Goal: Task Accomplishment & Management: Use online tool/utility

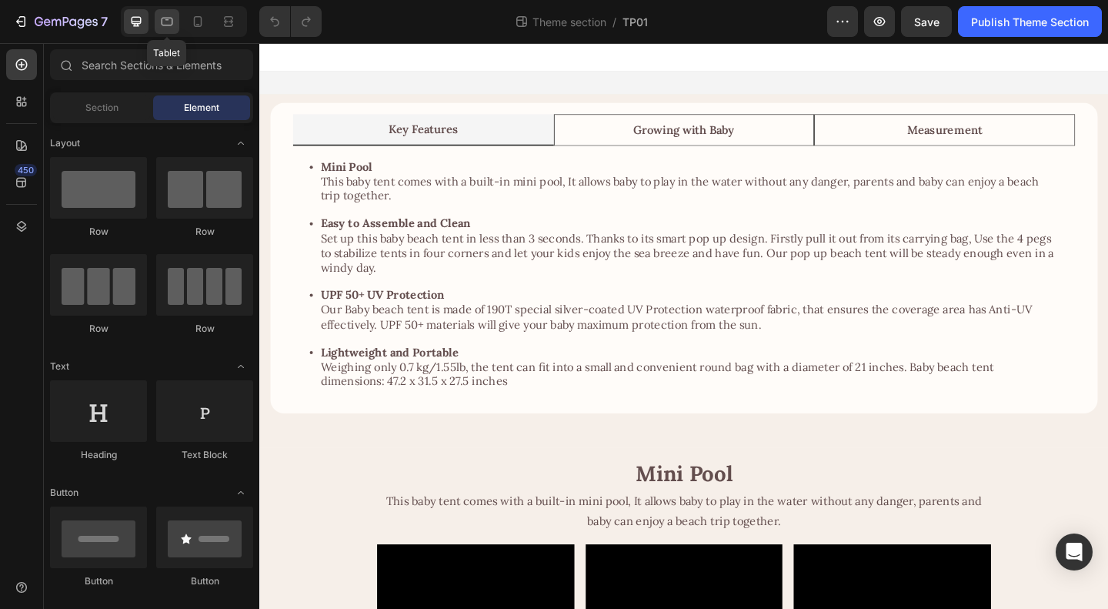
click at [168, 24] on icon at bounding box center [166, 21] width 15 height 15
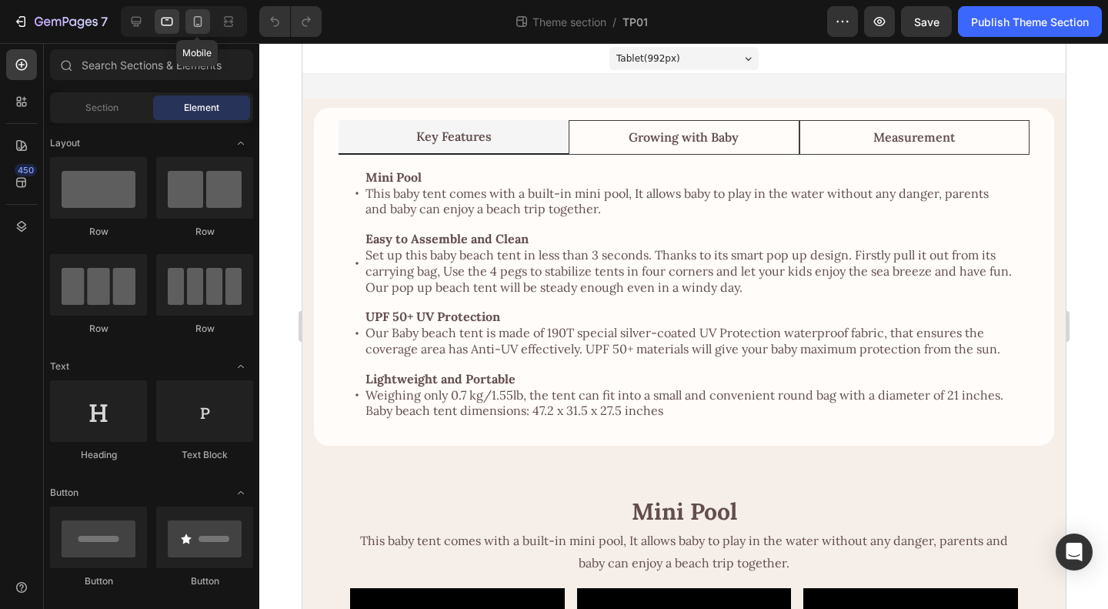
click at [199, 22] on icon at bounding box center [197, 21] width 15 height 15
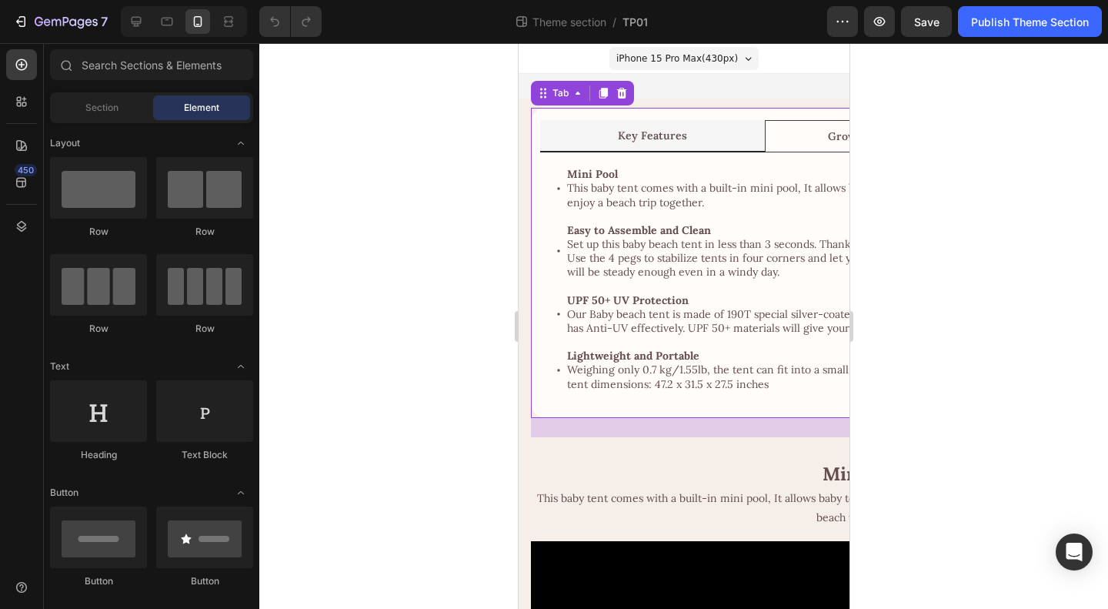
click at [559, 115] on div "Key Features Growing with Baby Measurement Mini Pool This baby tent comes with …" at bounding box center [876, 263] width 693 height 310
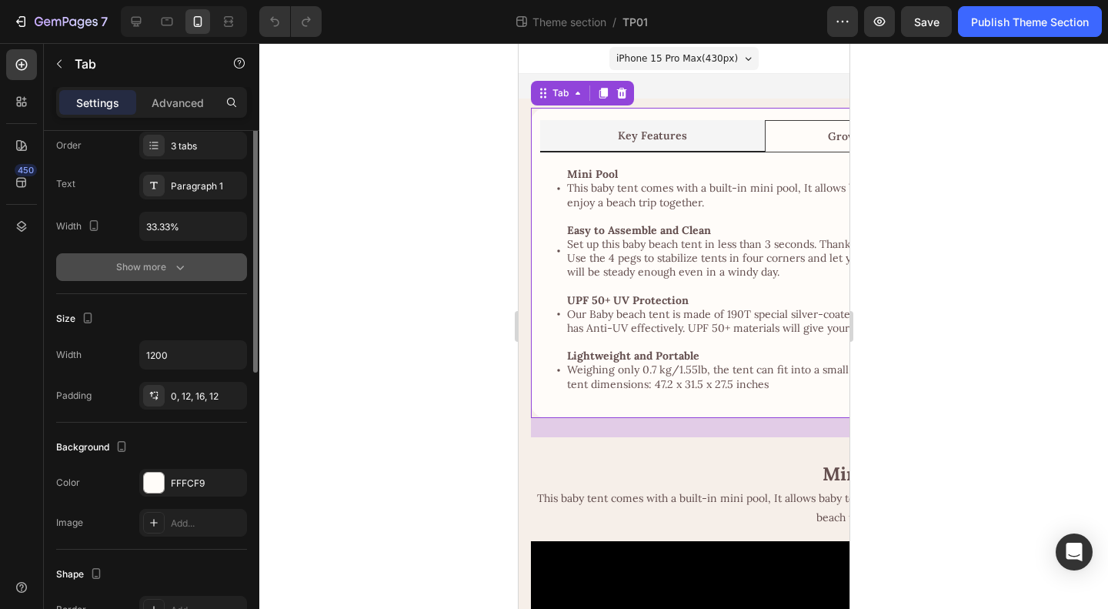
scroll to position [77, 0]
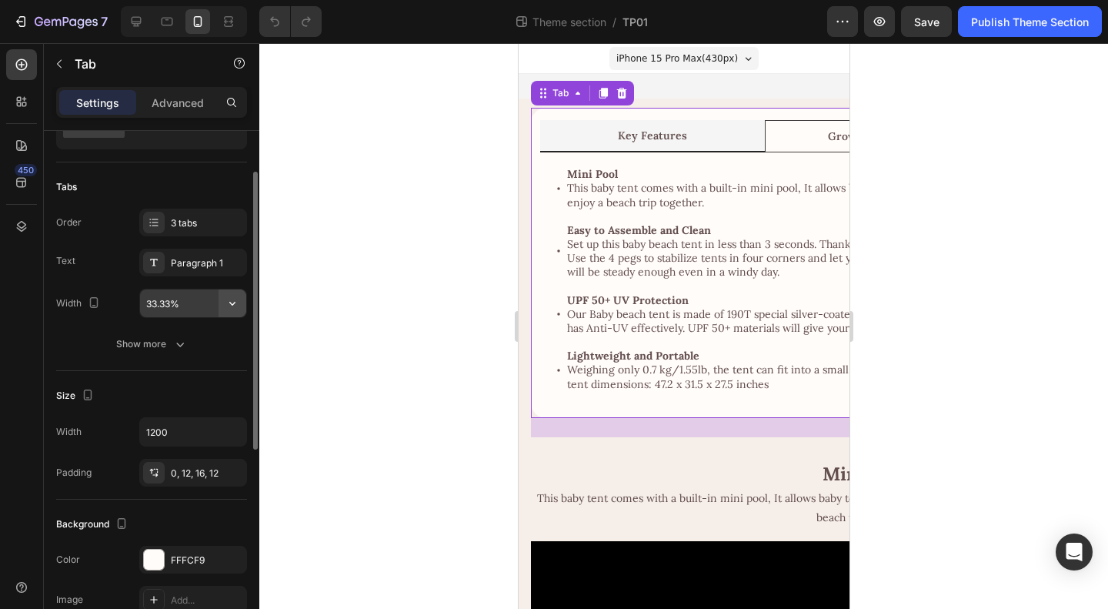
click at [234, 301] on icon "button" at bounding box center [232, 303] width 15 height 15
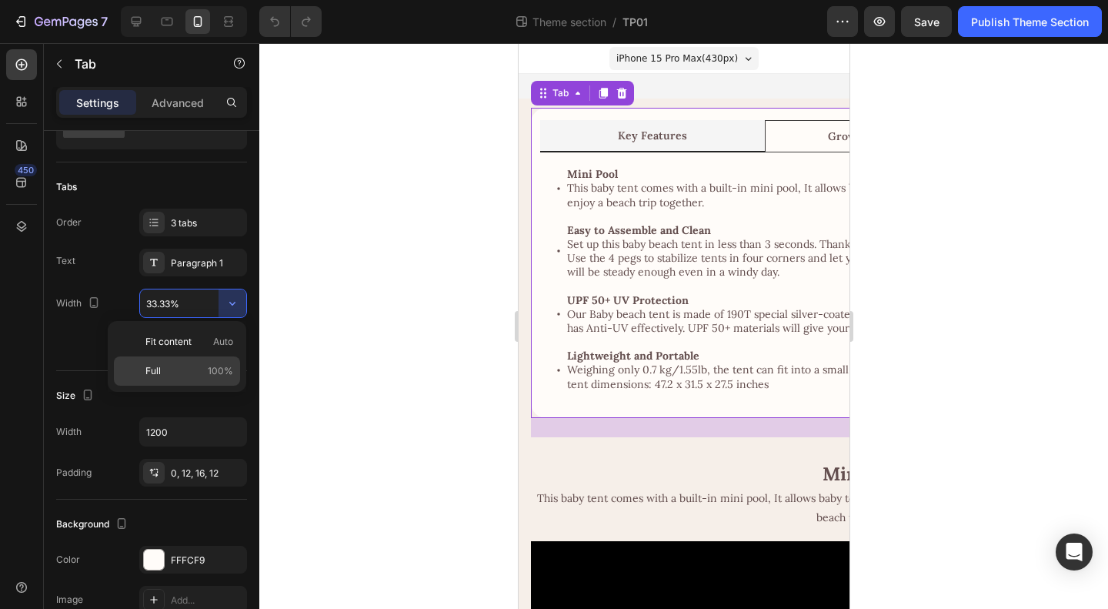
click at [166, 361] on div "Full 100%" at bounding box center [177, 370] width 126 height 29
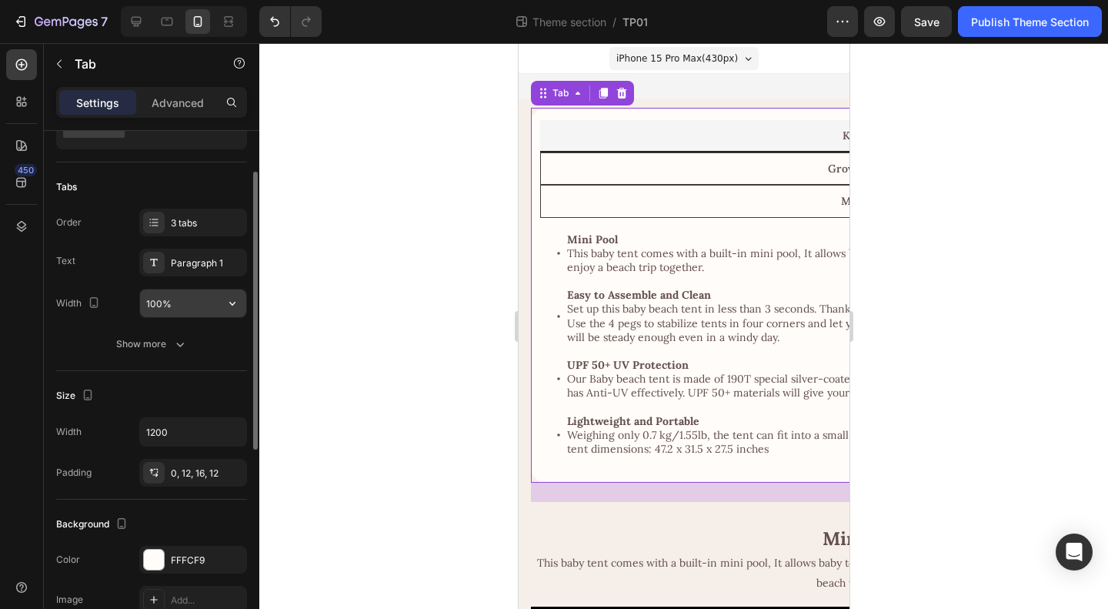
click at [185, 298] on input "100%" at bounding box center [193, 303] width 106 height 28
click at [231, 305] on icon "button" at bounding box center [232, 303] width 15 height 15
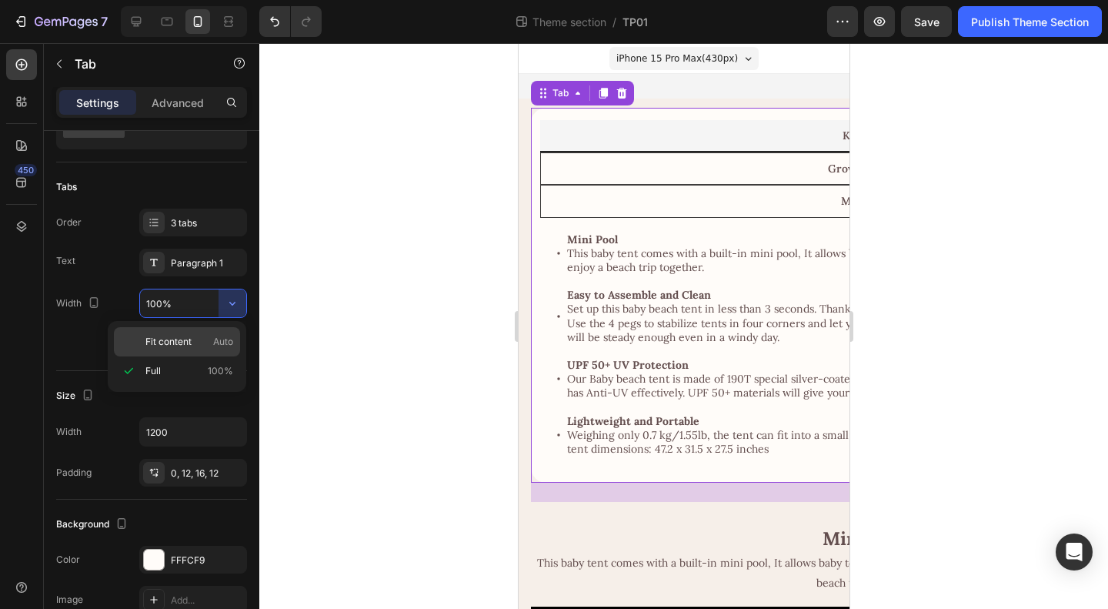
click at [174, 344] on span "Fit content" at bounding box center [168, 342] width 46 height 14
type input "Auto"
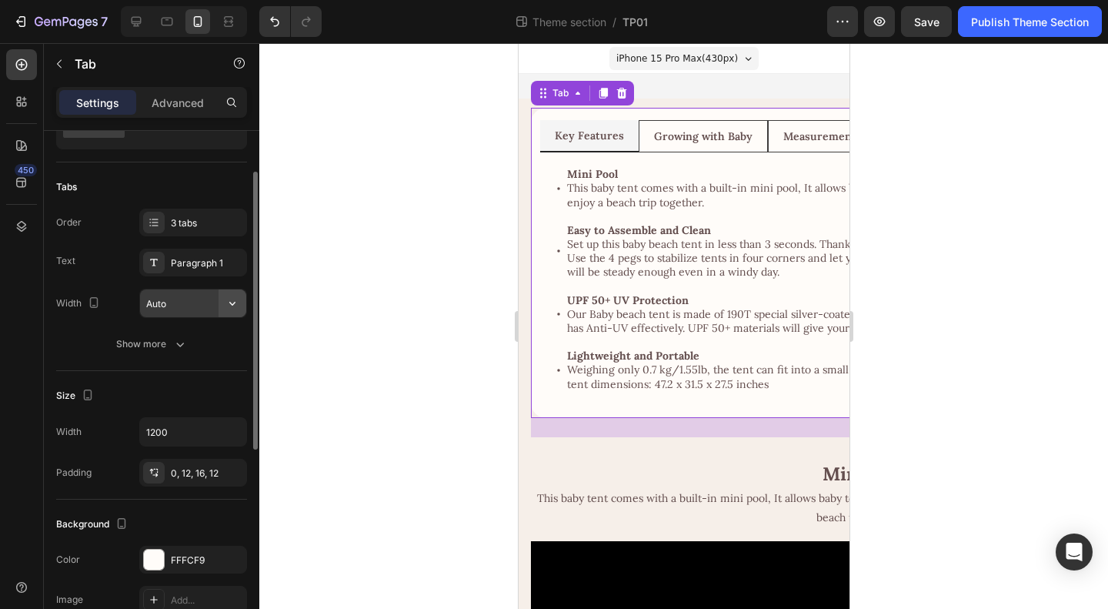
click at [232, 304] on icon "button" at bounding box center [232, 303] width 15 height 15
click at [568, 94] on div "Tab" at bounding box center [560, 93] width 22 height 14
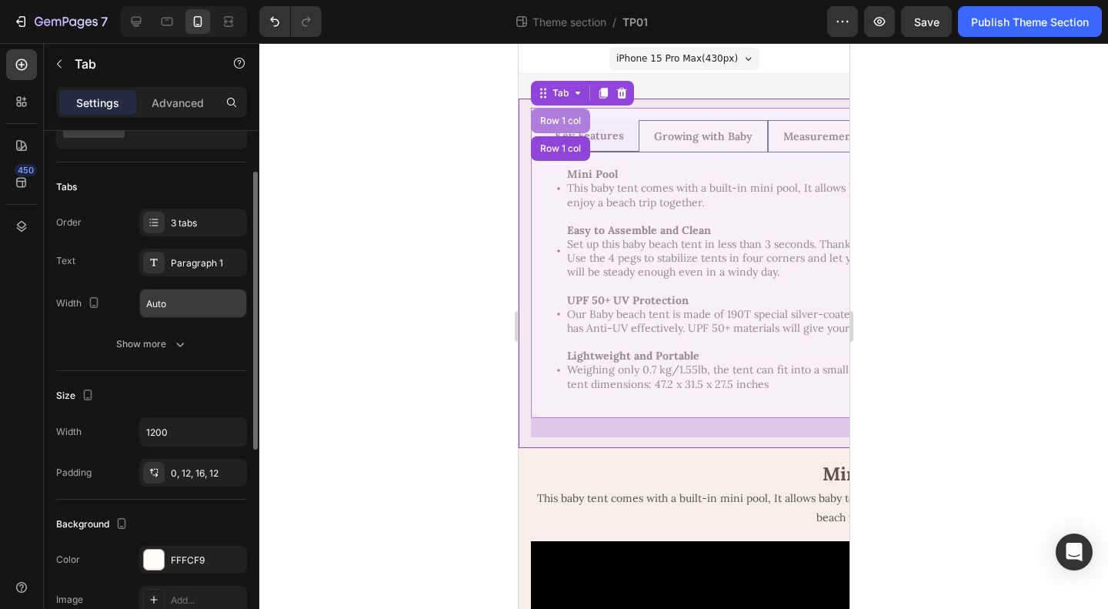
click at [565, 125] on div "Row 1 col" at bounding box center [559, 120] width 47 height 9
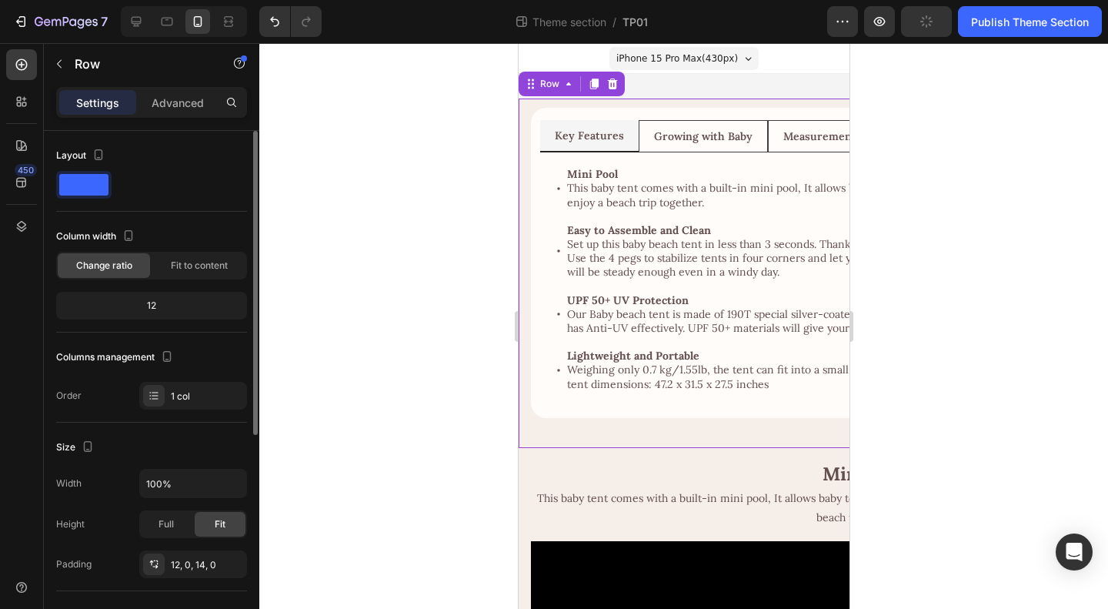
scroll to position [154, 0]
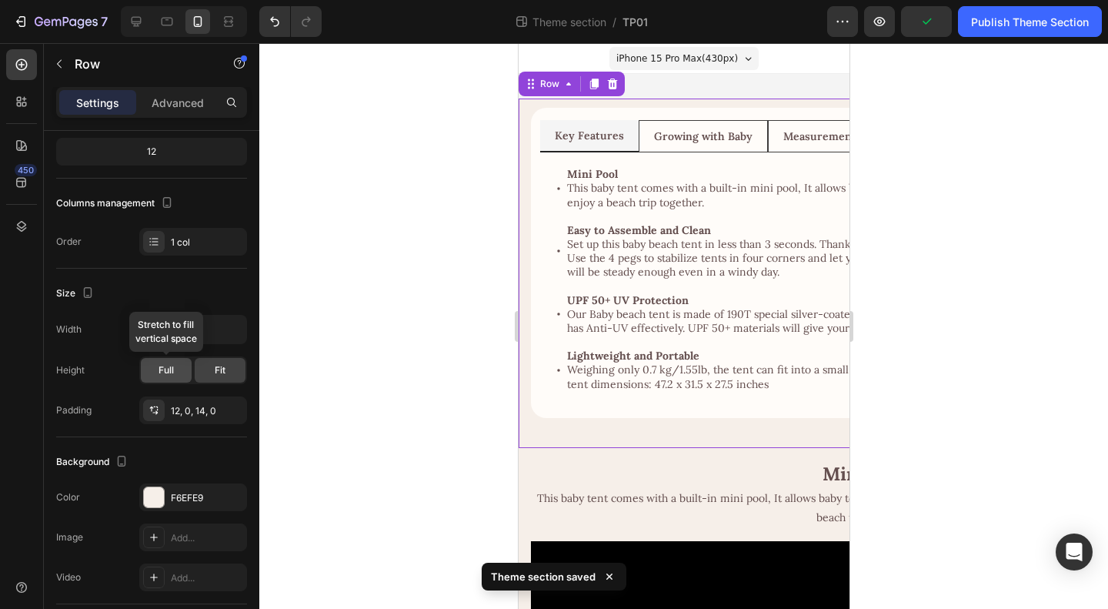
click at [157, 367] on div "Full" at bounding box center [166, 370] width 51 height 25
click at [226, 373] on div "Fit" at bounding box center [220, 370] width 51 height 25
click at [162, 368] on span "Full" at bounding box center [166, 370] width 15 height 14
click at [191, 322] on input "100%" at bounding box center [193, 330] width 106 height 28
click at [227, 322] on icon "button" at bounding box center [232, 329] width 15 height 15
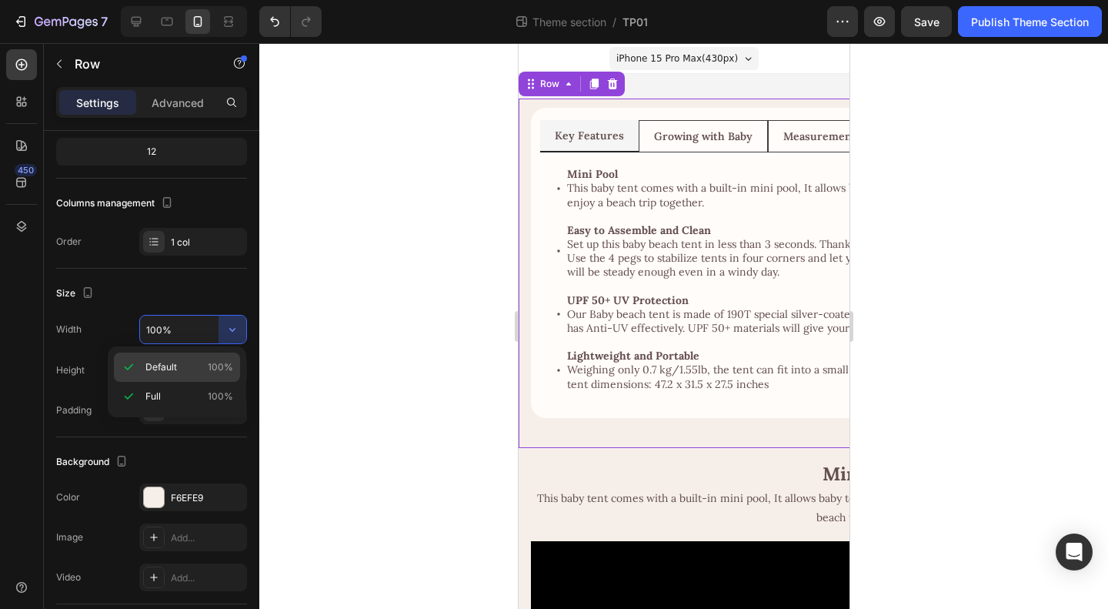
click at [131, 365] on icon at bounding box center [128, 366] width 15 height 15
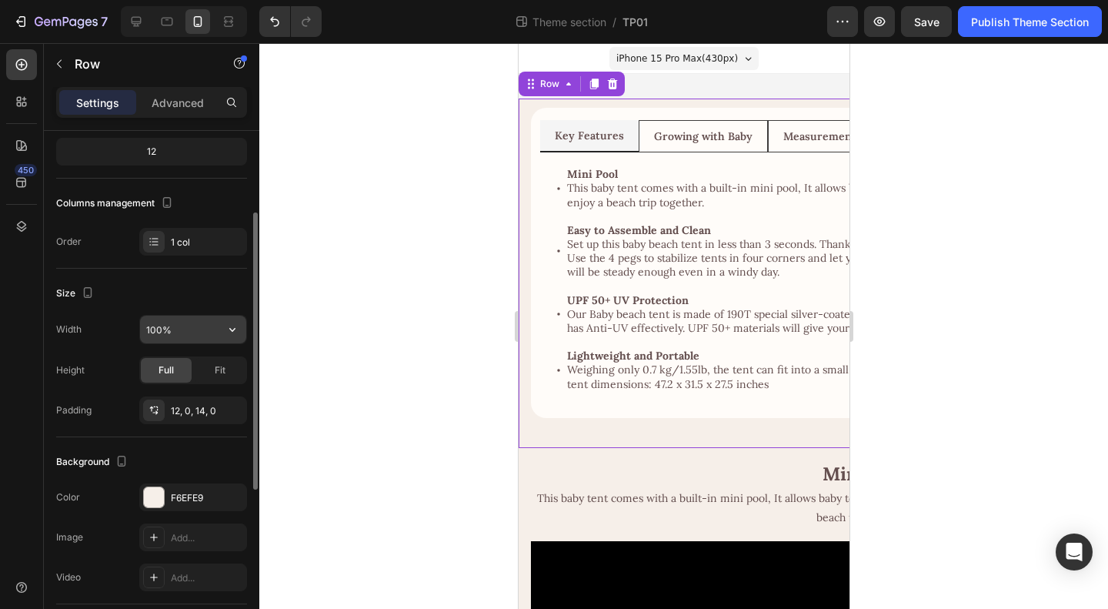
click at [226, 337] on button "button" at bounding box center [233, 330] width 28 height 28
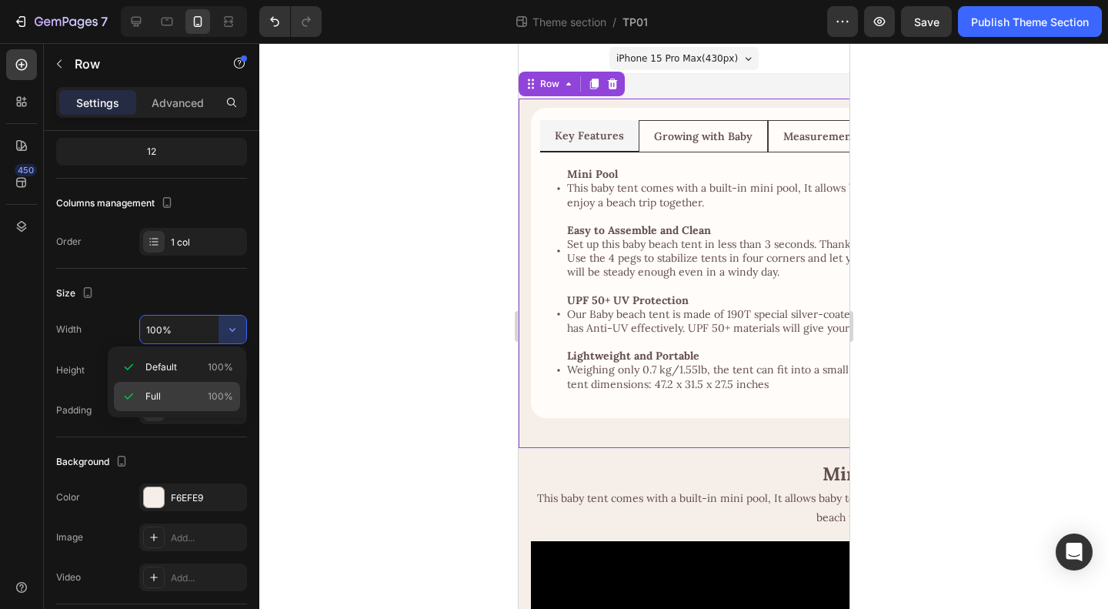
click at [151, 393] on span "Full" at bounding box center [152, 396] width 15 height 14
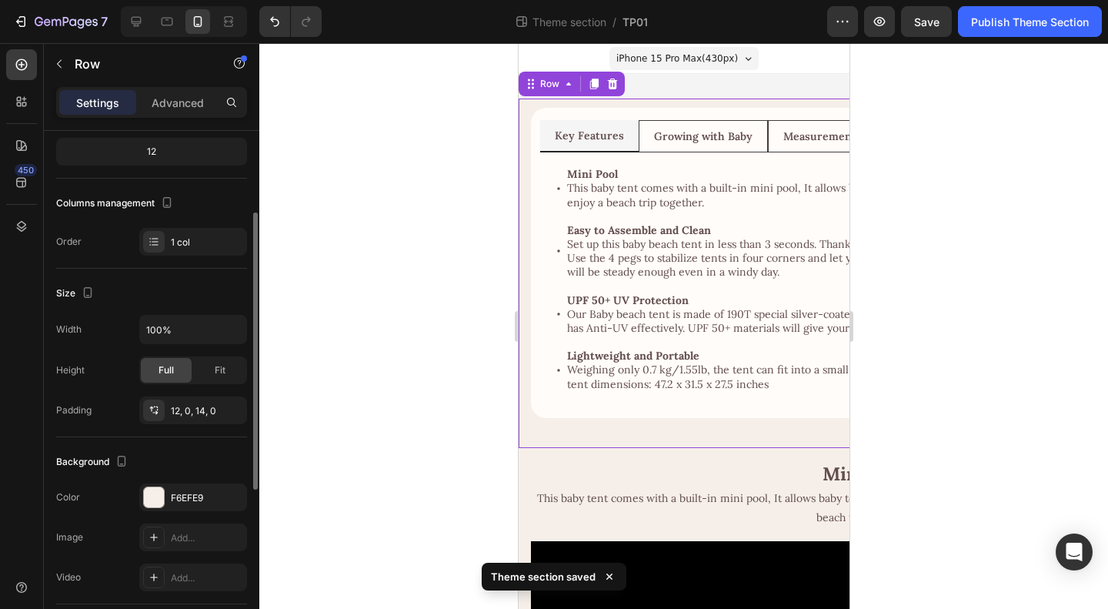
scroll to position [231, 0]
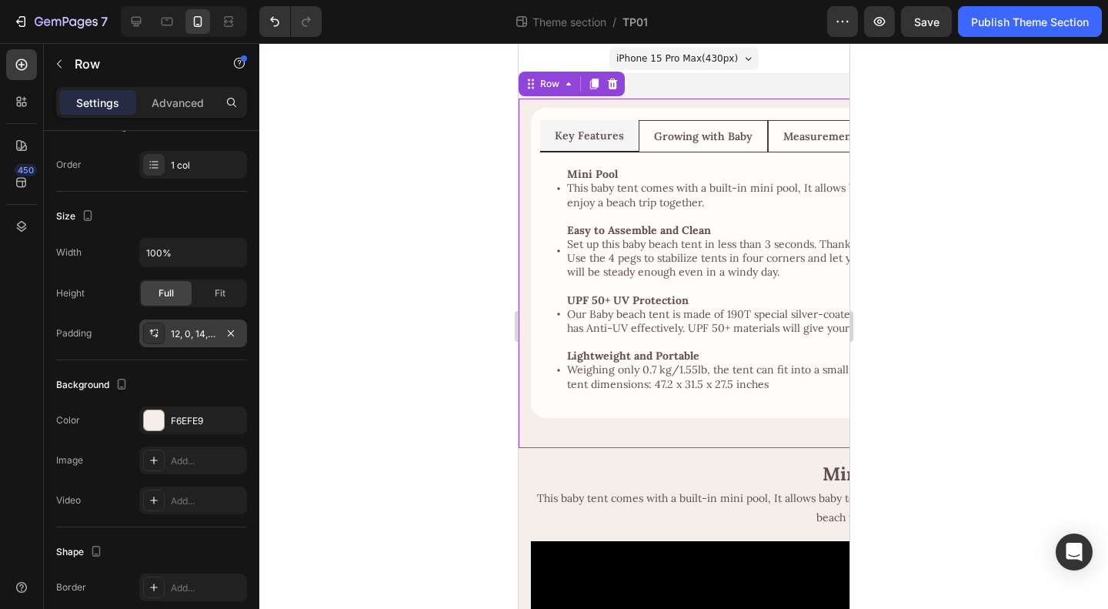
click at [192, 329] on div "12, 0, 14, 0" at bounding box center [193, 334] width 45 height 14
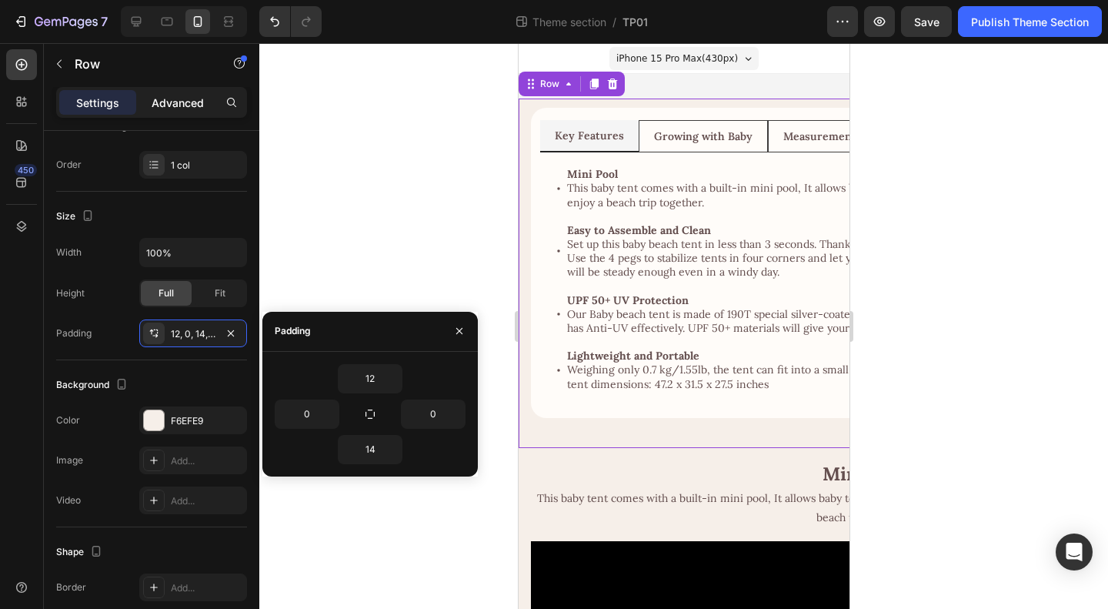
click at [165, 101] on p "Advanced" at bounding box center [178, 103] width 52 height 16
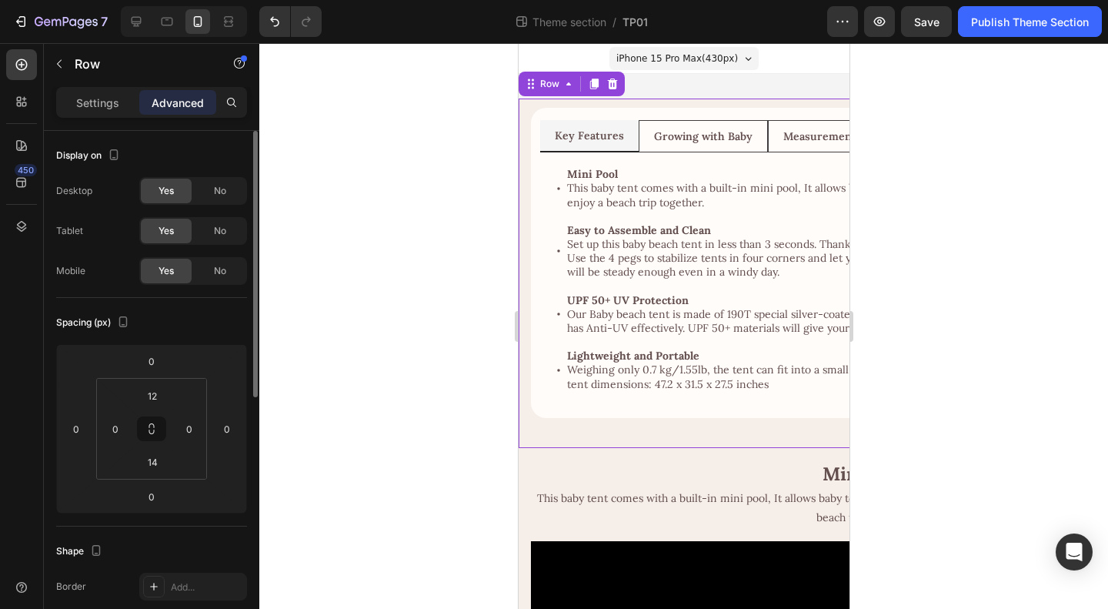
scroll to position [154, 0]
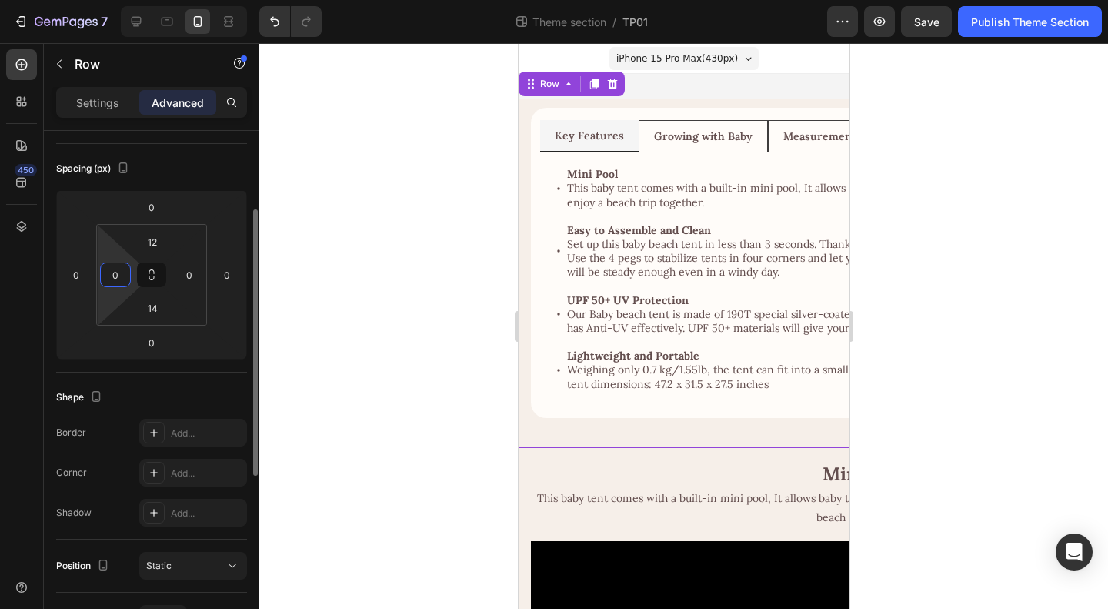
click at [122, 270] on input "0" at bounding box center [115, 274] width 23 height 23
drag, startPoint x: 119, startPoint y: 274, endPoint x: 111, endPoint y: 272, distance: 7.8
click at [111, 272] on input "2" at bounding box center [115, 274] width 23 height 23
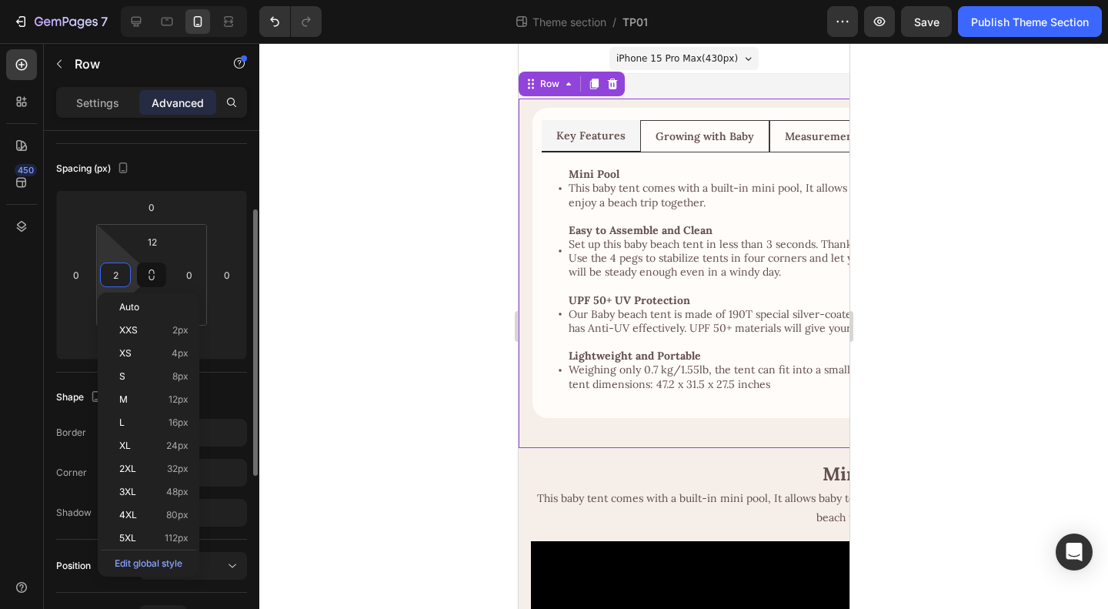
type input "0"
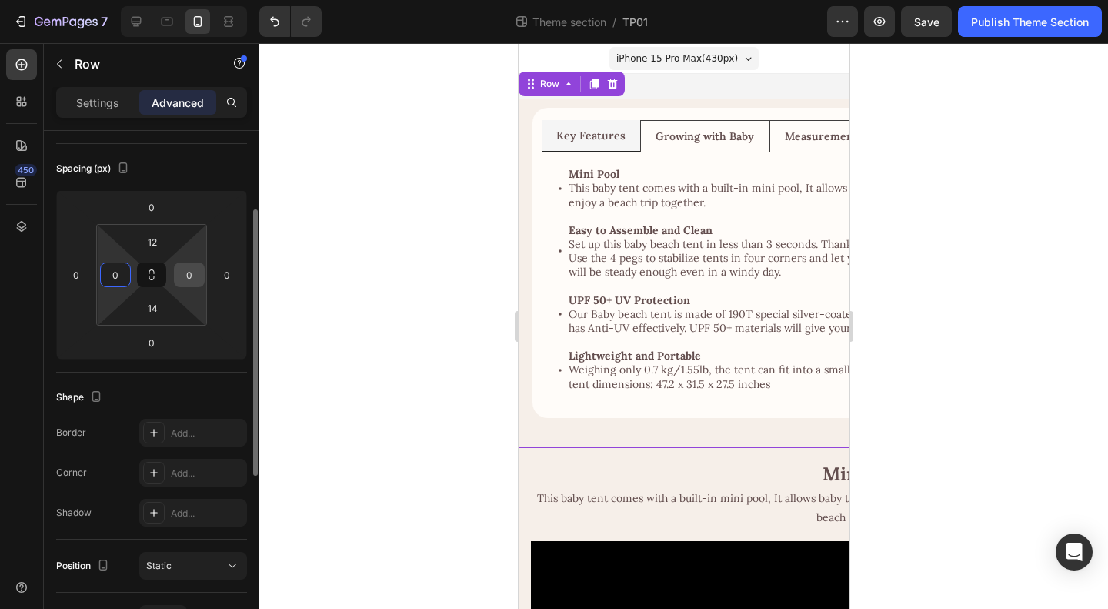
click at [182, 272] on input "0" at bounding box center [189, 274] width 23 height 23
click at [215, 172] on div "Spacing (px)" at bounding box center [151, 168] width 191 height 25
click at [190, 276] on input "2" at bounding box center [189, 274] width 23 height 23
type input "0"
click at [206, 159] on div "Spacing (px)" at bounding box center [151, 168] width 191 height 25
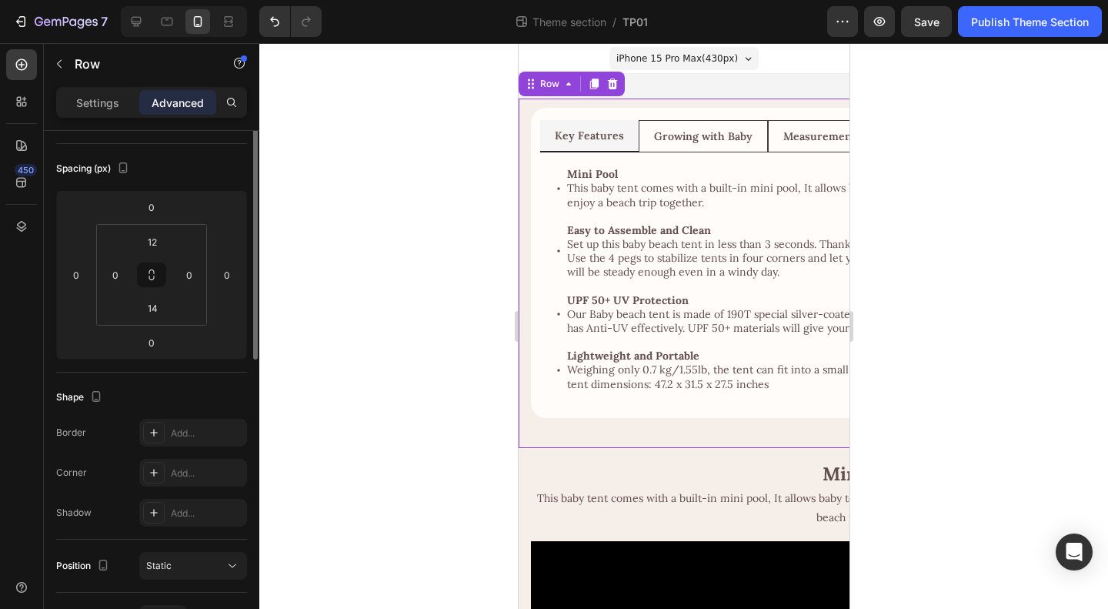
scroll to position [0, 0]
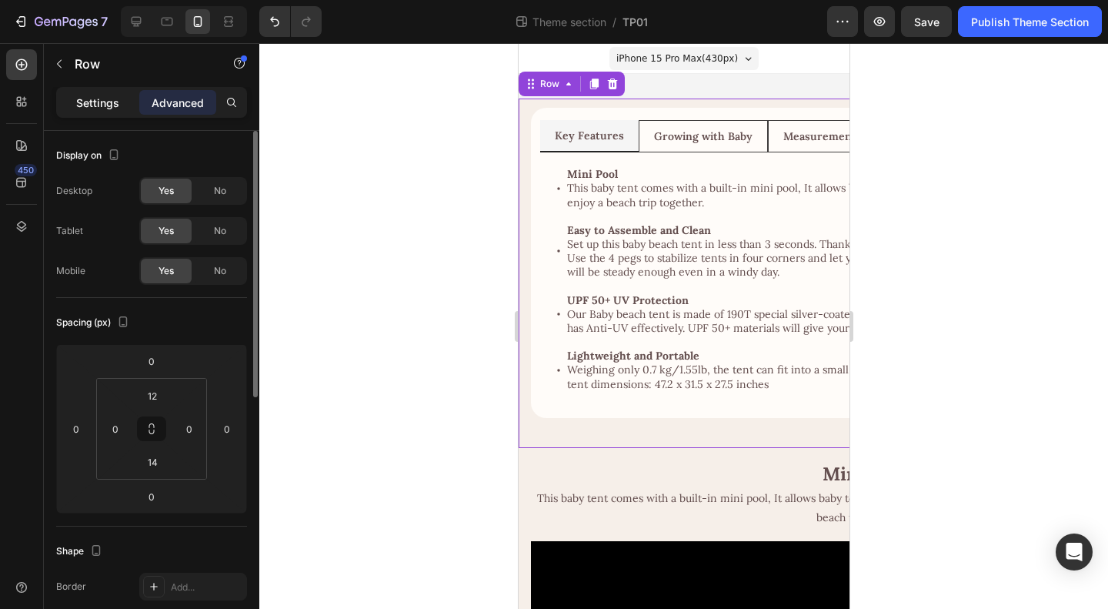
click at [119, 95] on div "Settings" at bounding box center [97, 102] width 77 height 25
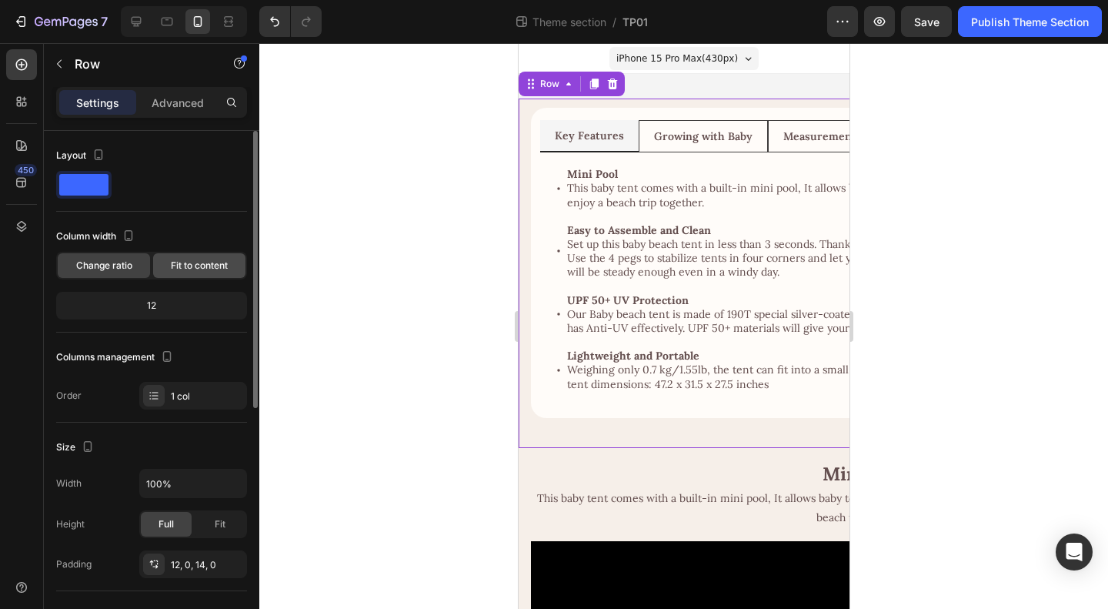
click at [200, 265] on span "Fit to content" at bounding box center [199, 266] width 57 height 14
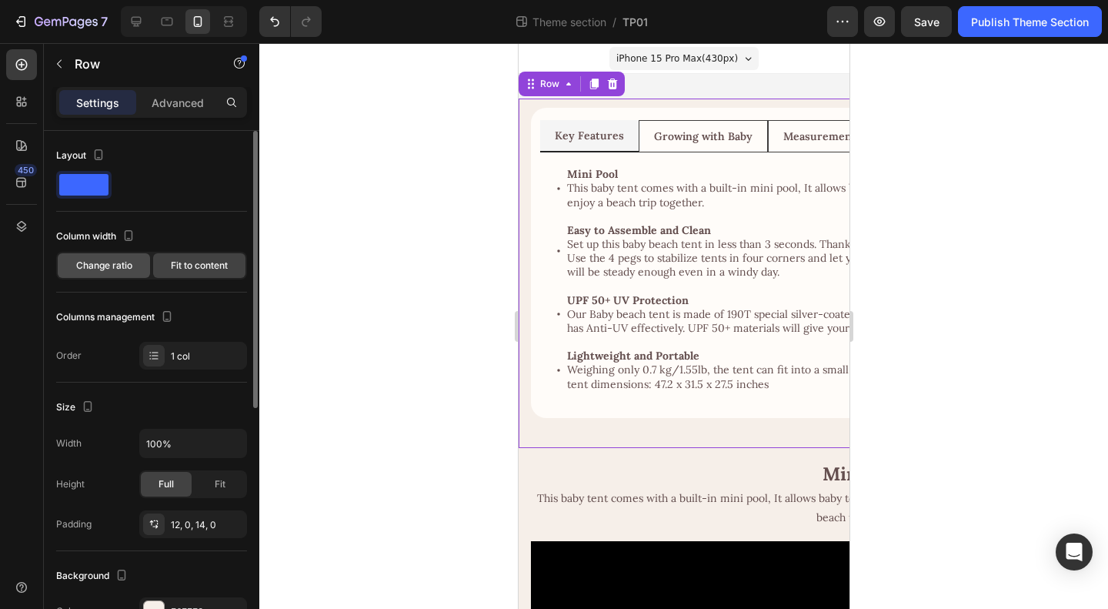
click at [111, 261] on span "Change ratio" at bounding box center [104, 266] width 56 height 14
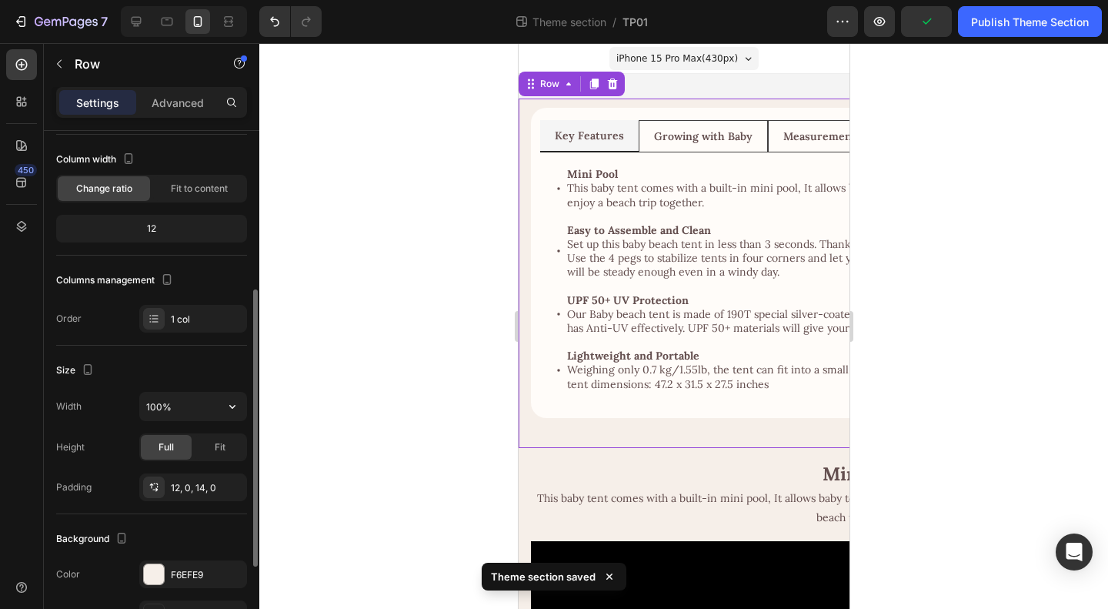
scroll to position [154, 0]
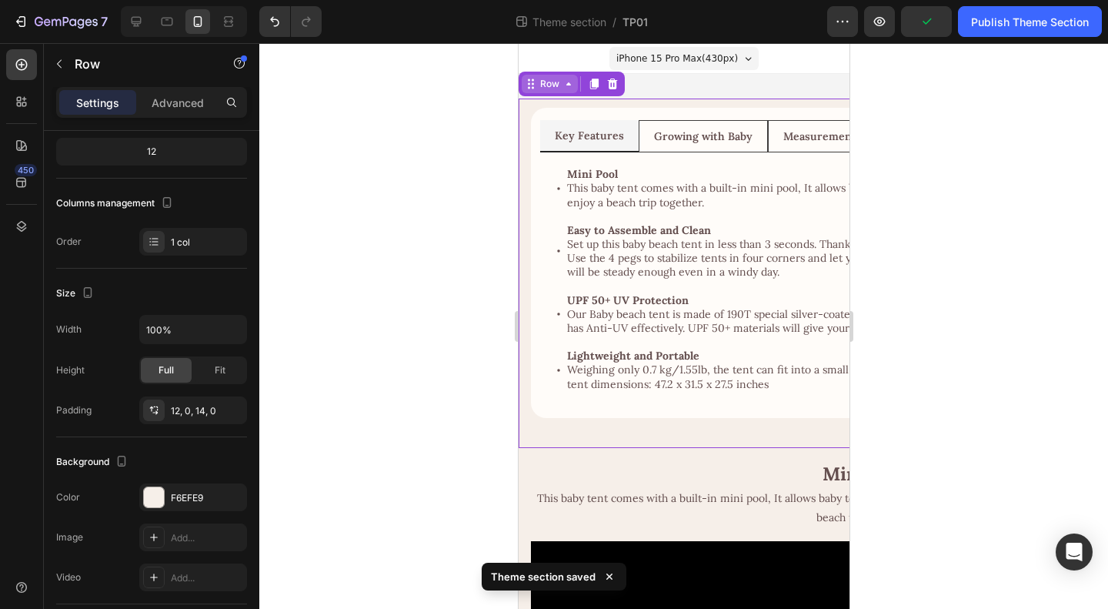
click at [551, 81] on div "Row" at bounding box center [548, 84] width 25 height 14
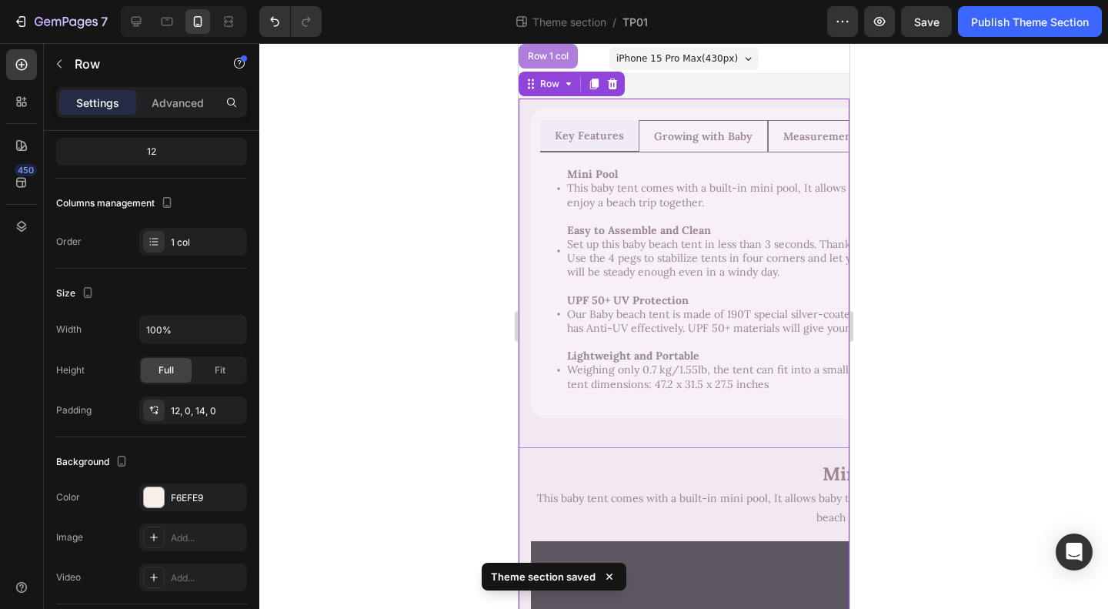
click at [553, 60] on div "Row 1 col" at bounding box center [547, 56] width 47 height 9
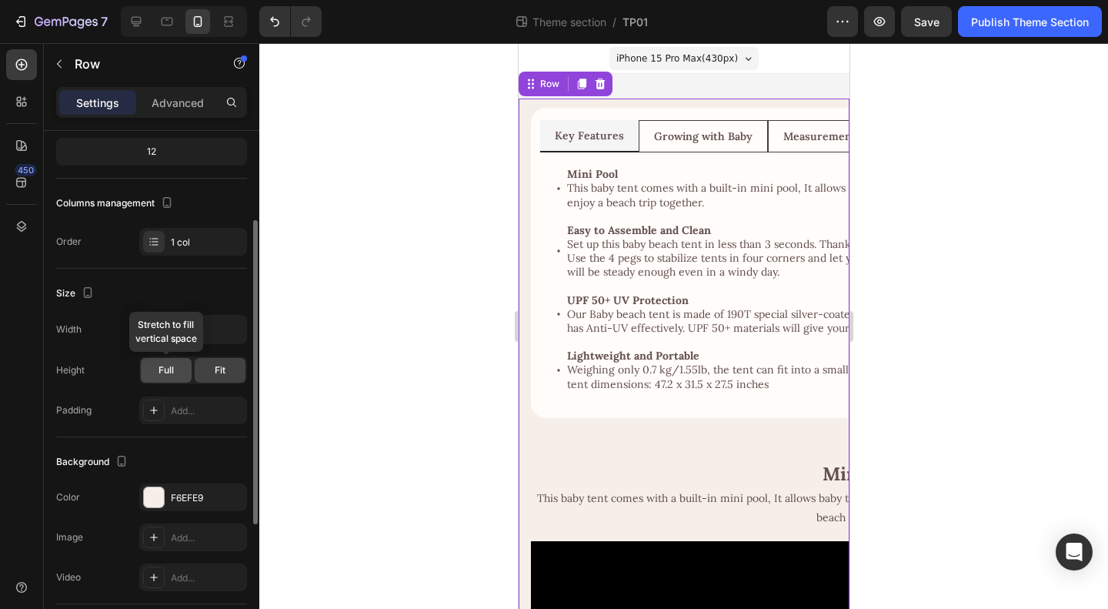
click at [157, 364] on div "Full" at bounding box center [166, 370] width 51 height 25
click at [225, 363] on span "Fit" at bounding box center [220, 370] width 11 height 14
click at [179, 412] on div "Add..." at bounding box center [207, 411] width 72 height 14
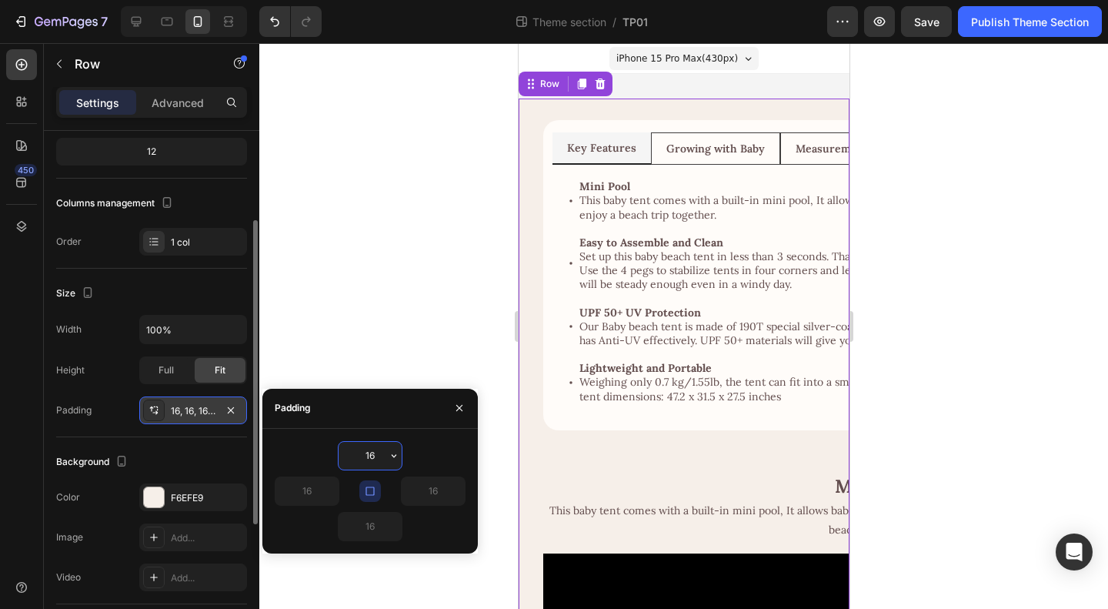
click at [179, 412] on div "16, 16, 16, 16" at bounding box center [193, 411] width 45 height 14
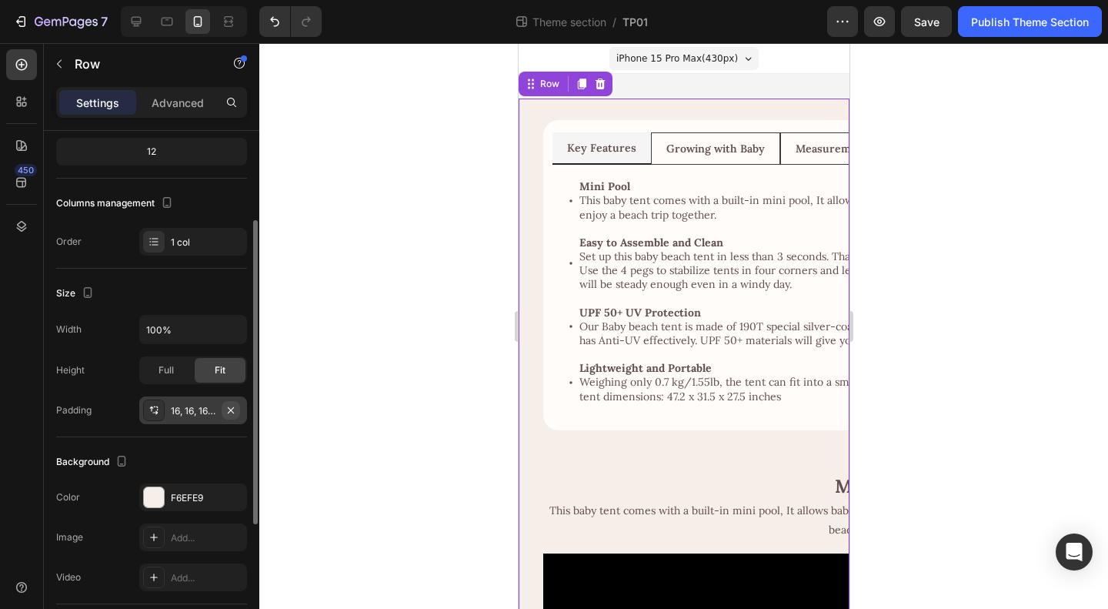
click at [229, 411] on icon "button" at bounding box center [231, 410] width 12 height 12
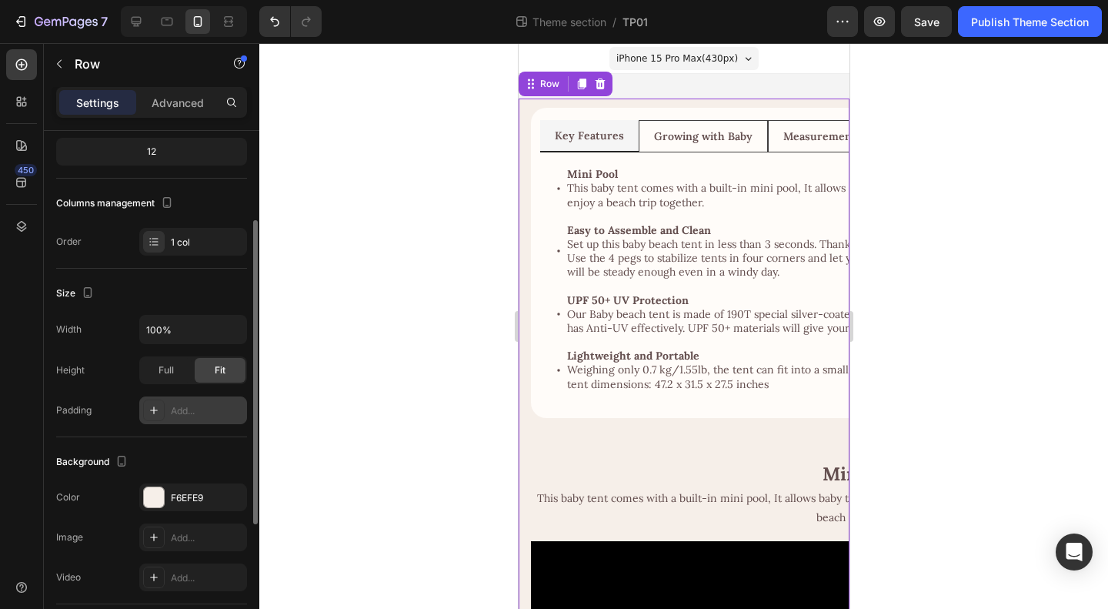
scroll to position [0, 0]
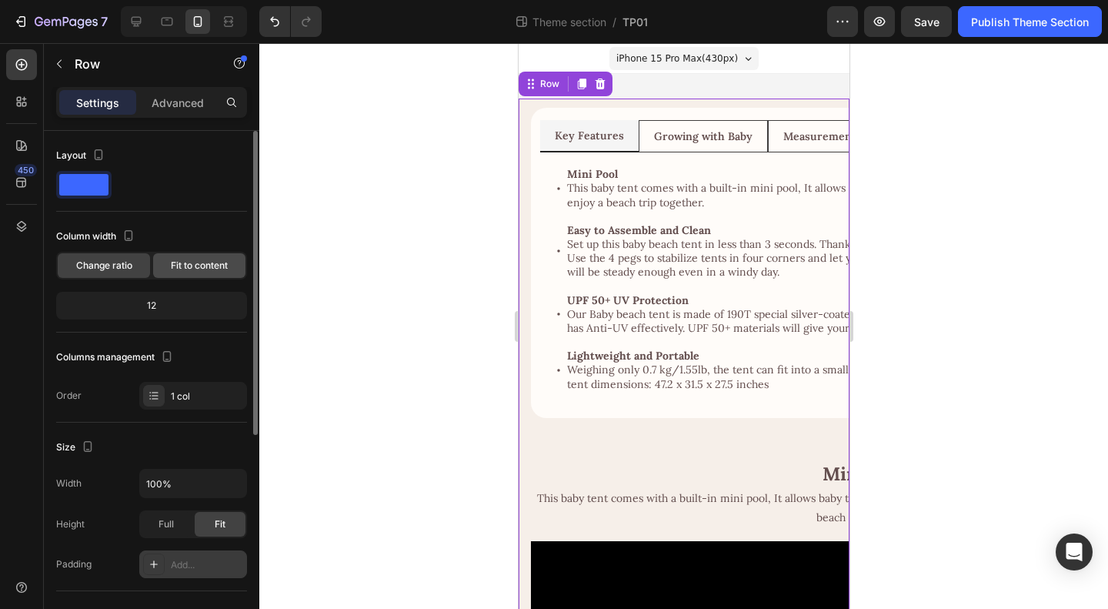
click at [203, 269] on span "Fit to content" at bounding box center [199, 266] width 57 height 14
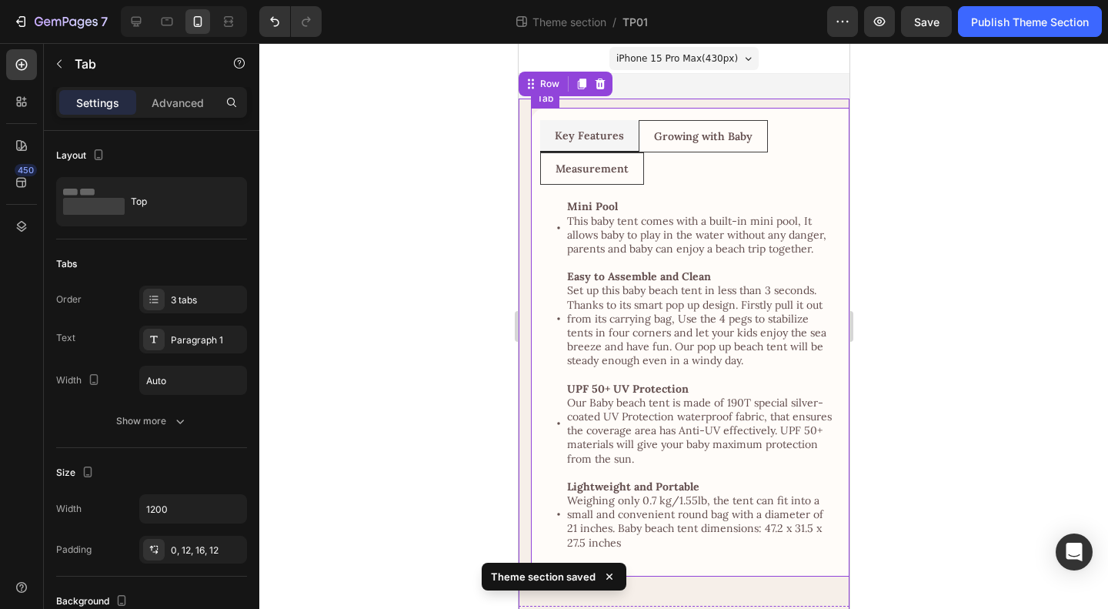
click at [722, 119] on div "Key Features Growing with Baby Measurement Mini Pool This baby tent comes with …" at bounding box center [695, 342] width 331 height 469
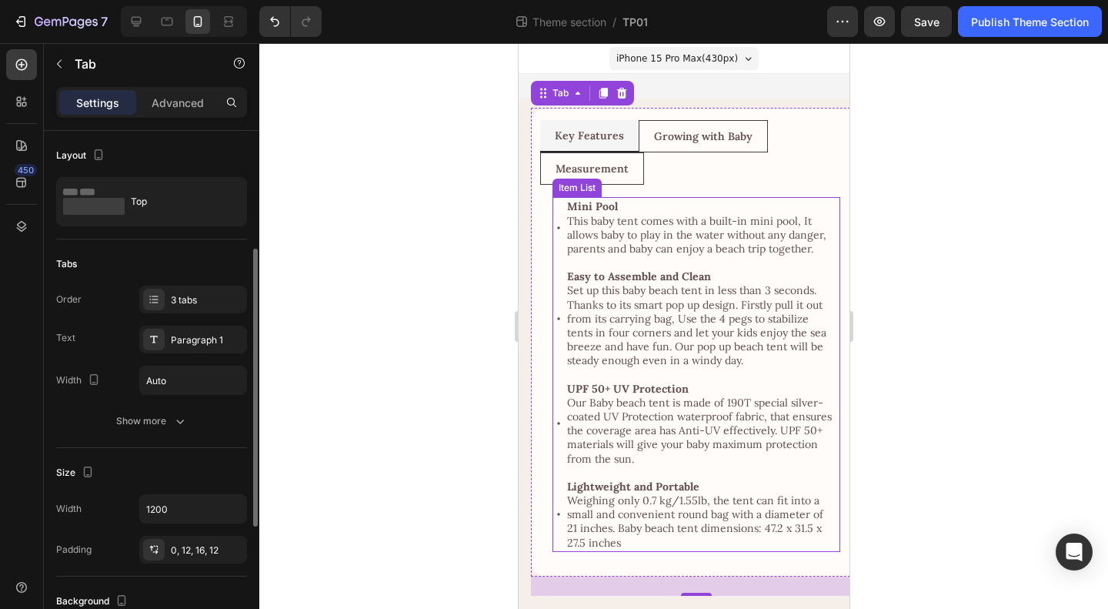
scroll to position [154, 0]
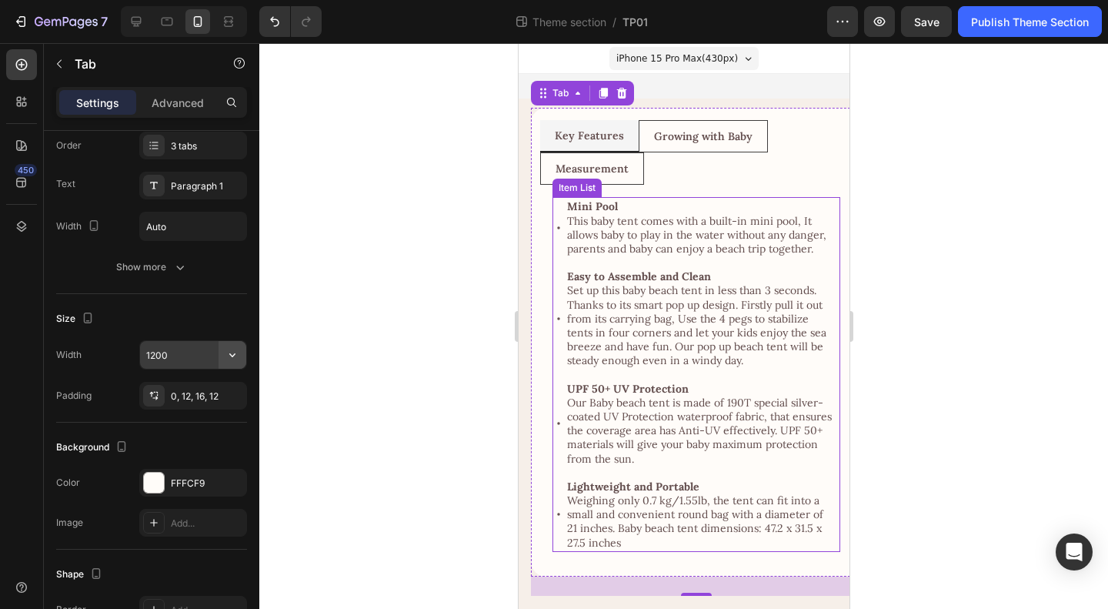
click at [231, 353] on icon "button" at bounding box center [232, 355] width 6 height 4
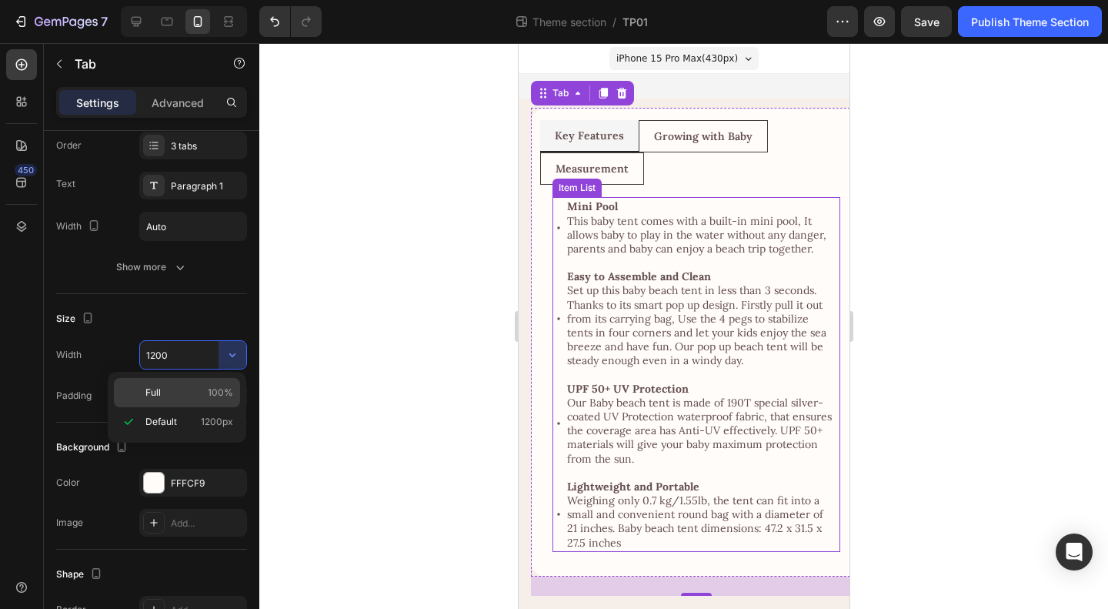
click at [188, 390] on p "Full 100%" at bounding box center [189, 393] width 88 height 14
type input "100%"
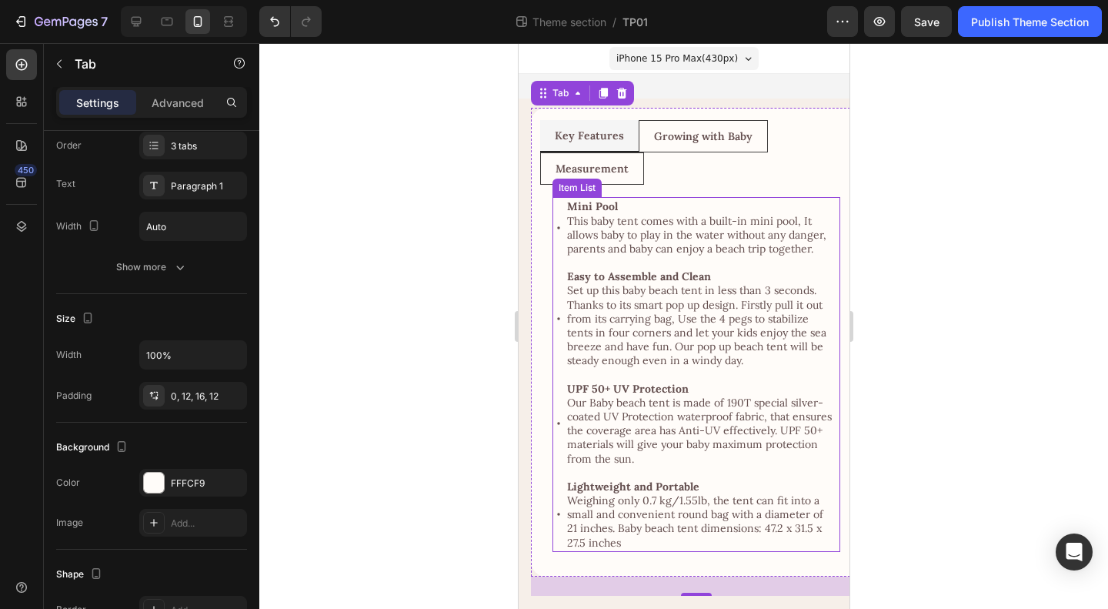
scroll to position [0, 0]
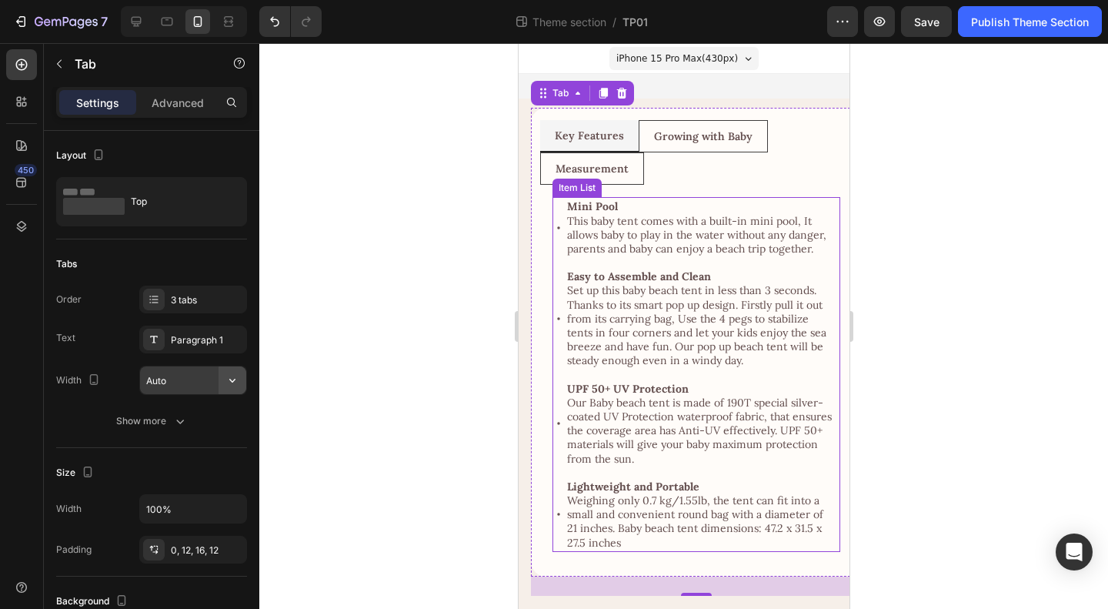
click at [225, 382] on icon "button" at bounding box center [232, 379] width 15 height 15
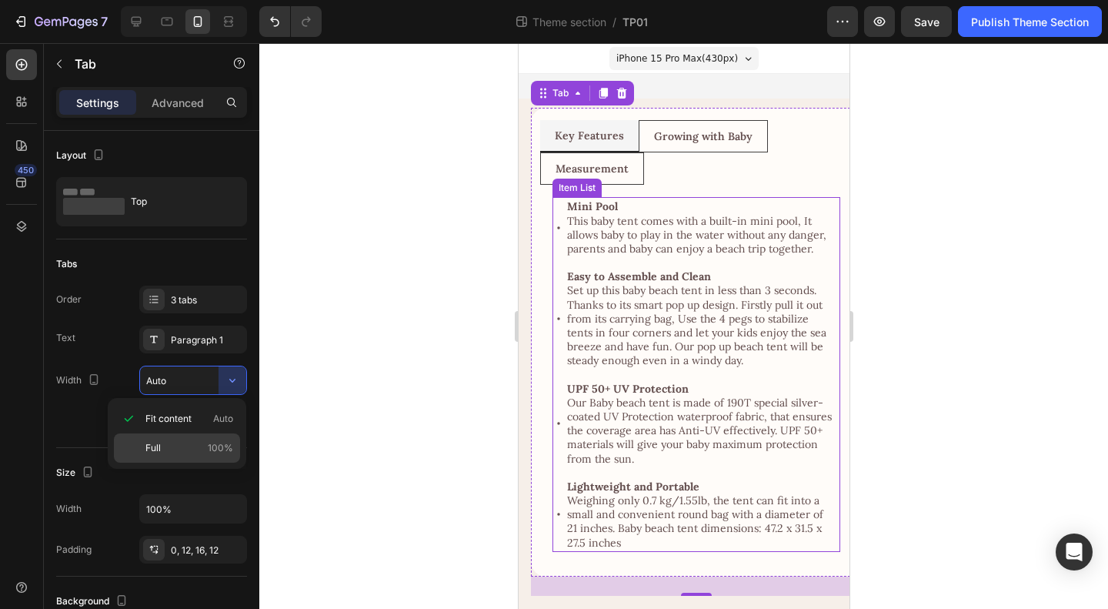
click at [184, 444] on p "Full 100%" at bounding box center [189, 448] width 88 height 14
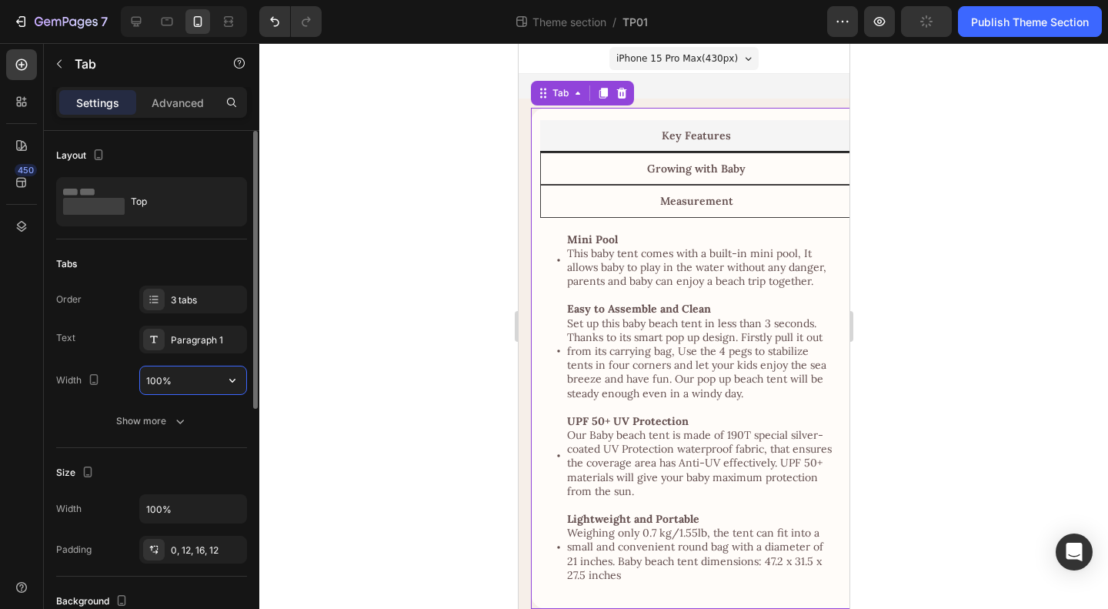
click at [192, 373] on input "100%" at bounding box center [193, 380] width 106 height 28
click at [235, 379] on icon "button" at bounding box center [232, 379] width 15 height 15
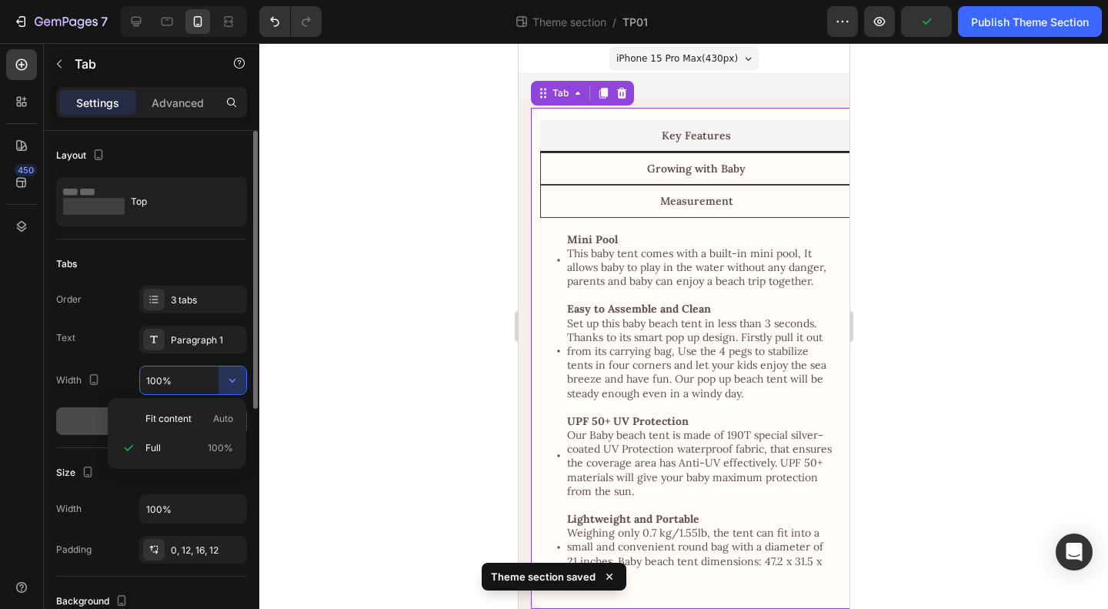
click at [189, 421] on span "Fit content" at bounding box center [168, 419] width 46 height 14
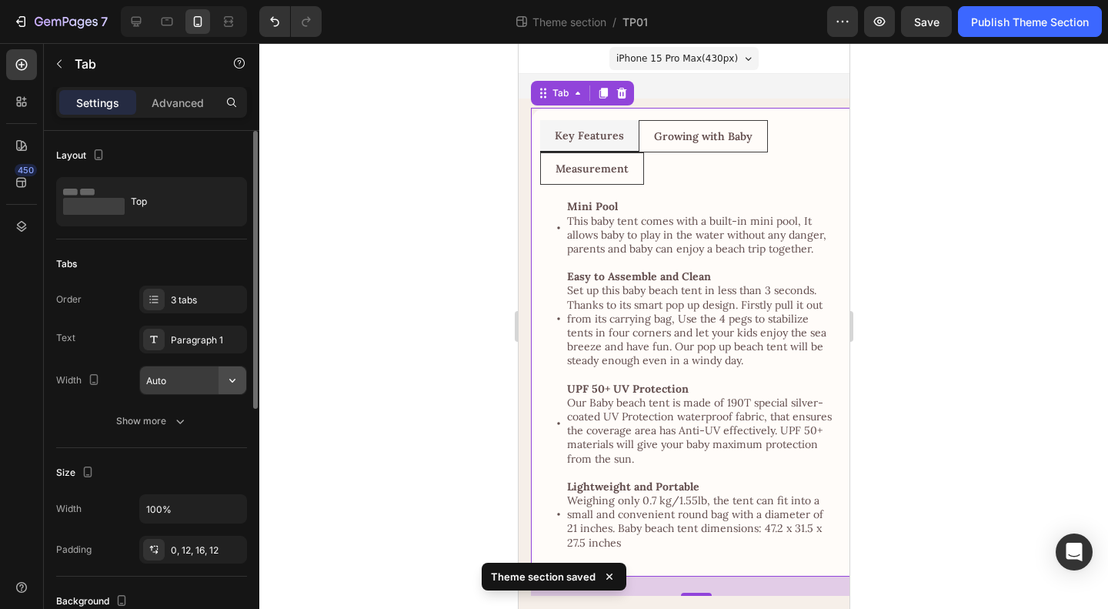
click at [233, 379] on icon "button" at bounding box center [232, 381] width 6 height 4
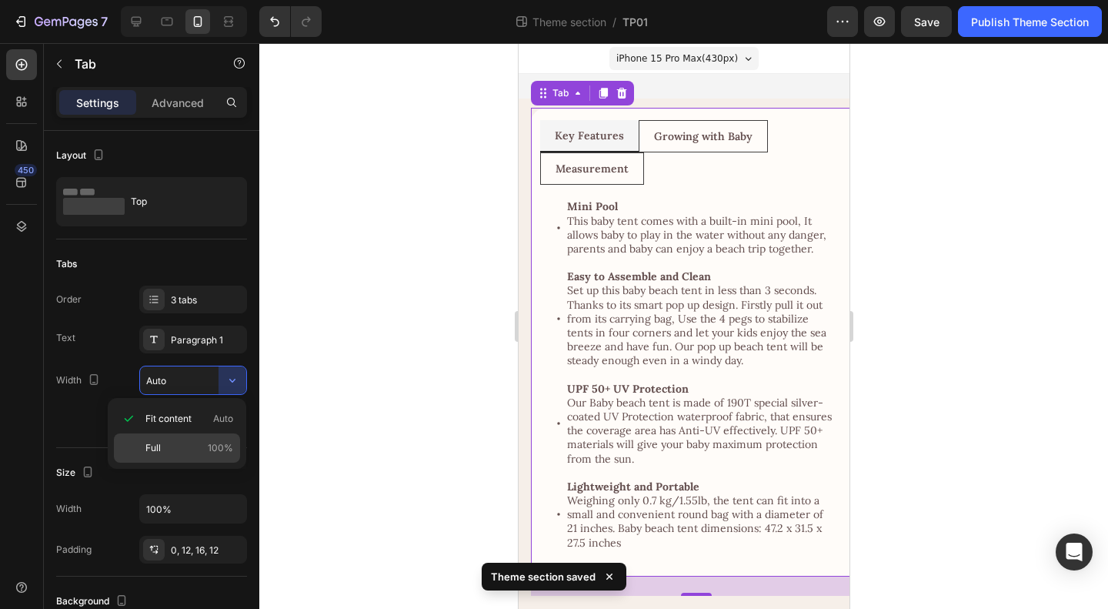
click at [161, 439] on div "Full 100%" at bounding box center [177, 447] width 126 height 29
type input "100%"
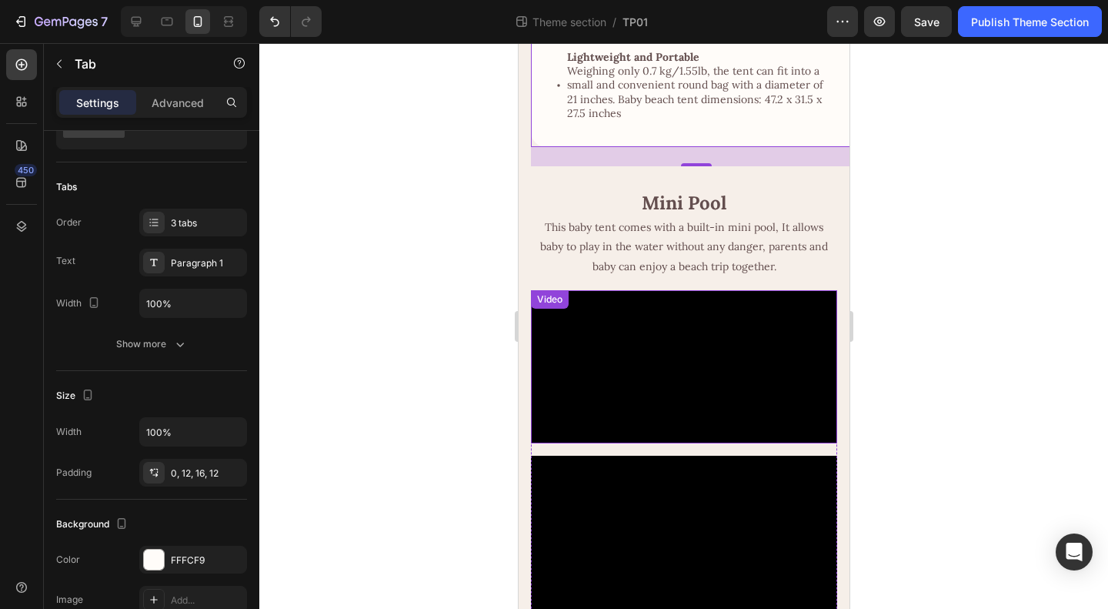
scroll to position [154, 0]
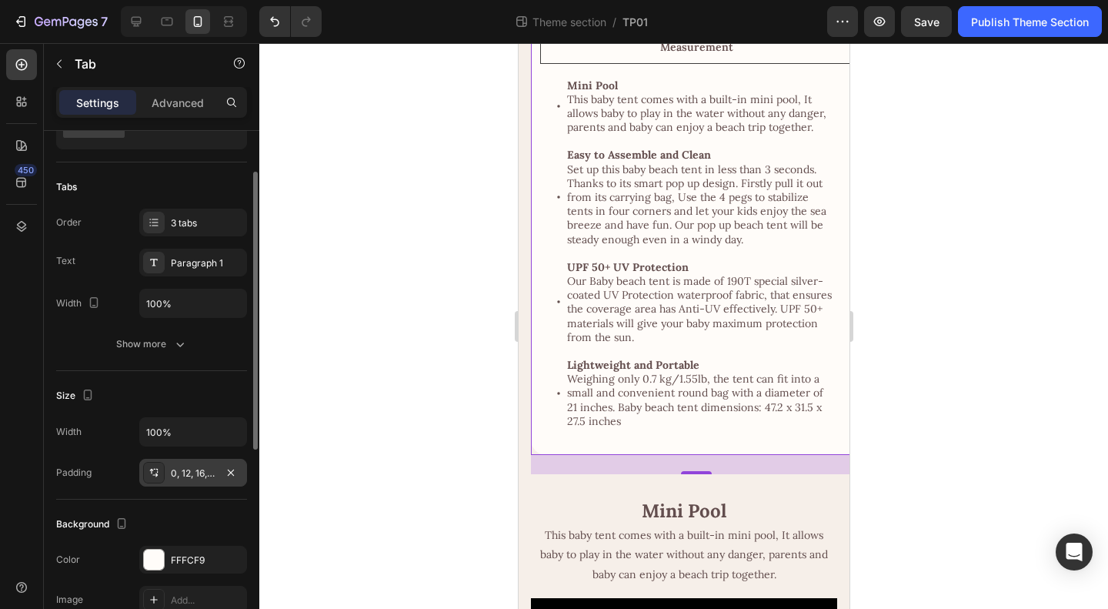
click at [189, 470] on div "0, 12, 16, 12" at bounding box center [193, 473] width 45 height 14
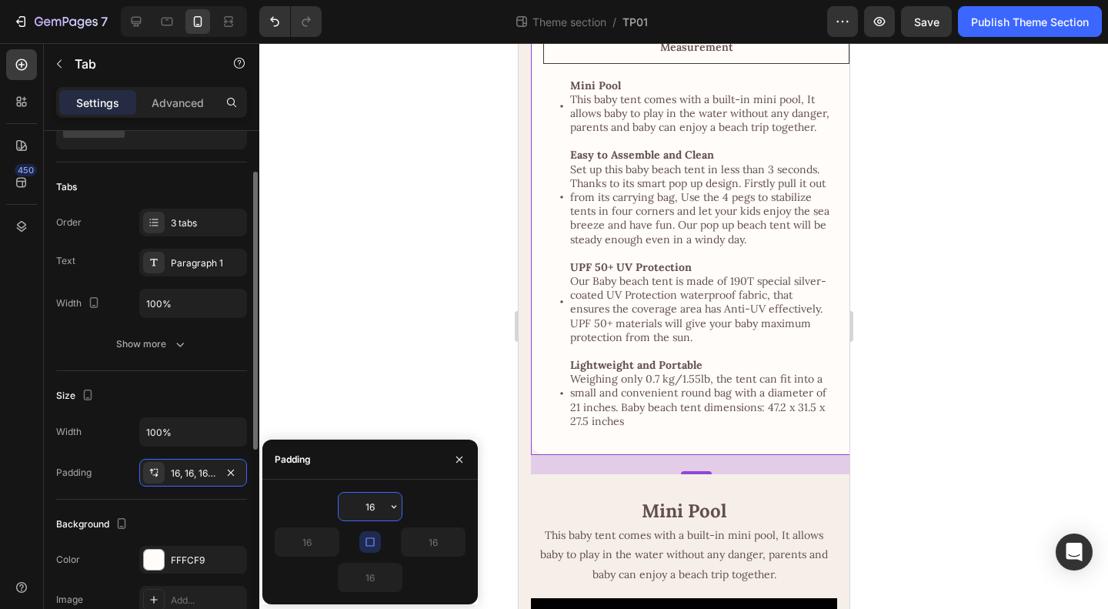
click at [187, 392] on div "Size" at bounding box center [151, 395] width 191 height 25
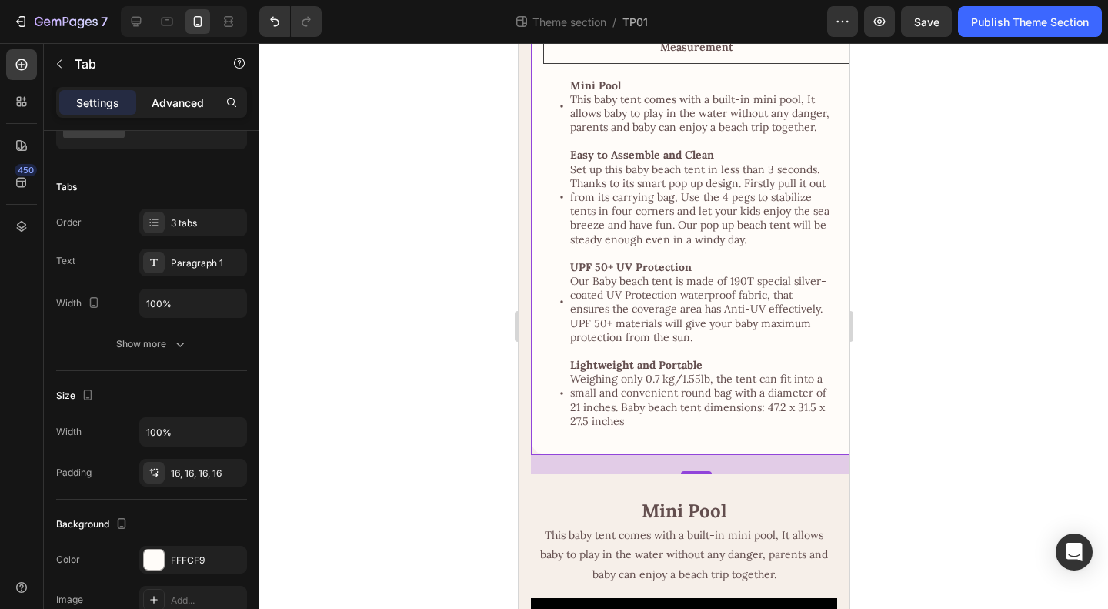
click at [181, 96] on p "Advanced" at bounding box center [178, 103] width 52 height 16
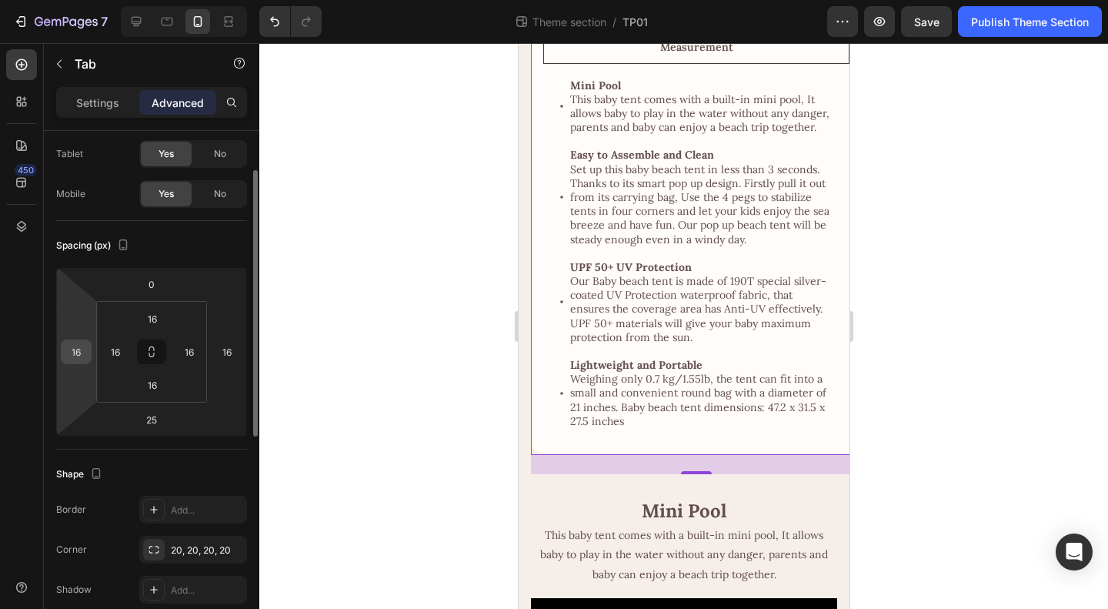
click at [61, 350] on div "16" at bounding box center [76, 351] width 31 height 25
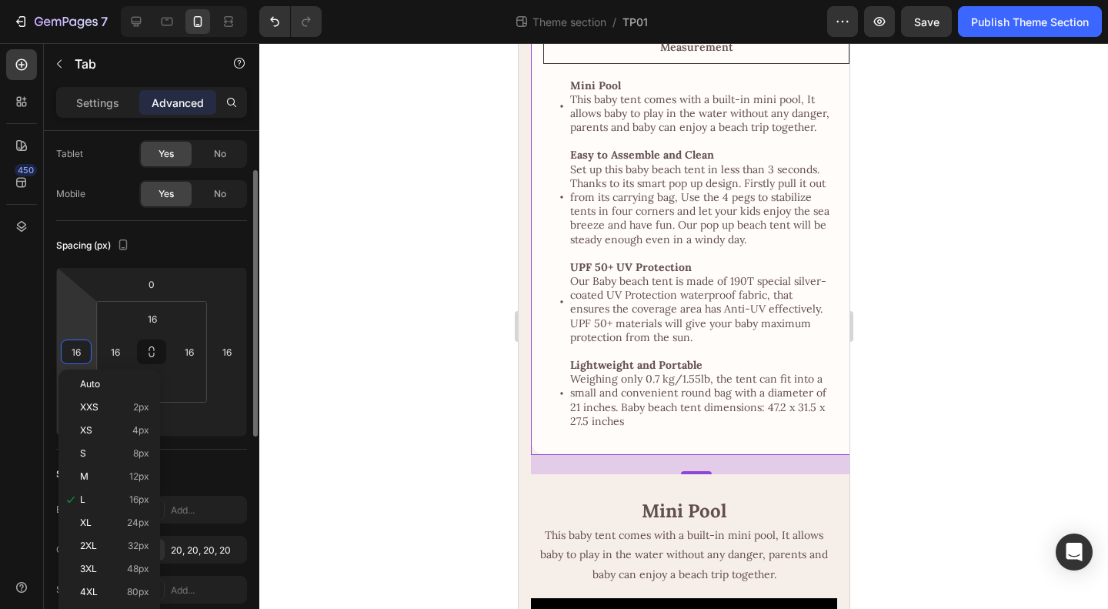
click at [71, 349] on input "16" at bounding box center [76, 351] width 23 height 23
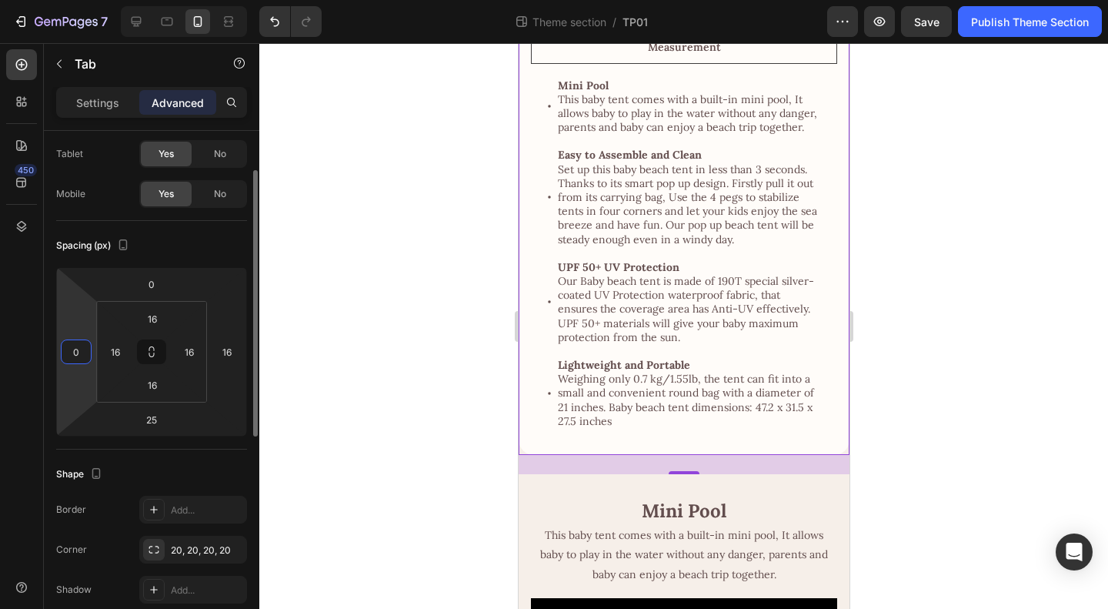
click at [82, 351] on input "0" at bounding box center [76, 351] width 23 height 23
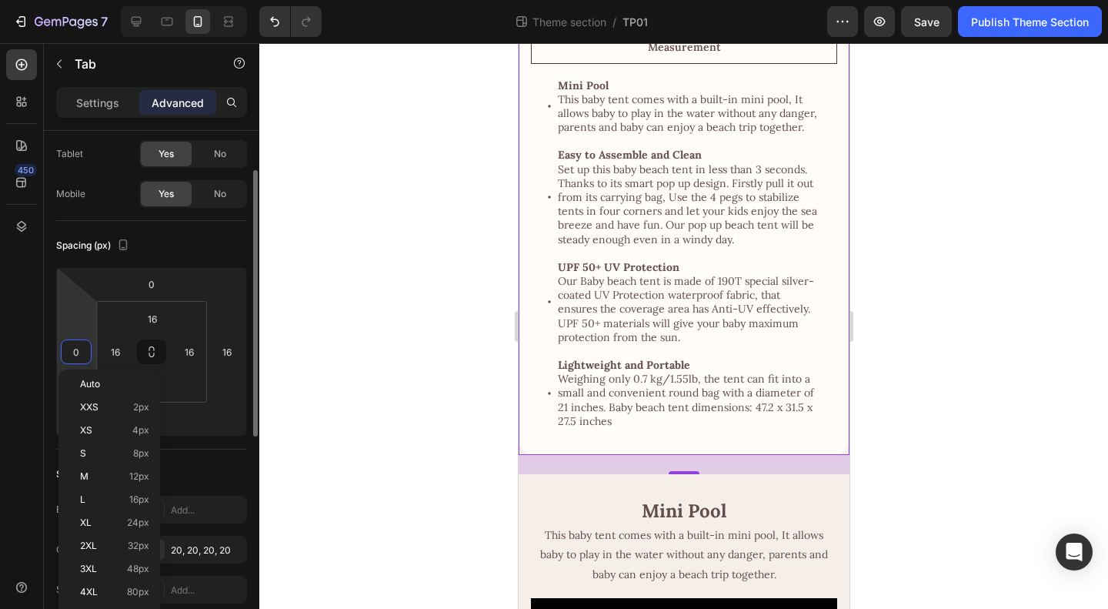
click at [82, 351] on input "0" at bounding box center [76, 351] width 23 height 23
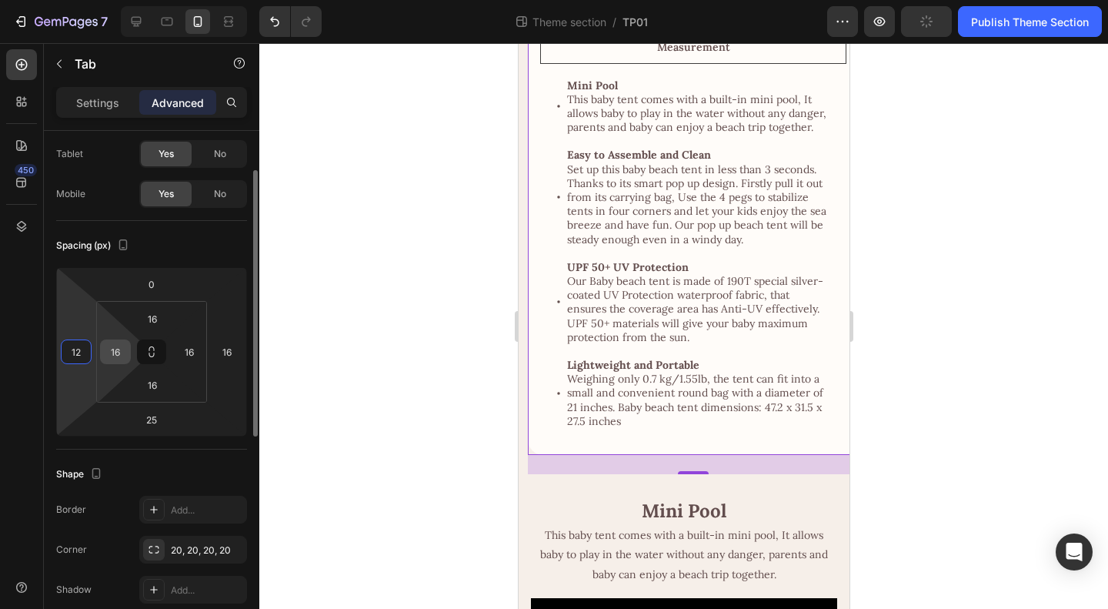
type input "12"
click at [119, 350] on input "16" at bounding box center [115, 351] width 23 height 23
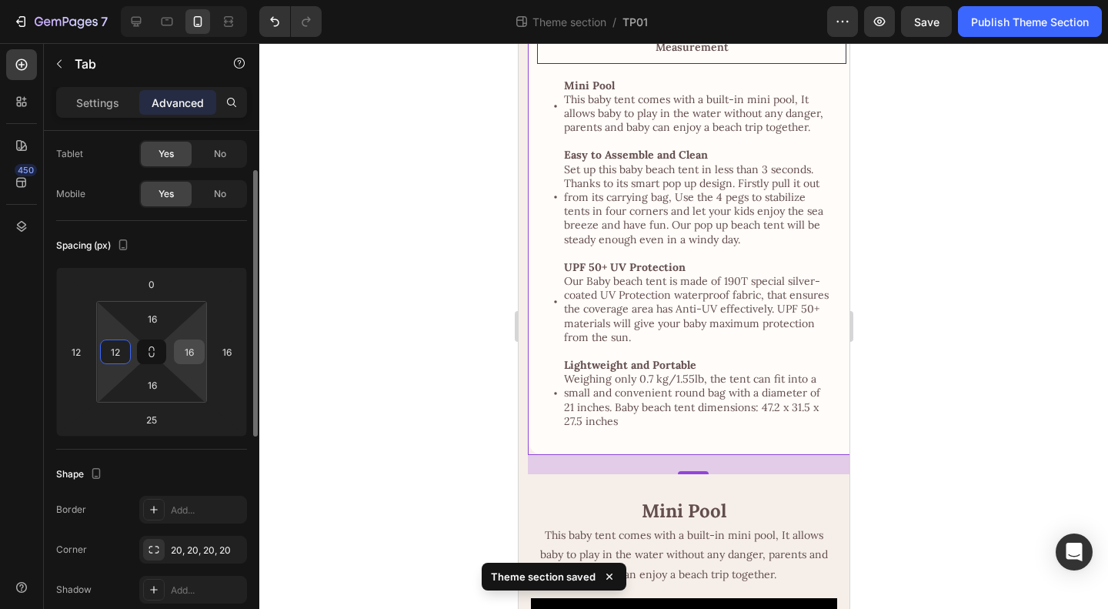
type input "12"
click at [192, 349] on input "16" at bounding box center [189, 351] width 23 height 23
type input "12"
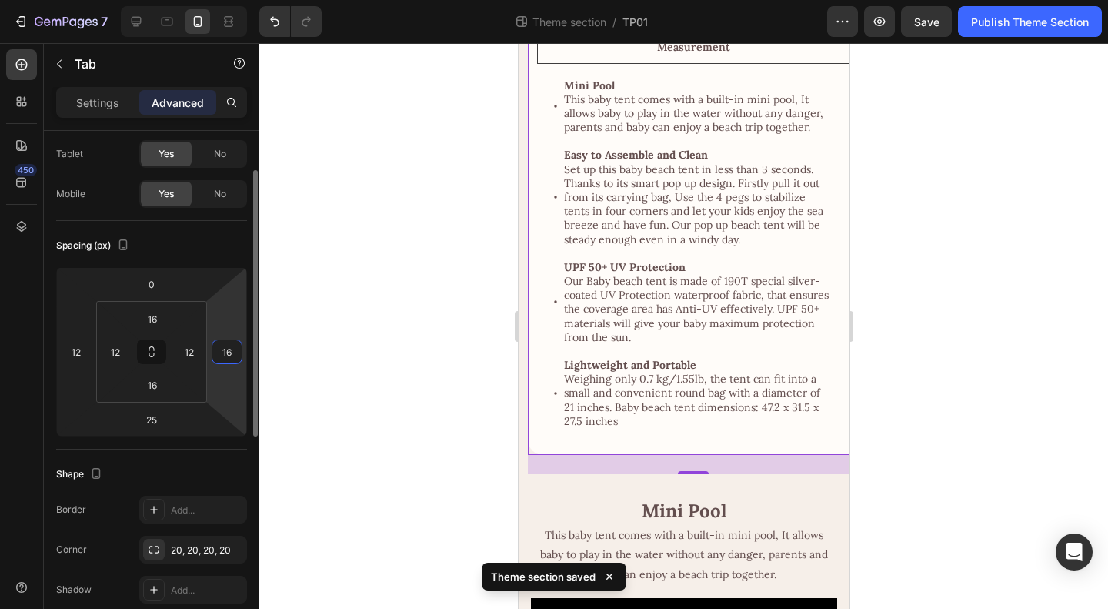
click at [228, 356] on input "16" at bounding box center [226, 351] width 23 height 23
type input "12"
click at [217, 249] on div "Spacing (px)" at bounding box center [151, 245] width 191 height 25
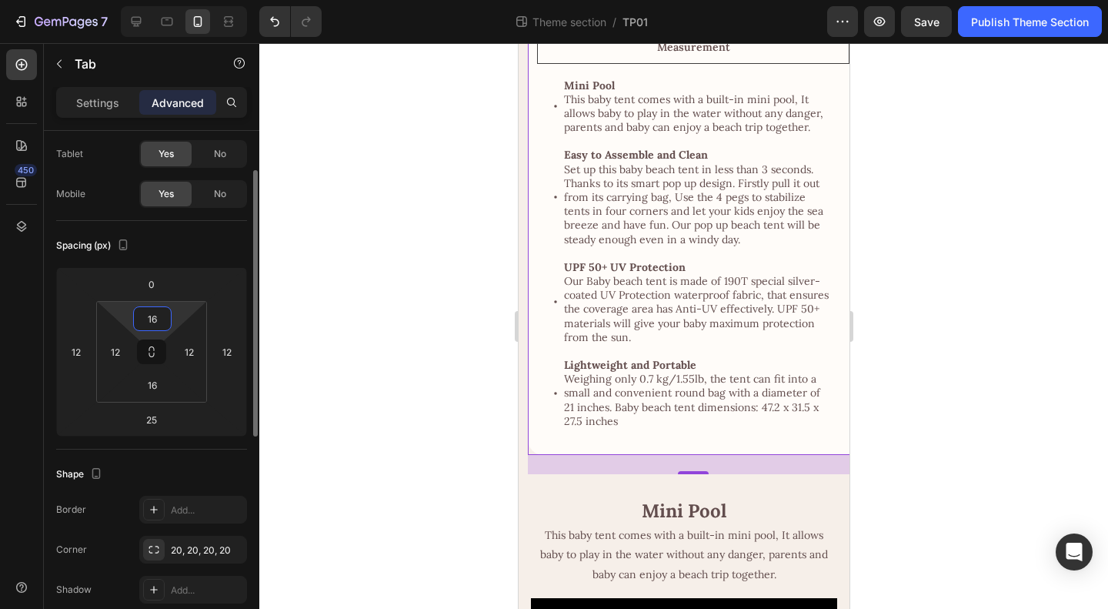
click at [159, 317] on input "16" at bounding box center [152, 318] width 31 height 23
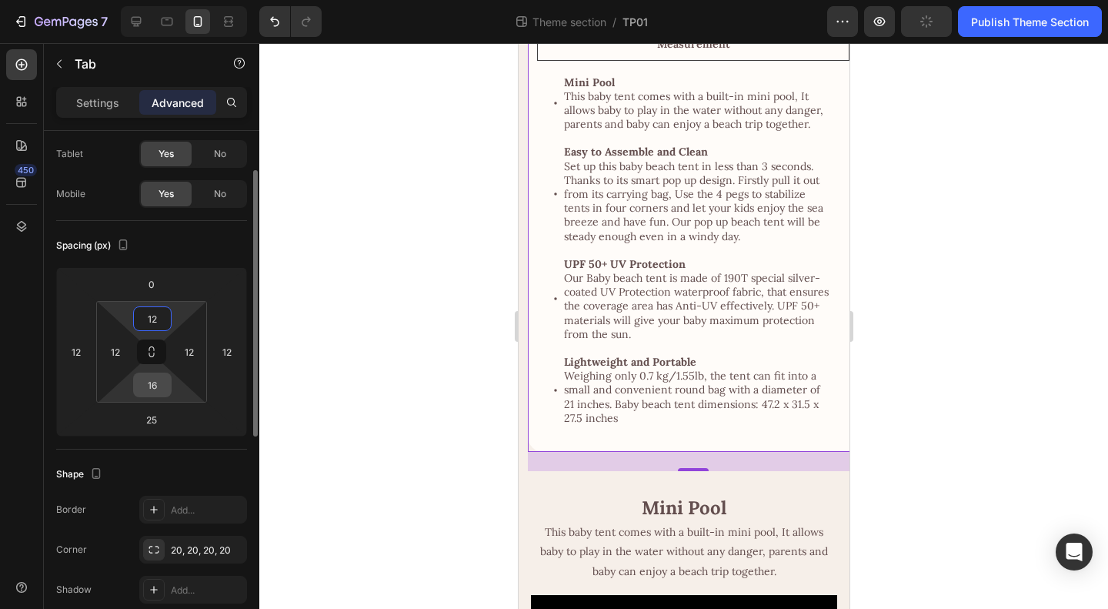
type input "12"
click at [146, 386] on input "16" at bounding box center [152, 384] width 31 height 23
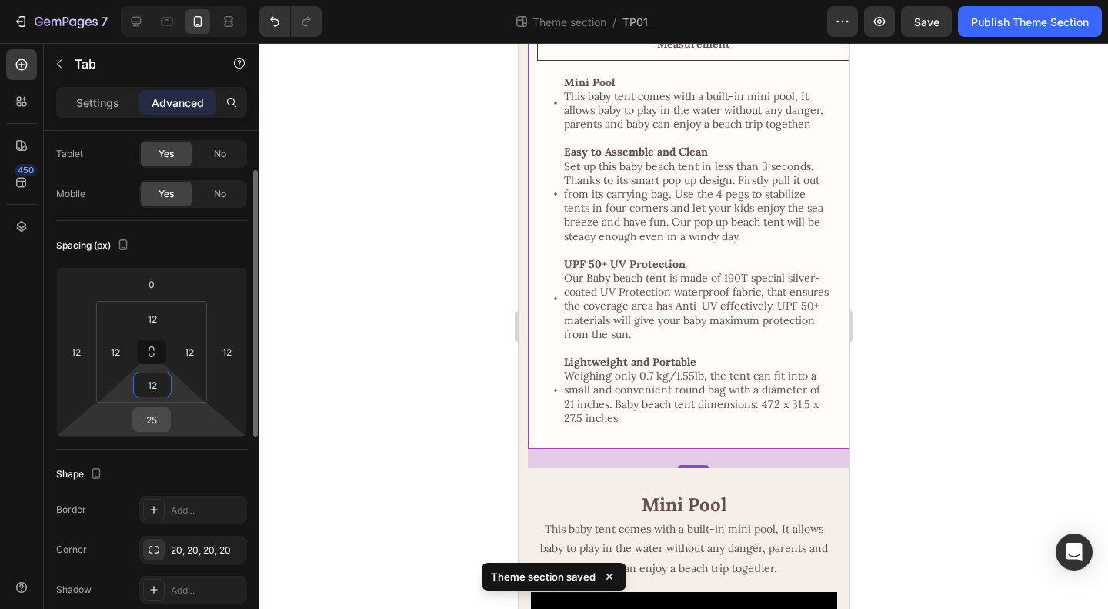
type input "12"
click at [137, 422] on input "25" at bounding box center [151, 419] width 31 height 23
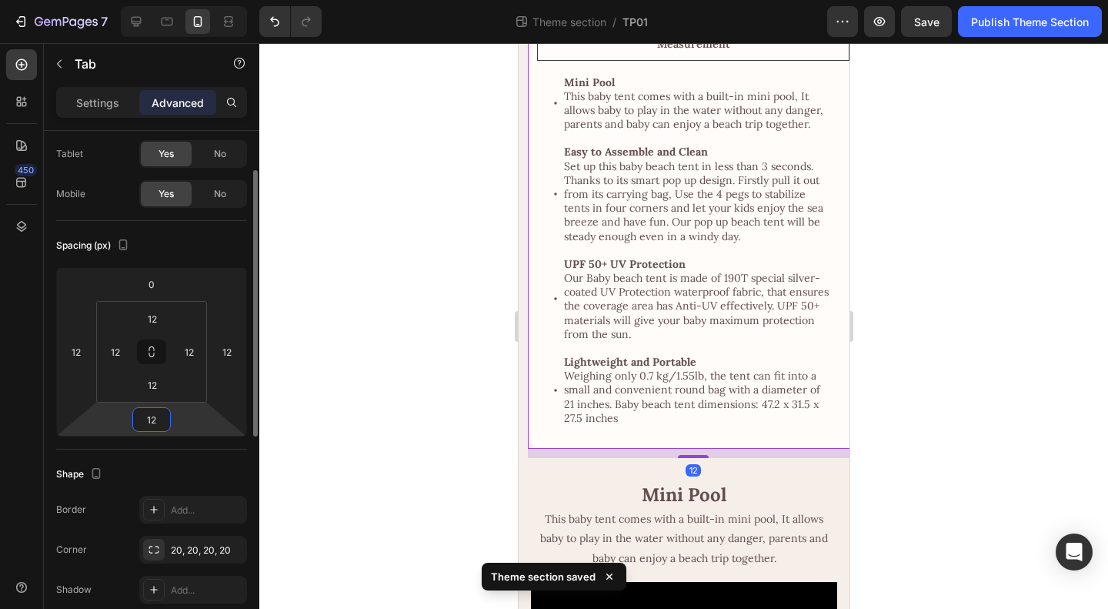
type input "12"
click at [197, 246] on div "Spacing (px)" at bounding box center [151, 245] width 191 height 25
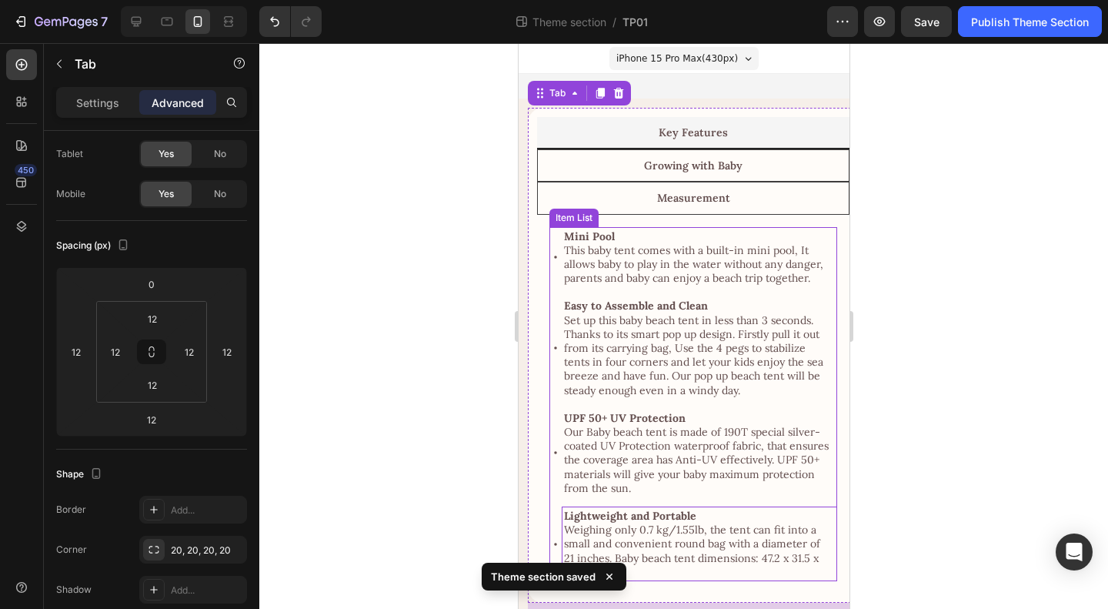
scroll to position [0, 0]
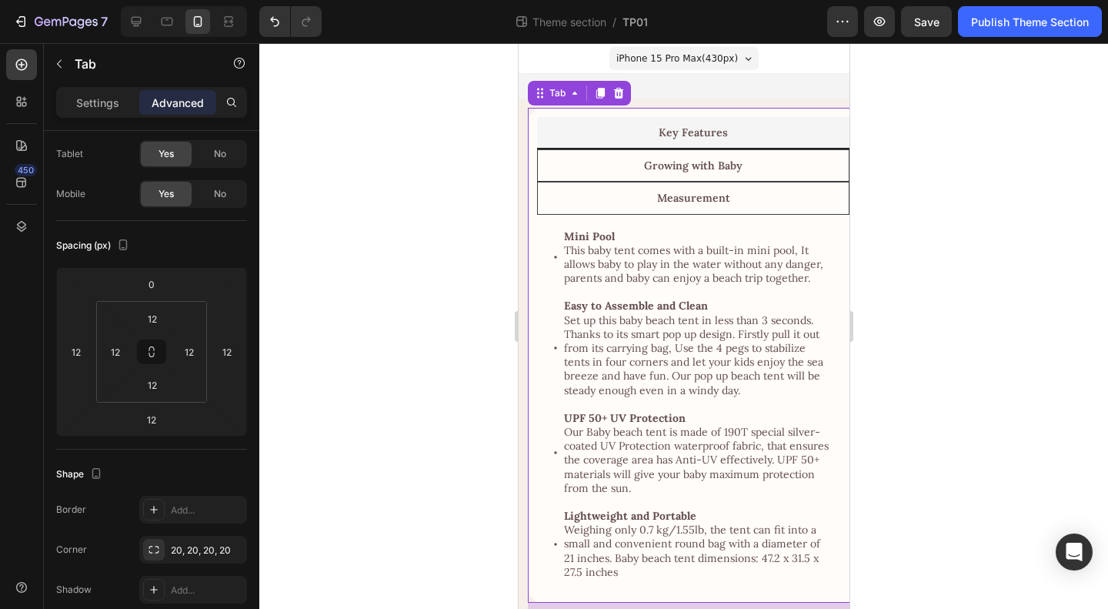
click at [532, 289] on div "Key Features Growing with Baby Measurement Mini Pool This baby tent comes with …" at bounding box center [692, 355] width 331 height 495
click at [934, 321] on div at bounding box center [683, 326] width 849 height 566
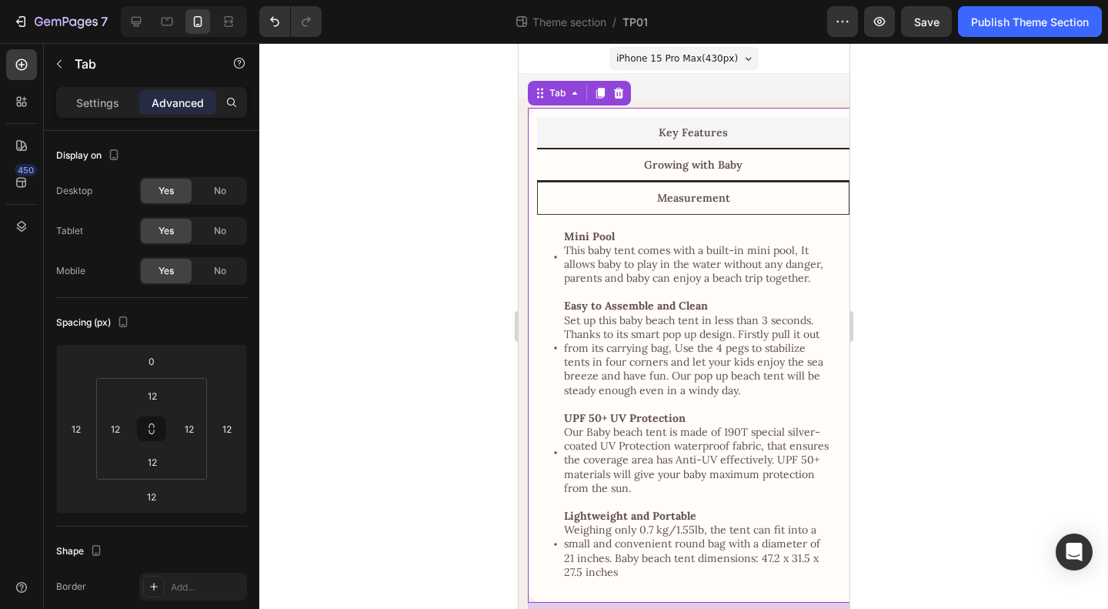
click at [613, 167] on li "Growing with Baby" at bounding box center [692, 165] width 312 height 32
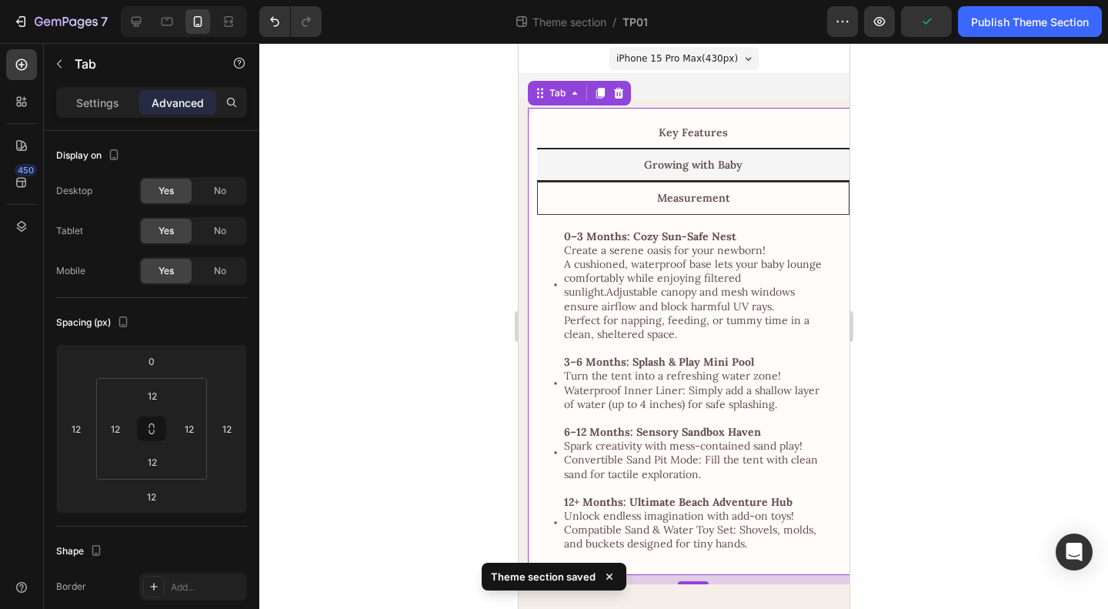
click at [609, 135] on li "Key Features" at bounding box center [692, 133] width 312 height 32
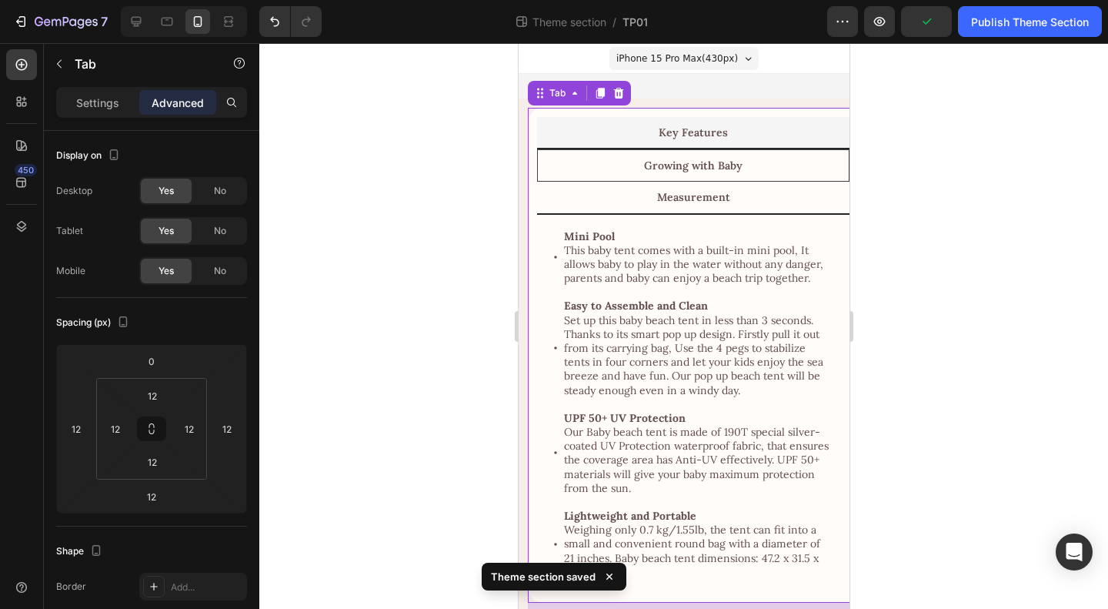
click at [610, 197] on li "Measurement" at bounding box center [692, 198] width 312 height 32
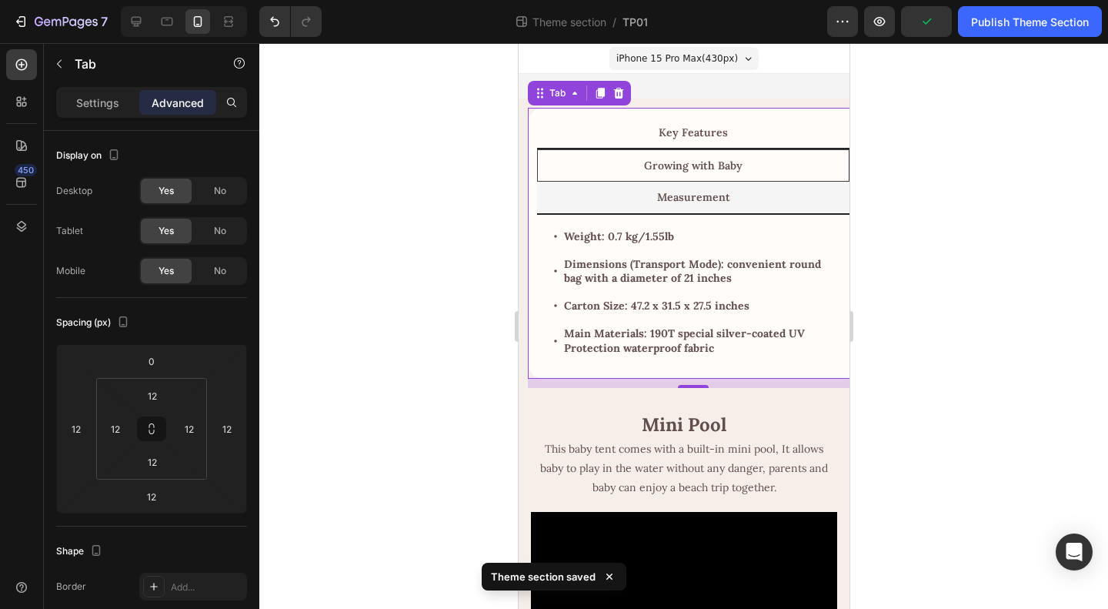
click at [616, 133] on li "Key Features" at bounding box center [692, 133] width 312 height 32
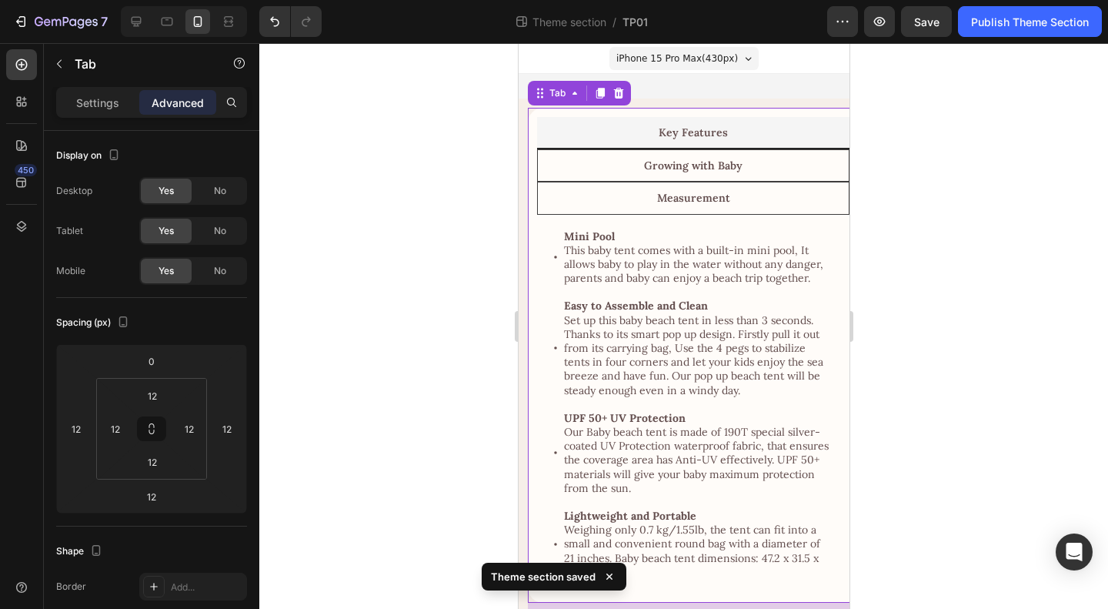
click at [534, 244] on div "Key Features Growing with Baby Measurement Mini Pool This baby tent comes with …" at bounding box center [692, 355] width 331 height 495
click at [566, 92] on div "Tab" at bounding box center [557, 93] width 22 height 14
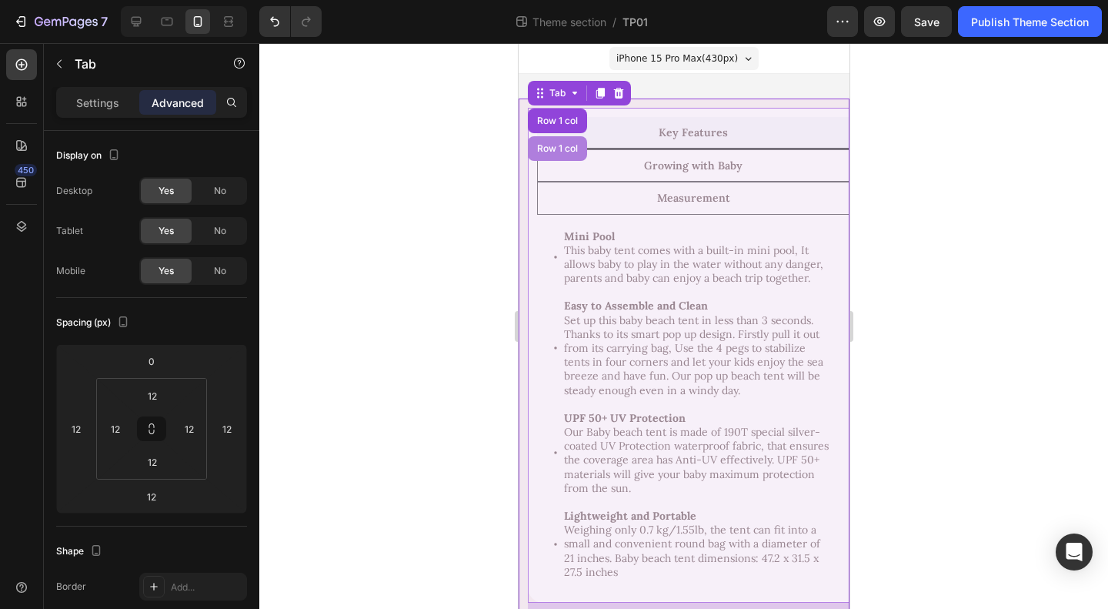
click at [563, 149] on div "Row 1 col" at bounding box center [556, 148] width 47 height 9
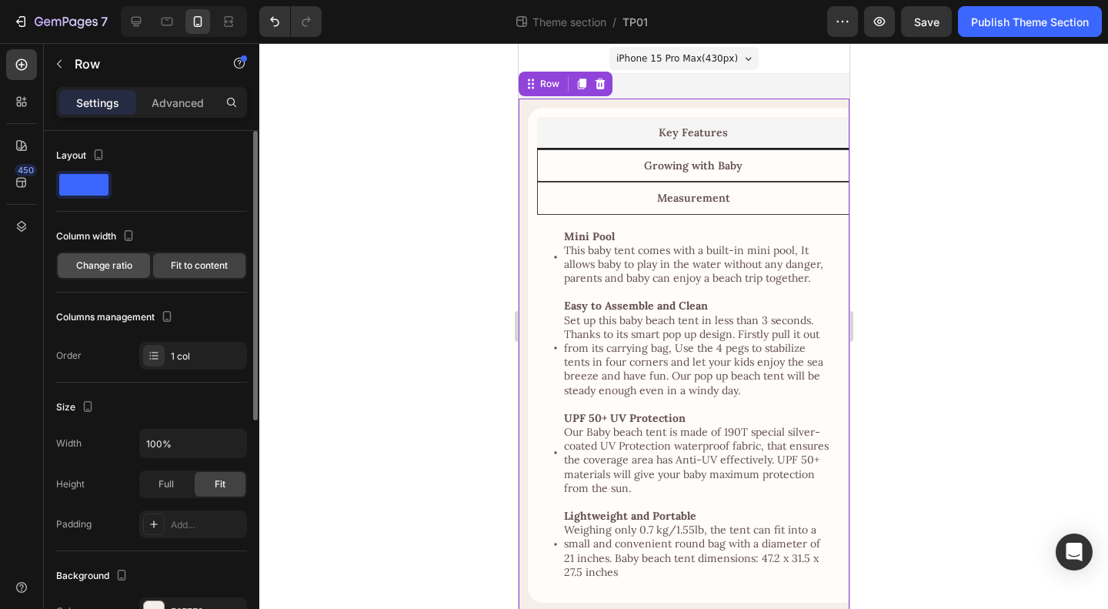
click at [106, 269] on span "Change ratio" at bounding box center [104, 266] width 56 height 14
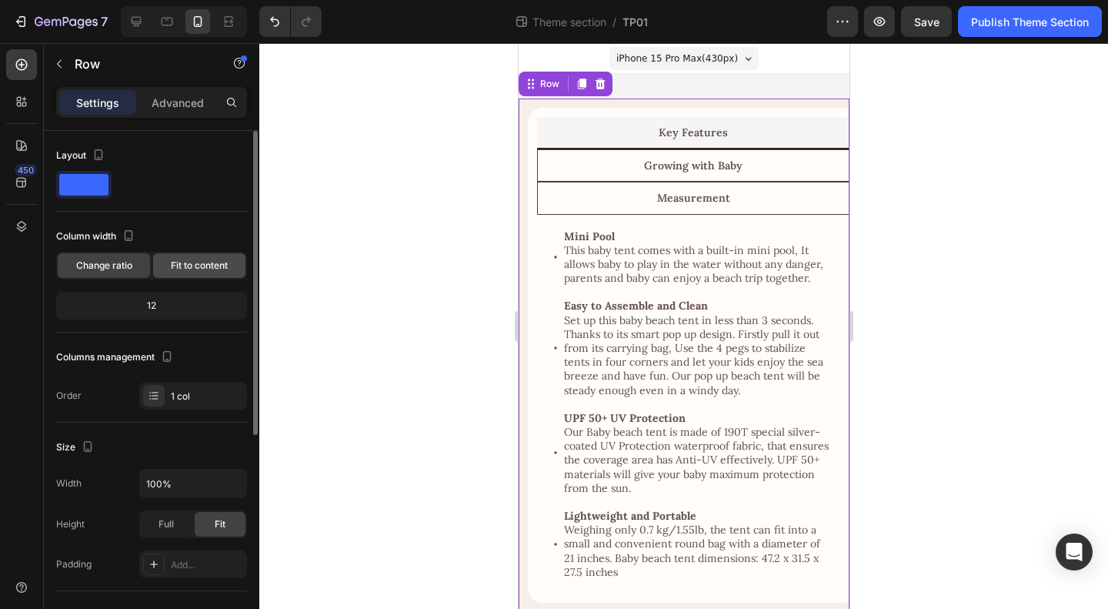
click at [191, 272] on div "Fit to content" at bounding box center [199, 265] width 92 height 25
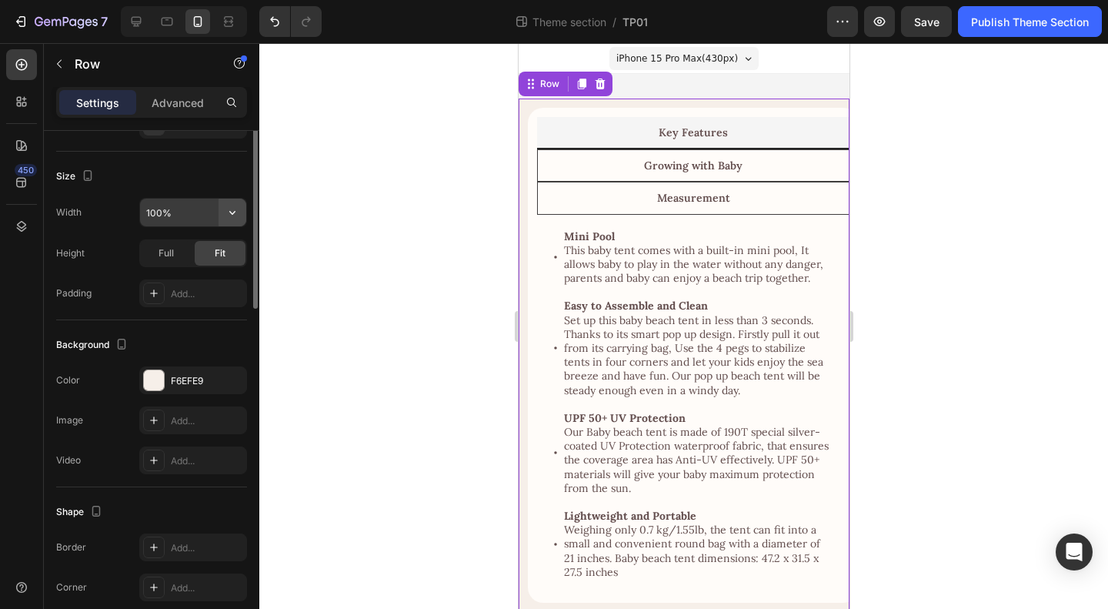
scroll to position [77, 0]
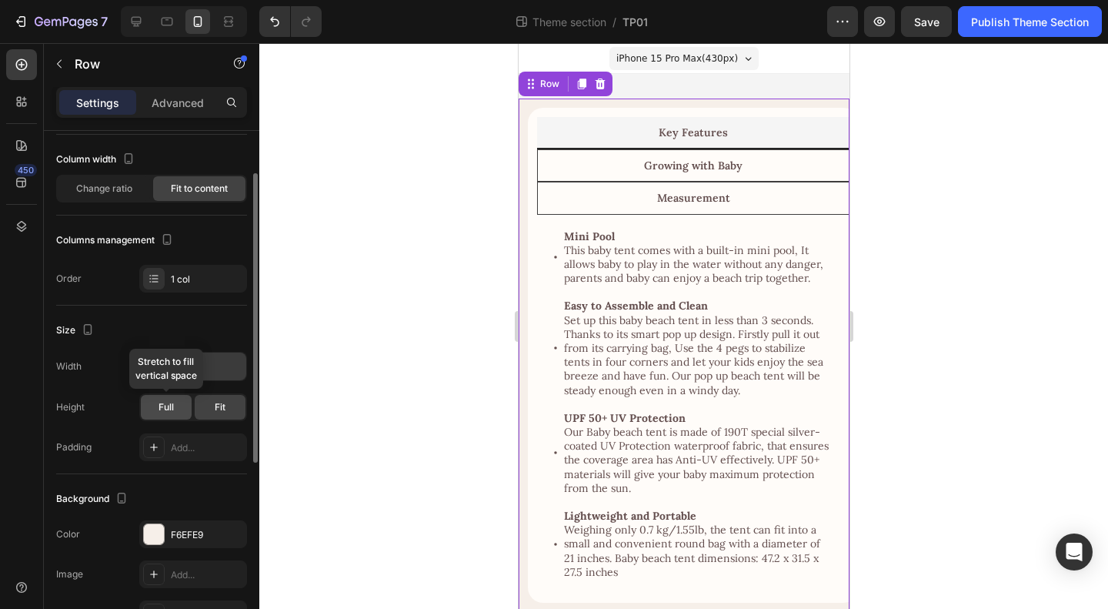
click at [164, 411] on span "Full" at bounding box center [166, 407] width 15 height 14
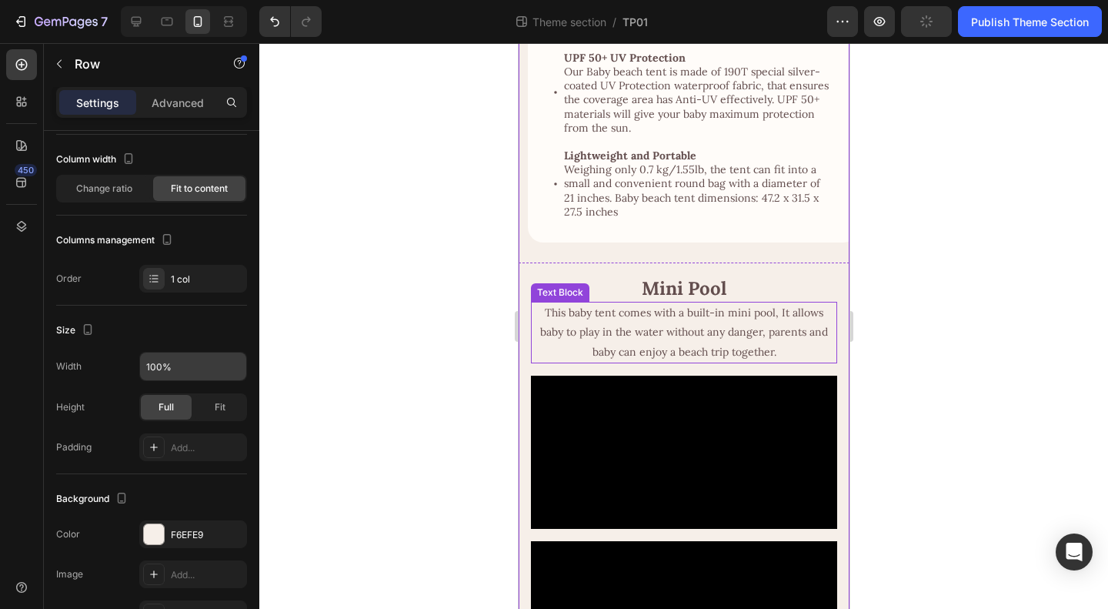
scroll to position [385, 0]
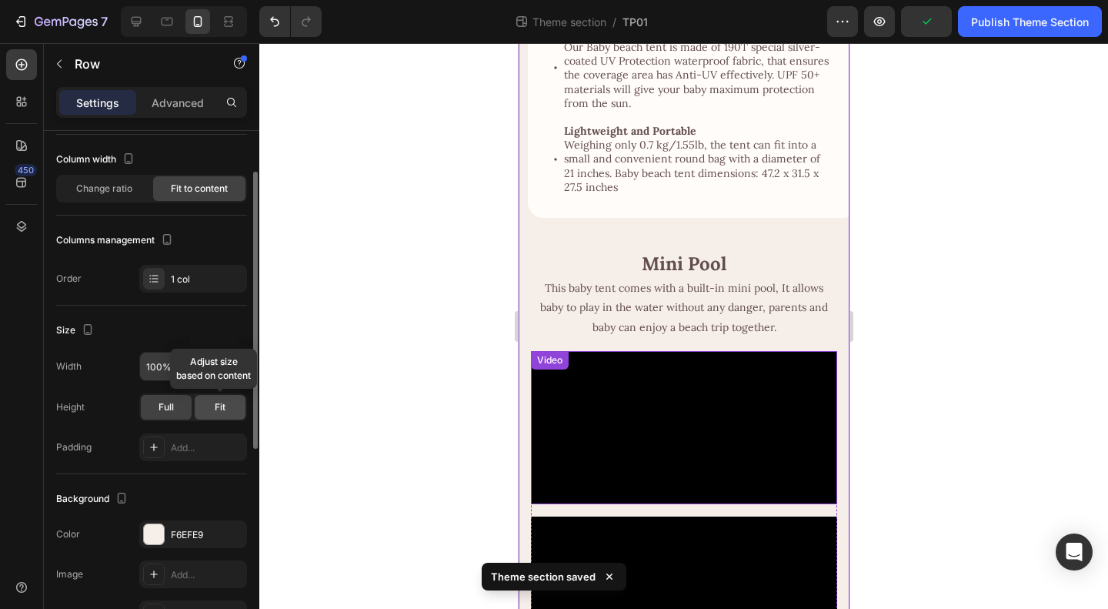
click at [217, 411] on span "Fit" at bounding box center [220, 407] width 11 height 14
click at [168, 418] on div "Full Fit" at bounding box center [193, 407] width 108 height 28
click at [170, 406] on span "Full" at bounding box center [166, 407] width 15 height 14
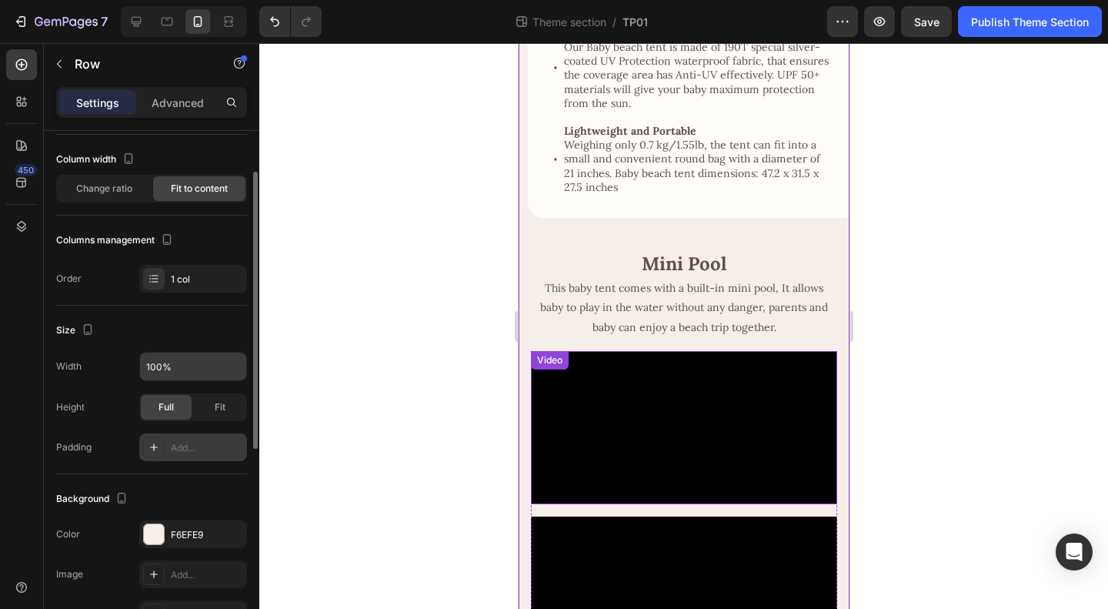
scroll to position [0, 0]
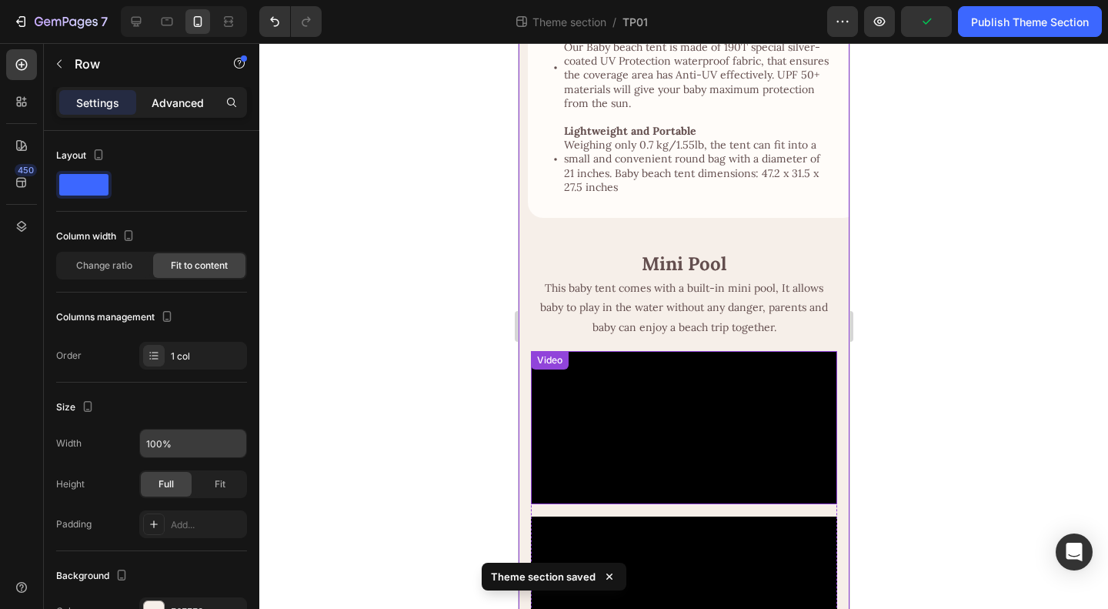
click at [172, 102] on p "Advanced" at bounding box center [178, 103] width 52 height 16
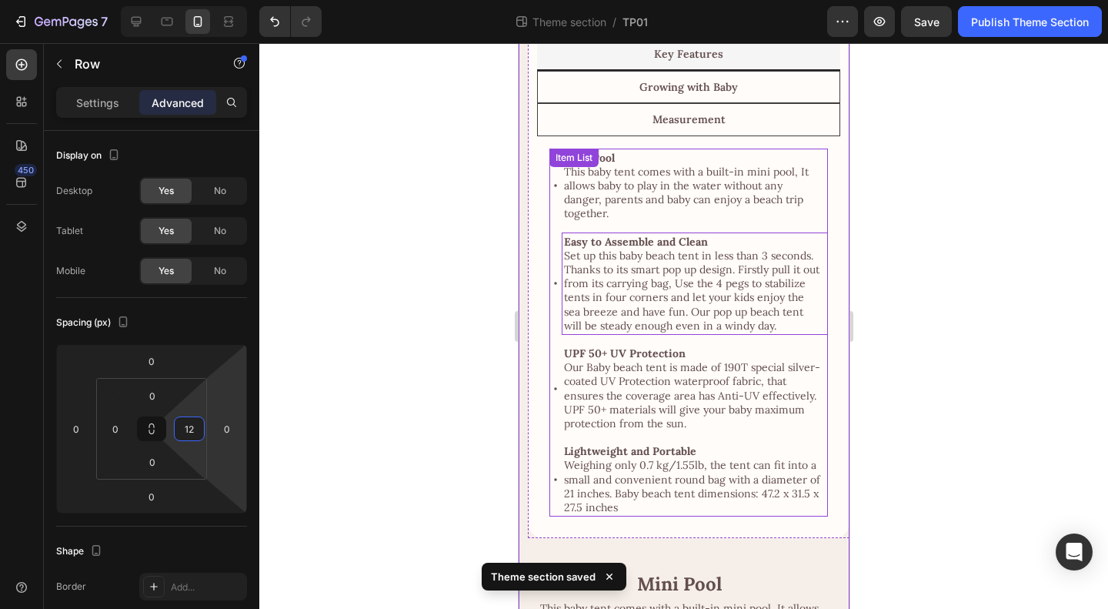
scroll to position [77, 0]
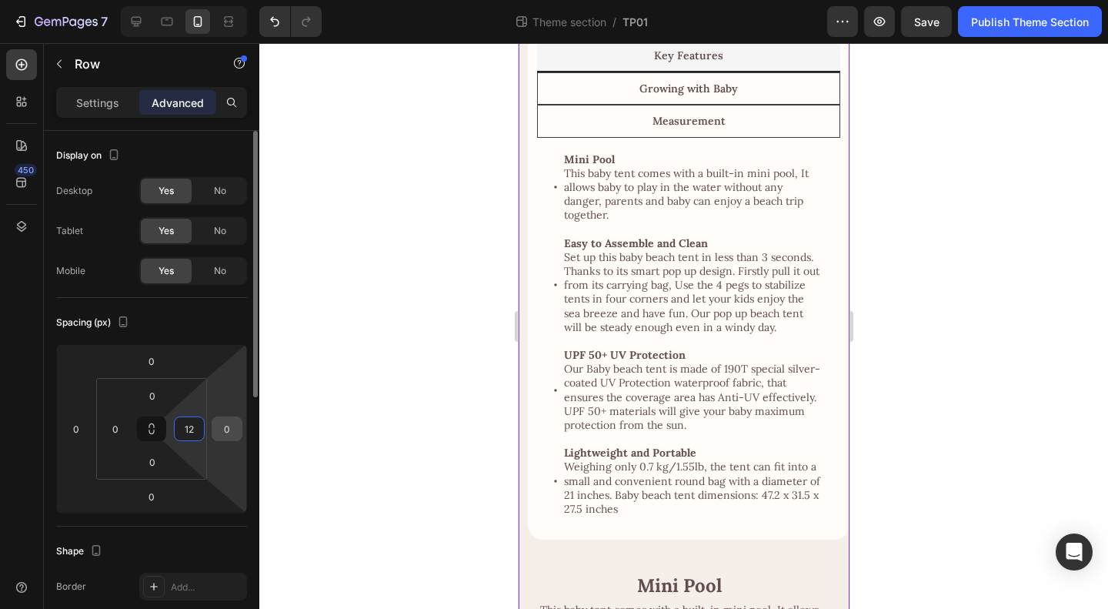
type input "12"
click at [223, 432] on input "0" at bounding box center [226, 428] width 23 height 23
type input "12"
click at [213, 319] on div "Spacing (px)" at bounding box center [151, 322] width 191 height 25
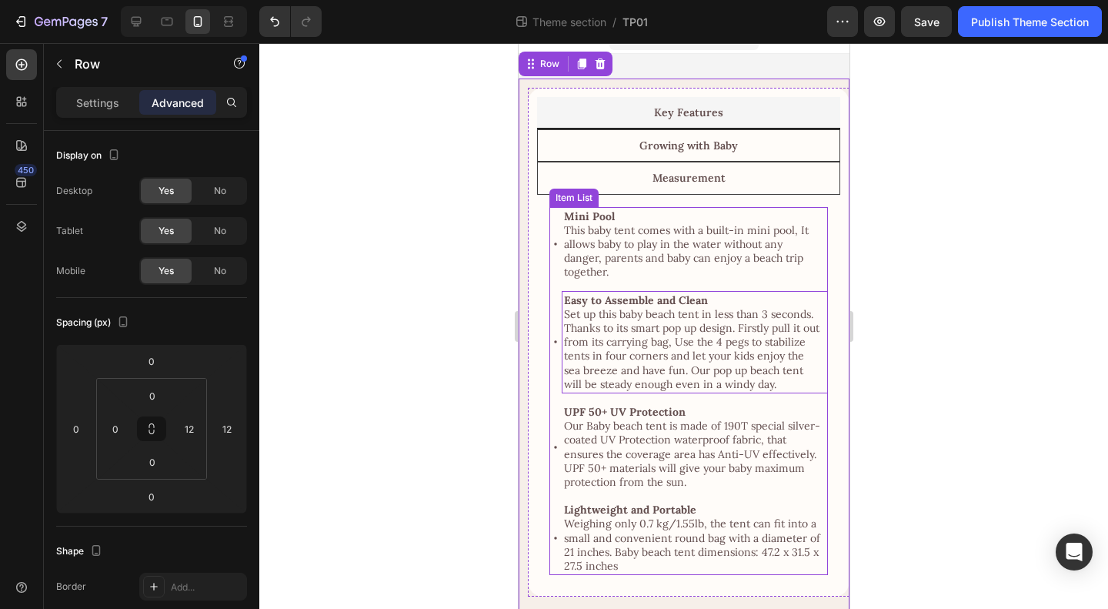
scroll to position [0, 0]
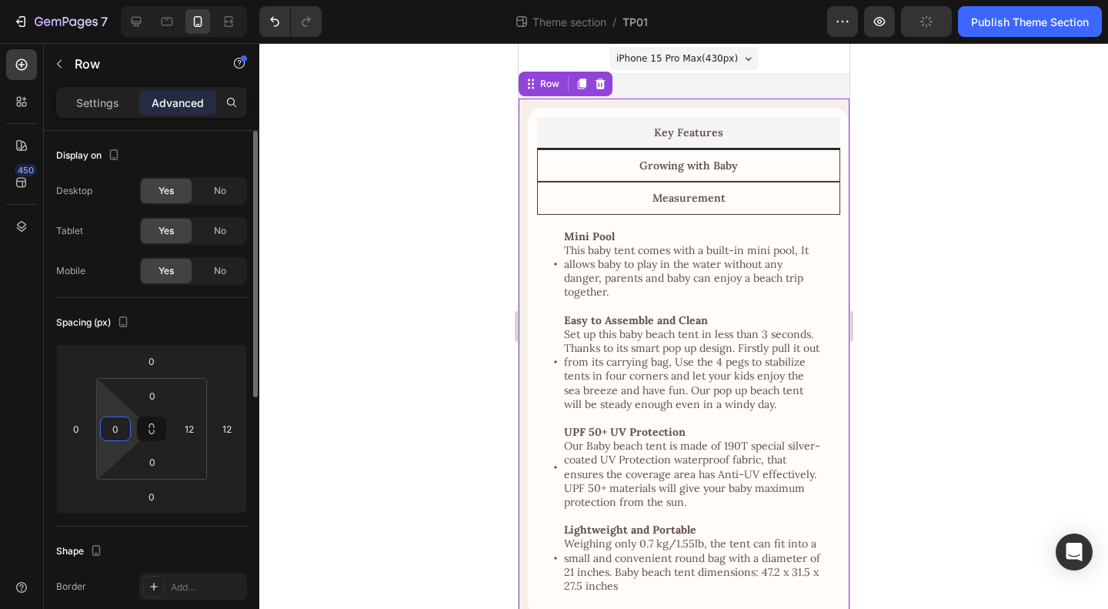
click at [120, 427] on input "0" at bounding box center [115, 428] width 23 height 23
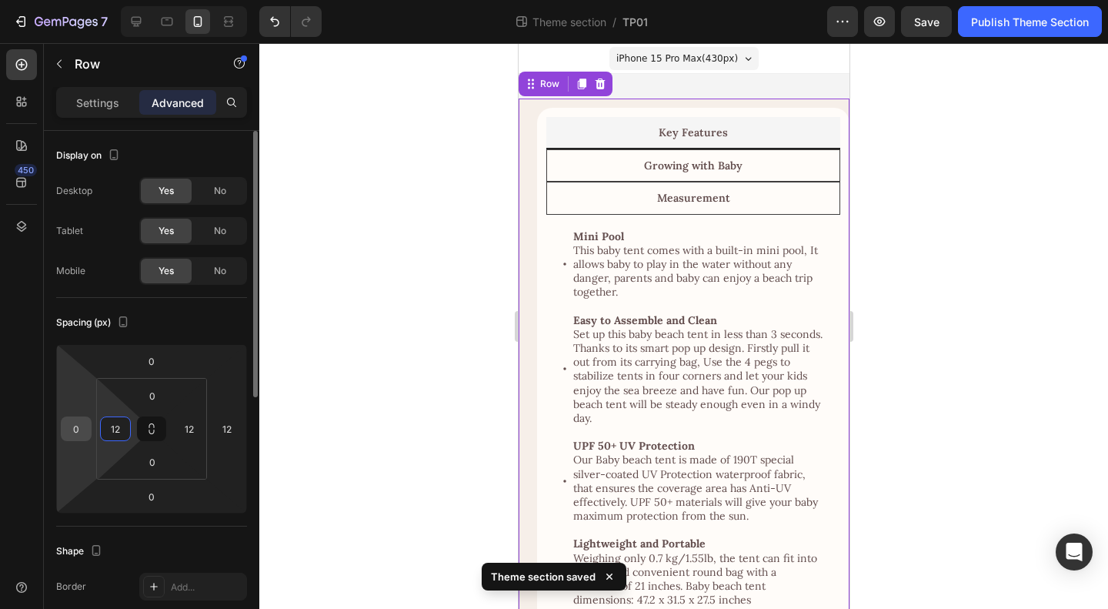
type input "12"
click at [72, 434] on input "0" at bounding box center [76, 428] width 23 height 23
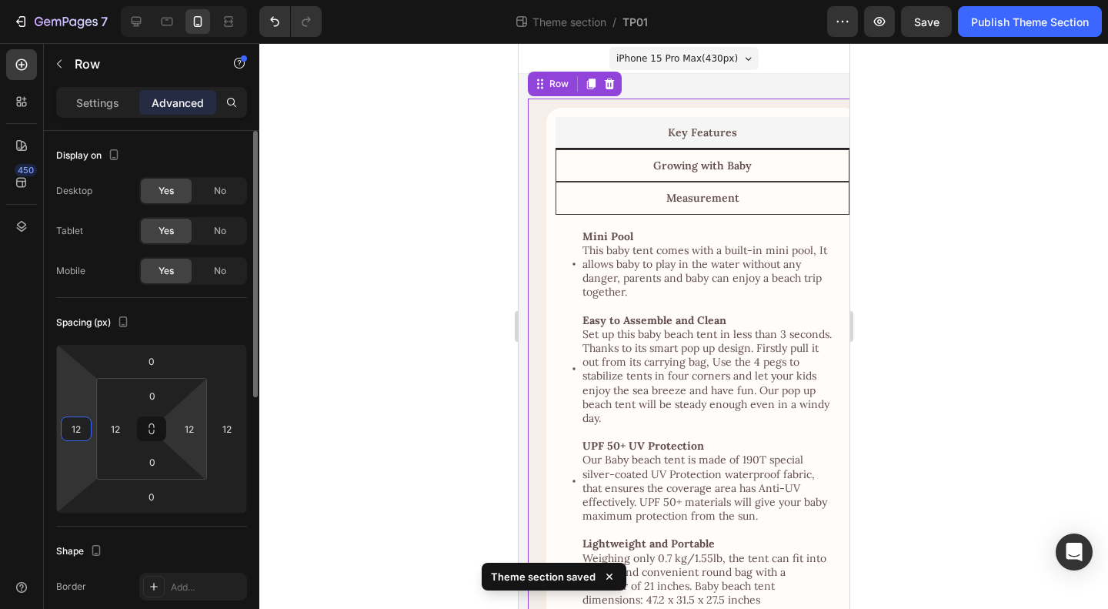
type input "0"
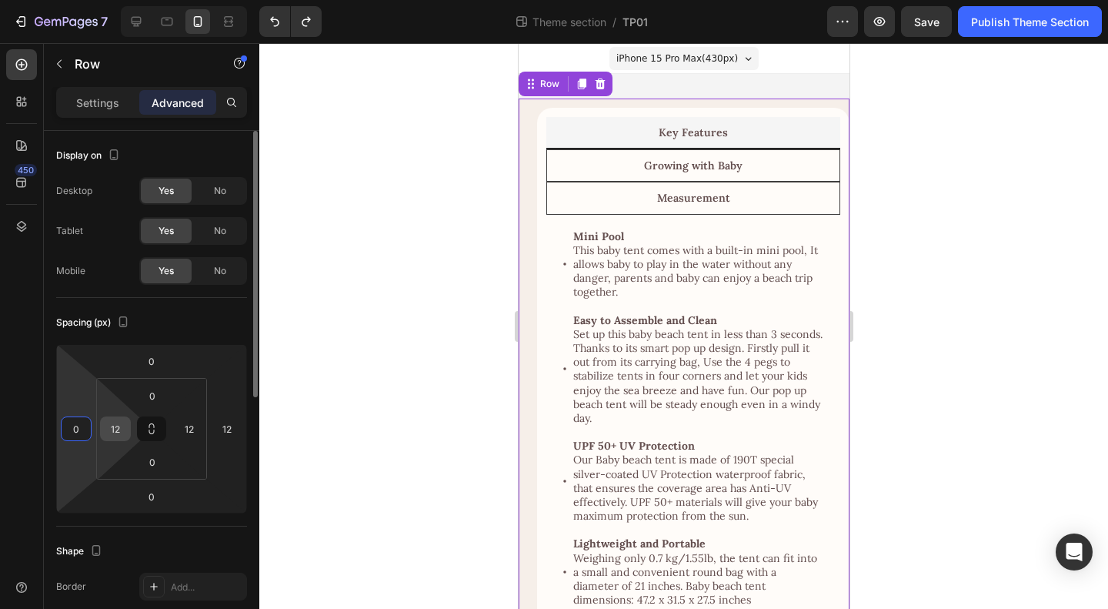
click at [122, 426] on input "12" at bounding box center [115, 428] width 23 height 23
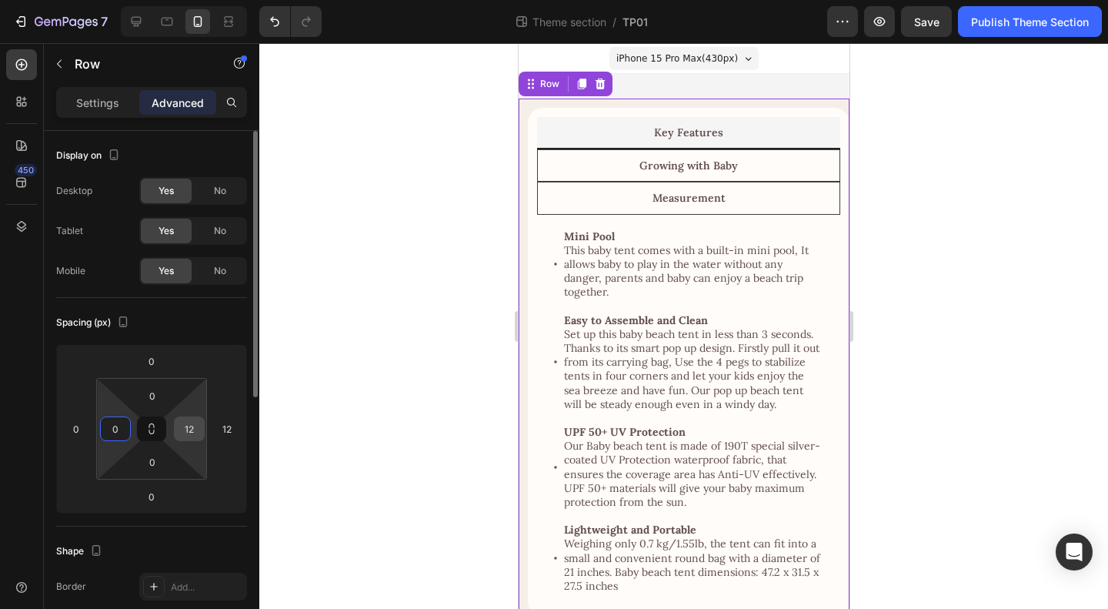
type input "0"
click at [193, 419] on input "12" at bounding box center [189, 428] width 23 height 23
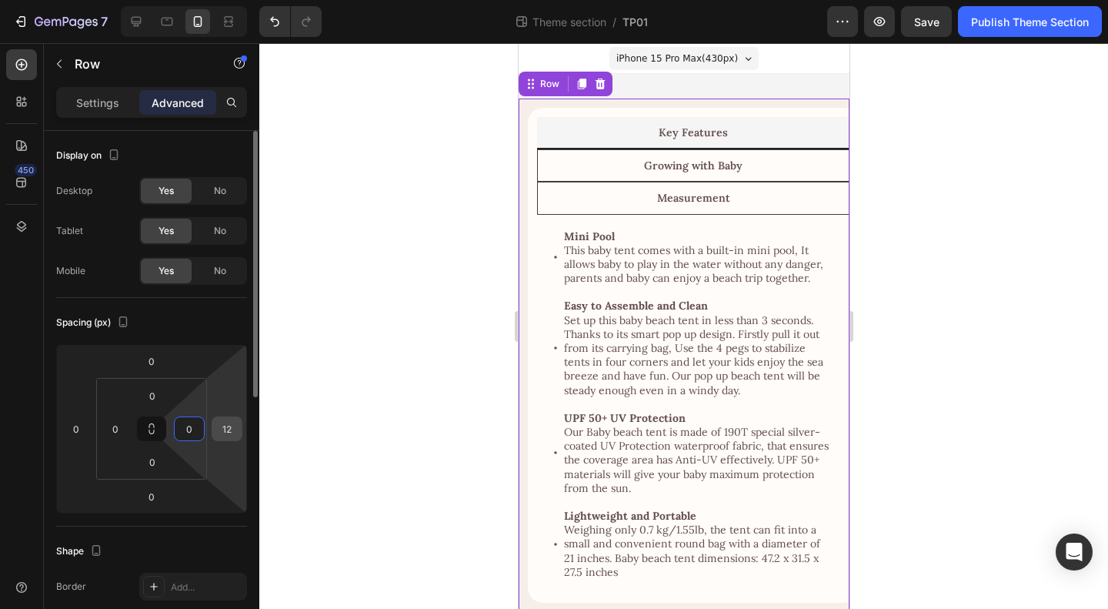
type input "0"
click at [233, 432] on input "12" at bounding box center [226, 428] width 23 height 23
type input "0"
click at [0, 0] on div "Spacing (px) 0 0 0 0 0 0 0 0" at bounding box center [0, 0] width 0 height 0
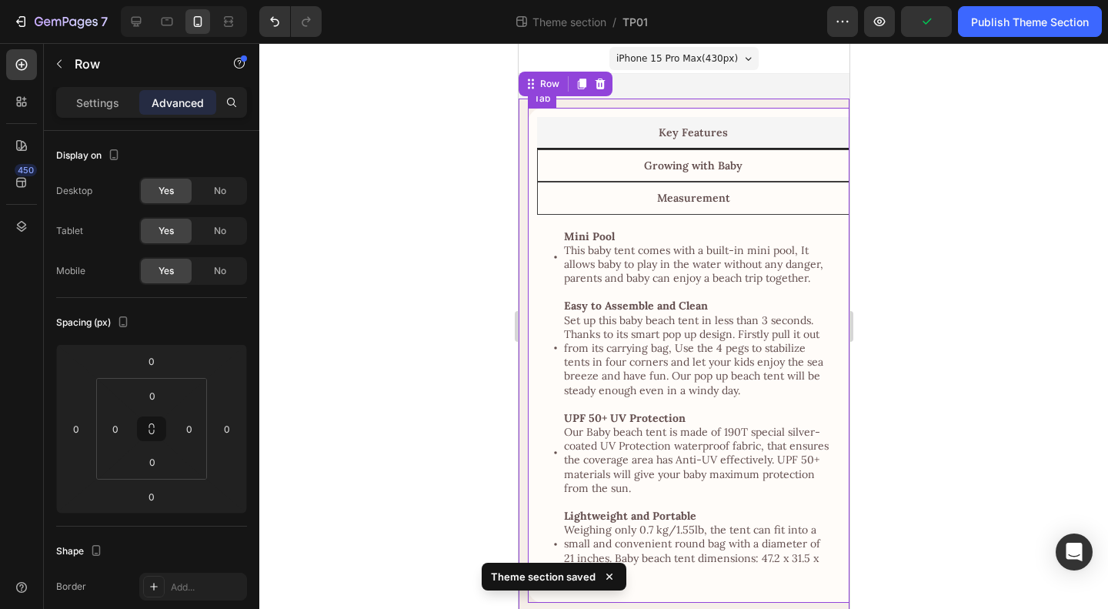
click at [603, 111] on div "Key Features Growing with Baby Measurement Mini Pool This baby tent comes with …" at bounding box center [692, 355] width 331 height 495
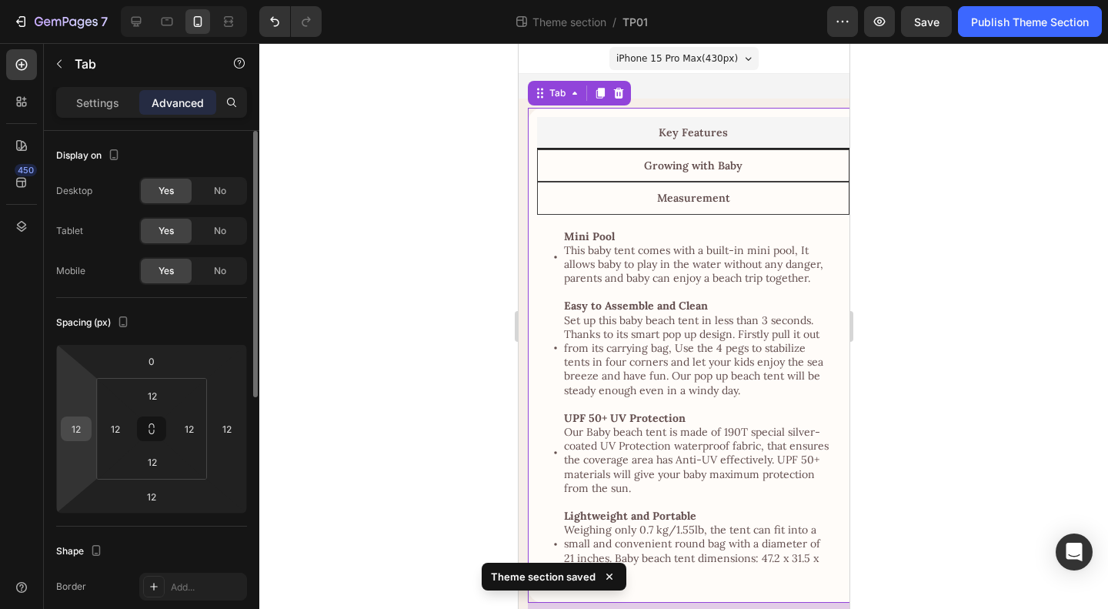
click at [85, 425] on input "12" at bounding box center [76, 428] width 23 height 23
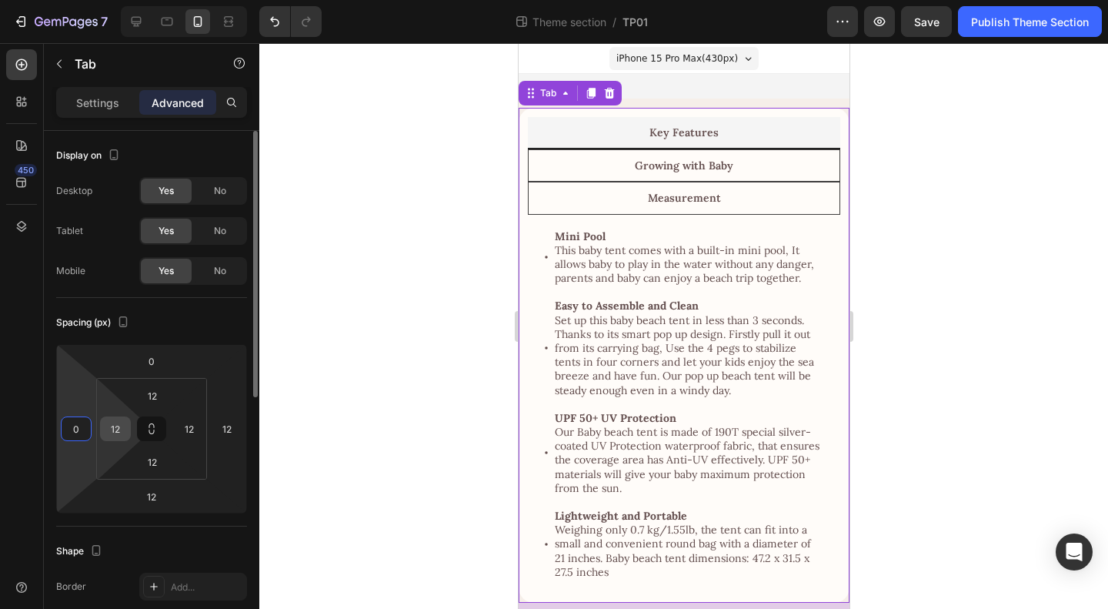
type input "0"
click at [118, 426] on input "12" at bounding box center [115, 428] width 23 height 23
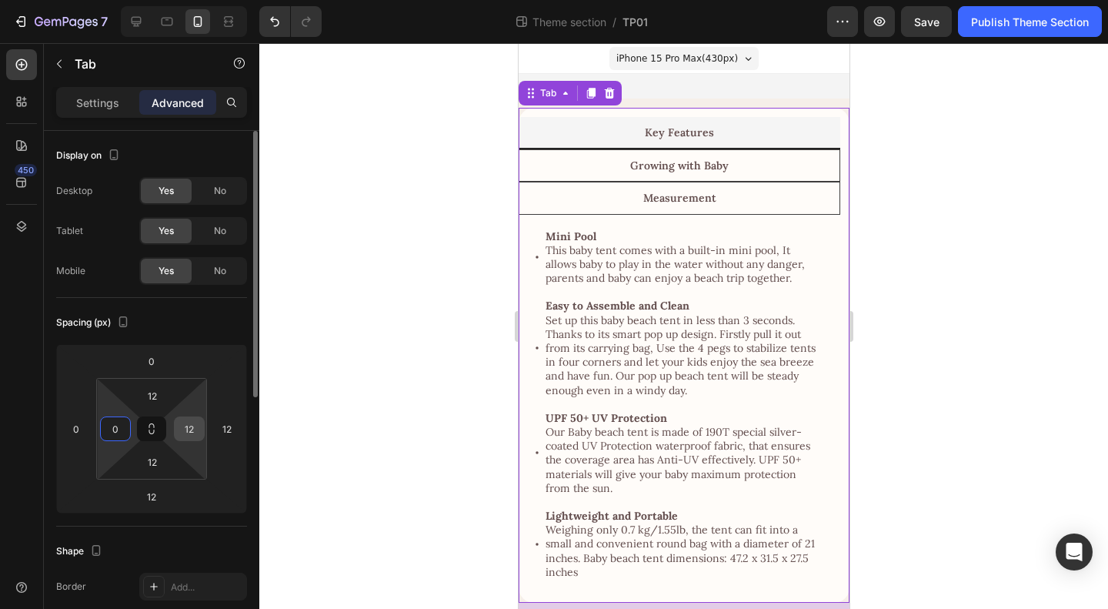
type input "0"
click at [187, 430] on input "12" at bounding box center [189, 428] width 23 height 23
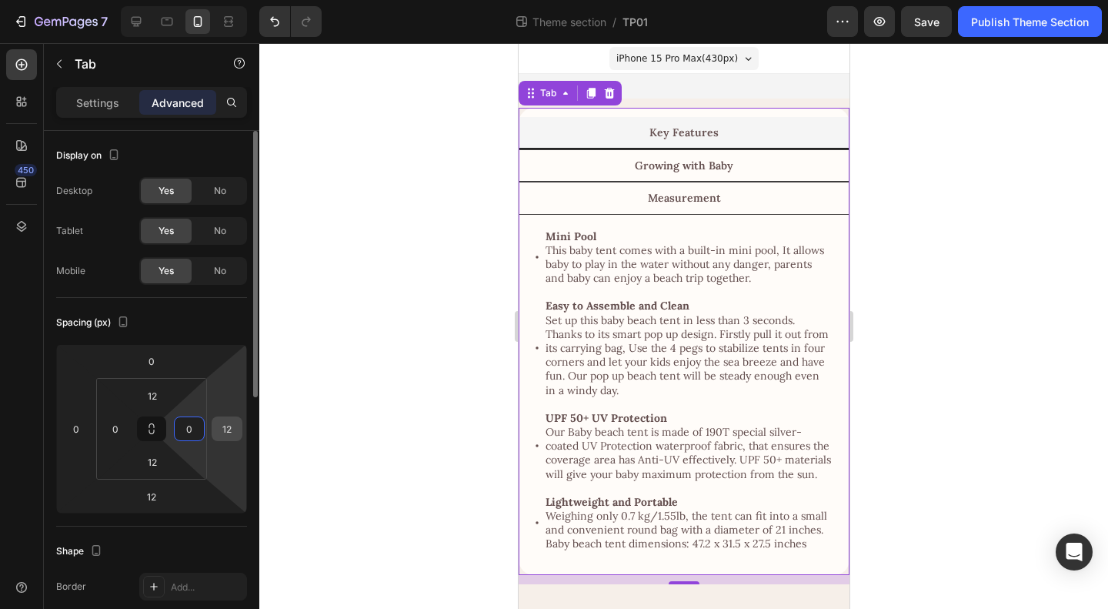
type input "0"
click at [233, 432] on input "12" at bounding box center [226, 428] width 23 height 23
click at [215, 329] on div "Spacing (px)" at bounding box center [151, 322] width 191 height 25
click at [222, 422] on input "0" at bounding box center [226, 428] width 23 height 23
type input "12"
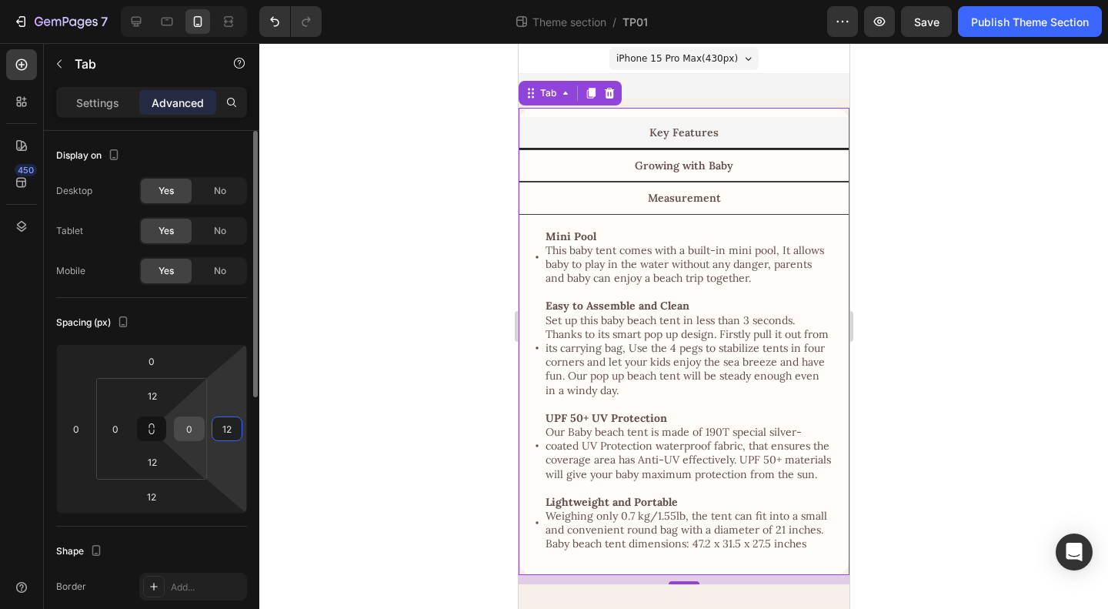
click at [188, 426] on input "0" at bounding box center [189, 428] width 23 height 23
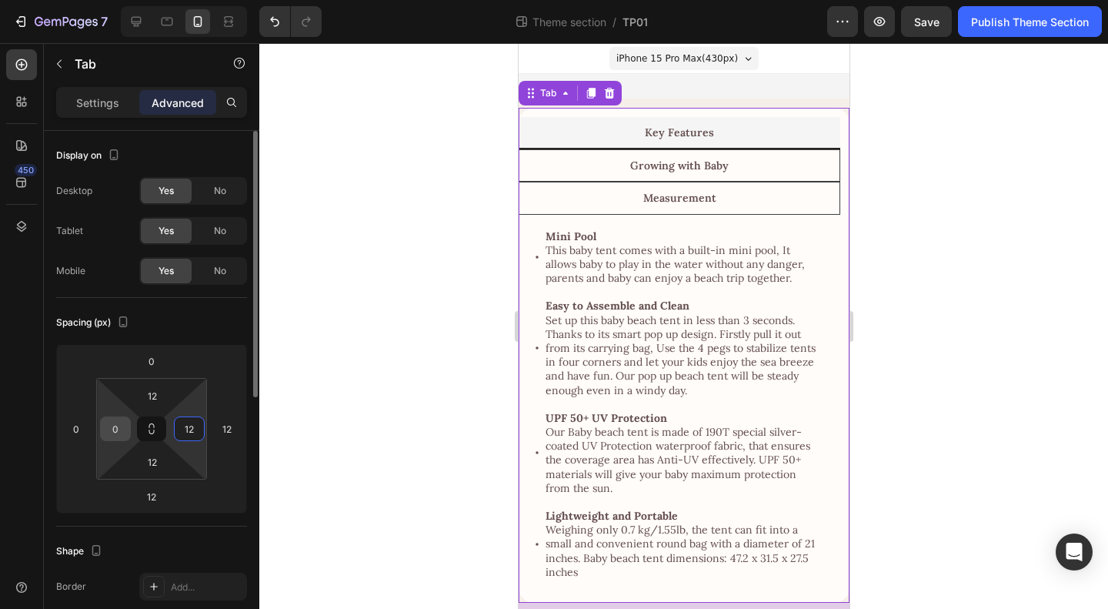
type input "12"
click at [117, 426] on input "0" at bounding box center [115, 428] width 23 height 23
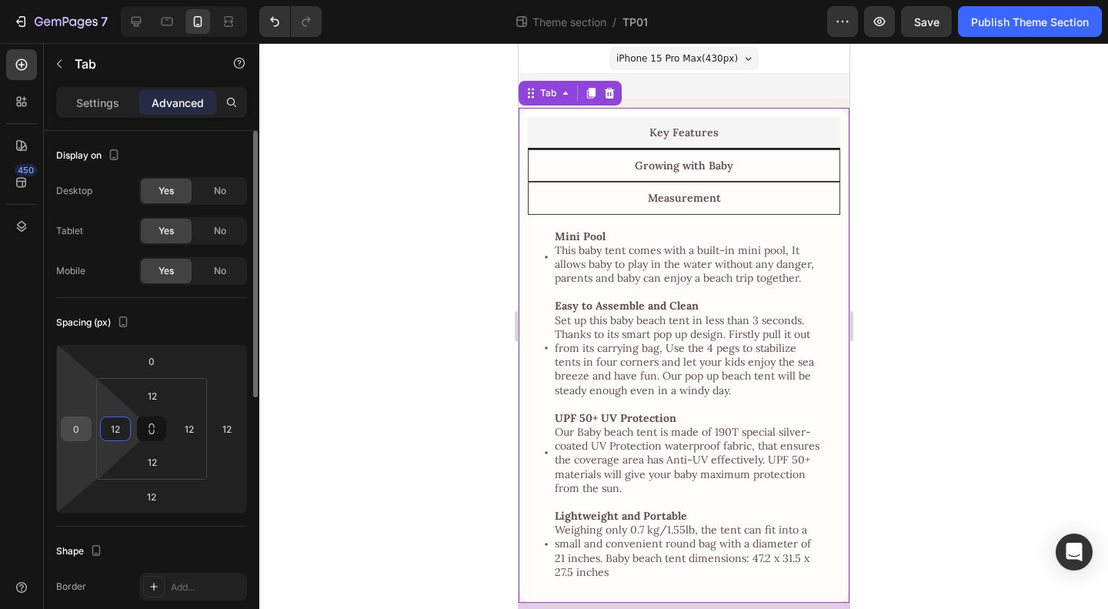
type input "12"
click at [75, 429] on input "0" at bounding box center [76, 428] width 23 height 23
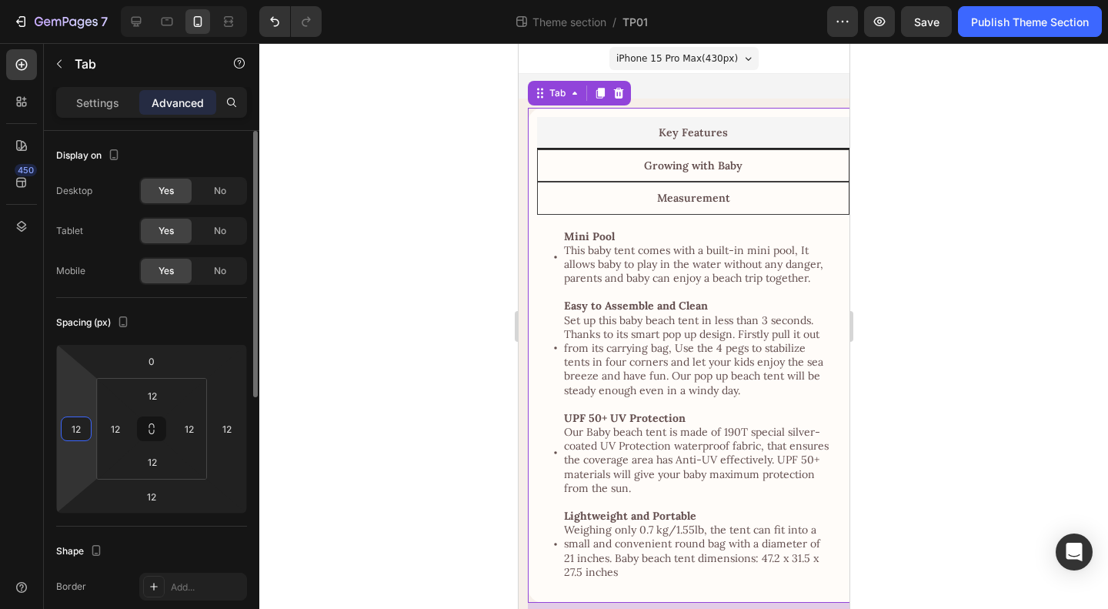
type input "12"
click at [199, 322] on div "Spacing (px)" at bounding box center [151, 322] width 191 height 25
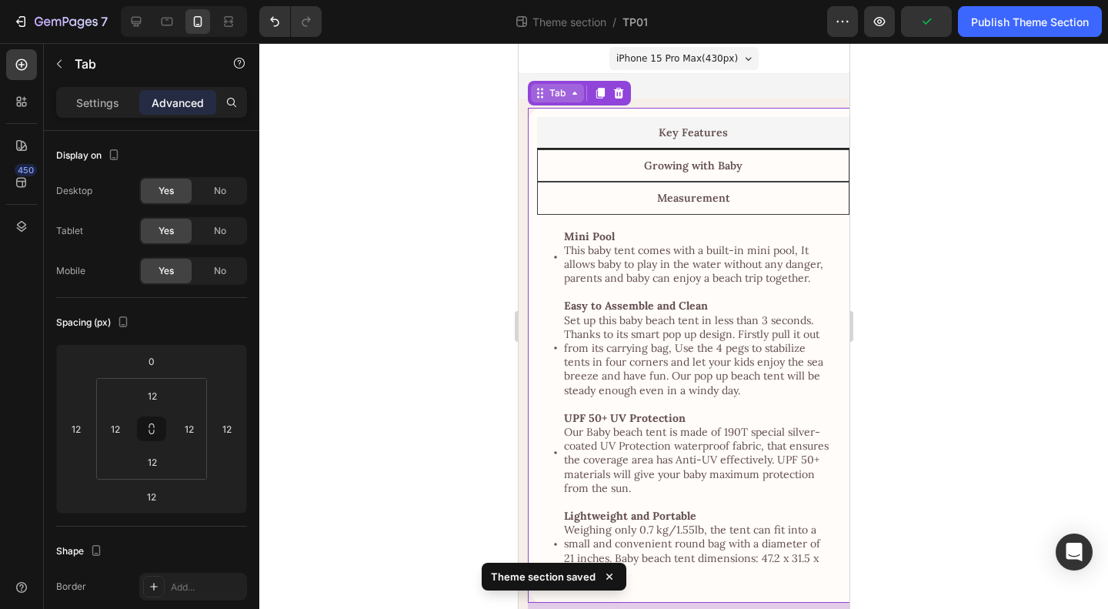
click at [564, 94] on div "Tab" at bounding box center [557, 93] width 22 height 14
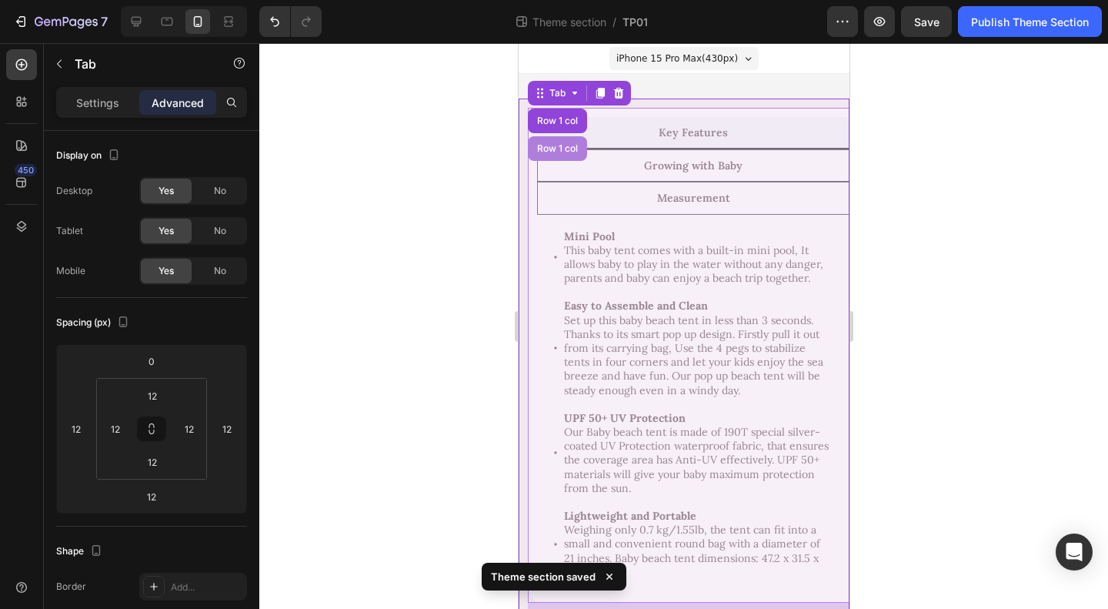
click at [556, 146] on div "Row 1 col" at bounding box center [556, 148] width 47 height 9
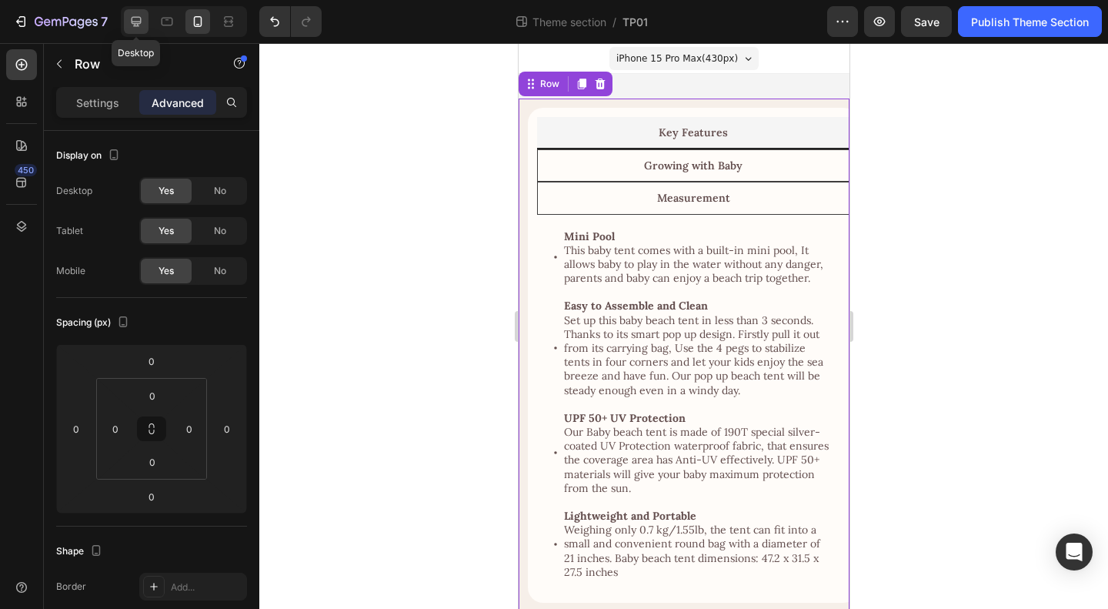
click at [135, 20] on icon at bounding box center [136, 21] width 15 height 15
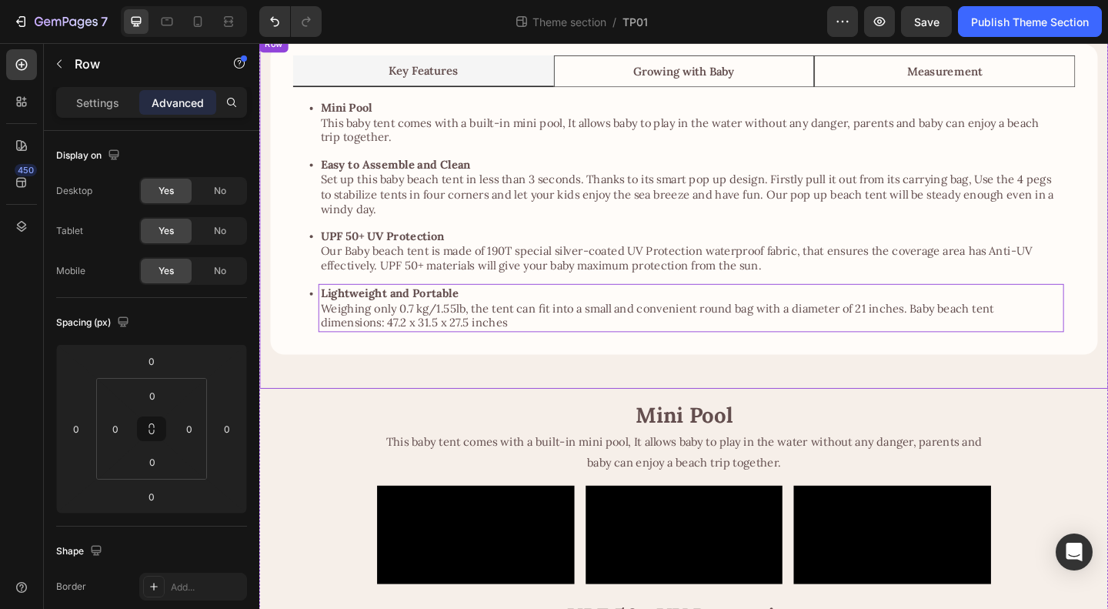
scroll to position [78, 0]
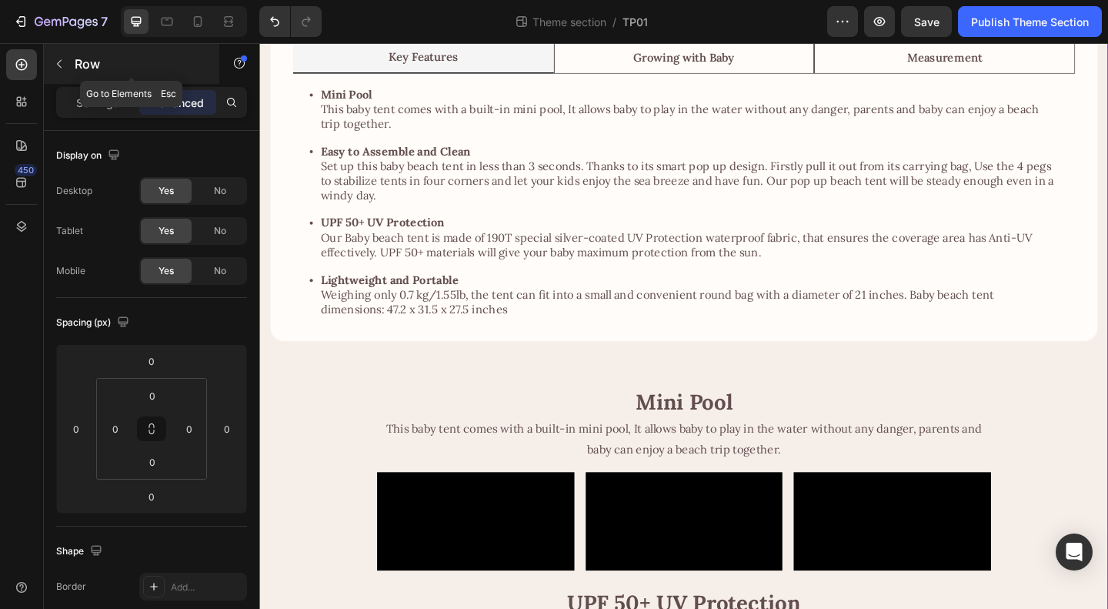
click at [78, 65] on p "Row" at bounding box center [140, 64] width 131 height 18
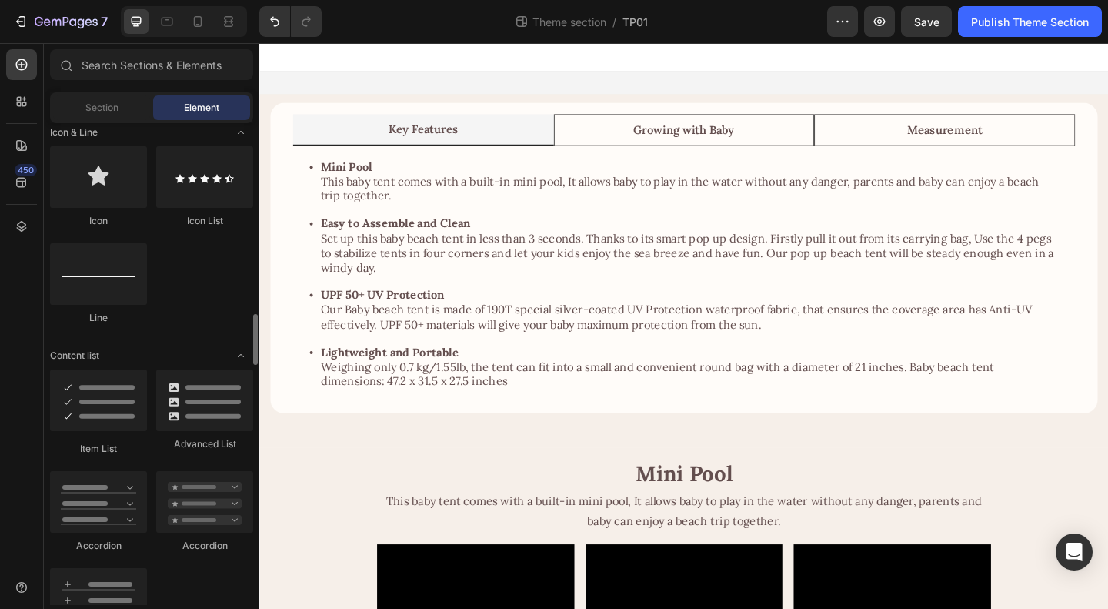
scroll to position [1154, 0]
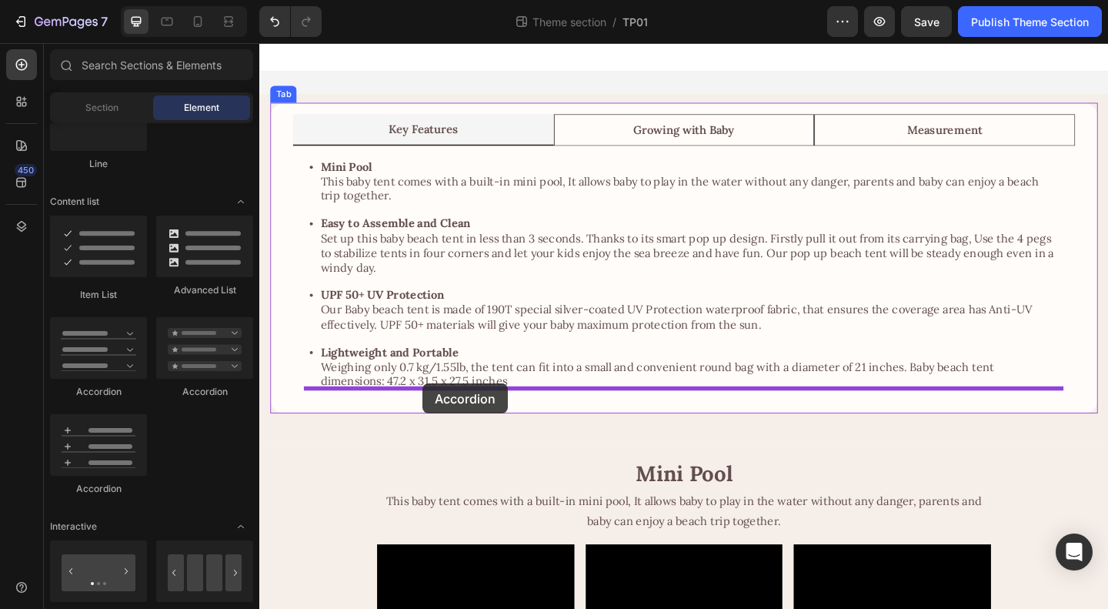
drag, startPoint x: 458, startPoint y: 398, endPoint x: 437, endPoint y: 413, distance: 25.9
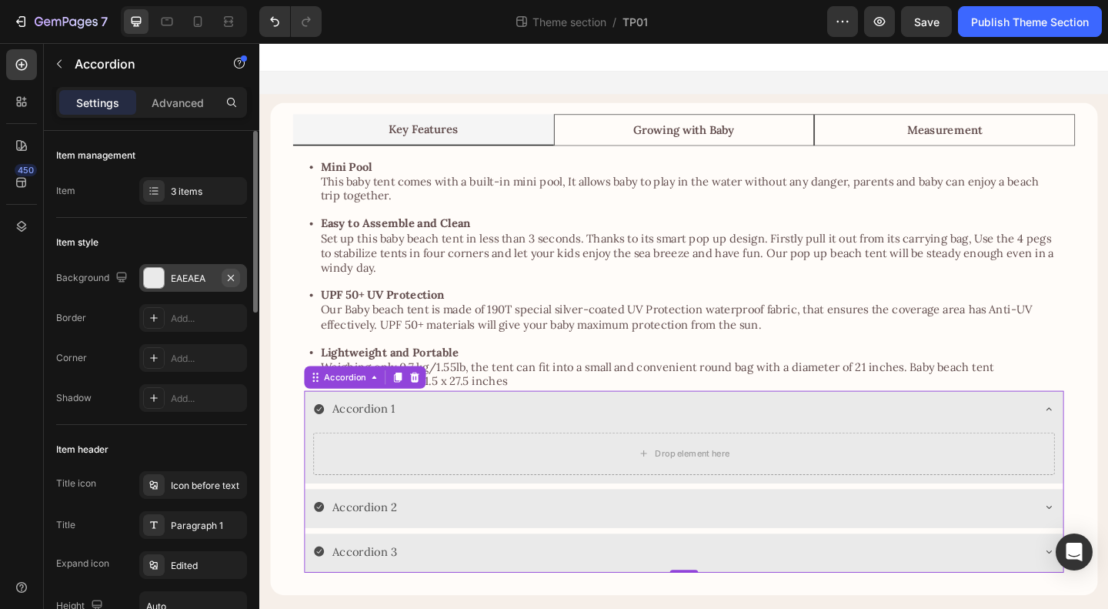
click at [235, 278] on icon "button" at bounding box center [231, 278] width 12 height 12
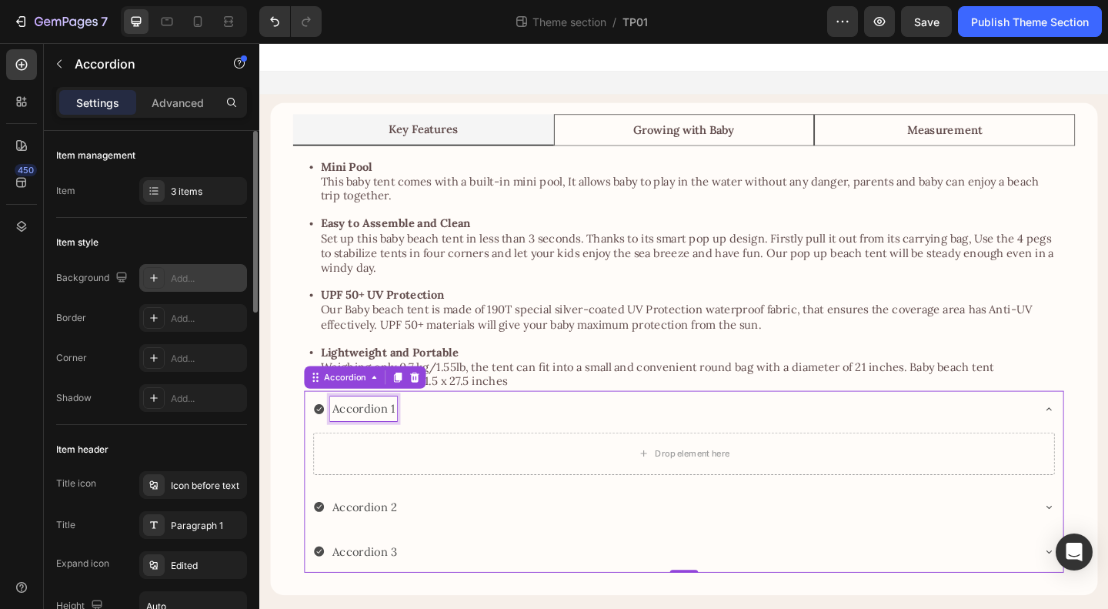
click at [371, 442] on div "Accordion 1" at bounding box center [372, 440] width 72 height 27
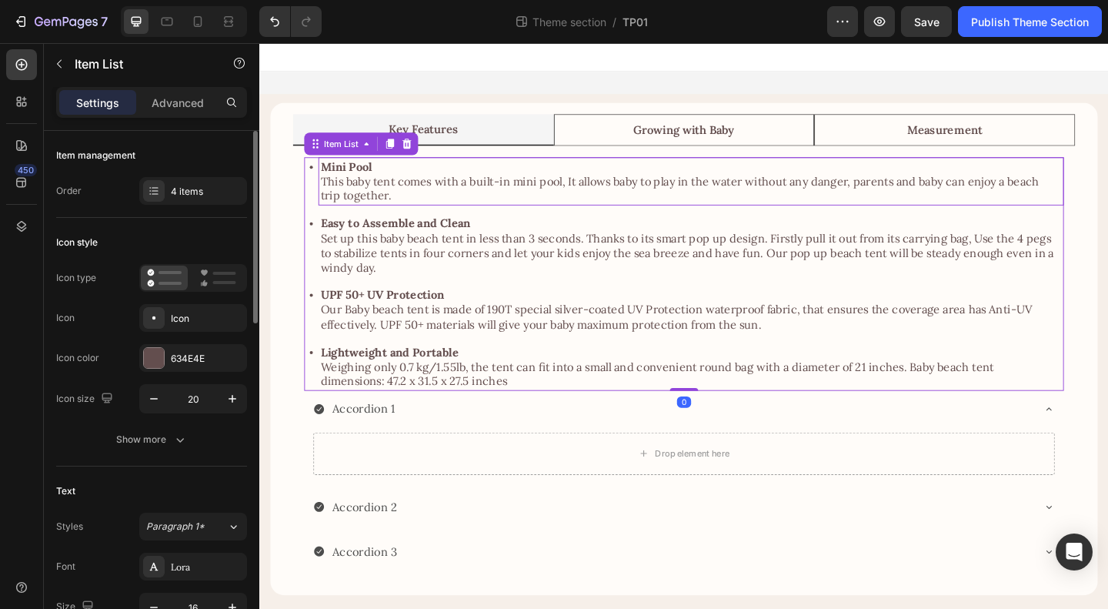
click at [356, 179] on strong "Mini Pool" at bounding box center [354, 176] width 56 height 15
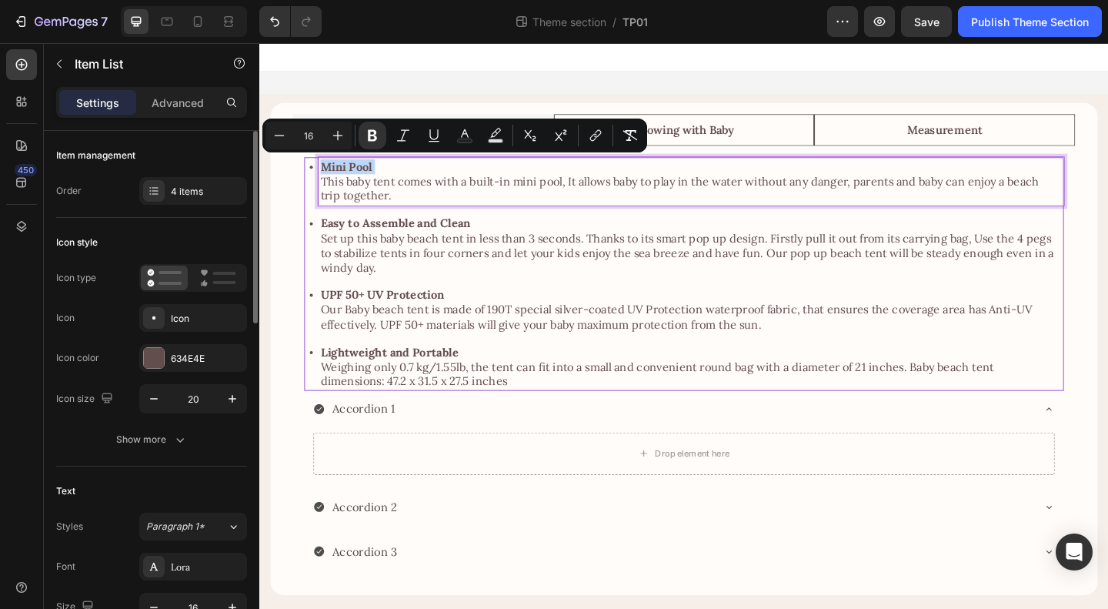
click at [356, 179] on strong "Mini Pool" at bounding box center [354, 176] width 56 height 15
copy strong "Mini Pool"
click at [372, 433] on p "Accordion 1" at bounding box center [373, 440] width 68 height 22
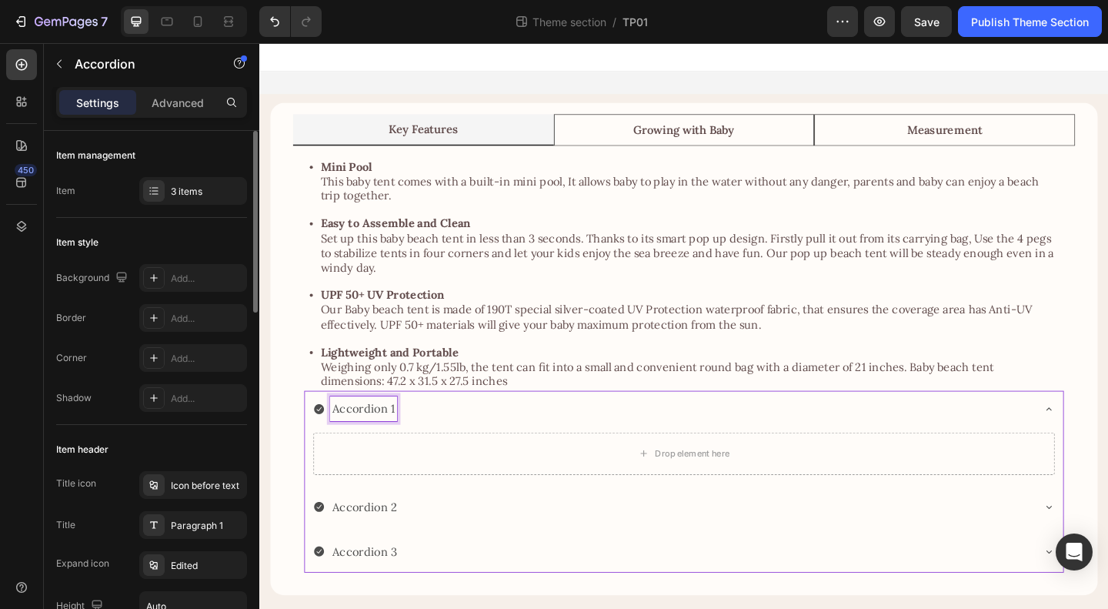
click at [372, 433] on p "Accordion 1" at bounding box center [373, 440] width 68 height 22
click at [533, 444] on div "Mini Pool" at bounding box center [709, 440] width 782 height 27
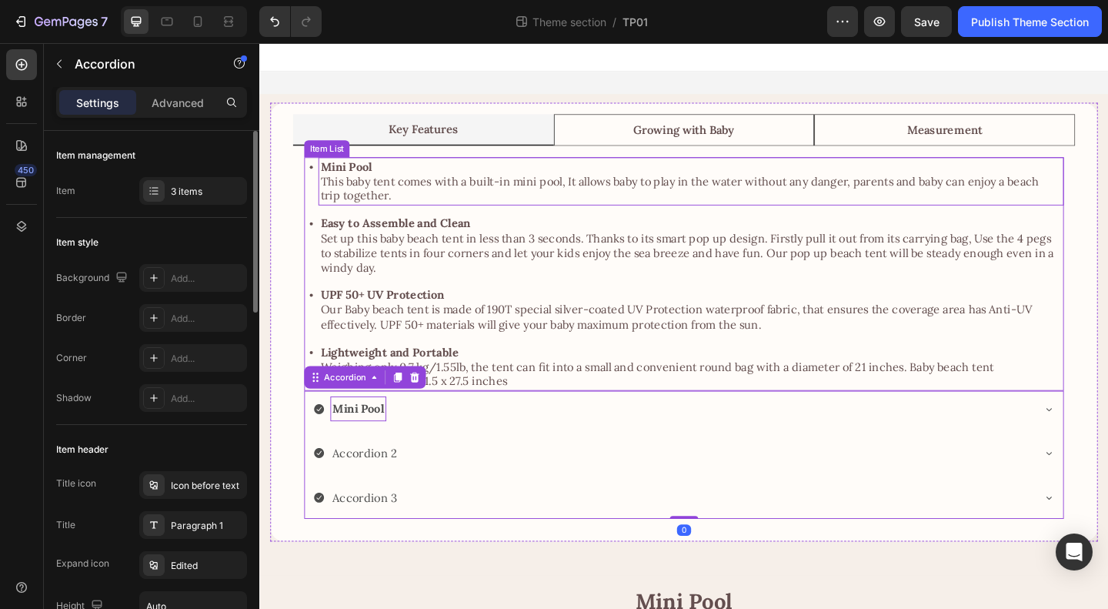
click at [508, 190] on p "This baby tent comes with a built-in mini pool, It allows baby to play in the w…" at bounding box center [729, 201] width 806 height 32
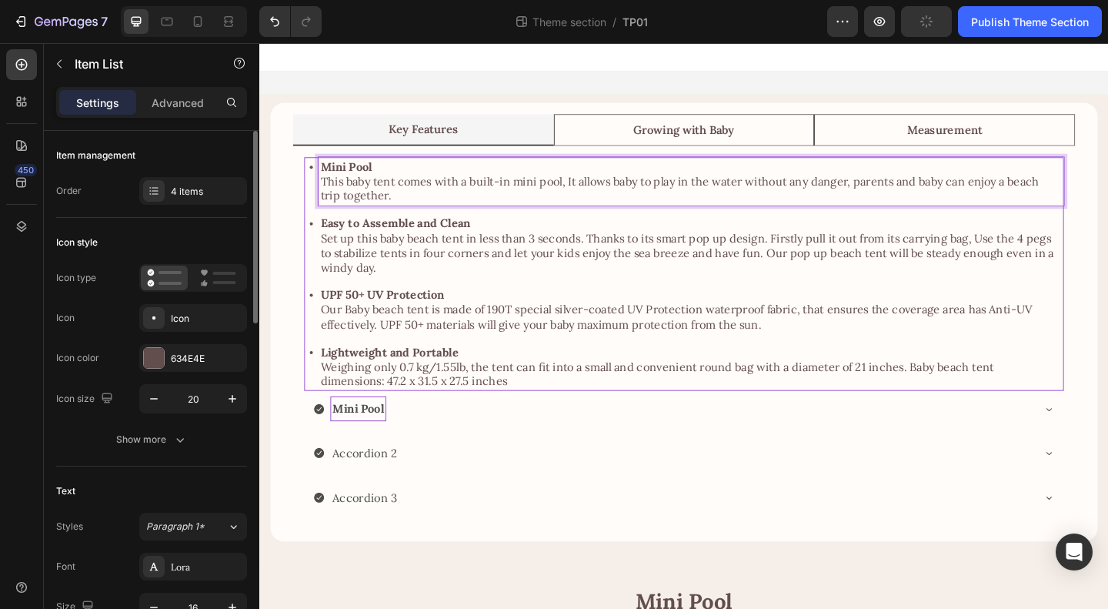
click at [331, 192] on p "This baby tent comes with a built-in mini pool, It allows baby to play in the w…" at bounding box center [729, 201] width 806 height 32
click at [326, 190] on p "This baby tent comes with a built-in mini pool, It allows baby to play in the w…" at bounding box center [729, 201] width 806 height 32
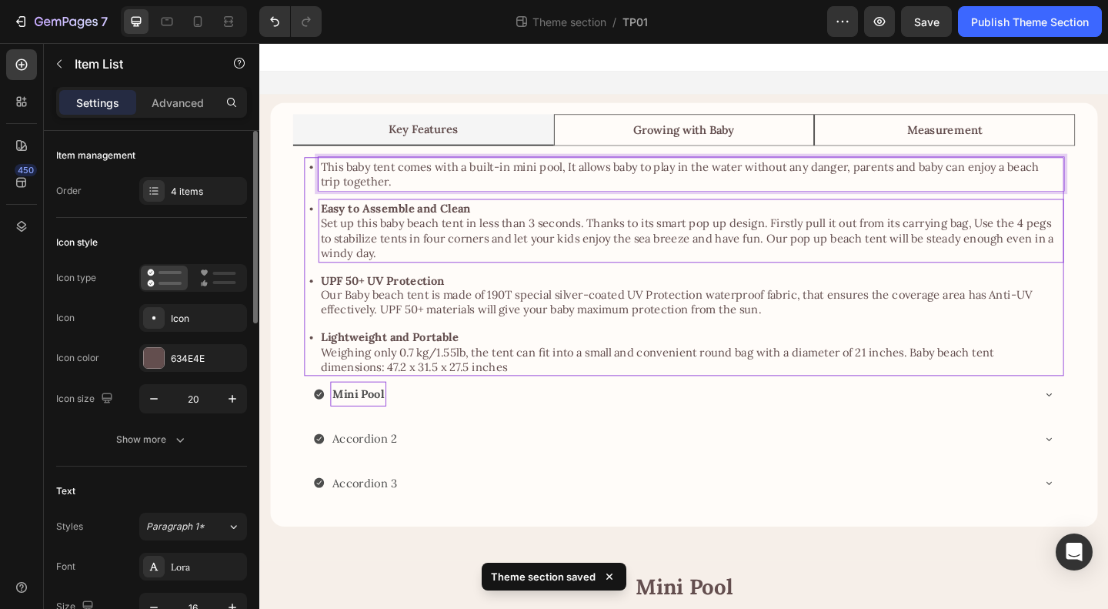
click at [569, 212] on div "Easy to Assemble and Clean Set up this baby beach tent in less than 3 seconds. …" at bounding box center [728, 246] width 811 height 68
click at [438, 184] on p "This baby tent comes with a built-in mini pool, It allows baby to play in the w…" at bounding box center [729, 185] width 806 height 32
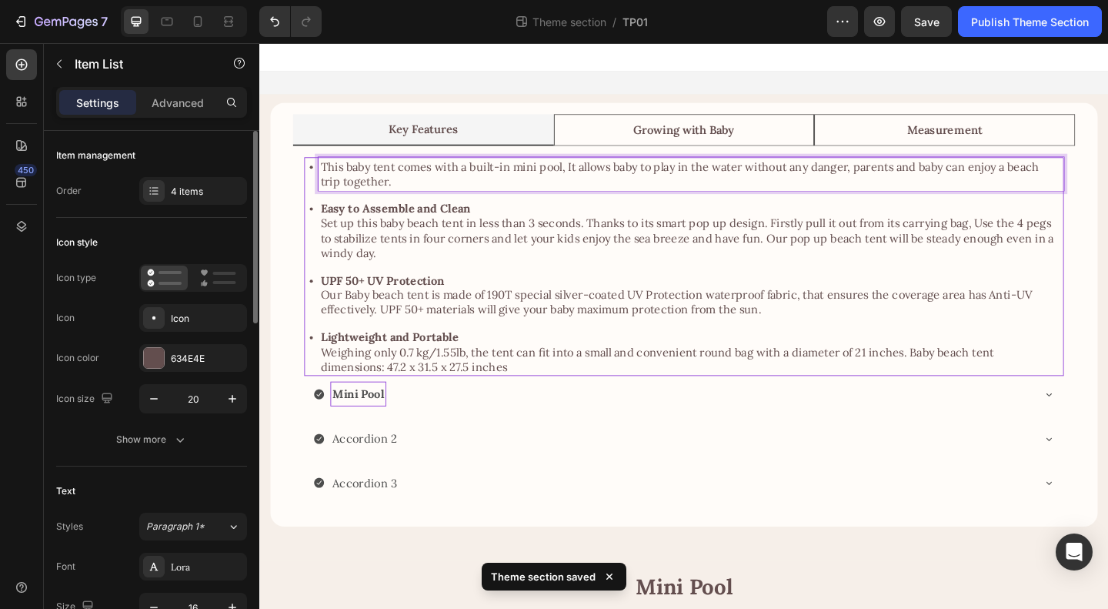
click at [395, 204] on div "This baby tent comes with a built-in mini pool, It allows baby to play in the w…" at bounding box center [721, 286] width 827 height 239
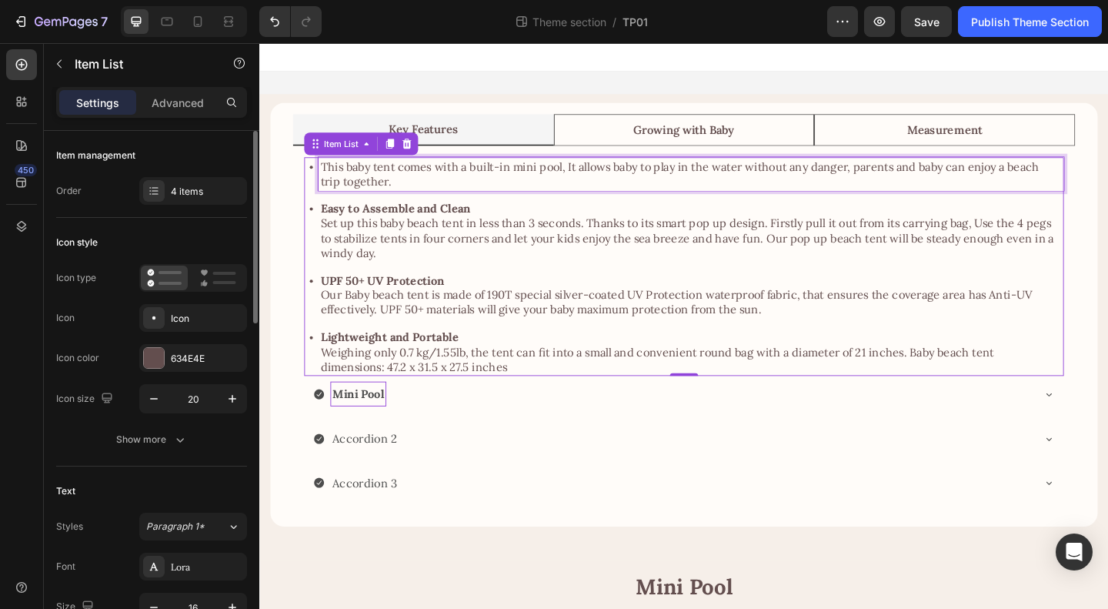
click at [406, 189] on p "This baby tent comes with a built-in mini pool, It allows baby to play in the w…" at bounding box center [729, 185] width 806 height 32
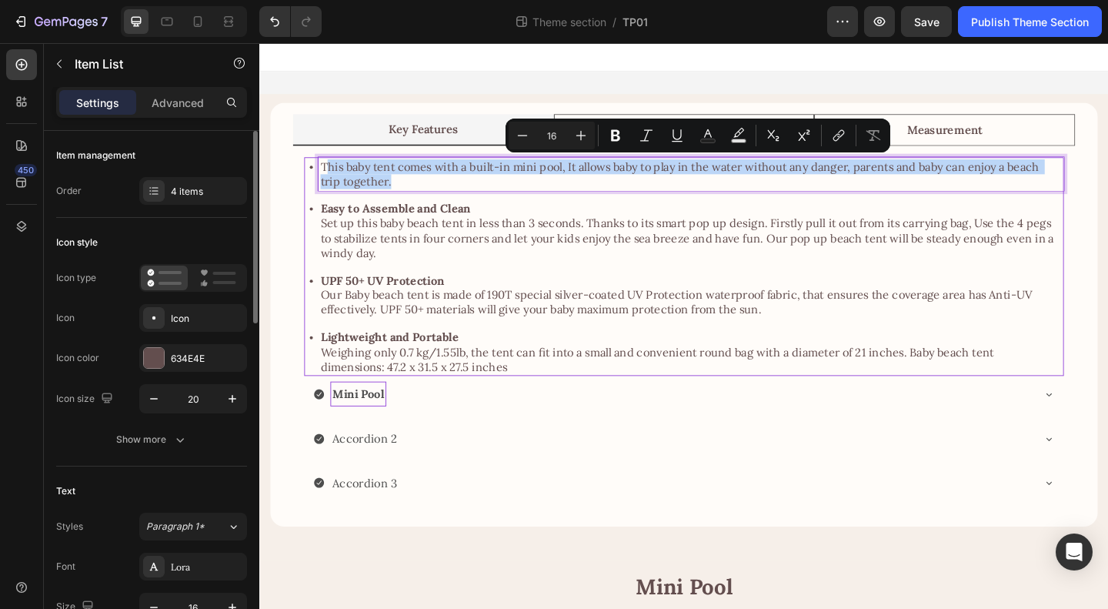
drag, startPoint x: 406, startPoint y: 194, endPoint x: 329, endPoint y: 169, distance: 80.8
click at [329, 169] on p "This baby tent comes with a built-in mini pool, It allows baby to play in the w…" at bounding box center [729, 185] width 806 height 32
click at [363, 181] on p "This baby tent comes with a built-in mini pool, It allows baby to play in the w…" at bounding box center [729, 185] width 806 height 32
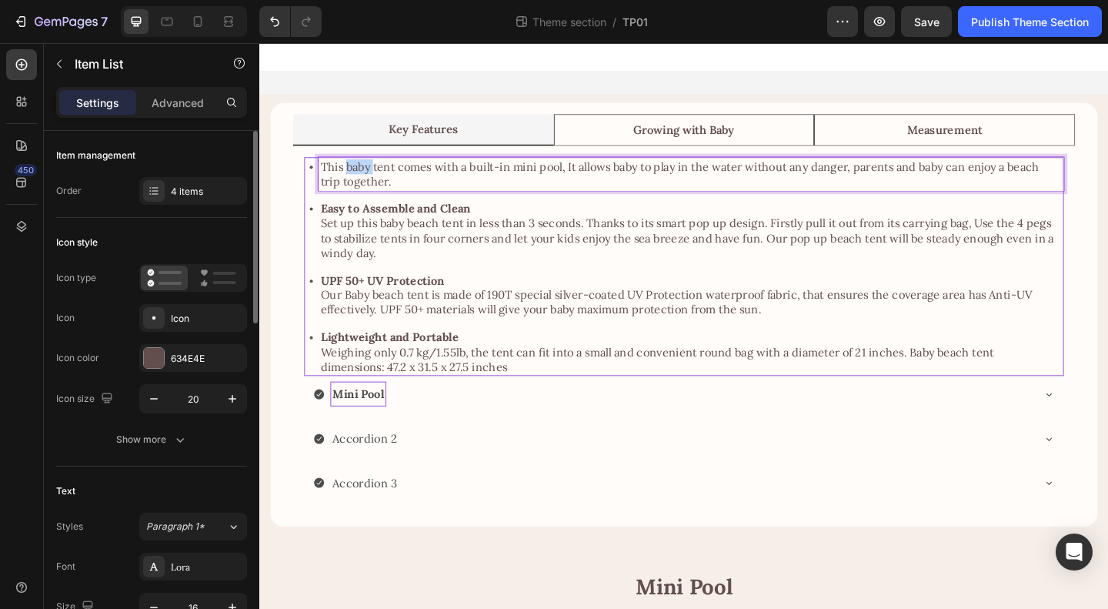
click at [363, 181] on p "This baby tent comes with a built-in mini pool, It allows baby to play in the w…" at bounding box center [729, 185] width 806 height 32
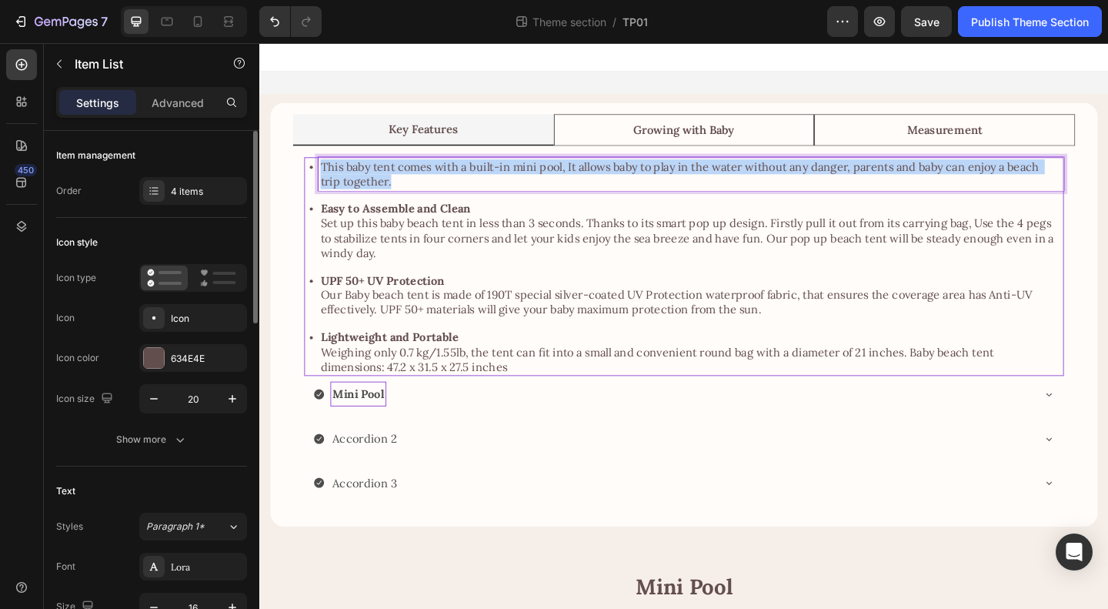
click at [363, 181] on p "This baby tent comes with a built-in mini pool, It allows baby to play in the w…" at bounding box center [729, 185] width 806 height 32
copy p "This baby tent comes with a built-in mini pool, It allows baby to play in the w…"
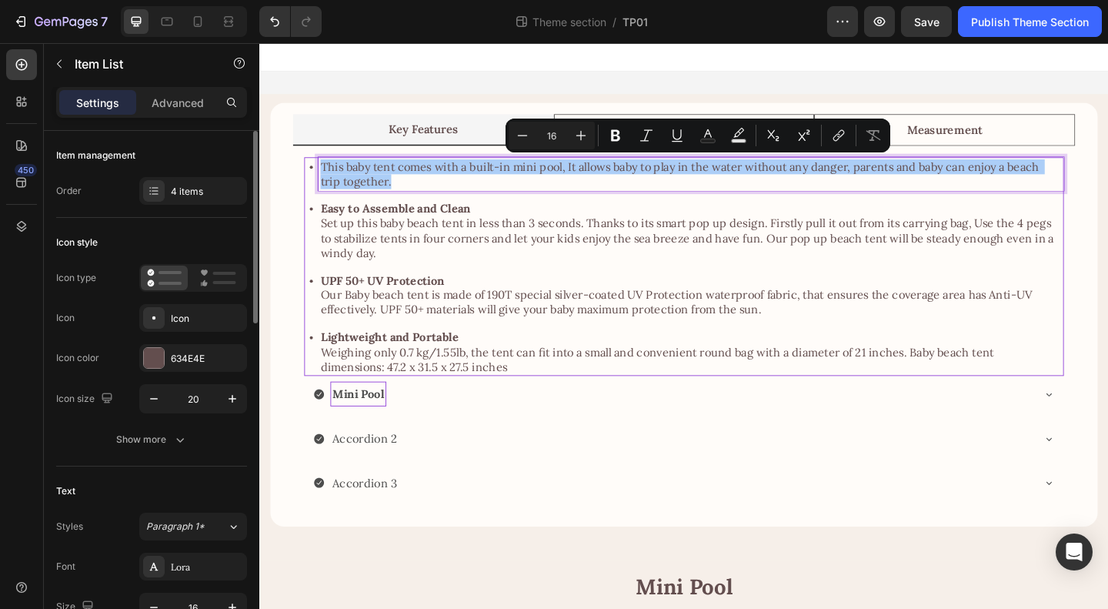
click at [174, 87] on div "Settings Advanced" at bounding box center [151, 102] width 191 height 31
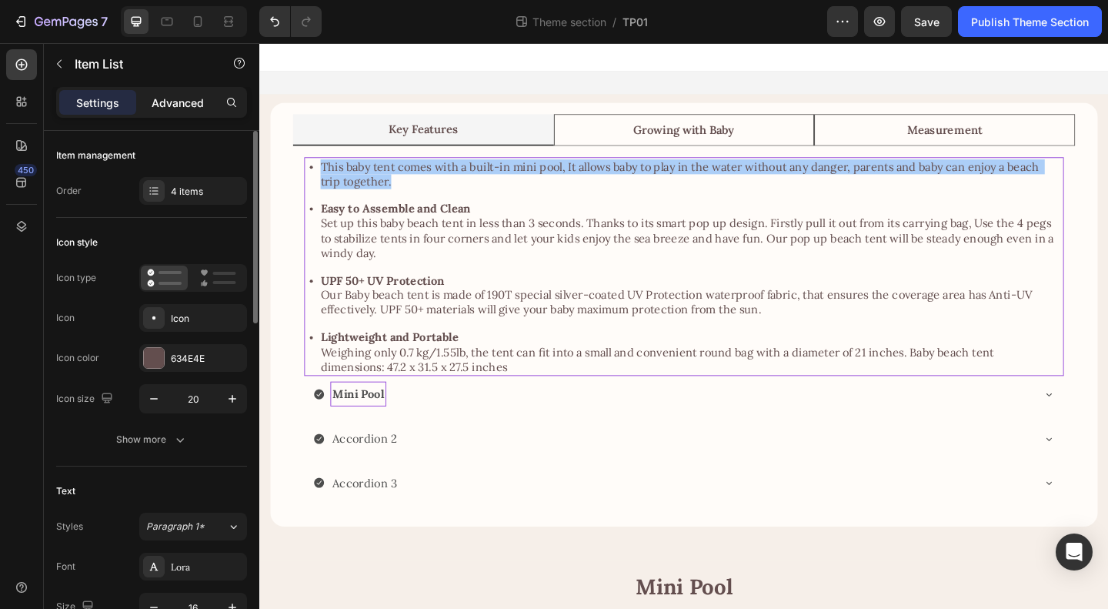
click at [171, 99] on p "Advanced" at bounding box center [178, 103] width 52 height 16
type input "100%"
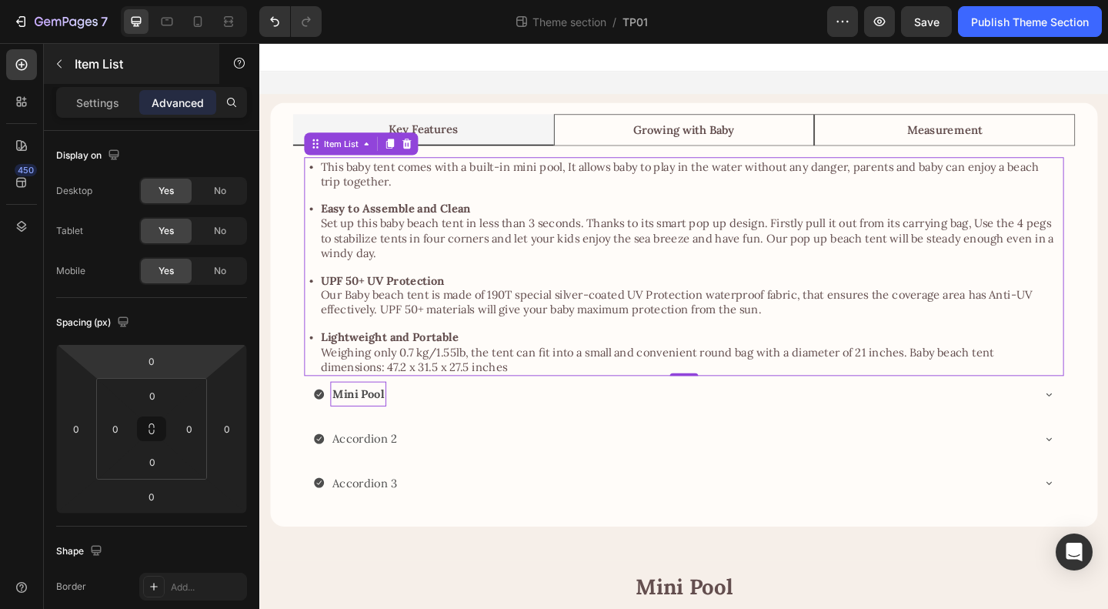
click at [74, 67] on div "Item List" at bounding box center [131, 64] width 175 height 40
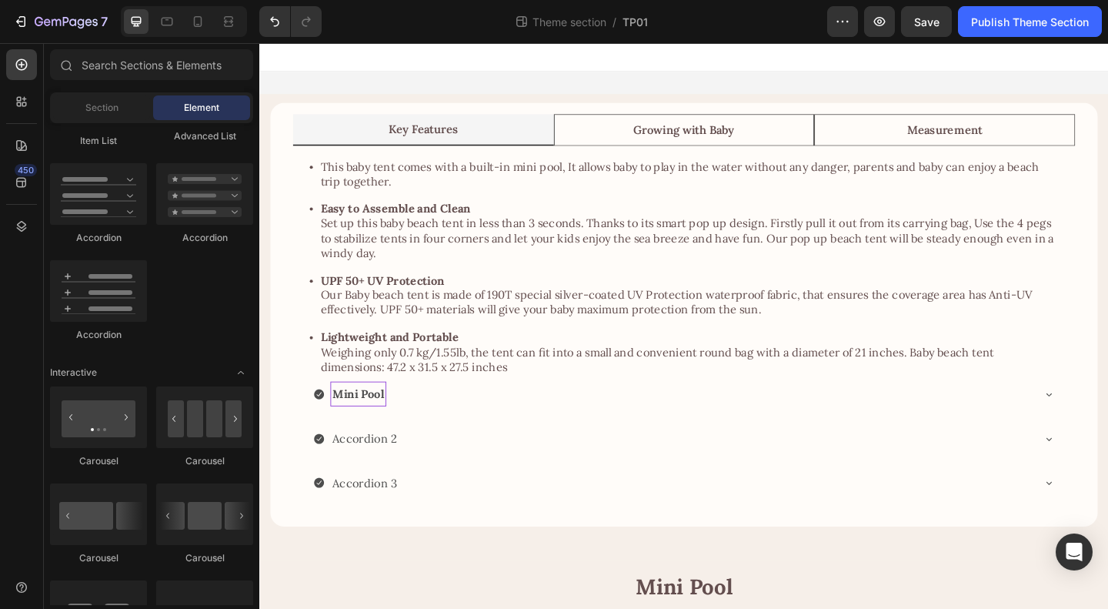
scroll to position [1000, 0]
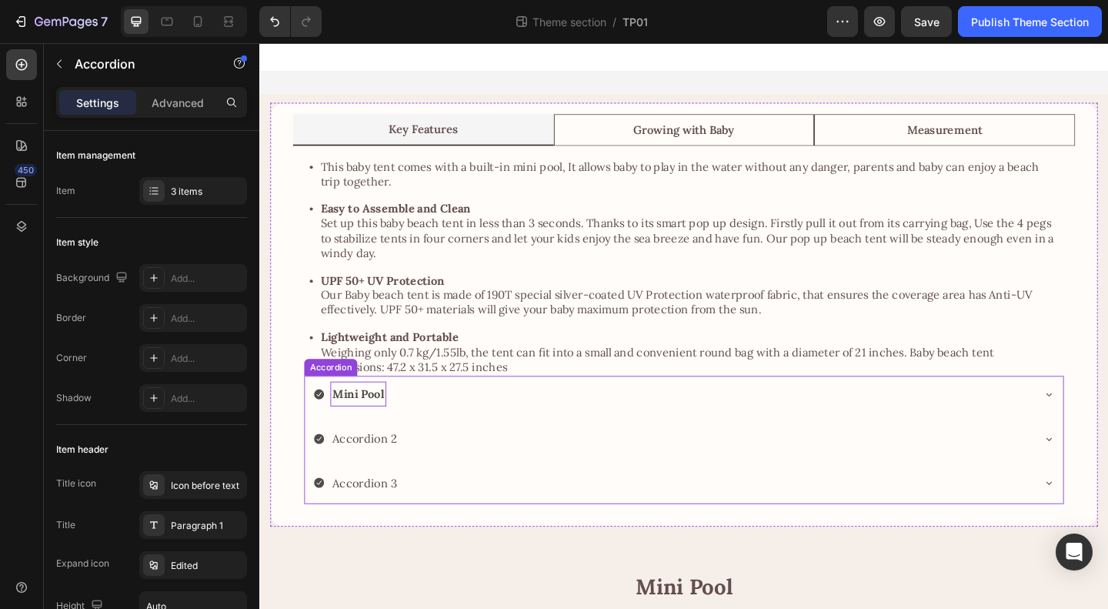
click at [446, 432] on div "Mini Pool" at bounding box center [709, 424] width 782 height 27
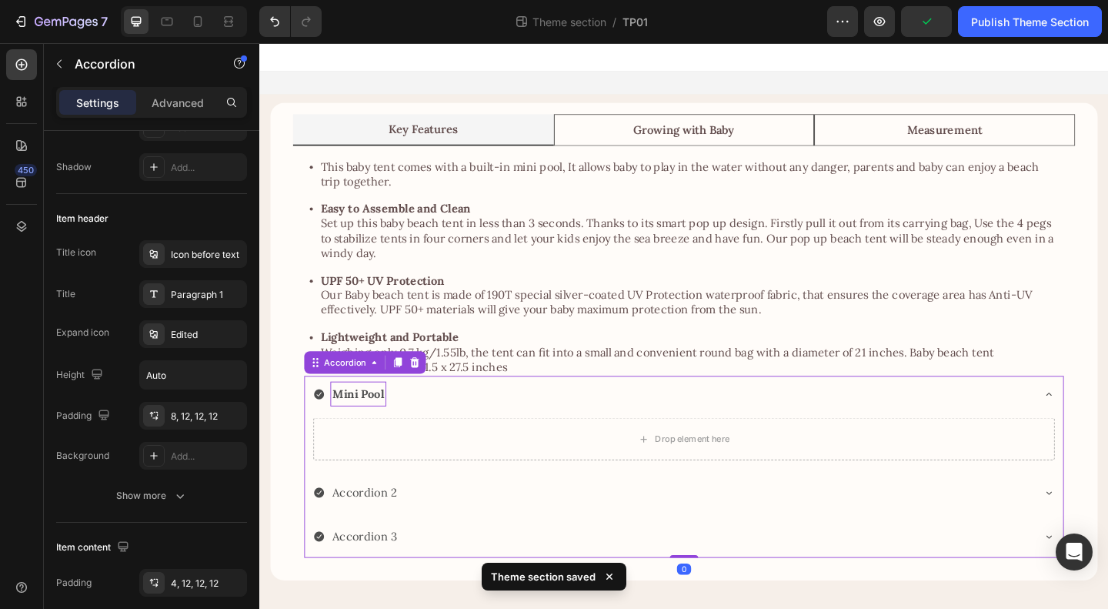
scroll to position [0, 0]
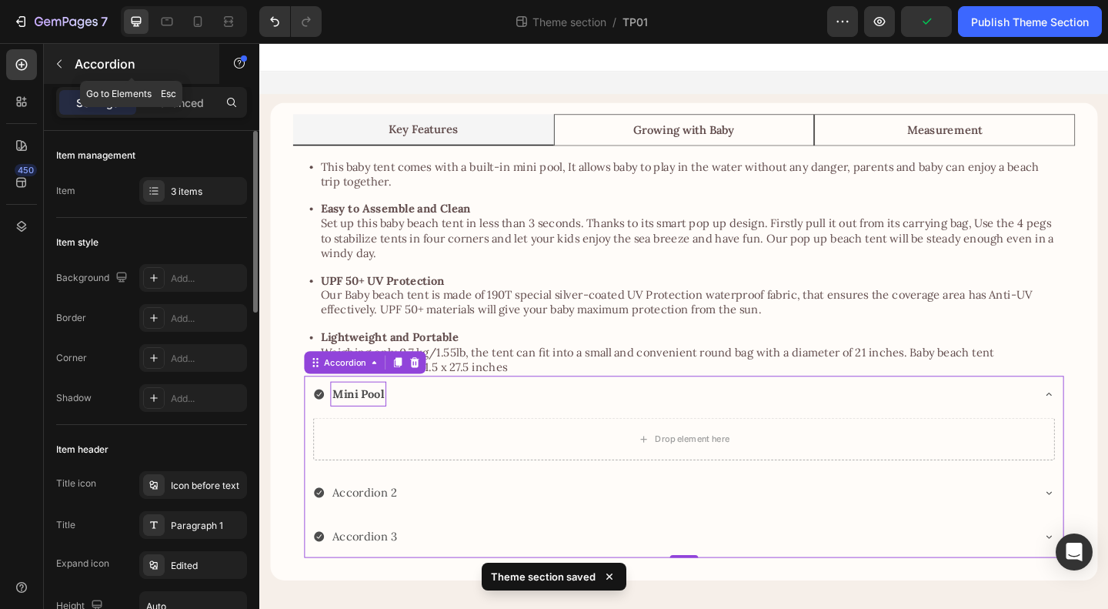
click at [78, 61] on p "Accordion" at bounding box center [140, 64] width 131 height 18
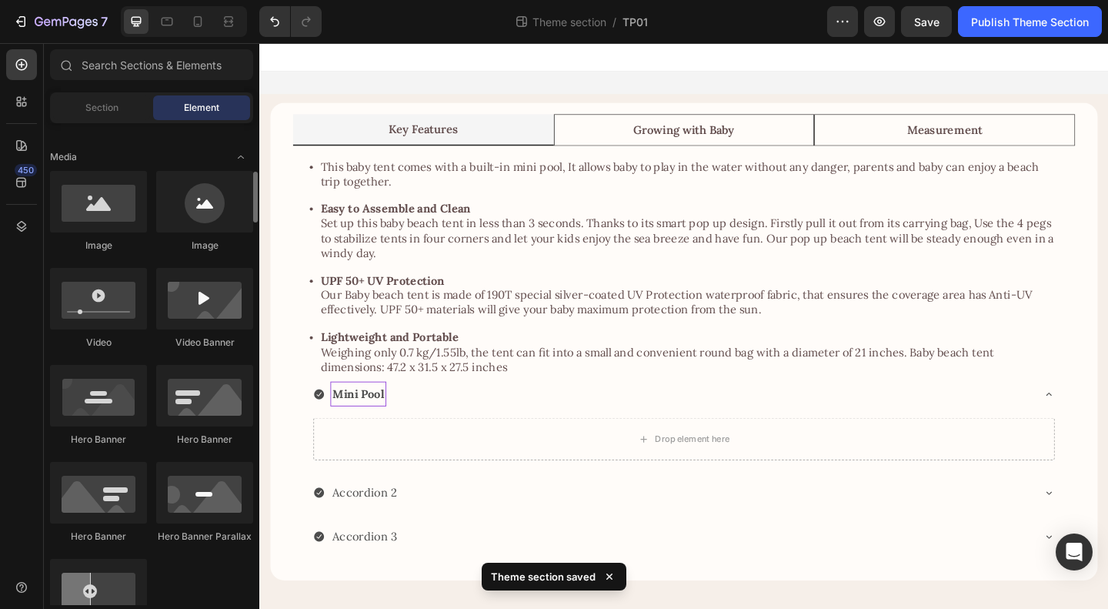
scroll to position [231, 0]
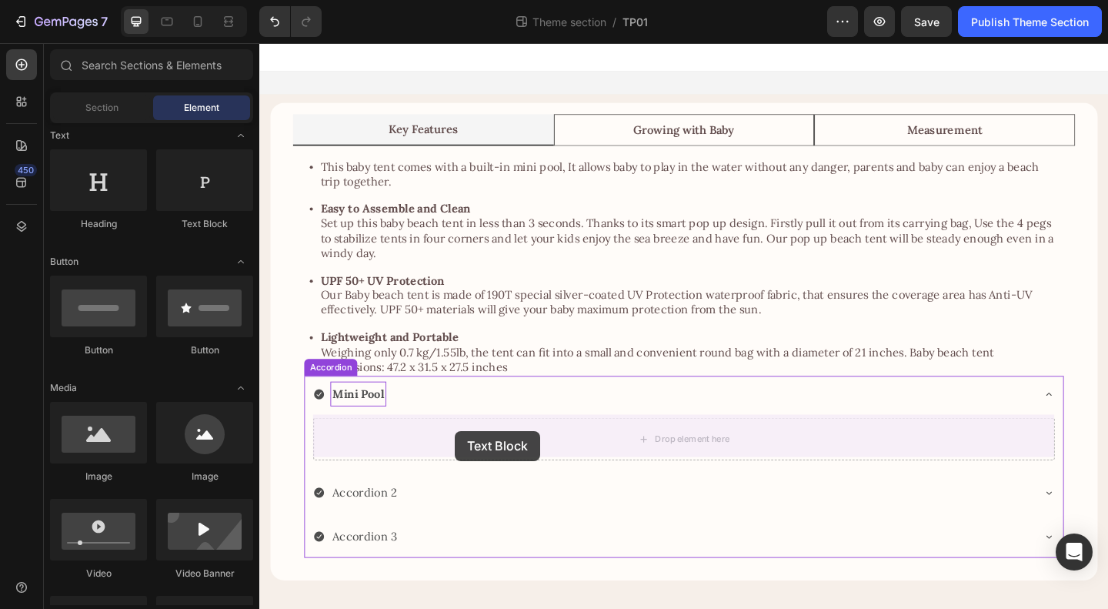
drag, startPoint x: 463, startPoint y: 228, endPoint x: 479, endPoint y: 467, distance: 239.9
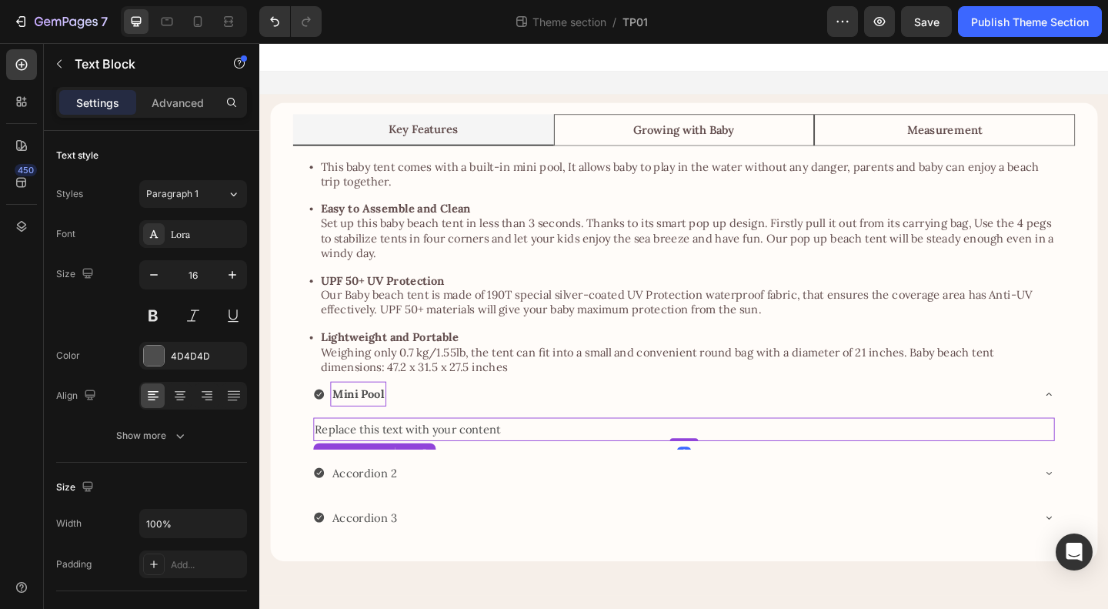
click at [479, 459] on div "Replace this text with your content" at bounding box center [721, 462] width 806 height 25
click at [479, 459] on p "Replace this text with your content" at bounding box center [720, 463] width 803 height 22
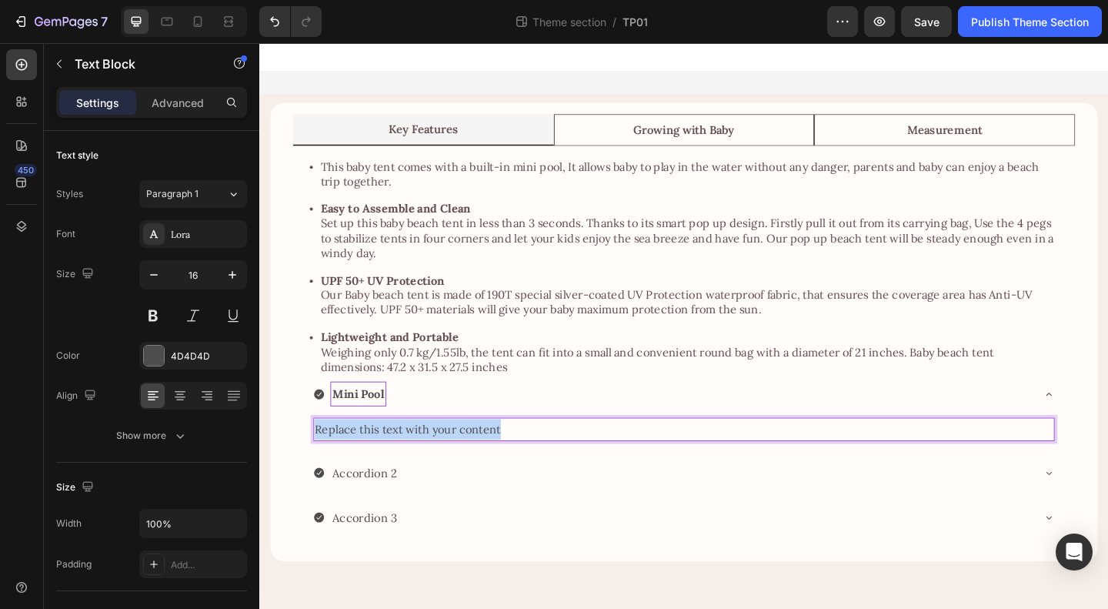
click at [479, 459] on p "Replace this text with your content" at bounding box center [720, 463] width 803 height 22
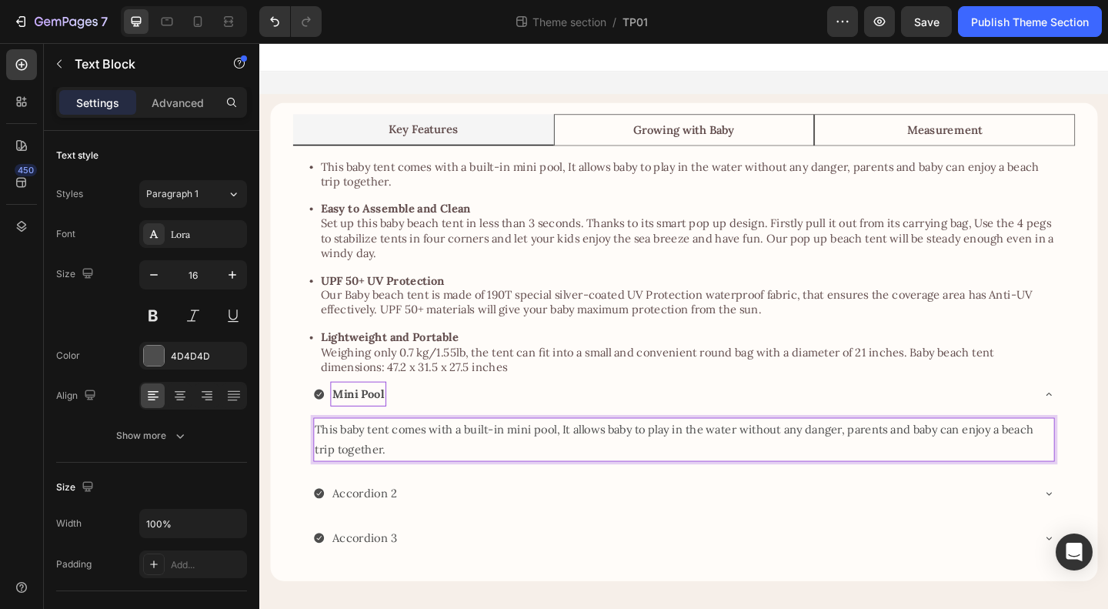
click at [610, 483] on p "This baby tent comes with a built-in mini pool, It allows baby to play in the w…" at bounding box center [720, 474] width 803 height 45
click at [538, 458] on p "This baby tent comes with a built-in mini pool, It allows baby to play in the w…" at bounding box center [720, 474] width 803 height 45
click at [153, 353] on div at bounding box center [154, 356] width 20 height 20
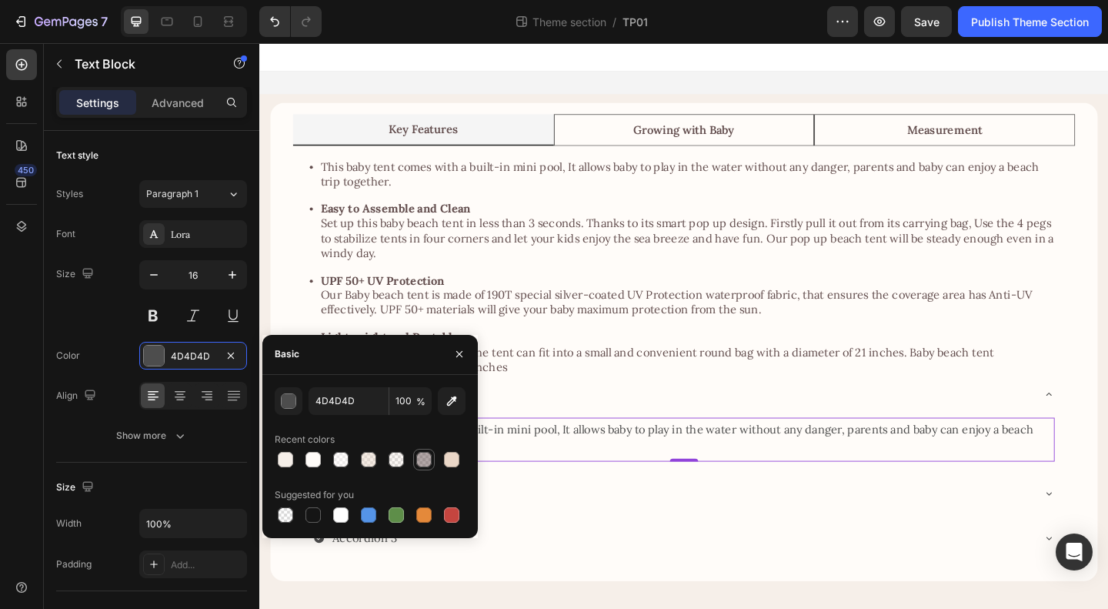
click at [422, 456] on div at bounding box center [423, 459] width 15 height 15
type input "634E4E"
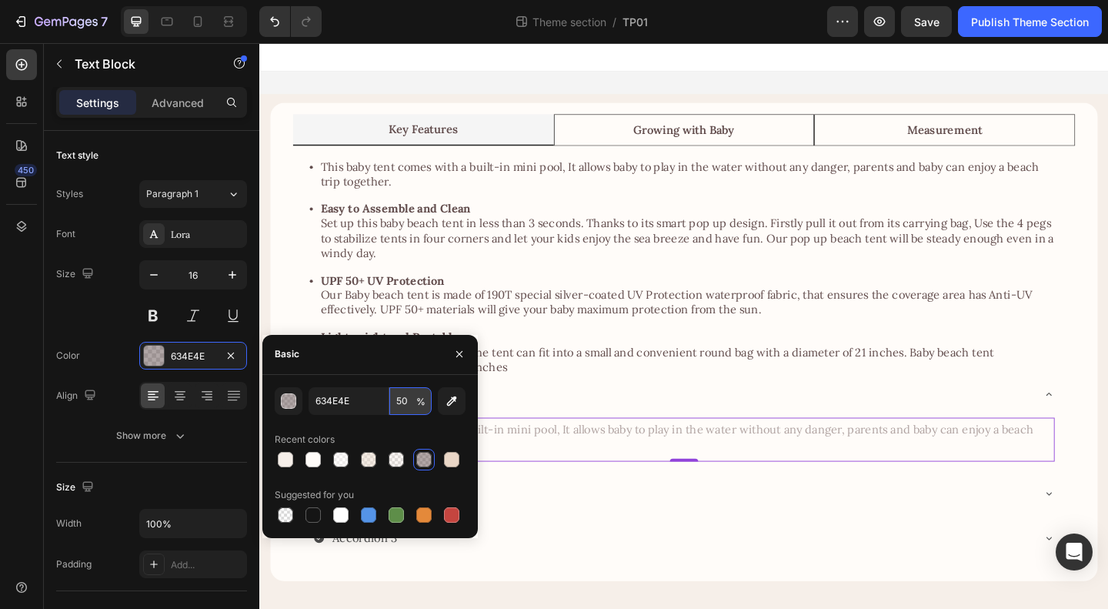
click at [403, 400] on input "50" at bounding box center [410, 401] width 42 height 28
type input "100"
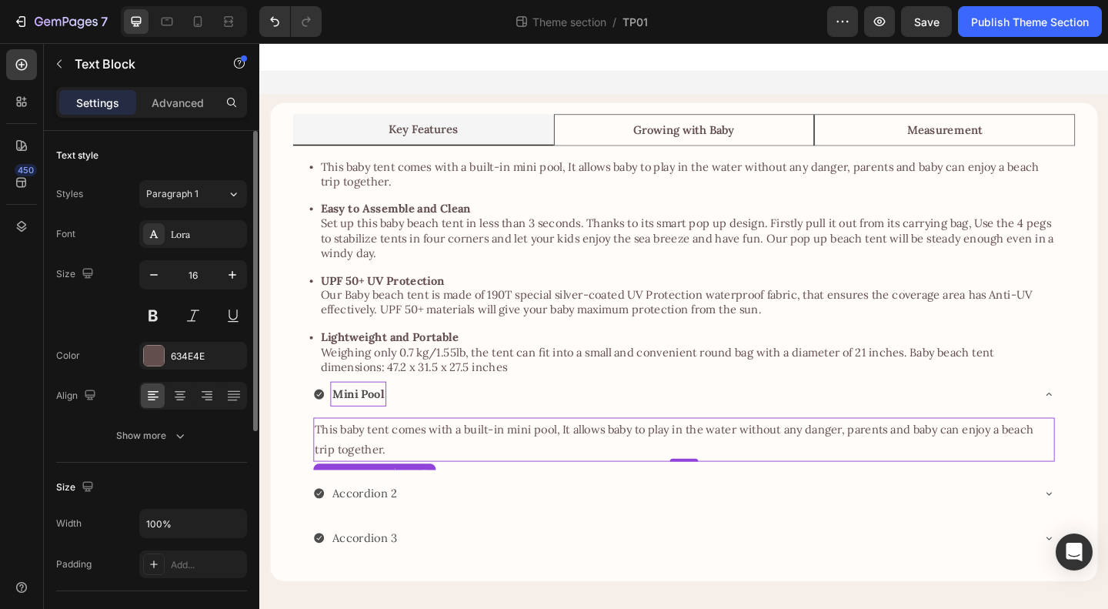
click at [99, 307] on div "Size 16" at bounding box center [151, 294] width 191 height 69
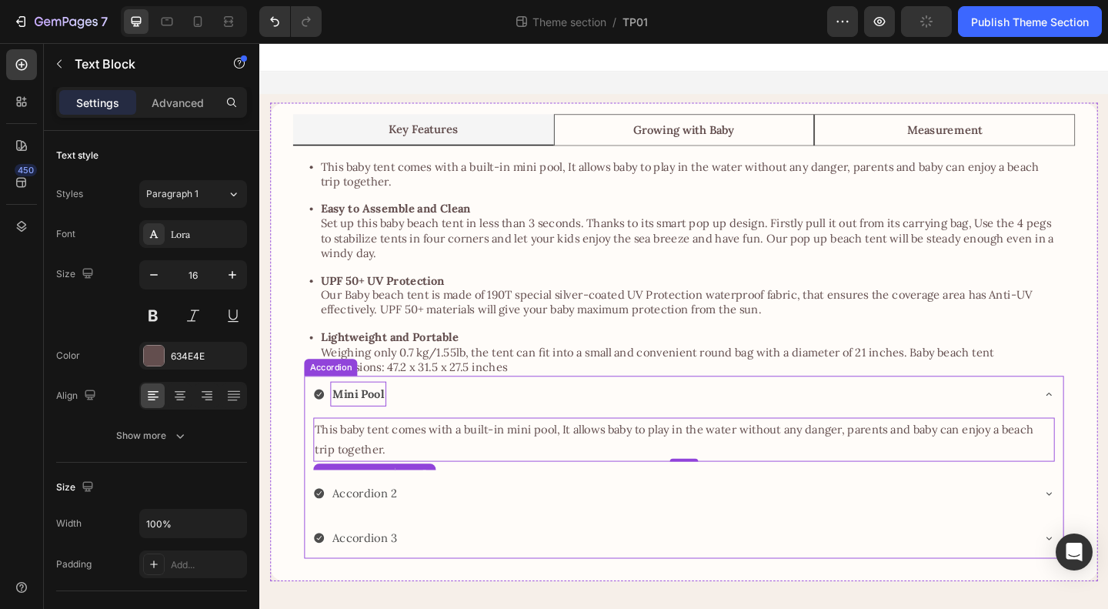
click at [352, 422] on strong "Mini Pool" at bounding box center [367, 423] width 56 height 15
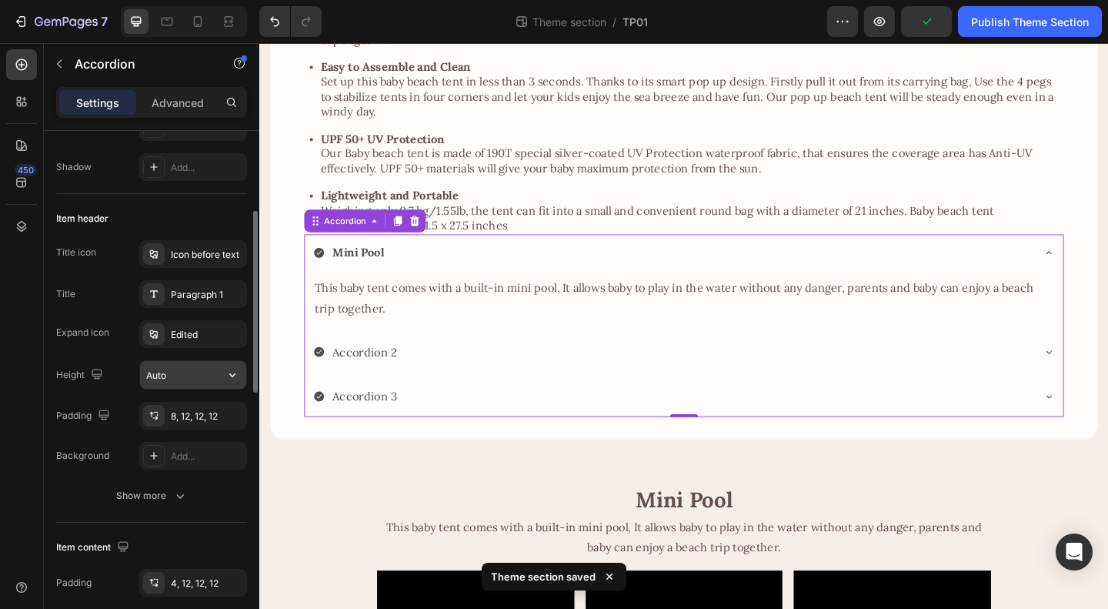
scroll to position [308, 0]
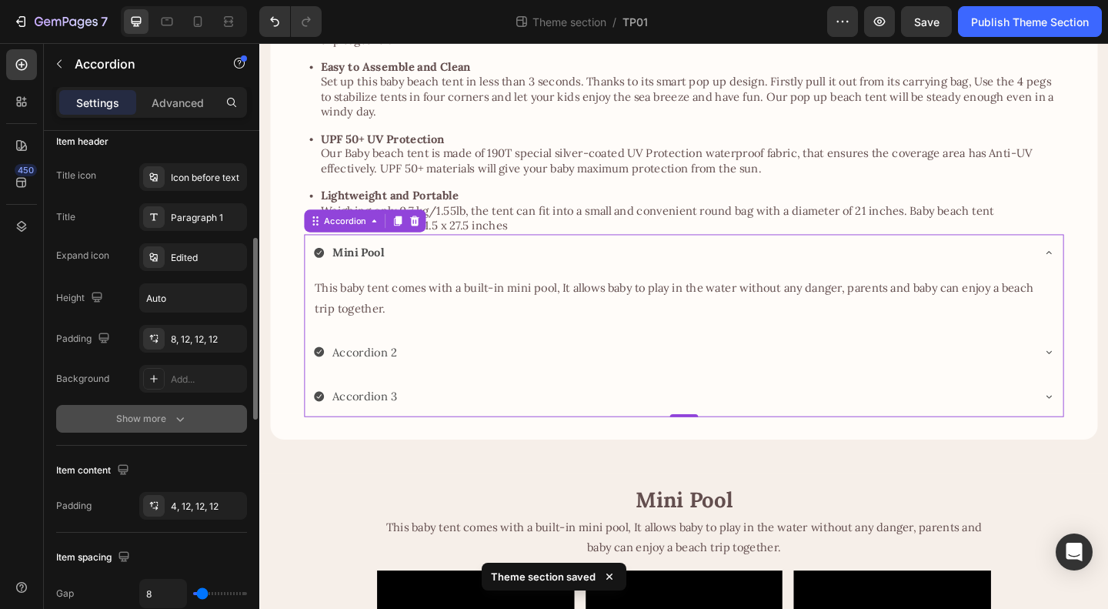
click at [164, 419] on div "Show more" at bounding box center [152, 418] width 72 height 15
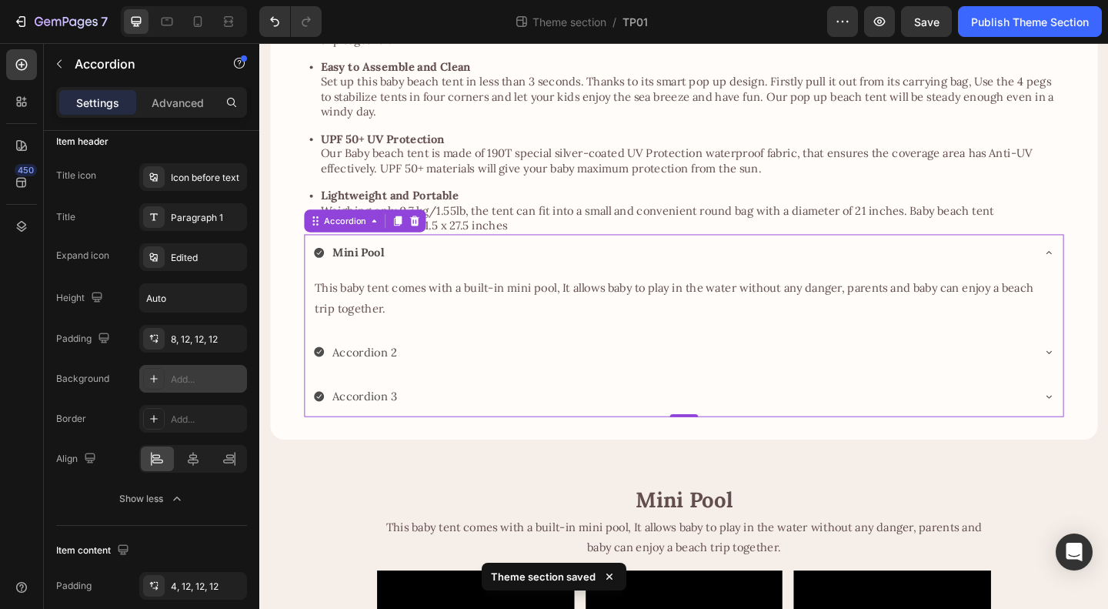
scroll to position [0, 0]
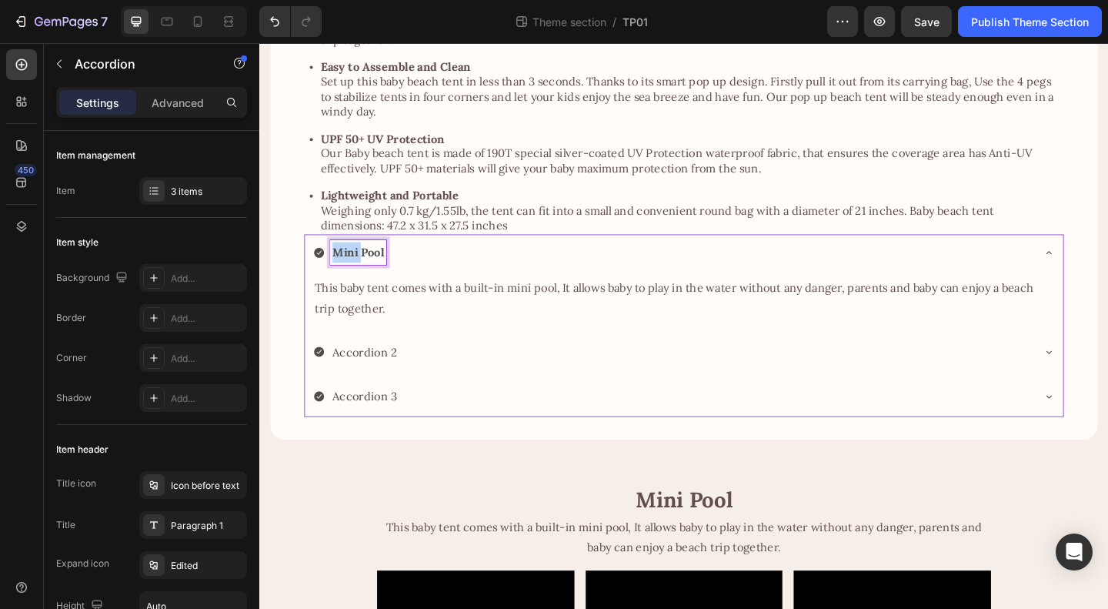
click at [363, 272] on strong "Mini Pool" at bounding box center [367, 269] width 56 height 15
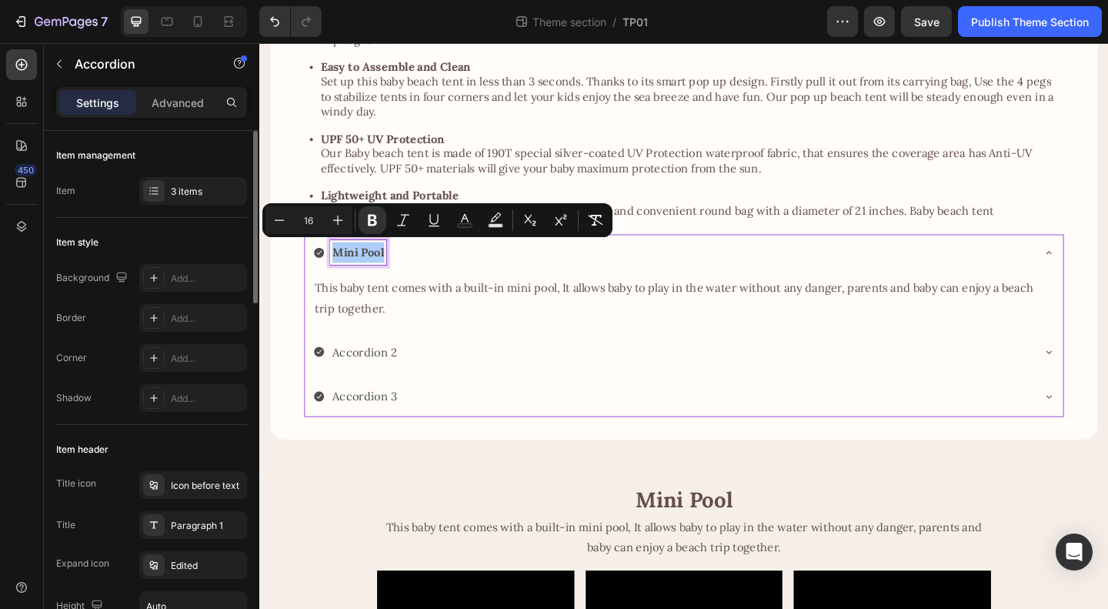
click at [157, 239] on div "Item style" at bounding box center [151, 242] width 191 height 25
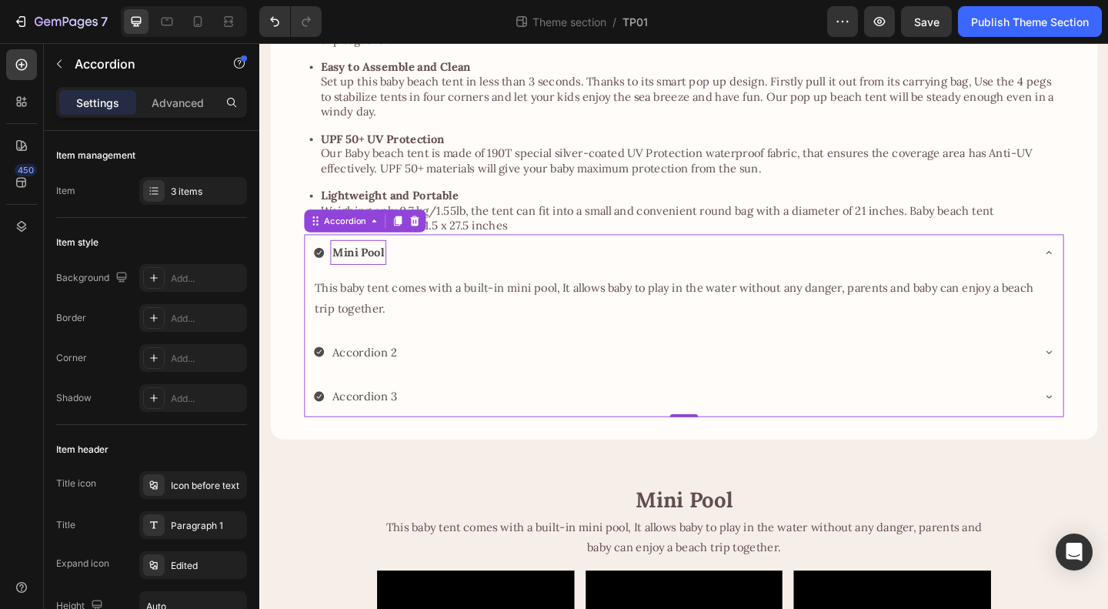
click at [431, 367] on div "Accordion 2" at bounding box center [709, 379] width 782 height 27
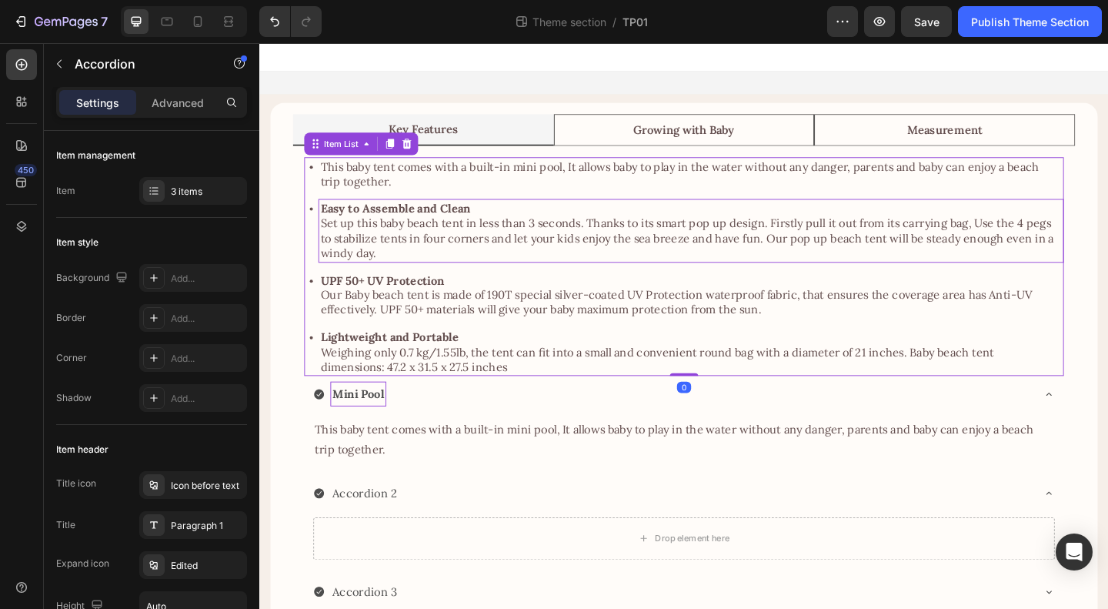
click at [402, 219] on strong "Easy to Assemble and Clean" at bounding box center [407, 222] width 163 height 15
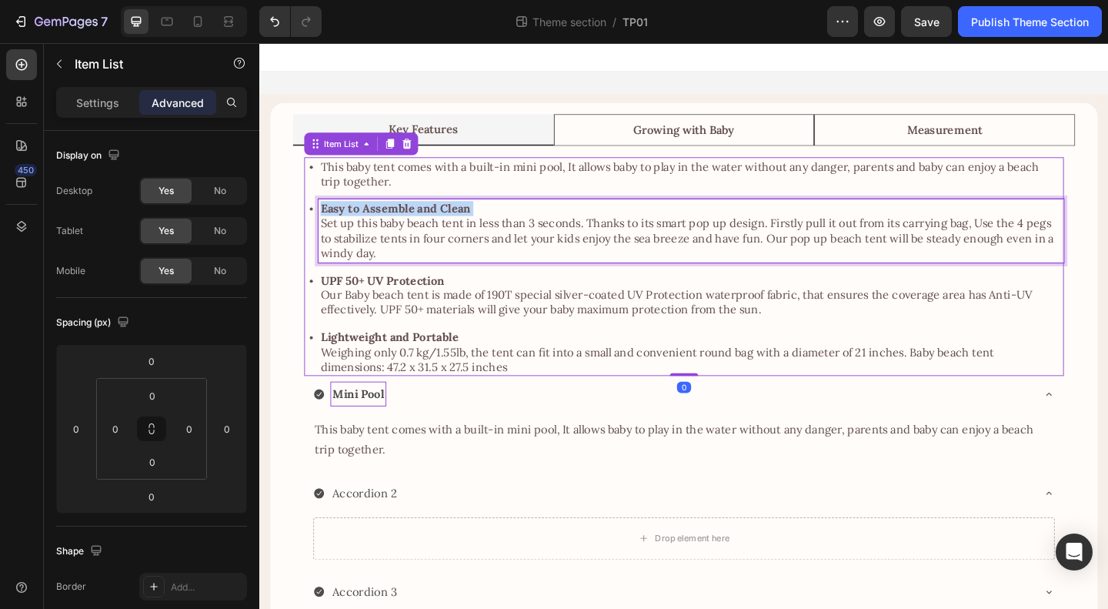
click at [402, 219] on strong "Easy to Assemble and Clean" at bounding box center [407, 222] width 163 height 15
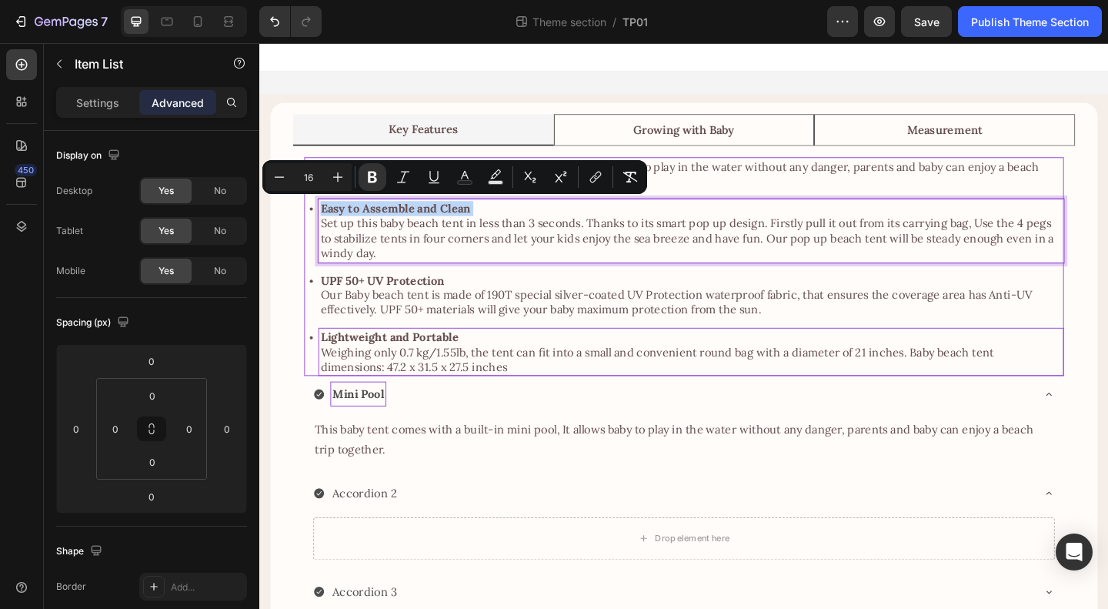
copy strong "Easy to Assemble and Clean"
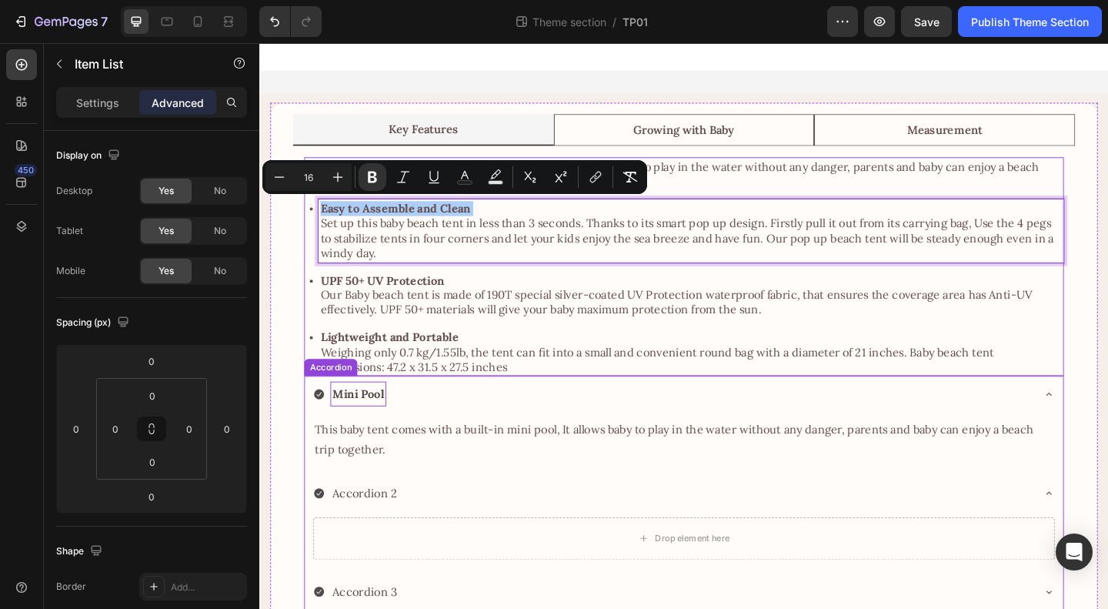
click at [374, 422] on strong "Mini Pool" at bounding box center [367, 423] width 56 height 15
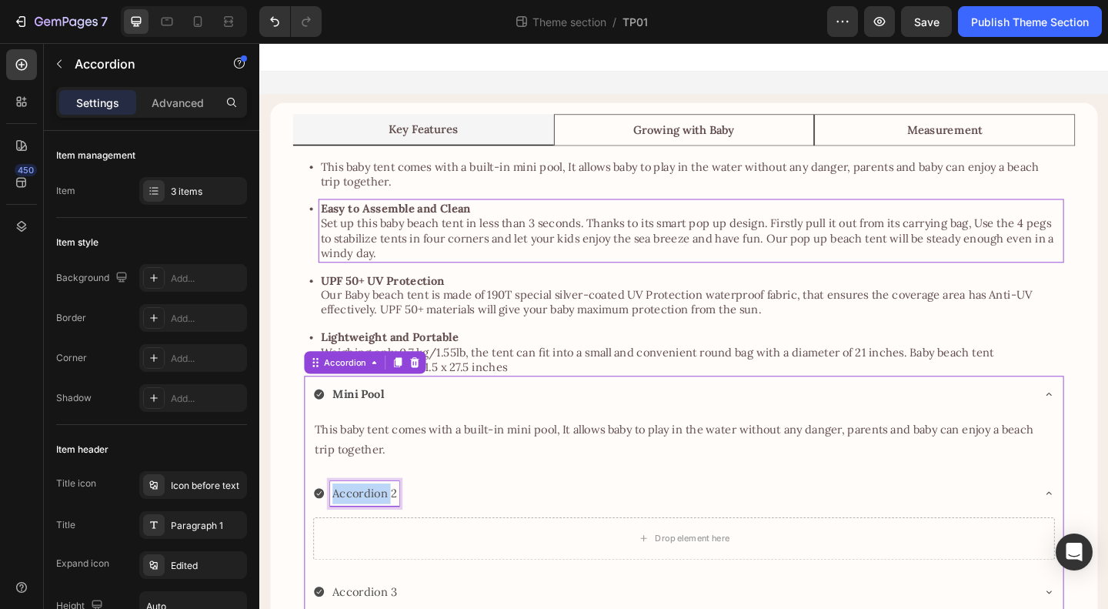
click at [386, 529] on p "Accordion 2" at bounding box center [374, 533] width 70 height 22
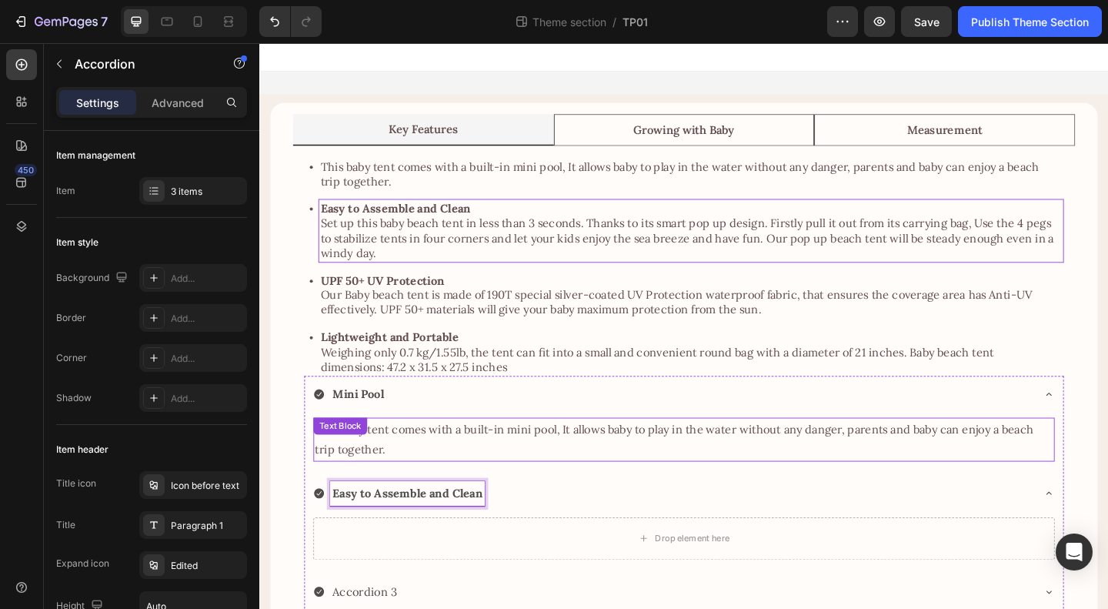
click at [526, 472] on p "This baby tent comes with a built-in mini pool, It allows baby to play in the w…" at bounding box center [720, 474] width 803 height 45
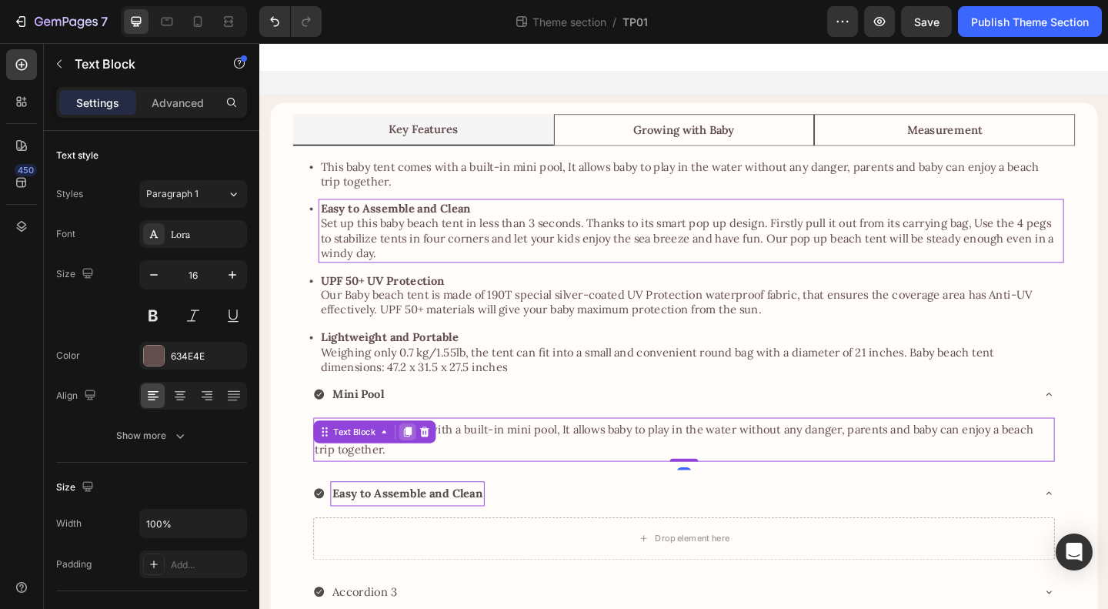
click at [416, 464] on icon at bounding box center [420, 465] width 8 height 11
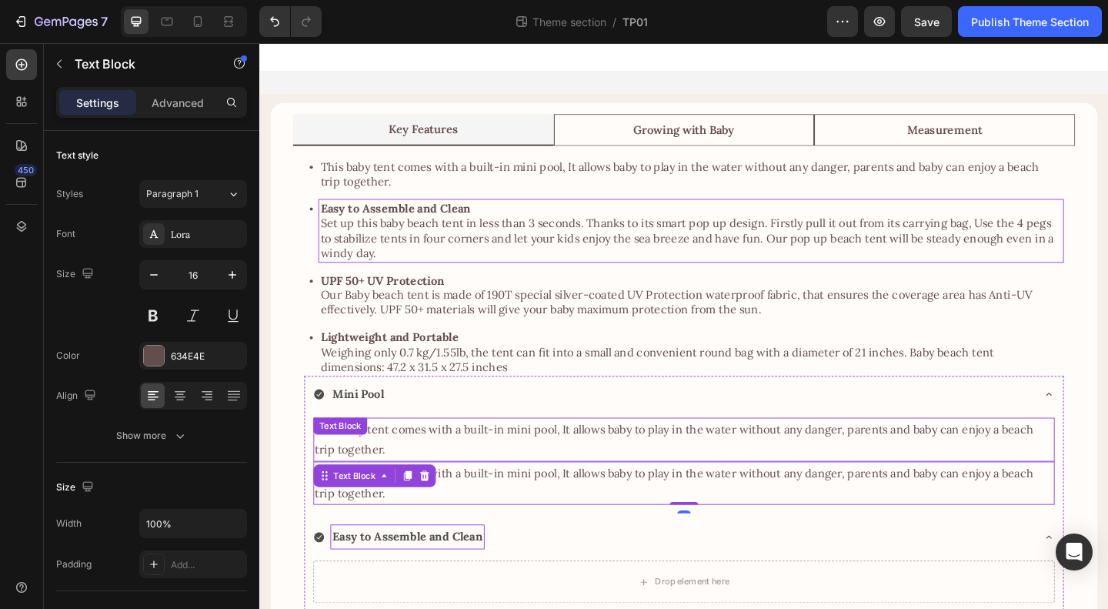
scroll to position [77, 0]
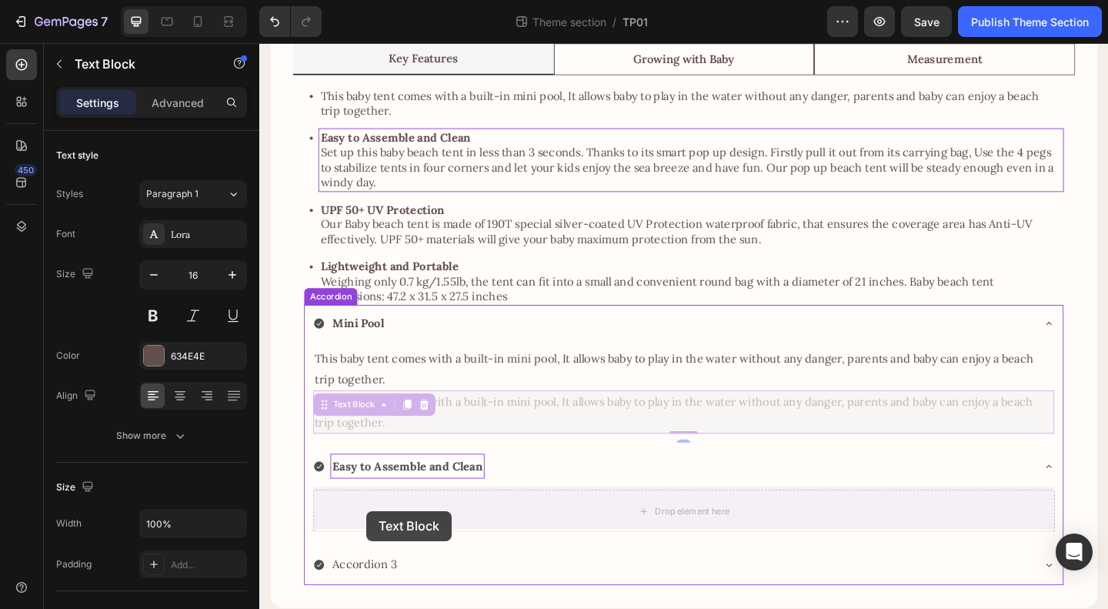
drag, startPoint x: 325, startPoint y: 434, endPoint x: 376, endPoint y: 552, distance: 128.2
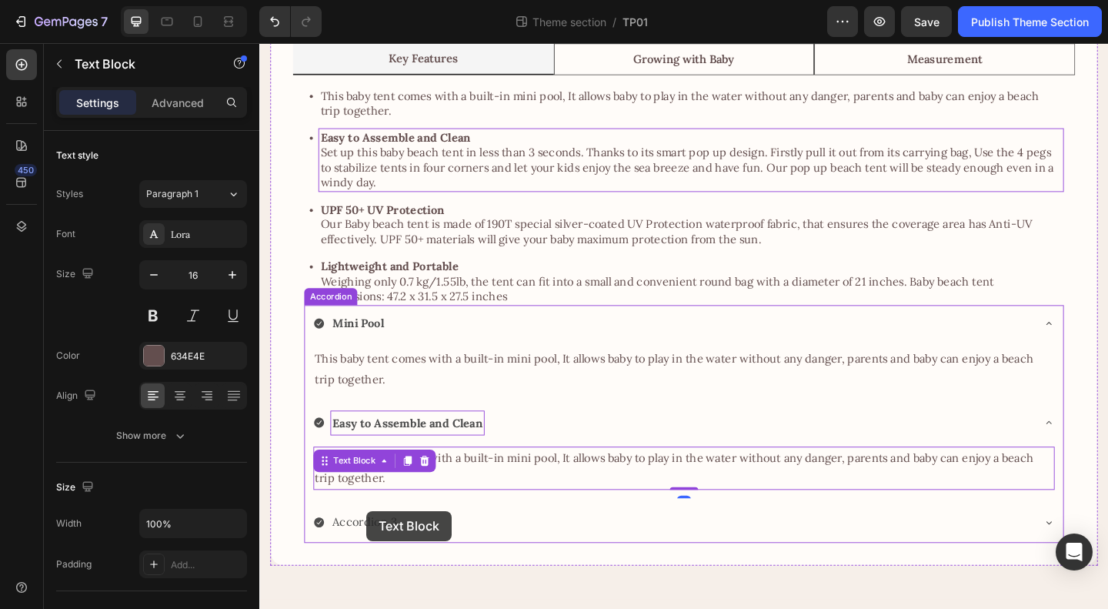
scroll to position [85, 0]
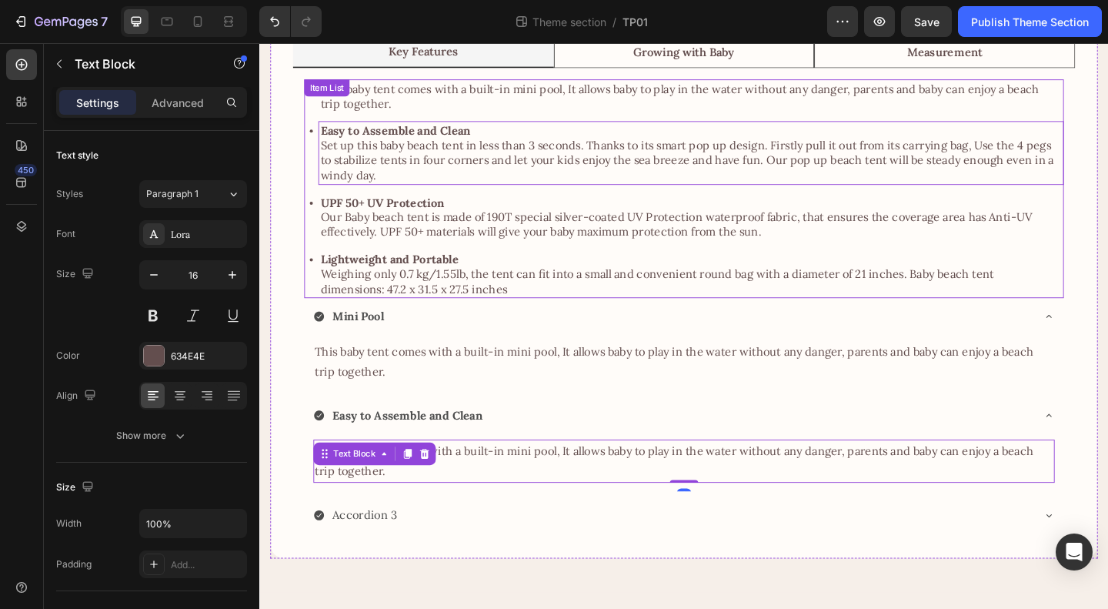
click at [463, 169] on p "Set up this baby beach tent in less than 3 seconds. Thanks to its smart pop up …" at bounding box center [729, 170] width 806 height 48
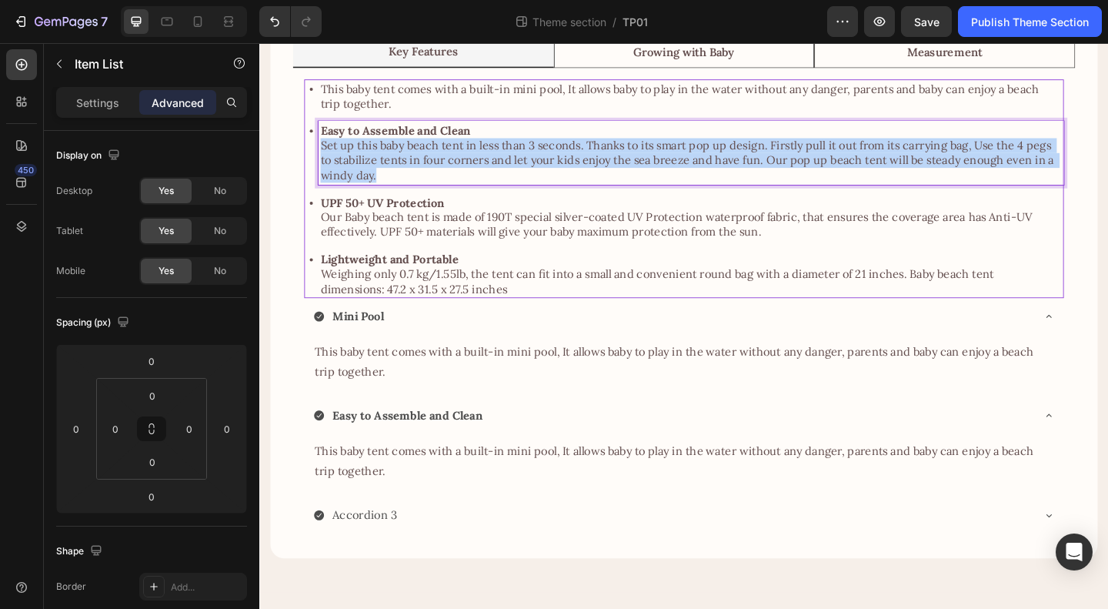
click at [463, 169] on p "Set up this baby beach tent in less than 3 seconds. Thanks to its smart pop up …" at bounding box center [729, 170] width 806 height 48
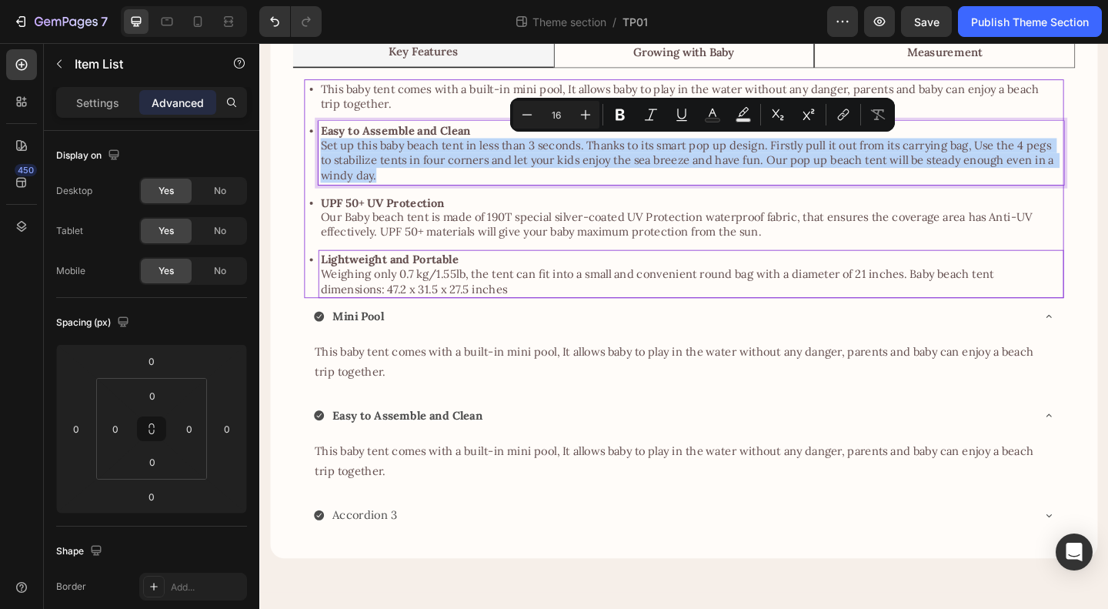
copy p "Set up this baby beach tent in less than 3 seconds. Thanks to its smart pop up …"
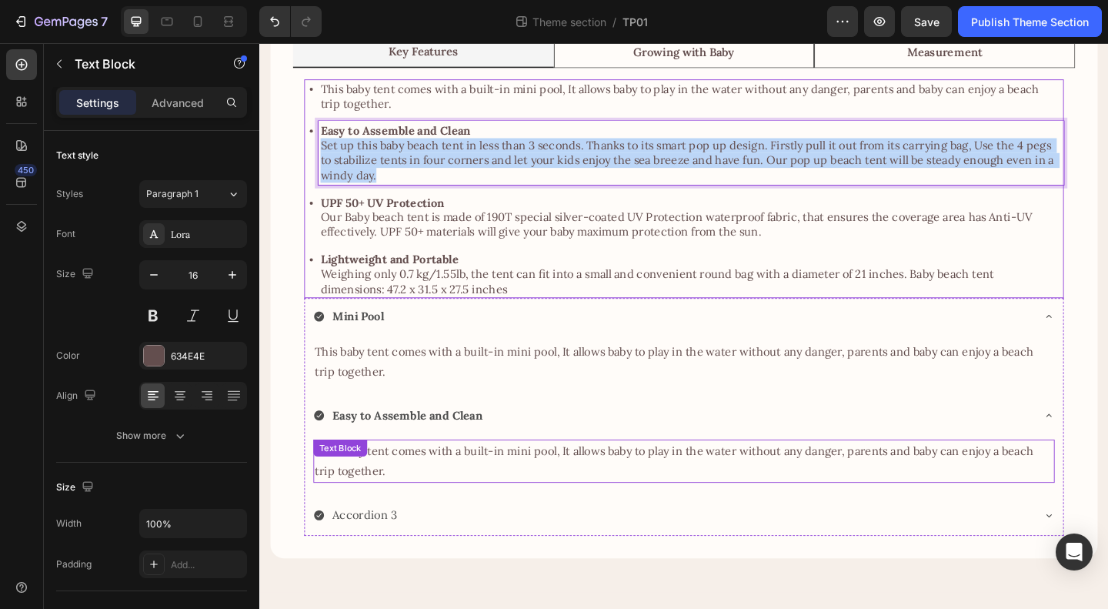
click at [405, 493] on div "This baby tent comes with a built-in mini pool, It allows baby to play in the w…" at bounding box center [721, 498] width 806 height 48
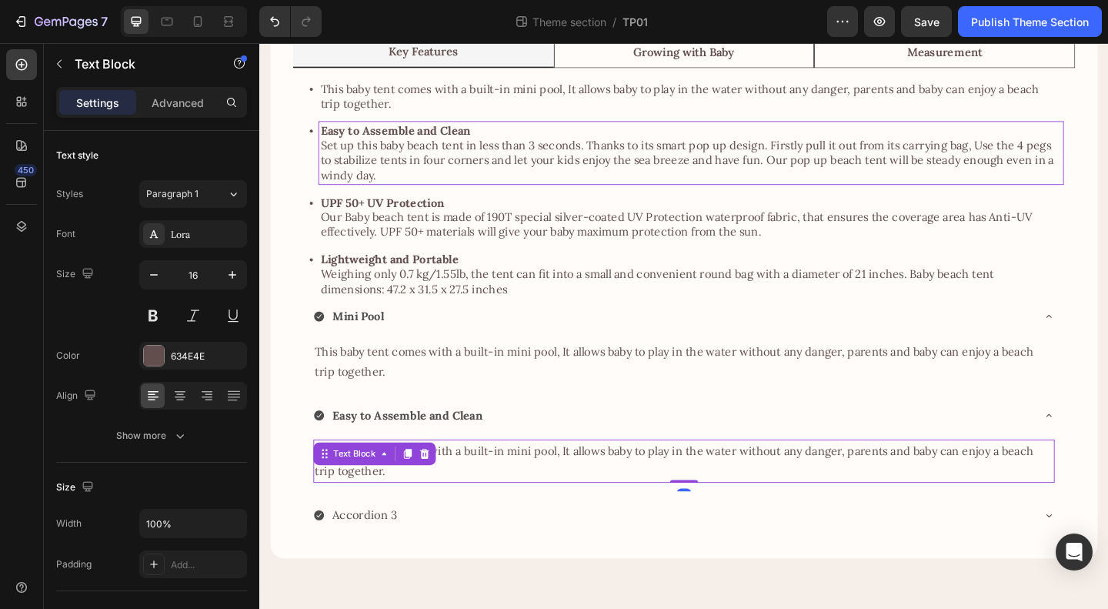
click at [405, 493] on div "Text Block" at bounding box center [384, 489] width 133 height 25
click at [520, 492] on p "This baby tent comes with a built-in mini pool, It allows baby to play in the w…" at bounding box center [720, 498] width 803 height 45
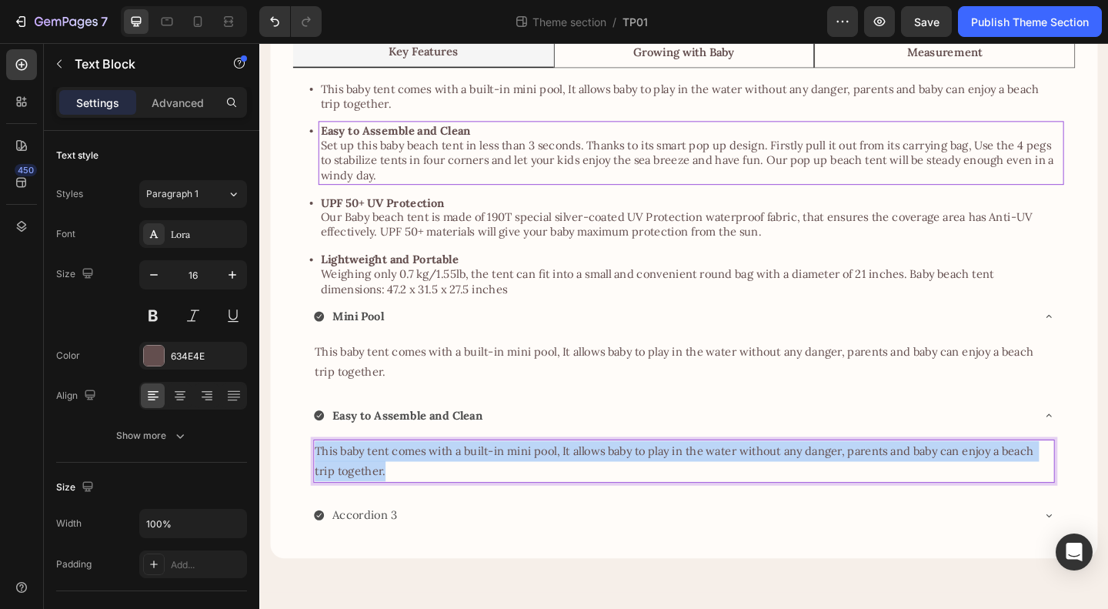
click at [520, 492] on p "This baby tent comes with a built-in mini pool, It allows baby to play in the w…" at bounding box center [720, 498] width 803 height 45
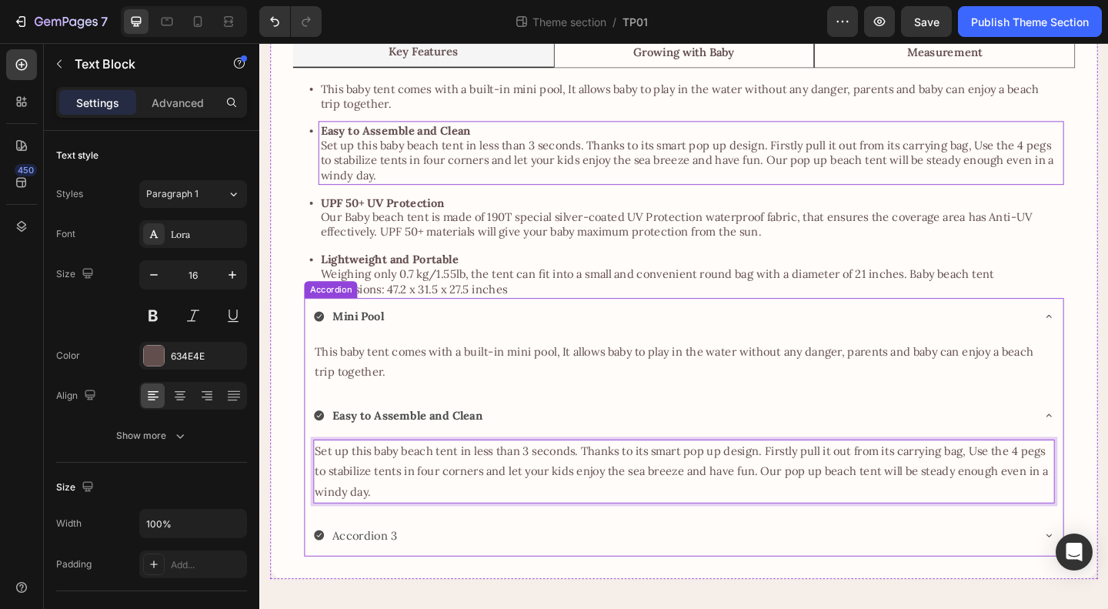
click at [607, 452] on div "Easy to Assemble and Clean" at bounding box center [709, 448] width 782 height 27
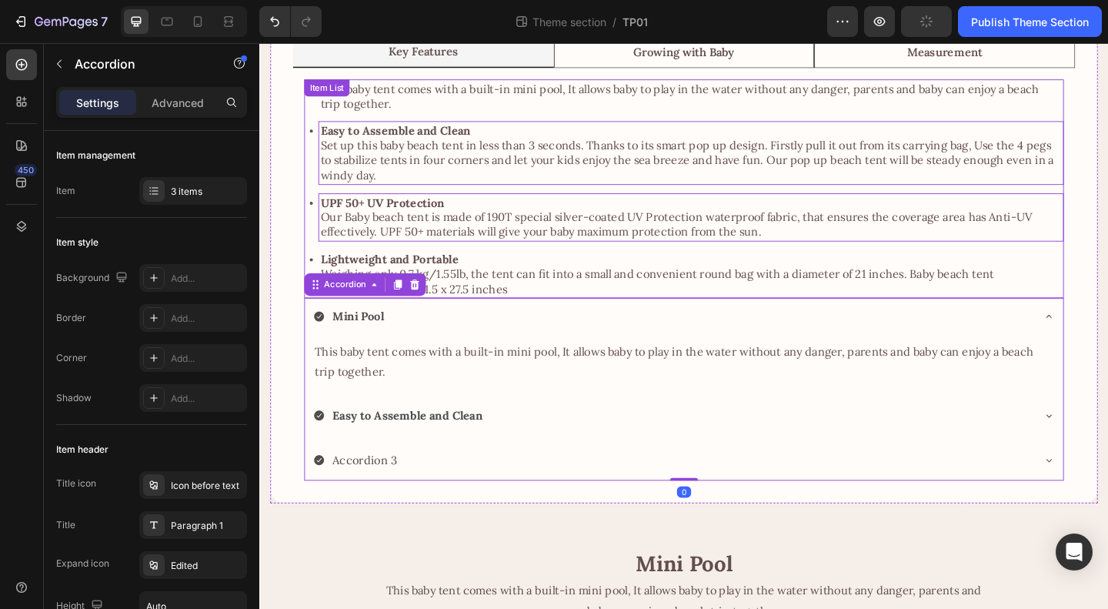
click at [411, 215] on strong "UPF 50+ UV Protection" at bounding box center [393, 216] width 135 height 15
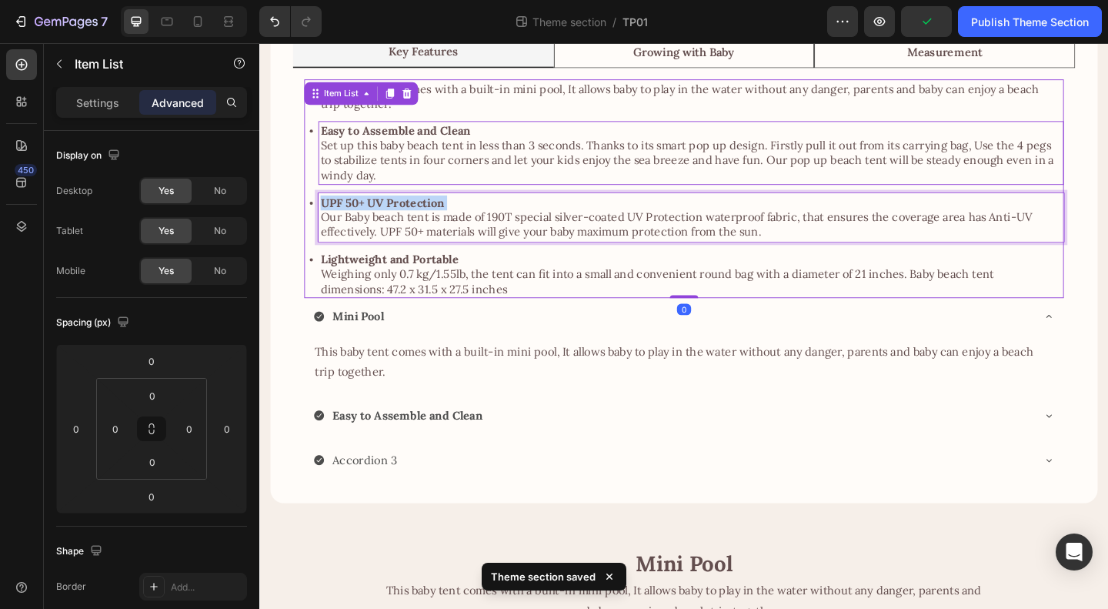
click at [411, 215] on strong "UPF 50+ UV Protection" at bounding box center [393, 216] width 135 height 15
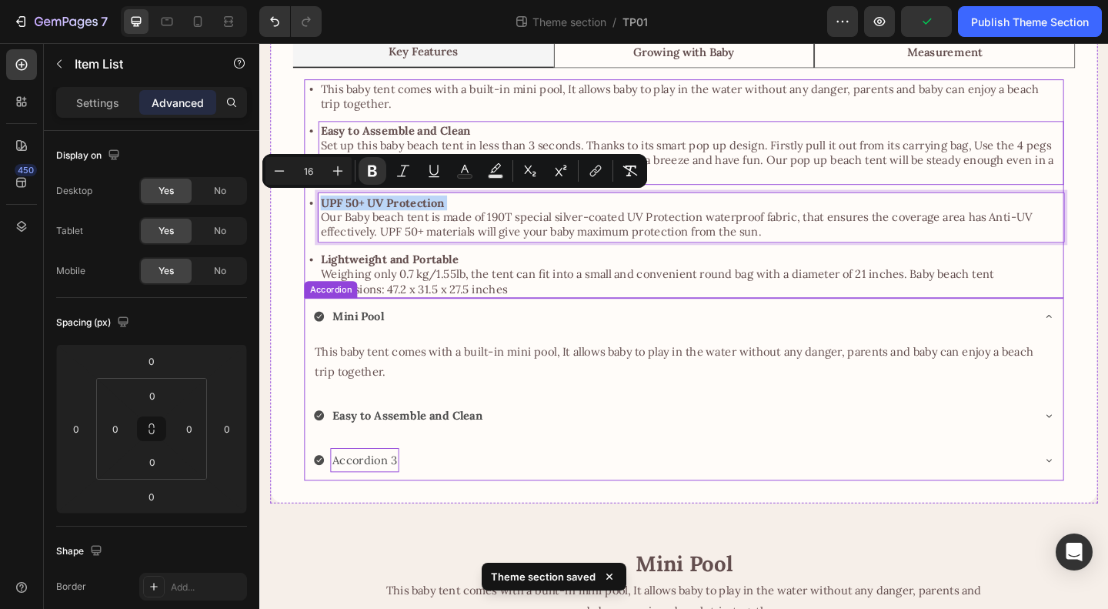
click at [375, 489] on p "Accordion 3" at bounding box center [374, 497] width 70 height 22
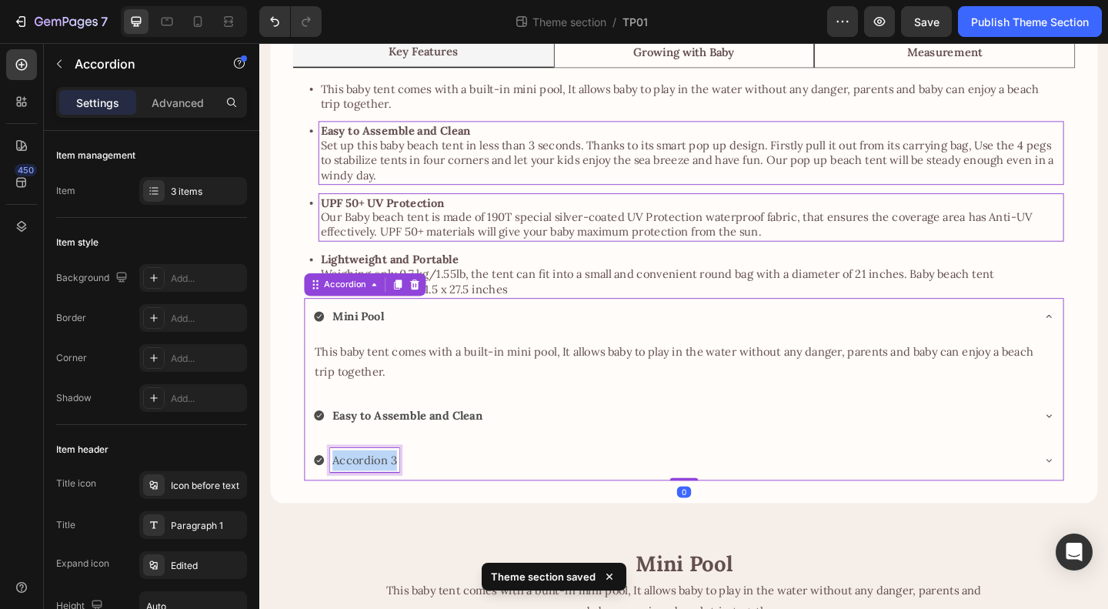
click at [375, 489] on p "Accordion 3" at bounding box center [374, 497] width 70 height 22
click at [562, 483] on div "UPF 50+ UV Protection" at bounding box center [709, 496] width 782 height 27
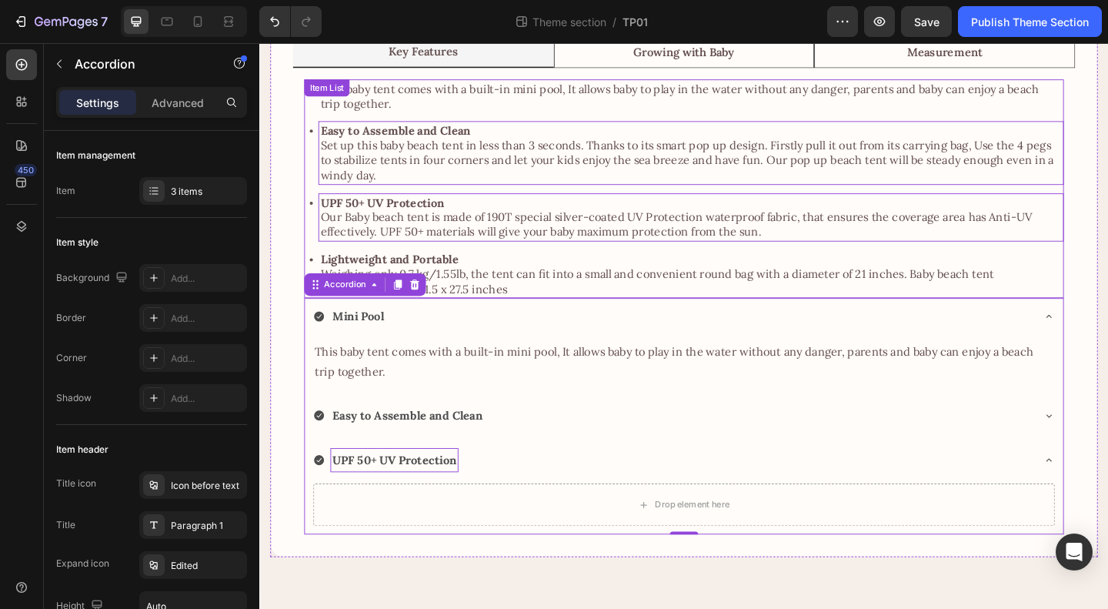
click at [556, 225] on p "Our Baby beach tent is made of 190T special silver-coated UV Protection waterpr…" at bounding box center [729, 240] width 806 height 32
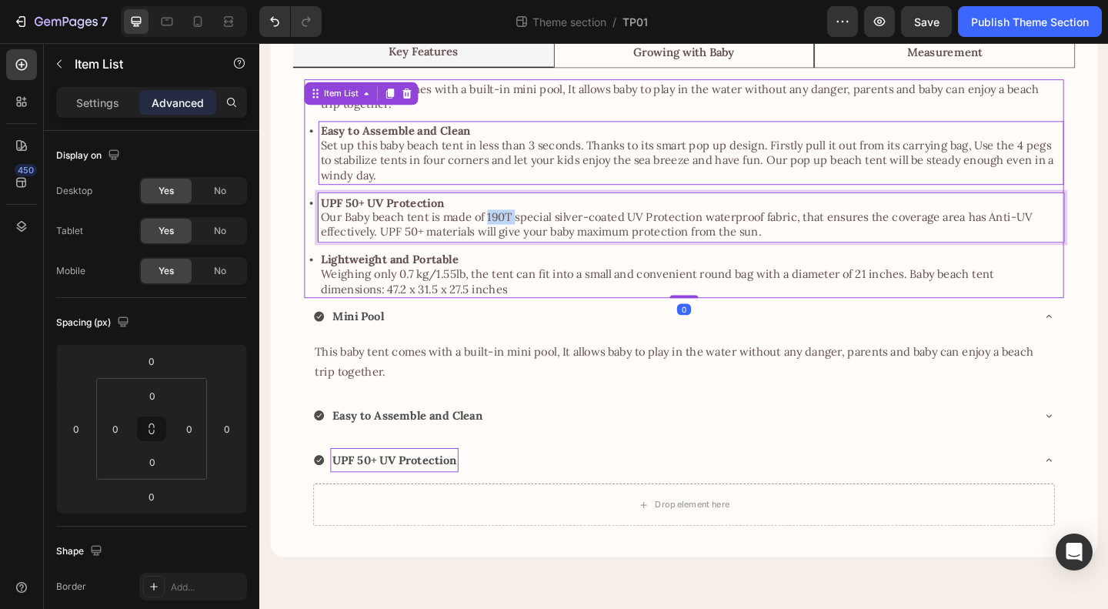
click at [510, 231] on p "Our Baby beach tent is made of 190T special silver-coated UV Protection waterpr…" at bounding box center [729, 240] width 806 height 32
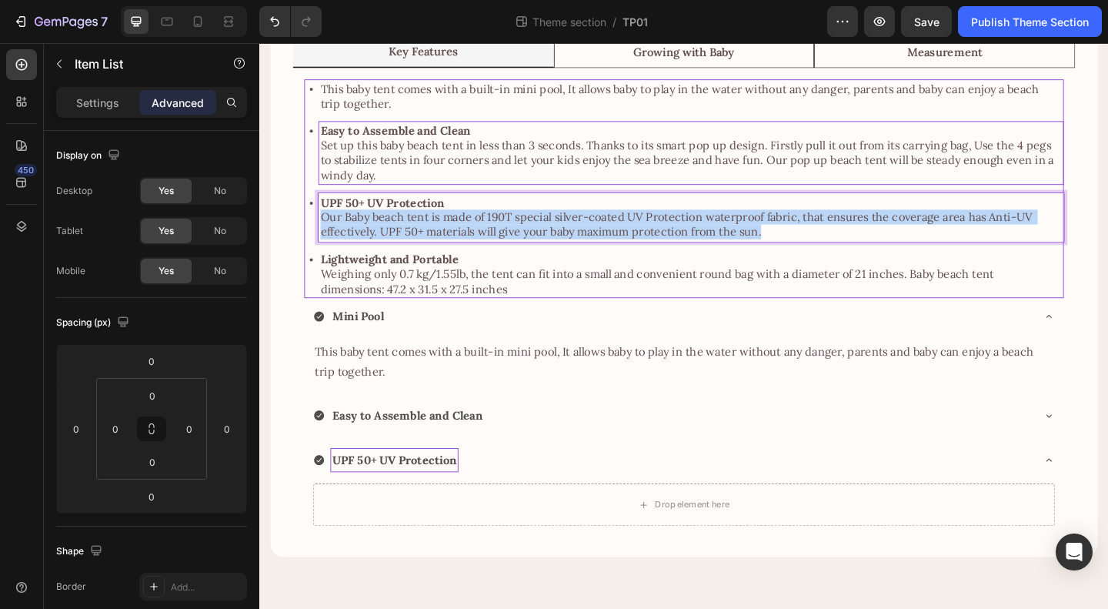
click at [510, 231] on p "Our Baby beach tent is made of 190T special silver-coated UV Protection waterpr…" at bounding box center [729, 240] width 806 height 32
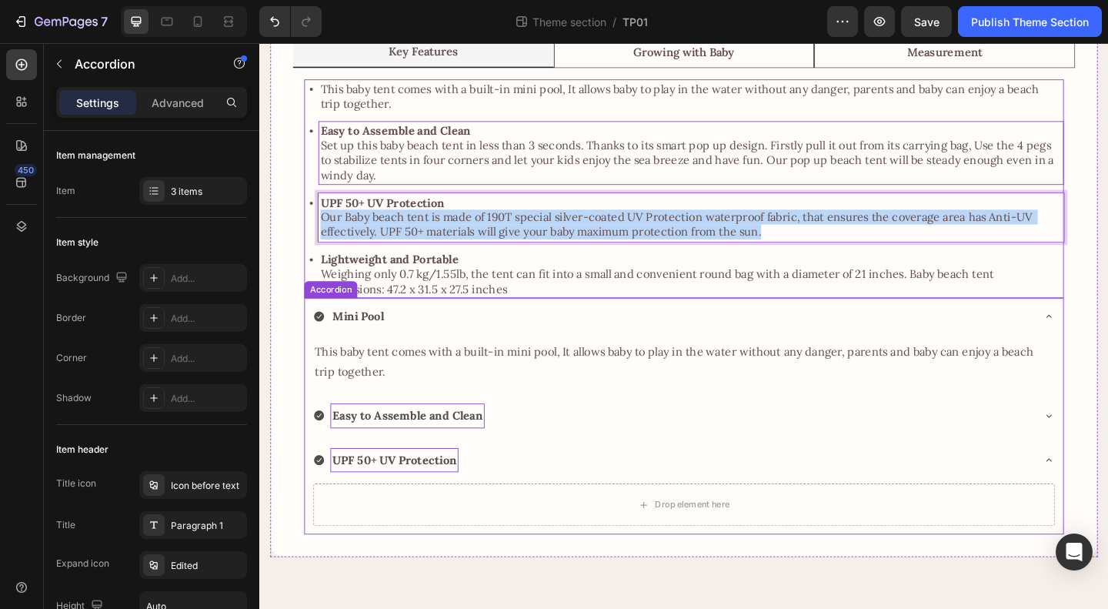
click at [452, 444] on strong "Easy to Assemble and Clean" at bounding box center [420, 447] width 163 height 15
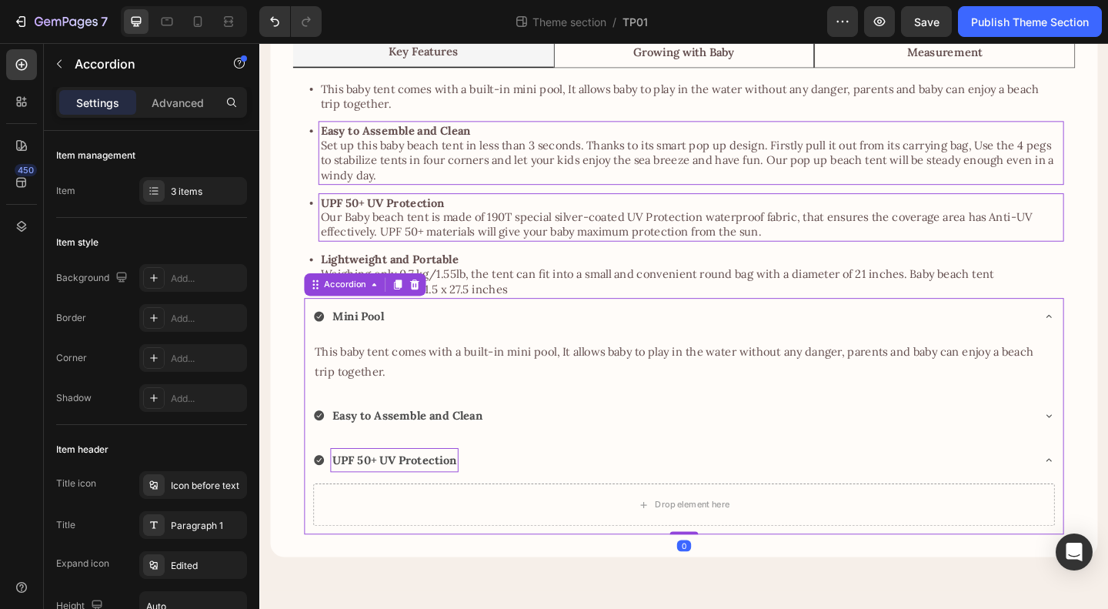
click at [590, 450] on div "Easy to Assemble and Clean" at bounding box center [709, 448] width 782 height 27
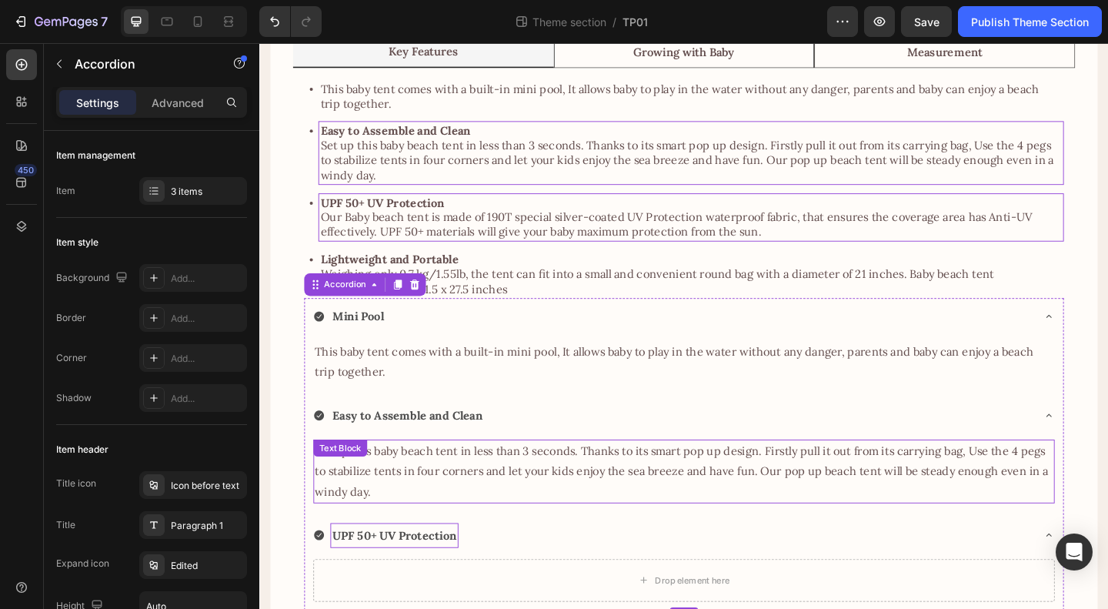
click at [626, 489] on p "Set up this baby beach tent in less than 3 seconds. Thanks to its smart pop up …" at bounding box center [720, 509] width 803 height 66
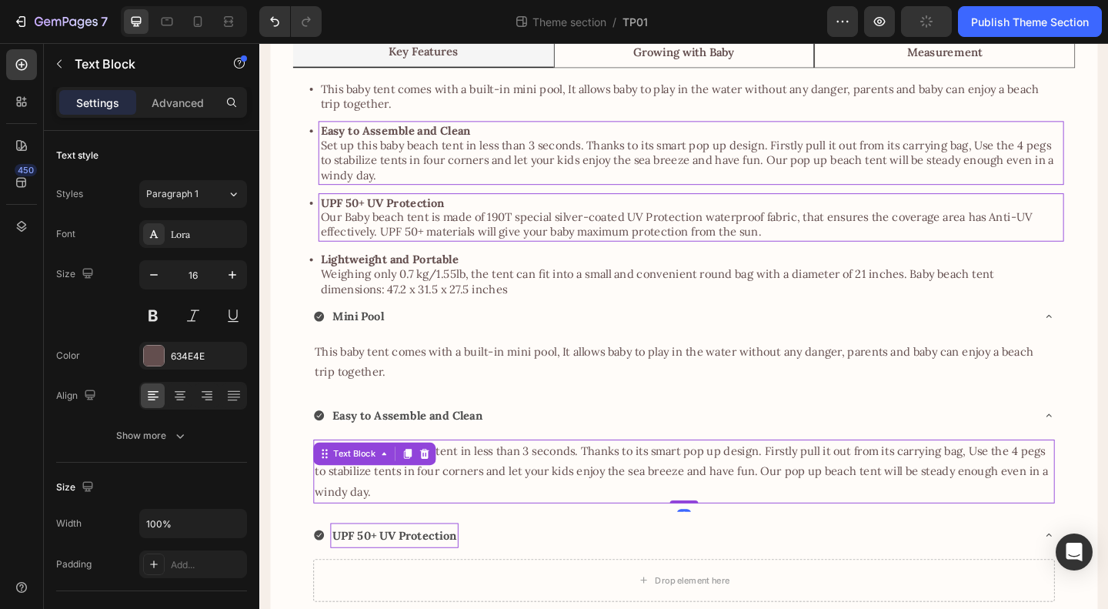
click at [416, 487] on icon at bounding box center [420, 489] width 8 height 11
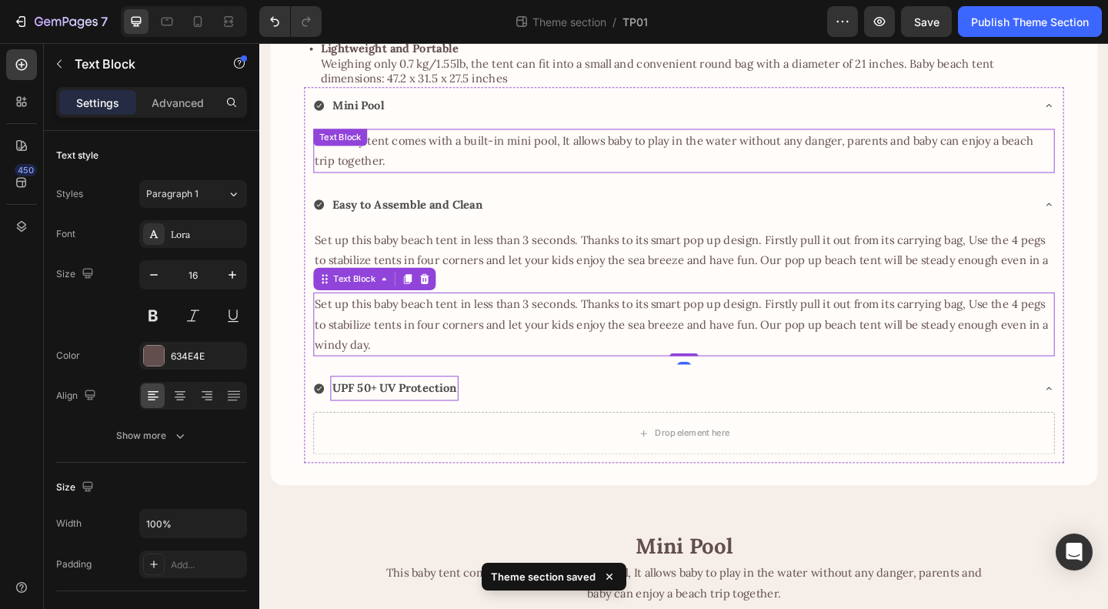
scroll to position [316, 0]
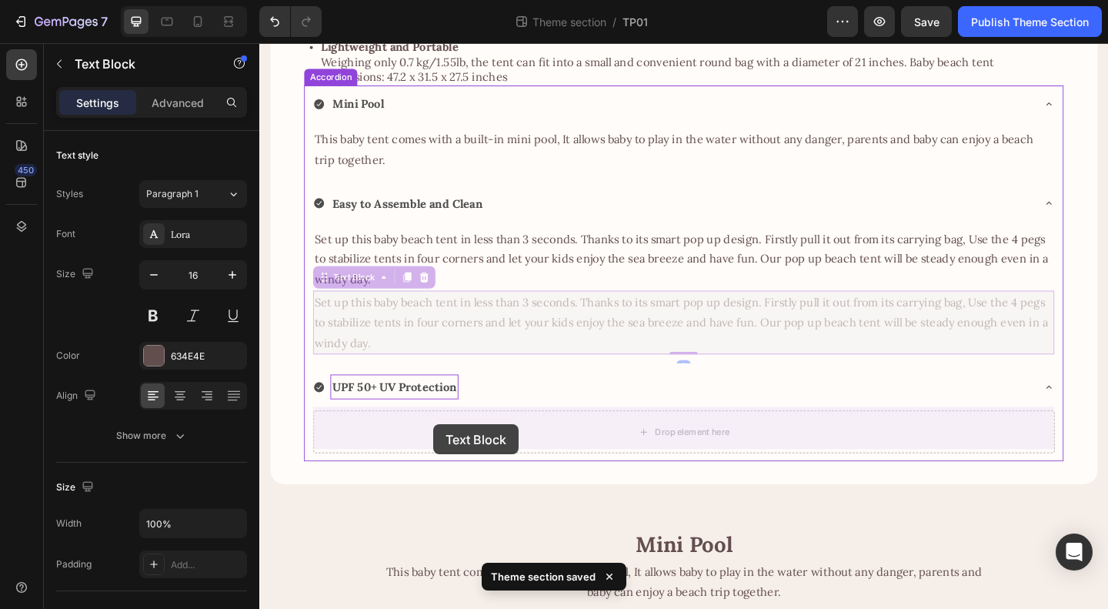
drag, startPoint x: 332, startPoint y: 302, endPoint x: 449, endPoint y: 458, distance: 194.7
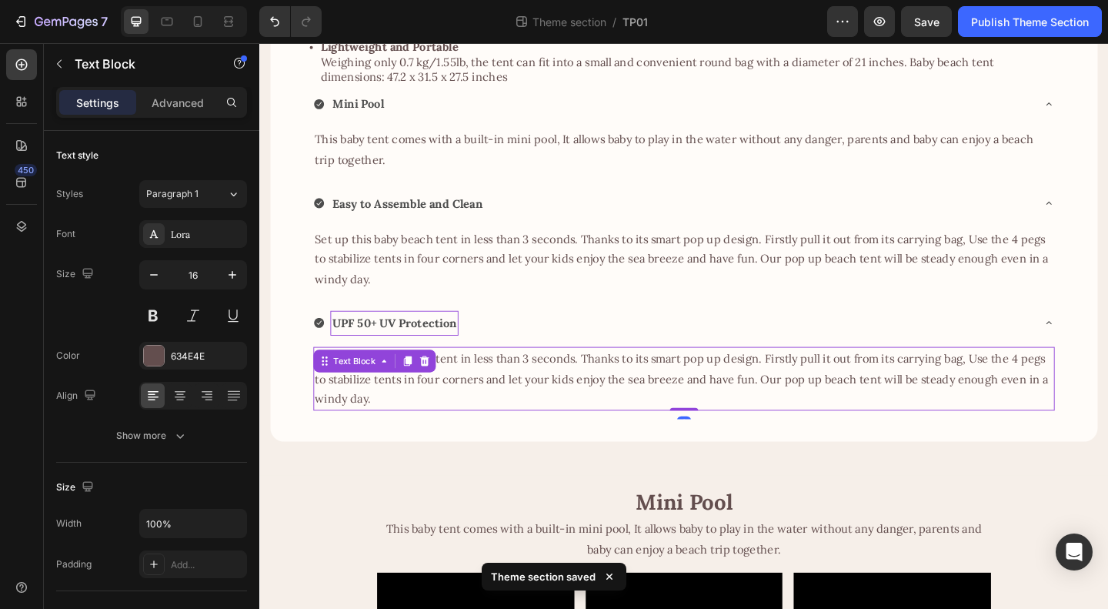
click at [540, 399] on p "Set up this baby beach tent in less than 3 seconds. Thanks to its smart pop up …" at bounding box center [720, 408] width 803 height 66
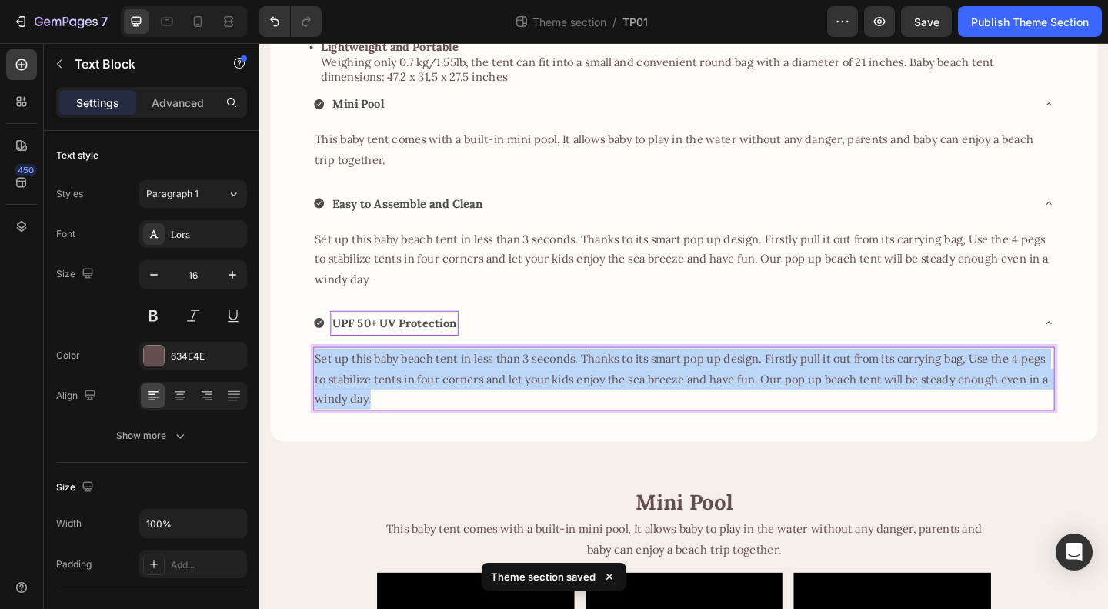
click at [540, 399] on p "Set up this baby beach tent in less than 3 seconds. Thanks to its smart pop up …" at bounding box center [720, 408] width 803 height 66
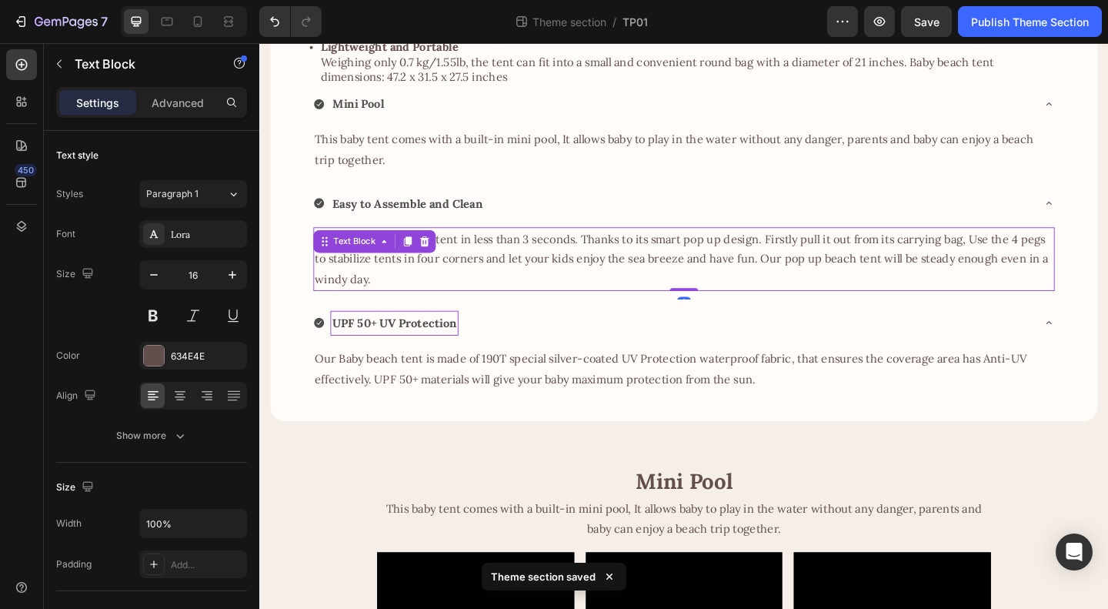
click at [602, 302] on p "Set up this baby beach tent in less than 3 seconds. Thanks to its smart pop up …" at bounding box center [720, 278] width 803 height 66
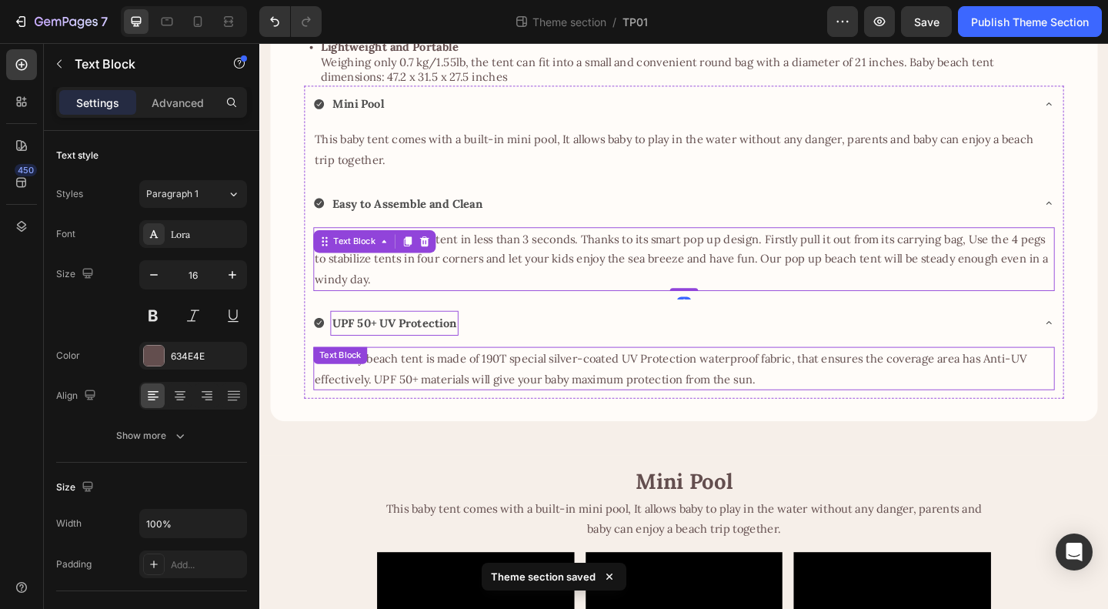
click at [597, 396] on p "Our Baby beach tent is made of 190T special silver-coated UV Protection waterpr…" at bounding box center [720, 397] width 803 height 45
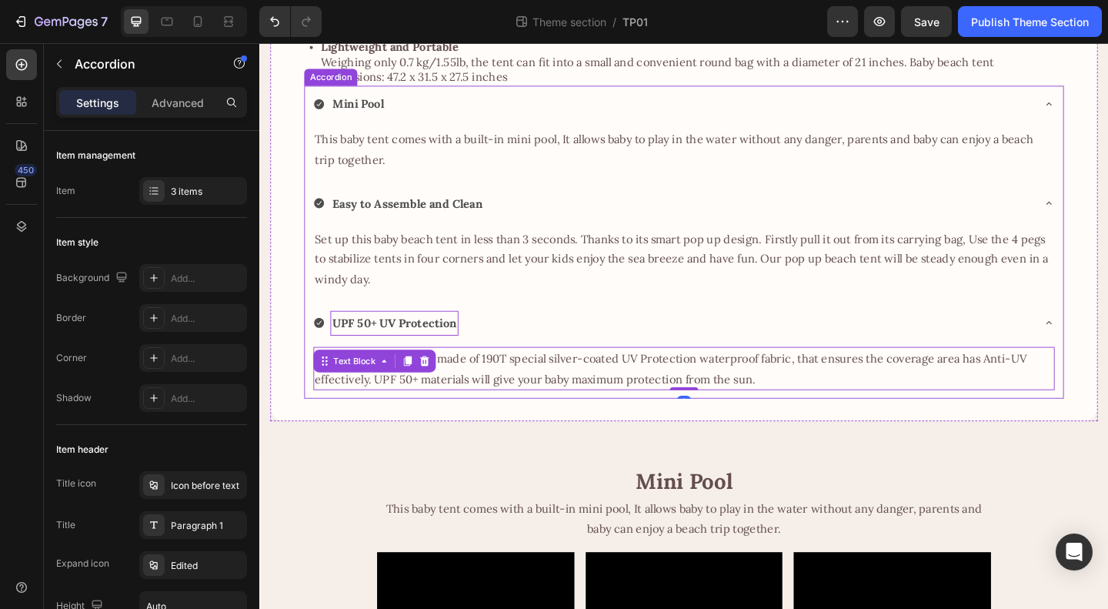
click at [512, 328] on div "UPF 50+ UV Protection" at bounding box center [721, 349] width 825 height 42
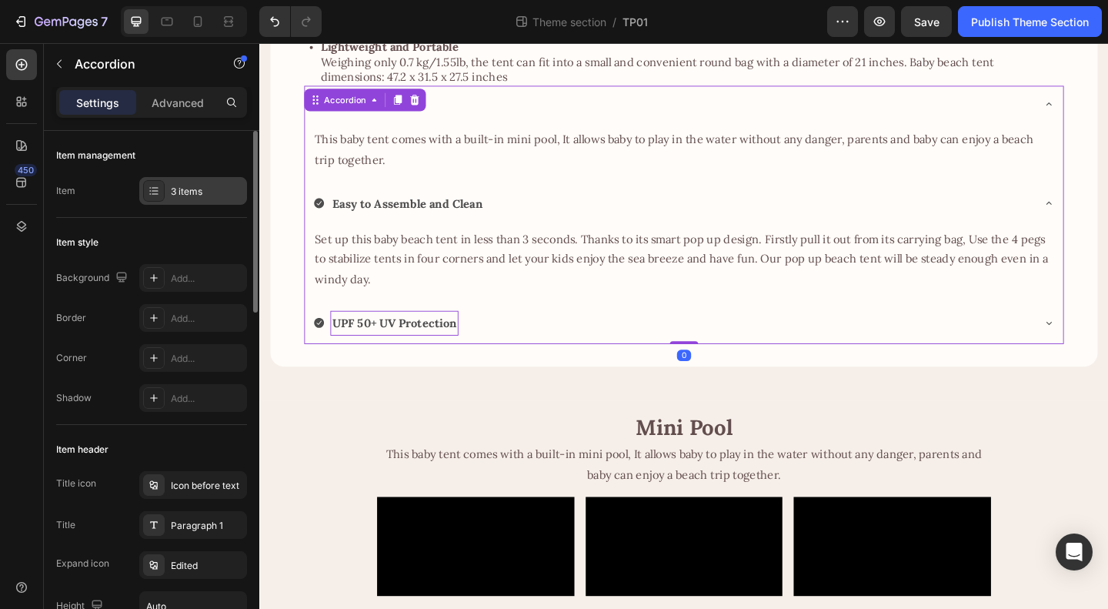
click at [190, 193] on div "3 items" at bounding box center [207, 192] width 72 height 14
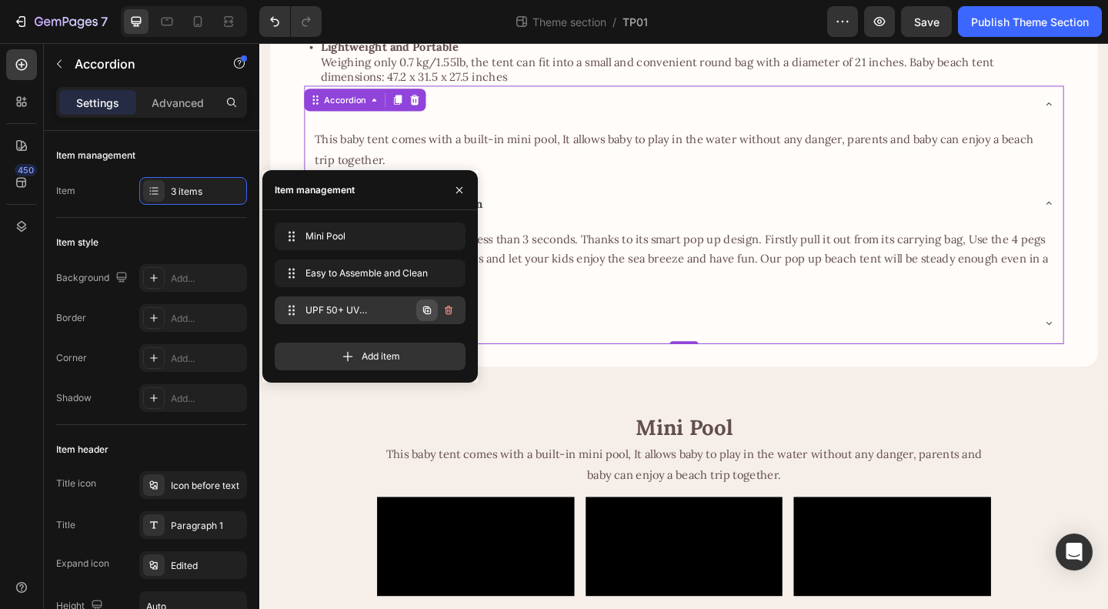
click at [425, 312] on icon "button" at bounding box center [427, 310] width 8 height 8
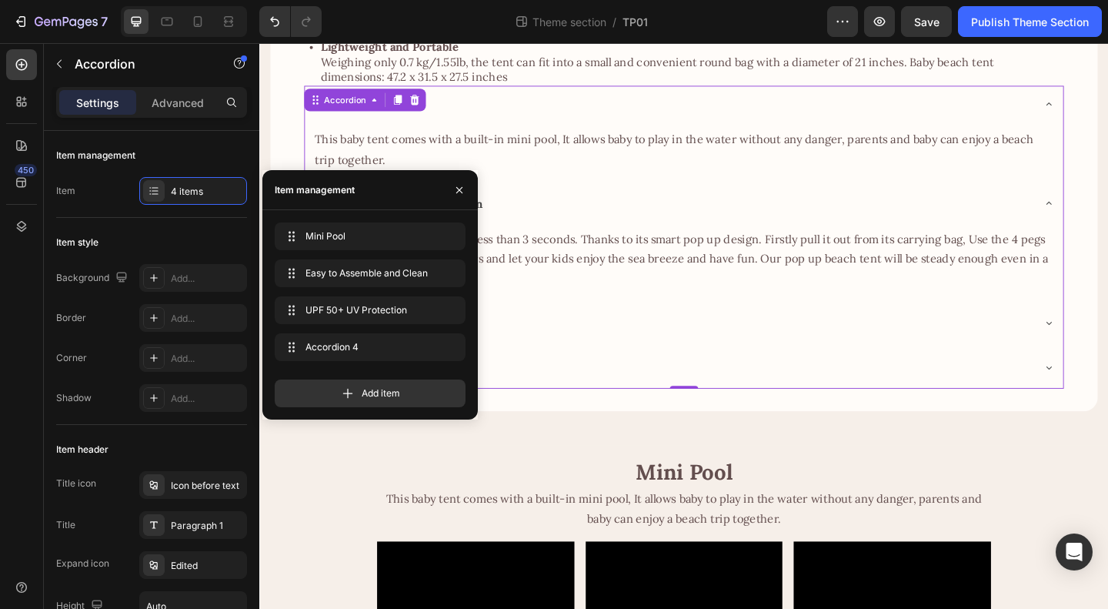
click at [652, 370] on div "Mini Pool This baby tent comes with a built-in mini pool, It allows baby to pla…" at bounding box center [721, 253] width 827 height 329
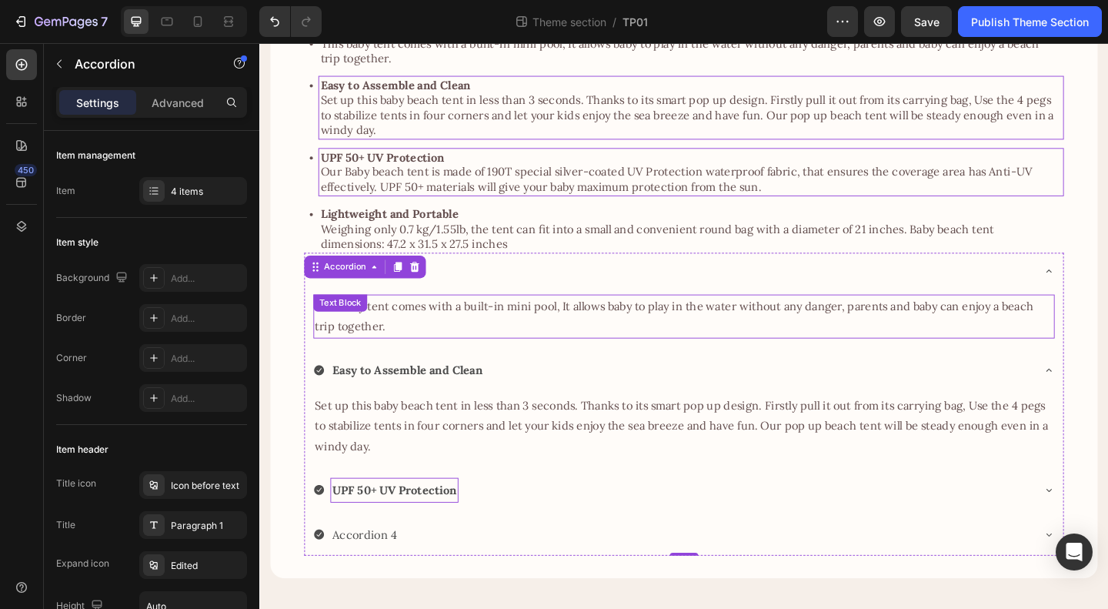
scroll to position [85, 0]
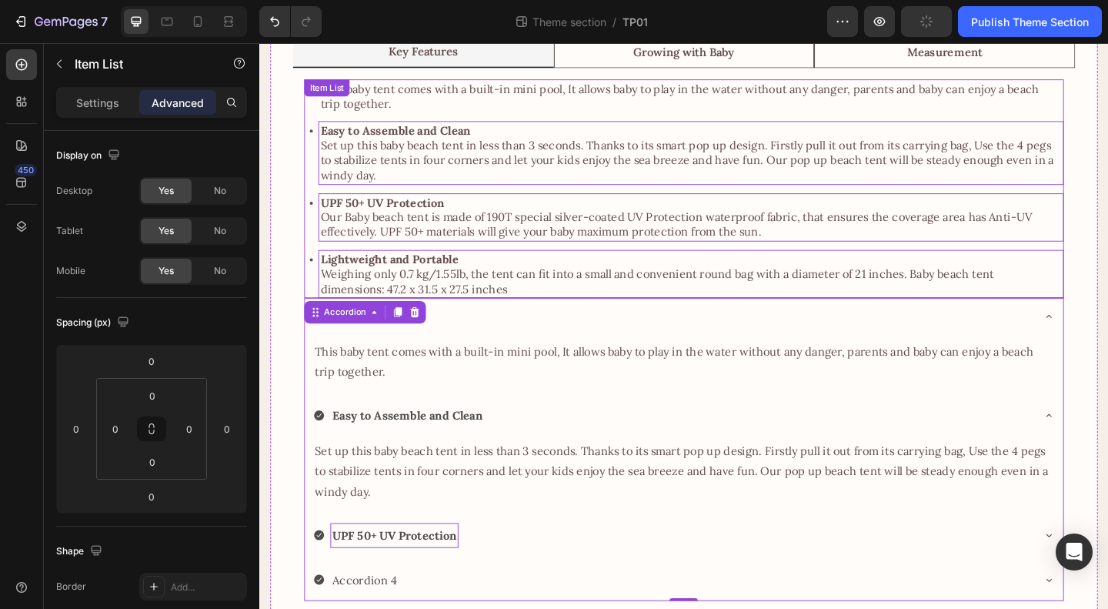
click at [378, 279] on strong "Lightweight and Portable" at bounding box center [401, 277] width 150 height 15
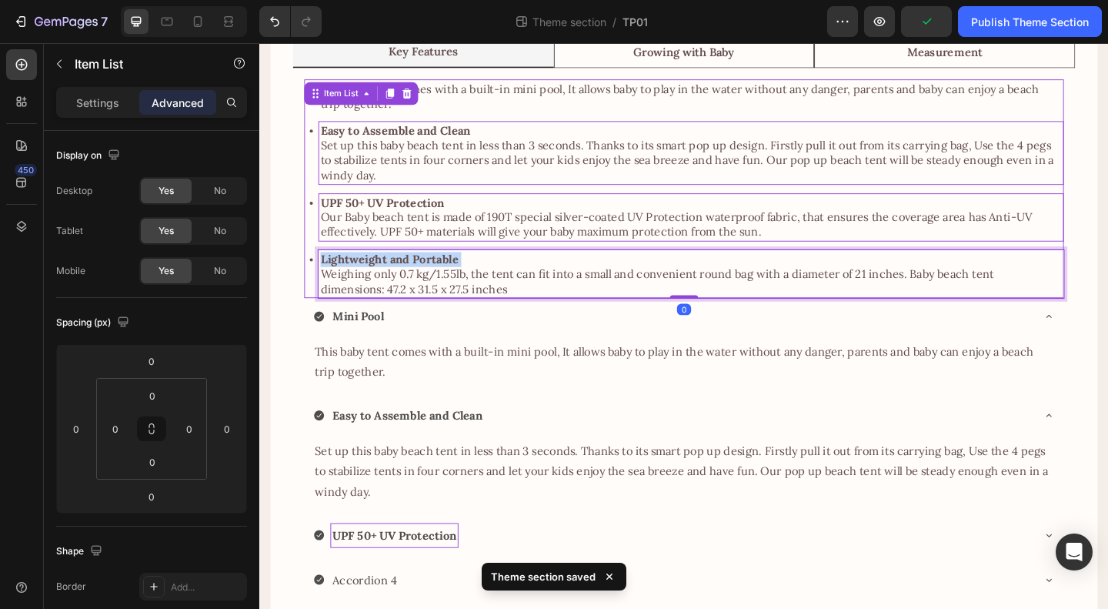
click at [378, 279] on strong "Lightweight and Portable" at bounding box center [401, 277] width 150 height 15
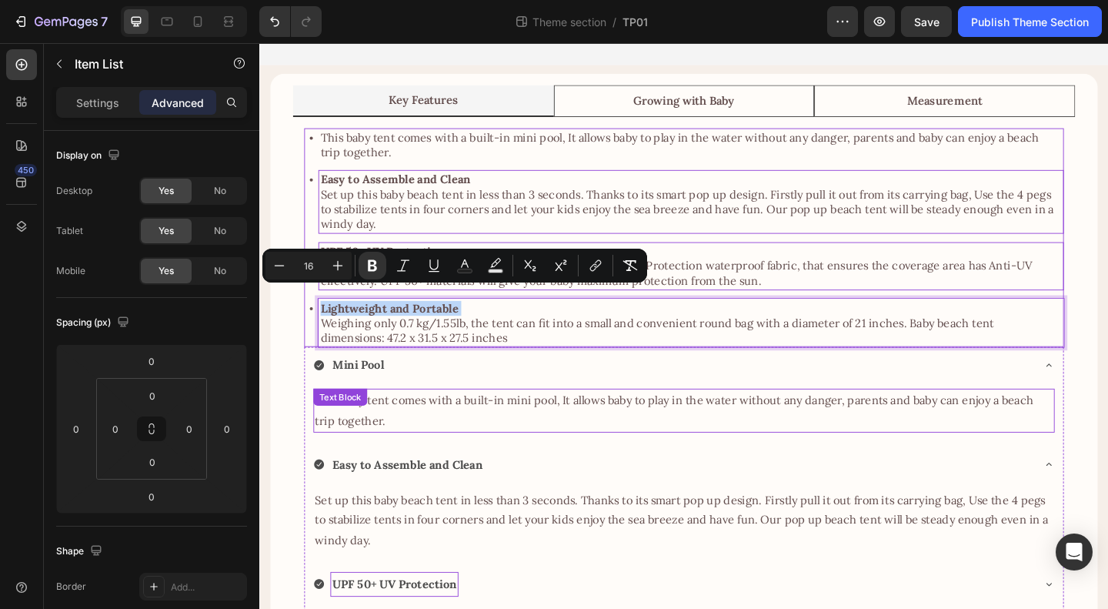
scroll to position [8, 0]
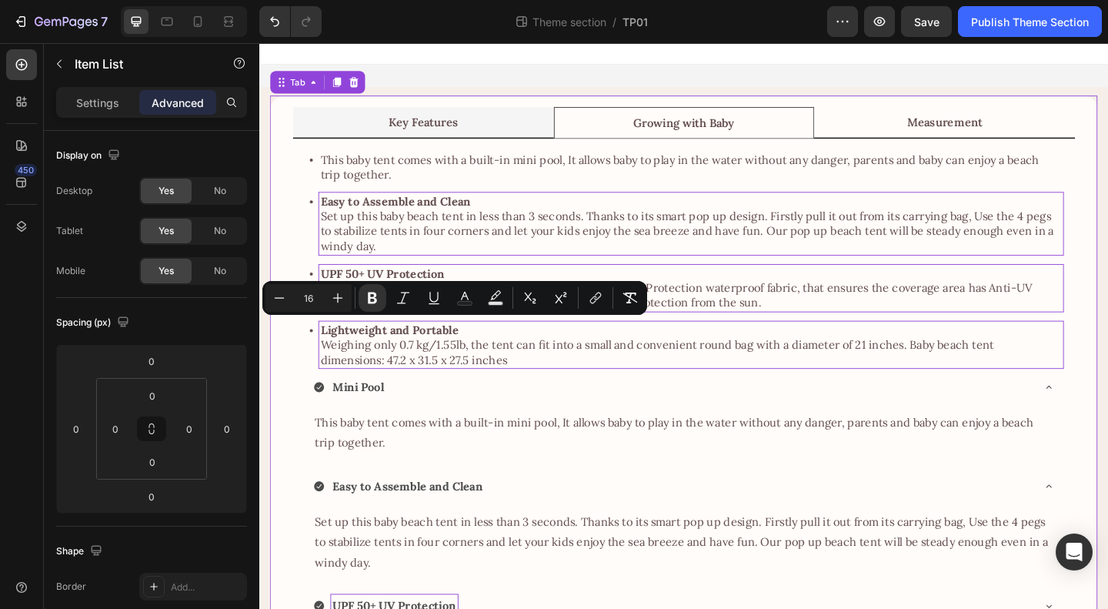
click at [917, 129] on li "Measurement" at bounding box center [1005, 129] width 284 height 35
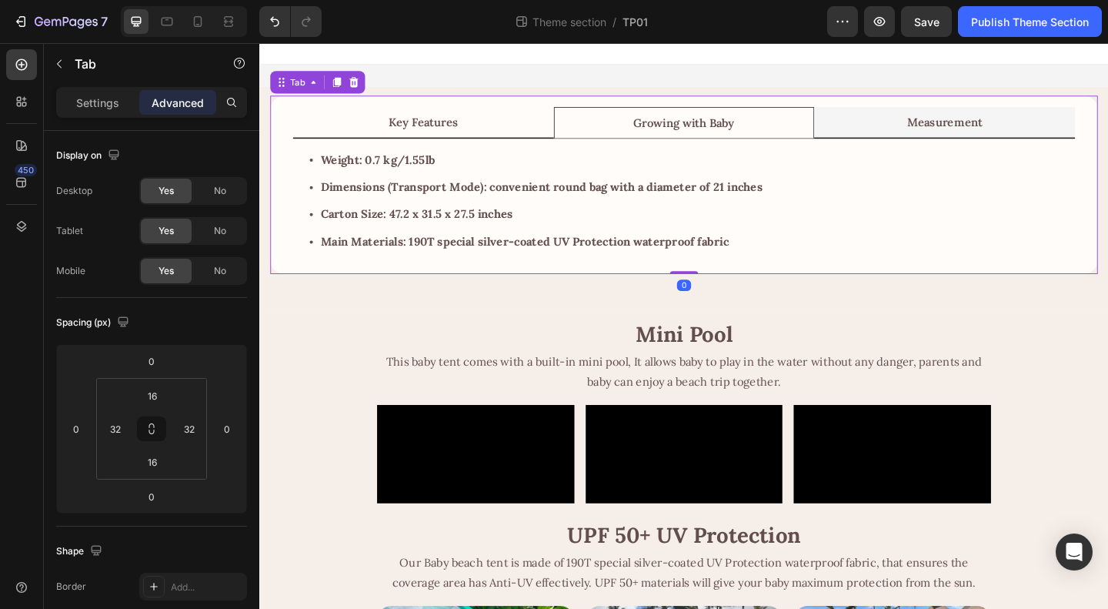
click at [509, 134] on li "Key Features" at bounding box center [438, 129] width 284 height 35
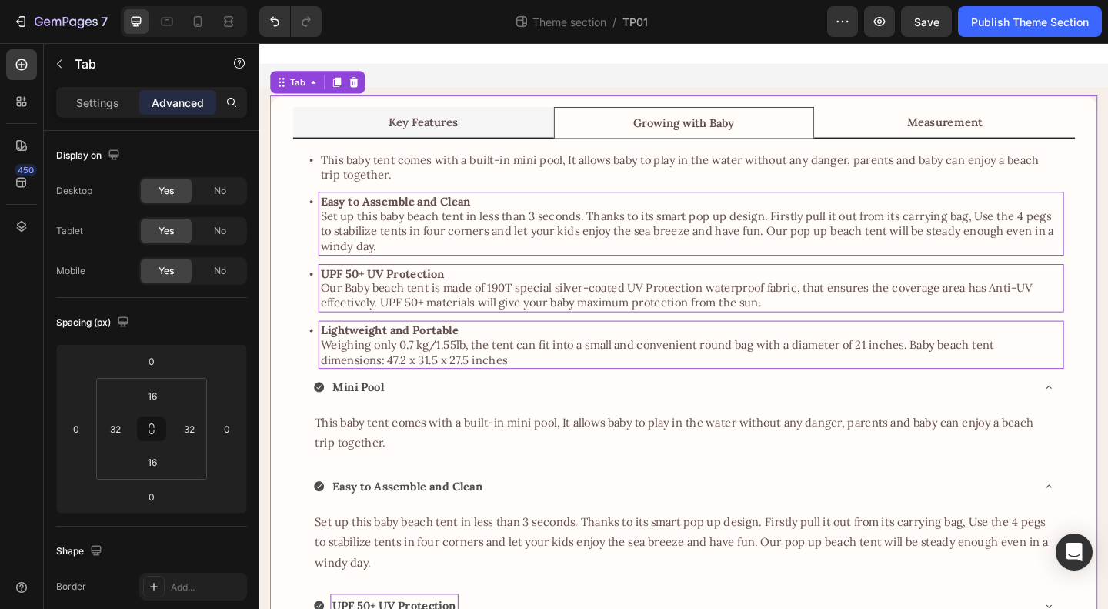
click at [917, 131] on li "Measurement" at bounding box center [1005, 129] width 284 height 35
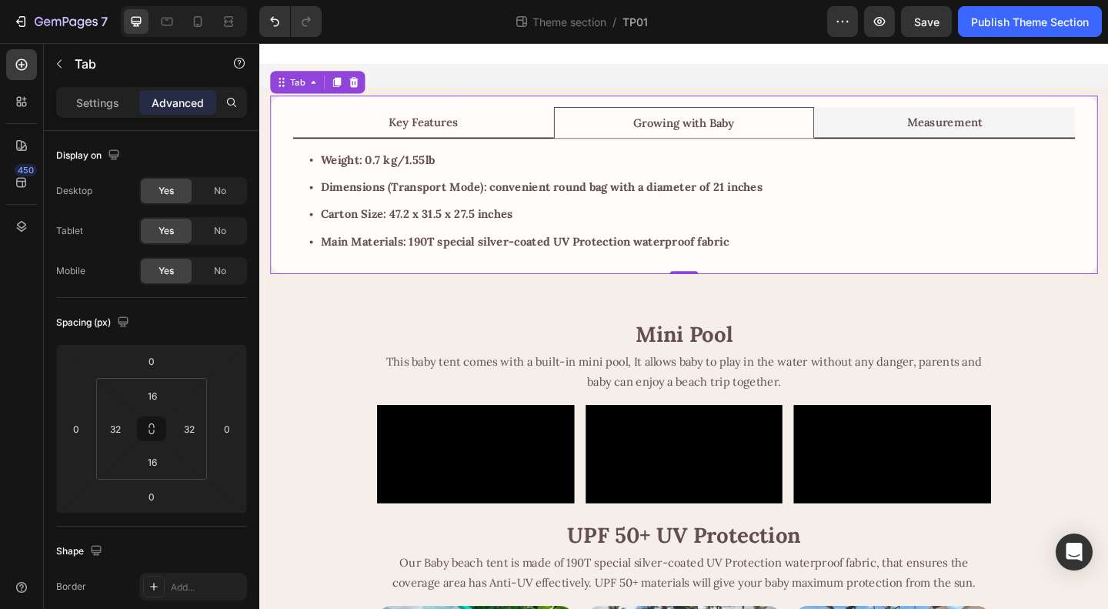
click at [516, 133] on li "Key Features" at bounding box center [438, 129] width 284 height 35
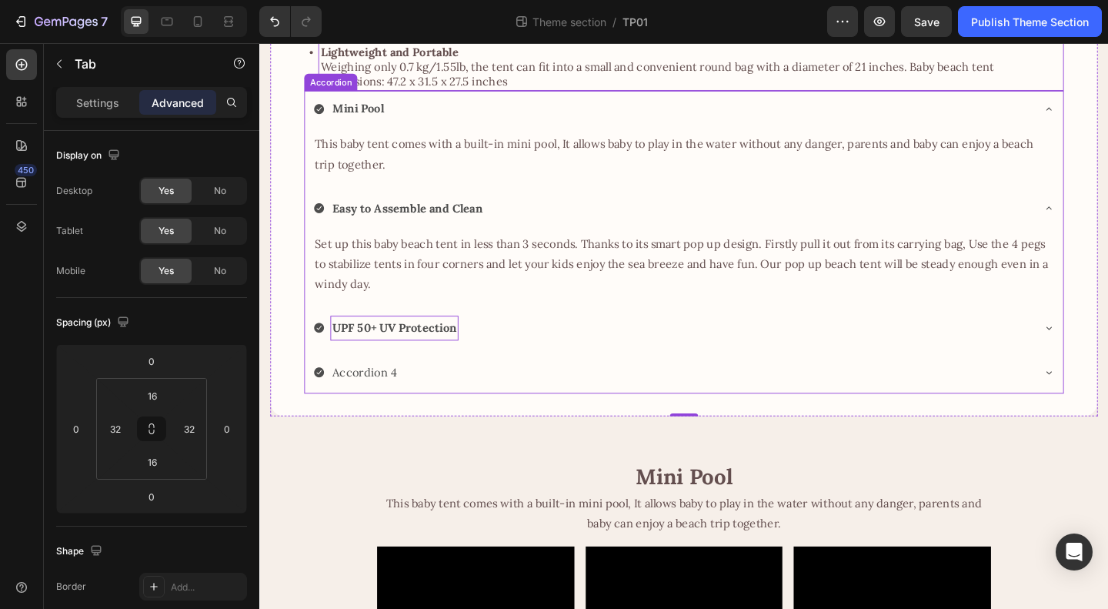
scroll to position [316, 0]
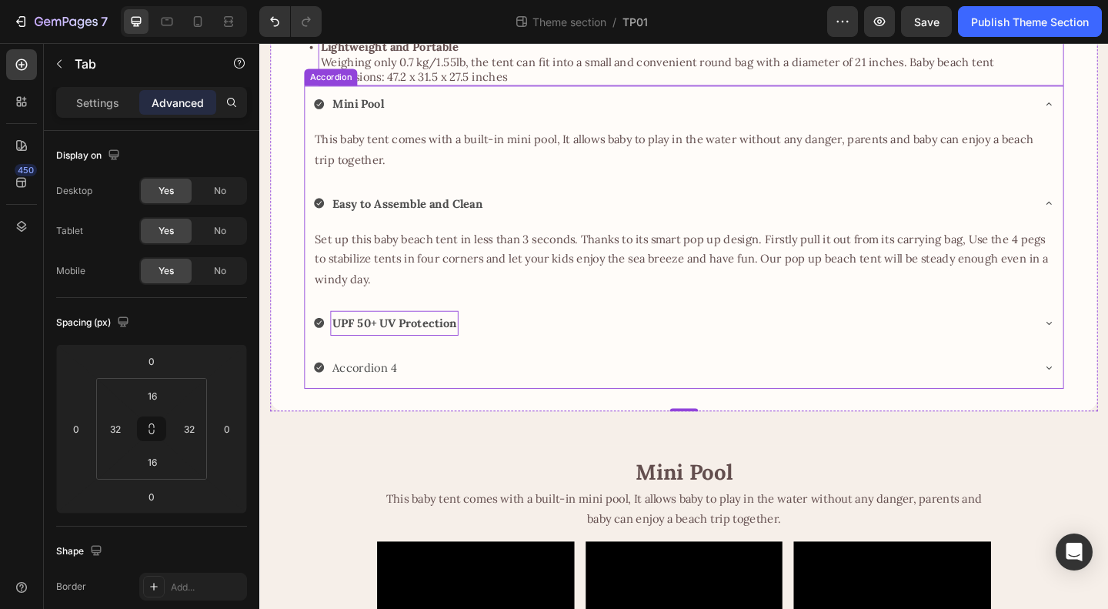
click at [525, 411] on div "Accordion 4" at bounding box center [721, 397] width 825 height 42
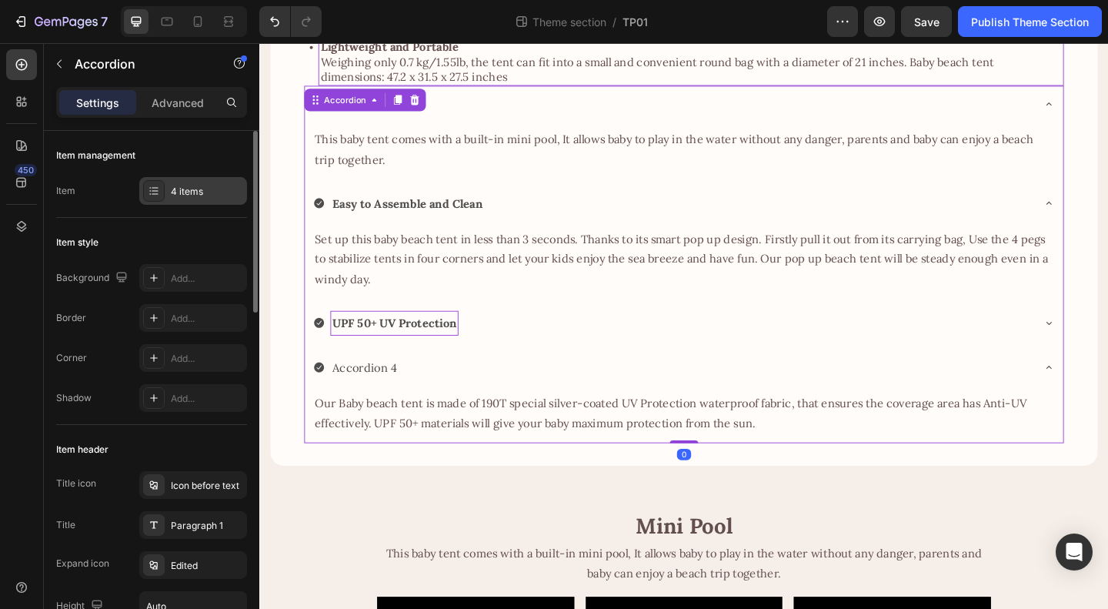
click at [182, 189] on div "4 items" at bounding box center [207, 192] width 72 height 14
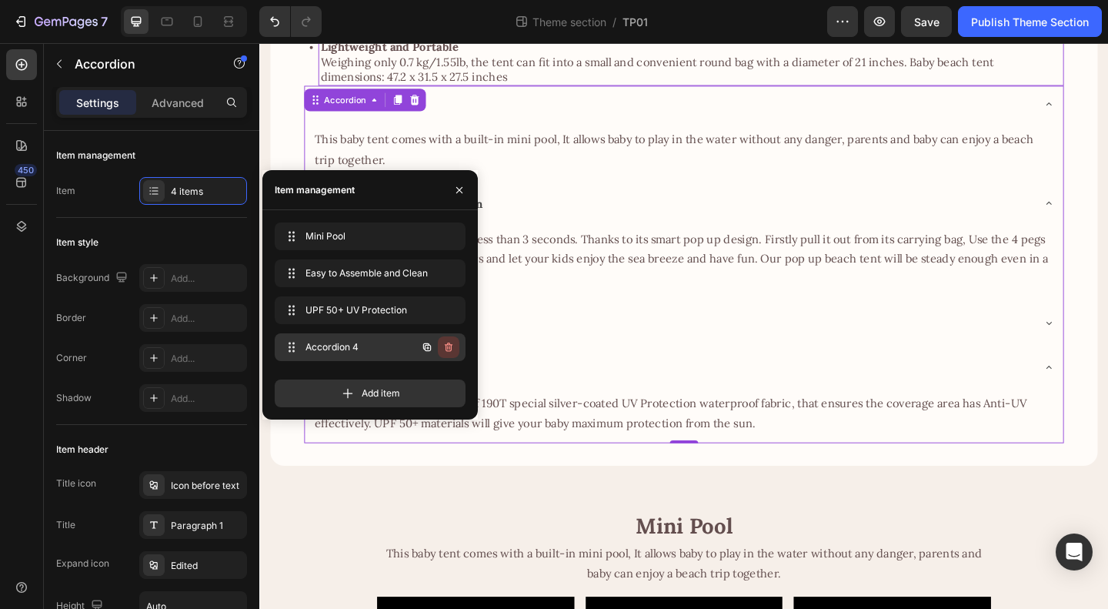
click at [448, 349] on icon "button" at bounding box center [447, 348] width 1 height 4
click at [448, 346] on div "Delete" at bounding box center [438, 347] width 28 height 14
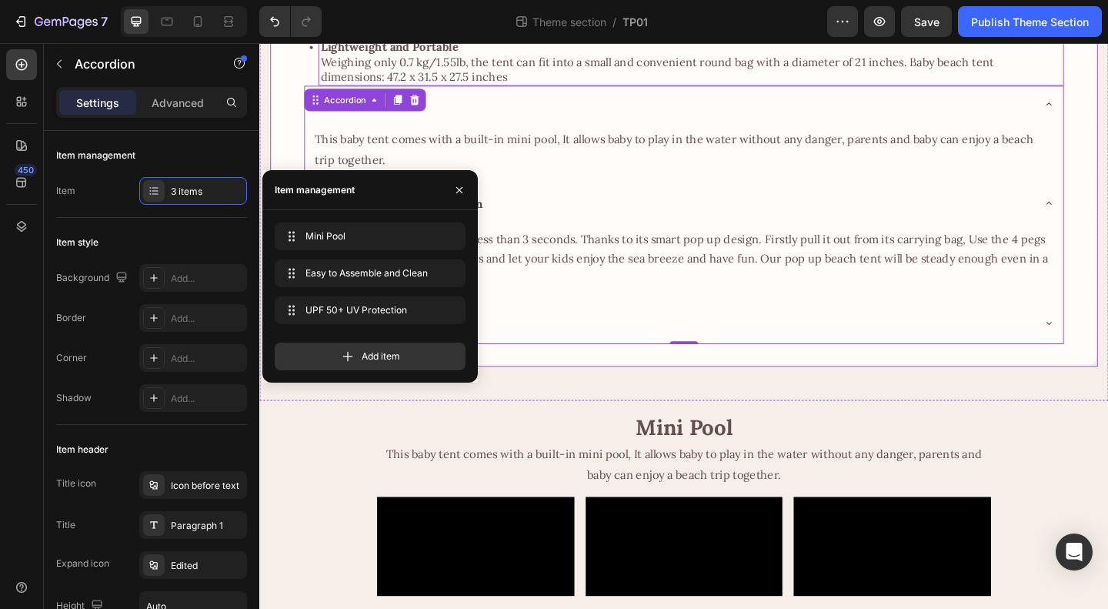
click at [824, 338] on div "UPF 50+ UV Protection" at bounding box center [709, 347] width 782 height 27
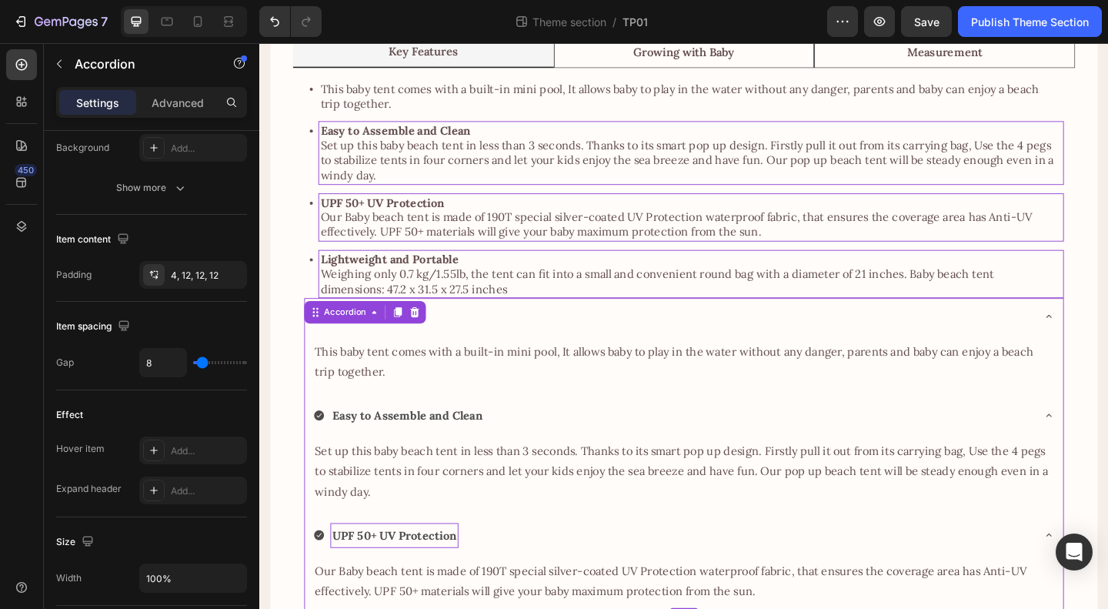
scroll to position [979, 0]
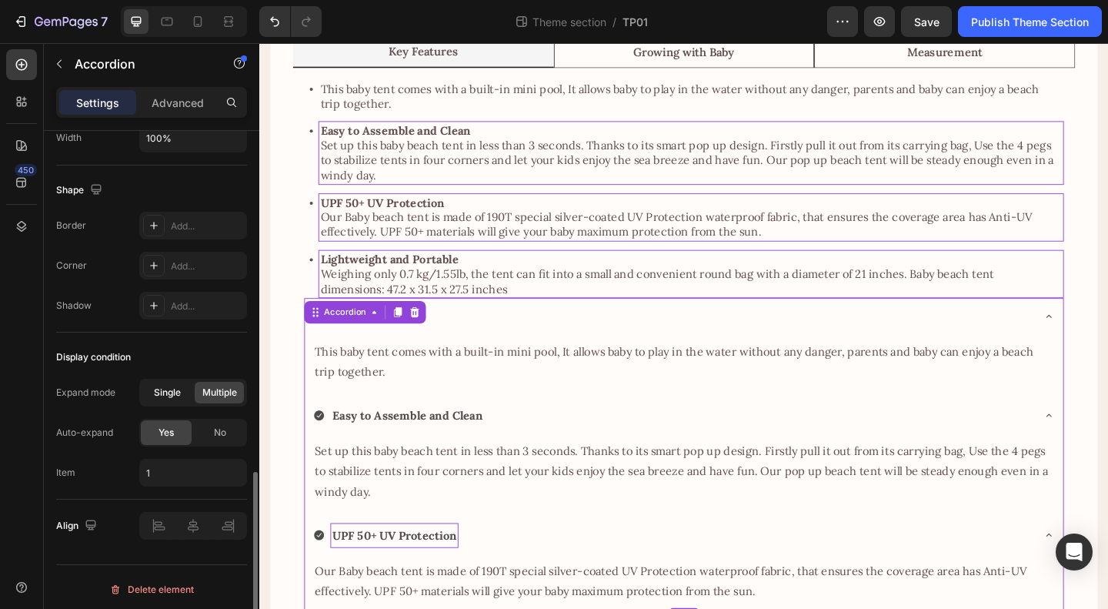
click at [161, 390] on span "Single" at bounding box center [167, 393] width 27 height 14
click at [215, 430] on span "No" at bounding box center [220, 433] width 12 height 14
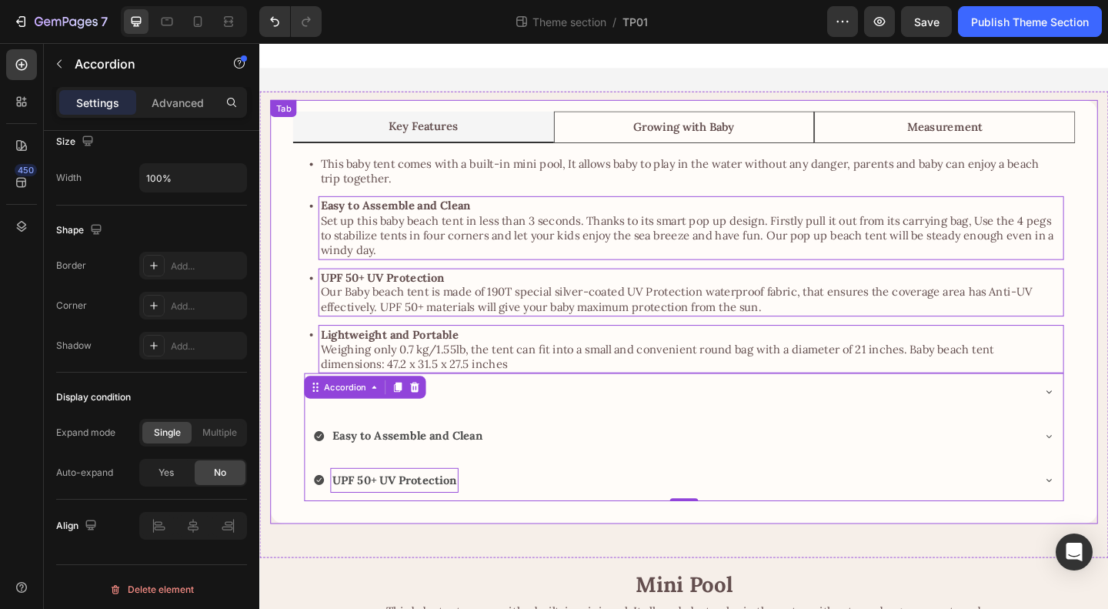
scroll to position [0, 0]
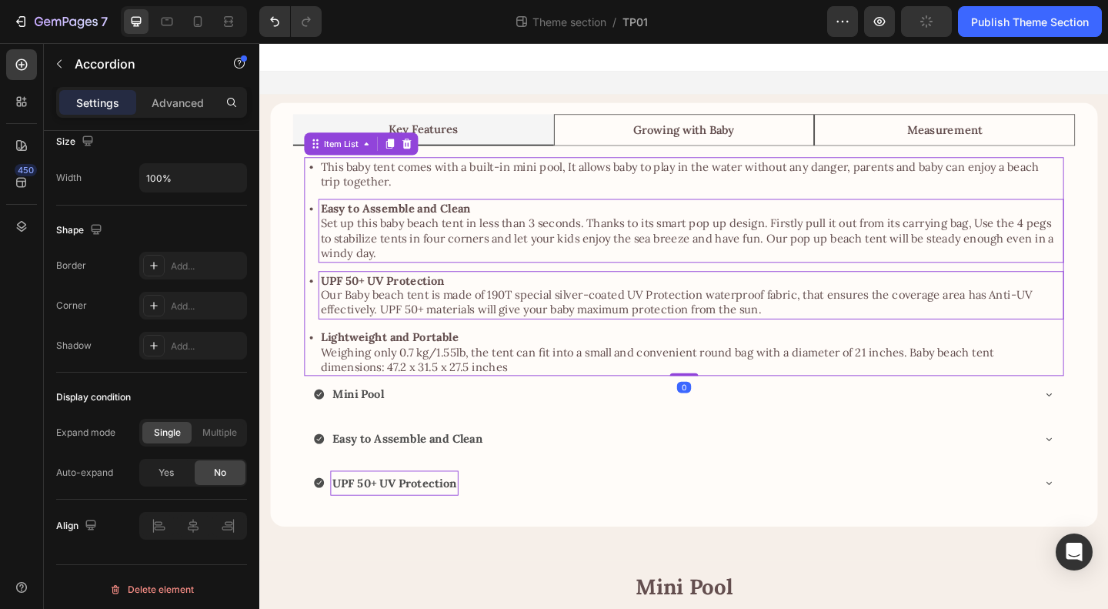
click at [432, 286] on div "This baby tent comes with a built-in mini pool, It allows baby to play in the w…" at bounding box center [721, 286] width 827 height 239
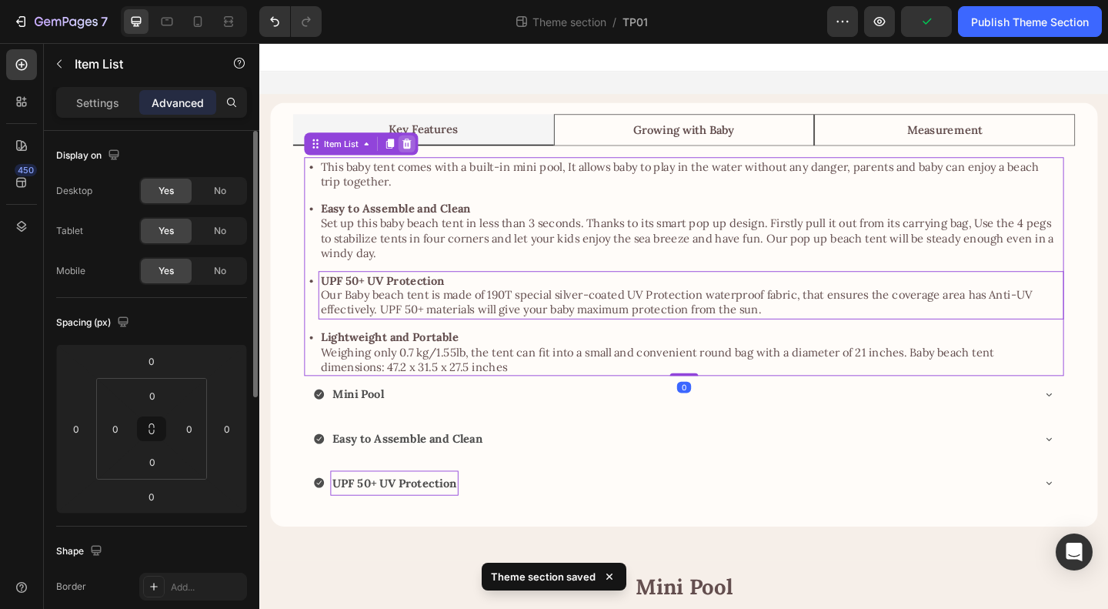
click at [416, 156] on icon at bounding box center [419, 152] width 12 height 12
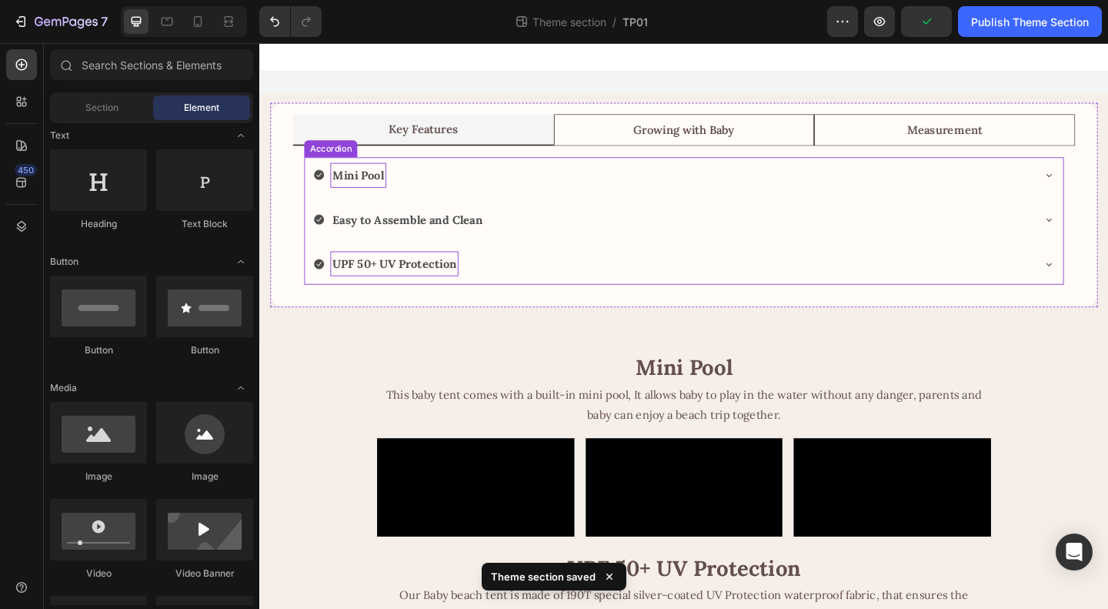
click at [473, 194] on div "Mini Pool" at bounding box center [709, 186] width 782 height 27
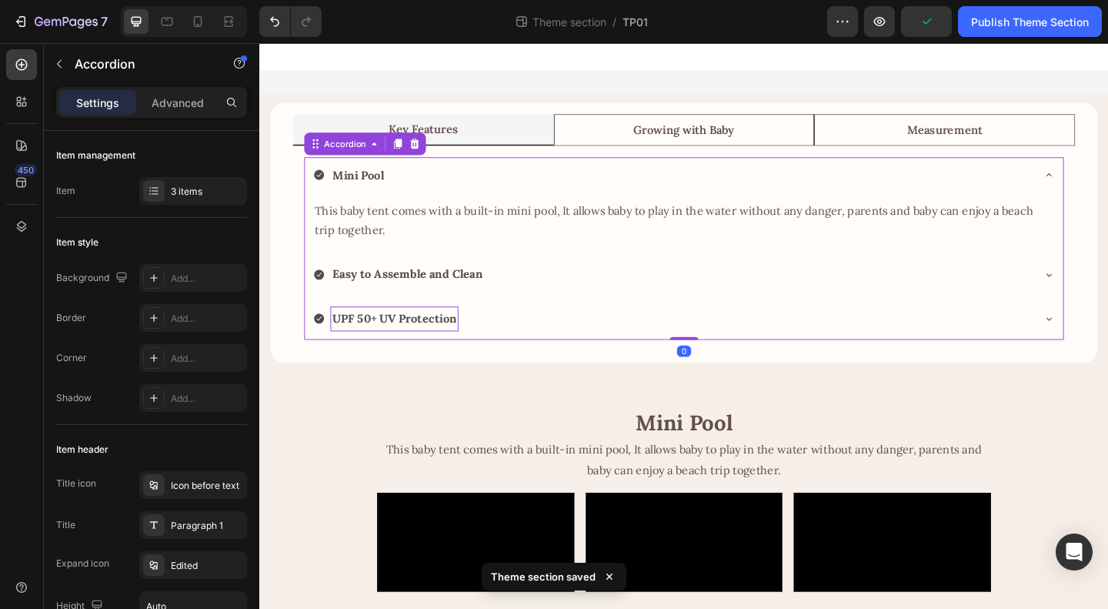
click at [466, 194] on div "Mini Pool" at bounding box center [709, 186] width 782 height 27
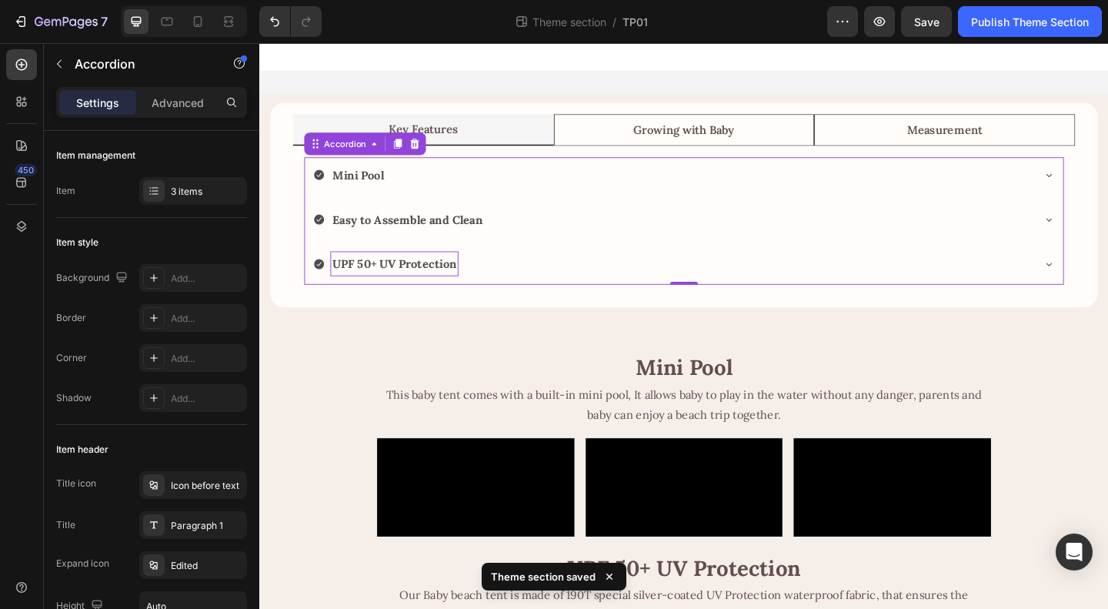
click at [459, 203] on div "Mini Pool" at bounding box center [721, 188] width 825 height 42
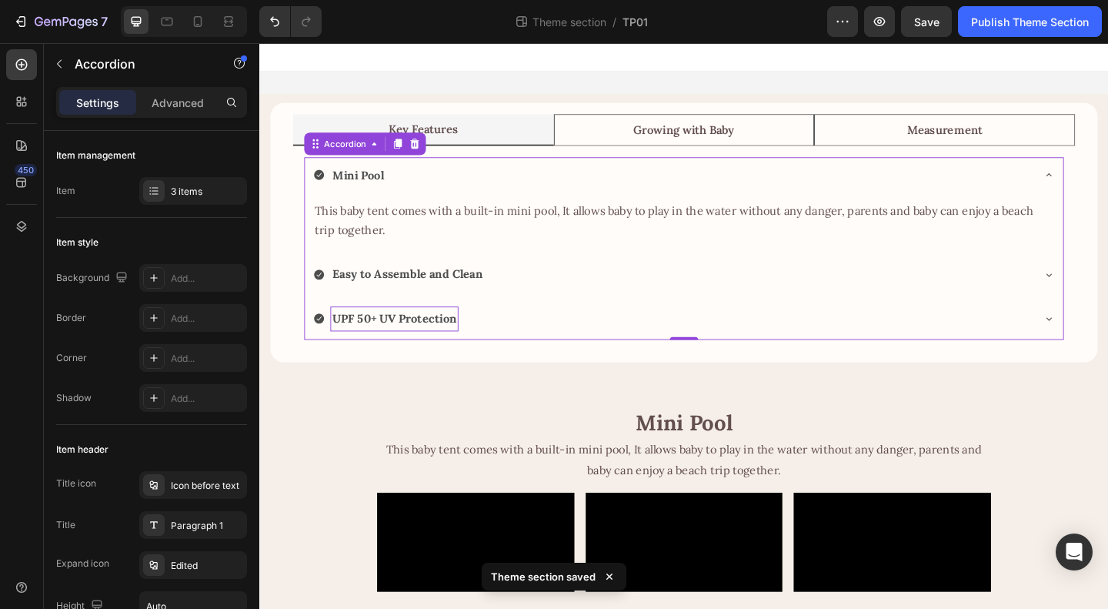
click at [508, 184] on div "Mini Pool" at bounding box center [709, 186] width 782 height 27
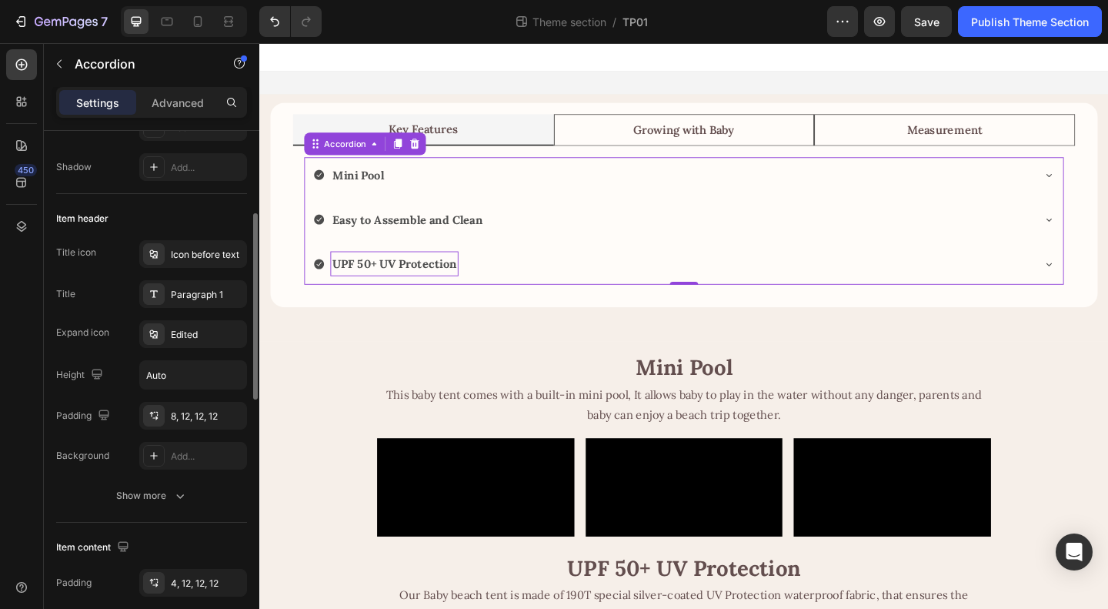
scroll to position [308, 0]
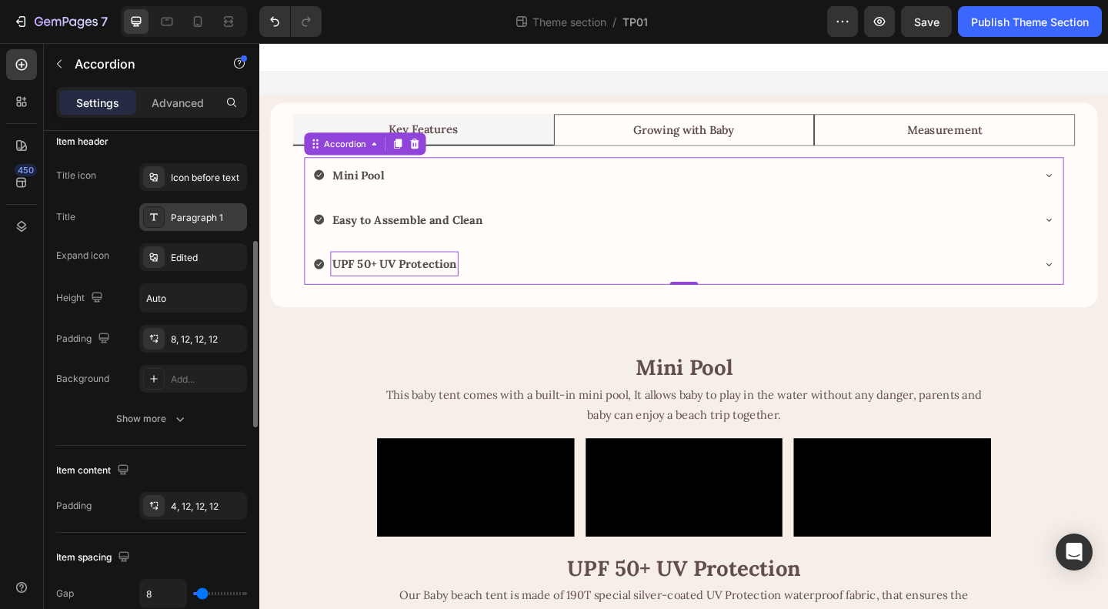
click at [192, 218] on div "Paragraph 1" at bounding box center [207, 218] width 72 height 14
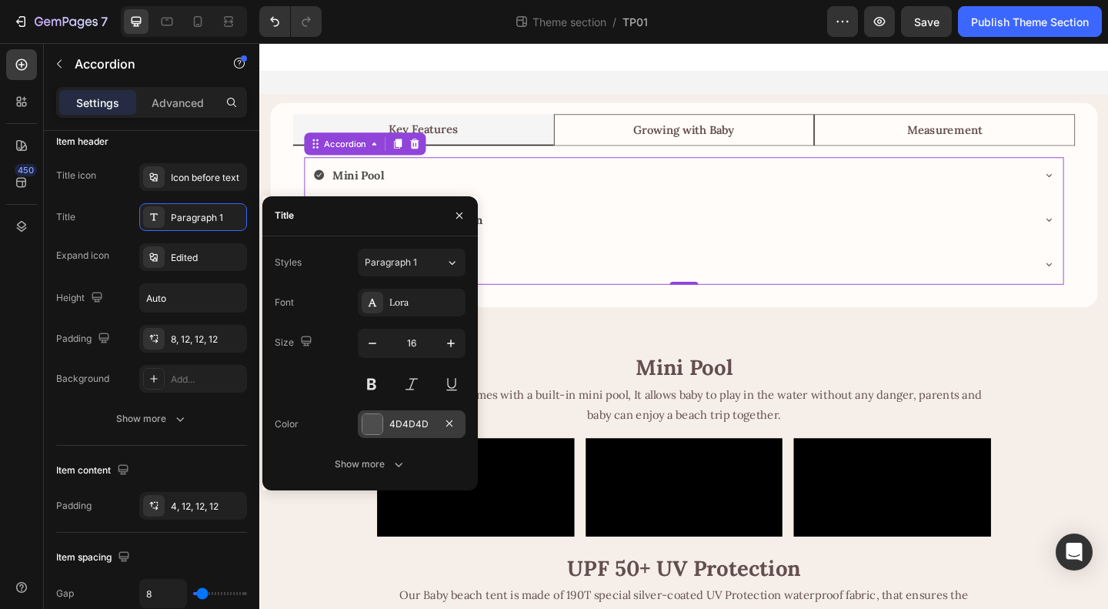
click at [371, 430] on div at bounding box center [372, 424] width 20 height 20
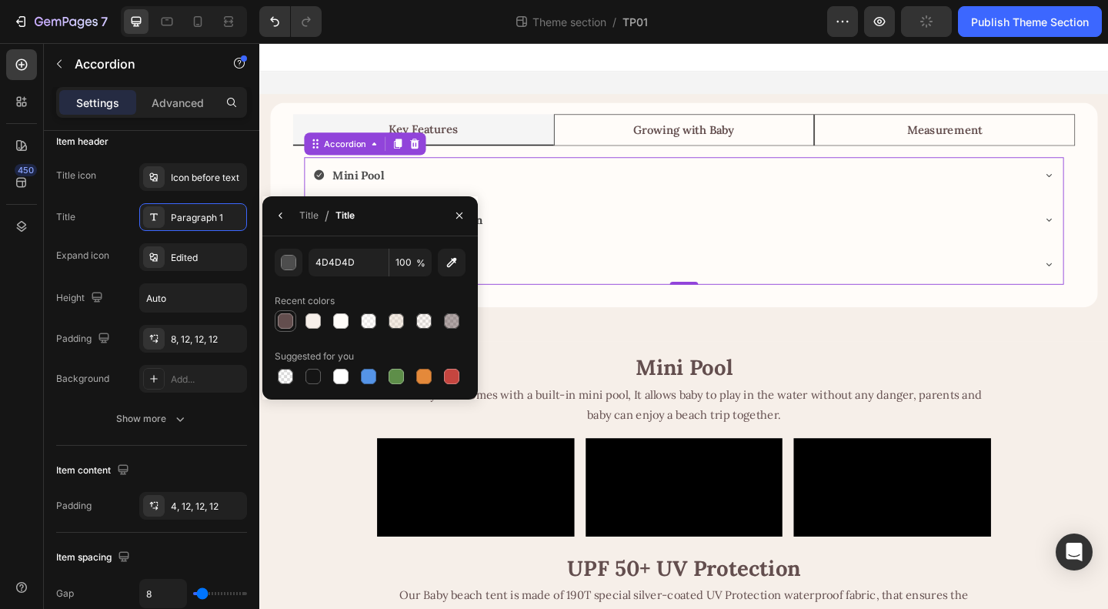
click at [289, 320] on div at bounding box center [285, 320] width 15 height 15
type input "634E4E"
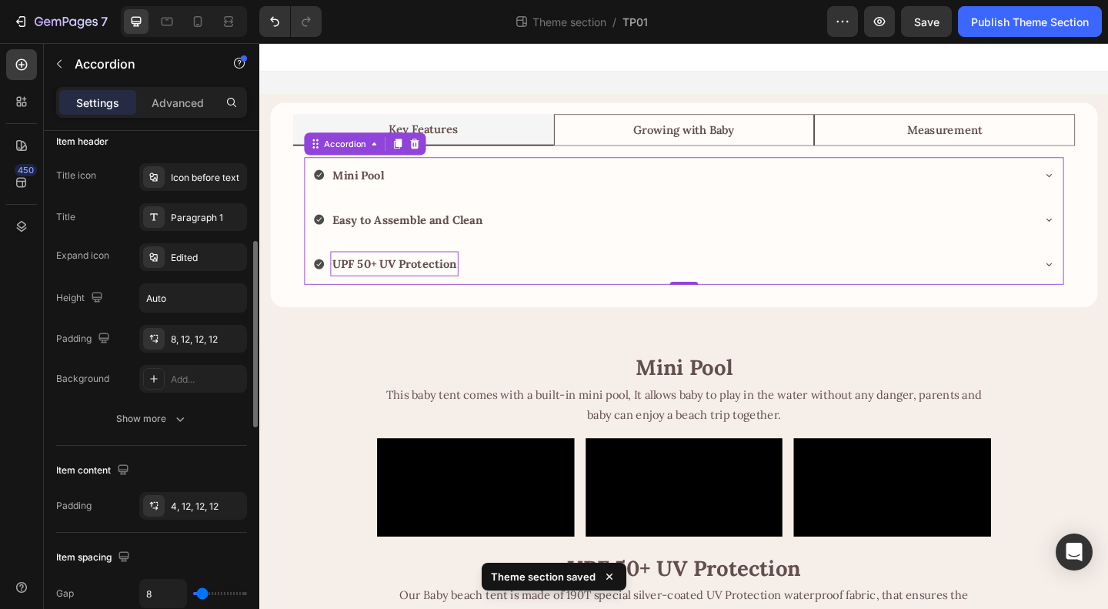
click at [114, 195] on div "Title icon Icon before text Title Paragraph 1 Expand icon Edited Height Auto Pa…" at bounding box center [151, 277] width 191 height 229
click at [199, 175] on div "Icon before text" at bounding box center [207, 178] width 72 height 14
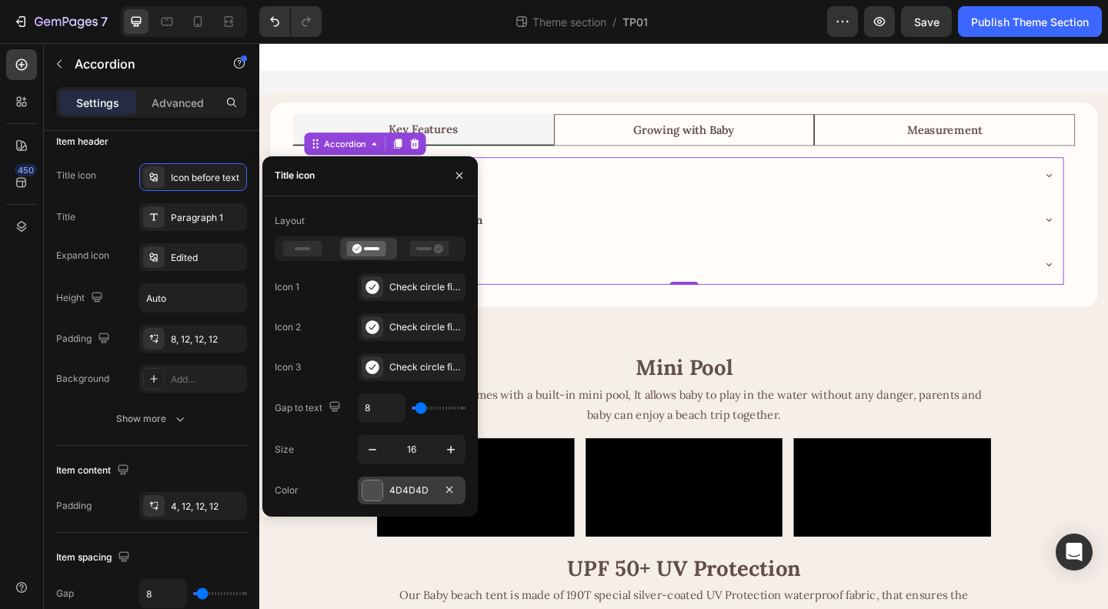
click at [376, 486] on div at bounding box center [372, 490] width 20 height 20
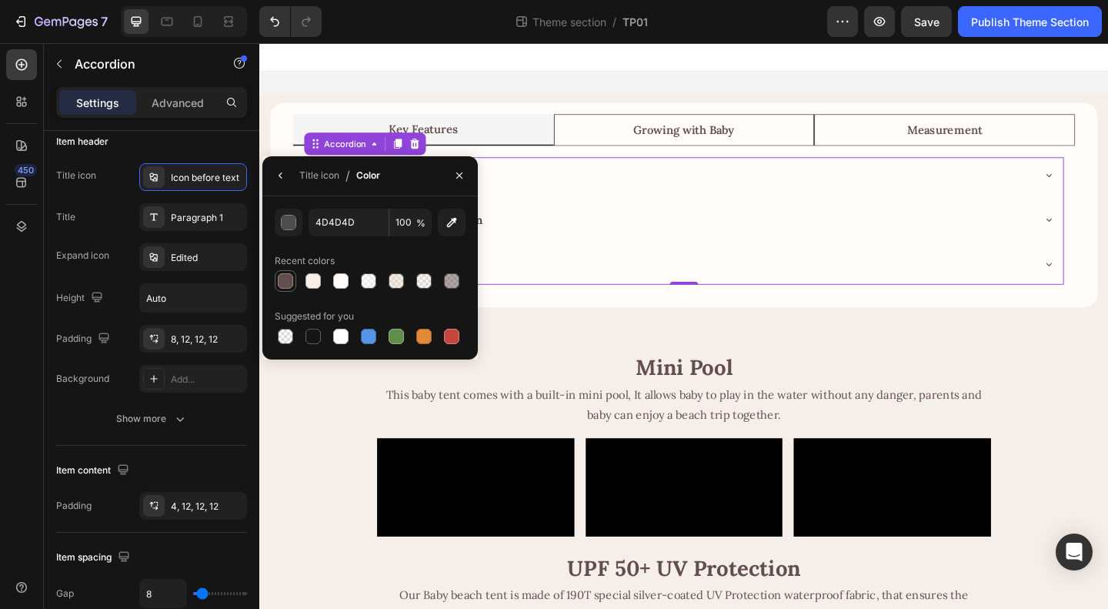
click at [283, 282] on div at bounding box center [285, 280] width 15 height 15
type input "634E4E"
click at [286, 178] on icon "button" at bounding box center [281, 175] width 12 height 12
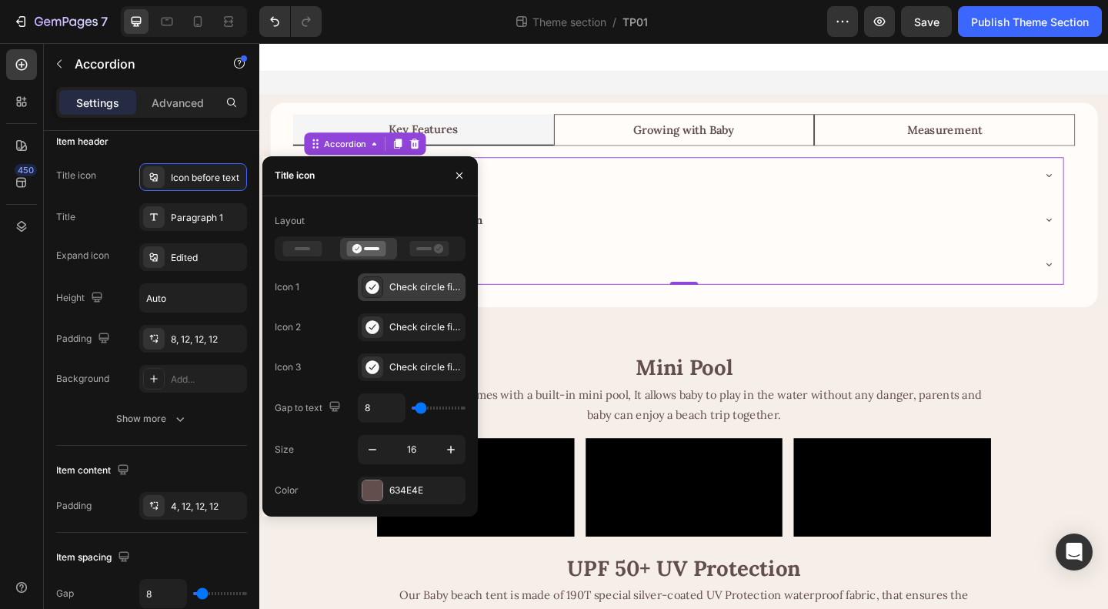
click at [408, 290] on div "Check circle filled" at bounding box center [425, 287] width 72 height 14
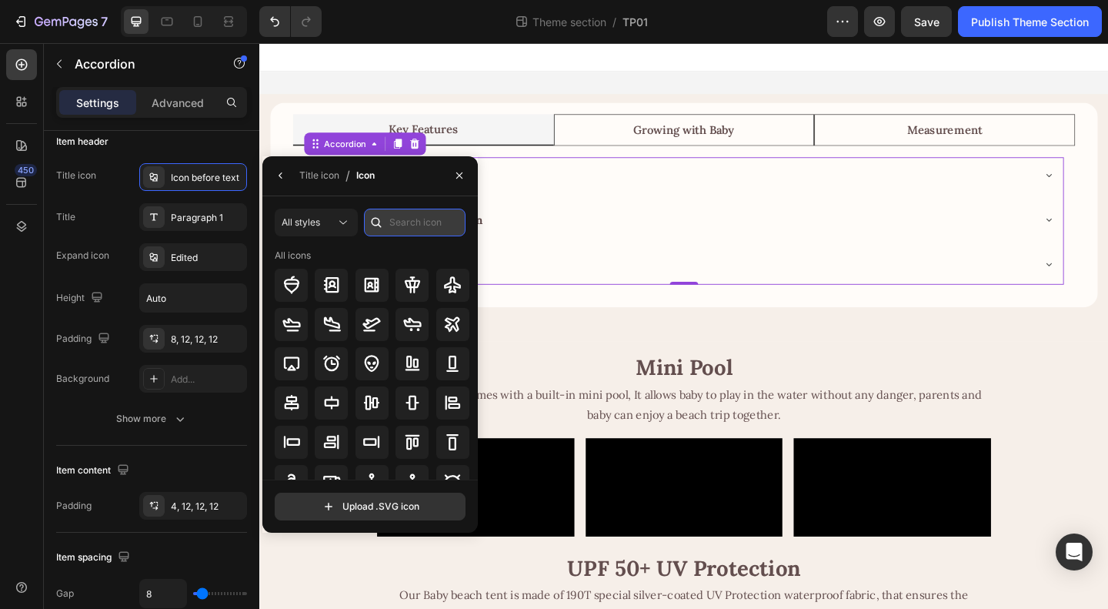
click at [406, 219] on input "text" at bounding box center [415, 223] width 102 height 28
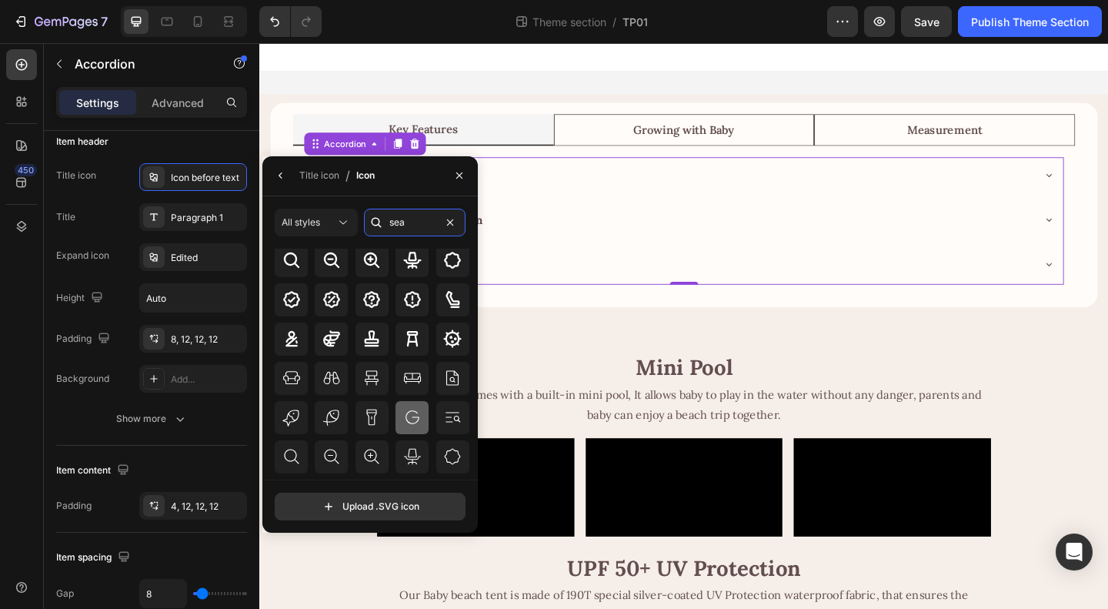
scroll to position [154, 0]
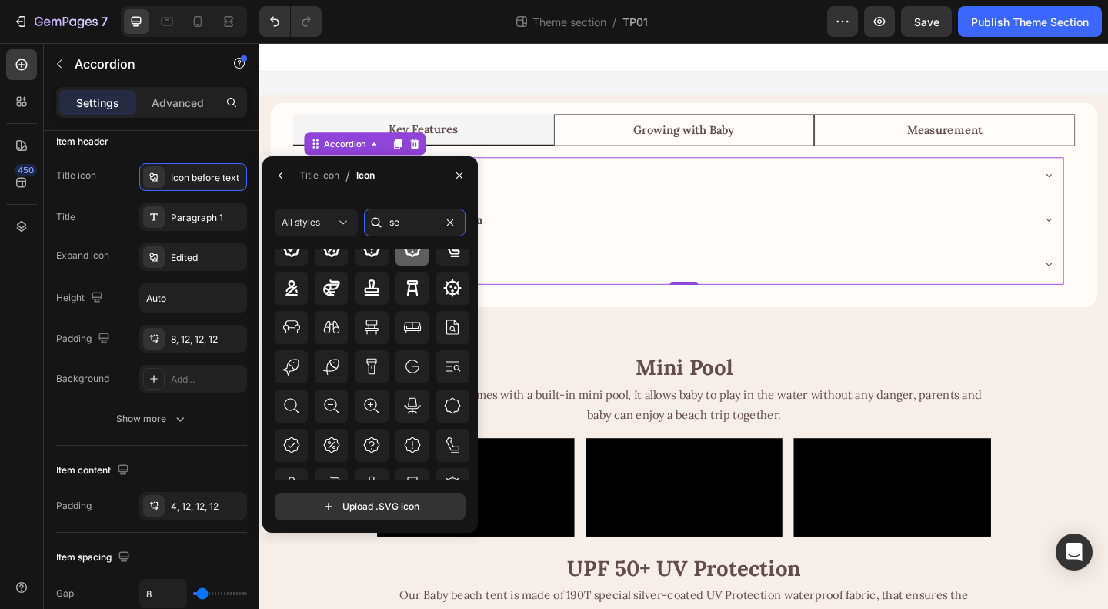
type input "s"
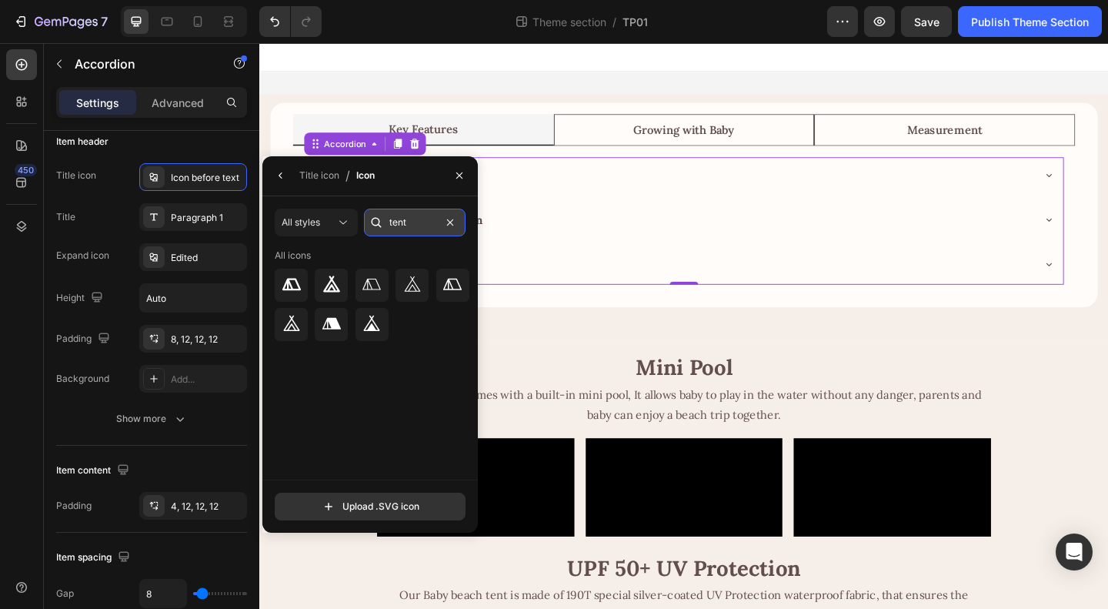
click at [396, 225] on input "tent" at bounding box center [415, 223] width 102 height 28
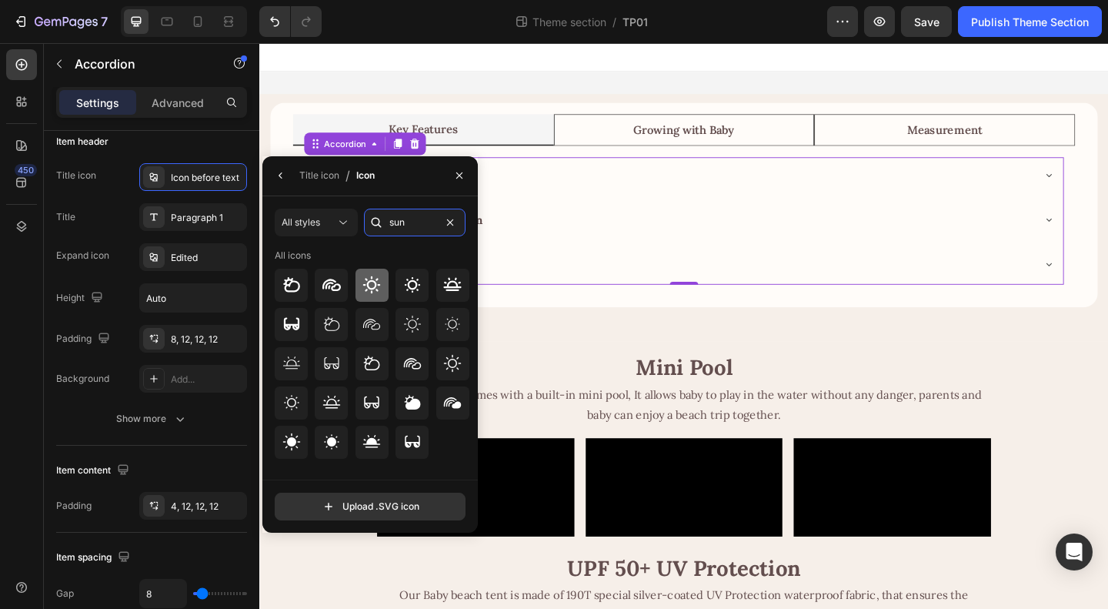
type input "sun"
click at [369, 286] on icon at bounding box center [371, 285] width 18 height 18
click at [279, 179] on icon "button" at bounding box center [281, 175] width 12 height 12
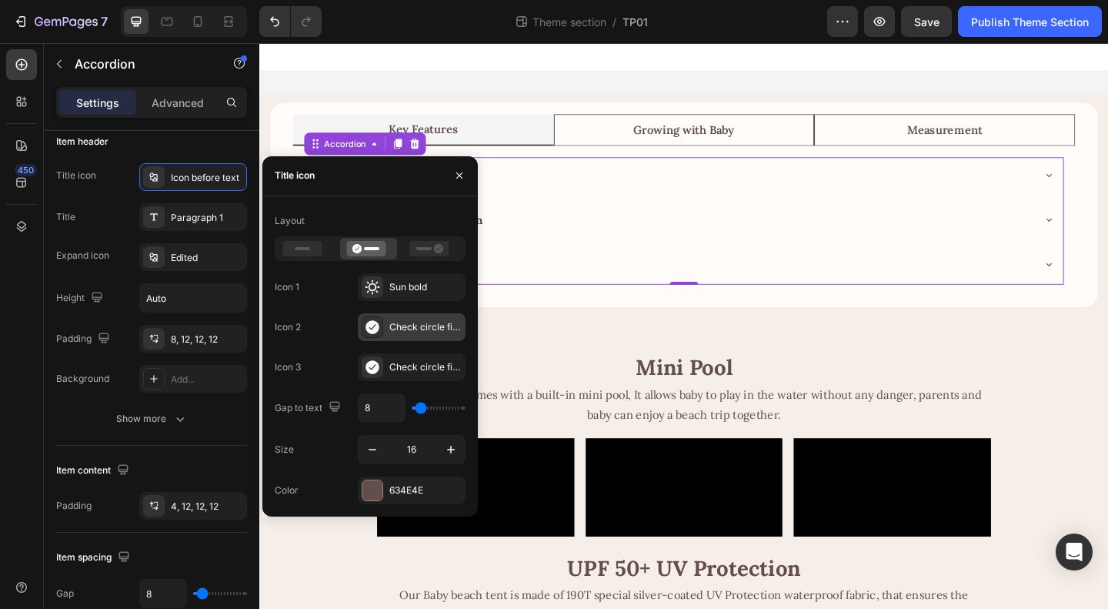
click at [391, 327] on div "Check circle filled" at bounding box center [425, 327] width 72 height 14
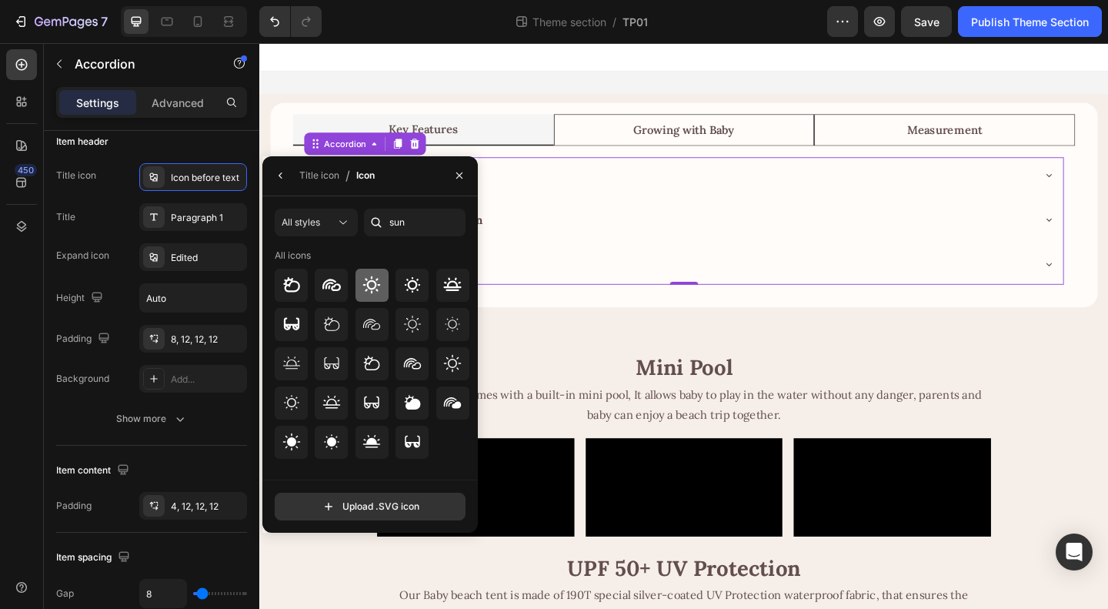
click at [372, 287] on icon at bounding box center [371, 285] width 18 height 18
click at [278, 178] on icon "button" at bounding box center [281, 175] width 12 height 12
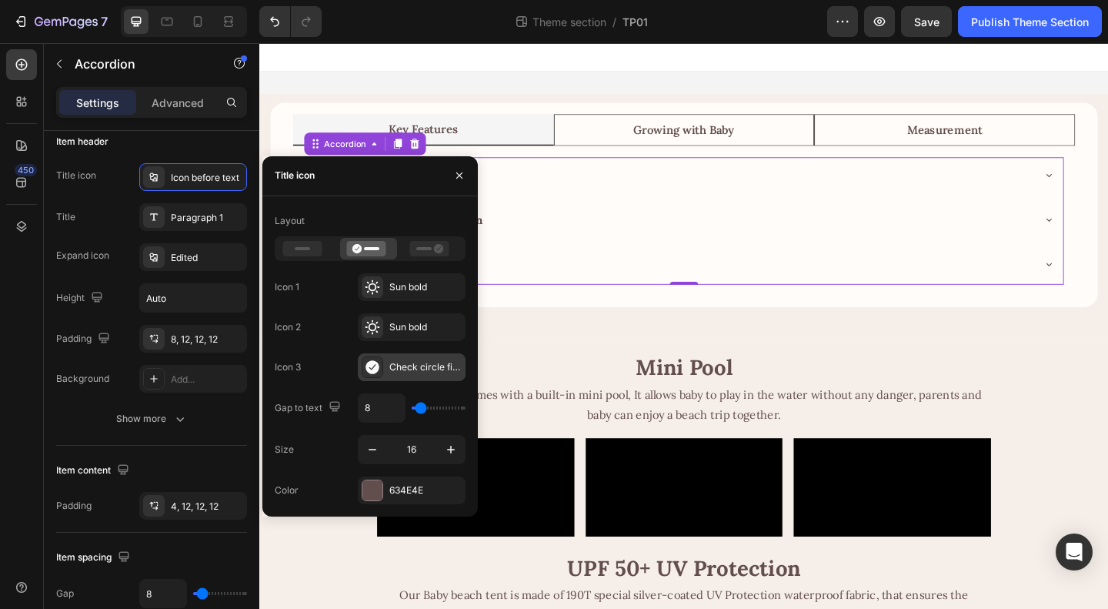
click at [399, 362] on div "Check circle filled" at bounding box center [425, 367] width 72 height 14
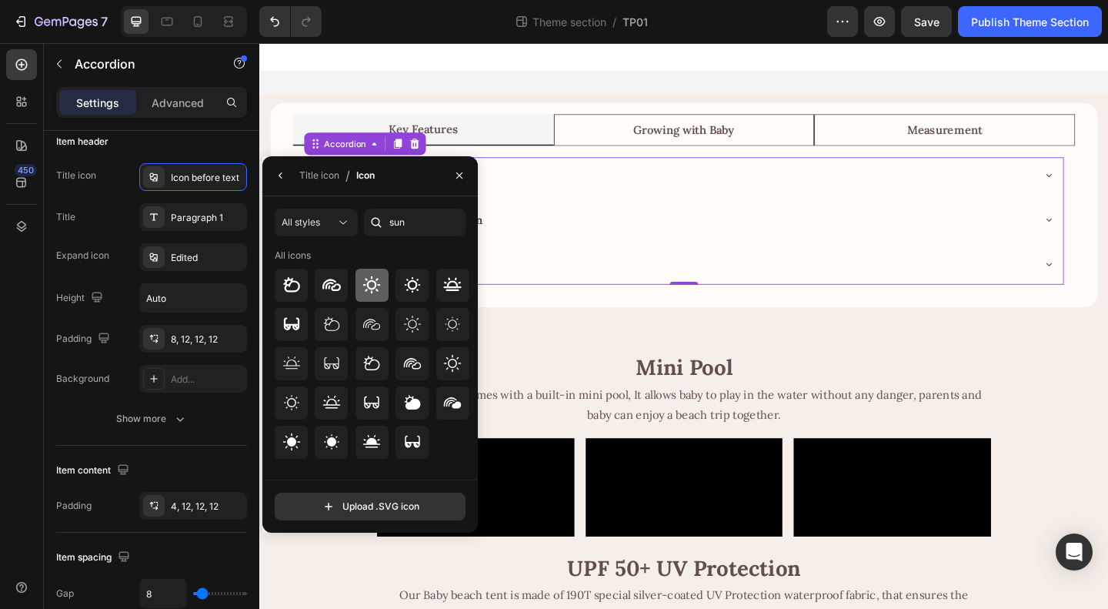
click at [366, 279] on icon at bounding box center [372, 285] width 18 height 18
click at [285, 181] on icon "button" at bounding box center [281, 175] width 12 height 12
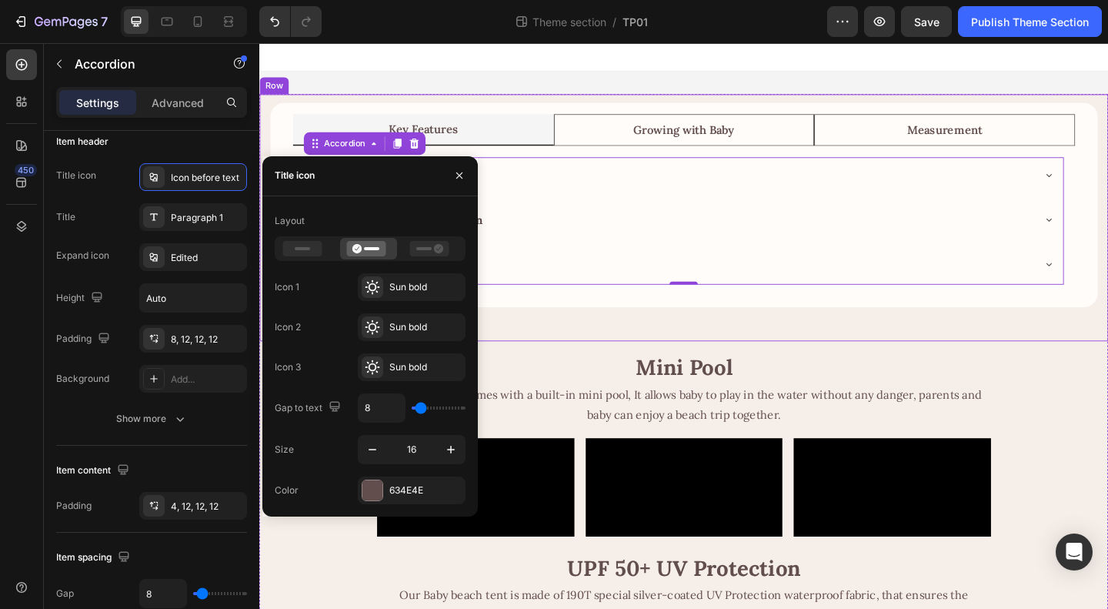
click at [634, 359] on div "Key Features Growing with Baby Measurement Mini Pool Easy to Assemble and Clean…" at bounding box center [720, 233] width 923 height 269
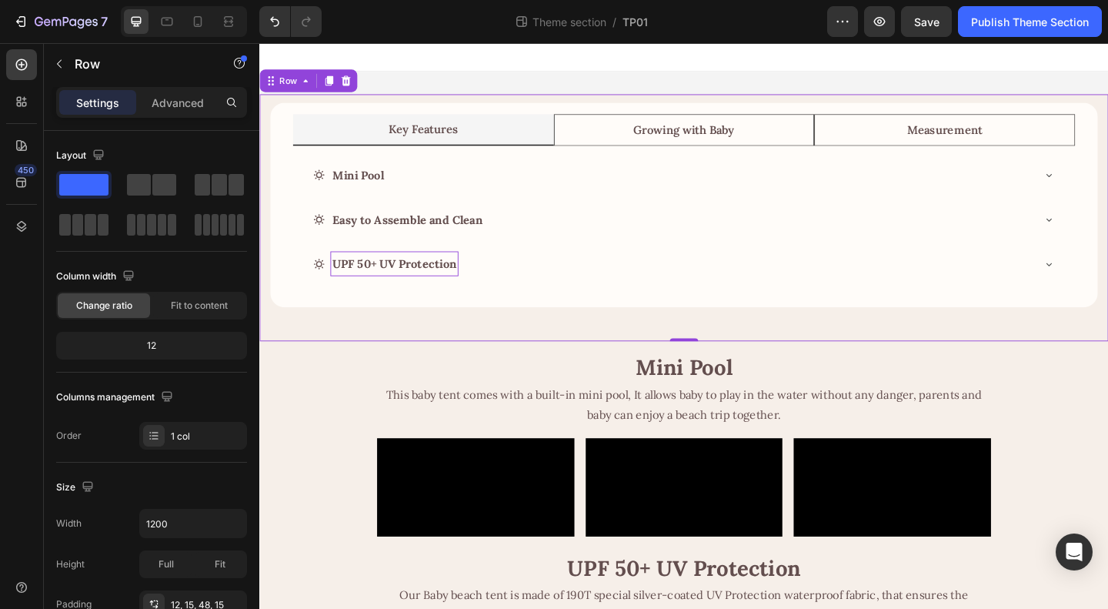
click at [344, 349] on div "Key Features Growing with Baby Measurement Mini Pool Easy to Assemble and Clean…" at bounding box center [720, 233] width 923 height 269
click at [180, 101] on p "Advanced" at bounding box center [178, 103] width 52 height 16
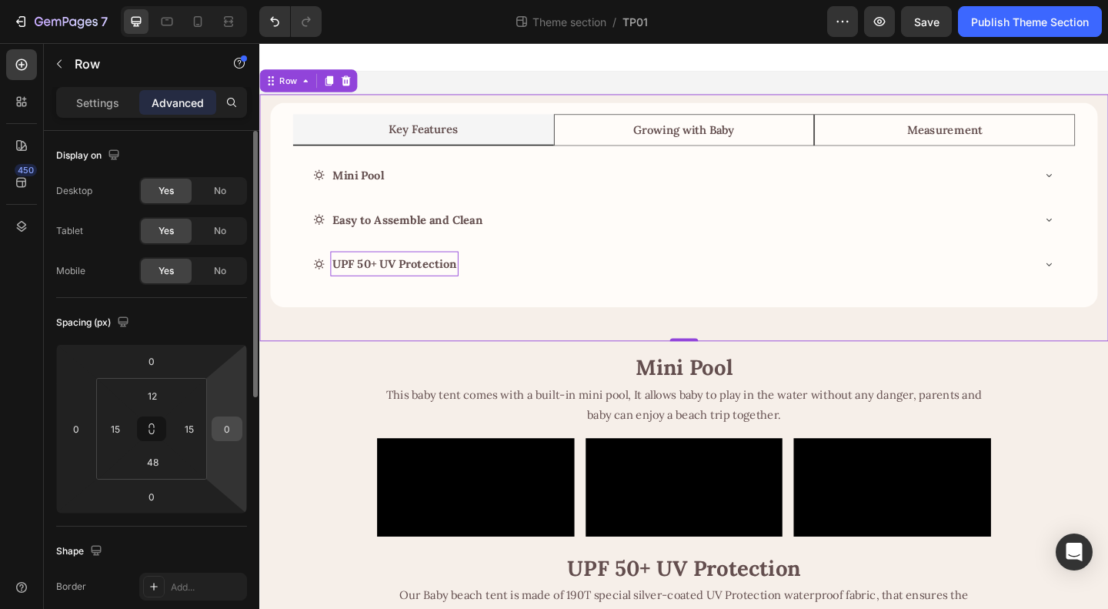
click at [225, 432] on input "0" at bounding box center [226, 428] width 23 height 23
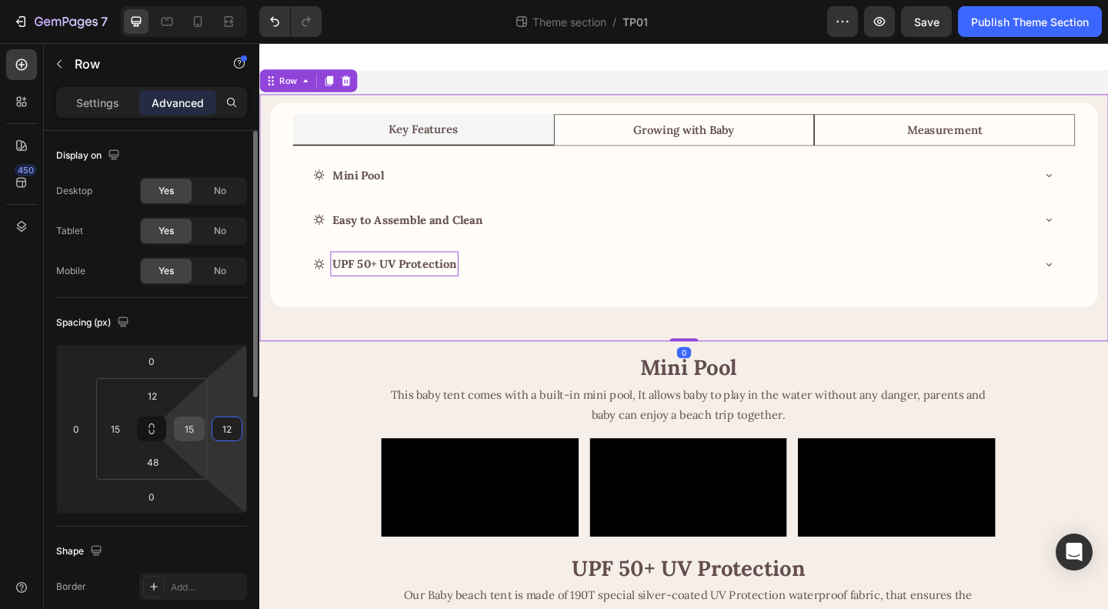
type input "12"
click at [190, 432] on input "15" at bounding box center [189, 428] width 23 height 23
type input "12"
click at [115, 429] on input "15" at bounding box center [115, 428] width 23 height 23
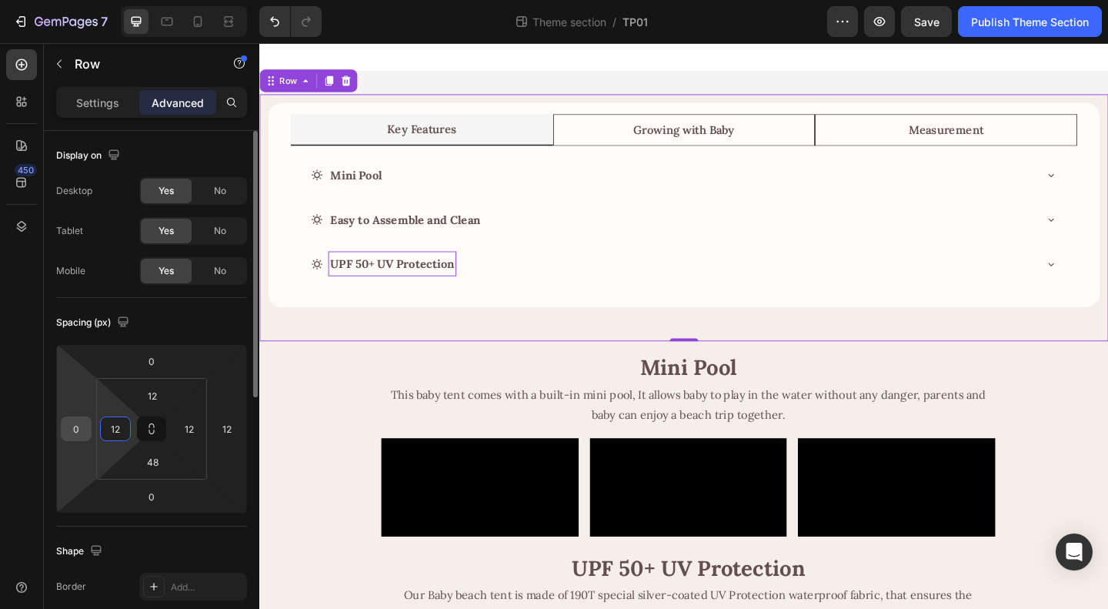
type input "12"
click at [72, 431] on input "0" at bounding box center [76, 428] width 23 height 23
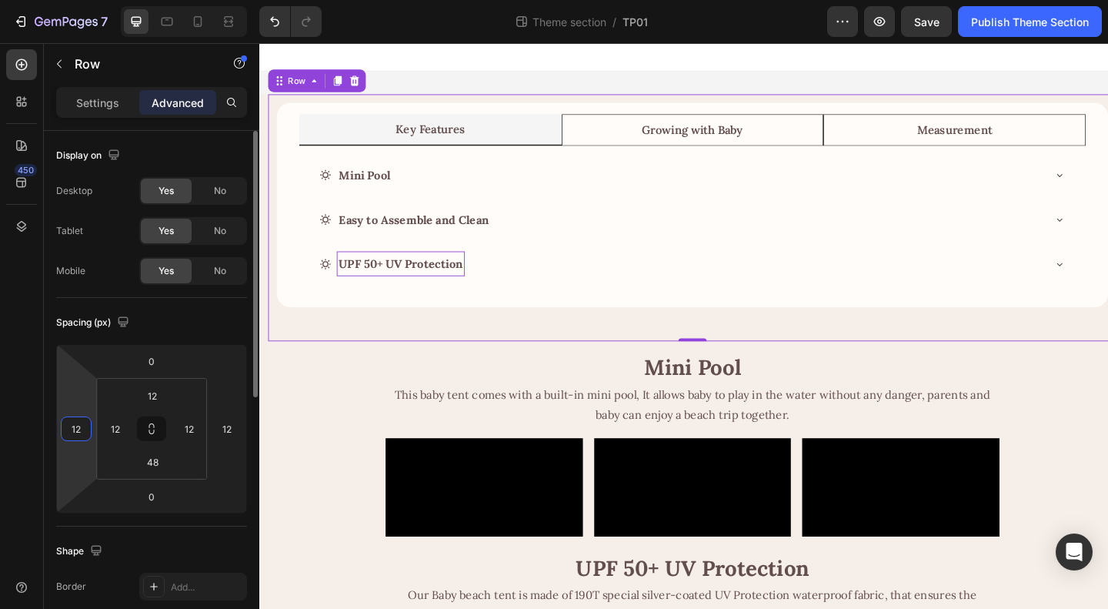
type input "12"
click at [191, 322] on div "Spacing (px)" at bounding box center [151, 322] width 191 height 25
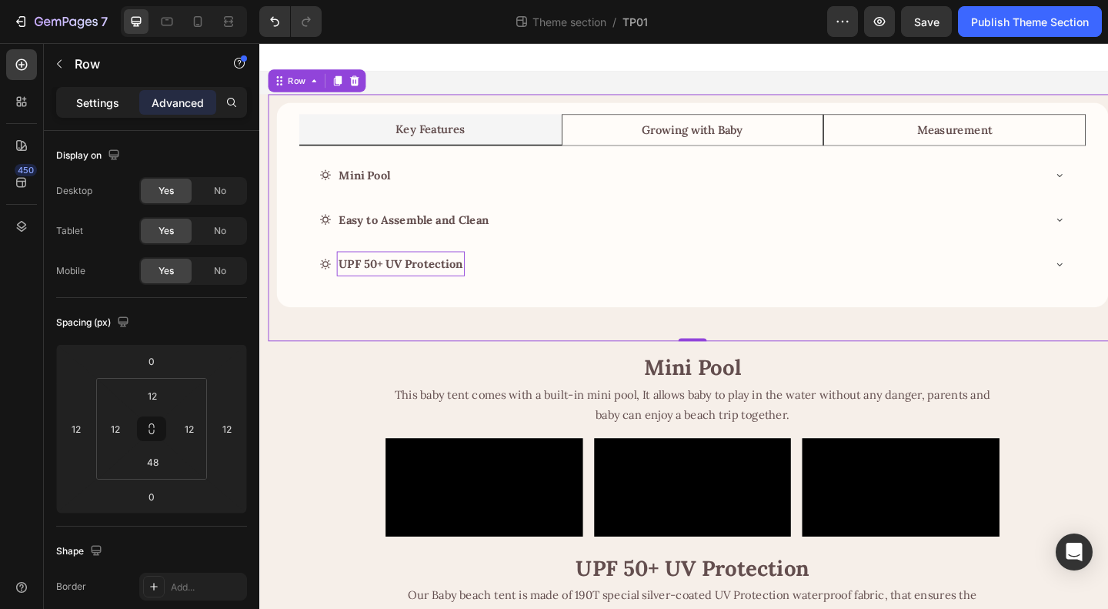
click at [102, 109] on p "Settings" at bounding box center [97, 103] width 43 height 16
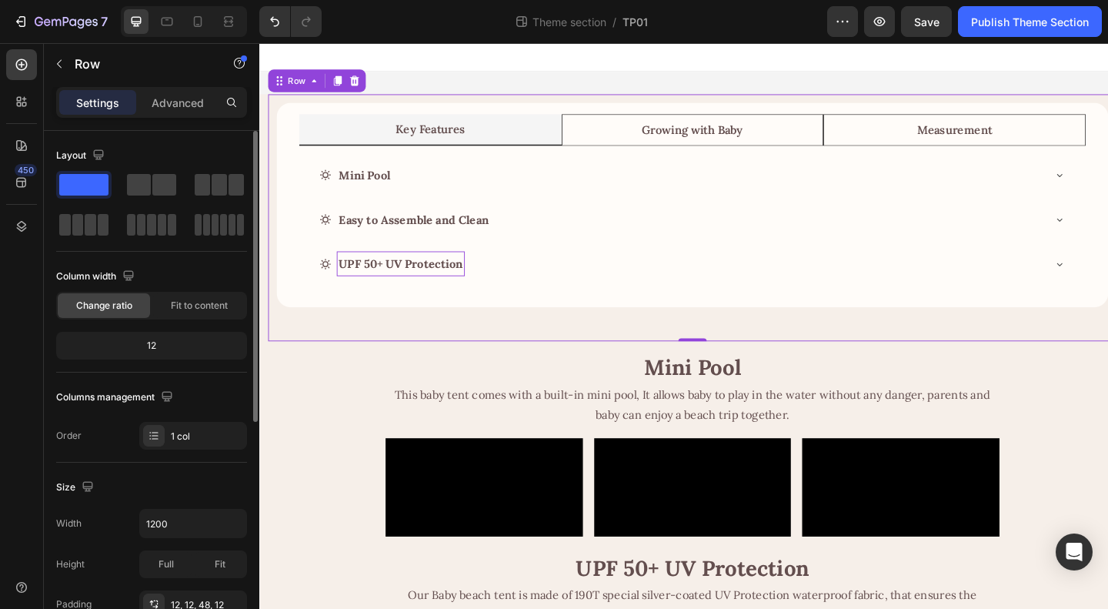
scroll to position [154, 0]
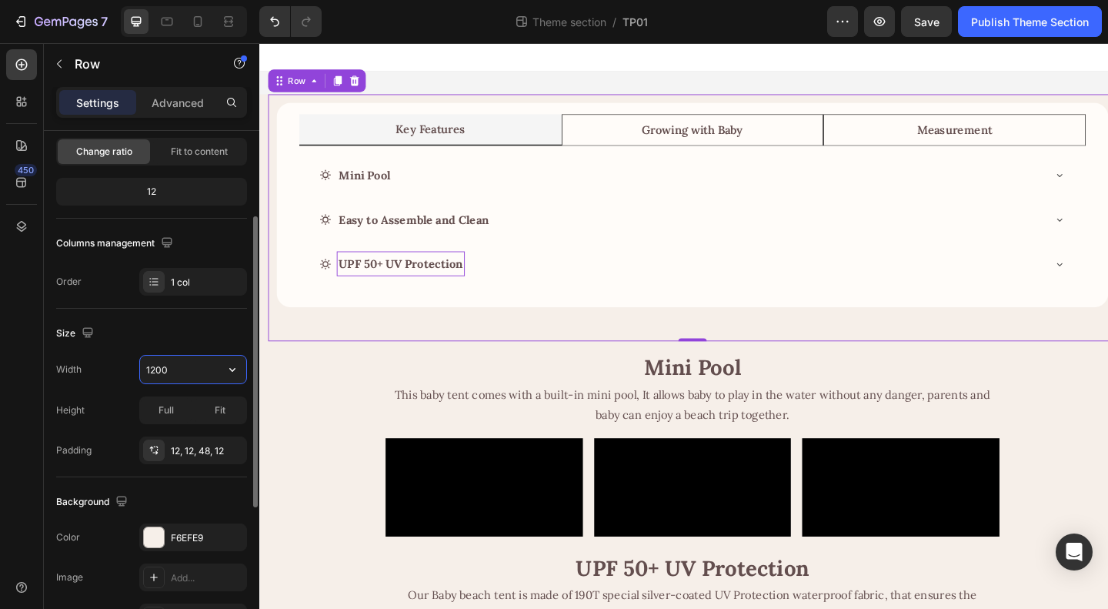
click at [199, 367] on input "1200" at bounding box center [193, 370] width 106 height 28
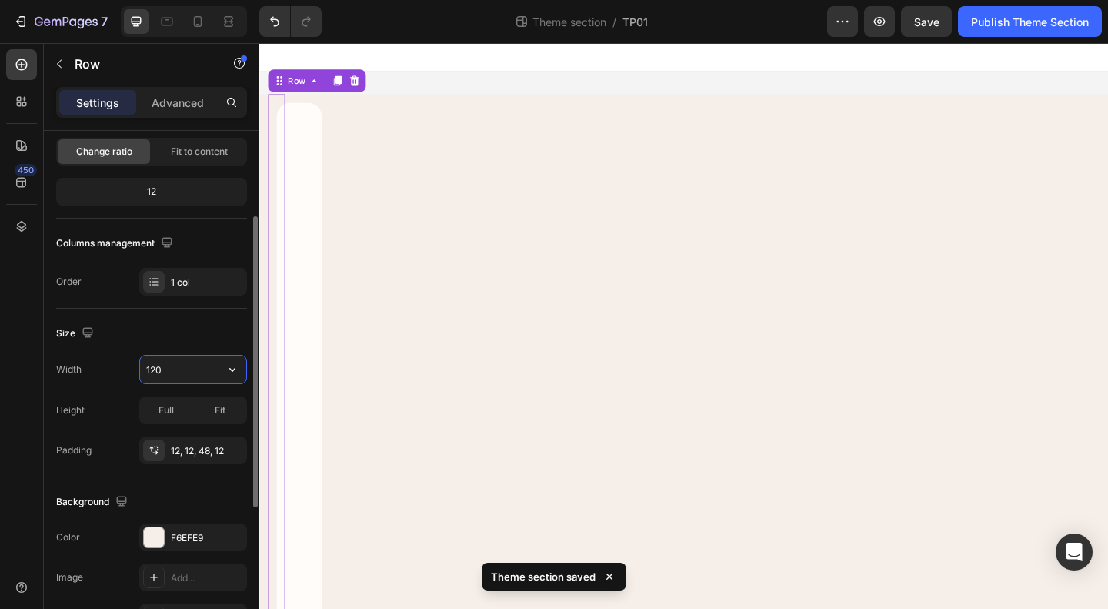
type input "1200"
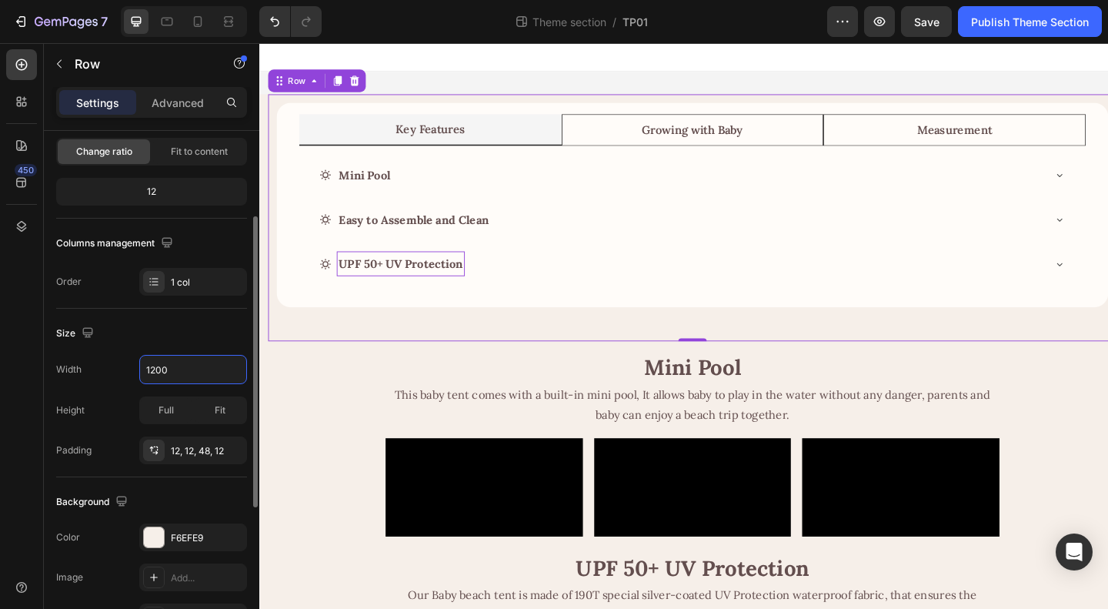
click at [189, 336] on div "Size" at bounding box center [151, 333] width 191 height 25
click at [165, 409] on span "Full" at bounding box center [166, 410] width 15 height 14
click at [186, 446] on div "12, 12, 48, 12" at bounding box center [193, 451] width 45 height 14
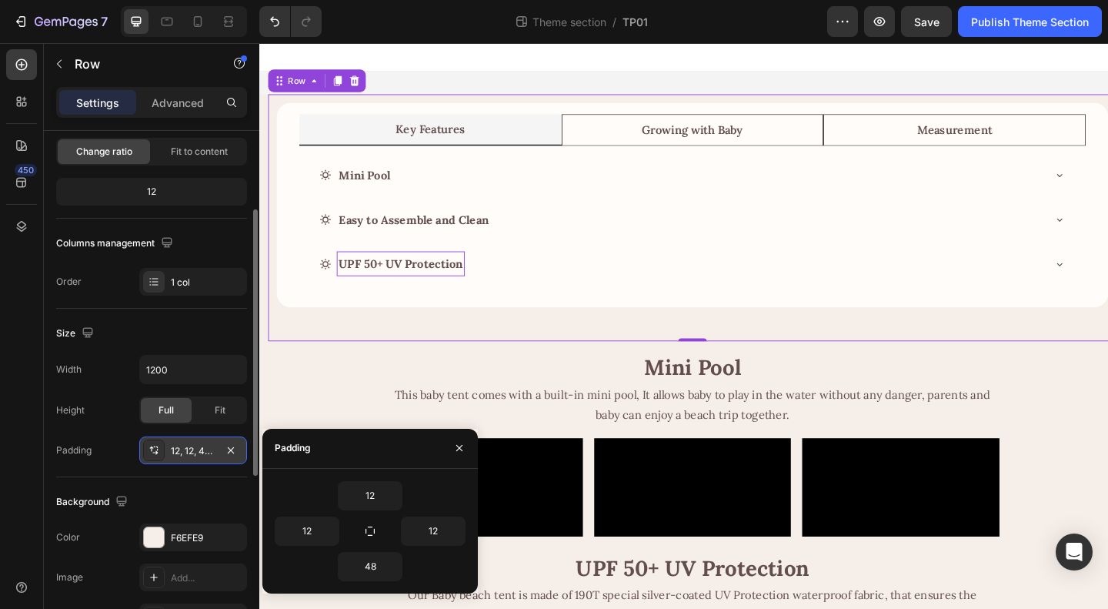
click at [194, 447] on div "12, 12, 48, 12" at bounding box center [193, 451] width 45 height 14
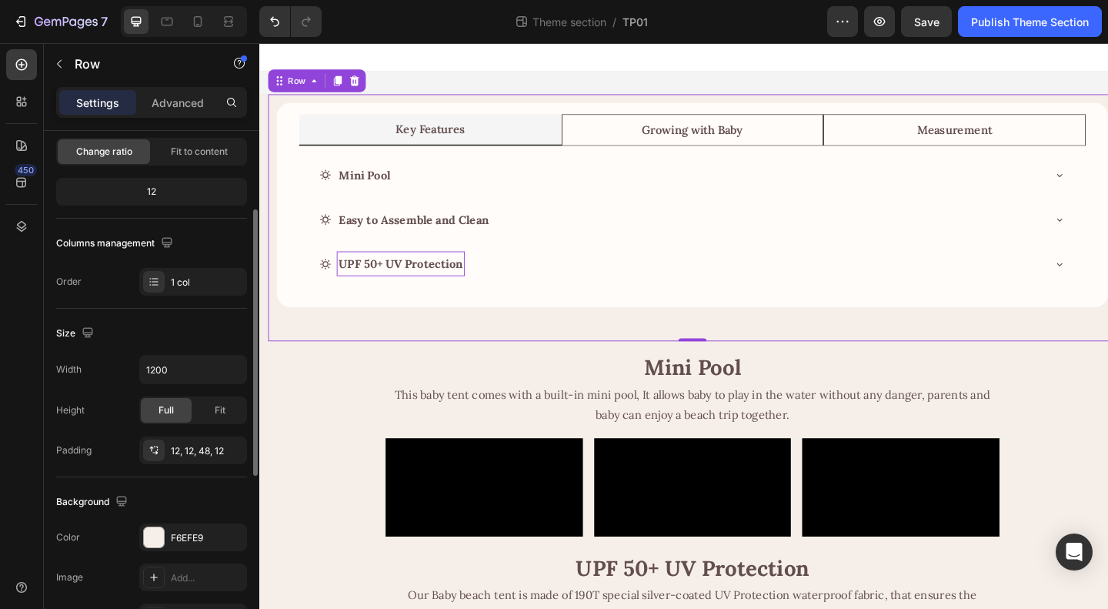
click at [192, 323] on div "Size" at bounding box center [151, 333] width 191 height 25
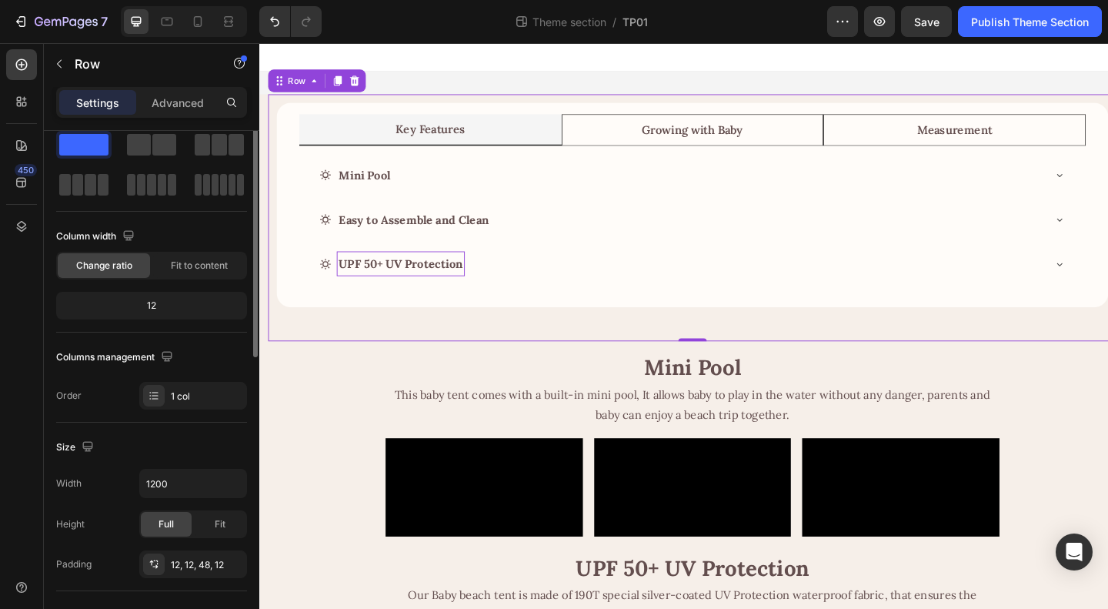
scroll to position [0, 0]
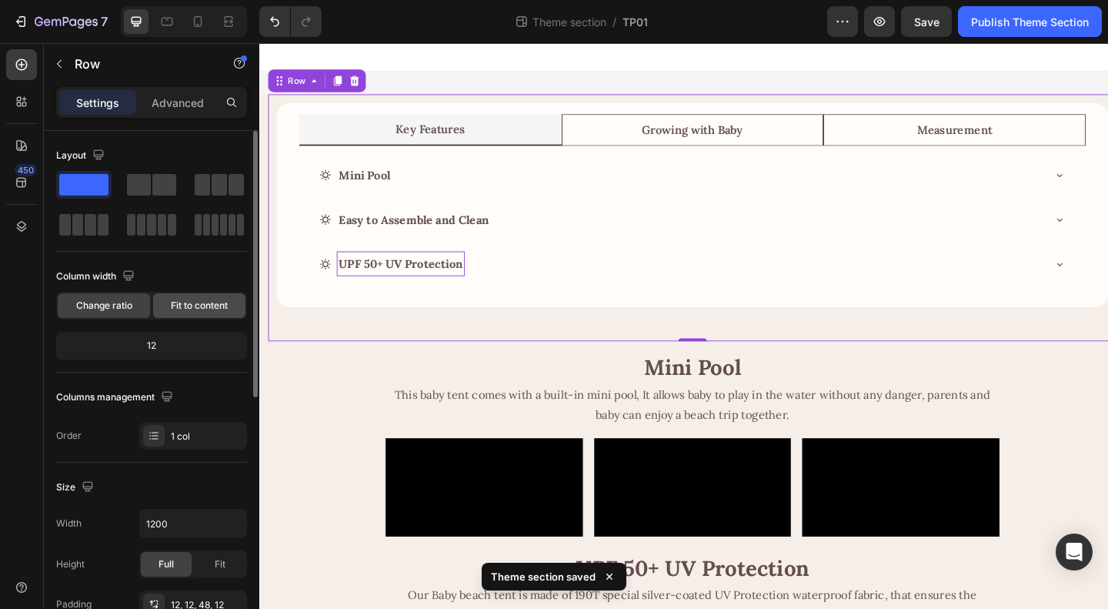
click at [169, 298] on div "Fit to content" at bounding box center [199, 305] width 92 height 25
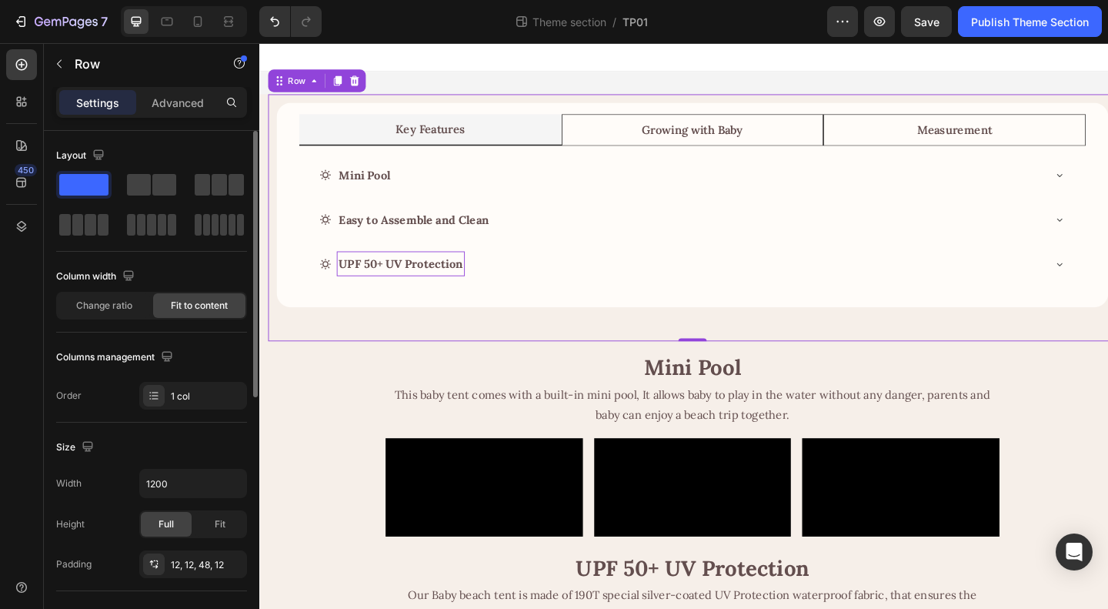
click at [171, 268] on div "Column width" at bounding box center [151, 276] width 191 height 25
click at [298, 88] on div "Row" at bounding box center [299, 84] width 25 height 14
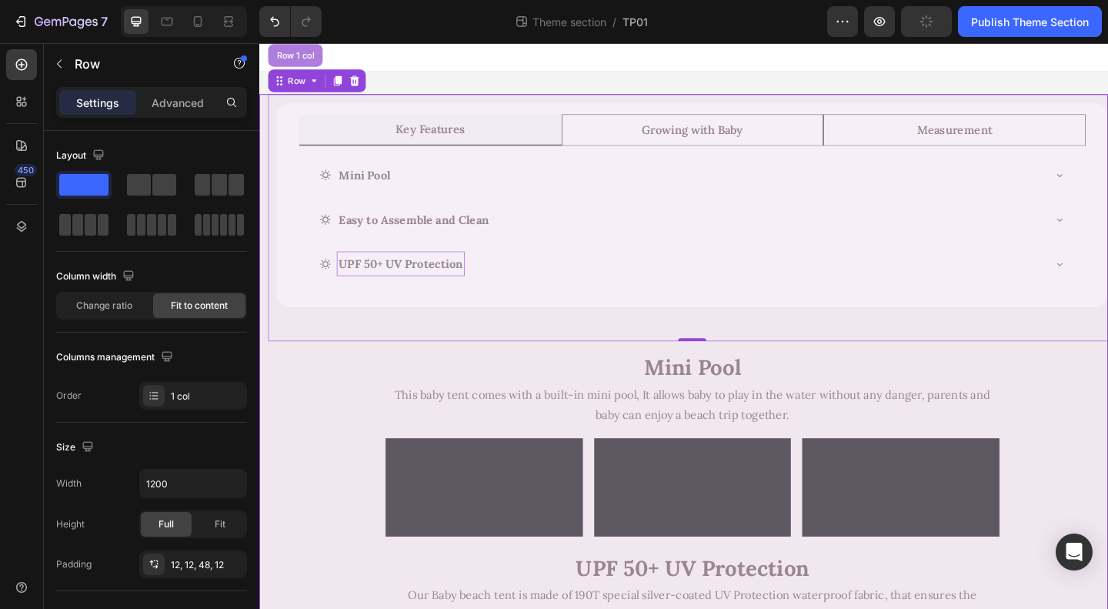
click at [299, 58] on div "Row 1 col" at bounding box center [298, 56] width 47 height 9
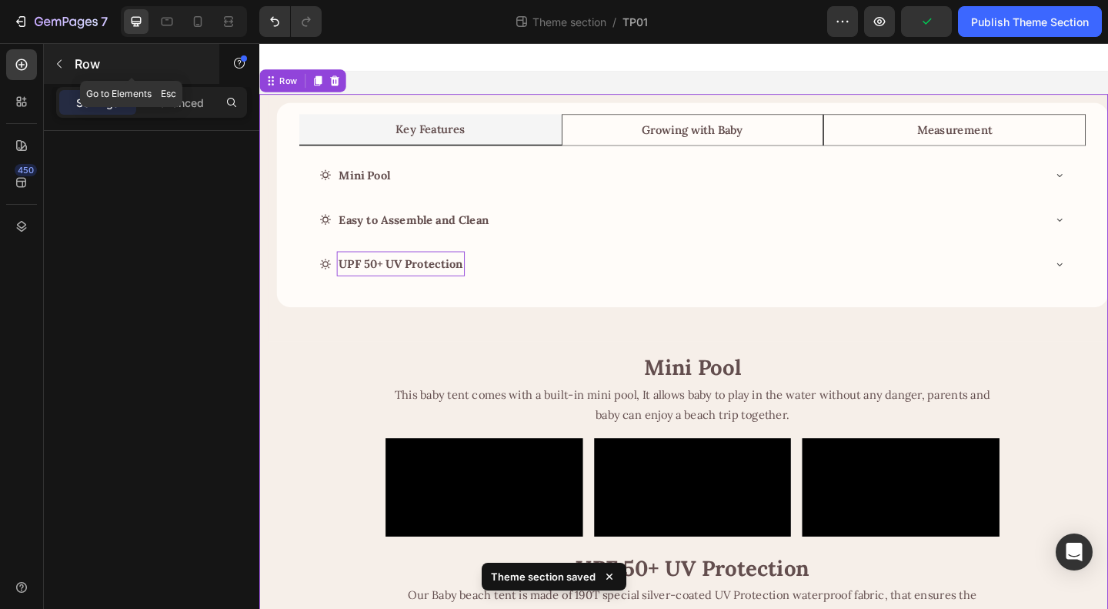
click at [72, 65] on div "Row" at bounding box center [131, 64] width 175 height 40
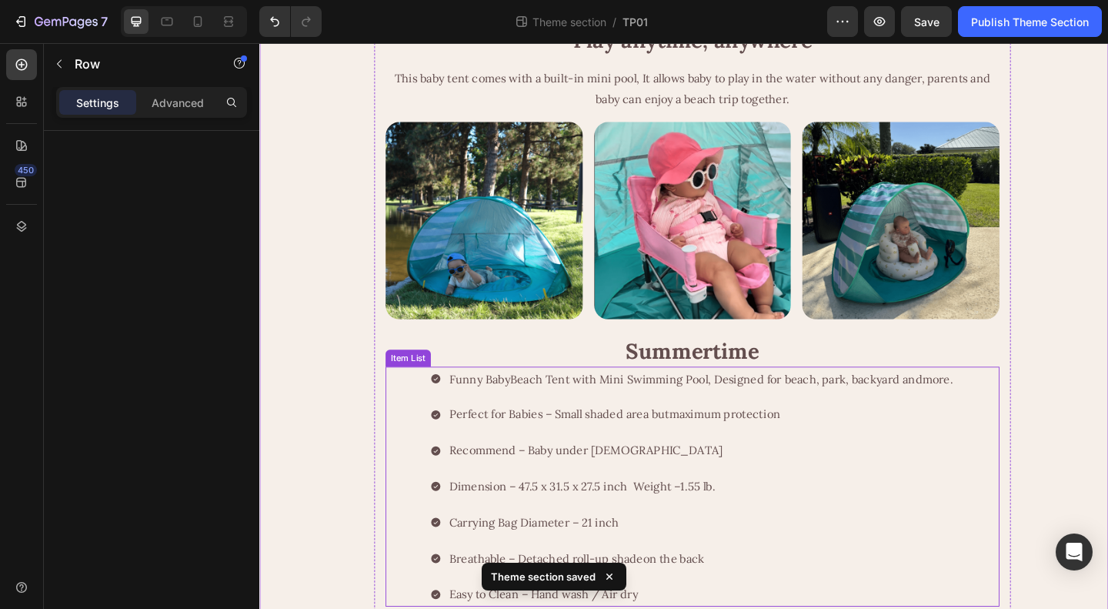
scroll to position [1231, 0]
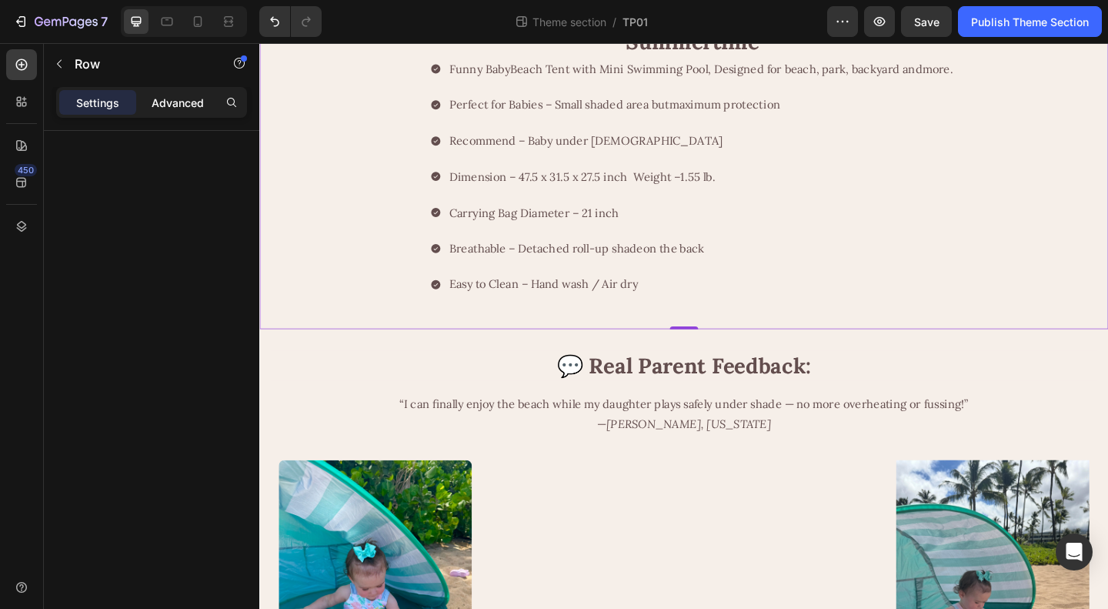
click at [171, 97] on p "Advanced" at bounding box center [178, 103] width 52 height 16
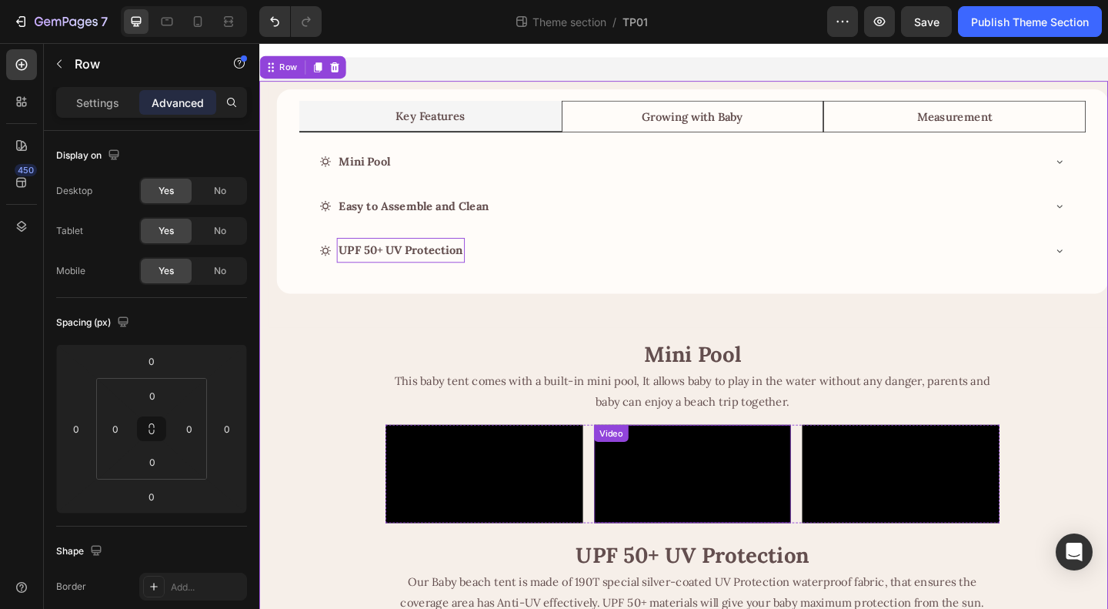
scroll to position [0, 0]
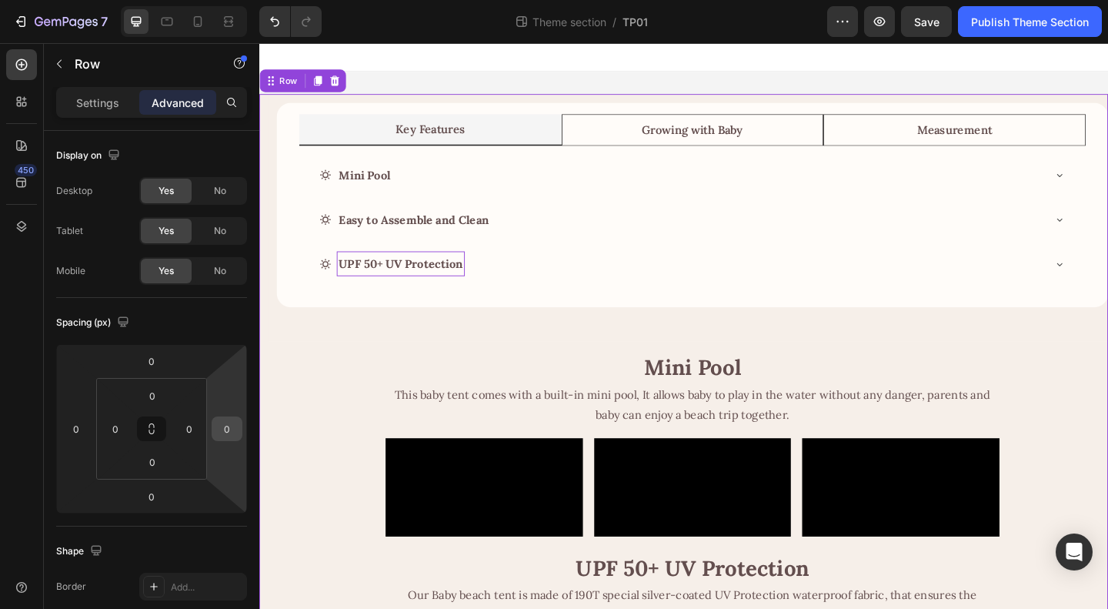
click at [225, 428] on input "0" at bounding box center [226, 428] width 23 height 23
type input "12"
click at [189, 435] on input "0" at bounding box center [189, 428] width 23 height 23
click at [211, 319] on div "Spacing (px)" at bounding box center [151, 322] width 191 height 25
click at [191, 435] on input "12" at bounding box center [189, 428] width 23 height 23
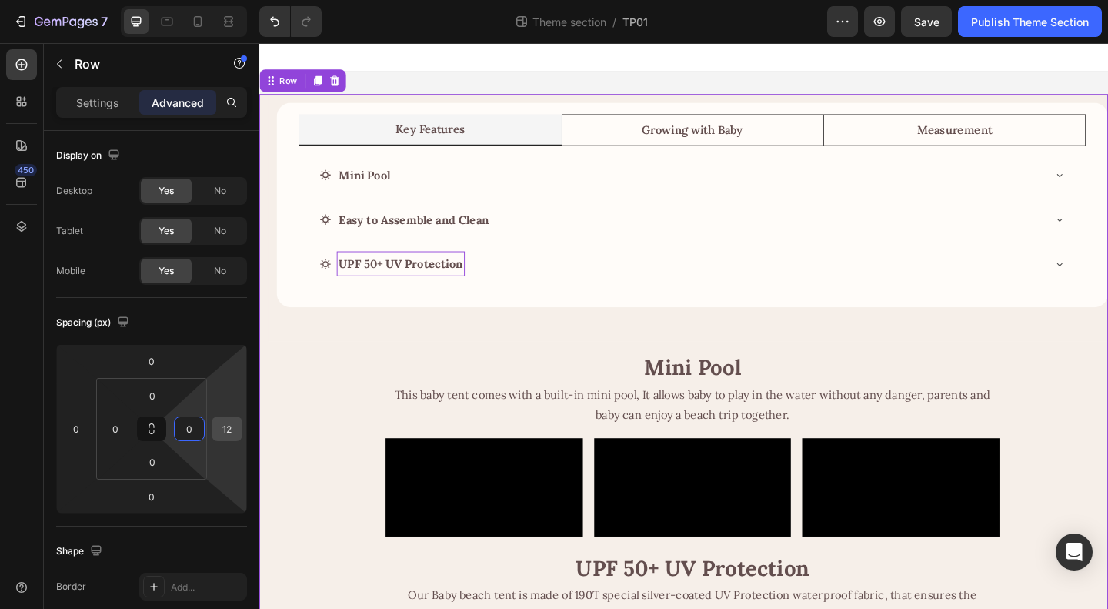
type input "0"
click at [229, 427] on input "12" at bounding box center [226, 428] width 23 height 23
type input "0"
click at [211, 319] on div "Spacing (px)" at bounding box center [151, 322] width 191 height 25
click at [100, 102] on p "Settings" at bounding box center [97, 103] width 43 height 16
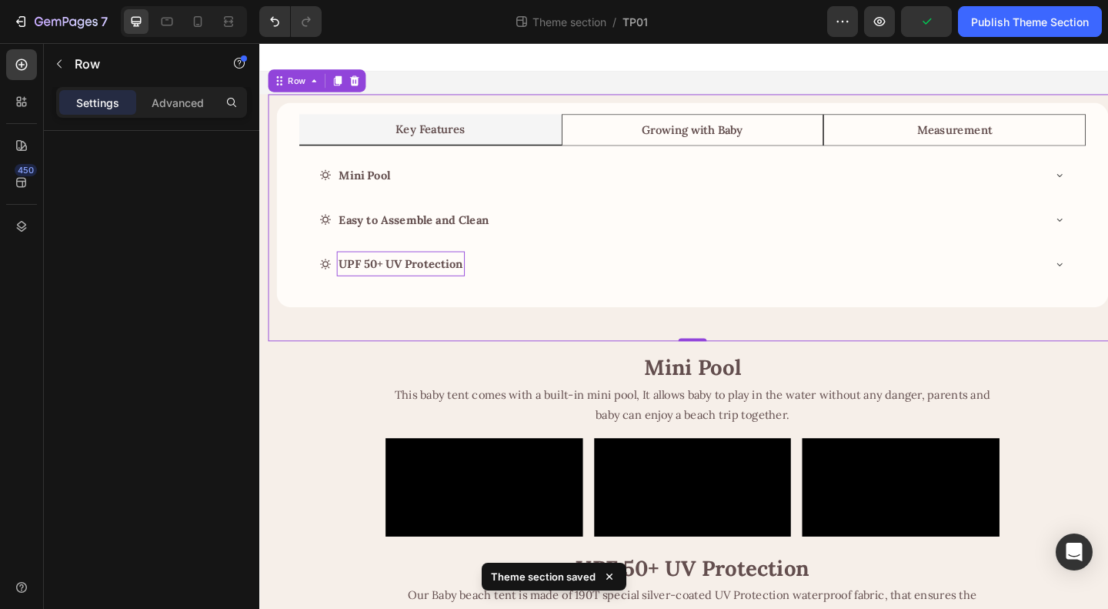
click at [532, 339] on div "Key Features Growing with Baby Measurement Mini Pool Easy to Assemble and Clean…" at bounding box center [730, 233] width 923 height 269
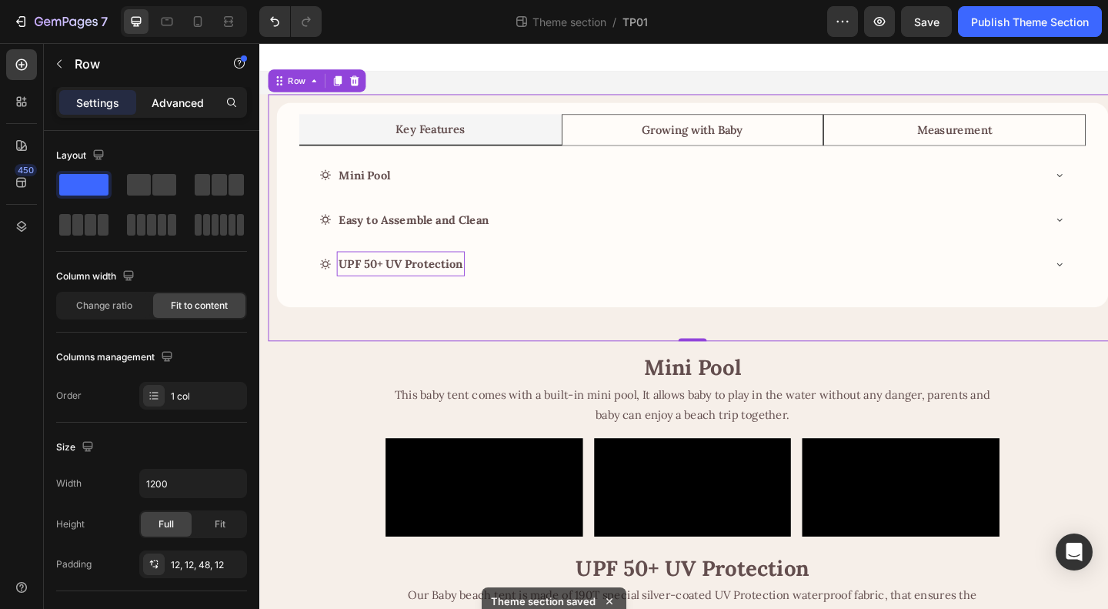
click at [167, 96] on p "Advanced" at bounding box center [178, 103] width 52 height 16
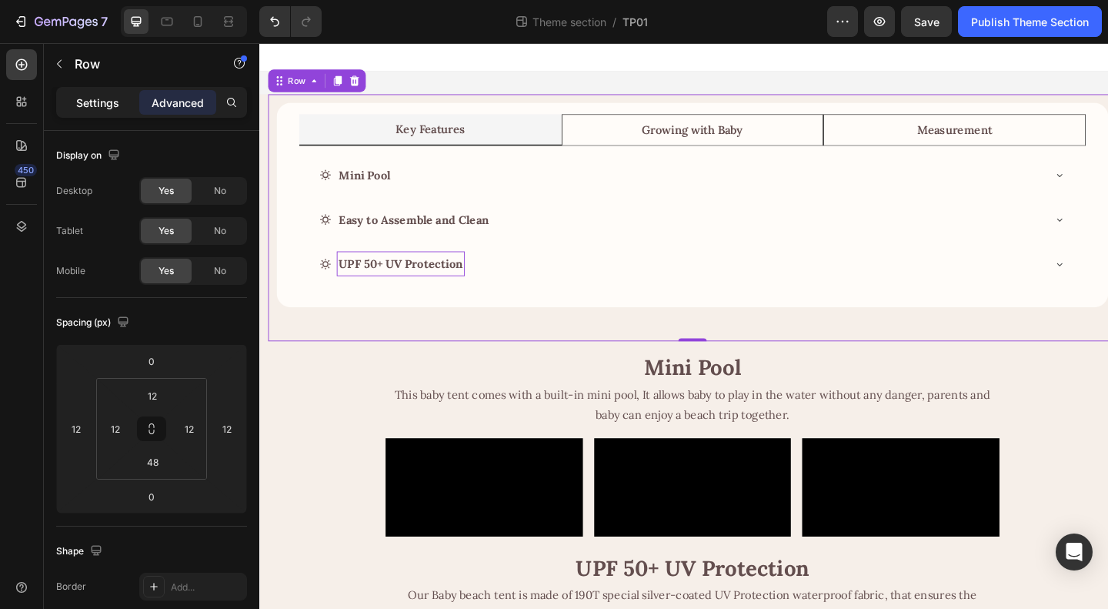
click at [100, 109] on p "Settings" at bounding box center [97, 103] width 43 height 16
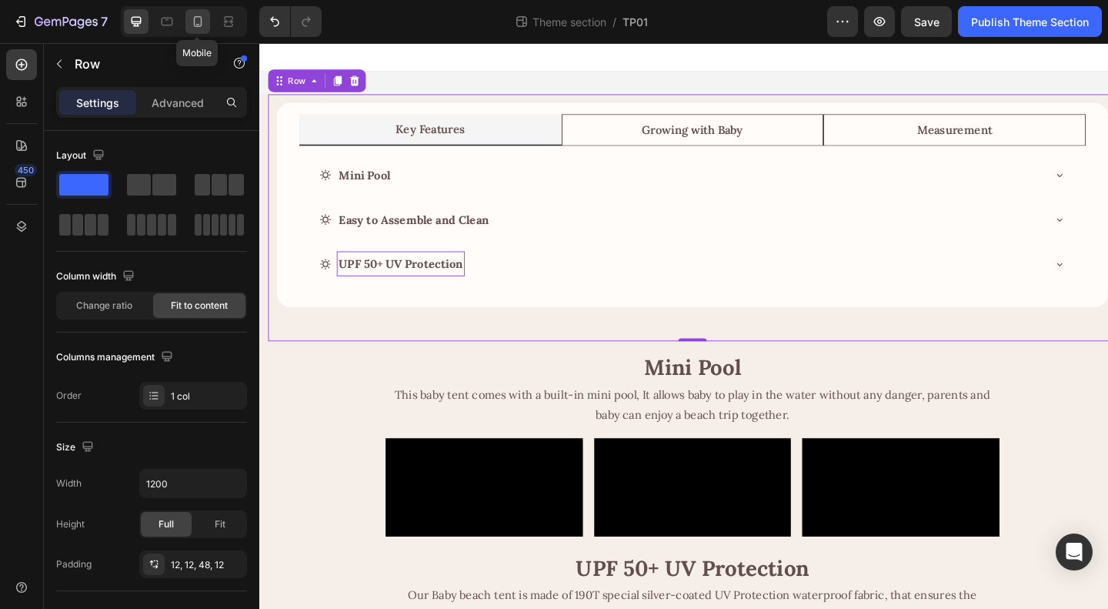
click at [196, 22] on icon at bounding box center [197, 21] width 15 height 15
type input "100%"
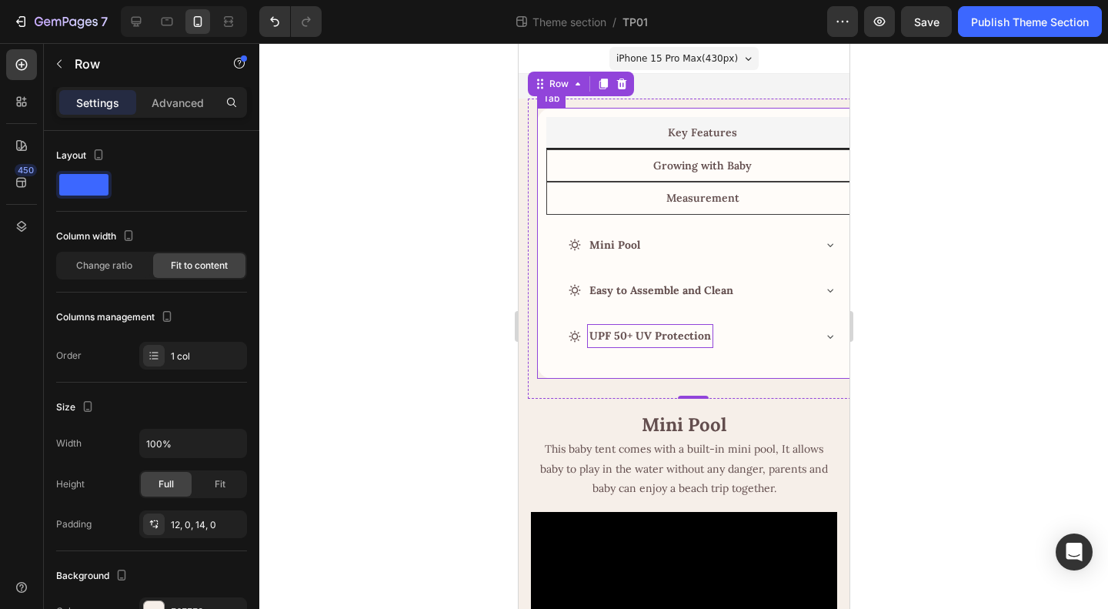
scroll to position [2, 0]
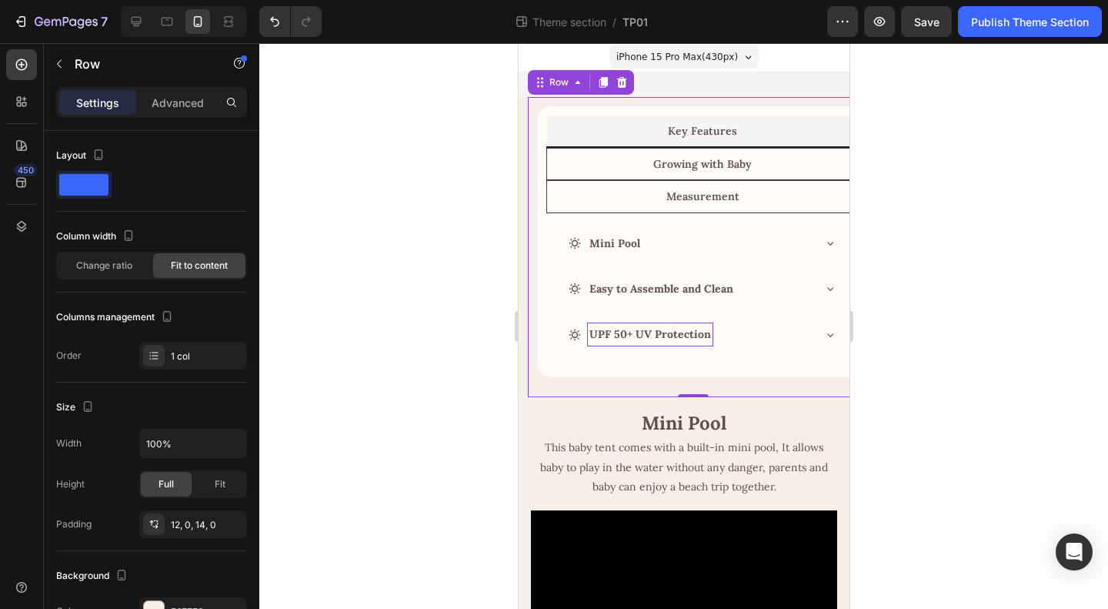
click at [609, 384] on div "Key Features Growing with Baby Measurement Mini Pool Easy to Assemble and Clean…" at bounding box center [692, 247] width 331 height 300
click at [950, 383] on div at bounding box center [683, 326] width 849 height 566
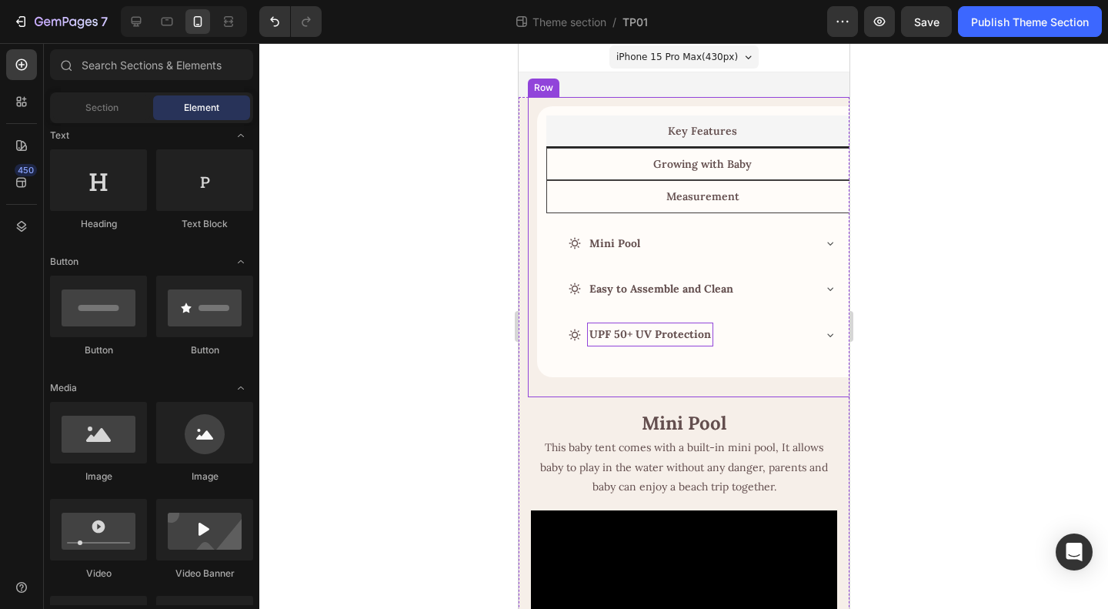
scroll to position [0, 0]
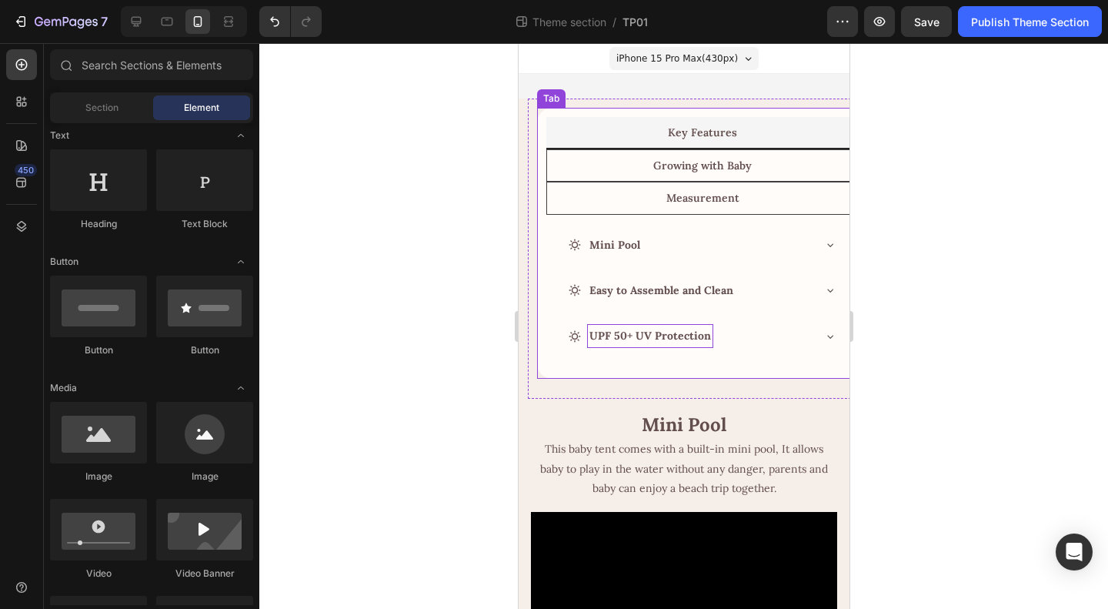
click at [665, 115] on div "Key Features Growing with Baby Measurement Mini Pool Easy to Assemble and Clean…" at bounding box center [701, 243] width 331 height 271
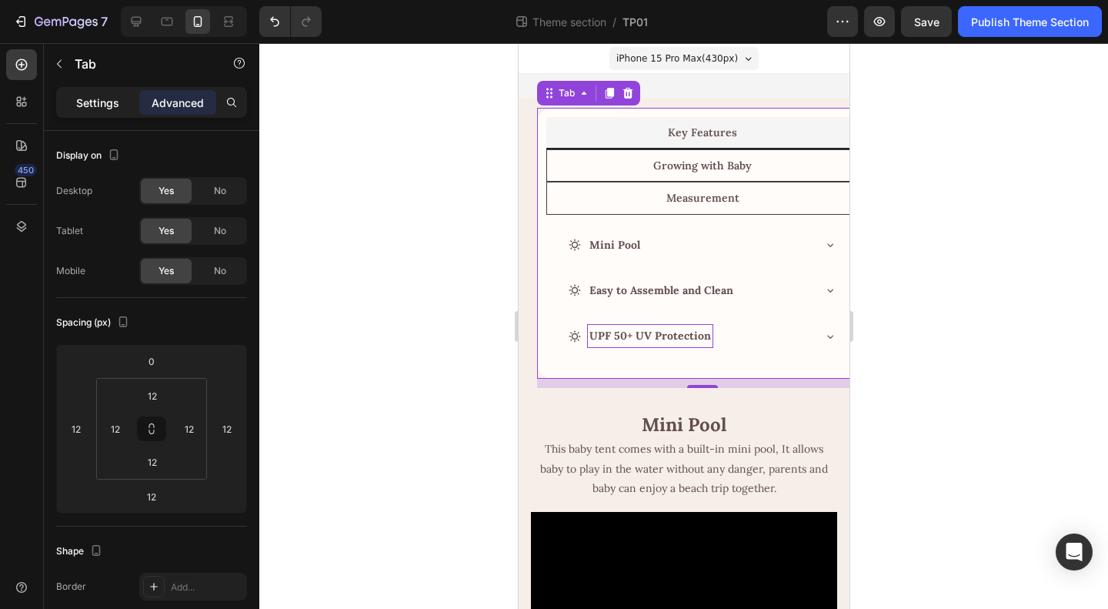
click at [96, 105] on p "Settings" at bounding box center [97, 103] width 43 height 16
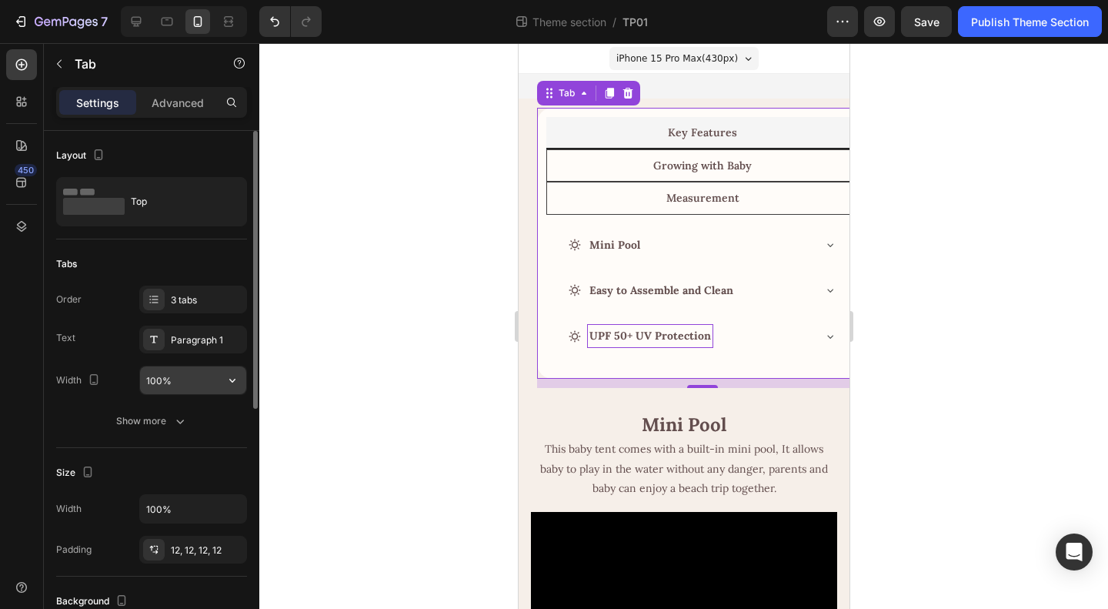
scroll to position [77, 0]
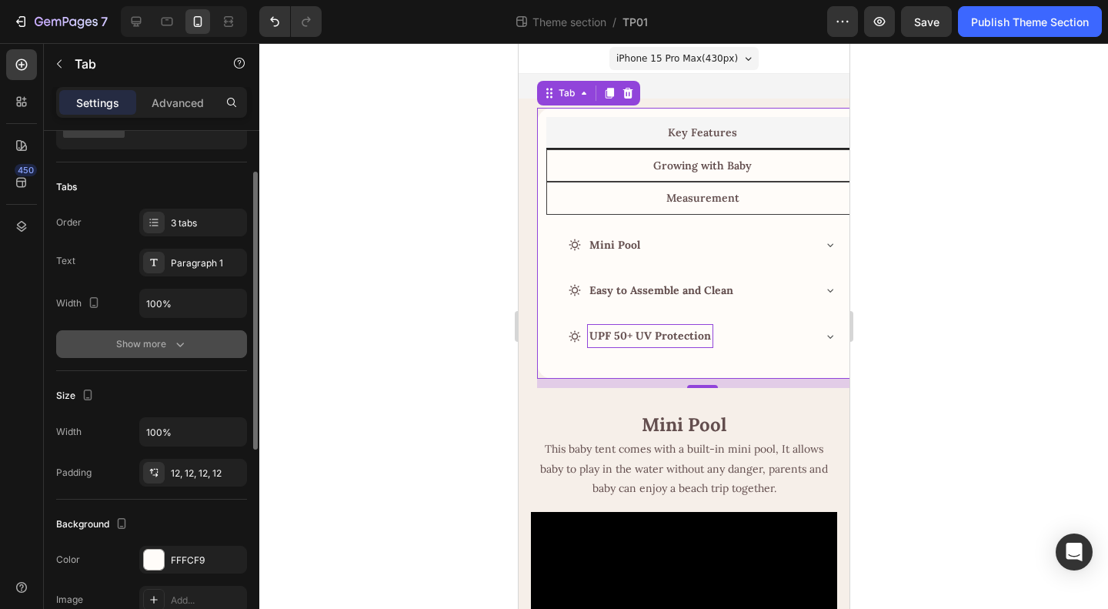
click at [174, 344] on icon "button" at bounding box center [179, 343] width 15 height 15
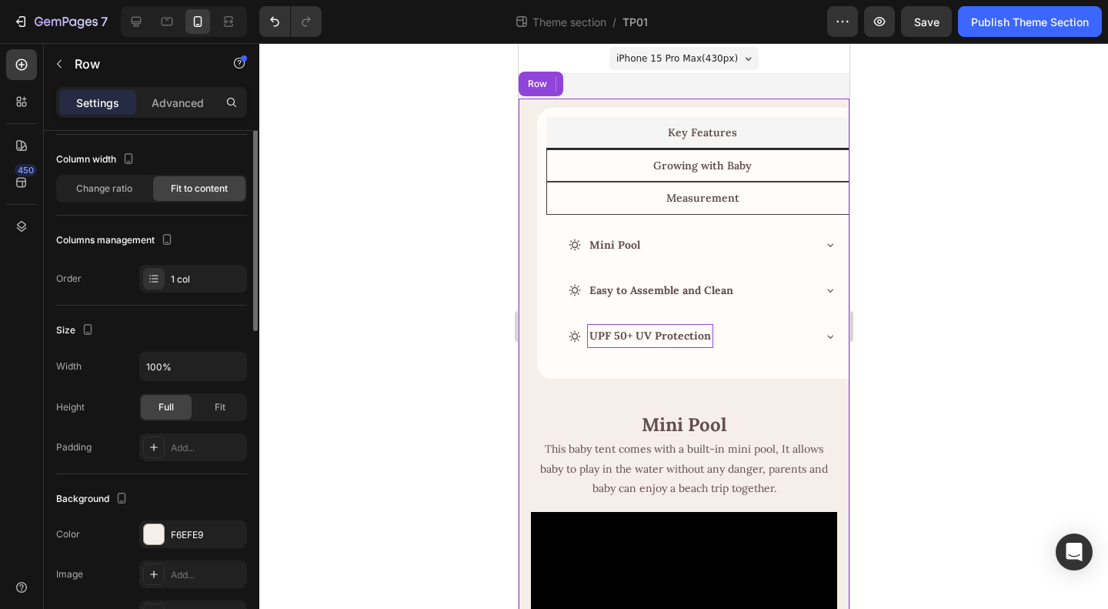
scroll to position [0, 0]
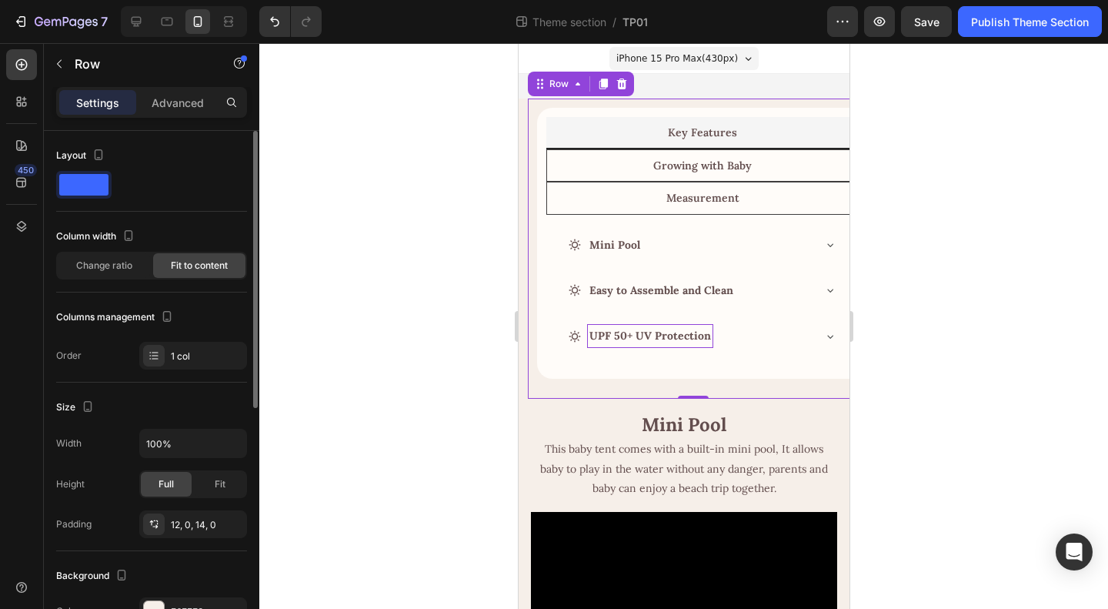
click at [532, 162] on div "Key Features Growing with Baby Measurement Mini Pool Easy to Assemble and Clean…" at bounding box center [692, 248] width 331 height 280
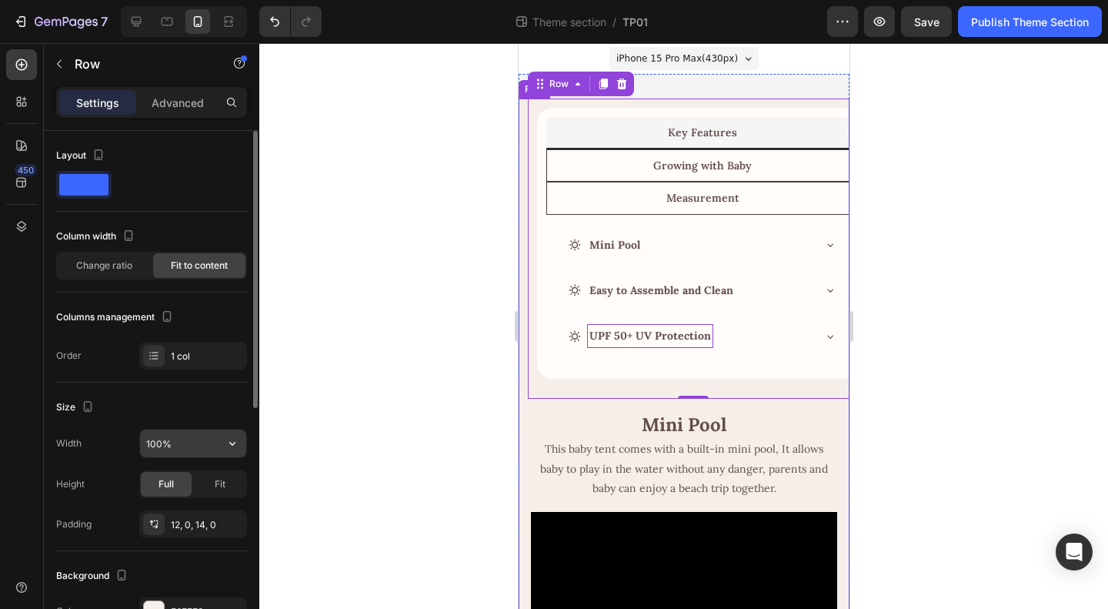
click at [160, 442] on input "100%" at bounding box center [193, 443] width 106 height 28
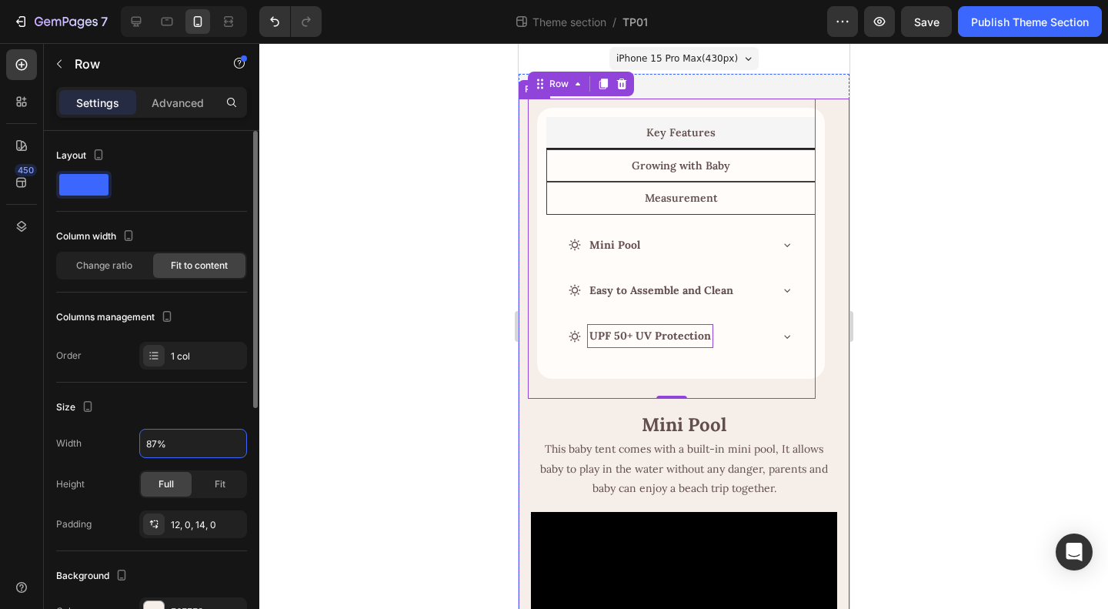
drag, startPoint x: 159, startPoint y: 444, endPoint x: 122, endPoint y: 442, distance: 37.0
click at [122, 442] on div "Width 87%" at bounding box center [151, 443] width 191 height 29
click at [212, 441] on input "96%" at bounding box center [193, 443] width 106 height 28
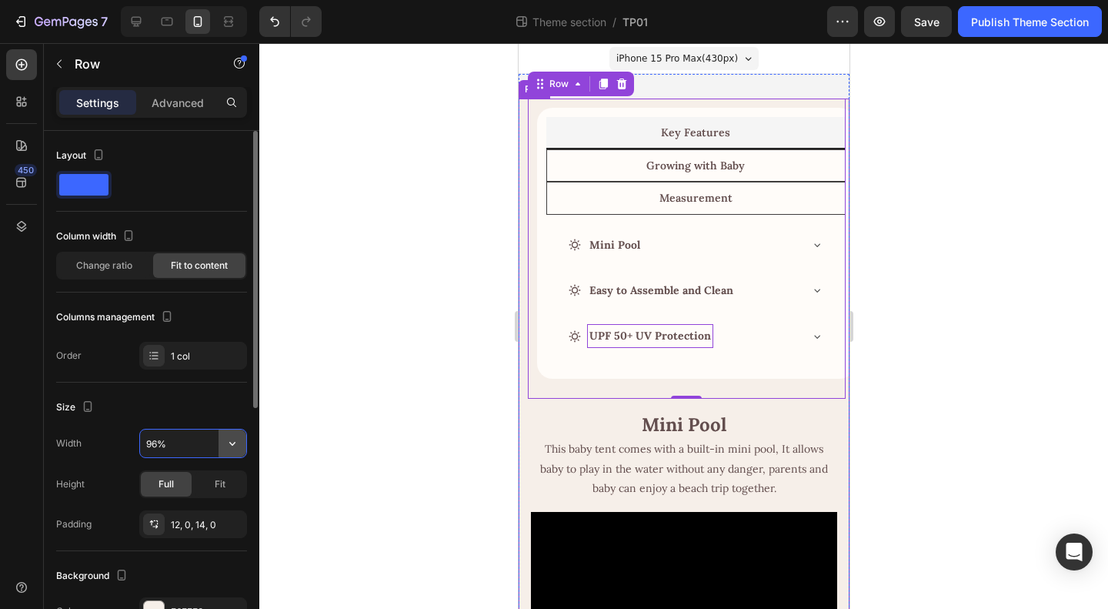
click at [234, 442] on icon "button" at bounding box center [232, 444] width 6 height 4
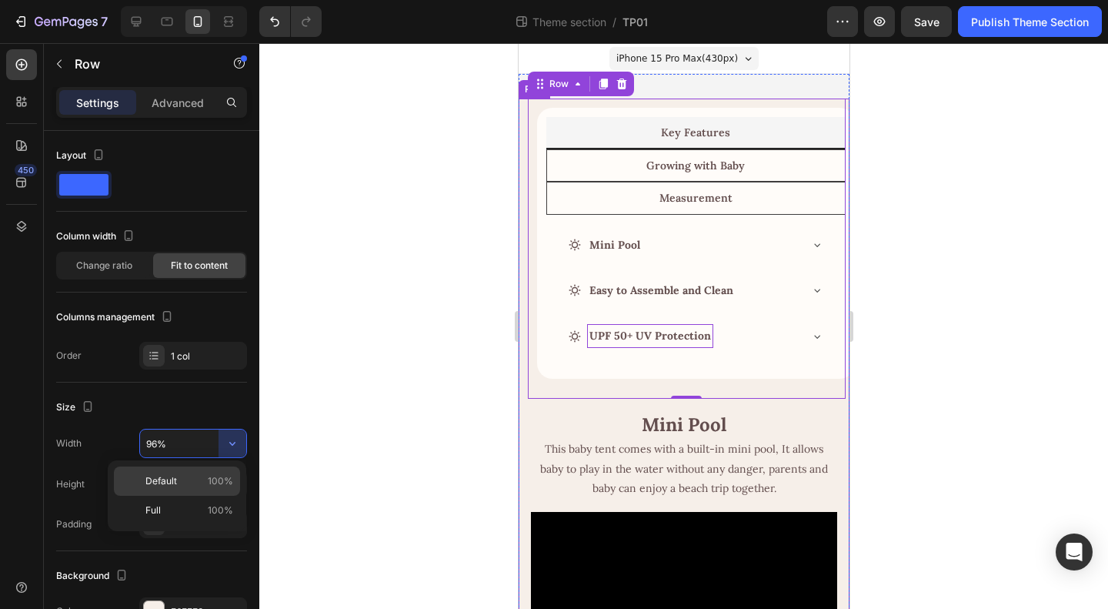
click at [180, 483] on p "Default 100%" at bounding box center [189, 481] width 88 height 14
type input "100%"
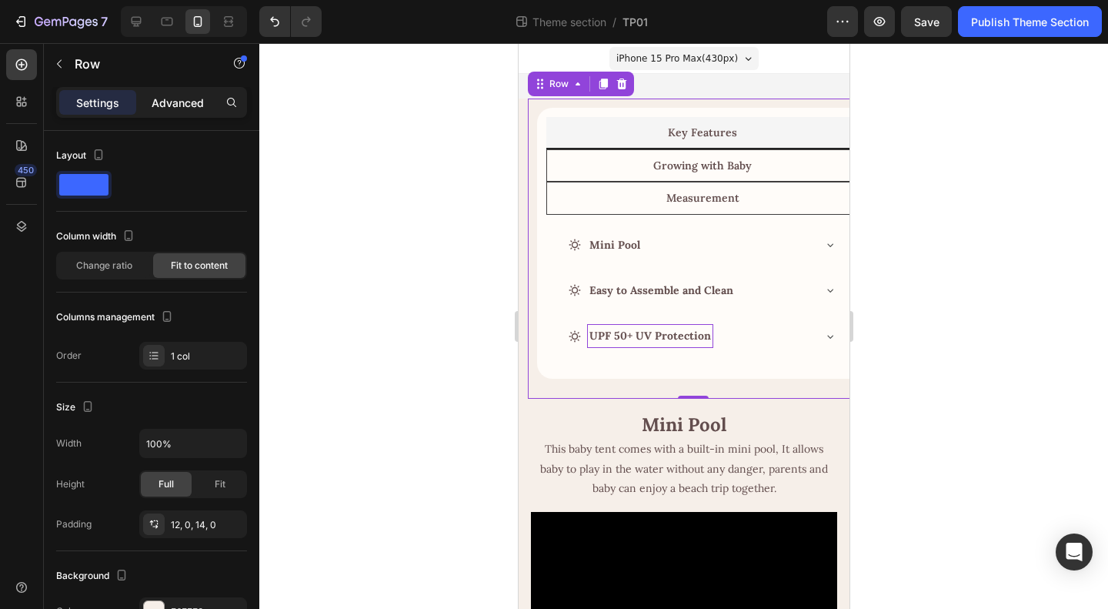
click at [161, 103] on p "Advanced" at bounding box center [178, 103] width 52 height 16
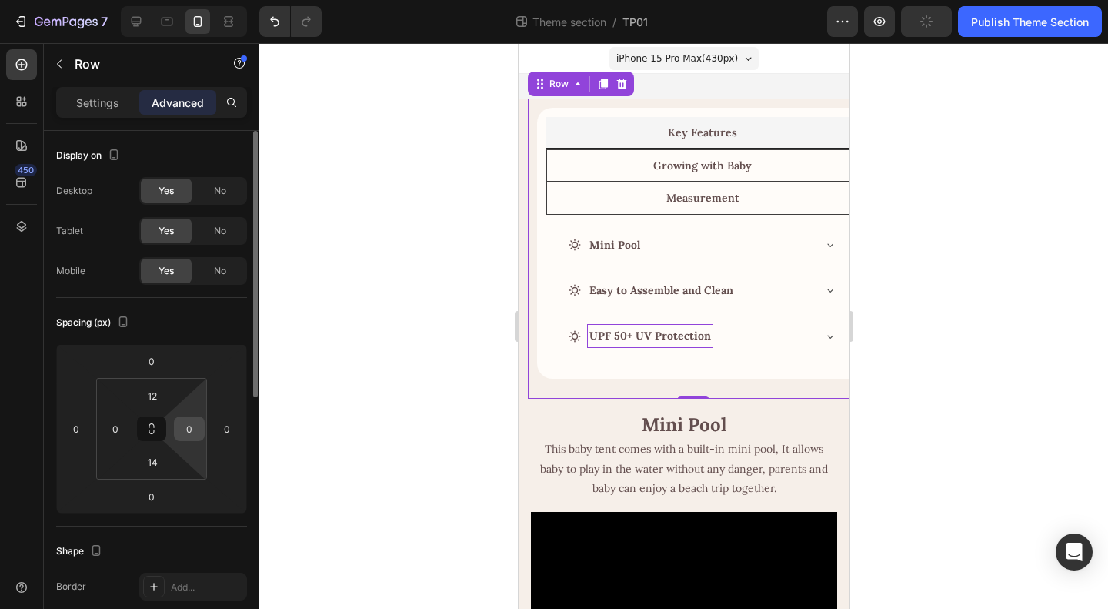
drag, startPoint x: 200, startPoint y: 416, endPoint x: 179, endPoint y: 432, distance: 26.5
click at [198, 420] on div "0" at bounding box center [189, 428] width 31 height 25
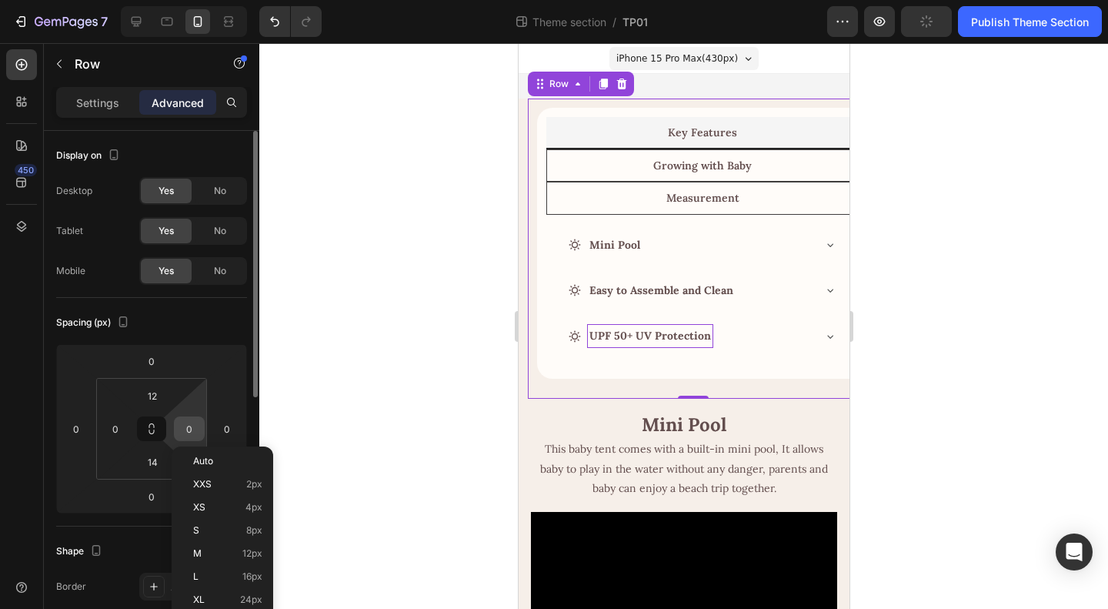
click at [185, 426] on input "0" at bounding box center [189, 428] width 23 height 23
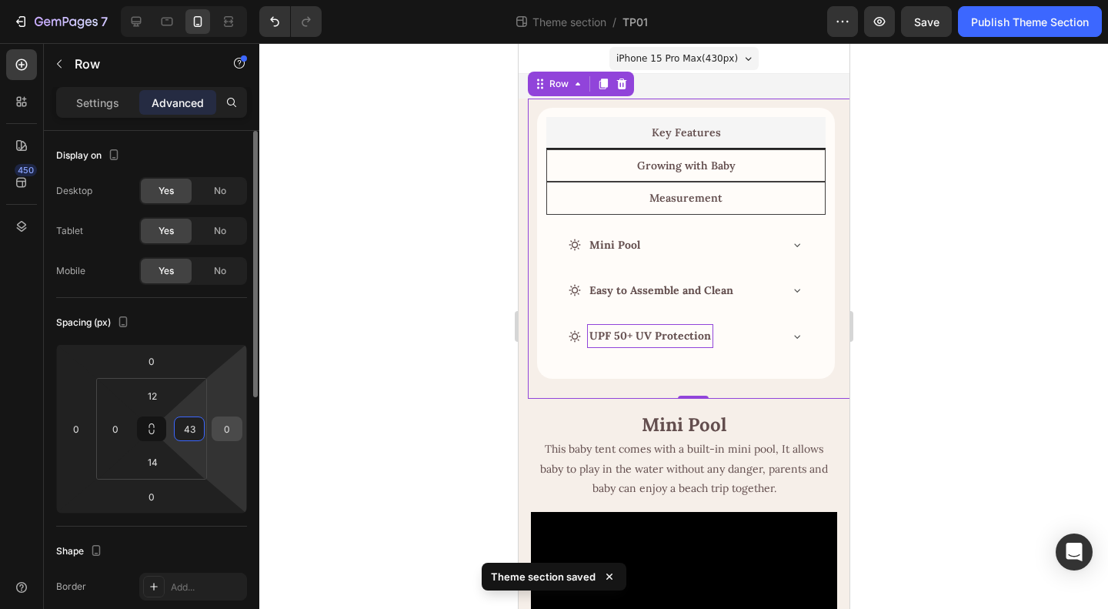
type input "43"
click at [223, 428] on input "0" at bounding box center [226, 428] width 23 height 23
type input "12"
click at [212, 329] on div "Spacing (px)" at bounding box center [151, 322] width 191 height 25
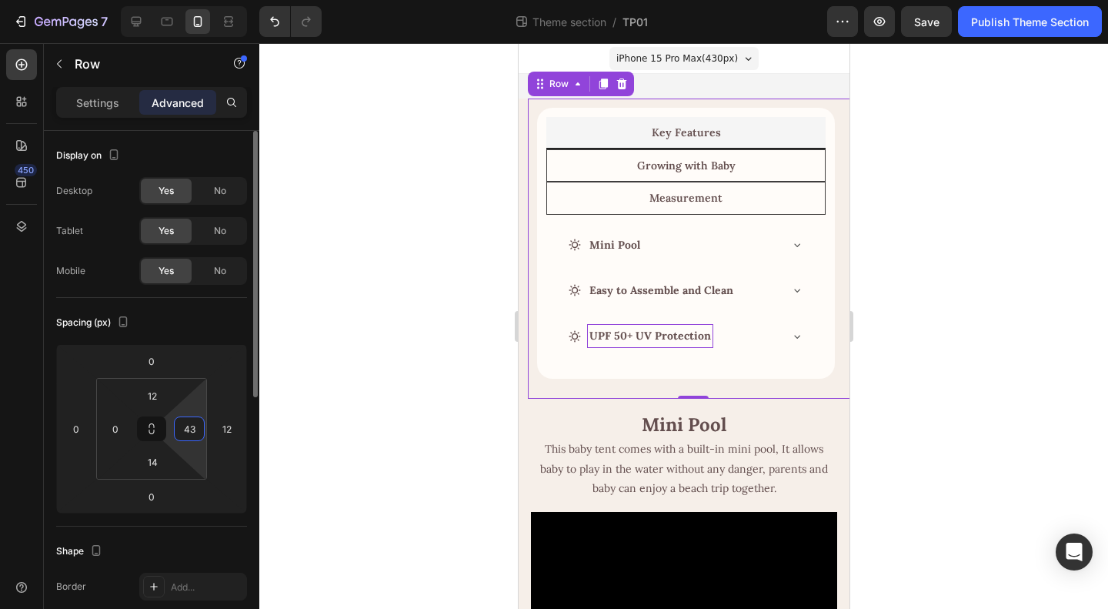
click at [191, 428] on input "43" at bounding box center [189, 428] width 23 height 23
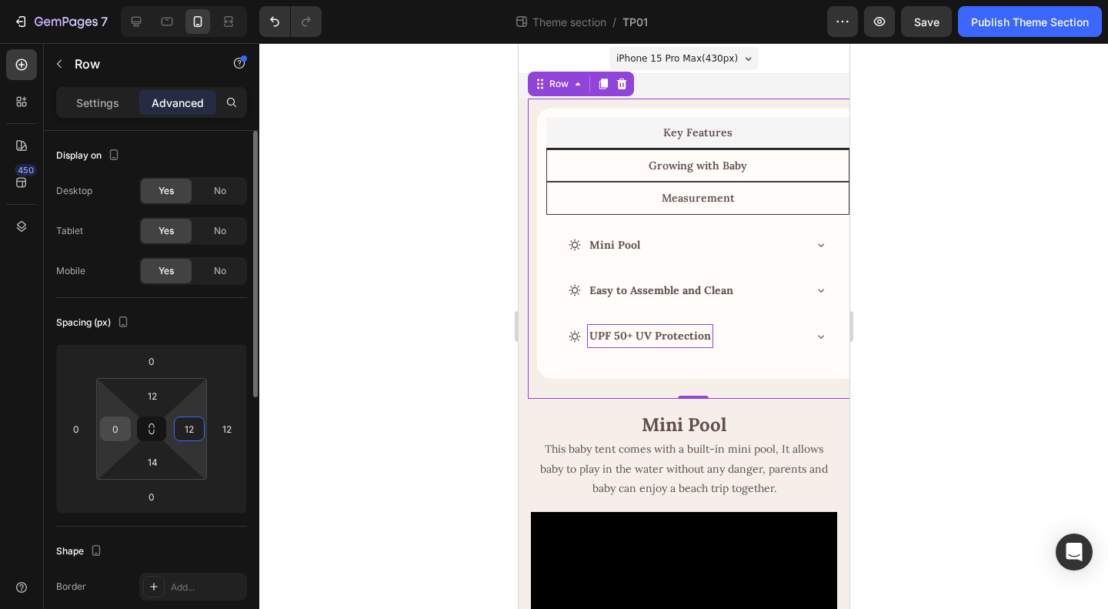
type input "12"
click at [114, 430] on input "0" at bounding box center [115, 428] width 23 height 23
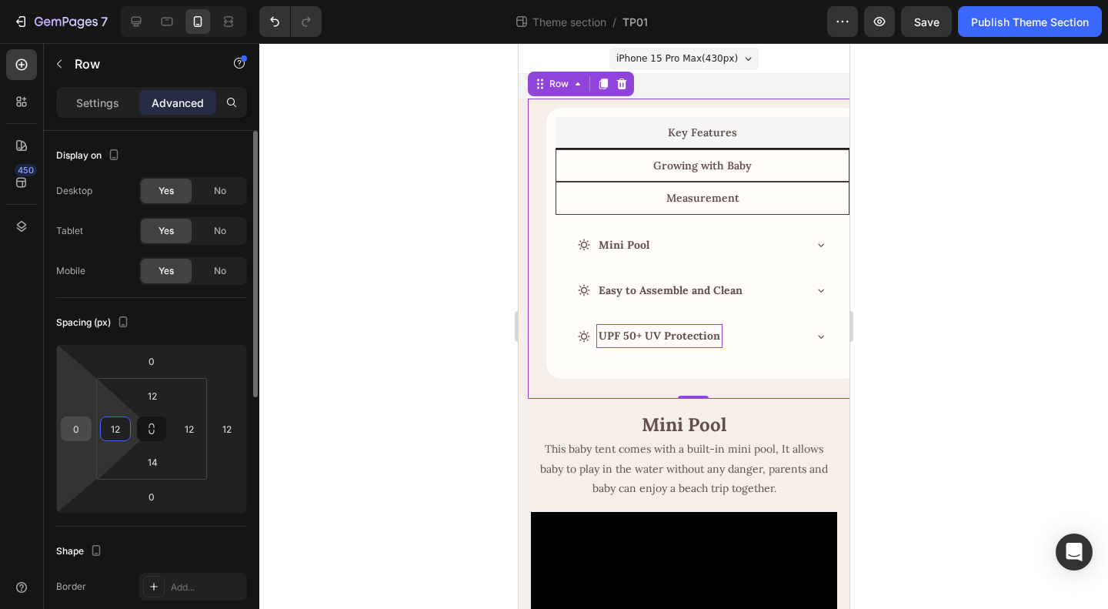
type input "12"
click at [73, 426] on input "0" at bounding box center [76, 428] width 23 height 23
type input "12"
click at [184, 325] on div "Spacing (px)" at bounding box center [151, 322] width 191 height 25
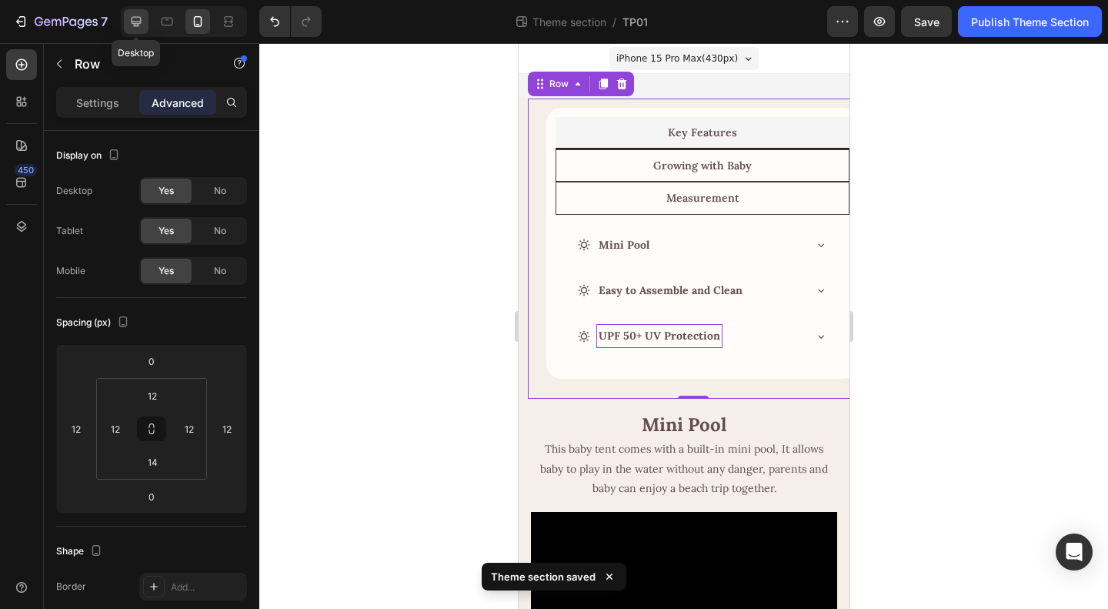
click at [136, 16] on icon at bounding box center [136, 21] width 15 height 15
type input "48"
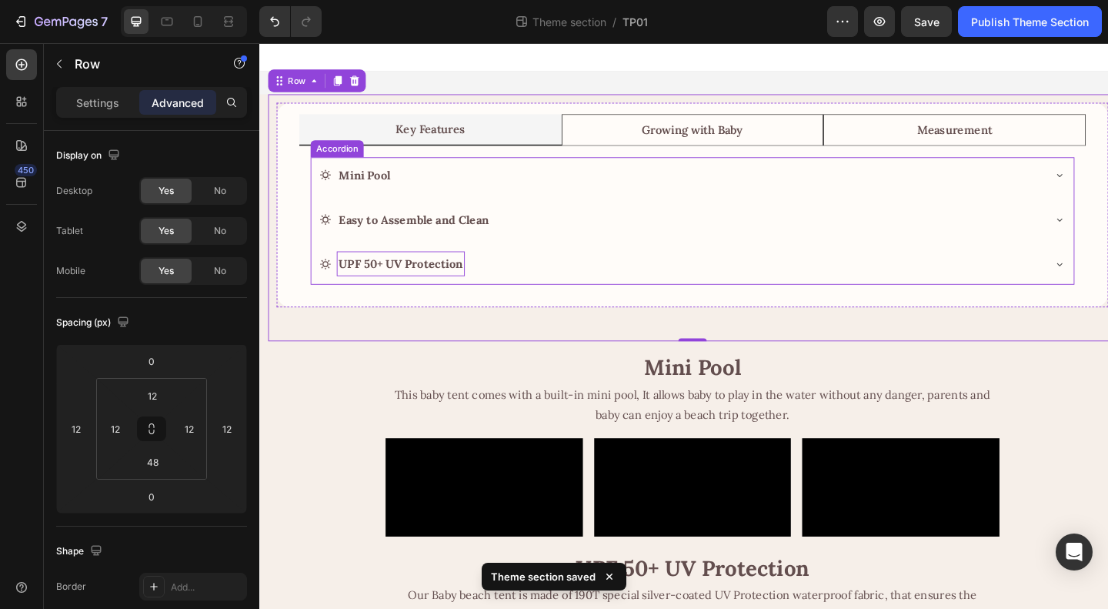
scroll to position [2, 0]
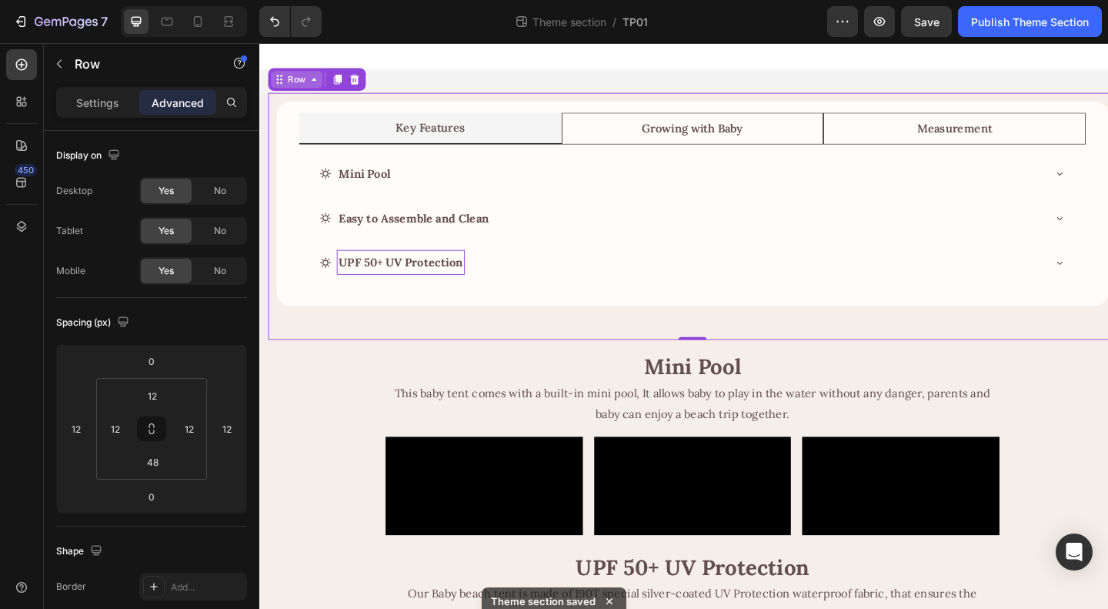
click at [300, 82] on div "Row" at bounding box center [299, 82] width 25 height 14
click at [300, 87] on div "Row" at bounding box center [299, 82] width 25 height 14
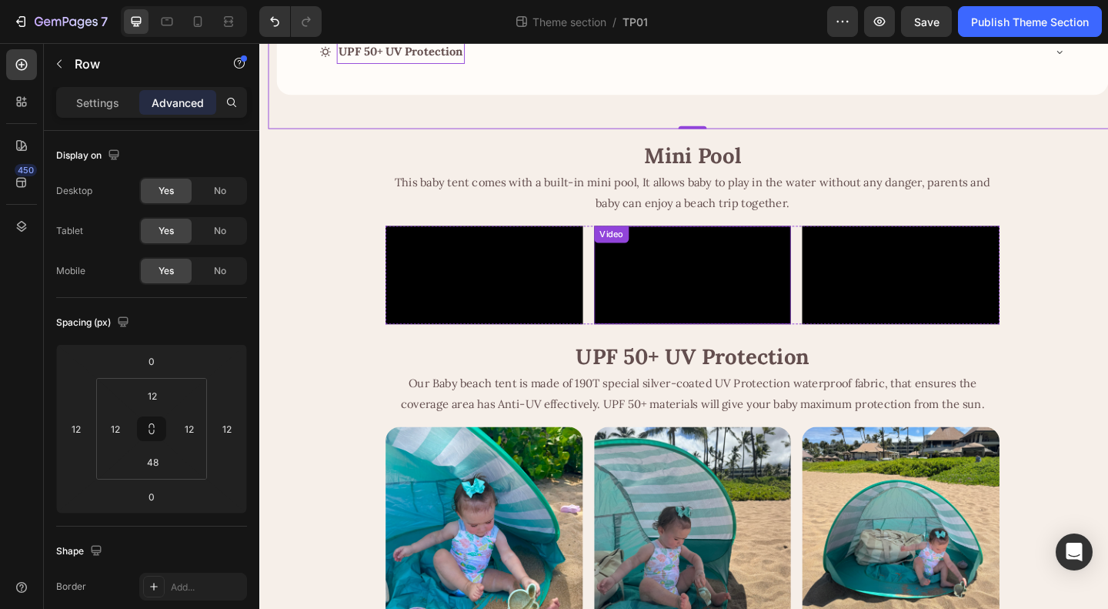
scroll to position [0, 0]
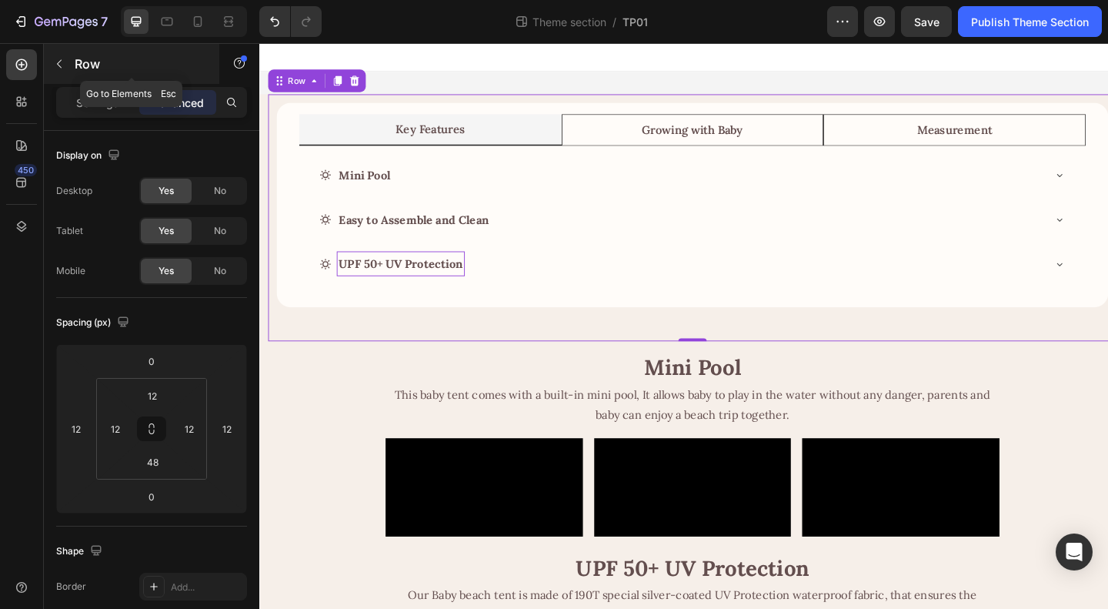
click at [81, 64] on p "Row" at bounding box center [140, 64] width 131 height 18
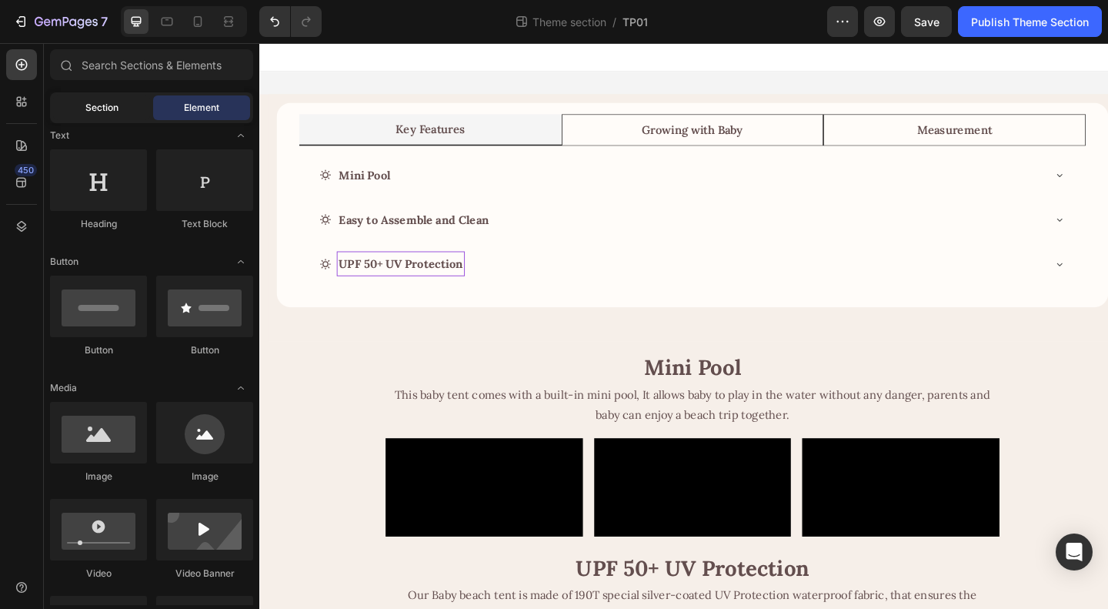
click at [100, 102] on span "Section" at bounding box center [101, 108] width 33 height 14
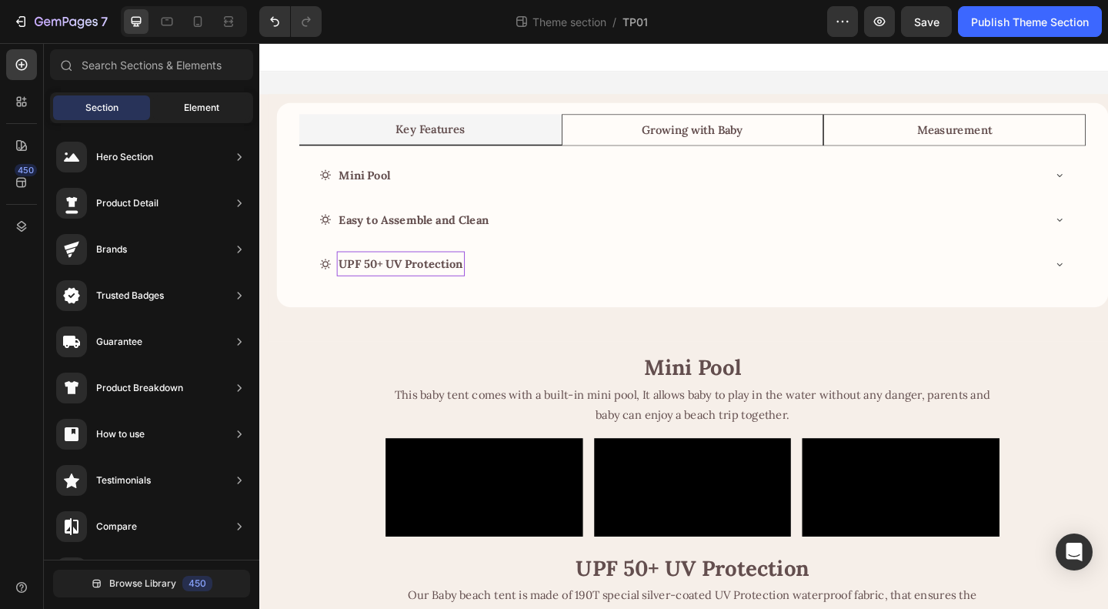
click at [168, 99] on div "Element" at bounding box center [201, 107] width 97 height 25
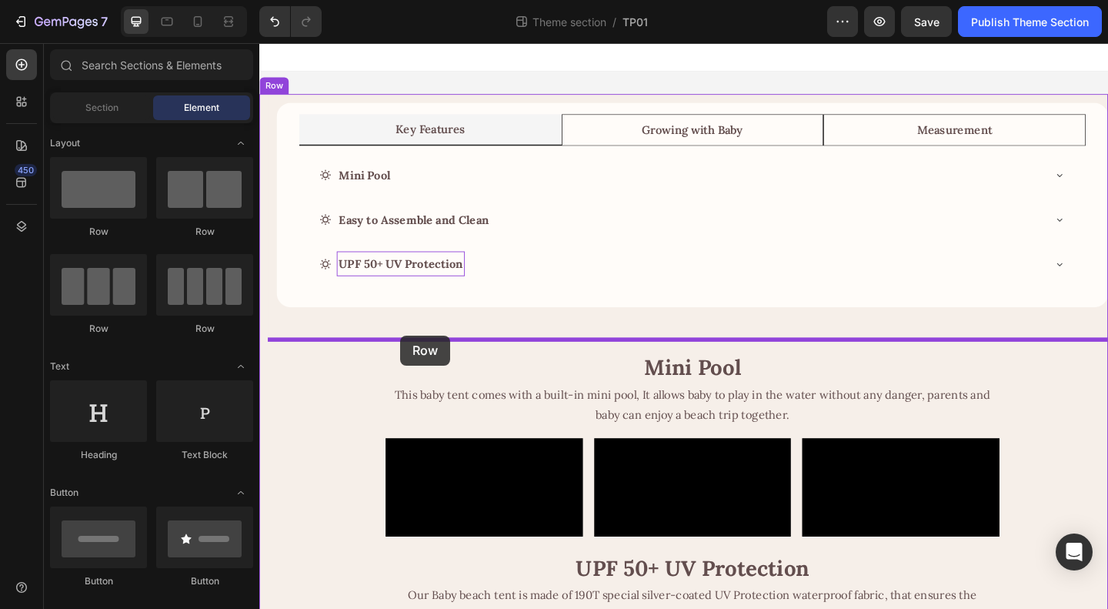
drag, startPoint x: 347, startPoint y: 259, endPoint x: 412, endPoint y: 361, distance: 121.5
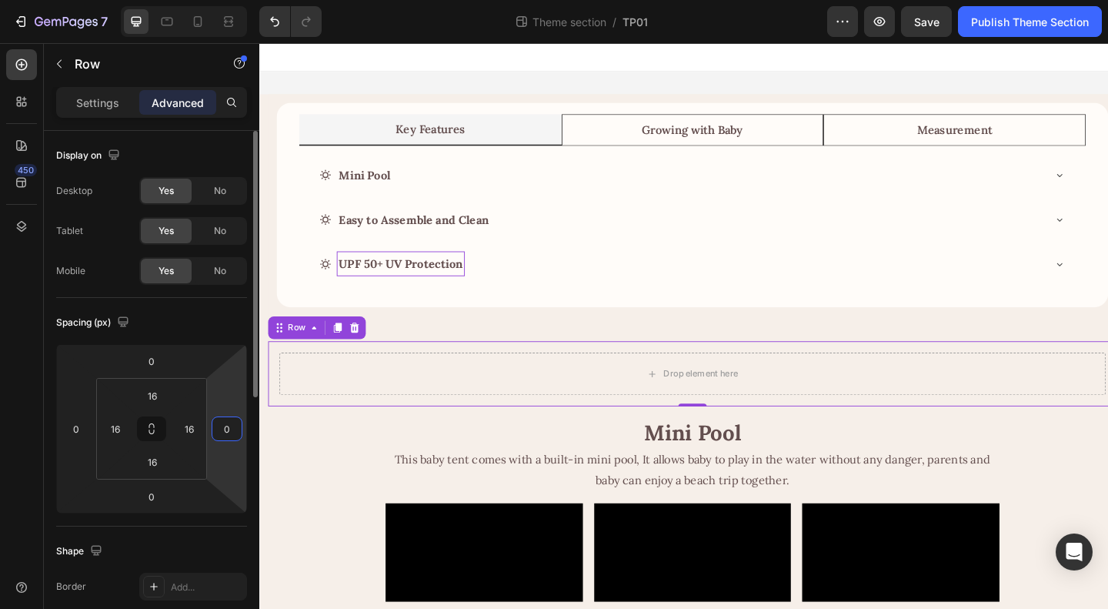
click at [226, 429] on input "0" at bounding box center [226, 428] width 23 height 23
type input "1"
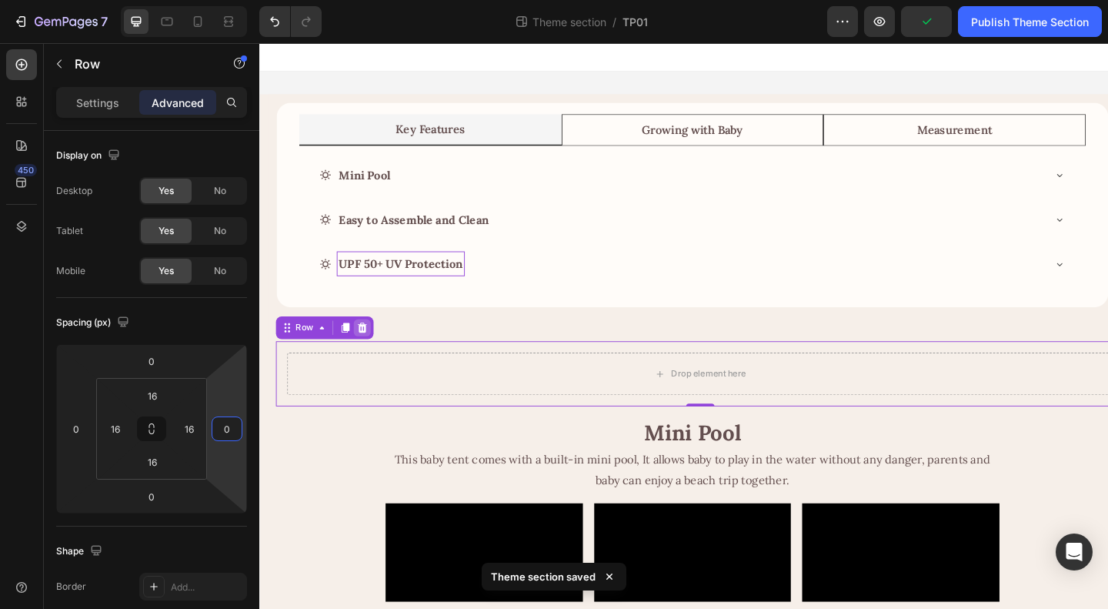
click at [369, 349] on div at bounding box center [371, 352] width 18 height 18
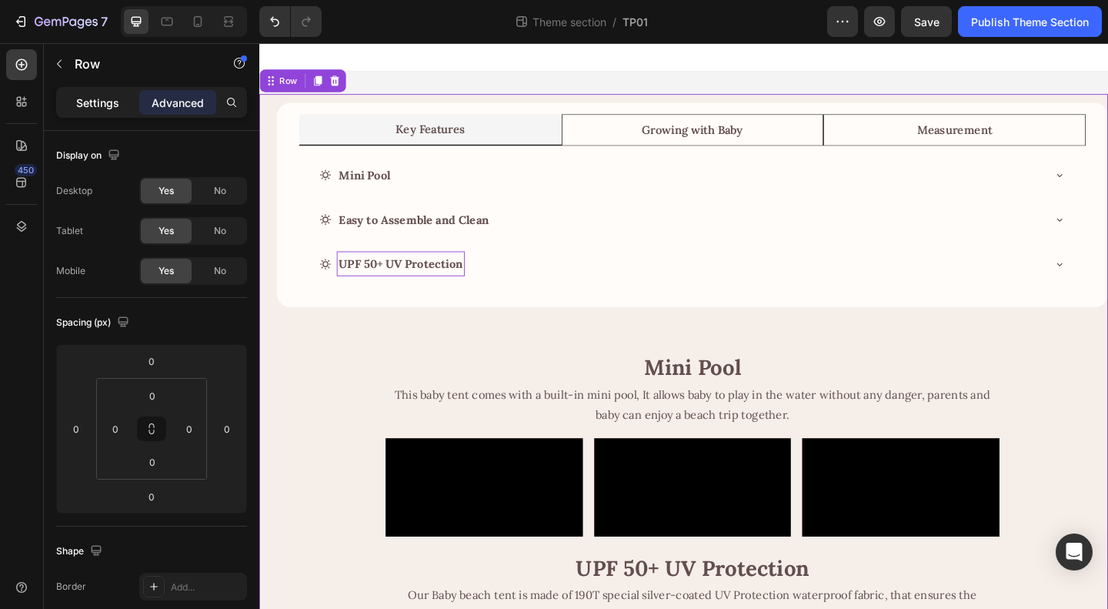
click at [96, 104] on p "Settings" at bounding box center [97, 103] width 43 height 16
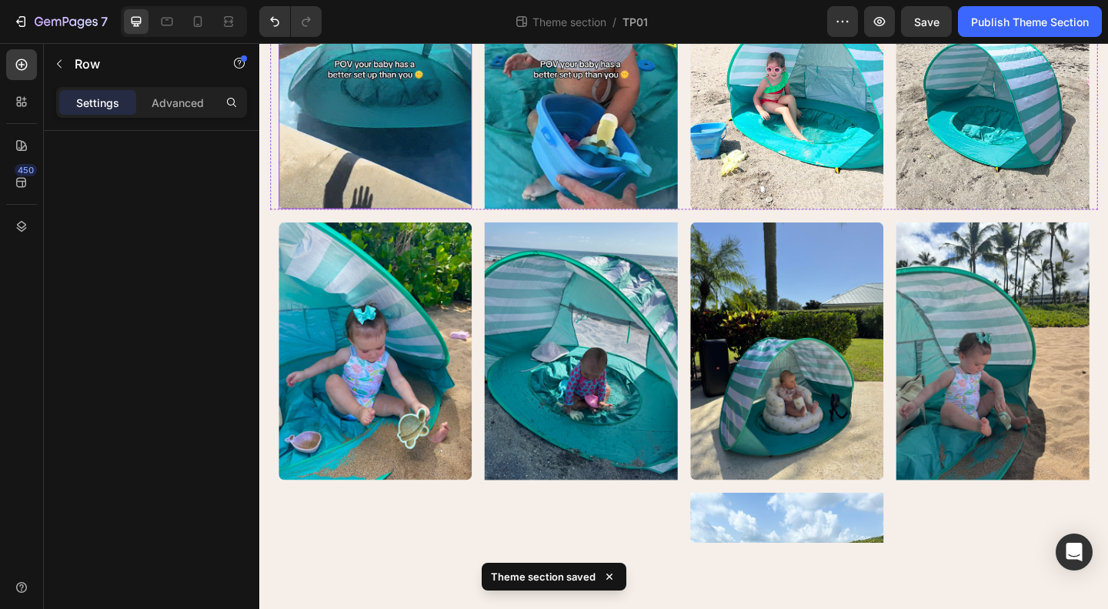
scroll to position [2164, 0]
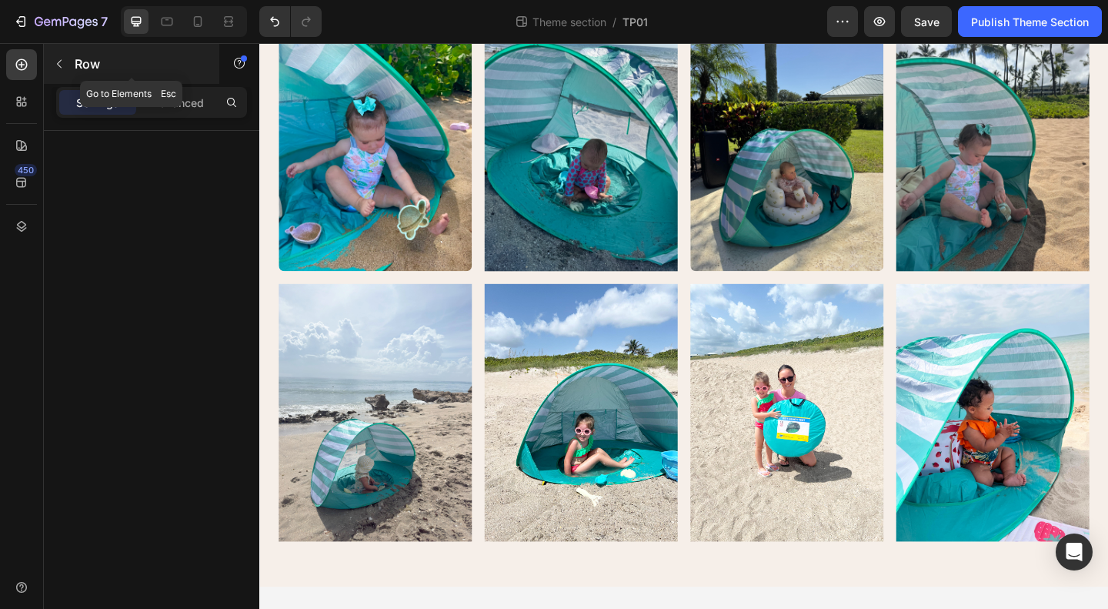
click at [72, 64] on div "Row" at bounding box center [131, 64] width 175 height 40
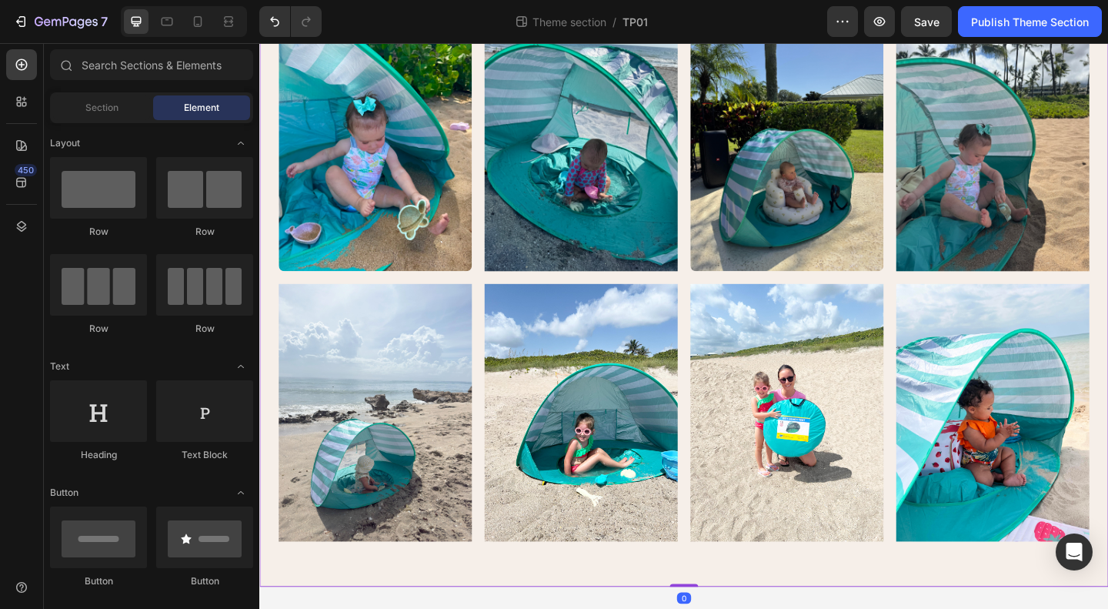
click at [266, 454] on div "💬 Real Parent Feedback: Heading “I can finally enjoy the beach while my daughte…" at bounding box center [720, 111] width 923 height 1046
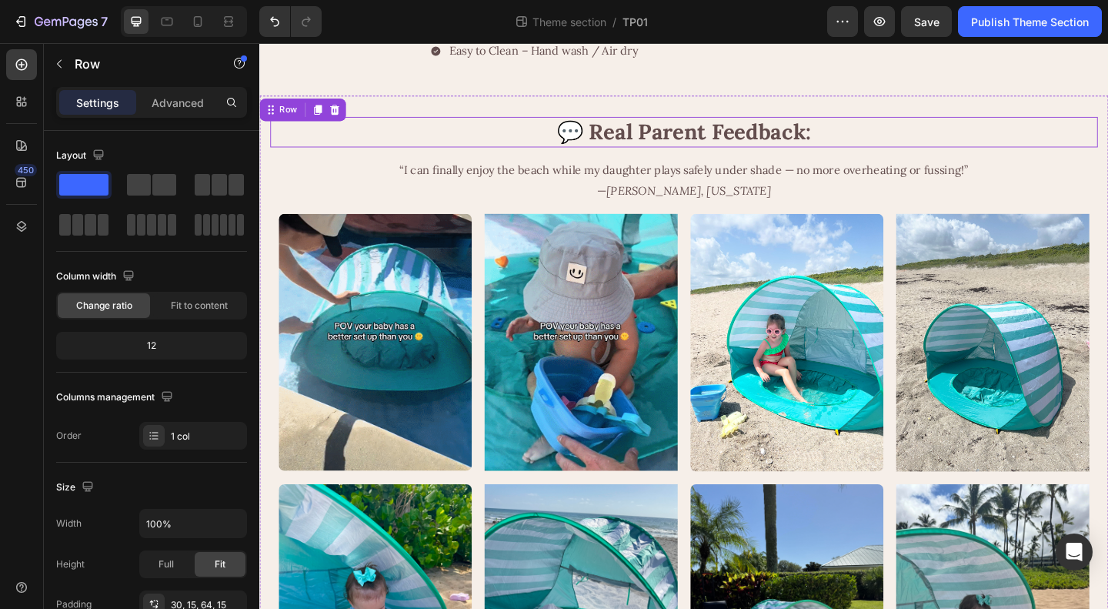
scroll to position [1471, 0]
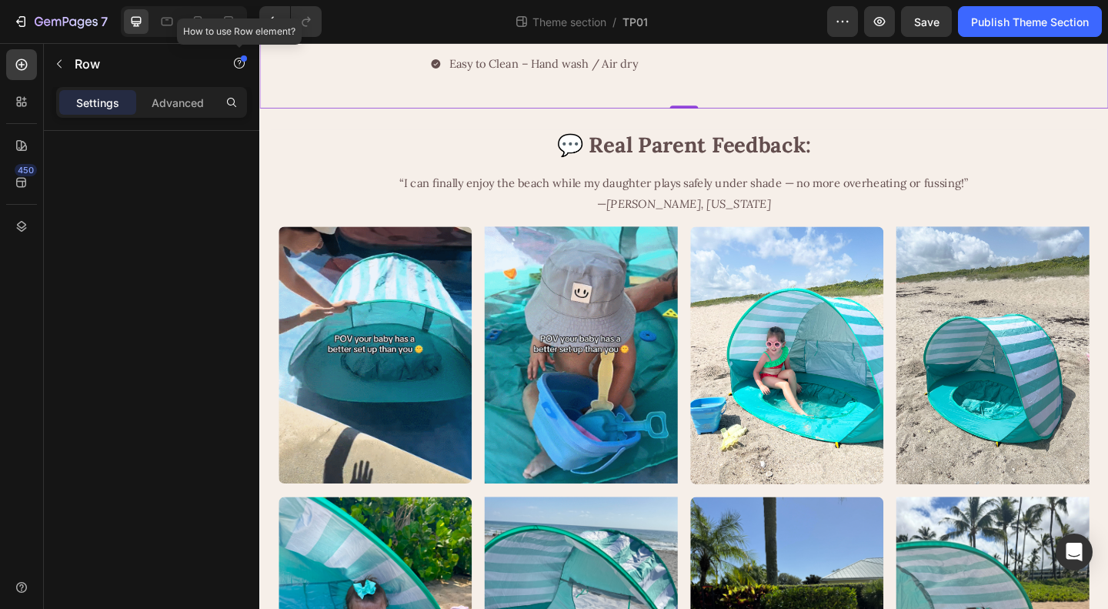
click at [245, 59] on div at bounding box center [244, 58] width 6 height 6
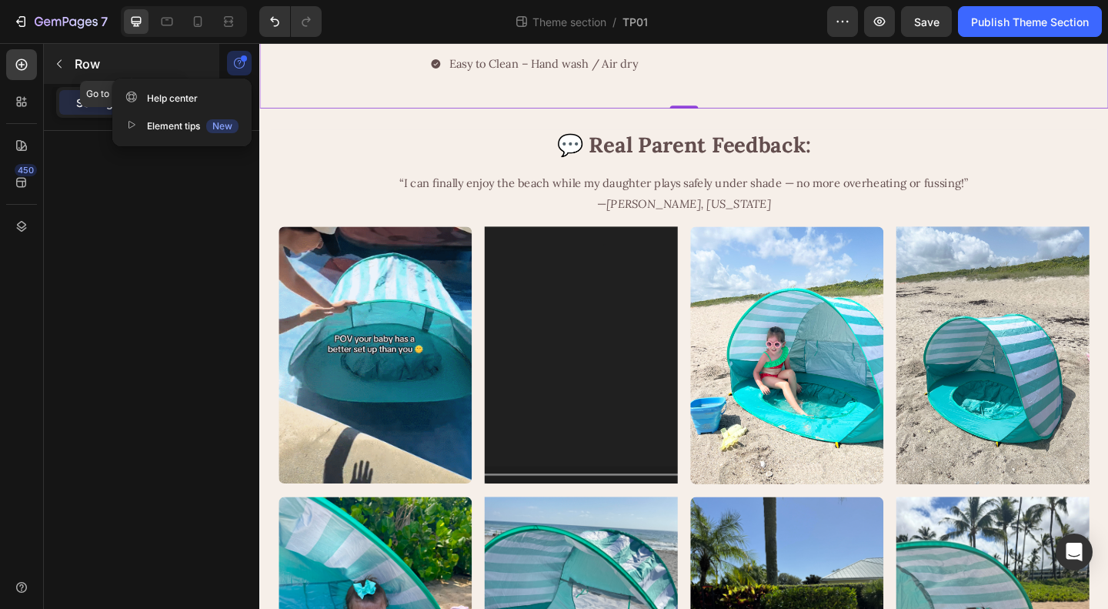
click at [180, 58] on p "Row" at bounding box center [140, 64] width 131 height 18
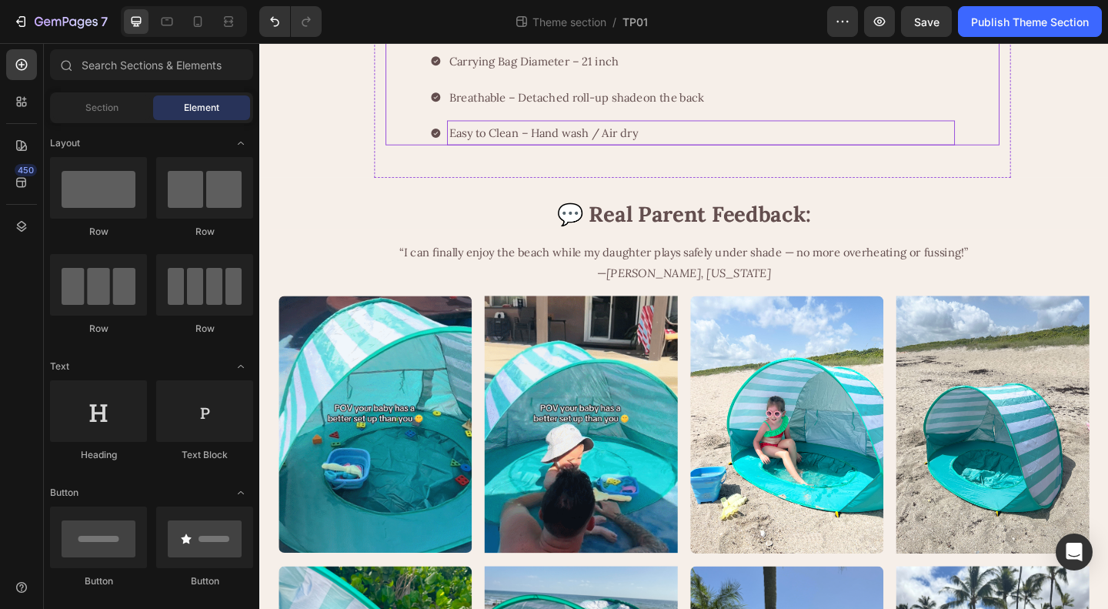
scroll to position [1394, 0]
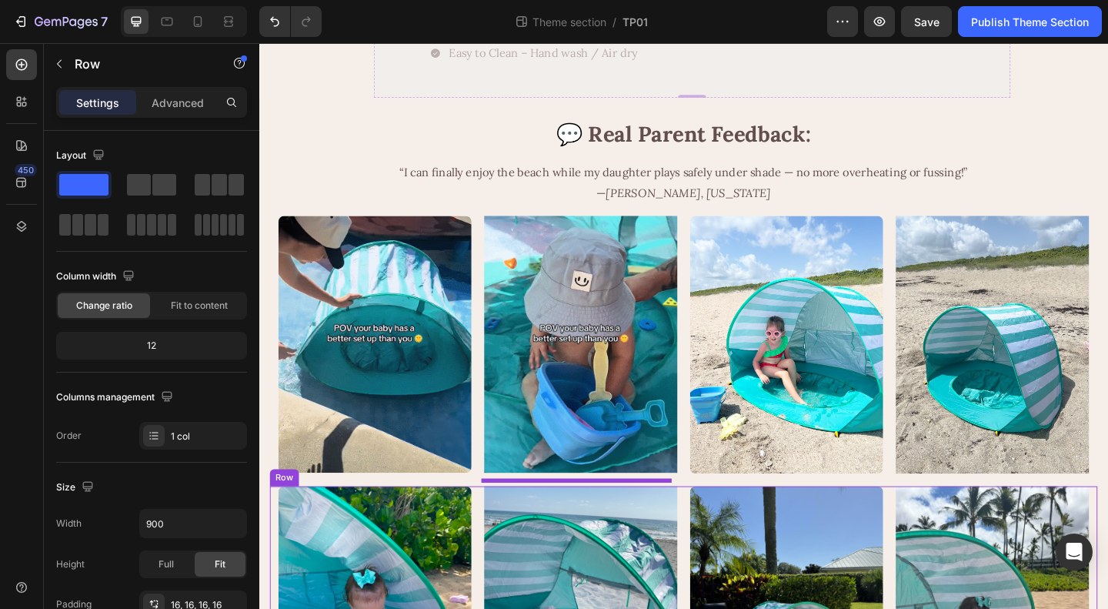
scroll to position [1681, 0]
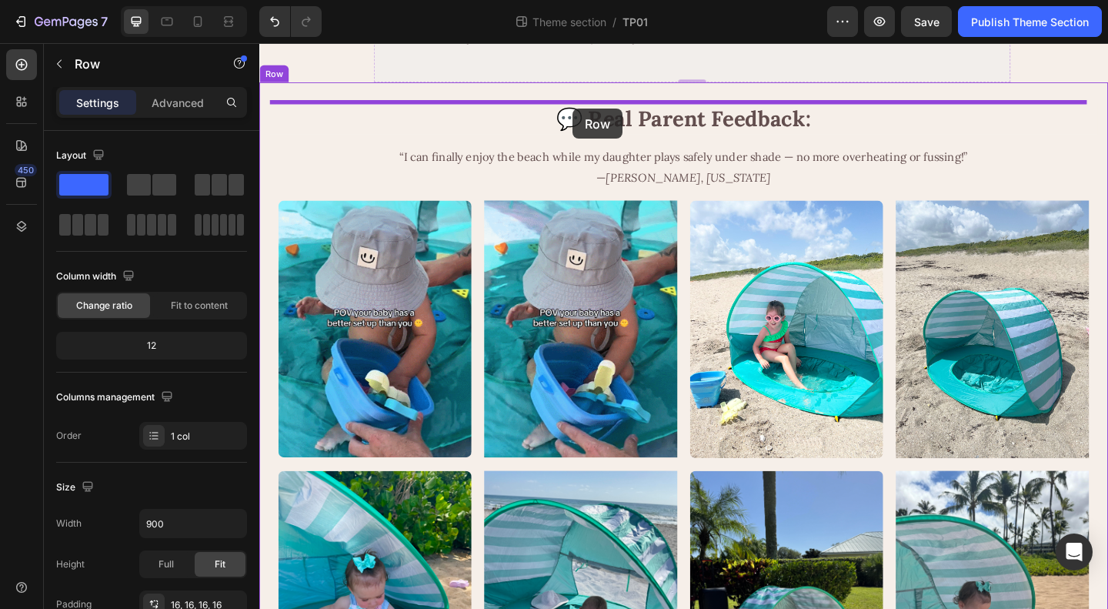
drag, startPoint x: 398, startPoint y: 370, endPoint x: 600, endPoint y: 115, distance: 325.9
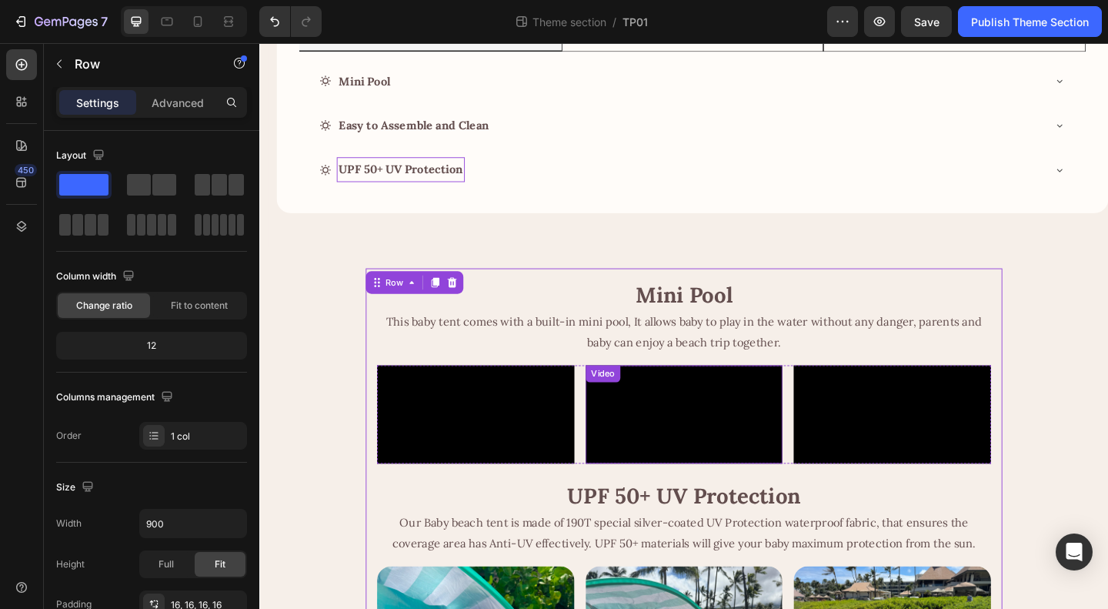
scroll to position [0, 0]
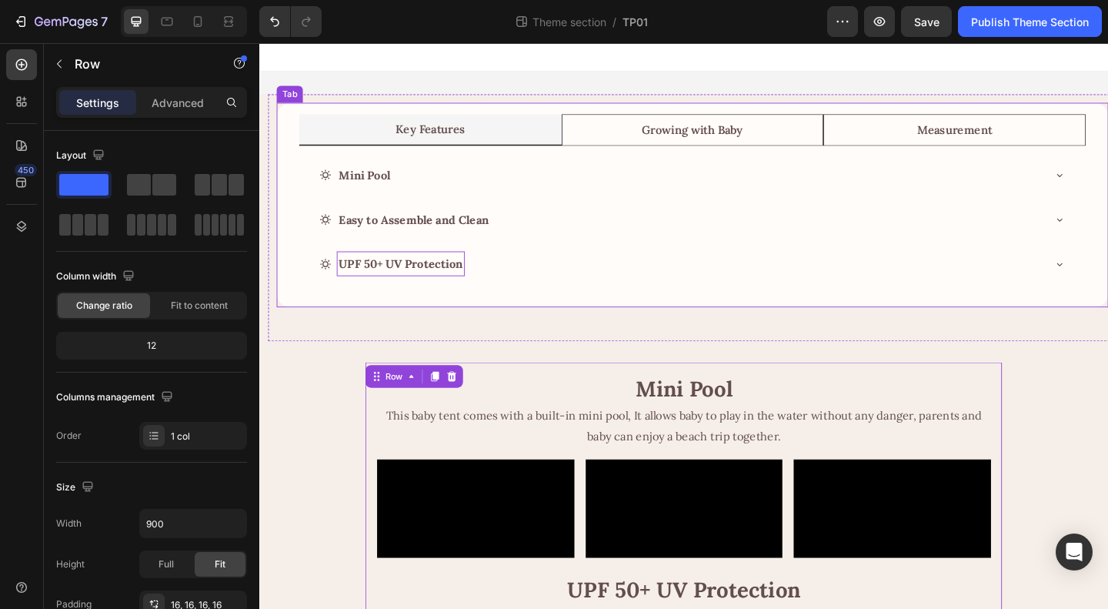
click at [441, 108] on div "Key Features Growing with Baby Measurement Mini Pool Easy to Assemble and Clean…" at bounding box center [730, 219] width 905 height 222
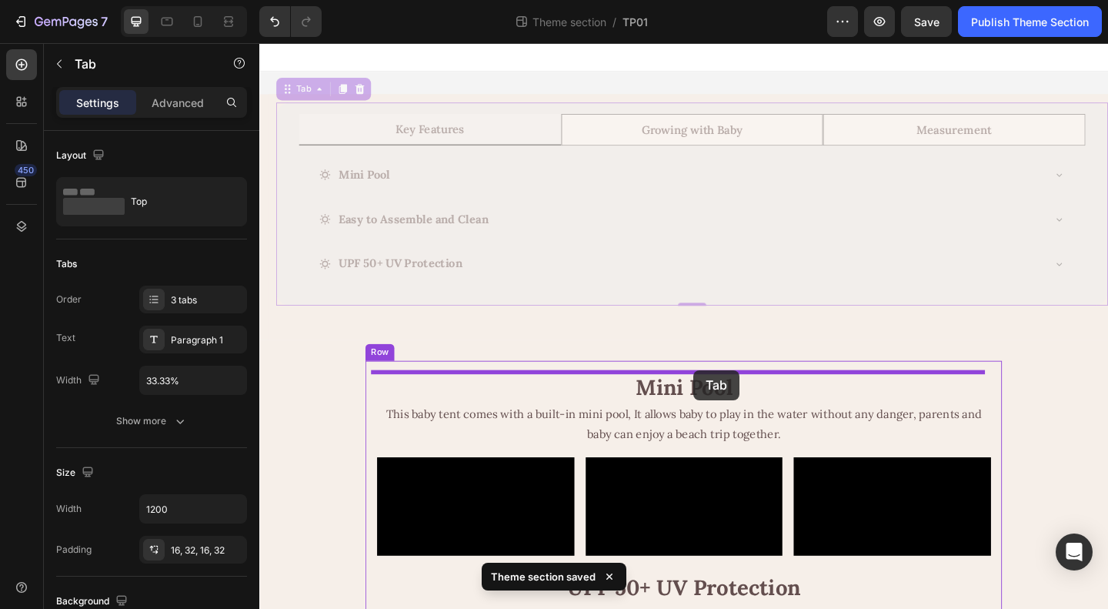
drag, startPoint x: 292, startPoint y: 95, endPoint x: 732, endPoint y: 399, distance: 533.9
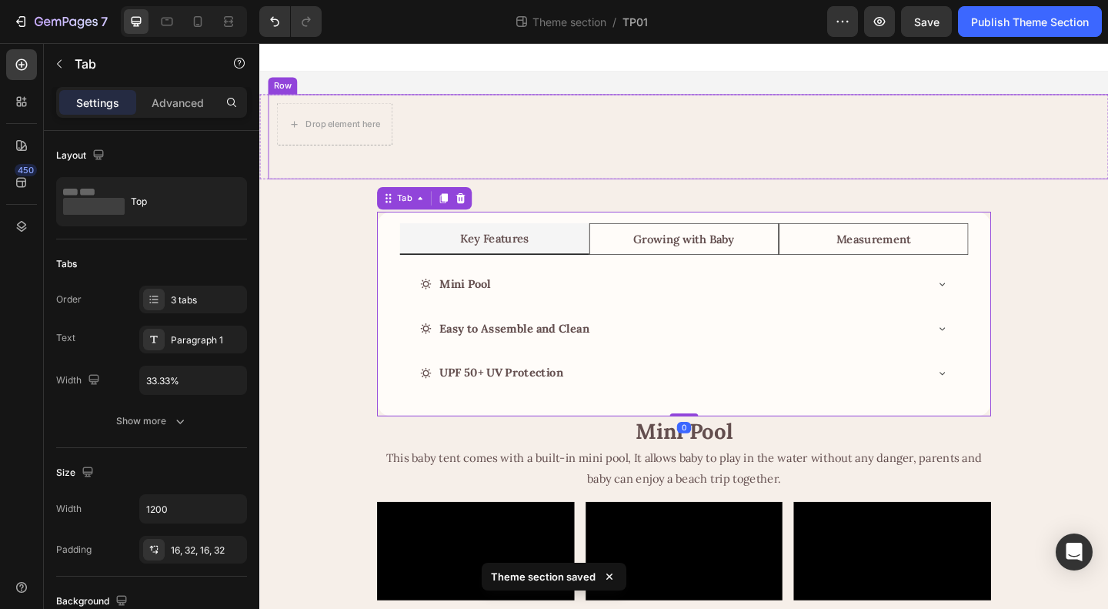
click at [611, 133] on div "Drop element here Row" at bounding box center [730, 145] width 923 height 92
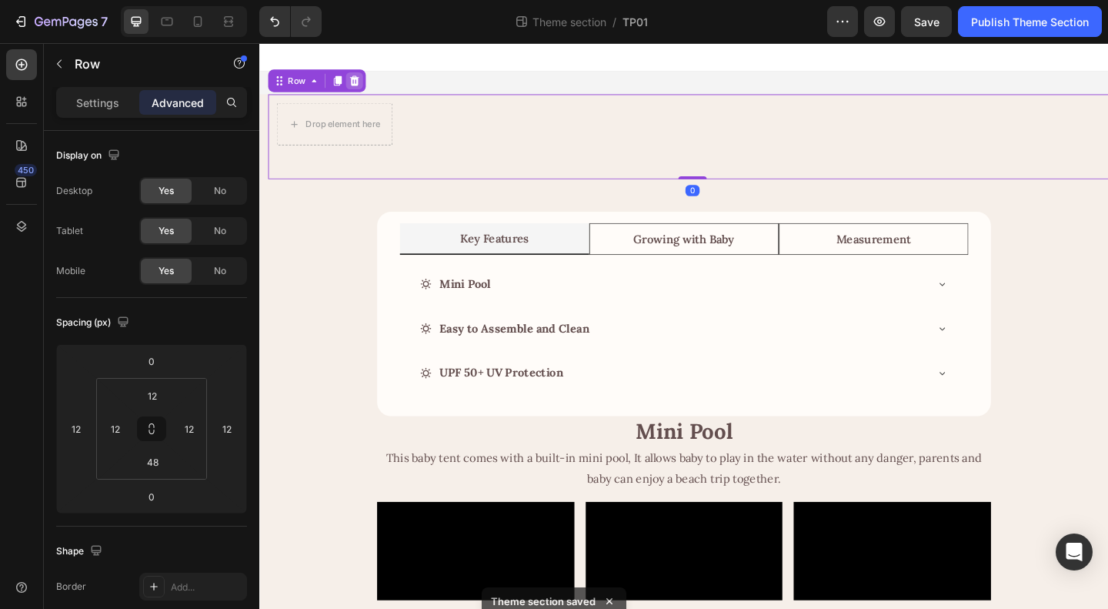
click at [361, 85] on icon at bounding box center [362, 84] width 12 height 12
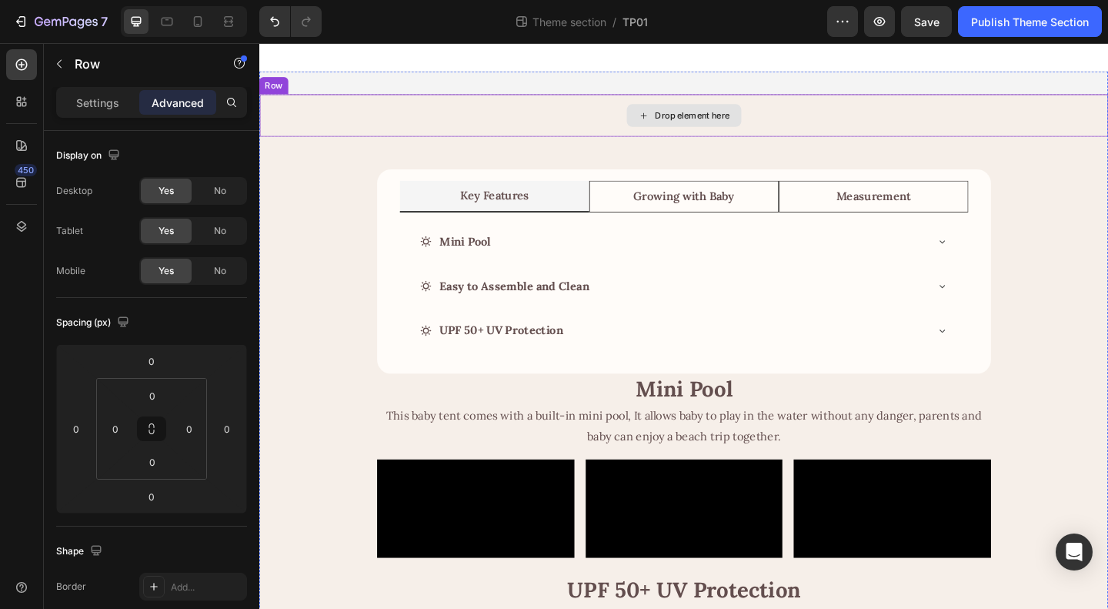
click at [902, 132] on div "Drop element here" at bounding box center [720, 122] width 923 height 46
click at [349, 83] on div at bounding box center [341, 84] width 18 height 18
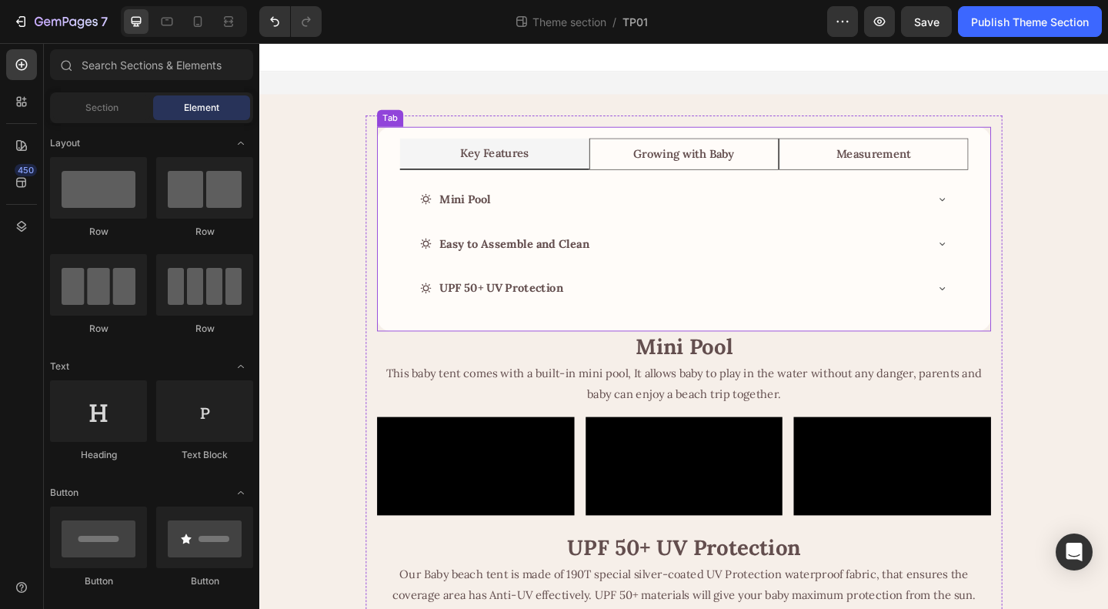
click at [402, 226] on div "Key Features Growing with Baby Measurement Mini Pool Easy to Assemble and Clean…" at bounding box center [721, 245] width 668 height 222
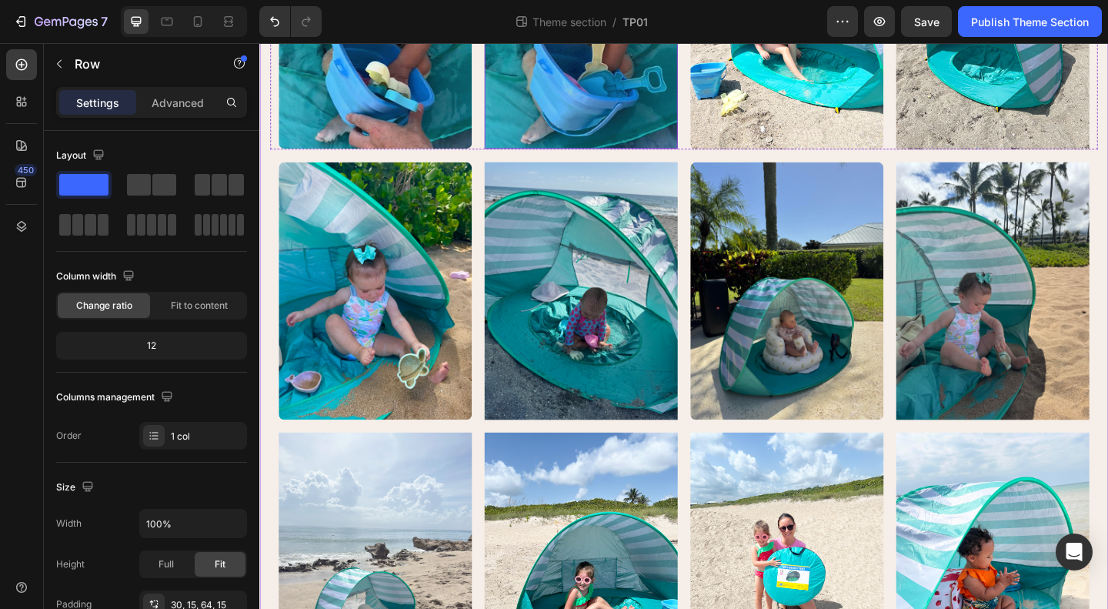
scroll to position [1591, 0]
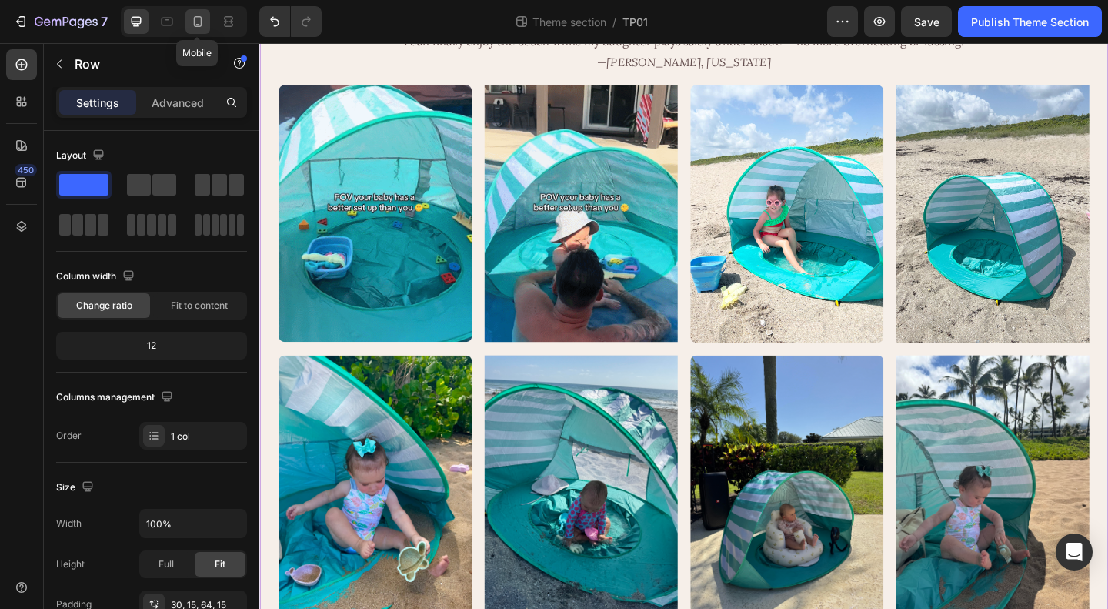
click at [194, 14] on icon at bounding box center [197, 21] width 15 height 15
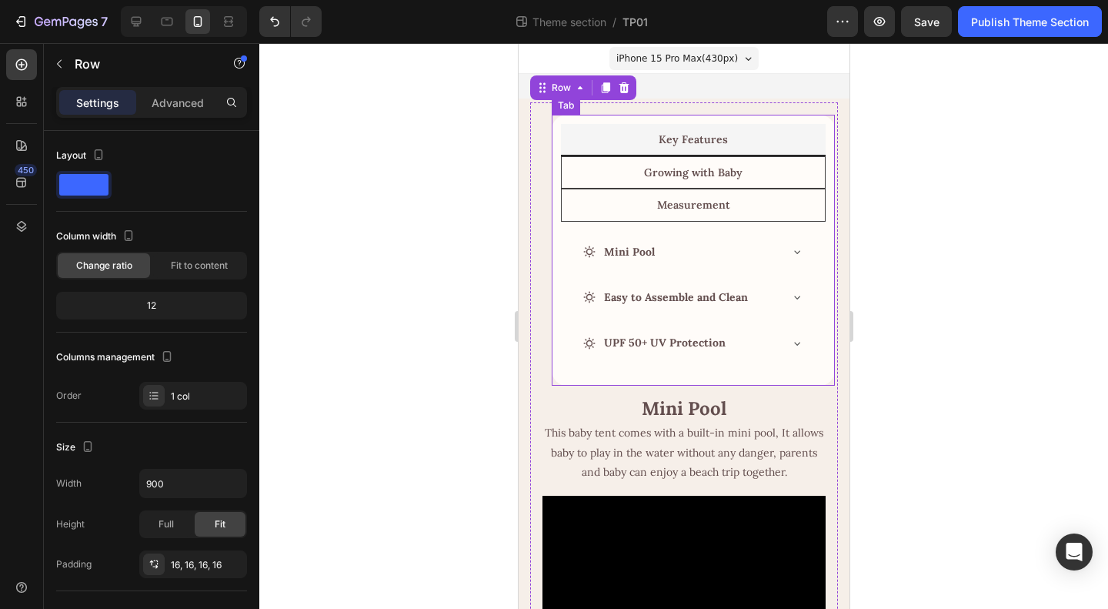
click at [566, 282] on div "Mini Pool Easy to Assemble and Clean UPF 50+ UV Protection Accordion 0–3 Months…" at bounding box center [692, 299] width 265 height 155
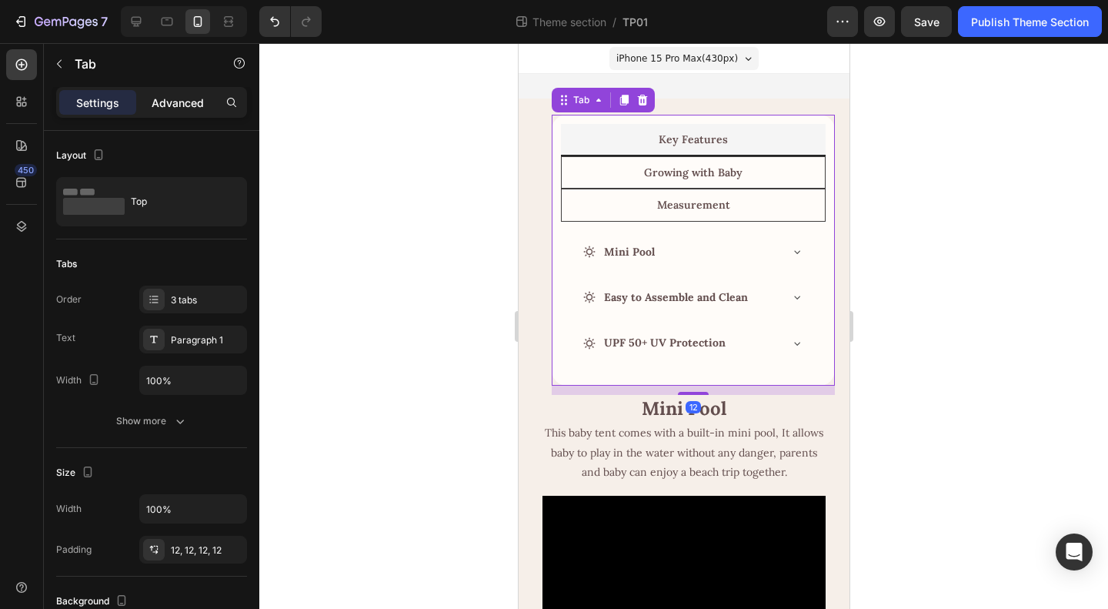
click at [166, 101] on p "Advanced" at bounding box center [178, 103] width 52 height 16
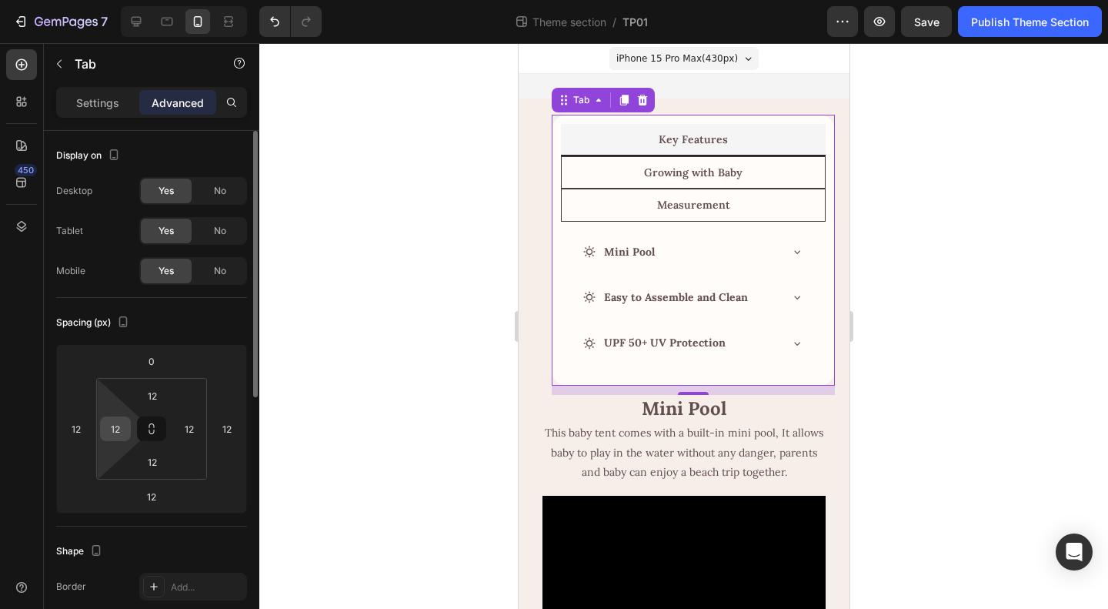
click at [109, 428] on input "12" at bounding box center [115, 428] width 23 height 23
click at [122, 426] on input "0" at bounding box center [115, 428] width 23 height 23
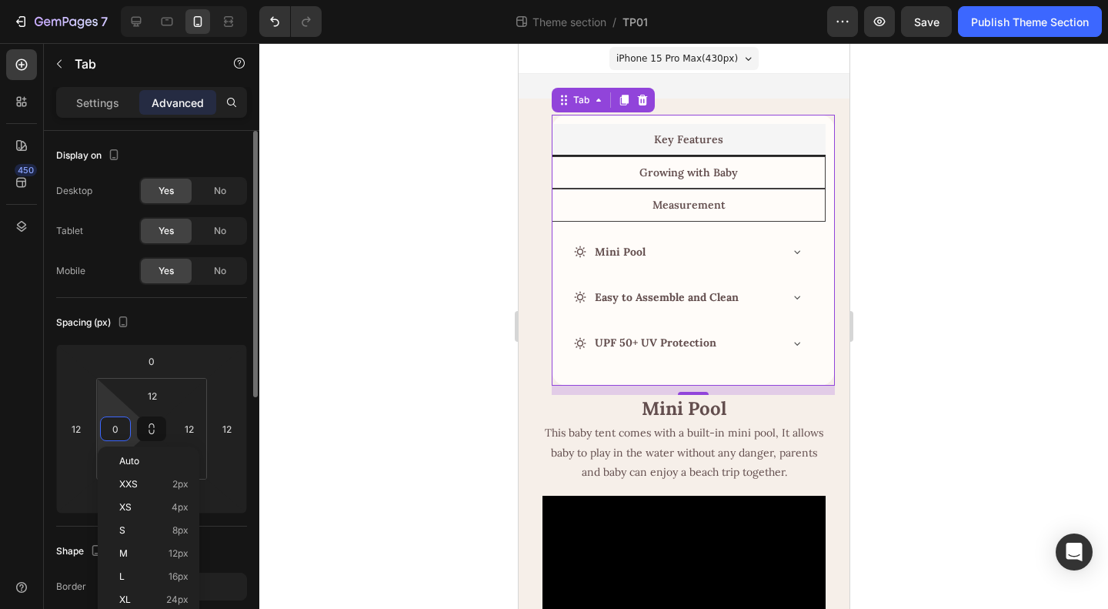
click at [122, 426] on input "0" at bounding box center [115, 428] width 23 height 23
type input "12"
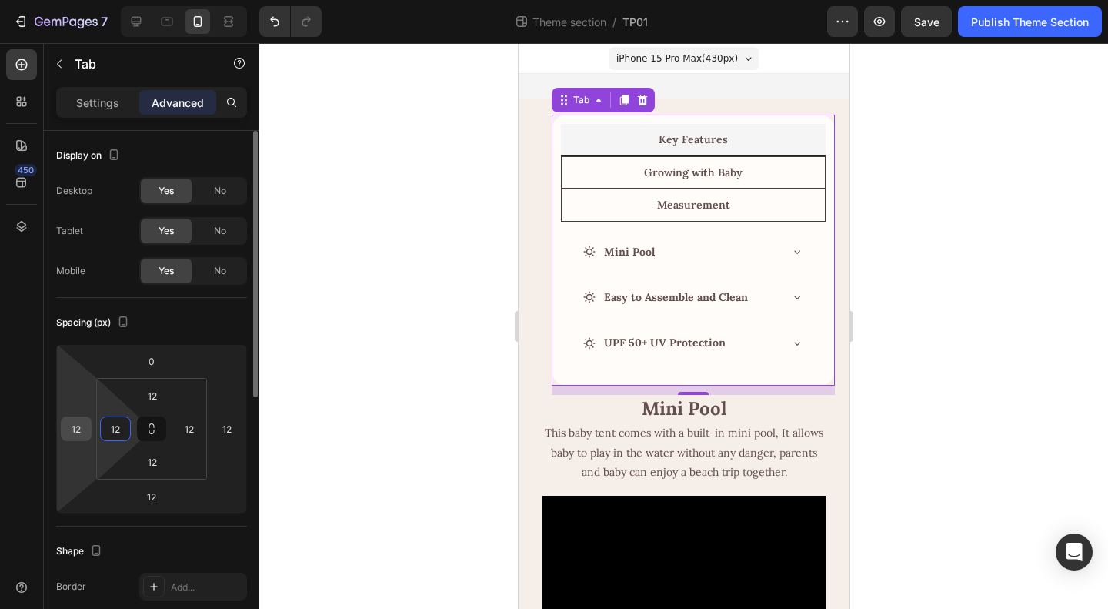
click at [80, 425] on input "12" at bounding box center [76, 428] width 23 height 23
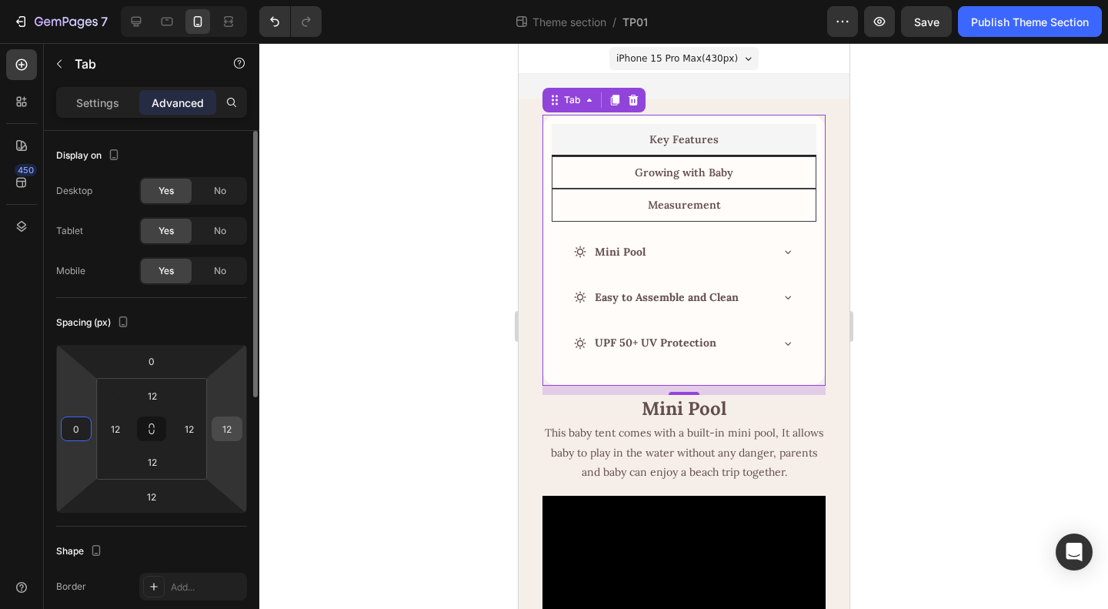
type input "0"
click at [225, 426] on input "12" at bounding box center [226, 428] width 23 height 23
type input "0"
click at [205, 319] on div "Spacing (px)" at bounding box center [151, 322] width 191 height 25
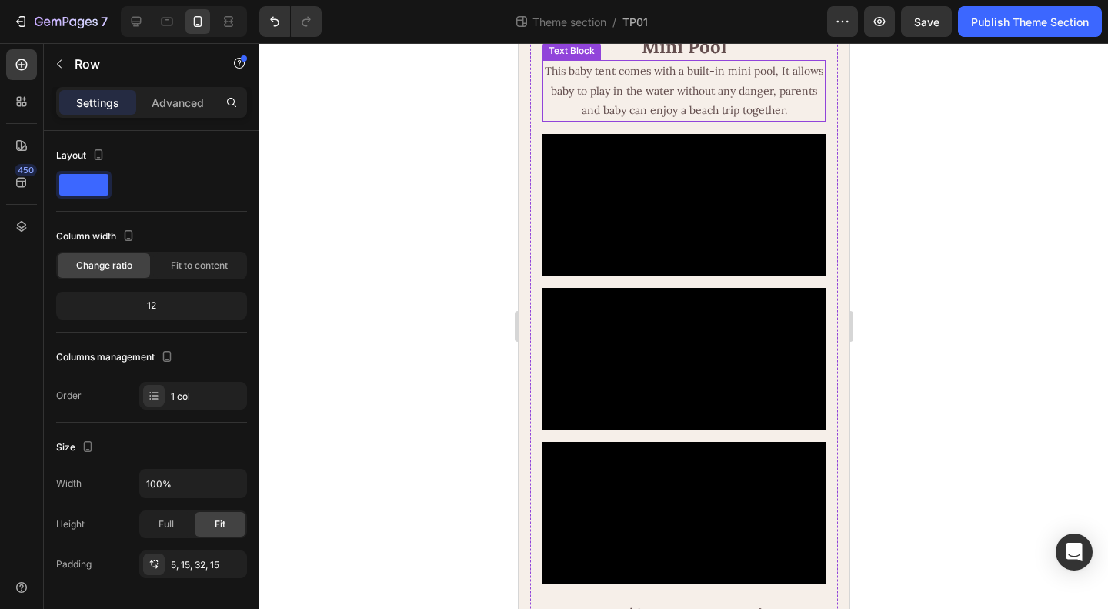
scroll to position [385, 0]
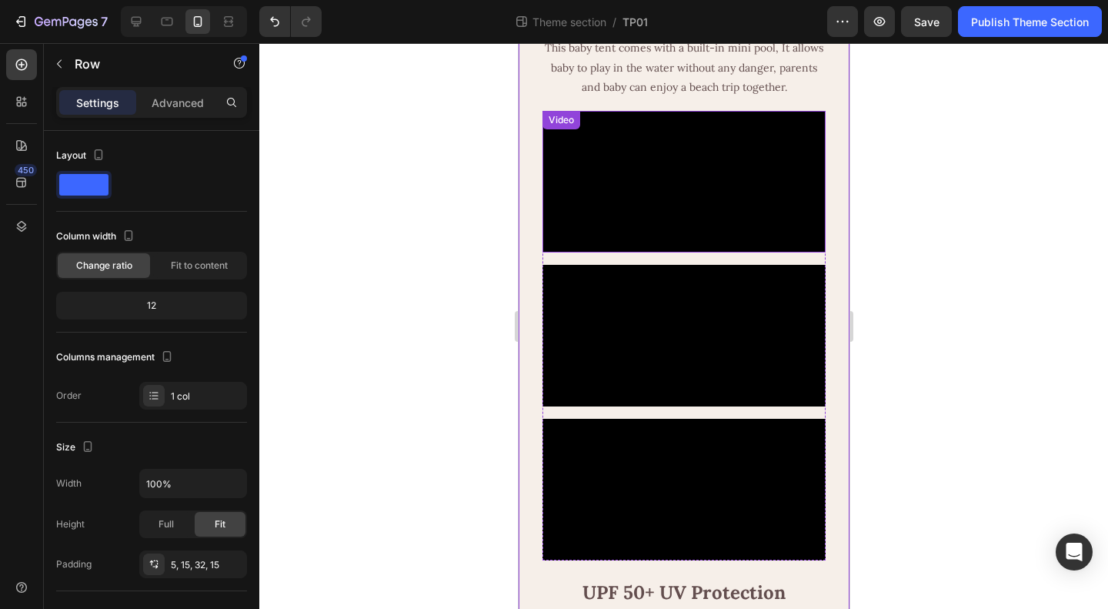
click at [679, 252] on video at bounding box center [683, 182] width 283 height 142
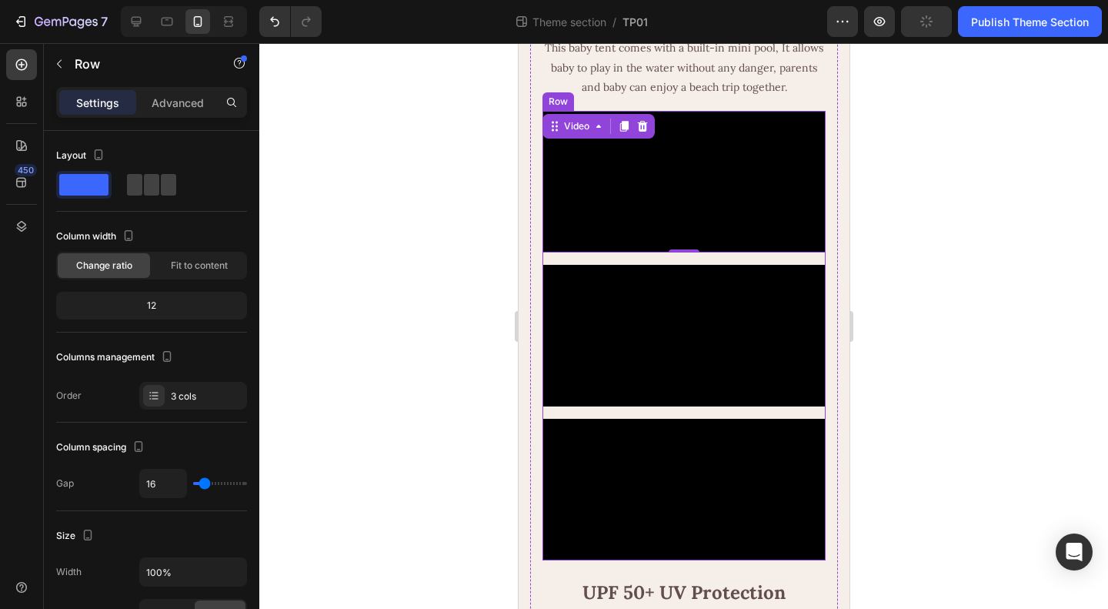
click at [666, 482] on div "Video 0 Video Video Row" at bounding box center [683, 335] width 283 height 449
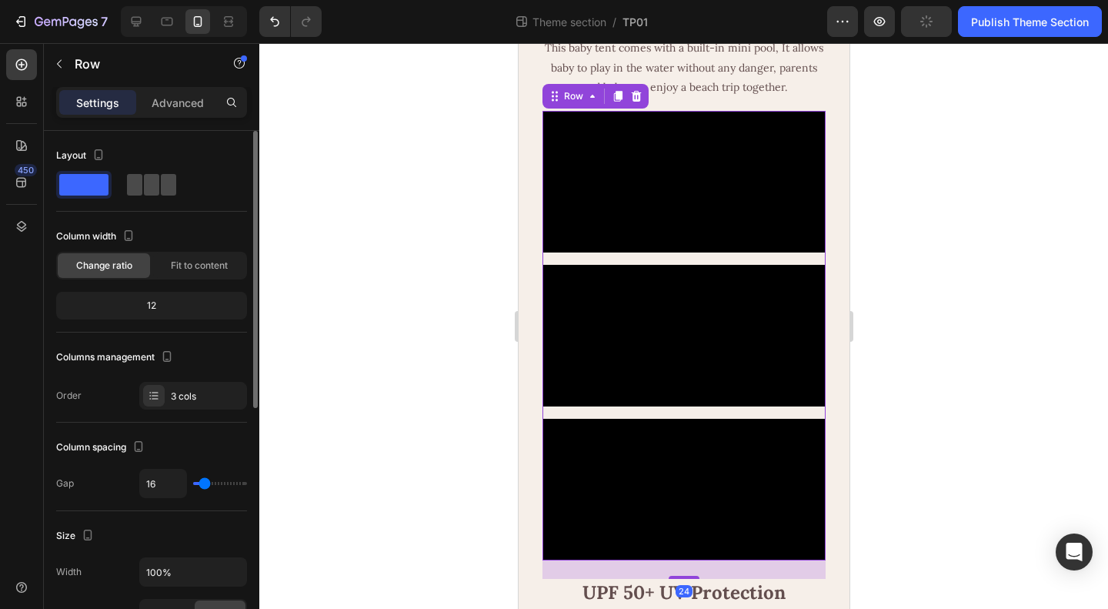
click at [161, 186] on span at bounding box center [168, 185] width 15 height 22
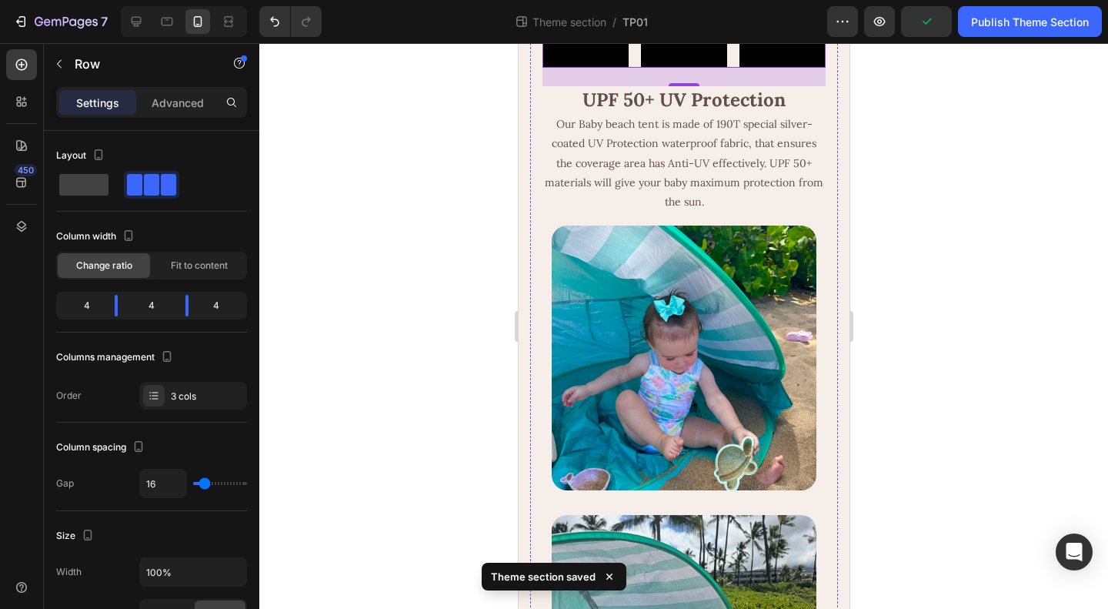
scroll to position [539, 0]
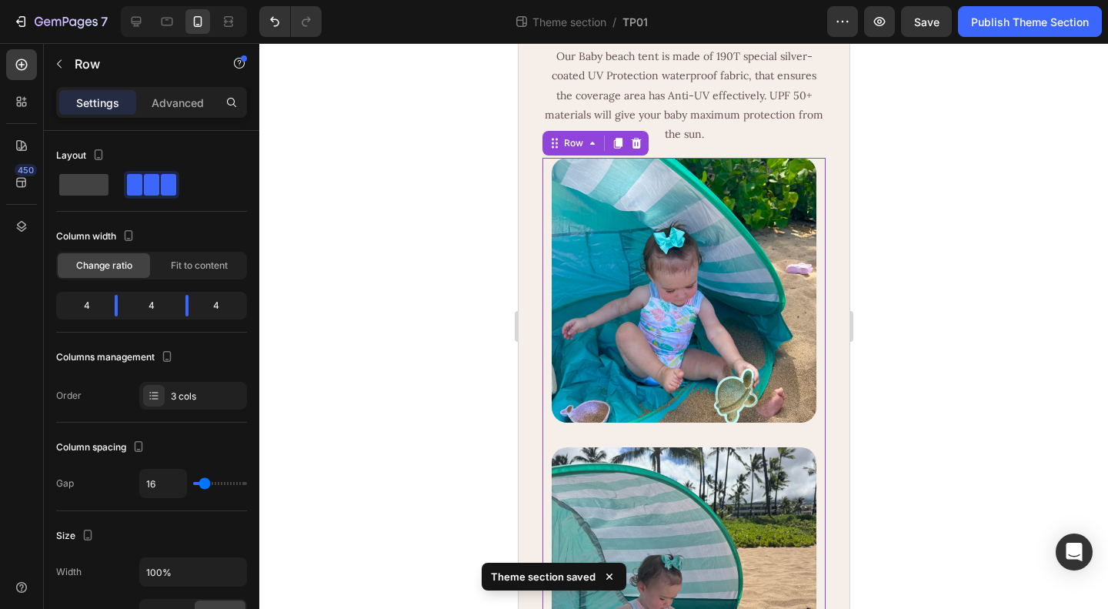
click at [682, 488] on div "Image Image Image Row 16" at bounding box center [683, 586] width 283 height 856
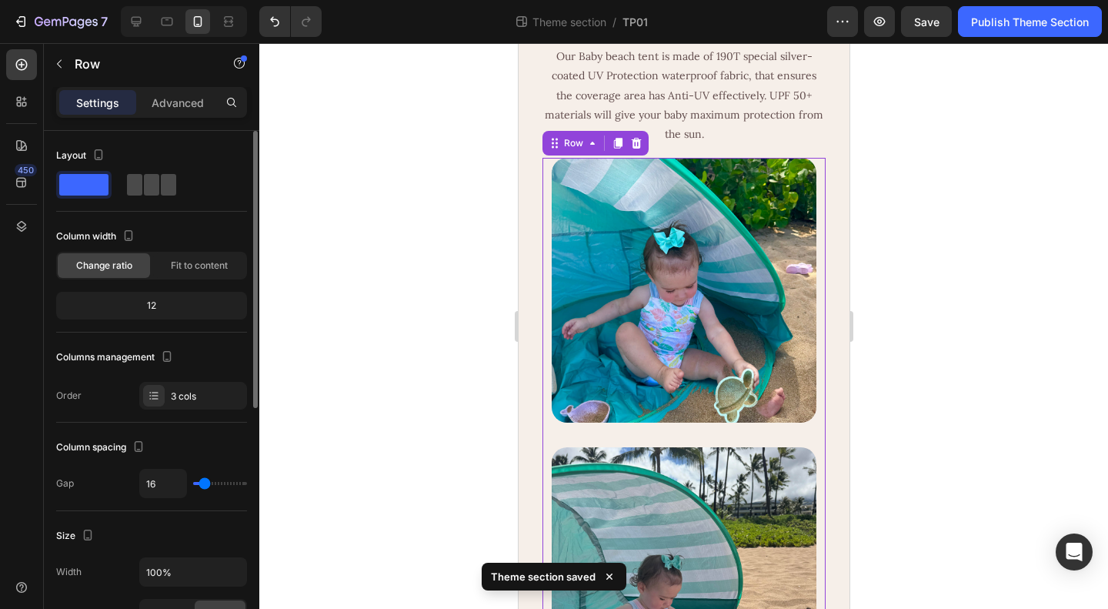
click at [144, 185] on span at bounding box center [151, 185] width 15 height 22
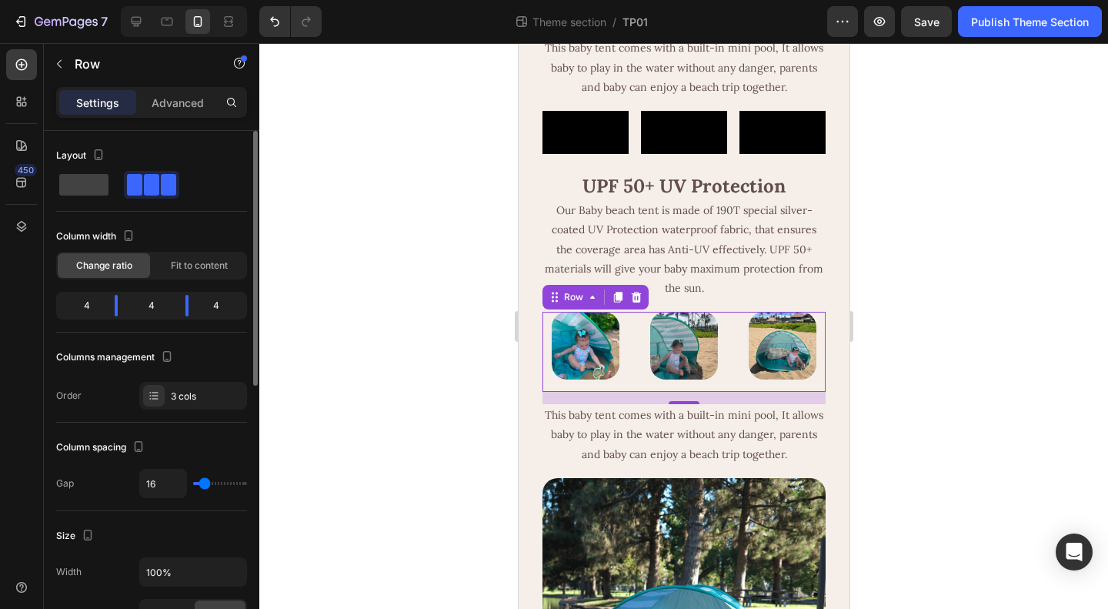
scroll to position [154, 0]
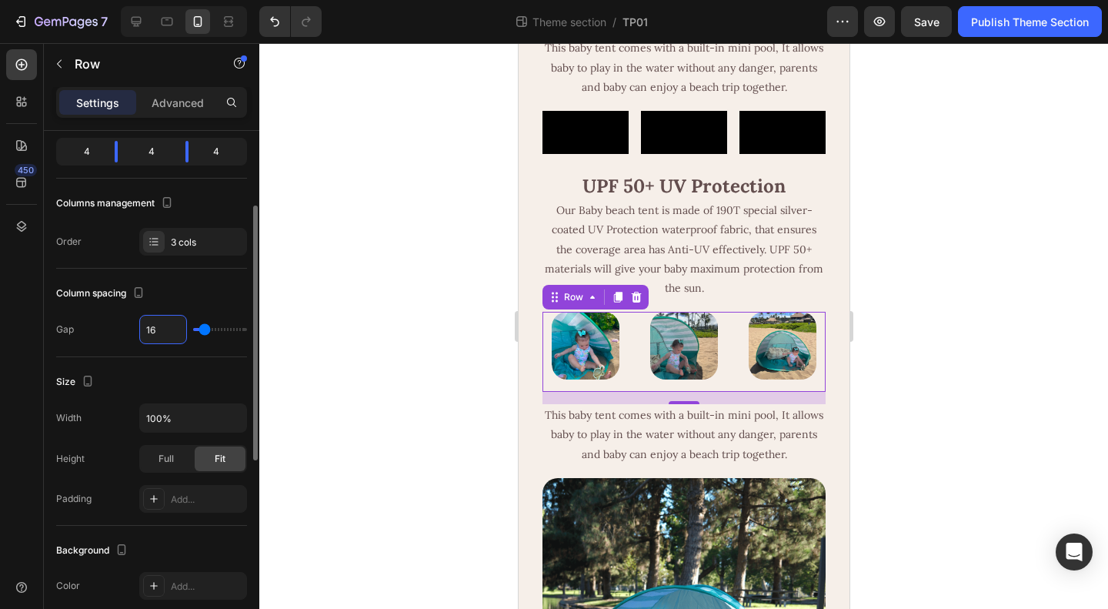
click at [157, 321] on input "16" at bounding box center [163, 330] width 46 height 28
type input "15"
type input "14"
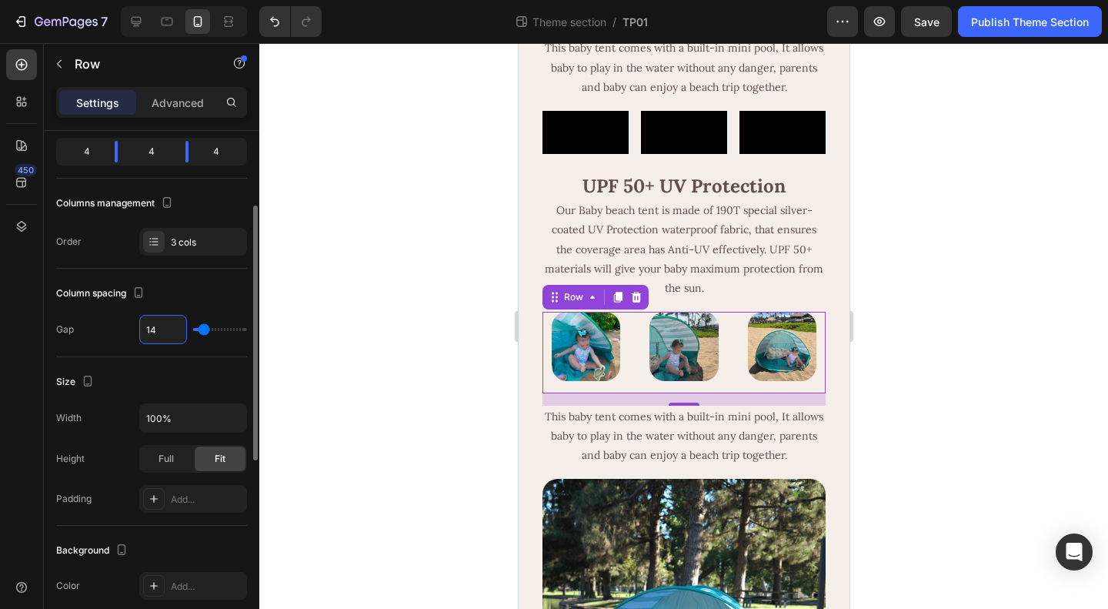
type input "13"
type input "12"
type input "11"
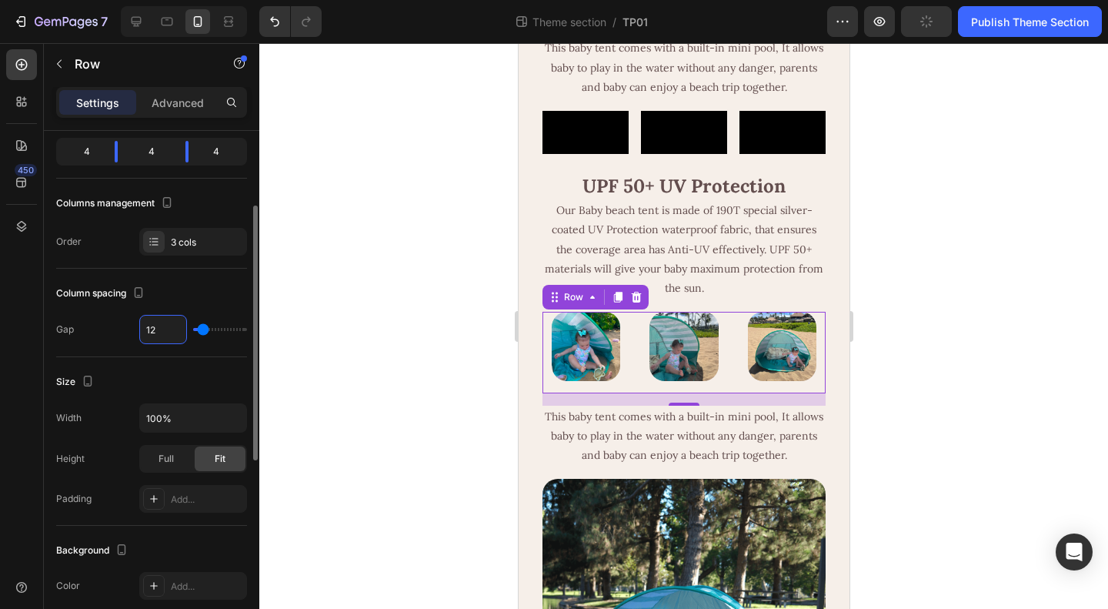
type input "11"
type input "10"
type input "9"
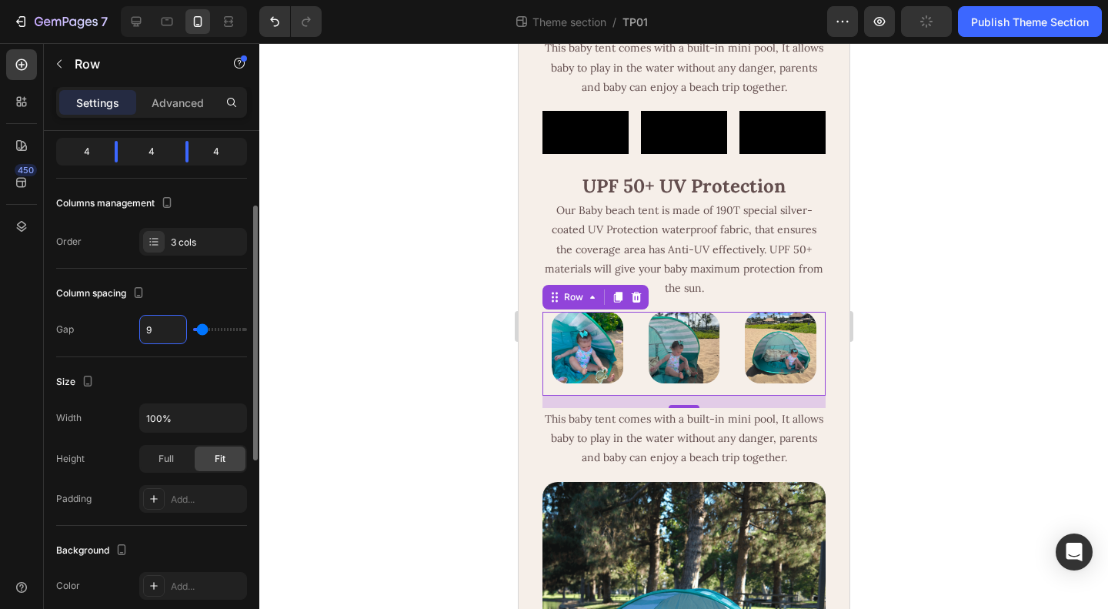
type input "8"
type input "7"
type input "6"
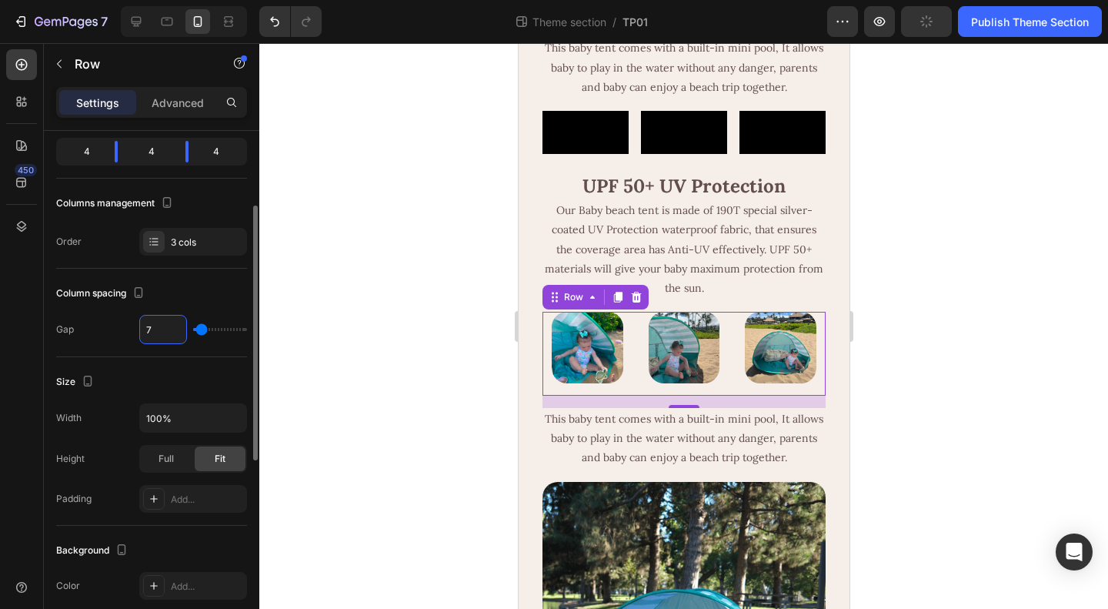
type input "6"
type input "5"
type input "4"
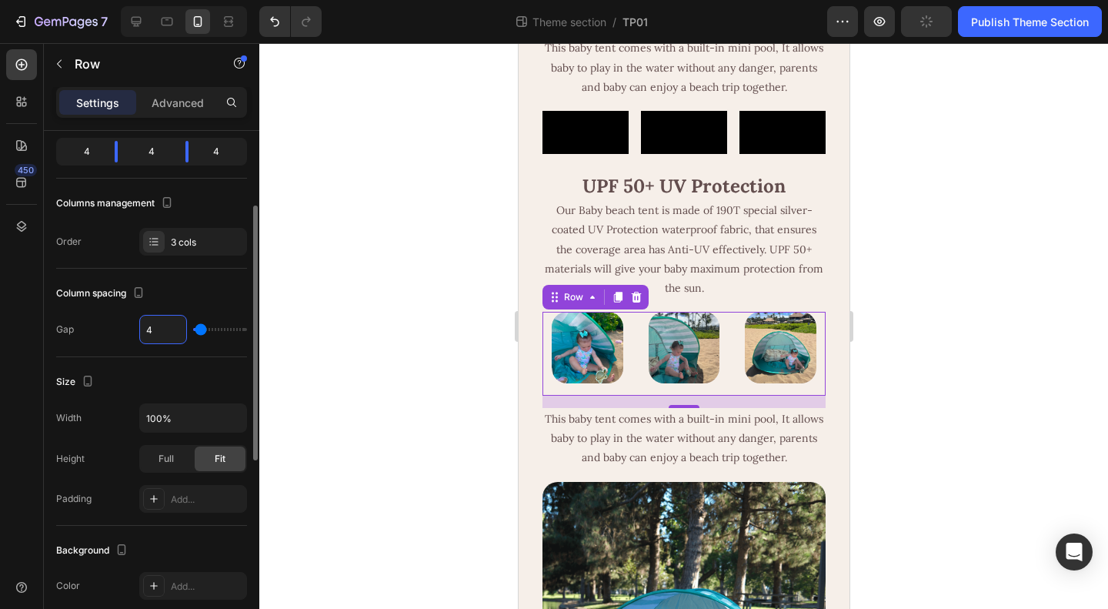
type input "3"
type input "2"
type input "1"
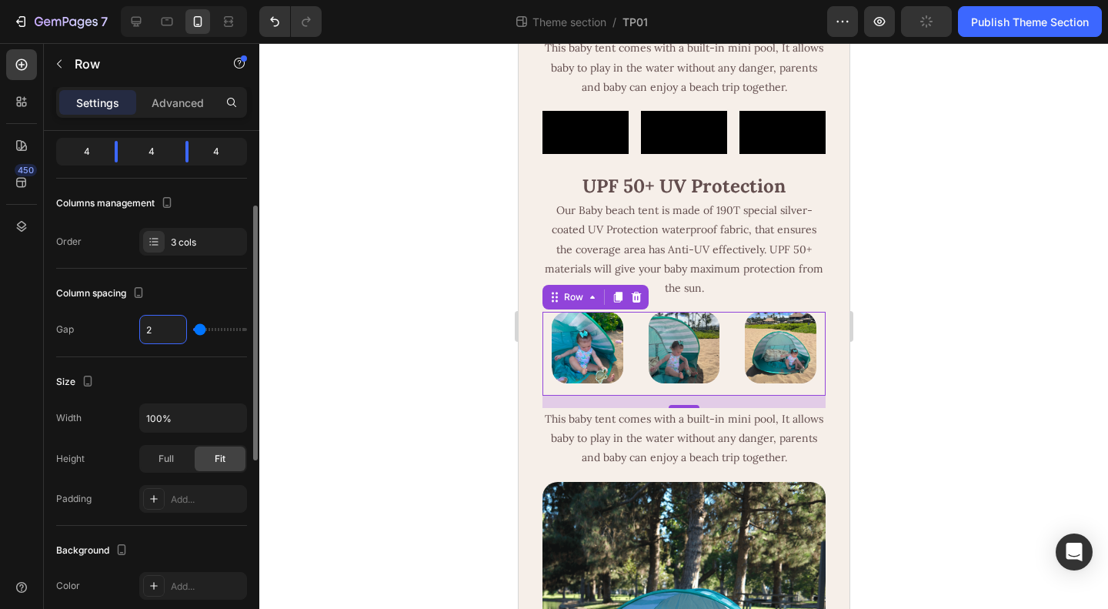
type input "1"
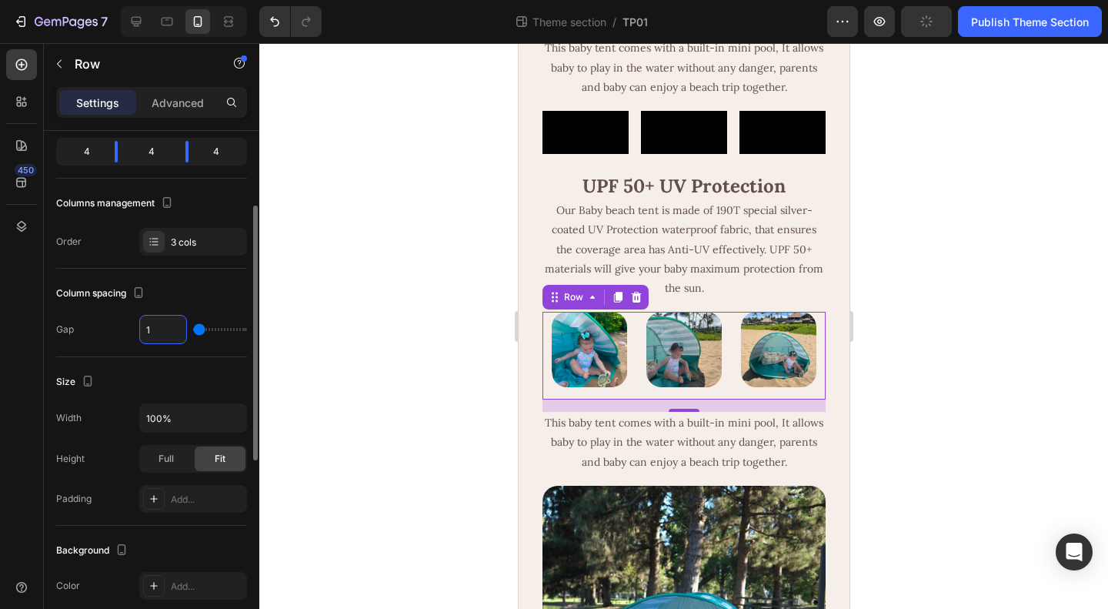
type input "0"
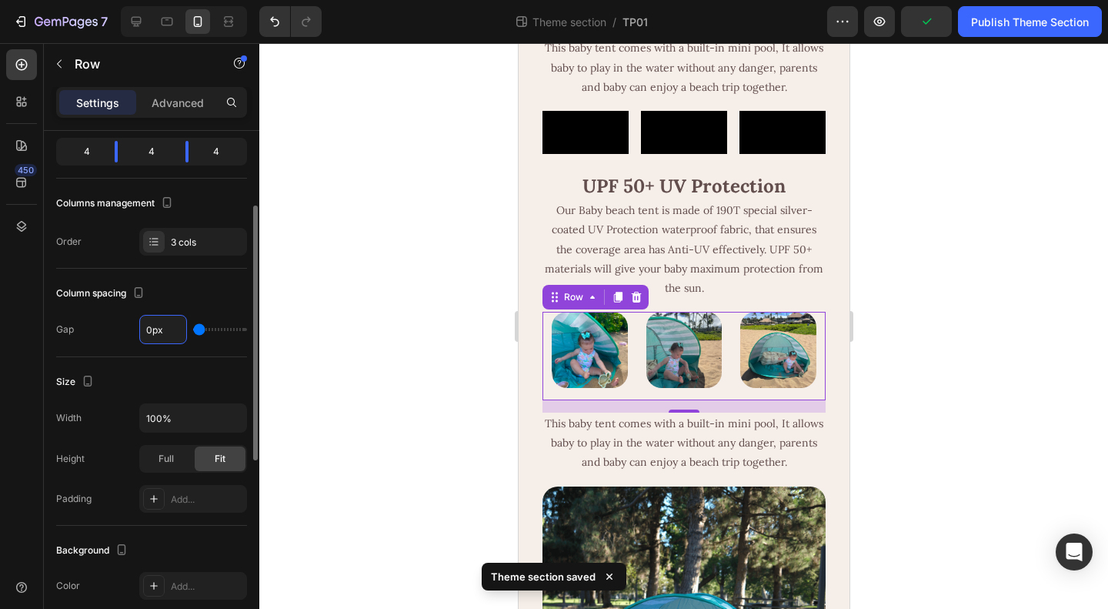
type input "0"
click at [189, 287] on div "Column spacing" at bounding box center [151, 293] width 191 height 25
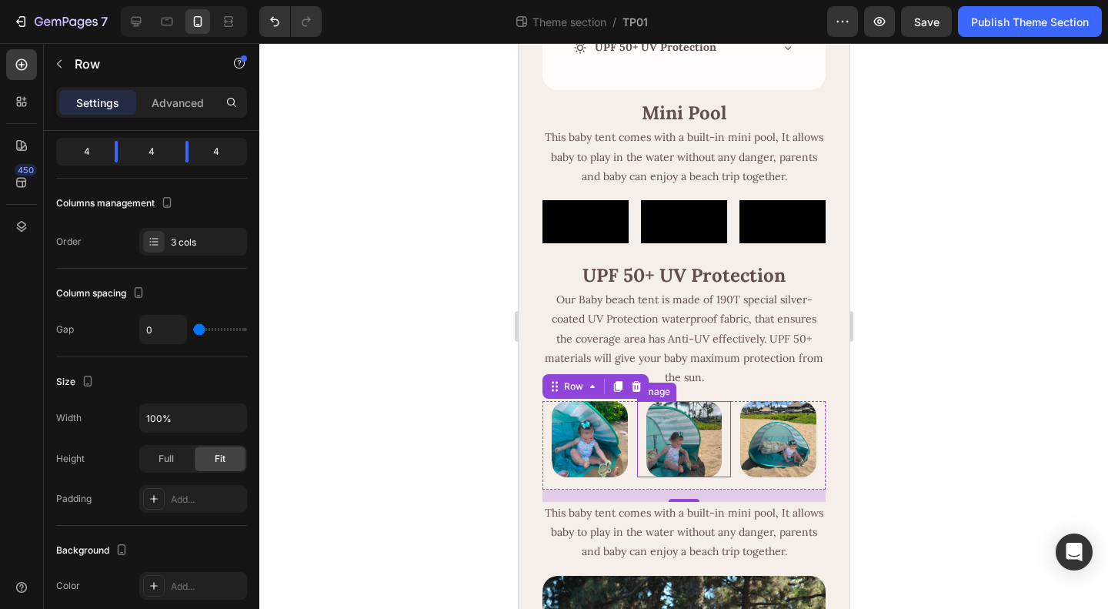
scroll to position [231, 0]
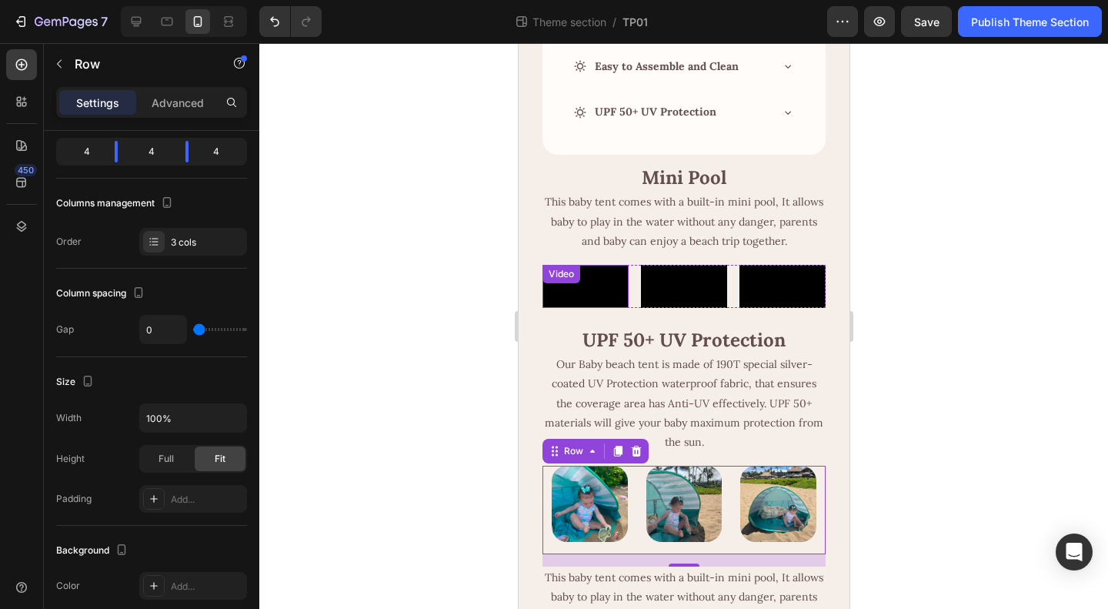
click at [572, 308] on video at bounding box center [585, 286] width 86 height 43
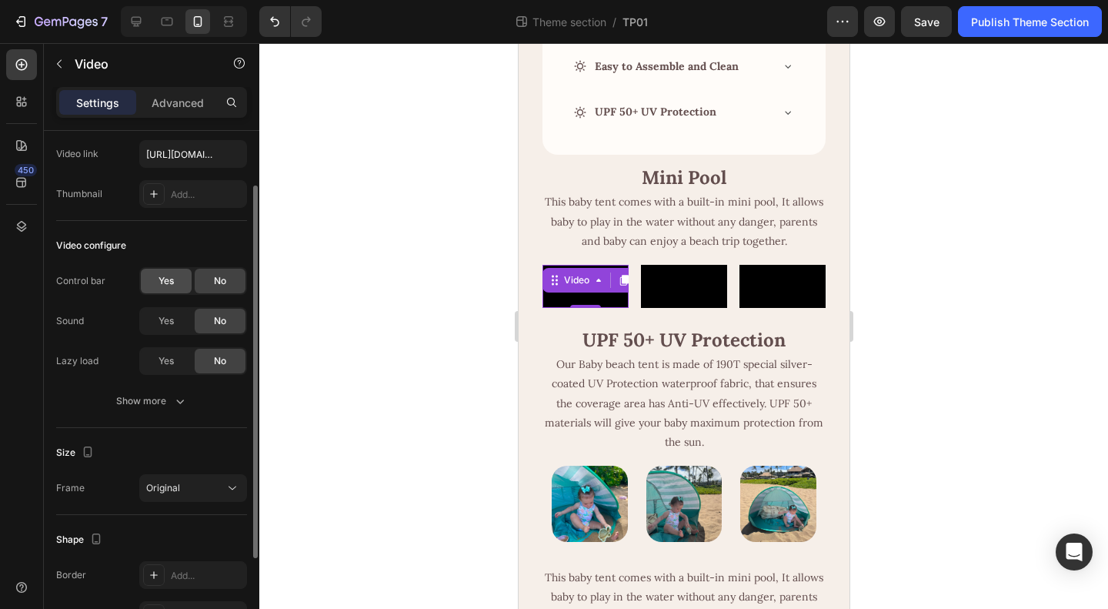
scroll to position [209, 0]
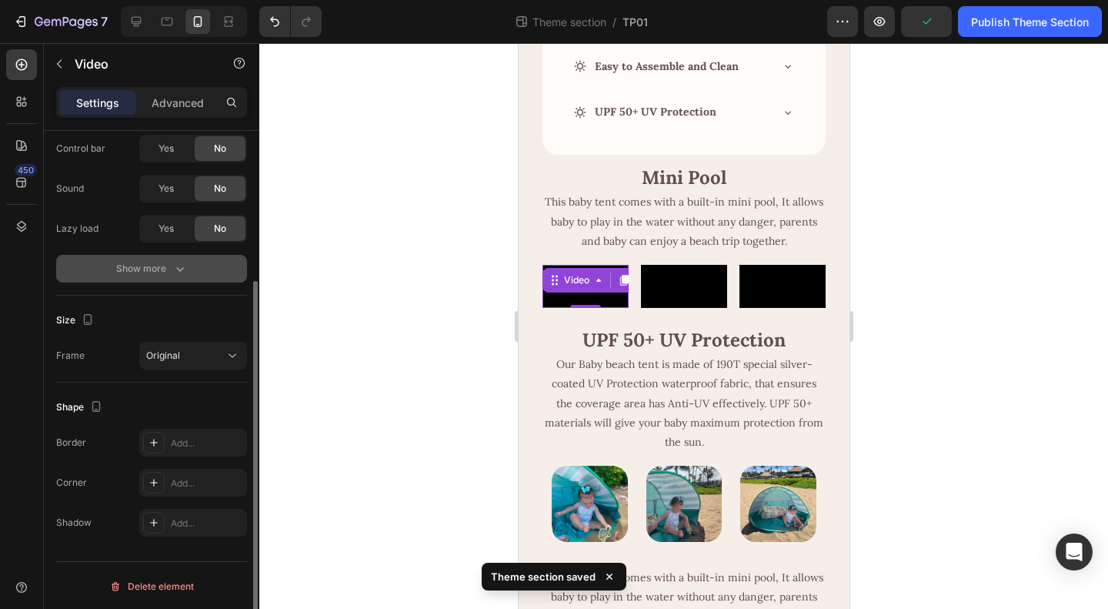
click at [185, 276] on button "Show more" at bounding box center [151, 269] width 191 height 28
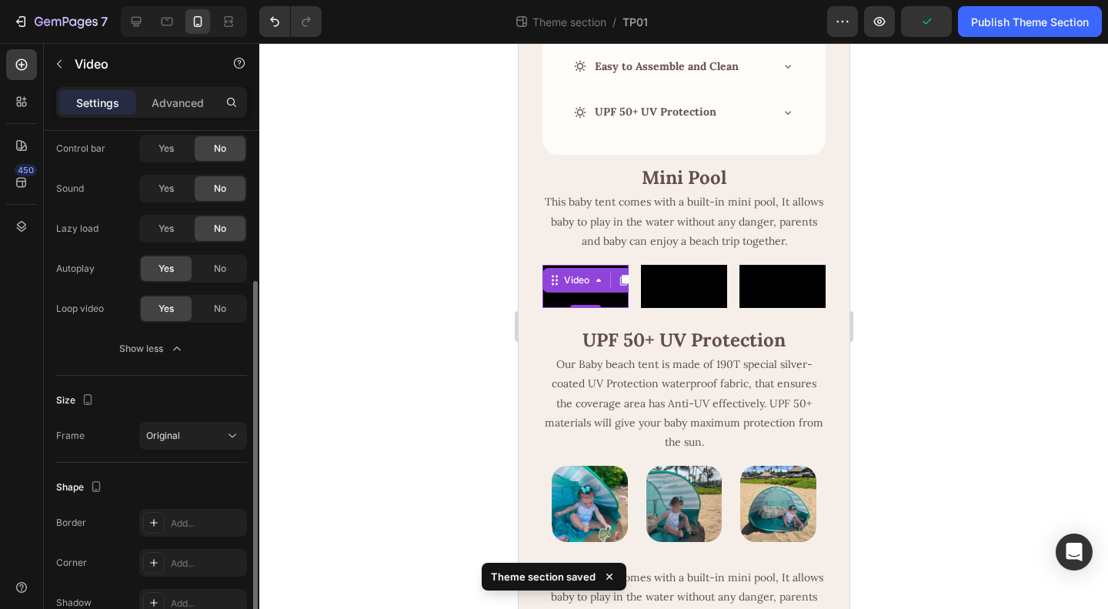
scroll to position [289, 0]
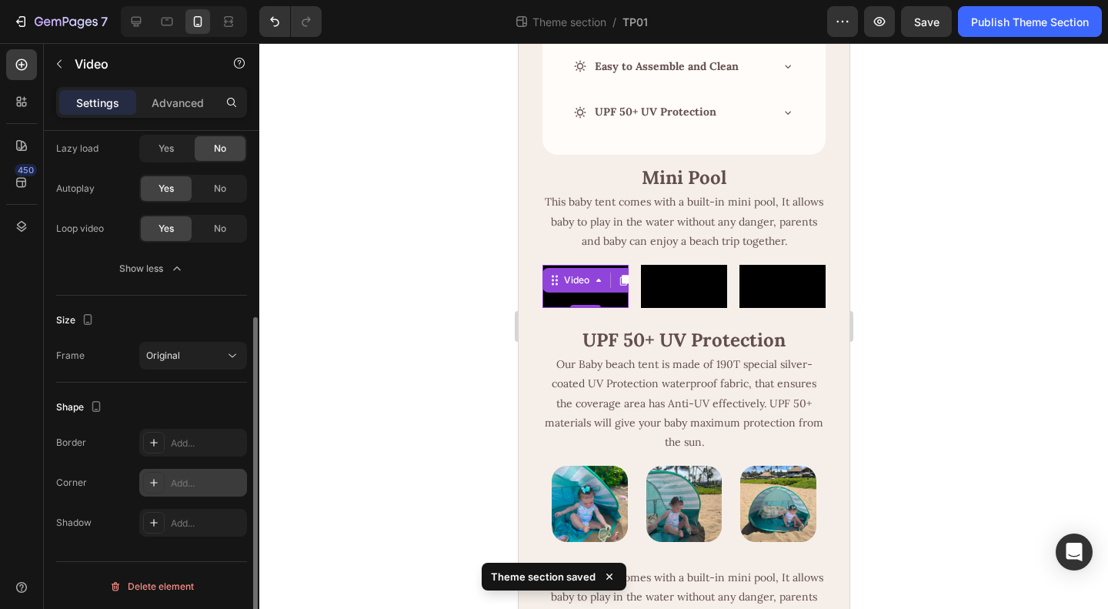
click at [172, 479] on div "Add..." at bounding box center [207, 483] width 72 height 14
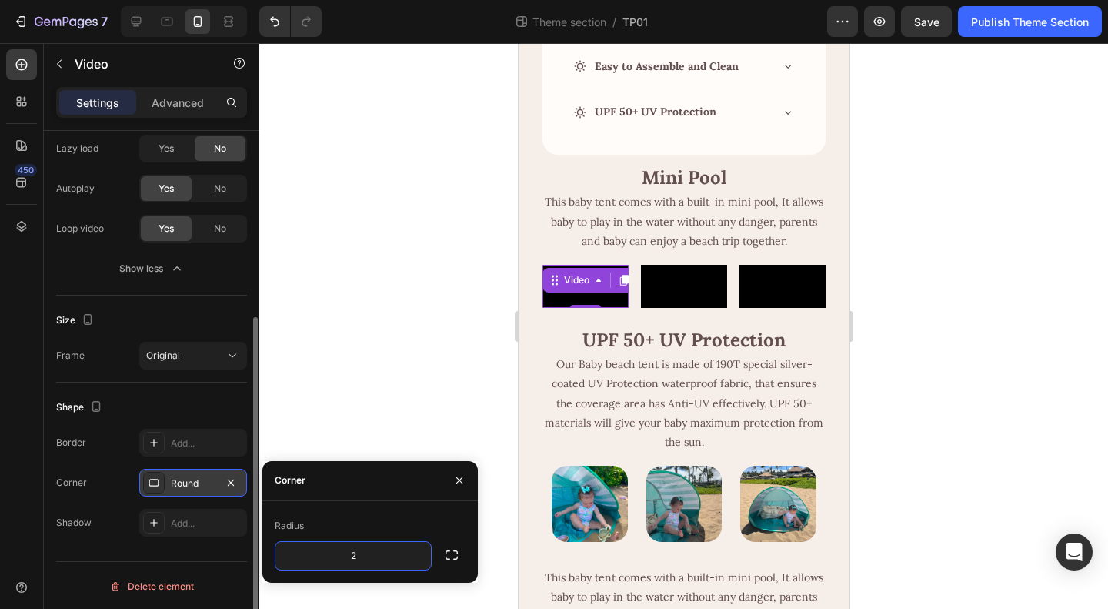
type input "20"
click at [693, 306] on video at bounding box center [683, 286] width 86 height 43
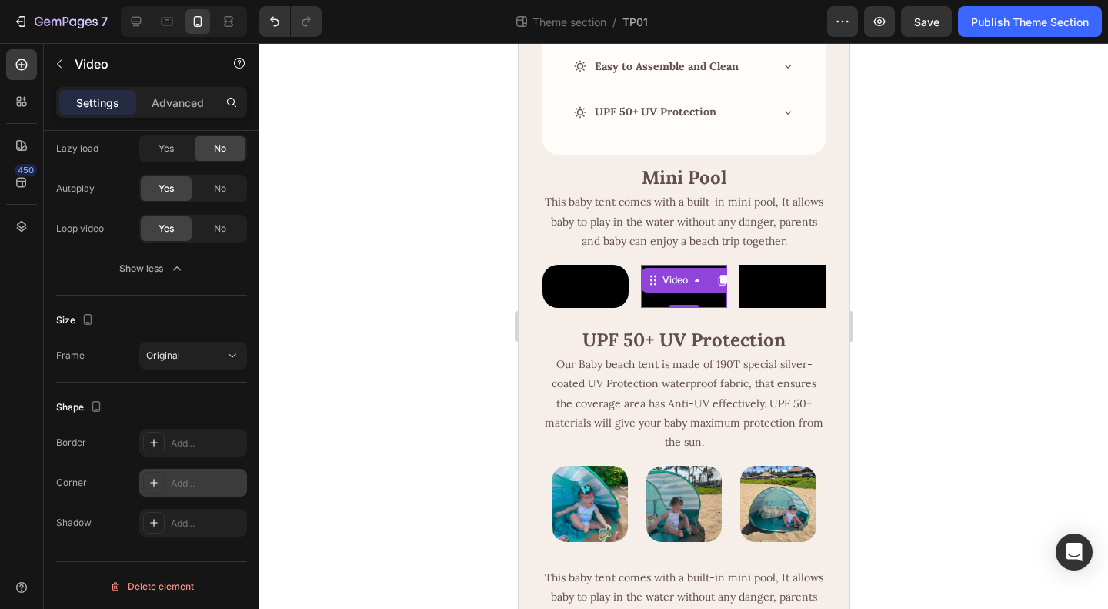
click at [189, 484] on div "Add..." at bounding box center [207, 483] width 72 height 14
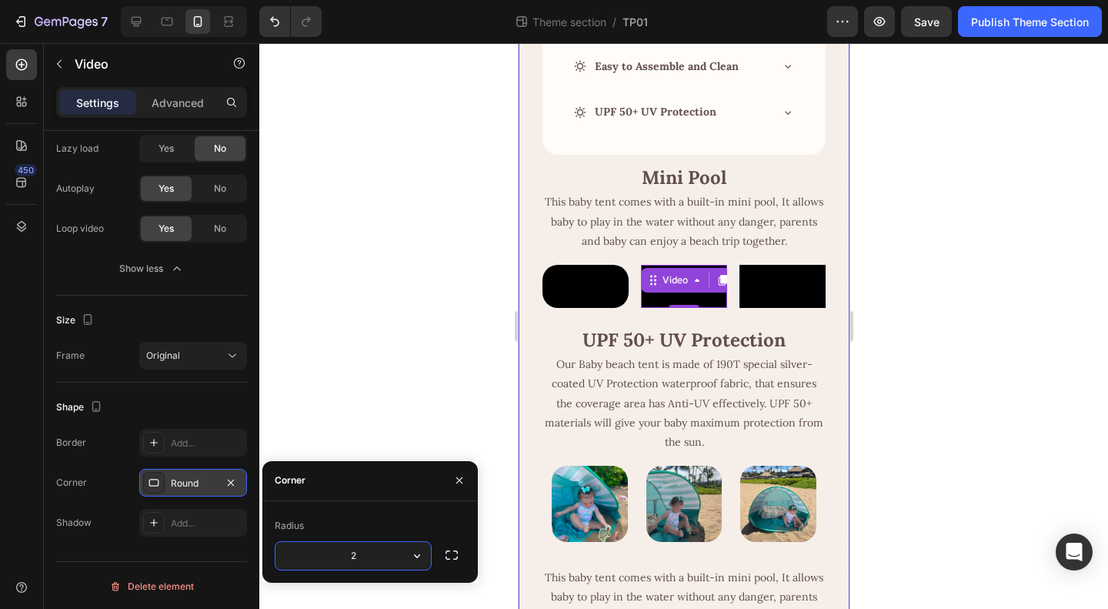
type input "20"
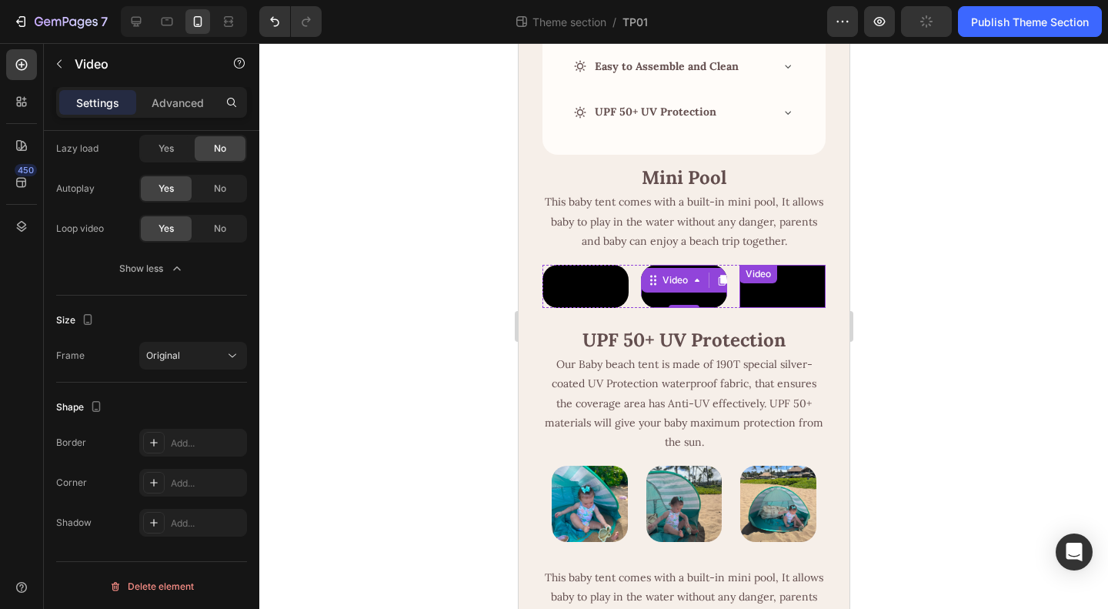
click at [763, 308] on video at bounding box center [782, 286] width 86 height 43
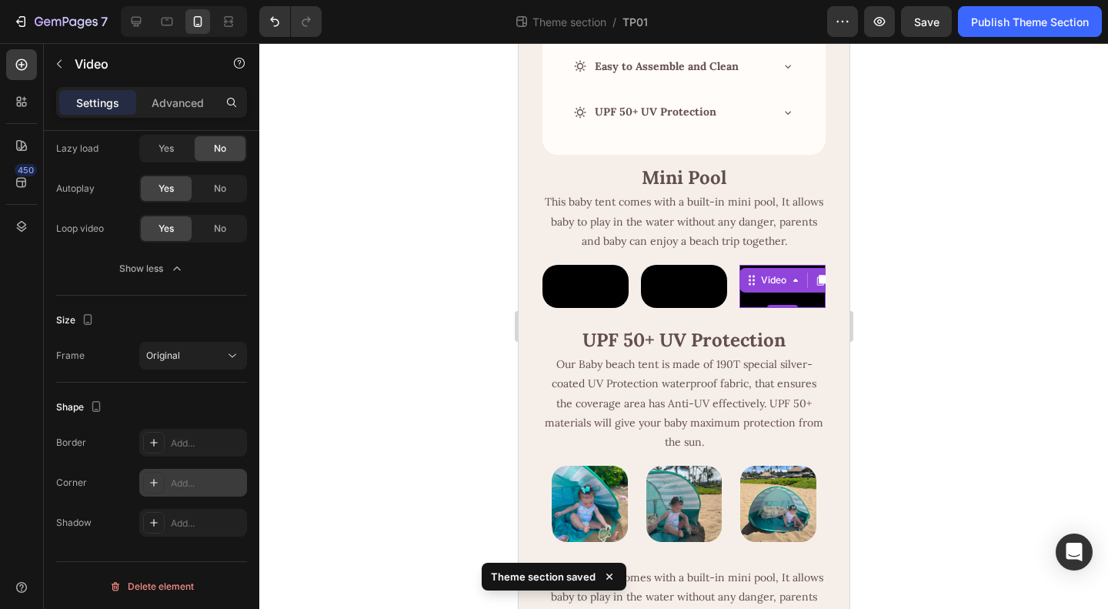
click at [174, 478] on div "Add..." at bounding box center [207, 483] width 72 height 14
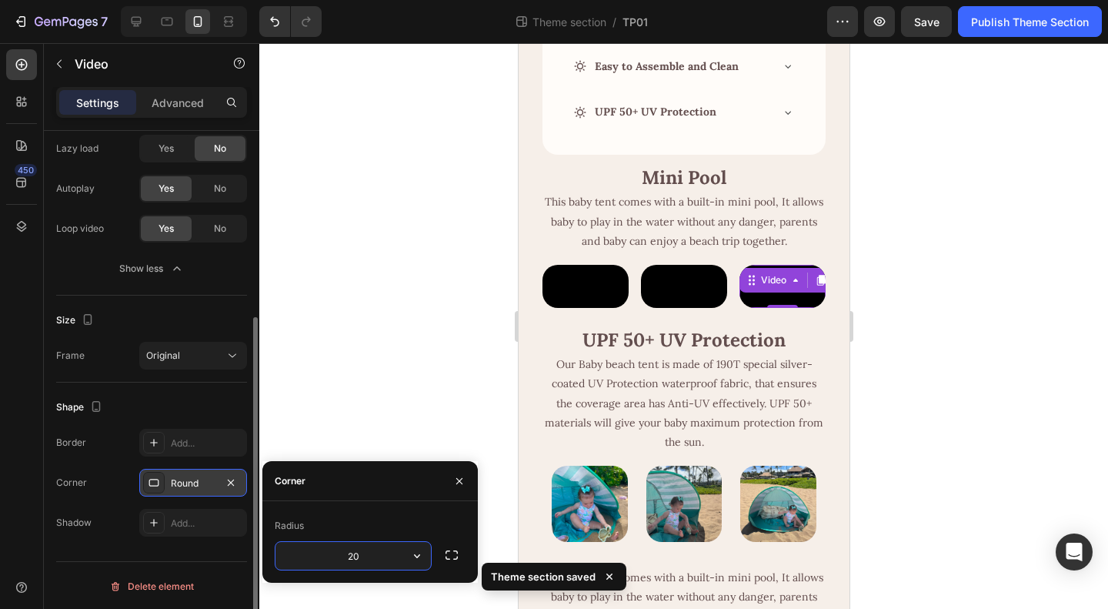
type input "20"
drag, startPoint x: 222, startPoint y: 395, endPoint x: 421, endPoint y: 396, distance: 199.3
click at [222, 395] on div "Shape" at bounding box center [151, 407] width 191 height 25
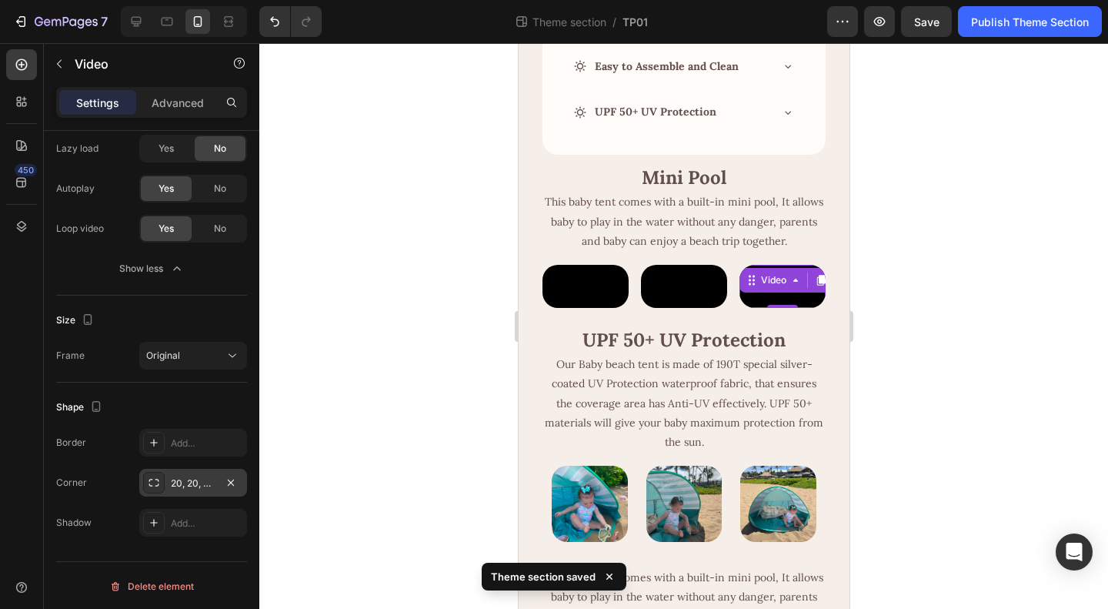
click at [955, 385] on div at bounding box center [683, 326] width 849 height 566
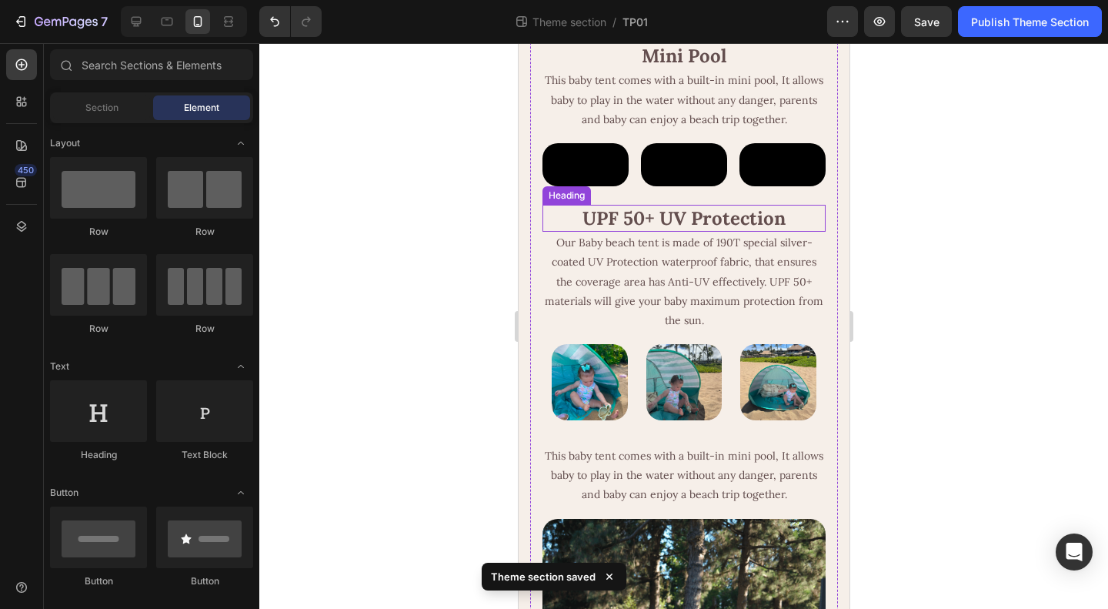
scroll to position [539, 0]
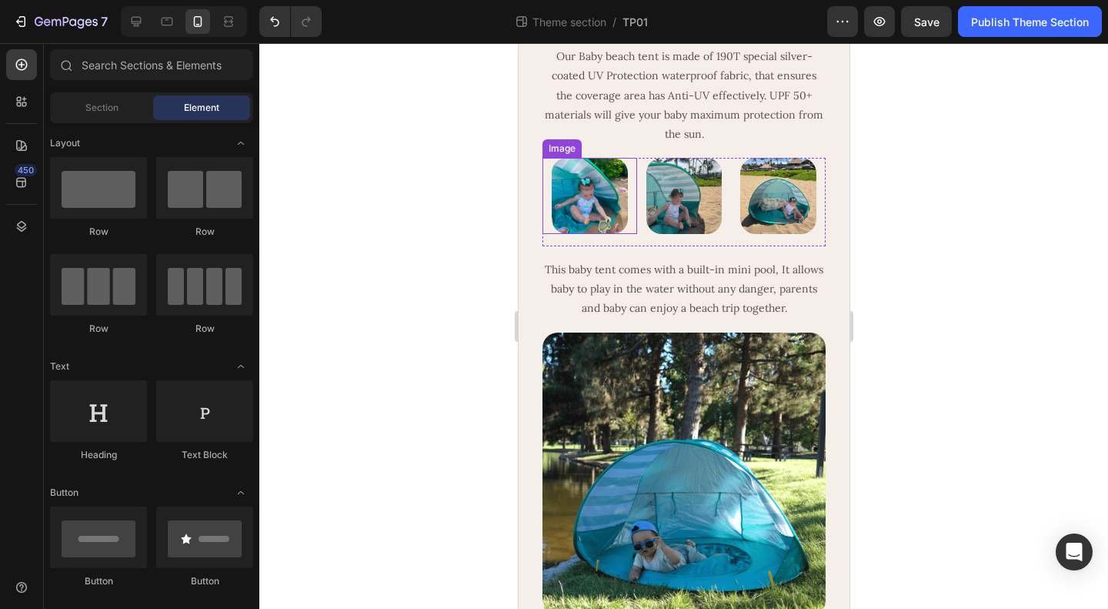
click at [604, 234] on img at bounding box center [589, 196] width 76 height 76
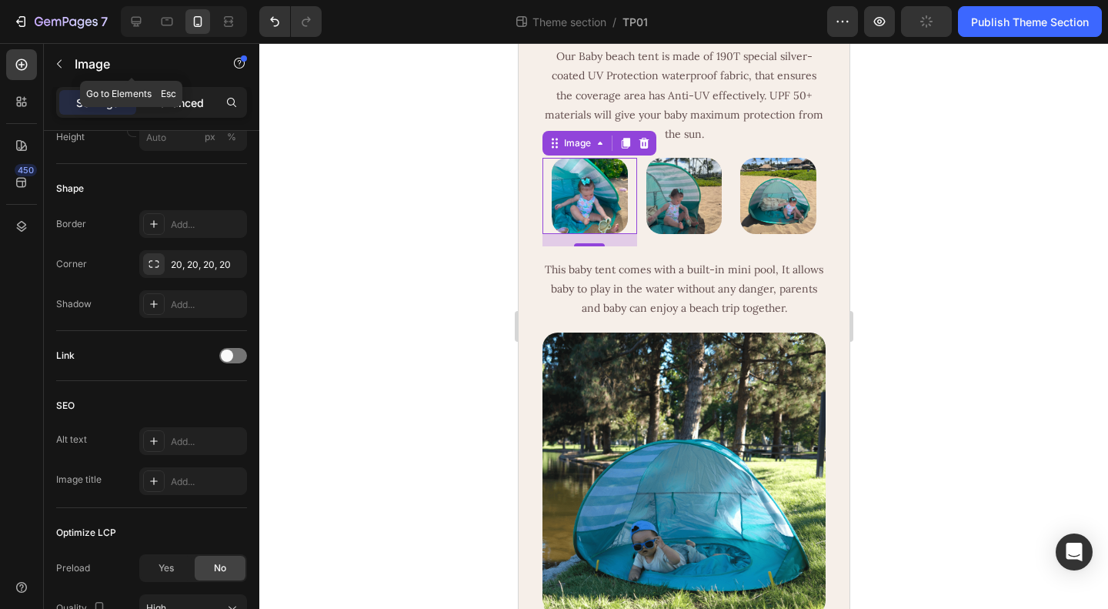
click at [192, 95] on p "Advanced" at bounding box center [178, 103] width 52 height 16
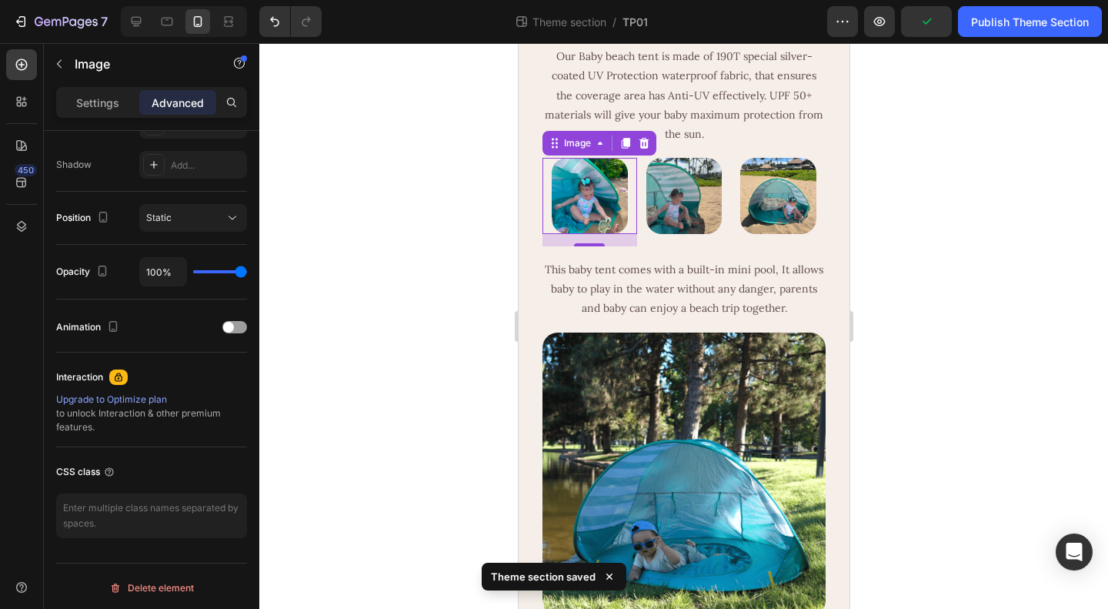
scroll to position [40, 0]
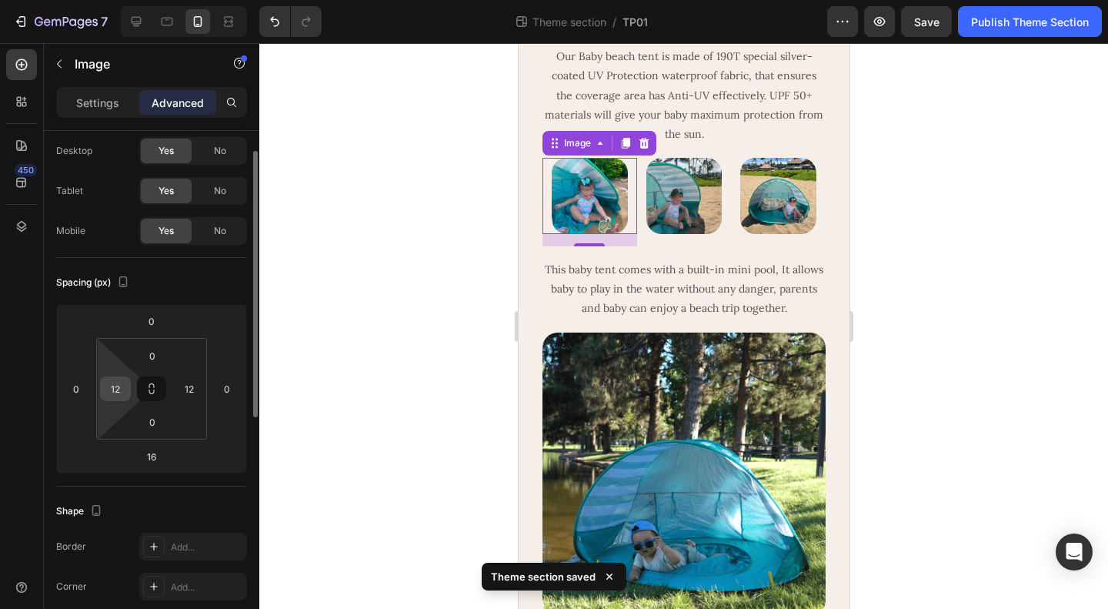
click at [115, 386] on input "12" at bounding box center [115, 388] width 23 height 23
type input "0"
click at [180, 386] on input "12" at bounding box center [189, 388] width 23 height 23
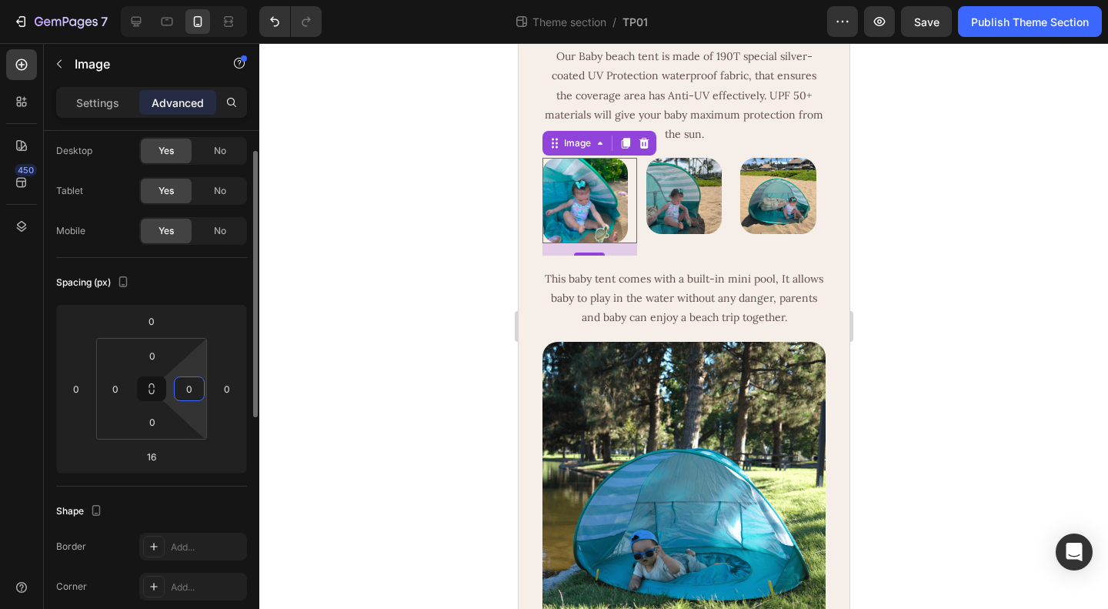
type input "0"
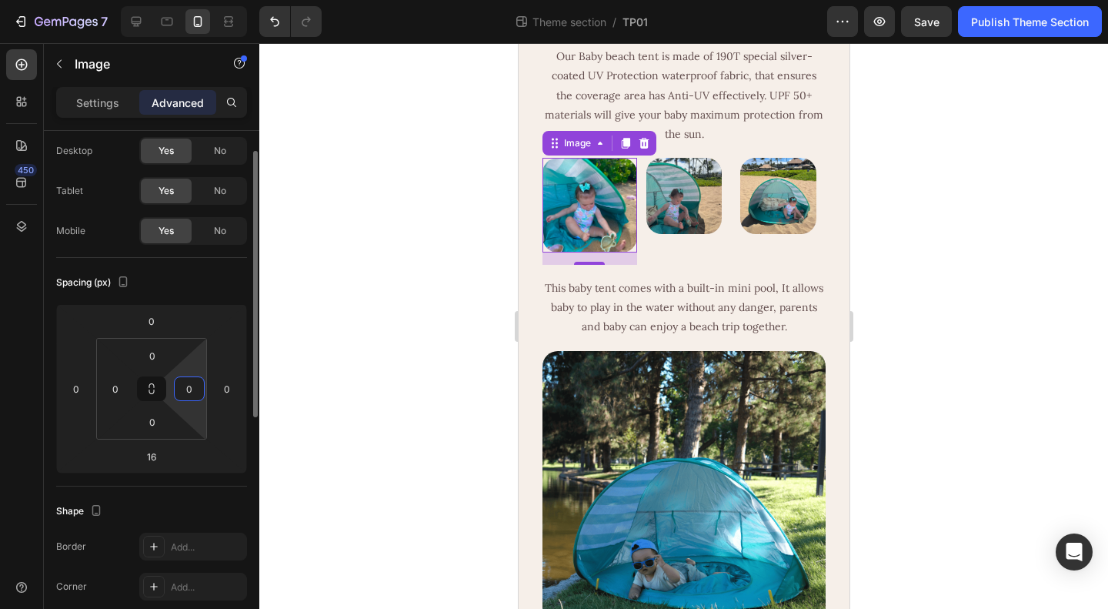
click at [209, 282] on div "Spacing (px)" at bounding box center [151, 282] width 191 height 25
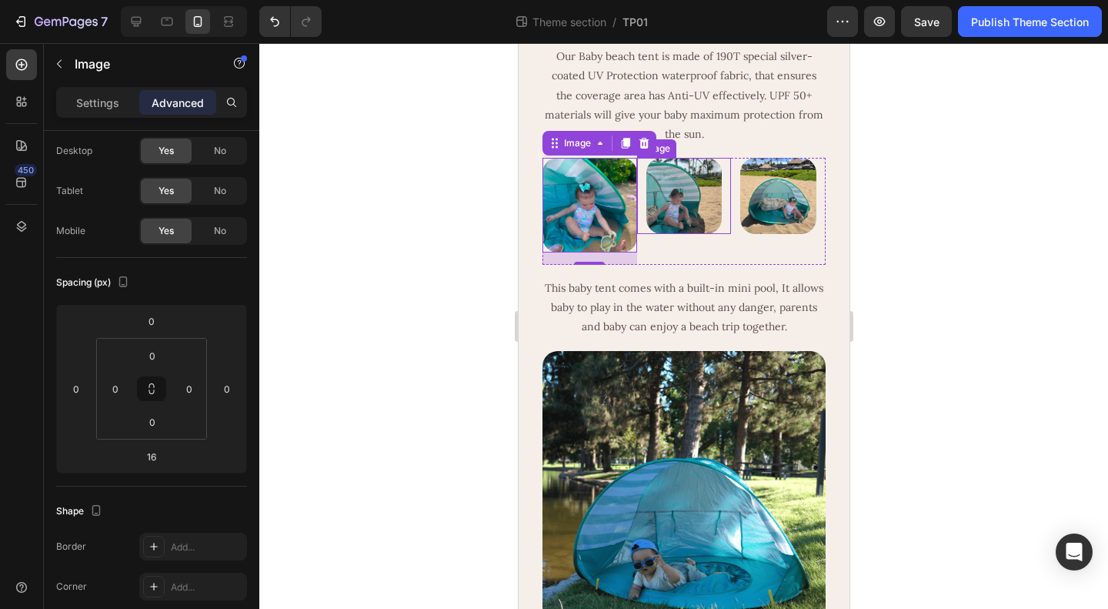
click at [679, 234] on img at bounding box center [684, 196] width 76 height 76
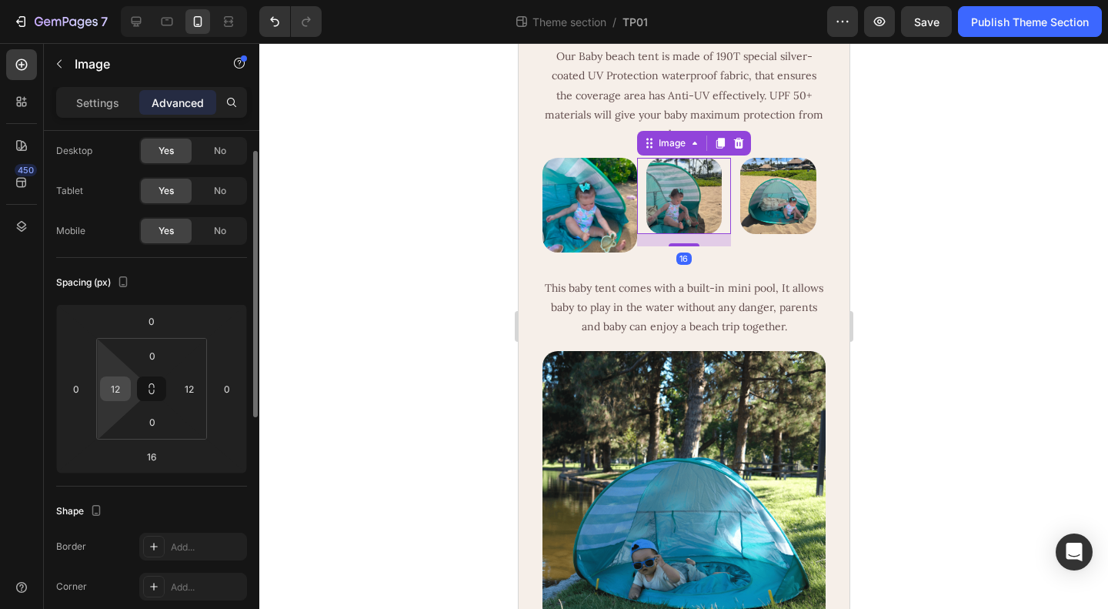
click at [115, 388] on input "12" at bounding box center [115, 388] width 23 height 23
type input "0"
click at [199, 388] on input "12" at bounding box center [189, 388] width 23 height 23
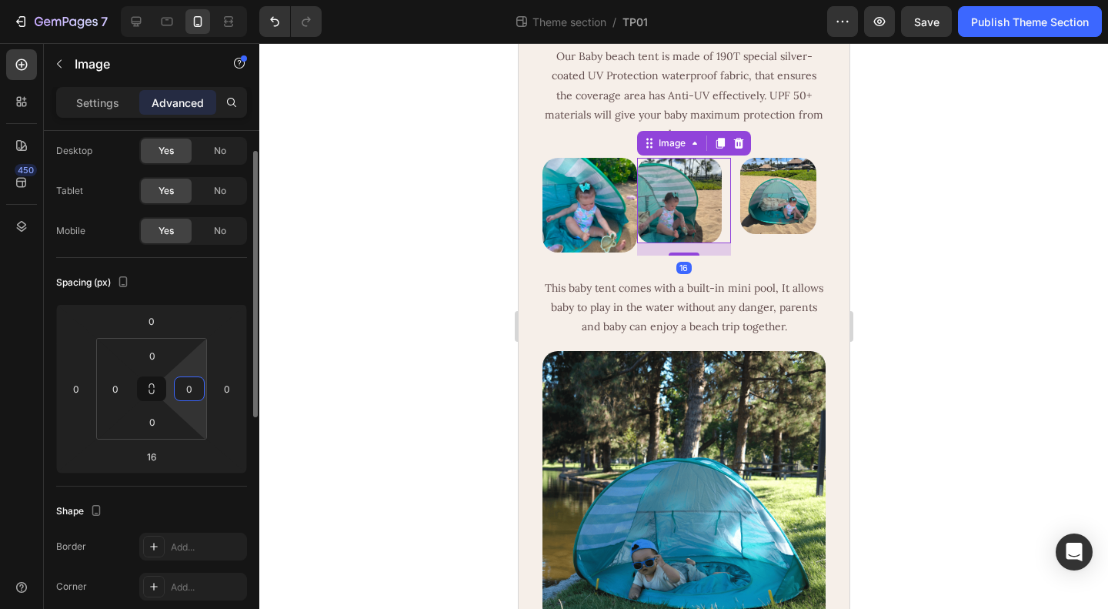
type input "0"
click at [235, 286] on div "Spacing (px)" at bounding box center [151, 282] width 191 height 25
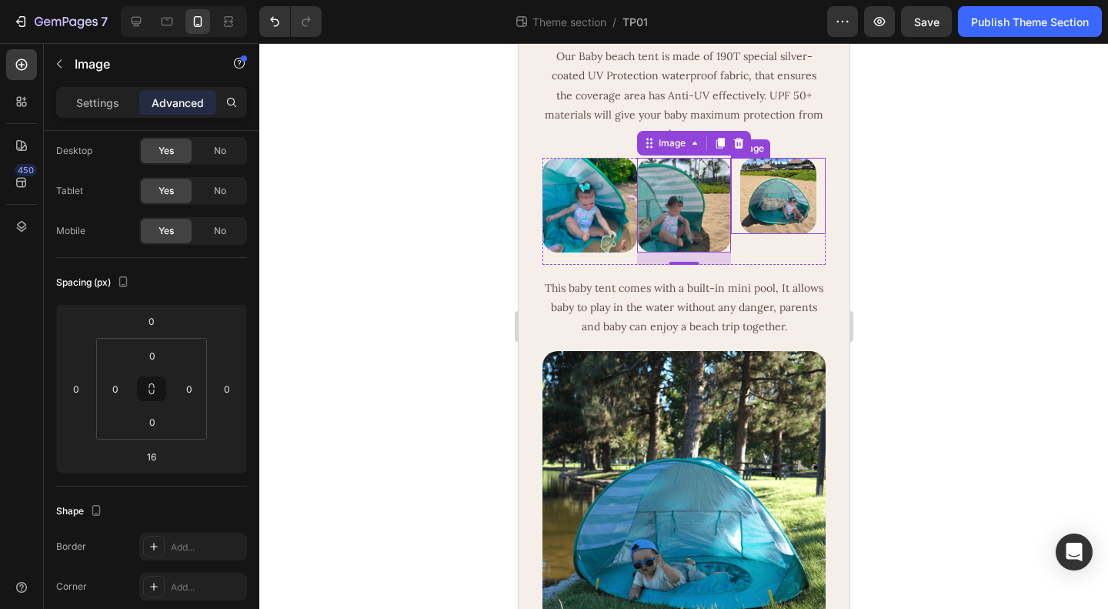
click at [785, 234] on img at bounding box center [778, 196] width 76 height 76
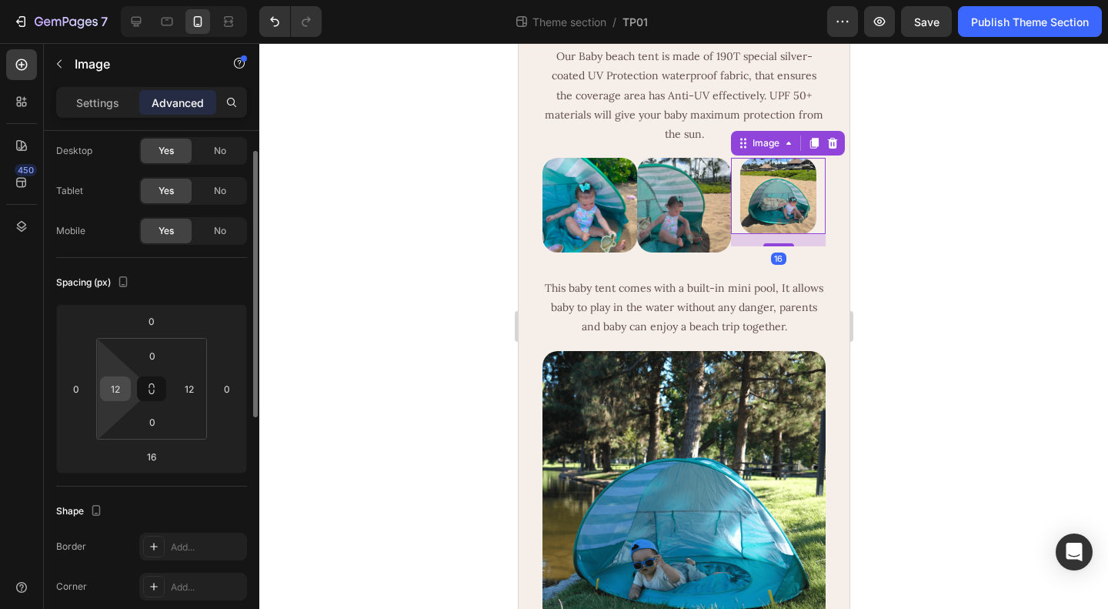
click at [127, 392] on div "12" at bounding box center [115, 388] width 31 height 25
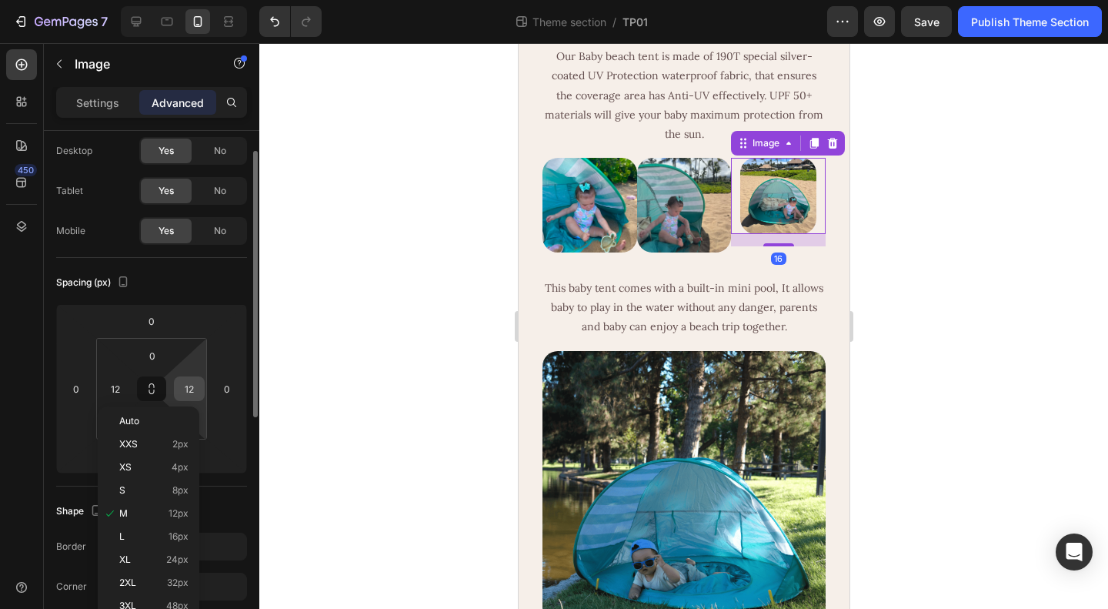
click at [189, 389] on input "12" at bounding box center [189, 388] width 23 height 23
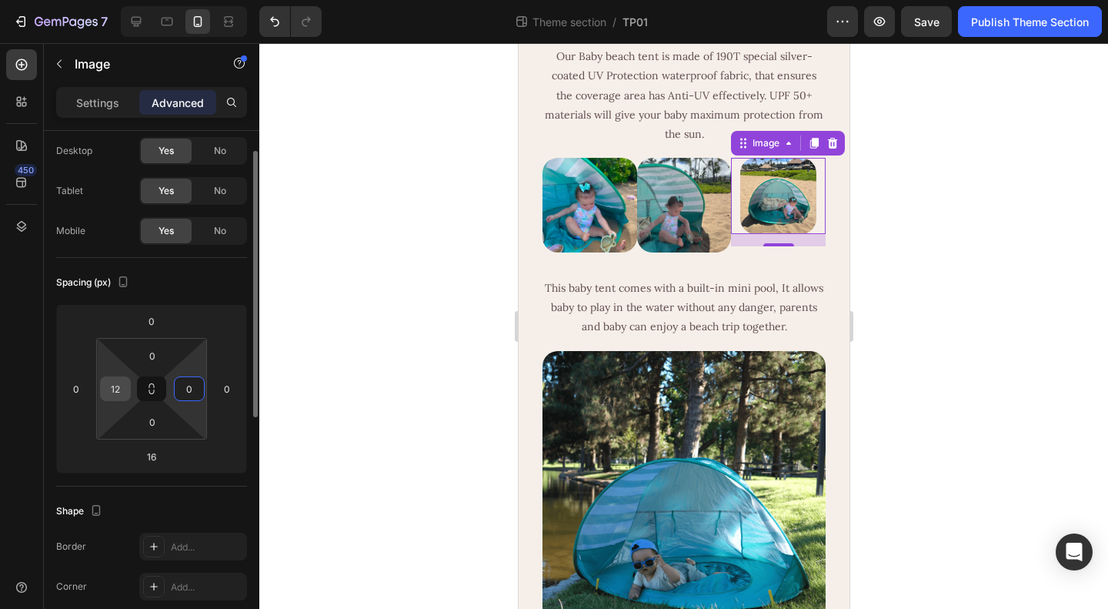
type input "0"
click at [115, 389] on input "12" at bounding box center [115, 388] width 23 height 23
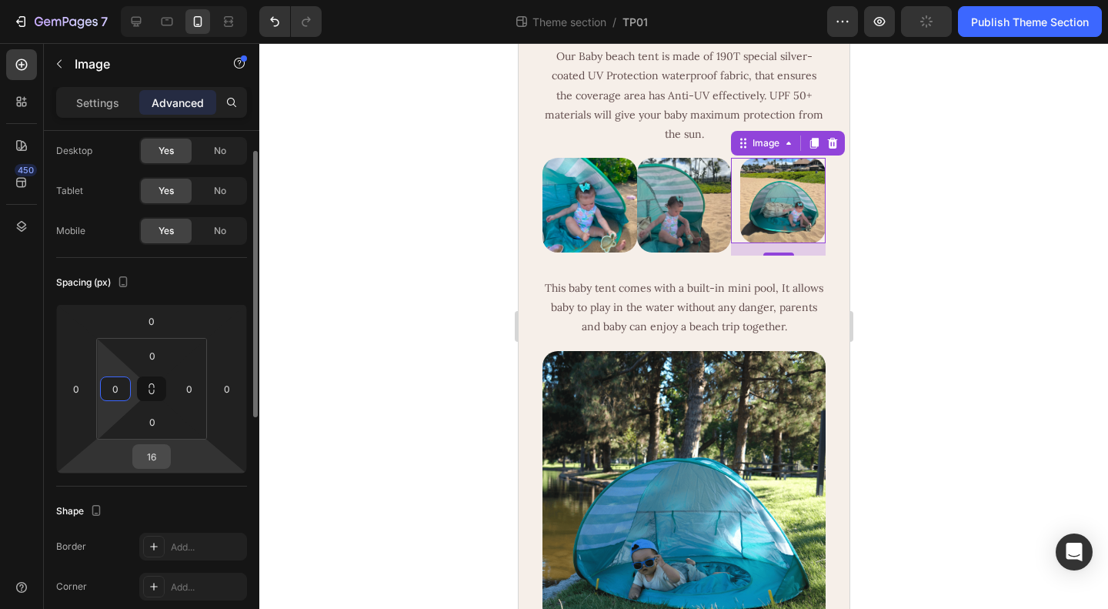
type input "0"
click at [149, 452] on input "16" at bounding box center [151, 456] width 31 height 23
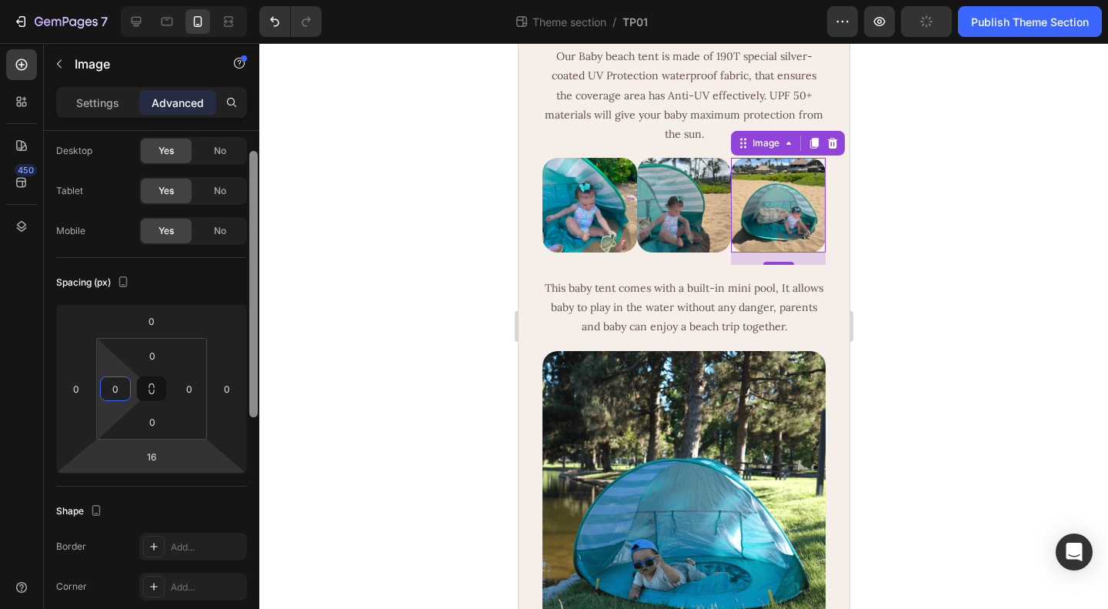
type input "0"
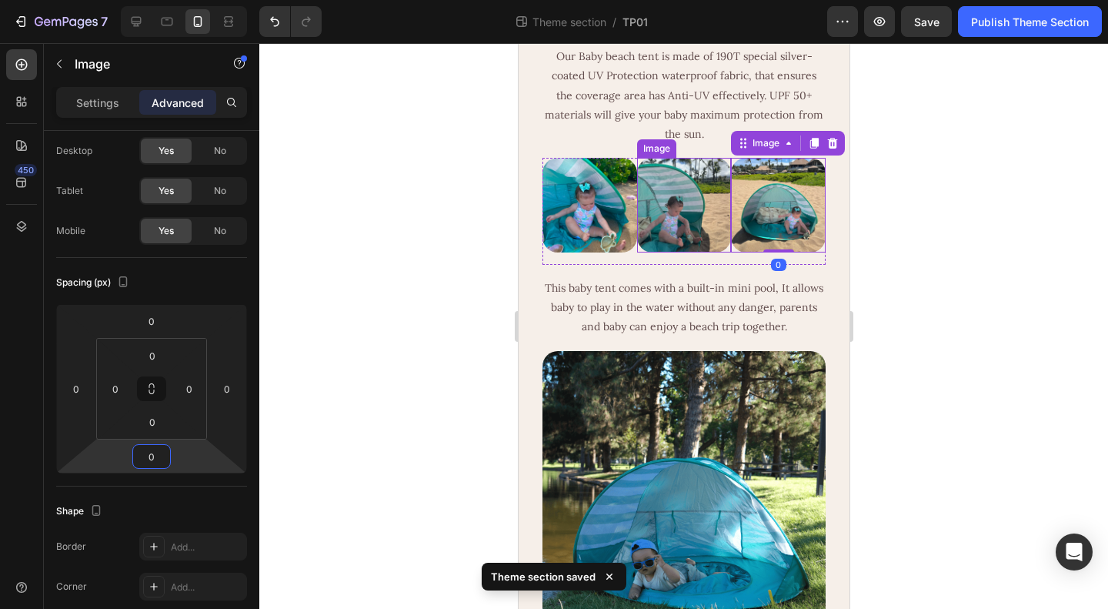
click at [696, 252] on img at bounding box center [683, 205] width 95 height 95
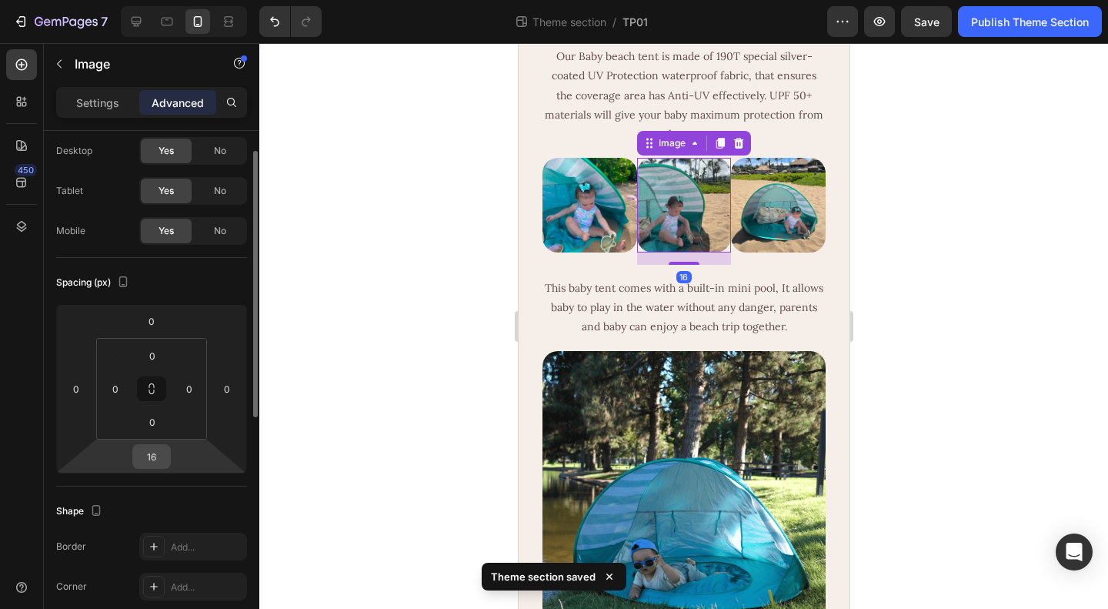
click at [148, 461] on input "16" at bounding box center [151, 456] width 31 height 23
type input "0"
click at [211, 279] on div "Spacing (px)" at bounding box center [151, 282] width 191 height 25
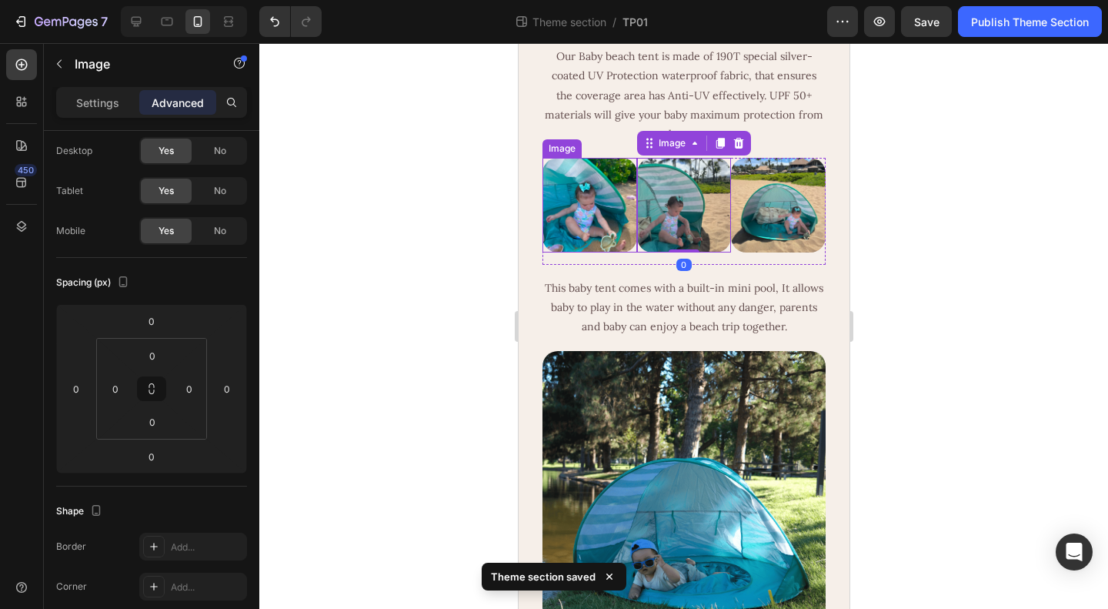
click at [583, 252] on img at bounding box center [589, 205] width 95 height 95
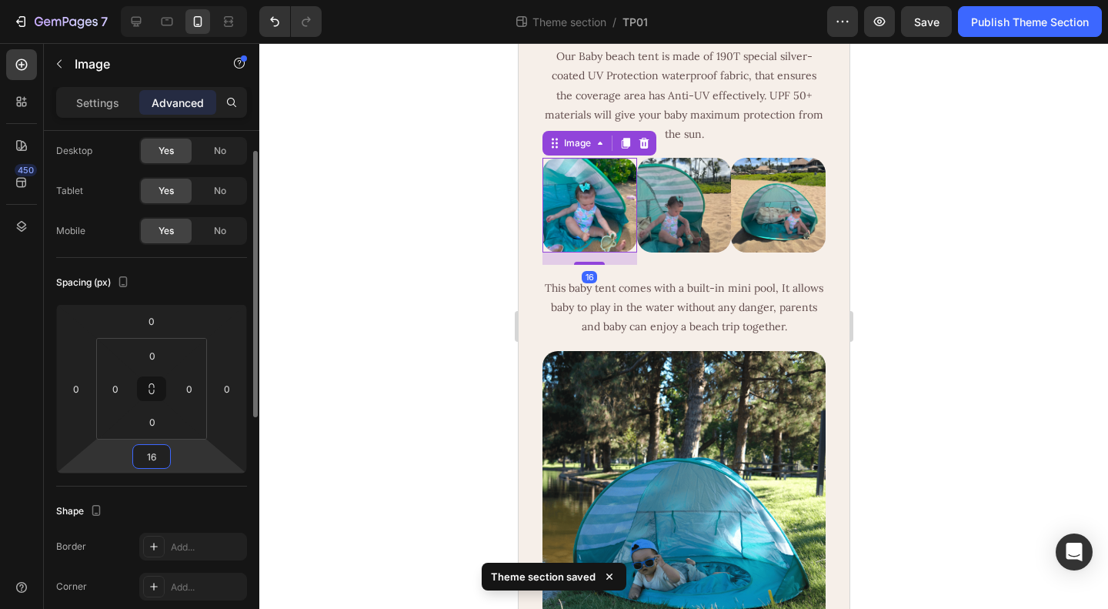
click at [146, 463] on input "16" at bounding box center [151, 456] width 31 height 23
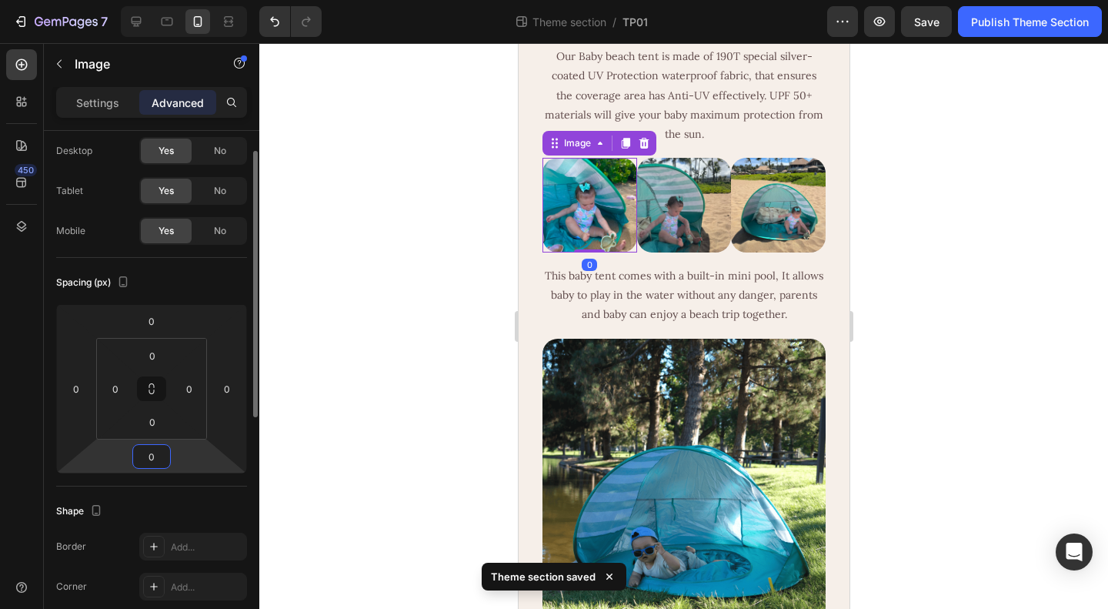
type input "0"
click at [214, 285] on div "Spacing (px)" at bounding box center [151, 282] width 191 height 25
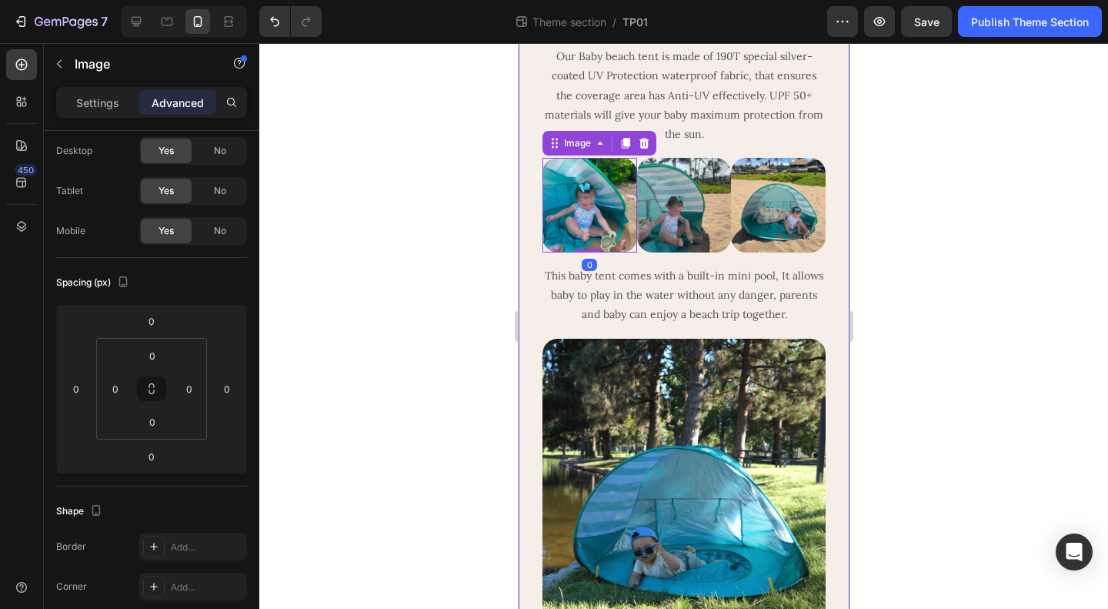
click at [989, 362] on div at bounding box center [683, 326] width 849 height 566
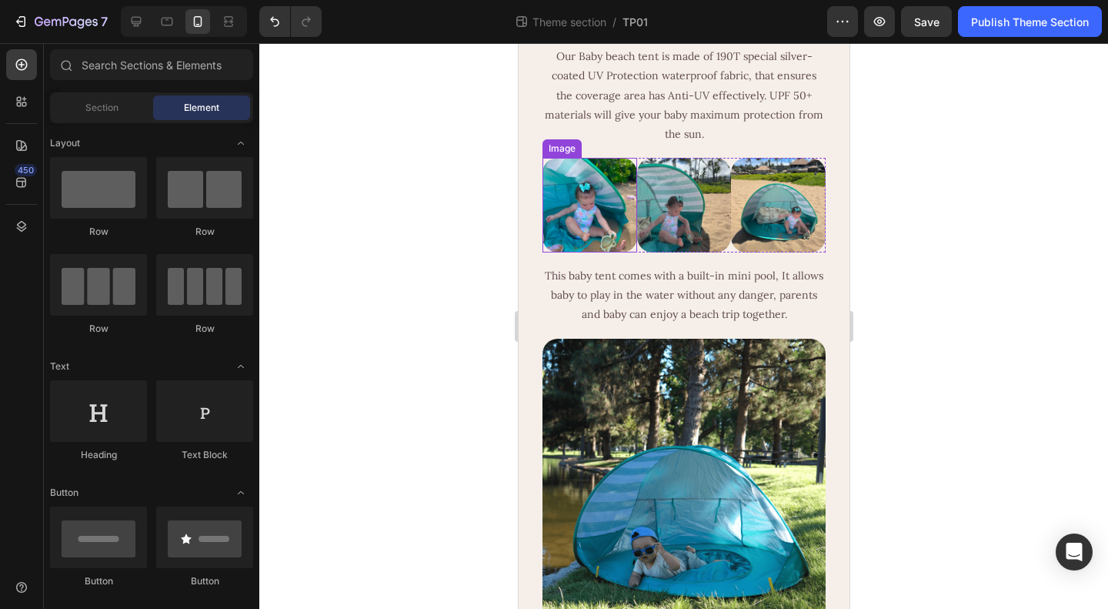
click at [631, 252] on div at bounding box center [589, 205] width 95 height 95
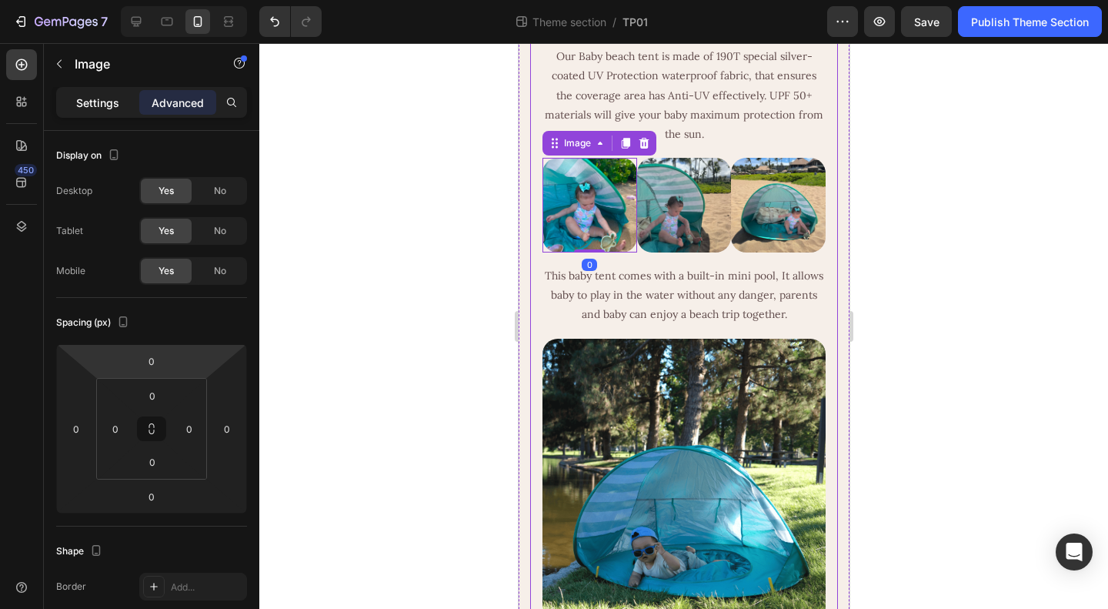
click at [104, 107] on p "Settings" at bounding box center [97, 103] width 43 height 16
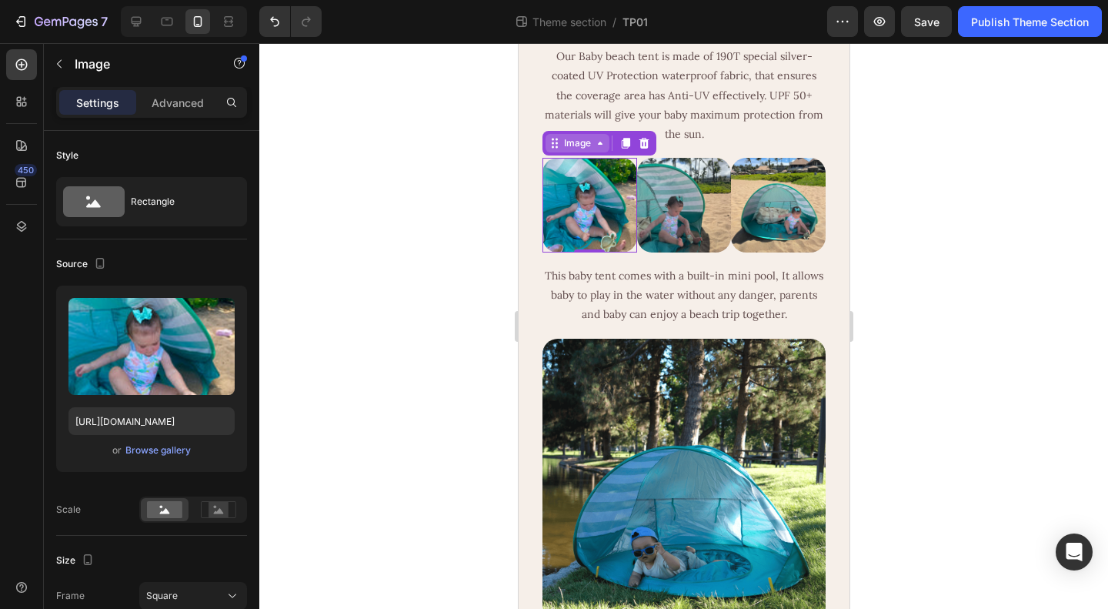
click at [586, 150] on div "Image" at bounding box center [576, 143] width 33 height 14
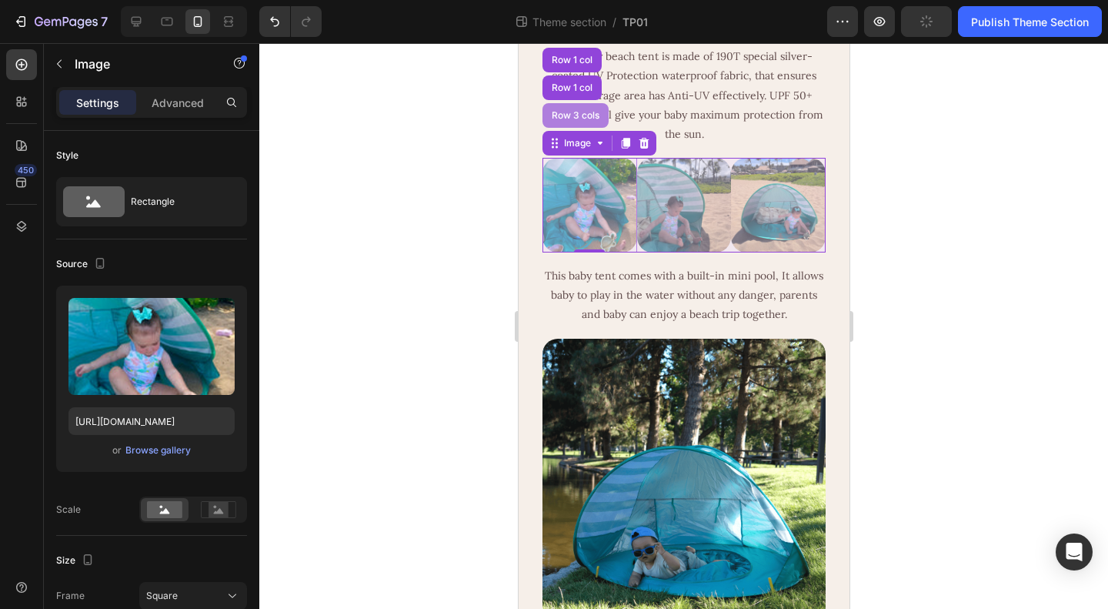
click at [581, 120] on div "Row 3 cols" at bounding box center [575, 115] width 54 height 9
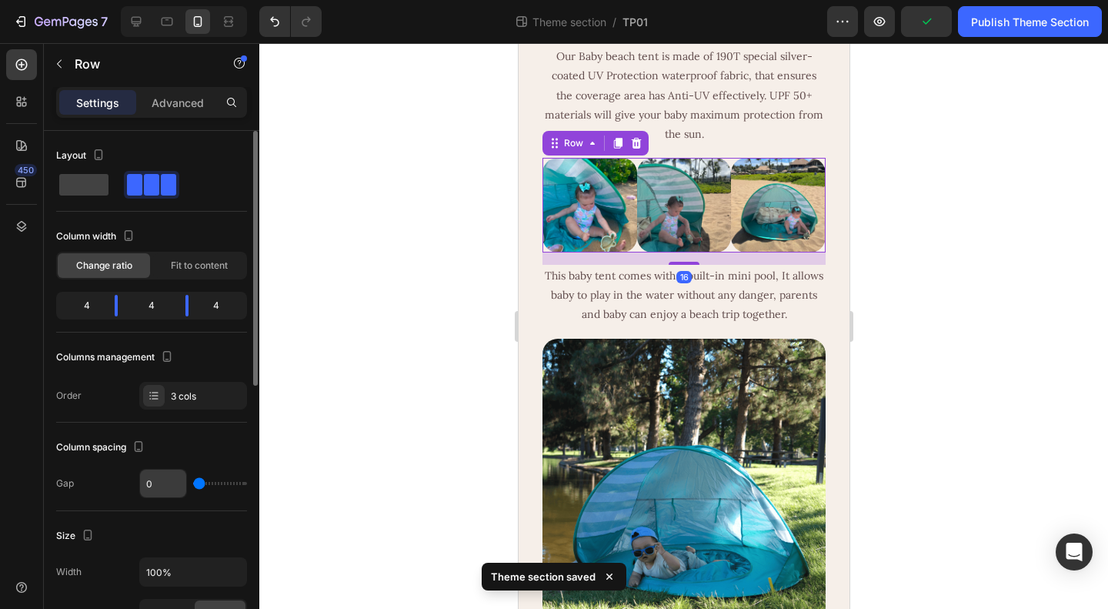
type input ","
click at [163, 481] on input "," at bounding box center [163, 483] width 46 height 28
click at [154, 481] on input "," at bounding box center [163, 483] width 46 height 28
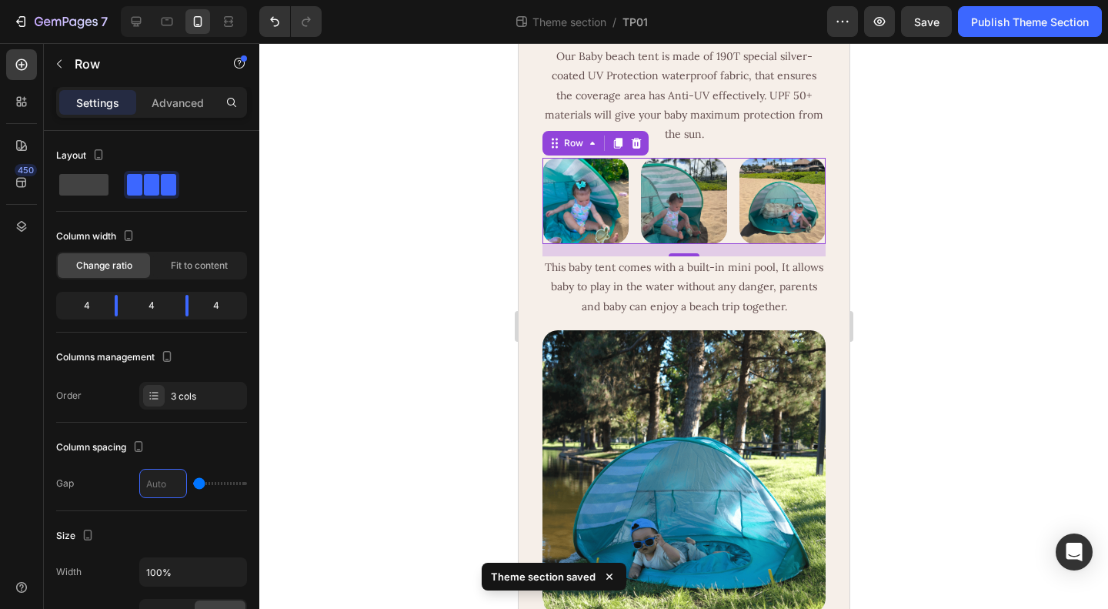
type input "1"
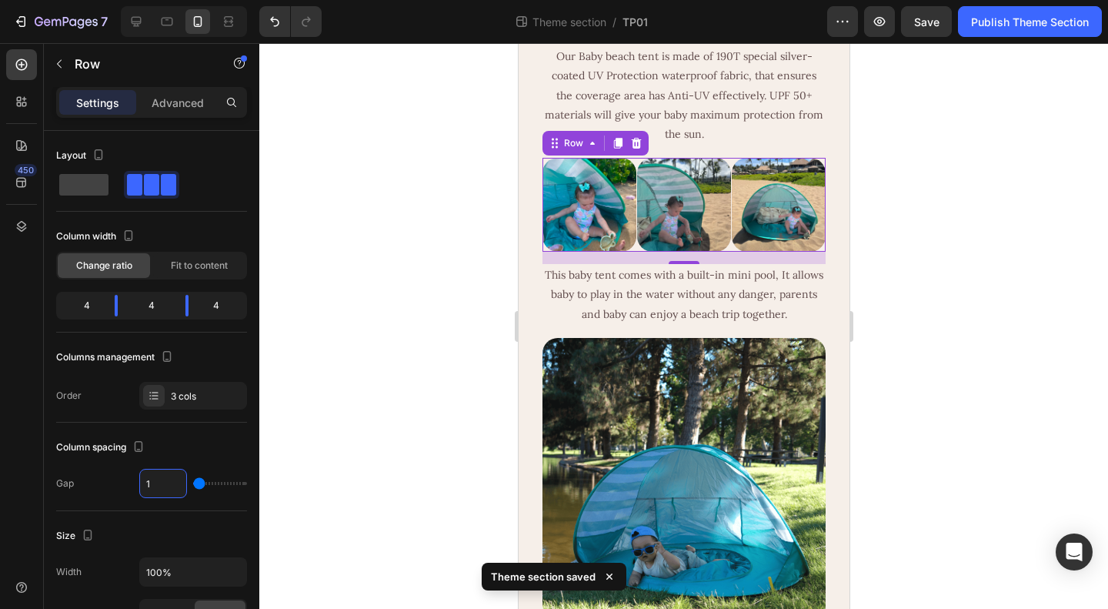
type input "2"
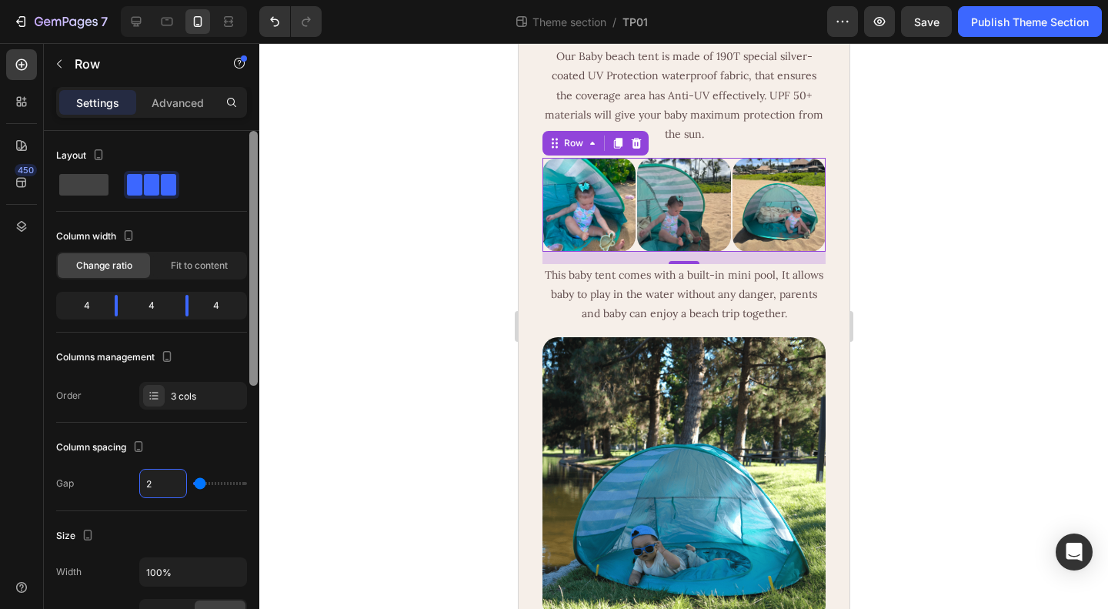
type input "3"
type input "4"
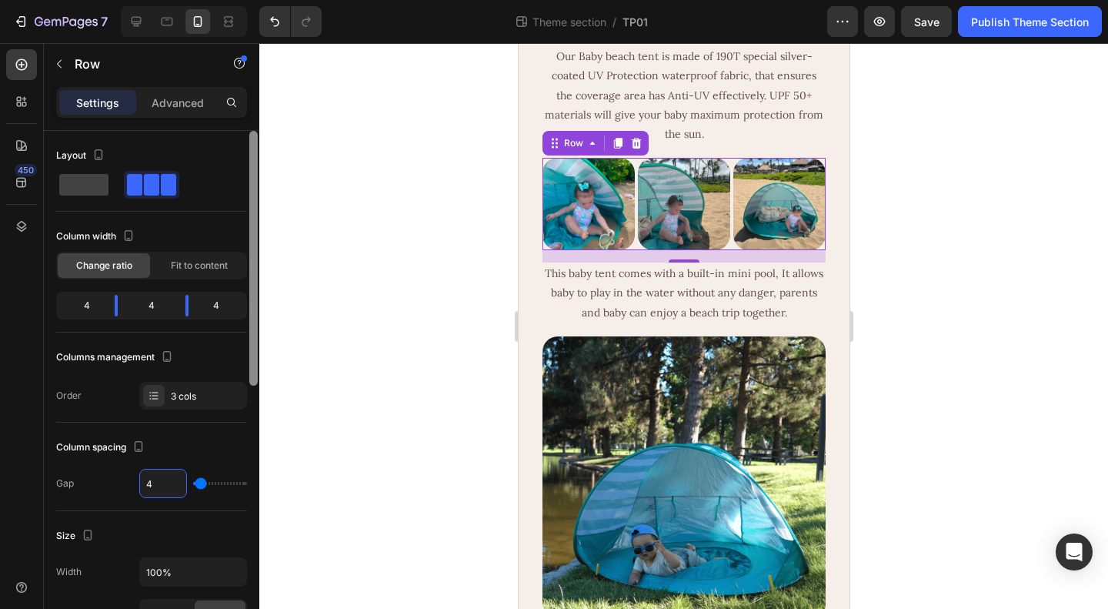
type input "5"
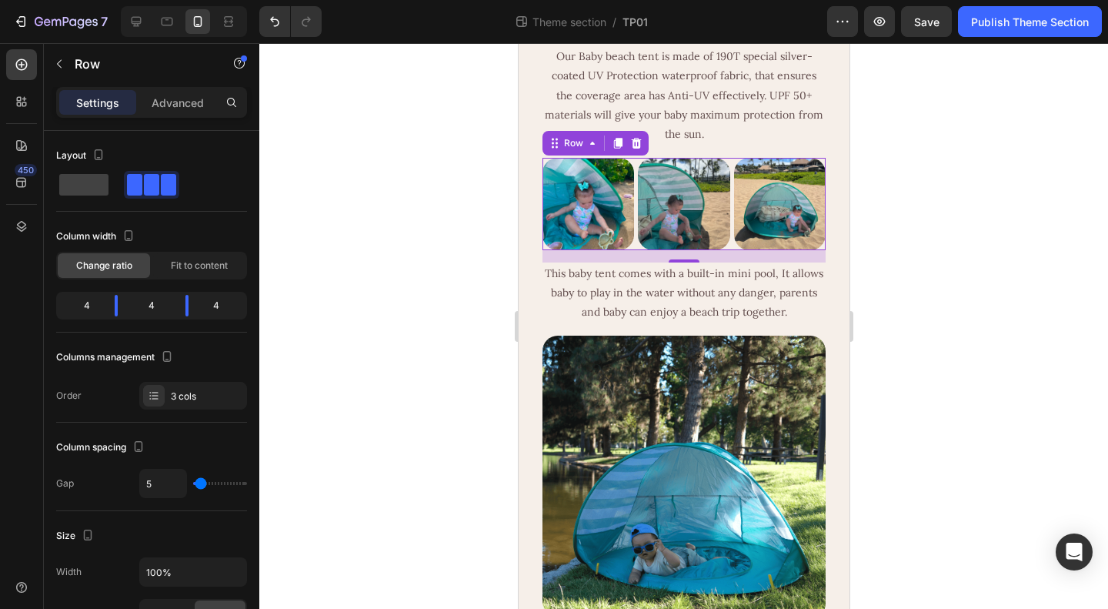
click at [925, 412] on div at bounding box center [683, 326] width 849 height 566
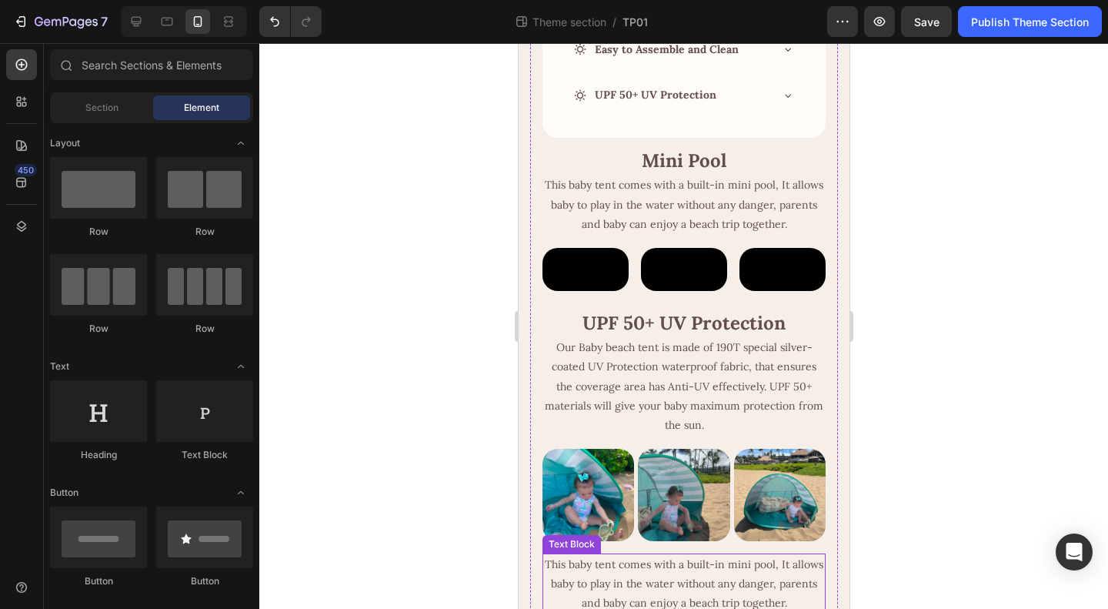
scroll to position [231, 0]
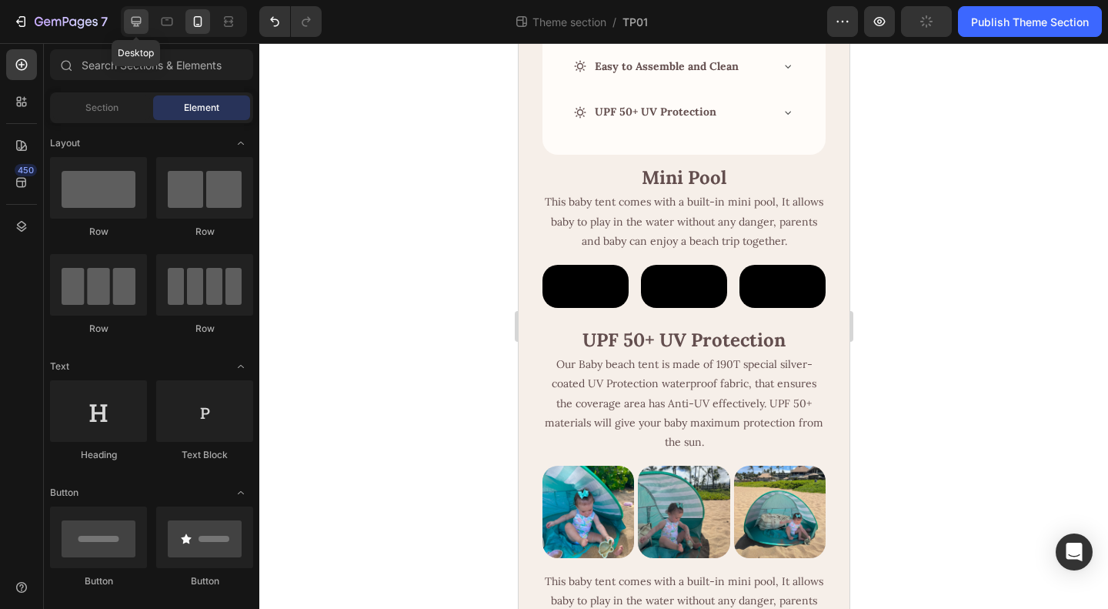
click at [139, 21] on icon at bounding box center [136, 21] width 15 height 15
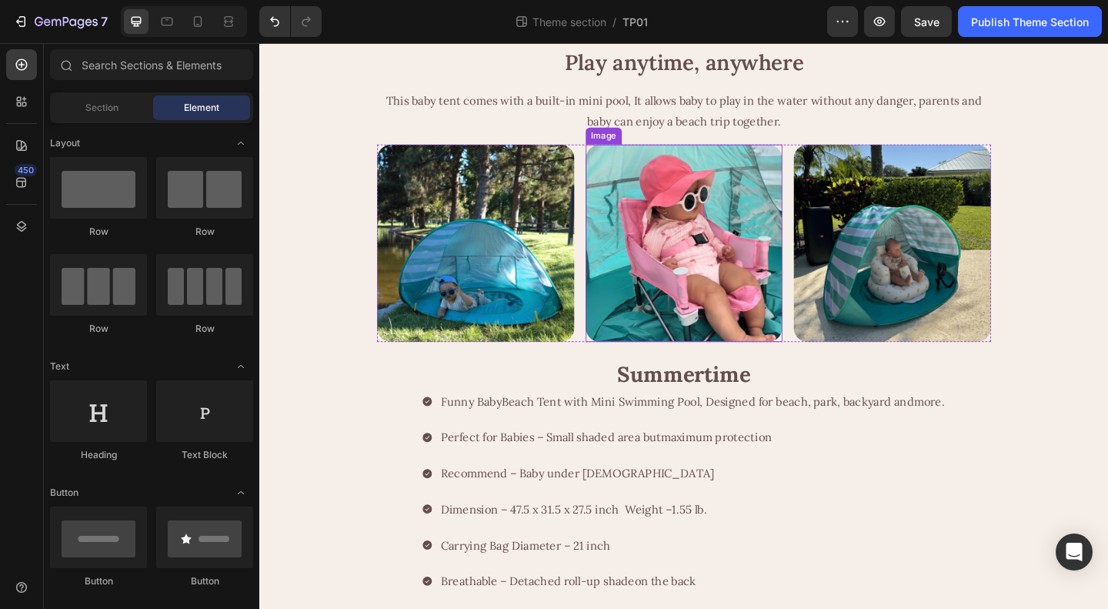
scroll to position [385, 0]
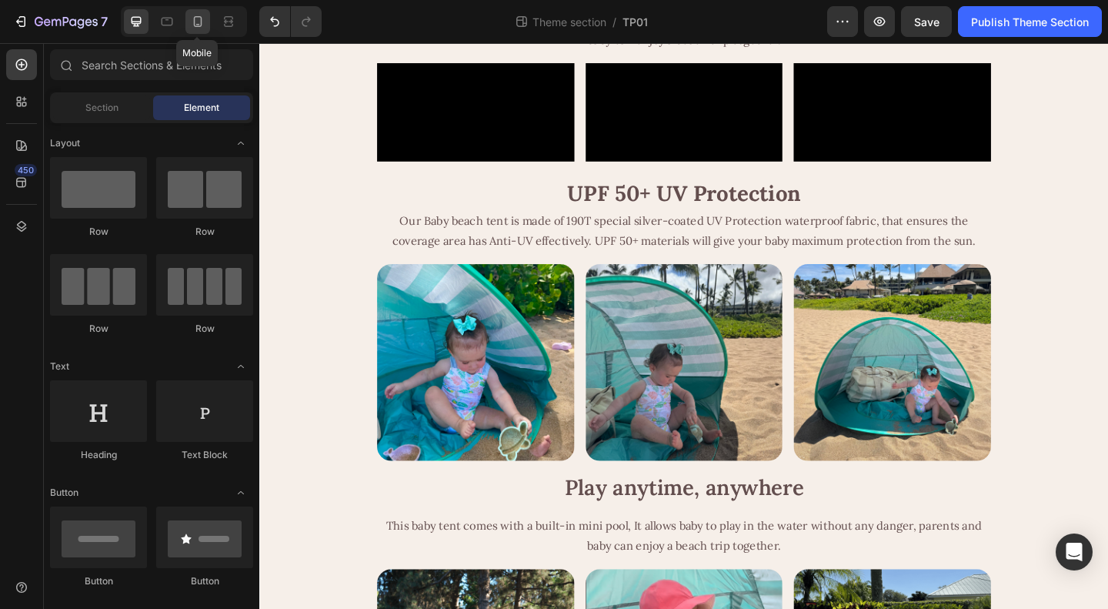
click at [197, 18] on icon at bounding box center [197, 21] width 15 height 15
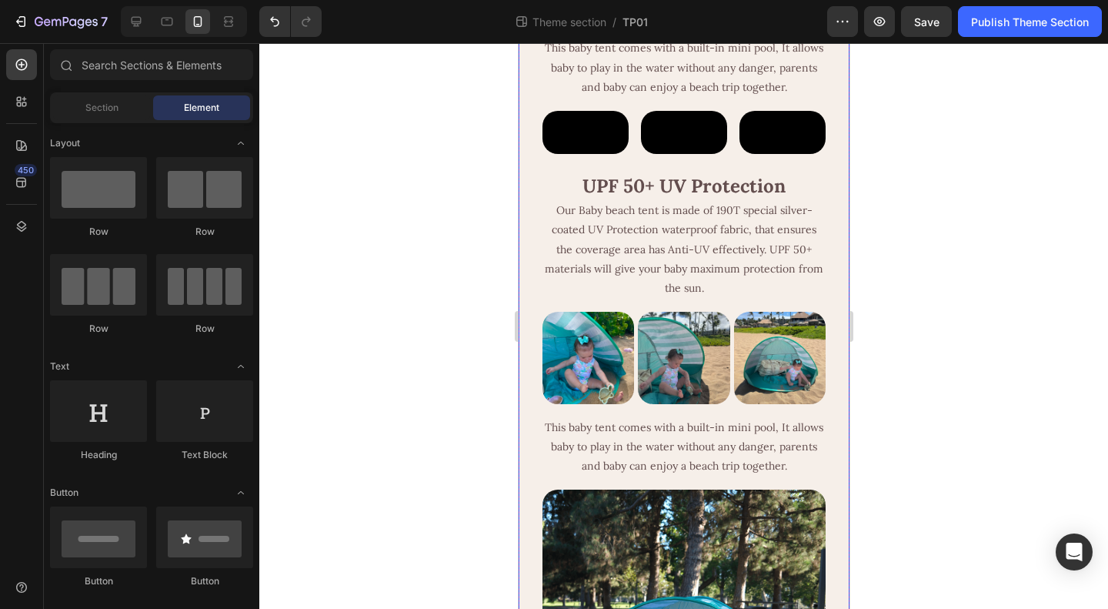
scroll to position [308, 0]
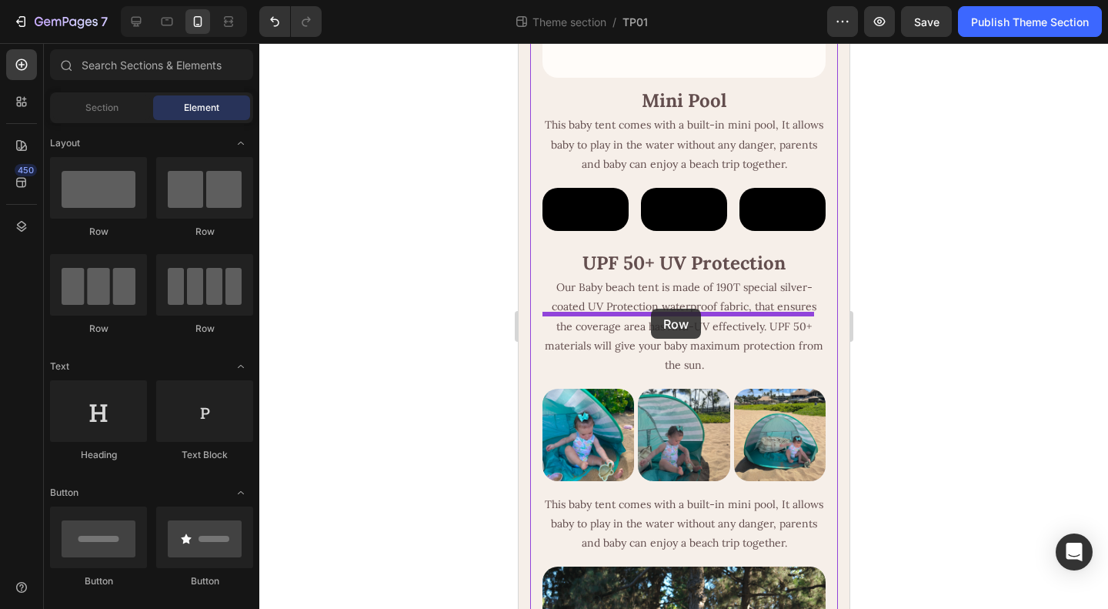
drag, startPoint x: 720, startPoint y: 243, endPoint x: 650, endPoint y: 309, distance: 95.3
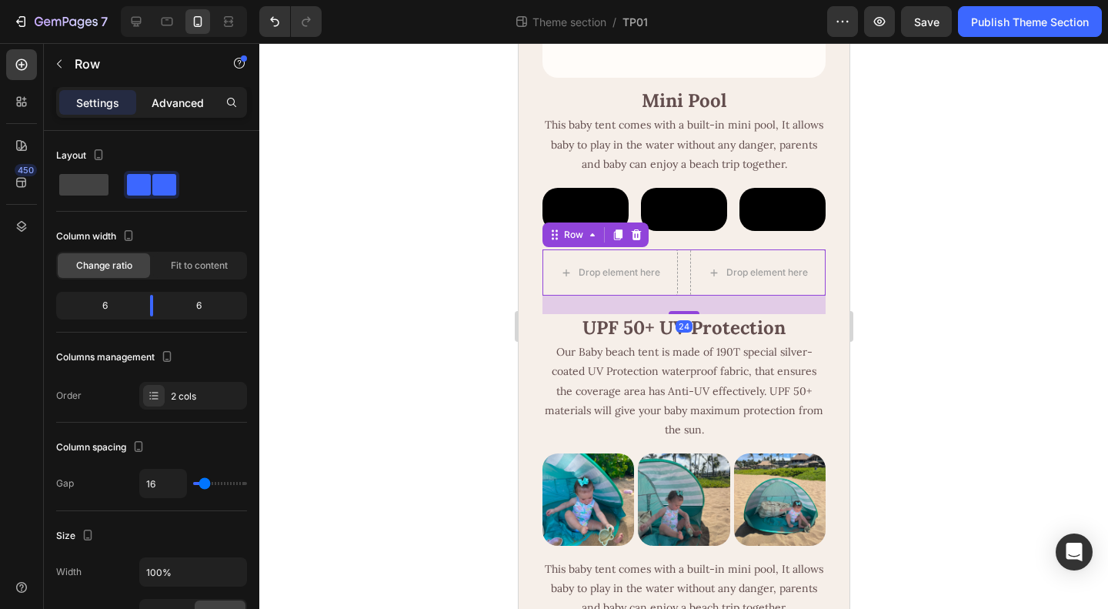
click at [180, 101] on p "Advanced" at bounding box center [178, 103] width 52 height 16
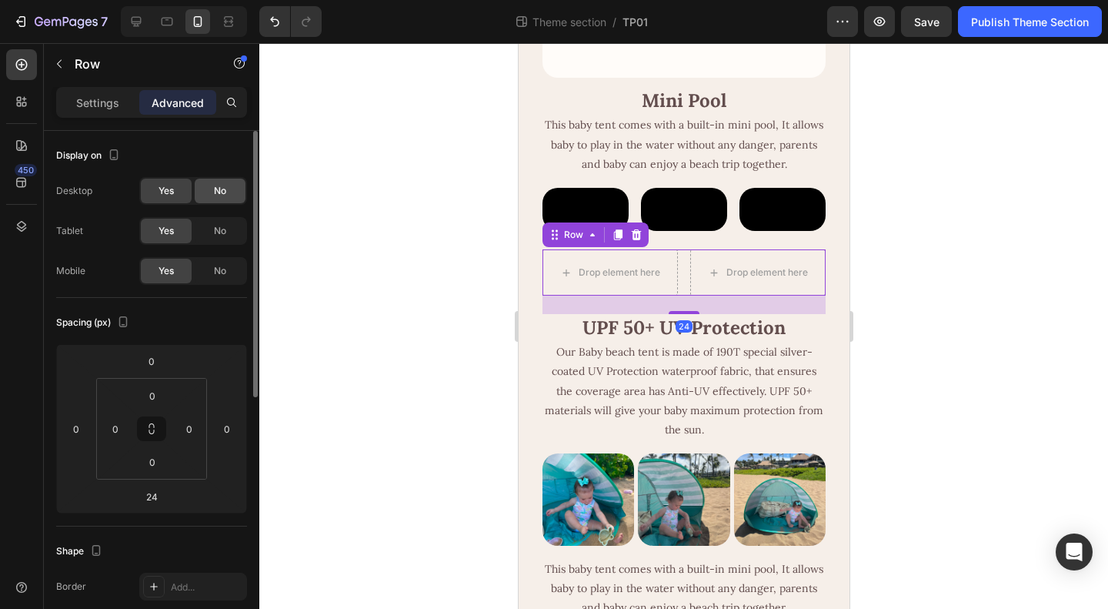
drag, startPoint x: 212, startPoint y: 192, endPoint x: 217, endPoint y: 236, distance: 45.0
click at [212, 192] on div "No" at bounding box center [220, 191] width 51 height 25
click at [208, 222] on div "No" at bounding box center [220, 231] width 51 height 25
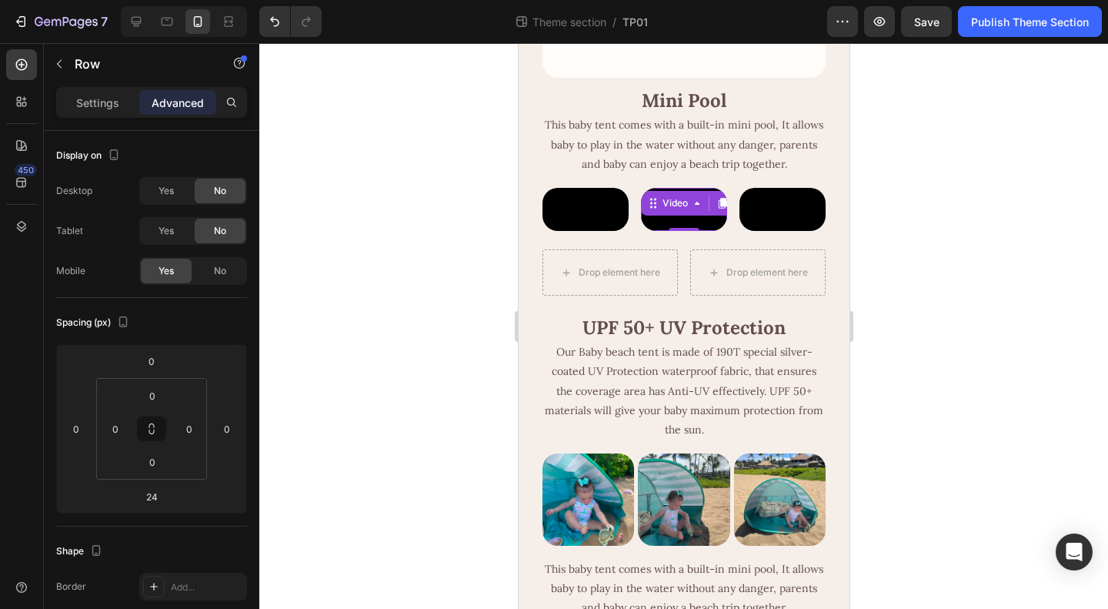
click at [667, 231] on video at bounding box center [683, 209] width 86 height 43
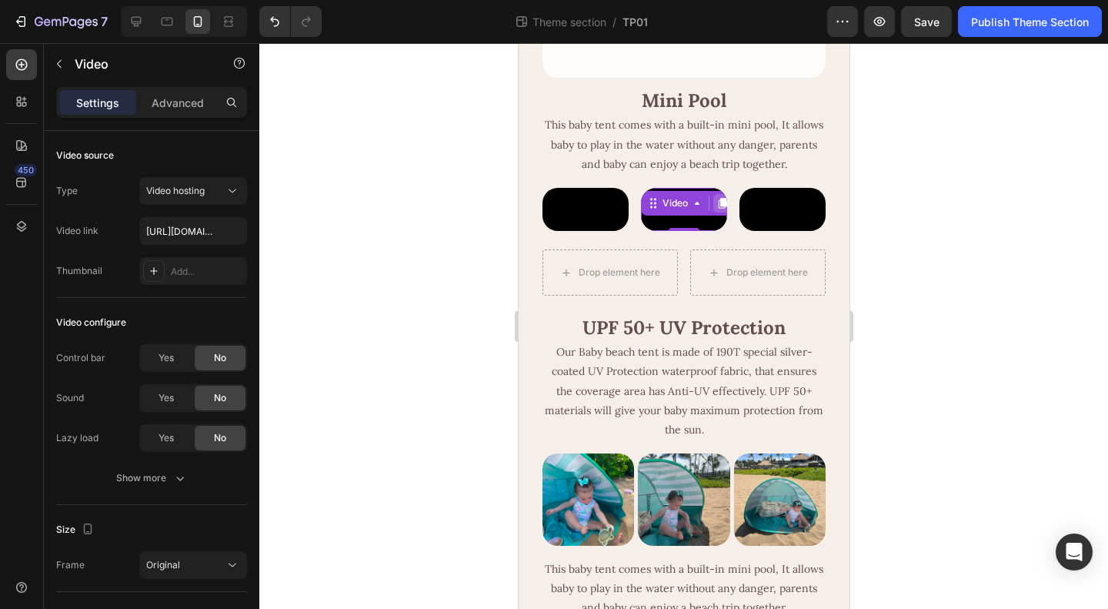
click at [718, 201] on icon at bounding box center [722, 203] width 8 height 11
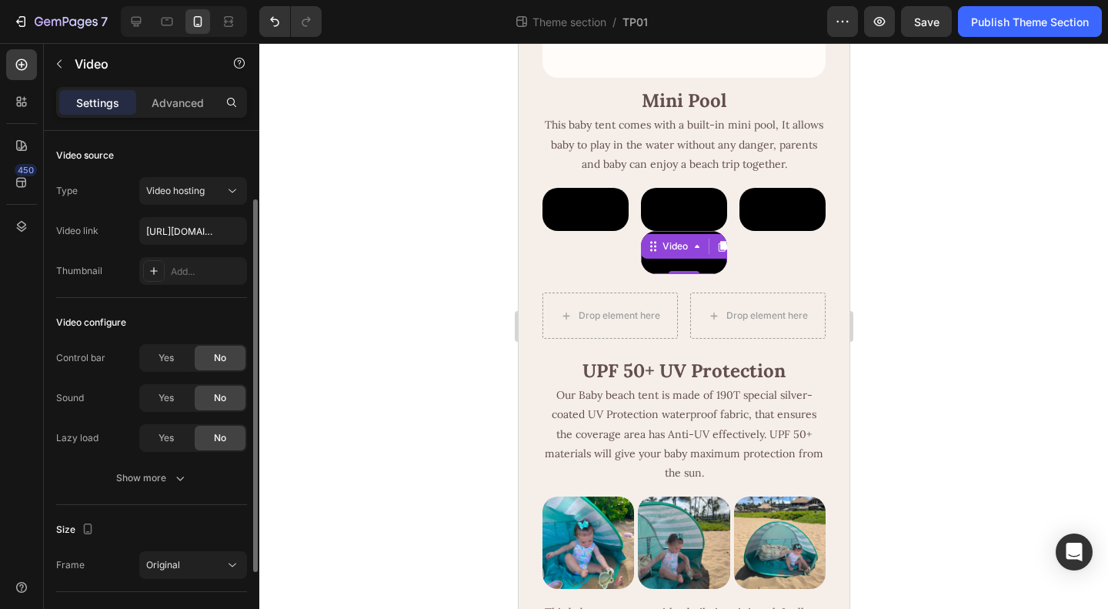
scroll to position [40, 0]
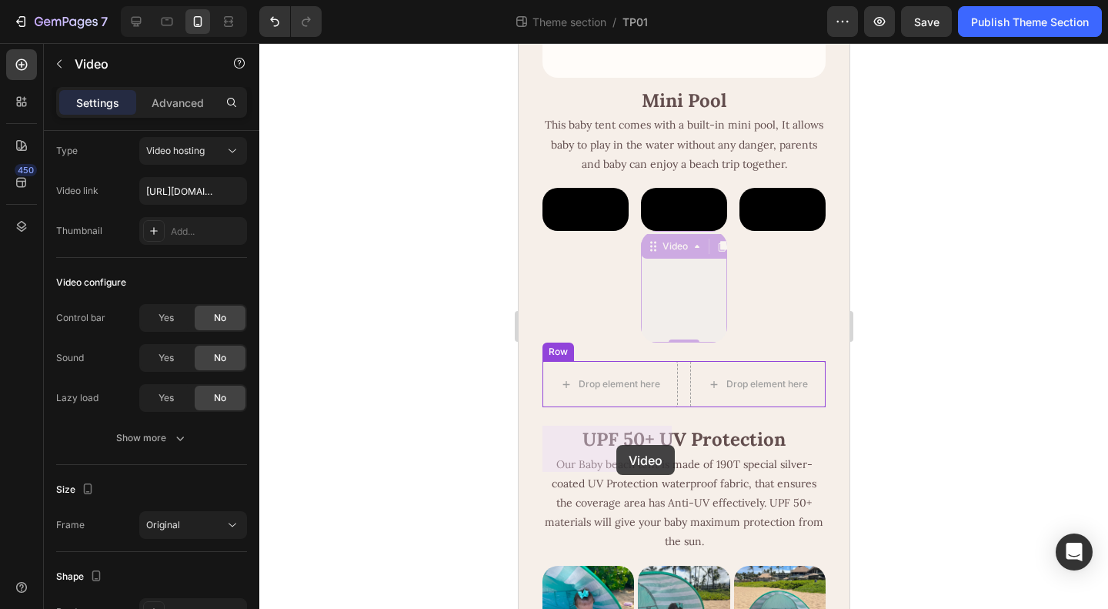
drag, startPoint x: 650, startPoint y: 312, endPoint x: 614, endPoint y: 445, distance: 137.8
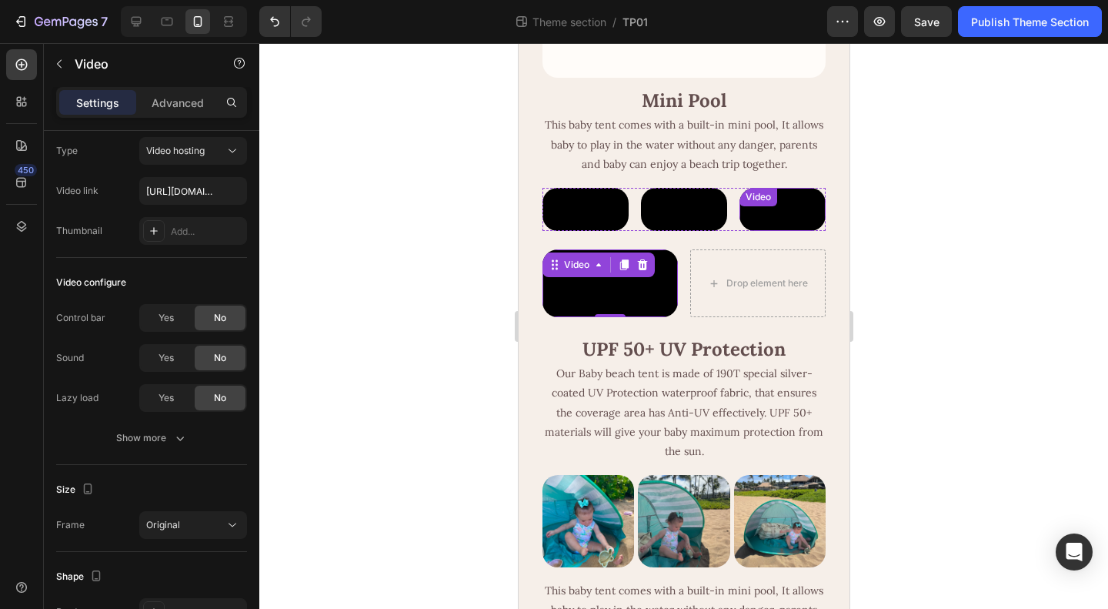
click at [754, 215] on video at bounding box center [782, 209] width 86 height 43
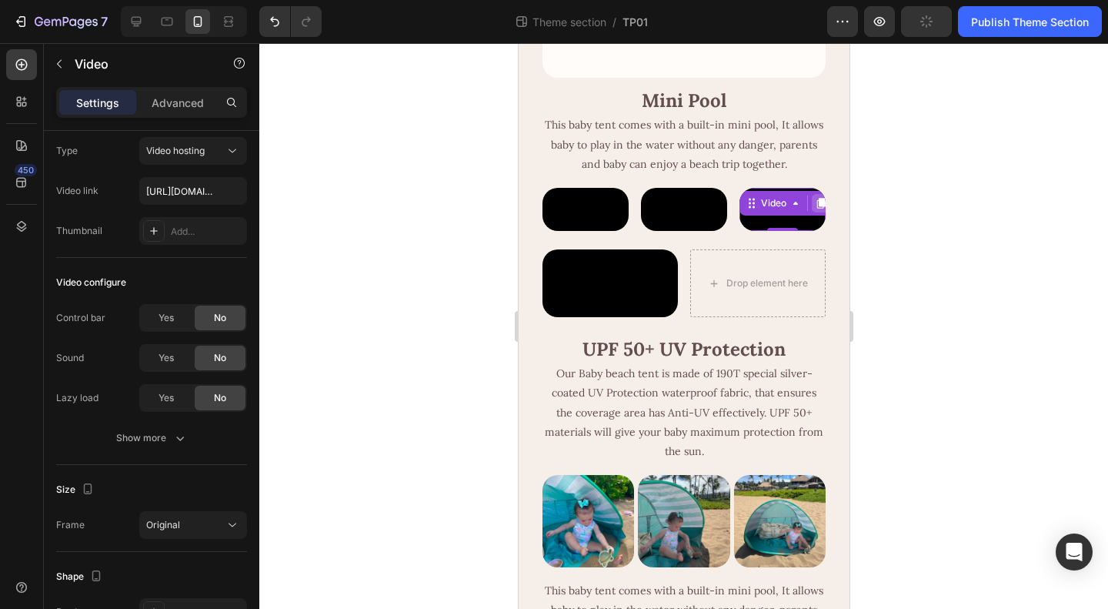
click at [817, 199] on icon at bounding box center [821, 203] width 8 height 11
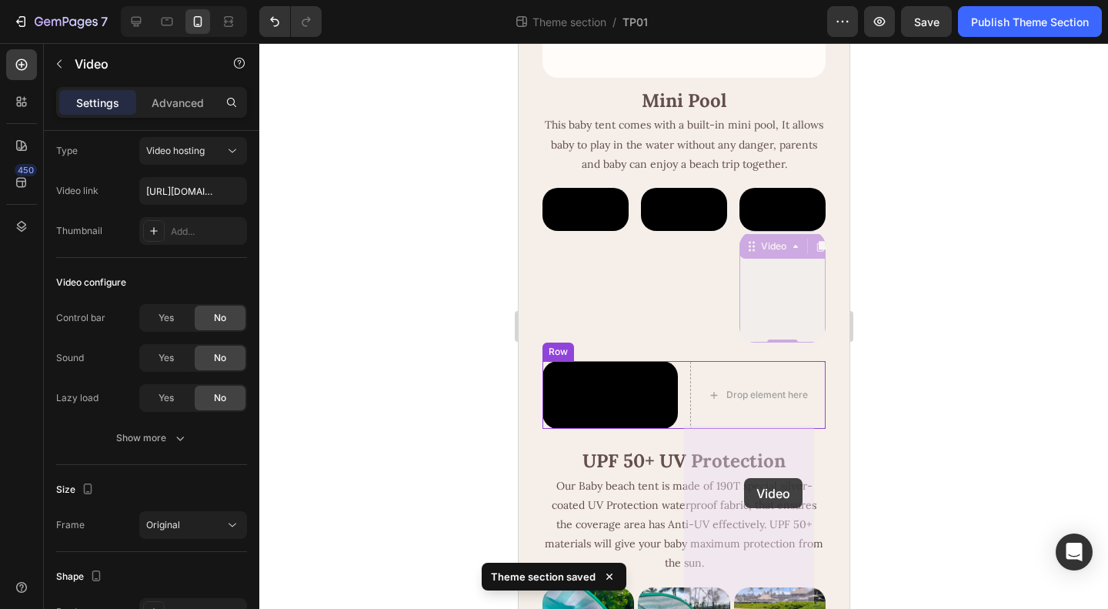
drag, startPoint x: 739, startPoint y: 310, endPoint x: 743, endPoint y: 477, distance: 167.1
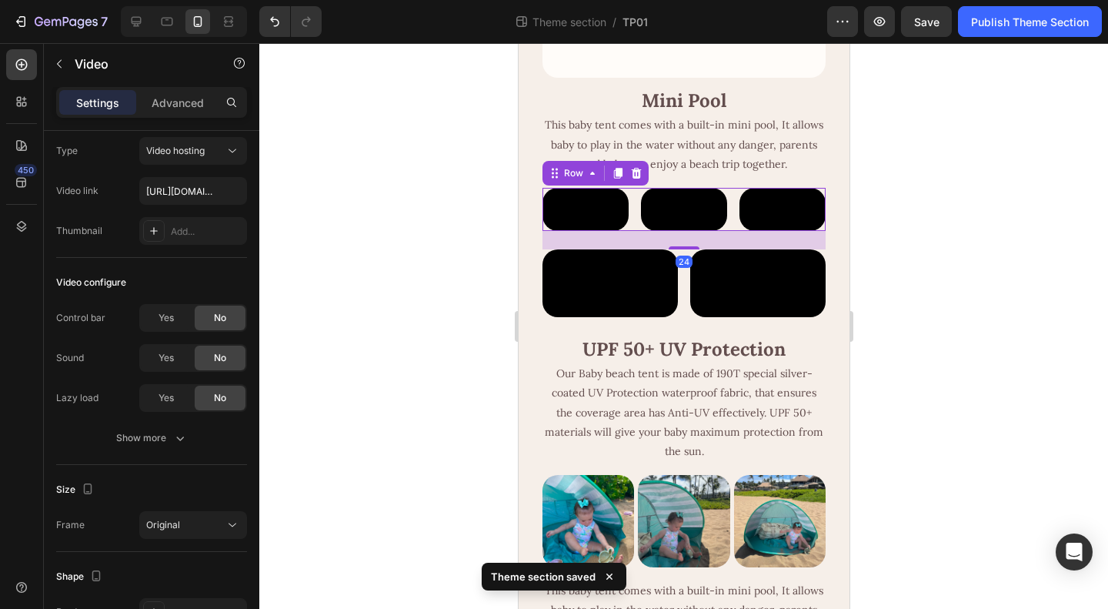
click at [722, 231] on div "Video Video Video Row 24" at bounding box center [683, 209] width 283 height 43
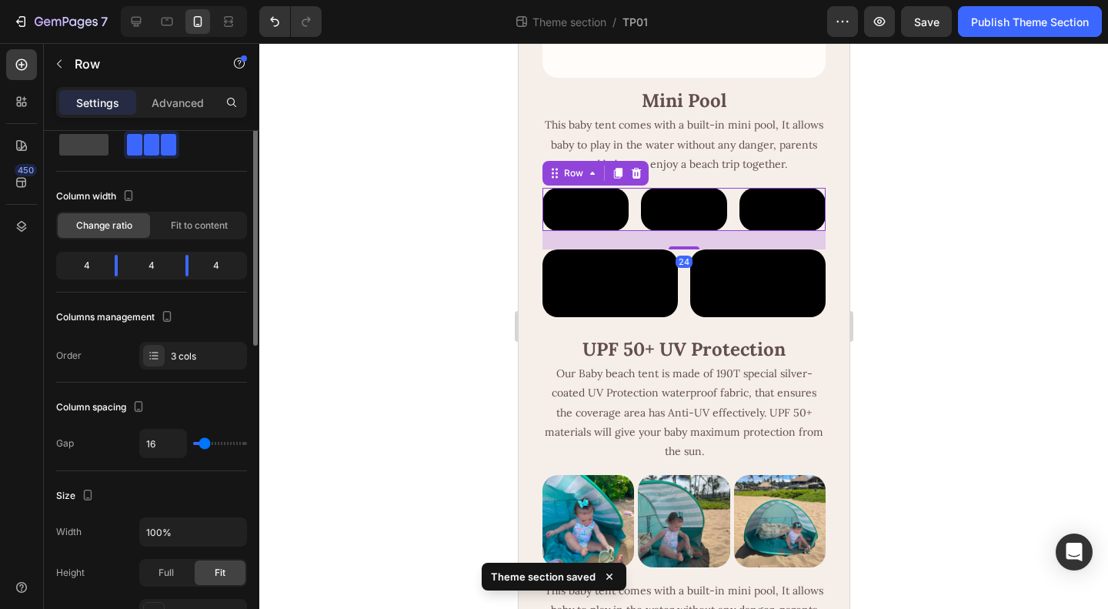
scroll to position [0, 0]
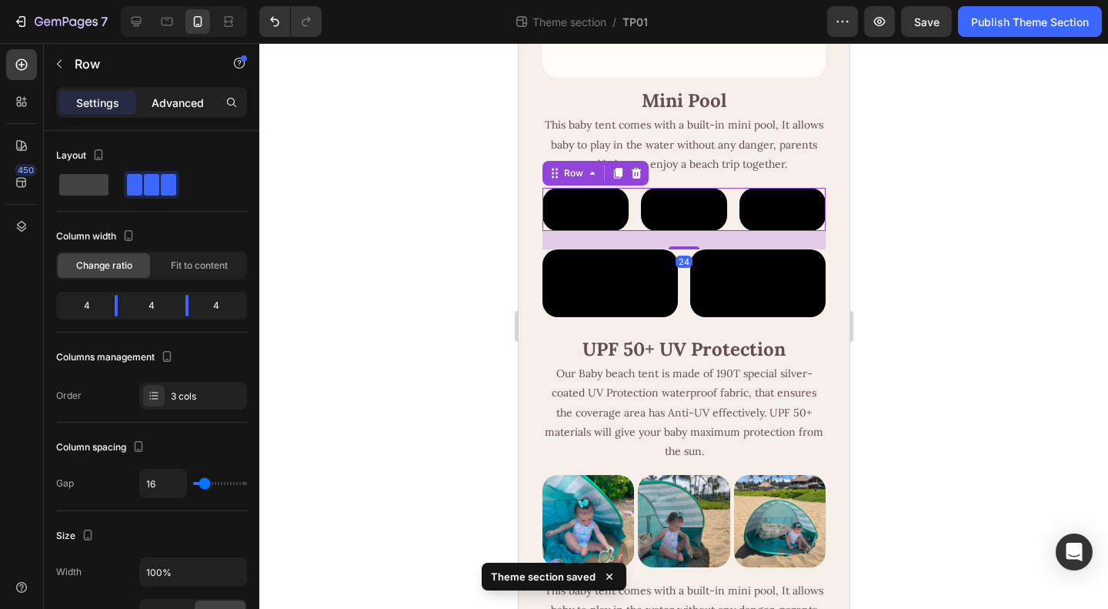
click at [187, 95] on p "Advanced" at bounding box center [178, 103] width 52 height 16
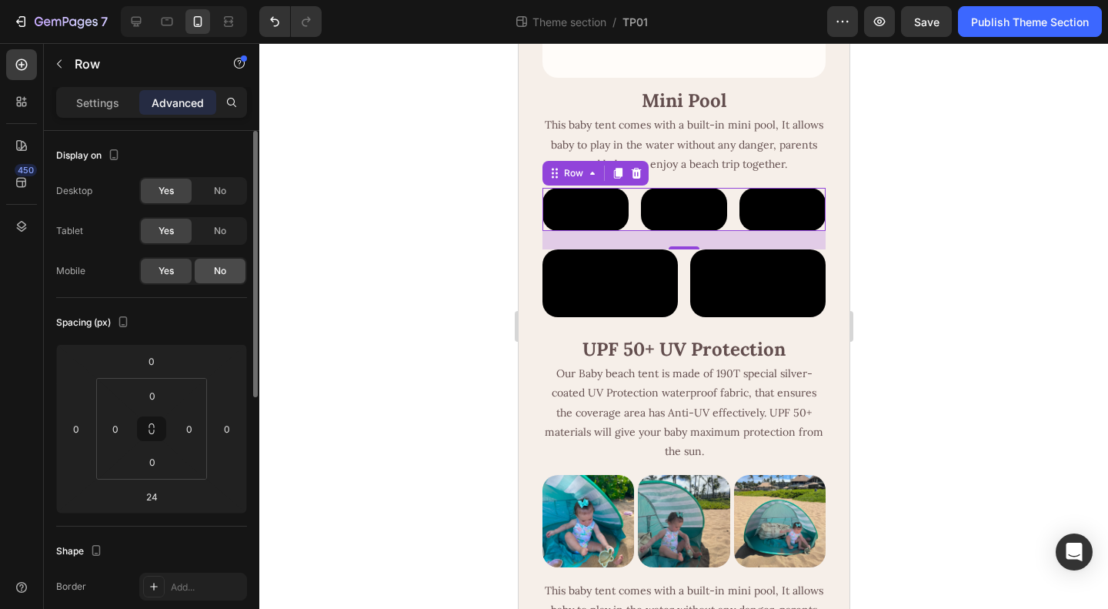
click at [204, 270] on div "No" at bounding box center [220, 271] width 51 height 25
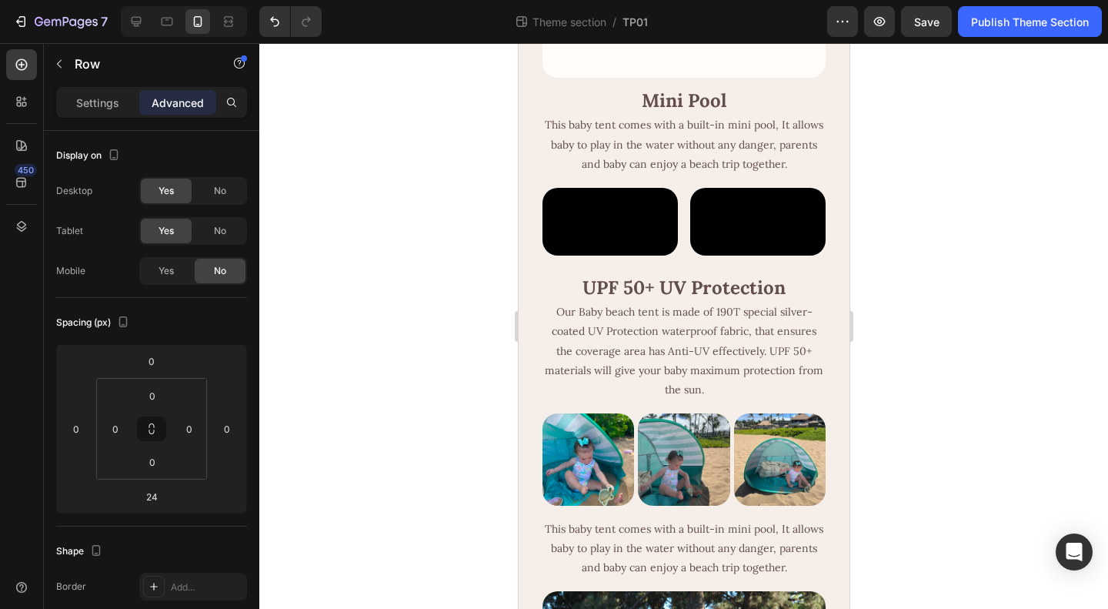
click at [1012, 336] on div at bounding box center [683, 326] width 849 height 566
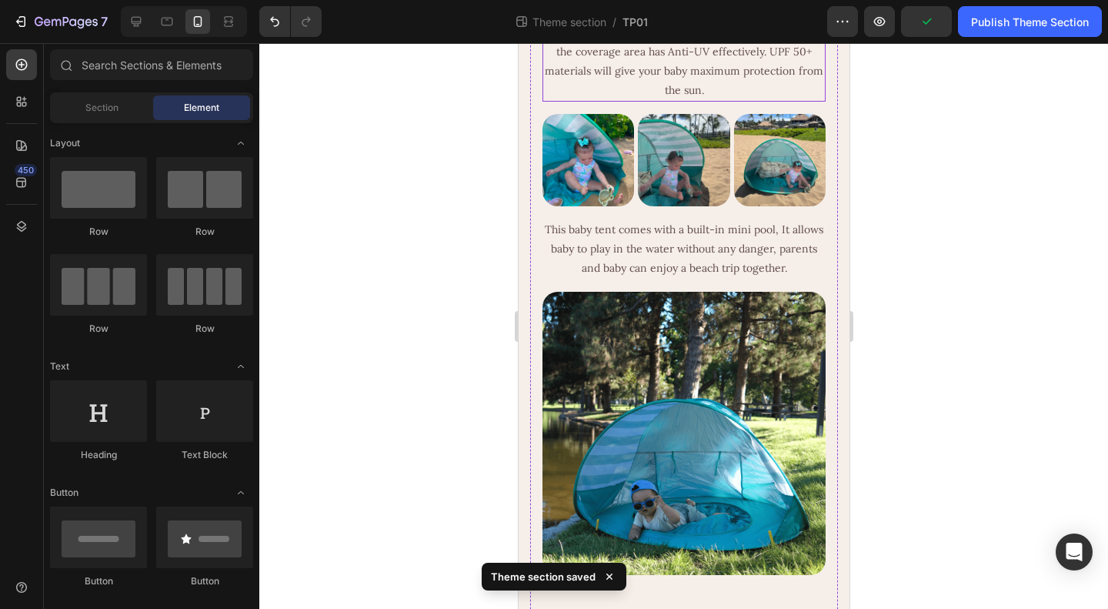
scroll to position [616, 0]
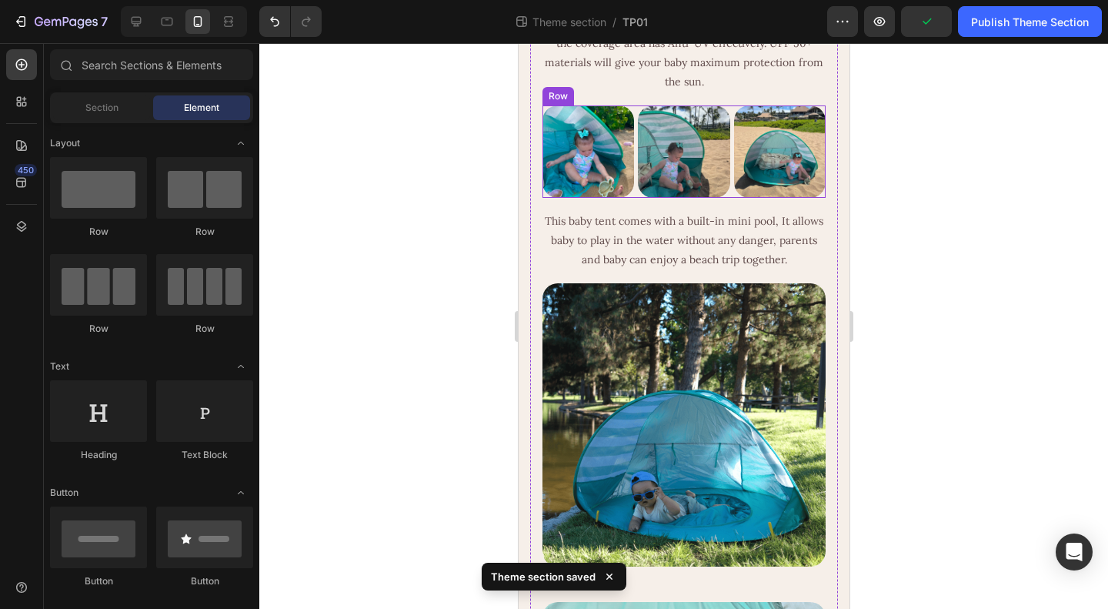
click at [631, 197] on div "Image Image Image Row" at bounding box center [683, 151] width 283 height 92
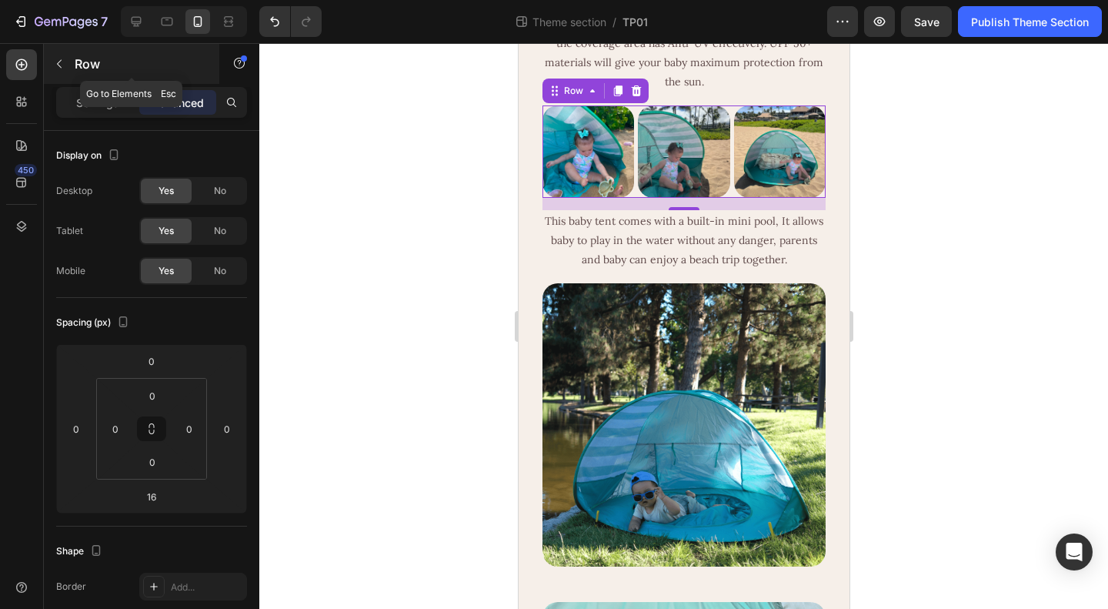
click at [78, 59] on p "Row" at bounding box center [140, 64] width 131 height 18
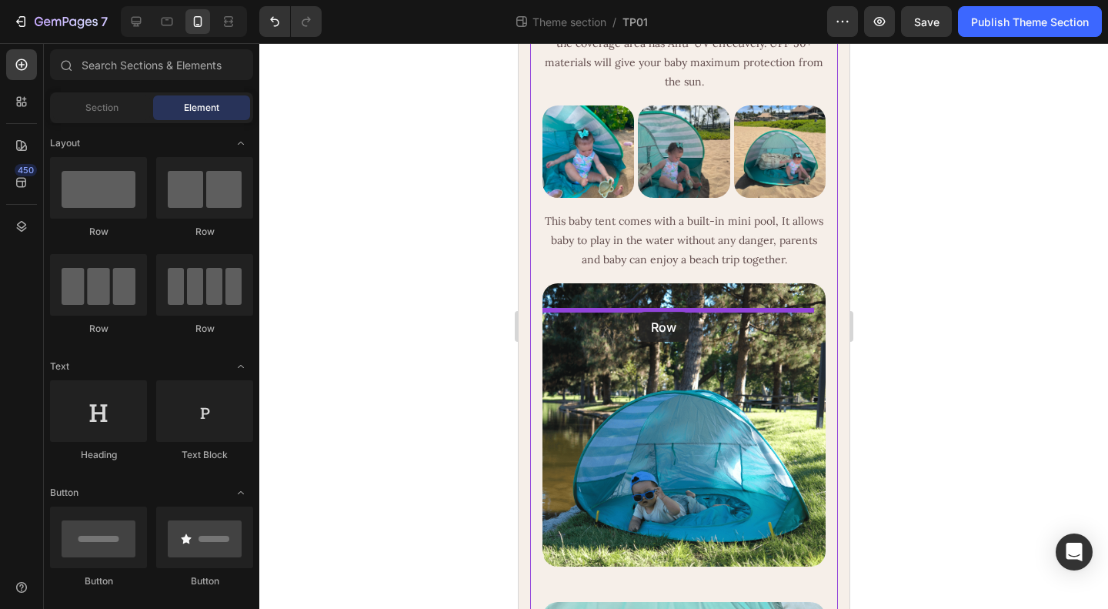
drag, startPoint x: 714, startPoint y: 339, endPoint x: 638, endPoint y: 312, distance: 81.1
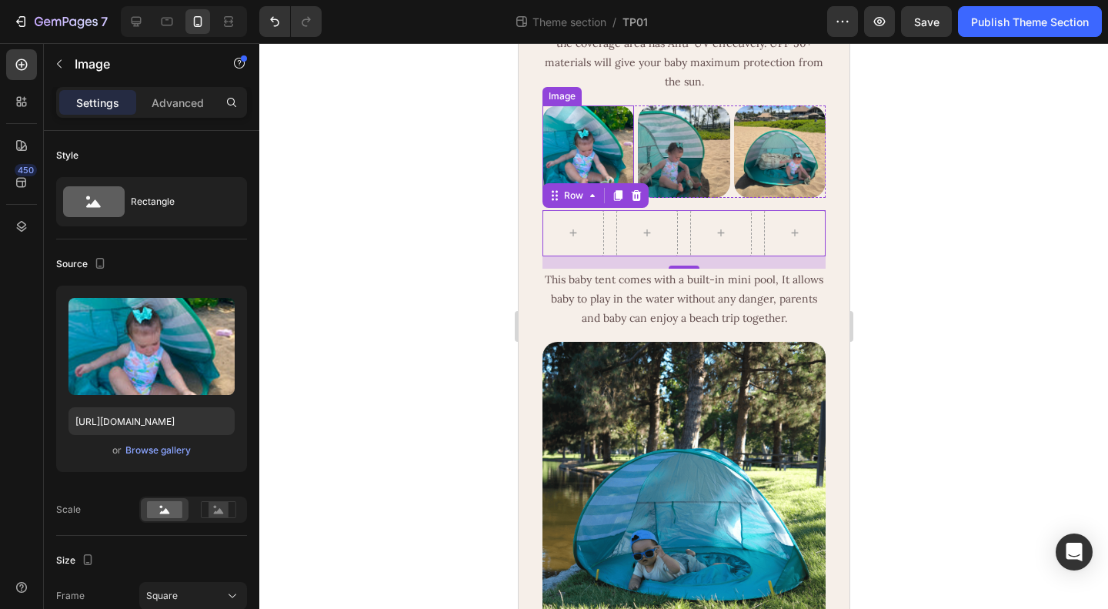
click at [591, 197] on img at bounding box center [588, 151] width 92 height 92
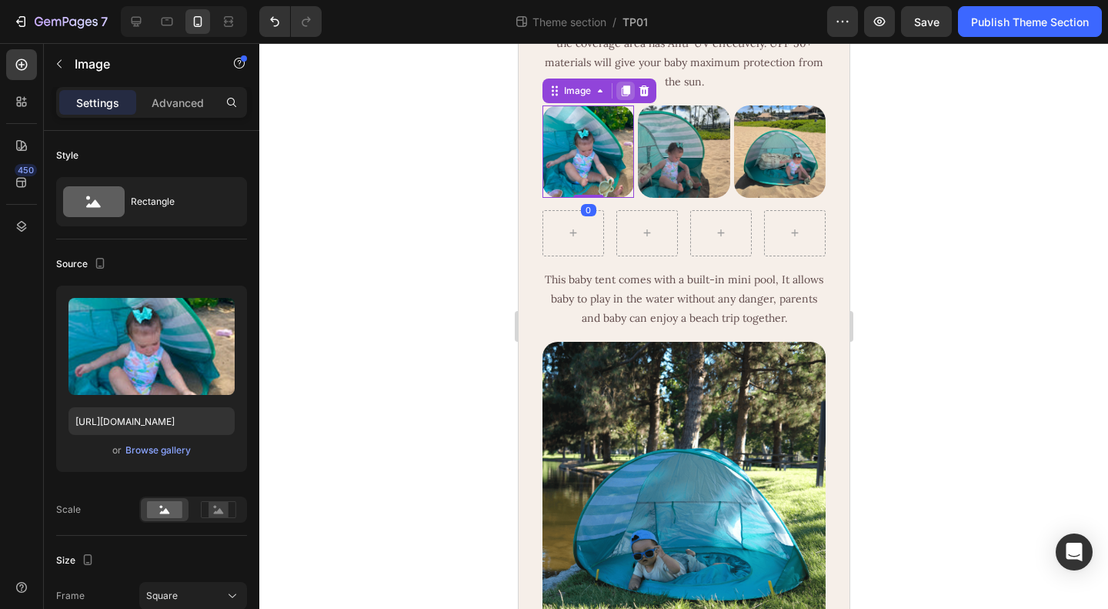
click at [623, 96] on icon at bounding box center [625, 90] width 8 height 11
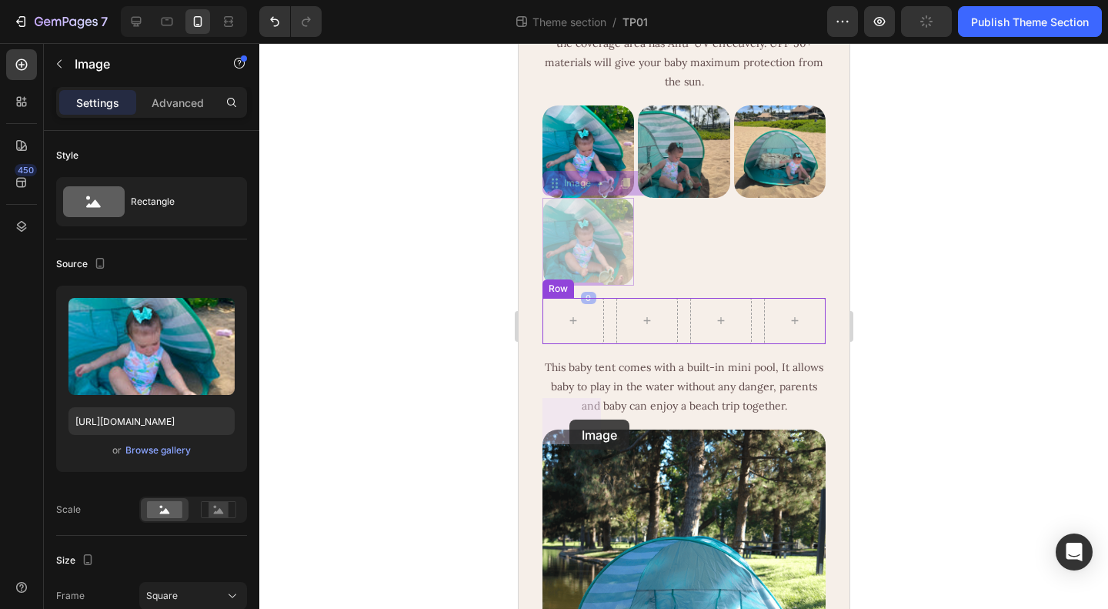
drag, startPoint x: 554, startPoint y: 290, endPoint x: 569, endPoint y: 419, distance: 129.3
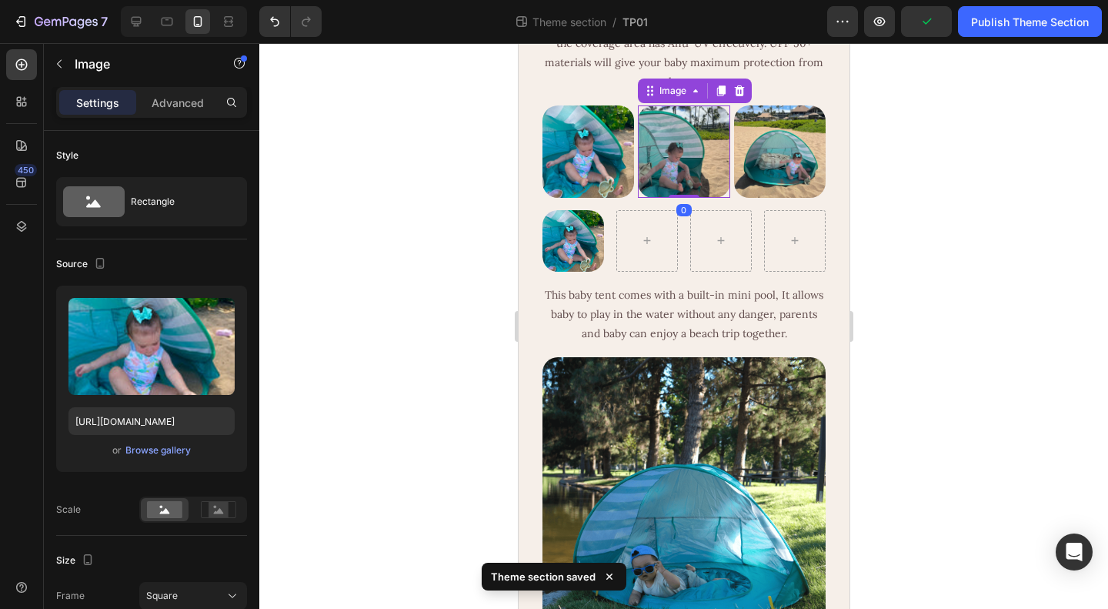
click at [673, 197] on img at bounding box center [683, 151] width 92 height 92
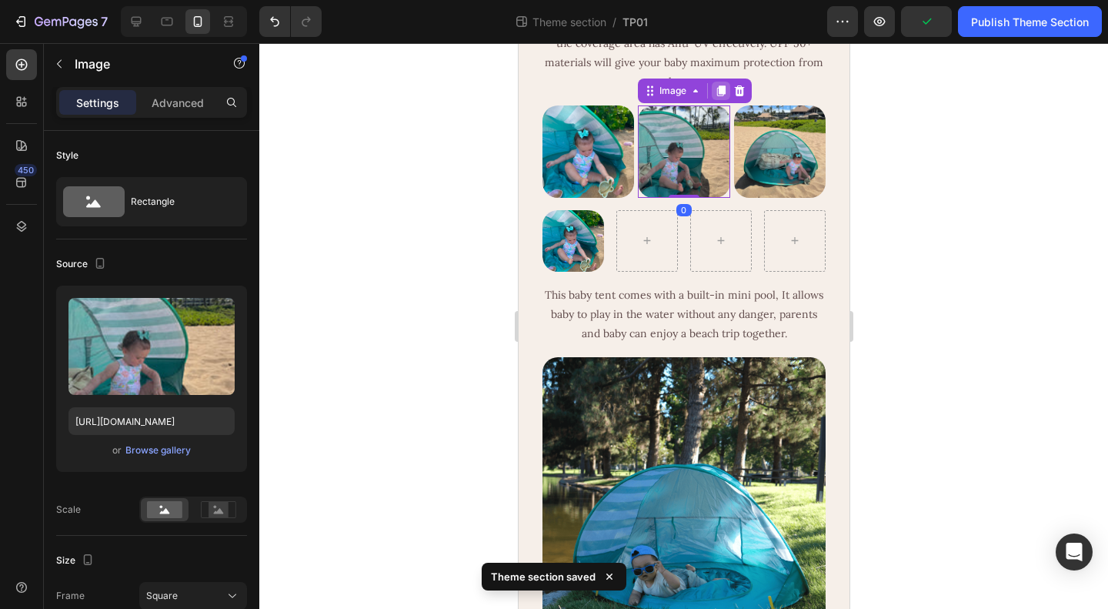
click at [714, 97] on icon at bounding box center [720, 91] width 12 height 12
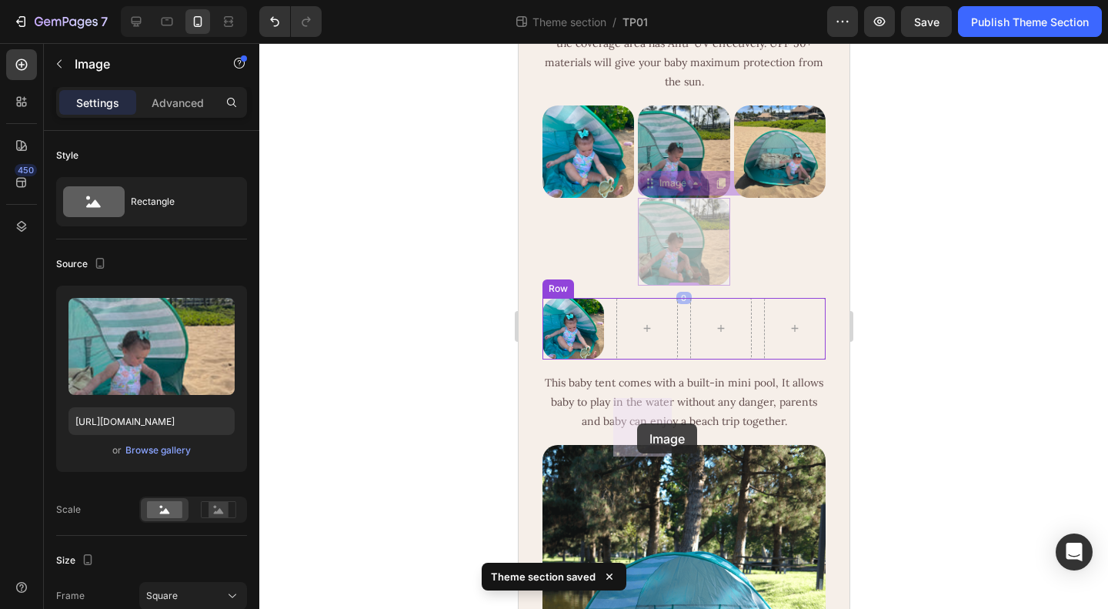
drag, startPoint x: 648, startPoint y: 292, endPoint x: 636, endPoint y: 423, distance: 131.3
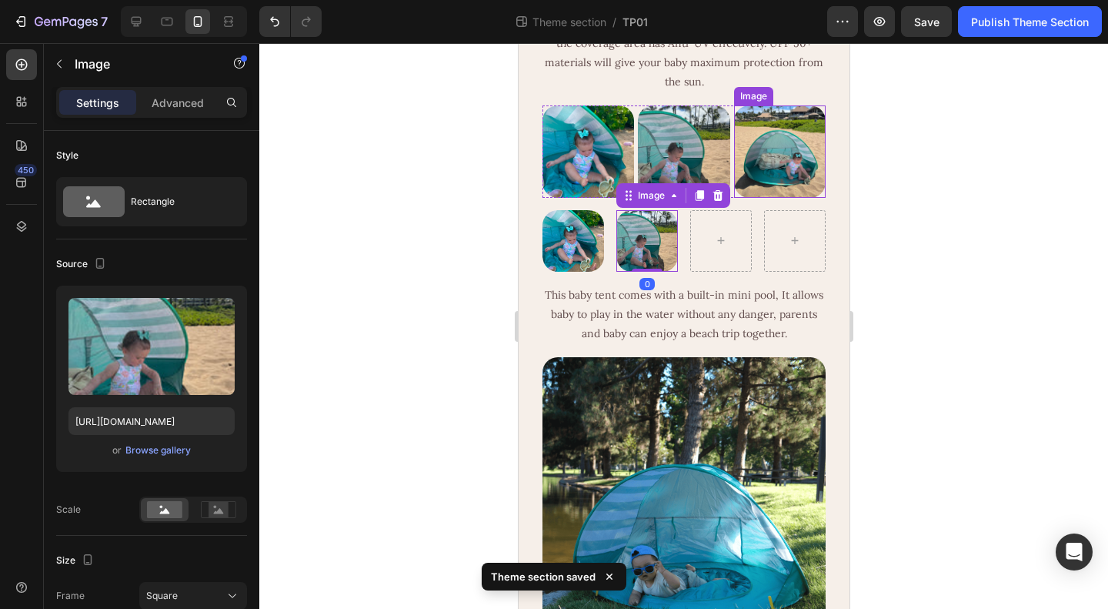
click at [760, 197] on img at bounding box center [779, 151] width 92 height 92
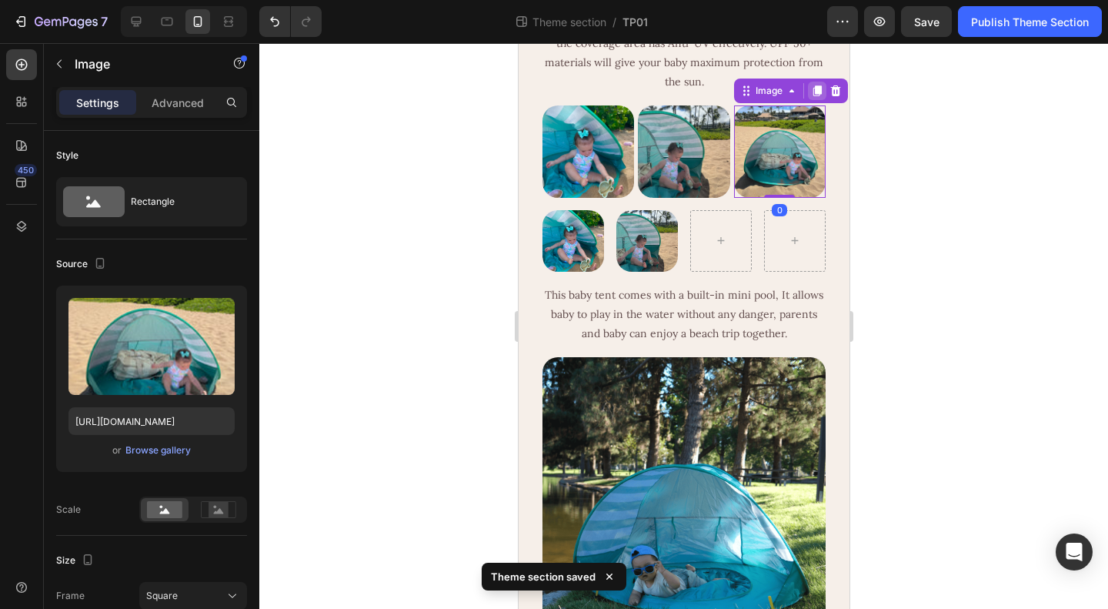
click at [810, 97] on icon at bounding box center [816, 91] width 12 height 12
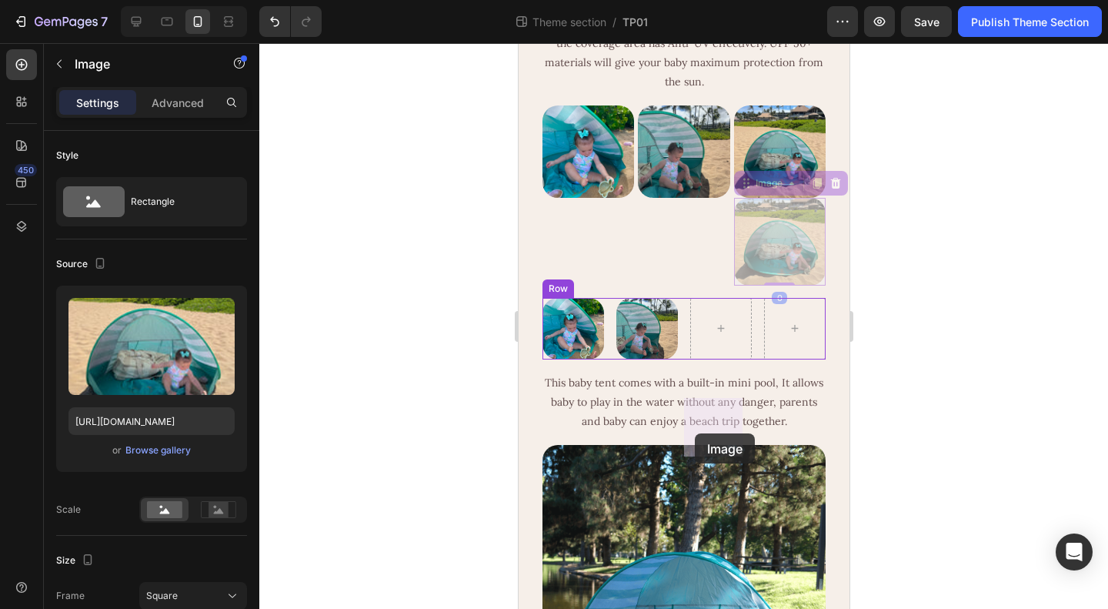
drag, startPoint x: 739, startPoint y: 282, endPoint x: 694, endPoint y: 433, distance: 158.0
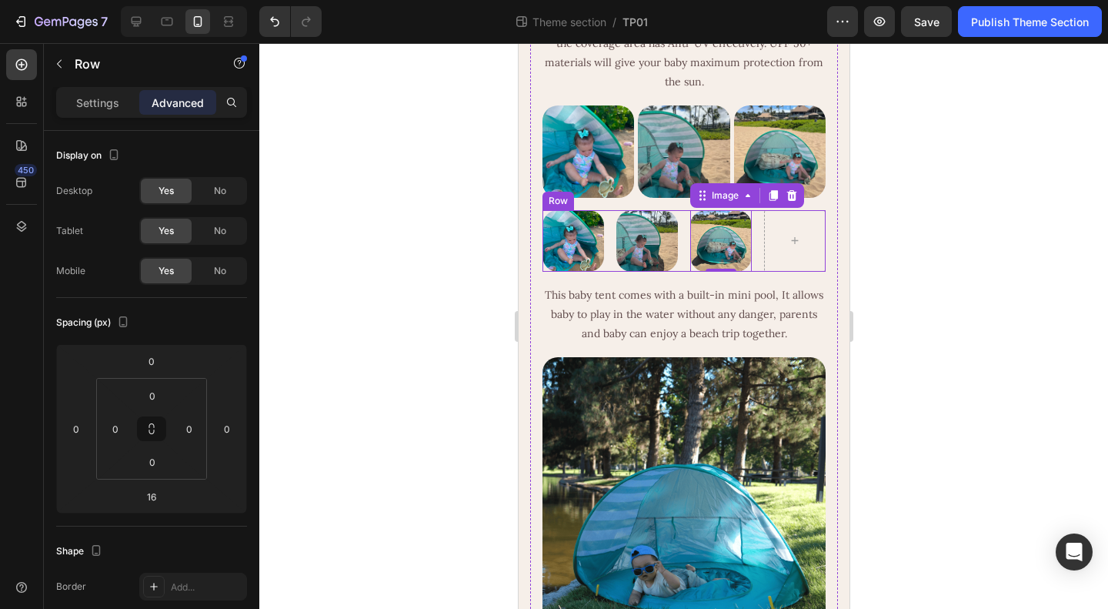
click at [746, 272] on div "Image Image Image 0 Row" at bounding box center [683, 241] width 283 height 62
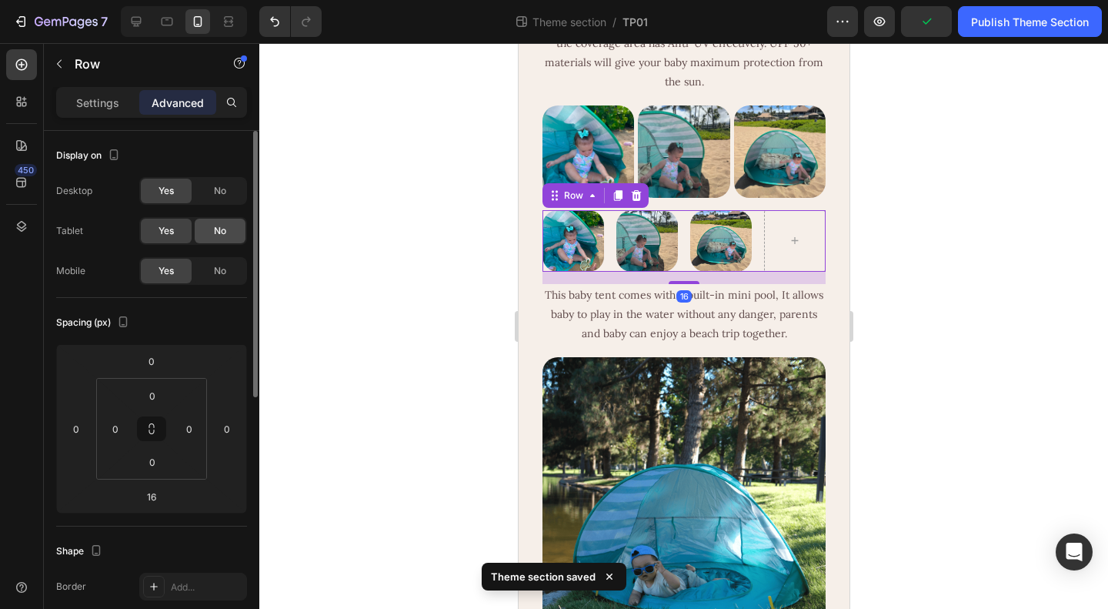
click at [219, 232] on span "No" at bounding box center [220, 231] width 12 height 14
click at [223, 193] on span "No" at bounding box center [220, 191] width 12 height 14
click at [722, 197] on div "Image Image Image Row" at bounding box center [683, 151] width 283 height 92
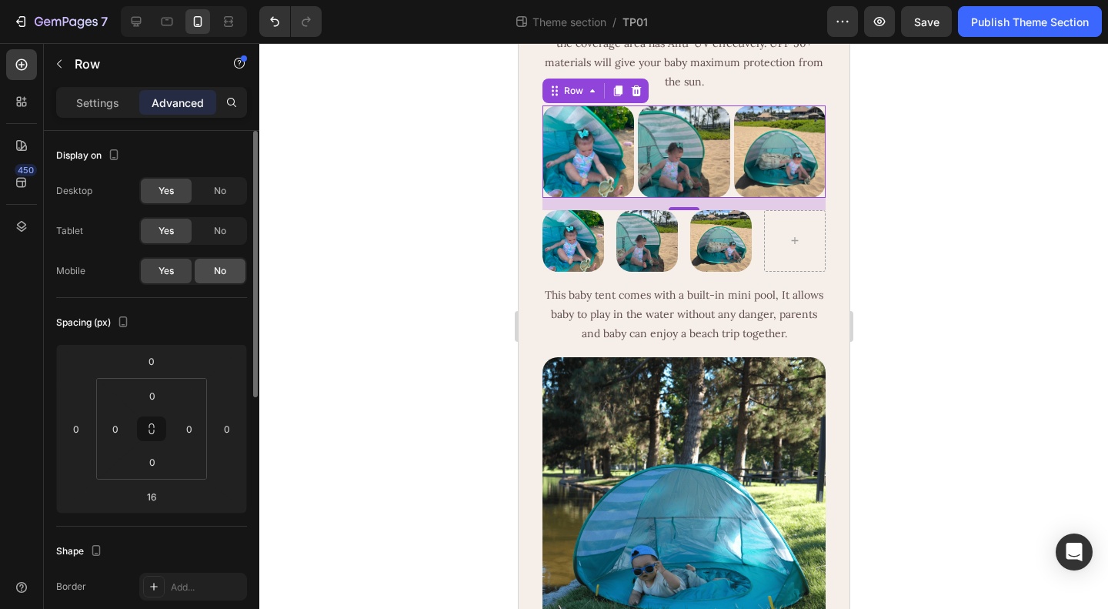
click at [217, 271] on span "No" at bounding box center [220, 271] width 12 height 14
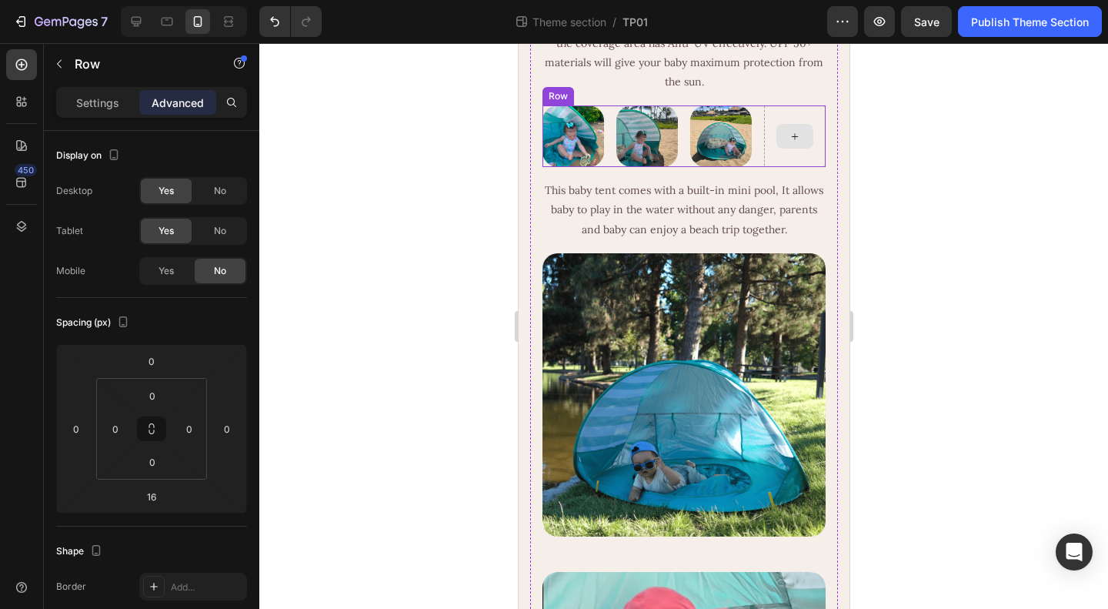
click at [788, 143] on icon at bounding box center [794, 136] width 12 height 13
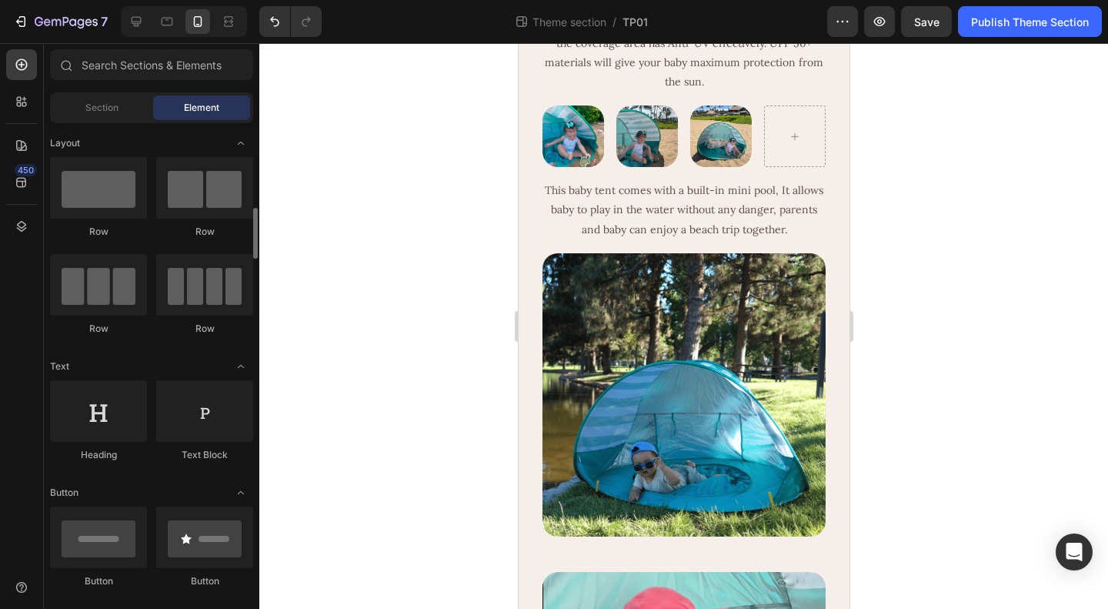
scroll to position [154, 0]
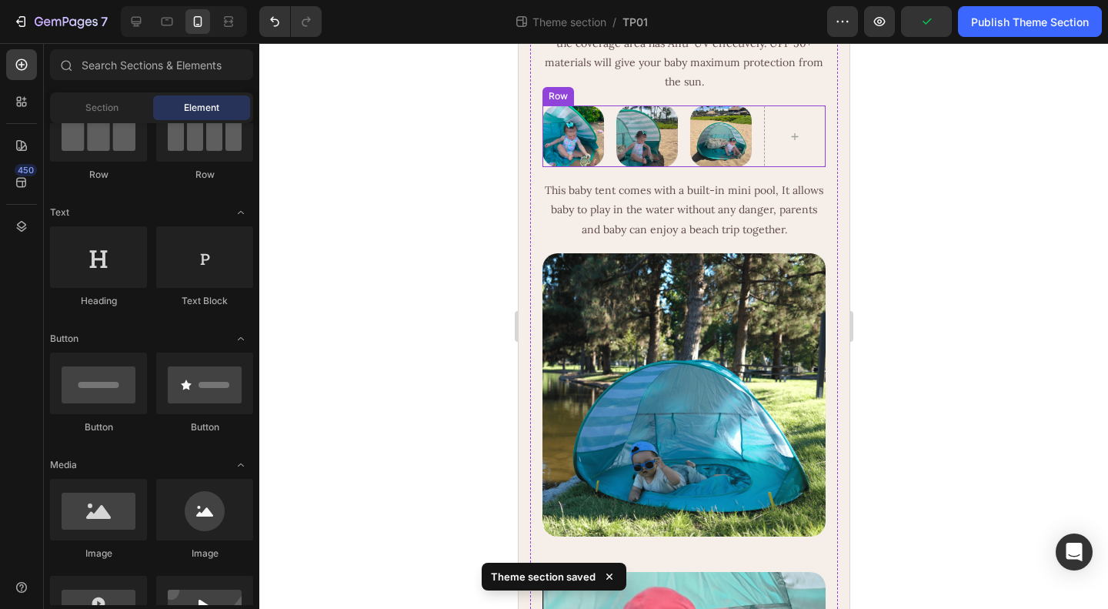
click at [678, 167] on div "Image Image Image Row" at bounding box center [683, 136] width 283 height 62
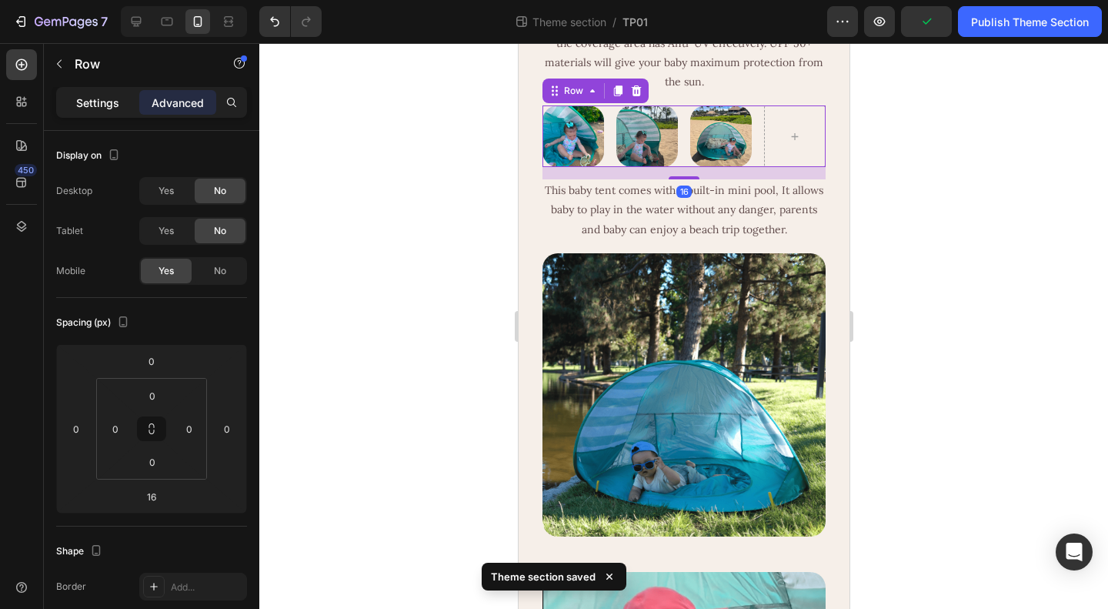
click at [99, 102] on p "Settings" at bounding box center [97, 103] width 43 height 16
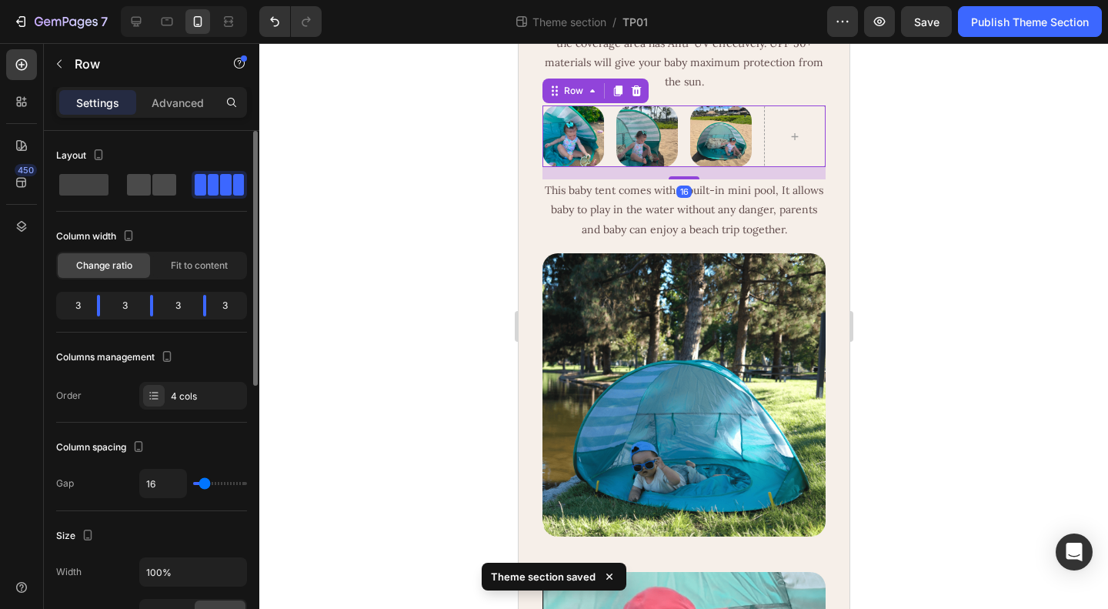
click at [163, 179] on span at bounding box center [164, 185] width 24 height 22
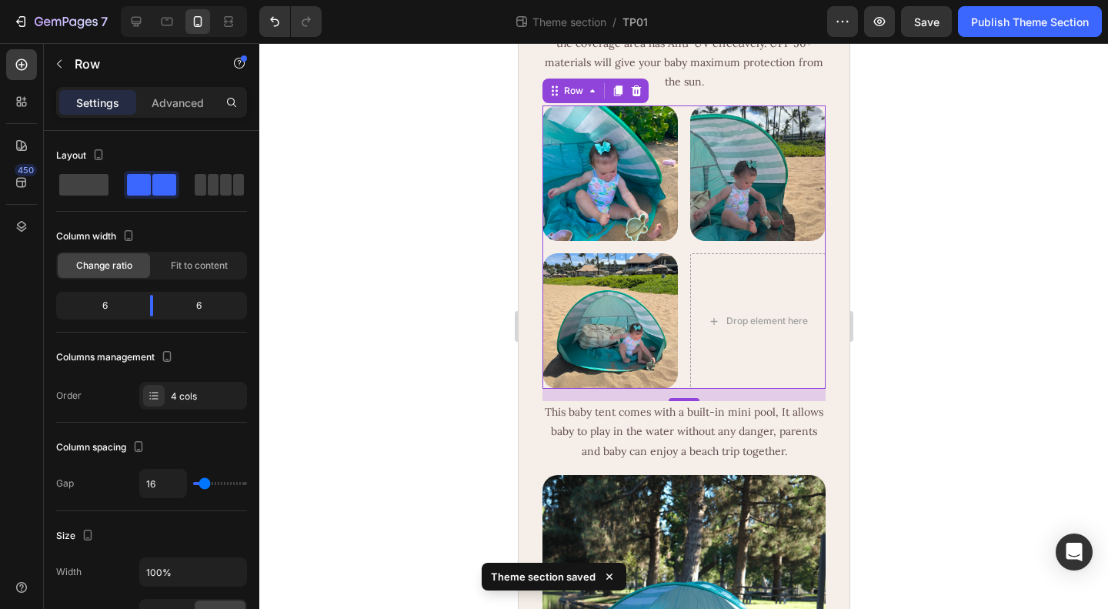
click at [677, 349] on div "Image Image Image Drop element here Row 16" at bounding box center [683, 246] width 283 height 283
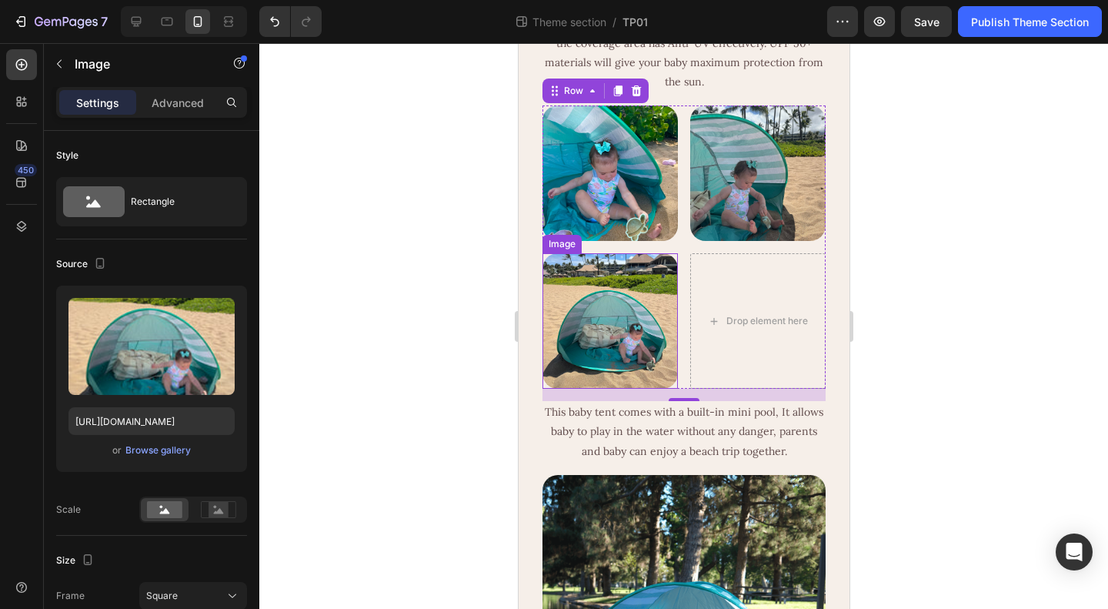
click at [582, 389] on img at bounding box center [609, 320] width 135 height 135
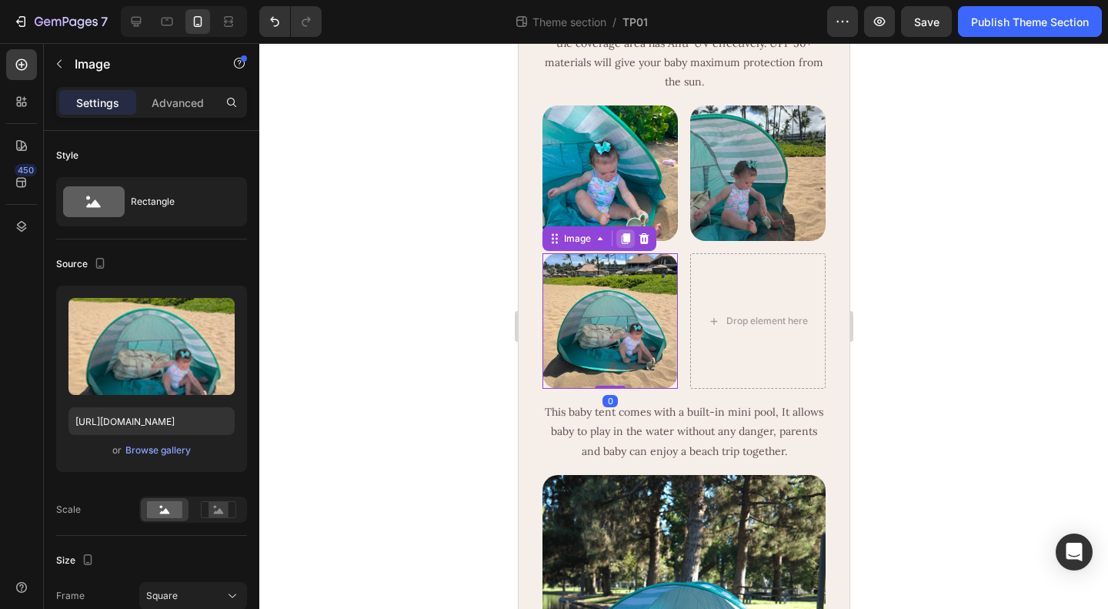
click at [624, 244] on icon at bounding box center [625, 238] width 8 height 11
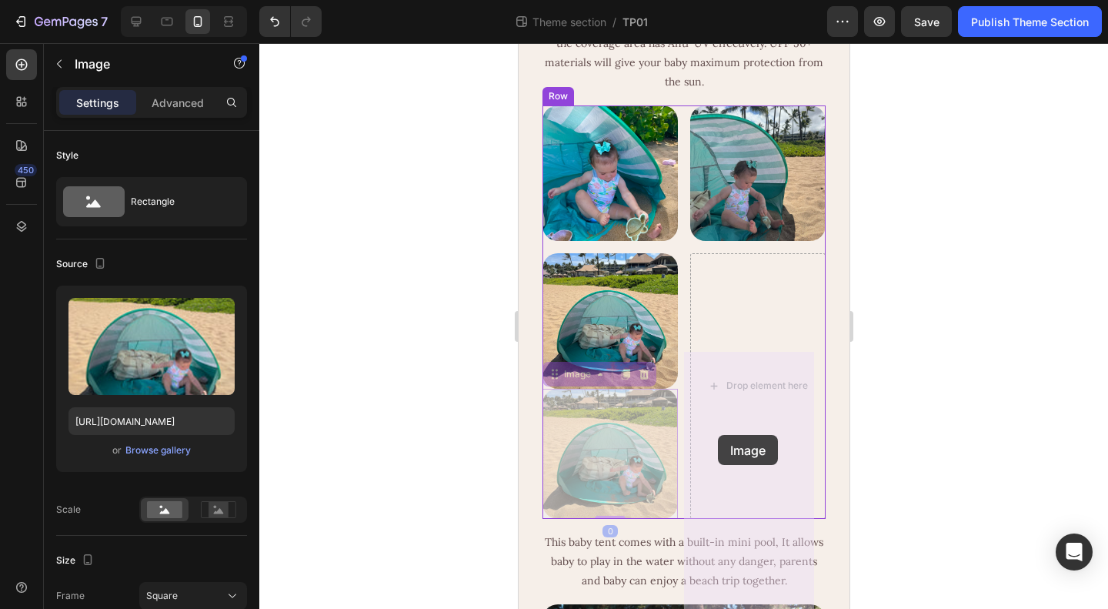
drag, startPoint x: 553, startPoint y: 473, endPoint x: 717, endPoint y: 435, distance: 169.1
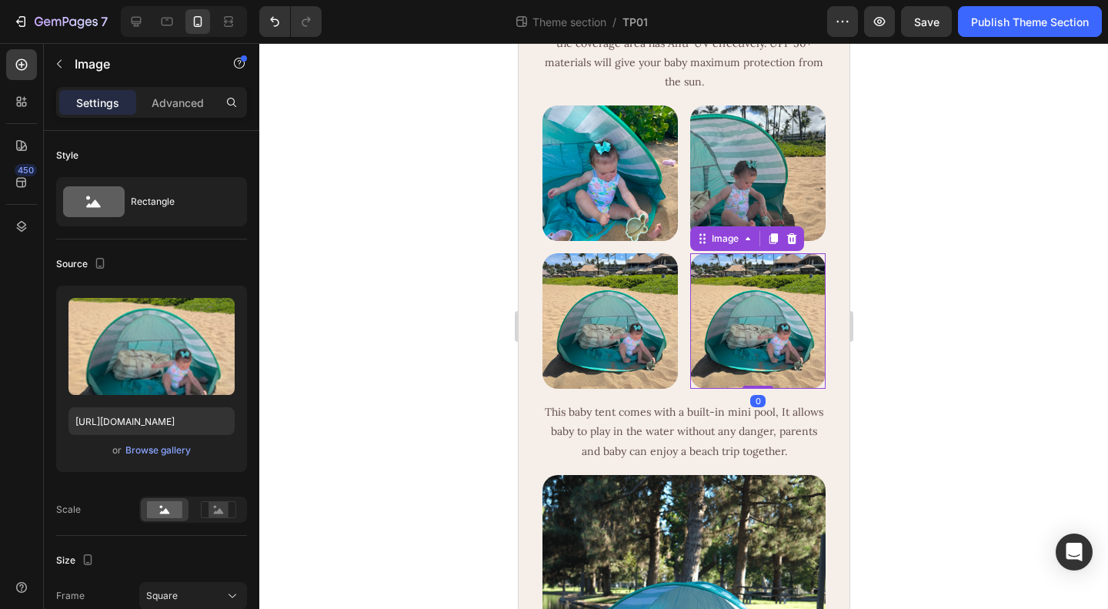
click at [752, 389] on img at bounding box center [757, 320] width 135 height 135
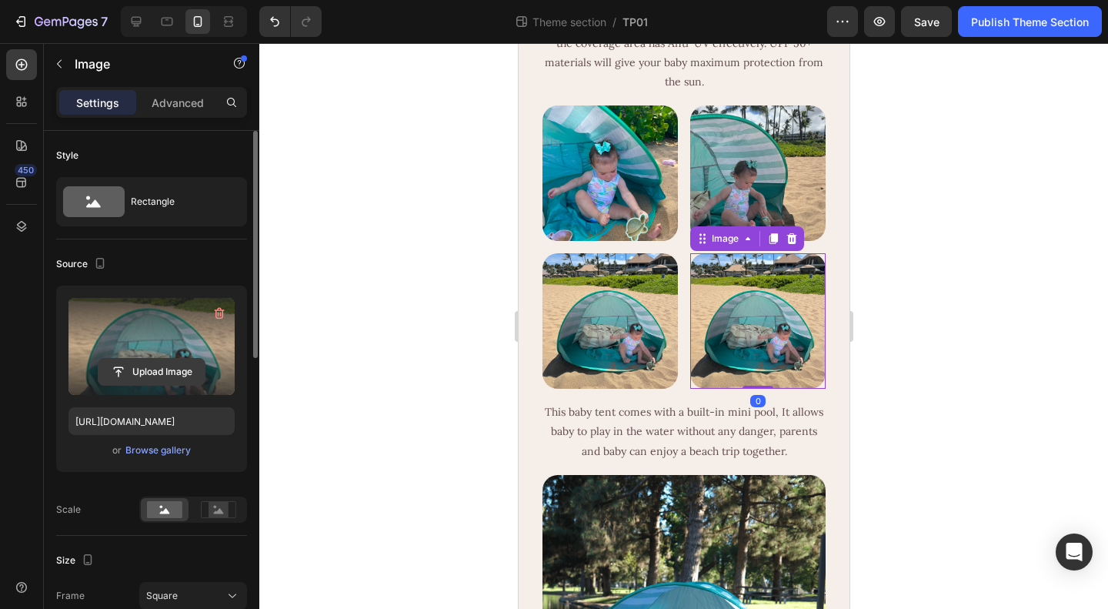
click at [144, 367] on input "file" at bounding box center [152, 372] width 106 height 26
click at [155, 367] on input "file" at bounding box center [152, 372] width 106 height 26
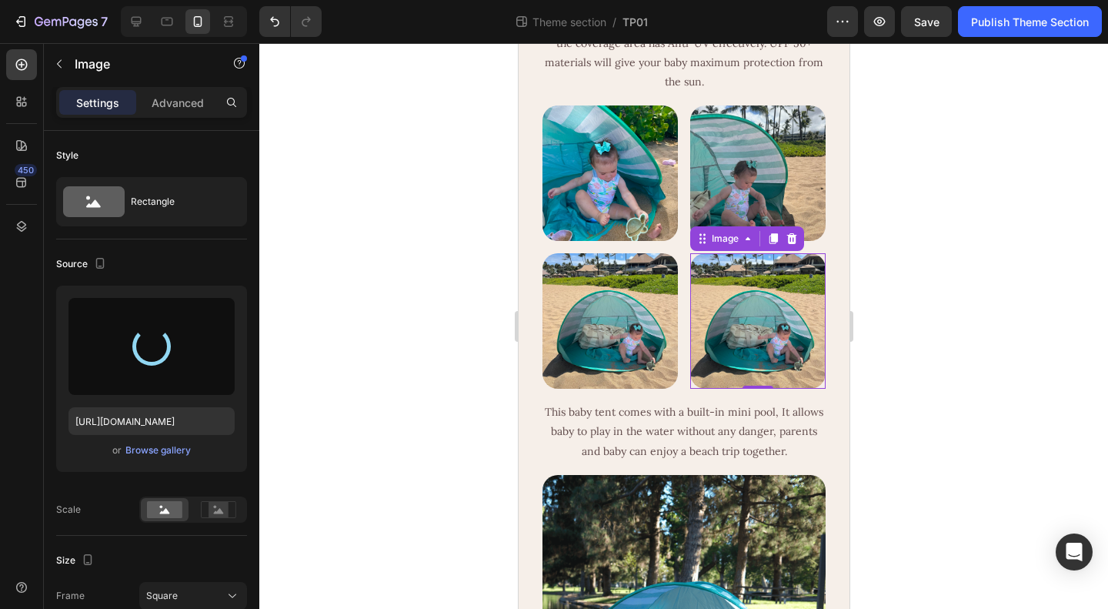
type input "https://cdn.shopify.com/s/files/1/0636/6442/3077/files/gempages_527948913269802…"
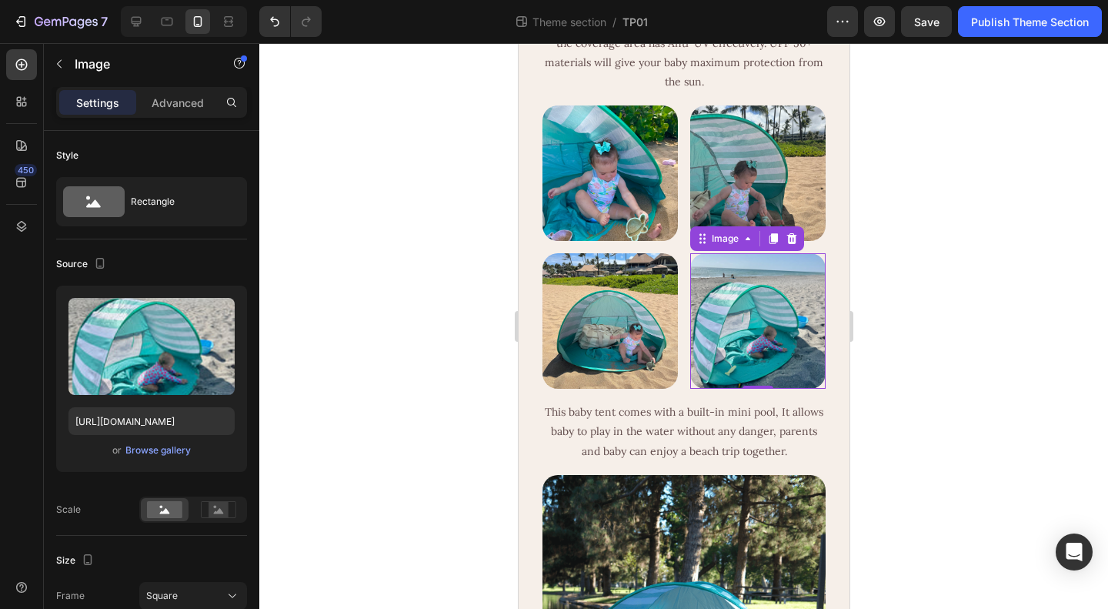
click at [939, 447] on div at bounding box center [683, 326] width 849 height 566
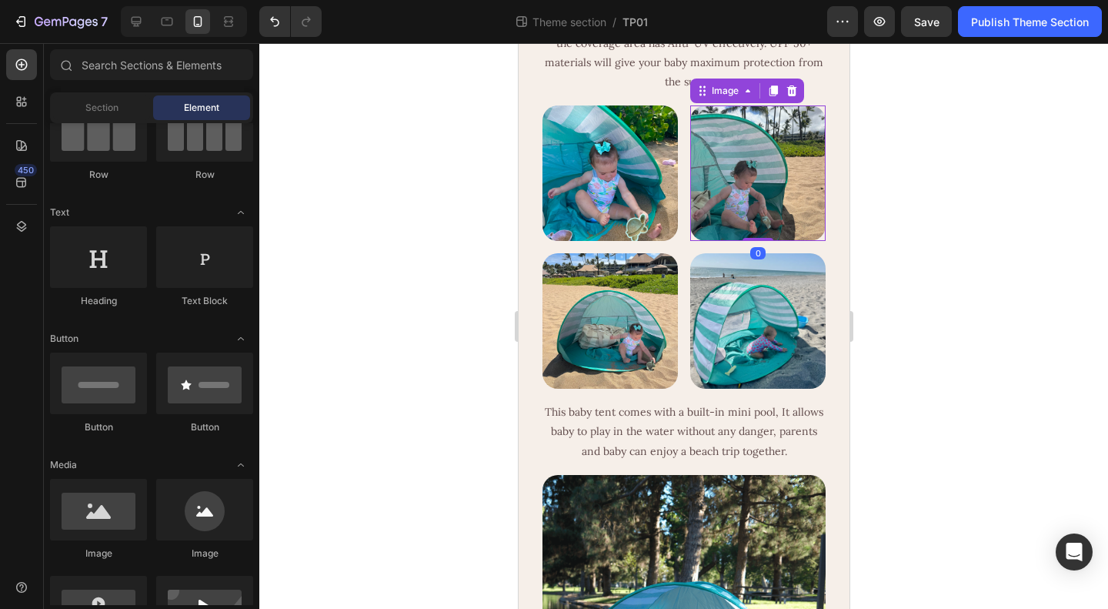
click at [756, 241] on img at bounding box center [757, 172] width 135 height 135
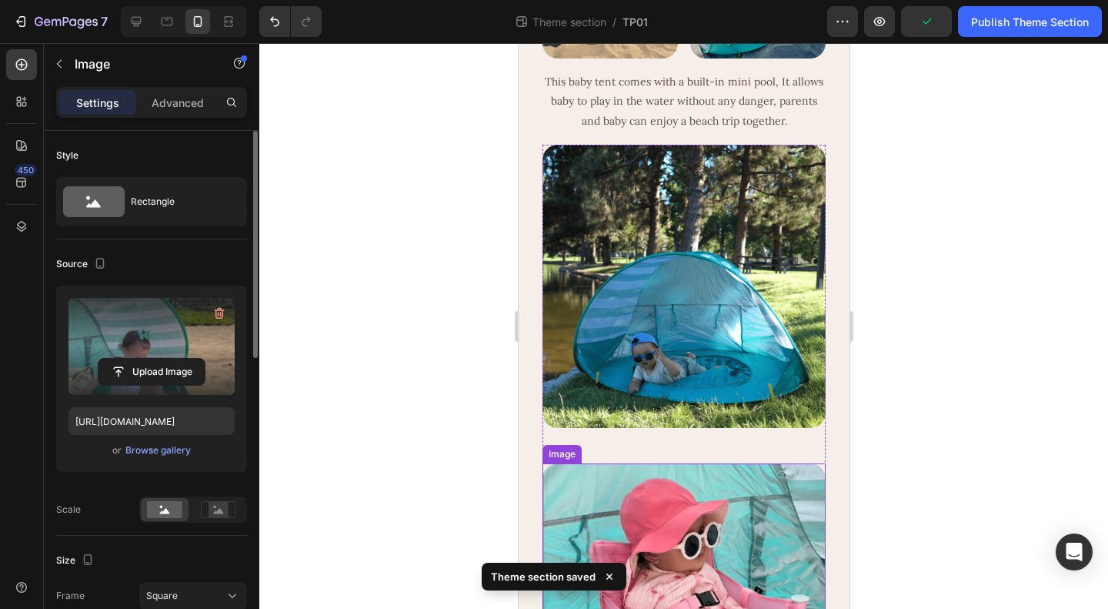
scroll to position [693, 0]
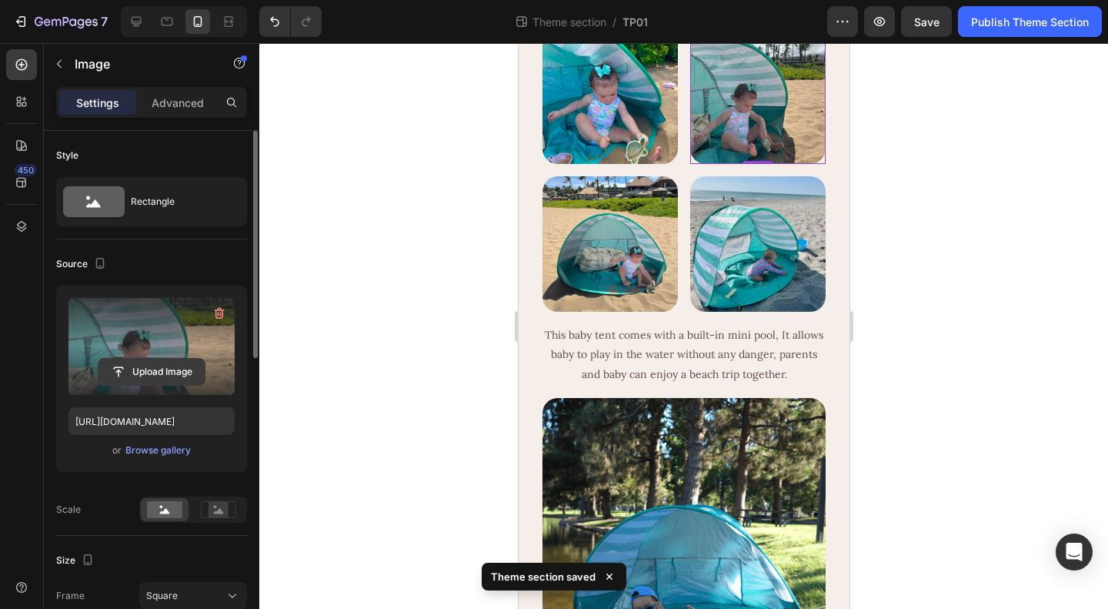
click at [152, 372] on input "file" at bounding box center [152, 372] width 106 height 26
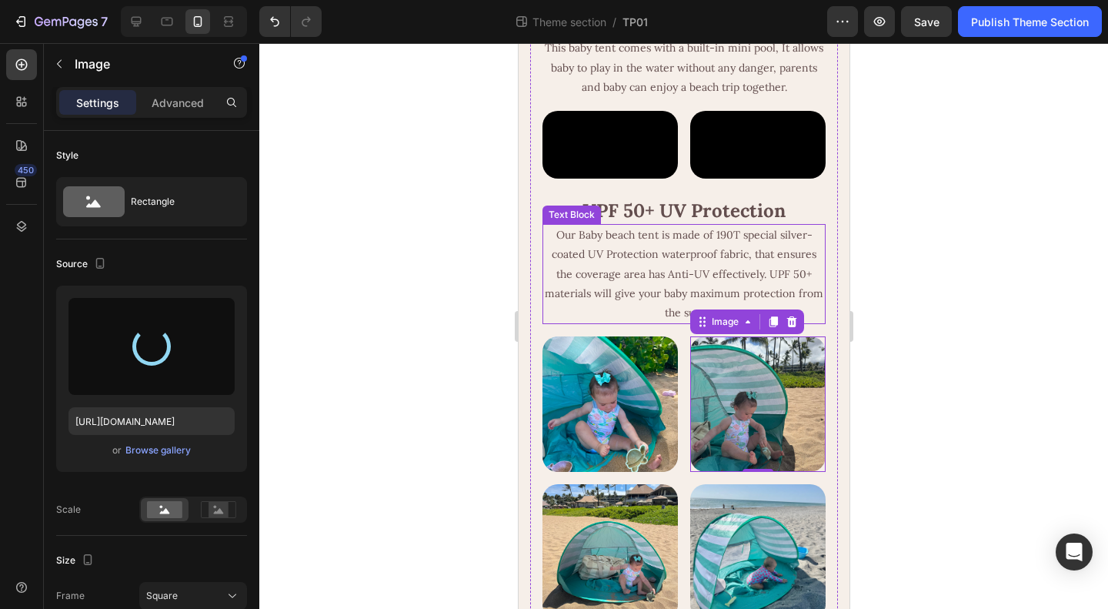
scroll to position [616, 0]
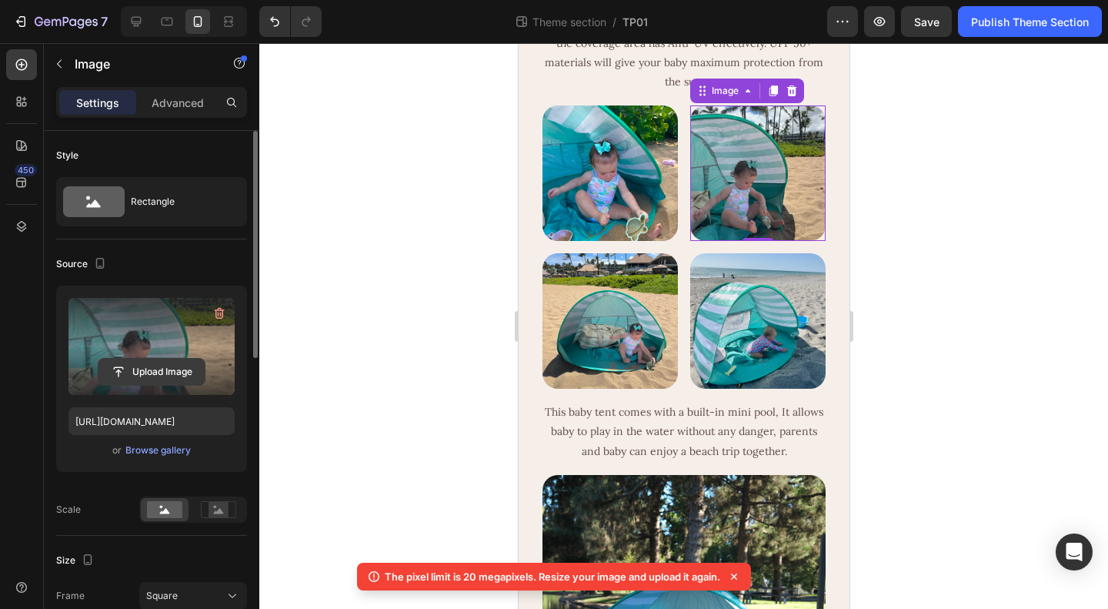
click at [171, 369] on input "file" at bounding box center [152, 372] width 106 height 26
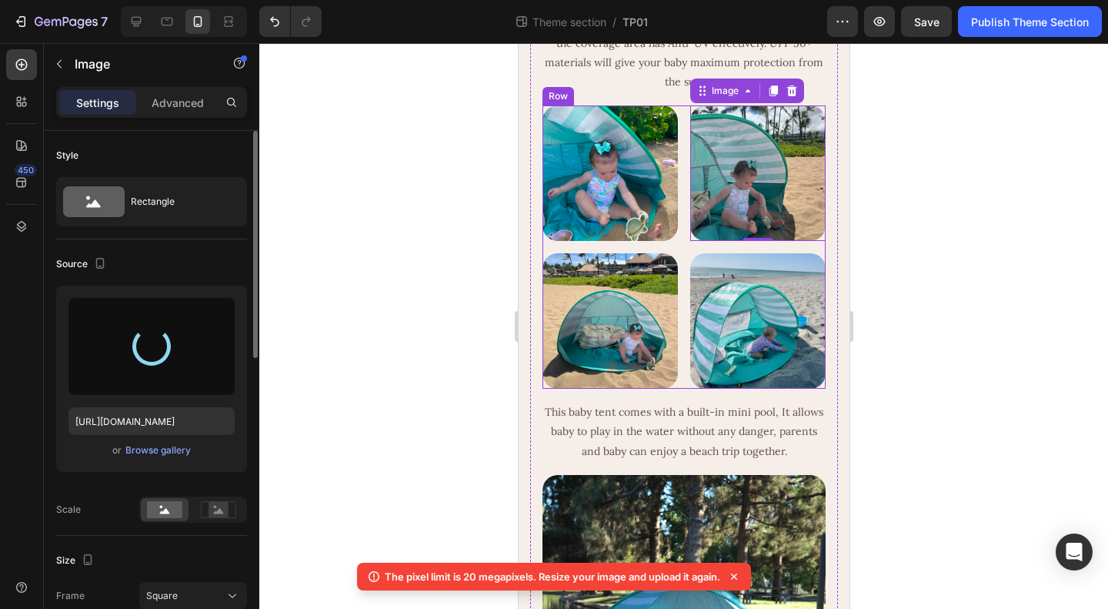
type input "https://cdn.shopify.com/s/files/1/0636/6442/3077/files/gempages_527948913269802…"
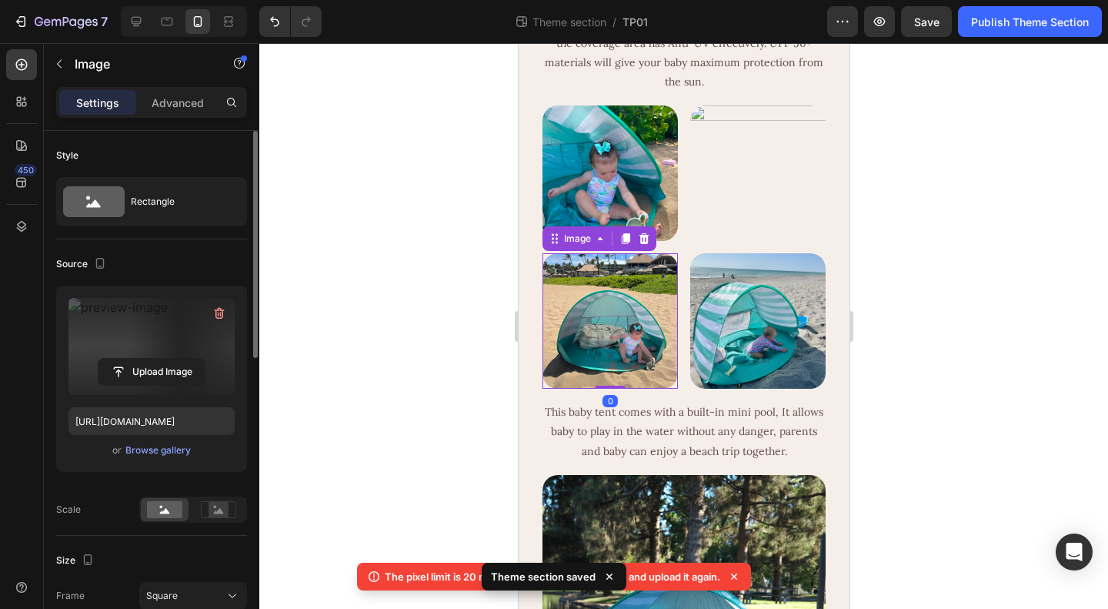
click at [606, 389] on img at bounding box center [609, 320] width 135 height 135
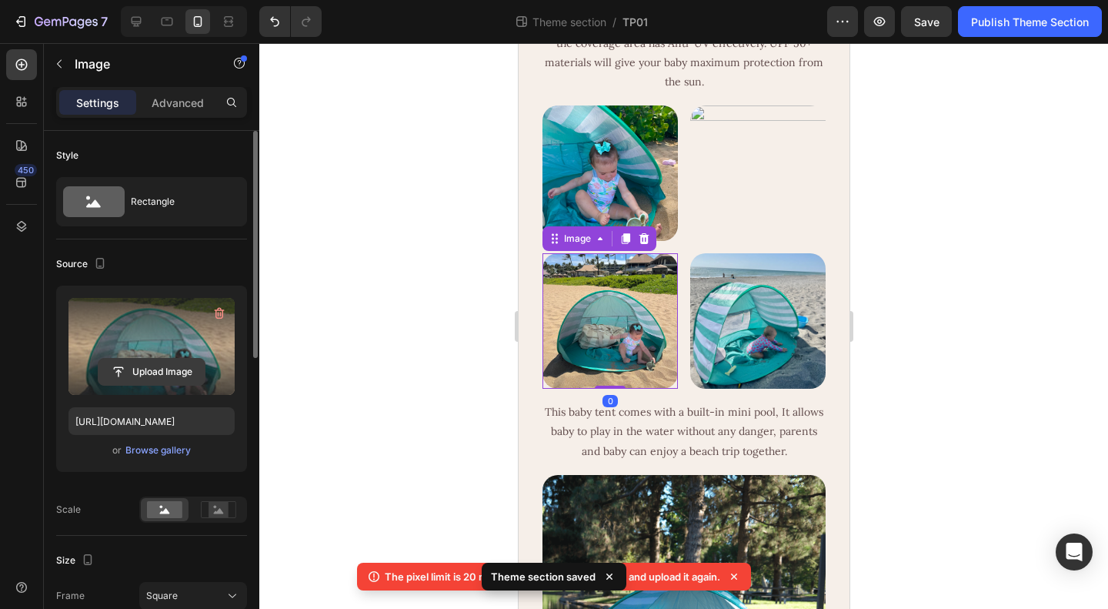
click at [183, 368] on input "file" at bounding box center [152, 372] width 106 height 26
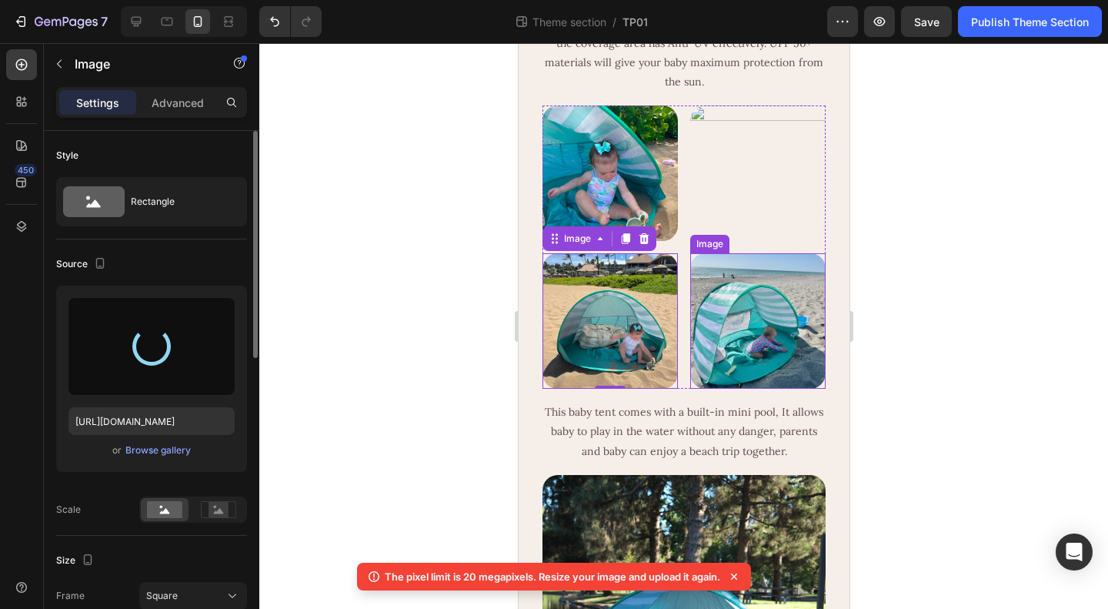
type input "https://cdn.shopify.com/s/files/1/0636/6442/3077/files/gempages_527948913269802…"
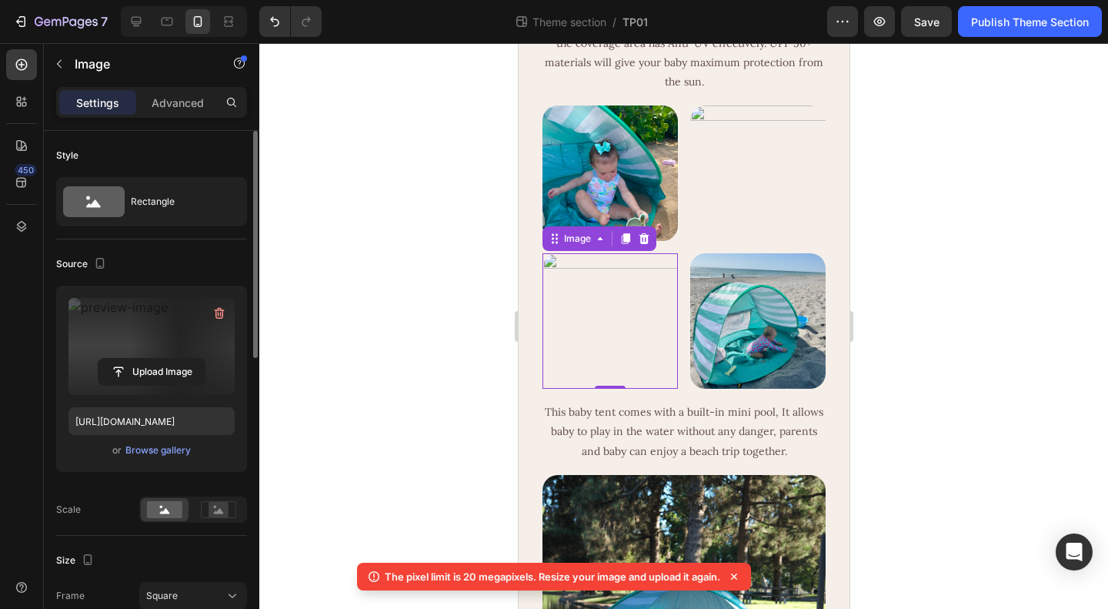
click at [734, 581] on icon at bounding box center [733, 576] width 15 height 15
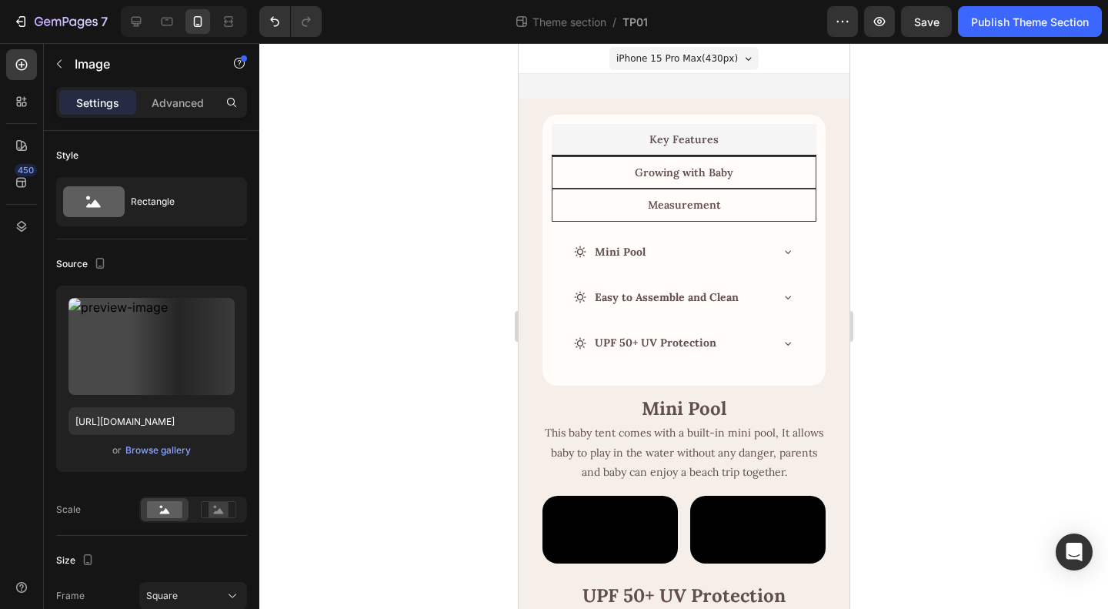
scroll to position [616, 0]
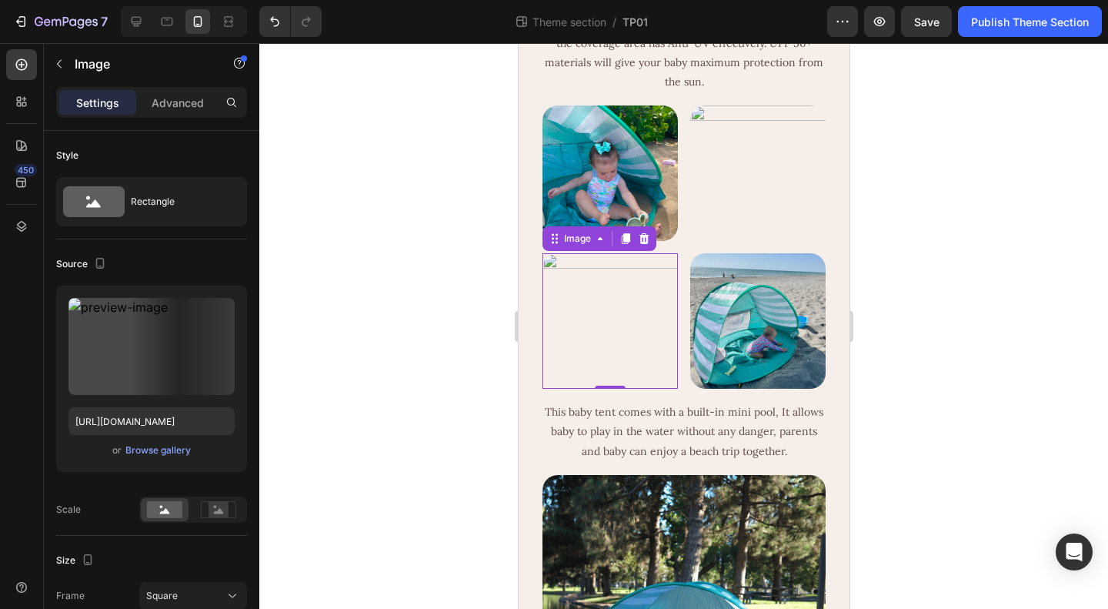
click at [623, 389] on img at bounding box center [609, 320] width 135 height 135
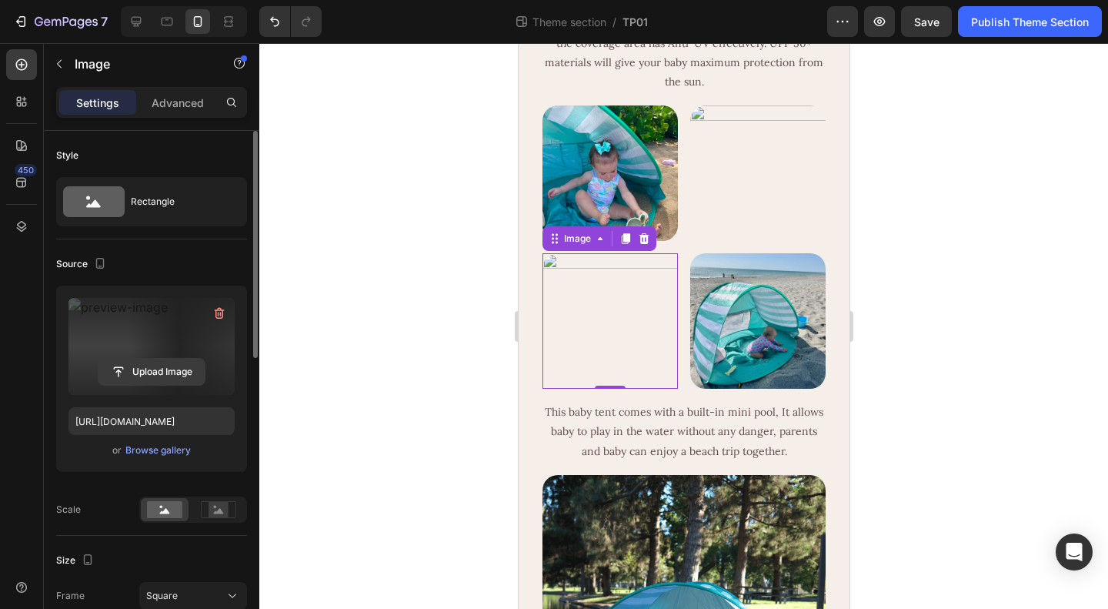
click at [151, 370] on input "file" at bounding box center [152, 372] width 106 height 26
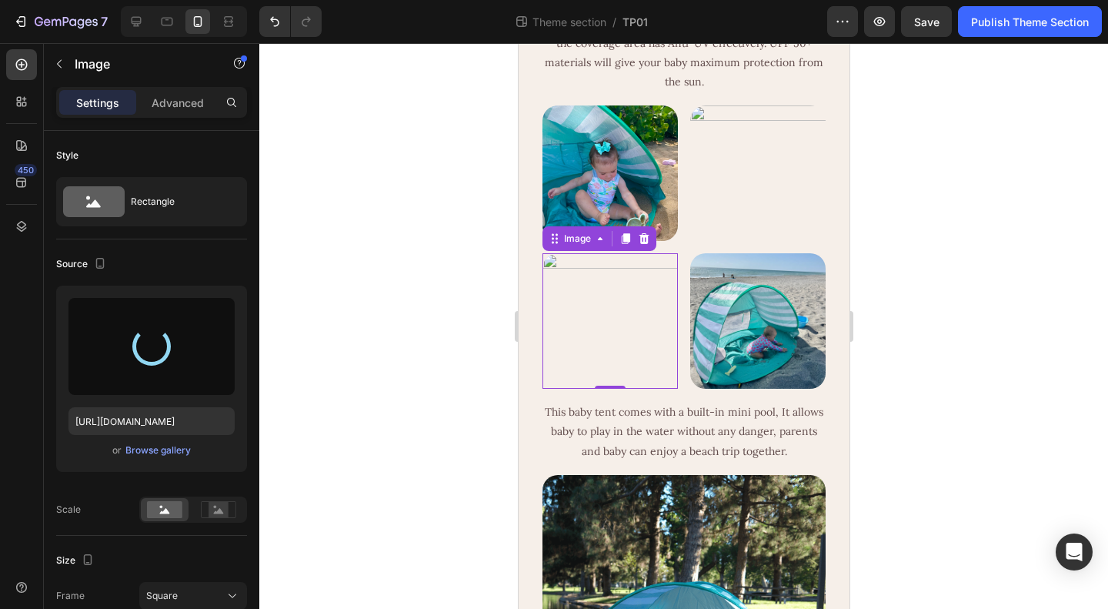
type input "[URL][DOMAIN_NAME]"
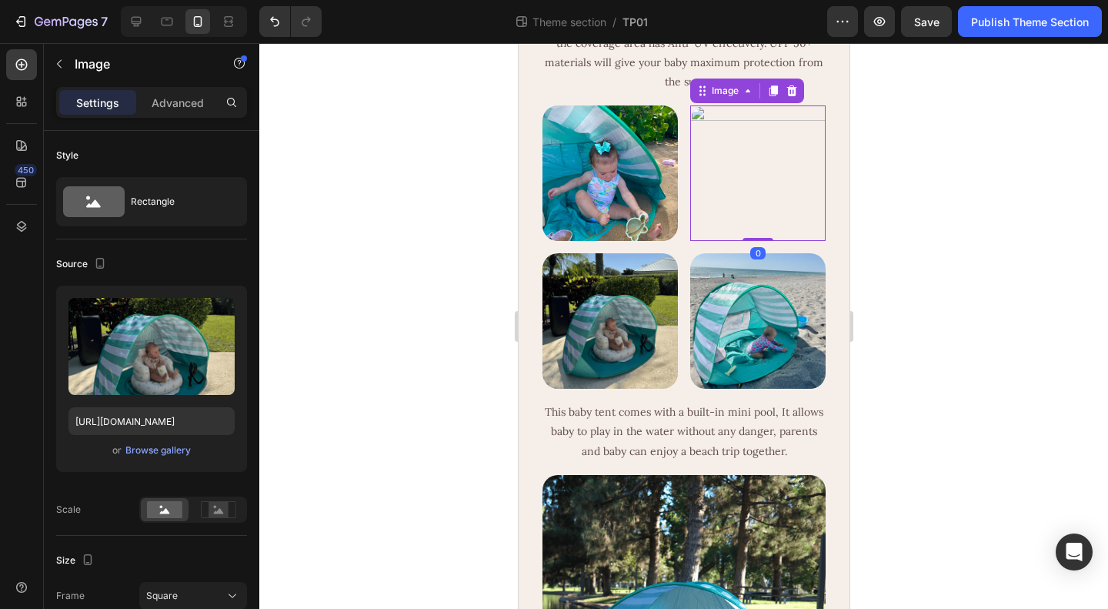
click at [736, 241] on img at bounding box center [757, 172] width 135 height 135
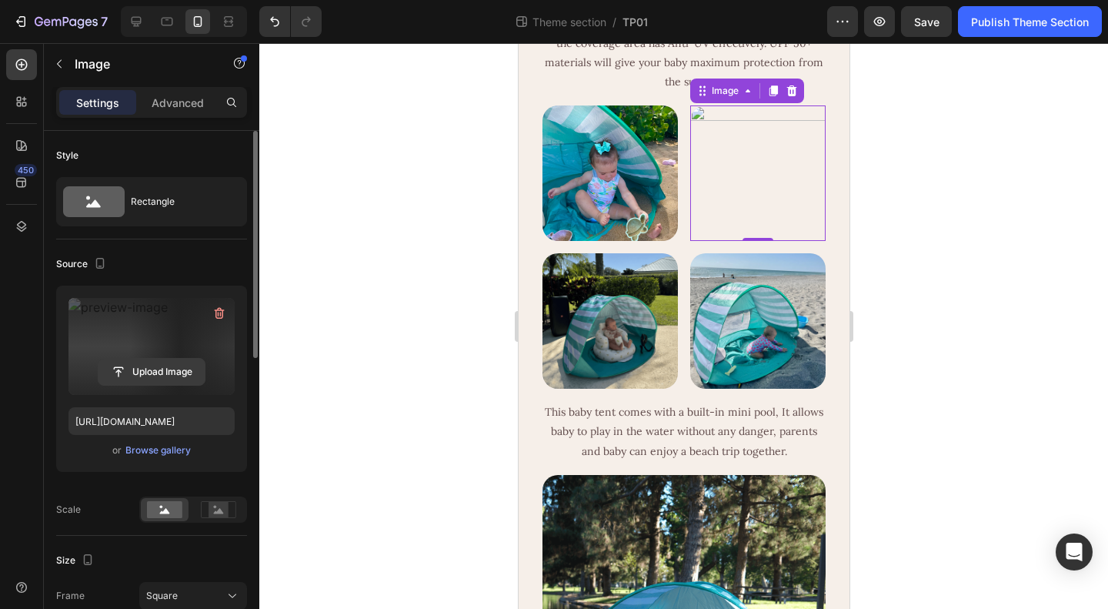
click at [145, 366] on input "file" at bounding box center [152, 372] width 106 height 26
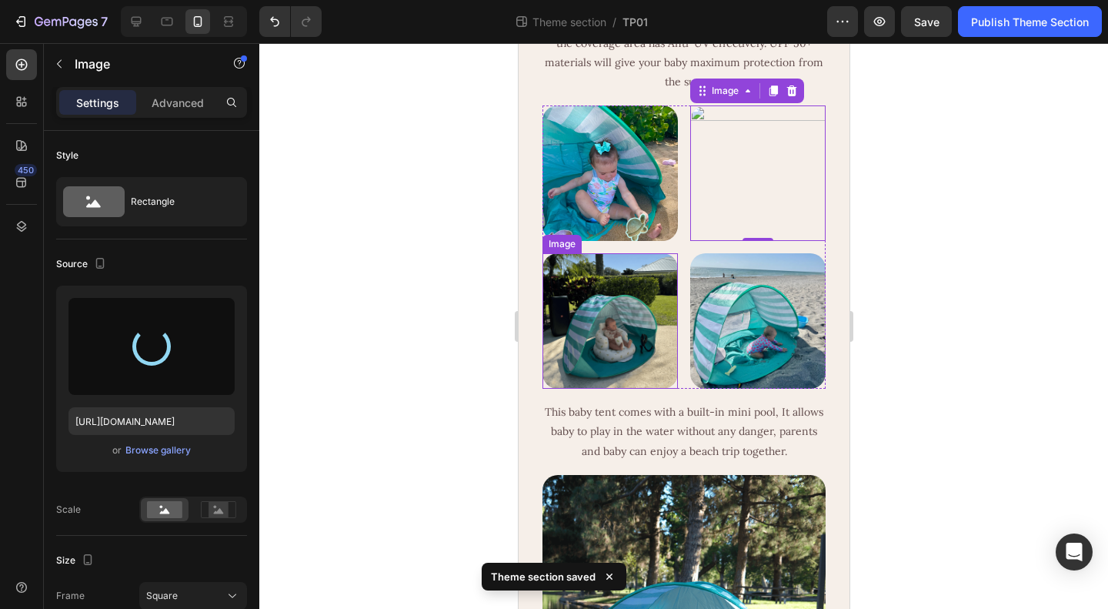
type input "[URL][DOMAIN_NAME]"
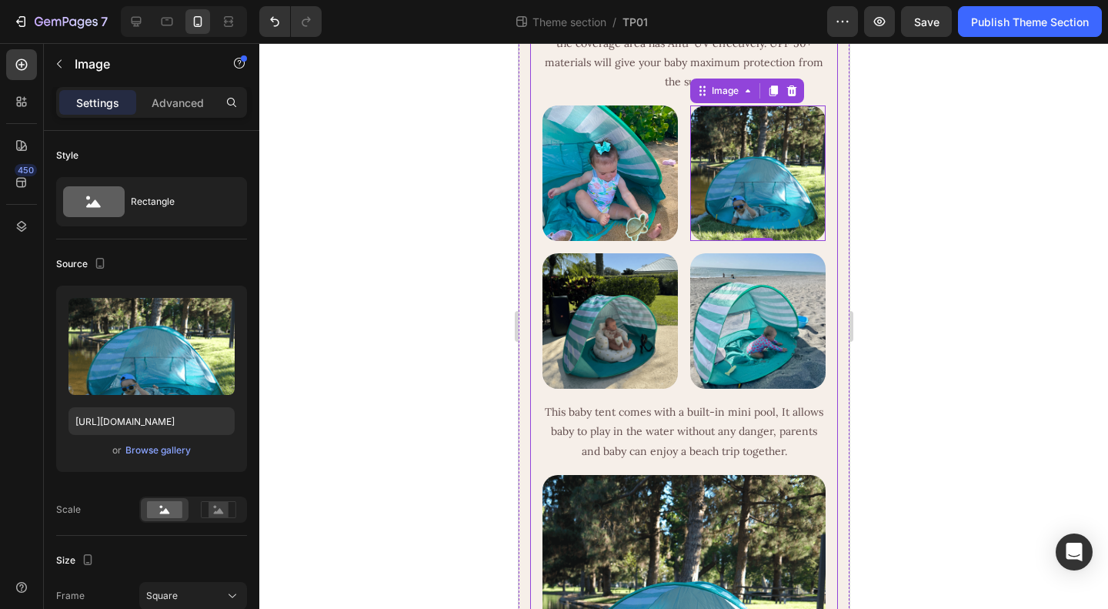
click at [973, 449] on div at bounding box center [683, 326] width 849 height 566
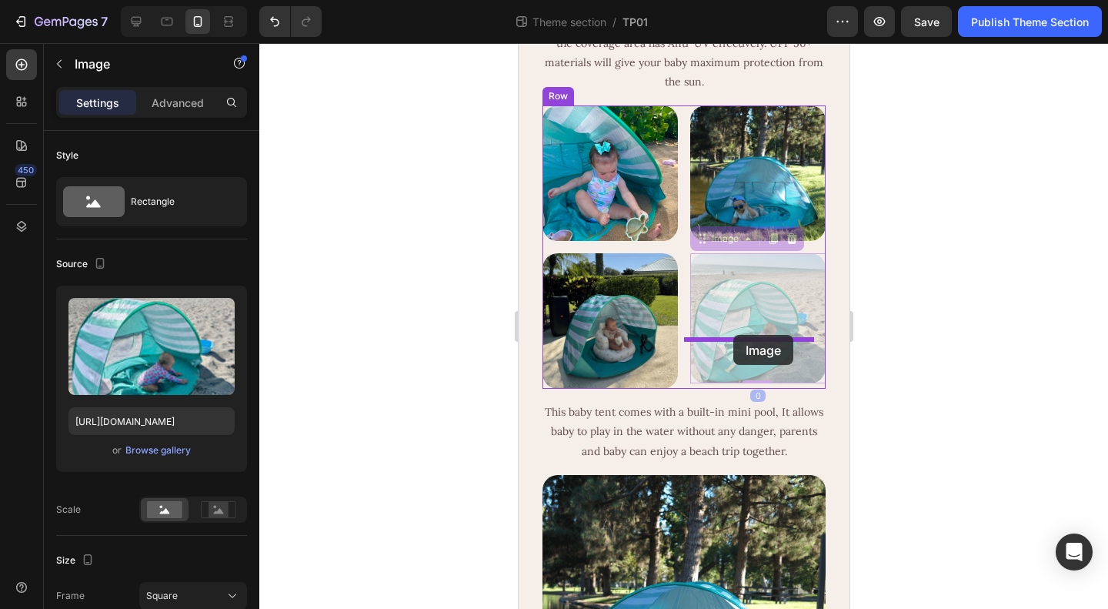
drag, startPoint x: 736, startPoint y: 420, endPoint x: 733, endPoint y: 335, distance: 85.5
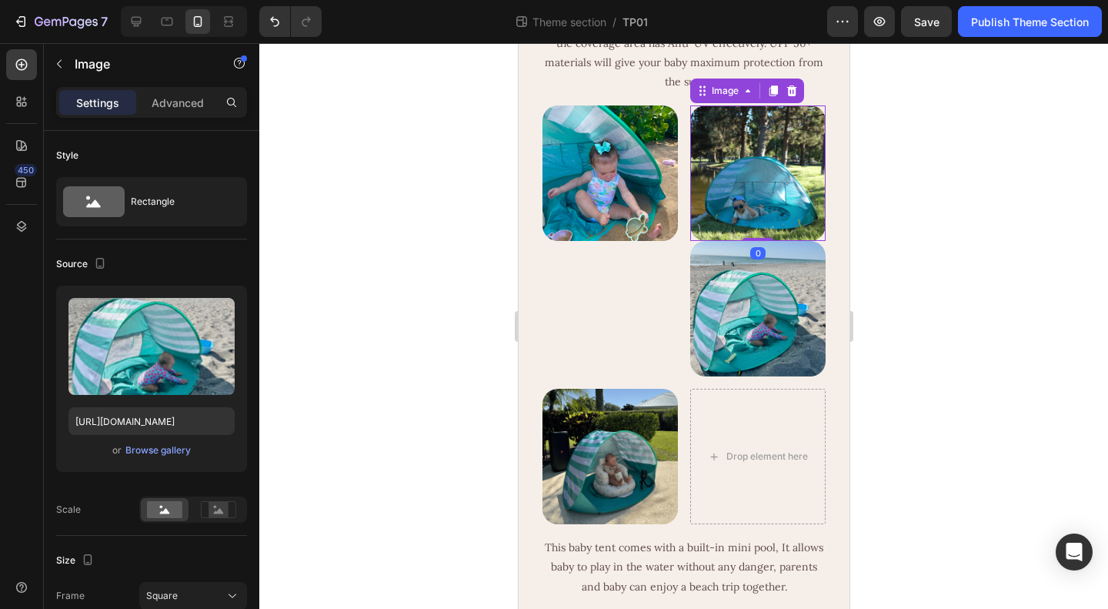
click at [740, 241] on img at bounding box center [757, 172] width 135 height 135
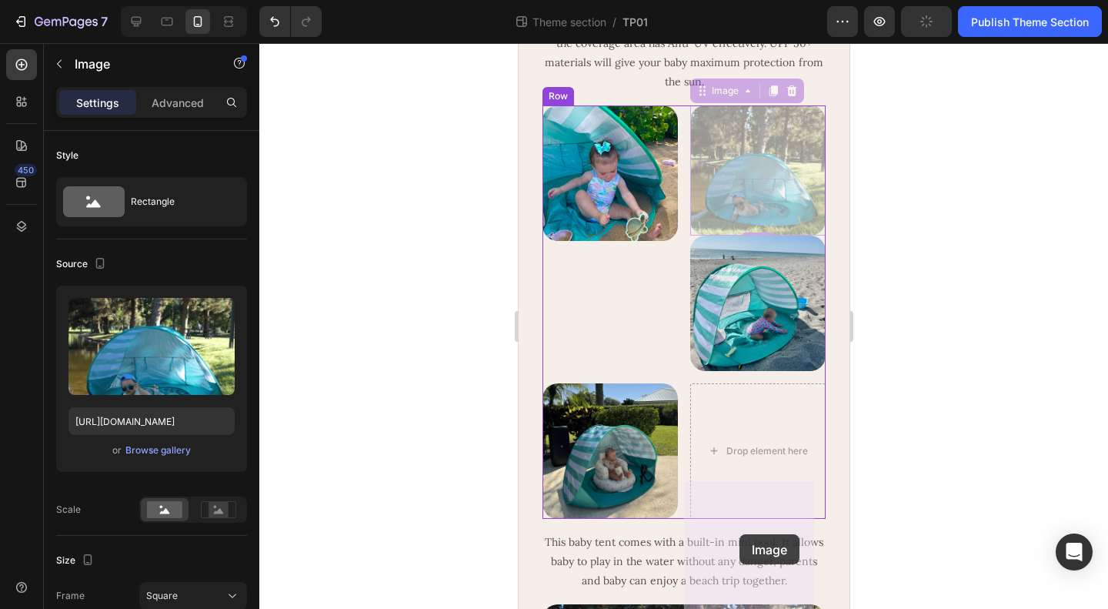
drag, startPoint x: 740, startPoint y: 263, endPoint x: 739, endPoint y: 534, distance: 270.9
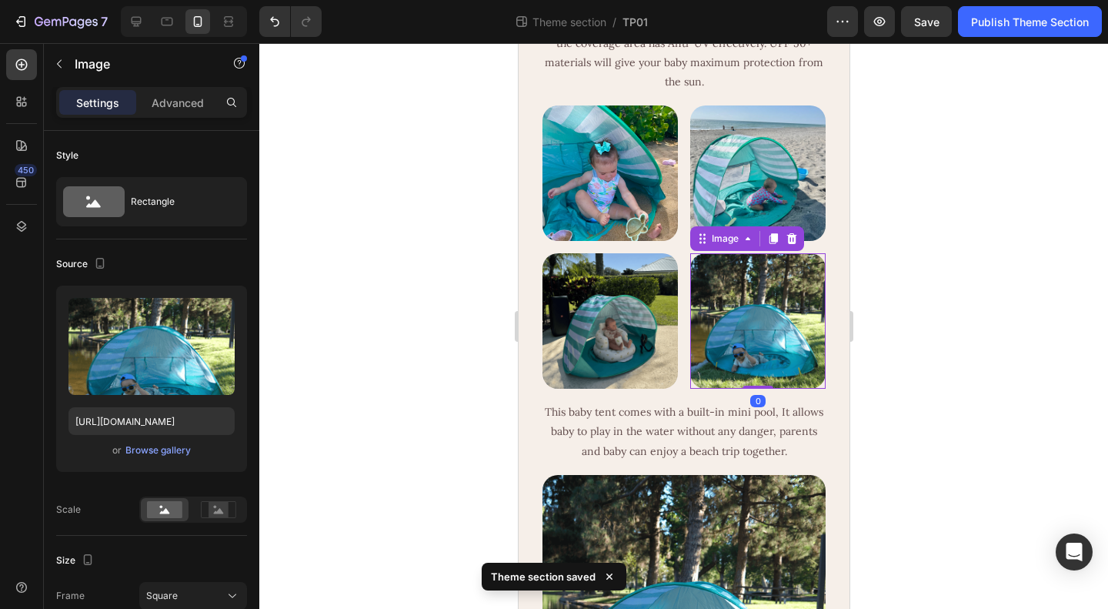
click at [936, 412] on div at bounding box center [683, 326] width 849 height 566
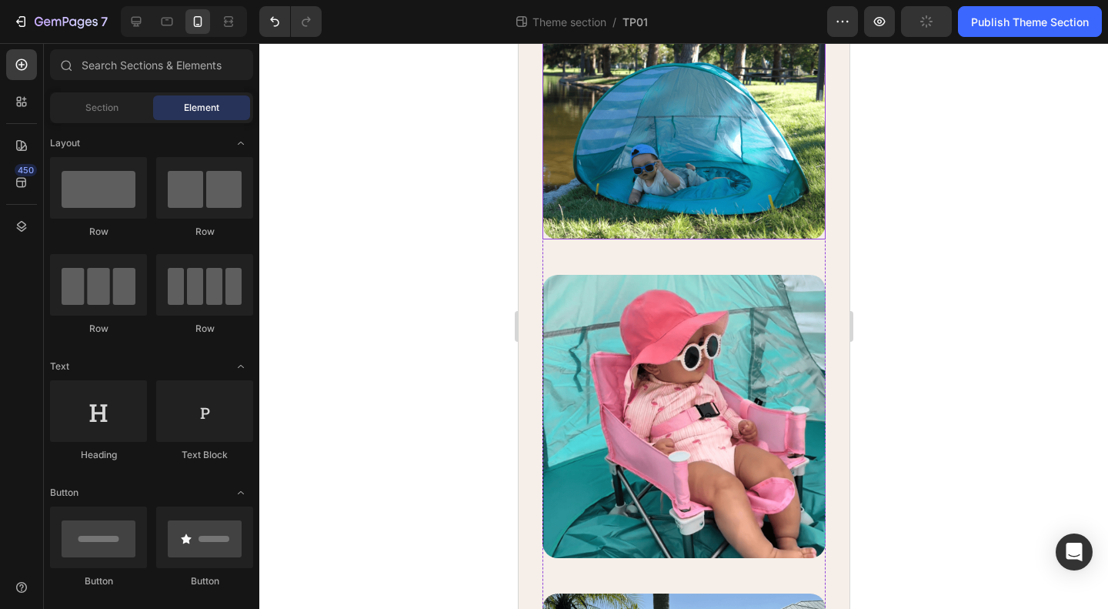
scroll to position [1154, 0]
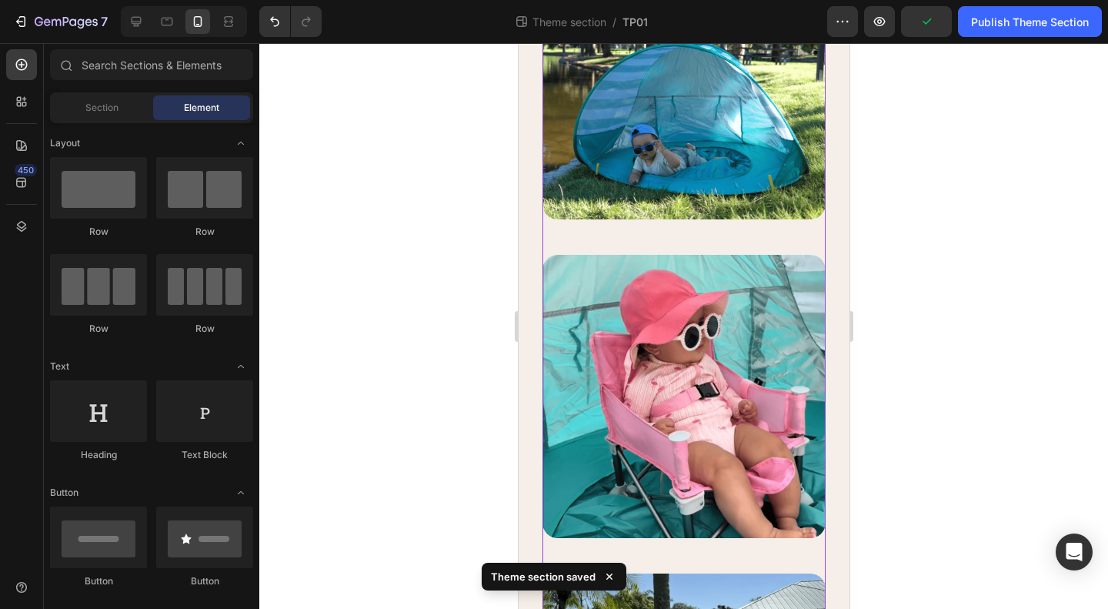
click at [693, 242] on div "Image" at bounding box center [683, 89] width 283 height 306
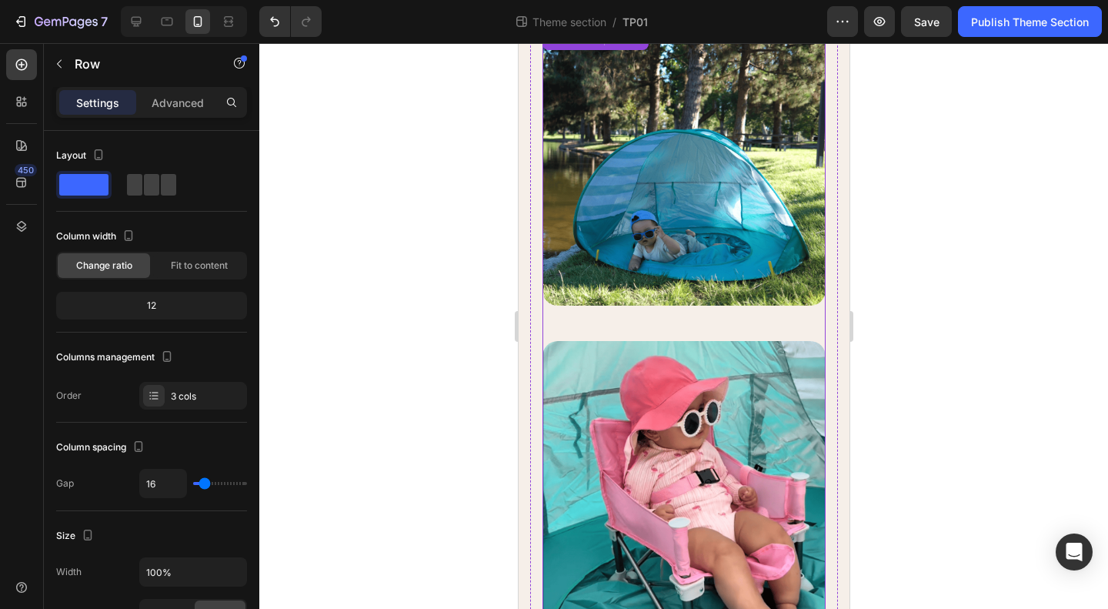
scroll to position [1077, 0]
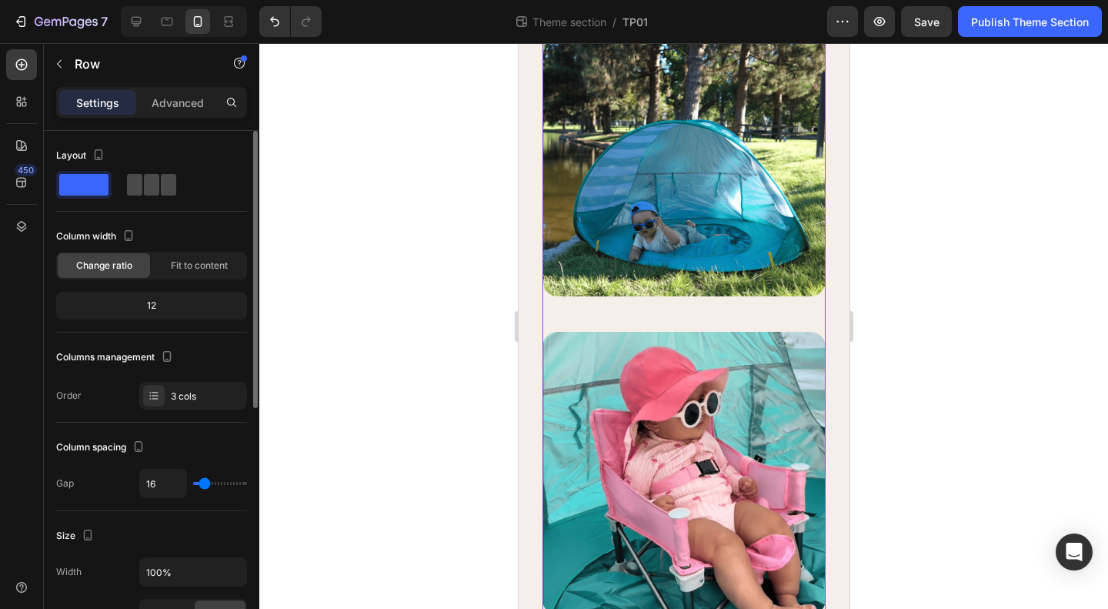
click at [161, 181] on span at bounding box center [168, 185] width 15 height 22
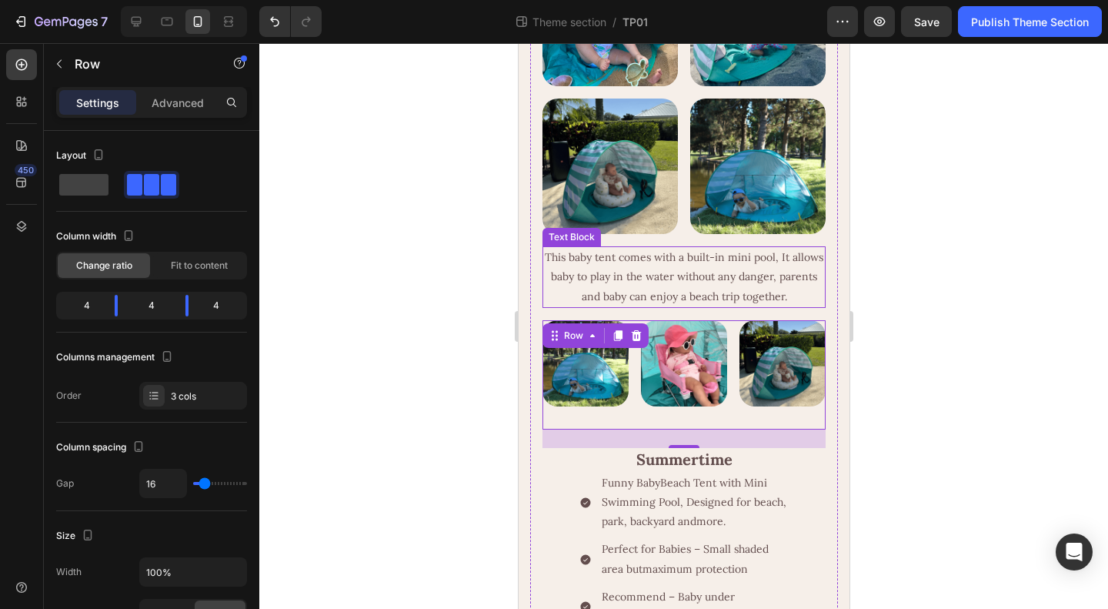
scroll to position [770, 0]
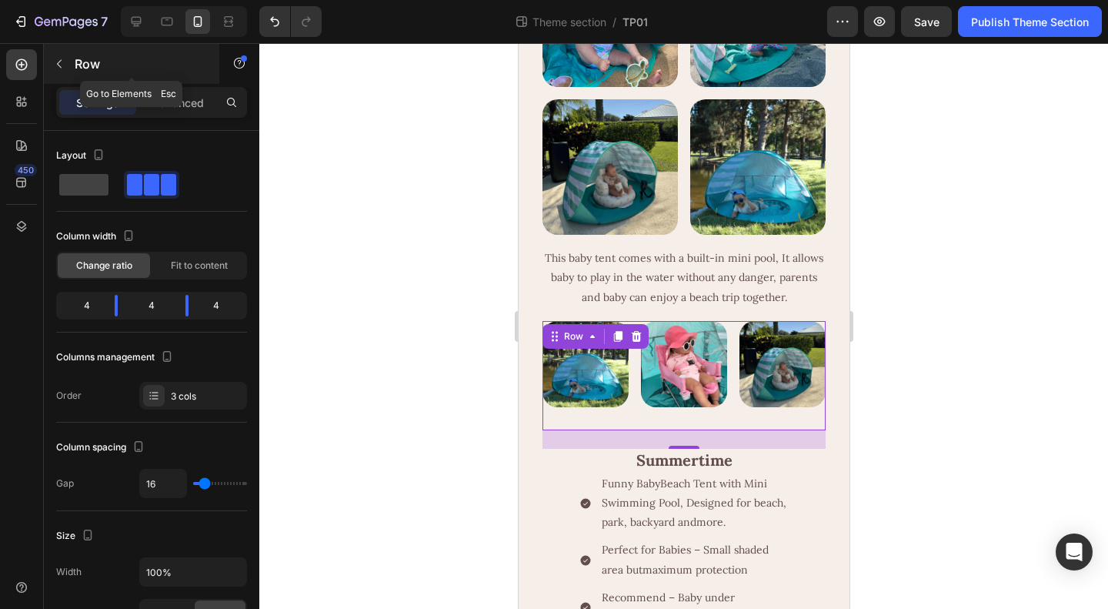
click at [97, 65] on p "Row" at bounding box center [140, 64] width 131 height 18
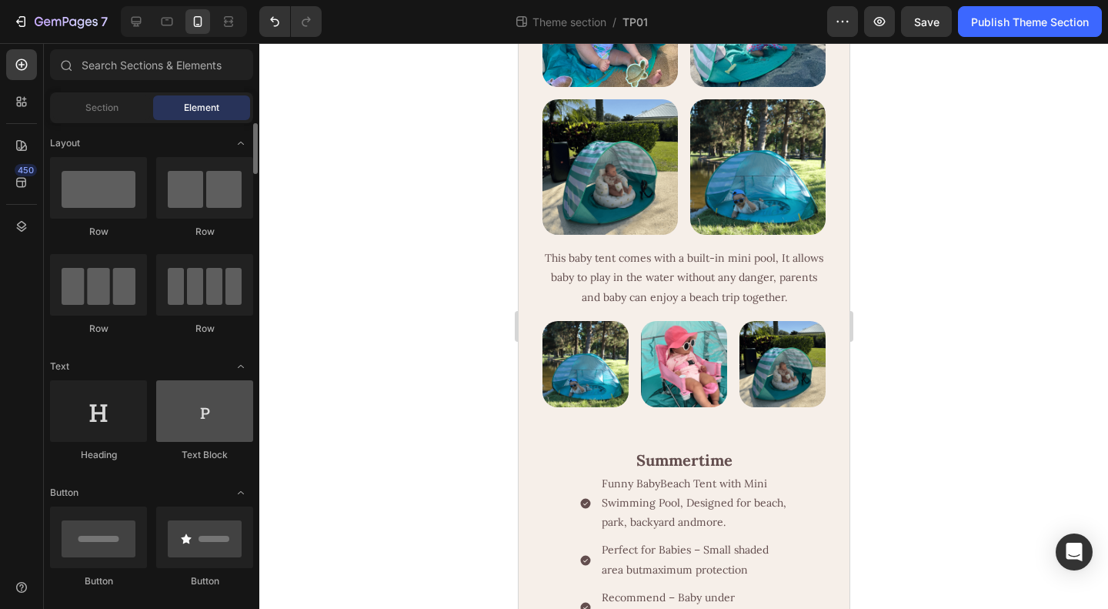
scroll to position [0, 0]
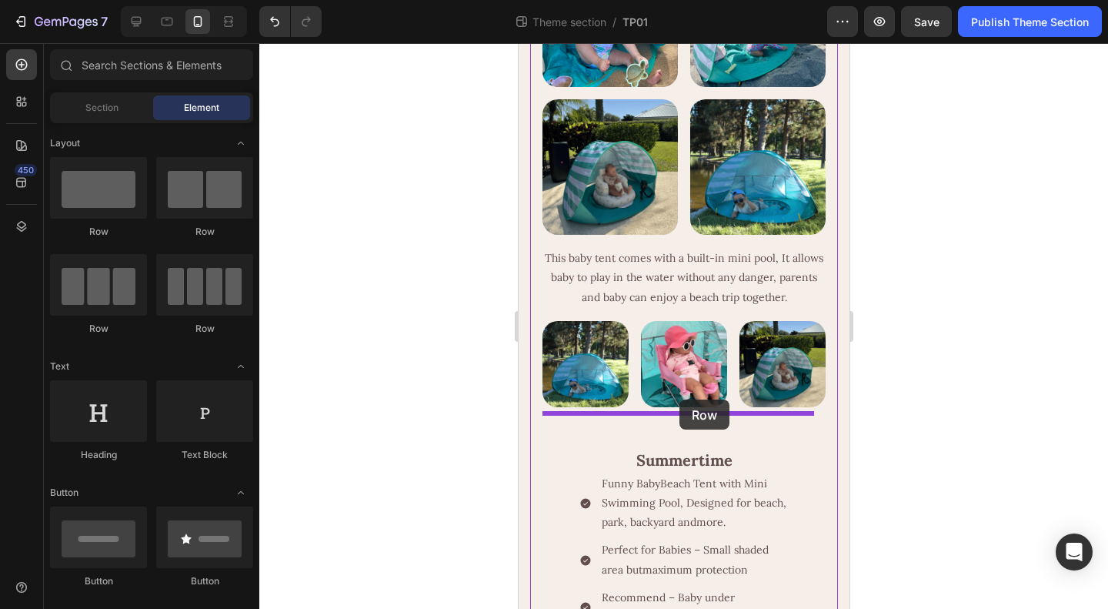
drag, startPoint x: 720, startPoint y: 235, endPoint x: 679, endPoint y: 399, distance: 169.1
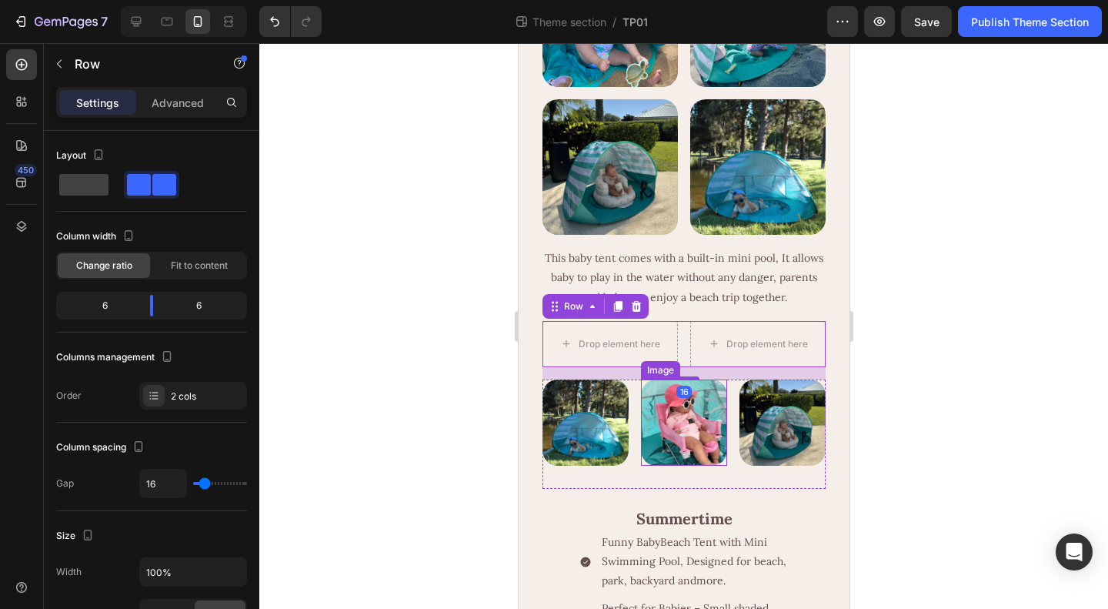
click at [677, 466] on img at bounding box center [683, 422] width 86 height 86
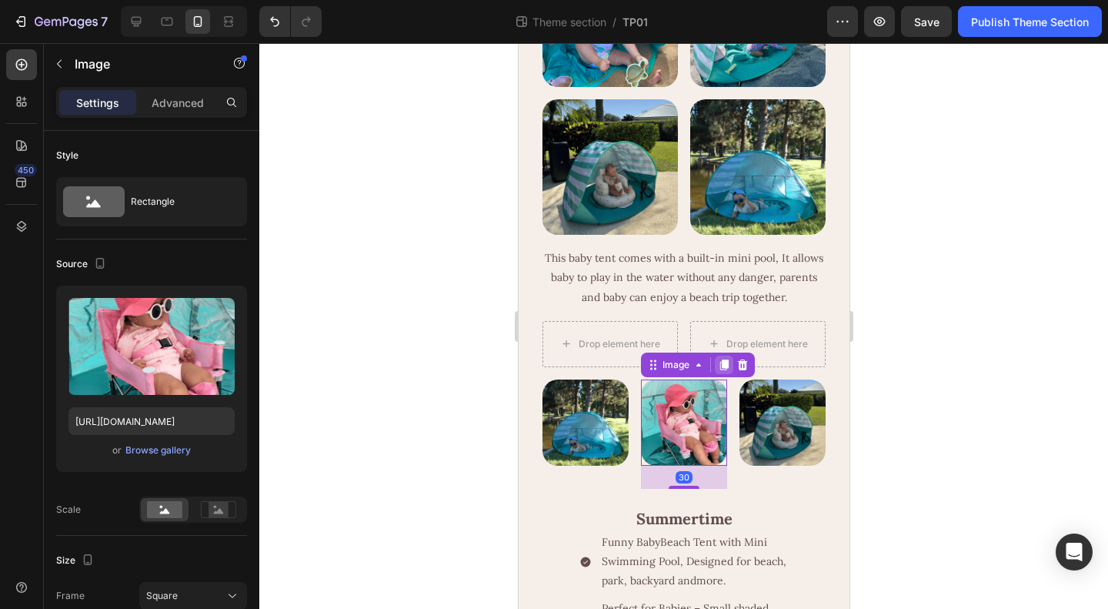
click at [720, 370] on icon at bounding box center [724, 364] width 8 height 11
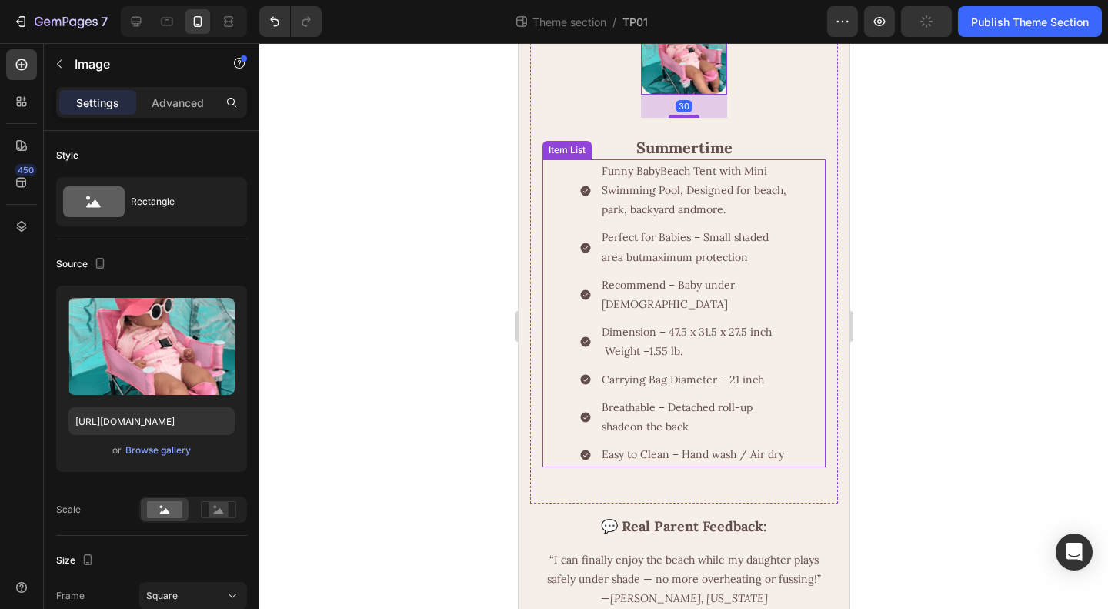
scroll to position [1019, 0]
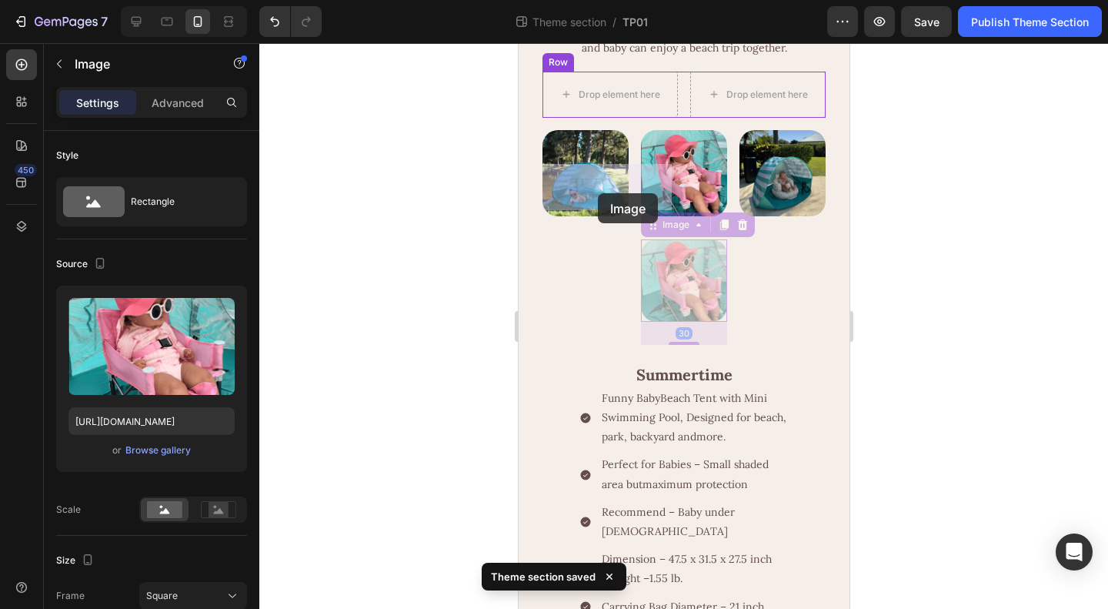
drag, startPoint x: 666, startPoint y: 362, endPoint x: 597, endPoint y: 193, distance: 182.6
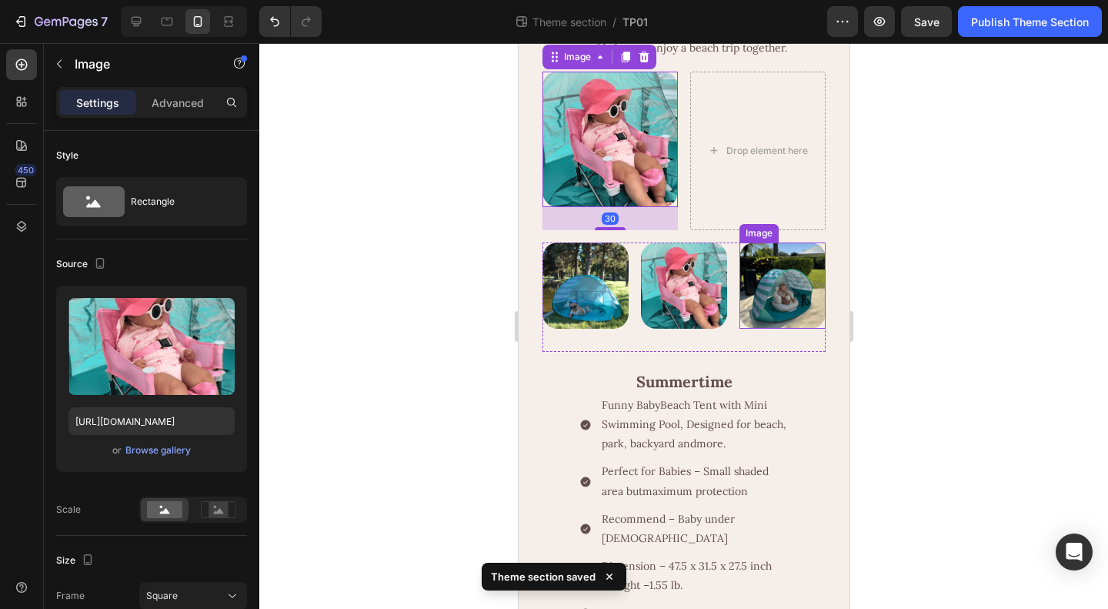
click at [773, 329] on img at bounding box center [782, 285] width 86 height 86
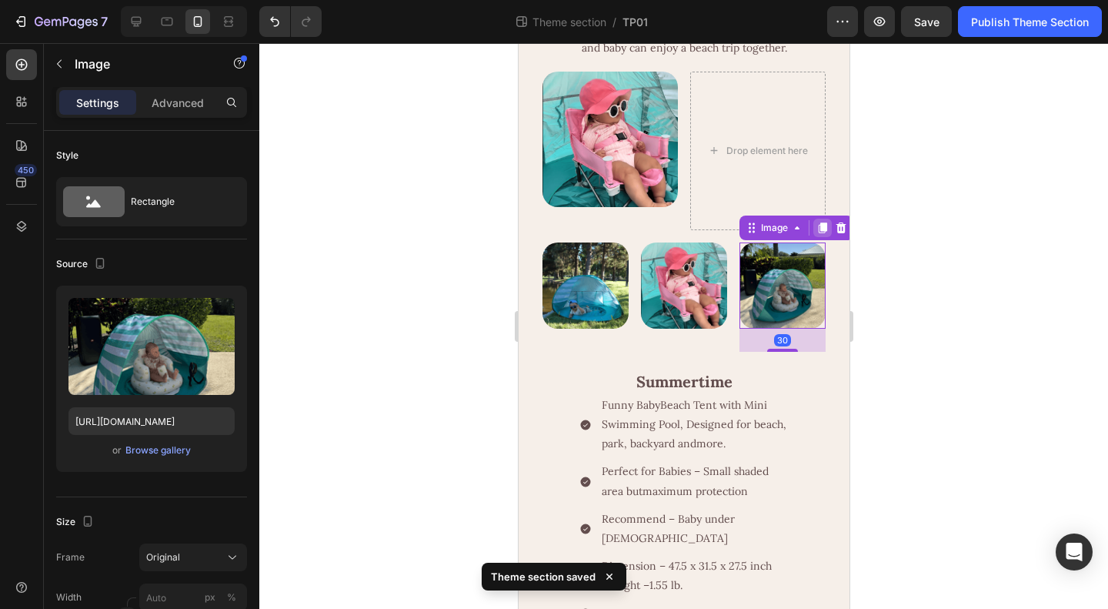
click at [818, 233] on icon at bounding box center [822, 227] width 8 height 11
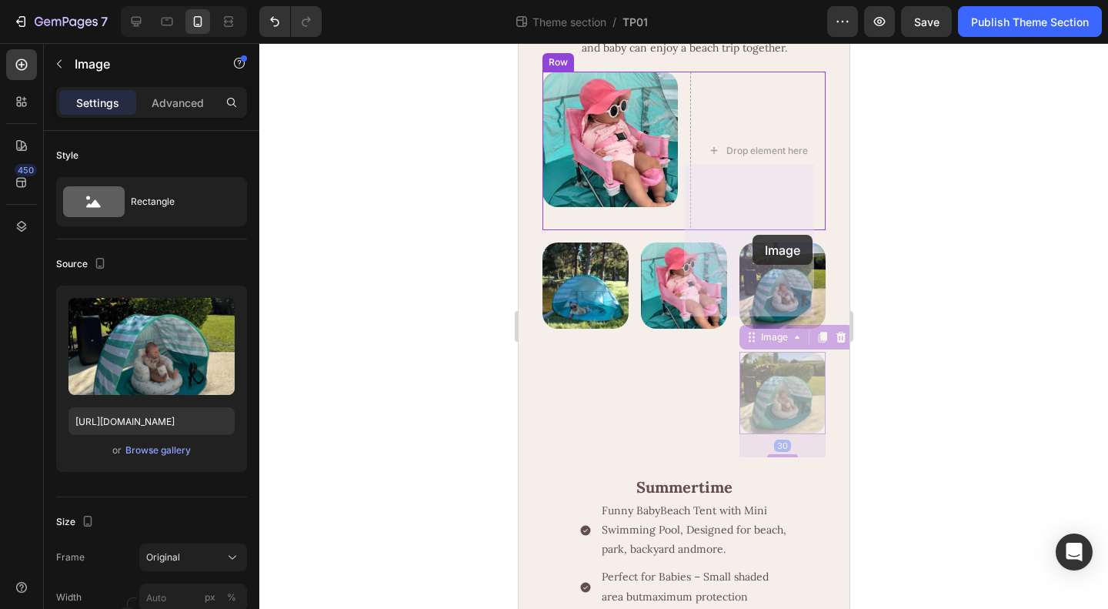
drag, startPoint x: 771, startPoint y: 476, endPoint x: 752, endPoint y: 235, distance: 242.4
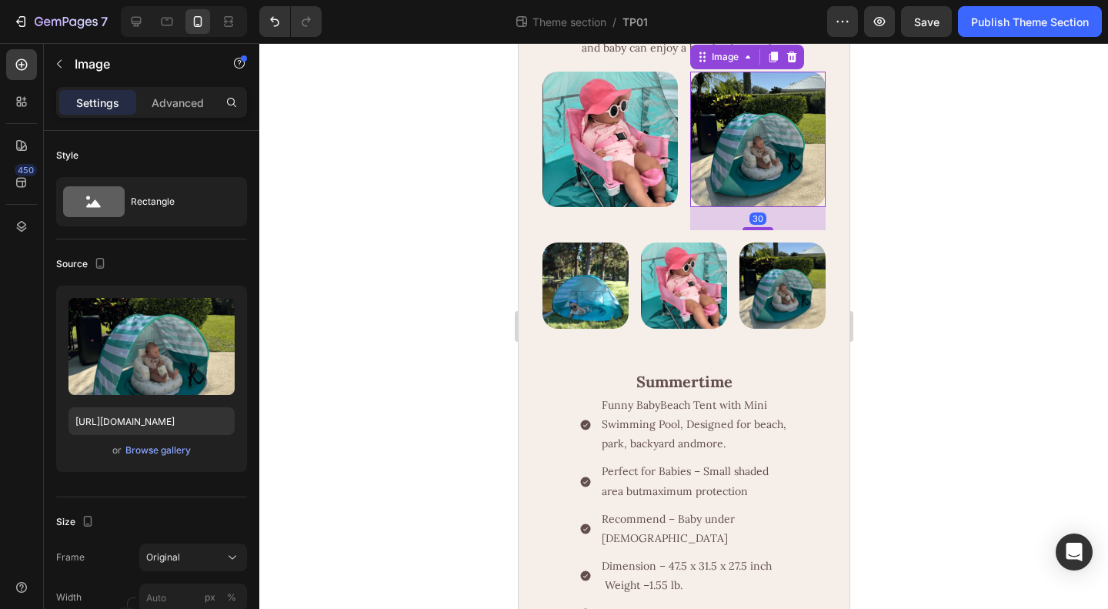
click at [968, 370] on div at bounding box center [683, 326] width 849 height 566
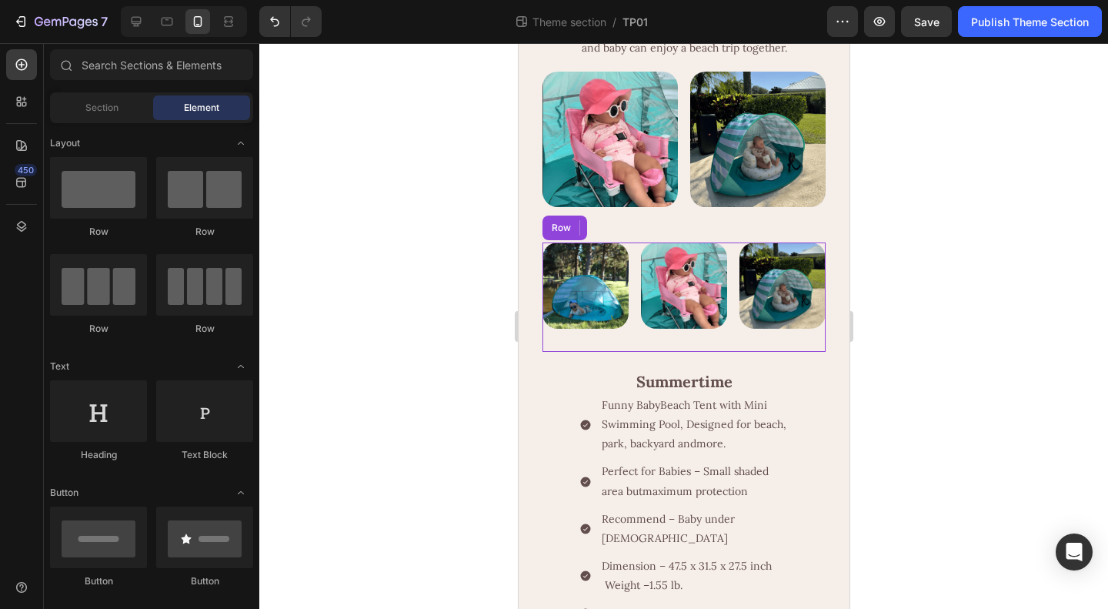
click at [724, 352] on div "Image Image Image Row" at bounding box center [683, 296] width 283 height 109
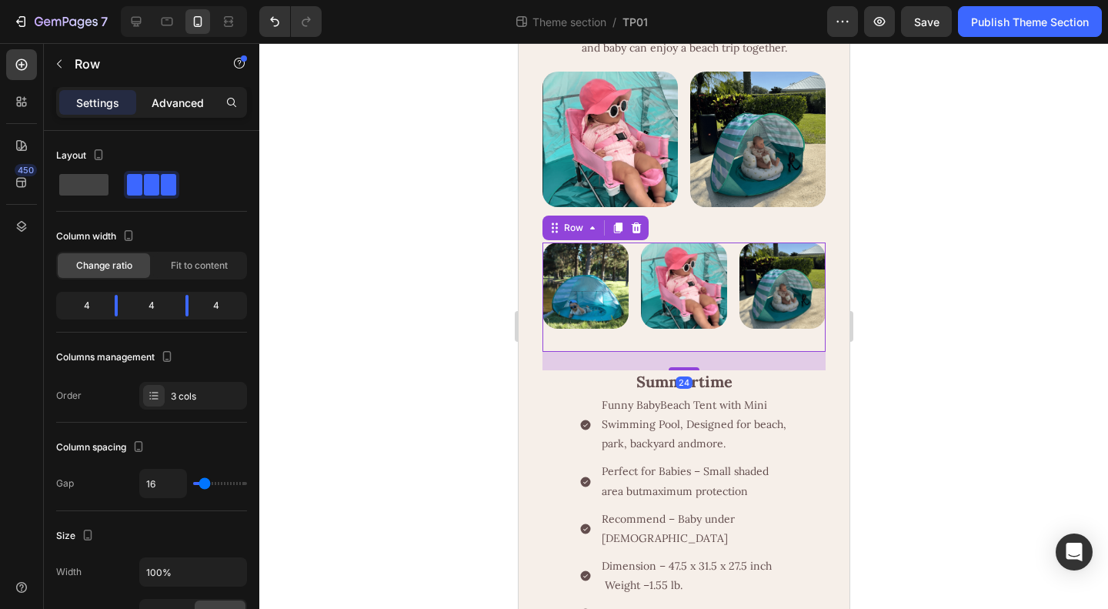
click at [179, 102] on p "Advanced" at bounding box center [178, 103] width 52 height 16
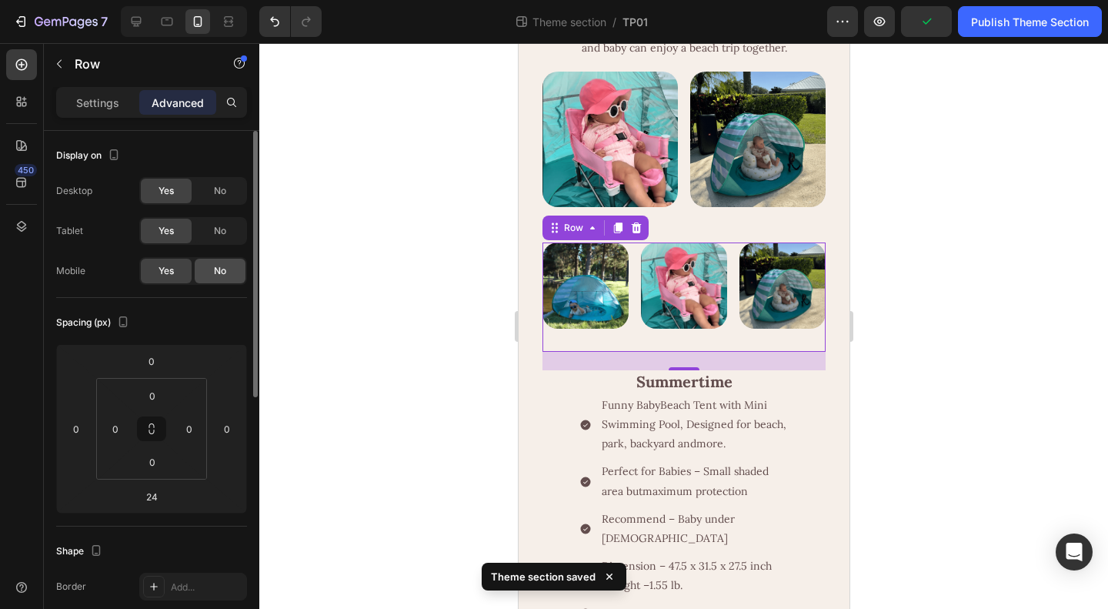
click at [217, 274] on span "No" at bounding box center [220, 271] width 12 height 14
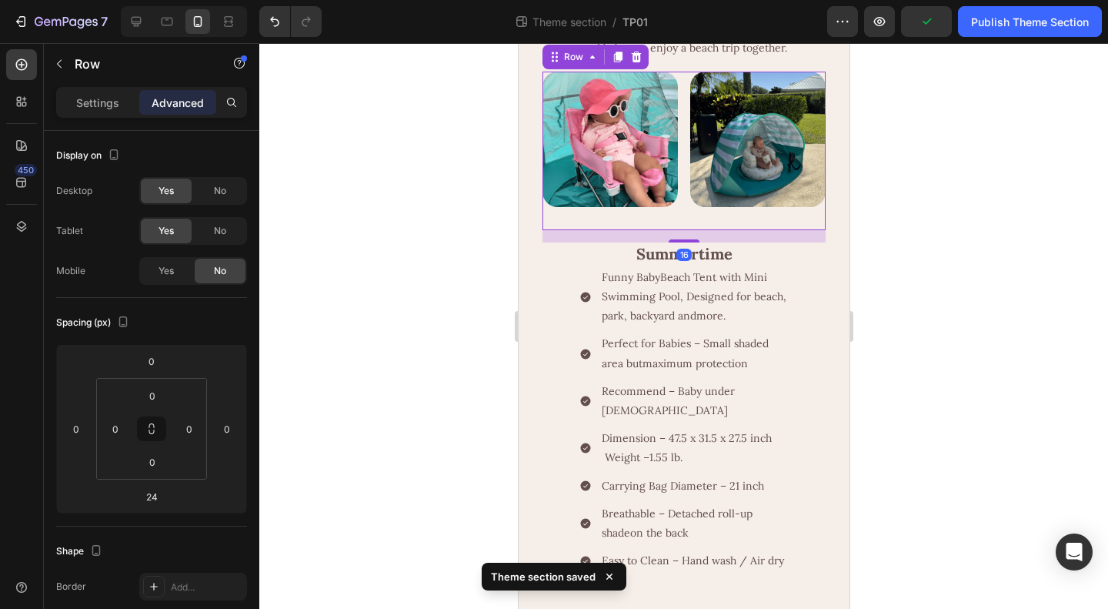
click at [680, 230] on div "Image Image Row 16" at bounding box center [683, 151] width 283 height 159
click at [225, 225] on span "No" at bounding box center [220, 231] width 12 height 14
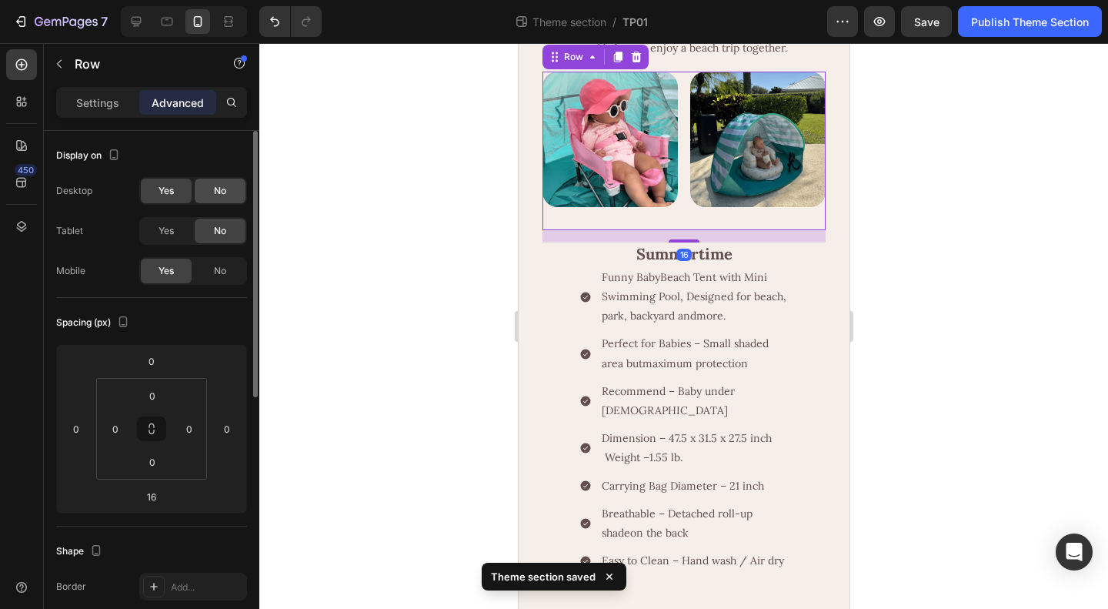
click at [223, 193] on span "No" at bounding box center [220, 191] width 12 height 14
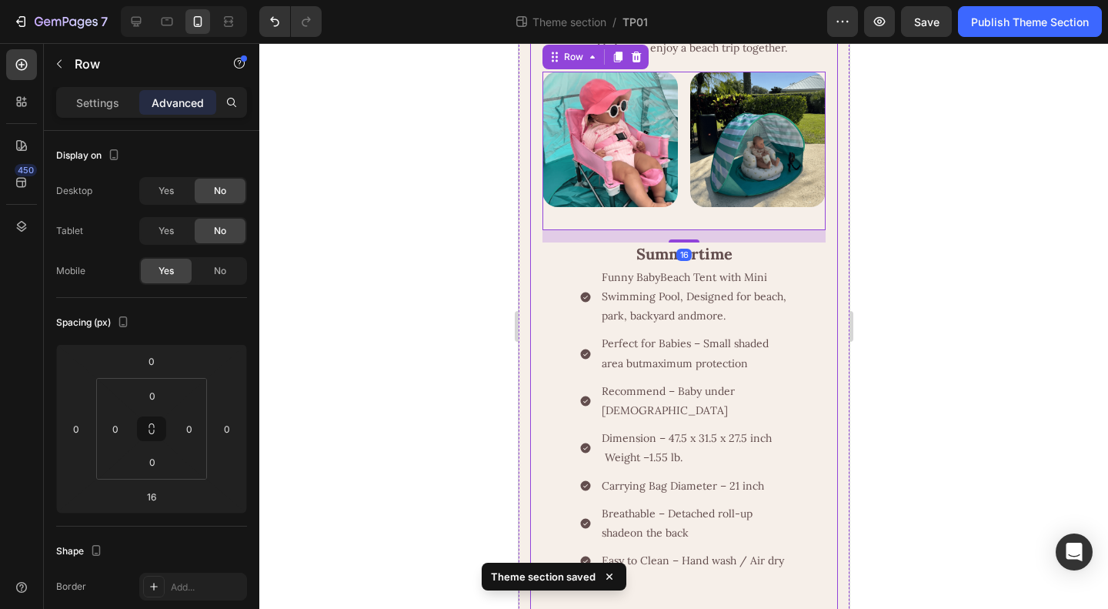
click at [961, 349] on div at bounding box center [683, 326] width 849 height 566
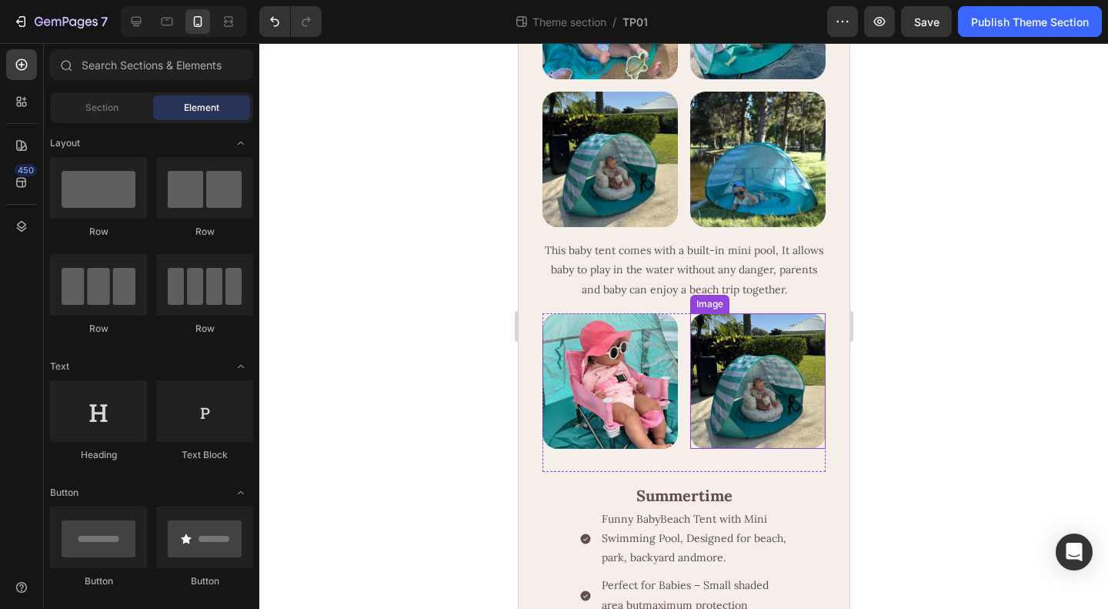
scroll to position [865, 0]
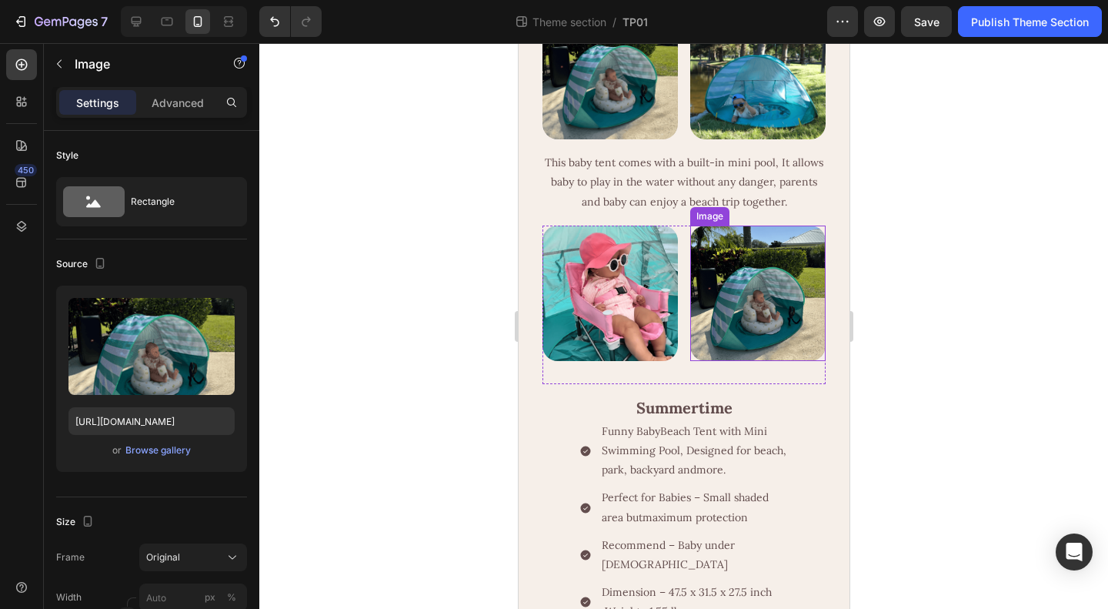
click at [731, 361] on img at bounding box center [757, 292] width 135 height 135
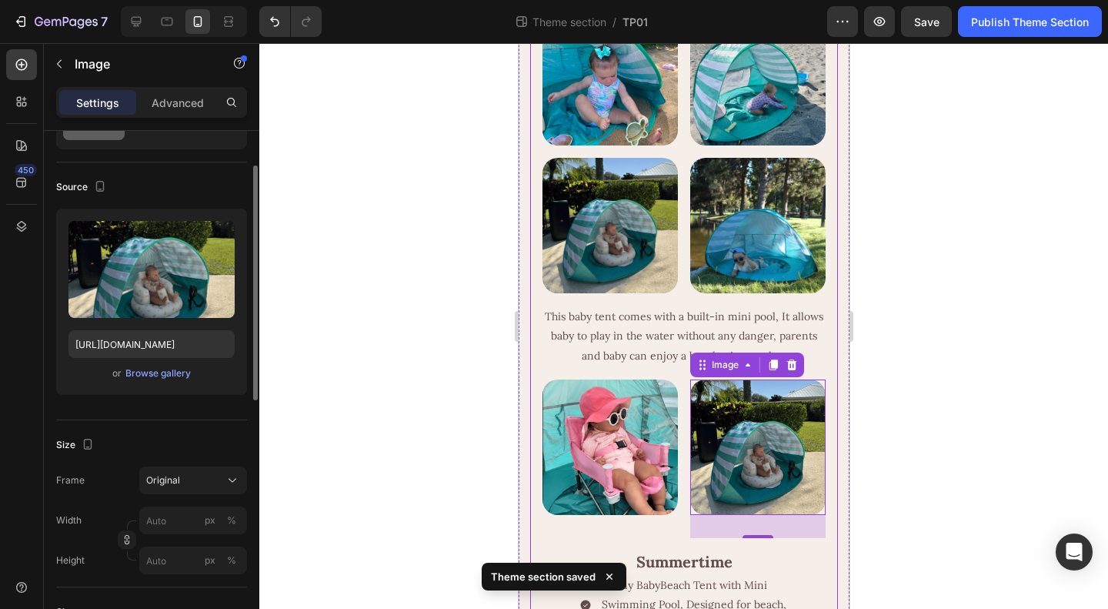
scroll to position [154, 0]
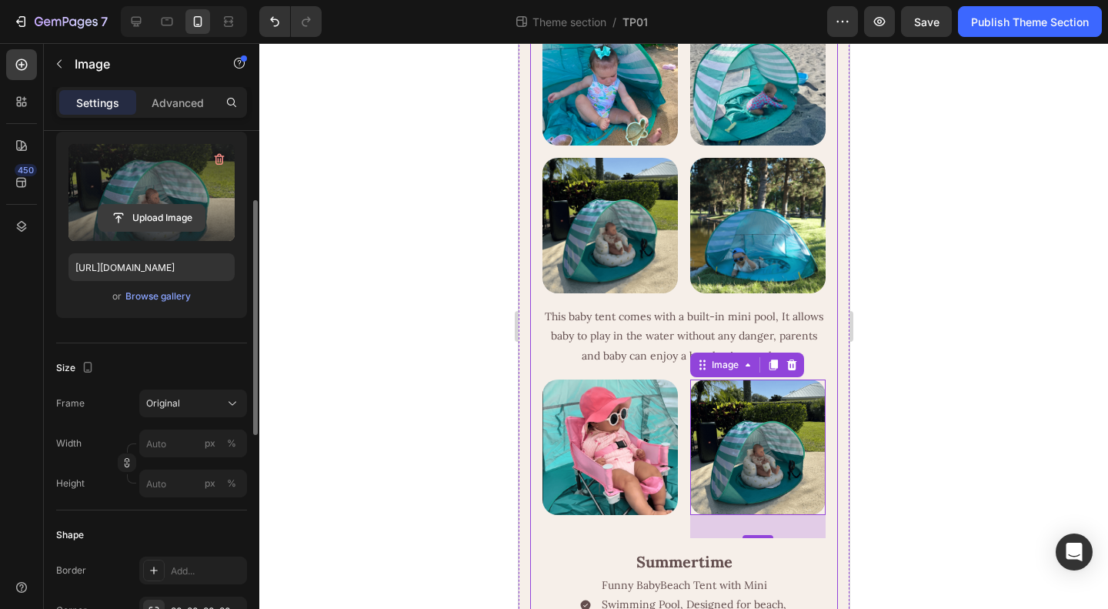
click at [158, 215] on input "file" at bounding box center [152, 218] width 106 height 26
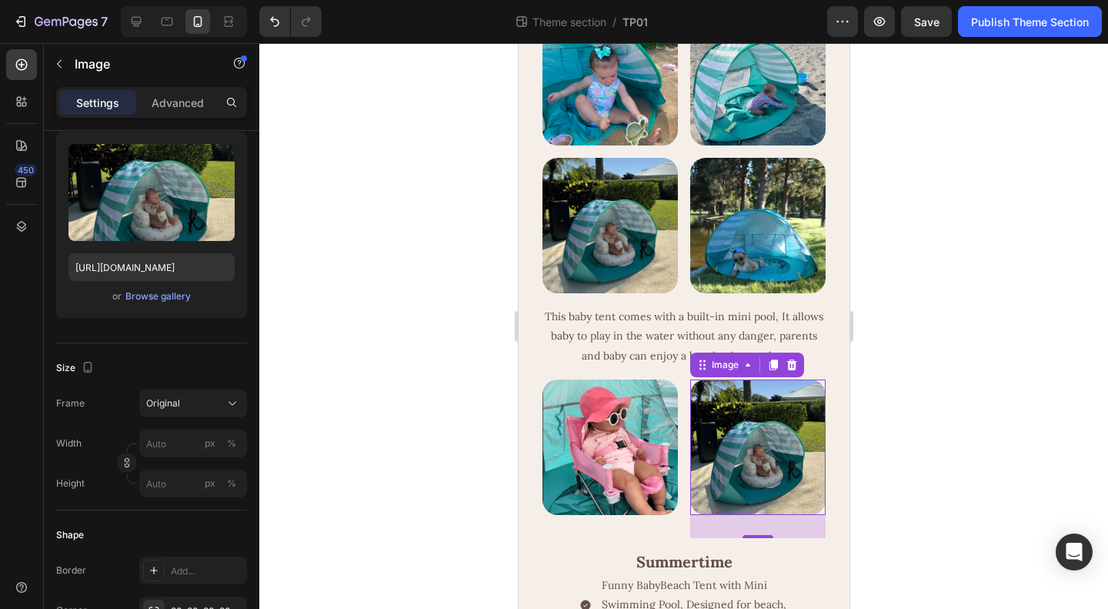
click at [965, 429] on div at bounding box center [683, 326] width 849 height 566
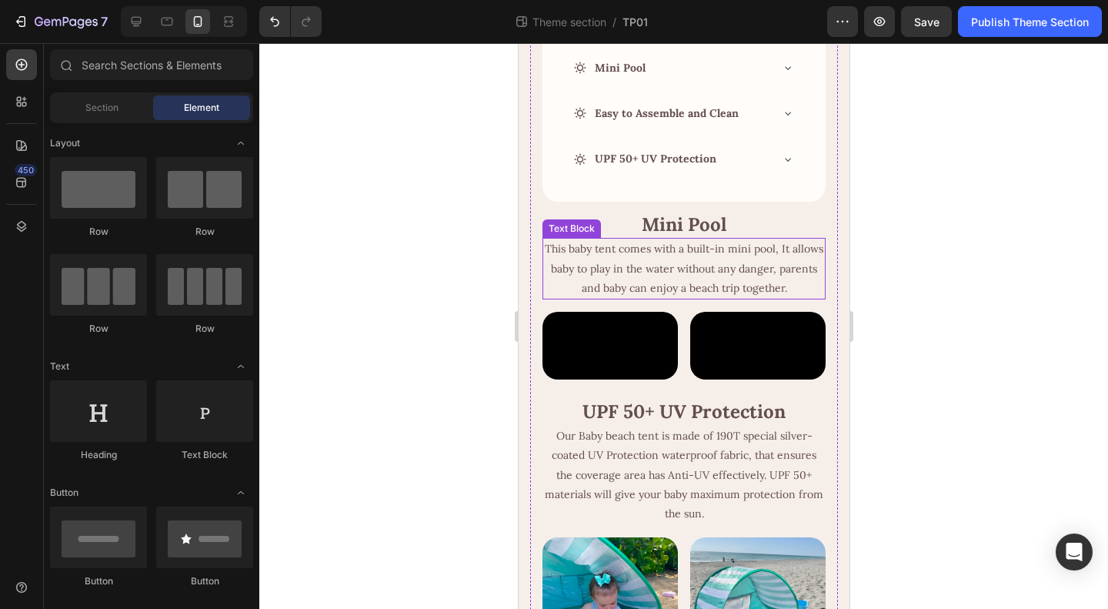
scroll to position [480, 0]
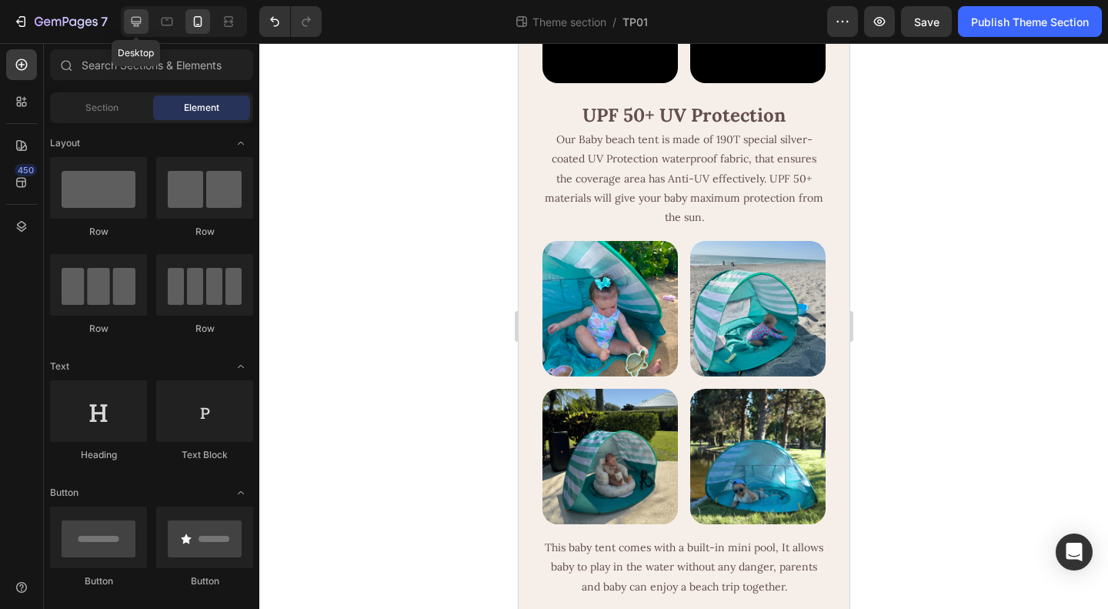
click at [139, 25] on icon at bounding box center [136, 21] width 15 height 15
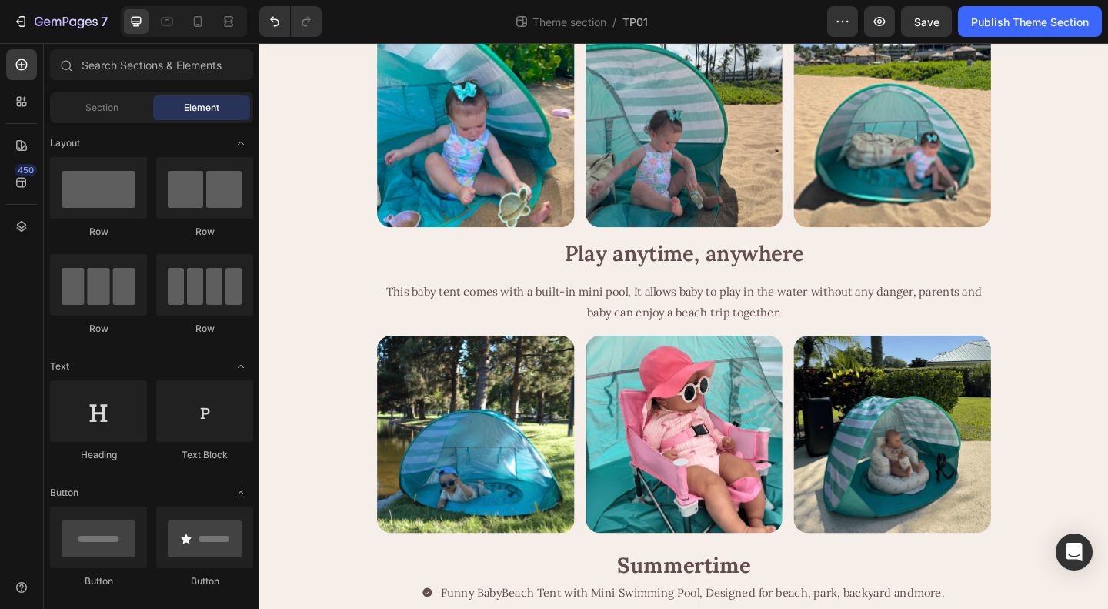
scroll to position [691, 0]
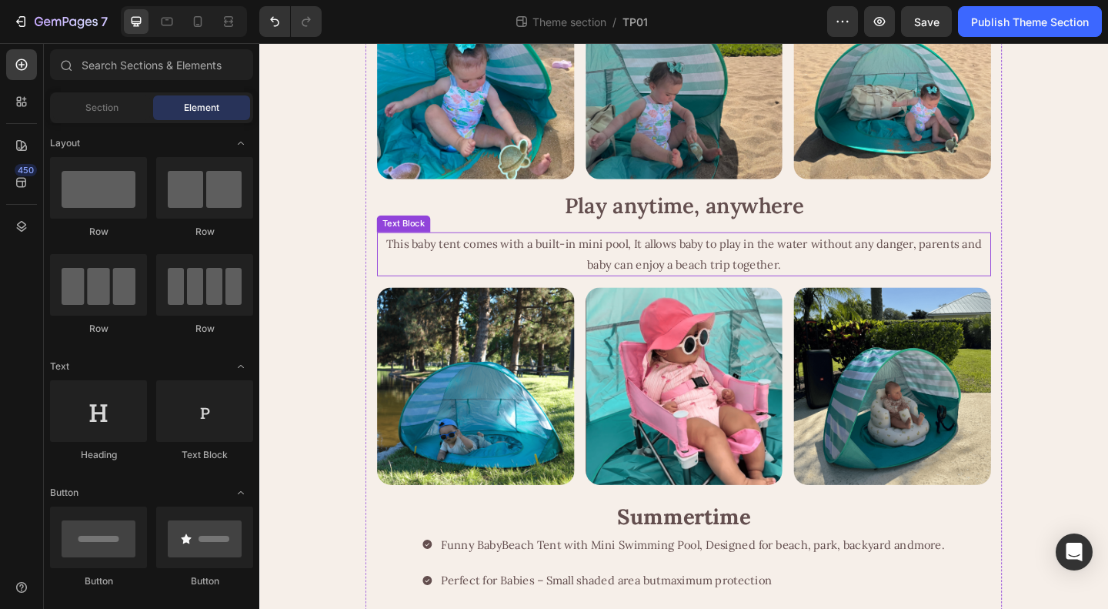
click at [742, 295] on p "This baby tent comes with a built-in mini pool, It allows baby to play in the w…" at bounding box center [721, 272] width 665 height 45
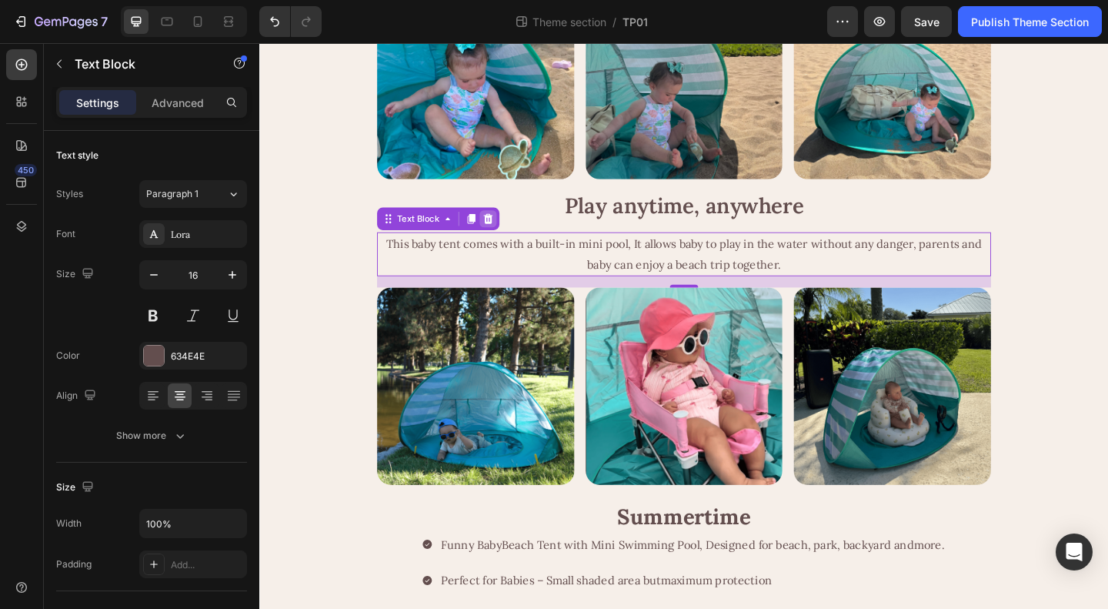
click at [503, 239] on icon at bounding box center [508, 234] width 10 height 11
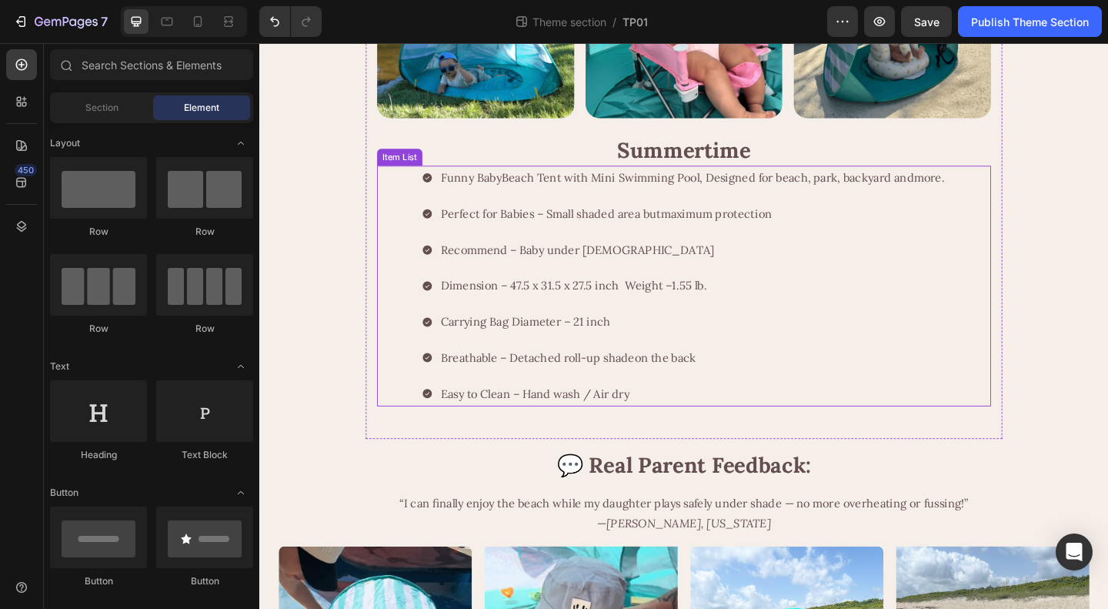
scroll to position [845, 0]
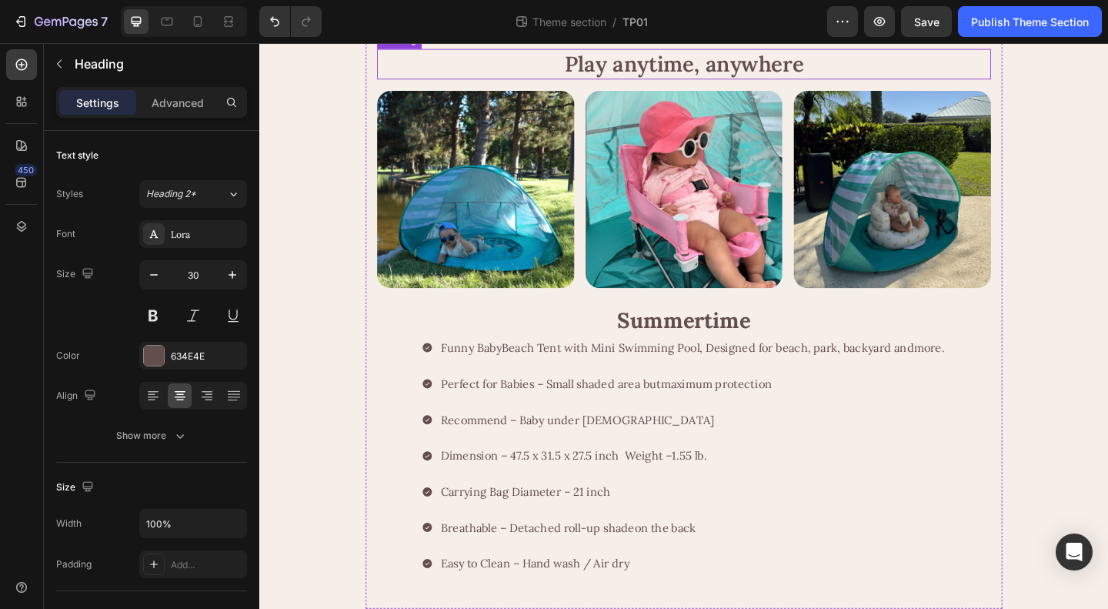
click at [742, 82] on h2 "Play anytime, anywhere" at bounding box center [721, 65] width 668 height 33
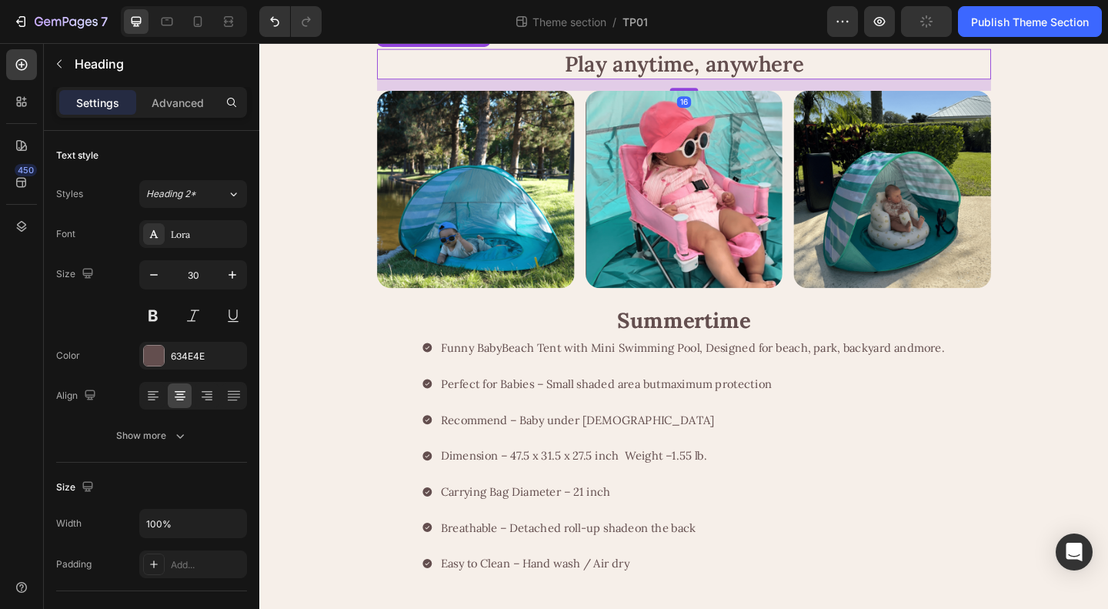
click at [493, 40] on icon at bounding box center [498, 34] width 10 height 11
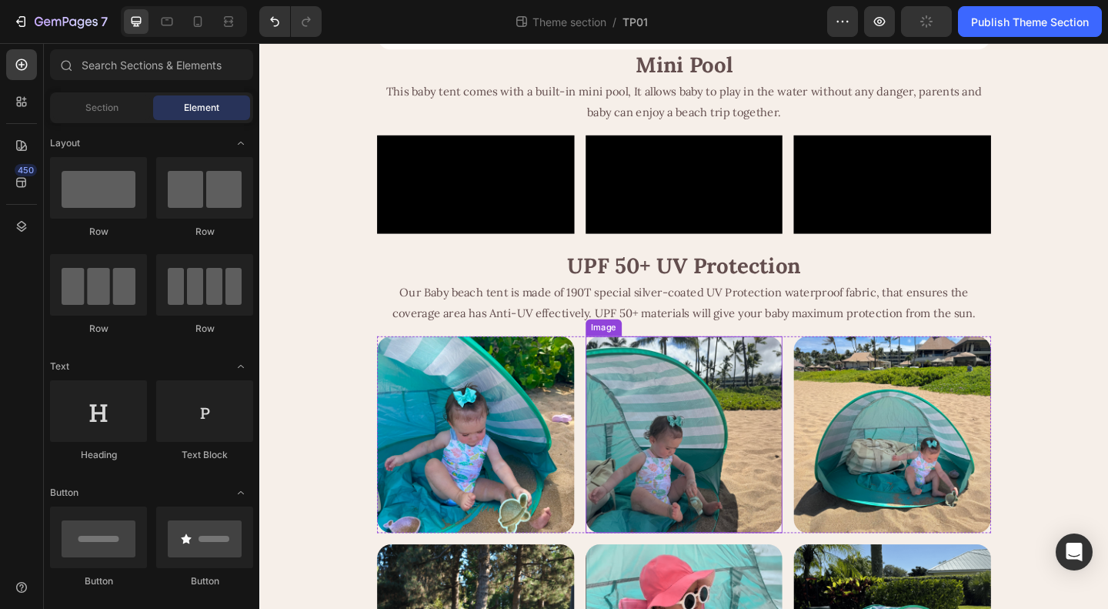
scroll to position [691, 0]
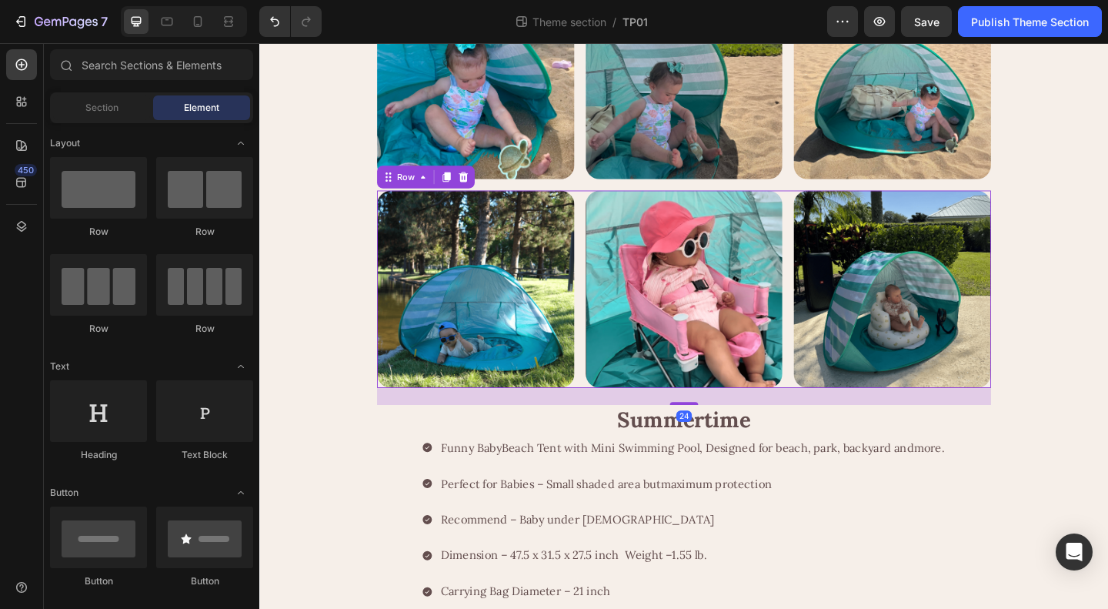
click at [830, 418] on div "Image Image Image Row 24" at bounding box center [721, 310] width 668 height 215
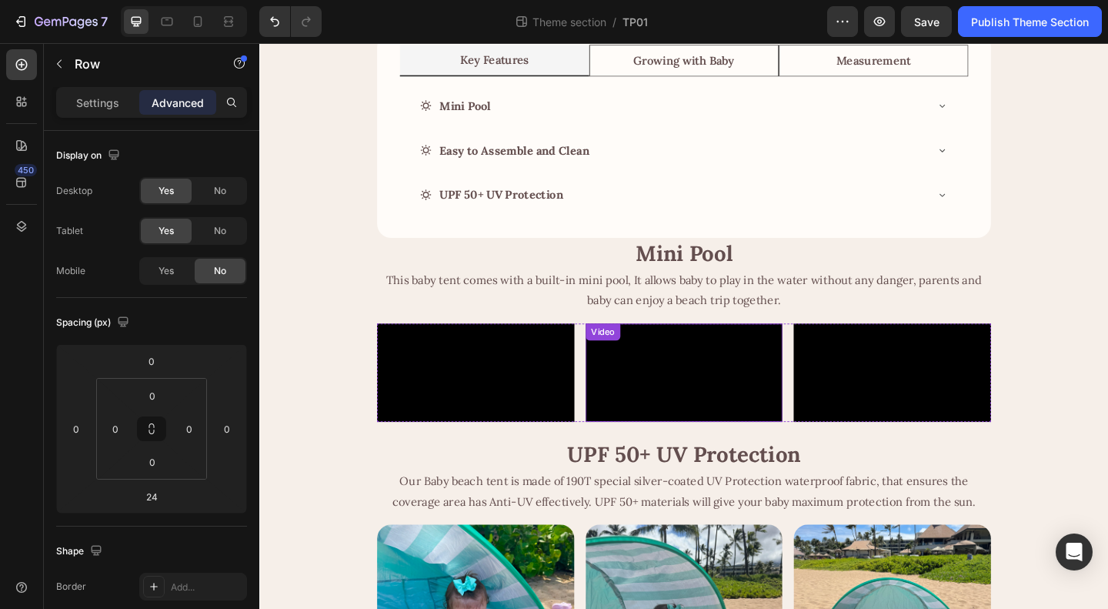
scroll to position [102, 0]
click at [195, 21] on icon at bounding box center [197, 21] width 15 height 15
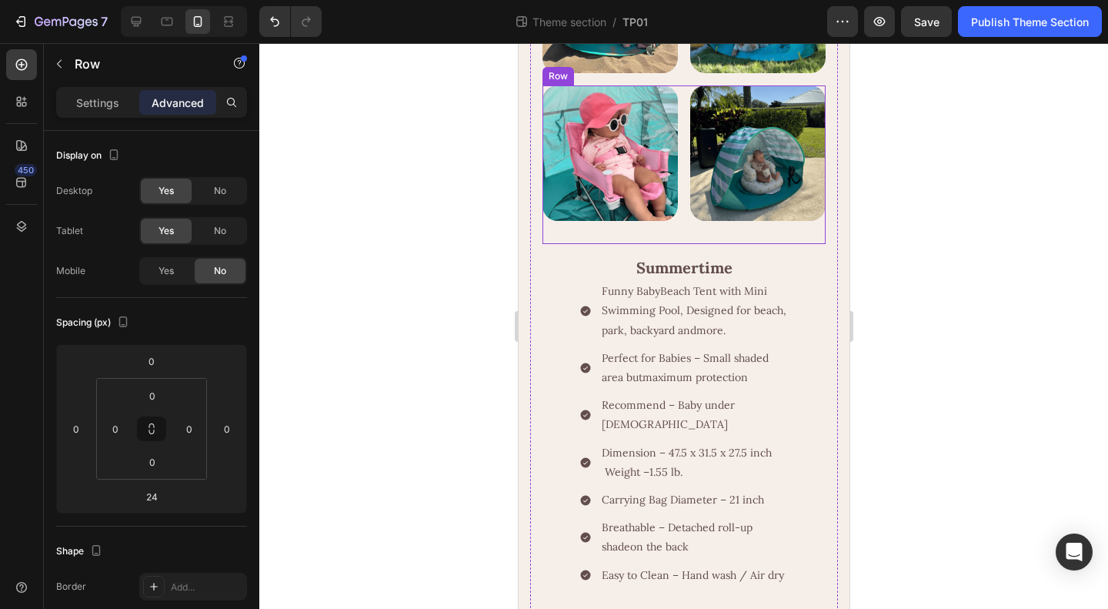
scroll to position [740, 0]
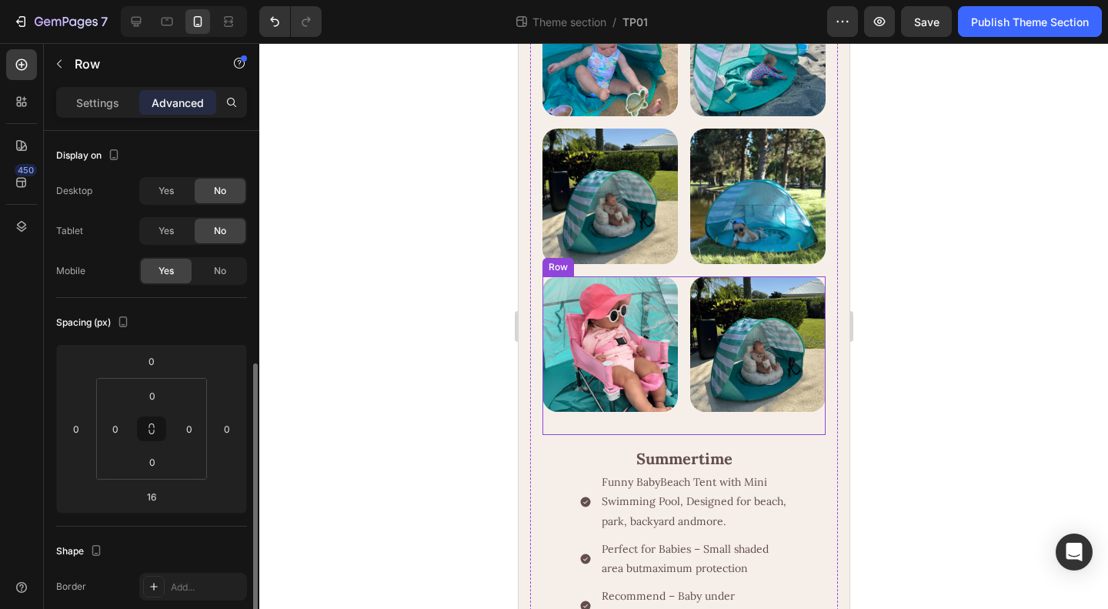
click at [675, 435] on div "Image Image Row" at bounding box center [683, 355] width 283 height 159
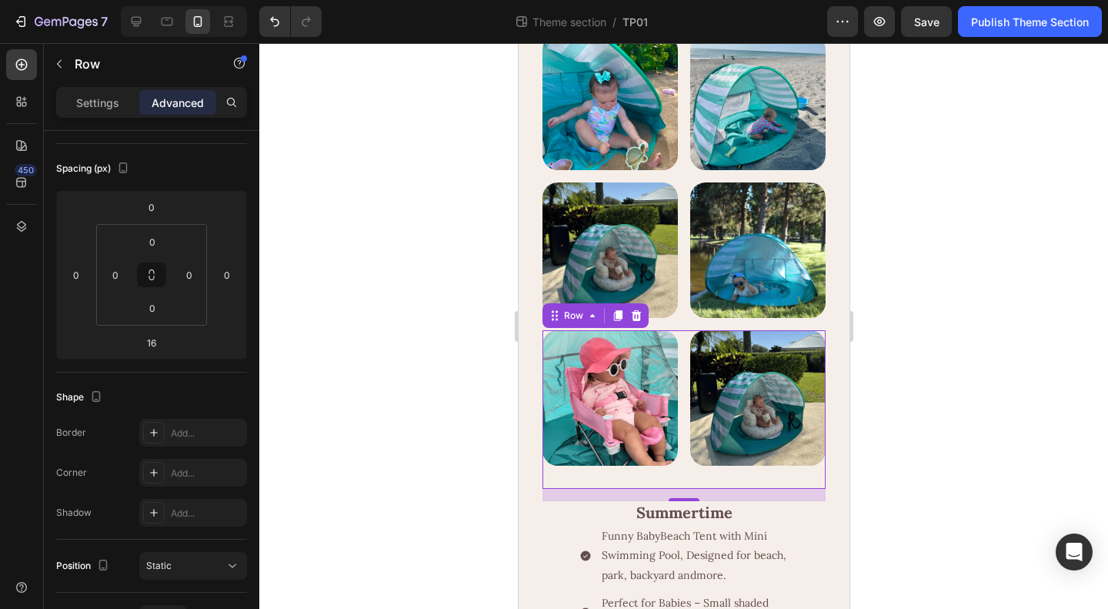
scroll to position [663, 0]
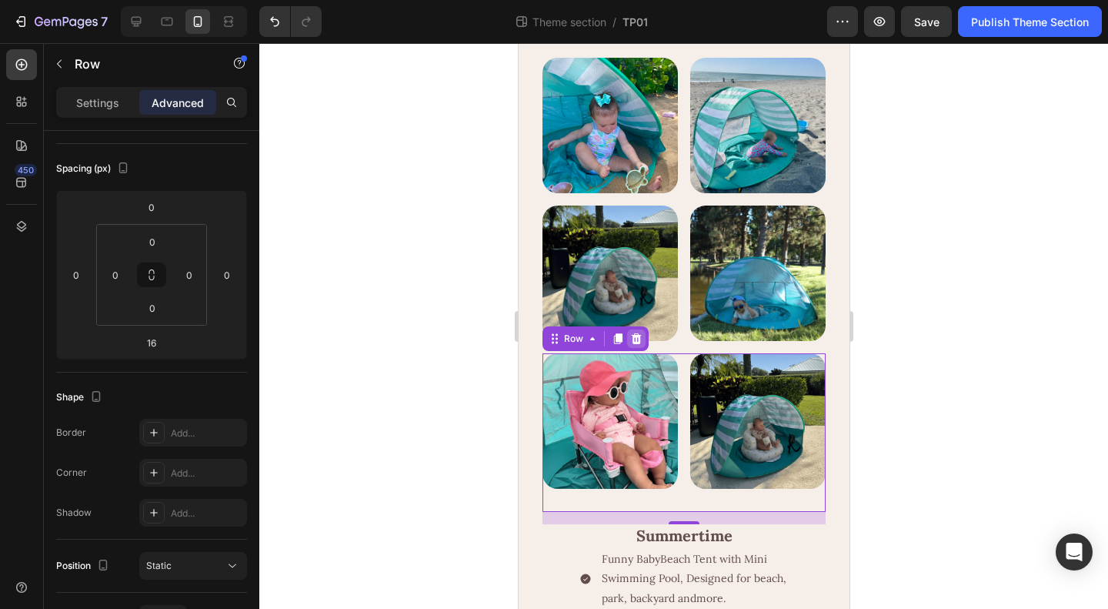
click at [633, 344] on icon at bounding box center [636, 338] width 10 height 11
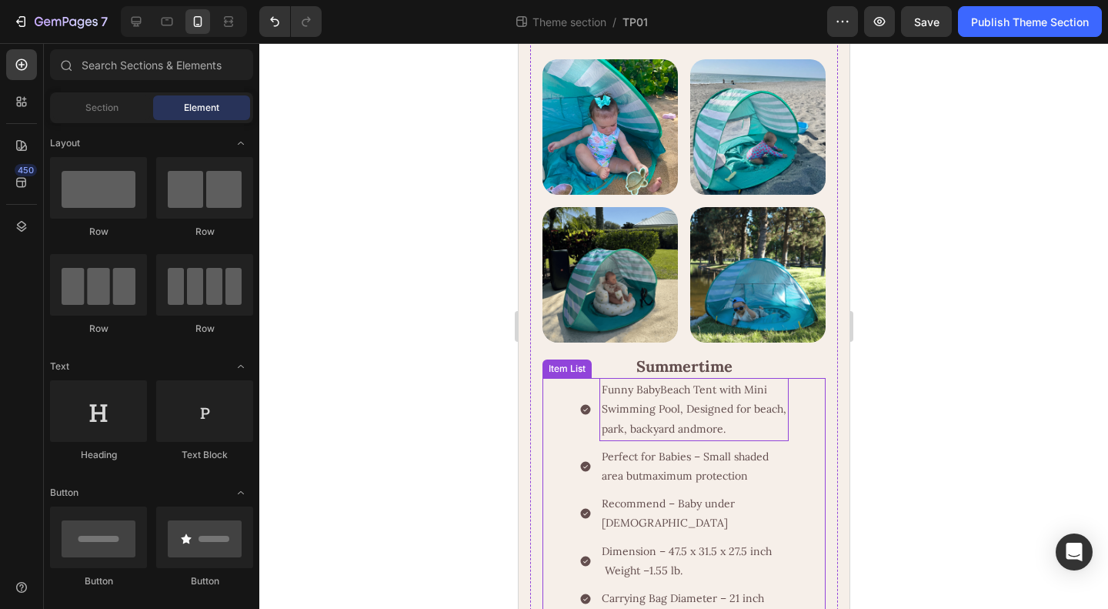
scroll to position [509, 0]
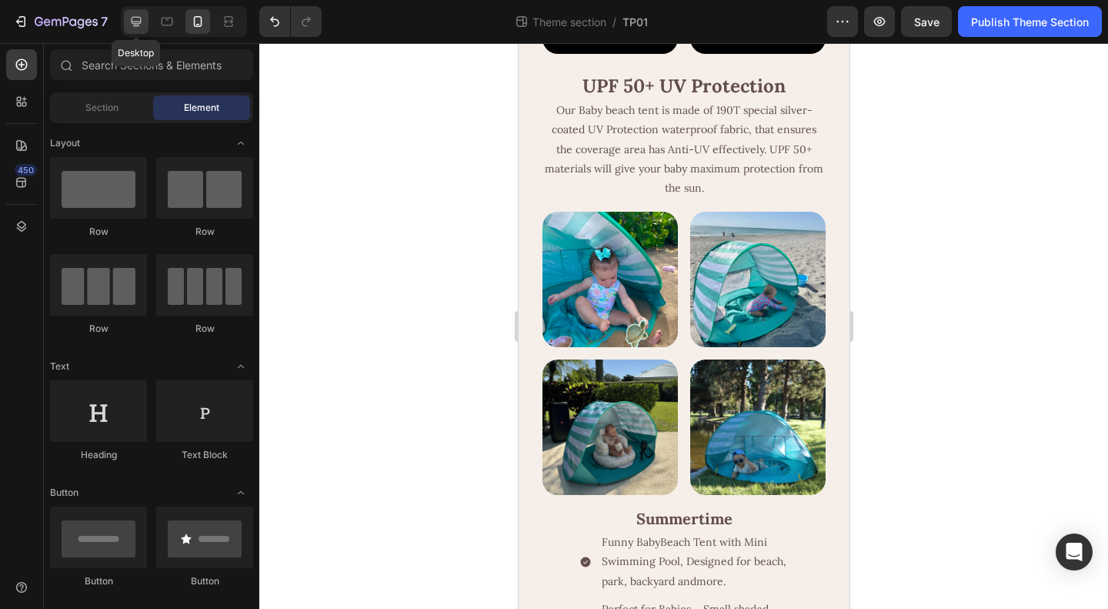
click at [137, 23] on icon at bounding box center [137, 22] width 10 height 10
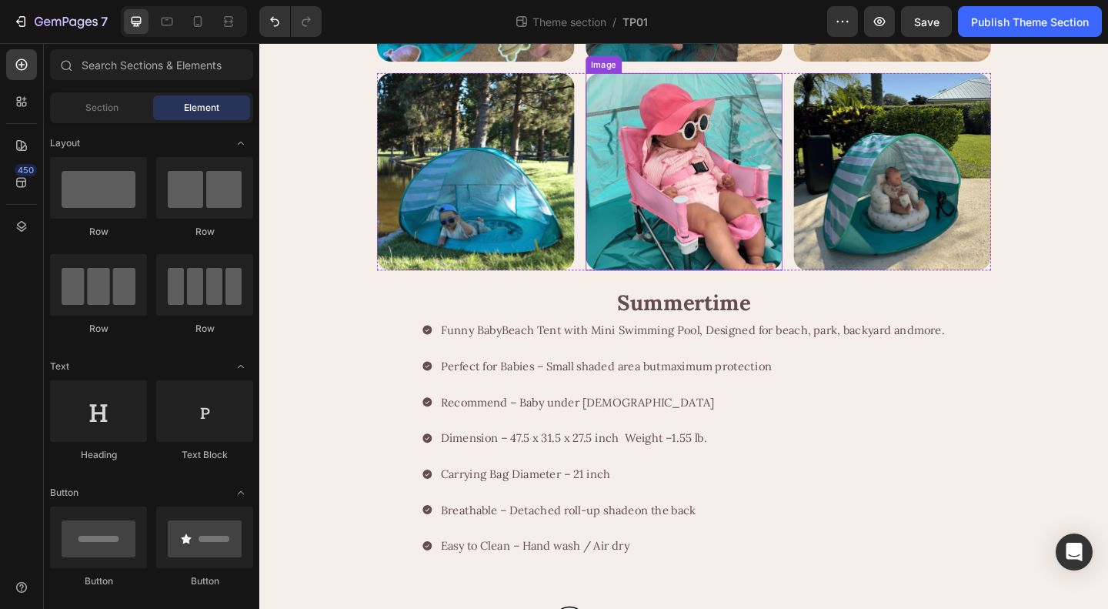
scroll to position [874, 0]
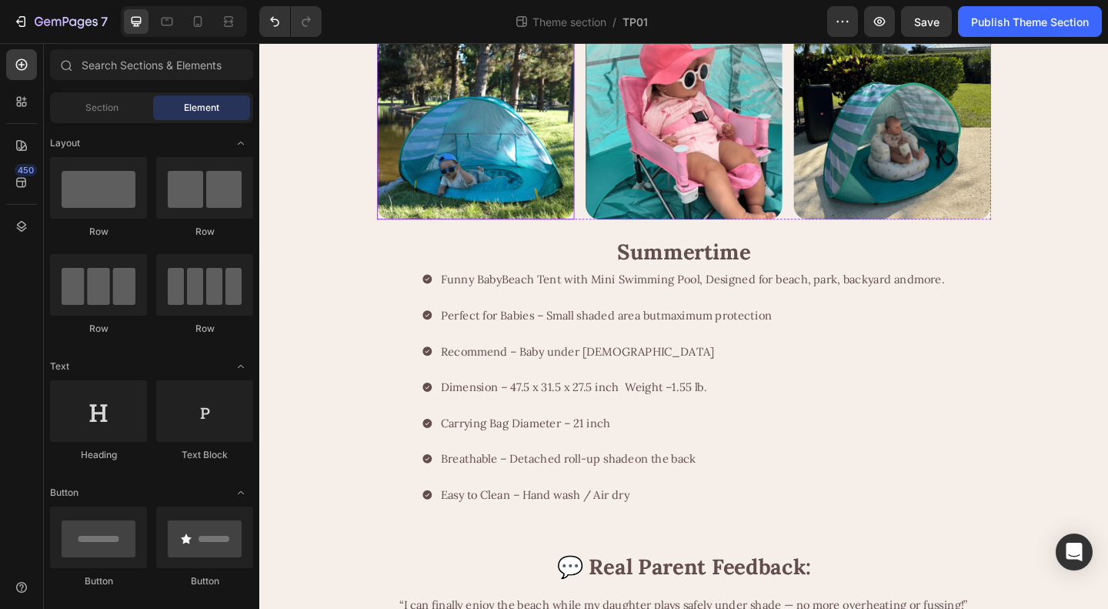
click at [593, 235] on img at bounding box center [494, 127] width 215 height 215
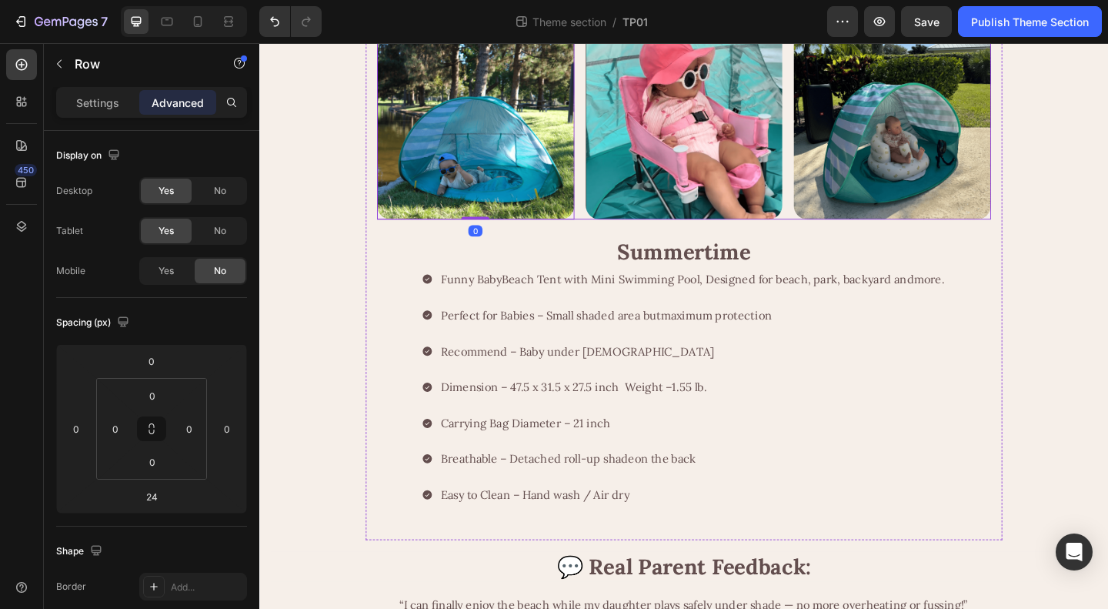
click at [599, 235] on div "Image 0 Image Image Row" at bounding box center [721, 127] width 668 height 215
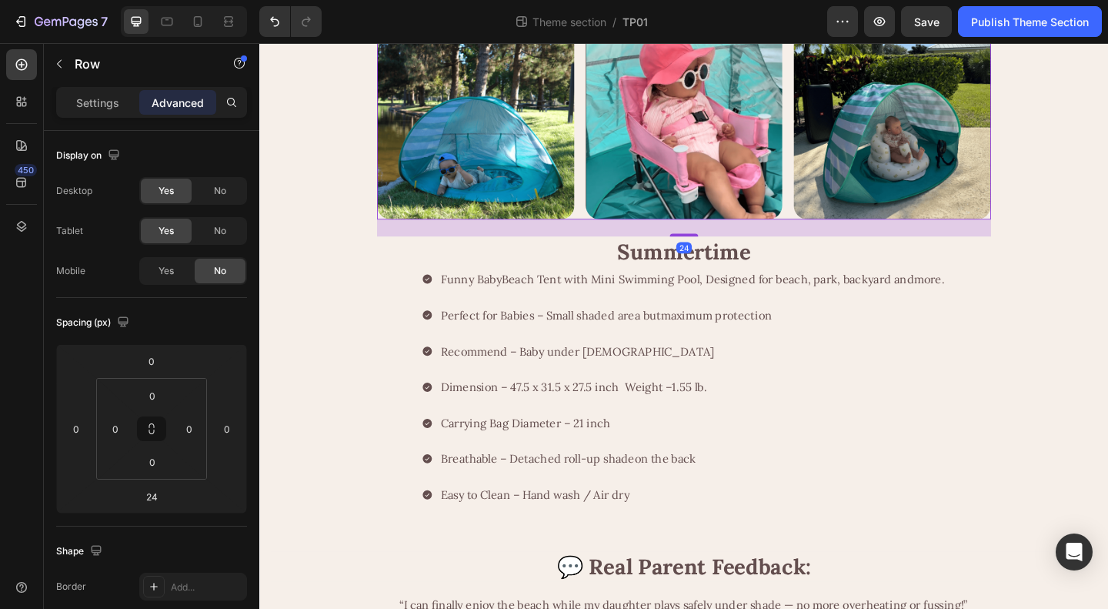
click at [475, 12] on icon at bounding box center [481, 5] width 12 height 12
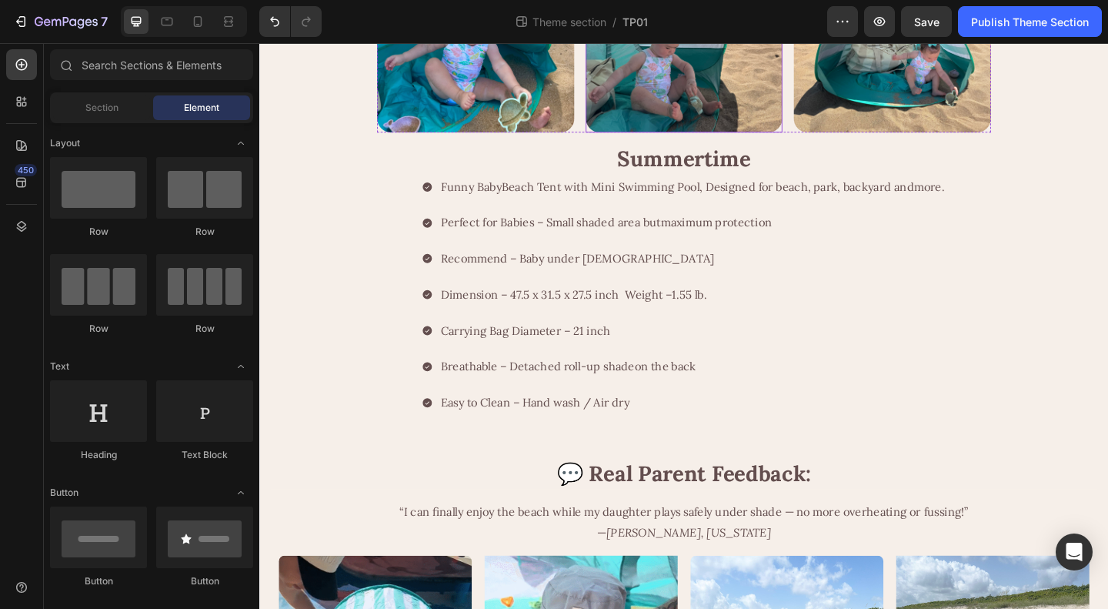
scroll to position [1028, 0]
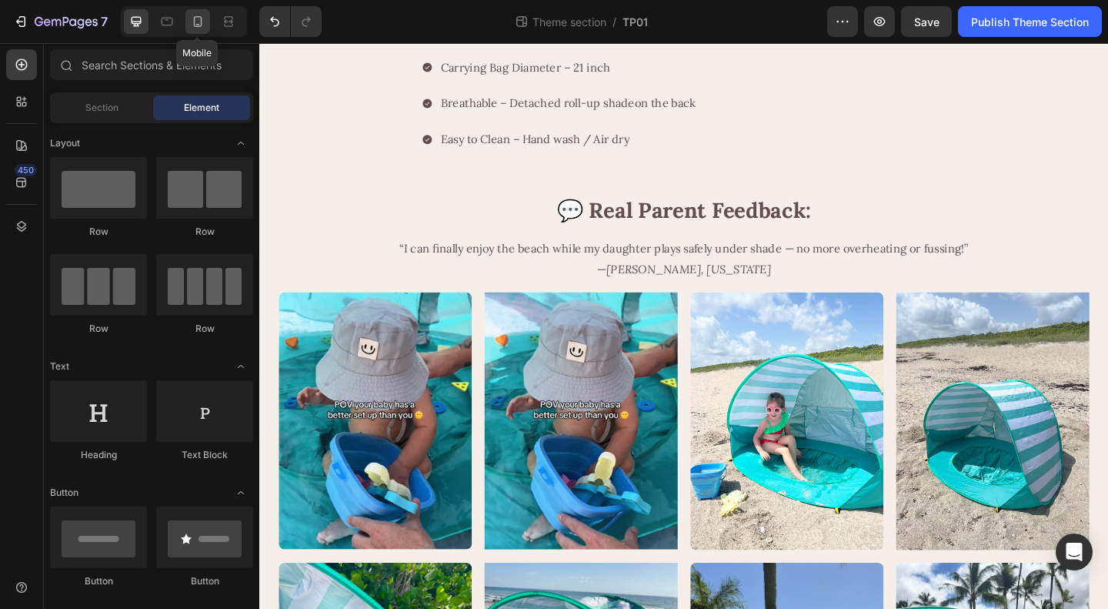
click at [202, 21] on icon at bounding box center [197, 21] width 15 height 15
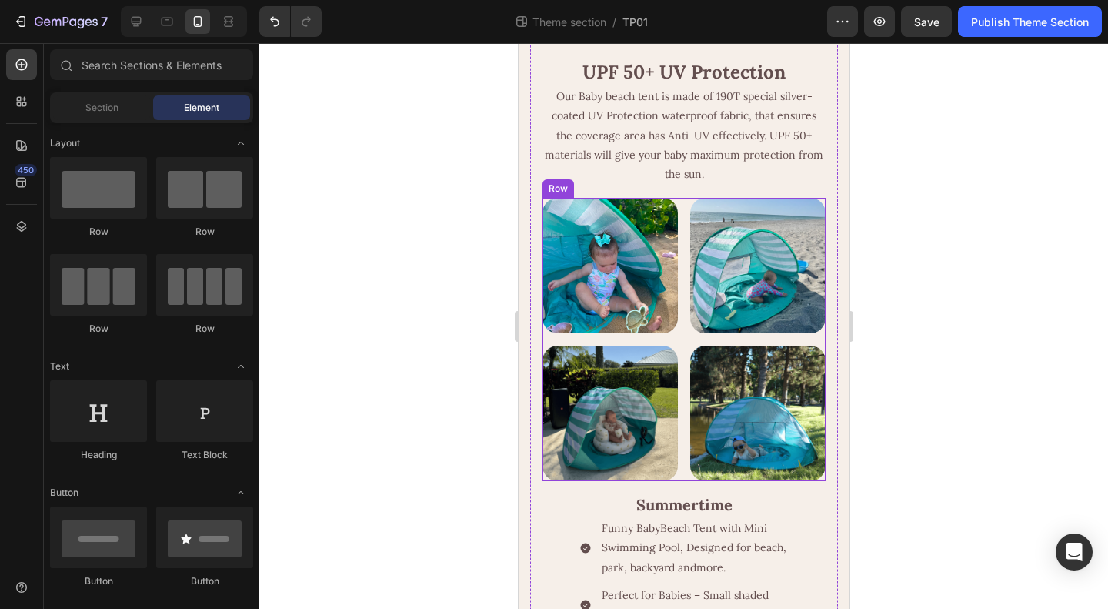
scroll to position [539, 0]
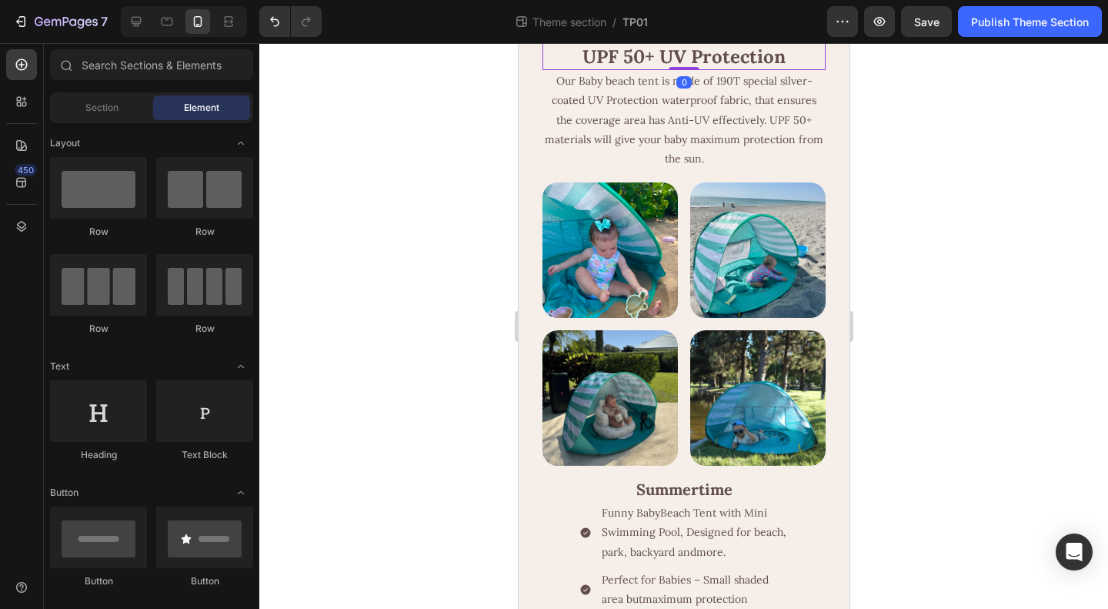
click at [718, 68] on strong "UPF 50+ UV Protection" at bounding box center [683, 57] width 203 height 24
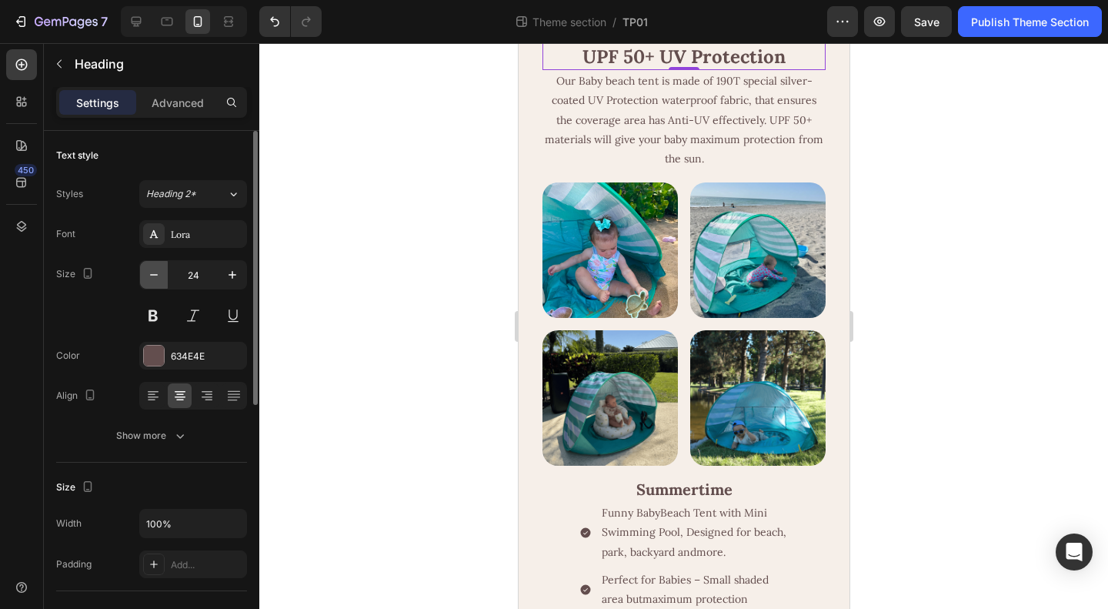
click at [155, 272] on icon "button" at bounding box center [153, 274] width 15 height 15
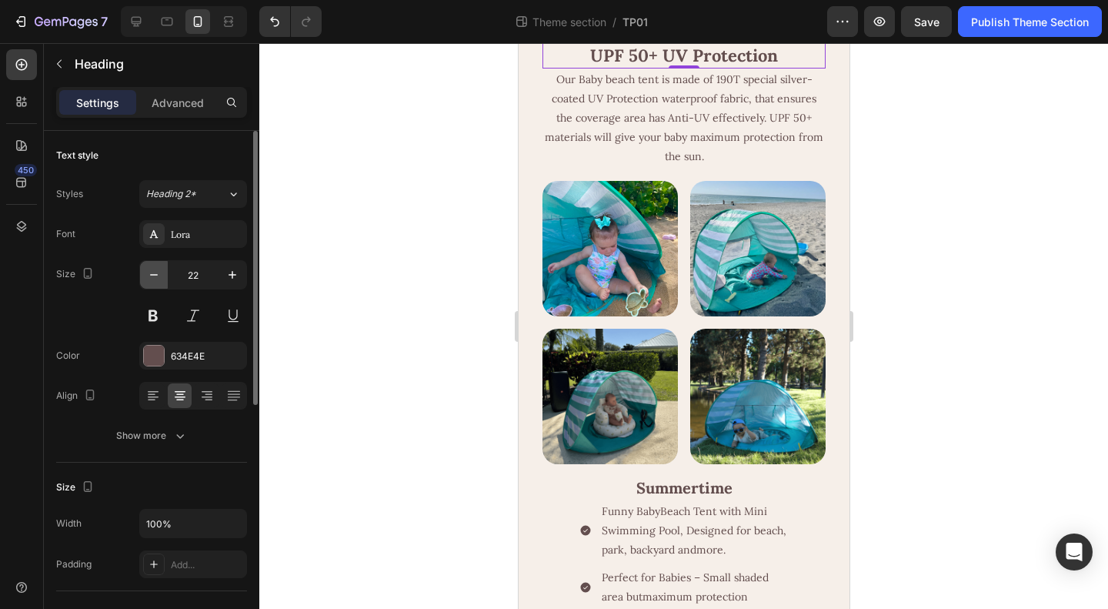
click at [155, 272] on icon "button" at bounding box center [153, 274] width 15 height 15
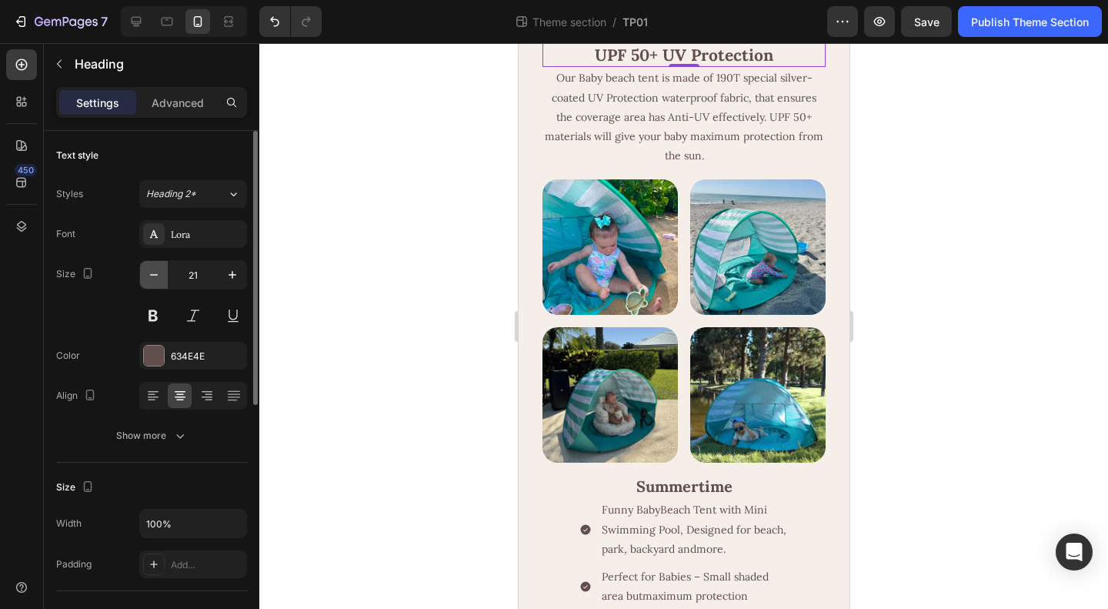
click at [155, 272] on icon "button" at bounding box center [153, 274] width 15 height 15
type input "20"
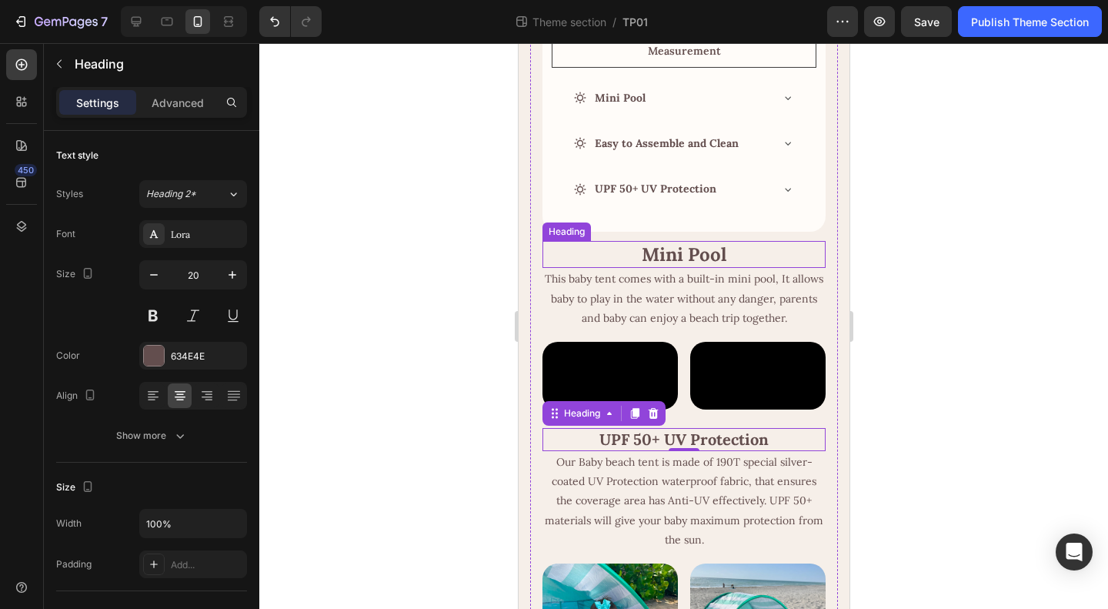
scroll to position [154, 0]
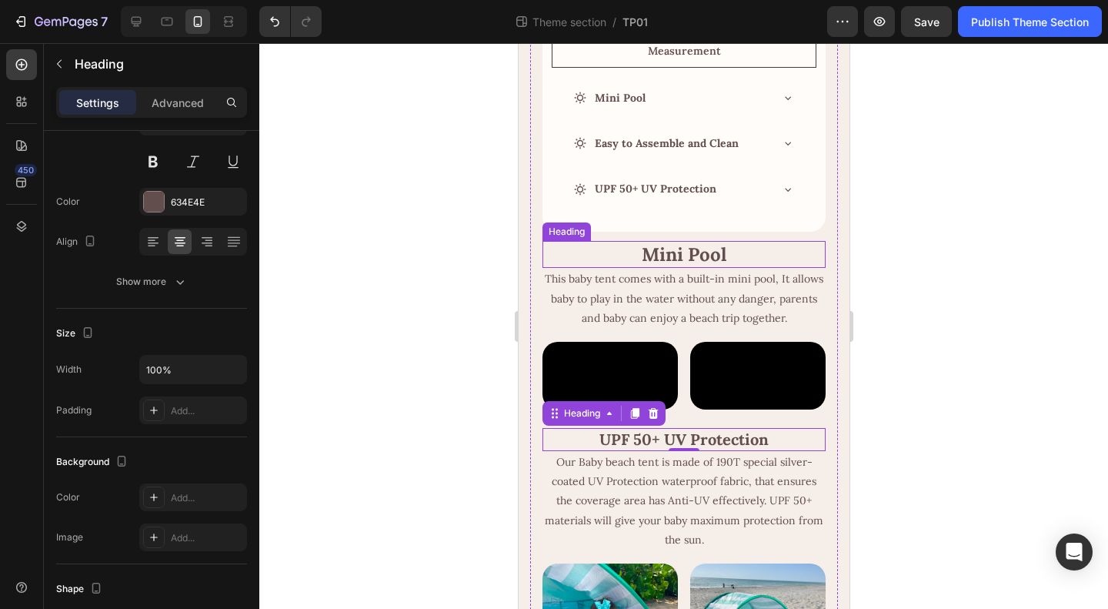
click at [670, 242] on strong "Mini Pool" at bounding box center [683, 254] width 85 height 24
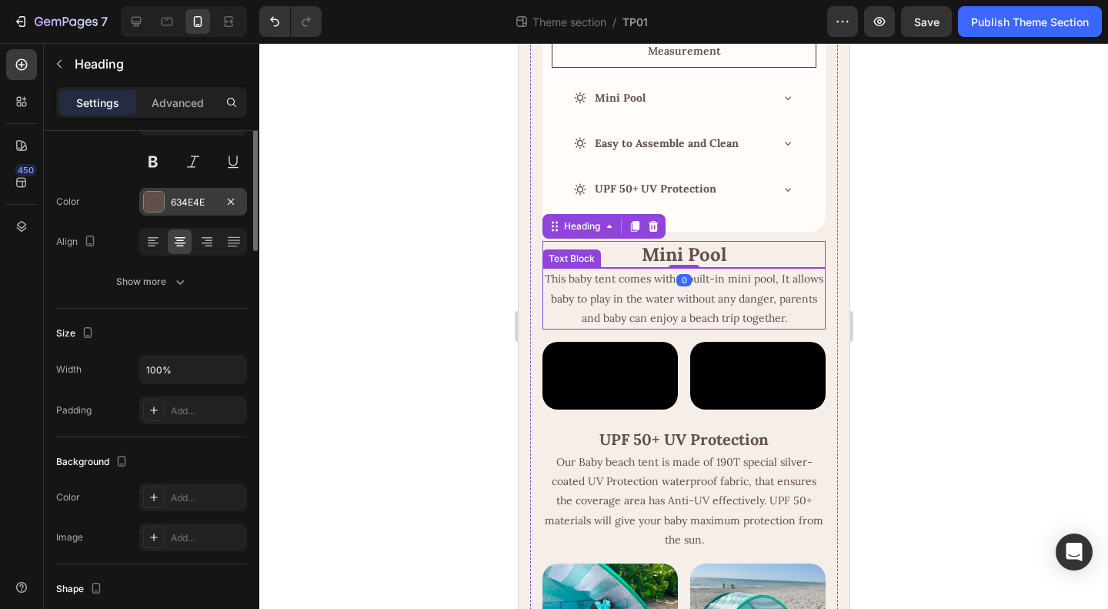
scroll to position [0, 0]
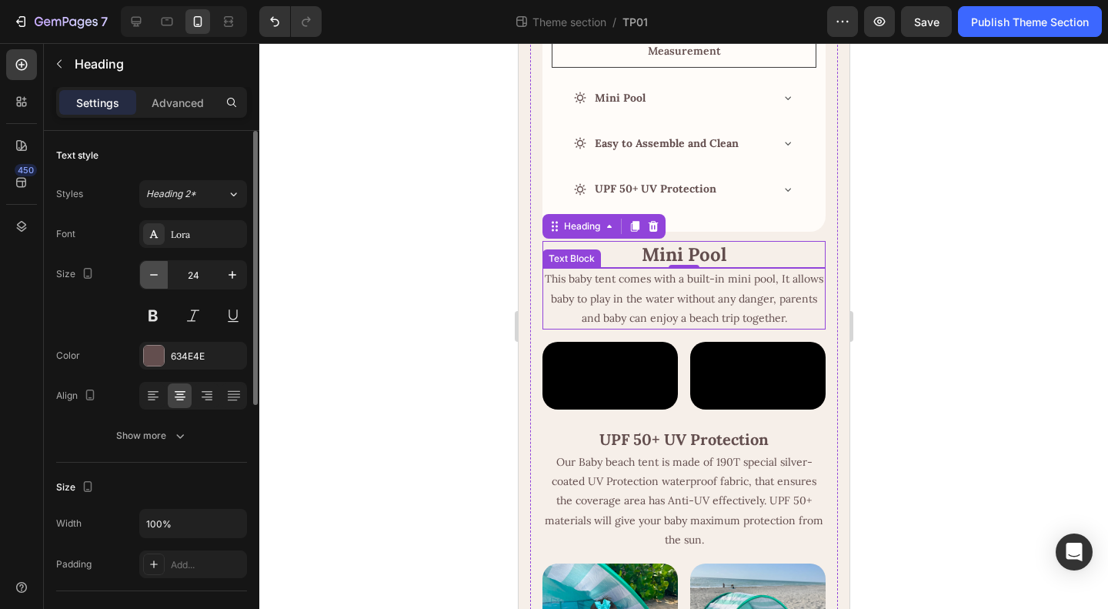
click at [143, 272] on button "button" at bounding box center [154, 275] width 28 height 28
click at [153, 273] on icon "button" at bounding box center [153, 274] width 15 height 15
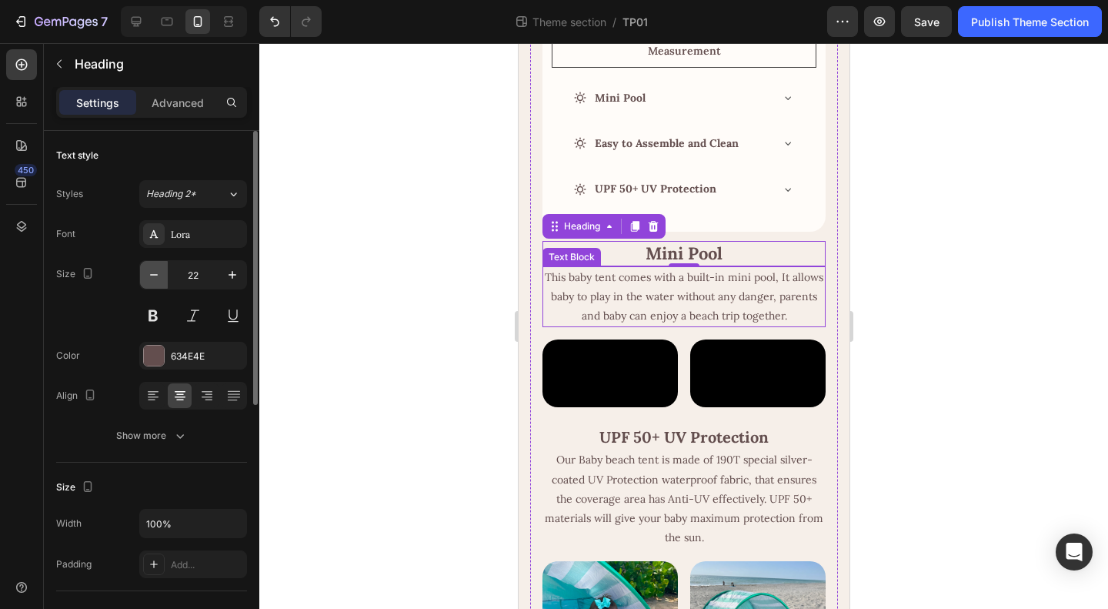
click at [153, 273] on icon "button" at bounding box center [153, 274] width 15 height 15
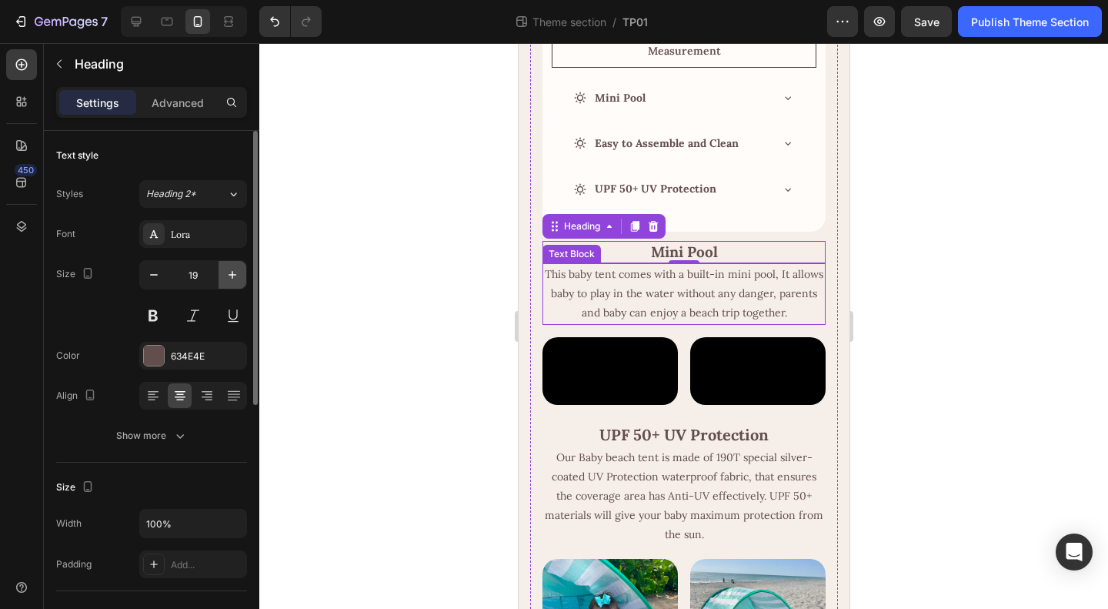
click at [232, 269] on icon "button" at bounding box center [232, 274] width 15 height 15
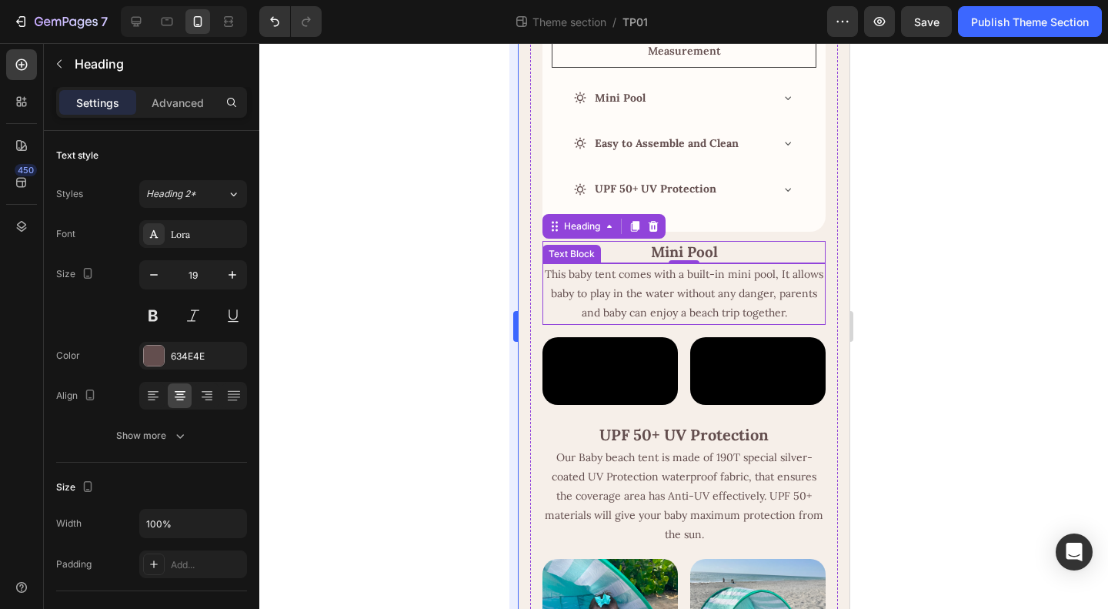
type input "20"
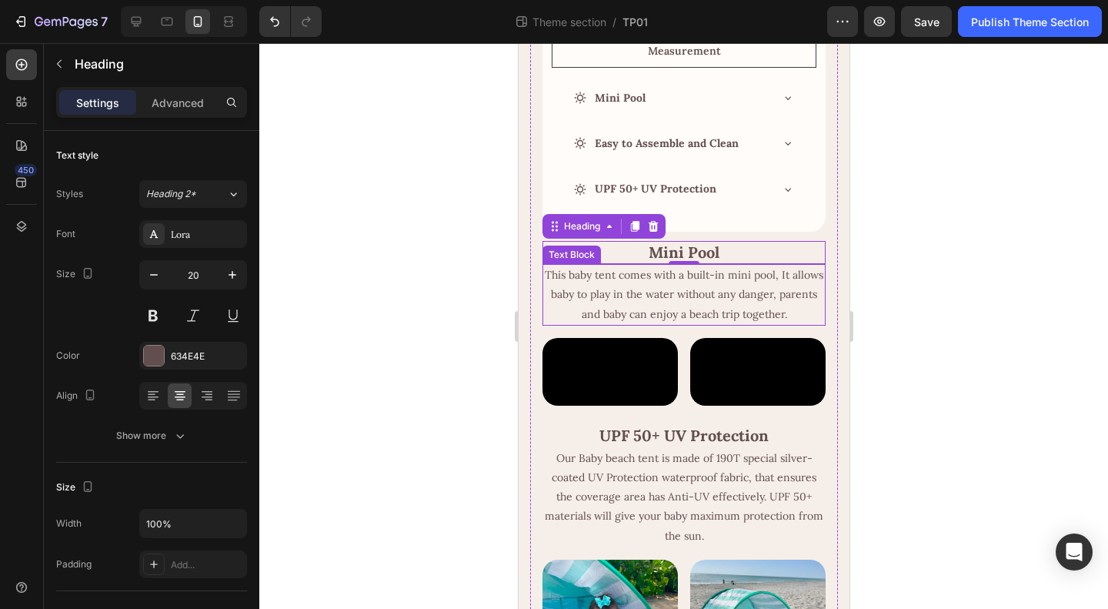
click at [676, 296] on p "This baby tent comes with a built-in mini pool, It allows baby to play in the w…" at bounding box center [683, 294] width 280 height 58
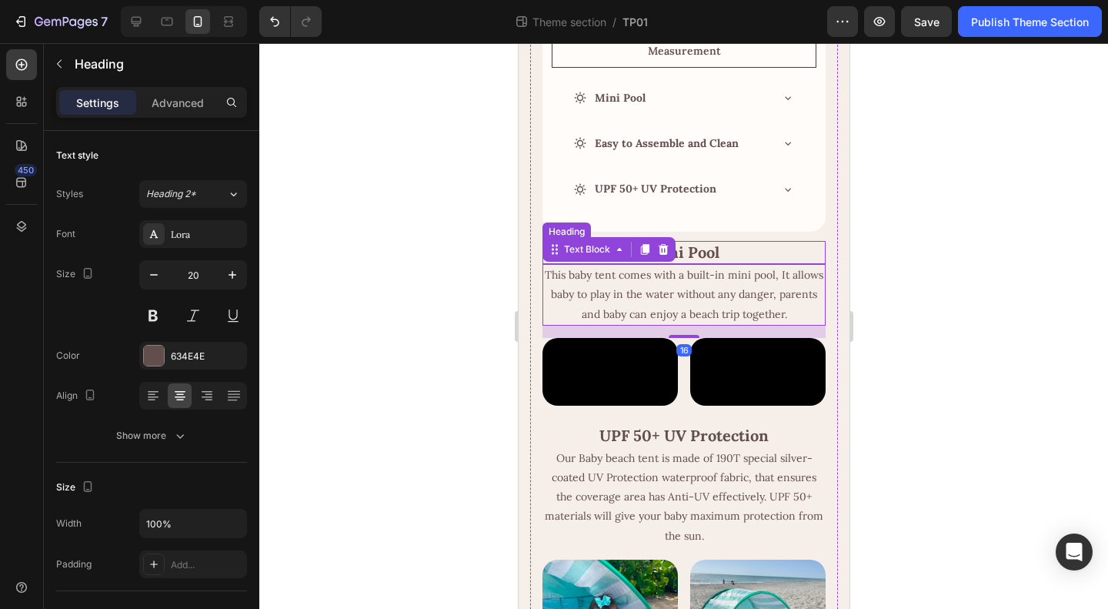
click at [784, 241] on h2 "Mini Pool" at bounding box center [683, 252] width 283 height 23
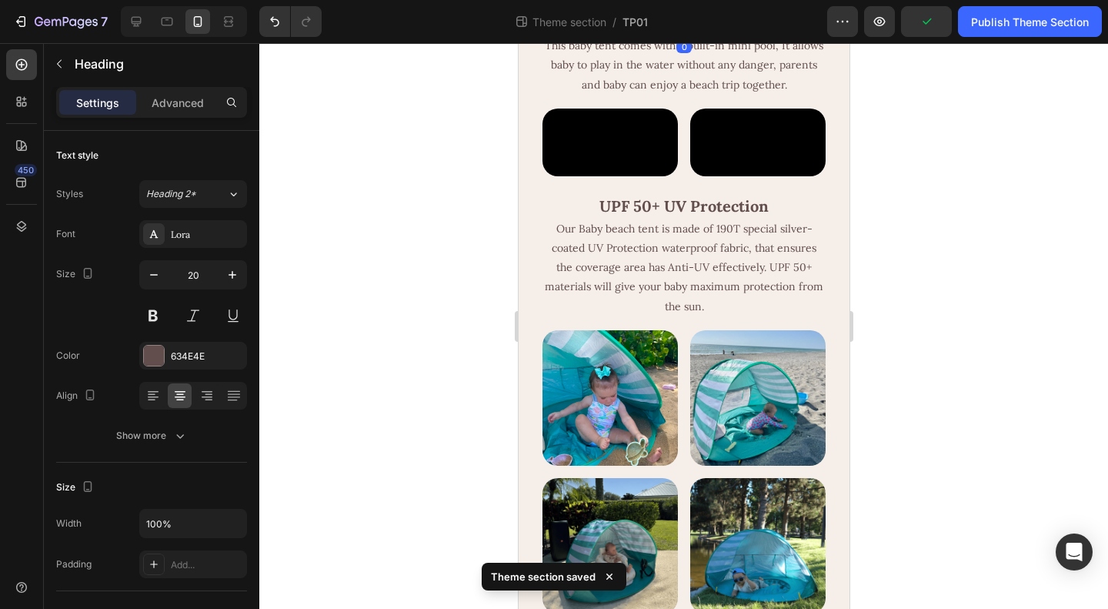
scroll to position [385, 0]
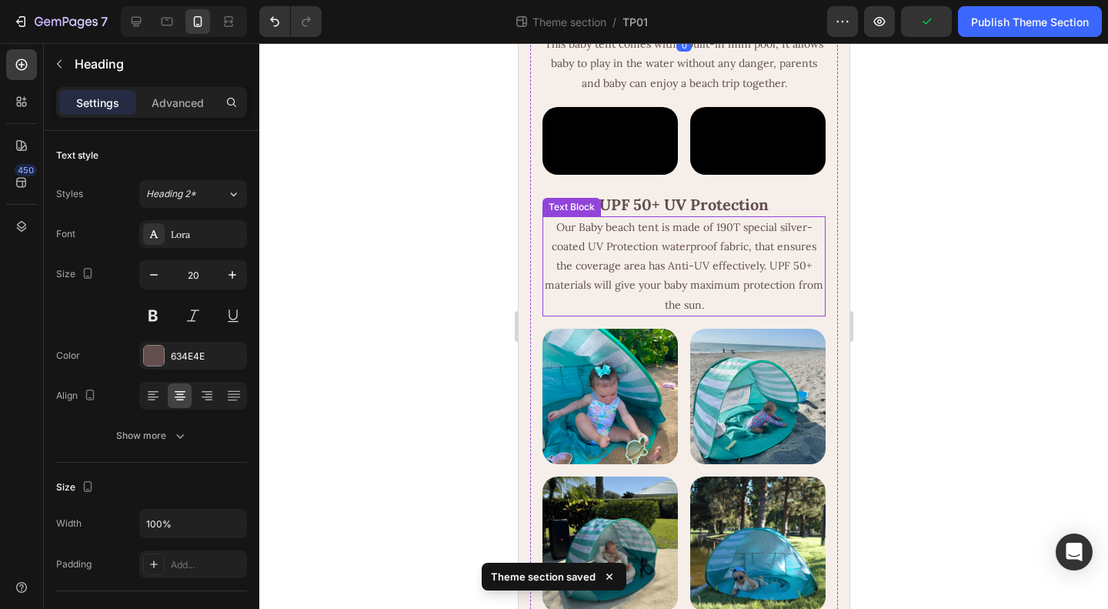
click at [712, 315] on p "Our Baby beach tent is made of 190T special silver-coated UV Protection waterpr…" at bounding box center [683, 266] width 280 height 97
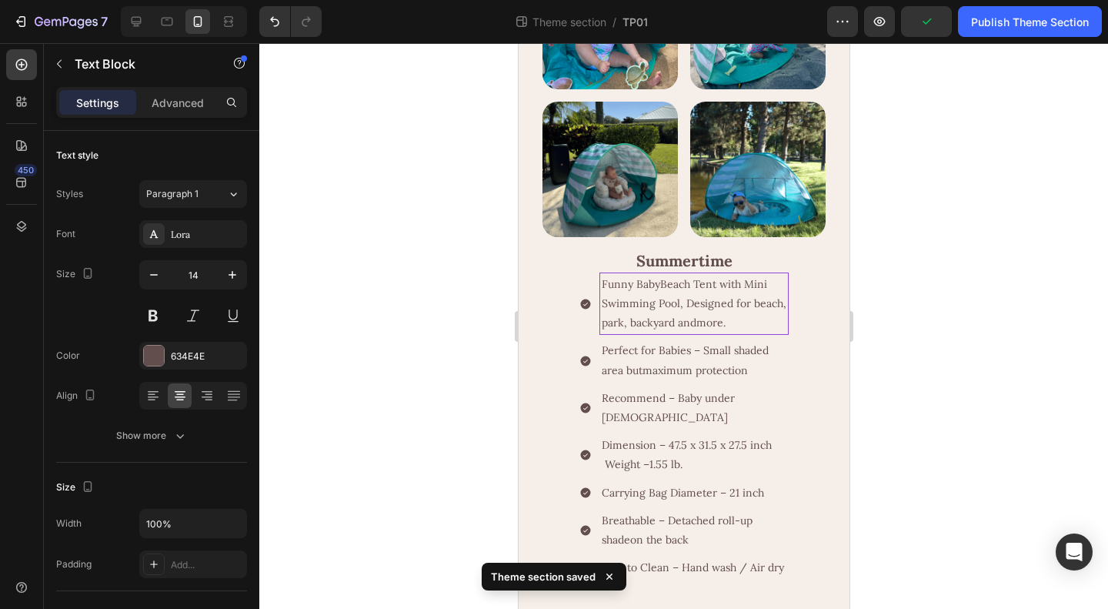
scroll to position [770, 0]
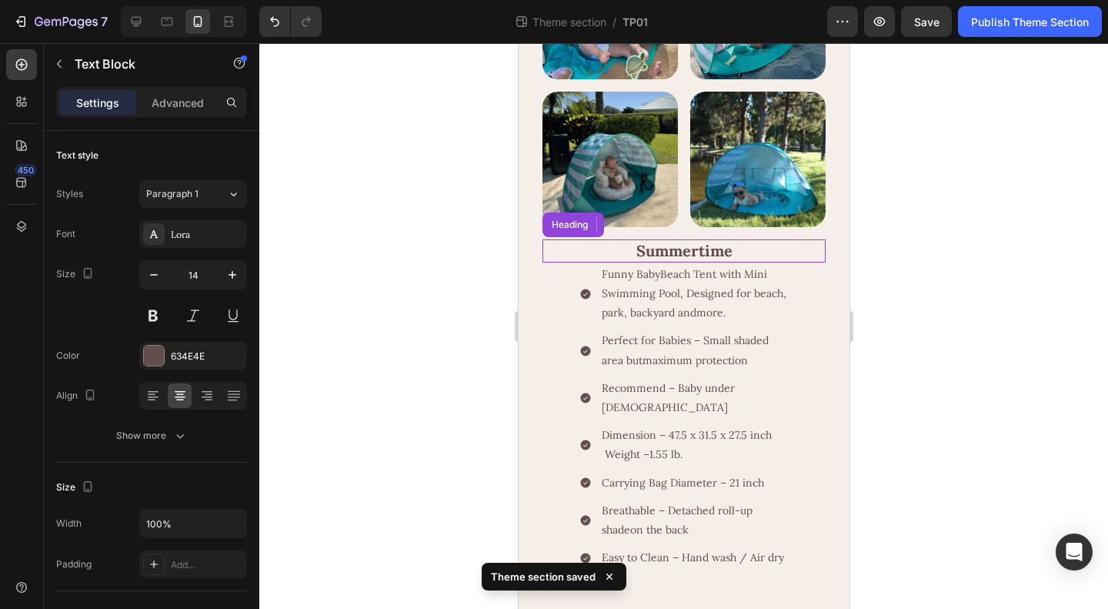
click at [707, 262] on h2 "Summertime" at bounding box center [683, 250] width 283 height 23
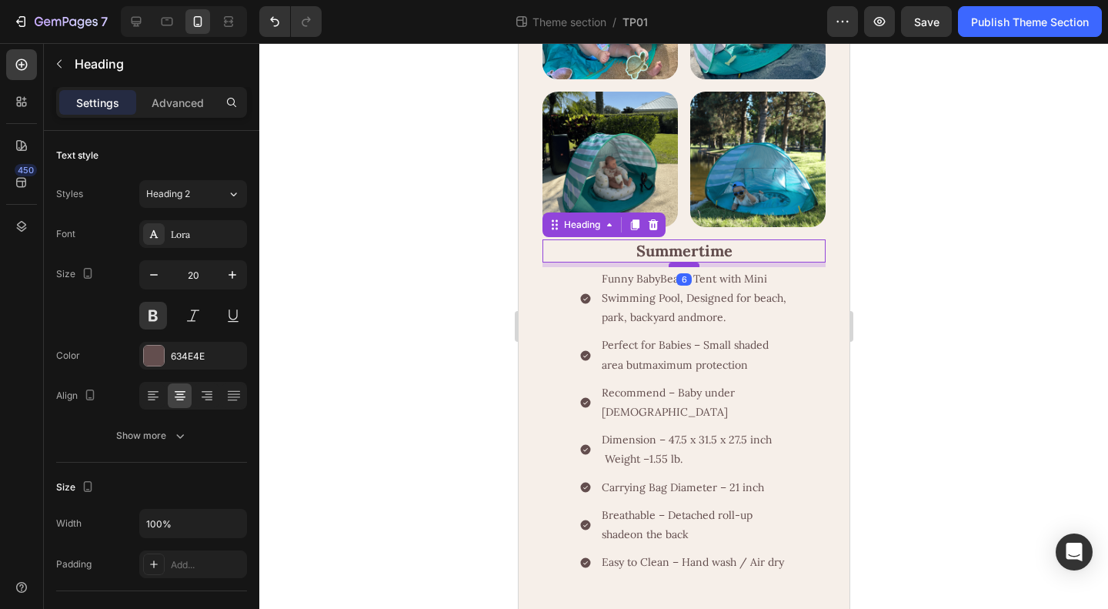
click at [683, 267] on div at bounding box center [683, 264] width 31 height 5
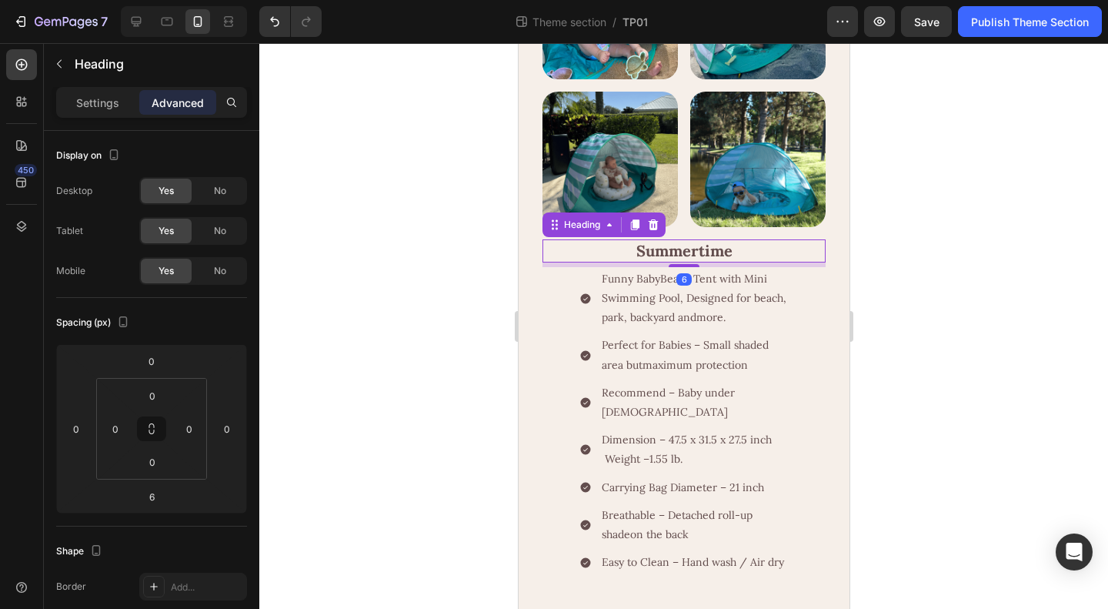
click at [982, 383] on div at bounding box center [683, 326] width 849 height 566
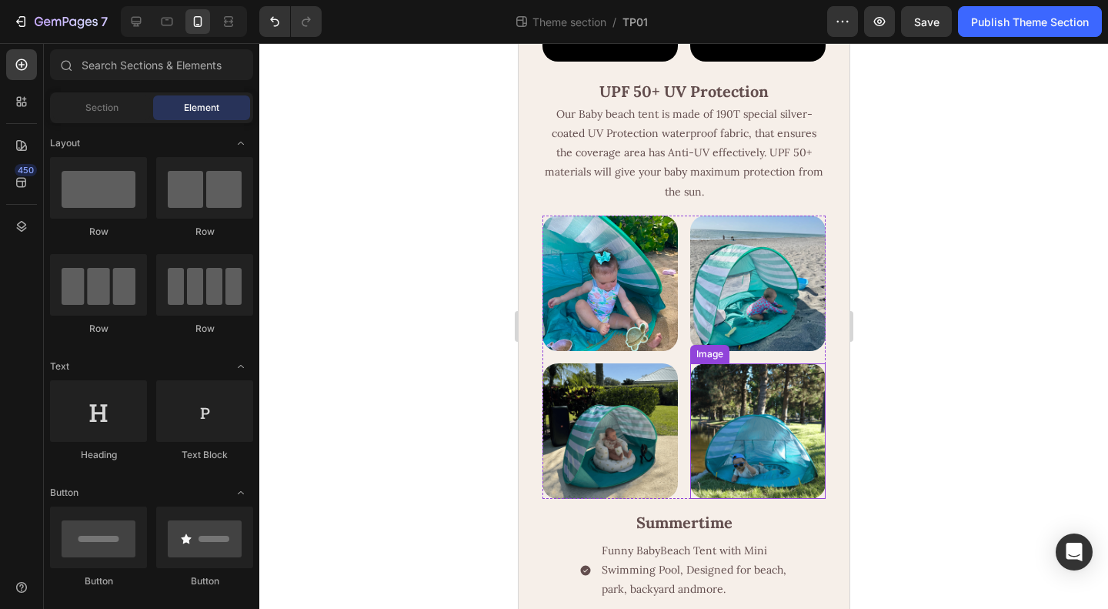
scroll to position [231, 0]
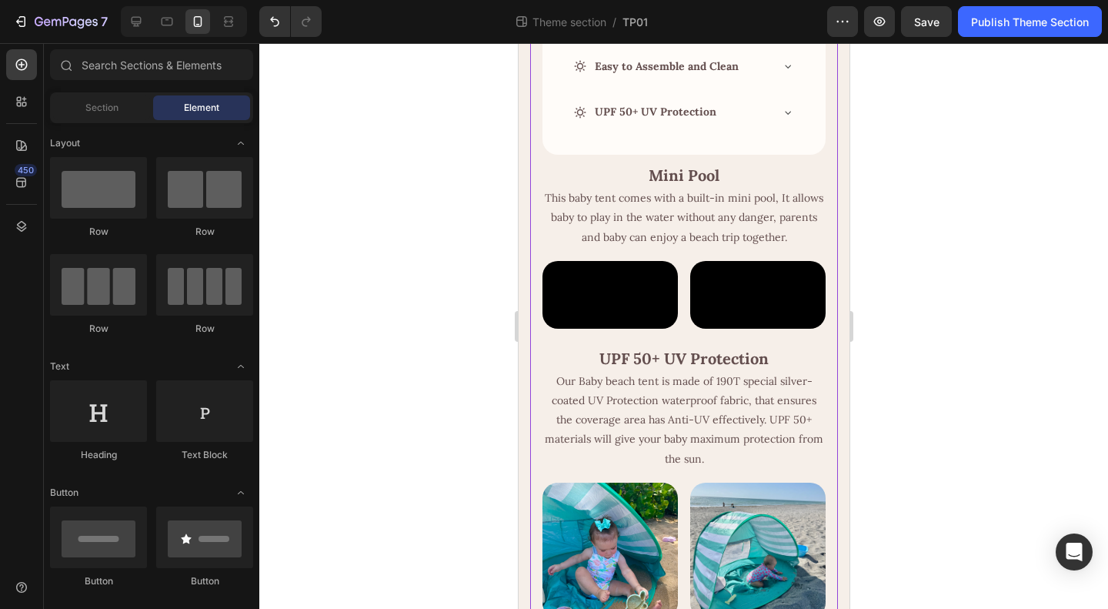
click at [697, 446] on div "Key Features Growing with Baby Measurement Mini Pool Easy to Assemble and Clean…" at bounding box center [683, 510] width 283 height 1253
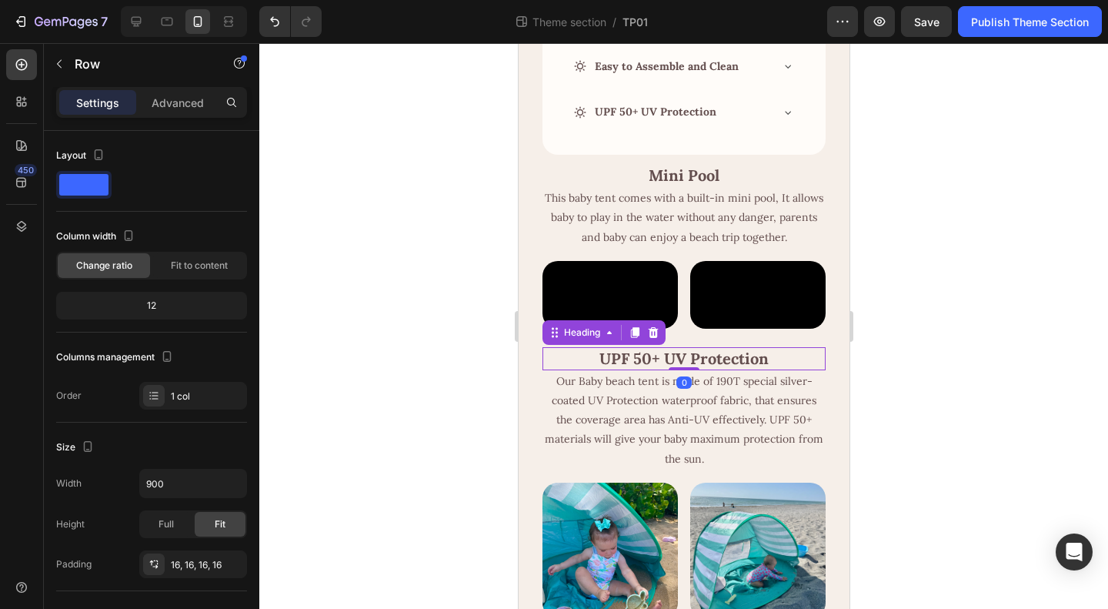
click at [693, 368] on strong "UPF 50+ UV Protection" at bounding box center [683, 358] width 169 height 19
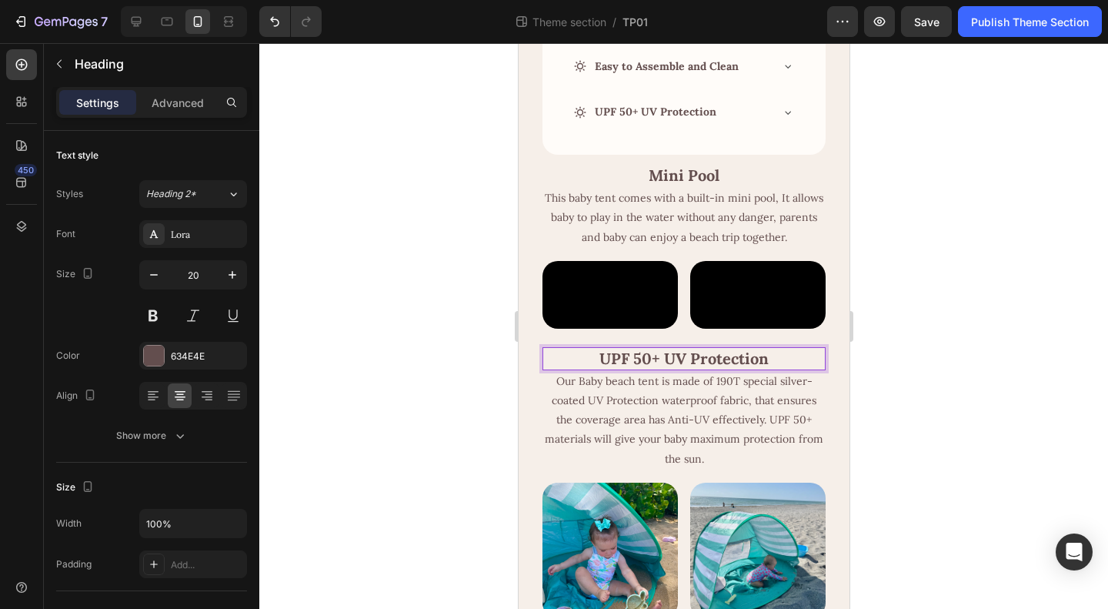
click at [908, 450] on div at bounding box center [683, 326] width 849 height 566
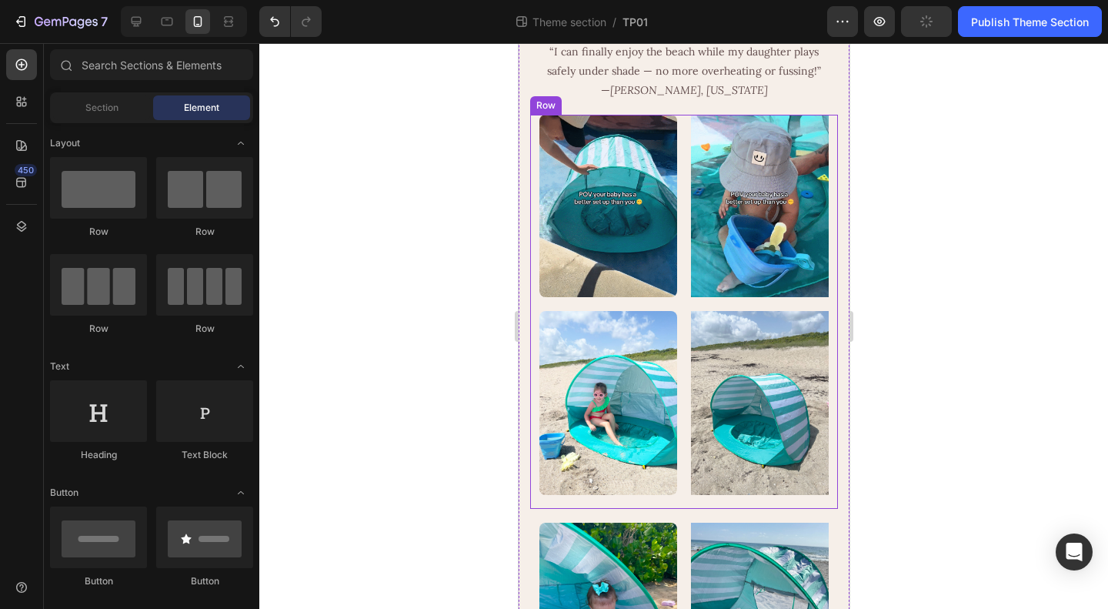
scroll to position [1077, 0]
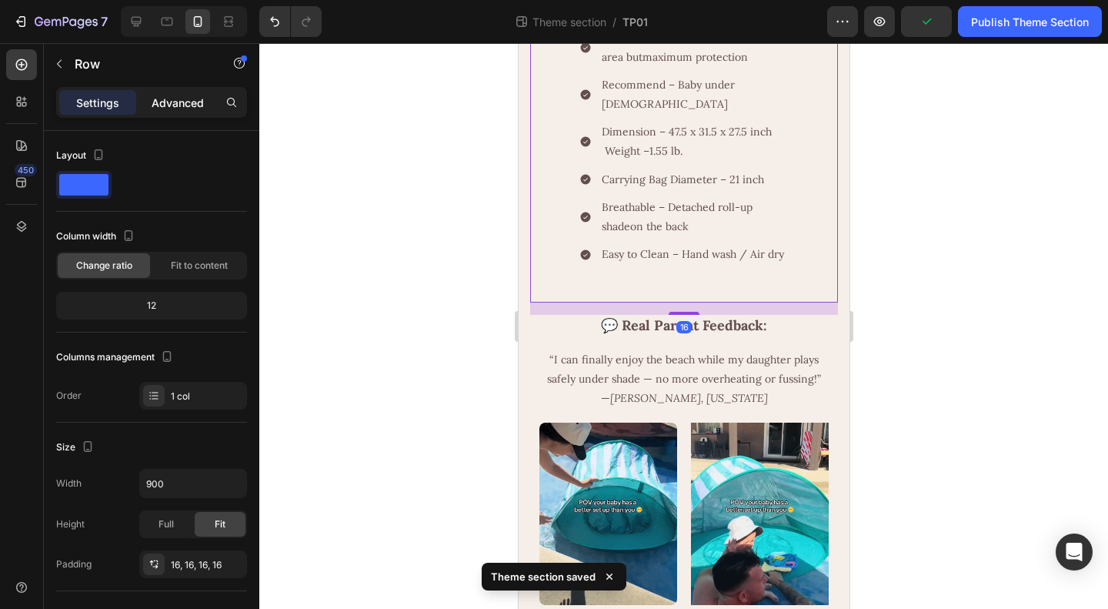
click at [178, 104] on p "Advanced" at bounding box center [178, 103] width 52 height 16
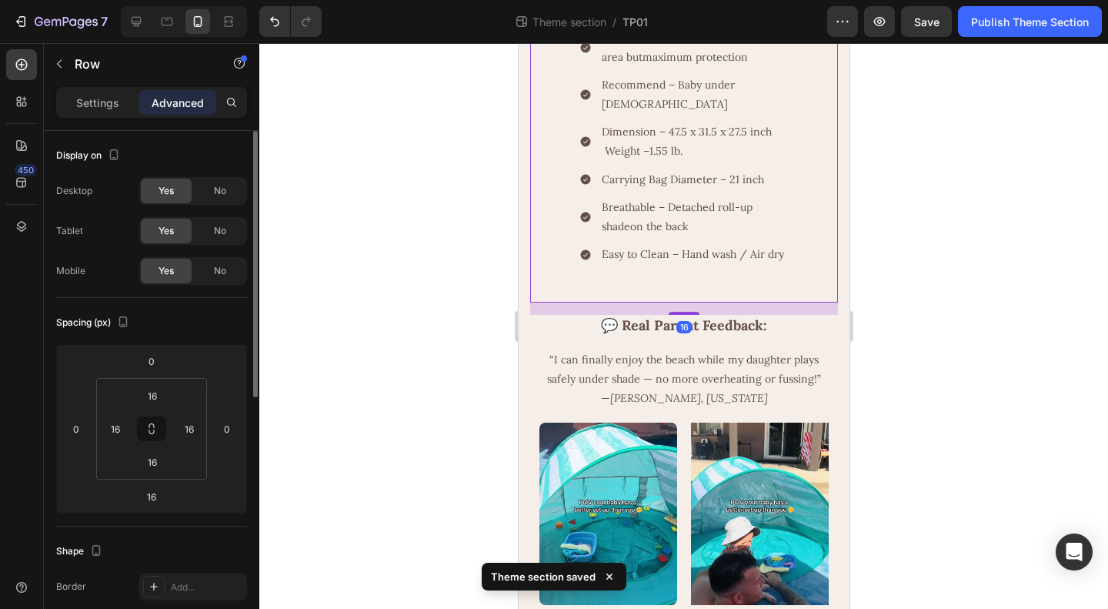
scroll to position [77, 0]
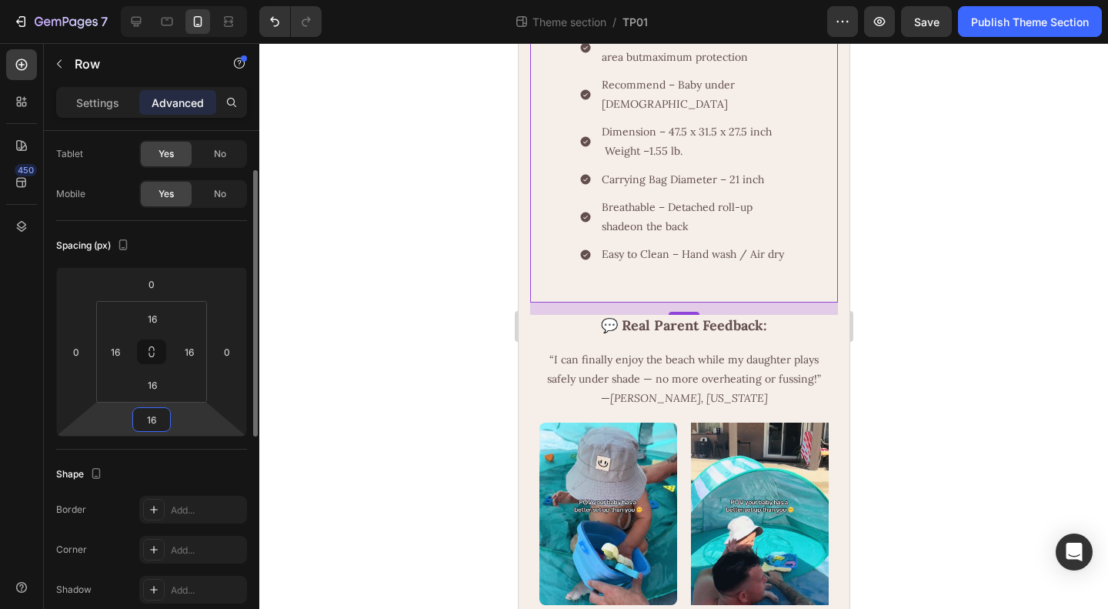
click at [151, 426] on input "16" at bounding box center [151, 419] width 31 height 23
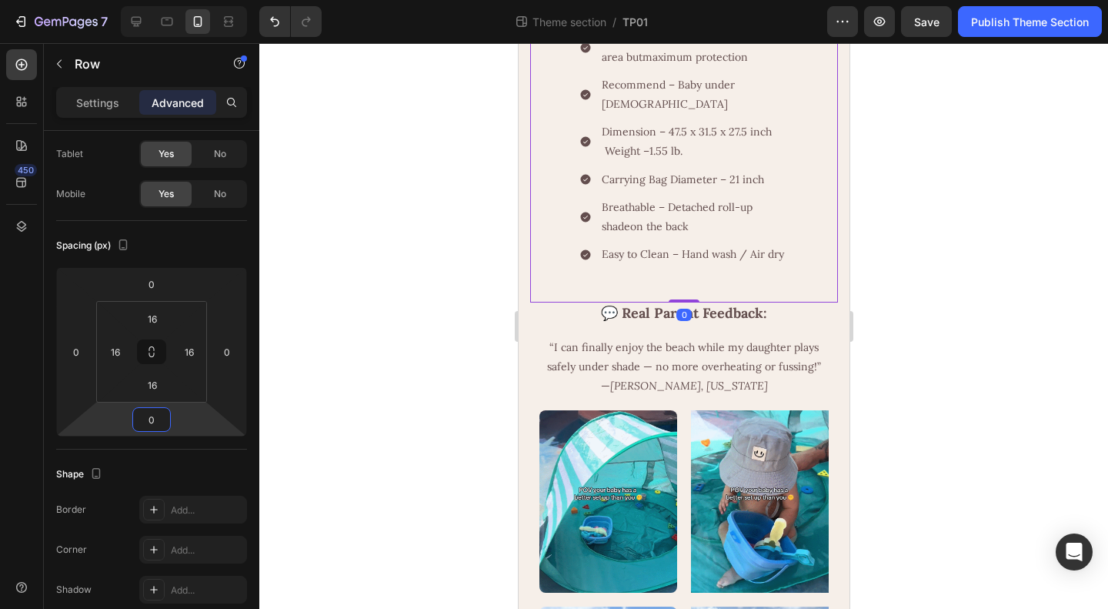
type input "0"
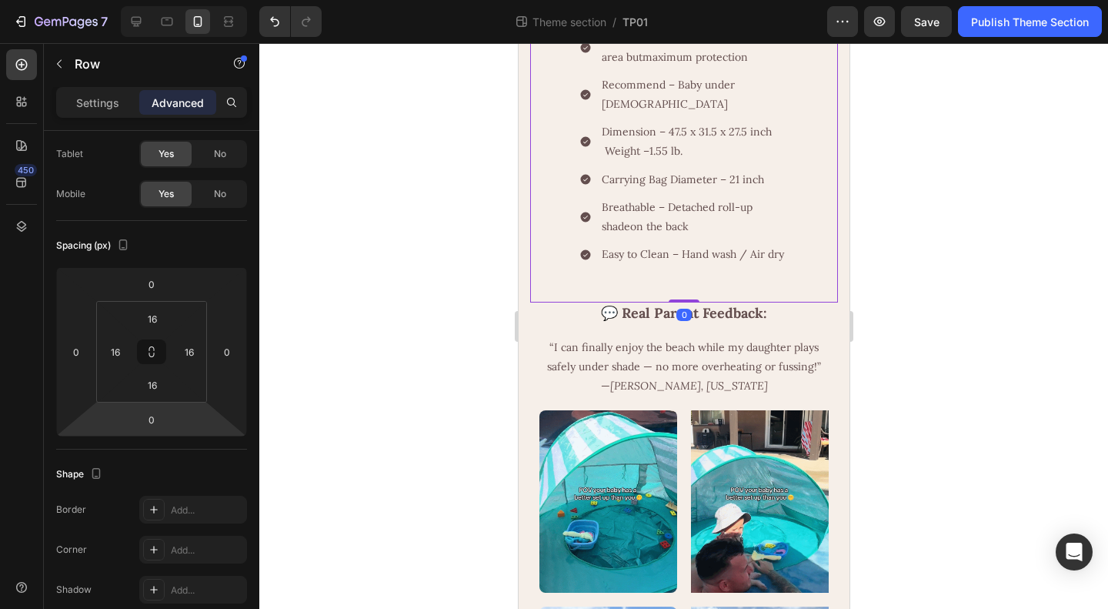
click at [942, 387] on div at bounding box center [683, 326] width 849 height 566
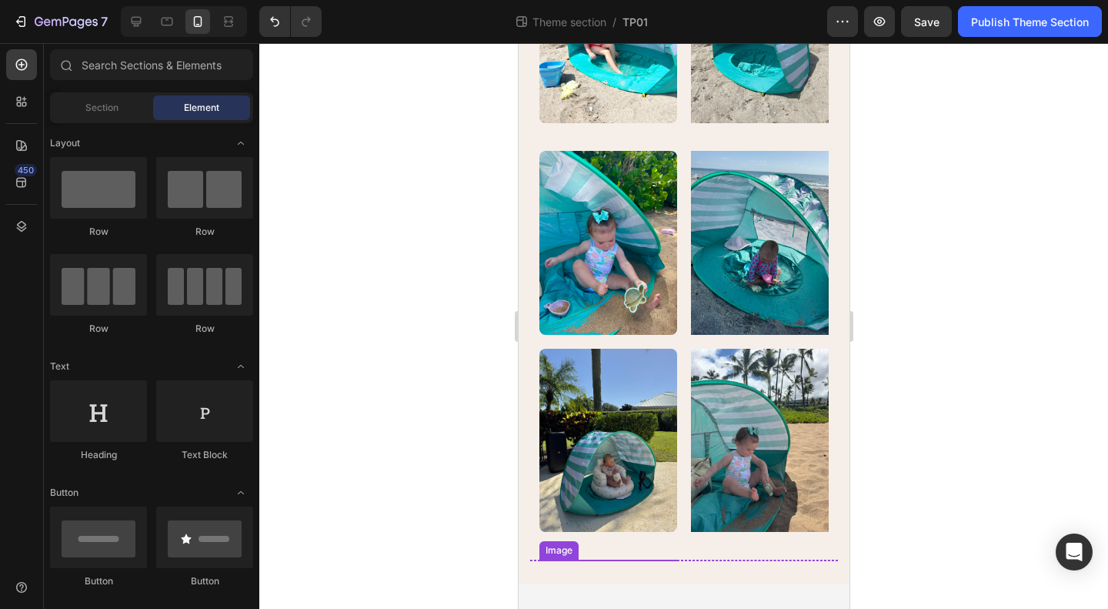
scroll to position [1788, 0]
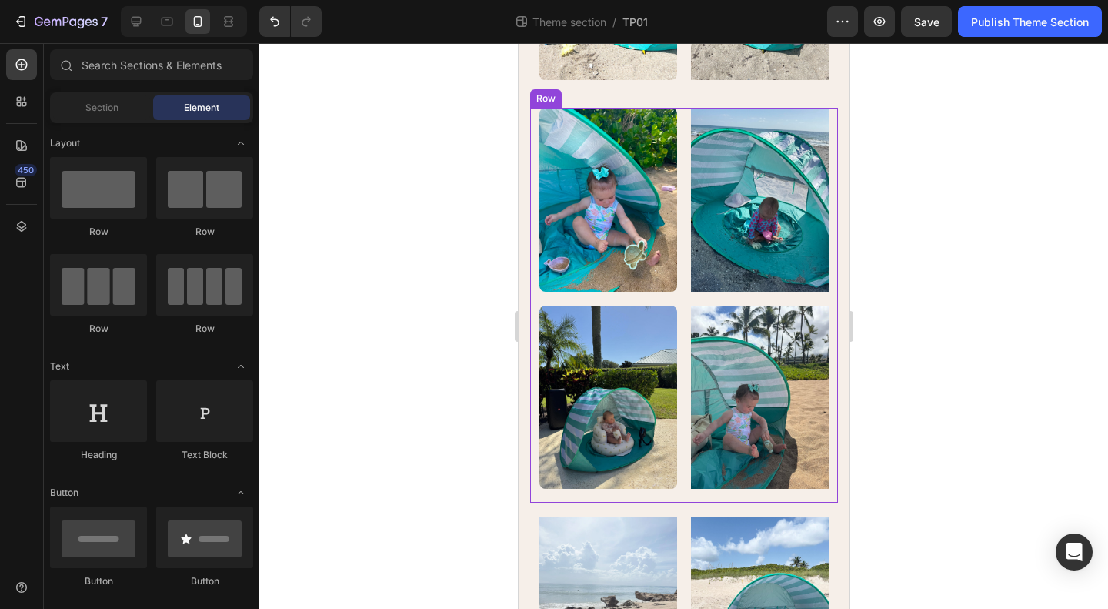
click at [676, 414] on div "Image Image Image Image Row" at bounding box center [683, 305] width 308 height 395
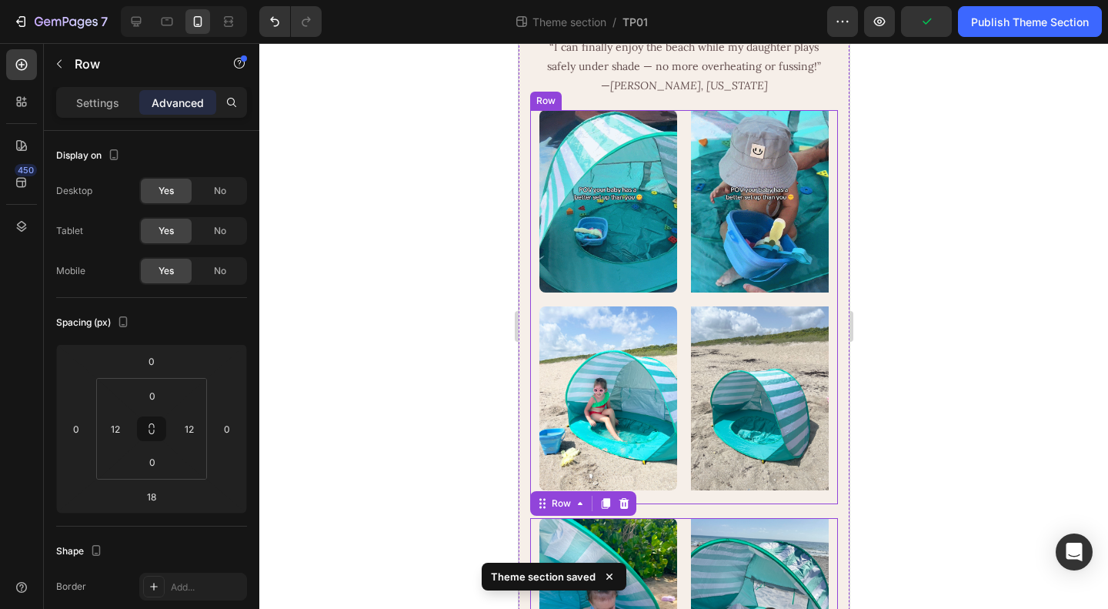
scroll to position [1480, 0]
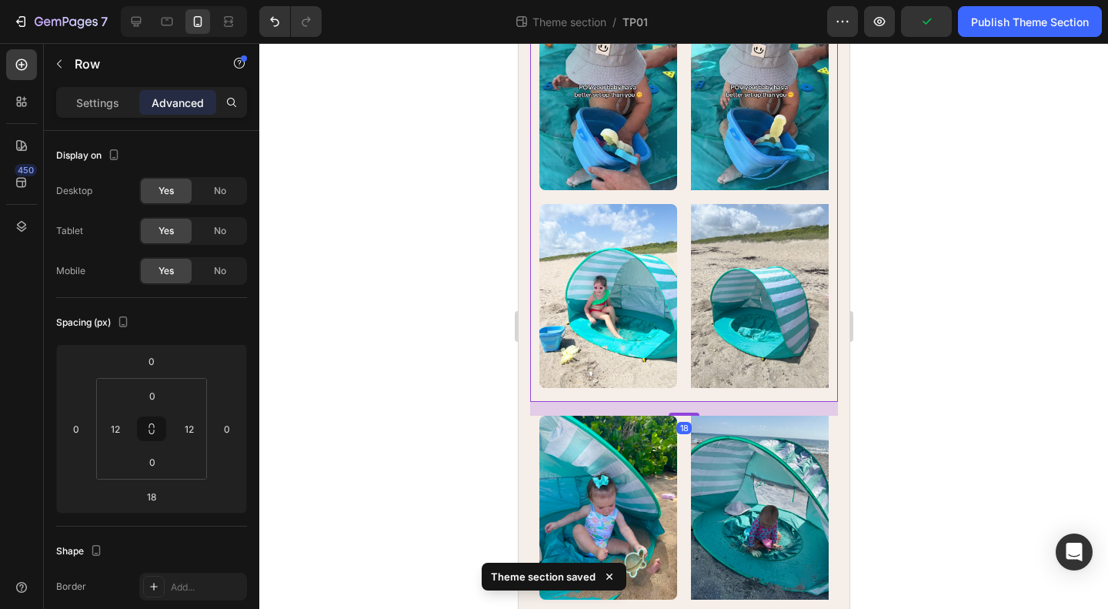
click at [673, 301] on div "Image Image Image Image Row 18" at bounding box center [683, 205] width 308 height 395
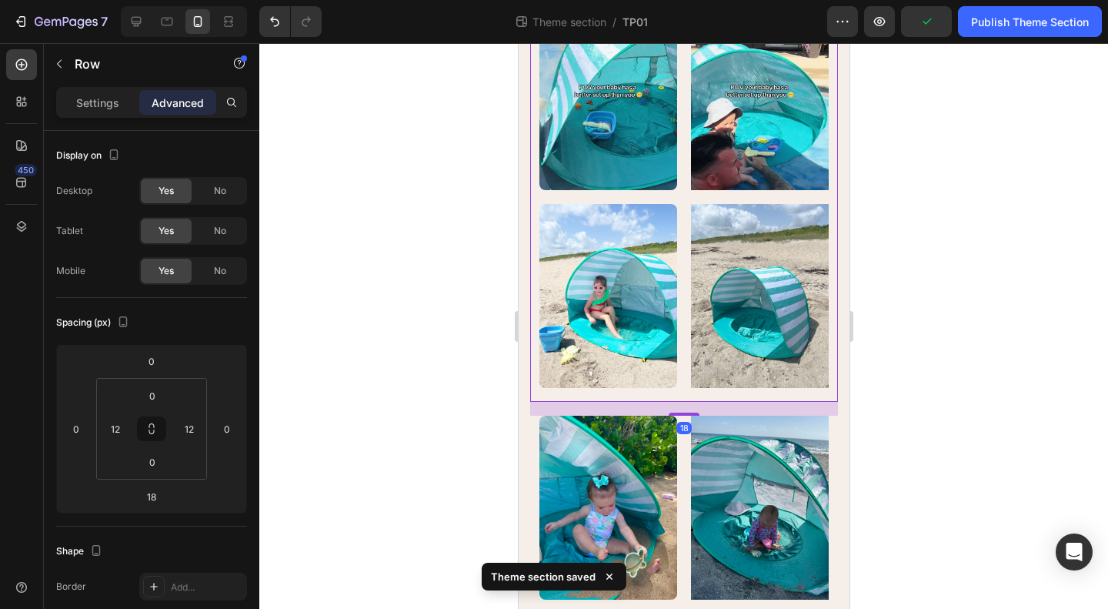
scroll to position [77, 0]
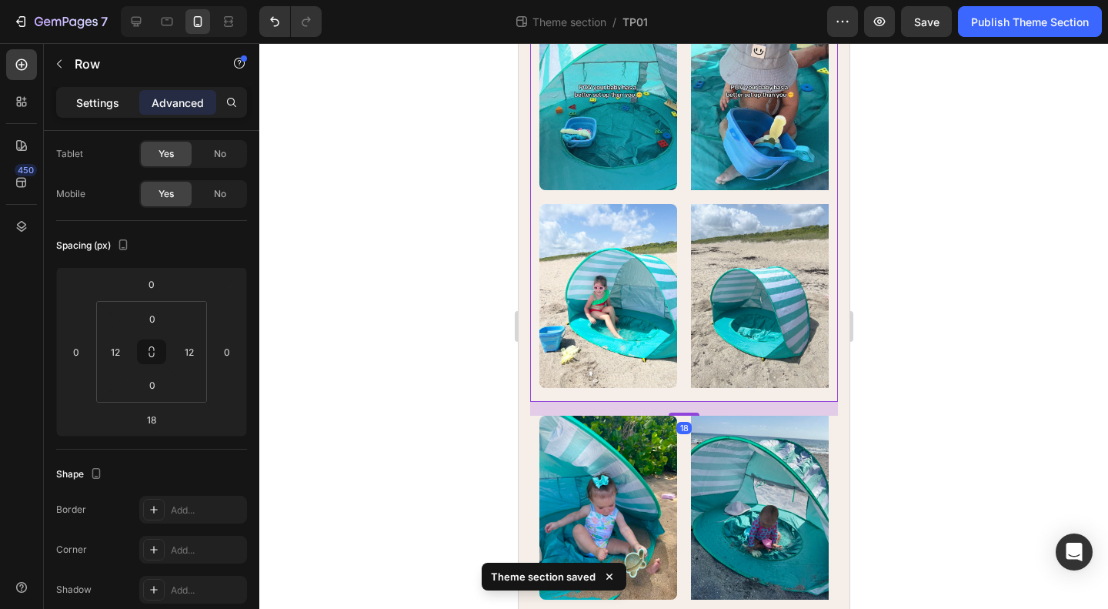
click at [92, 105] on p "Settings" at bounding box center [97, 103] width 43 height 16
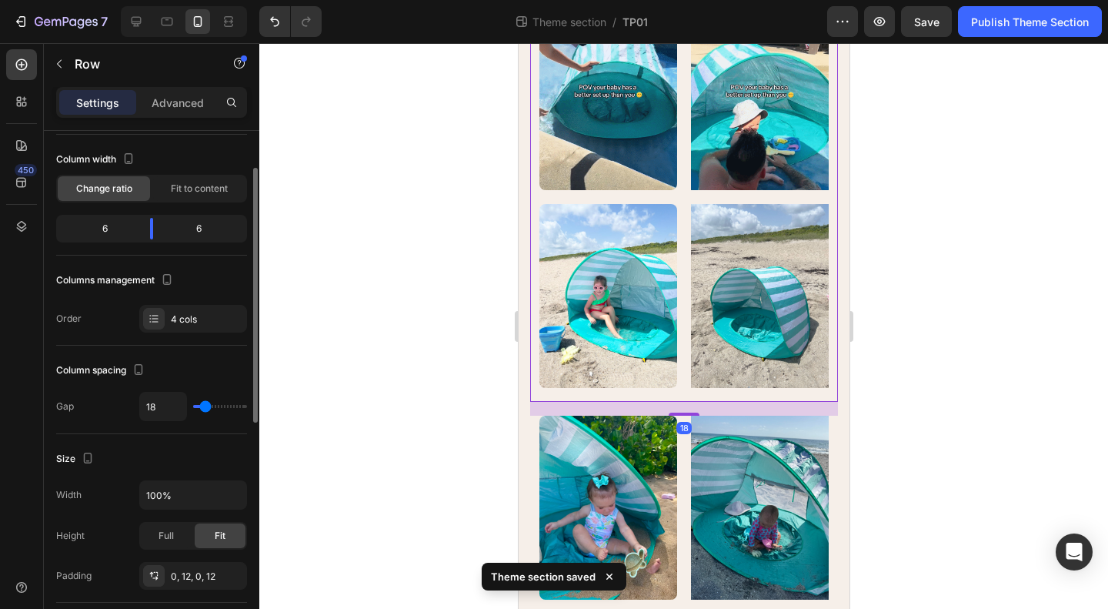
scroll to position [0, 0]
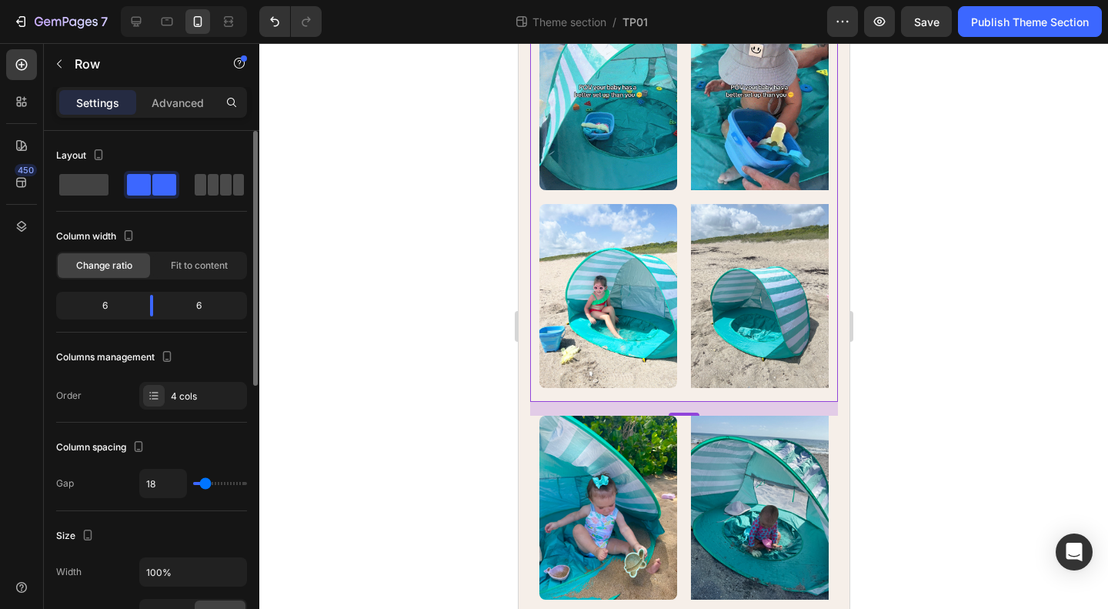
click at [219, 182] on div at bounding box center [219, 185] width 49 height 22
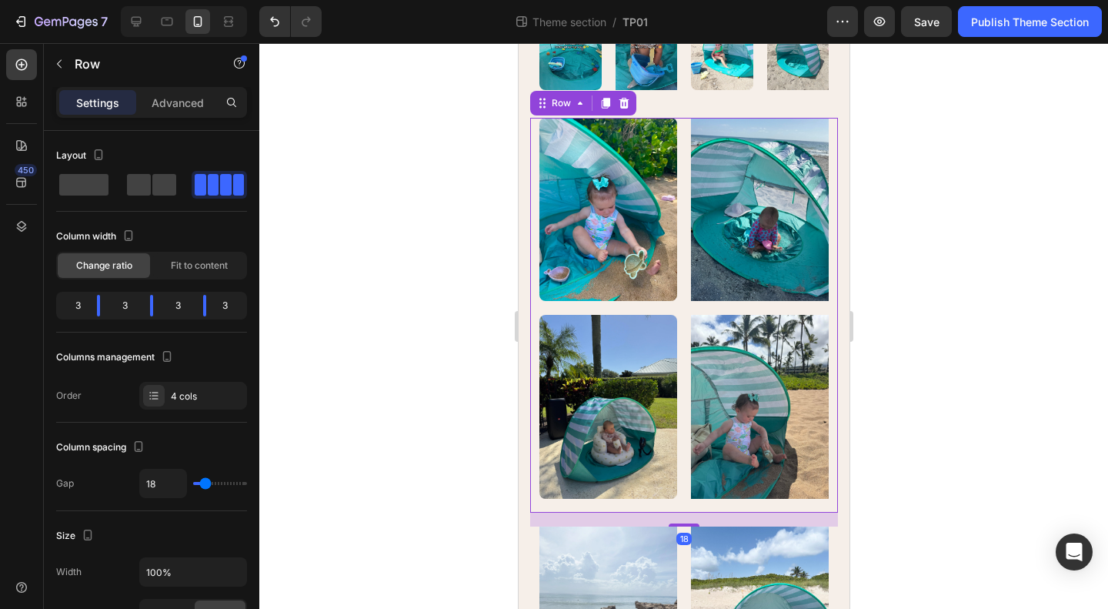
click at [675, 339] on div "Image Image Image Image Row 18" at bounding box center [683, 315] width 308 height 395
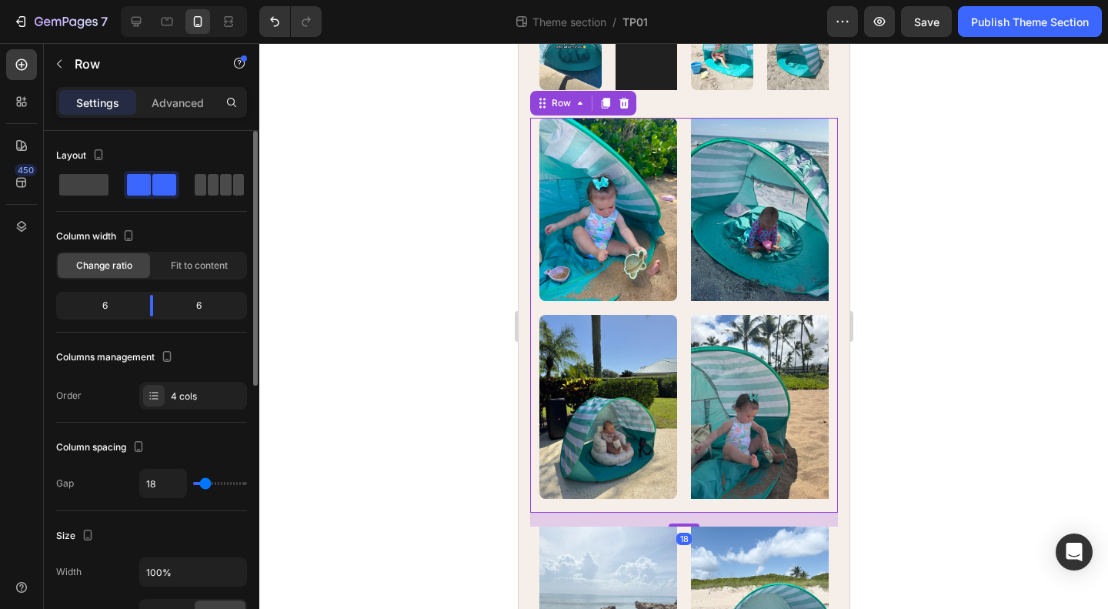
click at [233, 177] on span at bounding box center [239, 185] width 12 height 22
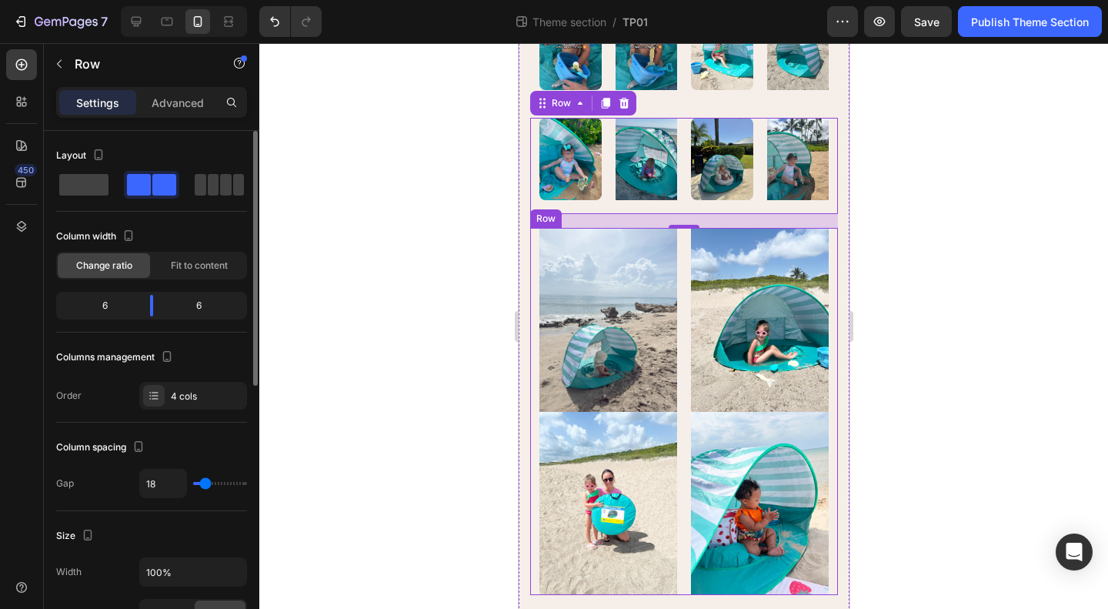
click at [676, 435] on div "Image Image Image Image Row" at bounding box center [683, 411] width 308 height 367
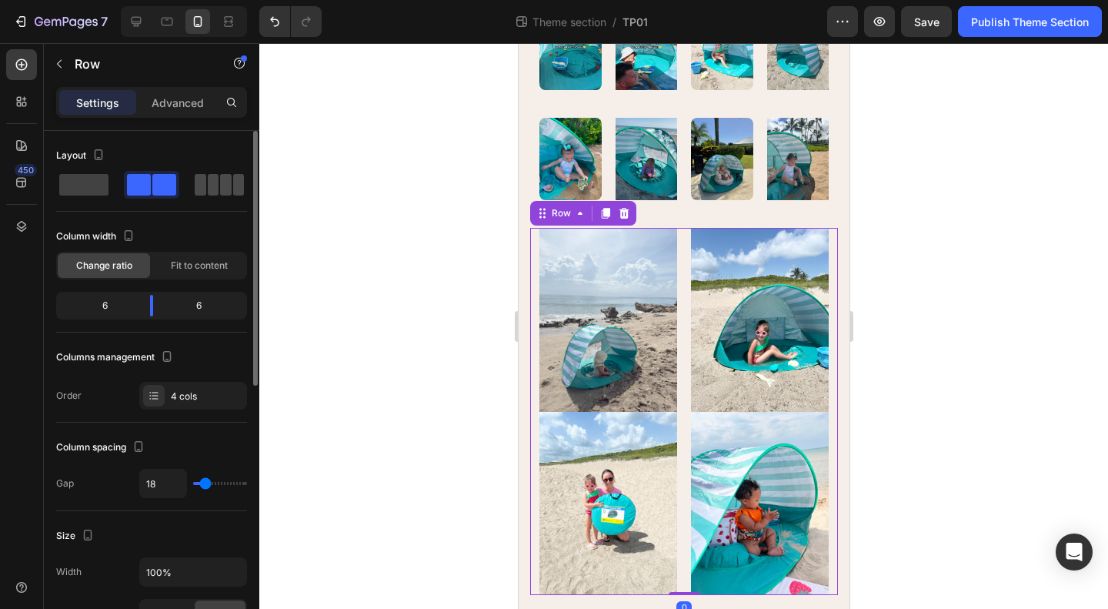
click at [220, 184] on span at bounding box center [226, 185] width 12 height 22
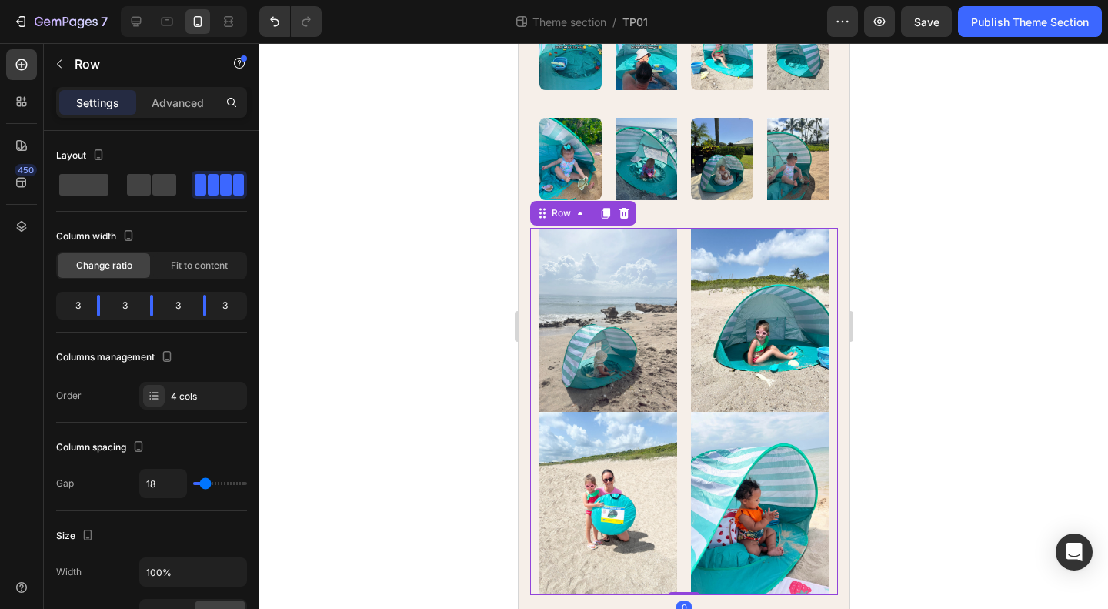
scroll to position [1327, 0]
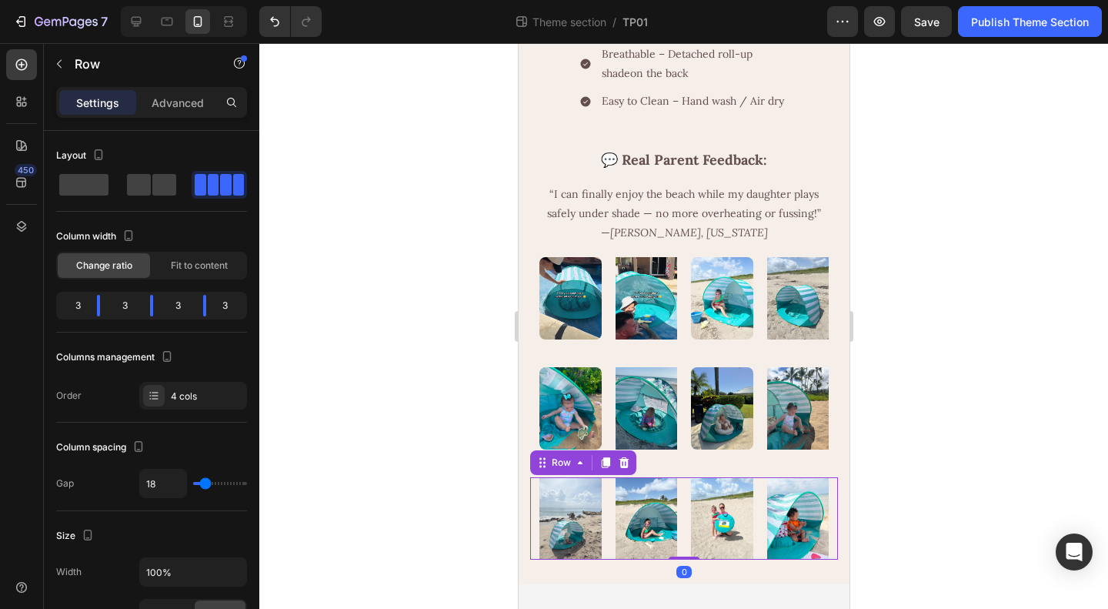
click at [1024, 447] on div at bounding box center [683, 326] width 849 height 566
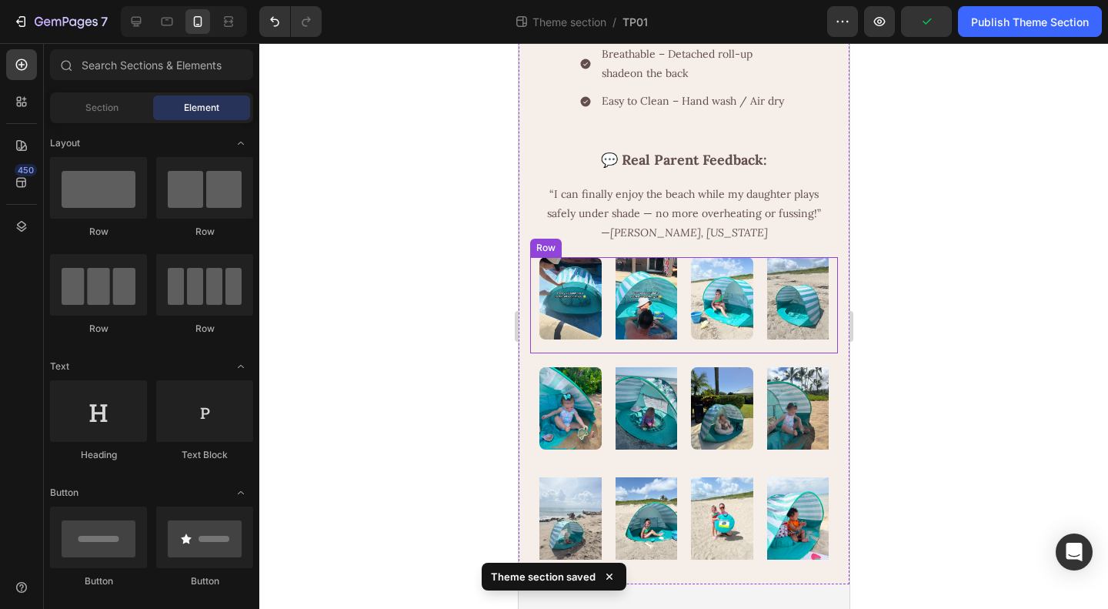
click at [670, 349] on div "Image" at bounding box center [646, 305] width 62 height 96
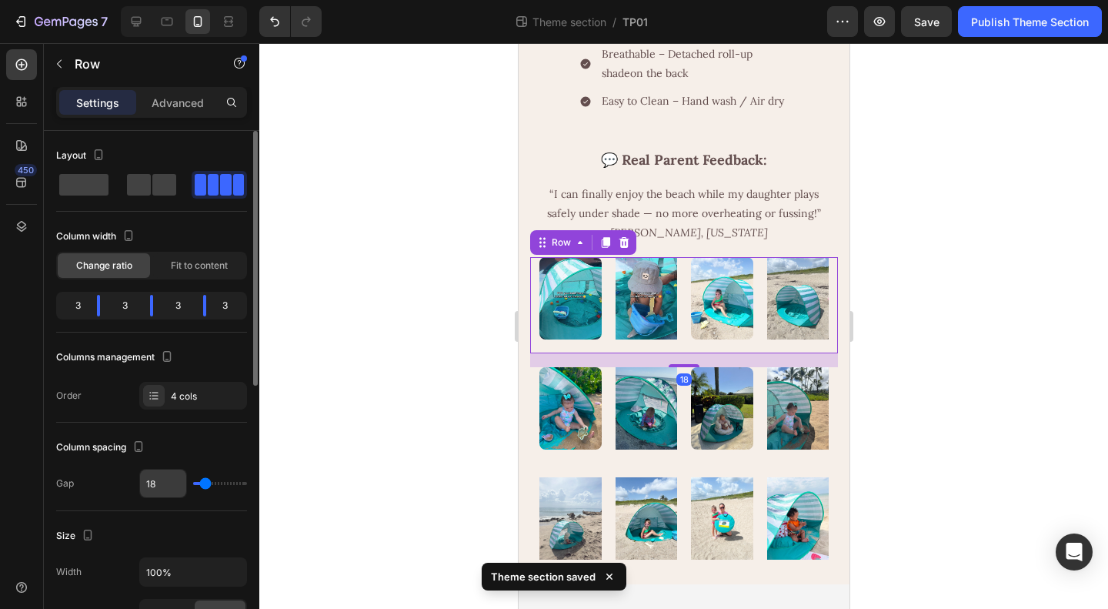
click at [166, 483] on input "18" at bounding box center [163, 483] width 46 height 28
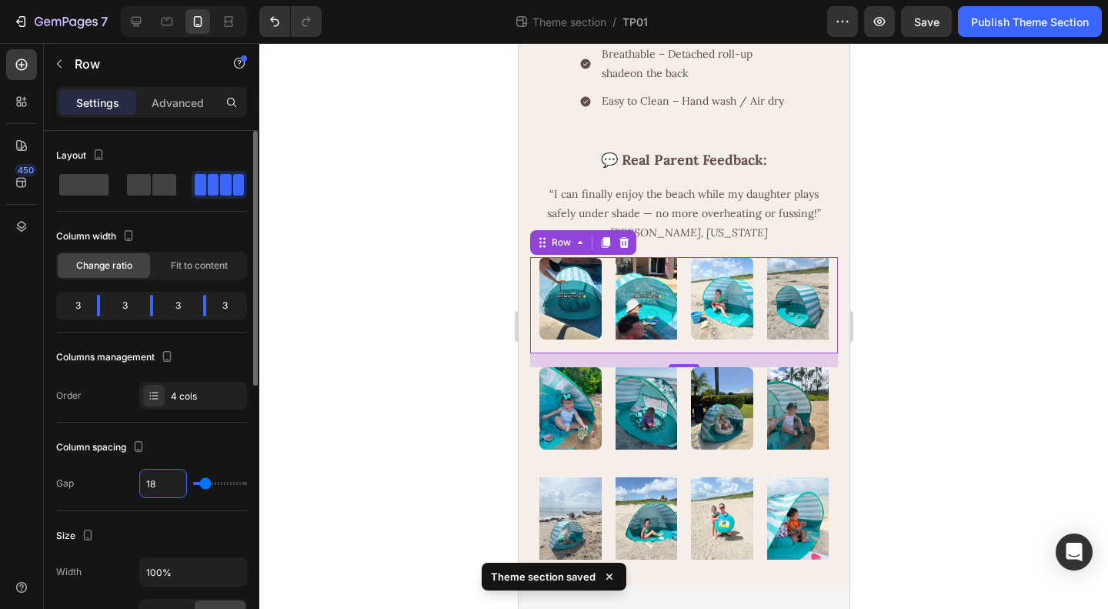
type input "17"
type input "16"
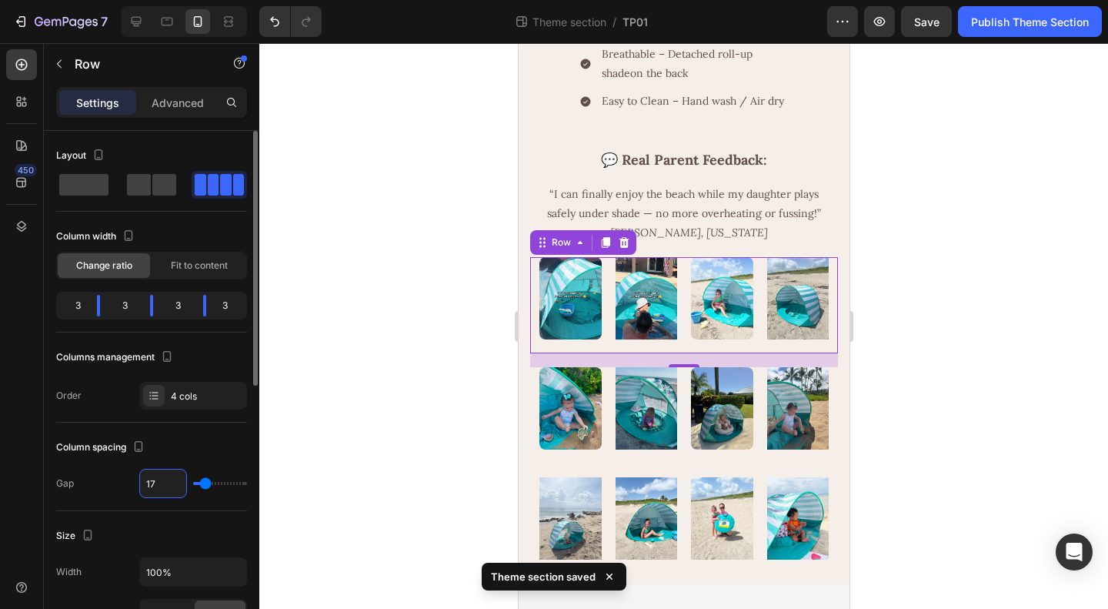
type input "16"
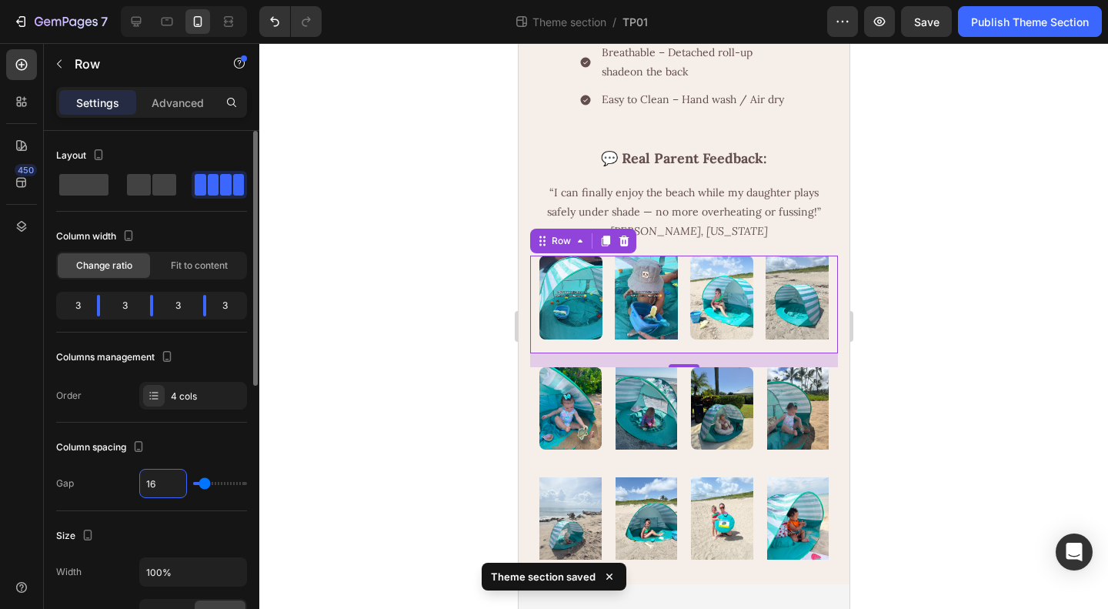
type input "15"
type input "14"
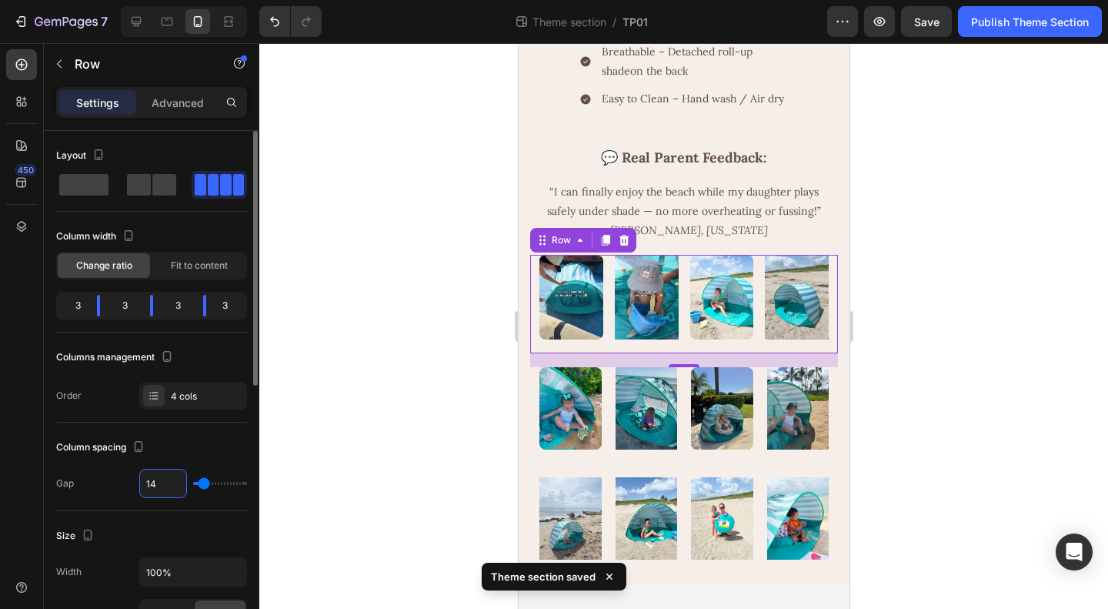
type input "13"
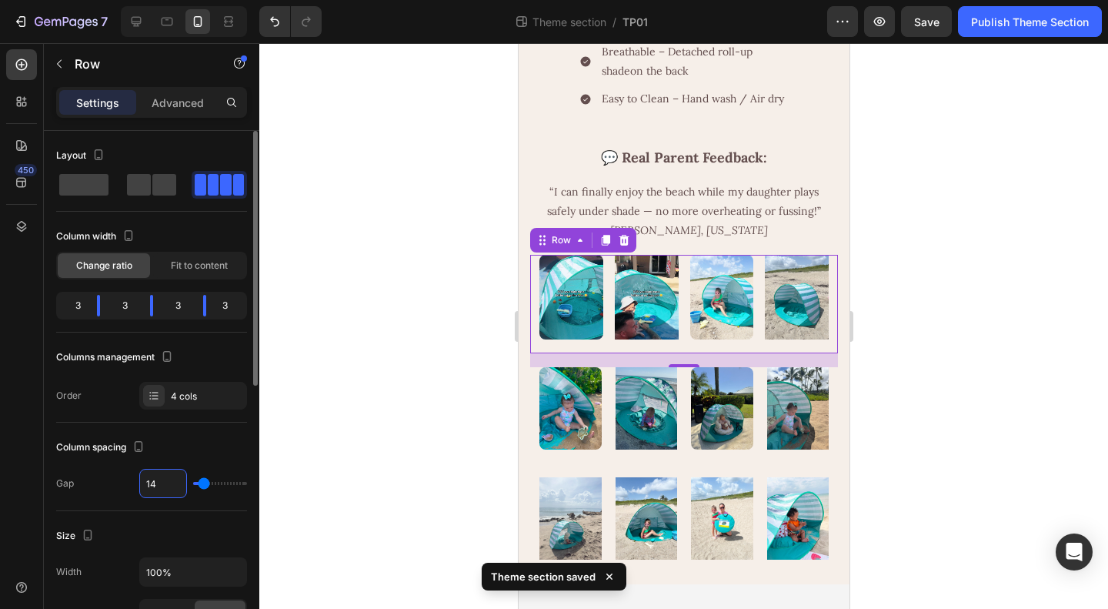
type input "13"
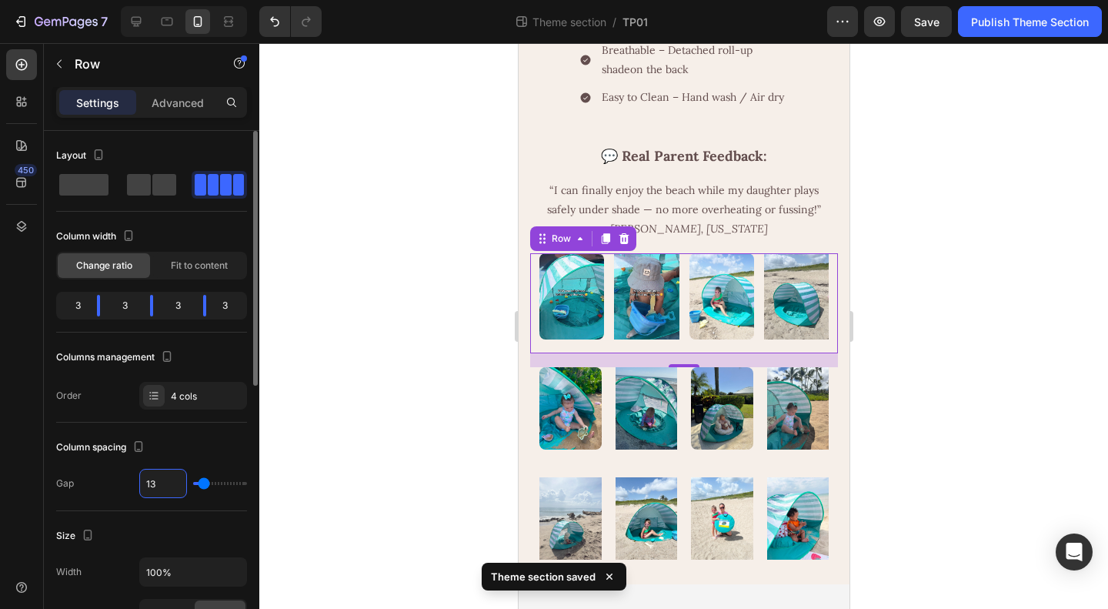
type input "12"
type input "11"
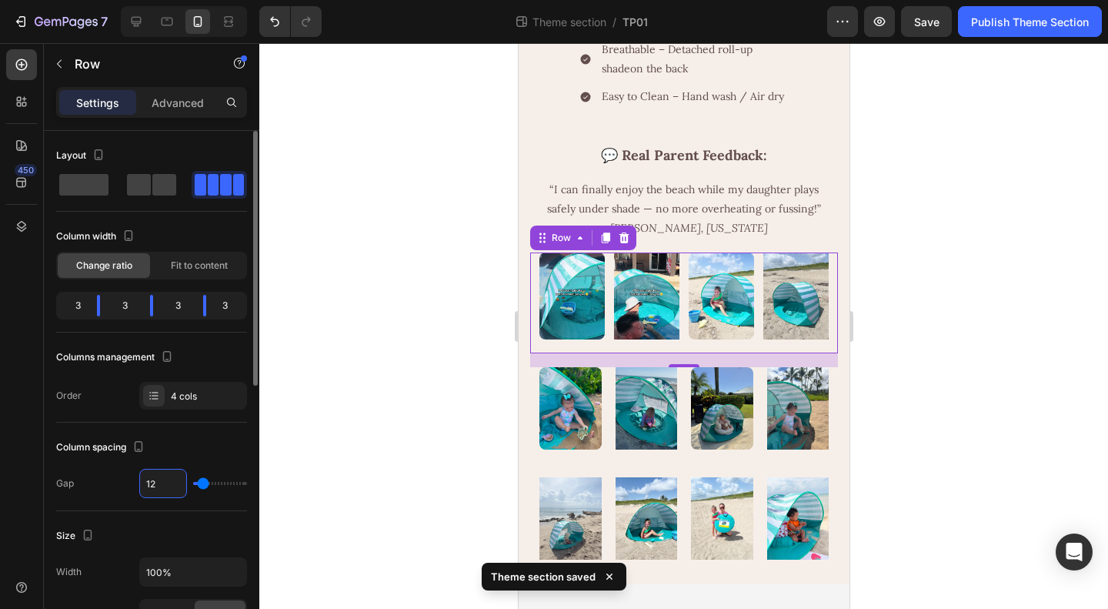
type input "11"
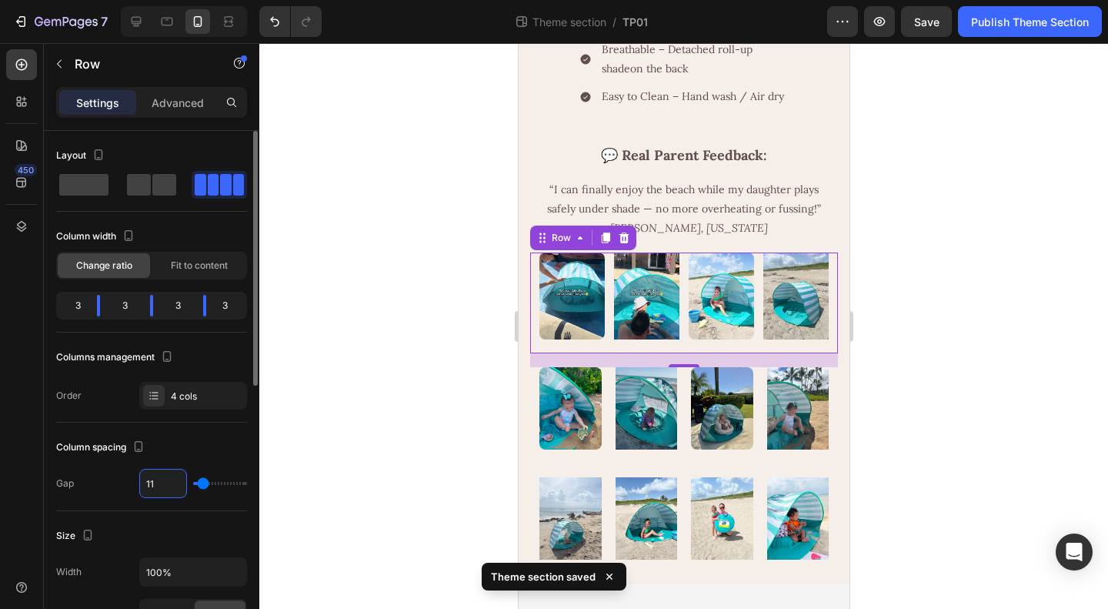
type input "10"
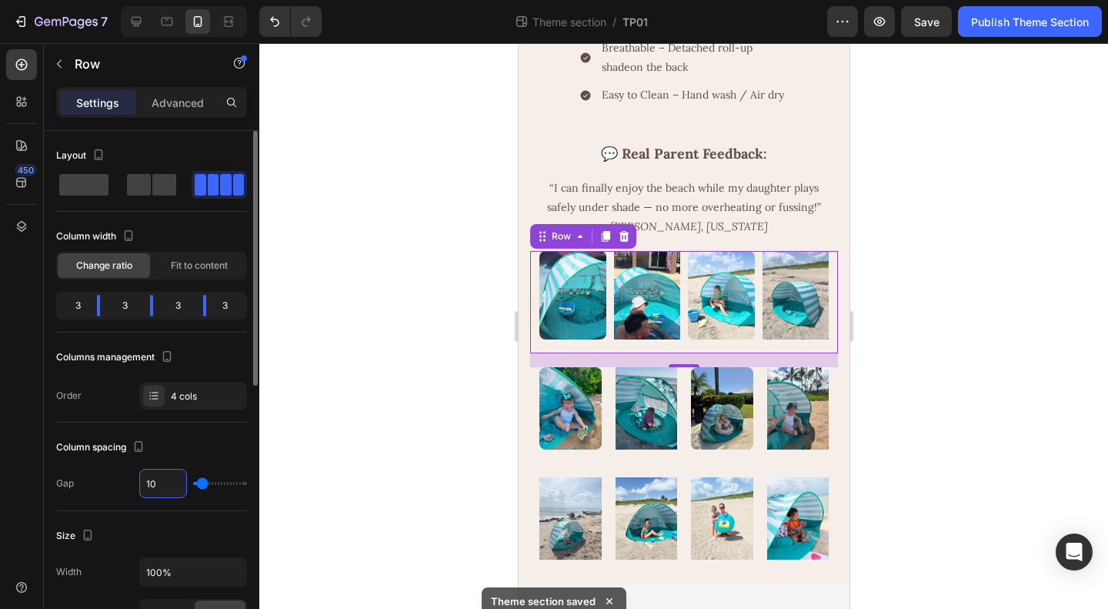
type input "9"
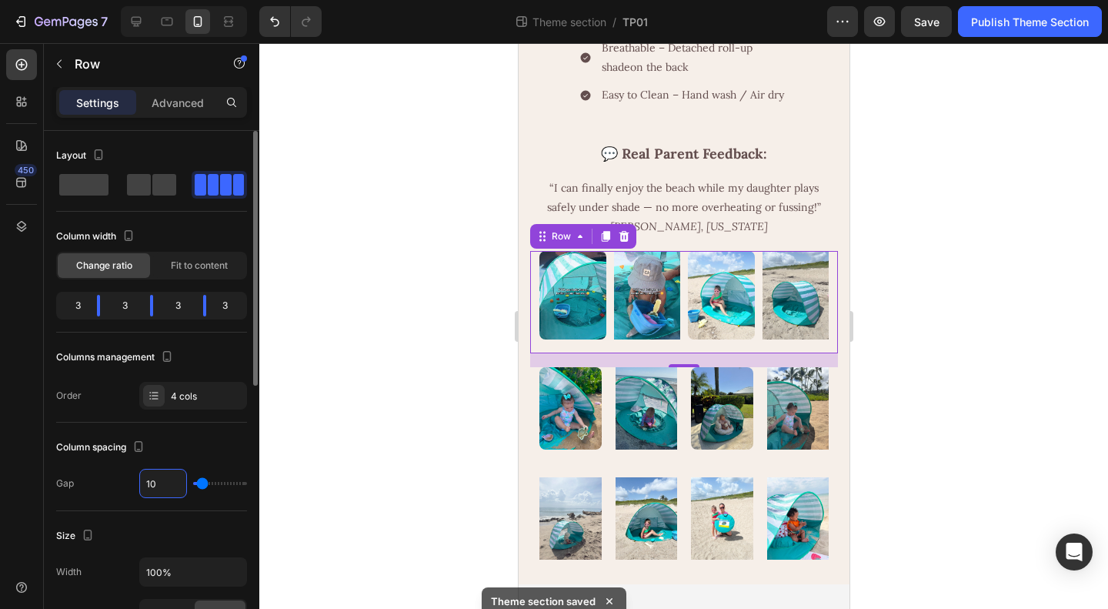
type input "9"
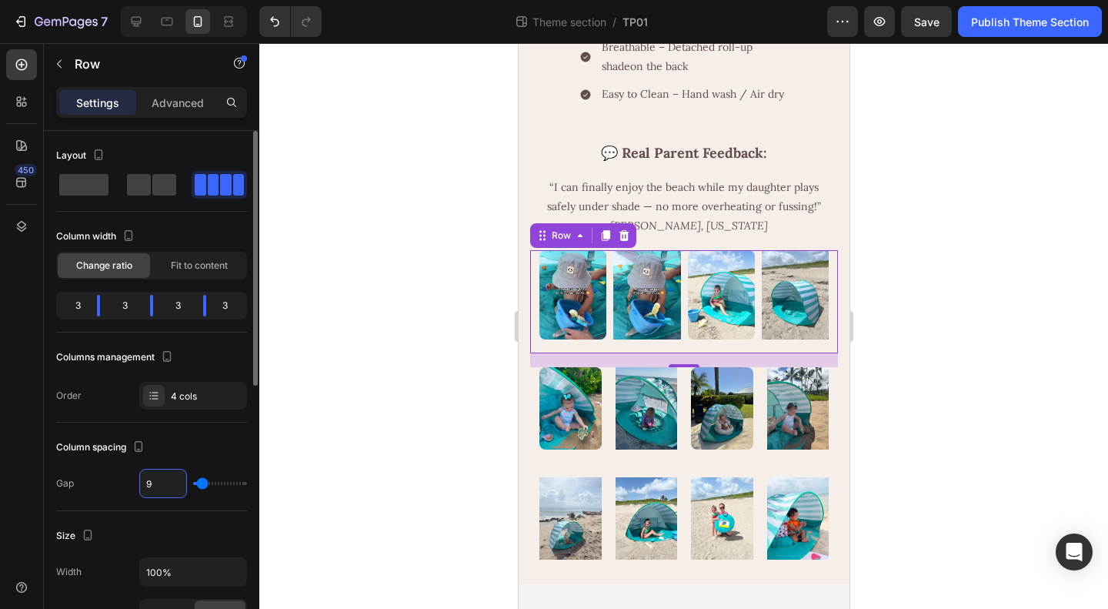
type input "8"
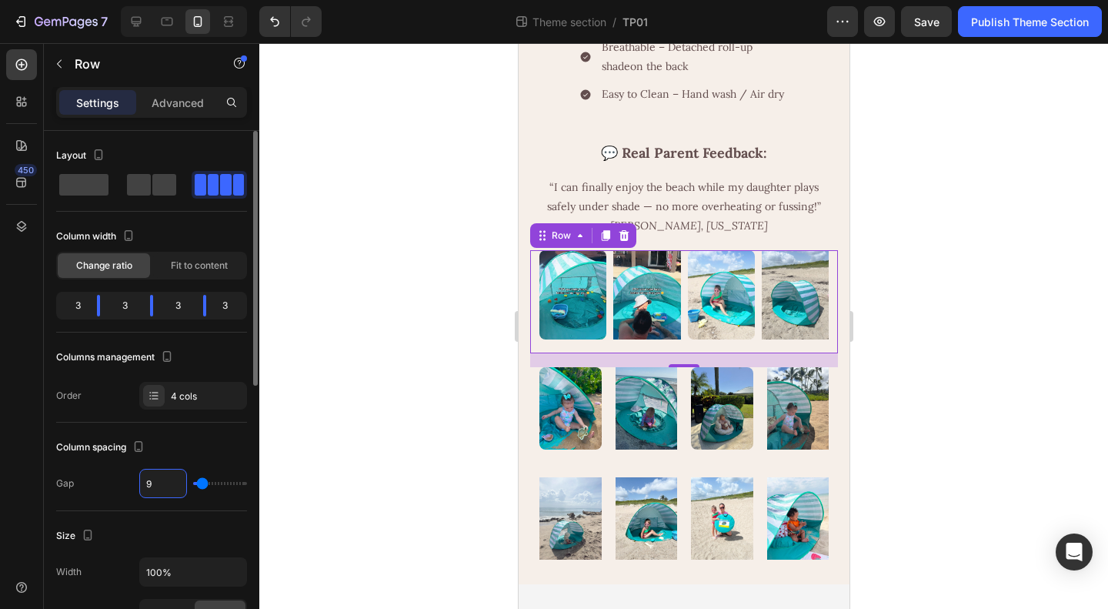
type input "8"
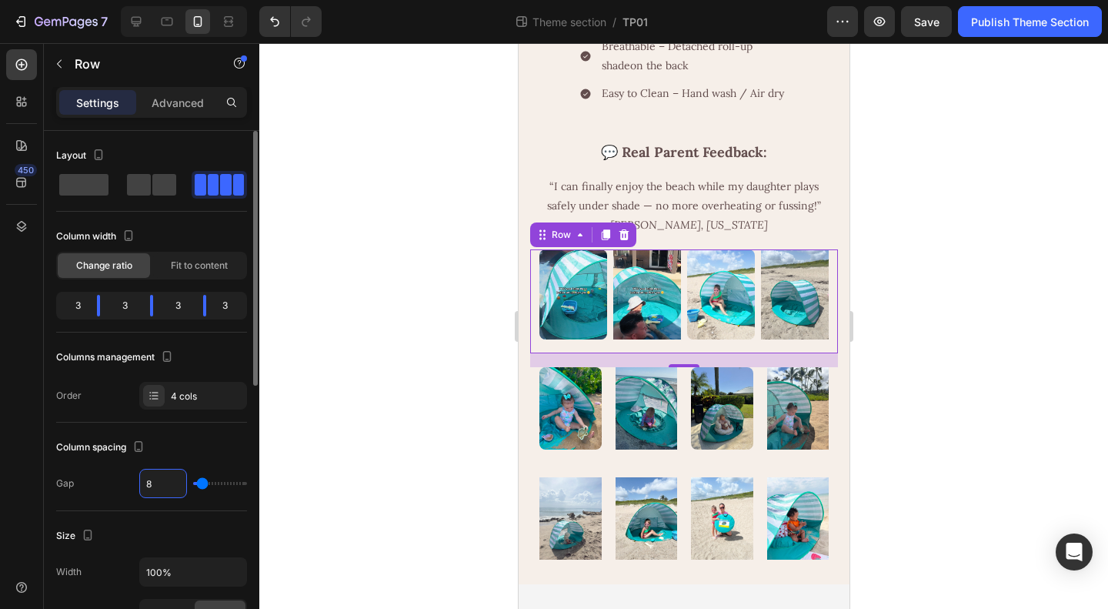
type input "7"
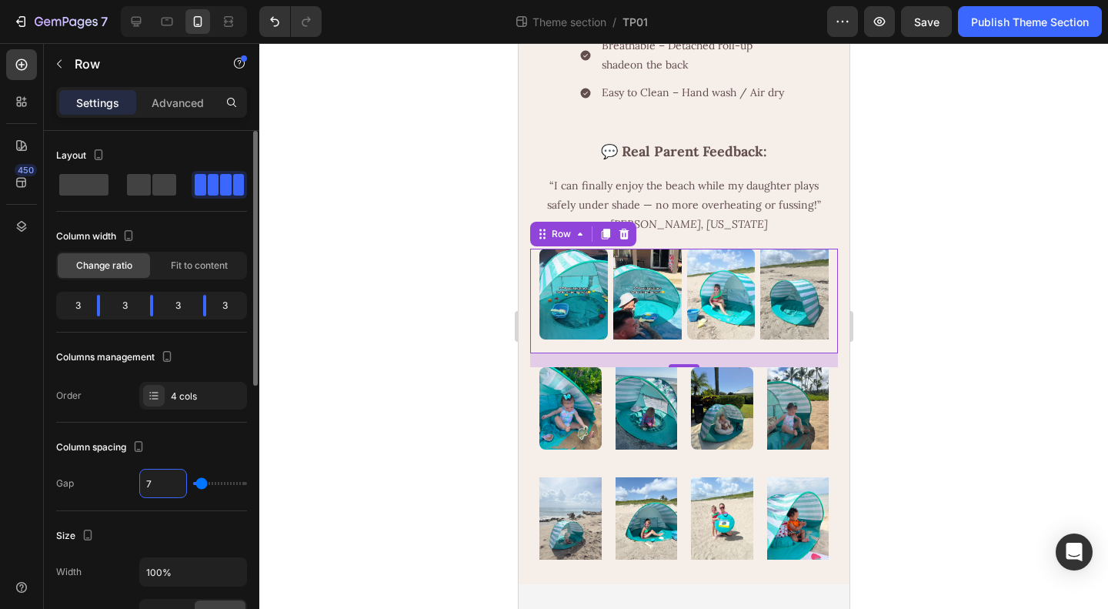
scroll to position [1335, 0]
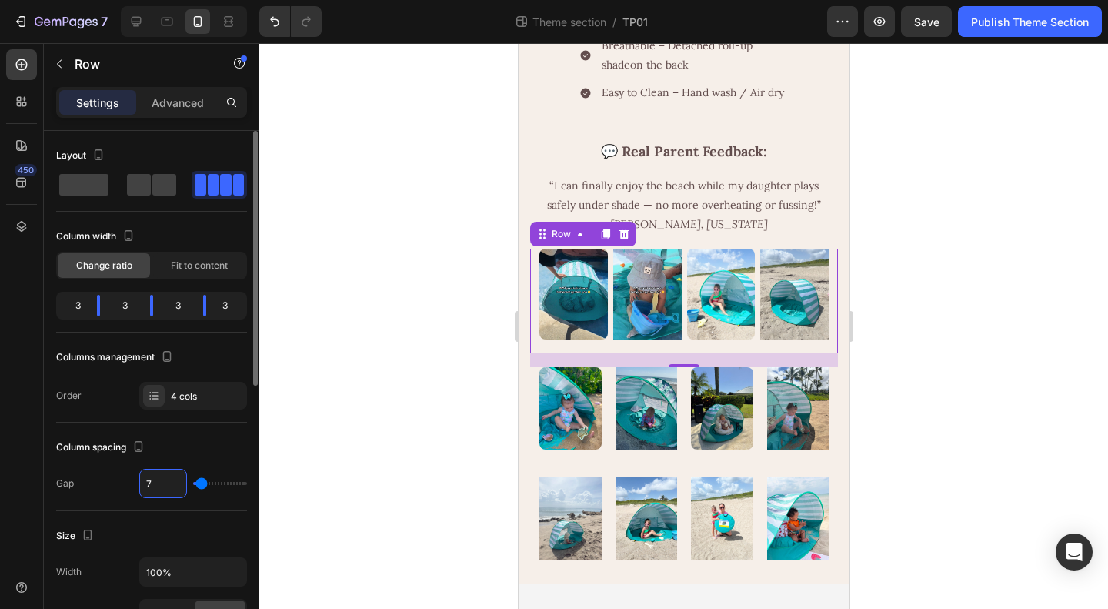
type input "6"
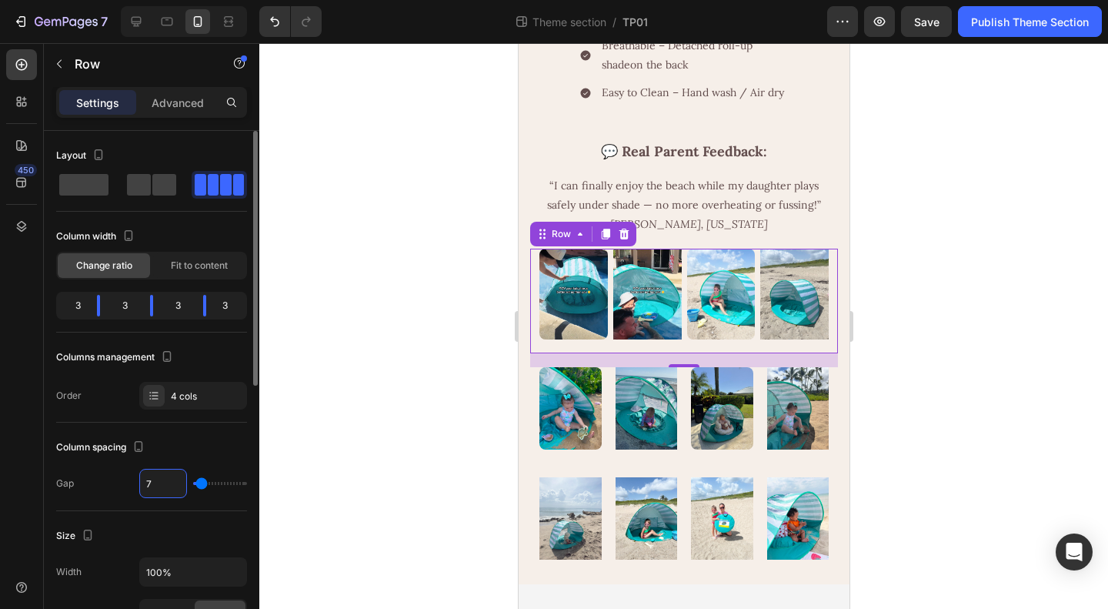
type input "6"
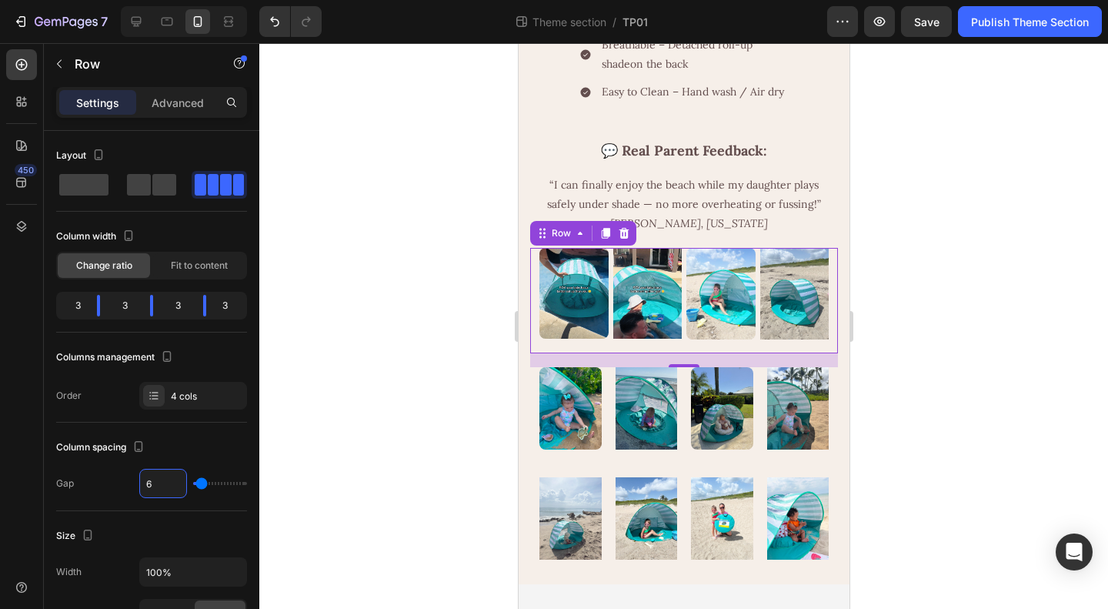
scroll to position [1322, 0]
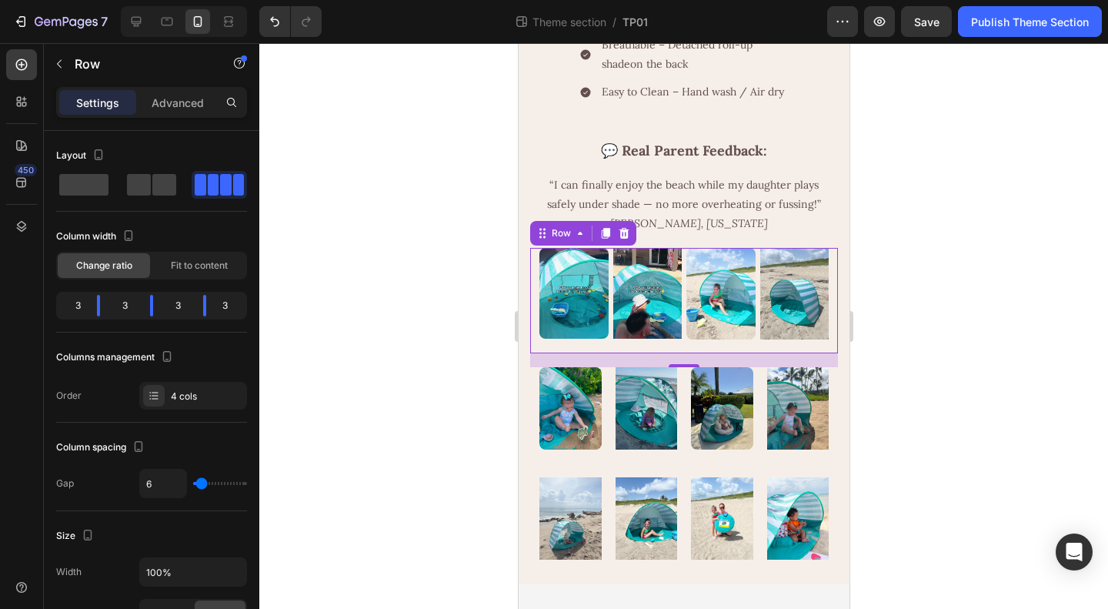
drag, startPoint x: 681, startPoint y: 369, endPoint x: 688, endPoint y: 335, distance: 35.3
click at [684, 336] on div "Image Image Image Image Row 18" at bounding box center [683, 300] width 308 height 105
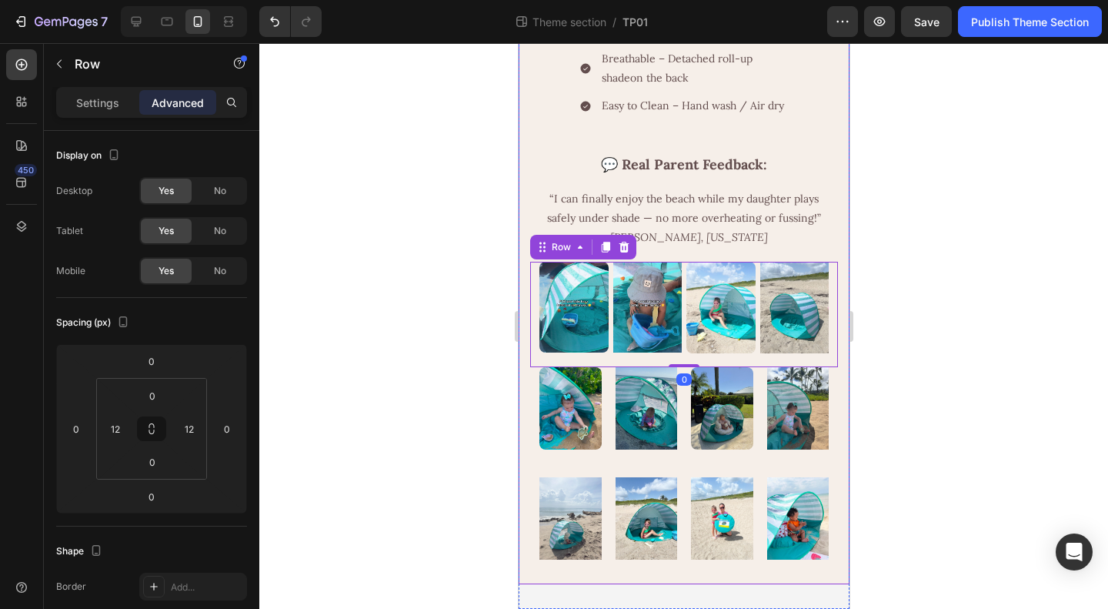
click at [957, 350] on div at bounding box center [683, 326] width 849 height 566
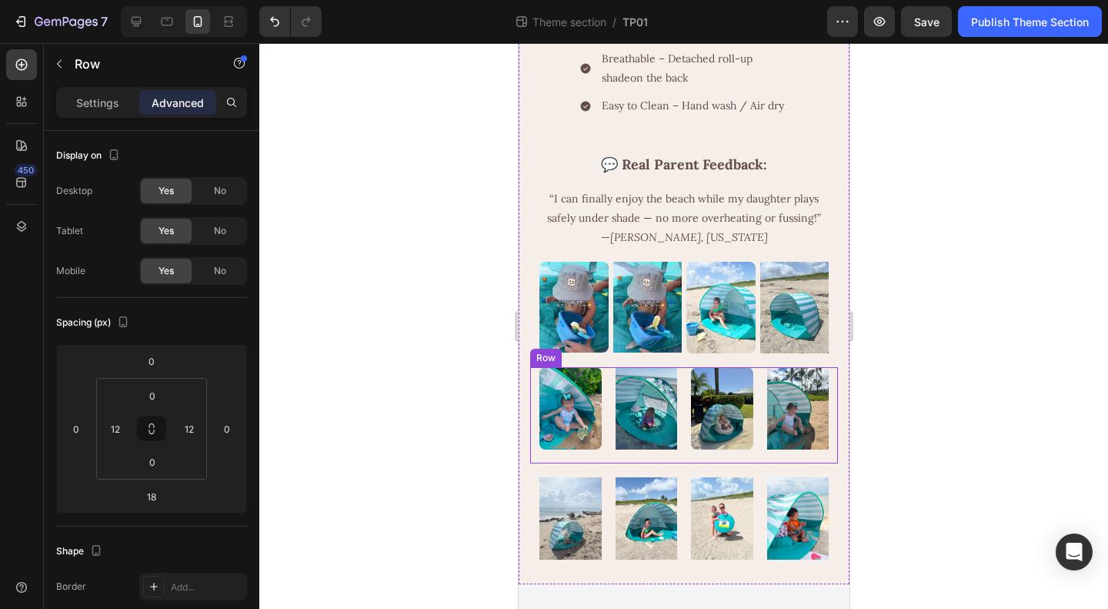
click at [680, 447] on div "Image Image Image Image Row" at bounding box center [683, 415] width 308 height 96
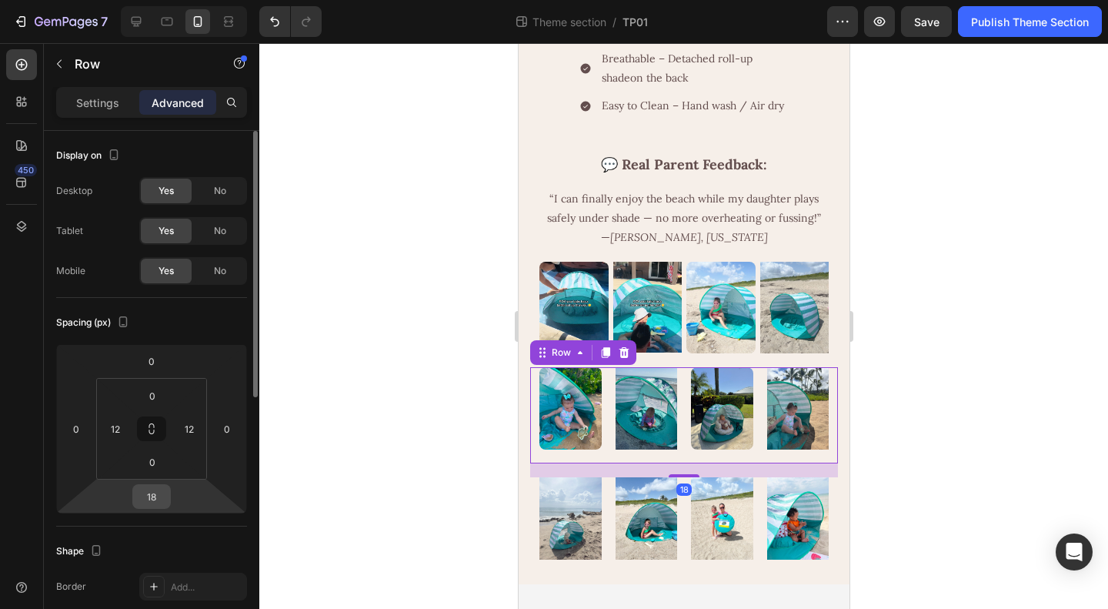
click at [152, 496] on input "18" at bounding box center [151, 496] width 31 height 23
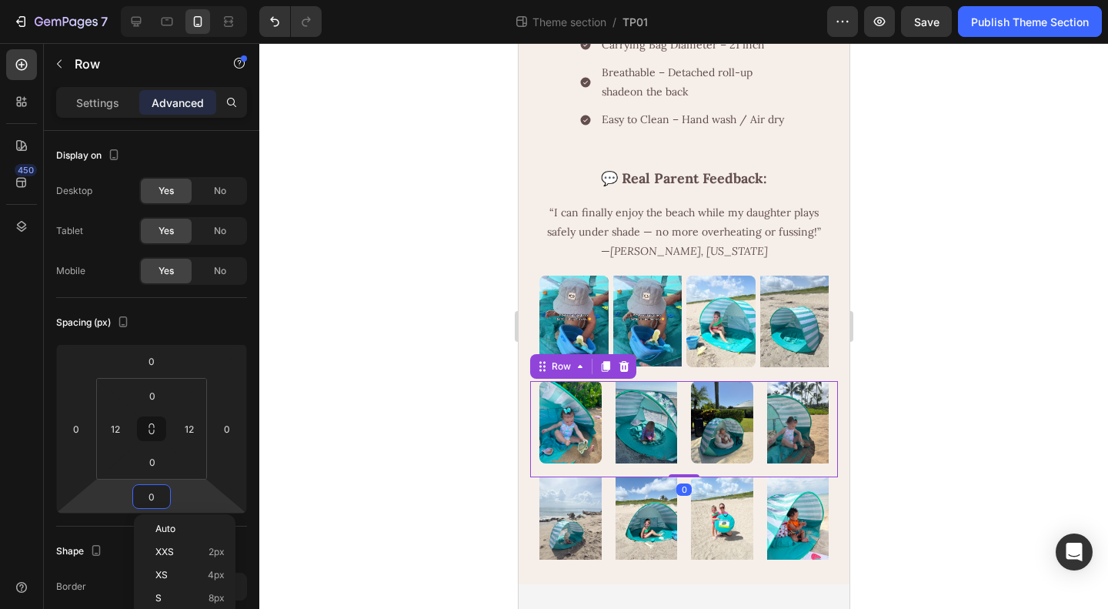
scroll to position [1308, 0]
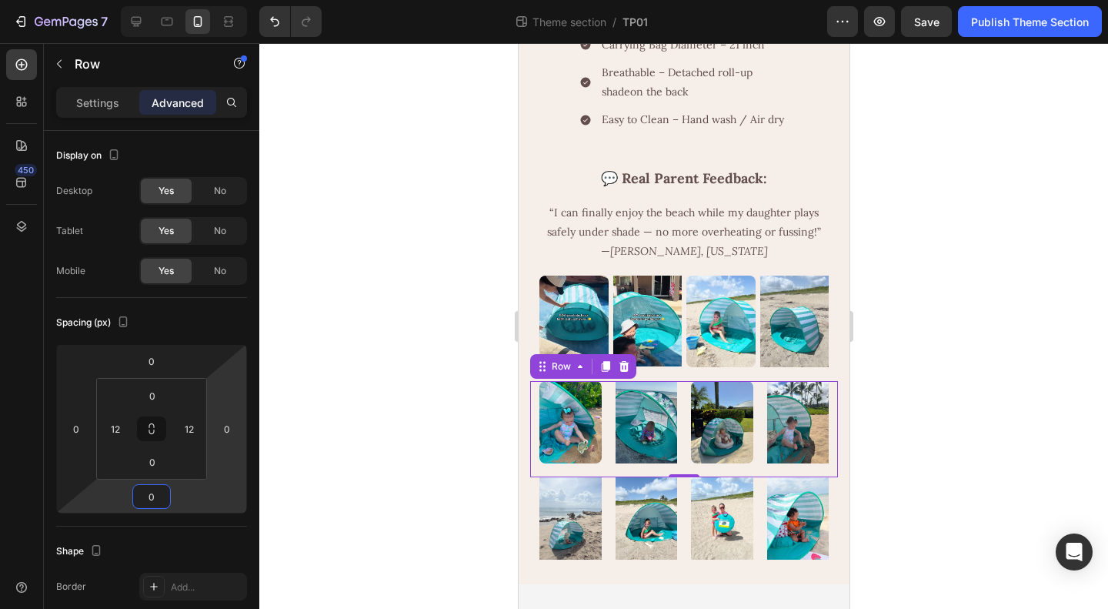
type input "0"
click at [606, 469] on div "Image Image Image Image Row 0" at bounding box center [683, 429] width 308 height 96
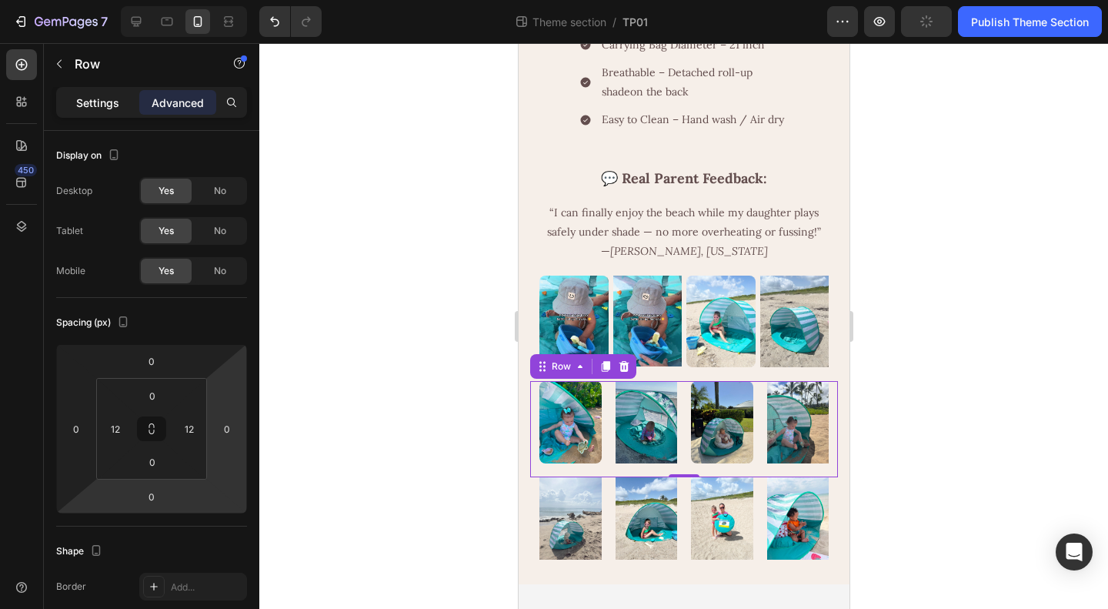
click at [72, 101] on div "Settings" at bounding box center [97, 102] width 77 height 25
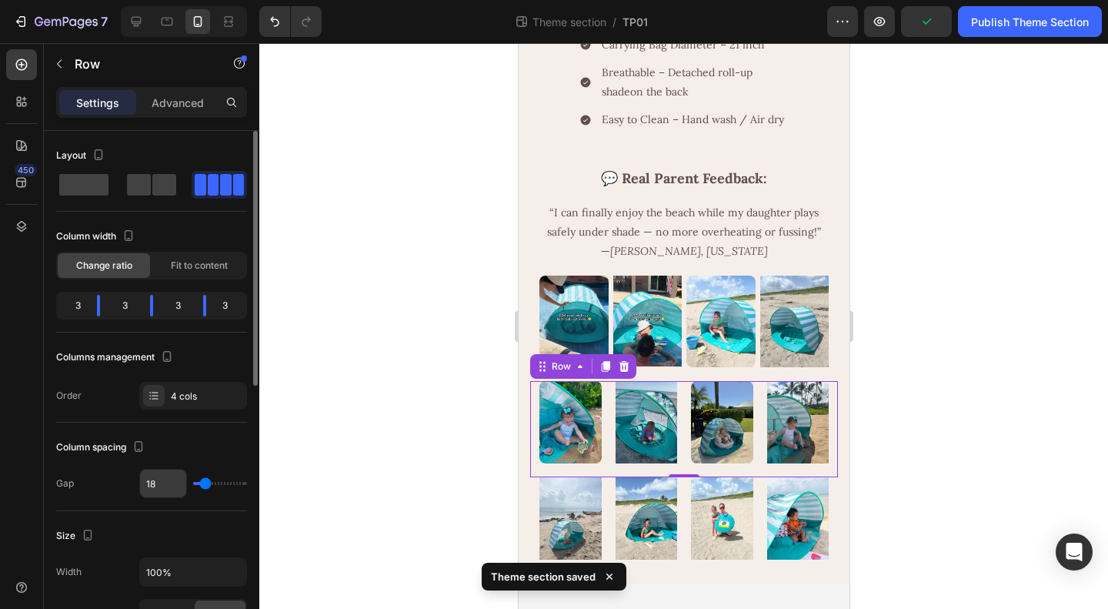
click at [149, 483] on input "18" at bounding box center [163, 483] width 46 height 28
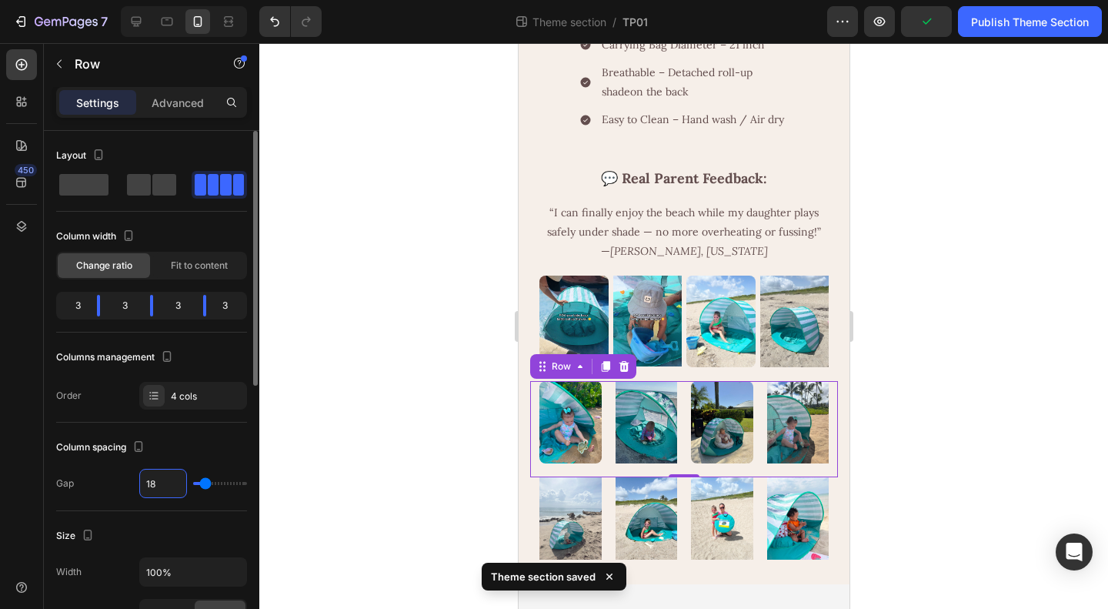
type input "6"
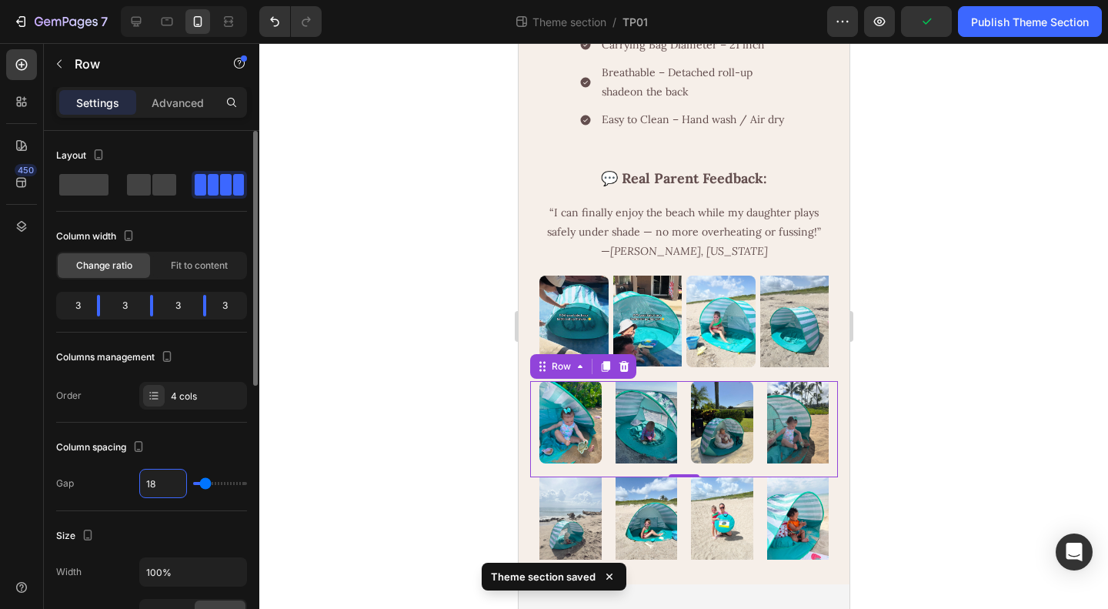
type input "6"
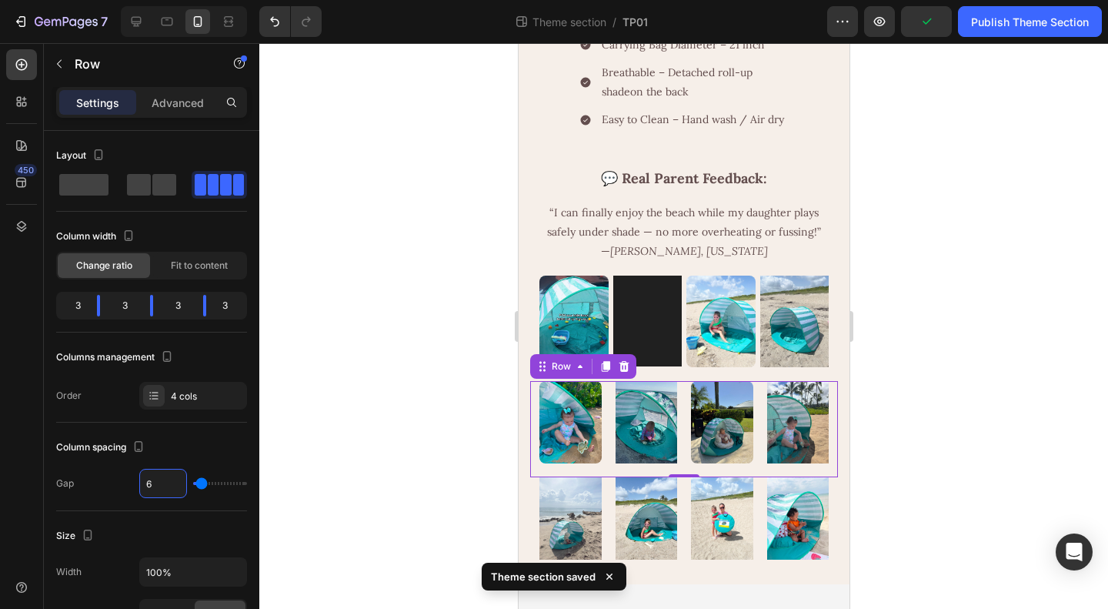
scroll to position [1317, 0]
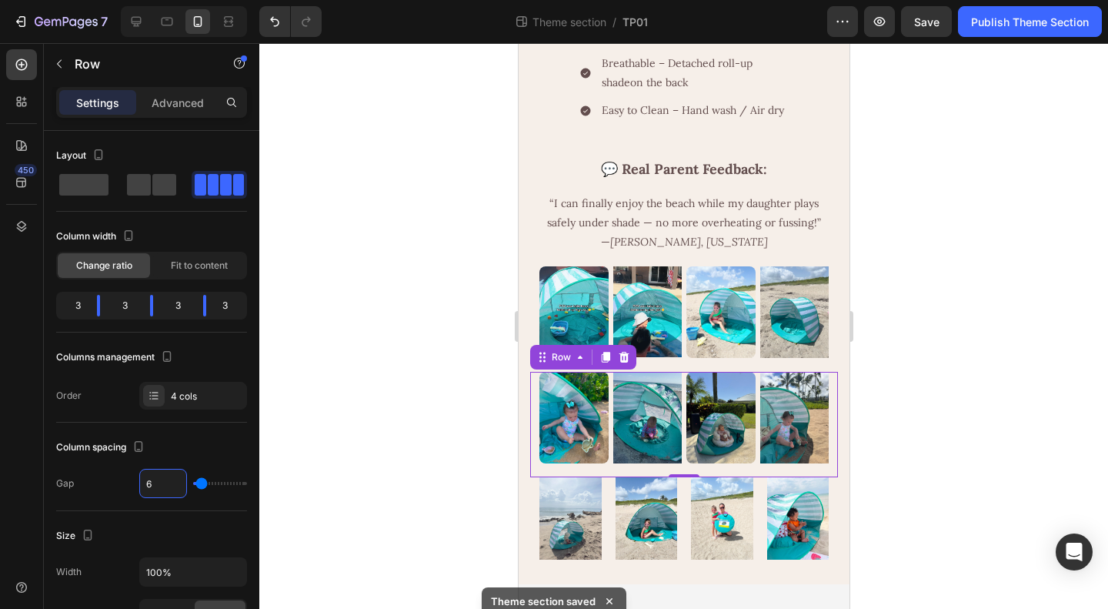
click at [971, 444] on div at bounding box center [683, 326] width 849 height 566
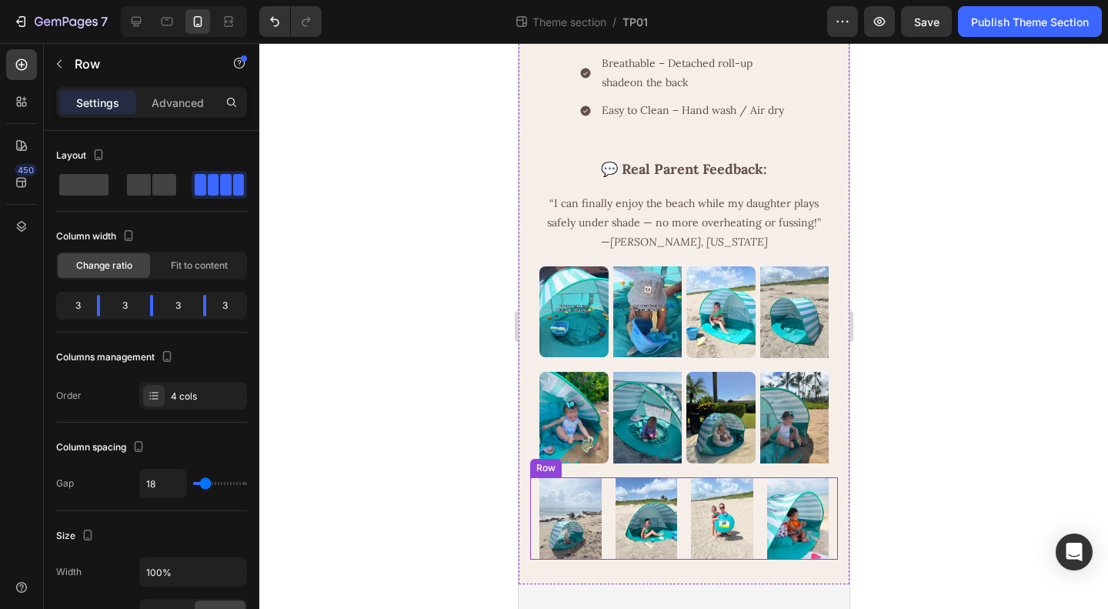
click at [676, 521] on div "Image Image Image Image Row" at bounding box center [683, 518] width 308 height 82
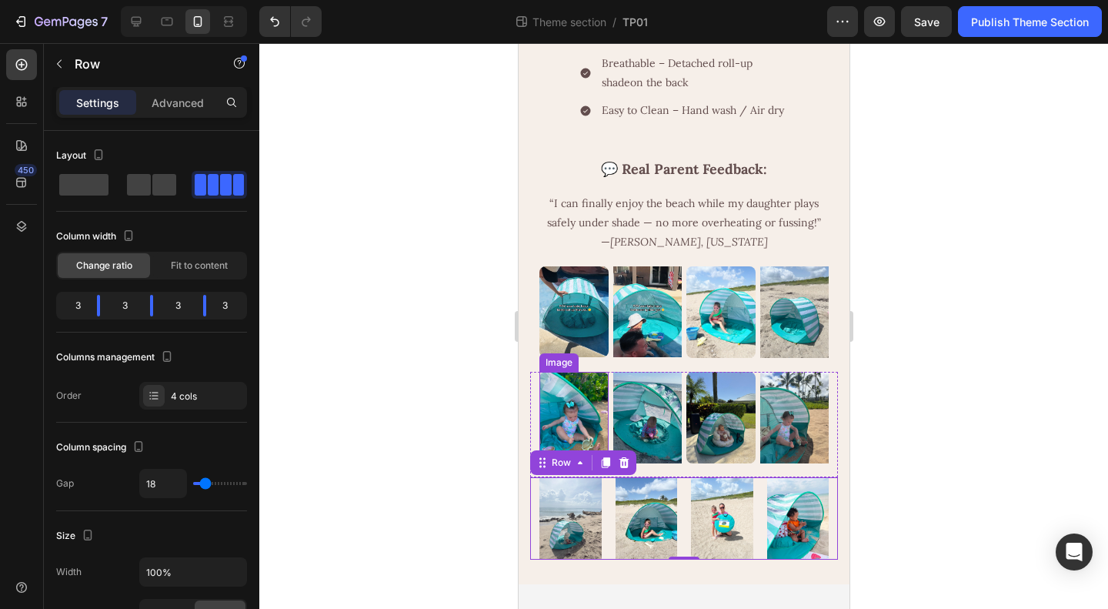
click at [600, 432] on img at bounding box center [573, 418] width 69 height 92
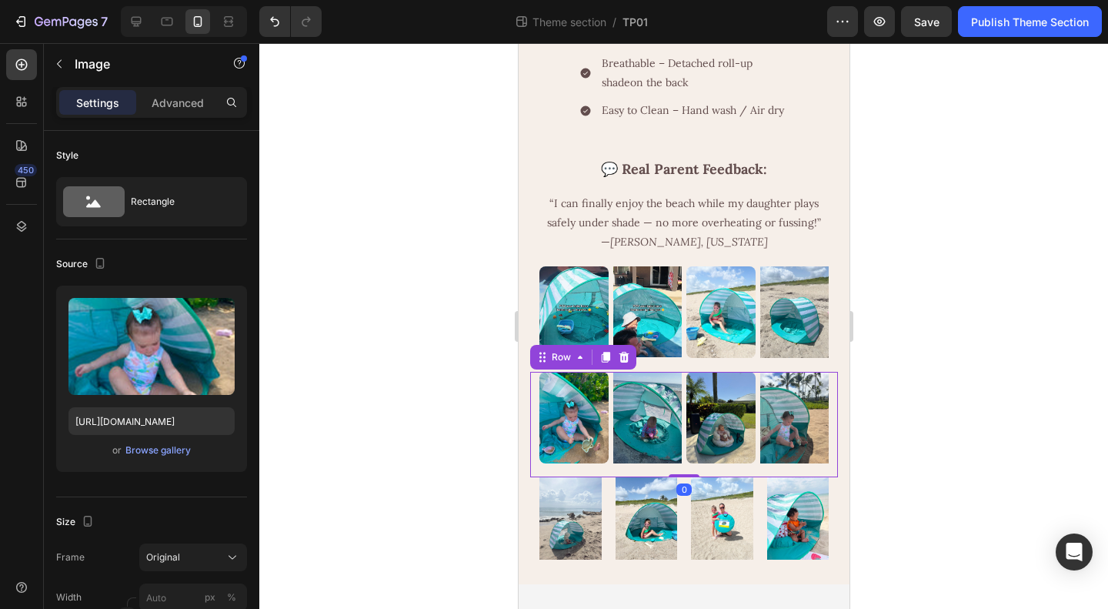
click at [606, 438] on div "Image Image Image Image Row 0" at bounding box center [683, 424] width 308 height 105
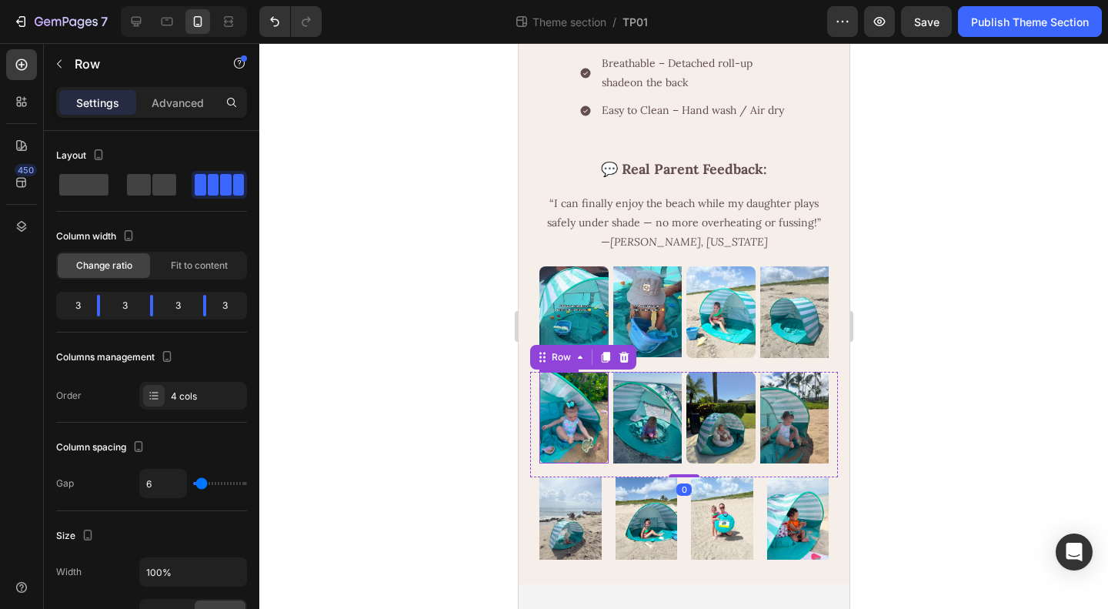
click at [574, 430] on img at bounding box center [573, 418] width 69 height 92
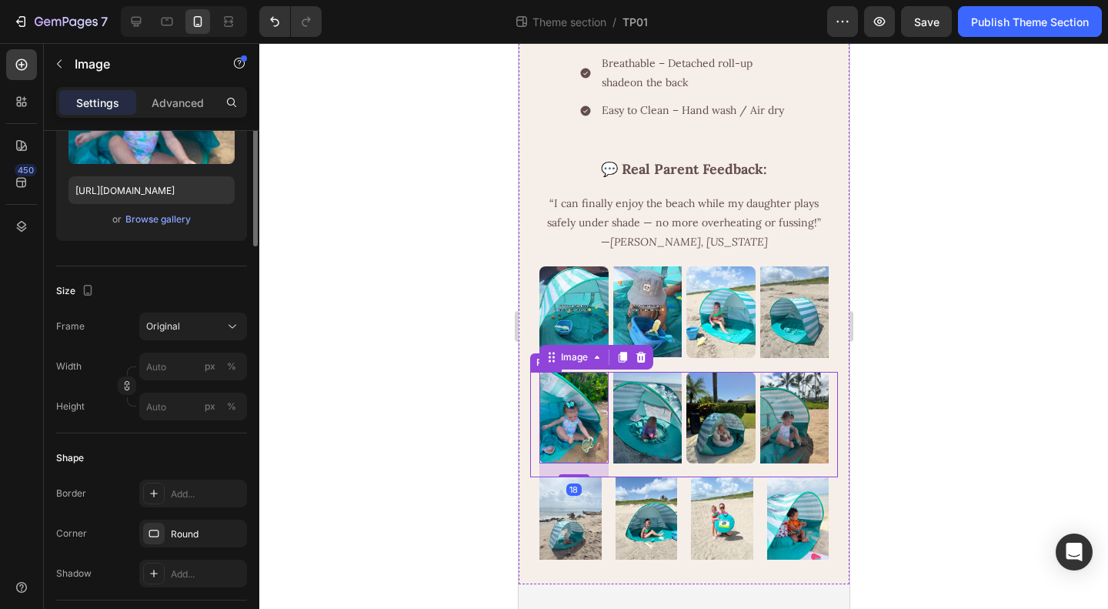
scroll to position [539, 0]
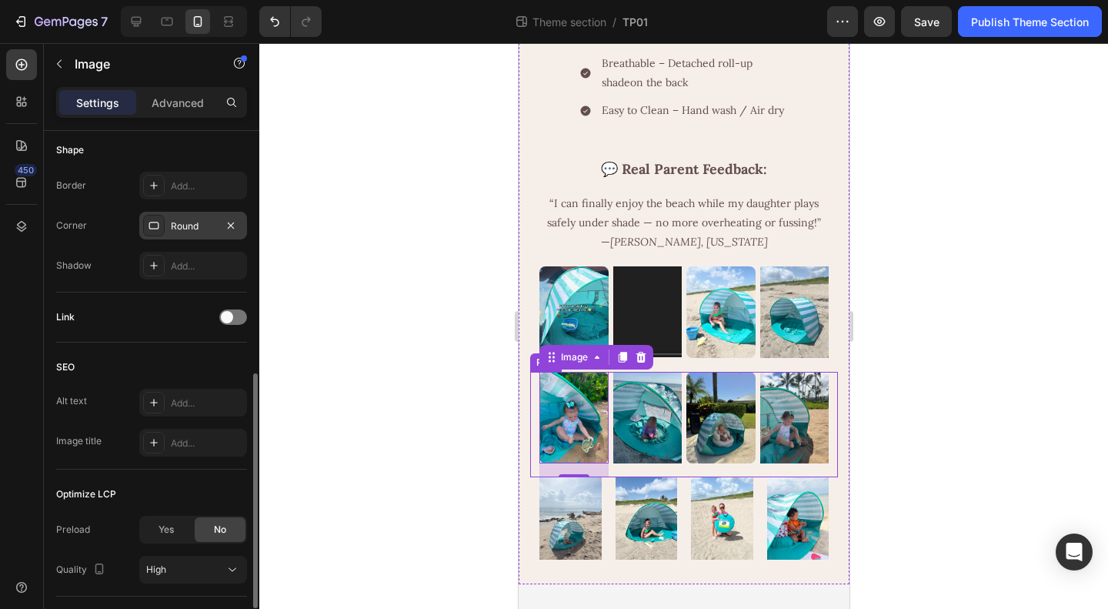
click at [197, 223] on div "Round" at bounding box center [193, 226] width 45 height 14
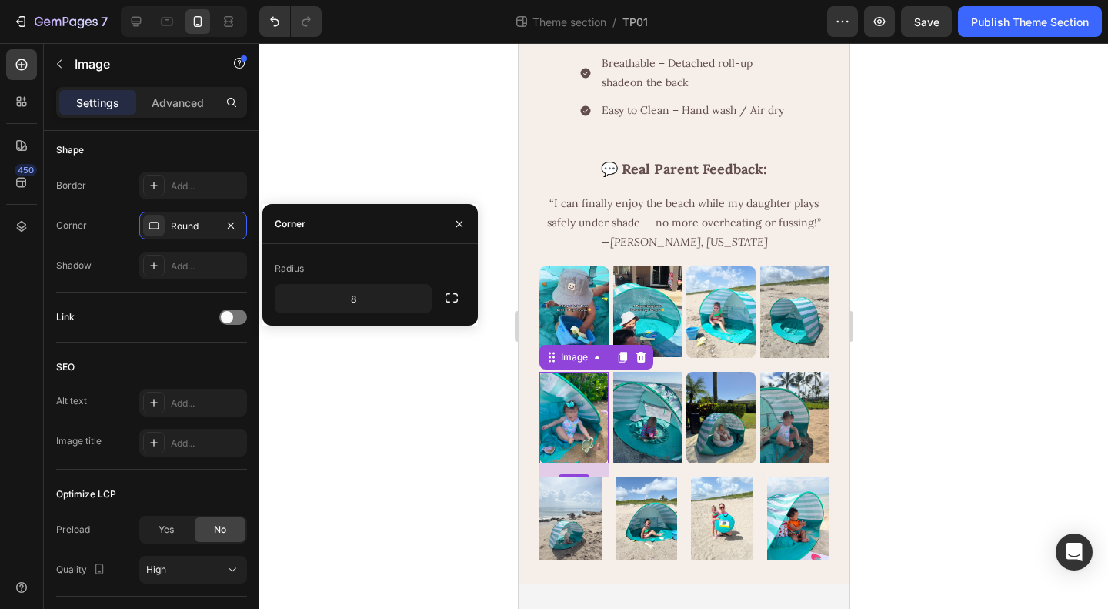
drag, startPoint x: 938, startPoint y: 389, endPoint x: 873, endPoint y: 406, distance: 67.8
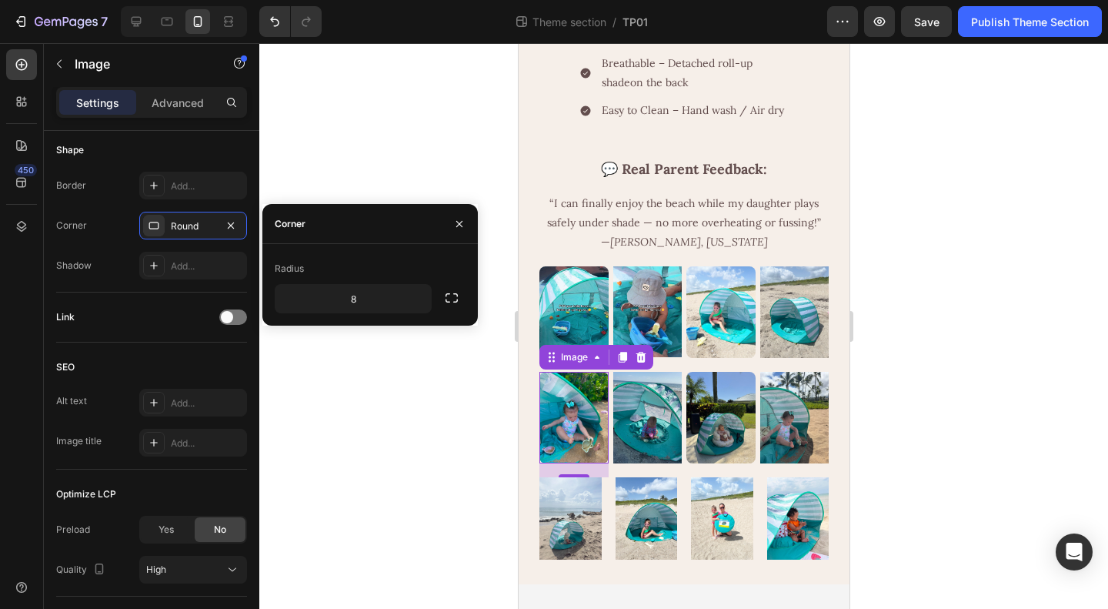
click at [937, 389] on div at bounding box center [683, 326] width 849 height 566
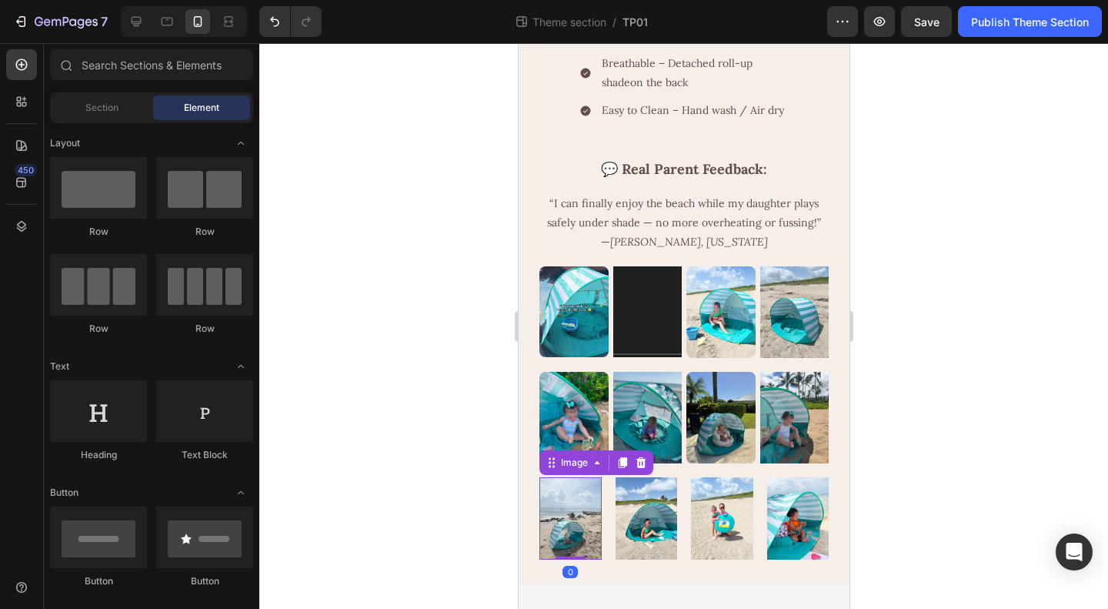
click at [575, 516] on img at bounding box center [570, 518] width 62 height 82
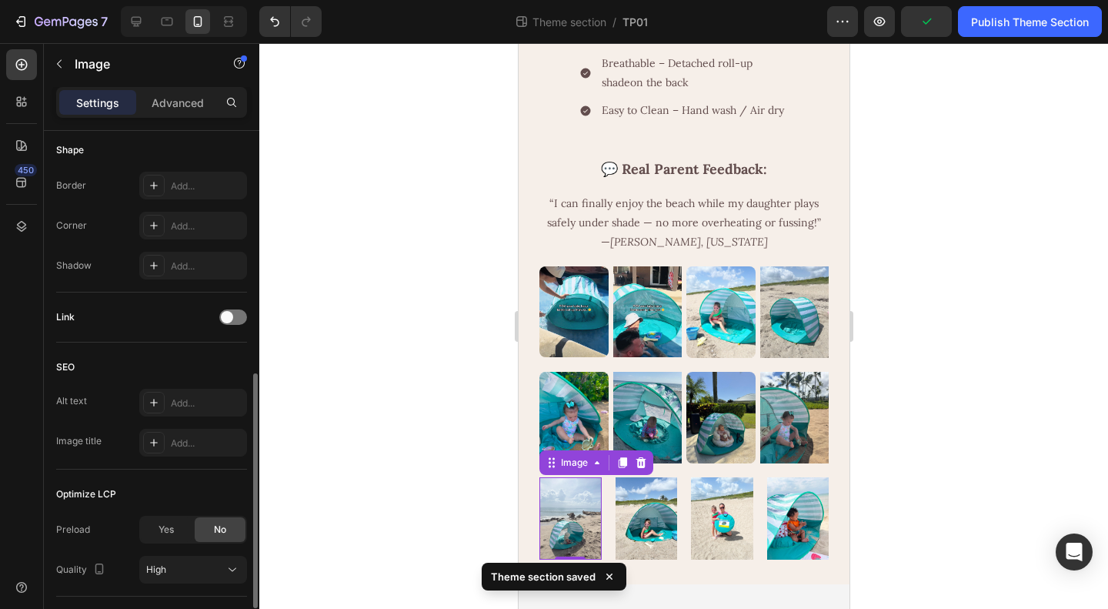
scroll to position [462, 0]
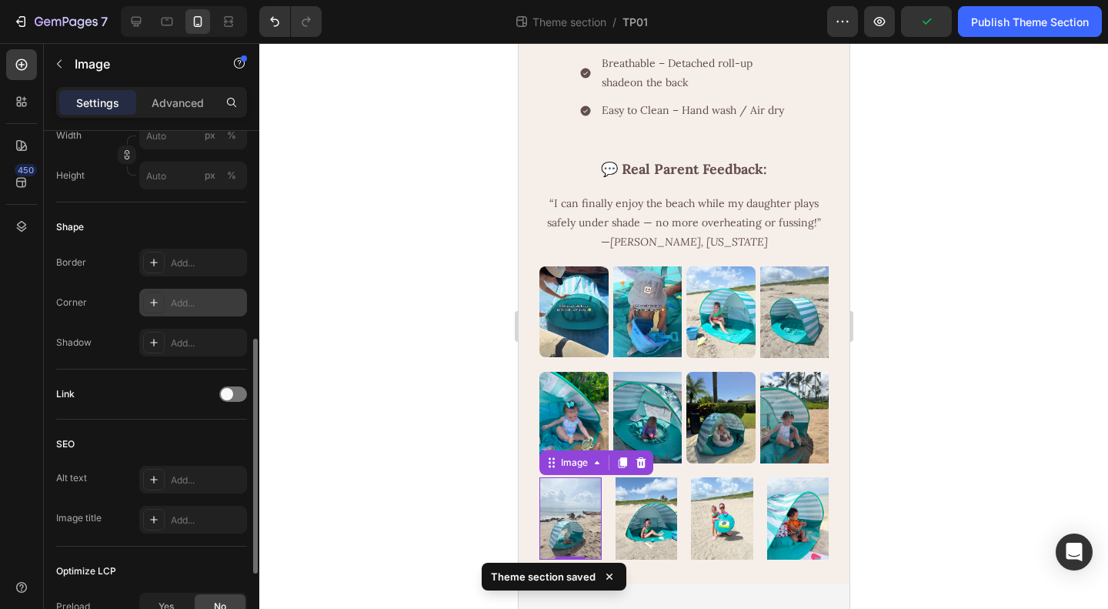
click at [191, 301] on div "Add..." at bounding box center [207, 303] width 72 height 14
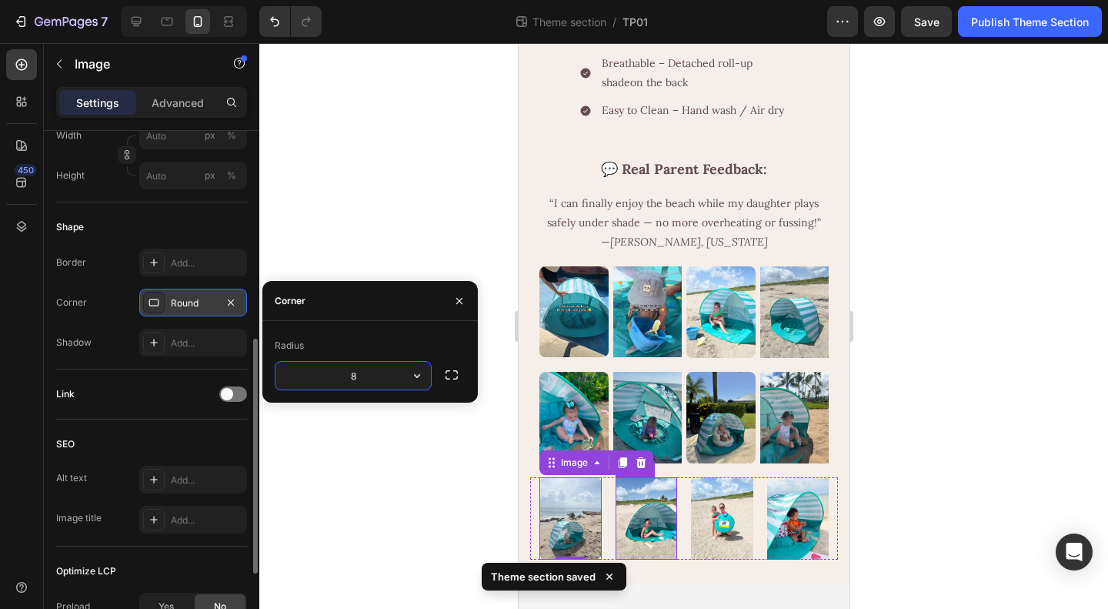
click at [646, 525] on img at bounding box center [646, 518] width 62 height 82
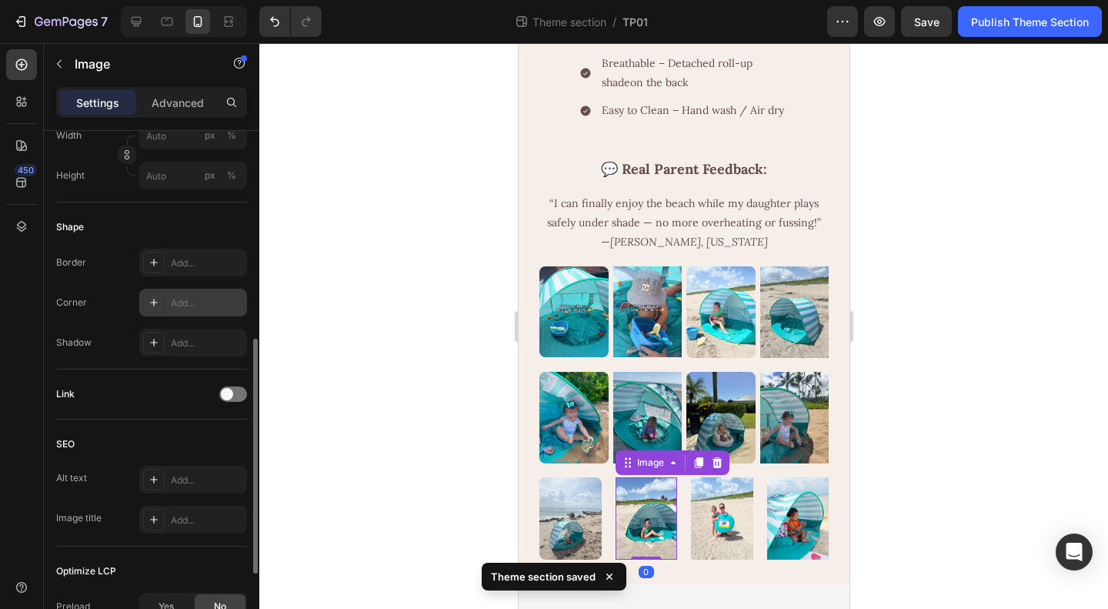
click at [179, 300] on div "Add..." at bounding box center [207, 303] width 72 height 14
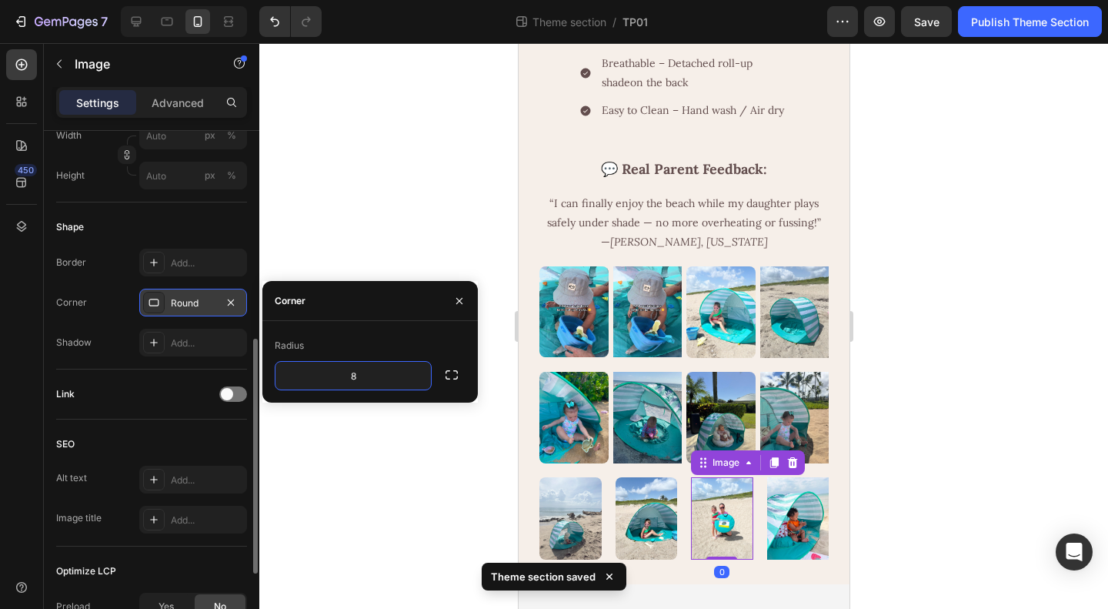
click at [717, 526] on img at bounding box center [721, 518] width 62 height 82
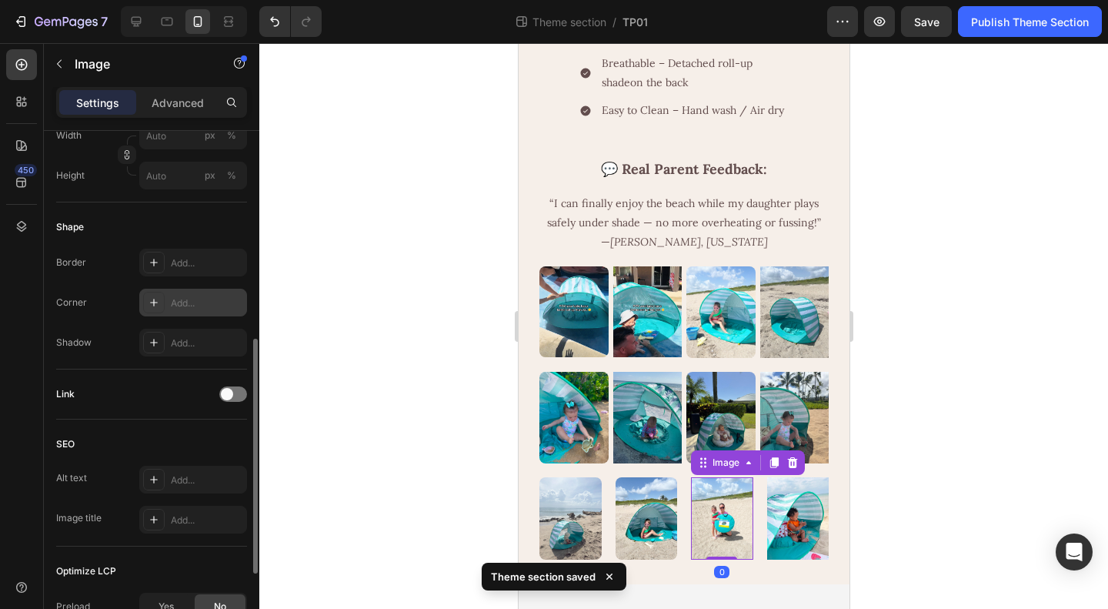
click at [158, 302] on icon at bounding box center [154, 302] width 12 height 12
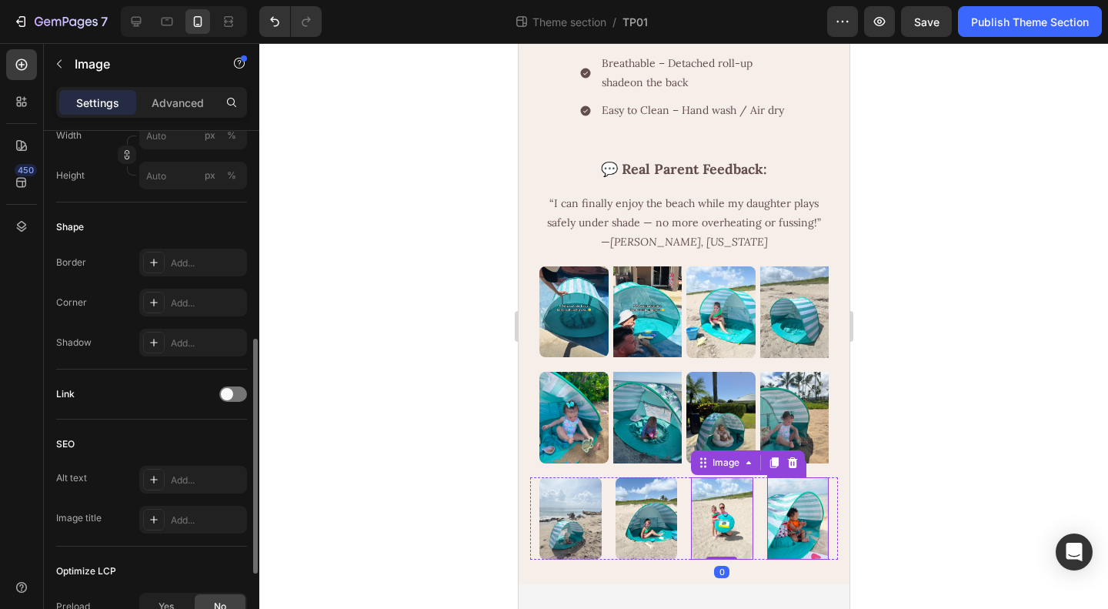
click at [779, 524] on img at bounding box center [797, 518] width 62 height 82
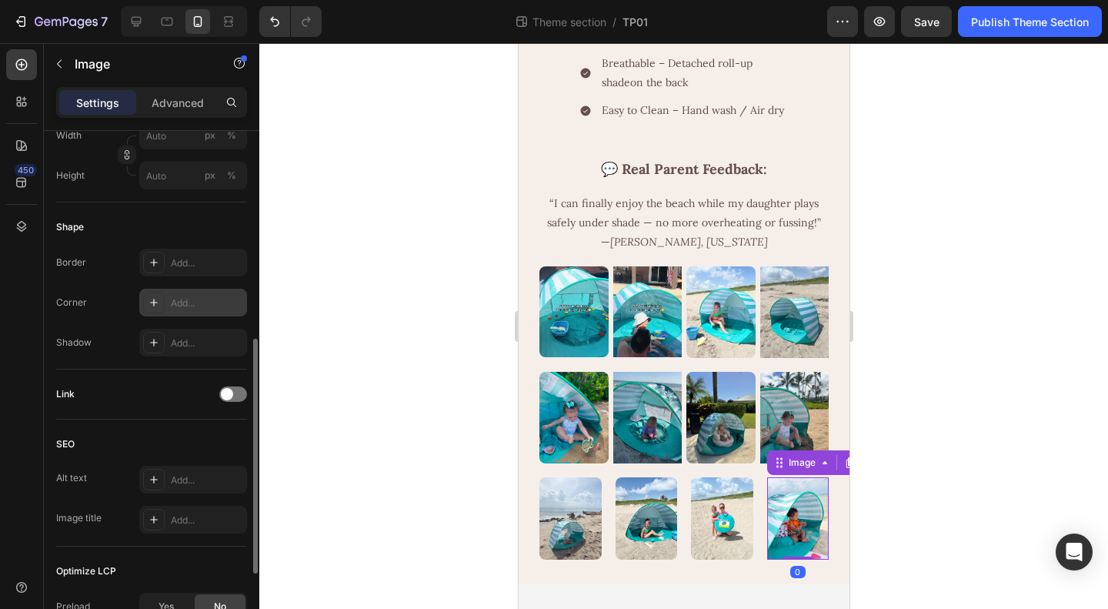
click at [187, 296] on div "Add..." at bounding box center [207, 303] width 72 height 14
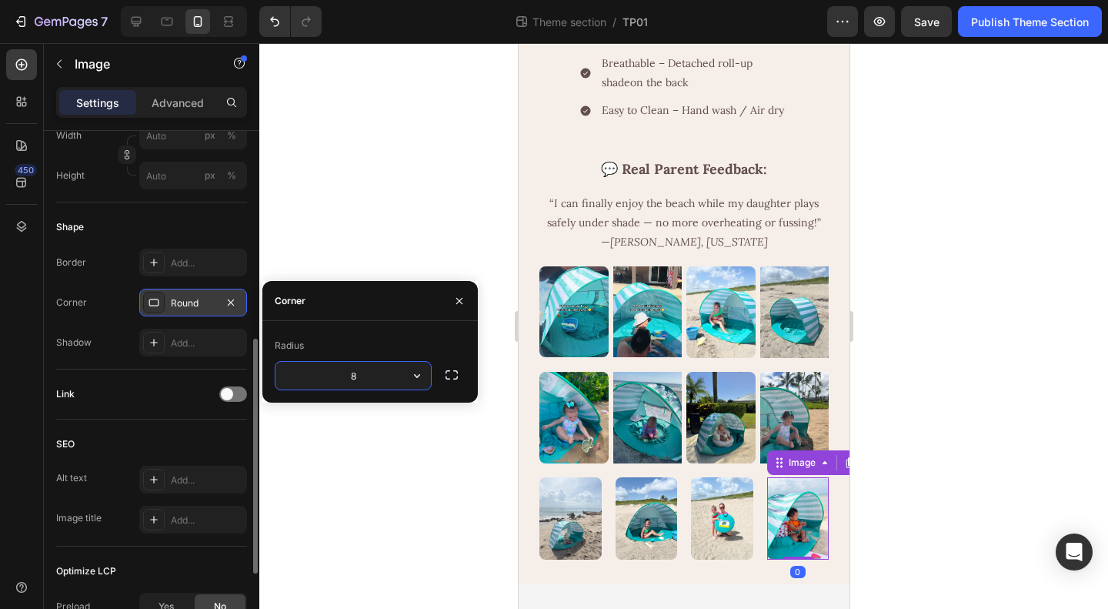
click at [939, 464] on div at bounding box center [683, 326] width 849 height 566
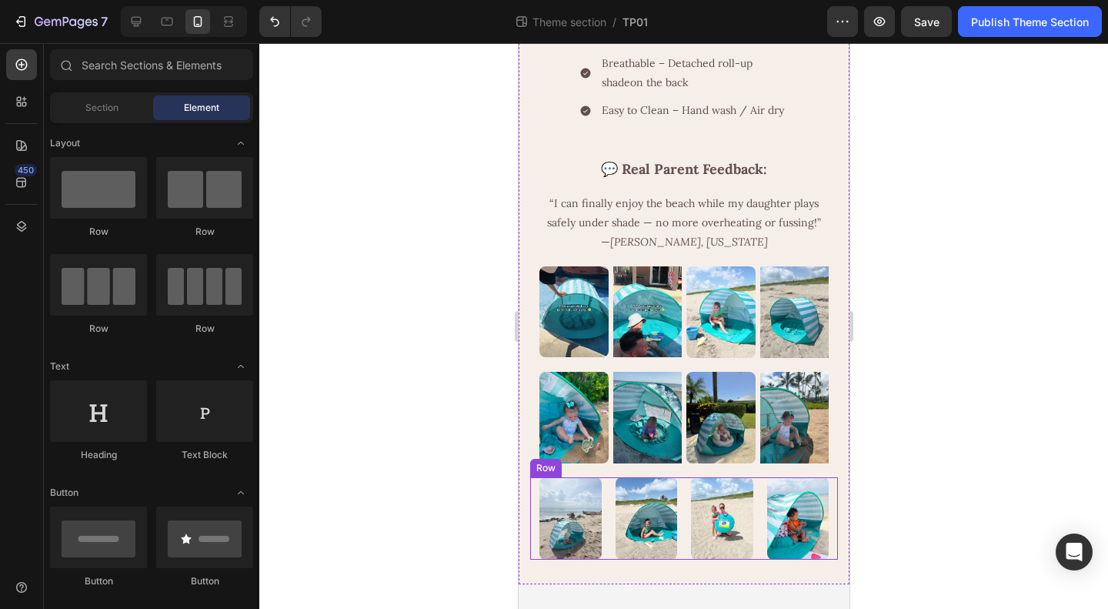
click at [750, 530] on div "Image Image Image Image Row" at bounding box center [683, 518] width 308 height 82
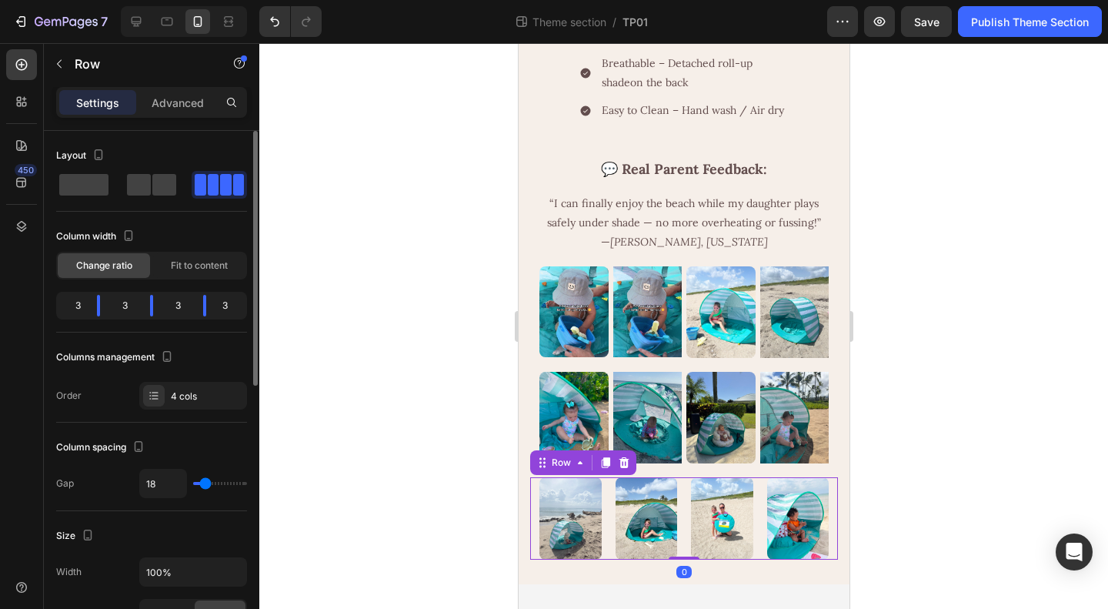
scroll to position [77, 0]
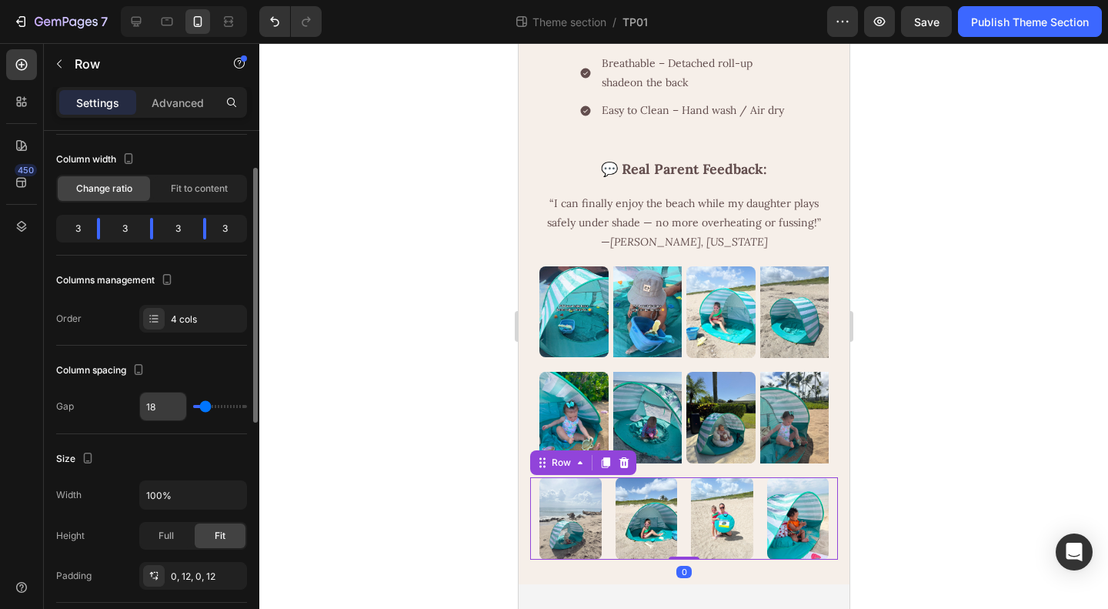
click at [156, 407] on input "18" at bounding box center [163, 406] width 46 height 28
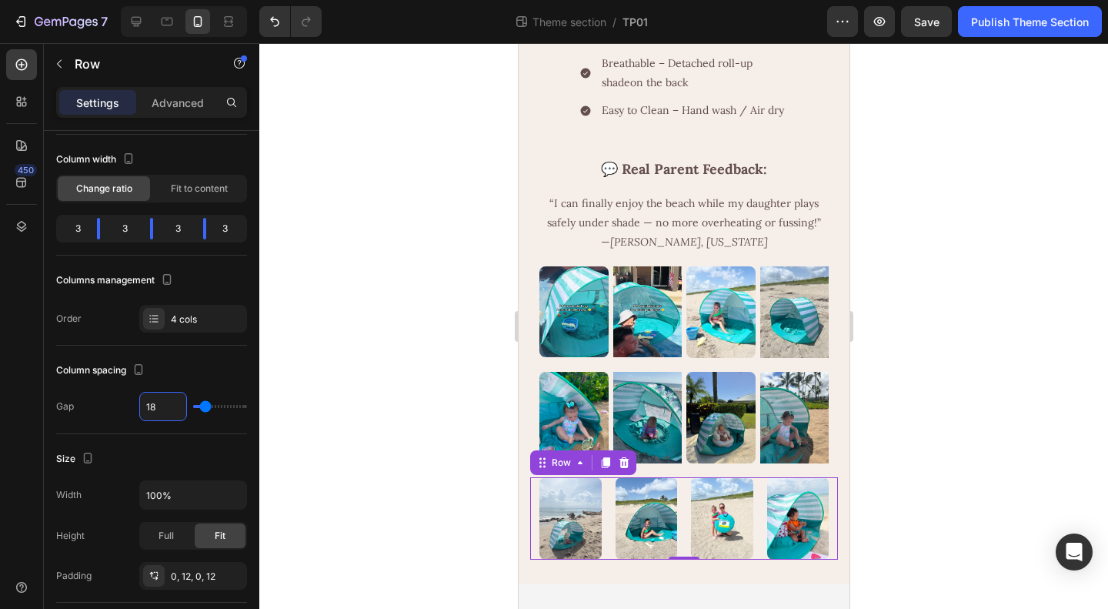
type input "6"
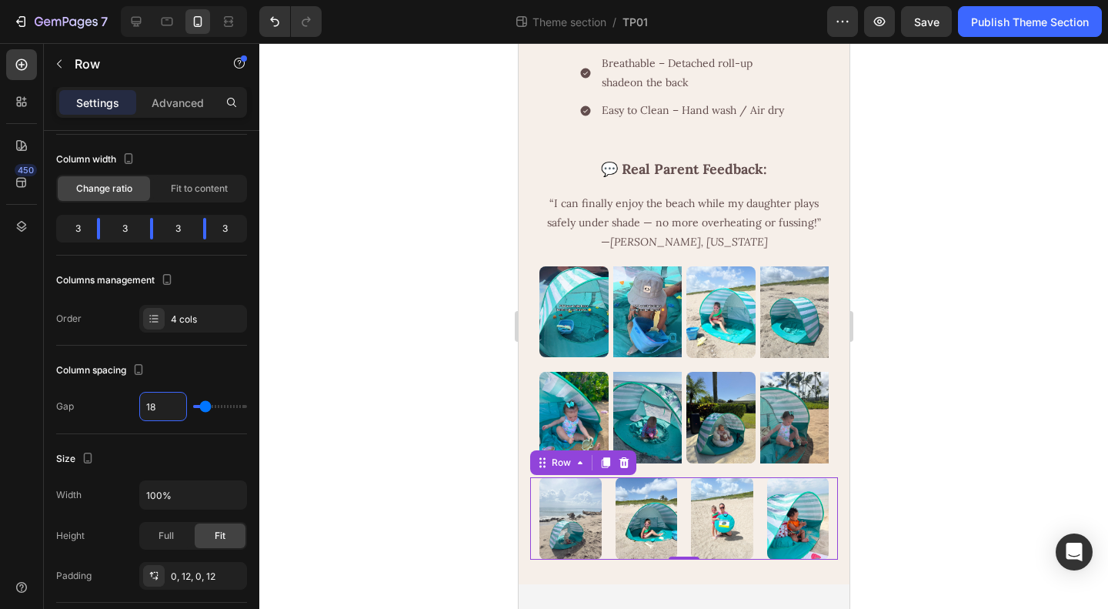
type input "6"
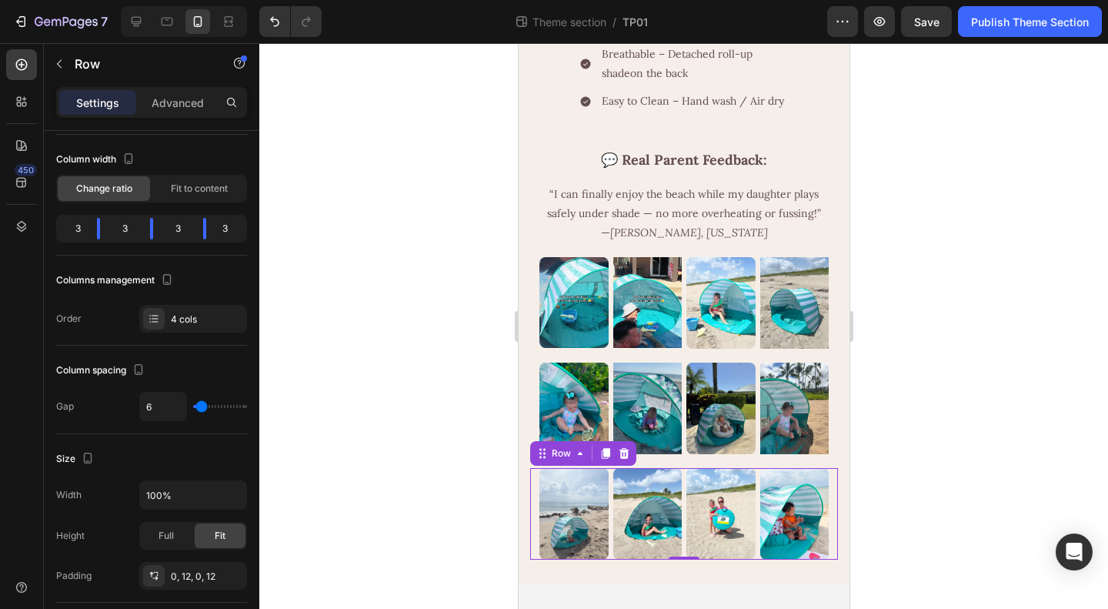
click at [977, 432] on div at bounding box center [683, 326] width 849 height 566
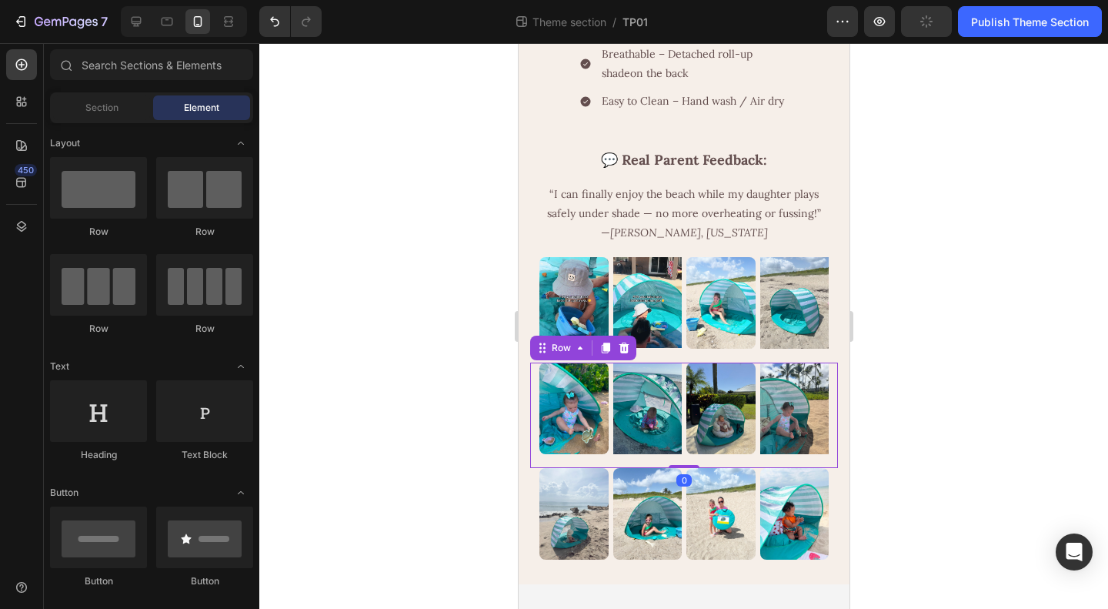
click at [686, 460] on div "Image" at bounding box center [720, 414] width 69 height 105
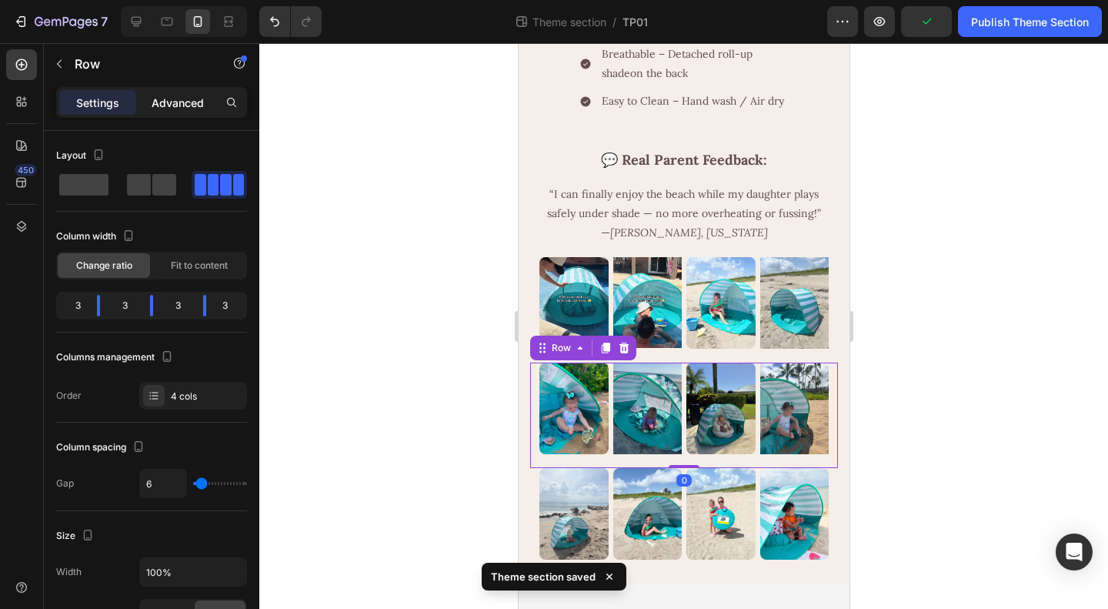
click at [165, 101] on p "Advanced" at bounding box center [178, 103] width 52 height 16
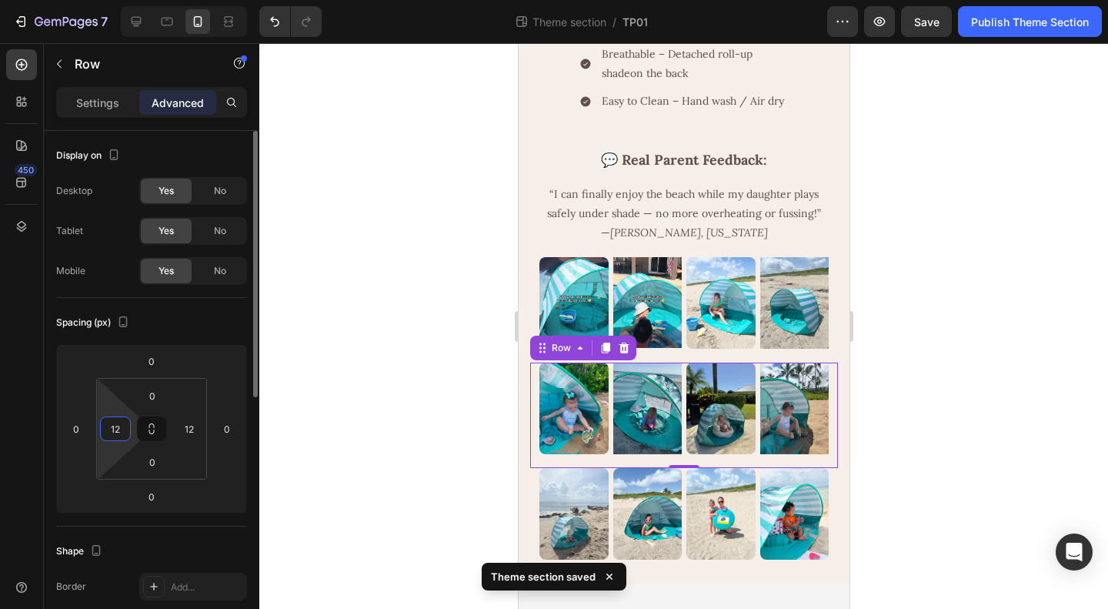
click at [117, 422] on input "12" at bounding box center [115, 428] width 23 height 23
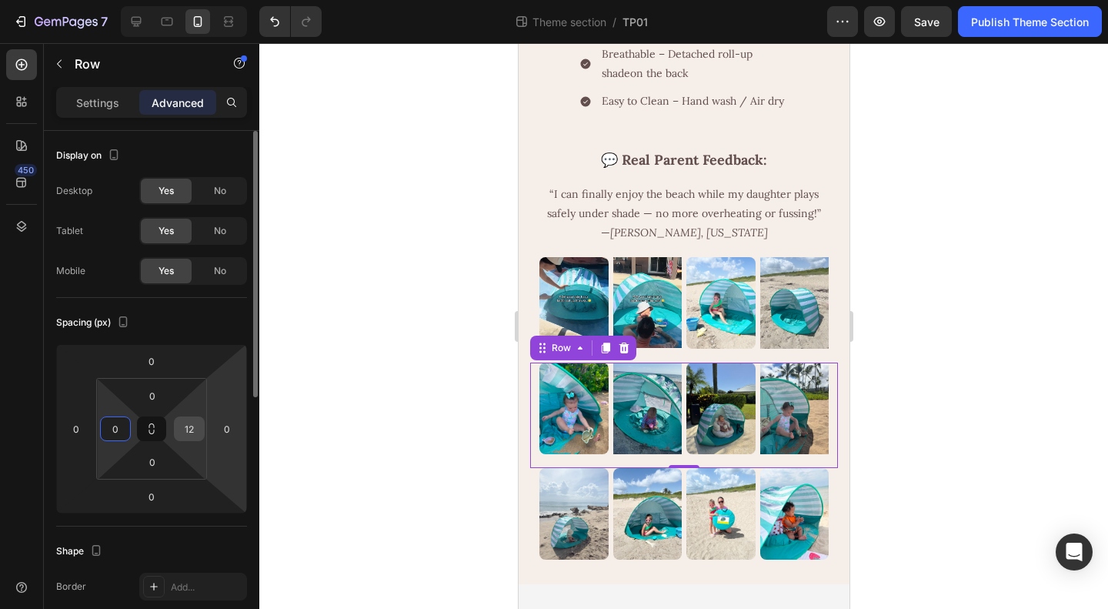
type input "0"
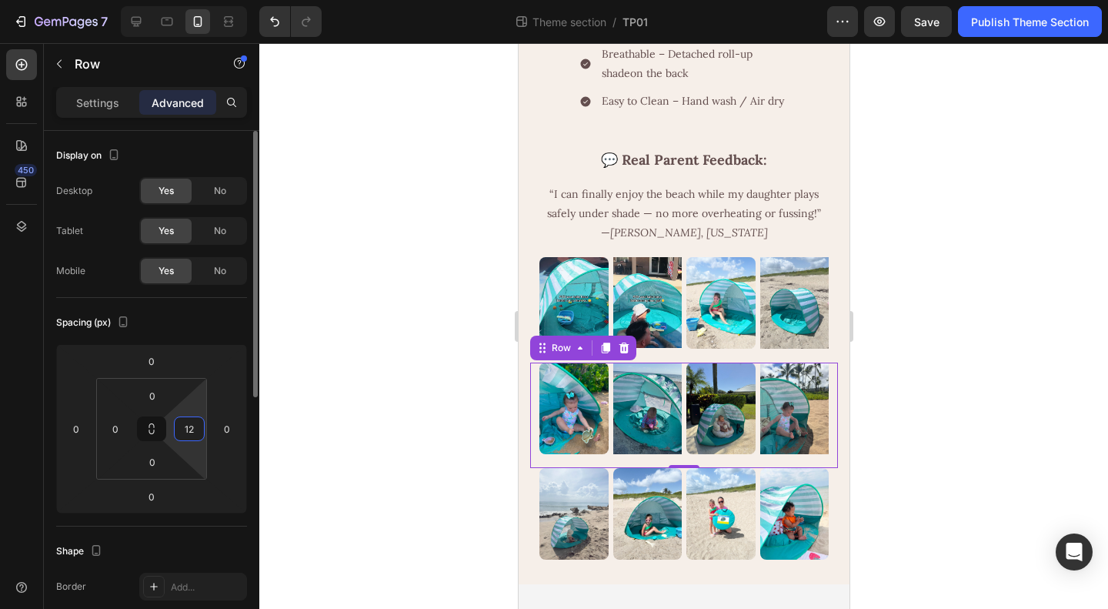
click at [192, 426] on input "12" at bounding box center [189, 428] width 23 height 23
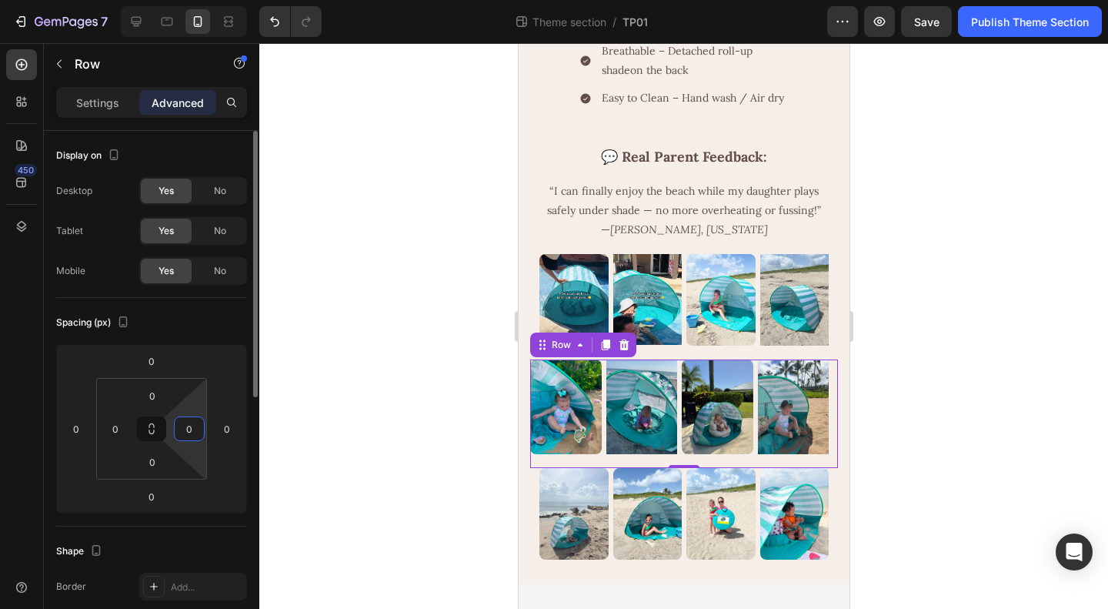
type input "0"
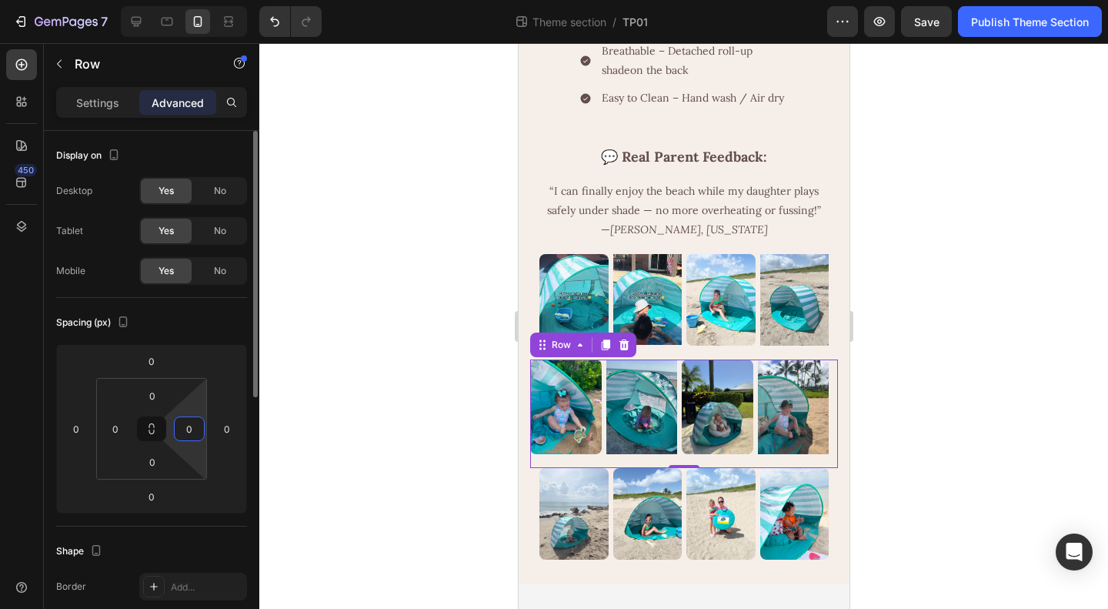
click at [209, 326] on div "Spacing (px)" at bounding box center [151, 322] width 191 height 25
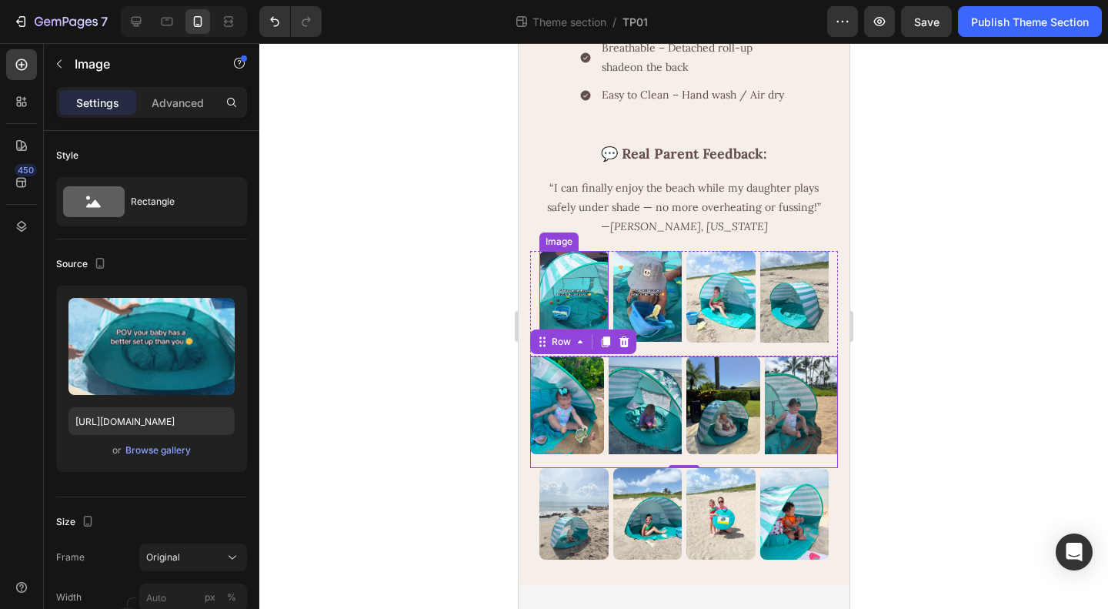
click at [603, 318] on img at bounding box center [573, 297] width 69 height 92
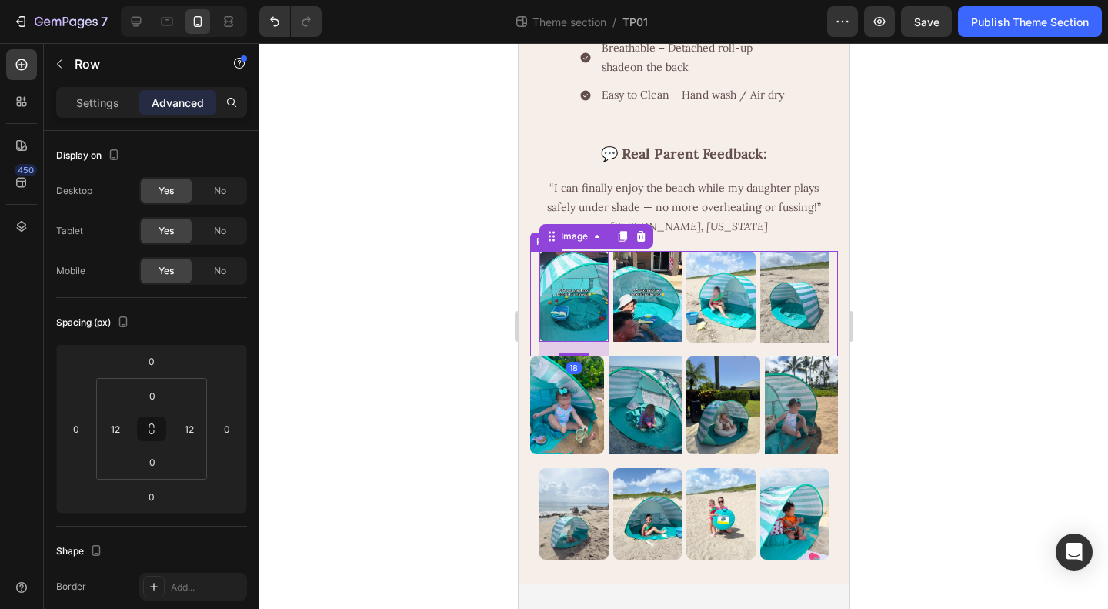
click at [614, 355] on div "Image" at bounding box center [647, 303] width 69 height 105
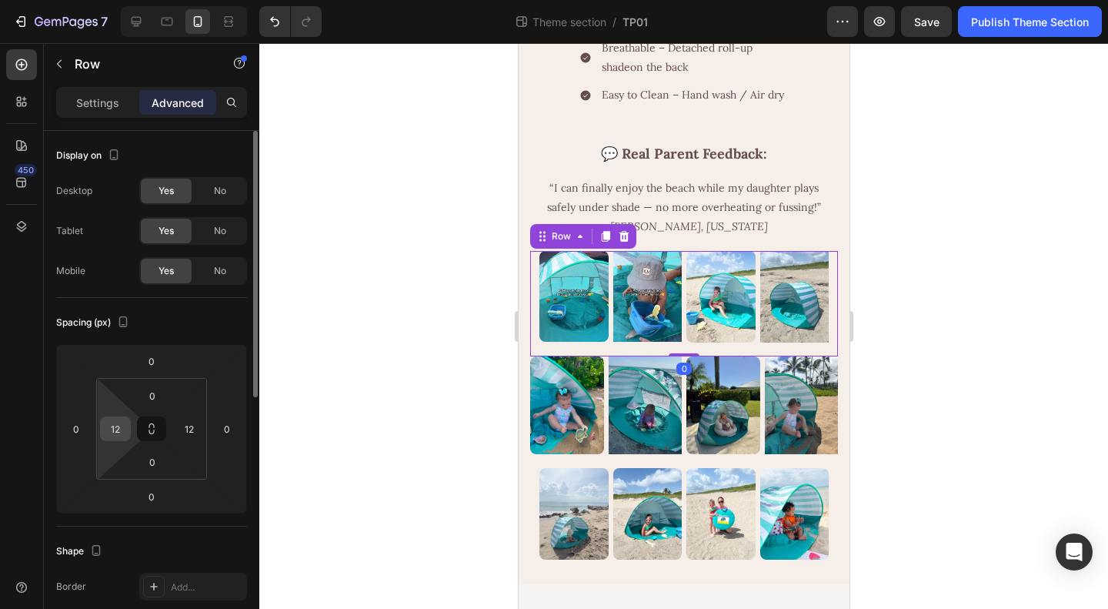
click at [114, 438] on input "12" at bounding box center [115, 428] width 23 height 23
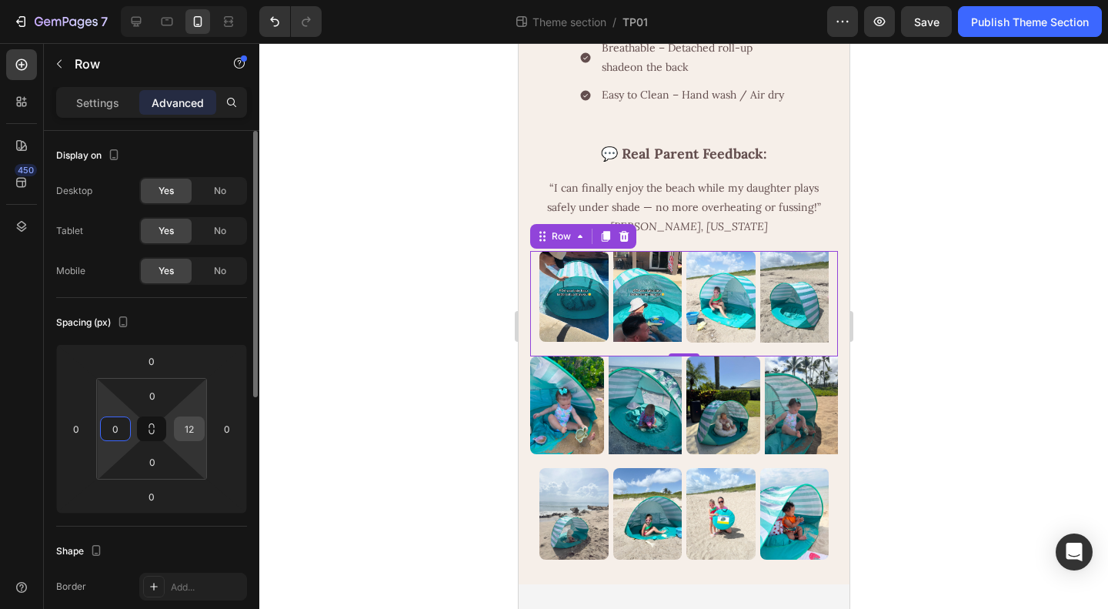
type input "0"
click at [191, 428] on input "12" at bounding box center [189, 428] width 23 height 23
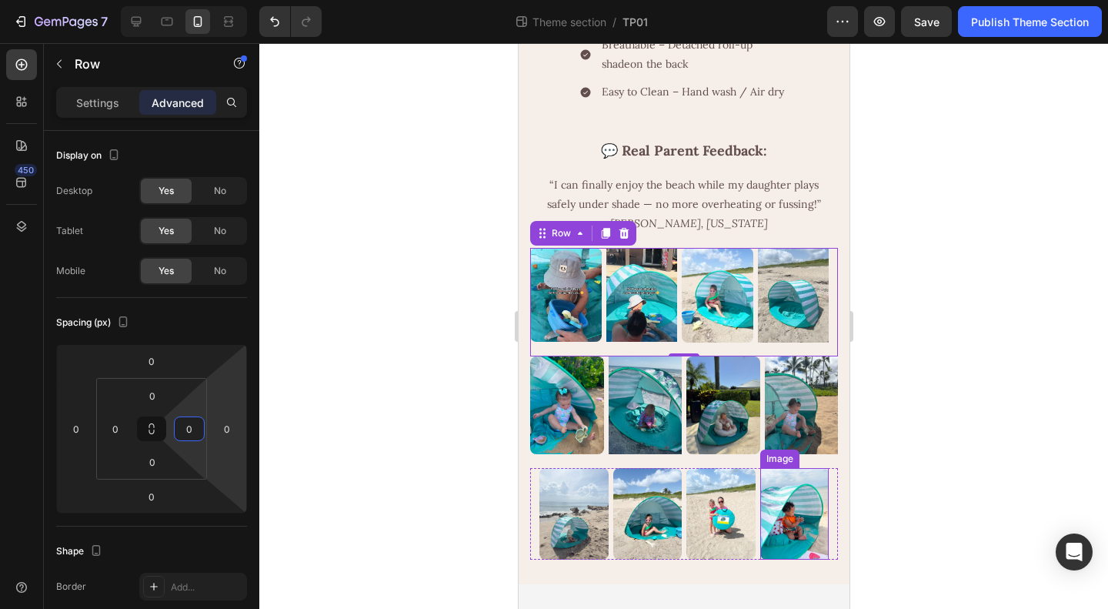
type input "0"
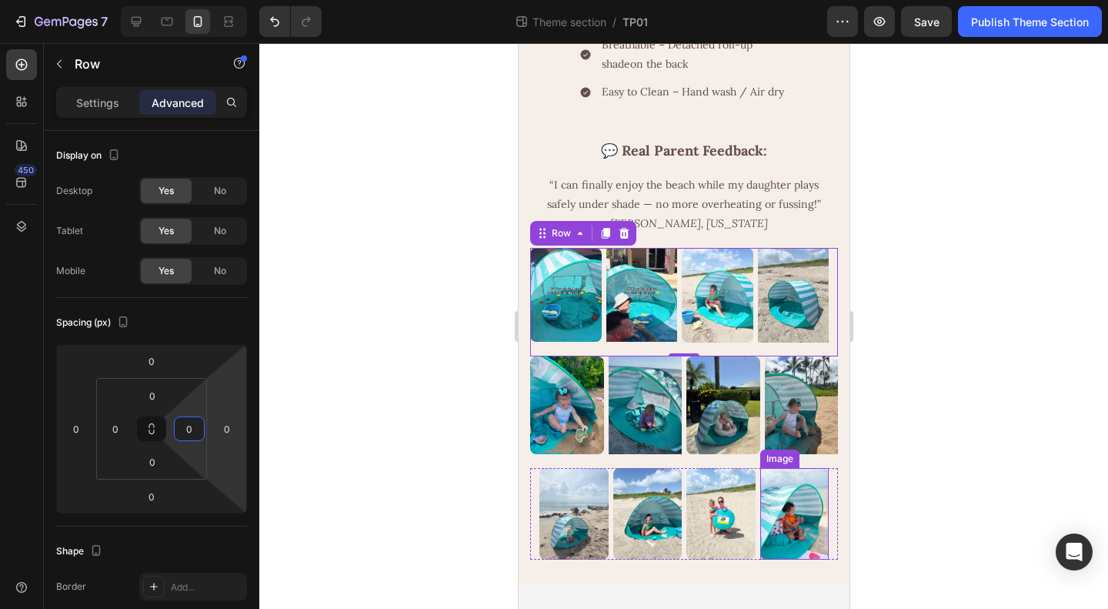
scroll to position [1339, 0]
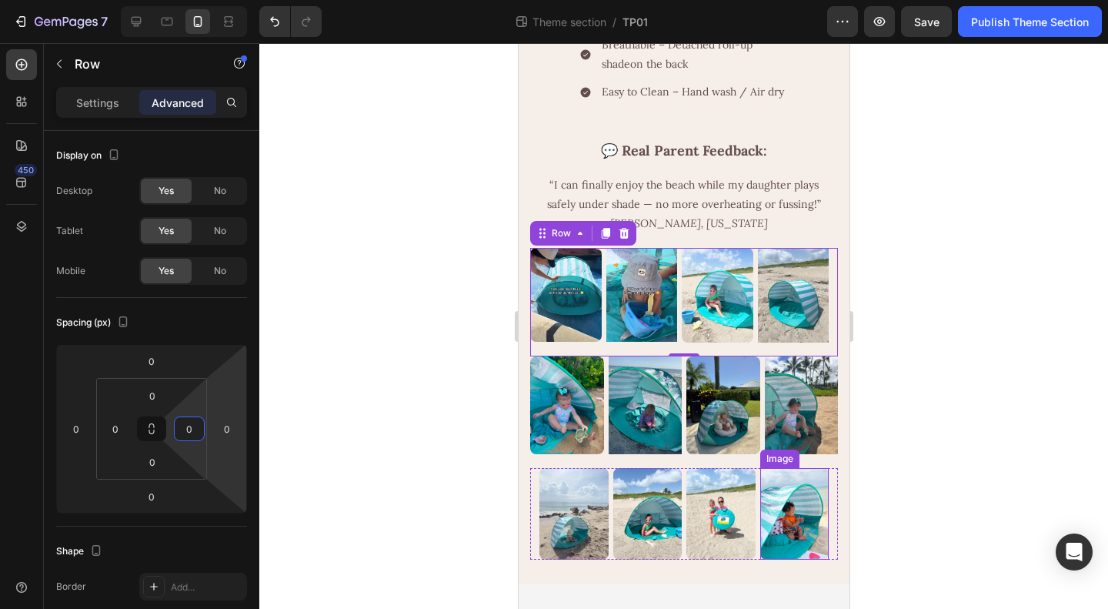
click at [1010, 450] on div at bounding box center [683, 326] width 849 height 566
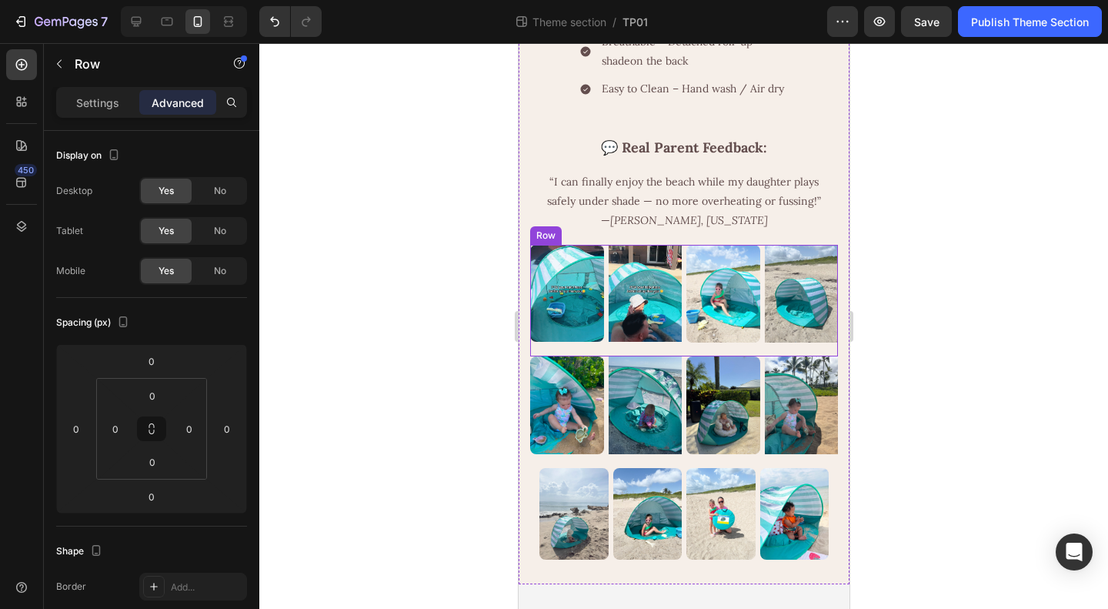
click at [677, 356] on div "Image Image Image Image Row" at bounding box center [683, 301] width 308 height 112
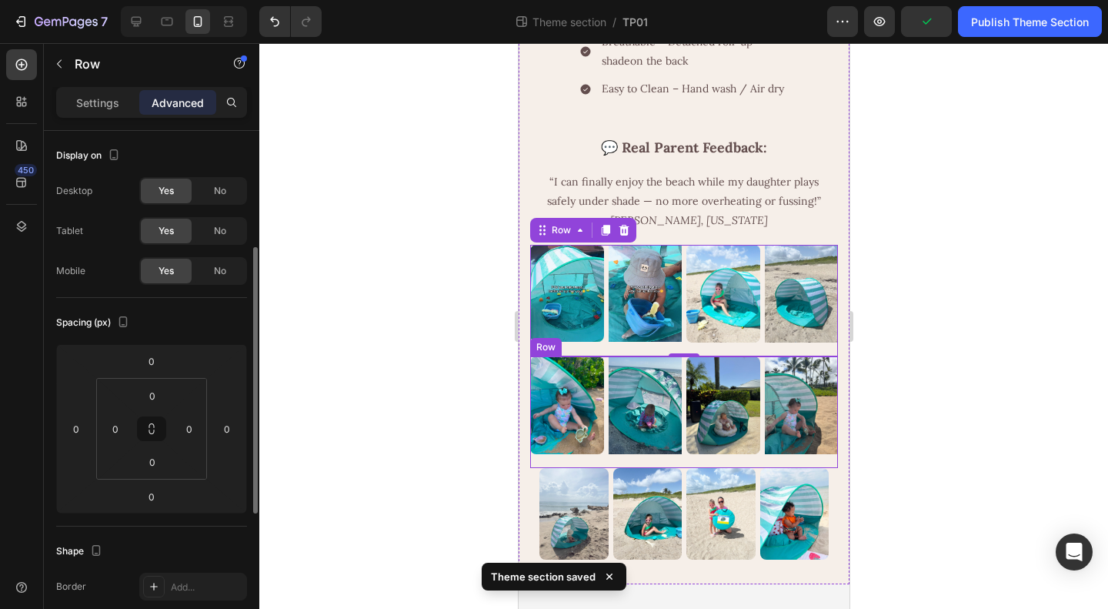
click at [671, 464] on div "Image" at bounding box center [645, 412] width 74 height 112
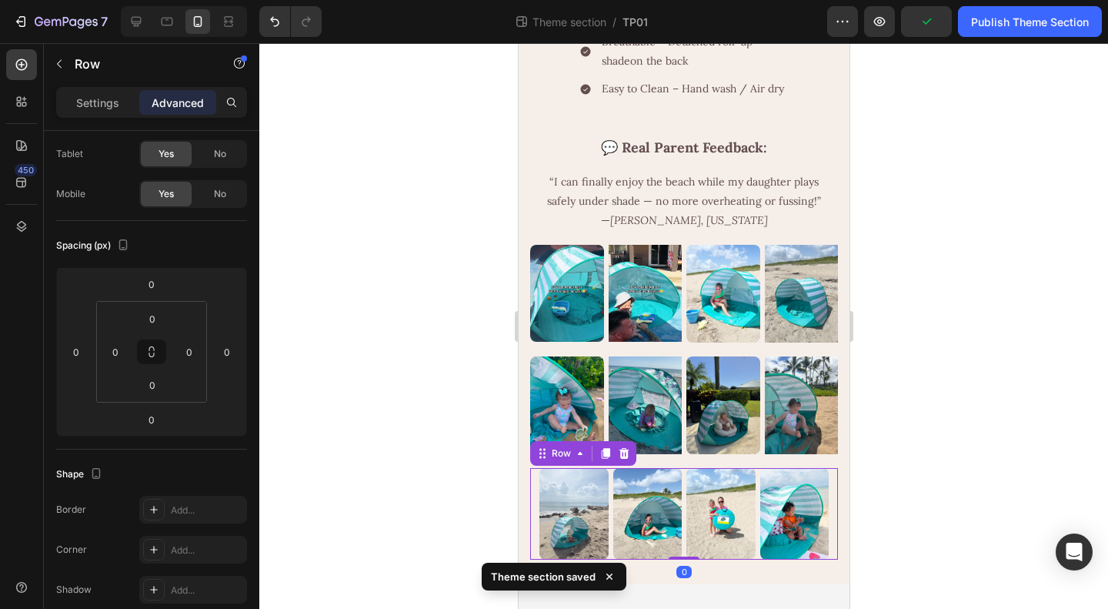
click at [677, 559] on div "Image Image Image Image Row 0" at bounding box center [683, 514] width 308 height 92
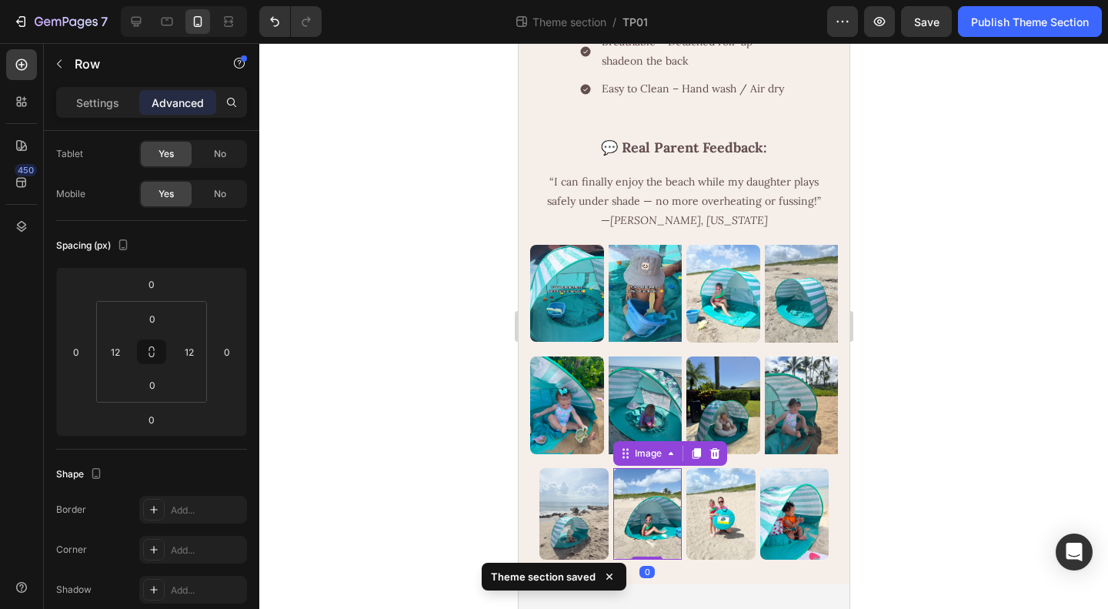
click at [674, 546] on img at bounding box center [647, 514] width 69 height 92
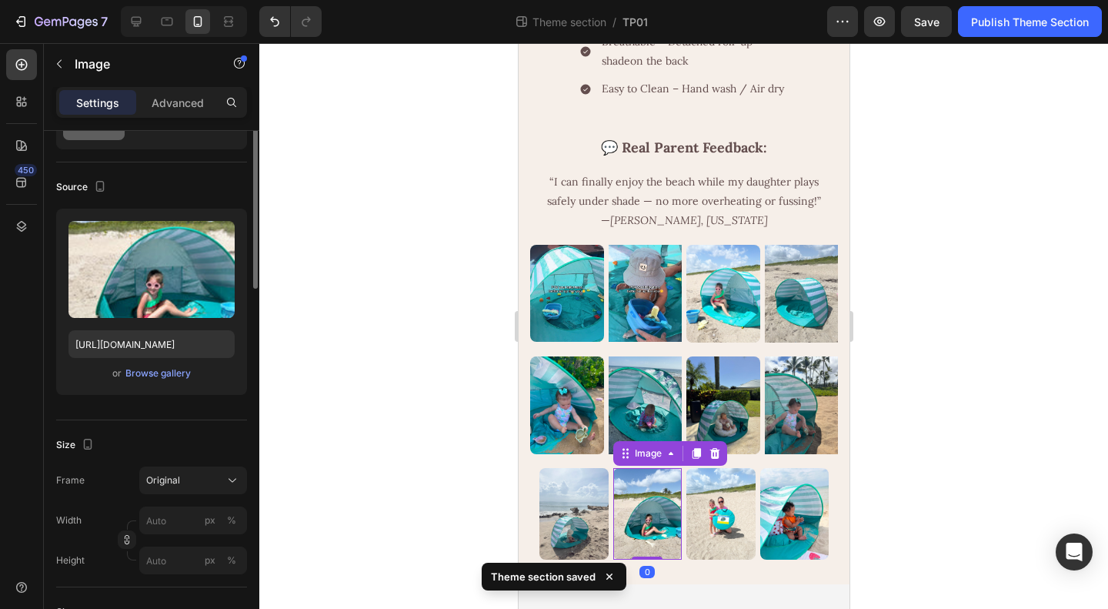
scroll to position [0, 0]
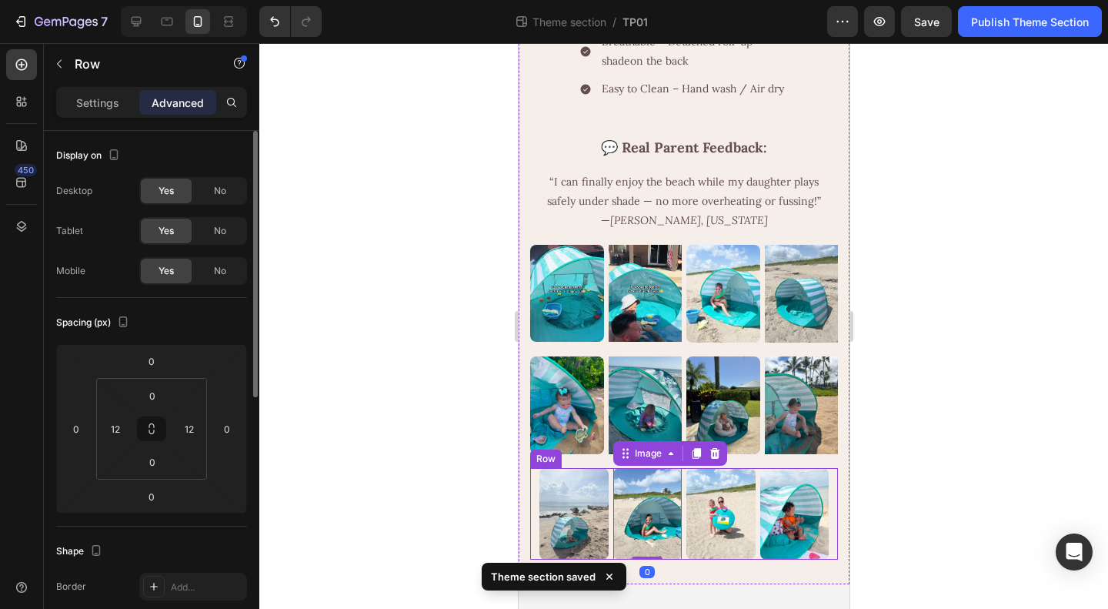
click at [676, 546] on div "Image Image 0 Image Image Row" at bounding box center [683, 514] width 308 height 92
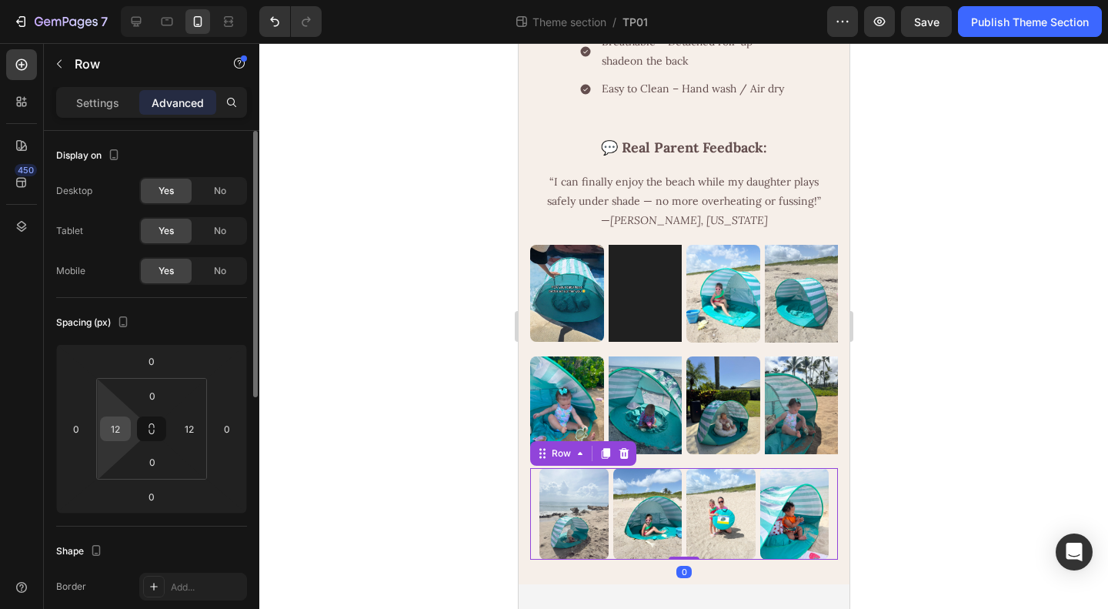
click at [125, 424] on input "12" at bounding box center [115, 428] width 23 height 23
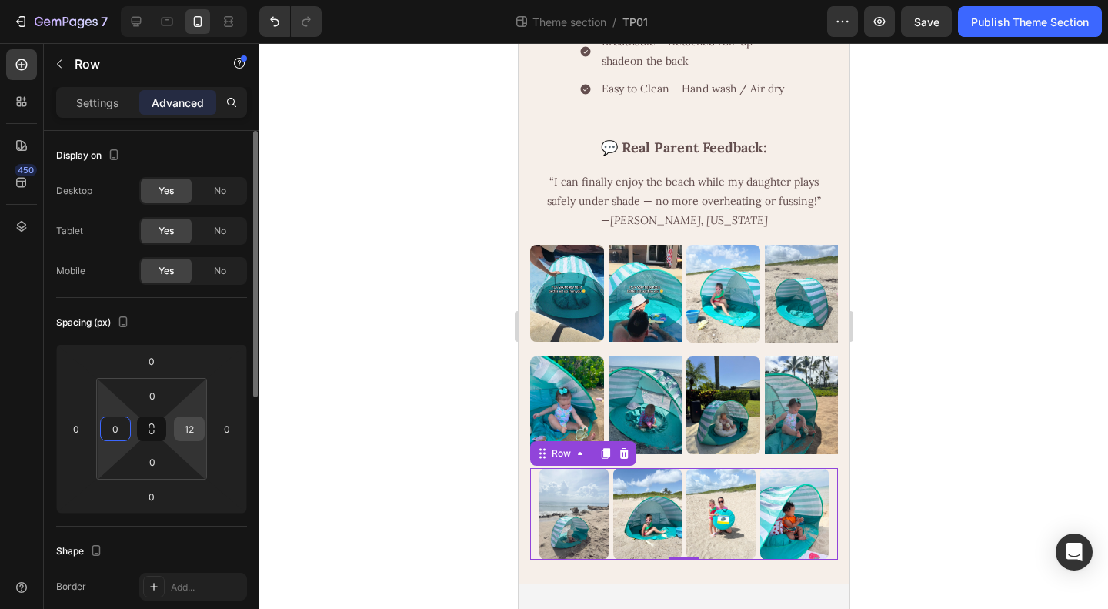
type input "0"
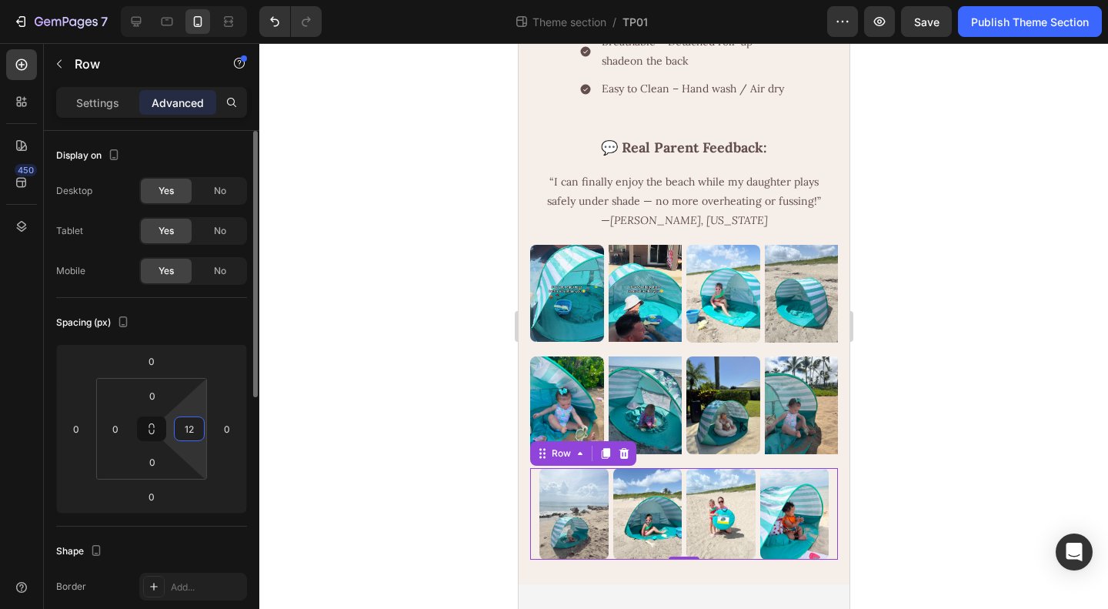
click at [192, 428] on input "12" at bounding box center [189, 428] width 23 height 23
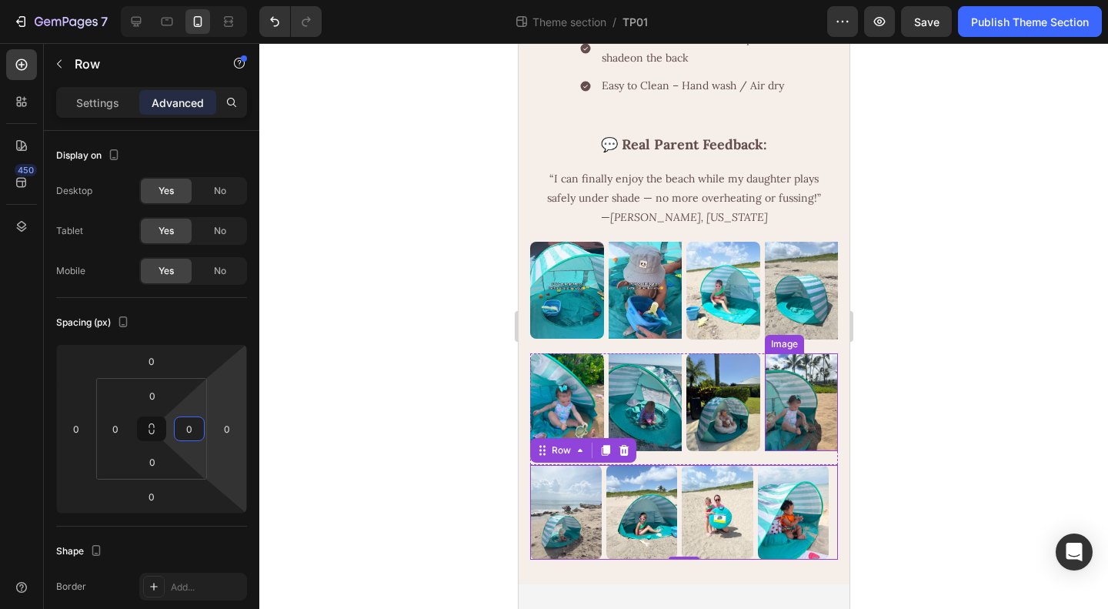
type input "0"
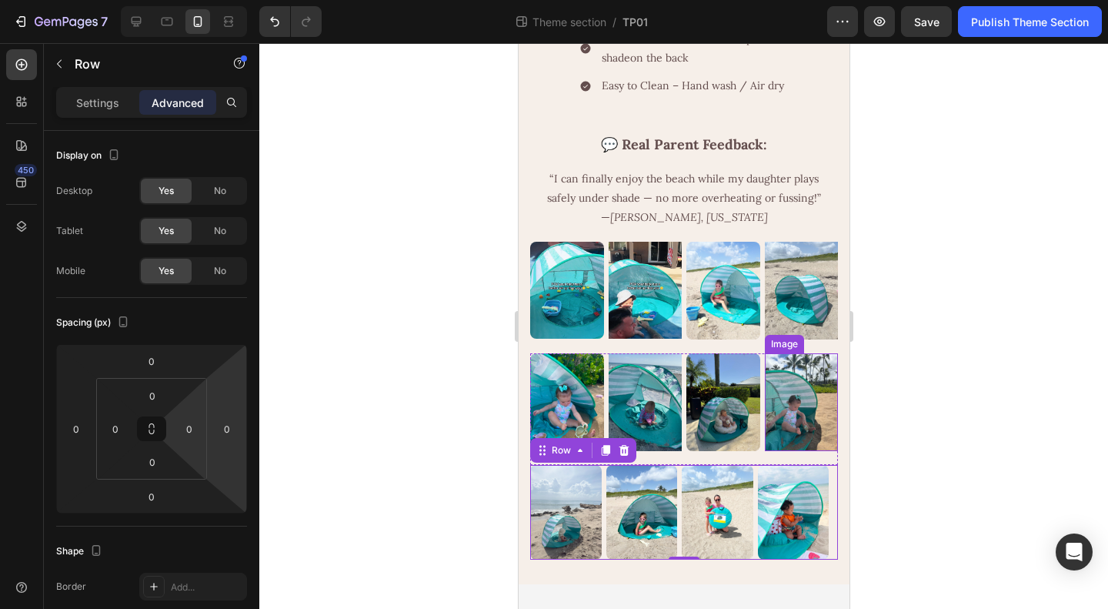
click at [1004, 377] on div at bounding box center [683, 326] width 849 height 566
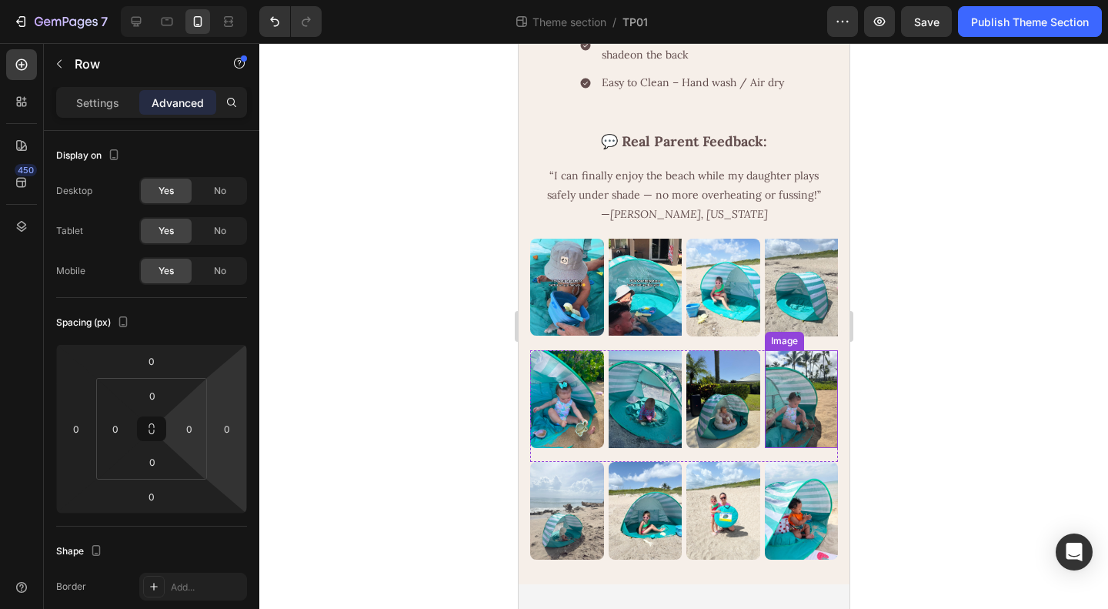
scroll to position [1345, 0]
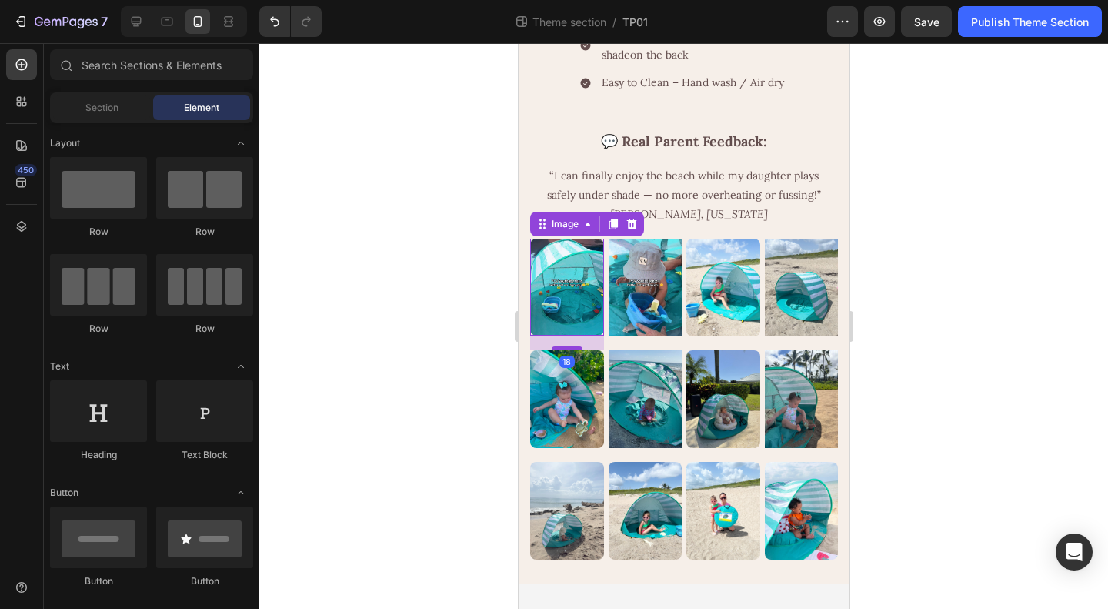
click at [566, 301] on img at bounding box center [566, 288] width 74 height 98
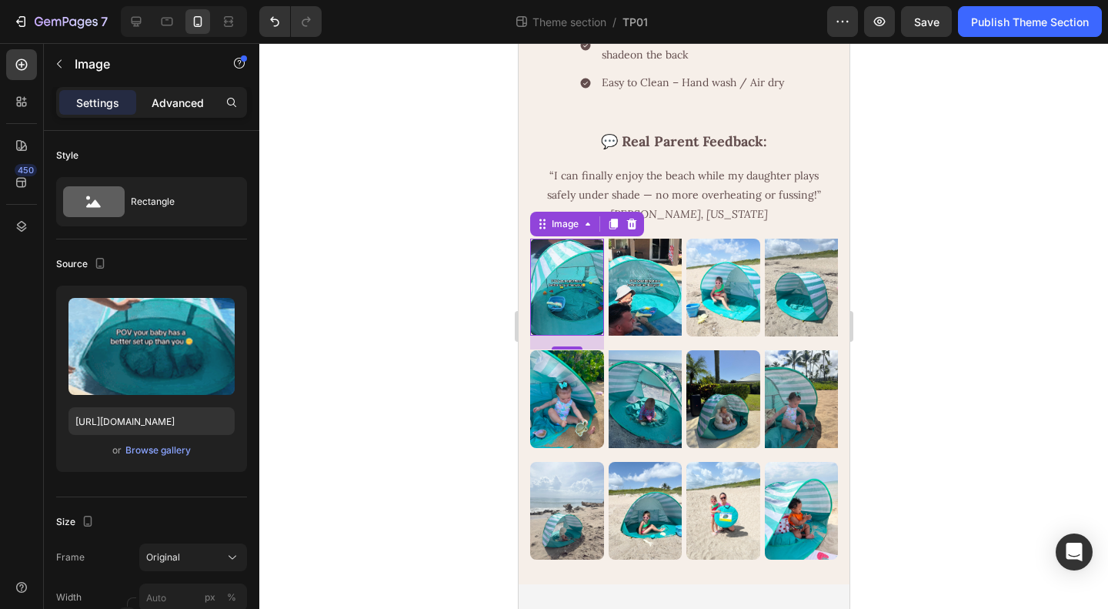
click at [175, 110] on p "Advanced" at bounding box center [178, 103] width 52 height 16
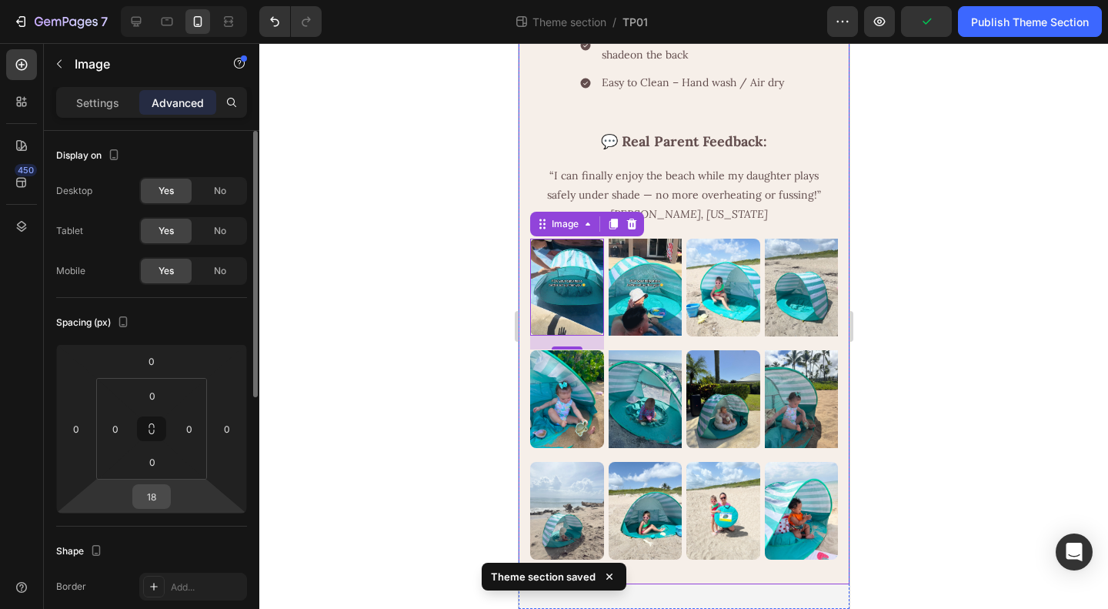
click at [161, 493] on input "18" at bounding box center [151, 496] width 31 height 23
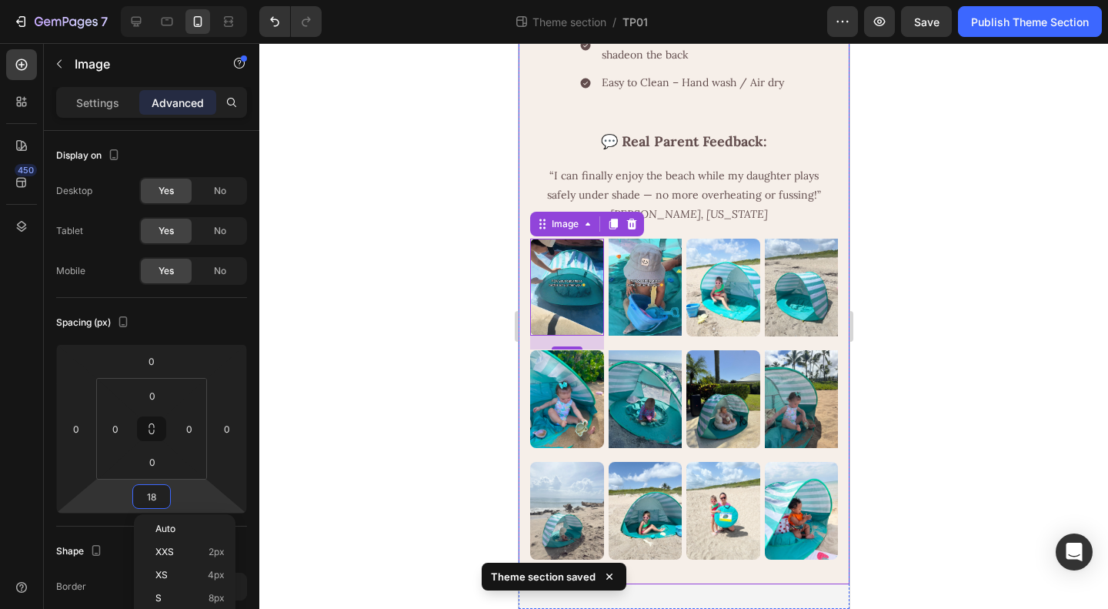
type input "0"
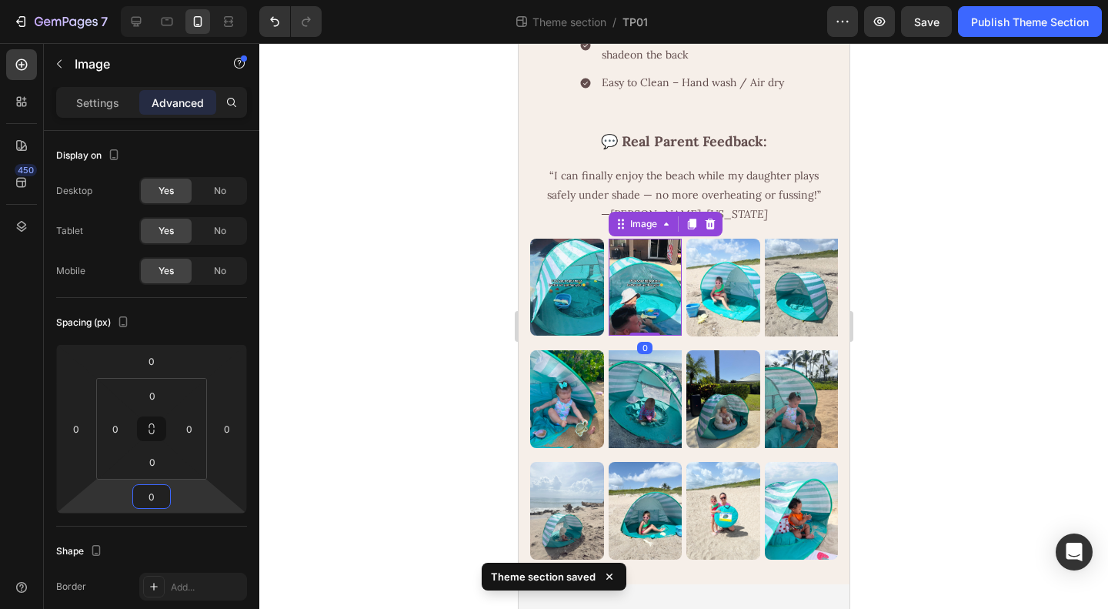
click at [629, 310] on img at bounding box center [645, 288] width 74 height 98
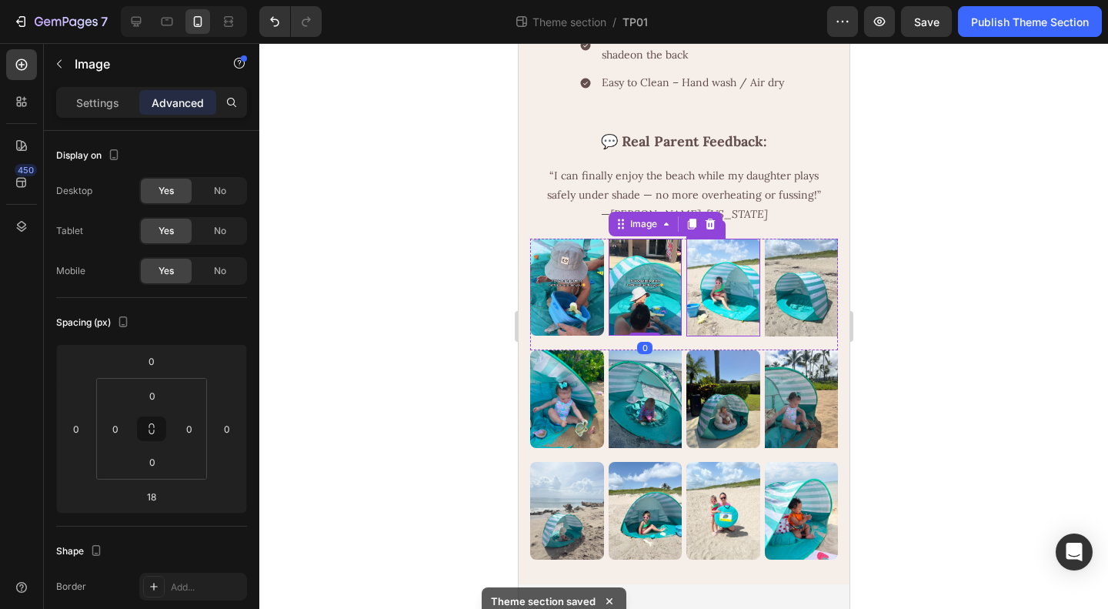
click at [723, 292] on img at bounding box center [723, 288] width 74 height 98
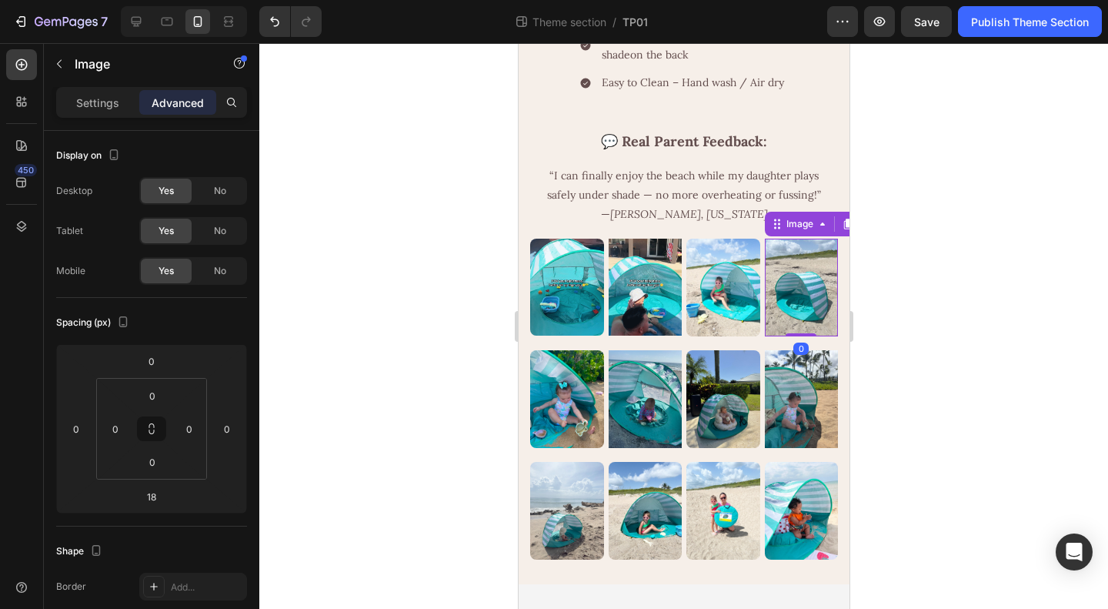
click at [776, 310] on img at bounding box center [801, 288] width 74 height 98
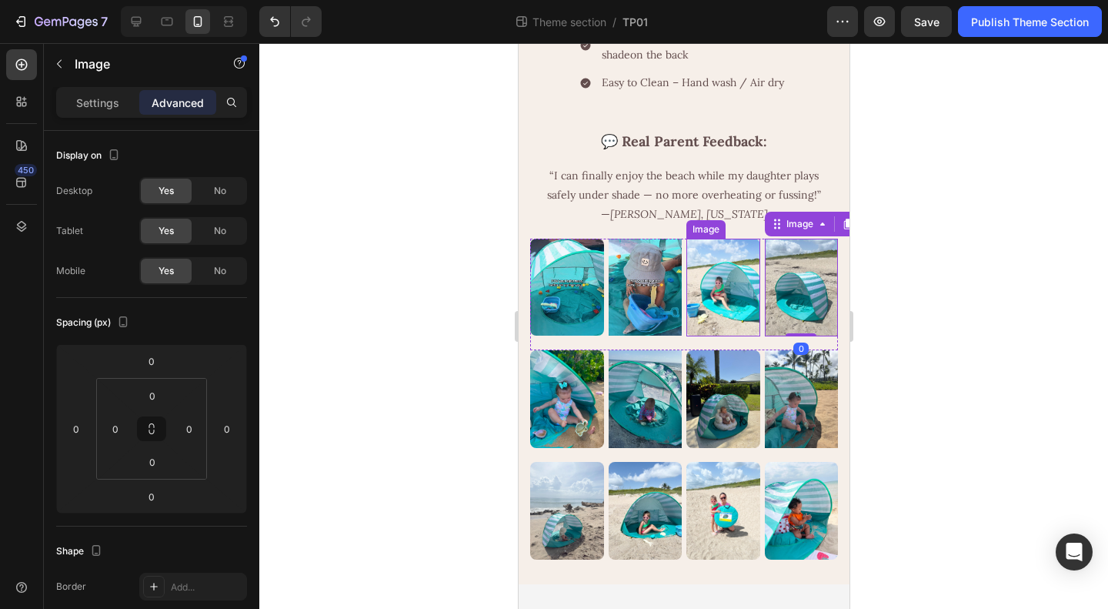
click at [726, 309] on img at bounding box center [723, 288] width 74 height 98
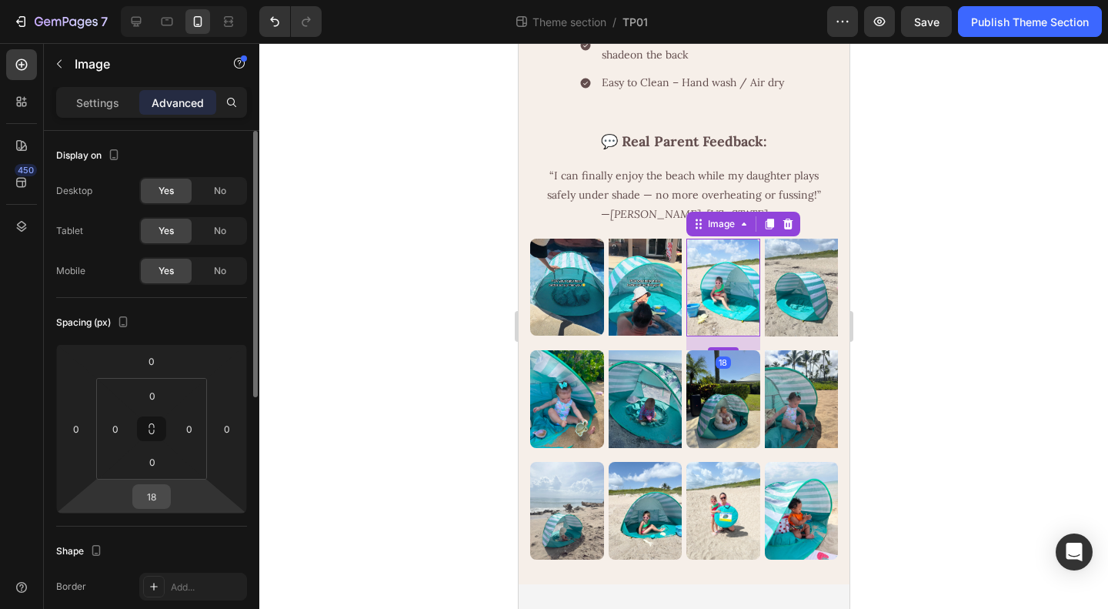
click at [156, 496] on input "18" at bounding box center [151, 496] width 31 height 23
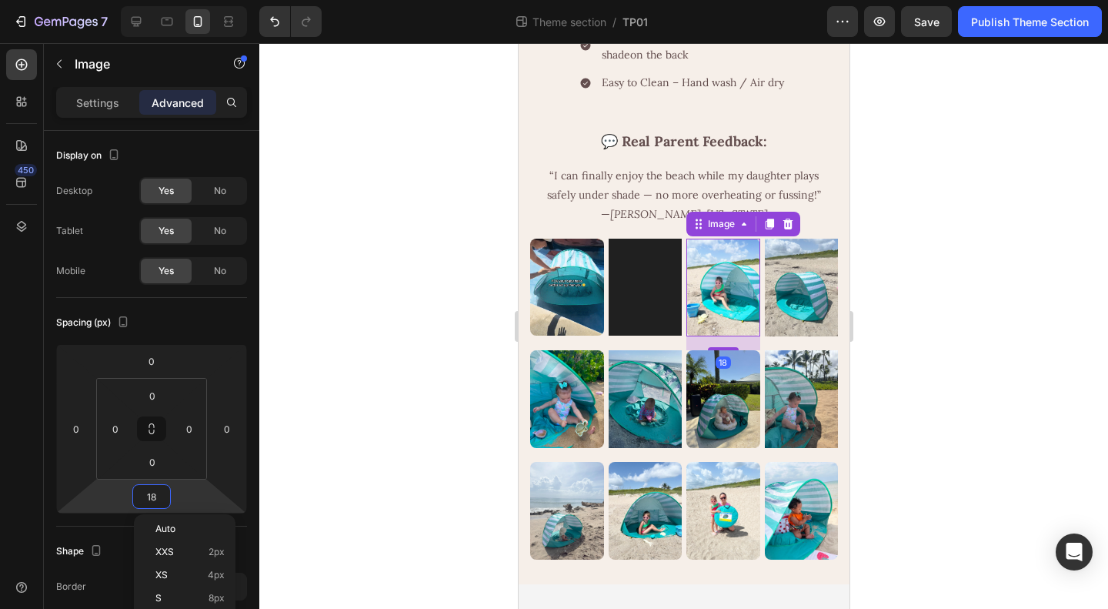
type input "0"
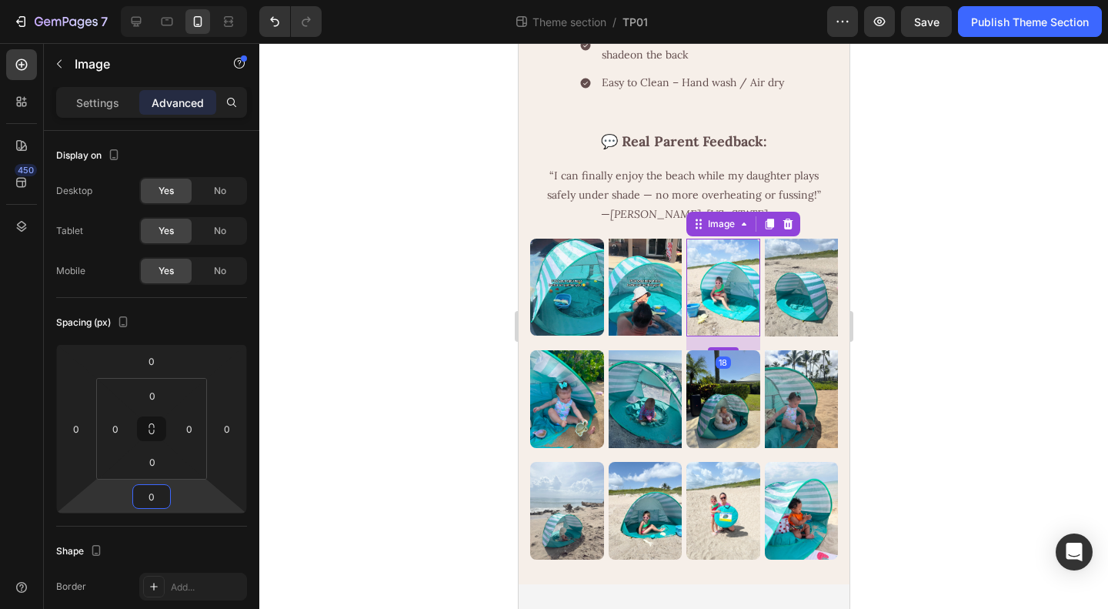
scroll to position [1331, 0]
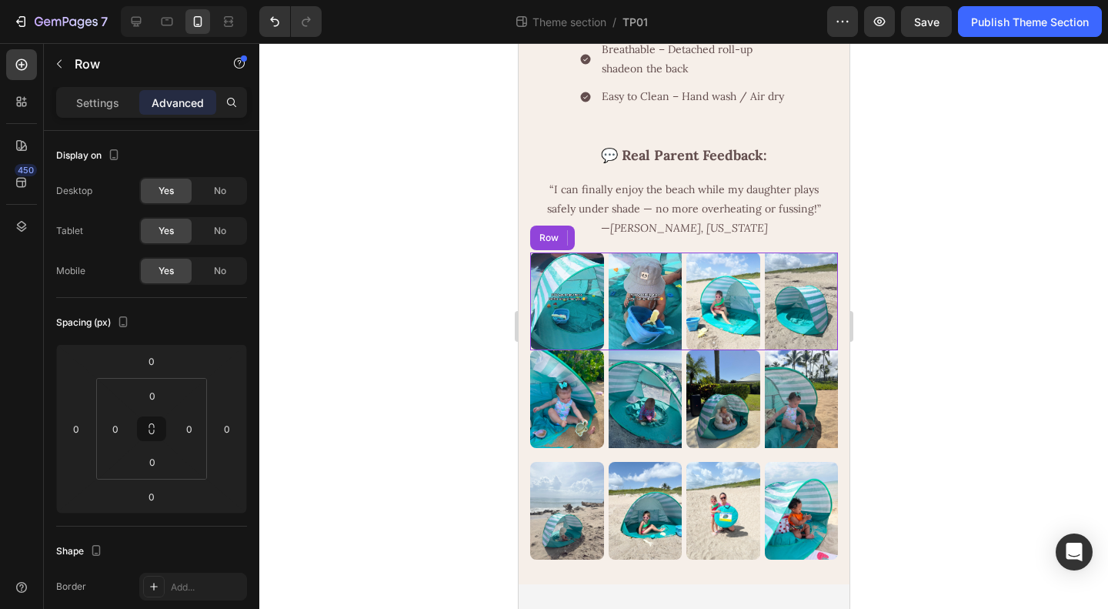
click at [676, 350] on div "Image Image Image 0 Image Row" at bounding box center [683, 301] width 308 height 98
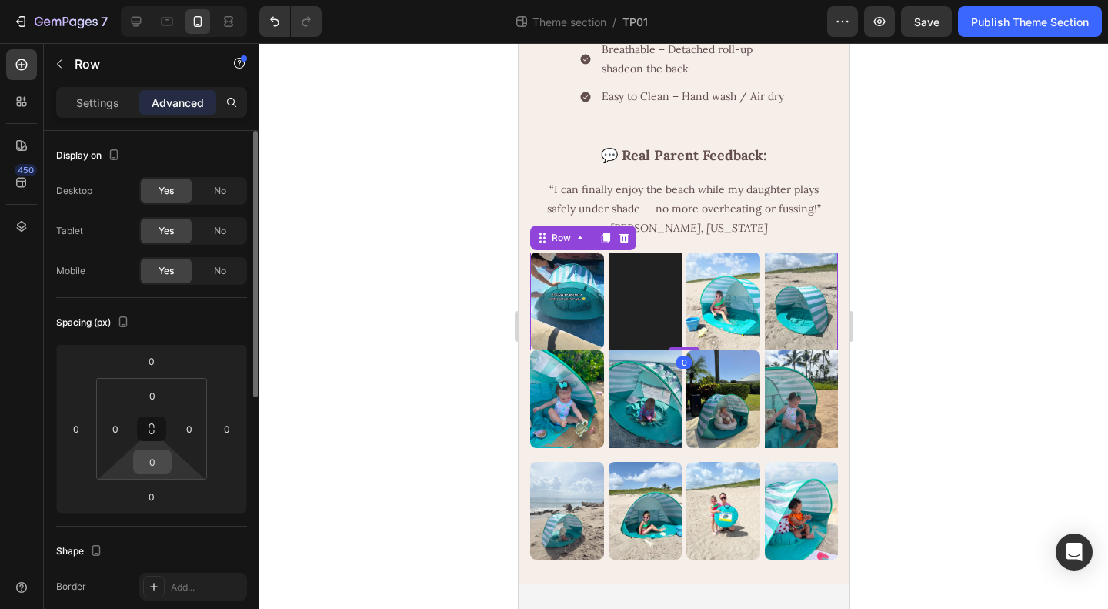
click at [149, 459] on input "0" at bounding box center [152, 461] width 31 height 23
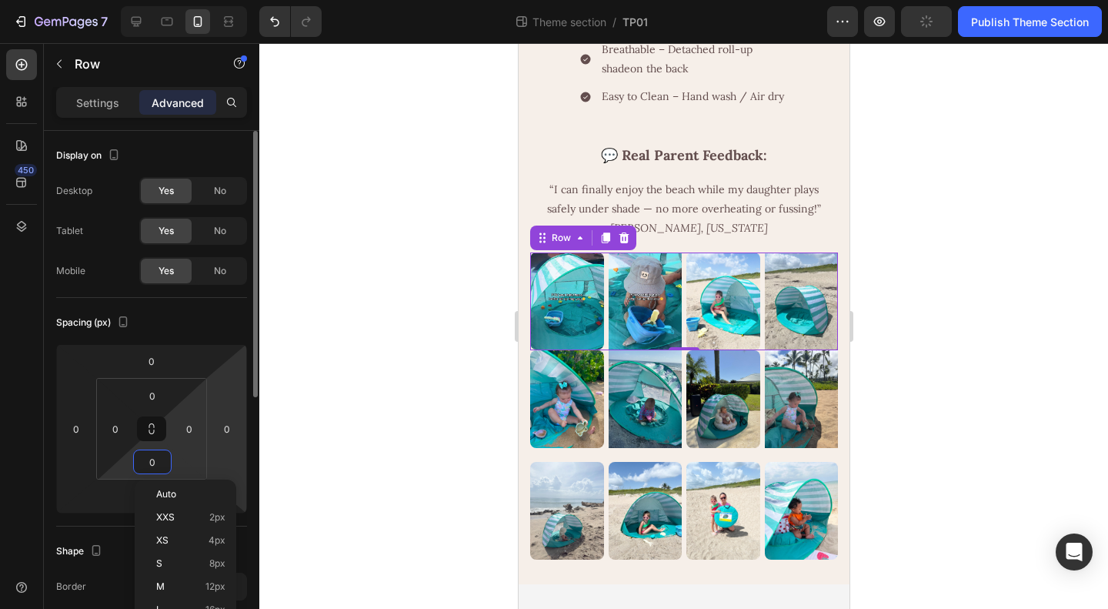
type input "6"
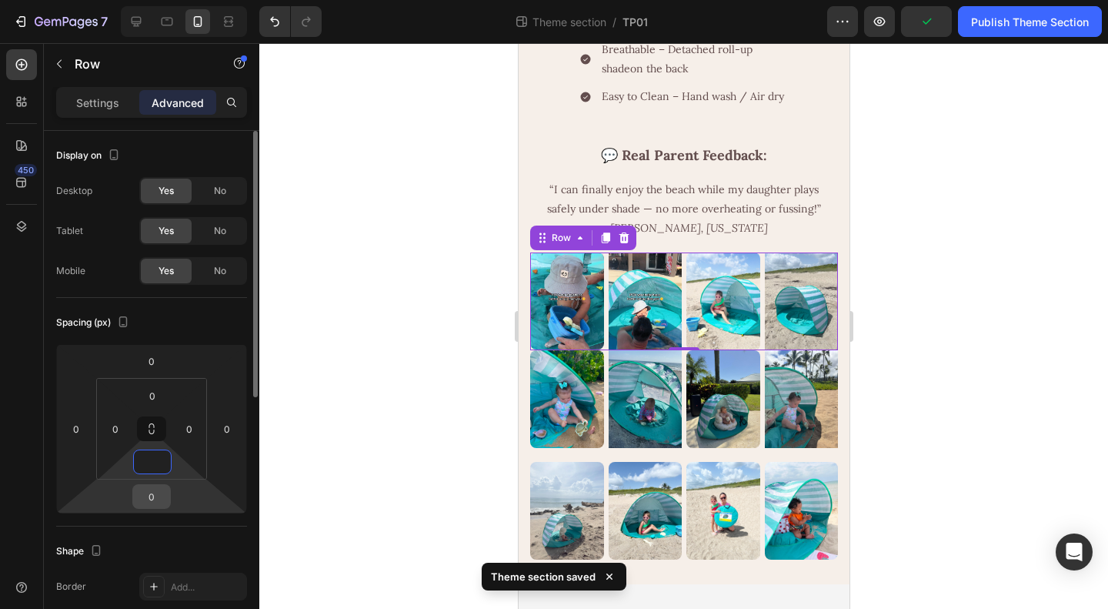
type input "0"
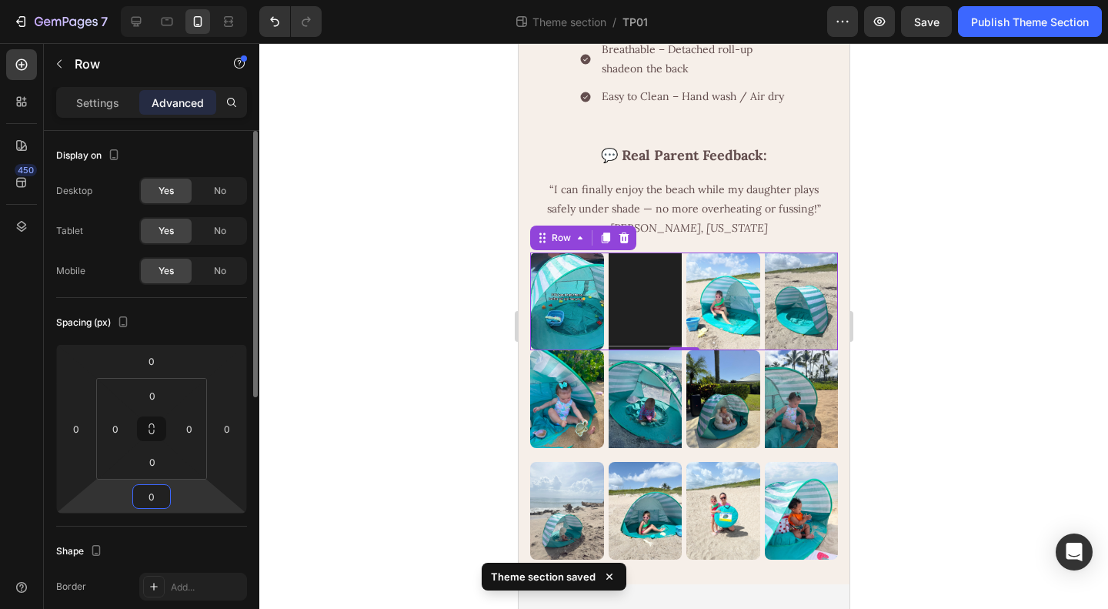
click at [157, 499] on input "0" at bounding box center [151, 496] width 31 height 23
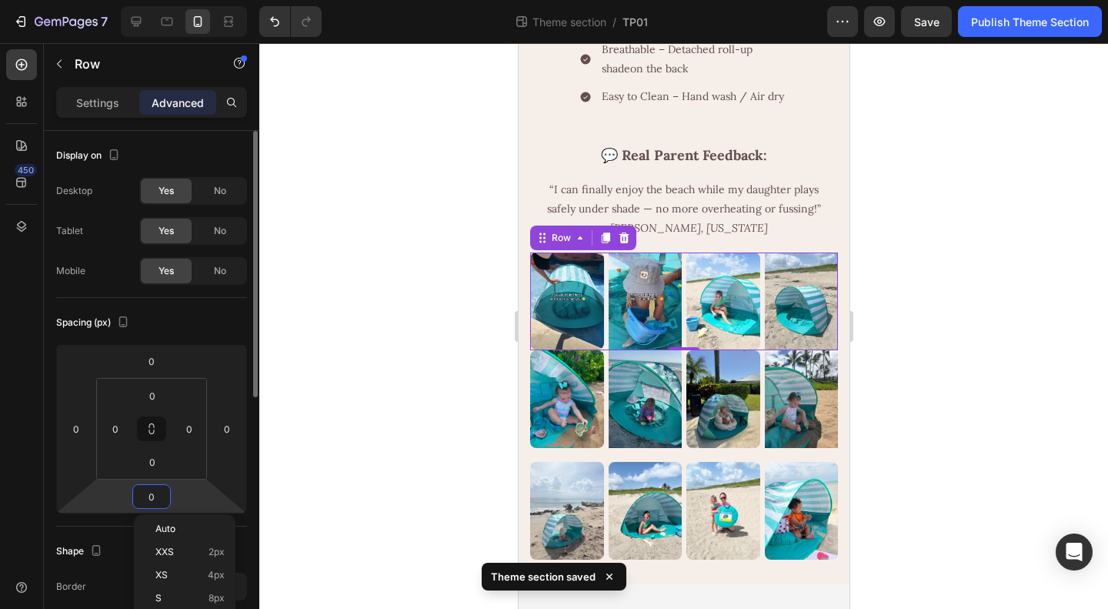
type input "6"
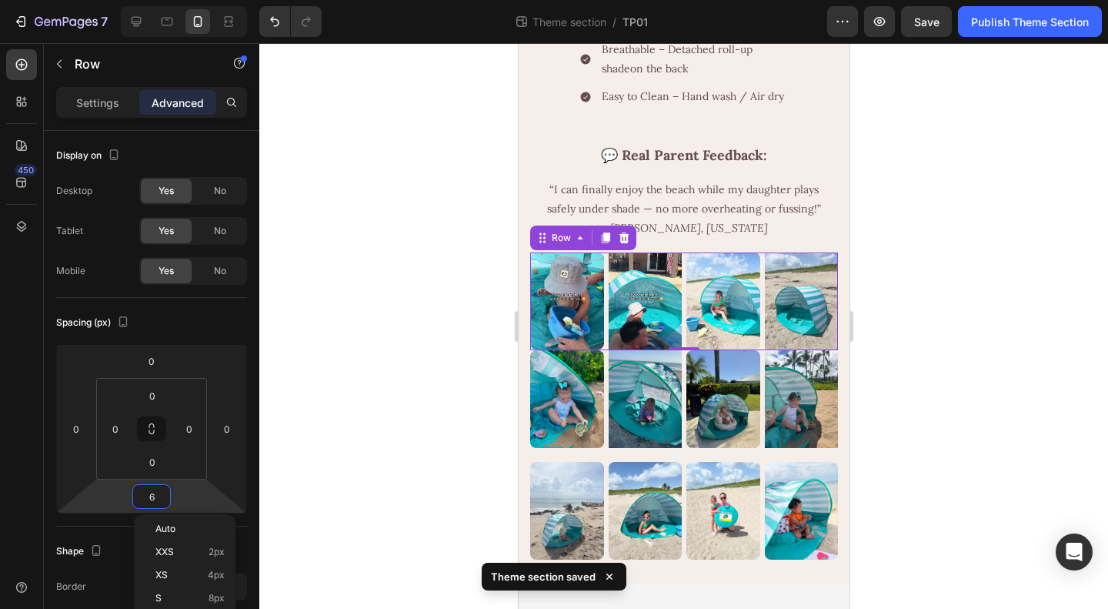
scroll to position [1336, 0]
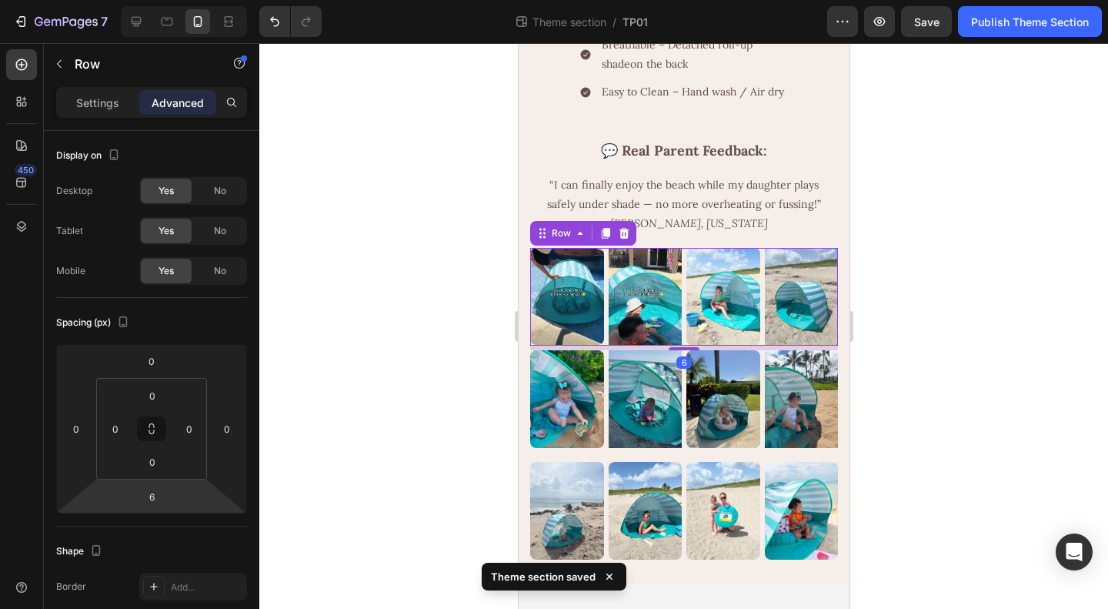
click at [967, 409] on div at bounding box center [683, 326] width 849 height 566
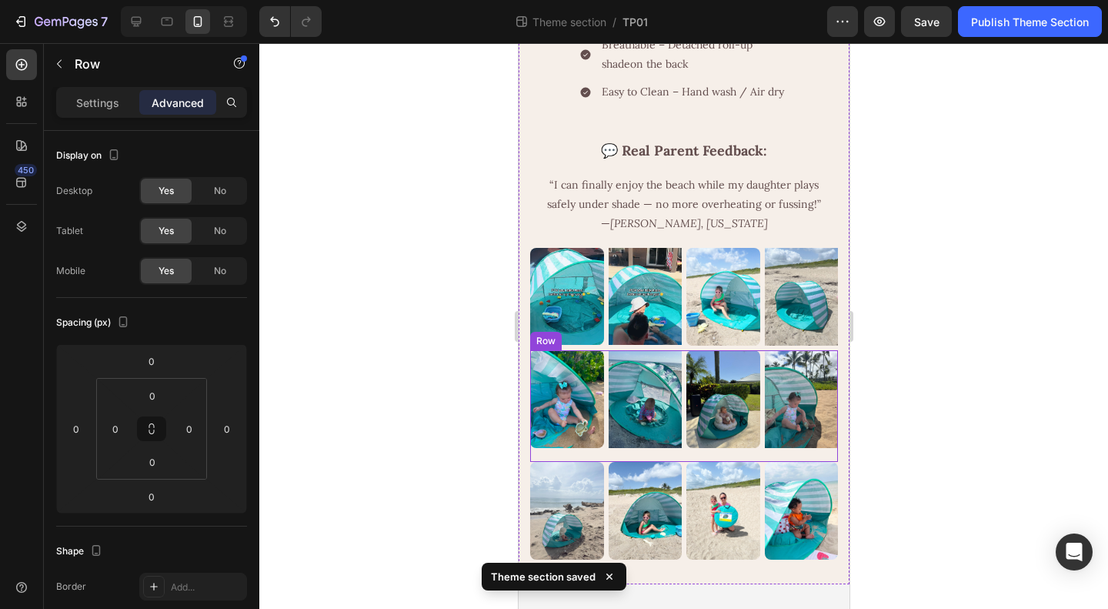
click at [675, 443] on div "Image Image Image Image Row" at bounding box center [683, 406] width 308 height 112
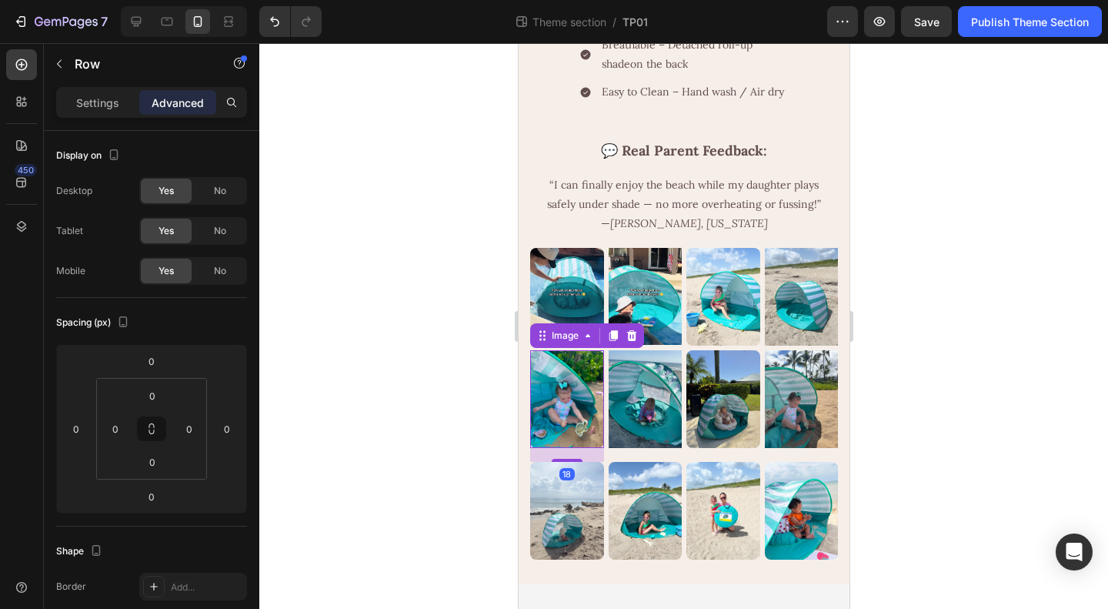
click at [569, 416] on img at bounding box center [566, 399] width 74 height 98
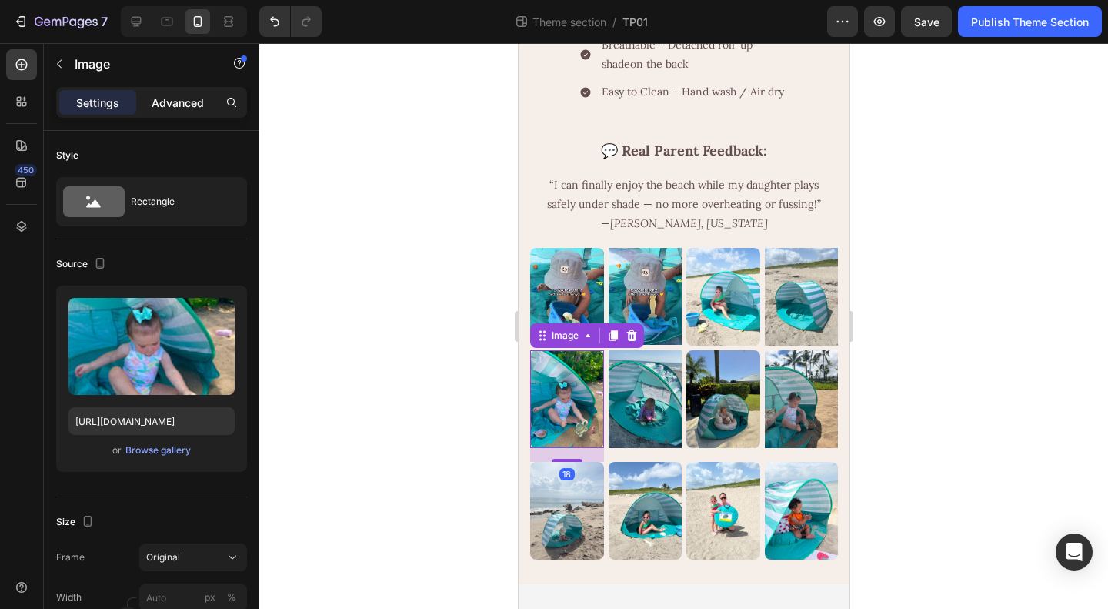
click at [173, 107] on p "Advanced" at bounding box center [178, 103] width 52 height 16
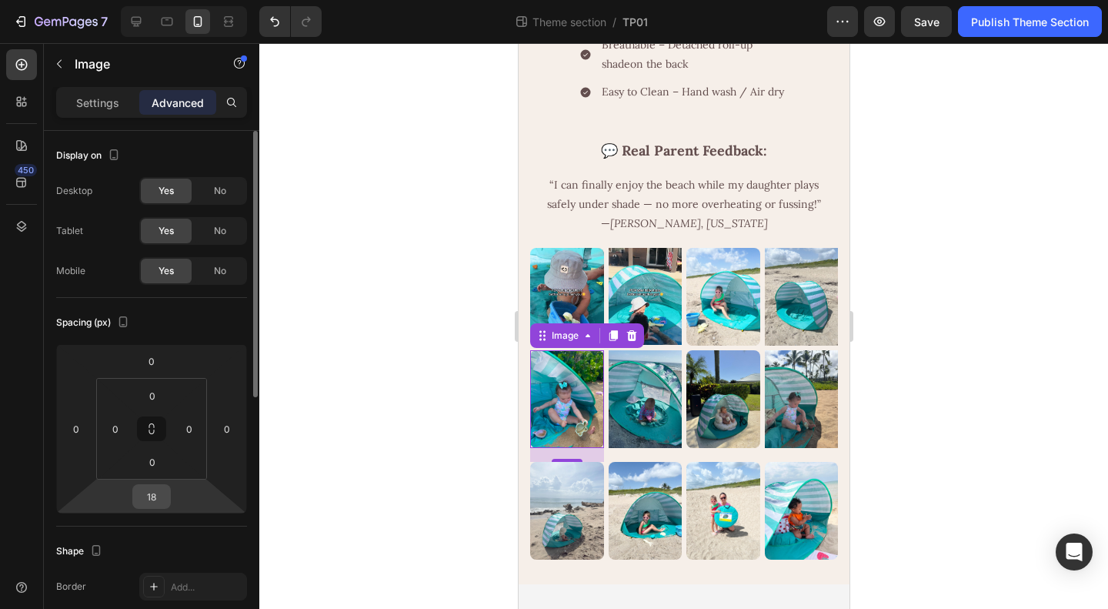
click at [156, 500] on input "18" at bounding box center [151, 496] width 31 height 23
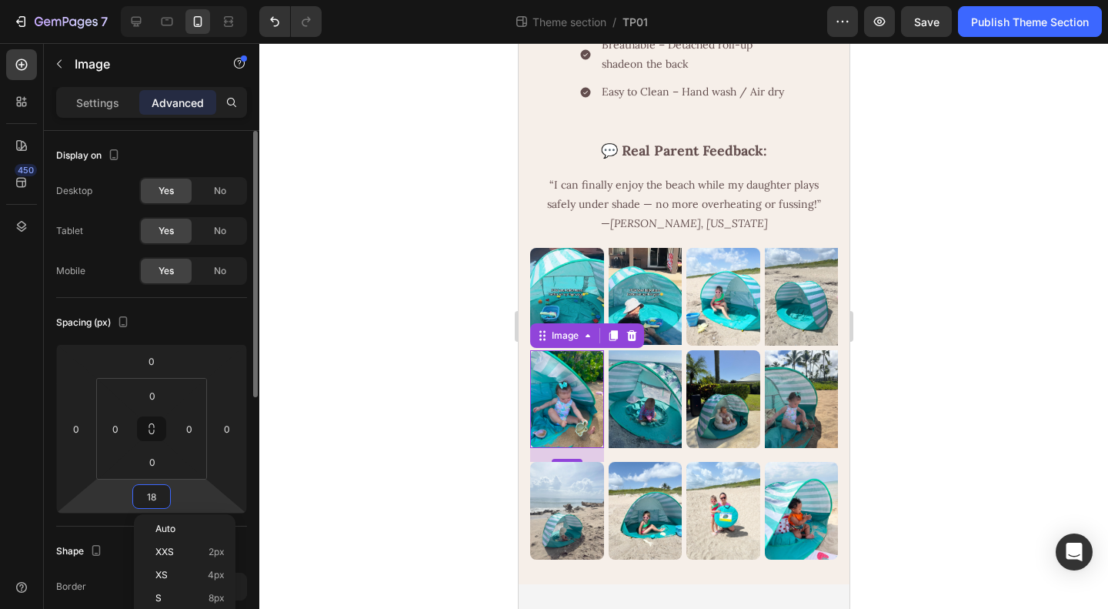
type input "0"
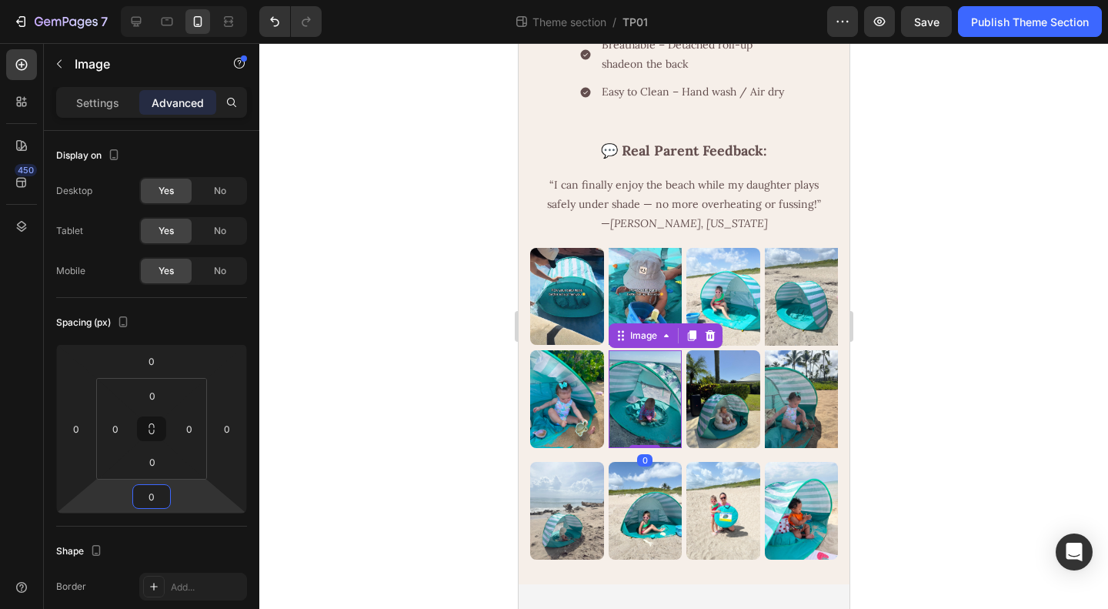
click at [637, 406] on img at bounding box center [645, 399] width 74 height 98
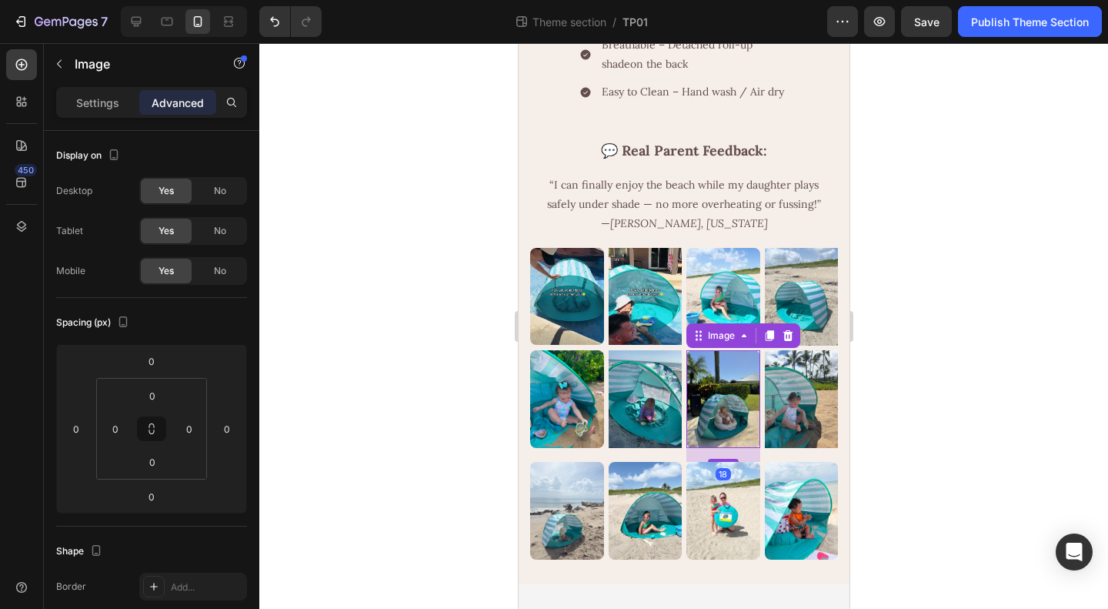
click at [700, 409] on img at bounding box center [723, 399] width 74 height 98
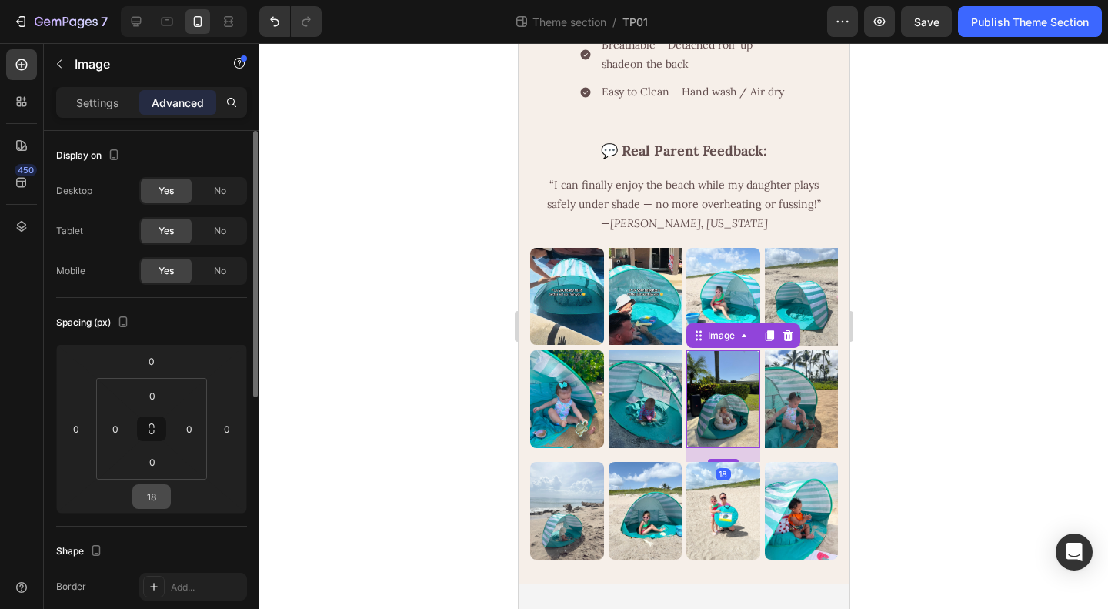
click at [148, 504] on input "18" at bounding box center [151, 496] width 31 height 23
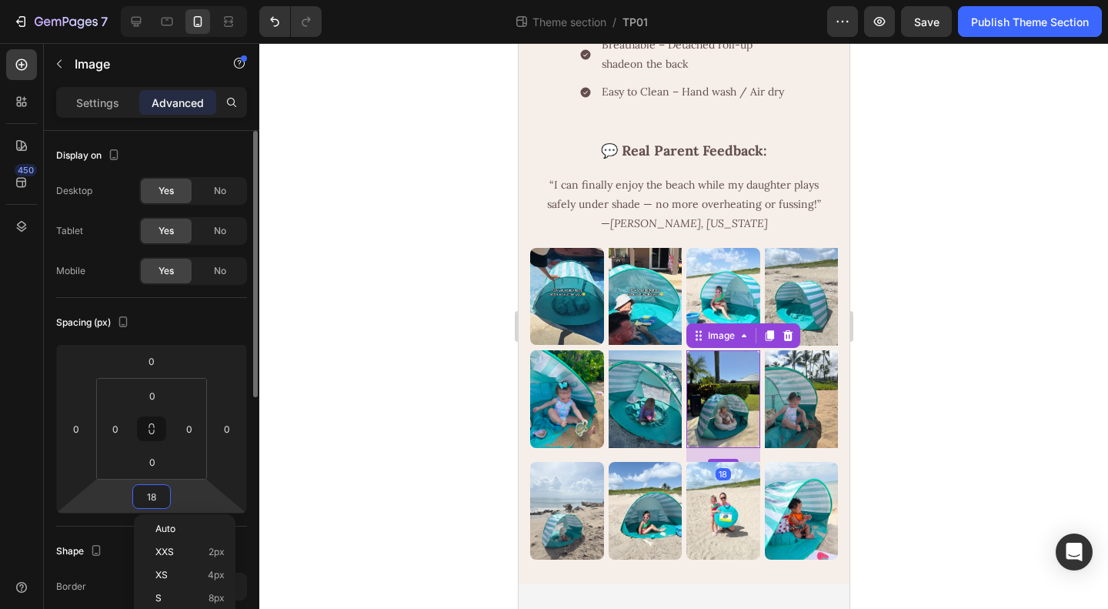
type input "0"
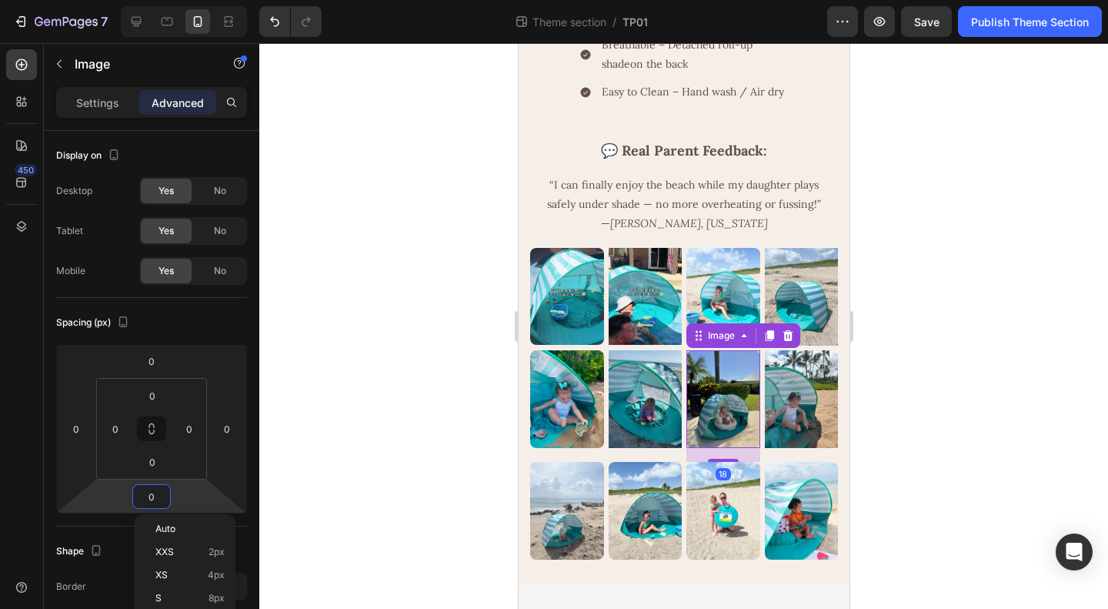
scroll to position [1322, 0]
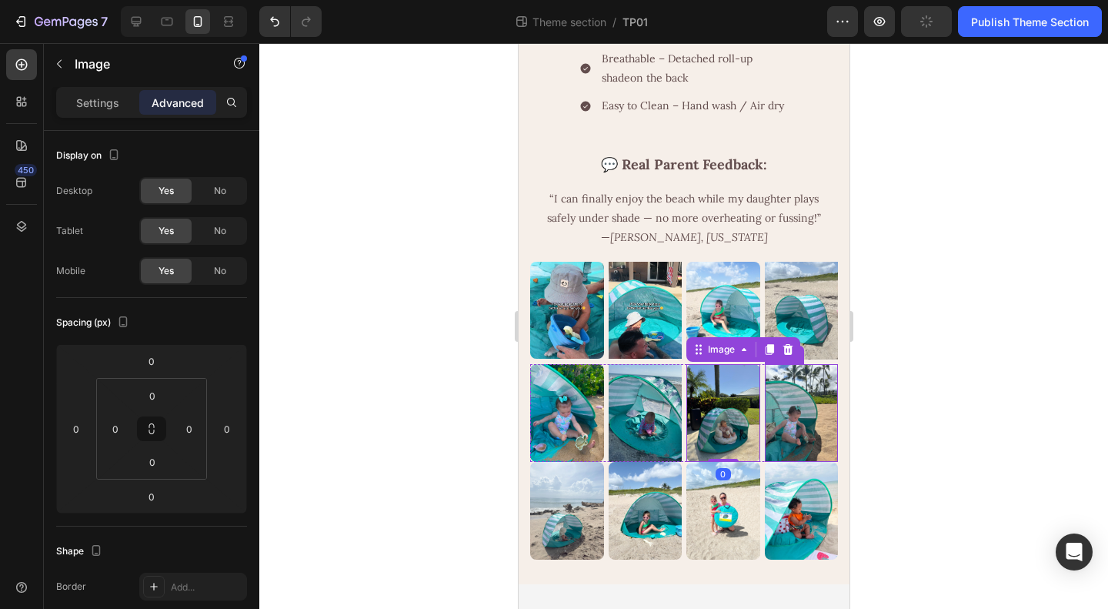
click at [786, 423] on img at bounding box center [801, 413] width 74 height 98
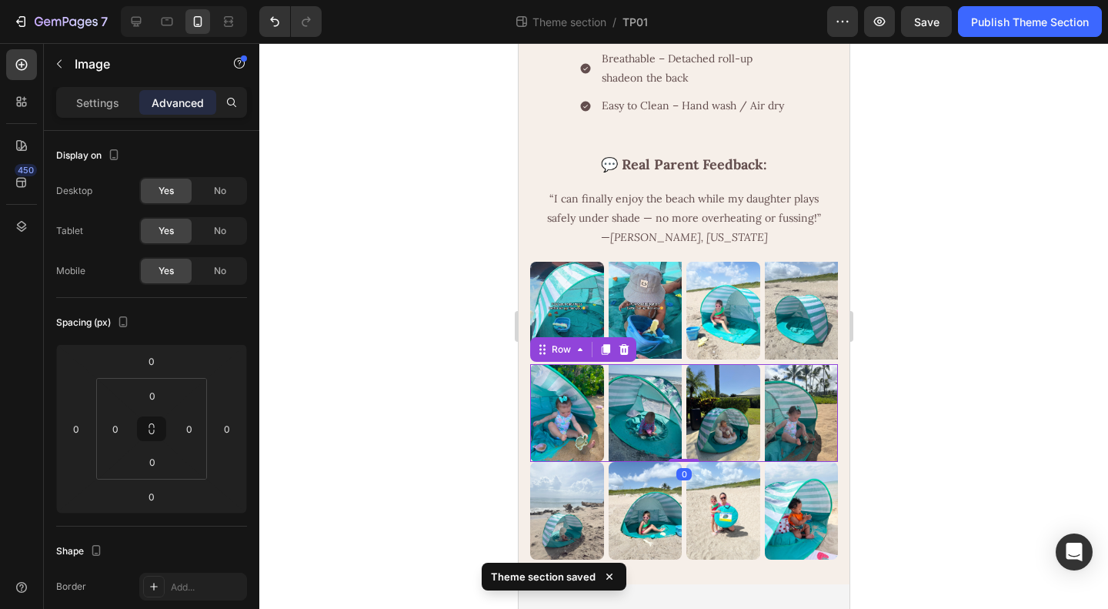
click at [753, 455] on div "Image Image Image Image Row 0" at bounding box center [683, 413] width 308 height 98
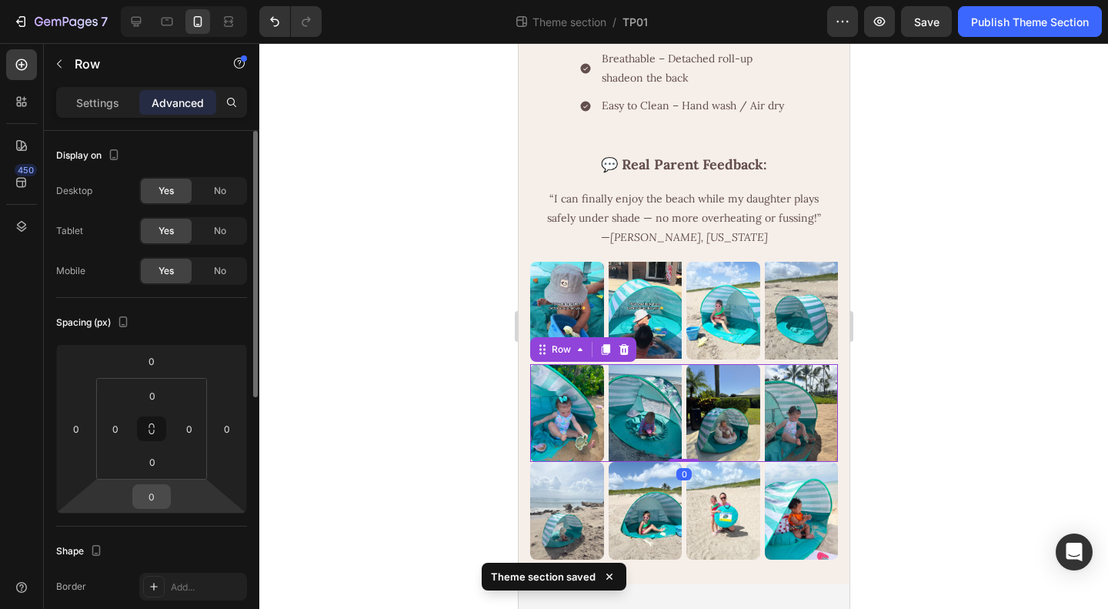
click at [149, 492] on input "0" at bounding box center [151, 496] width 31 height 23
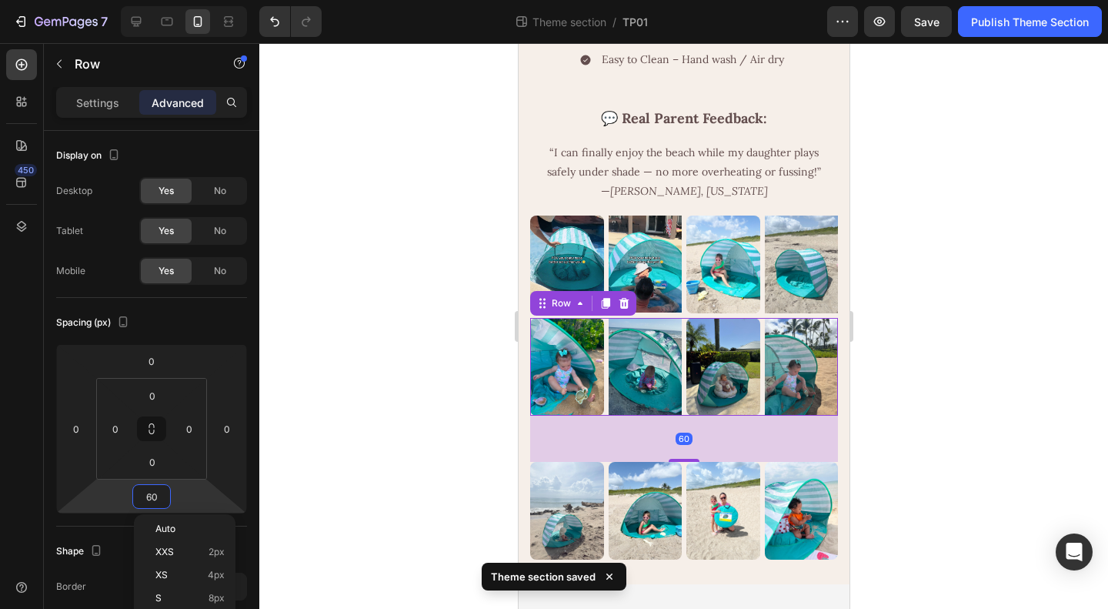
scroll to position [1368, 0]
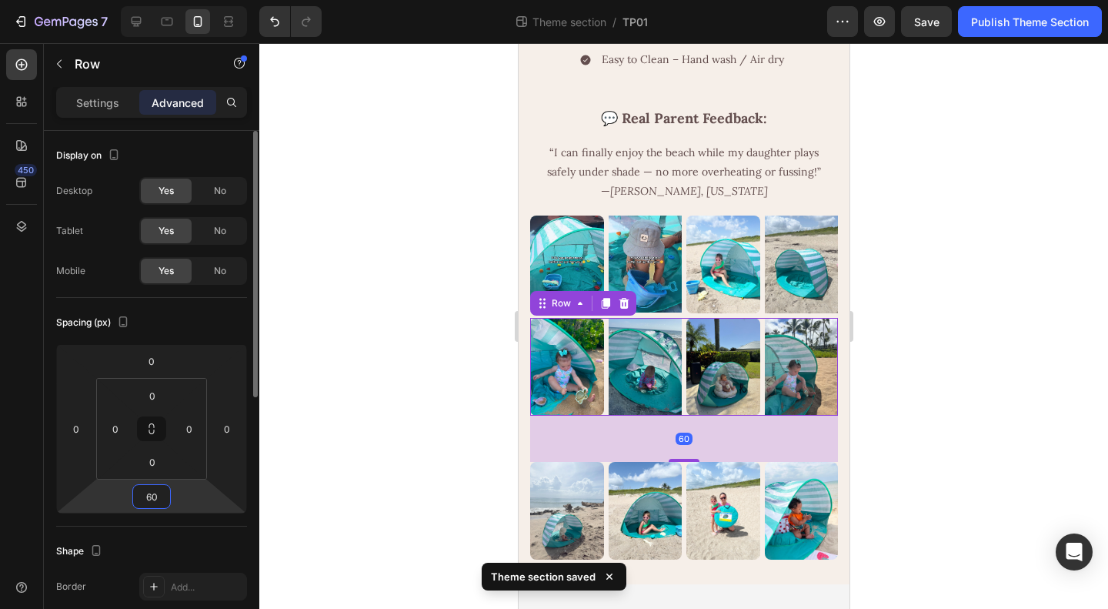
drag, startPoint x: 162, startPoint y: 490, endPoint x: 103, endPoint y: 491, distance: 58.5
click at [103, 491] on div "0 0 60 0" at bounding box center [151, 428] width 191 height 169
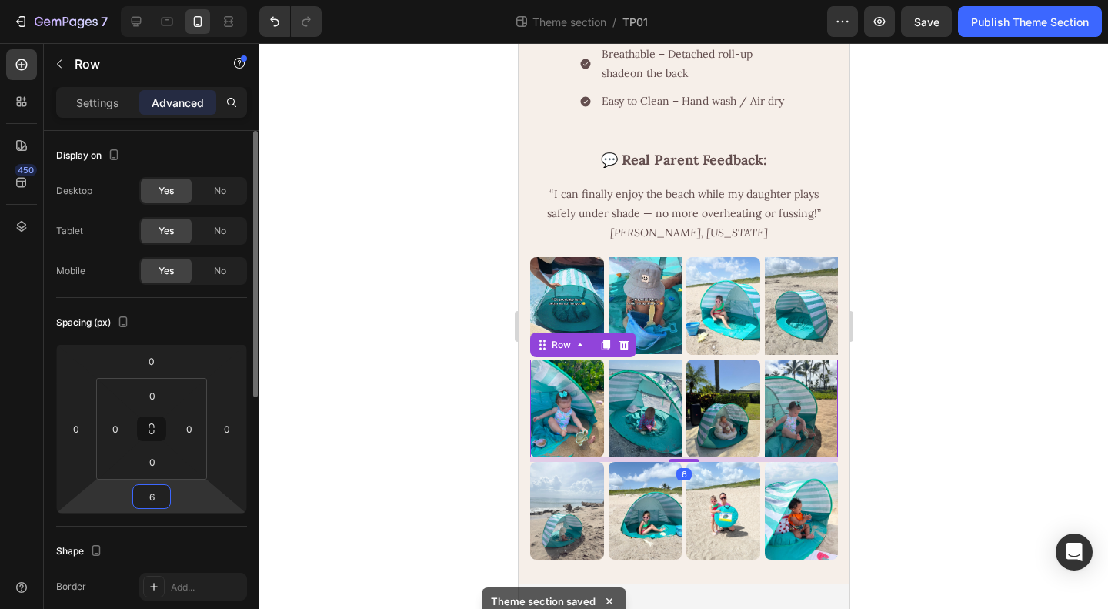
scroll to position [1327, 0]
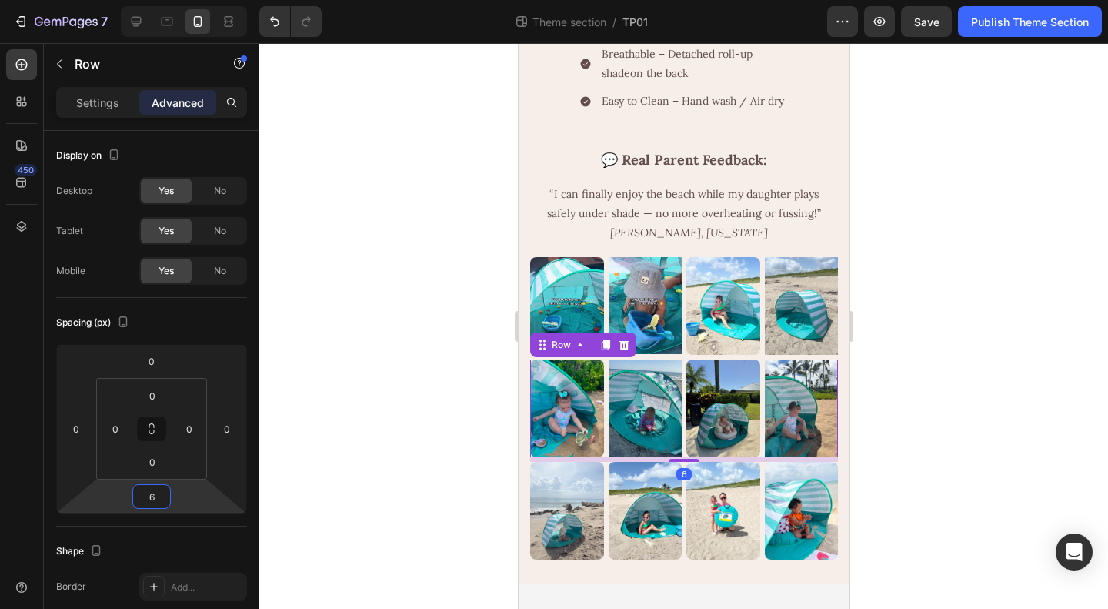
type input "6"
click at [953, 354] on div at bounding box center [683, 326] width 849 height 566
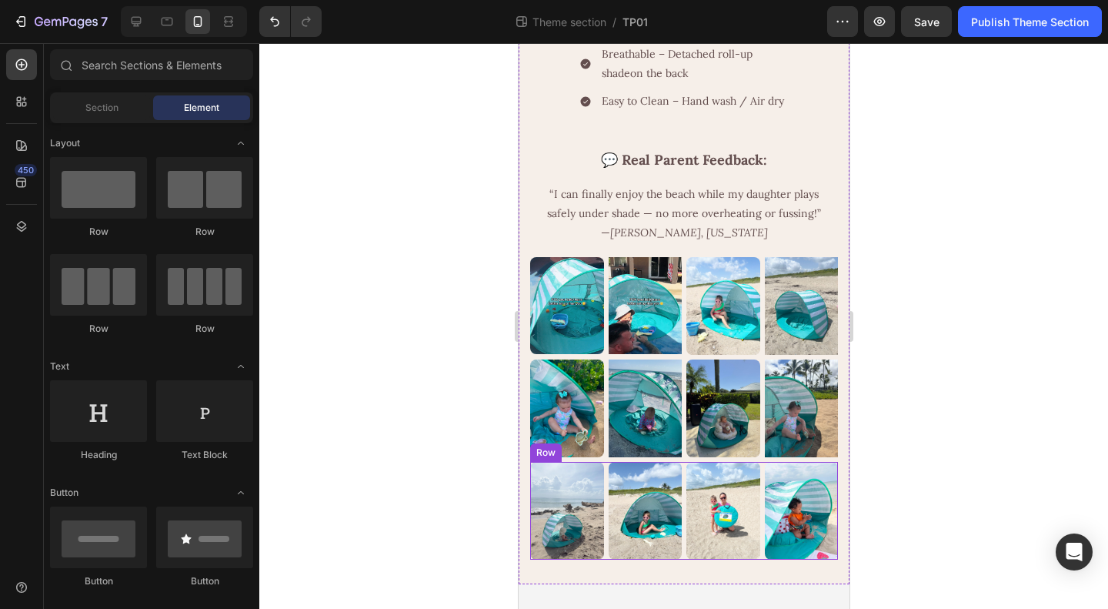
click at [686, 507] on img at bounding box center [723, 511] width 74 height 98
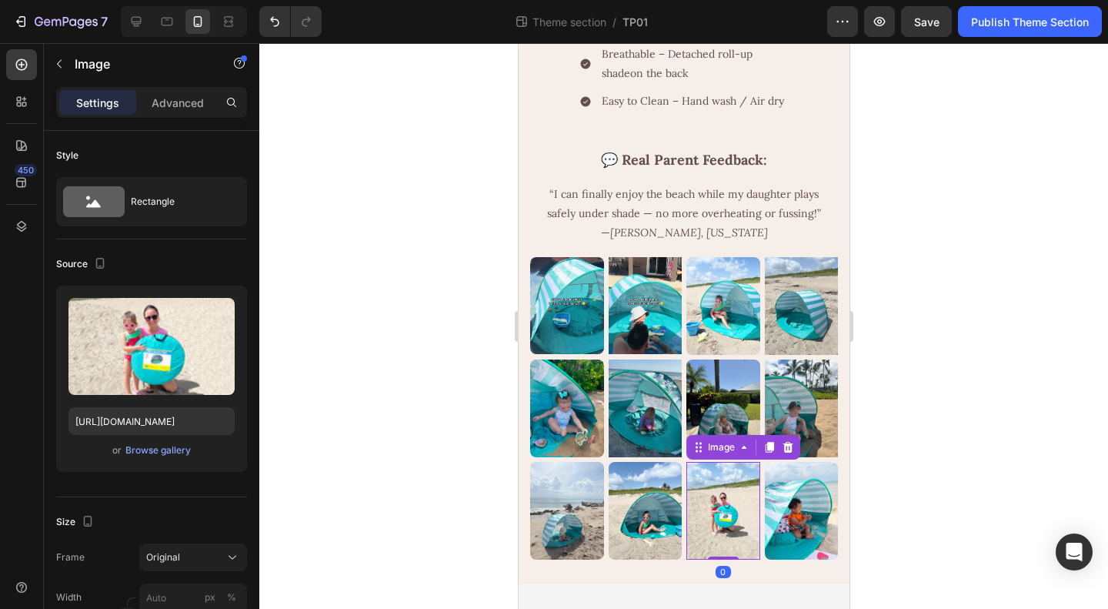
click at [937, 479] on div at bounding box center [683, 326] width 849 height 566
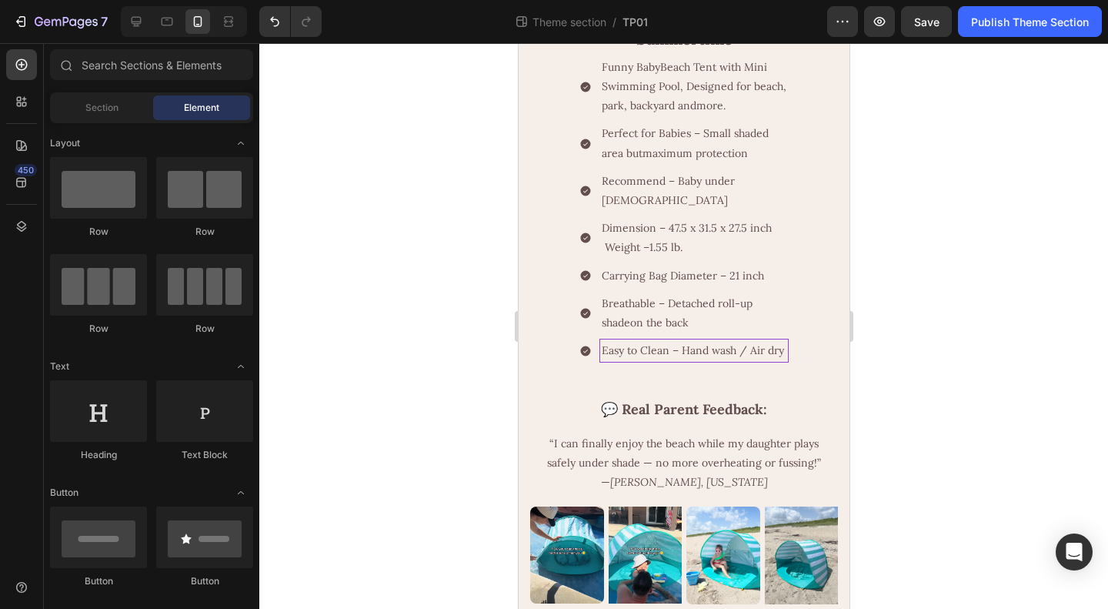
scroll to position [1019, 0]
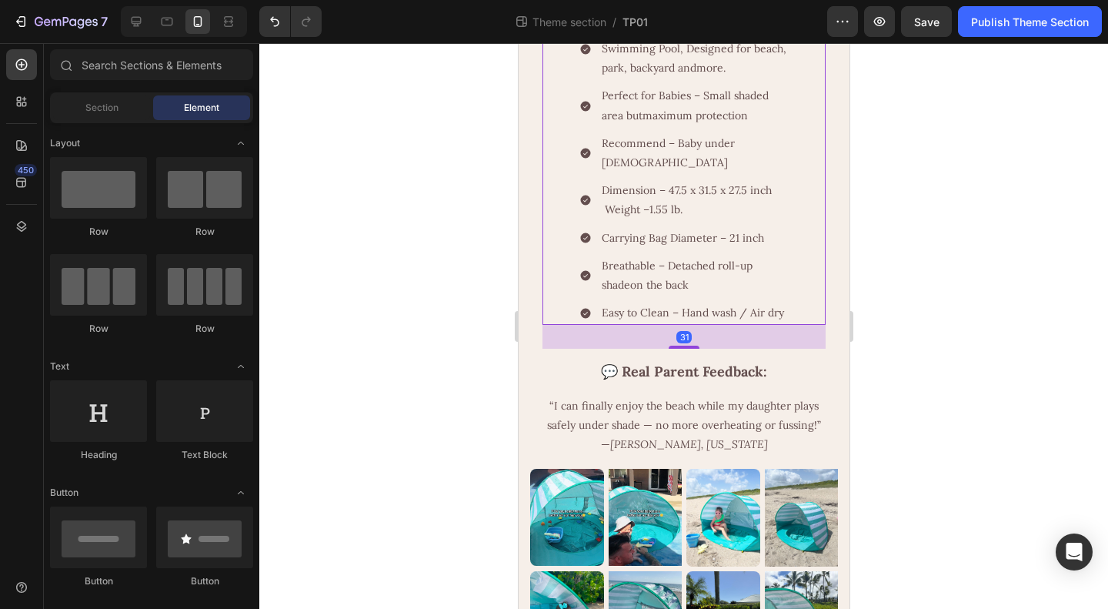
click at [797, 326] on div "Funny BabyBeach Tent with Mini Swimming Pool, Designed for beach, park, backyar…" at bounding box center [683, 172] width 283 height 308
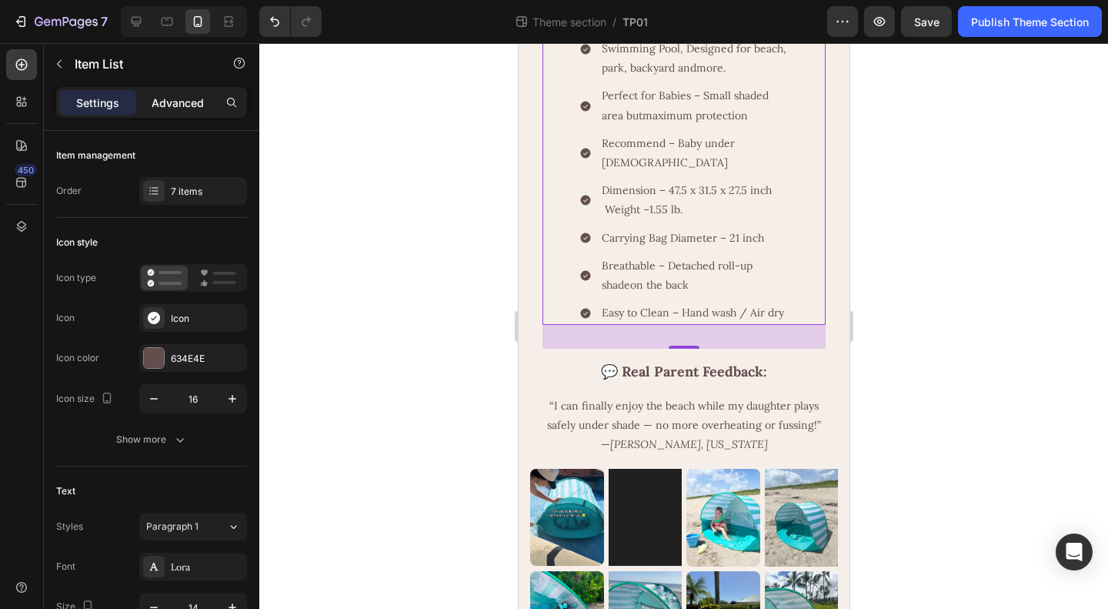
click at [162, 97] on p "Advanced" at bounding box center [178, 103] width 52 height 16
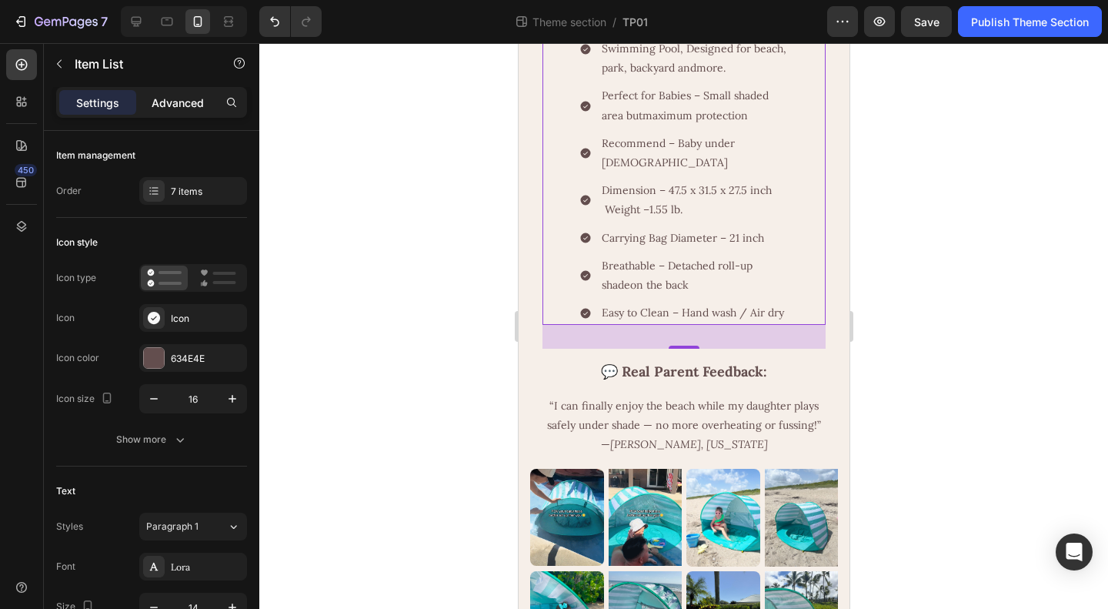
type input "100%"
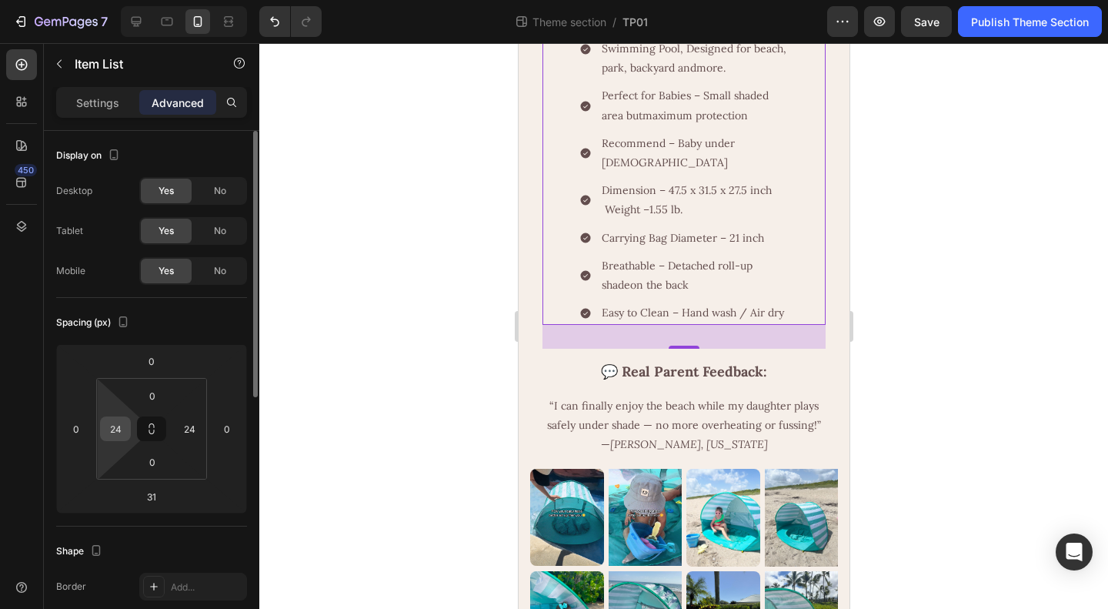
click at [117, 426] on input "24" at bounding box center [115, 428] width 23 height 23
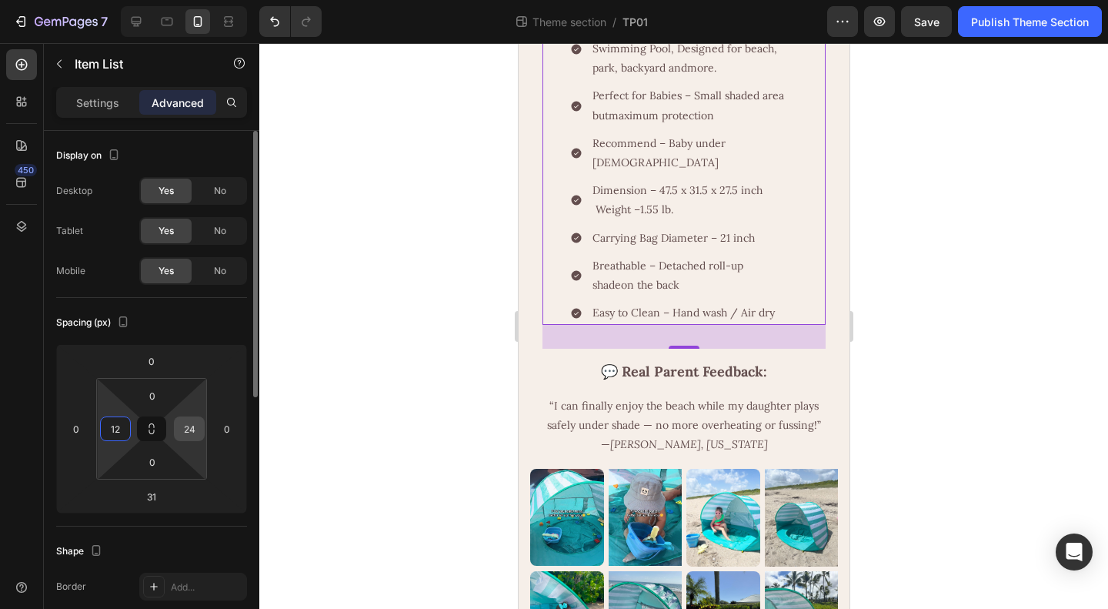
type input "12"
click at [188, 429] on input "24" at bounding box center [189, 428] width 23 height 23
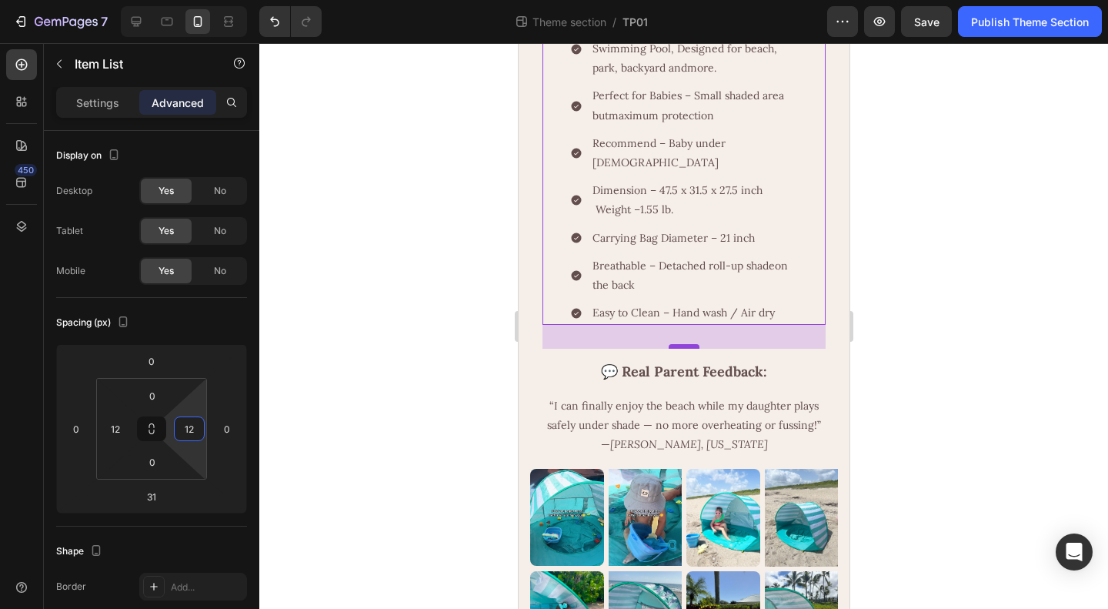
type input "12"
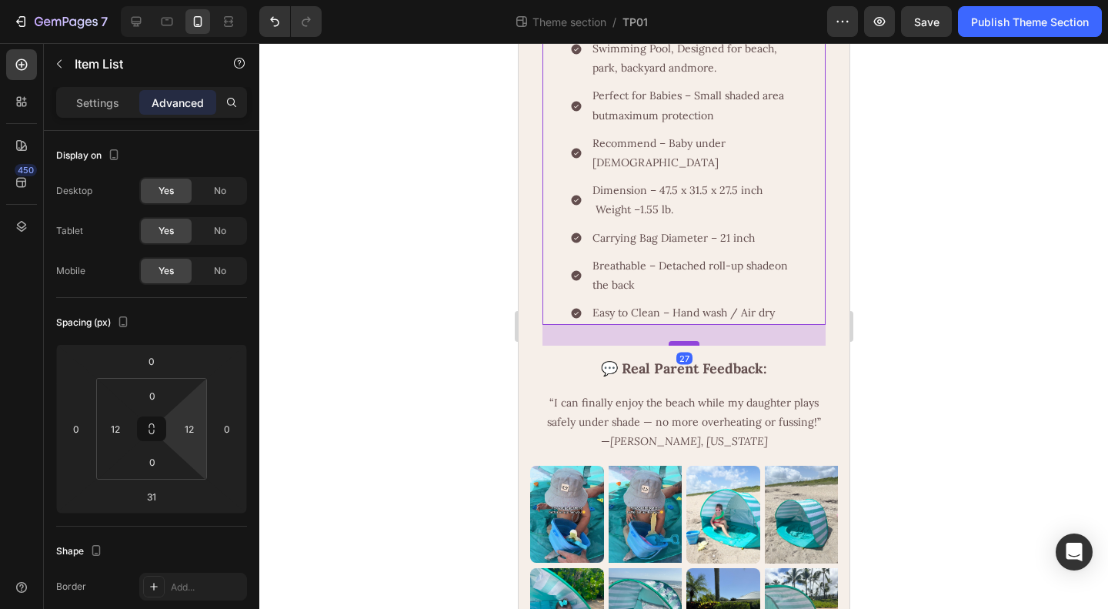
click at [682, 346] on div at bounding box center [683, 343] width 31 height 5
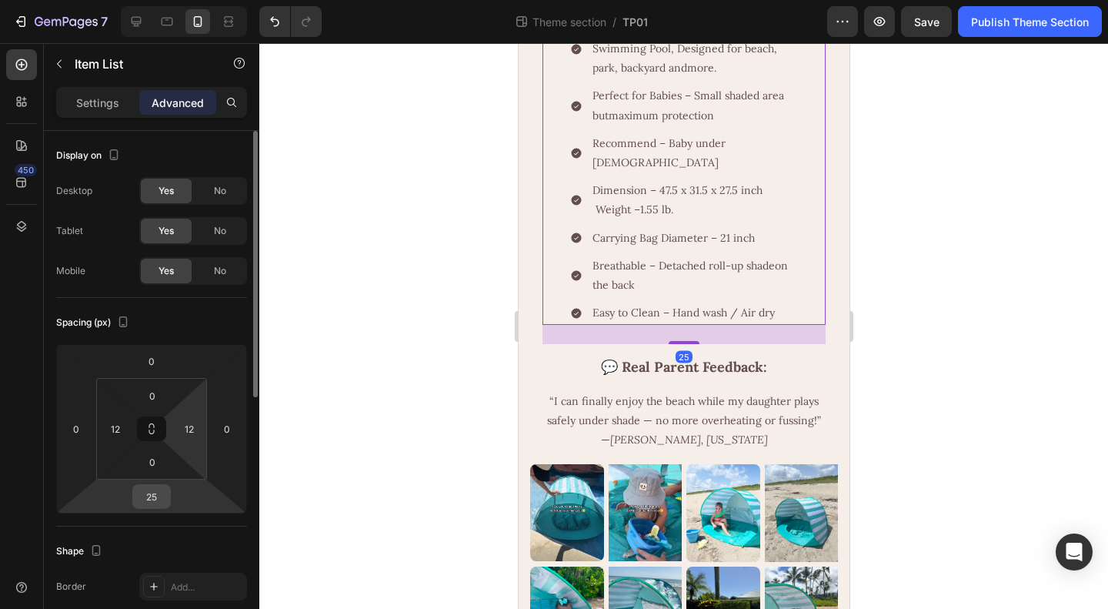
click at [152, 495] on input "25" at bounding box center [151, 496] width 31 height 23
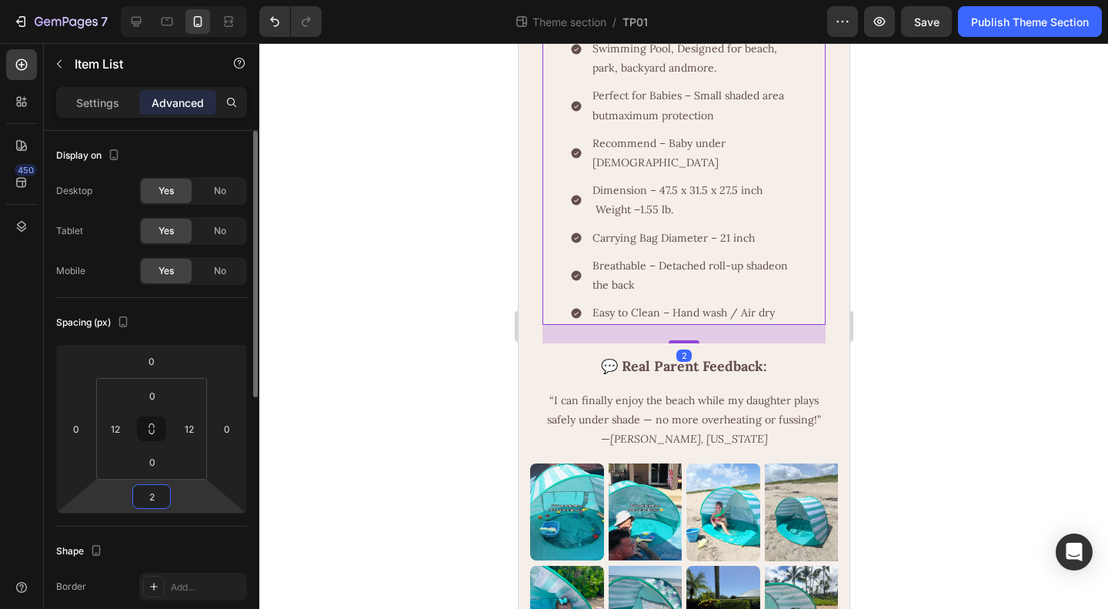
type input "24"
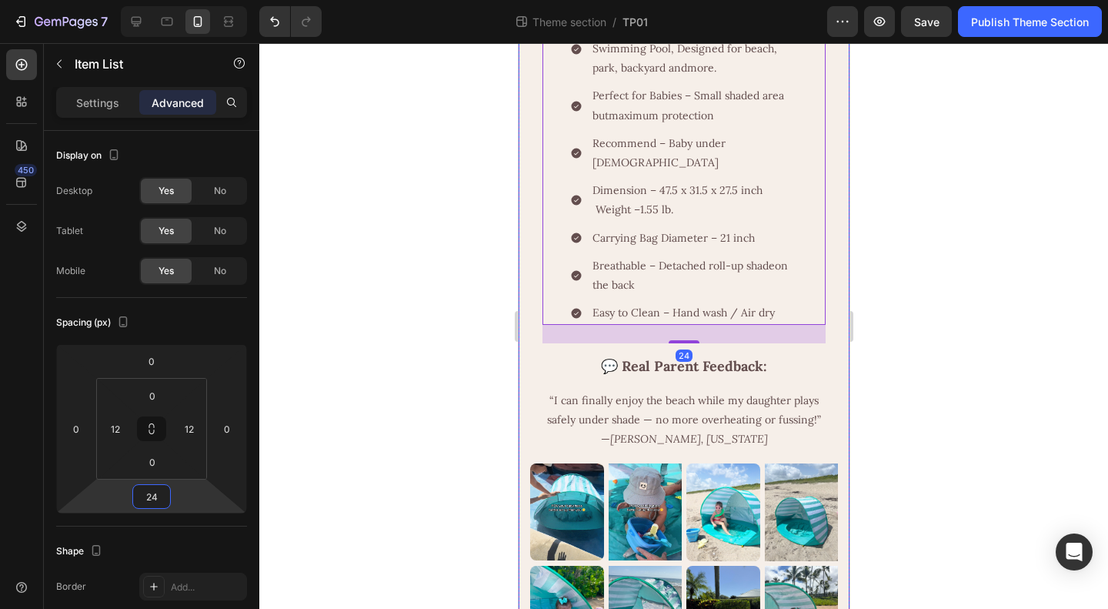
click at [962, 406] on div at bounding box center [683, 326] width 849 height 566
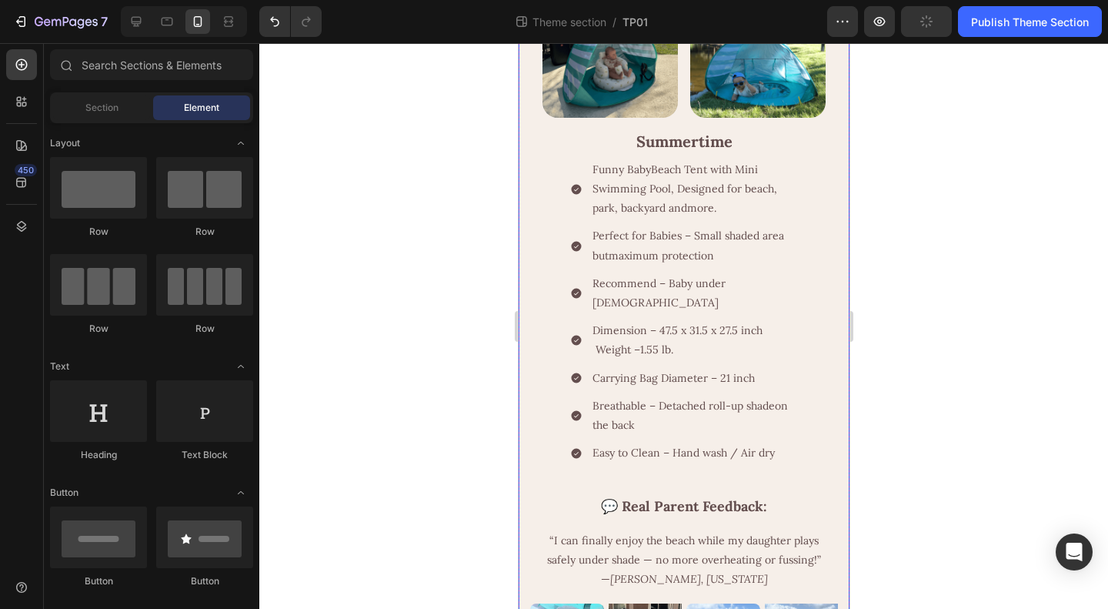
scroll to position [865, 0]
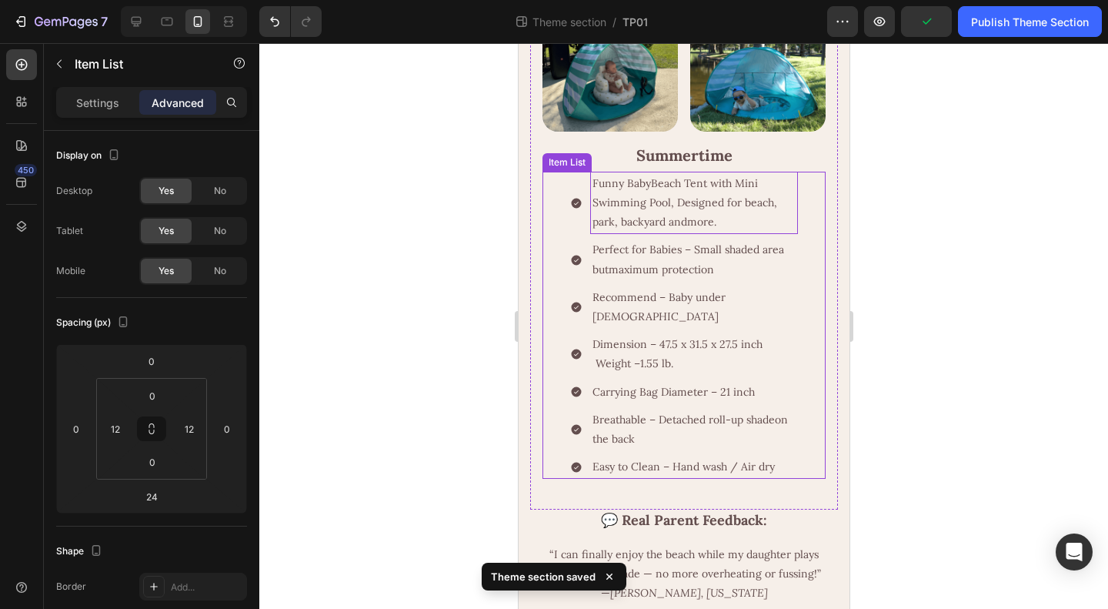
click at [757, 232] on p "Funny BabyBeach Tent with Mini Swimming Pool, Designed for beach, park, backyar…" at bounding box center [693, 203] width 203 height 58
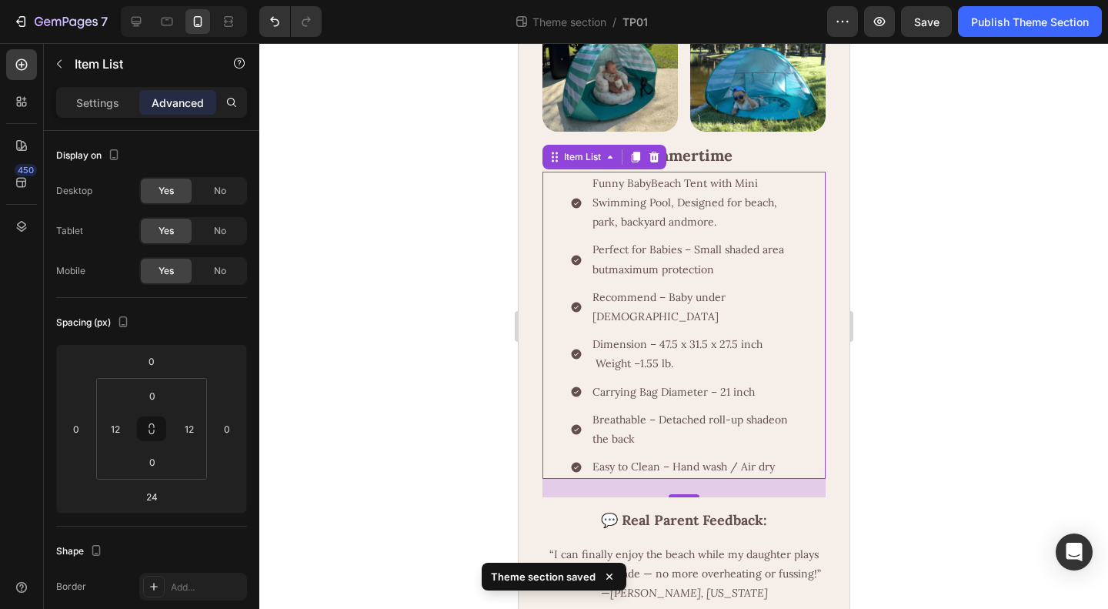
click at [803, 309] on div "Funny BabyBeach Tent with Mini Swimming Pool, Designed for beach, park, backyar…" at bounding box center [683, 326] width 265 height 308
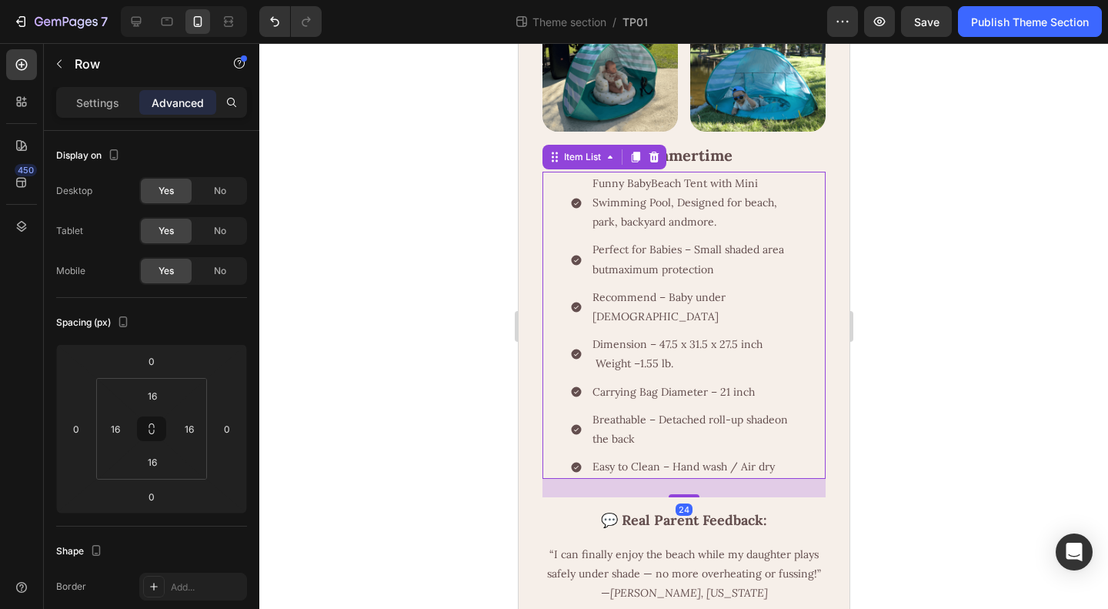
click at [561, 332] on div "Funny BabyBeach Tent with Mini Swimming Pool, Designed for beach, park, backyar…" at bounding box center [683, 326] width 265 height 308
click at [101, 432] on div "12" at bounding box center [115, 428] width 31 height 25
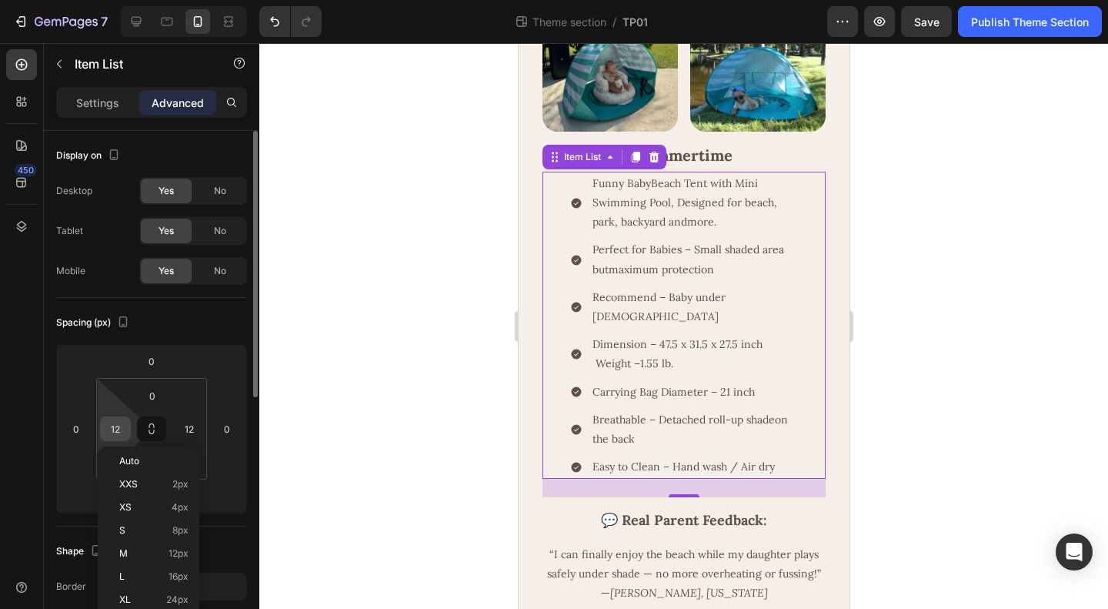
click at [112, 424] on input "12" at bounding box center [115, 428] width 23 height 23
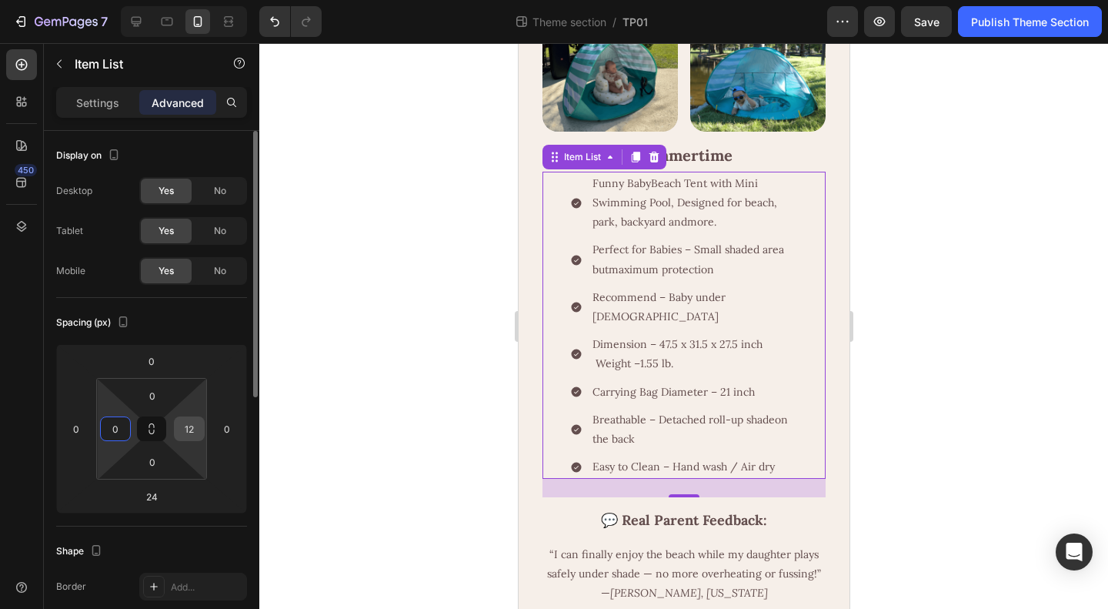
type input "0"
click at [189, 426] on input "12" at bounding box center [189, 428] width 23 height 23
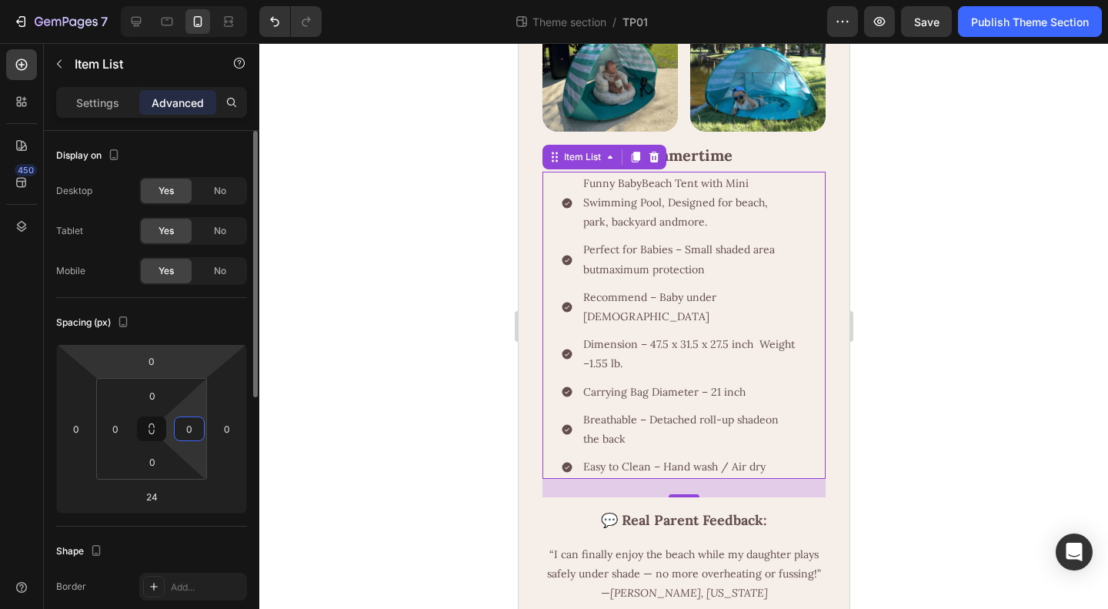
type input "0"
click at [214, 315] on div "Spacing (px)" at bounding box center [151, 322] width 191 height 25
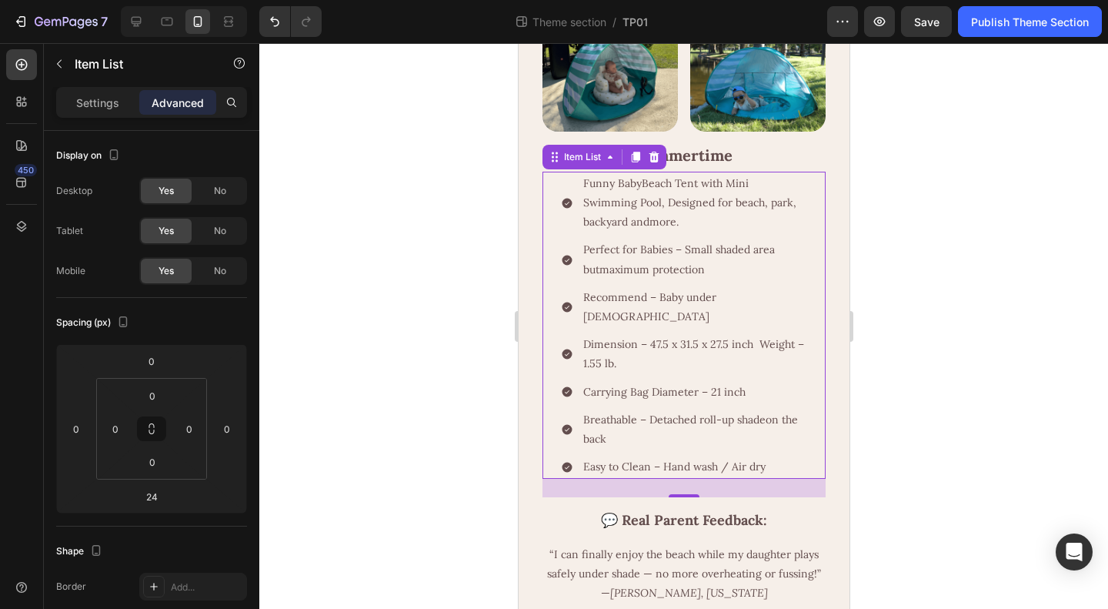
click at [946, 435] on div at bounding box center [683, 326] width 849 height 566
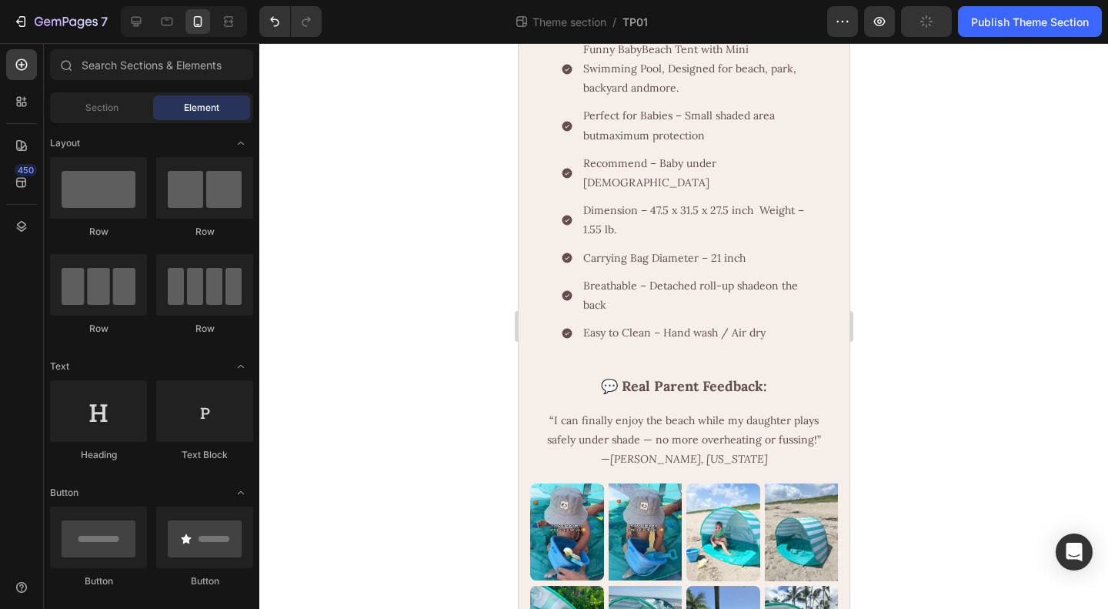
scroll to position [974, 0]
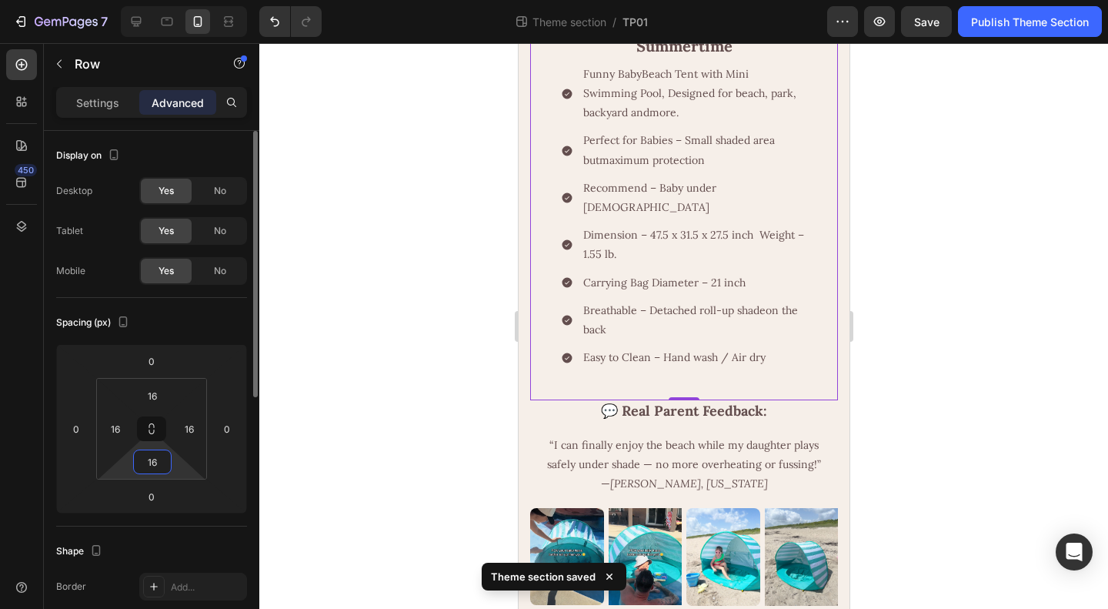
click at [151, 461] on input "16" at bounding box center [152, 461] width 31 height 23
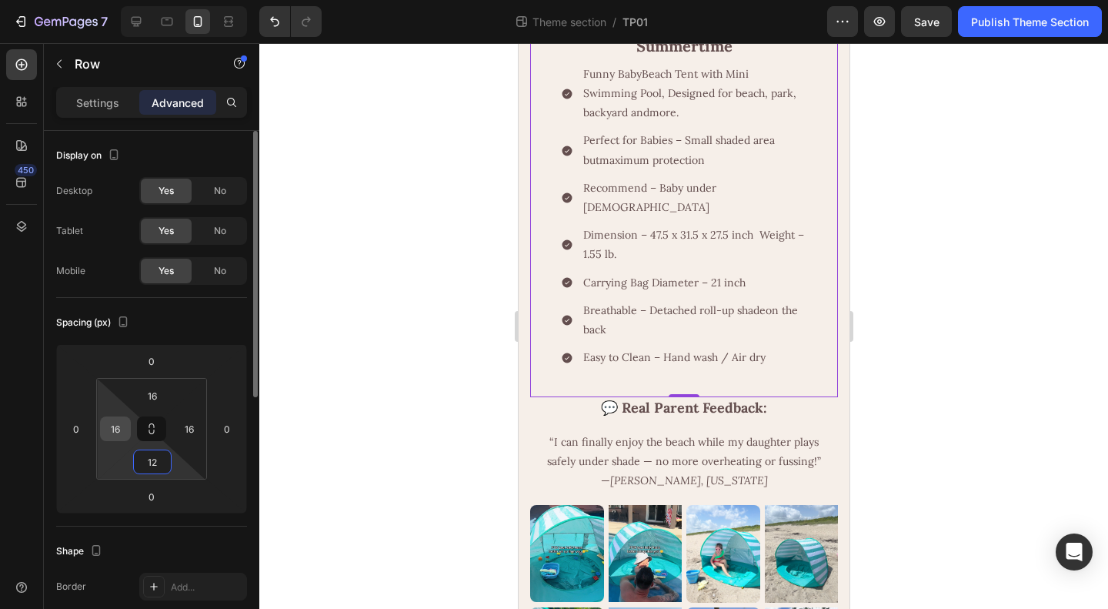
type input "12"
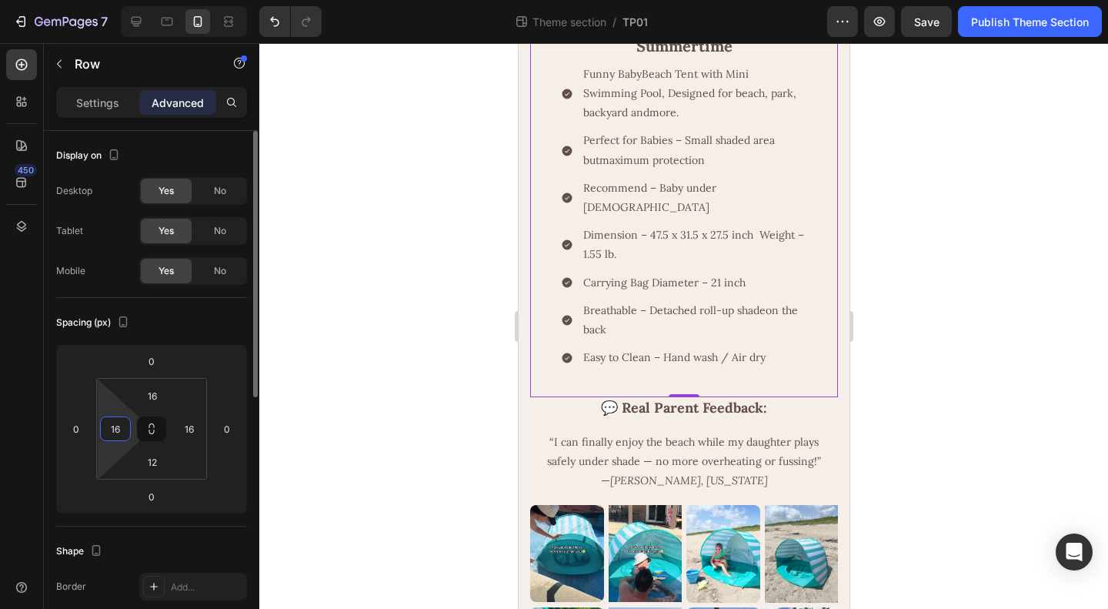
click at [122, 426] on input "16" at bounding box center [115, 428] width 23 height 23
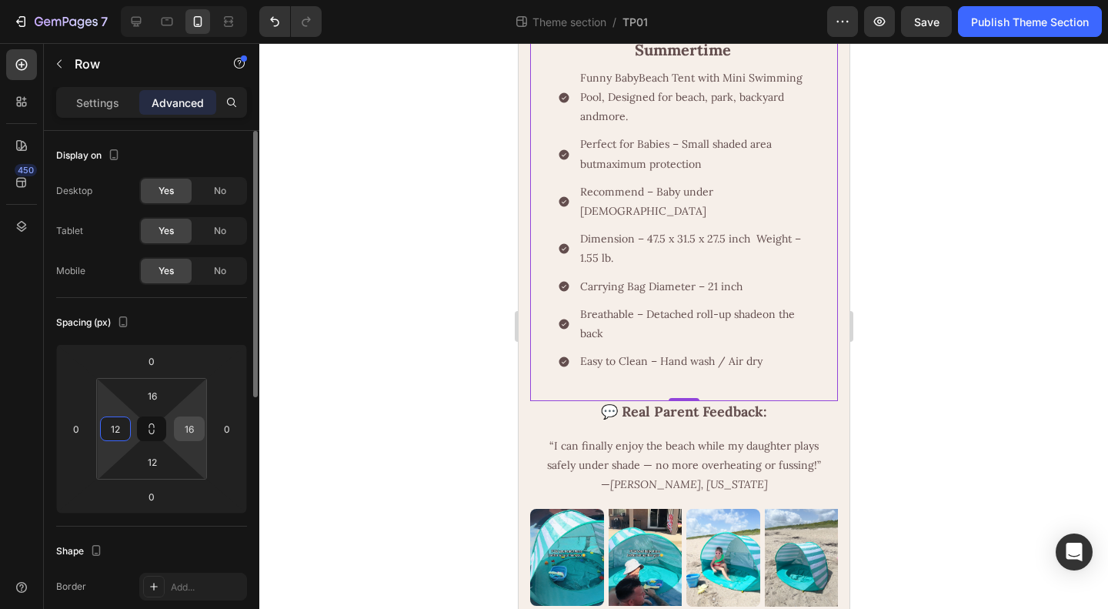
type input "12"
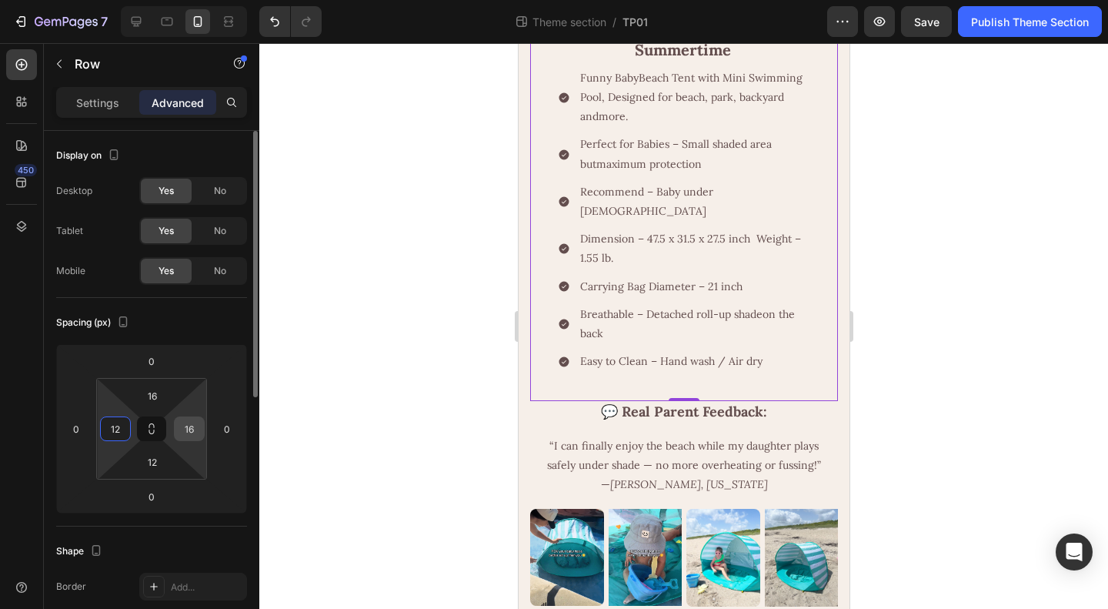
click at [189, 429] on input "16" at bounding box center [189, 428] width 23 height 23
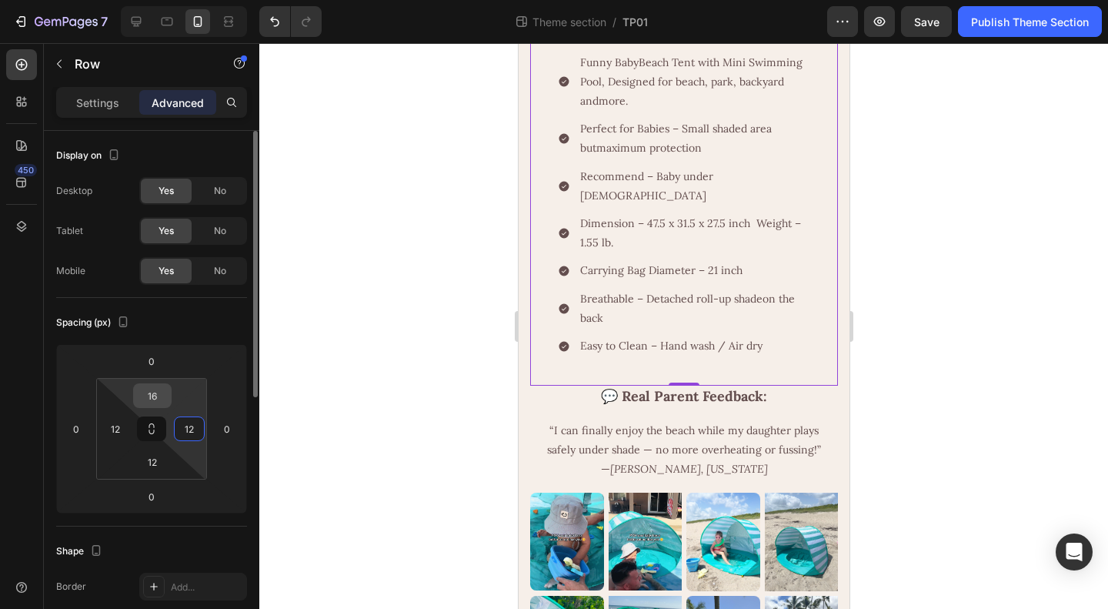
type input "12"
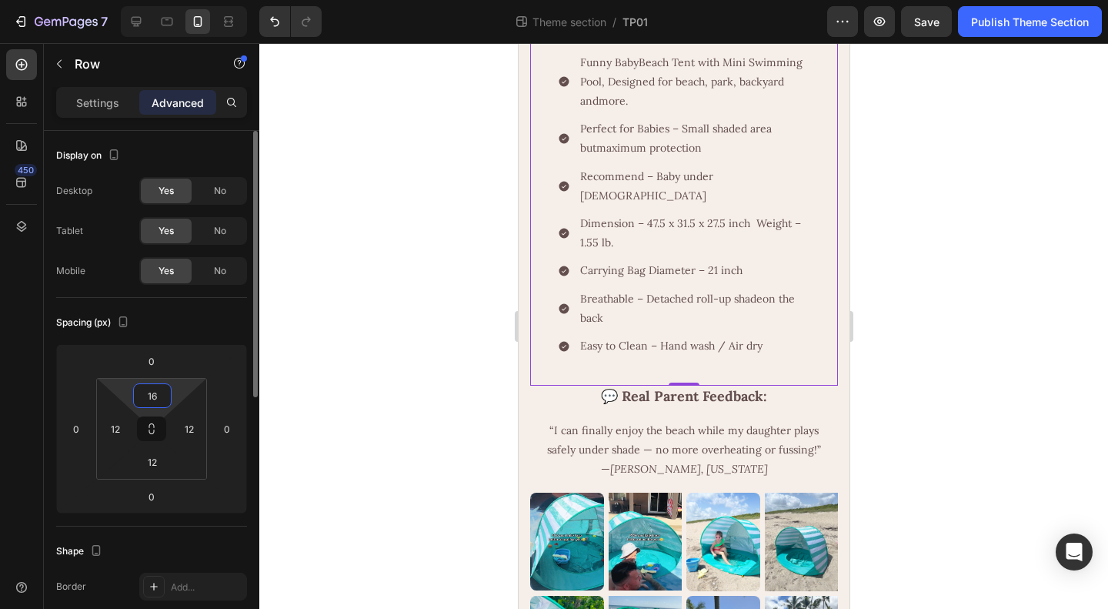
click at [149, 389] on input "16" at bounding box center [152, 395] width 31 height 23
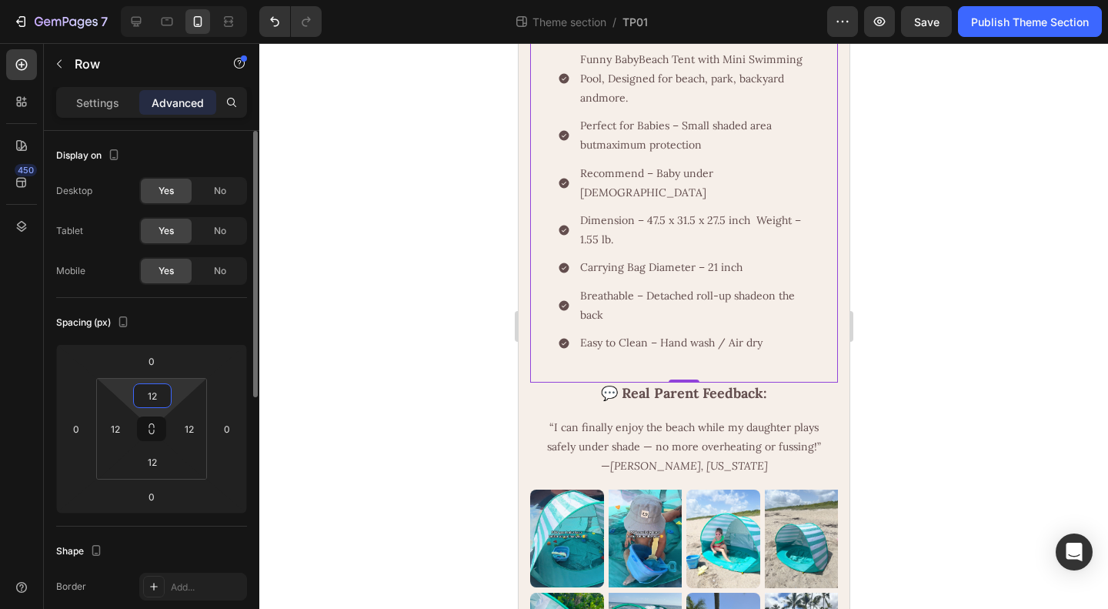
type input "12"
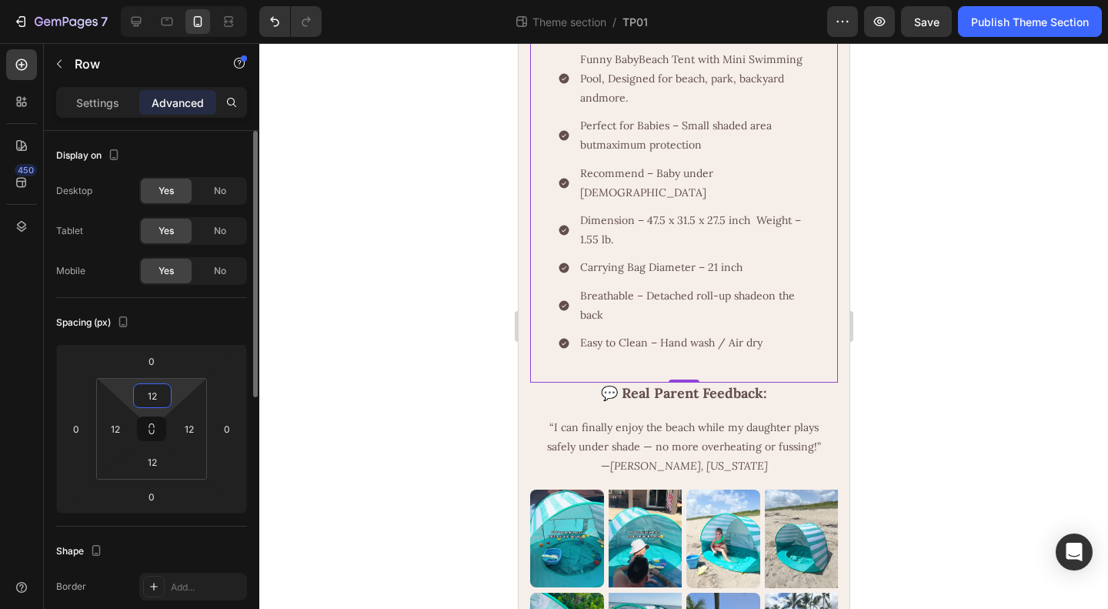
click at [203, 322] on div "Spacing (px)" at bounding box center [151, 322] width 191 height 25
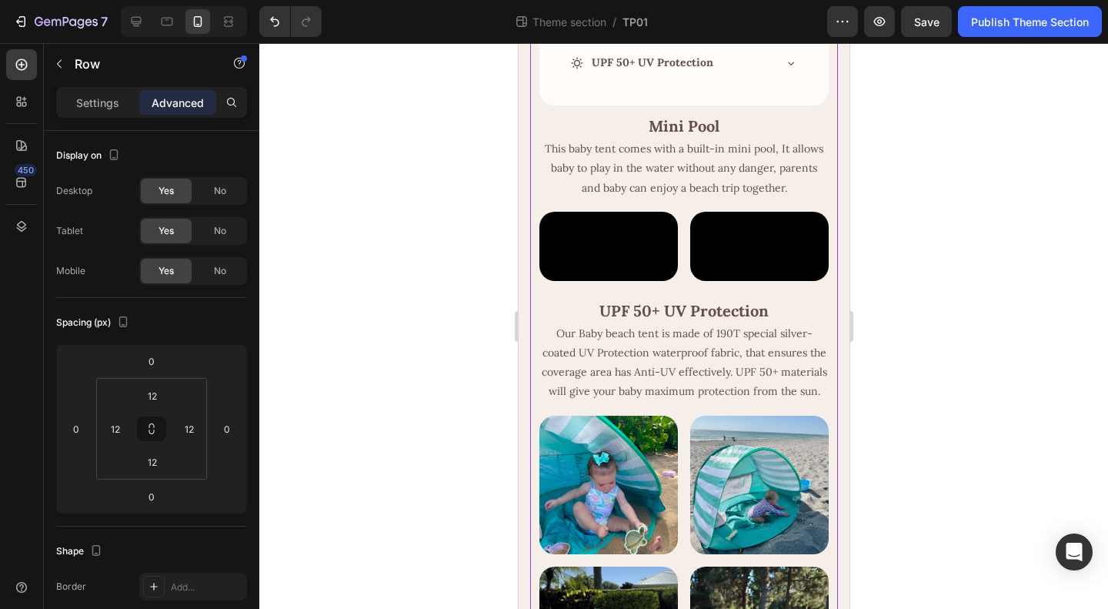
scroll to position [308, 0]
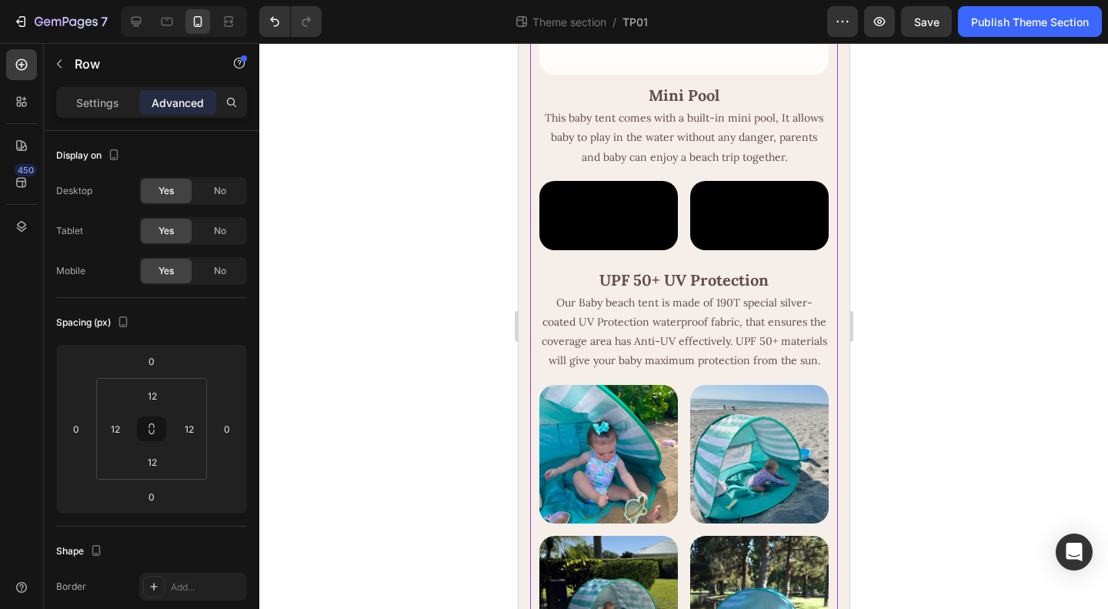
click at [996, 428] on div at bounding box center [683, 326] width 849 height 566
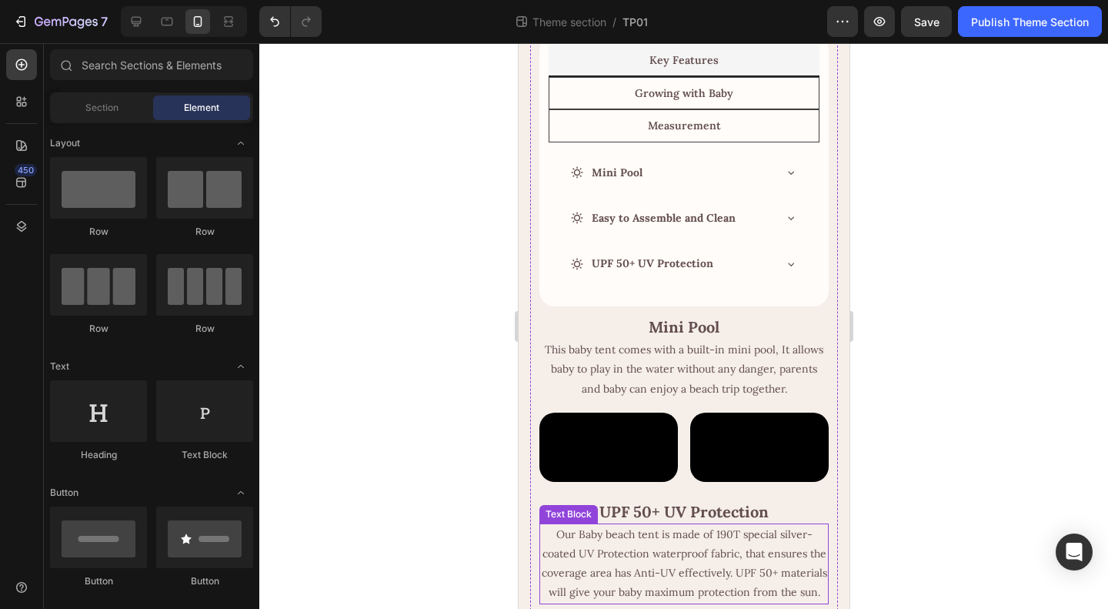
scroll to position [0, 0]
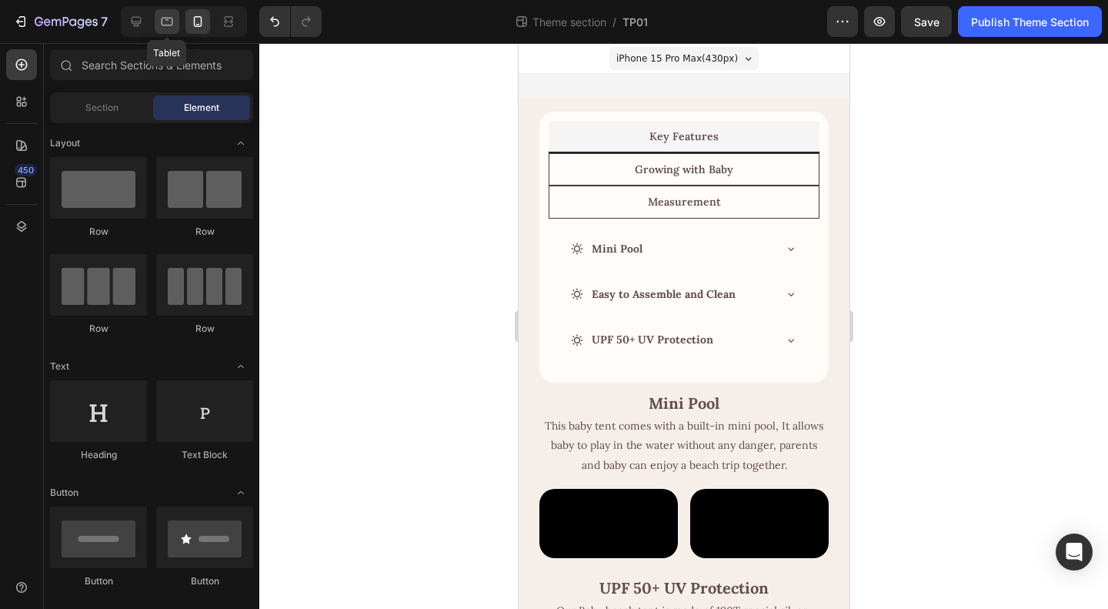
click at [162, 18] on icon at bounding box center [168, 22] width 12 height 8
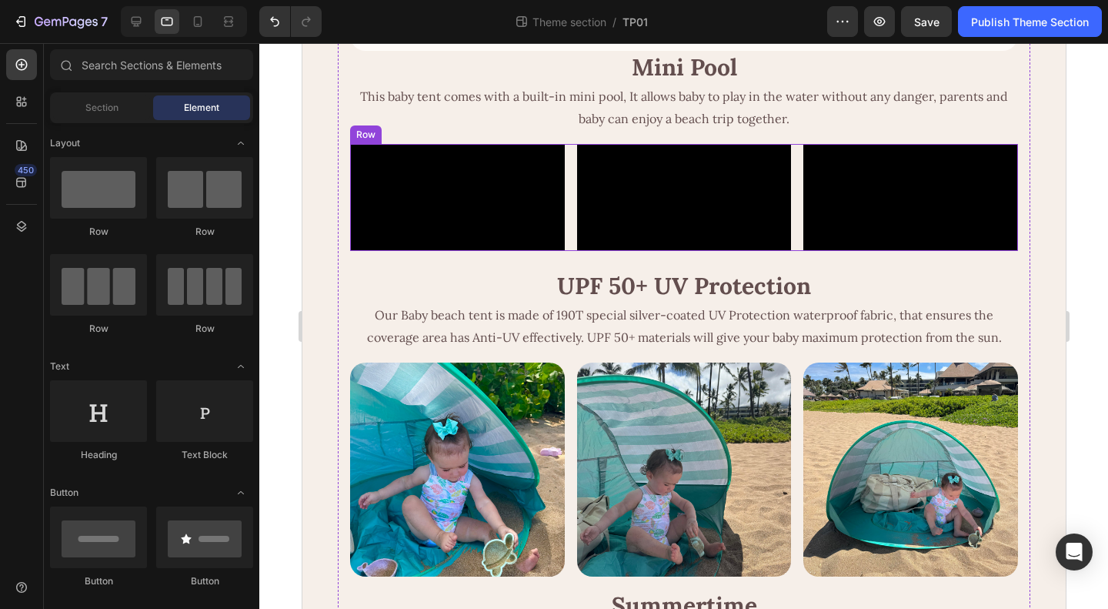
scroll to position [308, 0]
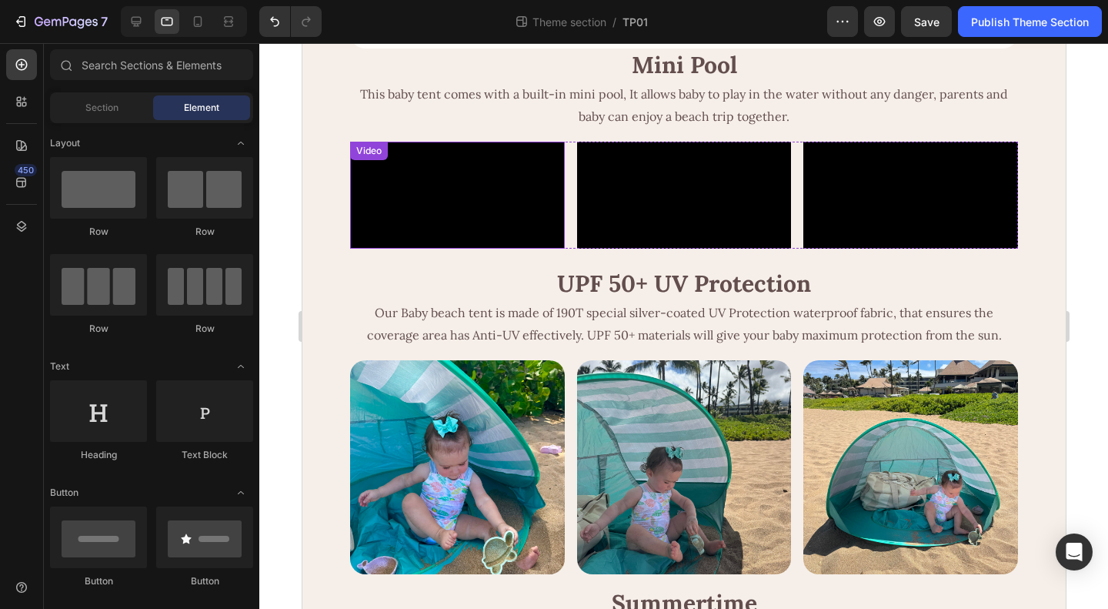
click at [440, 234] on video at bounding box center [456, 195] width 215 height 107
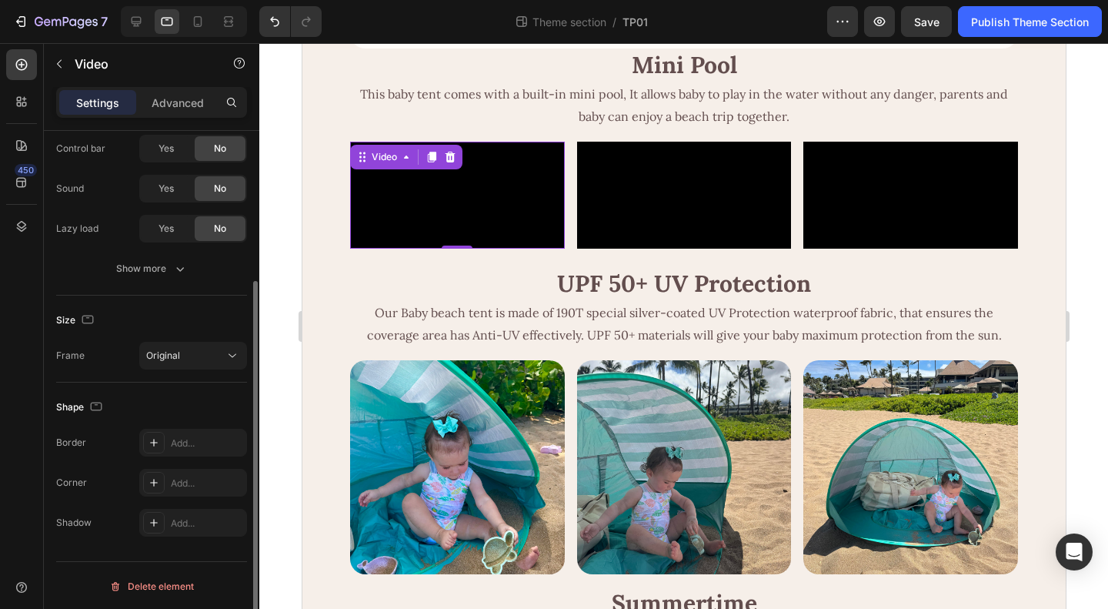
scroll to position [0, 0]
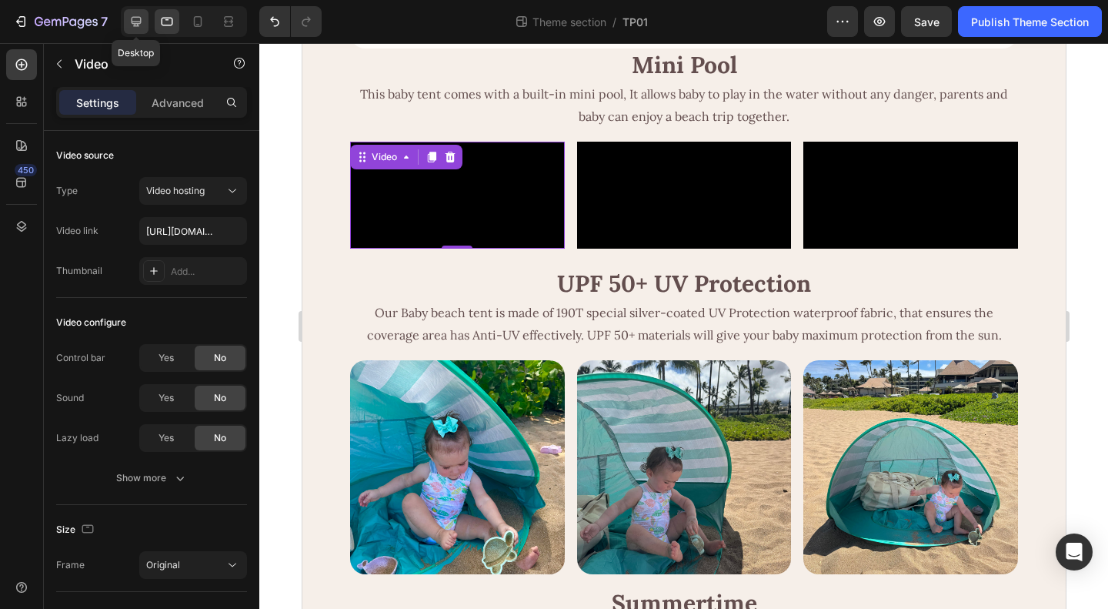
click at [136, 27] on icon at bounding box center [136, 21] width 15 height 15
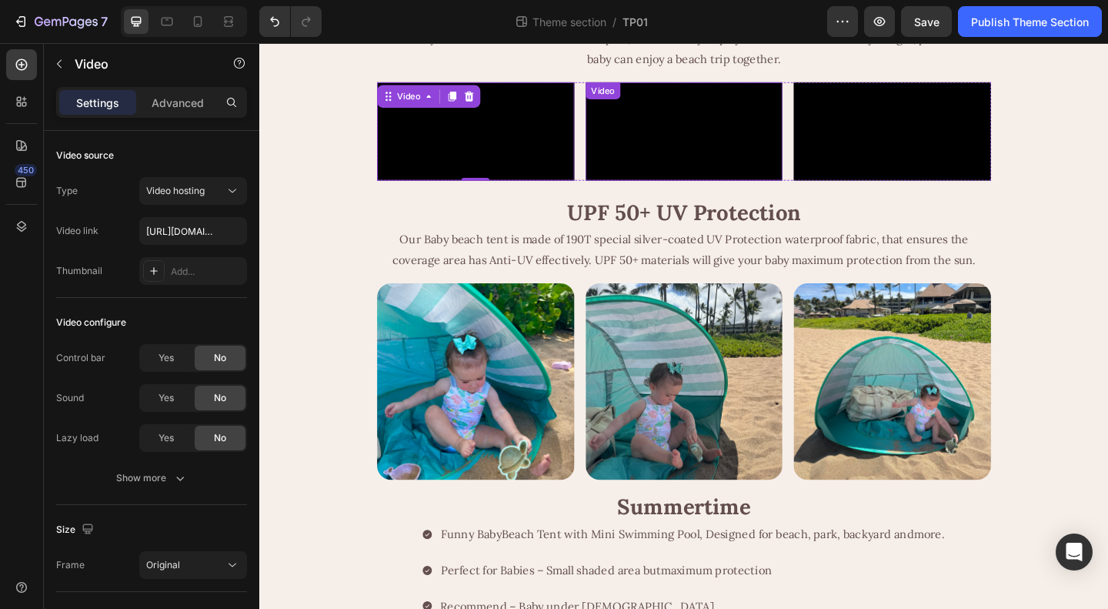
scroll to position [385, 0]
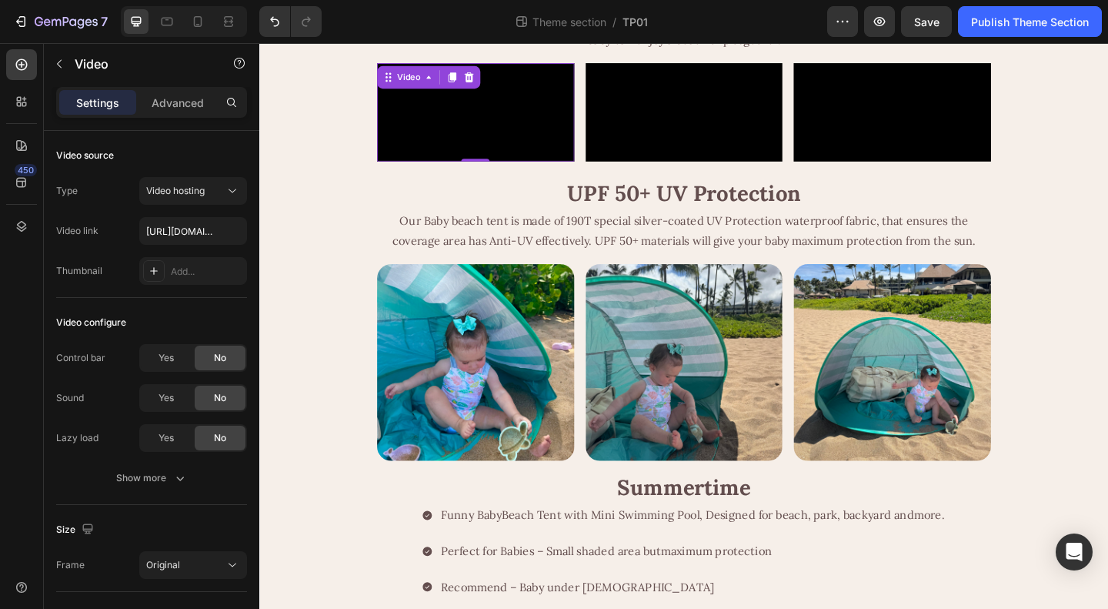
click at [486, 172] on video at bounding box center [494, 118] width 215 height 107
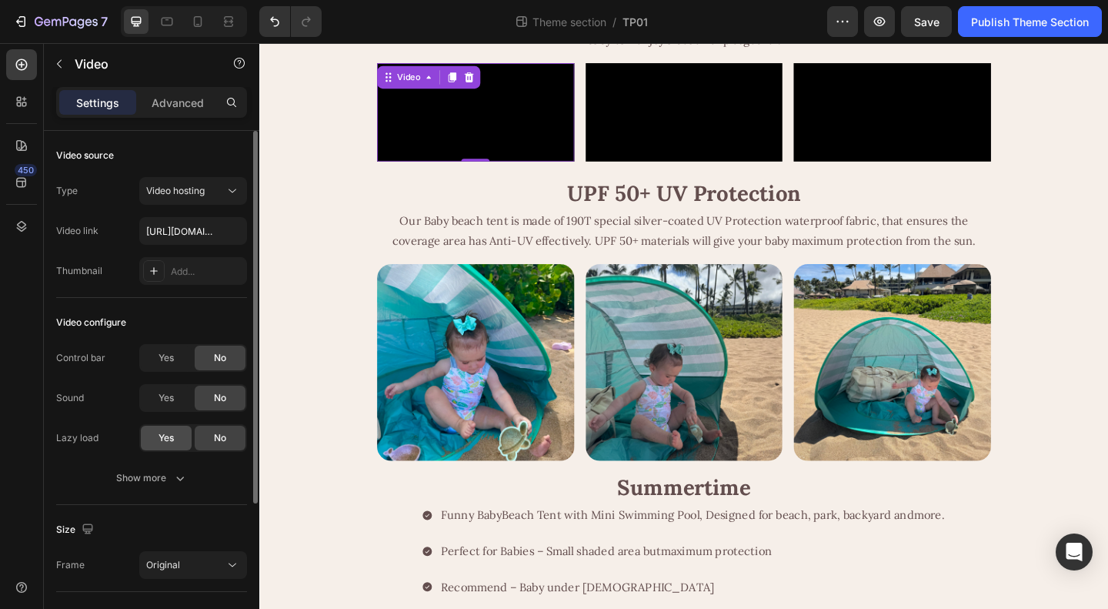
scroll to position [209, 0]
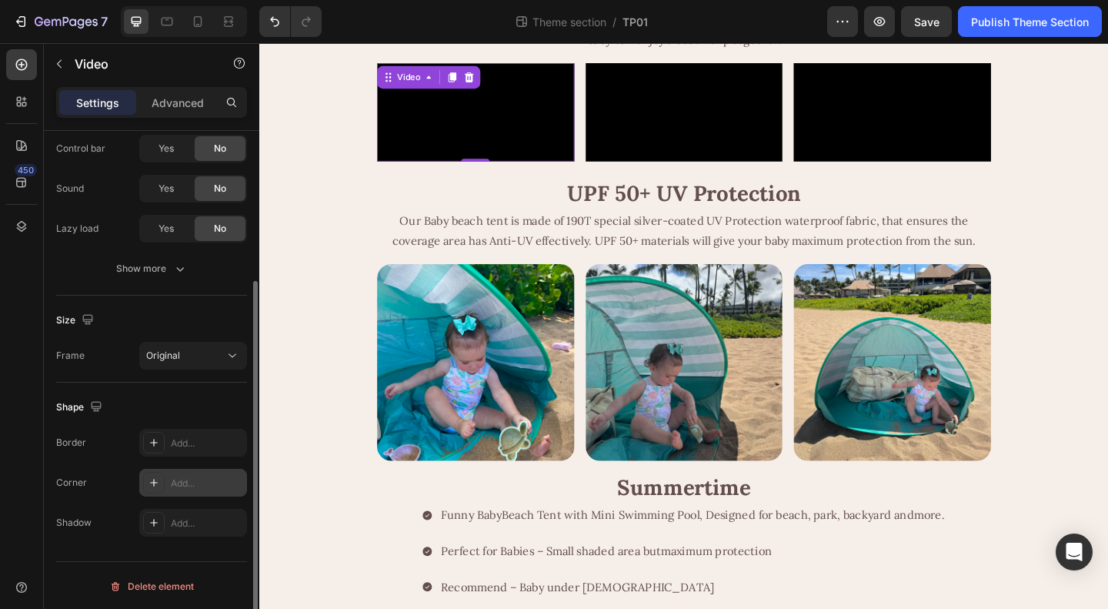
click at [184, 472] on div "Add..." at bounding box center [193, 483] width 108 height 28
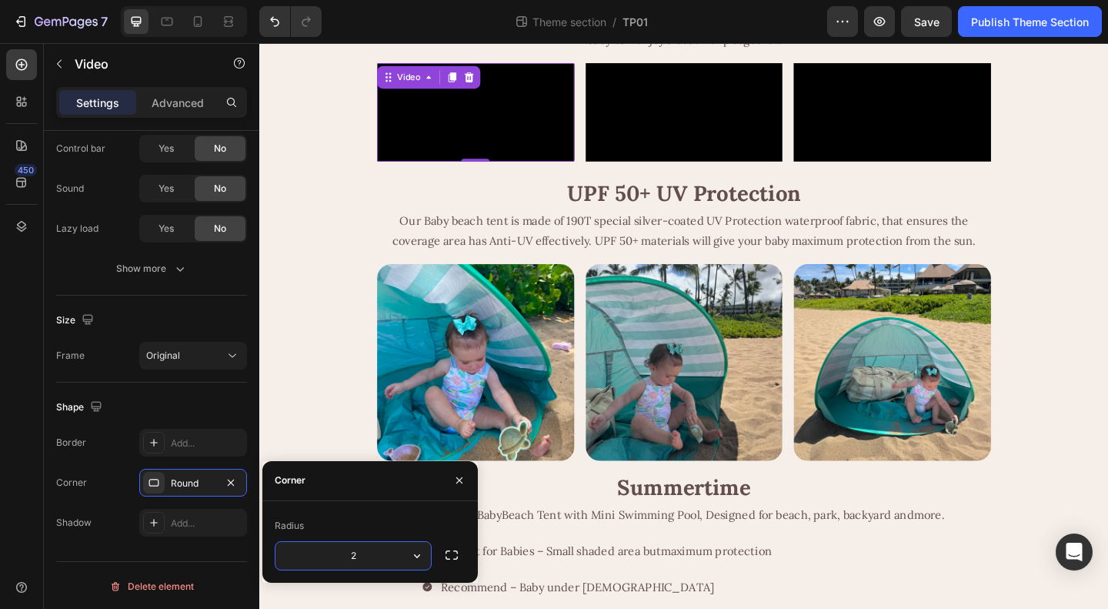
type input "20"
click at [725, 172] on video at bounding box center [721, 118] width 215 height 107
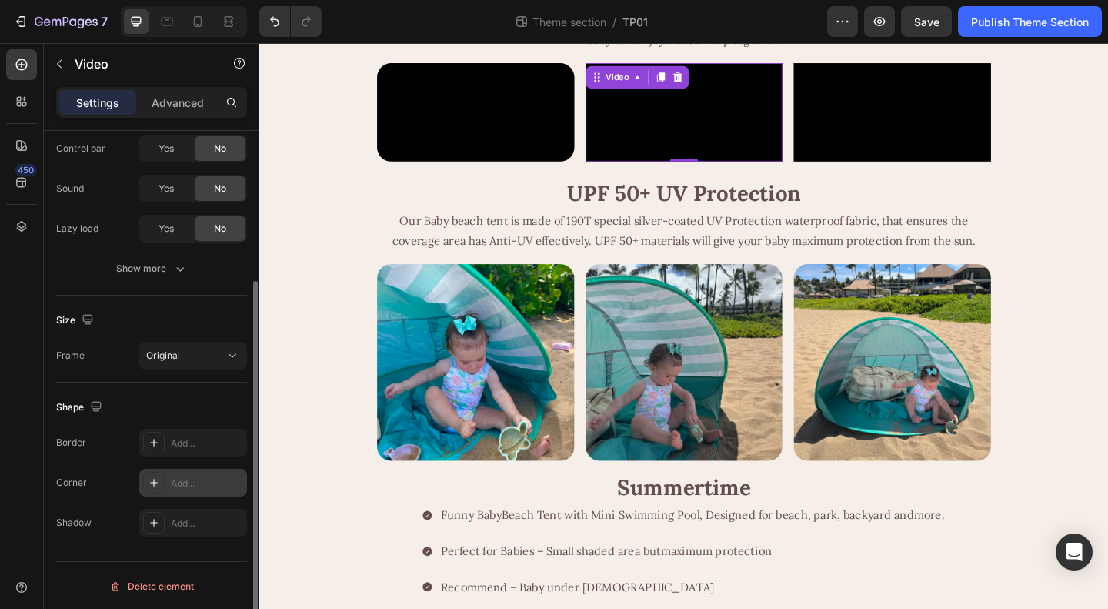
drag, startPoint x: 172, startPoint y: 493, endPoint x: 180, endPoint y: 489, distance: 8.6
click at [172, 492] on div "Add..." at bounding box center [193, 483] width 108 height 28
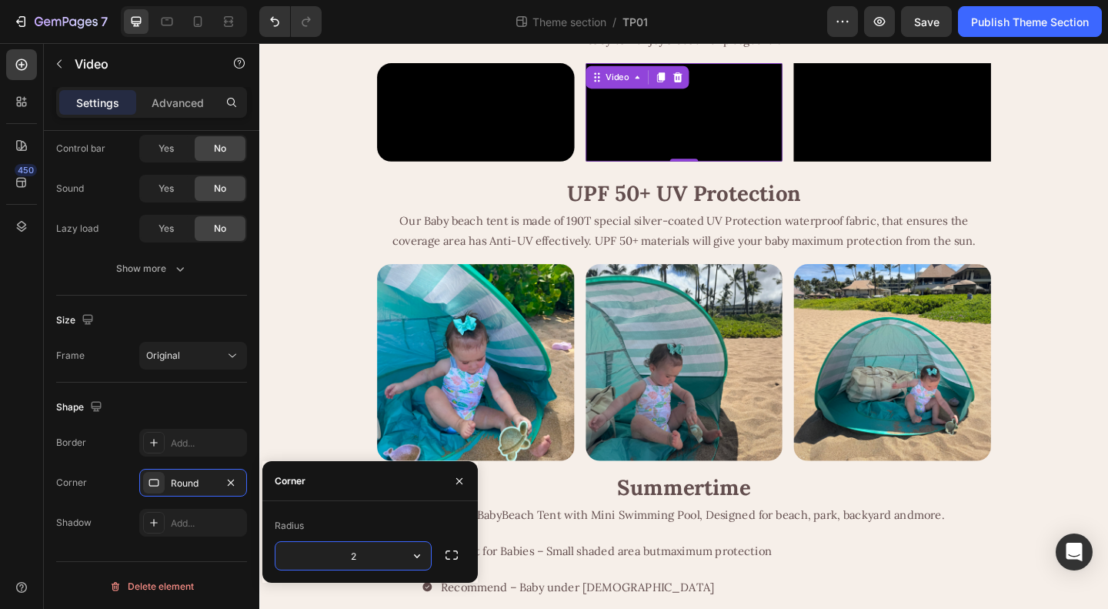
type input "20"
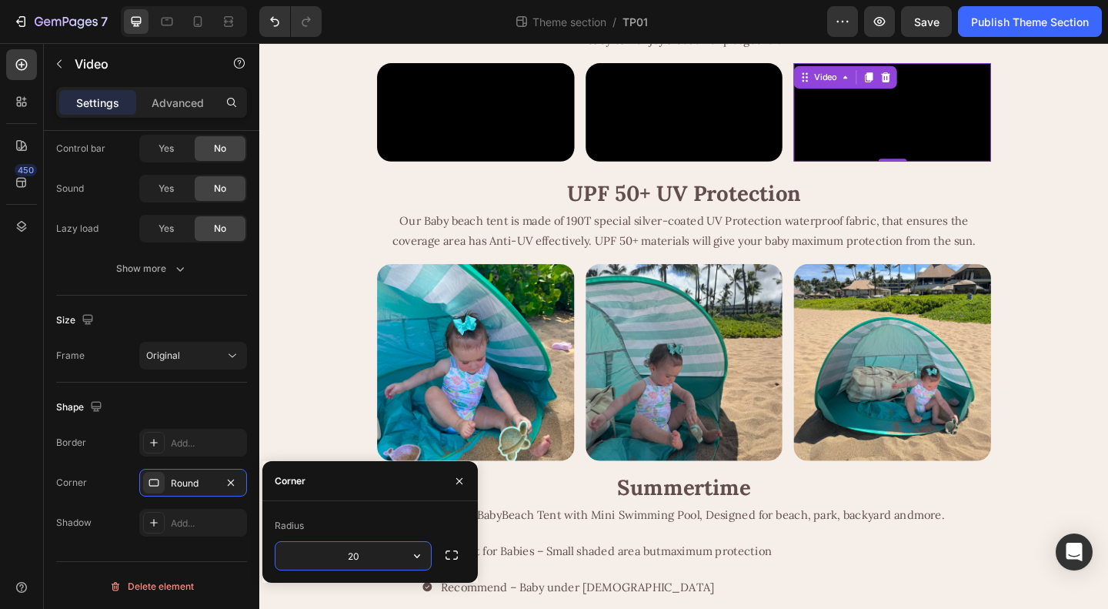
click at [921, 172] on video at bounding box center [947, 118] width 215 height 107
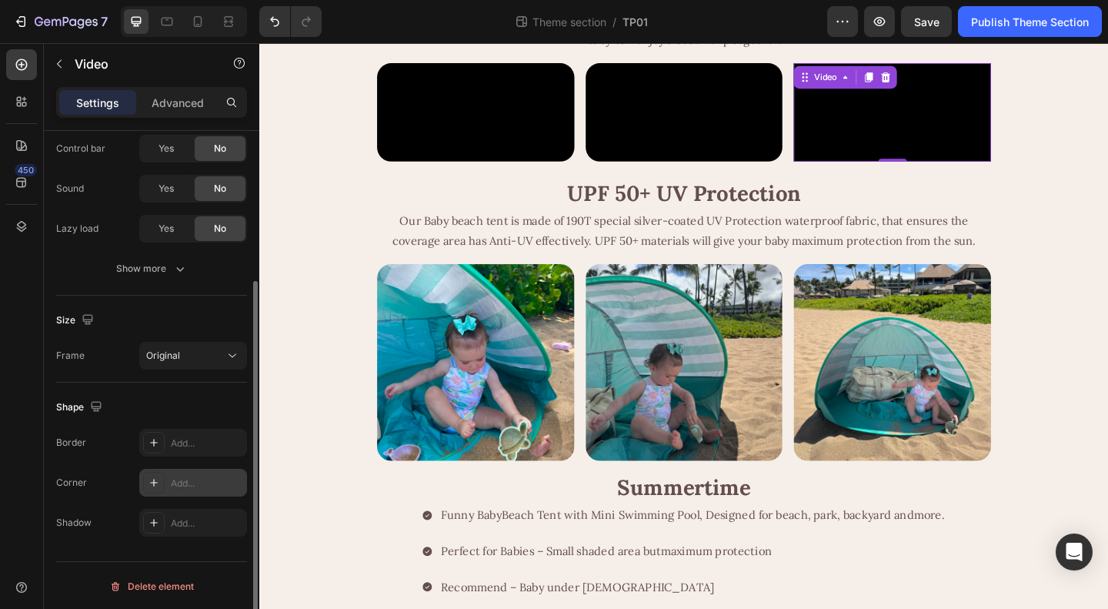
click at [189, 473] on div "Add..." at bounding box center [193, 483] width 108 height 28
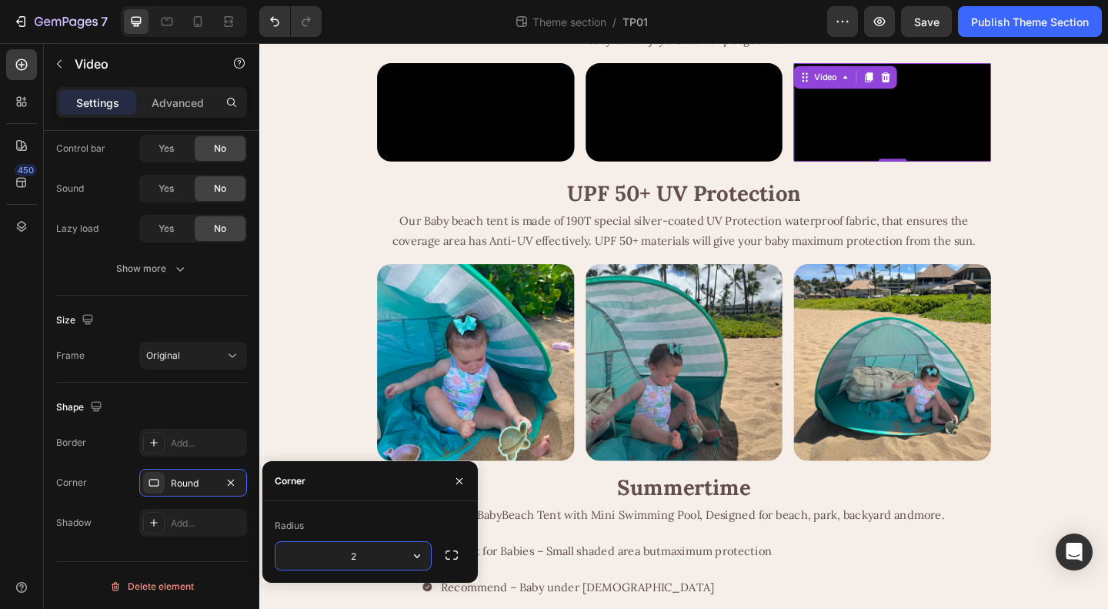
type input "20"
click at [199, 313] on div "Size" at bounding box center [151, 320] width 191 height 25
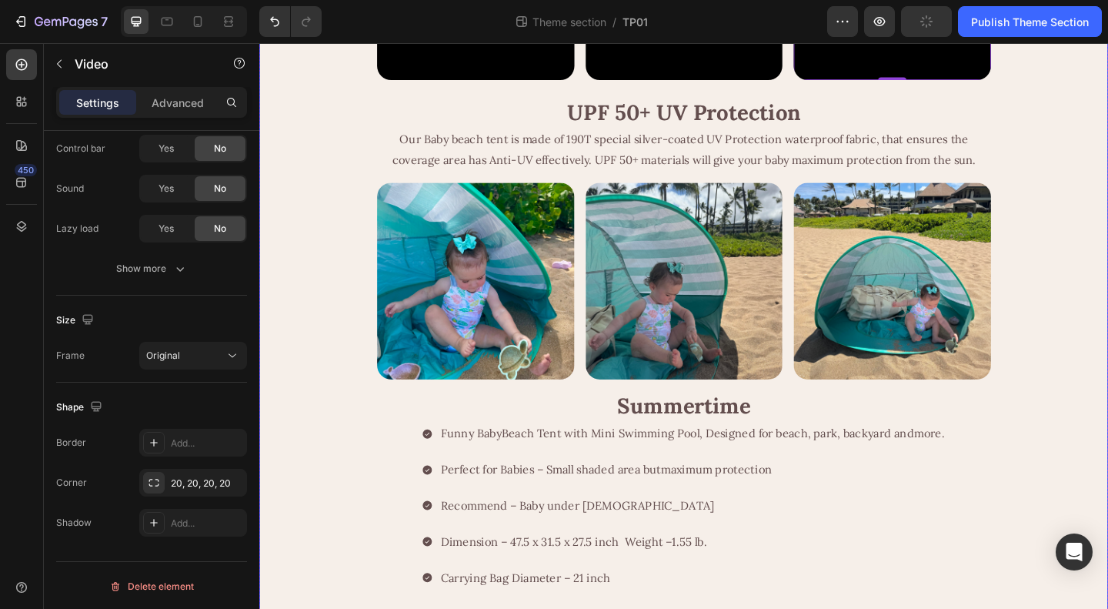
scroll to position [616, 0]
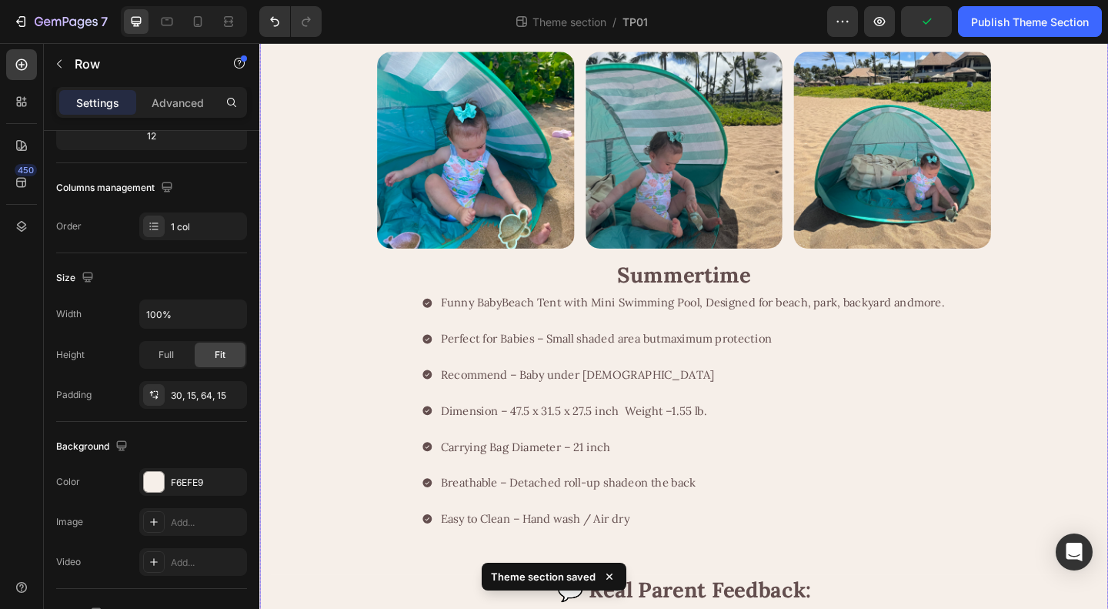
click at [1104, 442] on div "Key Features Growing with Baby Measurement Mini Pool Easy to Assemble and Clean…" at bounding box center [721, 550] width 900 height 2089
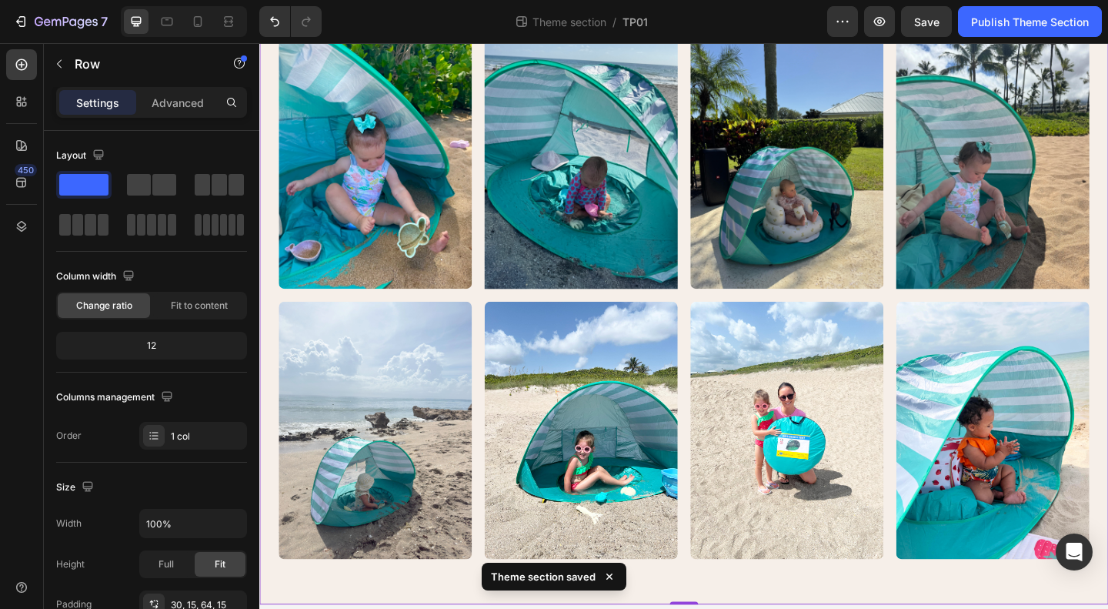
scroll to position [1616, 0]
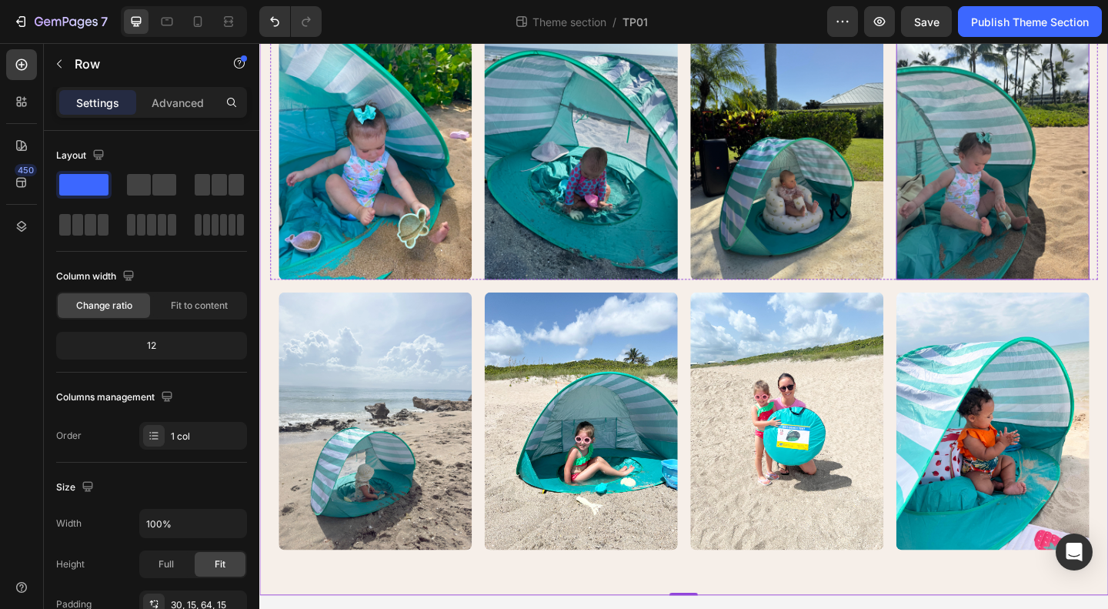
click at [1044, 300] on img at bounding box center [1057, 160] width 210 height 280
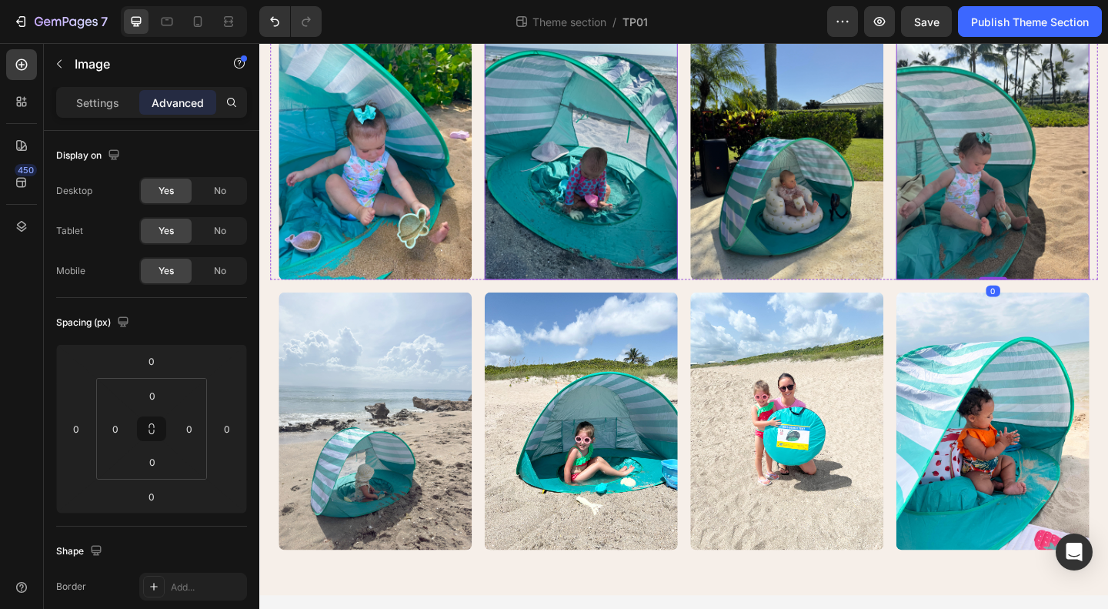
click at [593, 300] on img at bounding box center [609, 160] width 210 height 280
click at [447, 300] on img at bounding box center [385, 160] width 210 height 280
click at [105, 90] on div "Settings" at bounding box center [97, 102] width 77 height 25
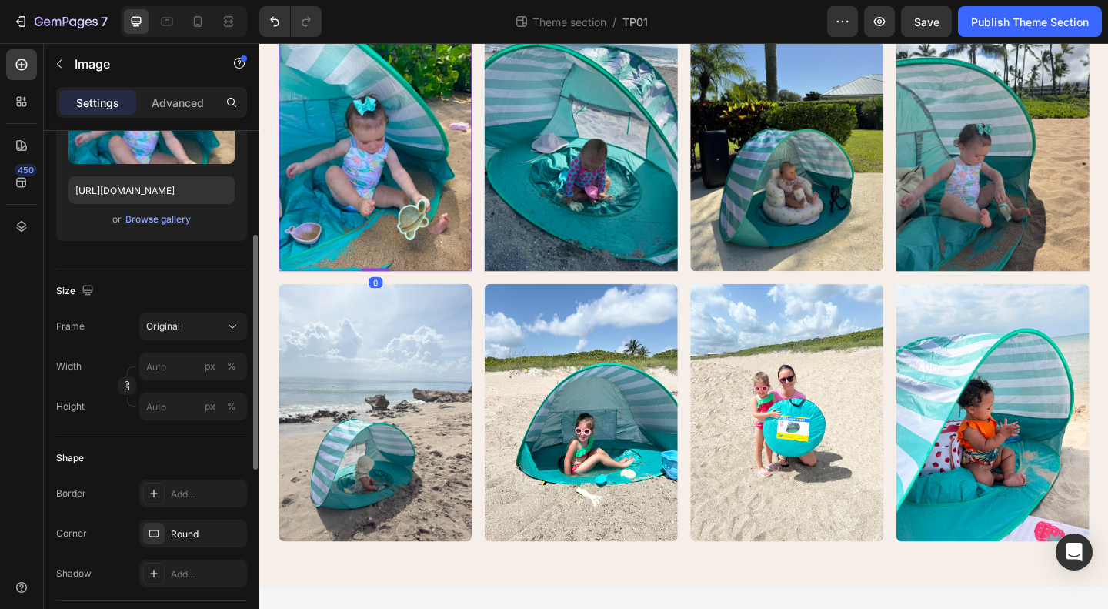
scroll to position [462, 0]
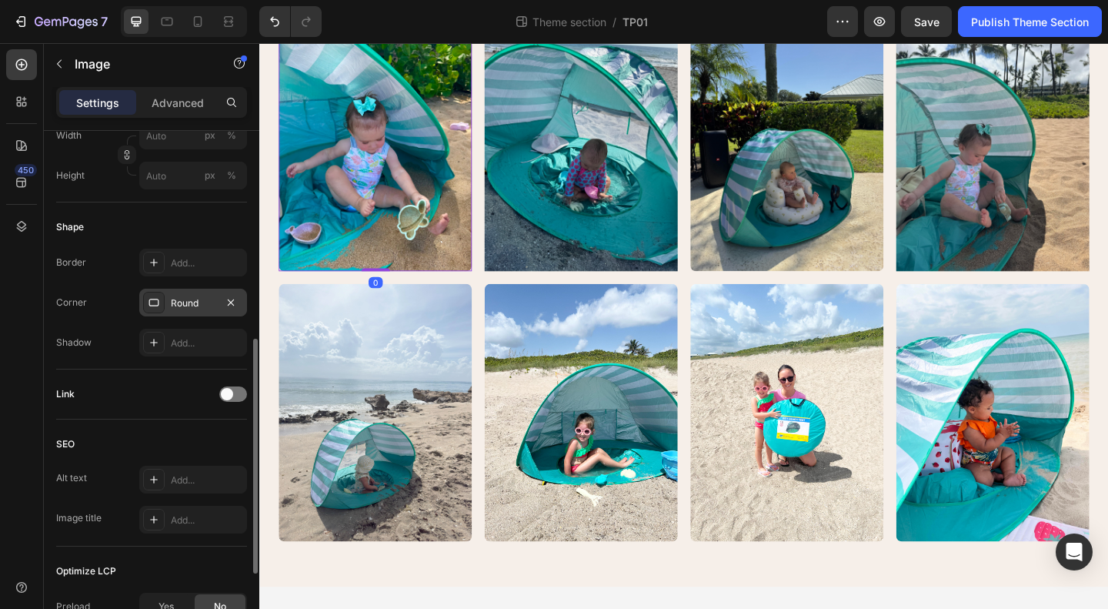
click at [196, 299] on div "Round" at bounding box center [193, 303] width 45 height 14
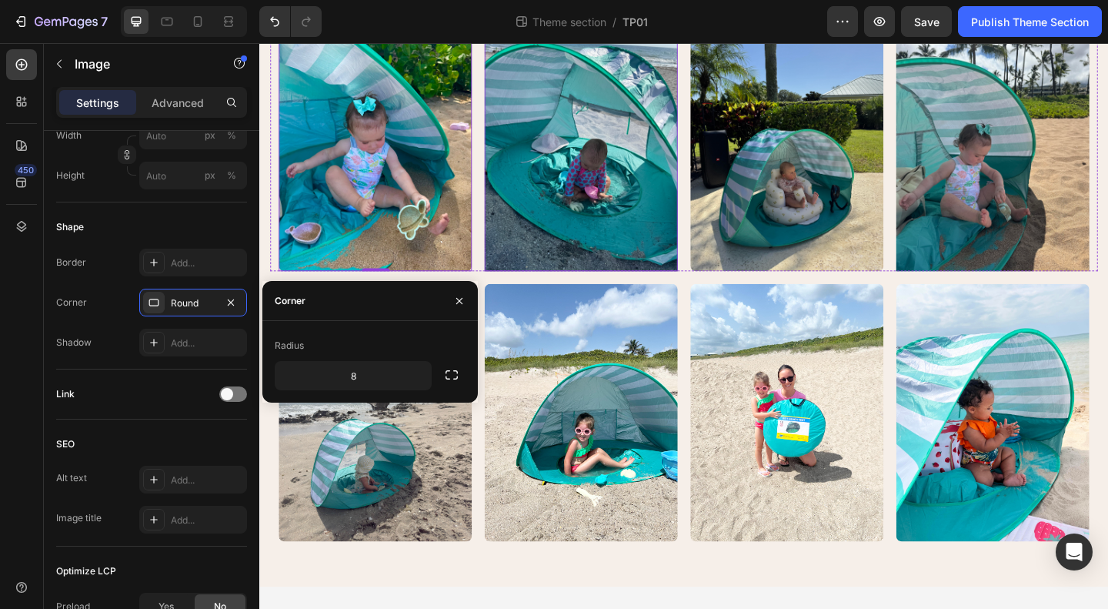
click at [630, 291] on img at bounding box center [609, 151] width 210 height 280
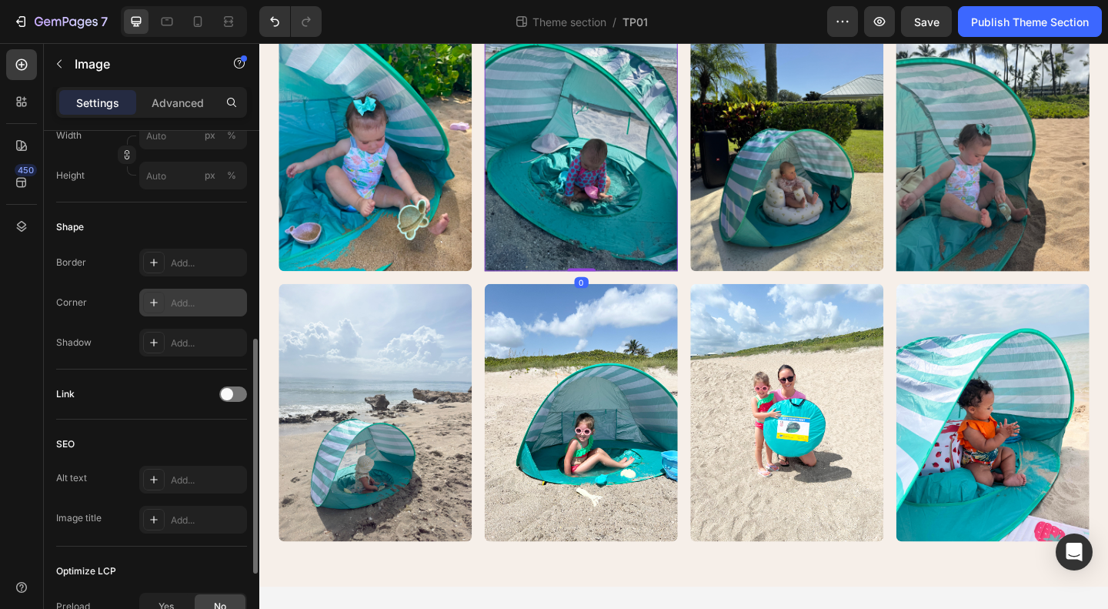
click at [200, 299] on div "Add..." at bounding box center [207, 303] width 72 height 14
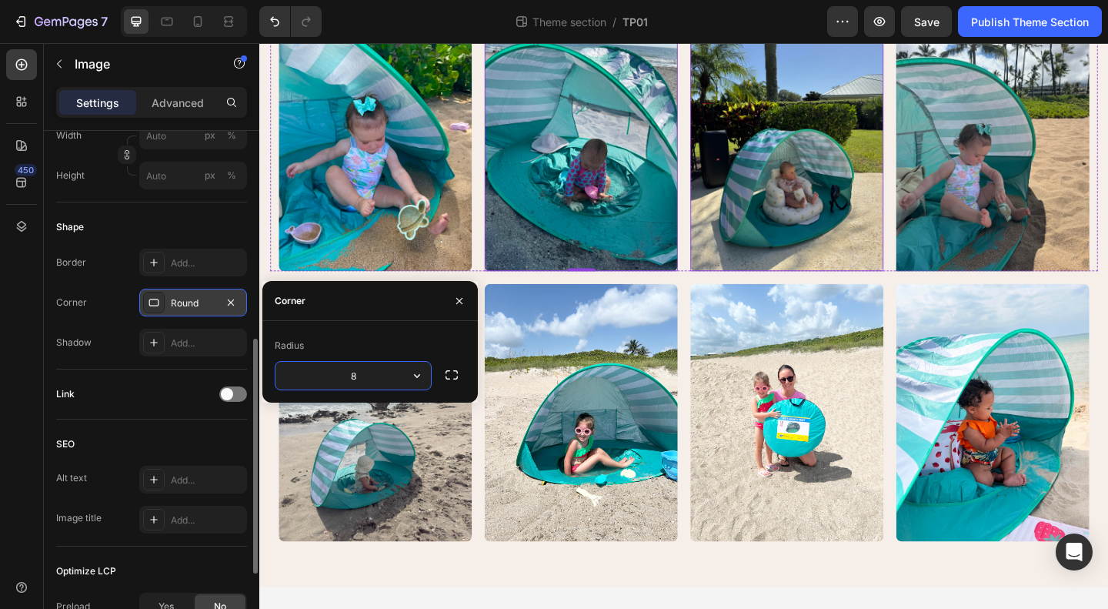
click at [856, 291] on img at bounding box center [833, 151] width 210 height 280
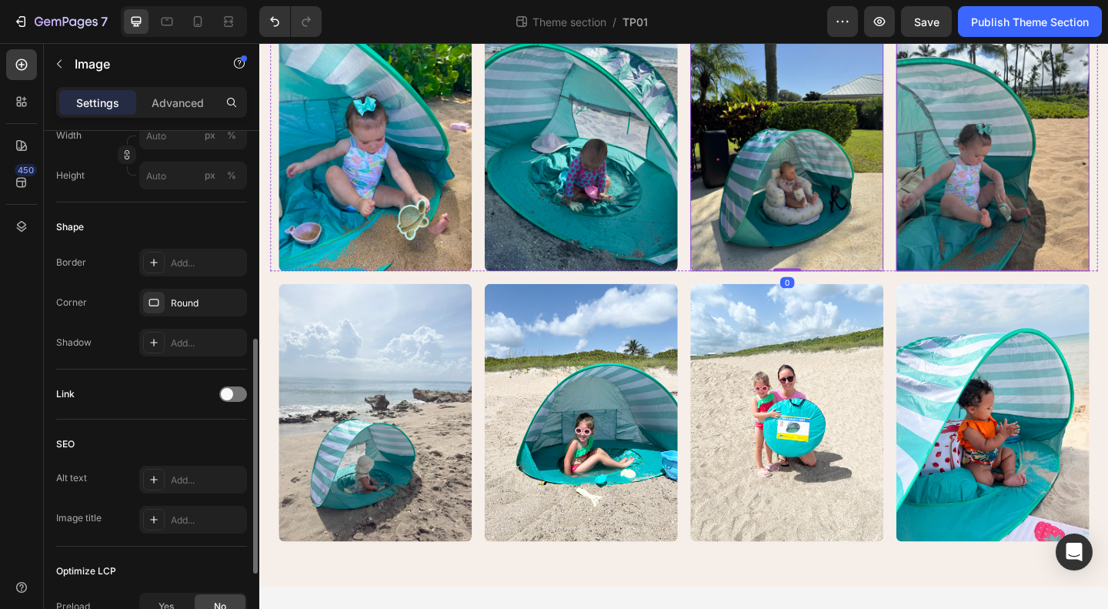
click at [1016, 289] on img at bounding box center [1057, 151] width 210 height 280
click at [195, 303] on div "Add..." at bounding box center [207, 303] width 72 height 14
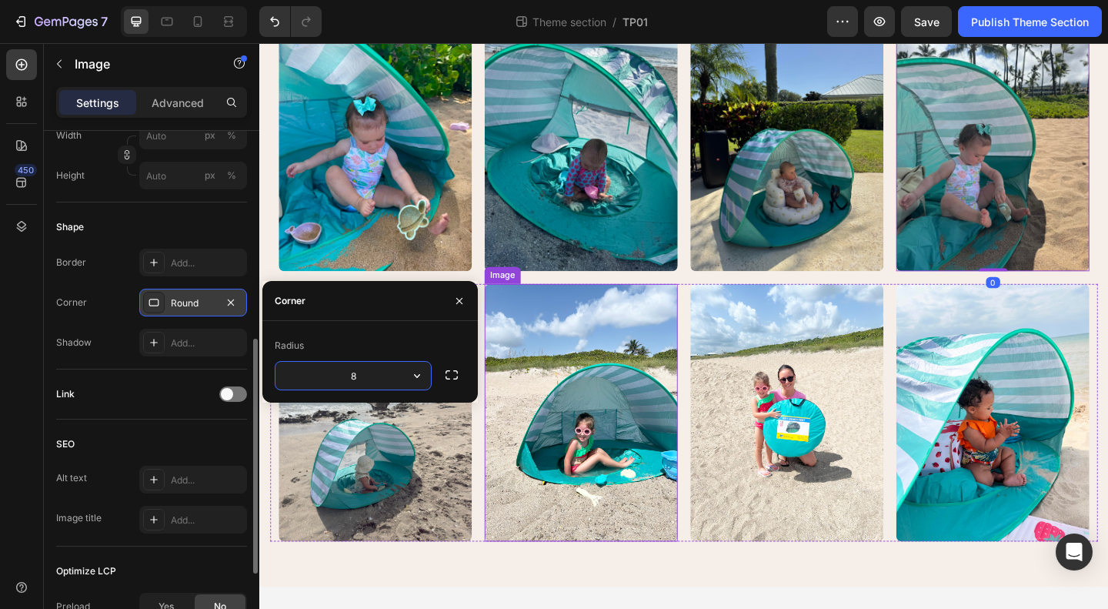
scroll to position [1792, 0]
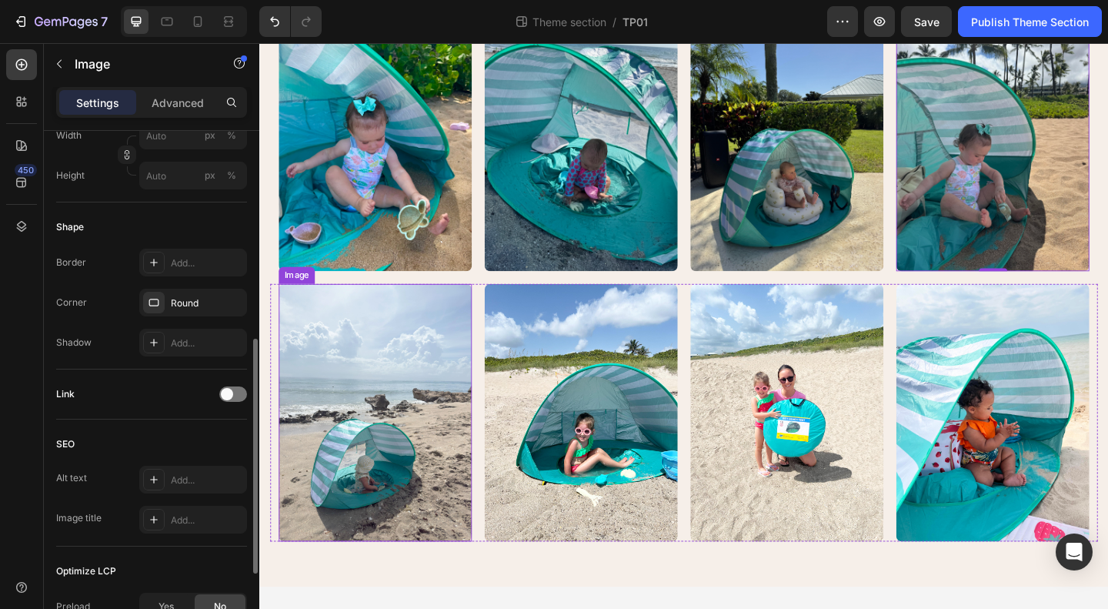
click at [423, 513] on img at bounding box center [385, 445] width 210 height 280
click at [631, 502] on img at bounding box center [609, 445] width 210 height 280
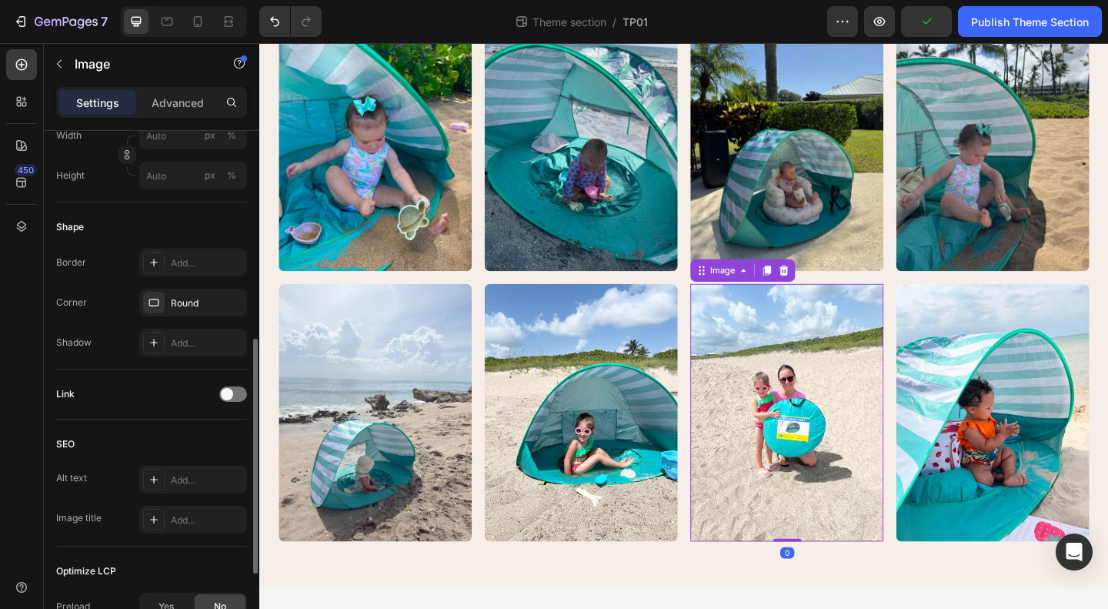
click at [810, 506] on img at bounding box center [833, 445] width 210 height 280
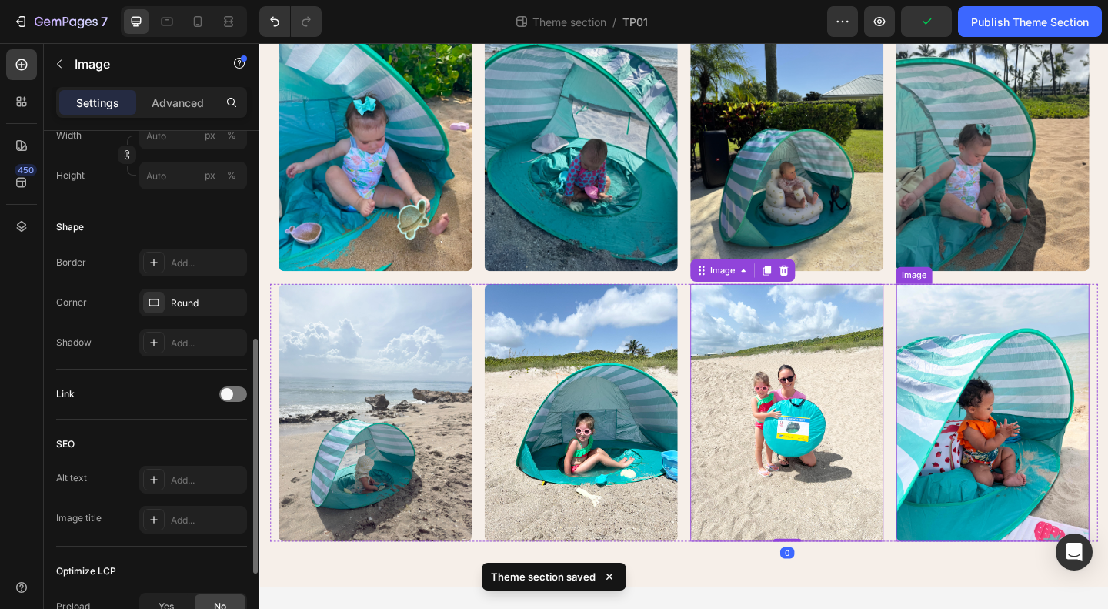
click at [1031, 467] on img at bounding box center [1057, 445] width 210 height 280
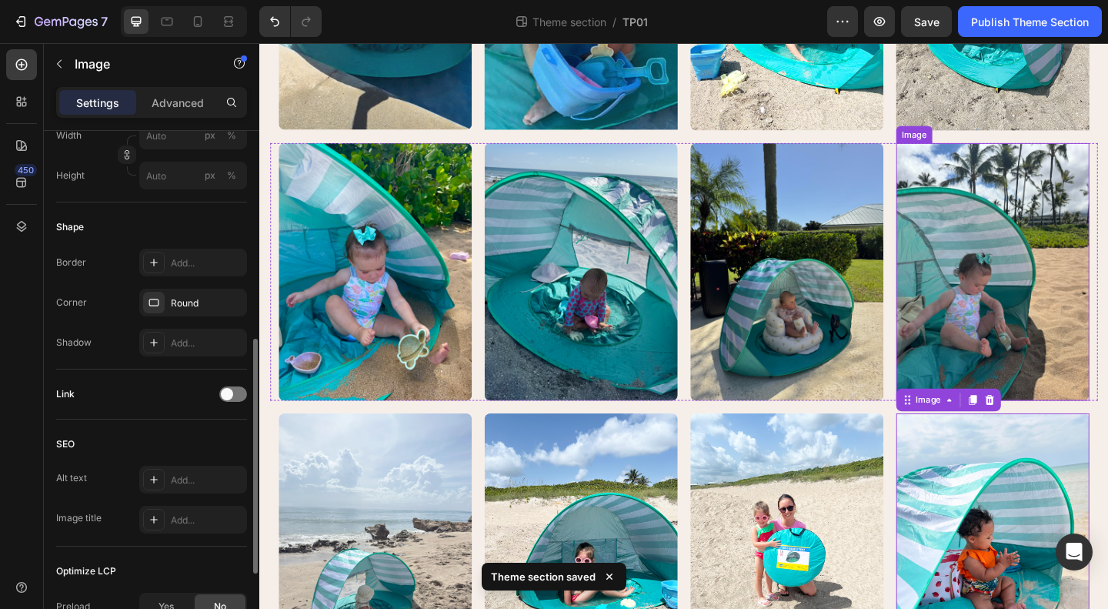
scroll to position [1254, 0]
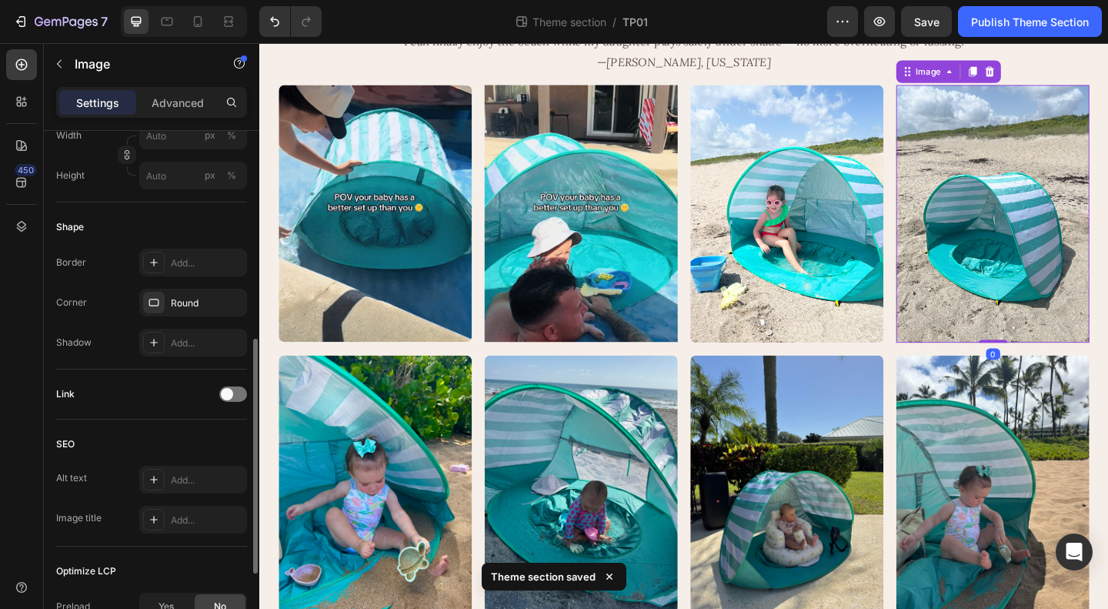
click at [1045, 369] on img at bounding box center [1057, 228] width 210 height 280
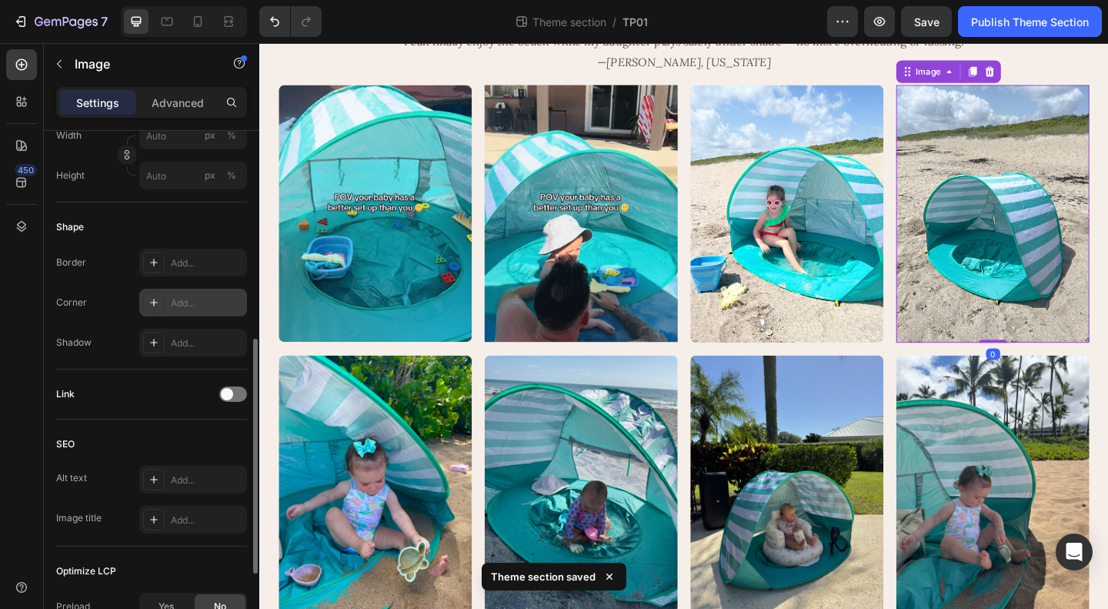
click at [197, 296] on div "Add..." at bounding box center [207, 303] width 72 height 14
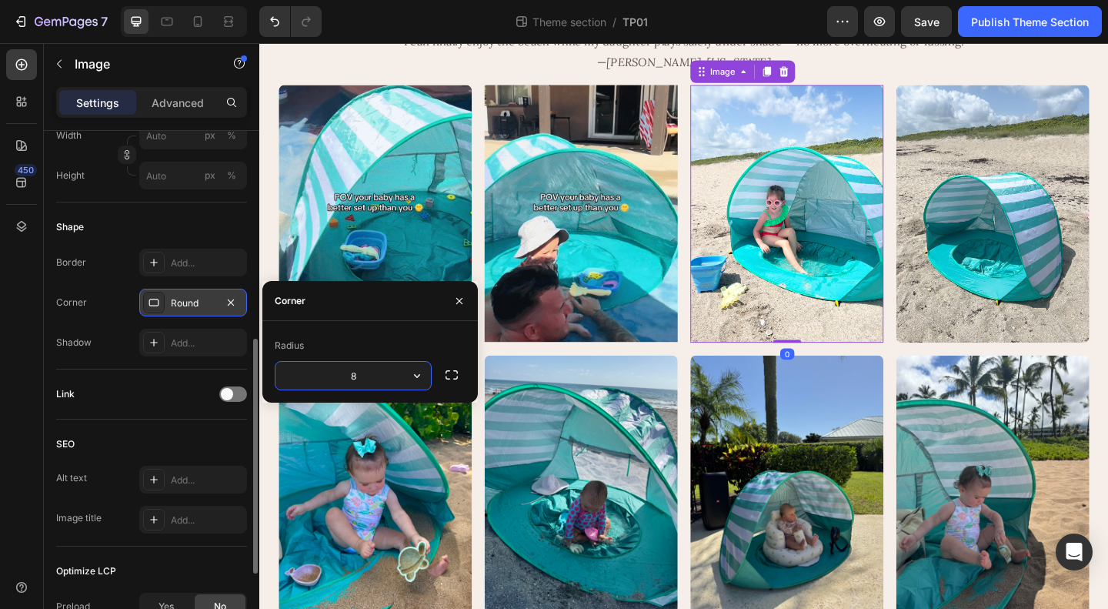
click at [831, 369] on img at bounding box center [833, 228] width 210 height 280
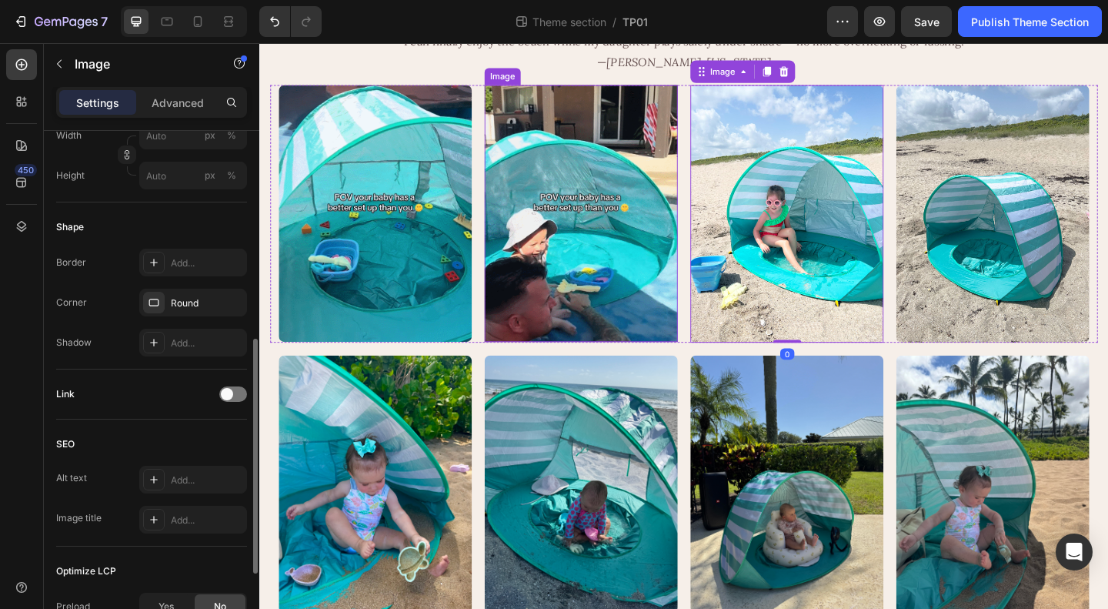
click at [649, 368] on img at bounding box center [609, 227] width 210 height 279
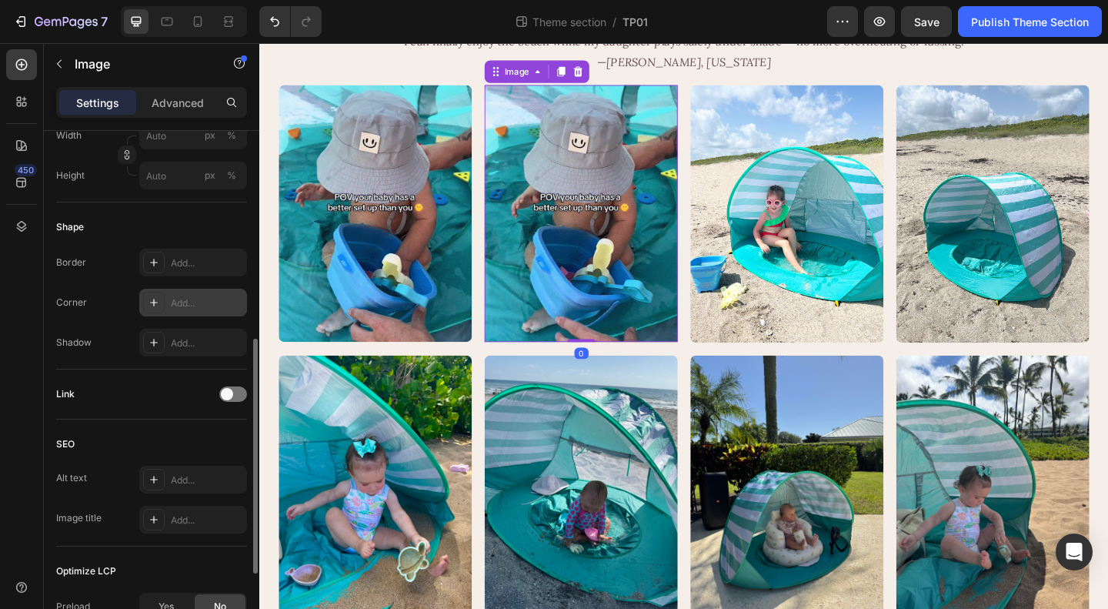
click at [171, 306] on div "Add..." at bounding box center [207, 303] width 72 height 14
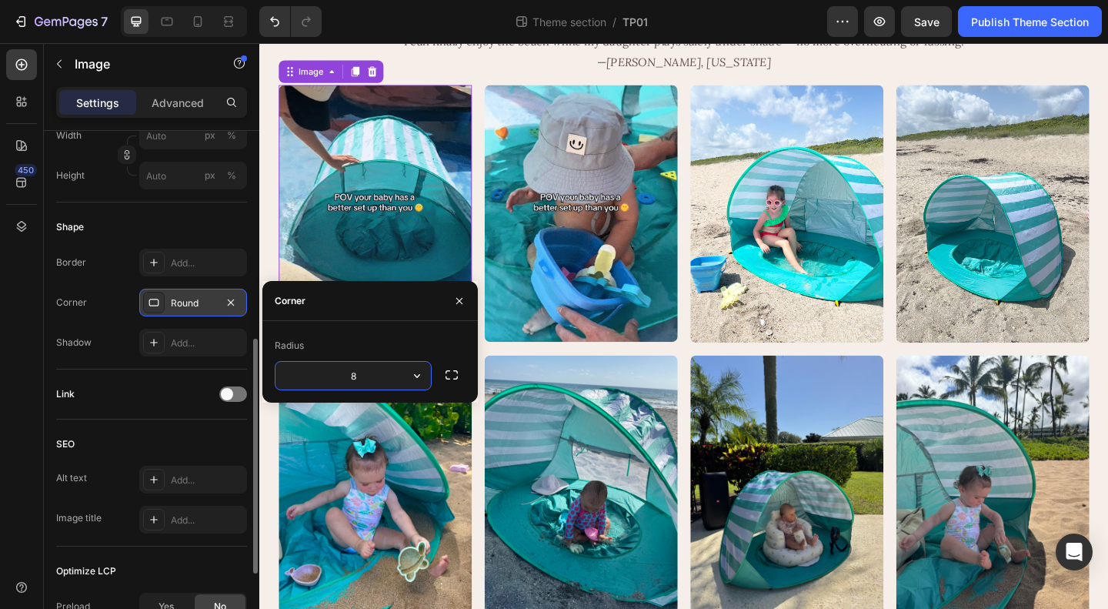
click at [392, 368] on img at bounding box center [385, 227] width 210 height 279
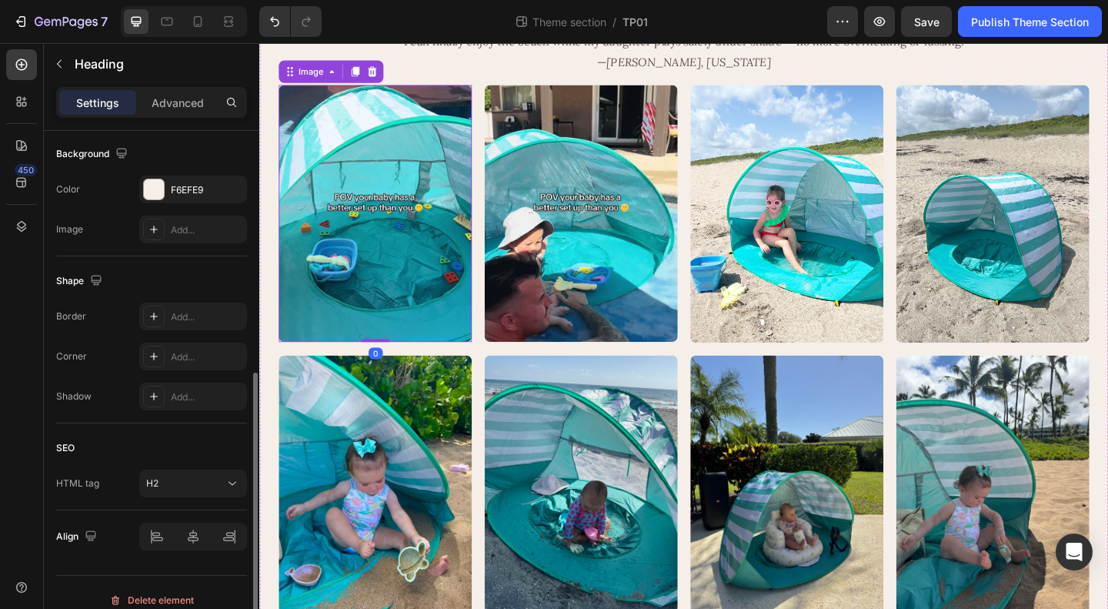
click at [1107, 16] on div "💬 Real Parent Feedback: Heading" at bounding box center [721, -1] width 900 height 33
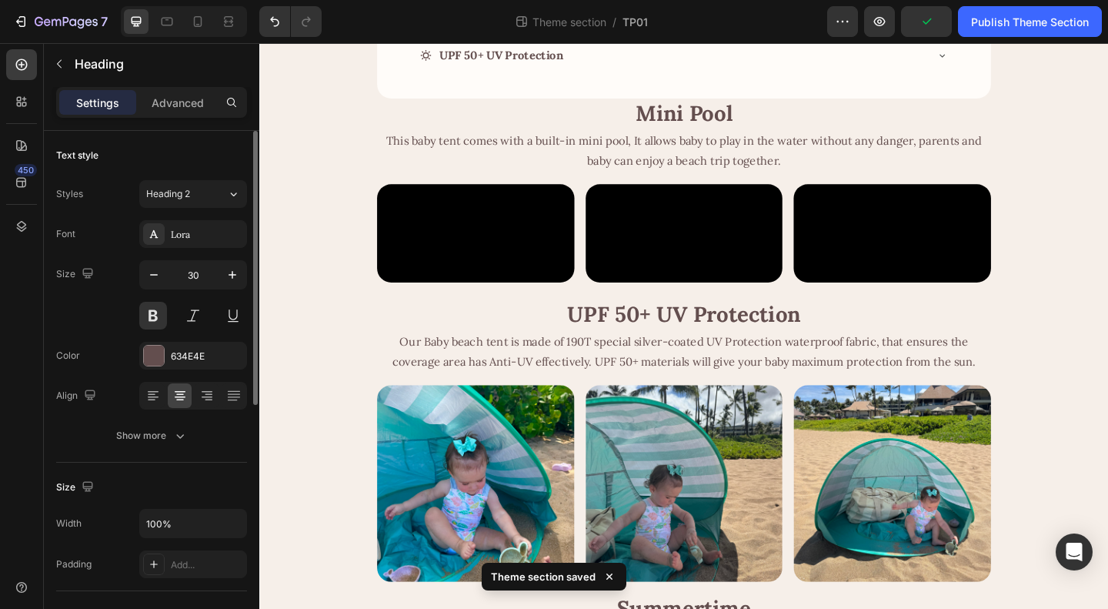
scroll to position [0, 0]
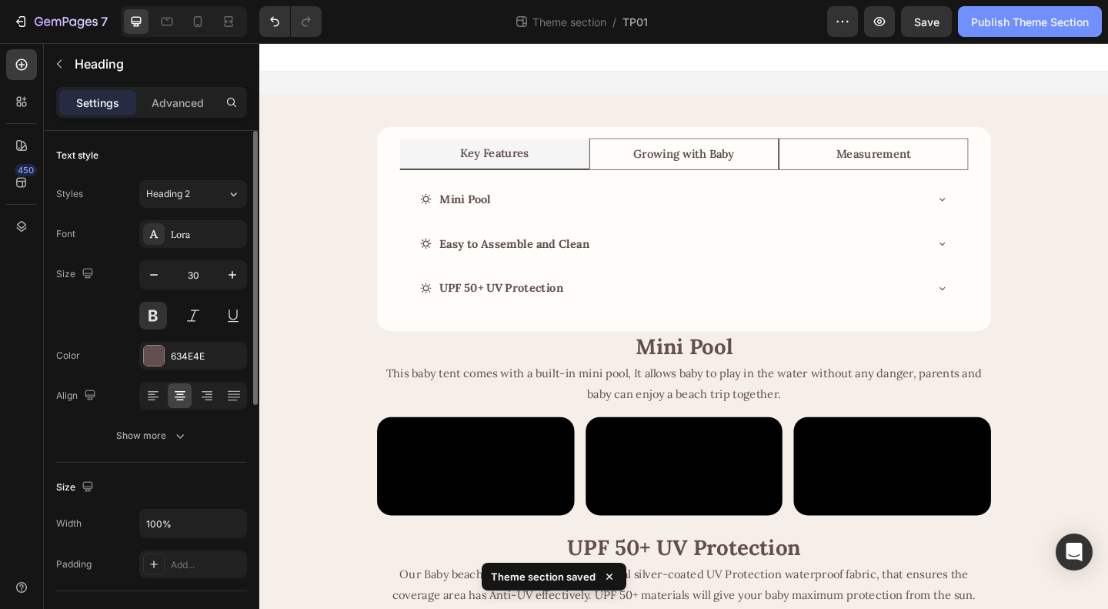
click at [1010, 25] on div "Publish Theme Section" at bounding box center [1030, 22] width 118 height 16
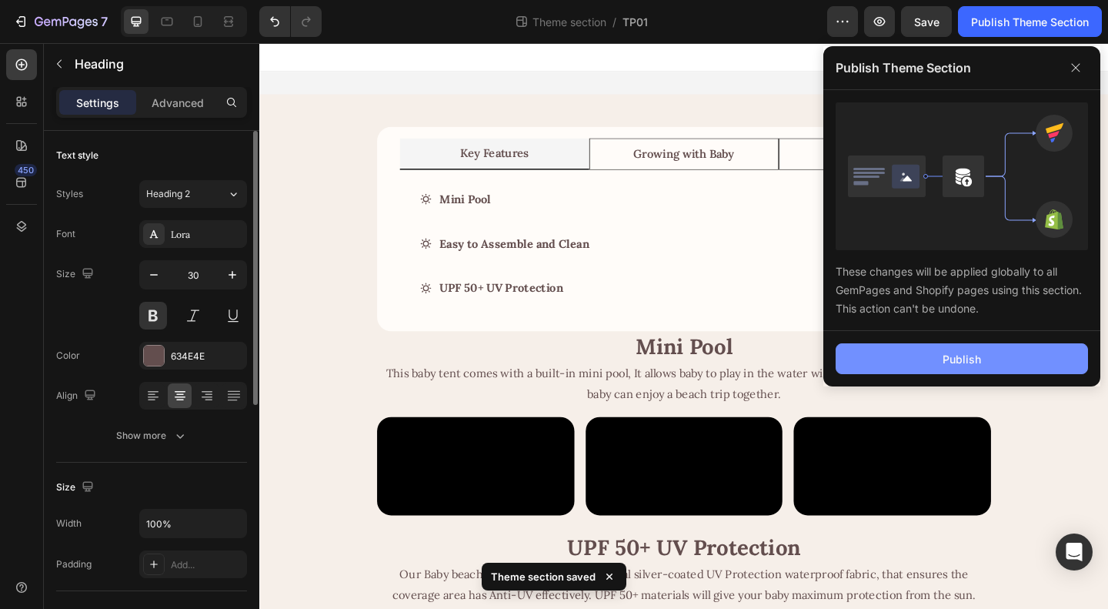
click at [933, 362] on button "Publish" at bounding box center [962, 358] width 252 height 31
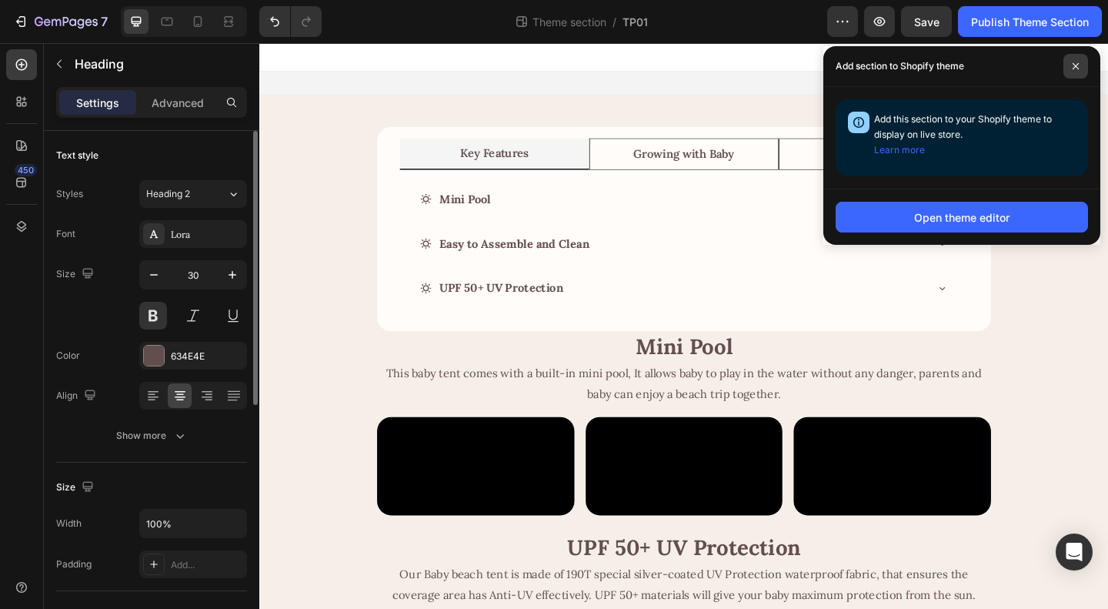
click at [1076, 66] on icon at bounding box center [1076, 66] width 6 height 6
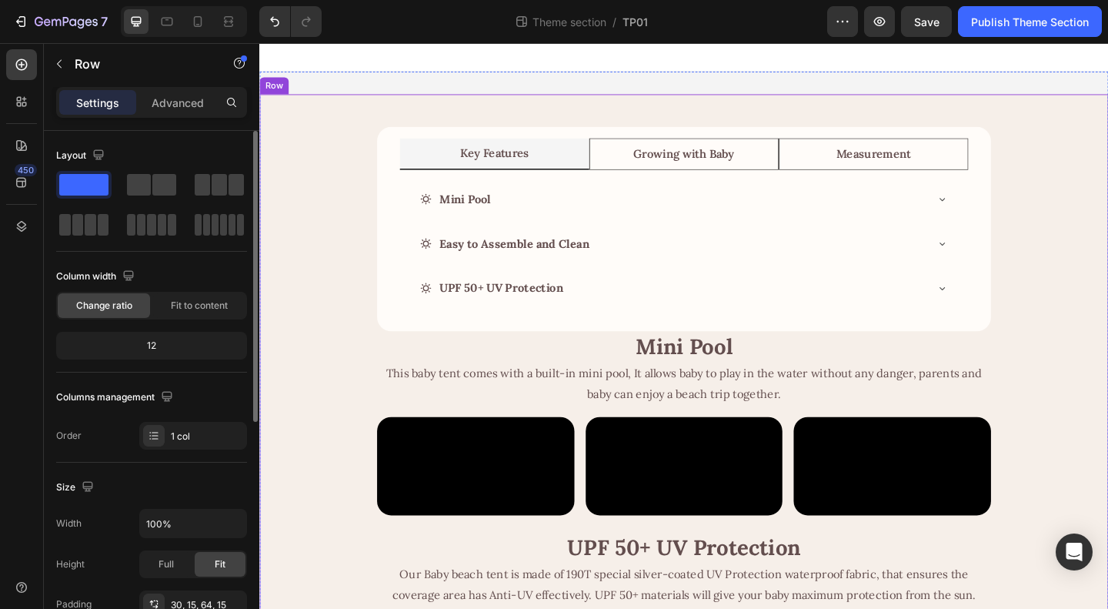
click at [196, 14] on icon at bounding box center [197, 21] width 15 height 15
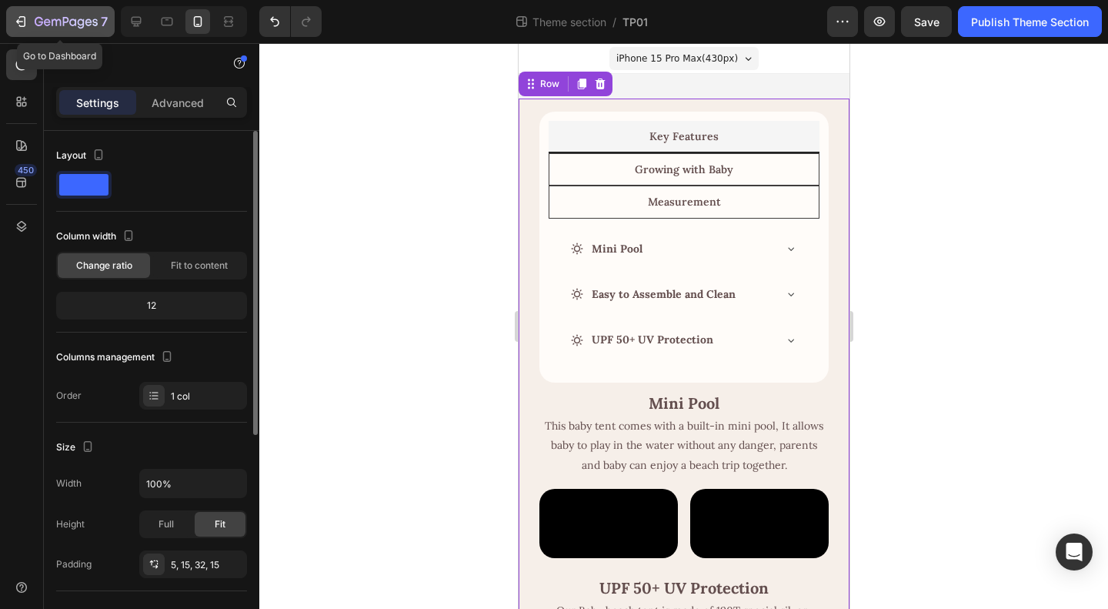
click at [49, 27] on icon "button" at bounding box center [66, 22] width 63 height 13
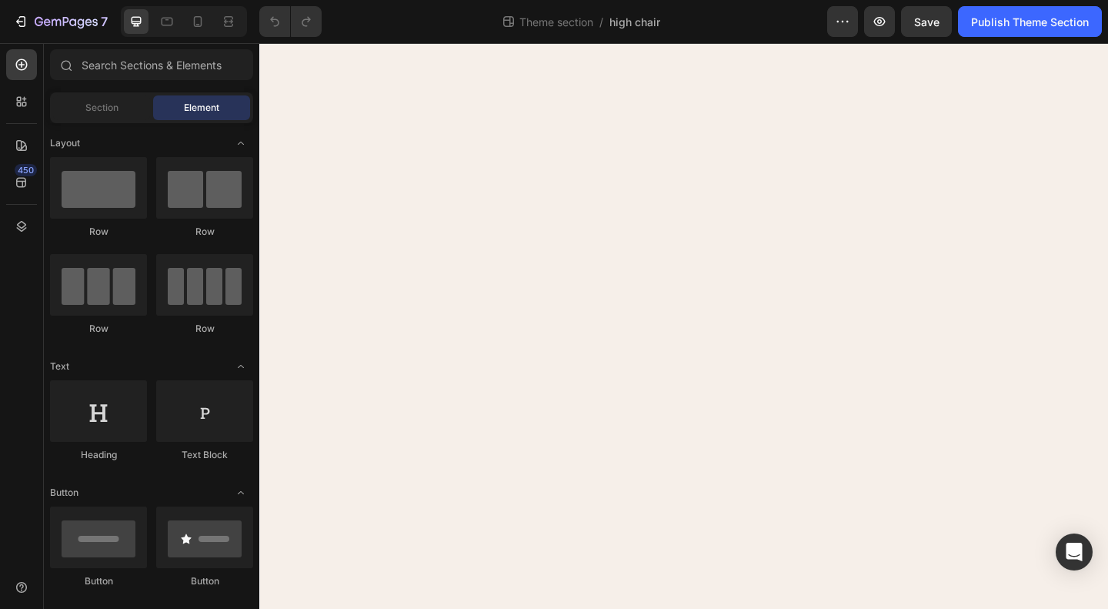
scroll to position [1616, 0]
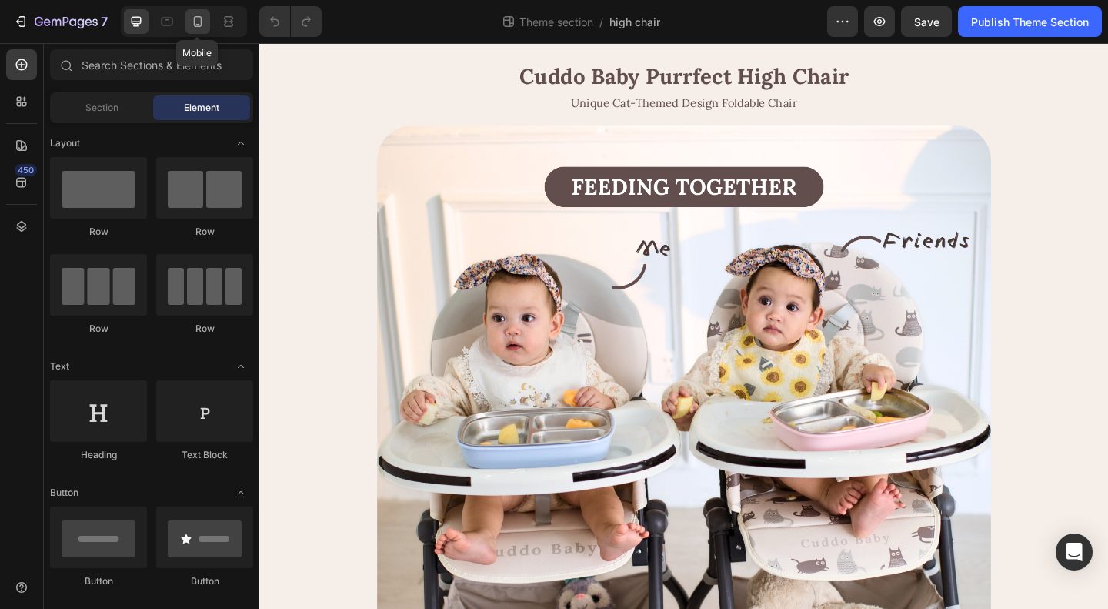
click at [199, 27] on icon at bounding box center [198, 21] width 8 height 11
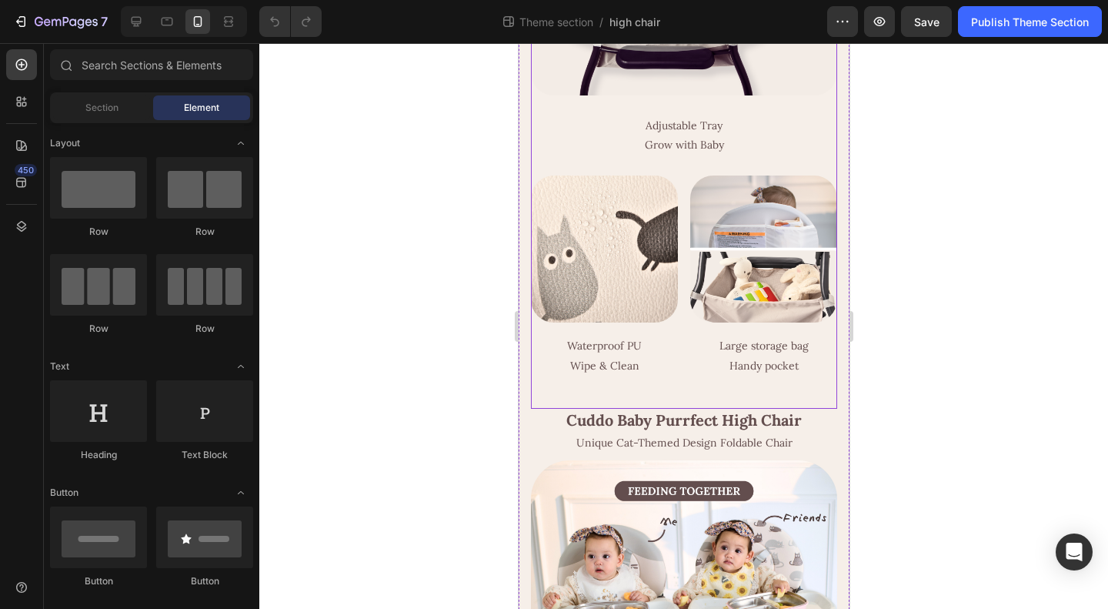
scroll to position [1217, 0]
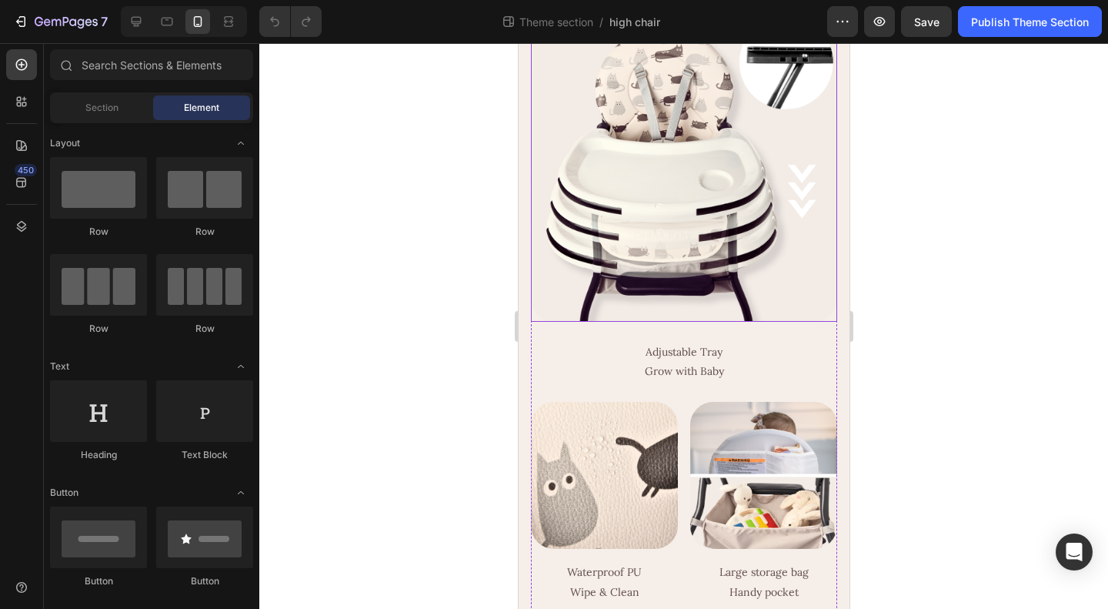
click at [680, 312] on img at bounding box center [683, 168] width 306 height 306
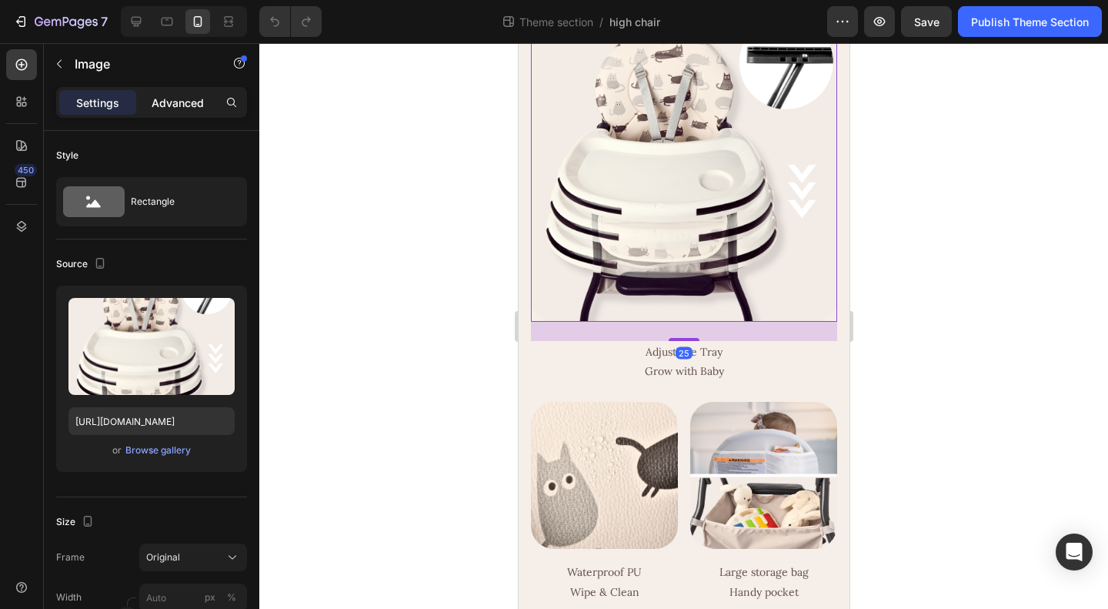
click at [166, 91] on div "Advanced" at bounding box center [177, 102] width 77 height 25
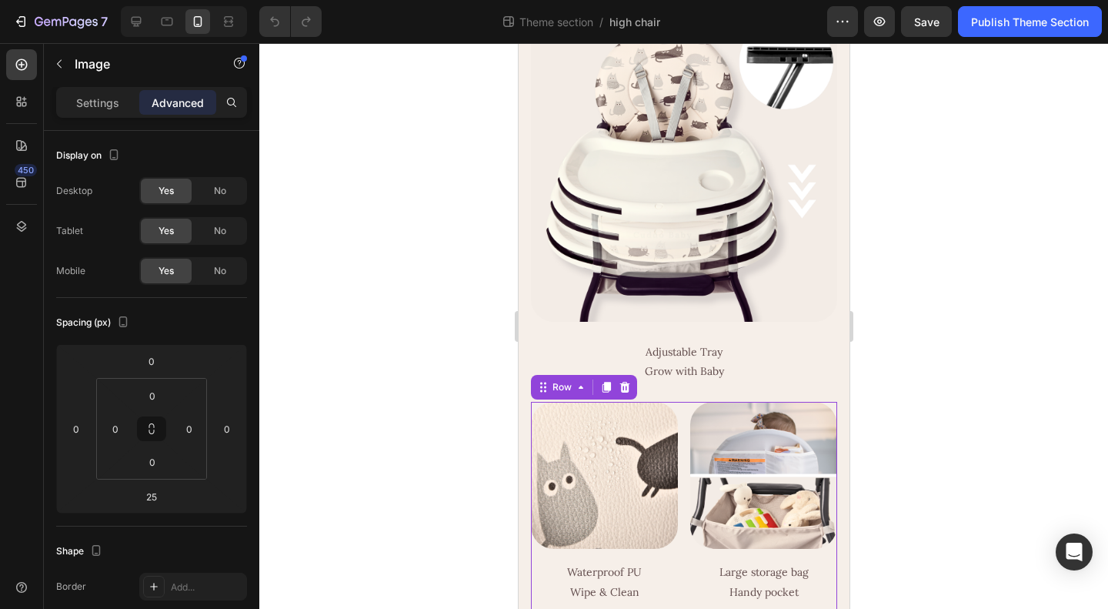
click at [672, 523] on div "Image Waterproof PU Wipe & Clean Text Block Image Large storage bag Handy pocke…" at bounding box center [683, 512] width 306 height 220
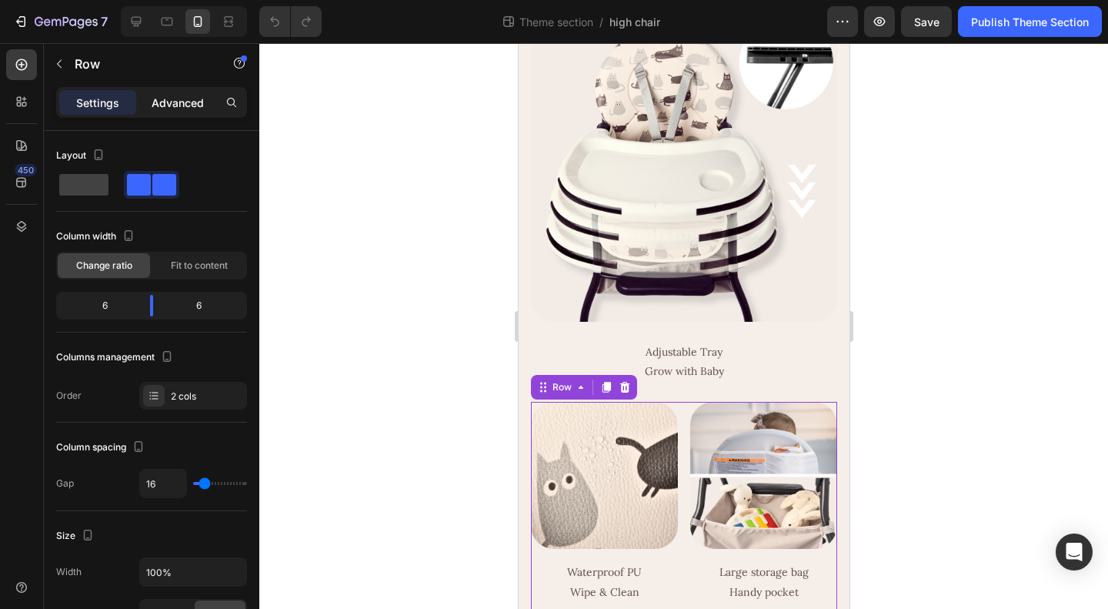
click at [183, 107] on p "Advanced" at bounding box center [178, 103] width 52 height 16
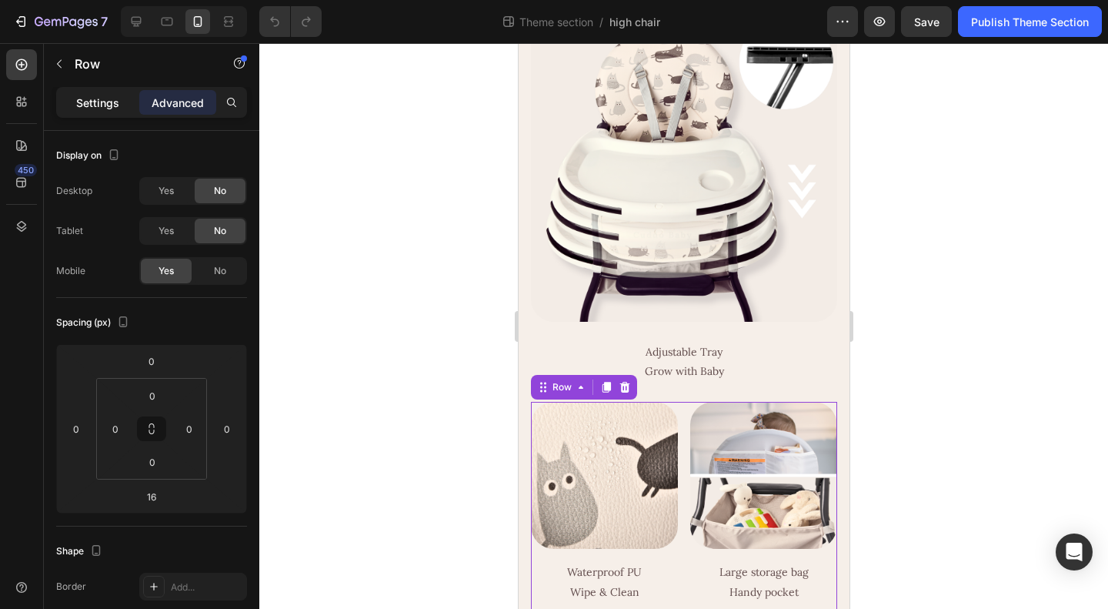
click at [92, 105] on p "Settings" at bounding box center [97, 103] width 43 height 16
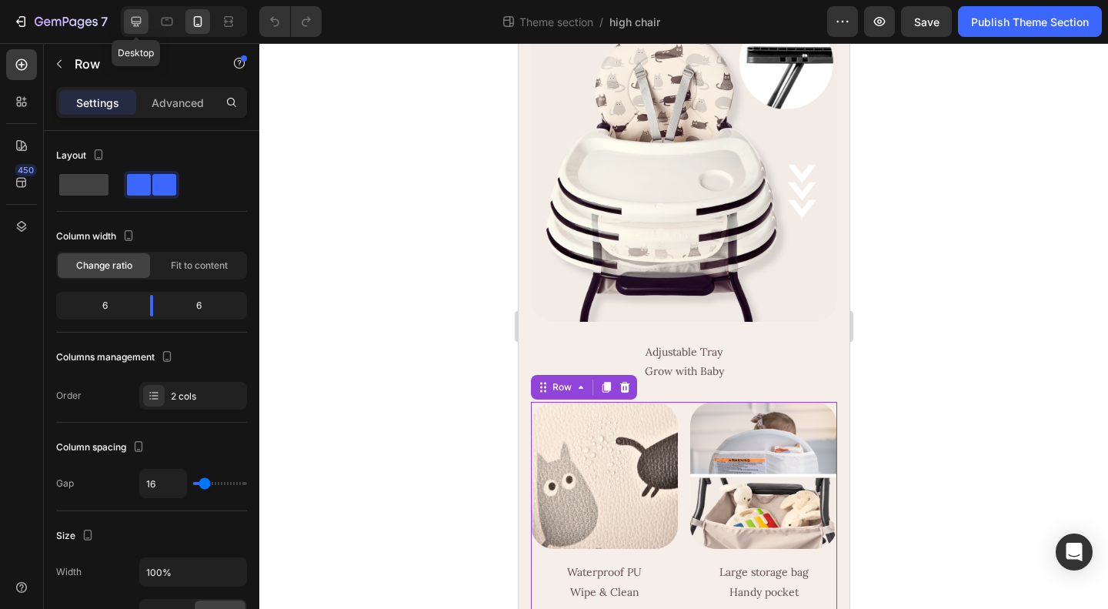
click at [129, 19] on icon at bounding box center [136, 21] width 15 height 15
type input "1200"
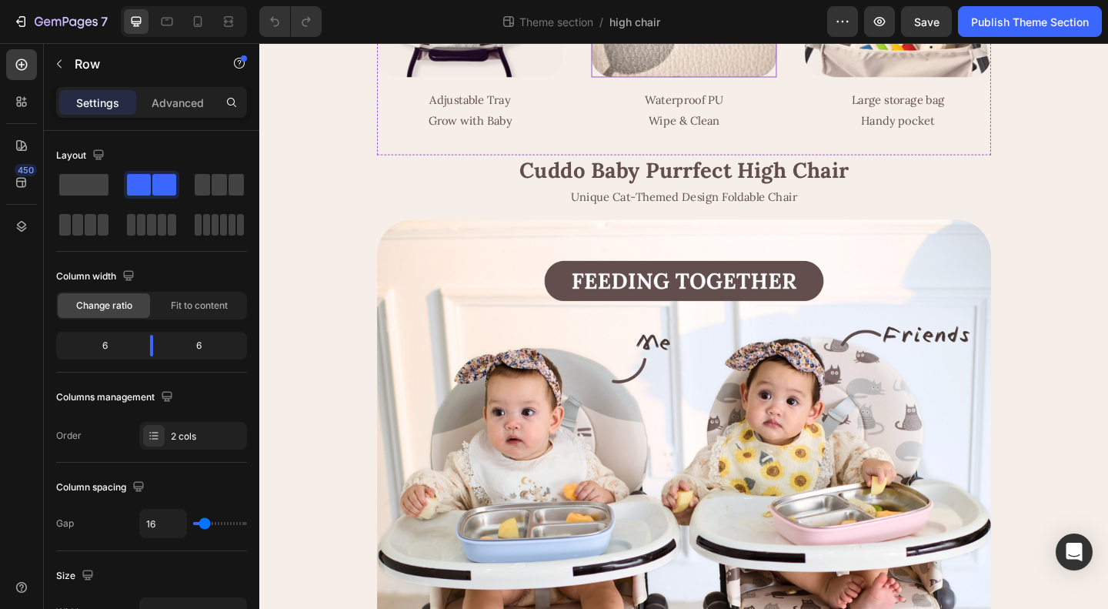
scroll to position [1382, 0]
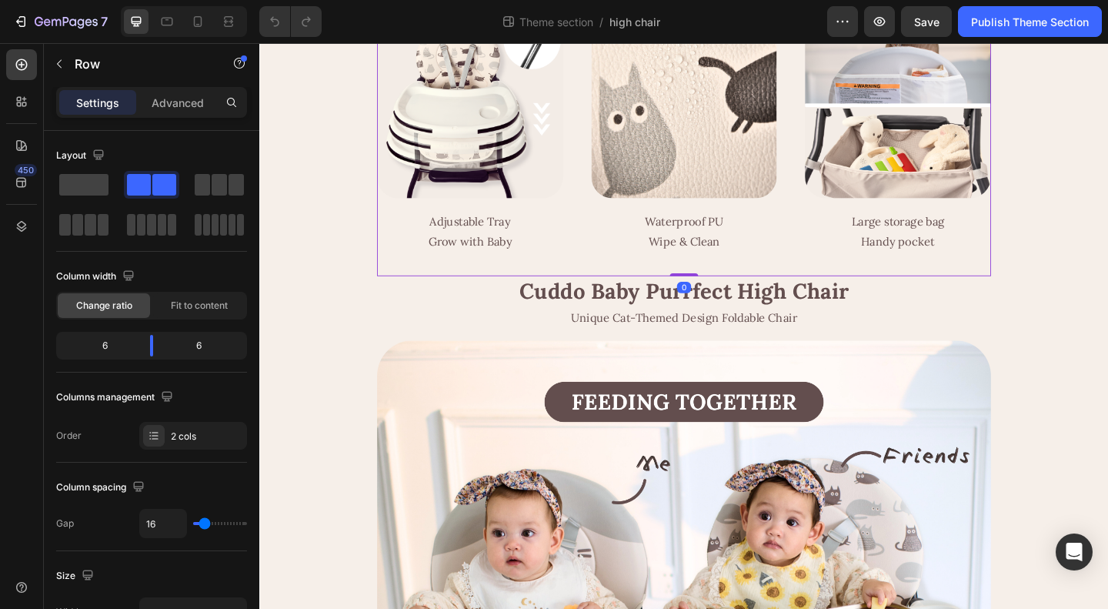
click at [599, 296] on div "Image Adjustable Tray Grow with Baby Text Block Image Waterproof PU Wipe & Clea…" at bounding box center [721, 152] width 668 height 286
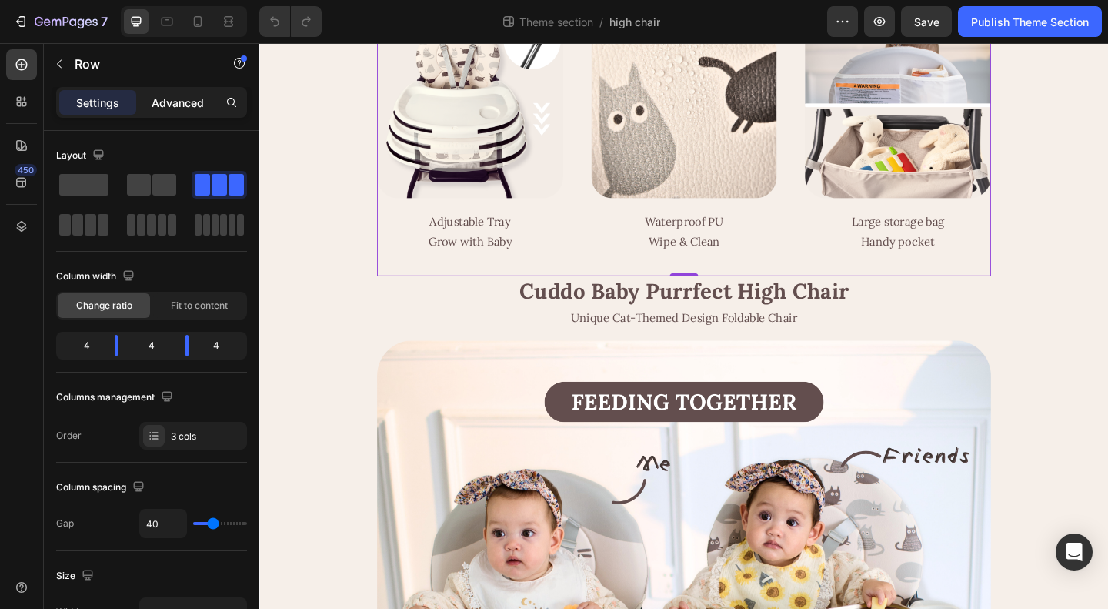
click at [179, 103] on p "Advanced" at bounding box center [178, 103] width 52 height 16
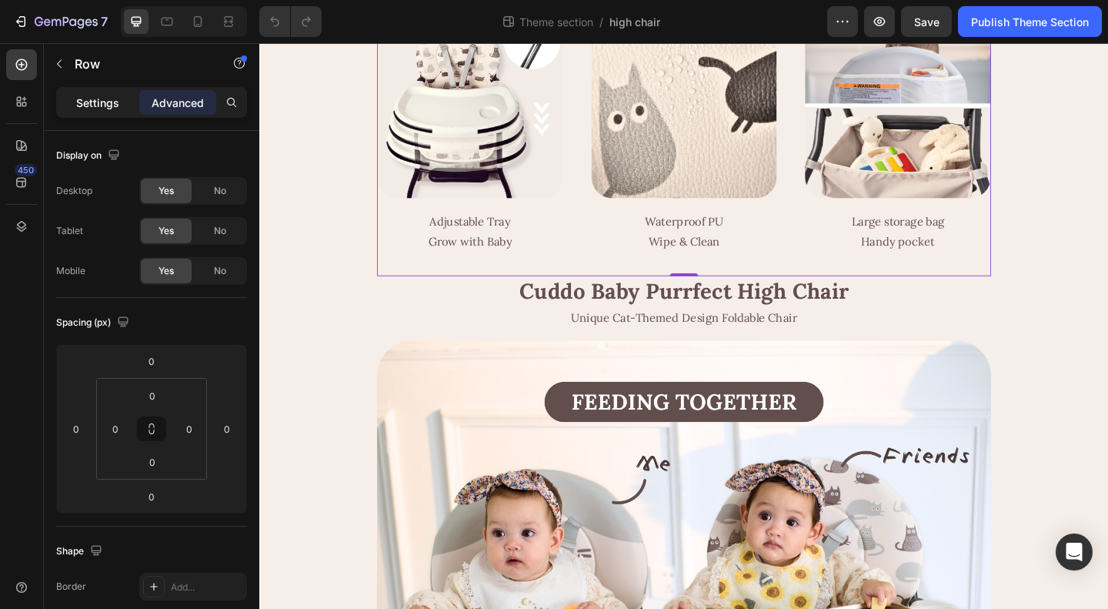
click at [92, 102] on p "Settings" at bounding box center [97, 103] width 43 height 16
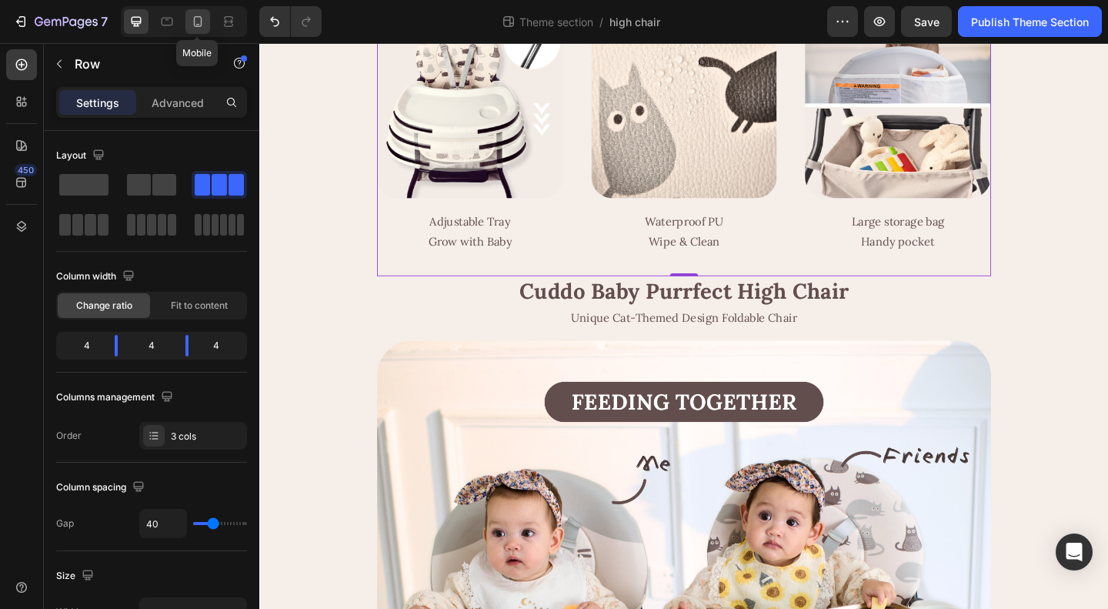
click at [195, 22] on icon at bounding box center [197, 21] width 15 height 15
type input "0"
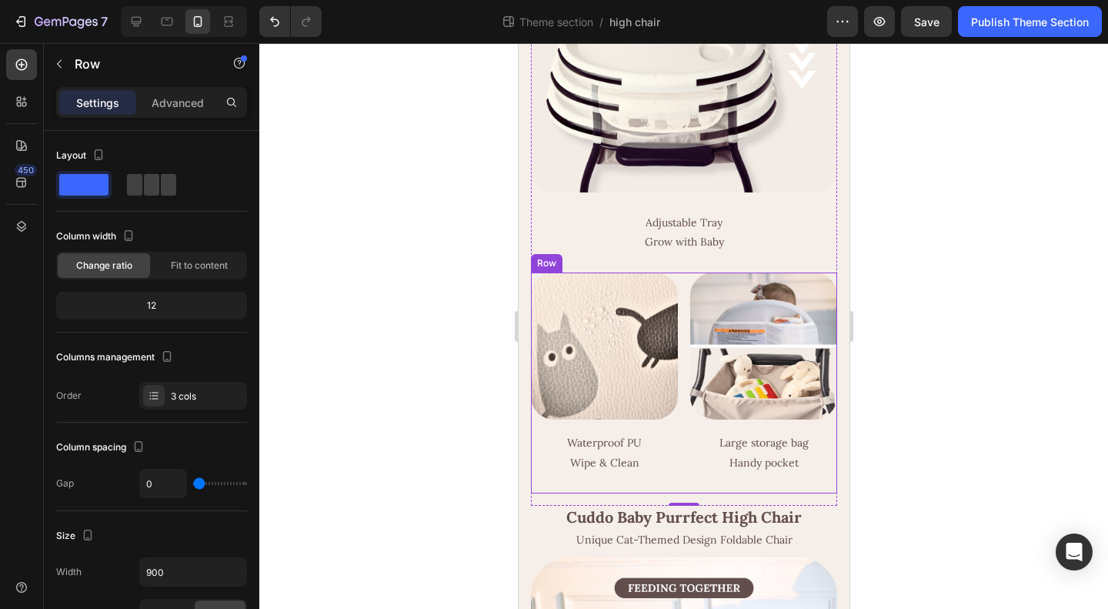
scroll to position [1323, 0]
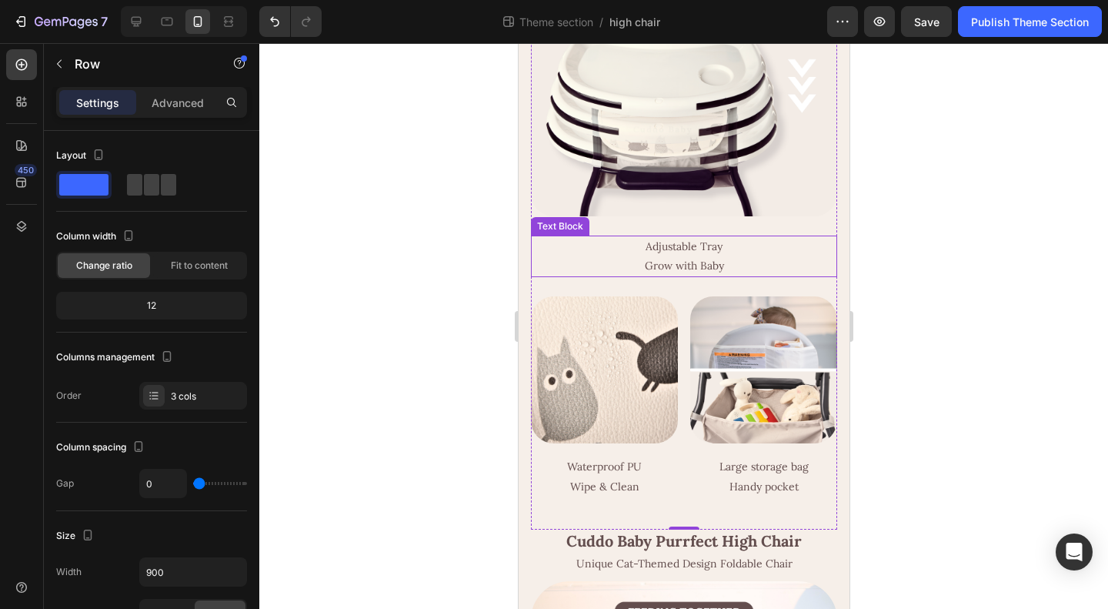
click at [676, 276] on p "Grow with Baby" at bounding box center [683, 265] width 303 height 19
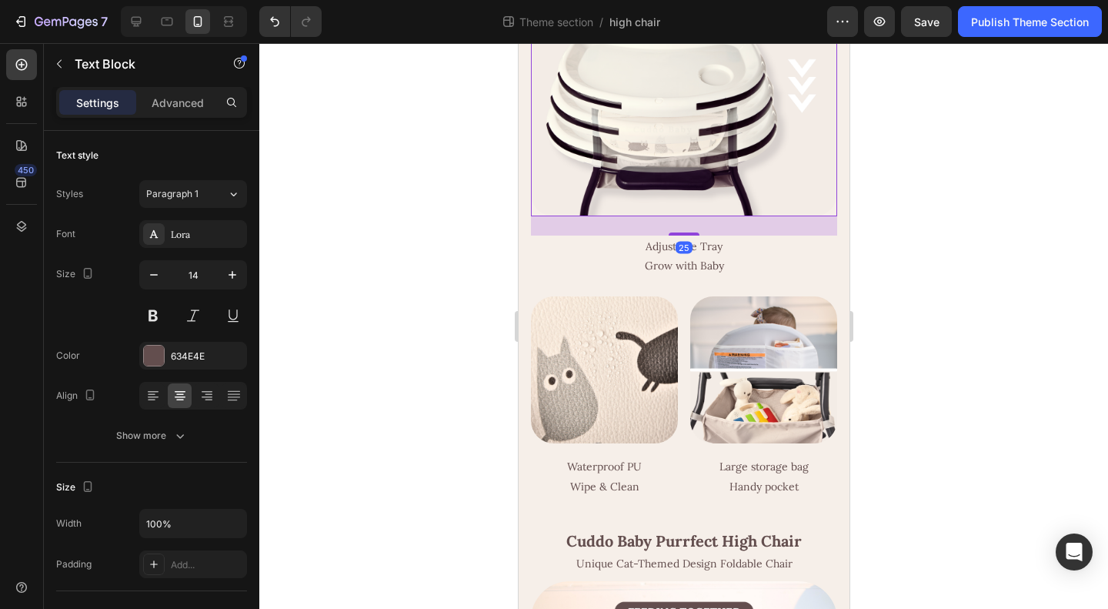
click at [683, 216] on img at bounding box center [683, 63] width 306 height 306
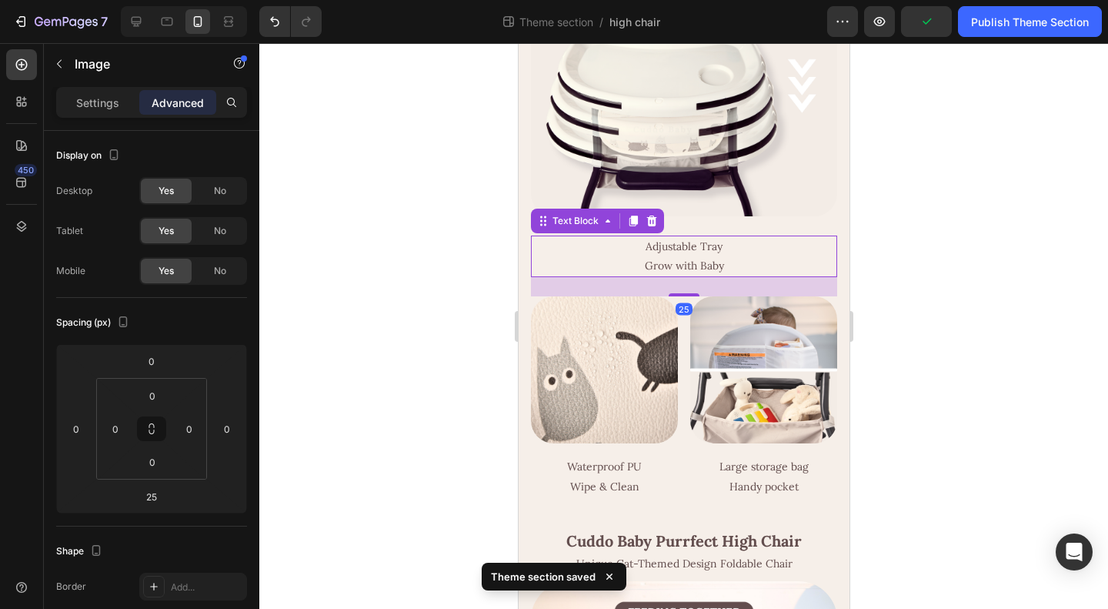
click at [626, 256] on p "Adjustable Tray" at bounding box center [683, 246] width 303 height 19
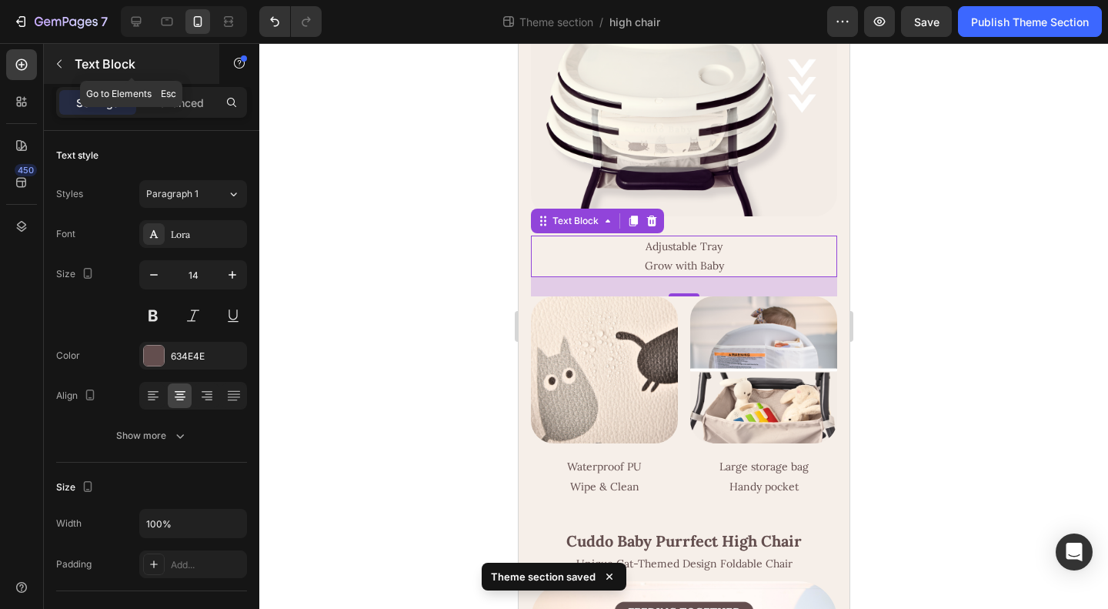
click at [76, 65] on p "Text Block" at bounding box center [140, 64] width 131 height 18
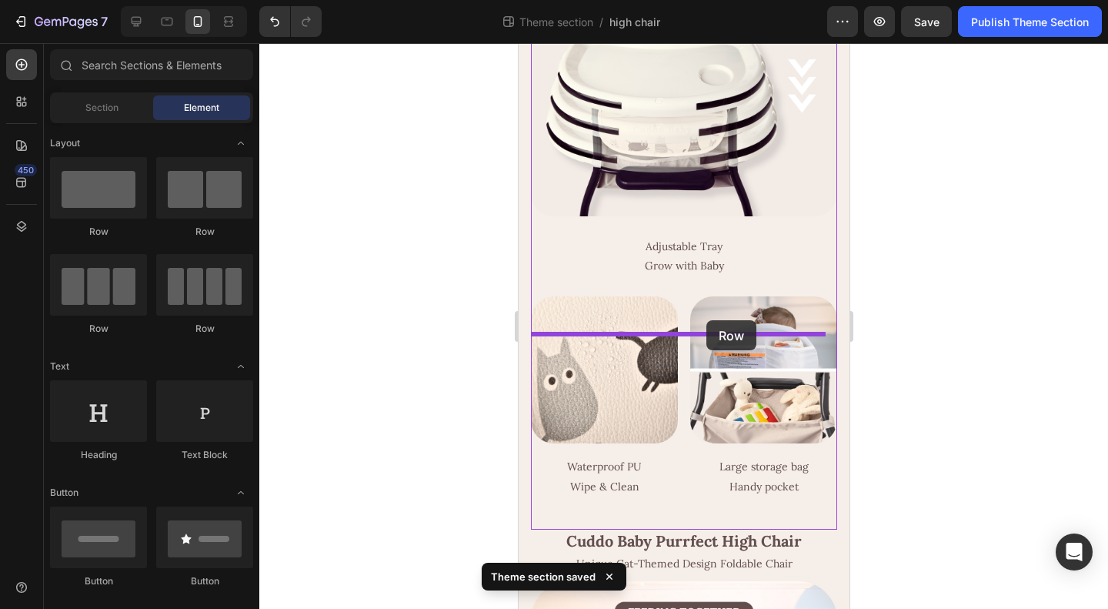
drag, startPoint x: 715, startPoint y: 241, endPoint x: 706, endPoint y: 320, distance: 79.8
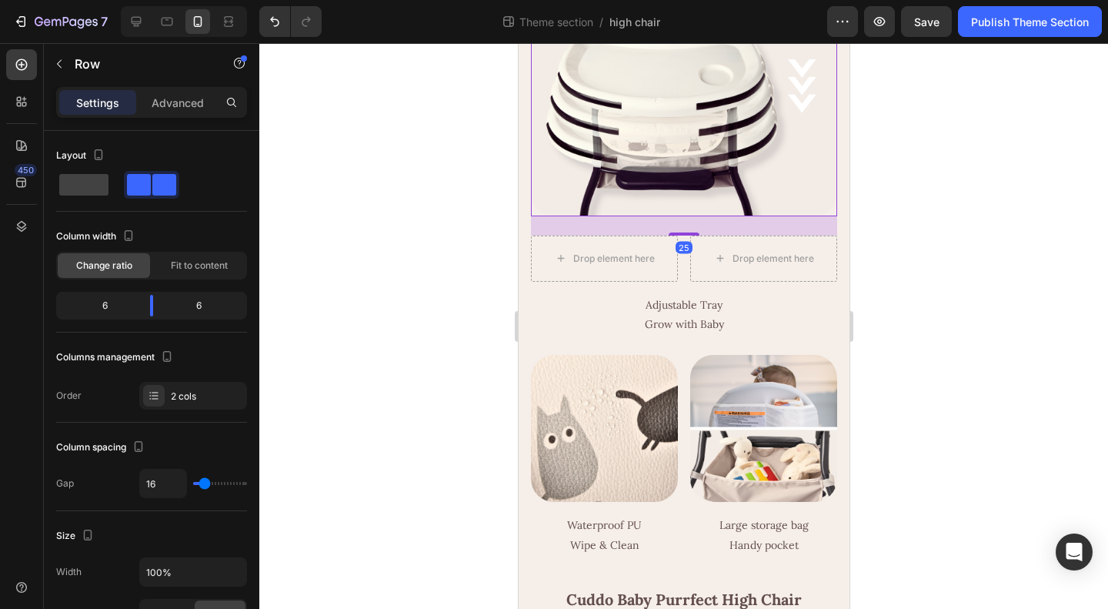
click at [683, 184] on img at bounding box center [683, 63] width 306 height 306
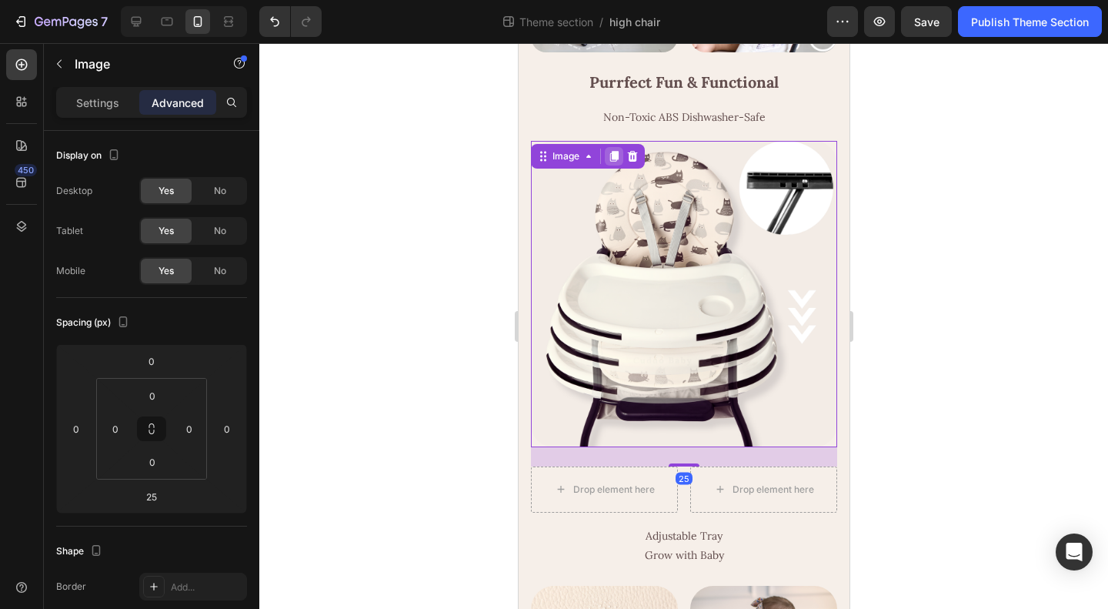
click at [614, 162] on icon at bounding box center [613, 156] width 8 height 11
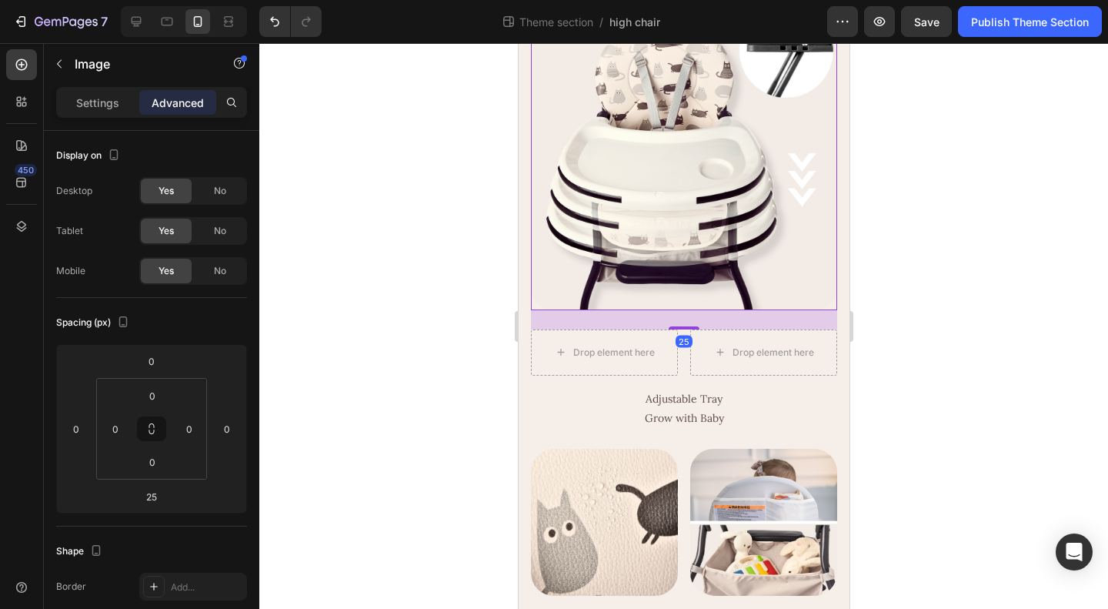
scroll to position [1560, 0]
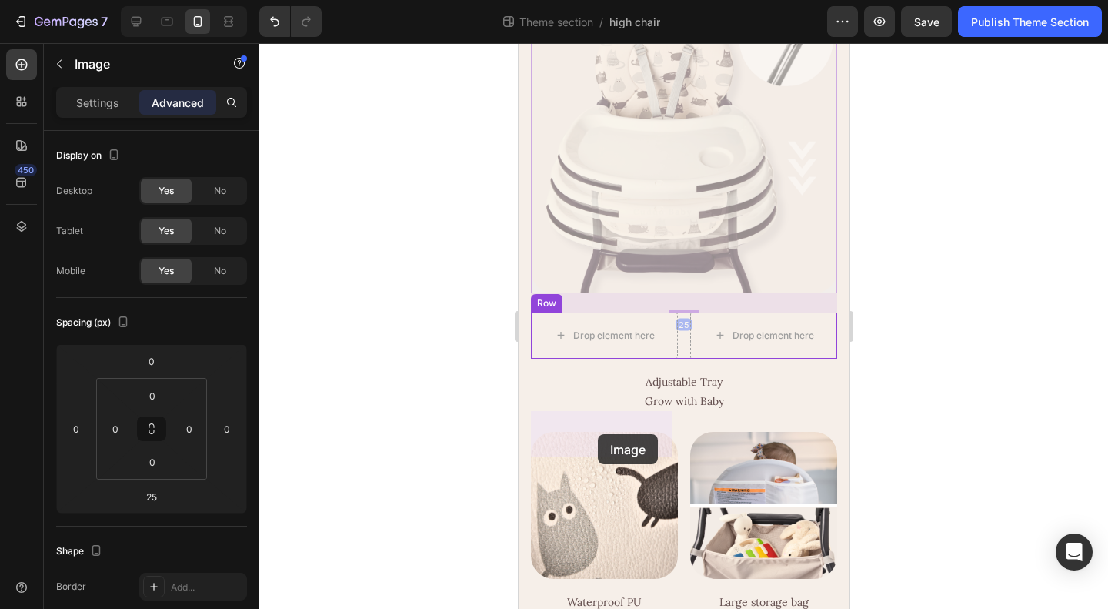
drag, startPoint x: 544, startPoint y: 77, endPoint x: 597, endPoint y: 434, distance: 361.0
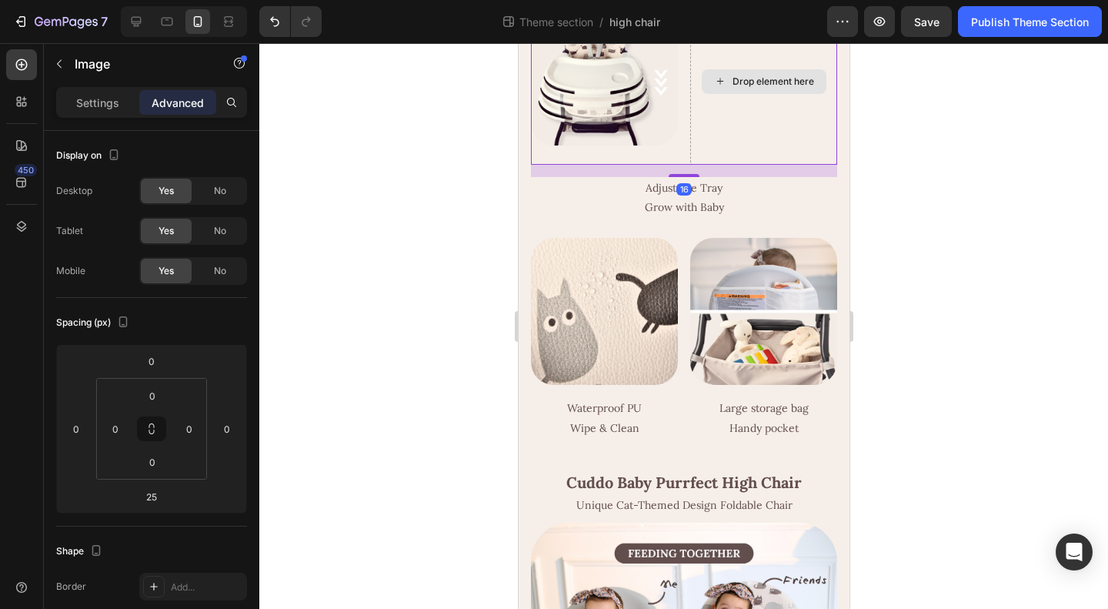
click at [726, 165] on div "Drop element here" at bounding box center [763, 81] width 147 height 166
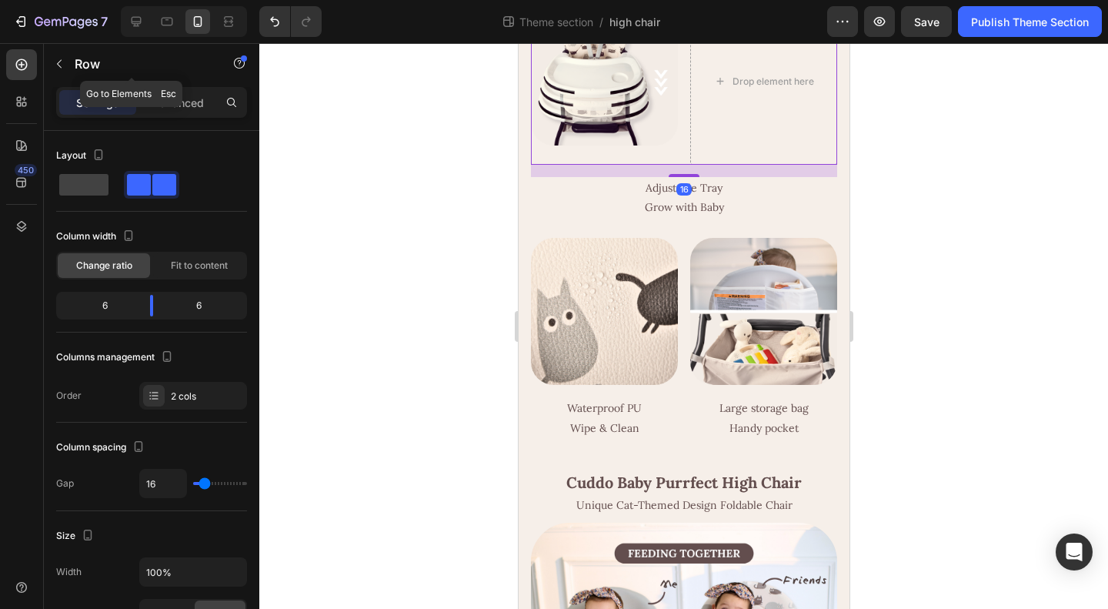
click at [83, 64] on p "Row" at bounding box center [140, 64] width 131 height 18
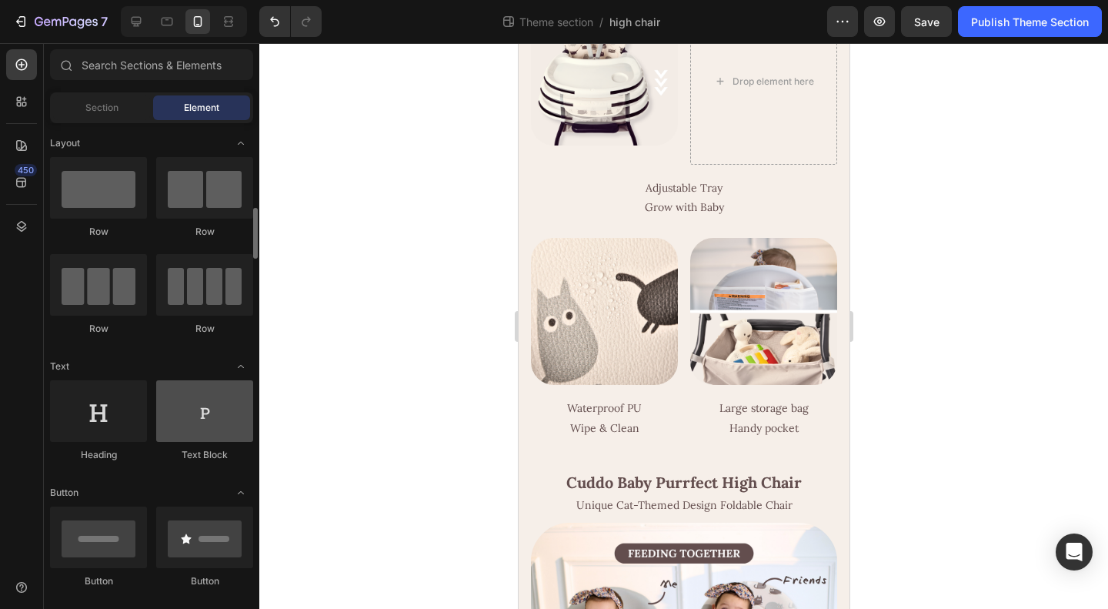
scroll to position [308, 0]
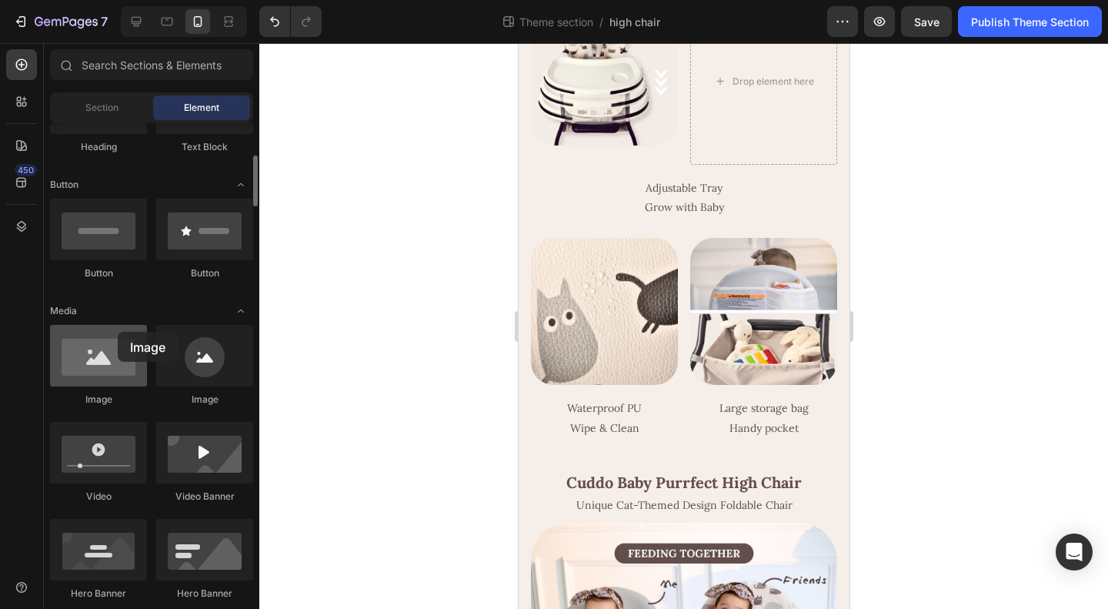
drag, startPoint x: 94, startPoint y: 365, endPoint x: 122, endPoint y: 326, distance: 47.9
click at [112, 335] on div at bounding box center [98, 356] width 97 height 62
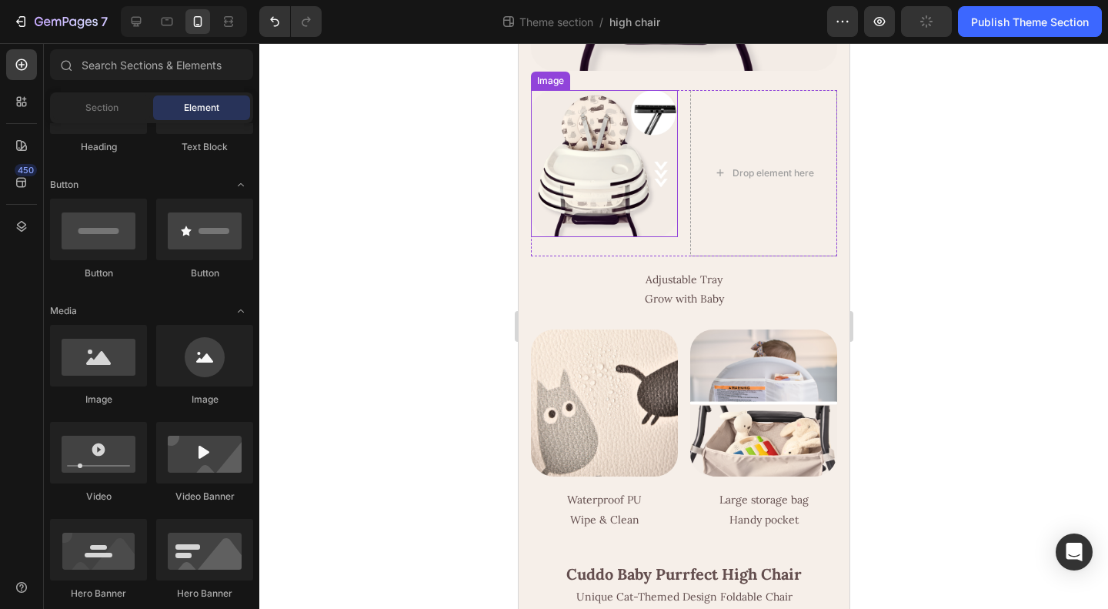
scroll to position [1406, 0]
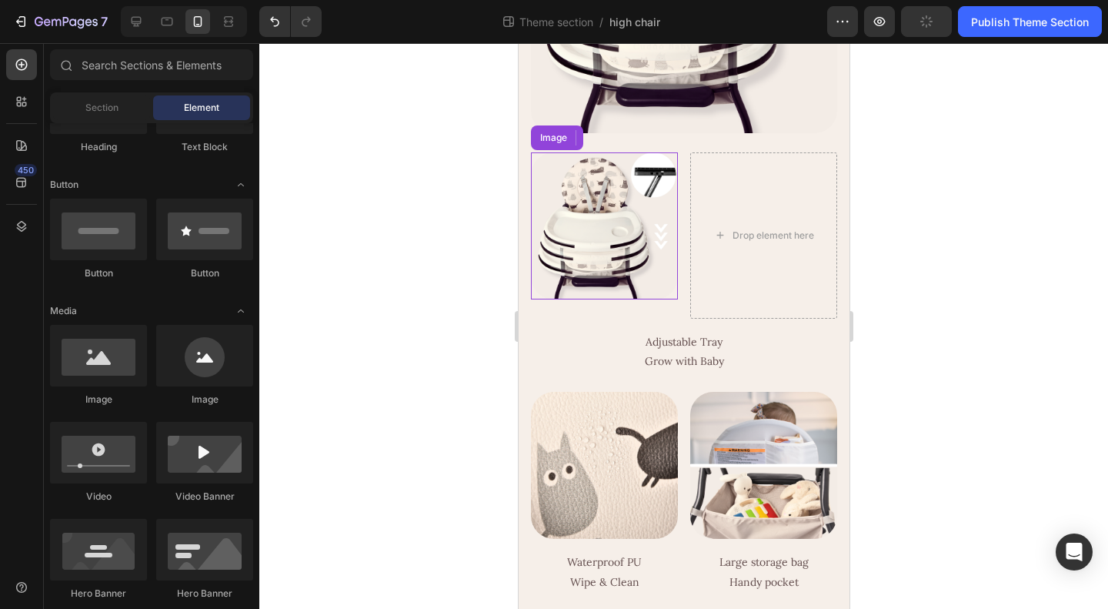
click at [609, 299] on img at bounding box center [603, 225] width 147 height 147
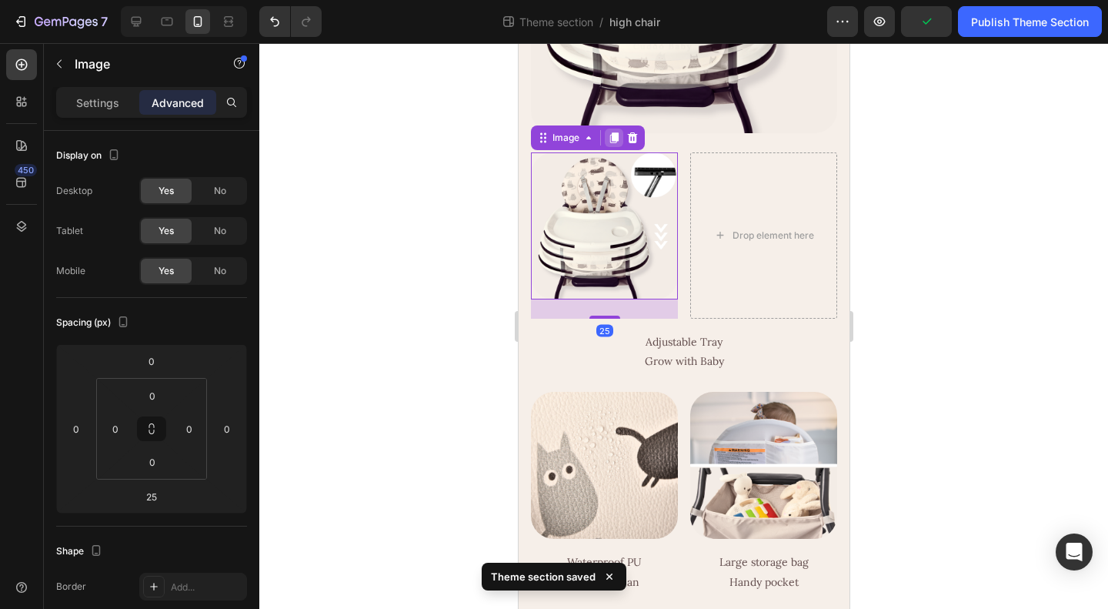
click at [609, 144] on icon at bounding box center [613, 138] width 12 height 12
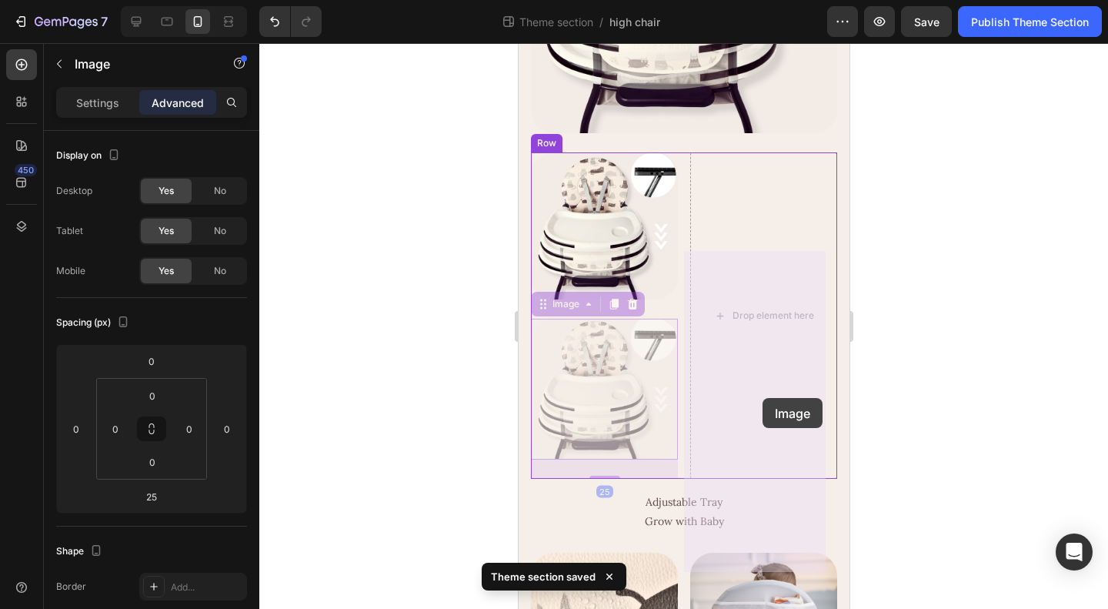
drag, startPoint x: 713, startPoint y: 439, endPoint x: 762, endPoint y: 406, distance: 59.8
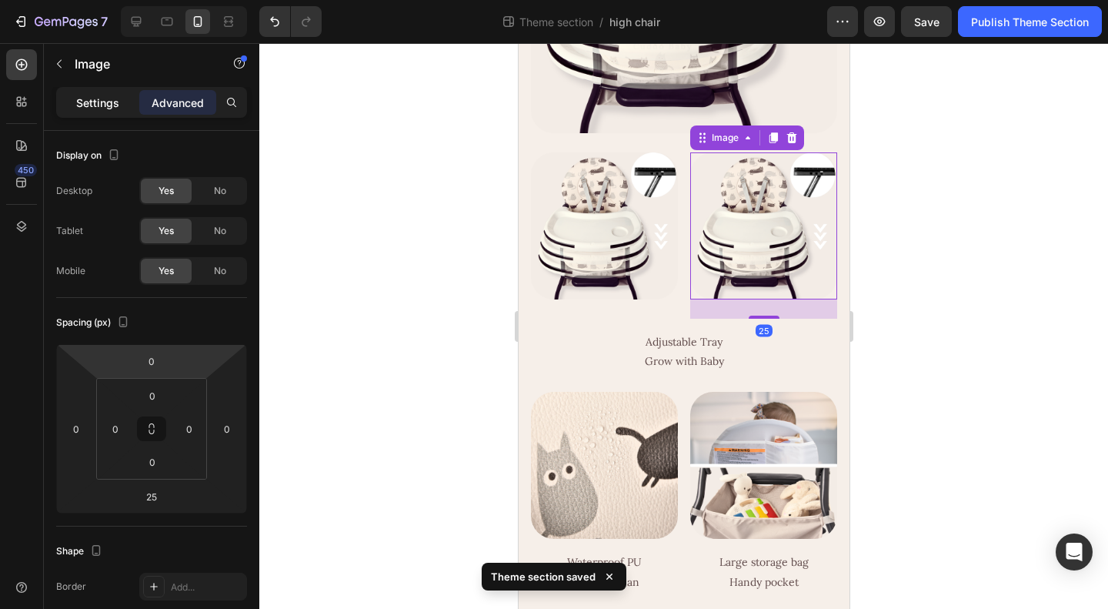
click at [92, 101] on p "Settings" at bounding box center [97, 103] width 43 height 16
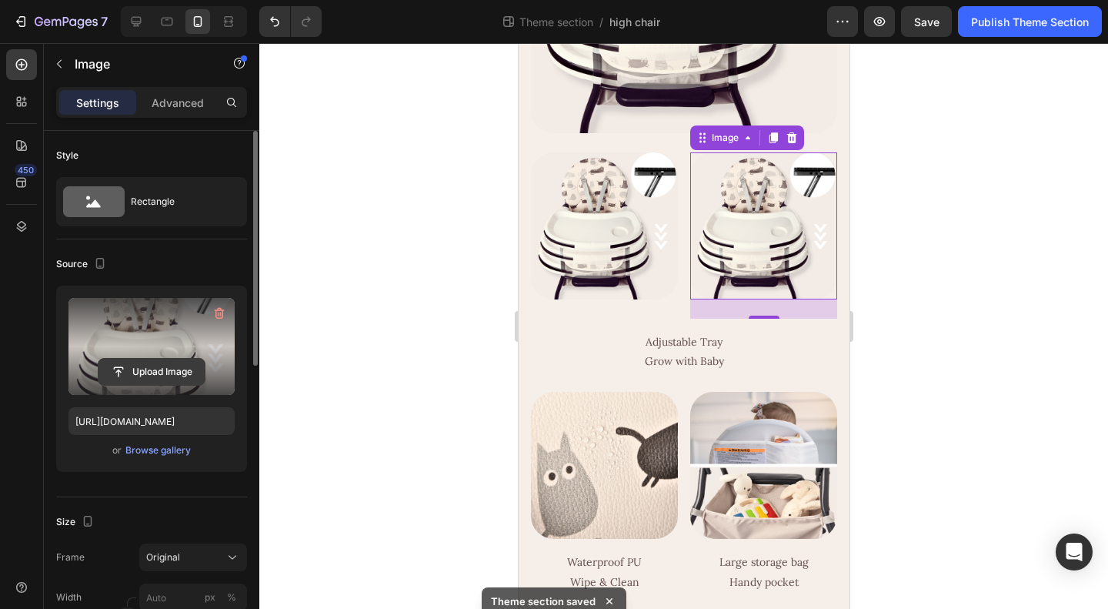
click at [159, 372] on input "file" at bounding box center [152, 372] width 106 height 26
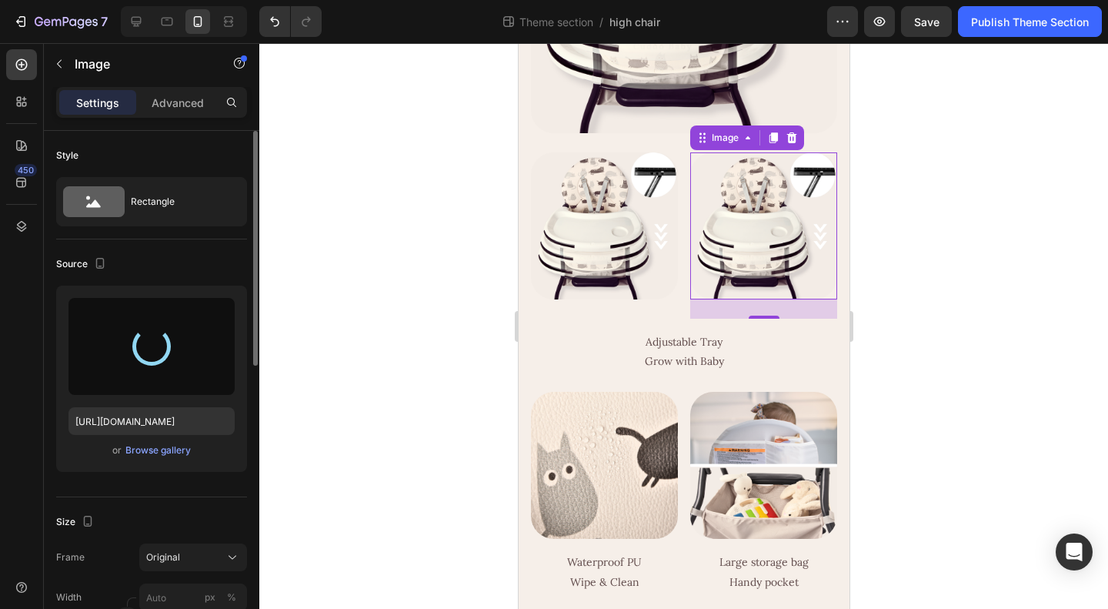
type input "https://cdn.shopify.com/s/files/1/0636/6442/3077/files/gempages_527948913269802…"
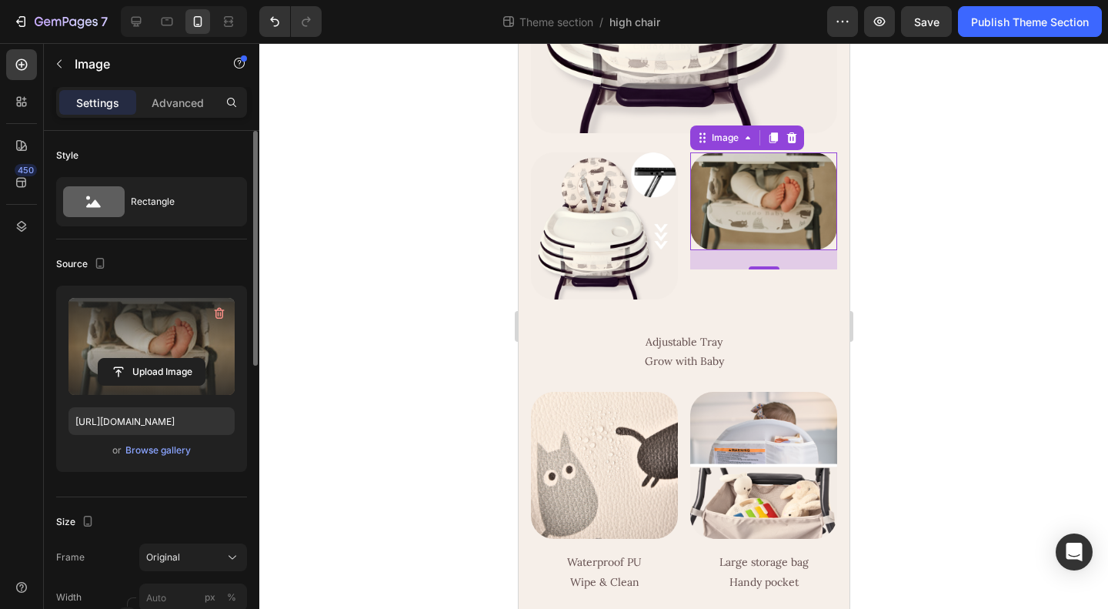
scroll to position [231, 0]
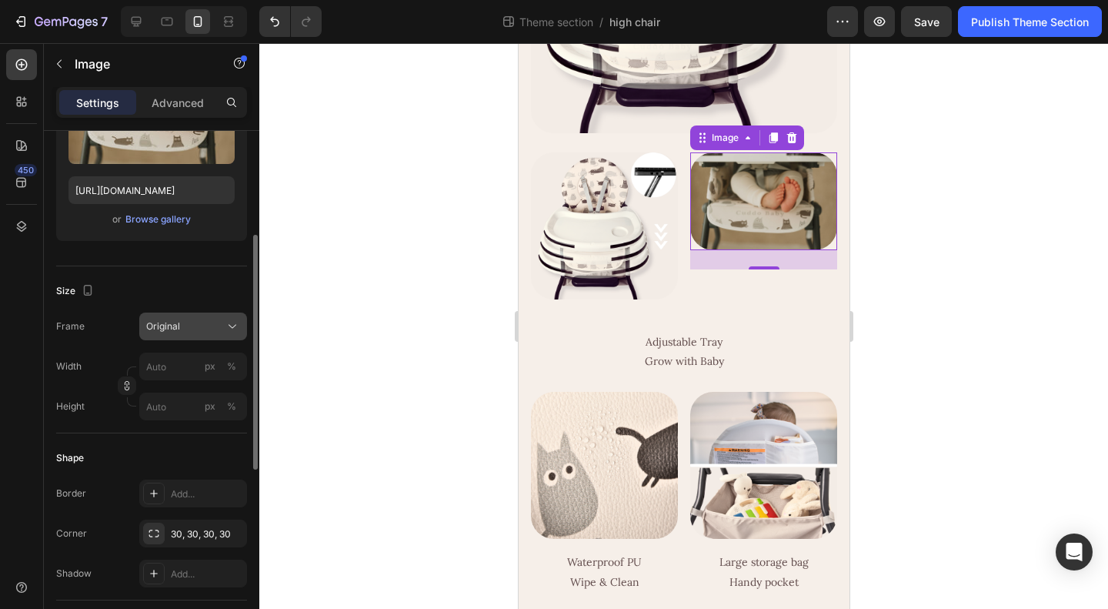
click at [222, 332] on div "Original" at bounding box center [183, 326] width 75 height 14
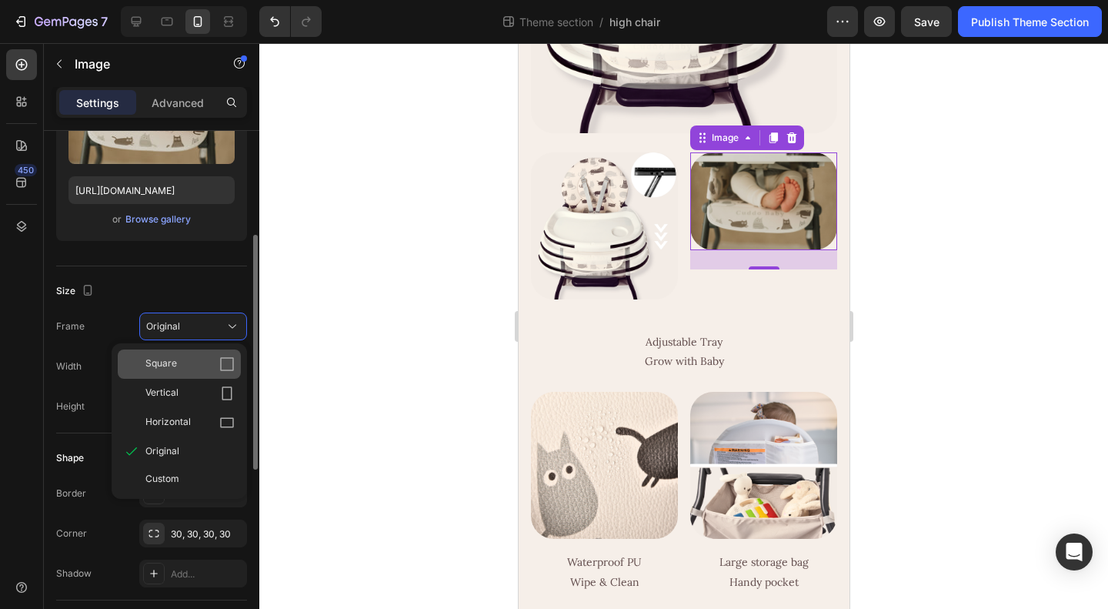
click at [172, 369] on span "Square" at bounding box center [161, 363] width 32 height 15
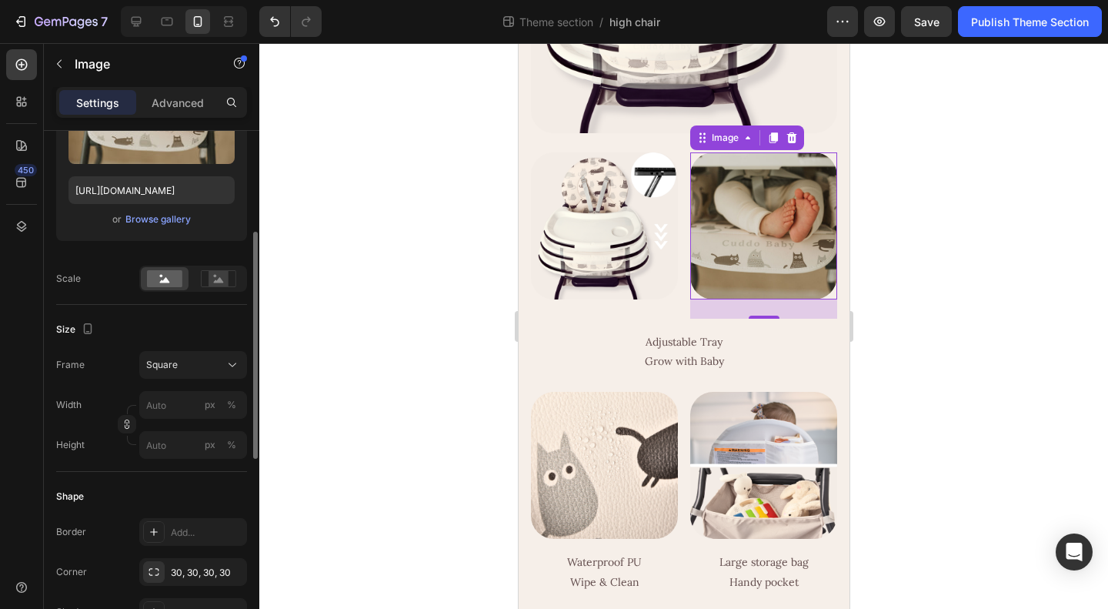
click at [909, 418] on div at bounding box center [683, 326] width 849 height 566
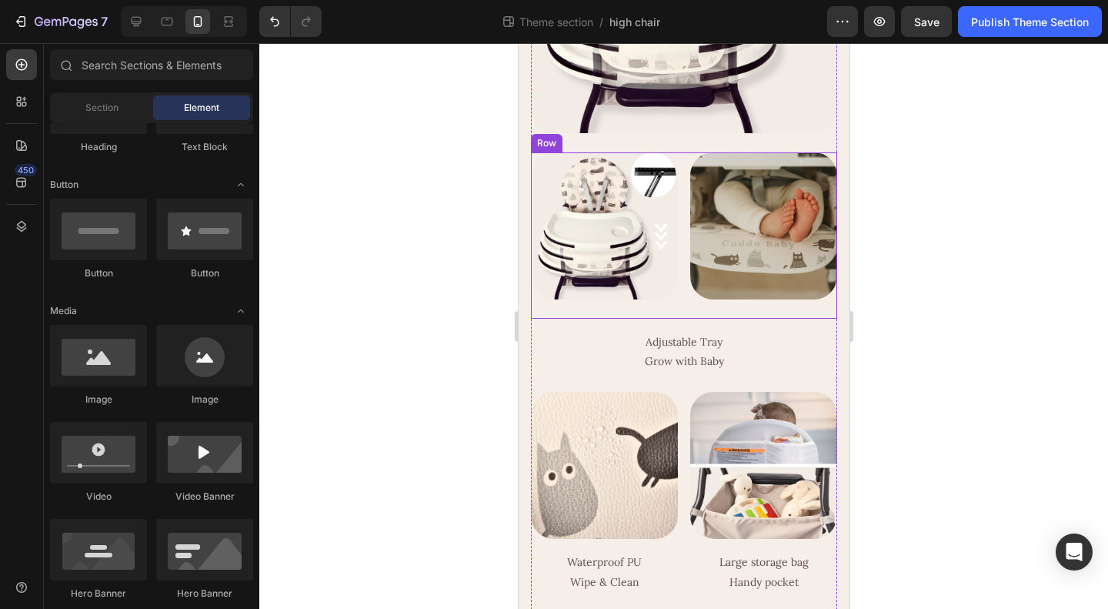
click at [682, 319] on div "Image Image Row" at bounding box center [683, 235] width 306 height 166
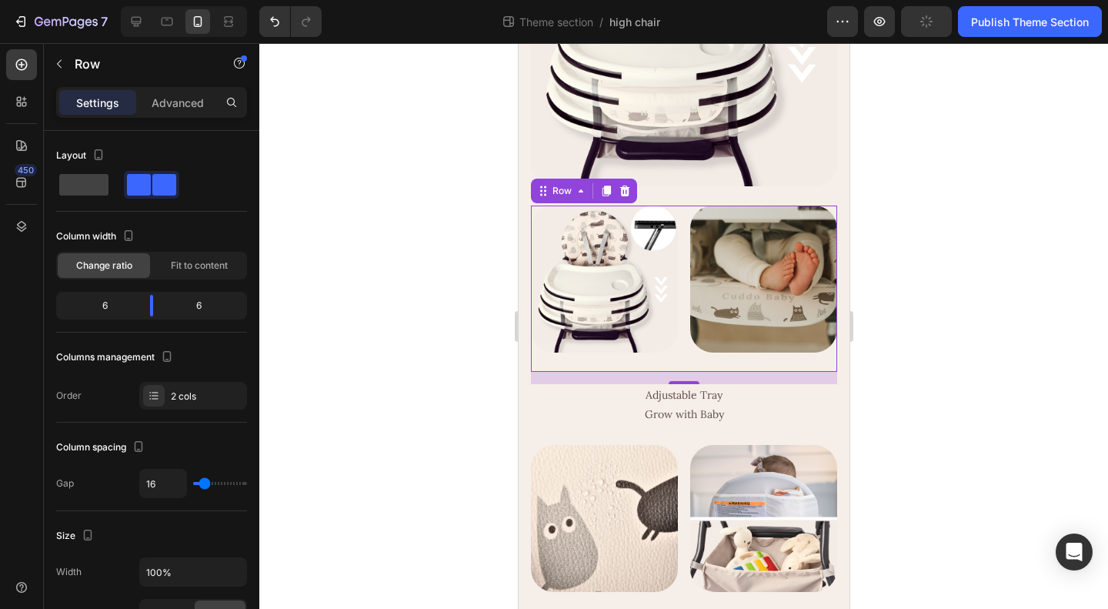
scroll to position [1329, 0]
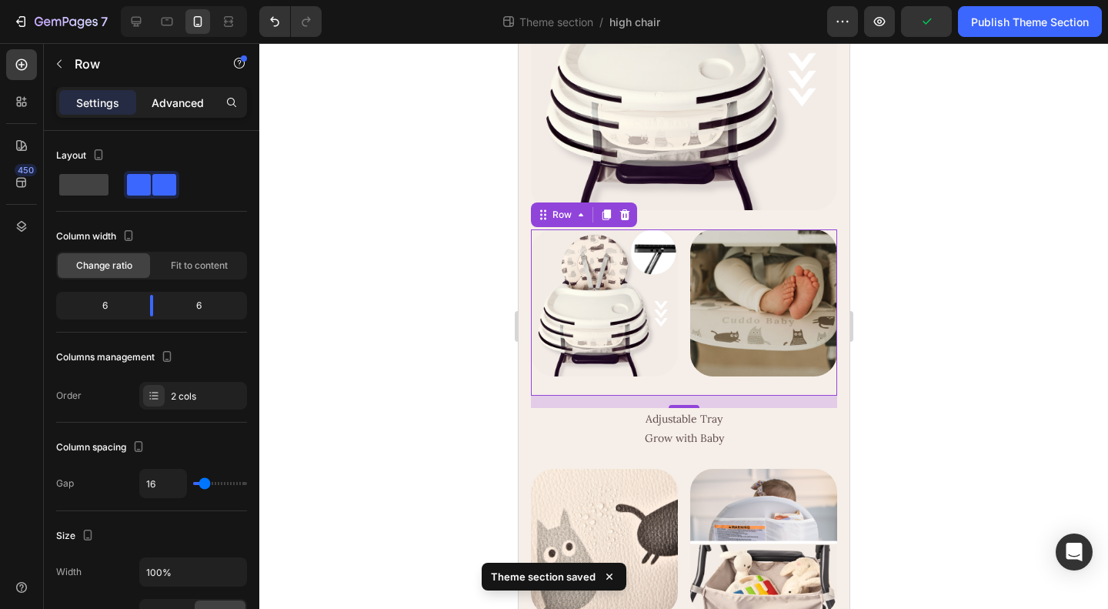
click at [177, 105] on p "Advanced" at bounding box center [178, 103] width 52 height 16
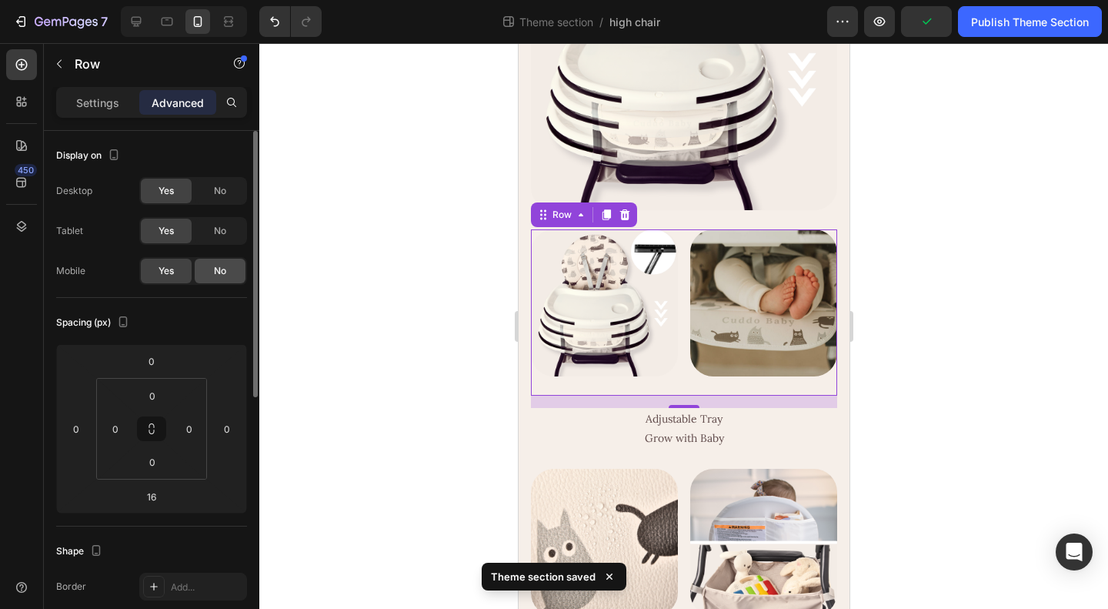
click at [215, 270] on span "No" at bounding box center [220, 271] width 12 height 14
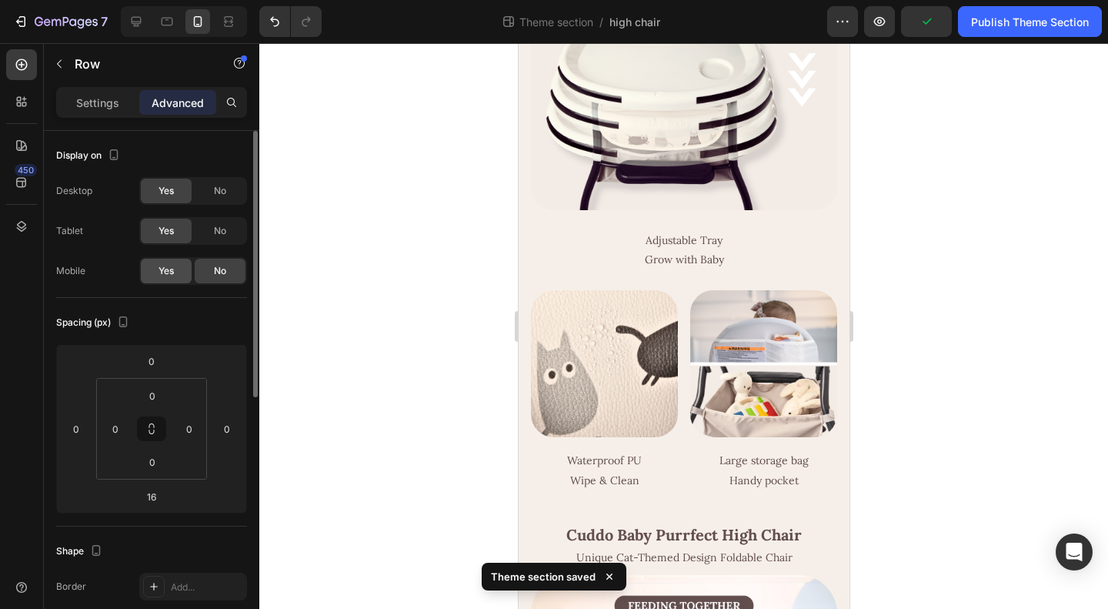
click at [174, 272] on span "Yes" at bounding box center [166, 271] width 15 height 14
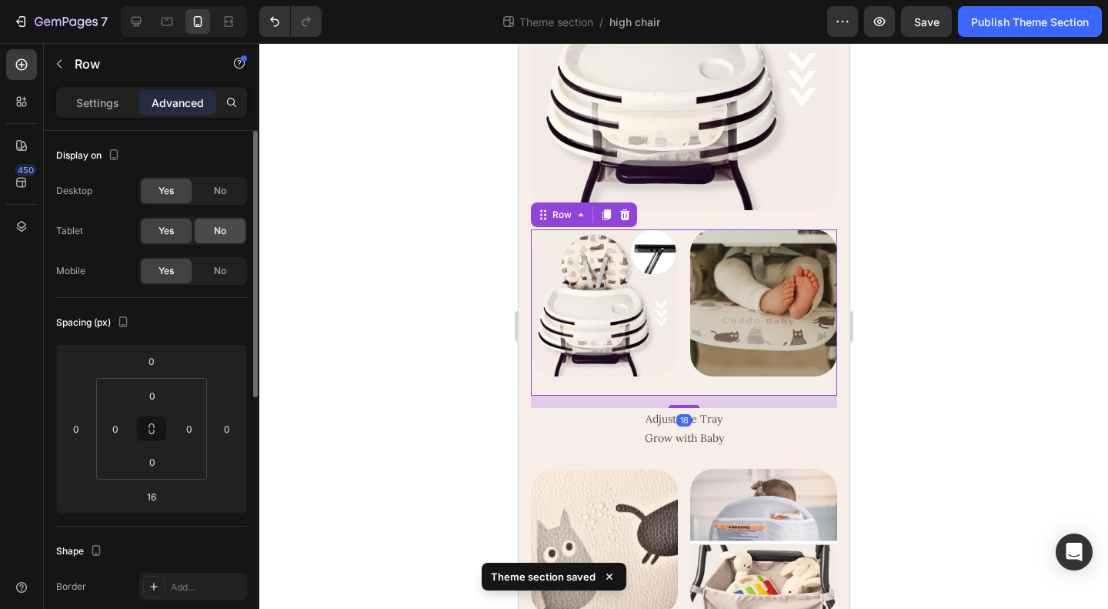
click at [217, 225] on span "No" at bounding box center [220, 231] width 12 height 14
click at [219, 192] on span "No" at bounding box center [220, 191] width 12 height 14
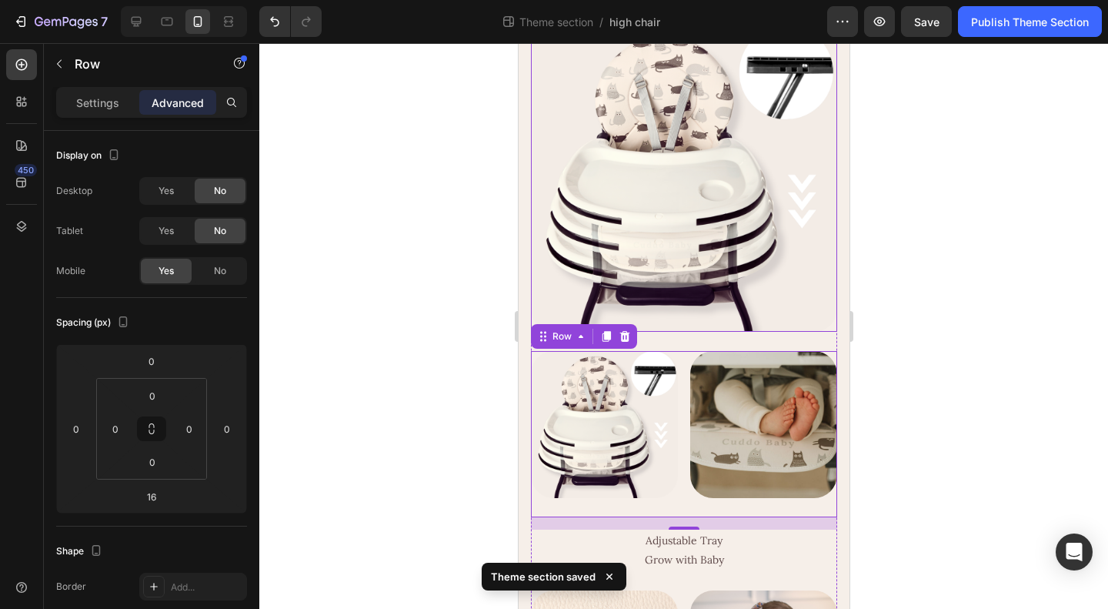
scroll to position [1098, 0]
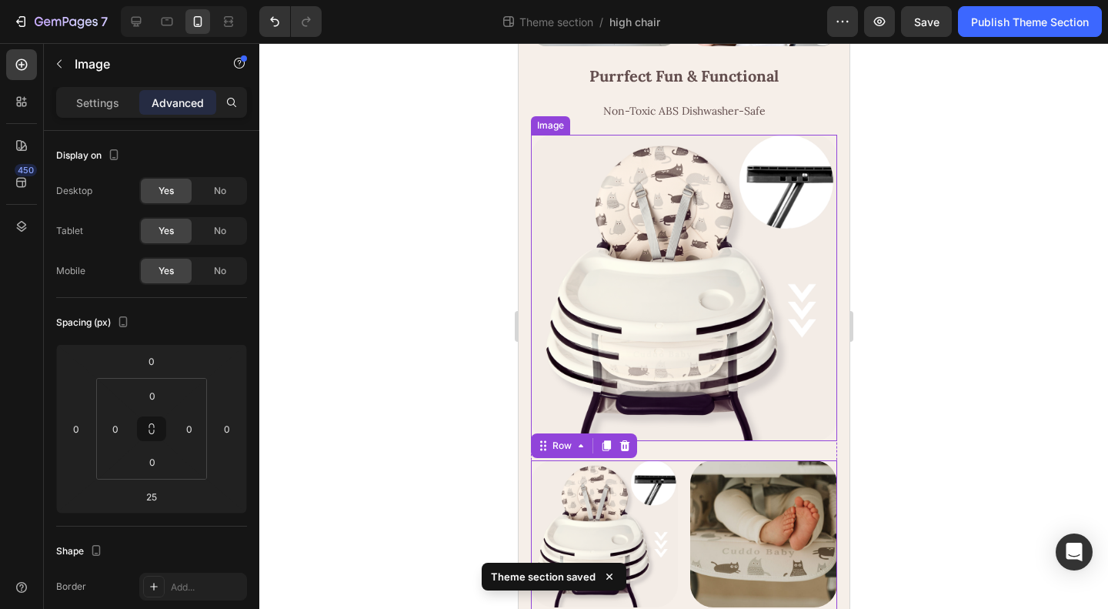
click at [685, 393] on img at bounding box center [683, 288] width 306 height 306
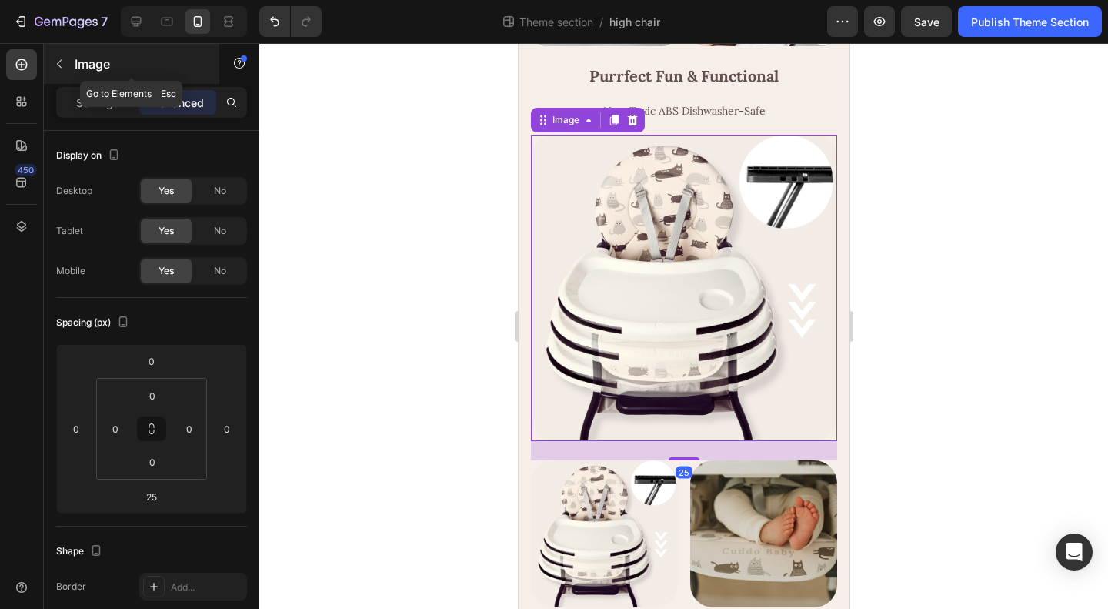
click at [99, 65] on p "Image" at bounding box center [140, 64] width 131 height 18
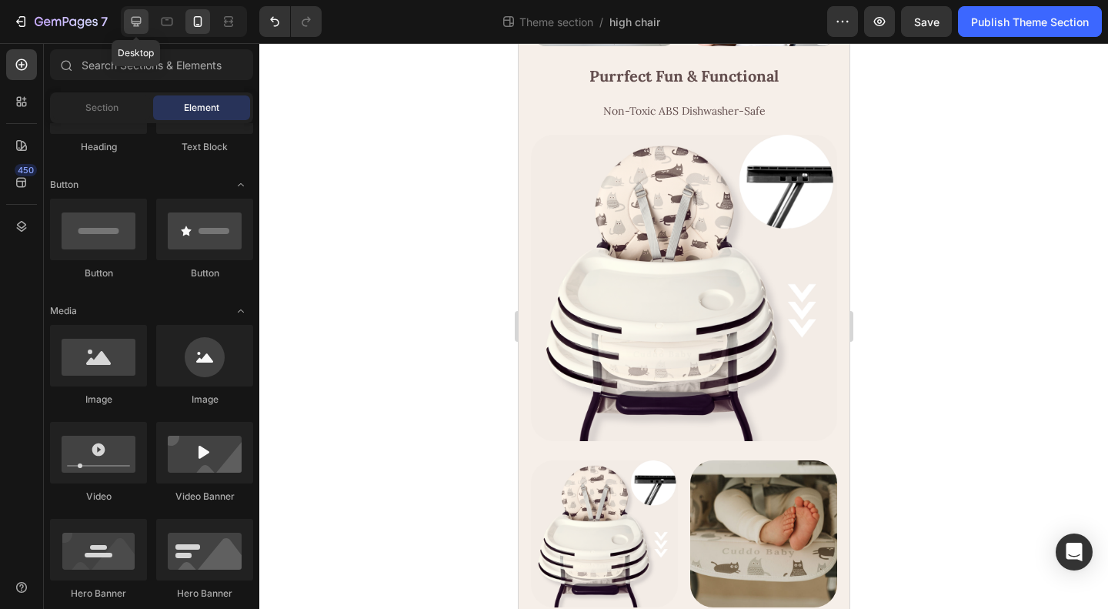
click at [133, 19] on icon at bounding box center [136, 21] width 15 height 15
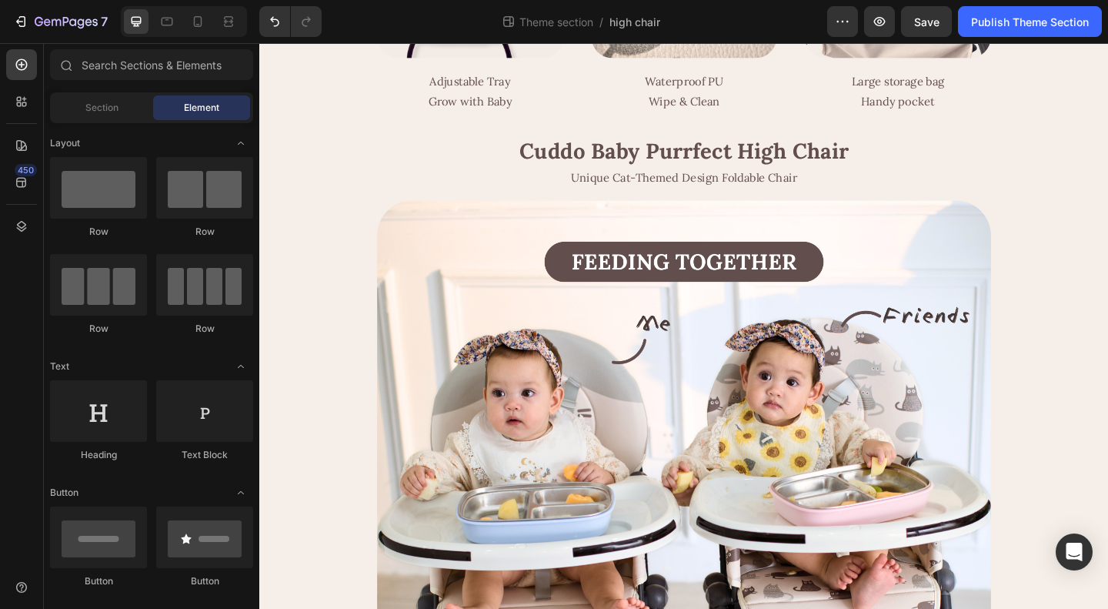
click at [197, 105] on span "Element" at bounding box center [201, 108] width 35 height 14
click at [601, 143] on div "Image Image Image Row Adjustable Tray Grow with Baby Text Block Image Waterproo…" at bounding box center [721, 0] width 668 height 286
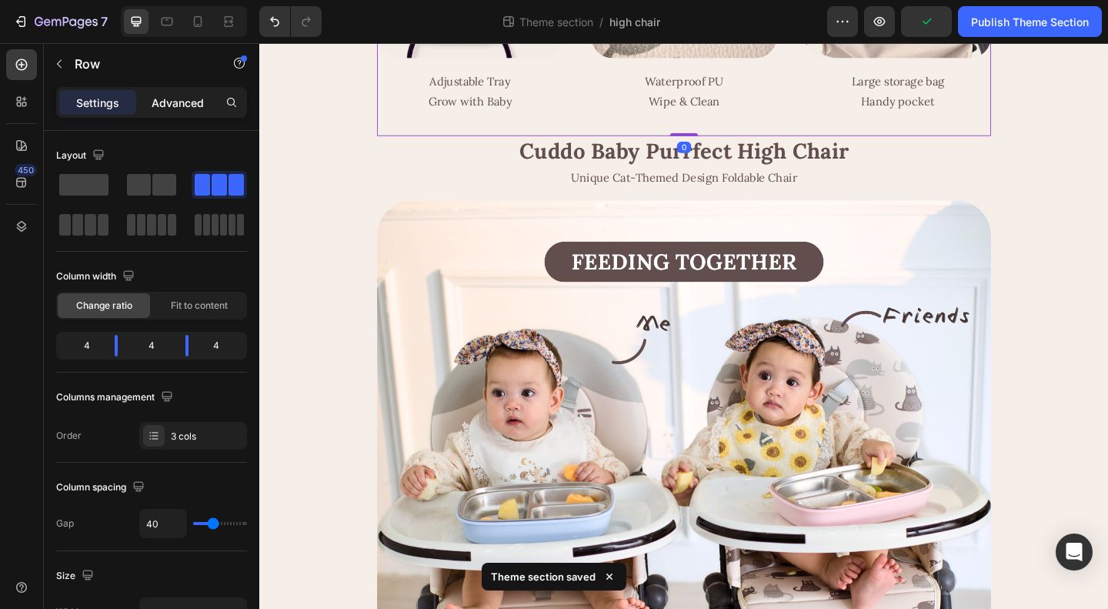
click at [170, 104] on p "Advanced" at bounding box center [178, 103] width 52 height 16
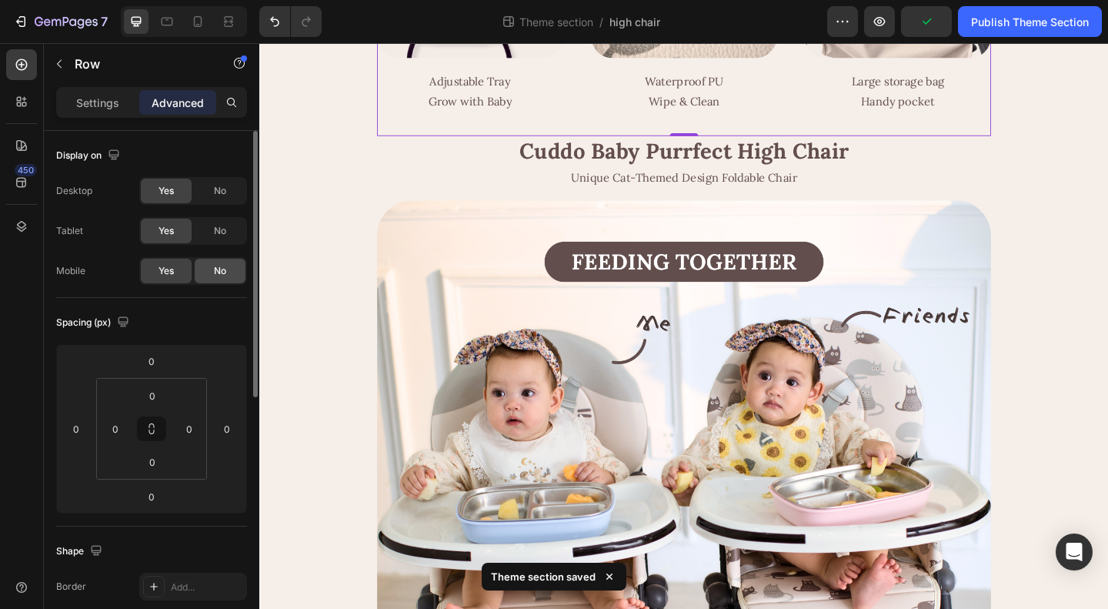
click at [219, 269] on span "No" at bounding box center [220, 271] width 12 height 14
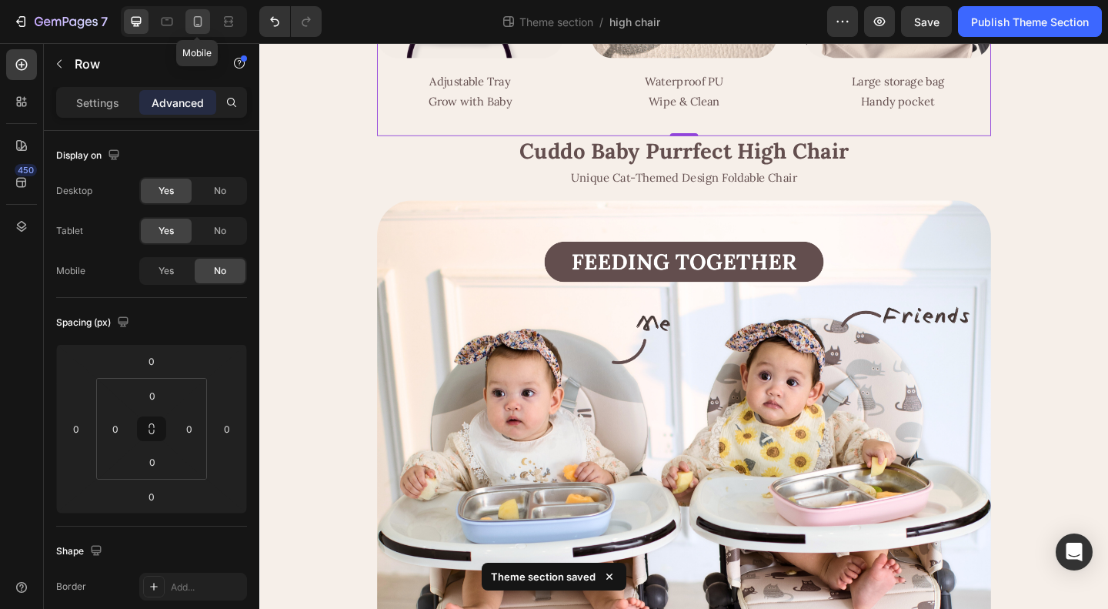
click at [202, 23] on icon at bounding box center [197, 21] width 15 height 15
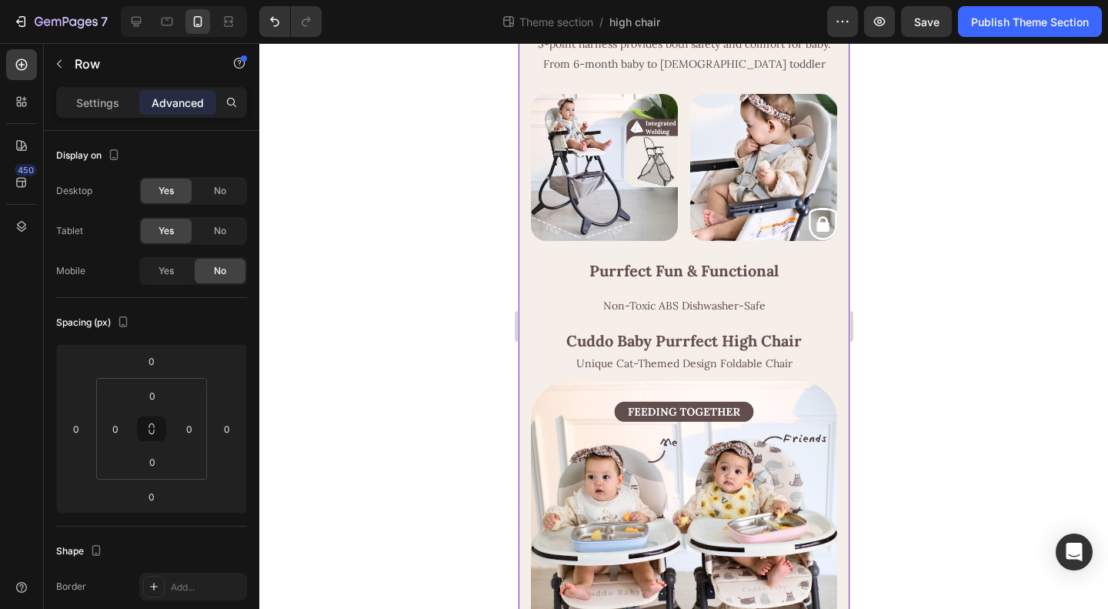
scroll to position [1137, 0]
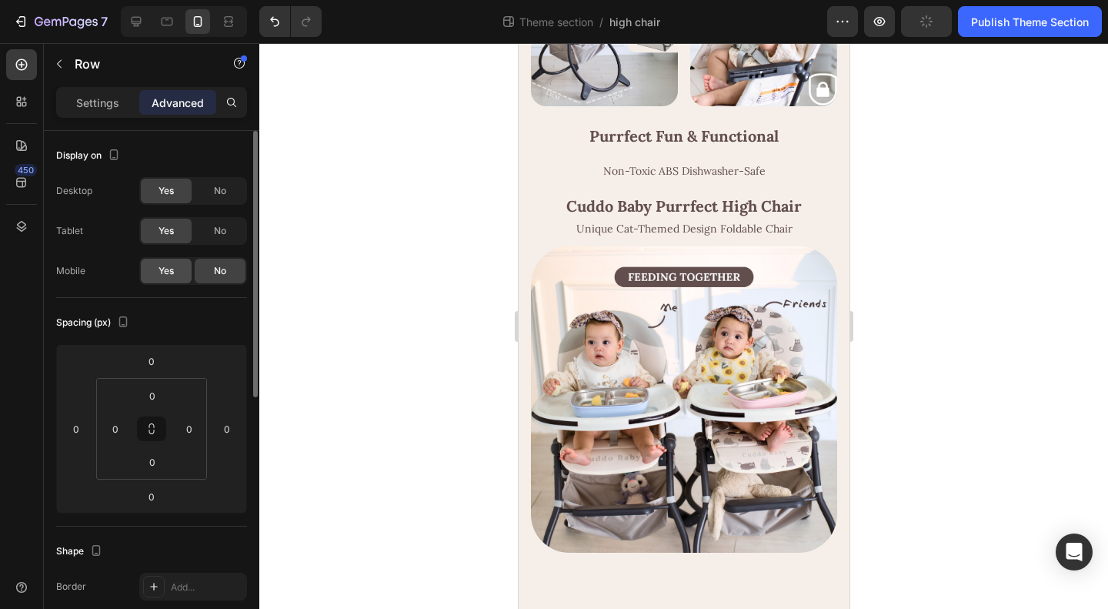
click at [168, 269] on span "Yes" at bounding box center [166, 271] width 15 height 14
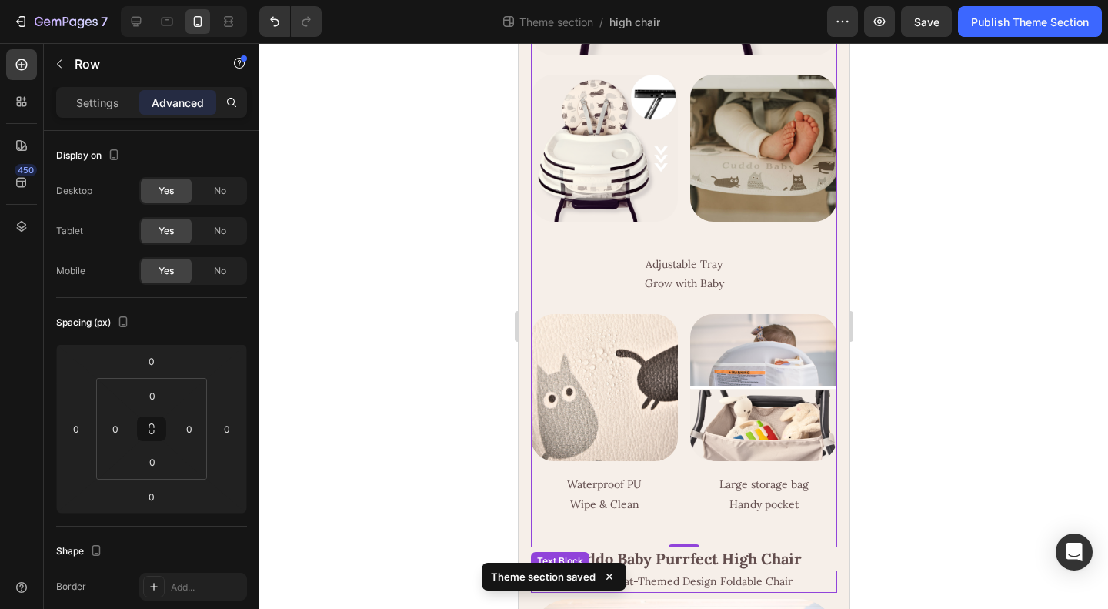
scroll to position [1291, 0]
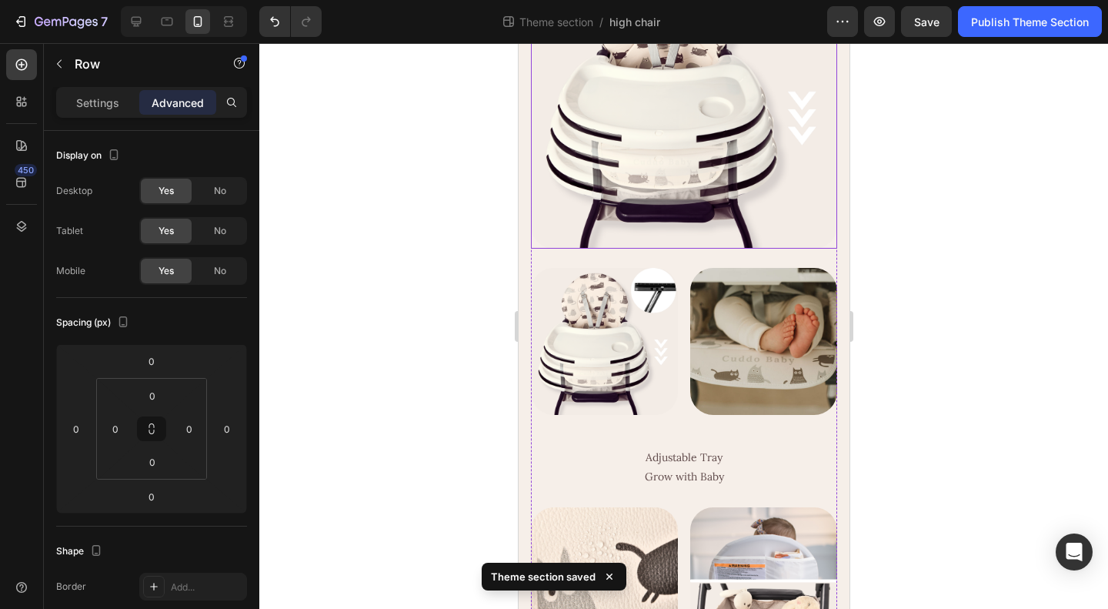
click at [659, 218] on img at bounding box center [683, 95] width 306 height 306
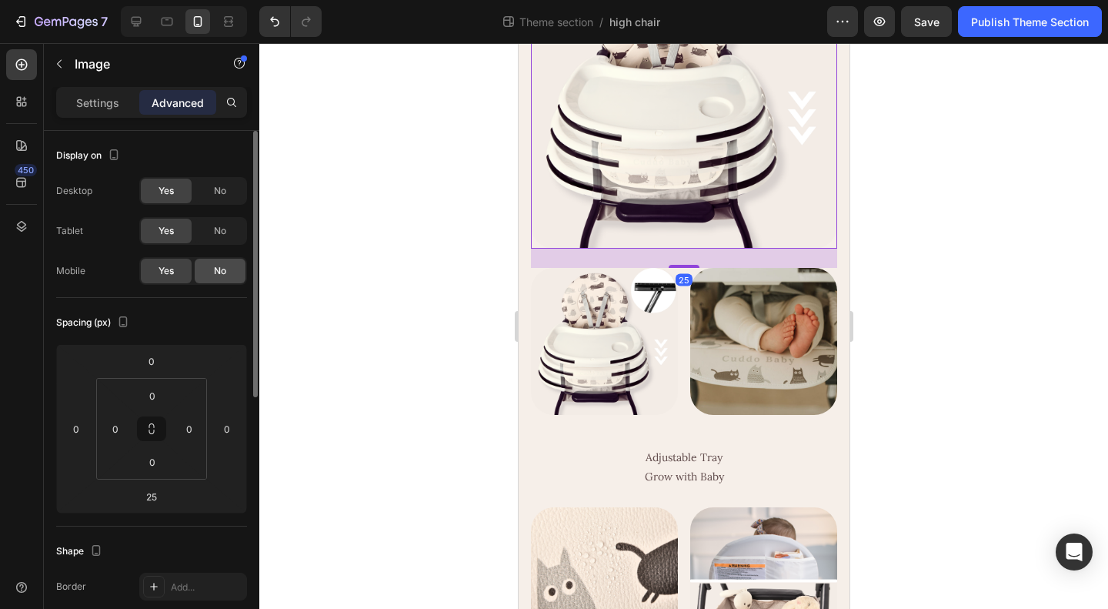
click at [211, 272] on div "No" at bounding box center [220, 271] width 51 height 25
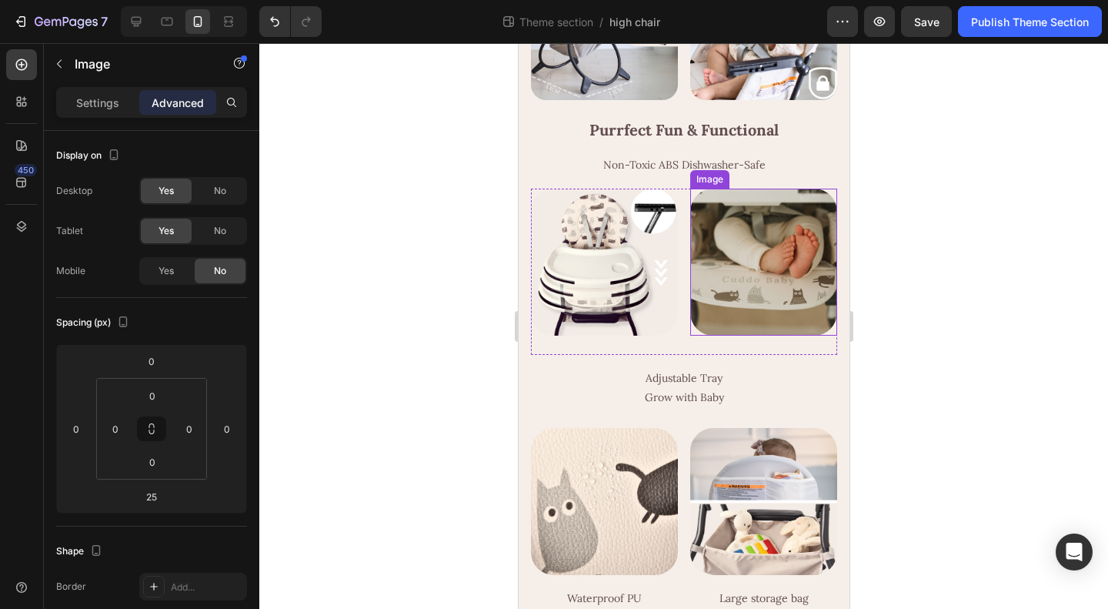
scroll to position [1207, 0]
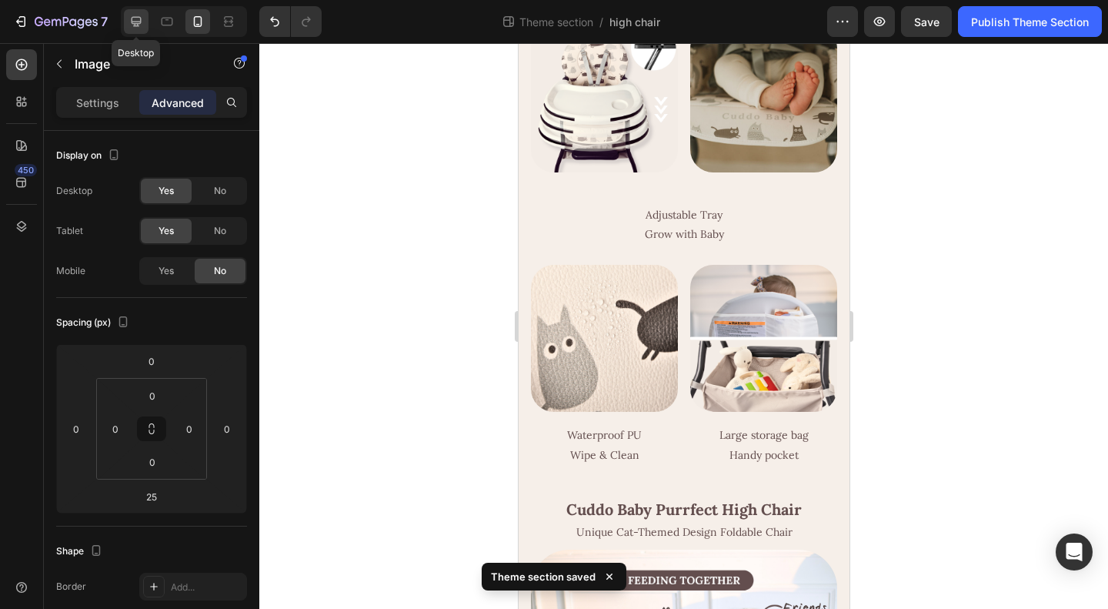
click at [135, 21] on icon at bounding box center [136, 21] width 15 height 15
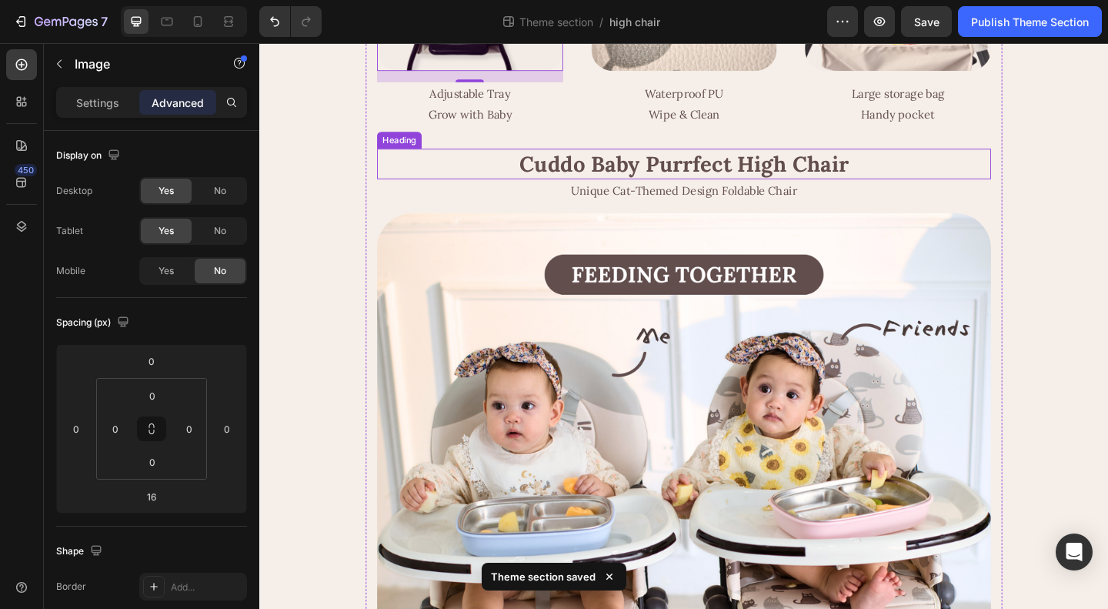
scroll to position [1462, 0]
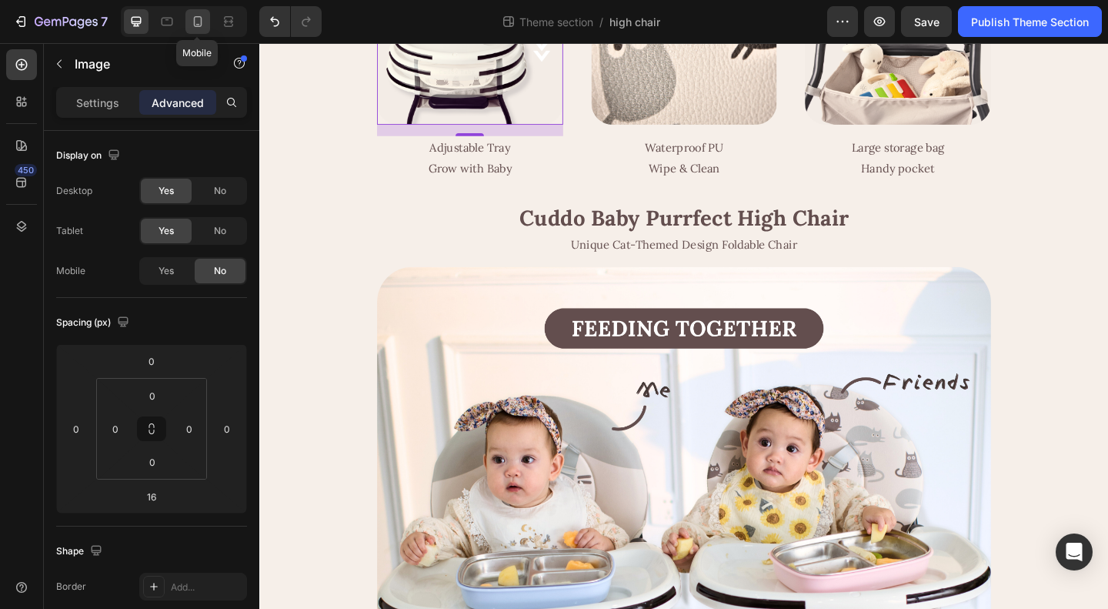
click at [196, 26] on icon at bounding box center [198, 21] width 8 height 11
type input "25"
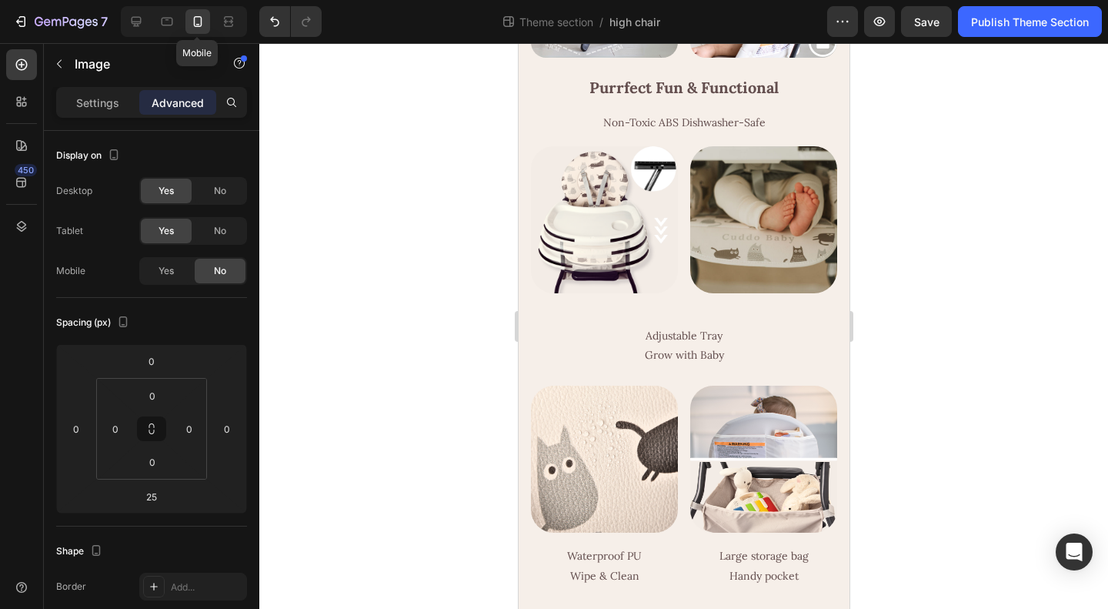
scroll to position [1084, 0]
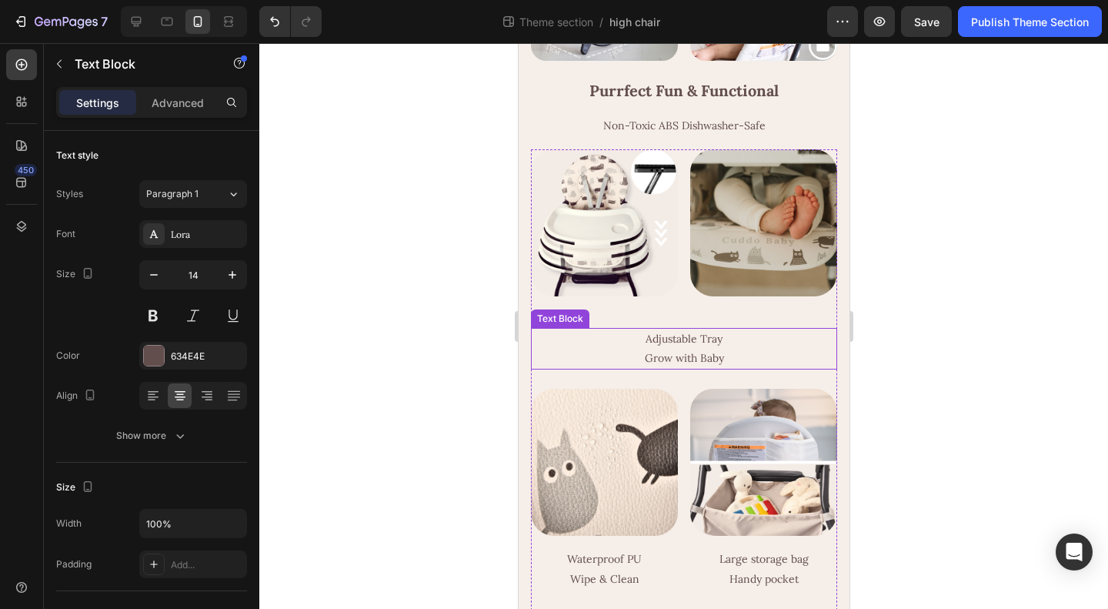
click at [671, 368] on p "Grow with Baby" at bounding box center [683, 358] width 303 height 19
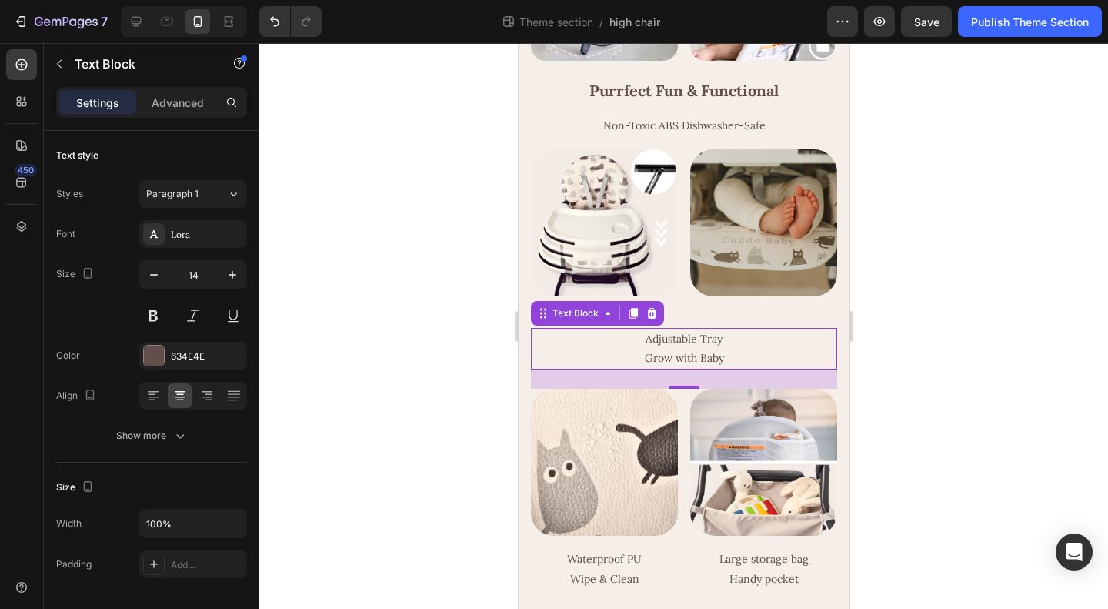
click at [606, 368] on p "Grow with Baby" at bounding box center [683, 358] width 303 height 19
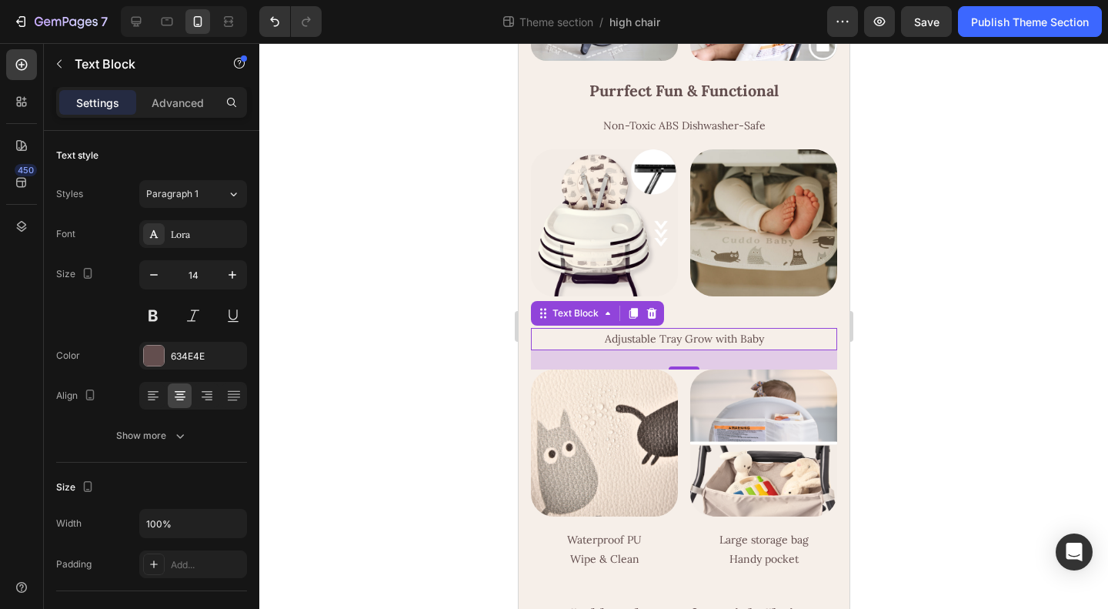
click at [869, 378] on div at bounding box center [683, 326] width 849 height 566
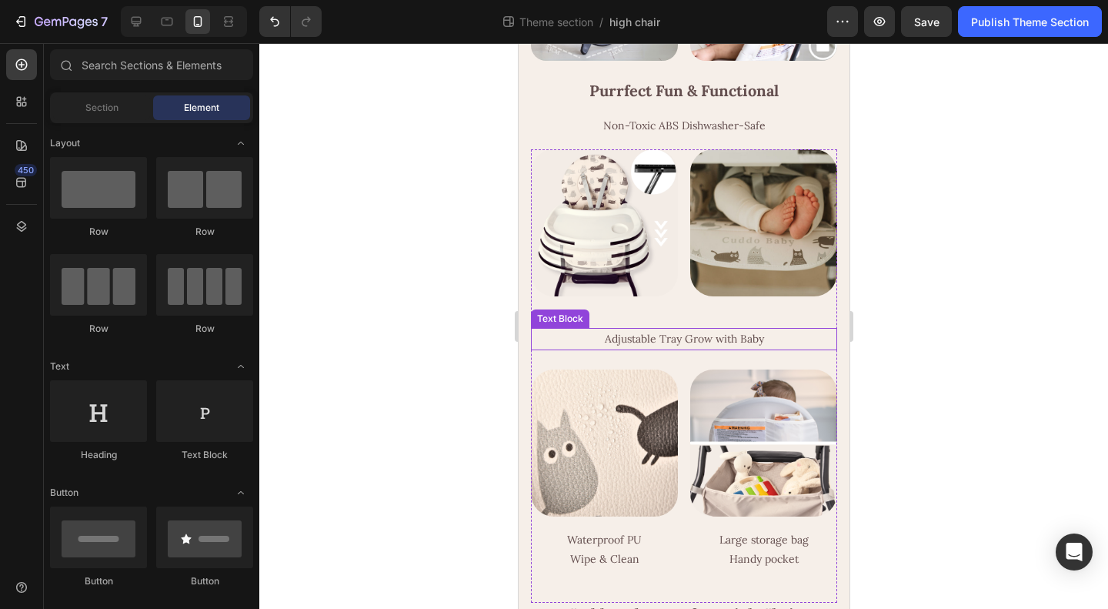
click at [740, 349] on p "Adjustable Tray Grow with Baby" at bounding box center [683, 338] width 303 height 19
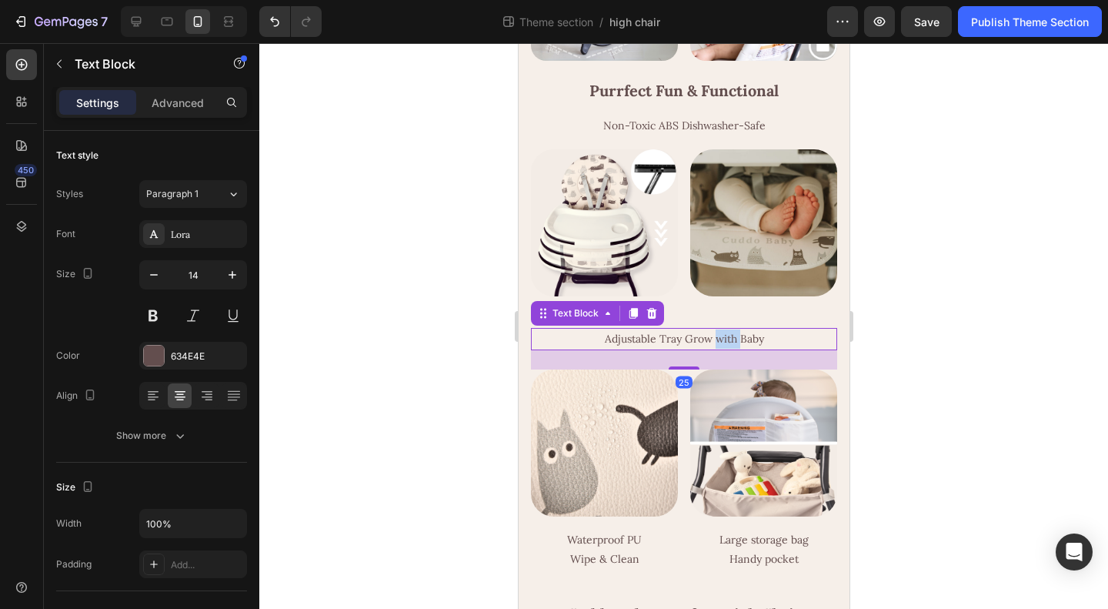
click at [717, 349] on p "Adjustable Tray Grow with Baby" at bounding box center [683, 338] width 303 height 19
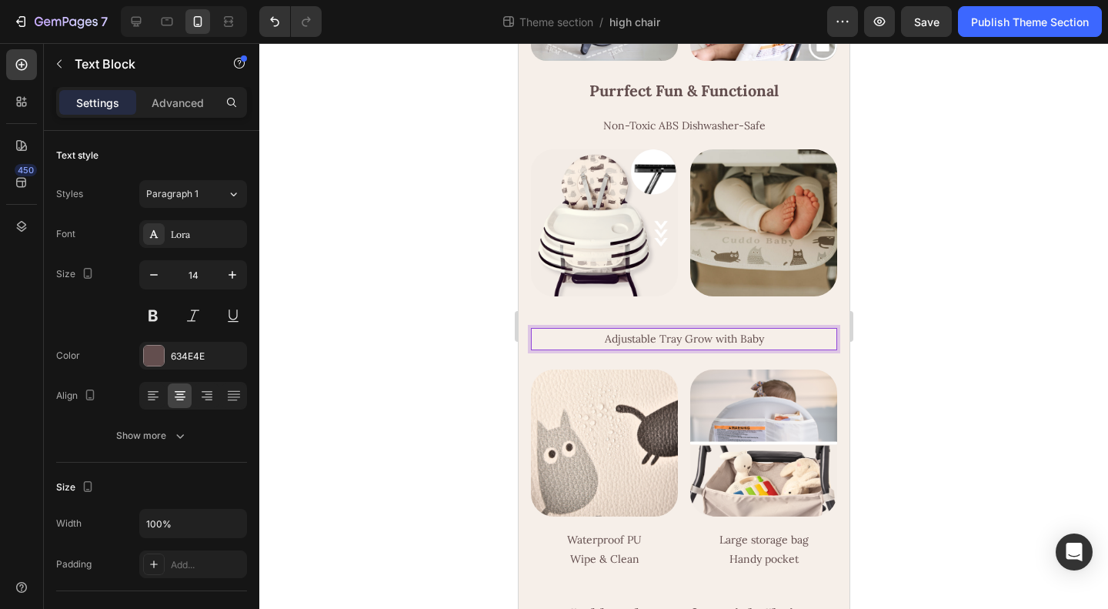
click at [677, 349] on p "Adjustable Tray Grow with Baby" at bounding box center [683, 338] width 303 height 19
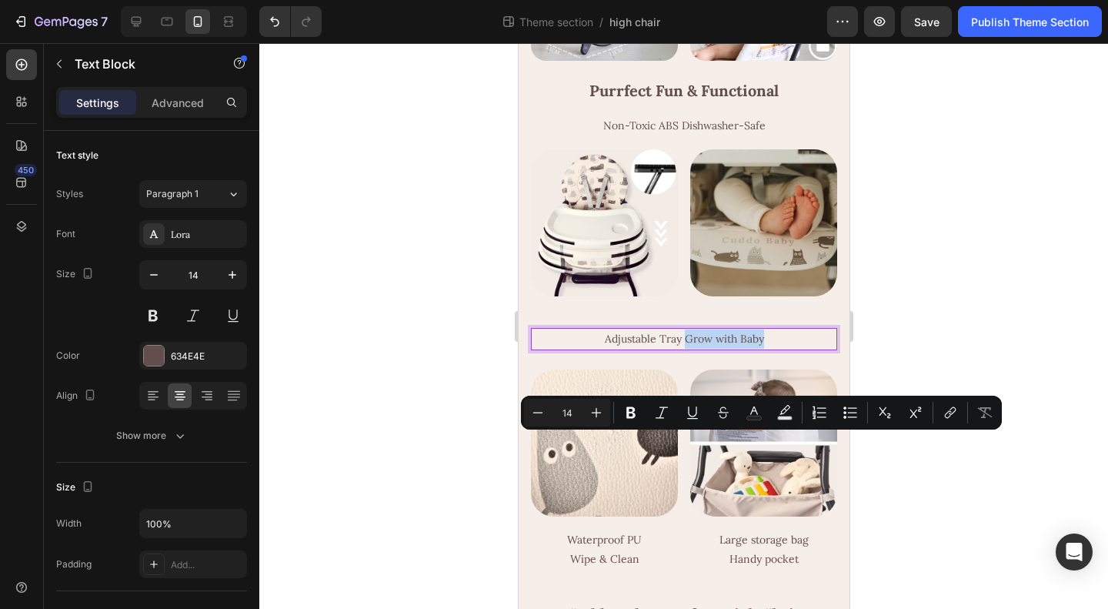
drag, startPoint x: 676, startPoint y: 446, endPoint x: 786, endPoint y: 443, distance: 110.1
click at [786, 349] on p "Adjustable Tray Grow with Baby" at bounding box center [683, 338] width 303 height 19
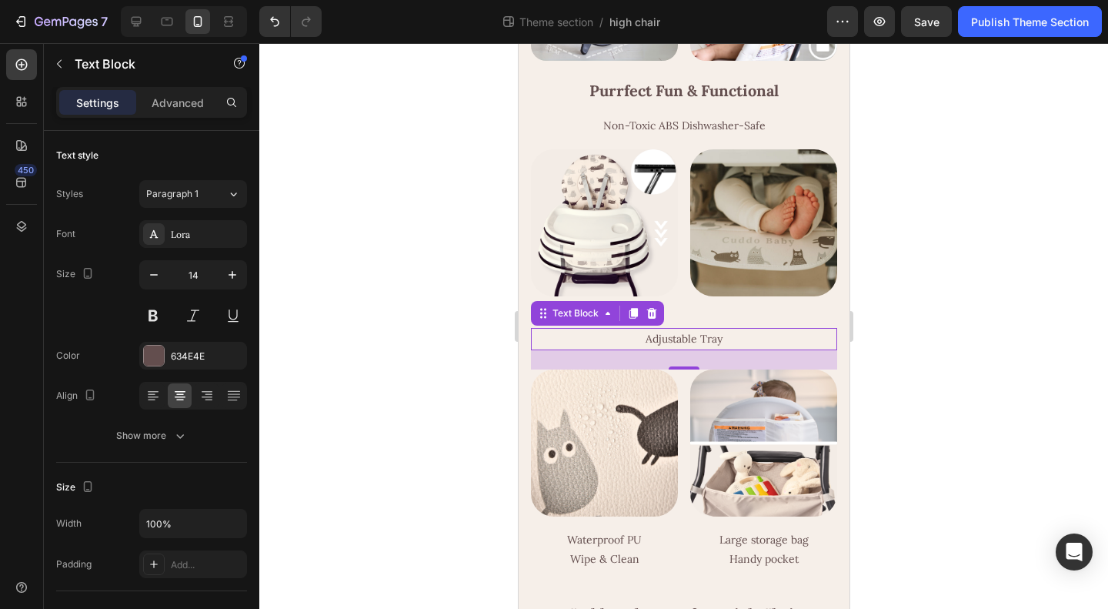
click at [965, 427] on div at bounding box center [683, 326] width 849 height 566
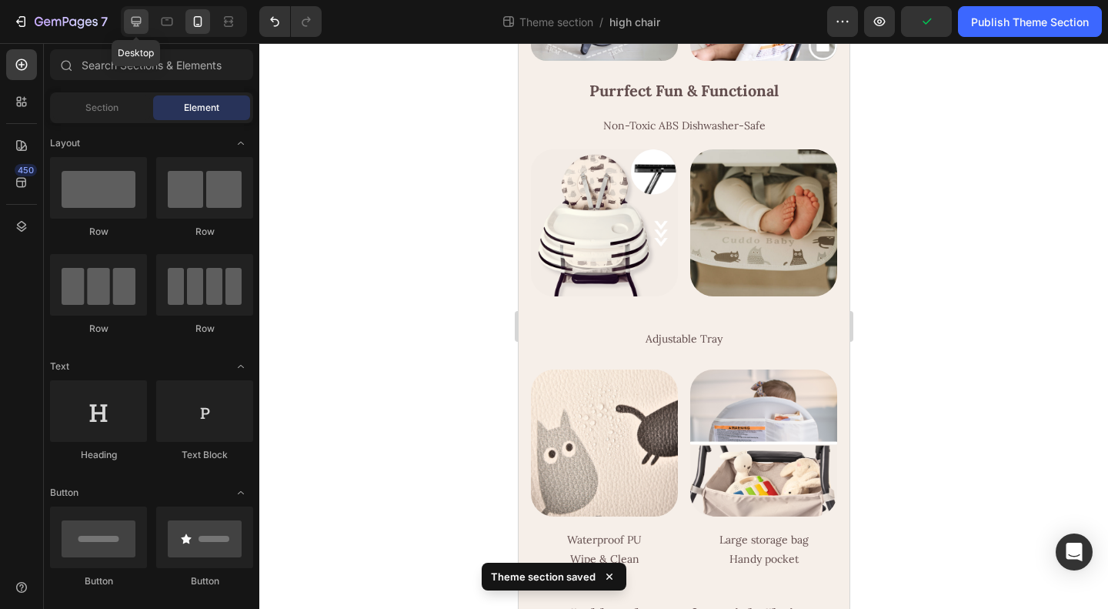
click at [134, 24] on icon at bounding box center [137, 22] width 10 height 10
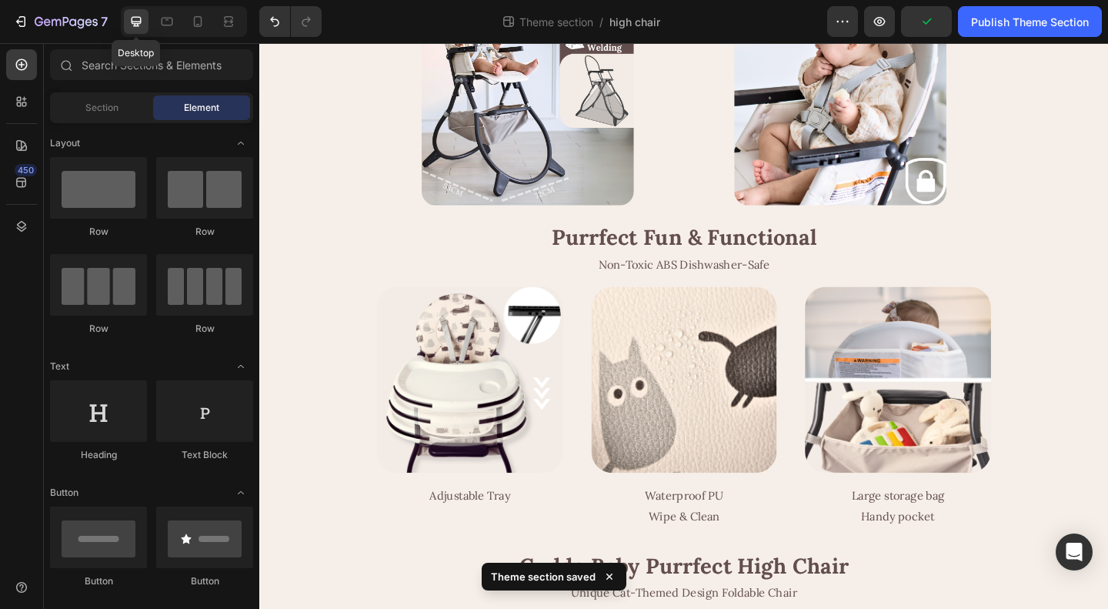
scroll to position [1374, 0]
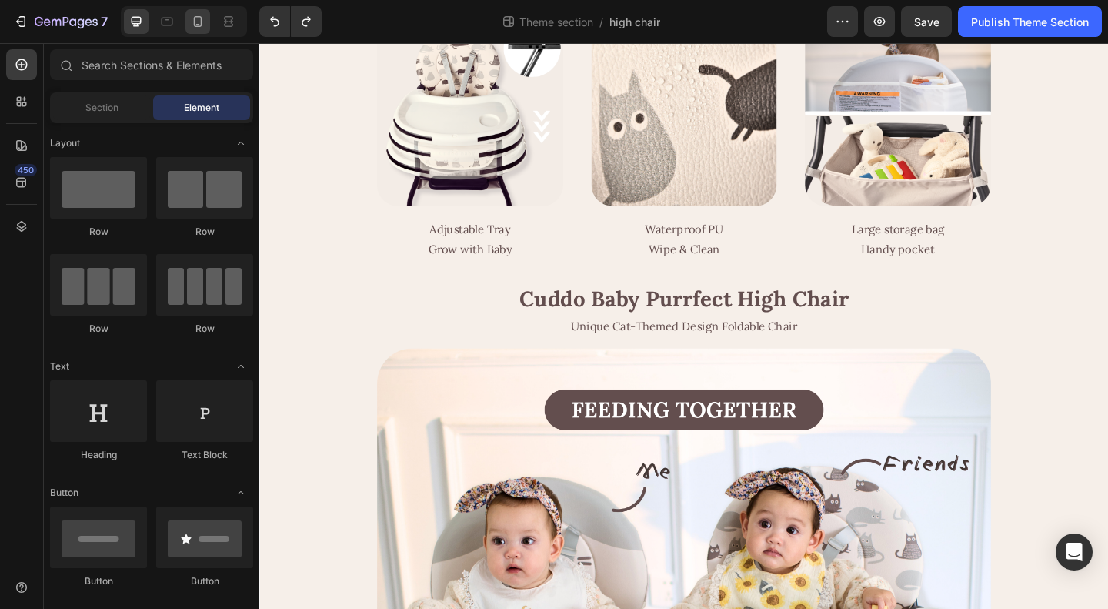
click at [196, 24] on icon at bounding box center [197, 21] width 15 height 15
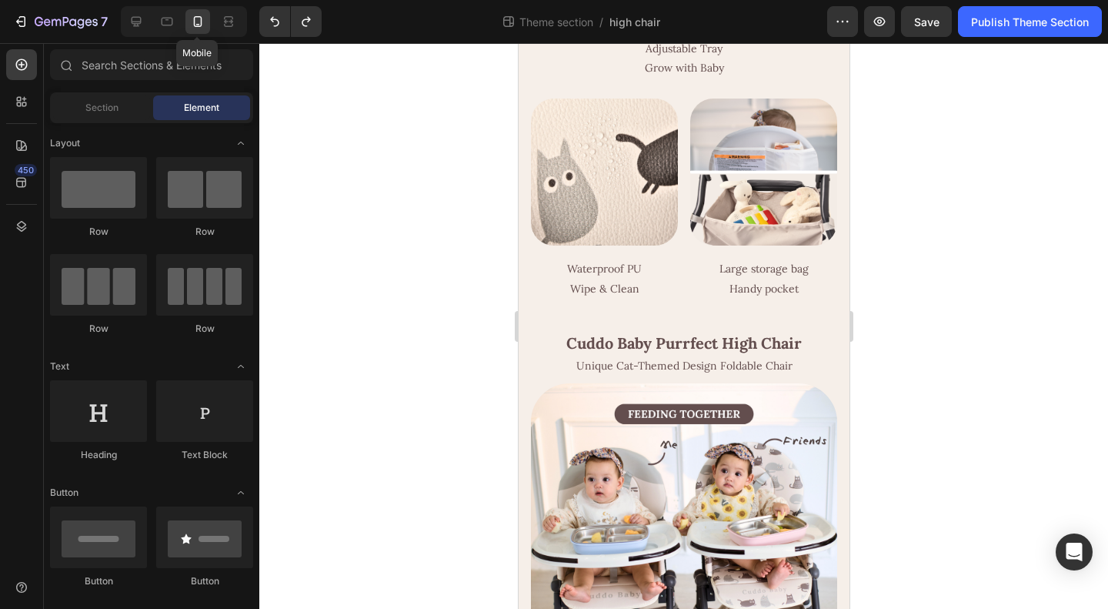
scroll to position [1030, 0]
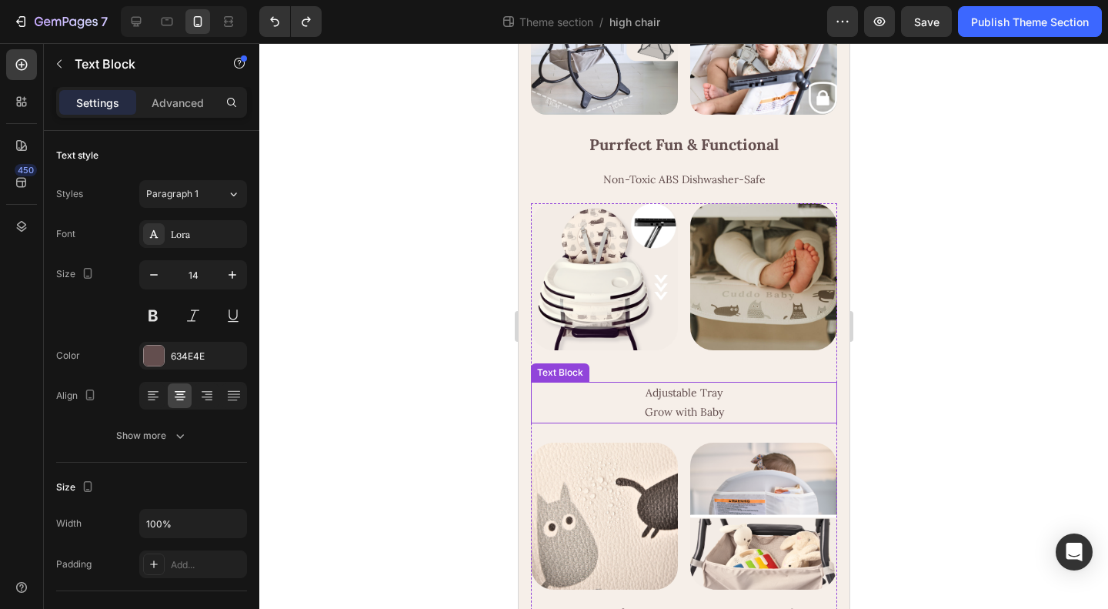
click at [700, 422] on p "Grow with Baby" at bounding box center [683, 411] width 303 height 19
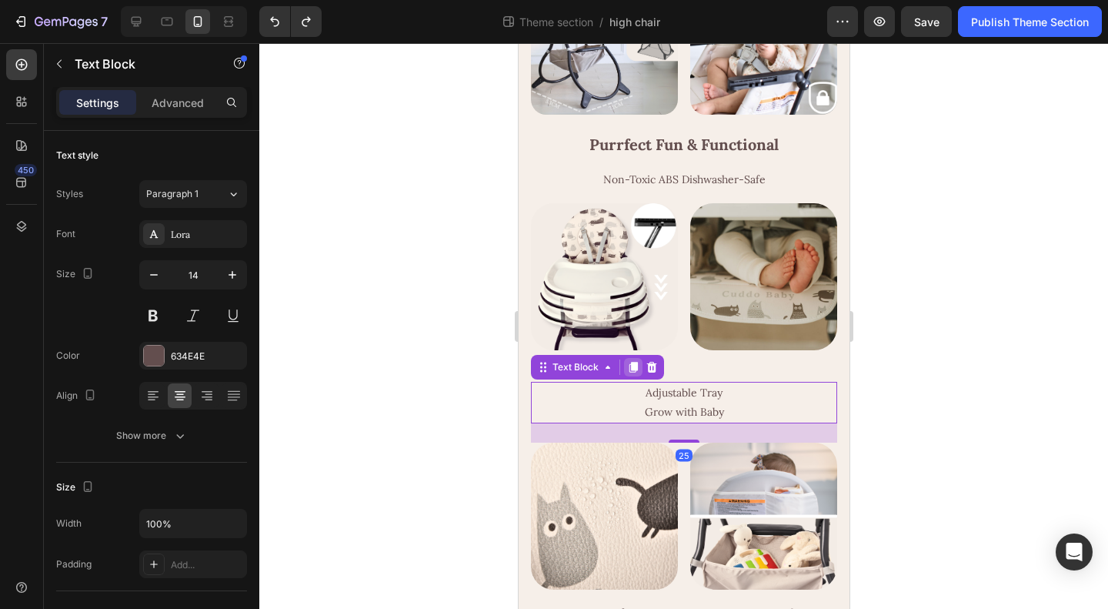
click at [629, 373] on icon at bounding box center [632, 367] width 12 height 12
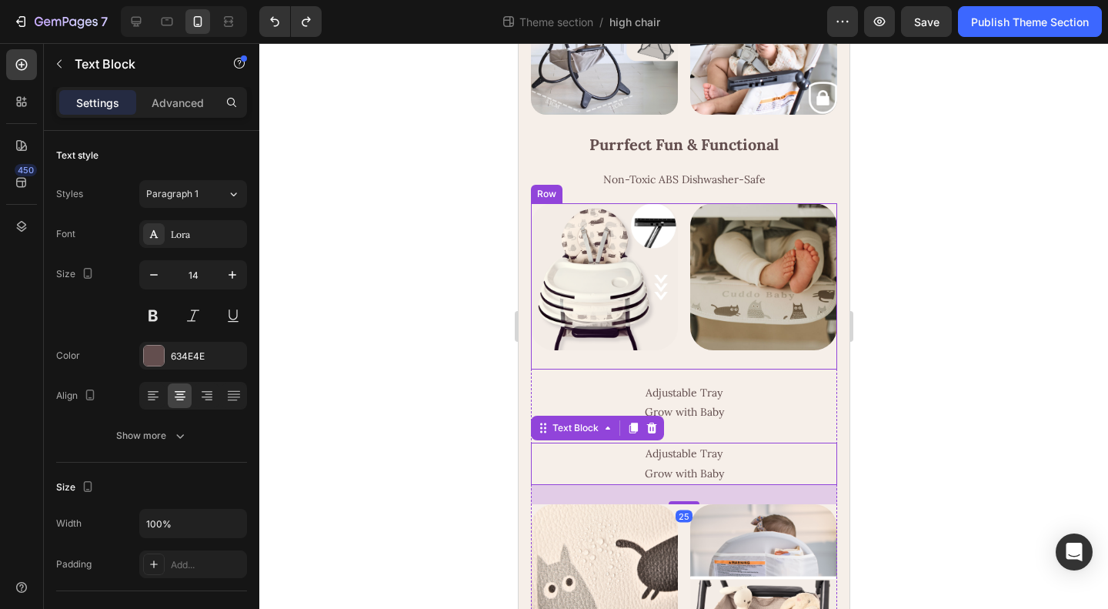
scroll to position [231, 0]
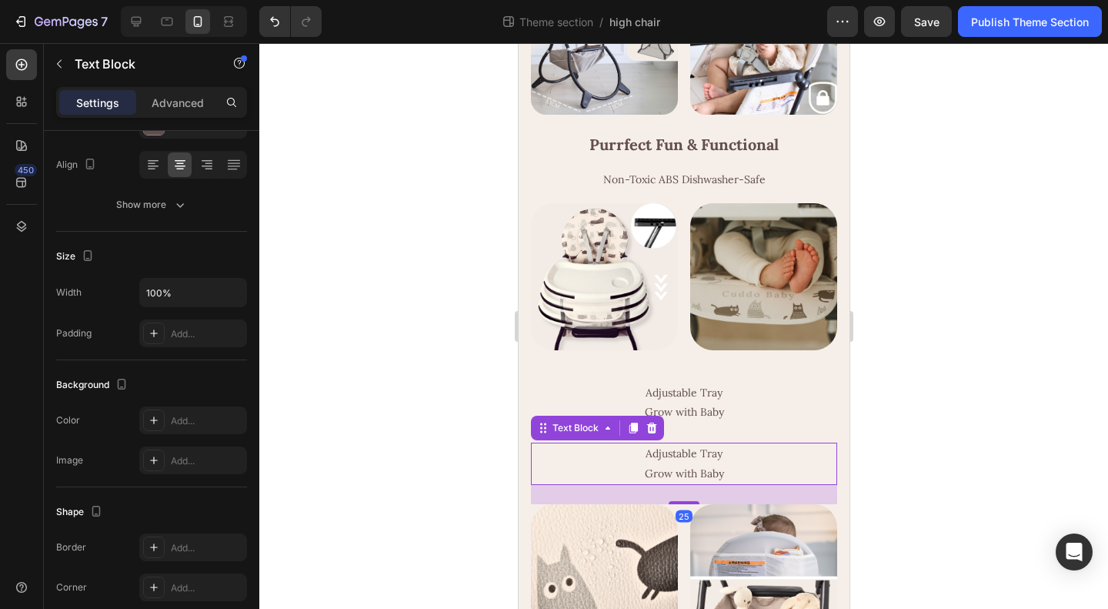
click at [177, 115] on div "Settings Advanced" at bounding box center [151, 102] width 191 height 31
click at [177, 100] on p "Advanced" at bounding box center [178, 103] width 52 height 16
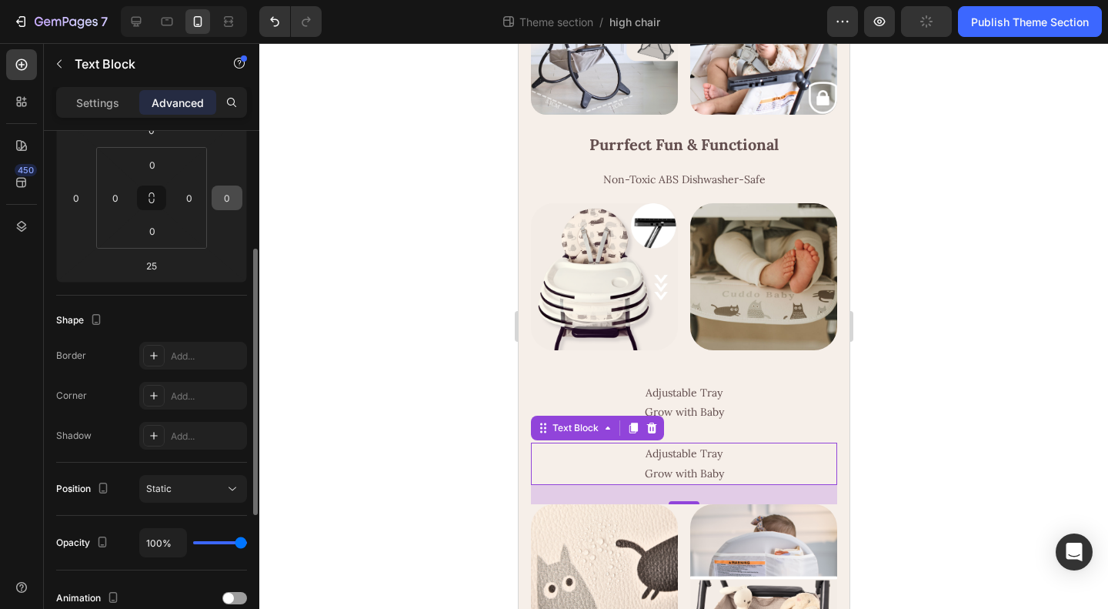
scroll to position [0, 0]
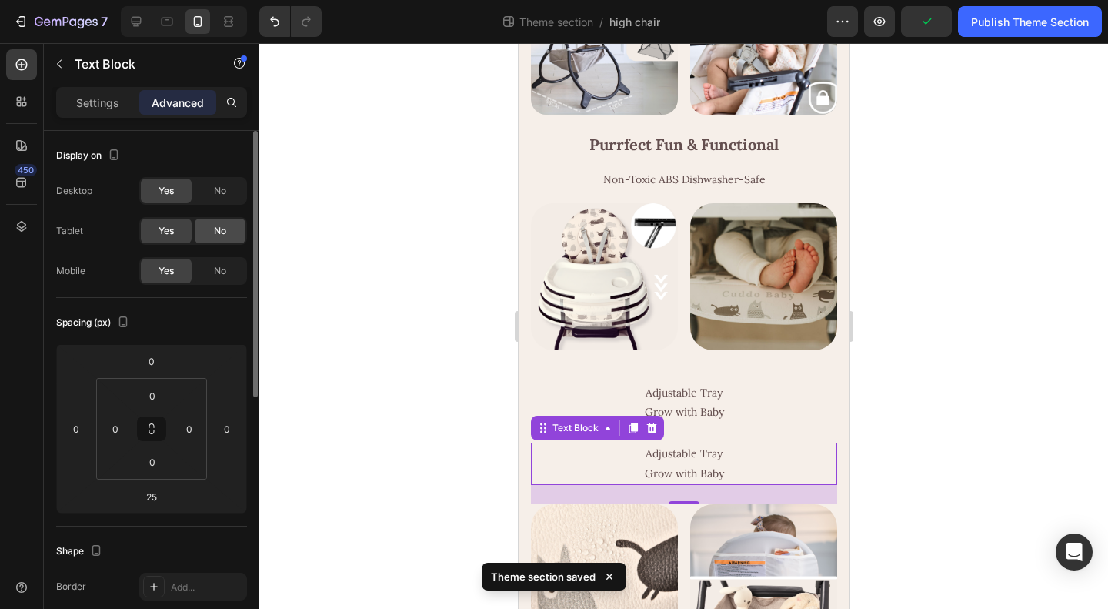
click at [218, 224] on span "No" at bounding box center [220, 231] width 12 height 14
click at [215, 188] on span "No" at bounding box center [220, 191] width 12 height 14
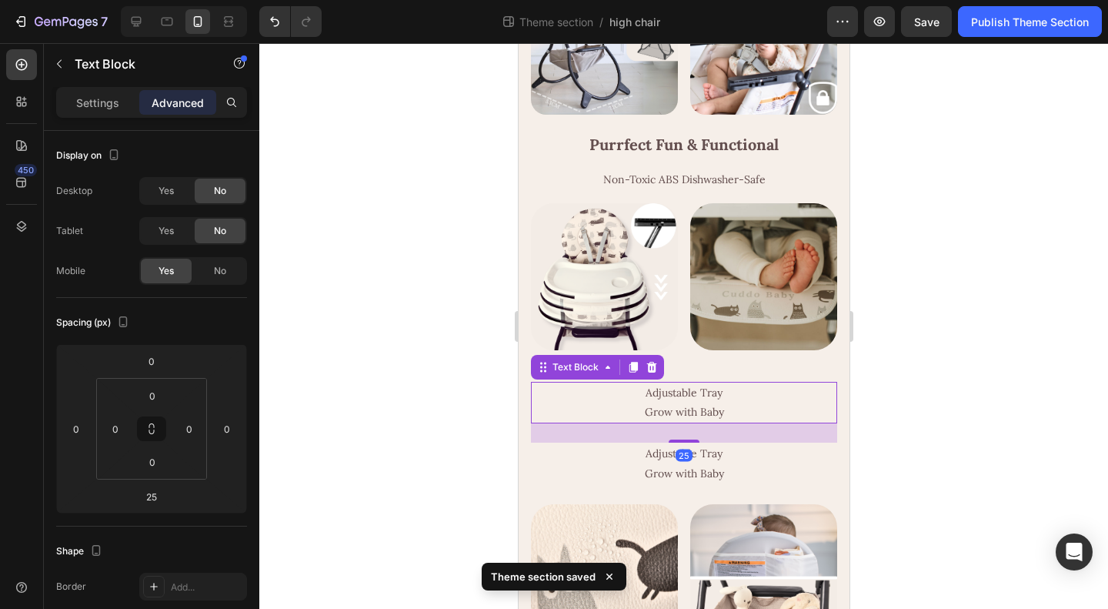
click at [705, 422] on p "Grow with Baby" at bounding box center [683, 411] width 303 height 19
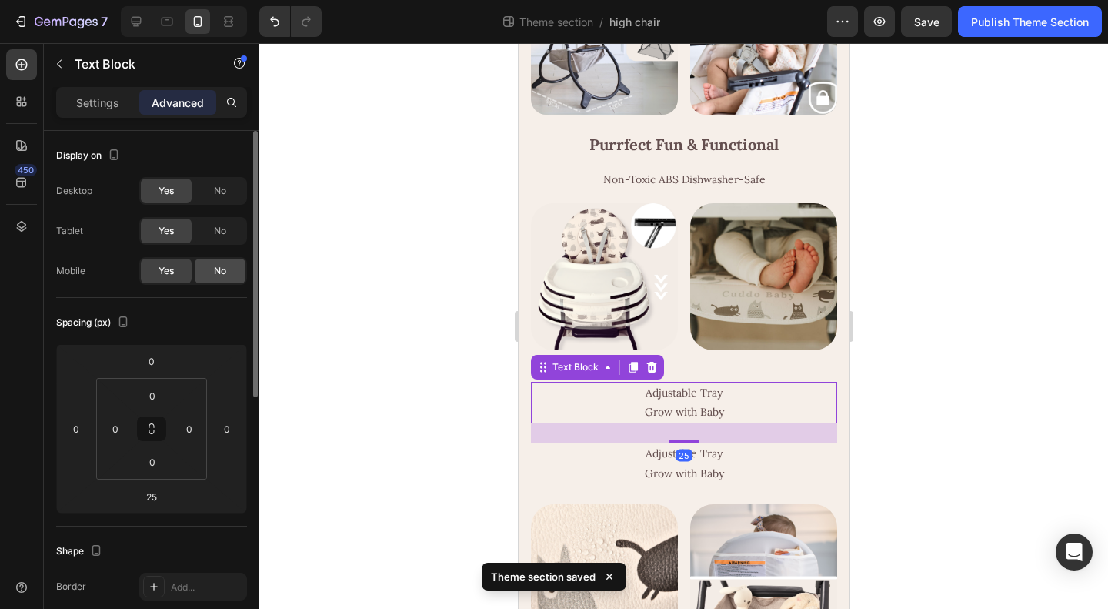
click at [219, 271] on span "No" at bounding box center [220, 271] width 12 height 14
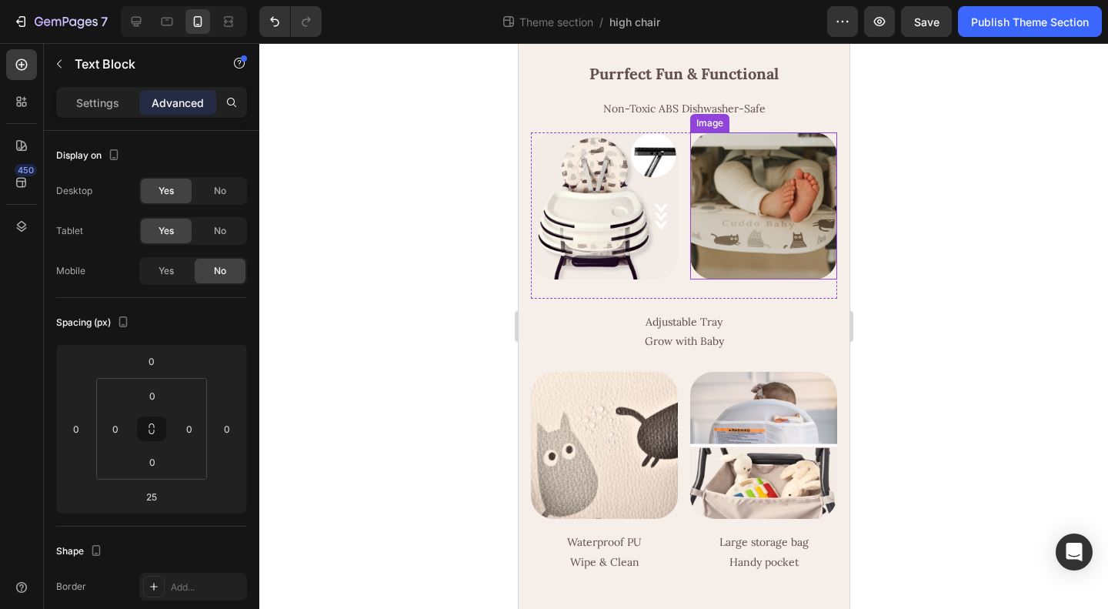
scroll to position [1184, 0]
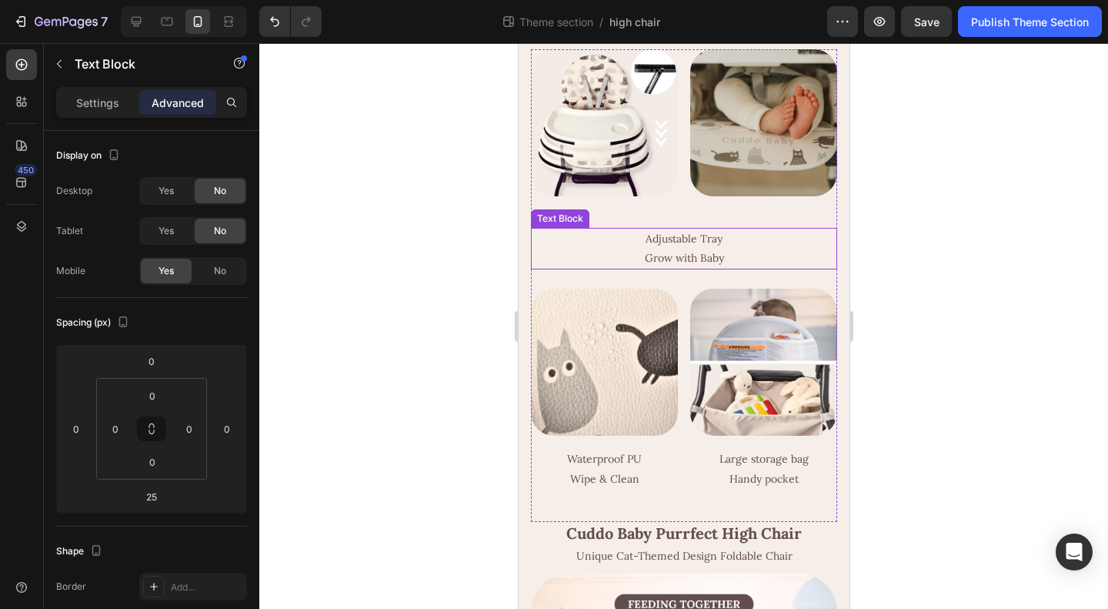
click at [680, 249] on p "Adjustable Tray" at bounding box center [683, 238] width 303 height 19
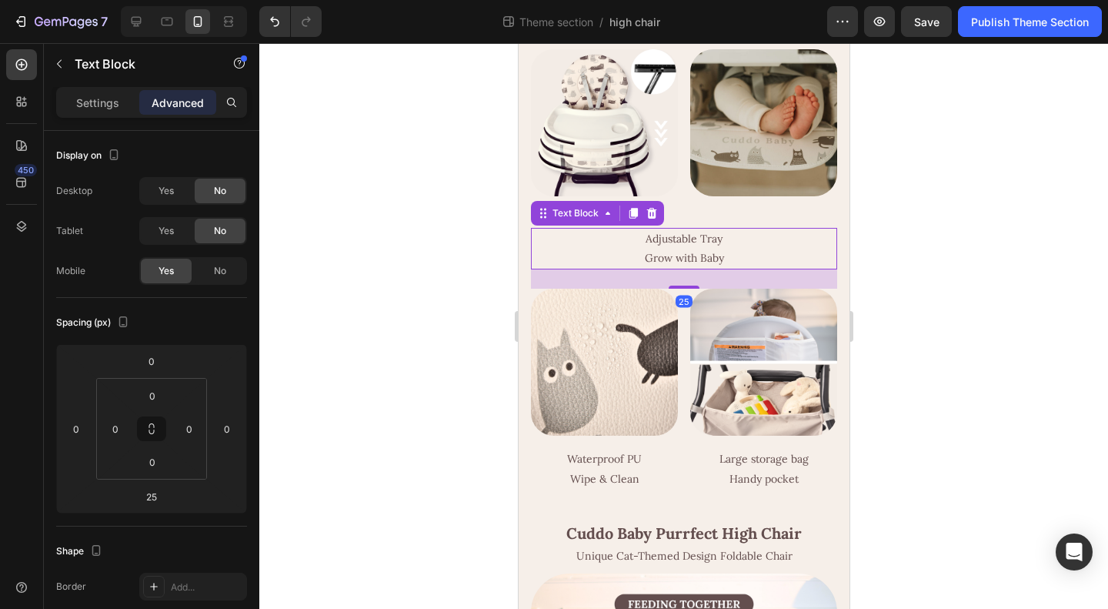
click at [636, 268] on p "Grow with Baby" at bounding box center [683, 258] width 303 height 19
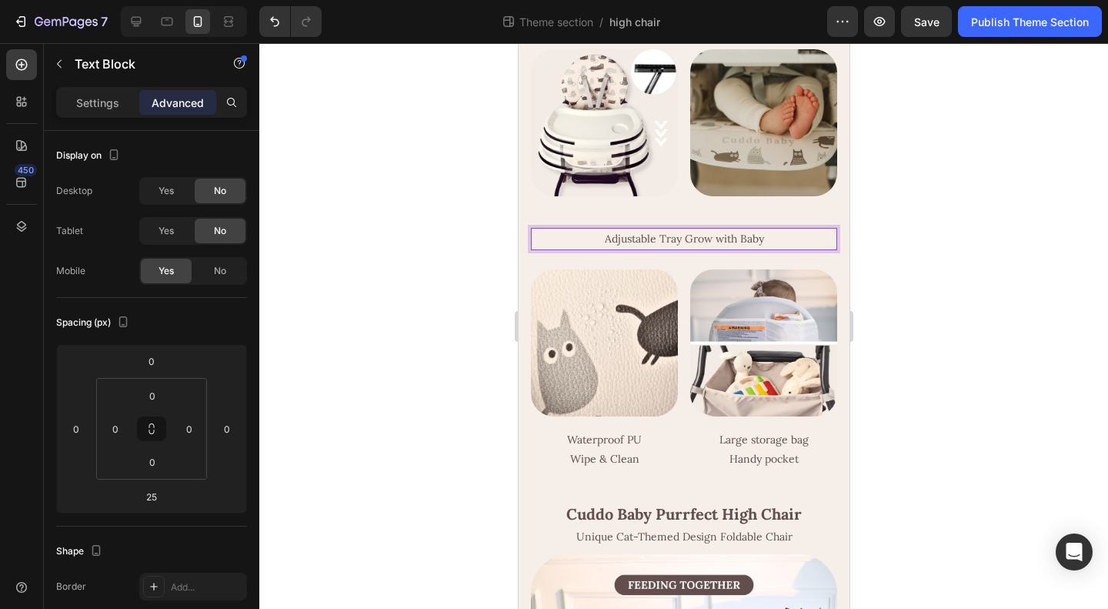
click at [1047, 412] on div at bounding box center [683, 326] width 849 height 566
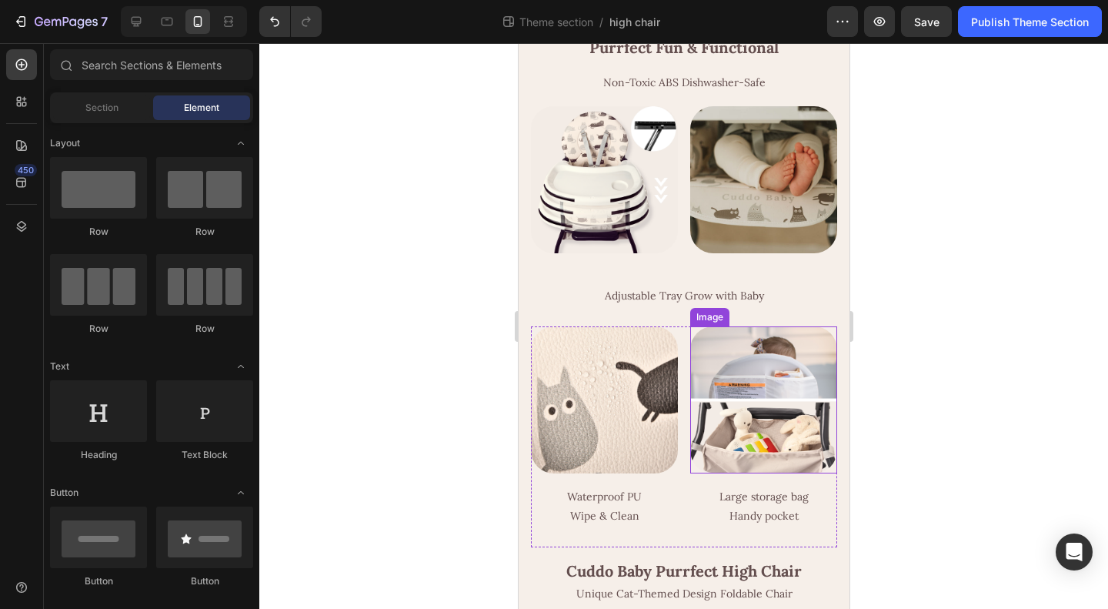
scroll to position [1030, 0]
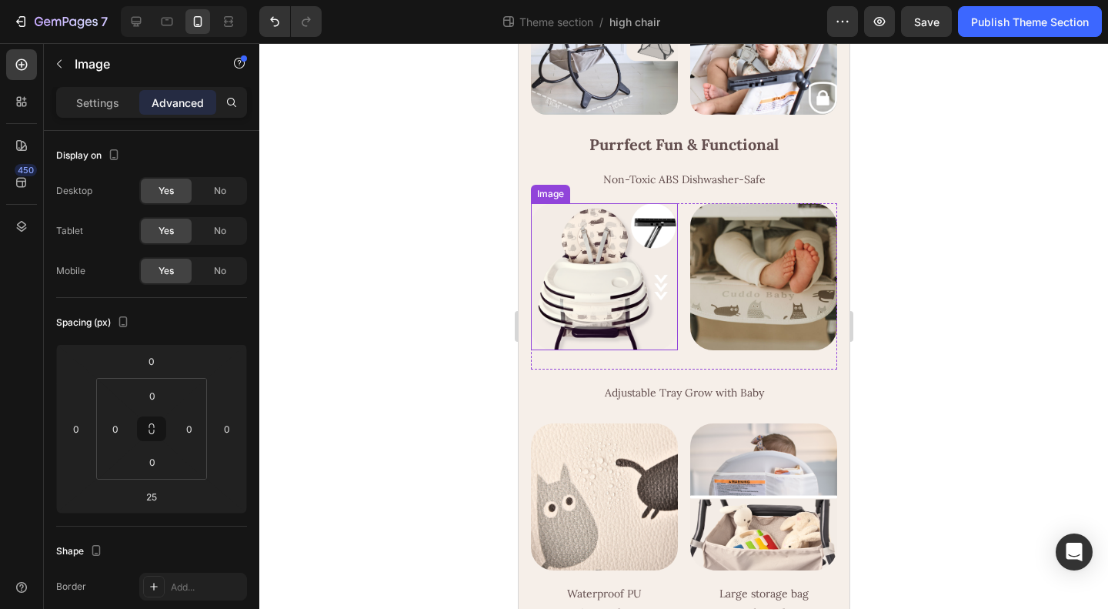
click at [670, 350] on div at bounding box center [603, 276] width 147 height 147
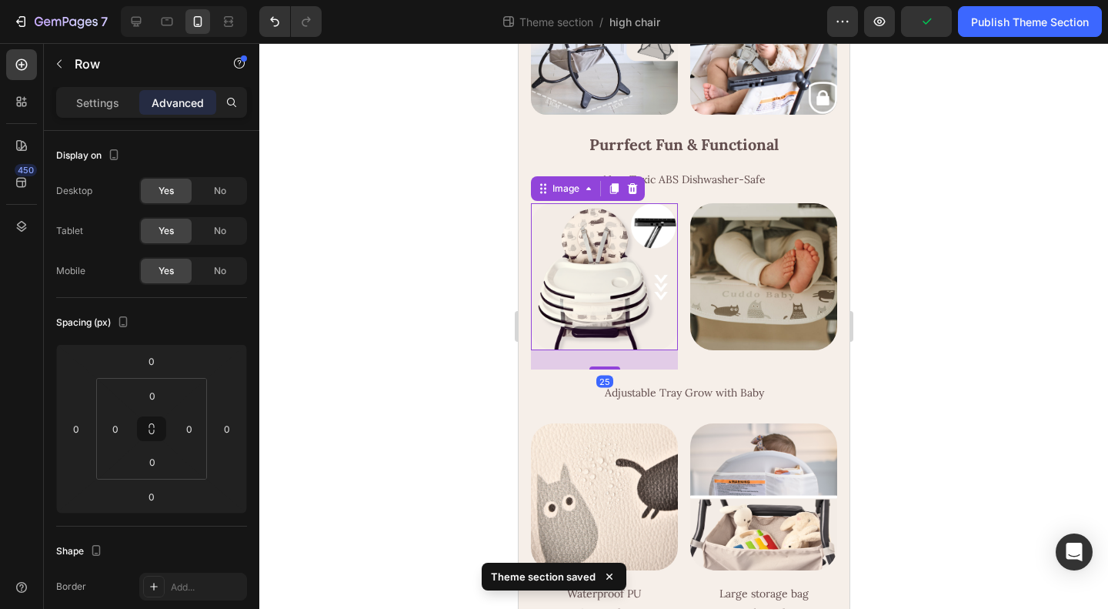
click at [623, 350] on img at bounding box center [603, 276] width 147 height 147
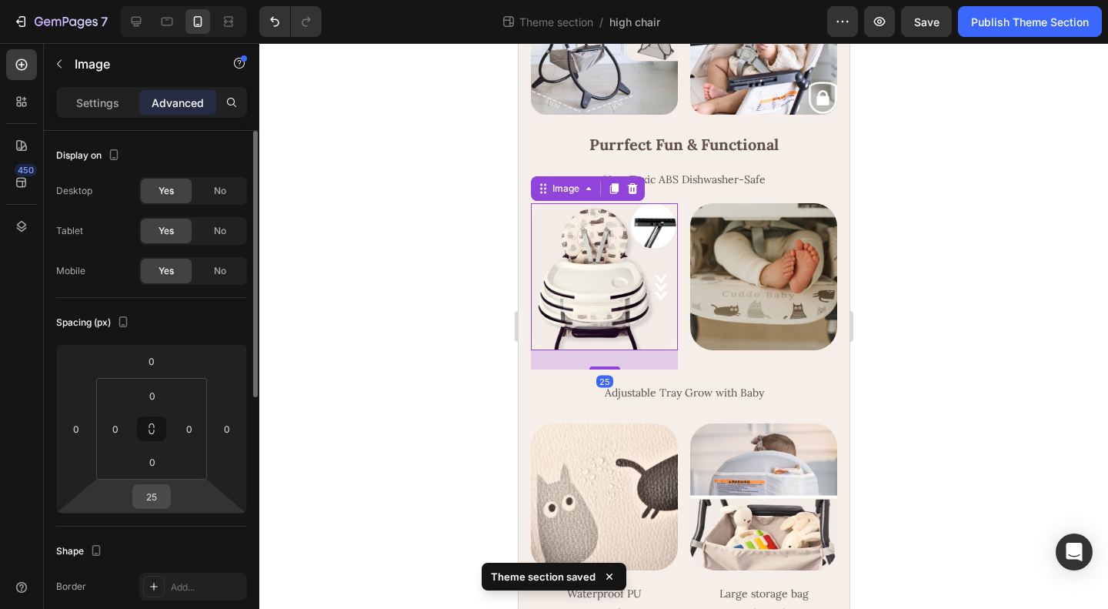
click at [152, 507] on div "25" at bounding box center [151, 496] width 38 height 25
click at [154, 493] on input "25" at bounding box center [151, 496] width 31 height 23
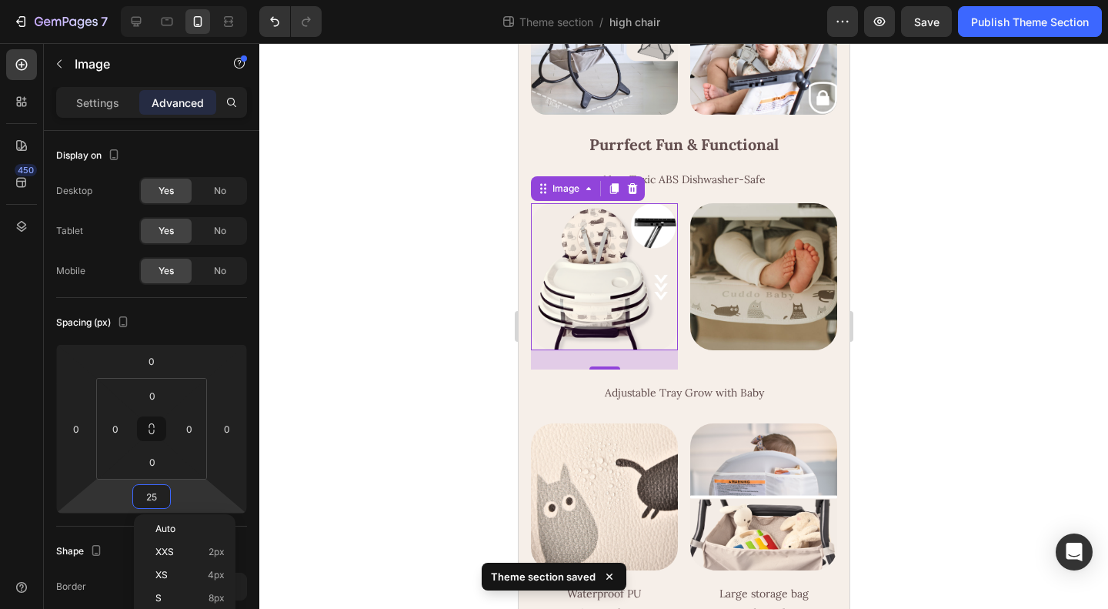
type input "0"
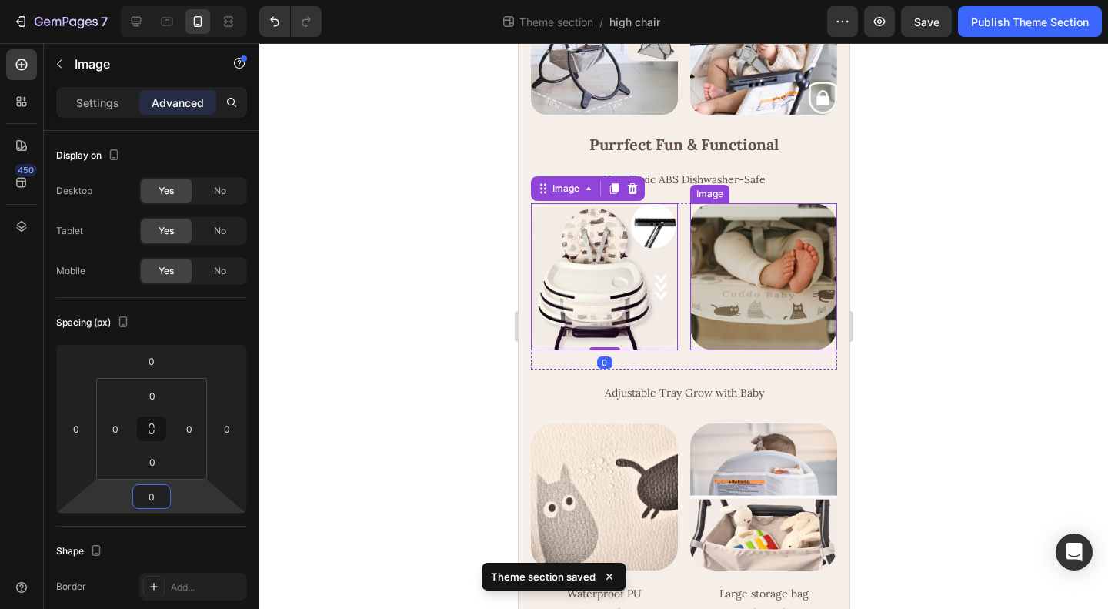
click at [739, 350] on img at bounding box center [763, 276] width 147 height 147
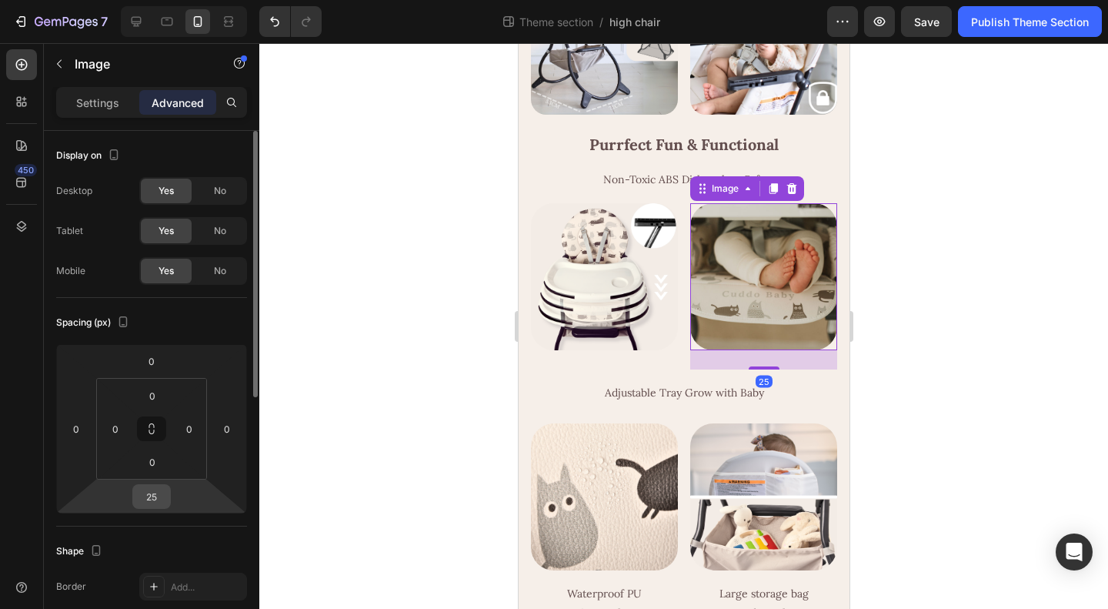
click at [138, 493] on input "25" at bounding box center [151, 496] width 31 height 23
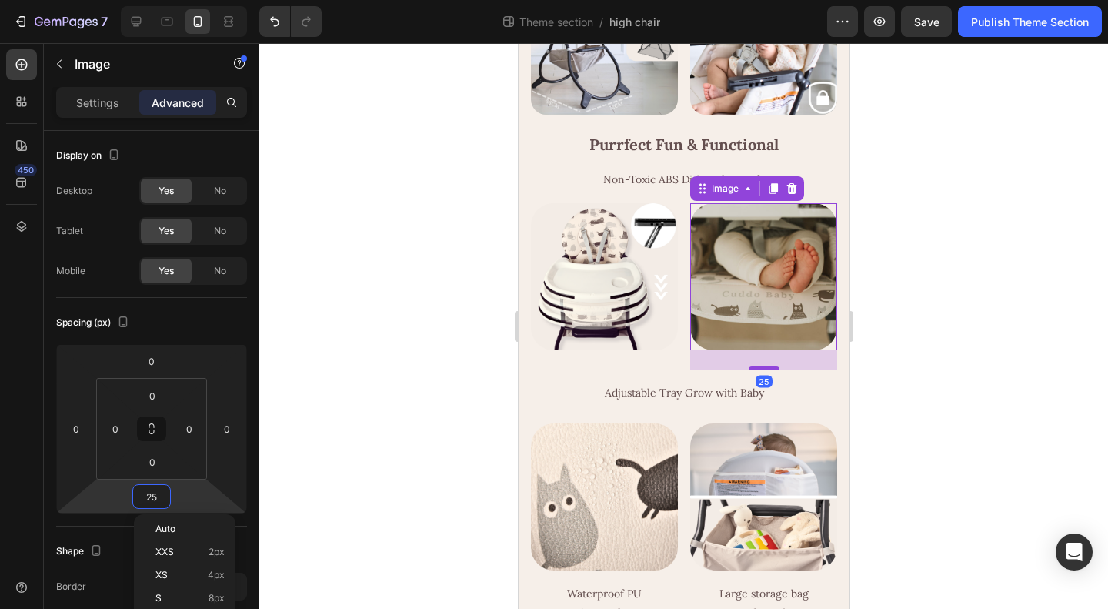
type input "0"
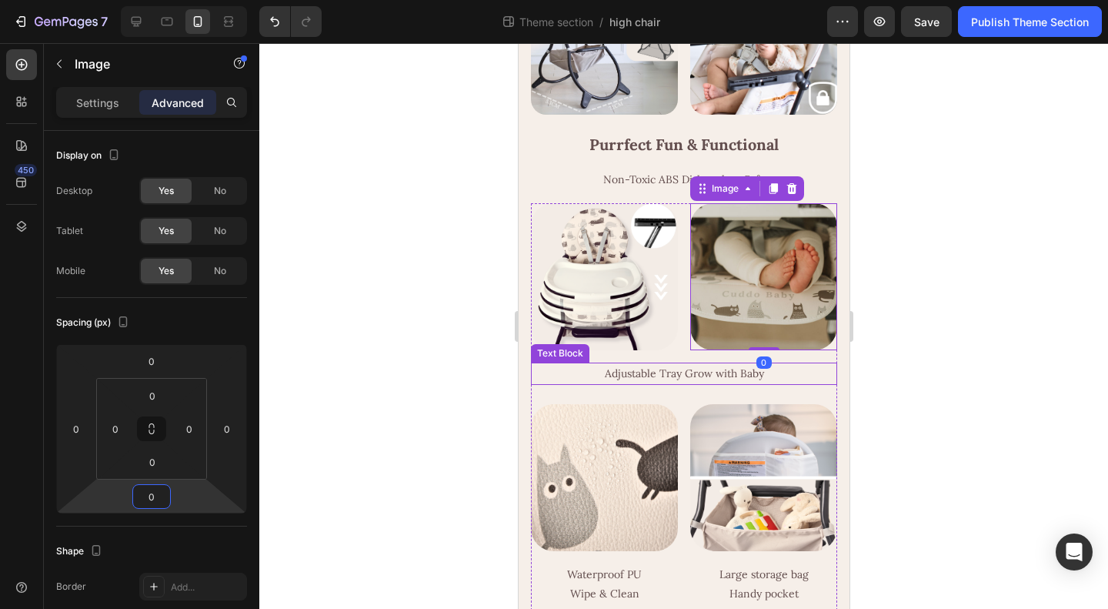
click at [688, 383] on p "Adjustable Tray Grow with Baby" at bounding box center [683, 373] width 303 height 19
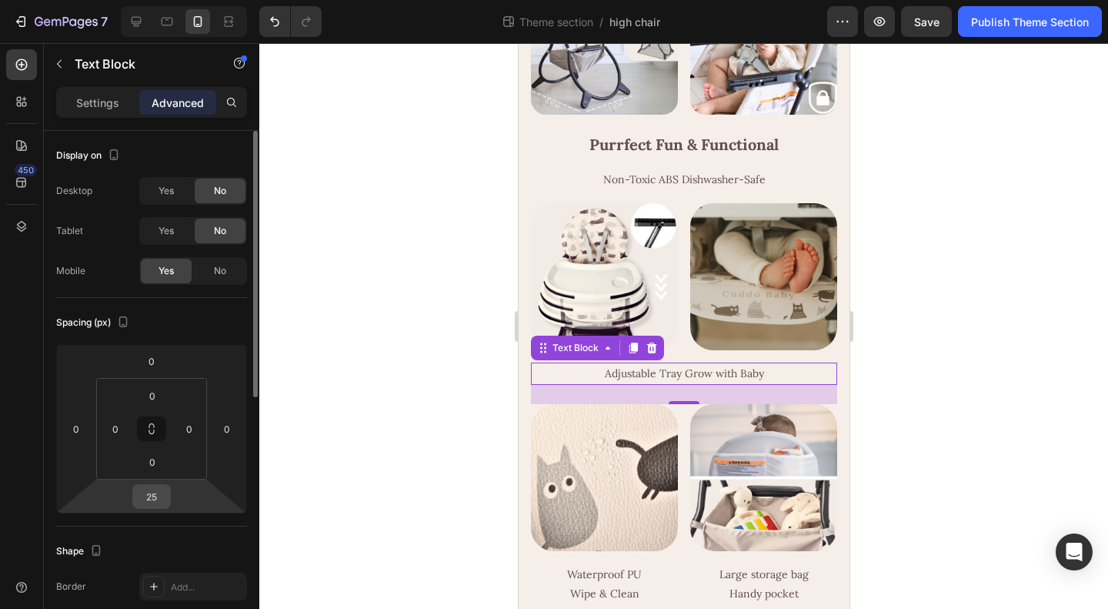
click at [154, 493] on input "25" at bounding box center [151, 496] width 31 height 23
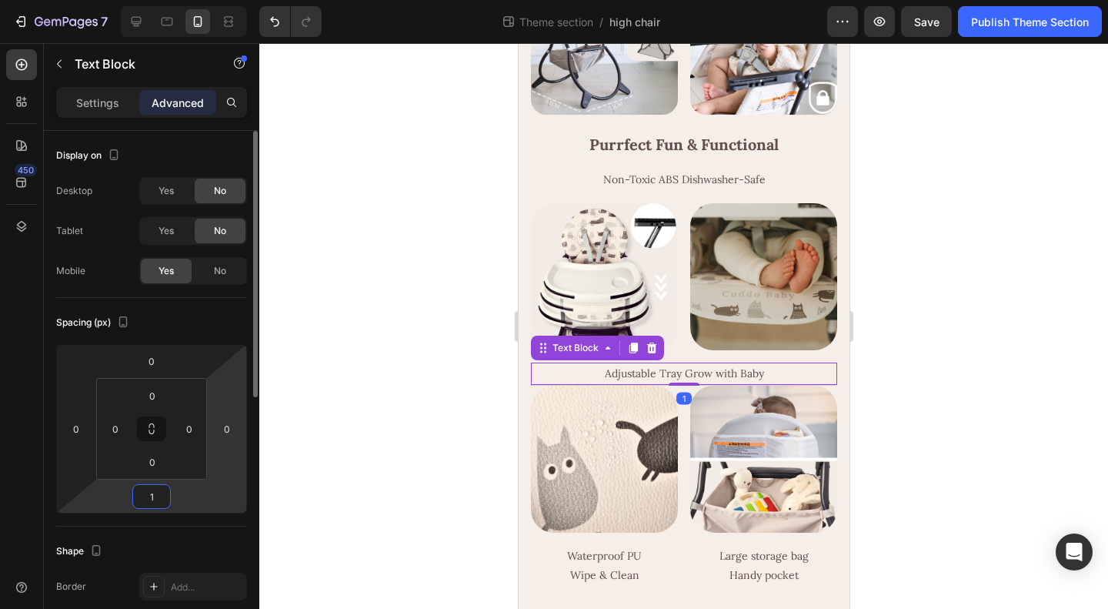
type input "16"
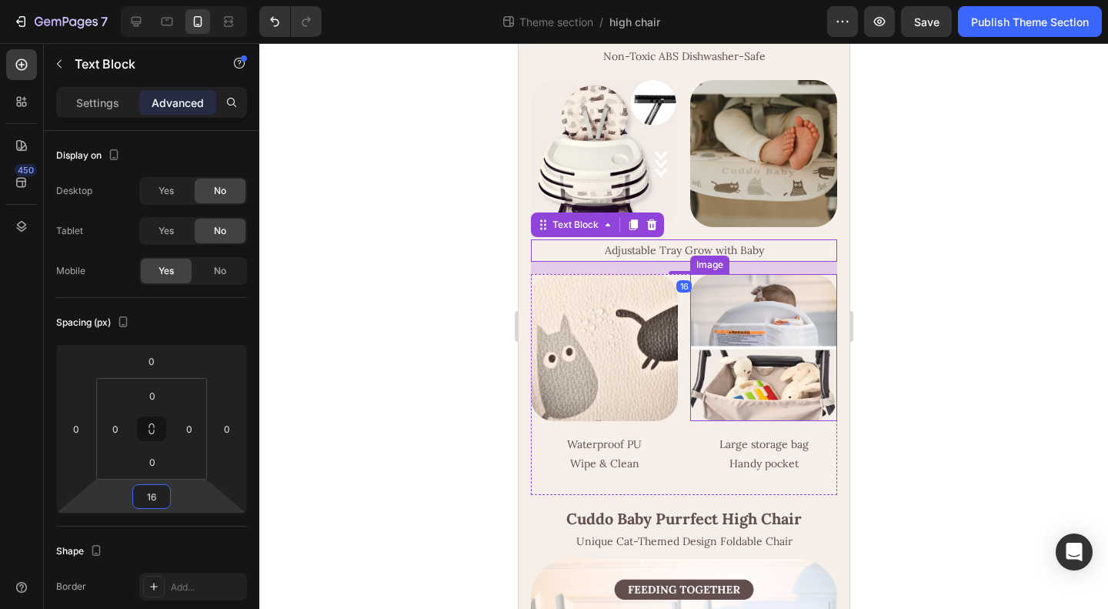
scroll to position [1261, 0]
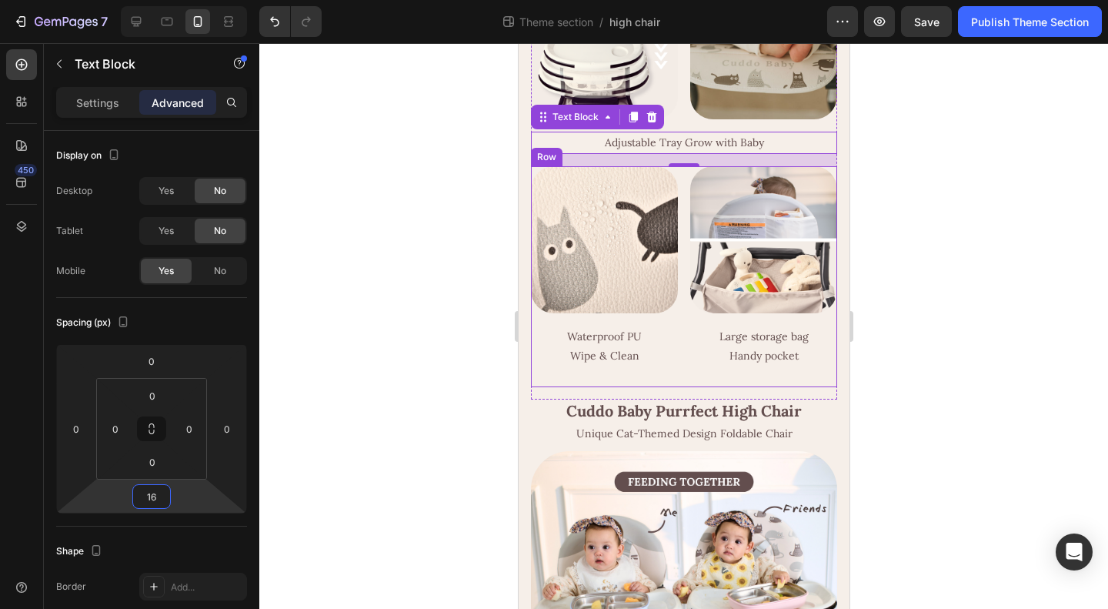
click at [669, 313] on div at bounding box center [603, 239] width 147 height 147
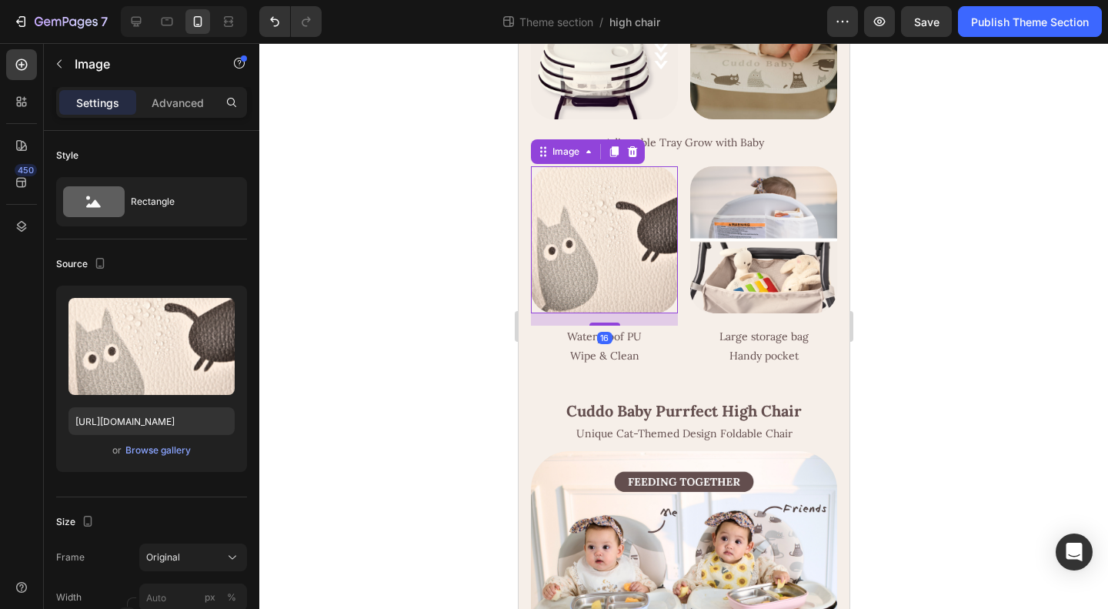
click at [594, 313] on img at bounding box center [603, 239] width 147 height 147
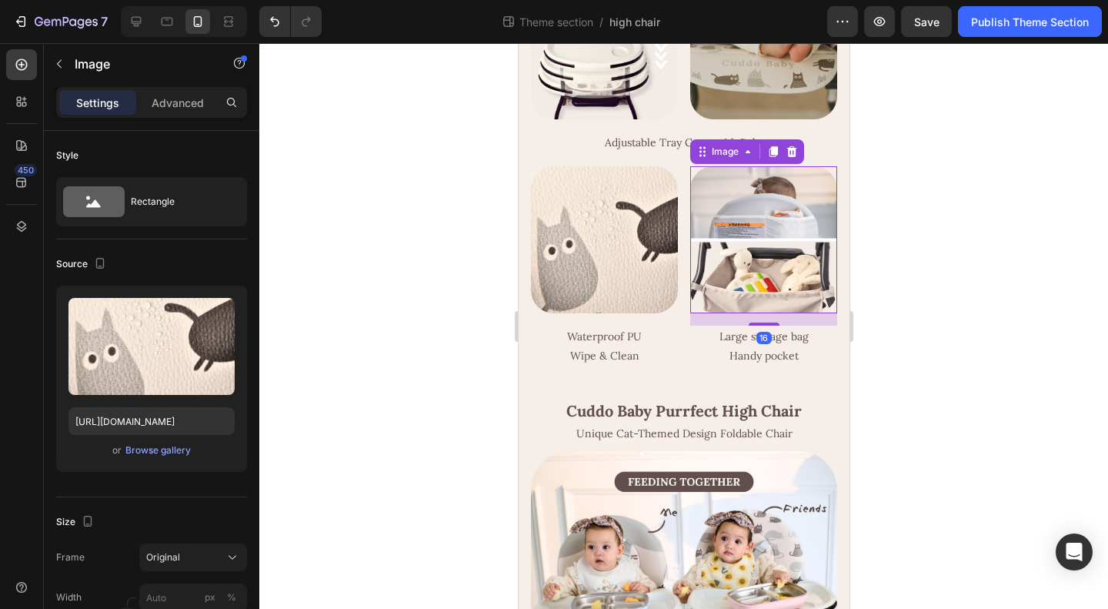
click at [747, 313] on img at bounding box center [763, 239] width 147 height 147
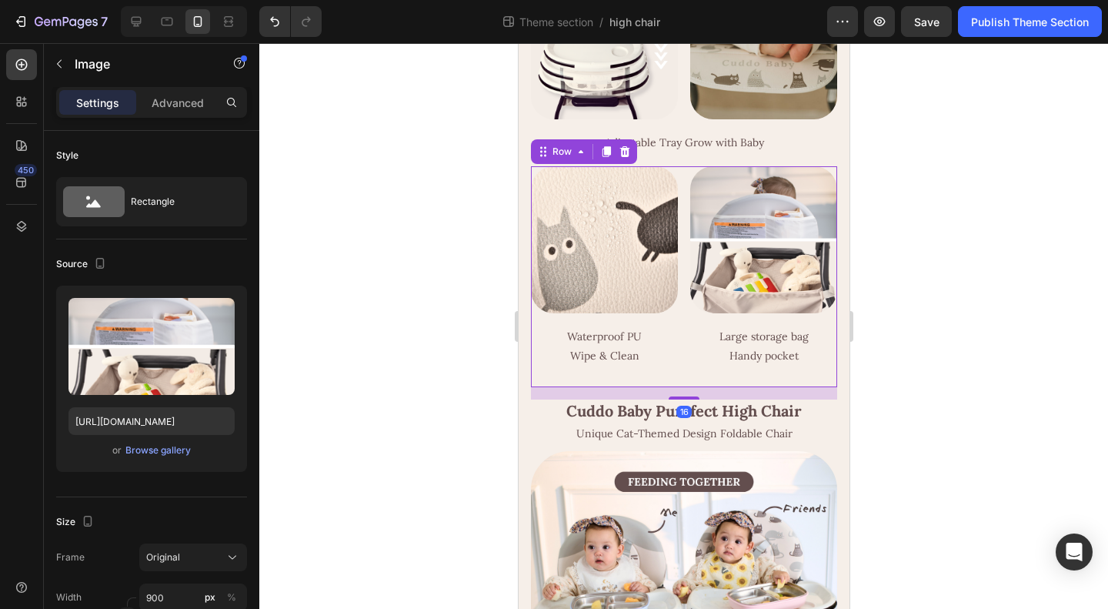
click at [676, 386] on div "Image Waterproof PU Wipe & Clean Text Block Image Large storage bag Handy pocke…" at bounding box center [683, 276] width 306 height 220
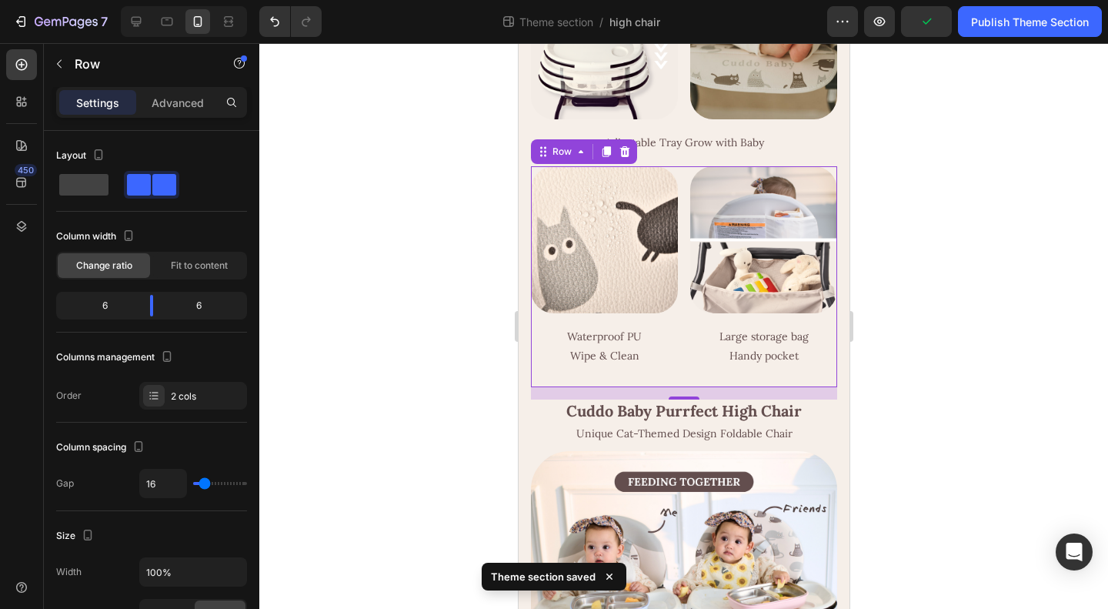
drag, startPoint x: 680, startPoint y: 495, endPoint x: 682, endPoint y: 446, distance: 49.3
click at [680, 386] on div "Image Waterproof PU Wipe & Clean Text Block Image Large storage bag Handy pocke…" at bounding box center [683, 276] width 306 height 220
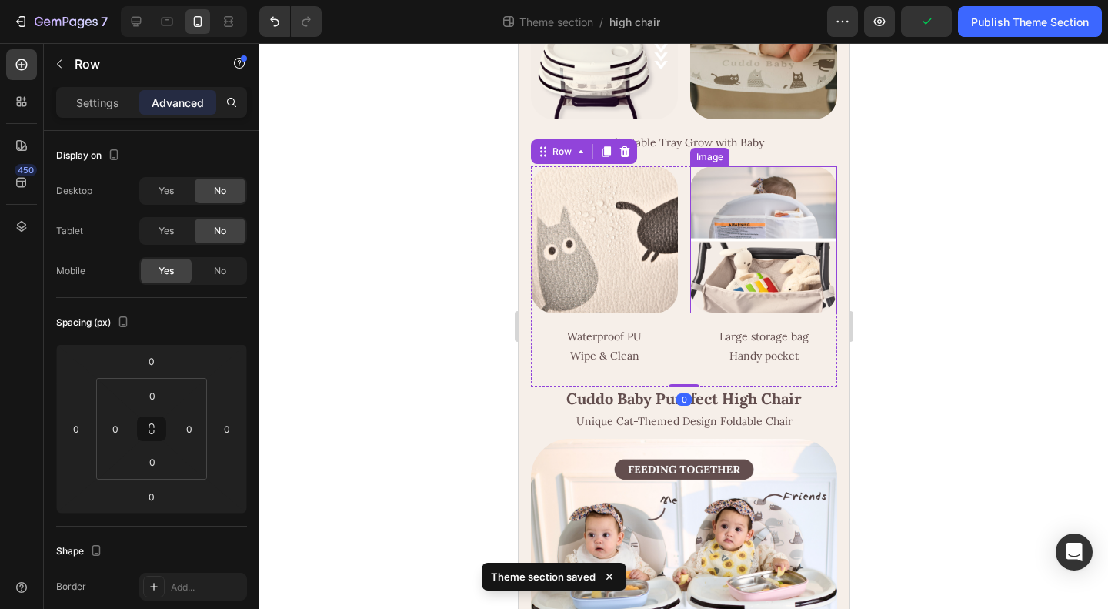
click at [679, 386] on div "Image Waterproof PU Wipe & Clean Text Block Image Large storage bag Handy pocke…" at bounding box center [683, 276] width 306 height 220
click at [1099, 469] on div at bounding box center [683, 326] width 849 height 566
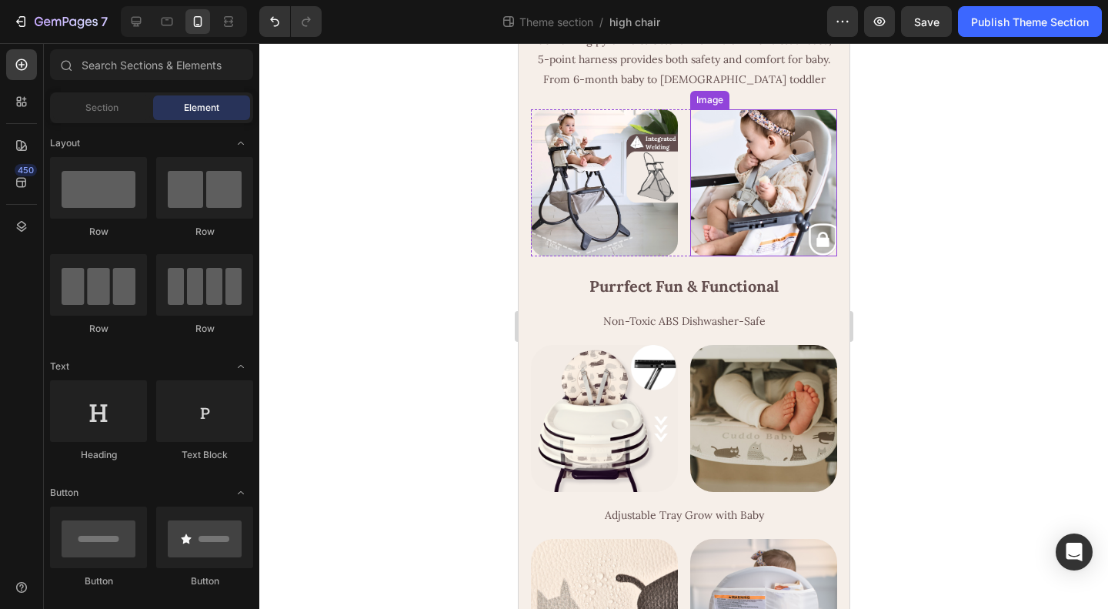
scroll to position [953, 0]
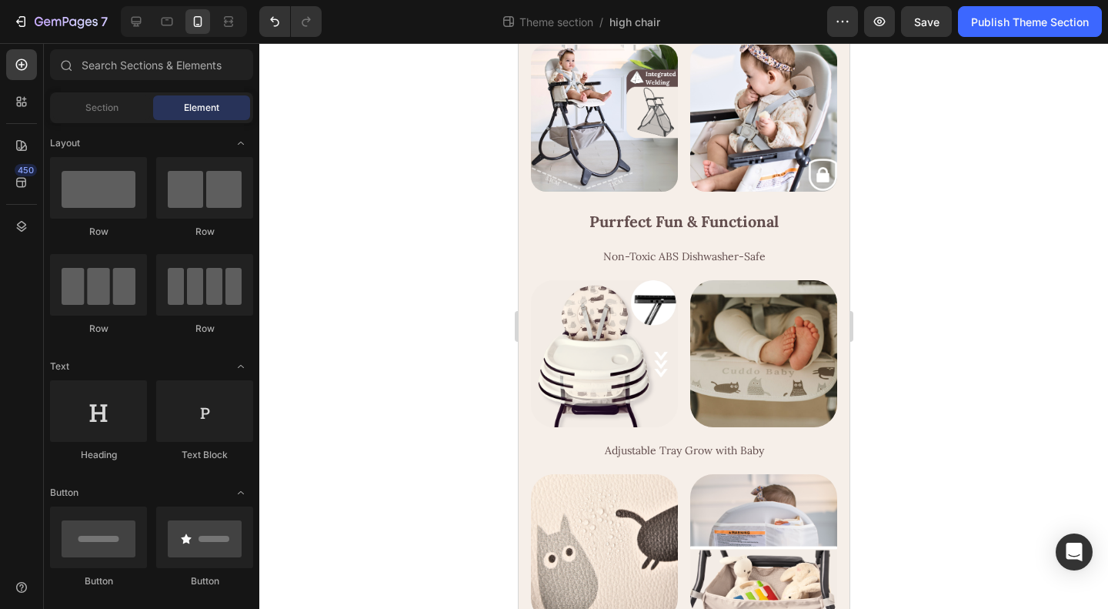
click at [961, 422] on div at bounding box center [683, 326] width 849 height 566
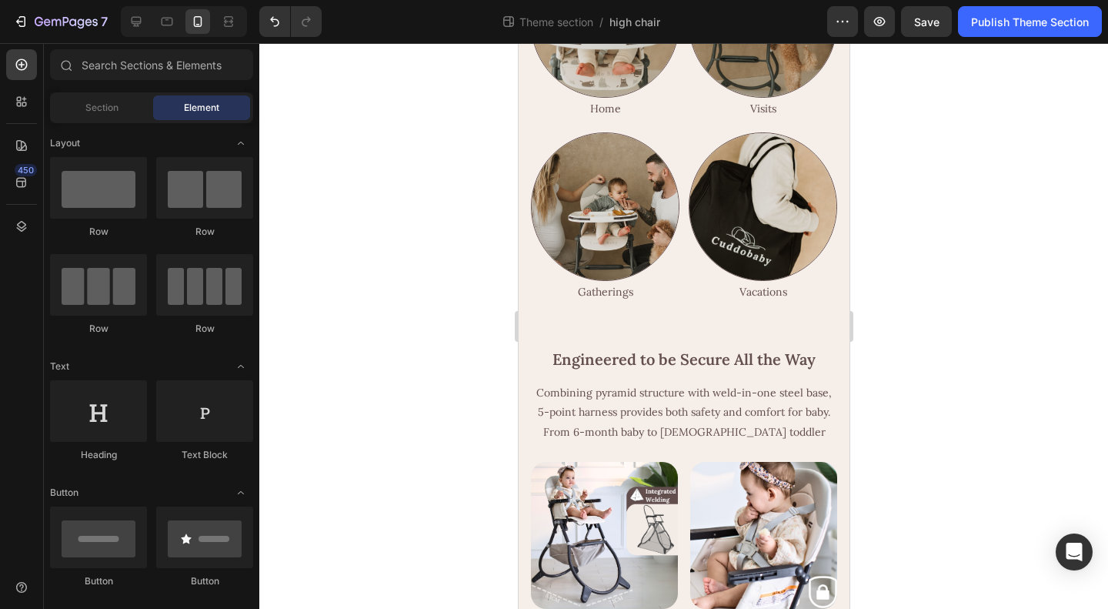
scroll to position [539, 0]
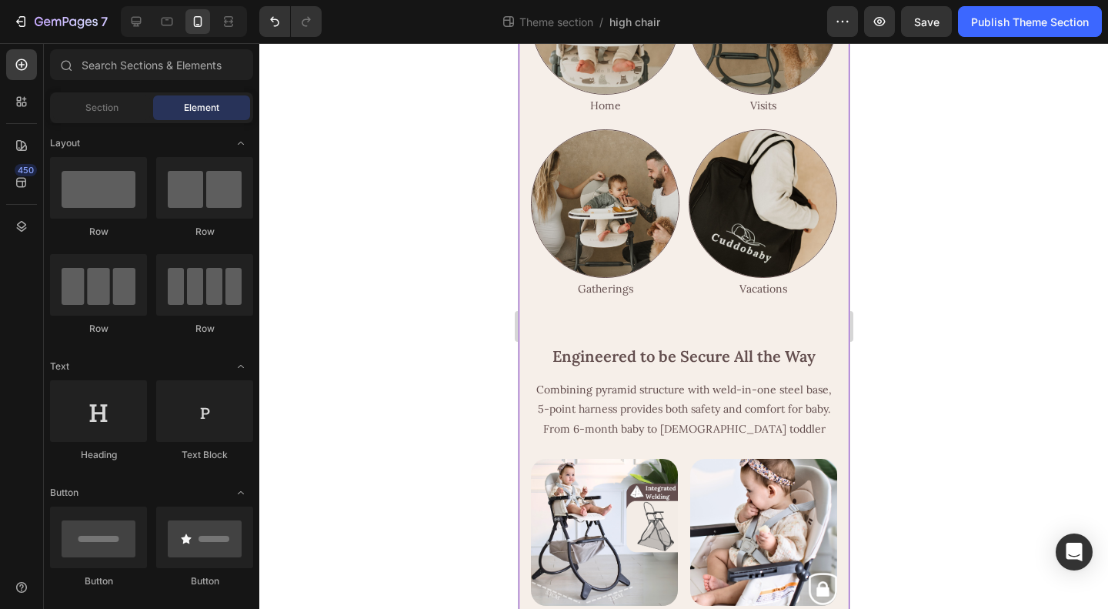
click at [680, 418] on div "Feeding Together, Purrfect Moment Heading Stylish & practical highchair for saf…" at bounding box center [683, 521] width 306 height 1929
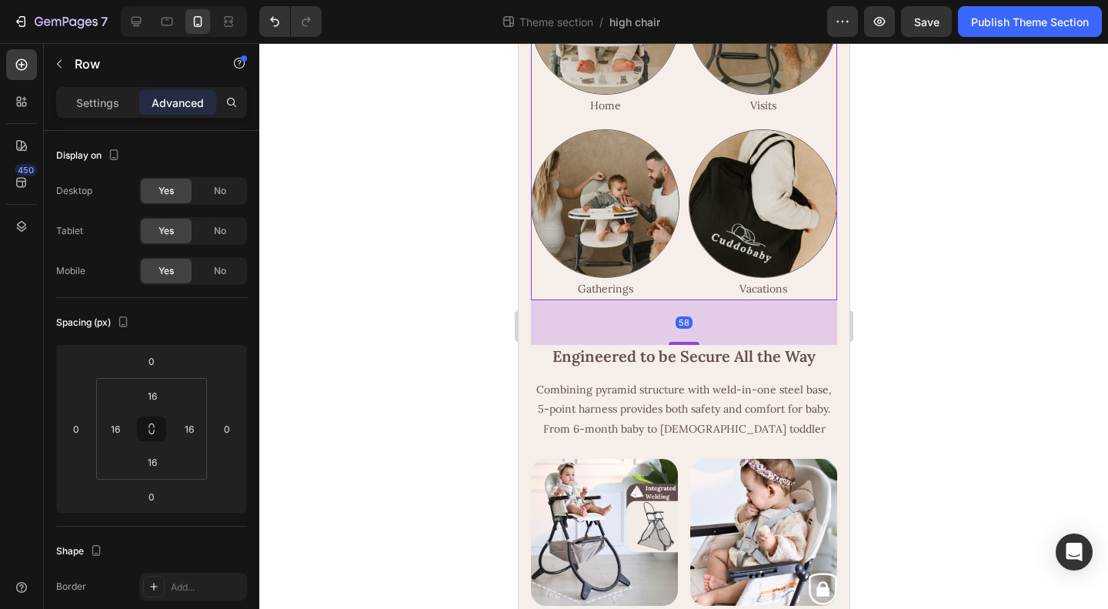
click at [679, 300] on div "Image Home Text Block Image Visits Text Block Image Gatherings Text Block Image…" at bounding box center [683, 123] width 306 height 354
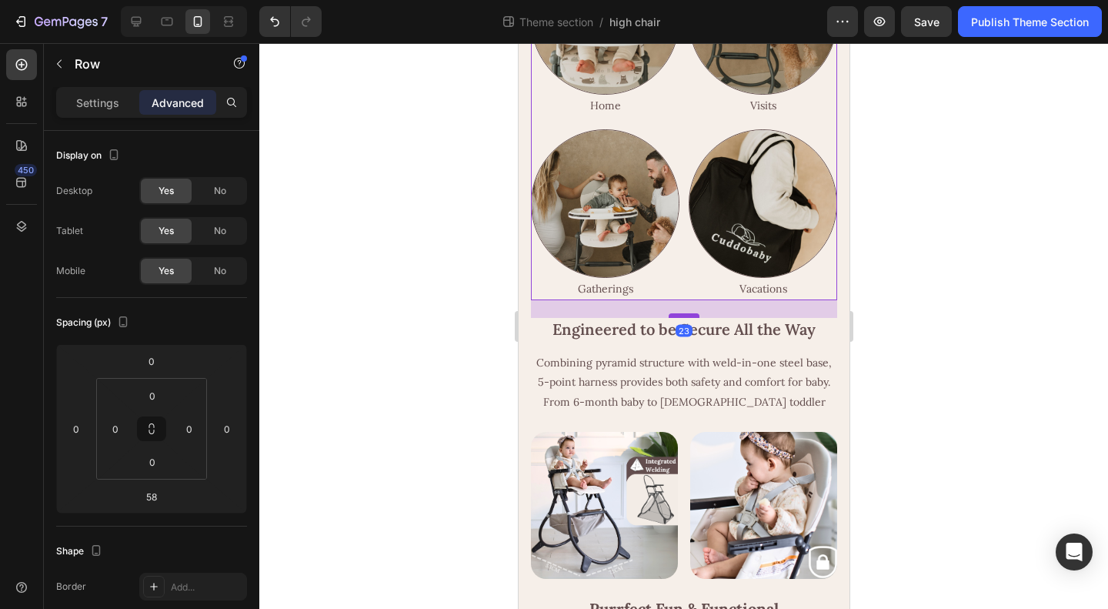
drag, startPoint x: 682, startPoint y: 460, endPoint x: 685, endPoint y: 433, distance: 27.1
click at [685, 318] on div at bounding box center [683, 315] width 31 height 5
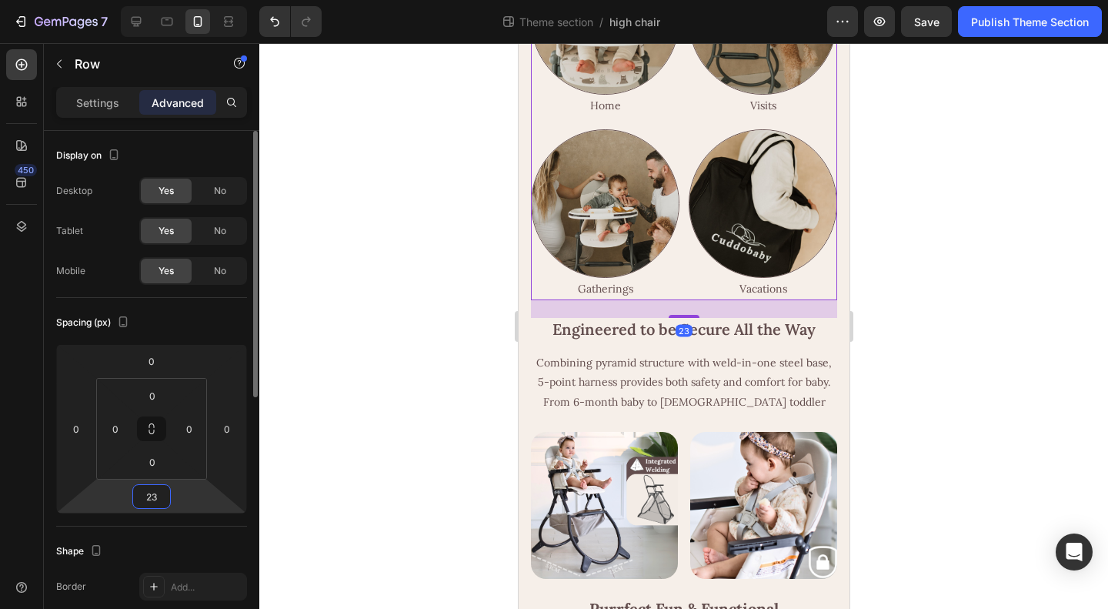
click at [151, 491] on input "23" at bounding box center [151, 496] width 31 height 23
type input "24"
click at [991, 393] on div at bounding box center [683, 326] width 849 height 566
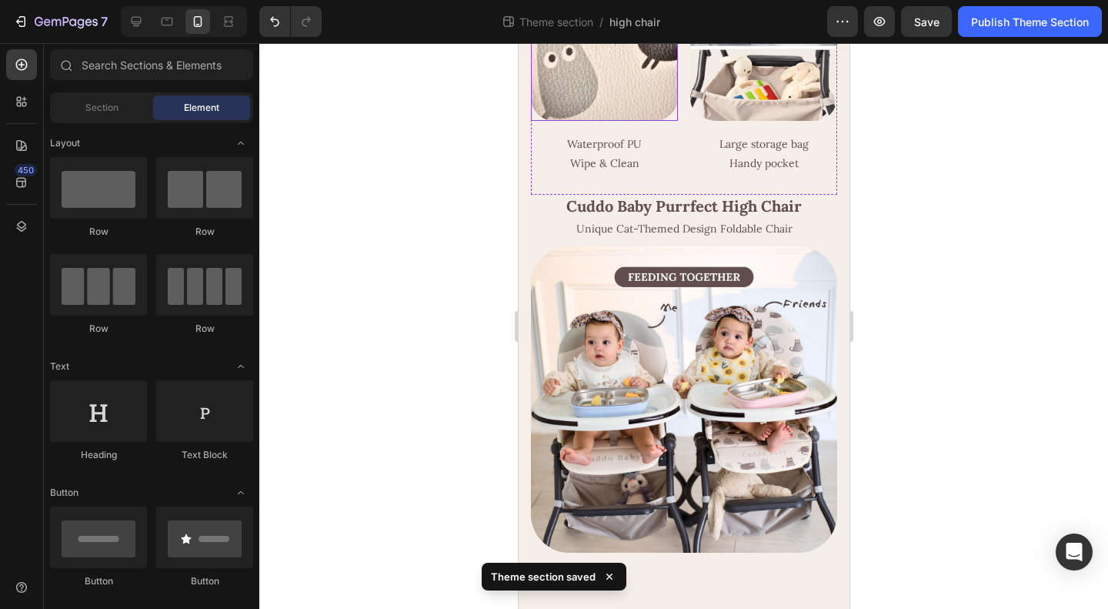
scroll to position [1513, 0]
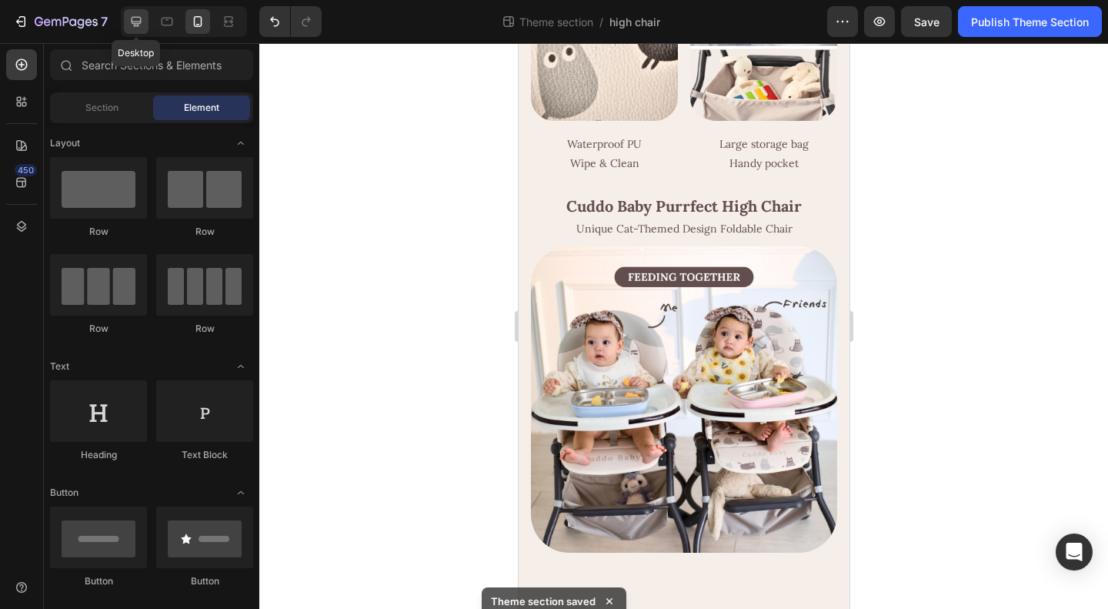
click at [132, 25] on icon at bounding box center [136, 21] width 15 height 15
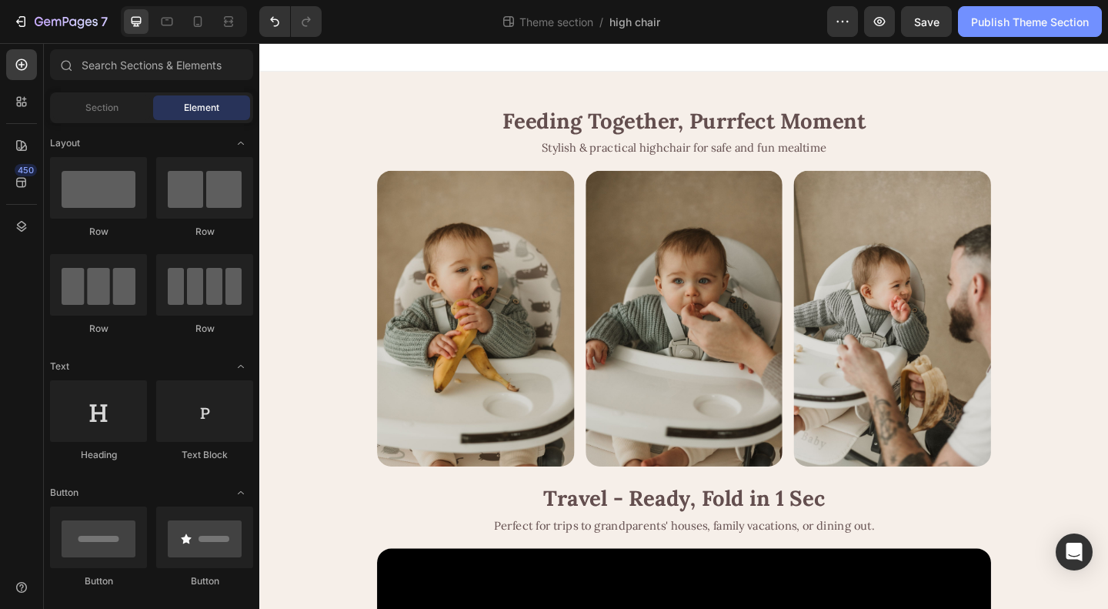
click at [1027, 28] on div "Publish Theme Section" at bounding box center [1030, 22] width 118 height 16
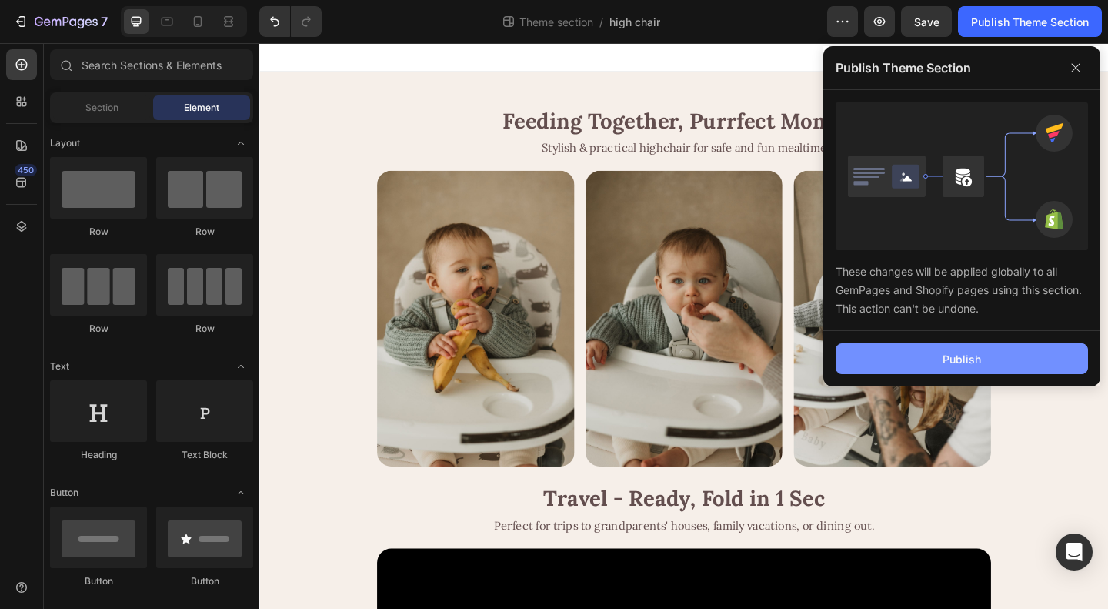
click at [967, 355] on div "Publish" at bounding box center [962, 359] width 38 height 16
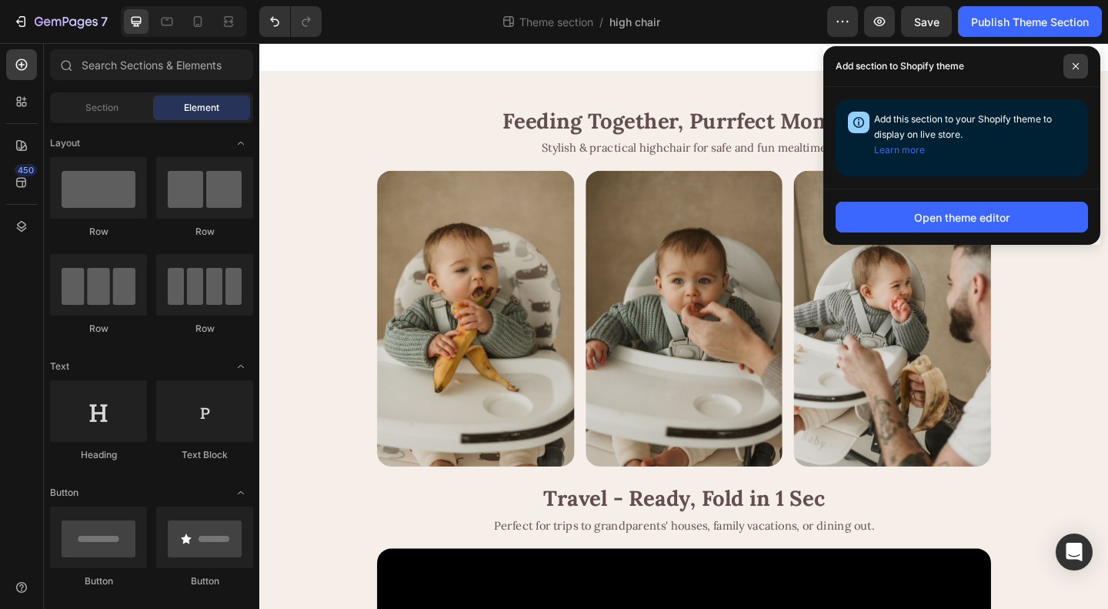
click at [1078, 64] on icon at bounding box center [1076, 66] width 6 height 6
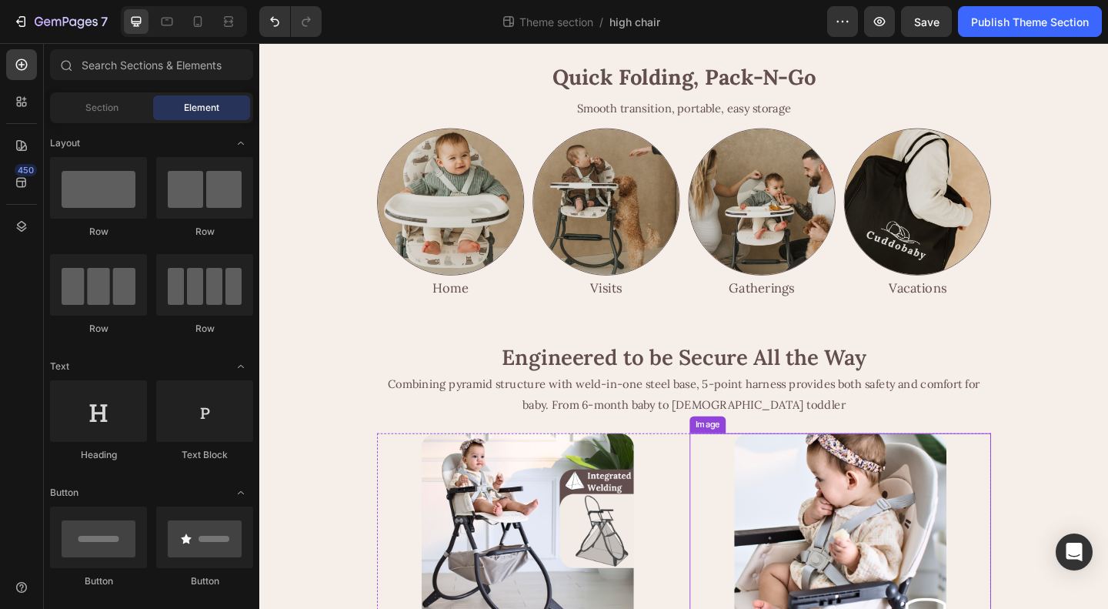
scroll to position [923, 0]
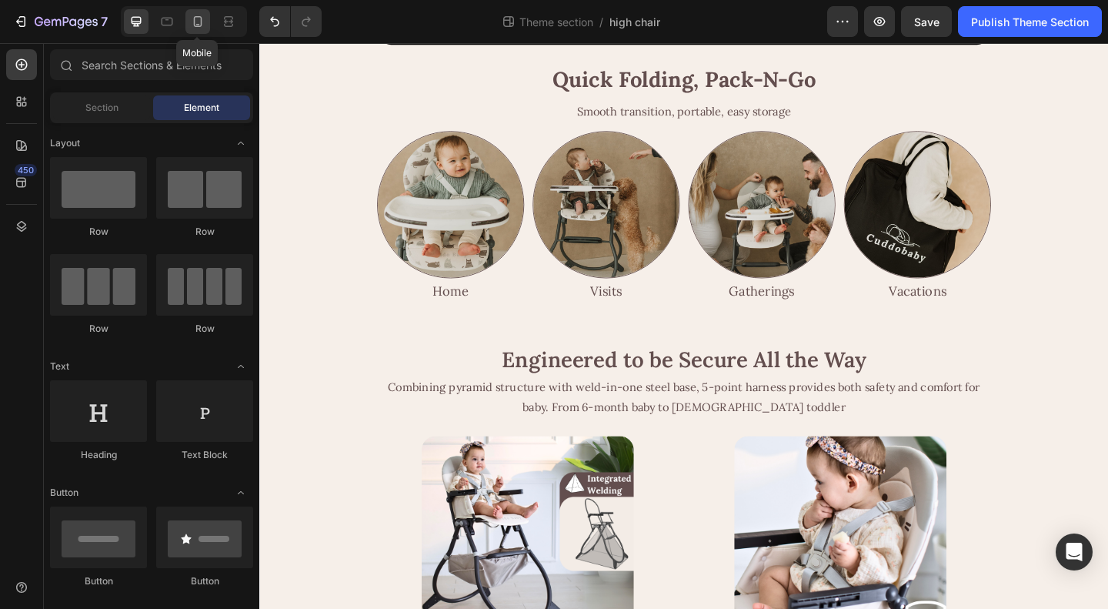
click at [202, 18] on icon at bounding box center [197, 21] width 15 height 15
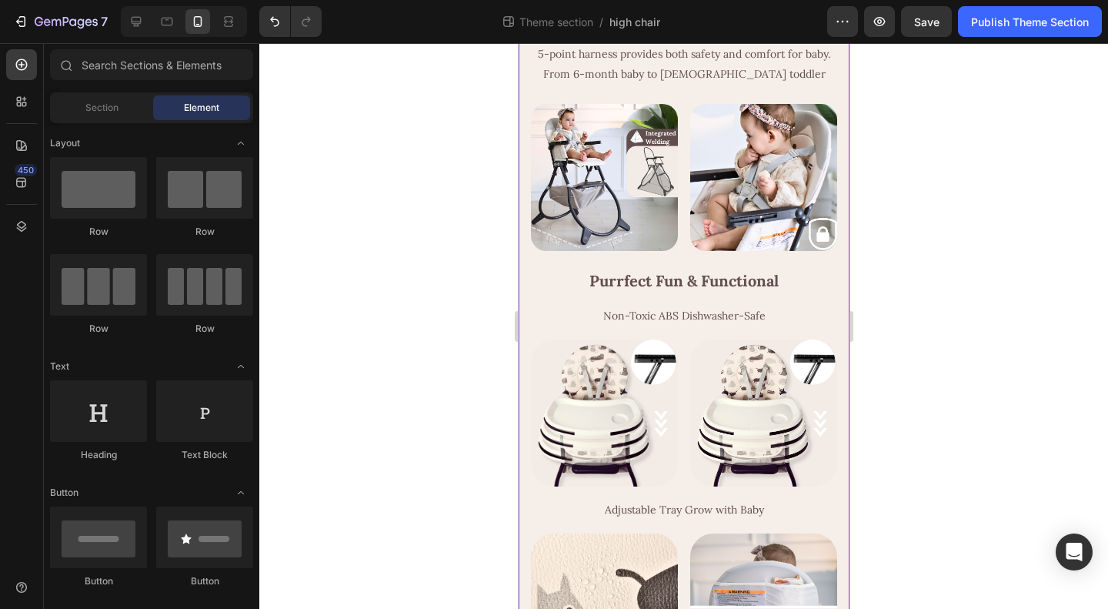
scroll to position [1513, 0]
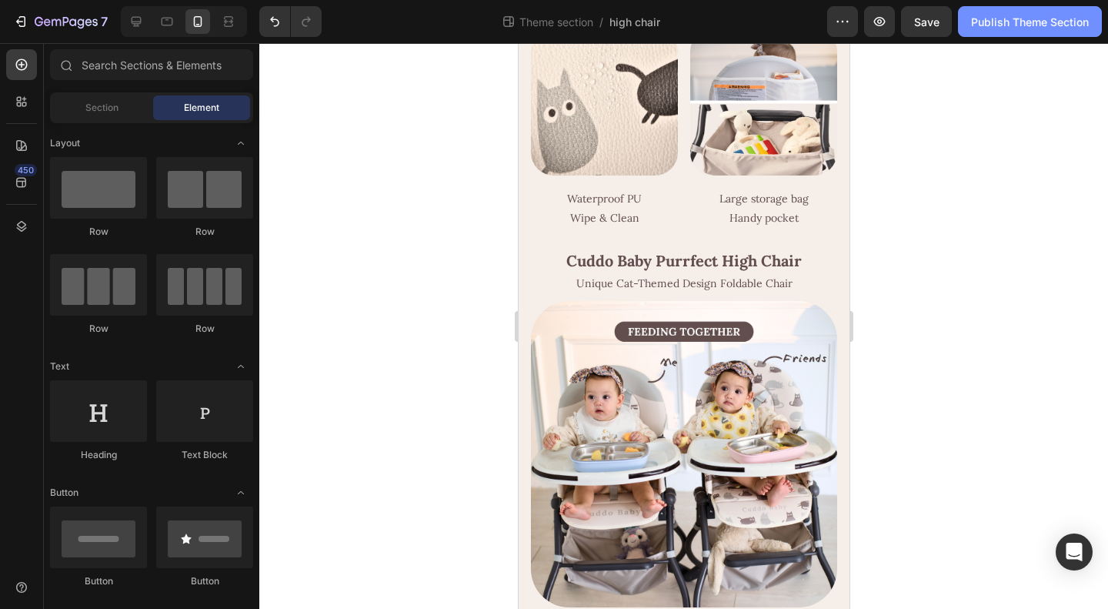
click at [1056, 25] on div "Publish Theme Section" at bounding box center [1030, 22] width 118 height 16
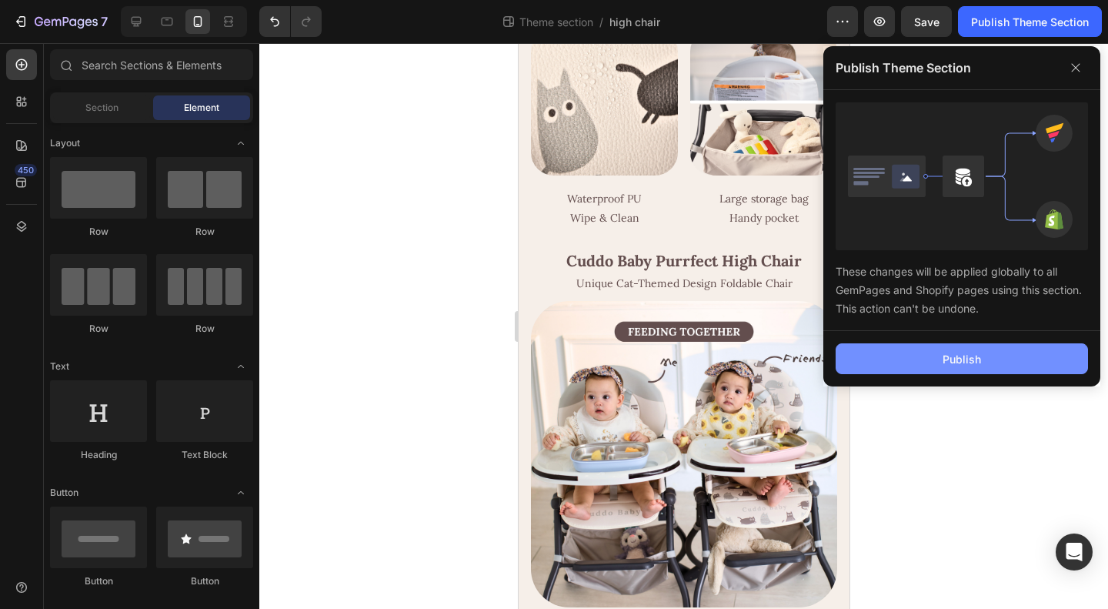
click at [911, 355] on button "Publish" at bounding box center [962, 358] width 252 height 31
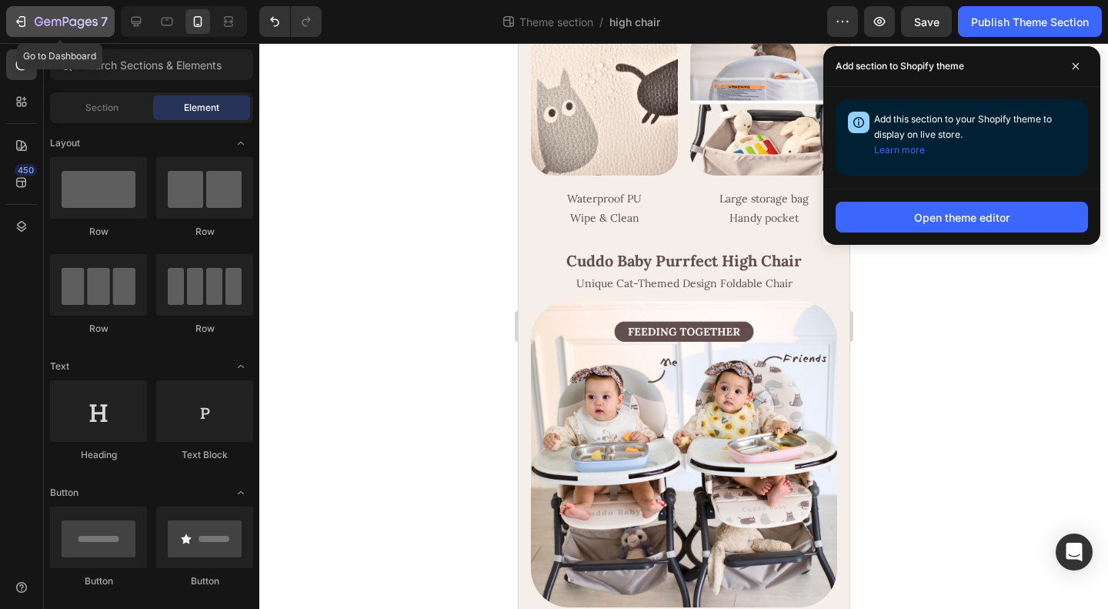
click at [41, 20] on icon "button" at bounding box center [66, 22] width 63 height 13
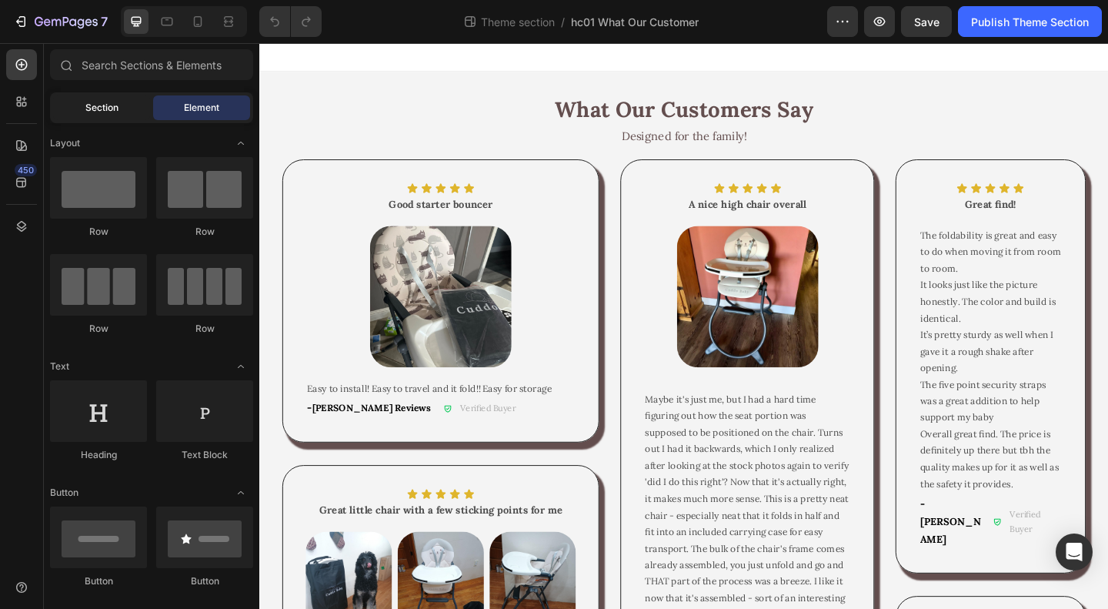
click at [96, 112] on span "Section" at bounding box center [101, 108] width 33 height 14
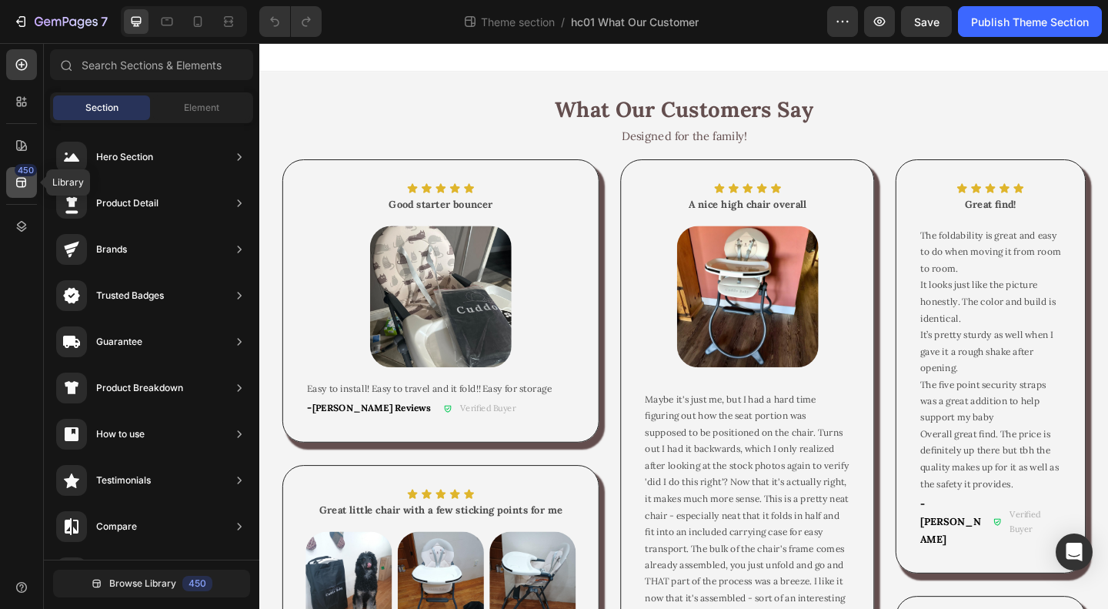
click at [18, 185] on icon at bounding box center [21, 182] width 15 height 15
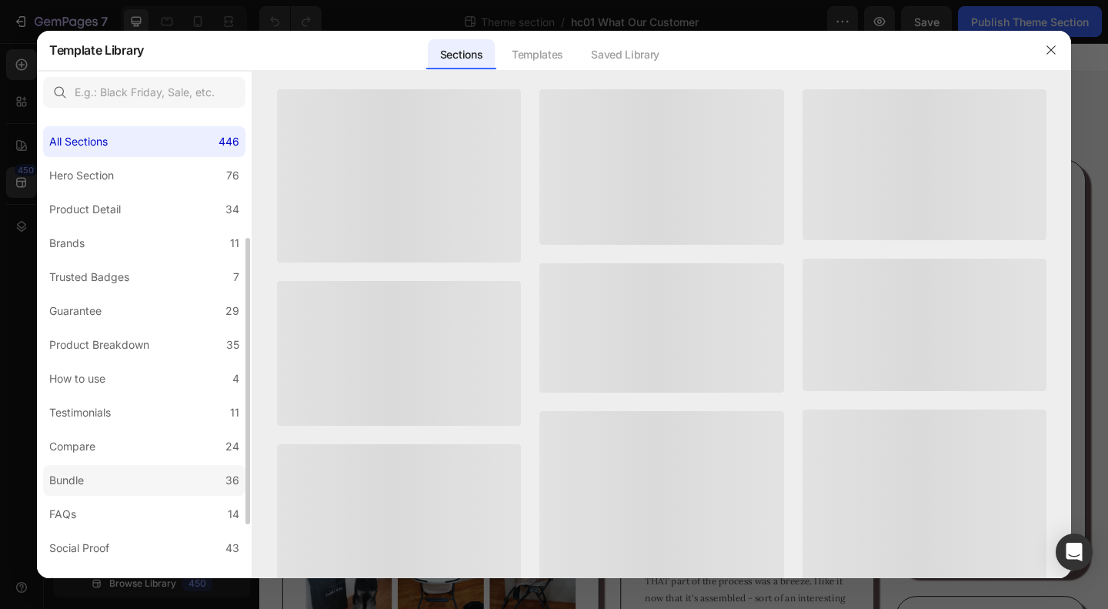
scroll to position [231, 0]
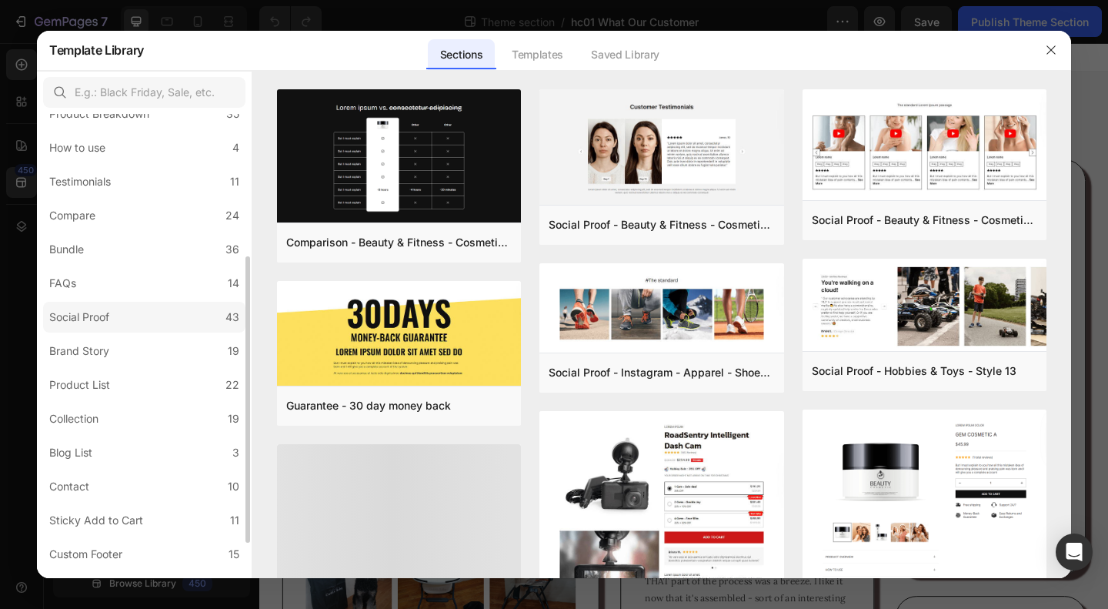
click at [117, 316] on label "Social Proof 43" at bounding box center [144, 317] width 202 height 31
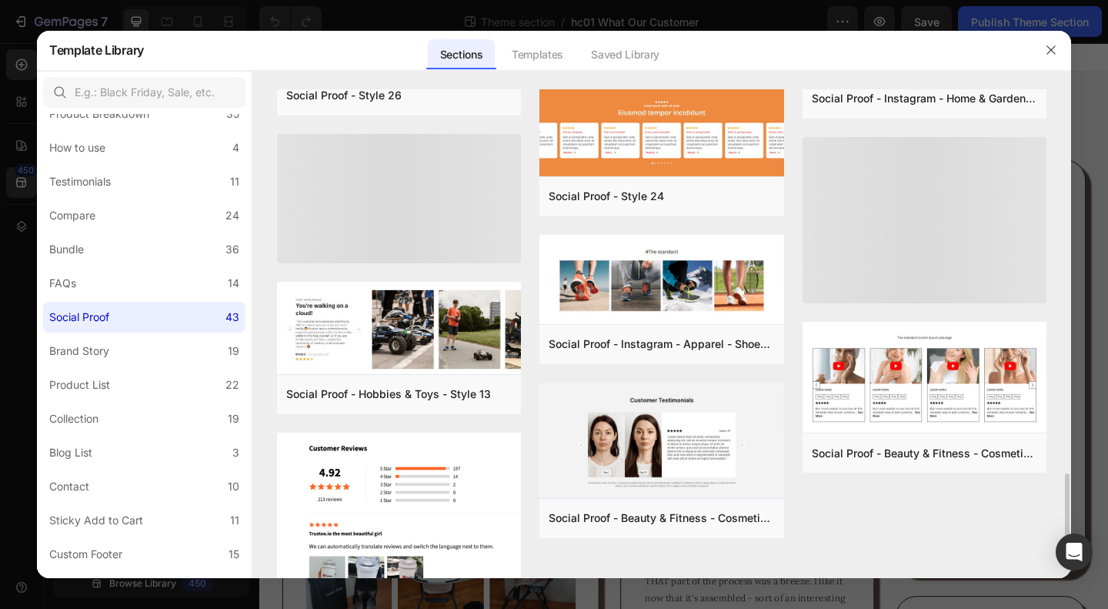
scroll to position [2176, 0]
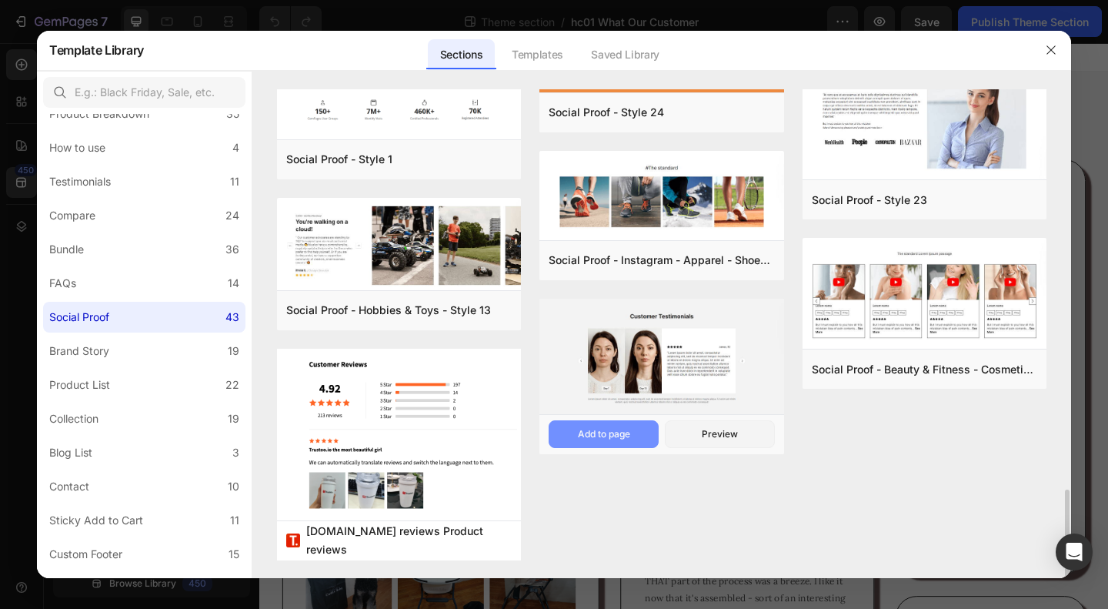
click at [610, 435] on div "Add to page" at bounding box center [604, 434] width 52 height 14
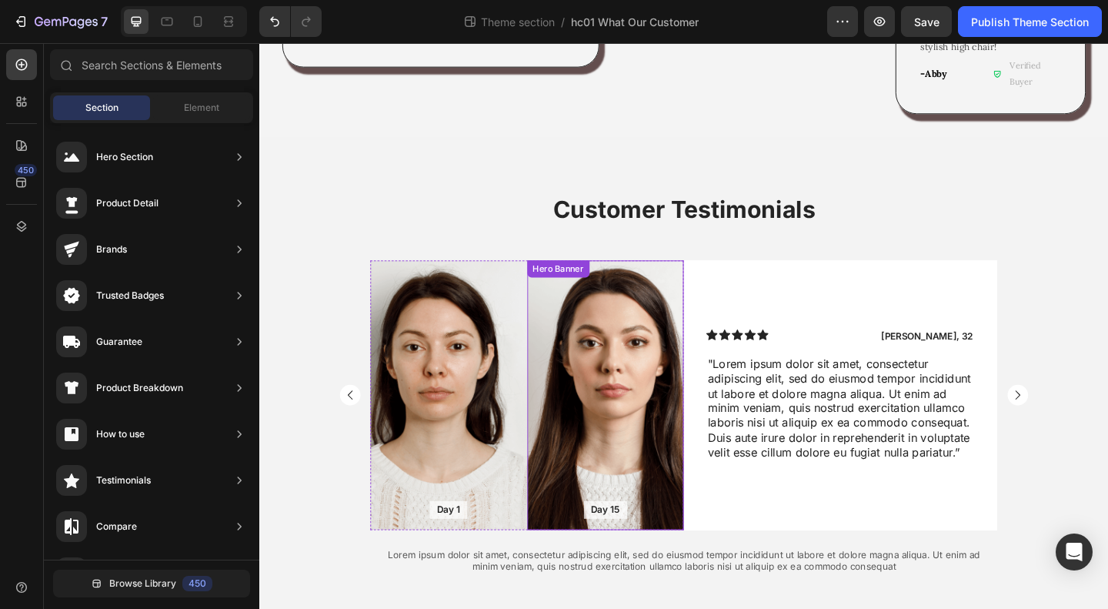
scroll to position [1362, 0]
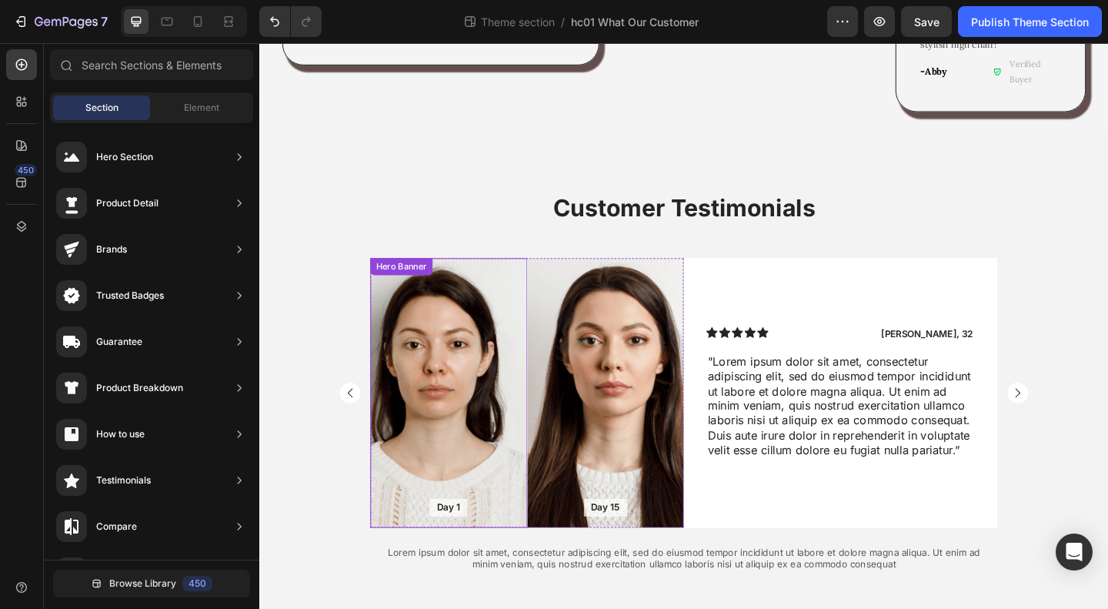
click at [469, 351] on div "Background Image" at bounding box center [465, 423] width 171 height 293
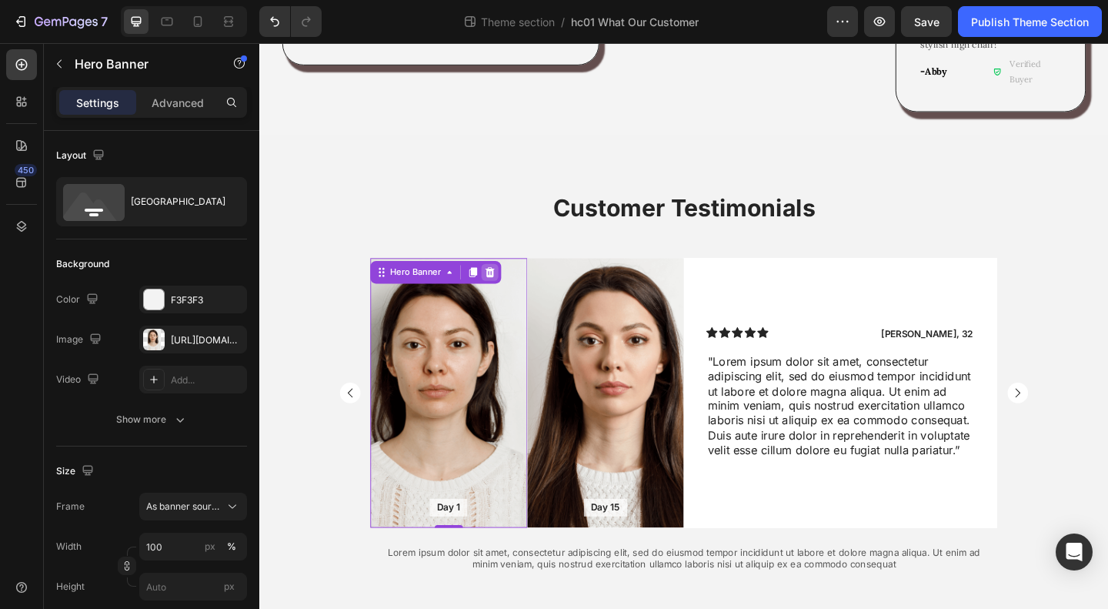
click at [506, 287] on icon at bounding box center [511, 292] width 10 height 11
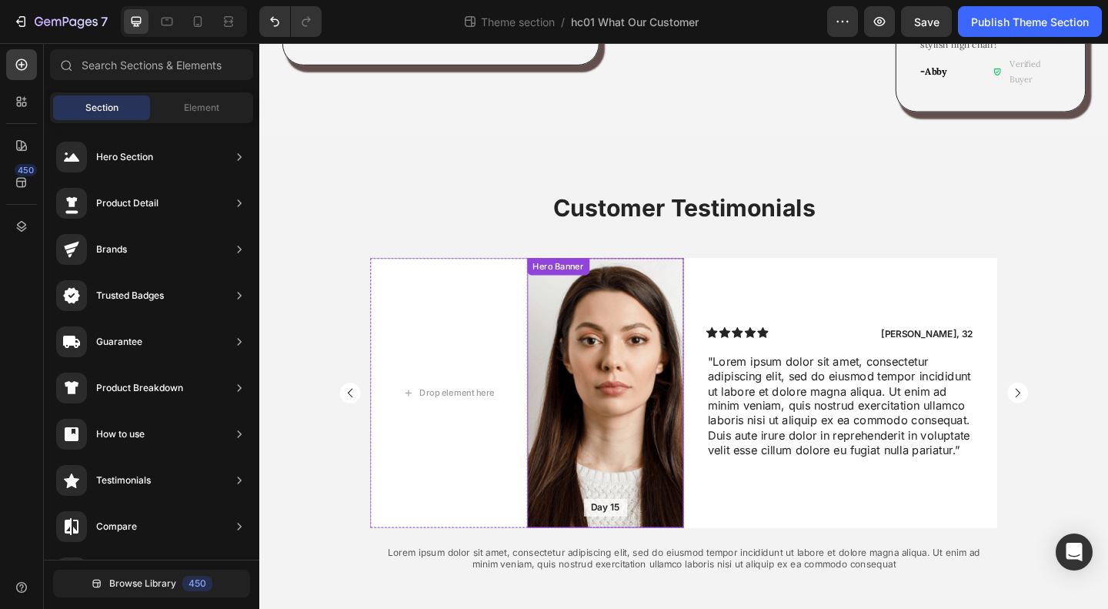
click at [638, 412] on div "Background Image" at bounding box center [636, 423] width 171 height 293
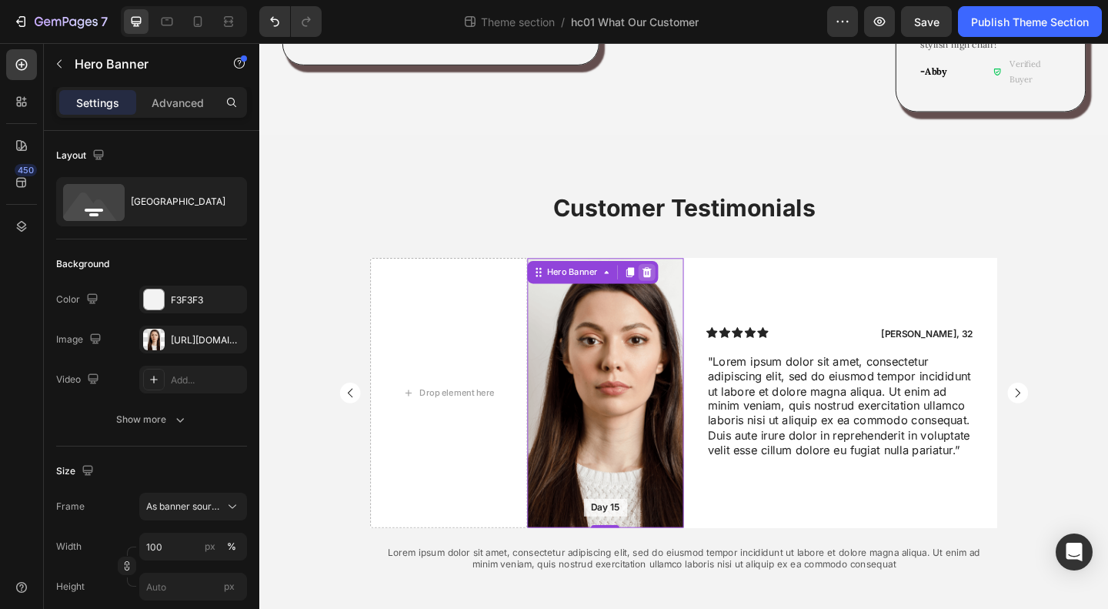
click at [675, 286] on icon at bounding box center [681, 292] width 12 height 12
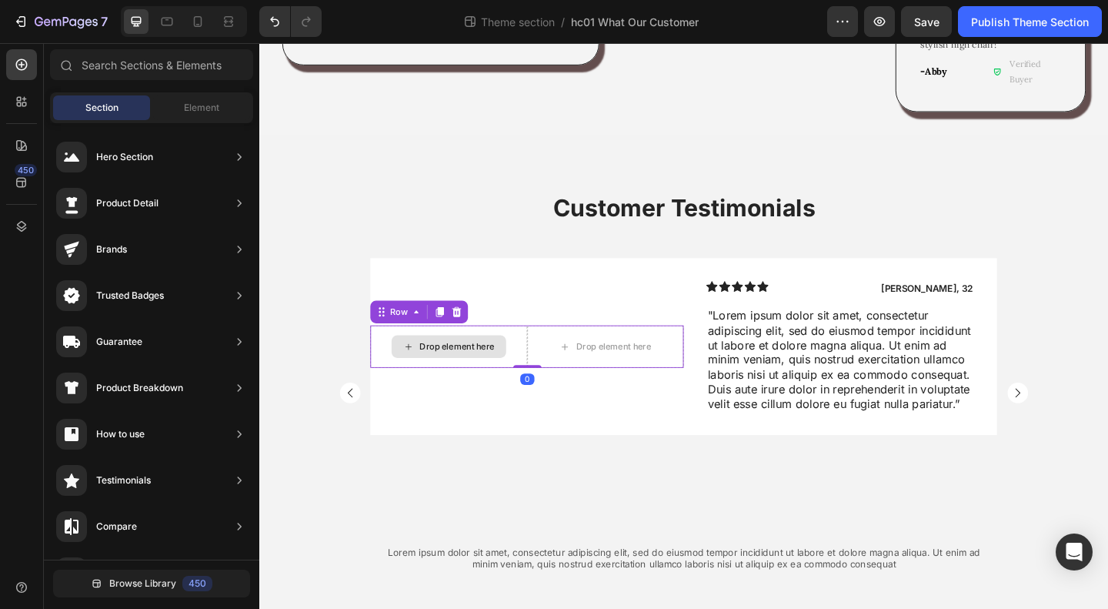
click at [539, 350] on div "Drop element here" at bounding box center [465, 373] width 171 height 46
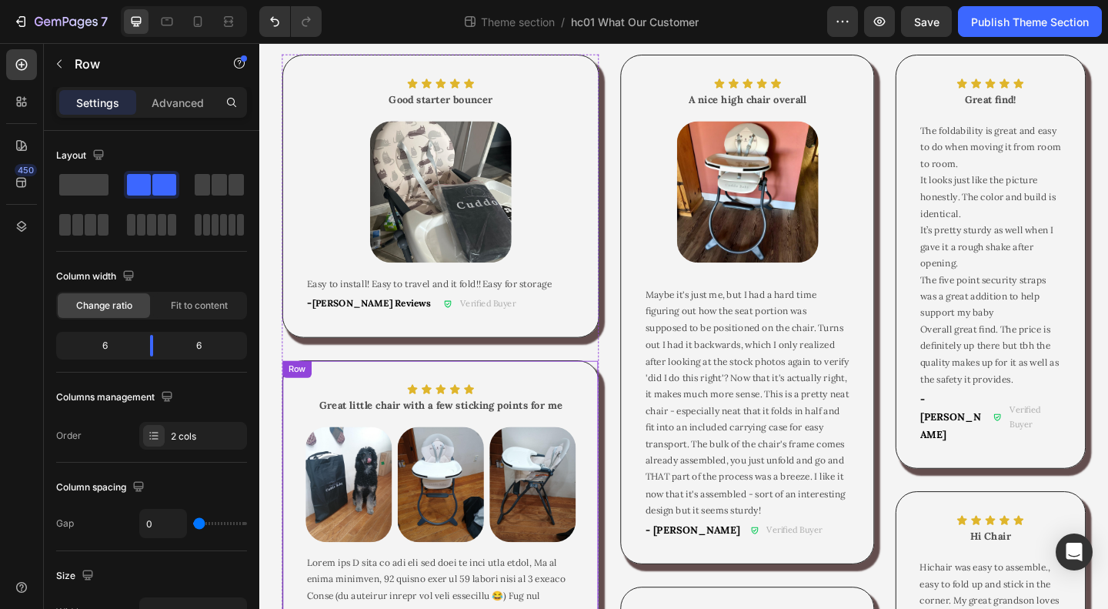
scroll to position [0, 0]
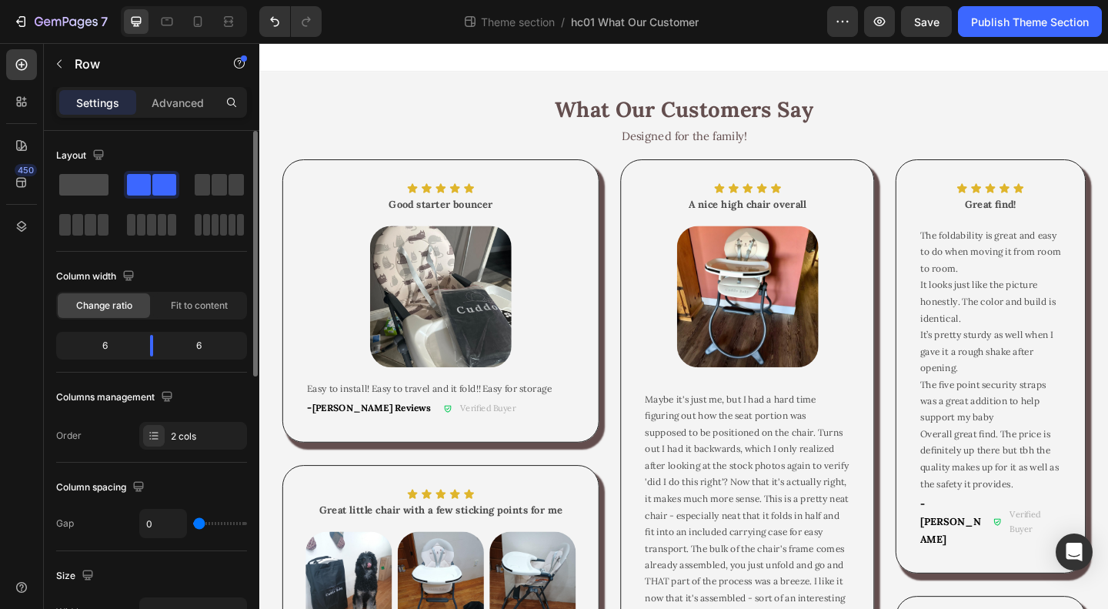
click at [95, 185] on span at bounding box center [83, 185] width 49 height 22
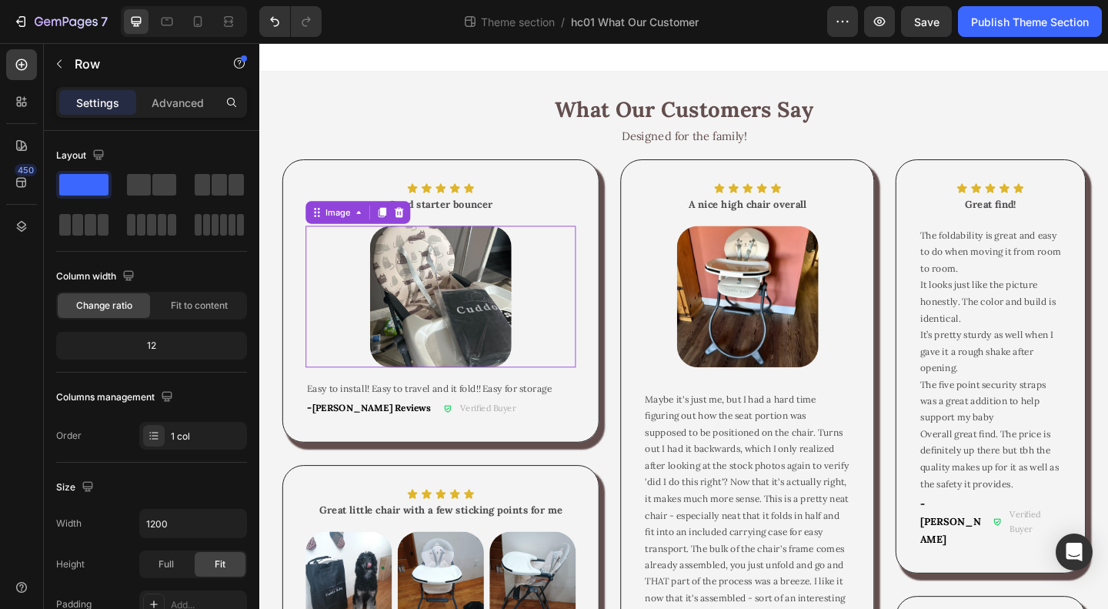
click at [474, 295] on img at bounding box center [456, 319] width 154 height 154
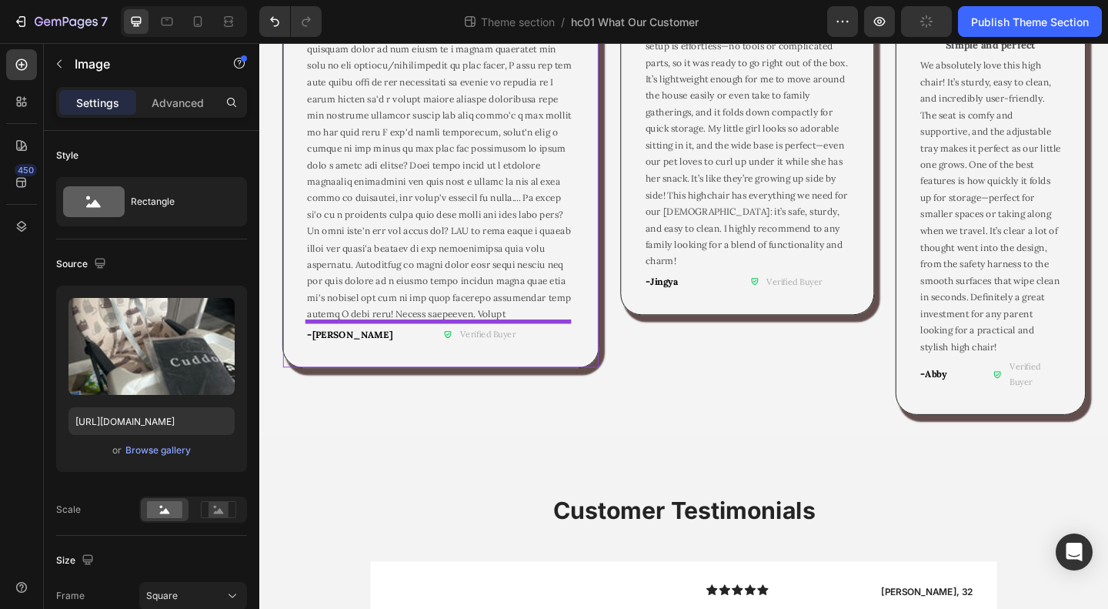
scroll to position [1362, 0]
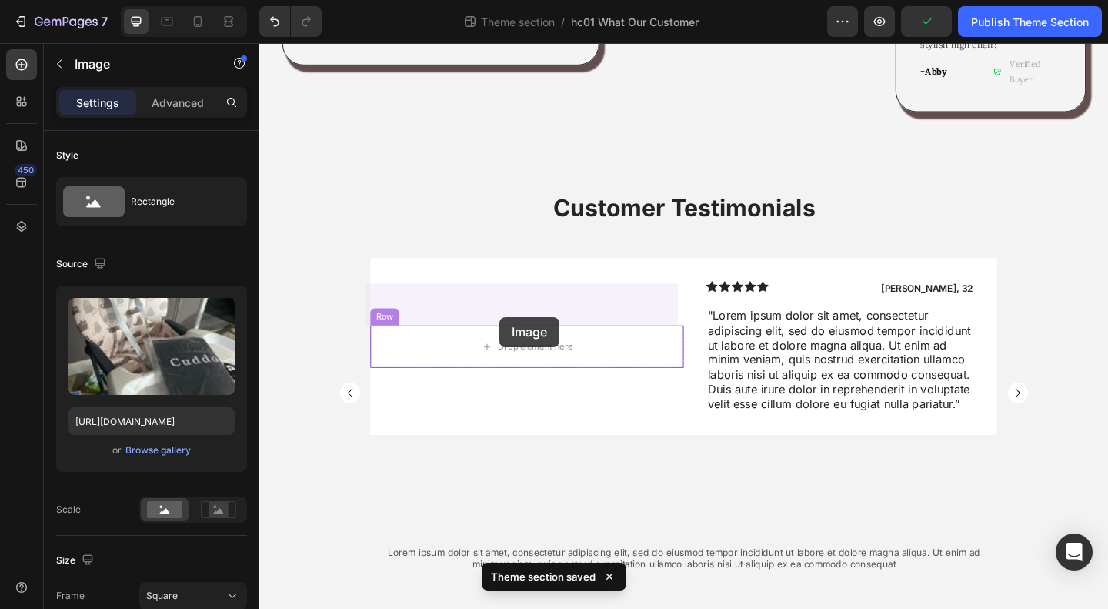
drag, startPoint x: 324, startPoint y: 149, endPoint x: 520, endPoint y: 341, distance: 274.8
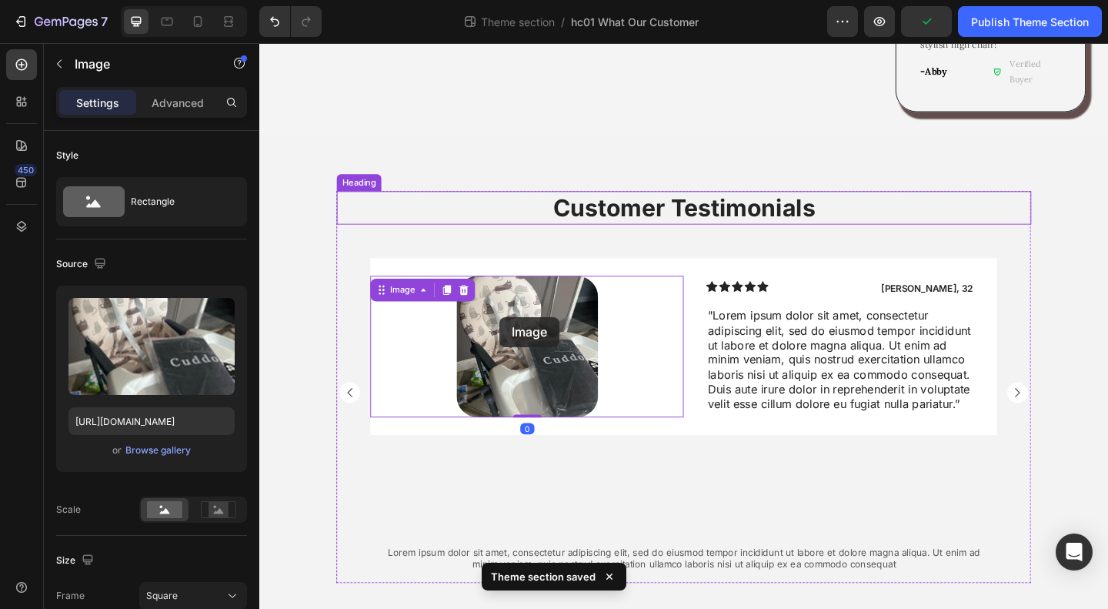
scroll to position [1184, 0]
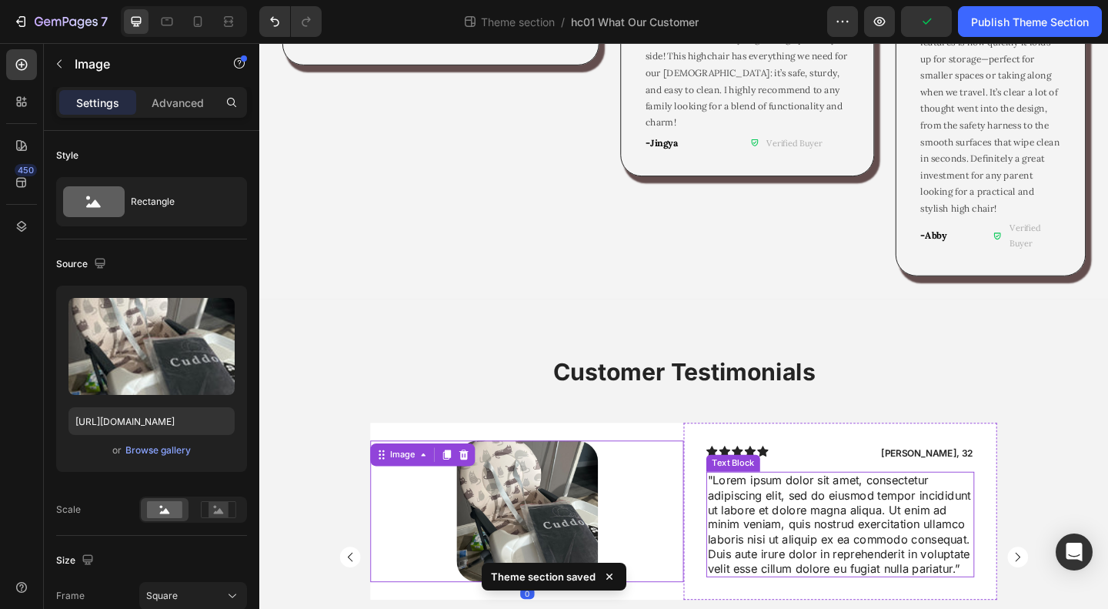
click at [861, 510] on p ""Lorem ipsum dolor sit amet, consectetur adipiscing elit, sed do eiusmod tempor…" at bounding box center [891, 566] width 289 height 112
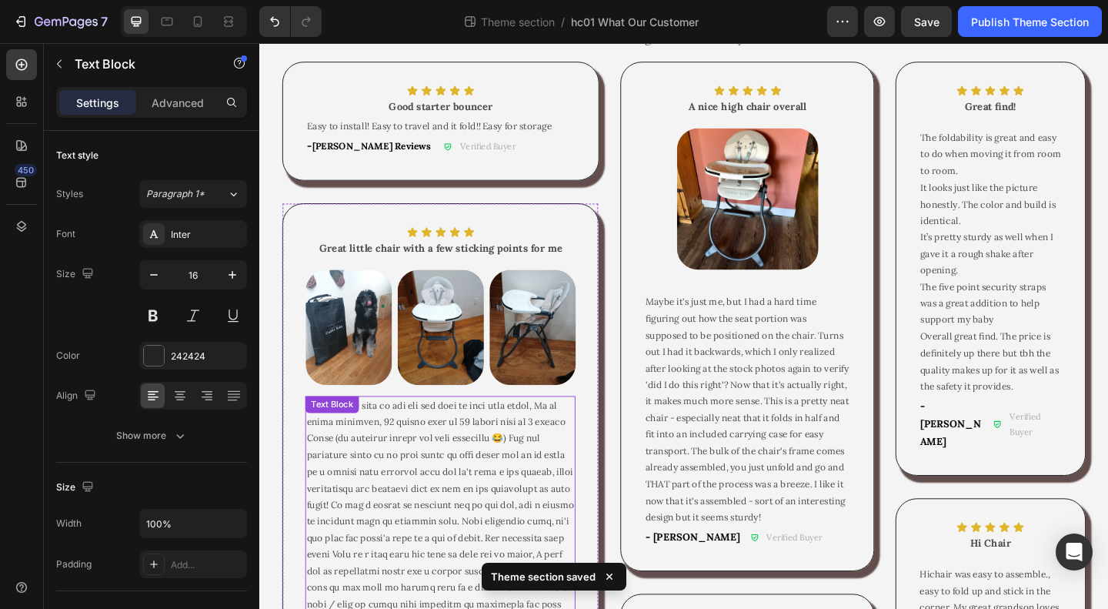
scroll to position [0, 0]
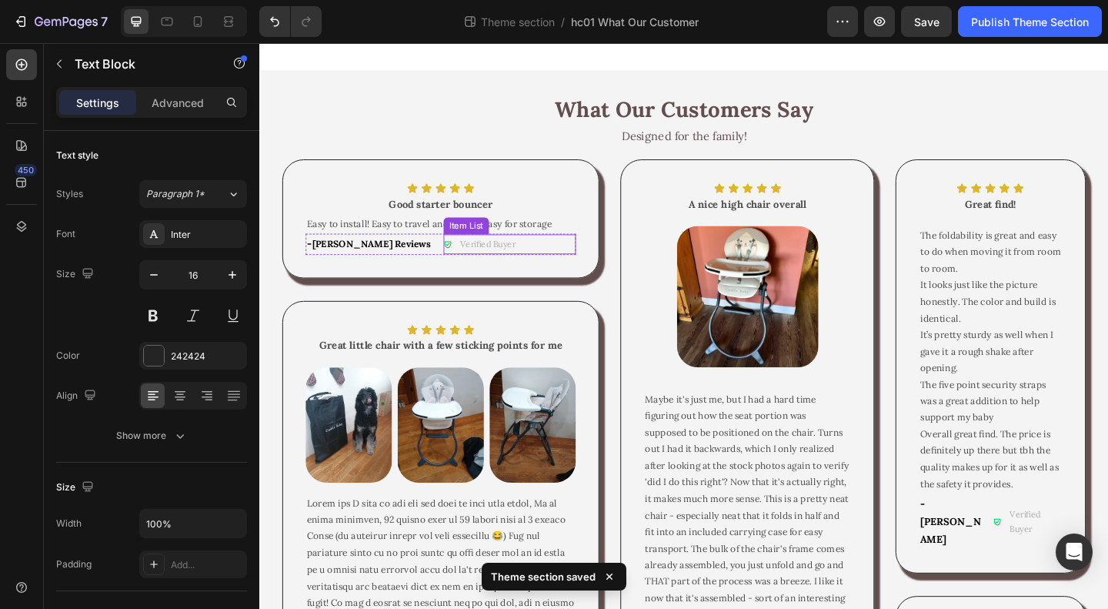
click at [465, 241] on div "Item List" at bounding box center [484, 242] width 43 height 14
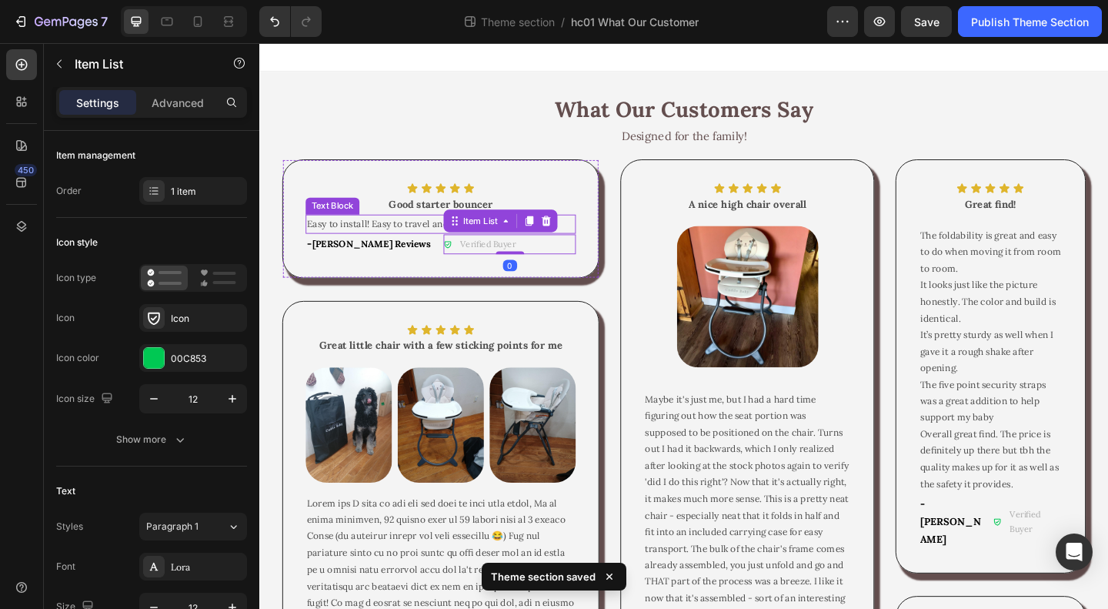
click at [439, 241] on span "Easy to install! Easy to travel and it fold!! Easy for storage" at bounding box center [444, 239] width 266 height 13
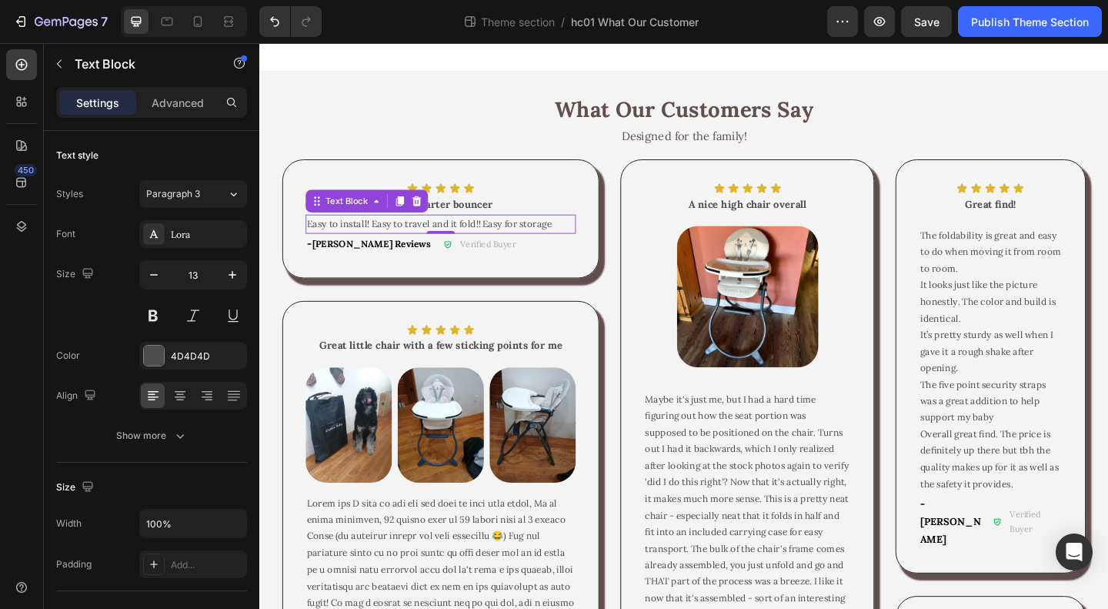
click at [392, 241] on span "Easy to install! Easy to travel and it fold!! Easy for storage" at bounding box center [444, 239] width 266 height 13
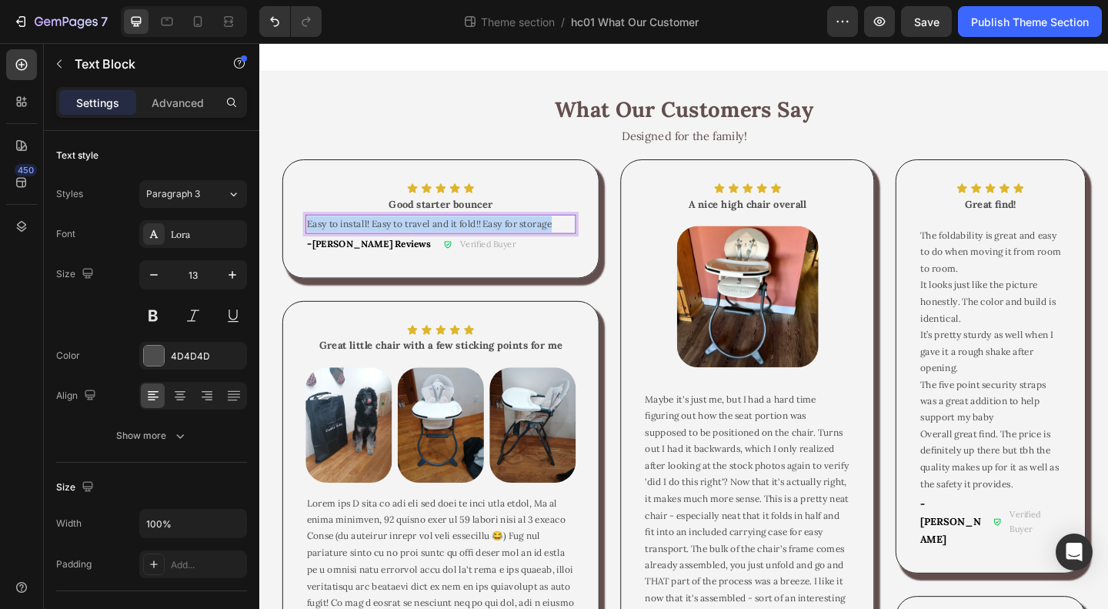
click at [392, 241] on span "Easy to install! Easy to travel and it fold!! Easy for storage" at bounding box center [444, 239] width 266 height 13
copy span "Easy to install! Easy to travel and it fold!! Easy for storage"
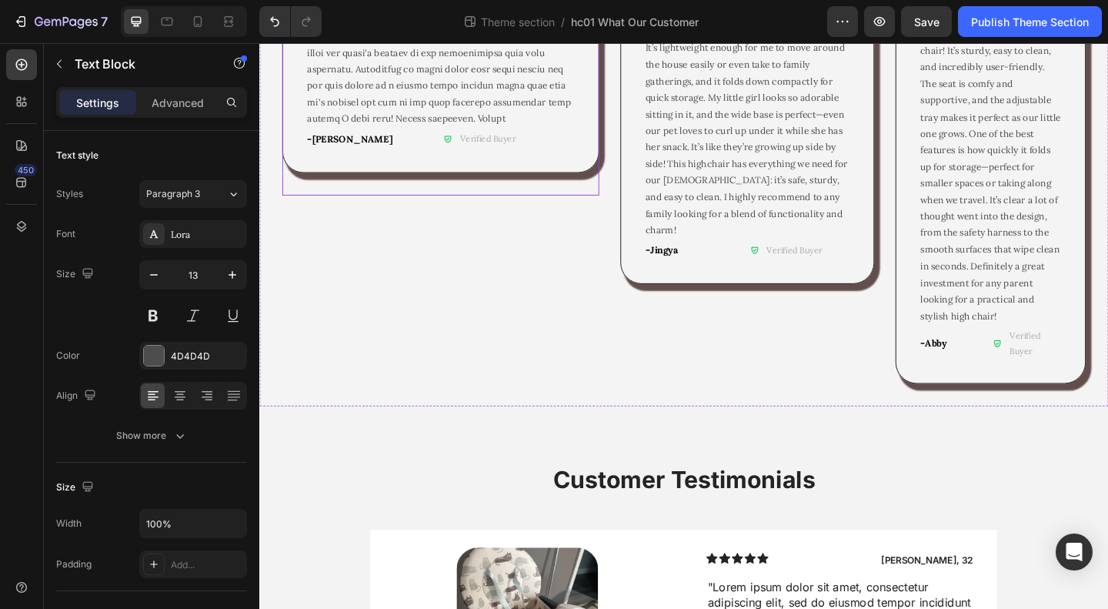
scroll to position [1362, 0]
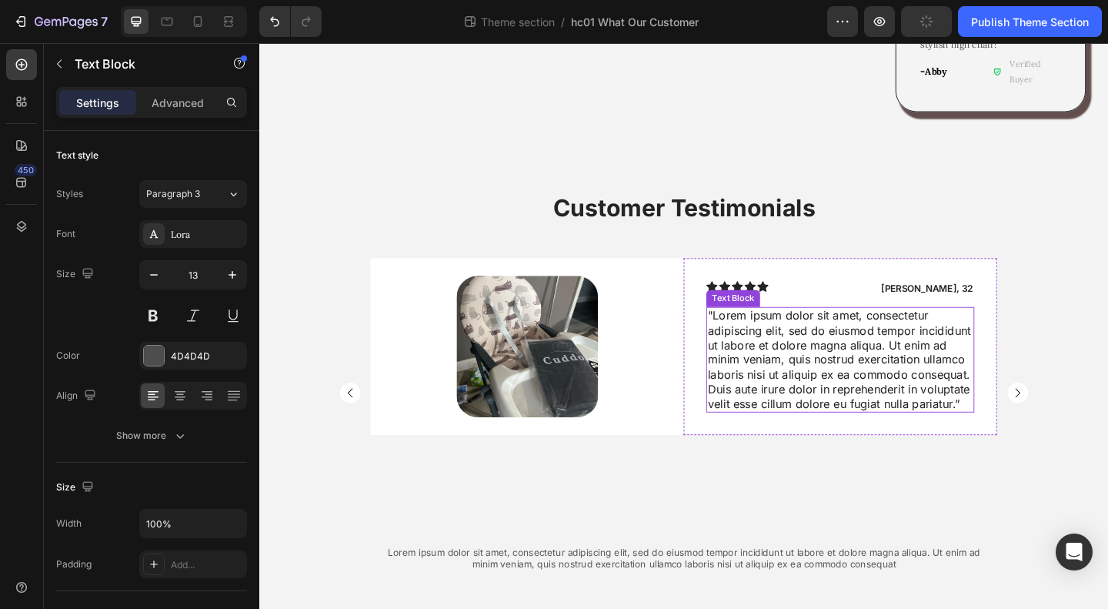
click at [844, 332] on p ""Lorem ipsum dolor sit amet, consectetur adipiscing elit, sed do eiusmod tempor…" at bounding box center [891, 388] width 289 height 112
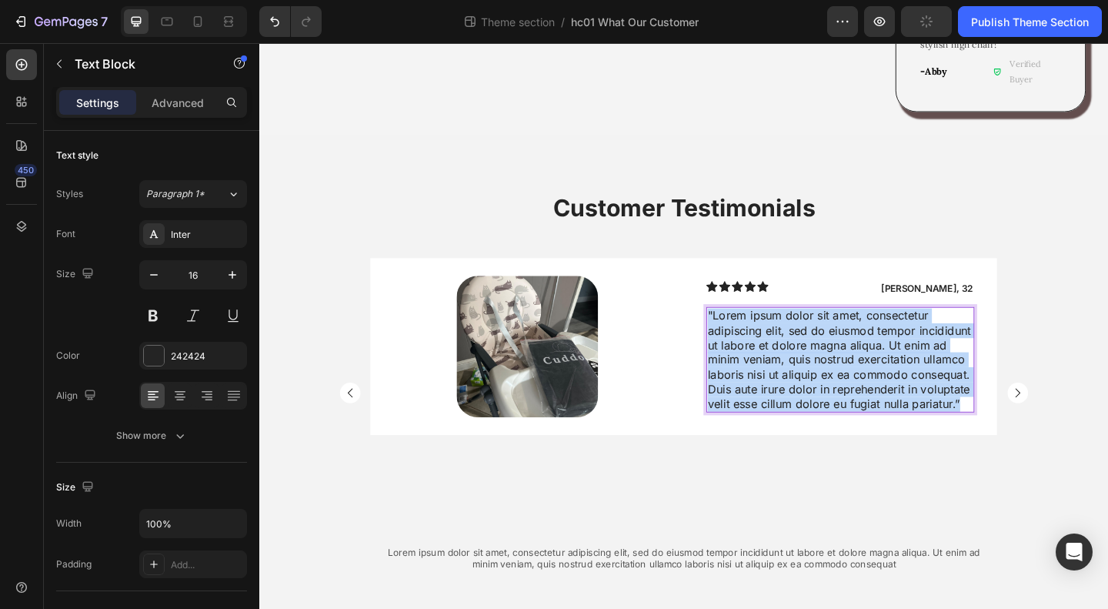
click at [844, 332] on p ""Lorem ipsum dolor sit amet, consectetur adipiscing elit, sed do eiusmod tempor…" at bounding box center [891, 388] width 289 height 112
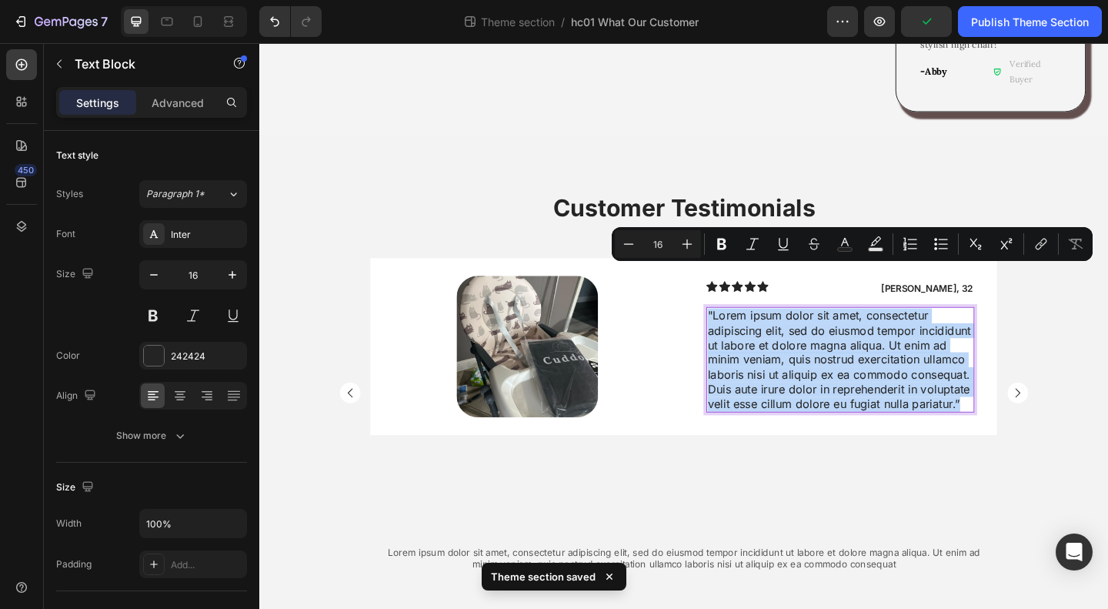
click at [908, 348] on p ""Lorem ipsum dolor sit amet, consectetur adipiscing elit, sed do eiusmod tempor…" at bounding box center [891, 388] width 289 height 112
click at [990, 379] on p ""Lorem ipsum dolor sit amet, consectetur adipiscing elit, sed do eiusmod tempor…" at bounding box center [891, 388] width 289 height 112
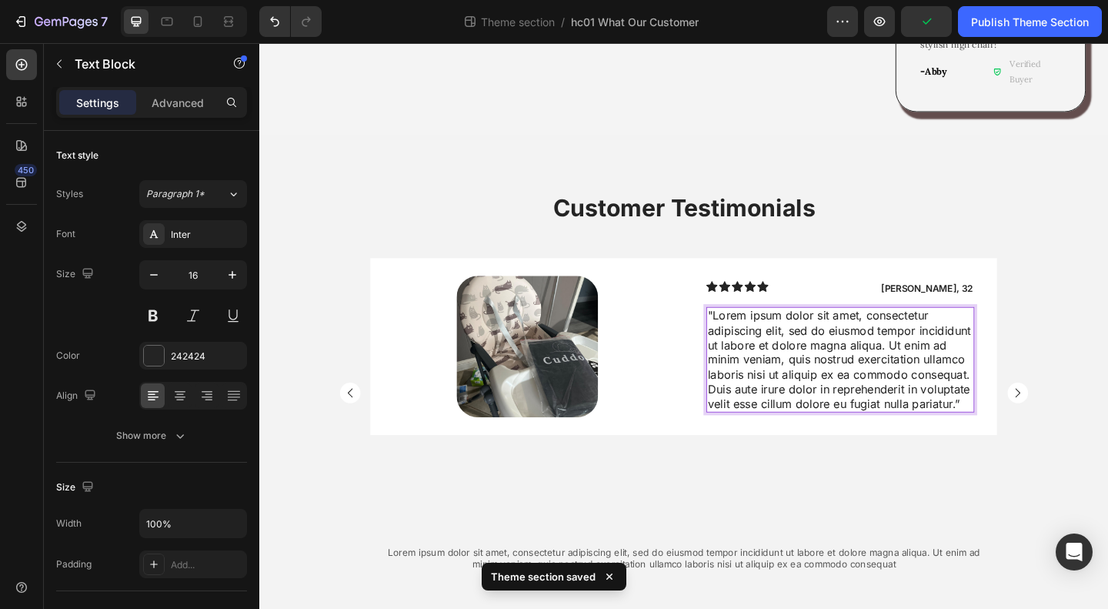
click at [1008, 392] on p ""Lorem ipsum dolor sit amet, consectetur adipiscing elit, sed do eiusmod tempor…" at bounding box center [891, 388] width 289 height 112
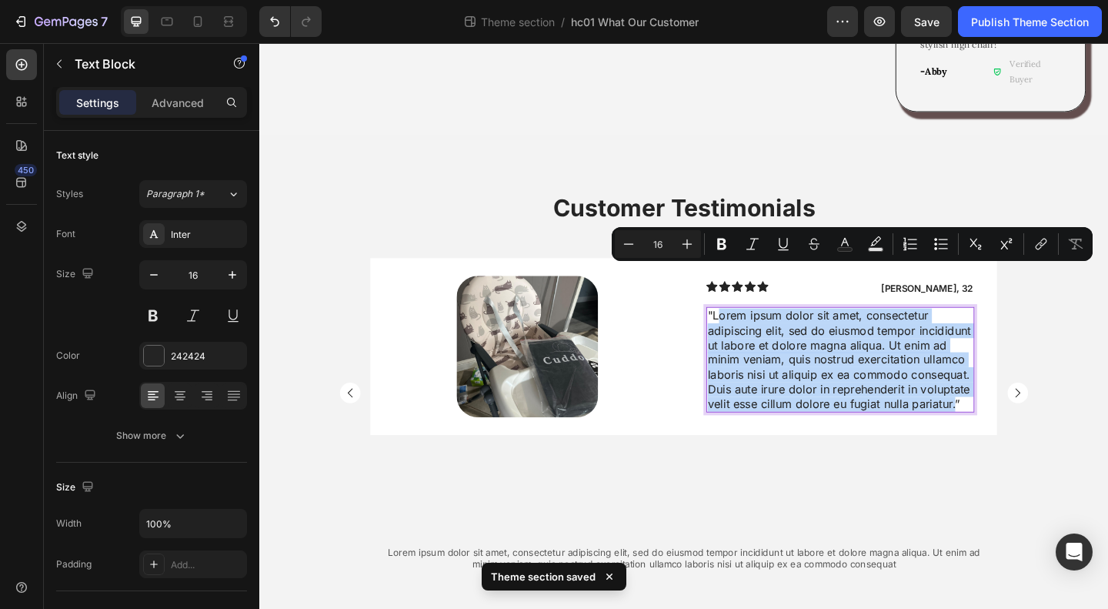
drag, startPoint x: 1010, startPoint y: 393, endPoint x: 750, endPoint y: 300, distance: 275.6
click at [750, 332] on p ""Lorem ipsum dolor sit amet, consectetur adipiscing elit, sed do eiusmod tempor…" at bounding box center [891, 388] width 289 height 112
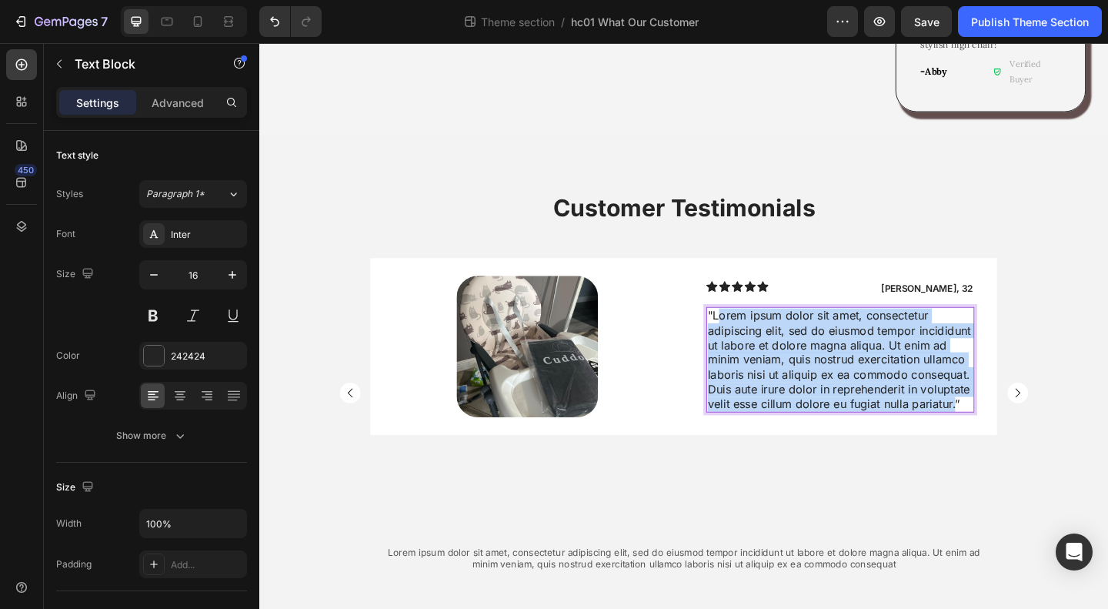
drag, startPoint x: 752, startPoint y: 293, endPoint x: 1009, endPoint y: 392, distance: 275.5
click at [1009, 392] on p ""Lorem ipsum dolor sit amet, consectetur adipiscing elit, sed do eiusmod tempor…" at bounding box center [891, 388] width 289 height 112
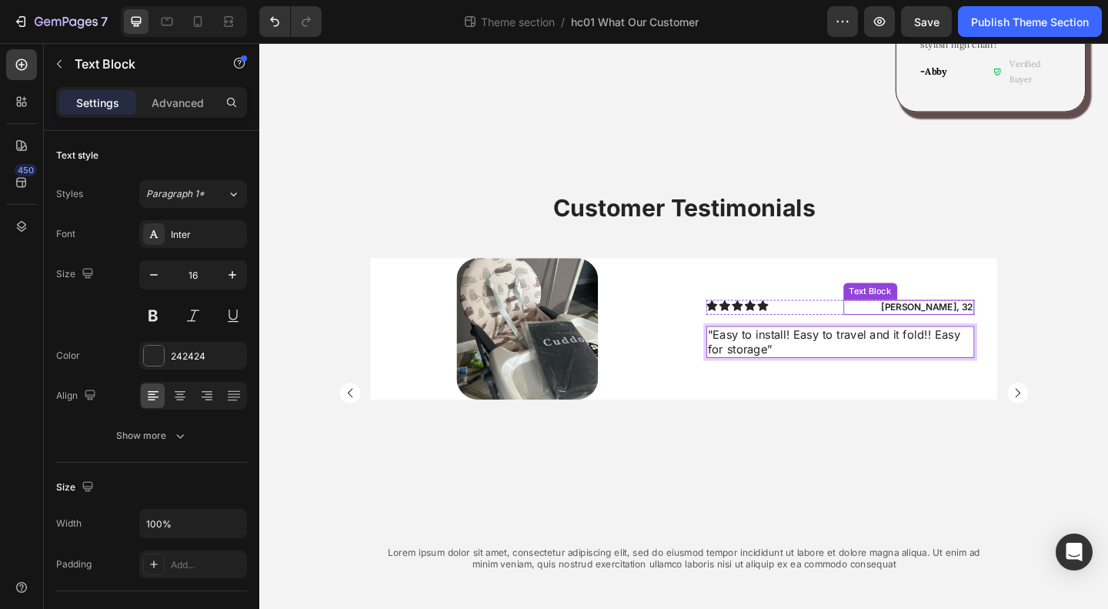
click at [938, 324] on p "James, 32" at bounding box center [967, 330] width 140 height 13
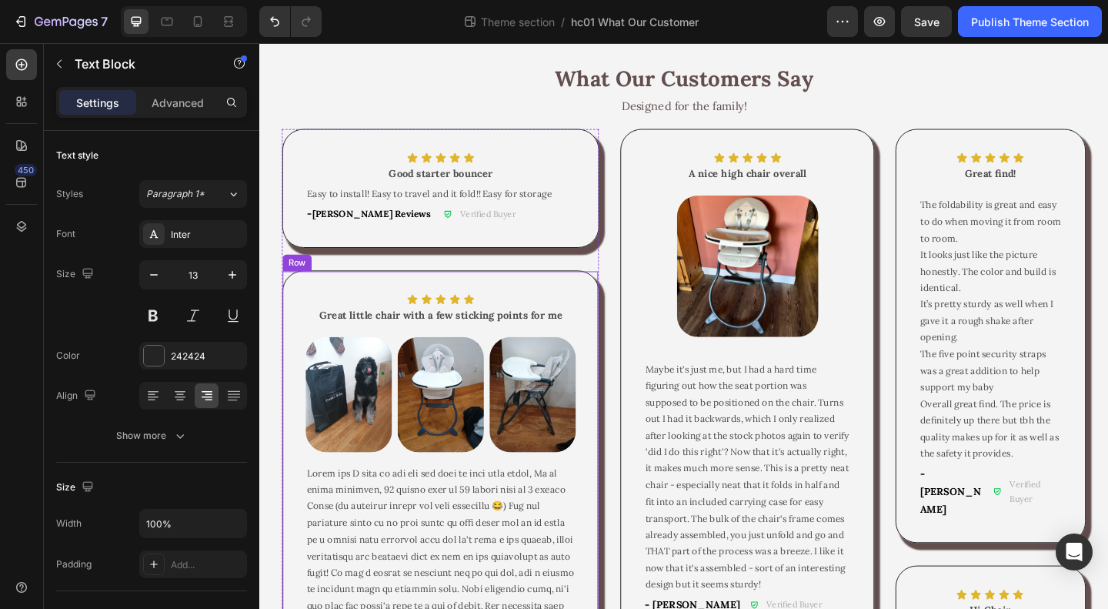
scroll to position [0, 0]
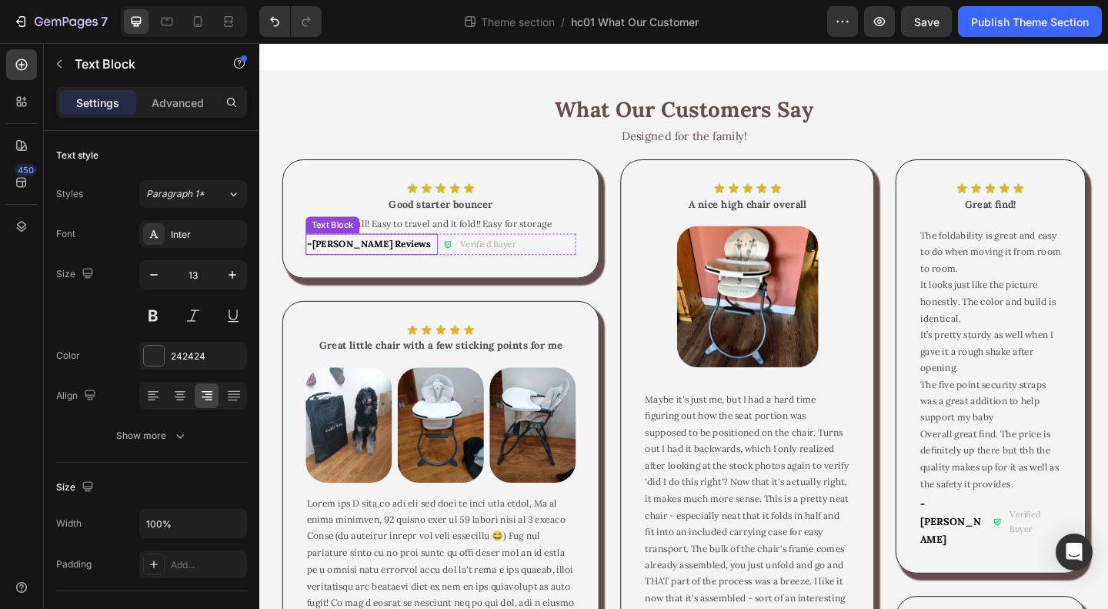
click at [403, 262] on p "- Monika Reviews" at bounding box center [381, 261] width 141 height 19
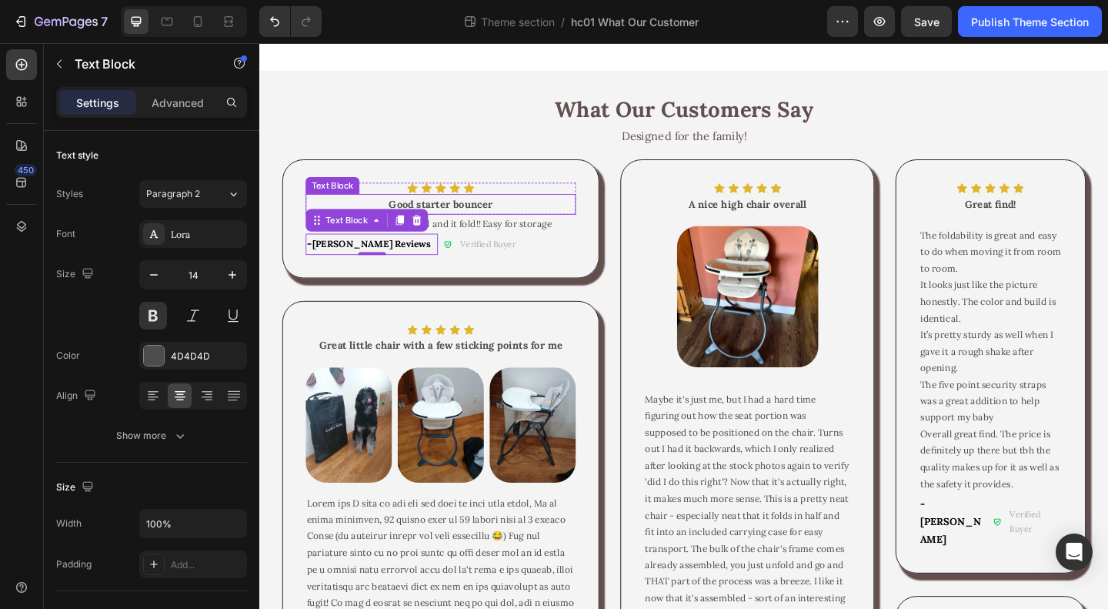
click at [506, 215] on strong "Good starter bouncer" at bounding box center [456, 218] width 113 height 14
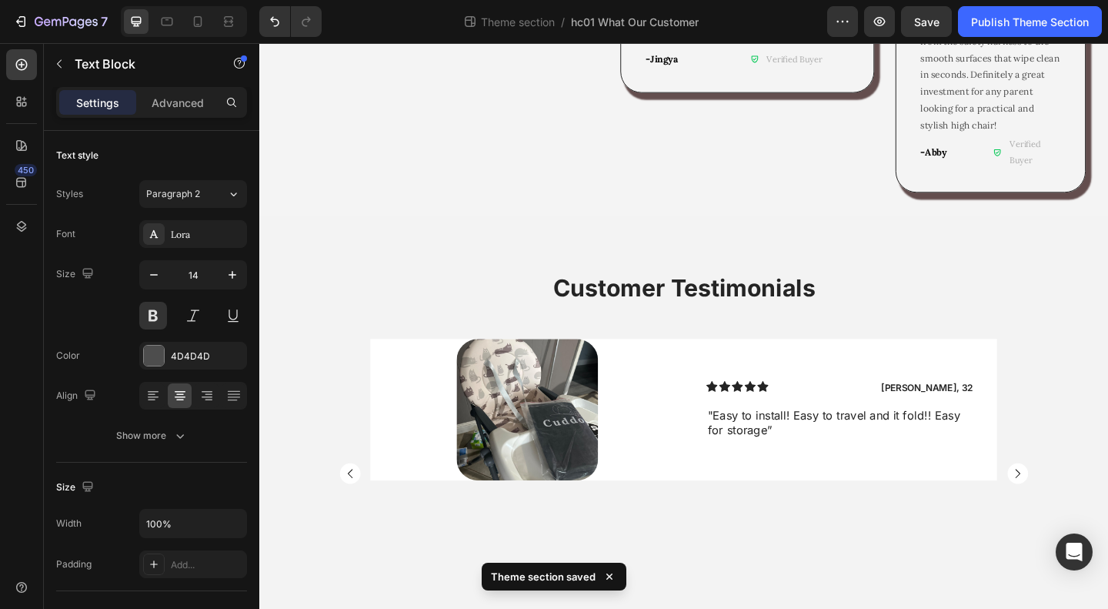
scroll to position [1362, 0]
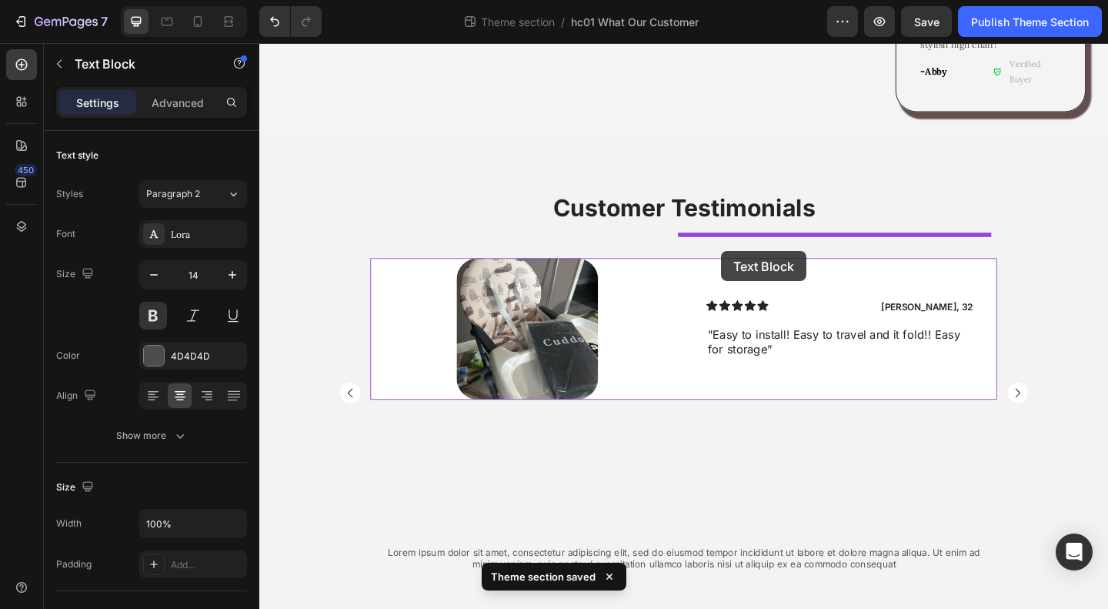
drag, startPoint x: 326, startPoint y: 195, endPoint x: 762, endPoint y: 269, distance: 442.7
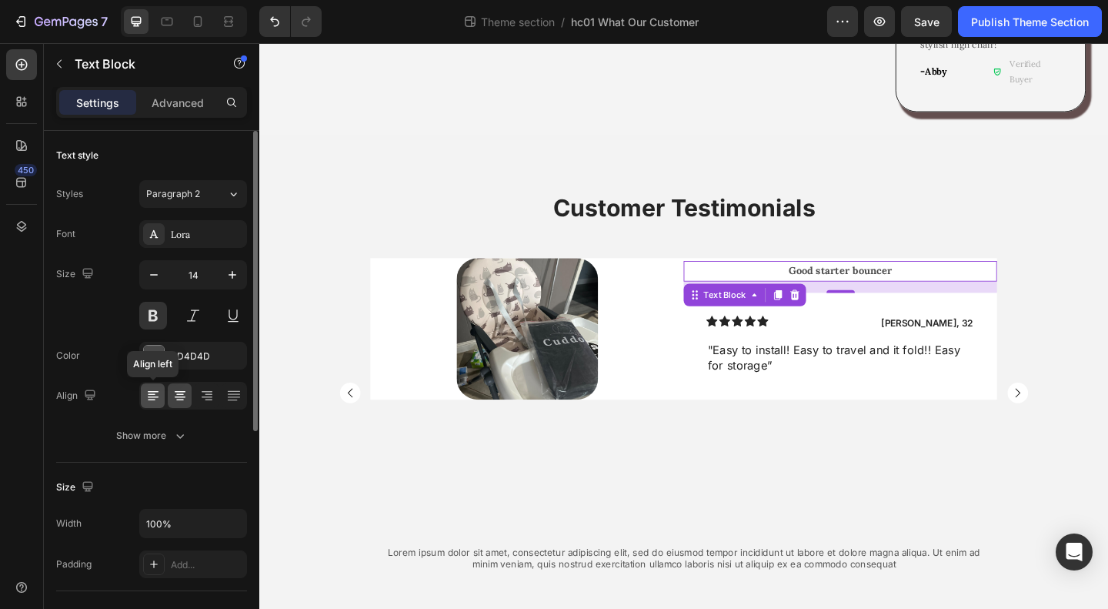
click at [152, 399] on icon at bounding box center [152, 400] width 8 height 2
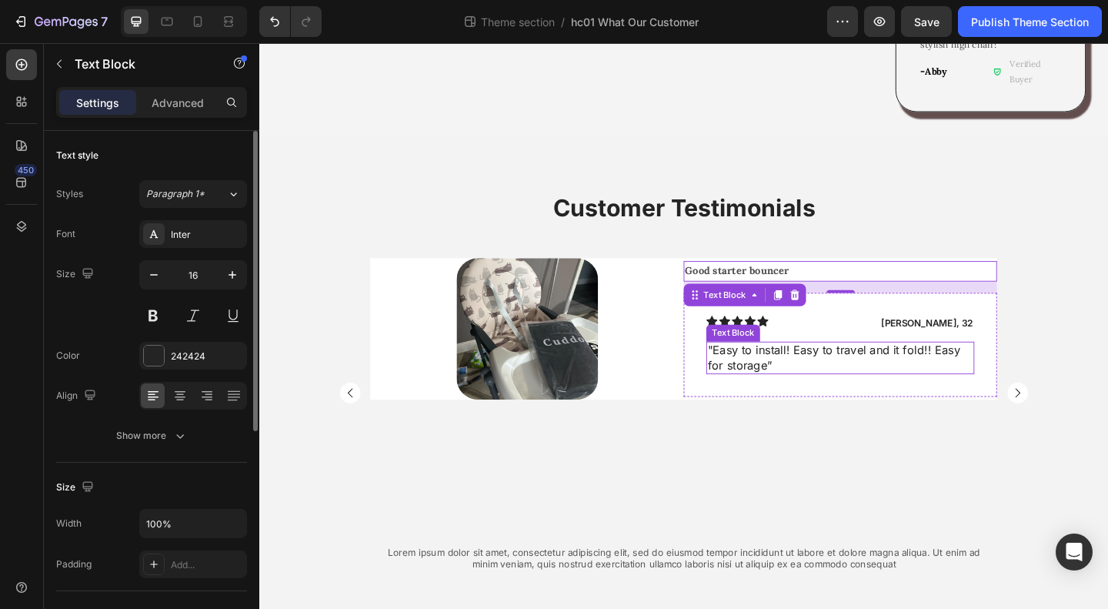
click at [858, 369] on p "" Easy to install! Easy to travel and it fold!! Easy for storage ”" at bounding box center [891, 385] width 289 height 32
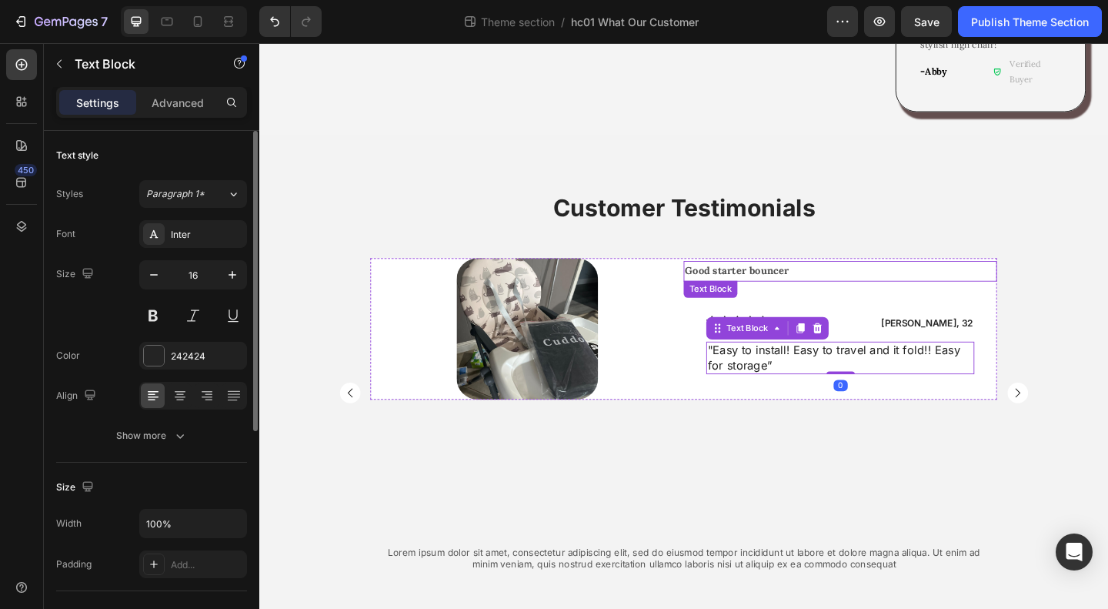
click at [823, 284] on strong "Good starter bouncer" at bounding box center [779, 291] width 113 height 14
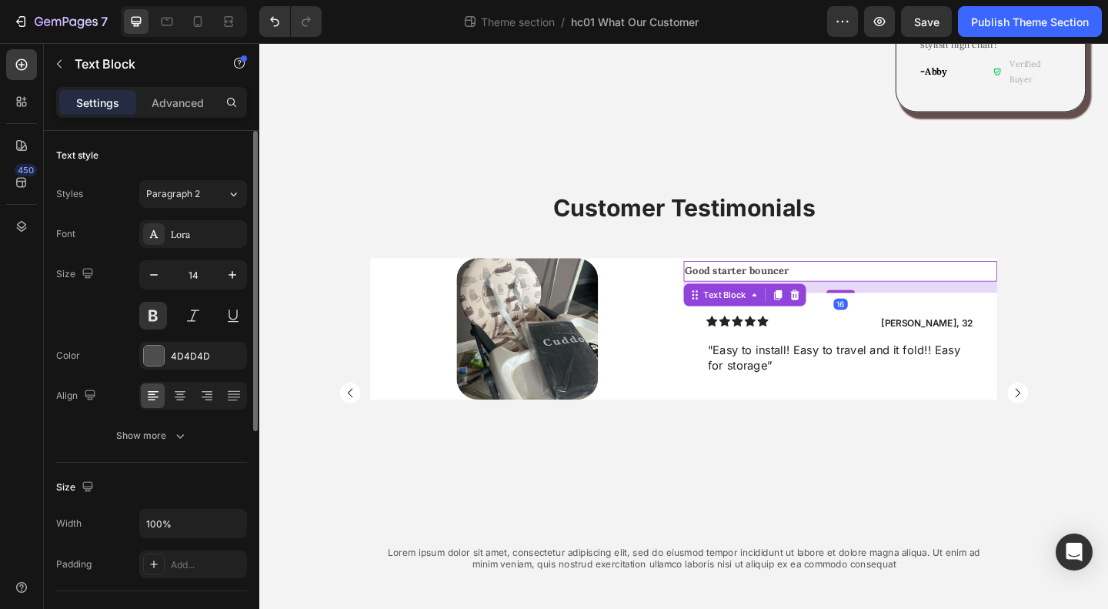
click at [1016, 302] on div "16" at bounding box center [891, 308] width 341 height 12
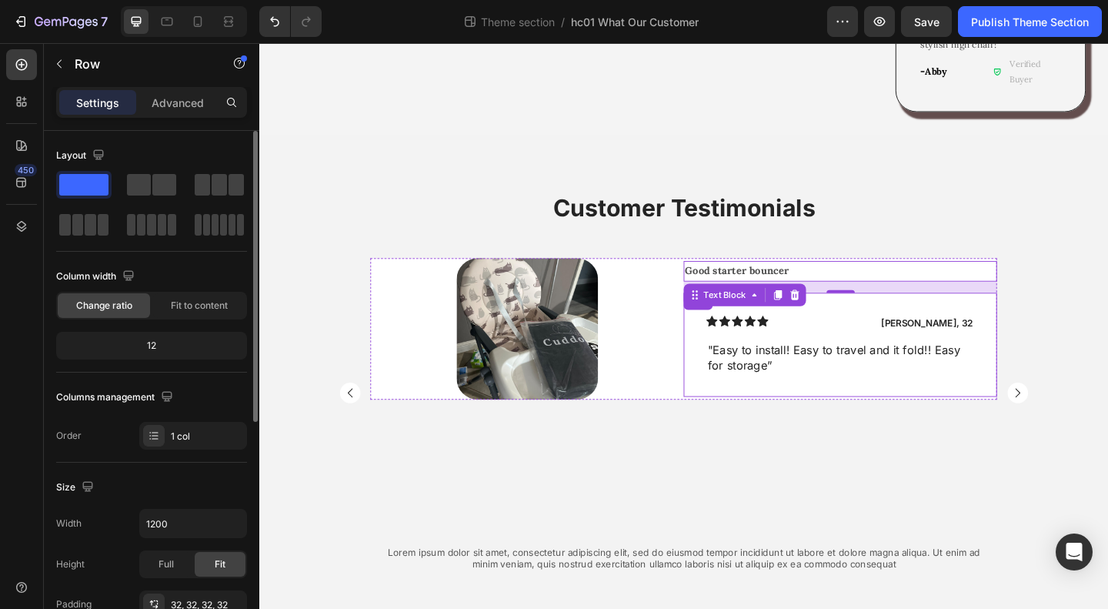
click at [1024, 315] on div "Icon Icon Icon Icon Icon Icon List James, 32 Text Block Row " Easy to install! …" at bounding box center [891, 371] width 341 height 113
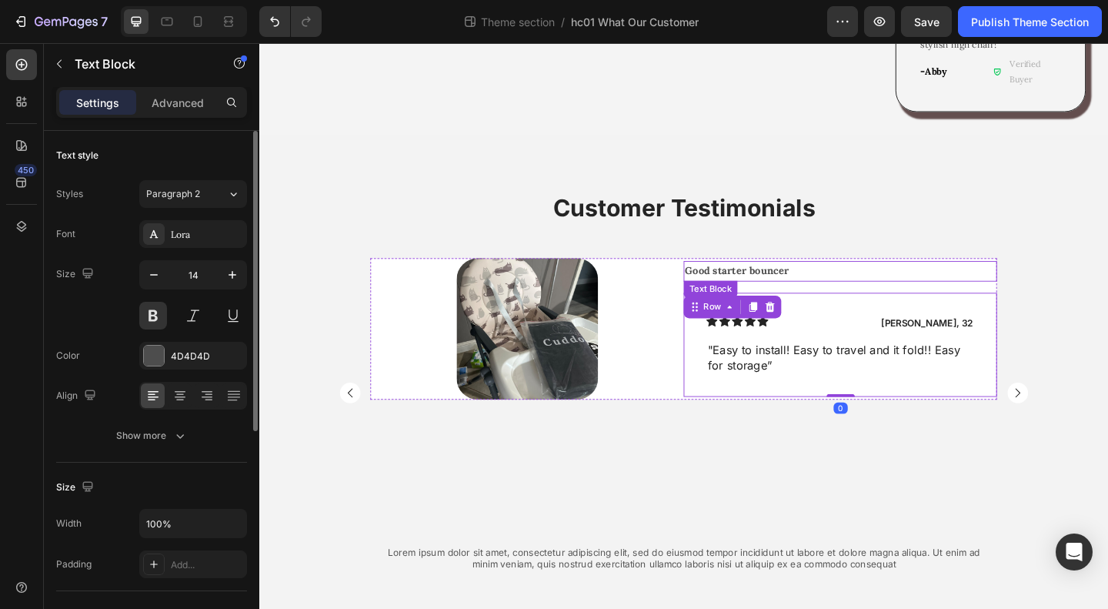
click at [843, 282] on p "Good starter bouncer" at bounding box center [892, 291] width 338 height 19
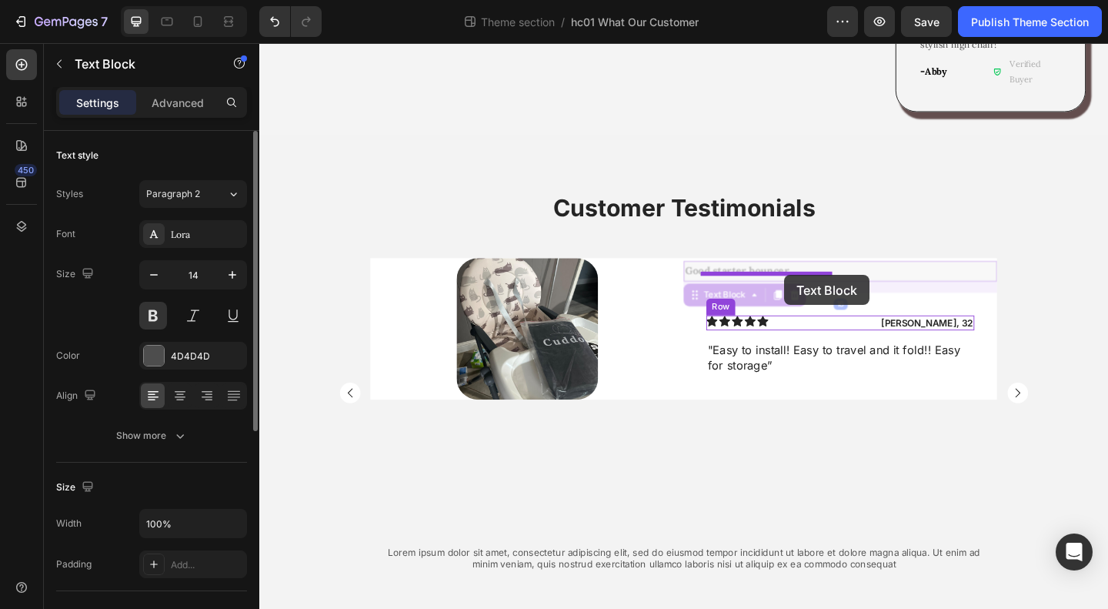
drag, startPoint x: 730, startPoint y: 277, endPoint x: 830, endPoint y: 296, distance: 102.5
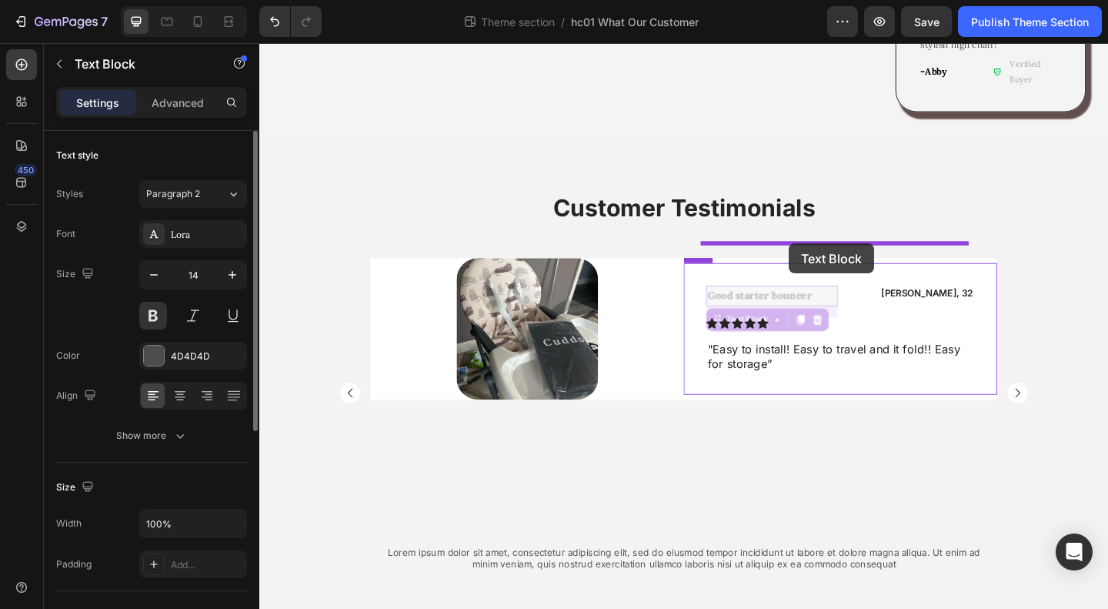
drag, startPoint x: 749, startPoint y: 299, endPoint x: 835, endPoint y: 261, distance: 94.4
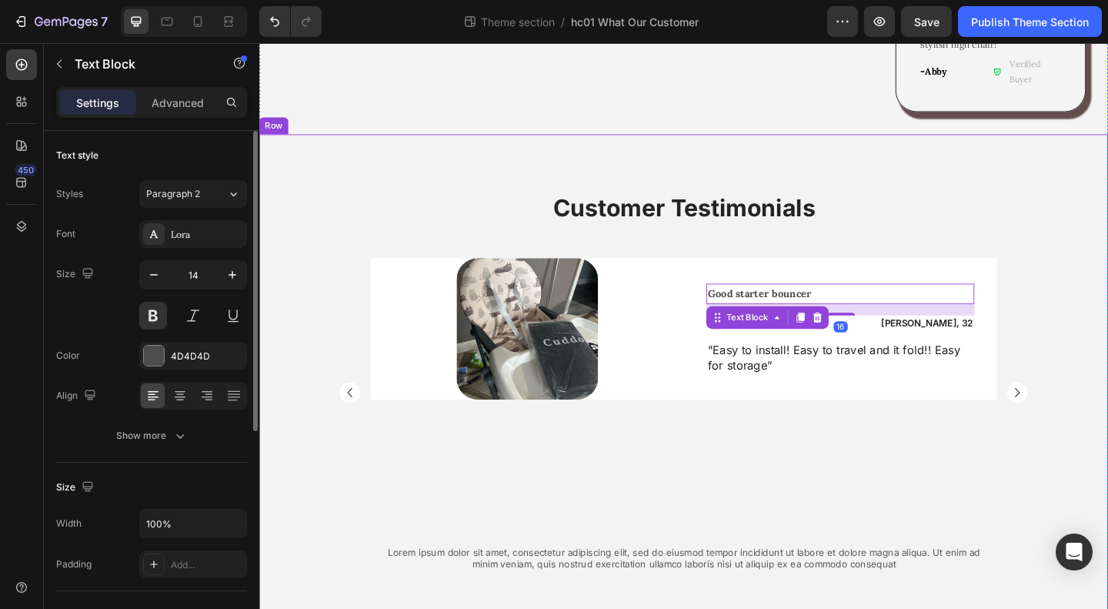
click at [1107, 369] on div "Customer Testimonials Heading Image Row Good starter bouncer Text Block 16 Icon…" at bounding box center [720, 423] width 923 height 438
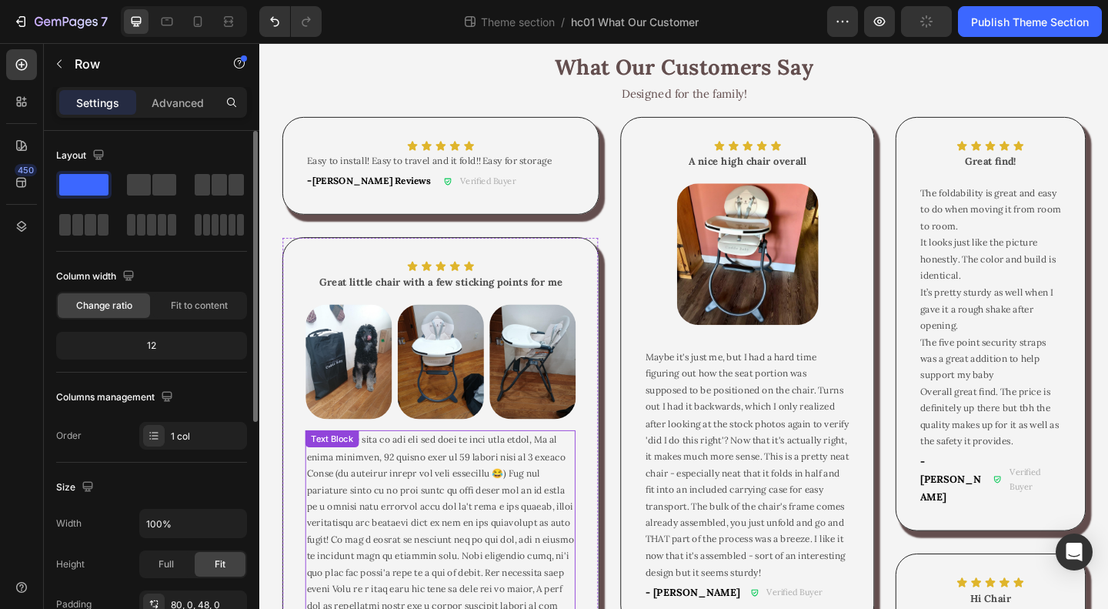
scroll to position [0, 0]
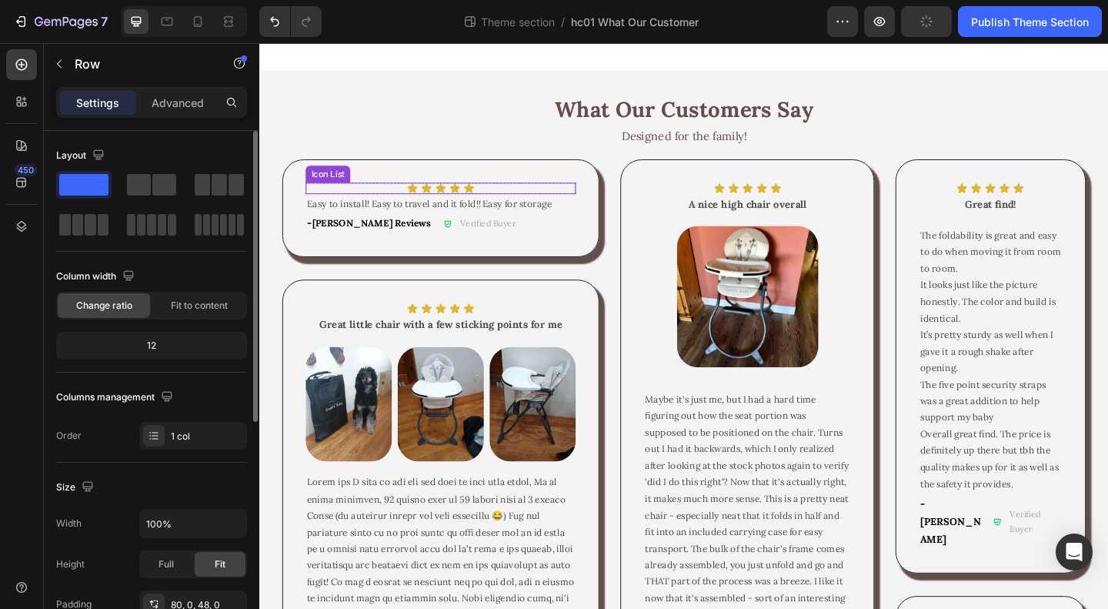
click at [446, 198] on div "Icon Icon Icon Icon Icon" at bounding box center [456, 201] width 294 height 12
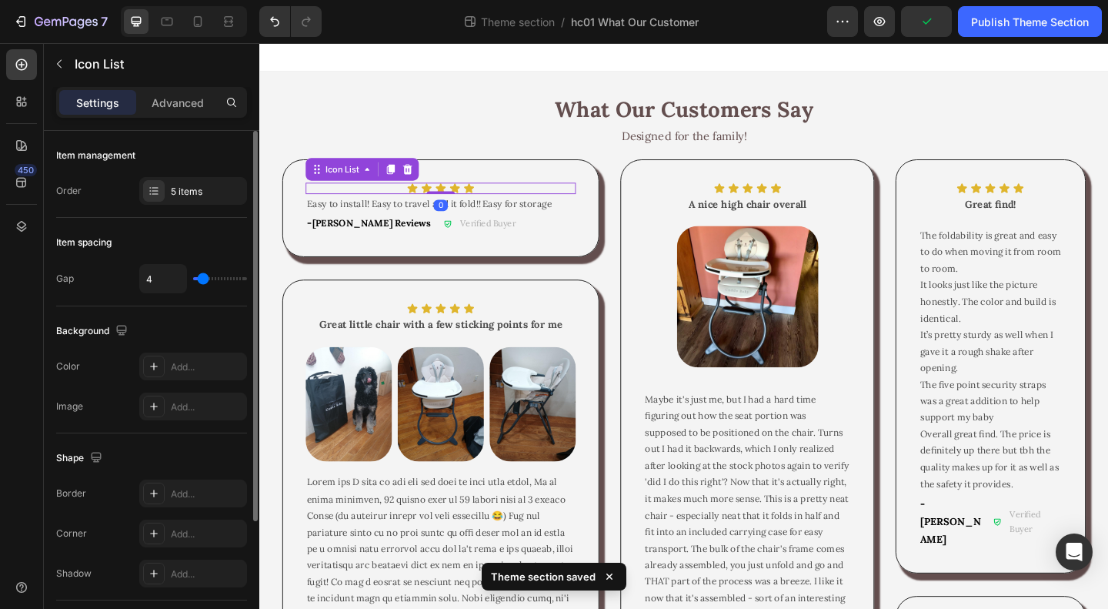
click at [397, 198] on div "Icon Icon Icon Icon Icon" at bounding box center [456, 201] width 294 height 12
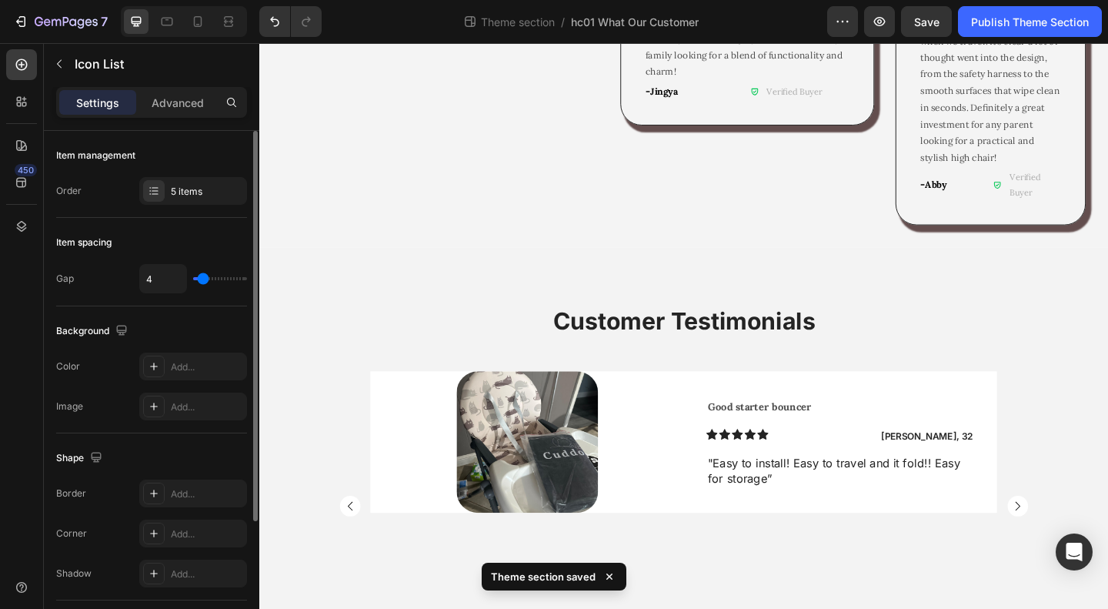
scroll to position [1362, 0]
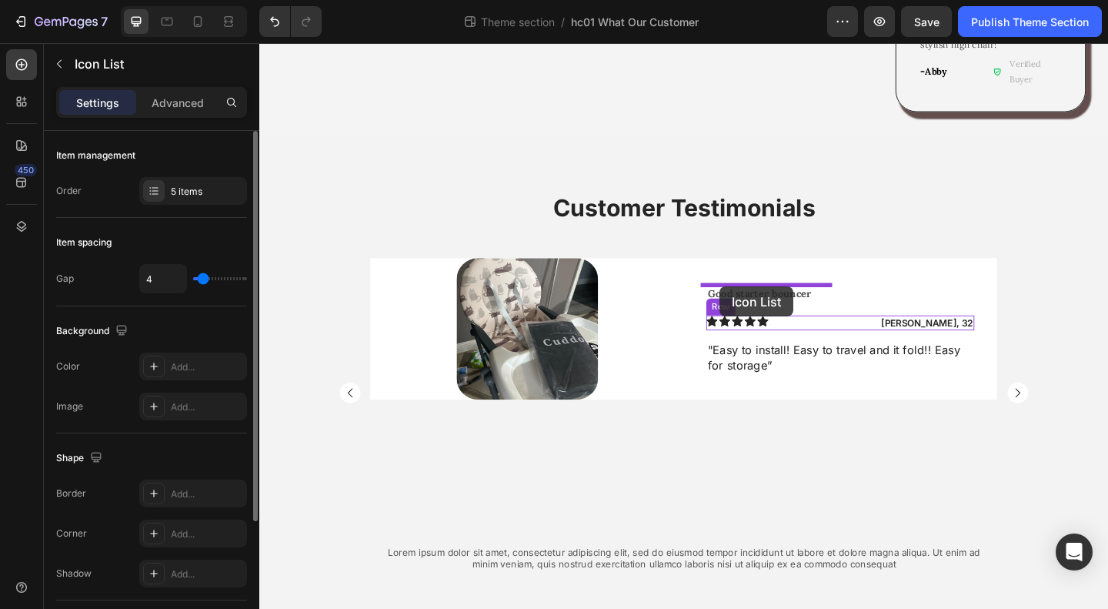
drag, startPoint x: 326, startPoint y: 182, endPoint x: 760, endPoint y: 308, distance: 452.7
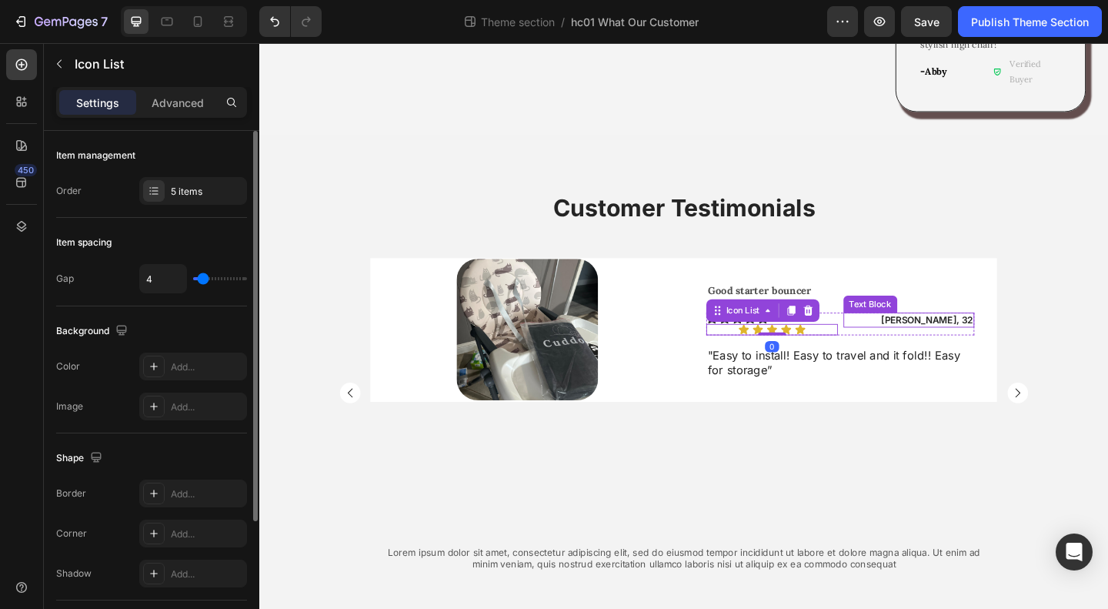
click at [921, 303] on p "Good starter bouncer" at bounding box center [891, 312] width 289 height 19
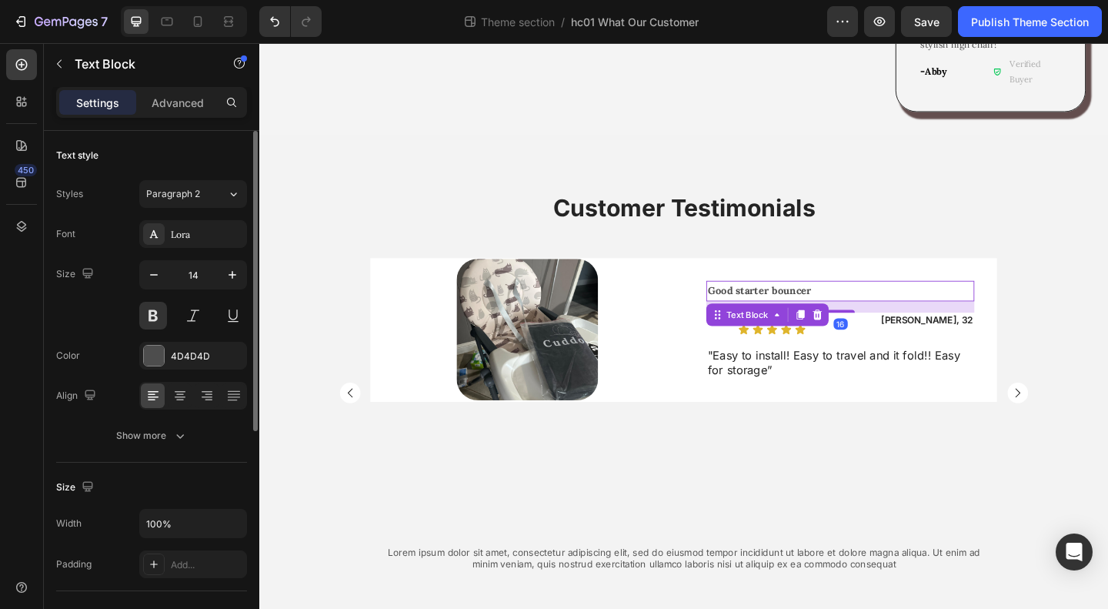
click at [850, 326] on div "Text Block" at bounding box center [812, 338] width 133 height 25
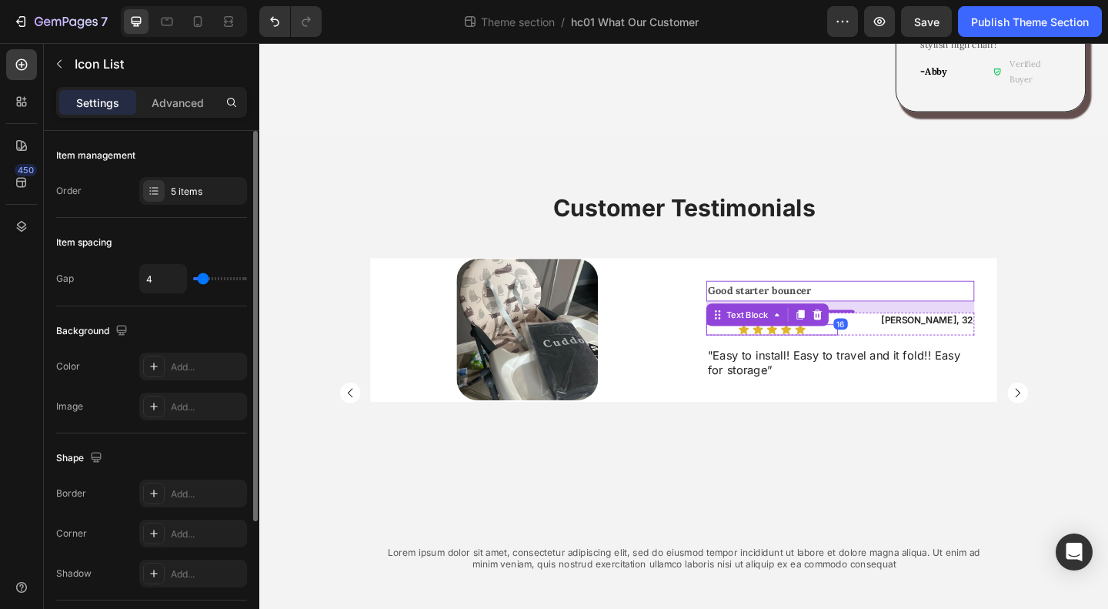
click at [860, 349] on div "Icon Icon Icon Icon Icon" at bounding box center [817, 355] width 143 height 12
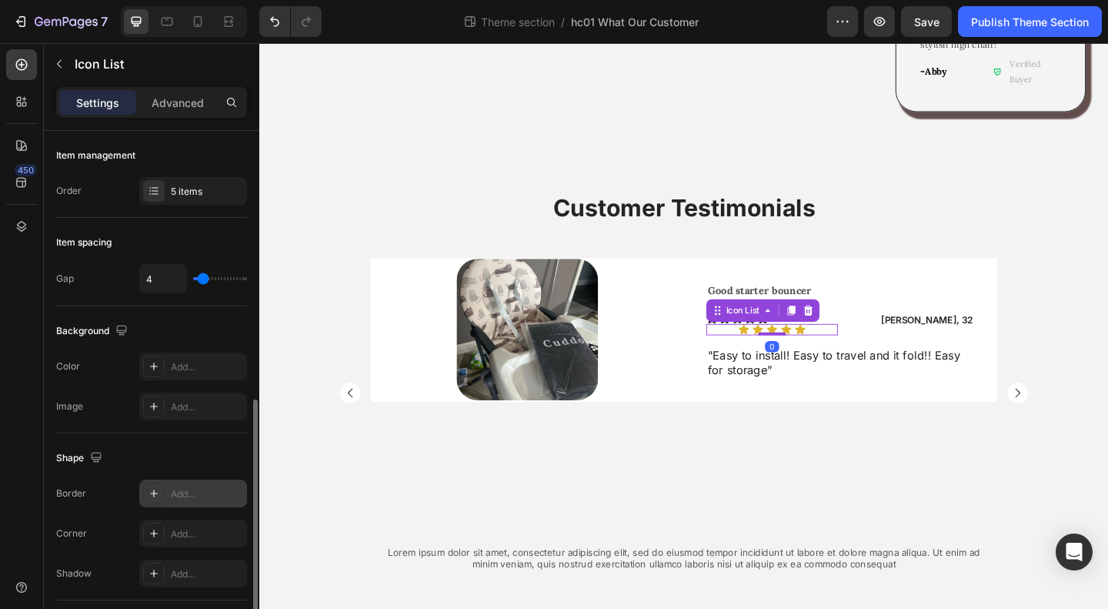
scroll to position [177, 0]
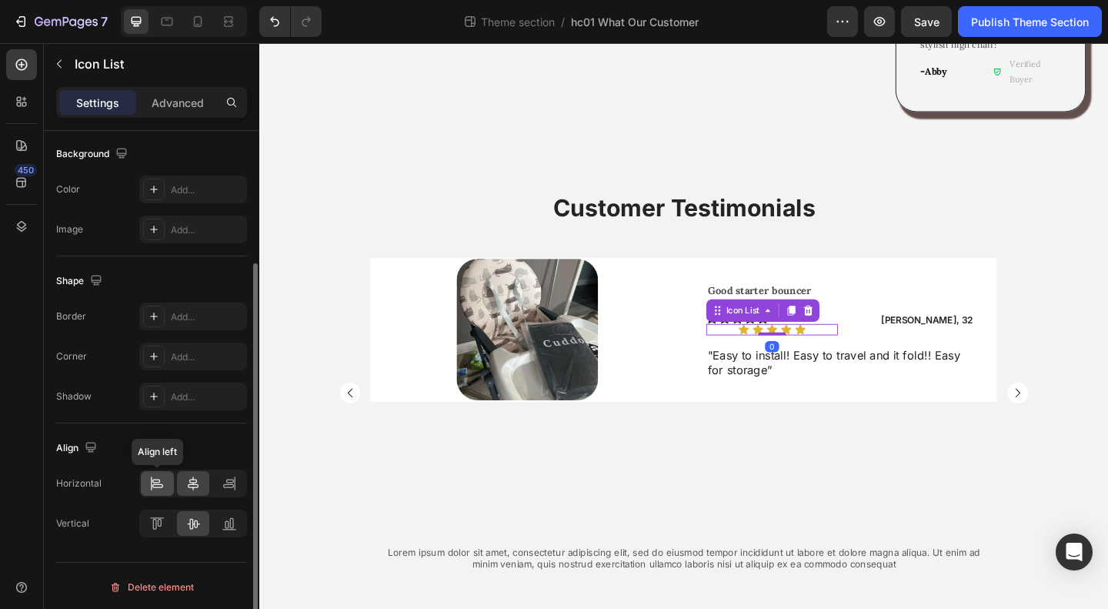
click at [157, 490] on div at bounding box center [157, 483] width 33 height 25
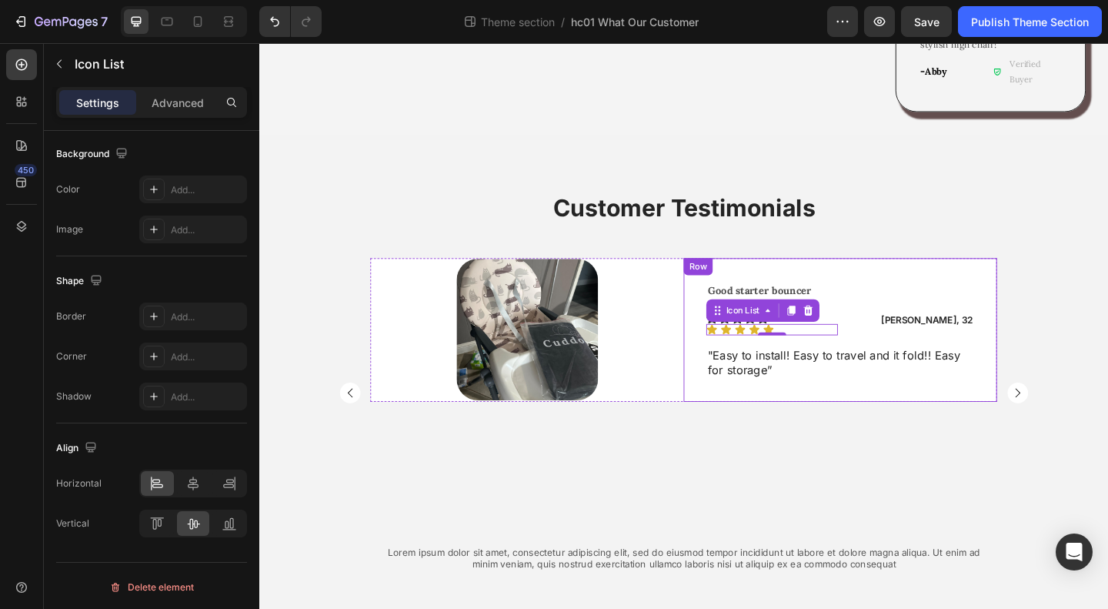
click at [895, 302] on div "Good starter bouncer Text Block Icon Icon Icon Icon Icon Icon List Icon Icon Ic…" at bounding box center [892, 355] width 292 height 107
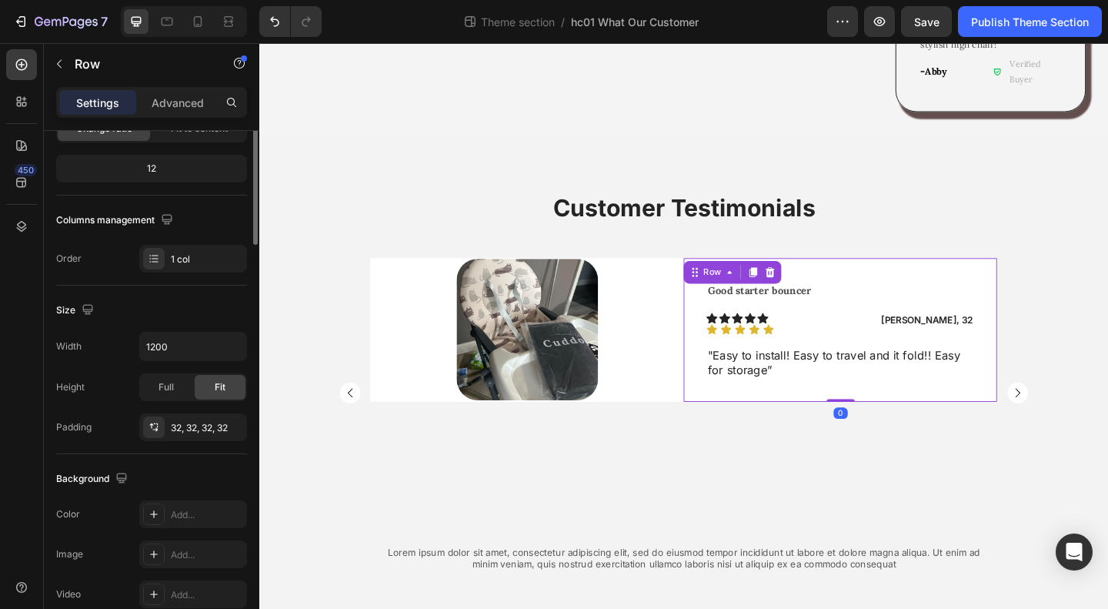
scroll to position [0, 0]
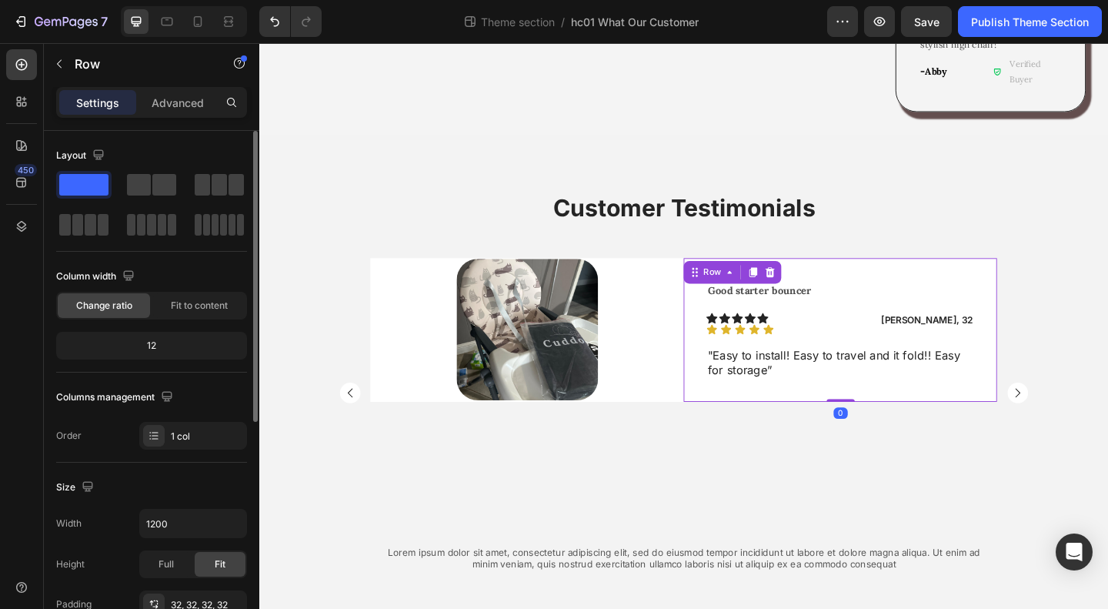
click at [826, 336] on div "Icon Icon Icon Icon Icon" at bounding box center [817, 342] width 143 height 12
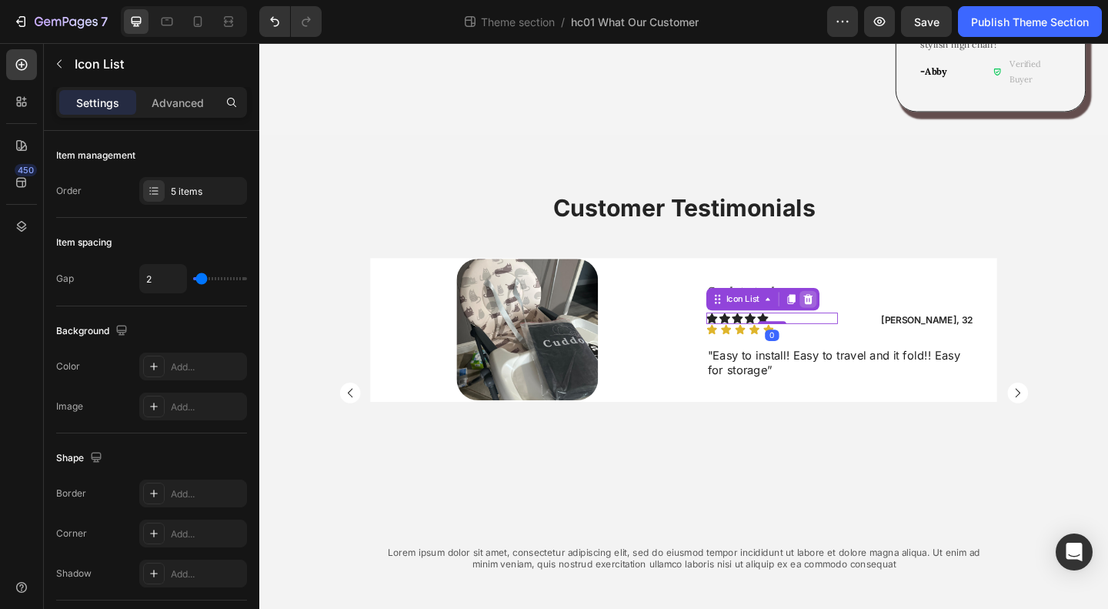
click at [850, 316] on icon at bounding box center [856, 322] width 12 height 12
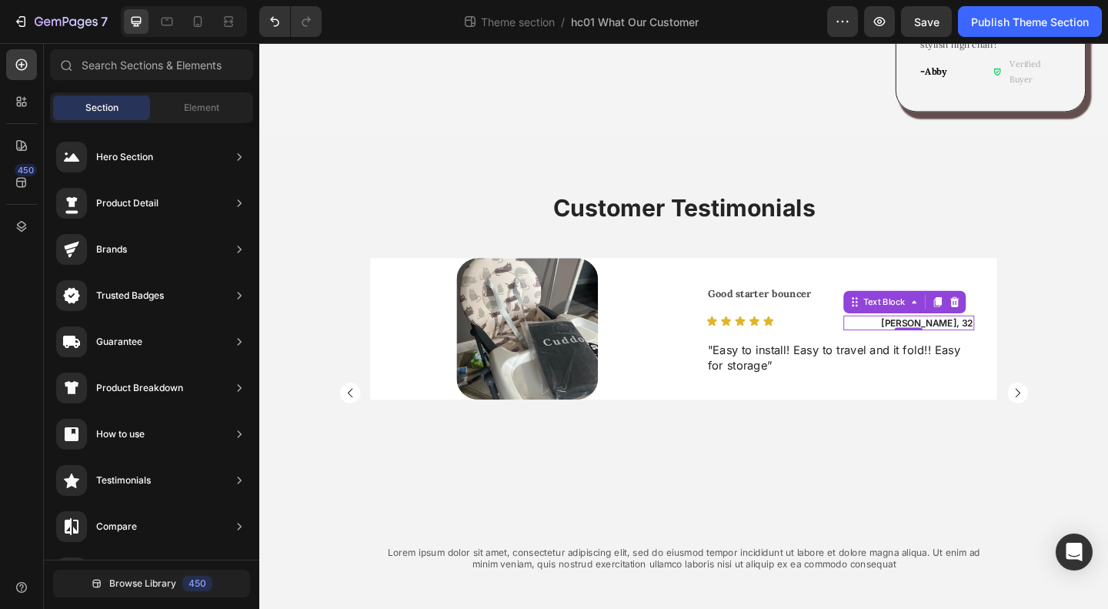
click at [996, 341] on p "James, 32" at bounding box center [967, 347] width 140 height 13
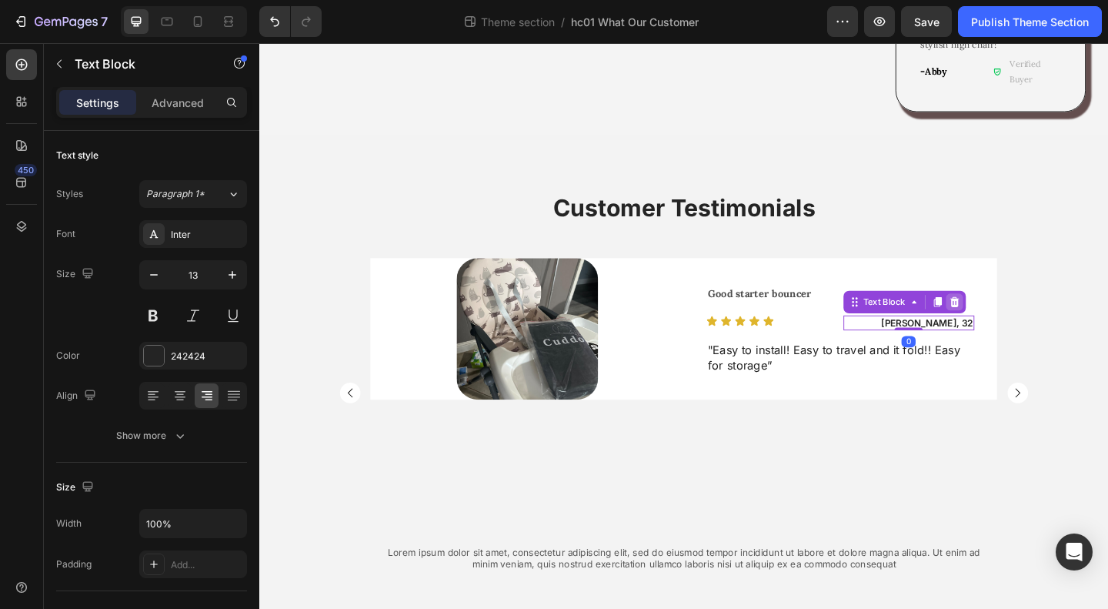
click at [1015, 319] on icon at bounding box center [1016, 325] width 12 height 12
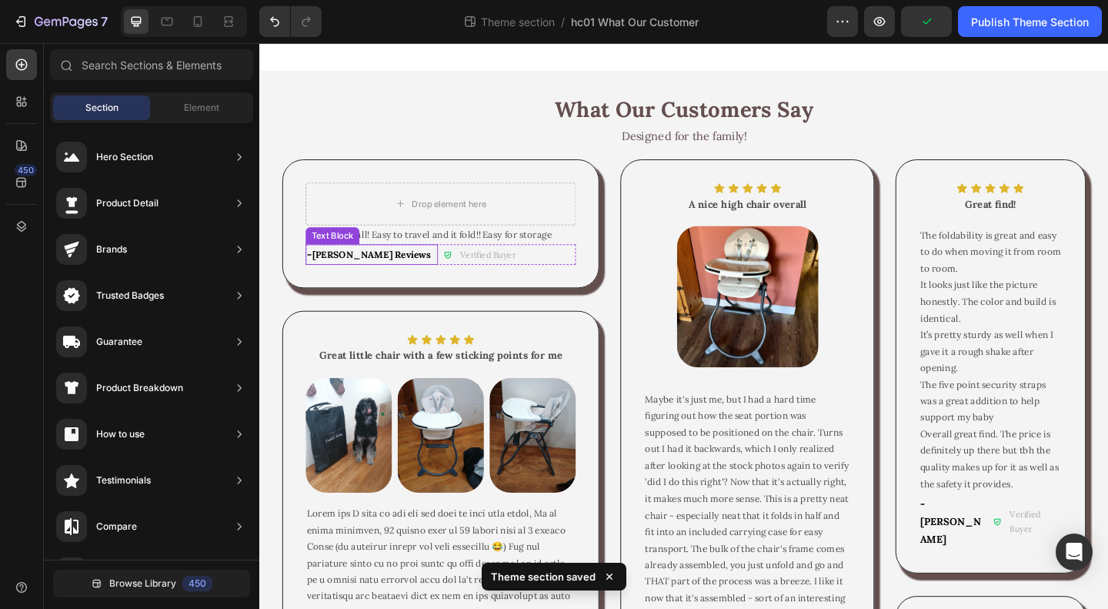
click at [375, 273] on span "Monika Reviews" at bounding box center [380, 272] width 129 height 13
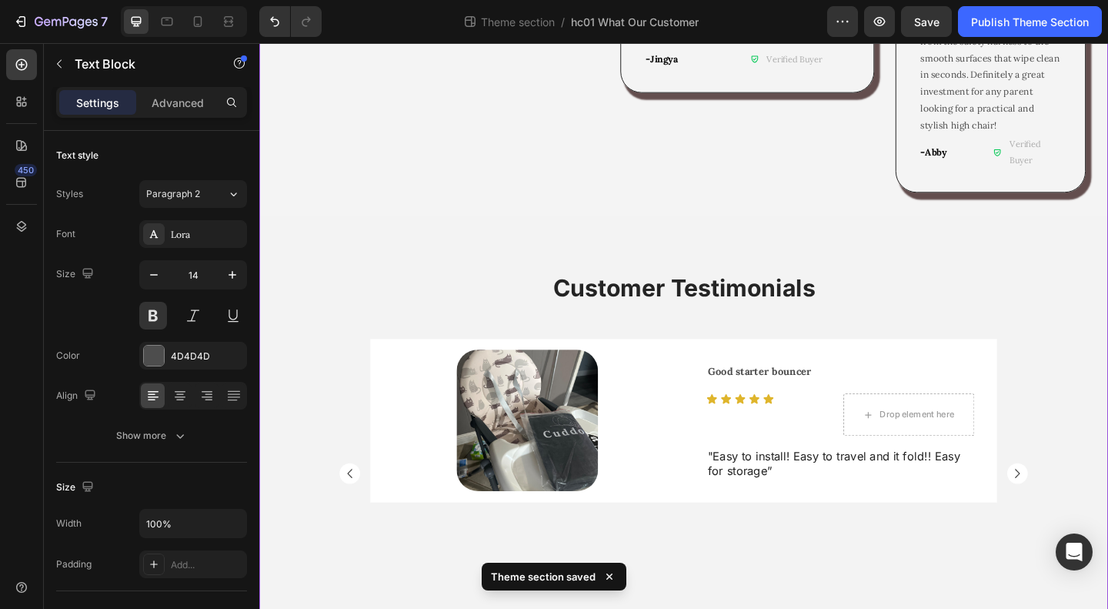
scroll to position [1362, 0]
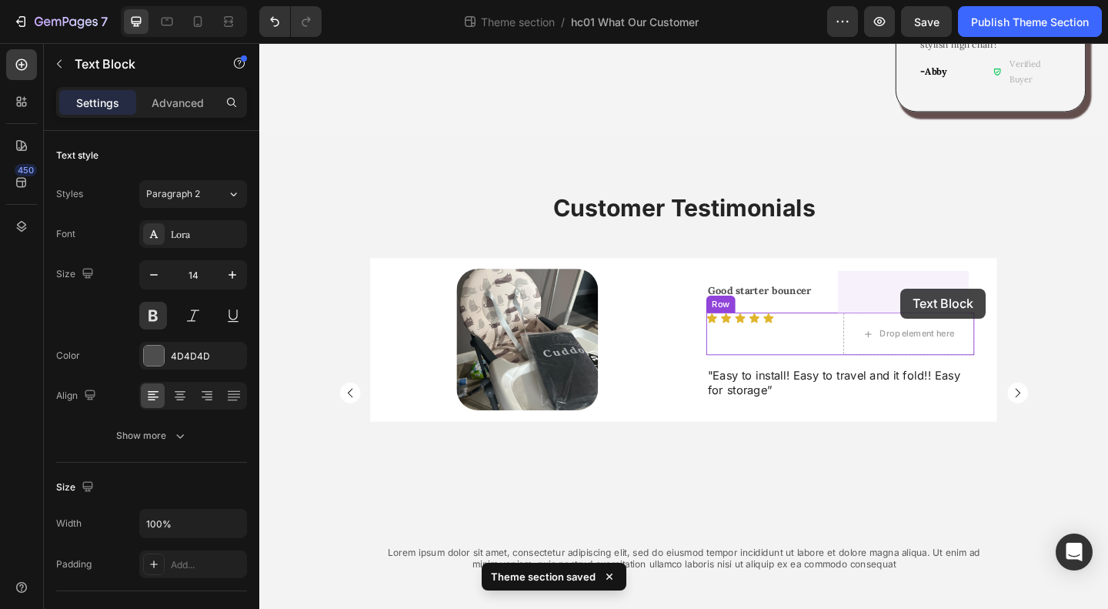
drag, startPoint x: 325, startPoint y: 248, endPoint x: 957, endPoint y: 310, distance: 634.9
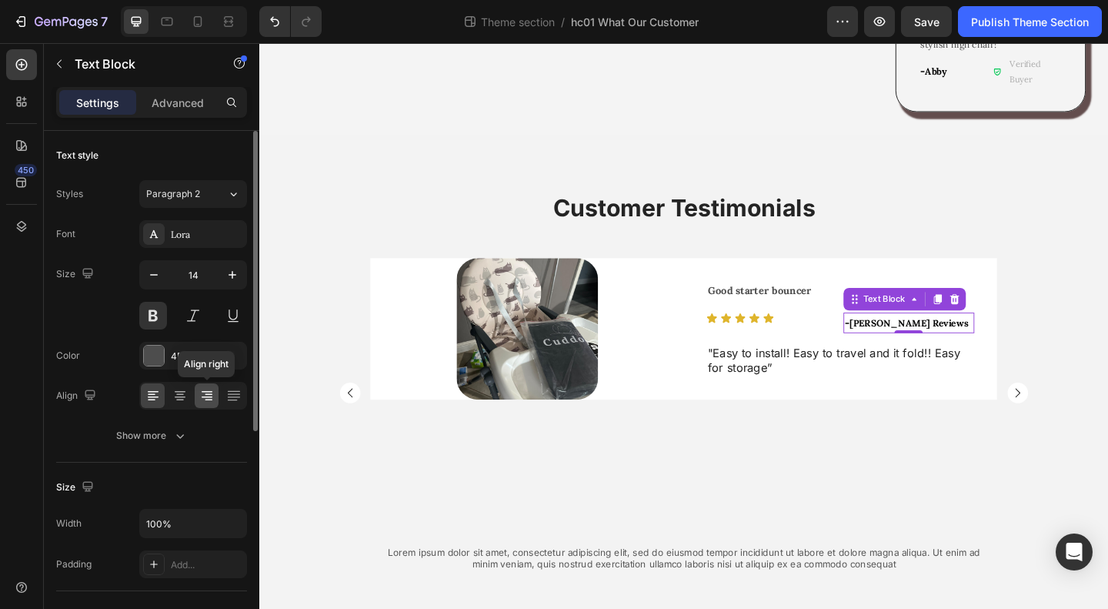
click at [203, 396] on icon at bounding box center [207, 397] width 11 height 2
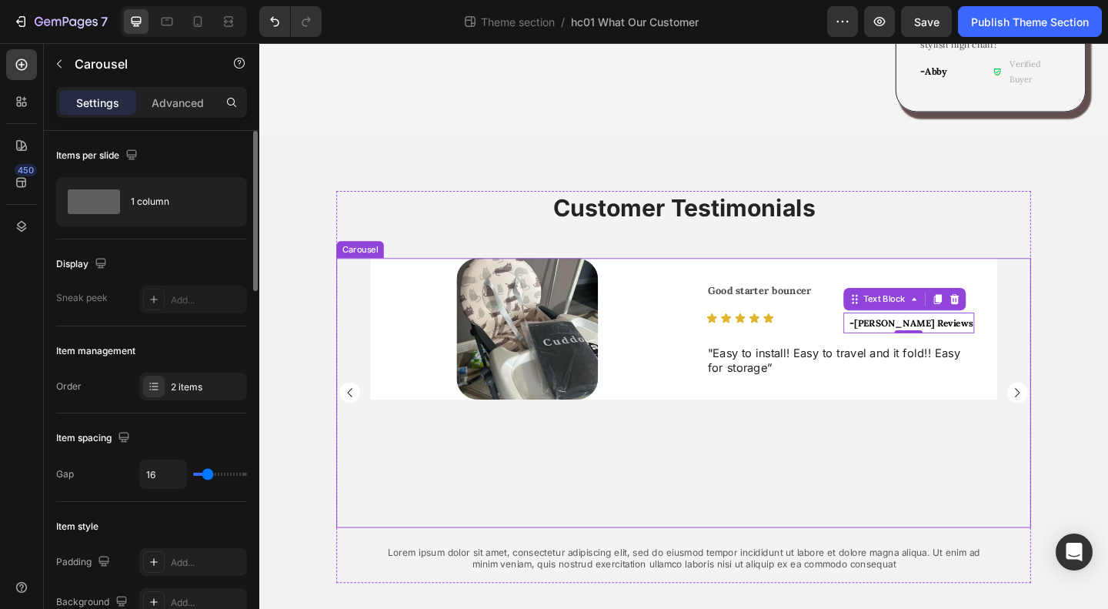
click at [920, 452] on div "Image Row Good starter bouncer Text Block Icon Icon Icon Icon Icon Icon List - …" at bounding box center [721, 423] width 682 height 293
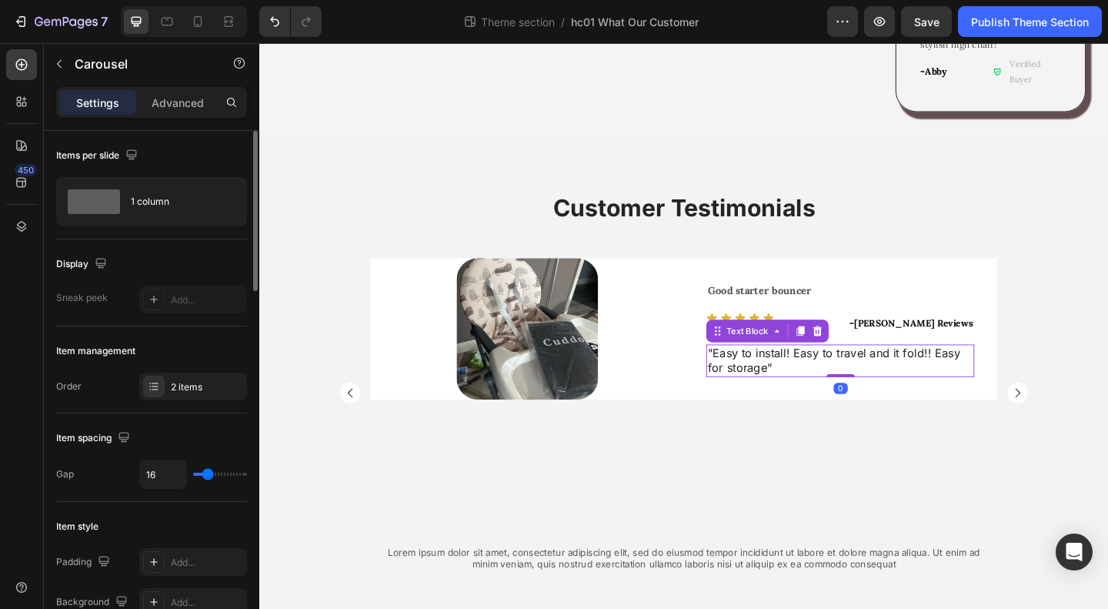
click at [822, 371] on div "" Easy to install! Easy to travel and it fold!! Easy for storage ”" at bounding box center [892, 388] width 292 height 35
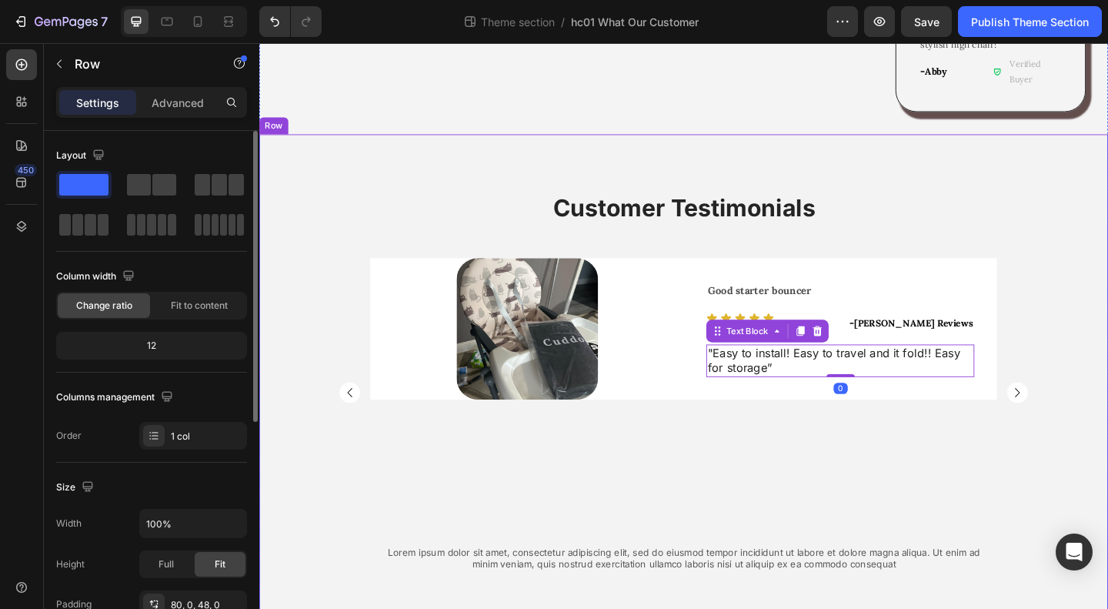
click at [1097, 317] on div "Customer Testimonials Heading Image Row Good starter bouncer Text Block Icon Ic…" at bounding box center [720, 423] width 923 height 438
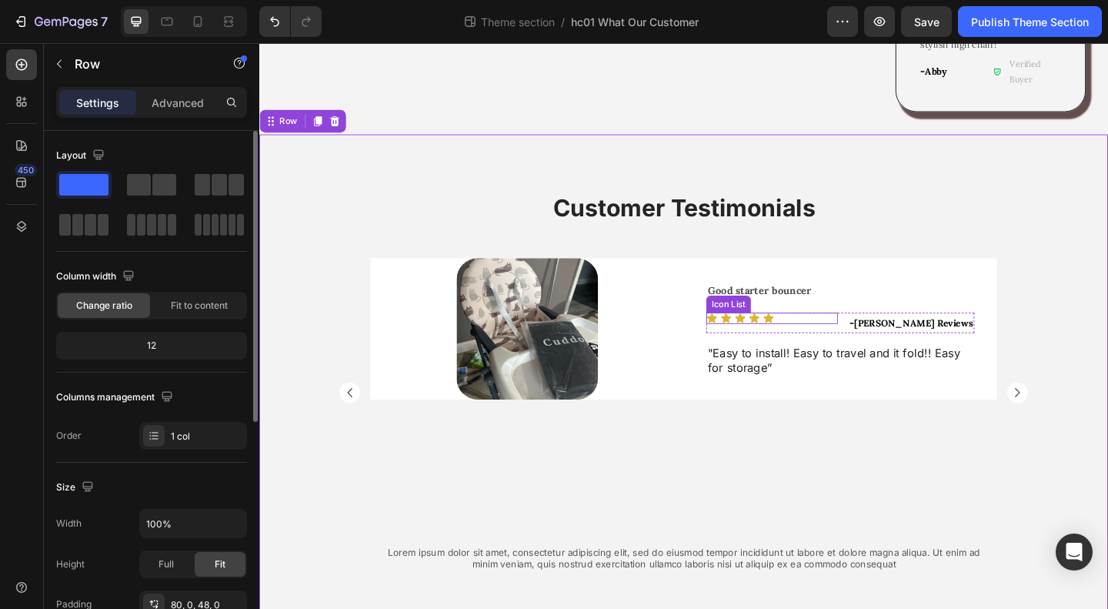
click at [858, 336] on div "Icon Icon Icon Icon Icon" at bounding box center [817, 342] width 143 height 12
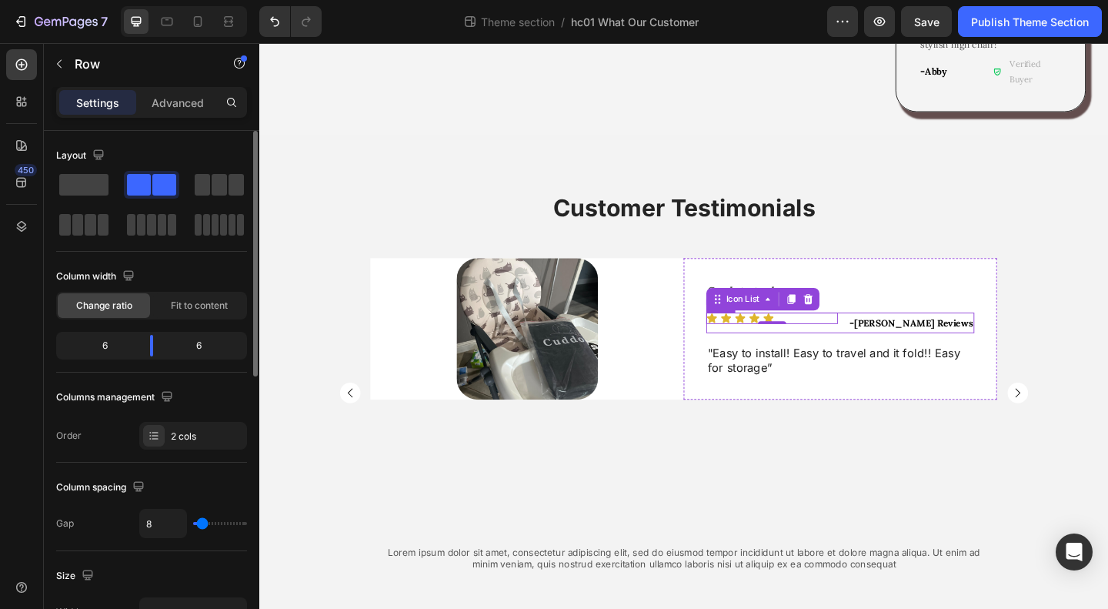
click at [780, 336] on div "Icon Icon Icon Icon Icon Icon List 0" at bounding box center [817, 347] width 143 height 22
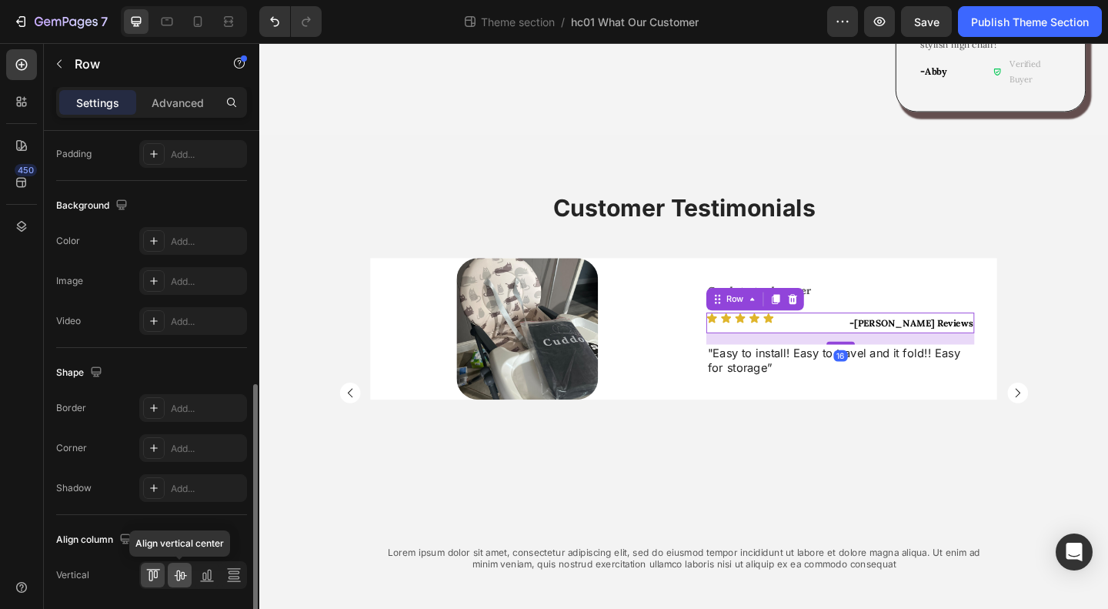
click at [185, 569] on icon at bounding box center [179, 574] width 15 height 15
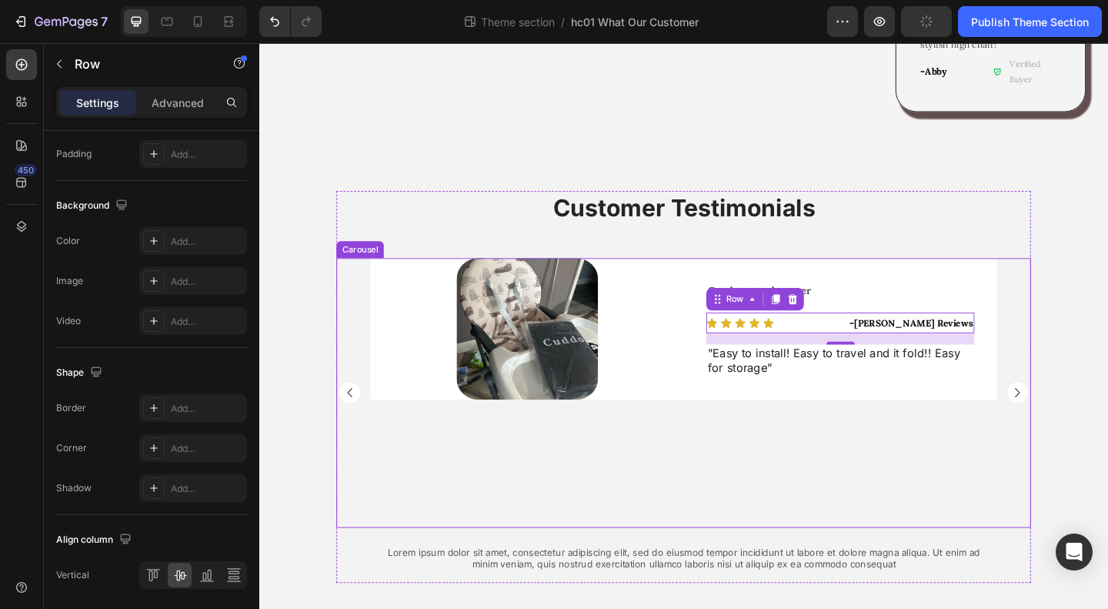
click at [920, 455] on div "Image Row Good starter bouncer Text Block Icon Icon Icon Icon Icon Icon List - …" at bounding box center [721, 423] width 682 height 293
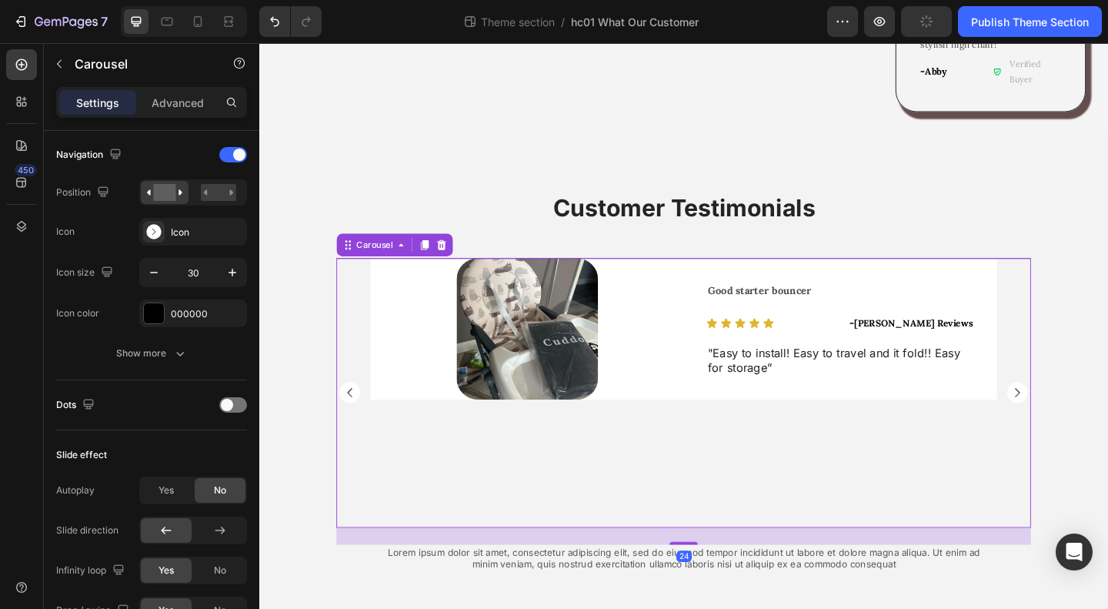
scroll to position [0, 0]
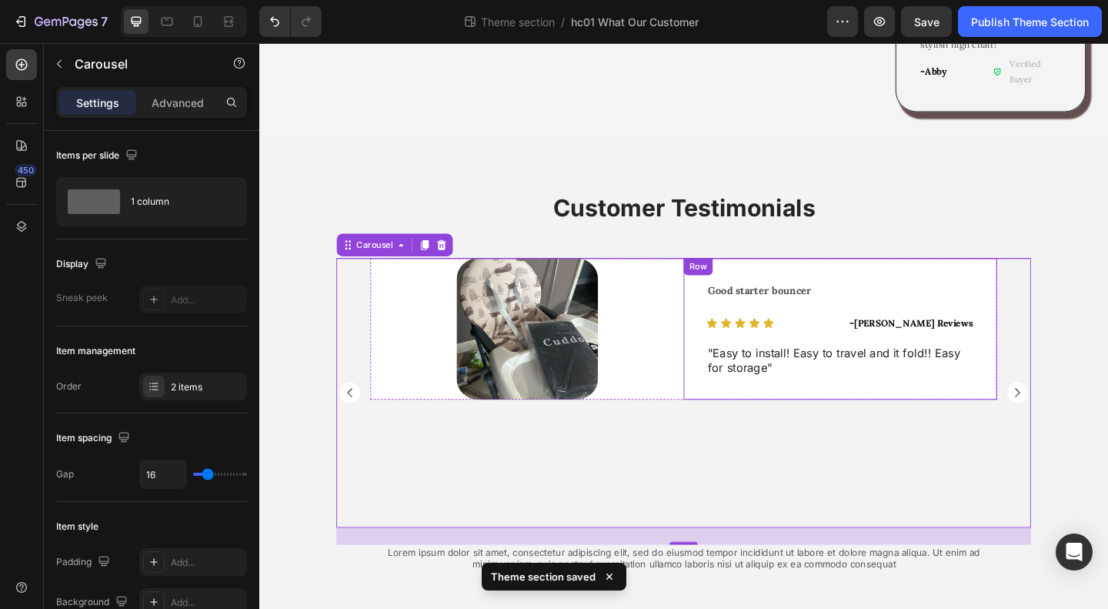
click at [713, 368] on div at bounding box center [550, 354] width 341 height 154
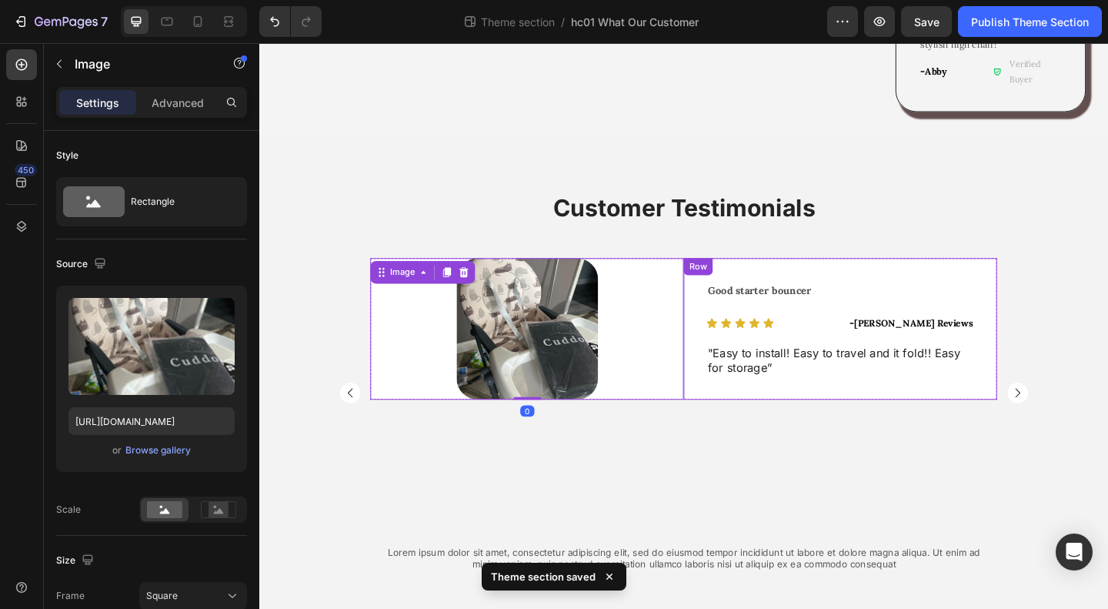
click at [820, 381] on div "Good starter bouncer Text Block Icon Icon Icon Icon Icon Icon List - Monika Rev…" at bounding box center [891, 354] width 341 height 154
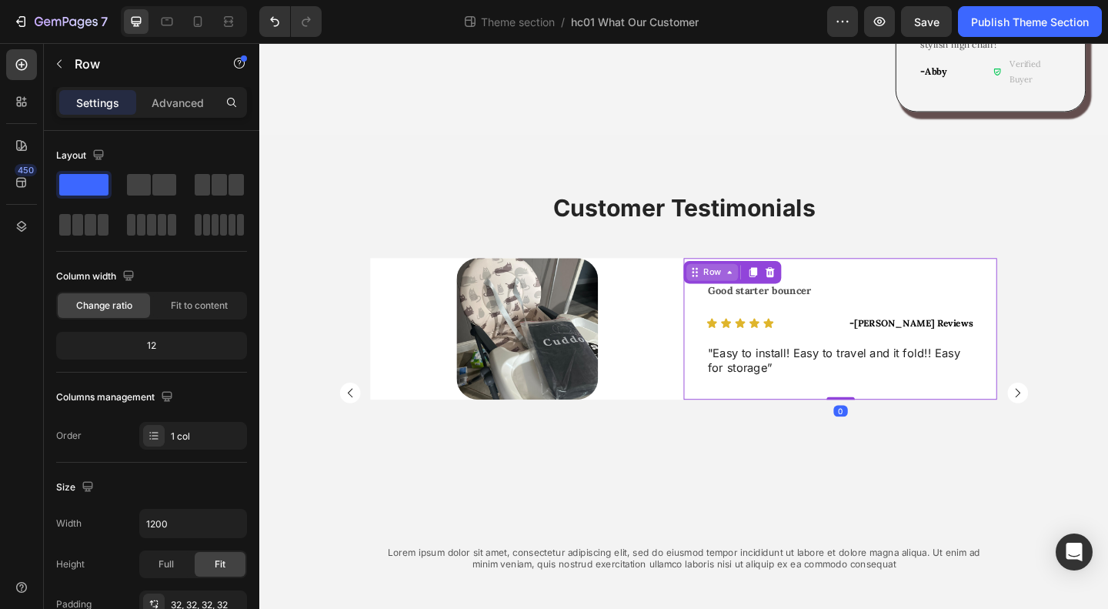
click at [744, 286] on div "Row" at bounding box center [752, 293] width 25 height 14
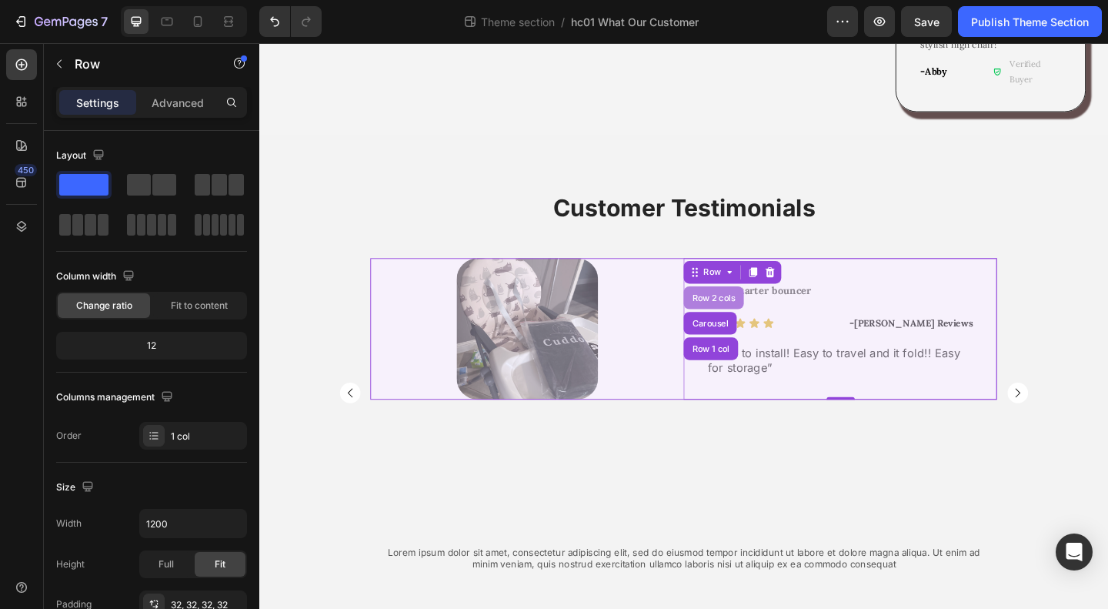
click at [749, 316] on div "Row 2 cols" at bounding box center [753, 320] width 53 height 9
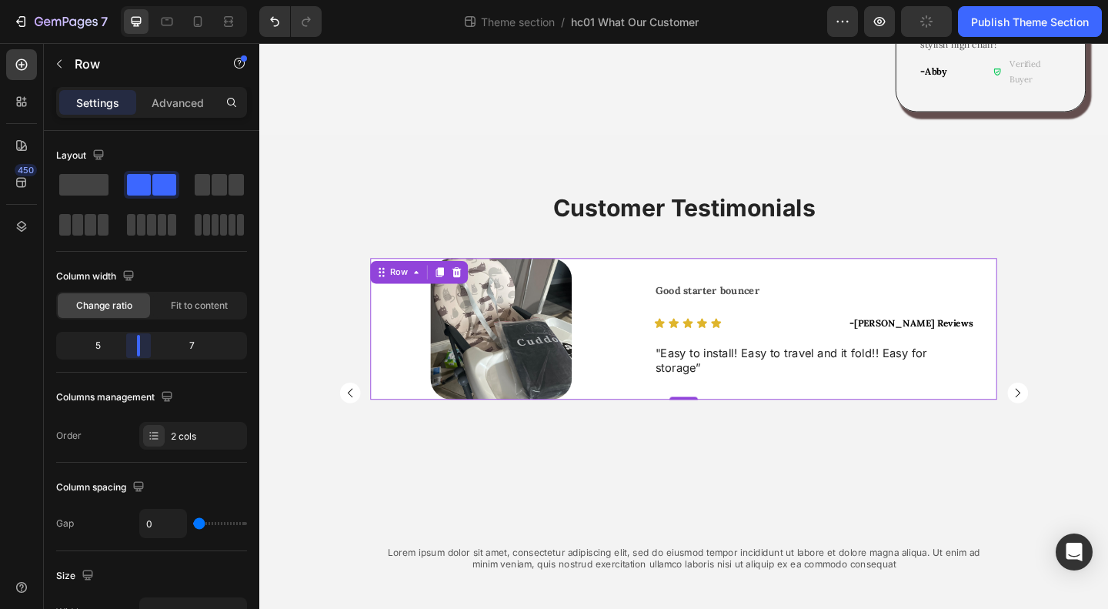
drag, startPoint x: 145, startPoint y: 352, endPoint x: 135, endPoint y: 350, distance: 9.4
click at [722, 458] on div "Image Row Good starter bouncer Text Block Icon Icon Icon Icon Icon Icon List - …" at bounding box center [721, 423] width 682 height 293
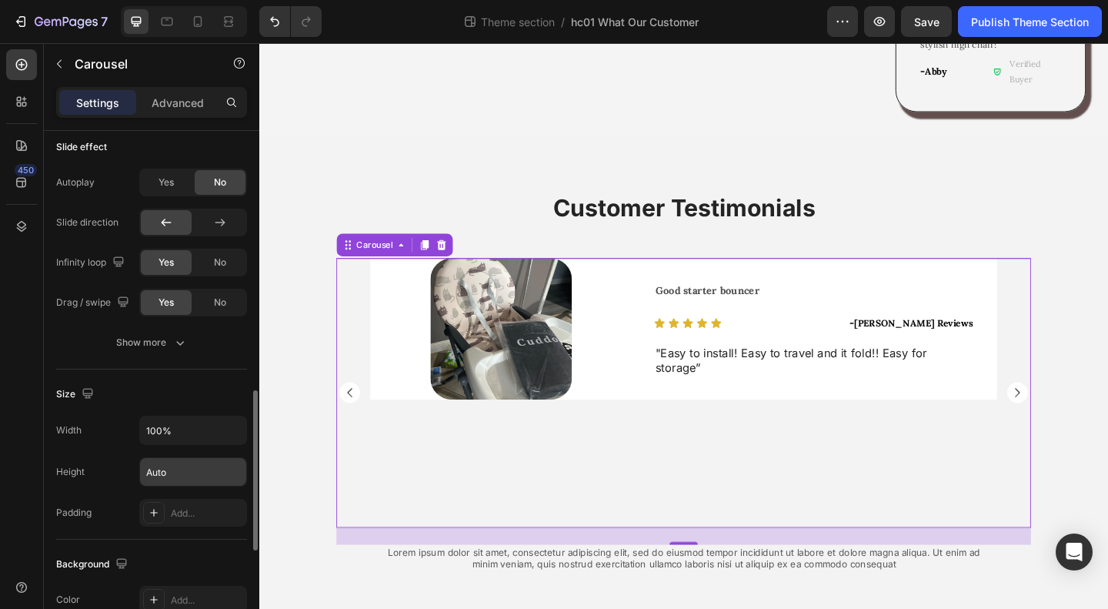
scroll to position [1077, 0]
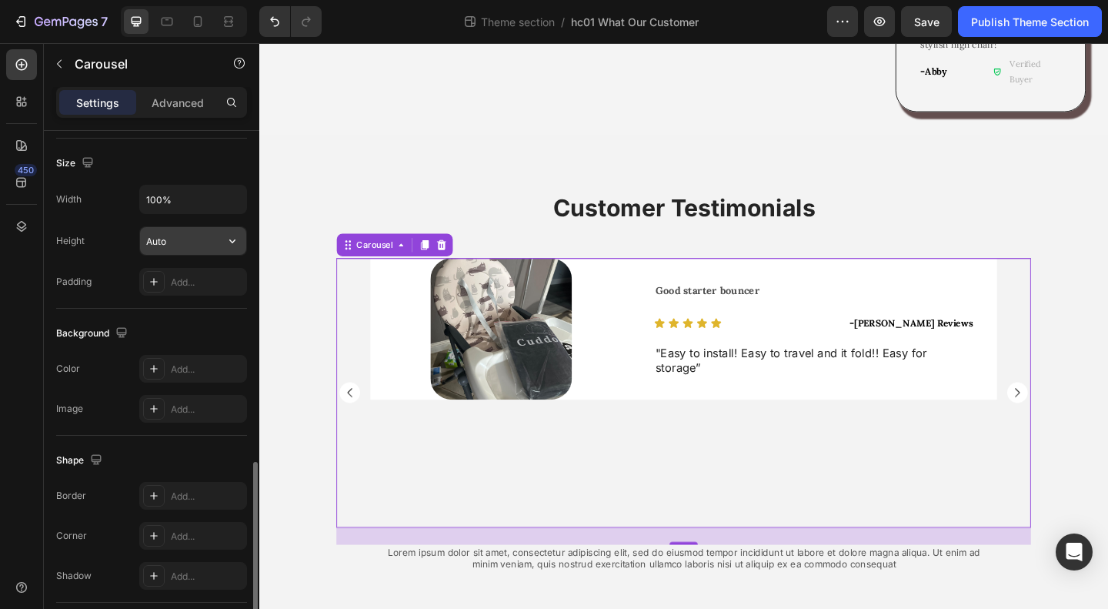
click at [186, 238] on input "Auto" at bounding box center [193, 241] width 106 height 28
click at [228, 238] on icon "button" at bounding box center [232, 240] width 15 height 15
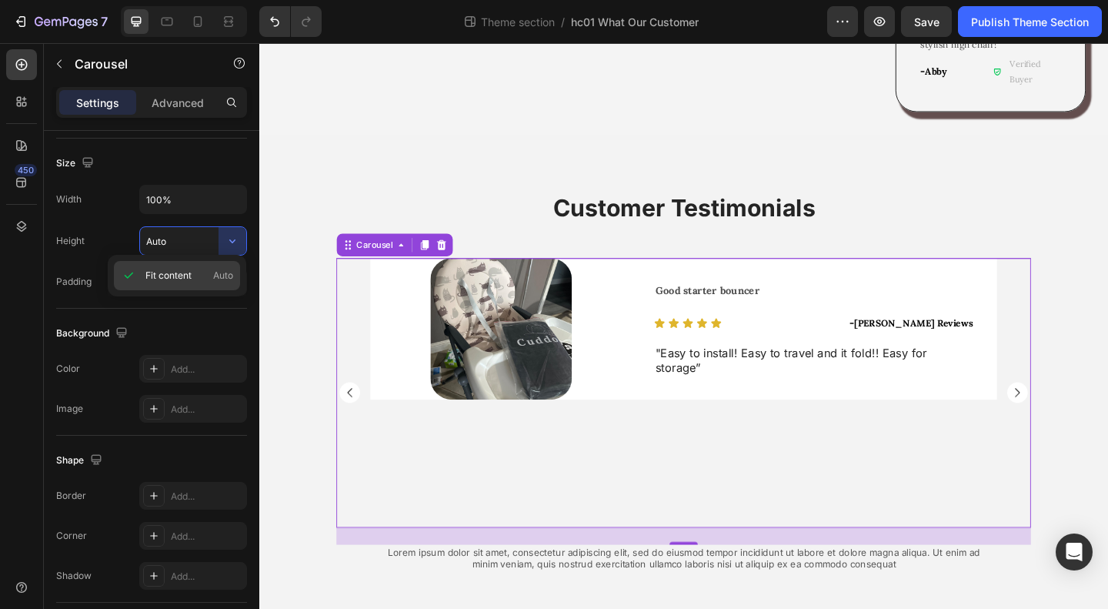
click at [173, 279] on span "Fit content" at bounding box center [168, 276] width 46 height 14
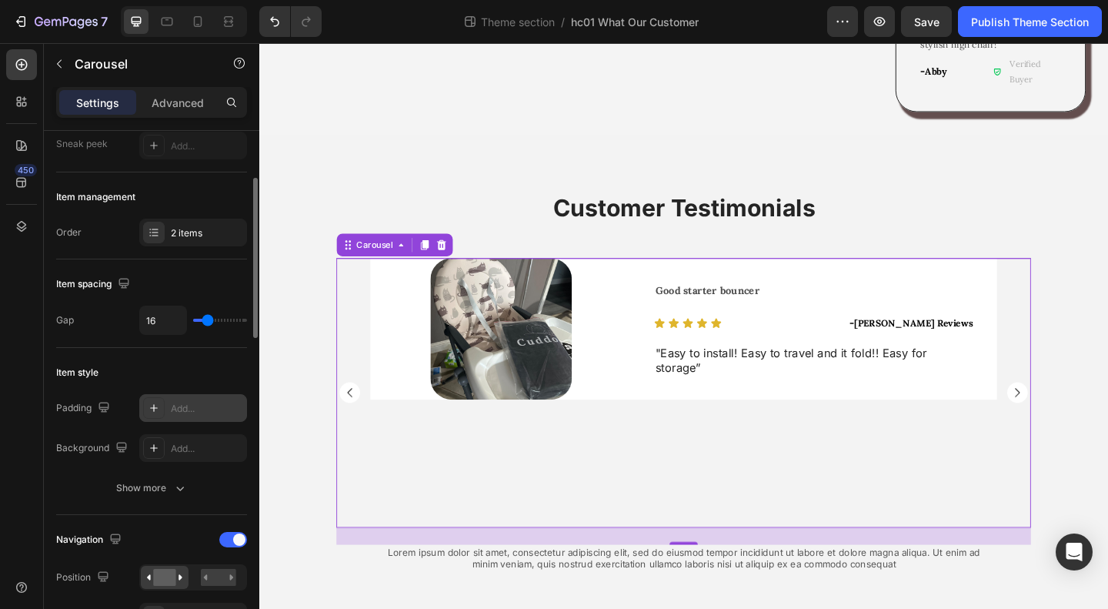
scroll to position [385, 0]
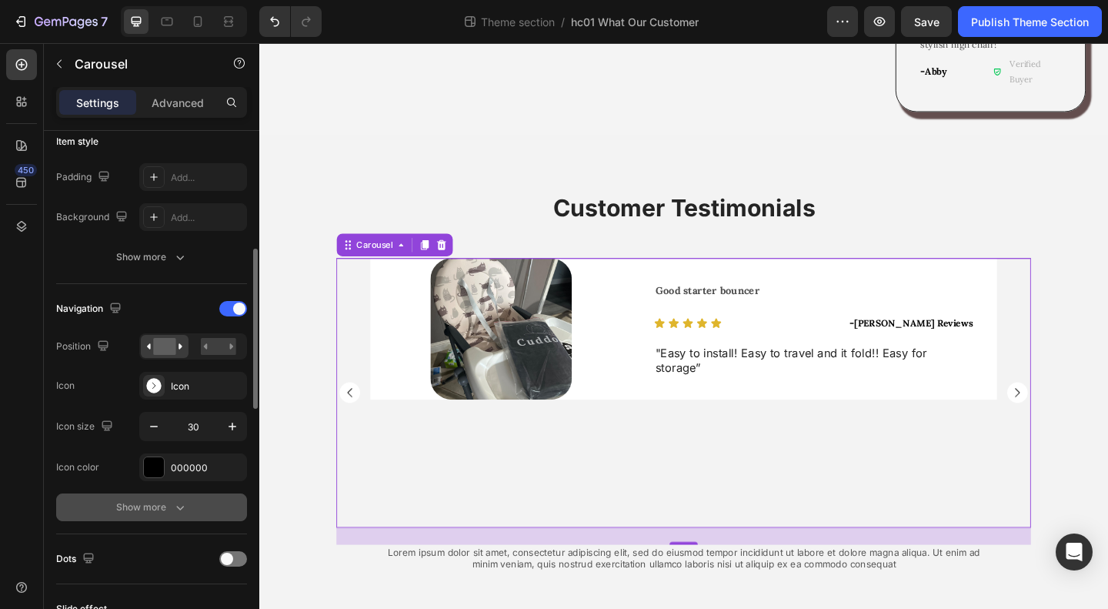
click at [154, 501] on div "Show more" at bounding box center [152, 506] width 72 height 15
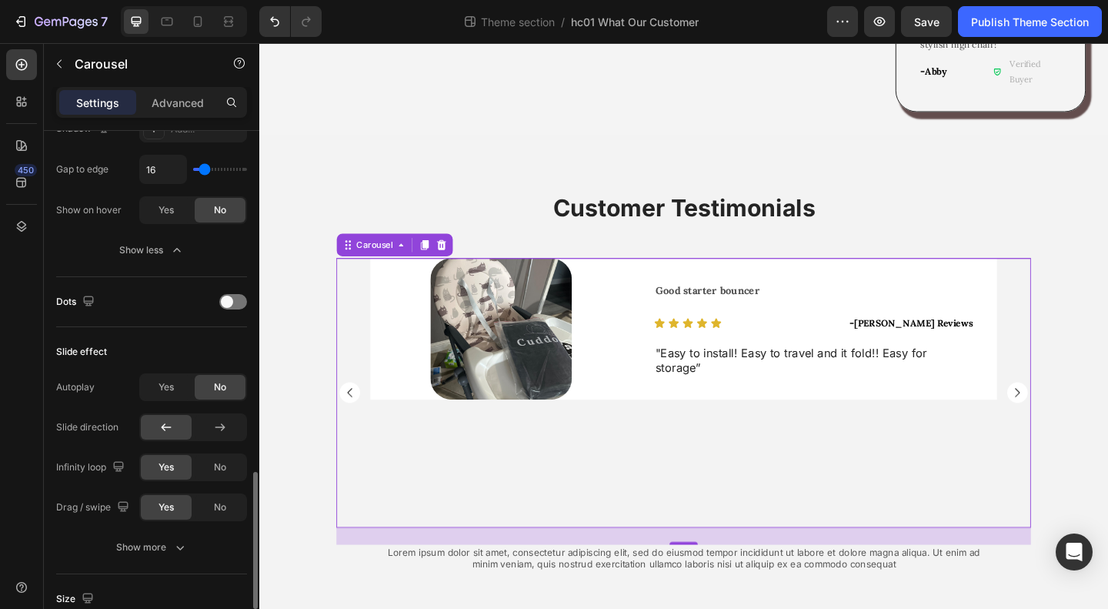
scroll to position [1000, 0]
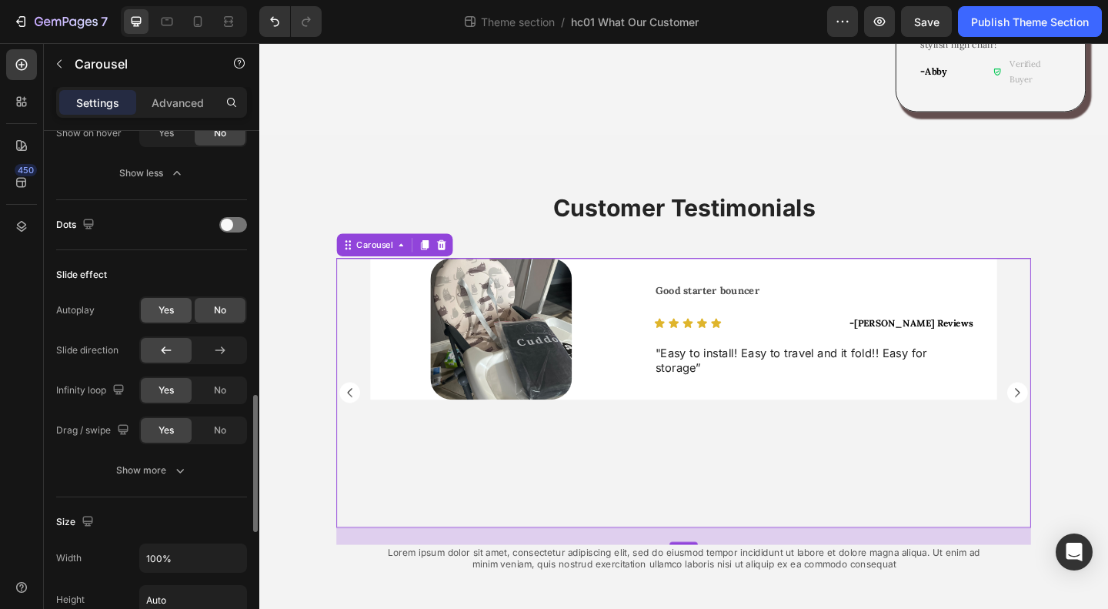
click at [166, 307] on span "Yes" at bounding box center [166, 310] width 15 height 14
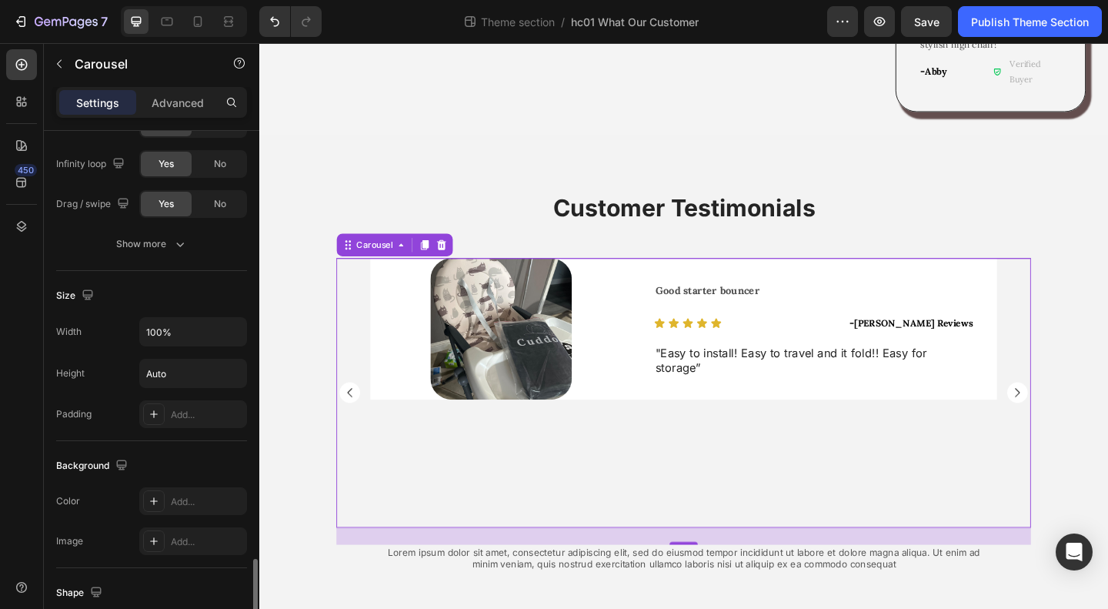
scroll to position [1462, 0]
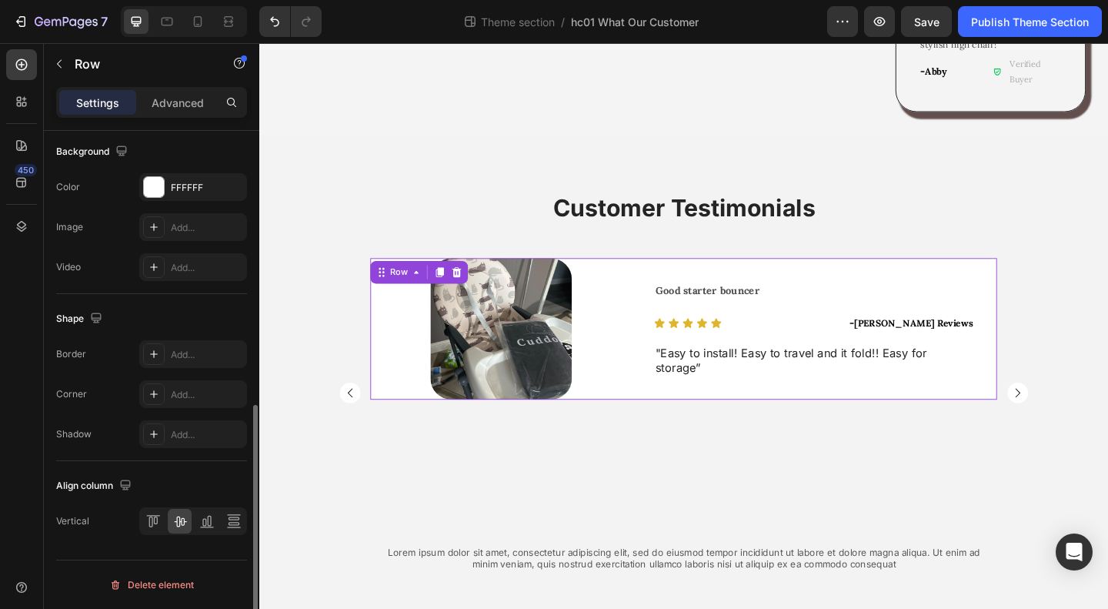
click at [685, 381] on div "Good starter bouncer Text Block Icon Icon Icon Icon Icon Icon List - Monika Rev…" at bounding box center [863, 354] width 398 height 154
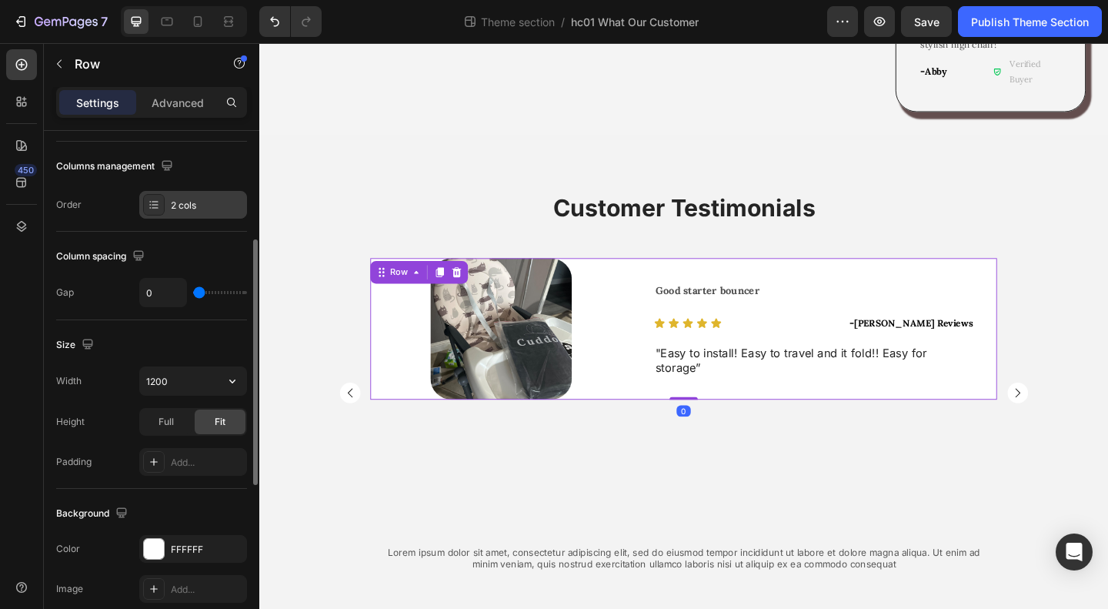
scroll to position [308, 0]
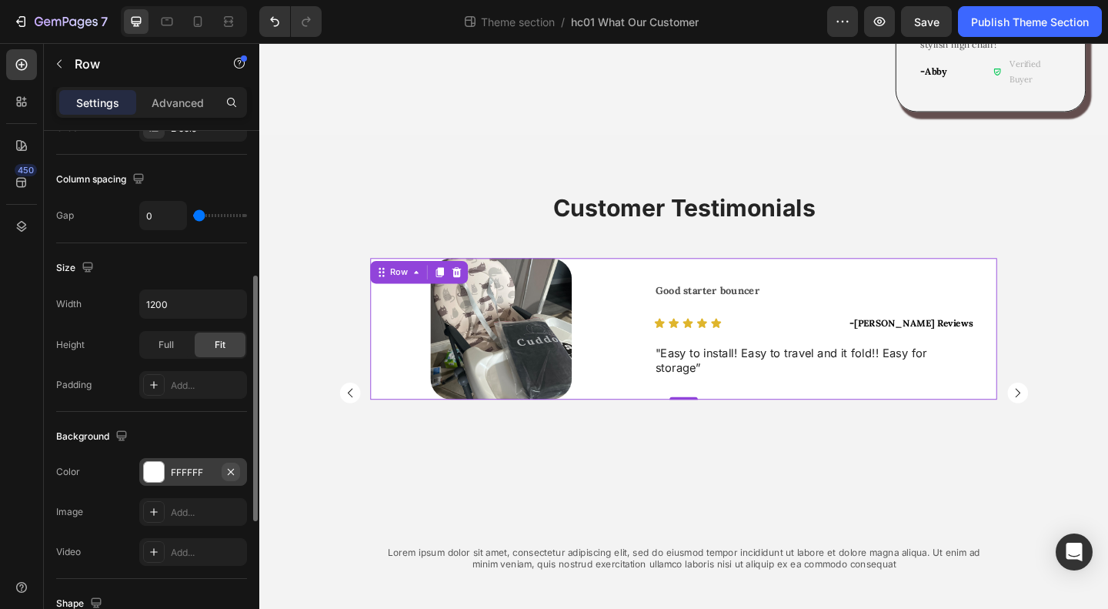
click at [232, 467] on icon "button" at bounding box center [231, 472] width 12 height 12
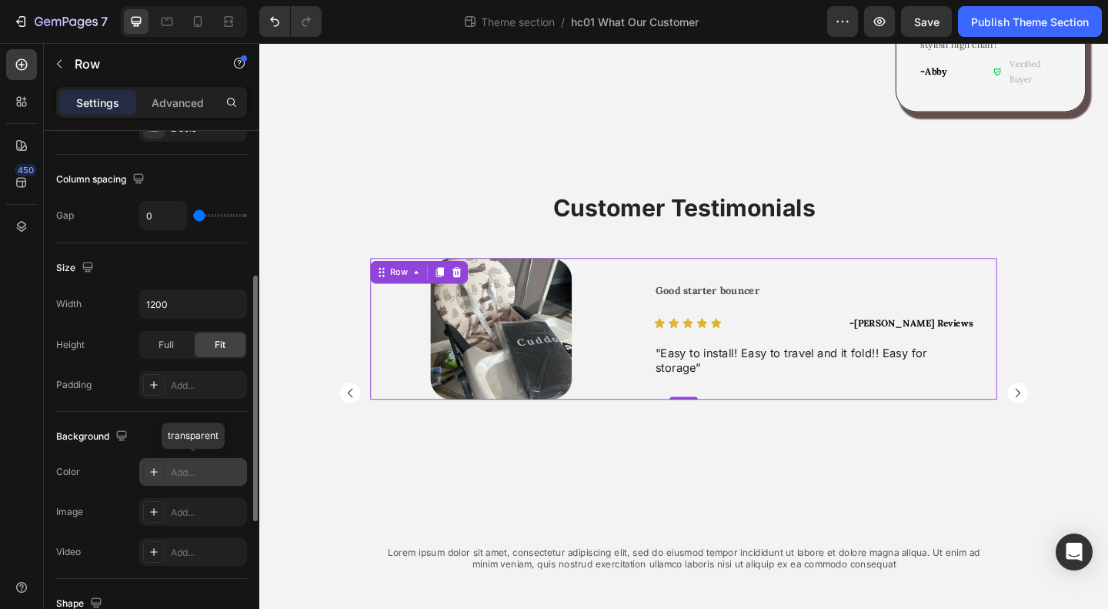
click at [198, 467] on div "Add..." at bounding box center [207, 473] width 72 height 14
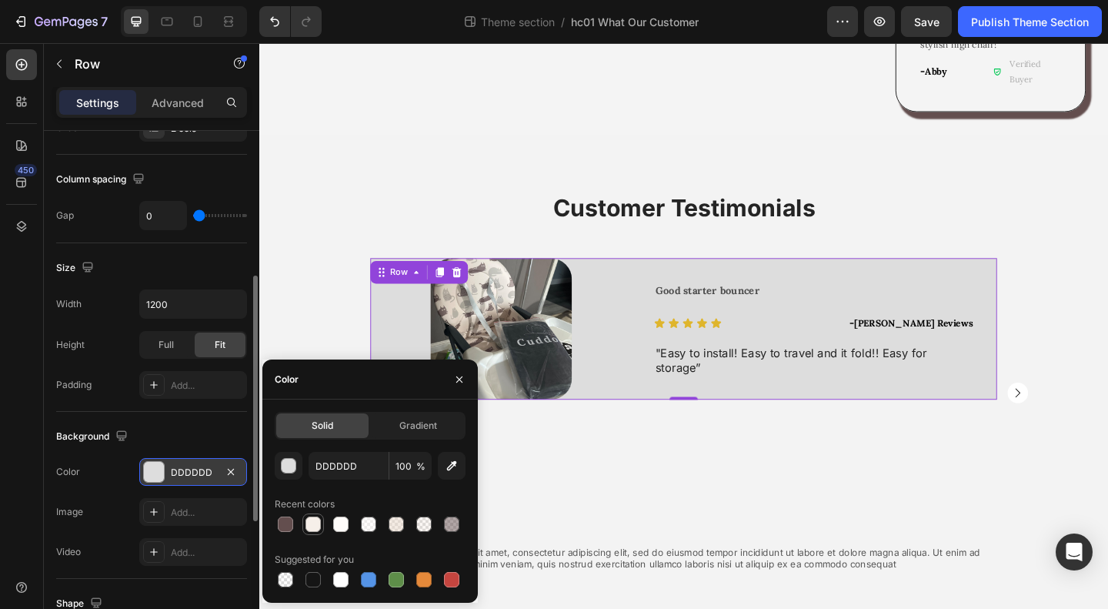
click at [310, 531] on div at bounding box center [313, 523] width 15 height 15
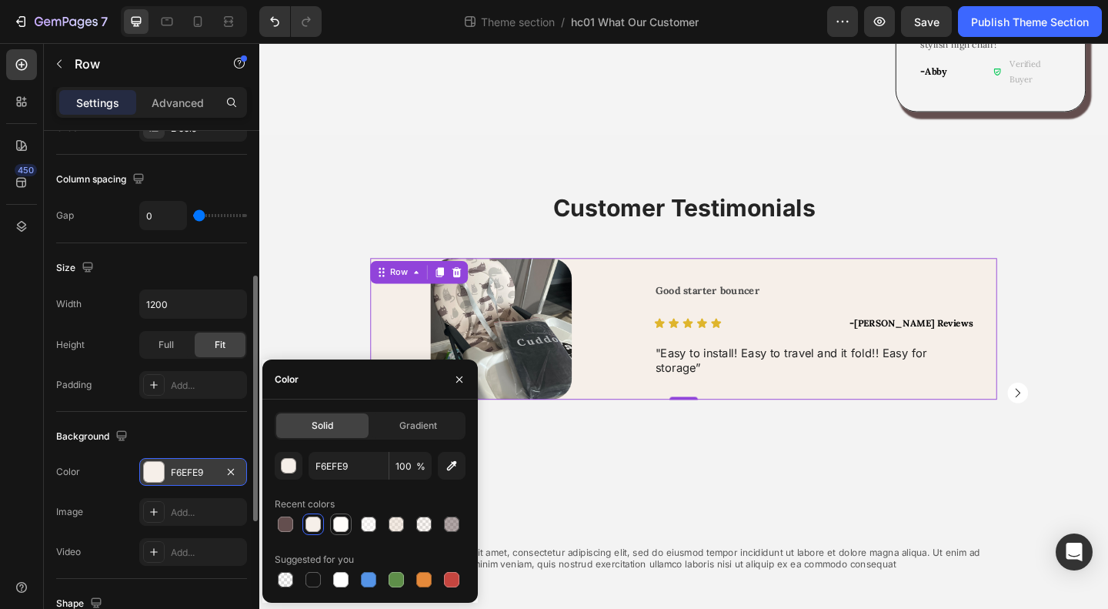
click at [346, 526] on div at bounding box center [340, 523] width 15 height 15
type input "FFFCF9"
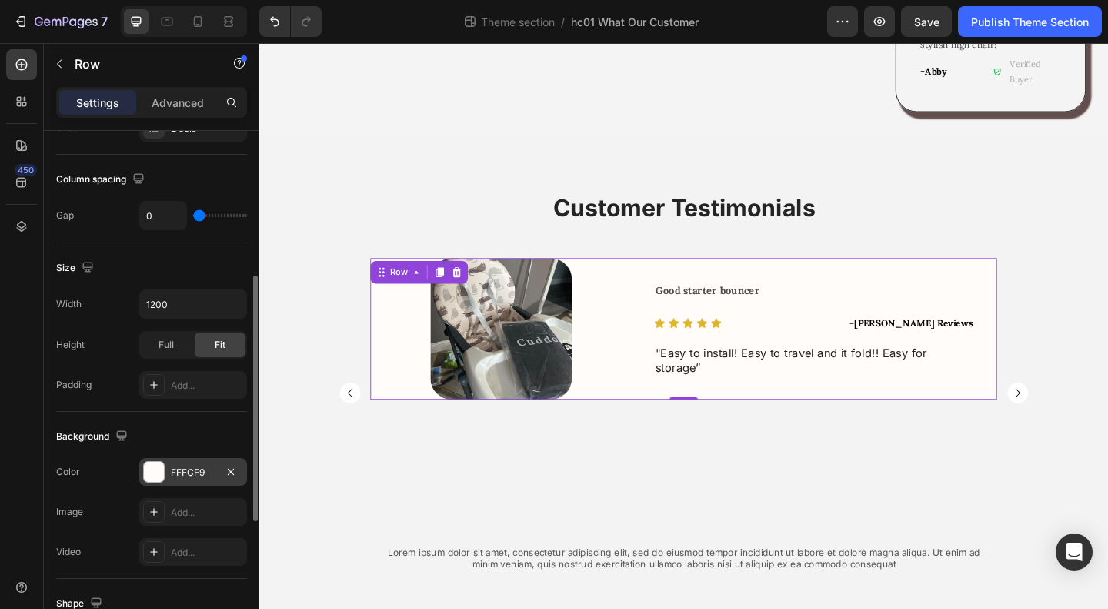
click at [179, 424] on div "Background" at bounding box center [151, 436] width 191 height 25
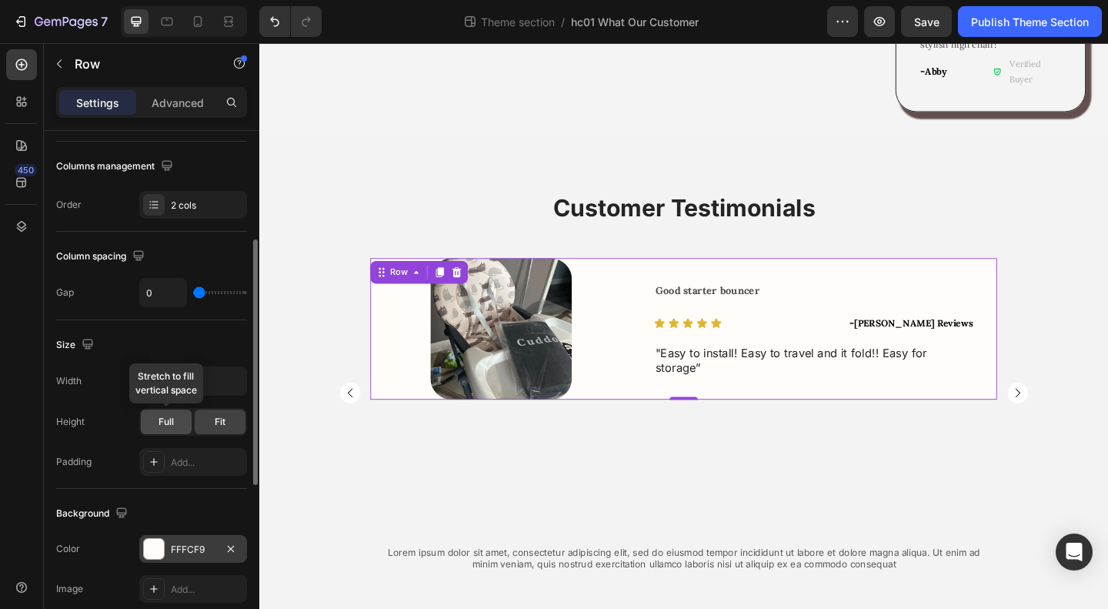
click at [171, 421] on span "Full" at bounding box center [166, 422] width 15 height 14
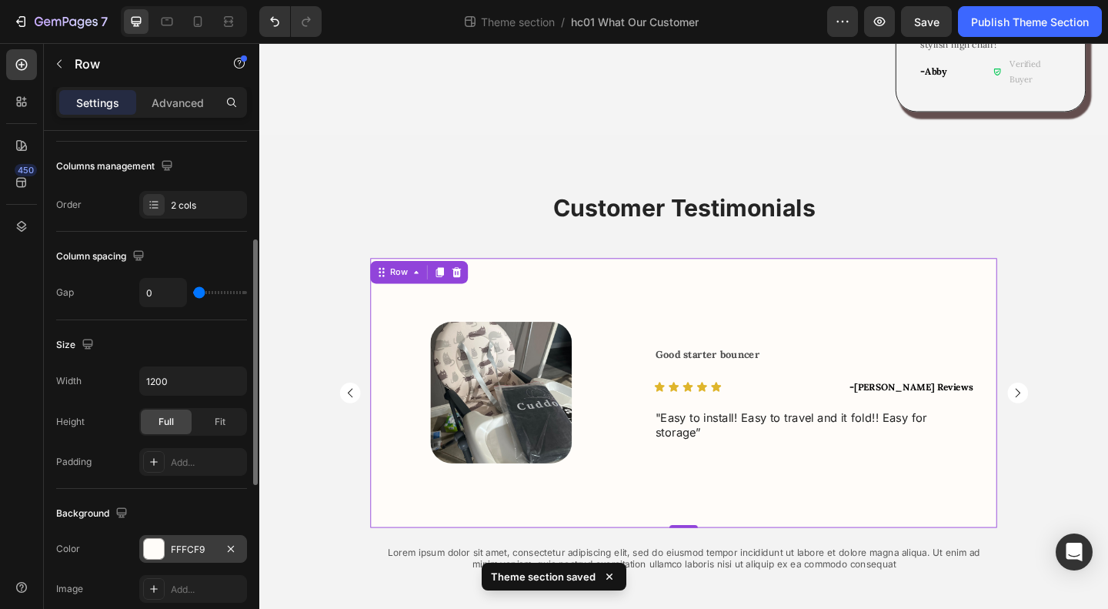
click at [197, 332] on div "Size" at bounding box center [151, 344] width 191 height 25
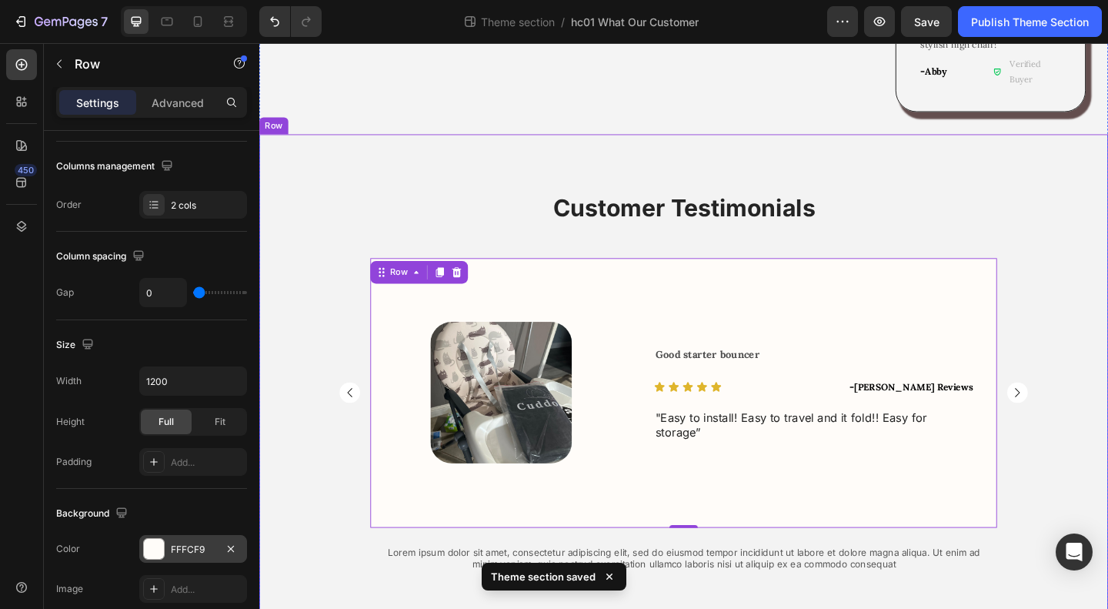
click at [1107, 365] on div "Customer Testimonials Heading Image Row Good starter bouncer Text Block Icon Ic…" at bounding box center [720, 423] width 923 height 438
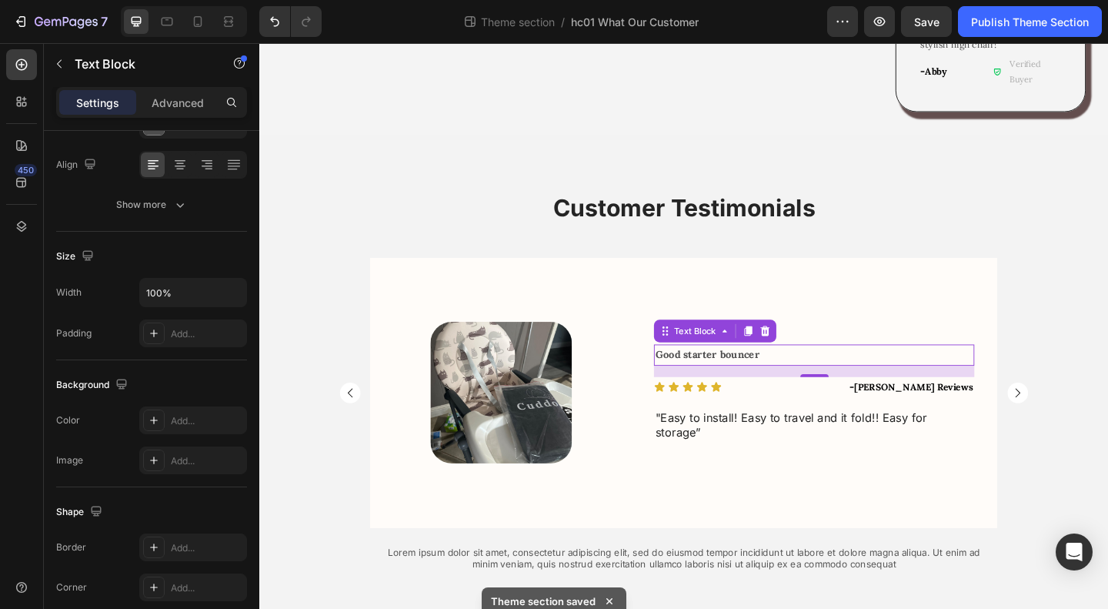
click at [759, 375] on strong "Good starter bouncer" at bounding box center [746, 382] width 113 height 14
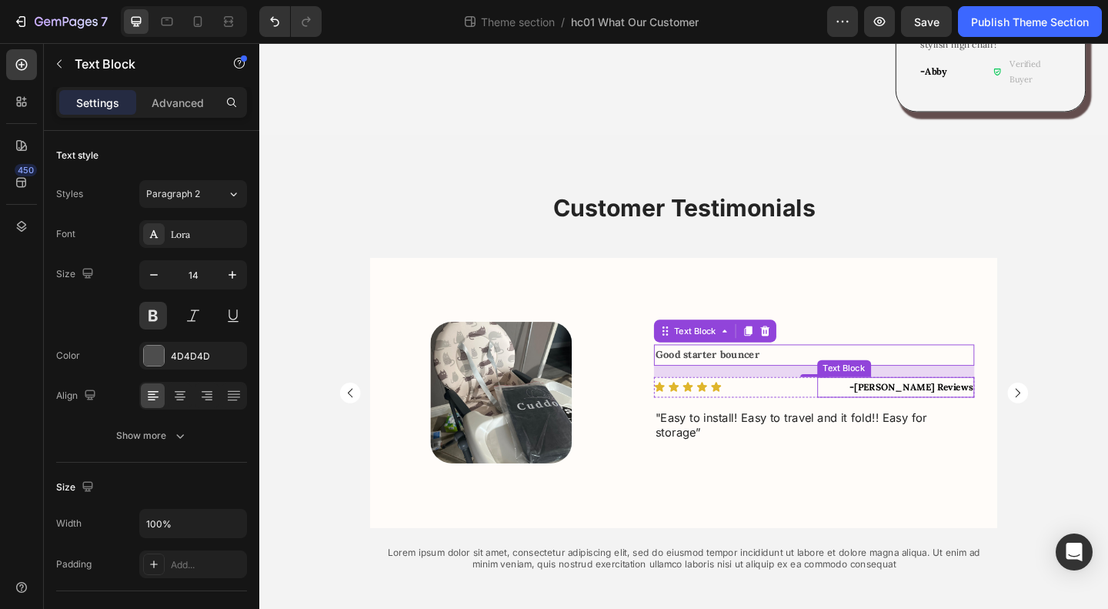
click at [992, 411] on span "Monika Reviews" at bounding box center [971, 417] width 129 height 13
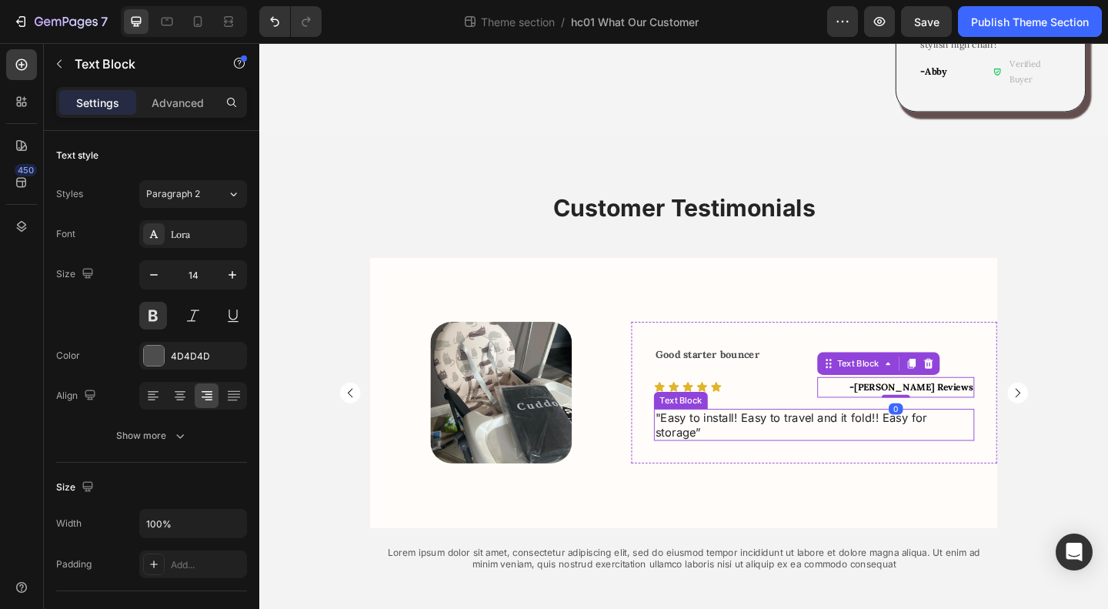
click at [793, 442] on span "Easy to install! Easy to travel and it fold!! Easy for storage" at bounding box center [838, 458] width 296 height 32
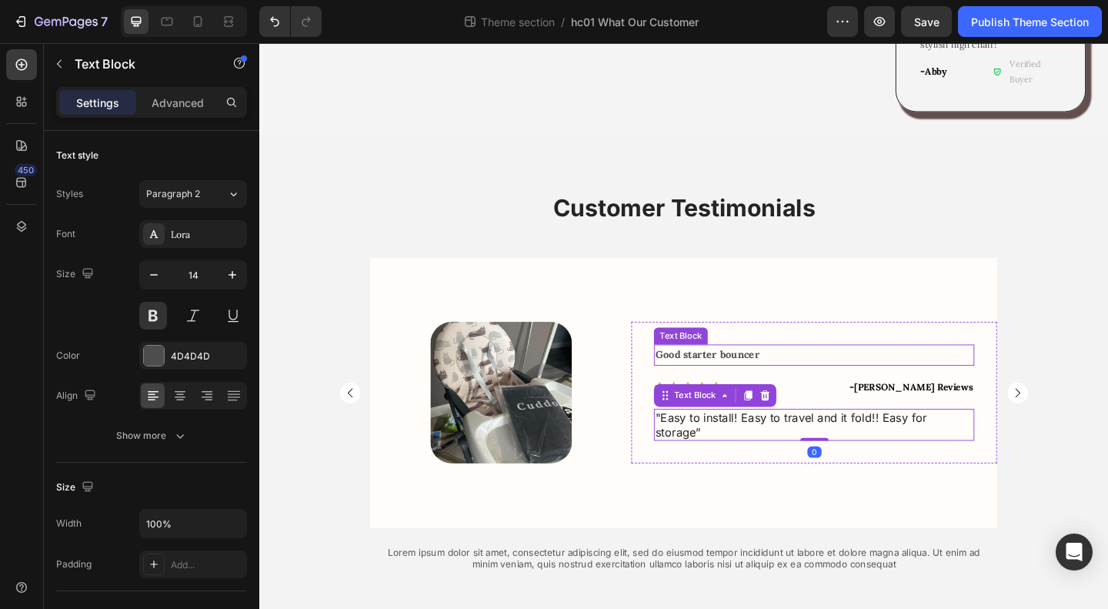
click at [752, 375] on strong "Good starter bouncer" at bounding box center [746, 382] width 113 height 14
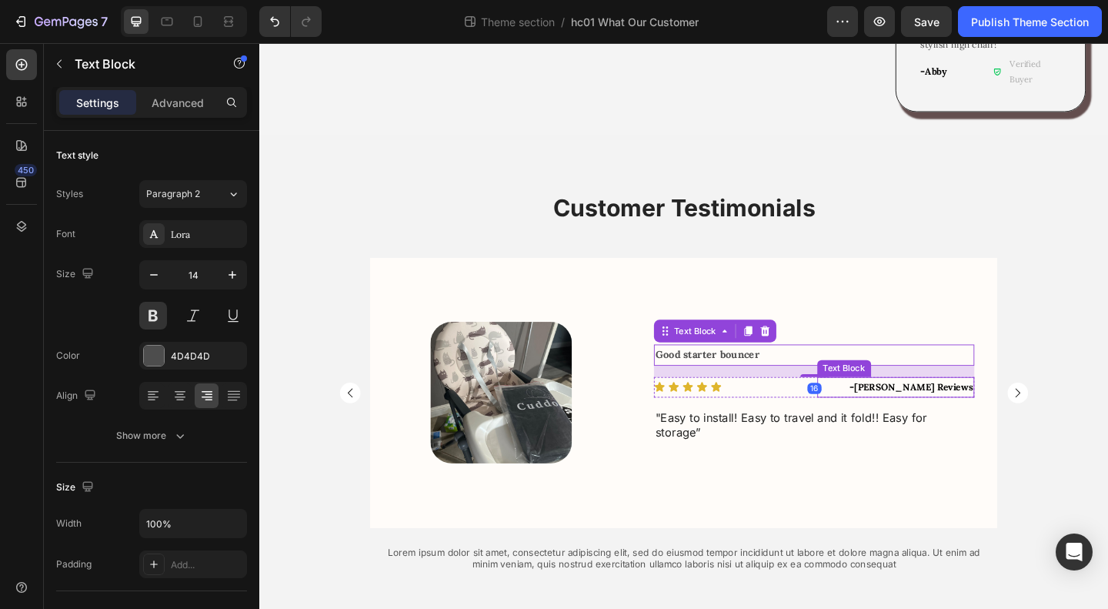
click at [963, 411] on span "Monika Reviews" at bounding box center [971, 417] width 129 height 13
click at [768, 375] on strong "Good starter bouncer" at bounding box center [746, 382] width 113 height 14
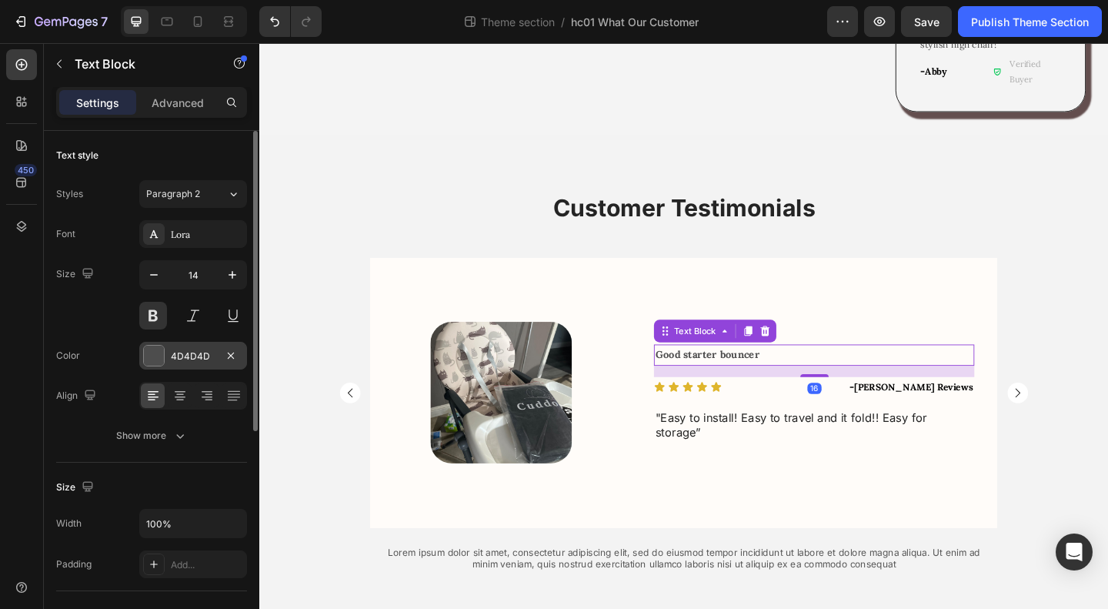
click at [193, 352] on div "4D4D4D" at bounding box center [193, 356] width 45 height 14
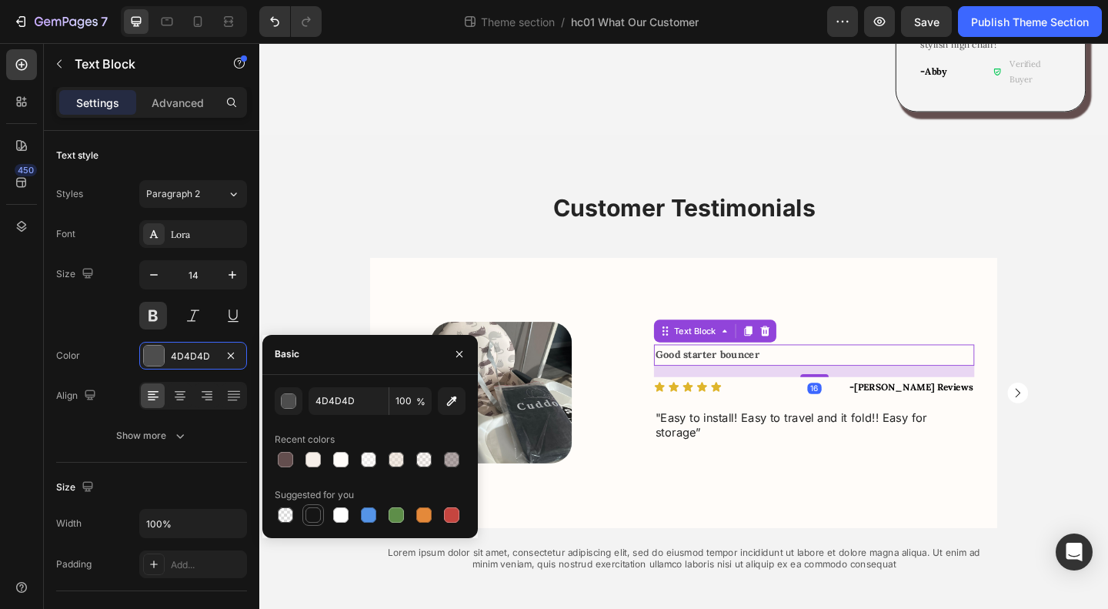
click at [313, 515] on div at bounding box center [313, 514] width 15 height 15
type input "151515"
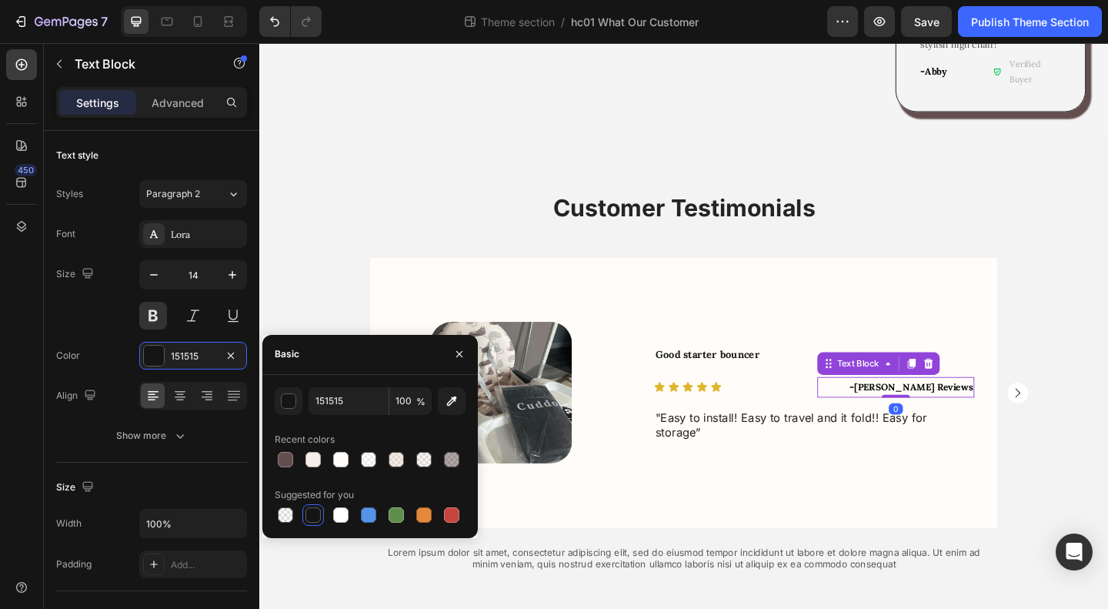
click at [987, 411] on span "Monika Reviews" at bounding box center [971, 417] width 129 height 13
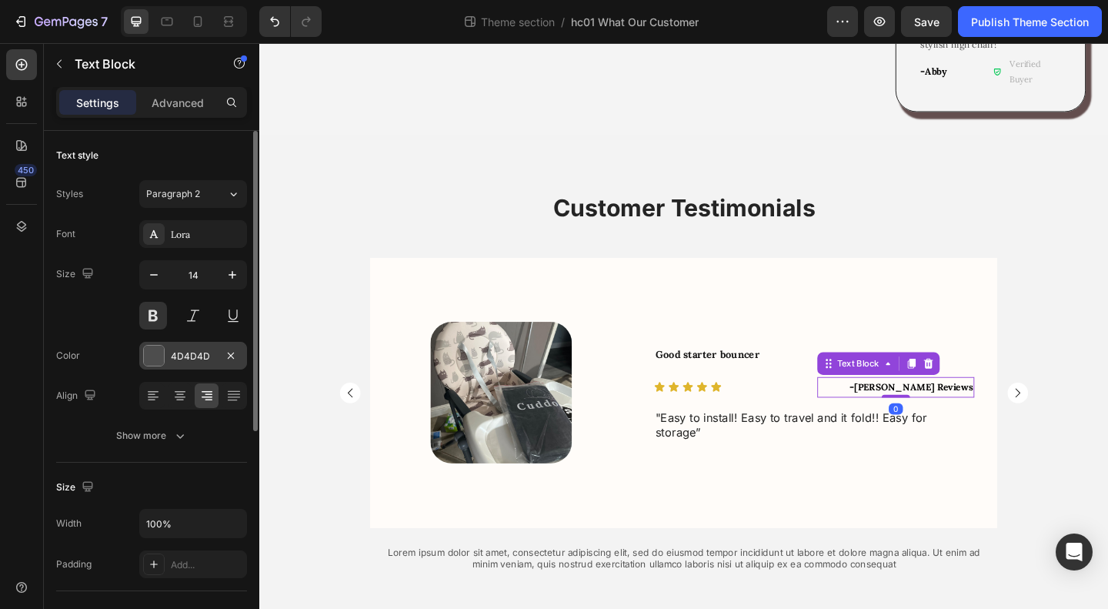
click at [179, 354] on div "4D4D4D" at bounding box center [193, 356] width 45 height 14
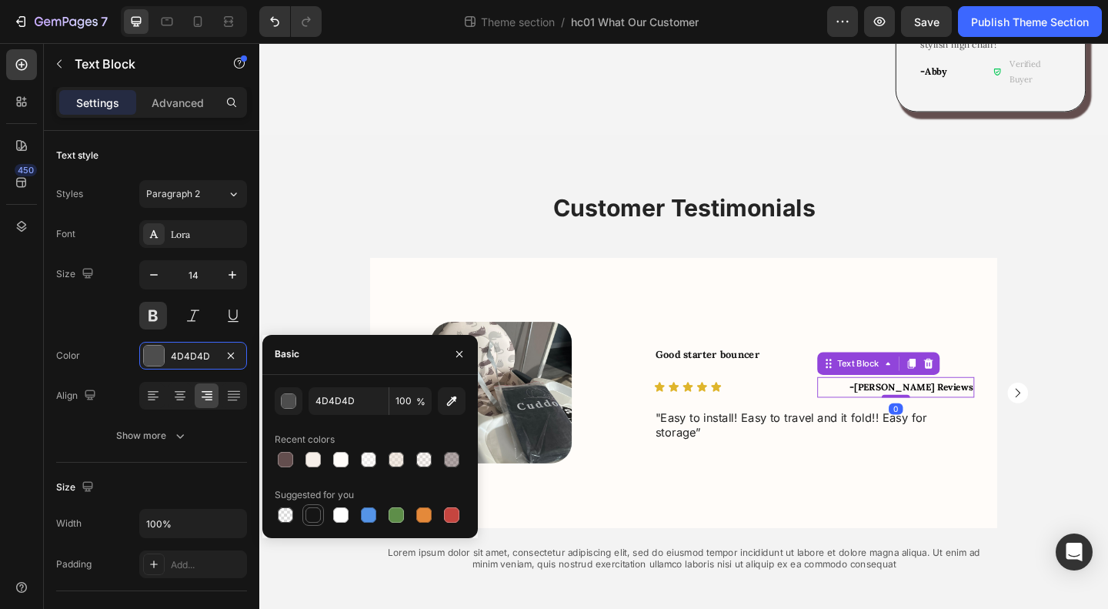
click at [307, 517] on div at bounding box center [313, 514] width 15 height 15
type input "151515"
click at [765, 442] on span "Easy to install! Easy to travel and it fold!! Easy for storage" at bounding box center [838, 458] width 296 height 32
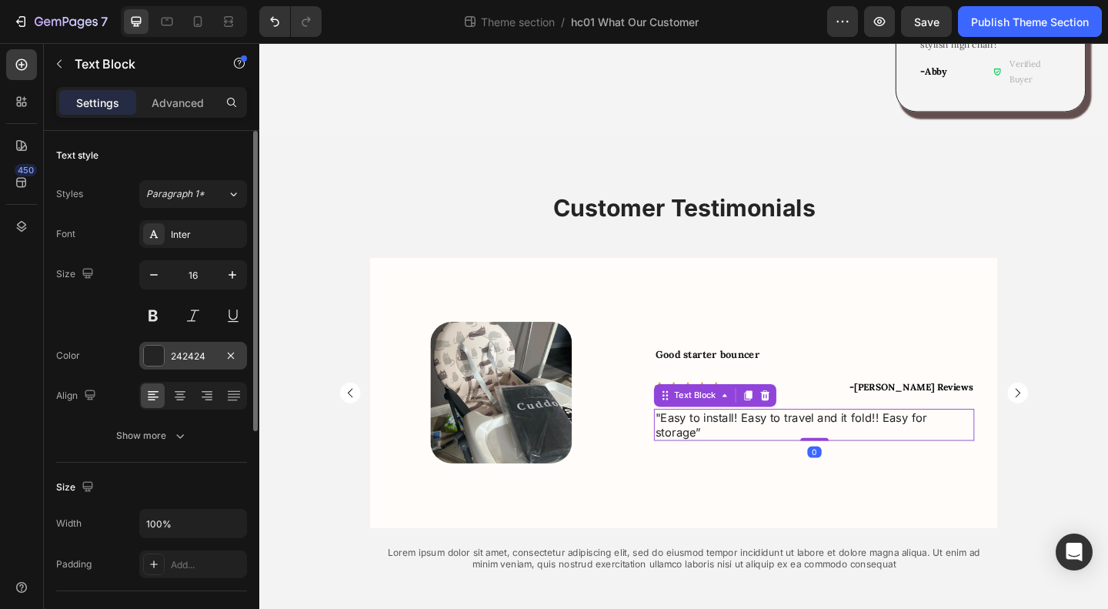
click at [190, 356] on div "242424" at bounding box center [193, 356] width 45 height 14
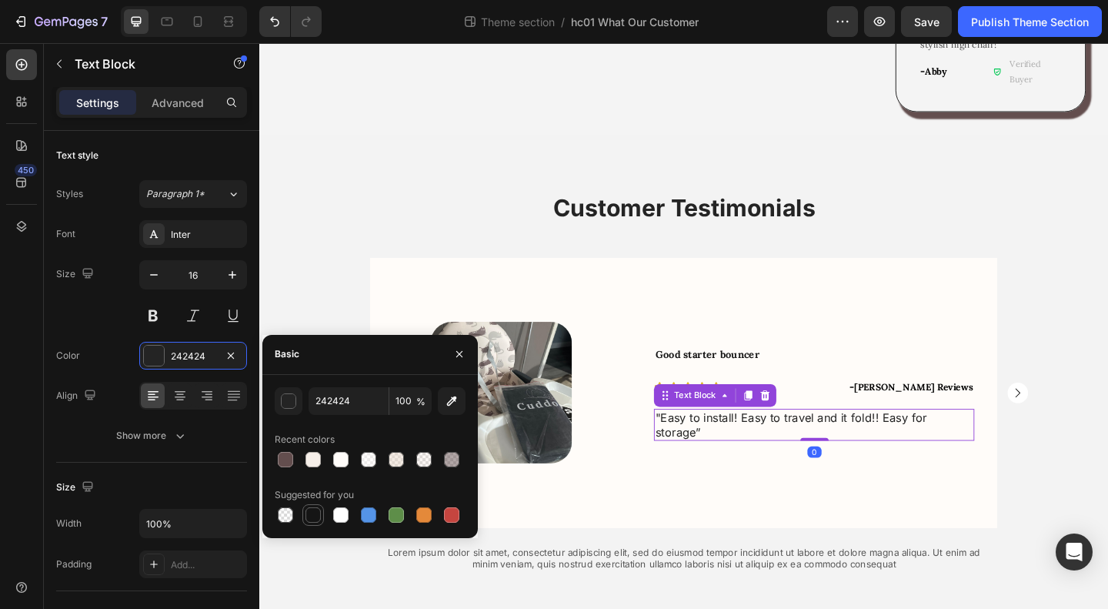
click at [312, 515] on div at bounding box center [313, 514] width 15 height 15
type input "151515"
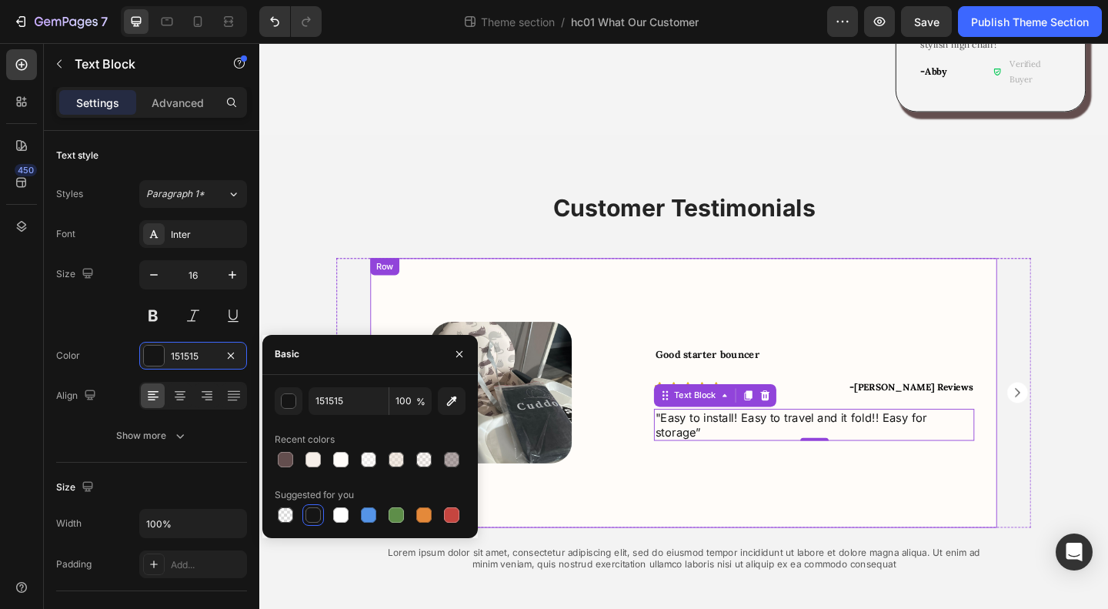
click at [920, 470] on div "Good starter bouncer Text Block Icon Icon Icon Icon Icon Icon List - Monika Rev…" at bounding box center [863, 423] width 398 height 293
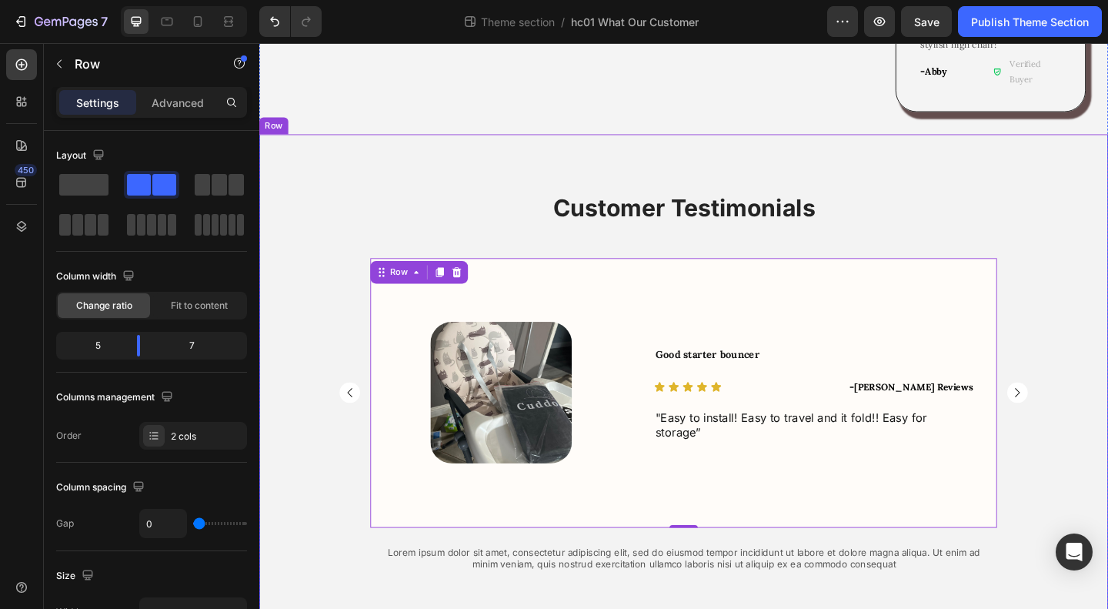
click at [1107, 302] on div "Customer Testimonials Heading Image Row Good starter bouncer Text Block Icon Ic…" at bounding box center [720, 423] width 923 height 438
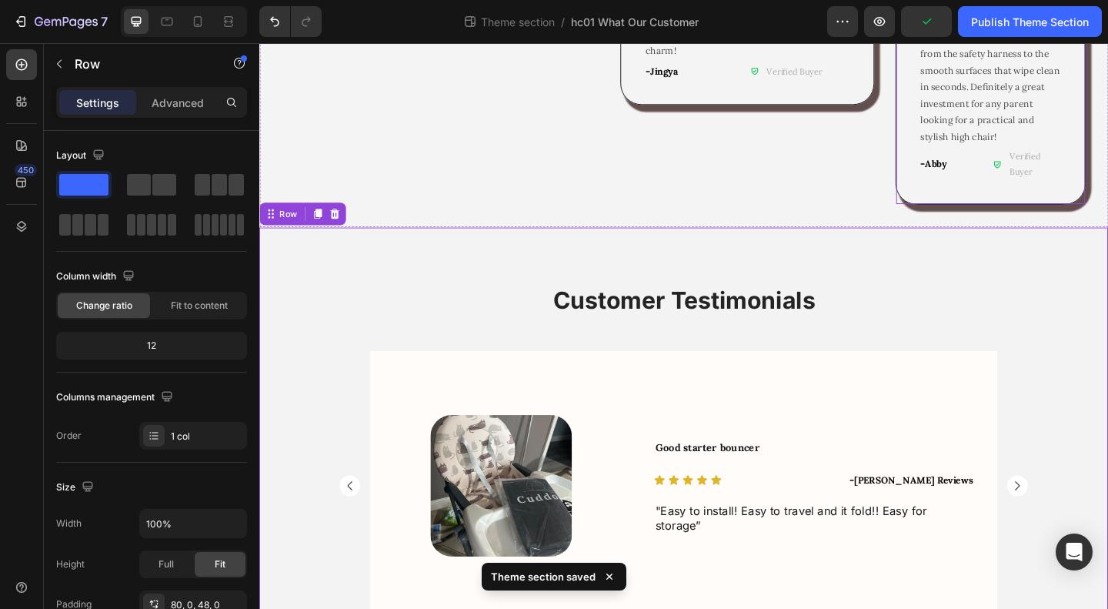
scroll to position [1362, 0]
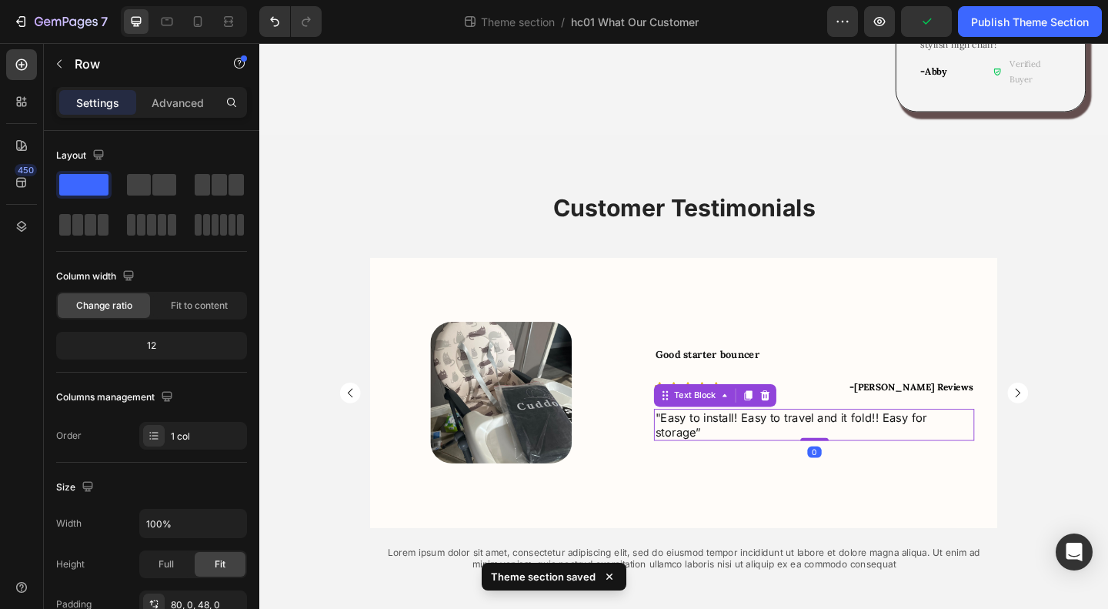
click at [846, 442] on span "Easy to install! Easy to travel and it fold!! Easy for storage" at bounding box center [838, 458] width 296 height 32
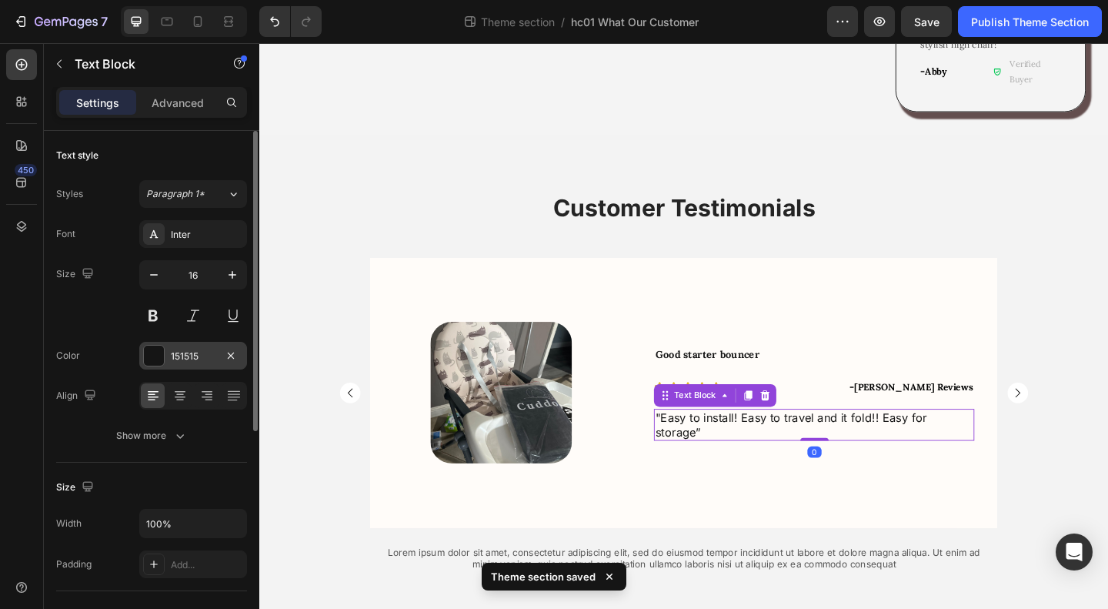
click at [155, 361] on div at bounding box center [154, 356] width 20 height 20
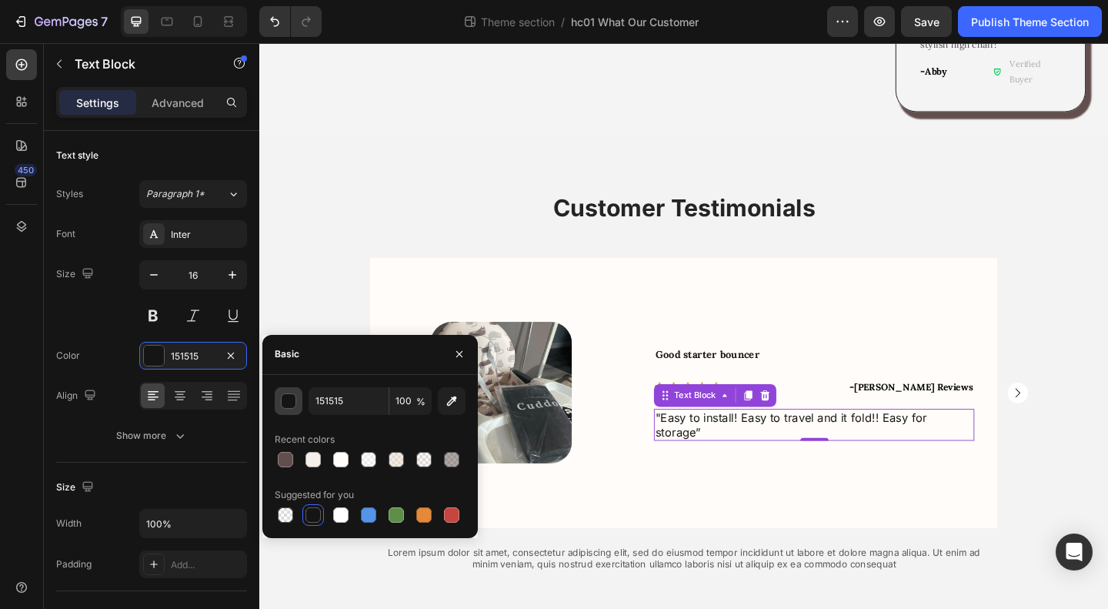
click at [289, 404] on div "button" at bounding box center [289, 401] width 15 height 15
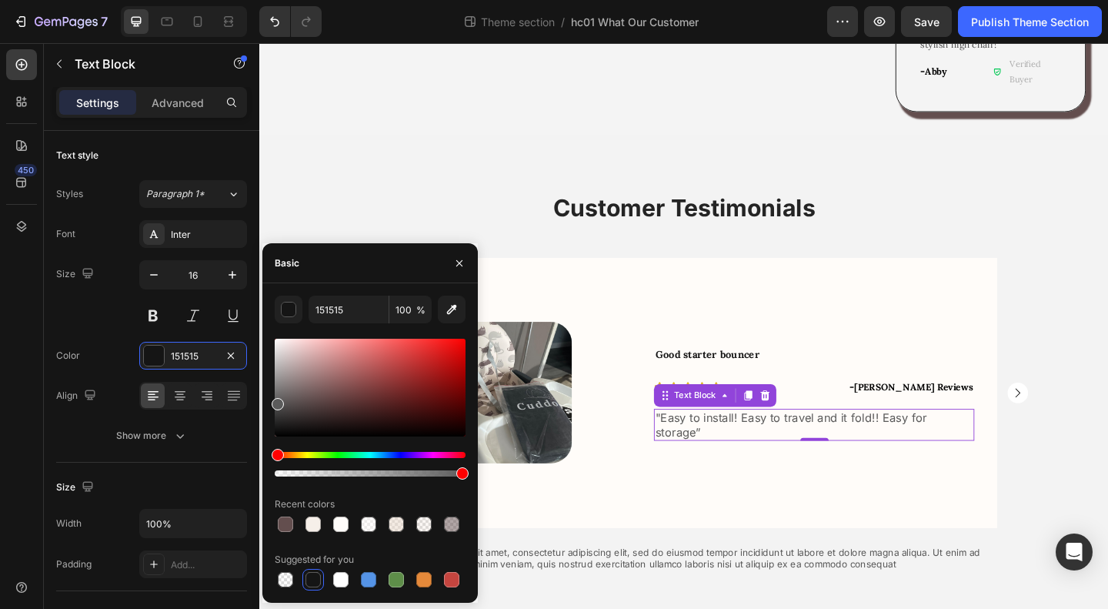
click at [275, 401] on div at bounding box center [370, 388] width 191 height 98
click at [276, 410] on div at bounding box center [278, 412] width 12 height 12
type input "444444"
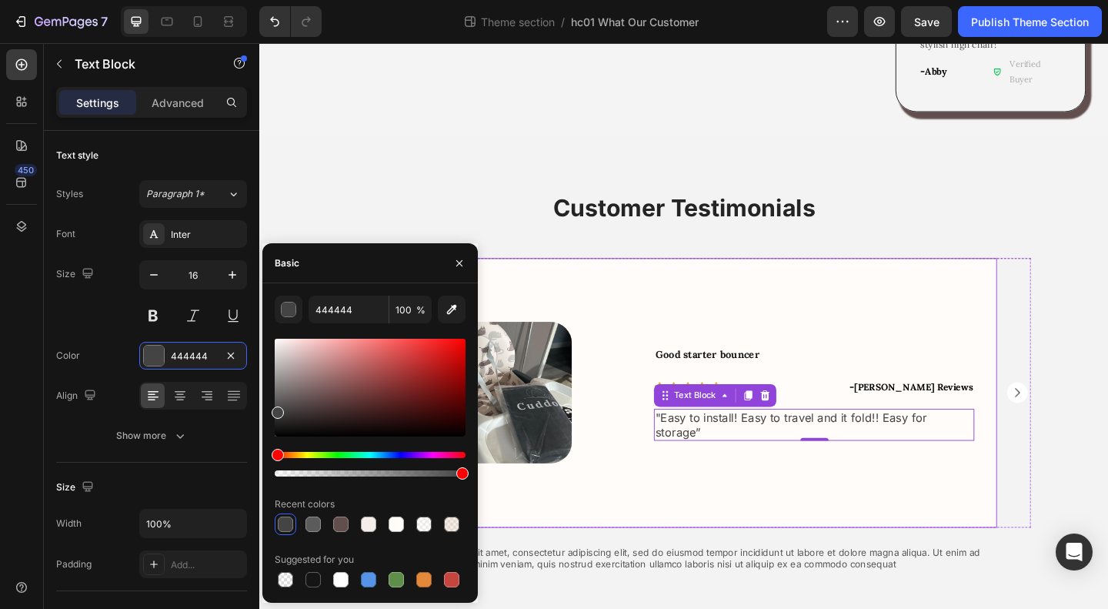
click at [989, 468] on div "Good starter bouncer Text Block Icon Icon Icon Icon Icon Icon List - Monika Rev…" at bounding box center [863, 423] width 398 height 293
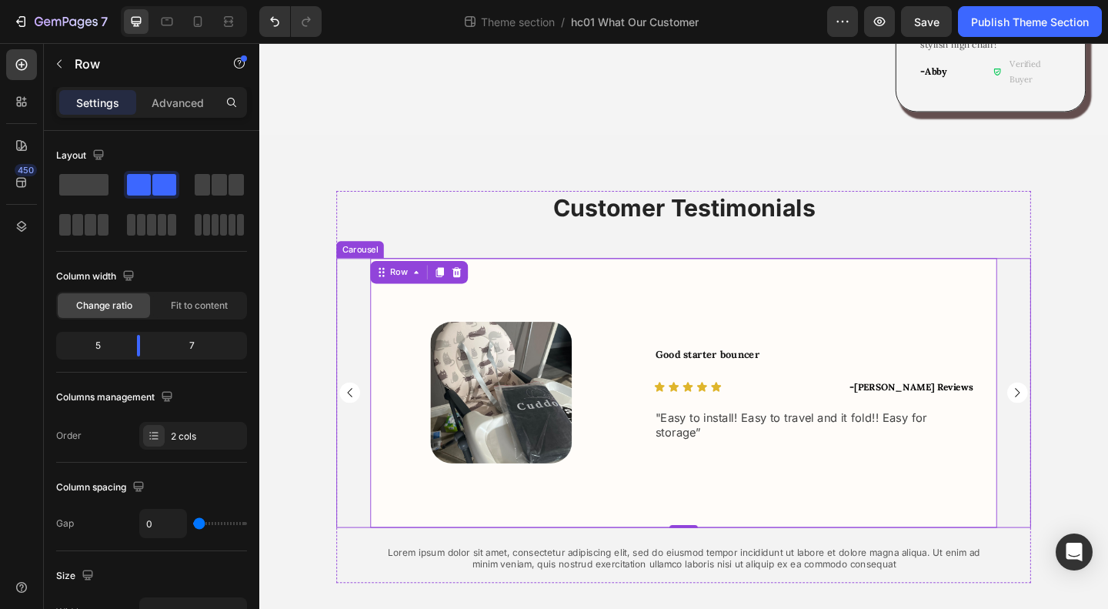
click at [1081, 412] on rect "Carousel Next Arrow" at bounding box center [1084, 423] width 22 height 22
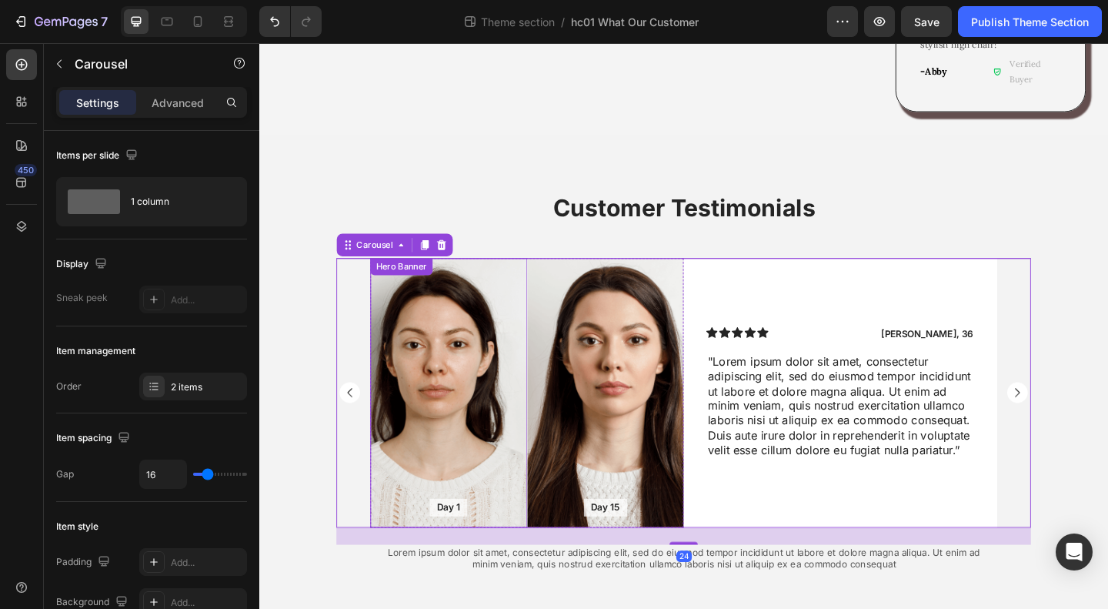
click at [482, 368] on div "Background Image" at bounding box center [465, 423] width 171 height 293
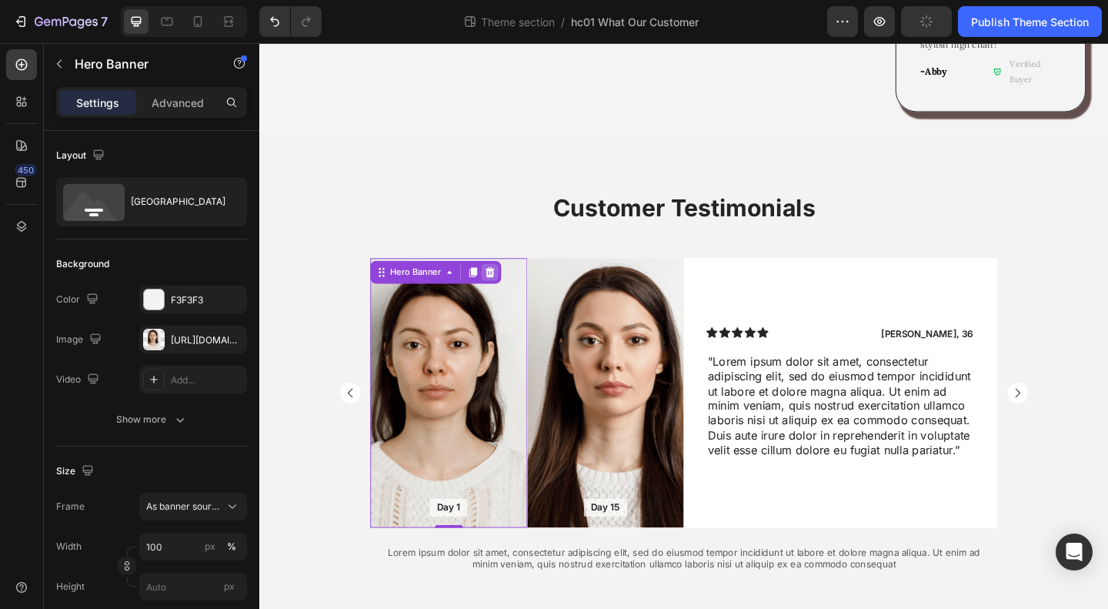
click at [505, 286] on icon at bounding box center [510, 292] width 12 height 12
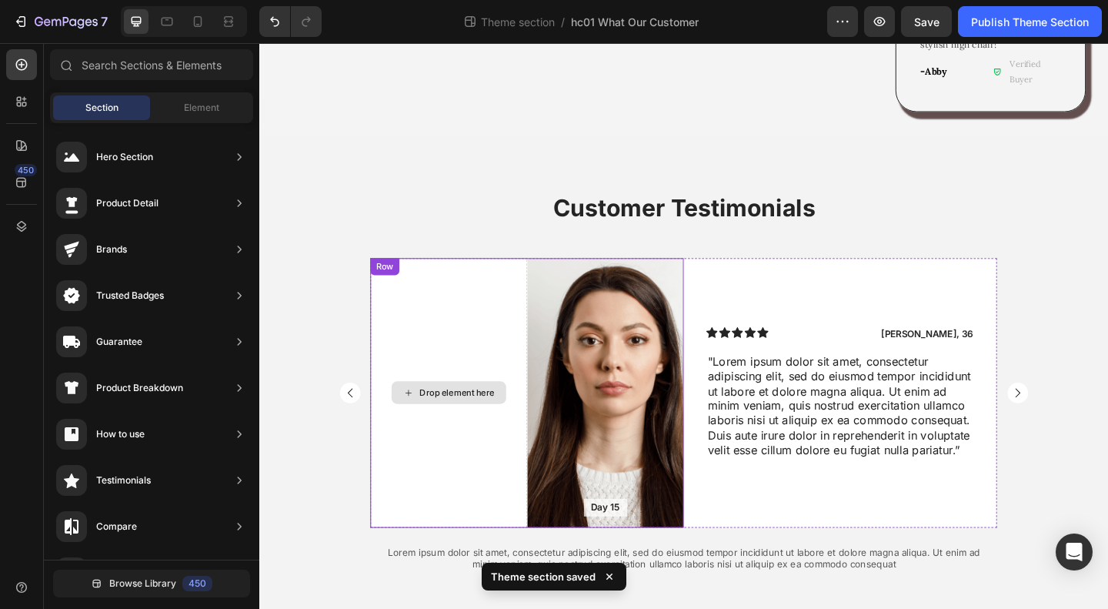
click at [615, 329] on div "Background Image" at bounding box center [636, 423] width 171 height 293
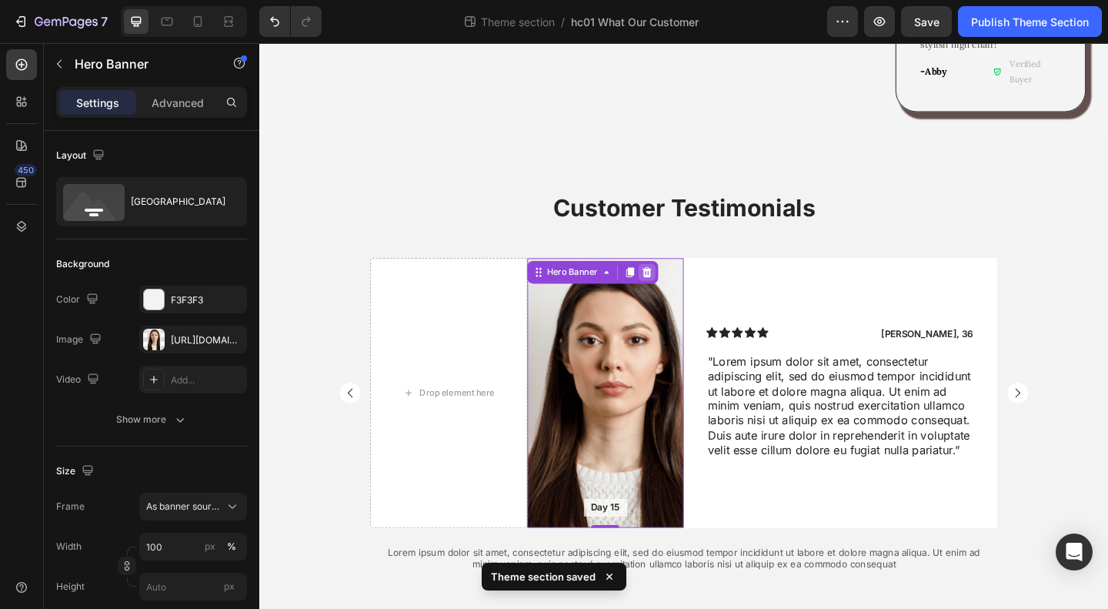
click at [680, 286] on icon at bounding box center [681, 292] width 12 height 12
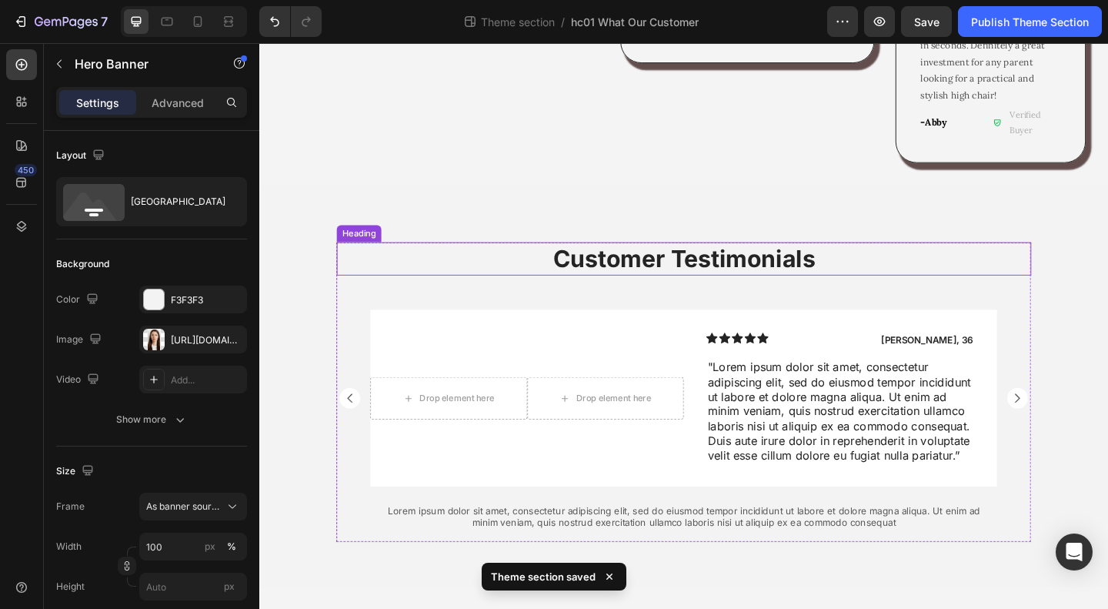
scroll to position [1261, 0]
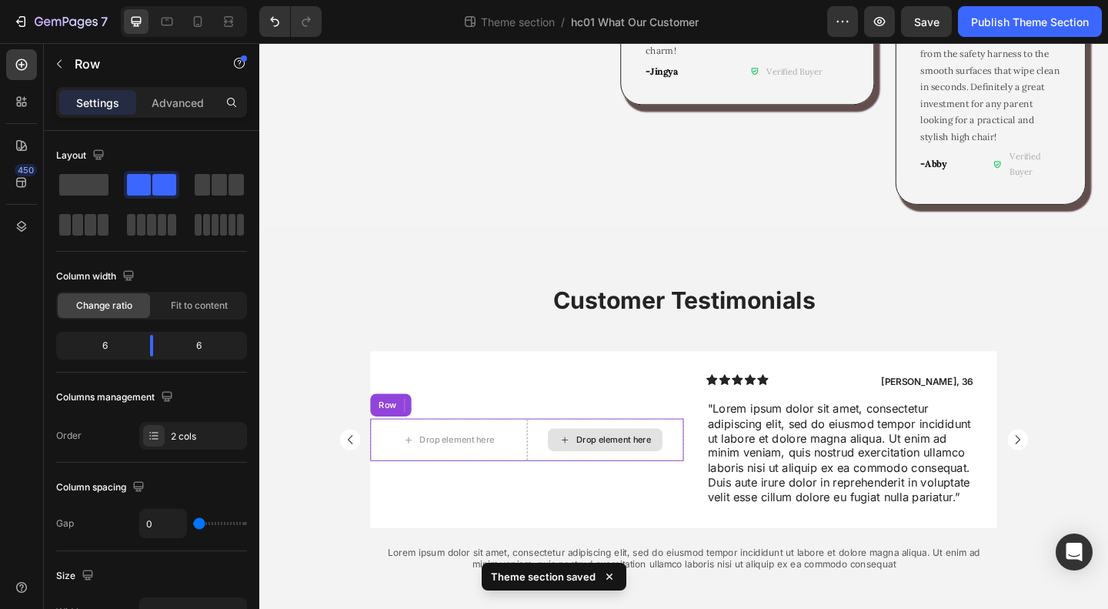
click at [559, 451] on div "Drop element here" at bounding box center [636, 474] width 171 height 46
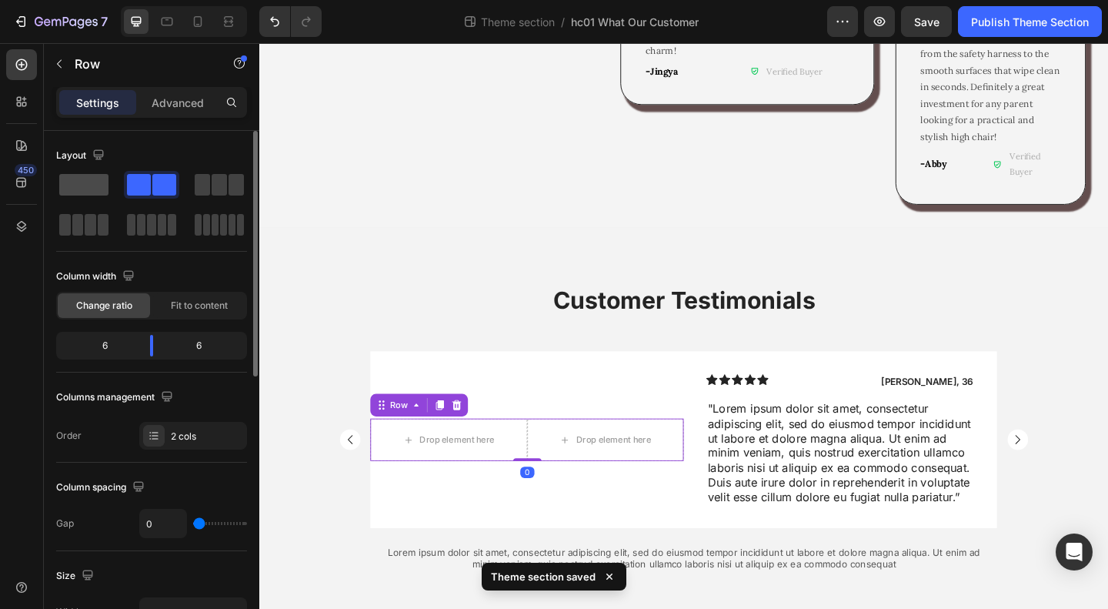
click at [95, 182] on span at bounding box center [83, 185] width 49 height 22
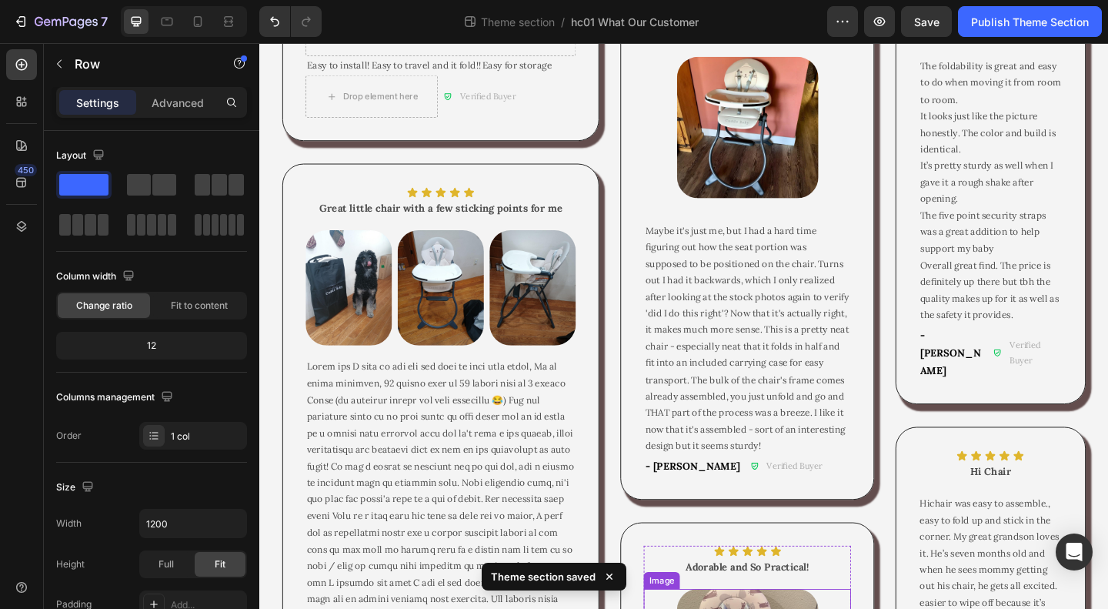
scroll to position [0, 0]
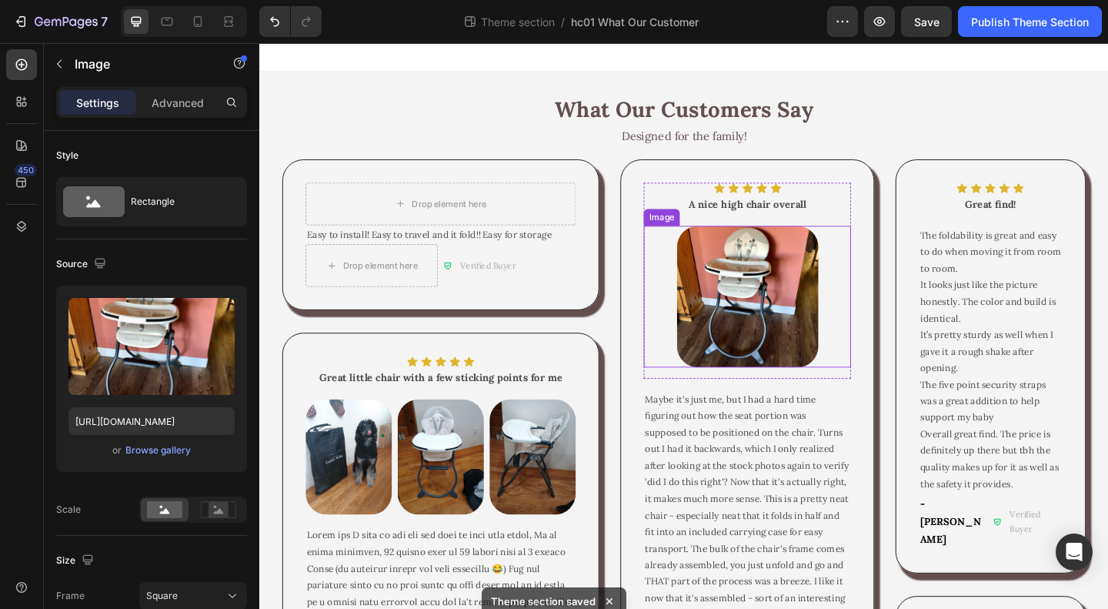
click at [762, 308] on img at bounding box center [790, 319] width 154 height 154
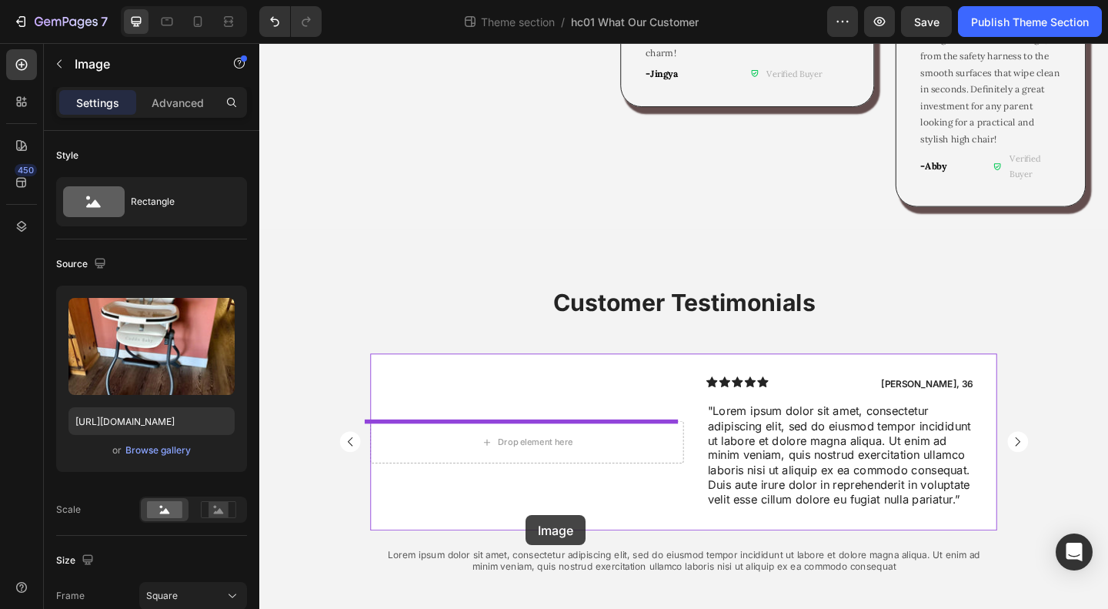
scroll to position [1261, 0]
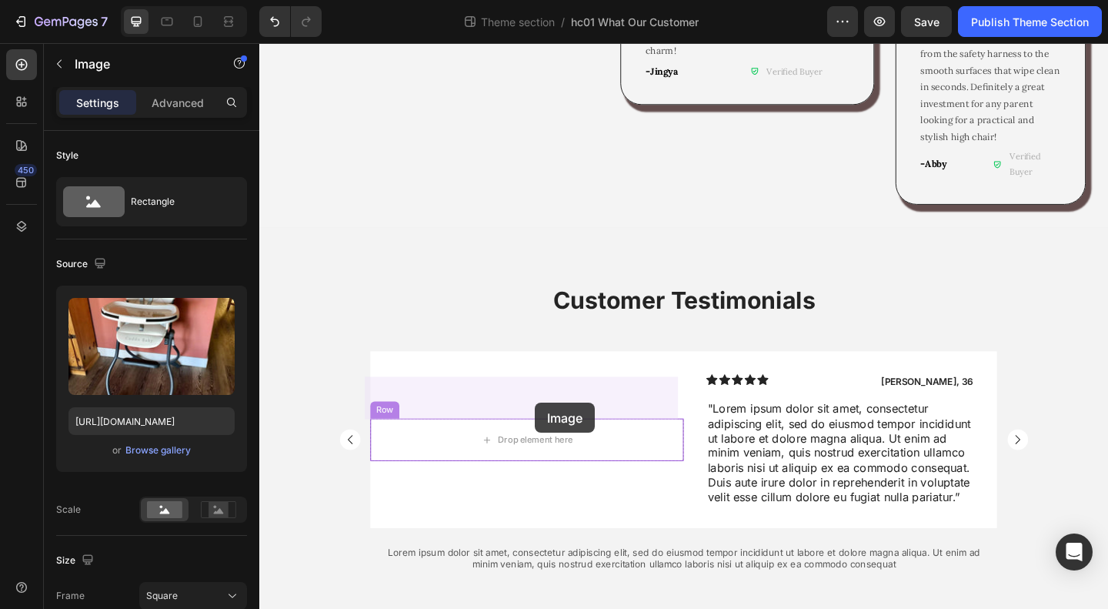
drag, startPoint x: 686, startPoint y: 229, endPoint x: 559, endPoint y: 434, distance: 241.5
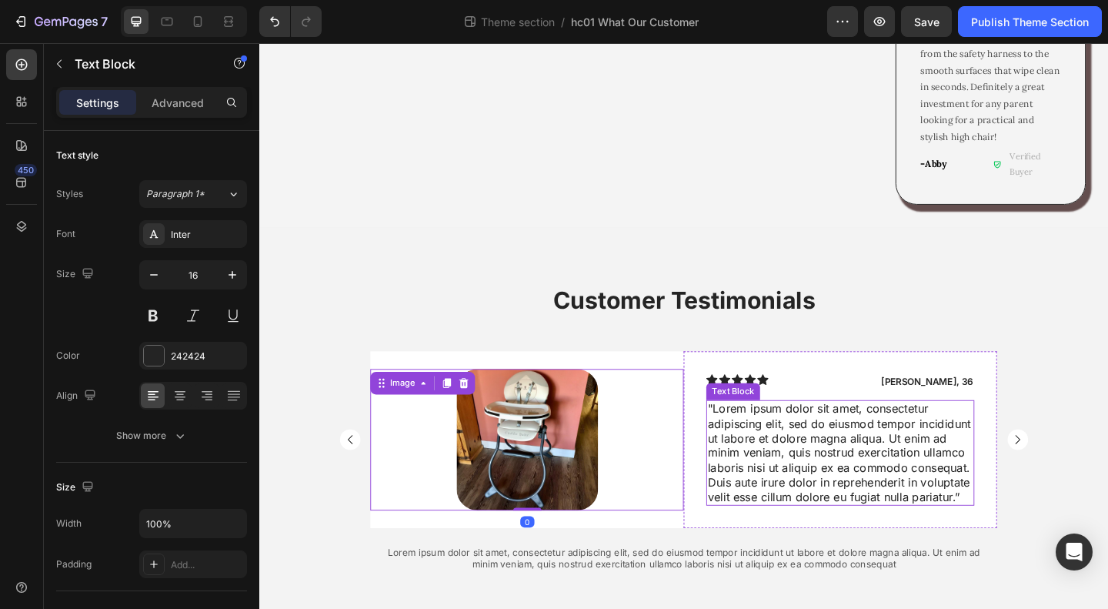
click at [874, 436] on p ""Lorem ipsum dolor sit amet, consectetur adipiscing elit, sed do eiusmod tempor…" at bounding box center [891, 488] width 289 height 112
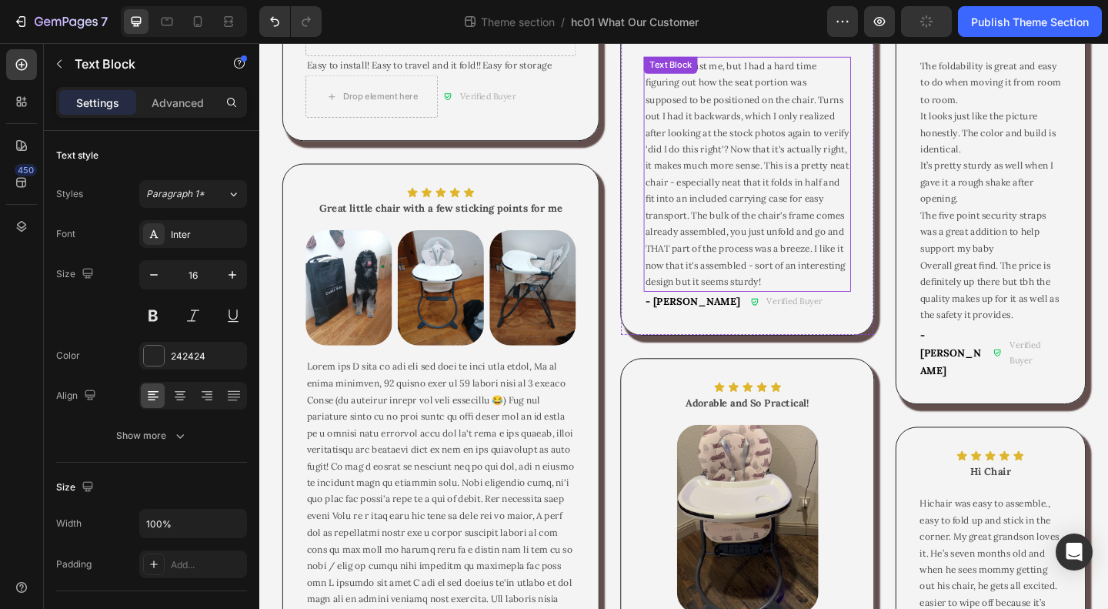
scroll to position [0, 0]
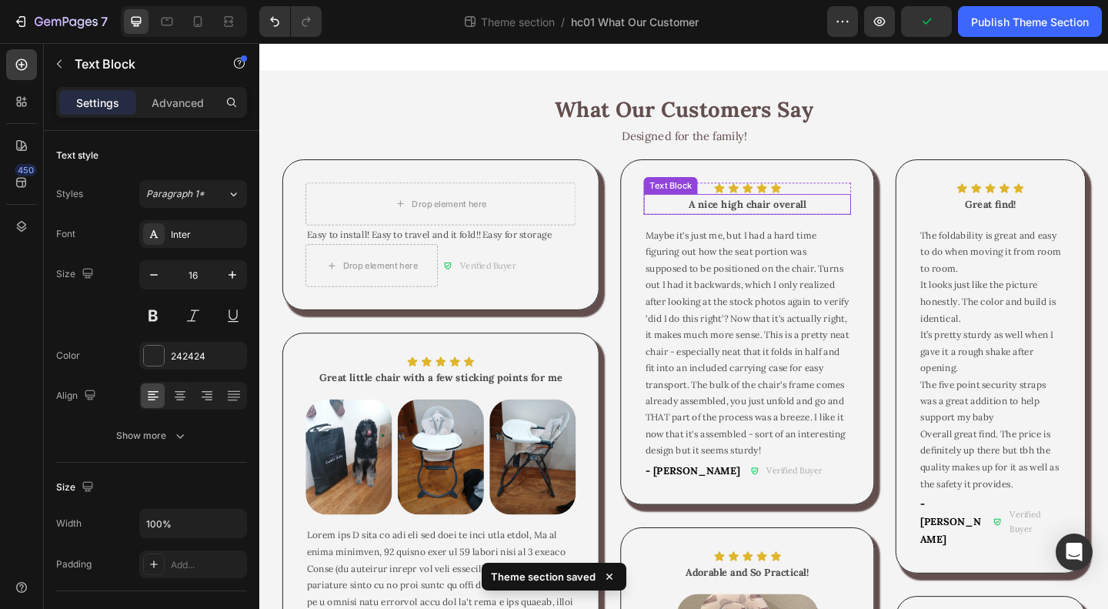
click at [796, 223] on strong "A nice high chair overall" at bounding box center [790, 218] width 128 height 14
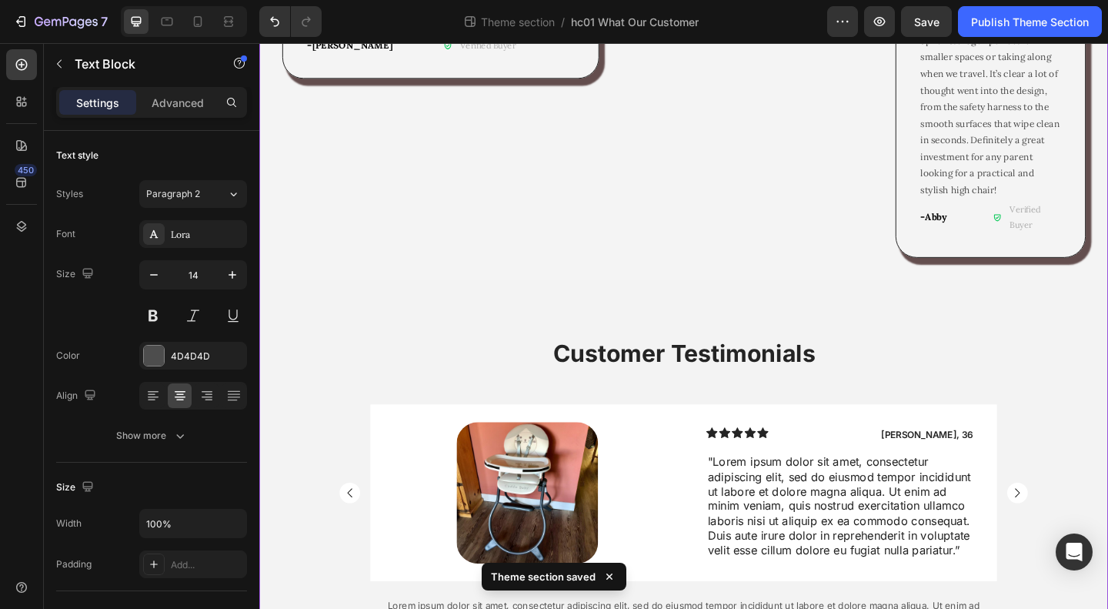
scroll to position [1261, 0]
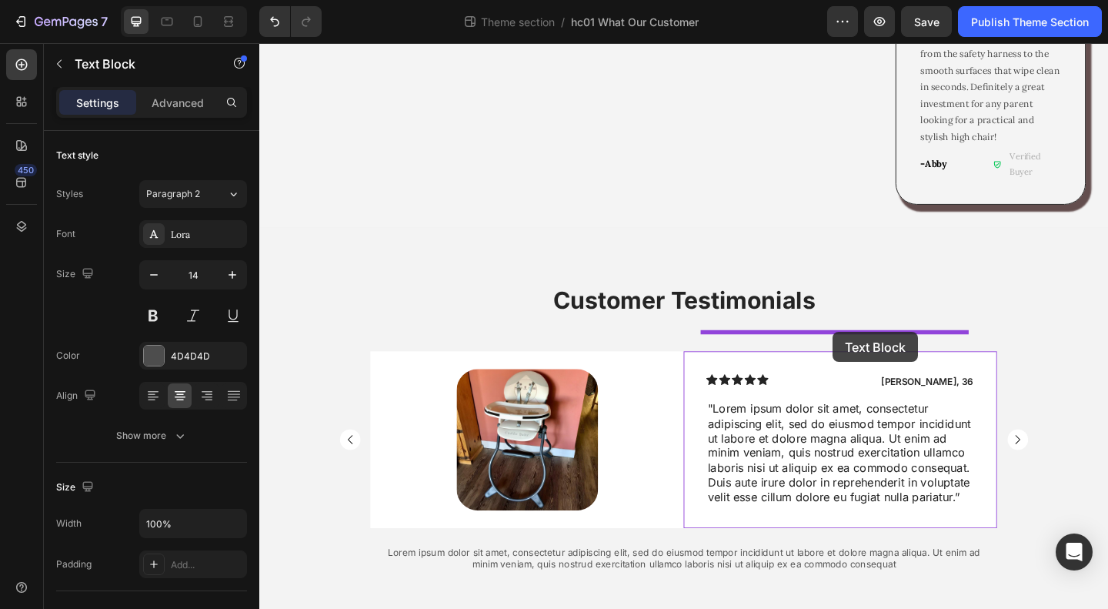
drag, startPoint x: 693, startPoint y: 194, endPoint x: 883, endPoint y: 357, distance: 251.1
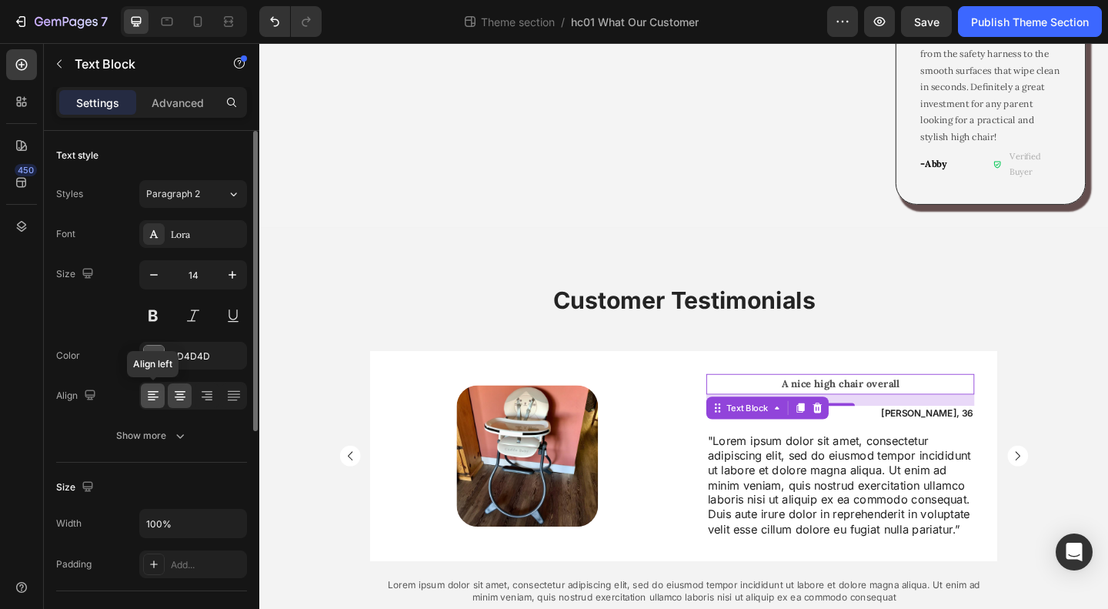
click at [146, 396] on icon at bounding box center [152, 395] width 15 height 15
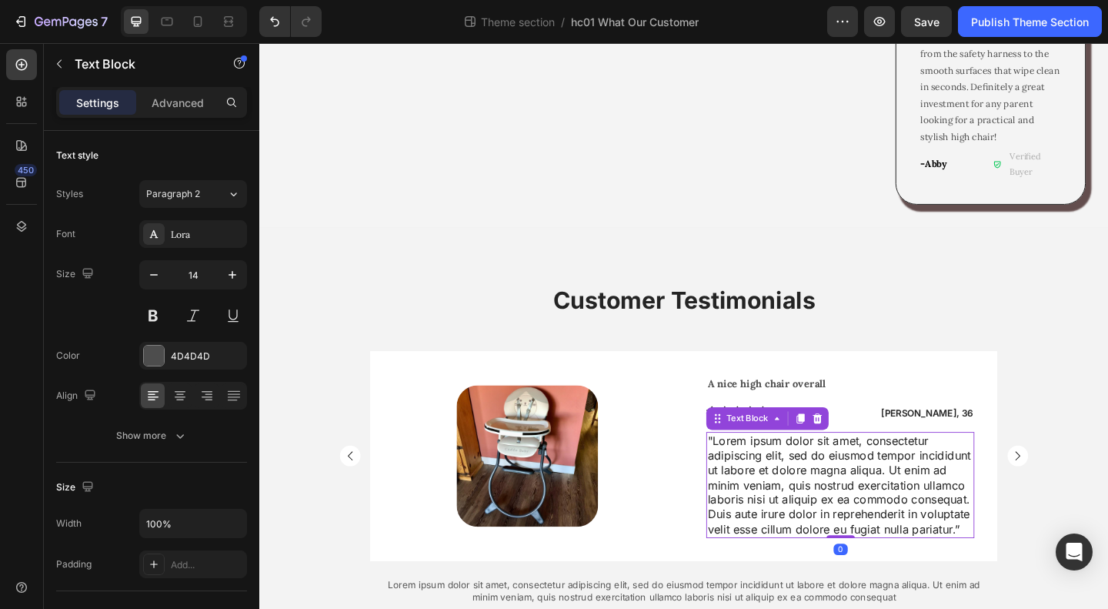
click at [908, 467] on p ""Lorem ipsum dolor sit amet, consectetur adipiscing elit, sed do eiusmod tempor…" at bounding box center [891, 523] width 289 height 112
click at [910, 404] on p "A nice high chair overall" at bounding box center [891, 413] width 289 height 19
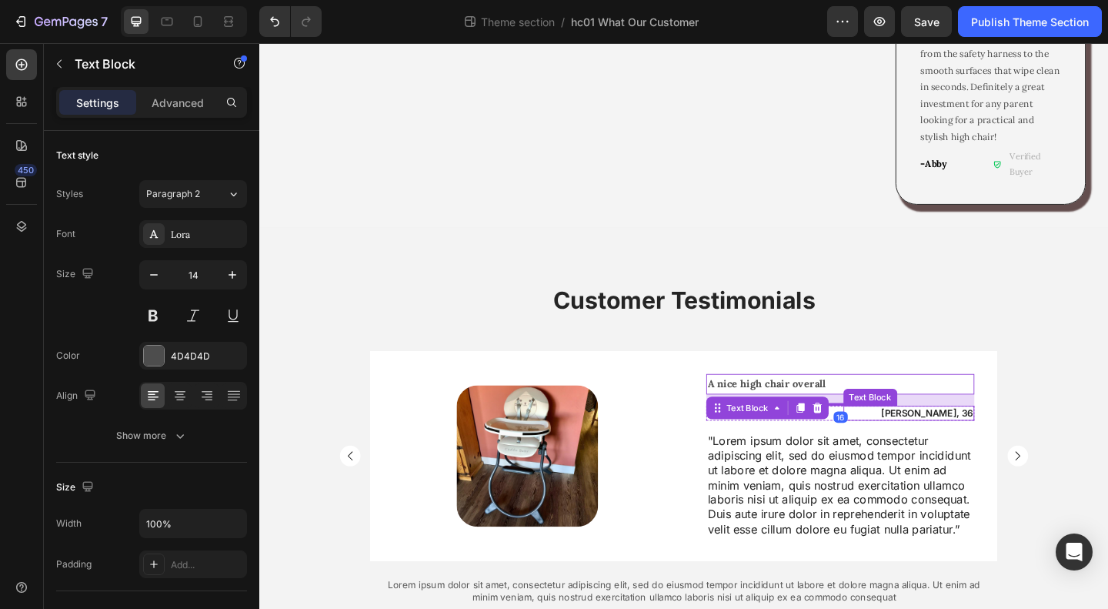
click at [930, 421] on div "Text Block" at bounding box center [924, 428] width 52 height 14
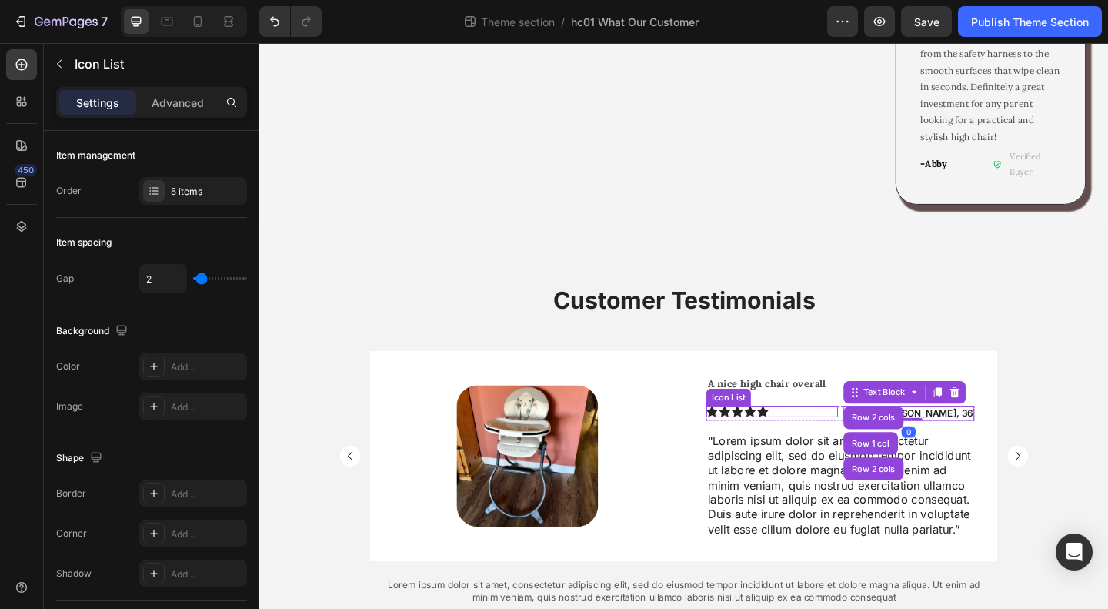
click at [843, 437] on div "Icon Icon Icon Icon Icon" at bounding box center [817, 443] width 143 height 12
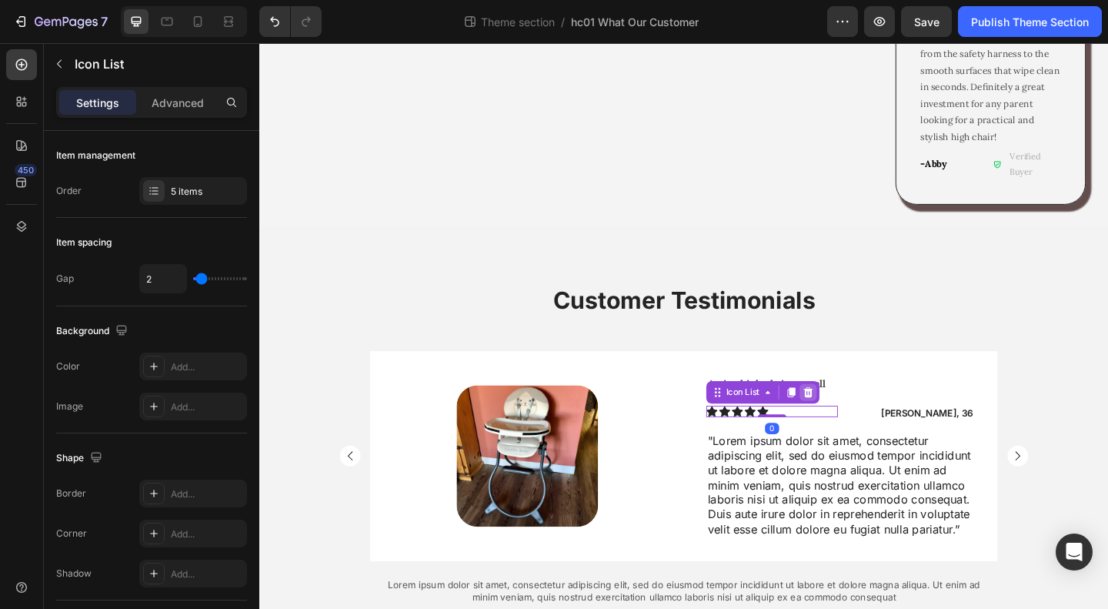
click at [852, 417] on icon at bounding box center [857, 422] width 10 height 11
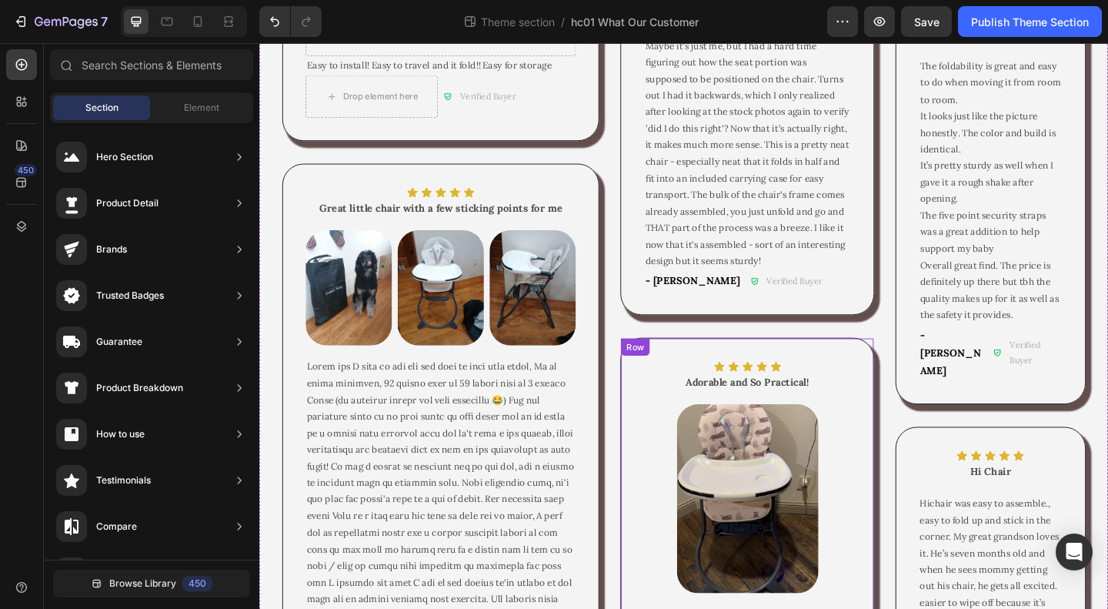
scroll to position [0, 0]
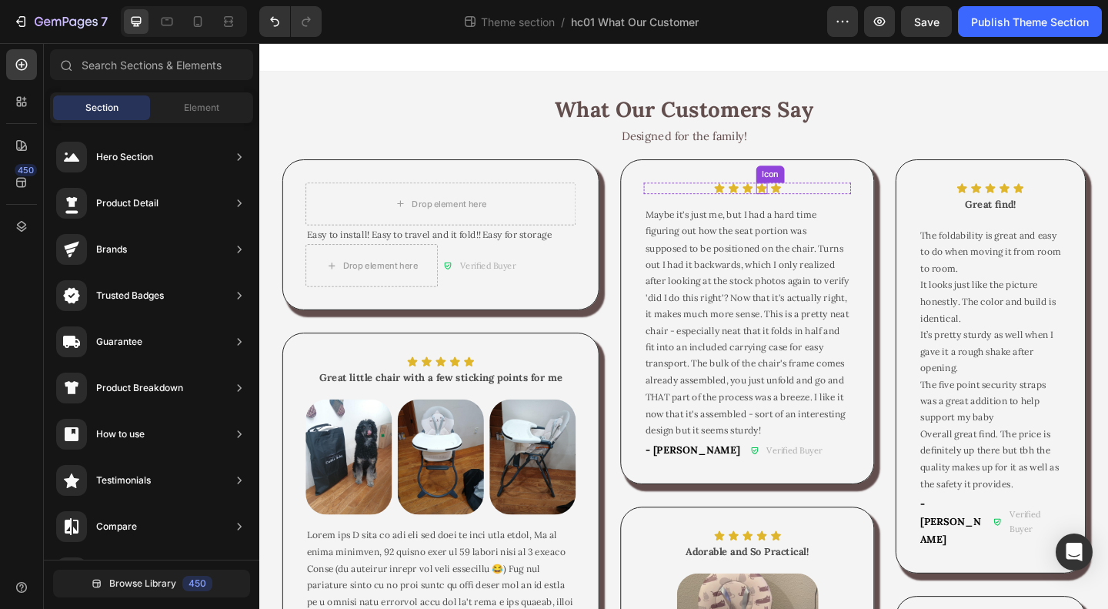
click at [790, 201] on div "Icon Icon Icon Icon Icon" at bounding box center [789, 201] width 225 height 12
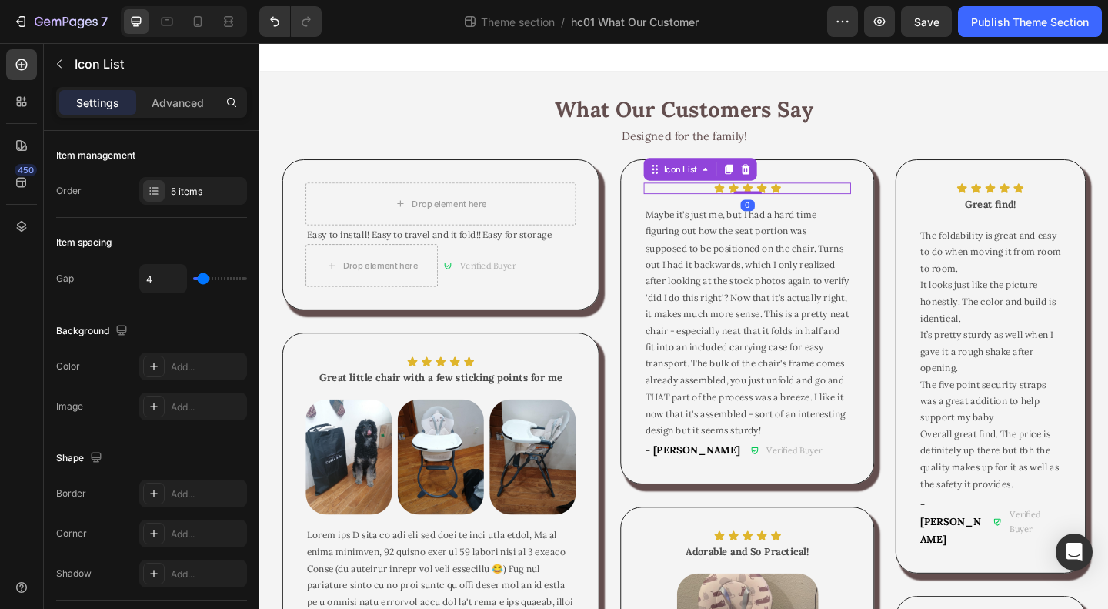
click at [851, 201] on div "Icon Icon Icon Icon Icon" at bounding box center [789, 201] width 225 height 12
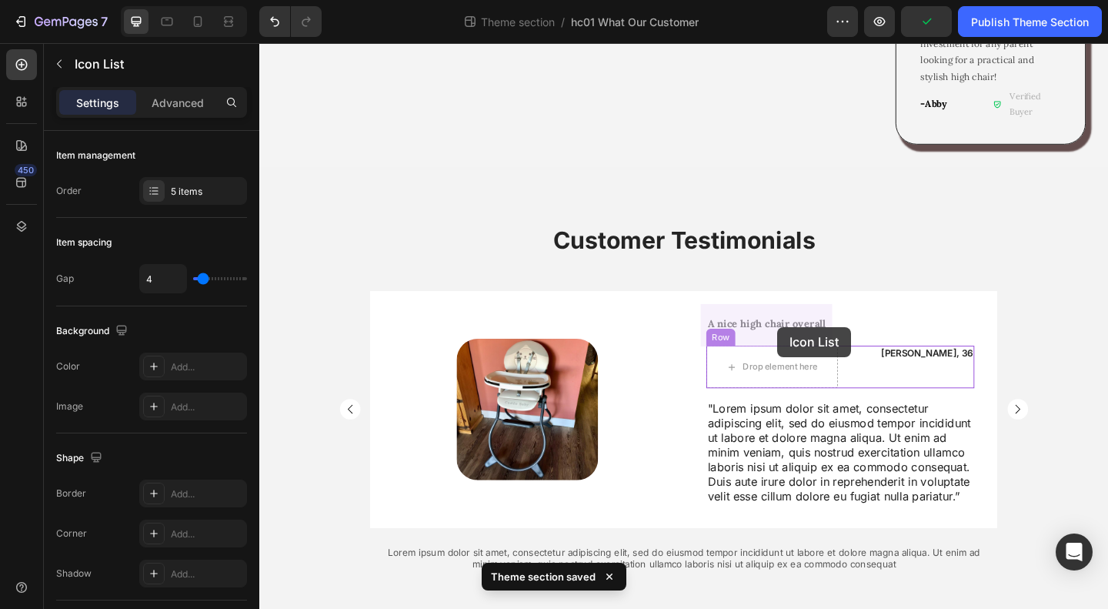
drag, startPoint x: 683, startPoint y: 182, endPoint x: 823, endPoint y: 352, distance: 219.8
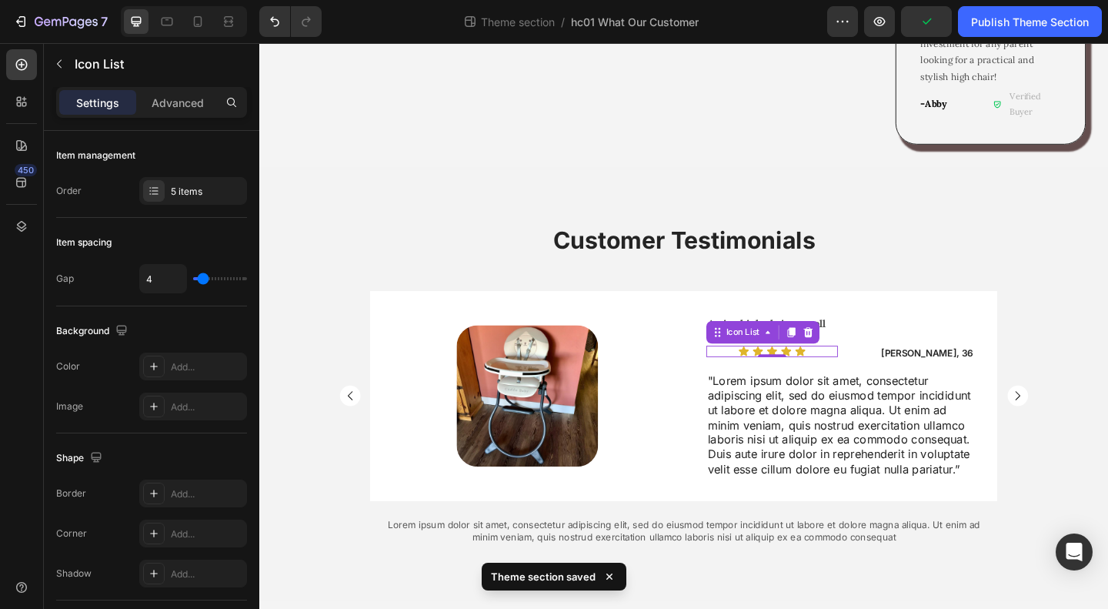
scroll to position [1296, 0]
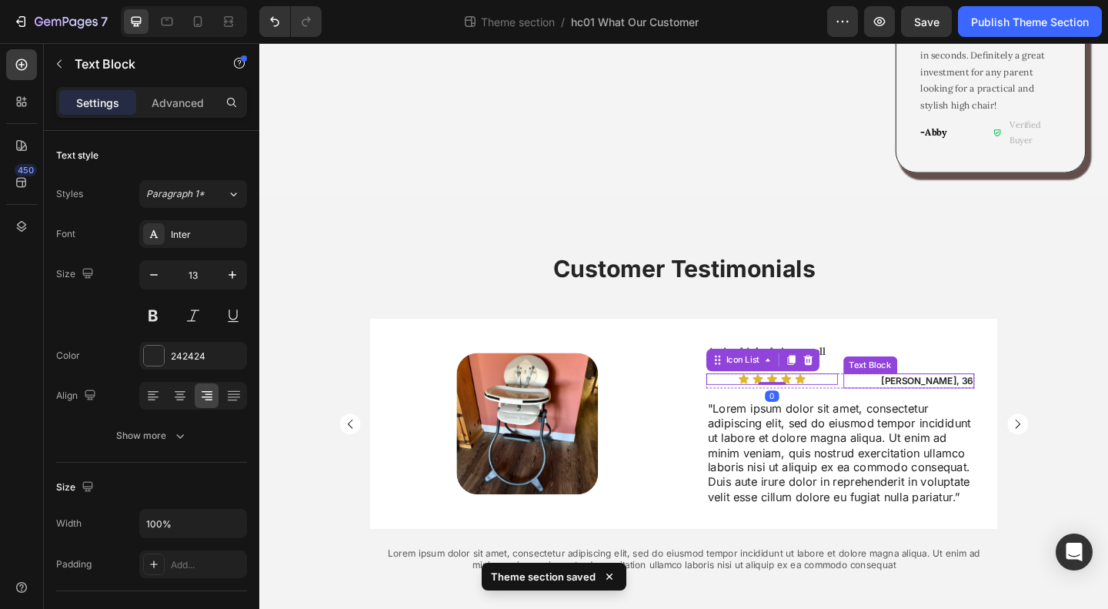
click at [960, 404] on p "Ryan, 36" at bounding box center [967, 410] width 140 height 13
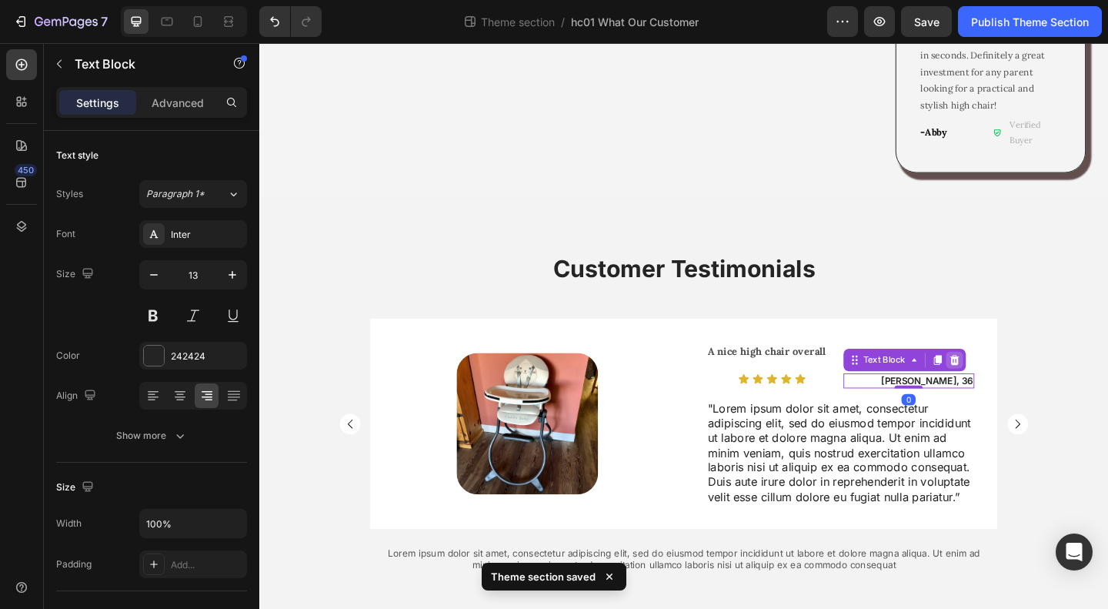
click at [1010, 382] on icon at bounding box center [1015, 387] width 10 height 11
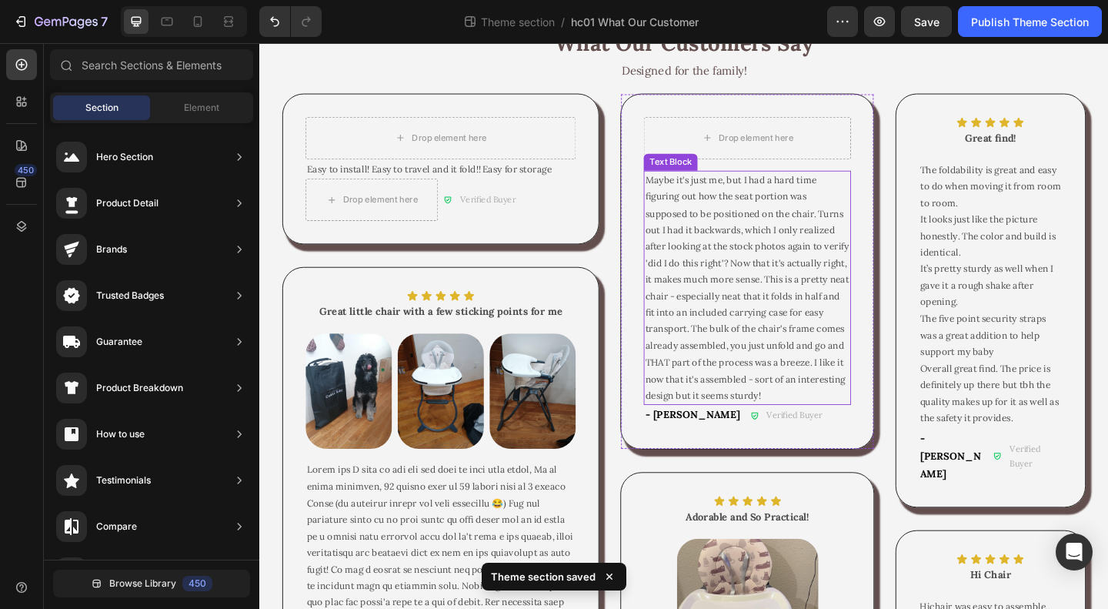
scroll to position [0, 0]
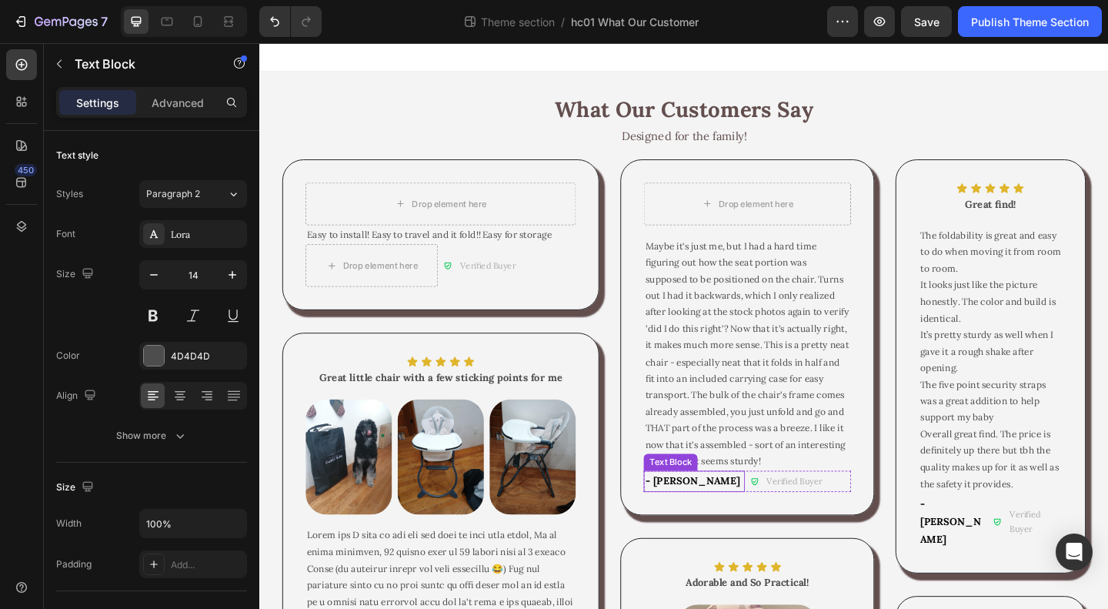
click at [737, 529] on p "- Daisy" at bounding box center [732, 518] width 106 height 19
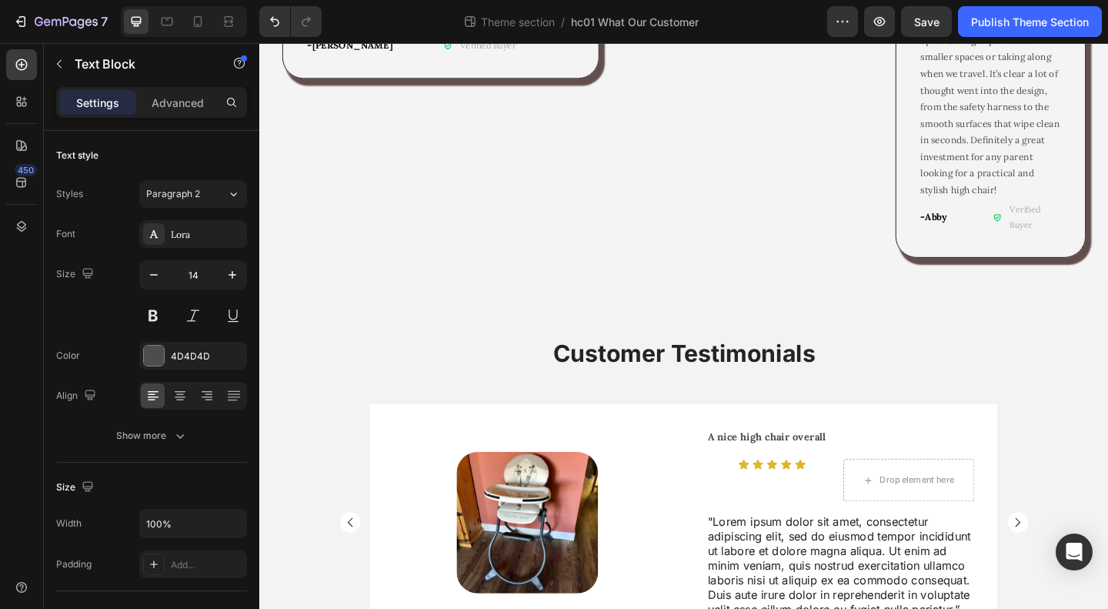
scroll to position [1327, 0]
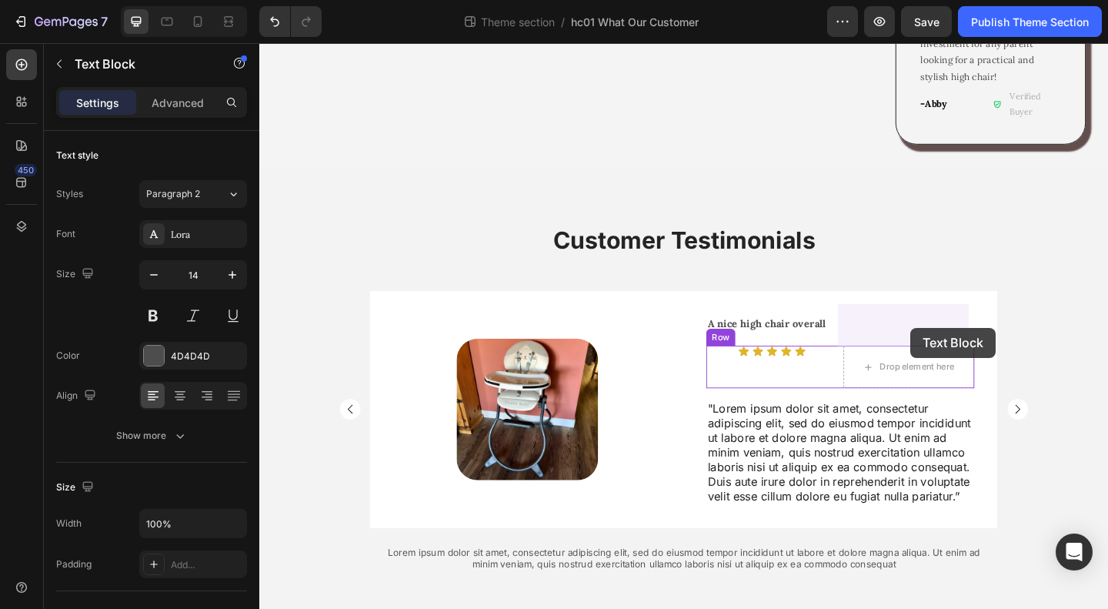
drag, startPoint x: 685, startPoint y: 510, endPoint x: 967, endPoint y: 352, distance: 323.5
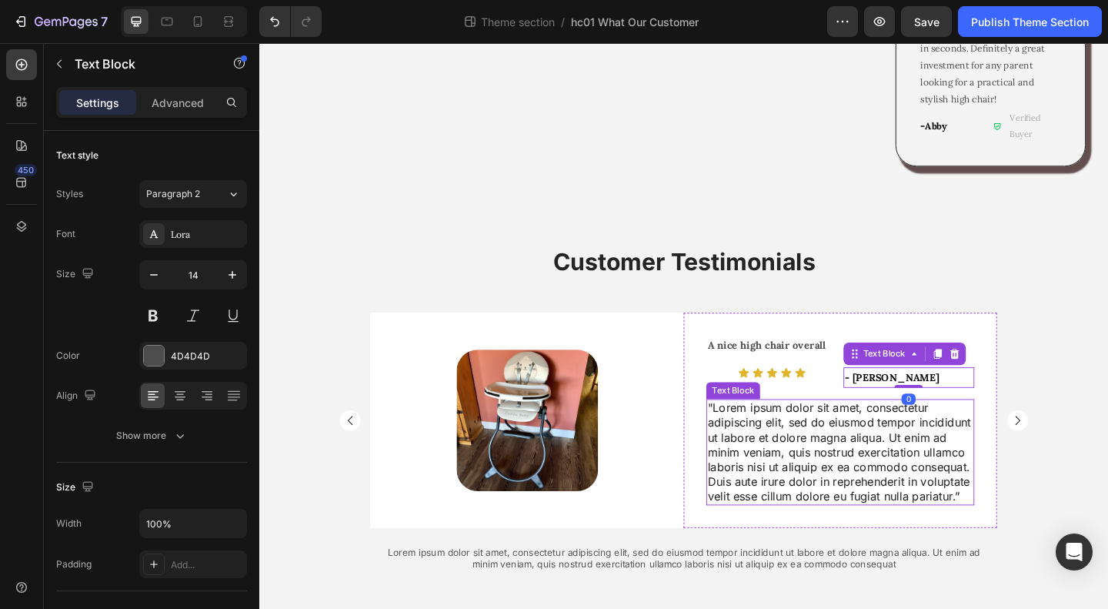
click at [902, 456] on p ""Lorem ipsum dolor sit amet, consectetur adipiscing elit, sed do eiusmod tempor…" at bounding box center [891, 488] width 289 height 112
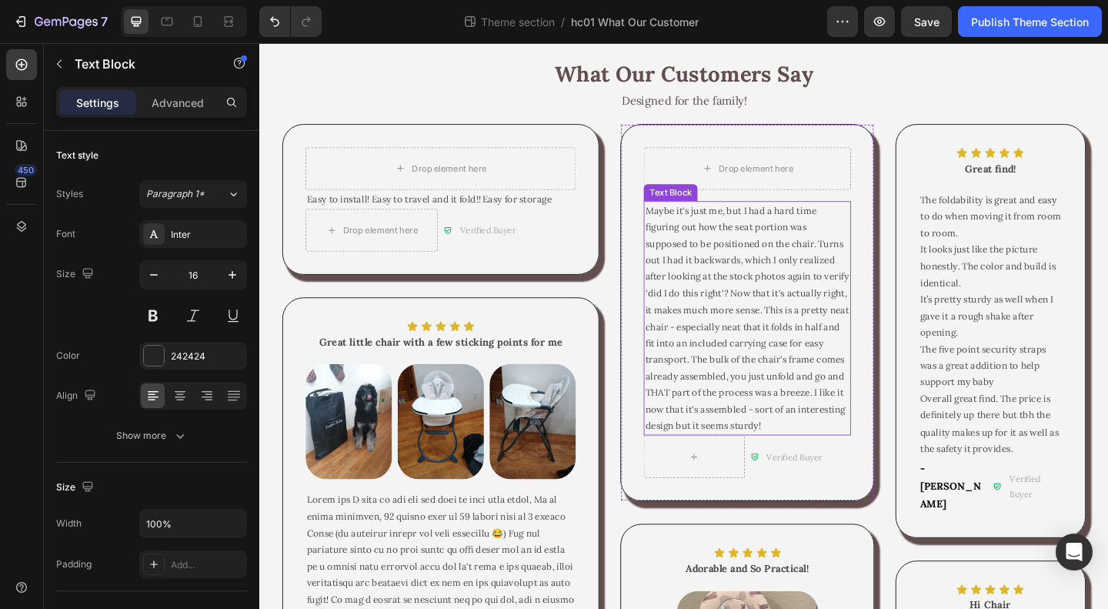
scroll to position [0, 0]
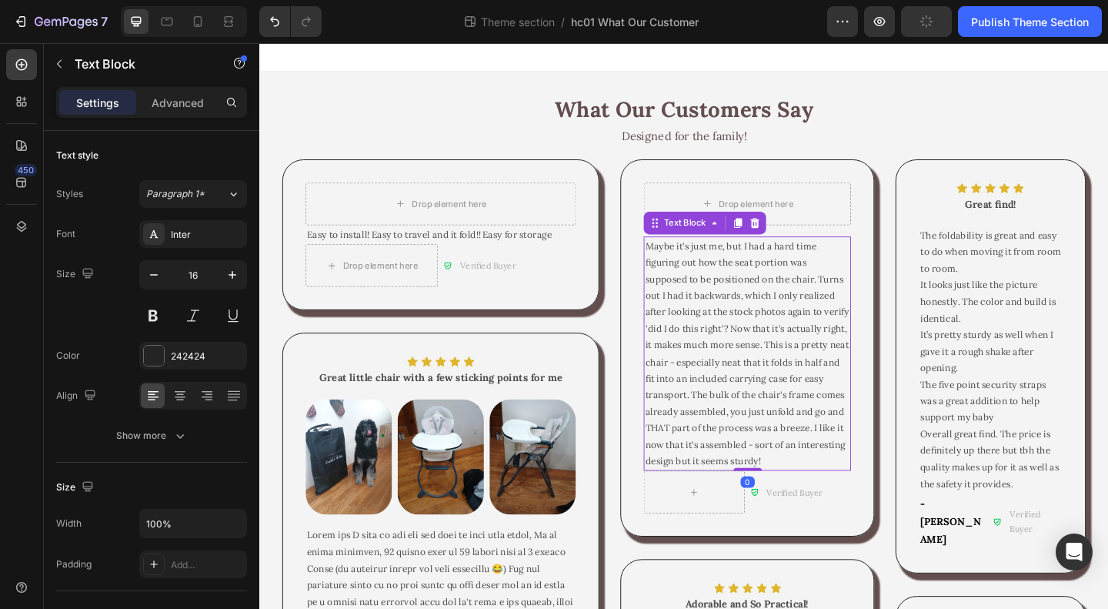
click at [790, 352] on p "Maybe it's just me, but I had a hard time figuring out how the seat portion was…" at bounding box center [790, 381] width 222 height 252
click at [746, 314] on p "Maybe it's just me, but I had a hard time figuring out how the seat portion was…" at bounding box center [790, 381] width 222 height 252
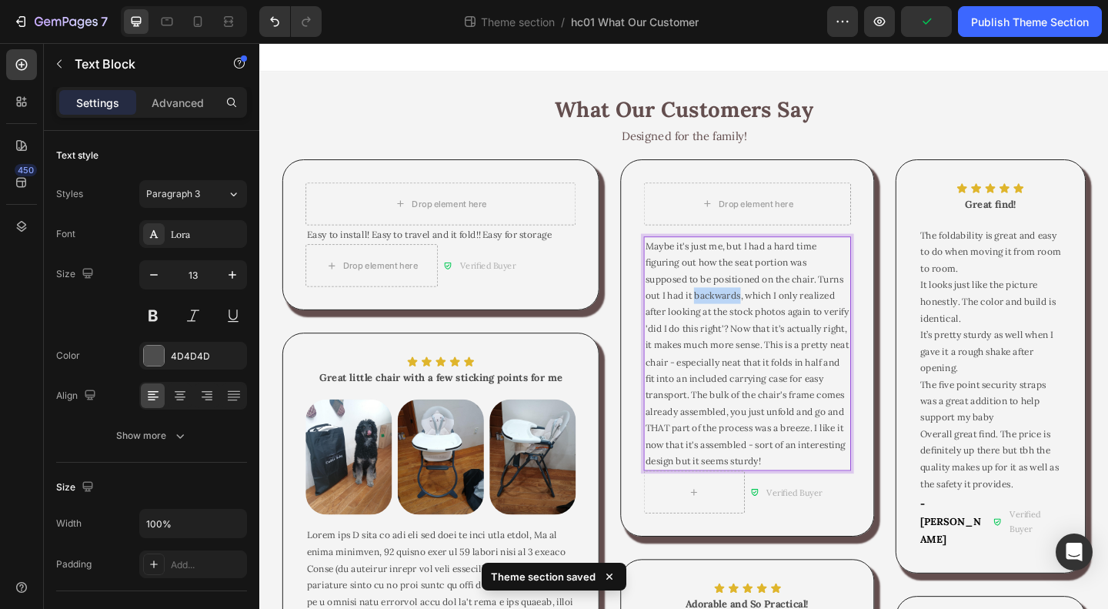
click at [746, 314] on p "Maybe it's just me, but I had a hard time figuring out how the seat portion was…" at bounding box center [790, 381] width 222 height 252
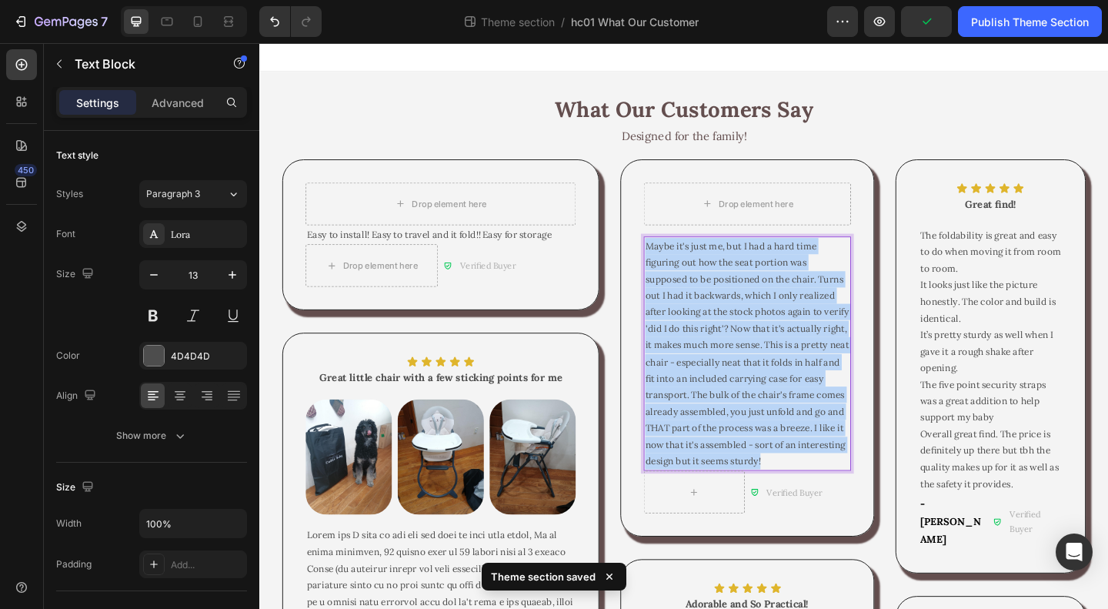
click at [746, 314] on p "Maybe it's just me, but I had a hard time figuring out how the seat portion was…" at bounding box center [790, 381] width 222 height 252
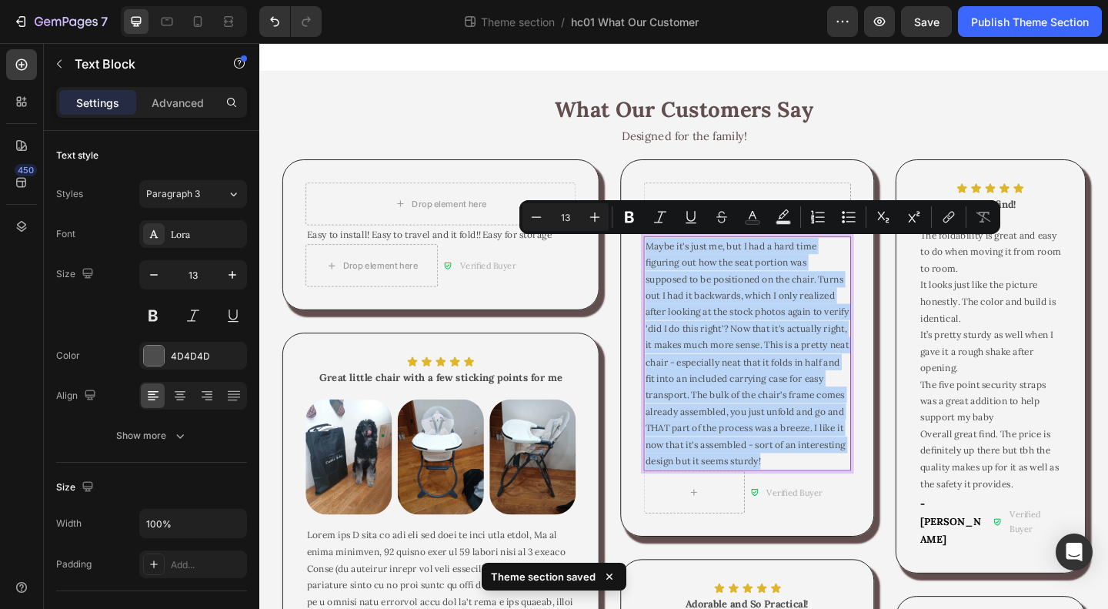
copy p "Maybe it's just me, but I had a hard time figuring out how the seat portion was…"
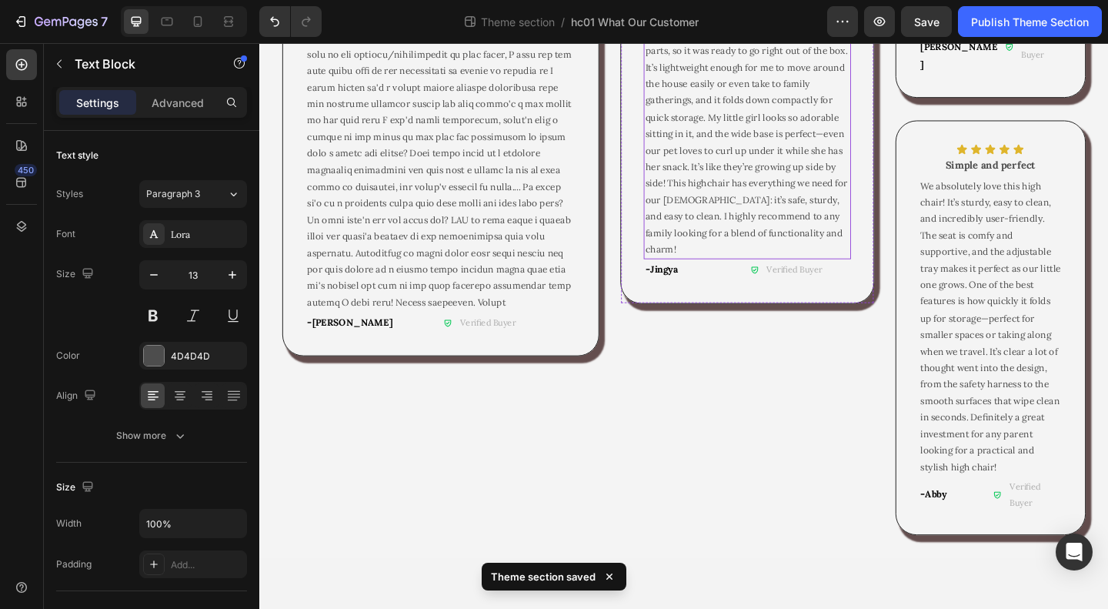
scroll to position [1303, 0]
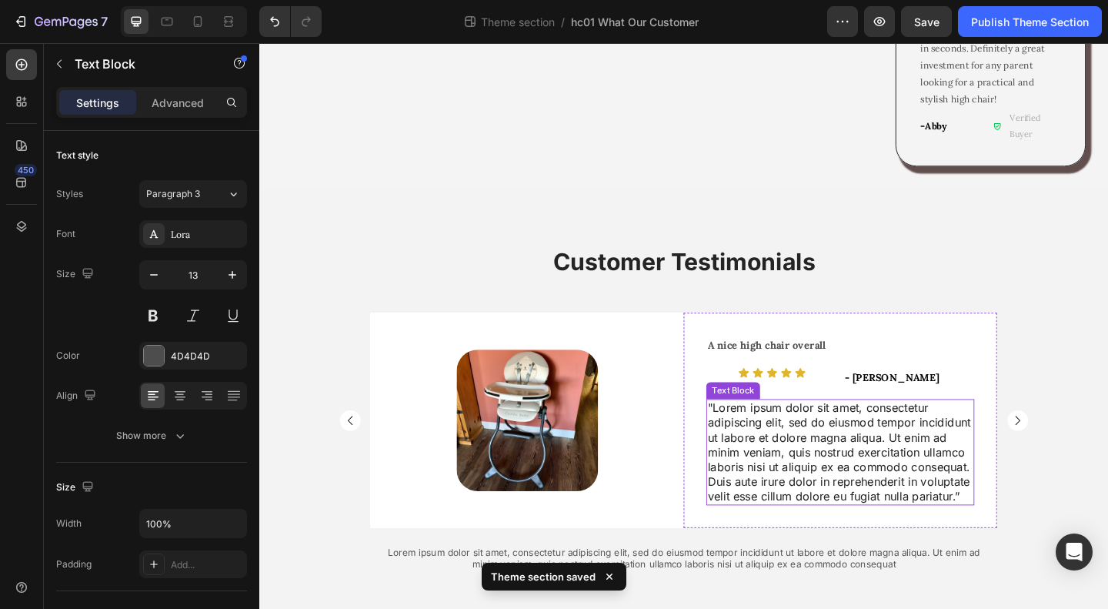
click at [827, 432] on p ""Lorem ipsum dolor sit amet, consectetur adipiscing elit, sed do eiusmod tempor…" at bounding box center [891, 488] width 289 height 112
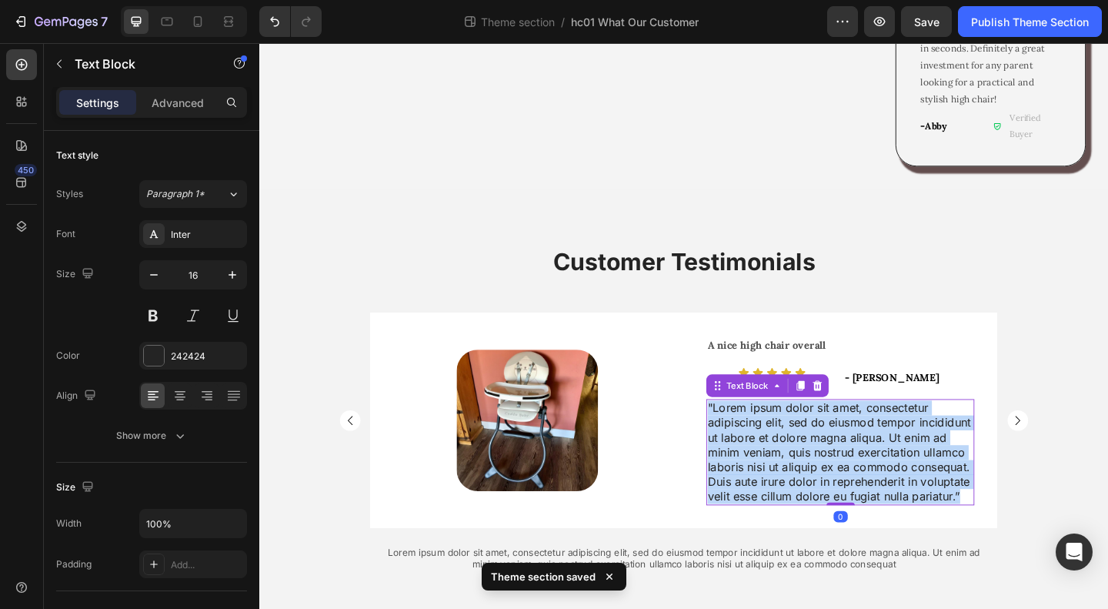
click at [827, 432] on p ""Lorem ipsum dolor sit amet, consectetur adipiscing elit, sed do eiusmod tempor…" at bounding box center [891, 488] width 289 height 112
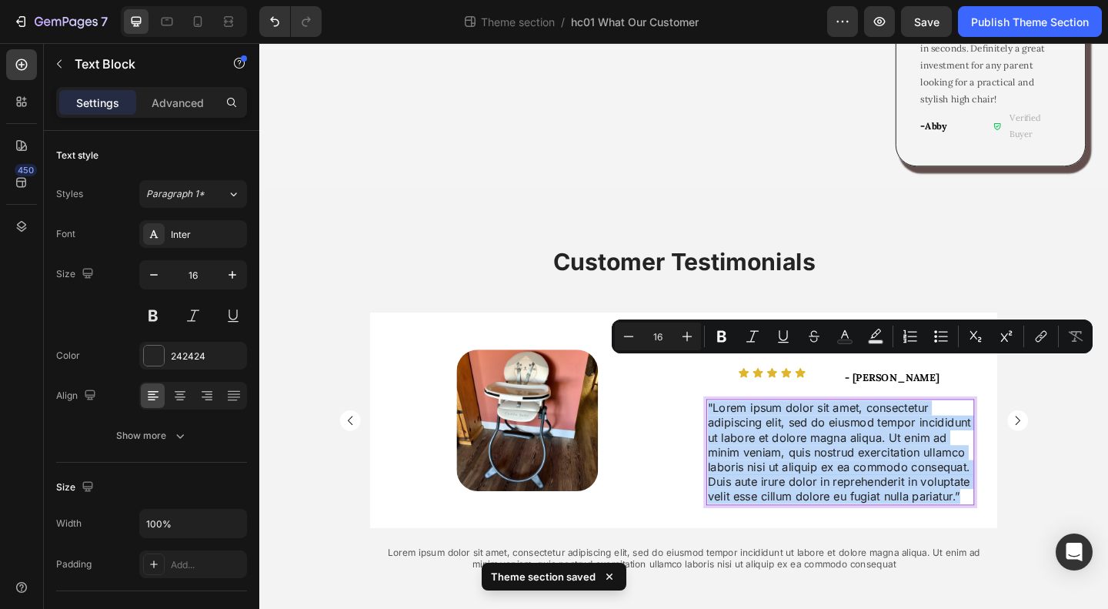
click at [747, 432] on p ""Lorem ipsum dolor sit amet, consectetur adipiscing elit, sed do eiusmod tempor…" at bounding box center [891, 488] width 289 height 112
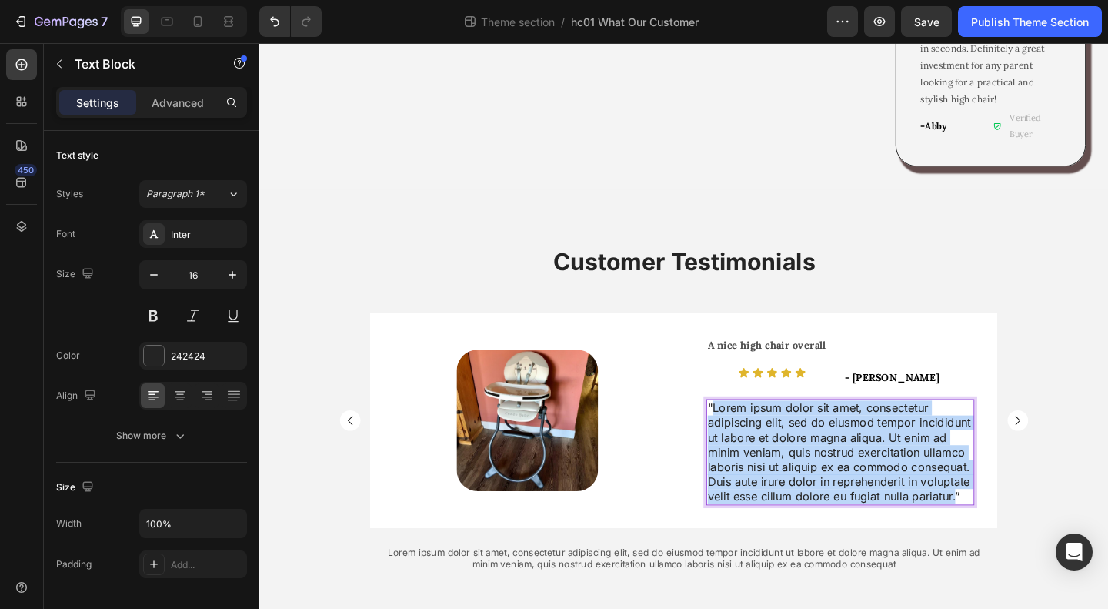
drag, startPoint x: 746, startPoint y: 399, endPoint x: 1009, endPoint y: 495, distance: 280.0
click at [1009, 495] on p ""Lorem ipsum dolor sit amet, consectetur adipiscing elit, sed do eiusmod tempor…" at bounding box center [891, 488] width 289 height 112
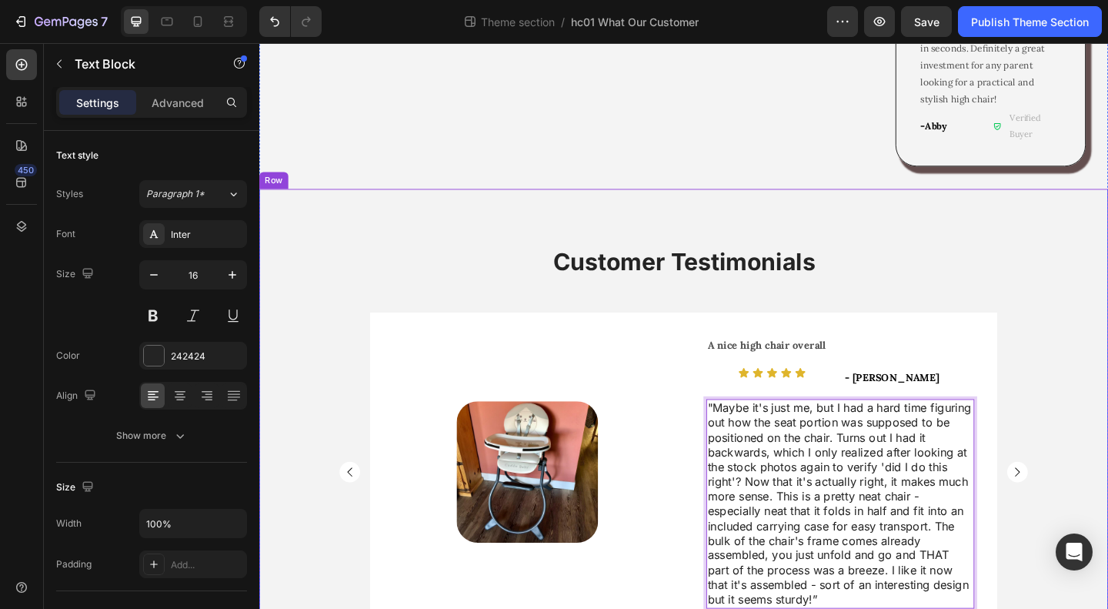
click at [1107, 348] on div "Customer Testimonials Heading Image Row Good starter bouncer Text Block Icon Ic…" at bounding box center [720, 508] width 923 height 491
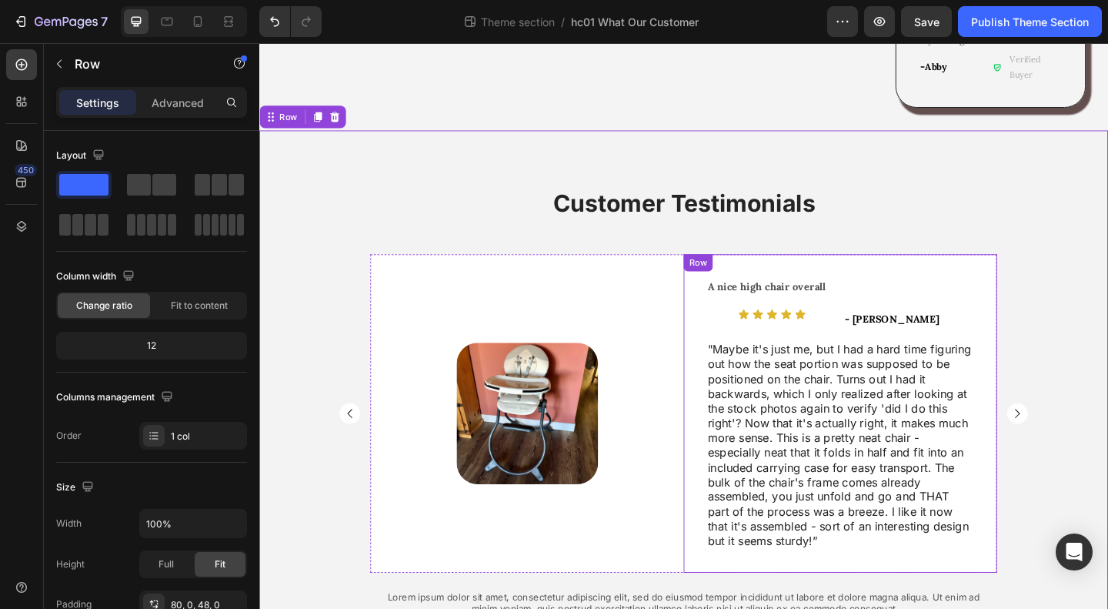
scroll to position [1414, 0]
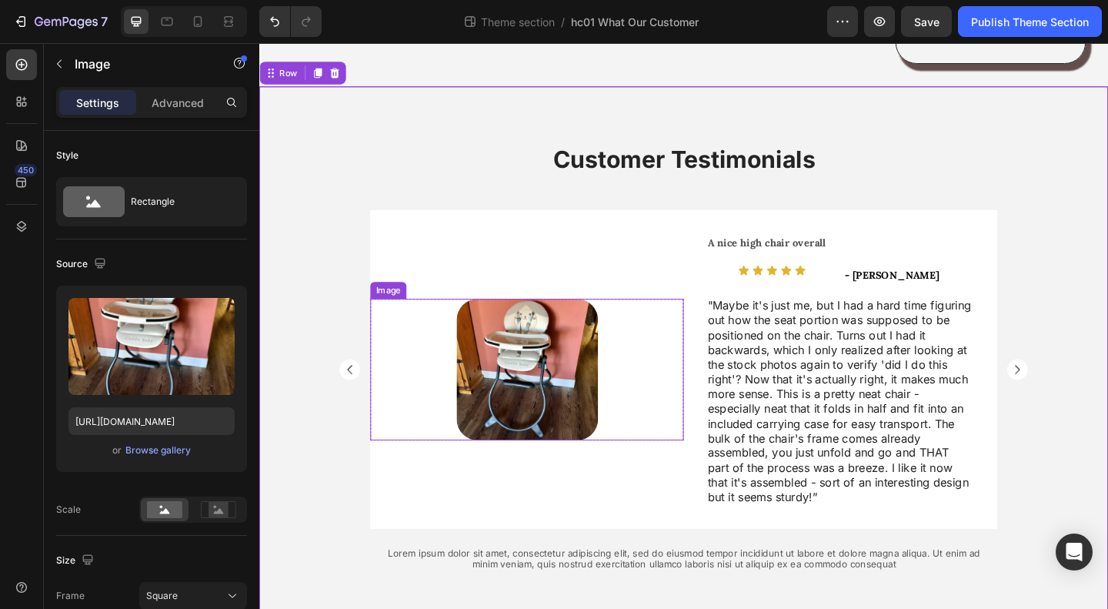
click at [710, 381] on div at bounding box center [550, 398] width 341 height 154
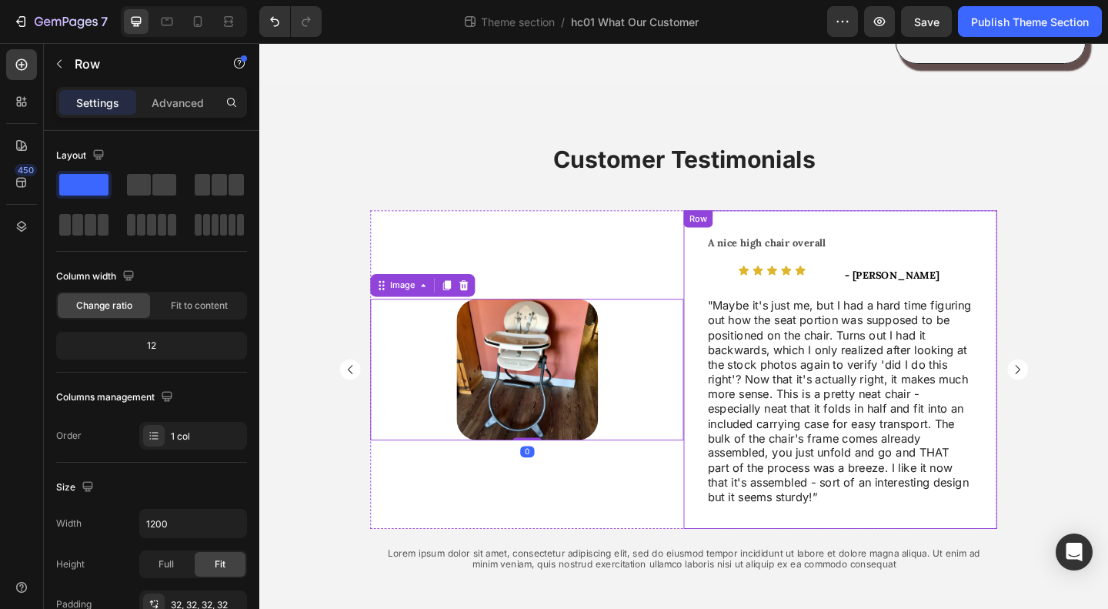
click at [721, 394] on div "A nice high chair overall Text Block Icon Icon Icon Icon Icon Icon List - Daisy…" at bounding box center [891, 398] width 341 height 346
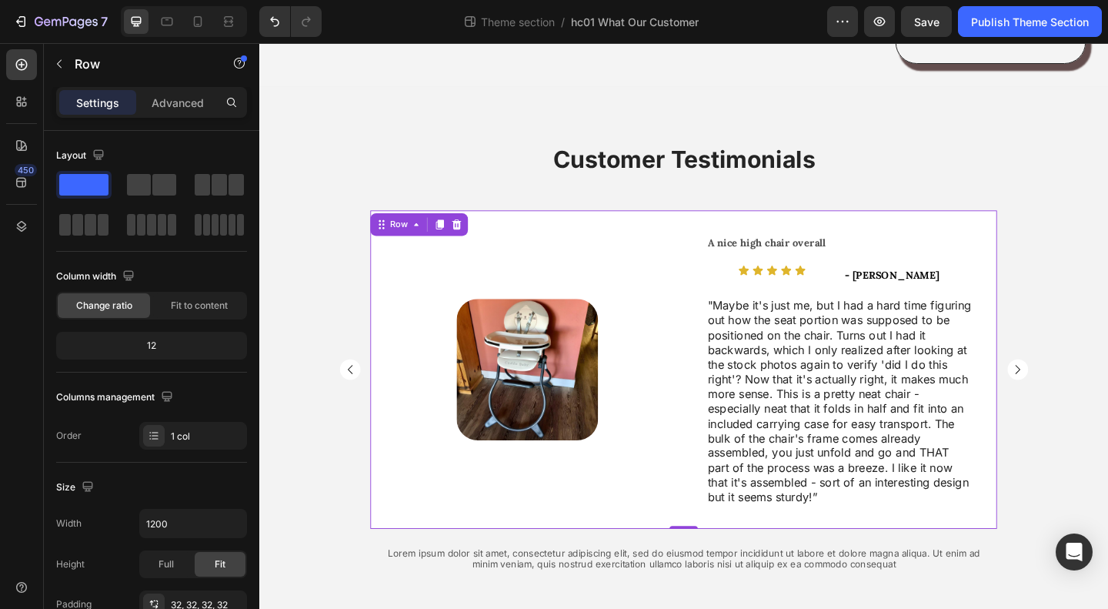
click at [694, 493] on div "Image Row" at bounding box center [550, 398] width 341 height 346
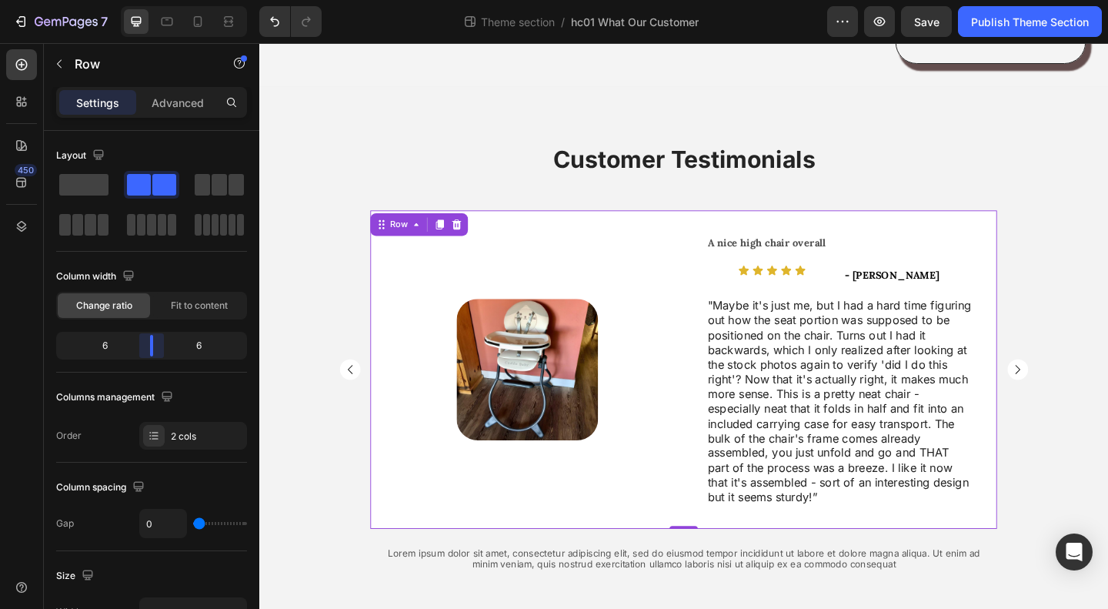
scroll to position [1367, 0]
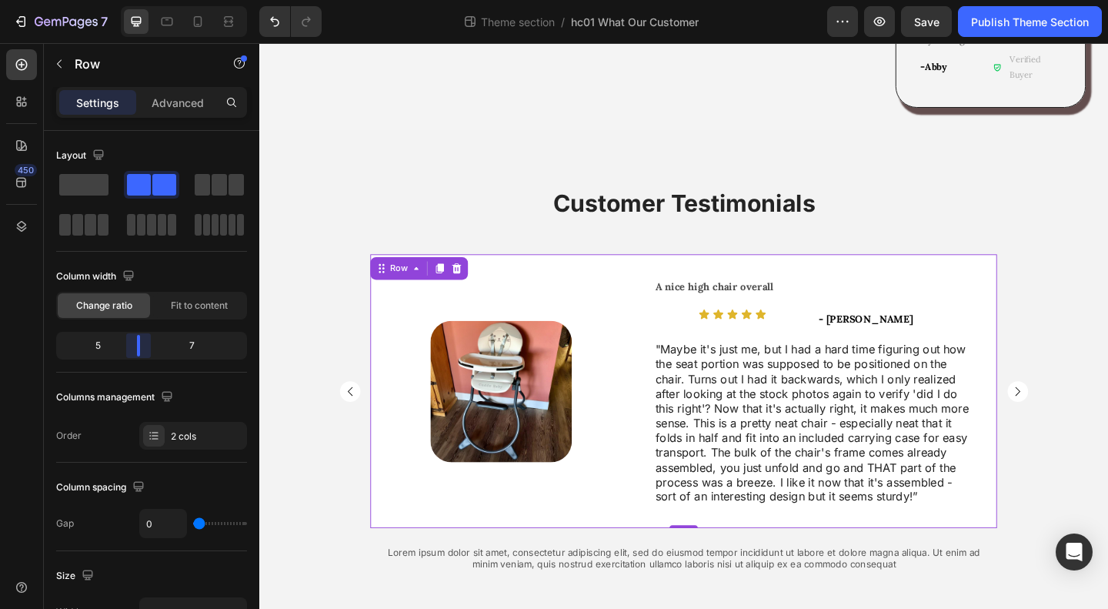
drag, startPoint x: 154, startPoint y: 349, endPoint x: 45, endPoint y: 339, distance: 108.9
click at [934, 519] on div "A nice high chair overall Text Block Icon Icon Icon Icon Icon Icon List - Daisy…" at bounding box center [863, 421] width 398 height 298
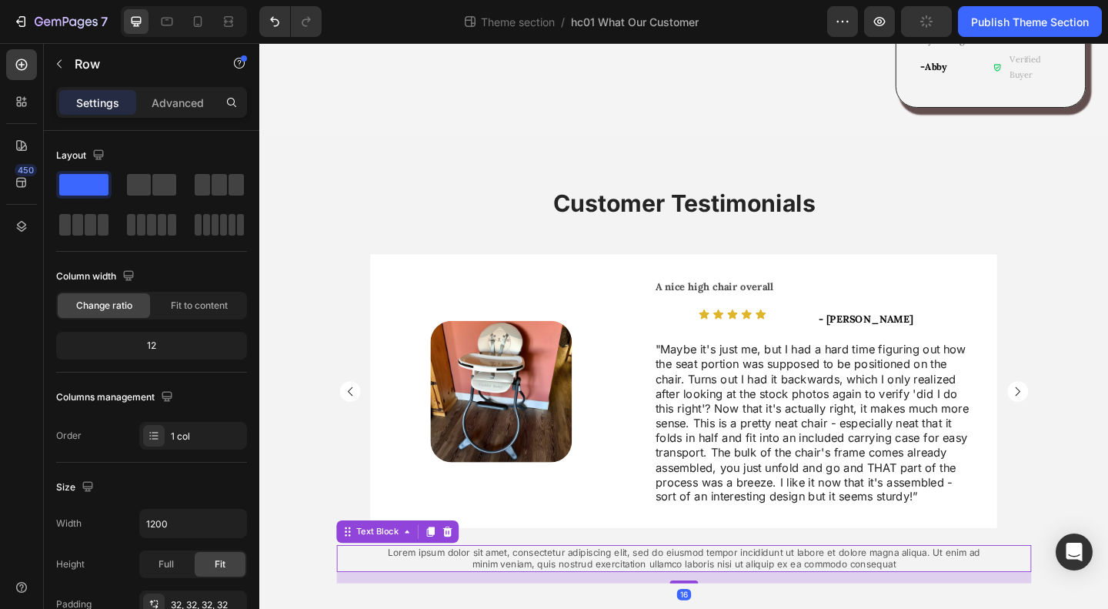
click at [790, 590] on p "Lorem ipsum dolor sit amet, consectetur adipiscing elit, sed do eiusmod tempor …" at bounding box center [721, 603] width 666 height 26
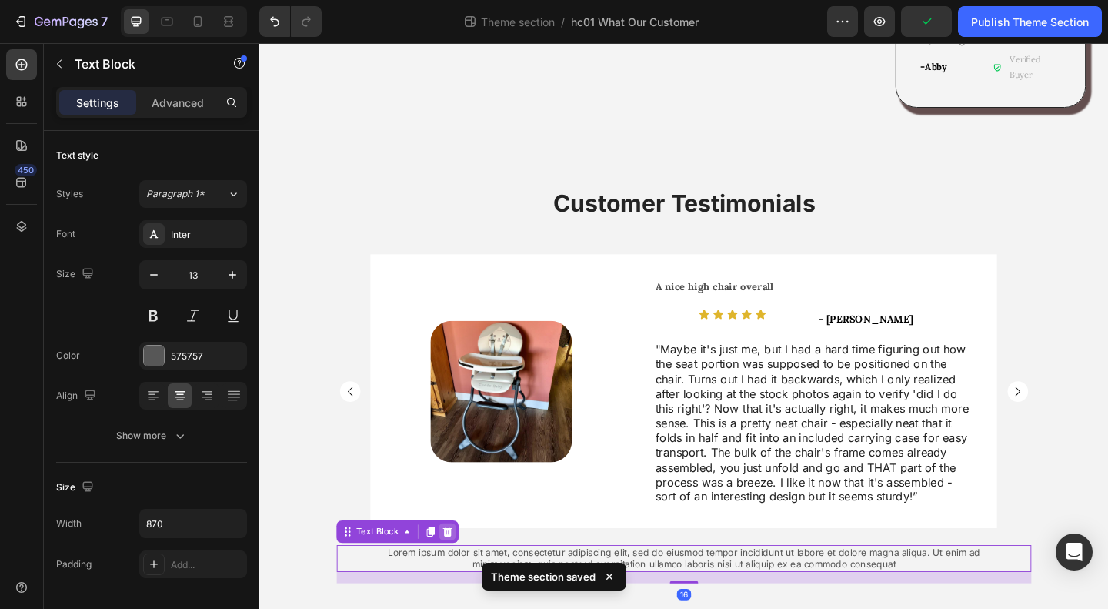
click at [459, 569] on icon at bounding box center [464, 574] width 10 height 11
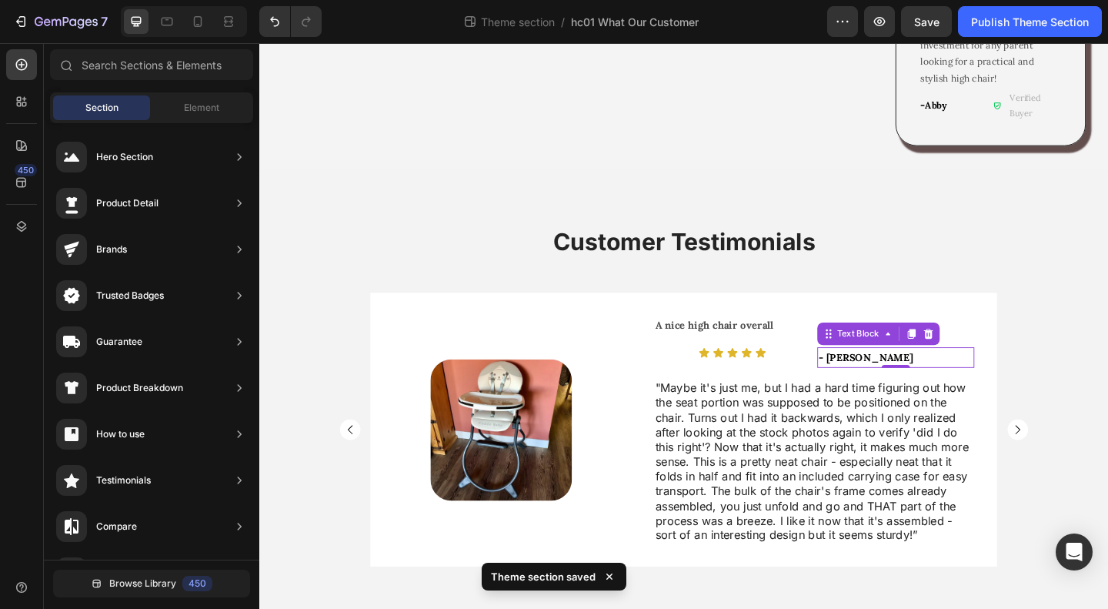
click at [917, 375] on p "- [PERSON_NAME]" at bounding box center [952, 384] width 168 height 19
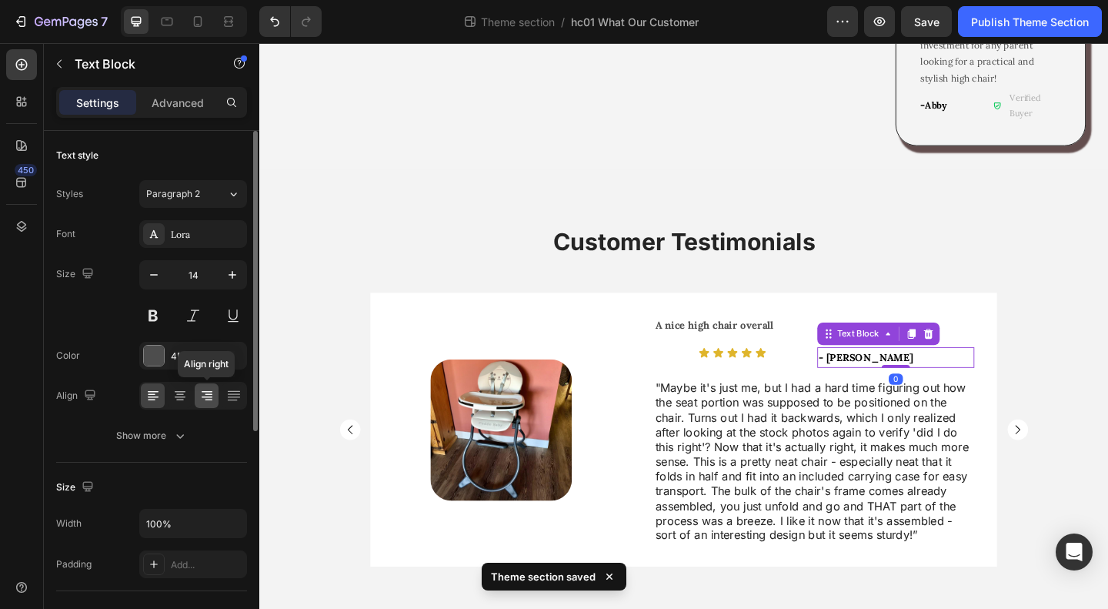
click at [202, 394] on icon at bounding box center [206, 395] width 15 height 15
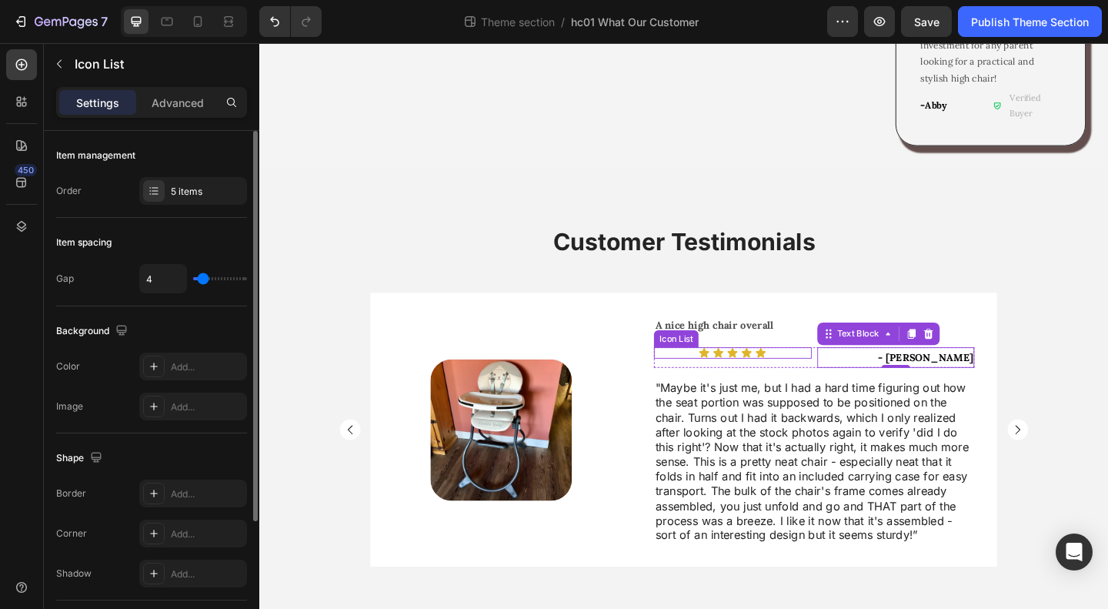
click at [817, 373] on div "Icon Icon Icon Icon Icon" at bounding box center [774, 379] width 171 height 12
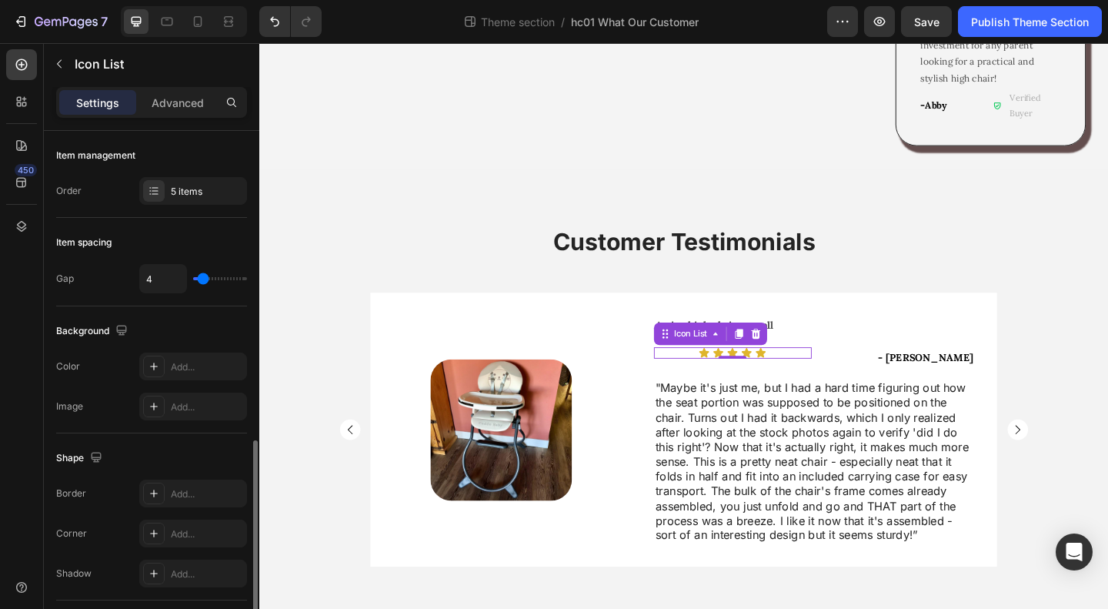
scroll to position [177, 0]
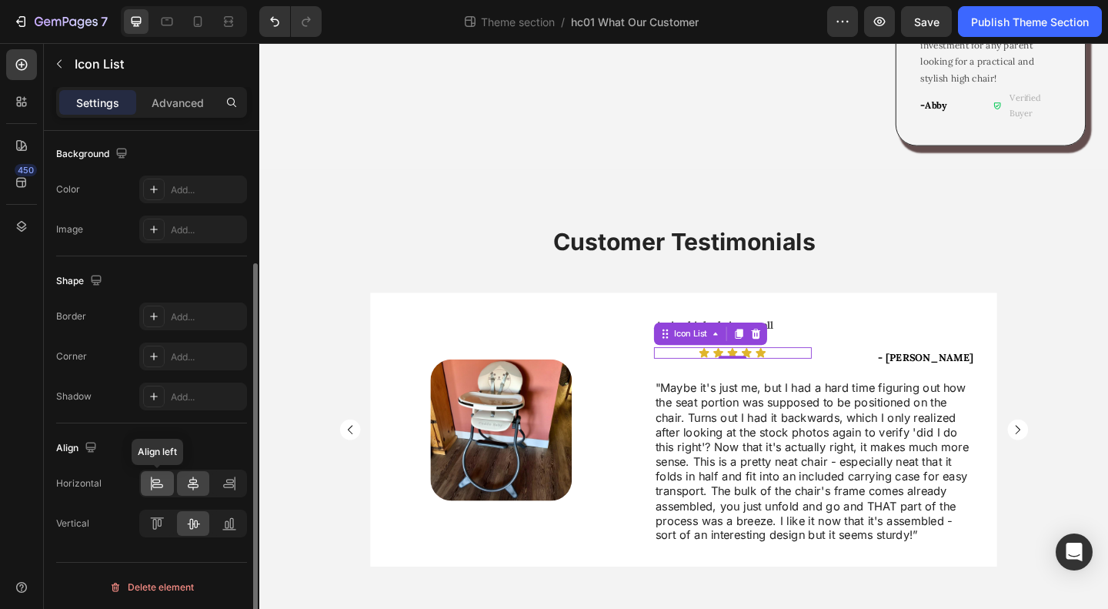
drag, startPoint x: 166, startPoint y: 483, endPoint x: 152, endPoint y: 379, distance: 104.9
click at [166, 483] on div at bounding box center [157, 483] width 33 height 25
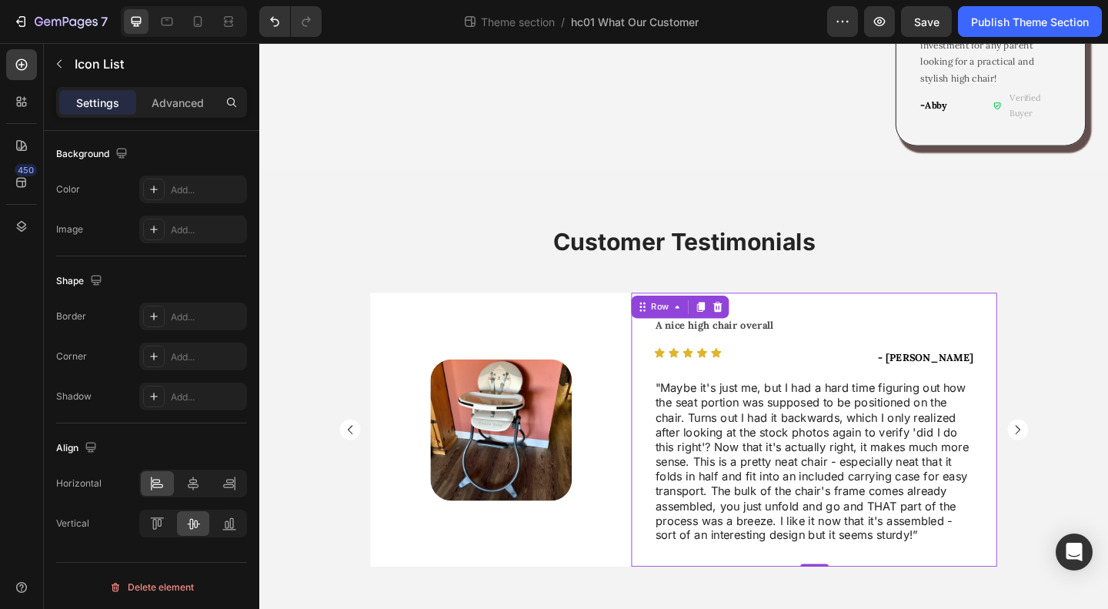
click at [849, 350] on div "A nice high chair overall Text Block Icon Icon Icon Icon Icon Icon List - Daisy…" at bounding box center [863, 463] width 349 height 249
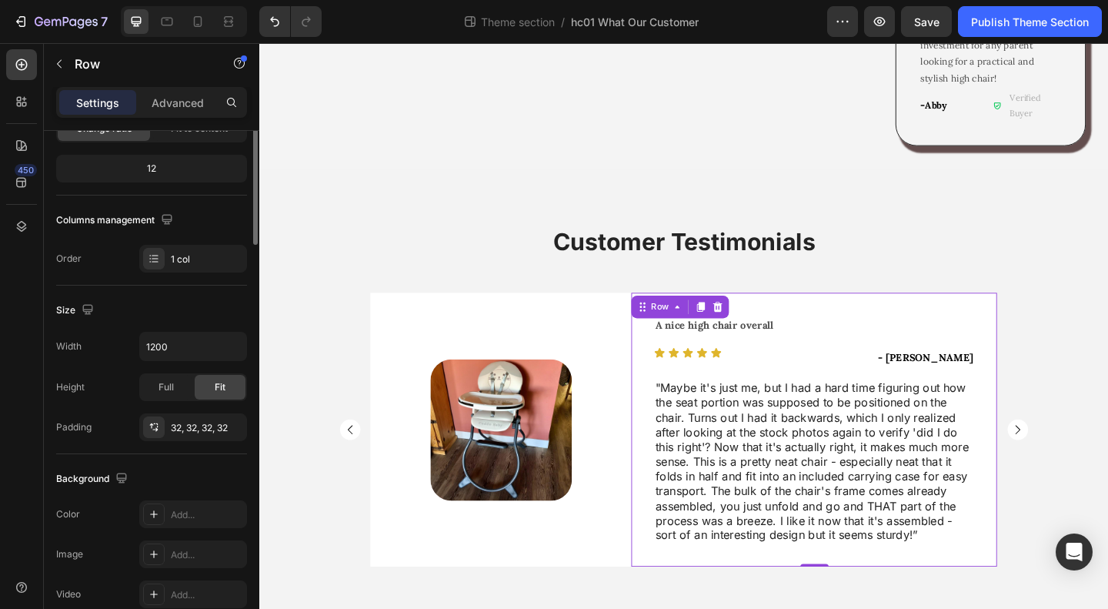
scroll to position [0, 0]
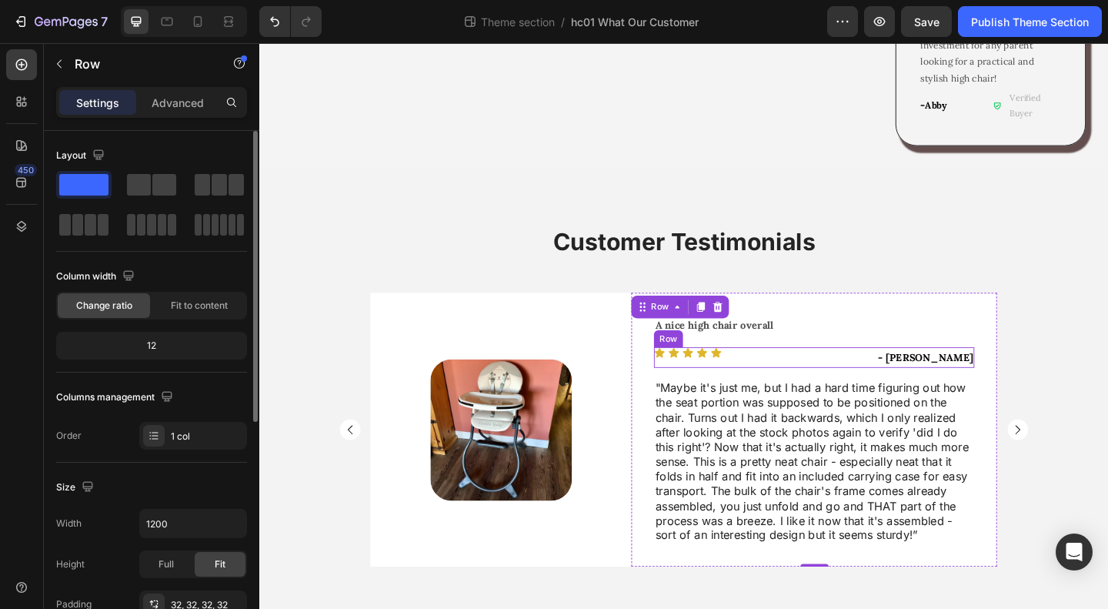
click at [839, 373] on div "Icon Icon Icon Icon Icon" at bounding box center [774, 379] width 171 height 12
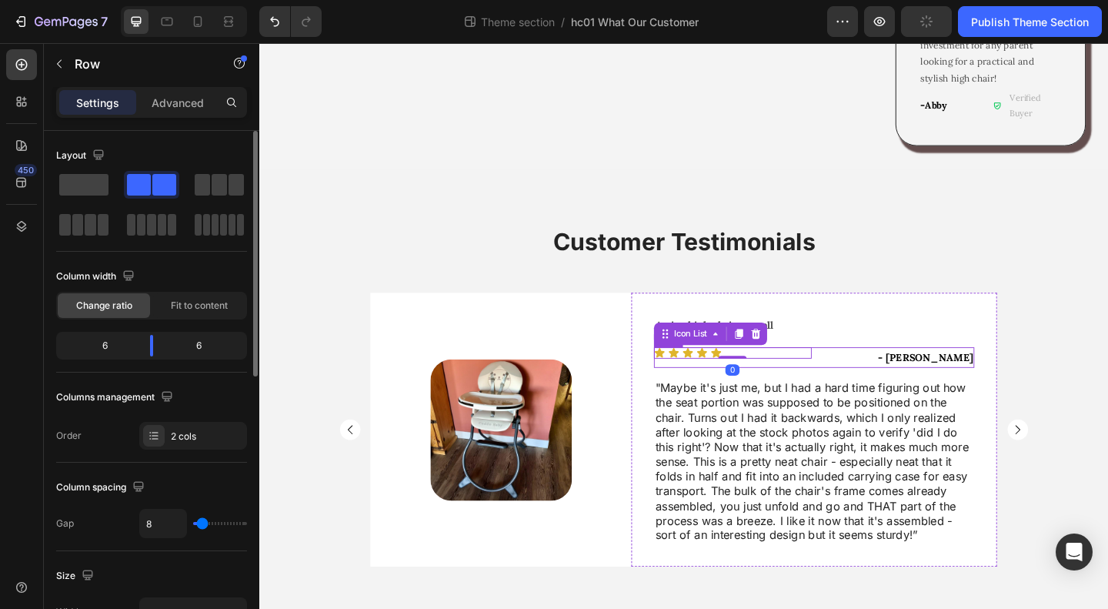
click at [842, 373] on div "Icon Icon Icon Icon Icon Icon List 0" at bounding box center [774, 384] width 171 height 22
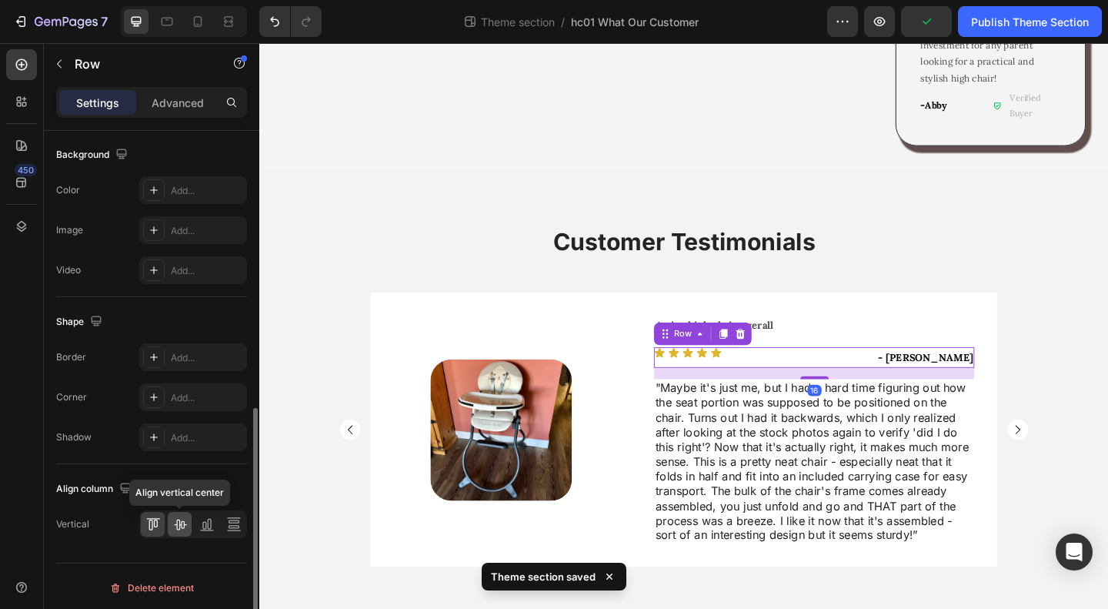
click at [180, 521] on icon at bounding box center [180, 524] width 12 height 11
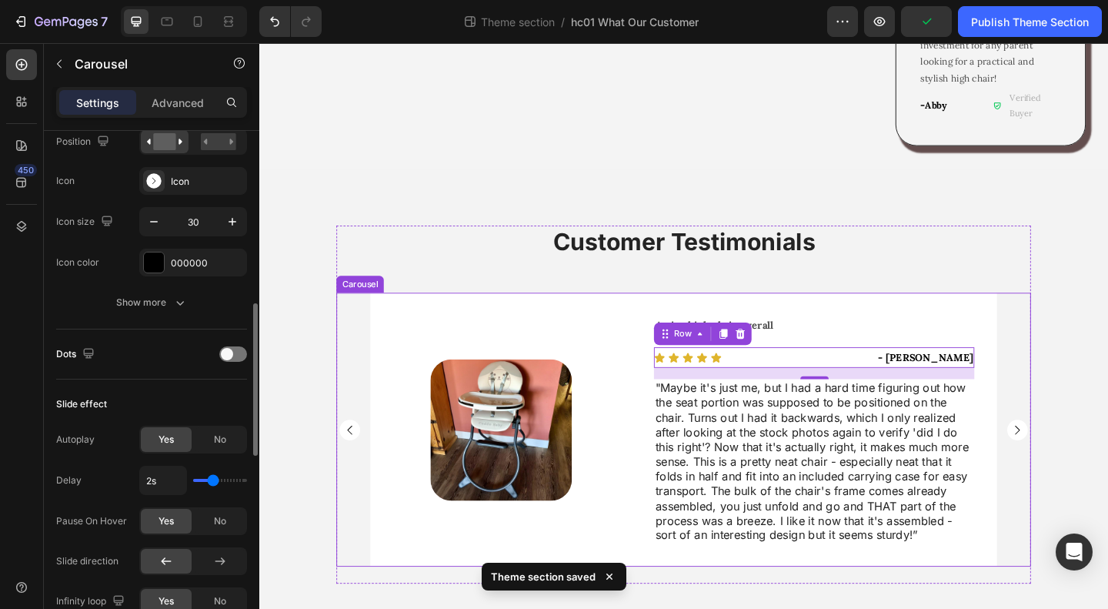
click at [1085, 436] on div "Image Row Good starter bouncer Text Block Icon Icon Icon Icon Icon Icon List - …" at bounding box center [721, 463] width 756 height 298
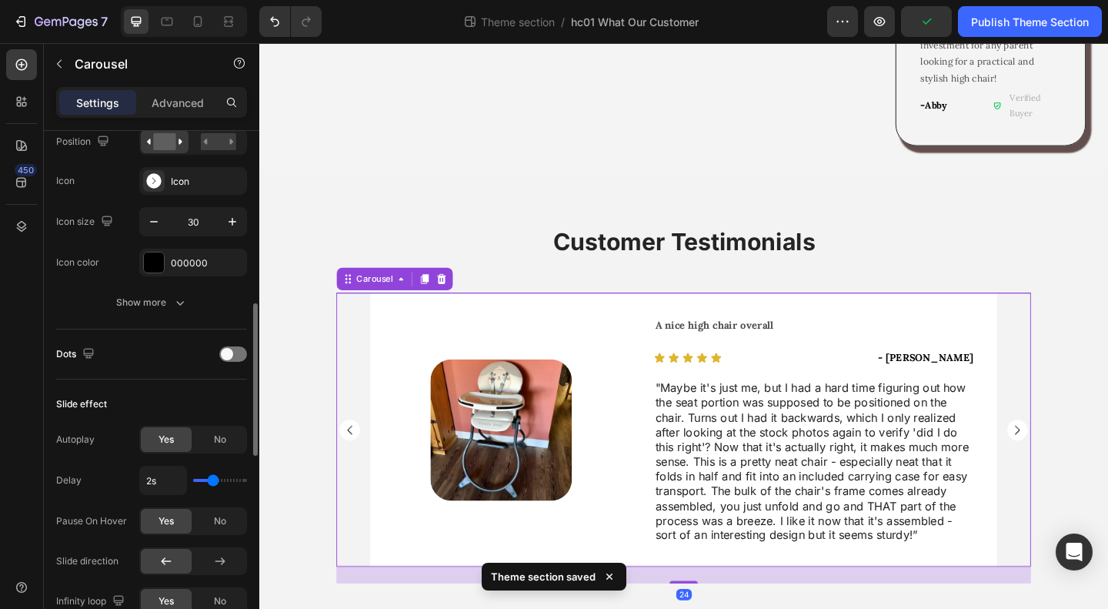
scroll to position [0, 0]
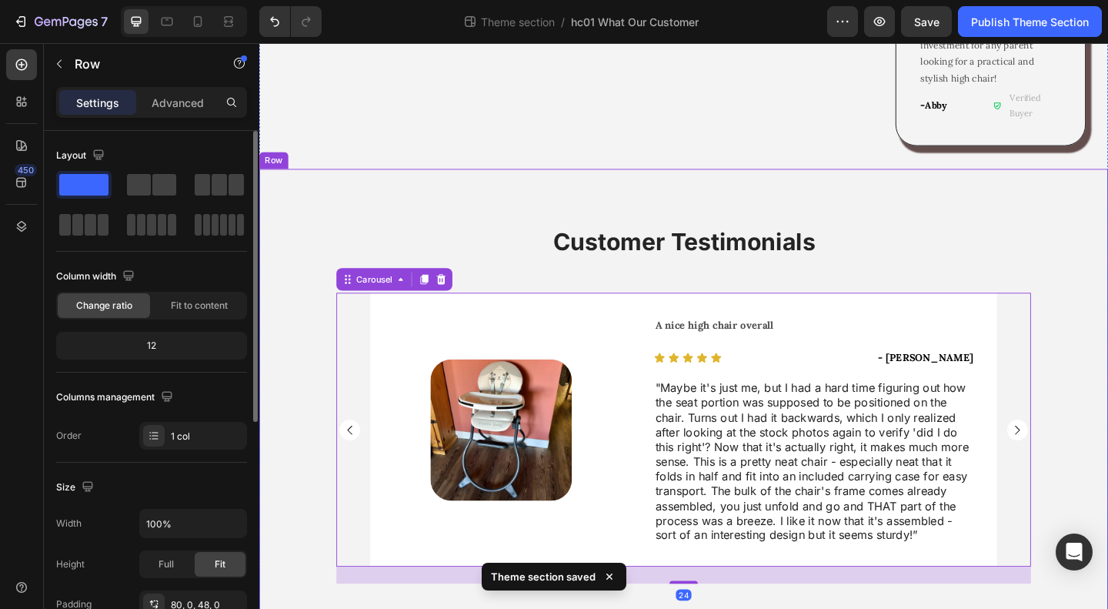
click at [1107, 479] on div "Customer Testimonials Heading Image Row Good starter bouncer Text Block Icon Ic…" at bounding box center [720, 442] width 923 height 402
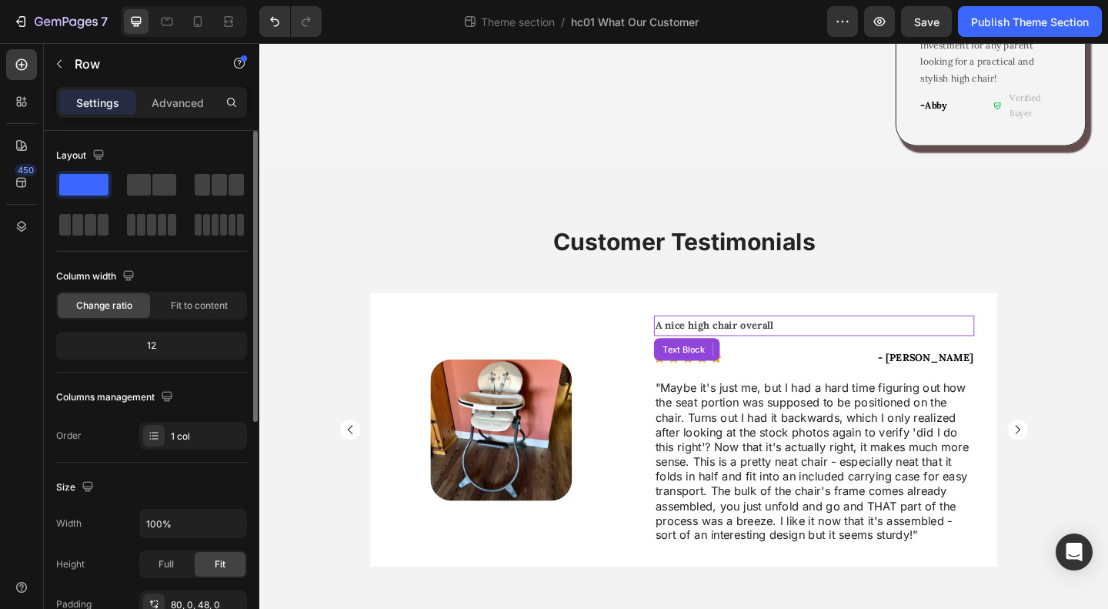
click at [771, 342] on strong "A nice high chair overall" at bounding box center [754, 349] width 128 height 14
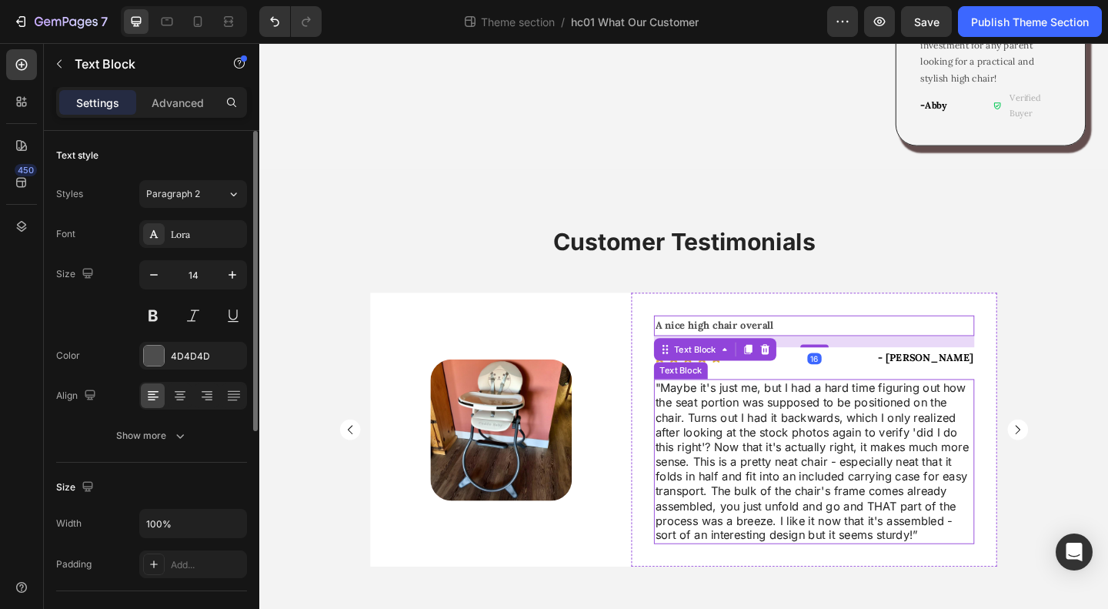
click at [772, 436] on p ""Maybe it's just me, but I had a hard time figuring out how the seat portion wa…" at bounding box center [863, 497] width 346 height 176
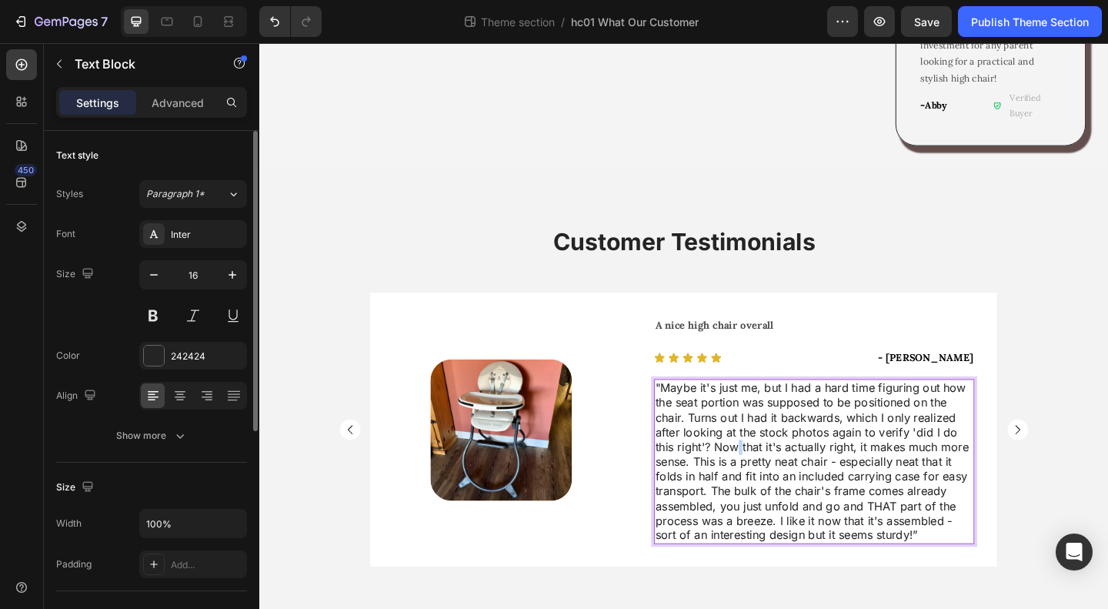
click at [770, 430] on p ""Maybe it's just me, but I had a hard time figuring out how the seat portion wa…" at bounding box center [863, 497] width 346 height 176
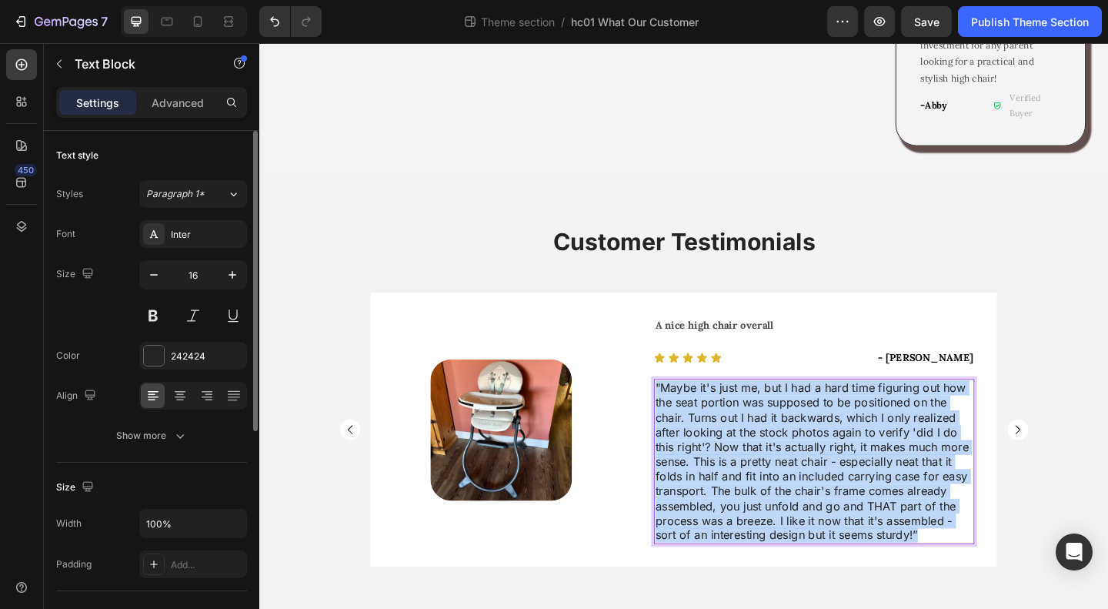
click at [770, 430] on p ""Maybe it's just me, but I had a hard time figuring out how the seat portion wa…" at bounding box center [863, 497] width 346 height 176
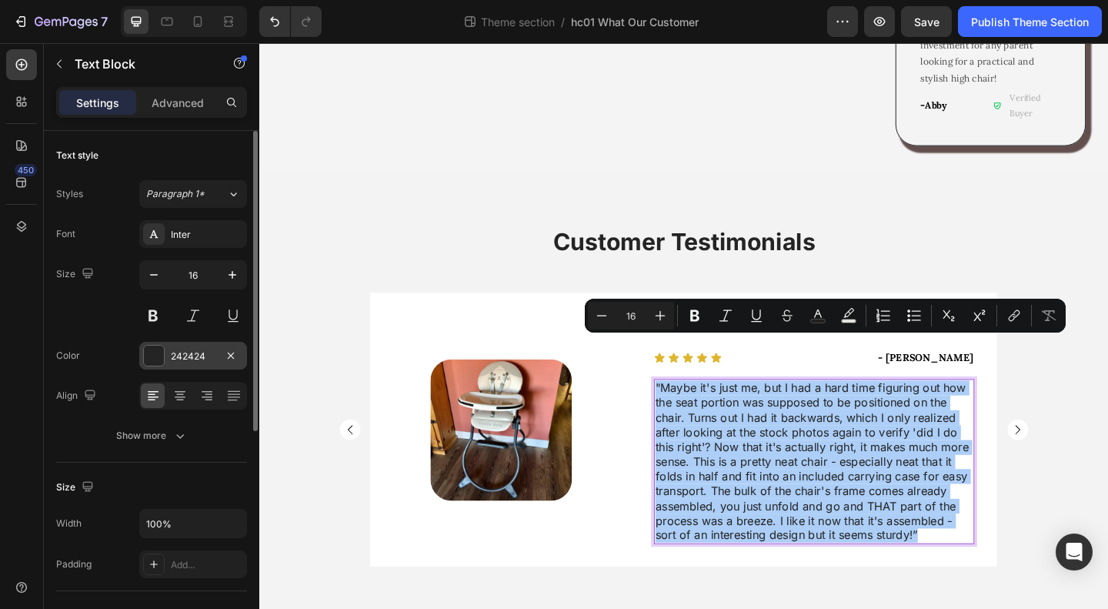
click at [159, 352] on div at bounding box center [154, 356] width 20 height 20
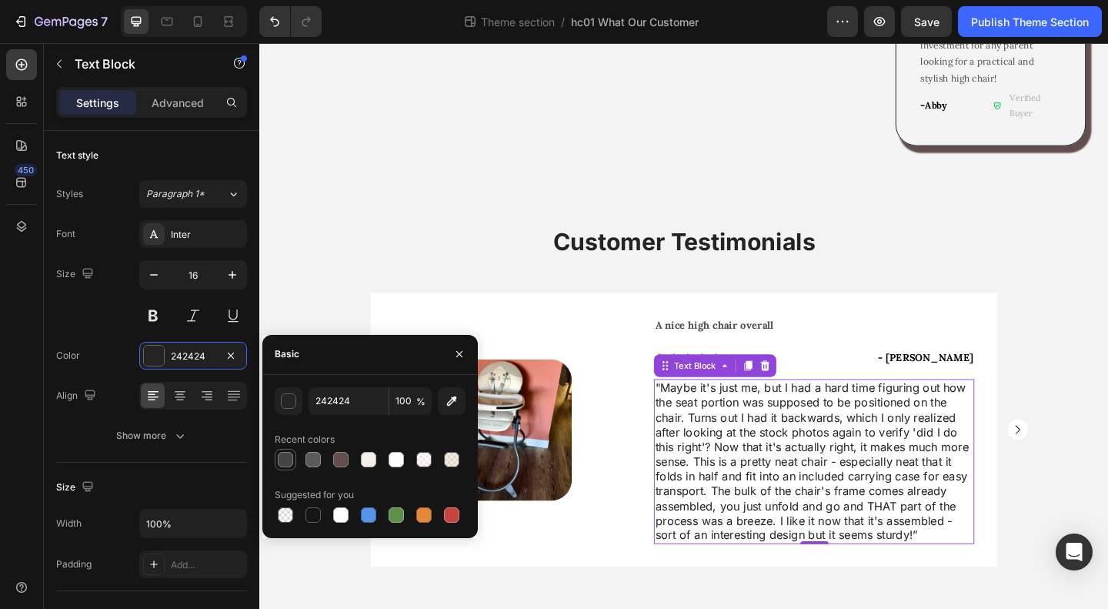
click at [291, 459] on div at bounding box center [285, 459] width 15 height 15
click at [309, 459] on div at bounding box center [313, 459] width 15 height 15
type input "5B5B5B"
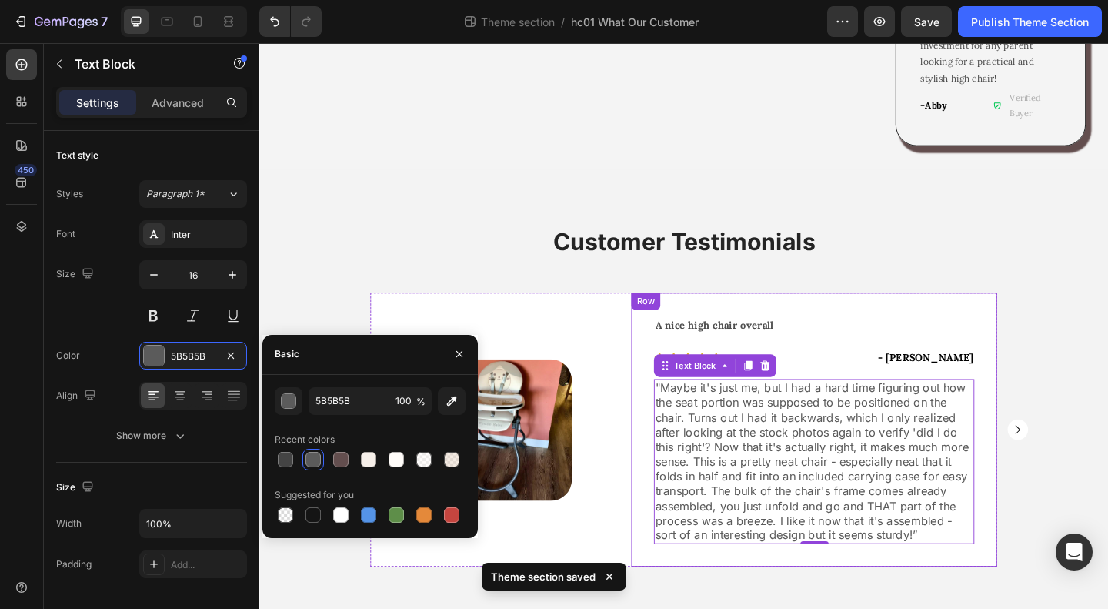
click at [1090, 504] on div "Image Row Good starter bouncer Text Block Icon Icon Icon Icon Icon Icon List - …" at bounding box center [721, 463] width 756 height 298
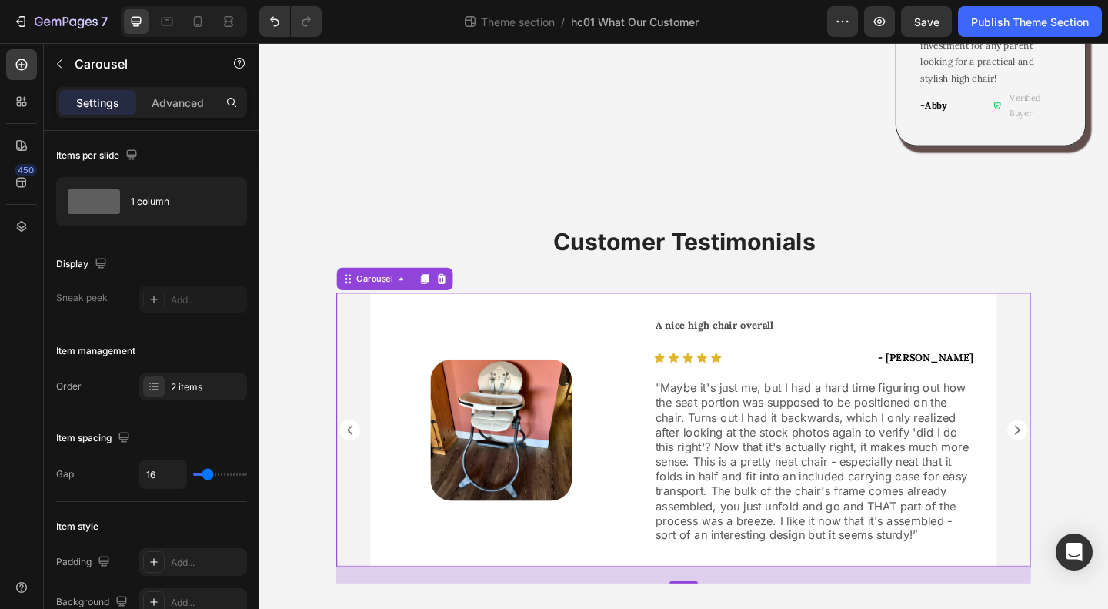
click at [349, 452] on rect "Carousel Back Arrow" at bounding box center [357, 463] width 22 height 22
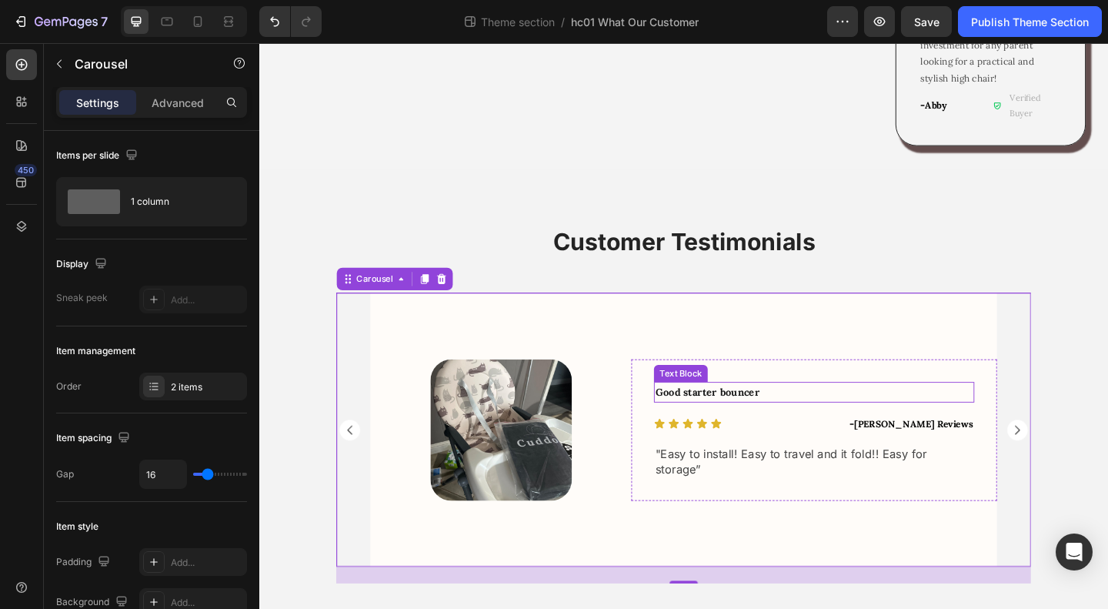
click at [762, 415] on strong "Good starter bouncer" at bounding box center [746, 422] width 113 height 14
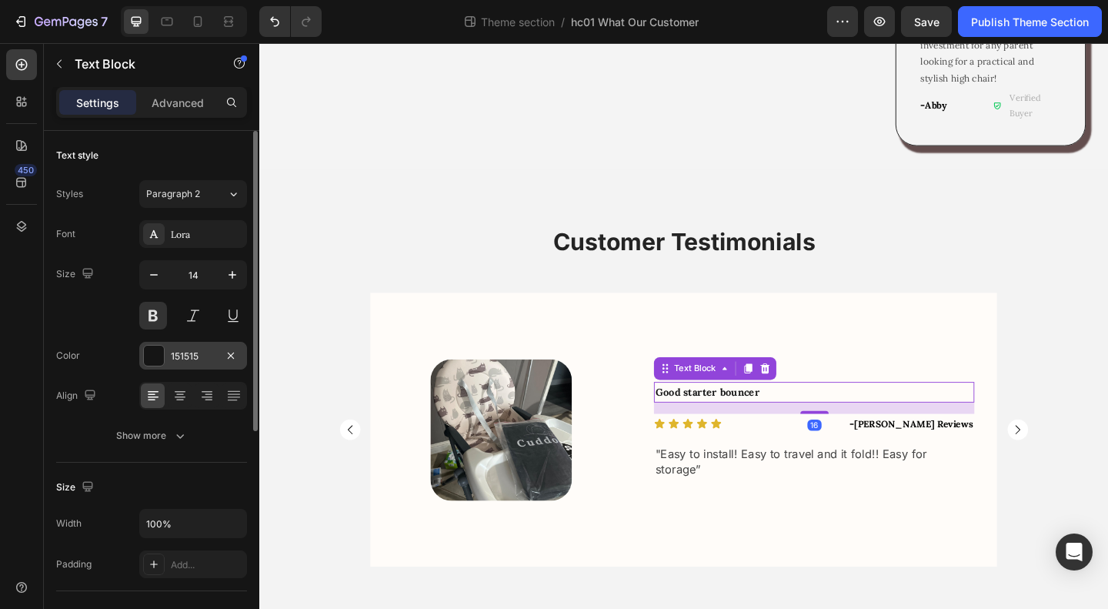
click at [160, 352] on div at bounding box center [154, 356] width 20 height 20
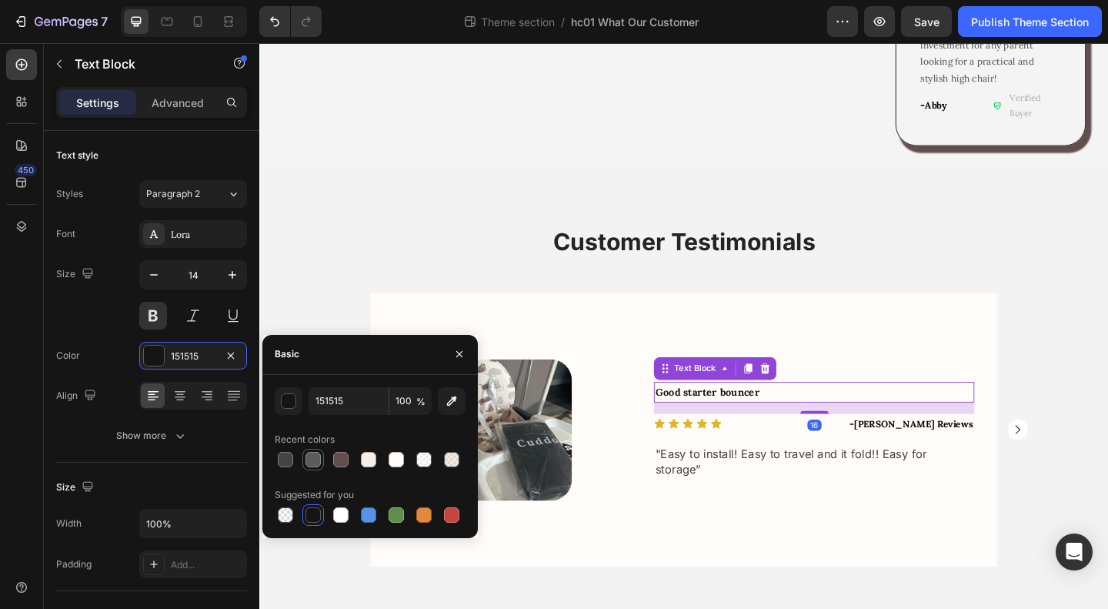
click at [315, 453] on div at bounding box center [313, 459] width 15 height 15
type input "5B5B5B"
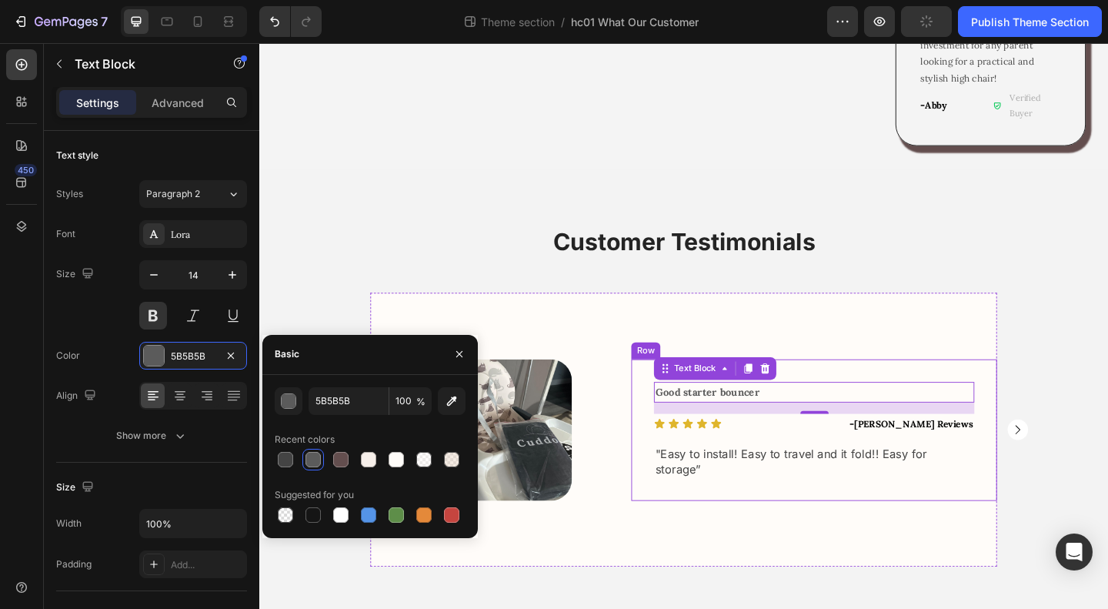
click at [830, 482] on span "Easy to install! Easy to travel and it fold!! Easy for storage" at bounding box center [838, 498] width 296 height 32
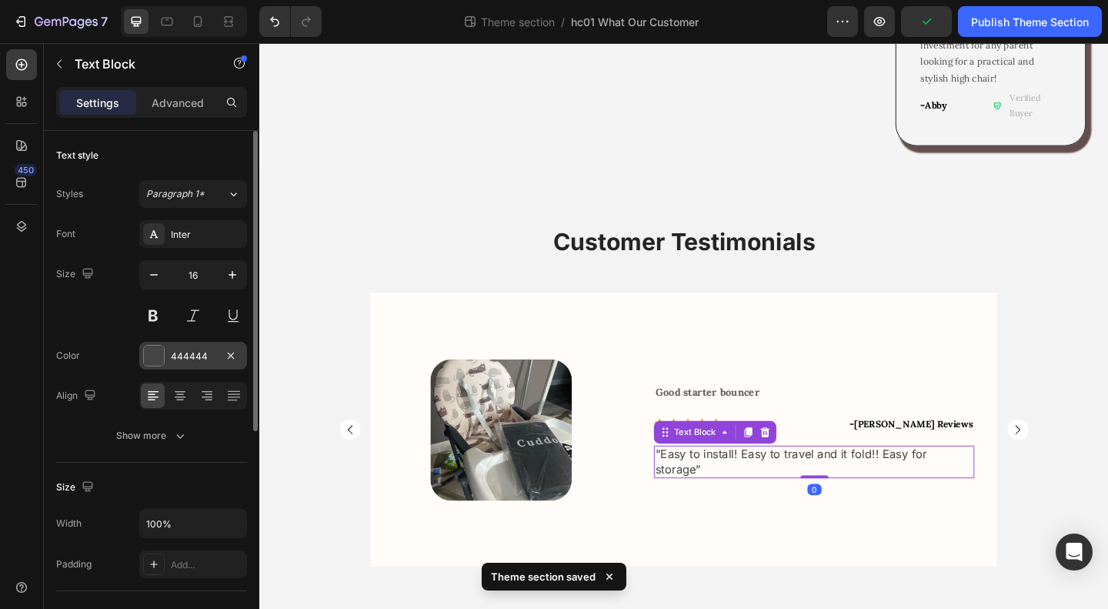
click at [187, 352] on div "444444" at bounding box center [193, 356] width 45 height 14
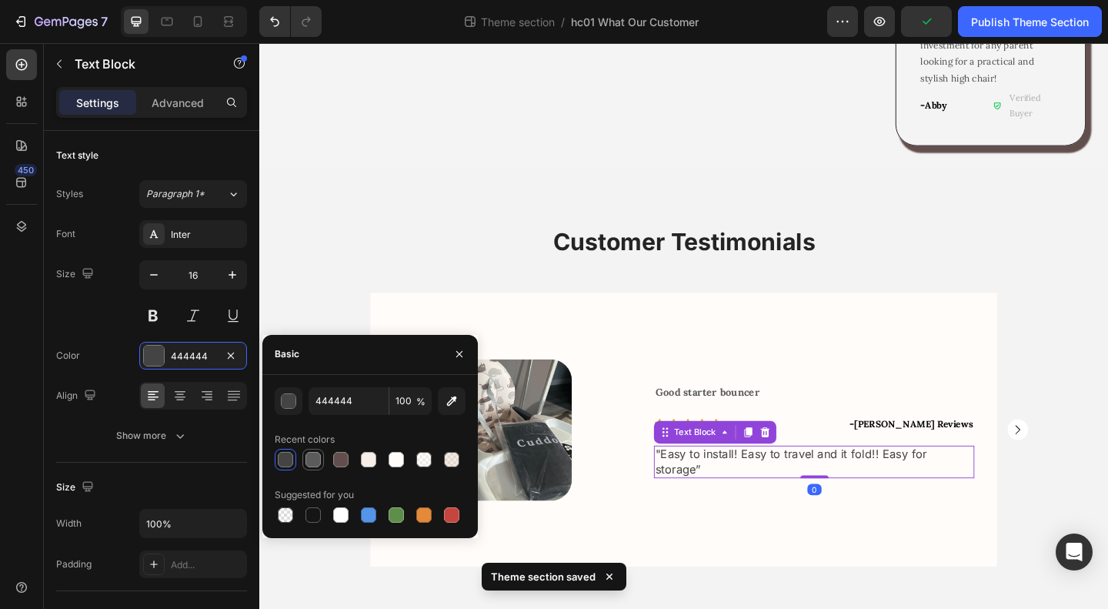
click at [315, 463] on div at bounding box center [313, 459] width 15 height 15
type input "5B5B5B"
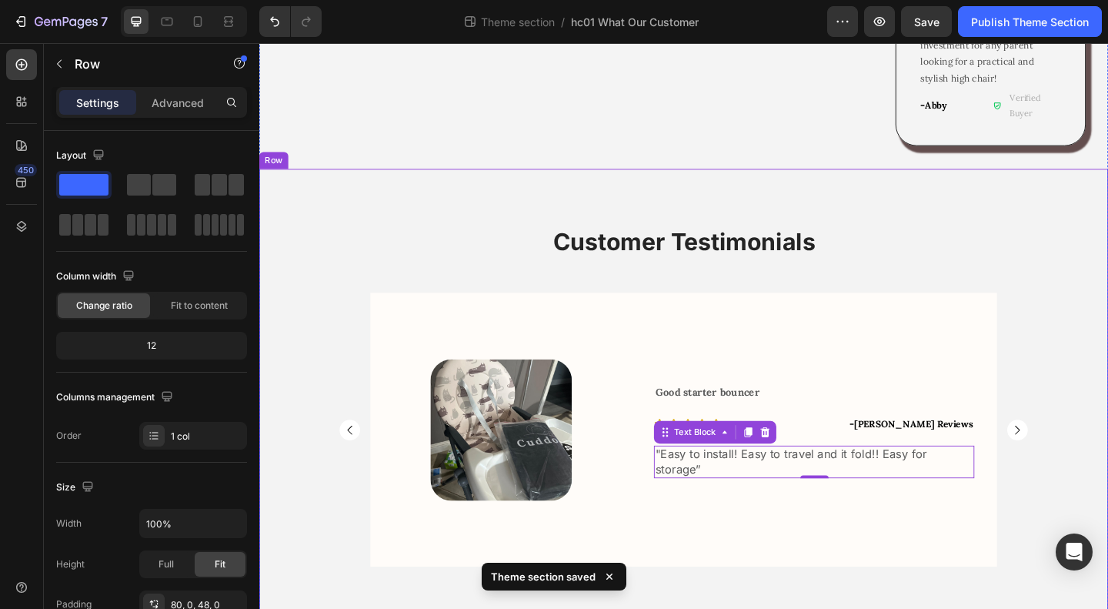
click at [1107, 473] on div "Customer Testimonials Heading Image Row Good starter bouncer Text Block Icon Ic…" at bounding box center [720, 442] width 923 height 402
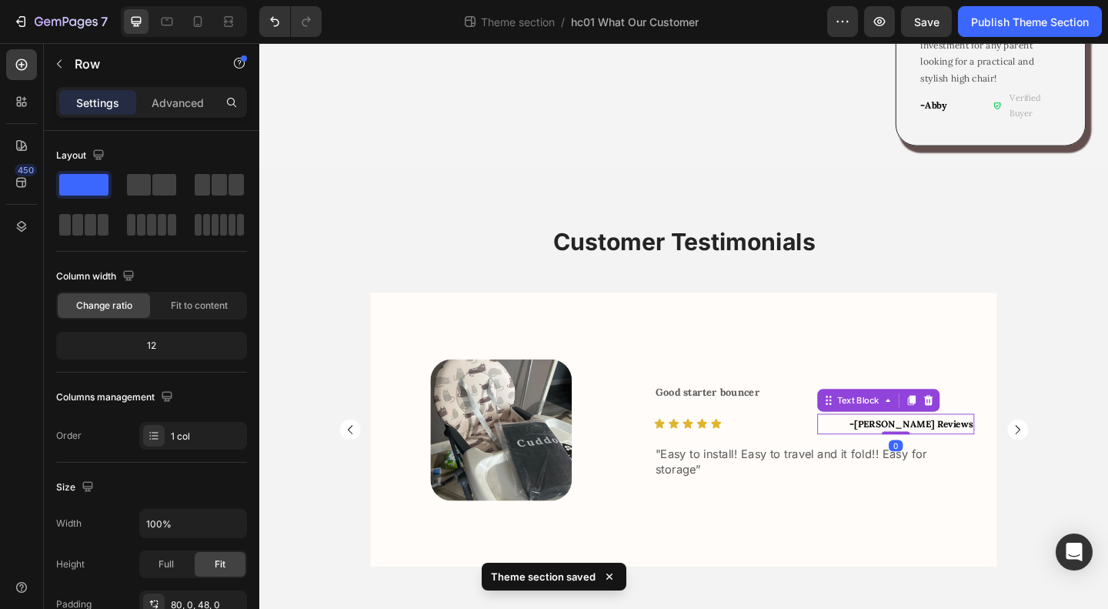
click at [993, 450] on span "[PERSON_NAME] Reviews" at bounding box center [971, 456] width 129 height 13
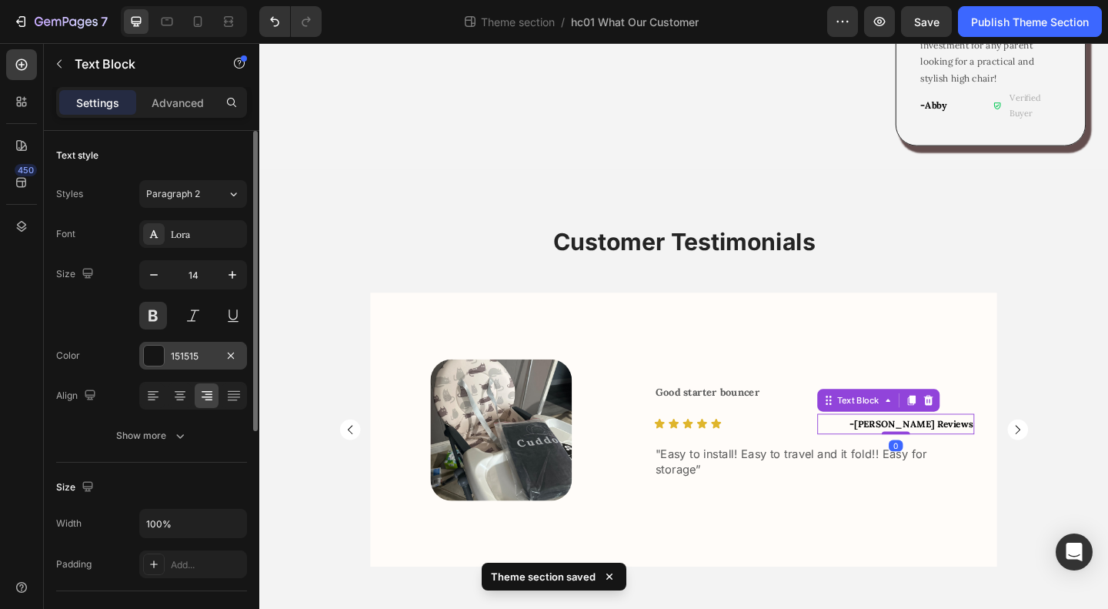
click at [179, 354] on div "151515" at bounding box center [193, 356] width 45 height 14
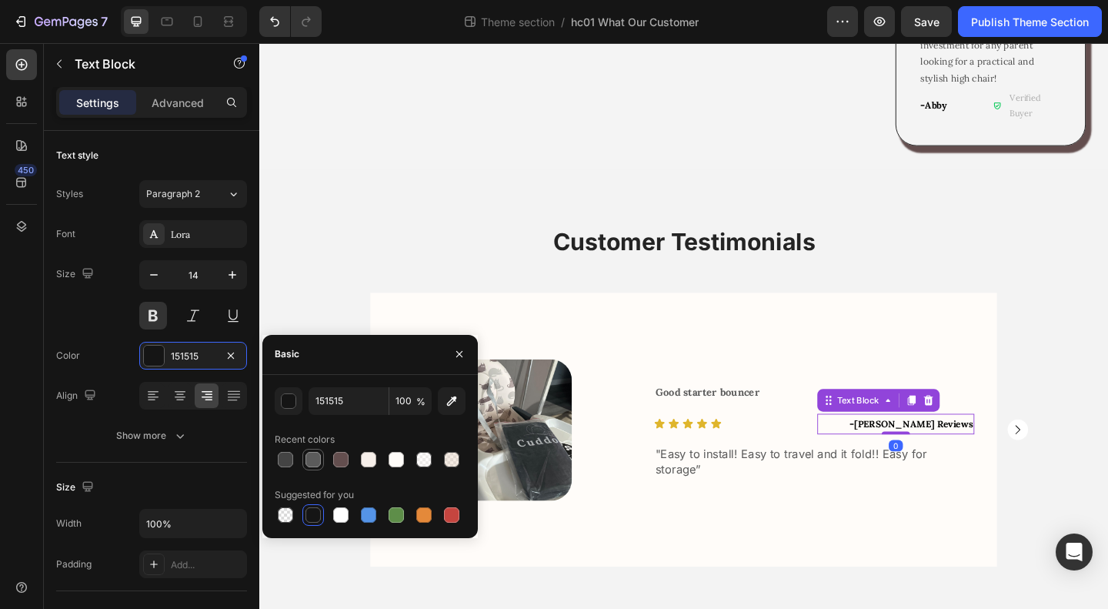
click at [311, 455] on div at bounding box center [313, 459] width 15 height 15
type input "5B5B5B"
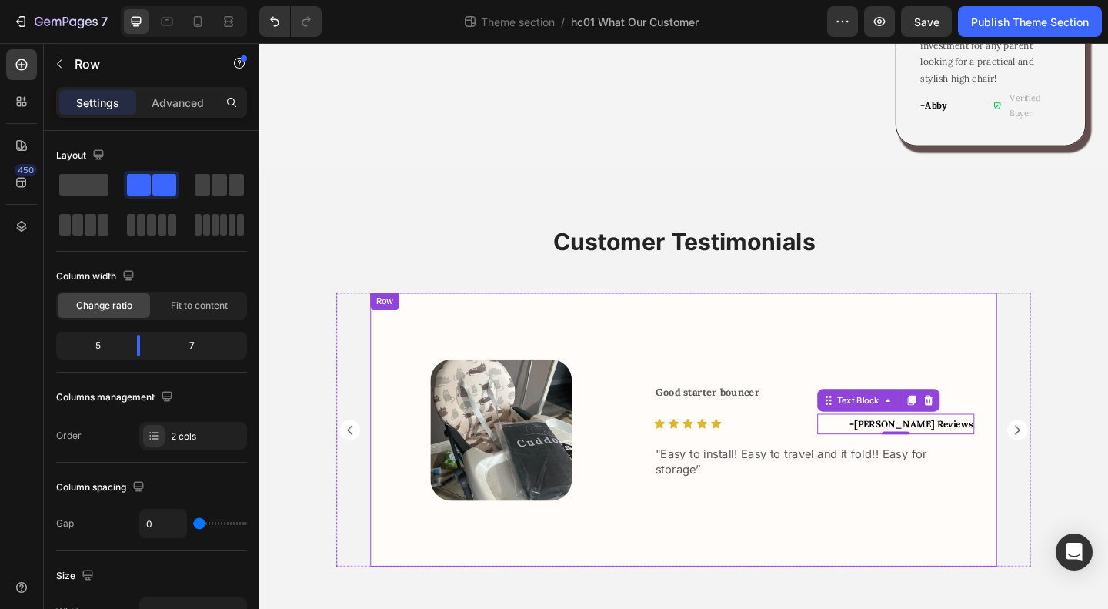
click at [736, 521] on div "Good starter bouncer Text Block Icon Icon Icon Icon Icon Icon List - Monika Rev…" at bounding box center [863, 463] width 398 height 298
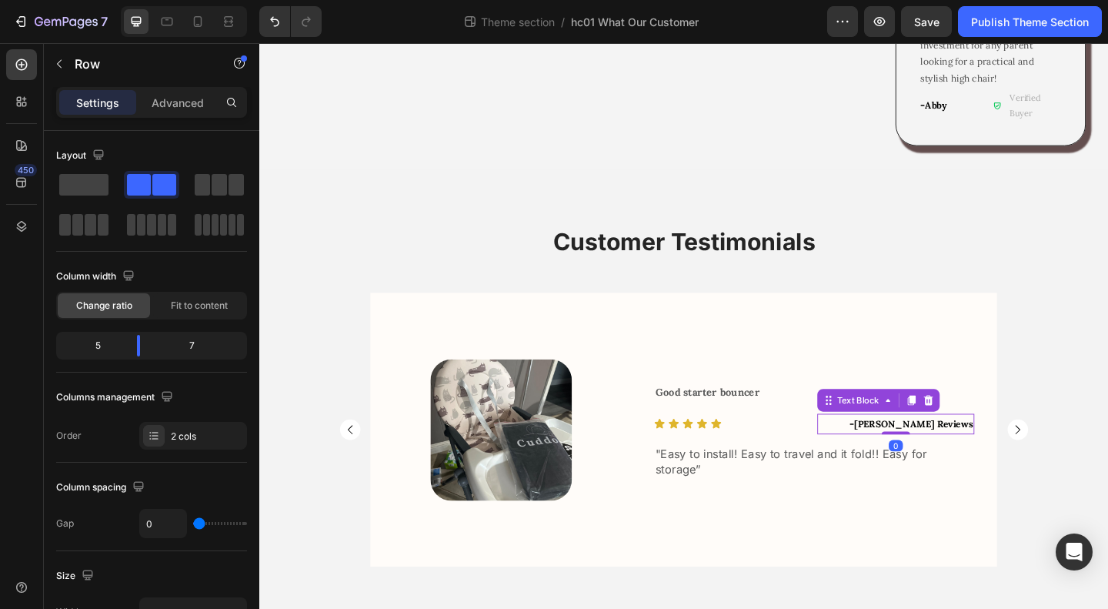
click at [1001, 450] on span "[PERSON_NAME] Reviews" at bounding box center [971, 456] width 129 height 13
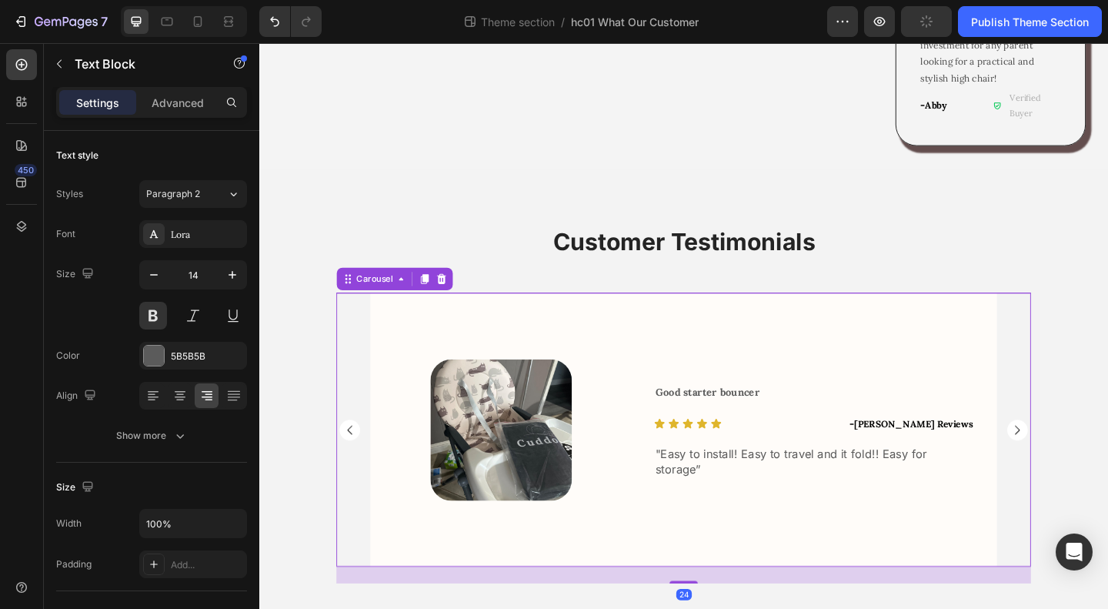
click at [1085, 452] on rect "Carousel Next Arrow" at bounding box center [1084, 463] width 22 height 22
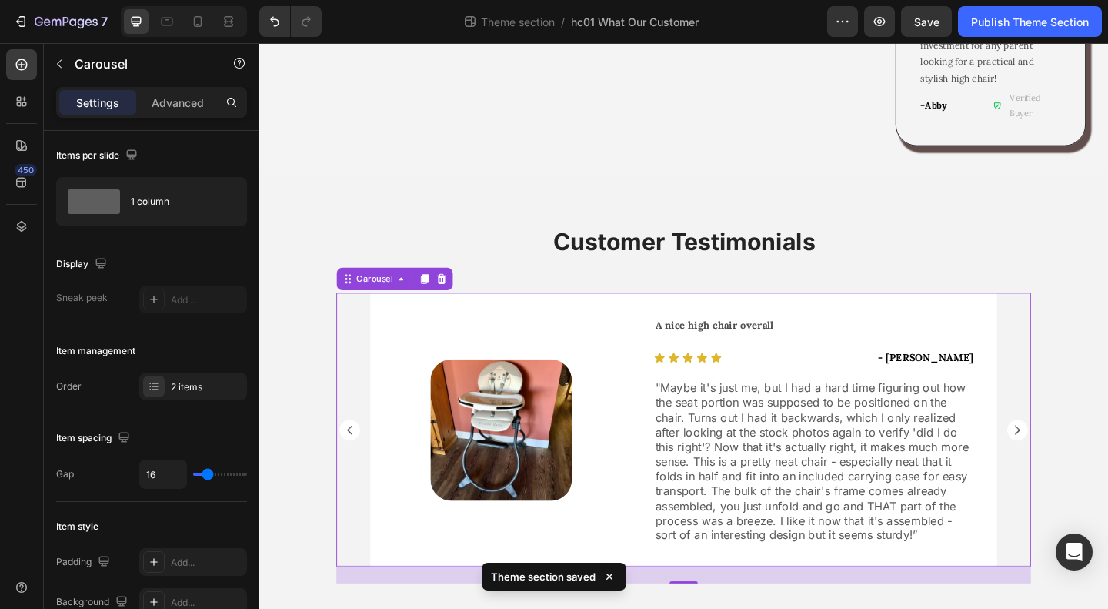
click at [1085, 452] on rect "Carousel Next Arrow" at bounding box center [1084, 463] width 22 height 22
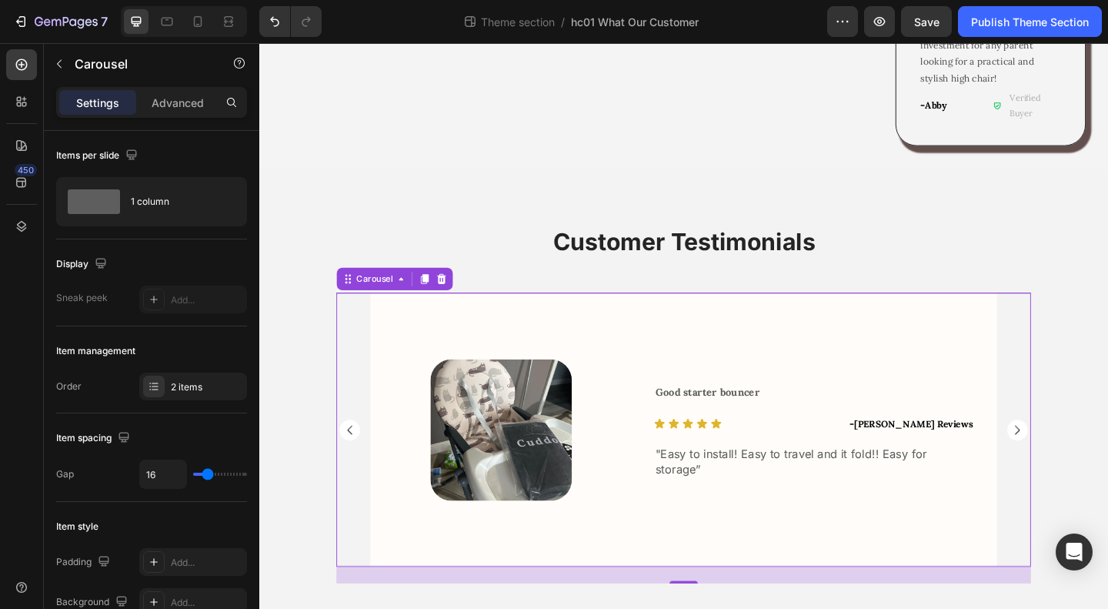
click at [1073, 452] on rect "Carousel Next Arrow" at bounding box center [1084, 463] width 22 height 22
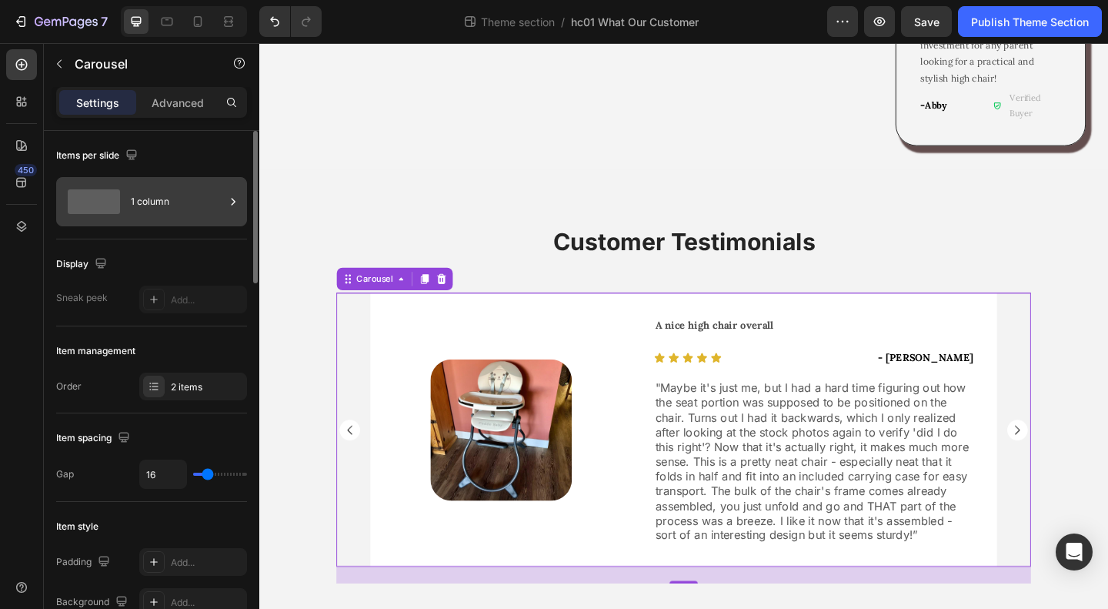
click at [179, 191] on div "1 column" at bounding box center [178, 201] width 94 height 35
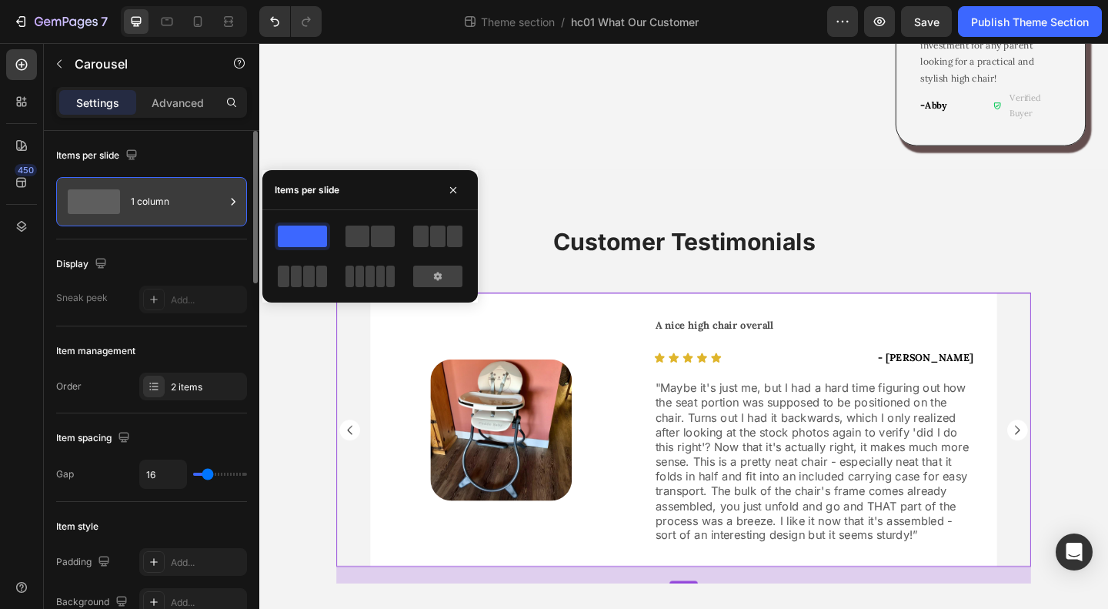
click at [179, 193] on div "1 column" at bounding box center [178, 201] width 94 height 35
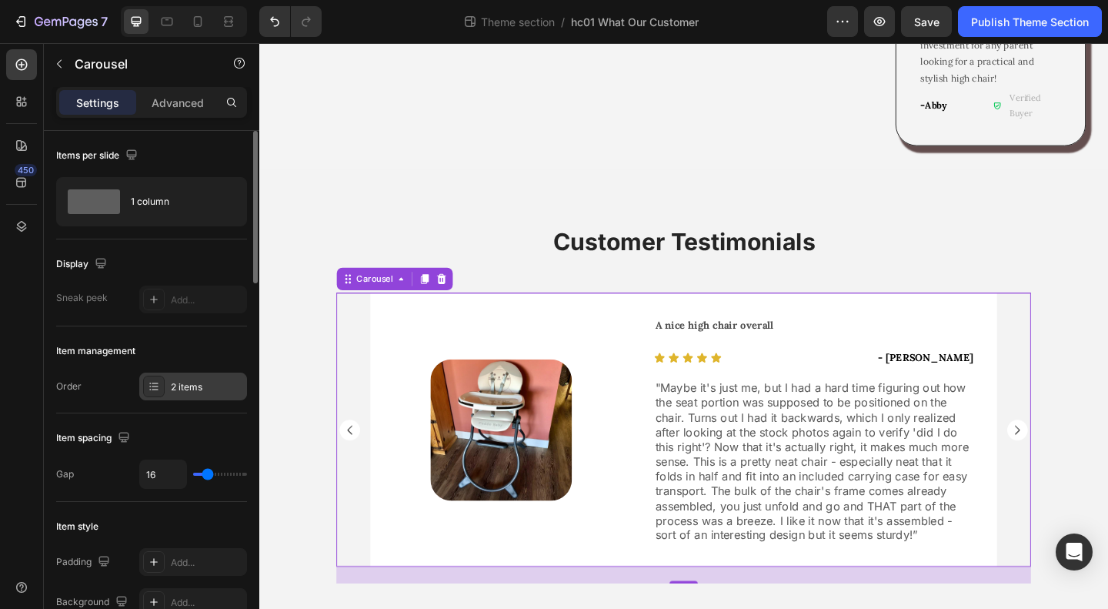
click at [186, 383] on div "2 items" at bounding box center [207, 387] width 72 height 14
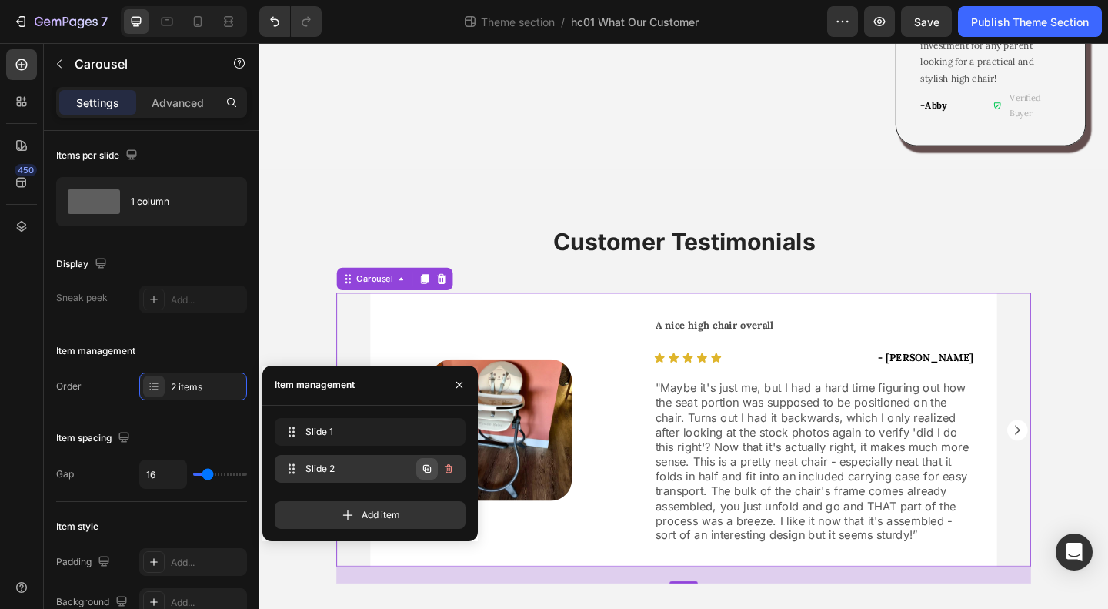
click at [429, 467] on icon "button" at bounding box center [427, 469] width 12 height 12
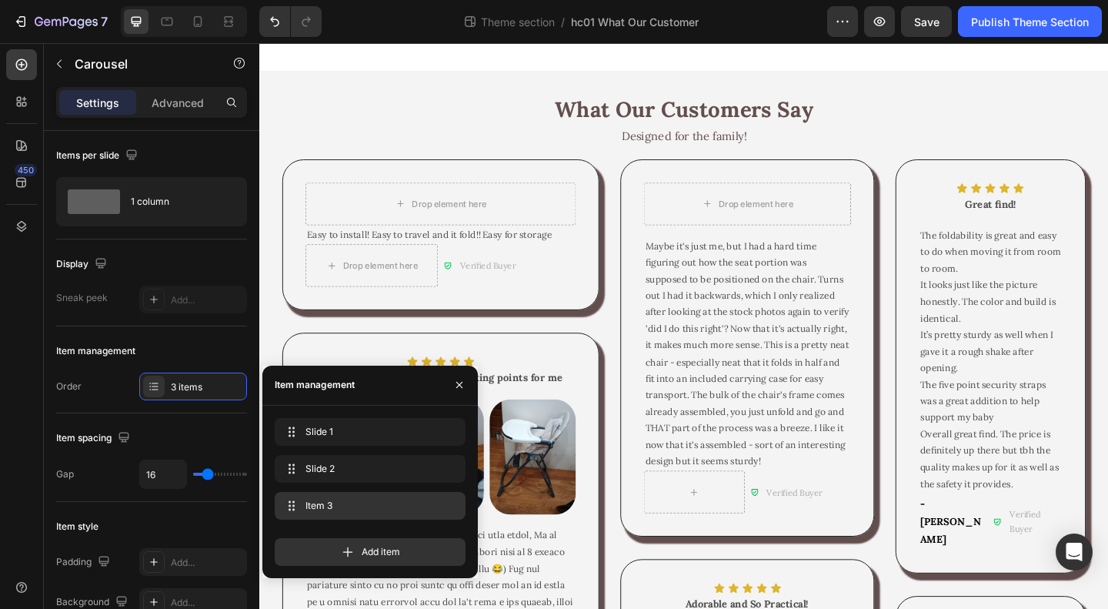
scroll to position [1325, 0]
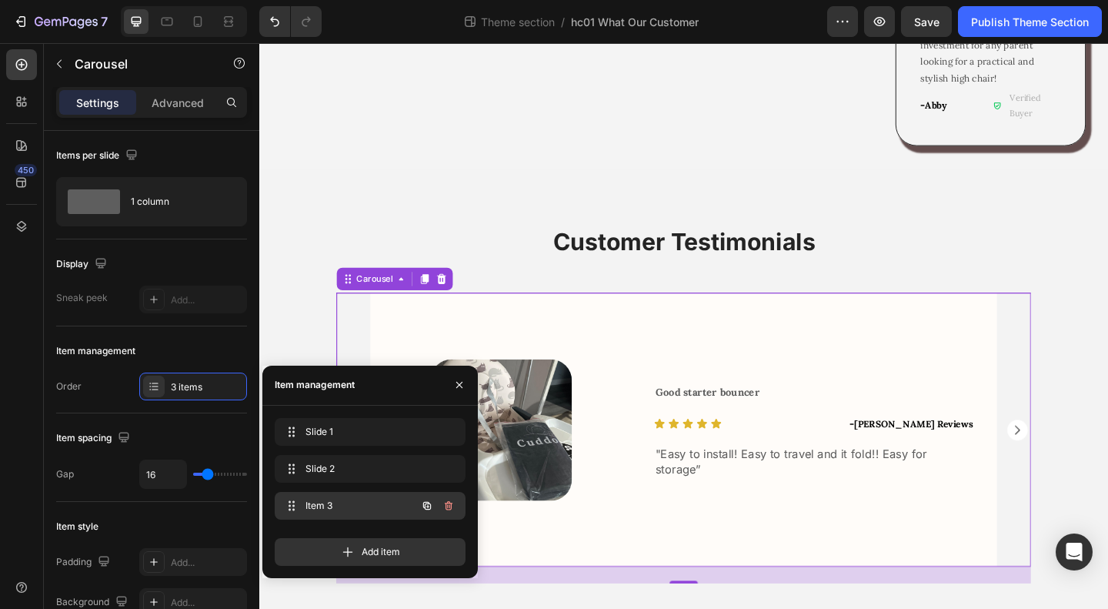
click at [377, 506] on span "Item 3" at bounding box center [349, 506] width 87 height 14
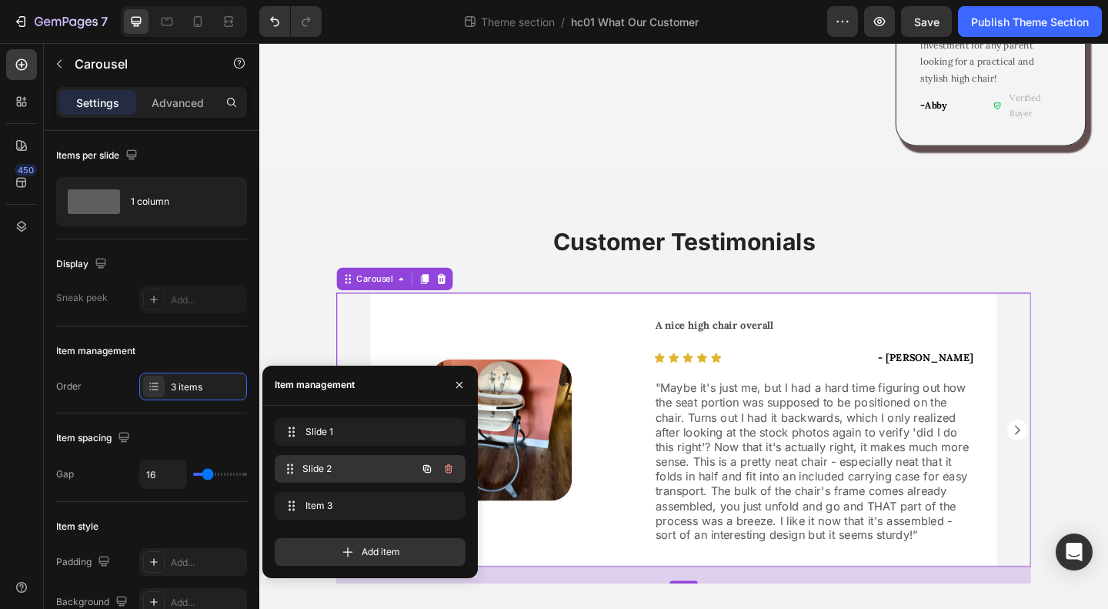
click at [354, 464] on span "Slide 2" at bounding box center [359, 469] width 114 height 14
click at [353, 493] on div "Item 3 Item 3" at bounding box center [370, 506] width 191 height 28
click at [632, 528] on div "Image Row" at bounding box center [522, 463] width 284 height 298
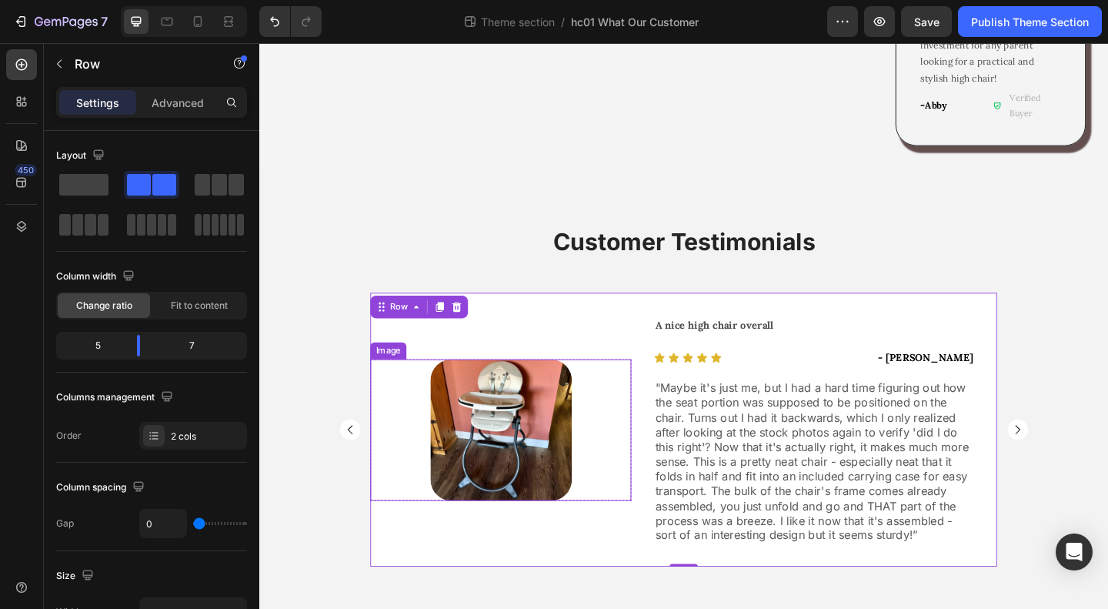
click at [509, 419] on img at bounding box center [523, 463] width 154 height 154
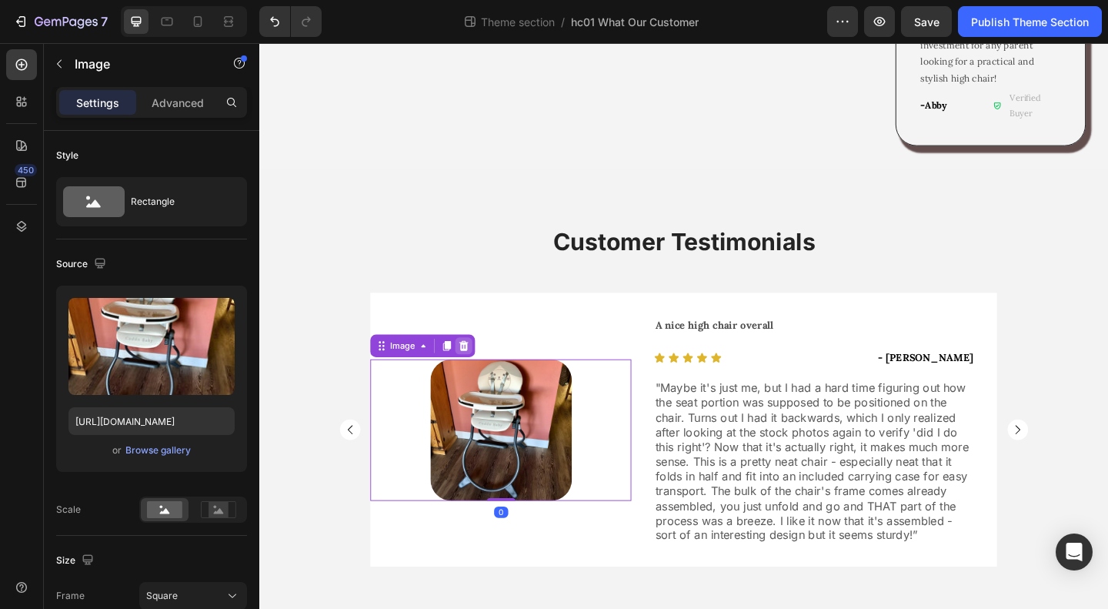
click at [478, 366] on icon at bounding box center [482, 371] width 10 height 11
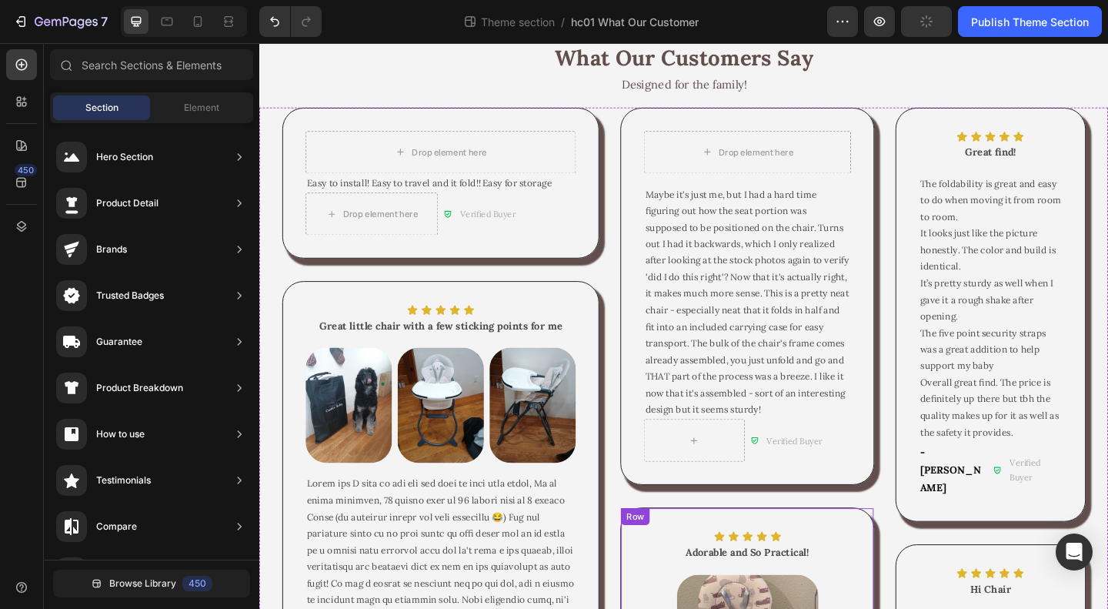
scroll to position [0, 0]
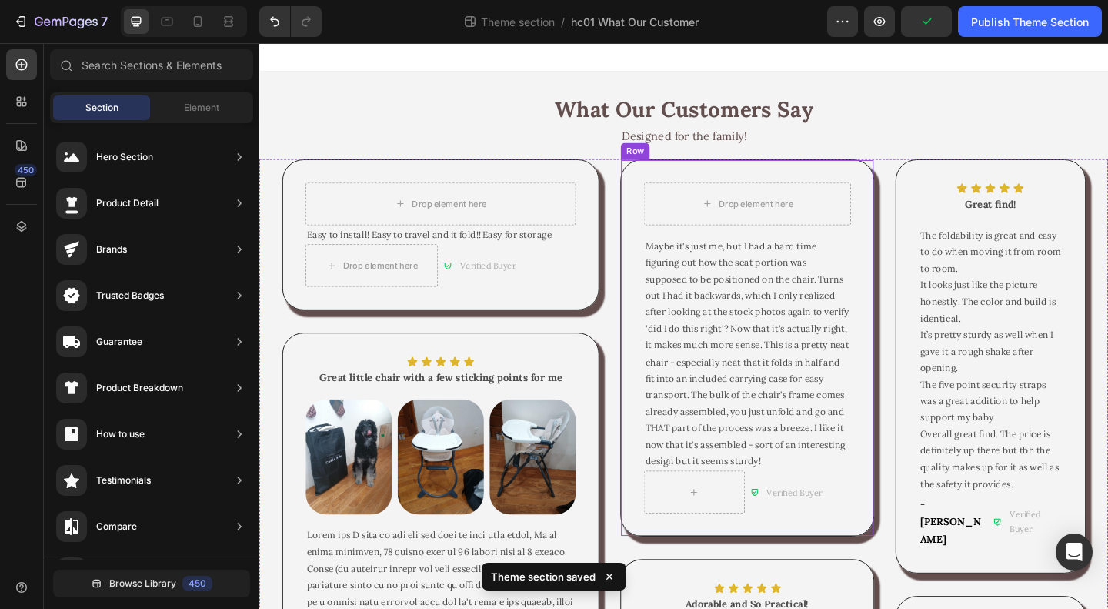
click at [655, 186] on div "Drop element here Row Maybe it's just me, but I had a hard time figuring out ho…" at bounding box center [790, 374] width 276 height 411
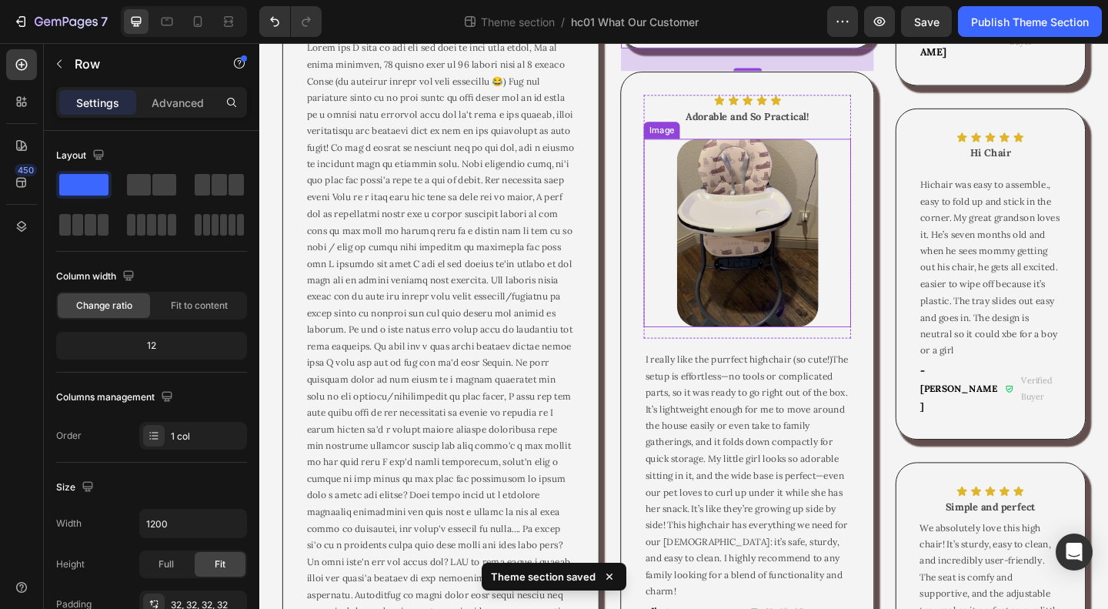
scroll to position [462, 0]
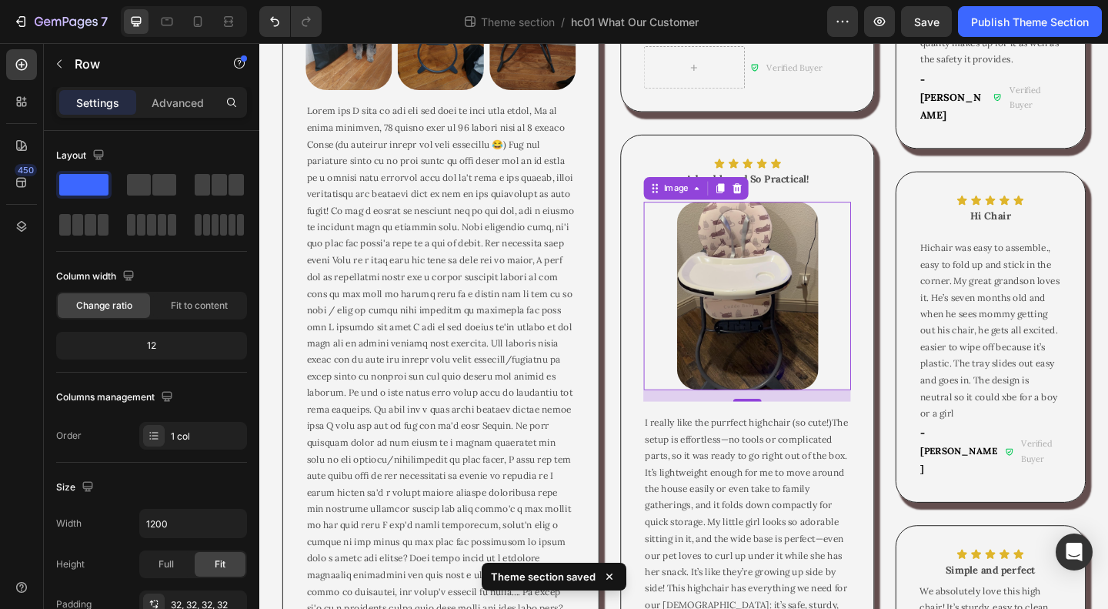
click at [819, 343] on img at bounding box center [790, 317] width 154 height 205
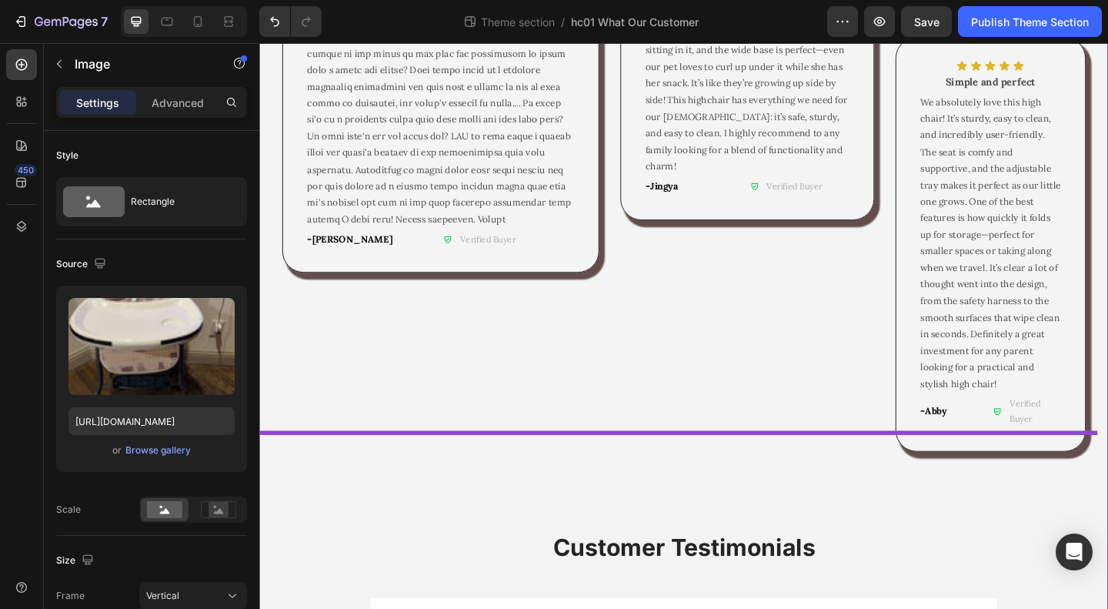
scroll to position [1325, 0]
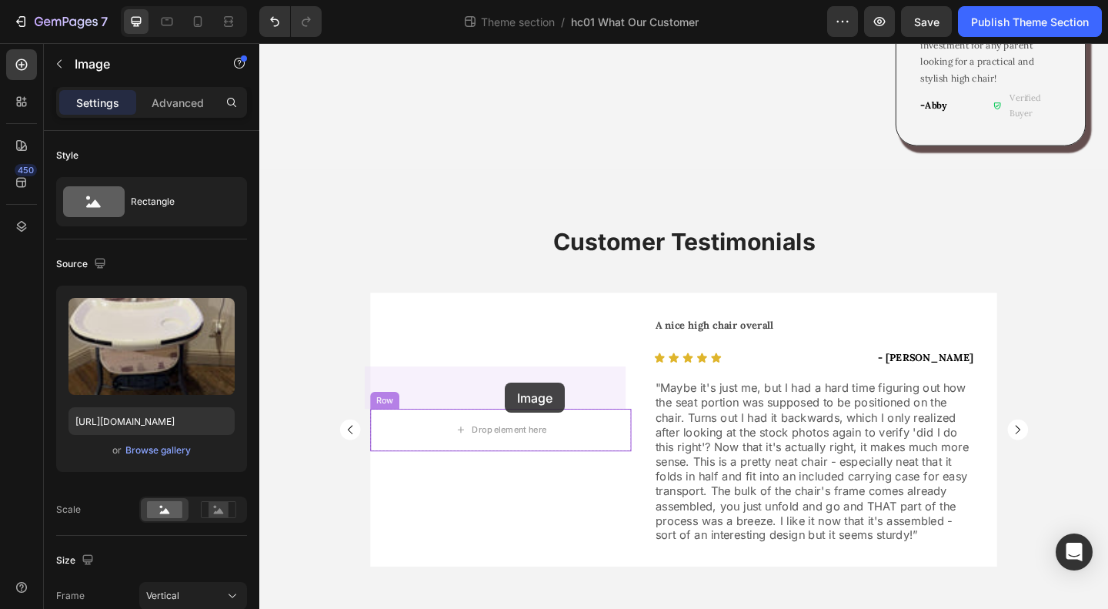
drag, startPoint x: 680, startPoint y: 219, endPoint x: 526, endPoint y: 412, distance: 247.6
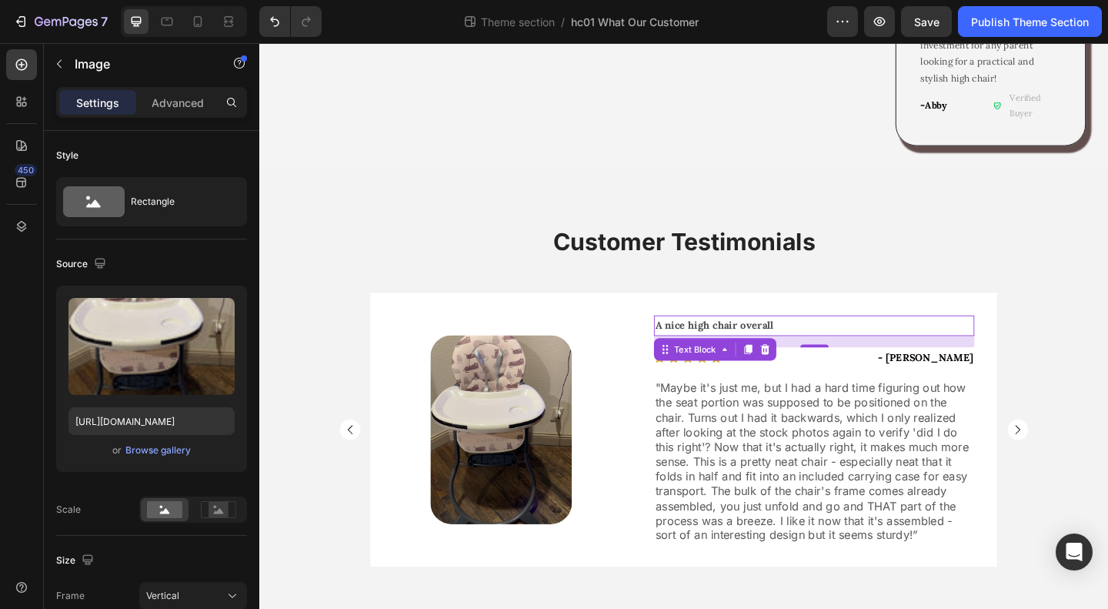
click at [918, 340] on p "A nice high chair overall" at bounding box center [863, 349] width 346 height 19
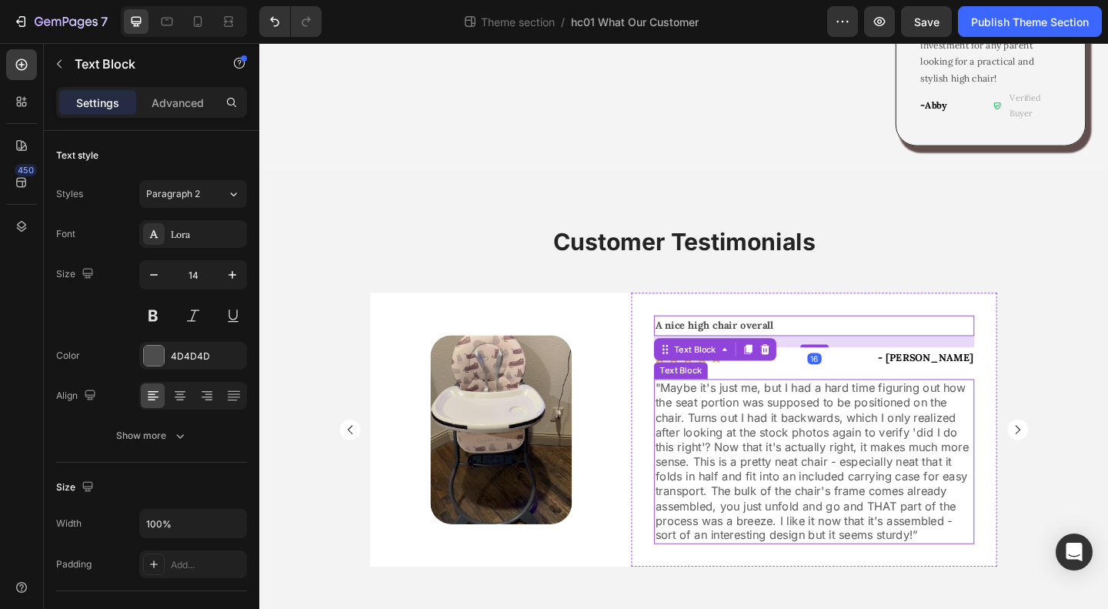
click at [831, 457] on p ""Maybe it's just me, but I had a hard time figuring out how the seat portion wa…" at bounding box center [863, 497] width 346 height 176
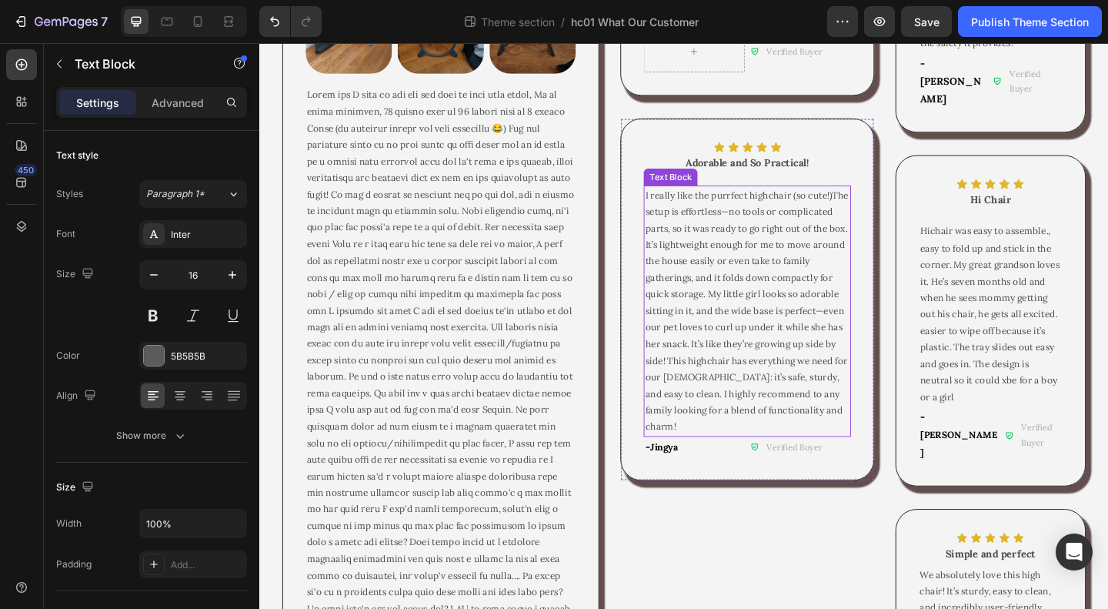
scroll to position [479, 0]
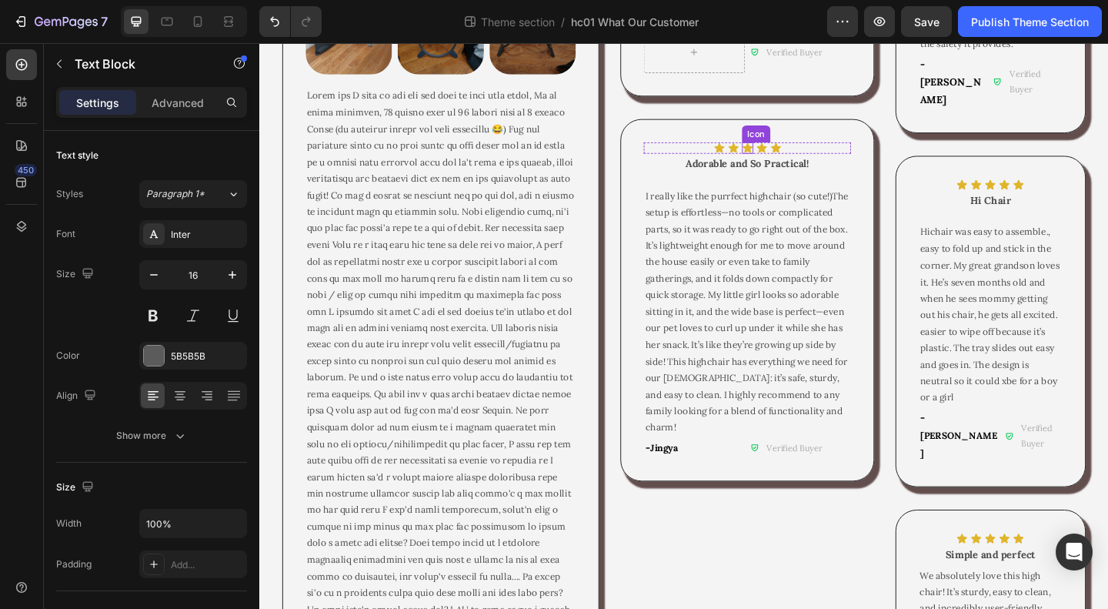
click at [785, 162] on icon at bounding box center [790, 157] width 11 height 10
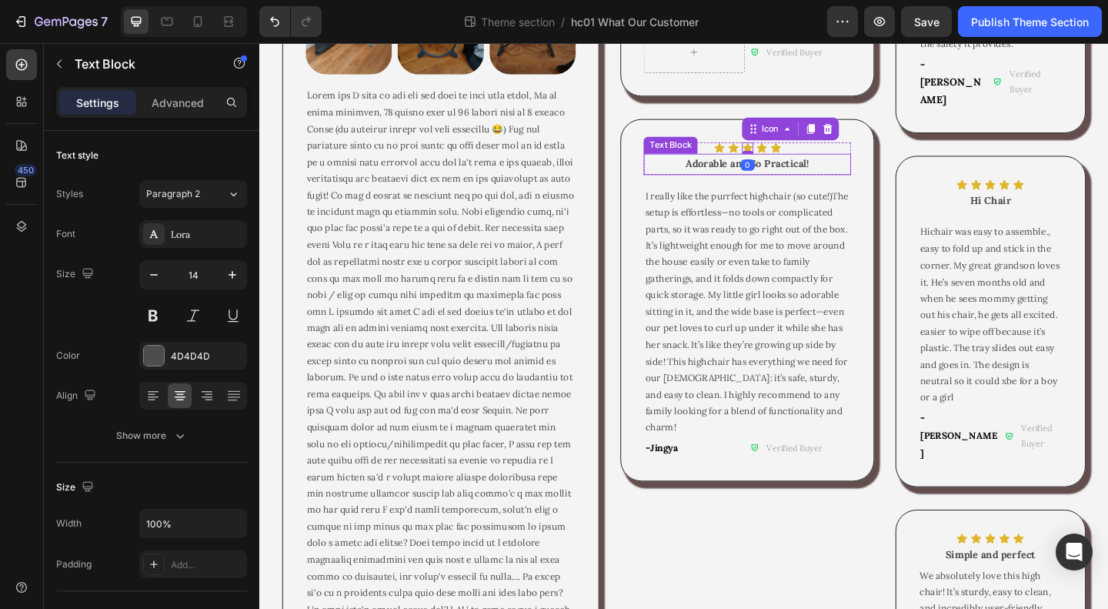
click at [740, 181] on strong "Adorable and So Practical!" at bounding box center [790, 174] width 134 height 14
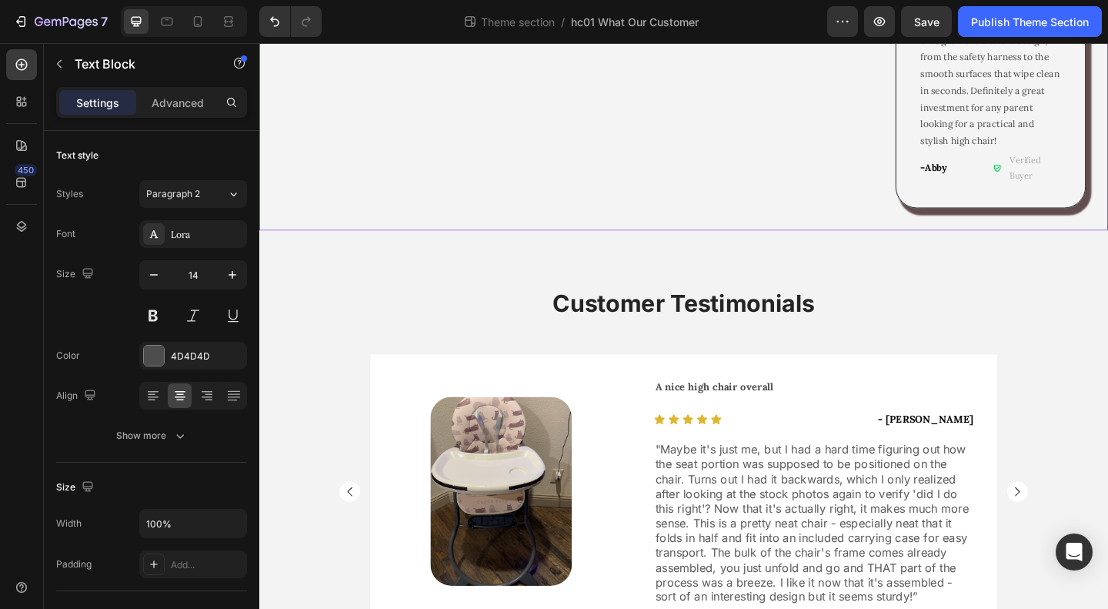
scroll to position [1325, 0]
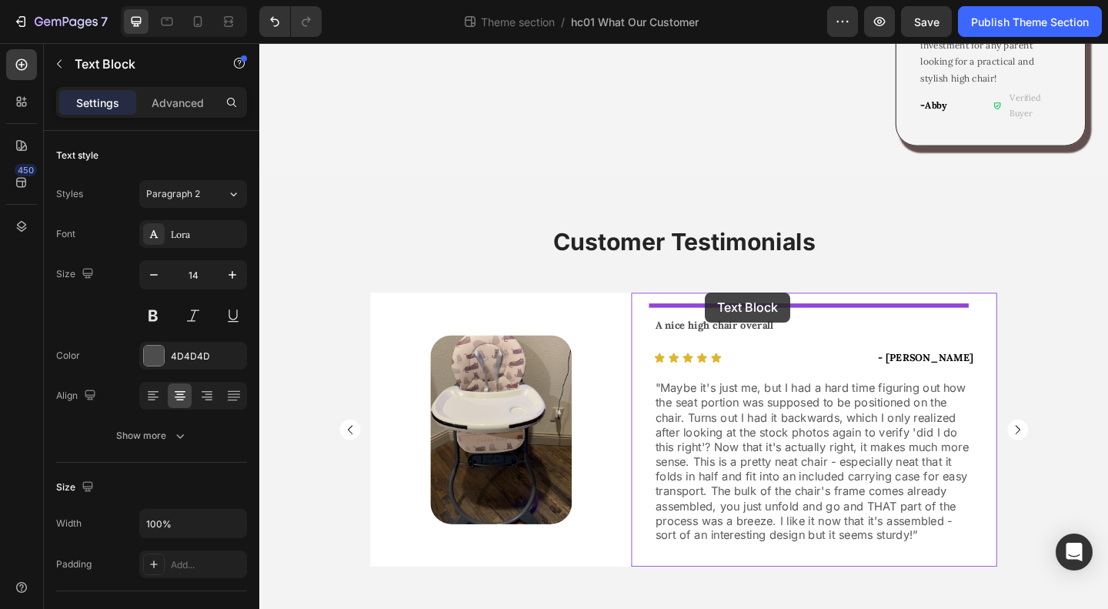
drag, startPoint x: 685, startPoint y: 169, endPoint x: 744, endPoint y: 314, distance: 156.3
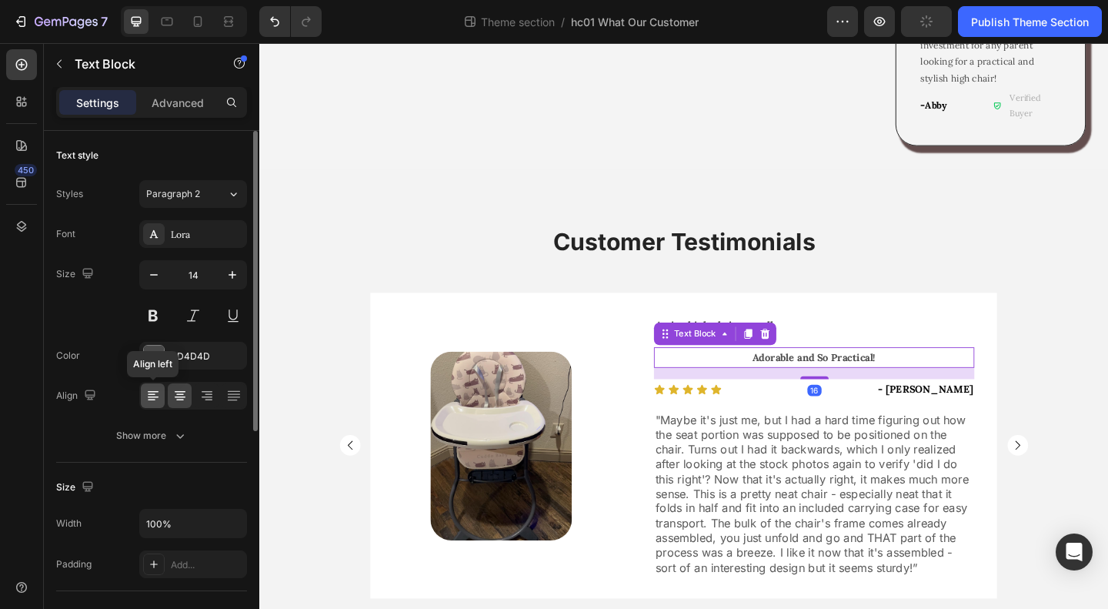
click at [157, 389] on icon at bounding box center [152, 395] width 15 height 15
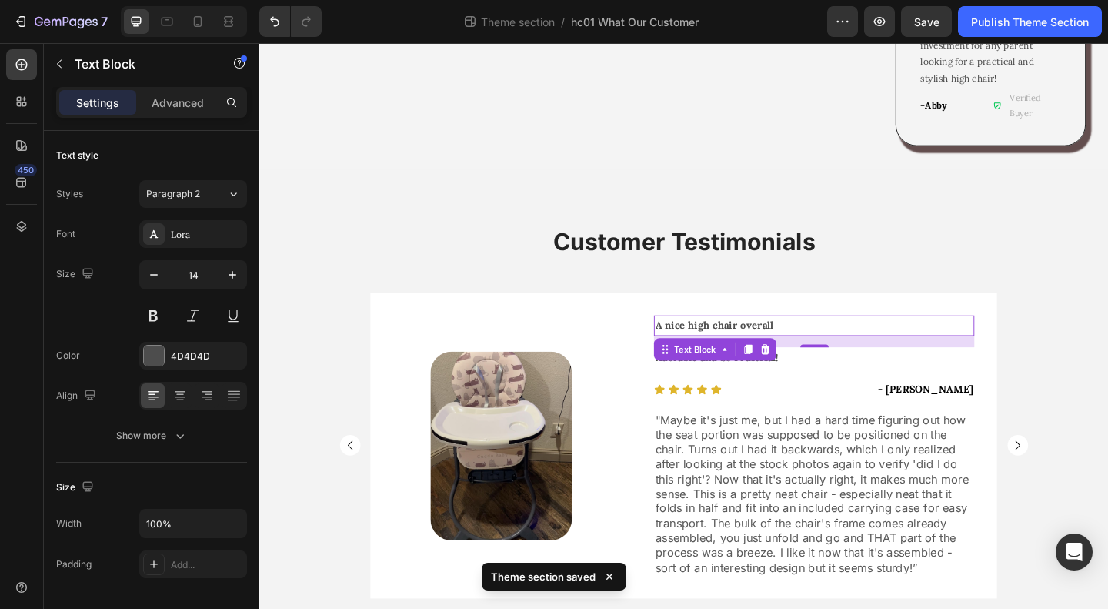
click at [899, 340] on p "A nice high chair overall" at bounding box center [863, 349] width 346 height 19
click at [805, 370] on icon at bounding box center [810, 375] width 10 height 11
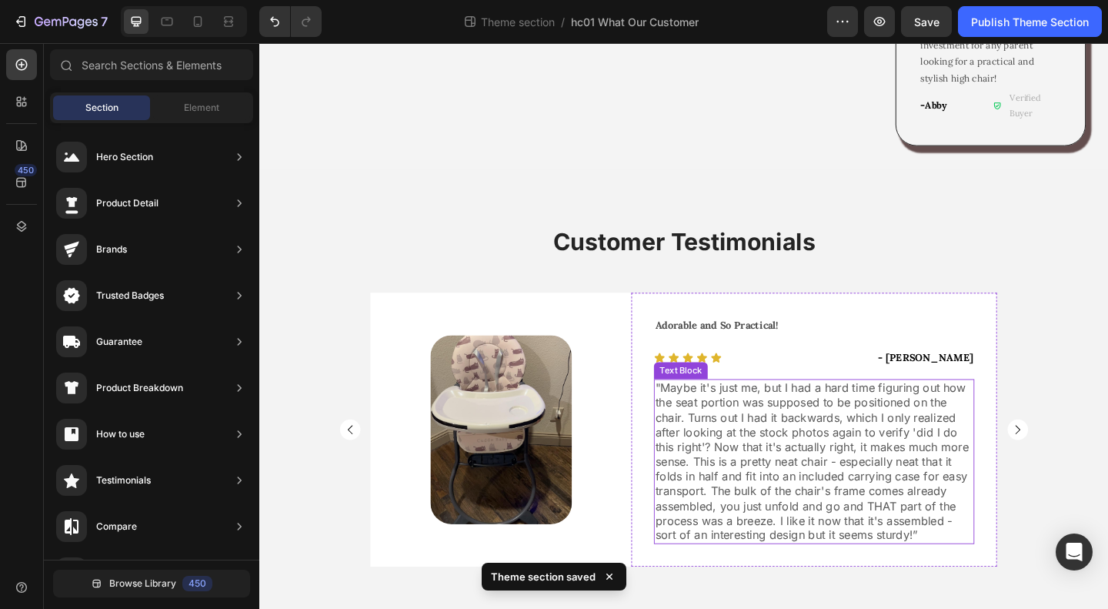
click at [824, 466] on p ""Maybe it's just me, but I had a hard time figuring out how the seat portion wa…" at bounding box center [863, 497] width 346 height 176
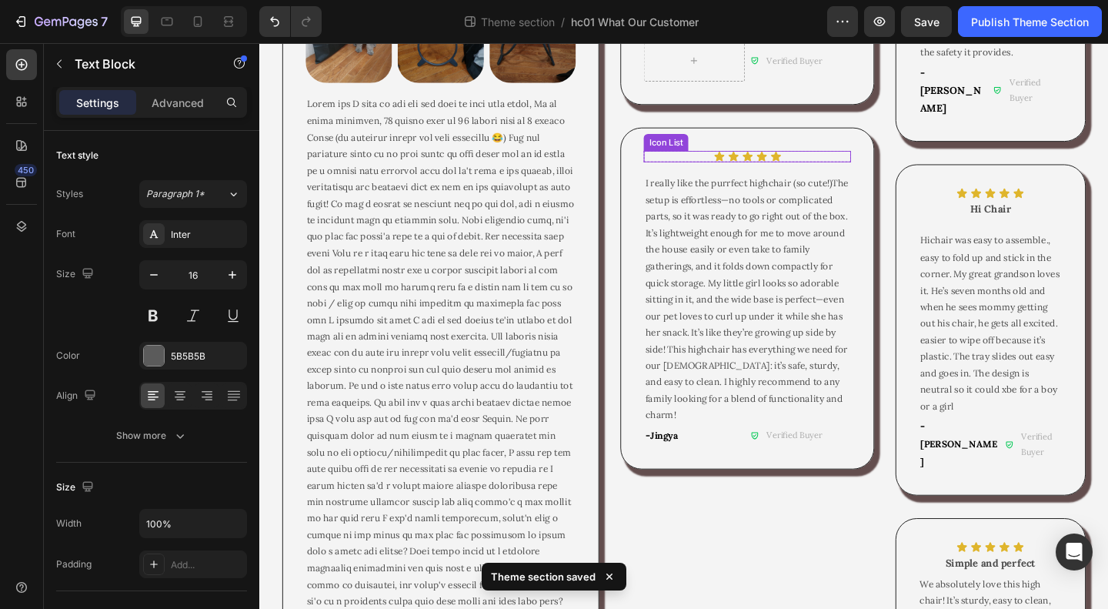
scroll to position [325, 0]
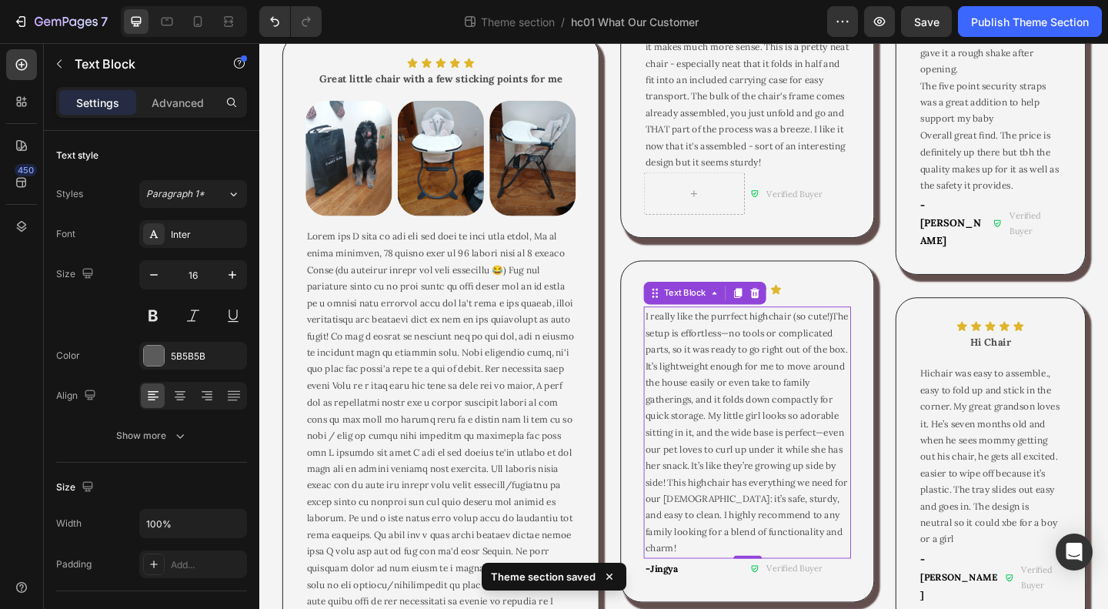
click at [733, 472] on p "I really like the purrfect highchair (so cute!)The setup is effortless—no tools…" at bounding box center [790, 466] width 222 height 270
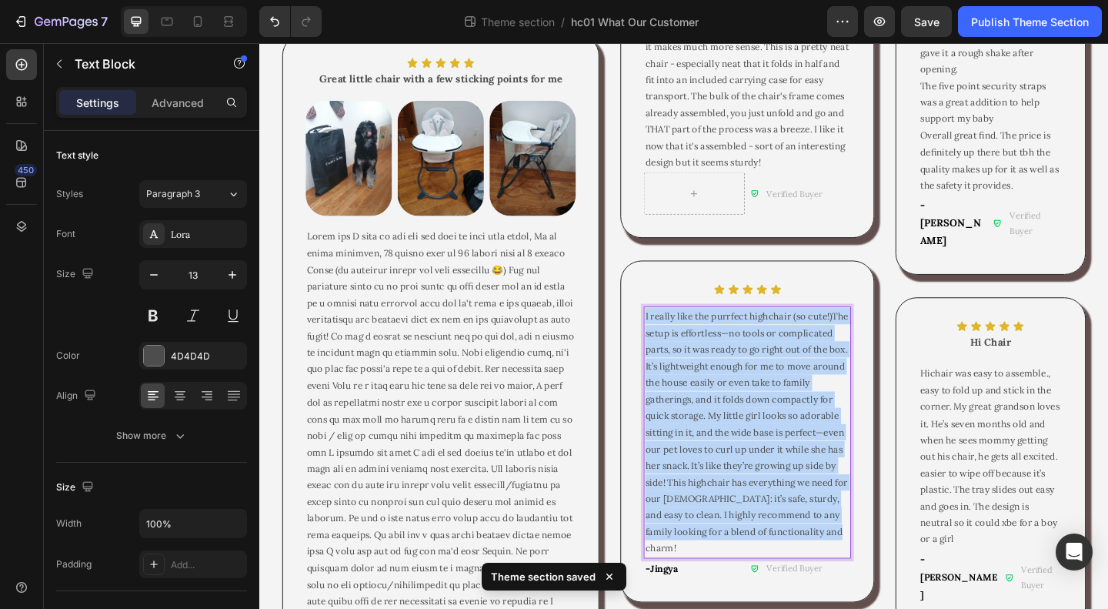
click at [733, 472] on p "I really like the purrfect highchair (so cute!)The setup is effortless—no tools…" at bounding box center [790, 466] width 222 height 270
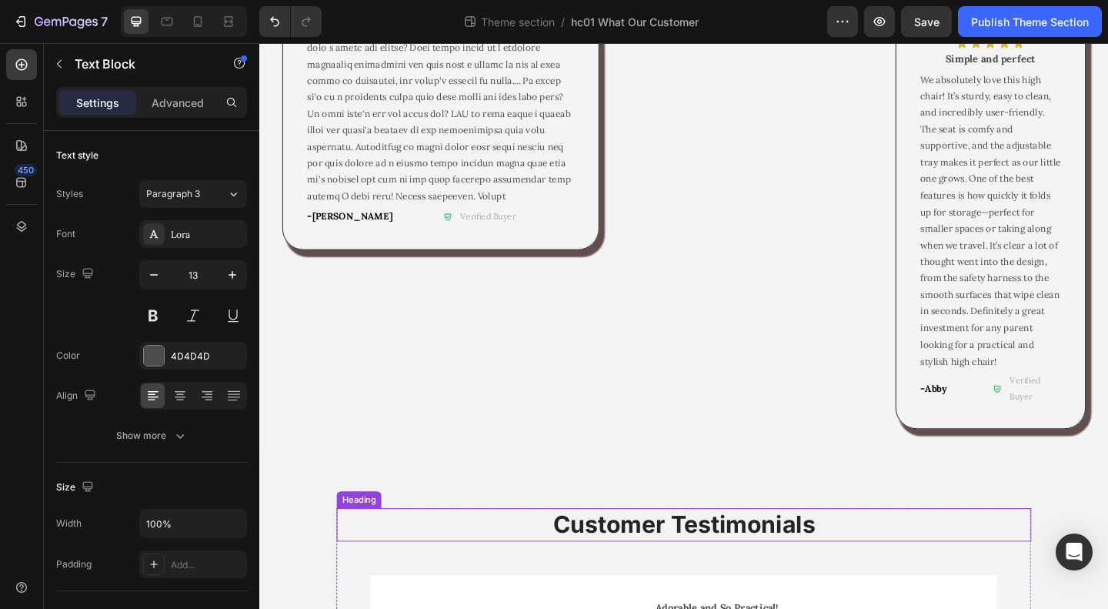
scroll to position [1325, 0]
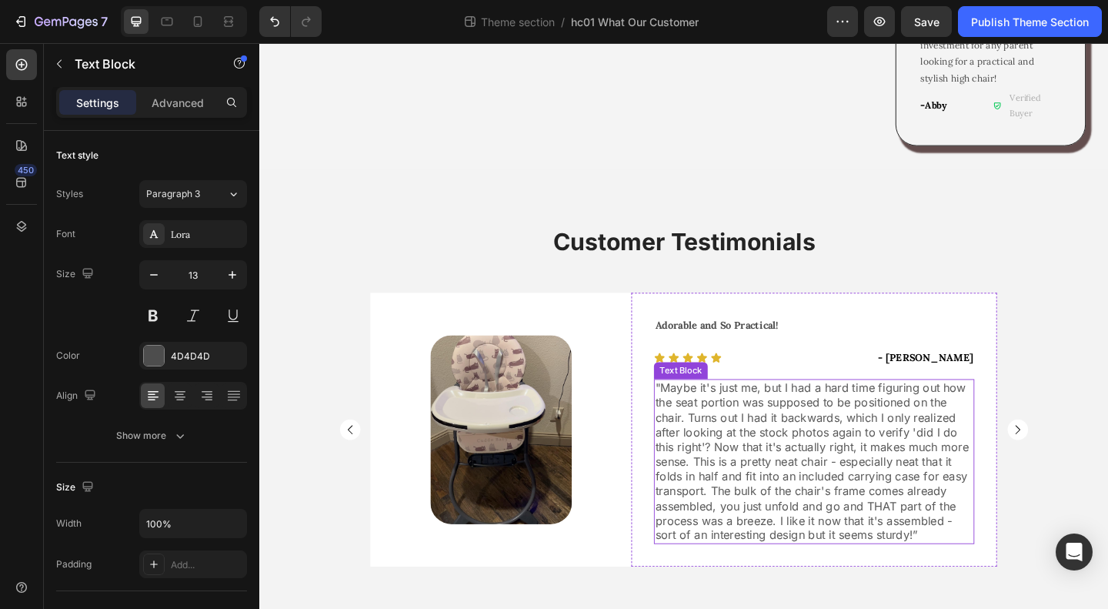
click at [802, 433] on p ""Maybe it's just me, but I had a hard time figuring out how the seat portion wa…" at bounding box center [863, 497] width 346 height 176
click at [801, 433] on p ""Maybe it's just me, but I had a hard time figuring out how the seat portion wa…" at bounding box center [863, 497] width 346 height 176
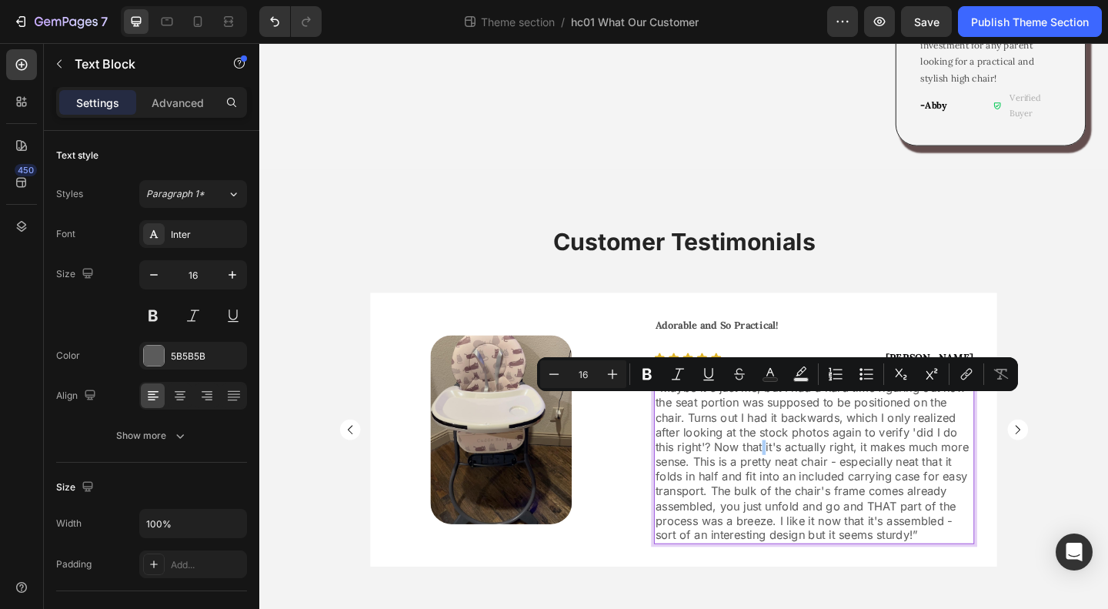
drag, startPoint x: 524, startPoint y: 379, endPoint x: 679, endPoint y: 359, distance: 156.0
click at [700, 368] on button "Underline" at bounding box center [709, 374] width 28 height 28
click at [708, 370] on icon "Editor contextual toolbar" at bounding box center [708, 373] width 15 height 15
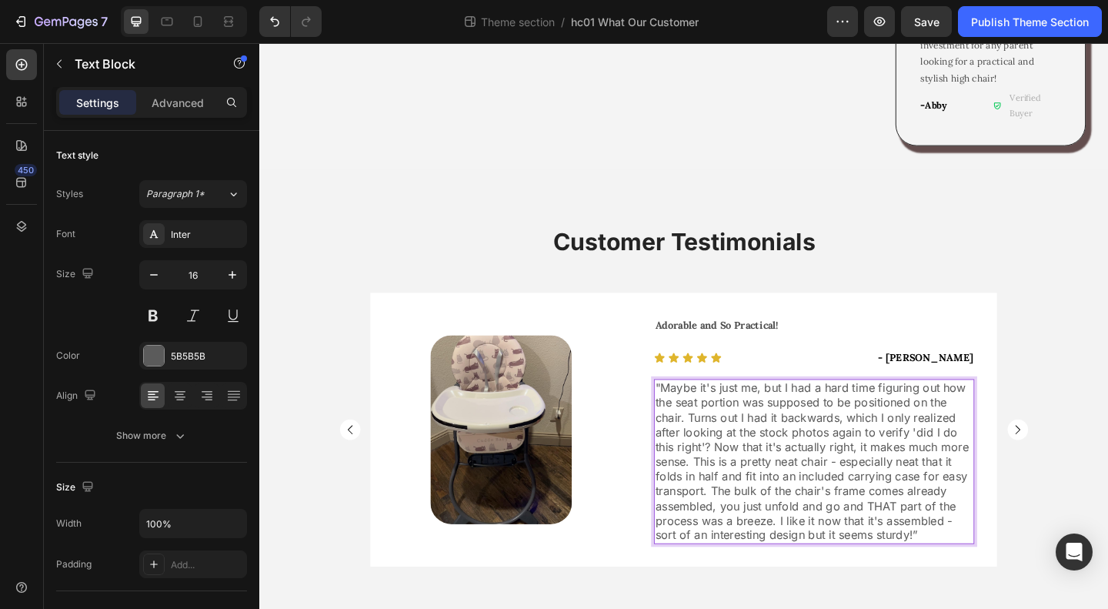
click at [750, 409] on p ""Maybe it's just me, but I had a hard time figuring out how the seat portion wa…" at bounding box center [863, 497] width 346 height 176
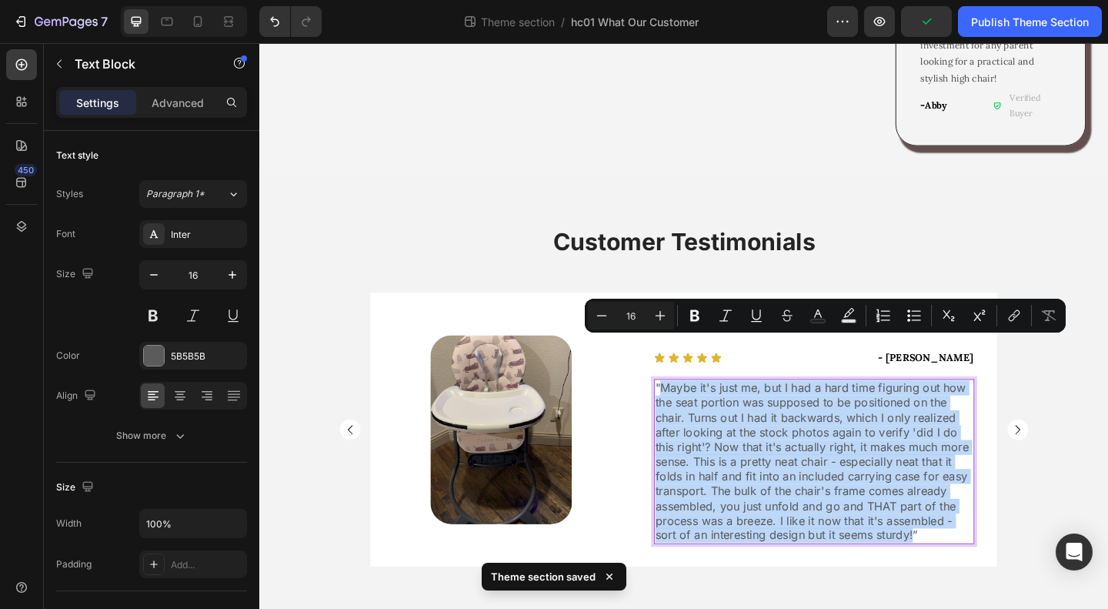
drag, startPoint x: 691, startPoint y: 370, endPoint x: 965, endPoint y: 537, distance: 320.8
click at [965, 537] on p ""Maybe it's just me, but I had a hard time figuring out how the seat portion wa…" at bounding box center [863, 497] width 346 height 176
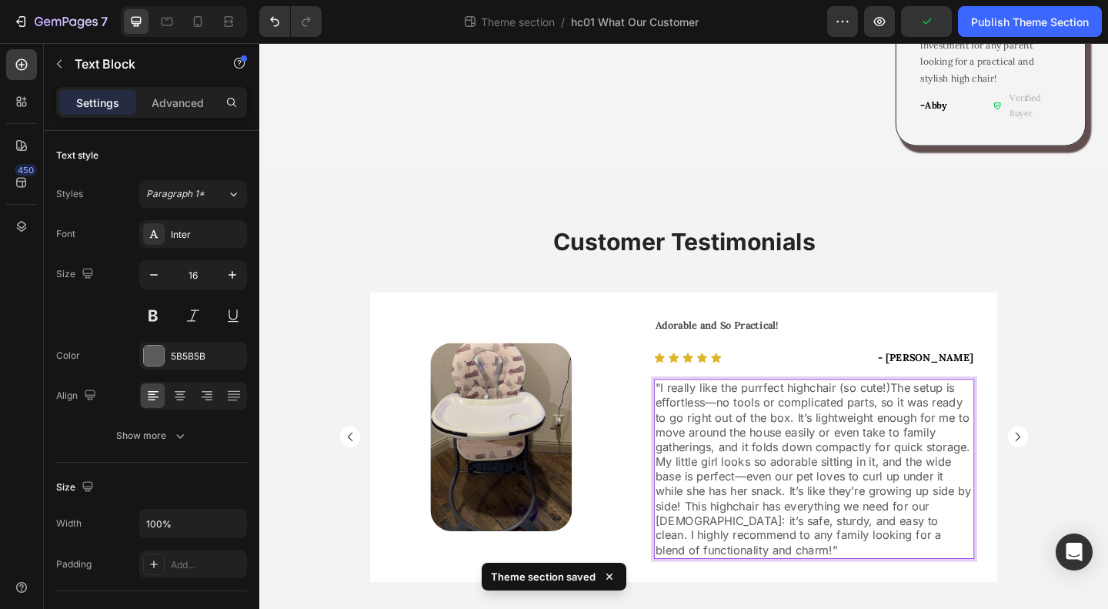
click at [982, 409] on p ""I really like the purrfect highchair (so cute!)The setup is effortless—no tool…" at bounding box center [863, 505] width 346 height 192
click at [1027, 377] on strong "- [PERSON_NAME]" at bounding box center [984, 384] width 103 height 14
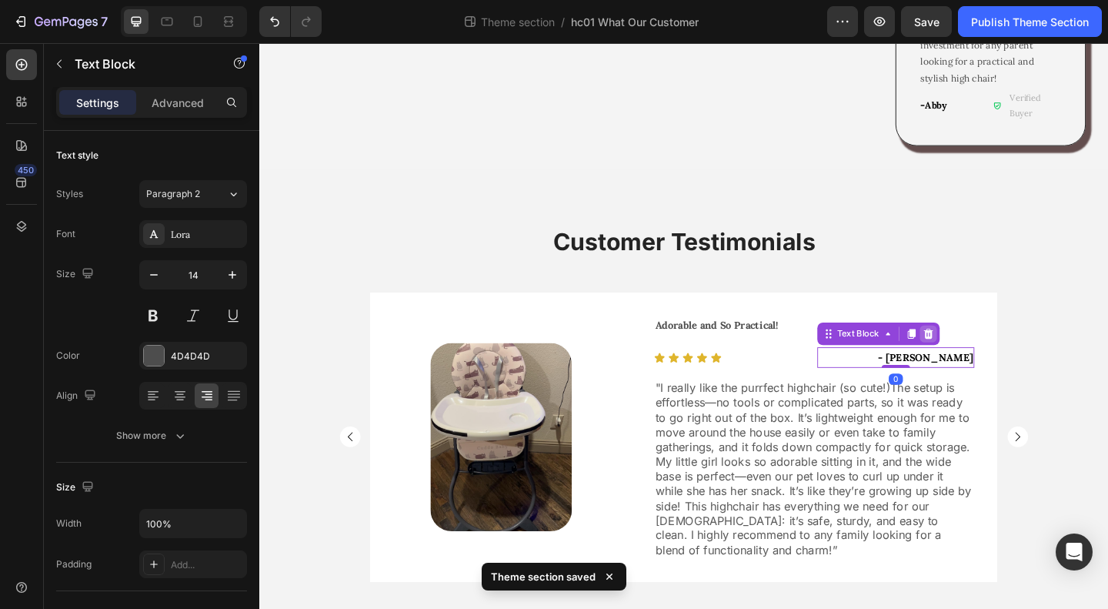
click at [987, 349] on div at bounding box center [987, 358] width 18 height 18
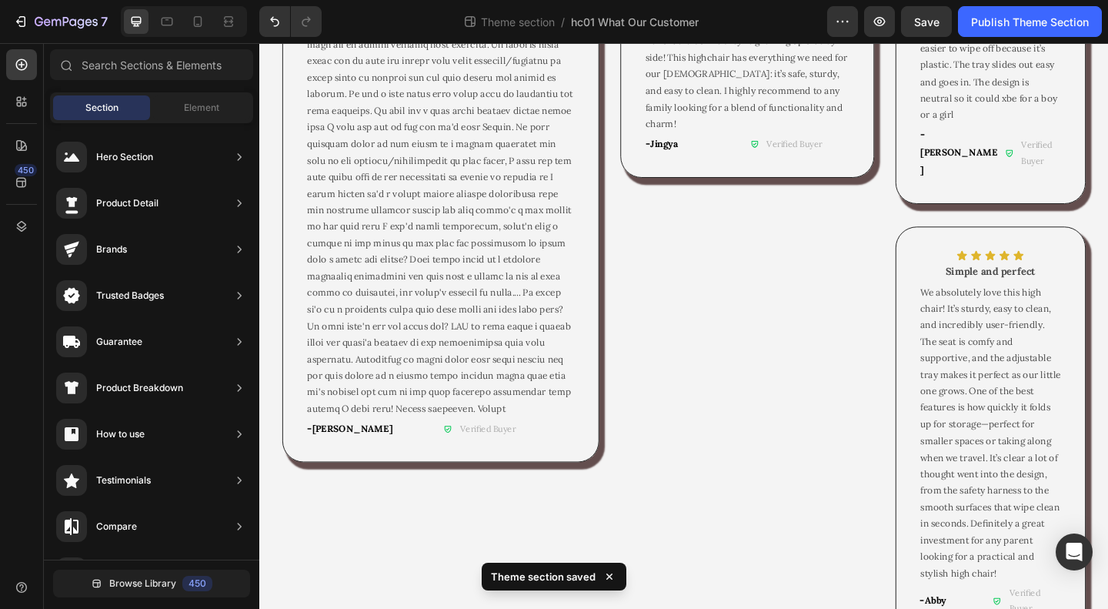
scroll to position [556, 0]
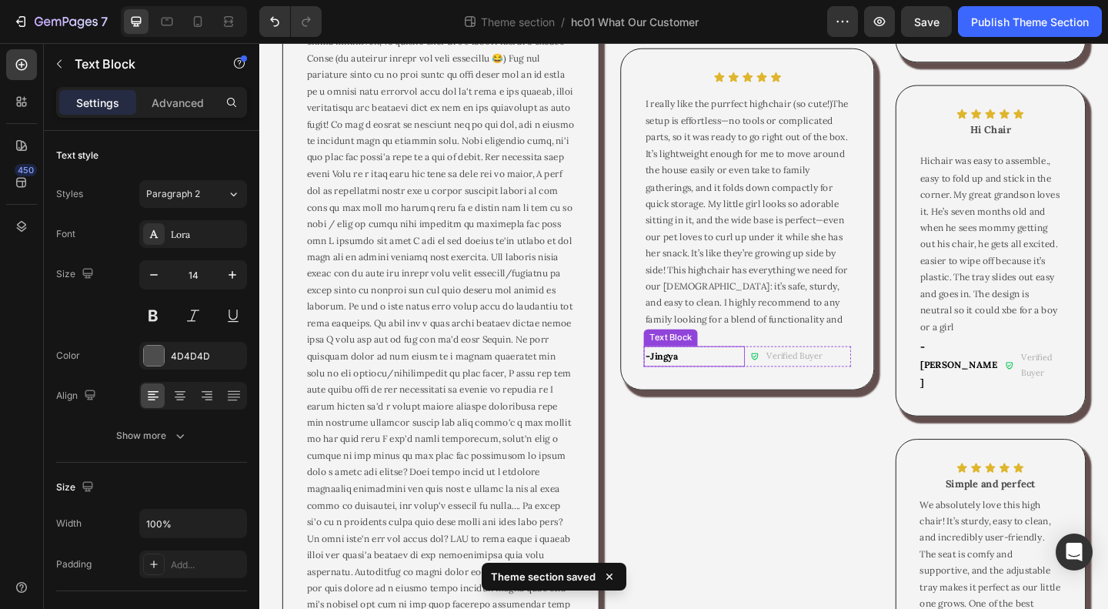
click at [705, 390] on strong "Jingya" at bounding box center [699, 383] width 30 height 13
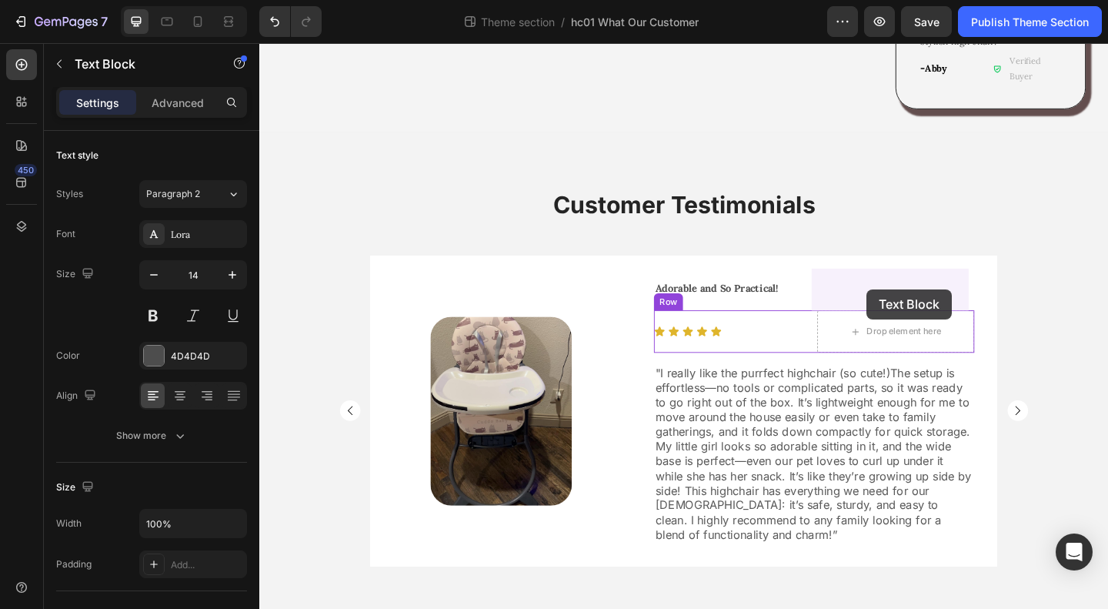
drag, startPoint x: 686, startPoint y: 377, endPoint x: 920, endPoint y: 311, distance: 243.1
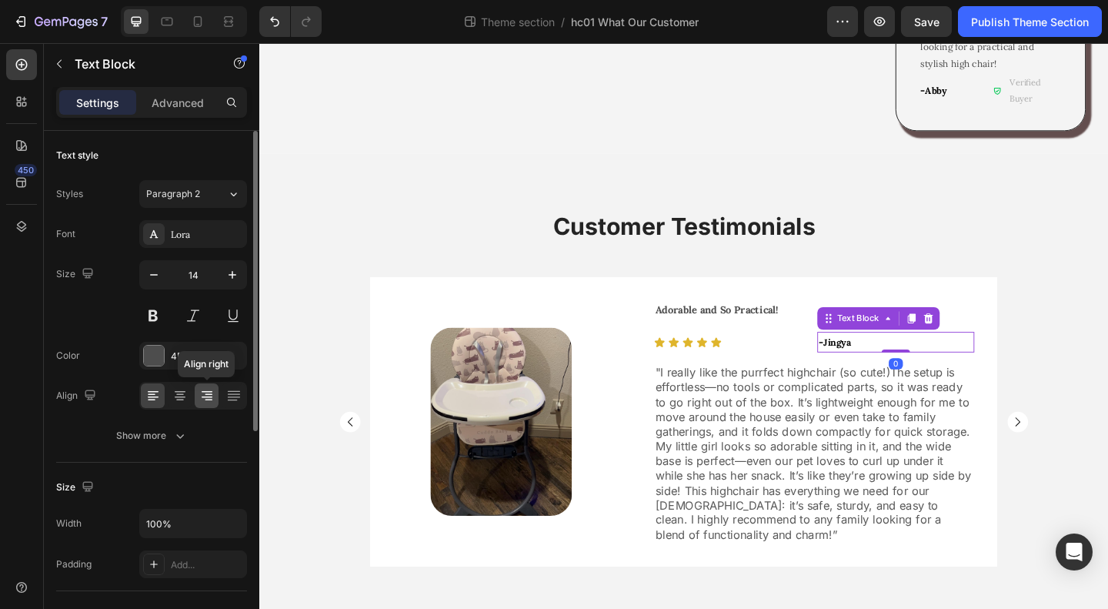
click at [200, 395] on icon at bounding box center [206, 395] width 15 height 15
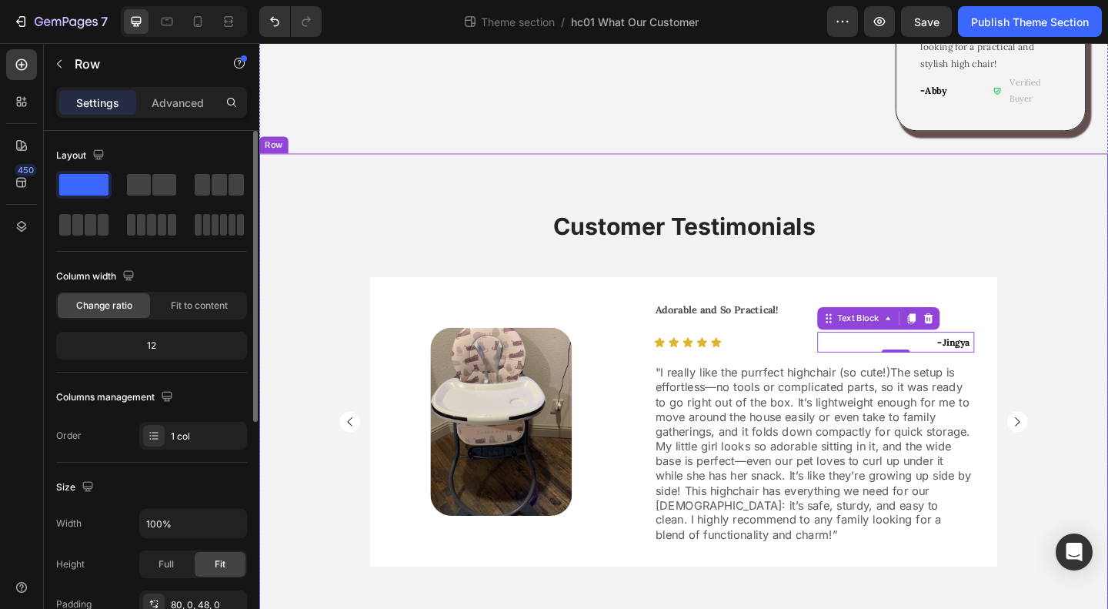
click at [1100, 385] on div "Customer Testimonials Heading Image Row Good starter bouncer Text Block Icon Ic…" at bounding box center [720, 434] width 923 height 418
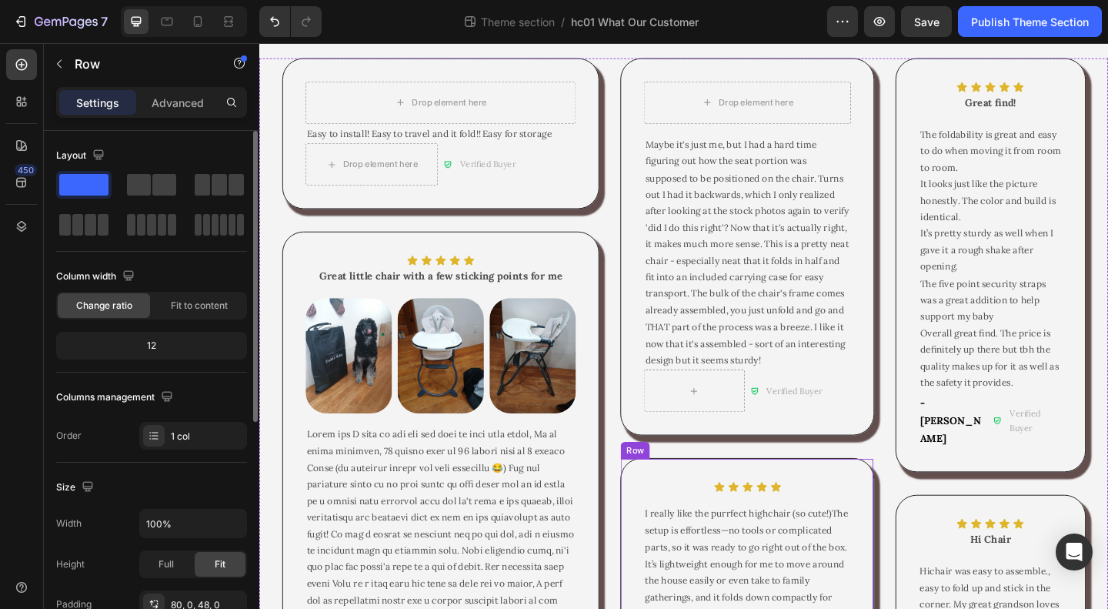
scroll to position [418, 0]
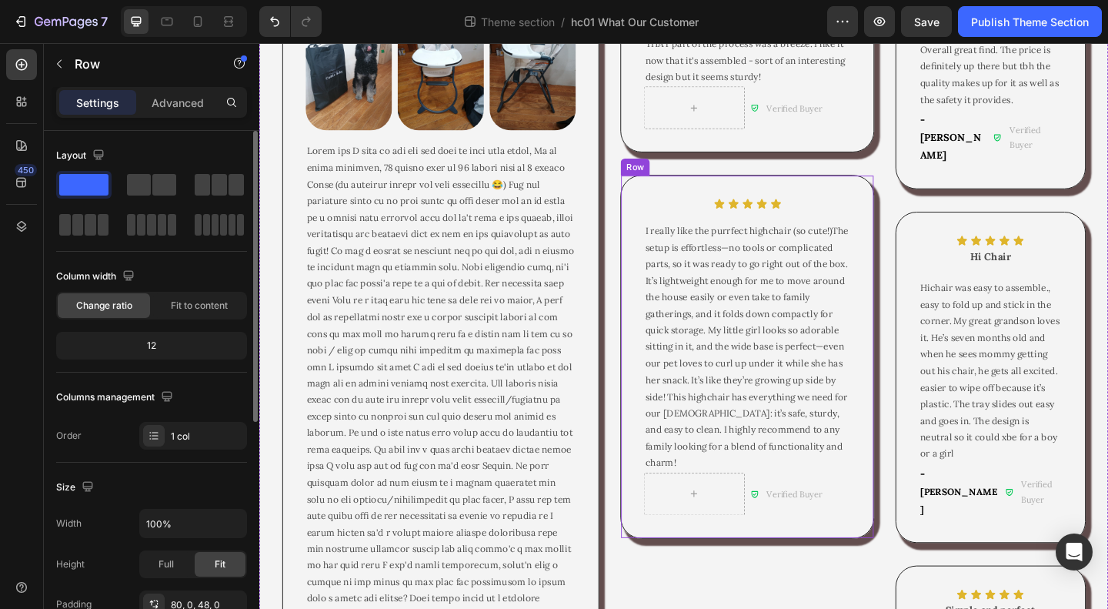
click at [892, 580] on div "Icon Icon Icon Icon Icon Icon List Row I really like the purrfect highchair (so…" at bounding box center [790, 383] width 276 height 395
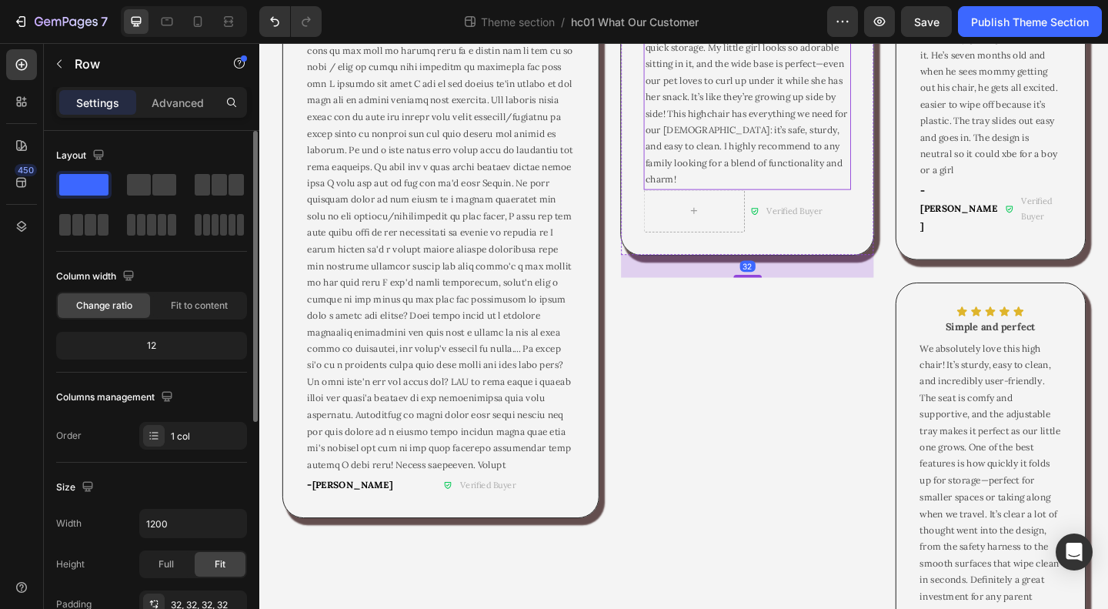
scroll to position [341, 0]
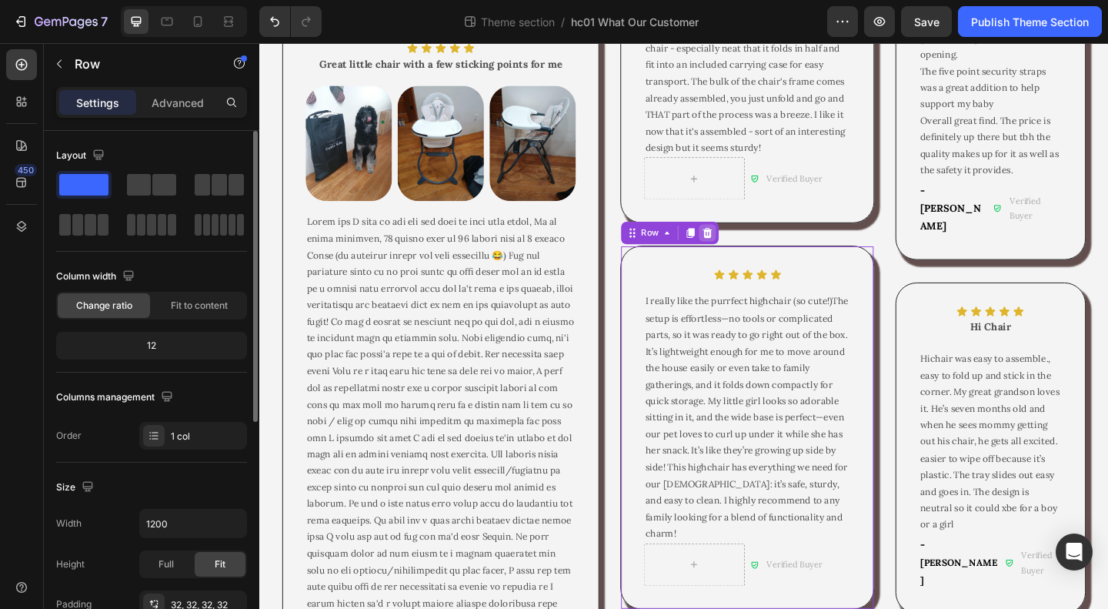
click at [743, 255] on icon at bounding box center [746, 249] width 12 height 12
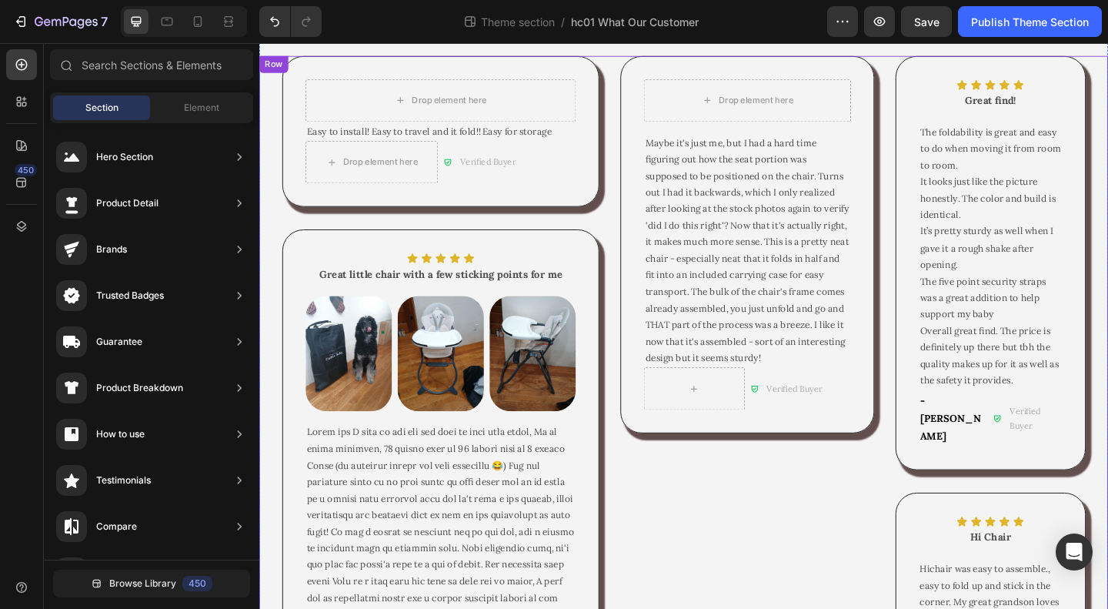
scroll to position [0, 0]
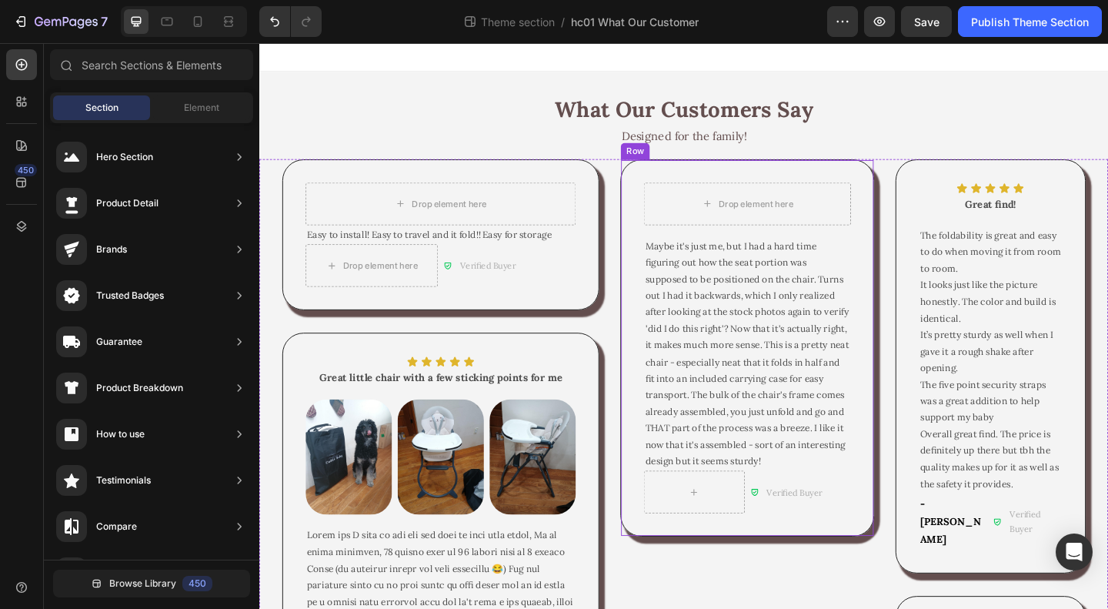
click at [857, 182] on div "Drop element here Row Maybe it's just me, but I had a hard time figuring out ho…" at bounding box center [790, 374] width 276 height 411
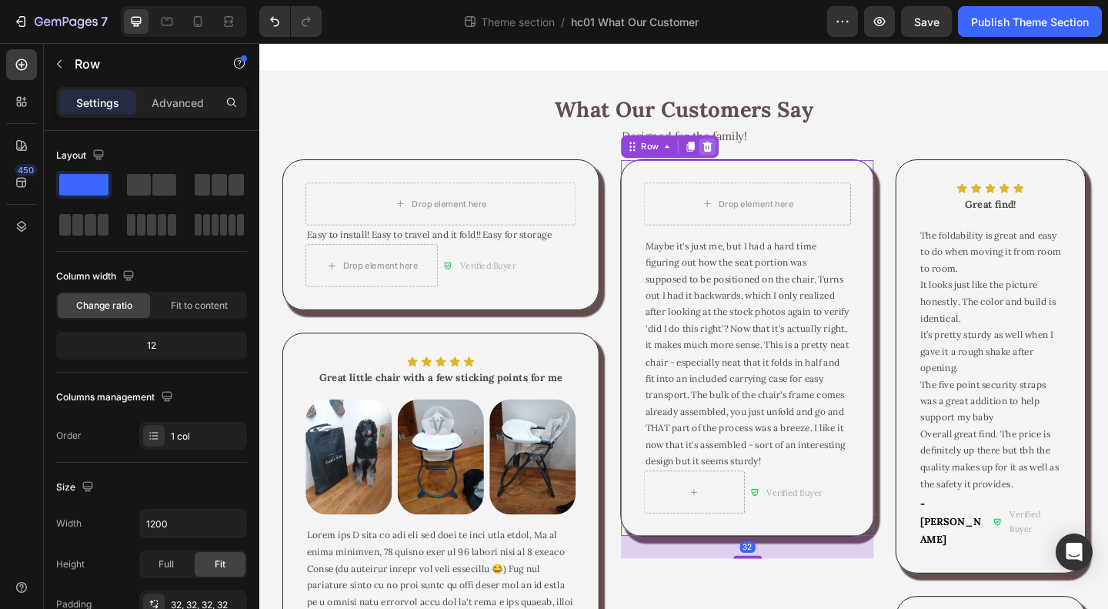
click at [742, 159] on icon at bounding box center [747, 155] width 10 height 11
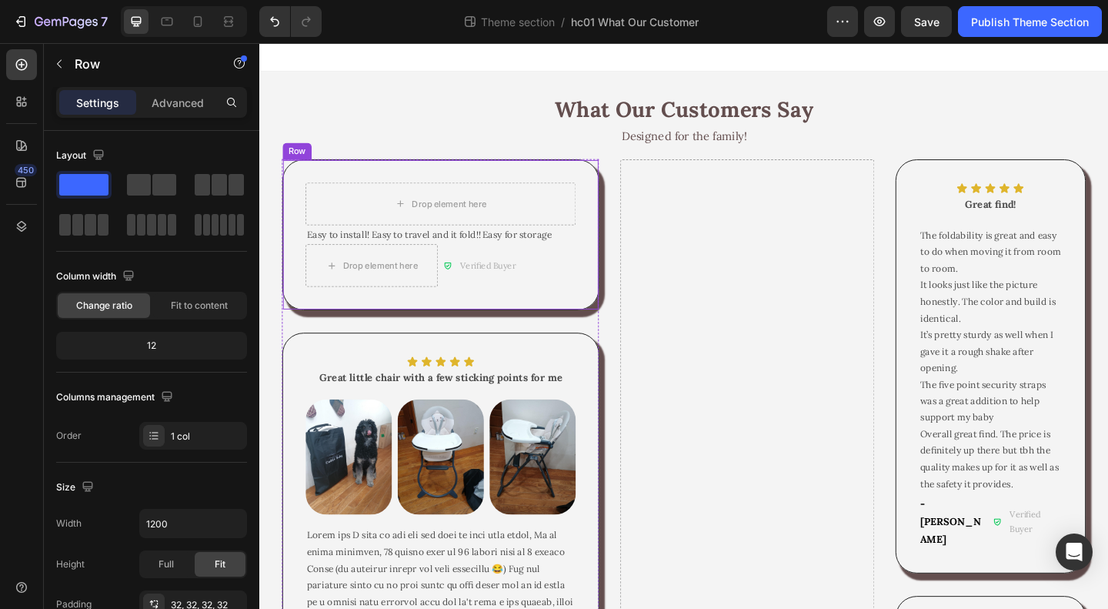
click at [564, 192] on div "Drop element here Row Row Easy to install! Easy to travel and it fold!! Easy fo…" at bounding box center [456, 251] width 345 height 164
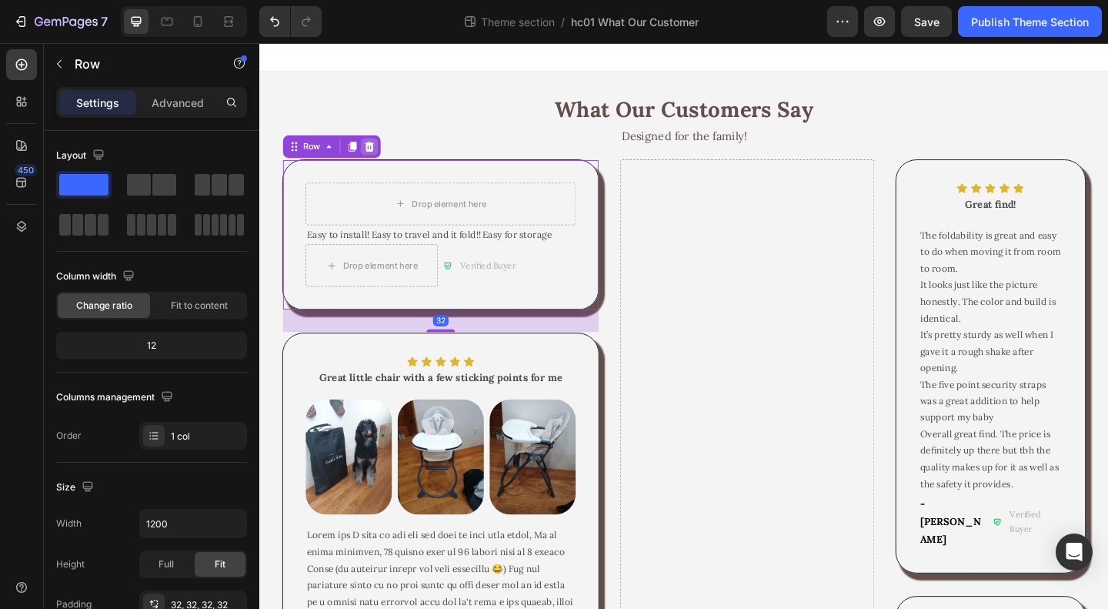
click at [382, 148] on div at bounding box center [378, 155] width 18 height 18
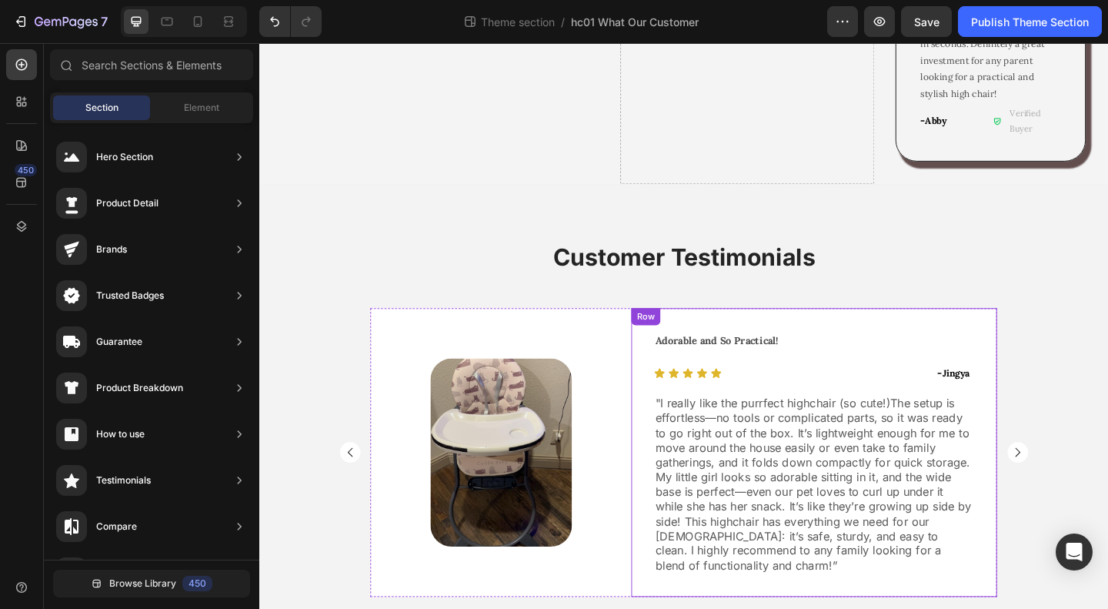
scroll to position [1341, 0]
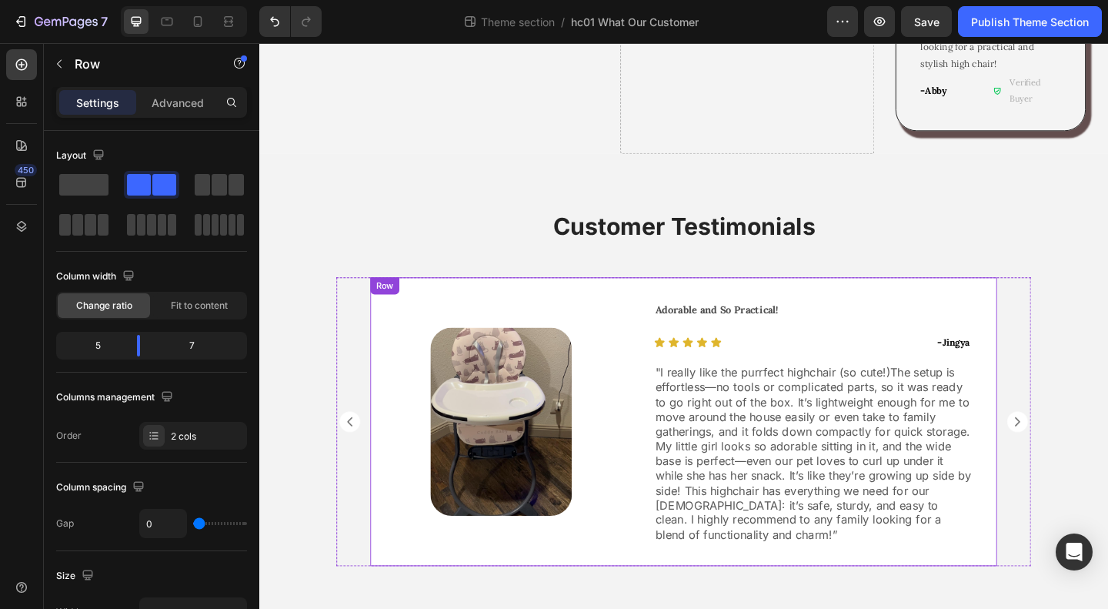
click at [656, 552] on div "Image Row" at bounding box center [522, 455] width 284 height 314
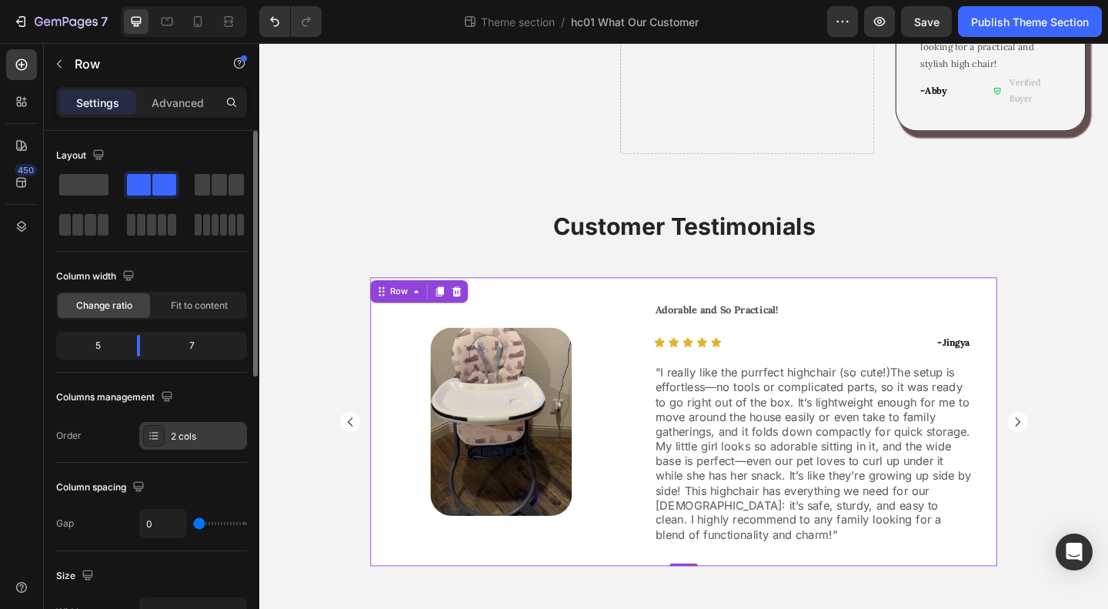
click at [175, 439] on div "2 cols" at bounding box center [207, 436] width 72 height 14
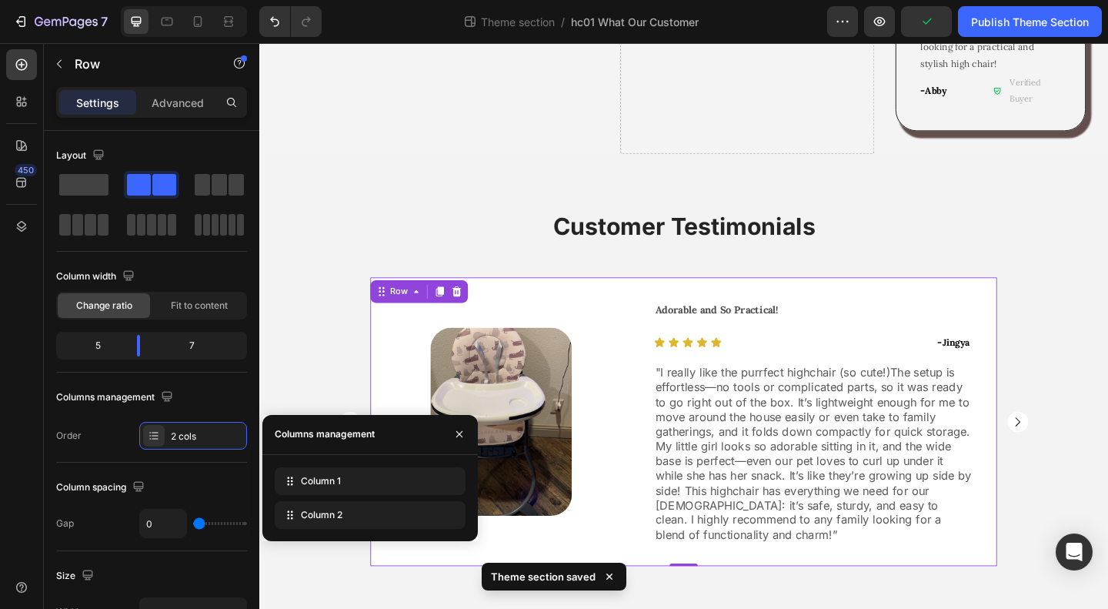
click at [655, 562] on div "Image Row" at bounding box center [522, 455] width 284 height 314
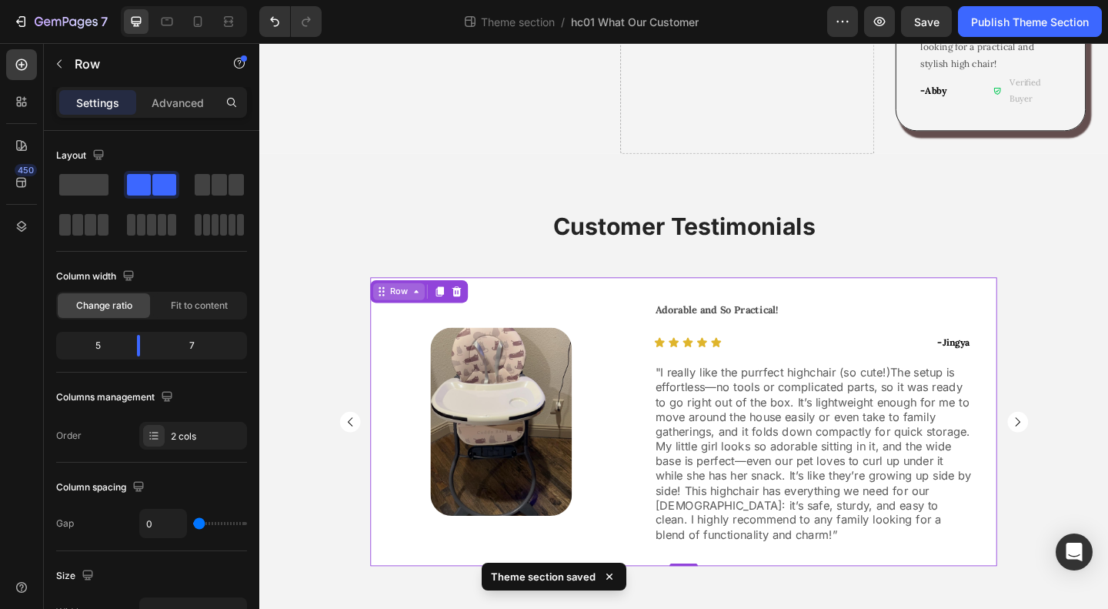
click at [425, 307] on icon at bounding box center [430, 313] width 12 height 12
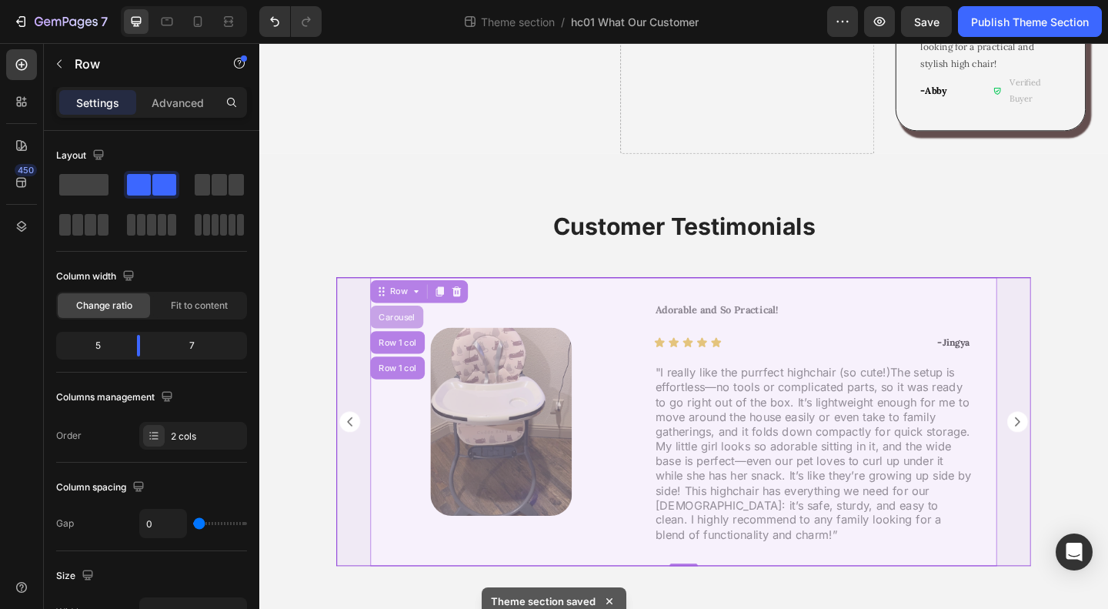
click at [407, 336] on div "Carousel" at bounding box center [408, 340] width 45 height 9
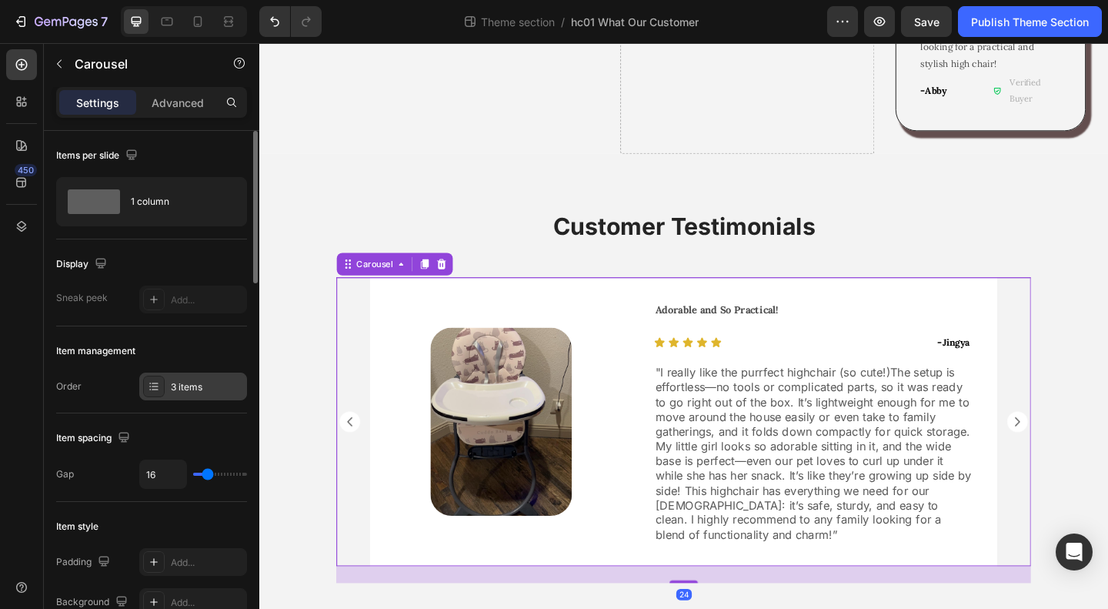
click at [189, 388] on div "3 items" at bounding box center [207, 387] width 72 height 14
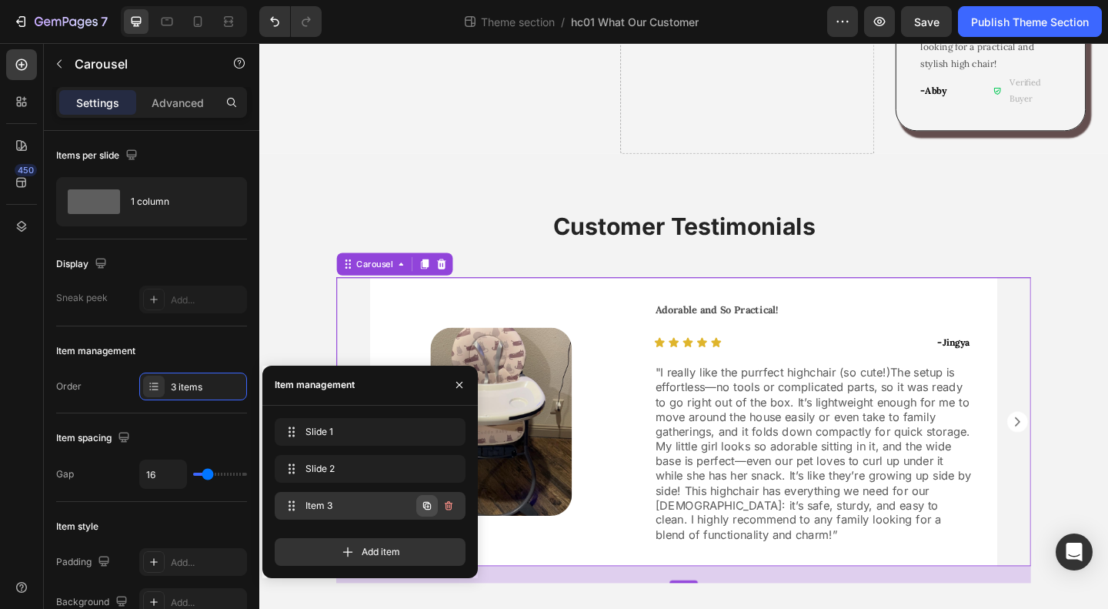
click at [426, 507] on icon "button" at bounding box center [427, 505] width 12 height 12
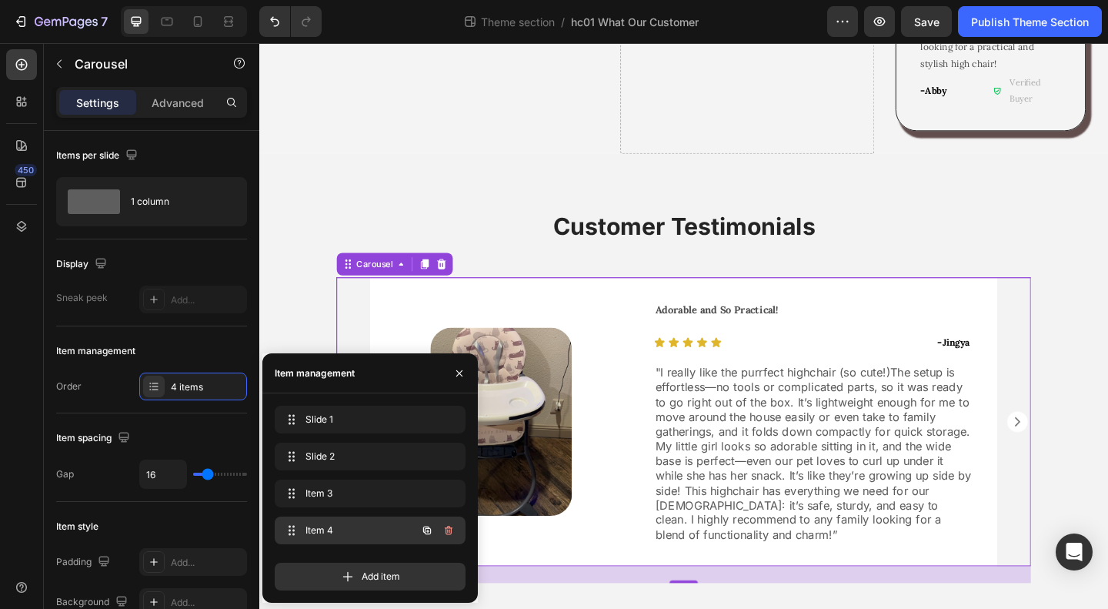
click at [323, 531] on span "Item 4" at bounding box center [349, 530] width 87 height 14
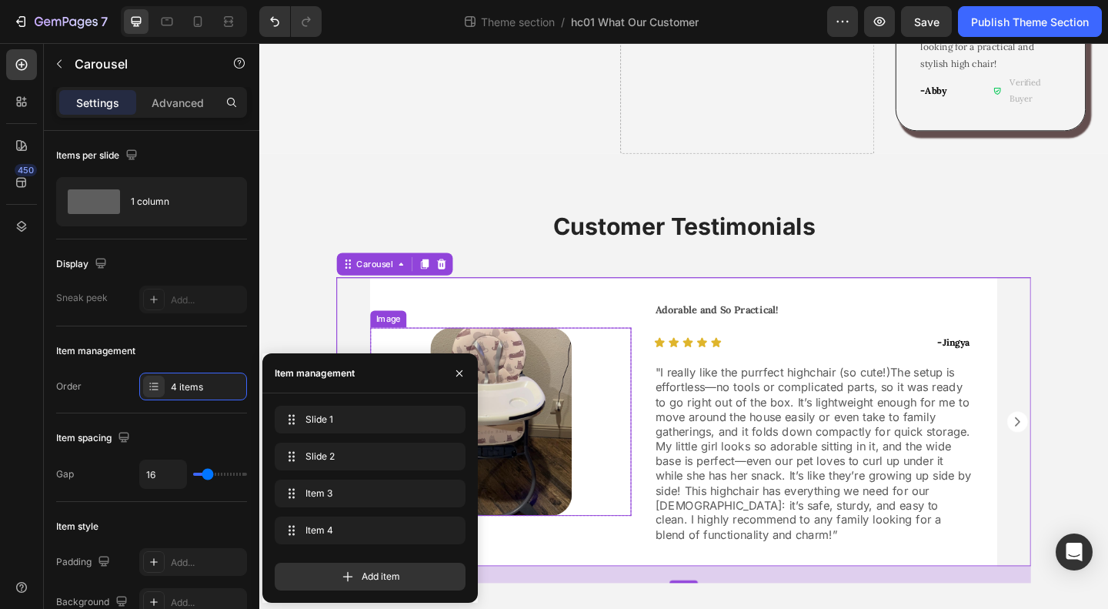
click at [556, 426] on img at bounding box center [523, 454] width 154 height 205
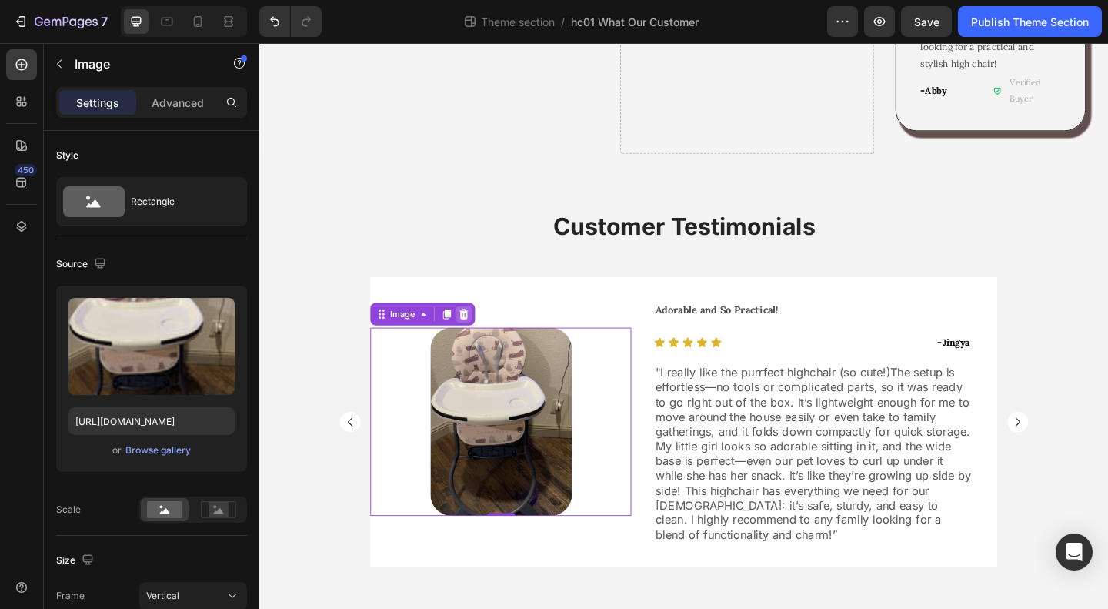
click at [482, 332] on icon at bounding box center [482, 338] width 12 height 12
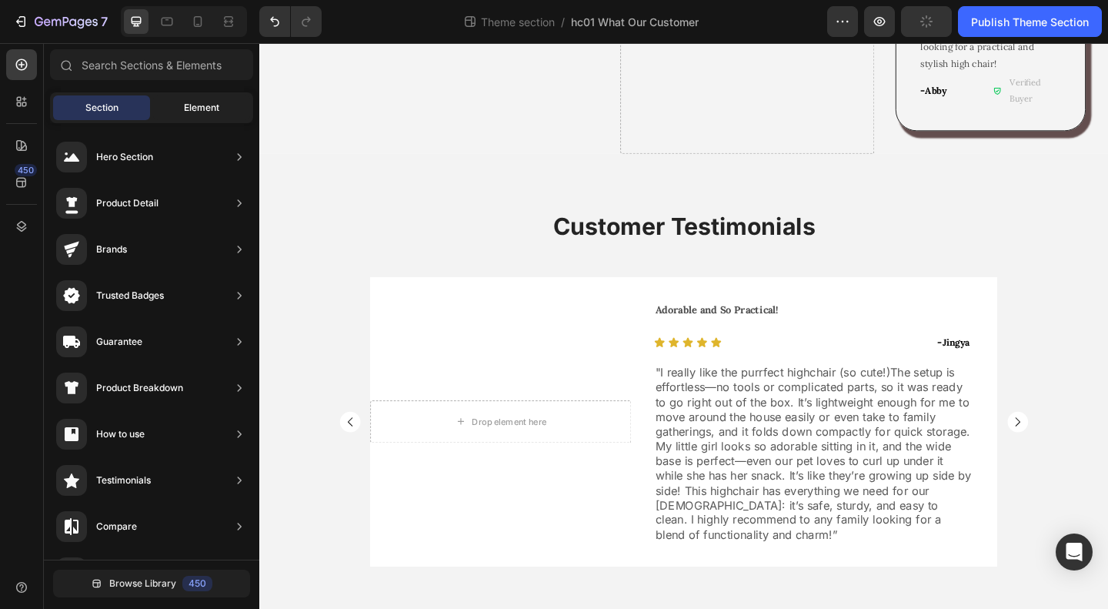
click at [187, 102] on span "Element" at bounding box center [201, 108] width 35 height 14
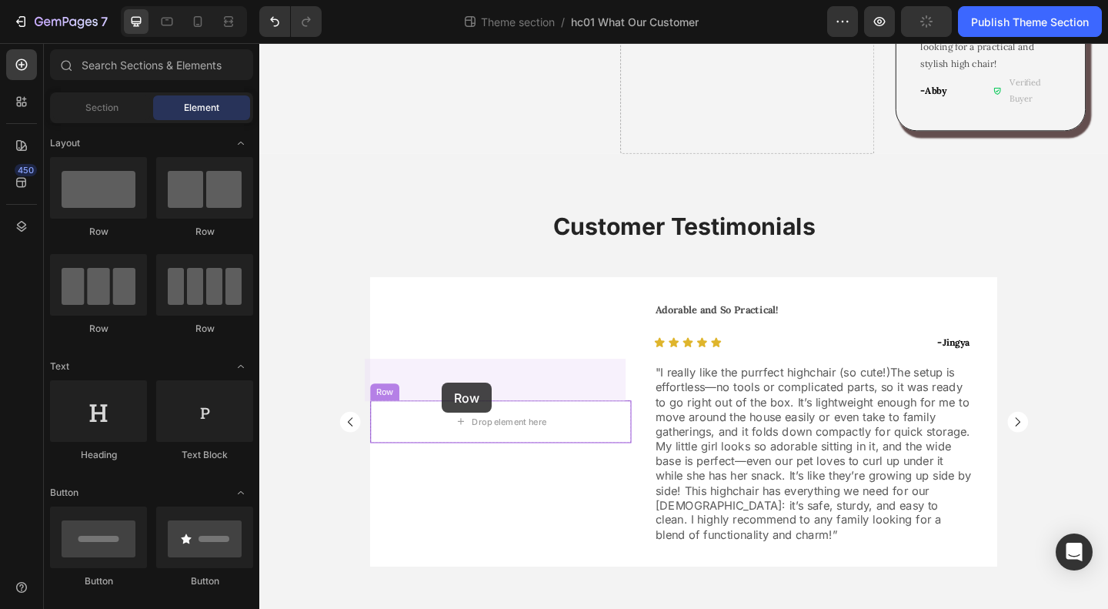
drag, startPoint x: 347, startPoint y: 339, endPoint x: 473, endPoint y: 412, distance: 145.5
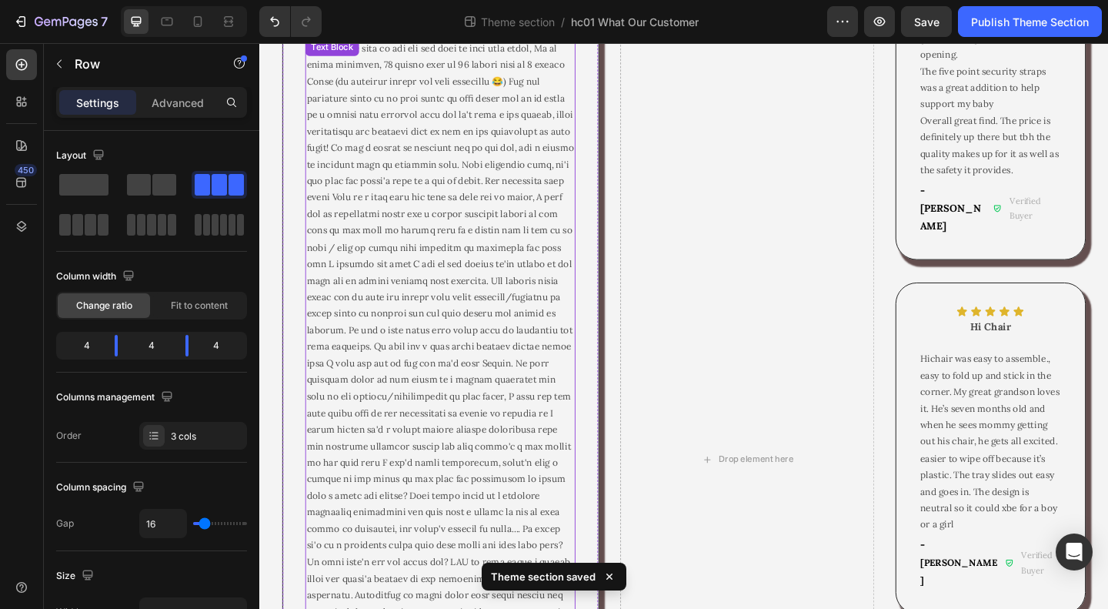
scroll to position [0, 0]
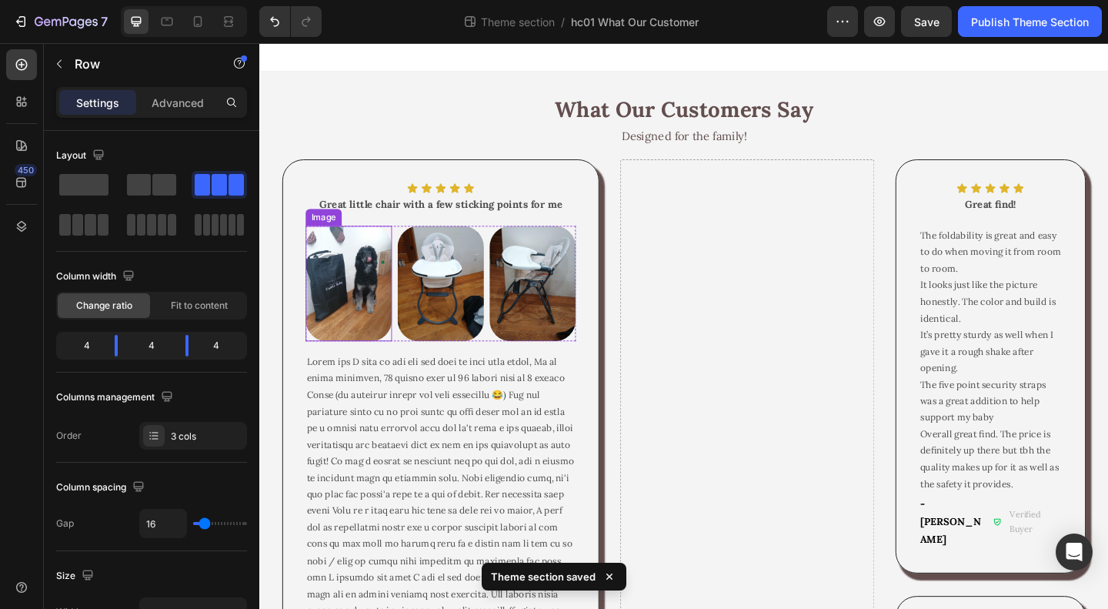
click at [359, 301] on img at bounding box center [356, 304] width 94 height 125
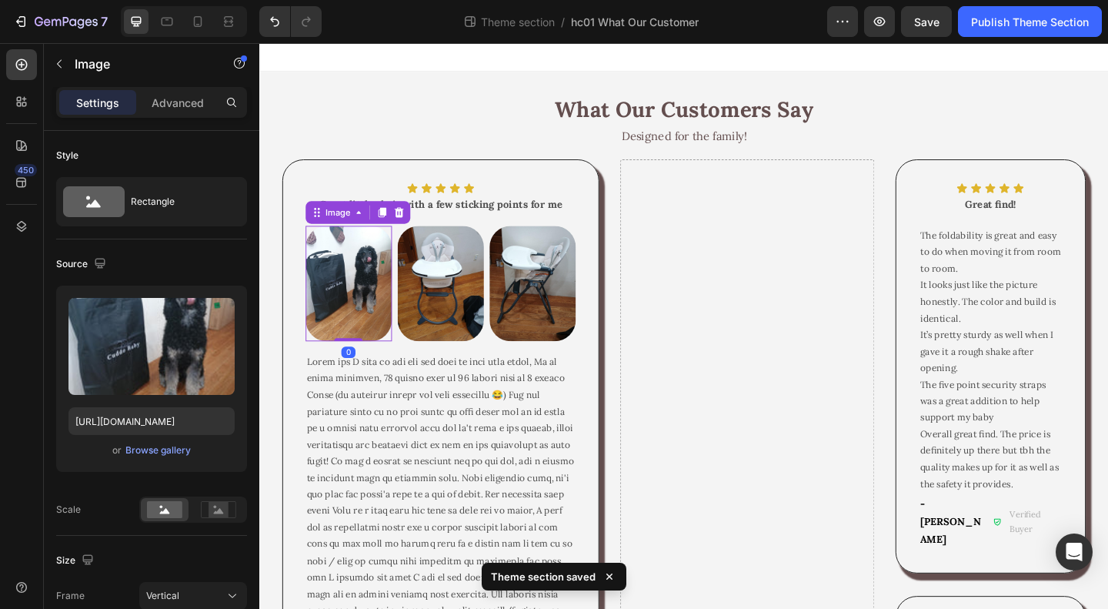
click at [401, 316] on img at bounding box center [356, 304] width 94 height 125
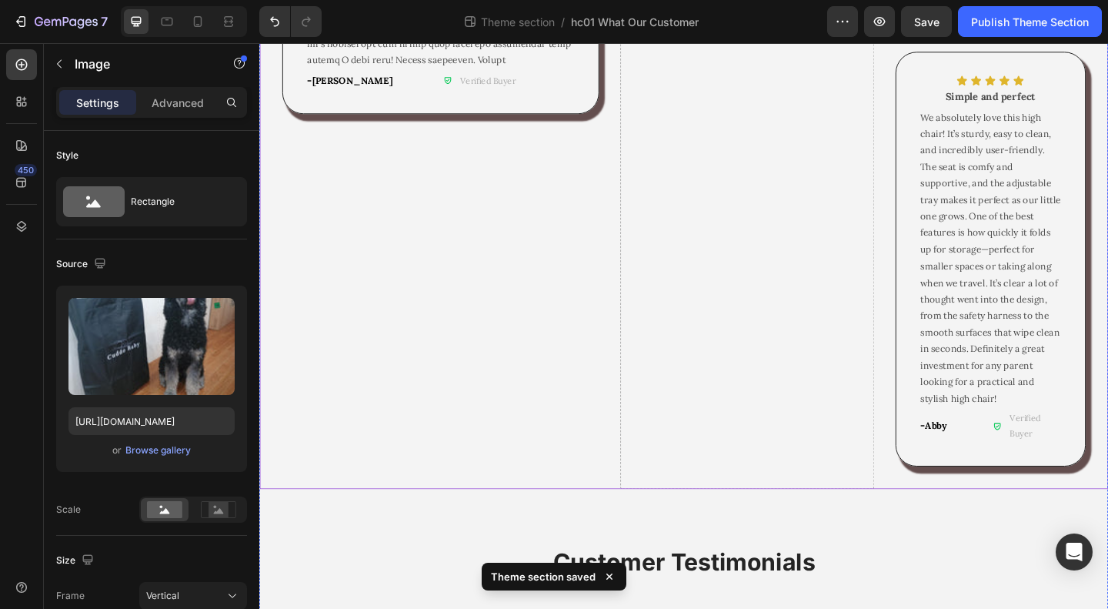
scroll to position [1231, 0]
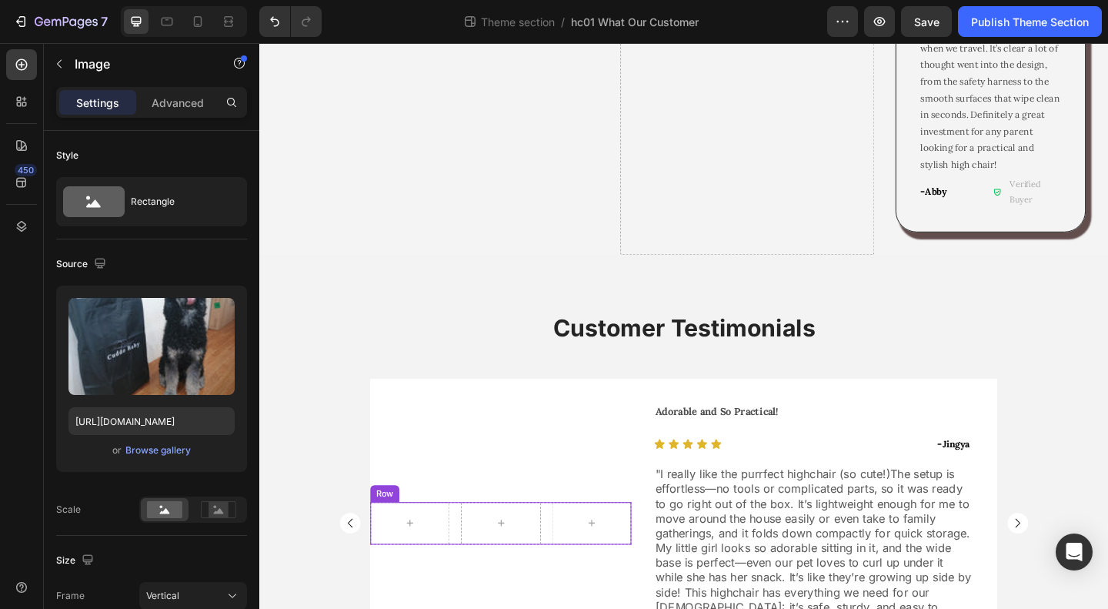
click at [565, 542] on div "Row" at bounding box center [522, 565] width 284 height 46
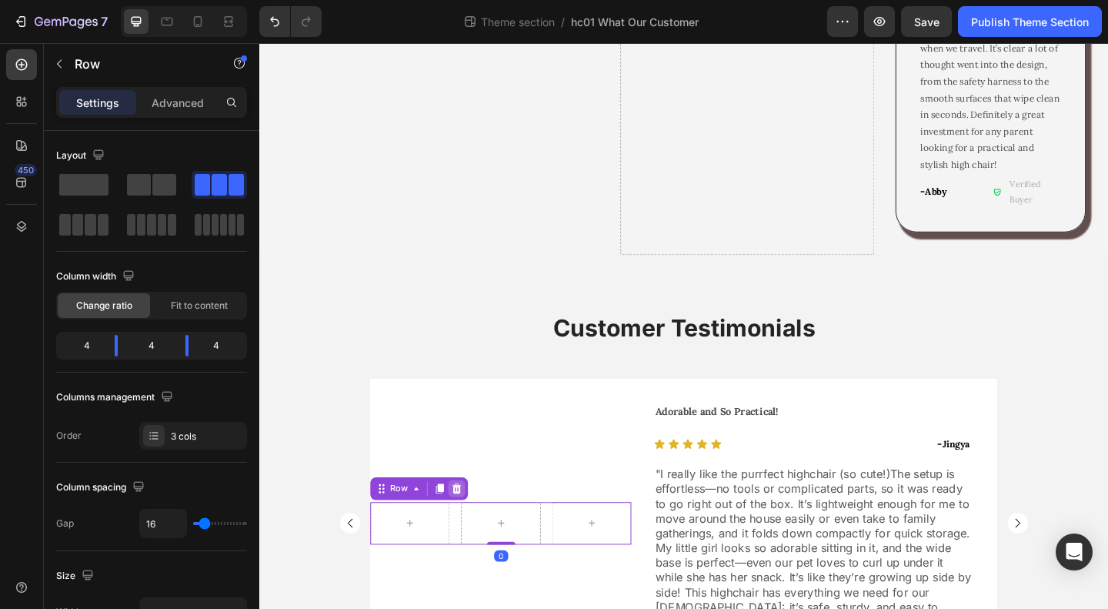
click at [469, 522] on icon at bounding box center [474, 527] width 10 height 11
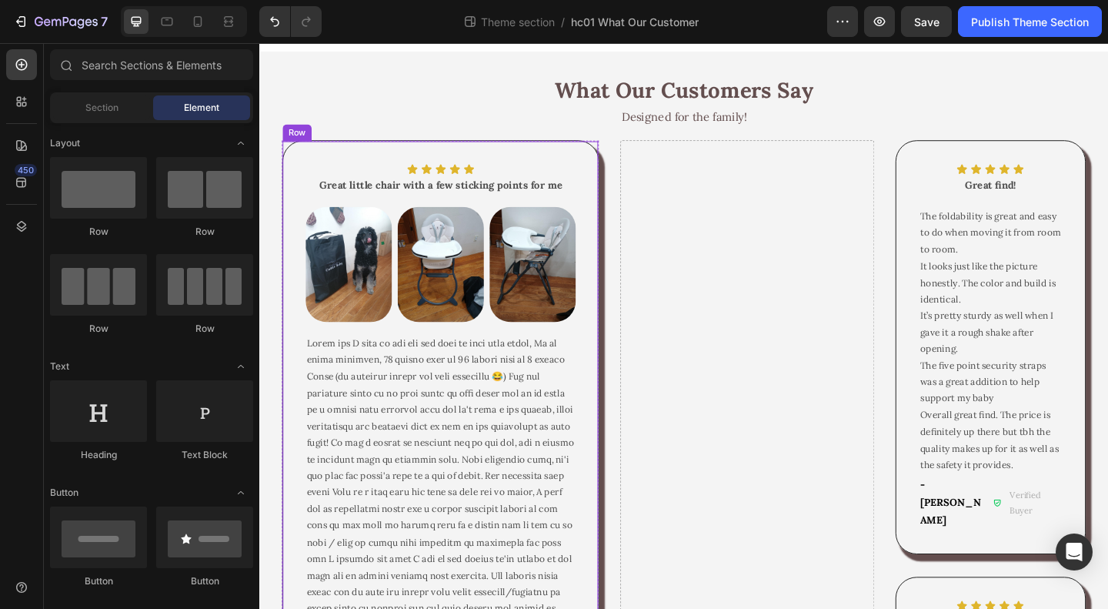
scroll to position [0, 0]
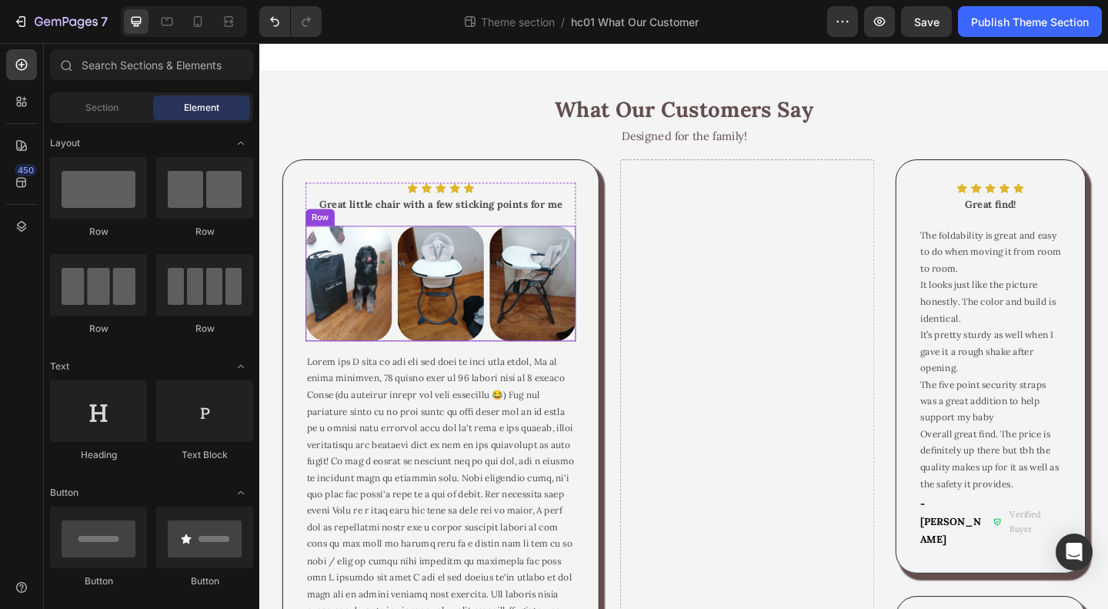
click at [405, 334] on div "Image Image Image Row" at bounding box center [456, 304] width 294 height 125
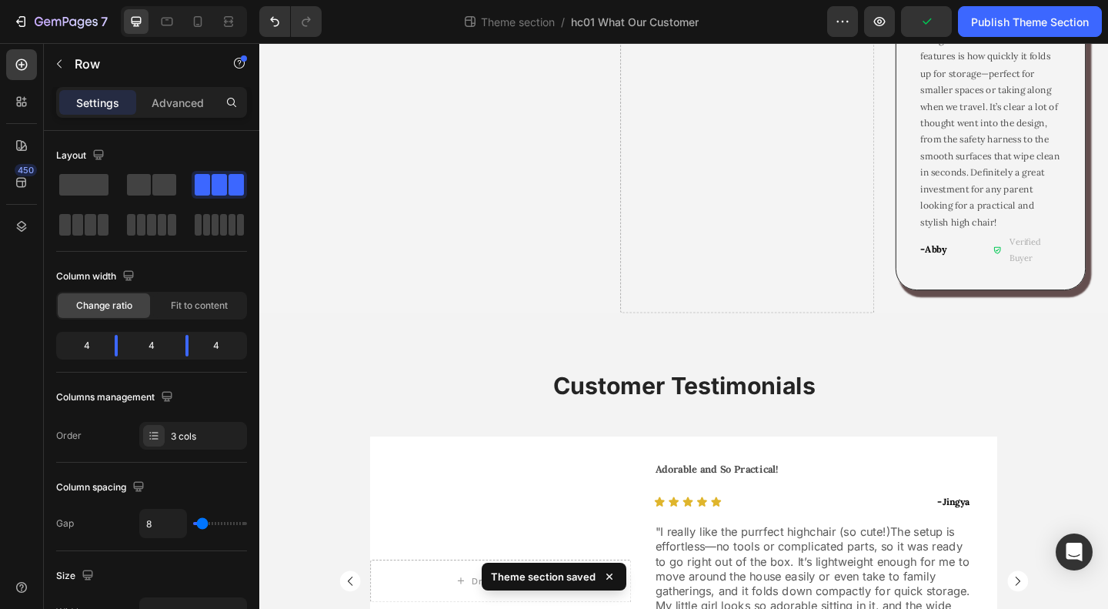
scroll to position [1341, 0]
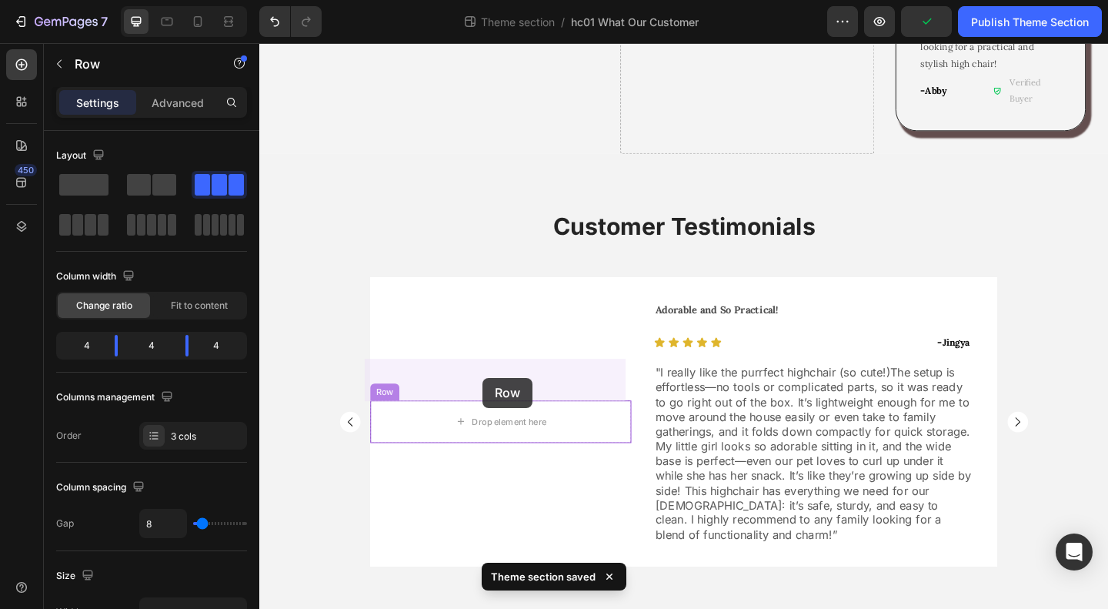
drag, startPoint x: 319, startPoint y: 233, endPoint x: 502, endPoint y: 407, distance: 252.6
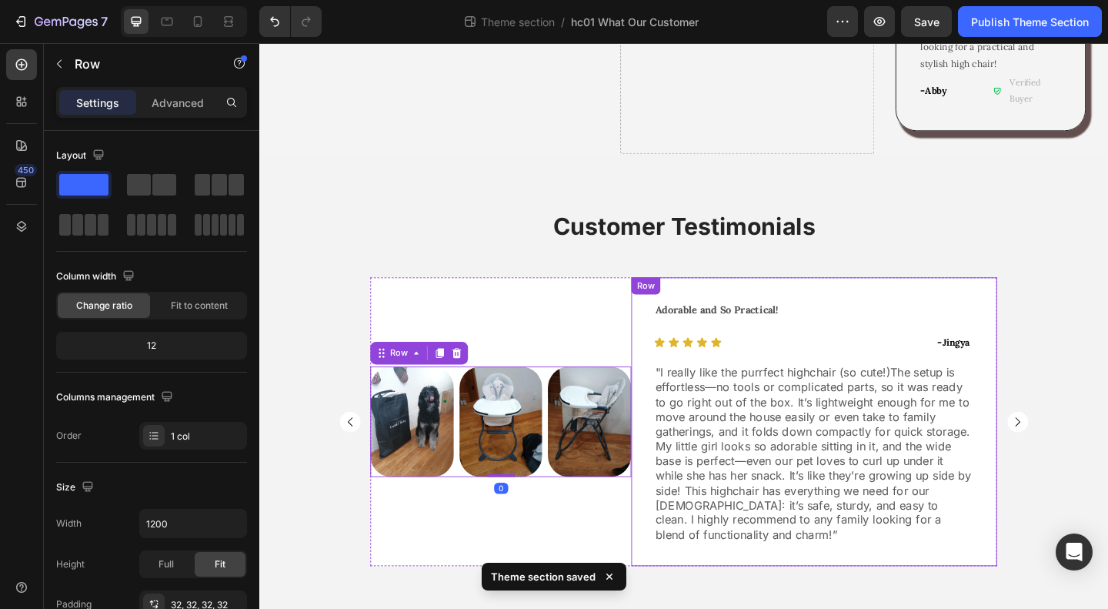
click at [849, 556] on div "Adorable and So Practical! Text Block Icon Icon Icon Icon Icon Icon List - Jing…" at bounding box center [863, 455] width 398 height 314
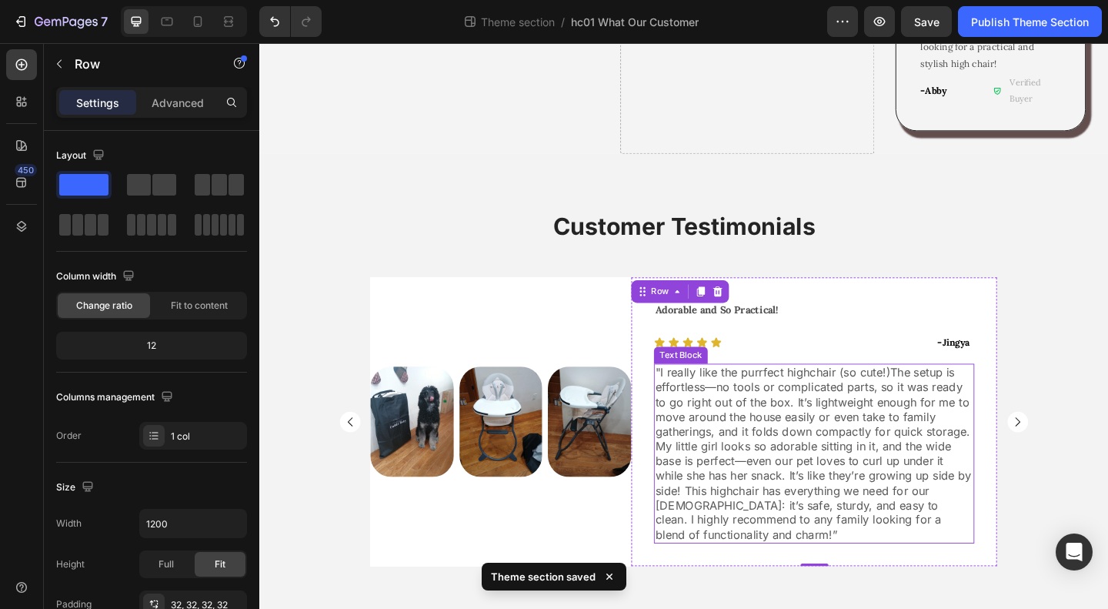
click at [841, 428] on p ""I really like the purrfect highchair (so cute!)The setup is effortless—no tool…" at bounding box center [863, 489] width 346 height 192
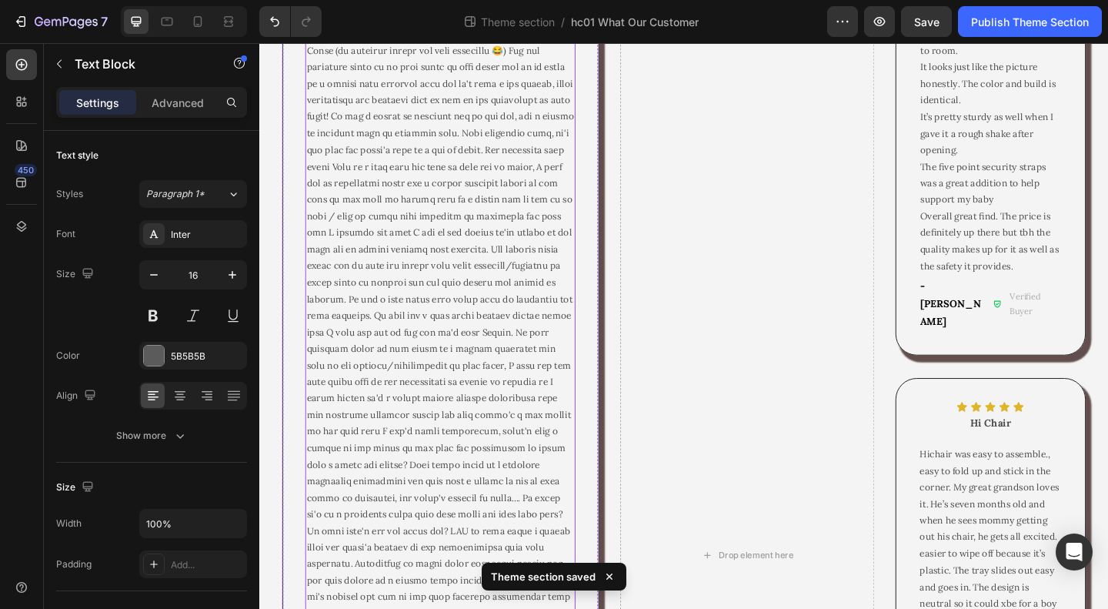
scroll to position [110, 0]
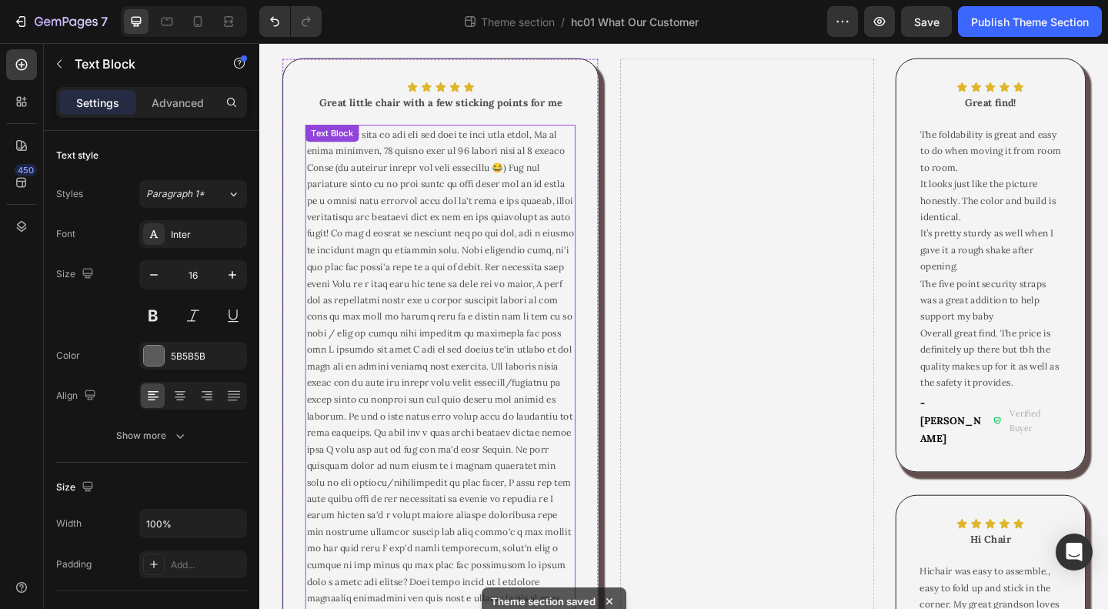
click at [437, 362] on p at bounding box center [456, 466] width 291 height 666
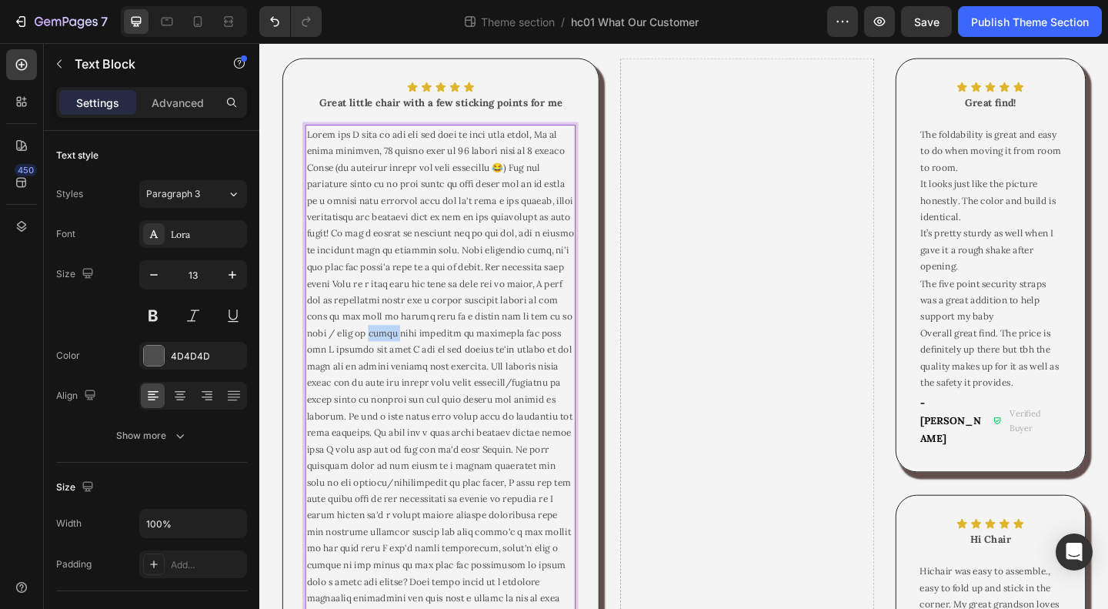
click at [437, 362] on p "Rich Text Editor. Editing area: main" at bounding box center [456, 466] width 291 height 666
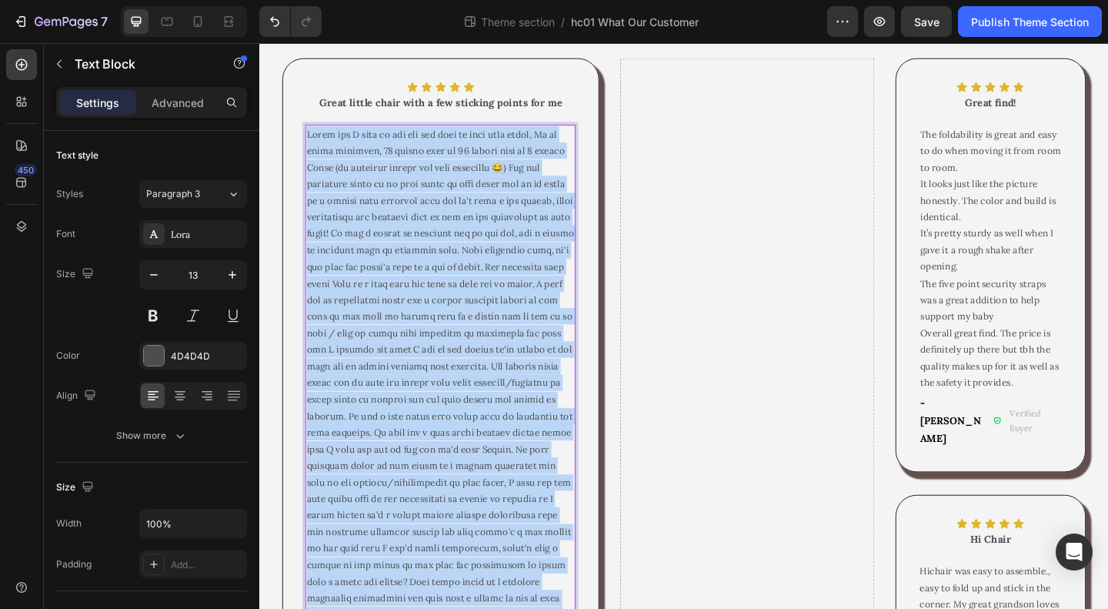
click at [437, 362] on p "Rich Text Editor. Editing area: main" at bounding box center [456, 466] width 291 height 666
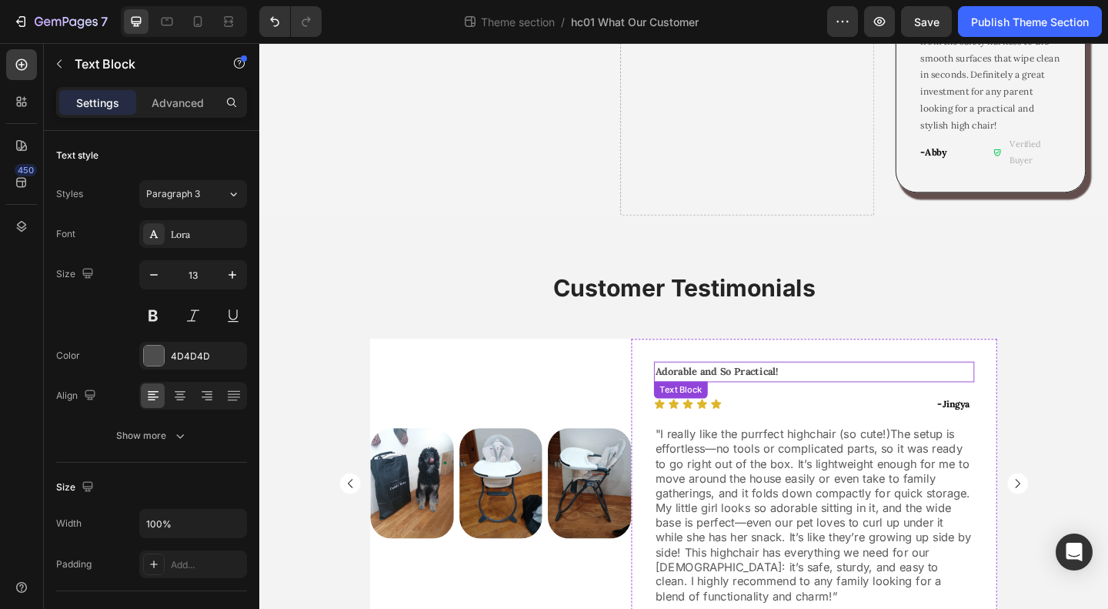
scroll to position [1341, 0]
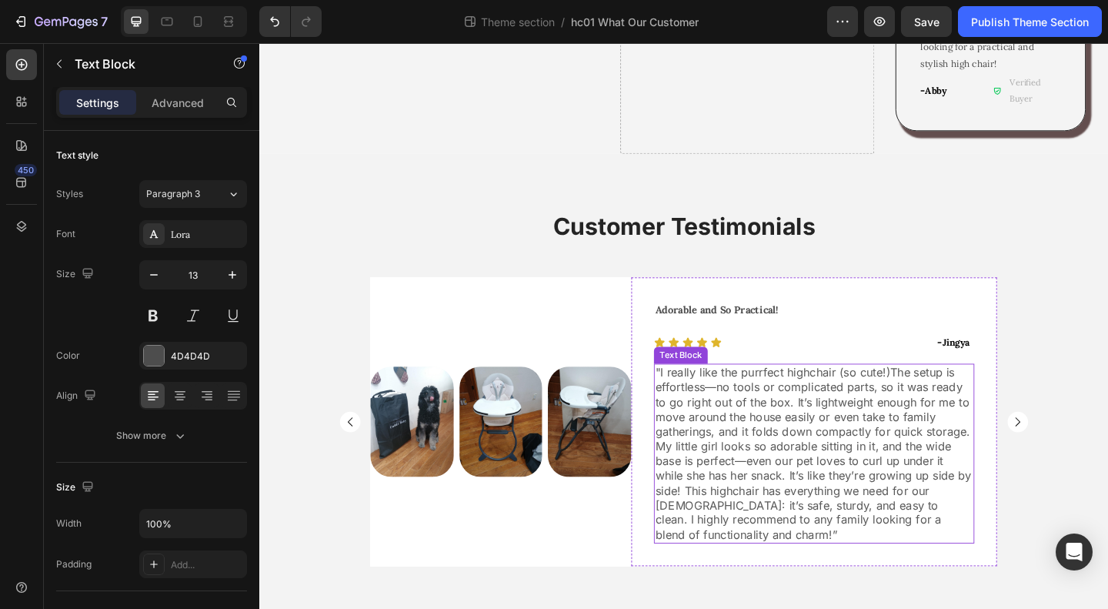
click at [817, 393] on p ""I really like the purrfect highchair (so cute!)The setup is effortless—no tool…" at bounding box center [863, 489] width 346 height 192
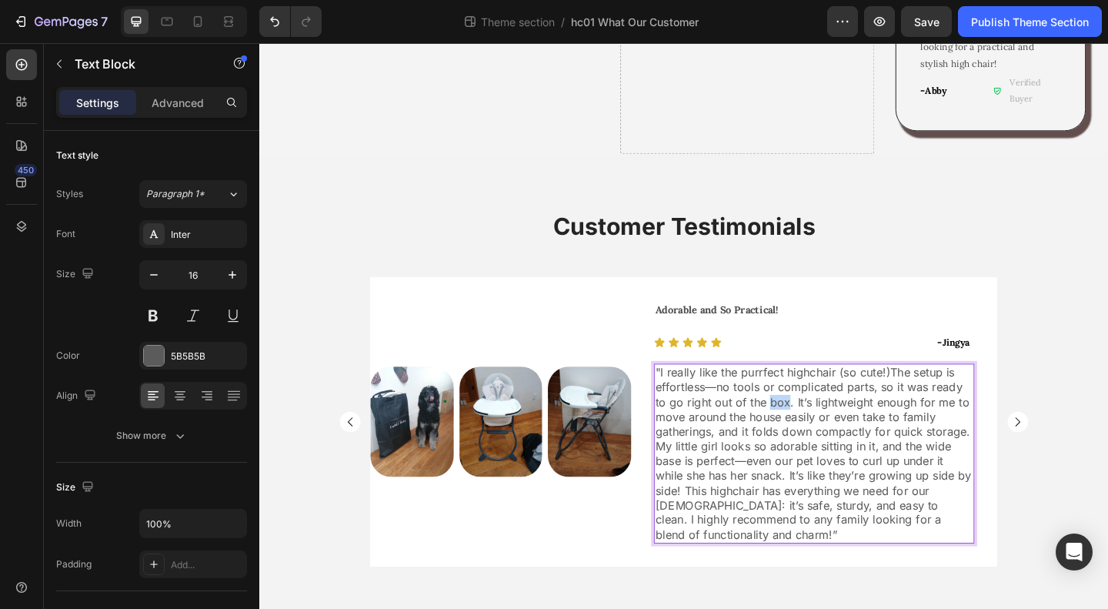
click at [817, 393] on p ""I really like the purrfect highchair (so cute!)The setup is effortless—no tool…" at bounding box center [863, 489] width 346 height 192
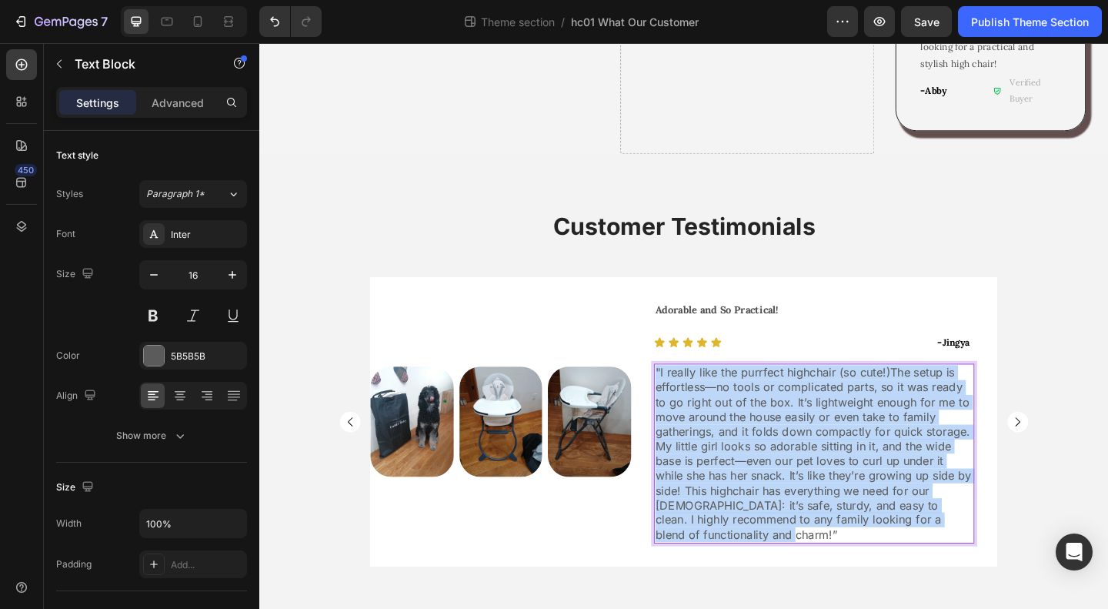
click at [817, 393] on p ""I really like the purrfect highchair (so cute!)The setup is effortless—no tool…" at bounding box center [863, 489] width 346 height 192
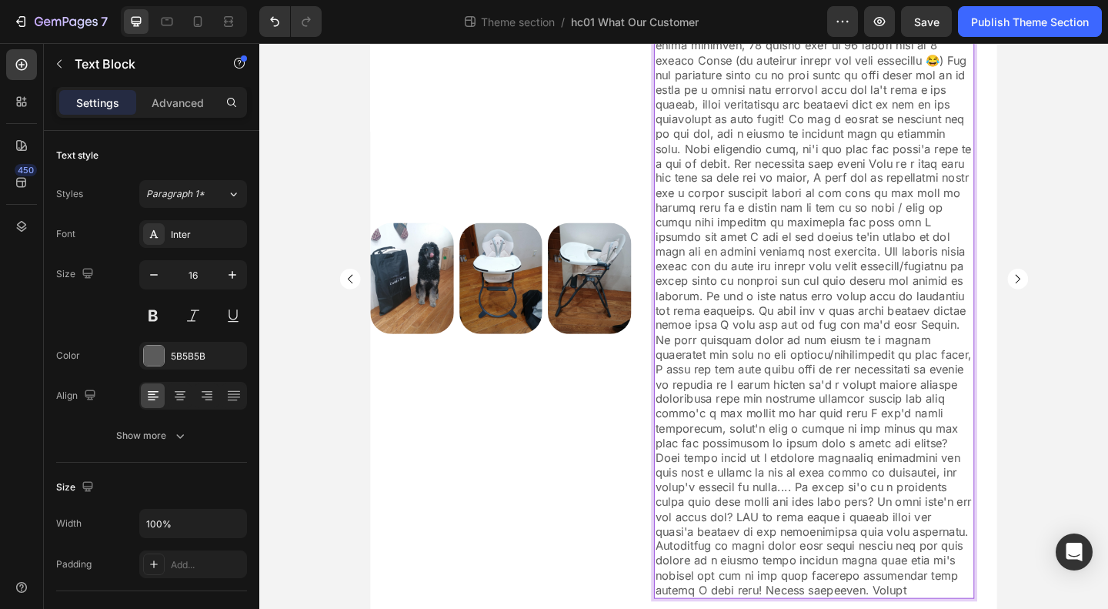
scroll to position [1758, 0]
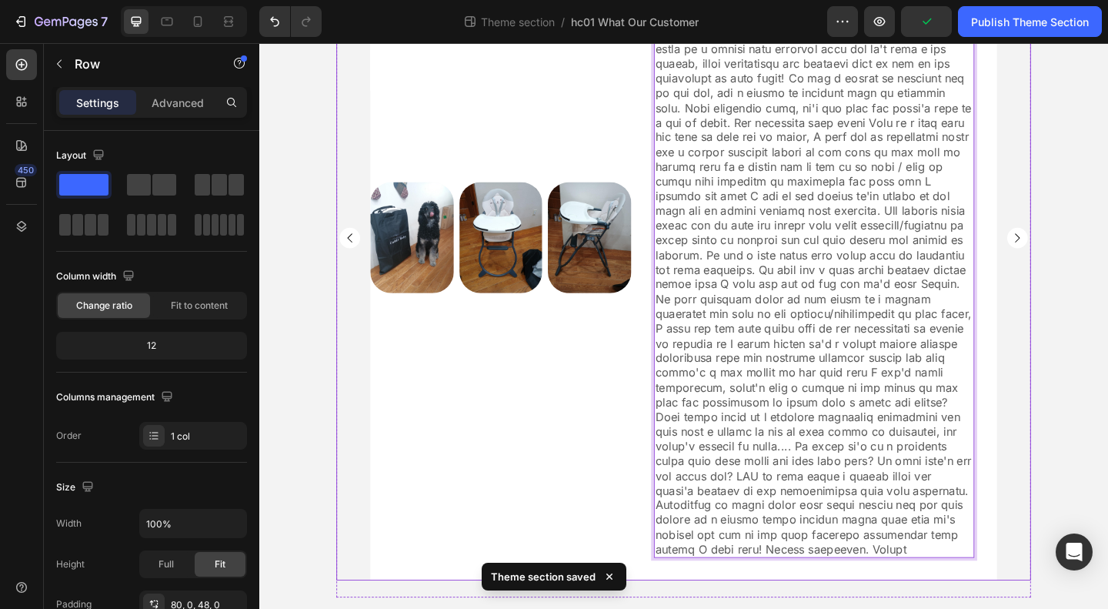
click at [1094, 442] on div "Customer Testimonials Heading Image Row Good starter bouncer Text Block Icon Ic…" at bounding box center [720, 233] width 923 height 850
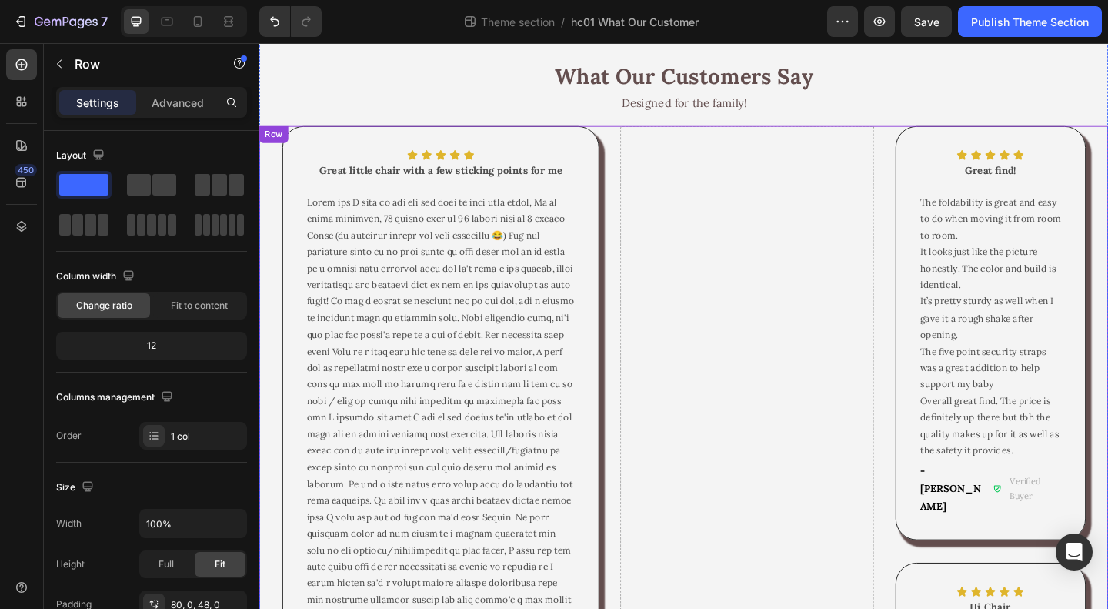
scroll to position [0, 0]
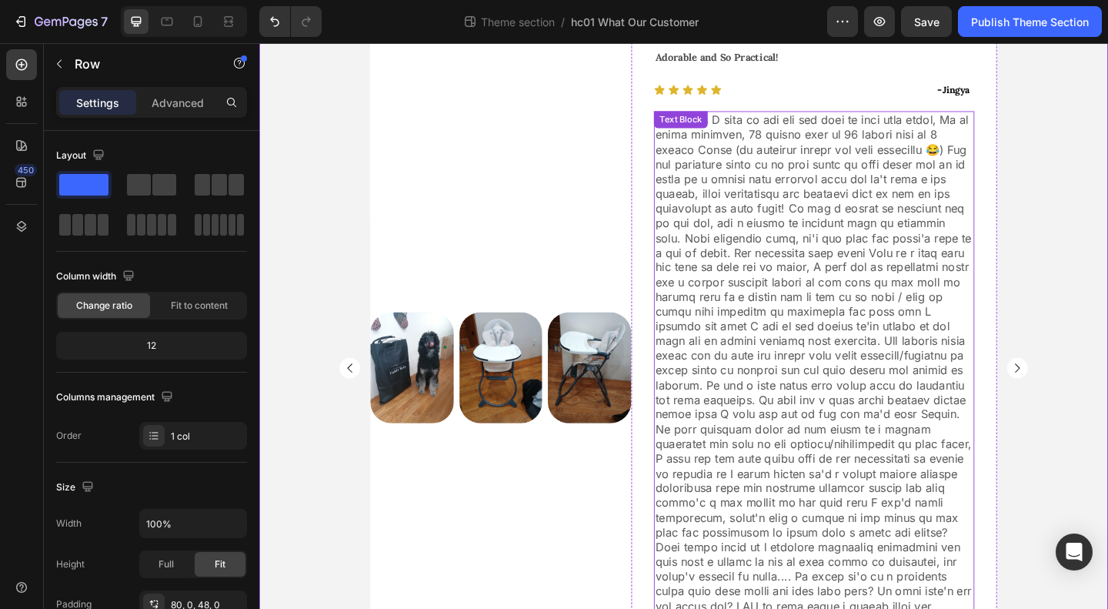
click at [836, 356] on p "Rich Text Editor. Editing area: main" at bounding box center [863, 431] width 346 height 624
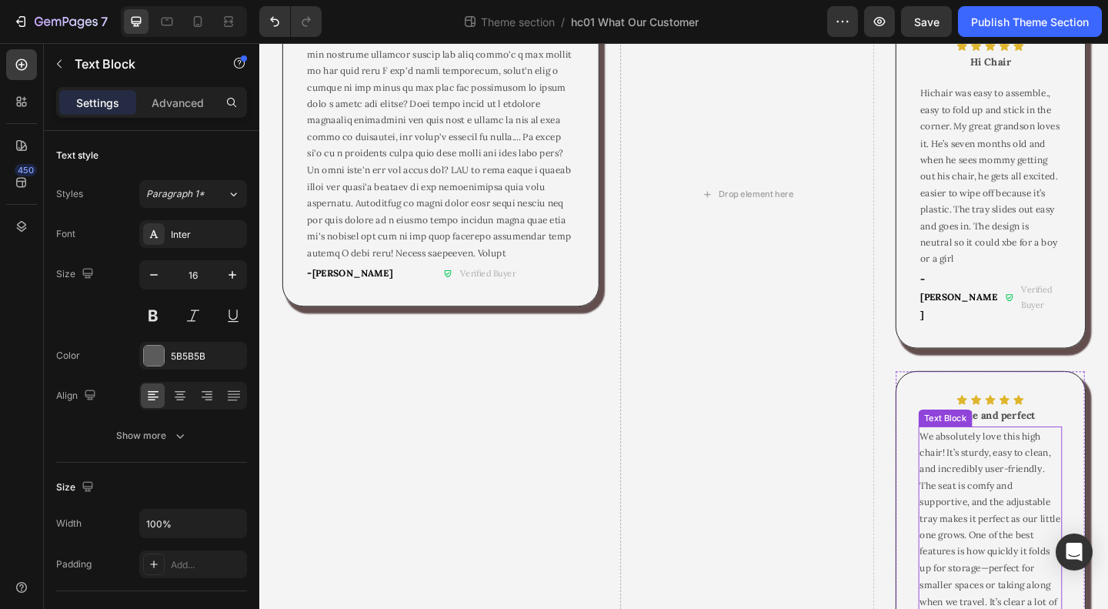
scroll to position [770, 0]
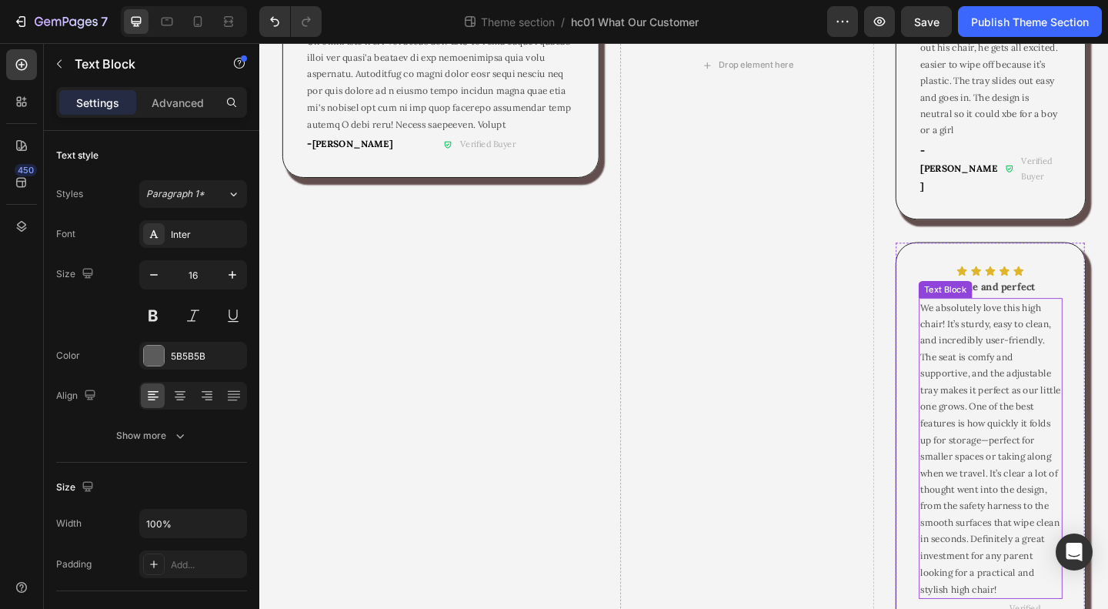
click at [1032, 397] on span "We absolutely love this high chair! It’s sturdy, easy to clean, and incredibly …" at bounding box center [1054, 483] width 153 height 319
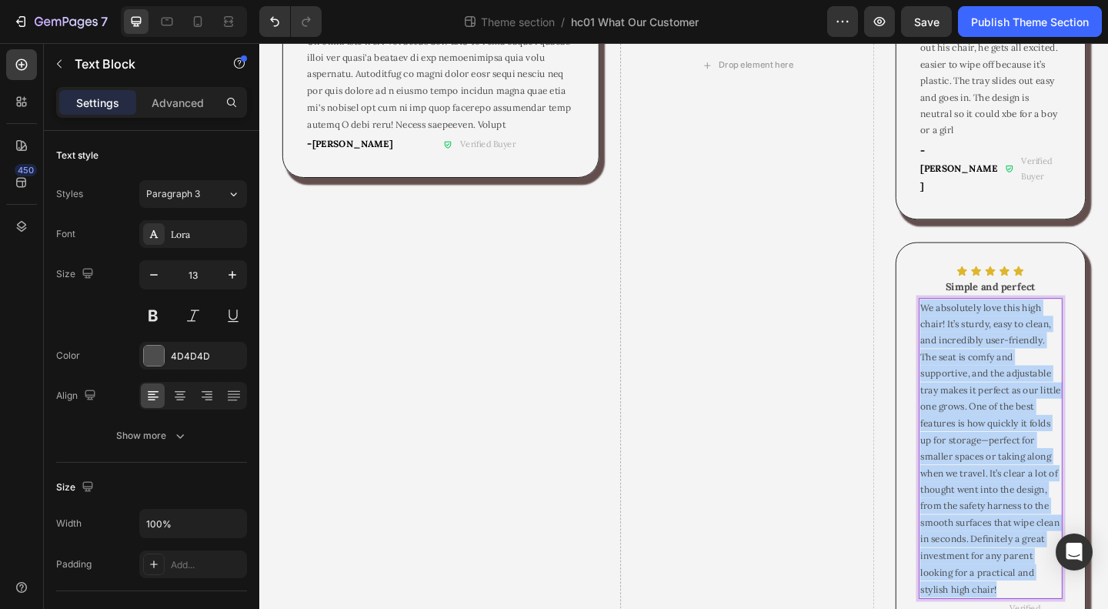
click at [1032, 397] on span "We absolutely love this high chair! It’s sturdy, easy to clean, and incredibly …" at bounding box center [1054, 483] width 153 height 319
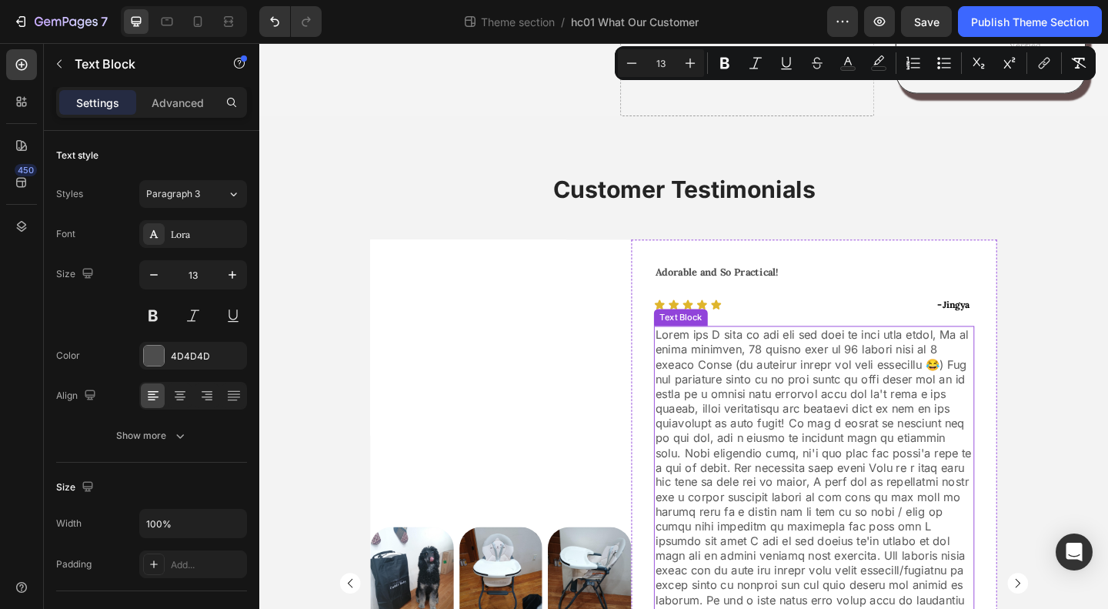
scroll to position [1385, 0]
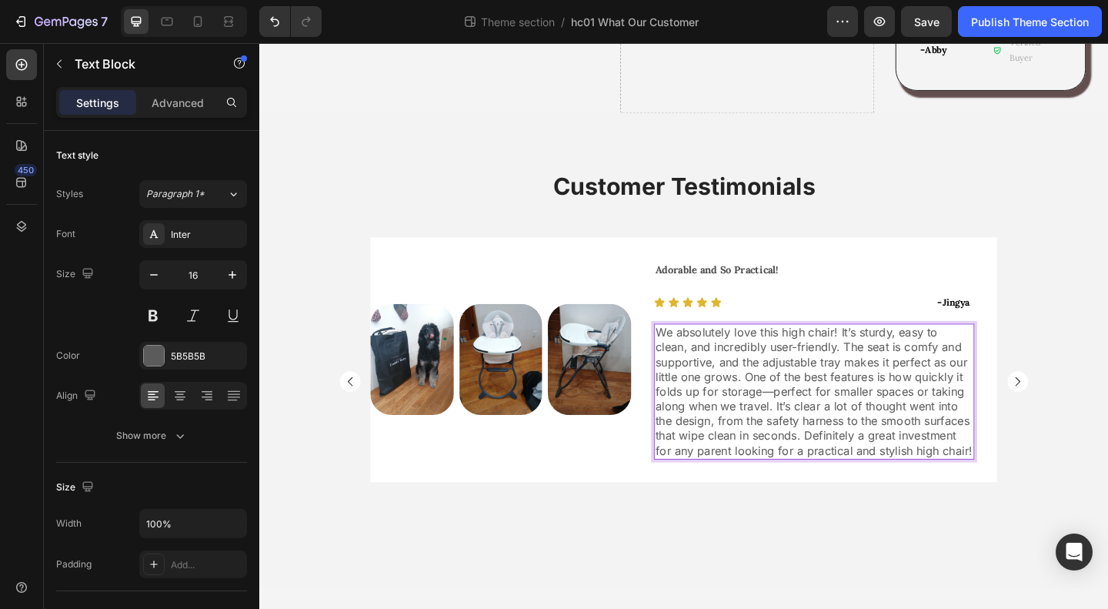
scroll to position [1341, 0]
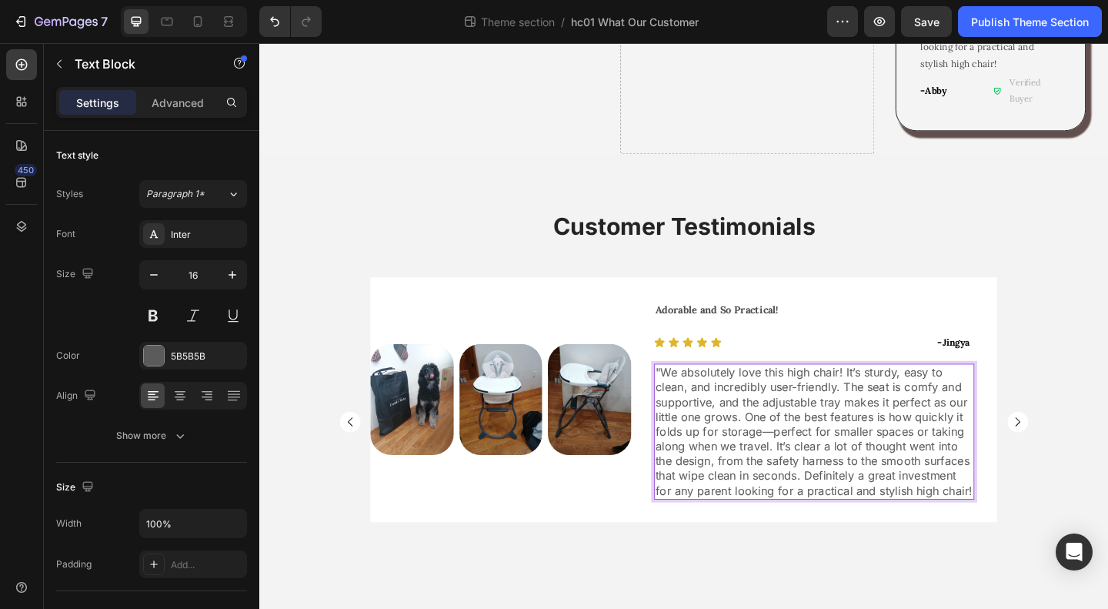
click at [1028, 483] on p ""We absolutely love this high chair! It’s sturdy, easy to clean, and incredibly…" at bounding box center [863, 465] width 346 height 144
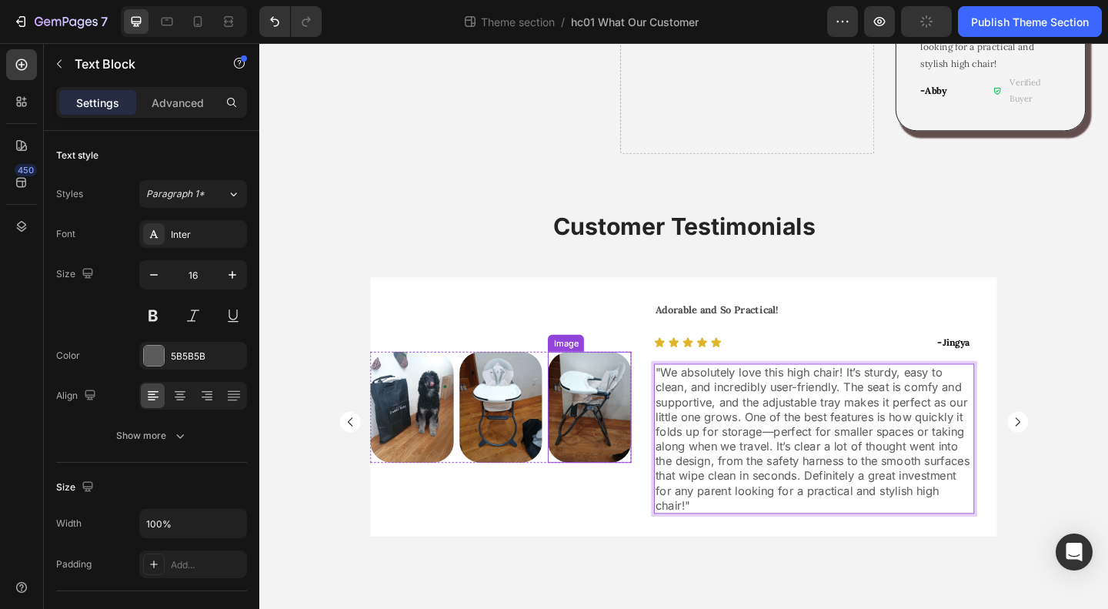
click at [591, 397] on img at bounding box center [618, 439] width 91 height 121
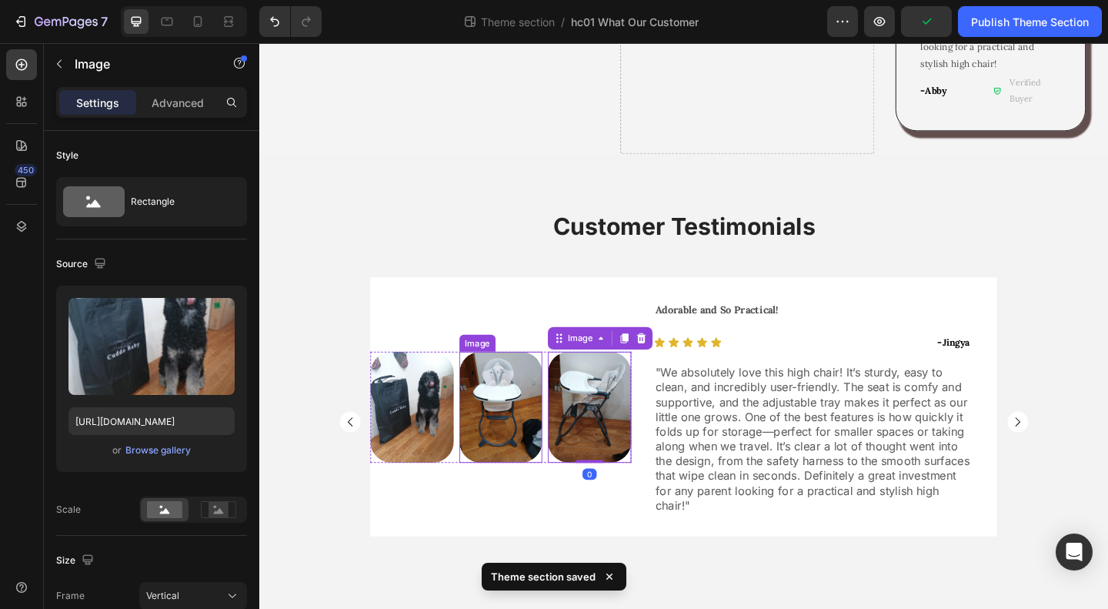
click at [404, 389] on img at bounding box center [425, 439] width 91 height 121
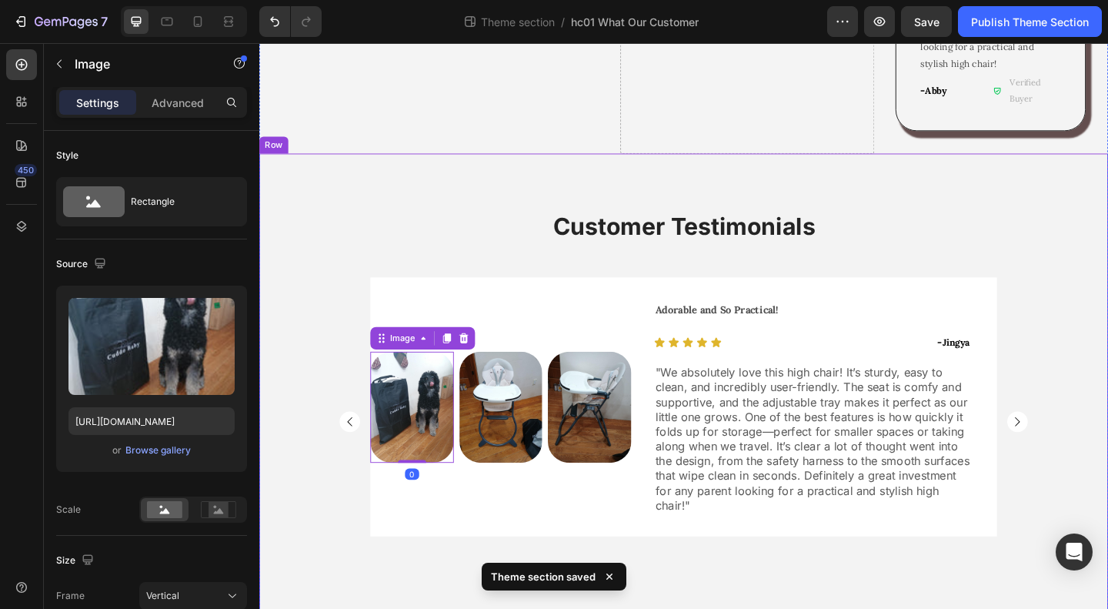
click at [1107, 379] on div "Customer Testimonials Heading Image Row Good starter bouncer Text Block Icon Ic…" at bounding box center [720, 434] width 923 height 418
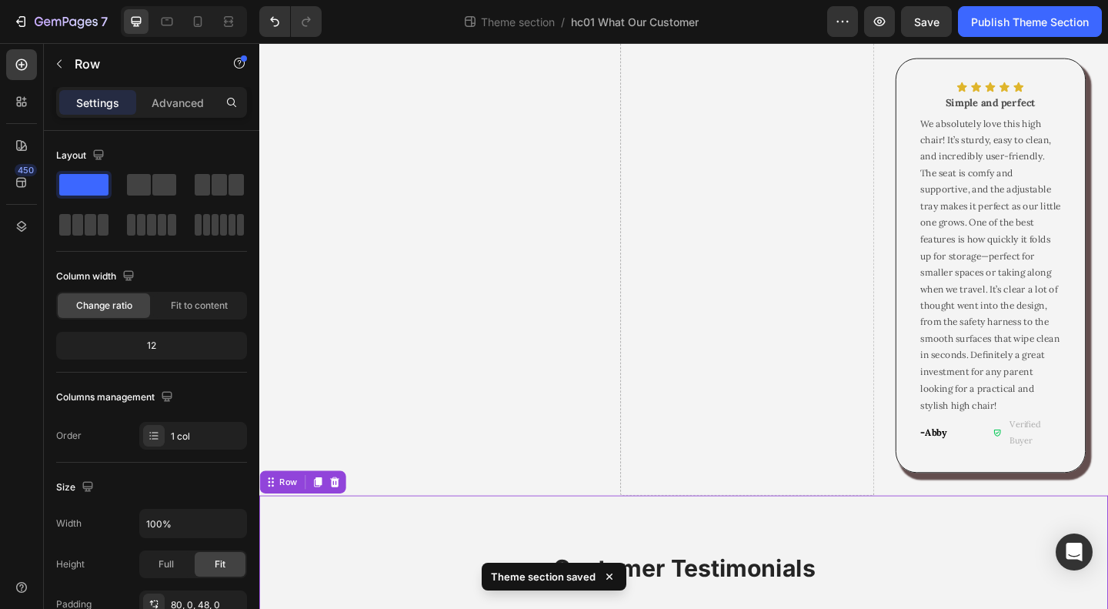
scroll to position [880, 0]
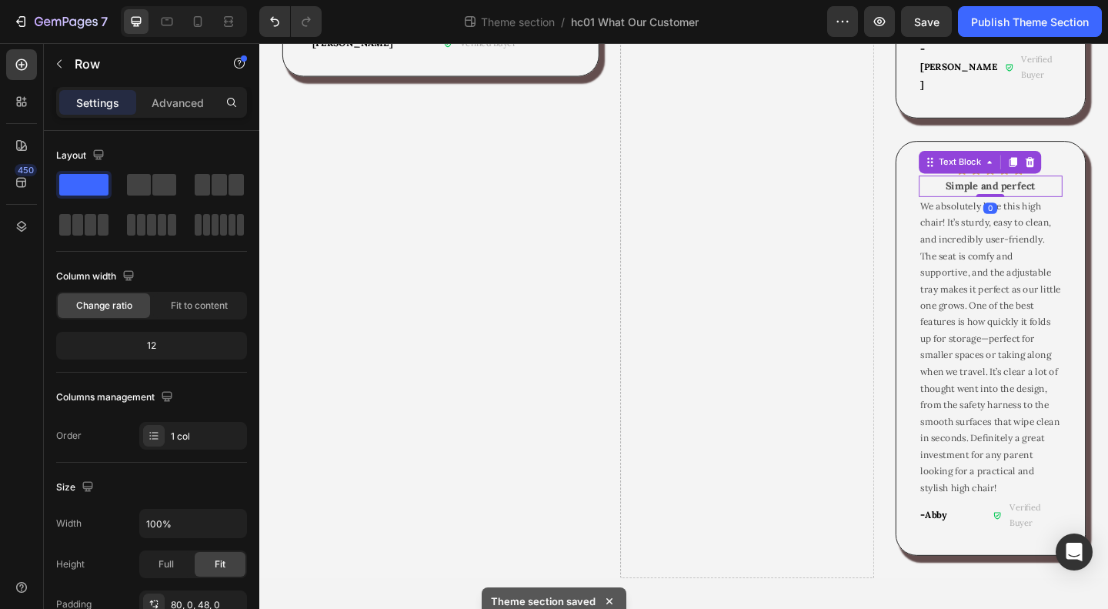
click at [1103, 189] on p "Simple and perfect" at bounding box center [1054, 198] width 153 height 19
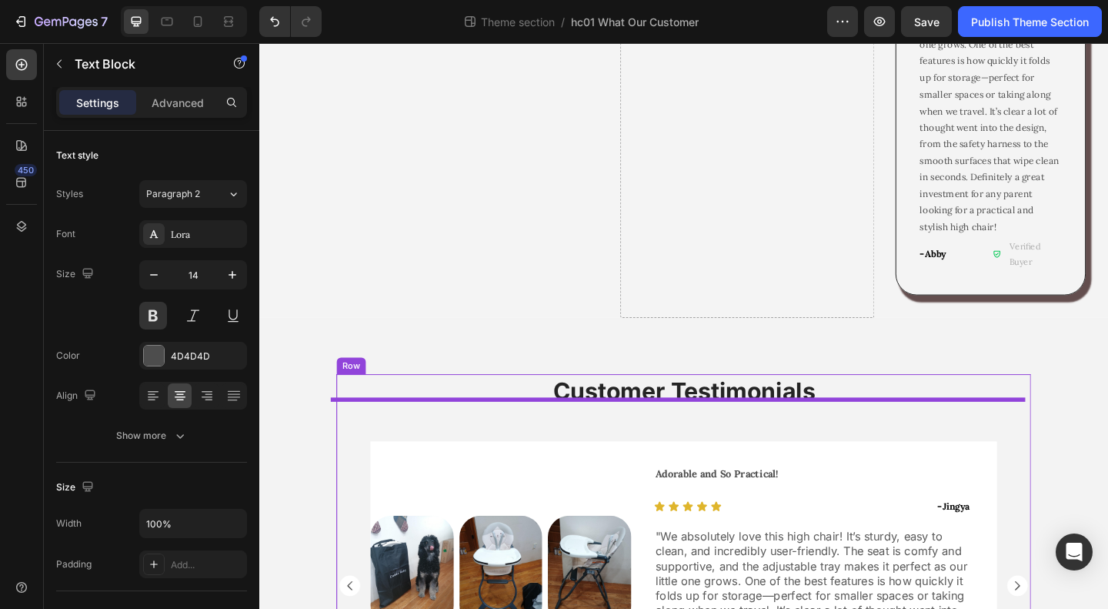
scroll to position [1341, 0]
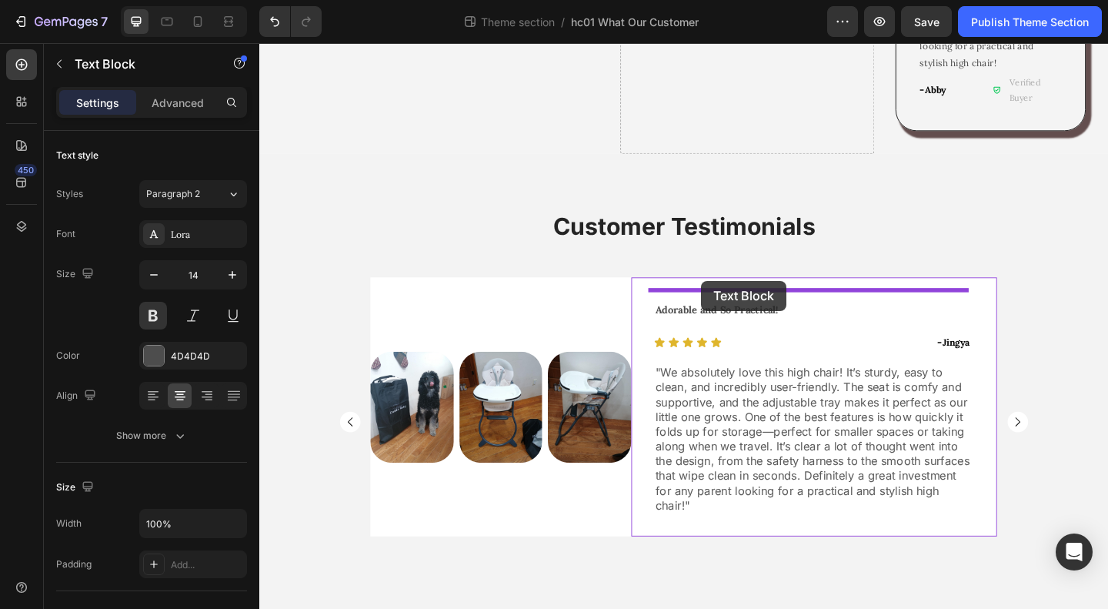
drag, startPoint x: 981, startPoint y: 129, endPoint x: 740, endPoint y: 302, distance: 296.2
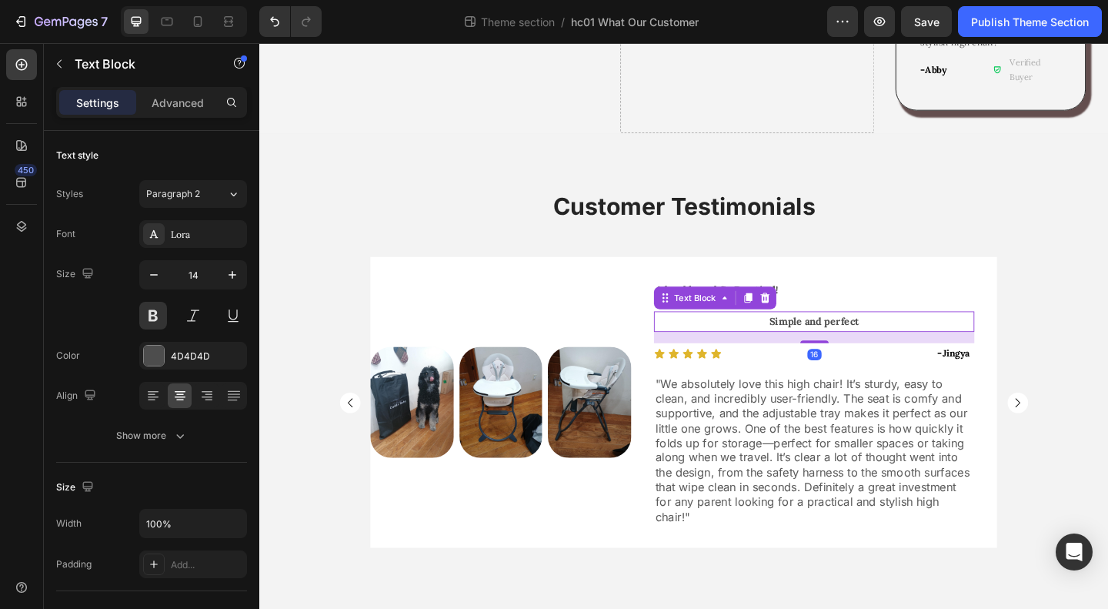
scroll to position [1322, 0]
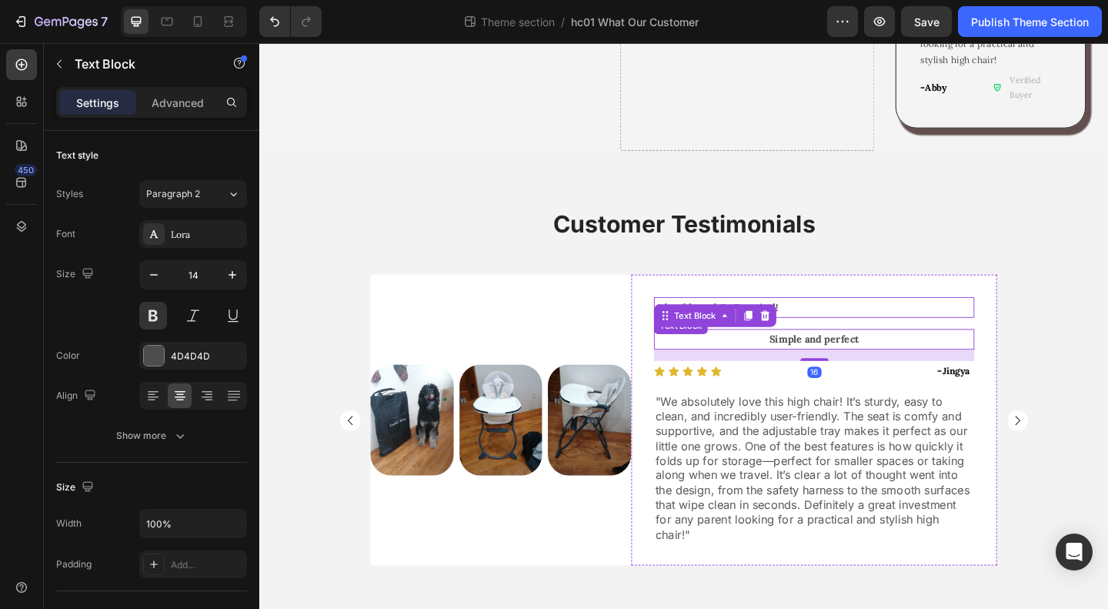
click at [830, 321] on p "Adorable and So Practical!" at bounding box center [863, 330] width 346 height 19
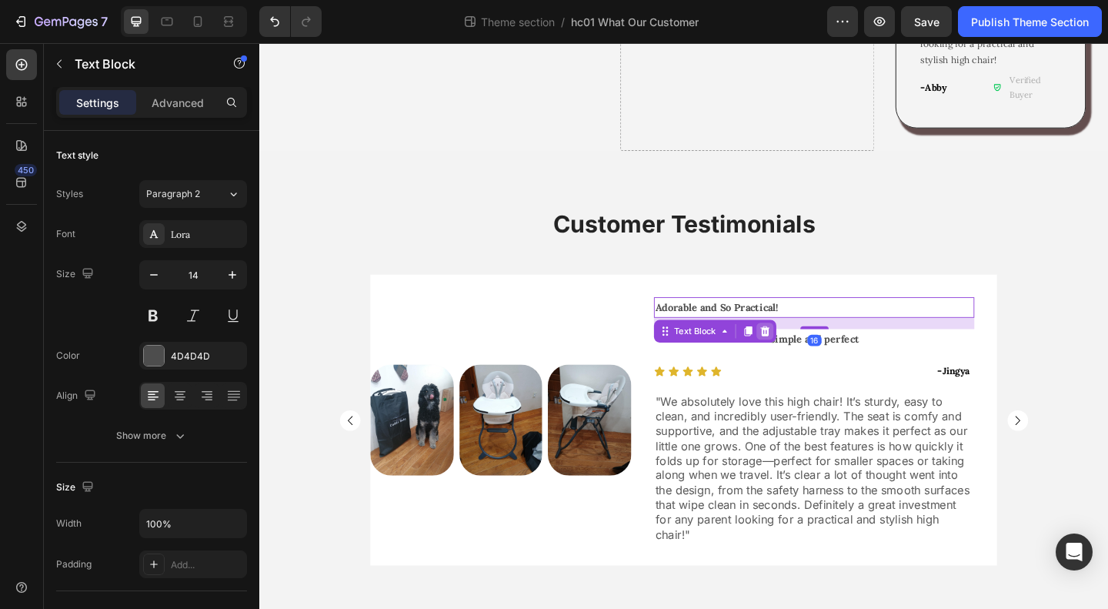
click at [808, 350] on icon at bounding box center [809, 356] width 12 height 12
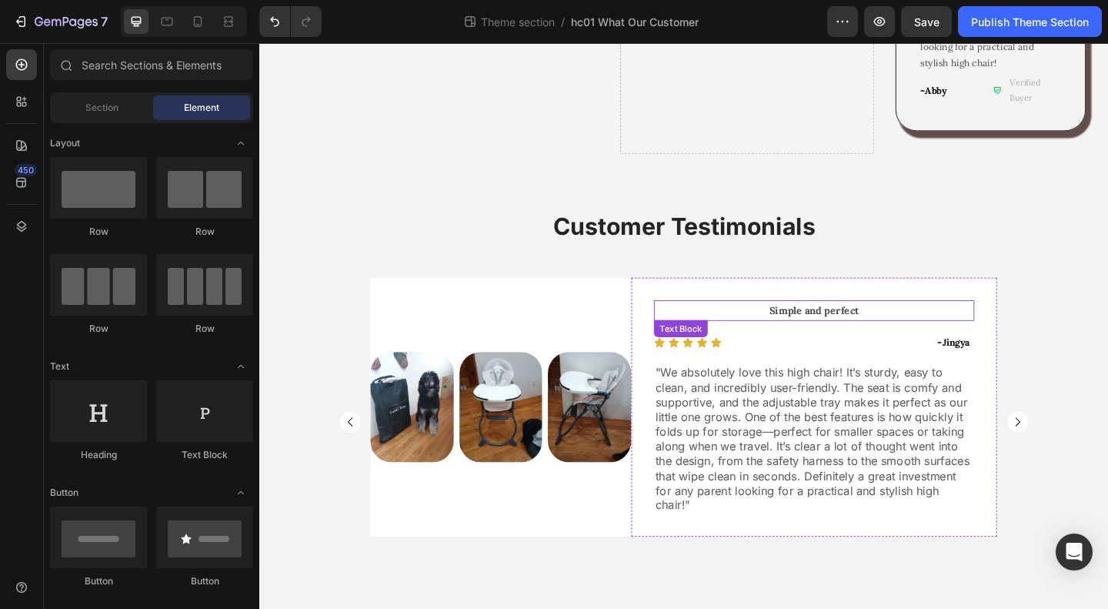
click at [837, 326] on strong "Simple and perfect" at bounding box center [863, 333] width 98 height 14
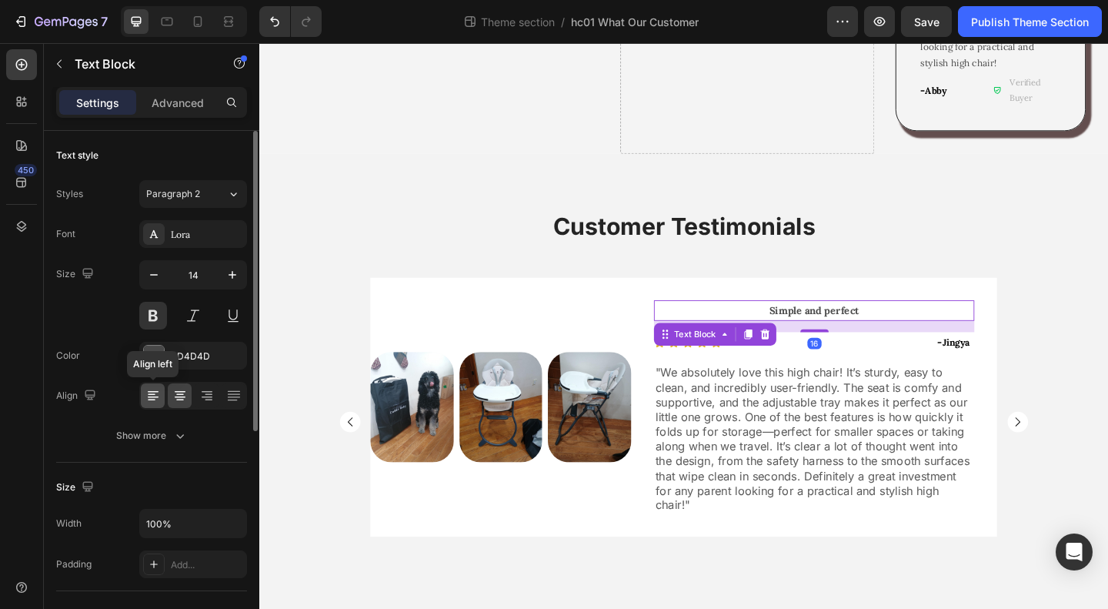
click at [145, 397] on icon at bounding box center [152, 395] width 15 height 15
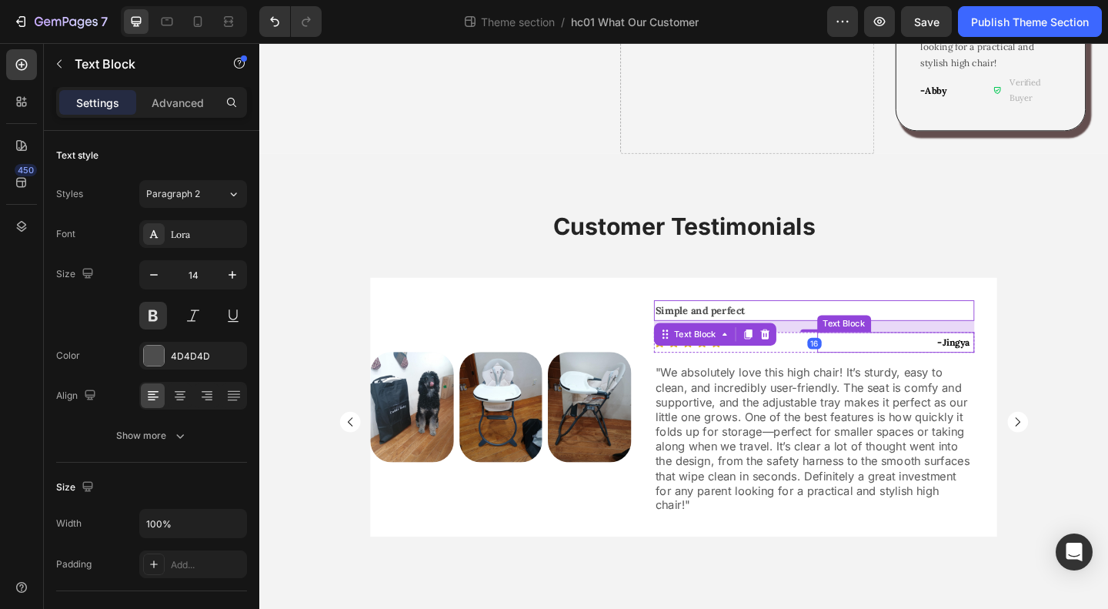
click at [984, 359] on p "- Jingya" at bounding box center [952, 368] width 168 height 19
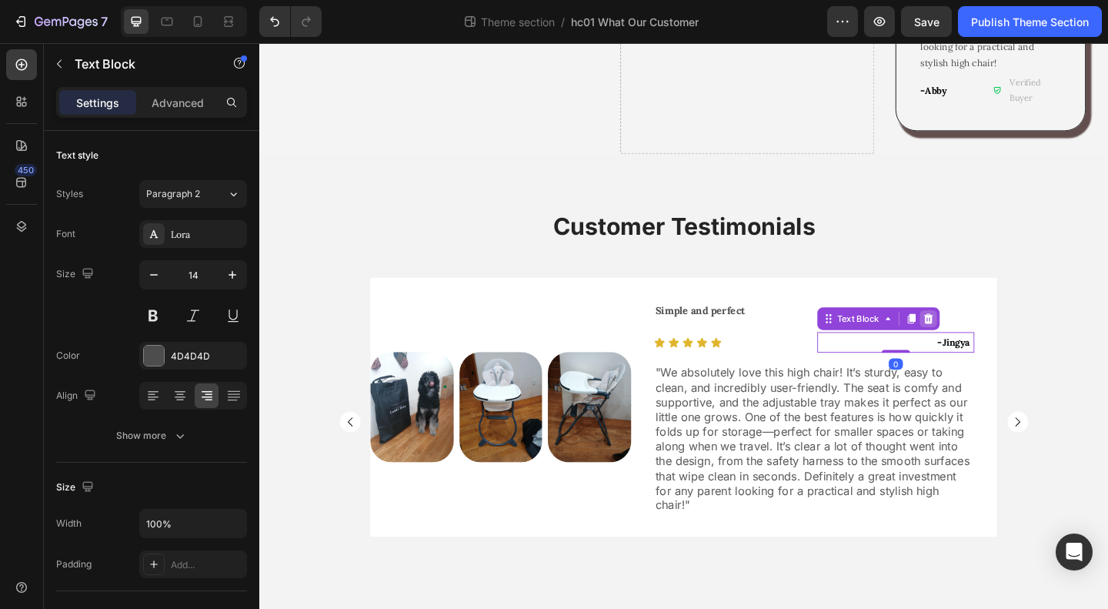
click at [982, 337] on icon at bounding box center [987, 342] width 10 height 11
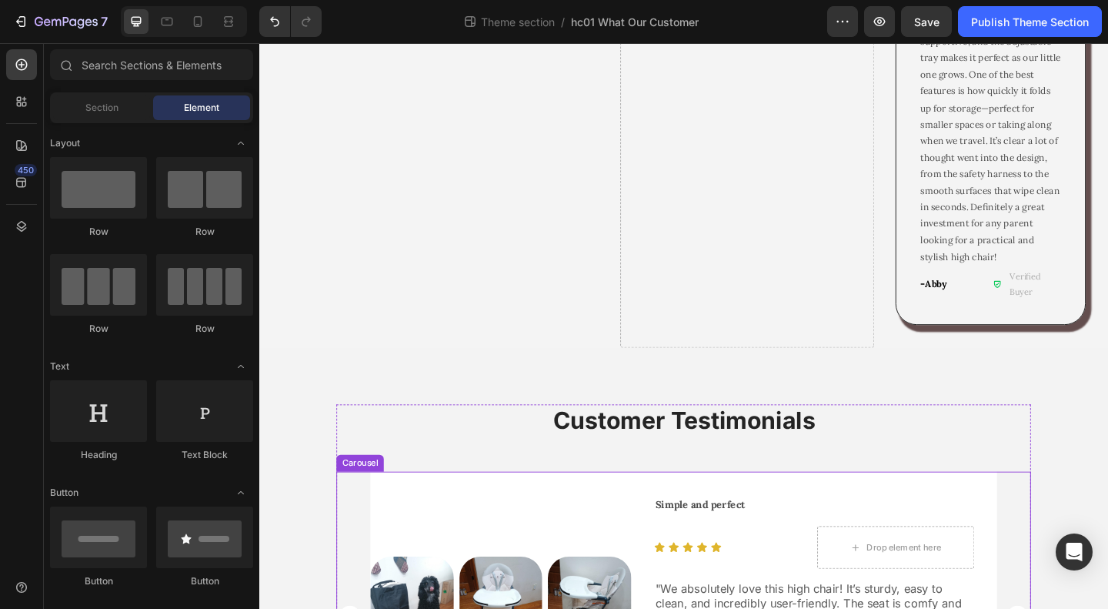
scroll to position [857, 0]
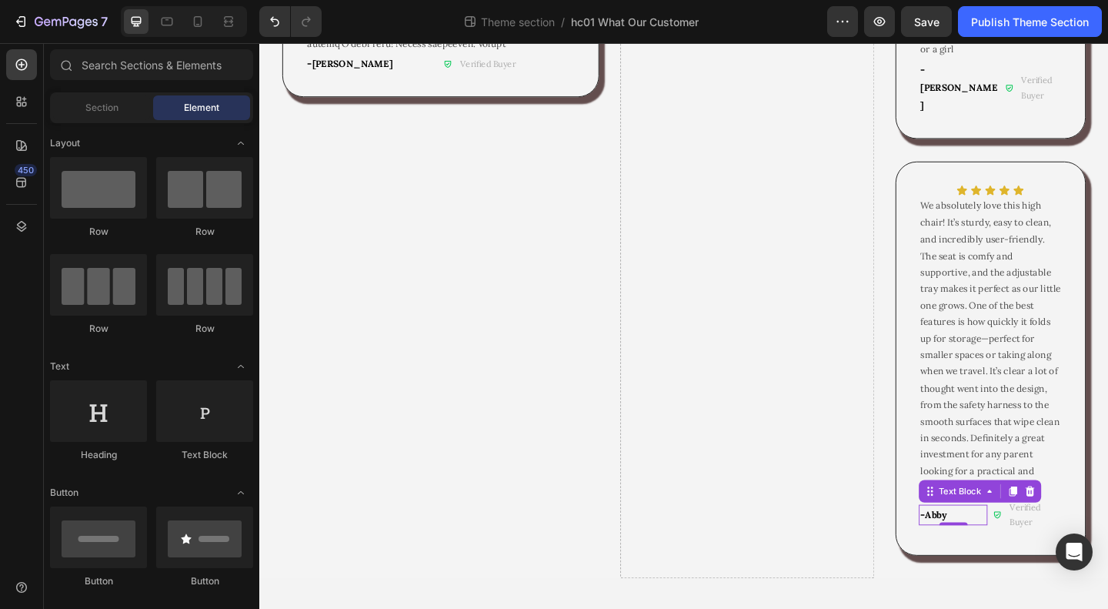
click at [983, 549] on span "Abby" at bounding box center [994, 555] width 23 height 13
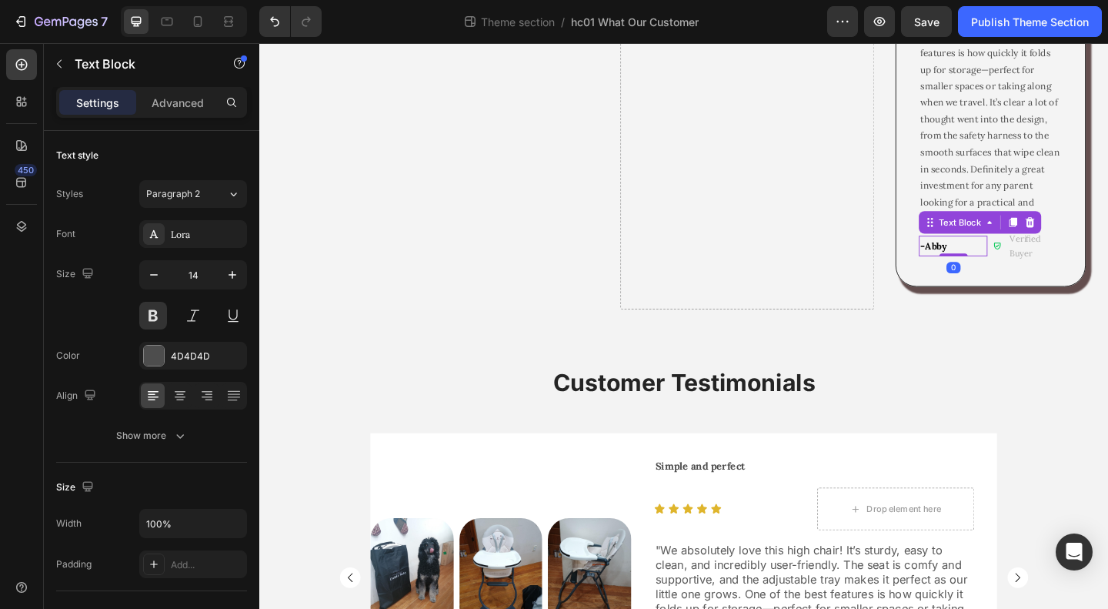
scroll to position [1165, 0]
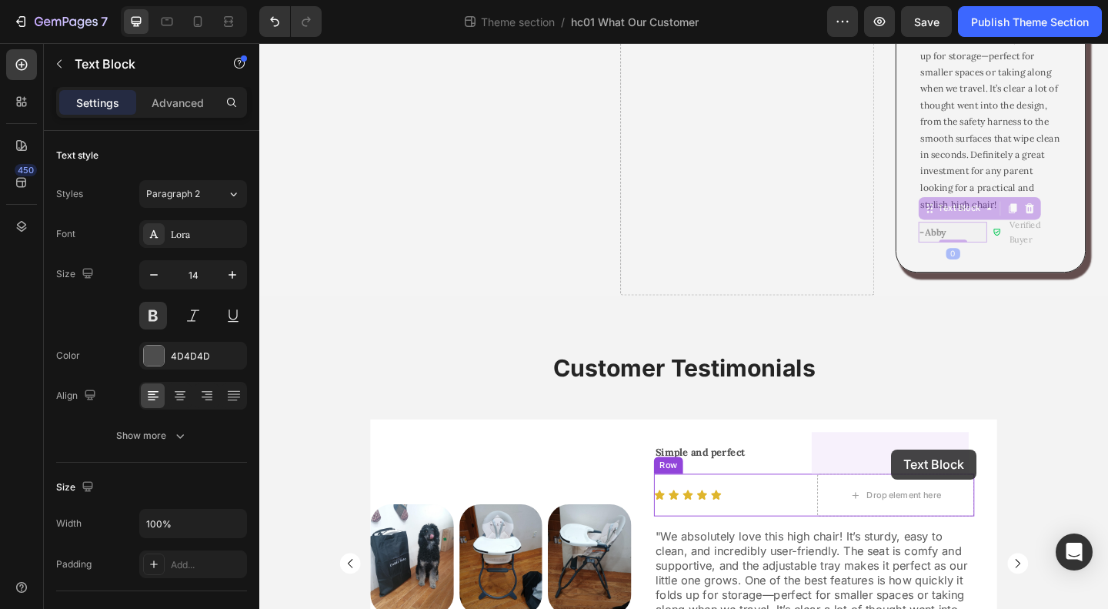
drag, startPoint x: 983, startPoint y: 177, endPoint x: 947, endPoint y: 485, distance: 310.0
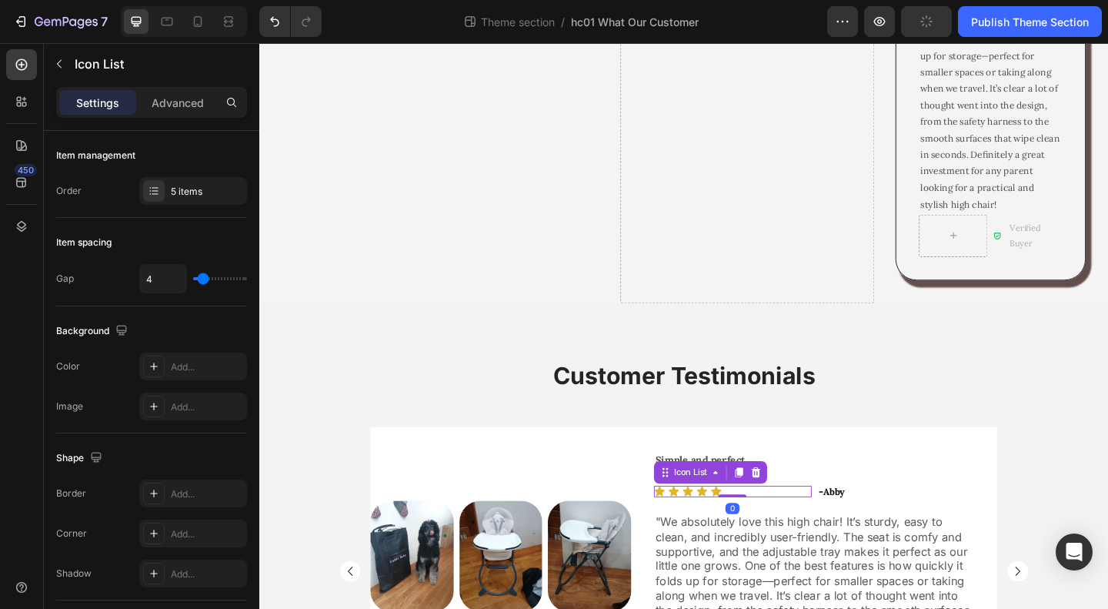
click at [787, 524] on div "Icon Icon Icon Icon Icon" at bounding box center [774, 530] width 171 height 12
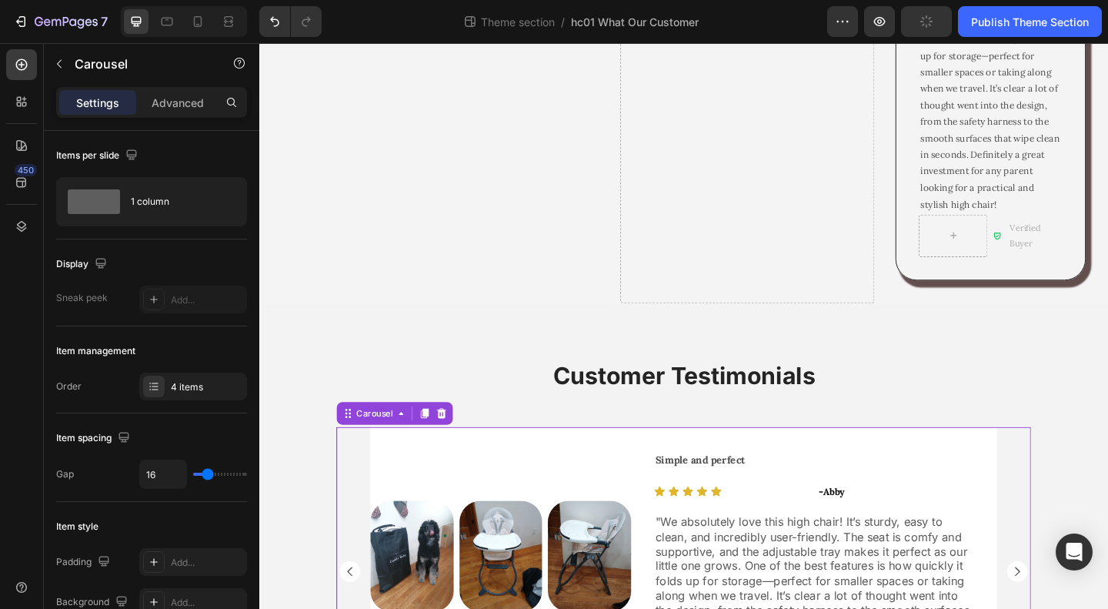
click at [1078, 460] on div "Image Row Good starter bouncer Text Block Icon Icon Icon Icon Icon Icon List - …" at bounding box center [721, 617] width 756 height 314
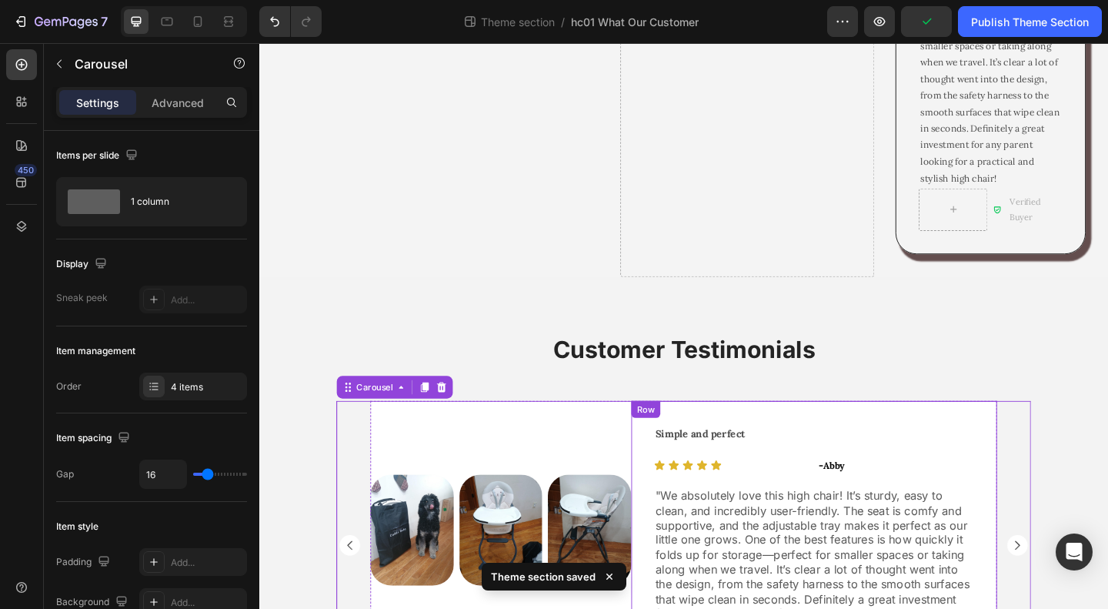
scroll to position [1327, 0]
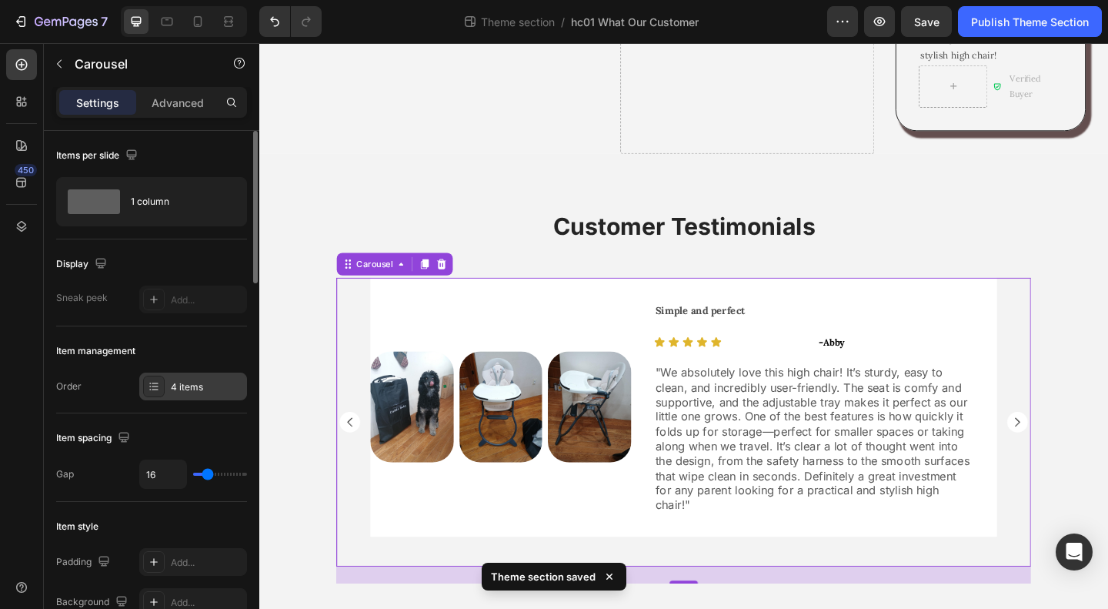
click at [182, 389] on div "4 items" at bounding box center [207, 387] width 72 height 14
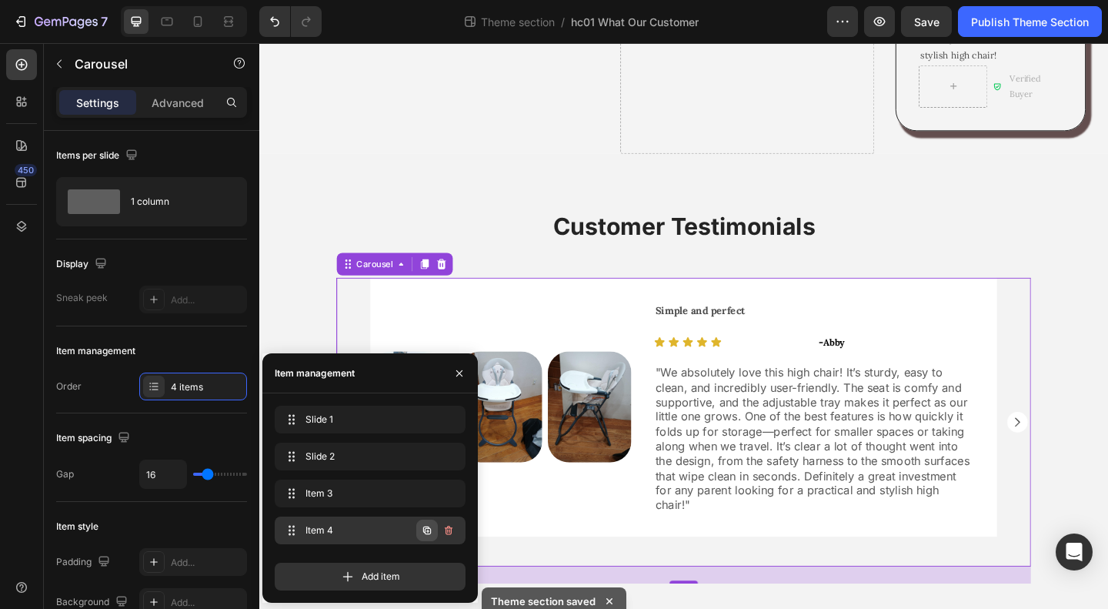
click at [426, 531] on icon "button" at bounding box center [427, 530] width 3 height 3
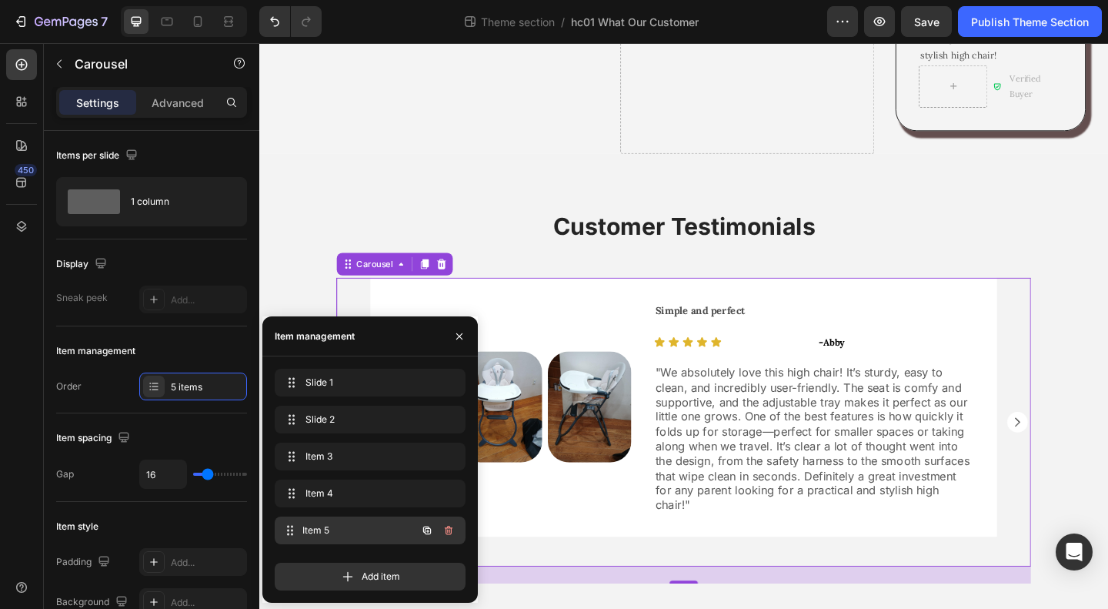
click at [349, 529] on span "Item 5" at bounding box center [359, 530] width 114 height 14
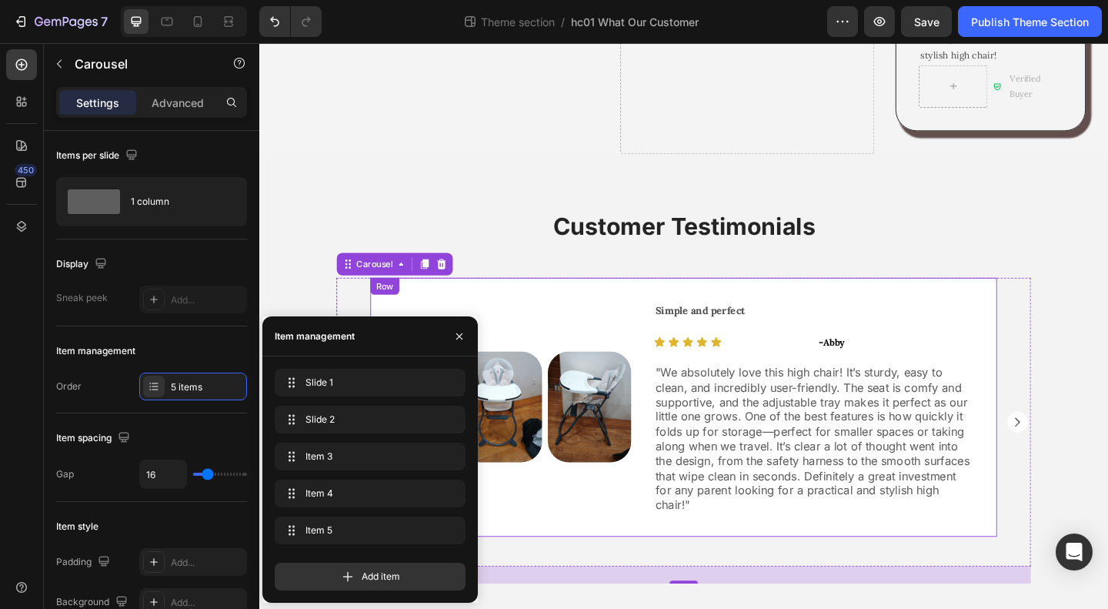
click at [596, 489] on div "Image Image Image Row Row" at bounding box center [522, 439] width 284 height 282
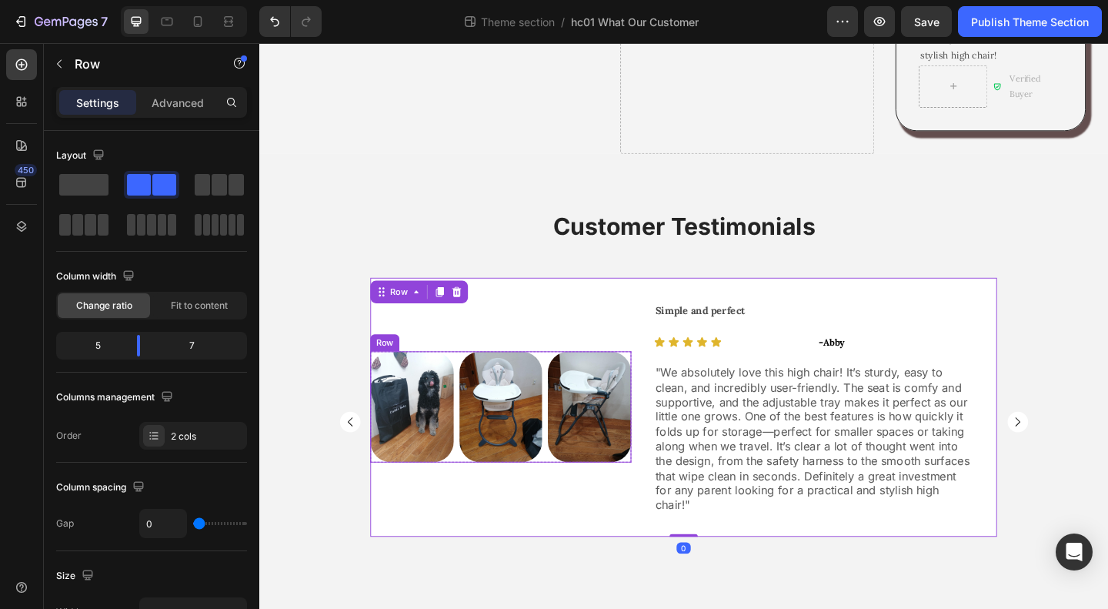
click at [564, 386] on div "Image Image Image Row" at bounding box center [522, 438] width 284 height 121
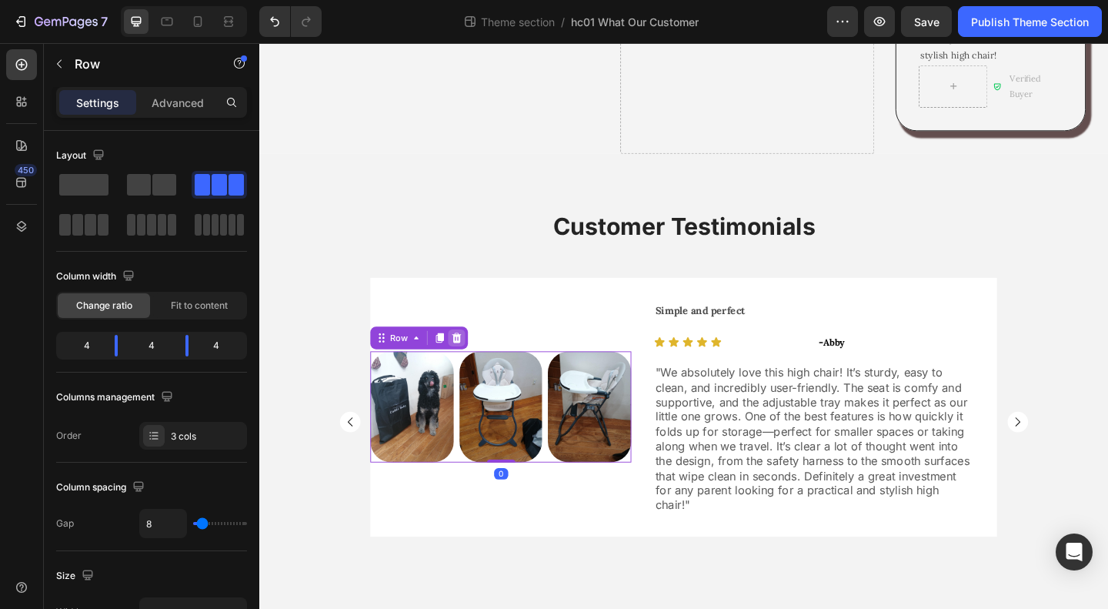
click at [469, 357] on icon at bounding box center [474, 363] width 12 height 12
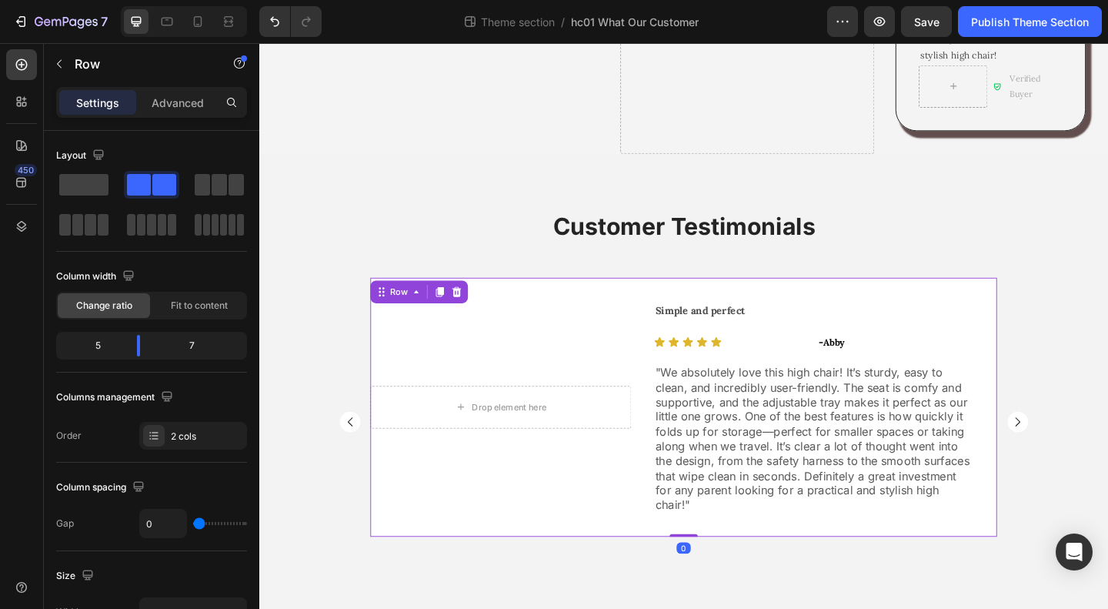
click at [643, 337] on div "Drop element here Row" at bounding box center [522, 439] width 284 height 282
click at [99, 179] on span at bounding box center [83, 185] width 49 height 22
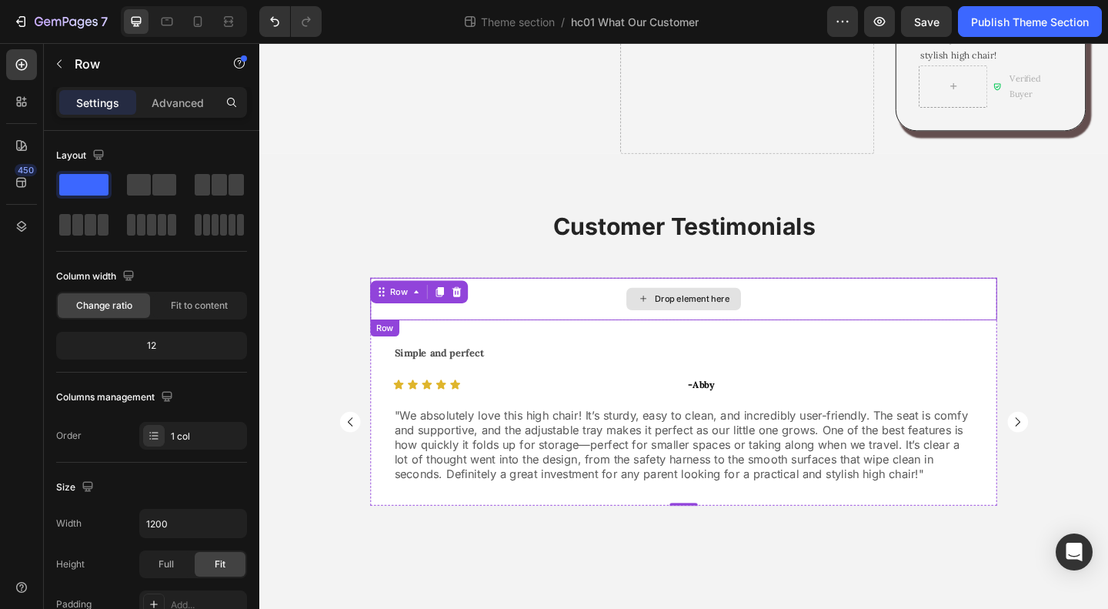
click at [873, 298] on div "Drop element here" at bounding box center [721, 321] width 682 height 46
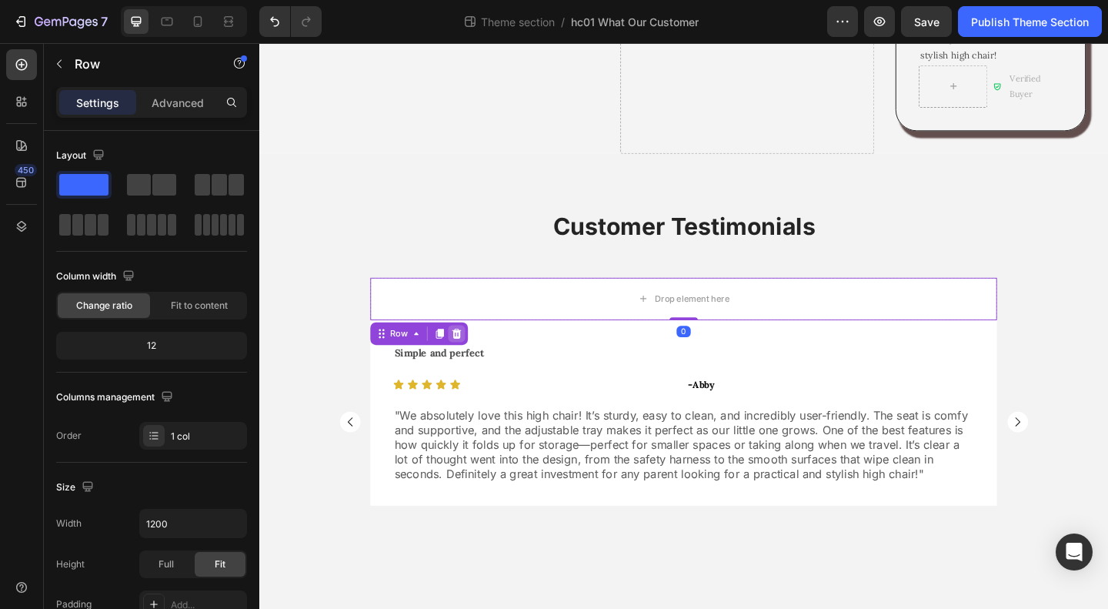
click at [469, 352] on icon at bounding box center [474, 357] width 10 height 11
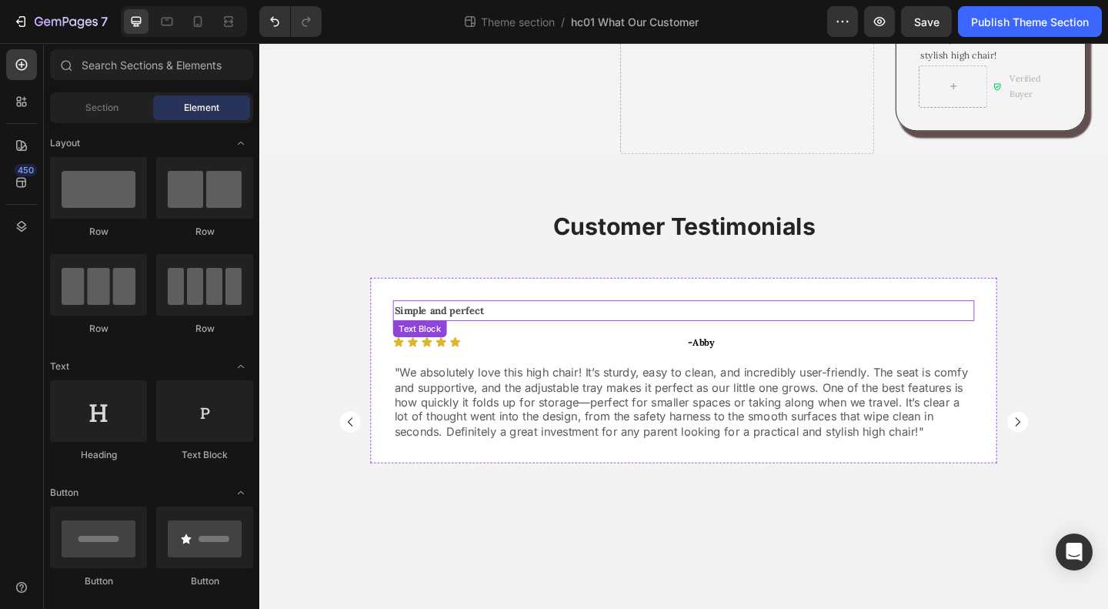
click at [646, 324] on p "Simple and perfect" at bounding box center [720, 333] width 629 height 19
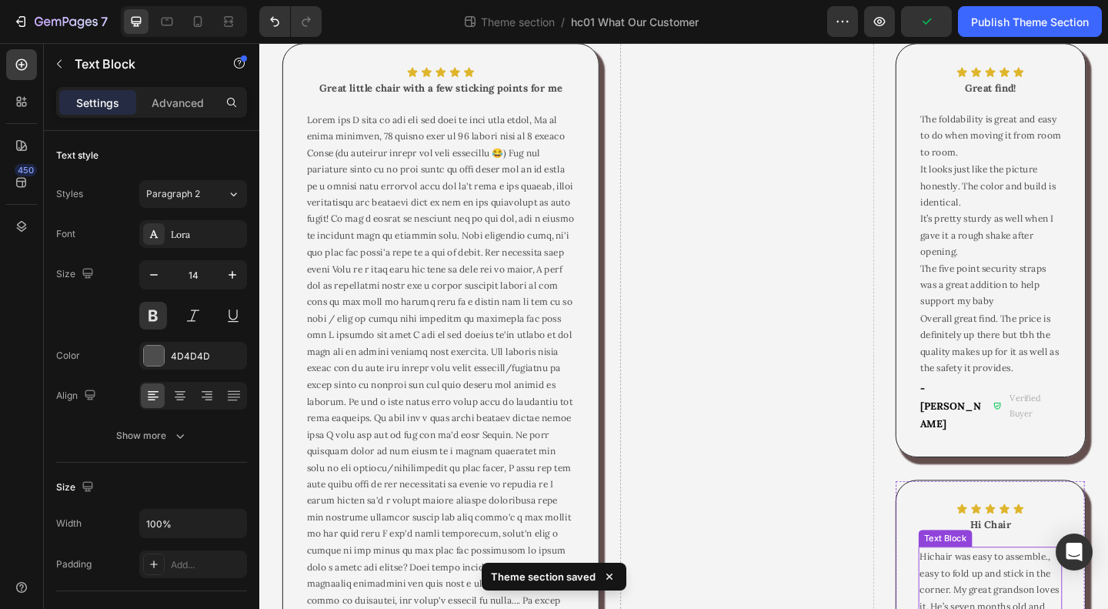
scroll to position [0, 0]
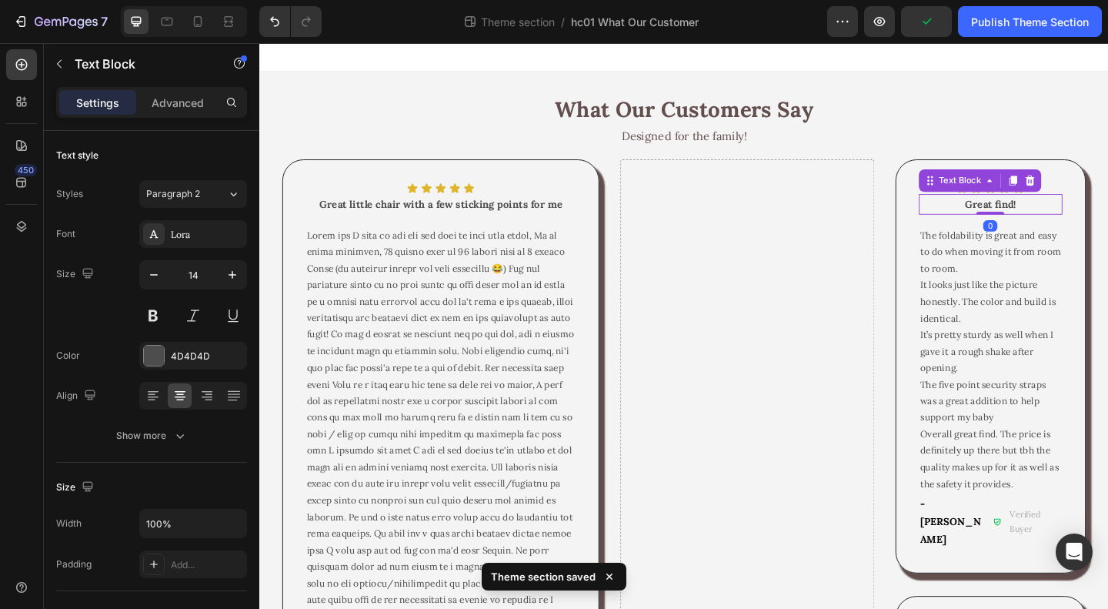
click at [1047, 215] on strong "Great find!" at bounding box center [1055, 218] width 56 height 14
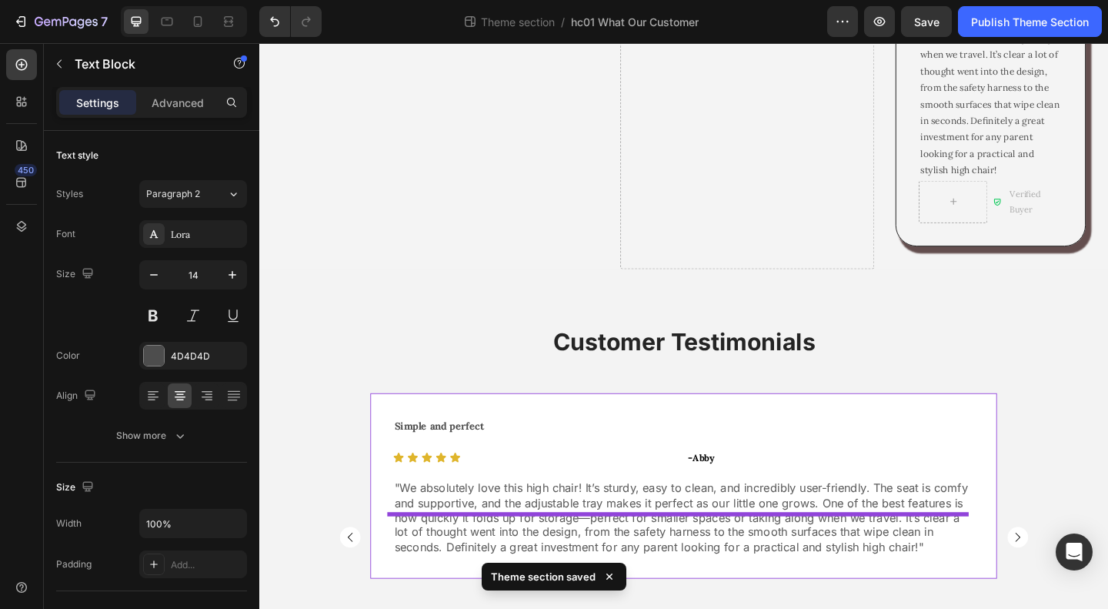
scroll to position [1327, 0]
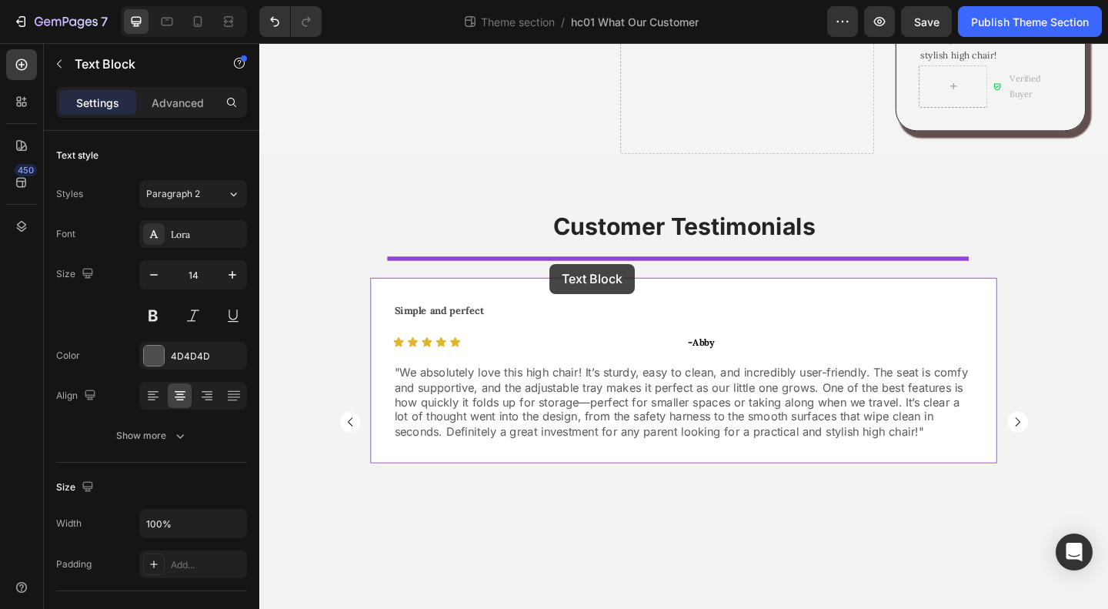
drag, startPoint x: 994, startPoint y: 195, endPoint x: 575, endPoint y: 283, distance: 428.5
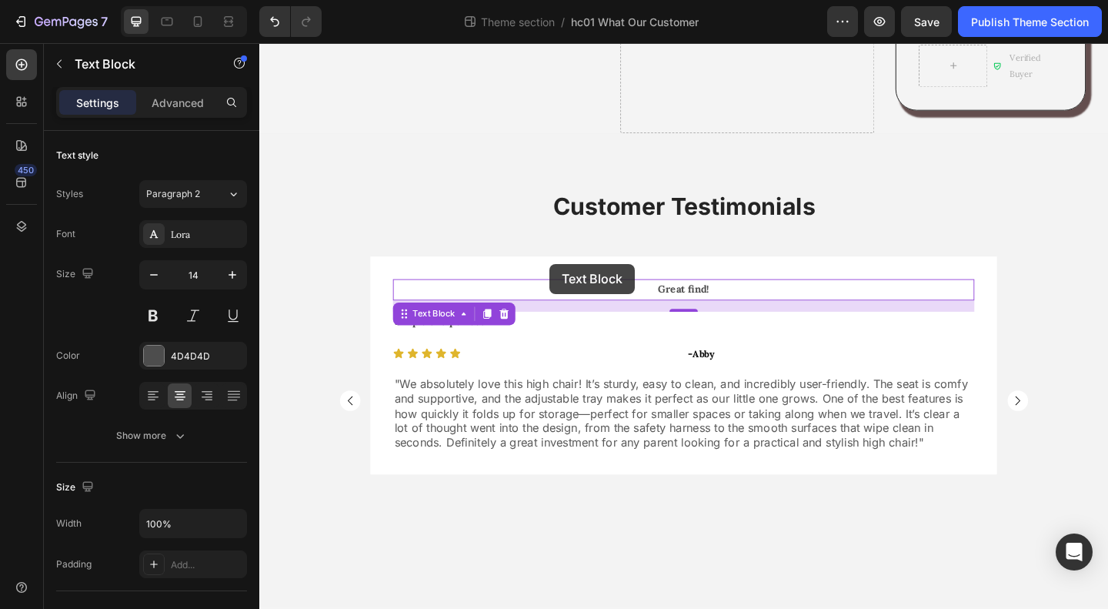
scroll to position [1305, 0]
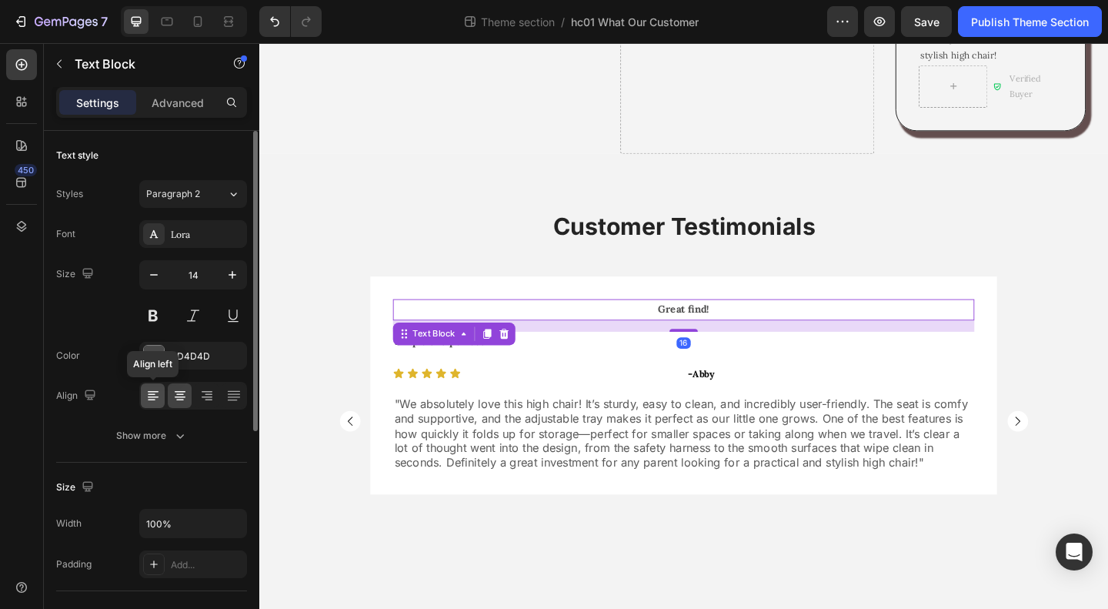
click at [152, 391] on icon at bounding box center [152, 395] width 15 height 15
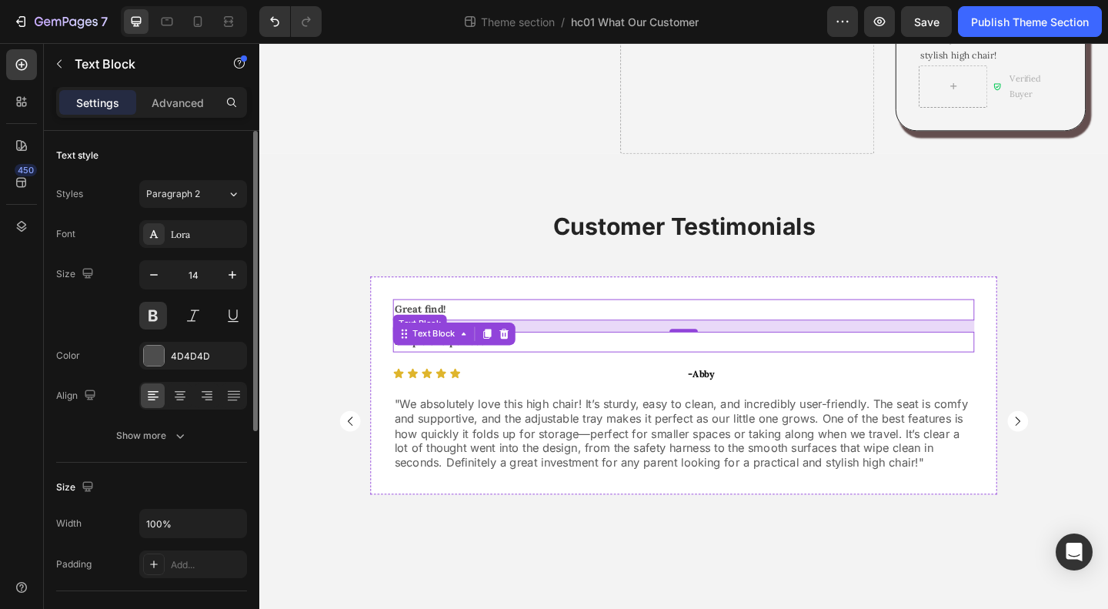
click at [575, 359] on p "Simple and perfect" at bounding box center [720, 368] width 629 height 19
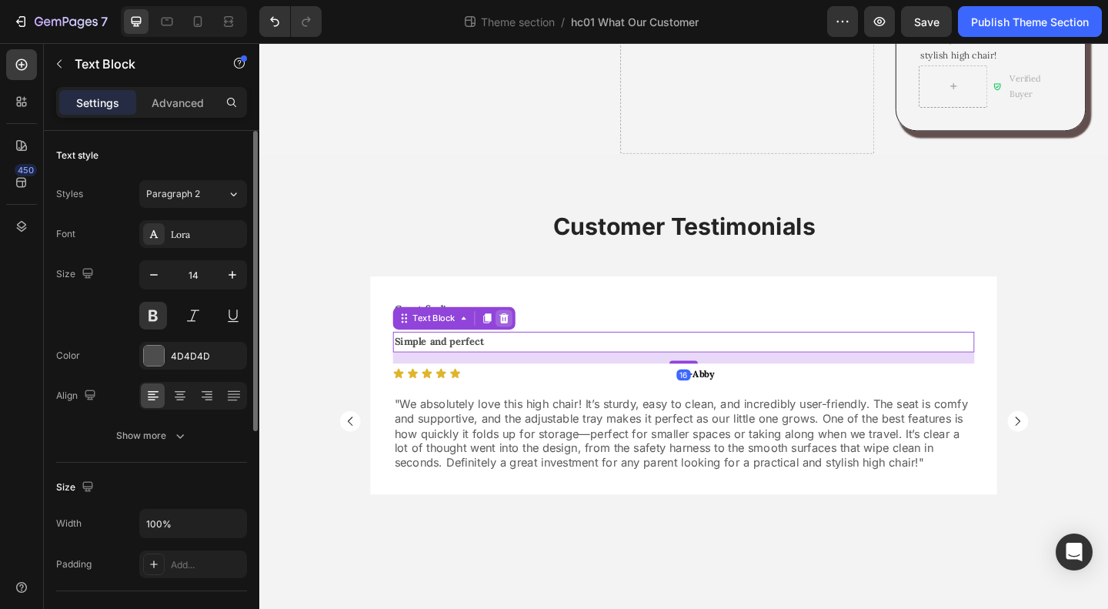
click at [521, 336] on icon at bounding box center [526, 341] width 10 height 11
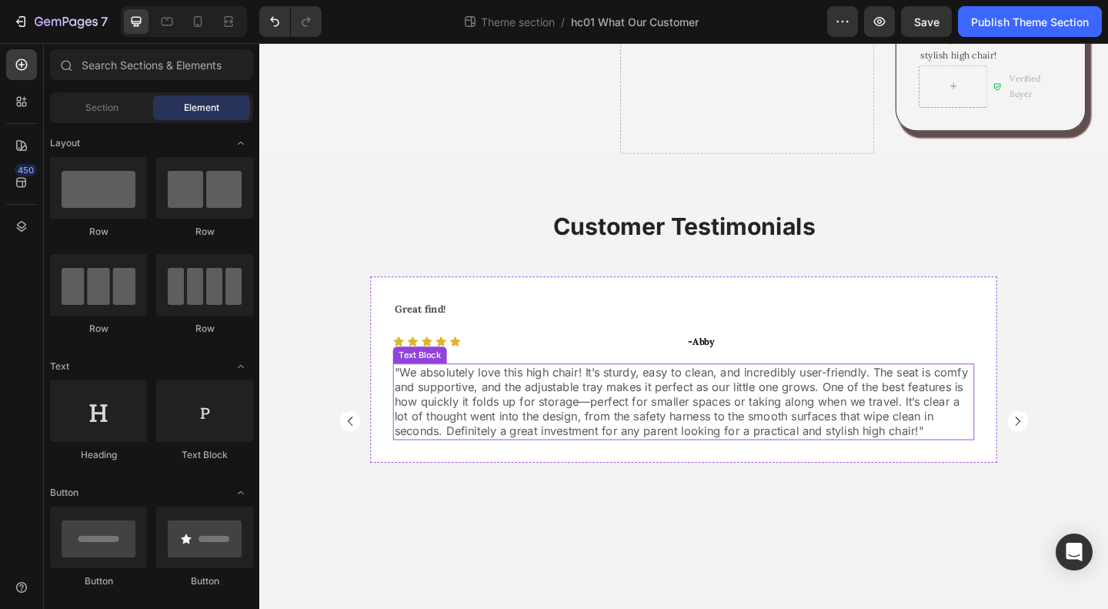
click at [598, 399] on span ""We absolutely love this high chair! It’s sturdy, easy to clean, and incredibly…" at bounding box center [718, 432] width 624 height 79
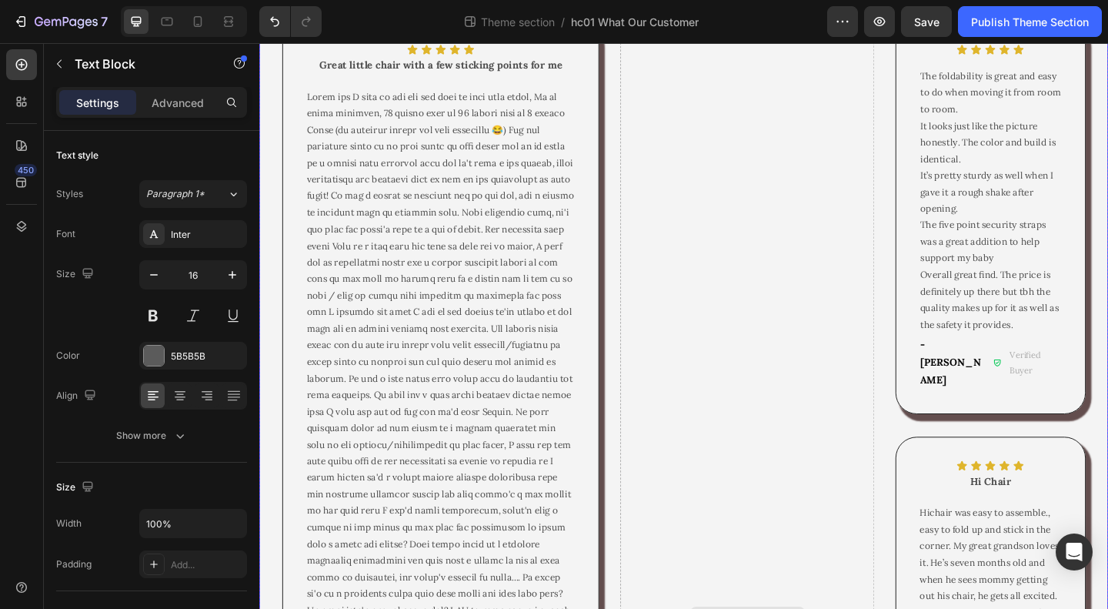
scroll to position [0, 0]
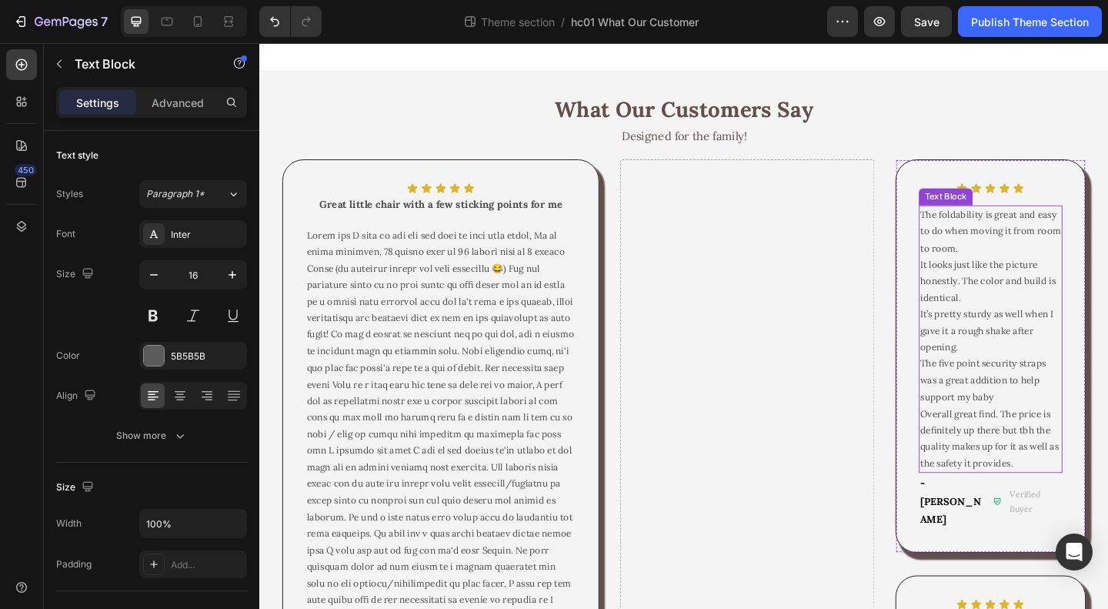
click at [1033, 329] on p "It’s pretty sturdy as well when I gave it a rough shake after opening." at bounding box center [1054, 356] width 153 height 54
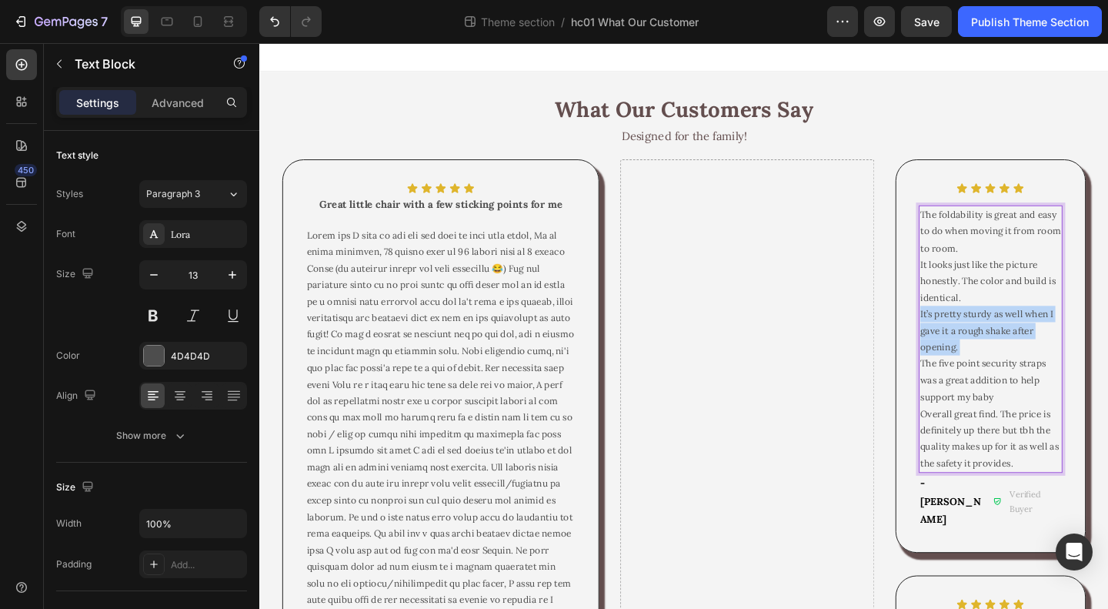
click at [1033, 329] on p "It’s pretty sturdy as well when I gave it a rough shake after opening." at bounding box center [1054, 356] width 153 height 54
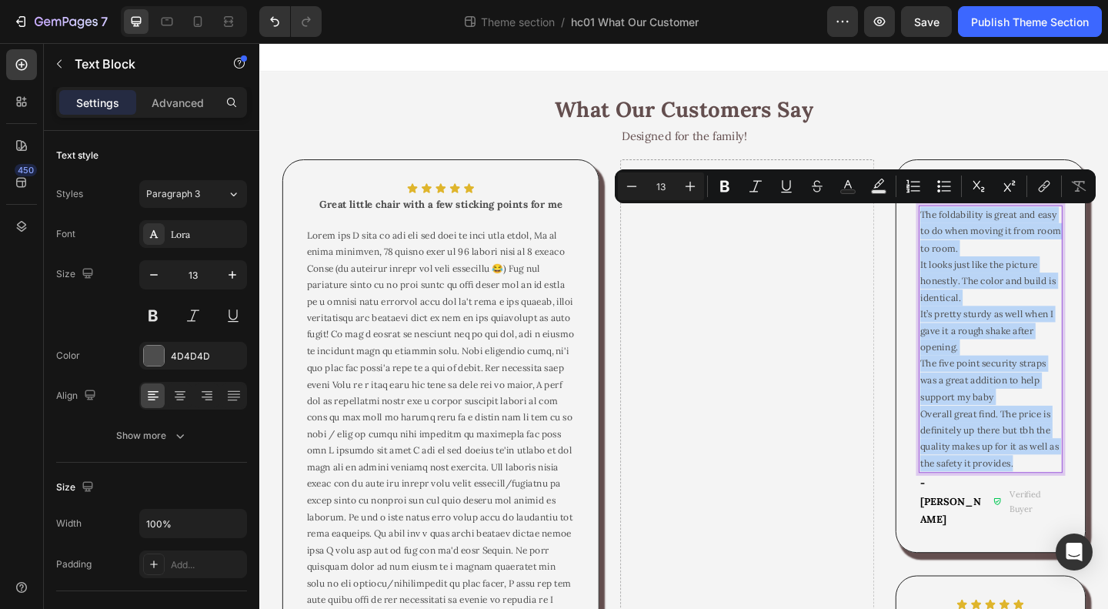
copy div "The foldability is great and easy to do when moving it from room to room. It lo…"
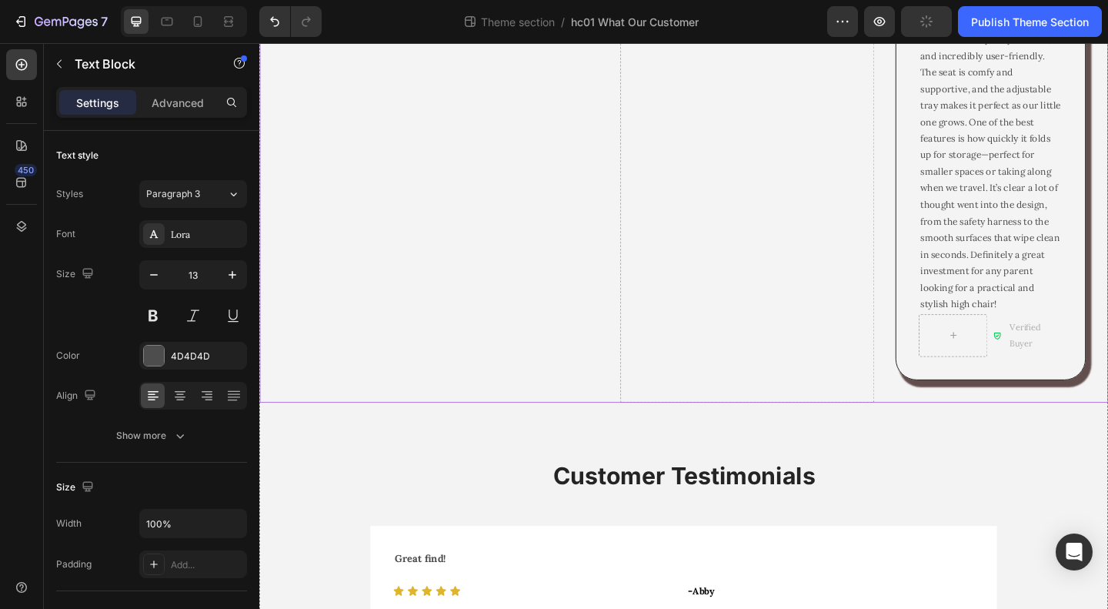
scroll to position [1305, 0]
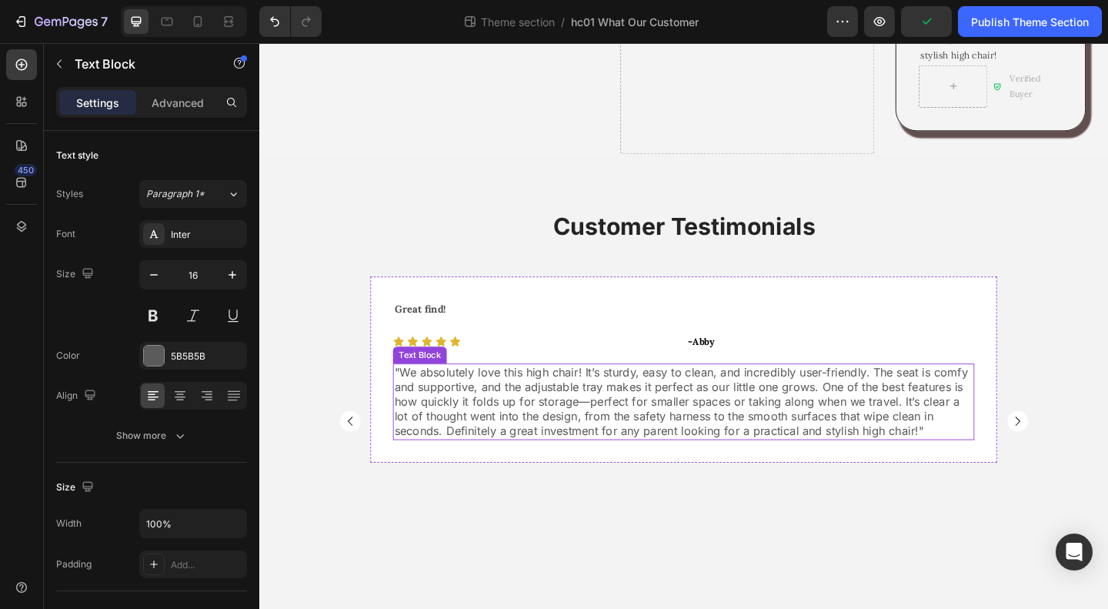
click at [612, 393] on span ""We absolutely love this high chair! It’s sturdy, easy to clean, and incredibly…" at bounding box center [718, 432] width 624 height 79
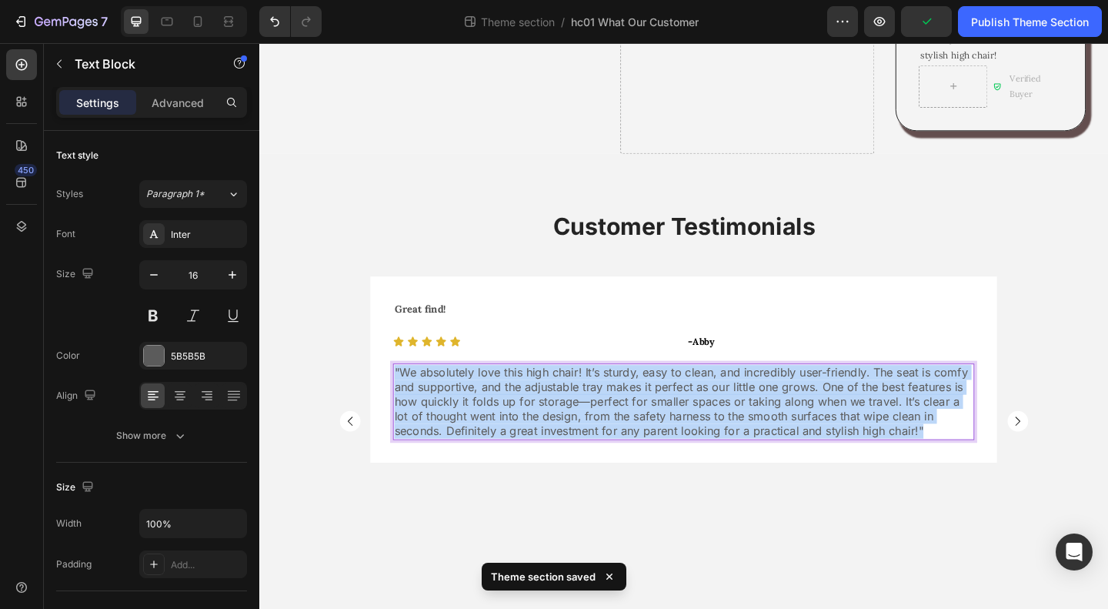
click at [612, 393] on span ""We absolutely love this high chair! It’s sturdy, easy to clean, and incredibly…" at bounding box center [718, 432] width 624 height 79
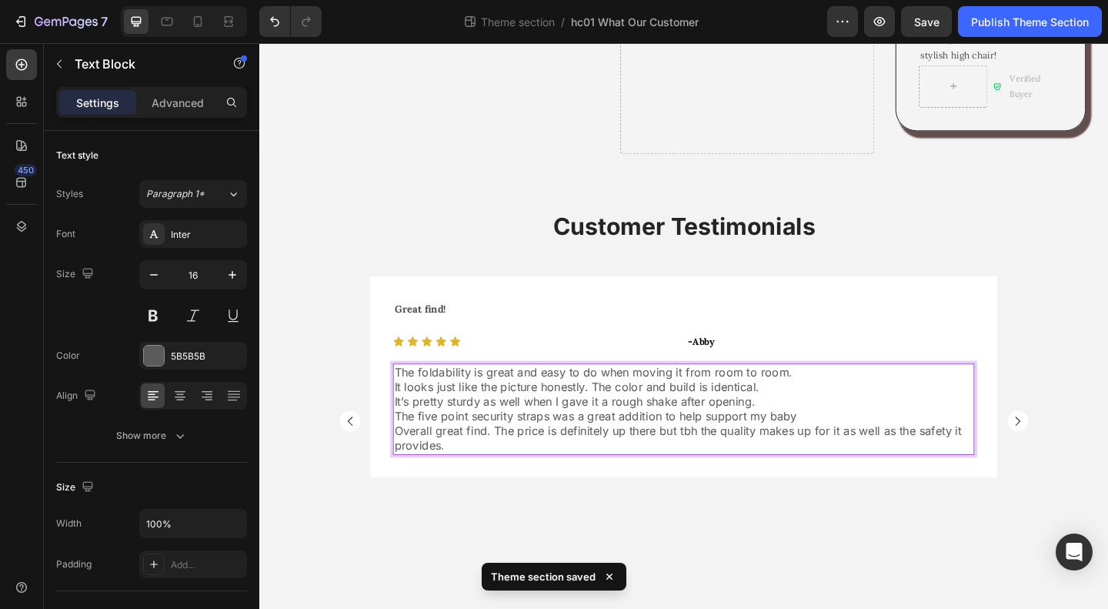
click at [884, 457] on p "Overall great find. The price is definitely up there but tbh the quality makes …" at bounding box center [720, 473] width 629 height 32
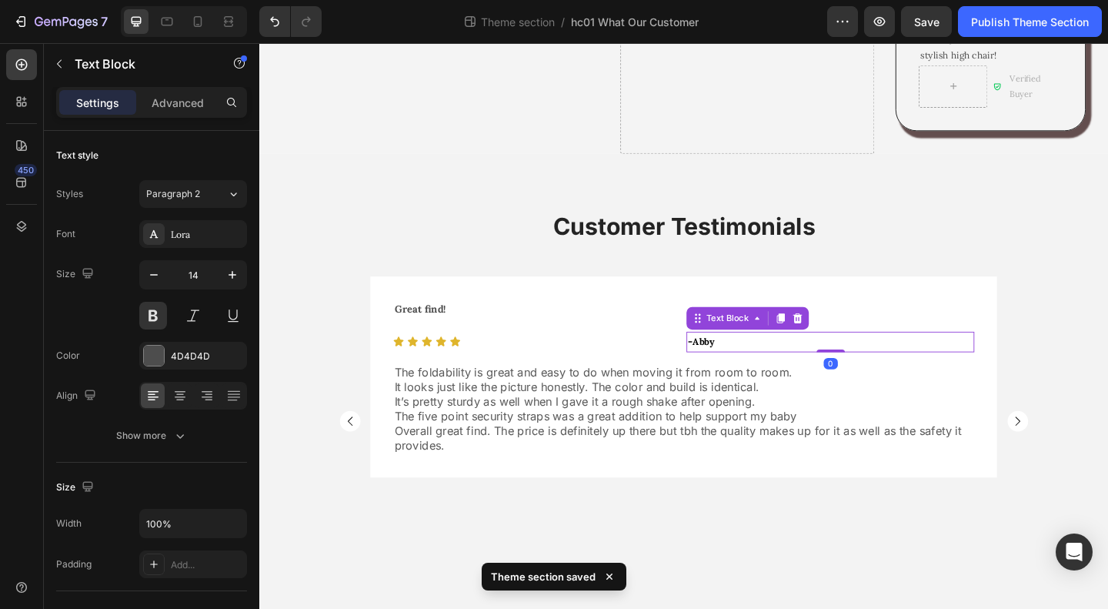
click at [773, 359] on p "- Abby" at bounding box center [881, 368] width 310 height 19
click at [204, 393] on icon at bounding box center [206, 395] width 15 height 15
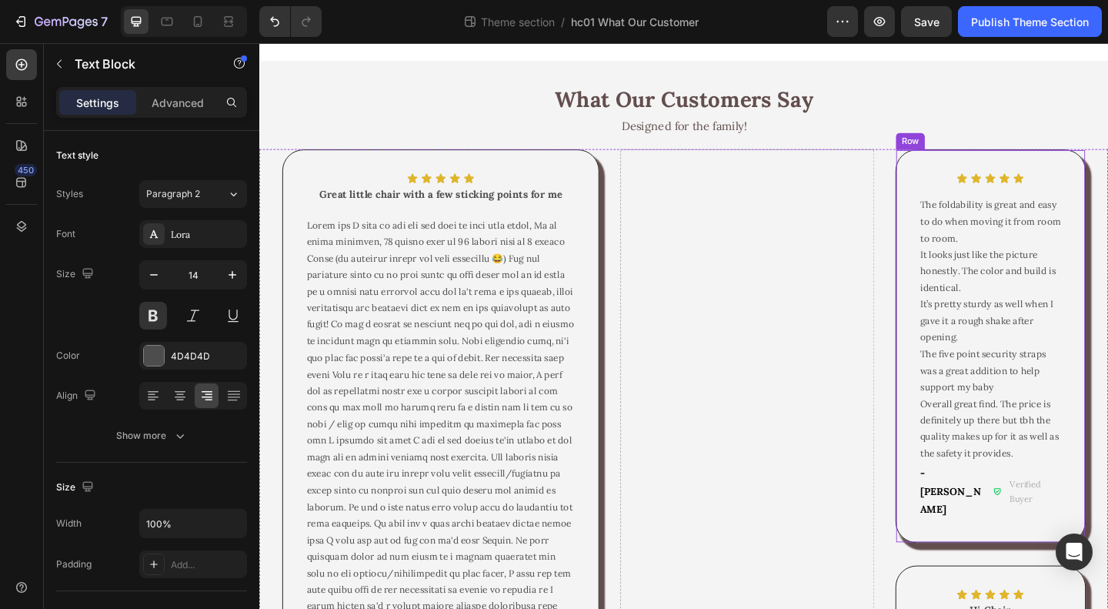
scroll to position [0, 0]
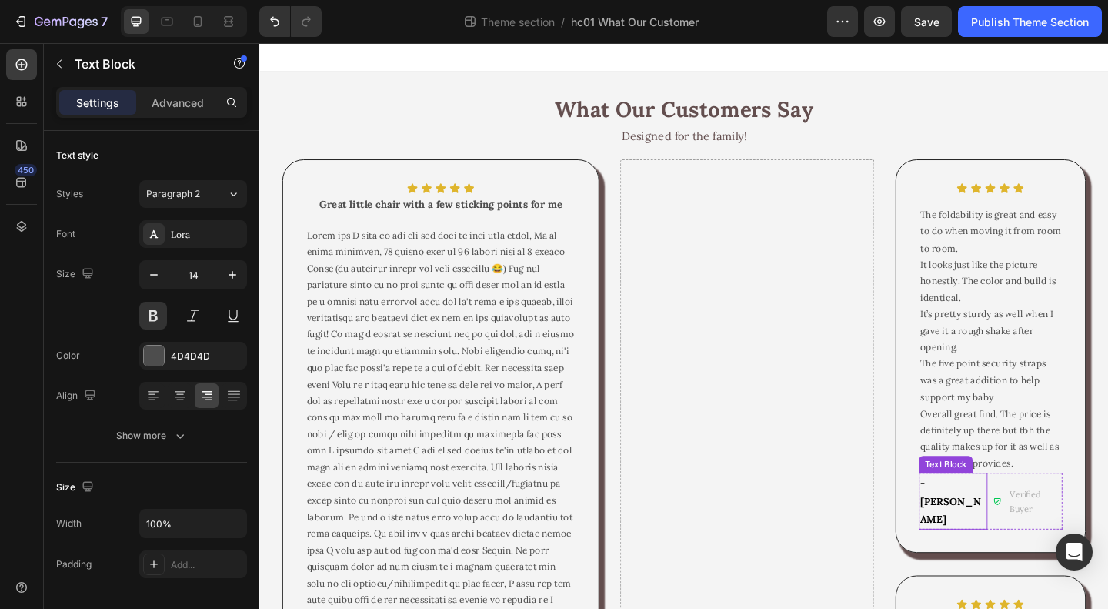
click at [1000, 533] on p "- [PERSON_NAME]" at bounding box center [1014, 541] width 72 height 58
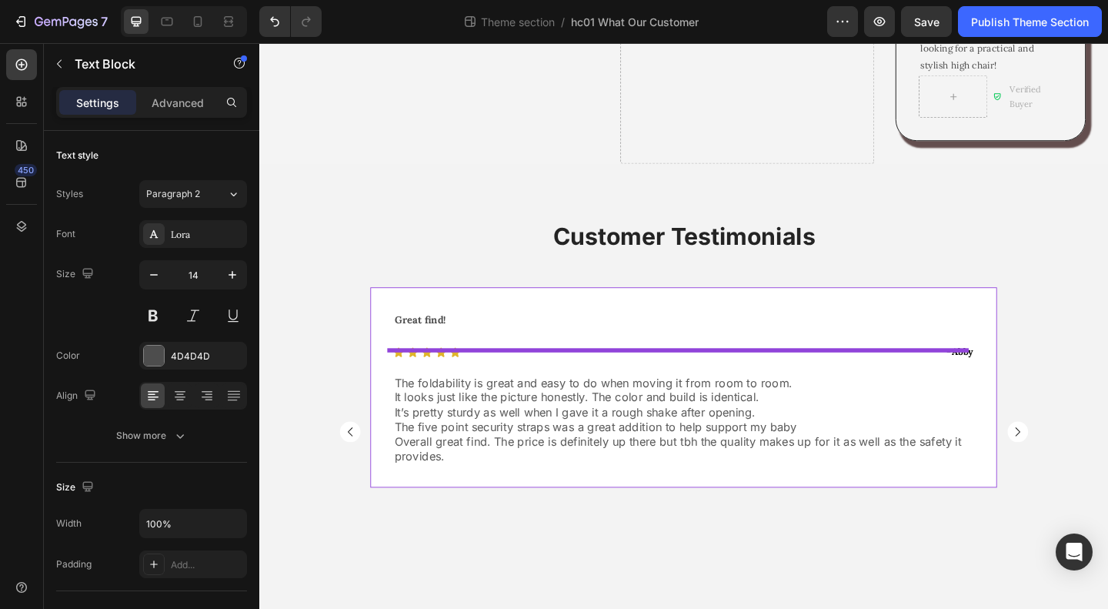
scroll to position [1305, 0]
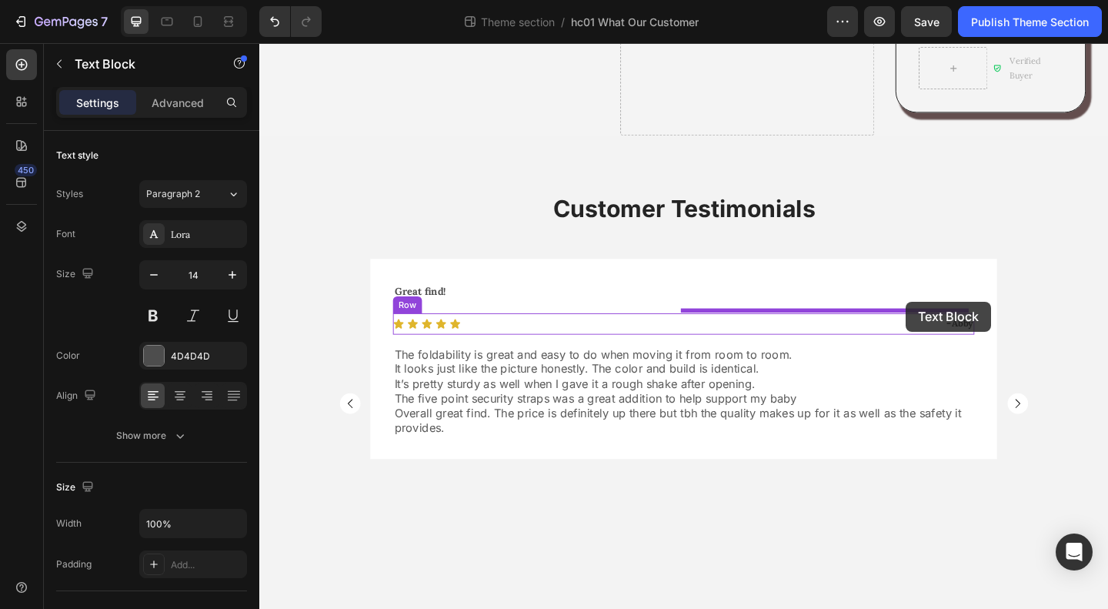
drag, startPoint x: 987, startPoint y: 498, endPoint x: 963, endPoint y: 324, distance: 175.7
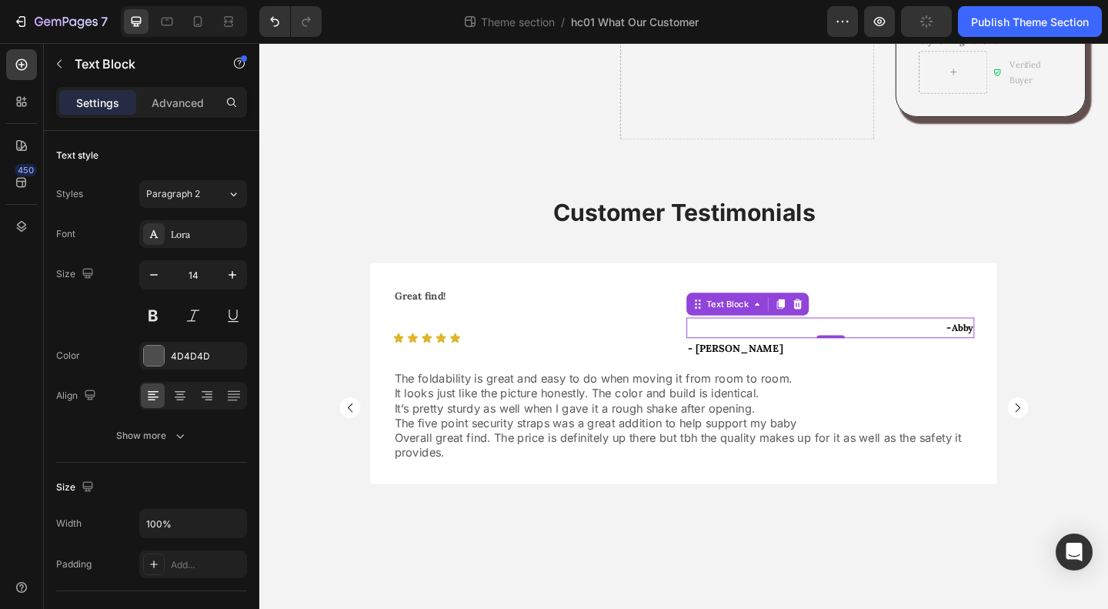
click at [1013, 346] on span "Abby" at bounding box center [1024, 352] width 23 height 13
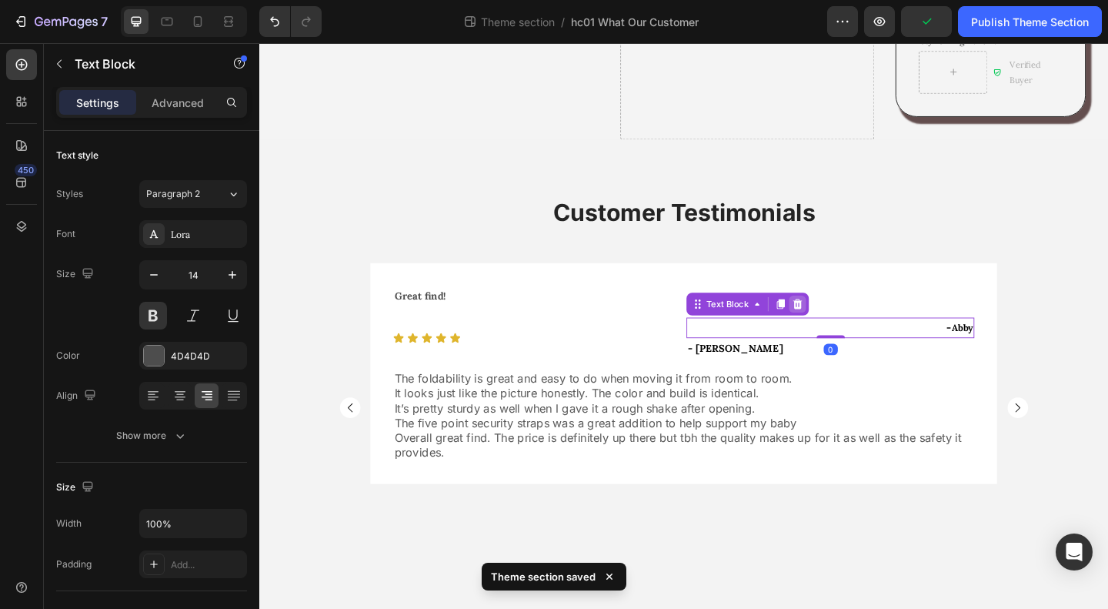
click at [840, 321] on icon at bounding box center [845, 327] width 12 height 12
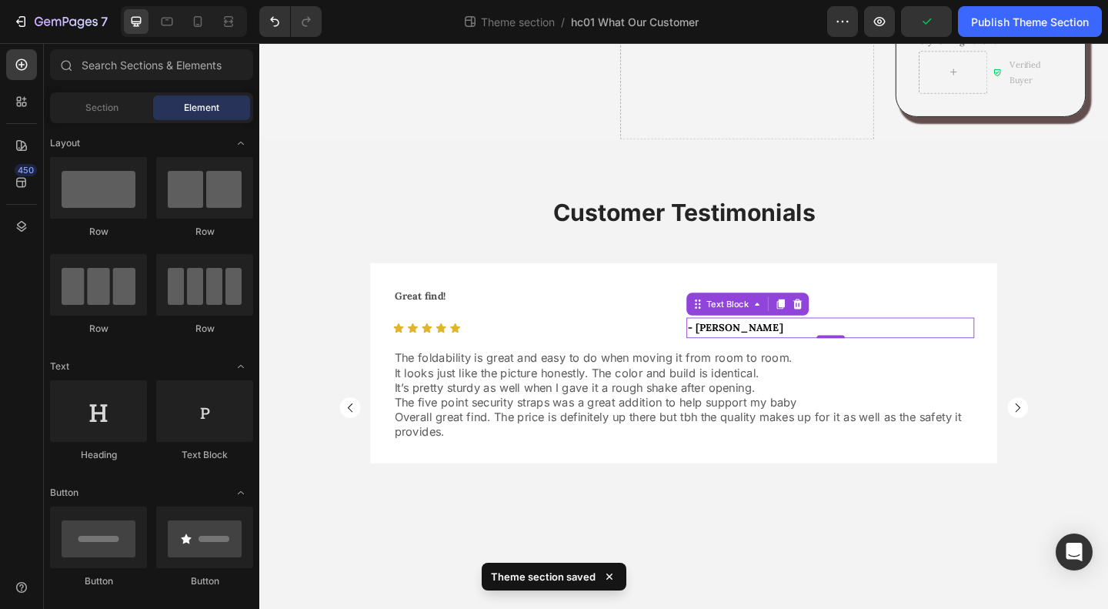
click at [879, 343] on p "- [PERSON_NAME]" at bounding box center [881, 352] width 310 height 19
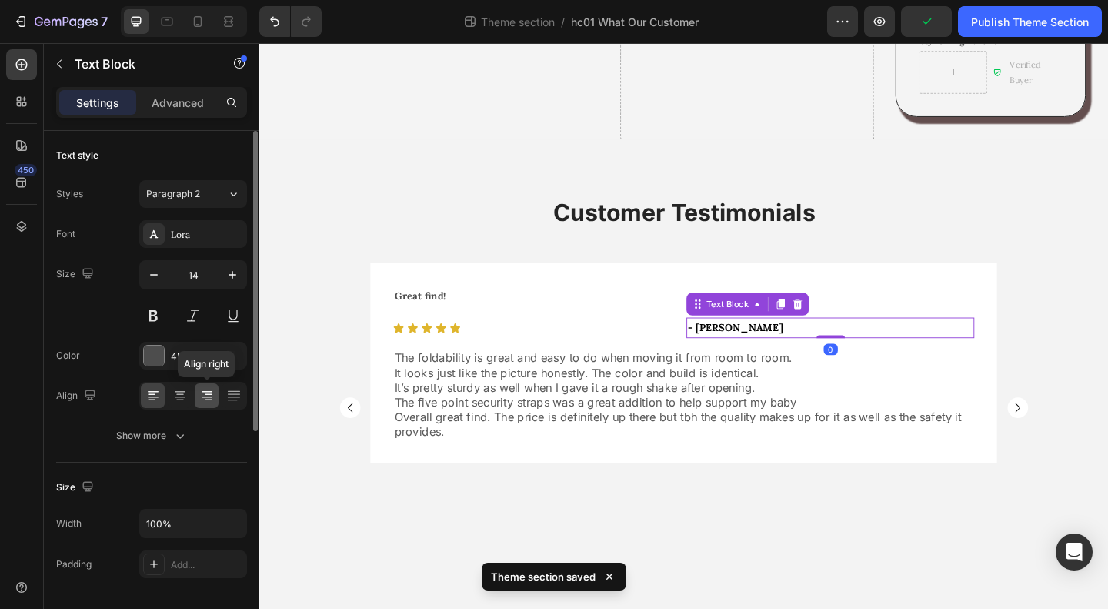
click at [206, 394] on icon at bounding box center [209, 395] width 8 height 2
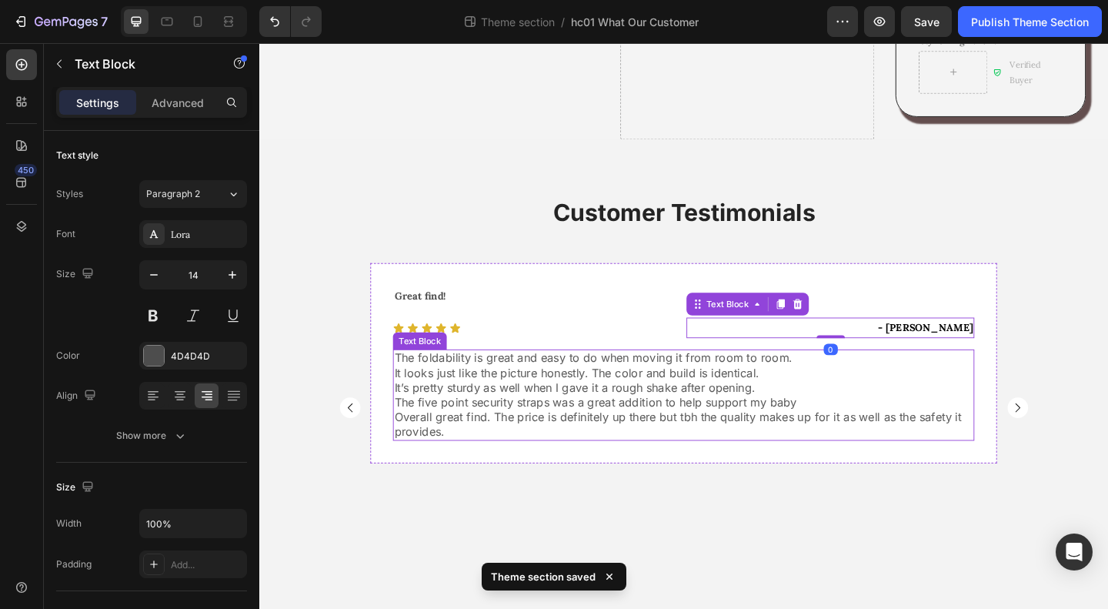
click at [741, 442] on p "Overall great find. The price is definitely up there but tbh the quality makes …" at bounding box center [720, 458] width 629 height 32
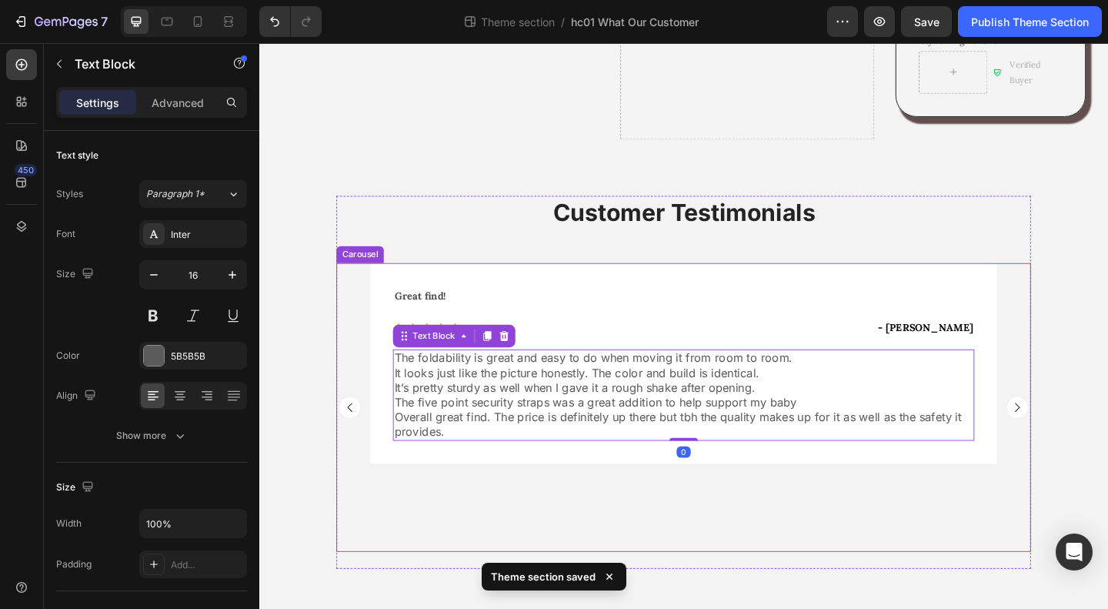
click at [694, 524] on div "Great find! Text Block Icon Icon Icon Icon Icon Icon List - Daria Brewer Text B…" at bounding box center [721, 439] width 682 height 314
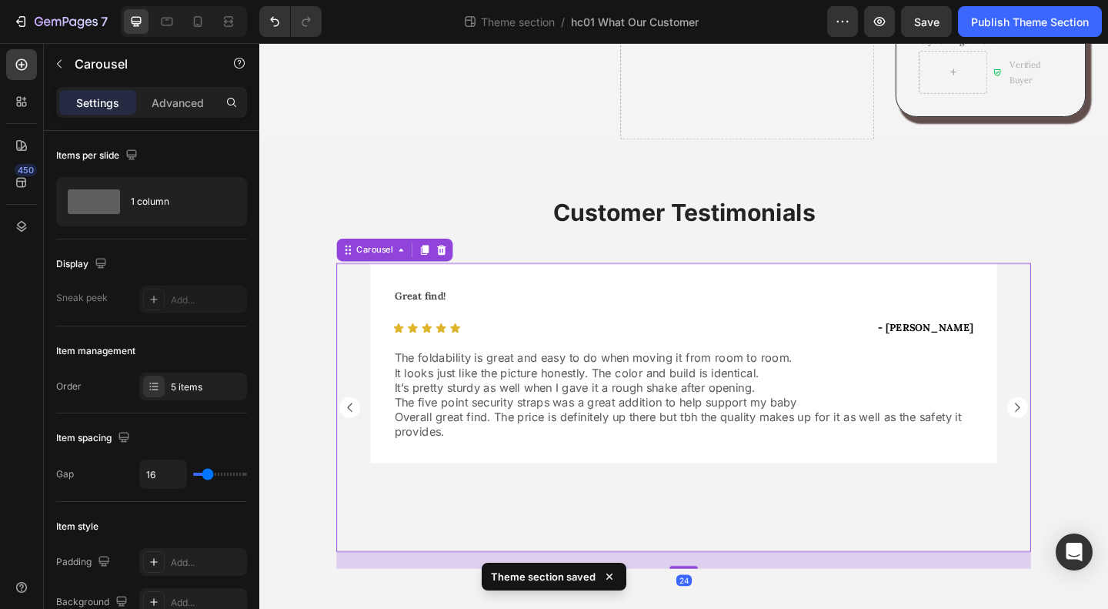
click at [355, 428] on rect "Carousel Back Arrow" at bounding box center [357, 439] width 22 height 22
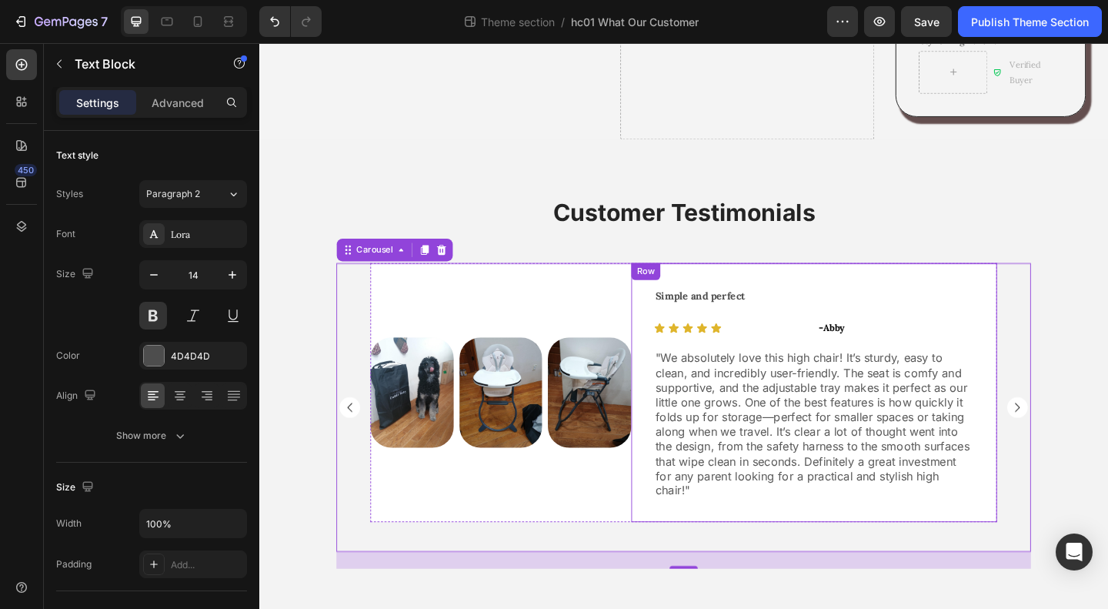
click at [928, 343] on p "- Abby" at bounding box center [952, 352] width 168 height 19
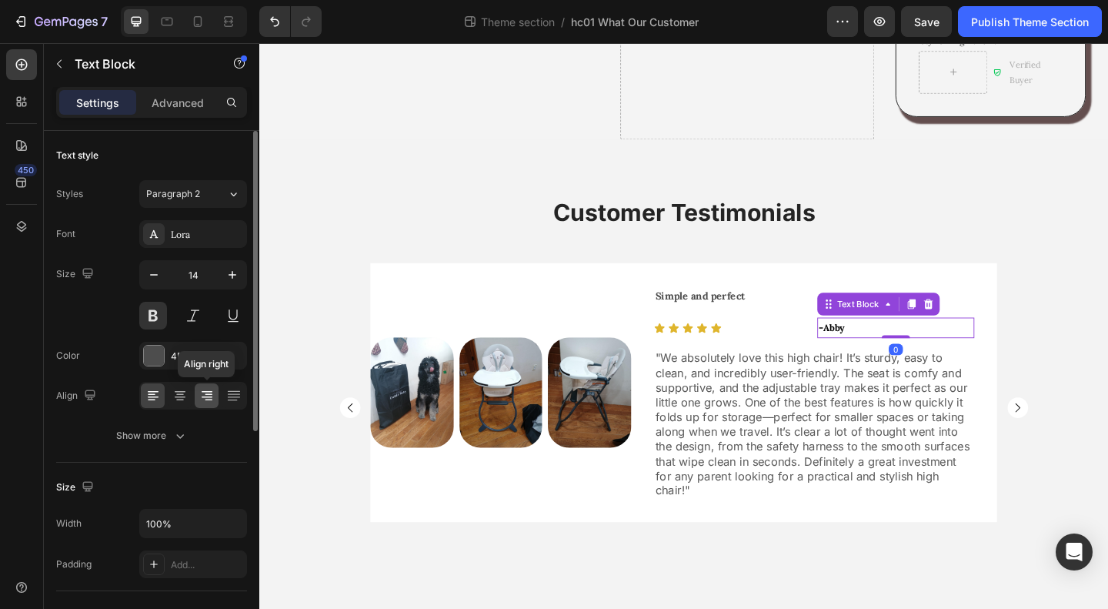
click at [209, 389] on icon at bounding box center [206, 395] width 15 height 15
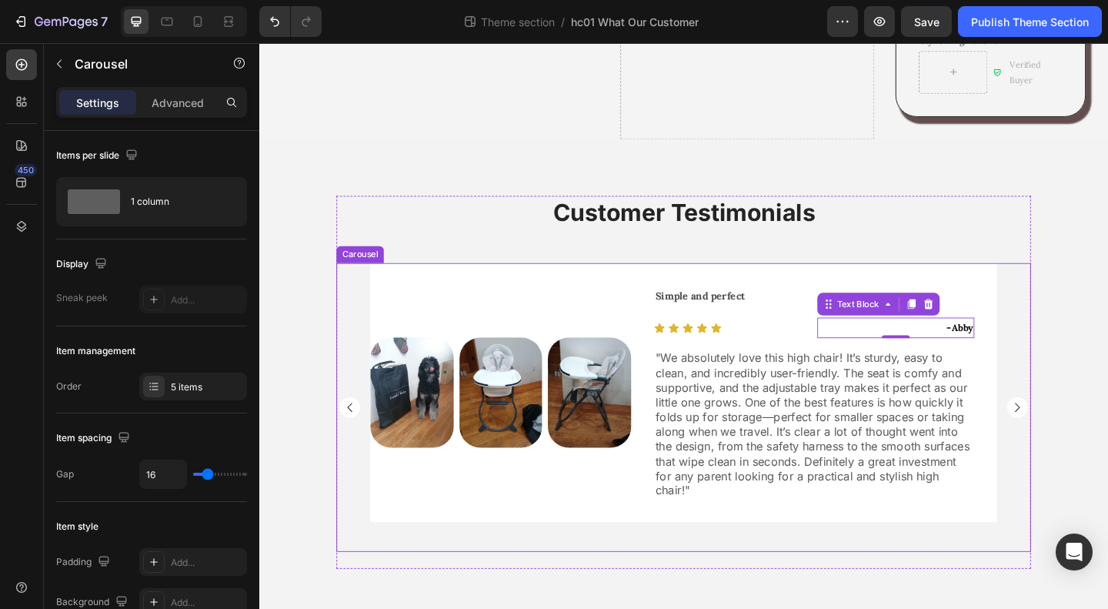
click at [350, 428] on rect "Carousel Back Arrow" at bounding box center [357, 439] width 22 height 22
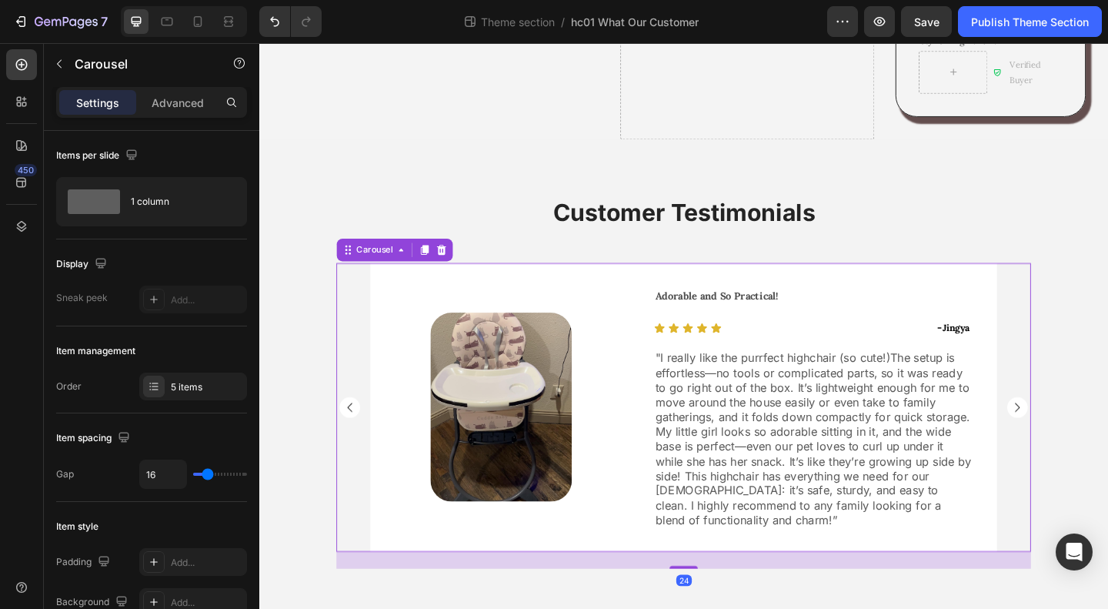
click at [352, 428] on rect "Carousel Back Arrow" at bounding box center [357, 439] width 22 height 22
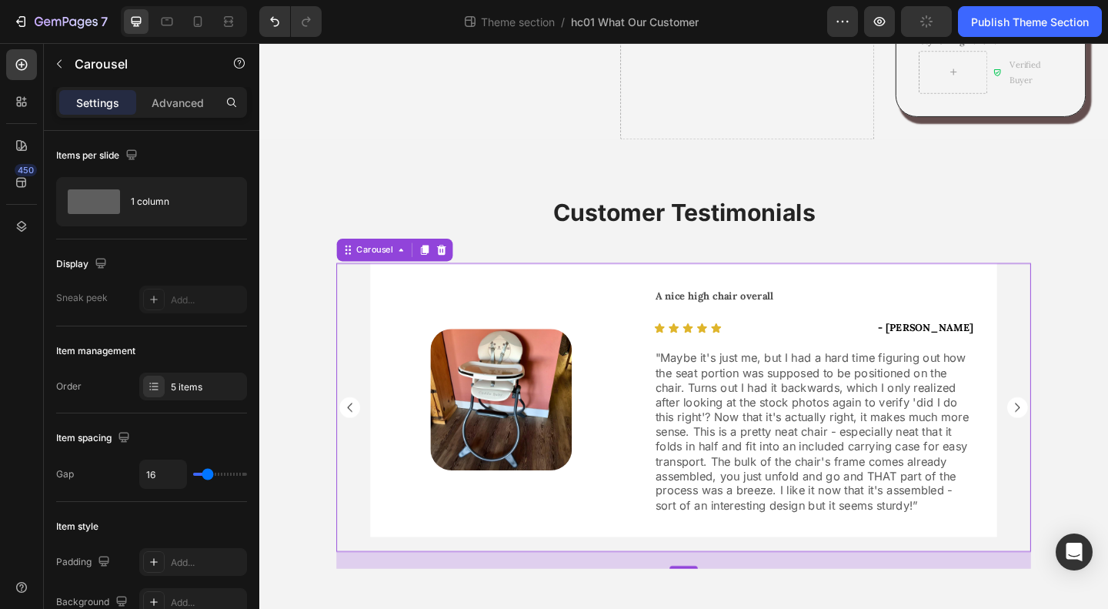
click at [352, 428] on rect "Carousel Back Arrow" at bounding box center [357, 439] width 22 height 22
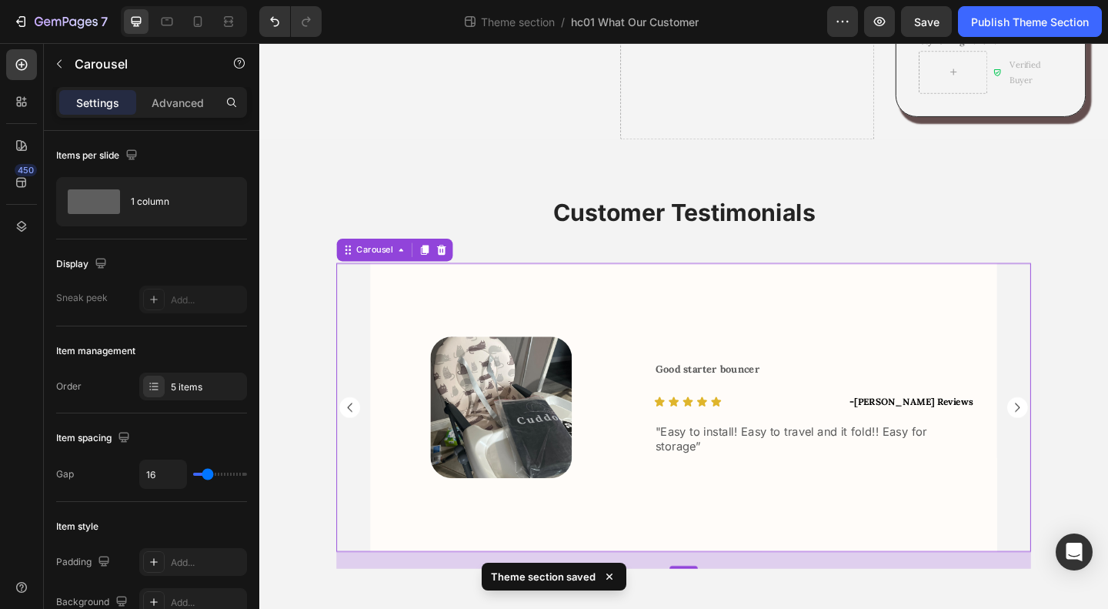
click at [356, 434] on icon "Carousel Back Arrow" at bounding box center [358, 439] width 5 height 10
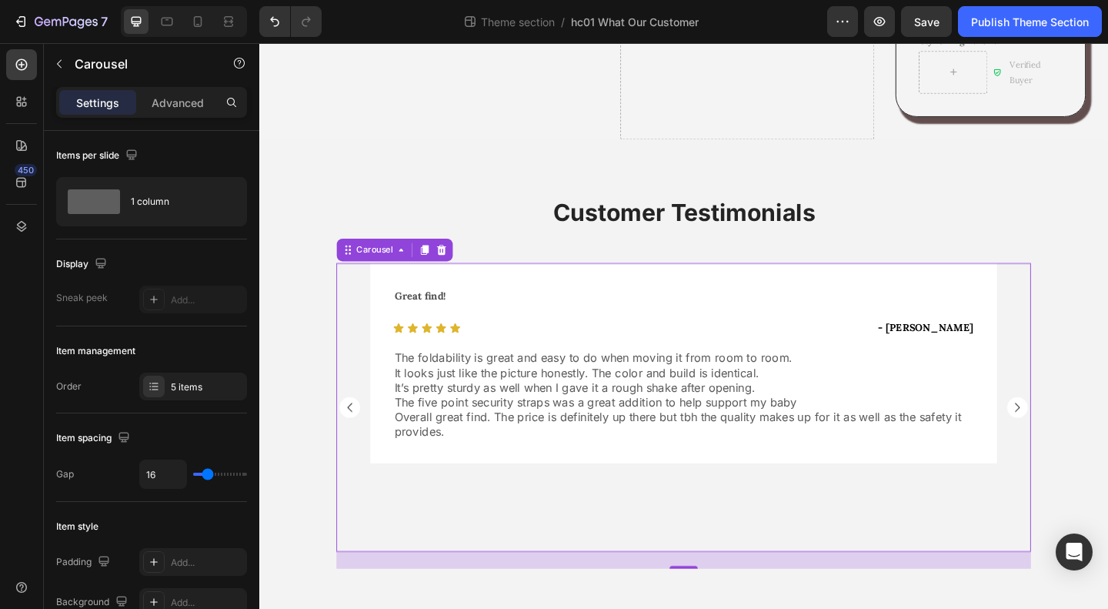
click at [352, 428] on icon "Carousel Back Arrow" at bounding box center [357, 439] width 23 height 23
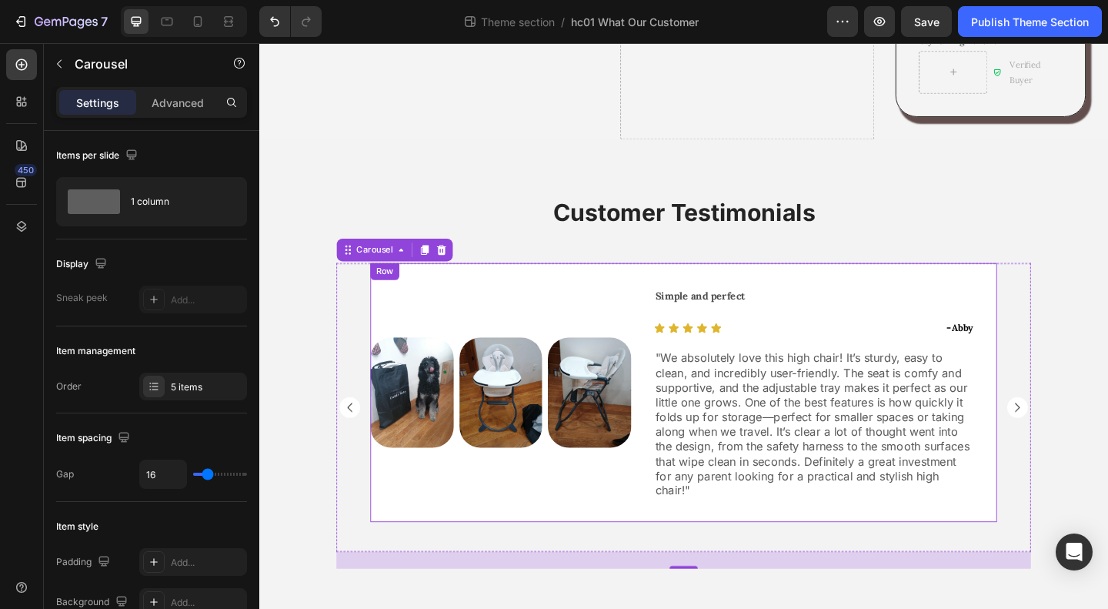
click at [650, 519] on div "Image Image Image Row Row" at bounding box center [522, 423] width 284 height 282
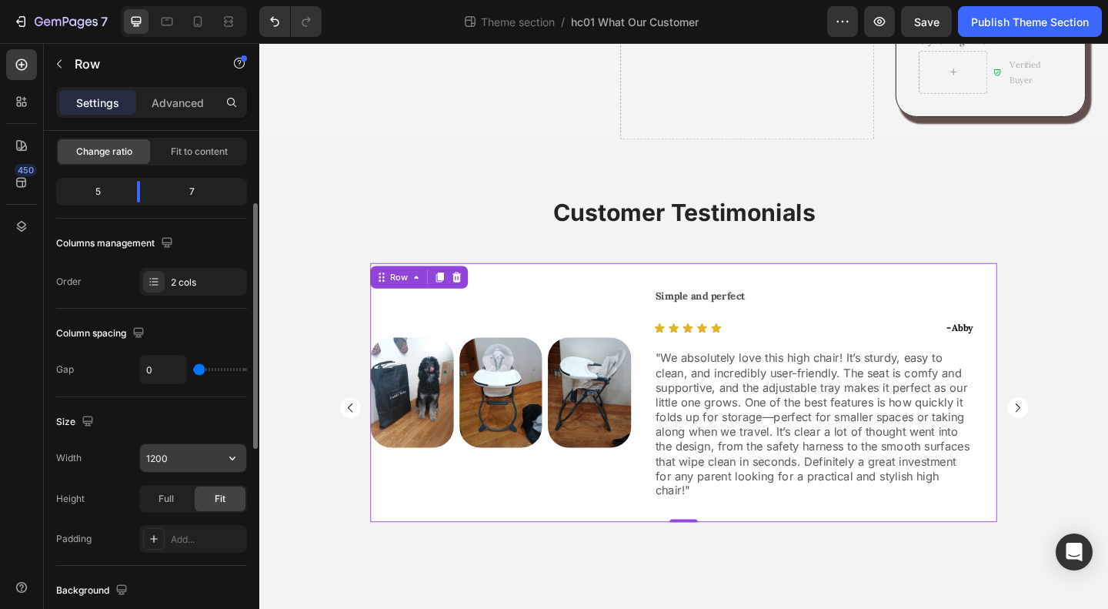
scroll to position [231, 0]
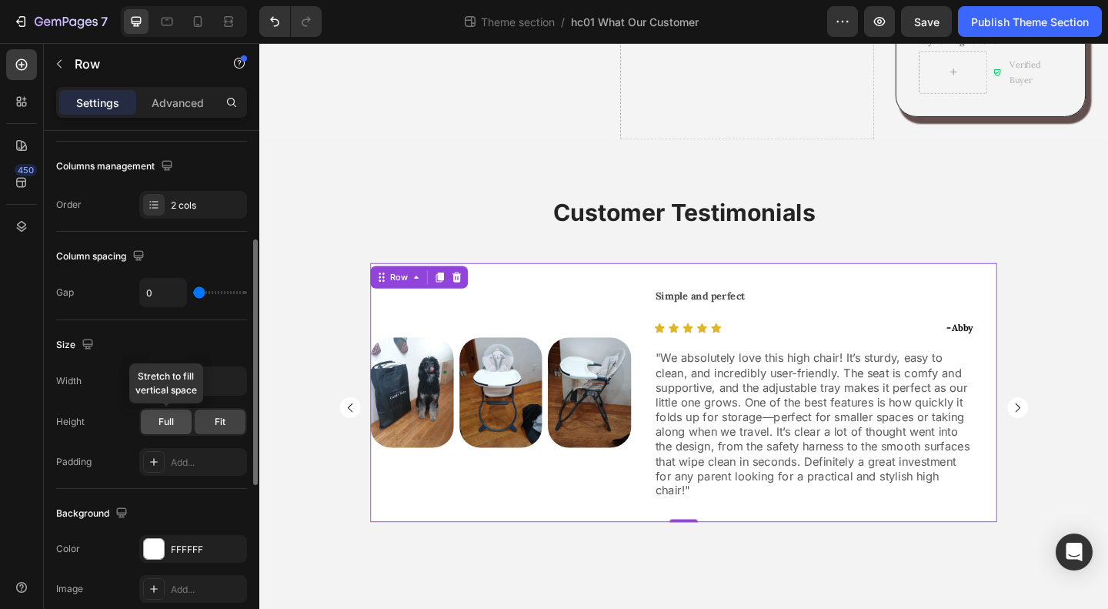
click at [167, 417] on span "Full" at bounding box center [166, 422] width 15 height 14
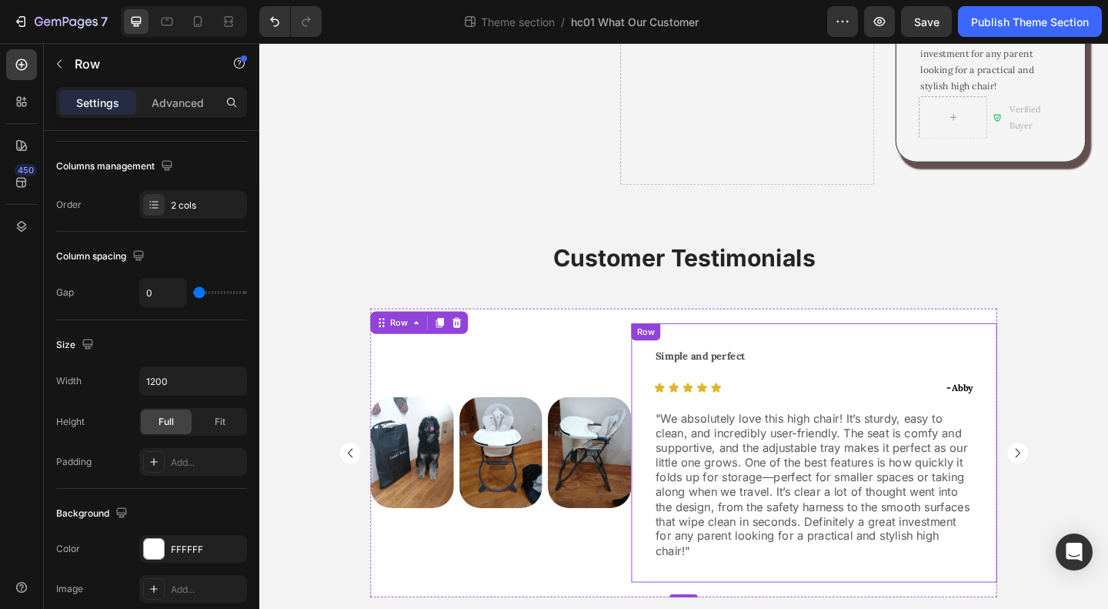
scroll to position [1233, 0]
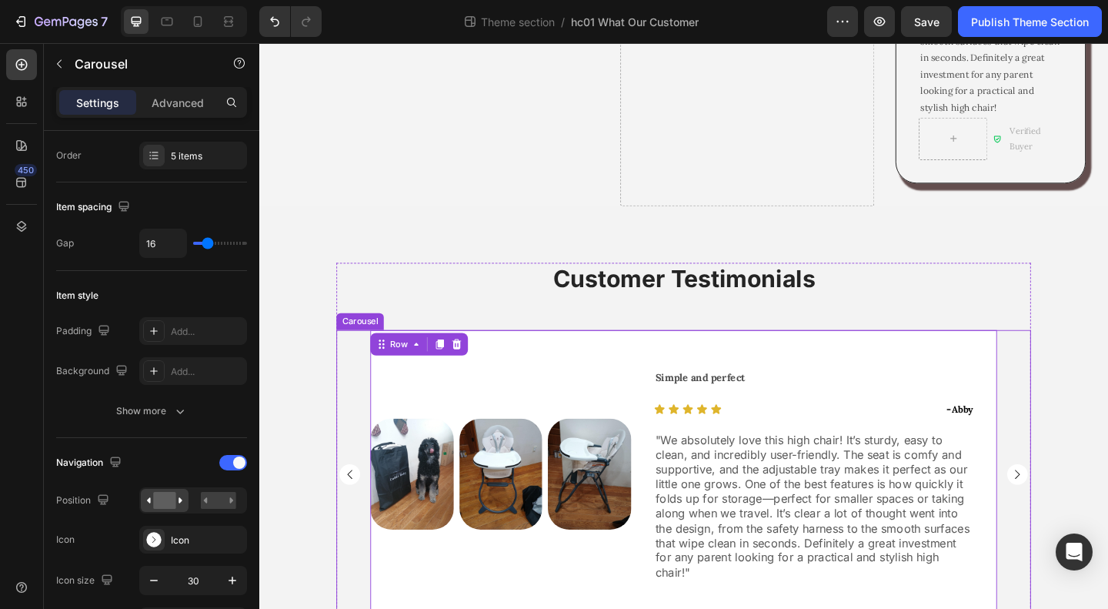
click at [1085, 500] on rect "Carousel Next Arrow" at bounding box center [1084, 511] width 22 height 22
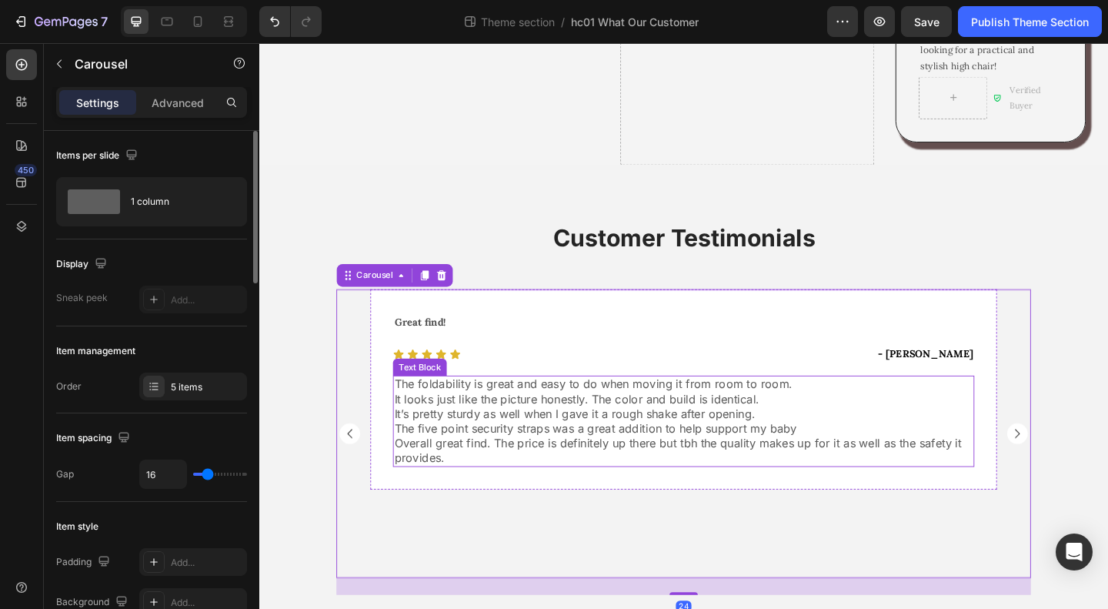
scroll to position [1310, 0]
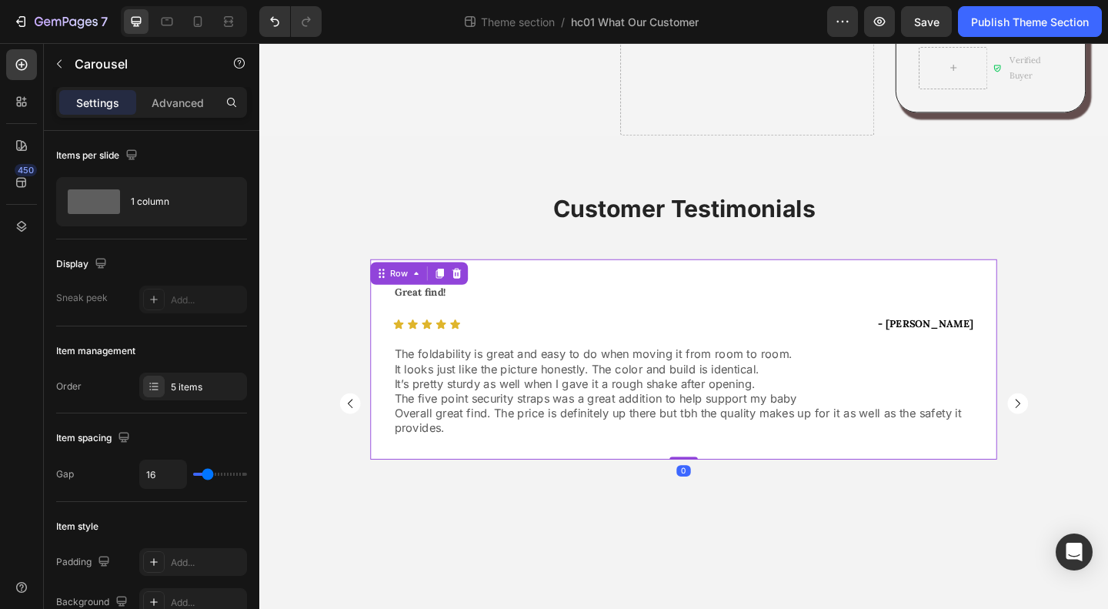
click at [720, 460] on div "Great find! Text Block Icon Icon Icon Icon Icon Icon List - Daria Brewer Text B…" at bounding box center [721, 387] width 682 height 218
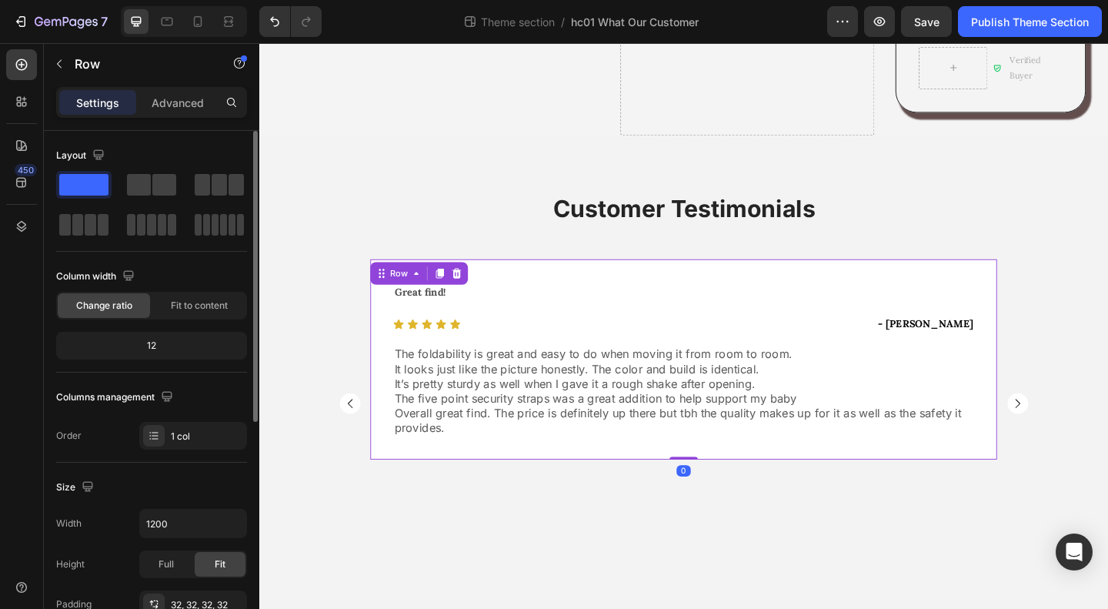
scroll to position [231, 0]
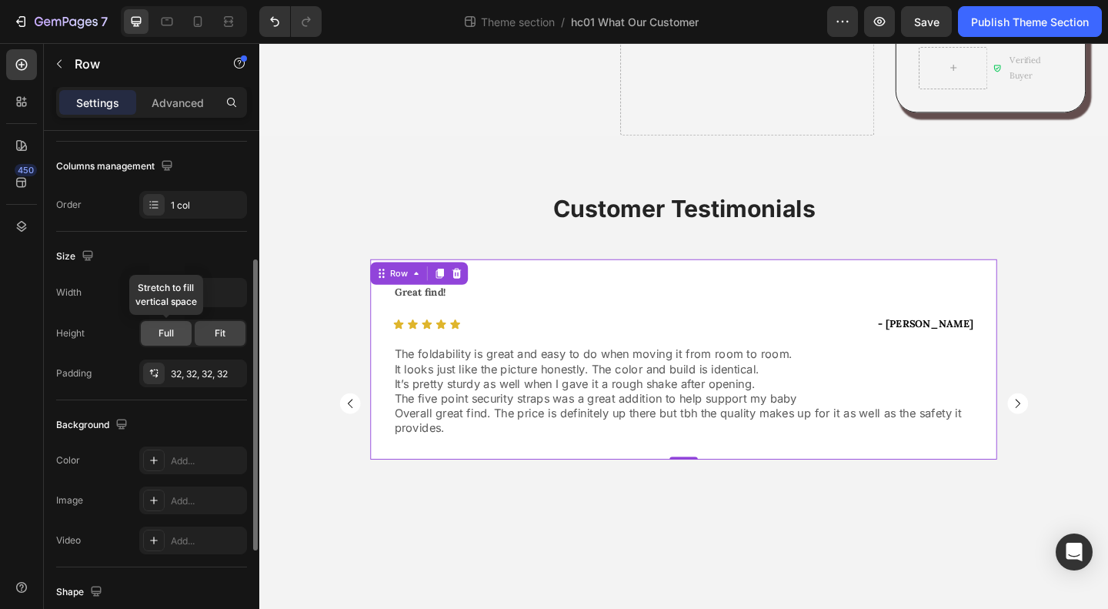
click at [165, 334] on span "Full" at bounding box center [166, 333] width 15 height 14
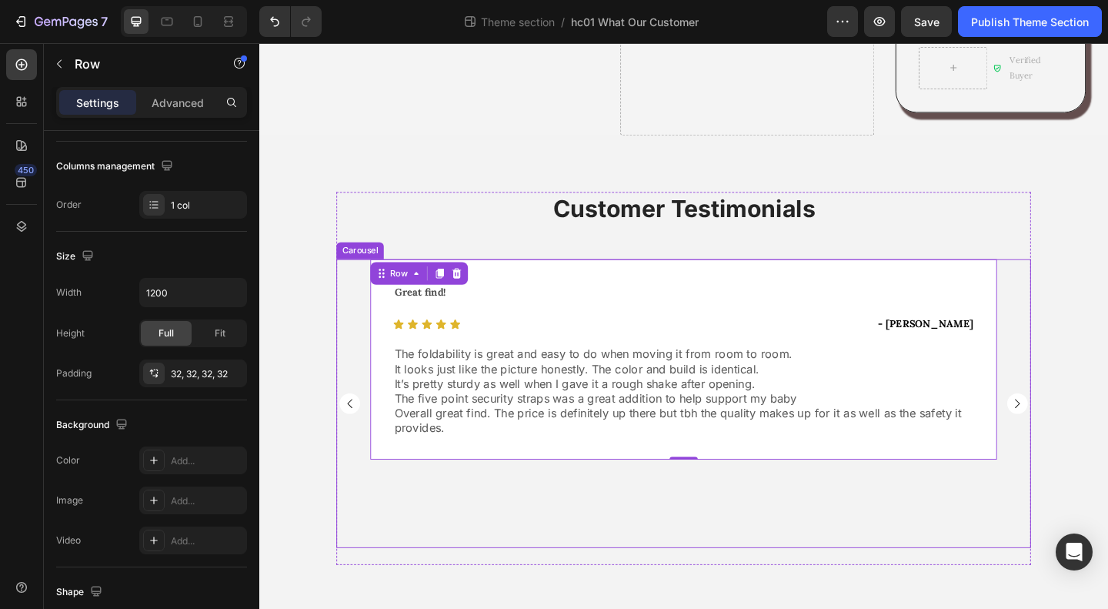
click at [1083, 423] on rect "Carousel Next Arrow" at bounding box center [1084, 434] width 22 height 22
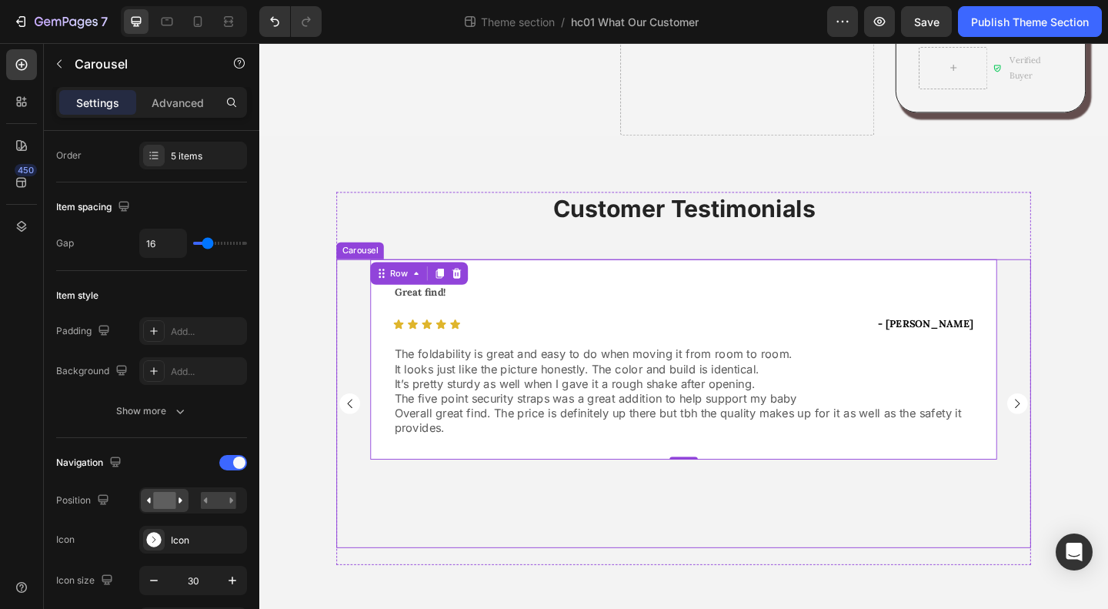
scroll to position [0, 0]
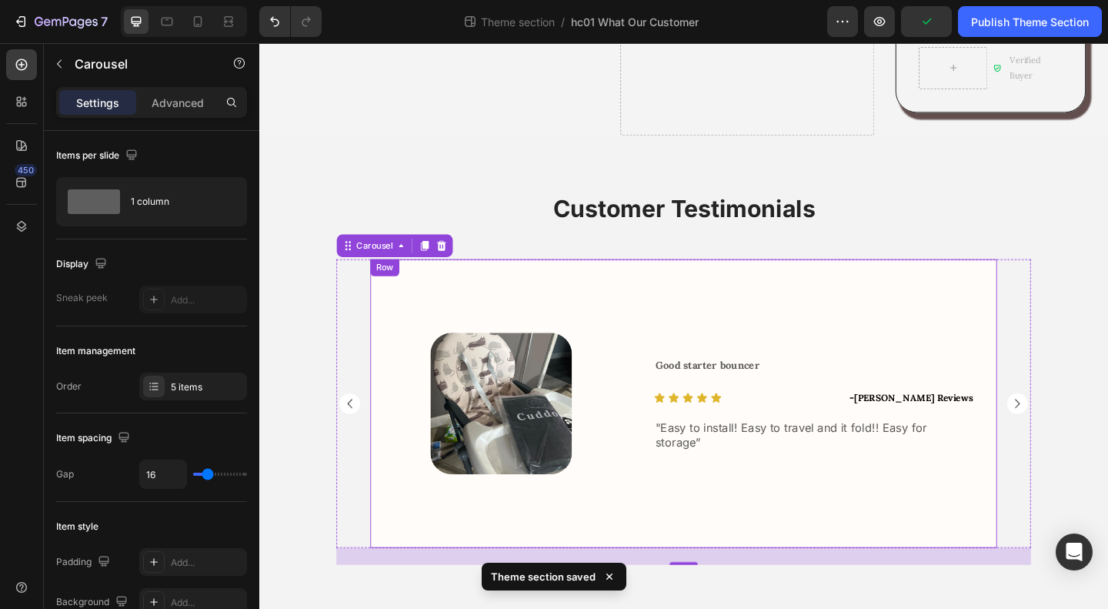
click at [950, 538] on div "Good starter bouncer Text Block Icon Icon Icon Icon Icon Icon List - [PERSON_NA…" at bounding box center [863, 435] width 398 height 314
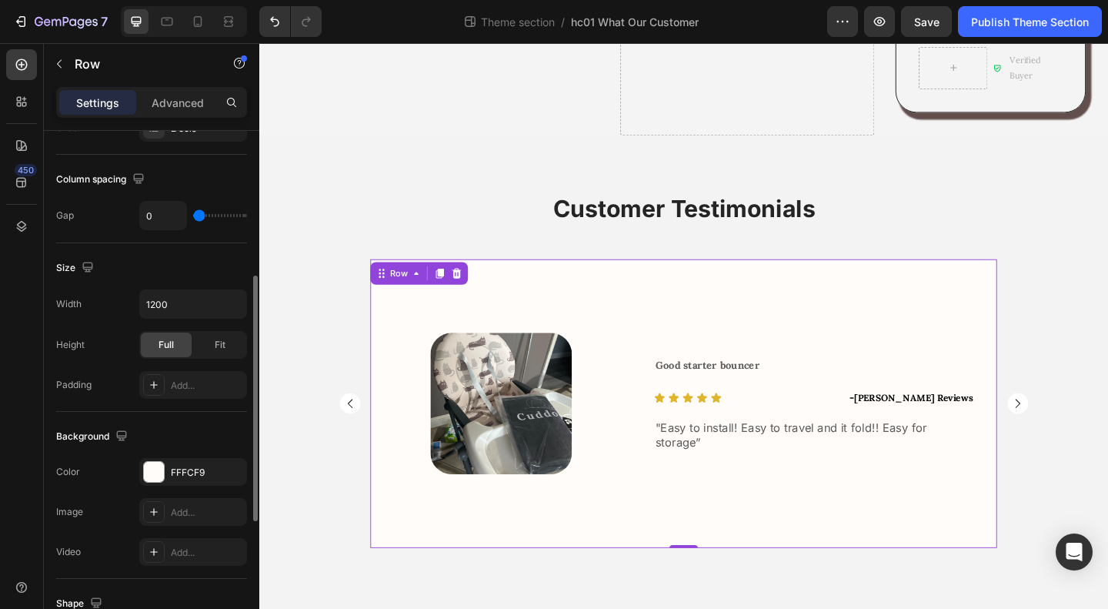
scroll to position [385, 0]
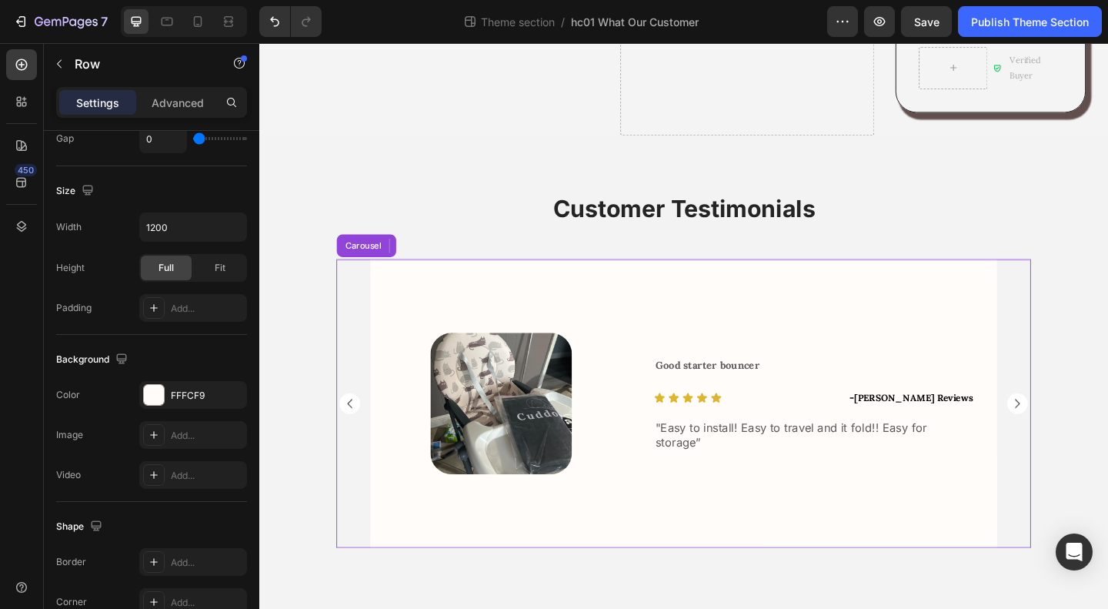
click at [1079, 423] on rect "Carousel Next Arrow" at bounding box center [1084, 434] width 22 height 22
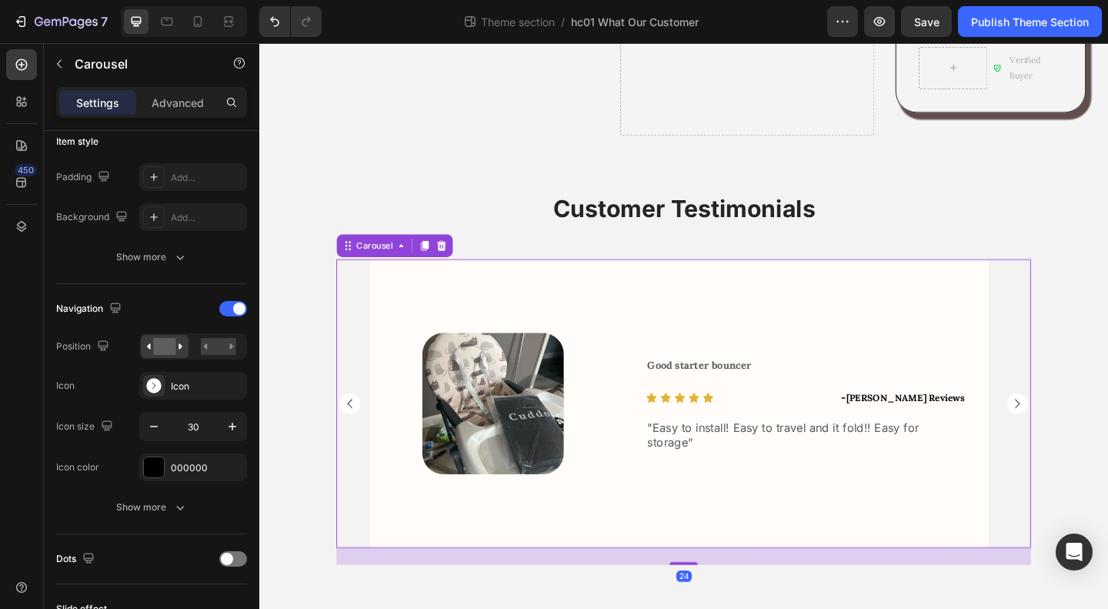
scroll to position [0, 0]
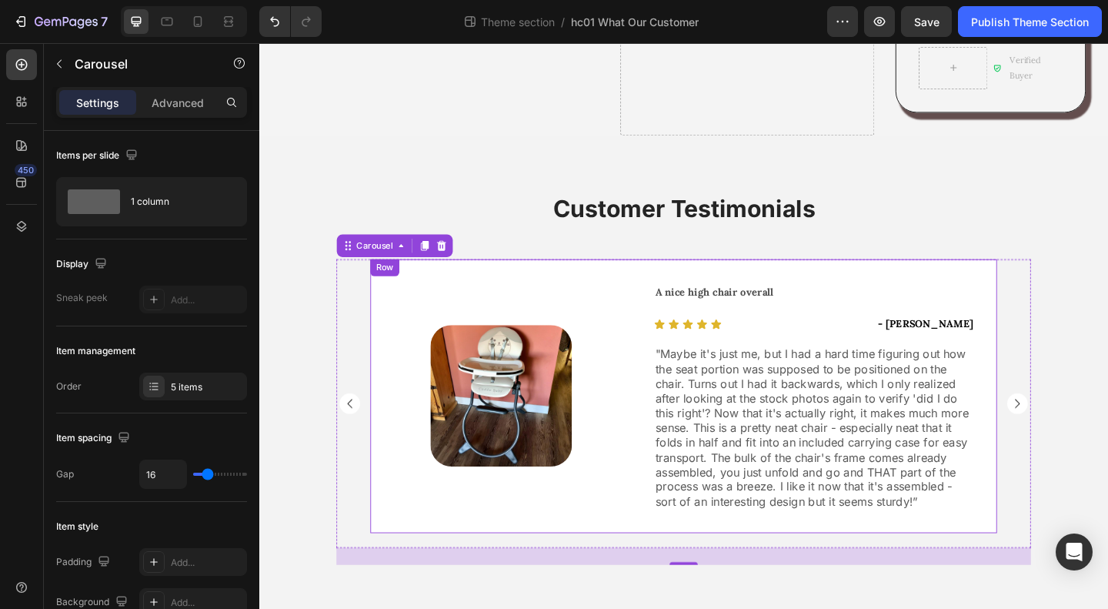
click at [642, 513] on div "Image Row" at bounding box center [522, 427] width 284 height 298
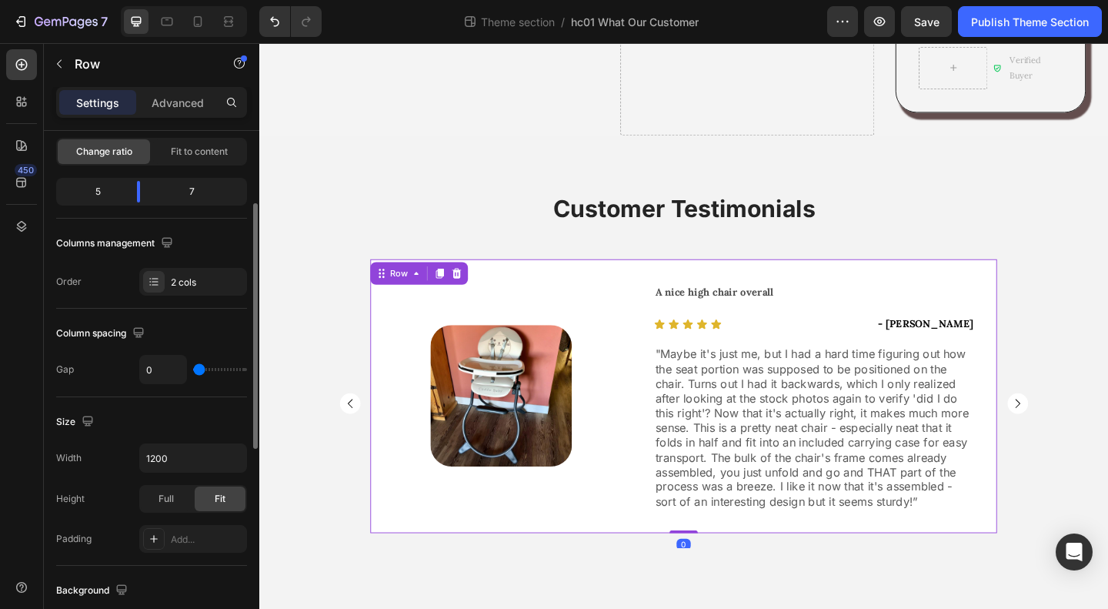
scroll to position [308, 0]
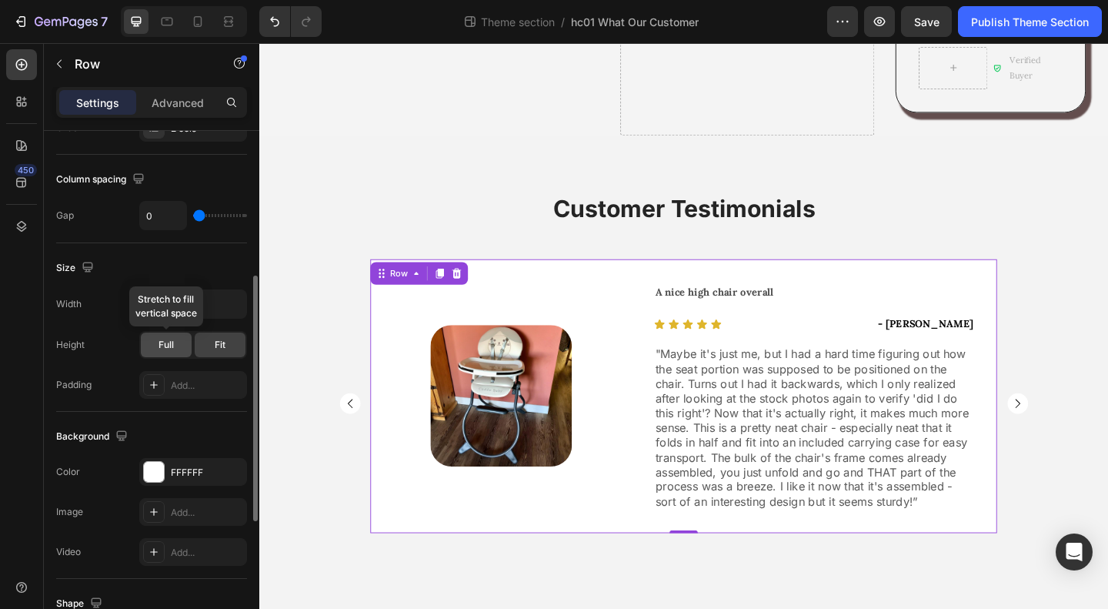
click at [162, 342] on span "Full" at bounding box center [166, 345] width 15 height 14
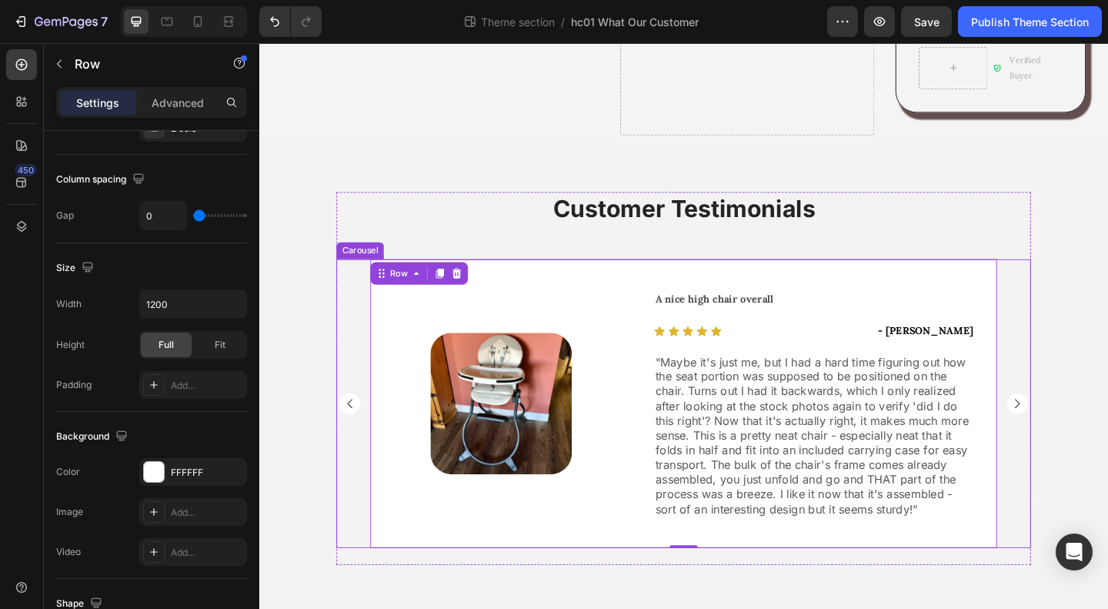
click at [350, 423] on rect "Carousel Back Arrow" at bounding box center [357, 434] width 22 height 22
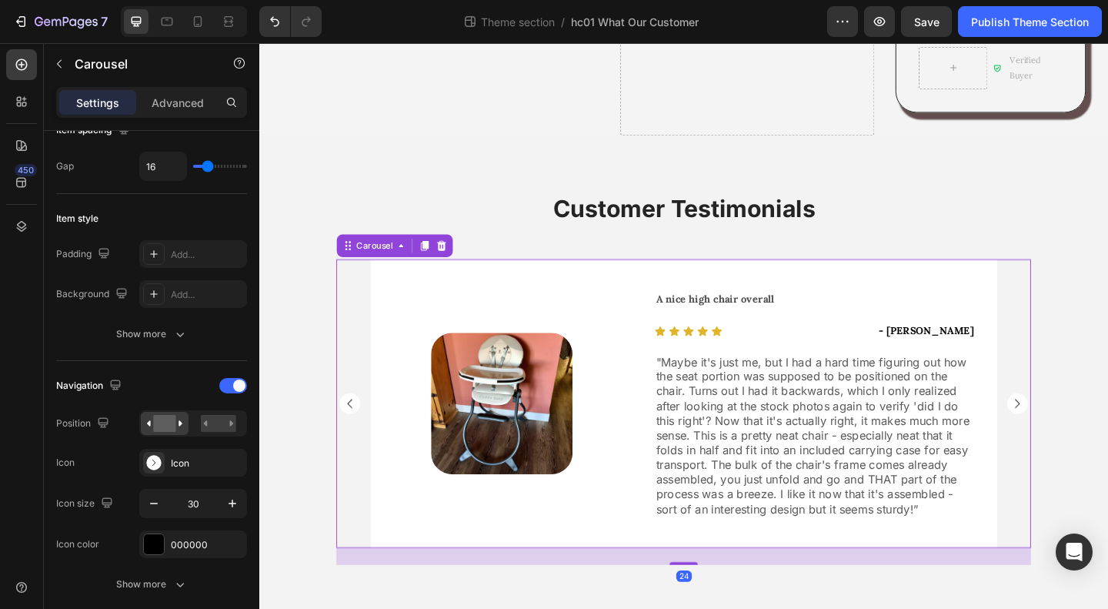
scroll to position [0, 0]
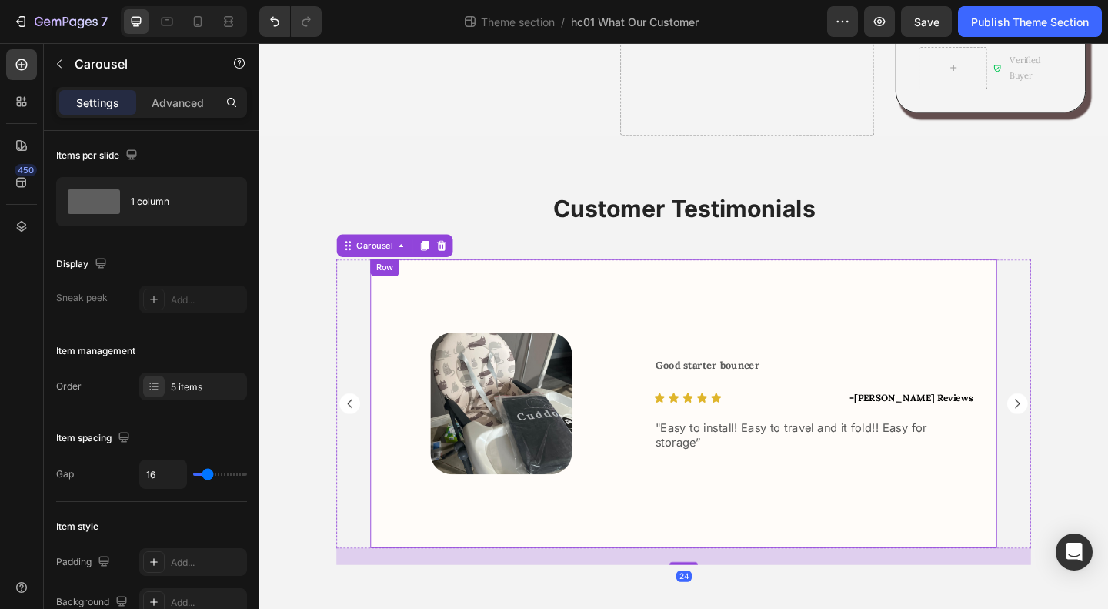
click at [760, 529] on div "Good starter bouncer Text Block Icon Icon Icon Icon Icon Icon List - [PERSON_NA…" at bounding box center [863, 435] width 398 height 314
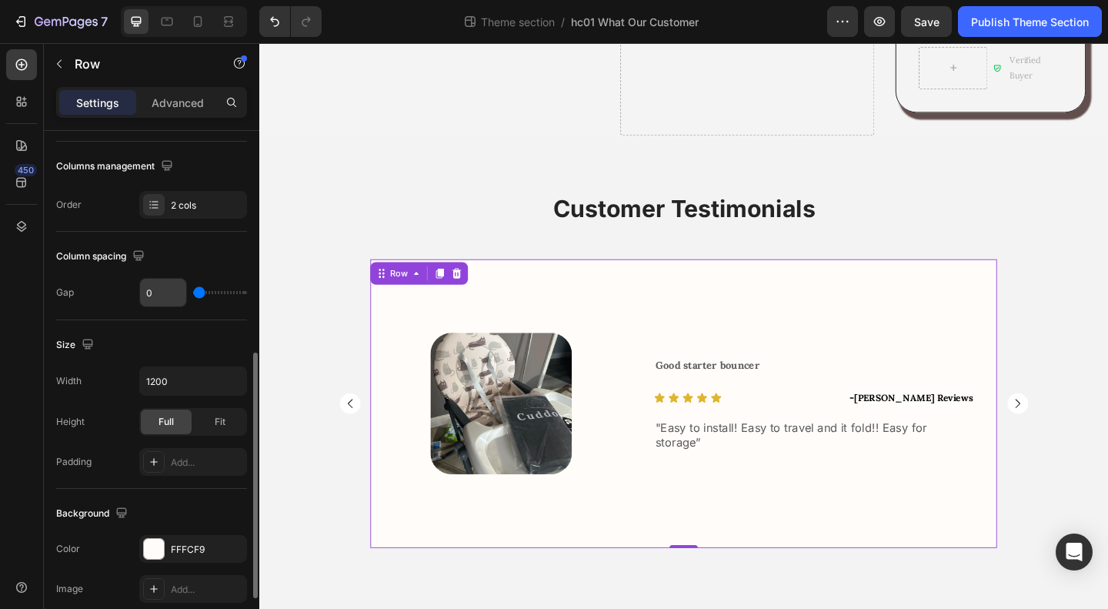
scroll to position [308, 0]
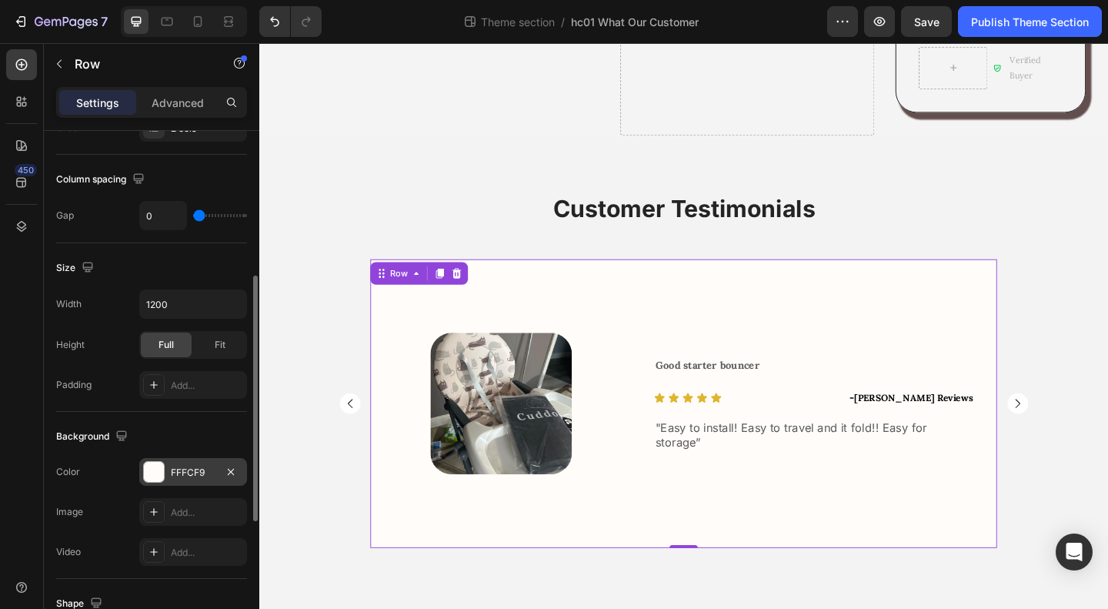
click at [185, 479] on div "FFFCF9" at bounding box center [193, 472] width 108 height 28
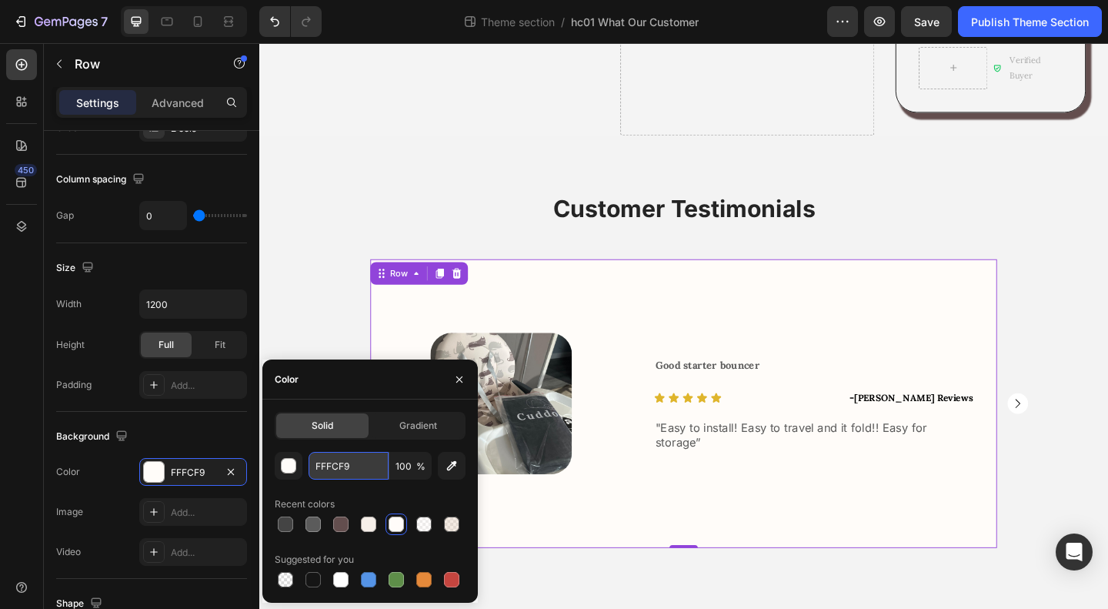
click at [341, 464] on input "FFFCF9" at bounding box center [349, 466] width 80 height 28
click at [336, 469] on input "FFFCF9" at bounding box center [349, 466] width 80 height 28
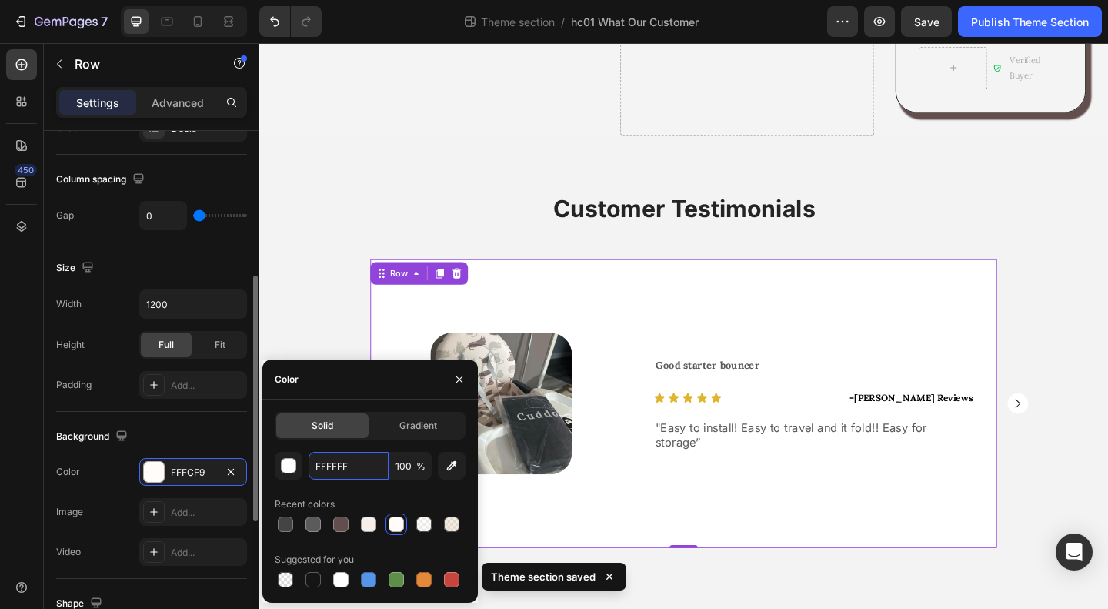
type input "FFFFFFF"
click at [207, 425] on div "Background" at bounding box center [151, 436] width 191 height 25
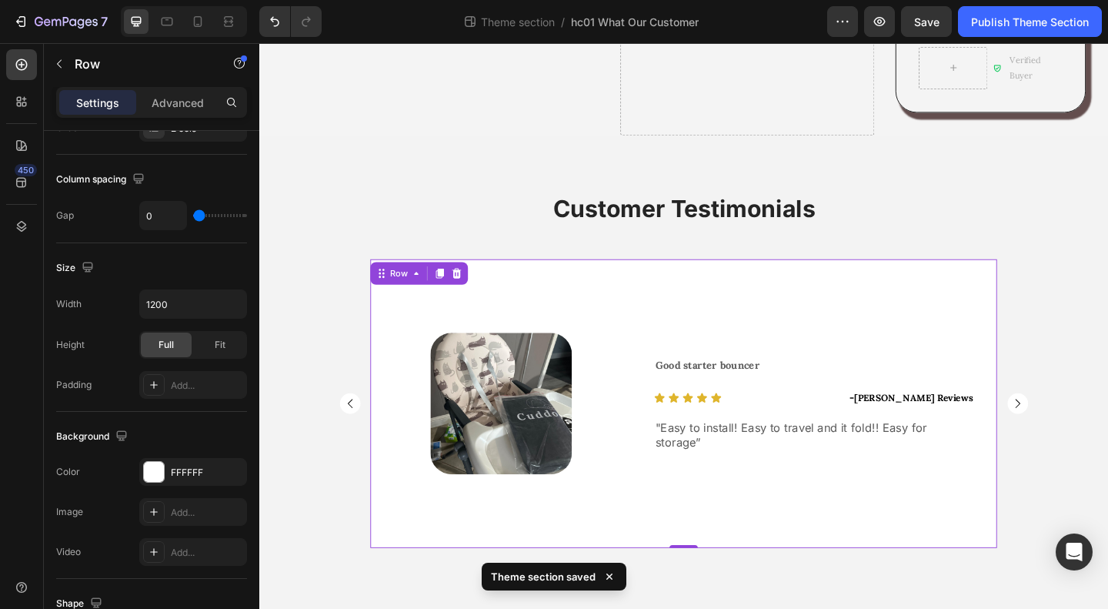
click at [953, 544] on div "Good starter bouncer Text Block Icon Icon Icon Icon Icon Icon List - [PERSON_NA…" at bounding box center [863, 435] width 398 height 314
click at [1083, 423] on rect "Carousel Next Arrow" at bounding box center [1084, 434] width 22 height 22
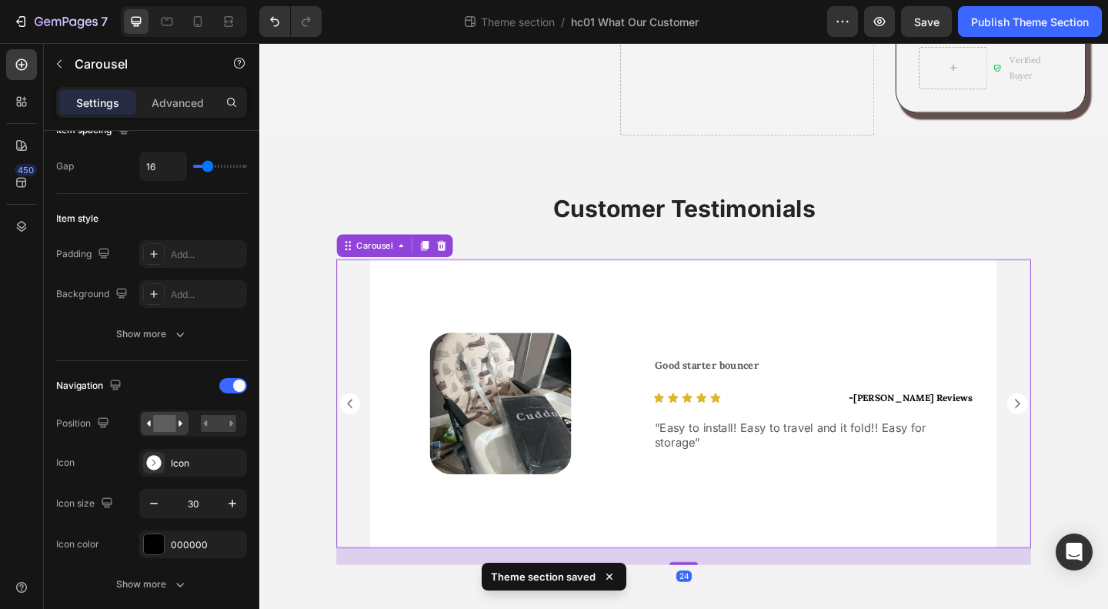
scroll to position [0, 0]
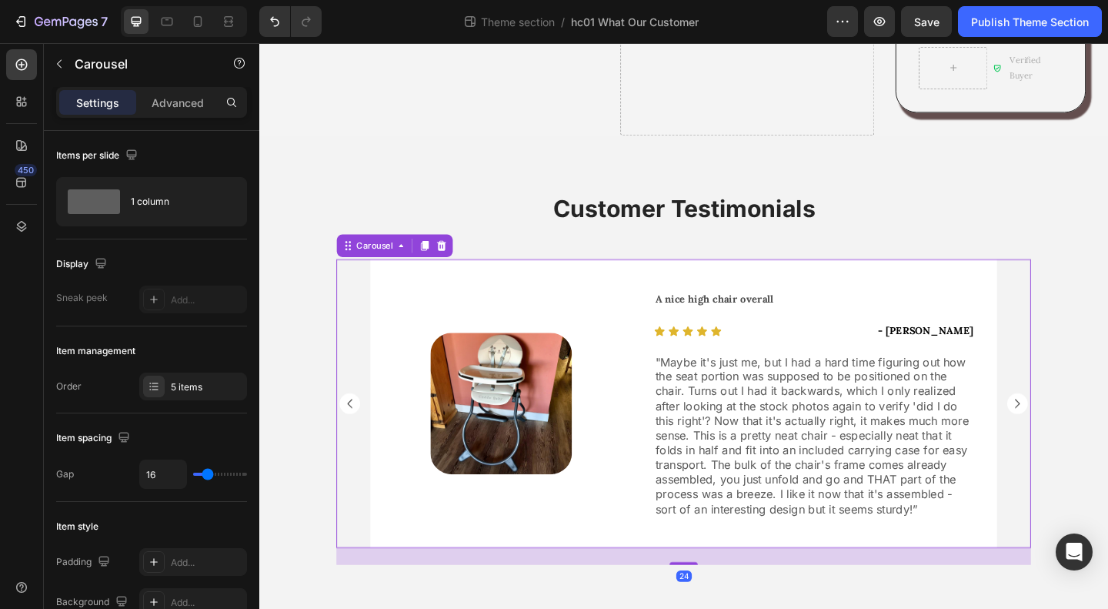
click at [1083, 423] on rect "Carousel Next Arrow" at bounding box center [1084, 434] width 22 height 22
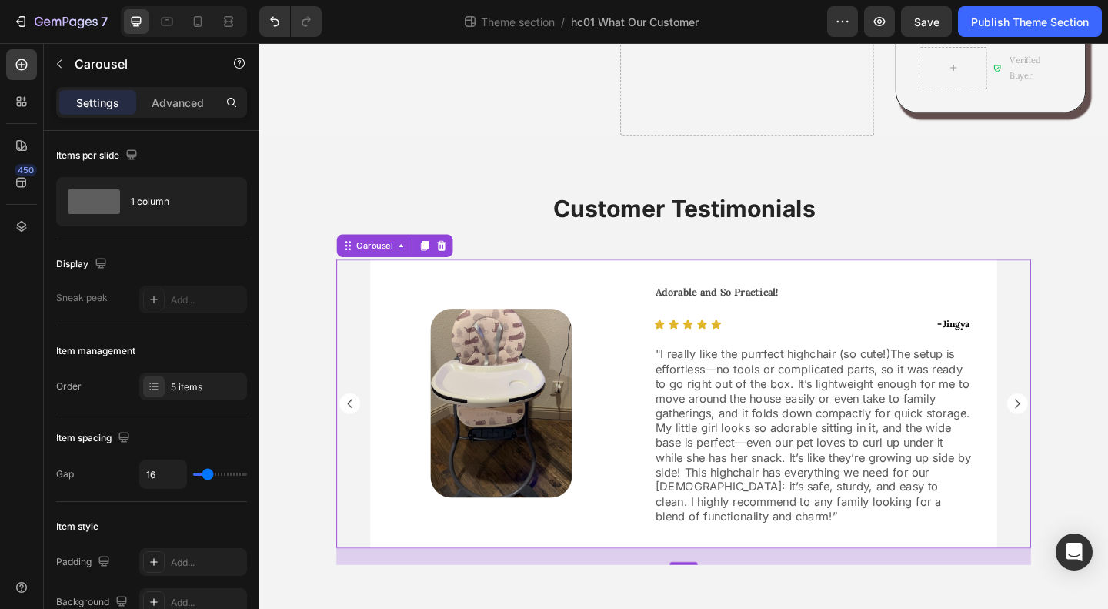
click at [1083, 423] on rect "Carousel Next Arrow" at bounding box center [1084, 434] width 22 height 22
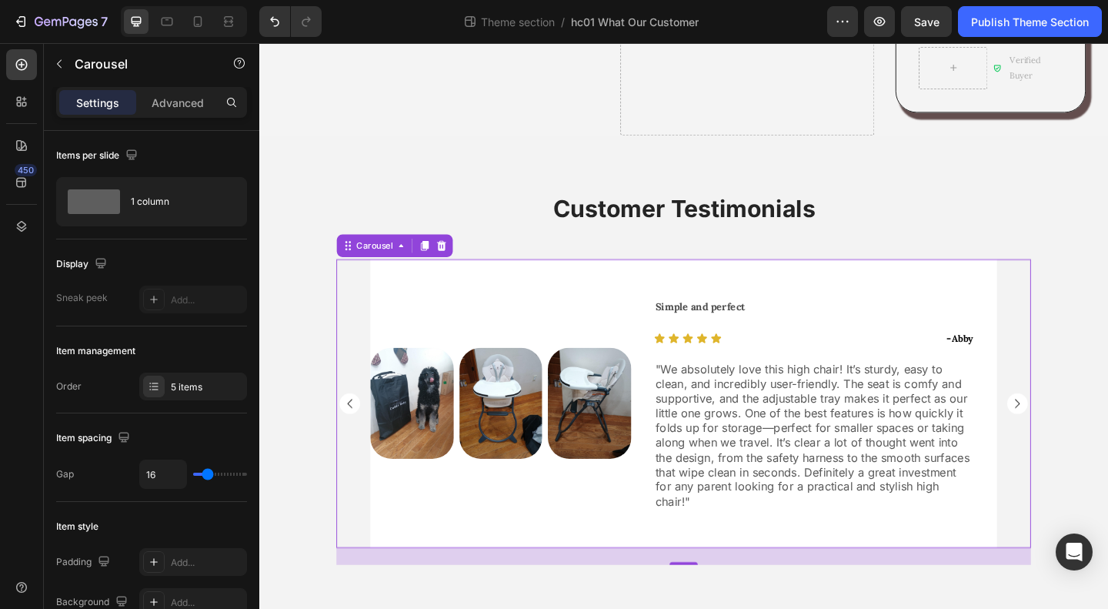
click at [1083, 423] on rect "Carousel Next Arrow" at bounding box center [1084, 434] width 22 height 22
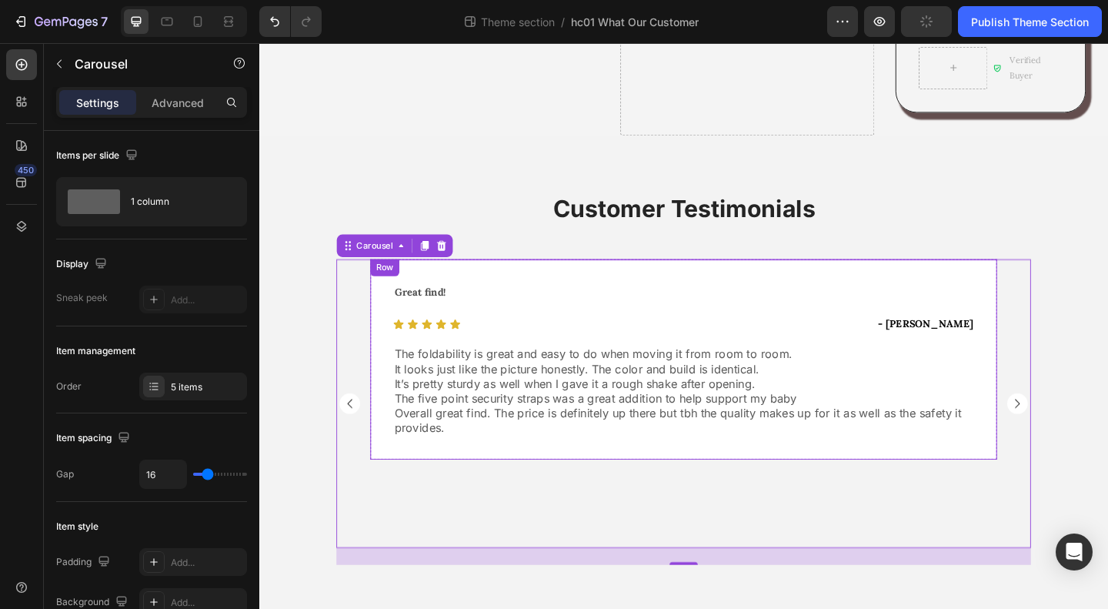
click at [715, 460] on div "Great find! Text Block Icon Icon Icon Icon Icon Icon List - Daria Brewer Text B…" at bounding box center [721, 387] width 682 height 218
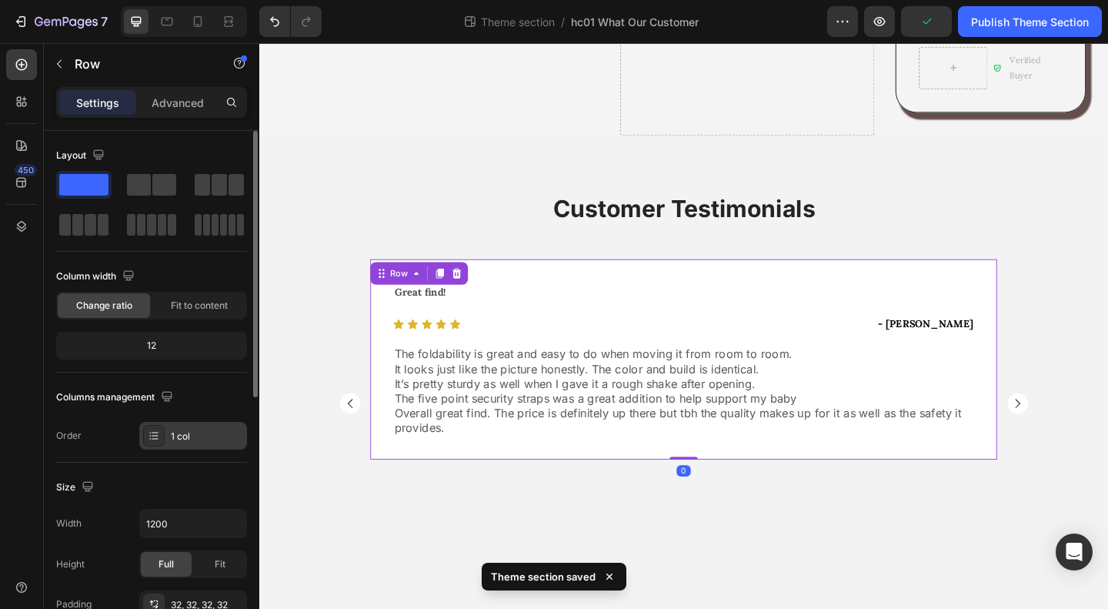
scroll to position [231, 0]
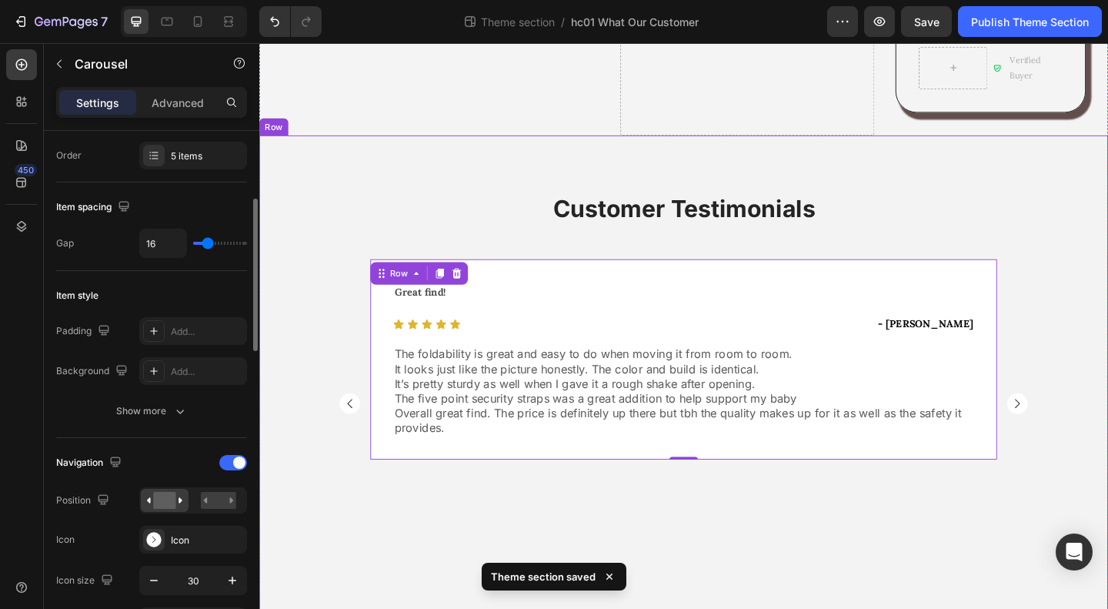
click at [343, 412] on div "Image Row Good starter bouncer Text Block Icon Icon Icon Icon Icon Icon List - …" at bounding box center [721, 435] width 756 height 314
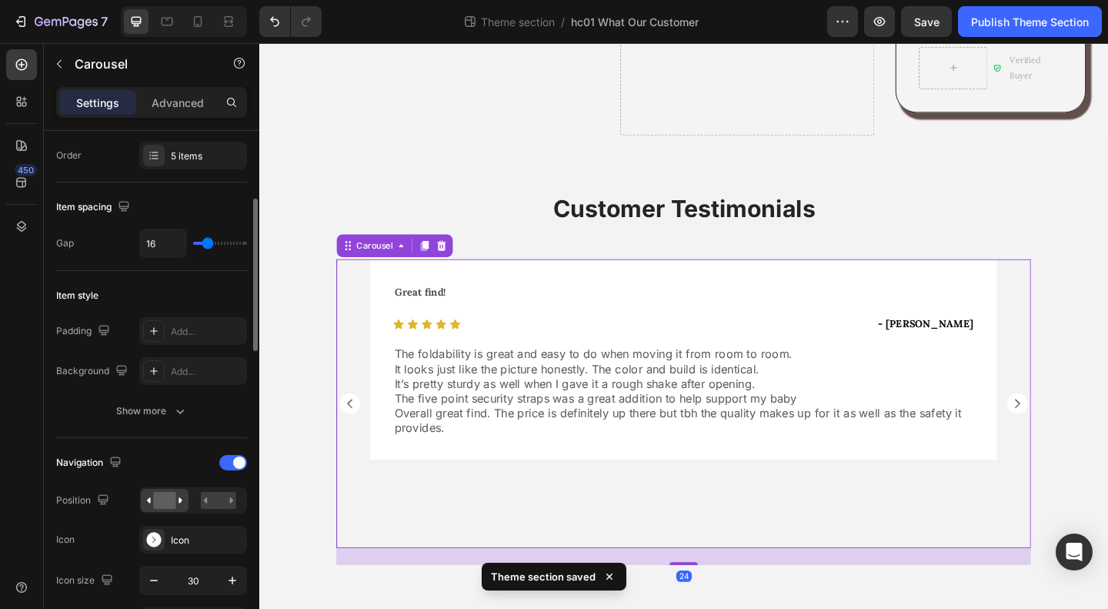
scroll to position [0, 0]
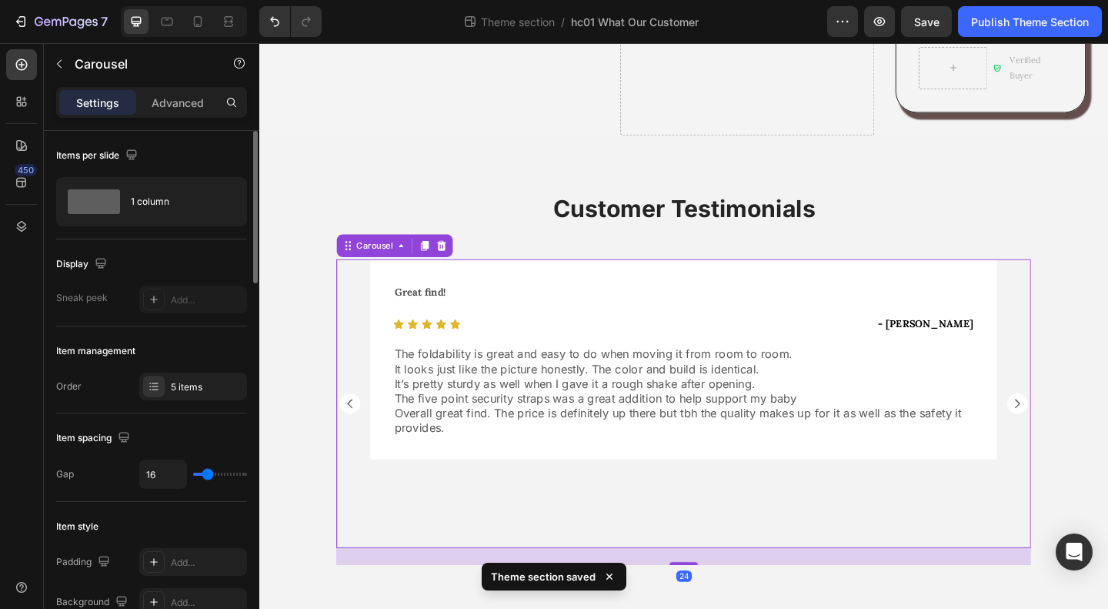
click at [349, 423] on rect "Carousel Back Arrow" at bounding box center [357, 434] width 22 height 22
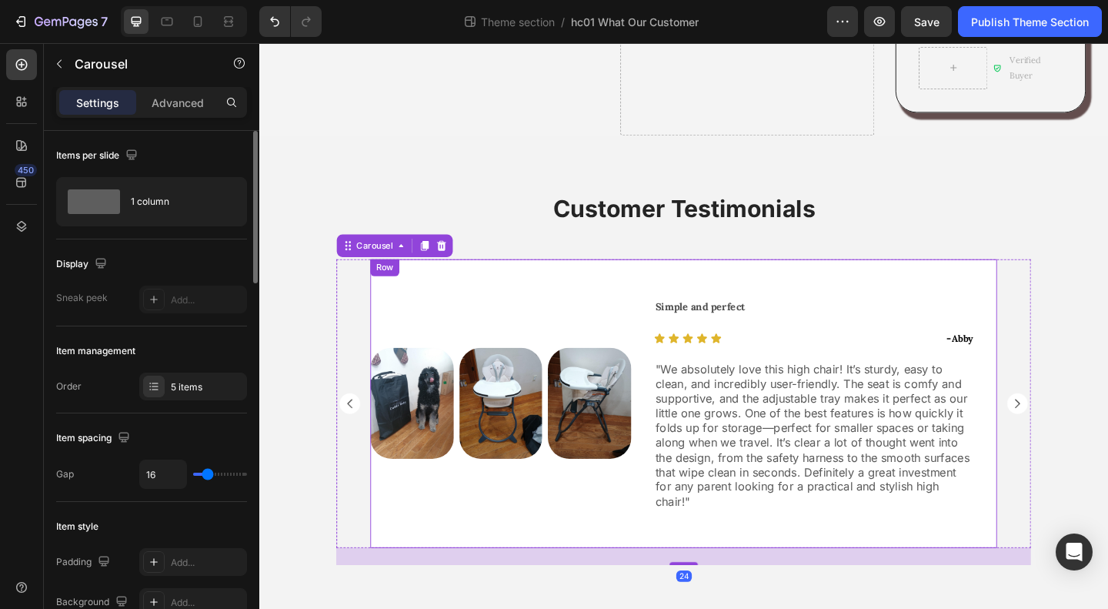
click at [567, 541] on div "Image Image Image Row Row" at bounding box center [522, 435] width 284 height 314
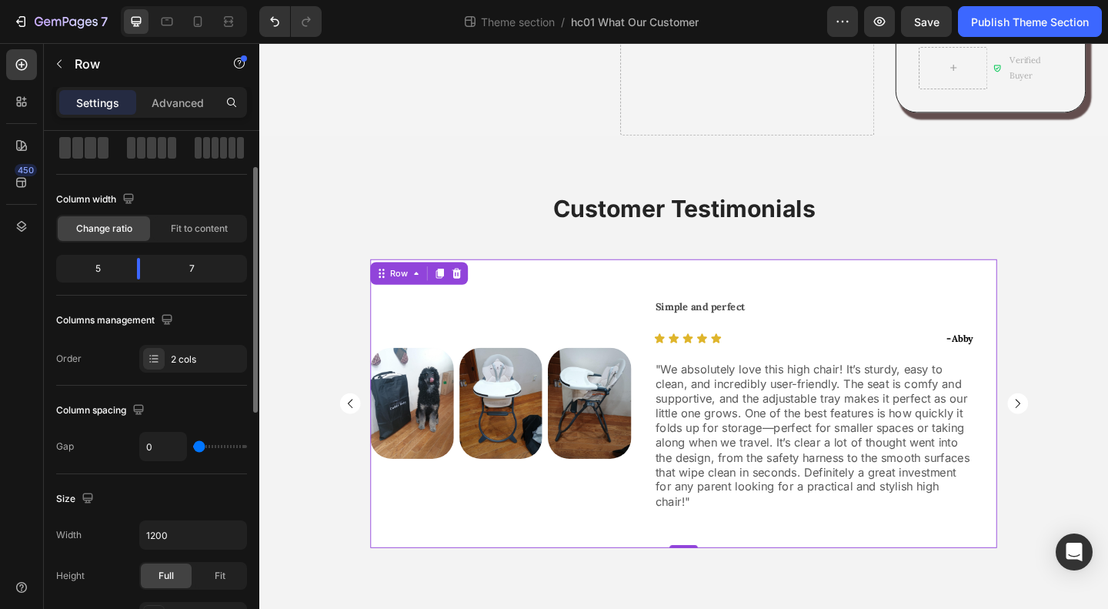
scroll to position [308, 0]
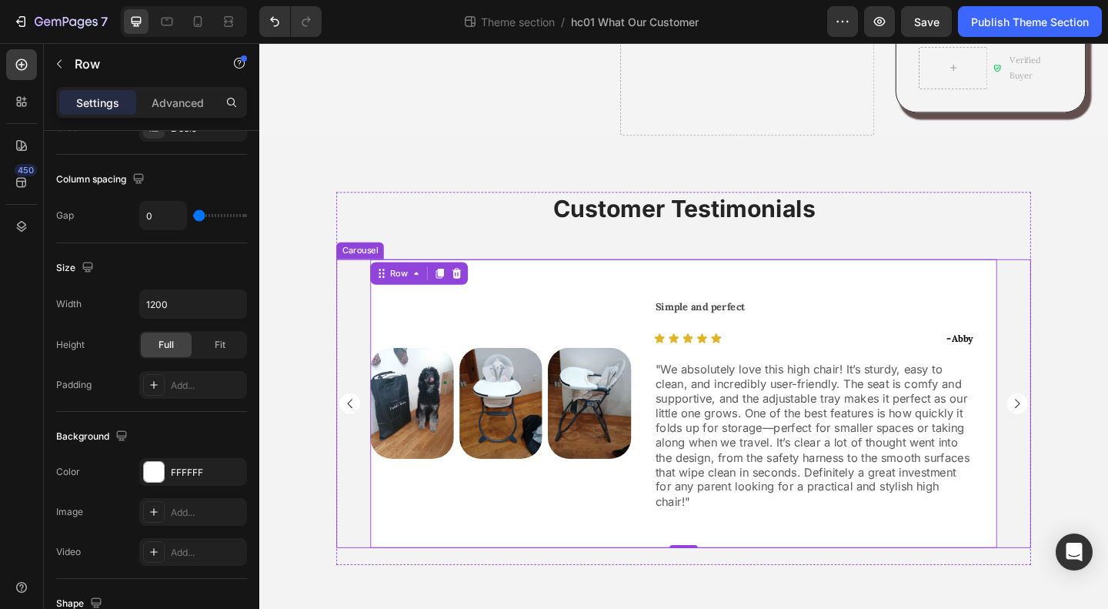
click at [1078, 423] on rect "Carousel Next Arrow" at bounding box center [1084, 434] width 22 height 22
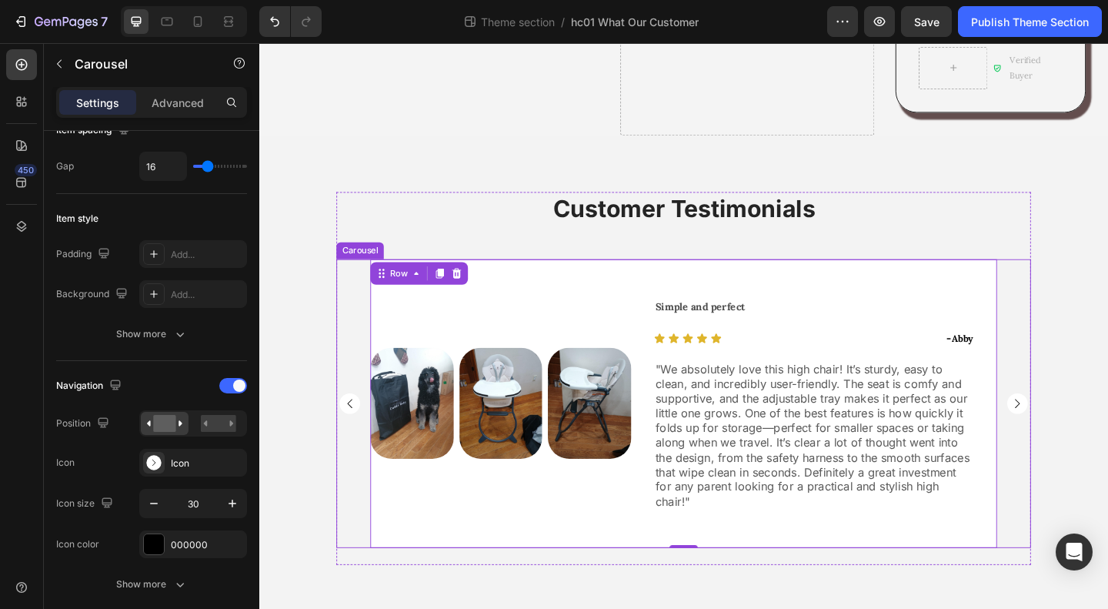
scroll to position [0, 0]
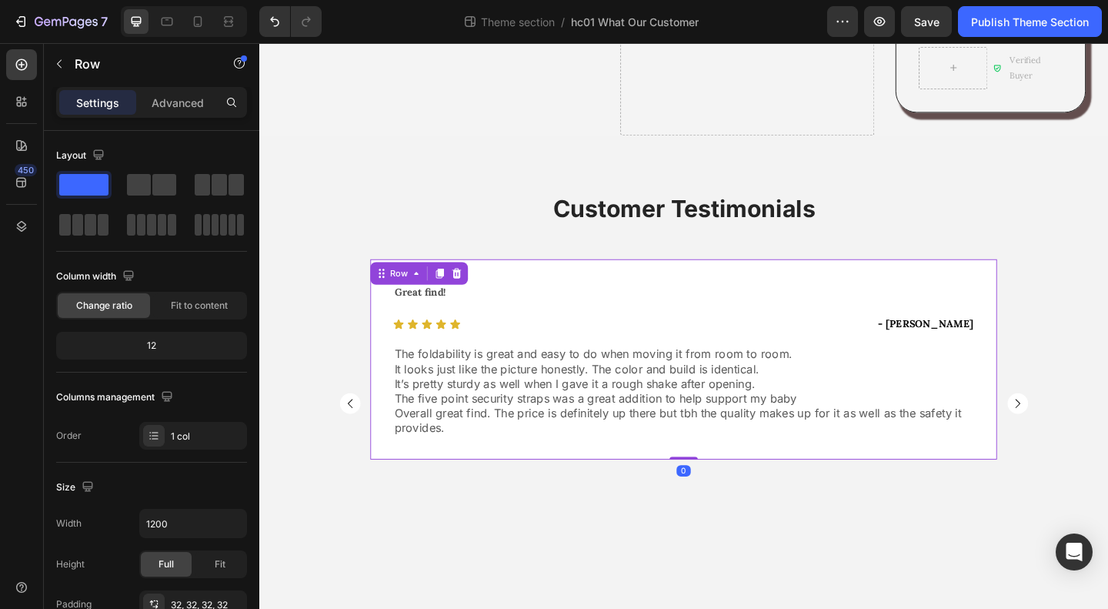
click at [773, 449] on div "Great find! Text Block Icon Icon Icon Icon Icon Icon List - Daria Brewer Text B…" at bounding box center [721, 387] width 682 height 218
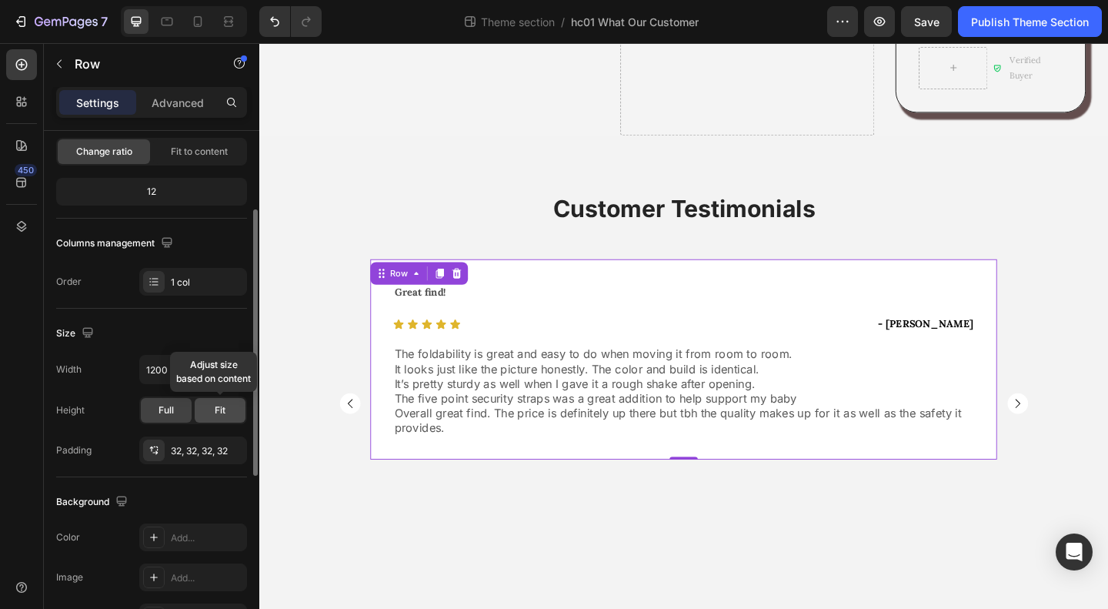
click at [219, 403] on span "Fit" at bounding box center [220, 410] width 11 height 14
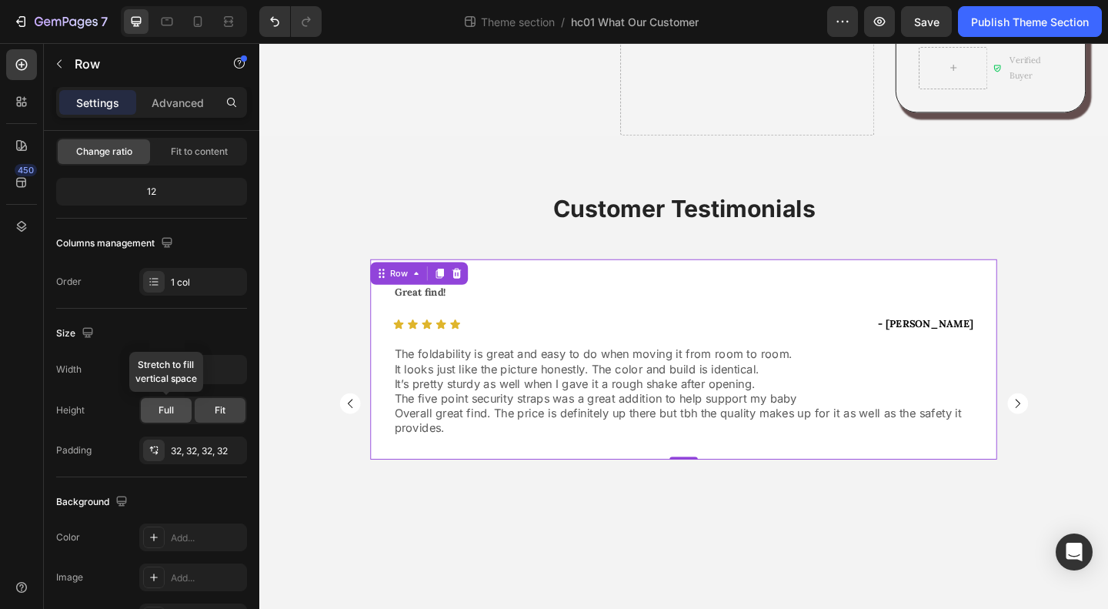
click at [169, 410] on span "Full" at bounding box center [166, 410] width 15 height 14
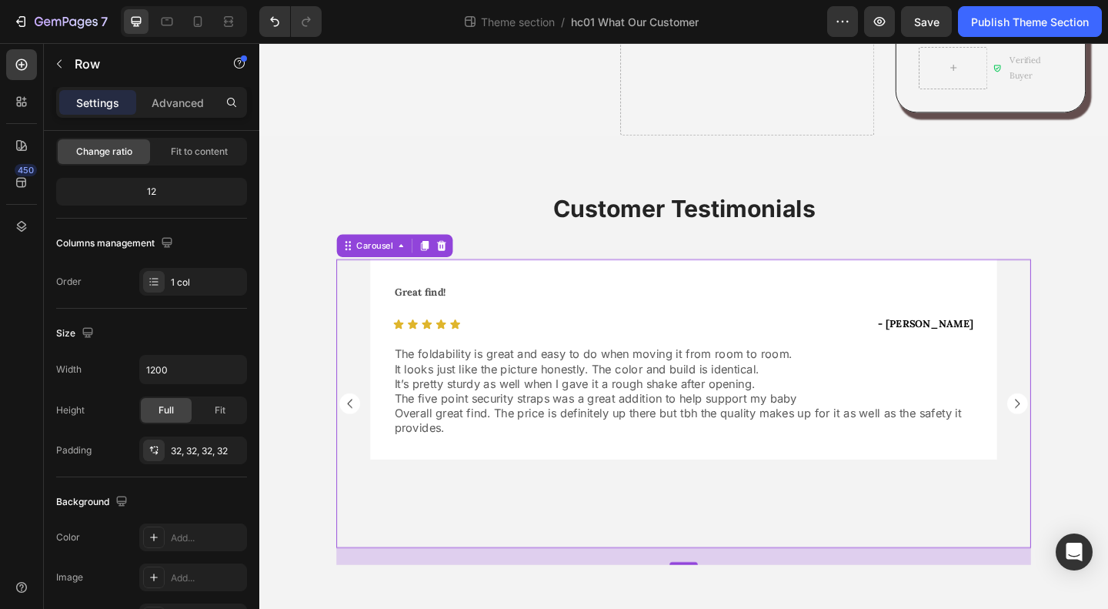
click at [353, 423] on rect "Carousel Back Arrow" at bounding box center [357, 434] width 22 height 22
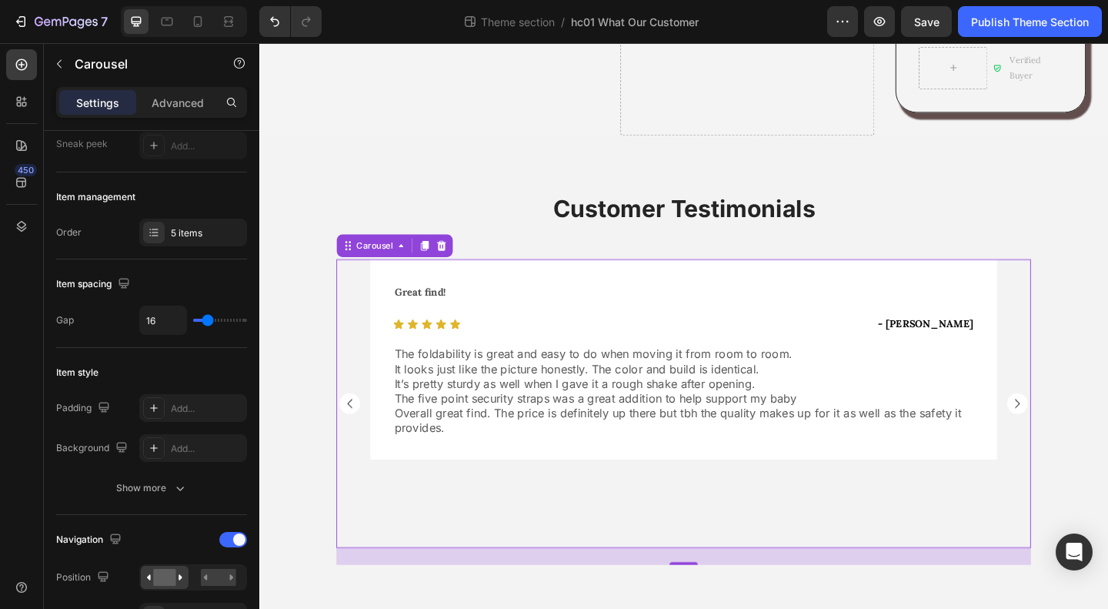
scroll to position [0, 0]
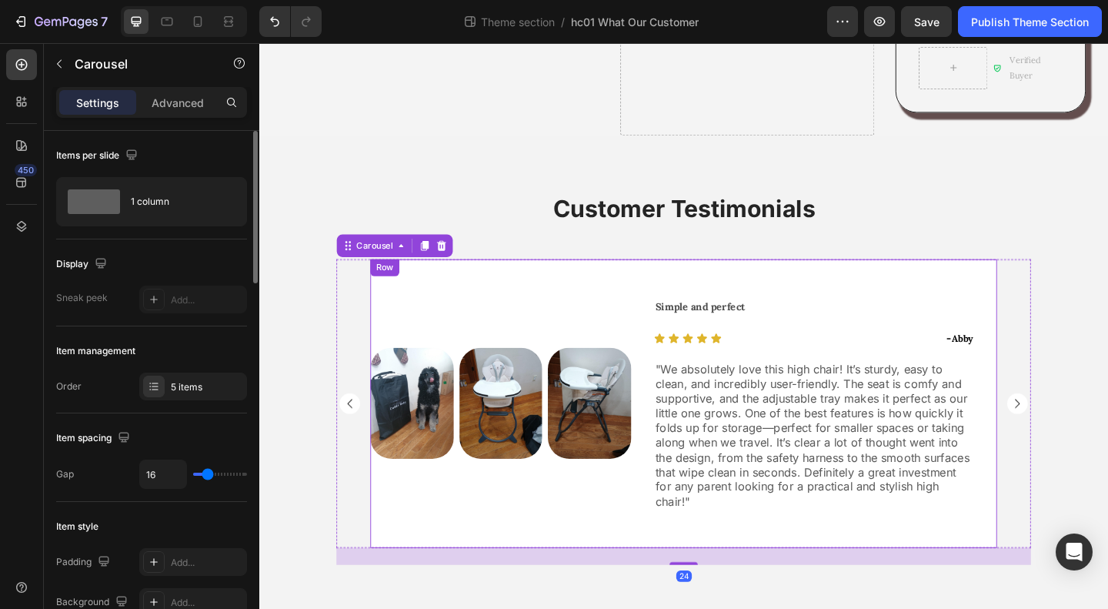
click at [589, 533] on div "Image Image Image Row Row" at bounding box center [522, 435] width 284 height 314
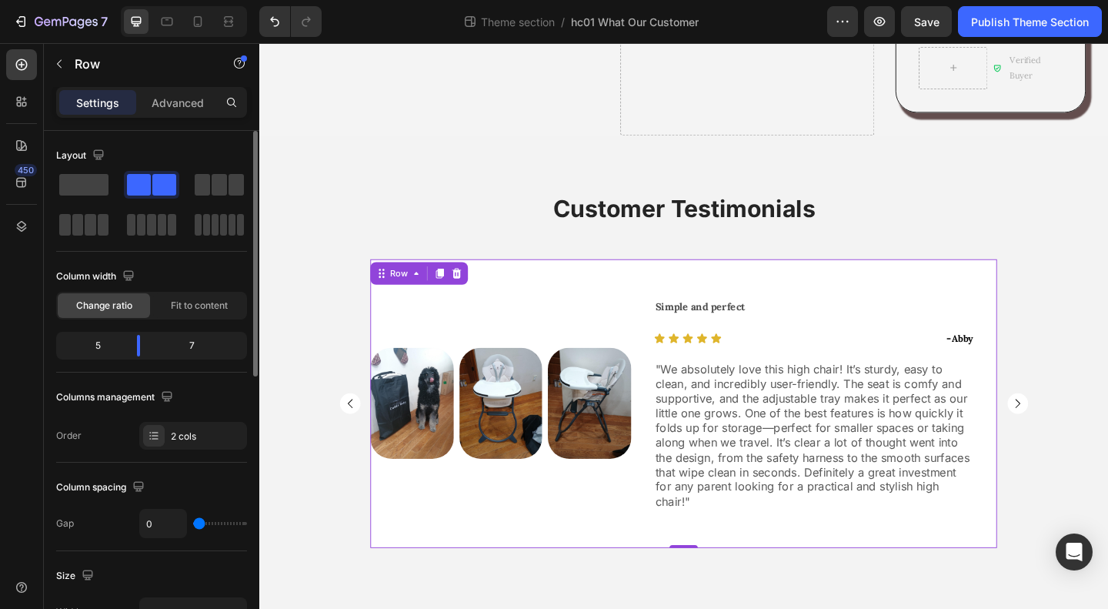
scroll to position [231, 0]
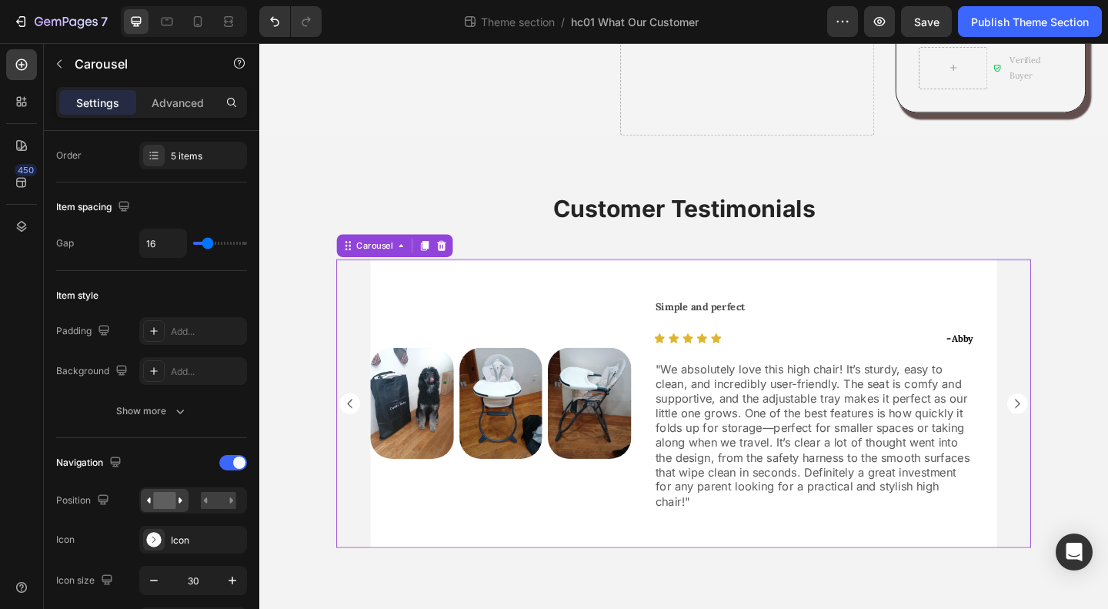
click at [1073, 423] on icon "Carousel Next Arrow" at bounding box center [1084, 434] width 23 height 23
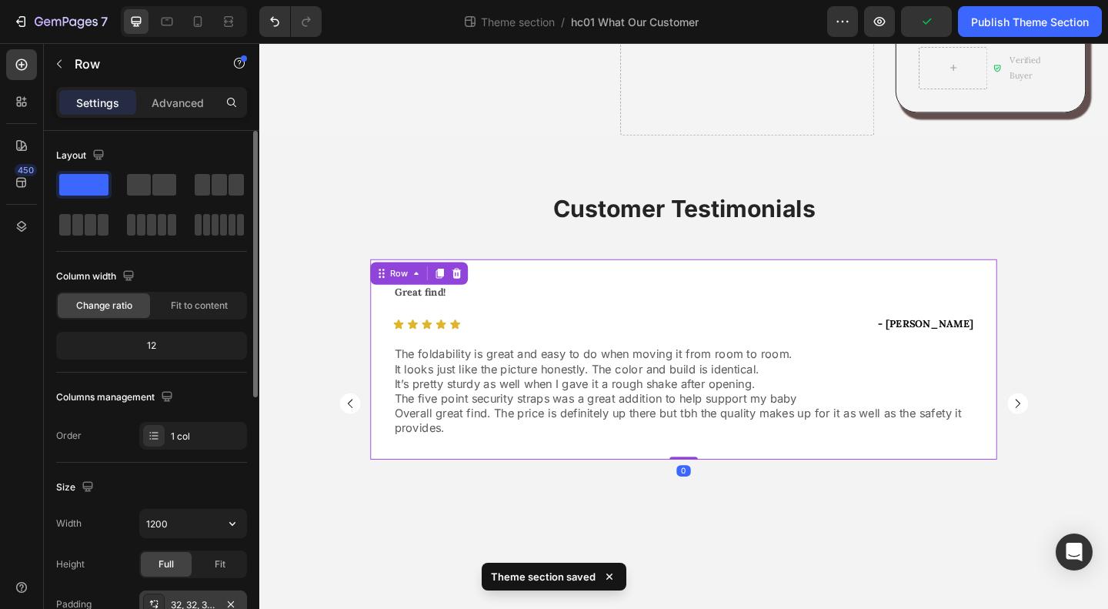
scroll to position [231, 0]
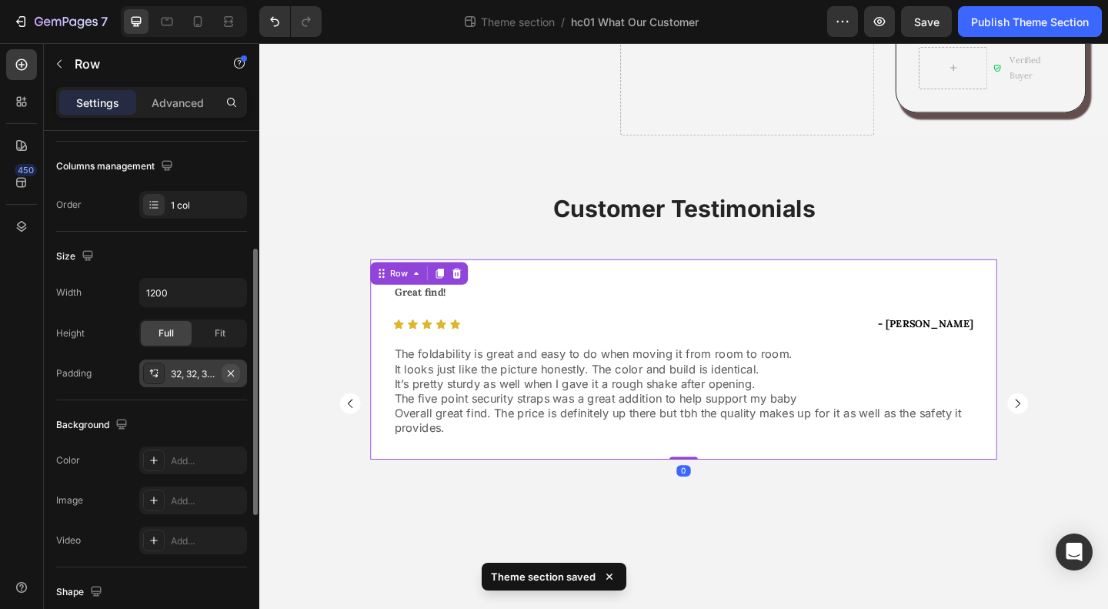
click at [231, 370] on icon "button" at bounding box center [231, 372] width 6 height 6
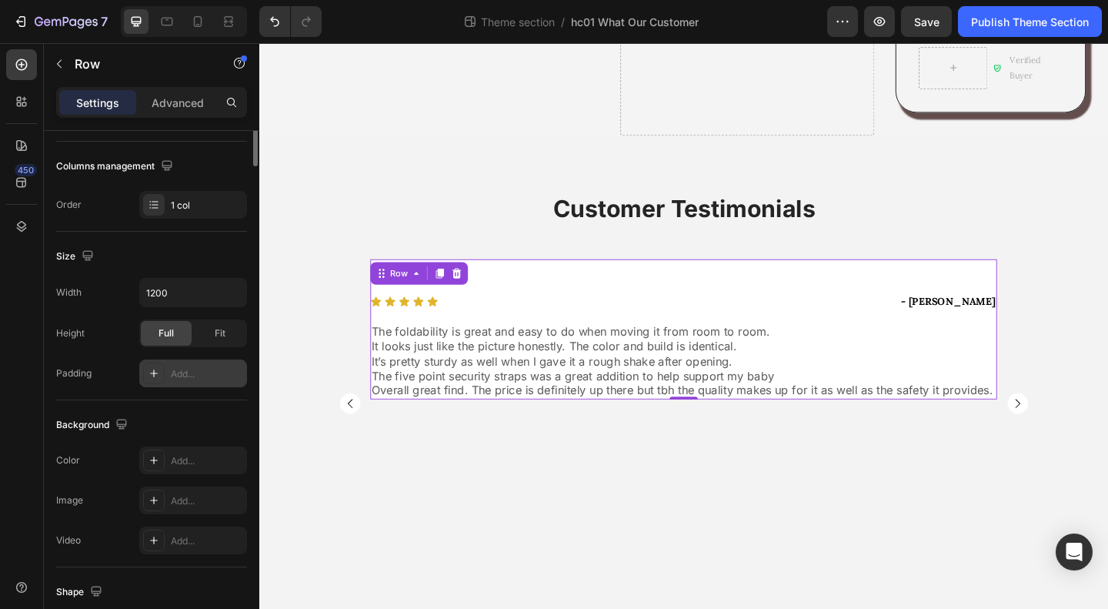
scroll to position [0, 0]
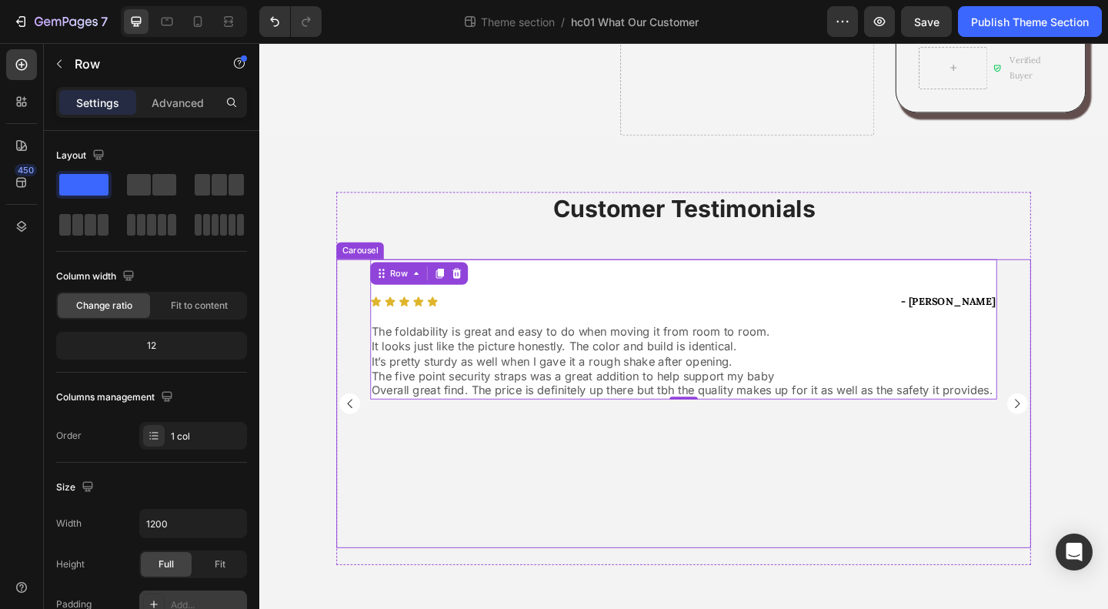
click at [355, 423] on rect "Carousel Back Arrow" at bounding box center [357, 434] width 22 height 22
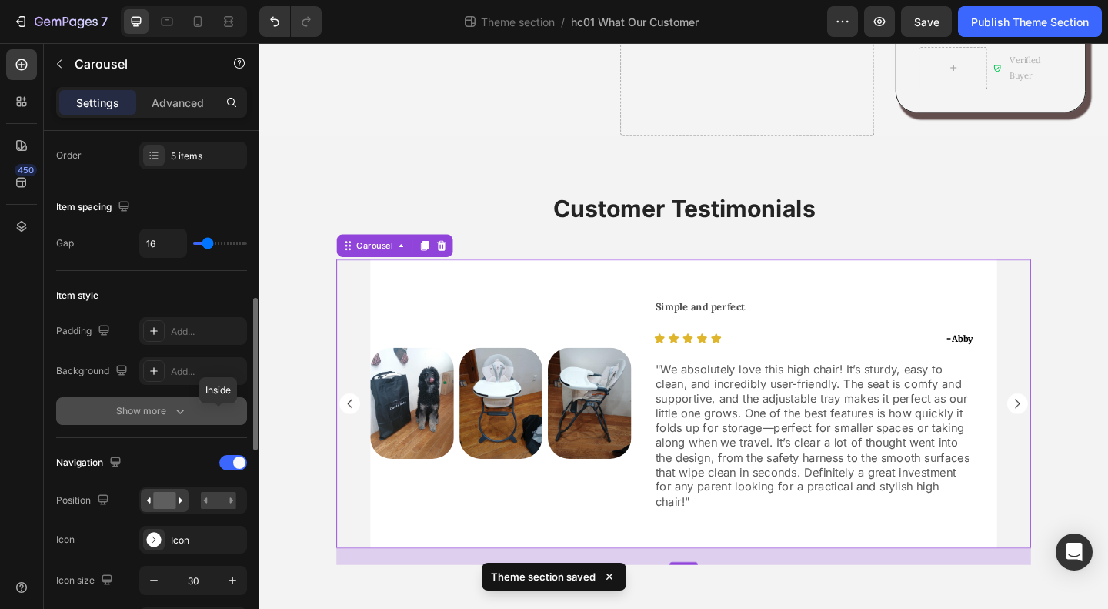
scroll to position [462, 0]
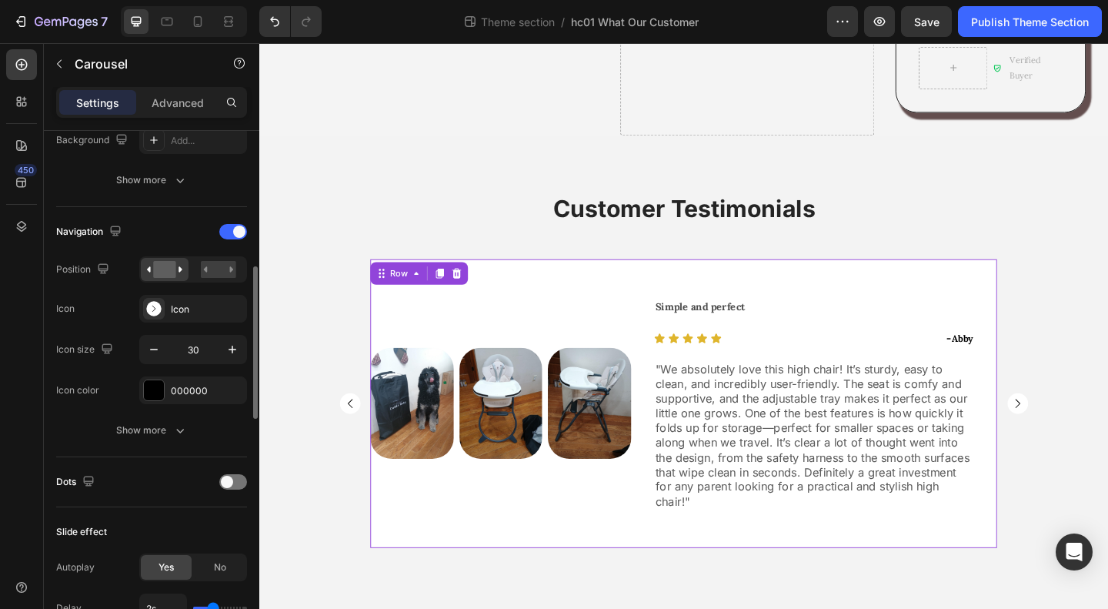
click at [527, 508] on div "Image Image Image Row Row" at bounding box center [522, 435] width 284 height 314
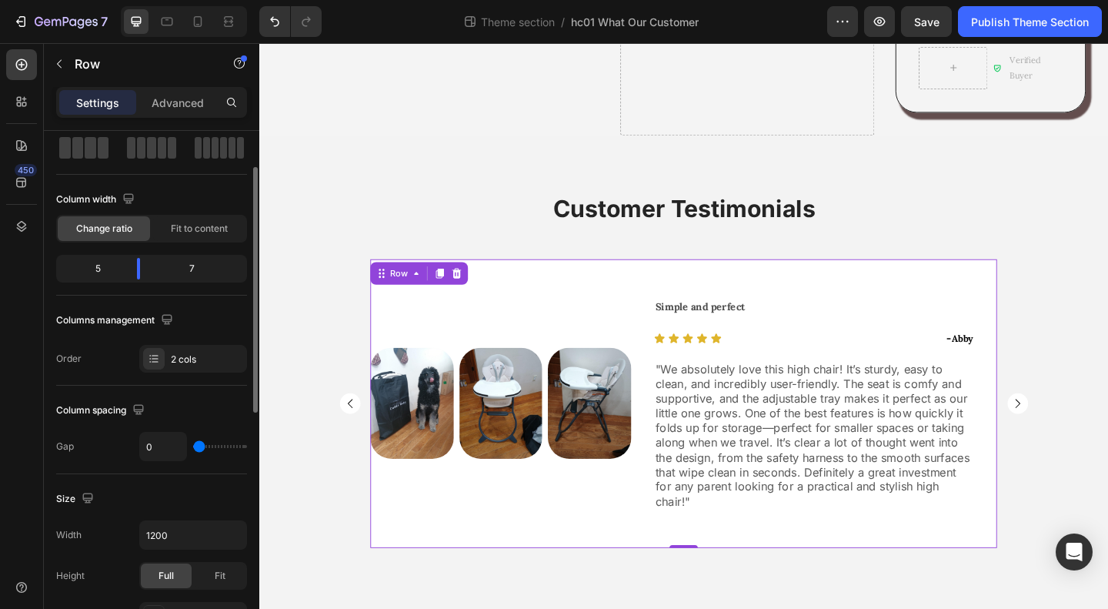
scroll to position [154, 0]
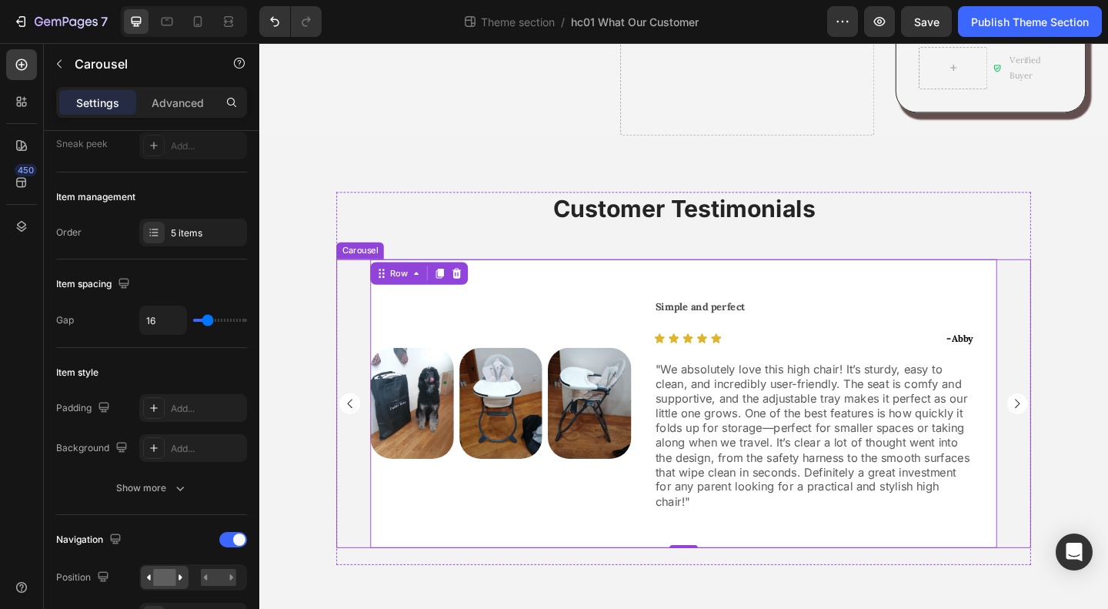
click at [1074, 423] on rect "Carousel Next Arrow" at bounding box center [1084, 434] width 22 height 22
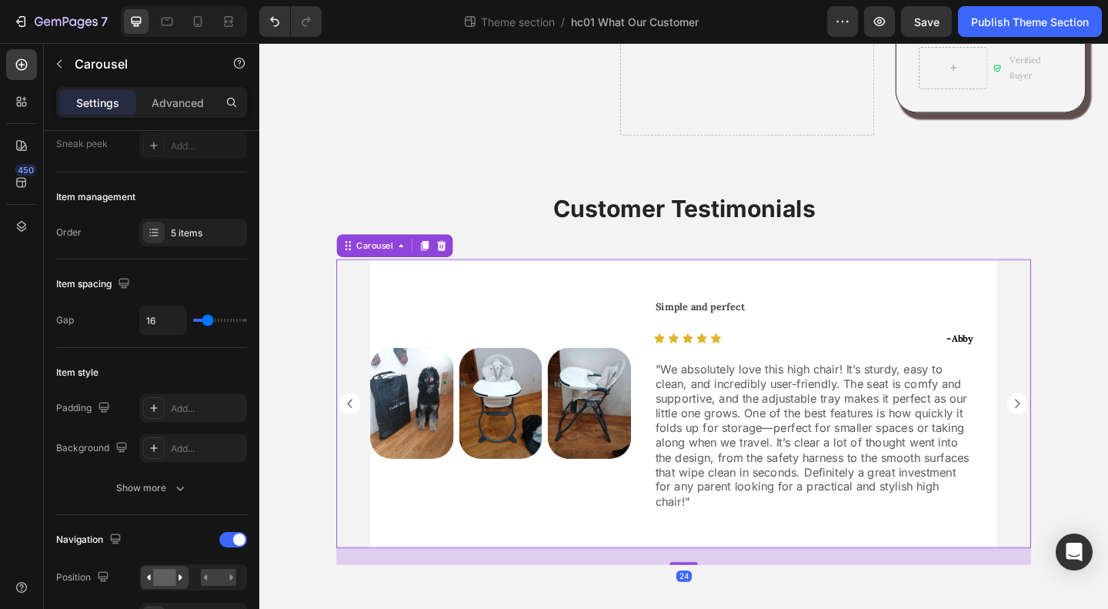
scroll to position [0, 0]
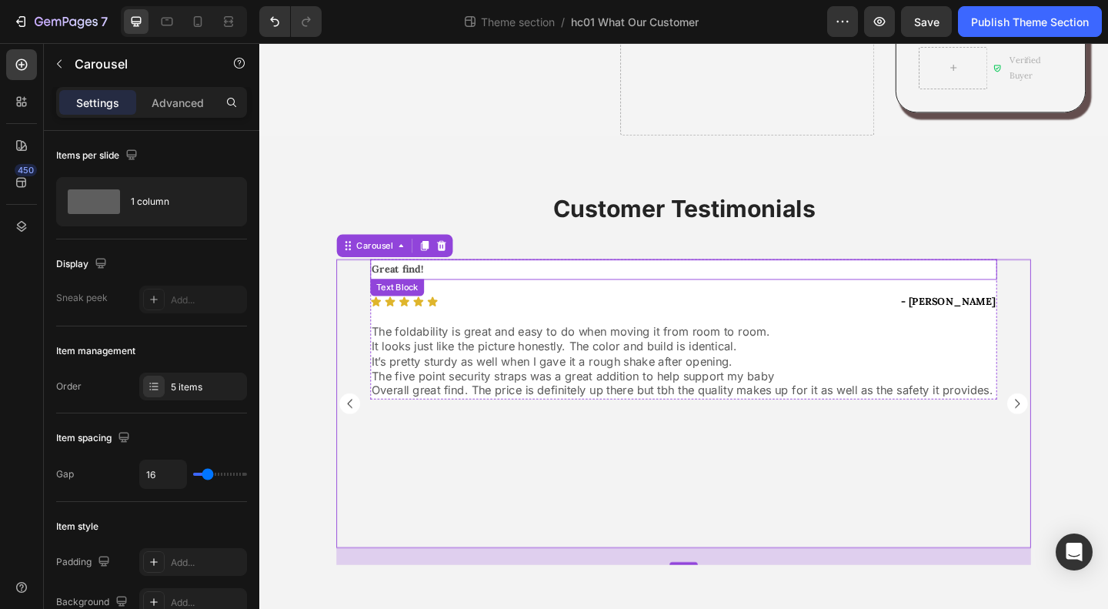
click at [919, 278] on div "Great find!" at bounding box center [721, 289] width 682 height 22
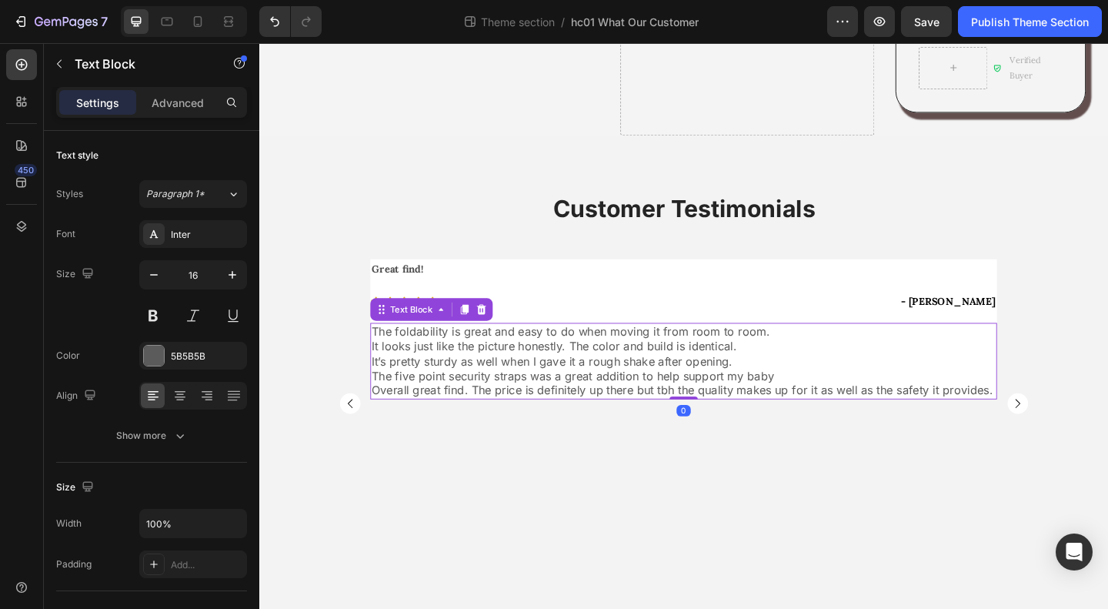
click at [683, 412] on p "Overall great find. The price is definitely up there but tbh the quality makes …" at bounding box center [721, 420] width 679 height 16
click at [431, 326] on div "Text Block" at bounding box center [425, 333] width 52 height 14
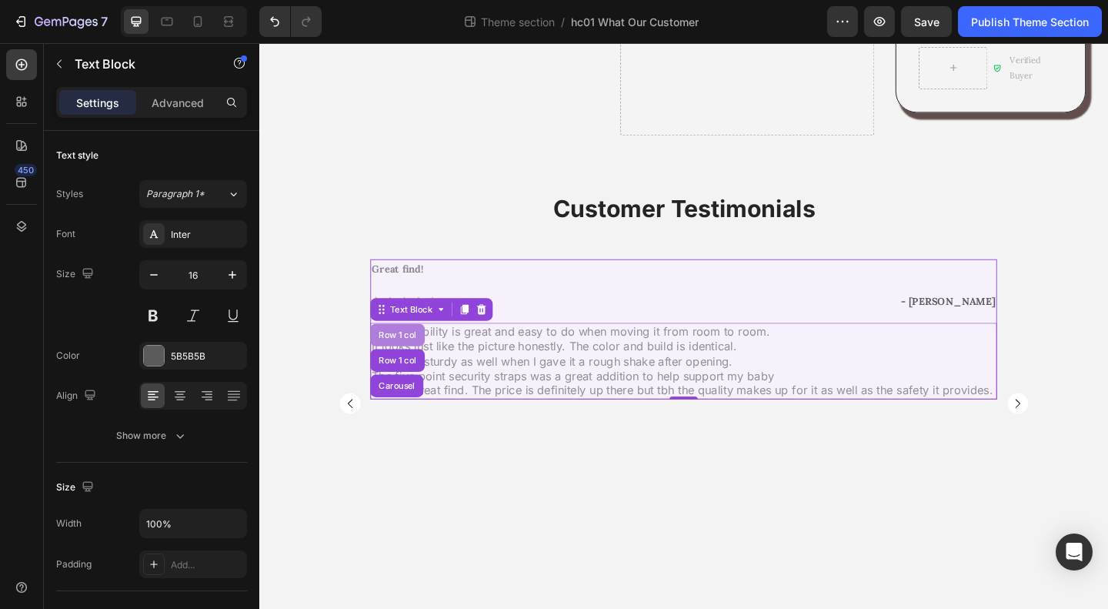
click at [404, 356] on div "Row 1 col" at bounding box center [409, 360] width 47 height 9
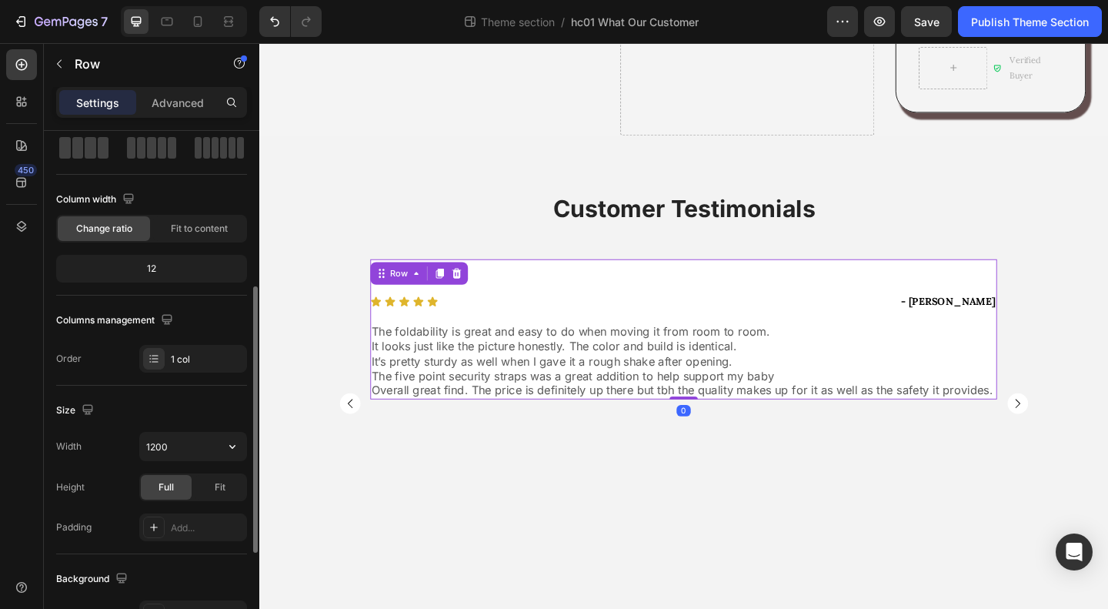
scroll to position [154, 0]
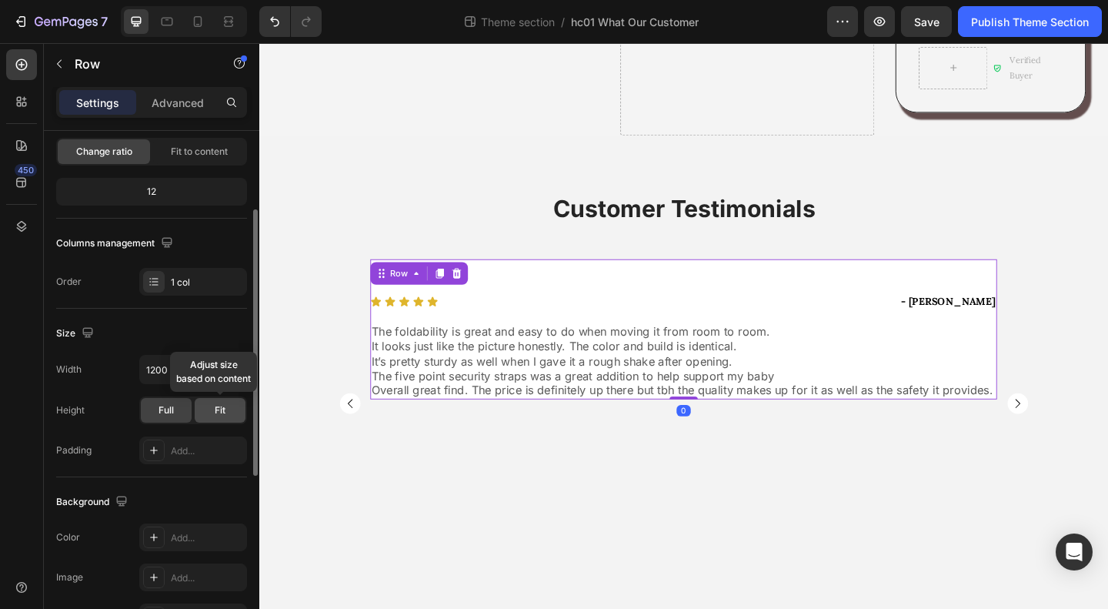
click at [224, 409] on span "Fit" at bounding box center [220, 410] width 11 height 14
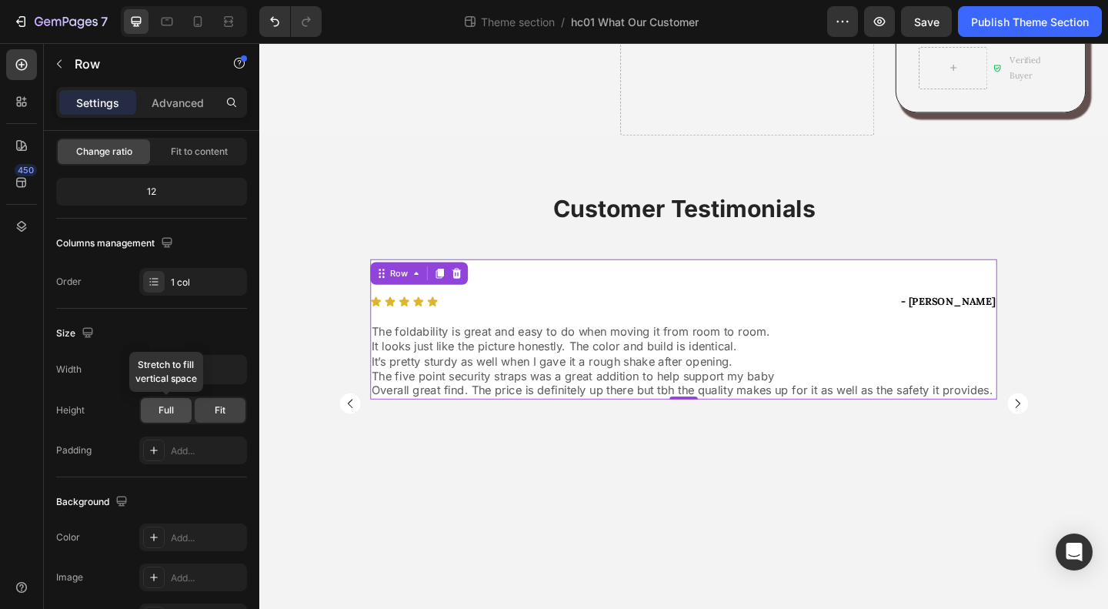
click at [165, 410] on span "Full" at bounding box center [166, 410] width 15 height 14
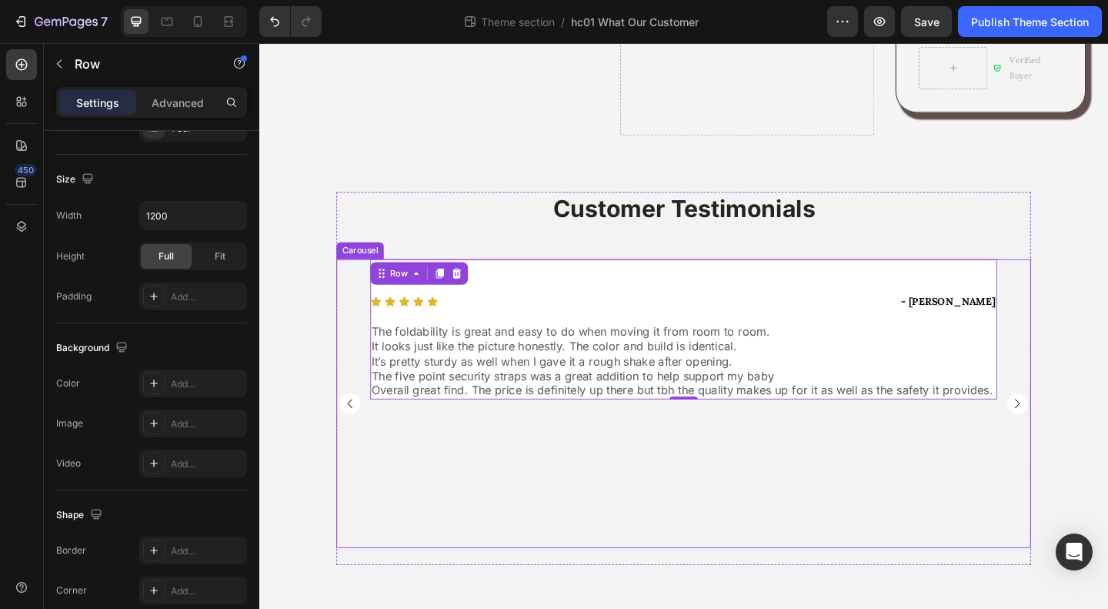
click at [1074, 423] on rect "Carousel Next Arrow" at bounding box center [1084, 434] width 22 height 22
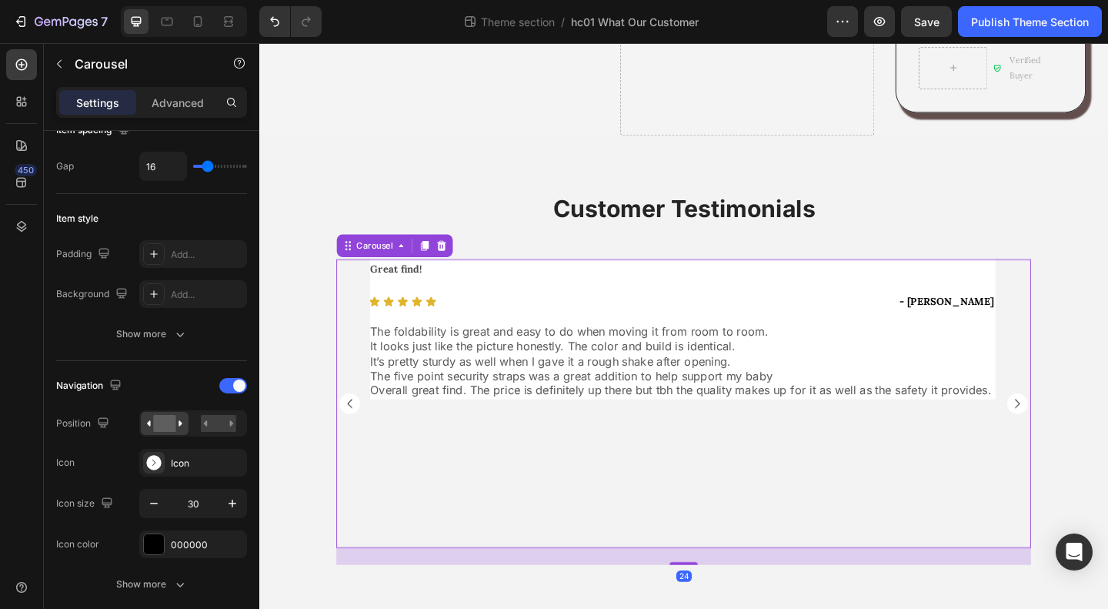
scroll to position [0, 0]
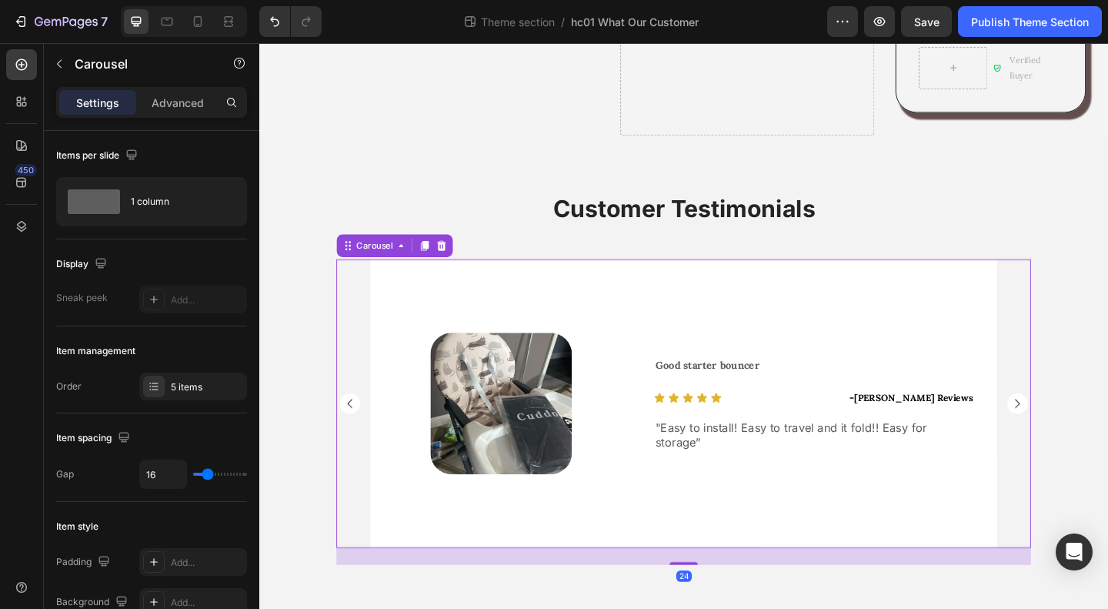
click at [349, 423] on rect "Carousel Back Arrow" at bounding box center [357, 434] width 22 height 22
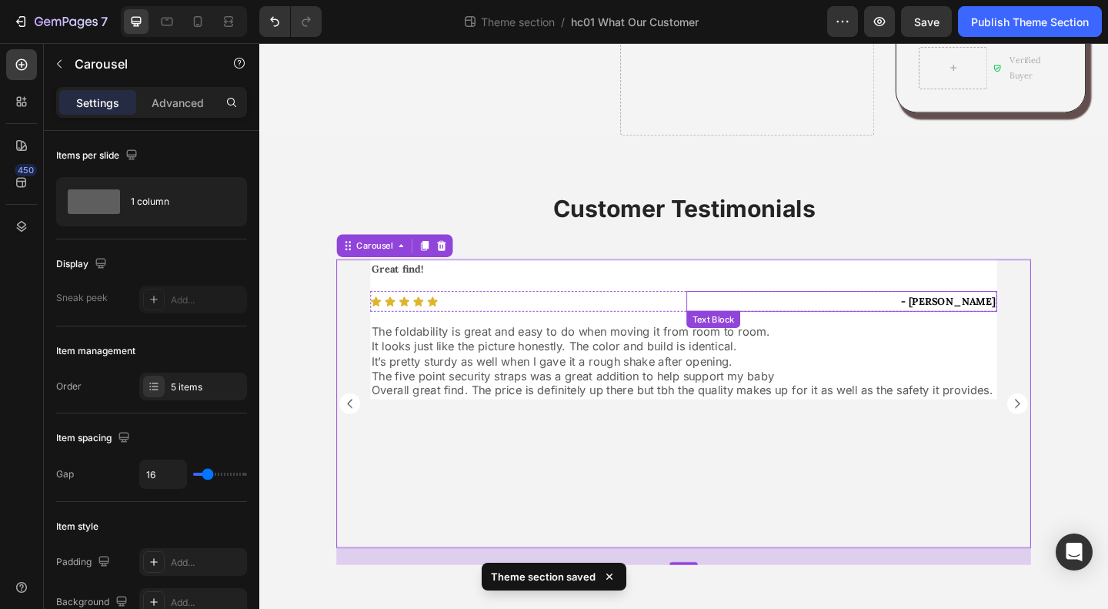
click at [825, 312] on div "- [PERSON_NAME]" at bounding box center [893, 323] width 338 height 22
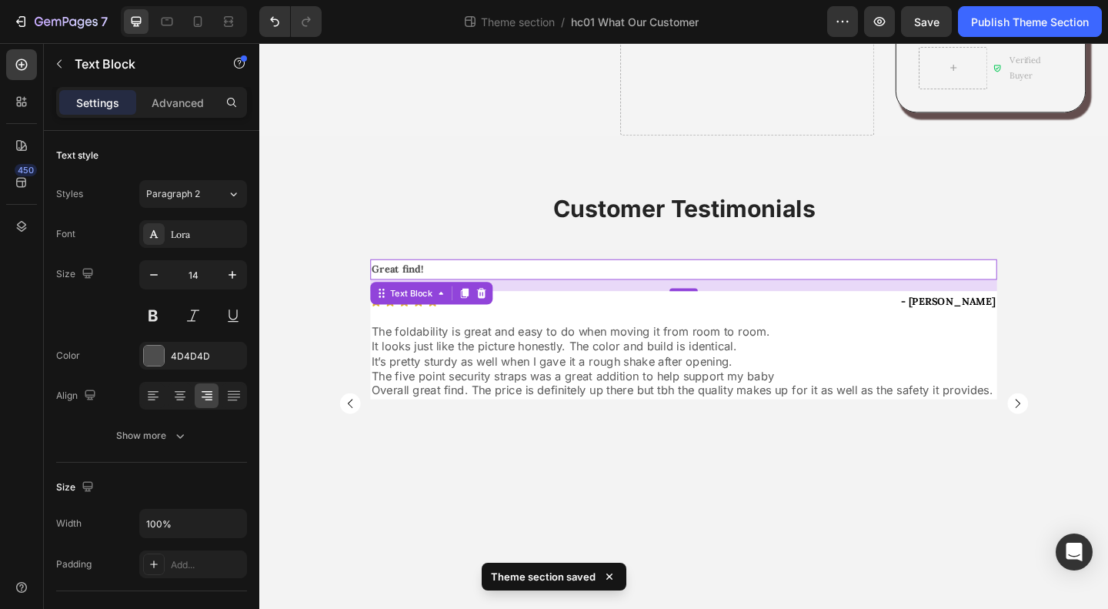
click at [526, 279] on p "Great find!" at bounding box center [721, 288] width 679 height 19
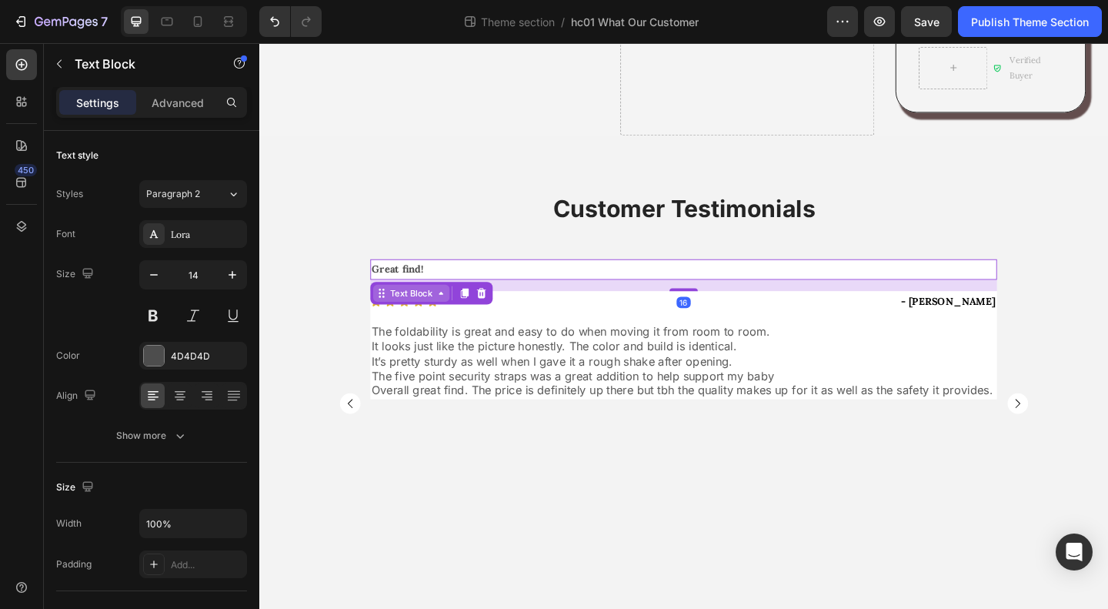
click at [456, 309] on icon at bounding box center [457, 315] width 12 height 12
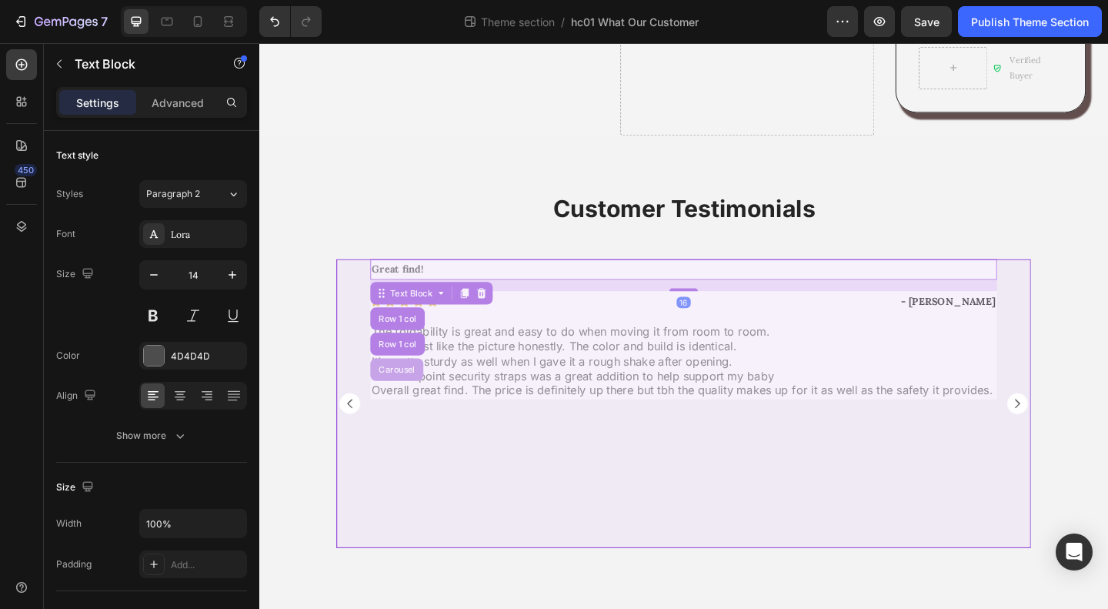
click at [404, 393] on div "Carousel" at bounding box center [408, 397] width 45 height 9
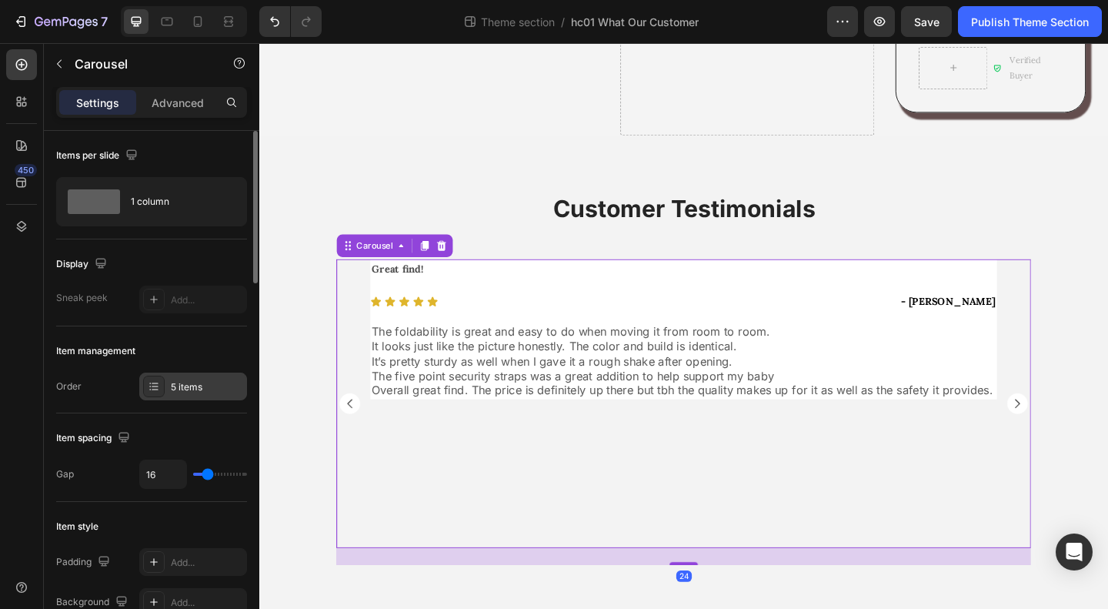
click at [175, 386] on div "5 items" at bounding box center [207, 387] width 72 height 14
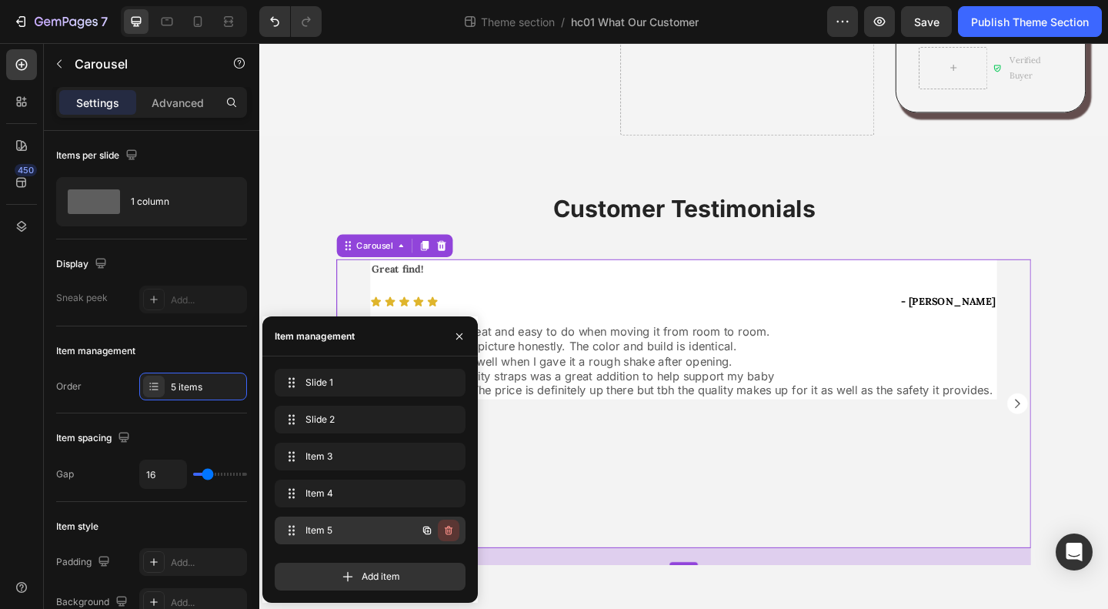
click at [452, 524] on button "button" at bounding box center [449, 530] width 22 height 22
click at [449, 530] on div "Delete" at bounding box center [438, 530] width 28 height 14
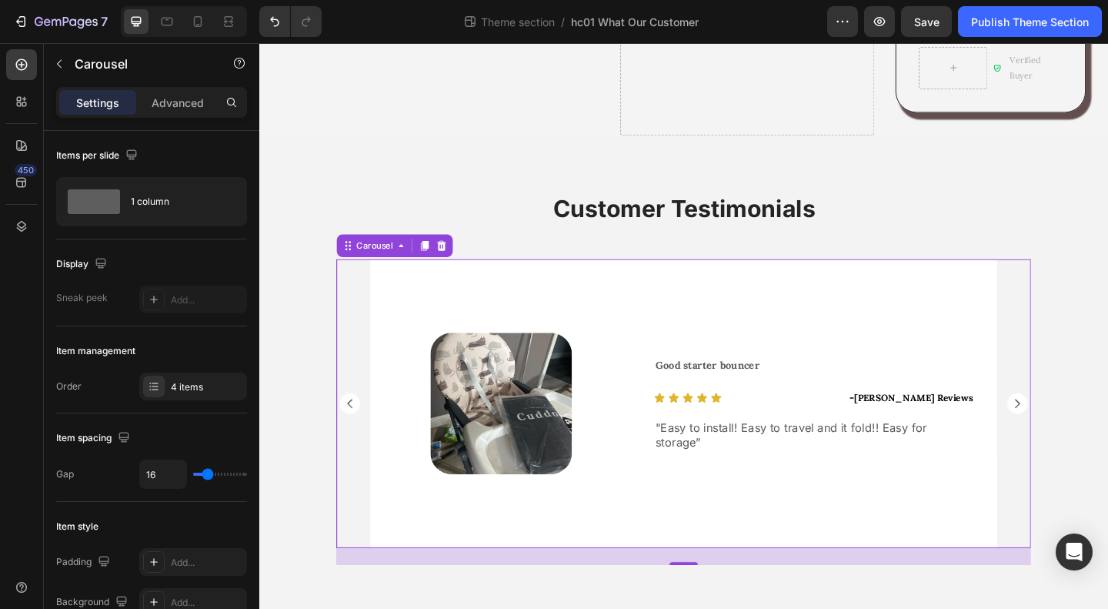
click at [1057, 403] on div "Image Row Good starter bouncer Text Block Icon Icon Icon Icon Icon Icon List - …" at bounding box center [721, 435] width 756 height 314
click at [1079, 423] on rect "Carousel Next Arrow" at bounding box center [1084, 434] width 22 height 22
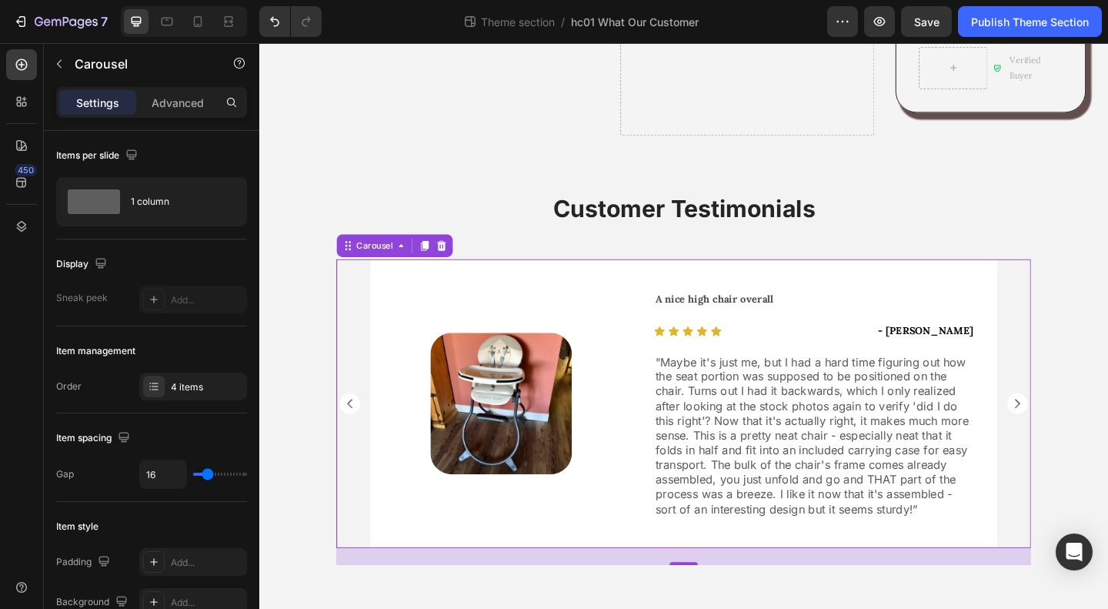
click at [1079, 423] on rect "Carousel Next Arrow" at bounding box center [1084, 434] width 22 height 22
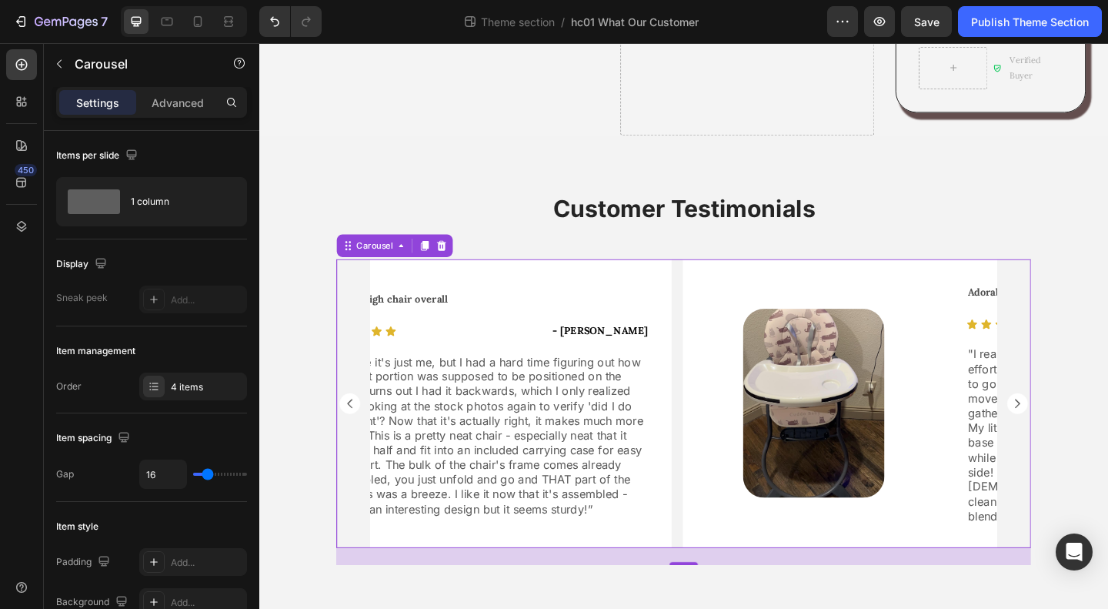
click at [1079, 423] on rect "Carousel Next Arrow" at bounding box center [1084, 434] width 22 height 22
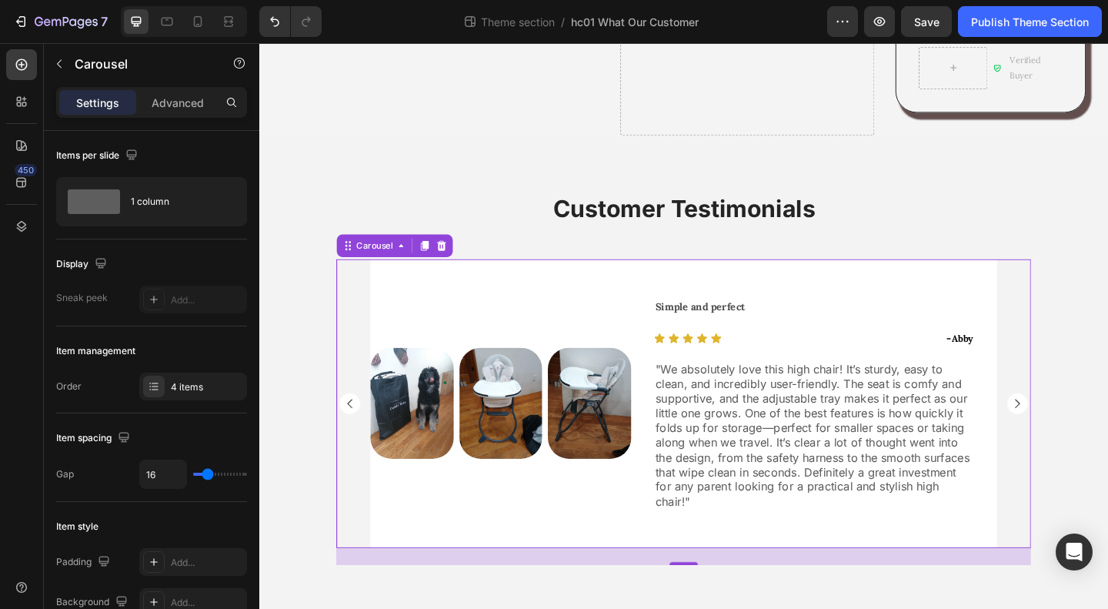
click at [1079, 423] on rect "Carousel Next Arrow" at bounding box center [1084, 434] width 22 height 22
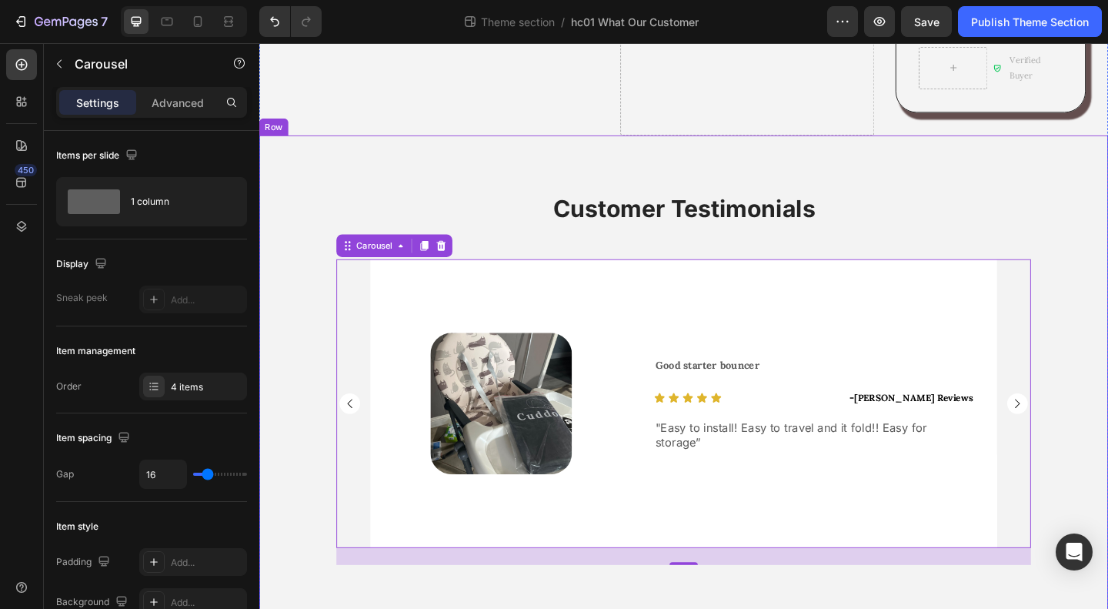
click at [1107, 452] on div "Customer Testimonials Heading Image Row Good starter bouncer Text Block Icon Ic…" at bounding box center [720, 414] width 923 height 418
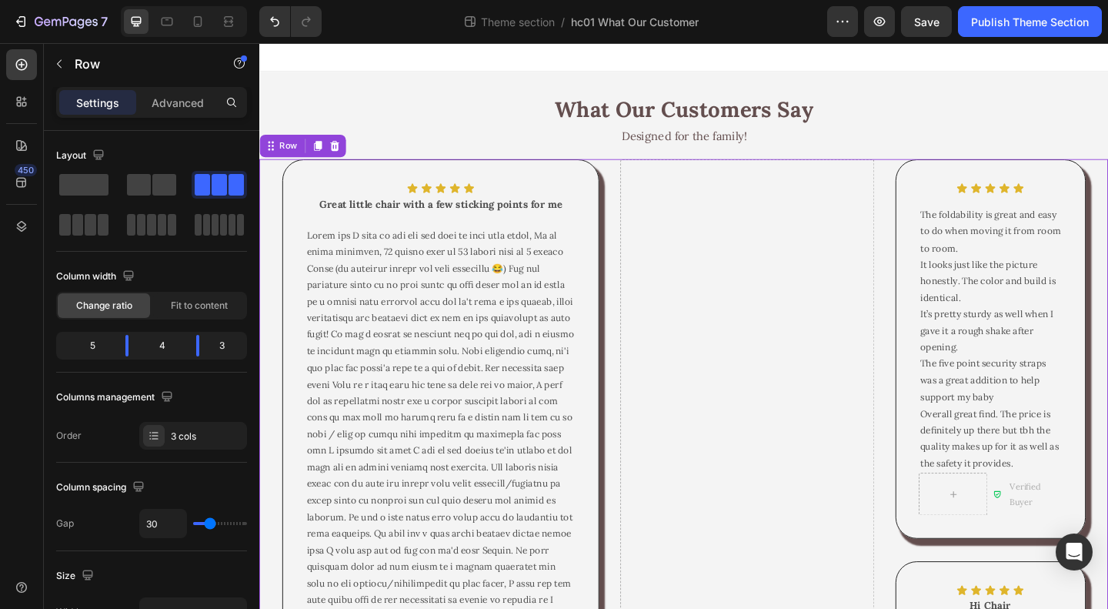
click at [349, 156] on div at bounding box center [341, 154] width 18 height 18
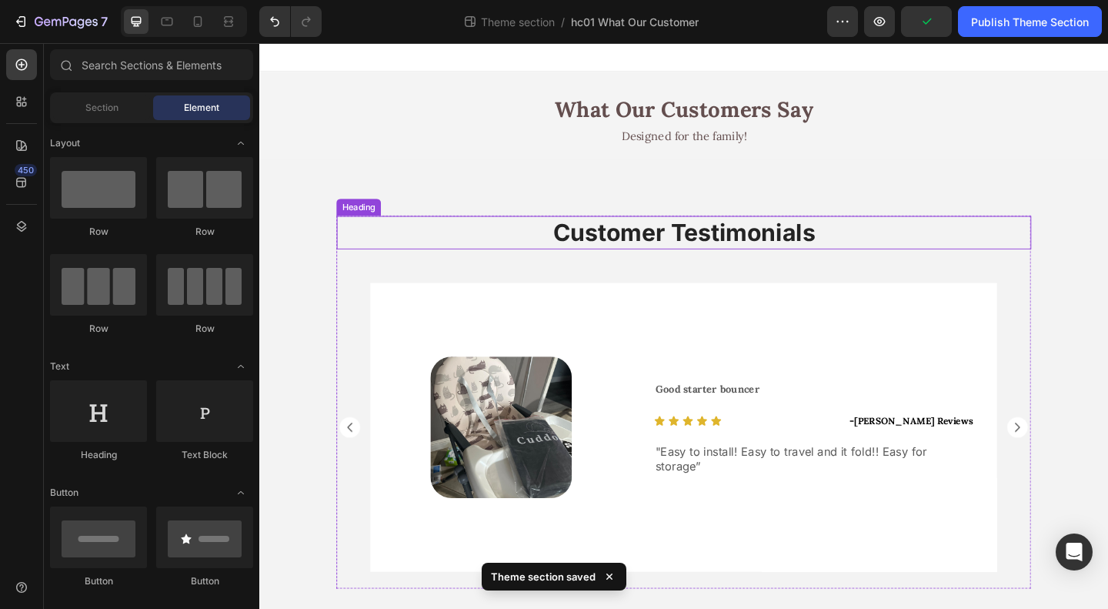
click at [693, 247] on h2 "Customer Testimonials" at bounding box center [721, 249] width 756 height 36
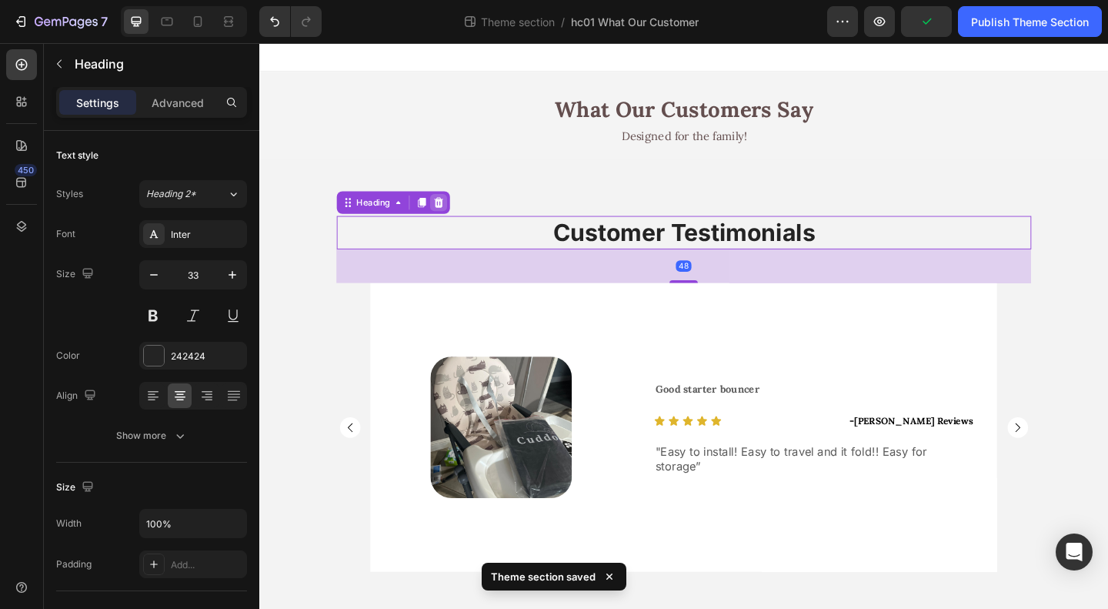
click at [451, 219] on icon at bounding box center [454, 216] width 10 height 11
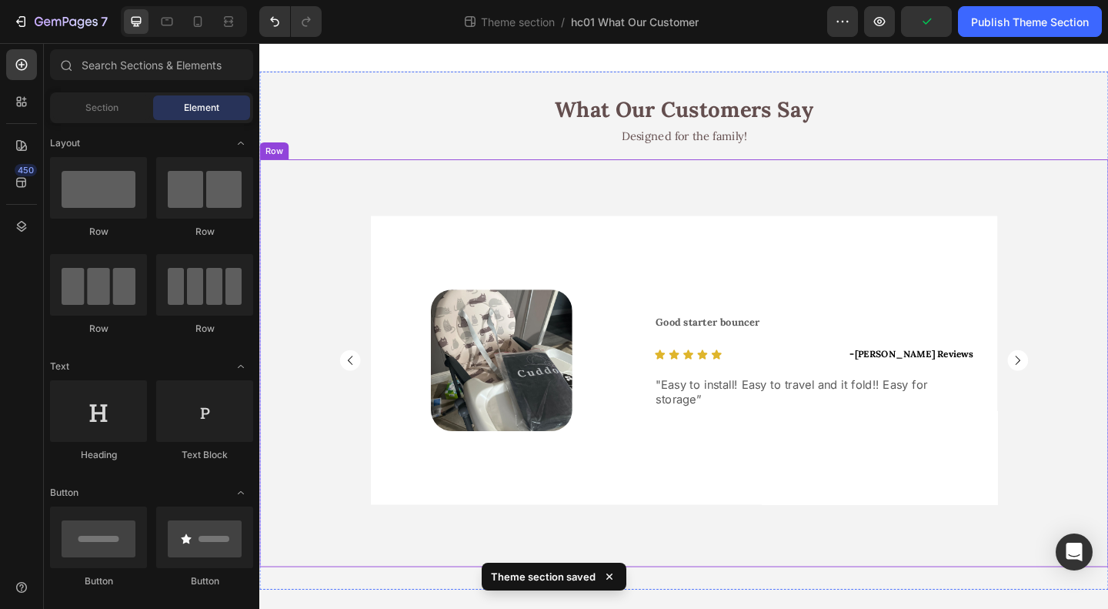
click at [764, 195] on div "Image Row Good starter bouncer Text Block Icon Icon Icon Icon Icon Icon List - …" at bounding box center [720, 390] width 923 height 443
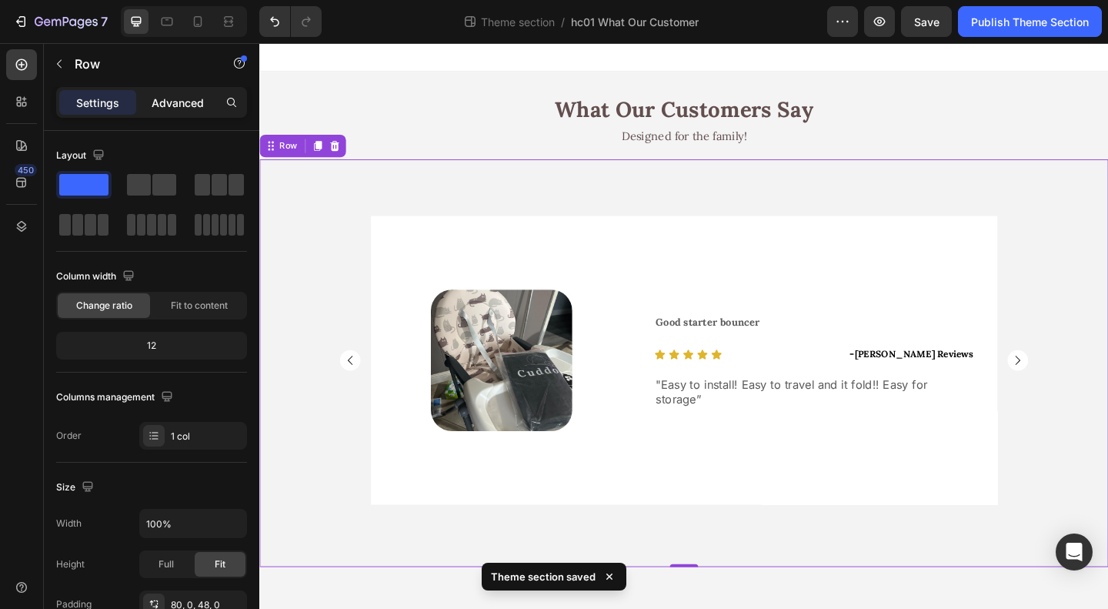
click at [168, 98] on p "Advanced" at bounding box center [178, 103] width 52 height 16
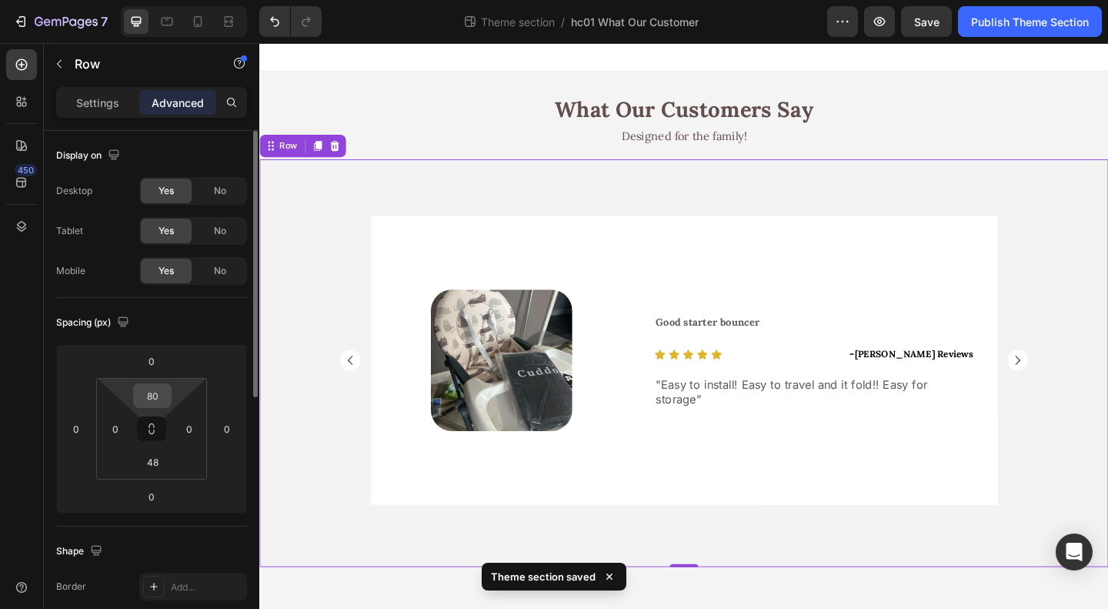
click at [157, 390] on input "80" at bounding box center [152, 395] width 31 height 23
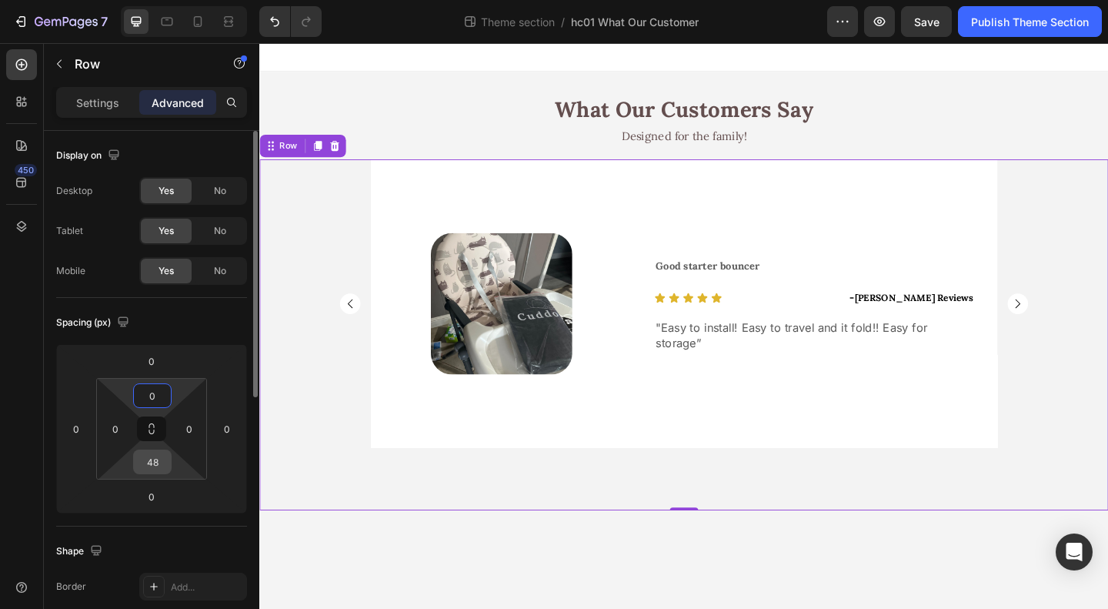
type input "0"
click at [151, 463] on input "48" at bounding box center [152, 461] width 31 height 23
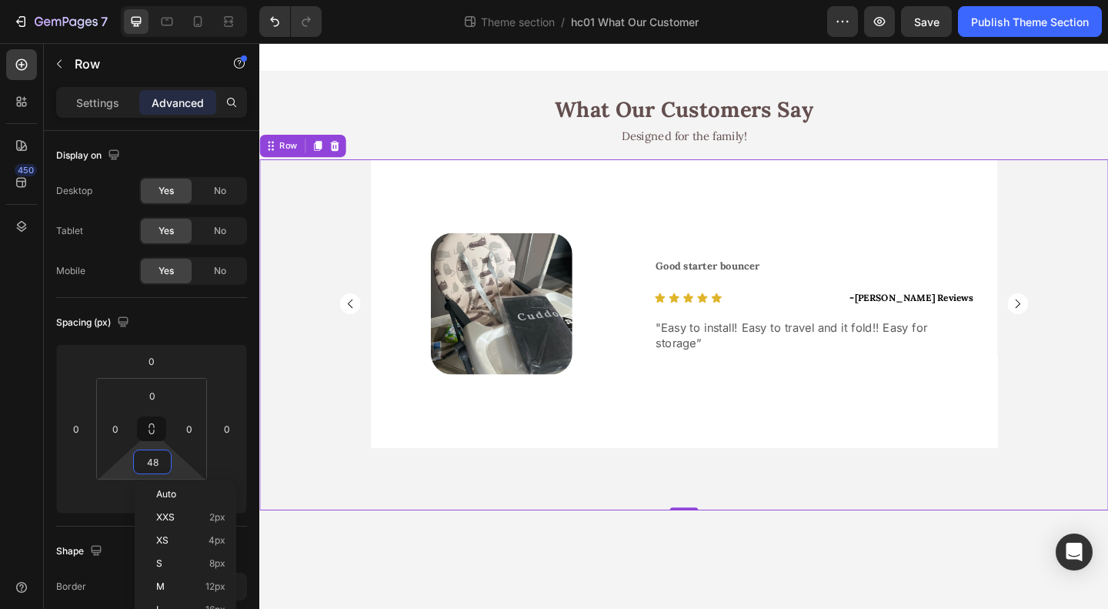
type input "0"
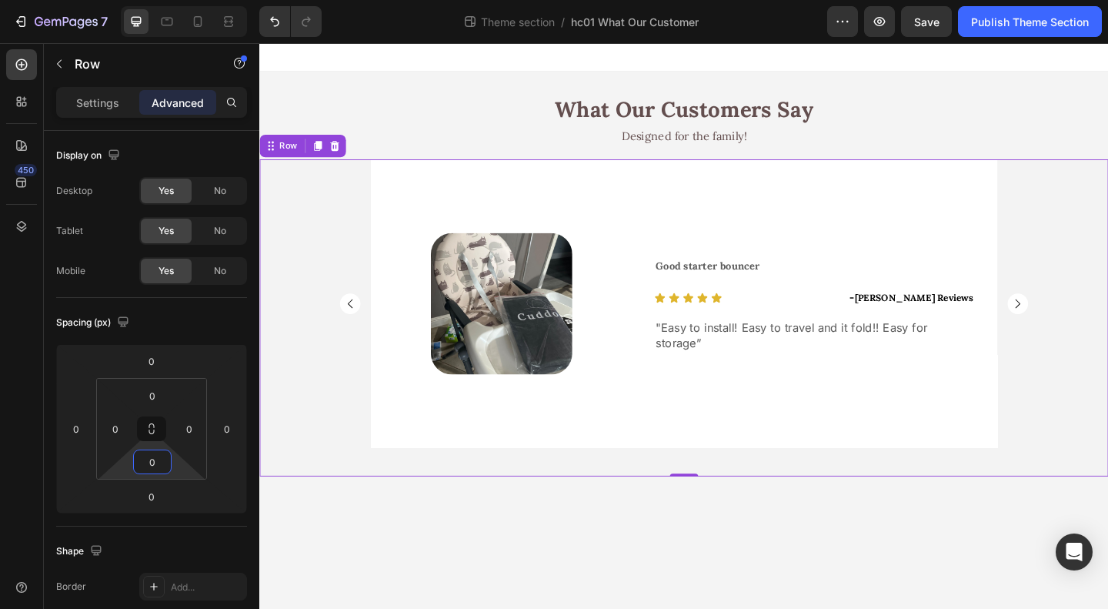
click at [485, 566] on body "What Our Customers Say Heading Designed for the family! Text Block Image Row Go…" at bounding box center [720, 351] width 923 height 616
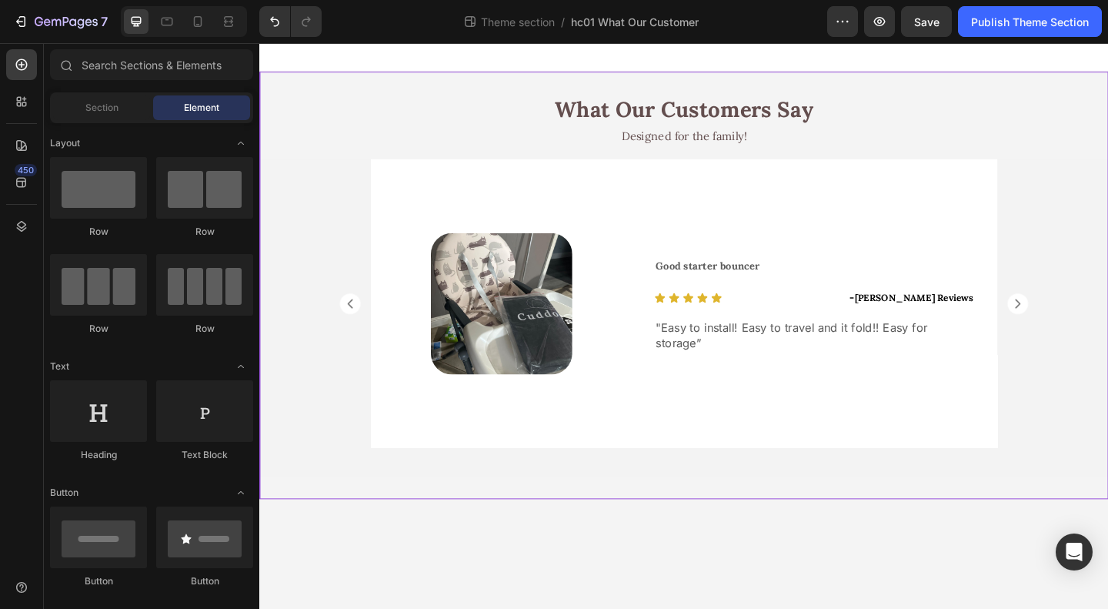
click at [1046, 89] on div "What Our Customers Say Heading Designed for the family! Text Block Image Row Go…" at bounding box center [720, 306] width 923 height 465
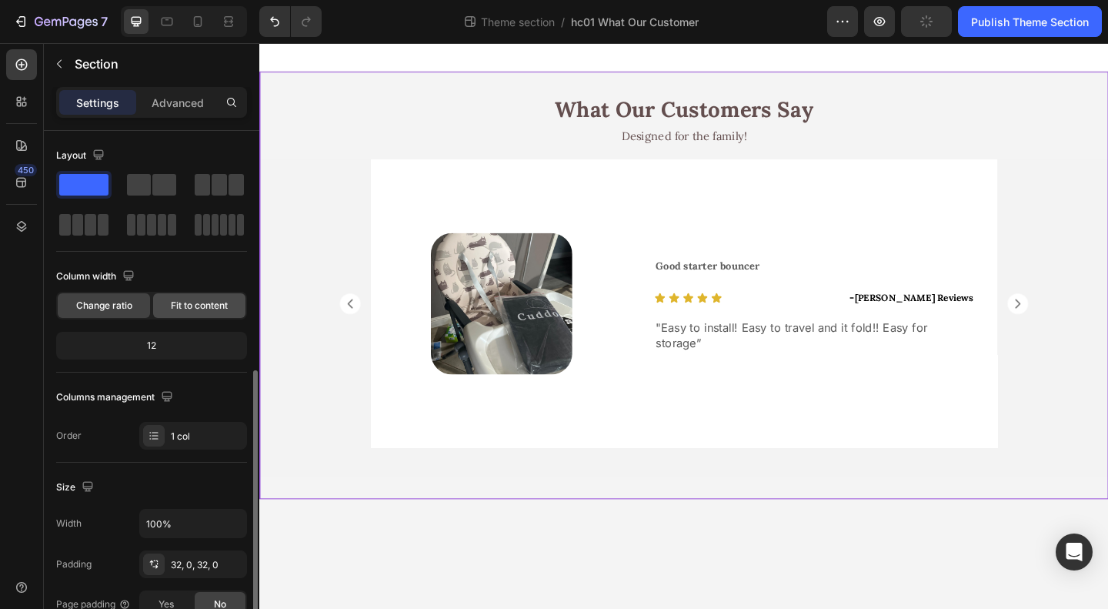
scroll to position [308, 0]
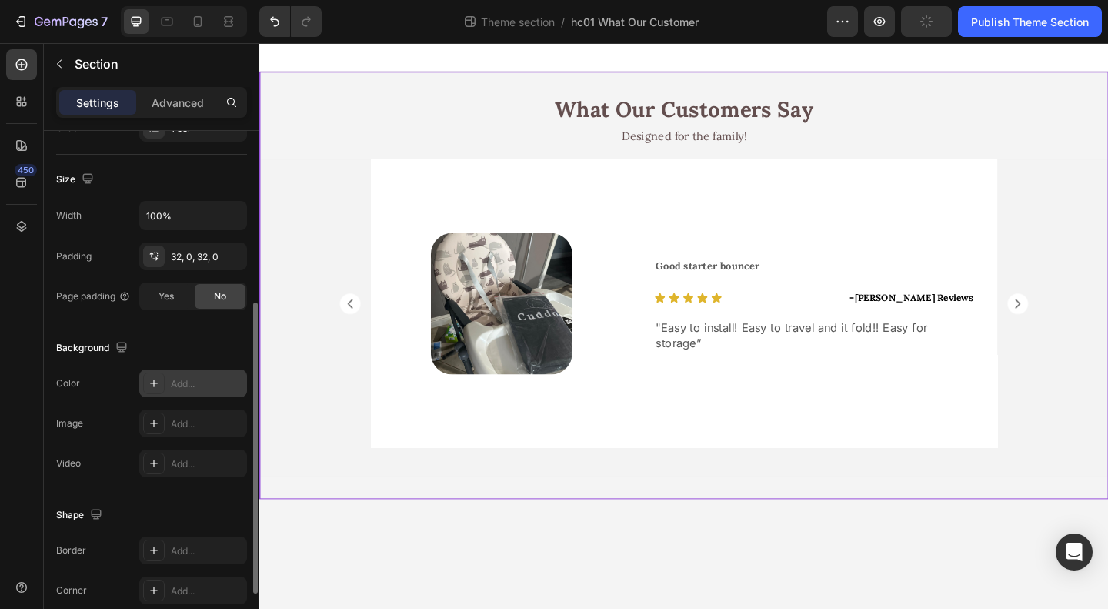
click at [166, 379] on div "Add..." at bounding box center [193, 383] width 108 height 28
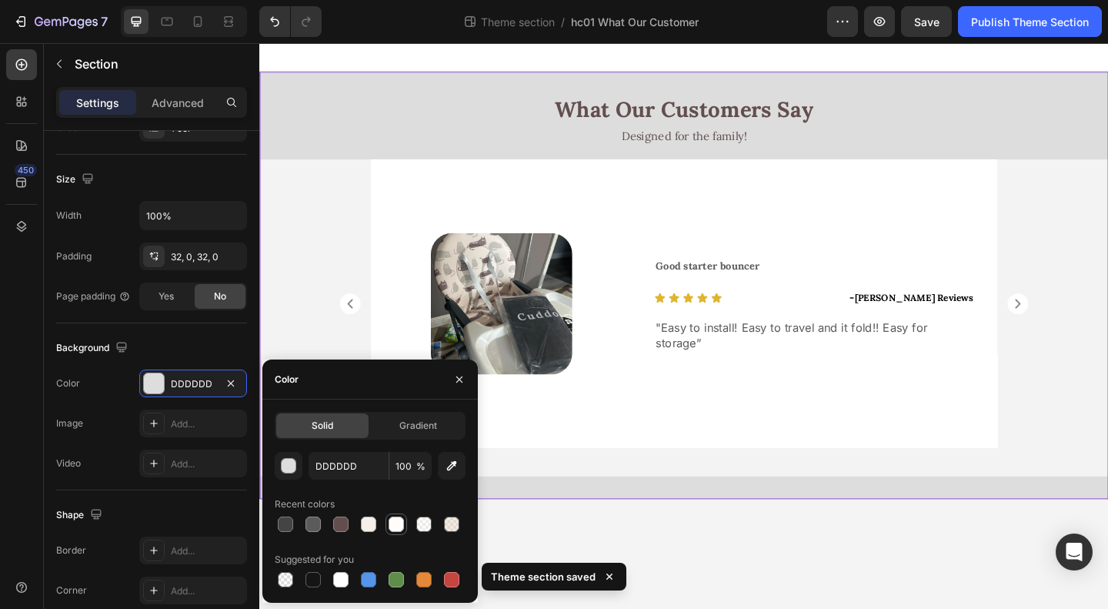
click at [392, 521] on div at bounding box center [396, 523] width 15 height 15
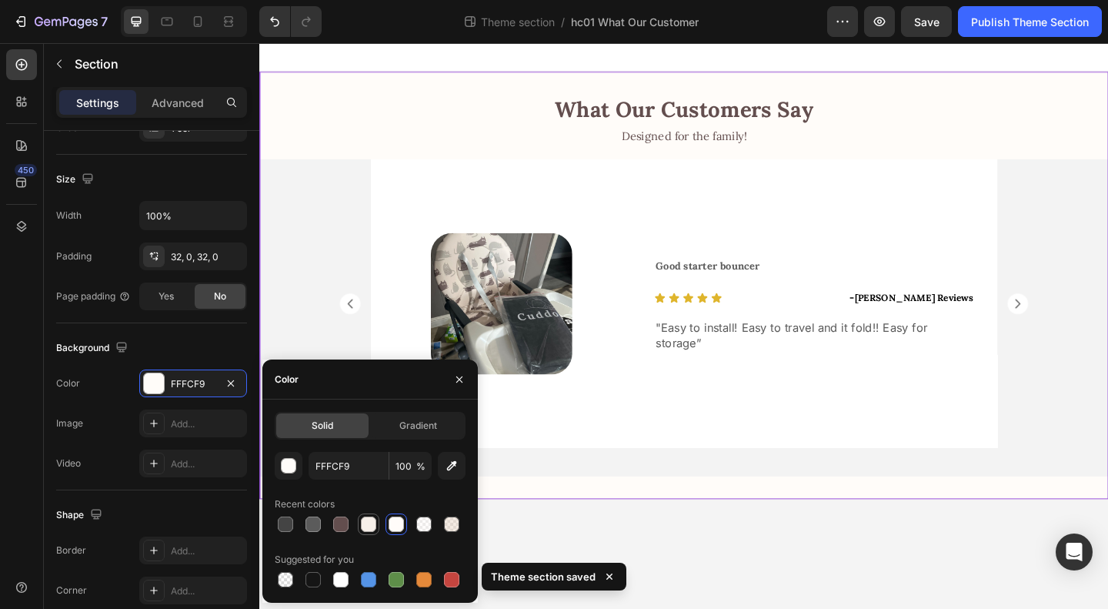
click at [376, 526] on div at bounding box center [368, 523] width 15 height 15
type input "F6EFE9"
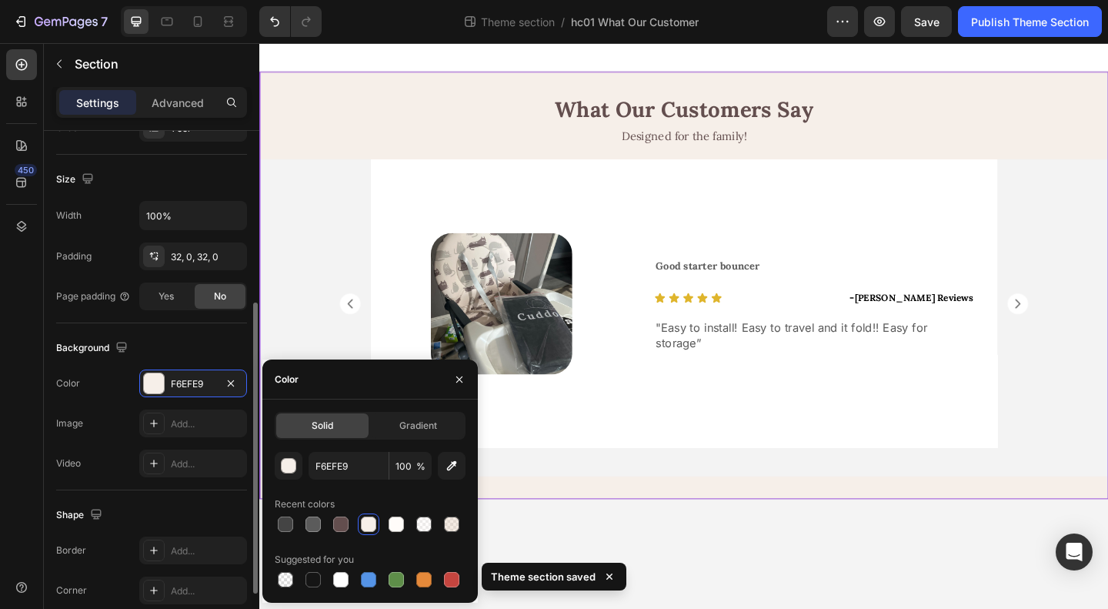
click at [207, 336] on div "Background" at bounding box center [151, 348] width 191 height 25
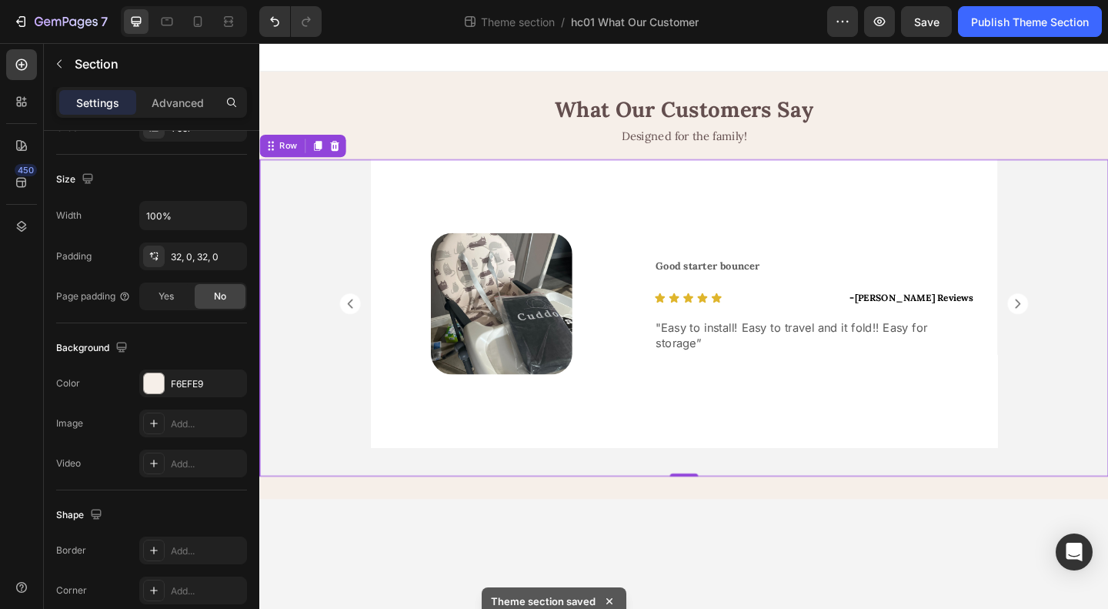
click at [311, 195] on div "Image Row Good starter bouncer Text Block Icon Icon Icon Icon Icon Icon List - …" at bounding box center [720, 341] width 923 height 345
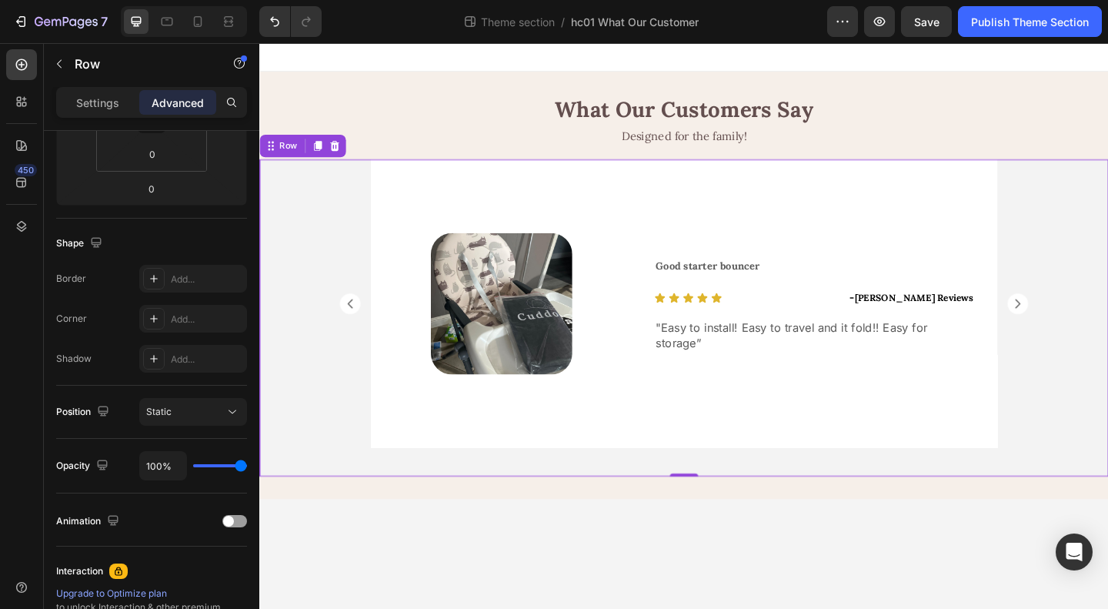
scroll to position [0, 0]
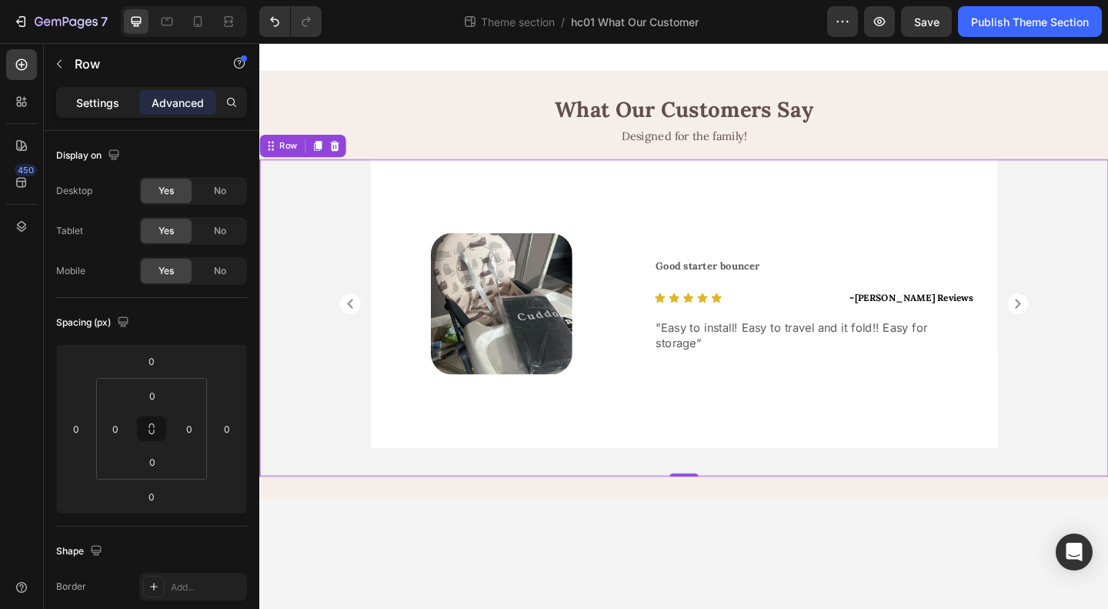
click at [86, 95] on p "Settings" at bounding box center [97, 103] width 43 height 16
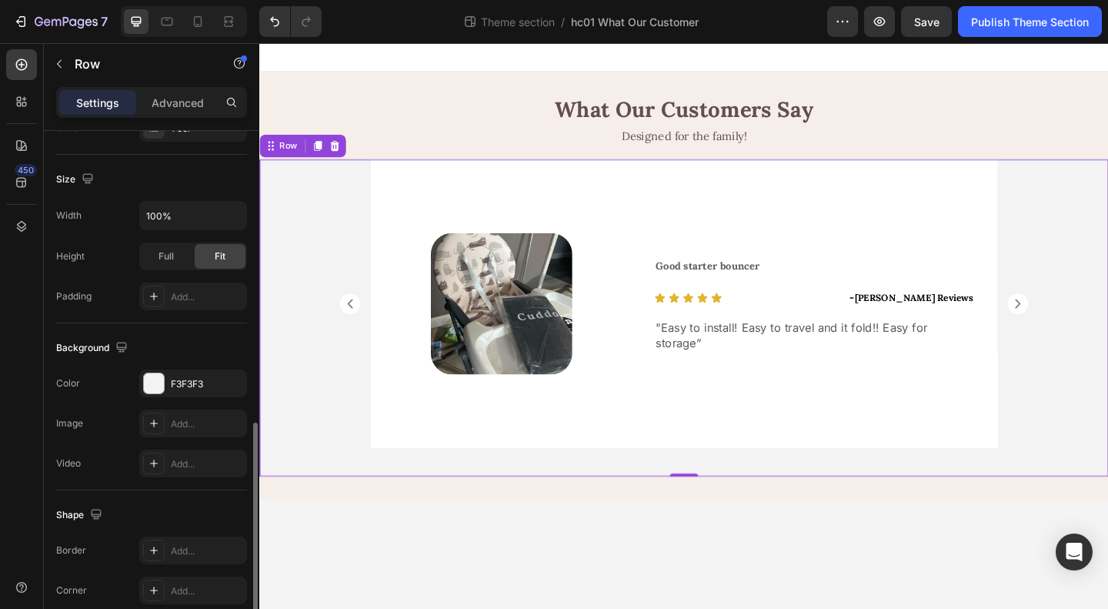
scroll to position [385, 0]
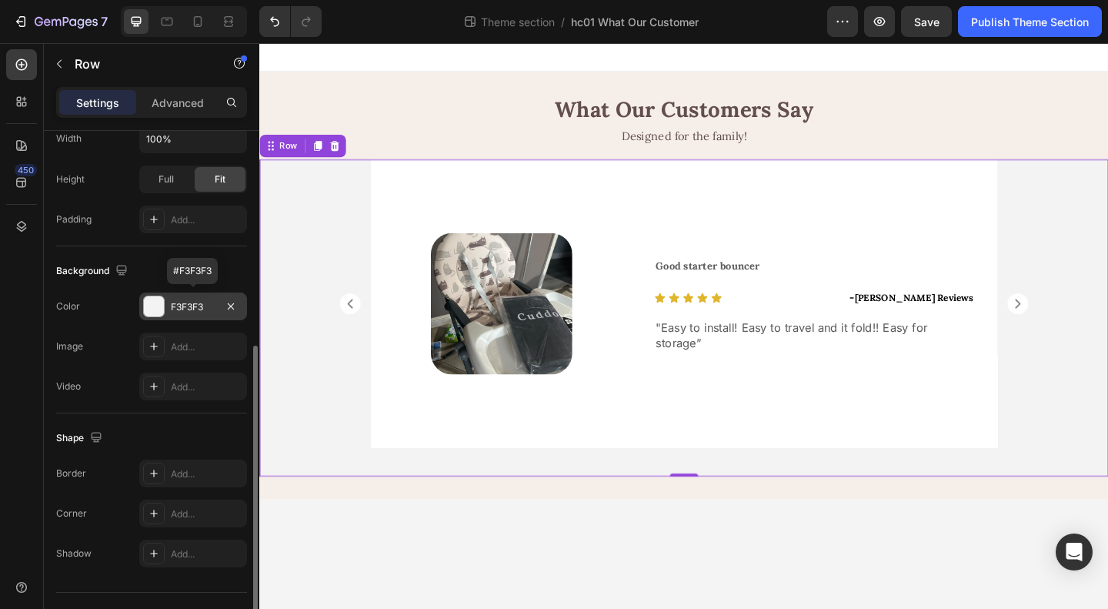
click at [194, 301] on div "F3F3F3" at bounding box center [193, 307] width 45 height 14
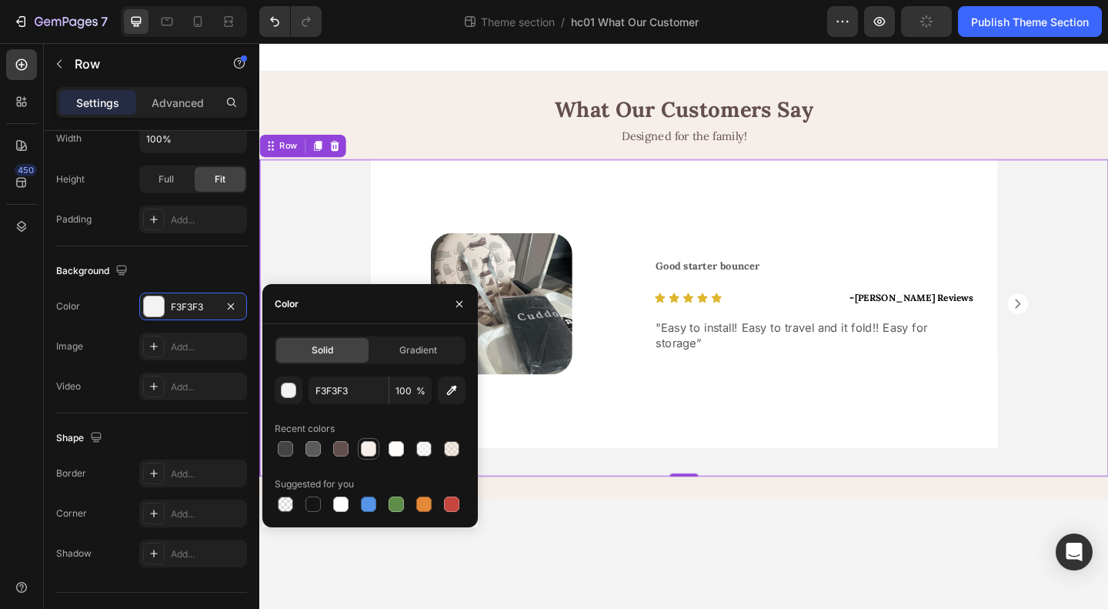
click at [364, 450] on div at bounding box center [368, 448] width 15 height 15
type input "F6EFE9"
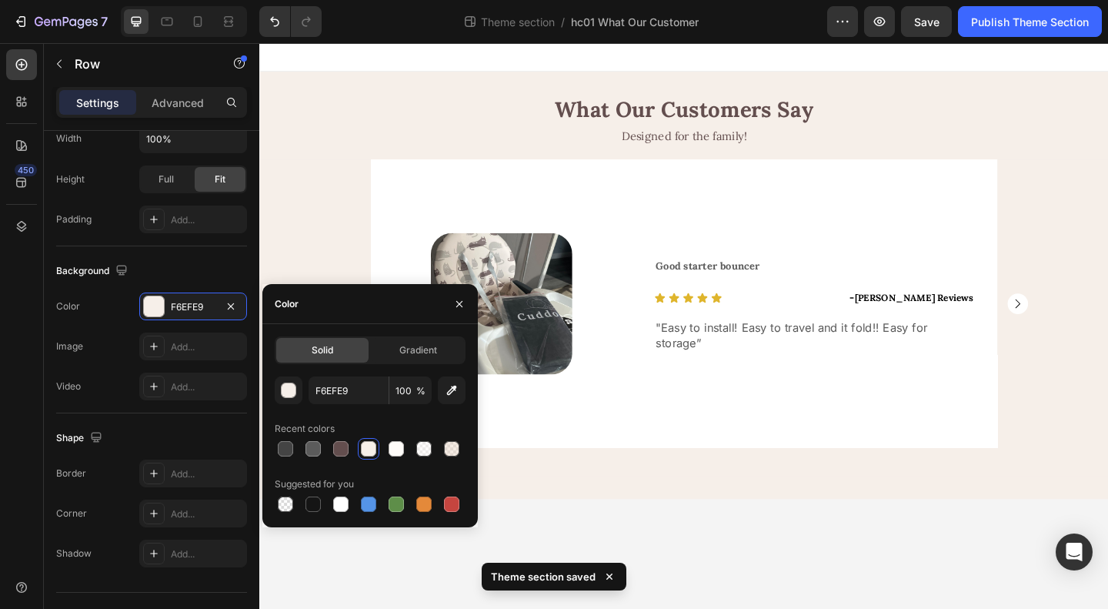
click at [890, 607] on body "What Our Customers Say Heading Designed for the family! Text Block Image Row Go…" at bounding box center [720, 351] width 923 height 616
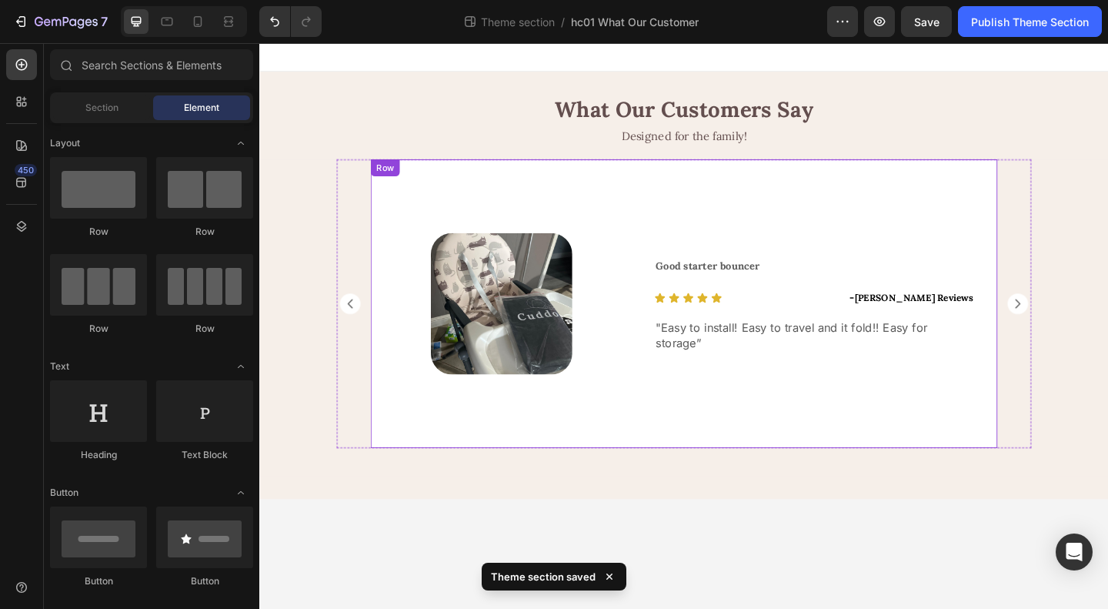
click at [1007, 202] on div "Good starter bouncer Text Block Icon Icon Icon Icon Icon Icon List - [PERSON_NA…" at bounding box center [863, 326] width 398 height 314
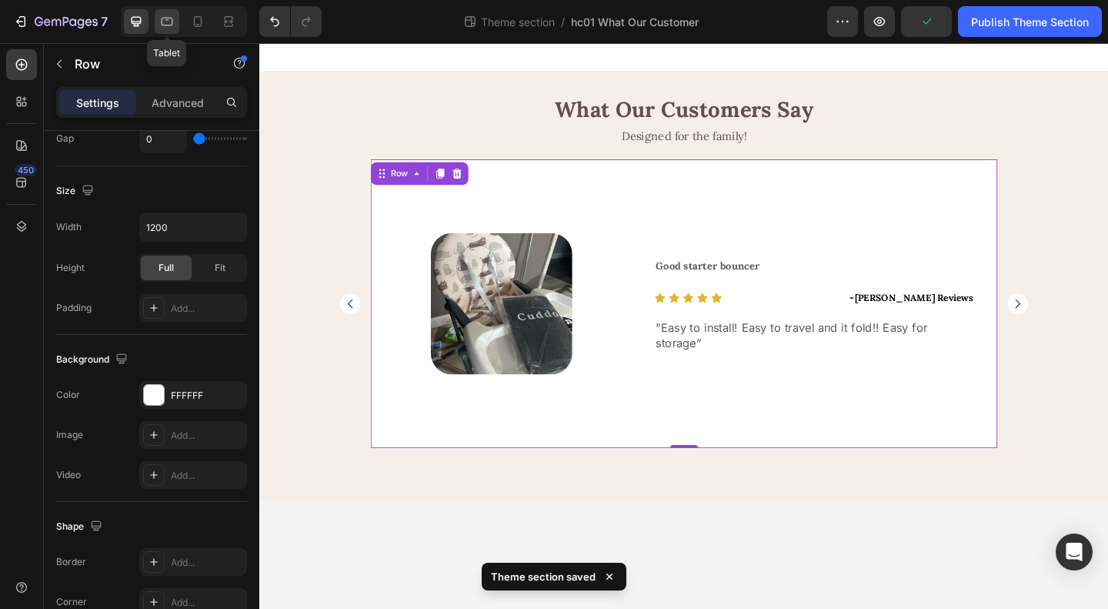
click at [164, 22] on icon at bounding box center [166, 21] width 15 height 15
type input "100%"
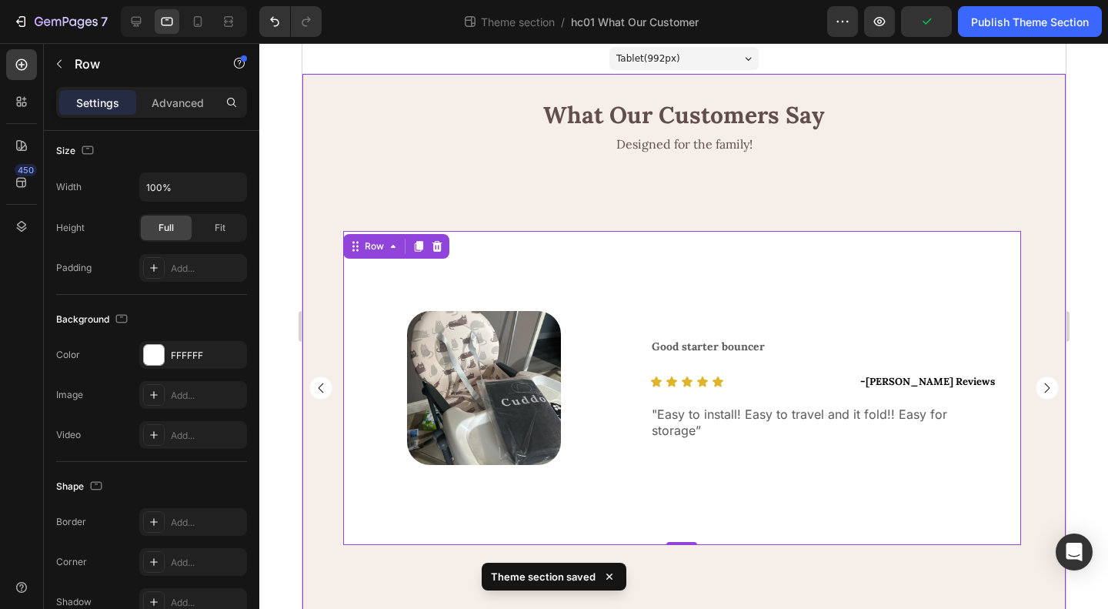
scroll to position [22, 0]
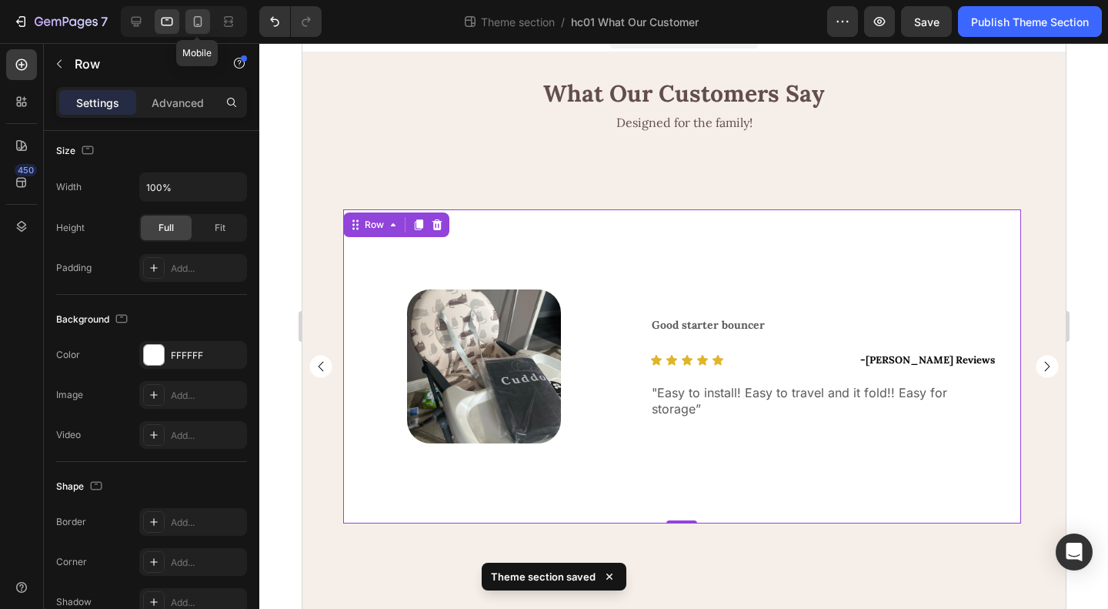
click at [194, 24] on icon at bounding box center [198, 21] width 8 height 11
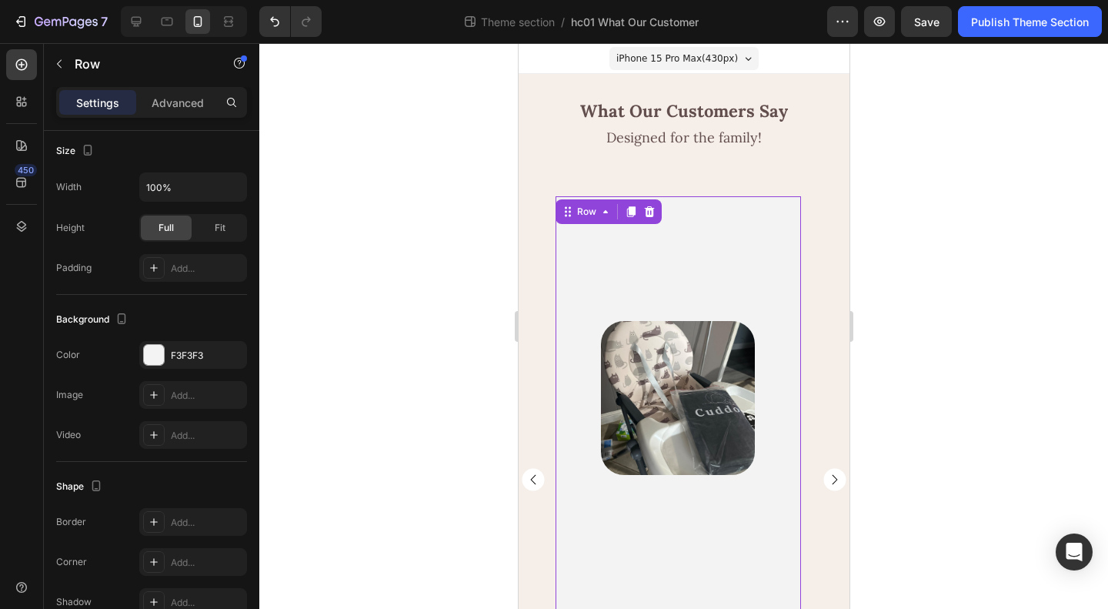
click at [699, 277] on div "Image Row" at bounding box center [677, 403] width 245 height 414
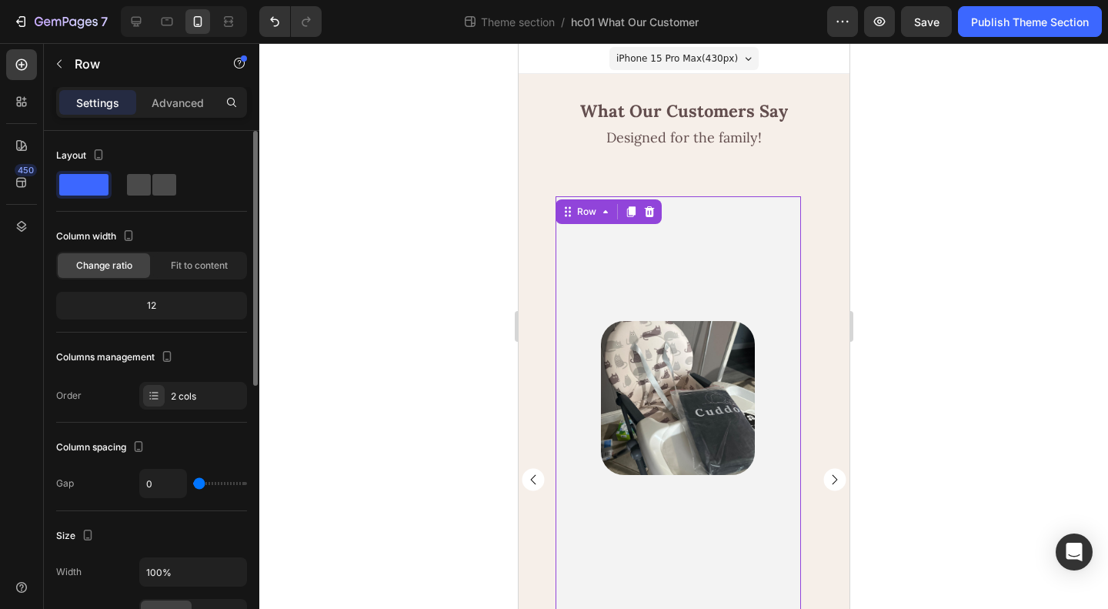
click at [152, 182] on span at bounding box center [164, 185] width 24 height 22
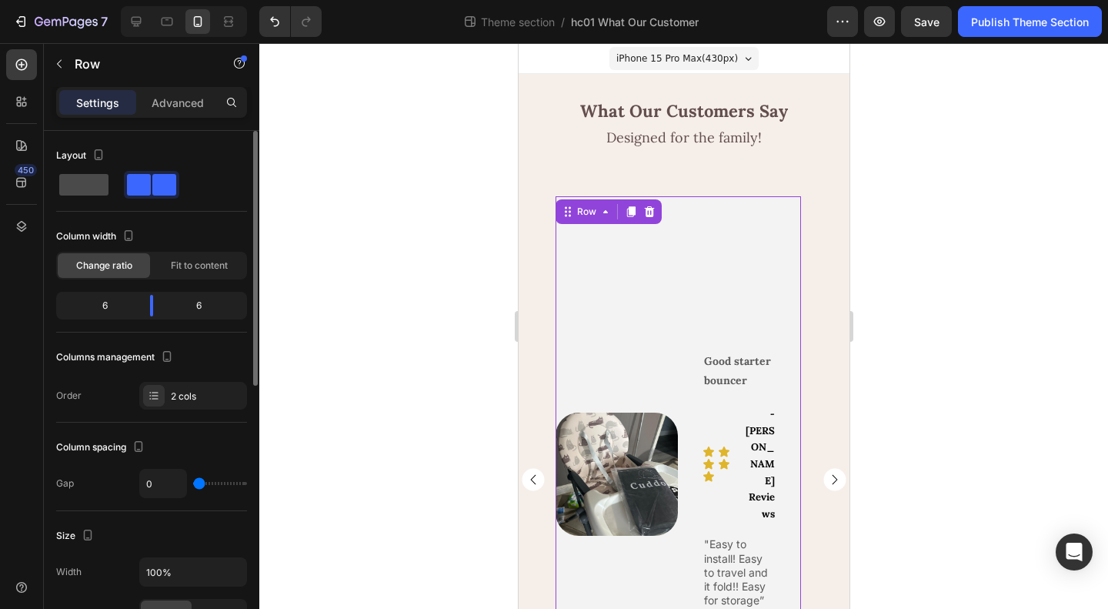
click at [89, 185] on span at bounding box center [83, 185] width 49 height 22
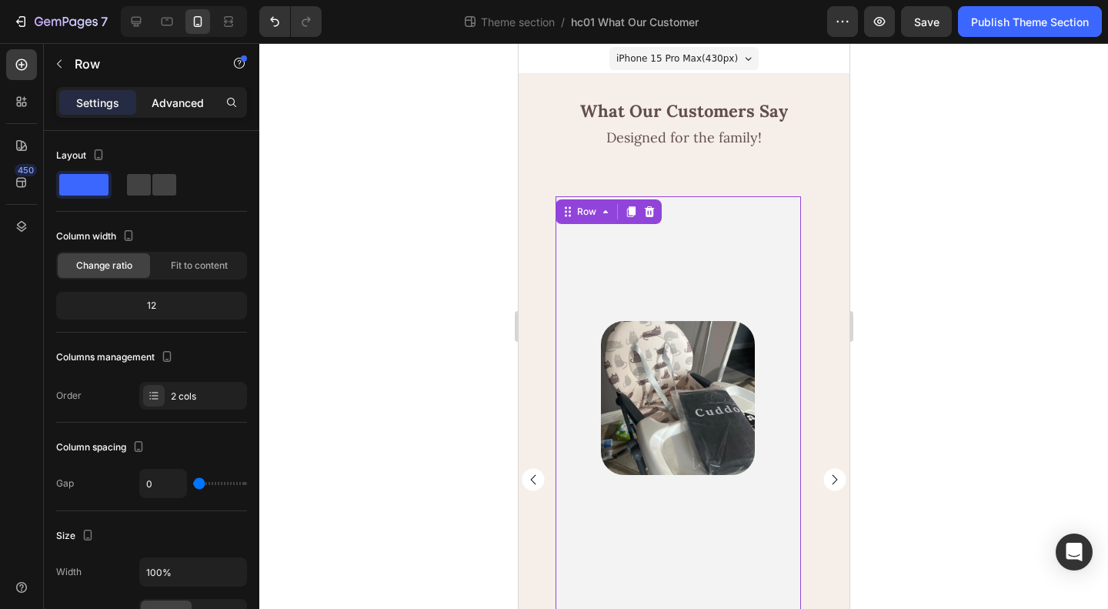
click at [172, 105] on p "Advanced" at bounding box center [178, 103] width 52 height 16
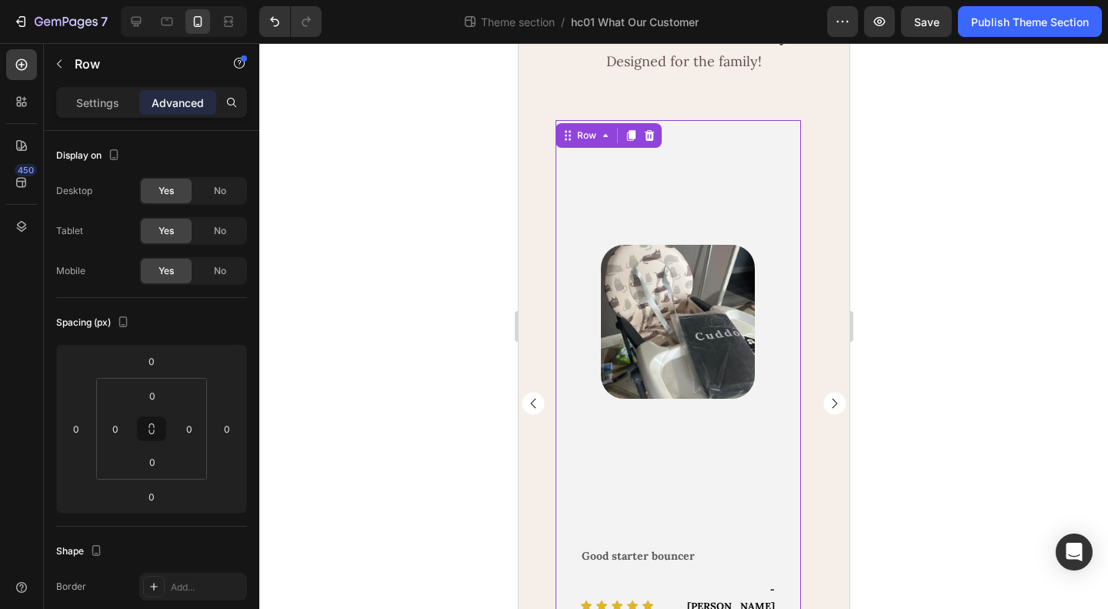
scroll to position [188, 0]
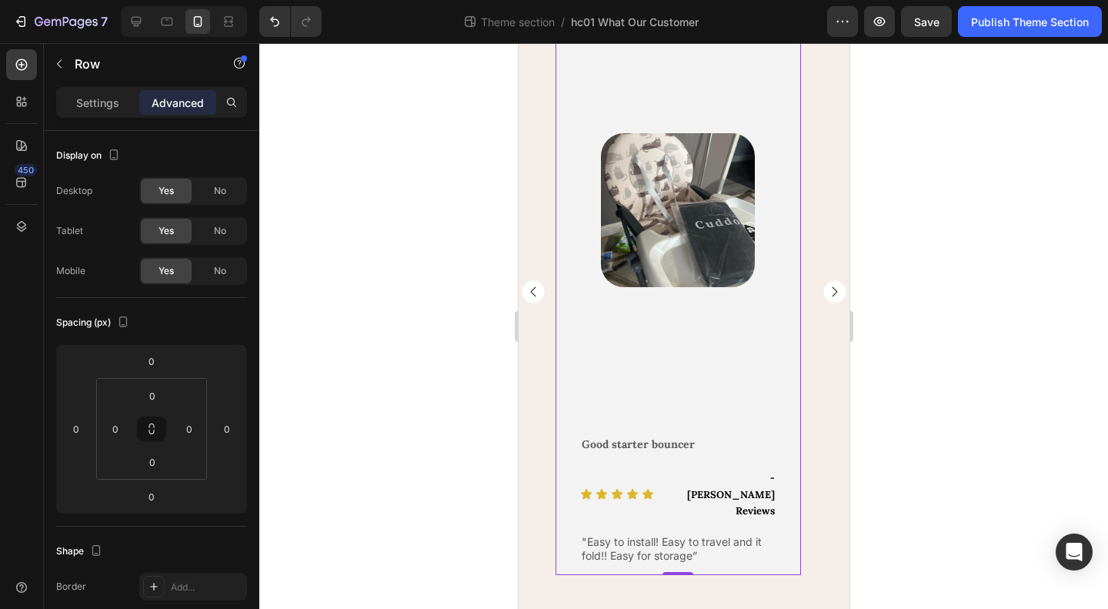
click at [670, 395] on div "Image Row" at bounding box center [677, 215] width 245 height 414
click at [670, 422] on div "Image Row" at bounding box center [677, 215] width 245 height 414
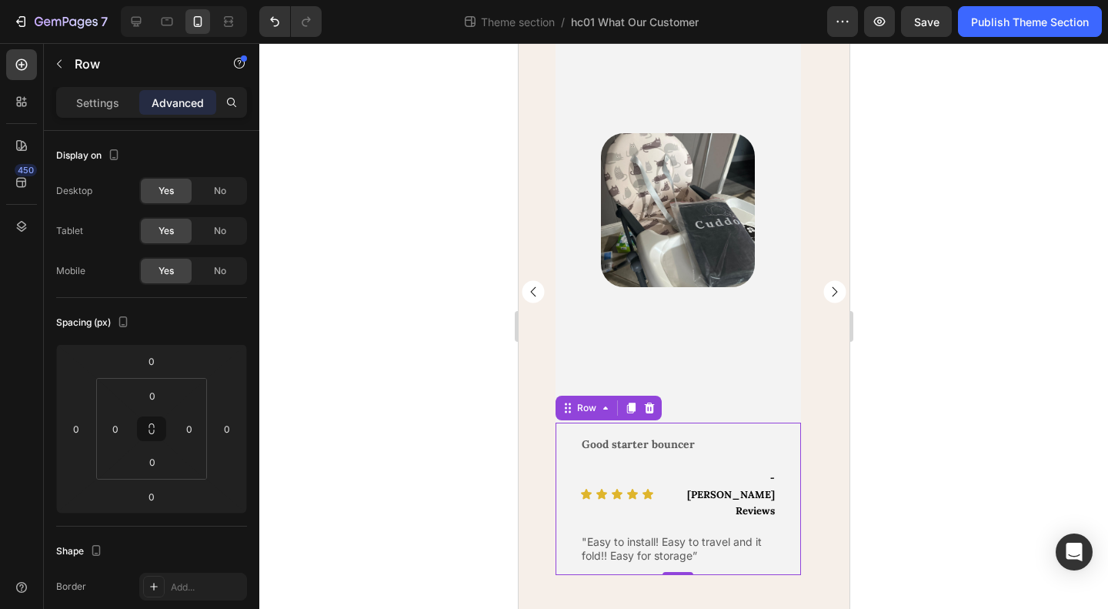
click at [720, 496] on div "Good starter bouncer Text Block Icon Icon Icon Icon Icon Icon List - [PERSON_NA…" at bounding box center [677, 498] width 196 height 131
click at [726, 422] on div "Image Row" at bounding box center [677, 215] width 245 height 414
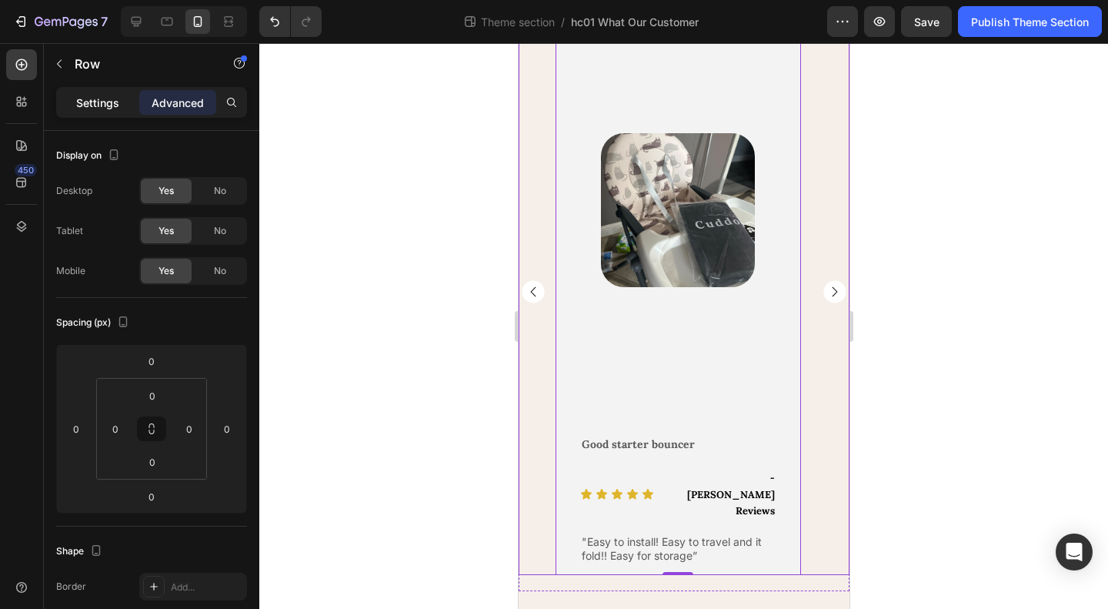
click at [82, 105] on p "Settings" at bounding box center [97, 103] width 43 height 16
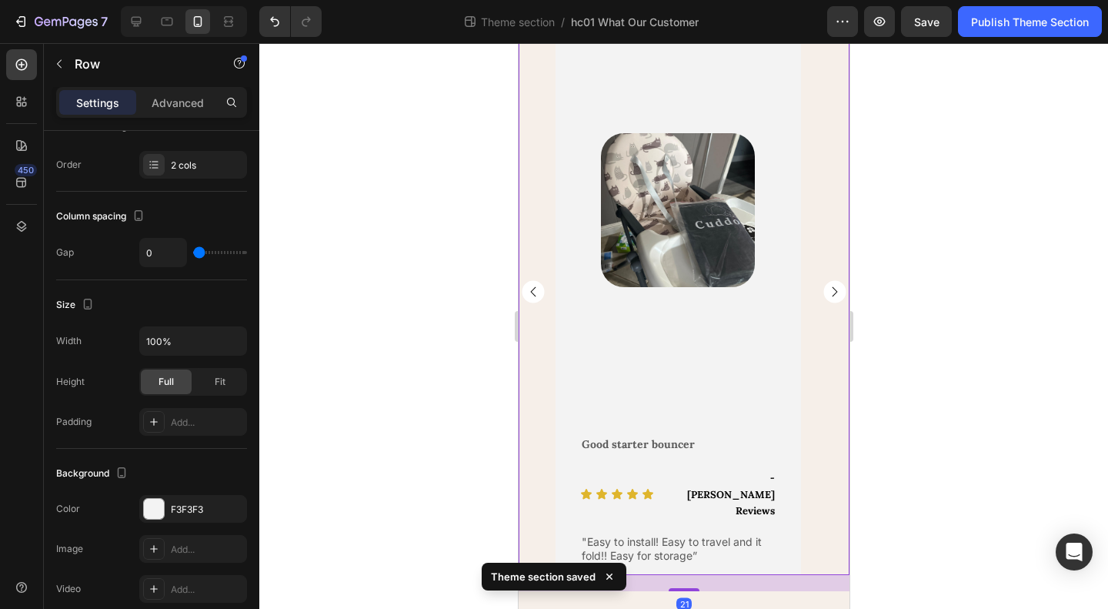
click at [823, 288] on rect "Carousel Next Arrow" at bounding box center [834, 292] width 22 height 22
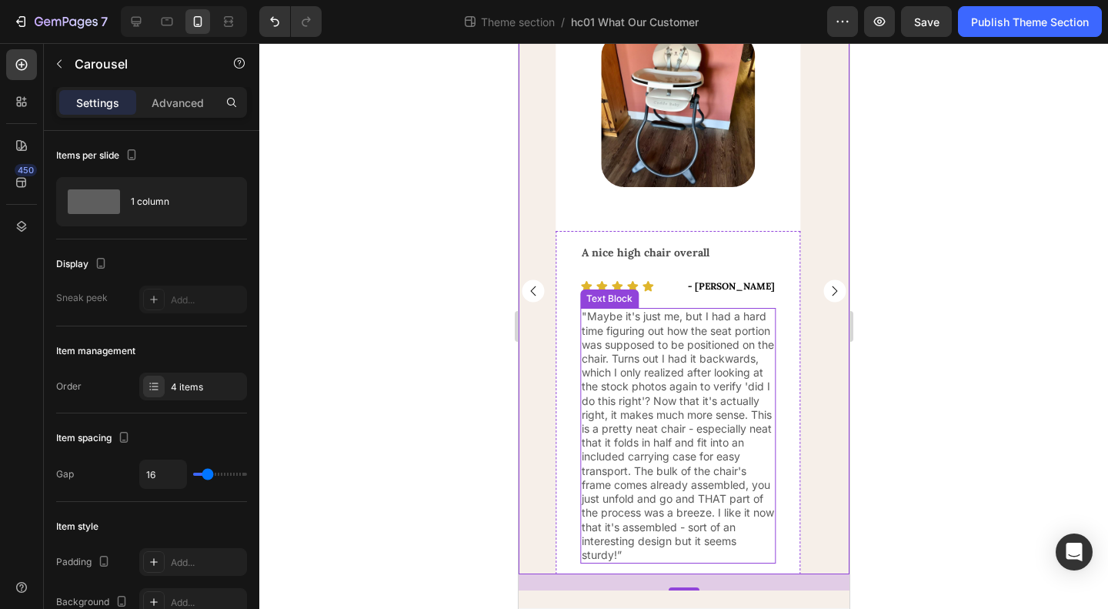
scroll to position [0, 0]
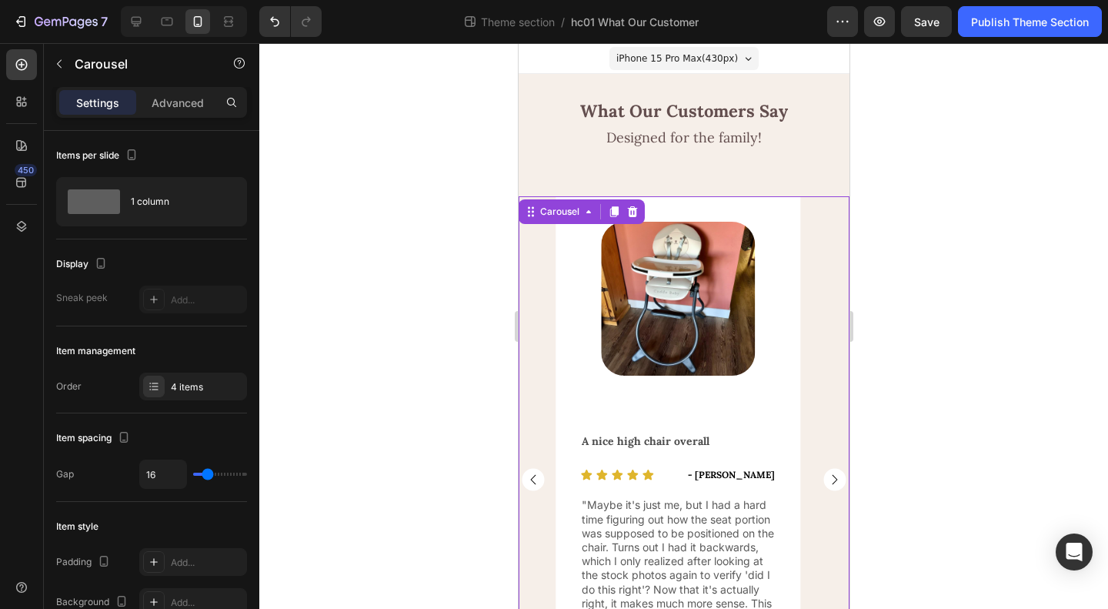
click at [531, 478] on rect "Carousel Back Arrow" at bounding box center [532, 480] width 22 height 22
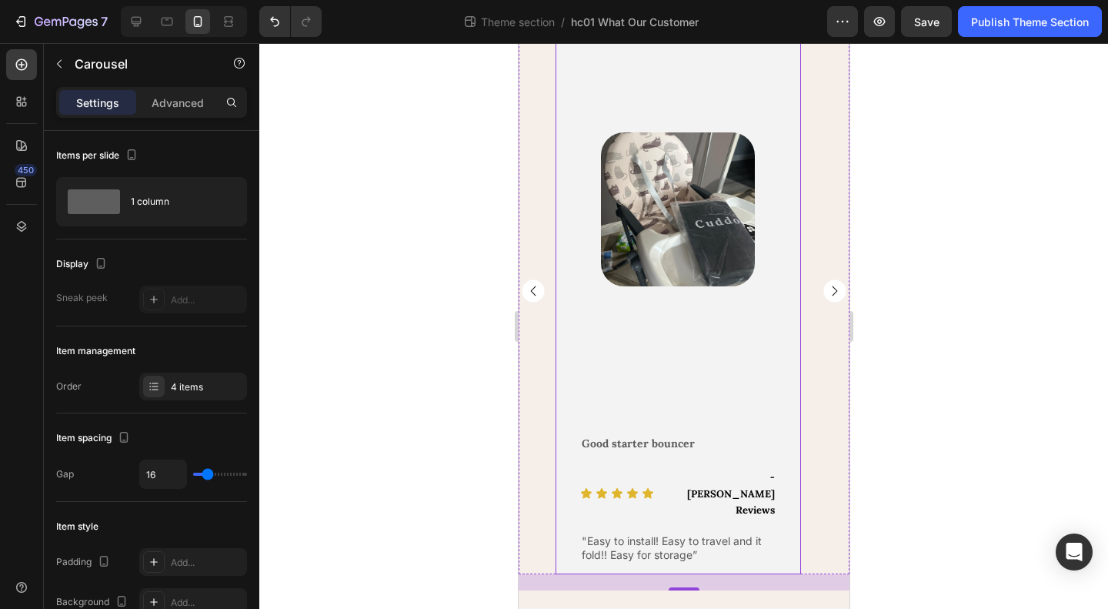
scroll to position [188, 0]
click at [778, 422] on div "Image Row" at bounding box center [677, 215] width 245 height 414
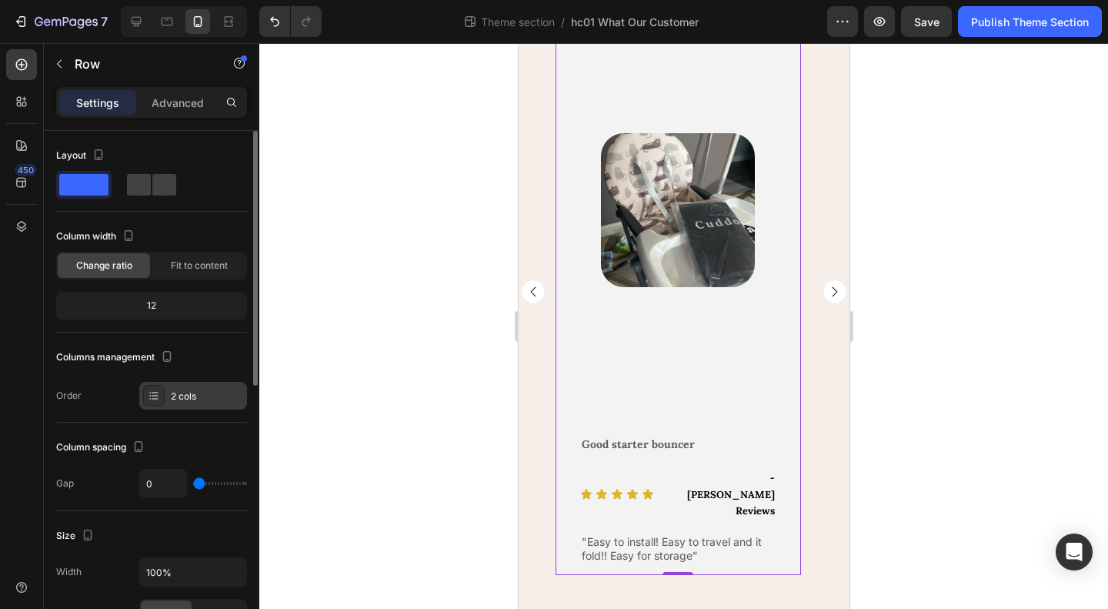
scroll to position [462, 0]
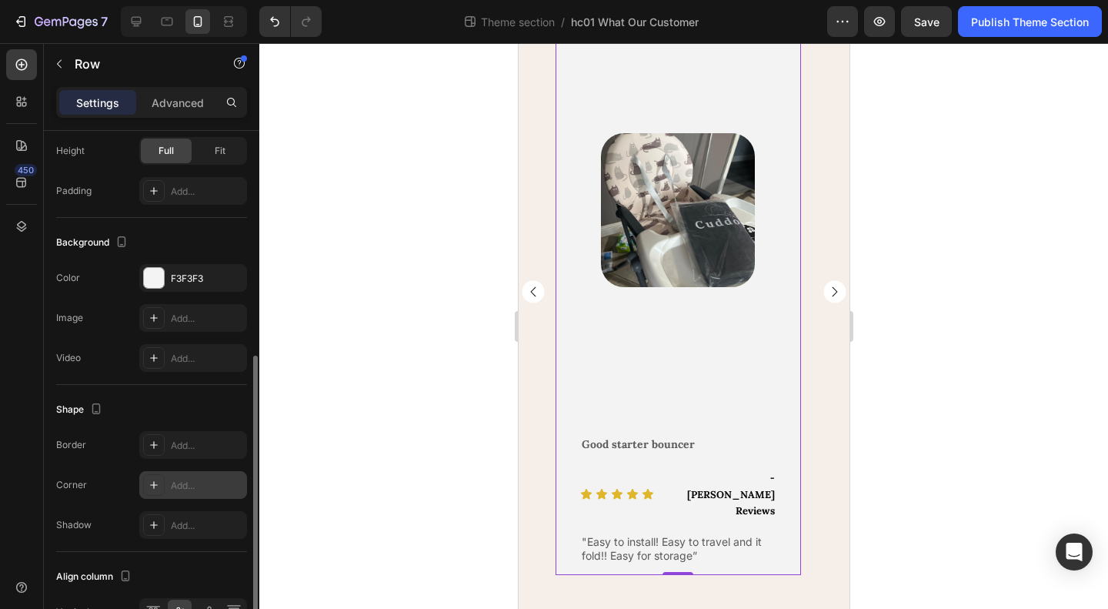
click at [179, 485] on div "Add..." at bounding box center [207, 486] width 72 height 14
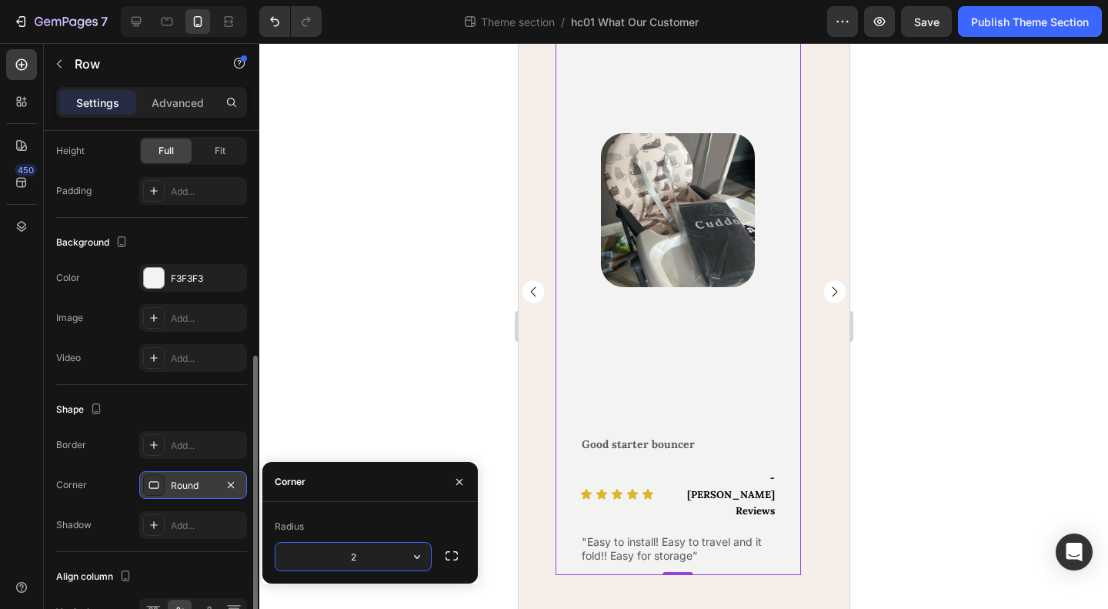
type input "20"
click at [192, 397] on div "Shape" at bounding box center [151, 409] width 191 height 25
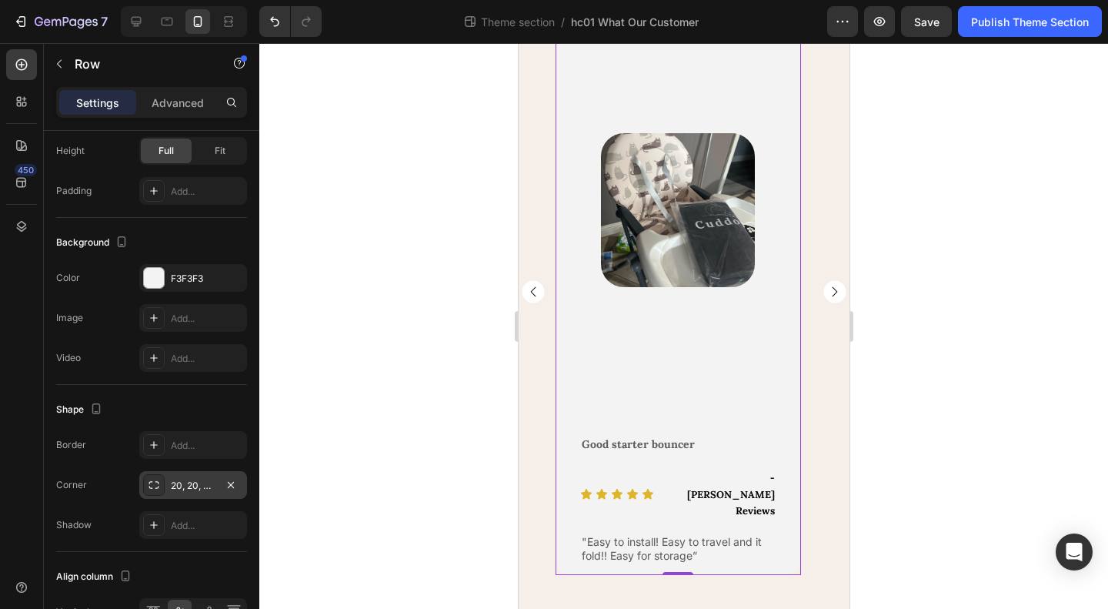
click at [650, 335] on div "Image Row" at bounding box center [677, 215] width 245 height 414
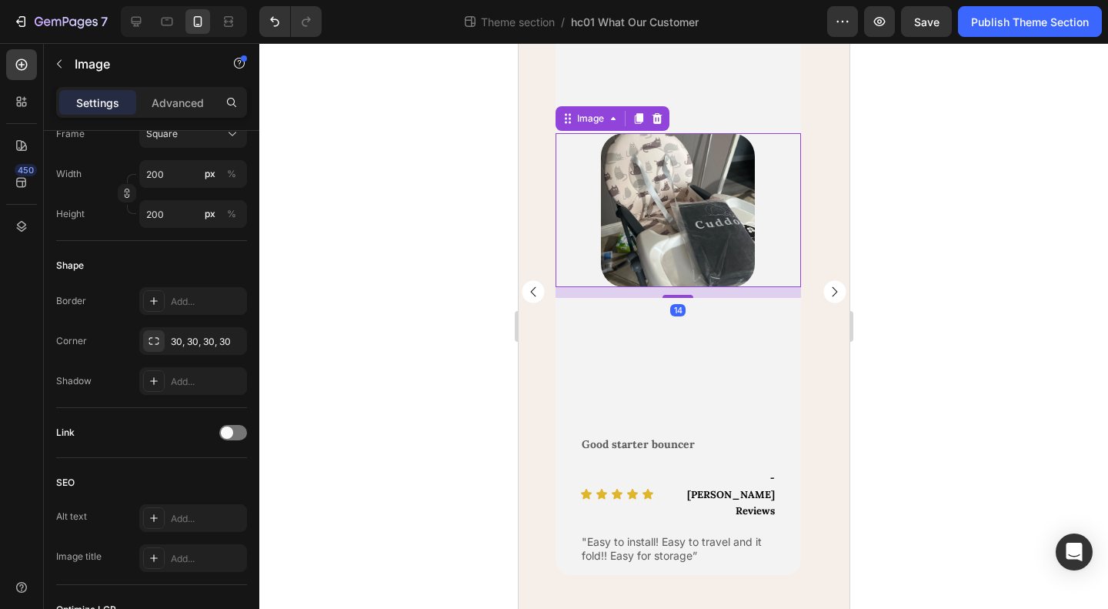
click at [660, 271] on img at bounding box center [677, 210] width 154 height 154
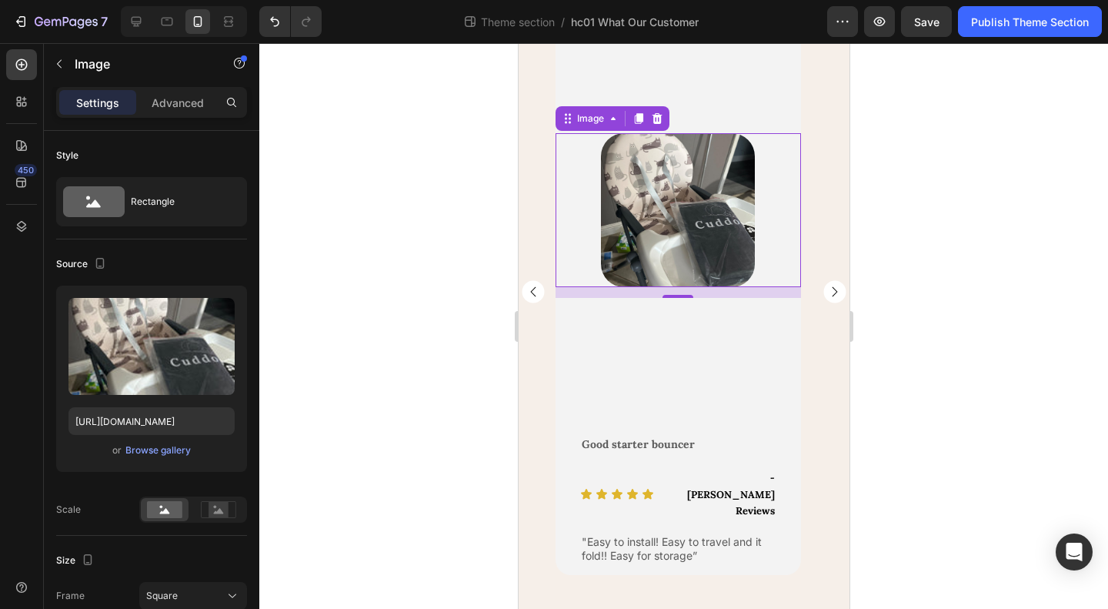
drag, startPoint x: 675, startPoint y: 312, endPoint x: 676, endPoint y: 280, distance: 31.6
click at [676, 280] on div "Image 14" at bounding box center [677, 210] width 245 height 154
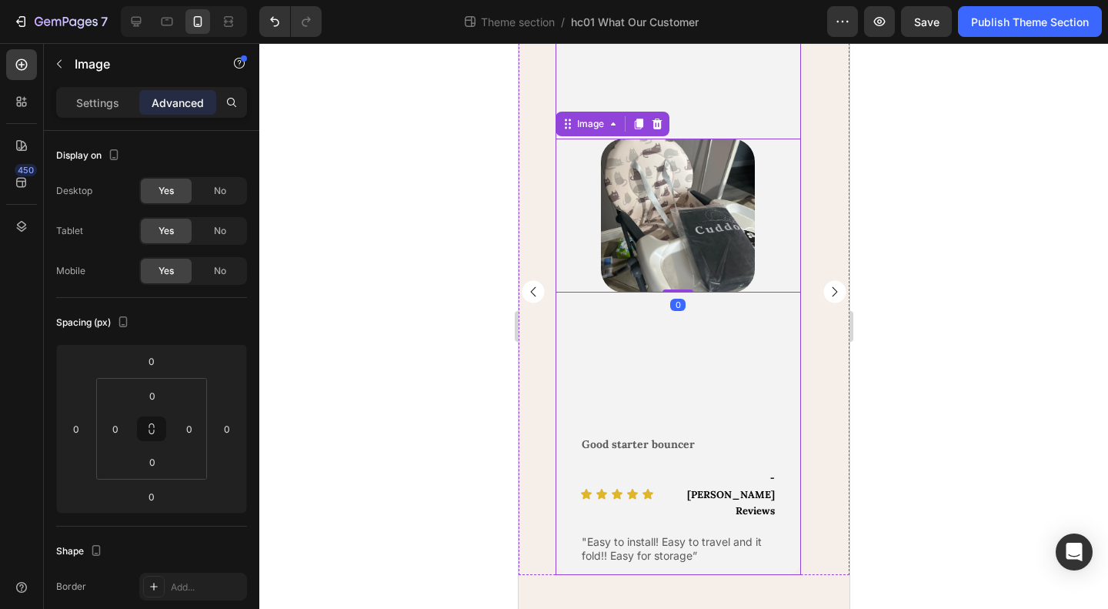
click at [698, 392] on div "Image 0 Row" at bounding box center [677, 215] width 245 height 414
click at [579, 271] on div at bounding box center [677, 216] width 245 height 154
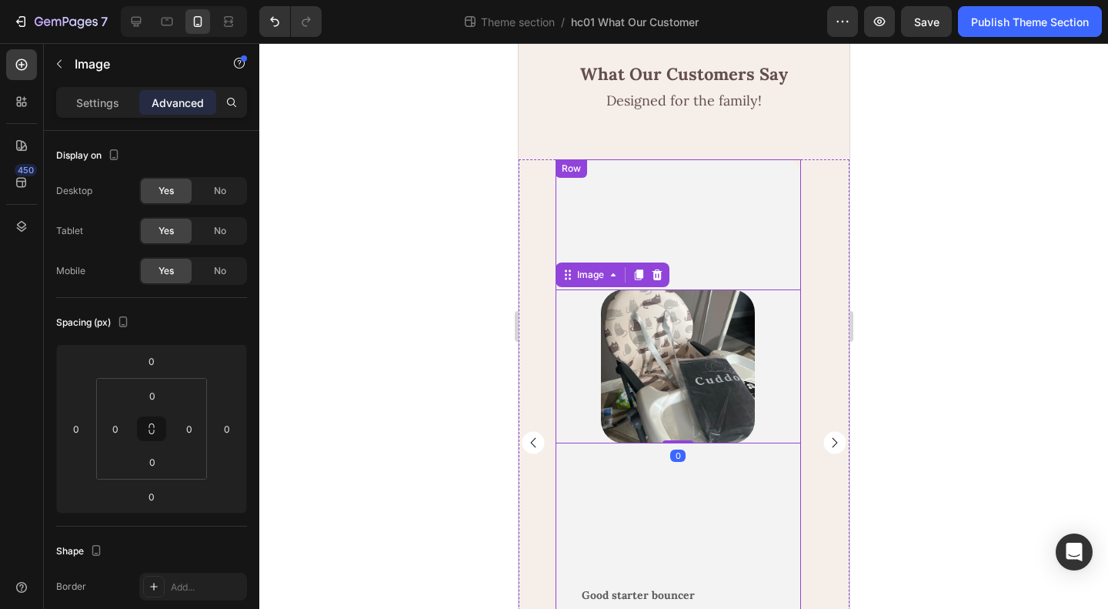
scroll to position [34, 0]
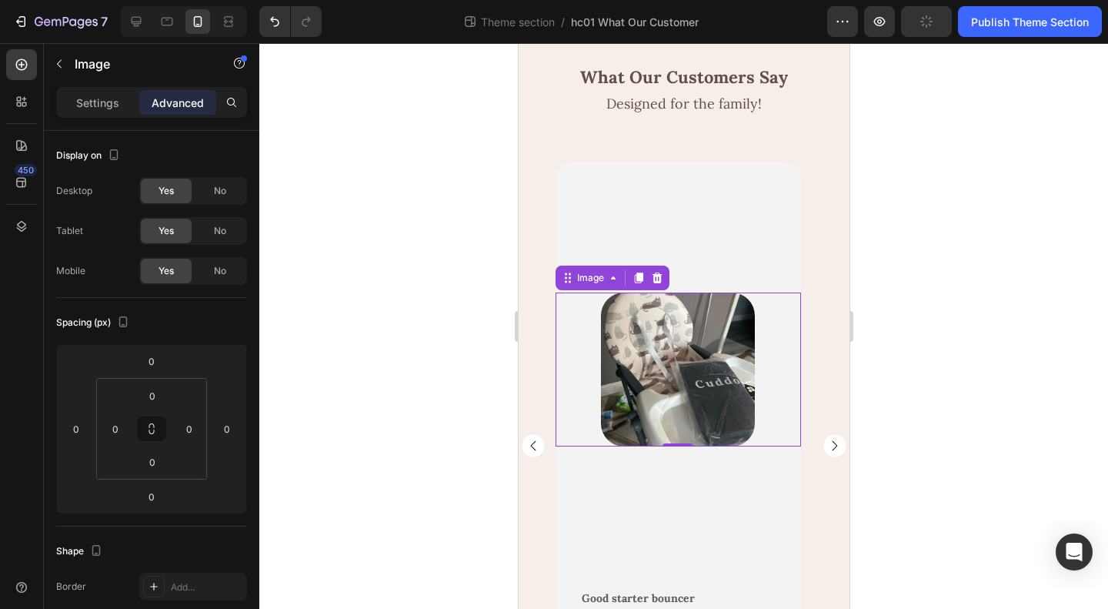
click at [585, 290] on div "Image" at bounding box center [612, 277] width 114 height 25
click at [599, 285] on div "Image" at bounding box center [589, 278] width 33 height 14
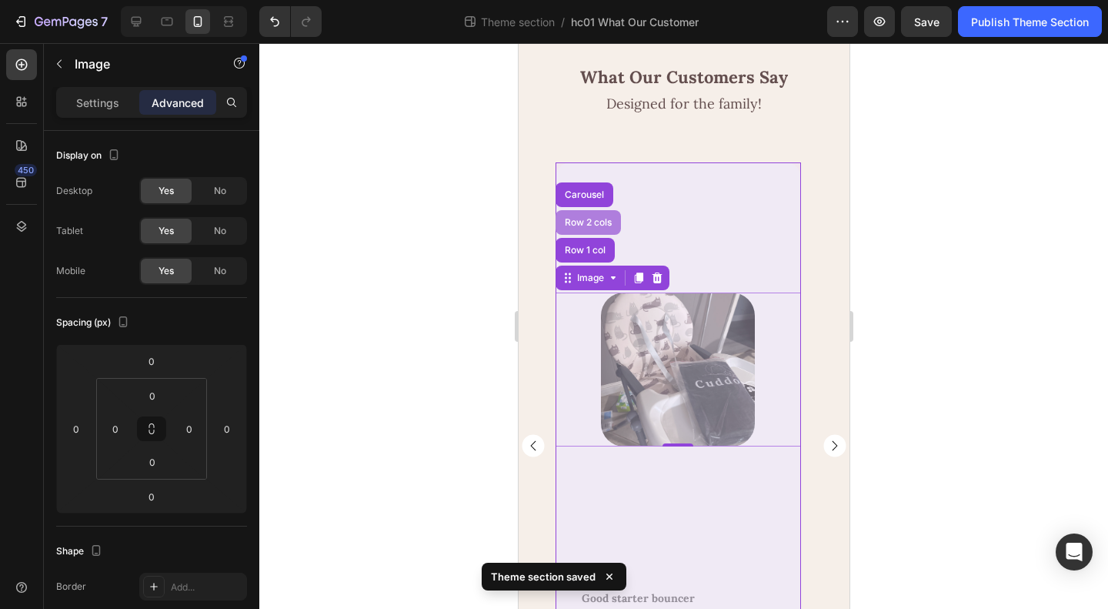
click at [585, 227] on div "Row 2 cols" at bounding box center [587, 222] width 53 height 9
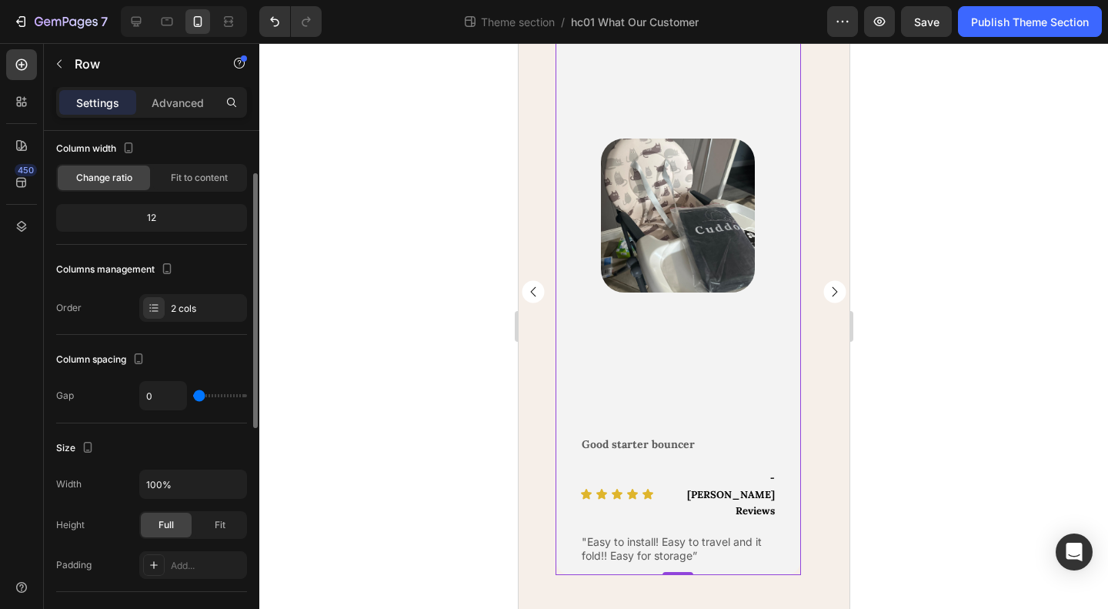
scroll to position [0, 0]
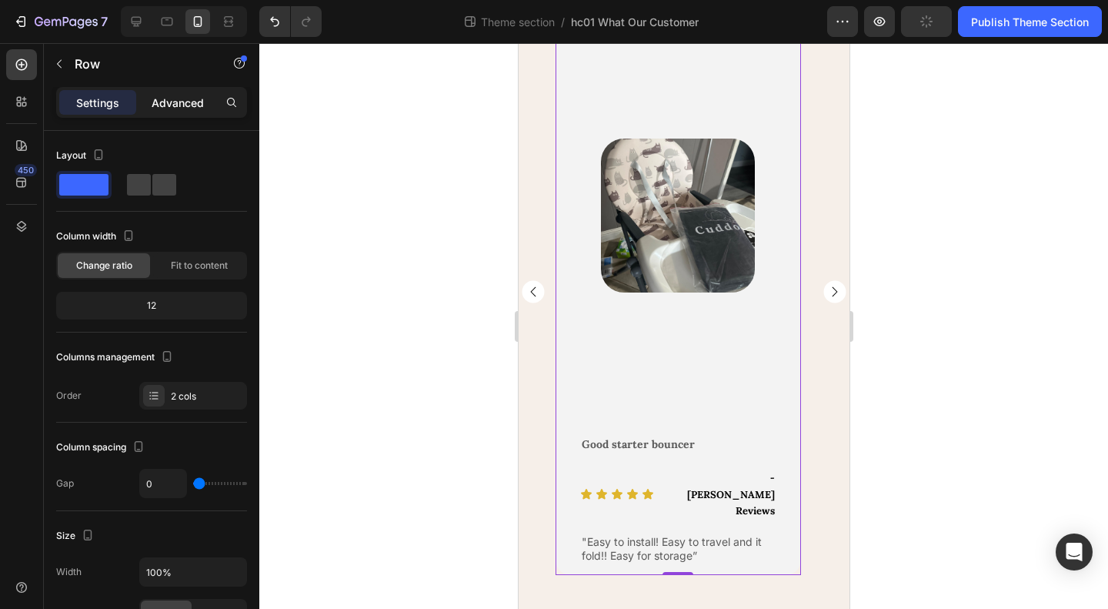
click at [174, 95] on p "Advanced" at bounding box center [178, 103] width 52 height 16
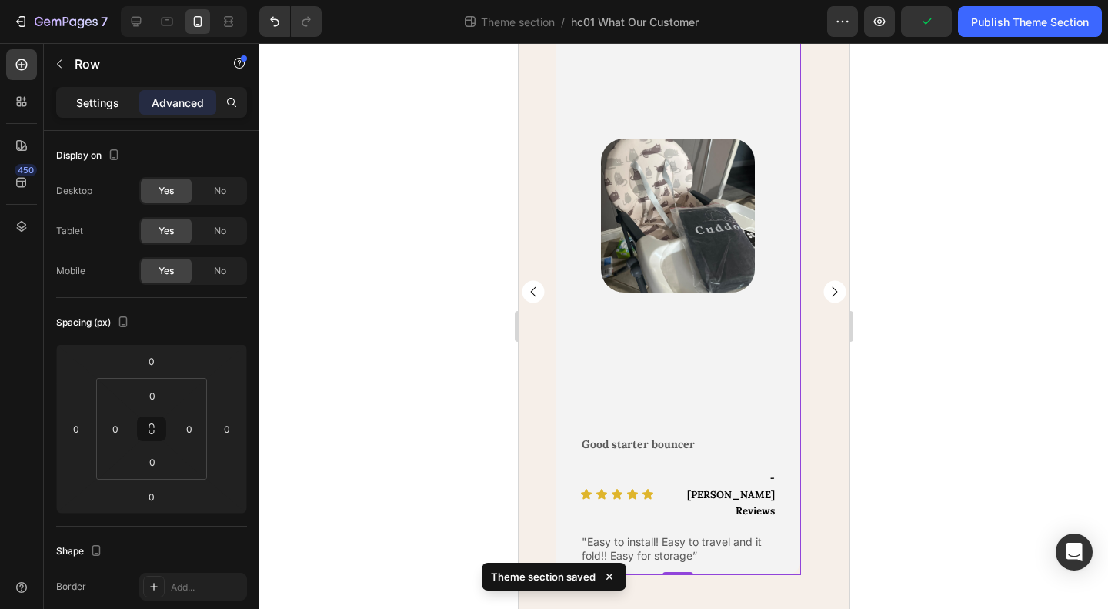
click at [83, 102] on p "Settings" at bounding box center [97, 103] width 43 height 16
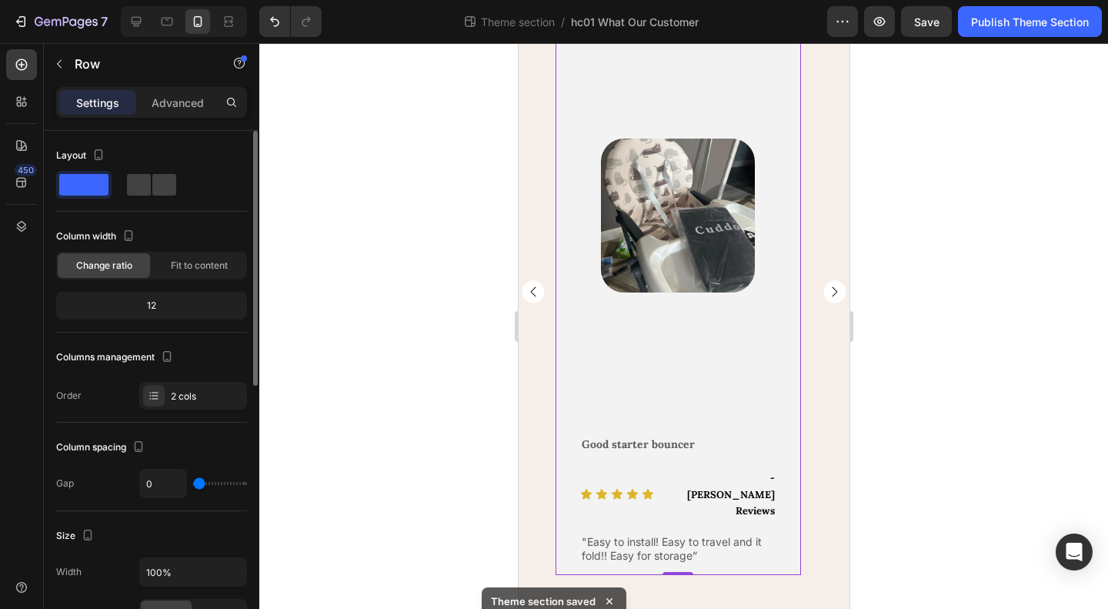
scroll to position [77, 0]
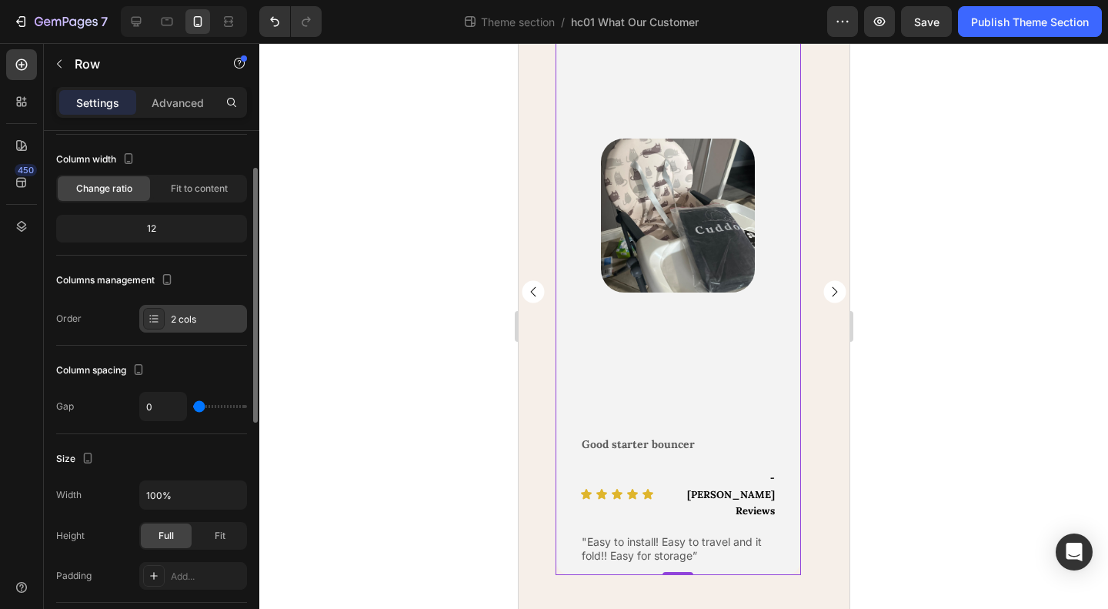
click at [192, 305] on div "2 cols" at bounding box center [193, 319] width 108 height 28
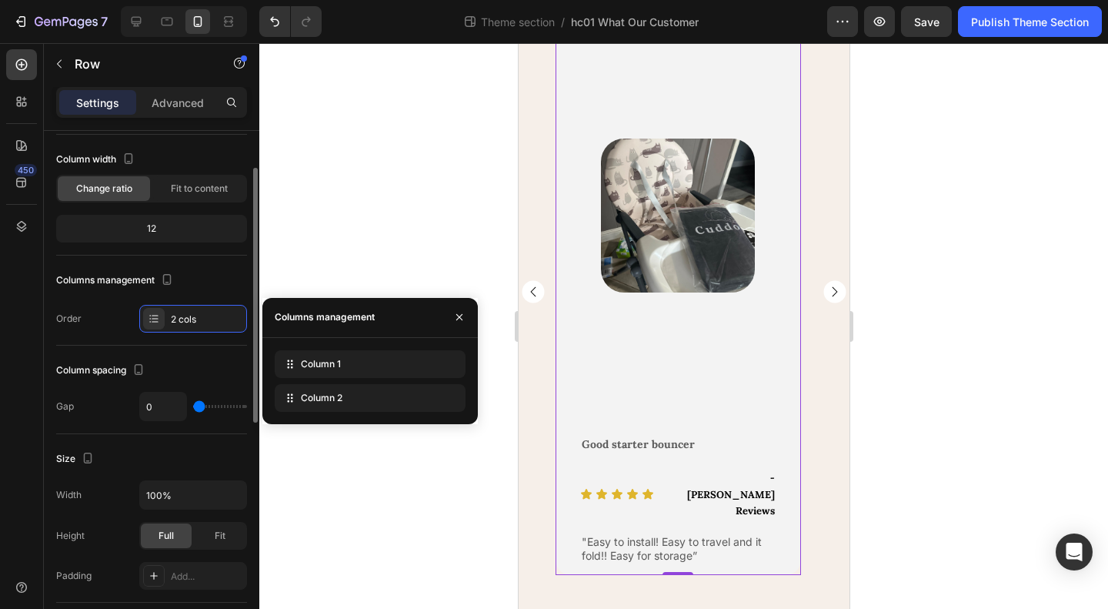
click at [186, 358] on div "Column spacing" at bounding box center [151, 370] width 191 height 25
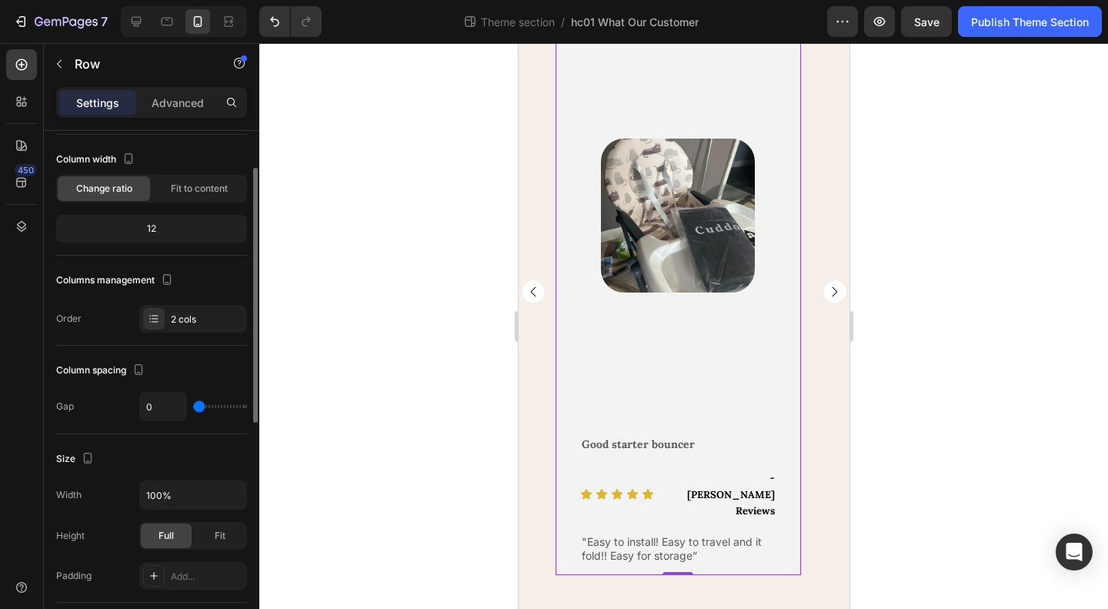
scroll to position [154, 0]
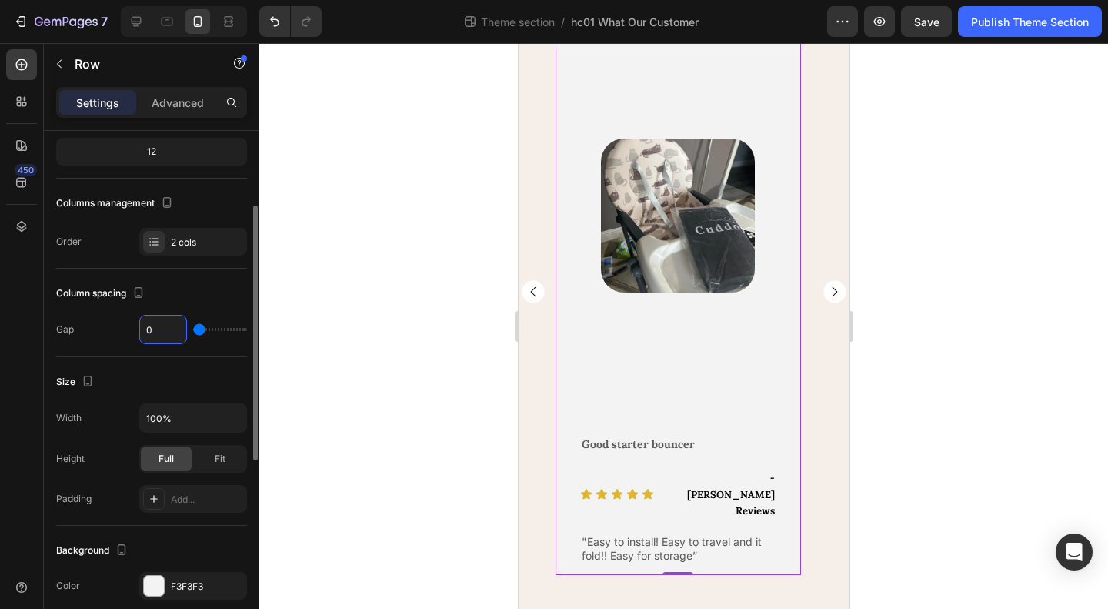
click at [165, 321] on input "0" at bounding box center [163, 330] width 46 height 28
type input "1"
type input "2"
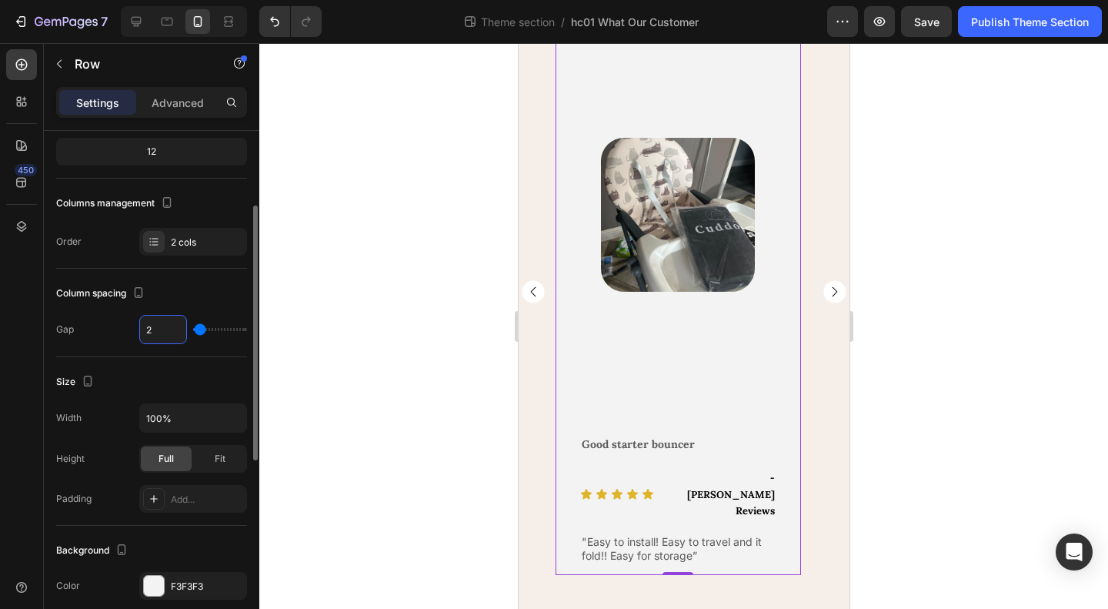
type input "3"
type input "4"
type input "5"
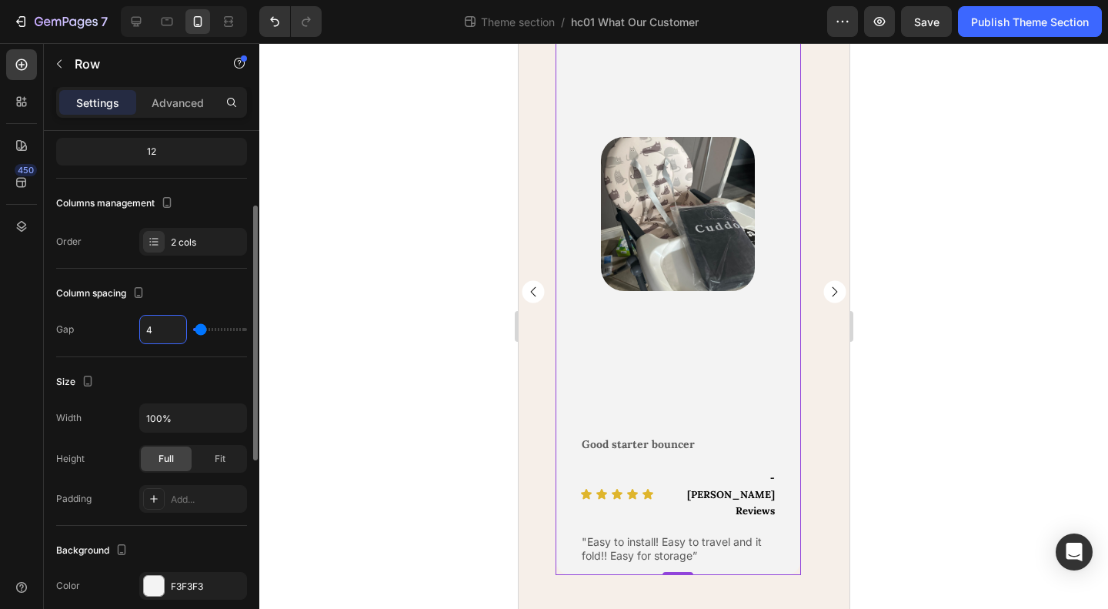
type input "5"
type input "4"
type input "3"
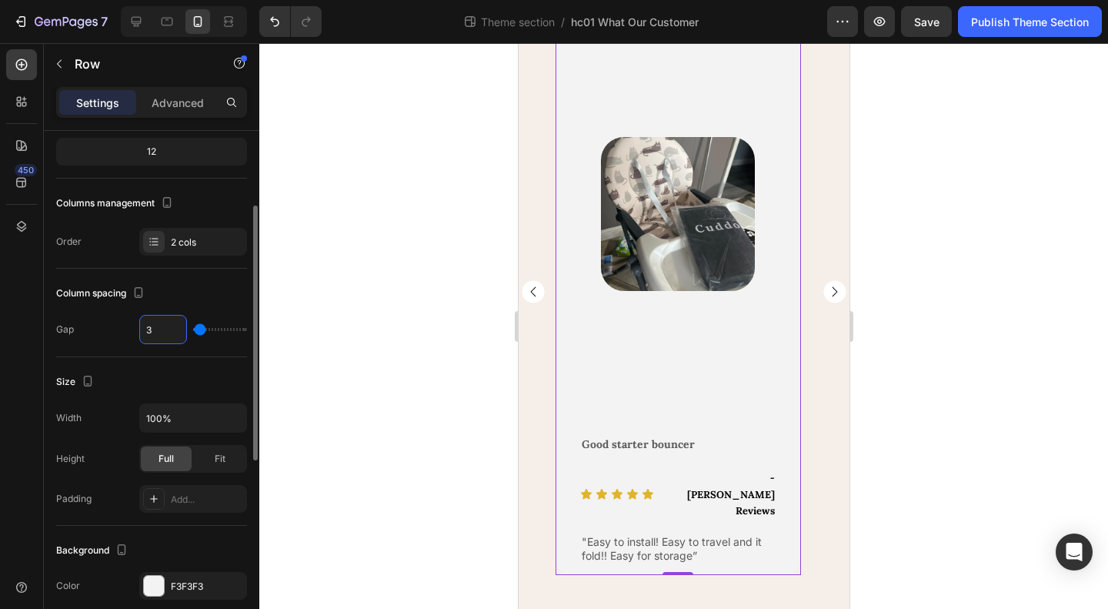
type input "2"
type input "1"
type input "0"
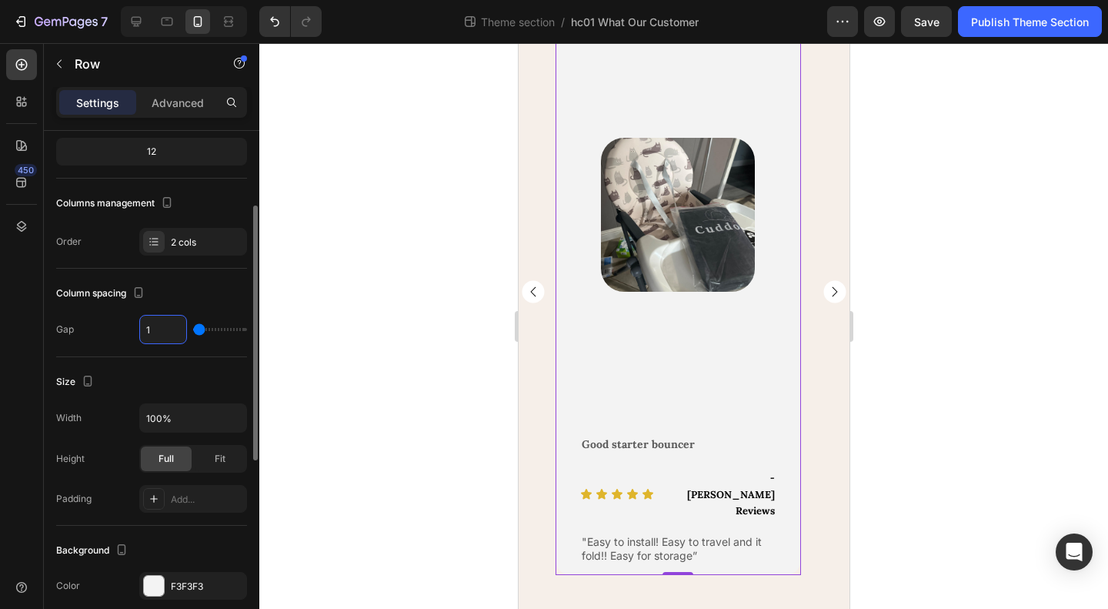
type input "0"
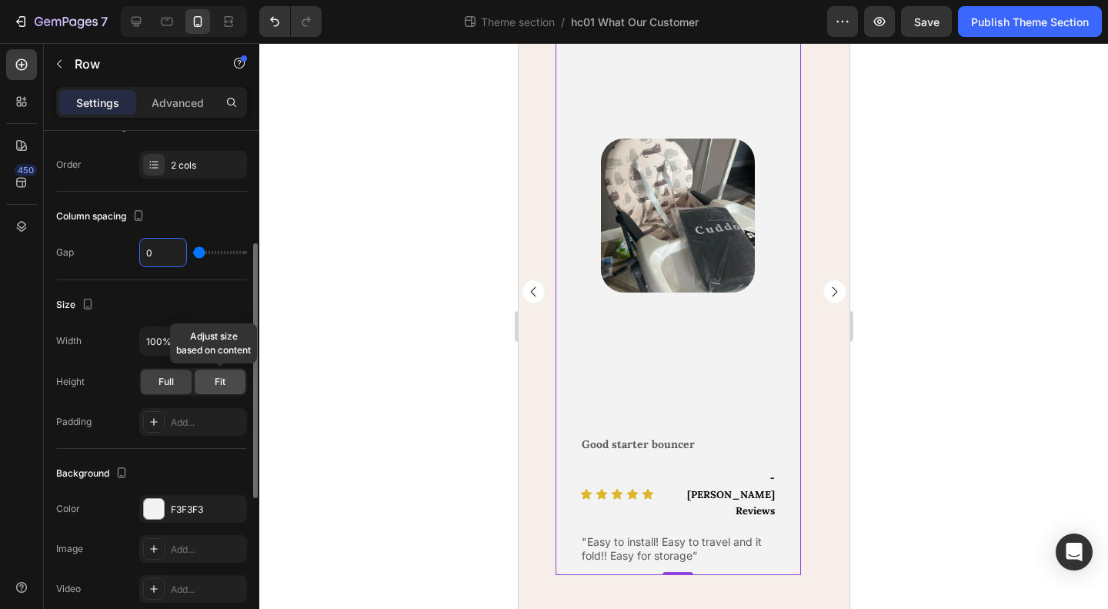
click at [222, 389] on div "Fit" at bounding box center [220, 381] width 51 height 25
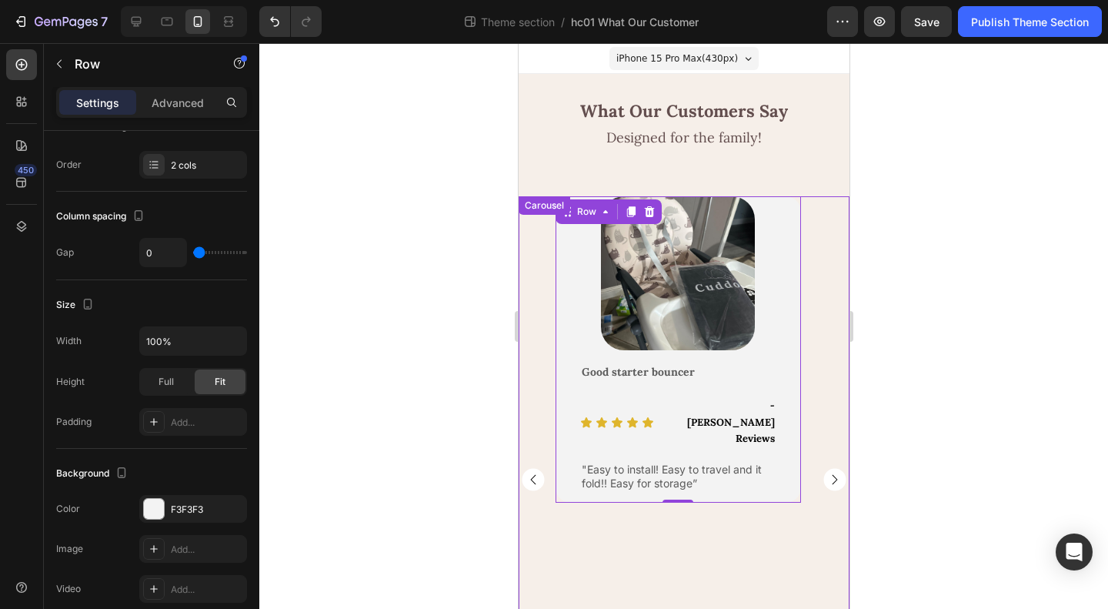
scroll to position [77, 0]
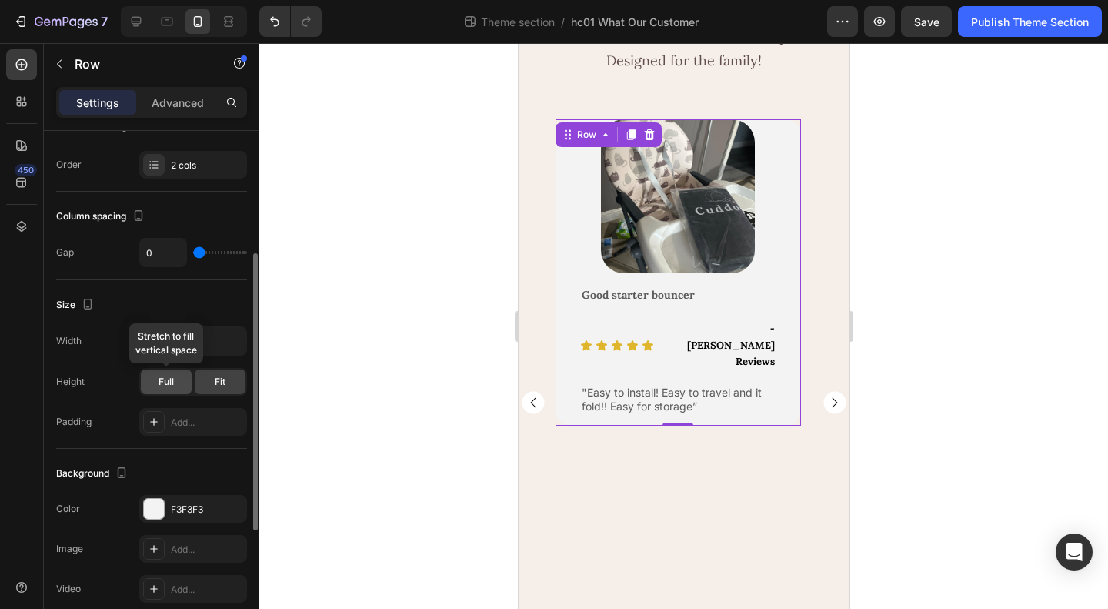
click at [173, 375] on span "Full" at bounding box center [166, 382] width 15 height 14
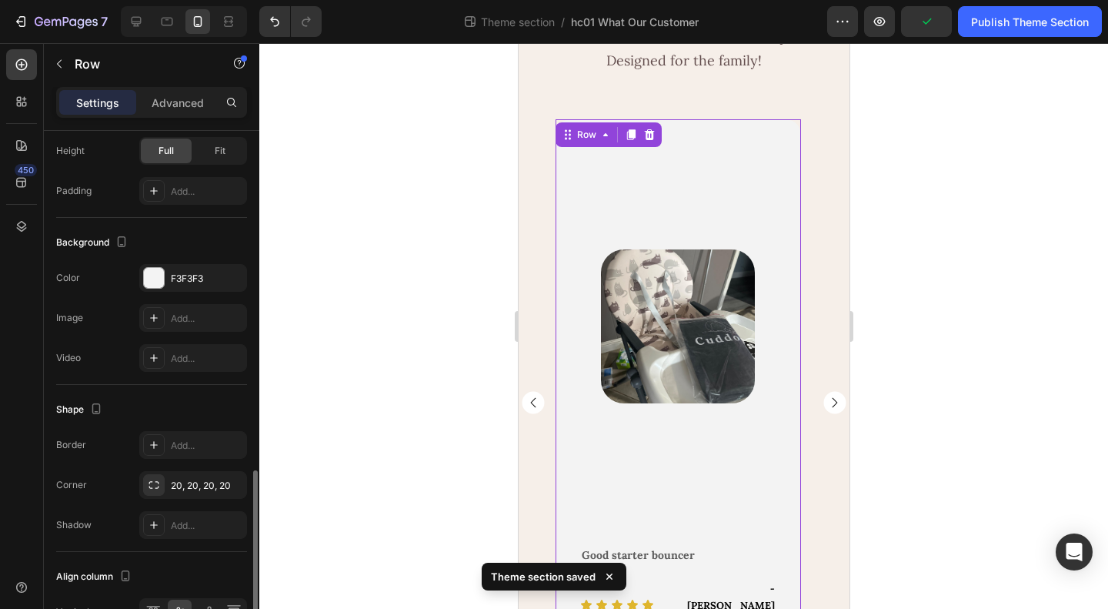
scroll to position [549, 0]
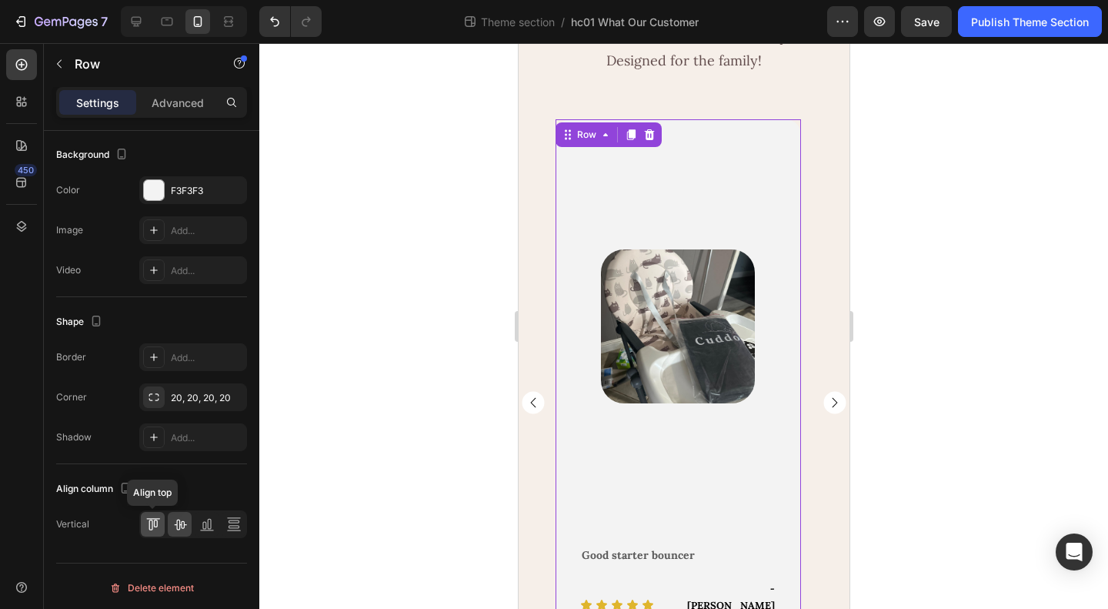
click at [155, 519] on icon at bounding box center [152, 523] width 15 height 15
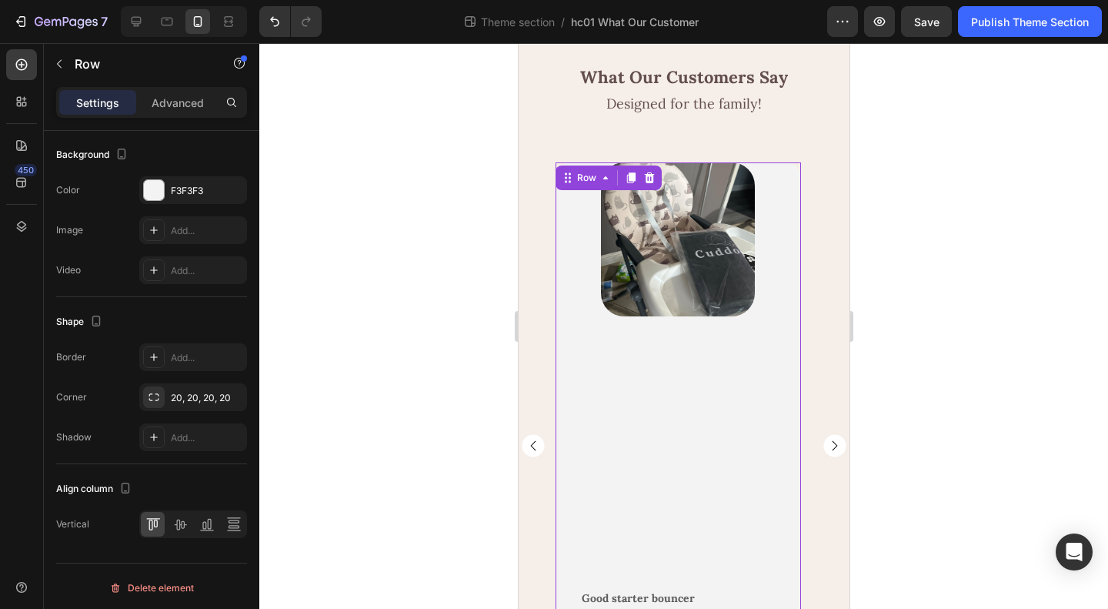
scroll to position [188, 0]
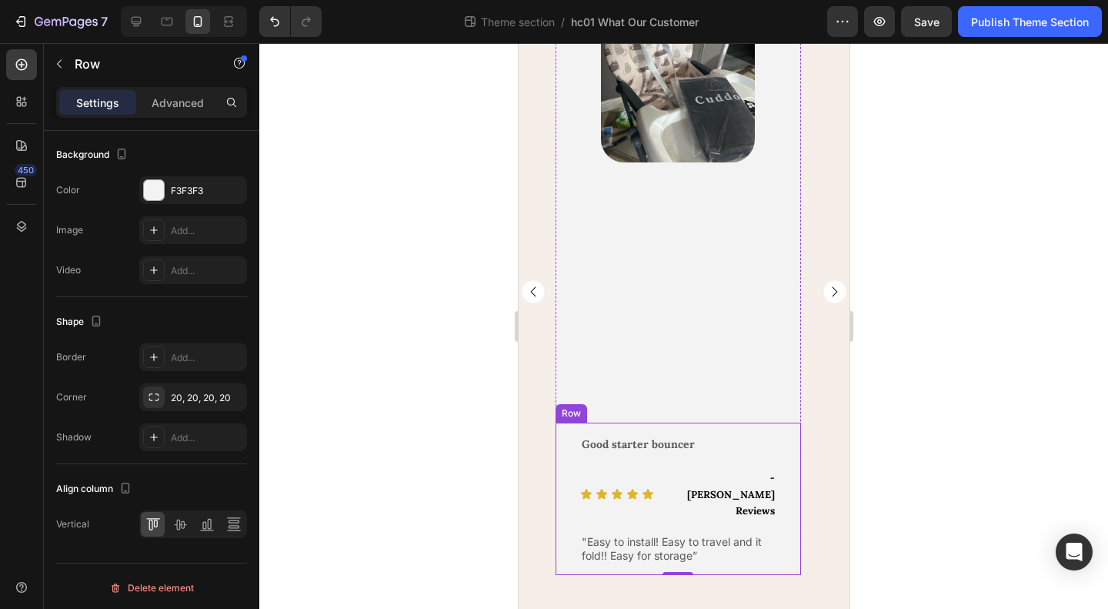
click at [645, 460] on div "Good starter bouncer Text Block Icon Icon Icon Icon Icon Icon List - [PERSON_NA…" at bounding box center [677, 498] width 245 height 152
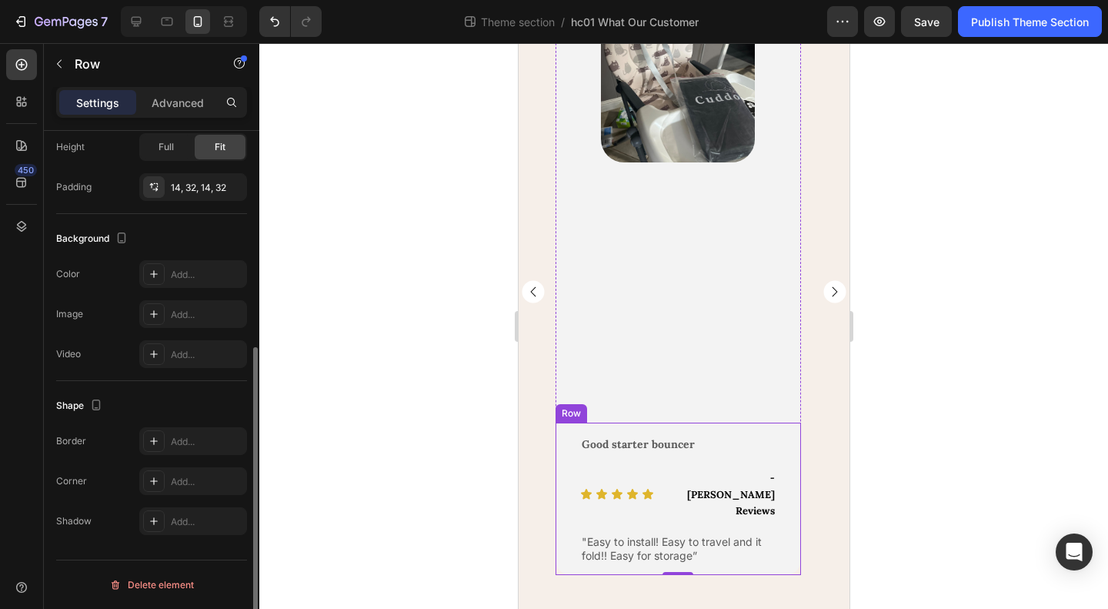
scroll to position [375, 0]
click at [693, 400] on div "Image Row" at bounding box center [677, 215] width 245 height 414
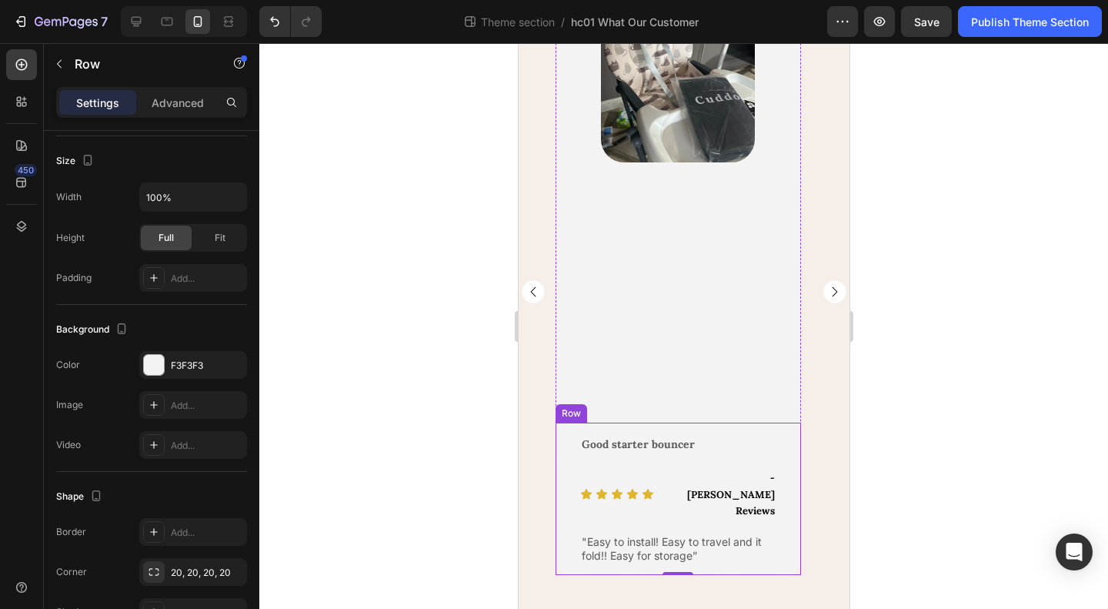
click at [647, 459] on div "Good starter bouncer Text Block Icon Icon Icon Icon Icon Icon List - [PERSON_NA…" at bounding box center [677, 498] width 245 height 152
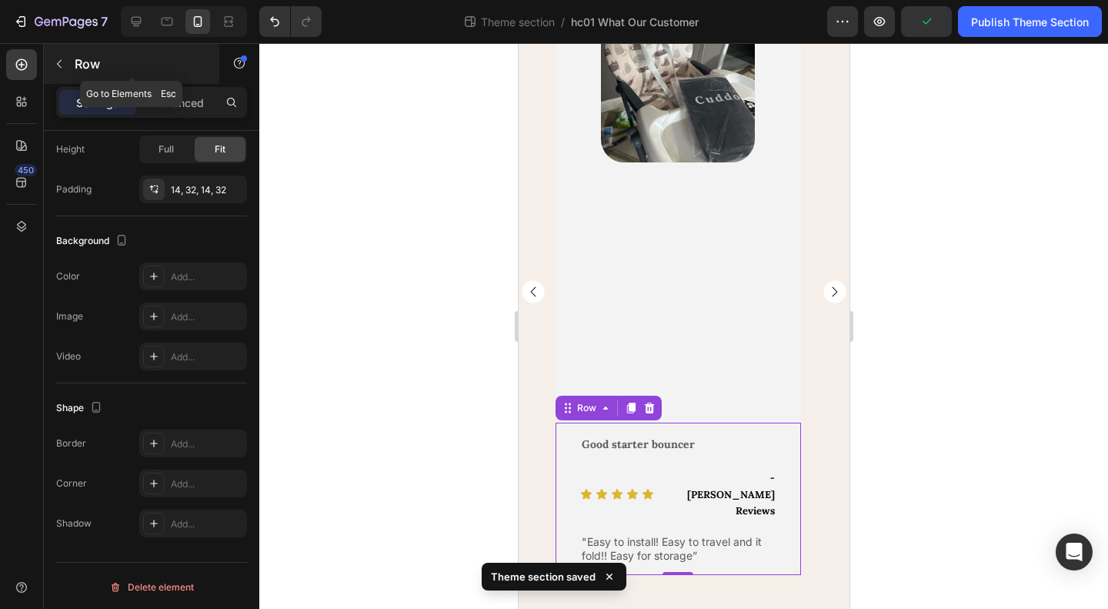
click at [78, 62] on p "Row" at bounding box center [140, 64] width 131 height 18
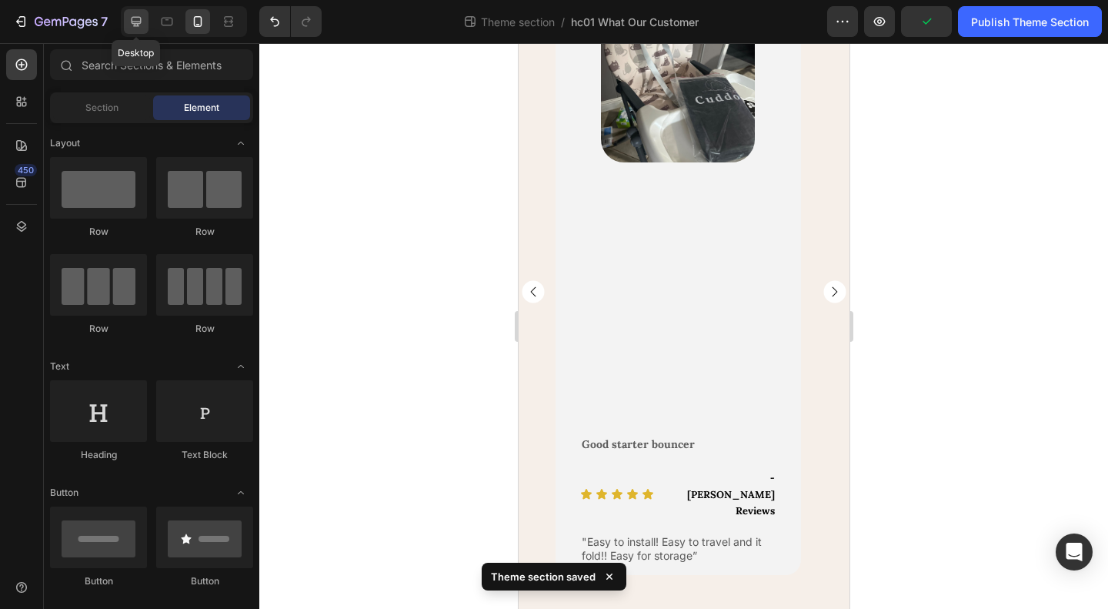
click at [137, 32] on div at bounding box center [136, 21] width 25 height 25
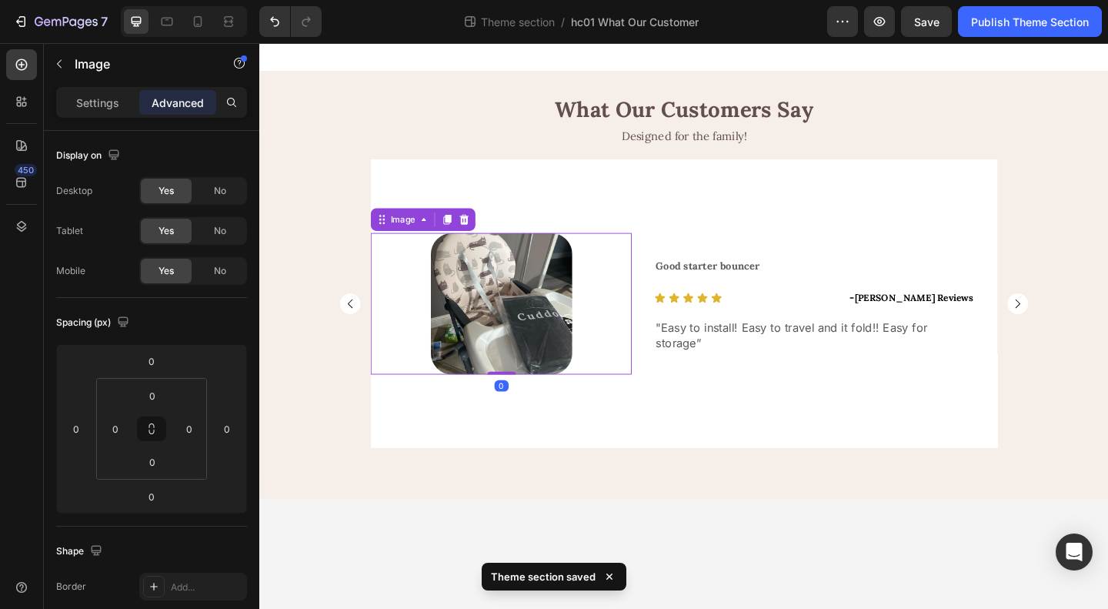
click at [644, 340] on div at bounding box center [522, 326] width 284 height 154
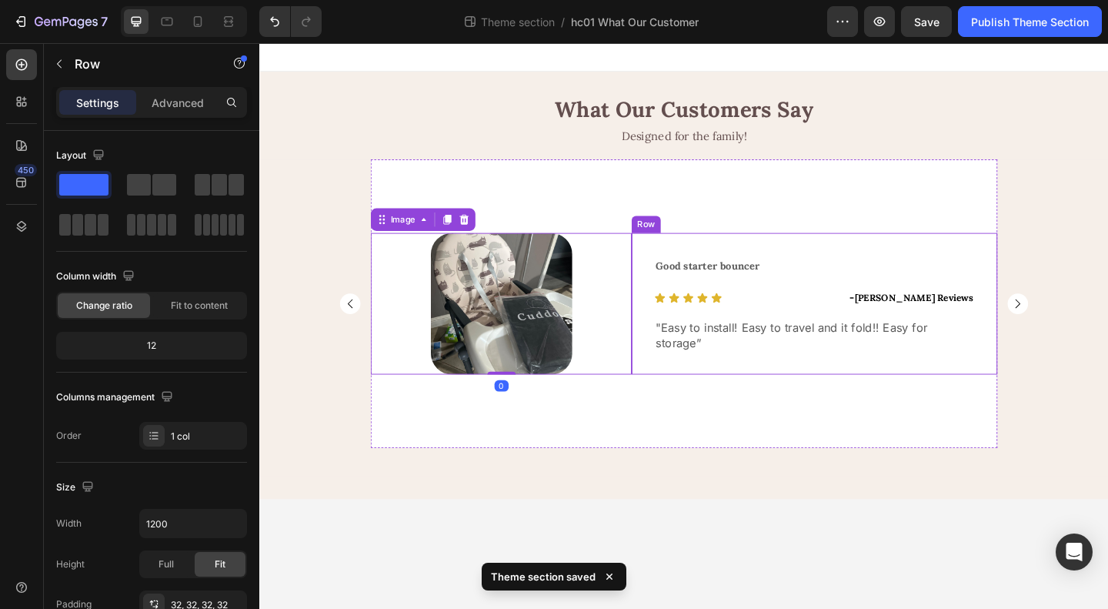
click at [673, 362] on div "Good starter bouncer Text Block Icon Icon Icon Icon Icon Icon List - [PERSON_NA…" at bounding box center [863, 326] width 398 height 154
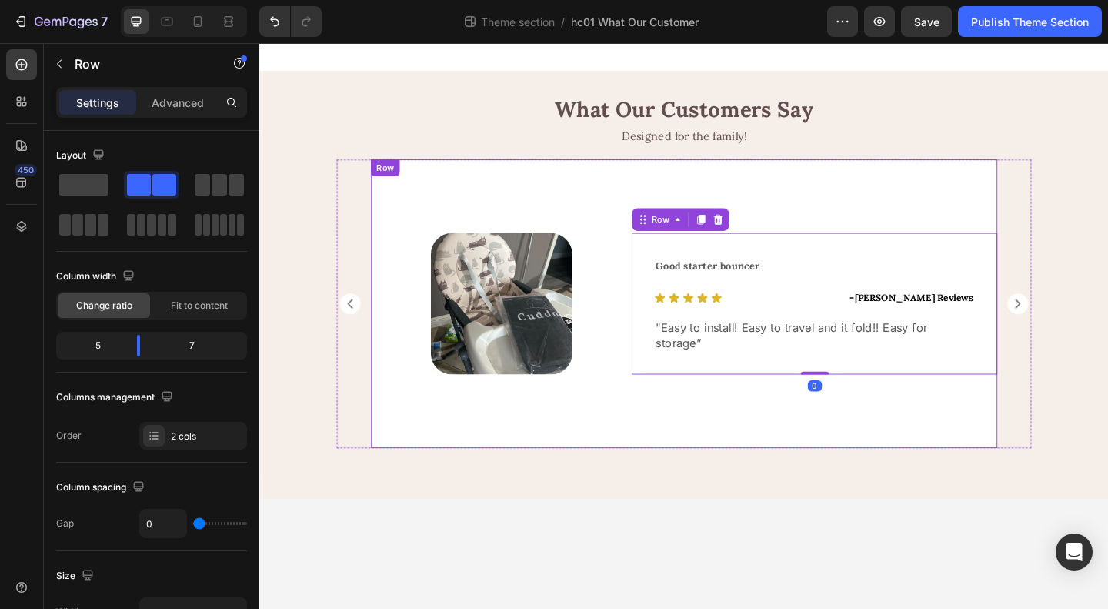
scroll to position [375, 0]
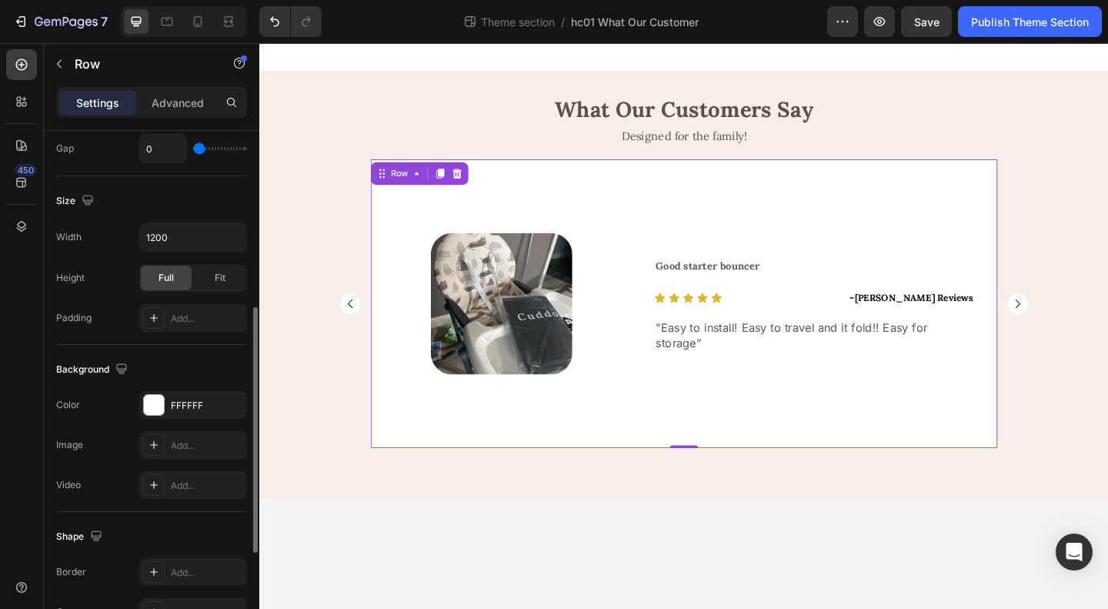
click at [687, 402] on div "Good starter bouncer Text Block Icon Icon Icon Icon Icon Icon List - [PERSON_NA…" at bounding box center [863, 326] width 398 height 314
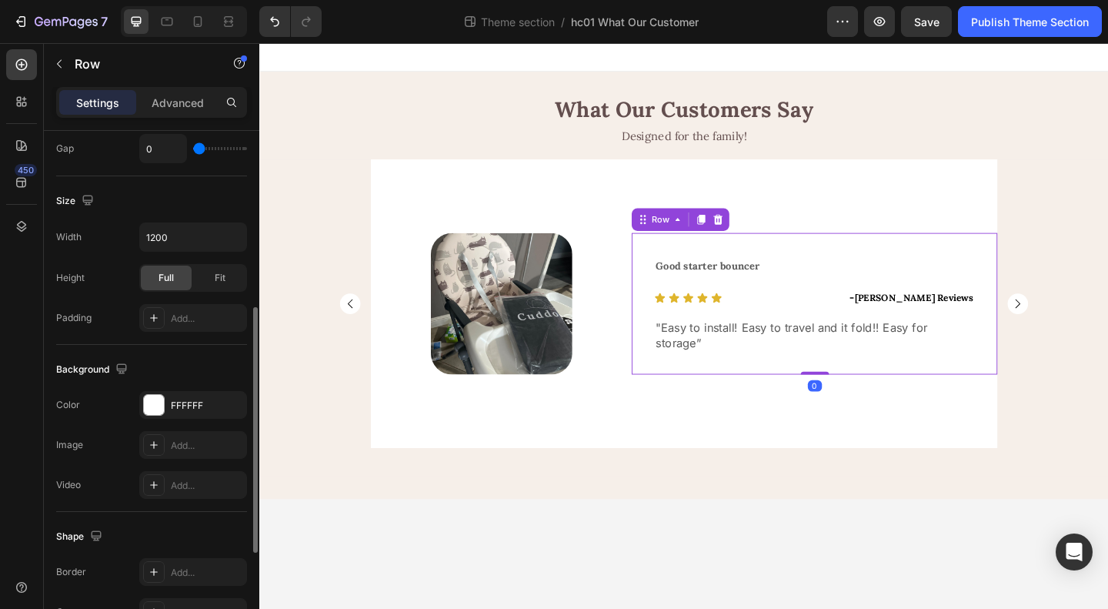
click at [686, 342] on div "Good starter bouncer Text Block Icon Icon Icon Icon Icon Icon List - [PERSON_NA…" at bounding box center [863, 326] width 398 height 154
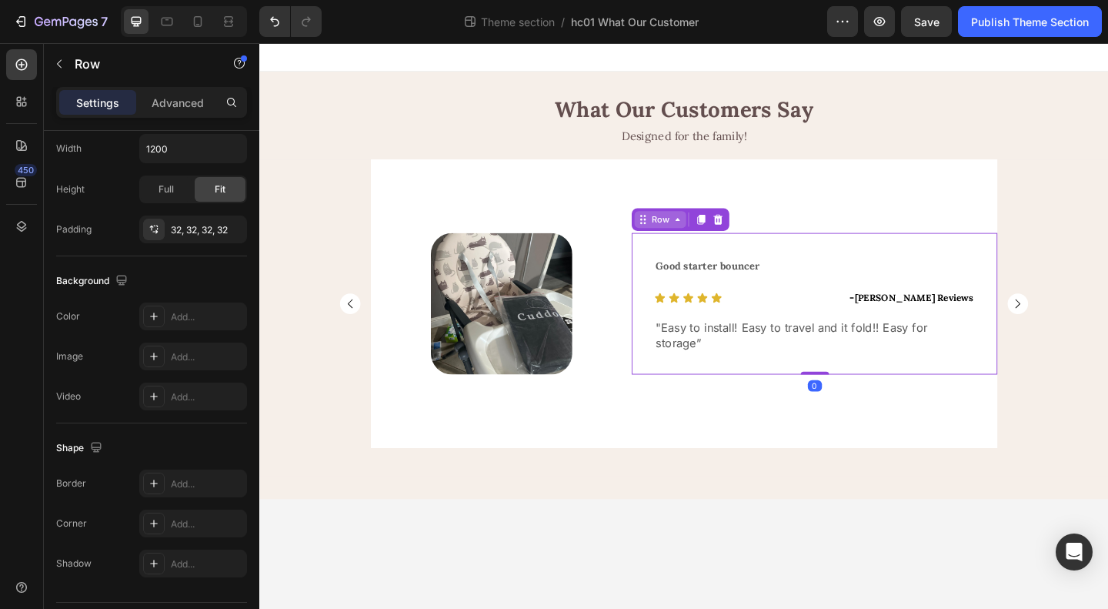
click at [688, 242] on div "Row" at bounding box center [695, 235] width 25 height 14
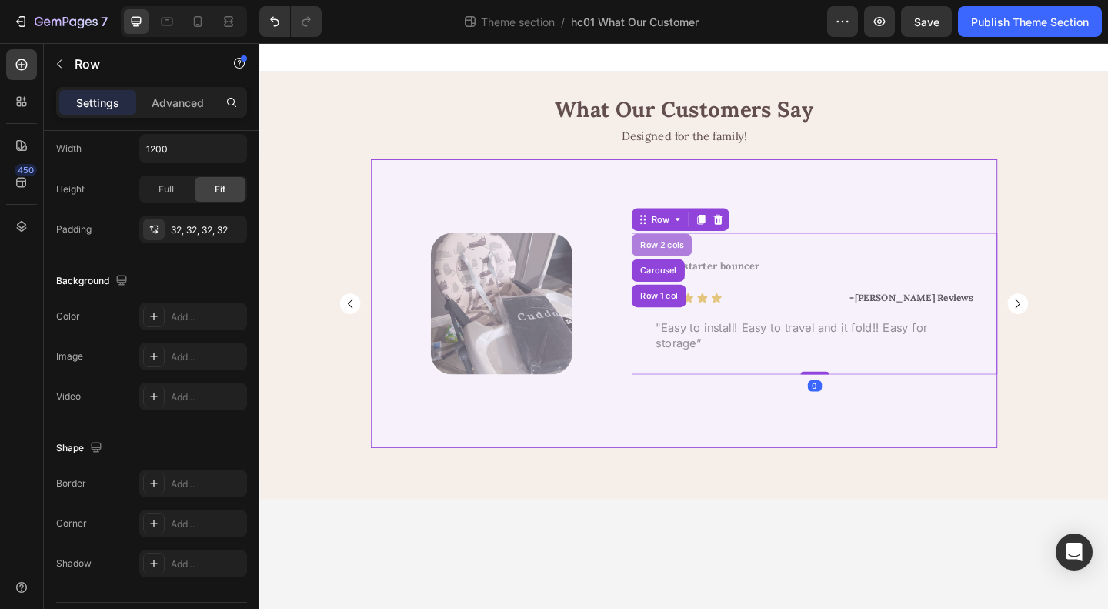
click at [693, 267] on div "Row 2 cols" at bounding box center [696, 262] width 53 height 9
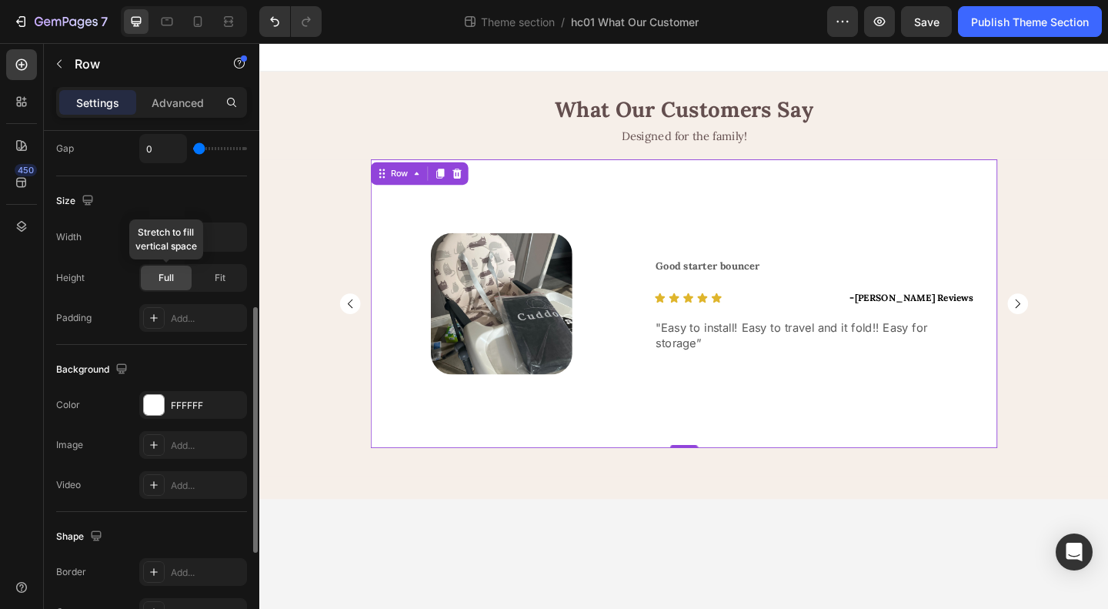
scroll to position [0, 0]
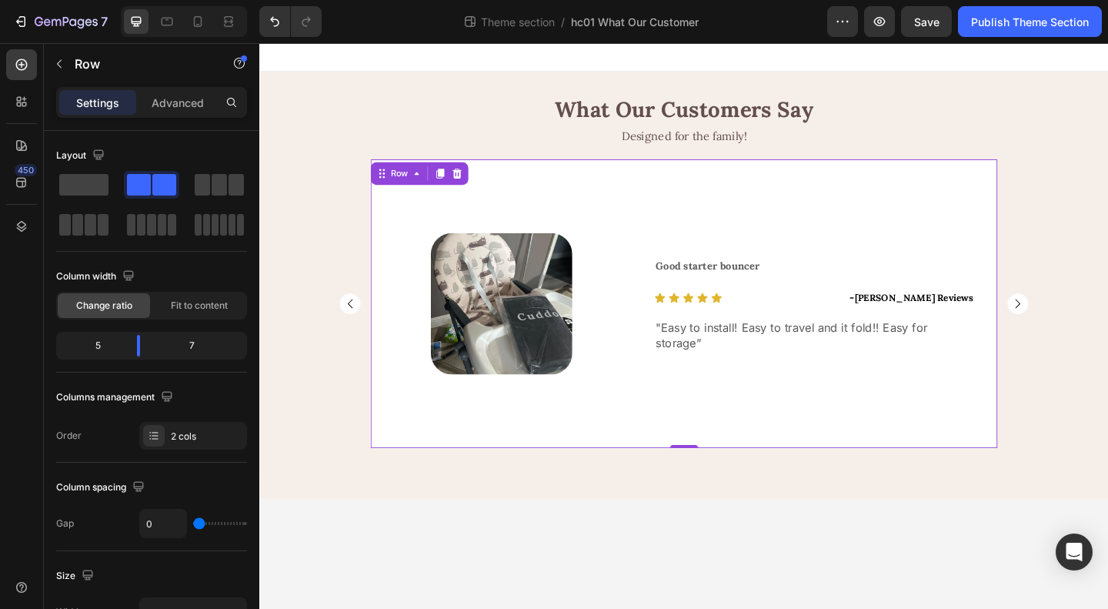
click at [746, 446] on div "Good starter bouncer Text Block Icon Icon Icon Icon Icon Icon List - [PERSON_NA…" at bounding box center [863, 326] width 398 height 314
click at [191, 16] on icon at bounding box center [197, 21] width 15 height 15
type input "100%"
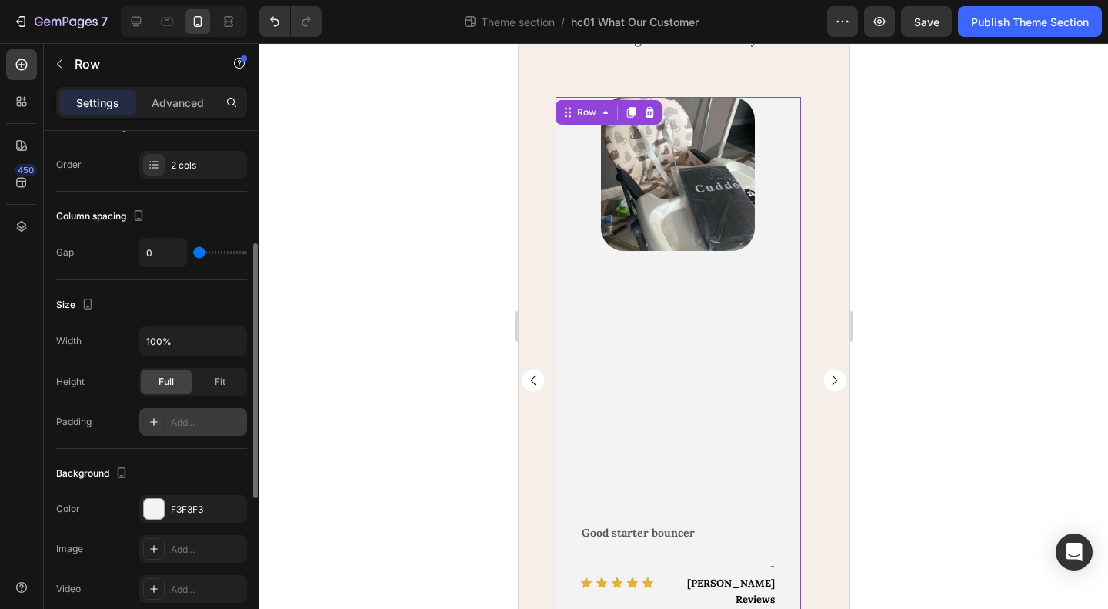
scroll to position [385, 0]
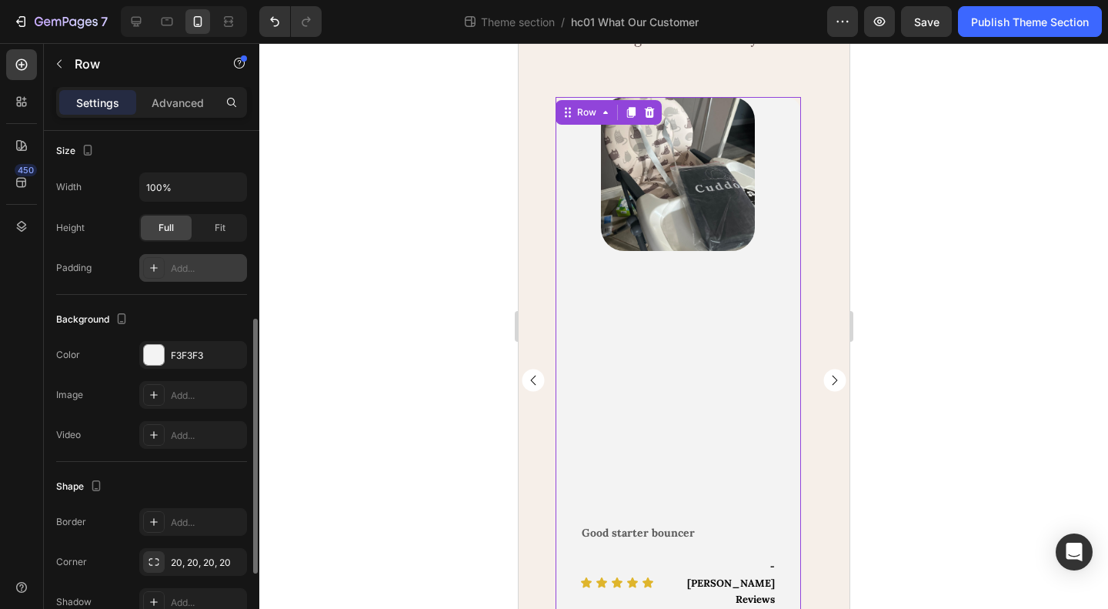
click at [182, 265] on div "Add..." at bounding box center [207, 269] width 72 height 14
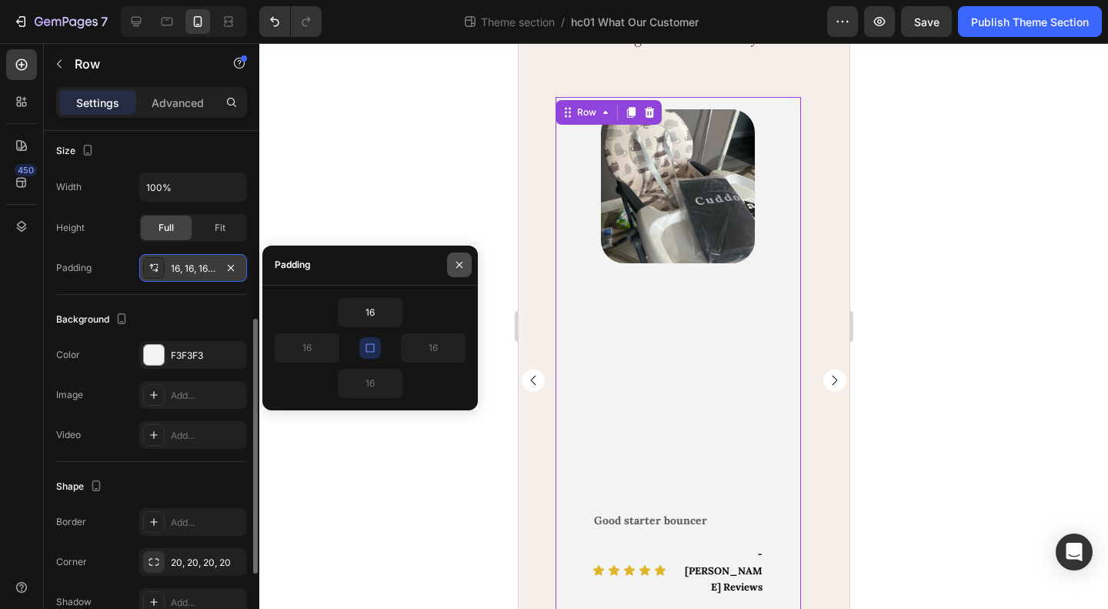
click at [457, 265] on icon "button" at bounding box center [459, 265] width 12 height 12
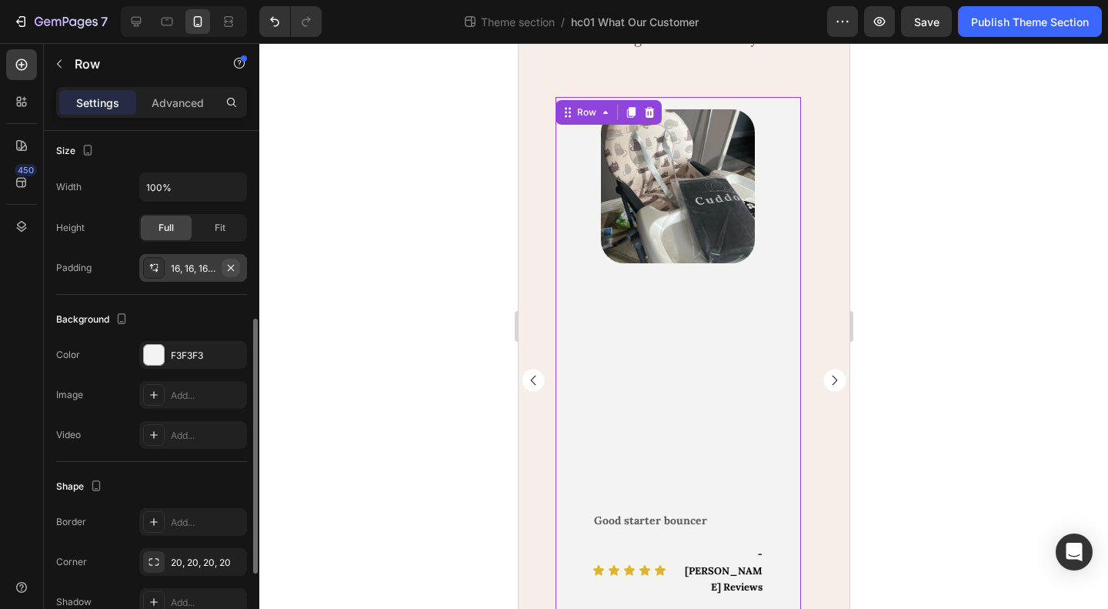
click at [234, 264] on icon "button" at bounding box center [231, 267] width 6 height 6
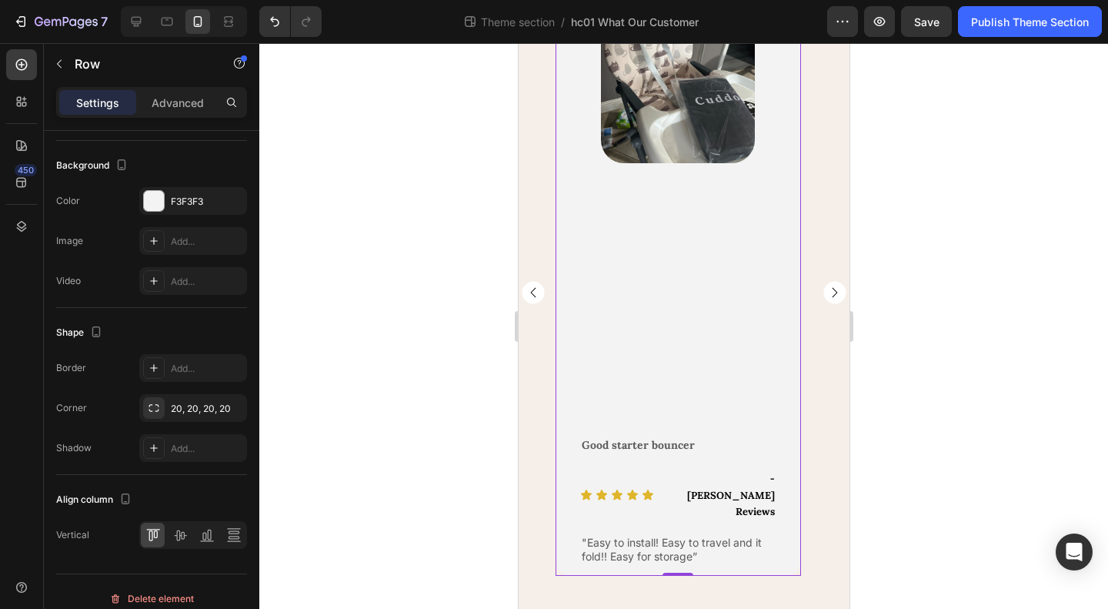
scroll to position [188, 0]
click at [832, 287] on rect "Carousel Next Arrow" at bounding box center [834, 292] width 22 height 22
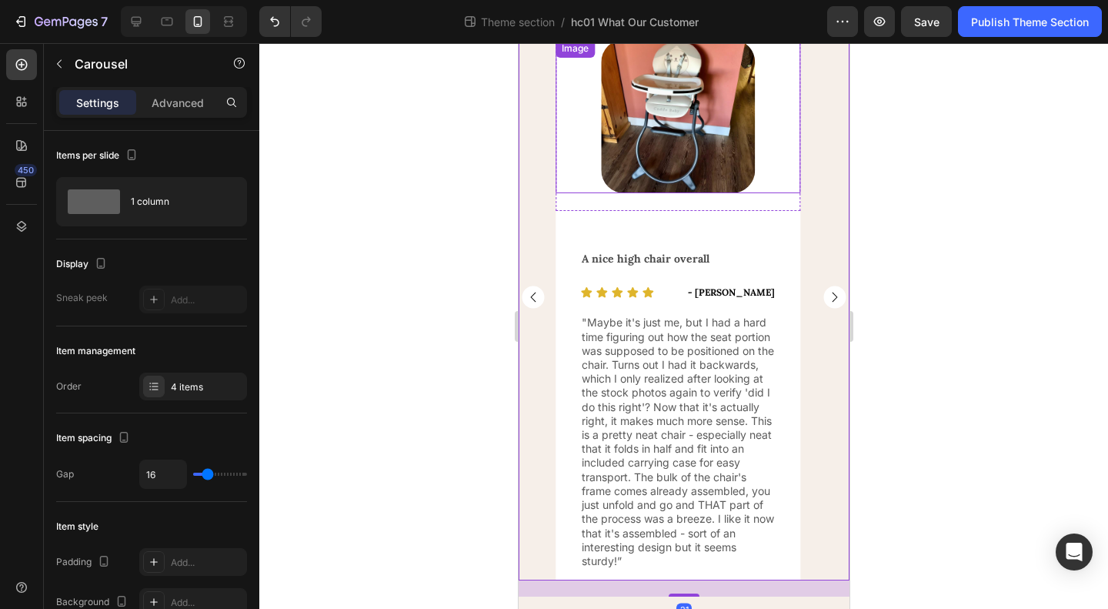
scroll to position [189, 0]
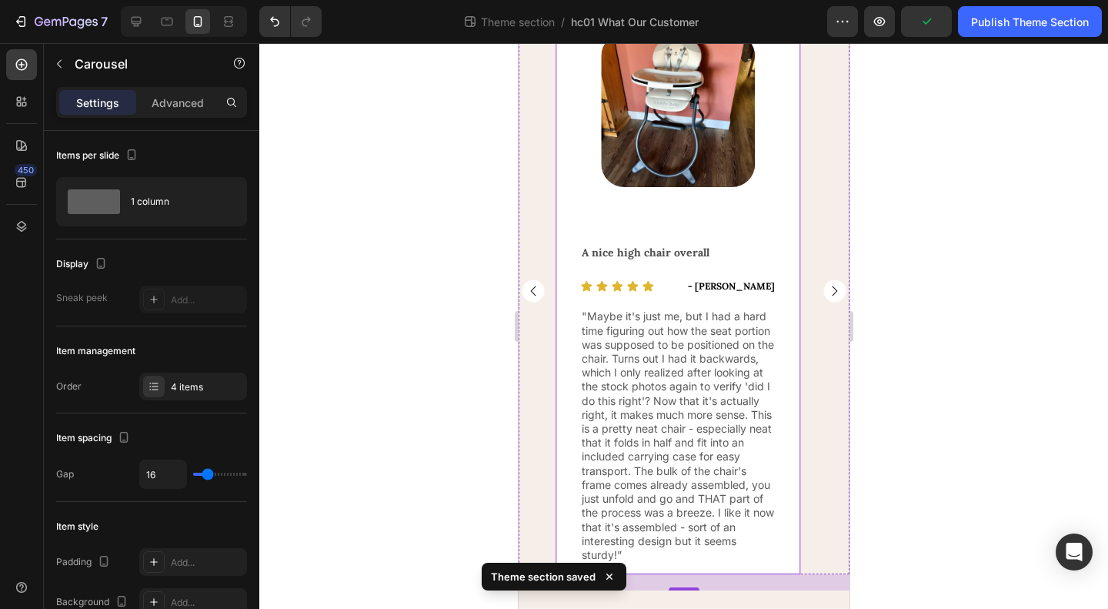
click at [722, 209] on div "Image Row" at bounding box center [677, 119] width 245 height 223
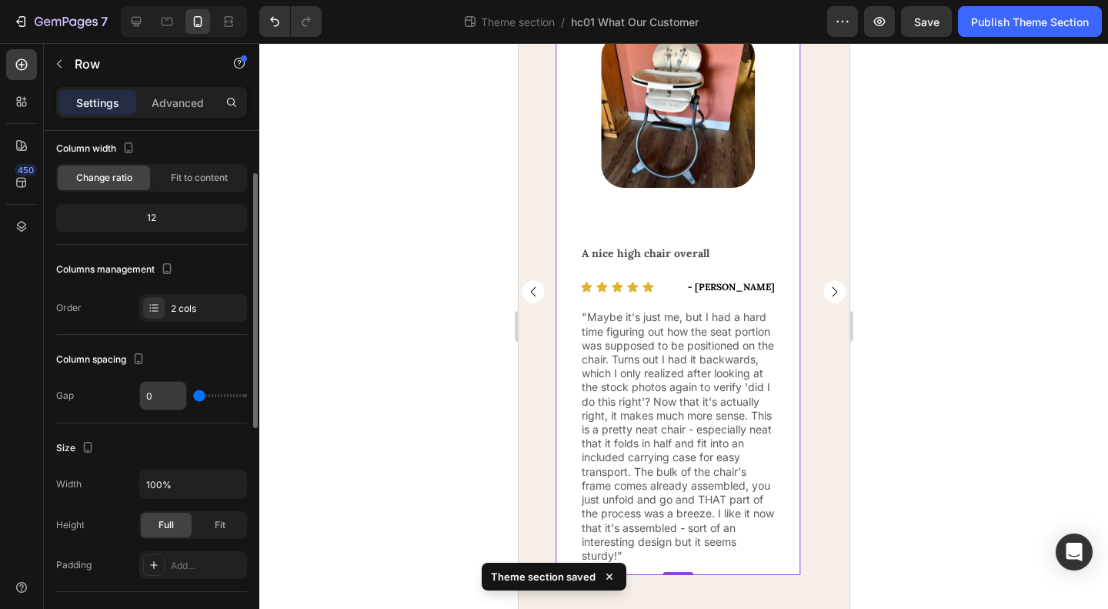
scroll to position [0, 0]
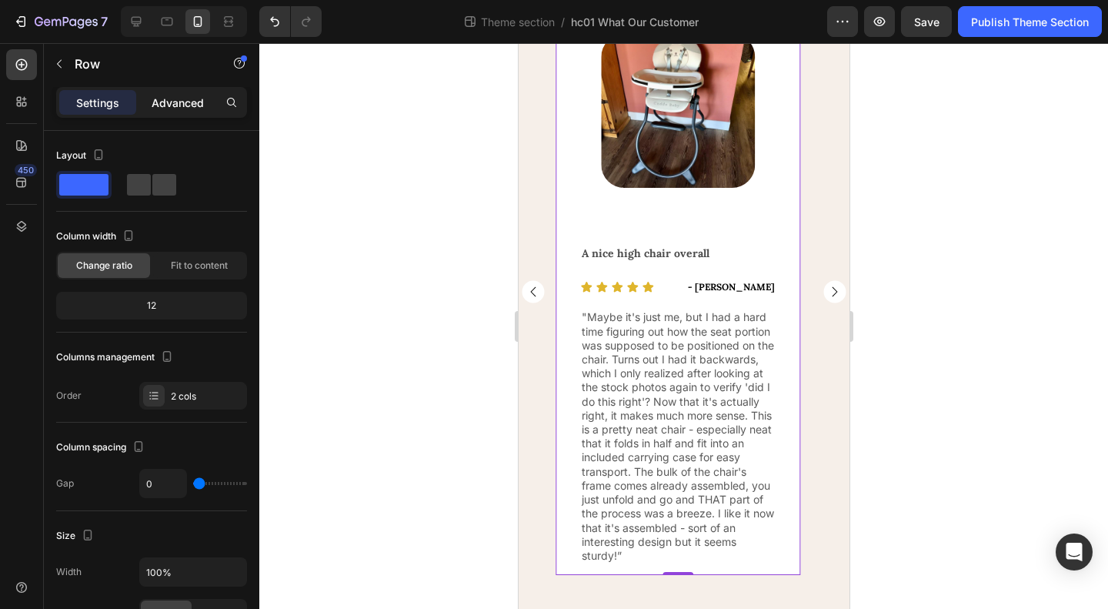
click at [172, 99] on p "Advanced" at bounding box center [178, 103] width 52 height 16
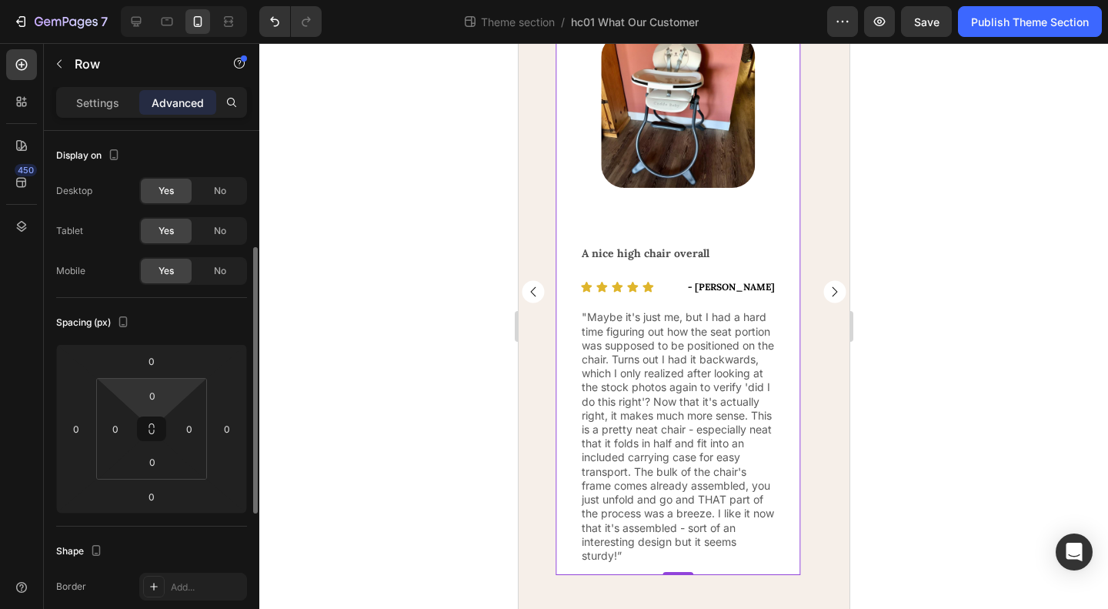
scroll to position [77, 0]
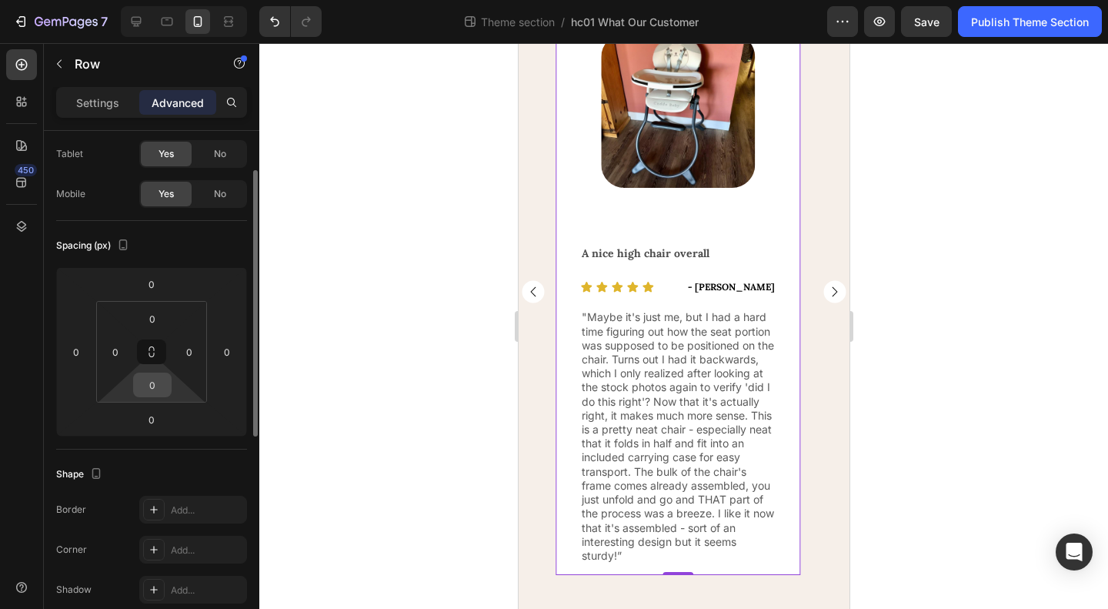
click at [155, 388] on input "0" at bounding box center [152, 384] width 31 height 23
type input "12"
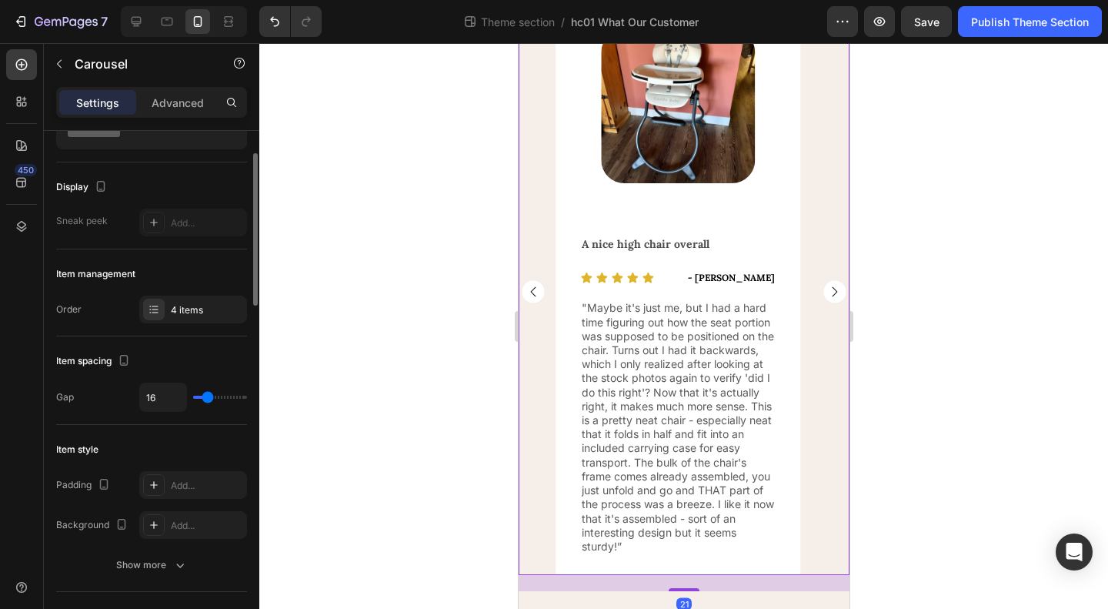
click at [817, 480] on div "Image Row Good starter bouncer Text Block Icon Icon Icon Icon Icon Icon List - …" at bounding box center [683, 291] width 331 height 566
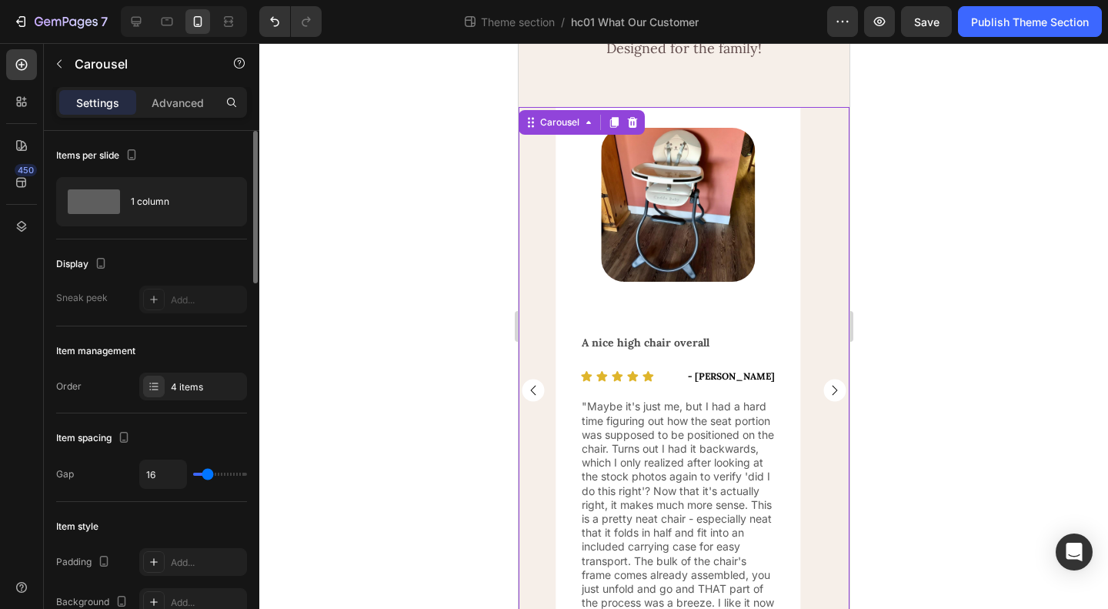
scroll to position [35, 0]
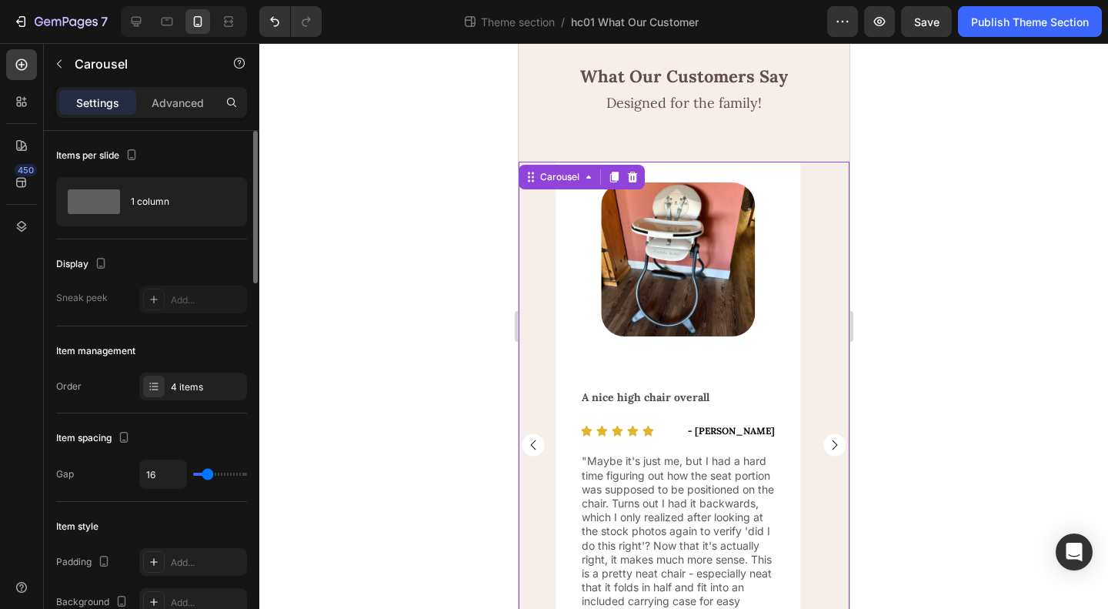
click at [823, 444] on rect "Carousel Next Arrow" at bounding box center [834, 445] width 22 height 22
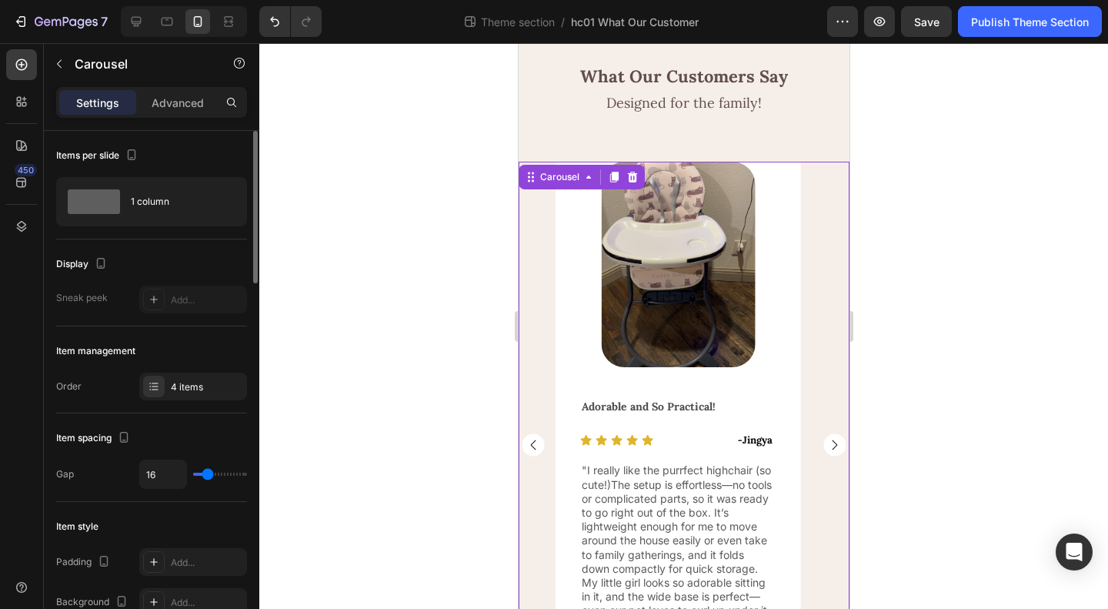
click at [529, 447] on rect "Carousel Back Arrow" at bounding box center [532, 445] width 22 height 22
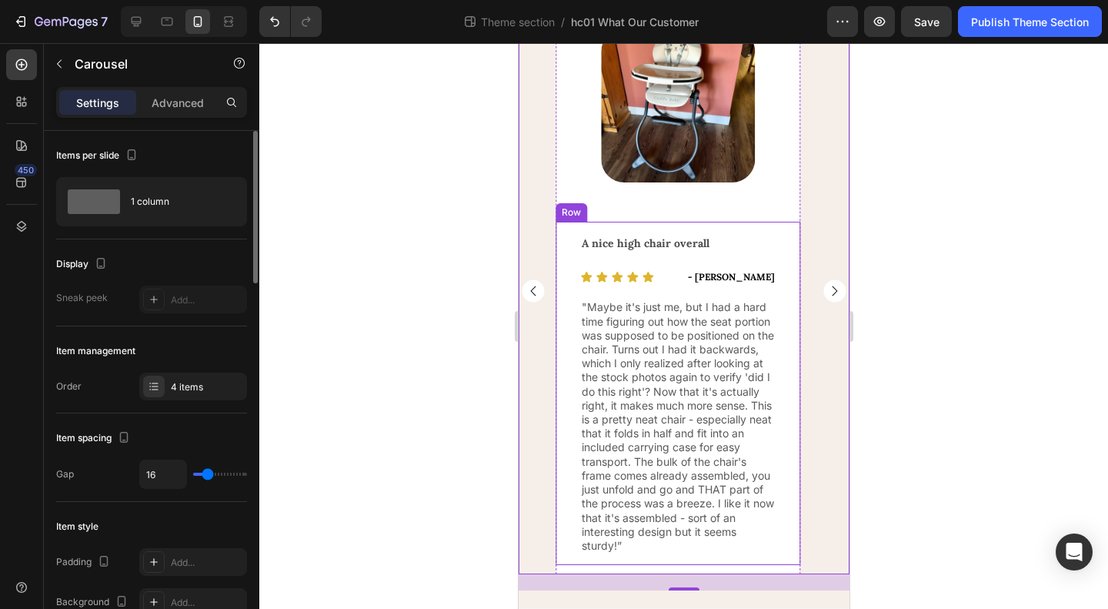
scroll to position [188, 0]
click at [569, 463] on div "A nice high chair overall Text Block Icon Icon Icon Icon Icon Icon List - Daisy…" at bounding box center [677, 393] width 245 height 343
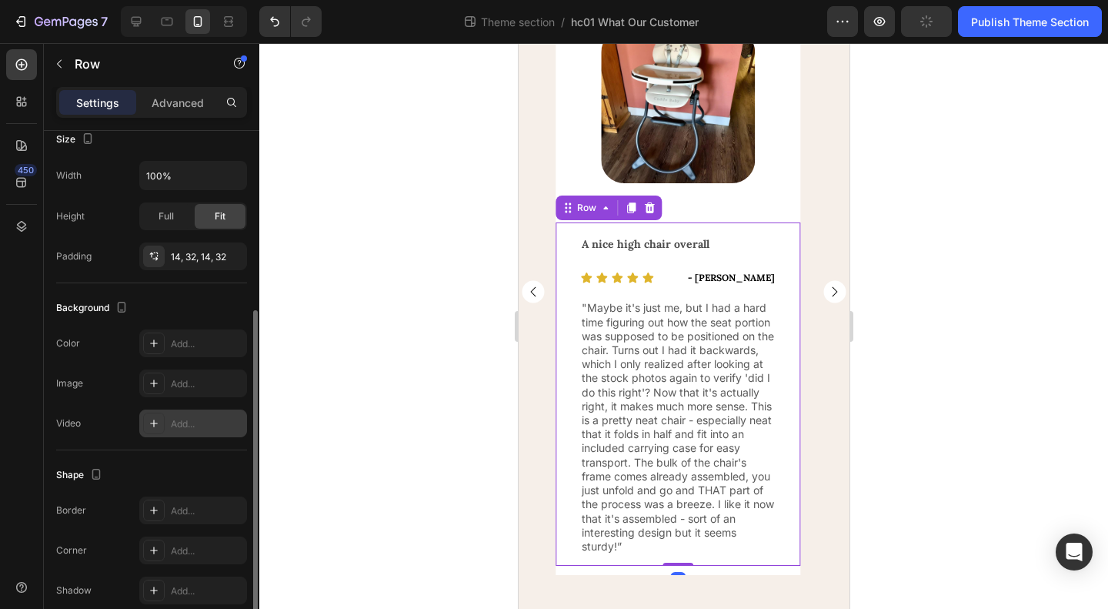
scroll to position [375, 0]
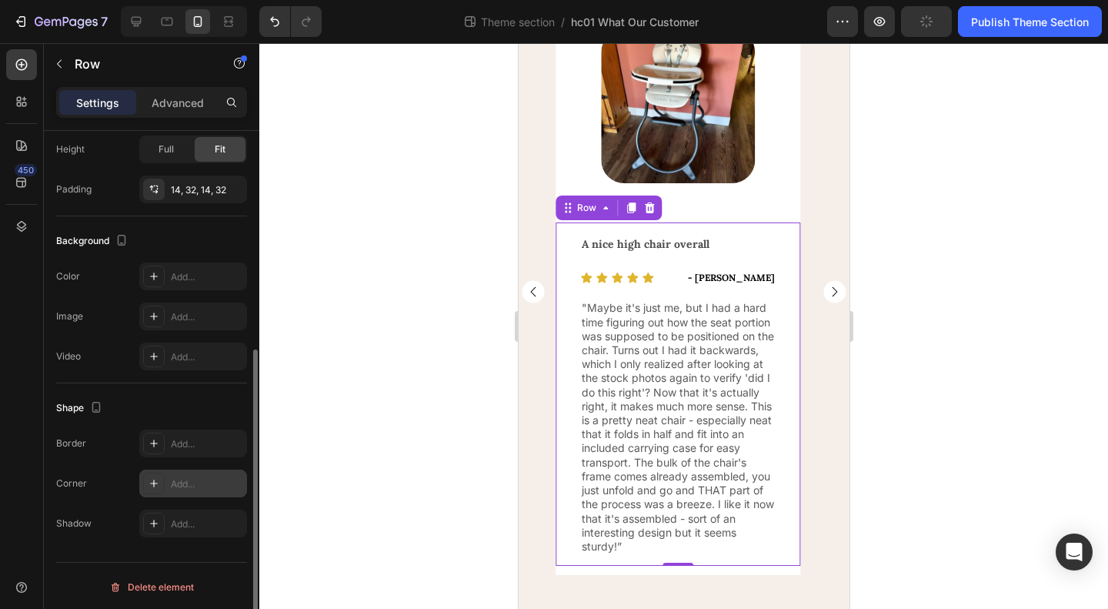
click at [185, 477] on div "Add..." at bounding box center [207, 484] width 72 height 14
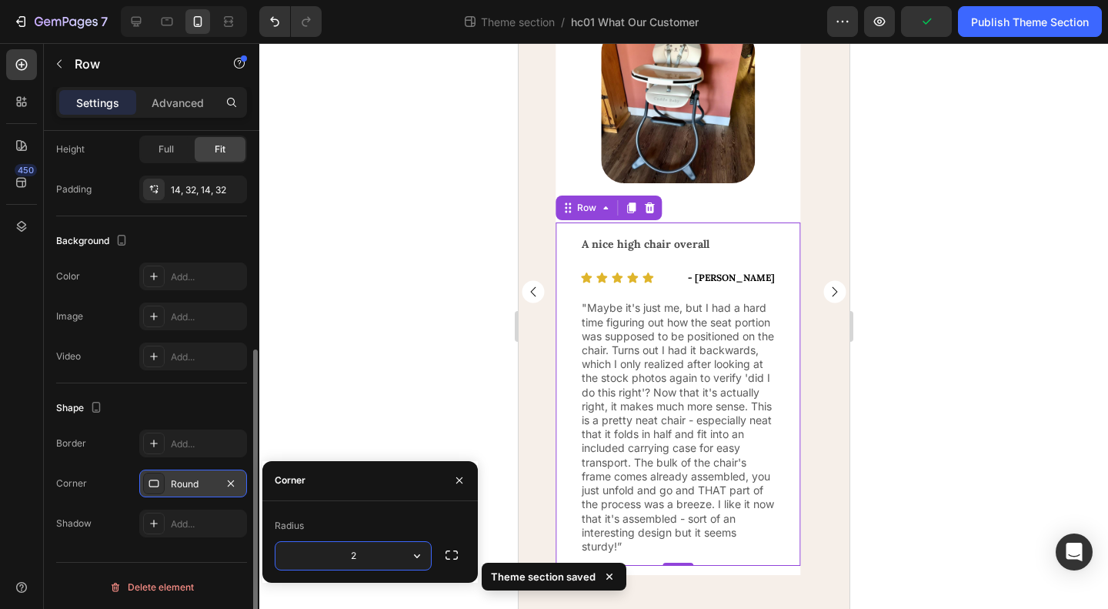
type input "20"
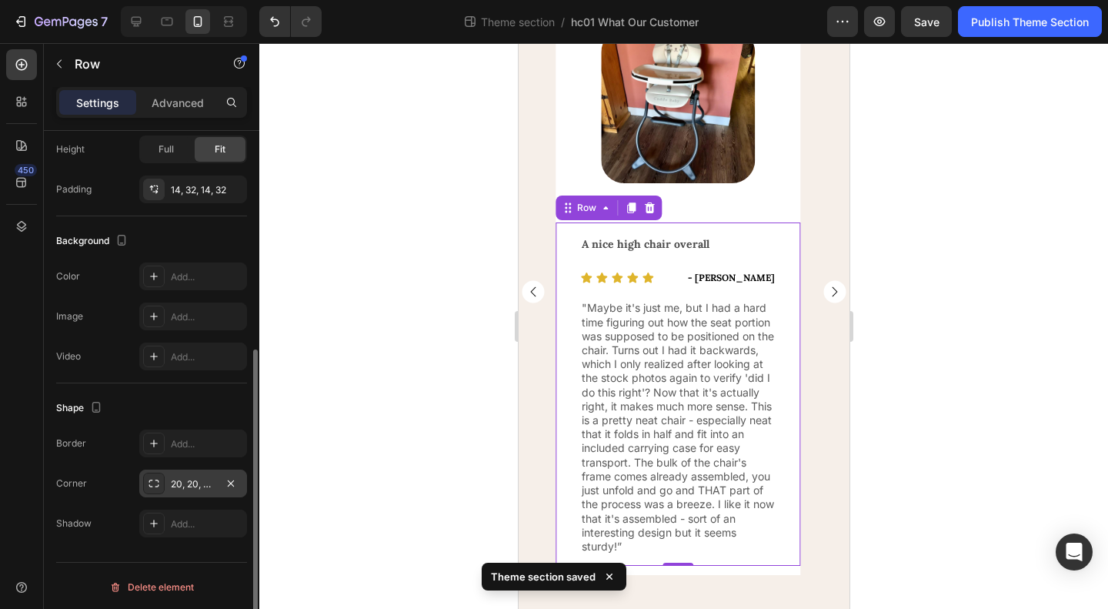
click at [205, 398] on div "Shape" at bounding box center [151, 408] width 191 height 25
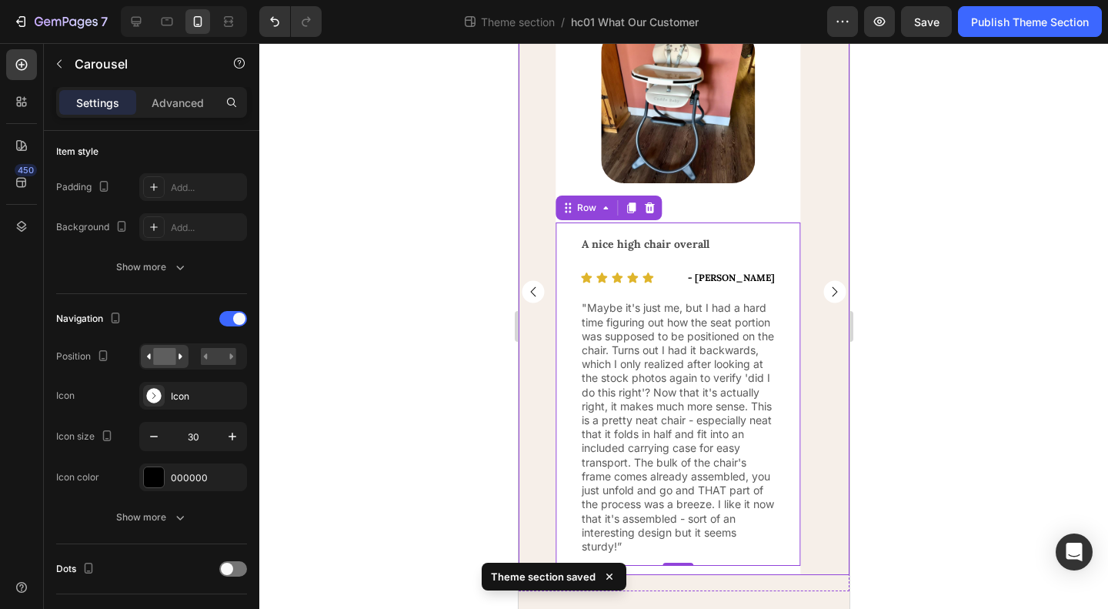
click at [817, 495] on div "Image Row Good starter bouncer Text Block Icon Icon Icon Icon Icon Icon List - …" at bounding box center [683, 291] width 331 height 566
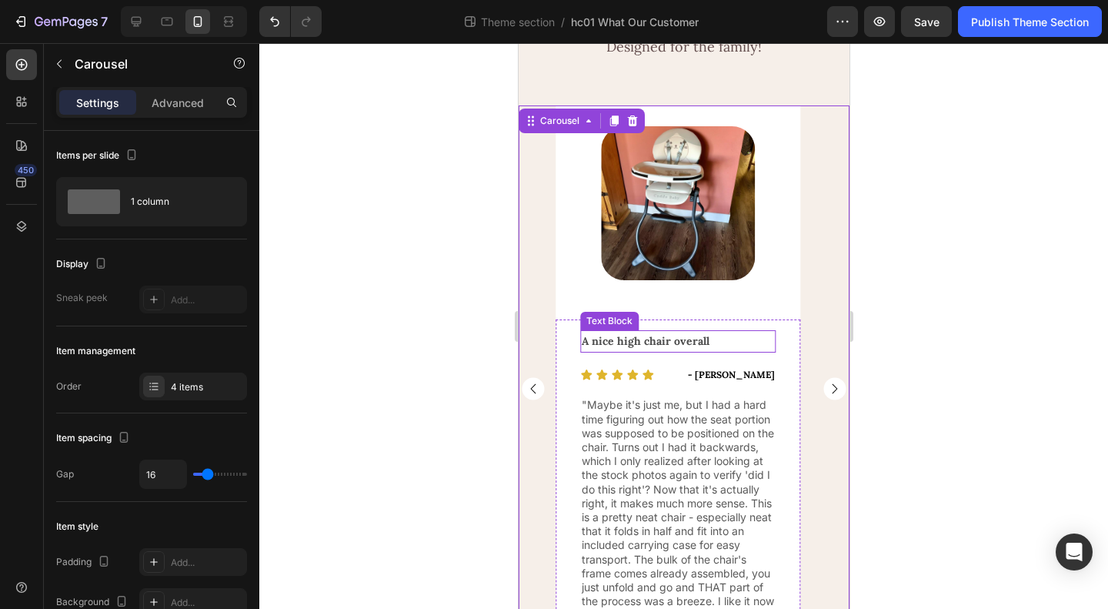
scroll to position [189, 0]
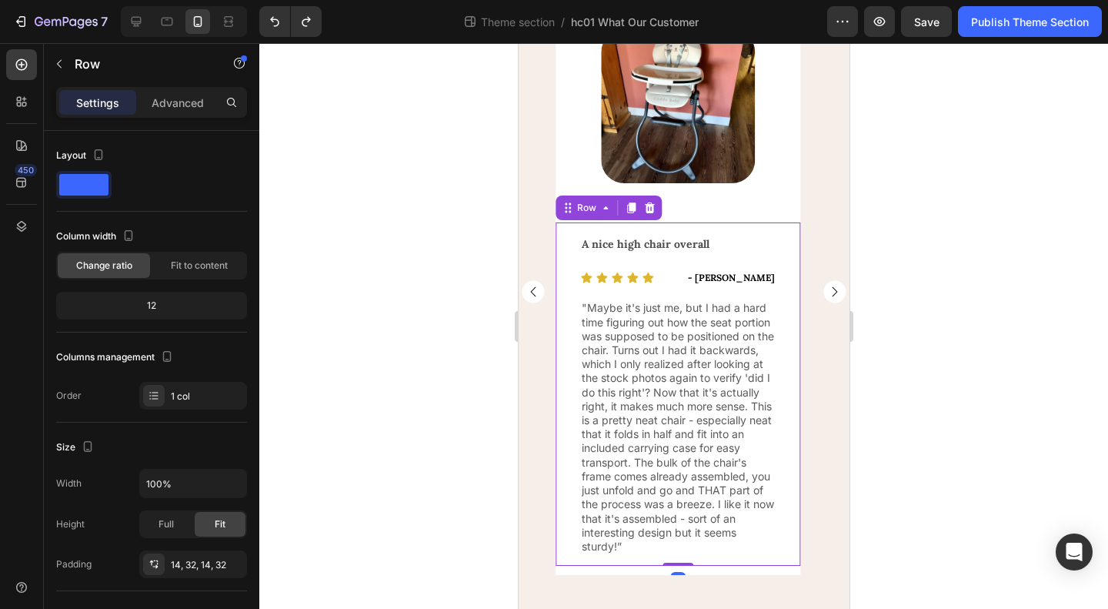
click at [576, 564] on div "A nice high chair overall Text Block Icon Icon Icon Icon Icon Icon List - Daisy…" at bounding box center [677, 393] width 245 height 343
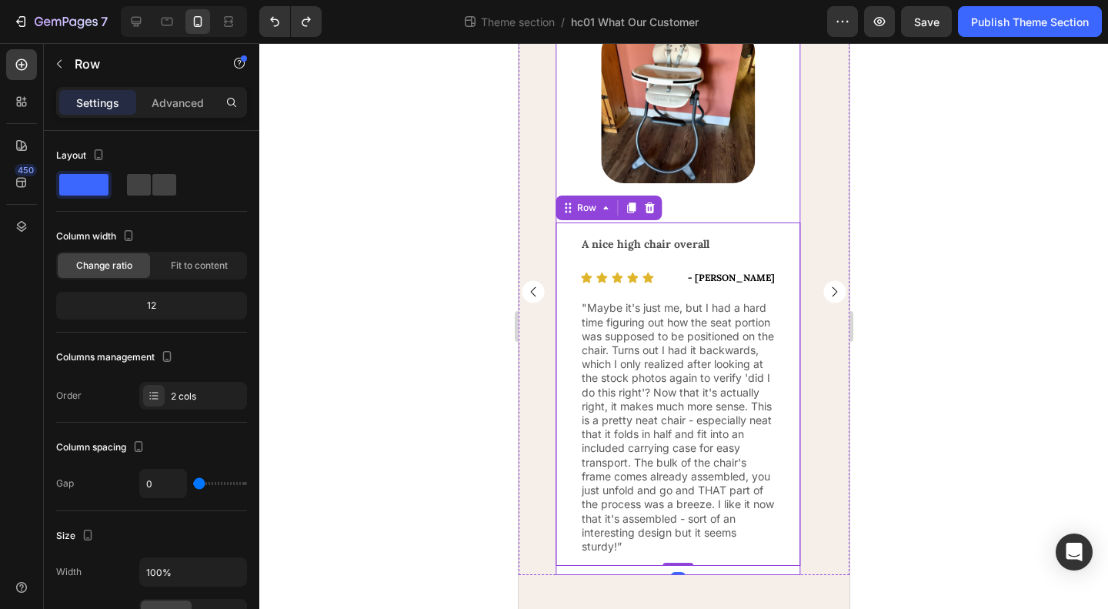
click at [573, 572] on div "Image Row A nice high chair overall Text Block Icon Icon Icon Icon Icon Icon Li…" at bounding box center [677, 291] width 245 height 566
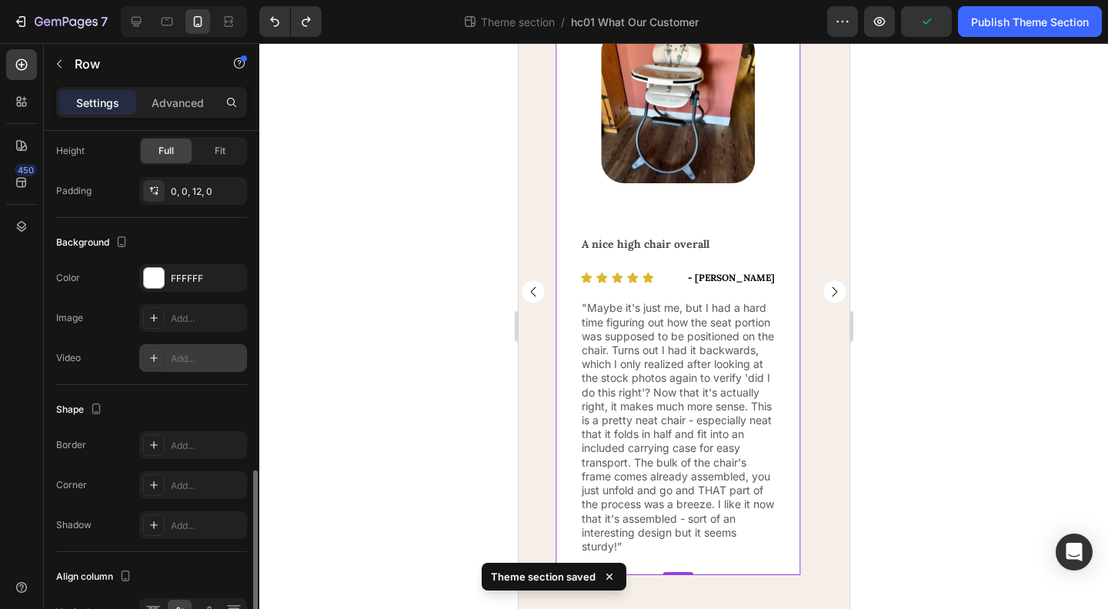
scroll to position [539, 0]
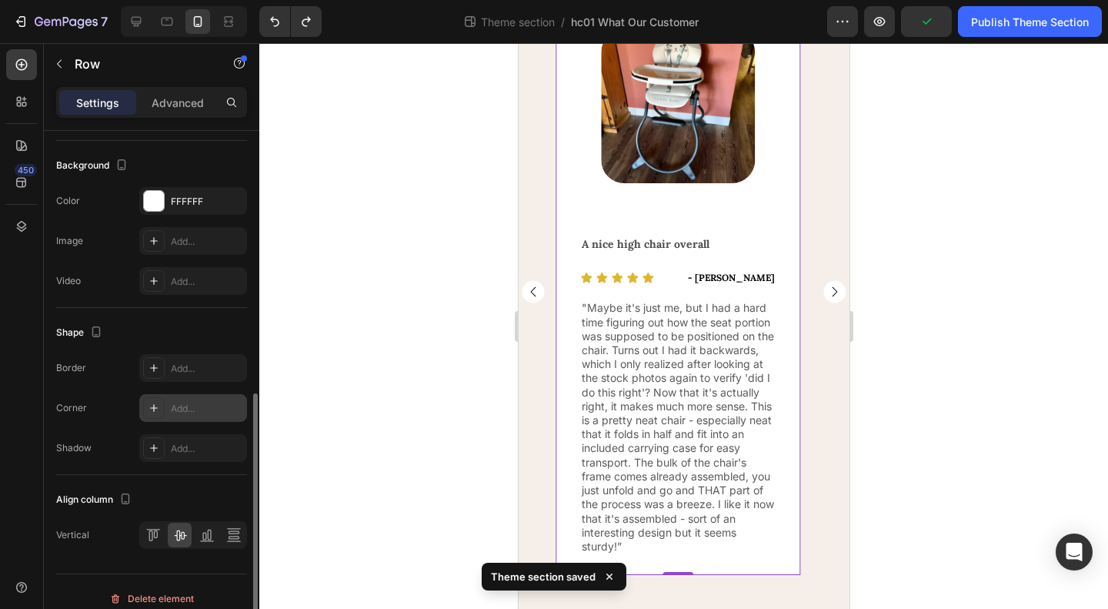
click at [169, 407] on div "Add..." at bounding box center [193, 408] width 108 height 28
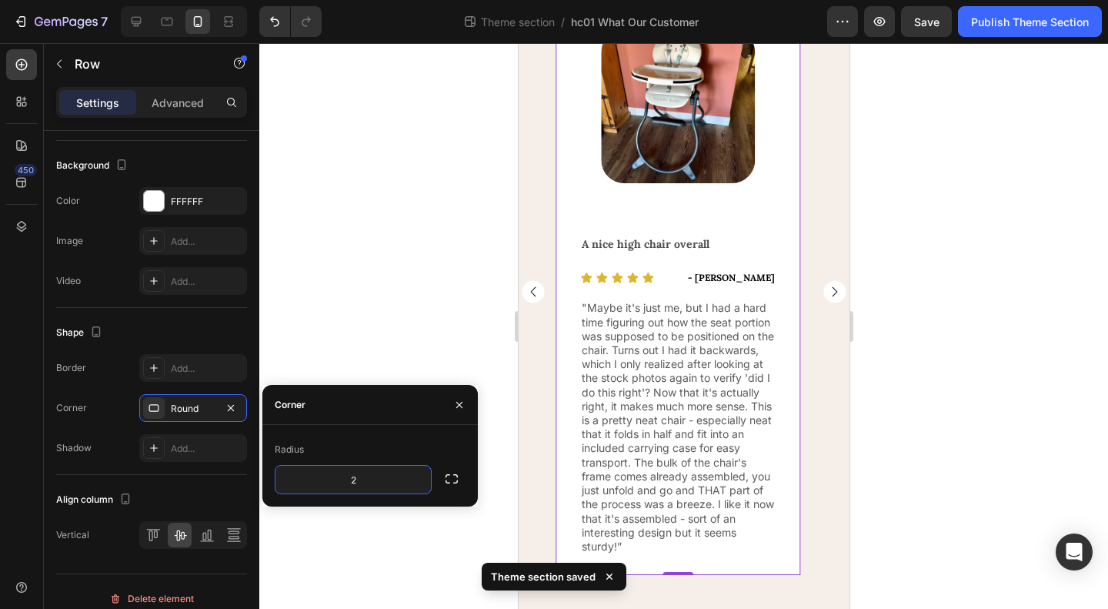
type input "20"
click at [237, 332] on div "Shape" at bounding box center [151, 332] width 191 height 25
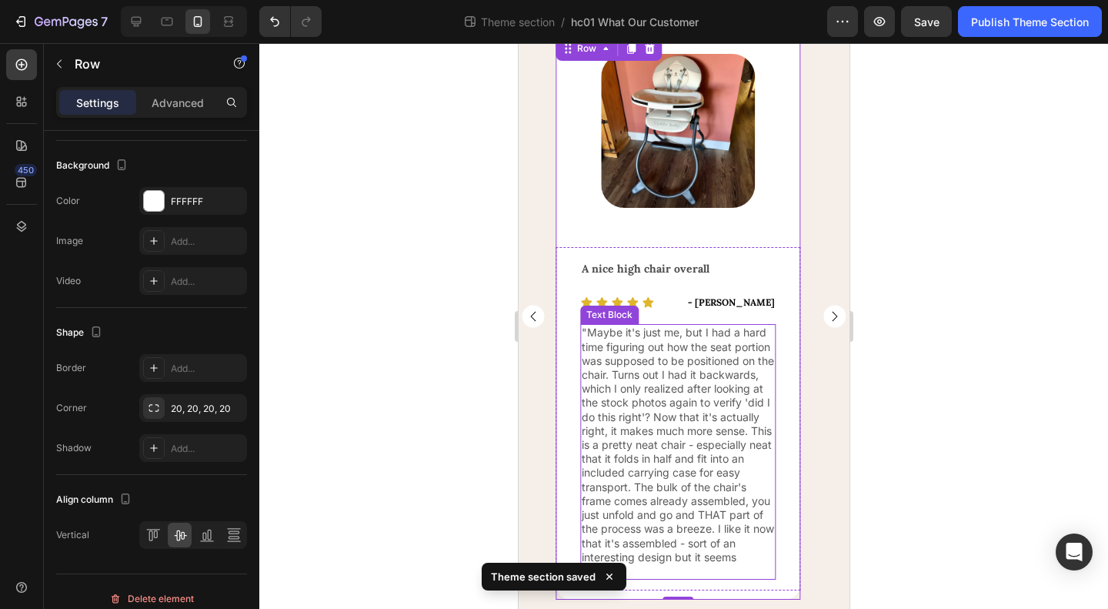
scroll to position [0, 0]
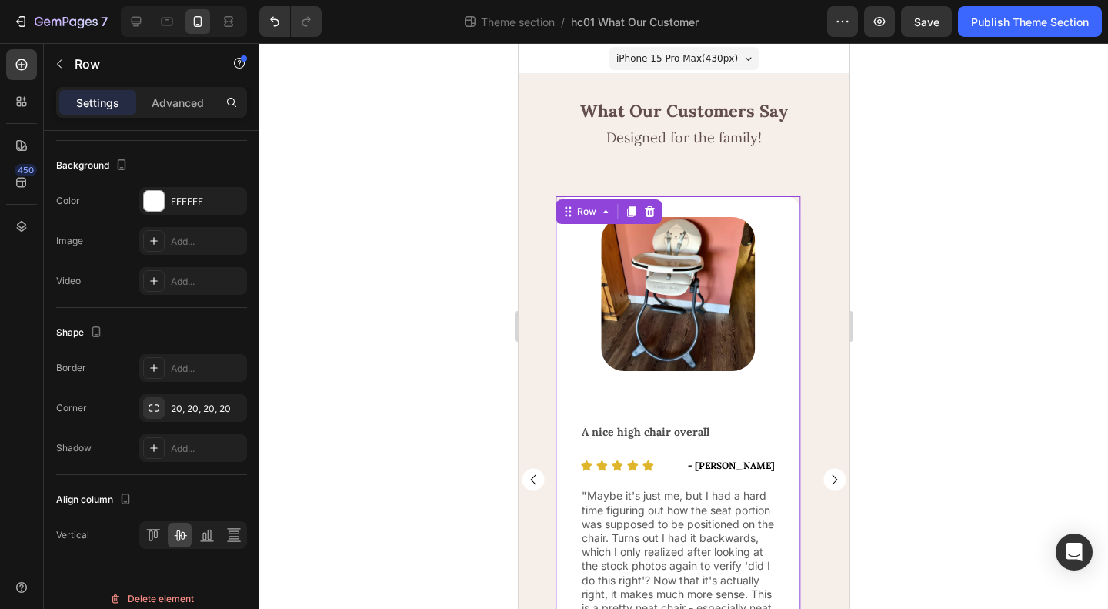
click at [1051, 324] on div at bounding box center [683, 326] width 849 height 566
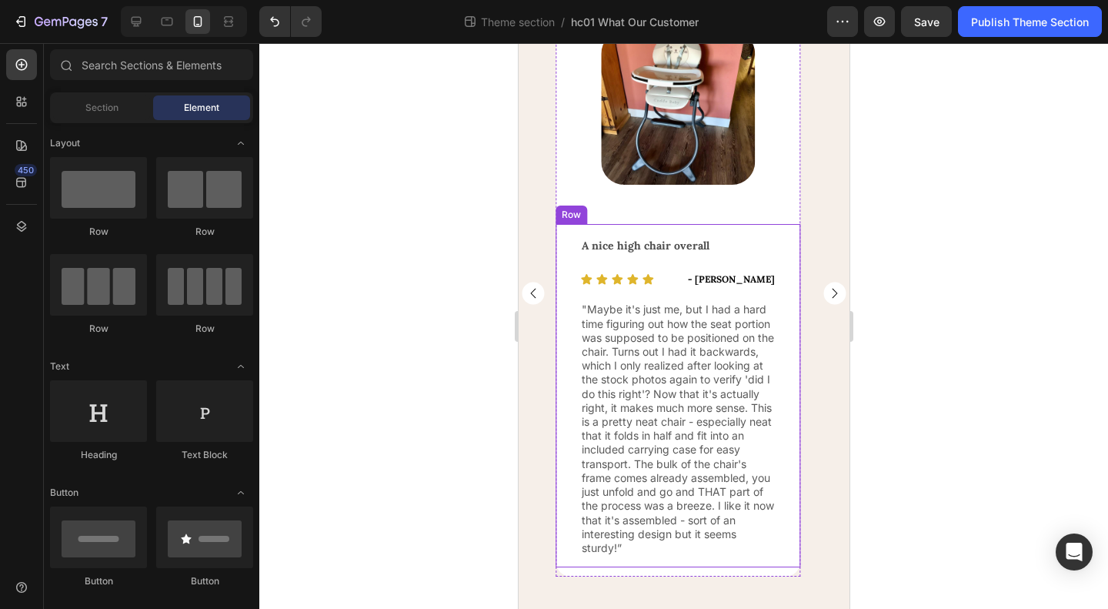
scroll to position [188, 0]
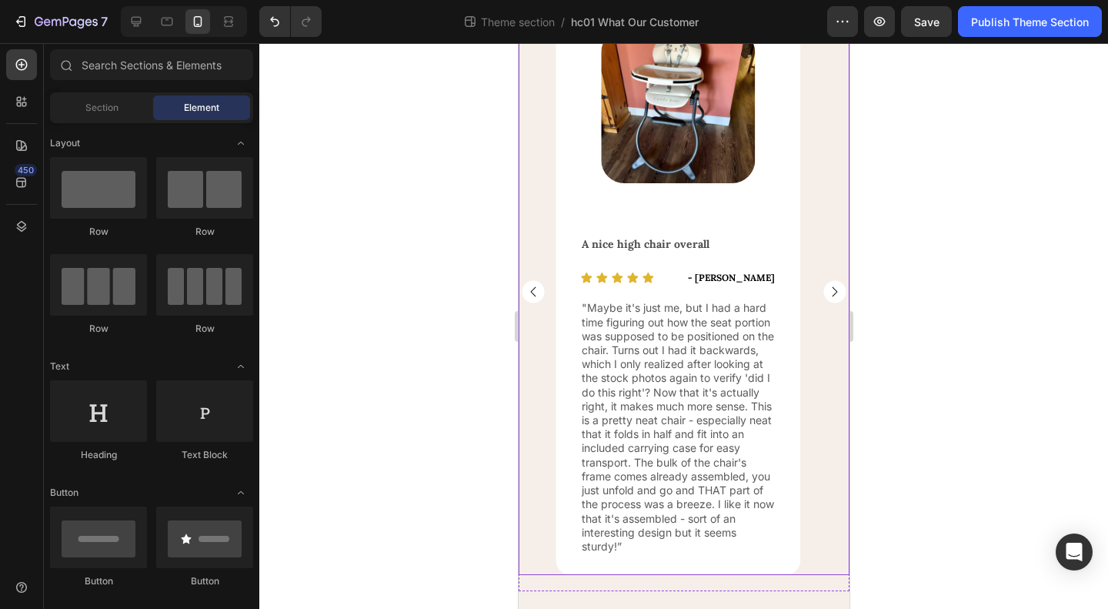
click at [538, 290] on rect "Carousel Back Arrow" at bounding box center [532, 292] width 22 height 22
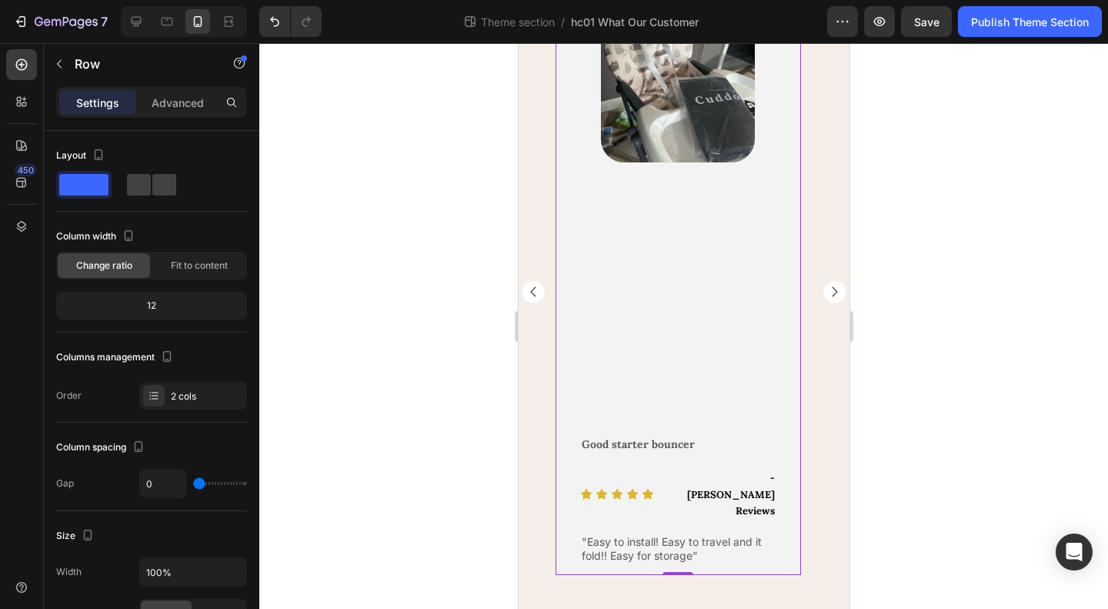
click at [781, 377] on div "Image Row" at bounding box center [677, 215] width 245 height 414
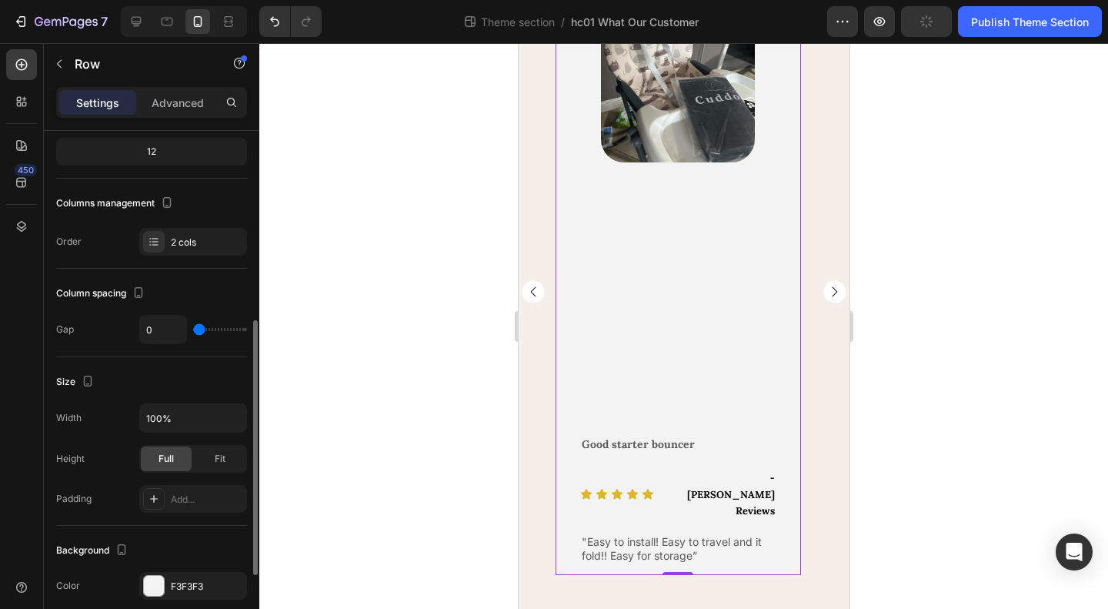
scroll to position [308, 0]
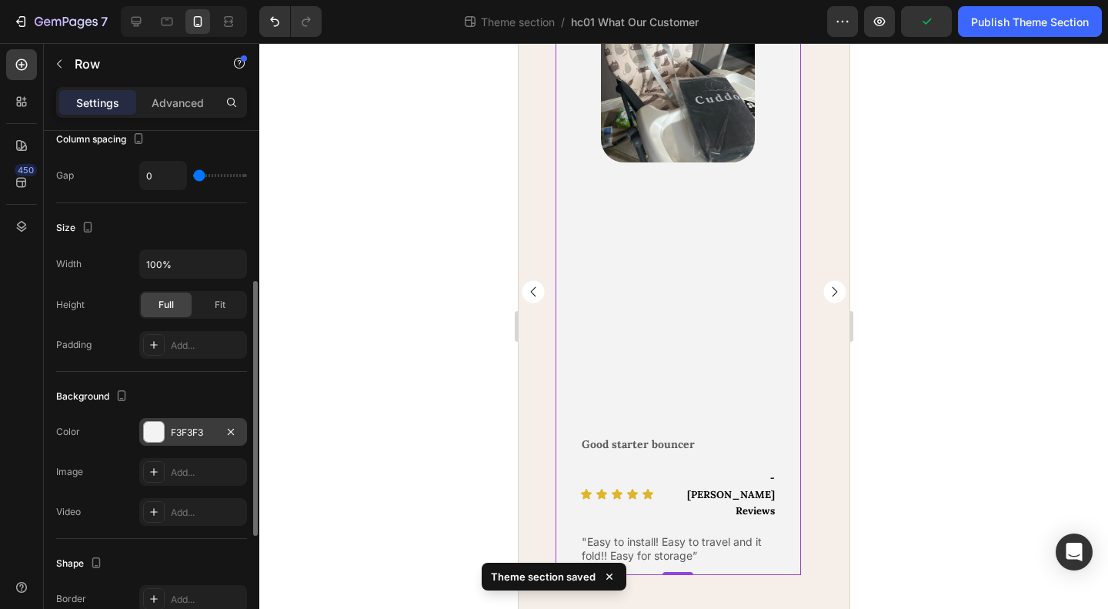
click at [181, 428] on div "F3F3F3" at bounding box center [193, 433] width 45 height 14
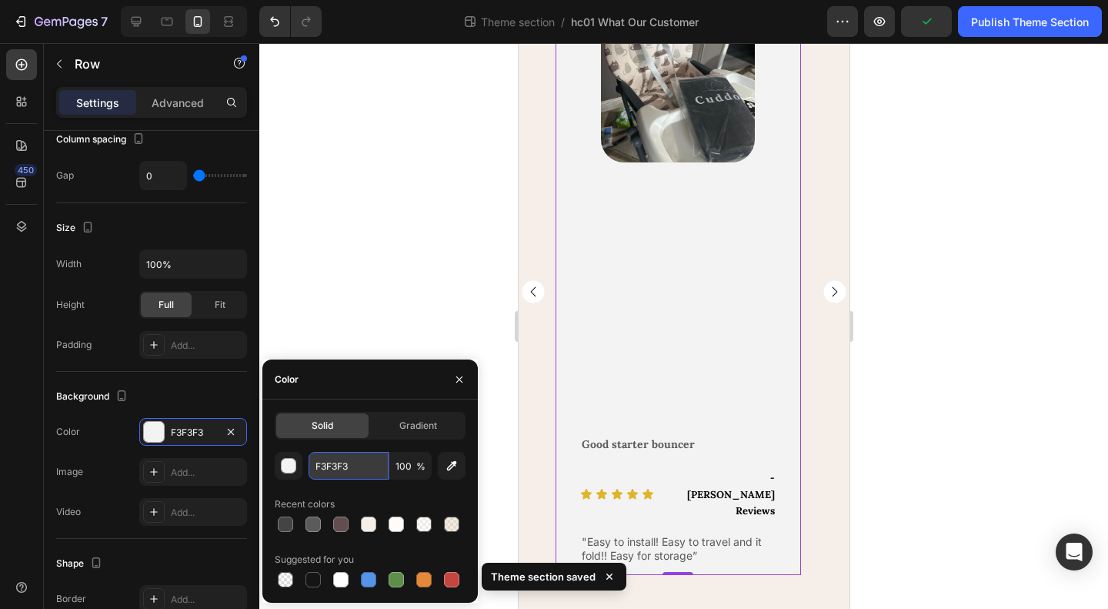
click at [342, 468] on input "F3F3F3" at bounding box center [349, 466] width 80 height 28
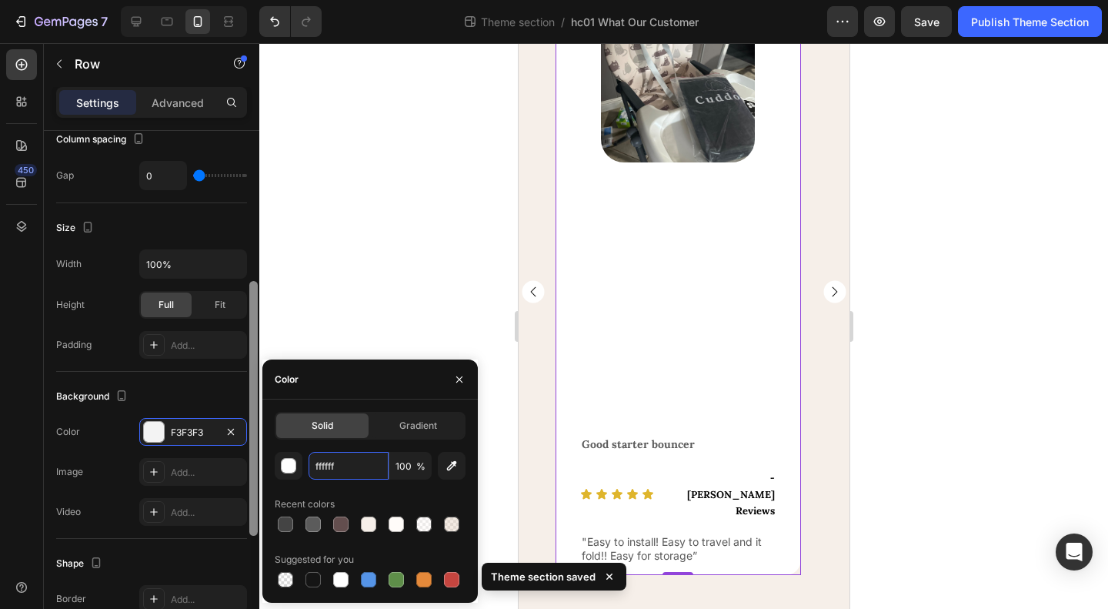
type input "fffffff"
click at [179, 386] on div "Background" at bounding box center [151, 396] width 191 height 25
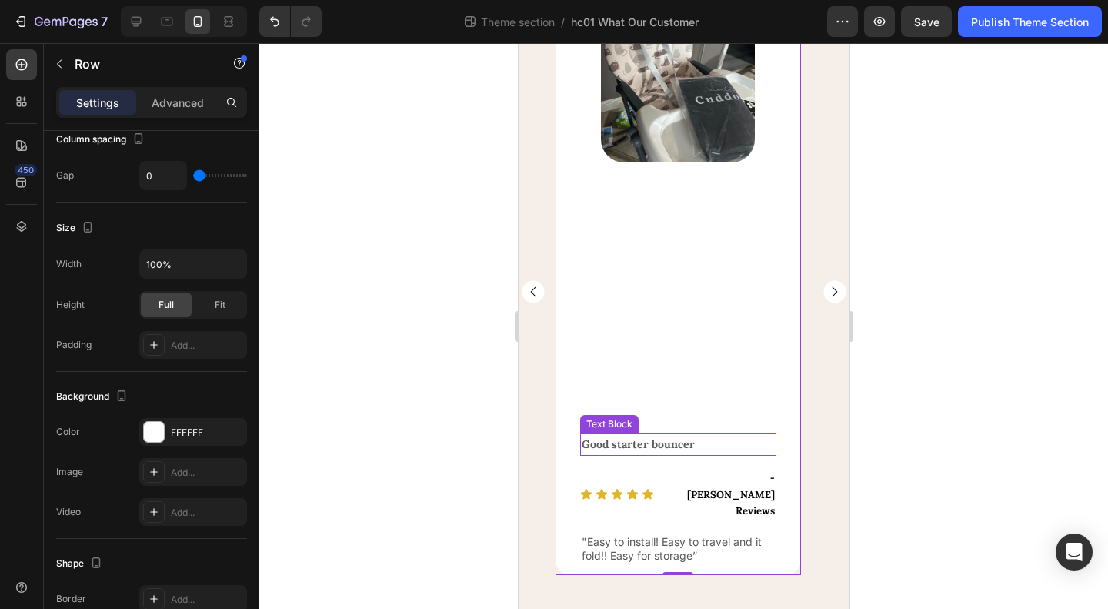
click at [682, 451] on strong "Good starter bouncer" at bounding box center [637, 444] width 113 height 14
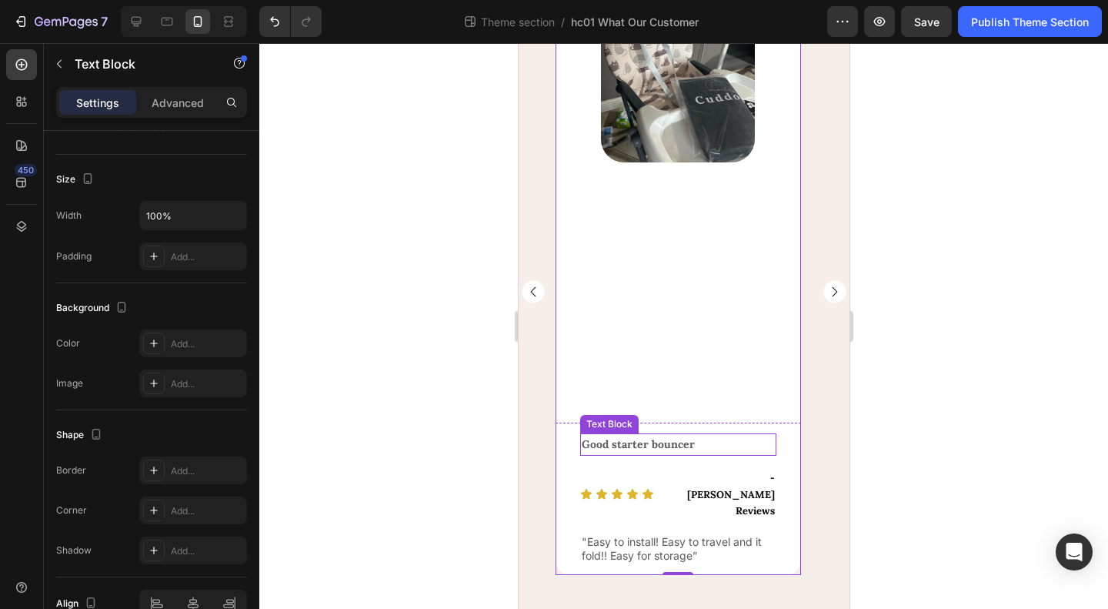
scroll to position [0, 0]
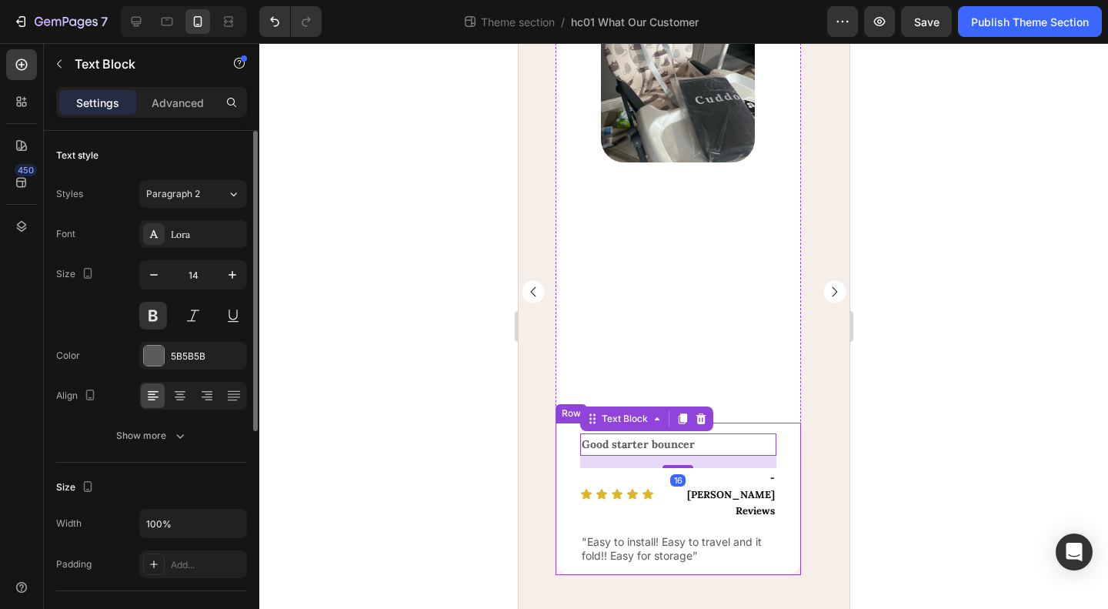
click at [765, 459] on div "Good starter bouncer Text Block 16 Icon Icon Icon Icon Icon Icon List - Monika …" at bounding box center [677, 498] width 245 height 152
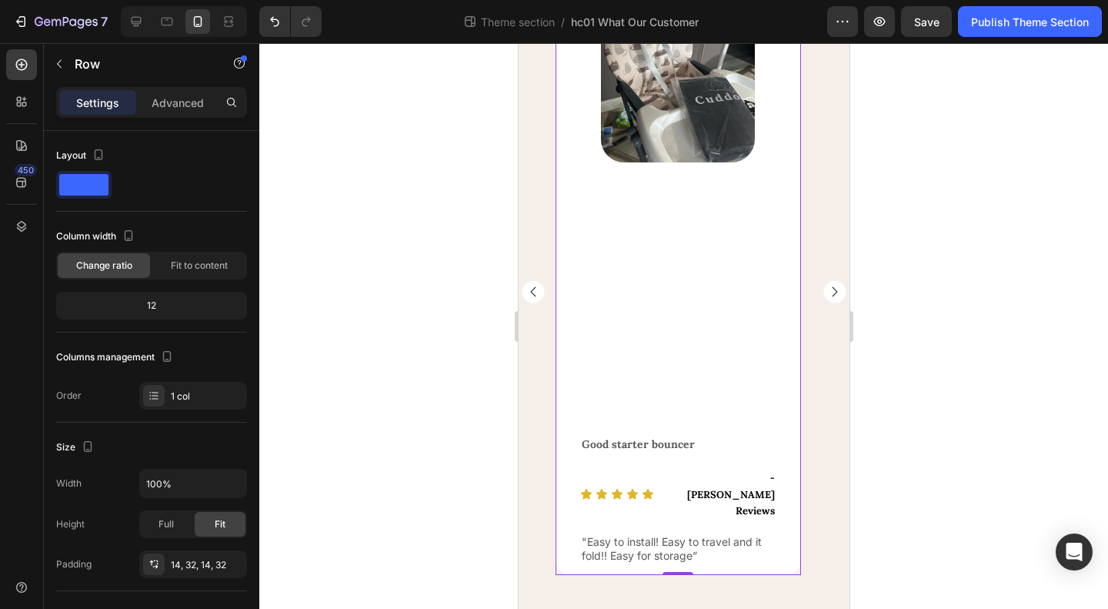
click at [716, 422] on div "Image Row" at bounding box center [677, 215] width 245 height 414
click at [700, 464] on div "Good starter bouncer Text Block Icon Icon Icon Icon Icon Icon List - [PERSON_NA…" at bounding box center [677, 498] width 245 height 152
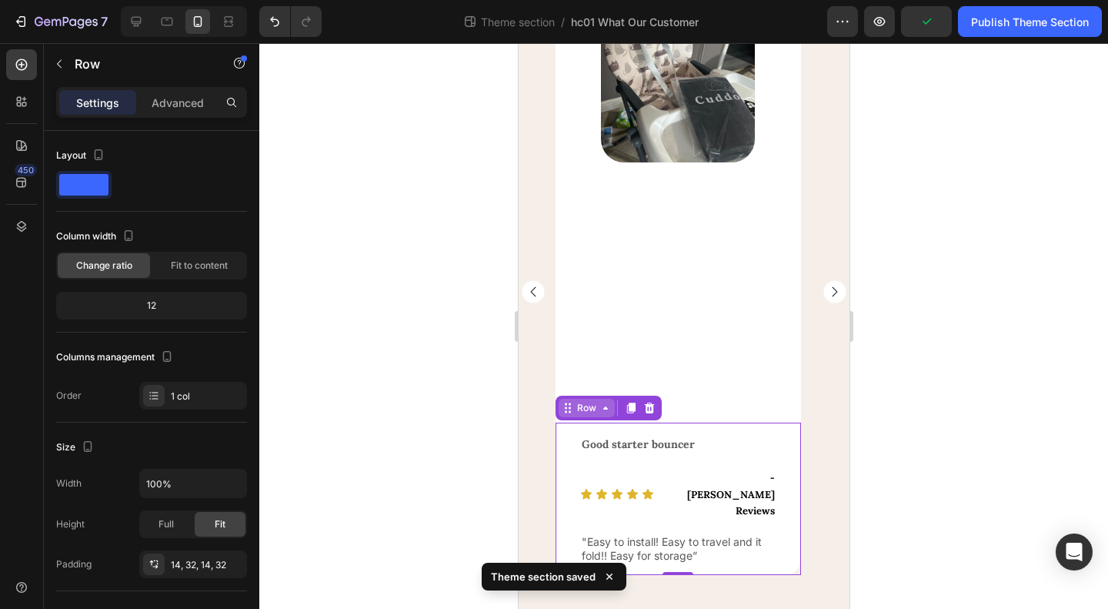
click at [584, 415] on div "Row" at bounding box center [585, 408] width 25 height 14
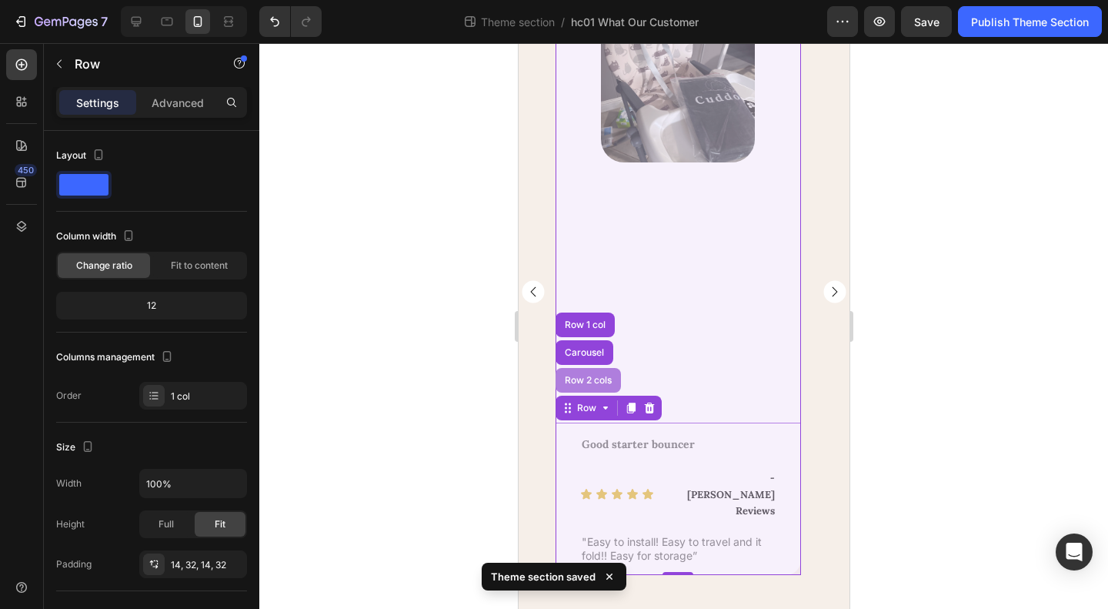
click at [586, 385] on div "Row 2 cols" at bounding box center [587, 380] width 53 height 9
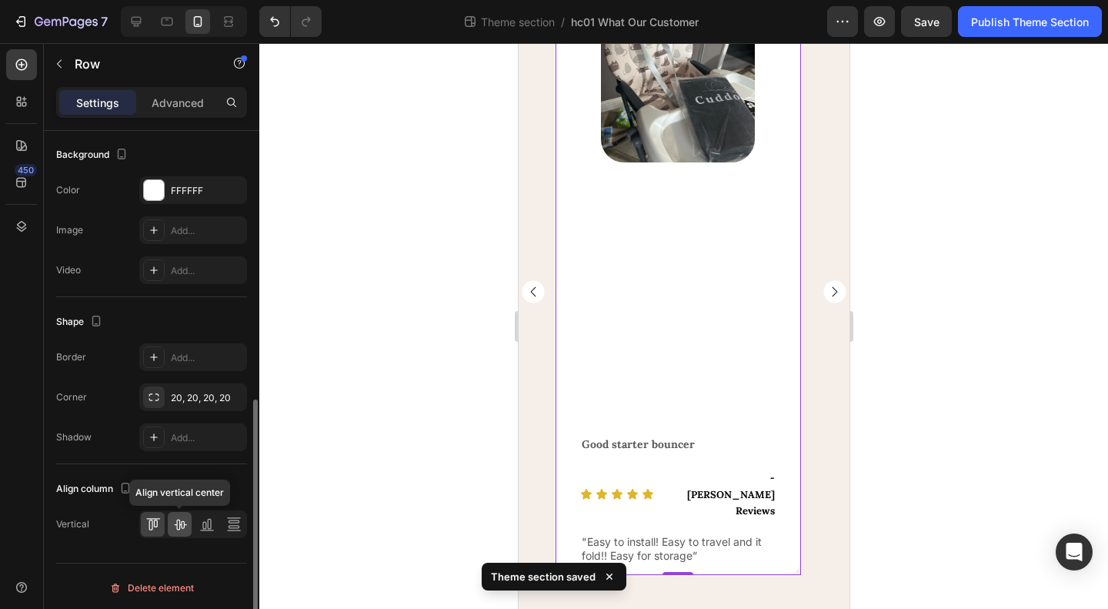
click at [176, 519] on icon at bounding box center [180, 524] width 12 height 11
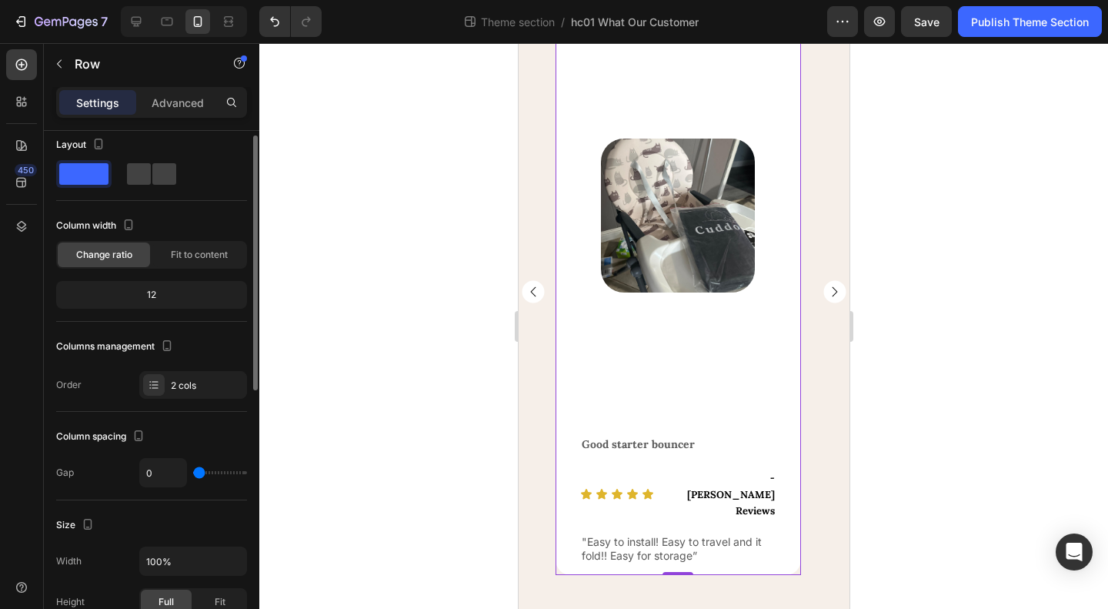
scroll to position [165, 0]
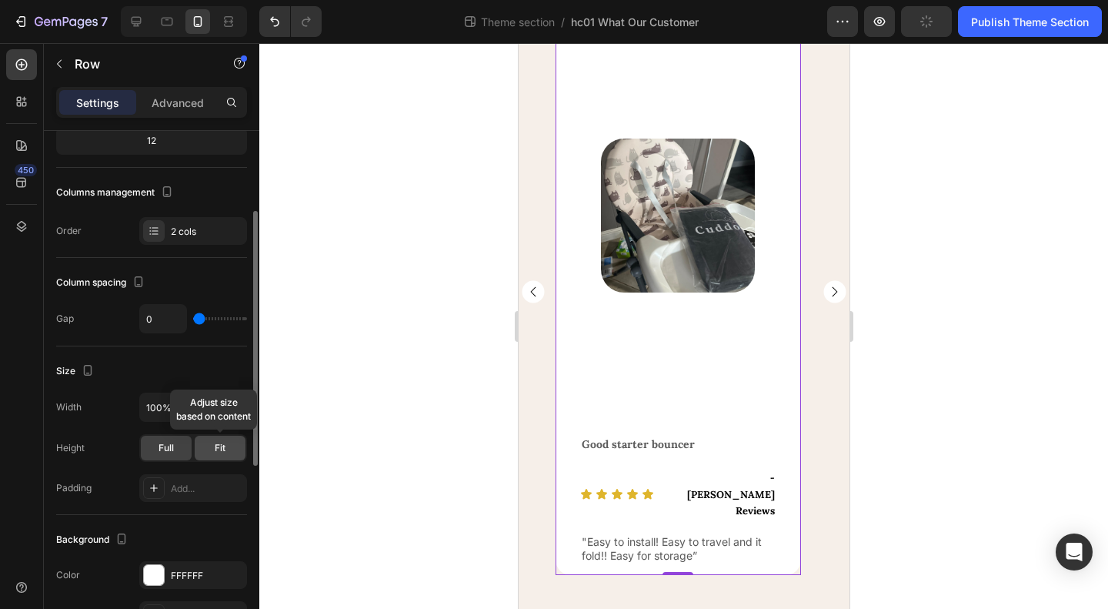
click at [210, 450] on div "Fit" at bounding box center [220, 448] width 51 height 25
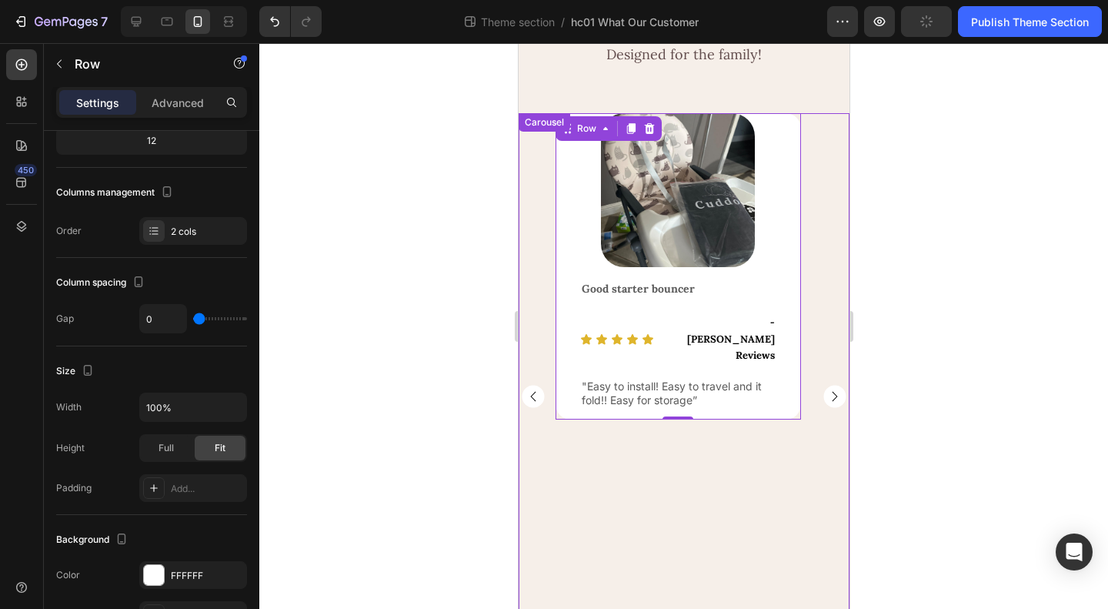
scroll to position [0, 0]
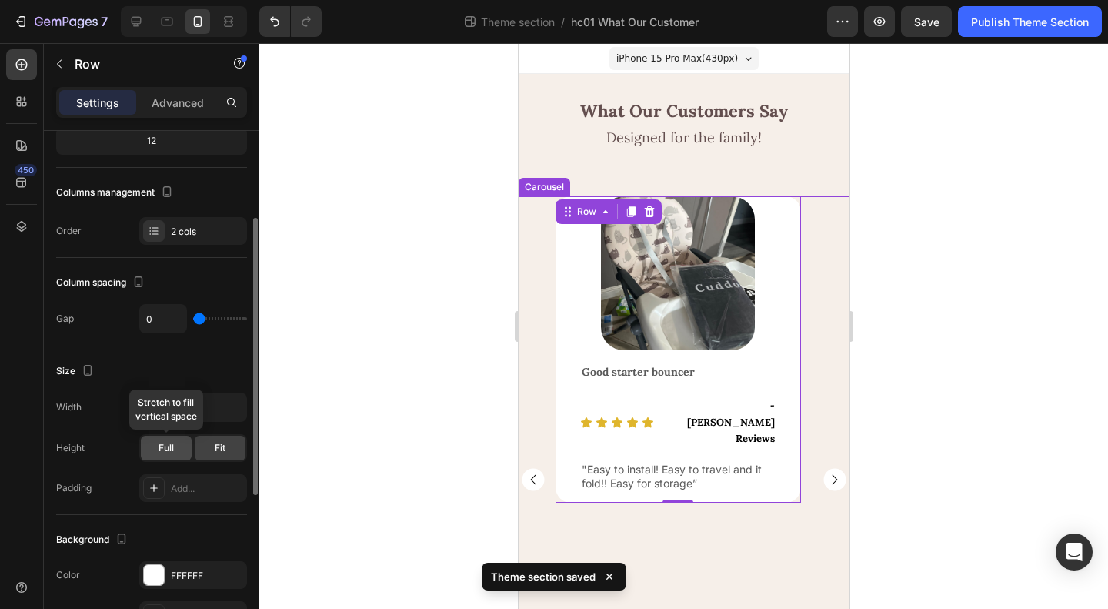
click at [172, 446] on span "Full" at bounding box center [166, 448] width 15 height 14
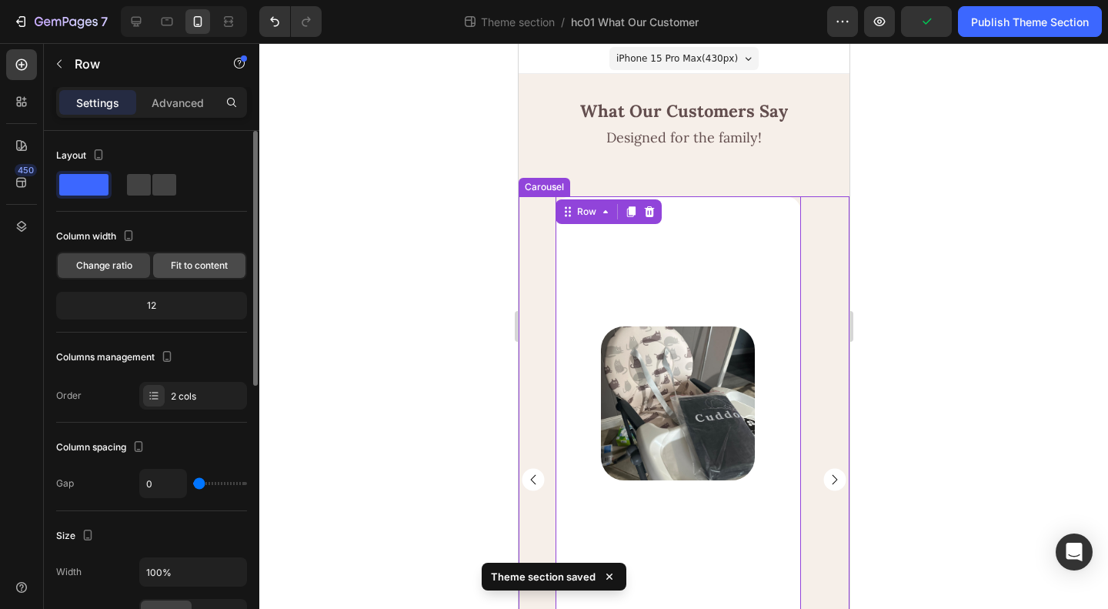
click at [198, 253] on div "Fit to content" at bounding box center [199, 265] width 92 height 25
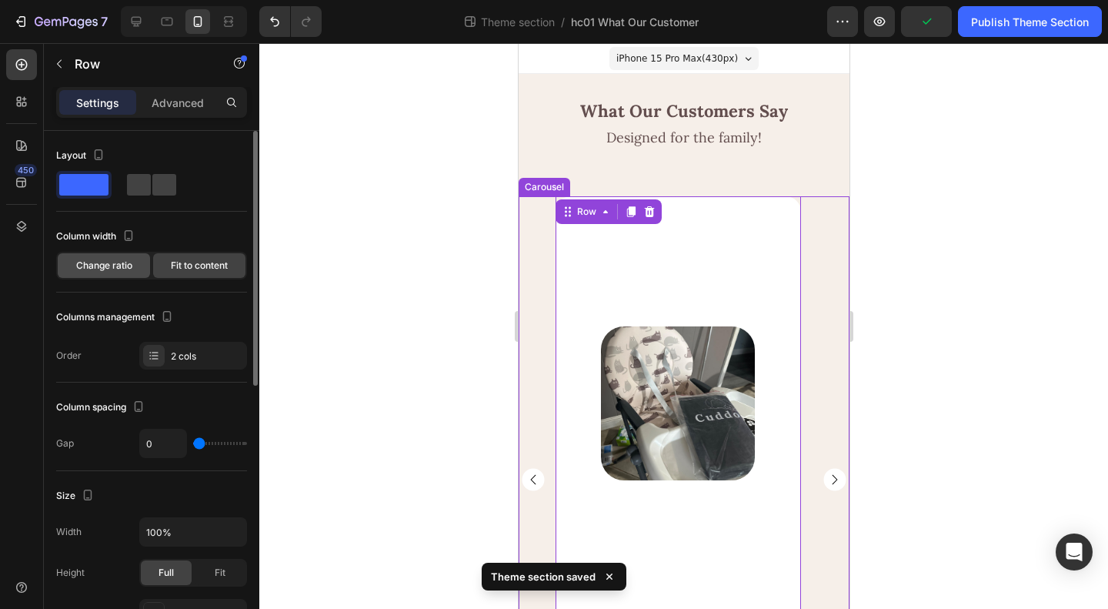
click at [95, 265] on span "Change ratio" at bounding box center [104, 266] width 56 height 14
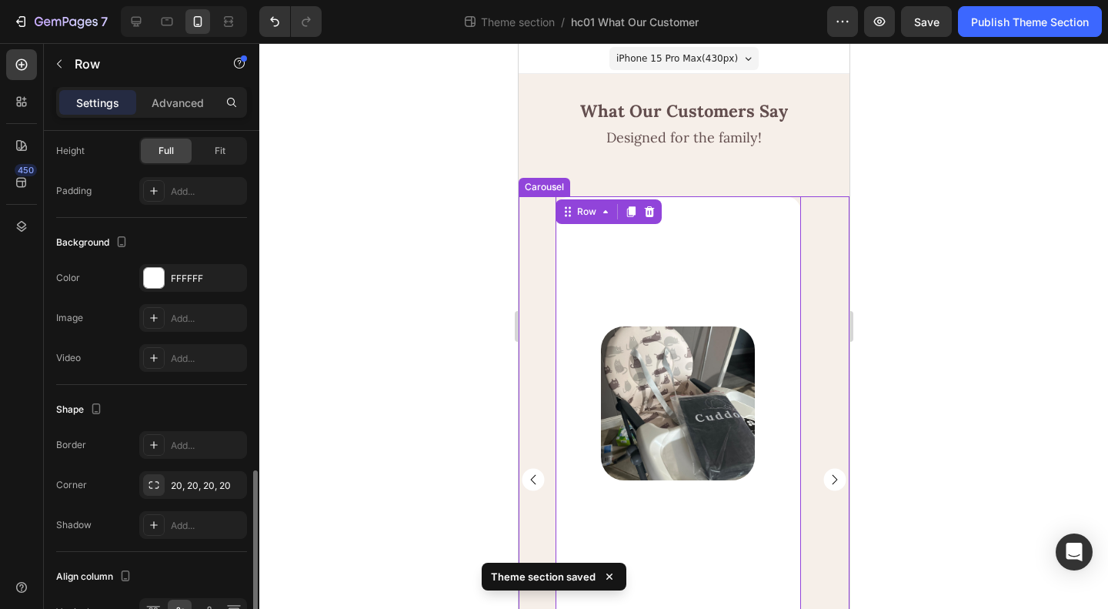
scroll to position [549, 0]
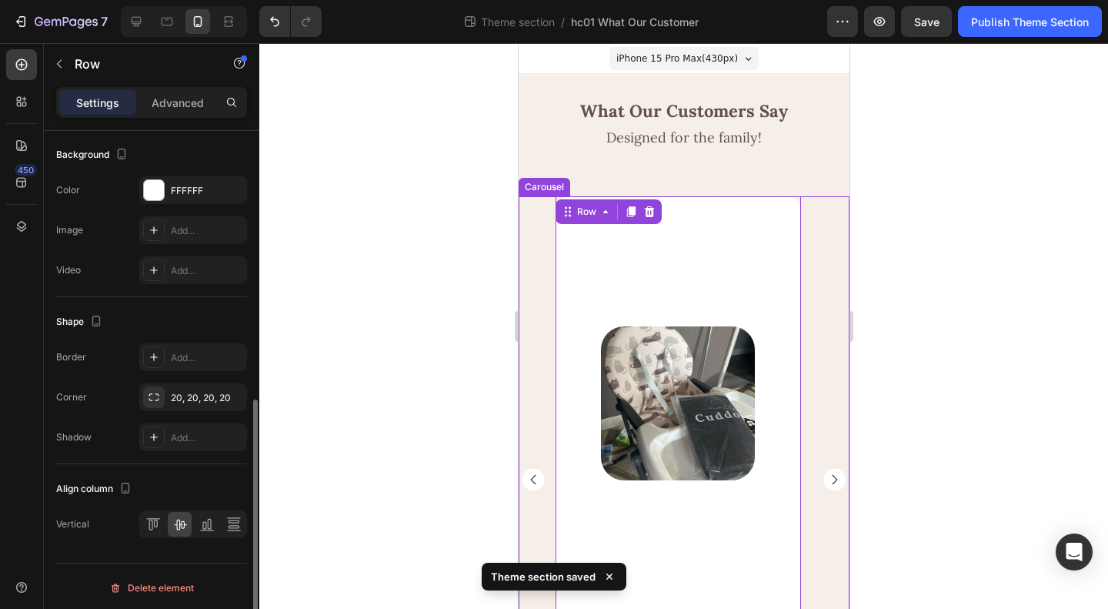
click at [823, 484] on rect "Carousel Next Arrow" at bounding box center [834, 480] width 22 height 22
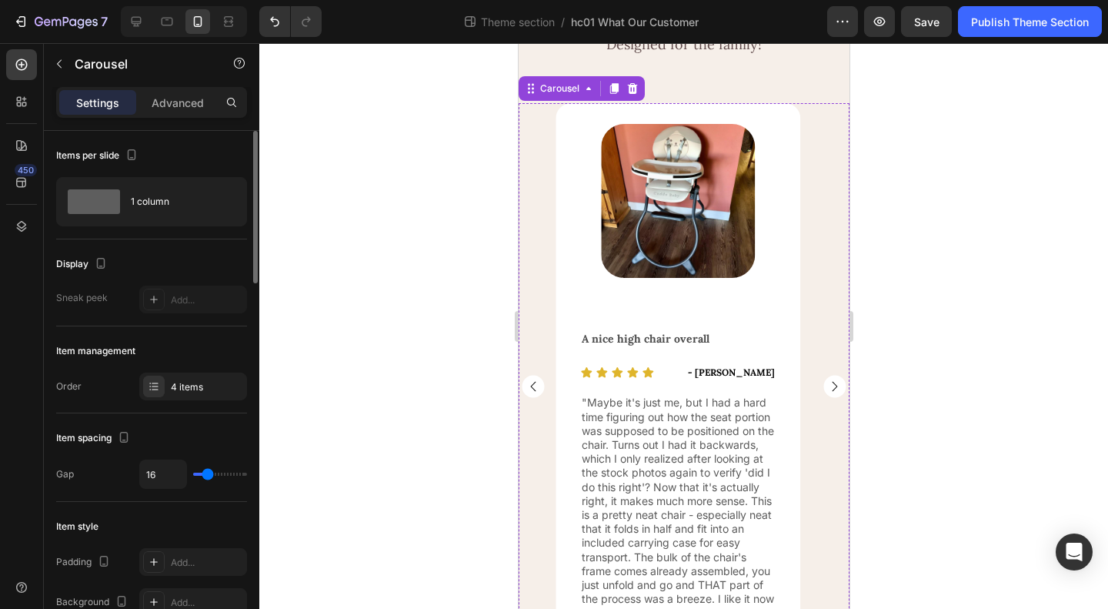
scroll to position [189, 0]
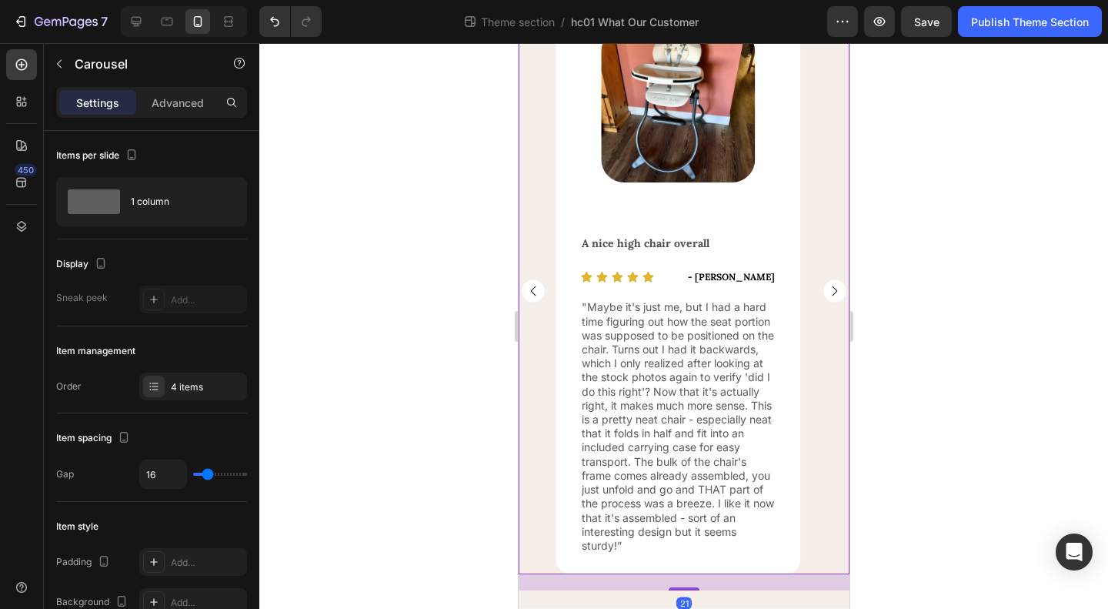
click at [823, 294] on rect "Carousel Next Arrow" at bounding box center [834, 291] width 22 height 22
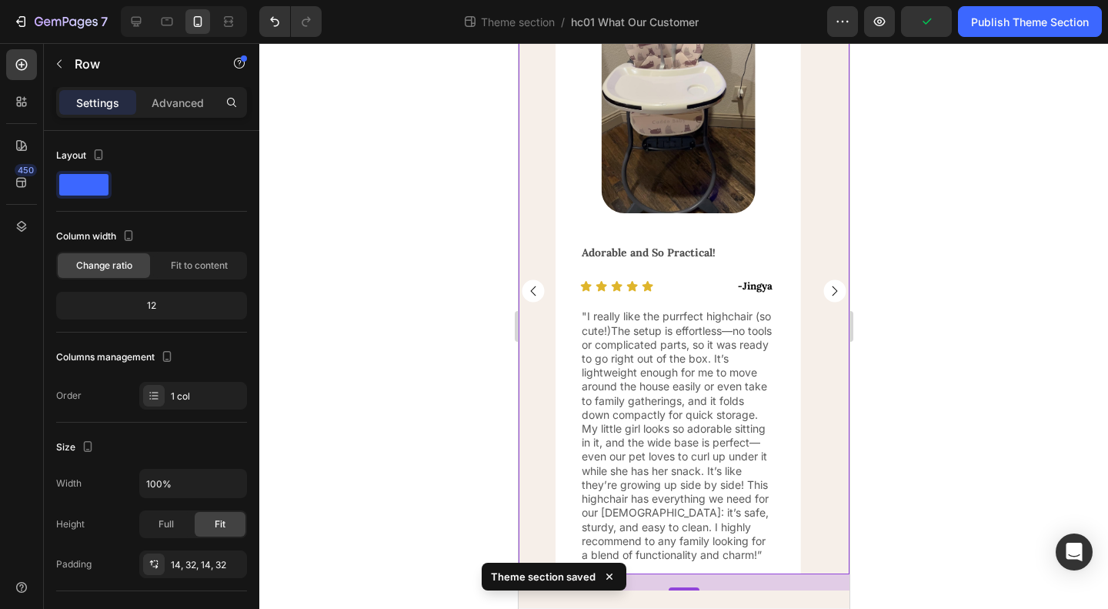
click at [557, 547] on div "Adorable and So Practical! Text Block Icon Icon Icon Icon Icon Icon List - Jing…" at bounding box center [677, 402] width 245 height 343
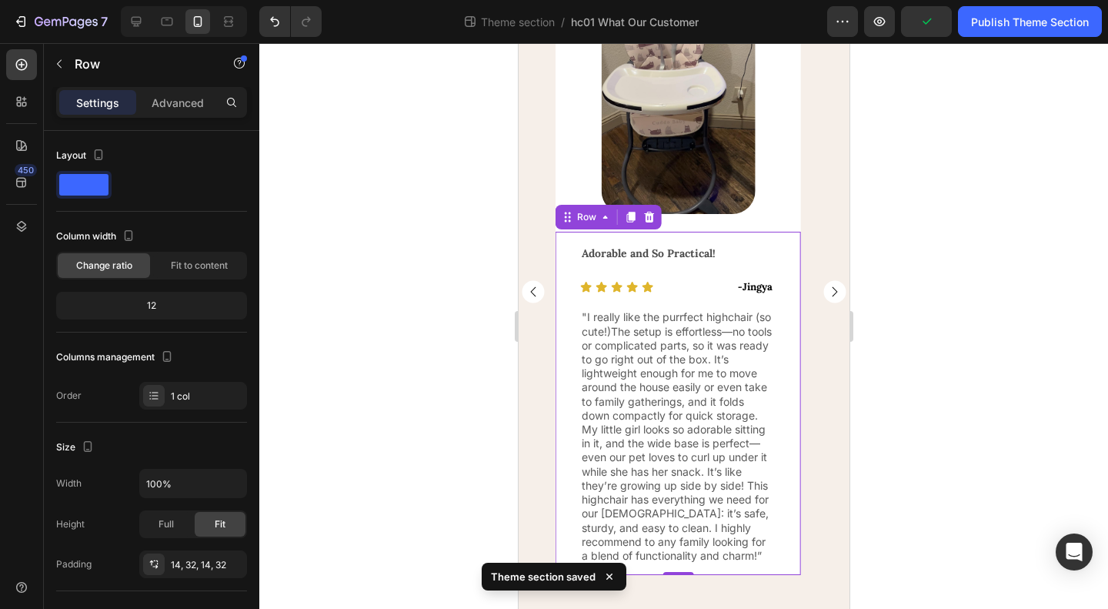
scroll to position [188, 0]
click at [582, 215] on div "Row" at bounding box center [585, 217] width 25 height 14
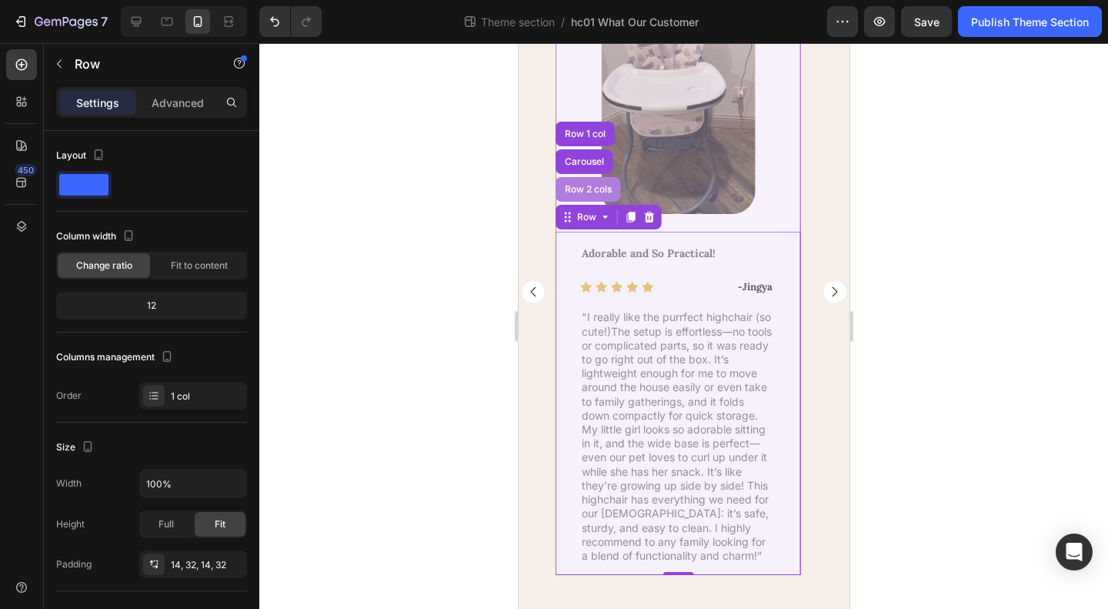
click at [586, 185] on div "Row 2 cols" at bounding box center [587, 189] width 53 height 9
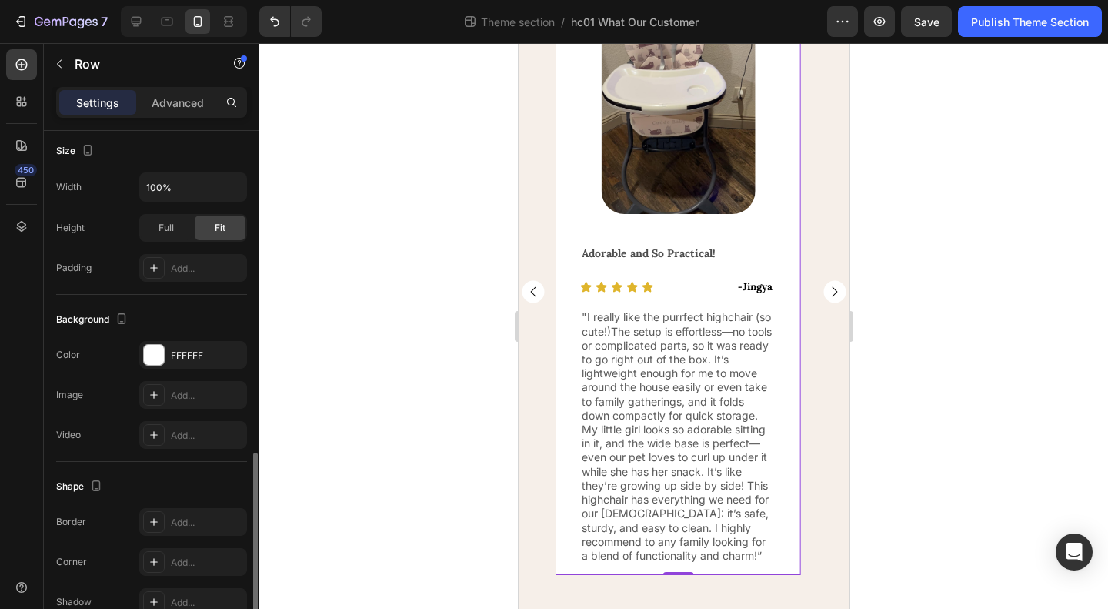
scroll to position [462, 0]
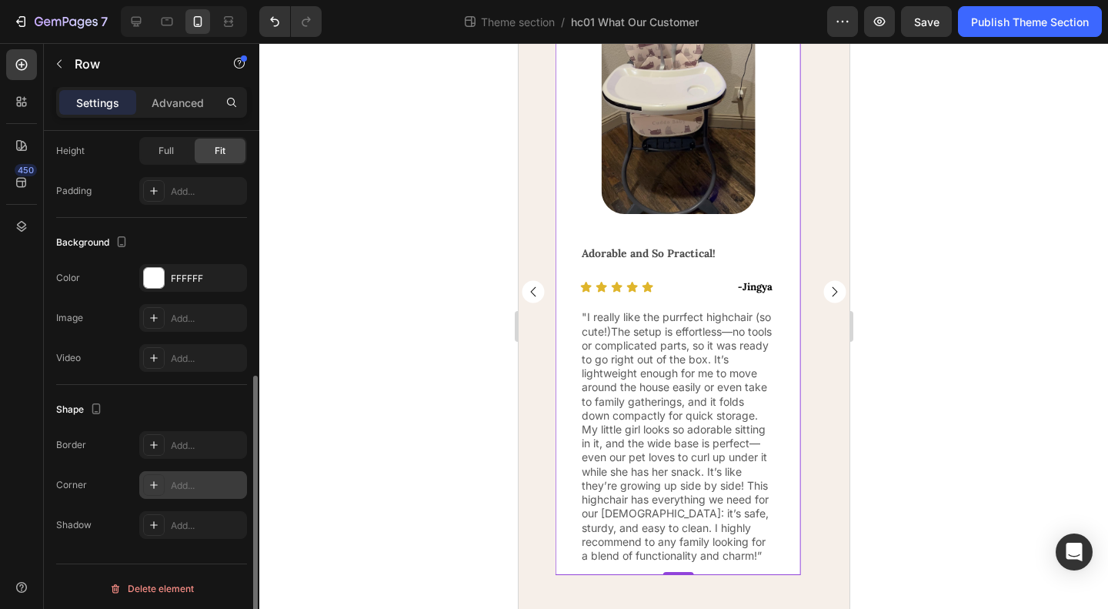
click at [180, 486] on div "Add..." at bounding box center [207, 486] width 72 height 14
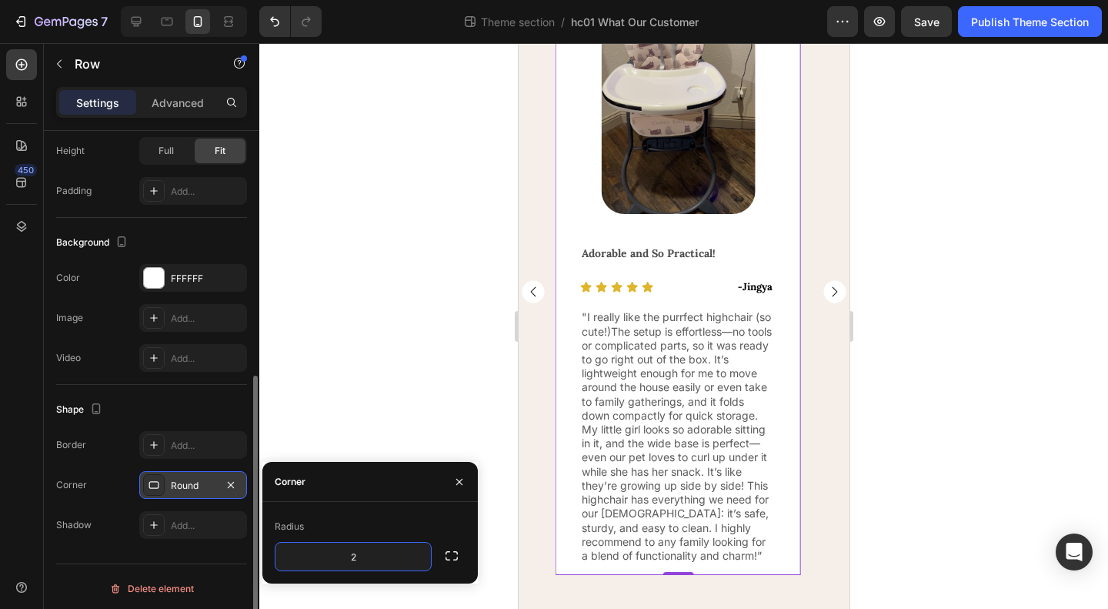
type input "20"
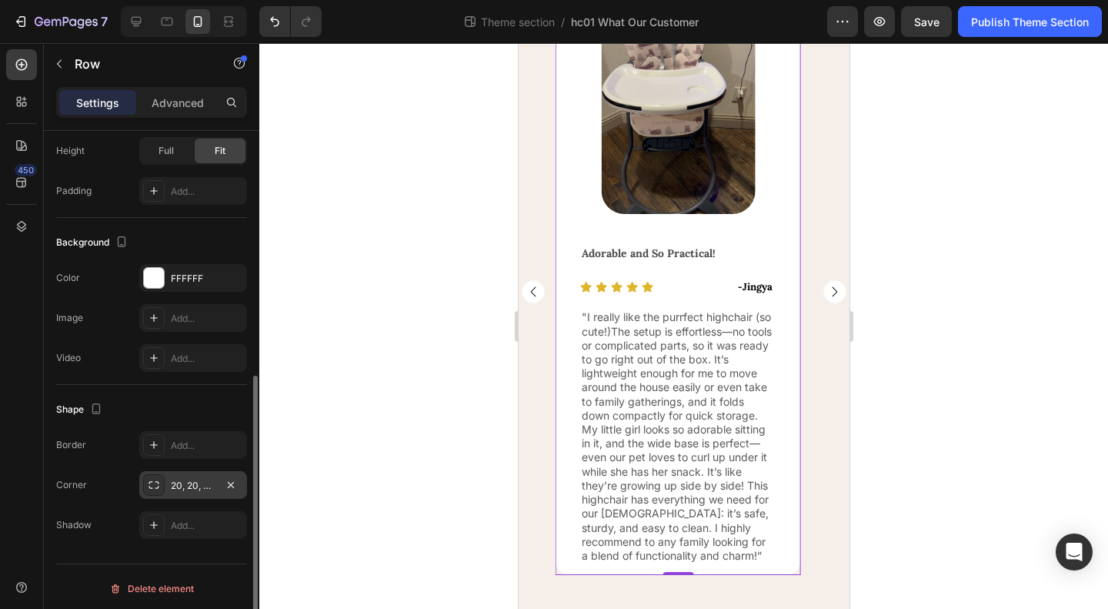
click at [199, 392] on div "Shape Border Add... Corner 20, 20, 20, 20 Shadow Add..." at bounding box center [151, 468] width 191 height 166
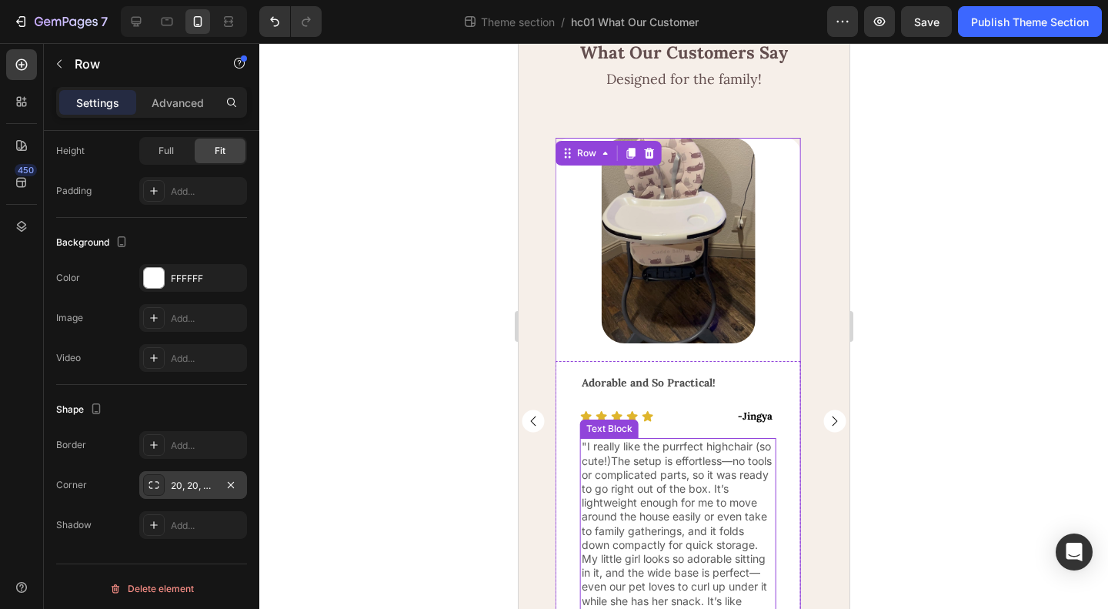
scroll to position [34, 0]
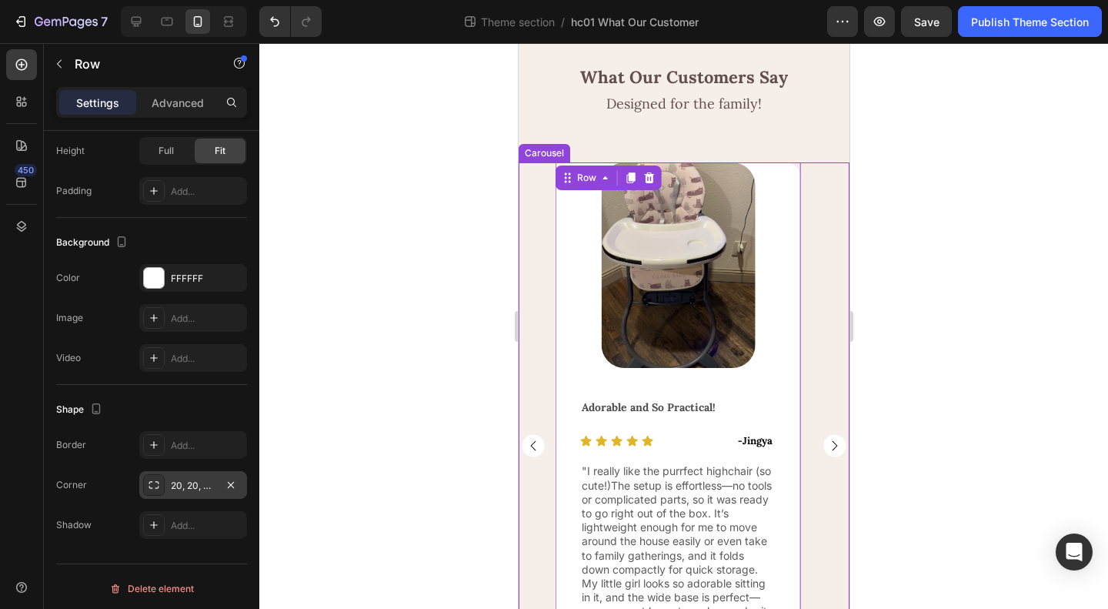
click at [827, 450] on rect "Carousel Next Arrow" at bounding box center [834, 446] width 22 height 22
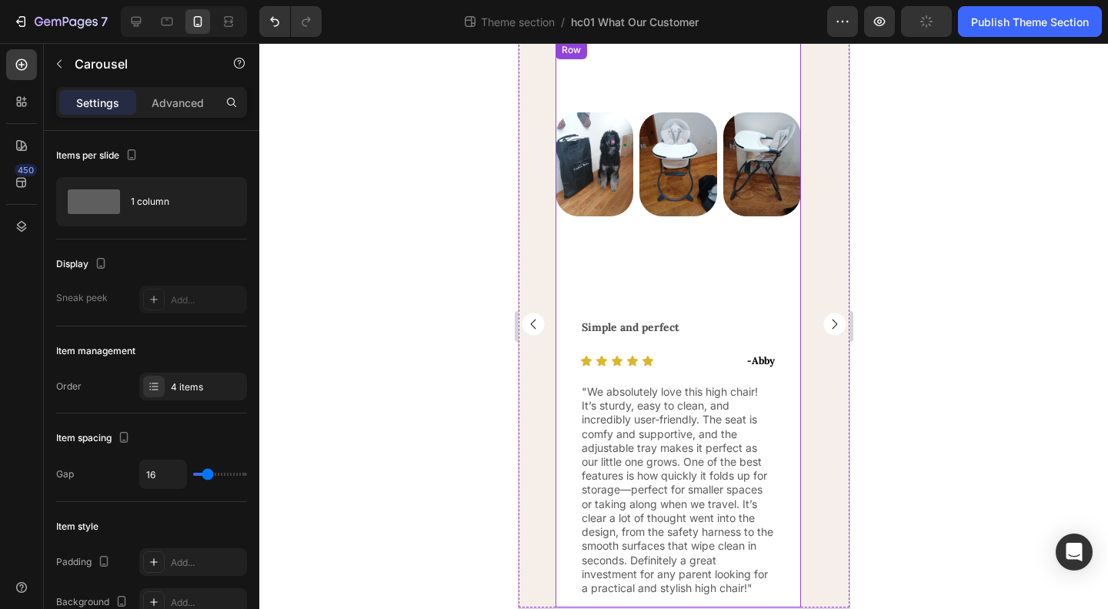
scroll to position [189, 0]
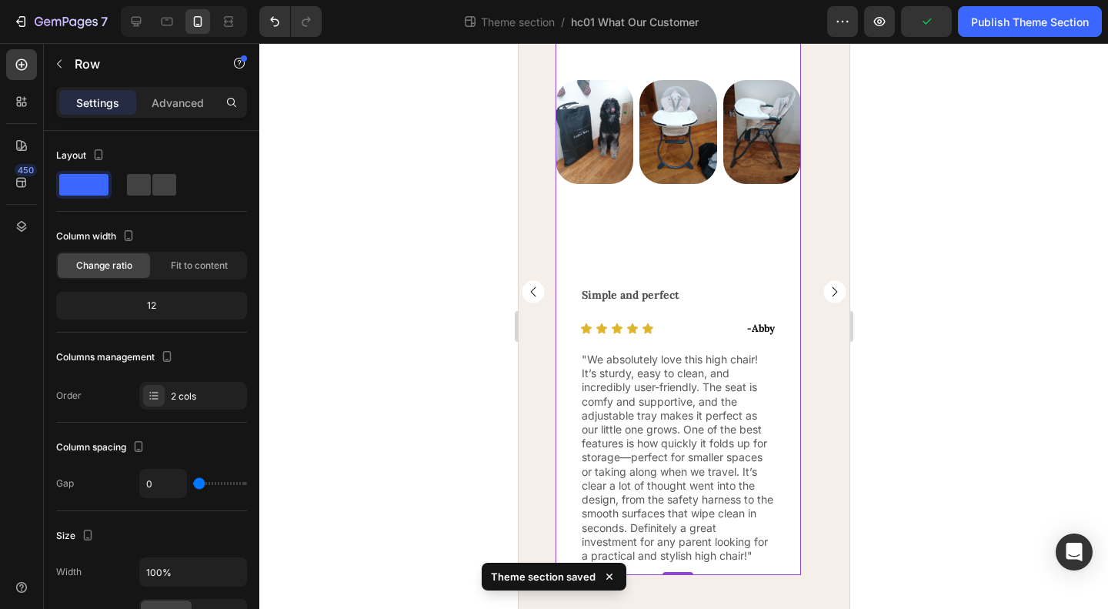
click at [706, 257] on div "Image Image Image Row Row" at bounding box center [677, 140] width 245 height 265
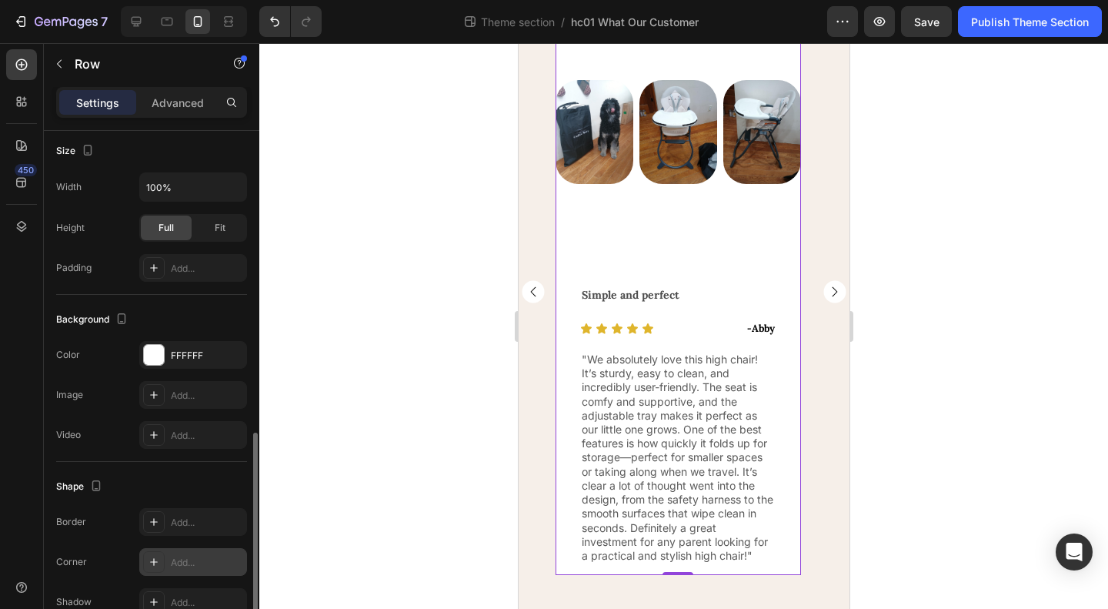
scroll to position [462, 0]
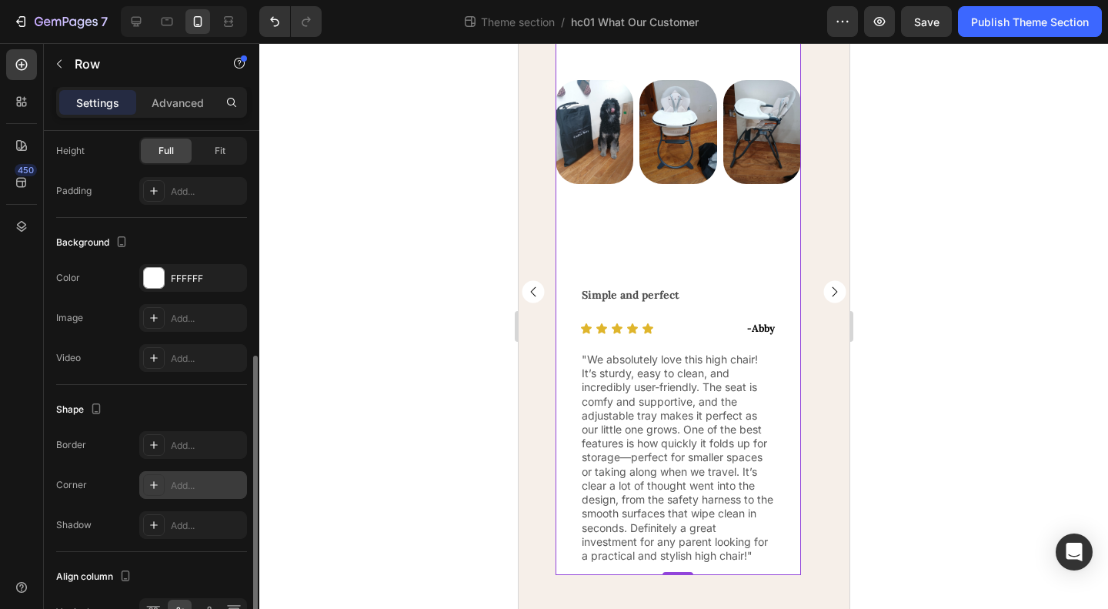
click at [177, 484] on div "Add..." at bounding box center [207, 486] width 72 height 14
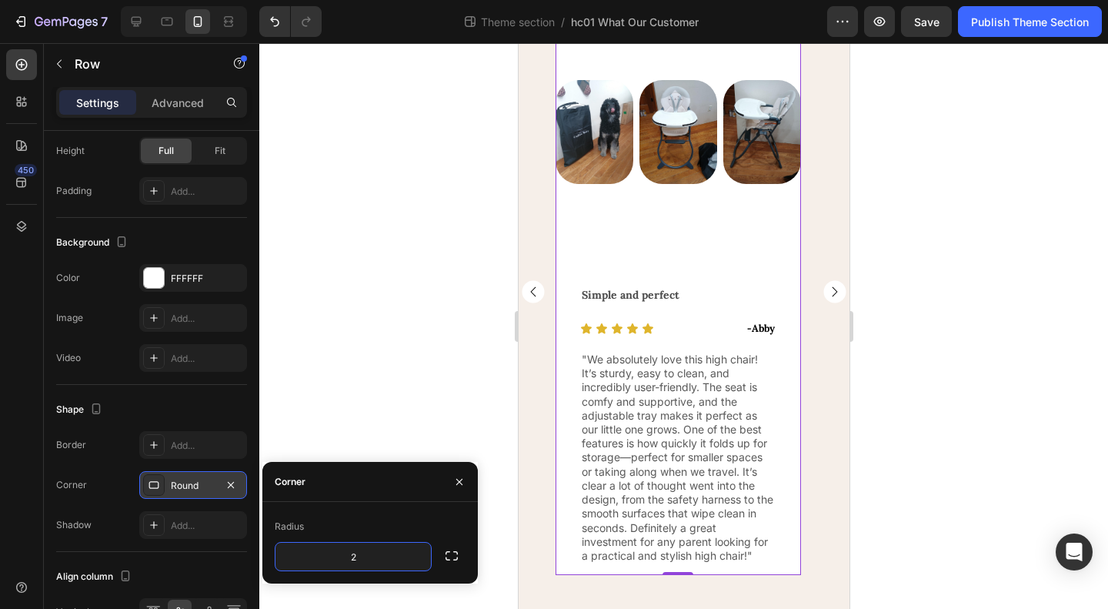
type input "20"
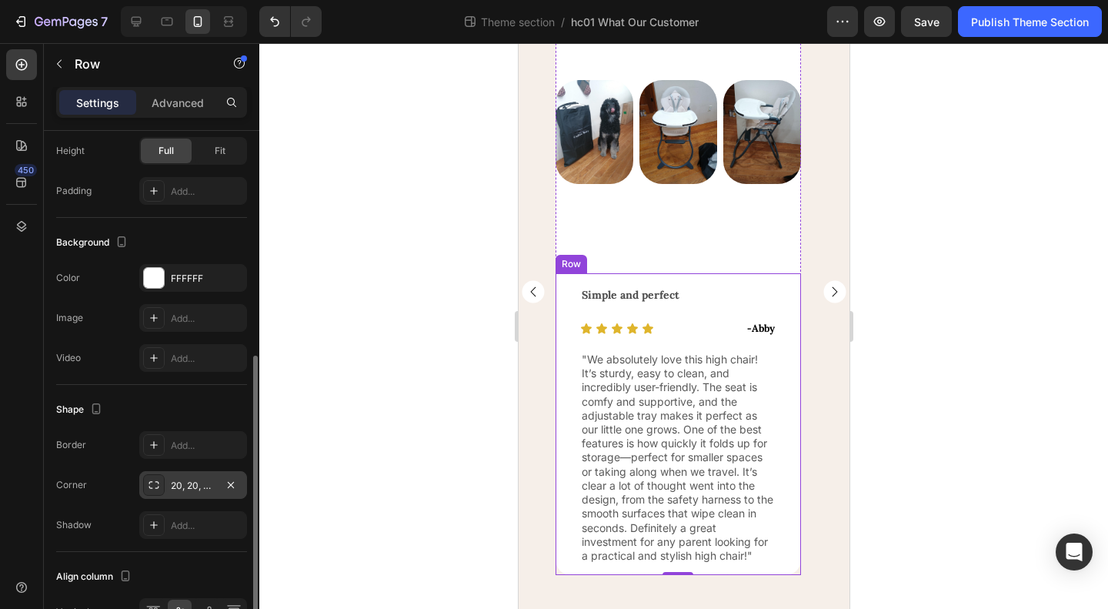
click at [169, 397] on div "Shape" at bounding box center [151, 409] width 191 height 25
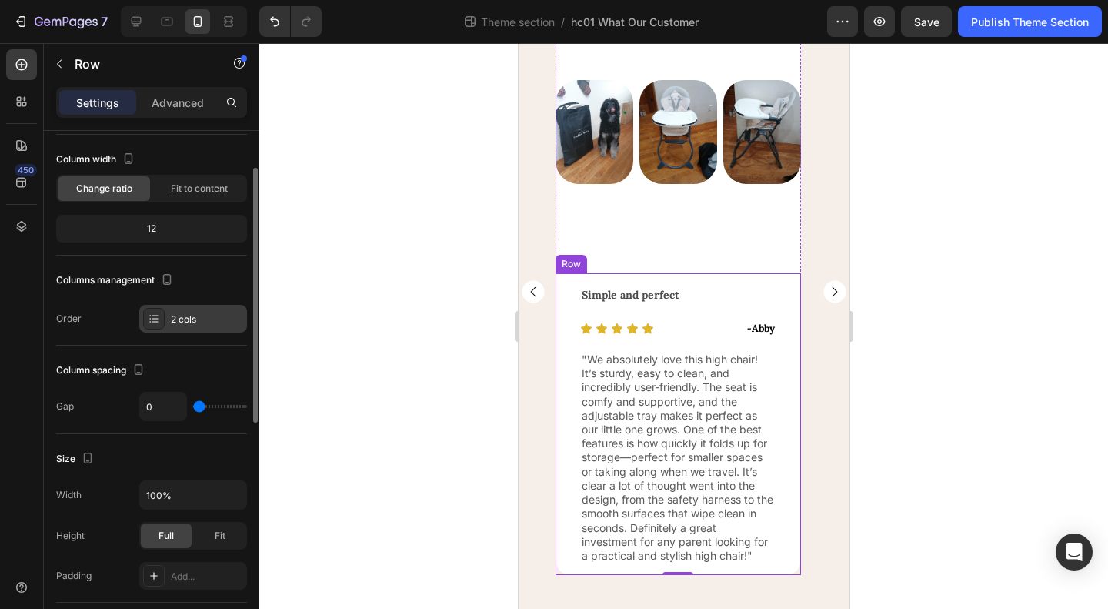
click at [190, 314] on div "2 cols" at bounding box center [207, 319] width 72 height 14
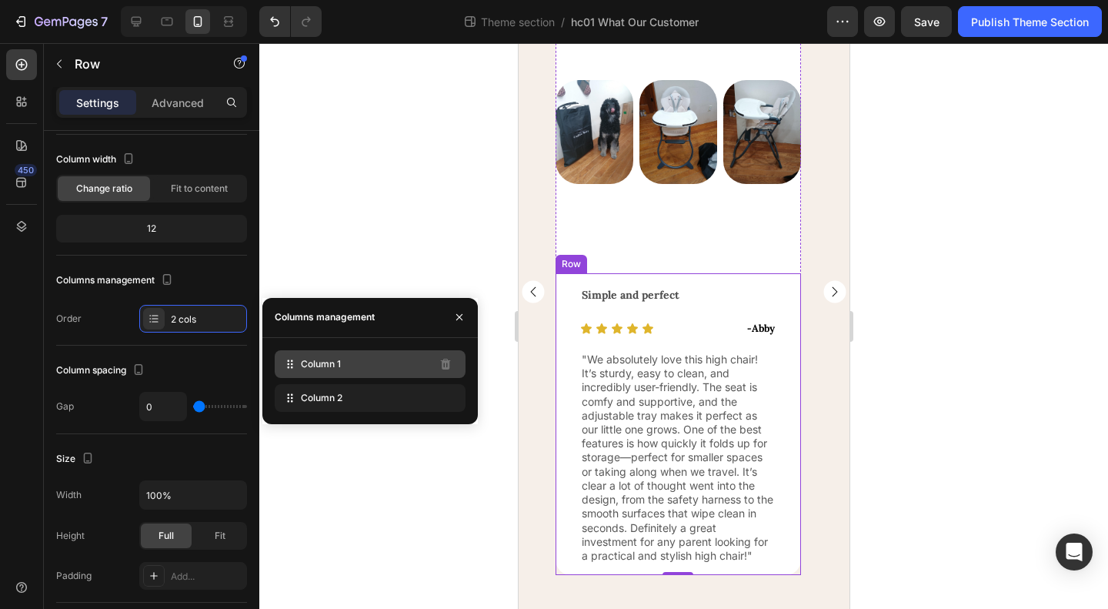
click at [316, 369] on span "Column 1" at bounding box center [321, 364] width 40 height 14
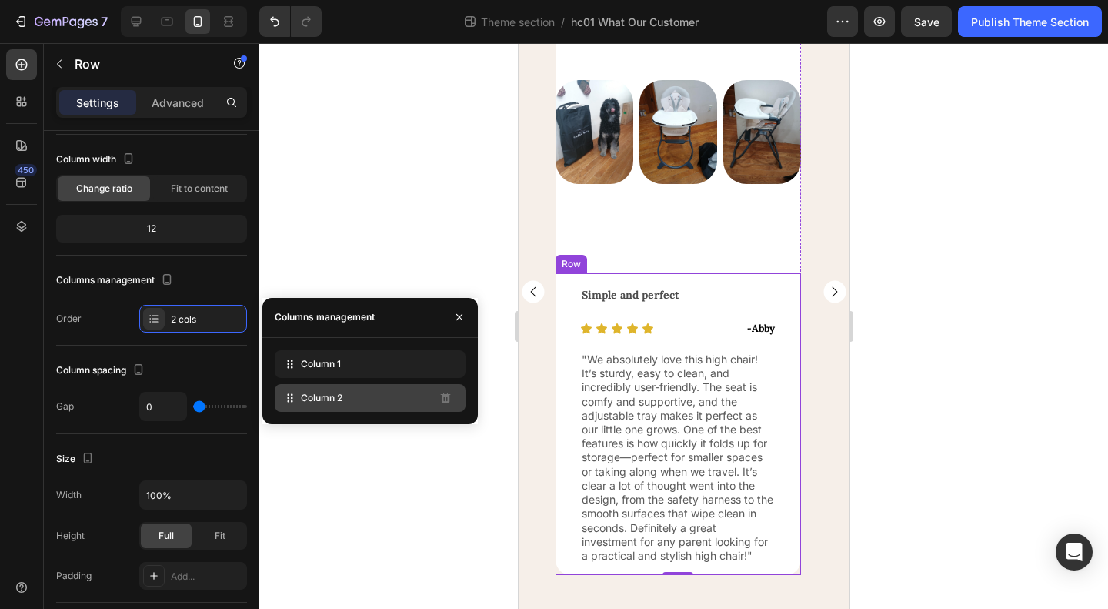
click at [322, 407] on div "Column 2" at bounding box center [370, 398] width 191 height 28
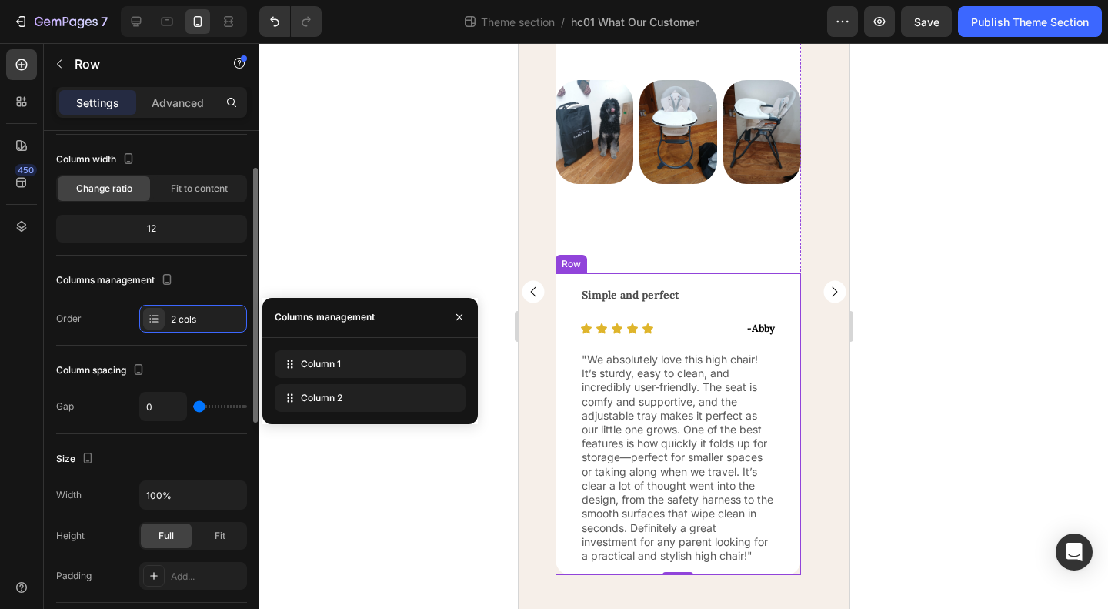
click at [177, 358] on div "Column spacing" at bounding box center [151, 370] width 191 height 25
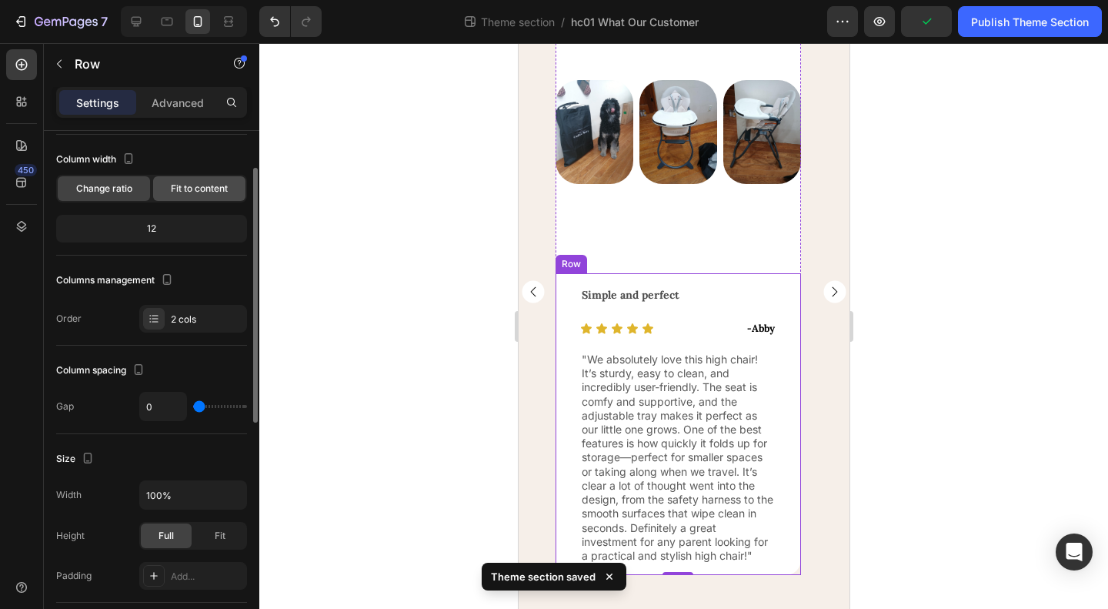
click at [191, 189] on span "Fit to content" at bounding box center [199, 189] width 57 height 14
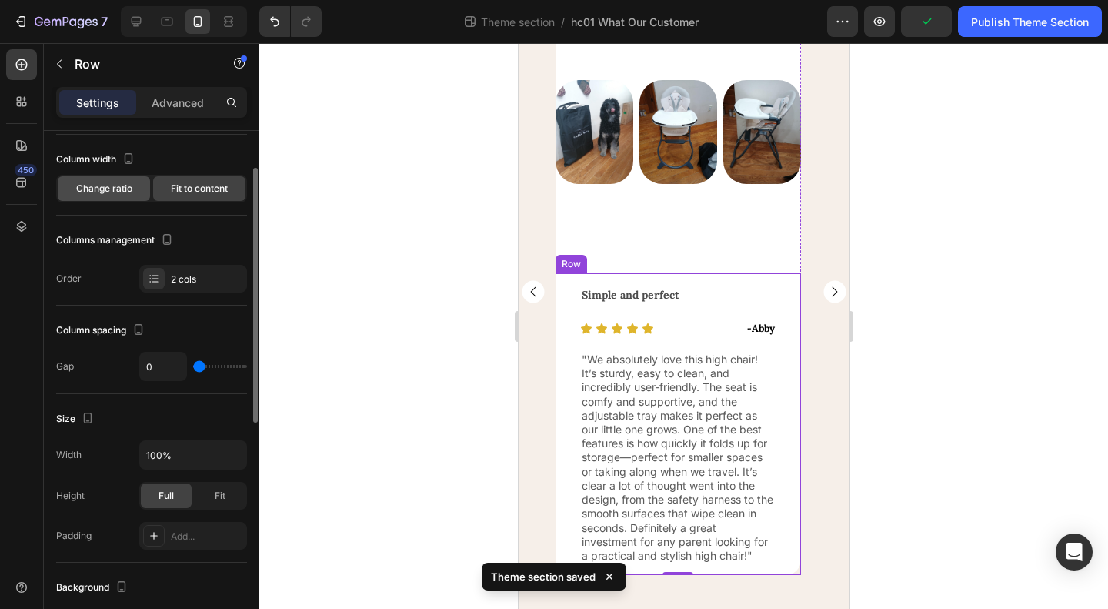
click at [92, 190] on span "Change ratio" at bounding box center [104, 189] width 56 height 14
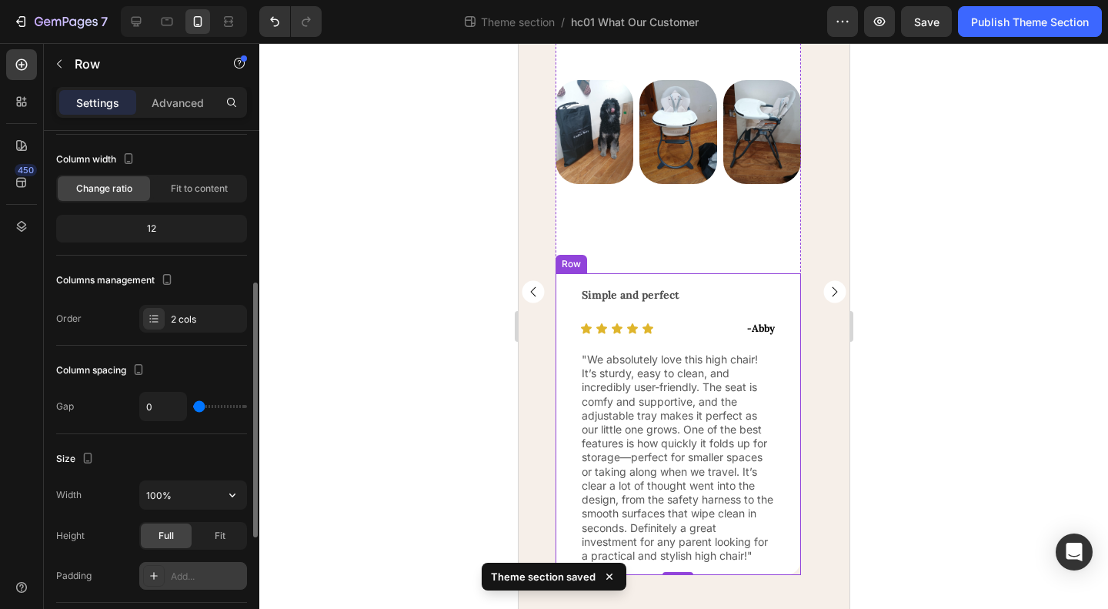
scroll to position [231, 0]
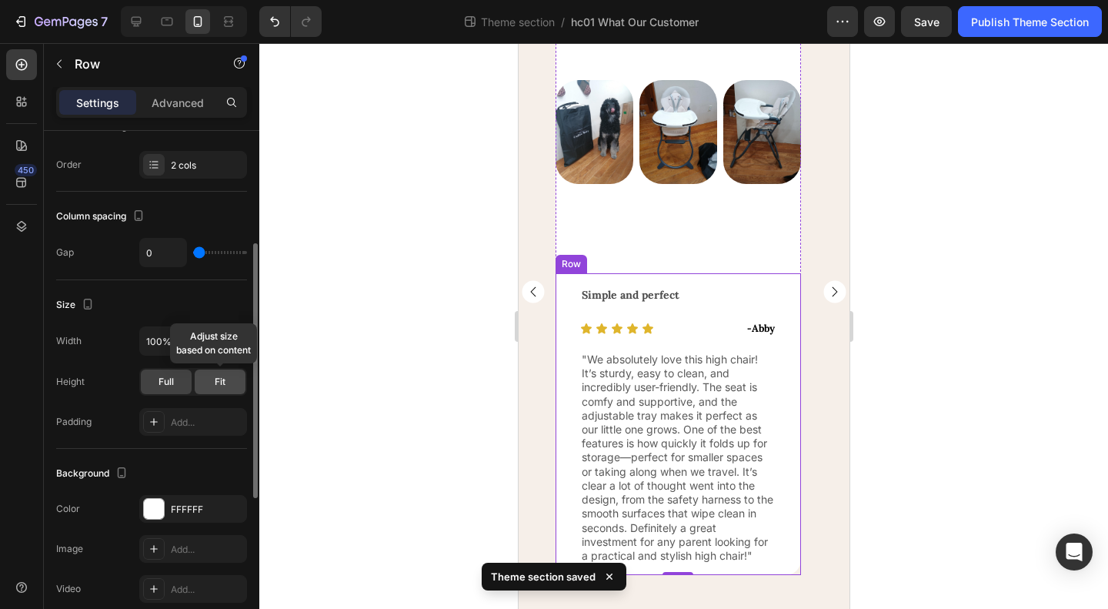
click at [228, 376] on div "Fit" at bounding box center [220, 381] width 51 height 25
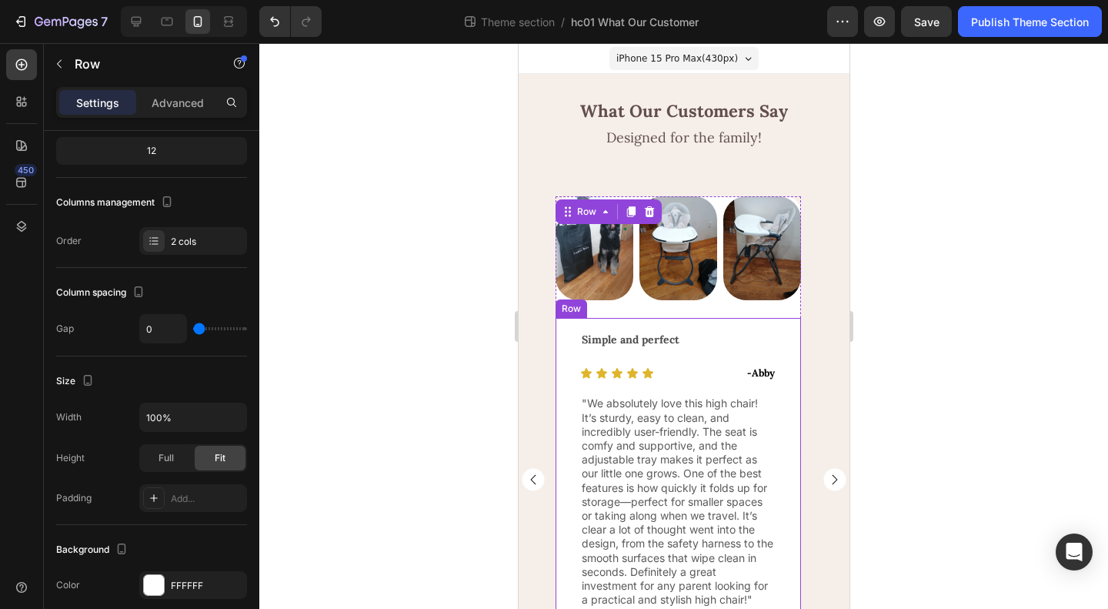
scroll to position [77, 0]
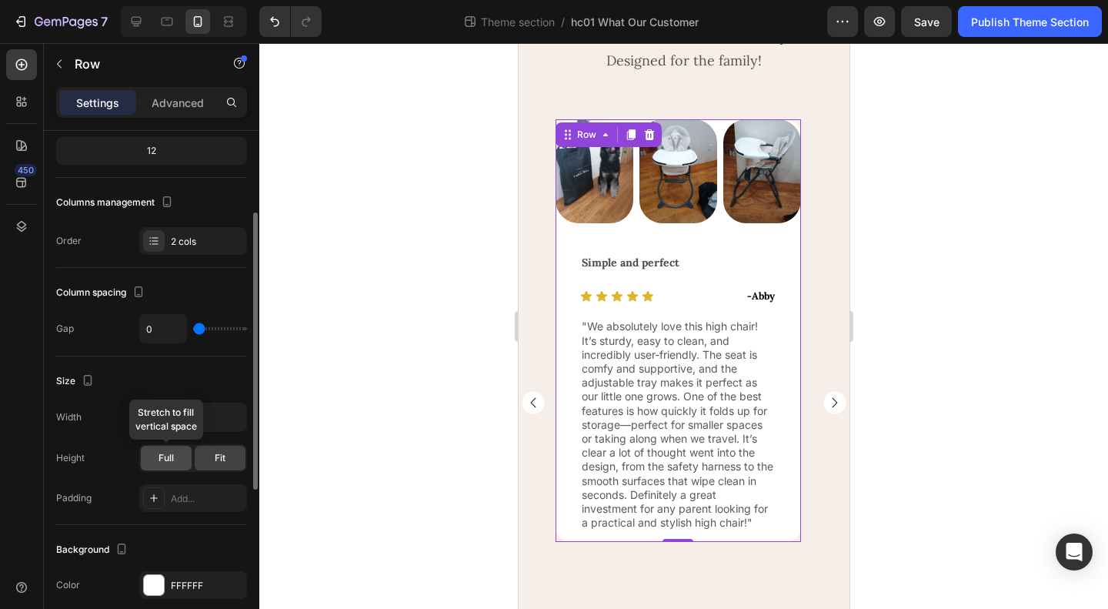
click at [176, 456] on div "Full" at bounding box center [166, 458] width 51 height 25
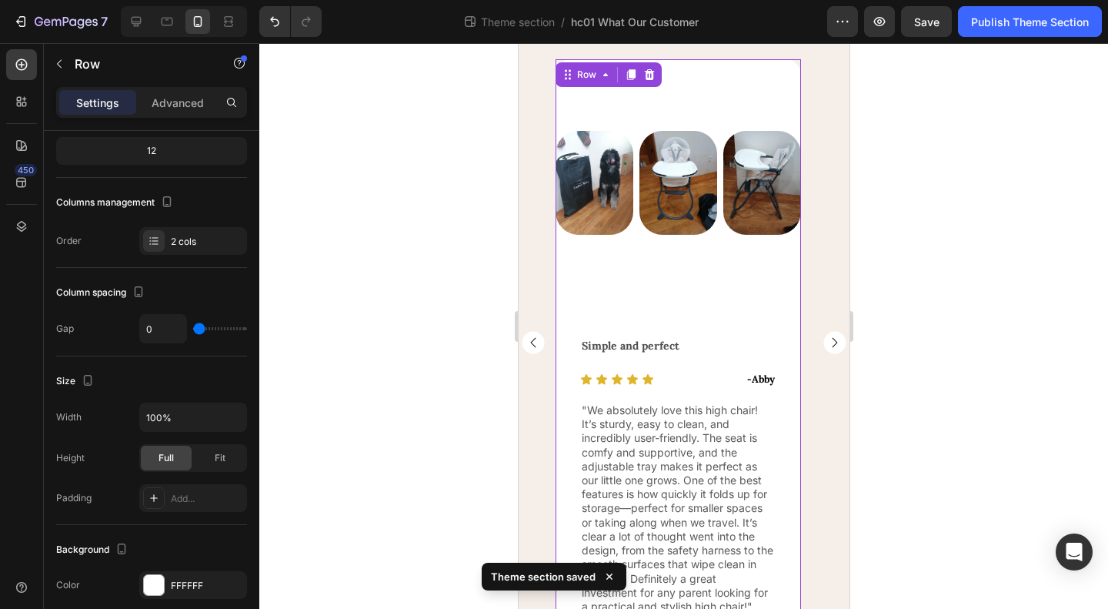
scroll to position [188, 0]
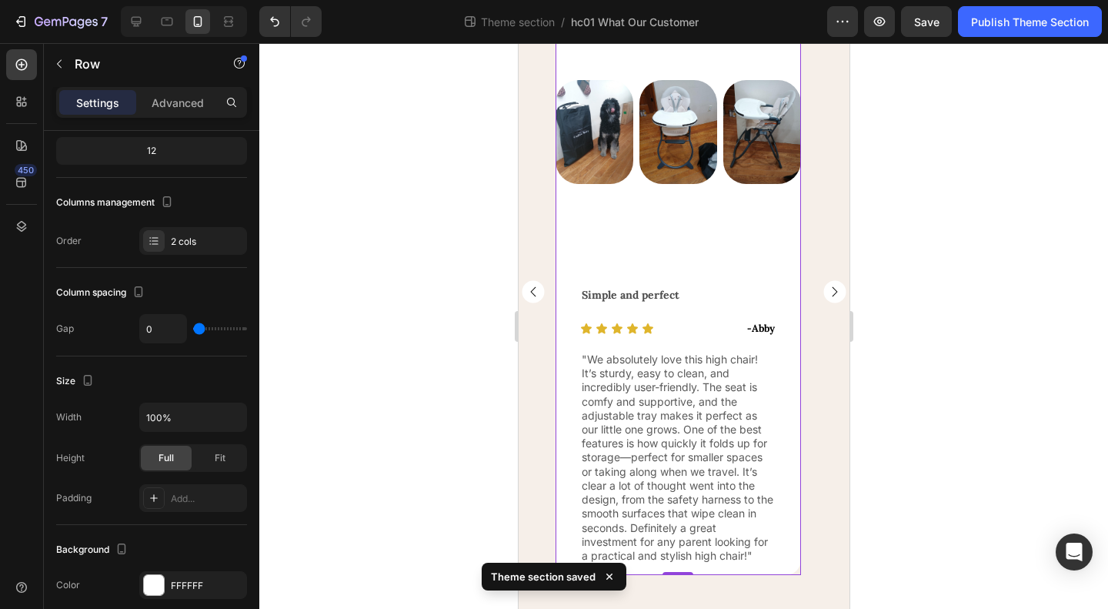
click at [1000, 485] on div at bounding box center [683, 326] width 849 height 566
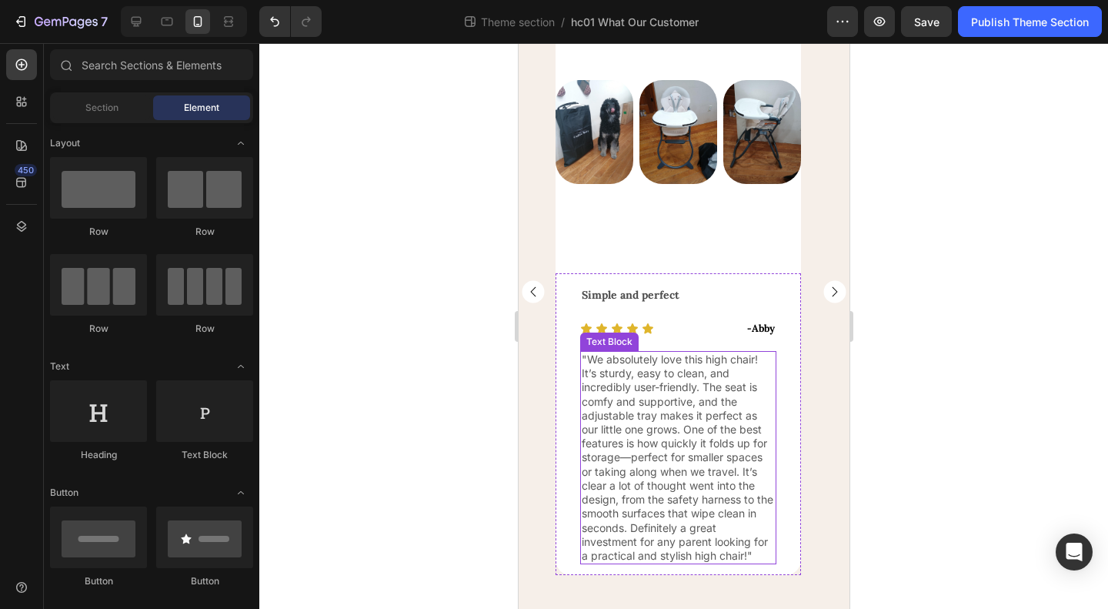
scroll to position [0, 0]
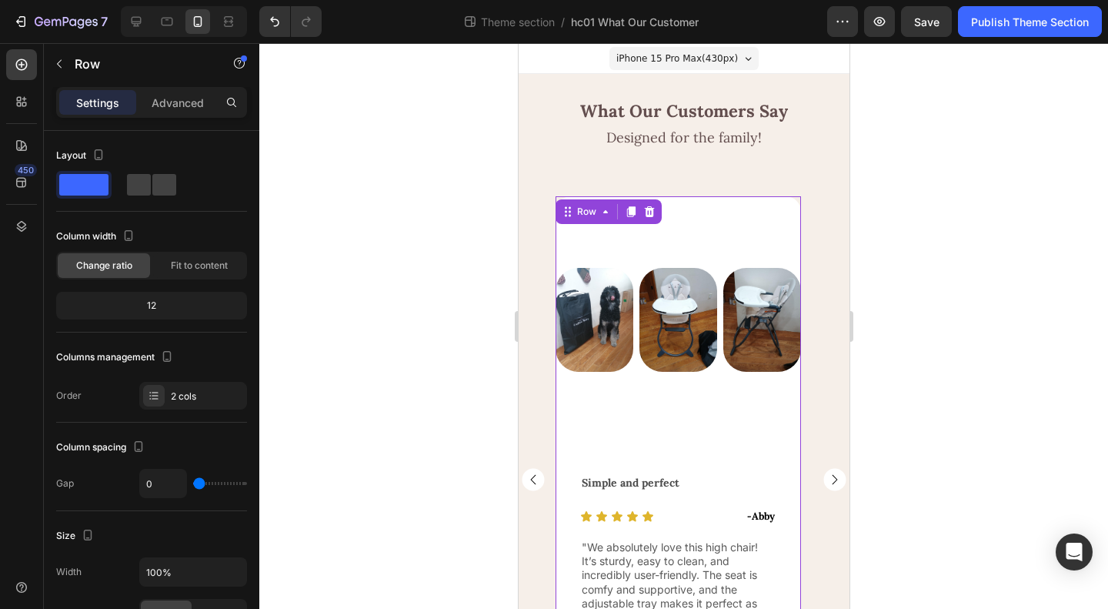
click at [629, 412] on div "Image Image Image Row Row" at bounding box center [677, 328] width 245 height 265
click at [643, 231] on div "Image Image Image Row Row" at bounding box center [677, 328] width 245 height 265
click at [635, 323] on div "Image Image Image Row" at bounding box center [677, 329] width 245 height 122
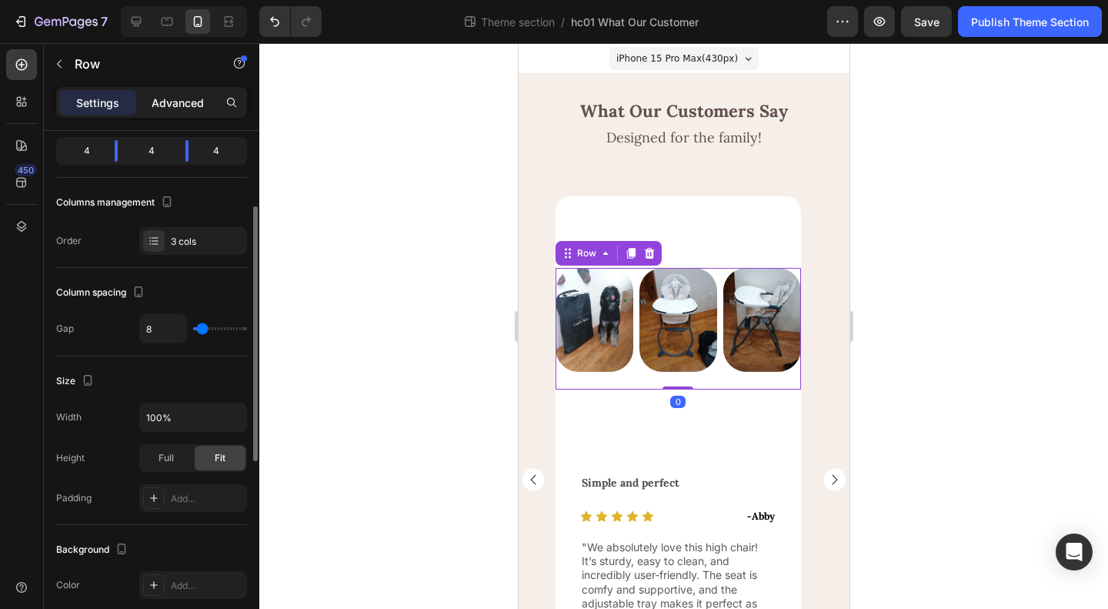
click at [185, 96] on p "Advanced" at bounding box center [178, 103] width 52 height 16
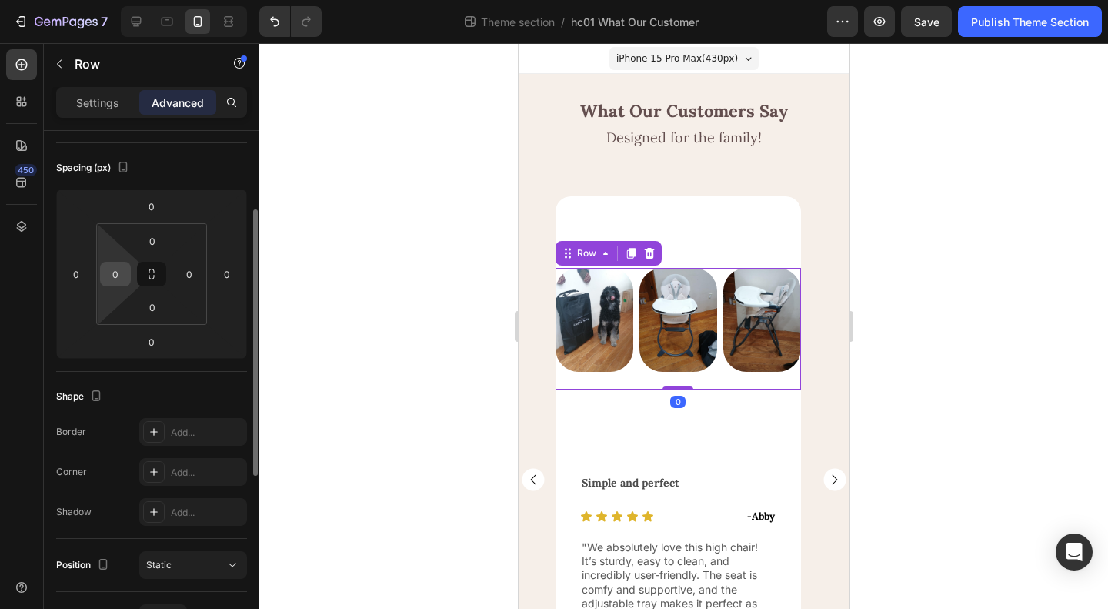
click at [118, 270] on input "0" at bounding box center [115, 273] width 23 height 23
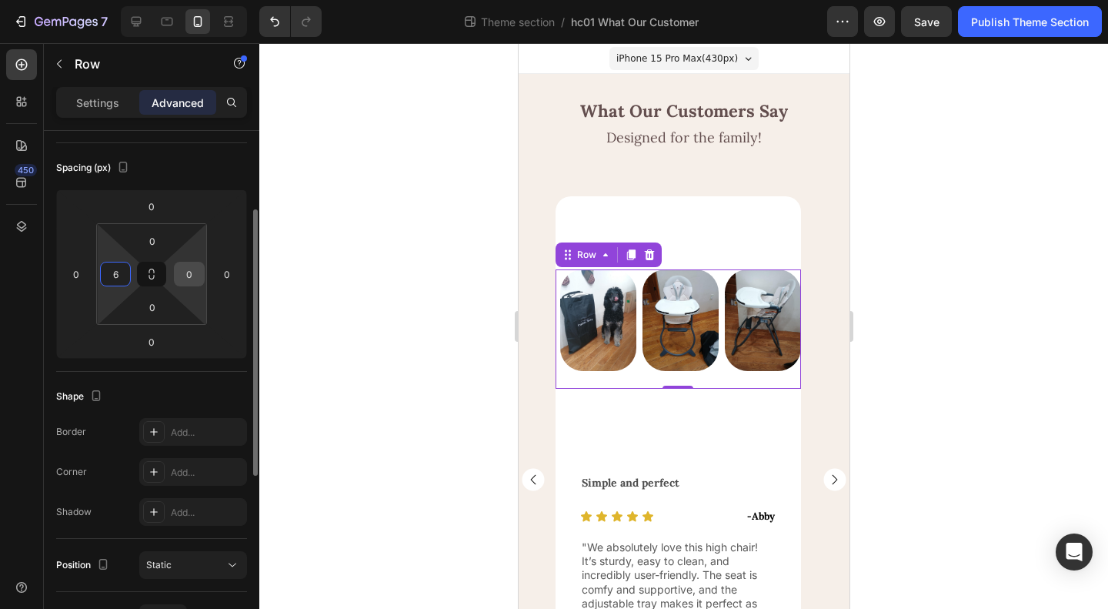
type input "6"
click at [183, 273] on input "0" at bounding box center [189, 273] width 23 height 23
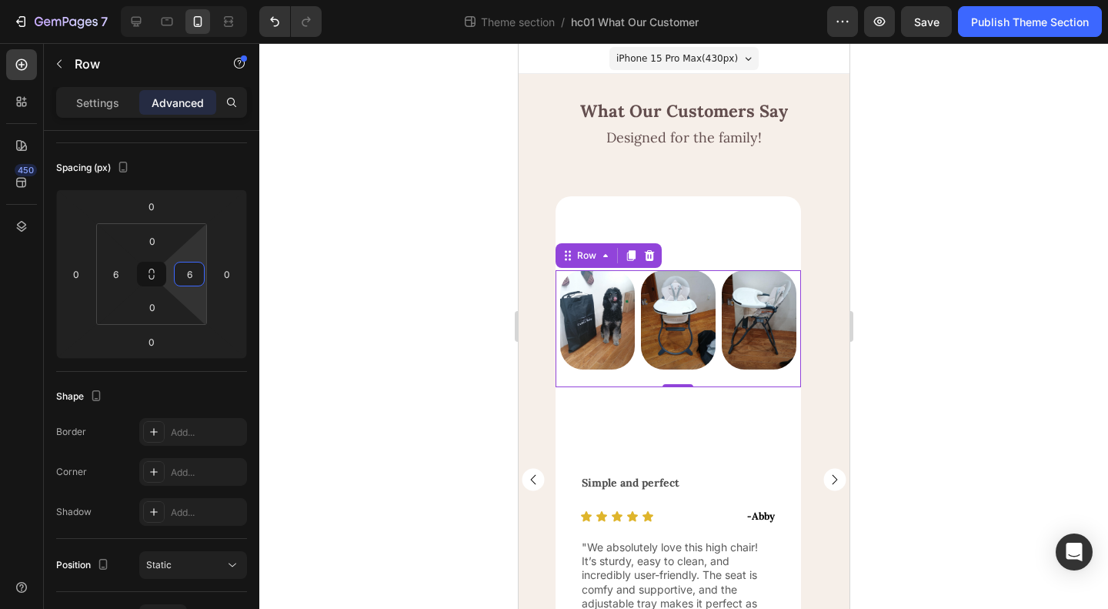
type input "6"
click at [953, 370] on div at bounding box center [683, 326] width 849 height 566
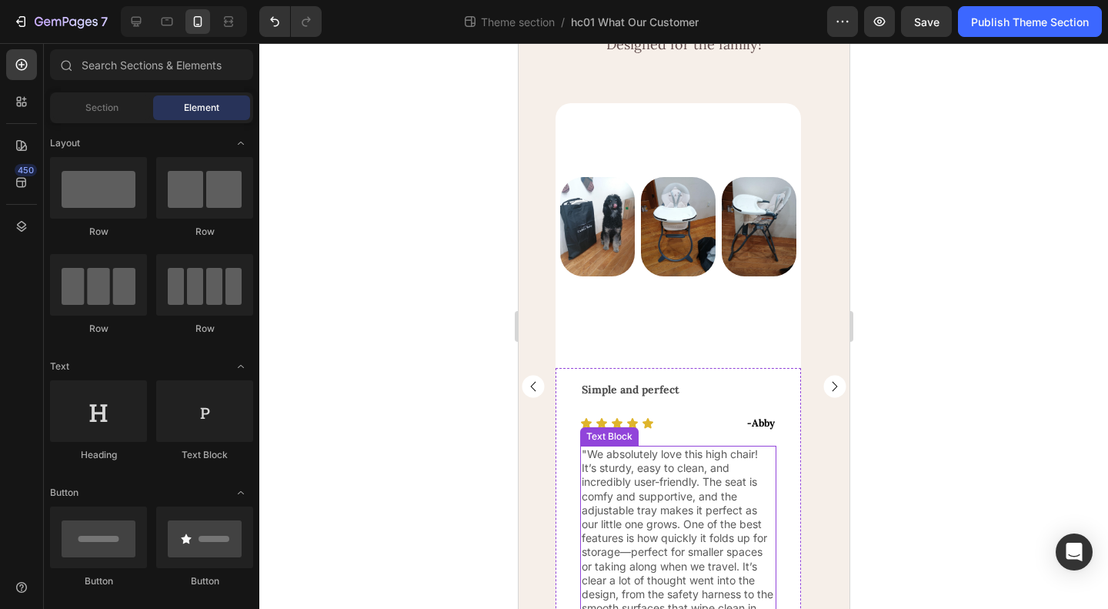
scroll to position [0, 0]
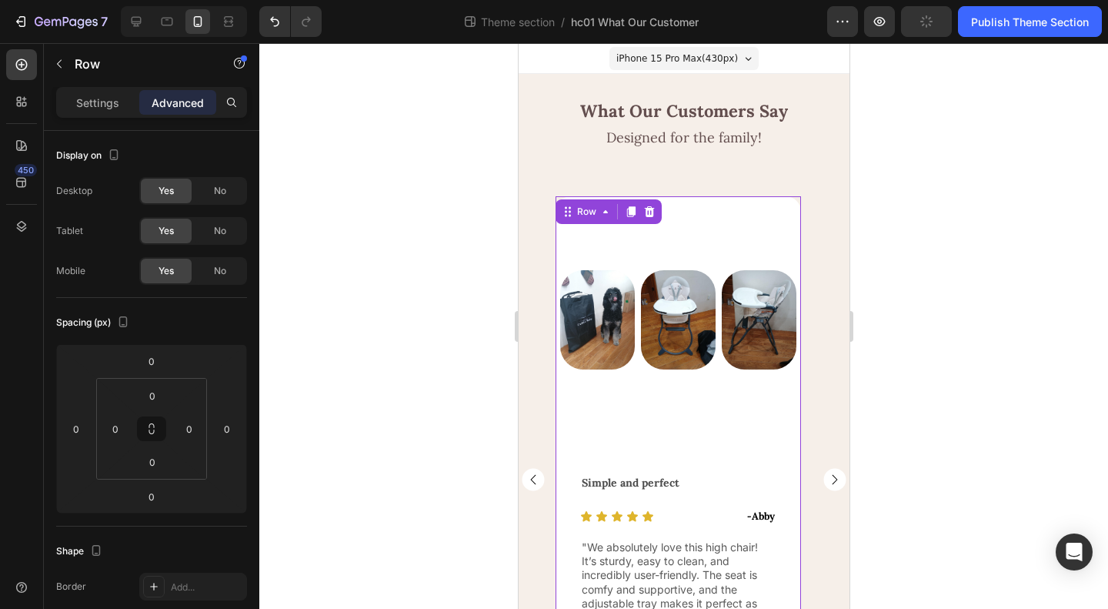
click at [674, 225] on div "Image Image Image Row Row" at bounding box center [677, 328] width 245 height 265
click at [85, 98] on p "Settings" at bounding box center [97, 103] width 43 height 16
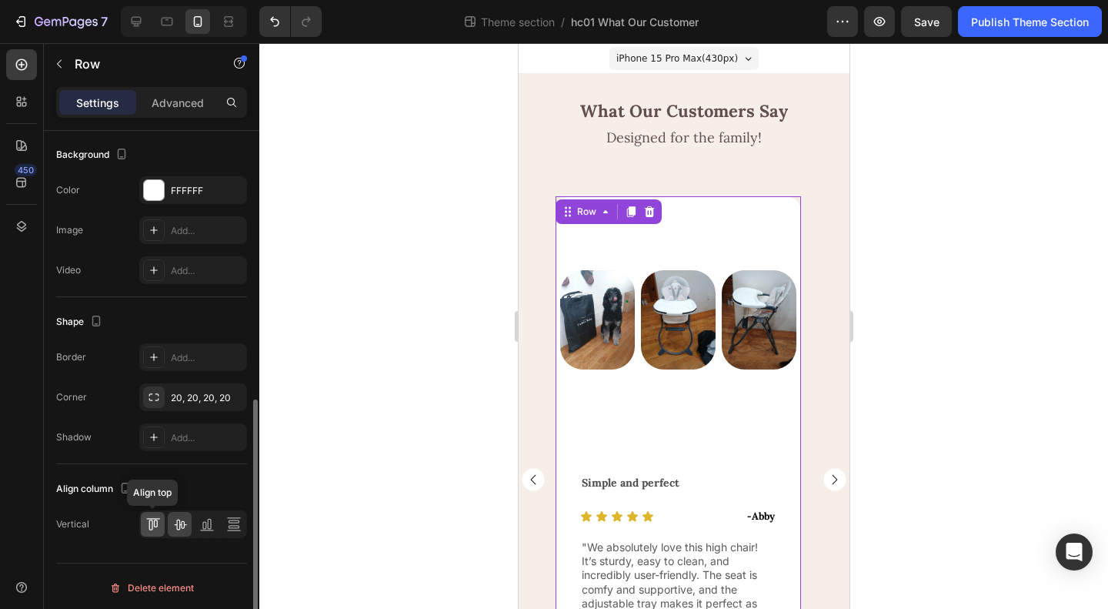
click at [154, 523] on icon at bounding box center [155, 523] width 4 height 8
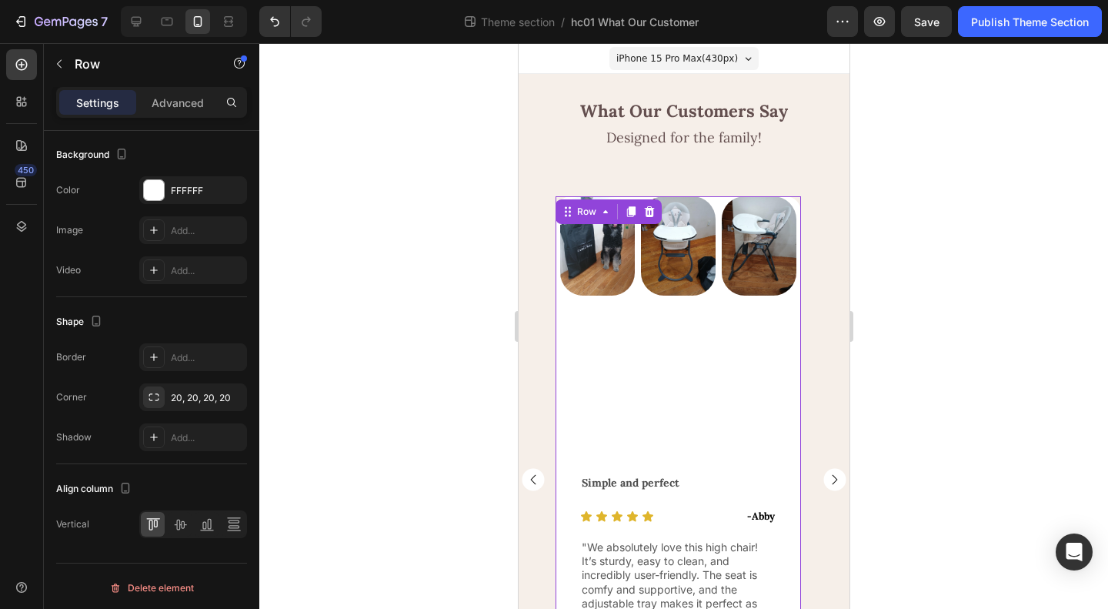
click at [696, 453] on div "Image Image Image Row Row" at bounding box center [677, 328] width 245 height 265
click at [527, 487] on rect "Carousel Back Arrow" at bounding box center [532, 480] width 22 height 22
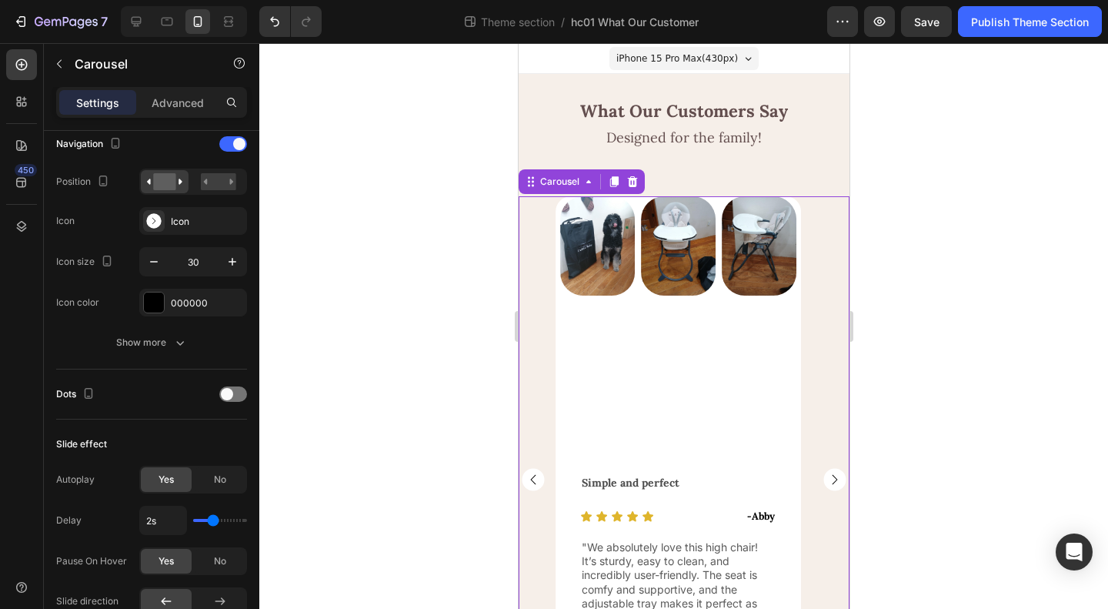
scroll to position [0, 0]
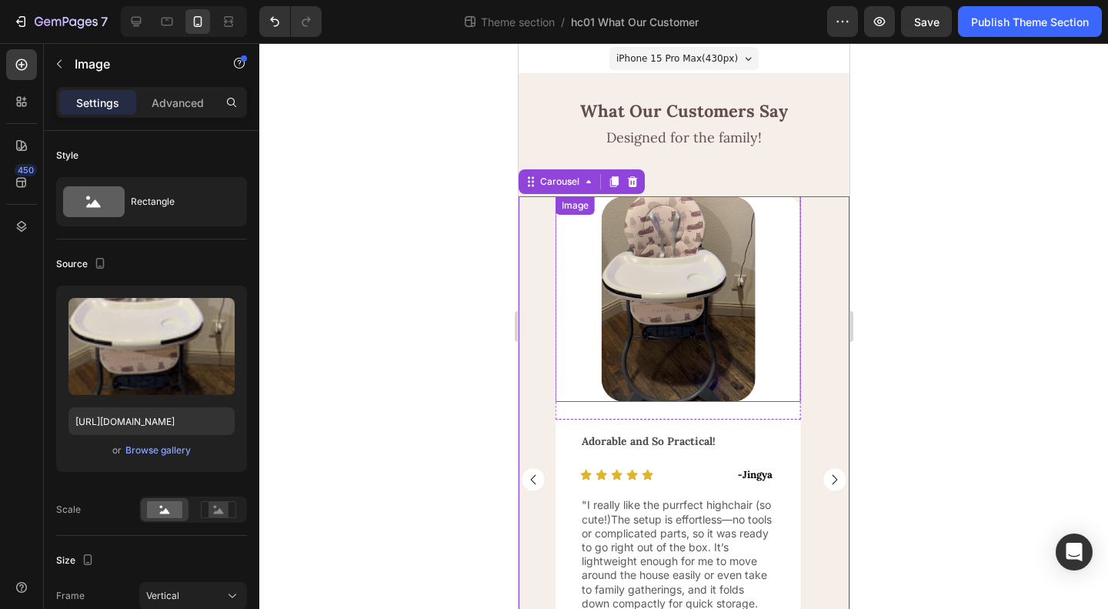
click at [673, 364] on img at bounding box center [677, 298] width 154 height 205
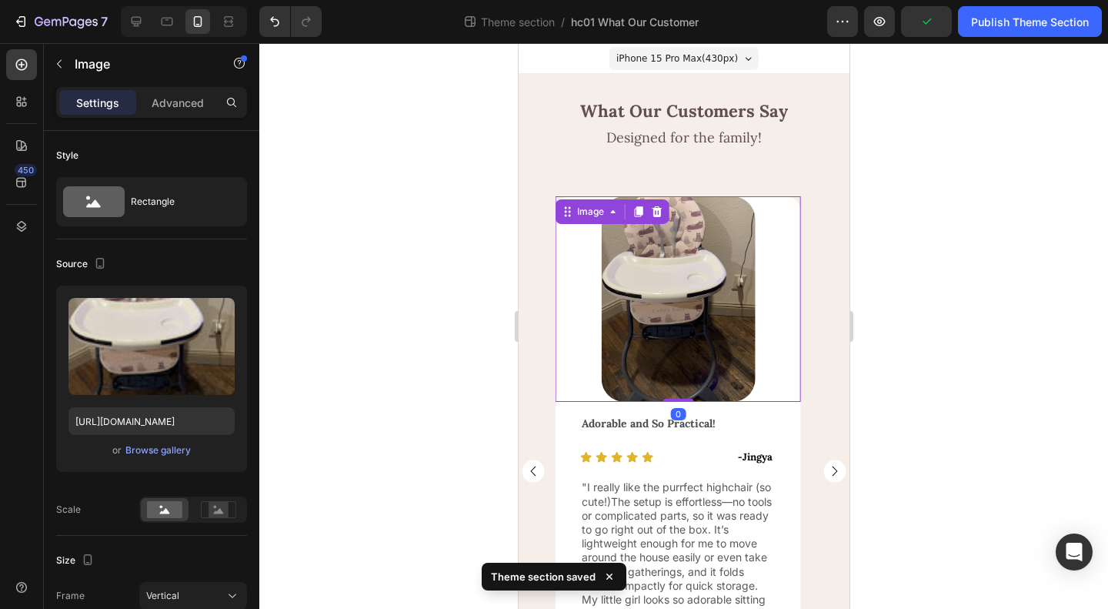
drag, startPoint x: 680, startPoint y: 416, endPoint x: 694, endPoint y: 386, distance: 33.8
click at [683, 395] on div "Image 0" at bounding box center [677, 298] width 245 height 205
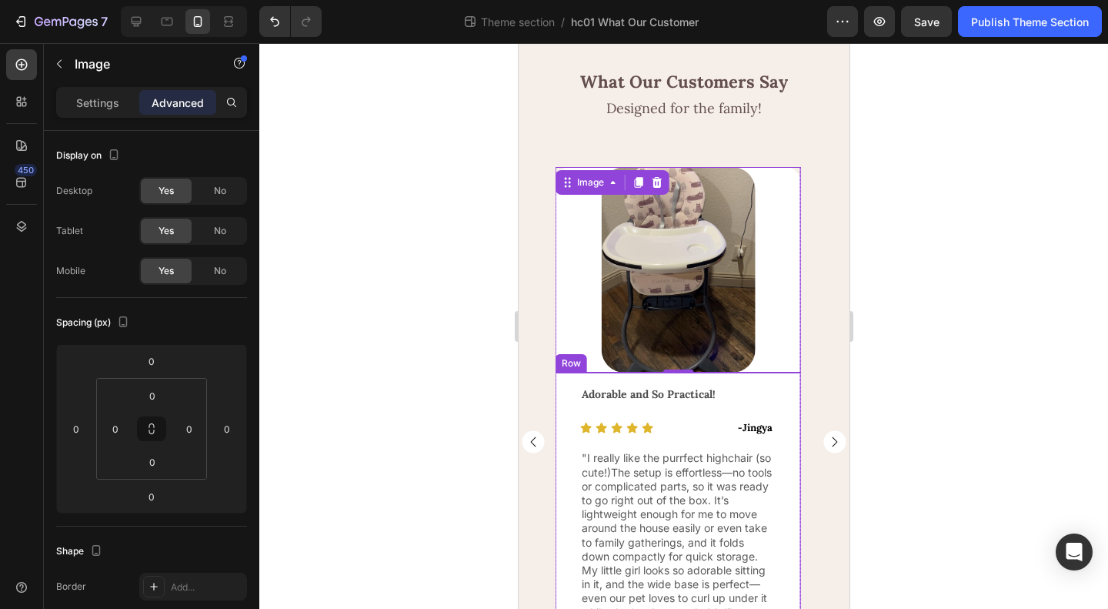
scroll to position [16, 0]
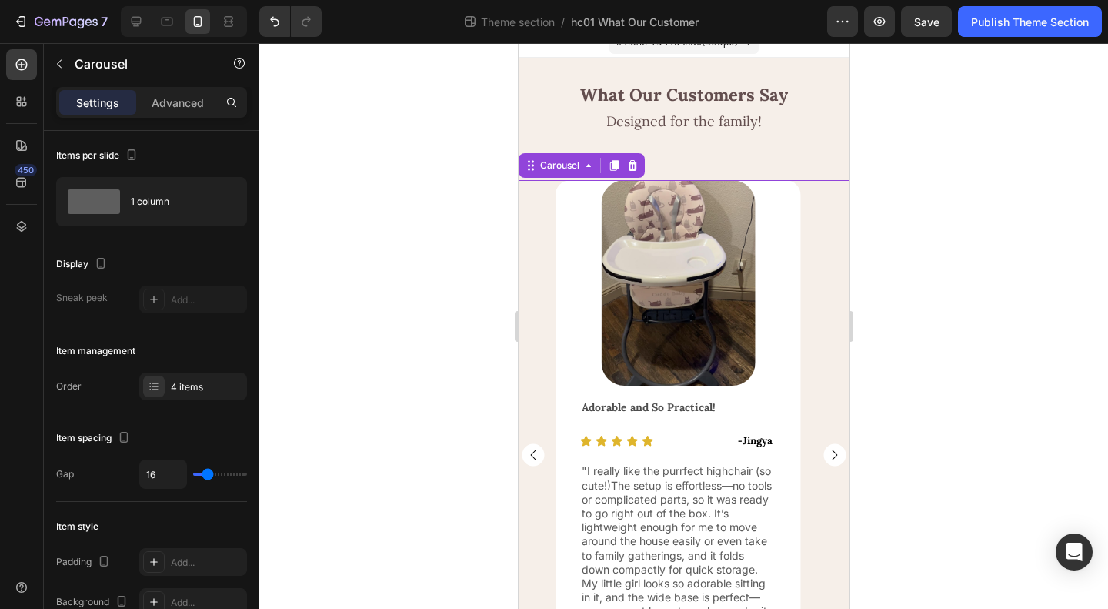
click at [537, 452] on rect "Carousel Back Arrow" at bounding box center [532, 454] width 22 height 22
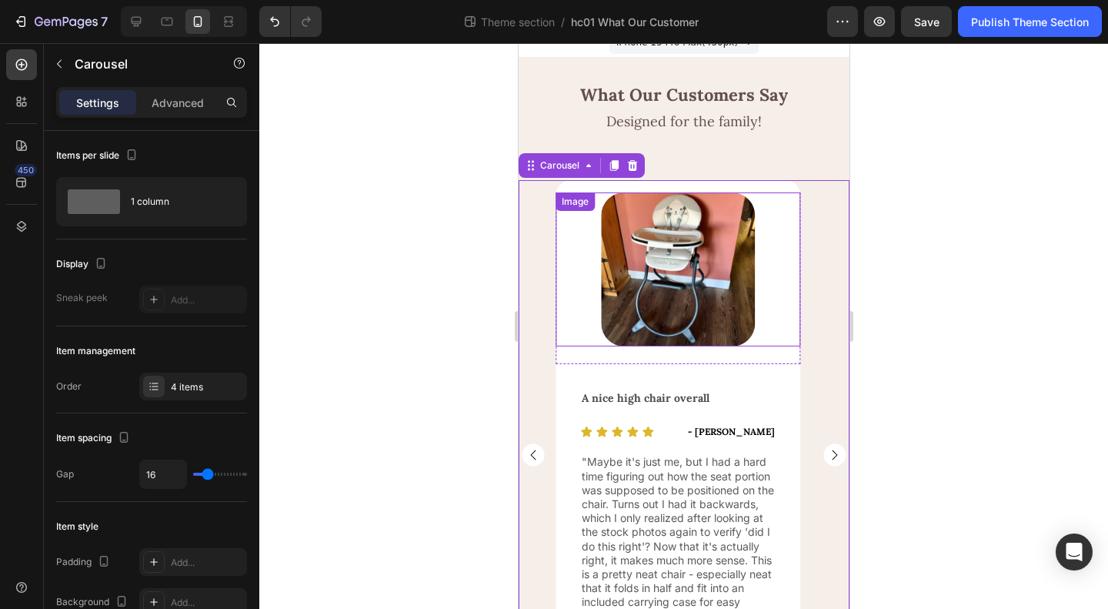
click at [677, 299] on img at bounding box center [677, 269] width 154 height 154
click at [823, 455] on rect "Carousel Next Arrow" at bounding box center [834, 454] width 22 height 22
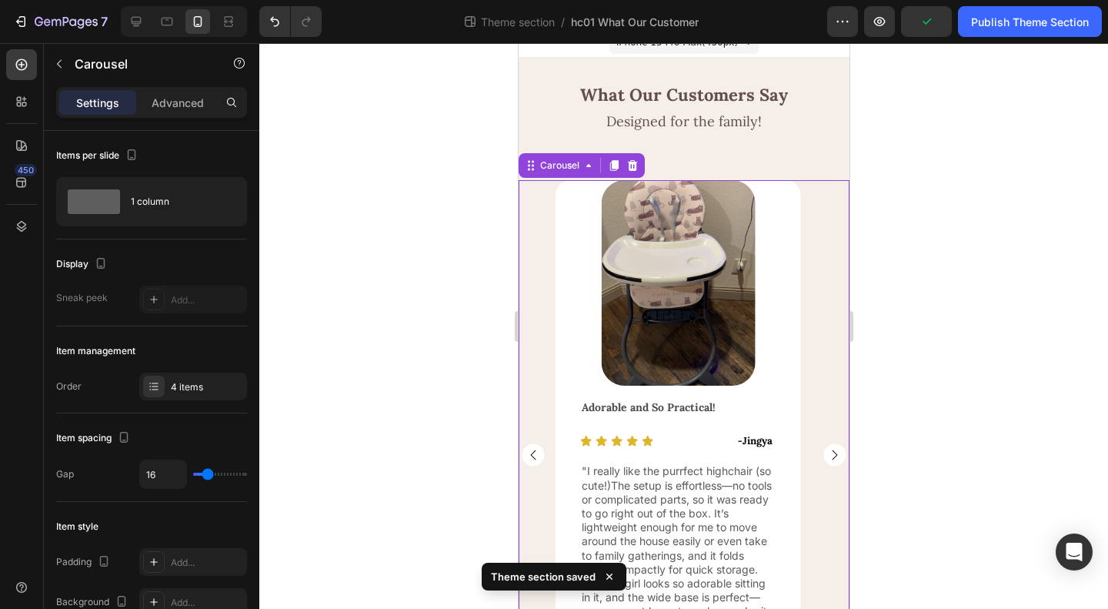
click at [823, 459] on rect "Carousel Next Arrow" at bounding box center [834, 454] width 22 height 22
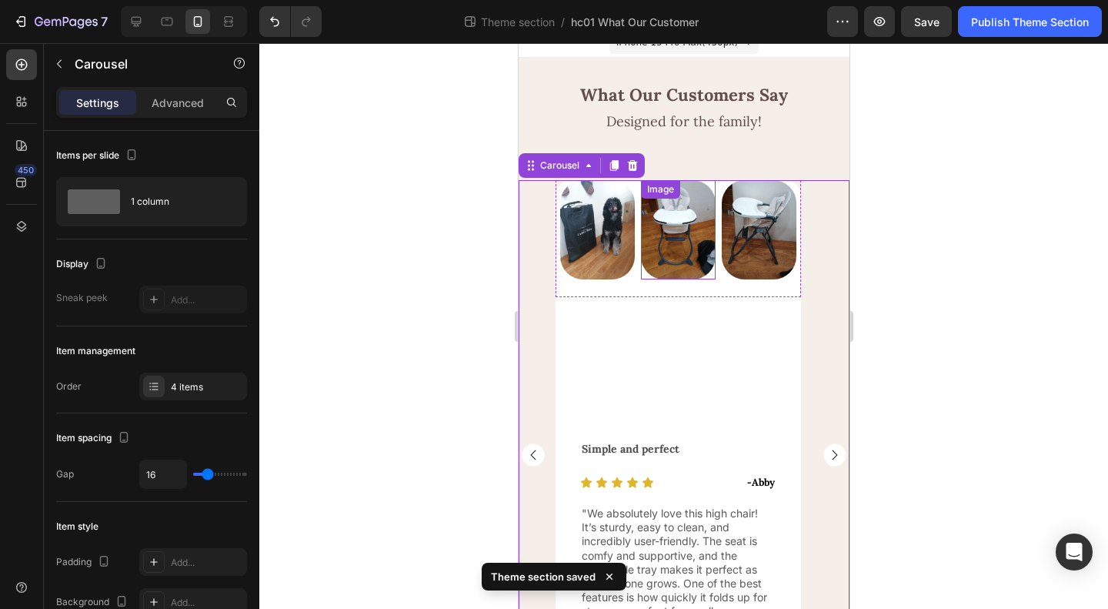
click at [640, 259] on img at bounding box center [677, 229] width 75 height 99
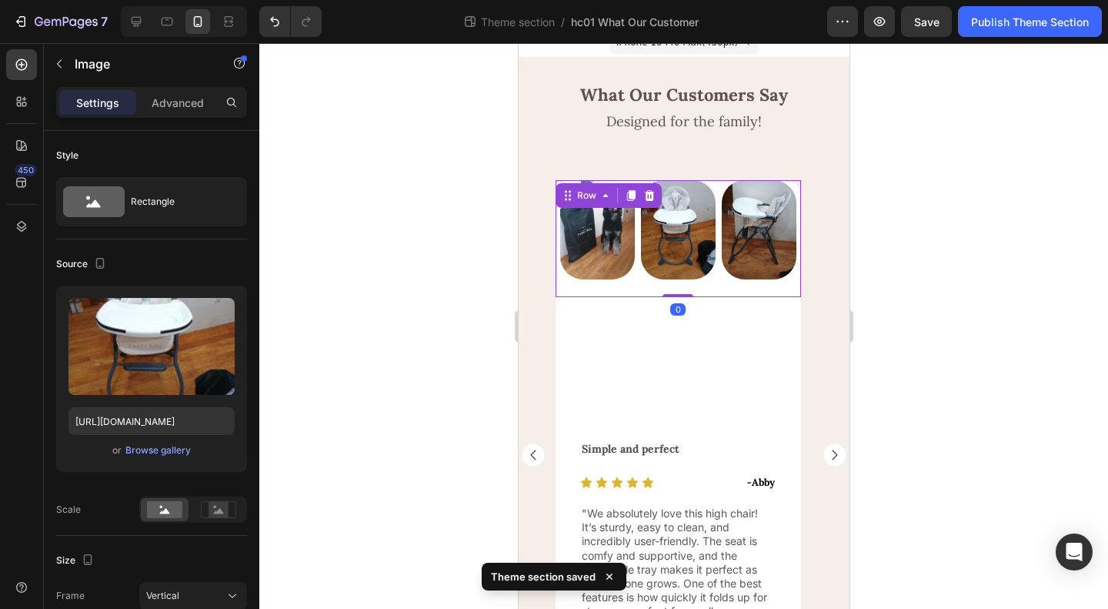
click at [638, 262] on div "Image Image Image Row 0" at bounding box center [677, 238] width 245 height 117
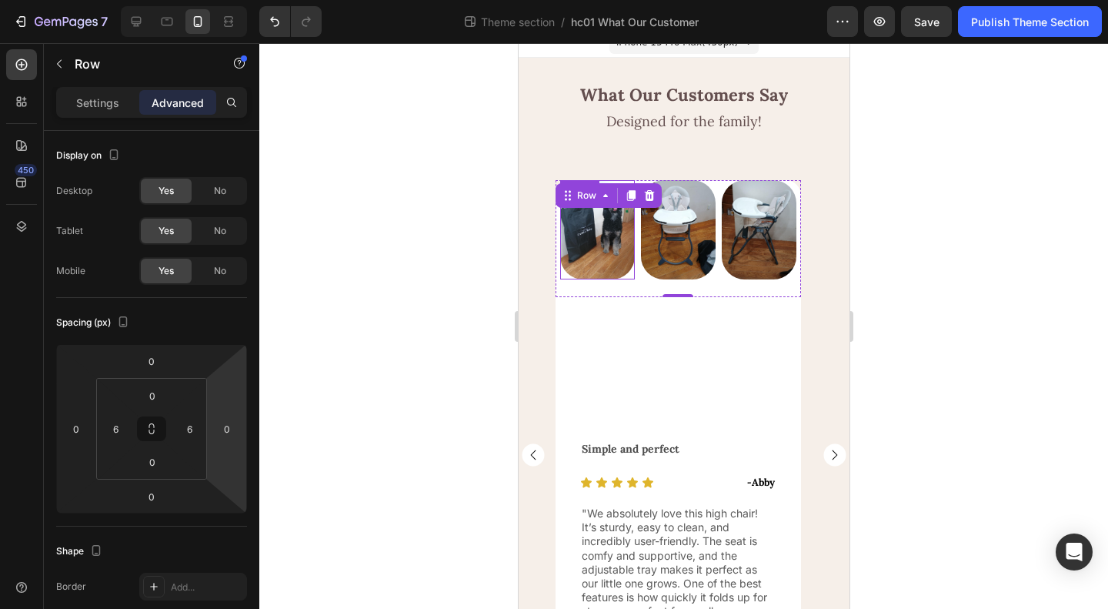
click at [602, 244] on img at bounding box center [596, 229] width 75 height 99
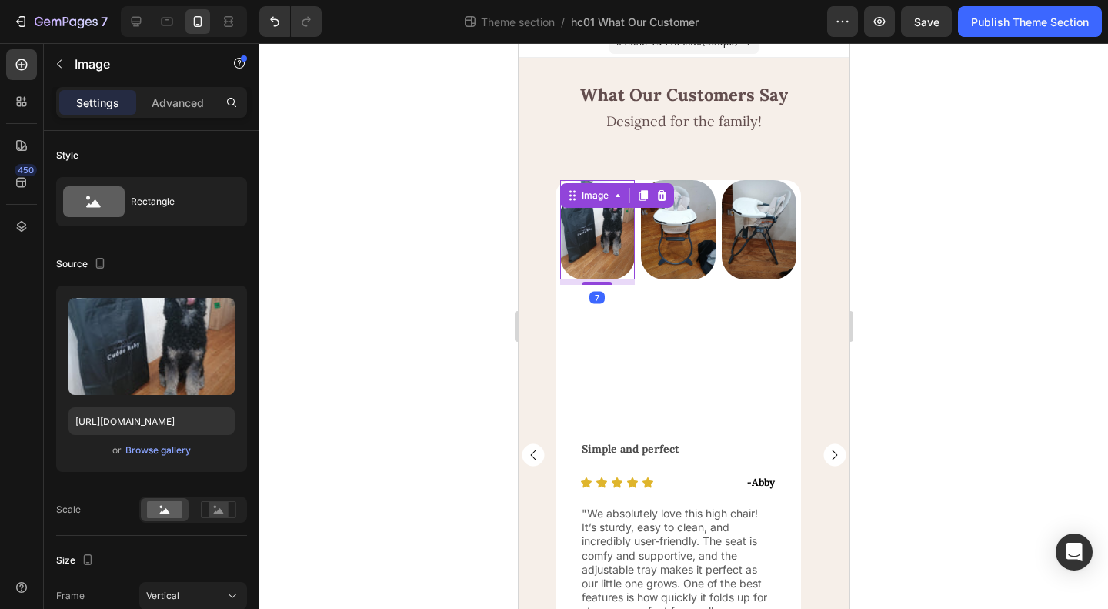
drag, startPoint x: 596, startPoint y: 296, endPoint x: 600, endPoint y: 252, distance: 44.9
click at [597, 253] on div "Image 7" at bounding box center [596, 229] width 75 height 99
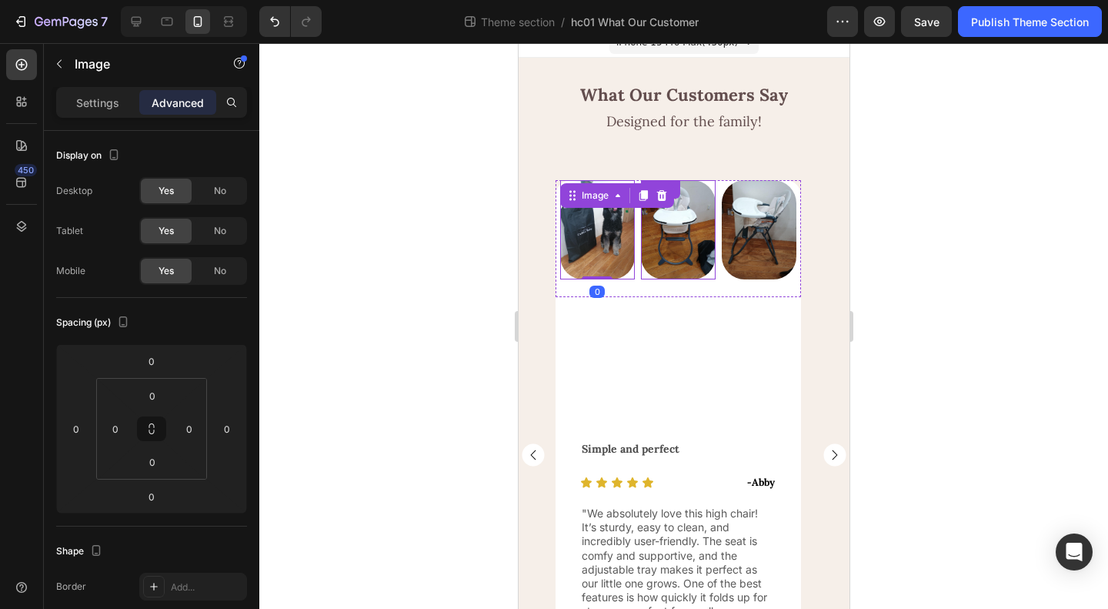
click at [676, 255] on img at bounding box center [677, 229] width 75 height 99
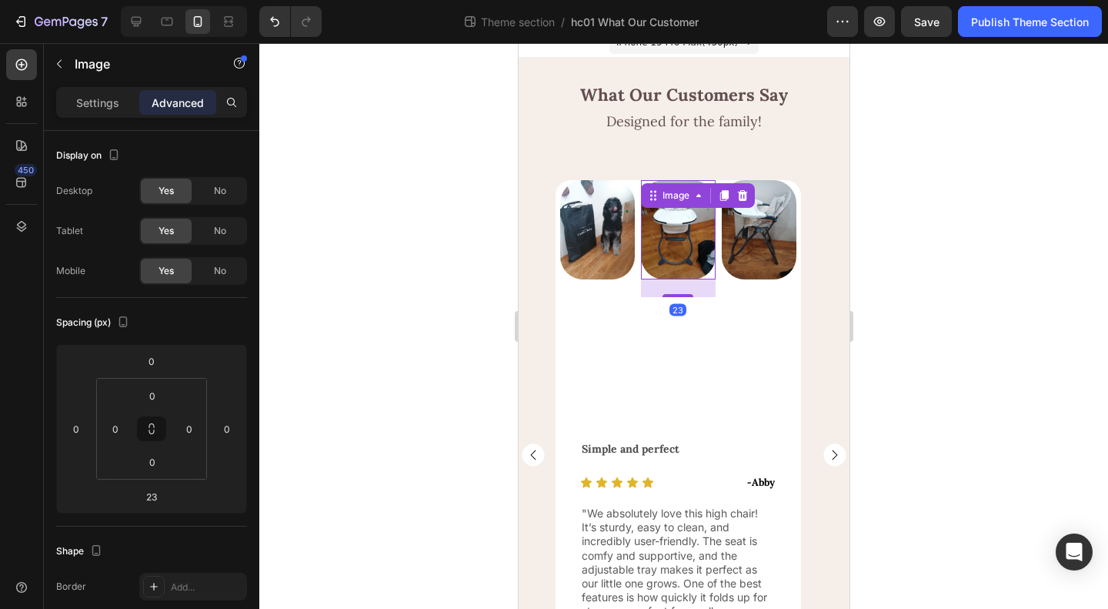
drag, startPoint x: 680, startPoint y: 296, endPoint x: 681, endPoint y: 248, distance: 48.5
click at [679, 250] on div "Image 23" at bounding box center [677, 229] width 75 height 99
type input "0"
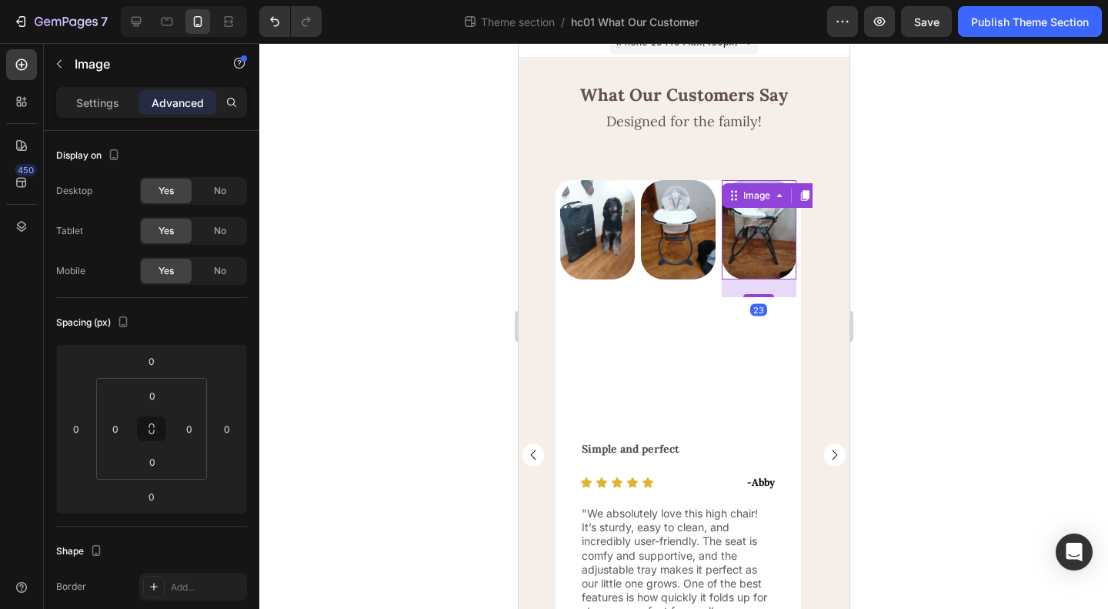
click at [753, 250] on img at bounding box center [758, 229] width 75 height 99
drag, startPoint x: 759, startPoint y: 295, endPoint x: 757, endPoint y: 252, distance: 43.1
click at [757, 252] on div "Image 0" at bounding box center [758, 229] width 75 height 99
type input "0"
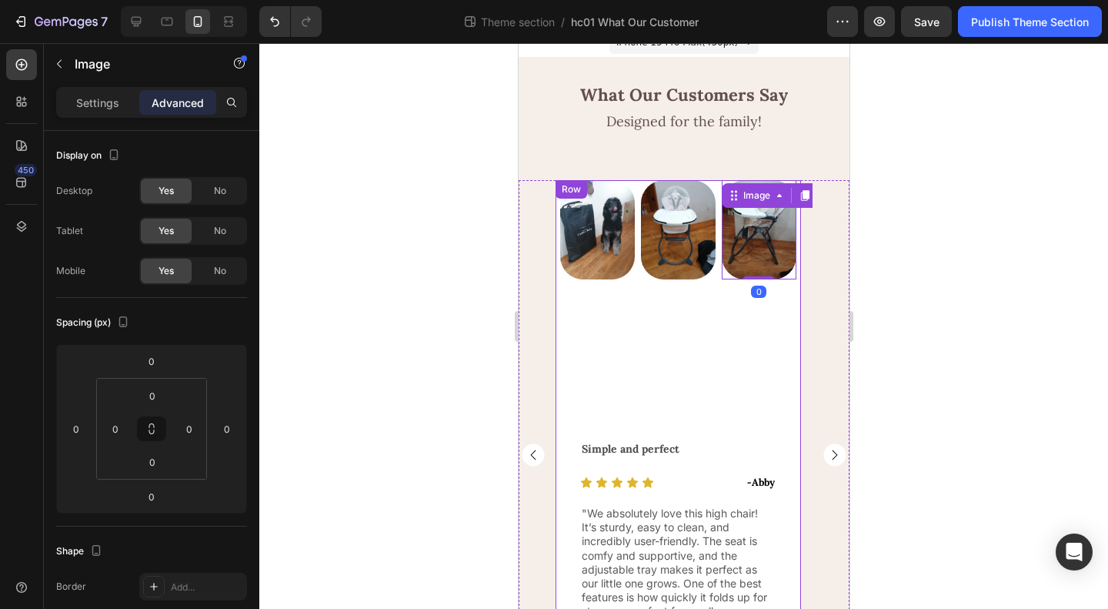
click at [670, 366] on div "Image Image Image 0 Row Row" at bounding box center [677, 303] width 245 height 247
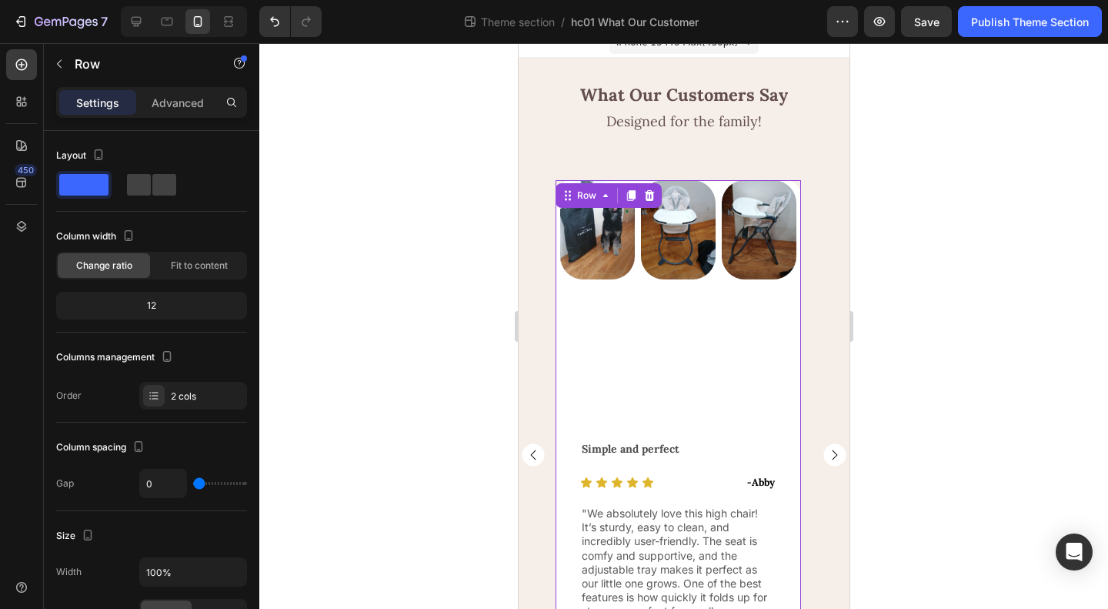
click at [706, 286] on div "Image Image Image Row Row" at bounding box center [677, 303] width 245 height 247
click at [719, 275] on div "Image Image Image Row" at bounding box center [677, 229] width 245 height 99
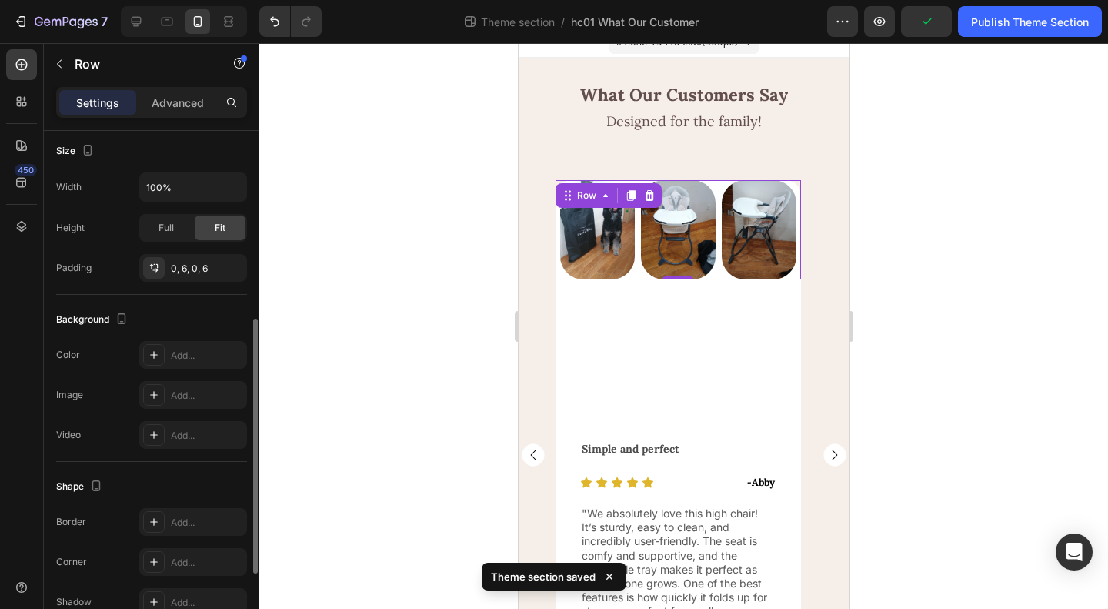
scroll to position [308, 0]
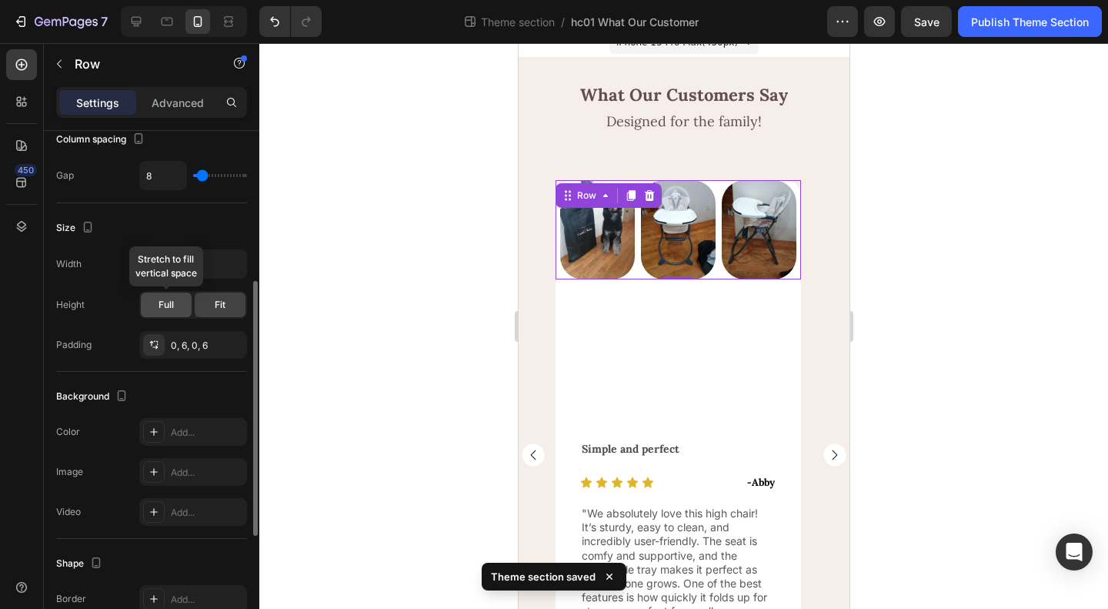
click at [165, 302] on span "Full" at bounding box center [166, 305] width 15 height 14
click at [219, 302] on span "Fit" at bounding box center [220, 305] width 11 height 14
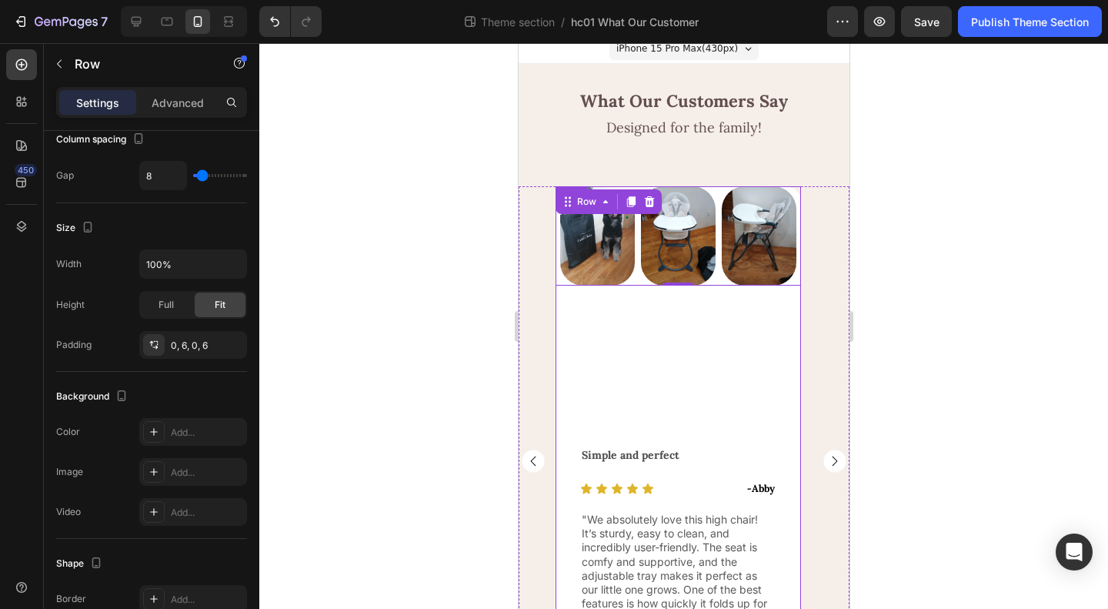
scroll to position [0, 0]
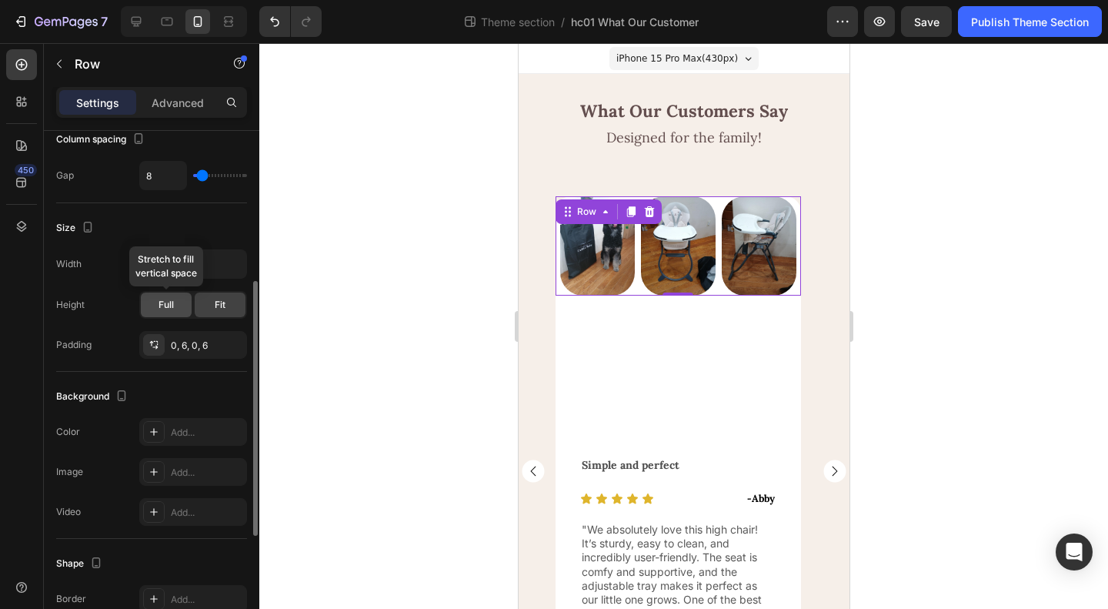
click at [157, 296] on div "Full" at bounding box center [166, 304] width 51 height 25
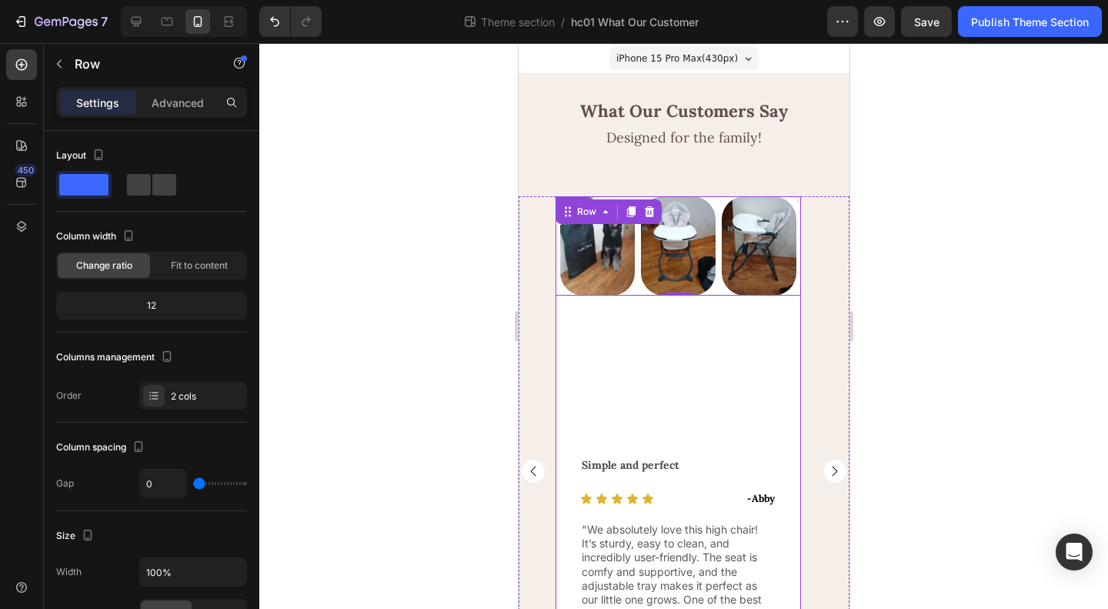
click at [653, 348] on div "Image Image Image Row 0 Row" at bounding box center [677, 319] width 245 height 247
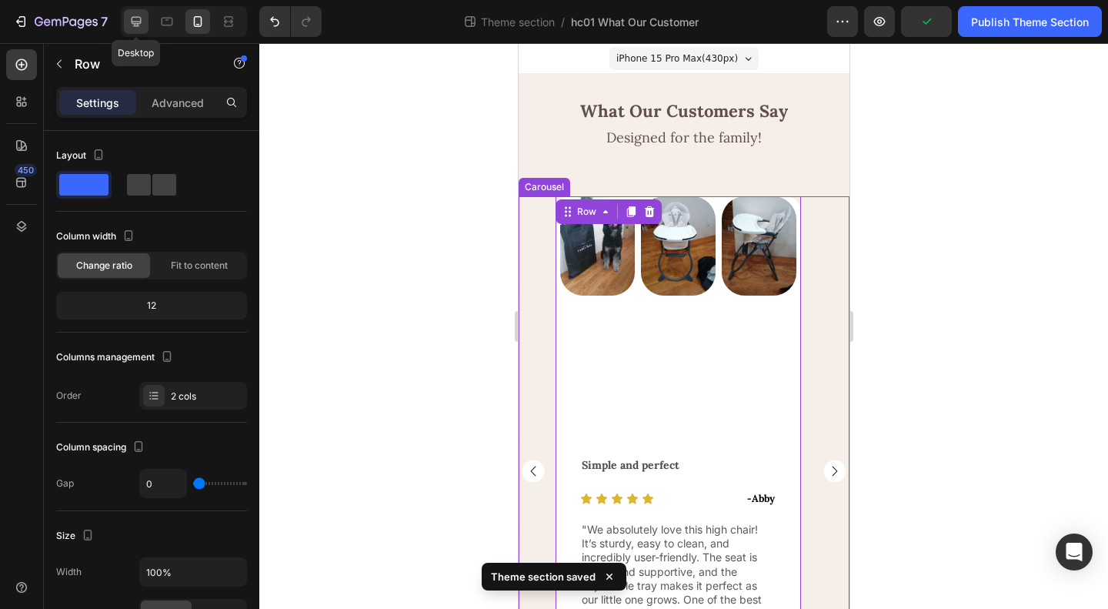
click at [143, 23] on icon at bounding box center [136, 21] width 15 height 15
type input "1200"
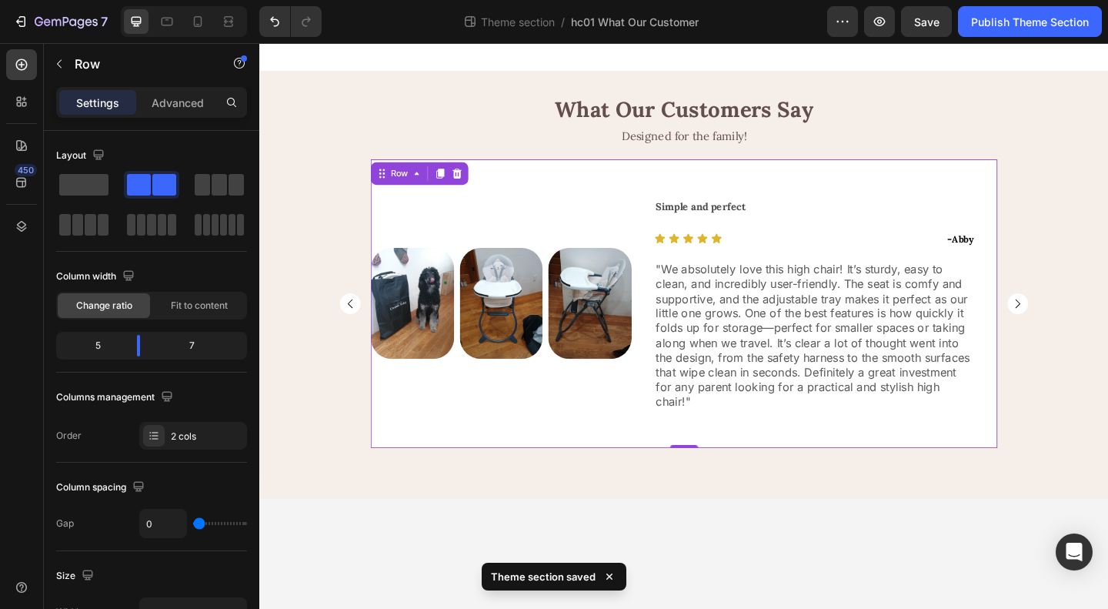
click at [514, 239] on div "Image Image Image Row Row" at bounding box center [522, 326] width 284 height 314
click at [680, 206] on div "Simple and perfect Text Block Icon Icon Icon Icon Icon Icon List - Abby Text Bl…" at bounding box center [863, 326] width 398 height 282
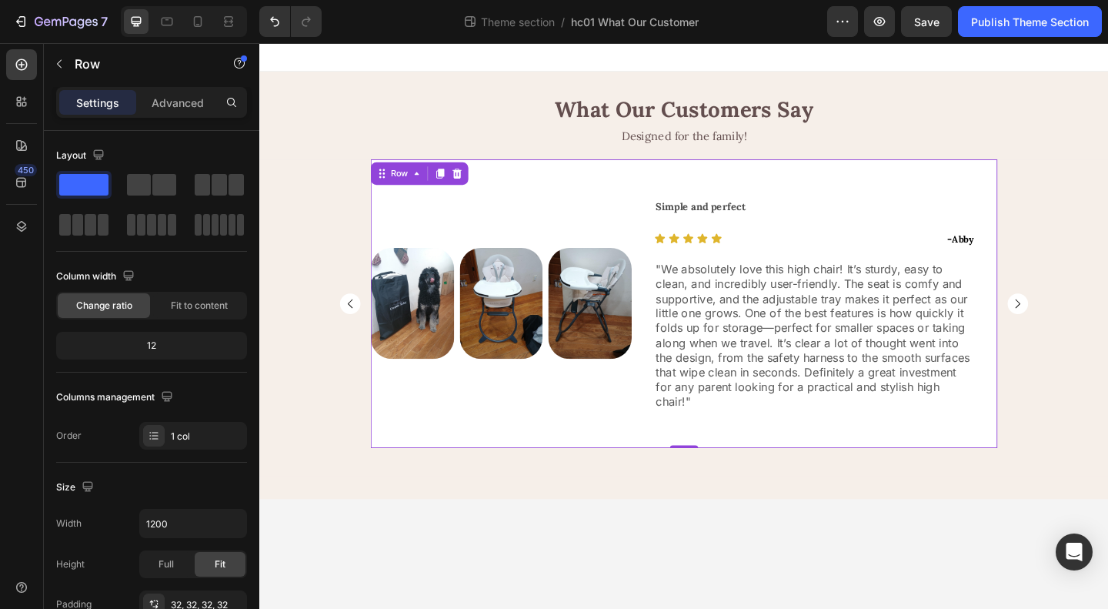
click at [629, 431] on div "Image Image Image Row Row" at bounding box center [522, 326] width 284 height 314
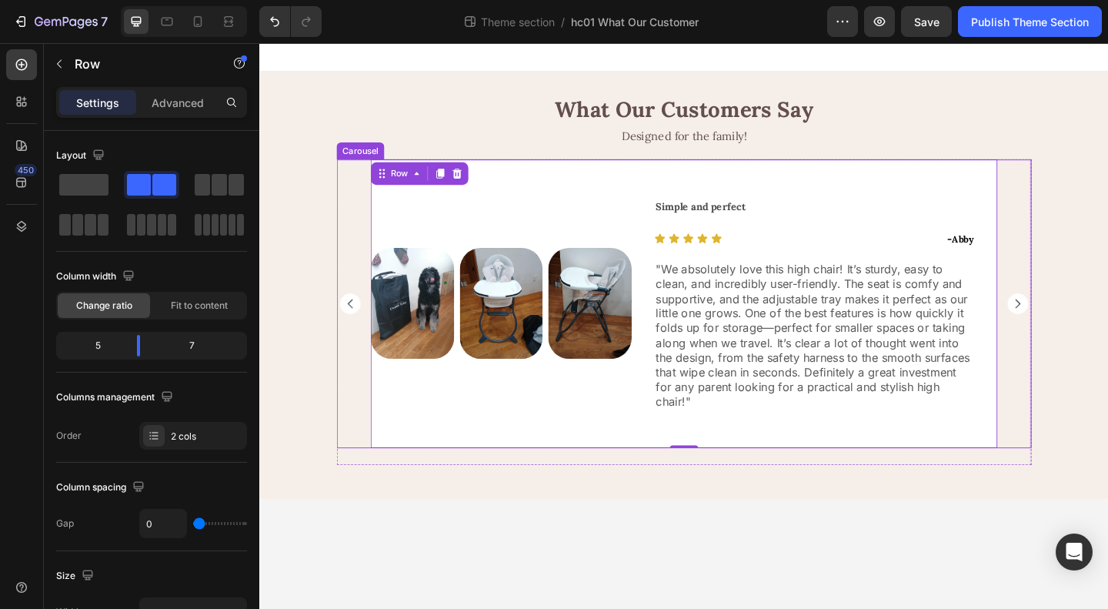
click at [358, 322] on icon "Carousel Back Arrow" at bounding box center [357, 326] width 23 height 23
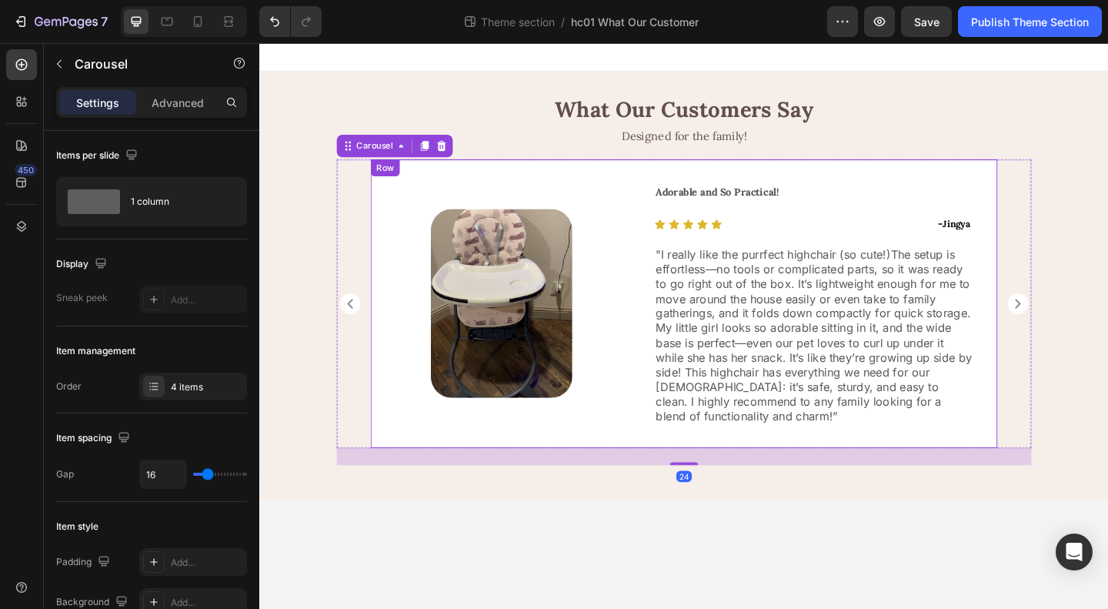
click at [602, 206] on div "Image Row" at bounding box center [522, 326] width 284 height 314
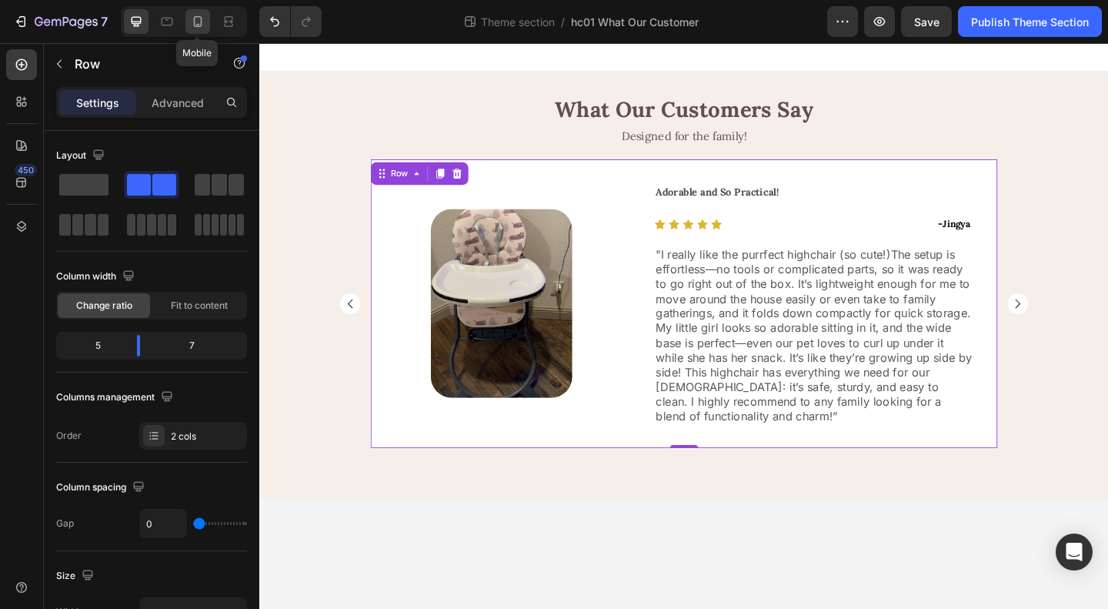
click at [202, 18] on icon at bounding box center [197, 21] width 15 height 15
type input "100%"
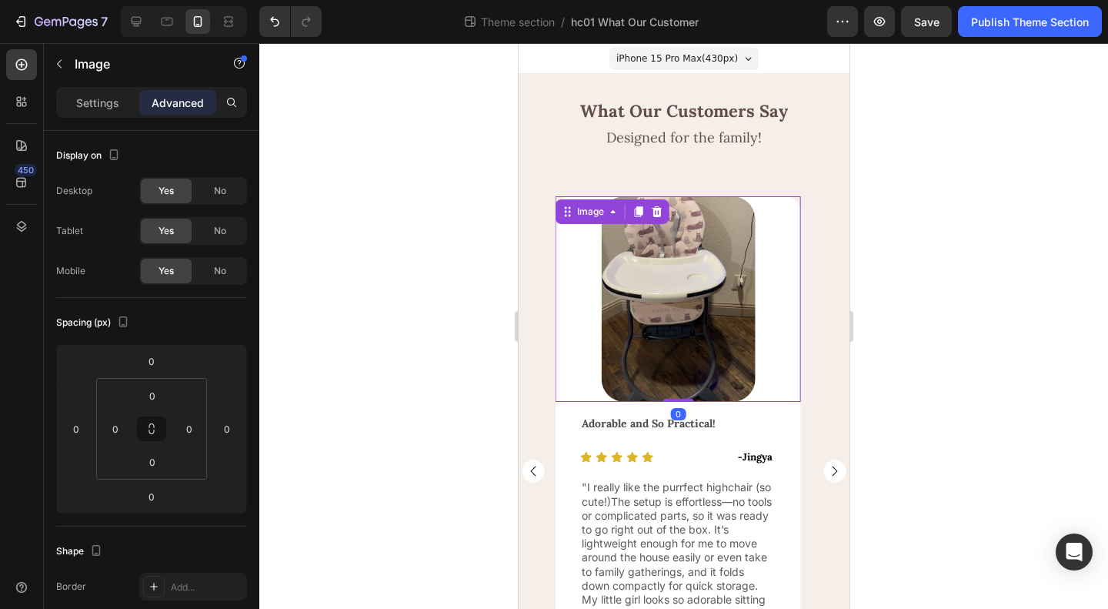
click at [588, 312] on div at bounding box center [677, 298] width 245 height 205
click at [148, 388] on input "0" at bounding box center [152, 395] width 31 height 23
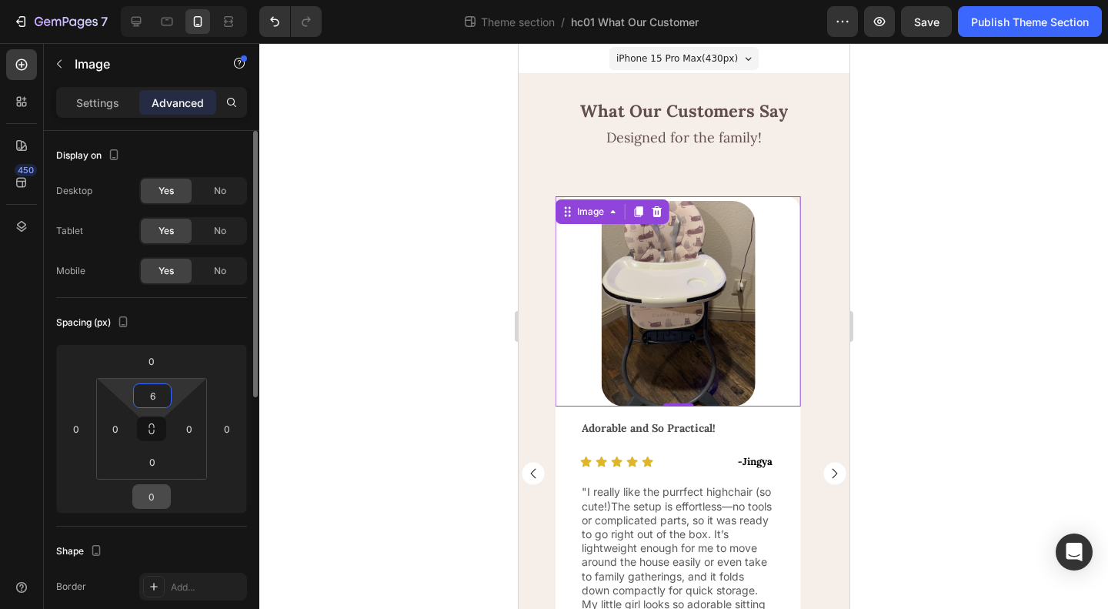
scroll to position [77, 0]
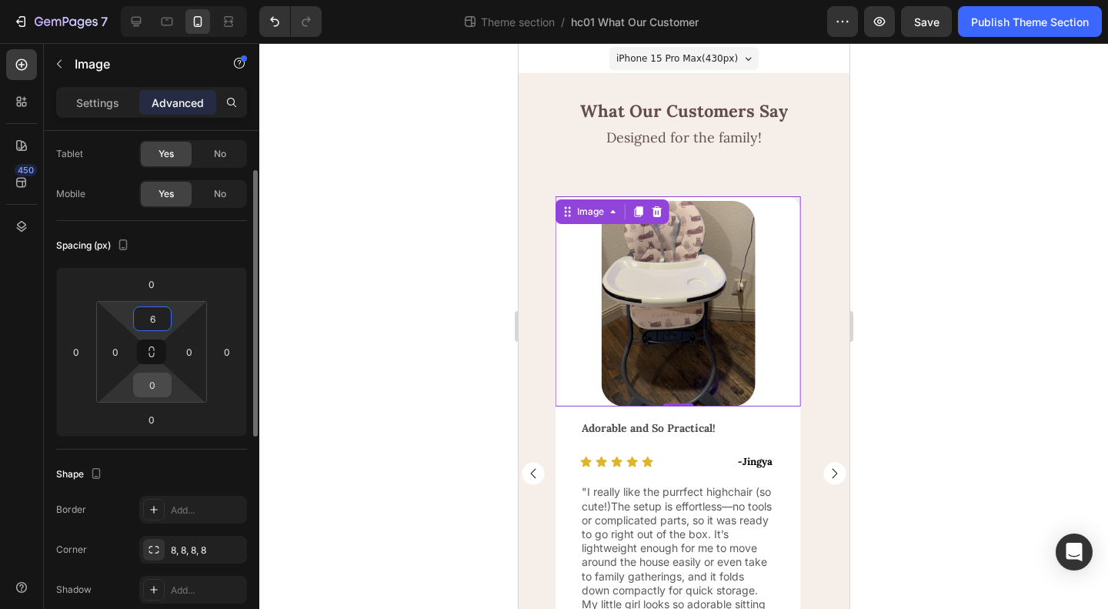
type input "6"
click at [153, 386] on input "0" at bounding box center [152, 384] width 31 height 23
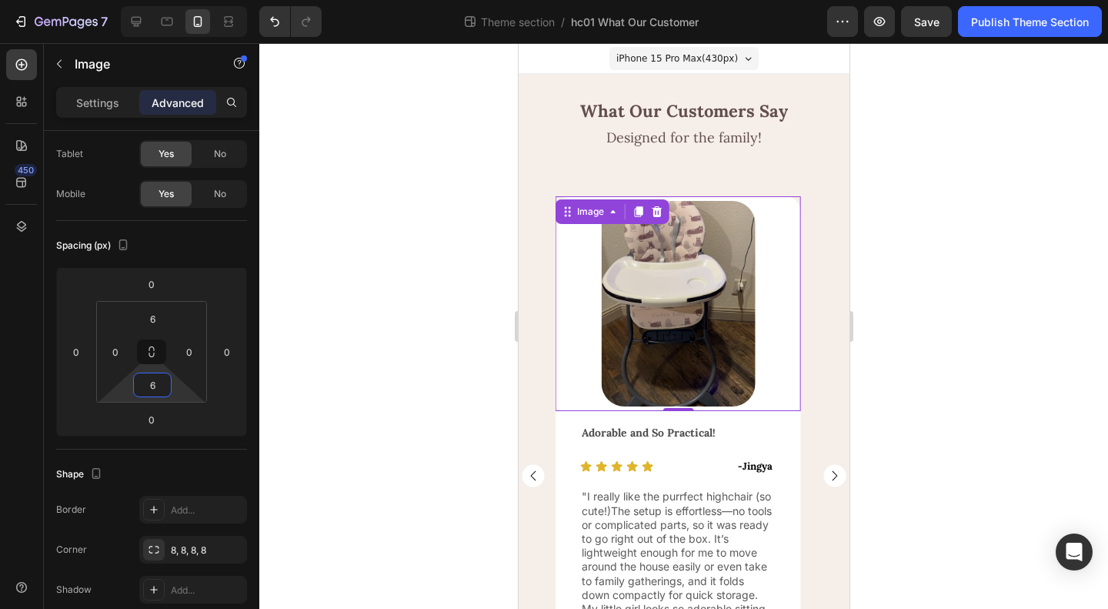
type input "6"
click at [960, 415] on div at bounding box center [683, 326] width 849 height 566
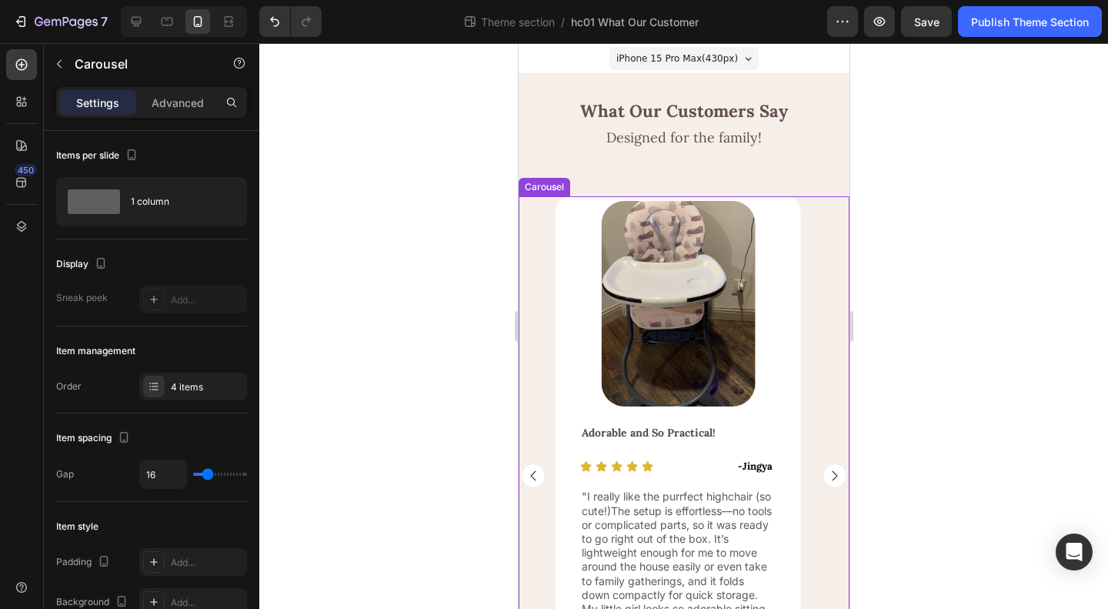
click at [823, 478] on rect "Carousel Next Arrow" at bounding box center [834, 475] width 22 height 22
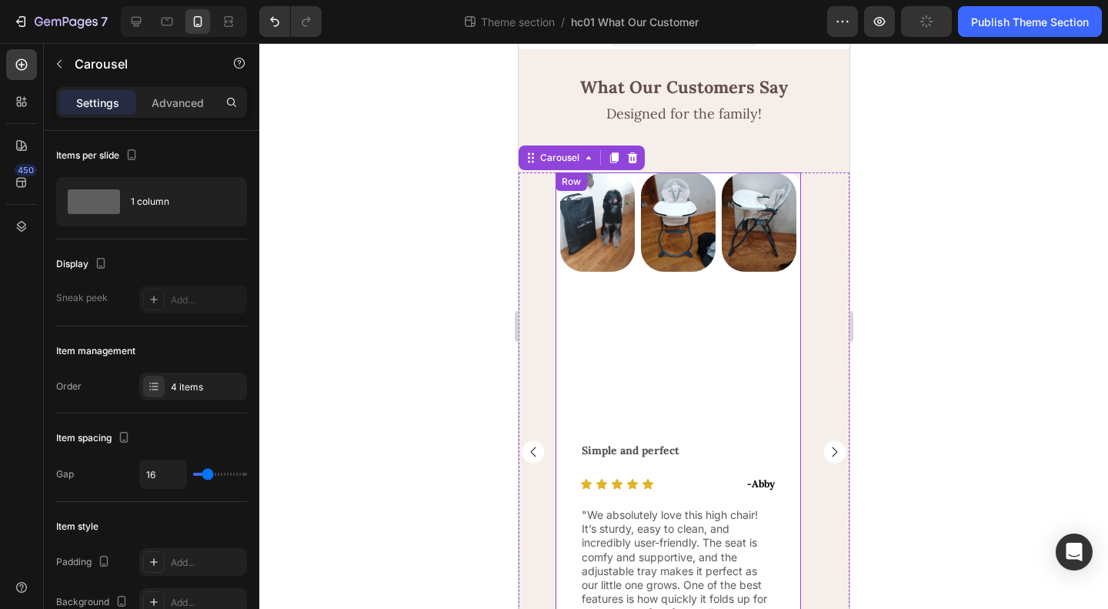
scroll to position [0, 0]
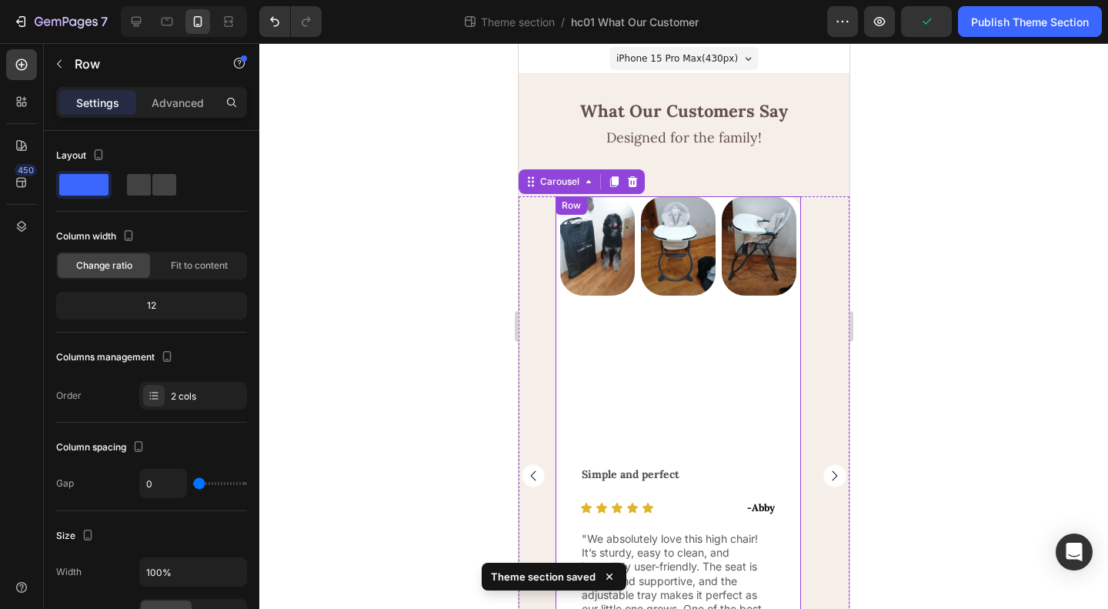
click at [645, 355] on div "Image Image Image Row Row" at bounding box center [677, 324] width 245 height 256
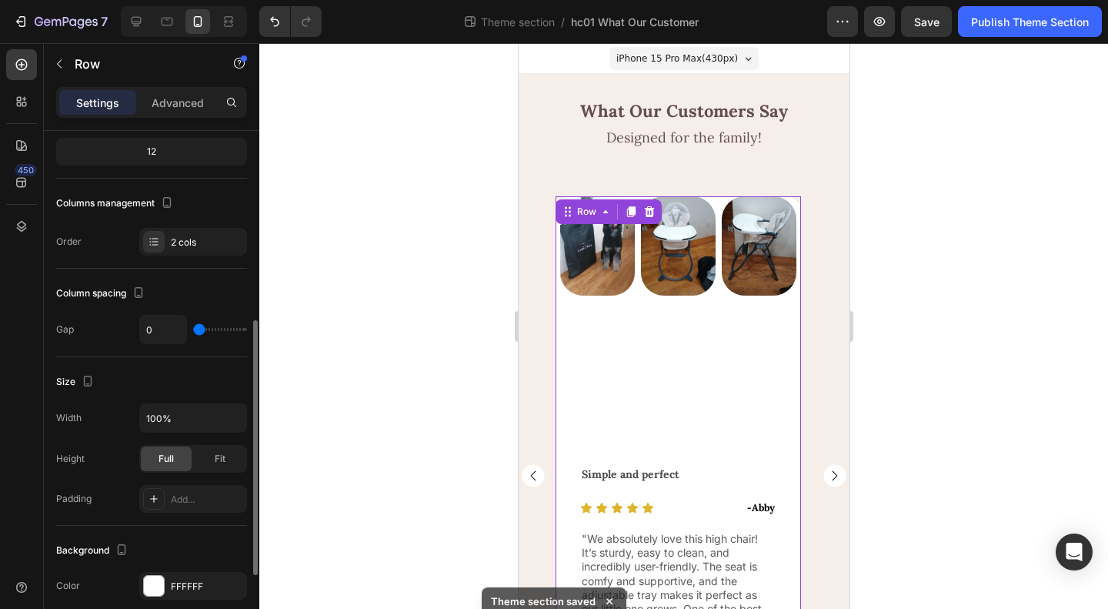
scroll to position [549, 0]
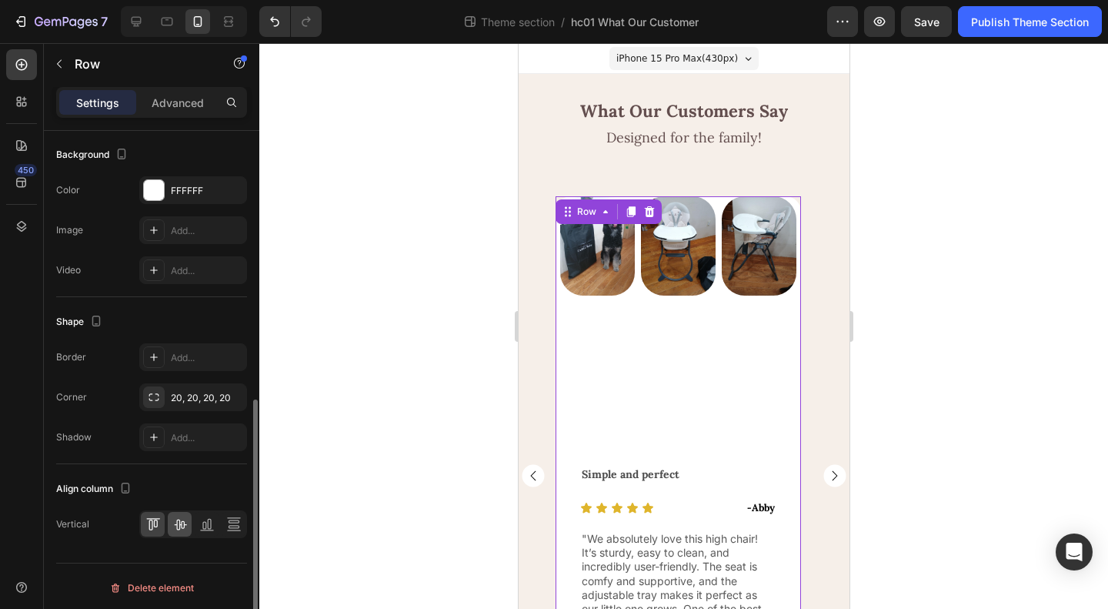
click at [176, 528] on div at bounding box center [180, 524] width 24 height 25
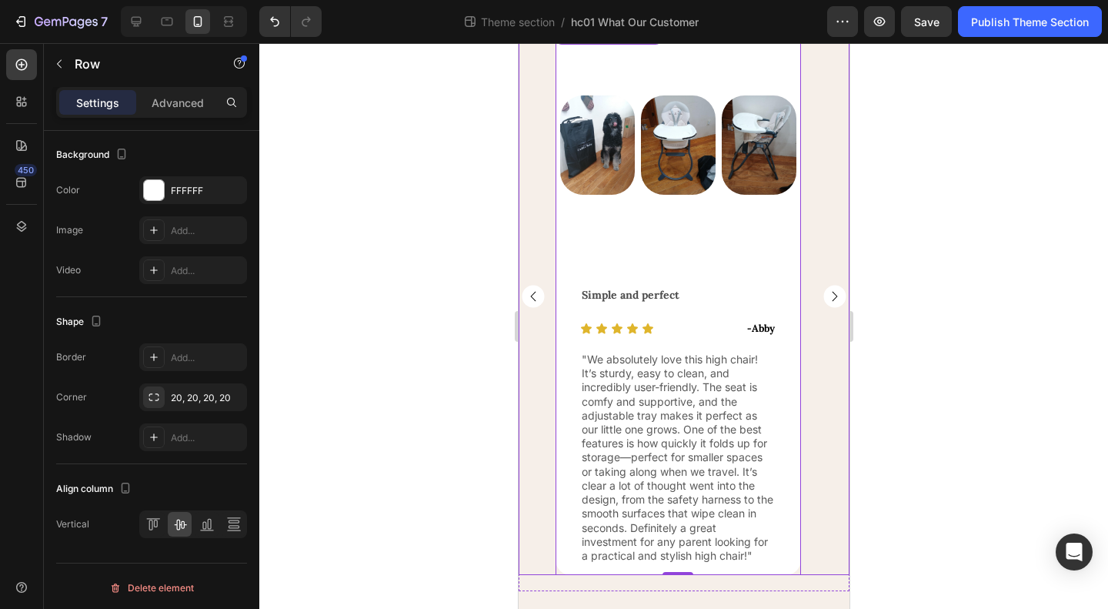
click at [947, 359] on div at bounding box center [683, 326] width 849 height 566
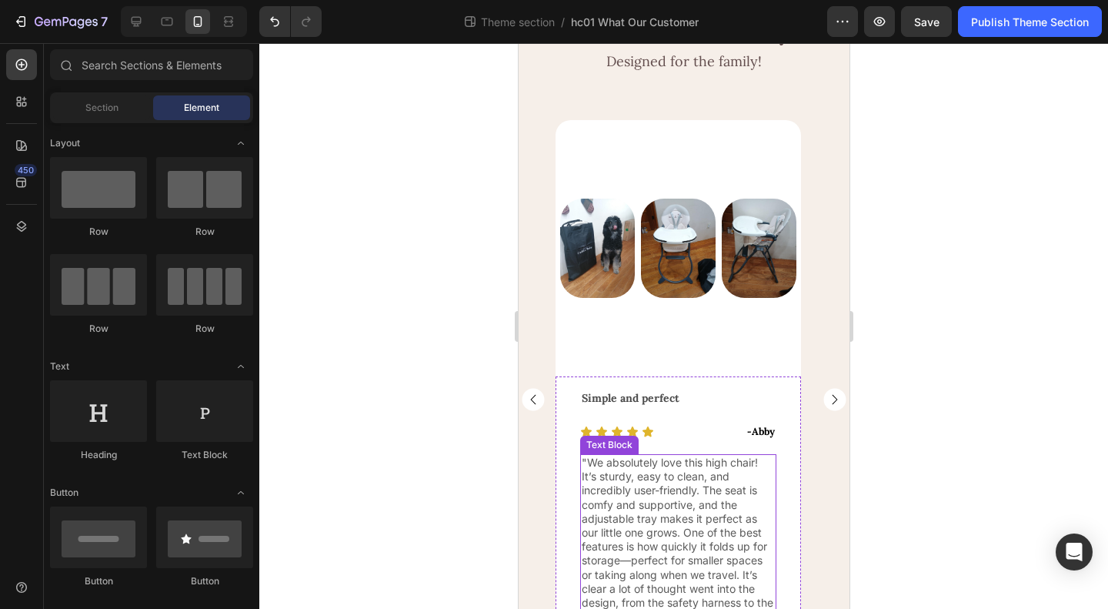
scroll to position [179, 0]
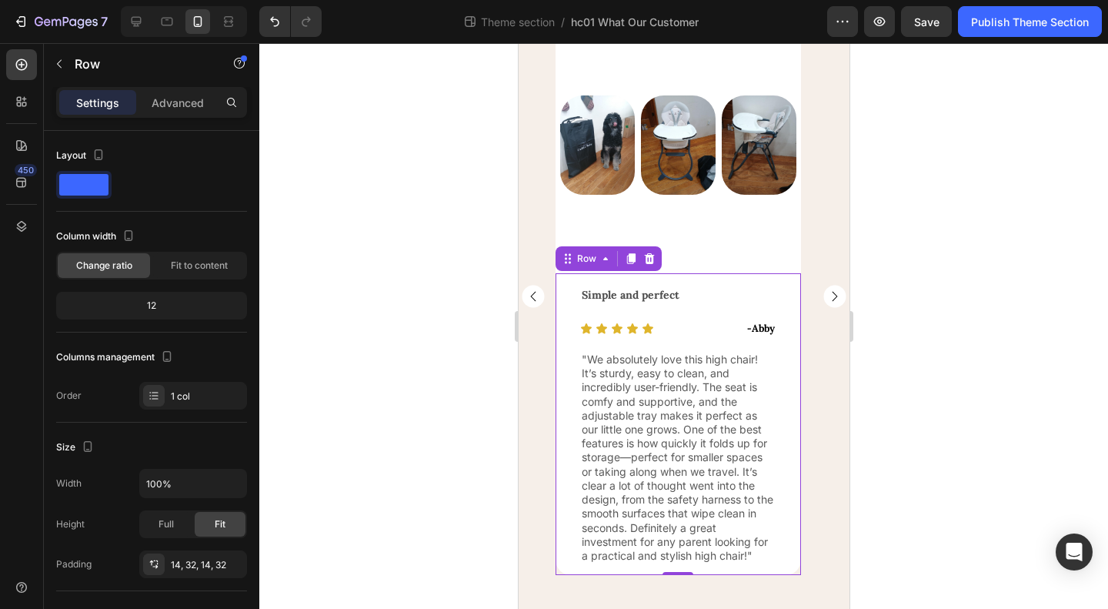
click at [569, 326] on div "Simple and perfect Text Block Icon Icon Icon Icon Icon Icon List - Abby Text Bl…" at bounding box center [677, 424] width 245 height 302
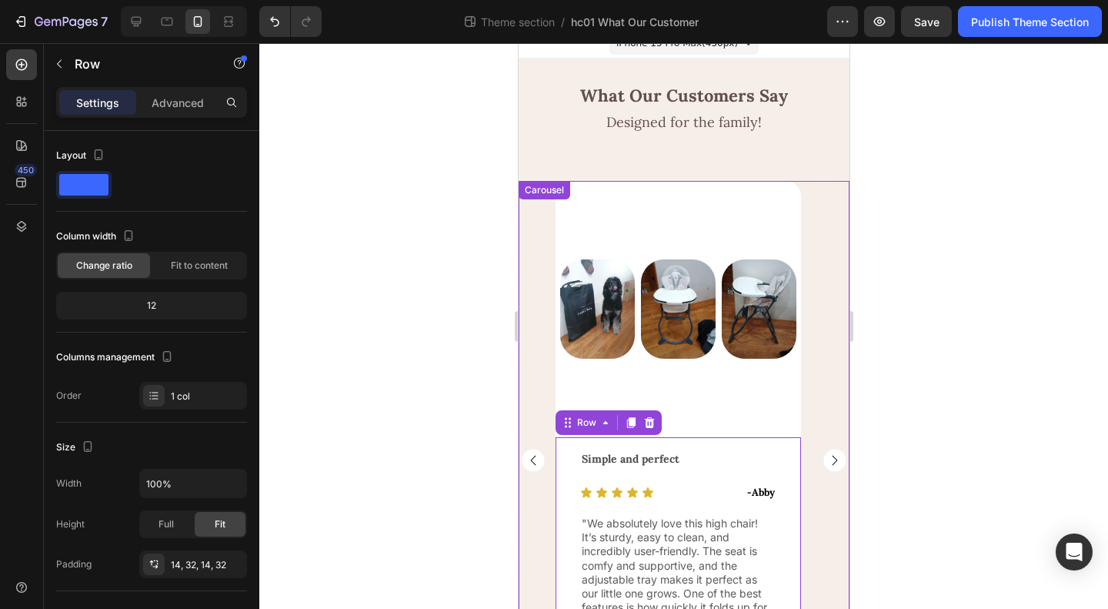
scroll to position [0, 0]
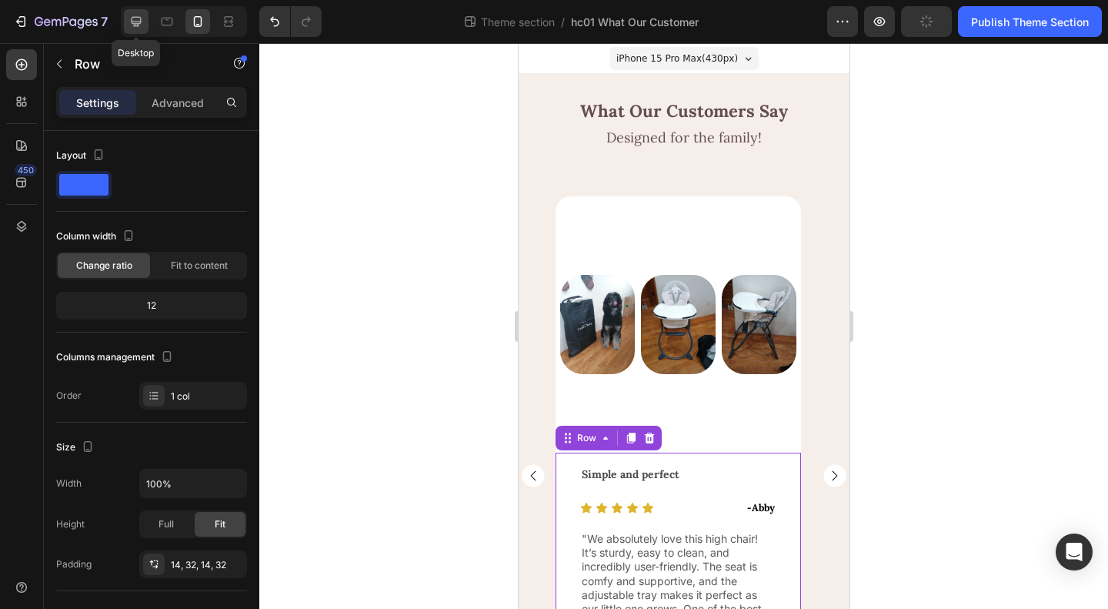
click at [137, 21] on icon at bounding box center [136, 21] width 15 height 15
type input "1200"
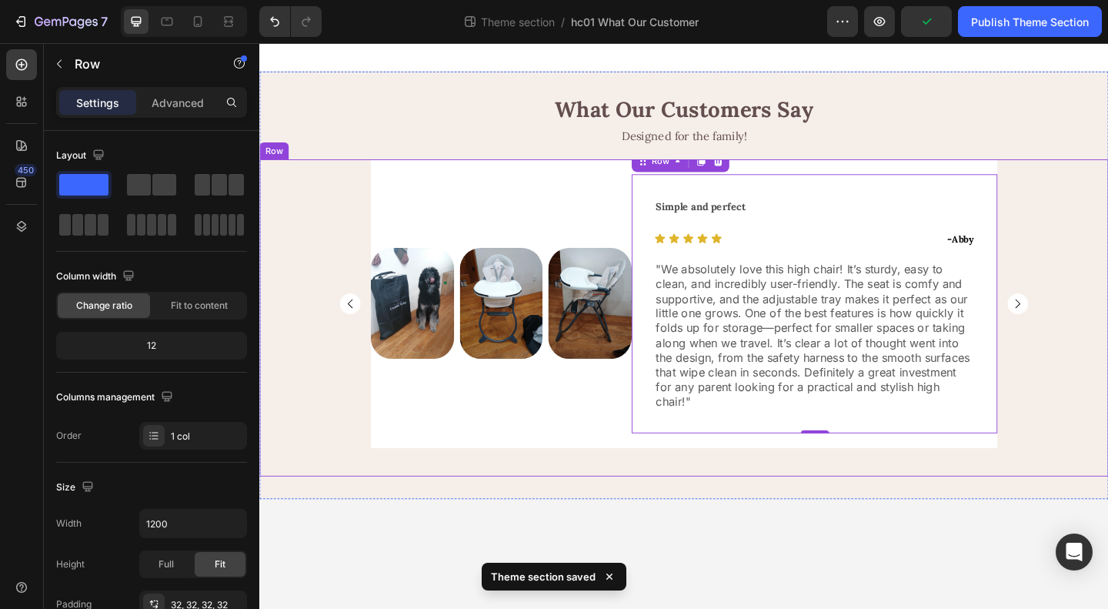
click at [1107, 436] on div "Image Row Good starter bouncer Text Block Icon Icon Icon Icon Icon Icon List - …" at bounding box center [720, 341] width 923 height 345
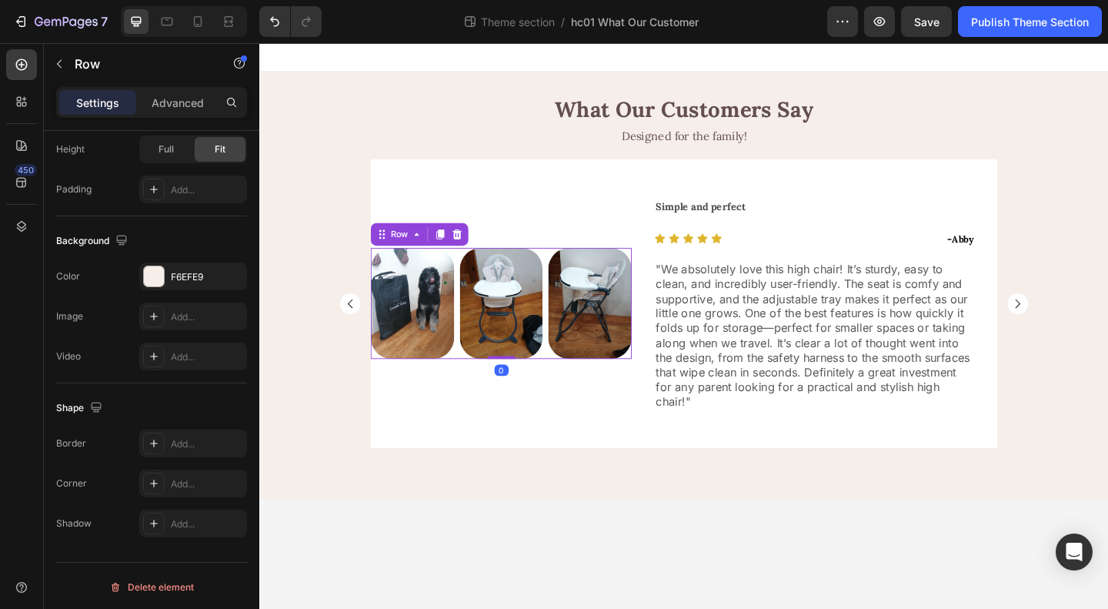
click at [473, 322] on div "Image Image Image Row 0" at bounding box center [522, 325] width 284 height 121
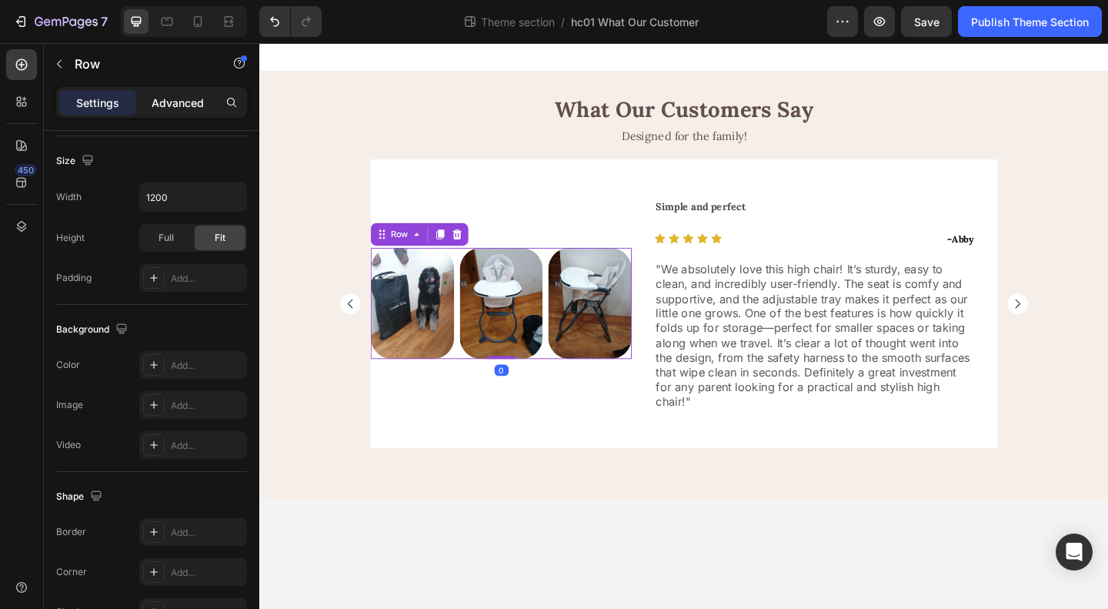
click at [177, 101] on p "Advanced" at bounding box center [178, 103] width 52 height 16
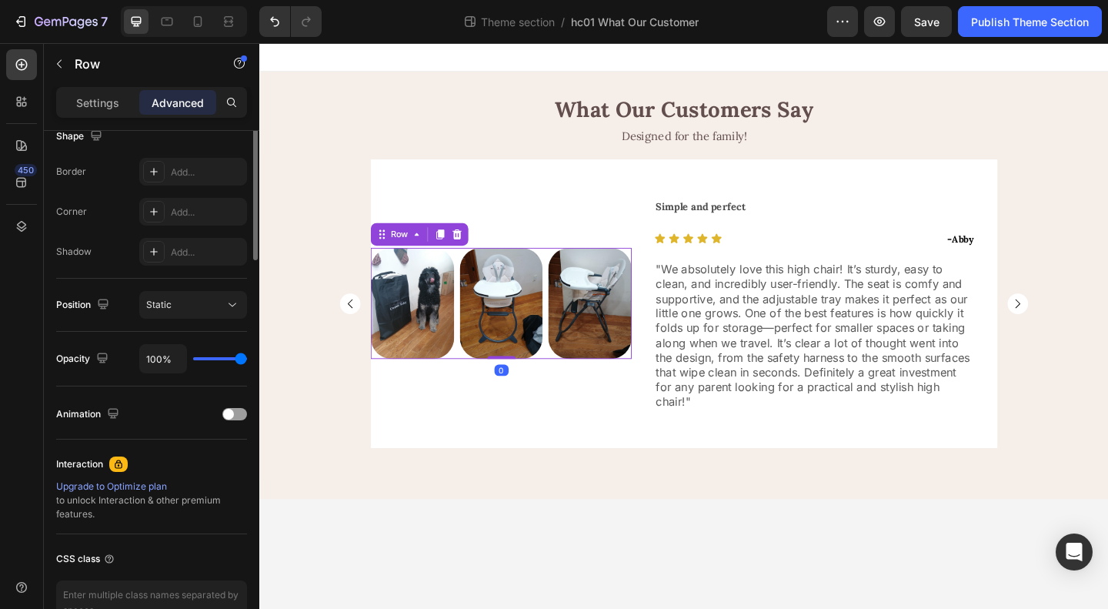
scroll to position [0, 0]
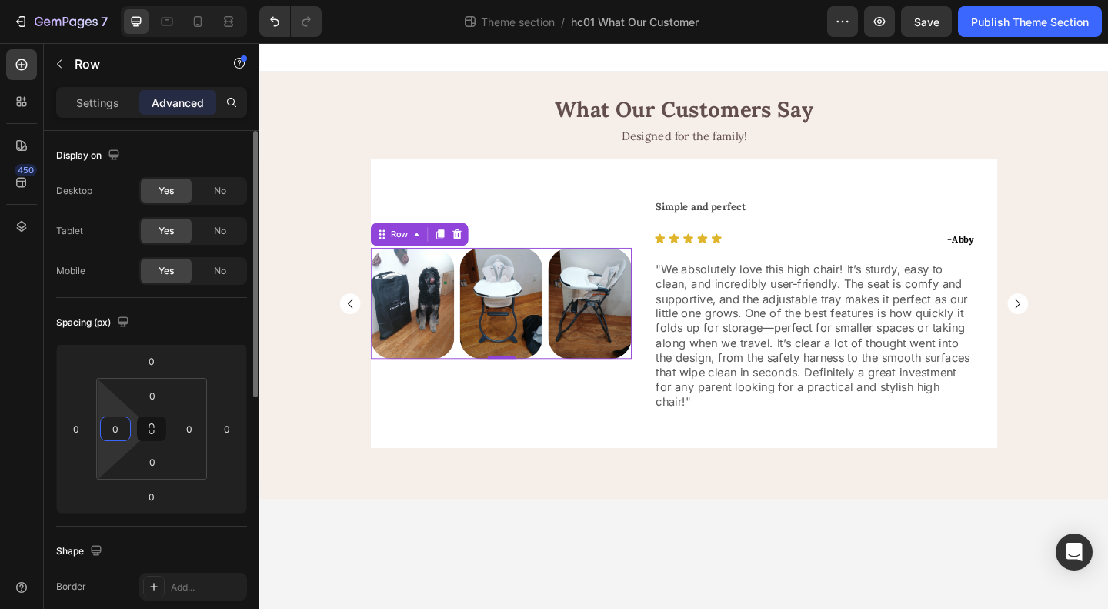
click at [109, 428] on input "0" at bounding box center [115, 428] width 23 height 23
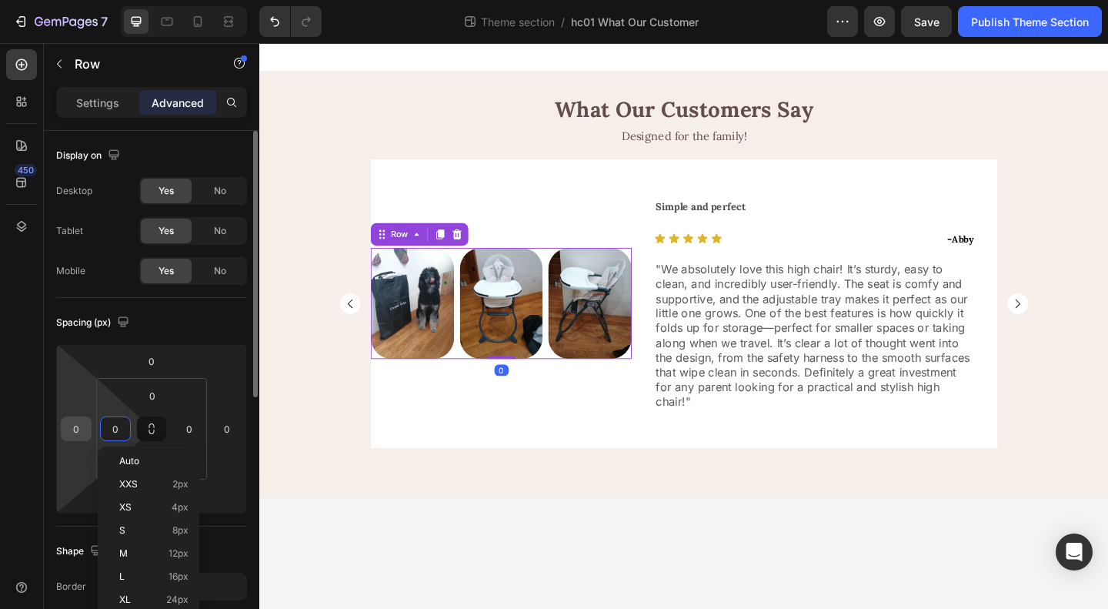
click at [71, 427] on input "0" at bounding box center [76, 428] width 23 height 23
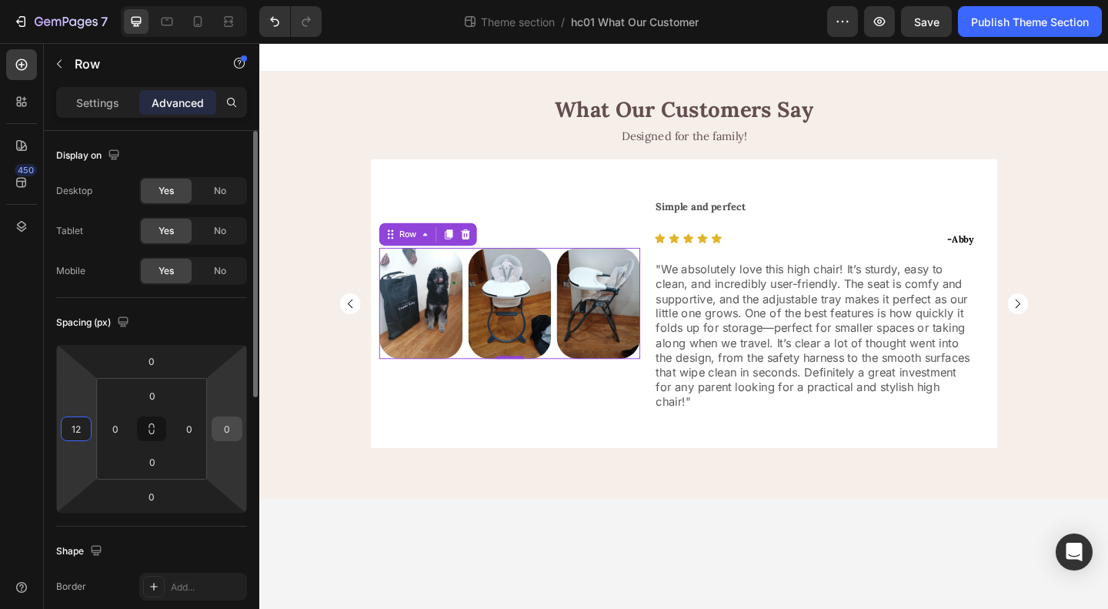
type input "12"
click at [226, 426] on input "0" at bounding box center [226, 428] width 23 height 23
type input "12"
click at [194, 326] on div "Spacing (px)" at bounding box center [151, 322] width 191 height 25
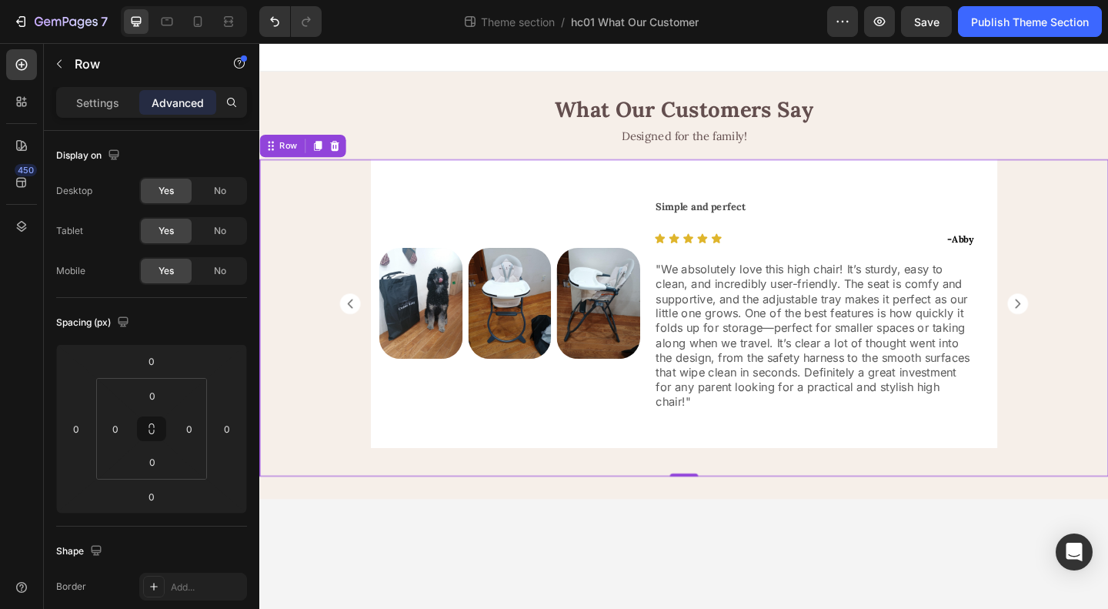
click at [1107, 412] on div "Image Row Good starter bouncer Text Block Icon Icon Icon Icon Icon Icon List - …" at bounding box center [720, 341] width 923 height 345
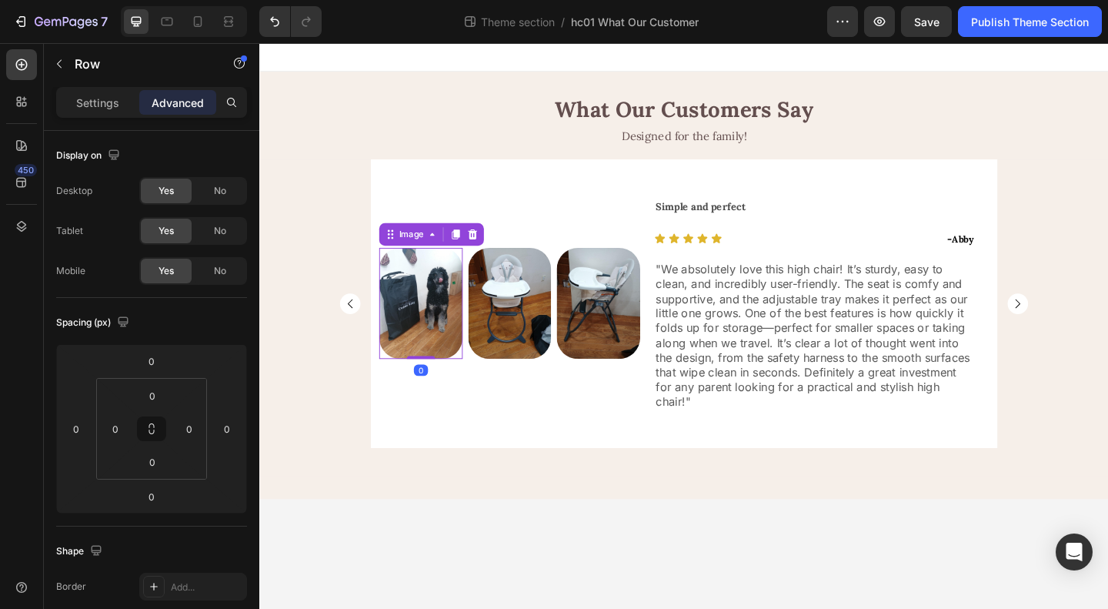
click at [389, 324] on img at bounding box center [434, 325] width 91 height 121
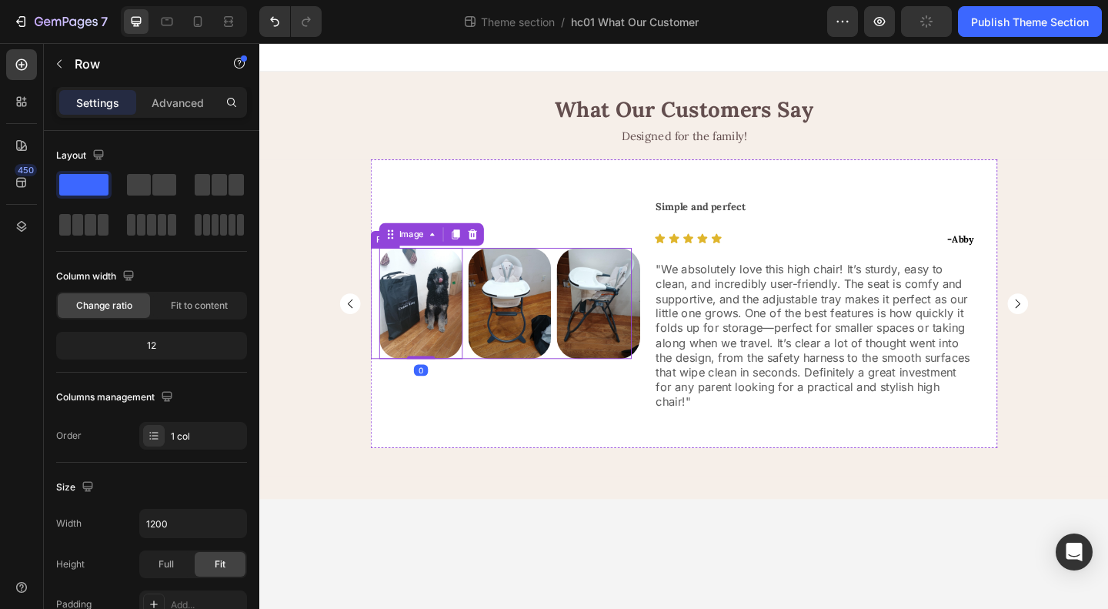
click at [384, 324] on div "Image 0 Image Image Row" at bounding box center [522, 325] width 284 height 121
click at [172, 96] on p "Advanced" at bounding box center [178, 103] width 52 height 16
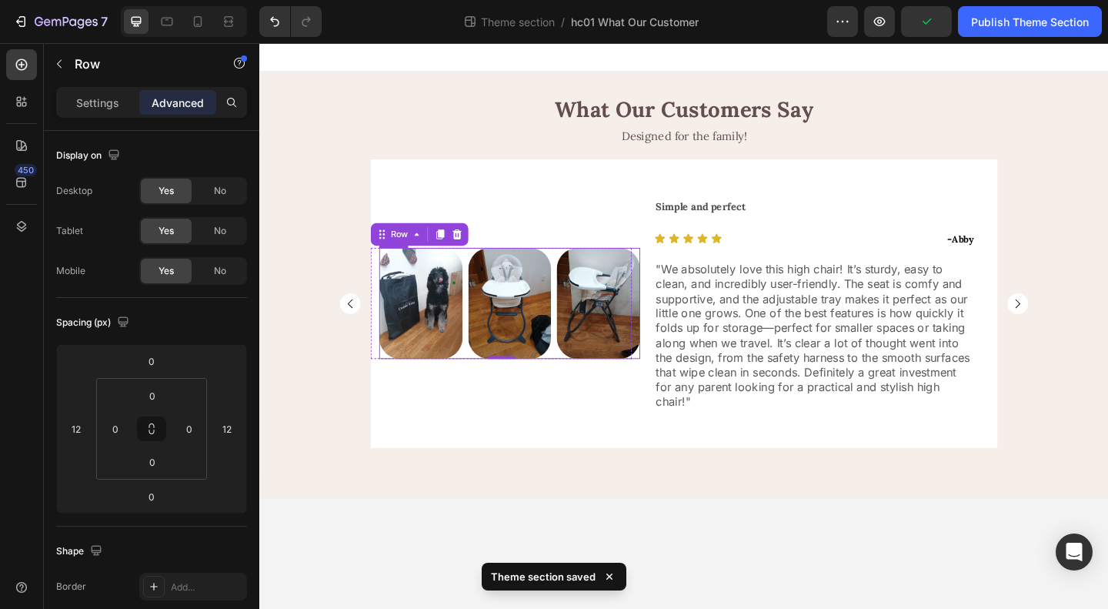
click at [483, 330] on div "Image Image Image Row" at bounding box center [531, 325] width 284 height 121
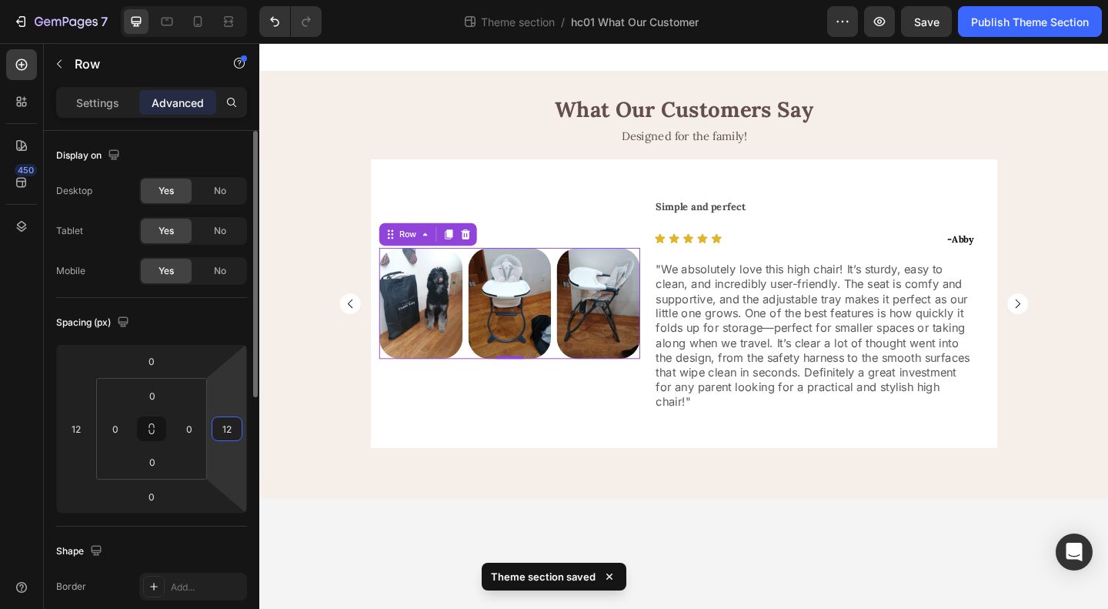
click at [225, 423] on input "12" at bounding box center [226, 428] width 23 height 23
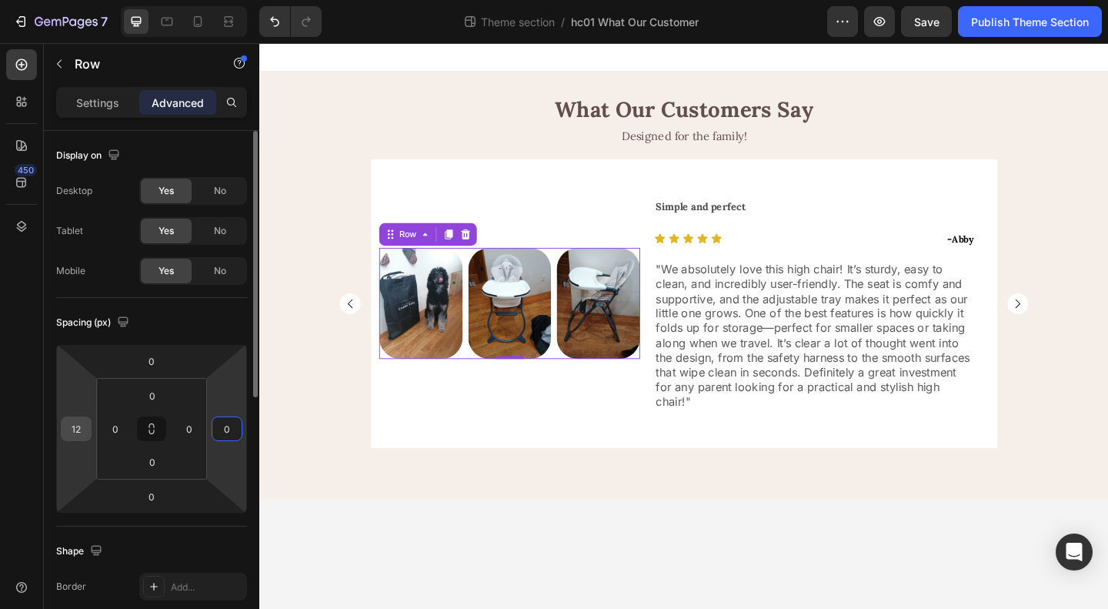
type input "0"
click at [78, 427] on input "12" at bounding box center [76, 428] width 23 height 23
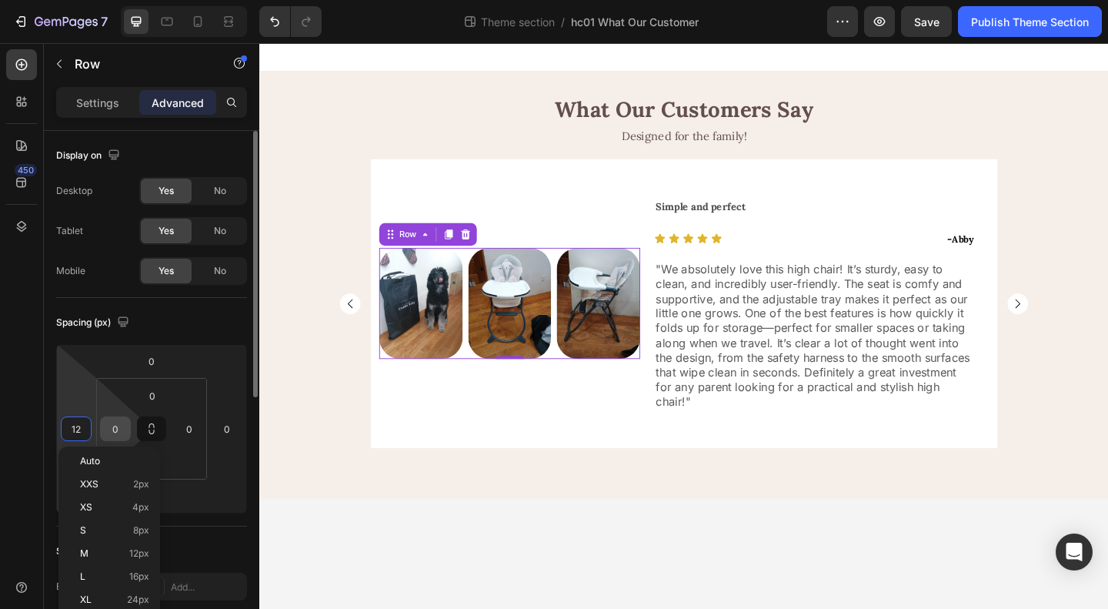
type input "6"
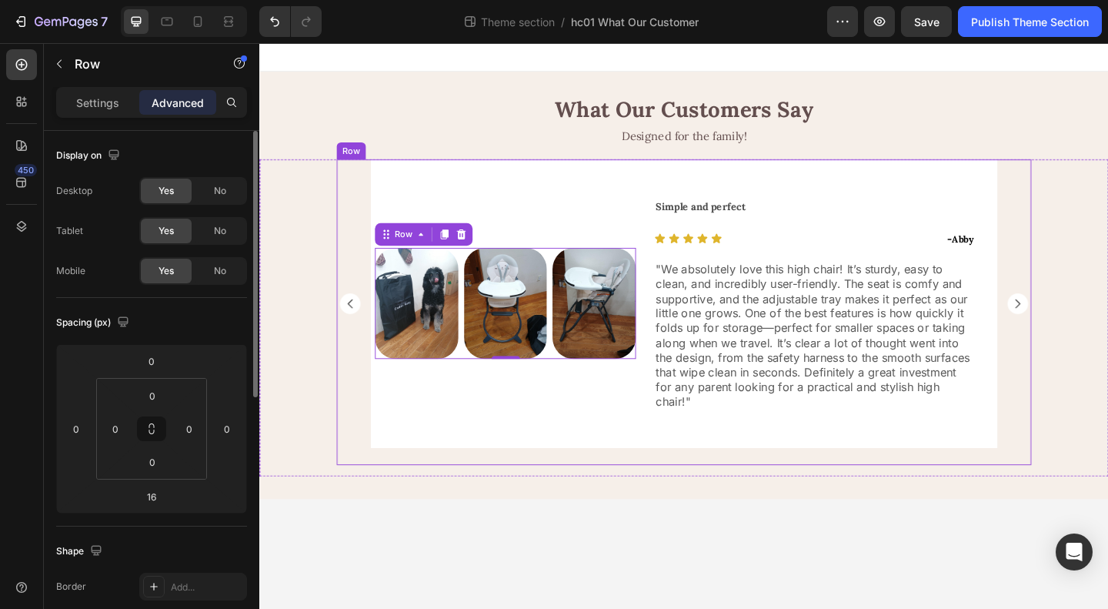
click at [696, 486] on div "Image Row Good starter bouncer Text Block Icon Icon Icon Icon Icon Icon List - …" at bounding box center [721, 335] width 756 height 332
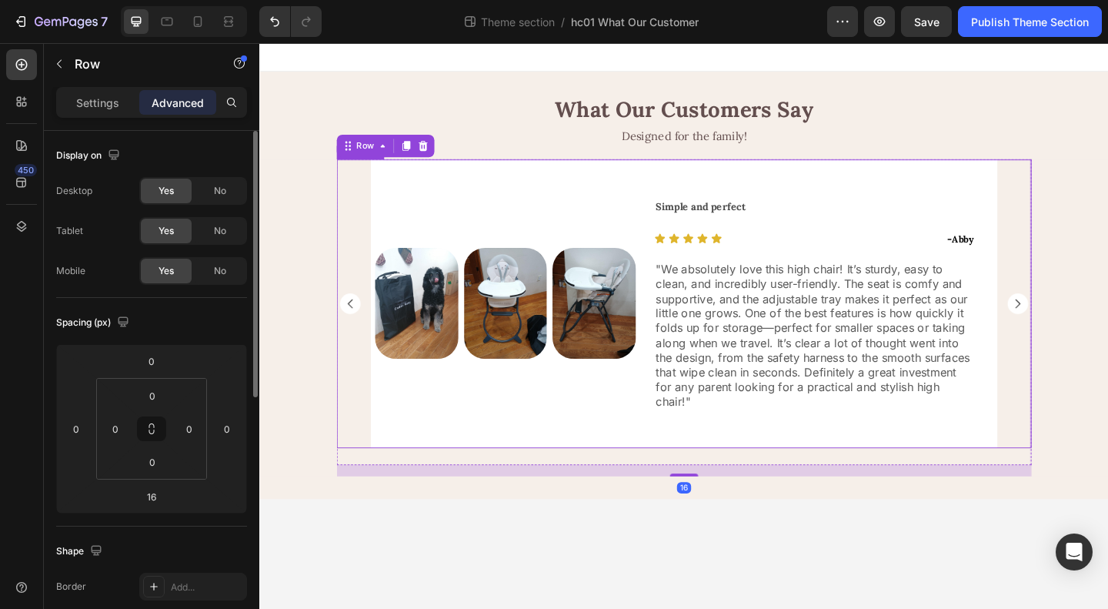
click at [1088, 330] on rect "Carousel Next Arrow" at bounding box center [1084, 326] width 22 height 22
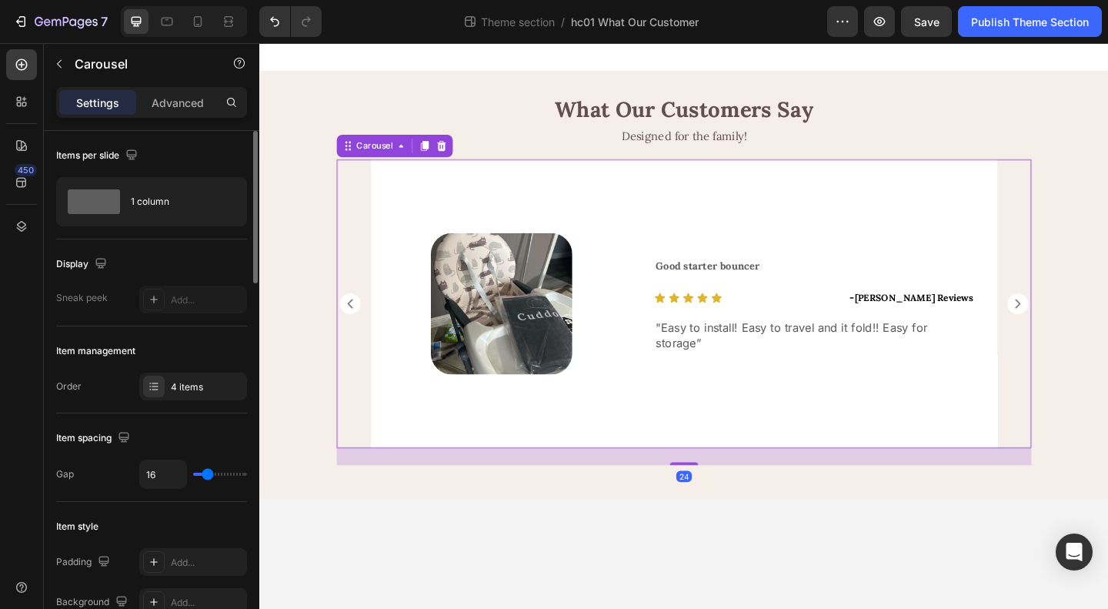
click at [1085, 326] on rect "Carousel Next Arrow" at bounding box center [1084, 326] width 22 height 22
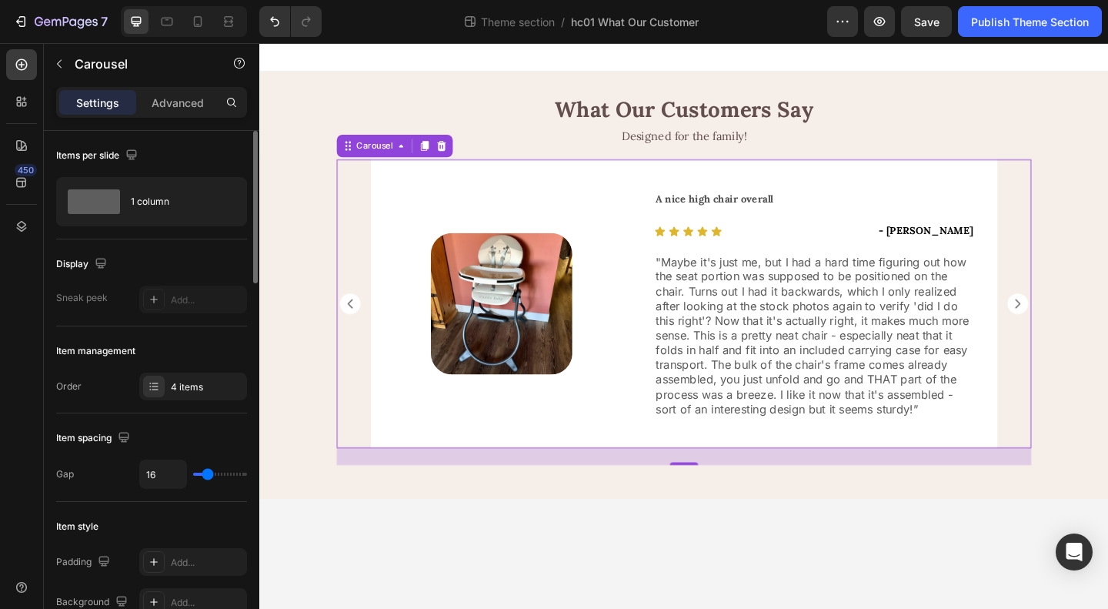
click at [1085, 326] on rect "Carousel Next Arrow" at bounding box center [1084, 326] width 22 height 22
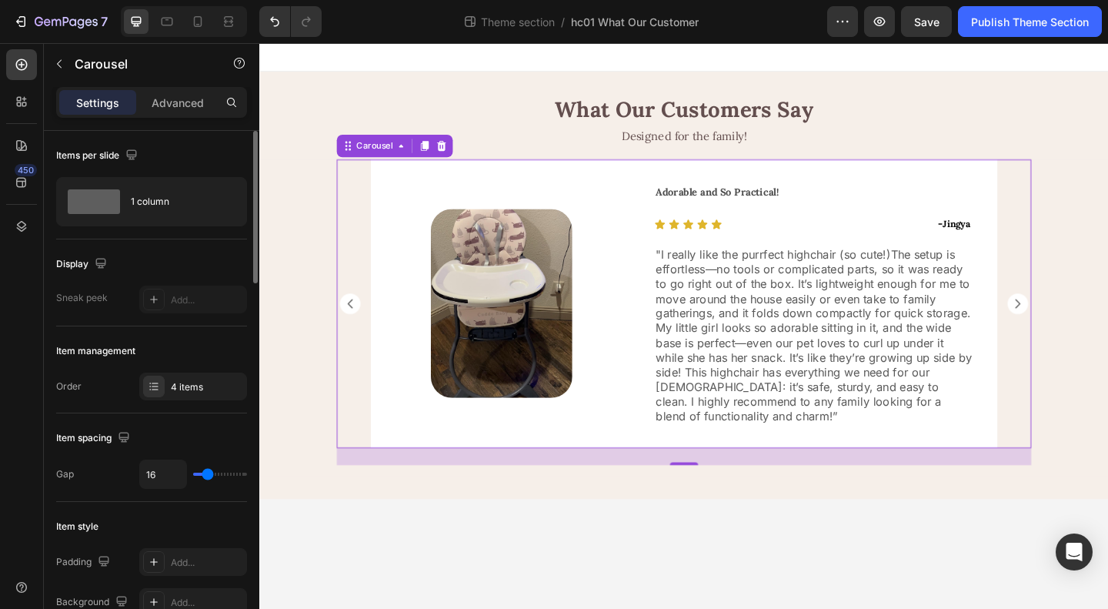
click at [1085, 326] on rect "Carousel Next Arrow" at bounding box center [1084, 326] width 22 height 22
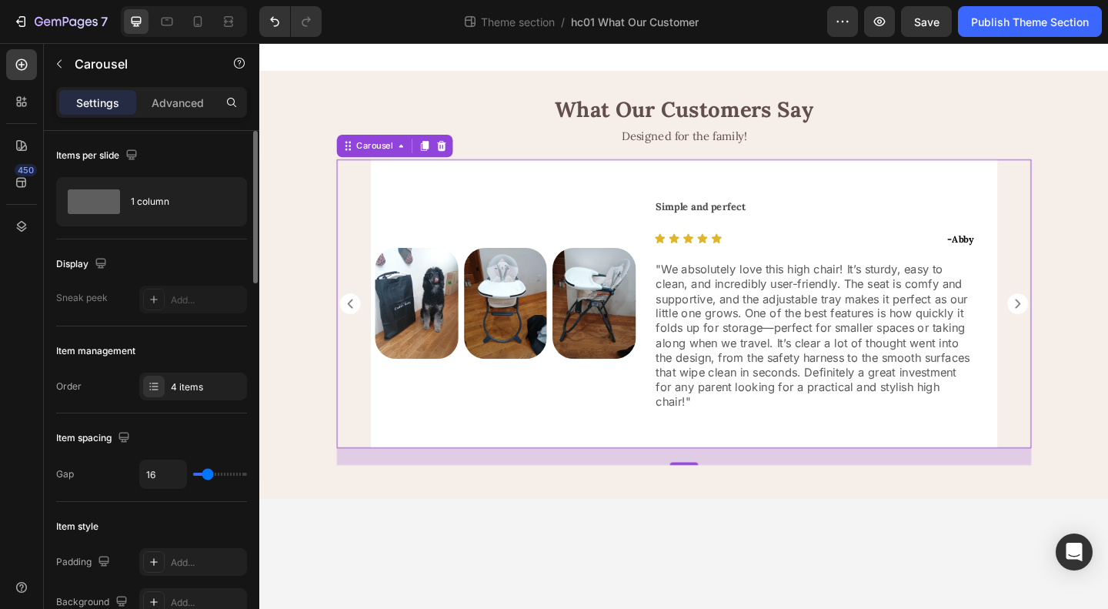
click at [1085, 326] on rect "Carousel Next Arrow" at bounding box center [1084, 326] width 22 height 22
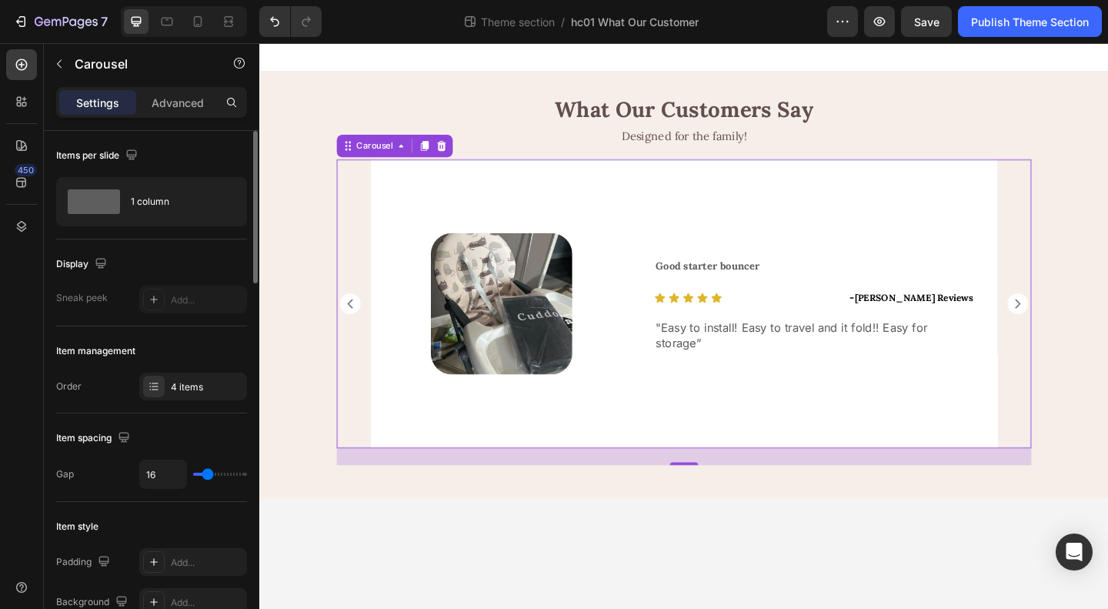
click at [1085, 326] on rect "Carousel Next Arrow" at bounding box center [1084, 326] width 22 height 22
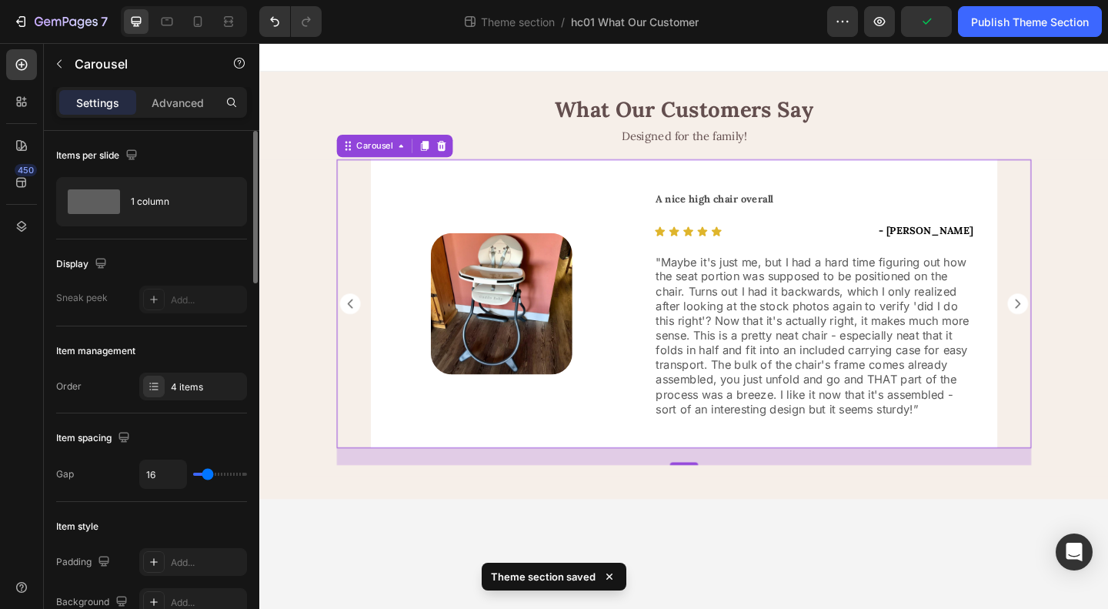
click at [1089, 324] on rect "Carousel Next Arrow" at bounding box center [1084, 326] width 22 height 22
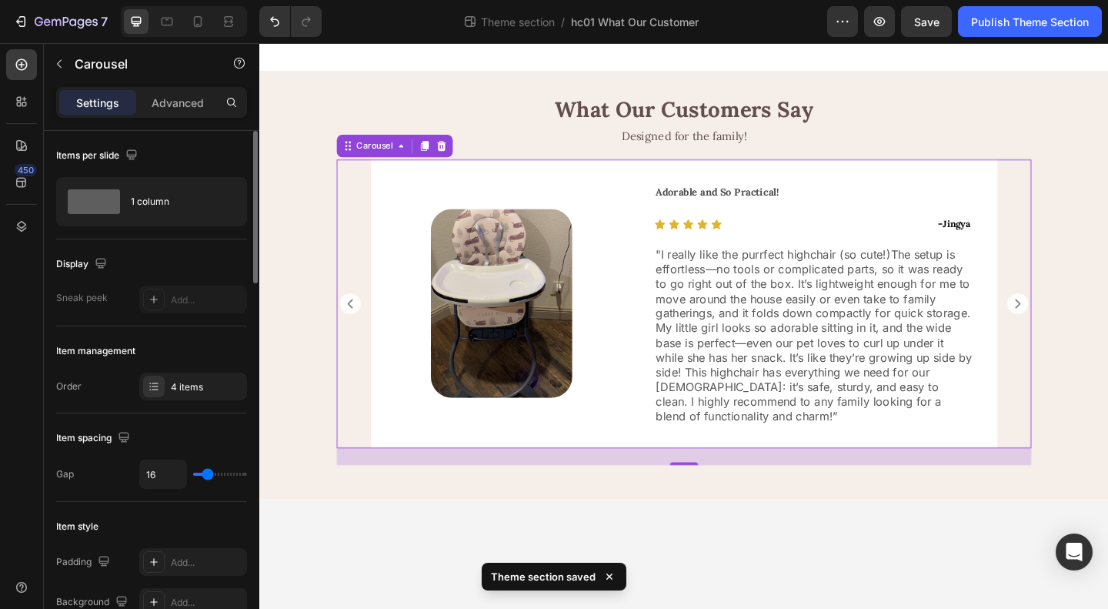
click at [1089, 324] on rect "Carousel Next Arrow" at bounding box center [1084, 326] width 22 height 22
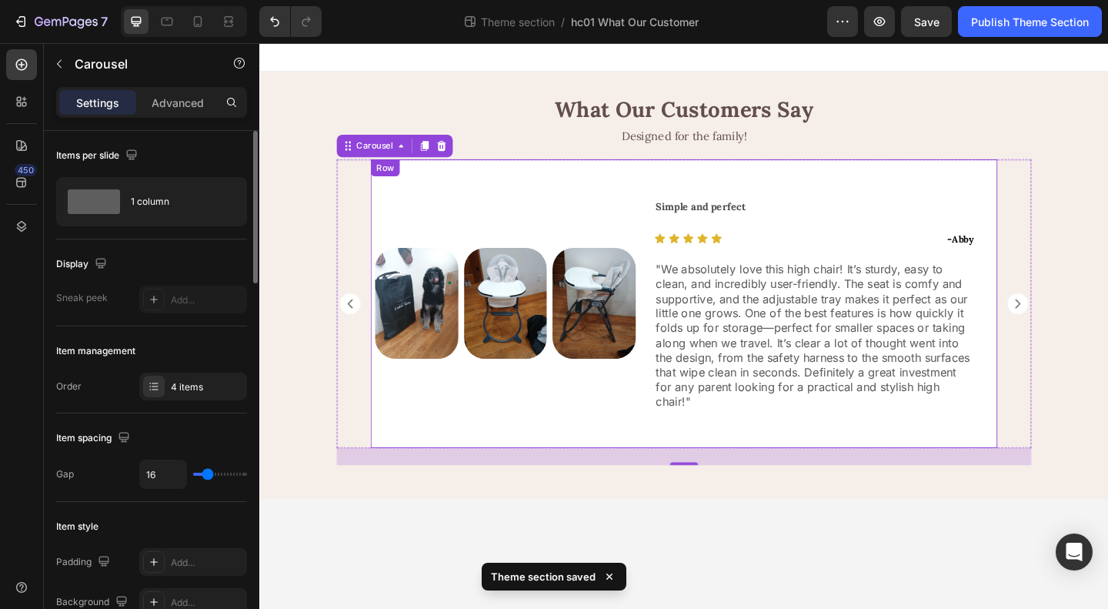
click at [634, 422] on div "Image Image Image Row Row" at bounding box center [522, 326] width 284 height 314
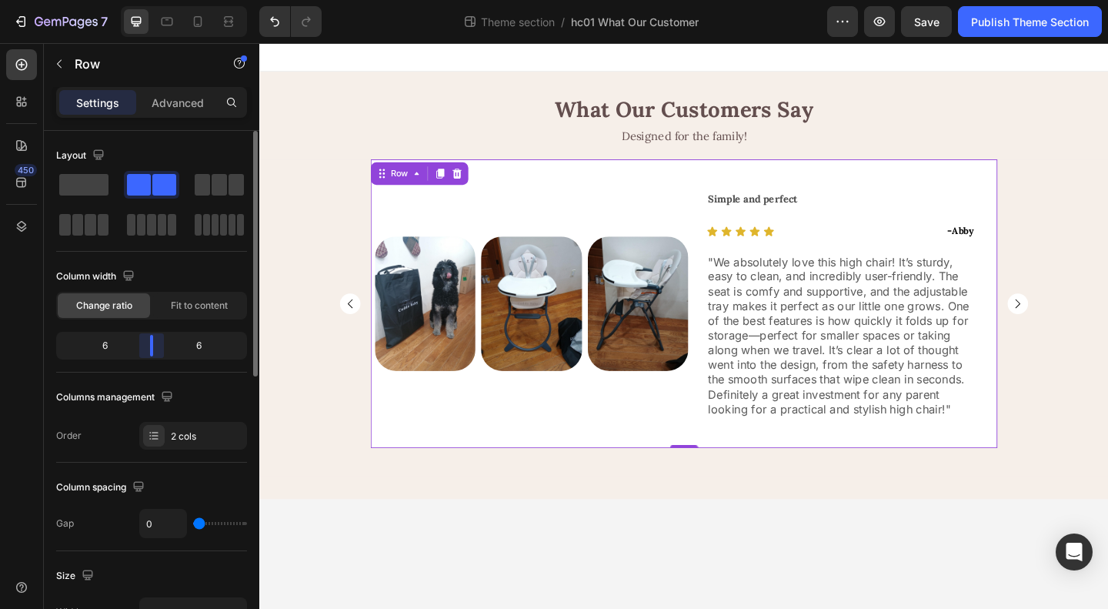
drag, startPoint x: 132, startPoint y: 345, endPoint x: 159, endPoint y: 346, distance: 26.9
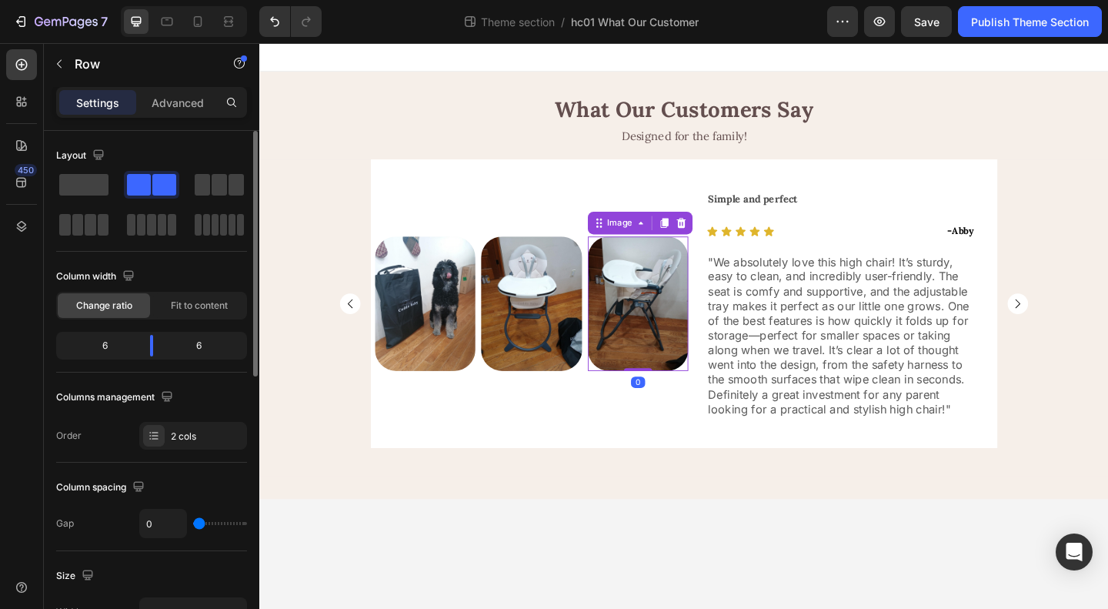
click at [666, 352] on img at bounding box center [670, 326] width 109 height 146
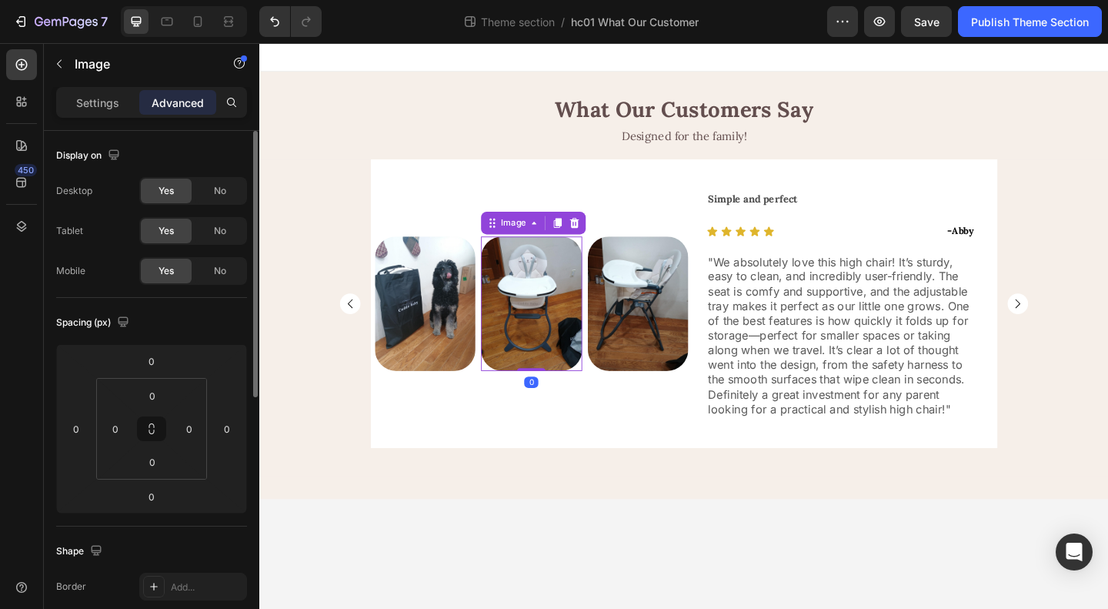
click at [609, 396] on div at bounding box center [554, 326] width 109 height 146
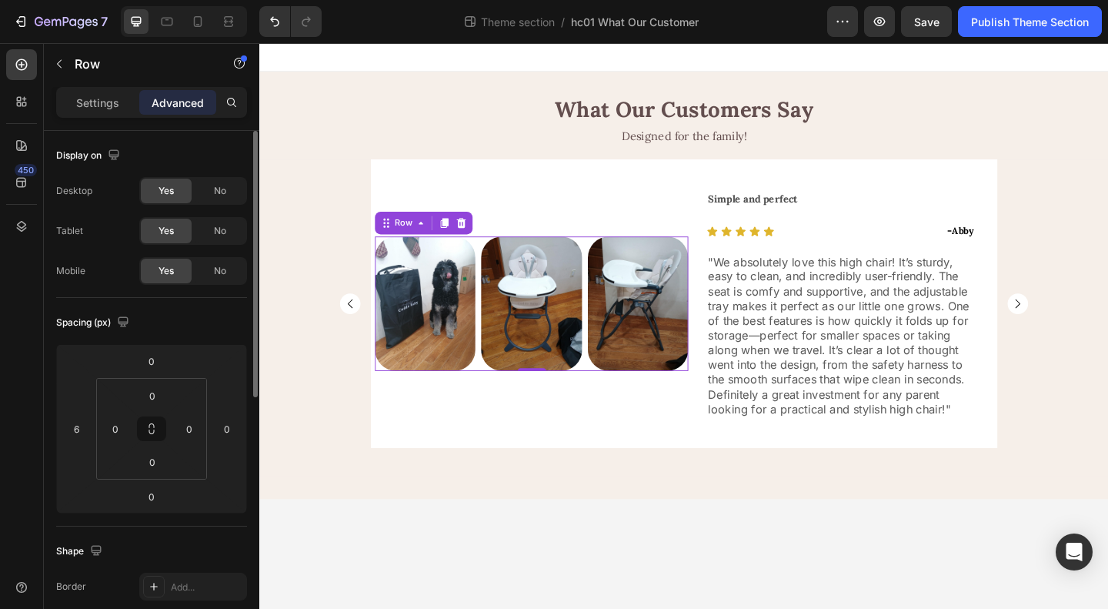
click at [613, 392] on div "Image Image Image Row 0" at bounding box center [555, 326] width 341 height 146
click at [77, 427] on input "6" at bounding box center [76, 428] width 23 height 23
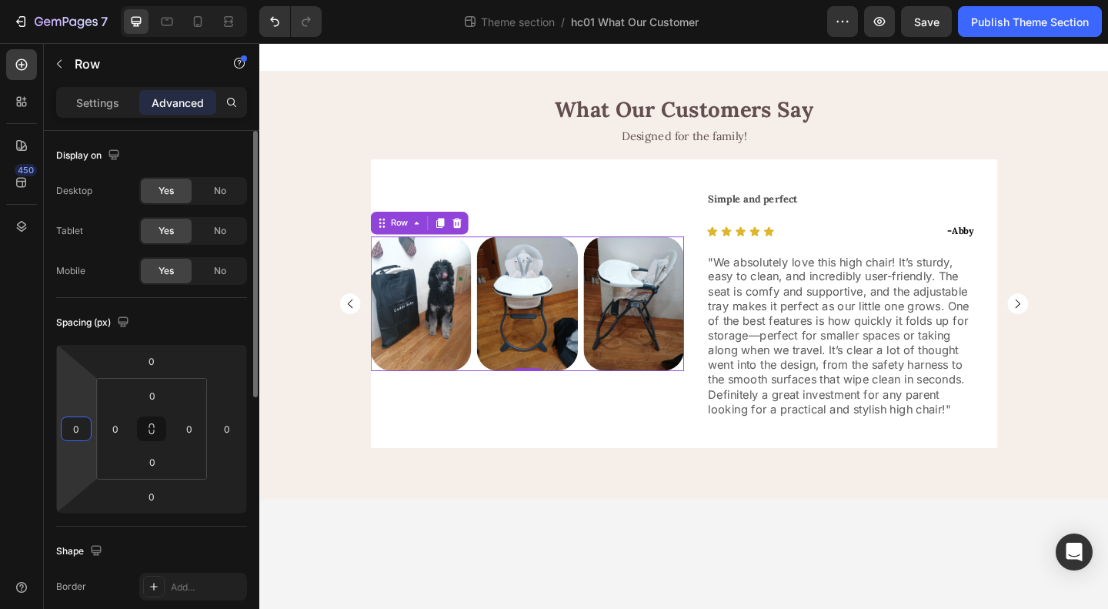
click at [81, 427] on input "0" at bounding box center [76, 428] width 23 height 23
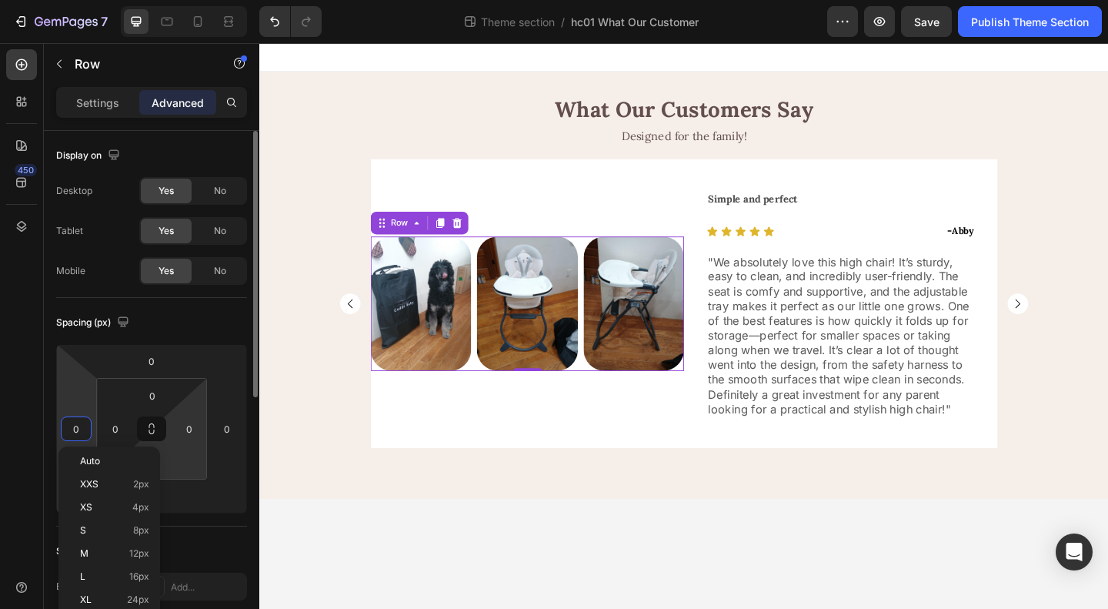
type input "6"
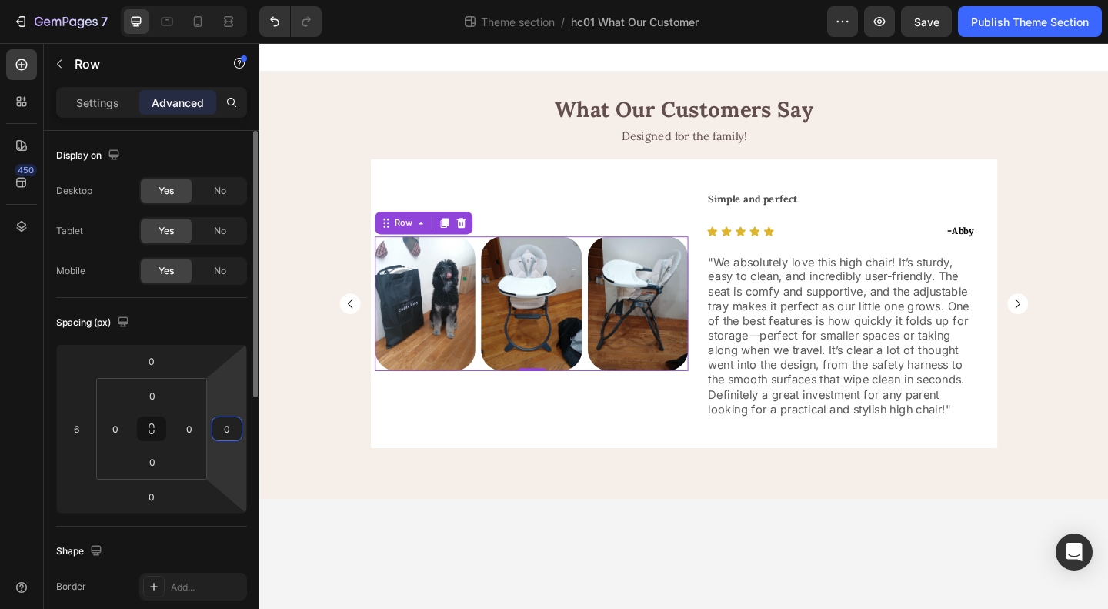
click at [226, 435] on input "0" at bounding box center [226, 428] width 23 height 23
type input "6"
click at [106, 101] on p "Settings" at bounding box center [97, 103] width 43 height 16
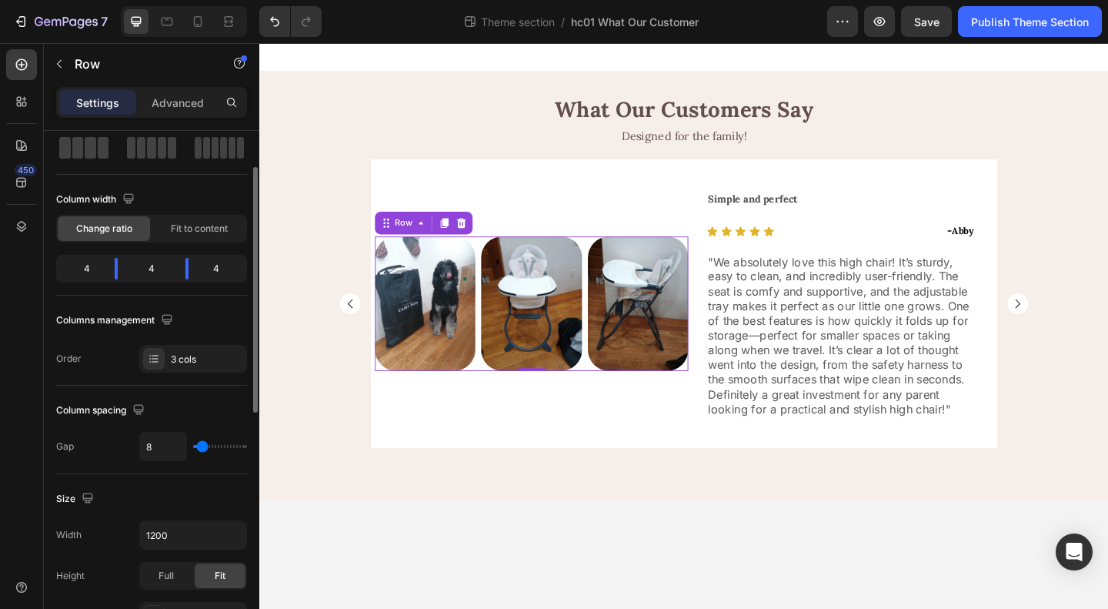
scroll to position [231, 0]
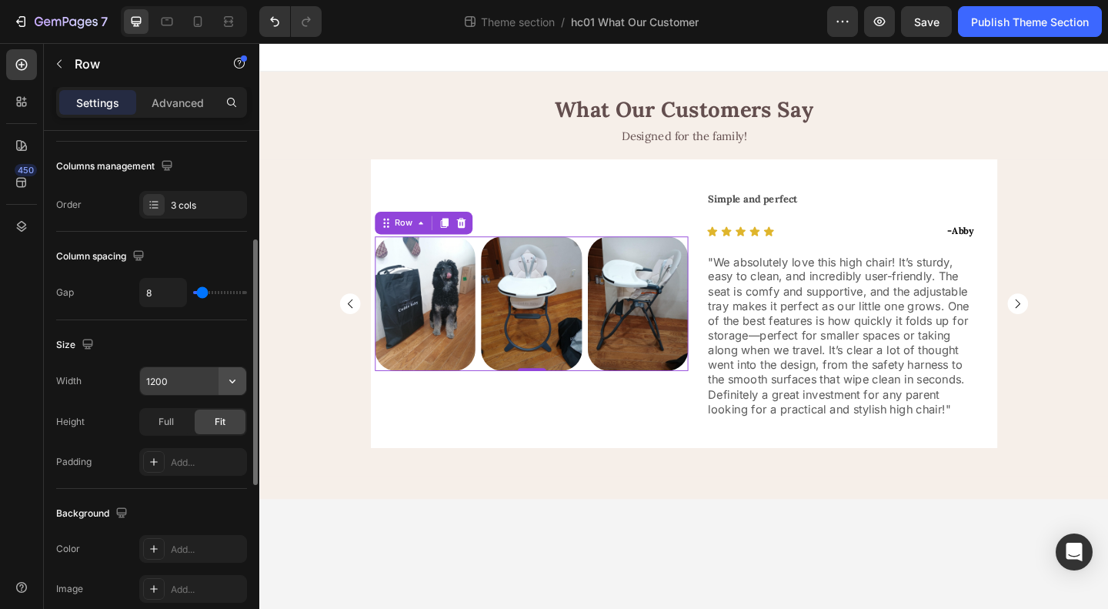
click at [225, 380] on icon "button" at bounding box center [232, 380] width 15 height 15
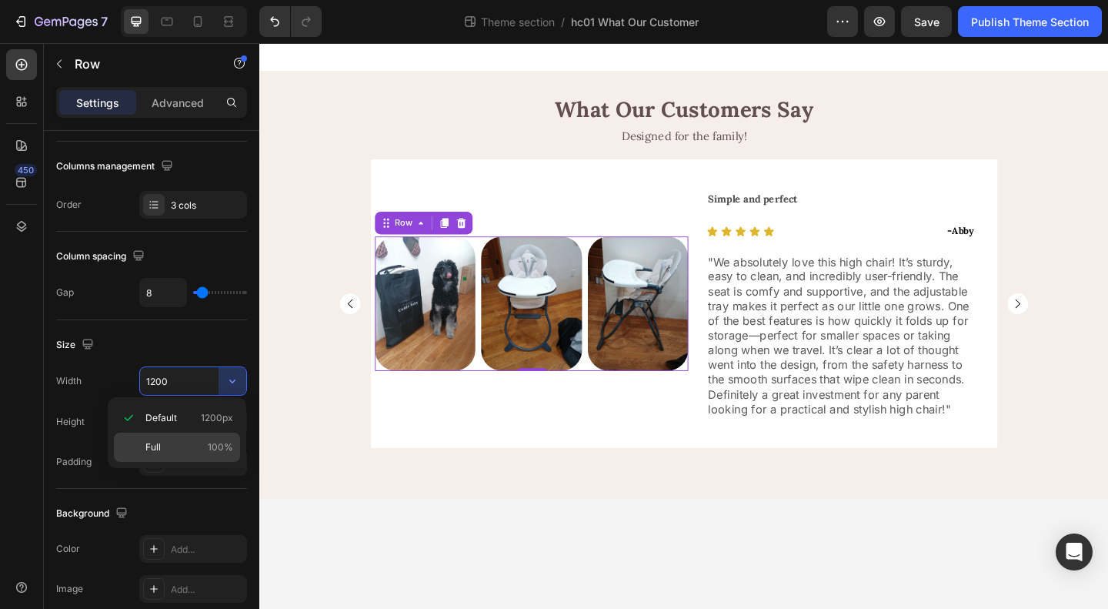
click at [168, 446] on p "Full 100%" at bounding box center [189, 447] width 88 height 14
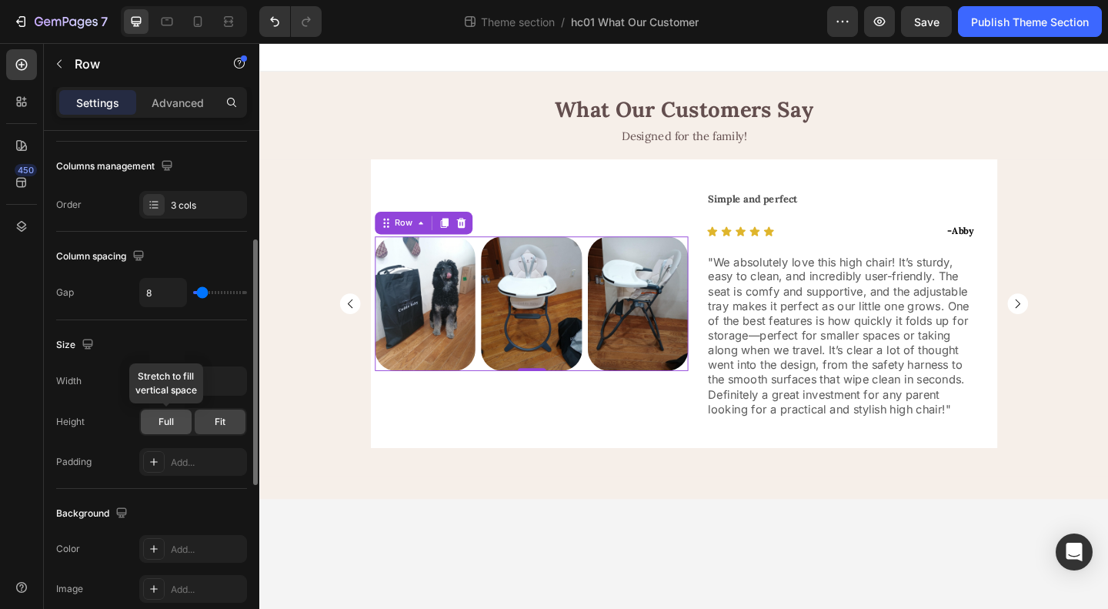
click at [155, 429] on div "Full" at bounding box center [166, 421] width 51 height 25
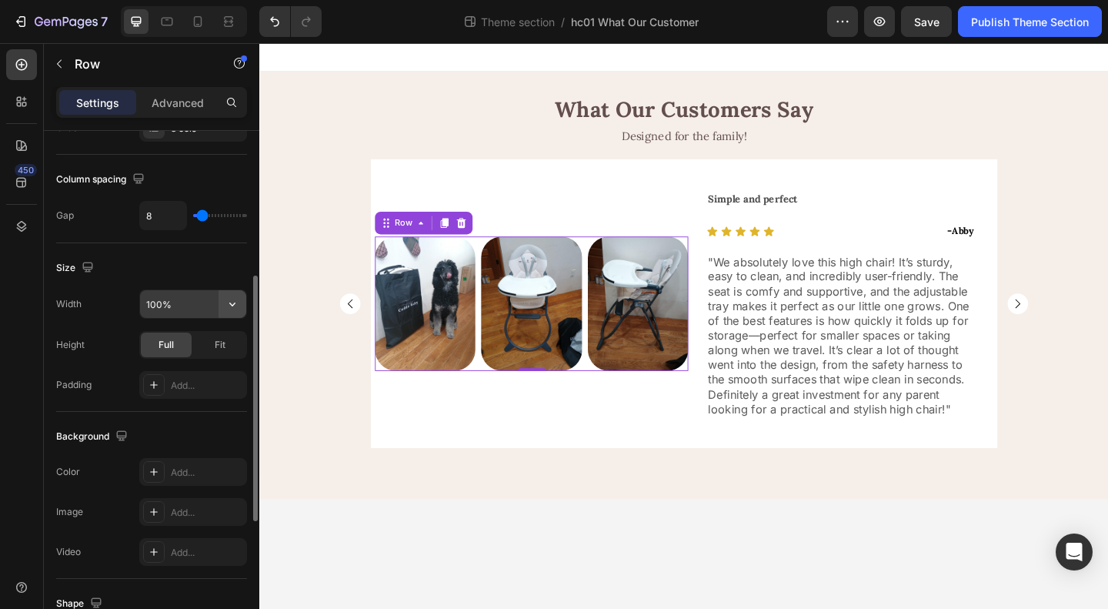
click at [226, 302] on icon "button" at bounding box center [232, 303] width 15 height 15
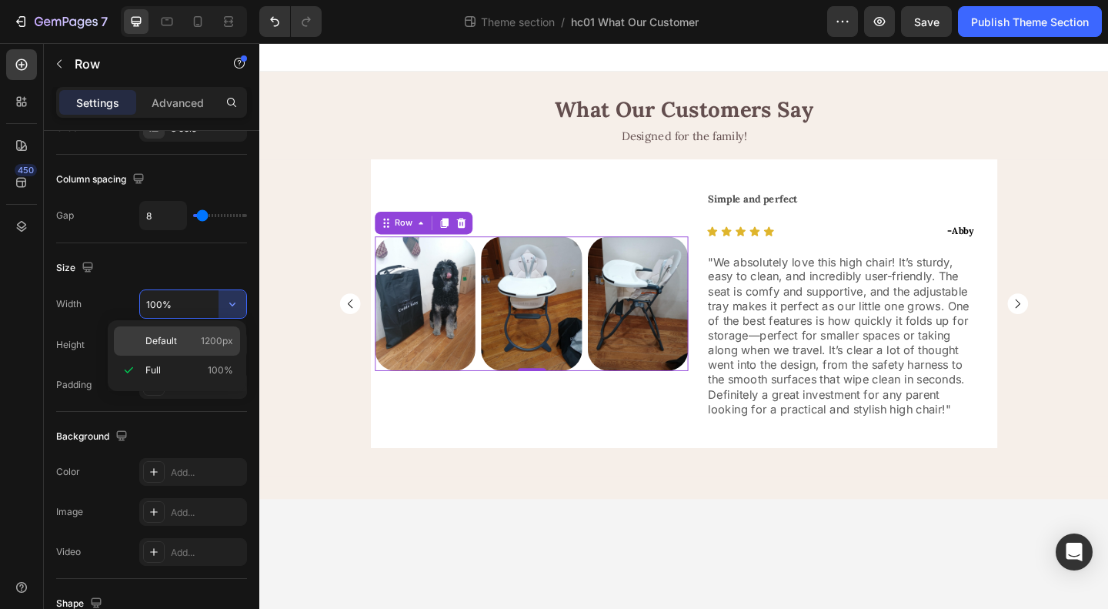
click at [174, 341] on span "Default" at bounding box center [161, 341] width 32 height 14
type input "1200"
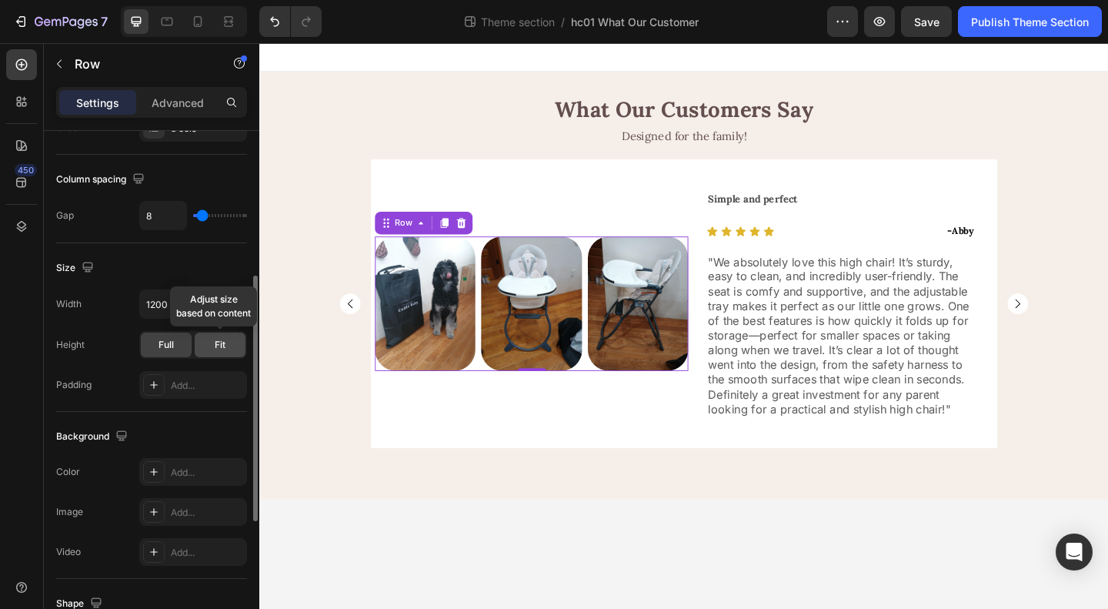
click at [214, 349] on div "Fit" at bounding box center [220, 344] width 51 height 25
click at [157, 344] on div "Full" at bounding box center [166, 344] width 51 height 25
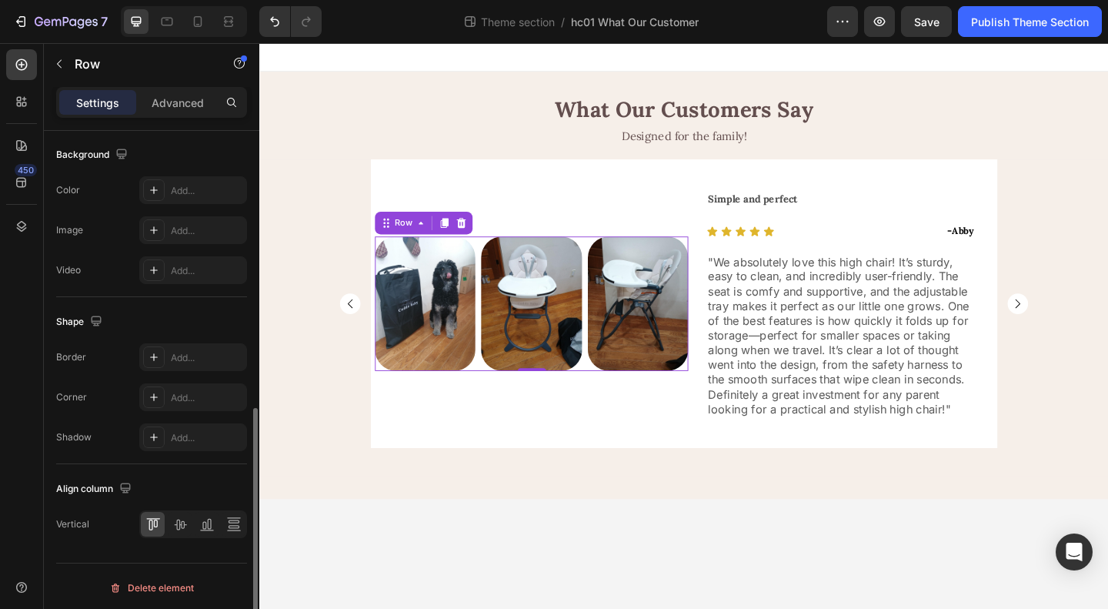
scroll to position [589, 0]
click at [179, 523] on icon at bounding box center [179, 523] width 15 height 15
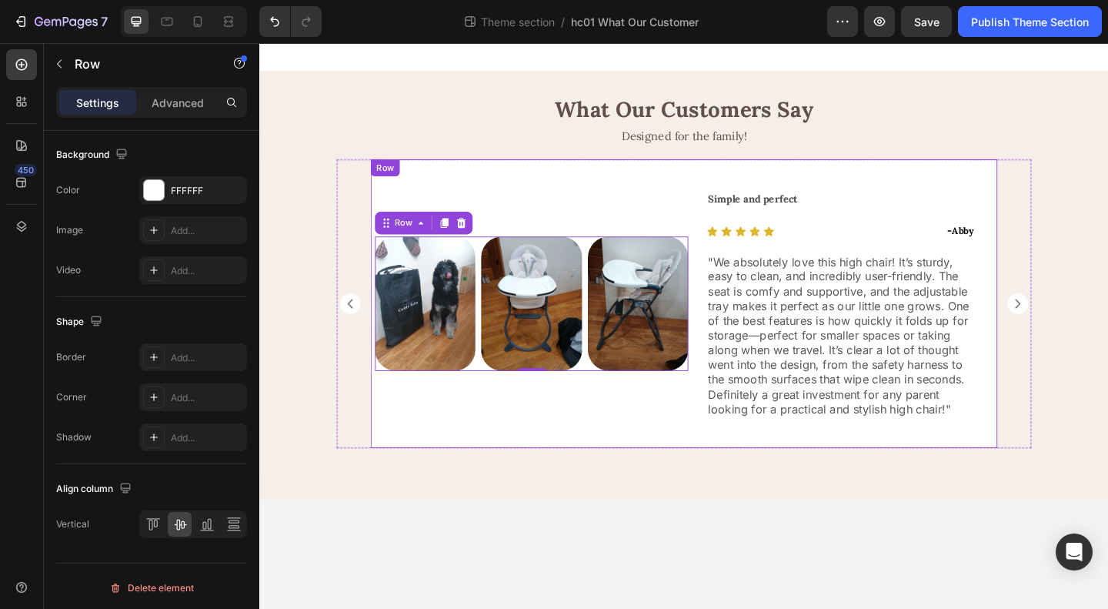
click at [623, 438] on div "Image Image Image Row 0 Row" at bounding box center [550, 326] width 341 height 314
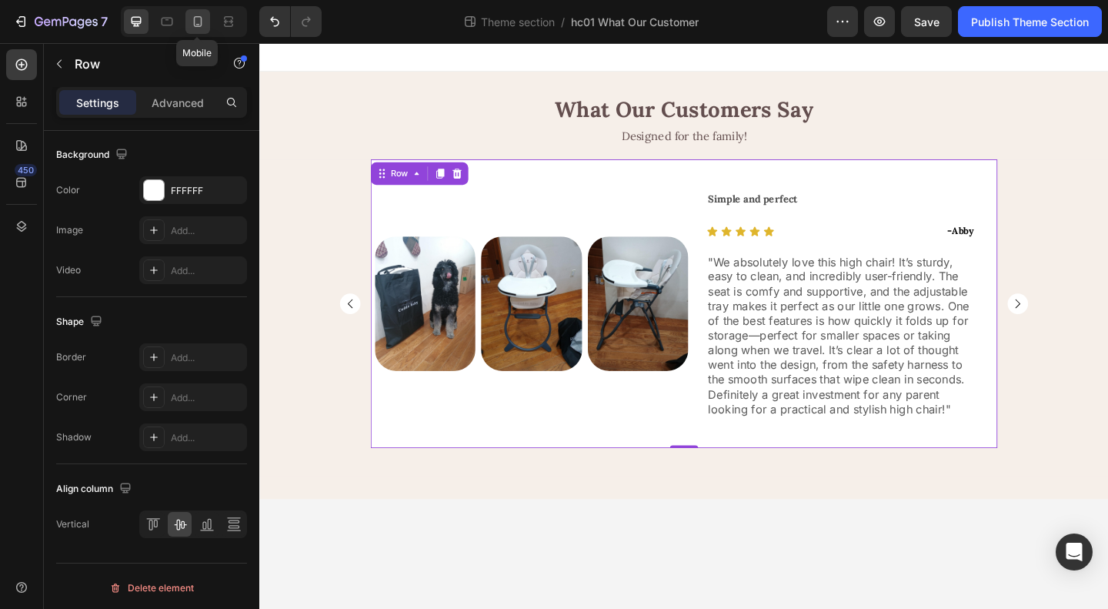
click at [195, 25] on icon at bounding box center [198, 21] width 8 height 11
type input "100%"
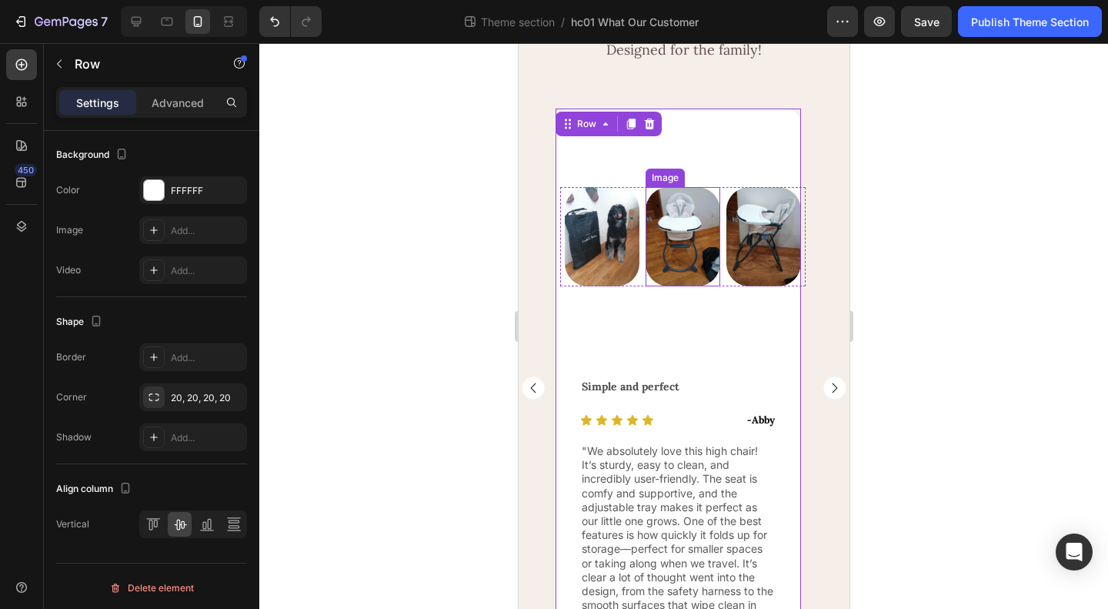
scroll to position [25, 0]
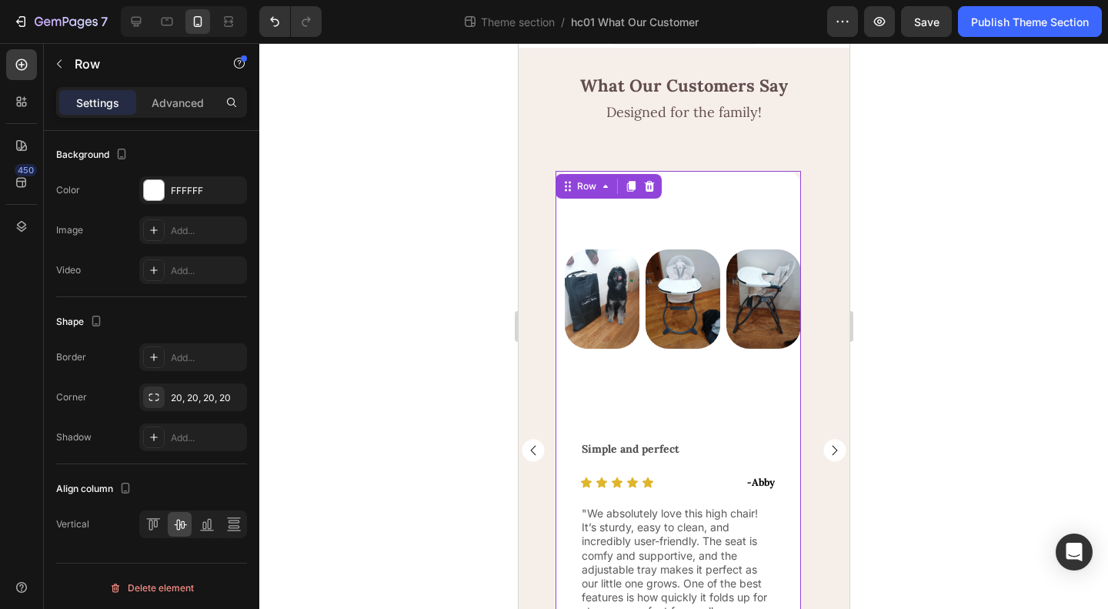
click at [713, 398] on div "Image Image Image Row Row" at bounding box center [677, 299] width 245 height 256
click at [631, 380] on div "Image Image Image Row Row" at bounding box center [677, 299] width 245 height 256
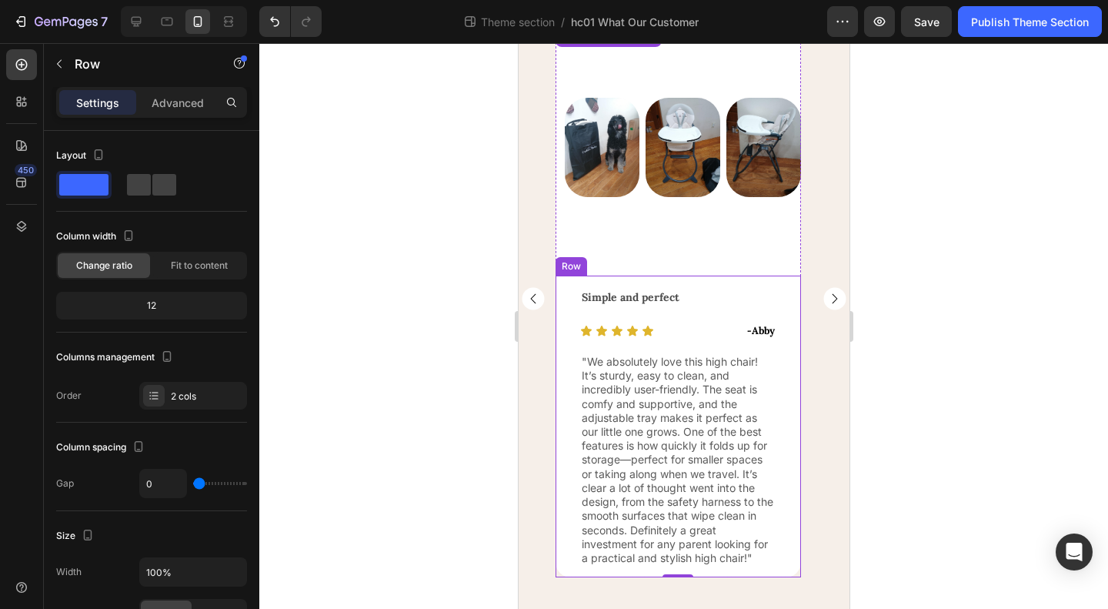
scroll to position [179, 0]
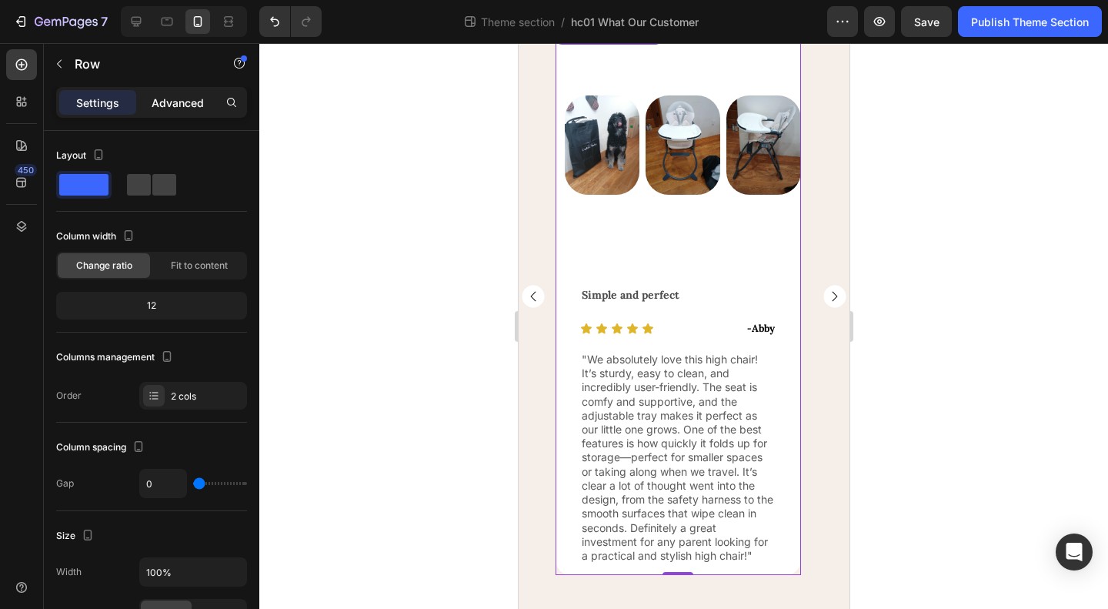
click at [182, 100] on p "Advanced" at bounding box center [178, 103] width 52 height 16
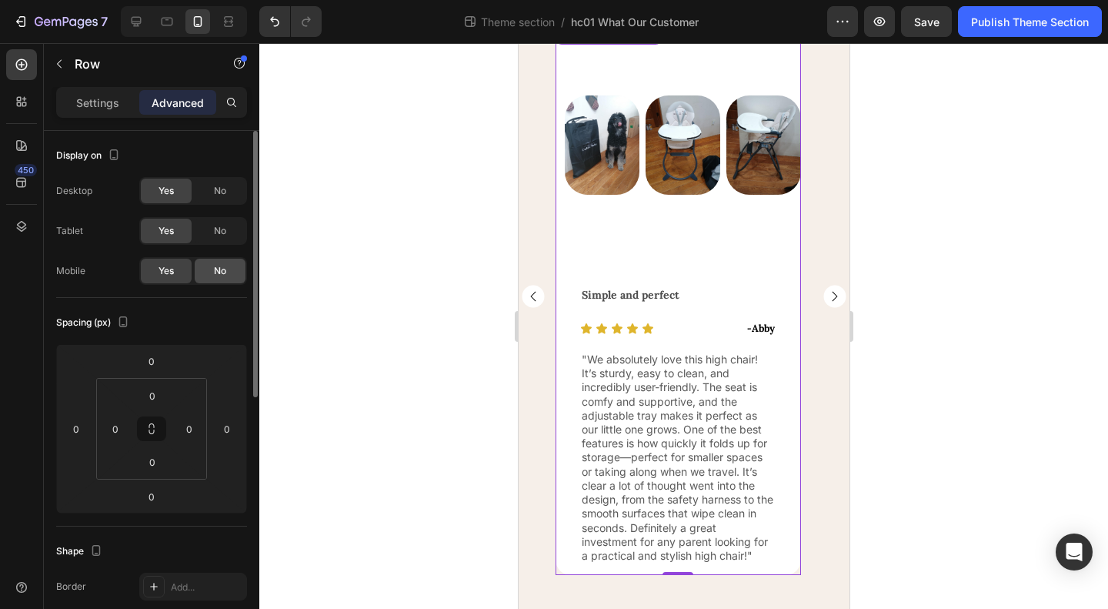
click at [219, 273] on span "No" at bounding box center [220, 271] width 12 height 14
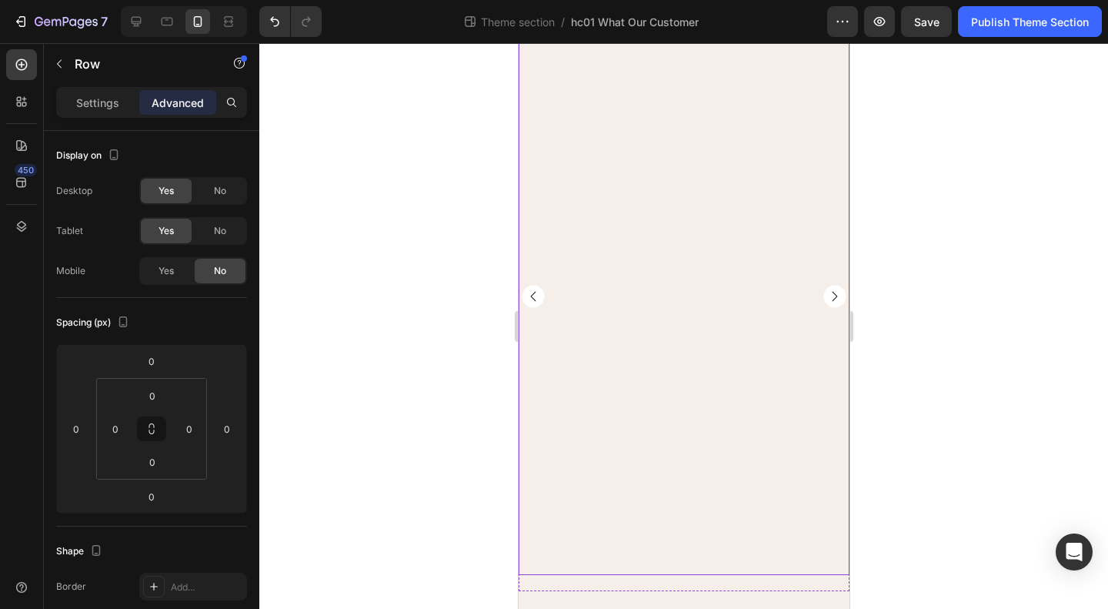
scroll to position [0, 0]
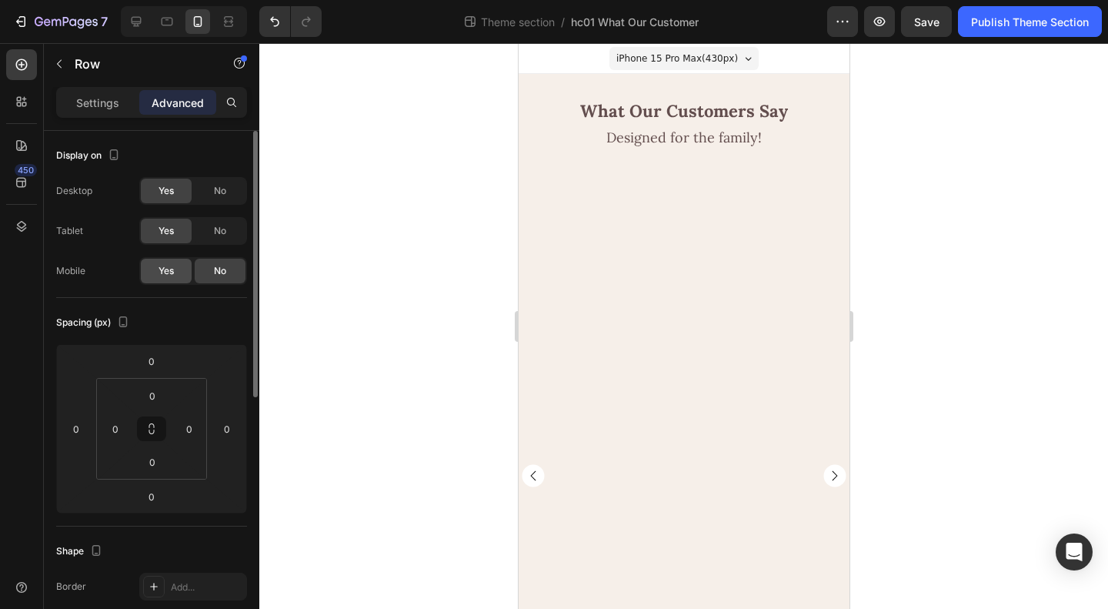
click at [162, 272] on span "Yes" at bounding box center [166, 271] width 15 height 14
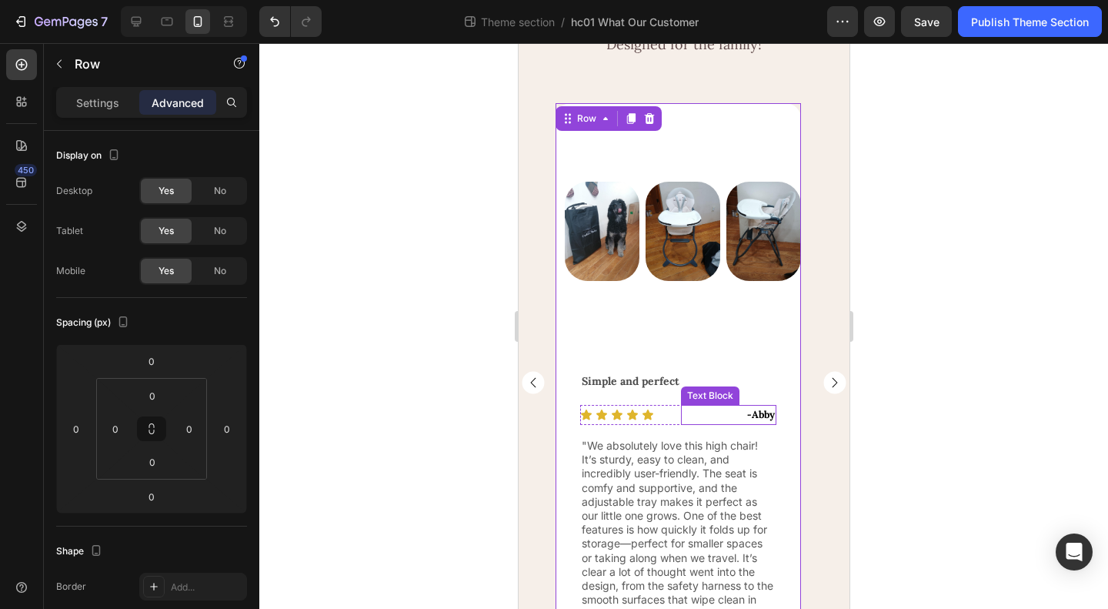
scroll to position [179, 0]
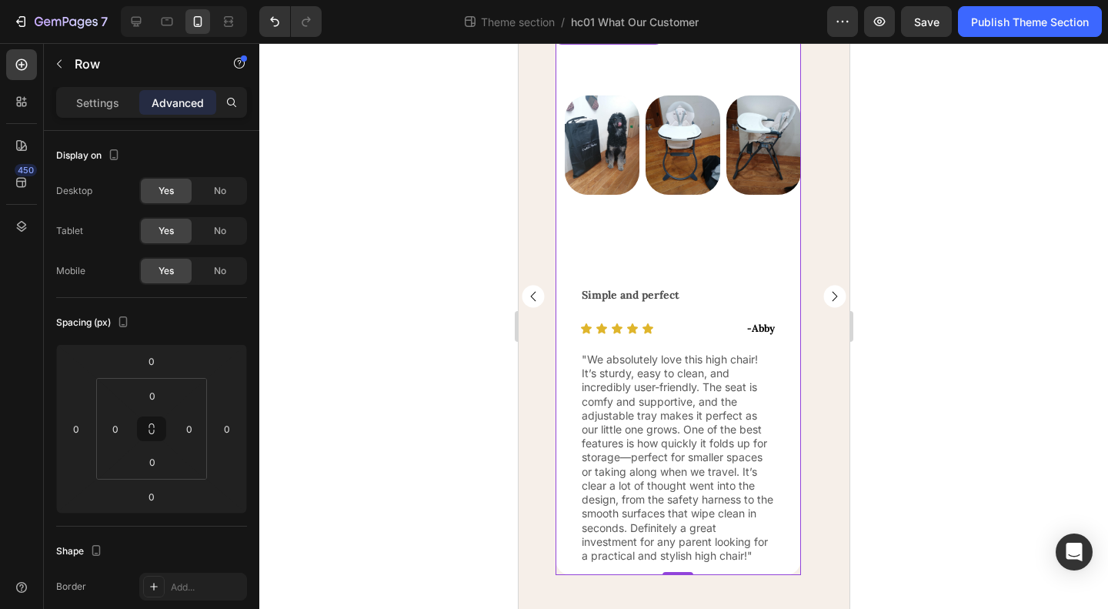
click at [1028, 358] on div at bounding box center [683, 326] width 849 height 566
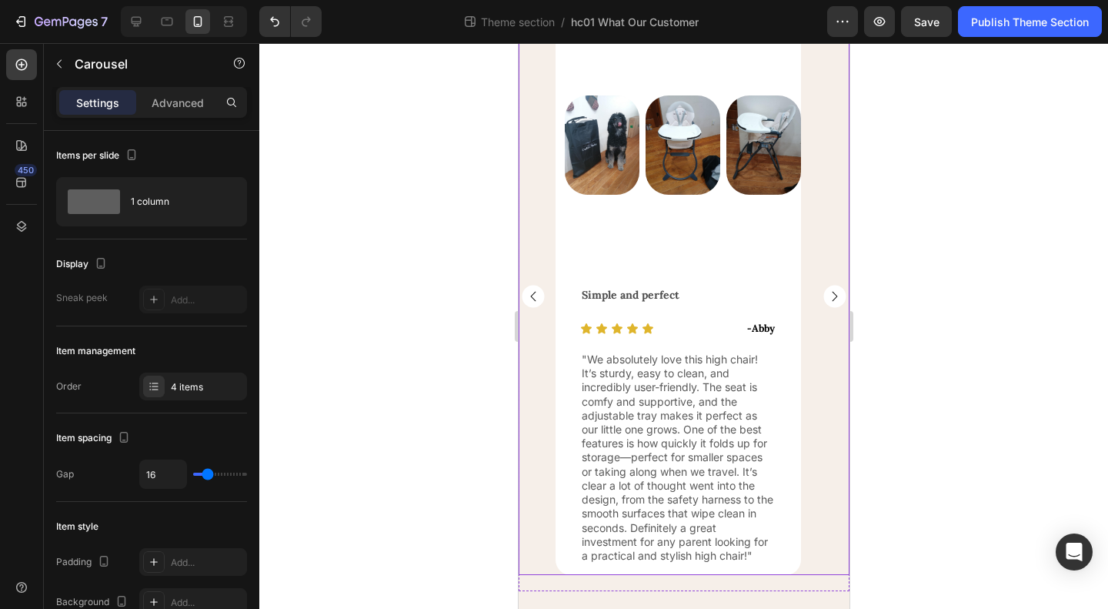
click at [830, 297] on rect "Carousel Next Arrow" at bounding box center [834, 296] width 22 height 22
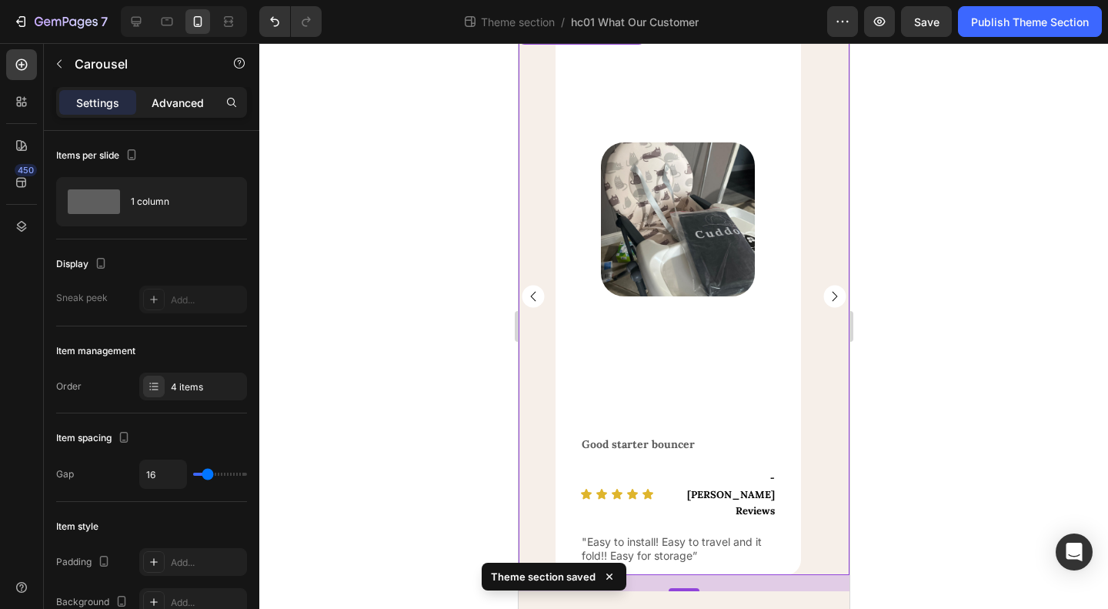
click at [169, 101] on p "Advanced" at bounding box center [178, 103] width 52 height 16
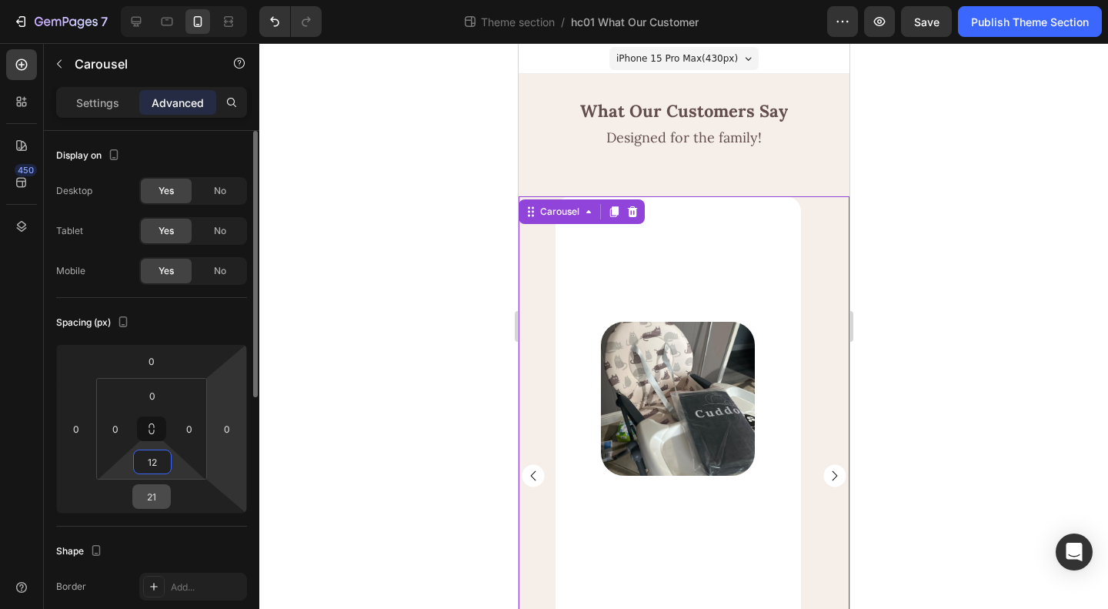
scroll to position [179, 0]
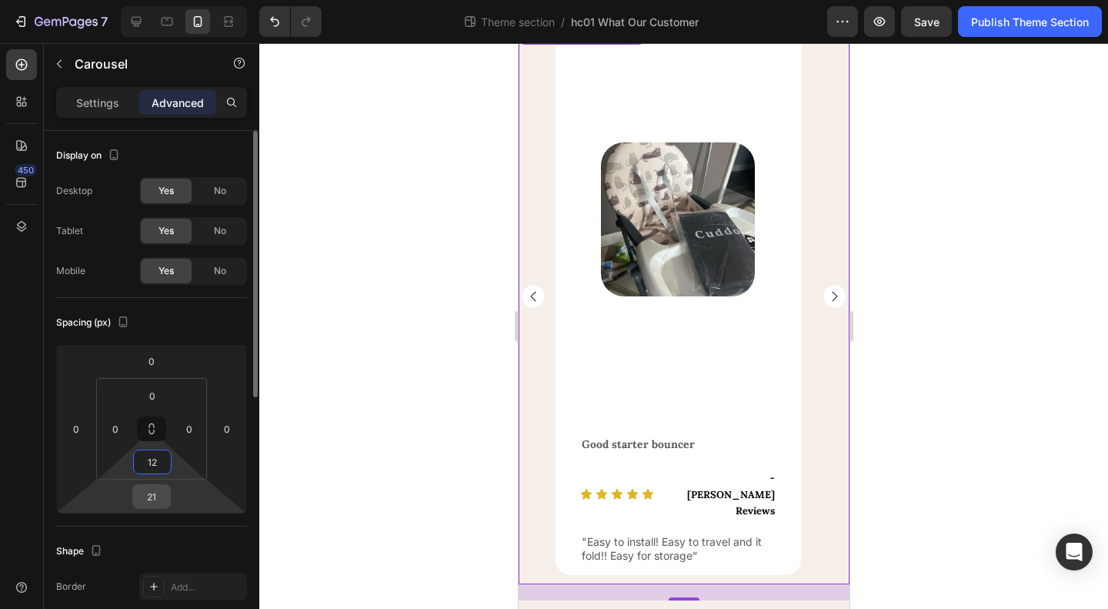
type input "12"
click at [152, 501] on input "21" at bounding box center [151, 496] width 31 height 23
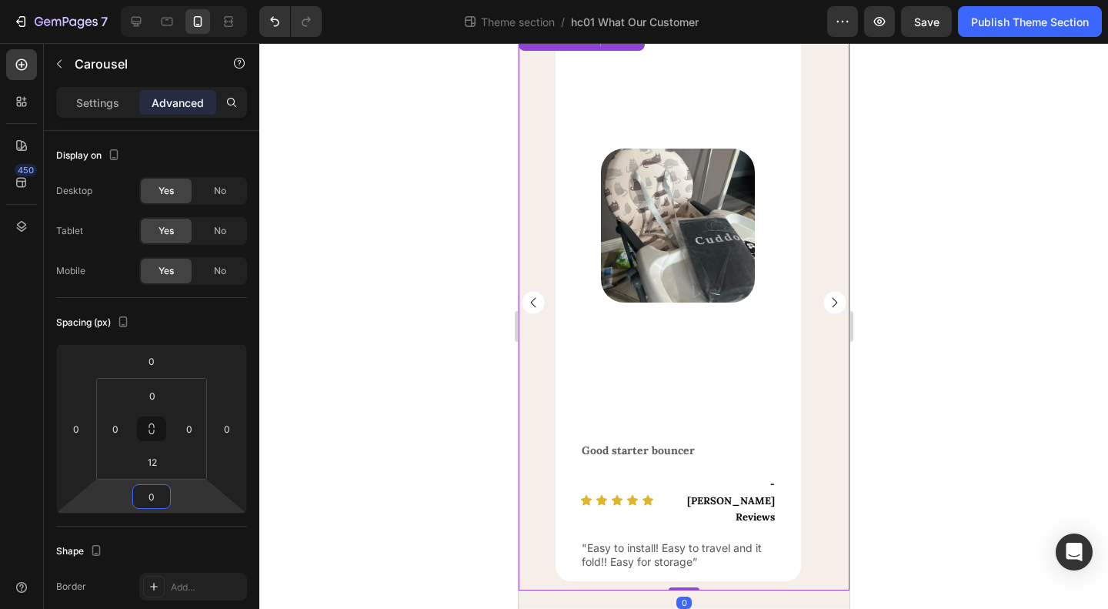
scroll to position [173, 0]
type input "0"
click at [163, 459] on input "12" at bounding box center [152, 461] width 31 height 23
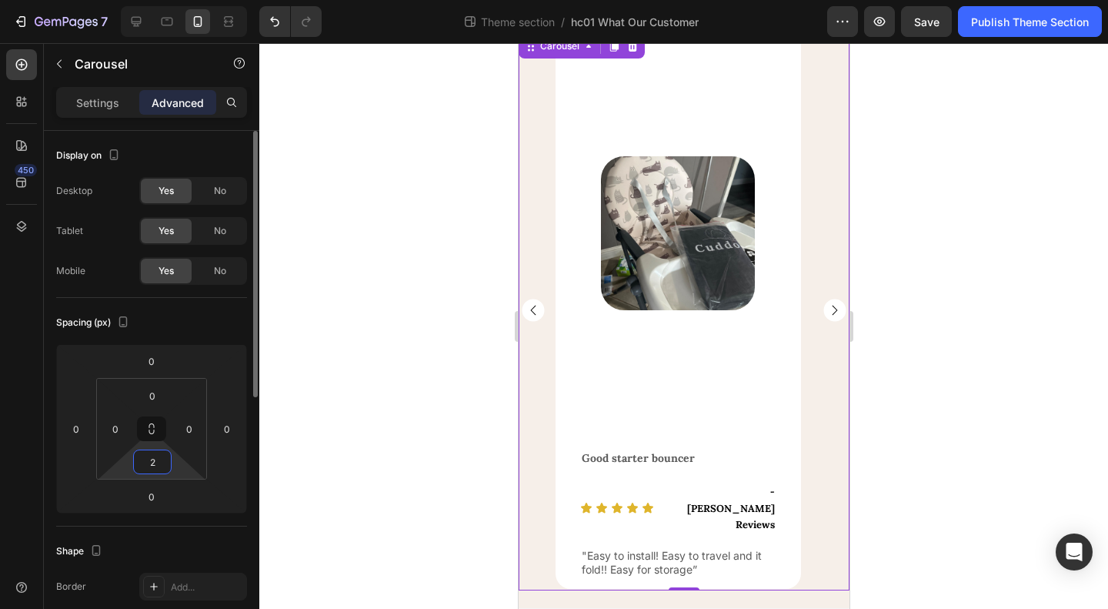
scroll to position [165, 0]
type input "24"
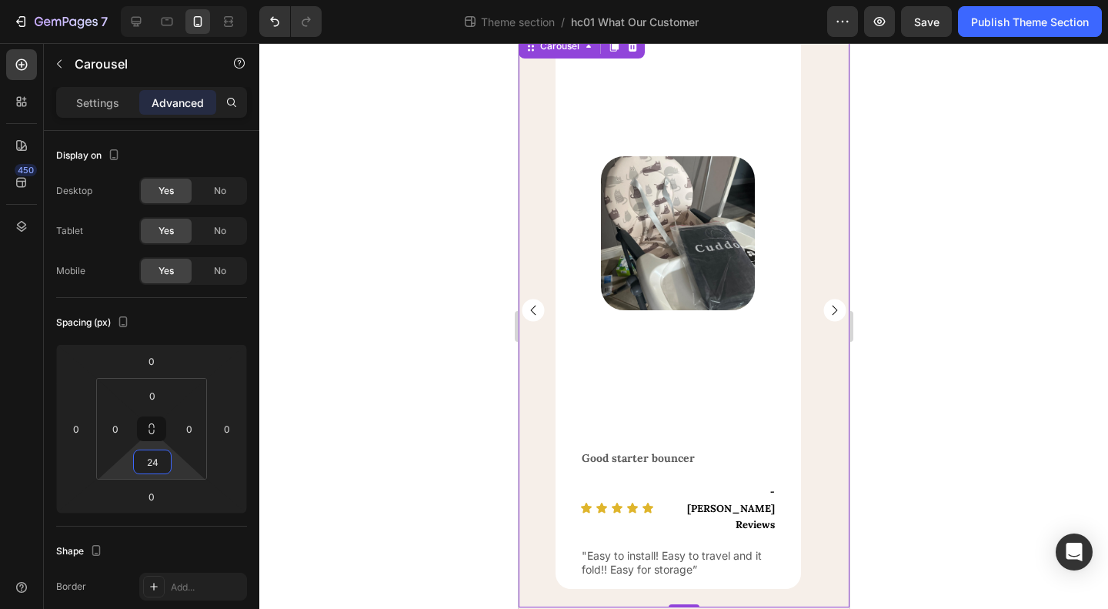
click at [976, 443] on div at bounding box center [683, 326] width 849 height 566
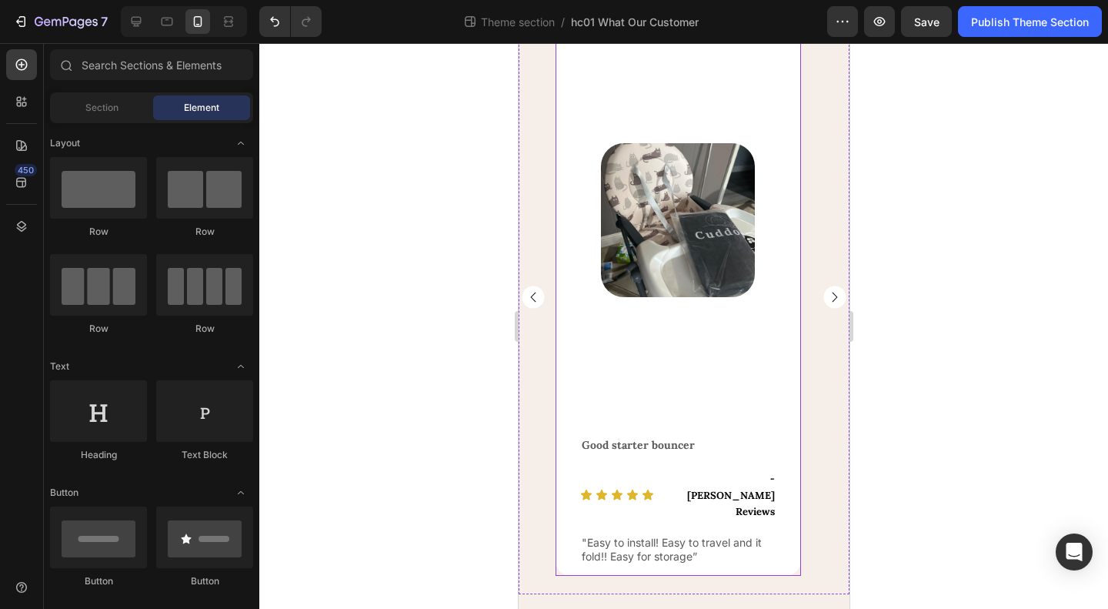
scroll to position [182, 0]
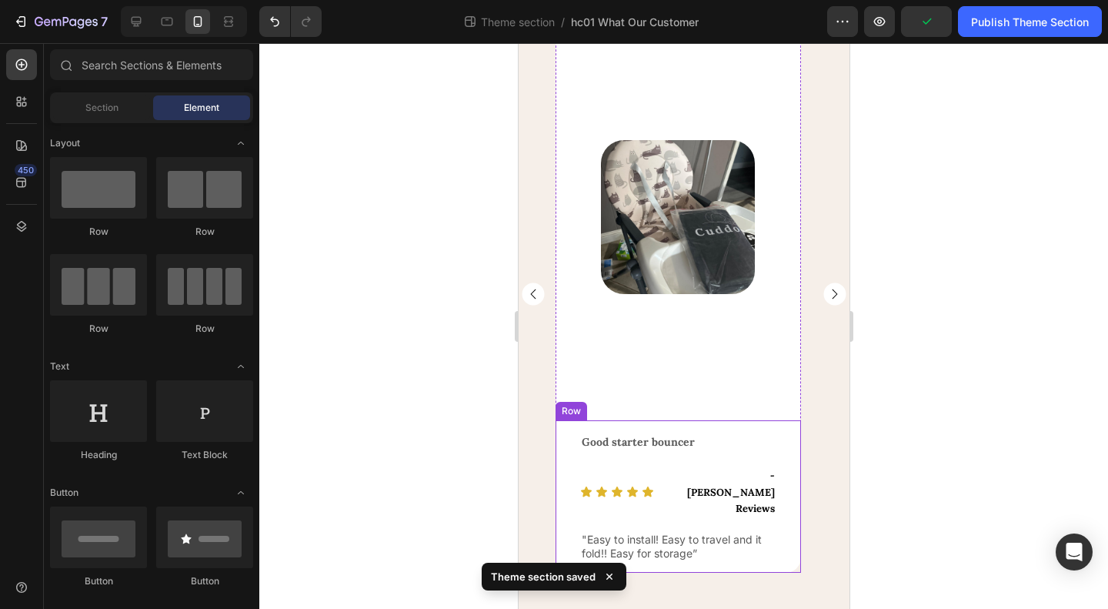
click at [784, 562] on div "Good starter bouncer Text Block Icon Icon Icon Icon Icon Icon List - [PERSON_NA…" at bounding box center [677, 496] width 245 height 152
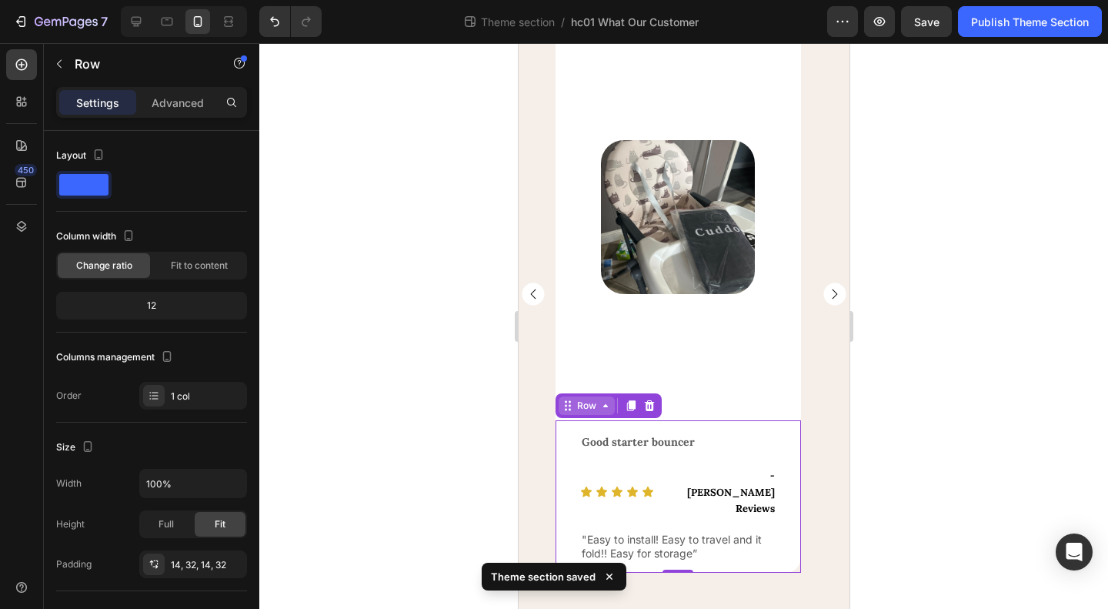
click at [583, 412] on div "Row" at bounding box center [585, 406] width 25 height 14
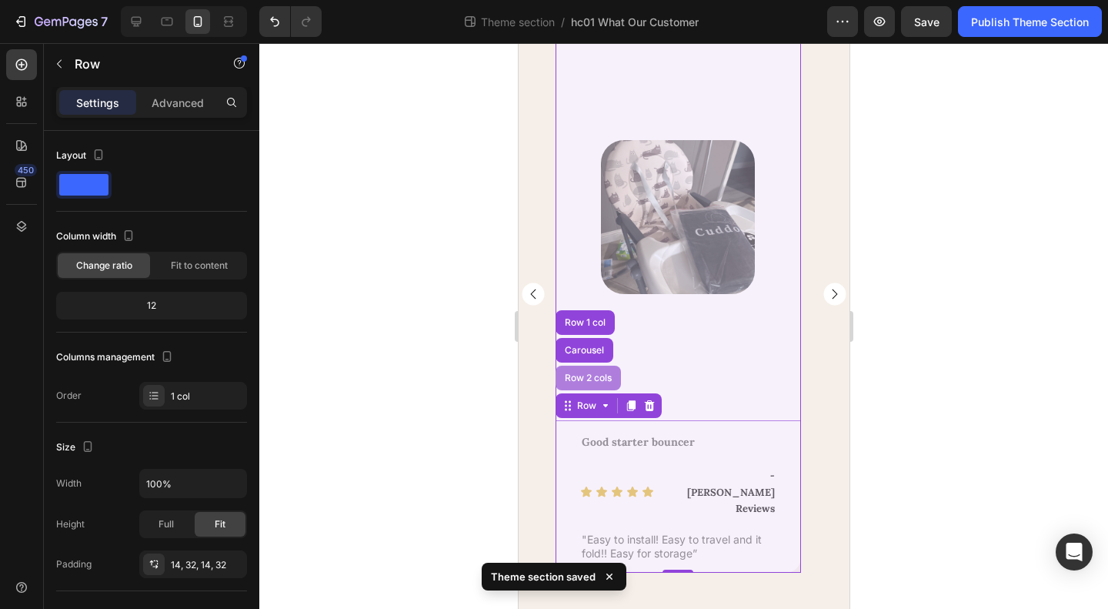
click at [597, 382] on div "Row 2 cols" at bounding box center [587, 377] width 53 height 9
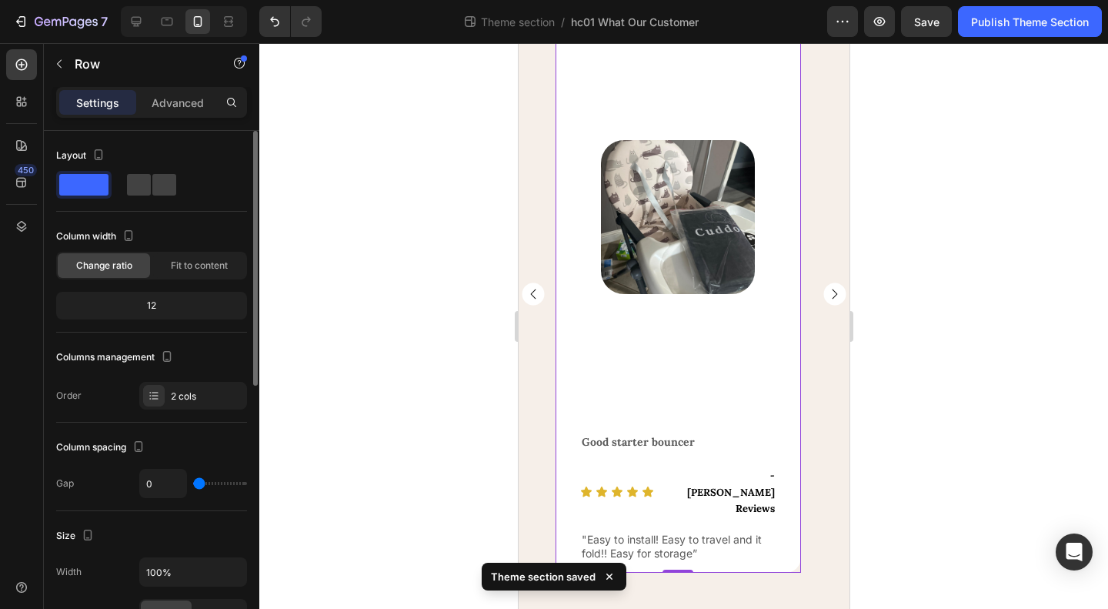
scroll to position [308, 0]
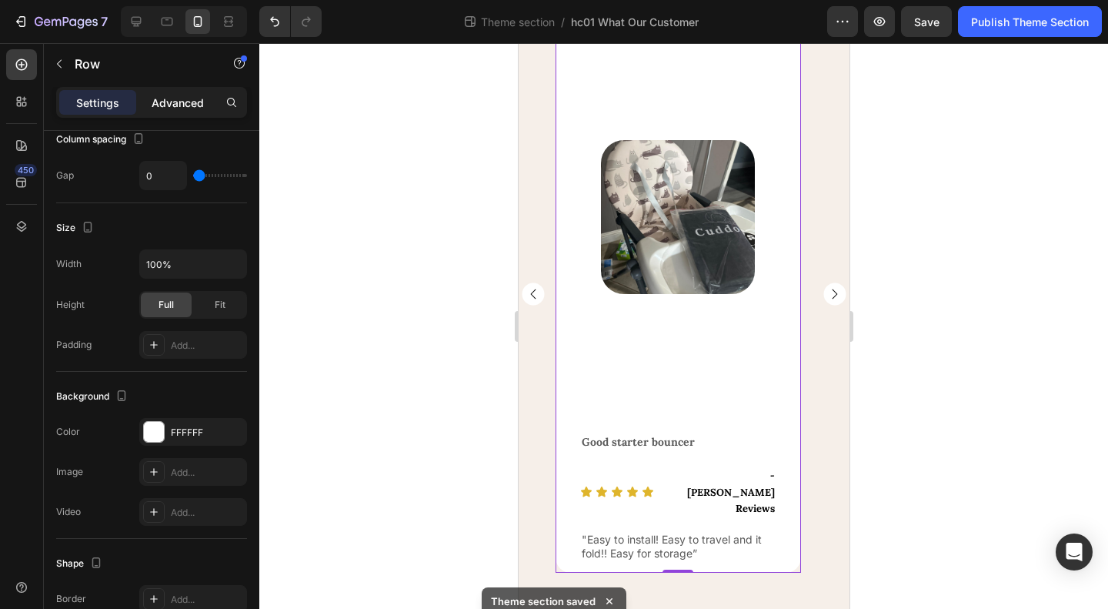
click at [169, 104] on p "Advanced" at bounding box center [178, 103] width 52 height 16
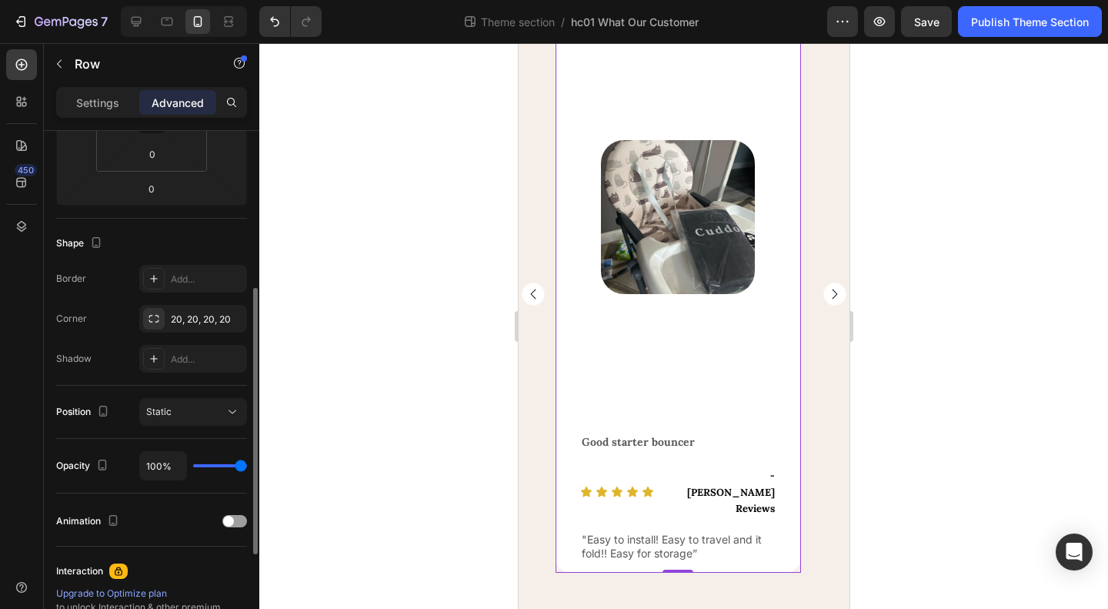
scroll to position [0, 0]
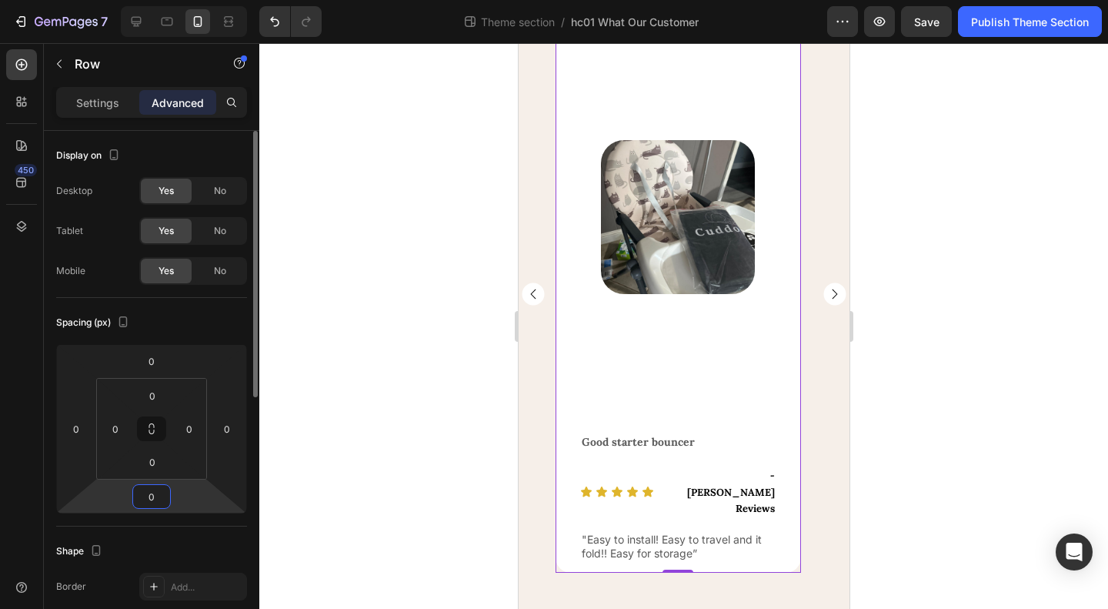
click at [158, 498] on input "0" at bounding box center [151, 496] width 31 height 23
type input "12"
click at [153, 462] on input "0" at bounding box center [152, 461] width 31 height 23
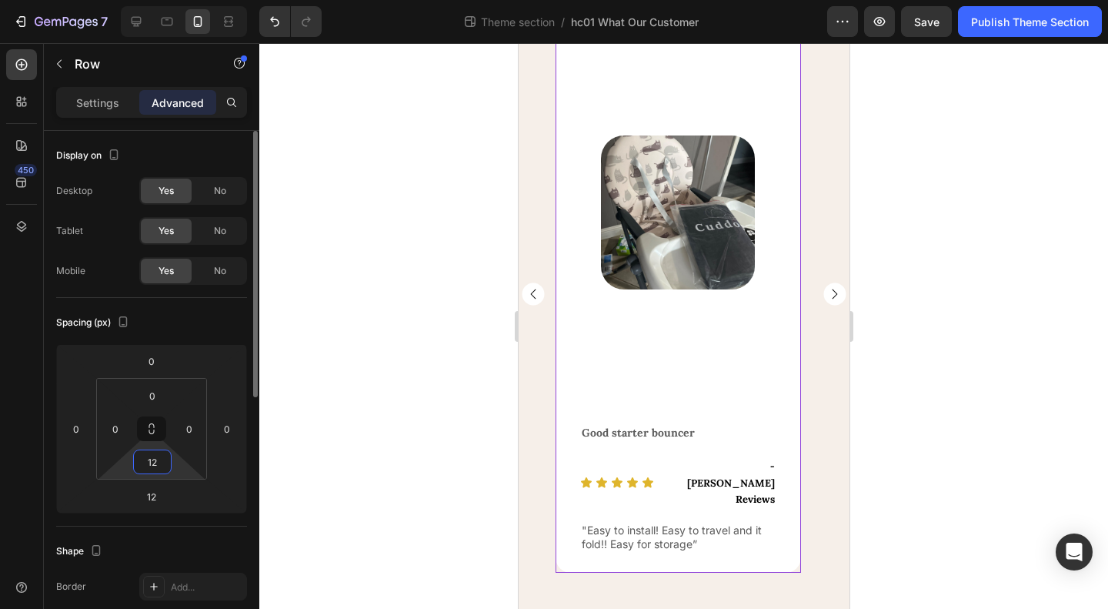
click at [152, 463] on input "12" at bounding box center [152, 461] width 31 height 23
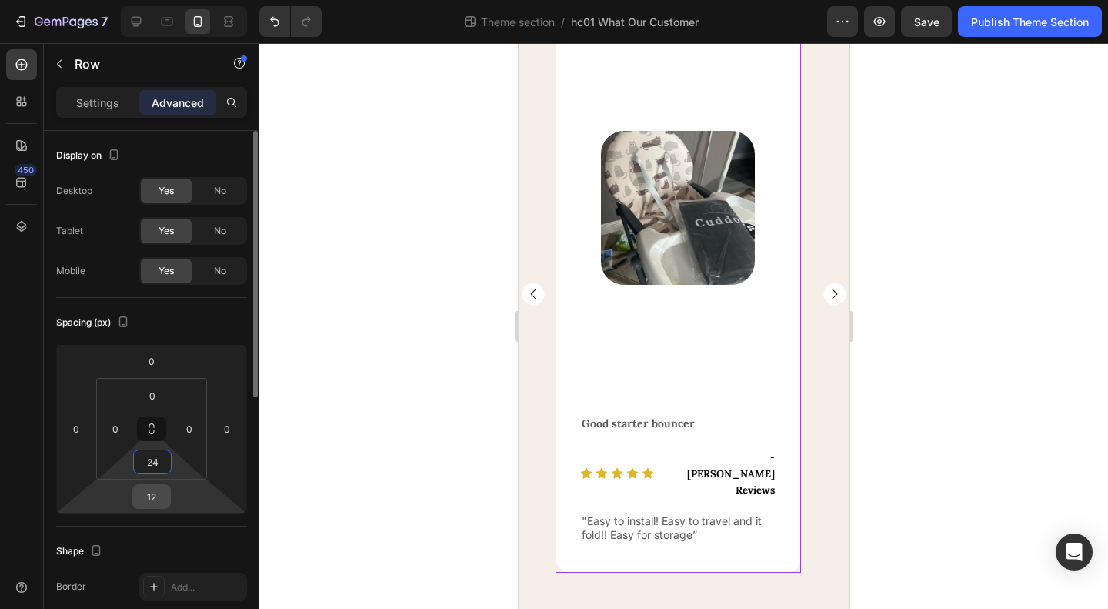
type input "24"
click at [152, 491] on input "12" at bounding box center [151, 496] width 31 height 23
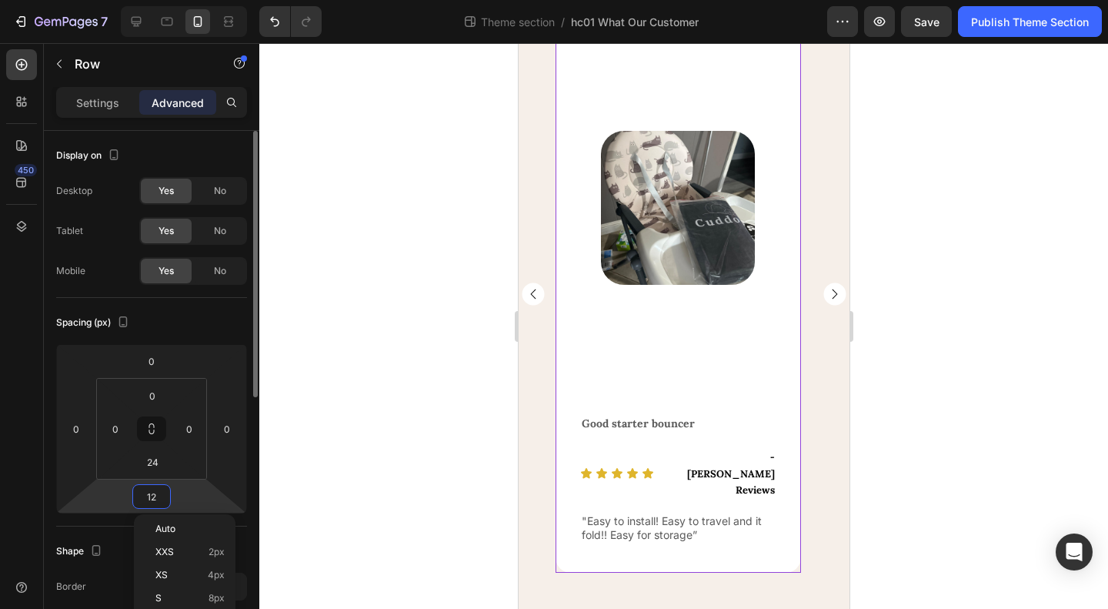
type input "0"
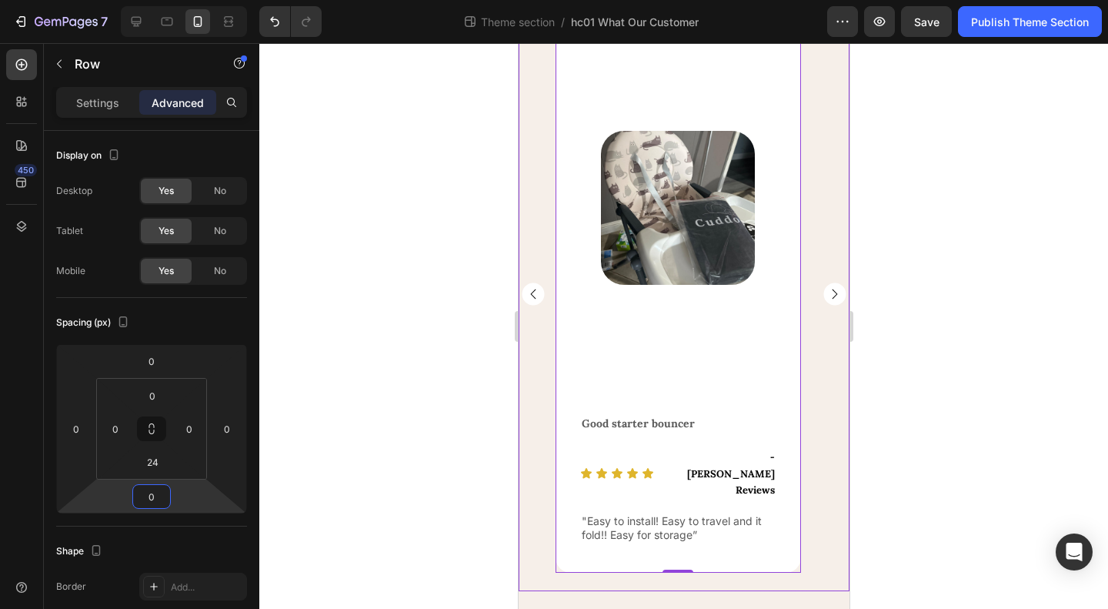
click at [823, 293] on rect "Carousel Next Arrow" at bounding box center [834, 293] width 22 height 22
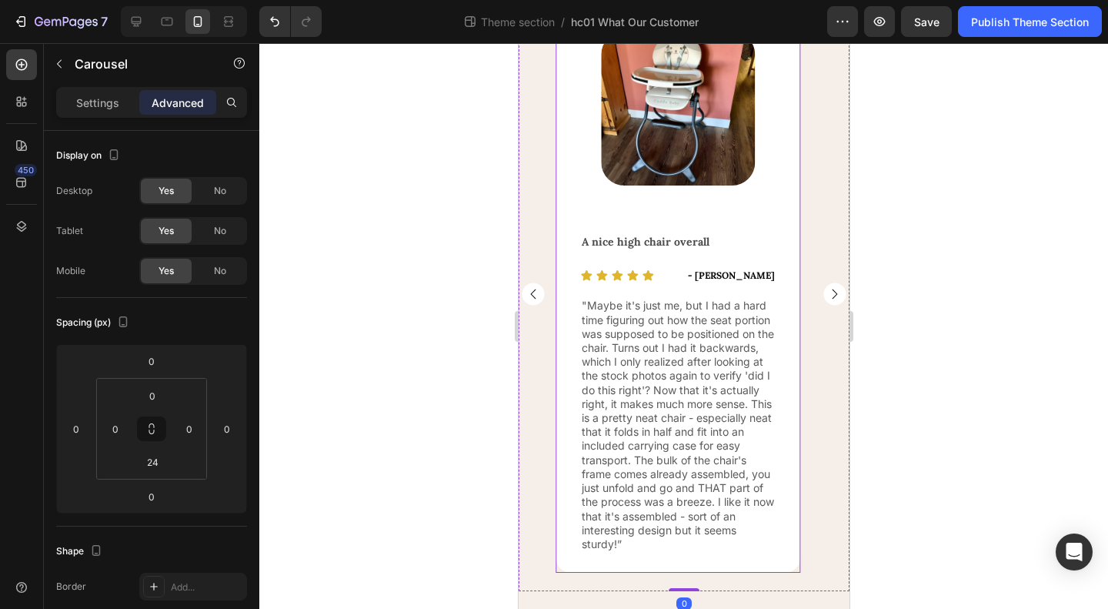
click at [653, 565] on div "Image Row A nice high chair overall Text Block Icon Icon Icon Icon Icon Icon Li…" at bounding box center [677, 294] width 245 height 558
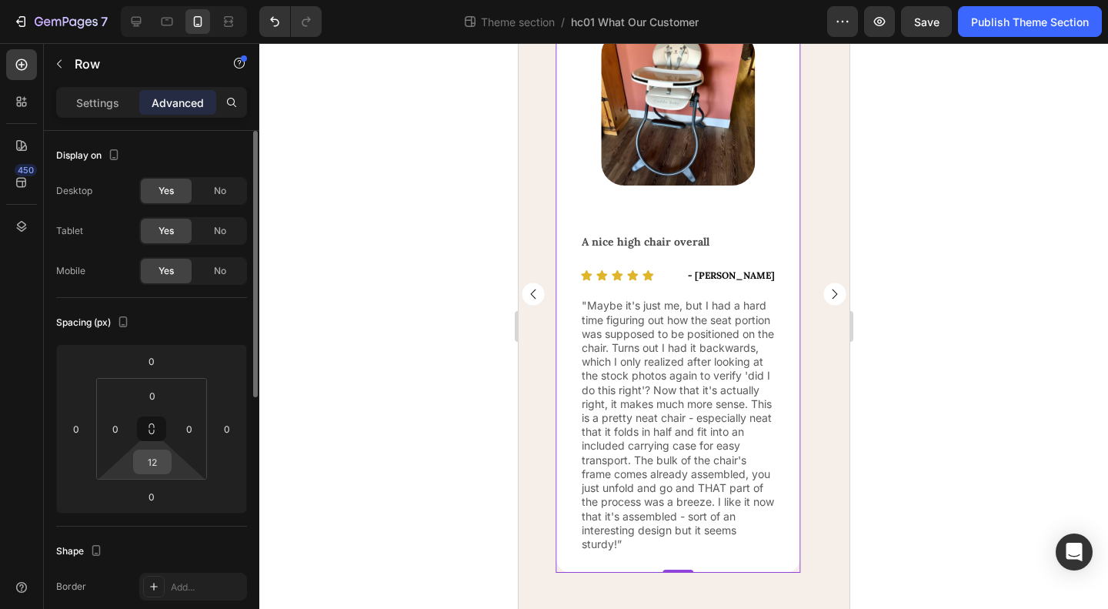
click at [152, 465] on input "12" at bounding box center [152, 461] width 31 height 23
type input "24"
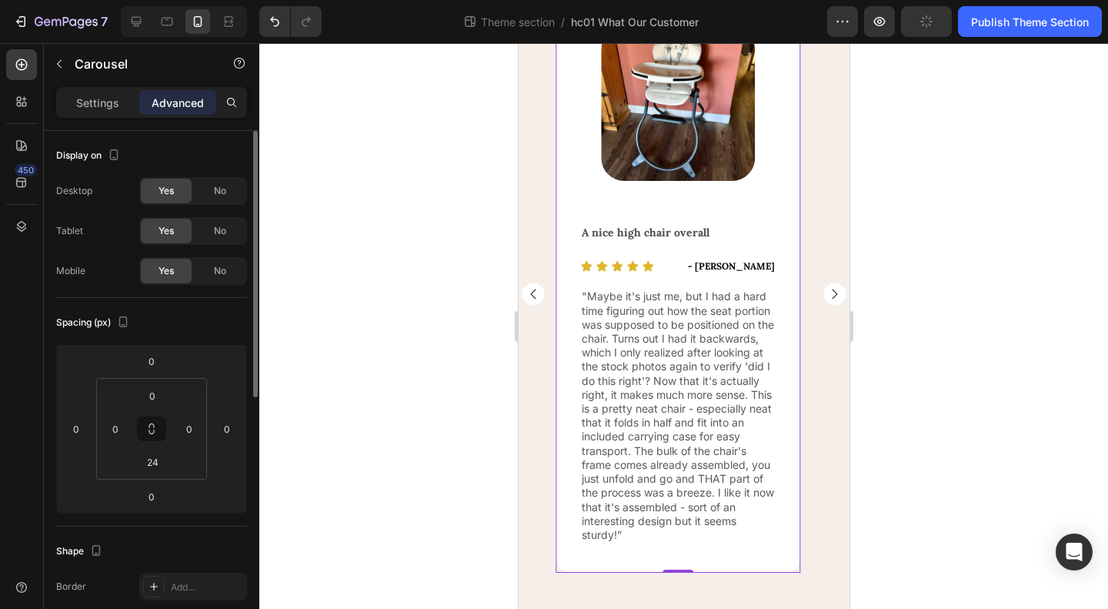
click at [834, 293] on div "Image Row Good starter bouncer Text Block Icon Icon Icon Icon Icon Icon List - …" at bounding box center [683, 294] width 331 height 558
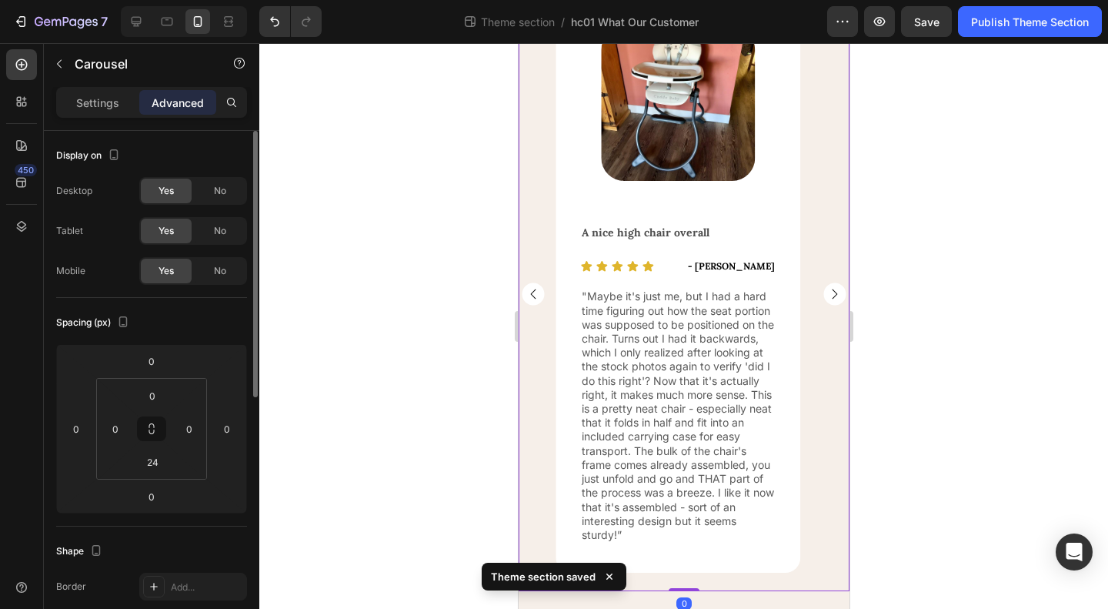
click at [832, 293] on icon "Carousel Next Arrow" at bounding box center [834, 294] width 5 height 10
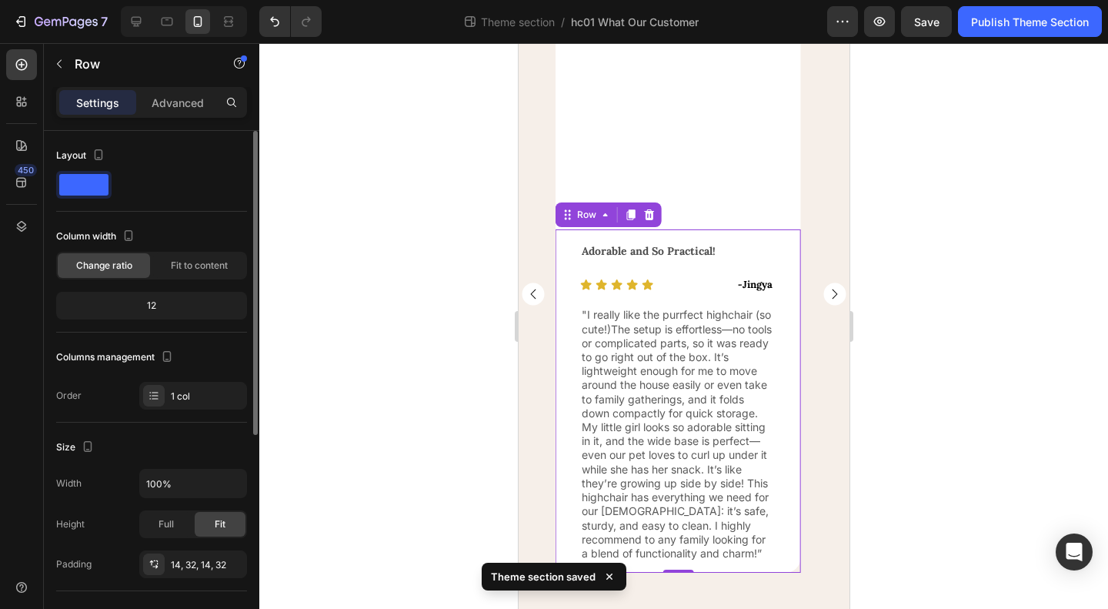
click at [662, 564] on div "Adorable and So Practical! Text Block Icon Icon Icon Icon Icon Icon List - Jing…" at bounding box center [677, 400] width 245 height 343
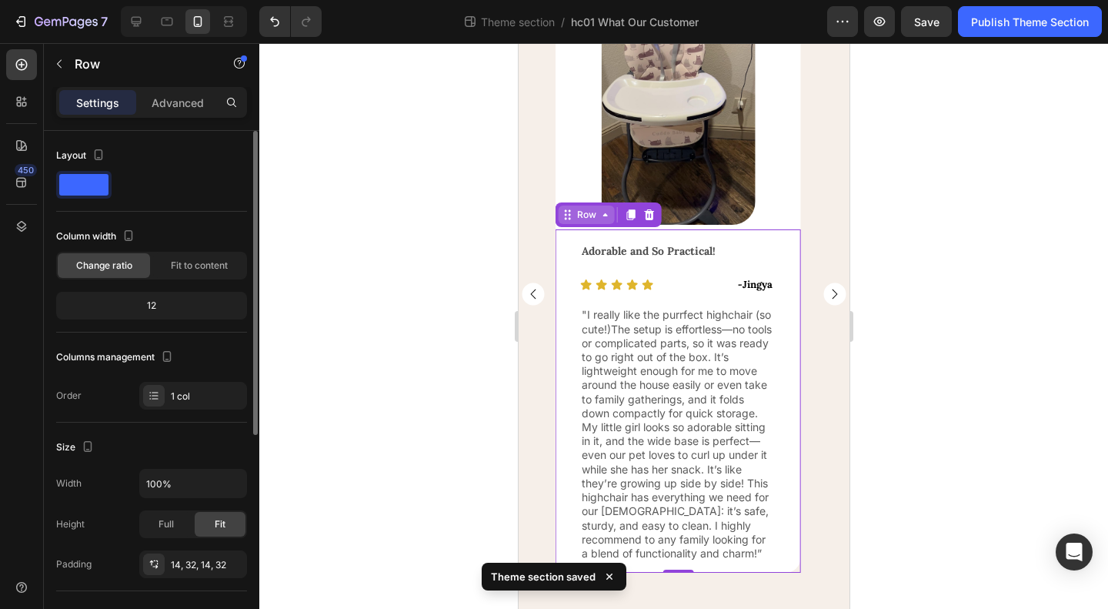
click at [566, 215] on icon at bounding box center [567, 215] width 12 height 12
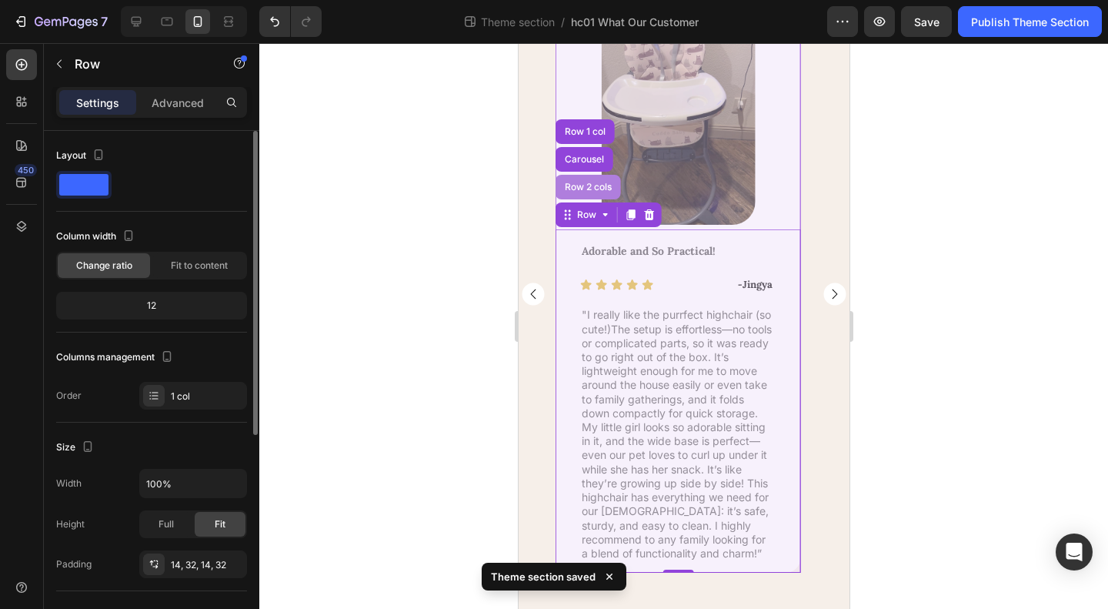
drag, startPoint x: 579, startPoint y: 194, endPoint x: 1017, endPoint y: 240, distance: 440.3
click at [579, 194] on div "Row 2 cols" at bounding box center [587, 187] width 65 height 25
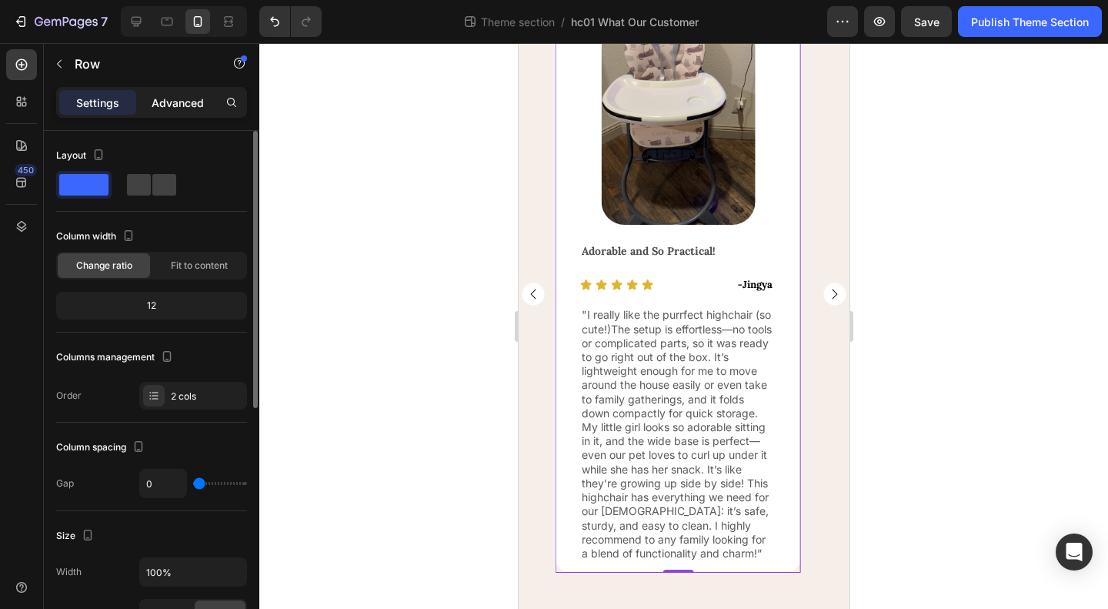
click at [170, 99] on p "Advanced" at bounding box center [178, 103] width 52 height 16
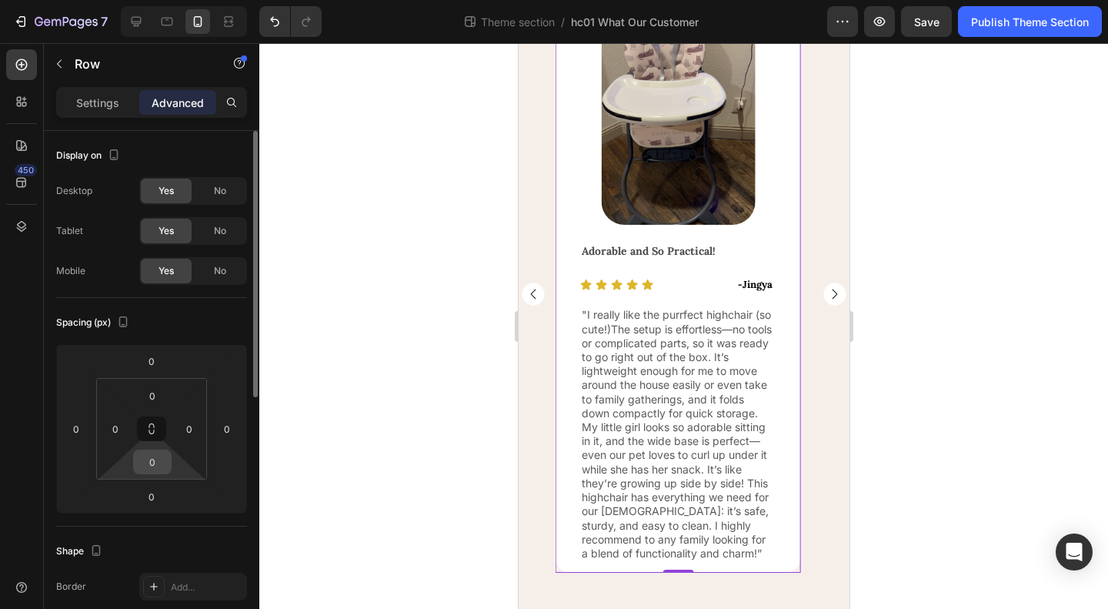
click at [151, 459] on input "0" at bounding box center [152, 461] width 31 height 23
type input "24"
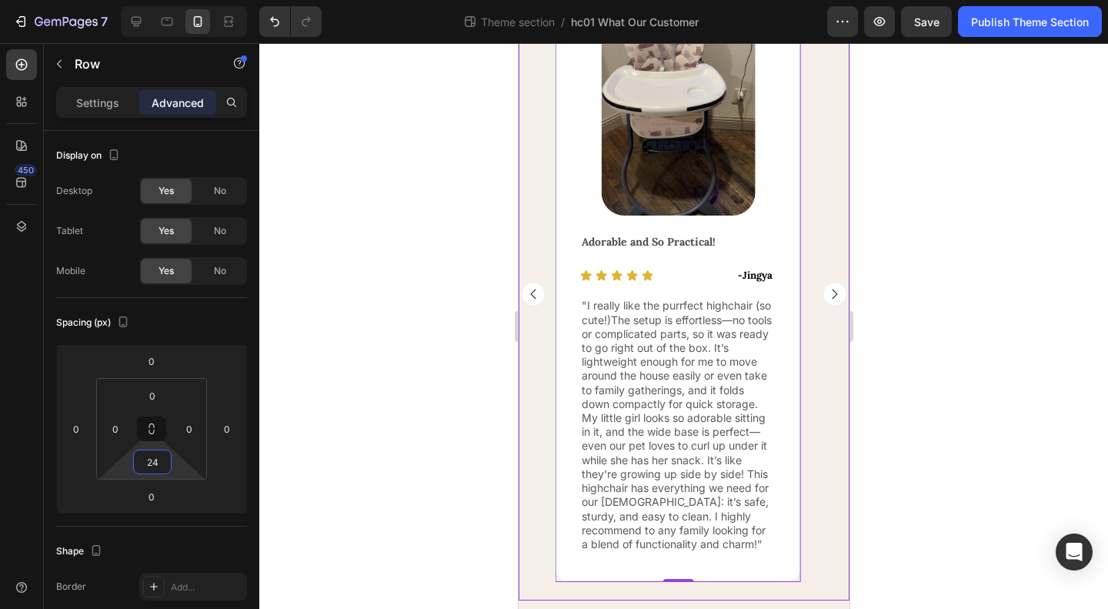
click at [823, 292] on rect "Carousel Next Arrow" at bounding box center [834, 293] width 22 height 22
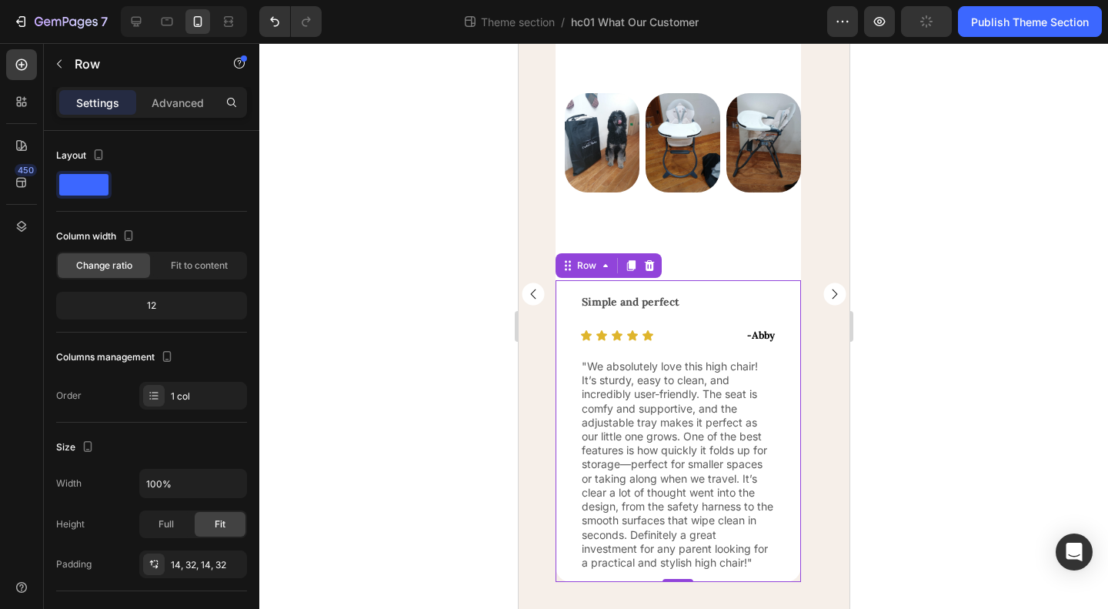
click at [643, 572] on div "Simple and perfect Text Block Icon Icon Icon Icon Icon Icon List - Abby Text Bl…" at bounding box center [677, 431] width 245 height 302
click at [587, 268] on div "Row" at bounding box center [585, 266] width 25 height 14
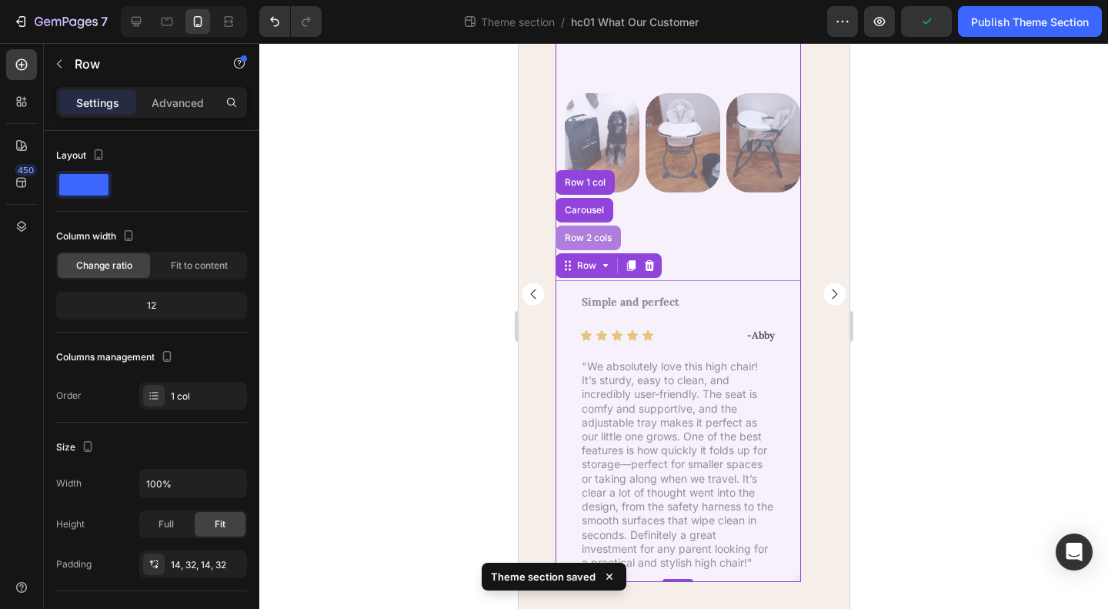
click at [599, 236] on div "Row 2 cols" at bounding box center [587, 237] width 53 height 9
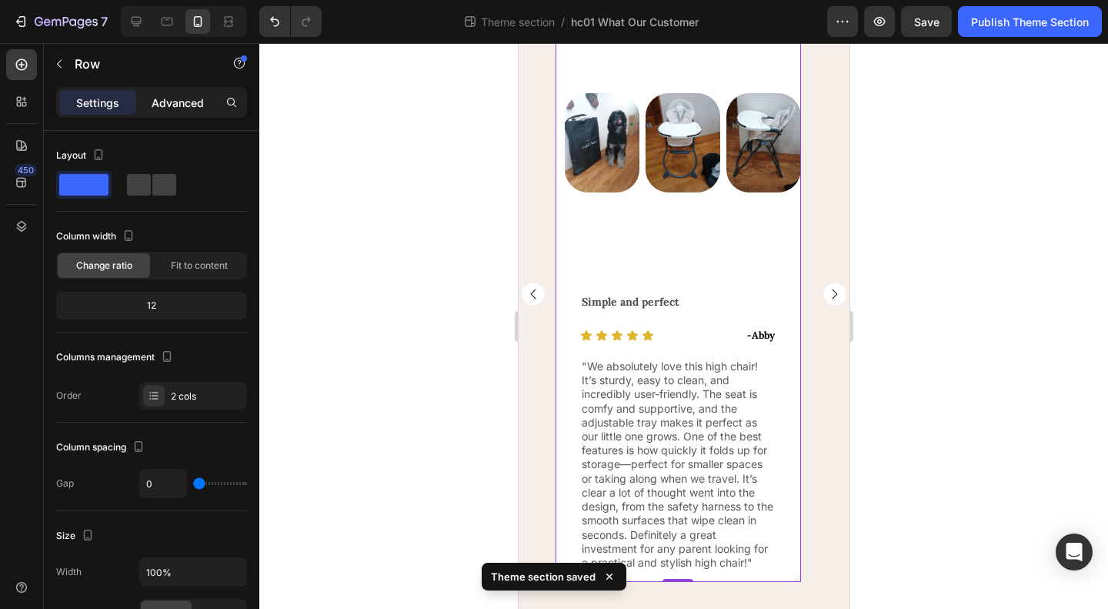
click at [169, 105] on p "Advanced" at bounding box center [178, 103] width 52 height 16
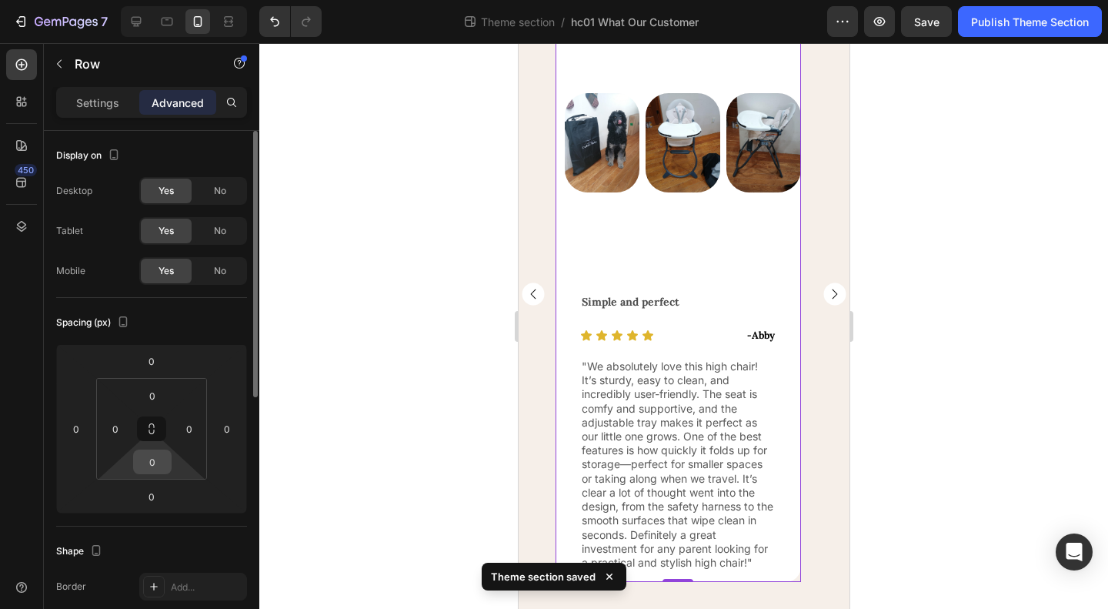
click at [149, 464] on input "0" at bounding box center [152, 461] width 31 height 23
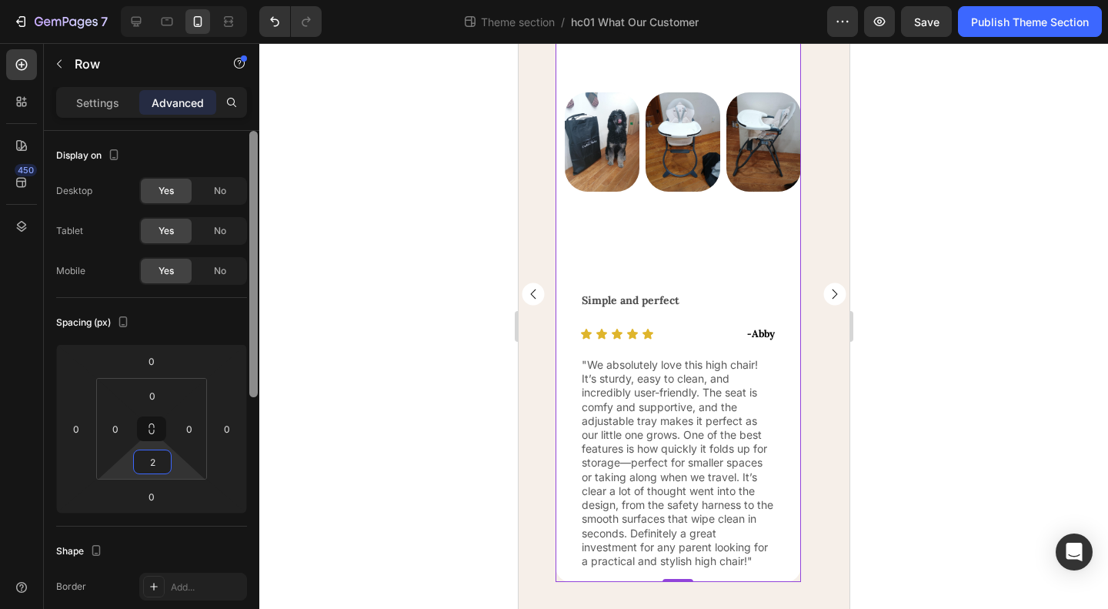
type input "24"
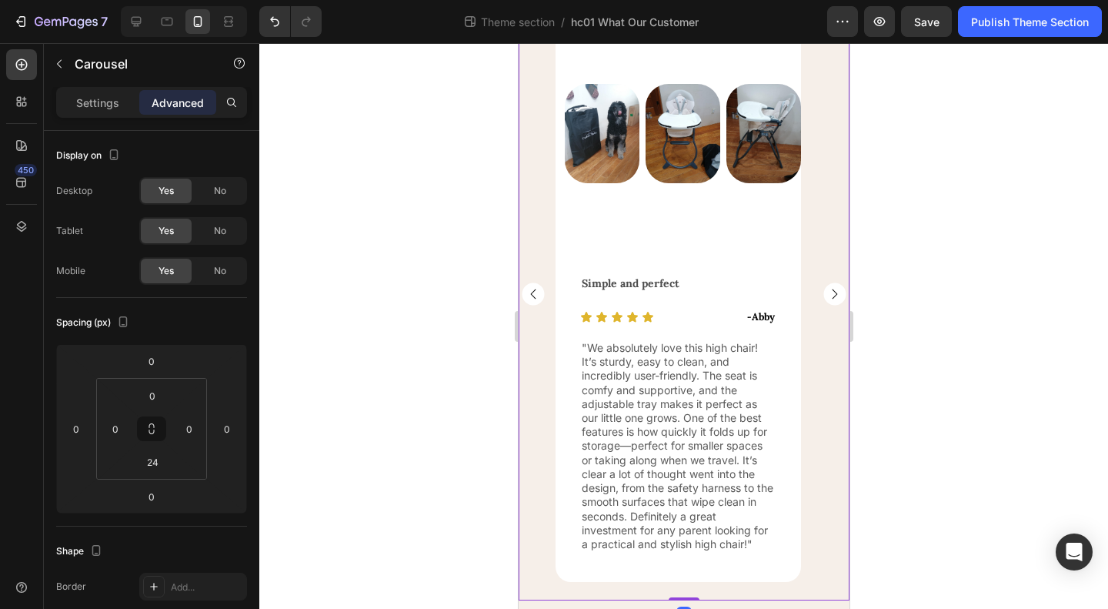
click at [823, 296] on rect "Carousel Next Arrow" at bounding box center [834, 293] width 22 height 22
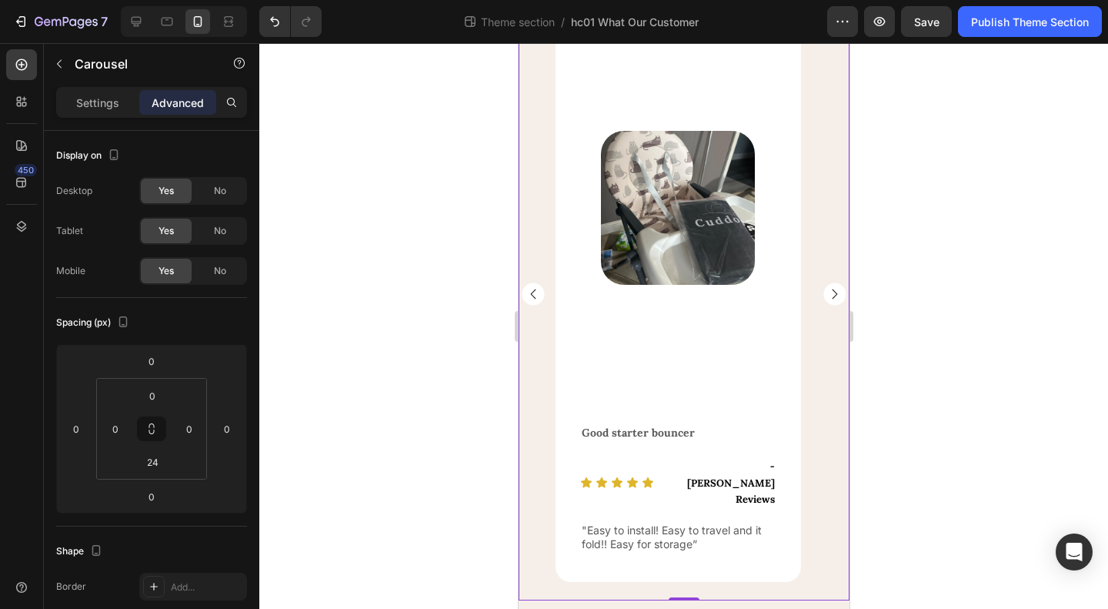
click at [832, 292] on icon "Carousel Next Arrow" at bounding box center [834, 294] width 5 height 10
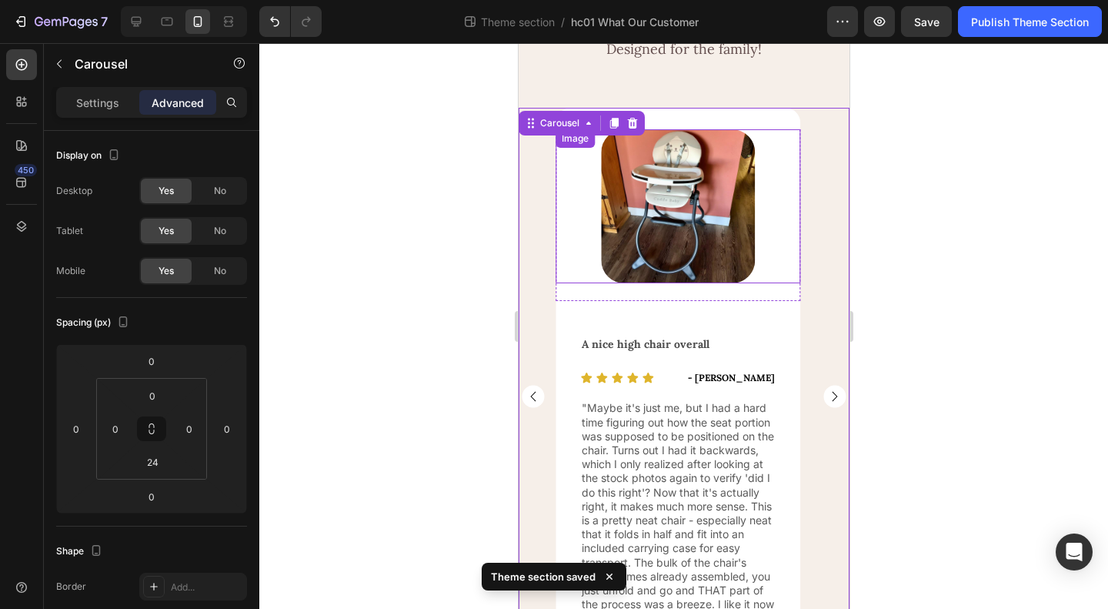
scroll to position [201, 0]
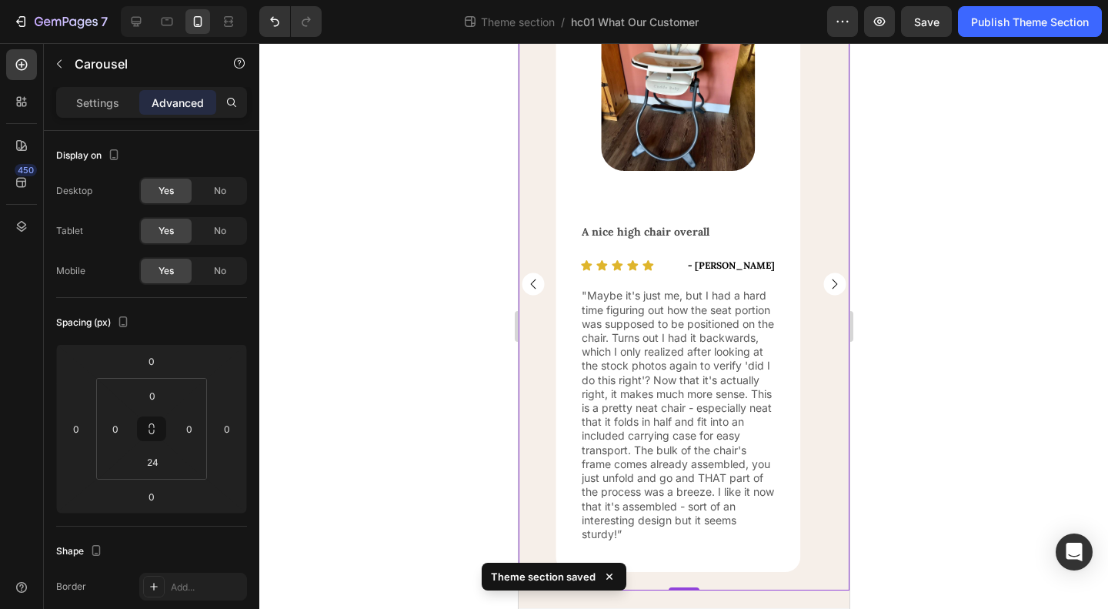
click at [522, 285] on rect "Carousel Back Arrow" at bounding box center [532, 283] width 22 height 22
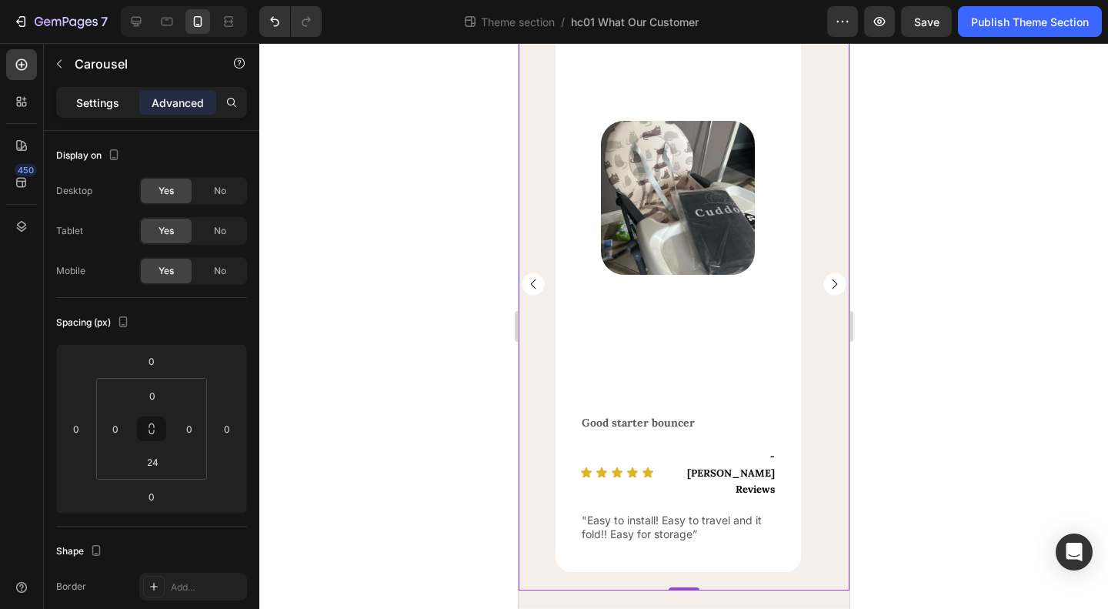
click at [106, 105] on p "Settings" at bounding box center [97, 103] width 43 height 16
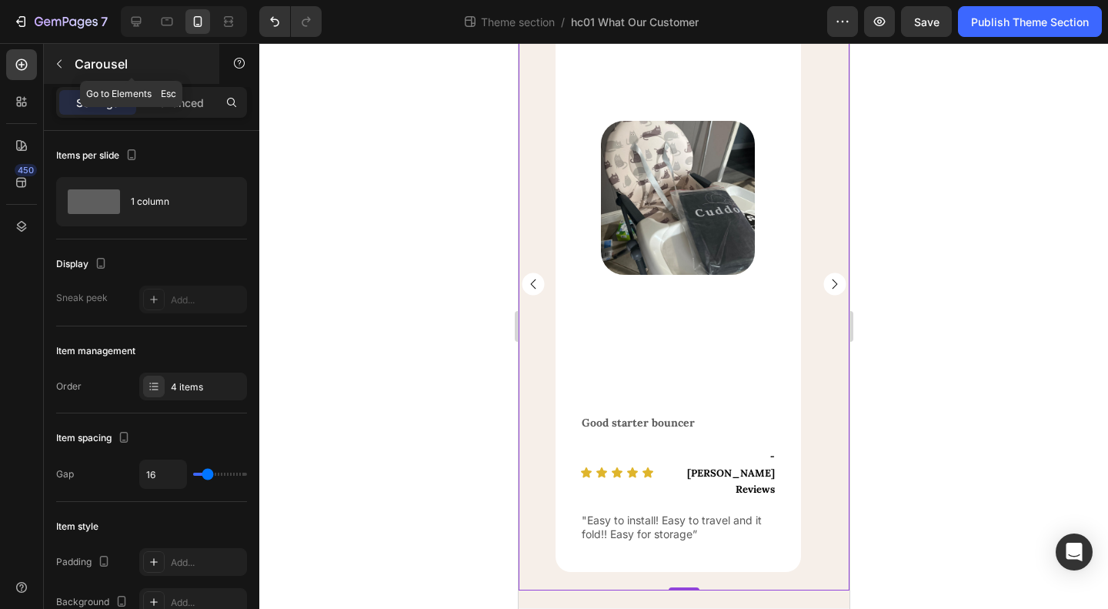
click at [74, 62] on div "Carousel" at bounding box center [131, 64] width 175 height 40
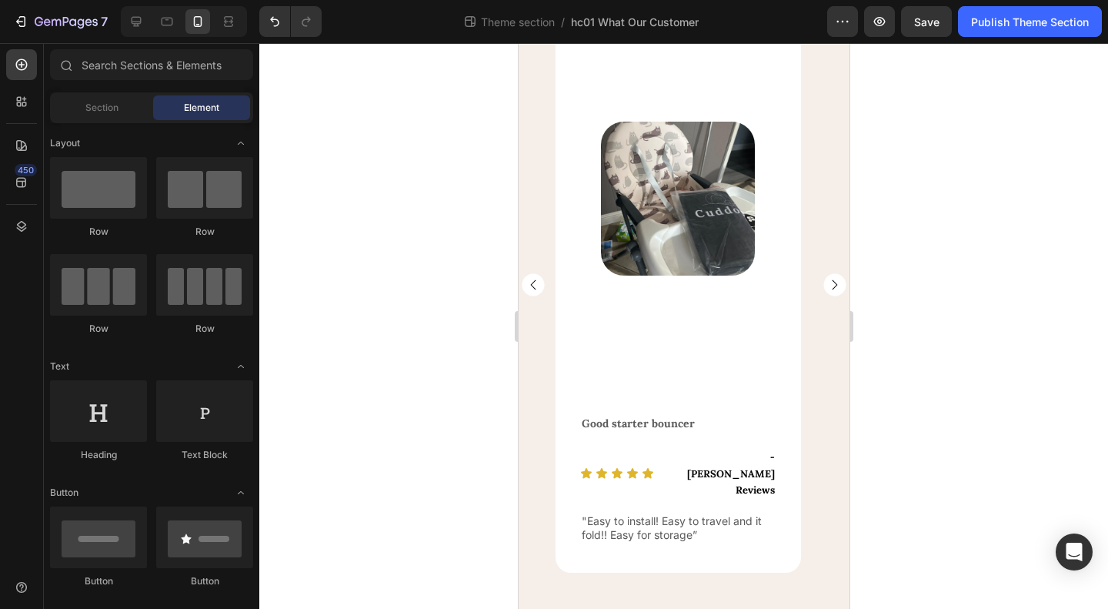
scroll to position [200, 0]
click at [135, 27] on icon at bounding box center [136, 21] width 15 height 15
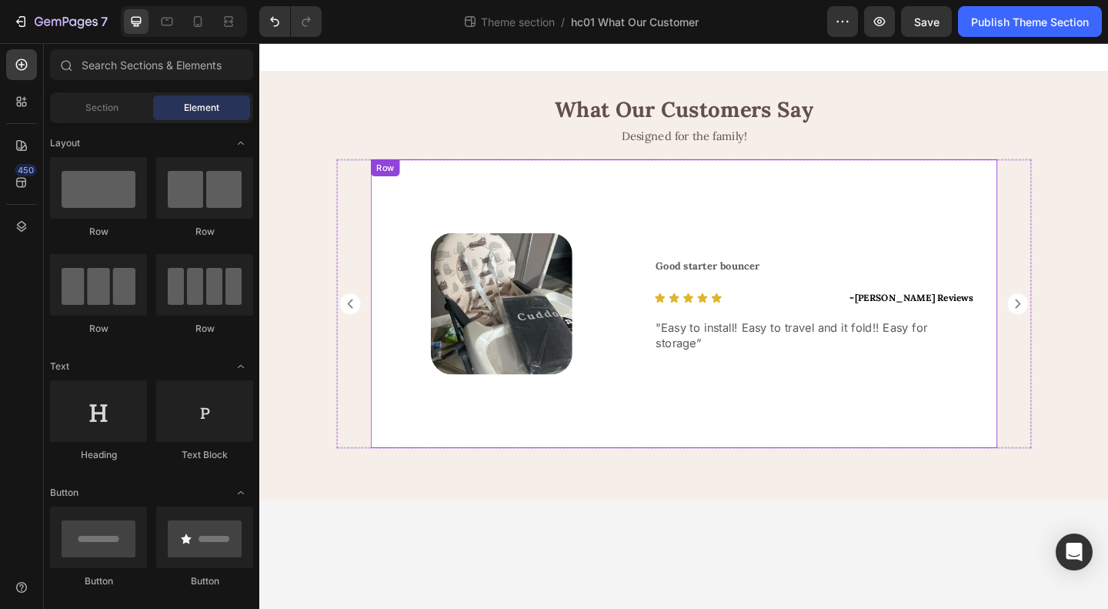
click at [1061, 456] on div "Good starter bouncer Text Block Icon Icon Icon Icon Icon Icon List - [PERSON_NA…" at bounding box center [863, 326] width 398 height 314
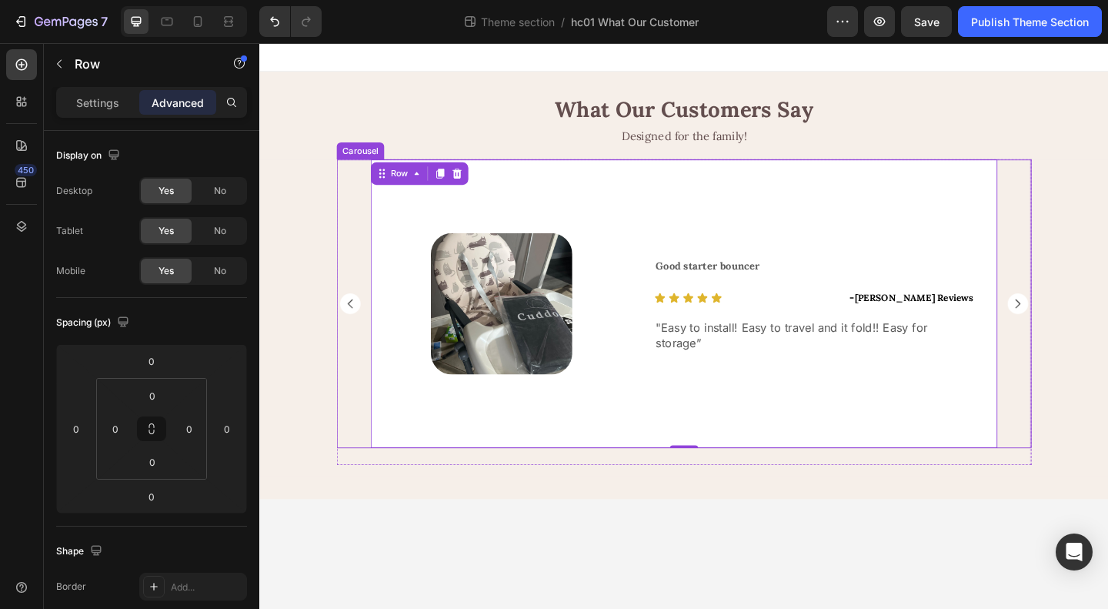
click at [1087, 447] on div "Image Row Good starter bouncer Text Block Icon Icon Icon Icon Icon Icon List - …" at bounding box center [721, 326] width 756 height 314
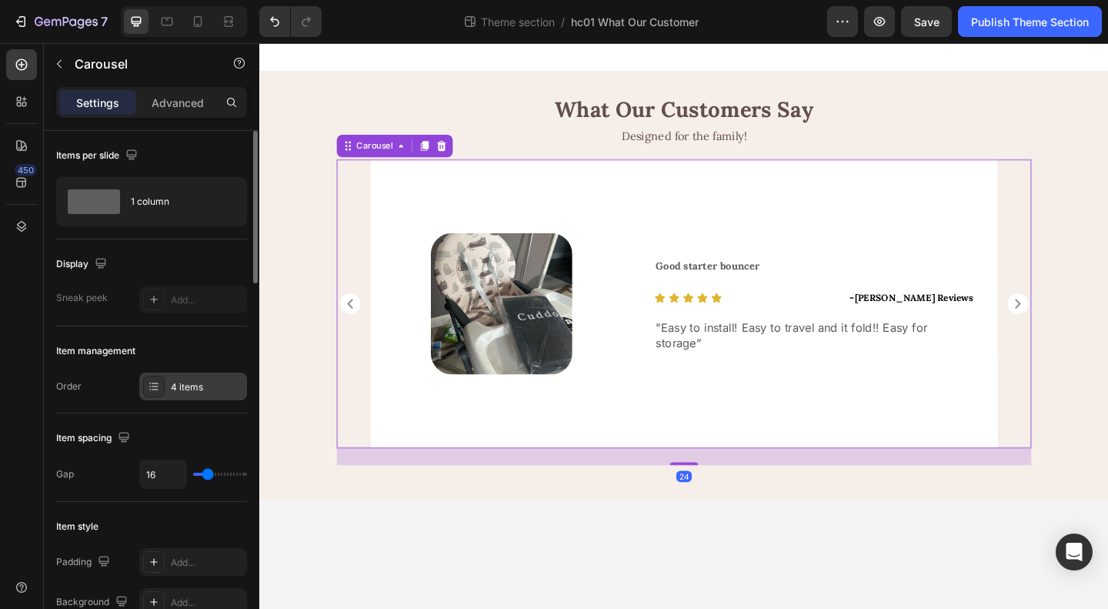
click at [188, 398] on div "4 items" at bounding box center [193, 386] width 108 height 28
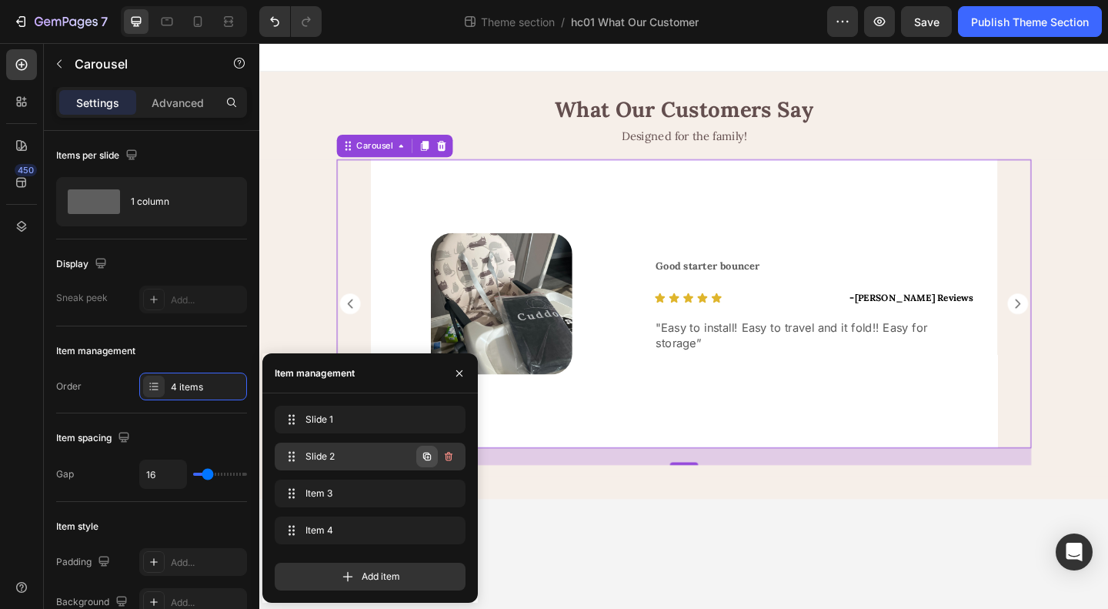
click at [423, 456] on icon "button" at bounding box center [427, 456] width 8 height 8
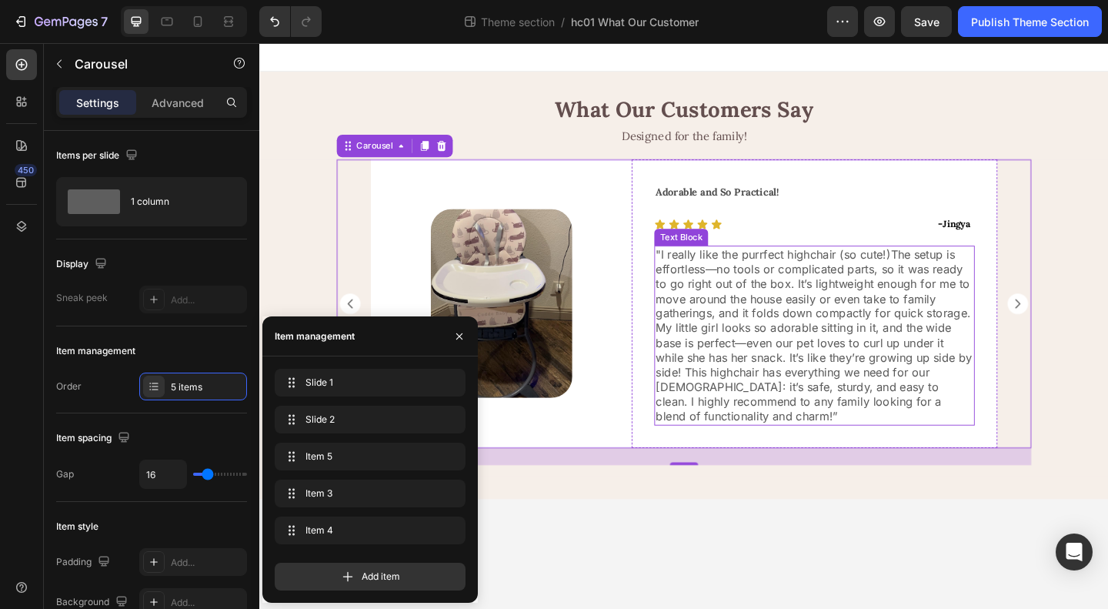
click at [833, 346] on p ""I really like the purrfect highchair (so cute!)The setup is effortless—no tool…" at bounding box center [863, 361] width 346 height 192
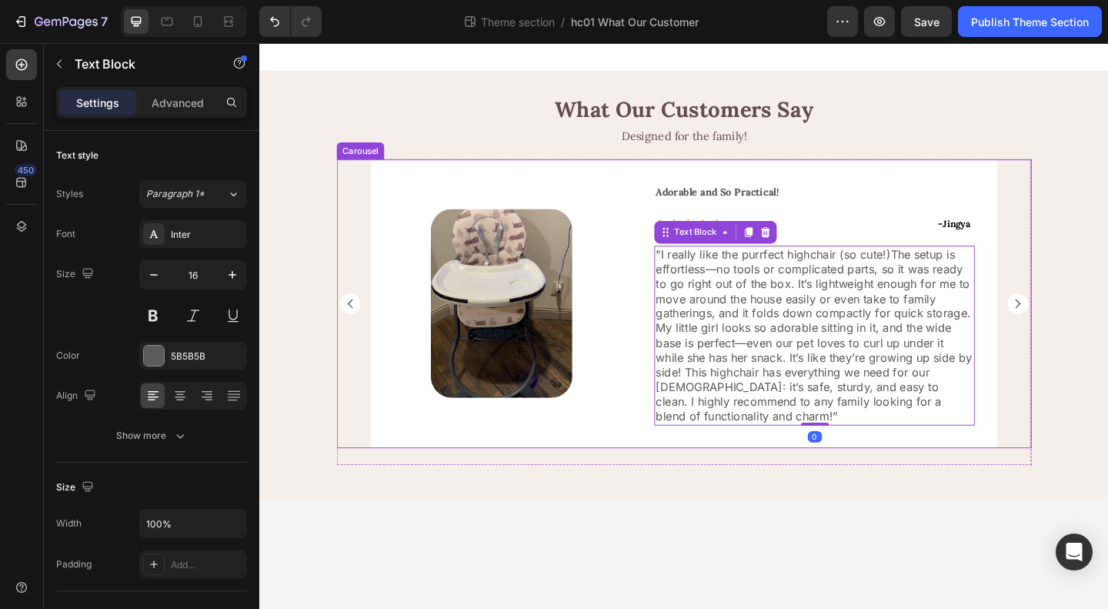
click at [360, 326] on rect "Carousel Back Arrow" at bounding box center [357, 326] width 22 height 22
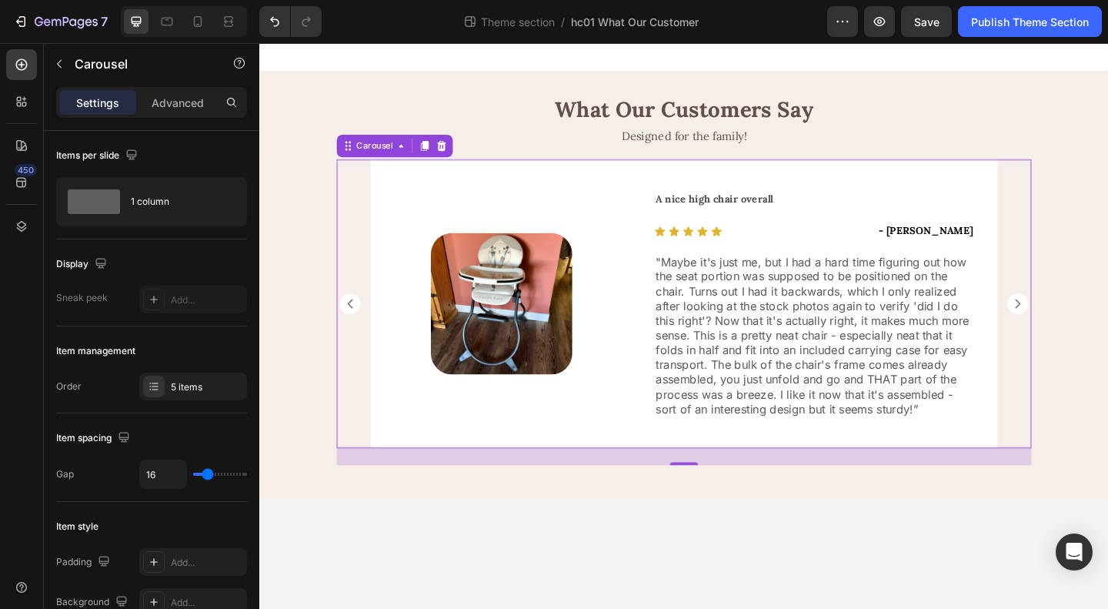
click at [363, 327] on rect "Carousel Back Arrow" at bounding box center [357, 326] width 22 height 22
click at [186, 389] on div "5 items" at bounding box center [207, 387] width 72 height 14
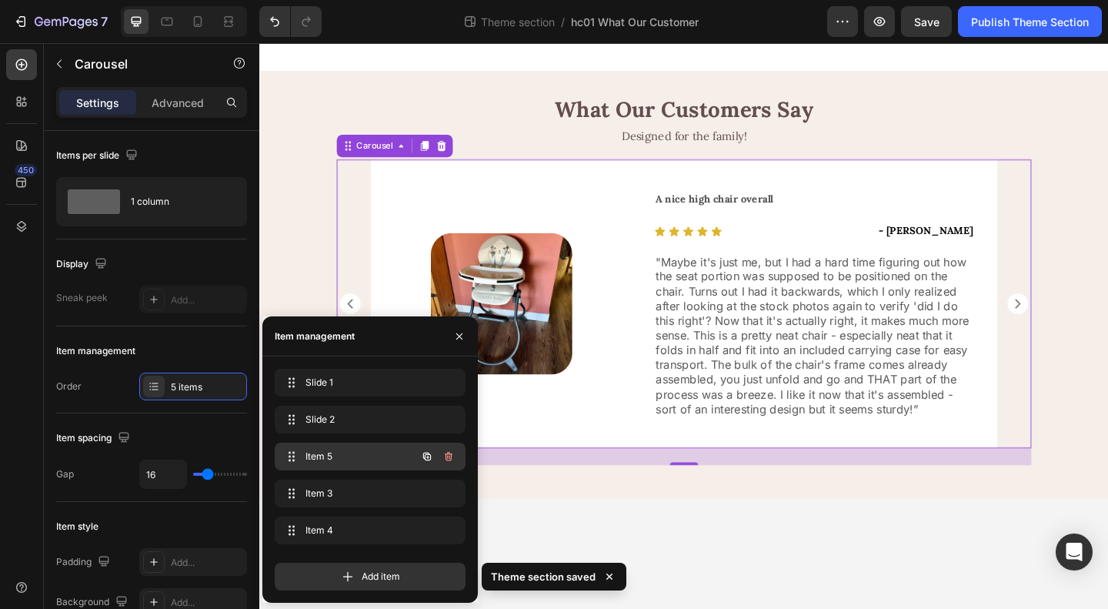
click at [339, 456] on span "Item 5" at bounding box center [349, 456] width 87 height 14
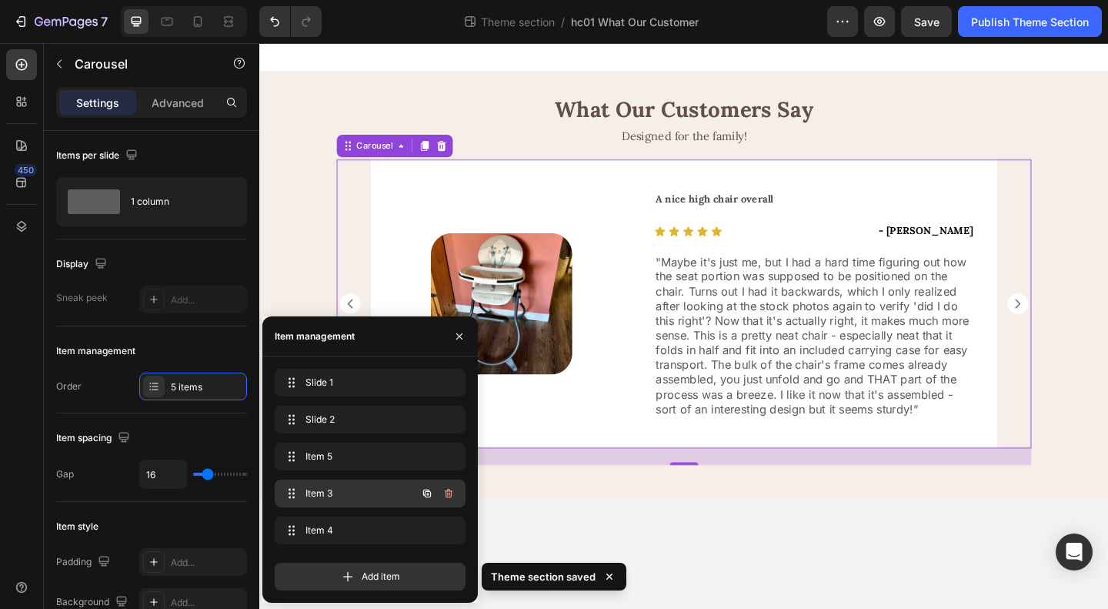
click at [329, 496] on span "Item 3" at bounding box center [349, 493] width 87 height 14
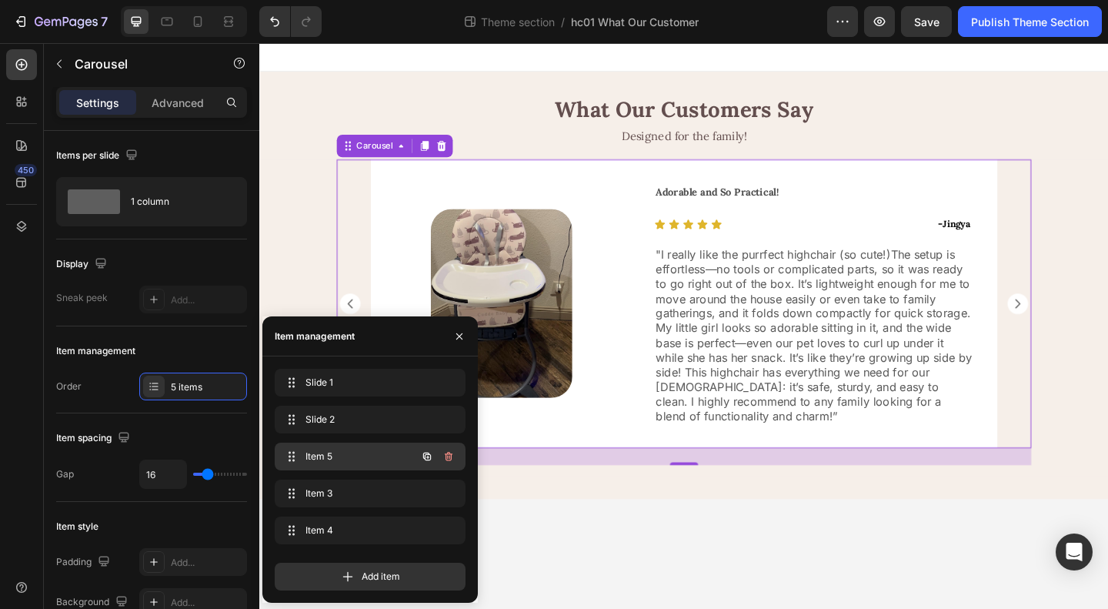
click at [360, 448] on div "Item 5 Item 5" at bounding box center [348, 457] width 135 height 22
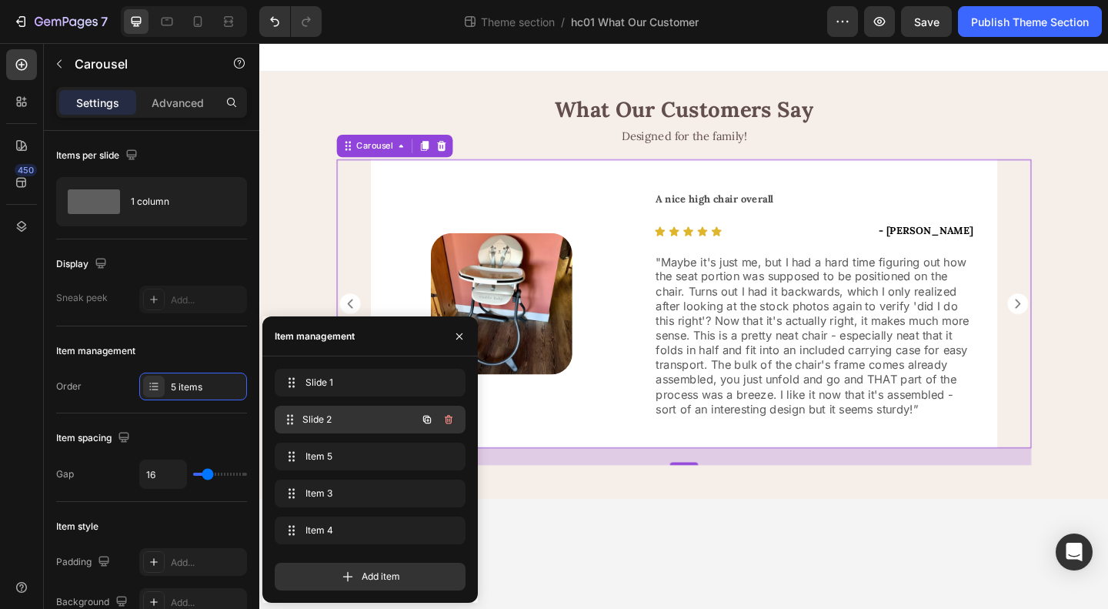
click at [362, 422] on span "Slide 2" at bounding box center [359, 419] width 114 height 14
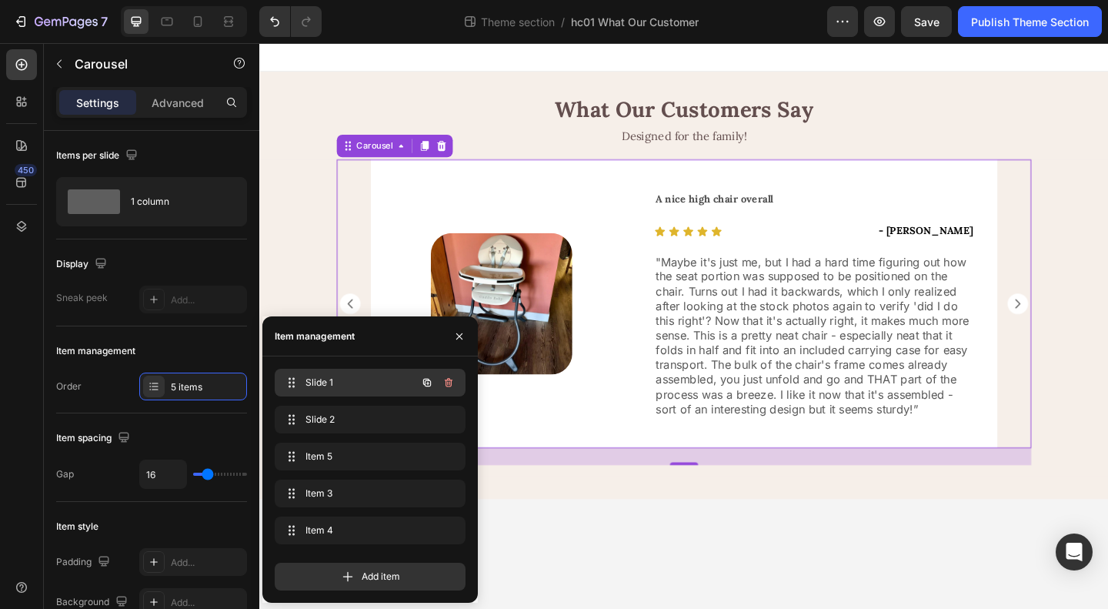
click at [362, 392] on div "Slide 1 Slide 1" at bounding box center [348, 383] width 135 height 22
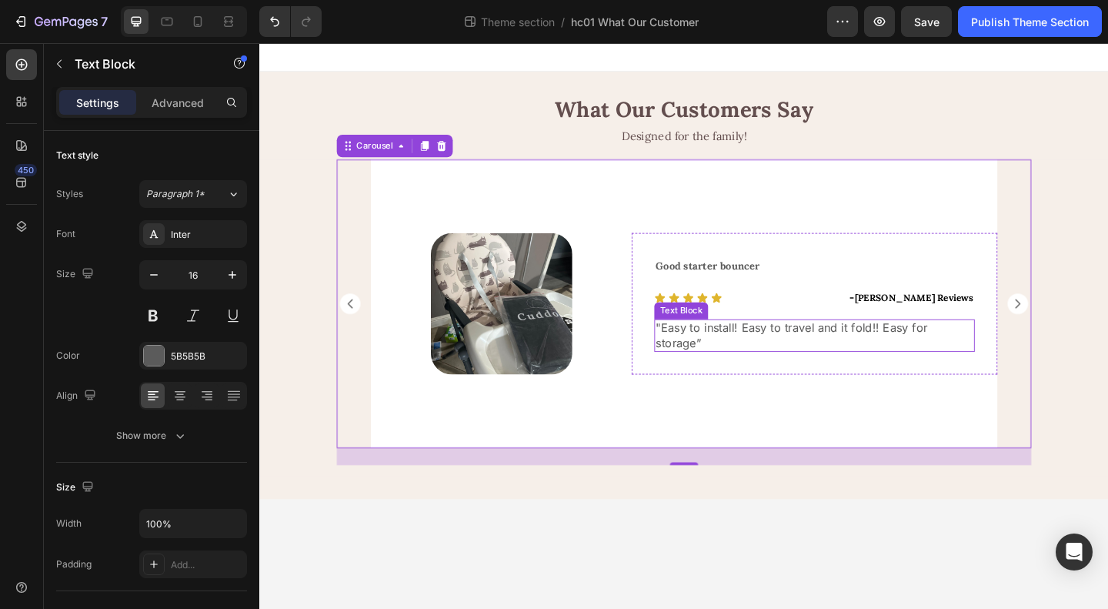
click at [840, 358] on span "Easy to install! Easy to travel and it fold!! Easy for storage" at bounding box center [838, 361] width 296 height 32
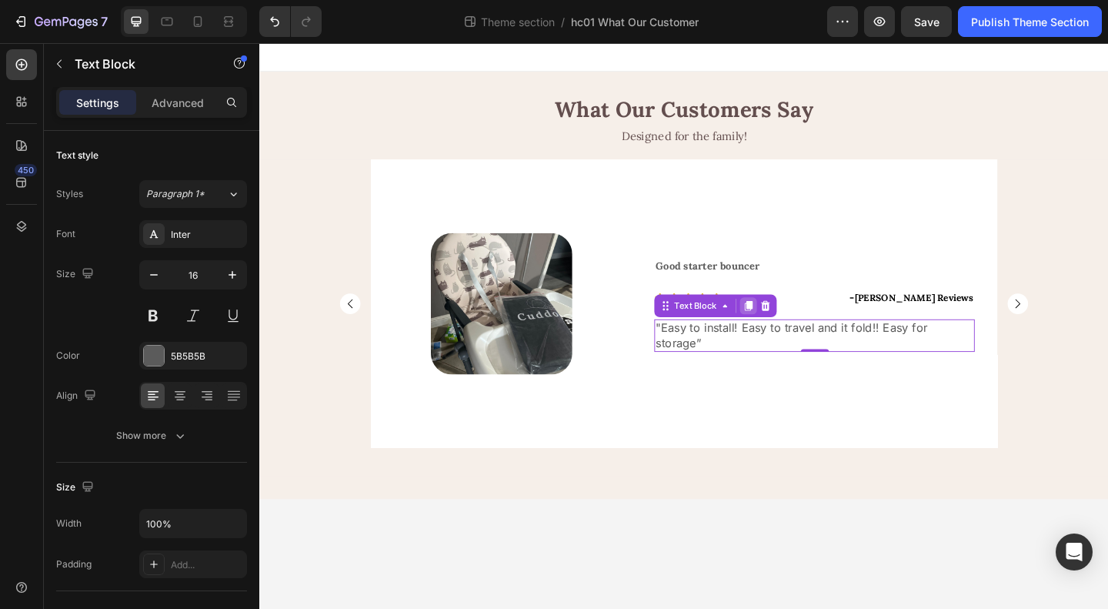
click at [786, 338] on div at bounding box center [791, 328] width 18 height 18
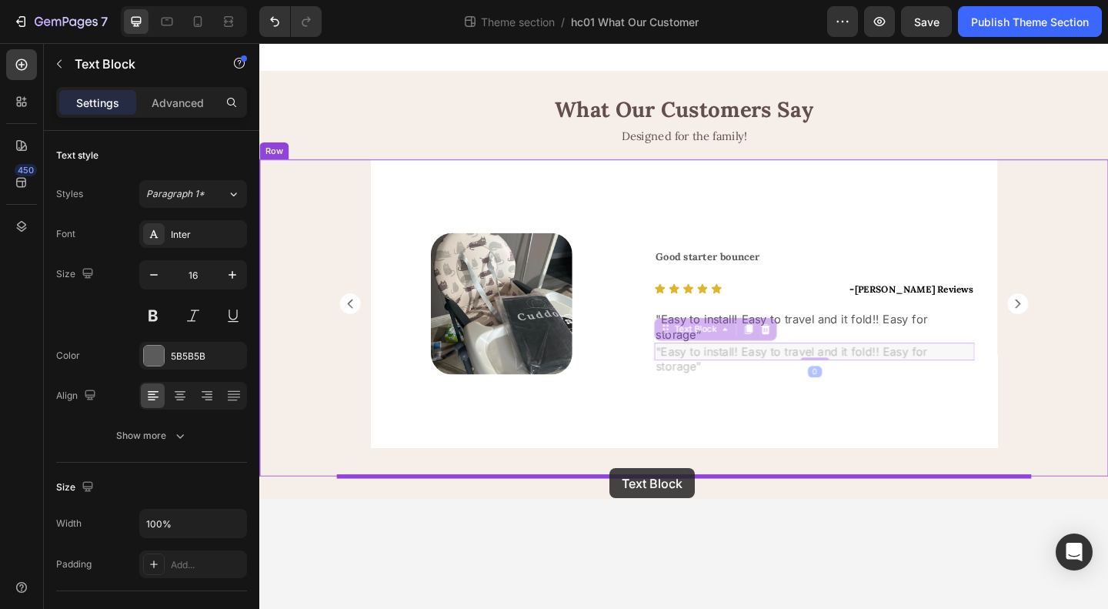
drag, startPoint x: 707, startPoint y: 349, endPoint x: 640, endPoint y: 506, distance: 170.7
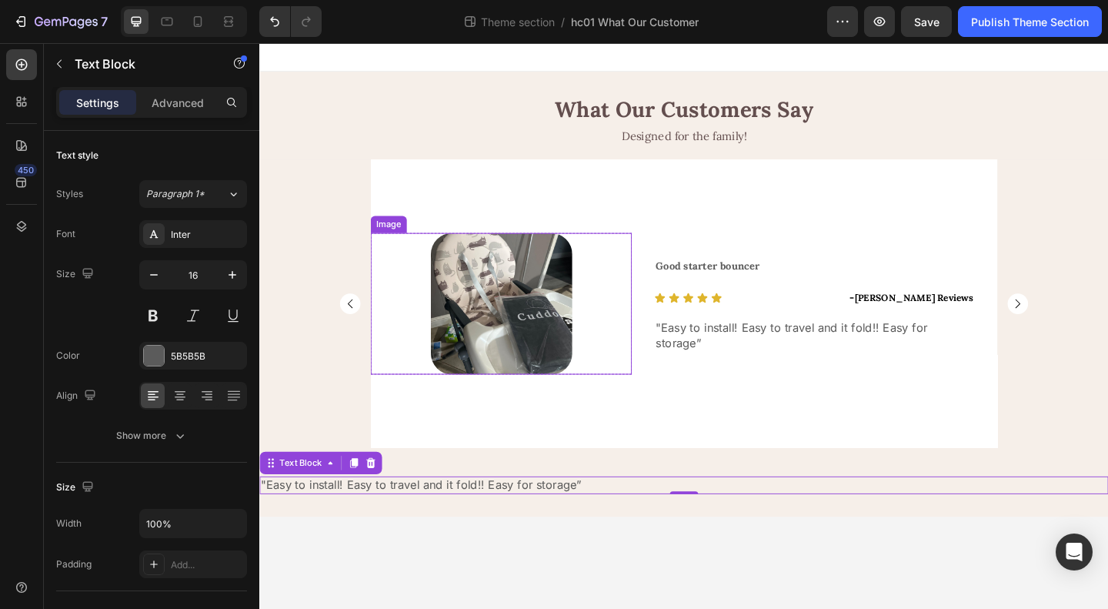
click at [555, 352] on img at bounding box center [523, 326] width 154 height 154
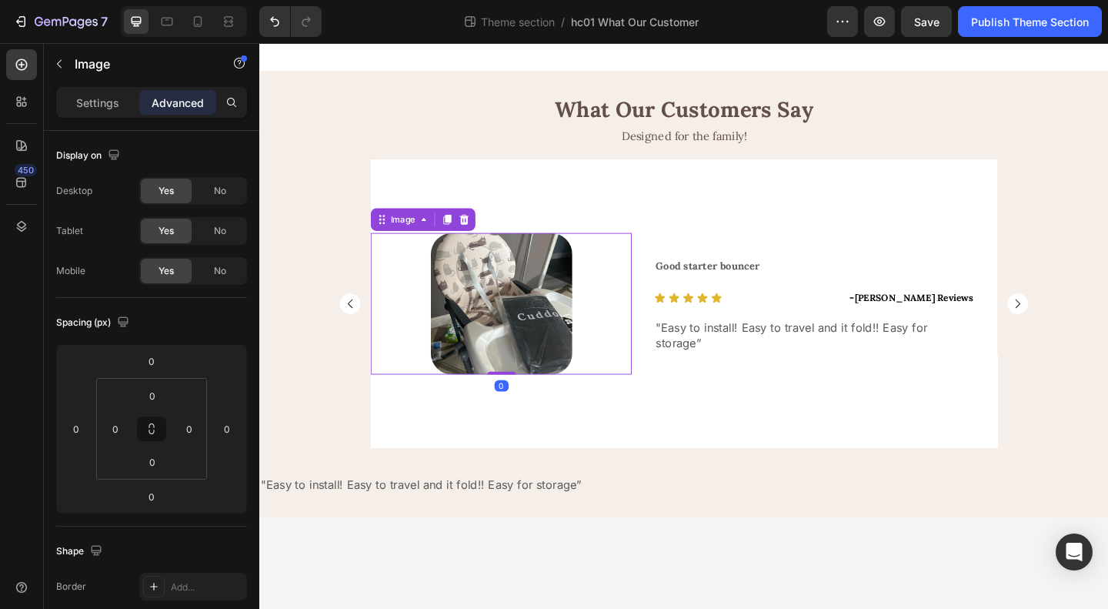
click at [463, 235] on icon at bounding box center [463, 234] width 8 height 11
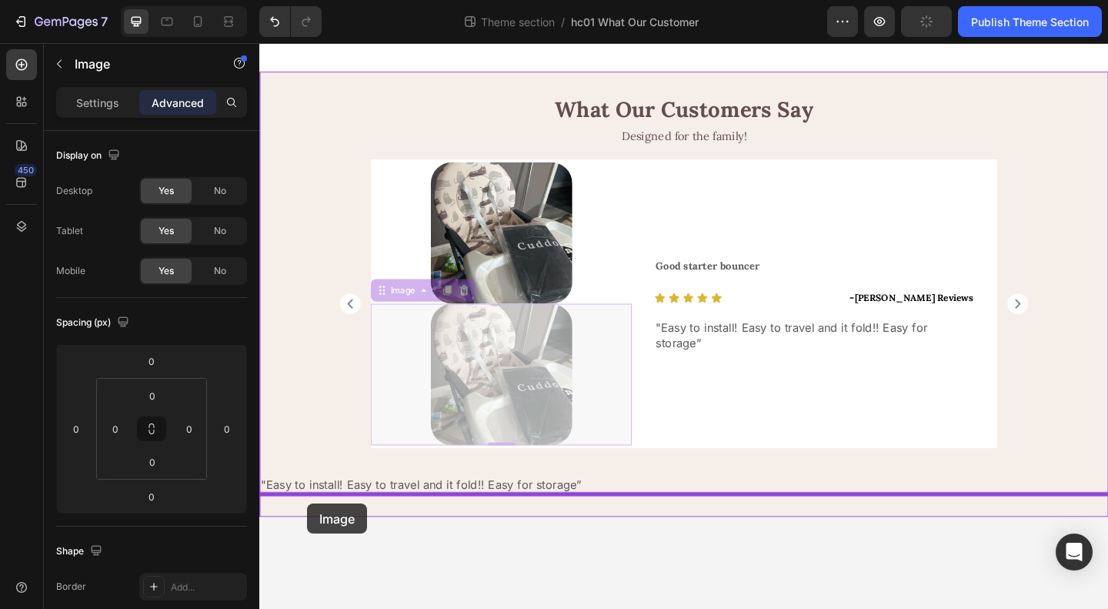
drag, startPoint x: 391, startPoint y: 313, endPoint x: 311, endPoint y: 544, distance: 244.3
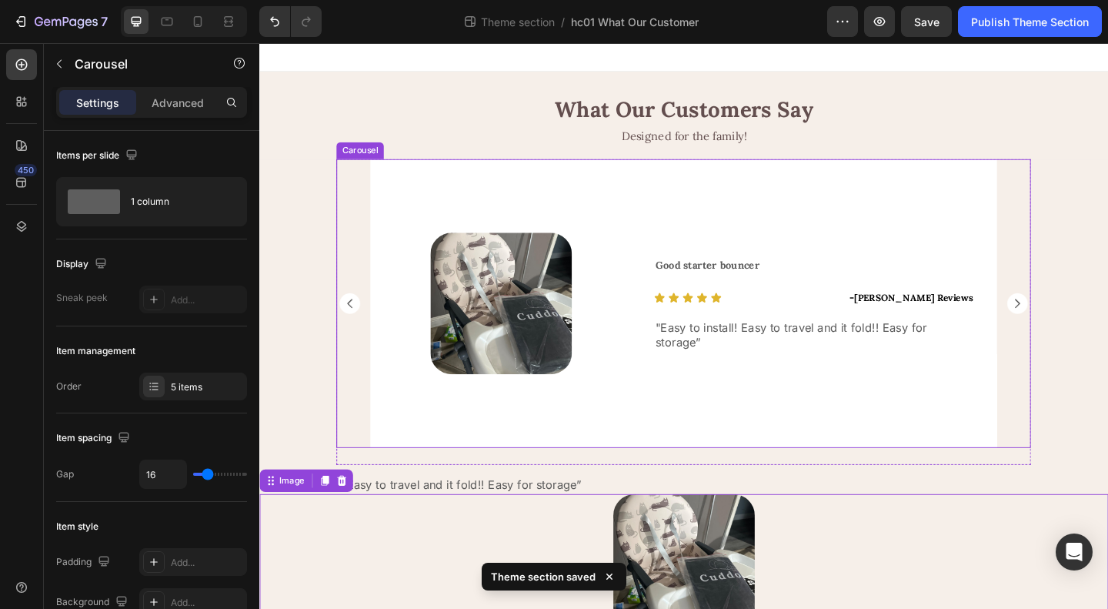
click at [1083, 324] on rect "Carousel Next Arrow" at bounding box center [1084, 326] width 22 height 22
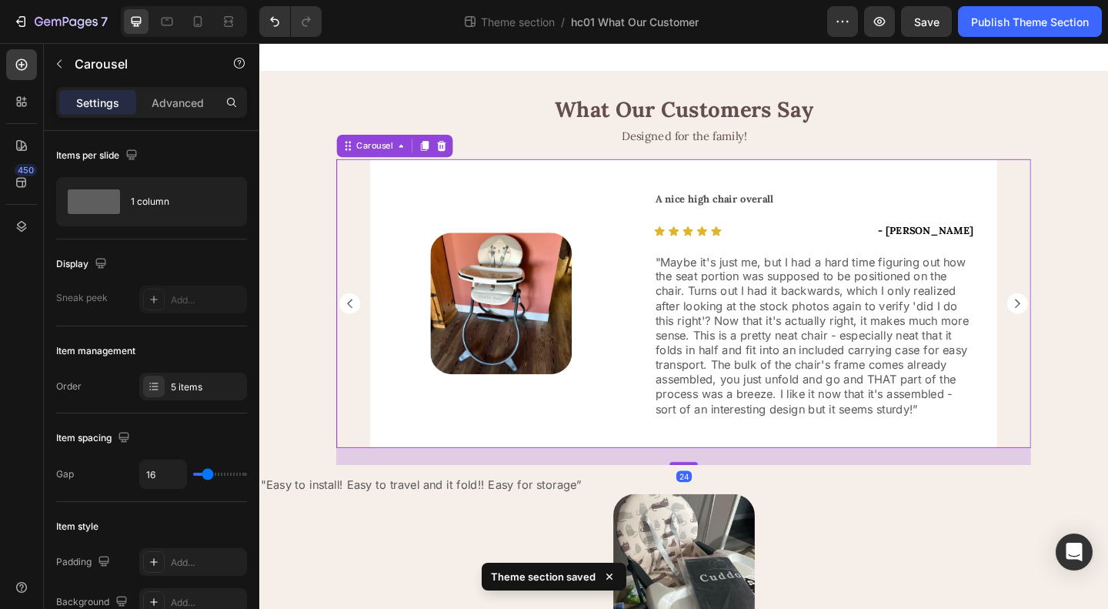
click at [1083, 324] on rect "Carousel Next Arrow" at bounding box center [1084, 326] width 22 height 22
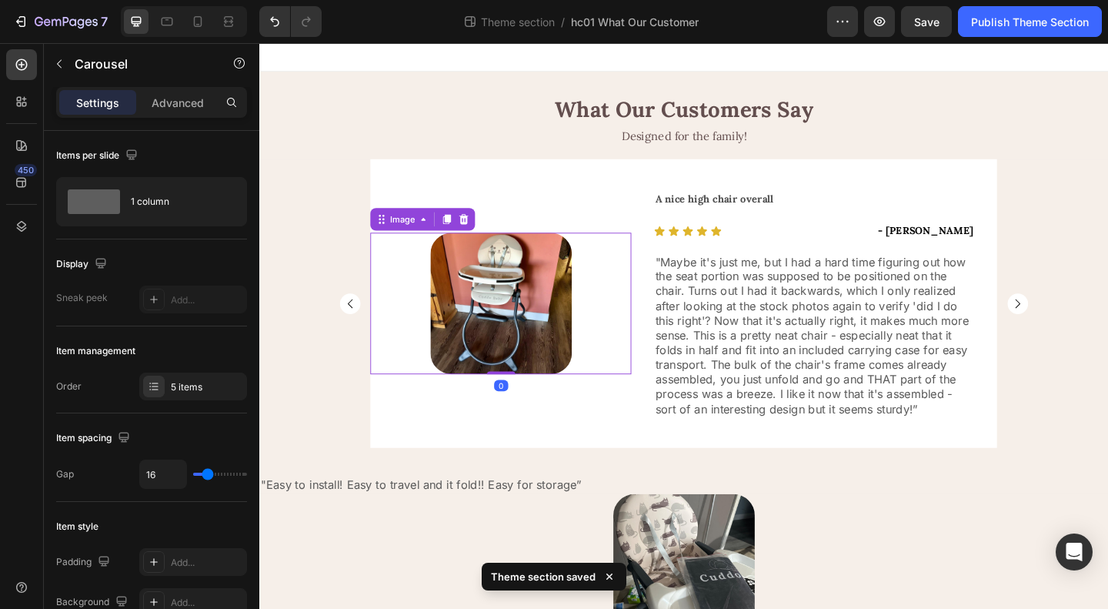
click at [510, 336] on img at bounding box center [523, 326] width 154 height 154
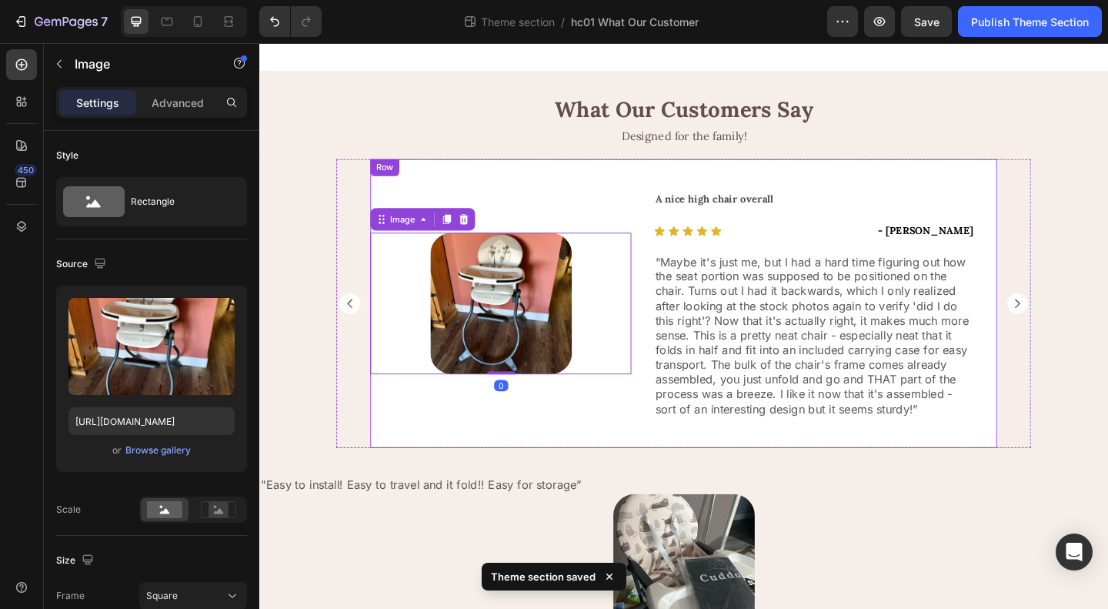
scroll to position [53, 0]
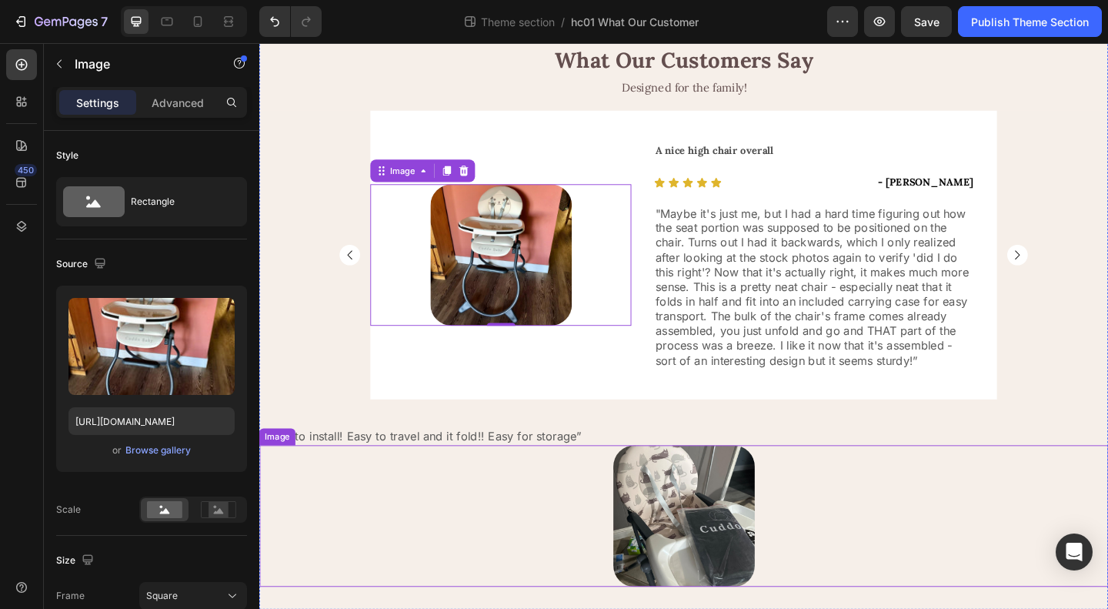
click at [711, 572] on img at bounding box center [721, 557] width 154 height 154
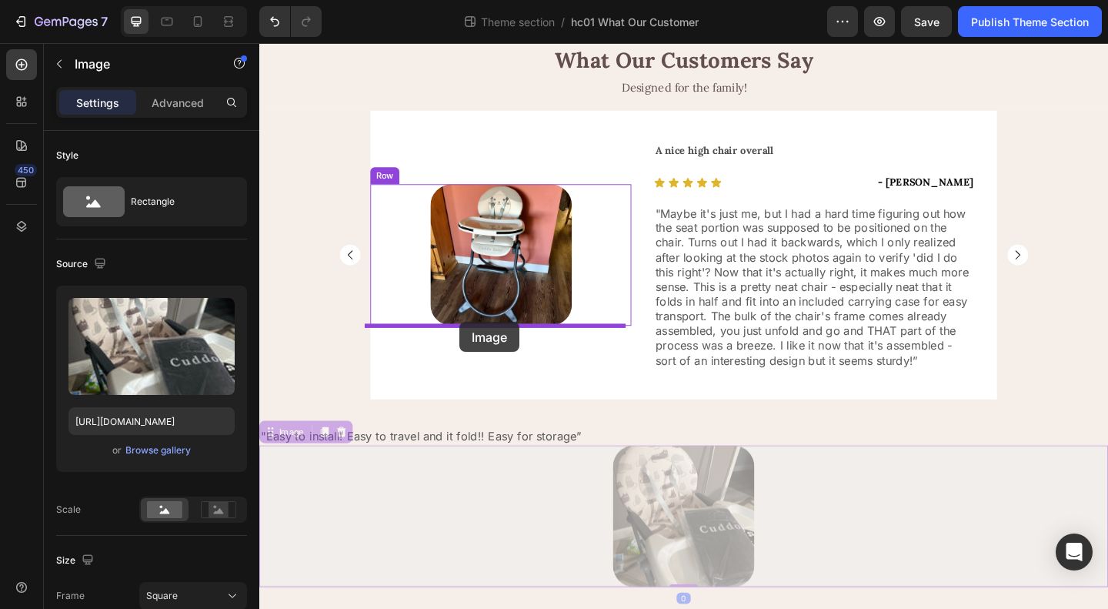
drag, startPoint x: 272, startPoint y: 469, endPoint x: 477, endPoint y: 346, distance: 238.9
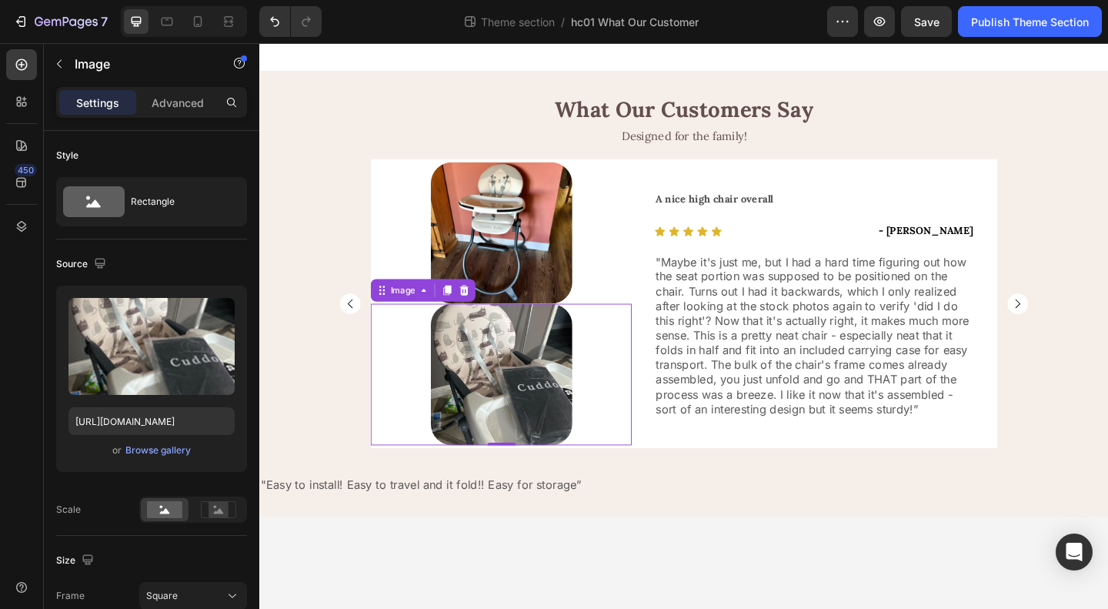
scroll to position [0, 0]
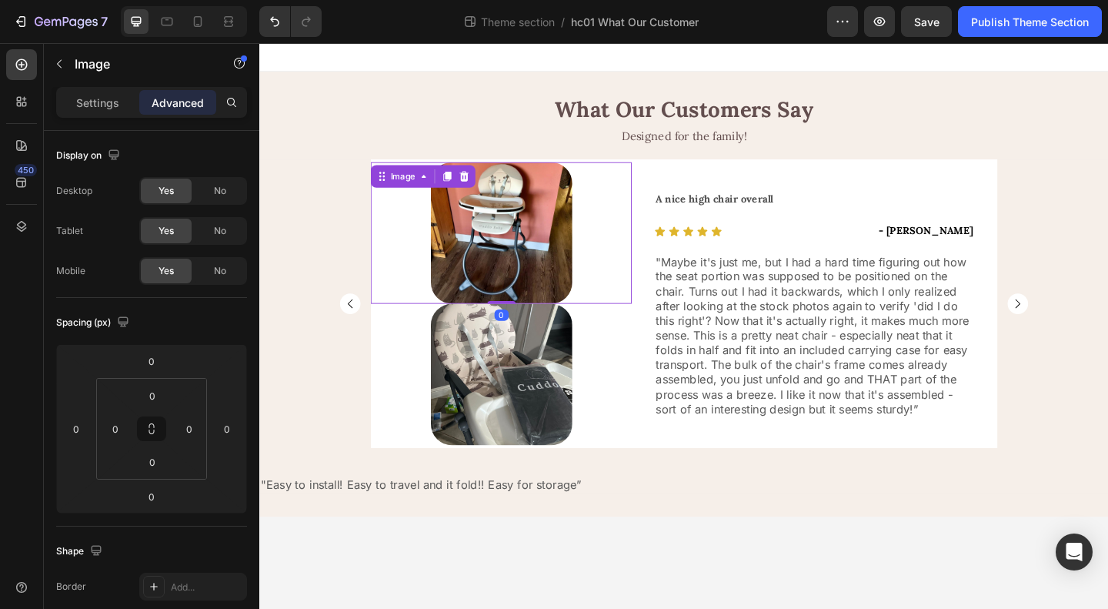
click at [574, 234] on img at bounding box center [523, 249] width 154 height 154
click at [484, 188] on icon at bounding box center [482, 187] width 10 height 11
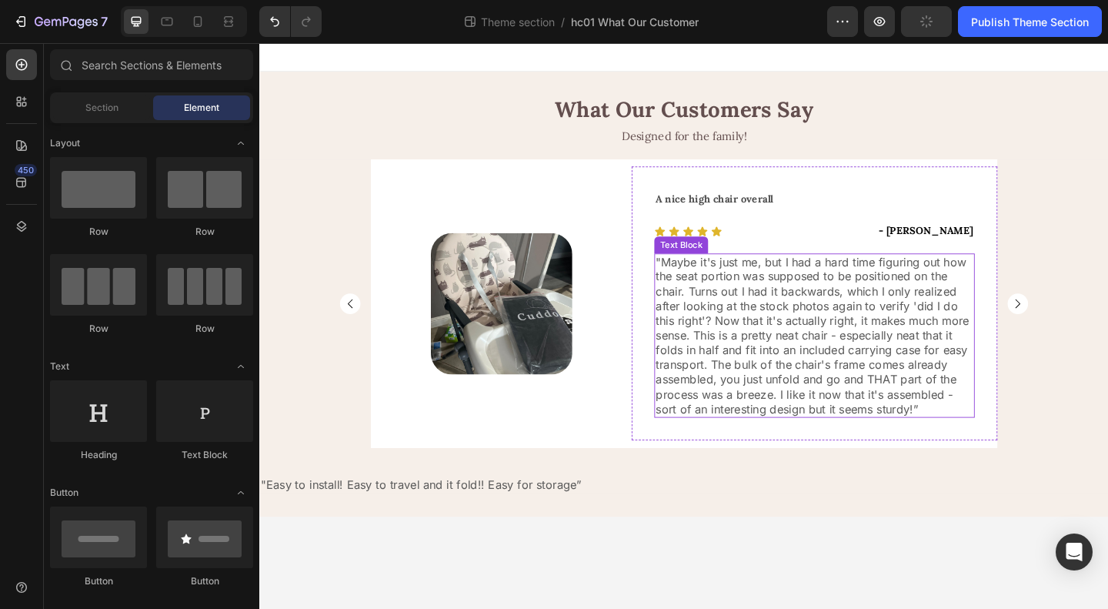
click at [813, 369] on p ""Maybe it's just me, but I had a hard time figuring out how the seat portion wa…" at bounding box center [863, 361] width 346 height 176
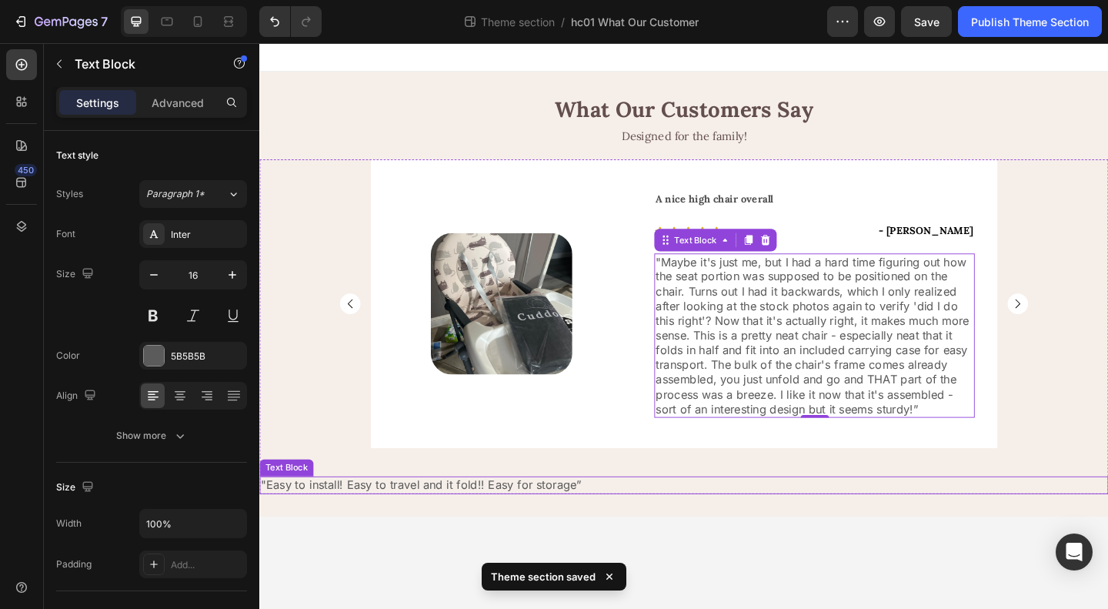
click at [515, 521] on span "Easy to install! Easy to travel and it fold!! Easy for storage" at bounding box center [435, 523] width 338 height 15
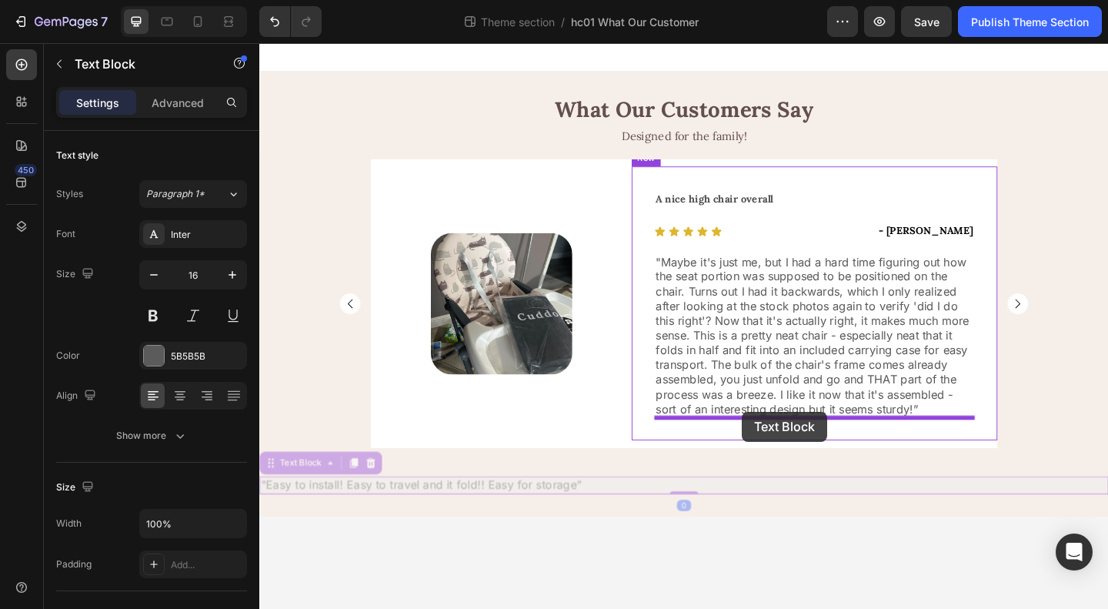
drag, startPoint x: 270, startPoint y: 502, endPoint x: 784, endPoint y: 444, distance: 517.3
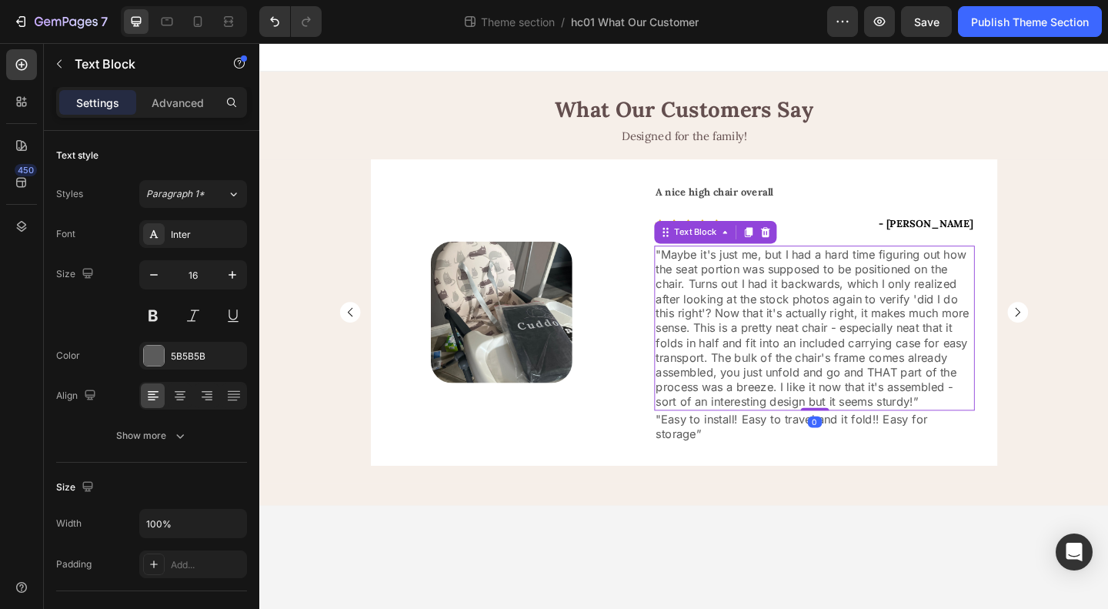
click at [829, 360] on p ""Maybe it's just me, but I had a hard time figuring out how the seat portion wa…" at bounding box center [863, 353] width 346 height 176
click at [806, 249] on icon at bounding box center [810, 248] width 10 height 11
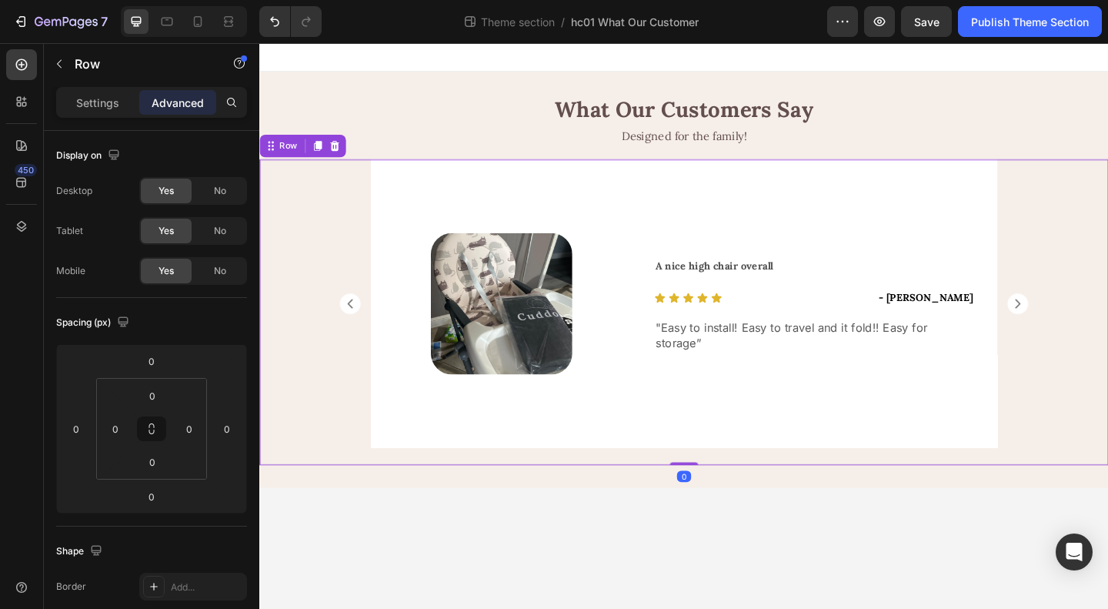
click at [1107, 416] on div "Image Row Good starter bouncer Text Block Icon Icon Icon Icon Icon Icon List - …" at bounding box center [720, 335] width 923 height 332
click at [192, 18] on icon at bounding box center [197, 21] width 15 height 15
type input "42"
type input "7"
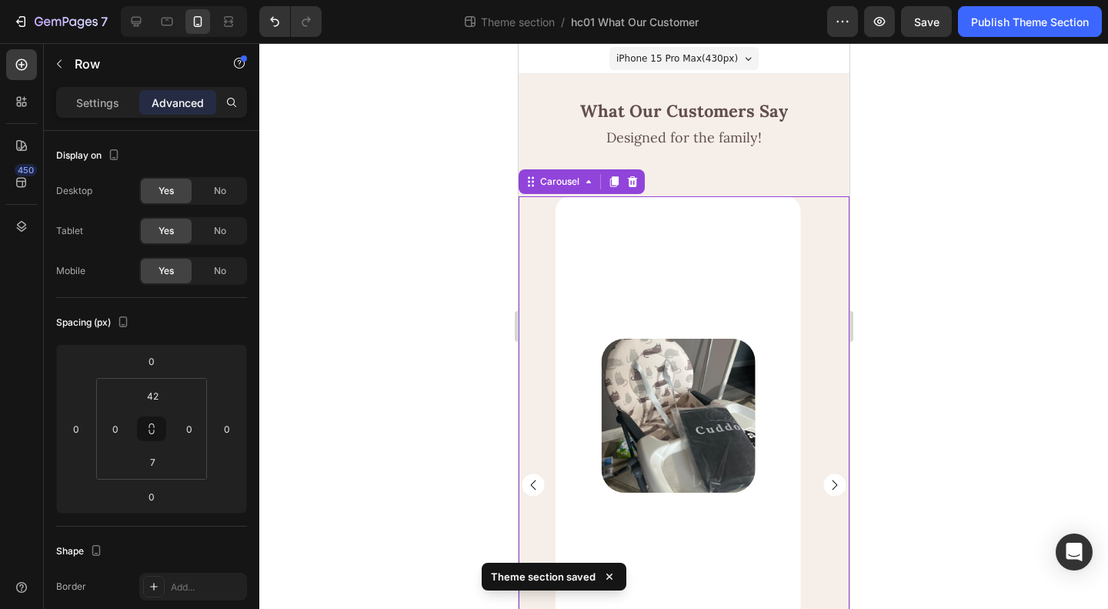
click at [531, 481] on rect "Carousel Back Arrow" at bounding box center [532, 484] width 22 height 22
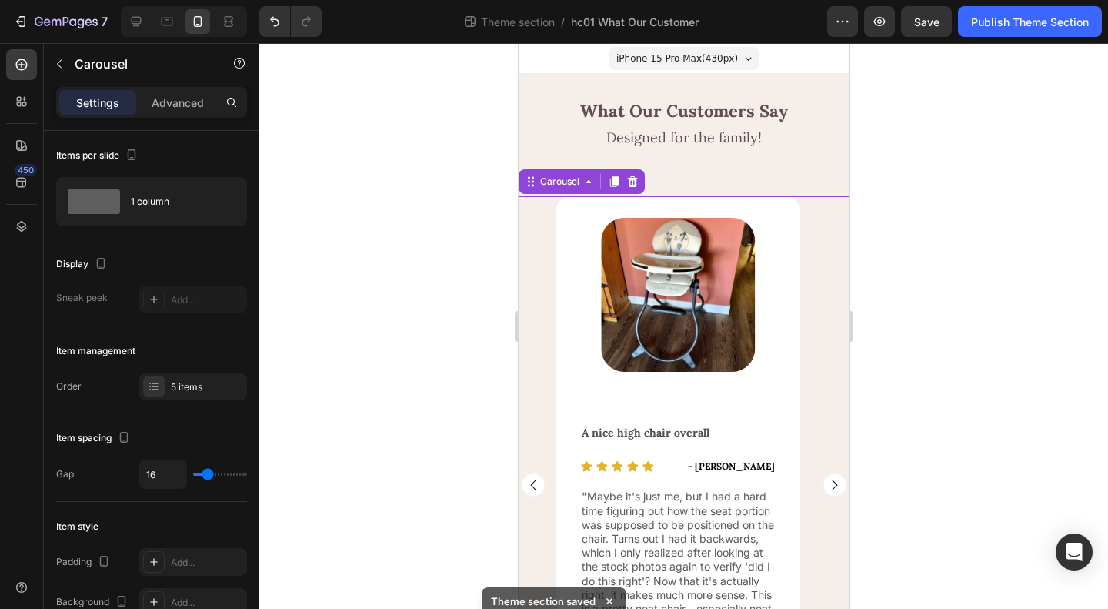
click at [529, 489] on rect "Carousel Back Arrow" at bounding box center [532, 484] width 22 height 22
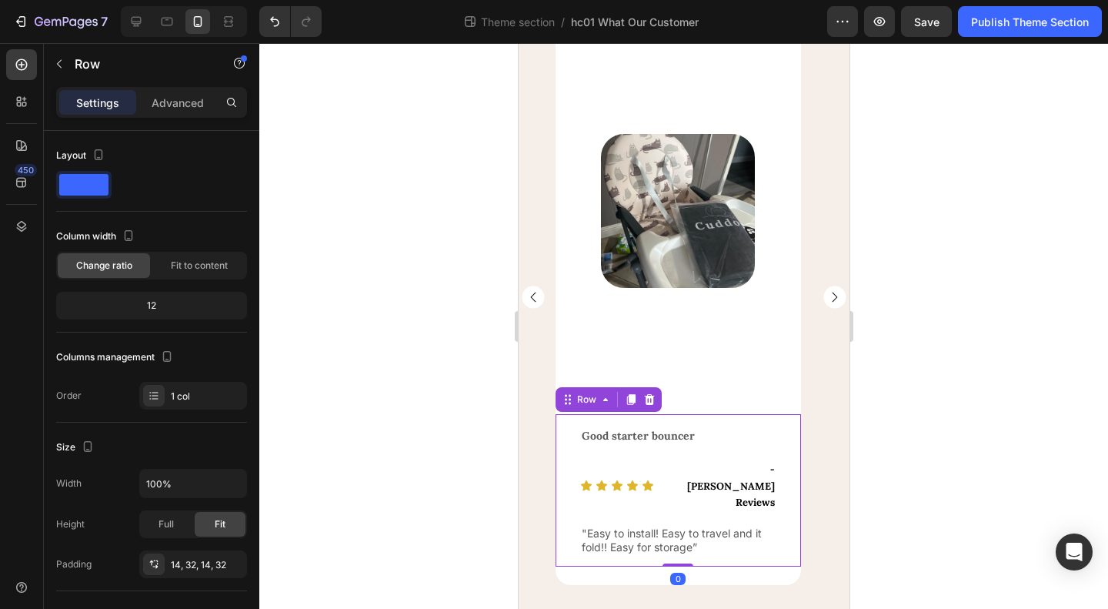
scroll to position [188, 0]
click at [785, 523] on div "Good starter bouncer Text Block Icon Icon Icon Icon Icon Icon List - [PERSON_NA…" at bounding box center [677, 490] width 245 height 152
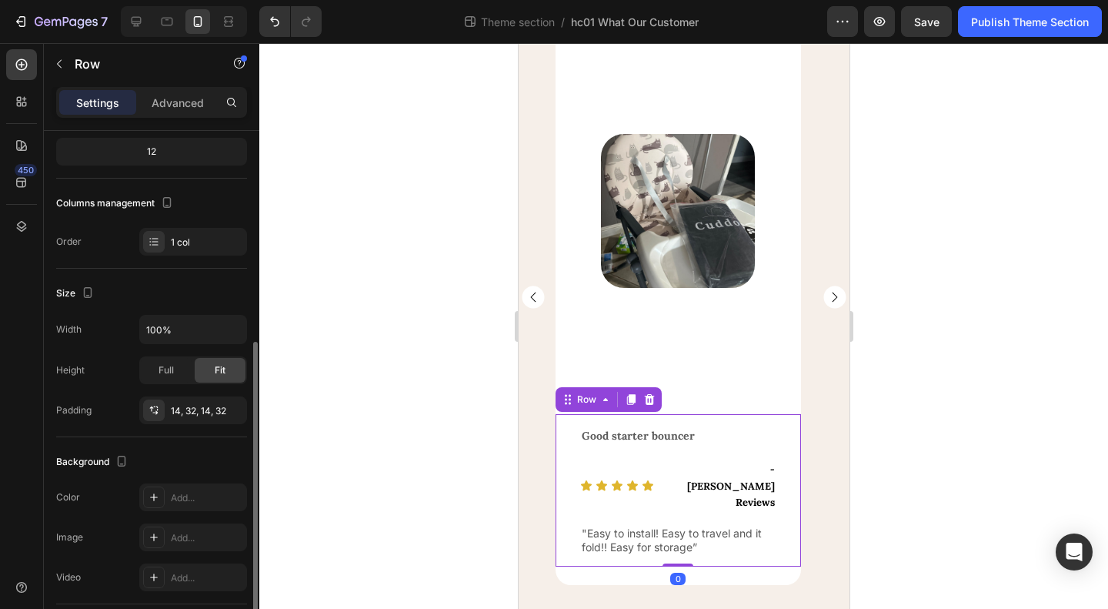
scroll to position [231, 0]
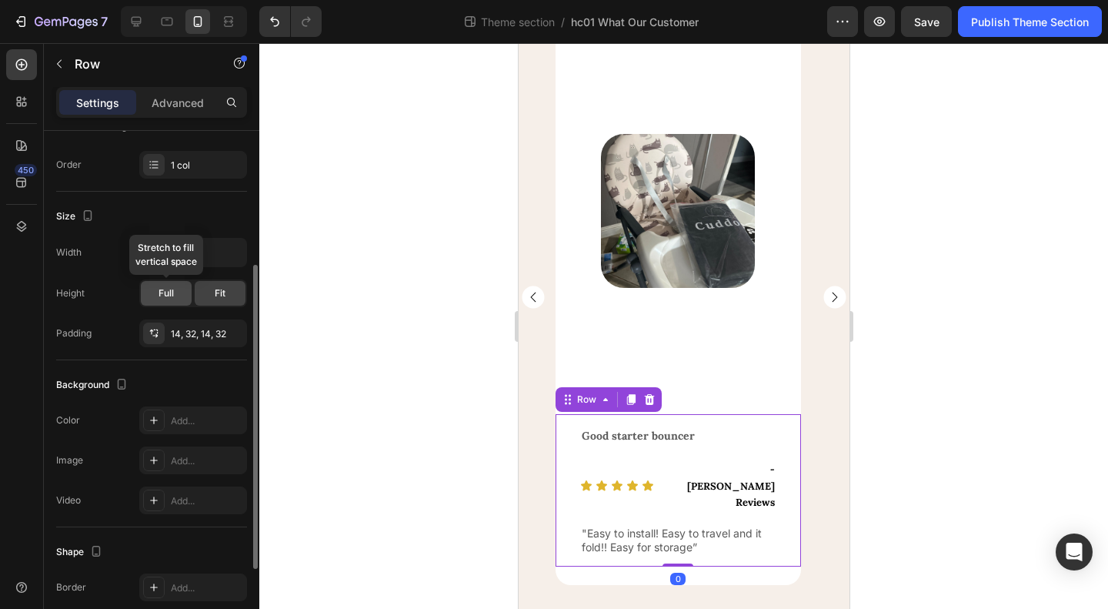
click at [164, 294] on span "Full" at bounding box center [166, 293] width 15 height 14
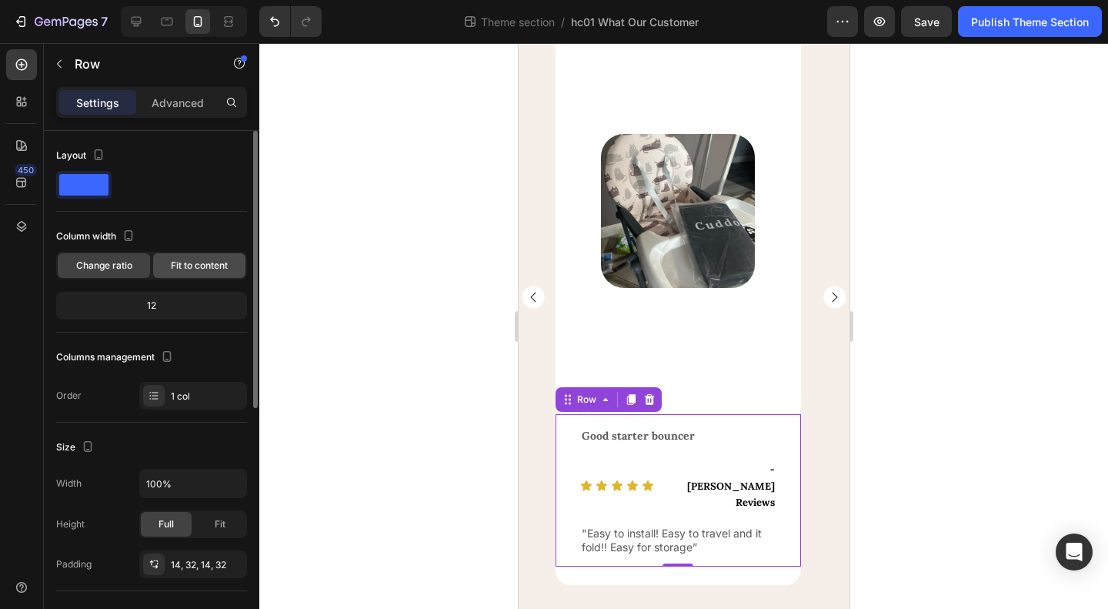
click at [186, 263] on span "Fit to content" at bounding box center [199, 266] width 57 height 14
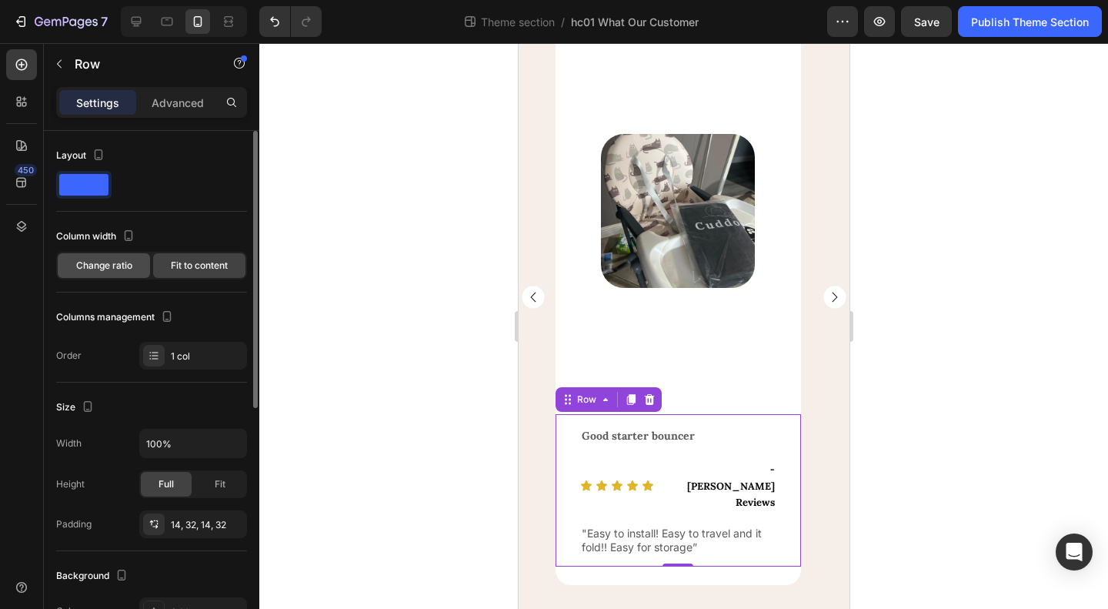
click at [112, 265] on span "Change ratio" at bounding box center [104, 266] width 56 height 14
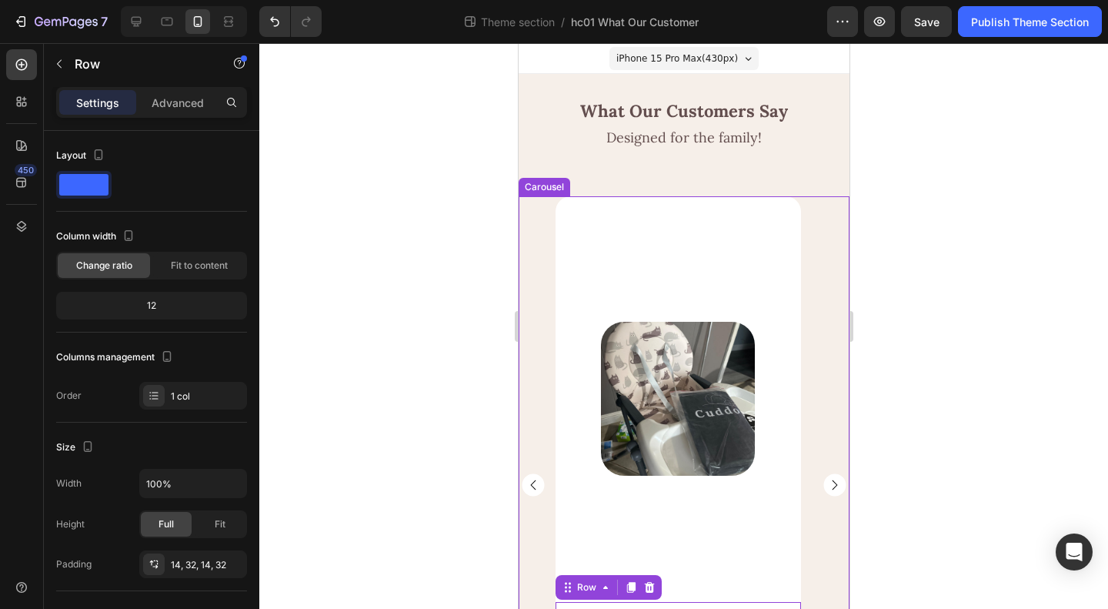
click at [542, 369] on div "Image Row Good starter bouncer Text Block Icon Icon Icon Icon Icon Icon List - …" at bounding box center [683, 484] width 331 height 576
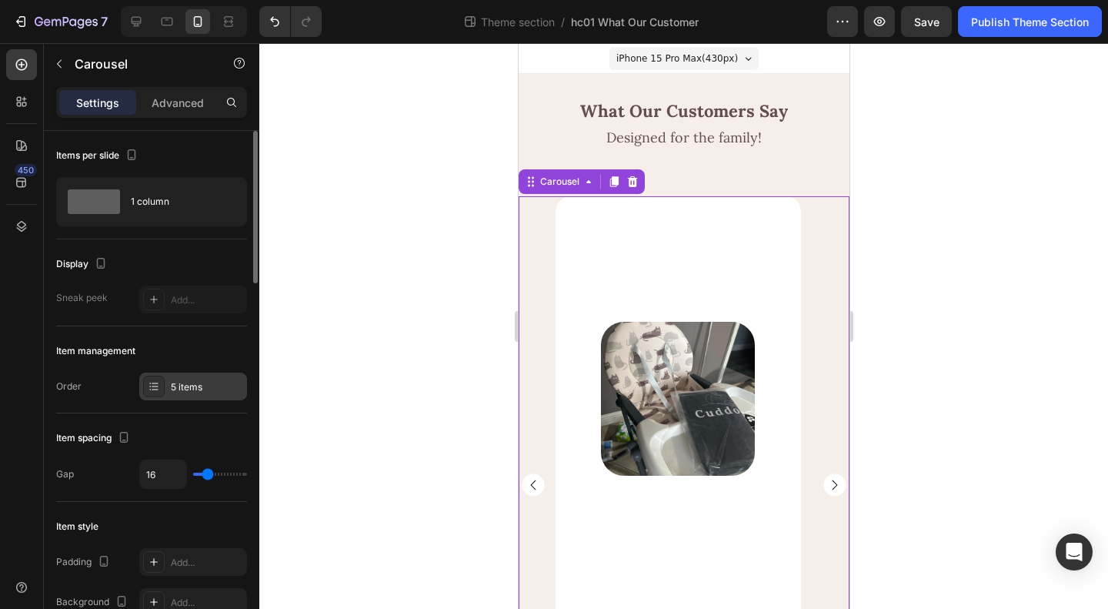
click at [178, 384] on div "5 items" at bounding box center [207, 387] width 72 height 14
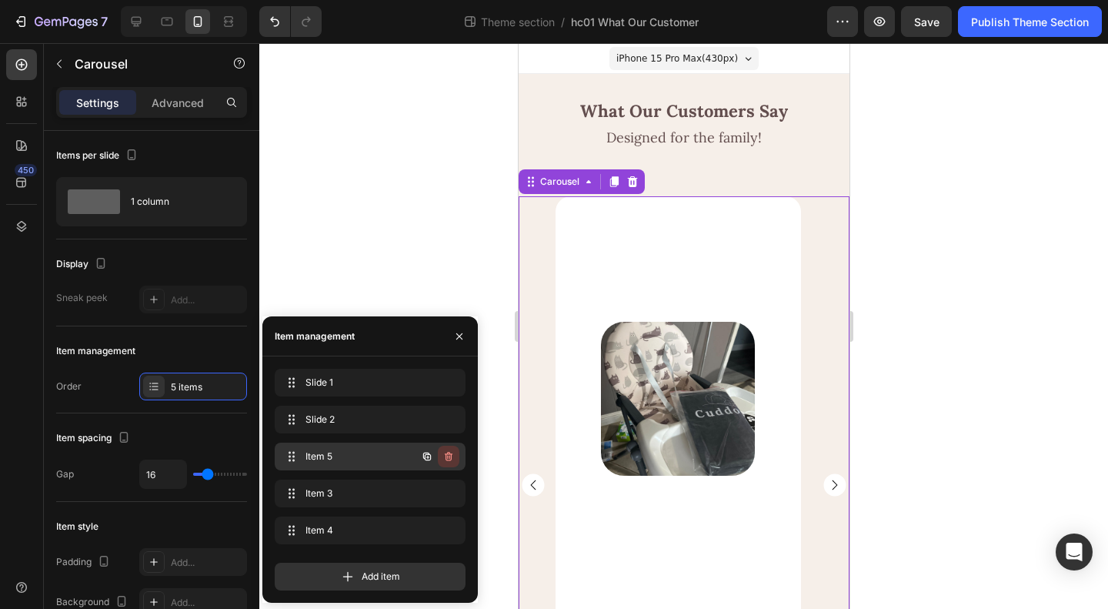
click at [446, 454] on icon "button" at bounding box center [449, 456] width 8 height 9
click at [443, 452] on div "Delete" at bounding box center [438, 456] width 28 height 14
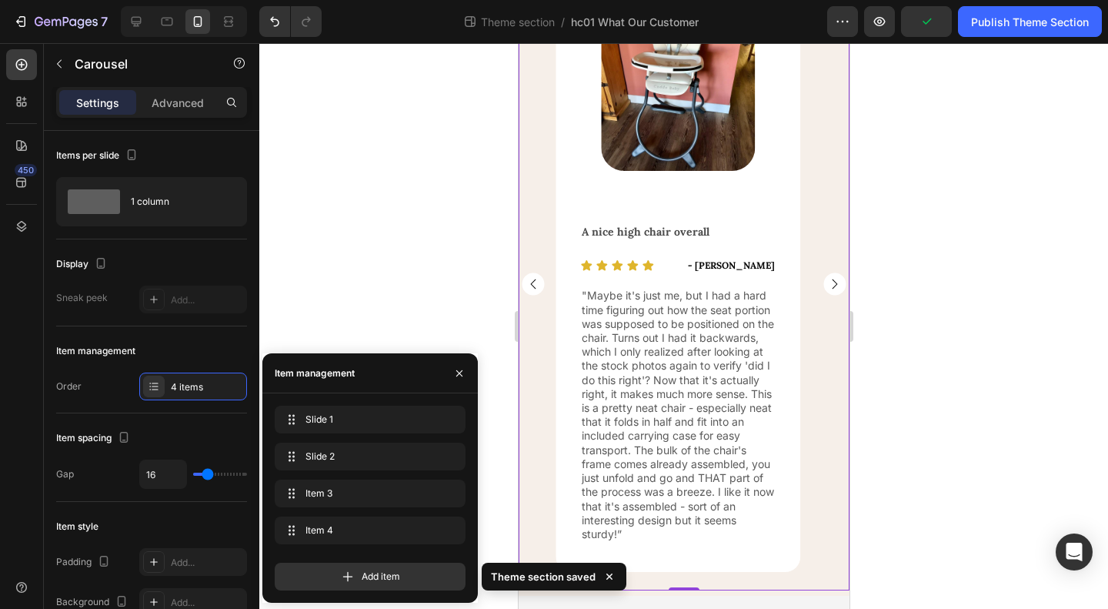
click at [999, 450] on div at bounding box center [683, 326] width 849 height 566
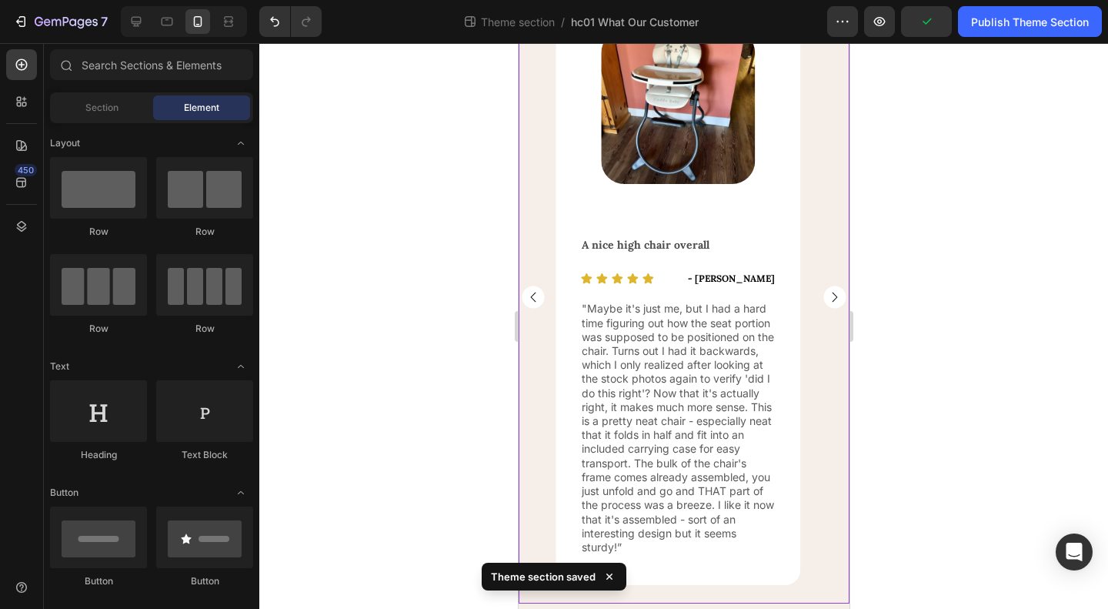
click at [823, 296] on rect "Carousel Next Arrow" at bounding box center [834, 297] width 22 height 22
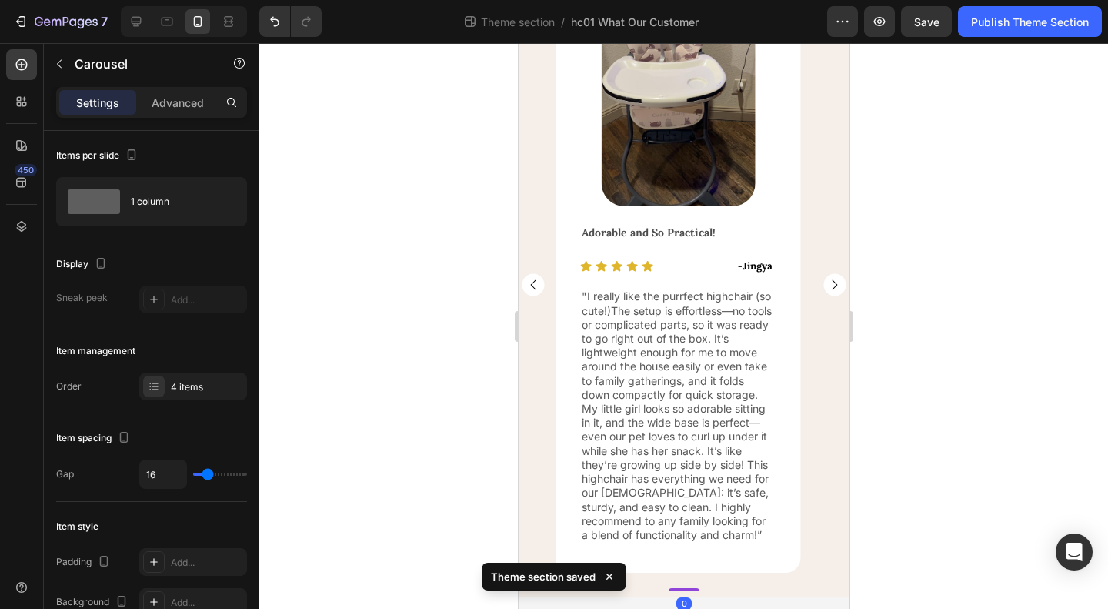
scroll to position [201, 0]
click at [827, 279] on rect "Carousel Next Arrow" at bounding box center [834, 283] width 22 height 22
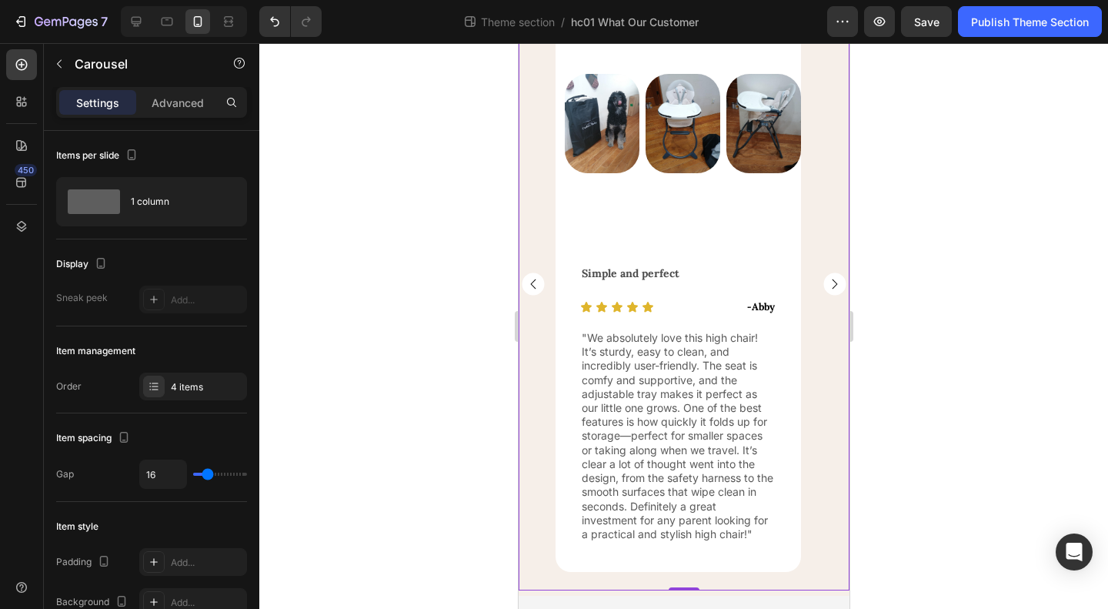
click at [823, 281] on rect "Carousel Next Arrow" at bounding box center [834, 283] width 22 height 22
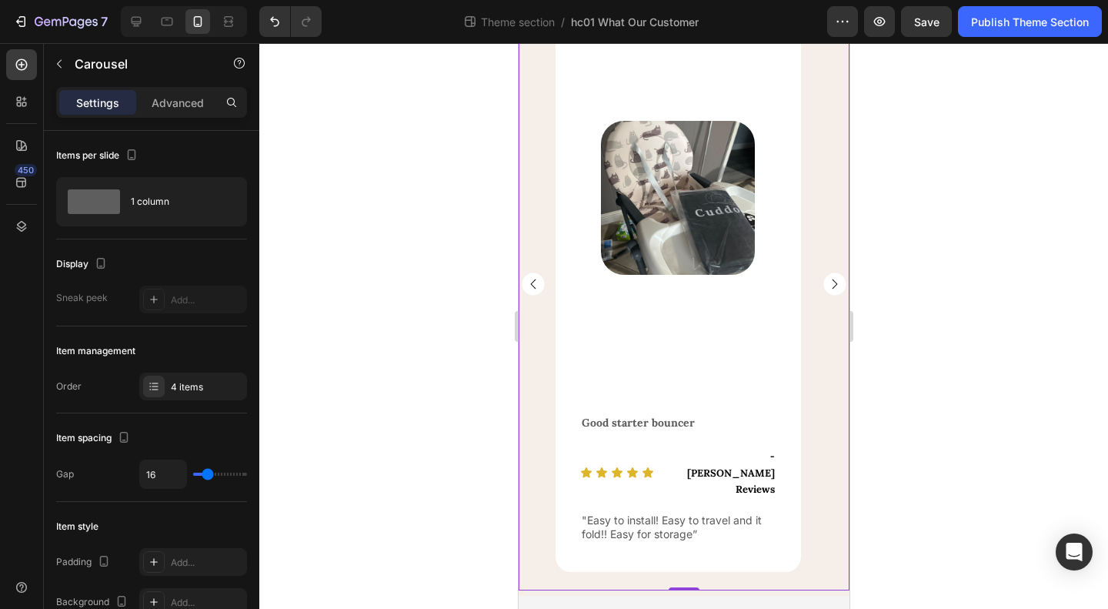
click at [823, 280] on rect "Carousel Next Arrow" at bounding box center [834, 283] width 22 height 22
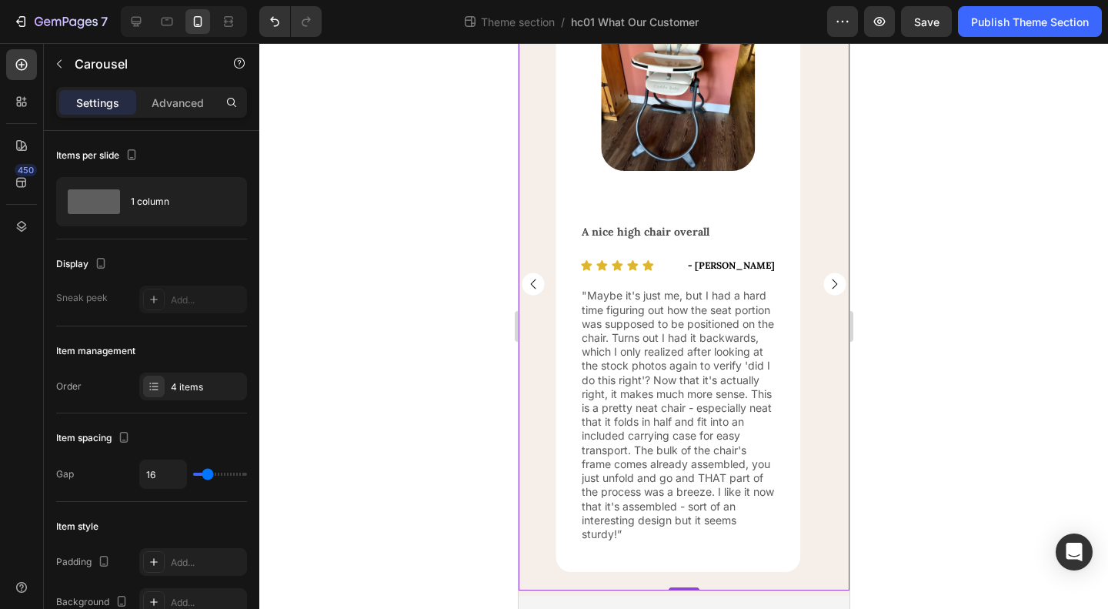
click at [525, 285] on rect "Carousel Back Arrow" at bounding box center [532, 283] width 22 height 22
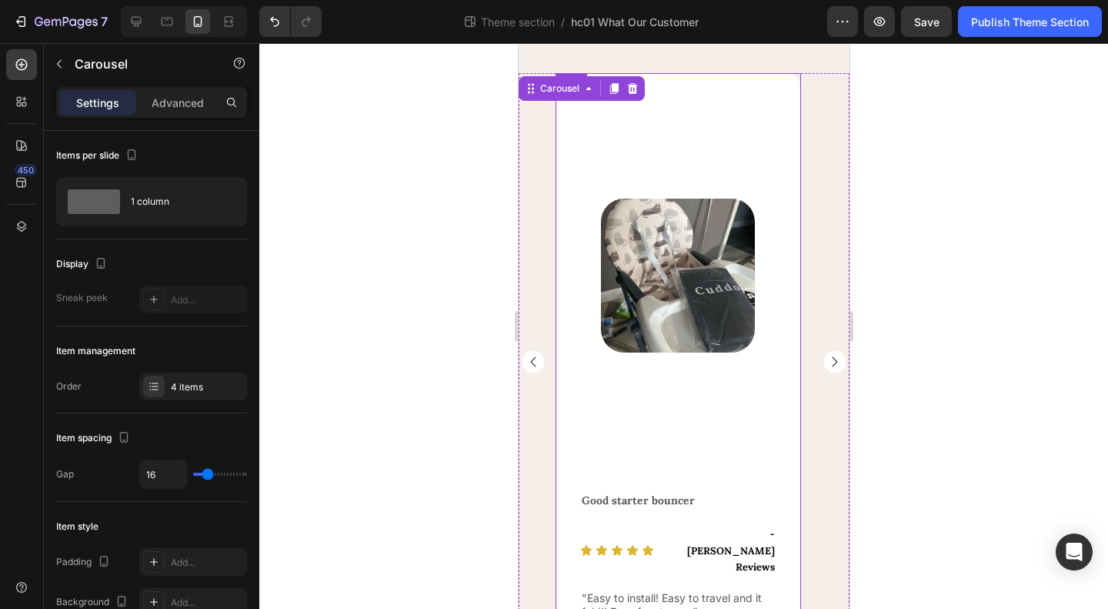
scroll to position [47, 0]
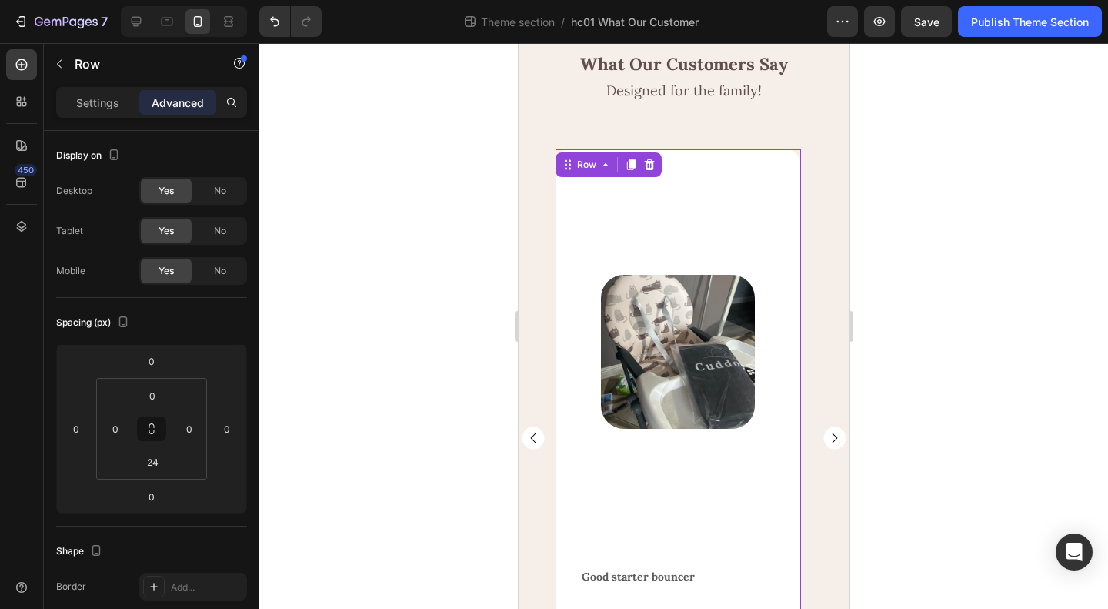
click at [713, 503] on div "Image Row" at bounding box center [677, 352] width 245 height 406
click at [82, 98] on p "Settings" at bounding box center [97, 103] width 43 height 16
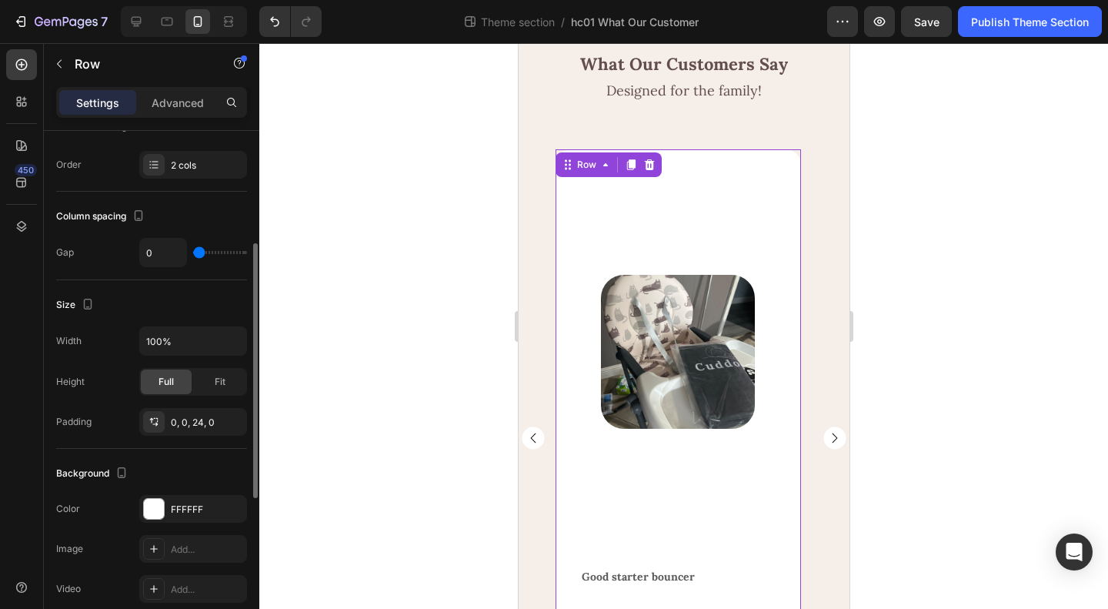
scroll to position [385, 0]
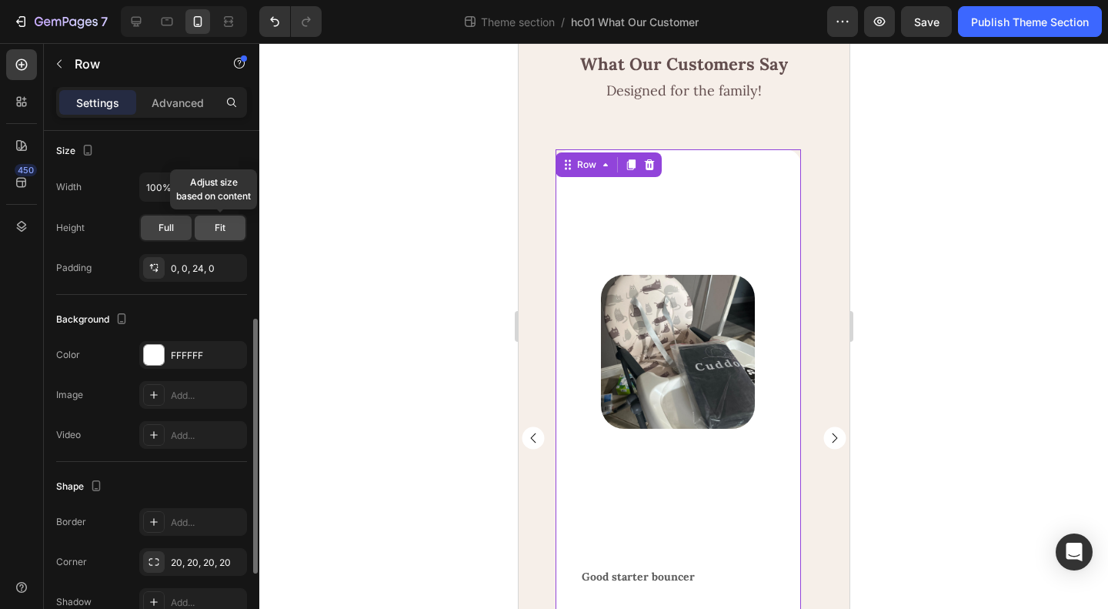
click at [219, 225] on span "Fit" at bounding box center [220, 228] width 11 height 14
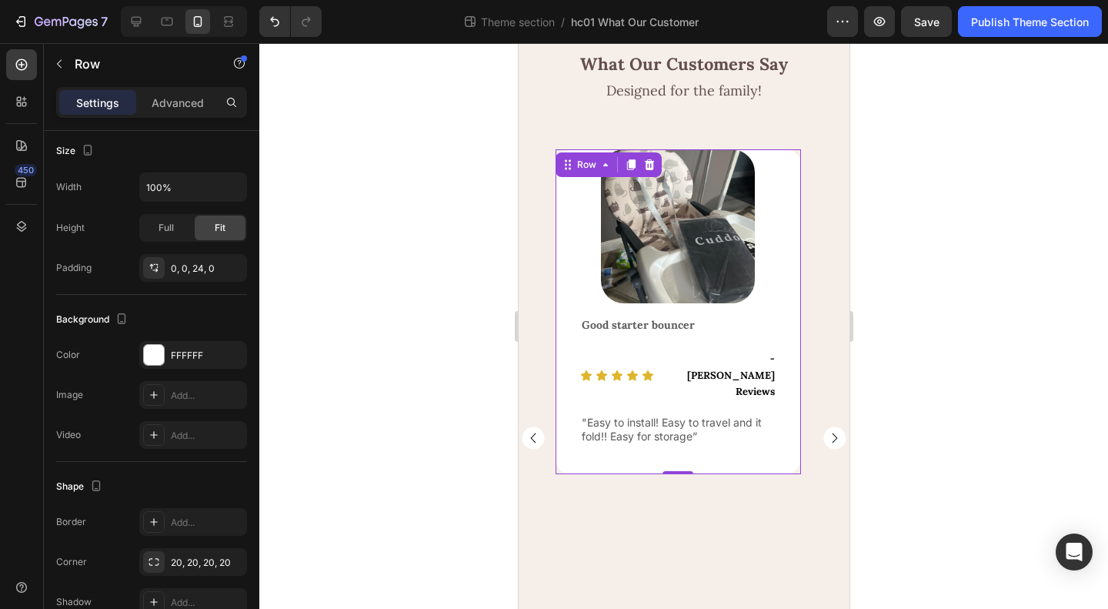
click at [950, 490] on div at bounding box center [683, 326] width 849 height 566
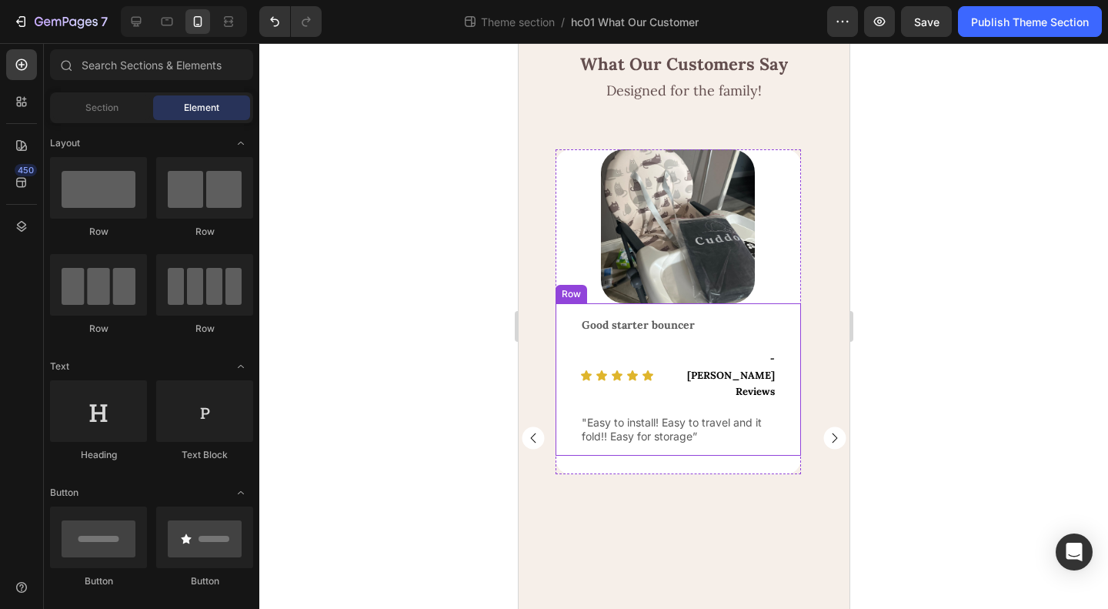
click at [557, 310] on div "Good starter bouncer Text Block Icon Icon Icon Icon Icon Icon List - [PERSON_NA…" at bounding box center [677, 379] width 245 height 152
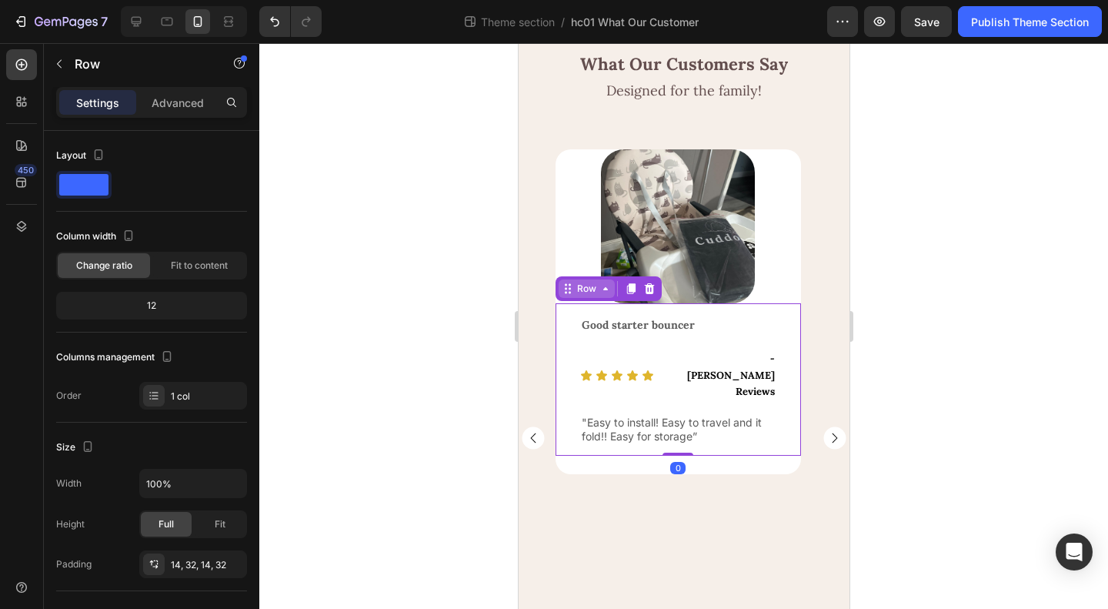
click at [566, 292] on icon at bounding box center [565, 293] width 2 height 2
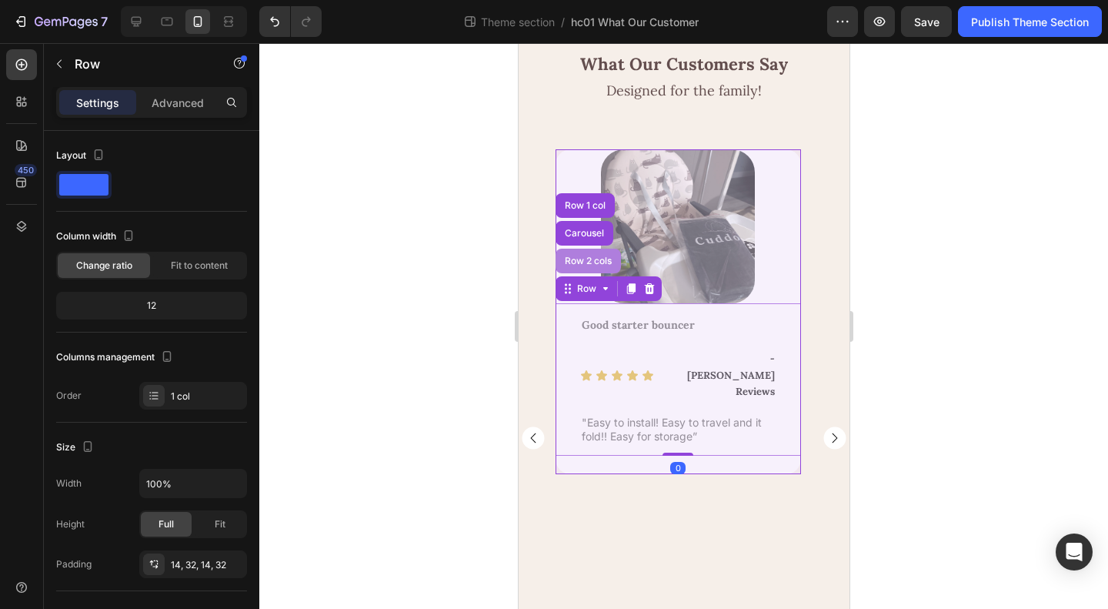
click at [598, 256] on div "Row 2 cols" at bounding box center [587, 260] width 53 height 9
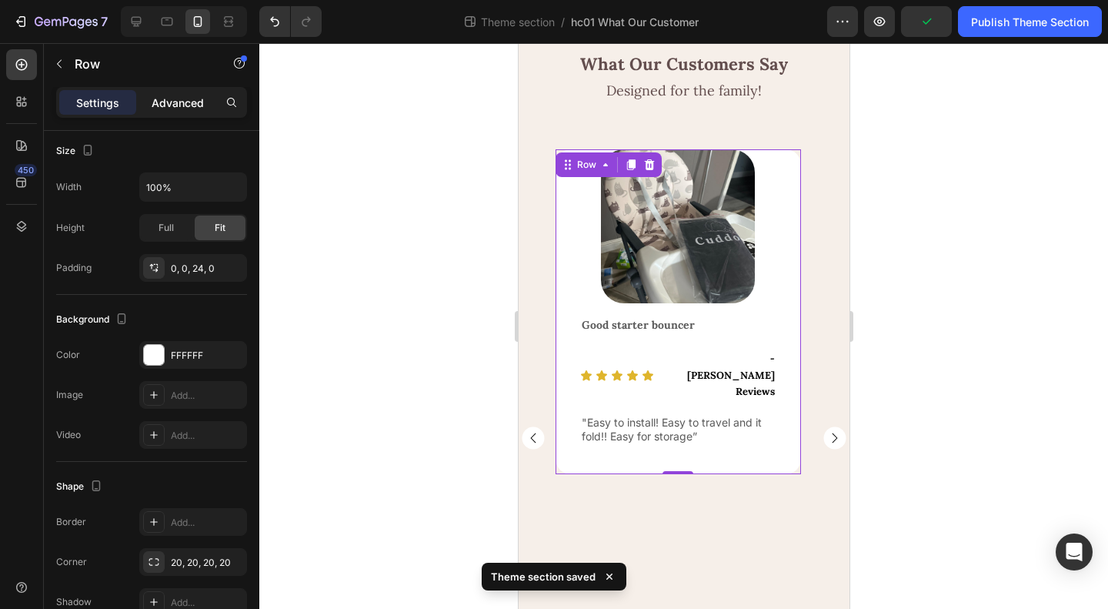
click at [172, 102] on p "Advanced" at bounding box center [178, 103] width 52 height 16
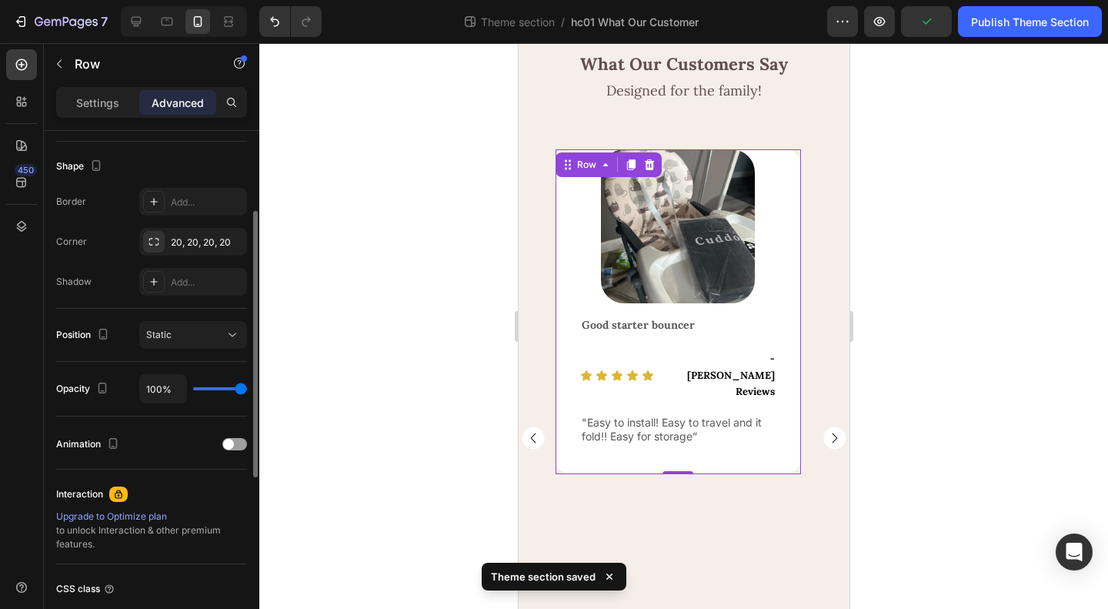
scroll to position [0, 0]
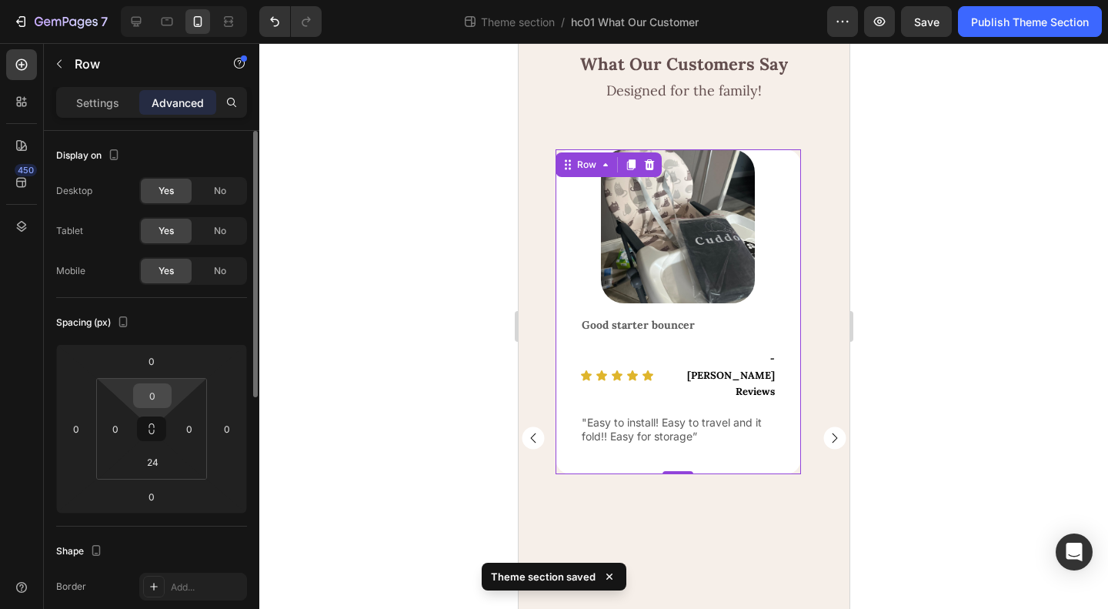
click at [152, 386] on input "0" at bounding box center [152, 395] width 31 height 23
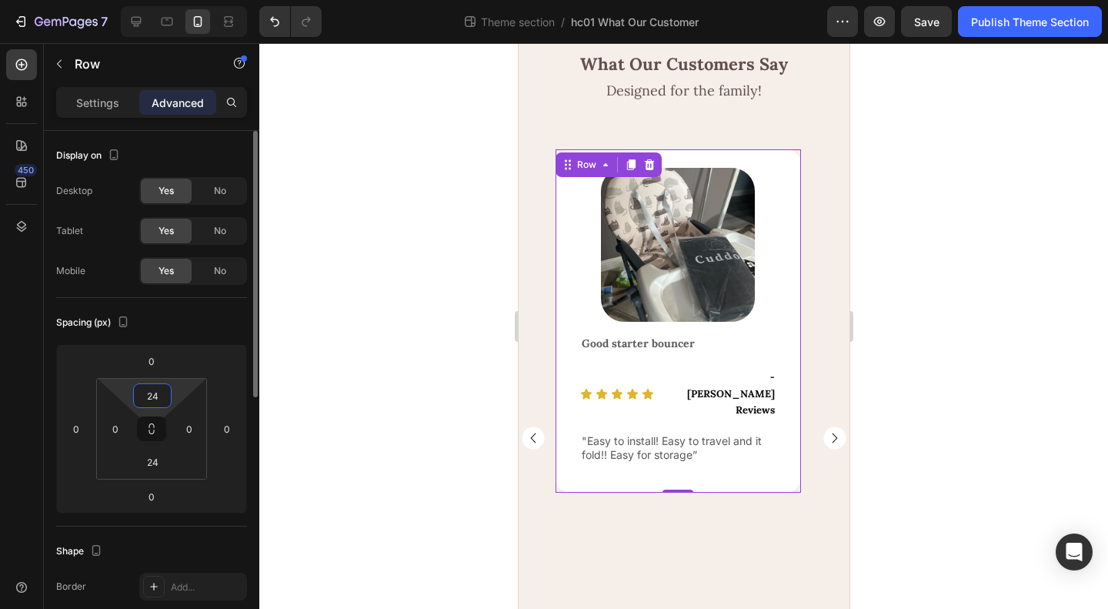
type input "24"
click at [193, 324] on div "Spacing (px)" at bounding box center [151, 322] width 191 height 25
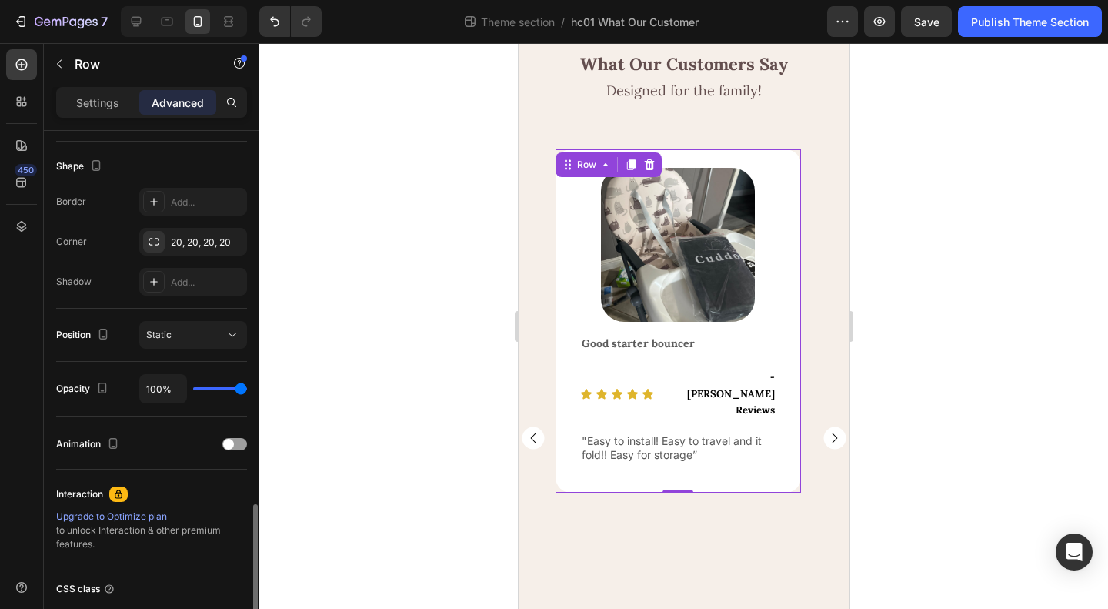
scroll to position [502, 0]
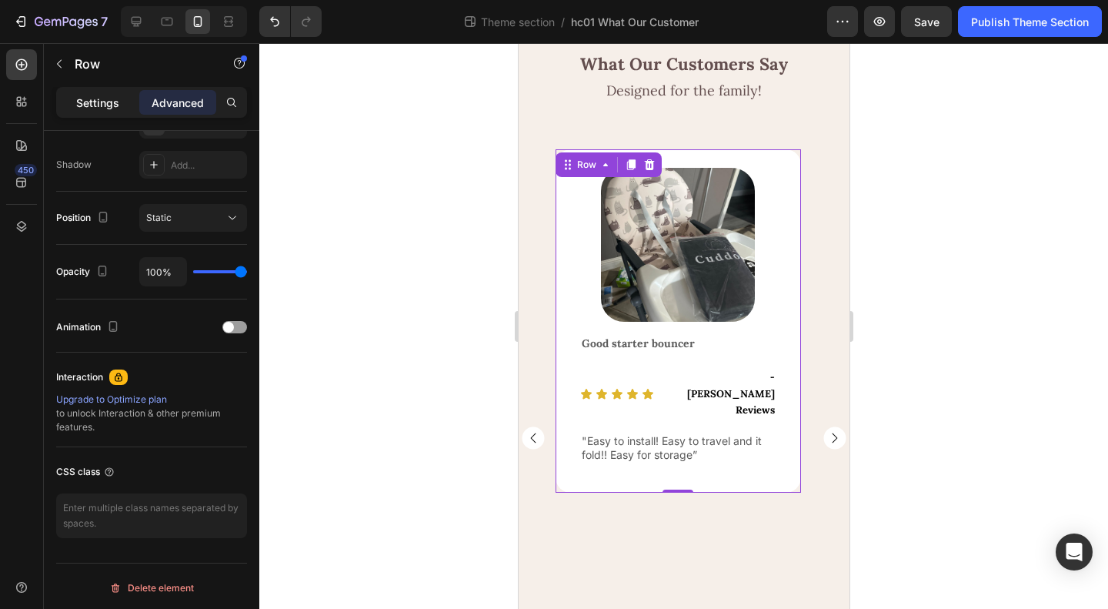
click at [93, 96] on p "Settings" at bounding box center [97, 103] width 43 height 16
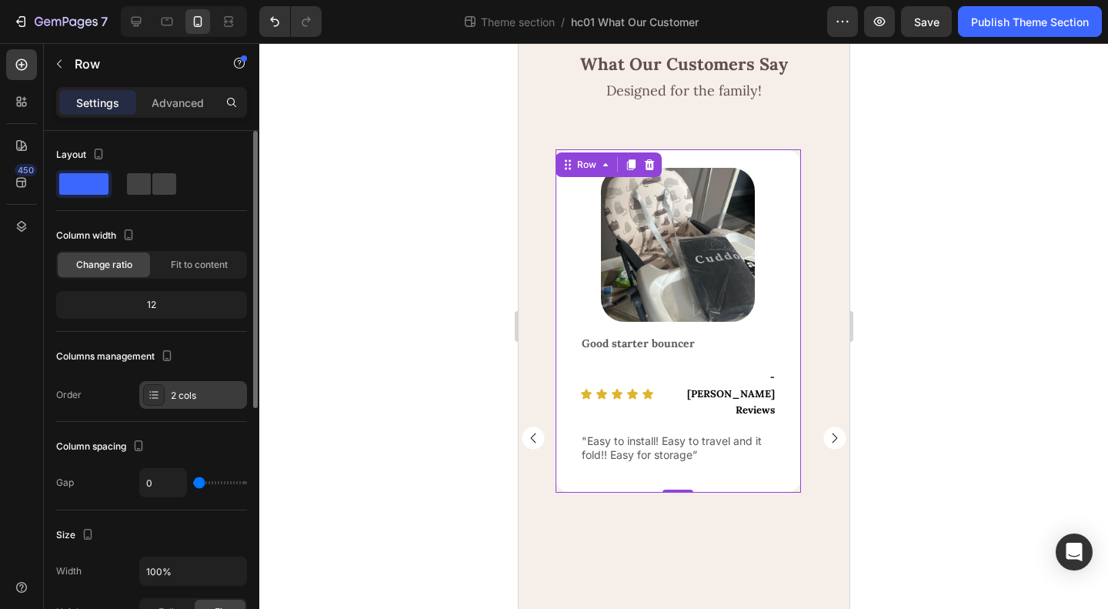
scroll to position [0, 0]
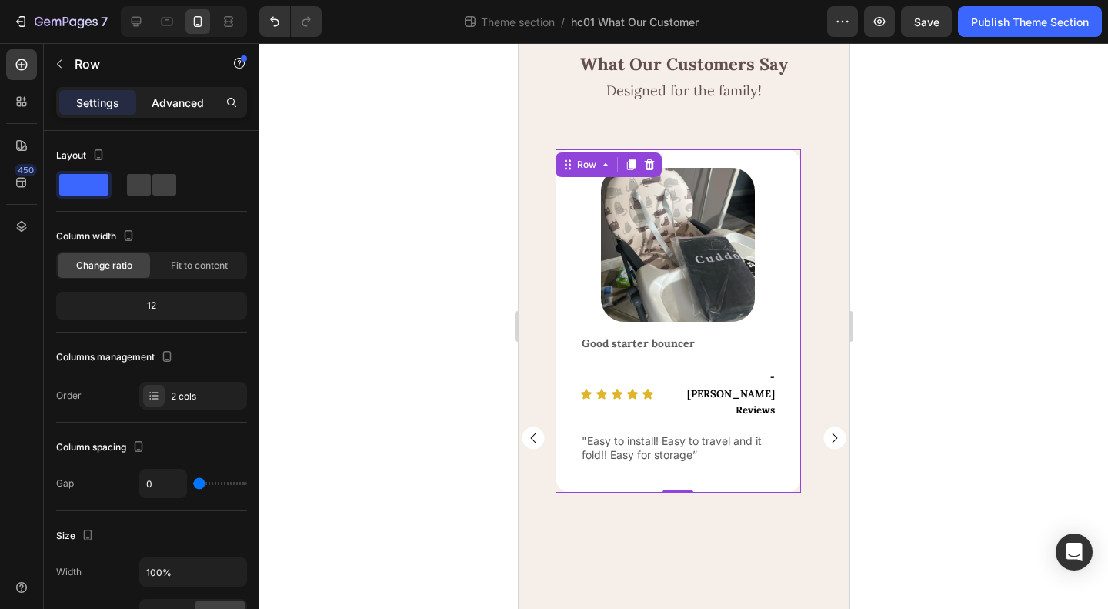
click at [183, 101] on p "Advanced" at bounding box center [178, 103] width 52 height 16
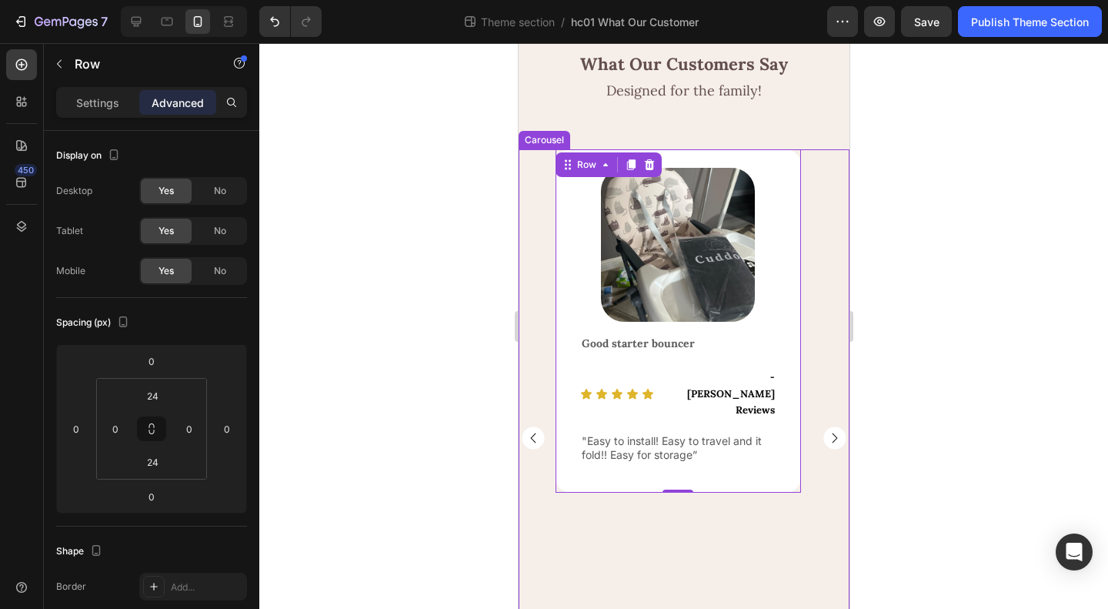
click at [823, 446] on rect "Carousel Next Arrow" at bounding box center [834, 437] width 22 height 22
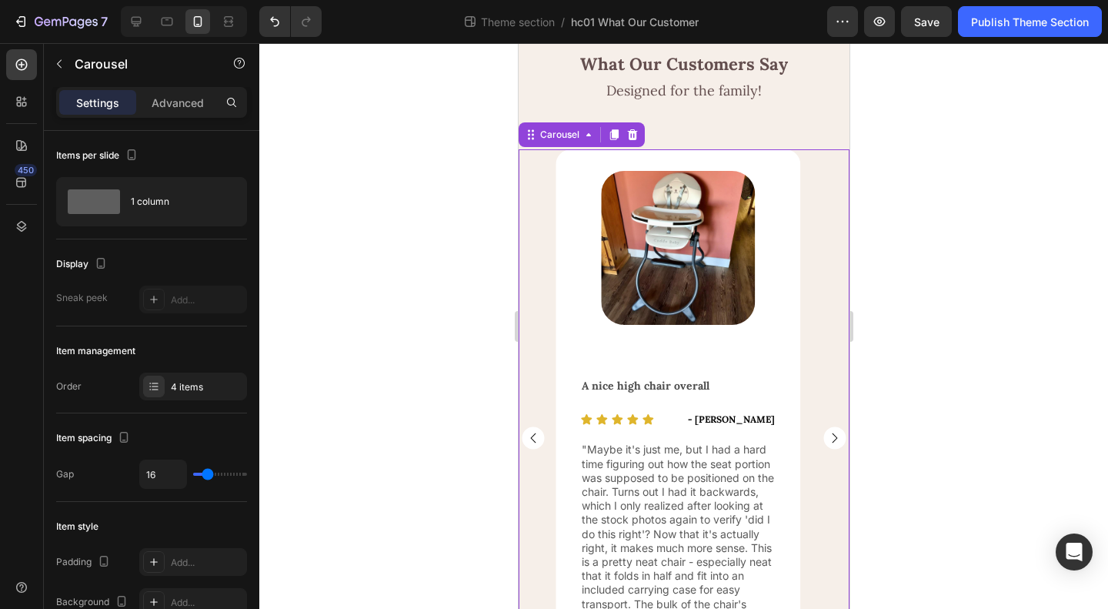
click at [823, 444] on rect "Carousel Next Arrow" at bounding box center [834, 437] width 22 height 22
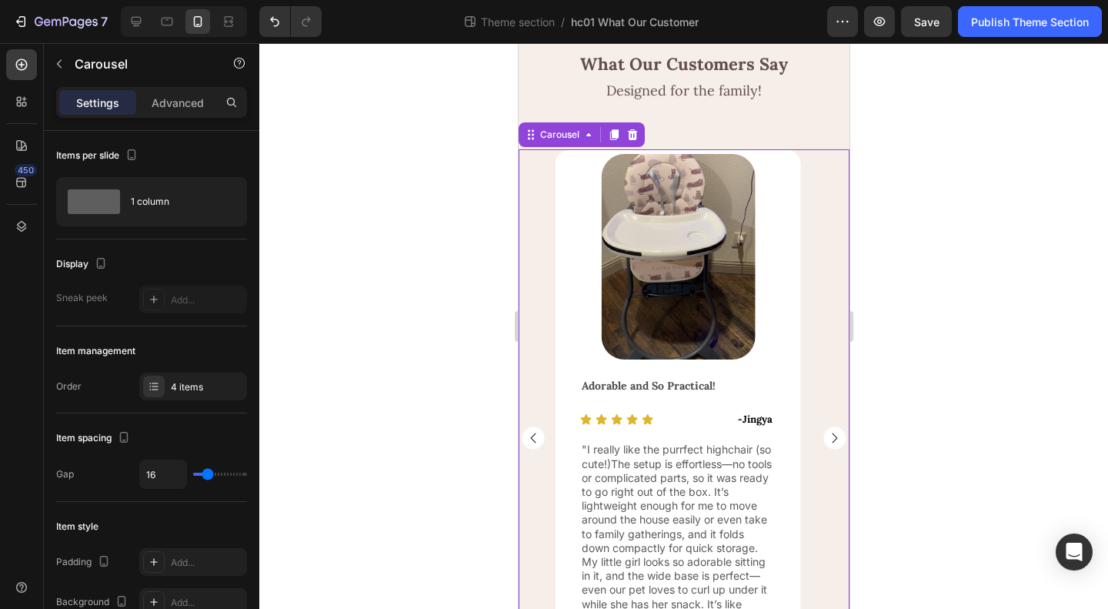
click at [824, 441] on rect "Carousel Next Arrow" at bounding box center [834, 437] width 22 height 22
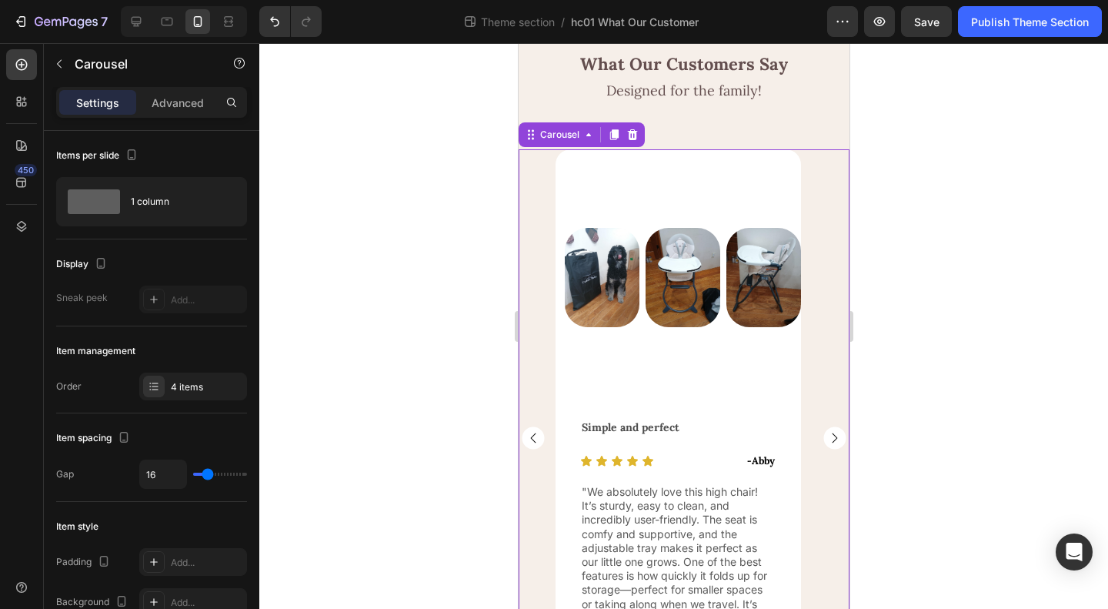
click at [832, 438] on icon "Carousel Next Arrow" at bounding box center [834, 437] width 5 height 10
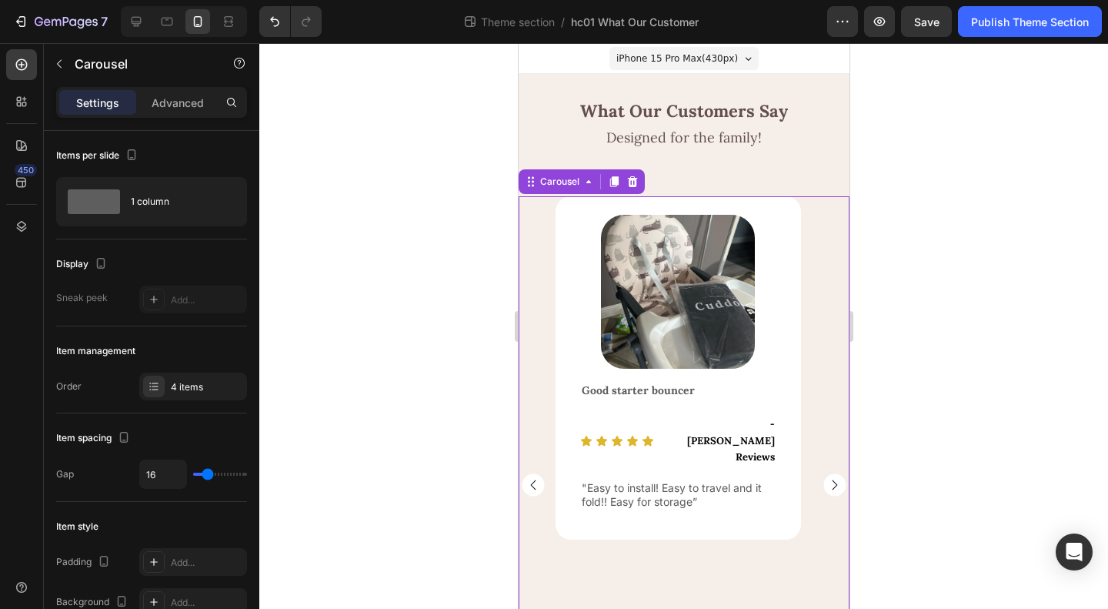
click at [823, 484] on rect "Carousel Next Arrow" at bounding box center [834, 484] width 22 height 22
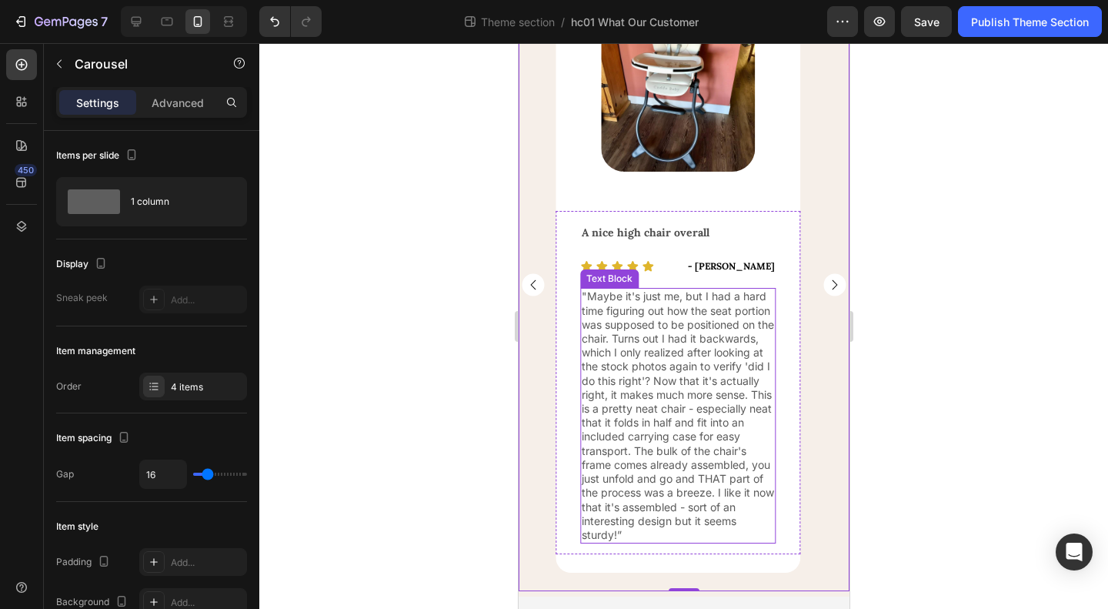
scroll to position [201, 0]
click at [823, 289] on rect "Carousel Next Arrow" at bounding box center [834, 283] width 22 height 22
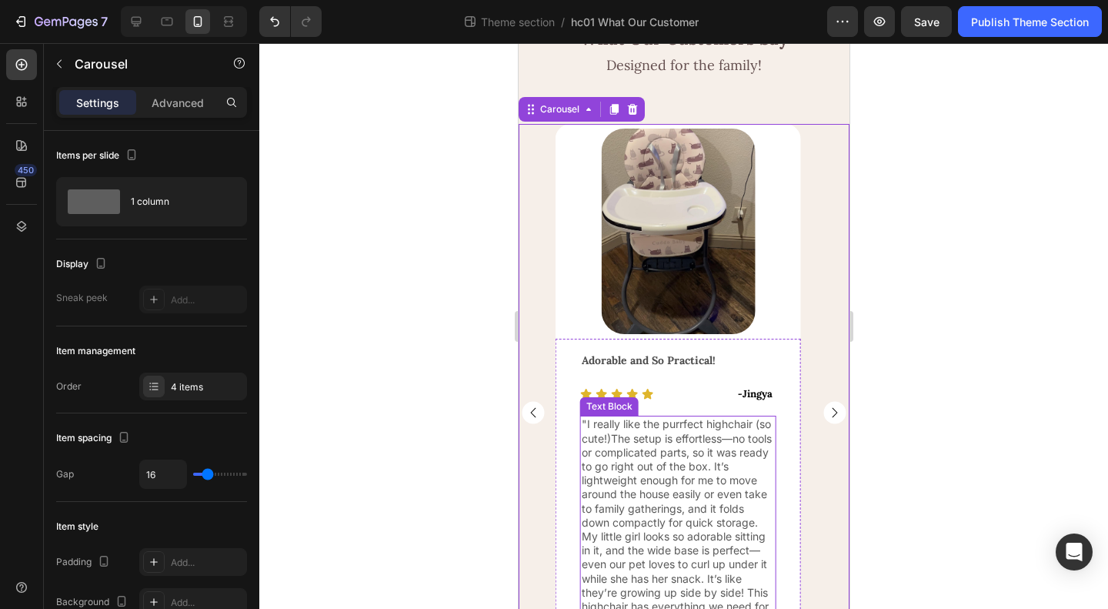
scroll to position [0, 0]
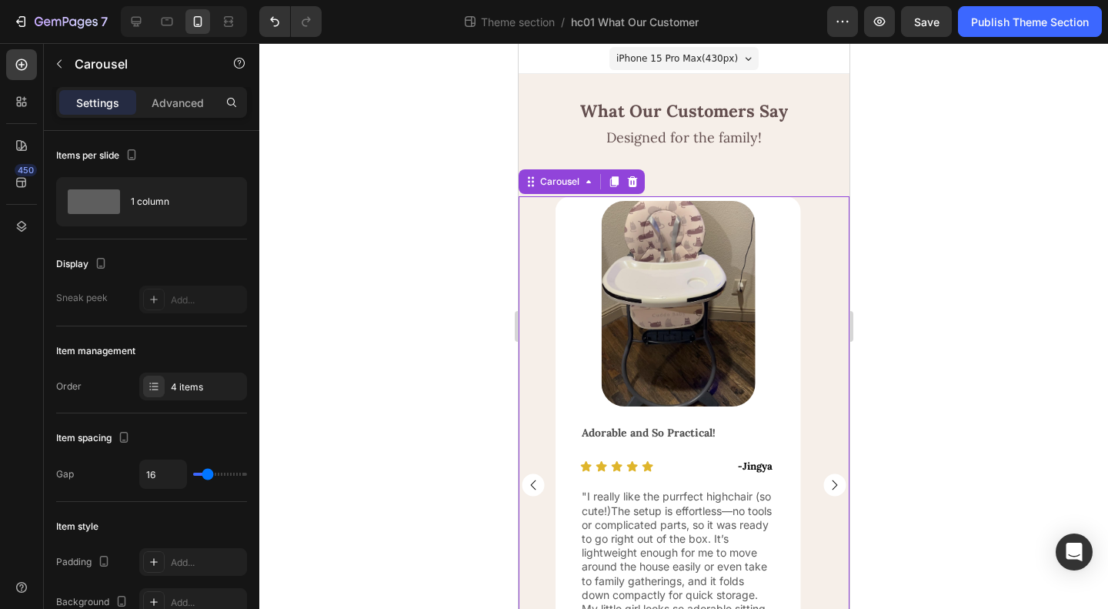
click at [533, 410] on div "Image Row Good starter bouncer Text Block Icon Icon Icon Icon Icon Icon List - …" at bounding box center [683, 484] width 331 height 576
click at [124, 23] on div at bounding box center [136, 21] width 25 height 25
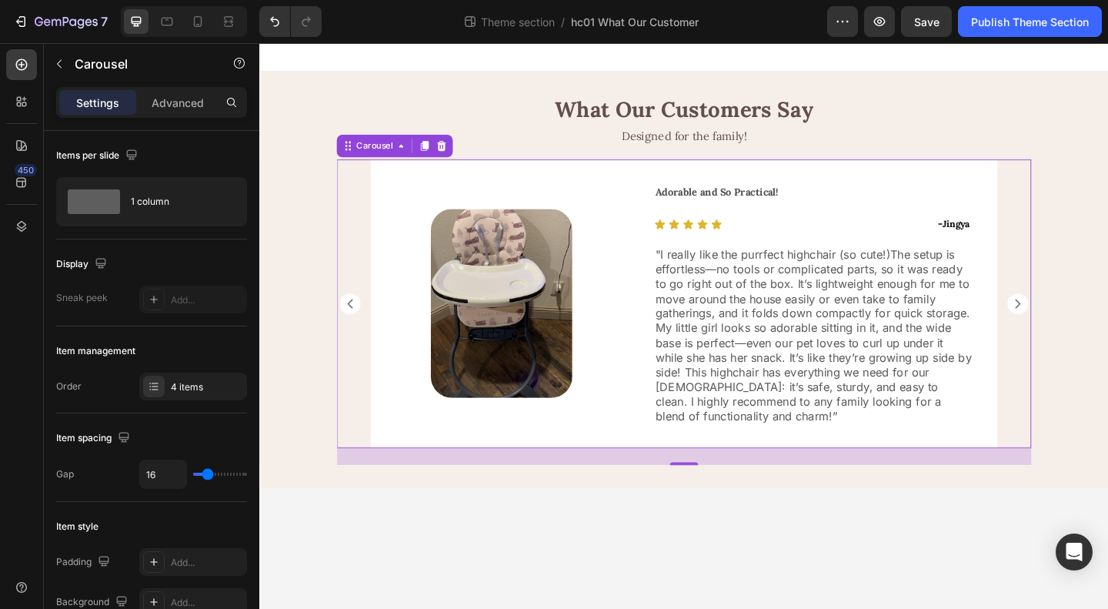
click at [366, 401] on div "Image Row Good starter bouncer Text Block Icon Icon Icon Icon Icon Icon List - …" at bounding box center [721, 326] width 756 height 314
click at [163, 398] on div "4 items" at bounding box center [193, 386] width 108 height 28
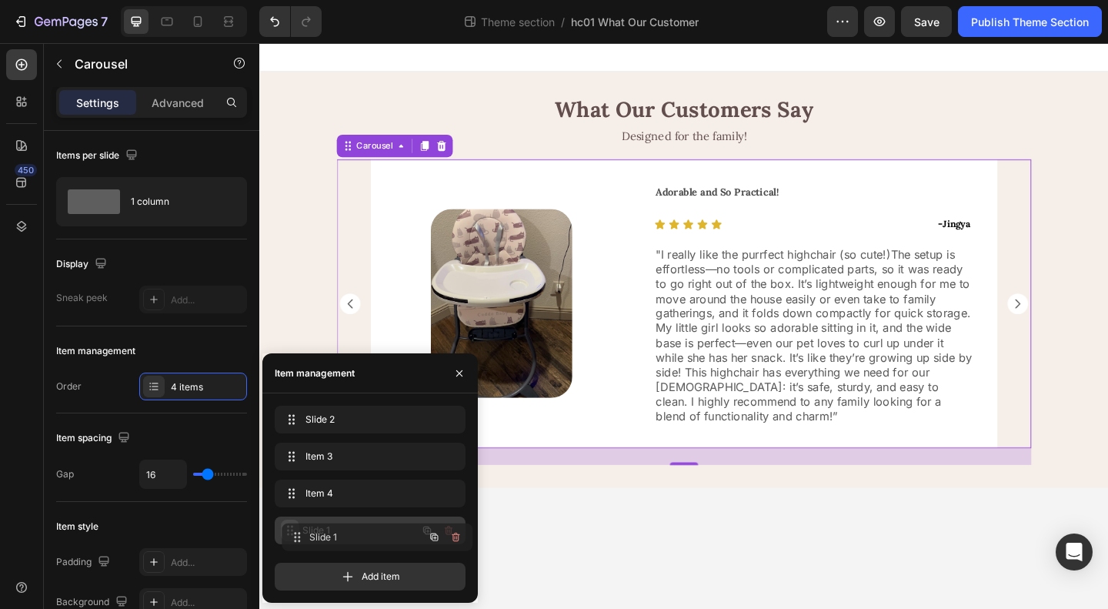
drag, startPoint x: 289, startPoint y: 421, endPoint x: 297, endPoint y: 531, distance: 110.4
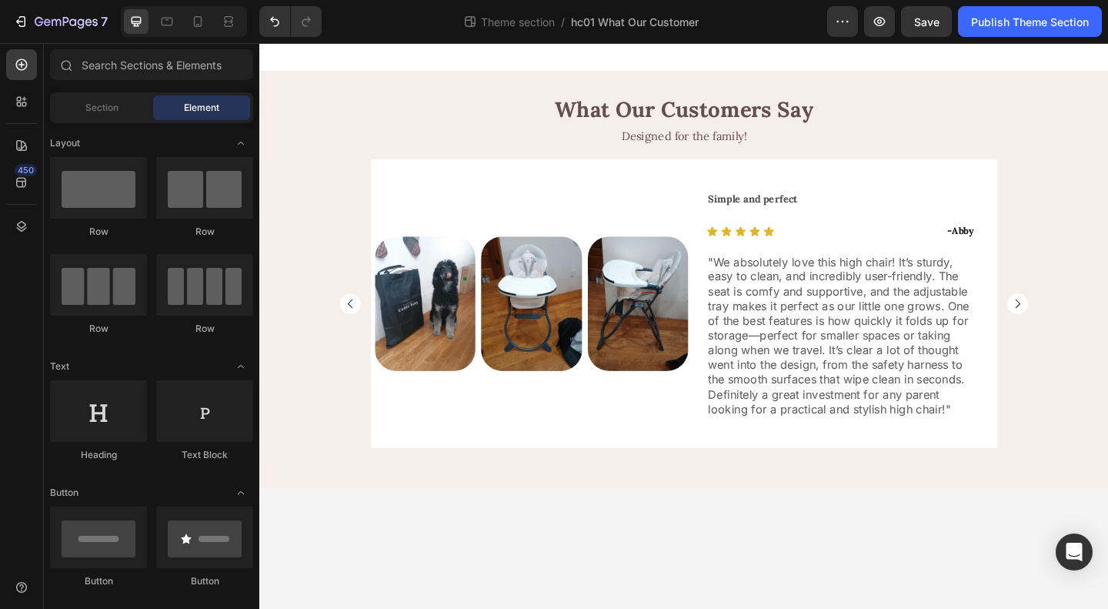
click at [837, 583] on body "What Our Customers Say Heading Designed for the family! Text Block Image Row A …" at bounding box center [720, 351] width 923 height 616
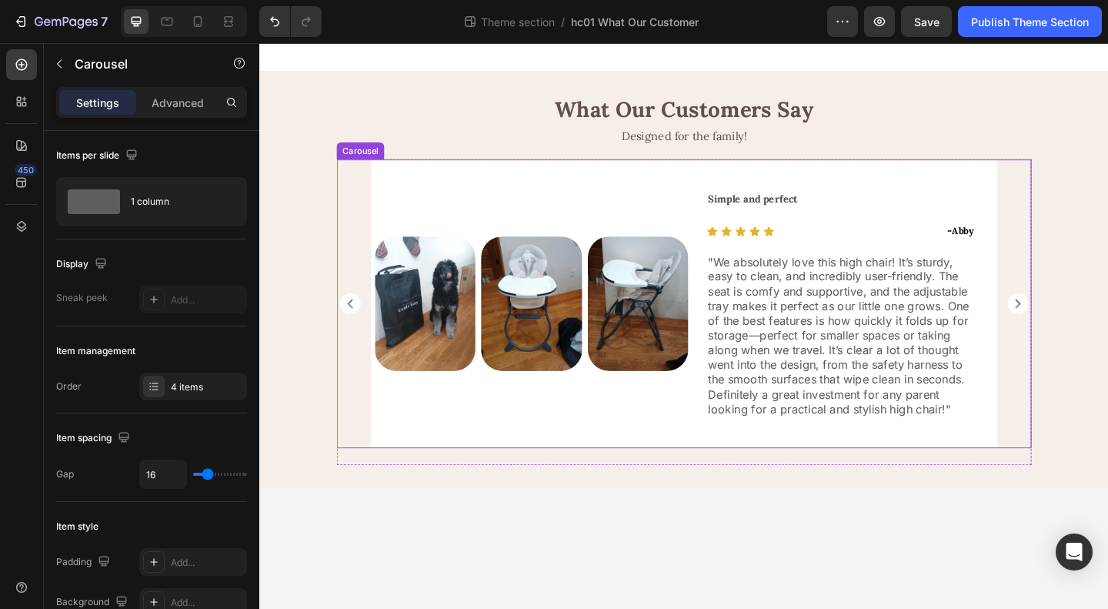
click at [372, 452] on div "Image Row A nice high chair overall Text Block Icon Icon Icon Icon Icon Icon Li…" at bounding box center [721, 326] width 756 height 314
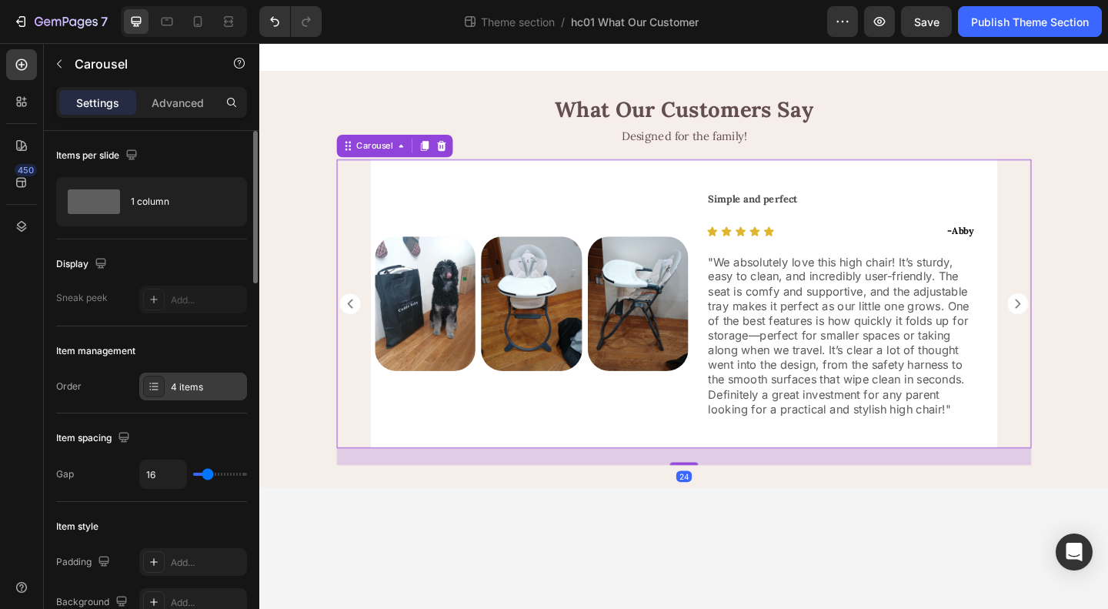
click at [183, 393] on div "4 items" at bounding box center [193, 386] width 108 height 28
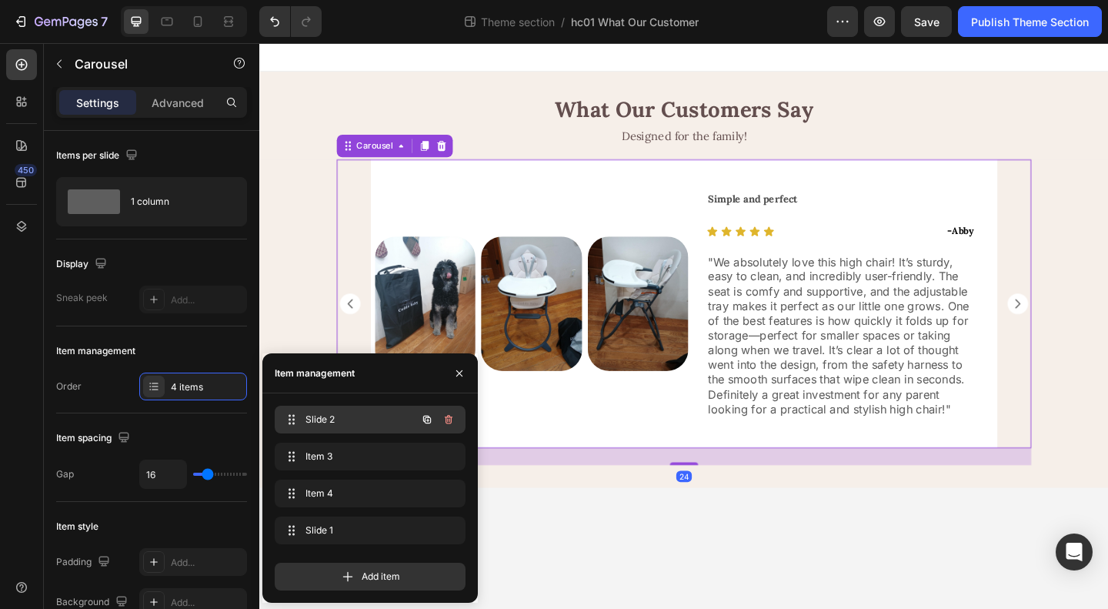
click at [371, 426] on span "Slide 2" at bounding box center [349, 419] width 87 height 14
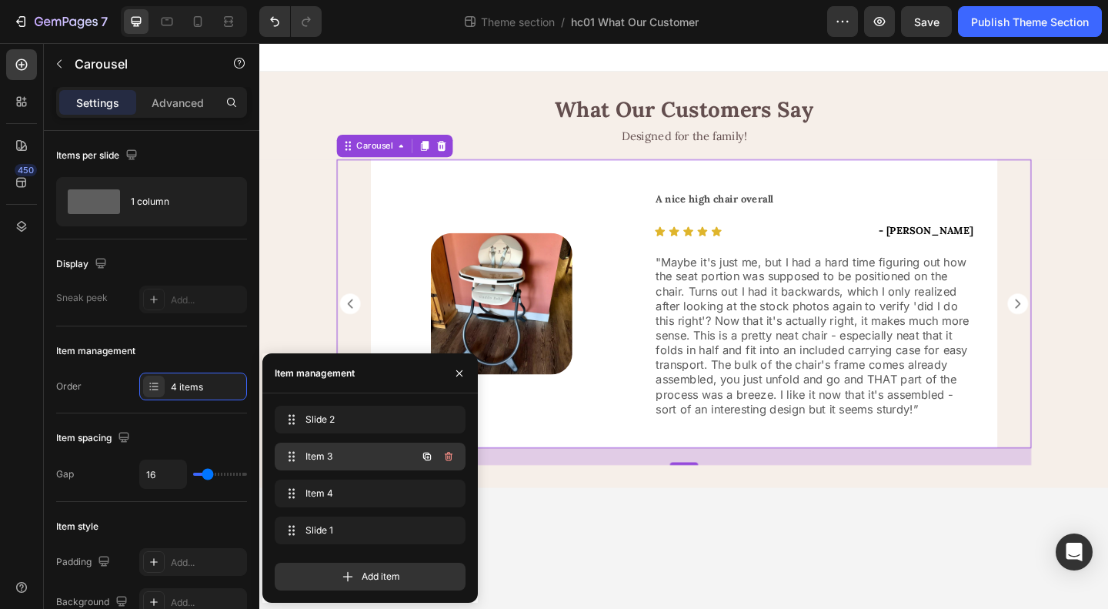
click at [369, 450] on span "Item 3" at bounding box center [349, 456] width 87 height 14
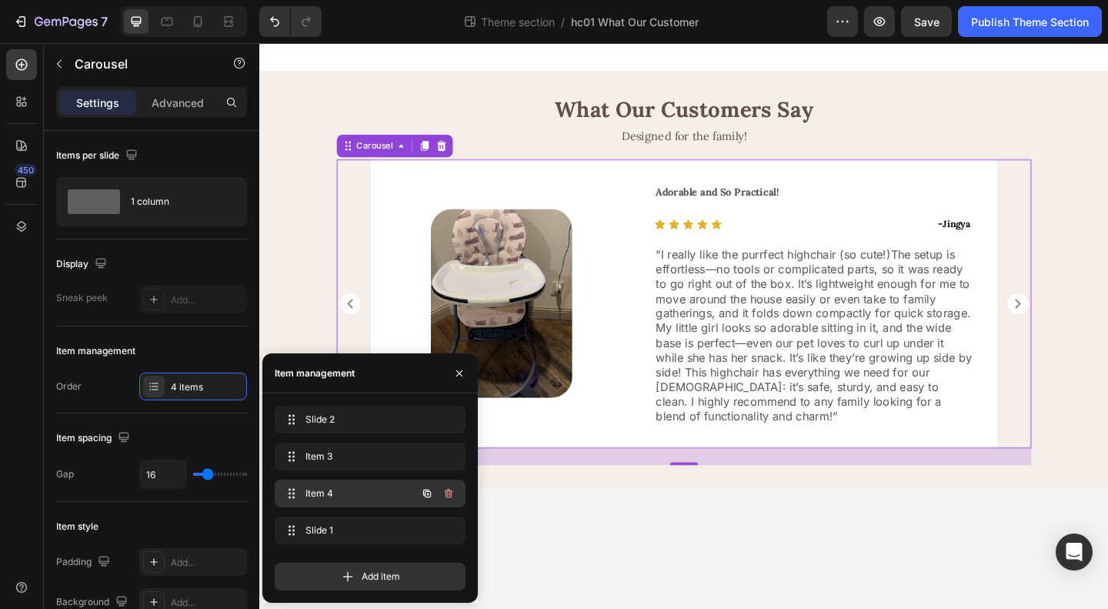
click at [369, 499] on span "Item 4" at bounding box center [349, 493] width 87 height 14
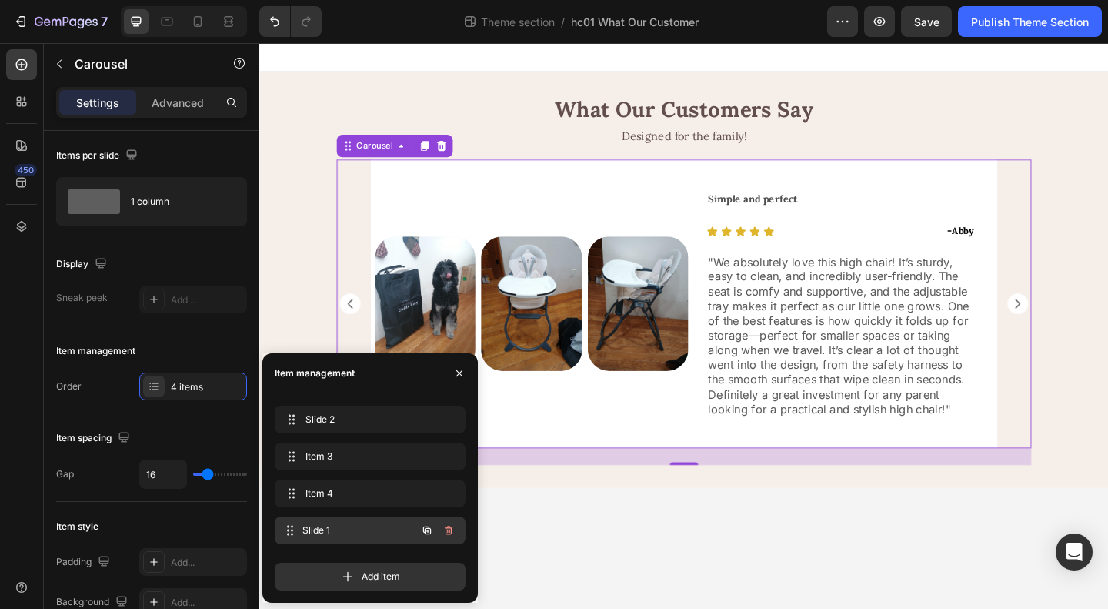
click at [367, 532] on span "Slide 1" at bounding box center [359, 530] width 114 height 14
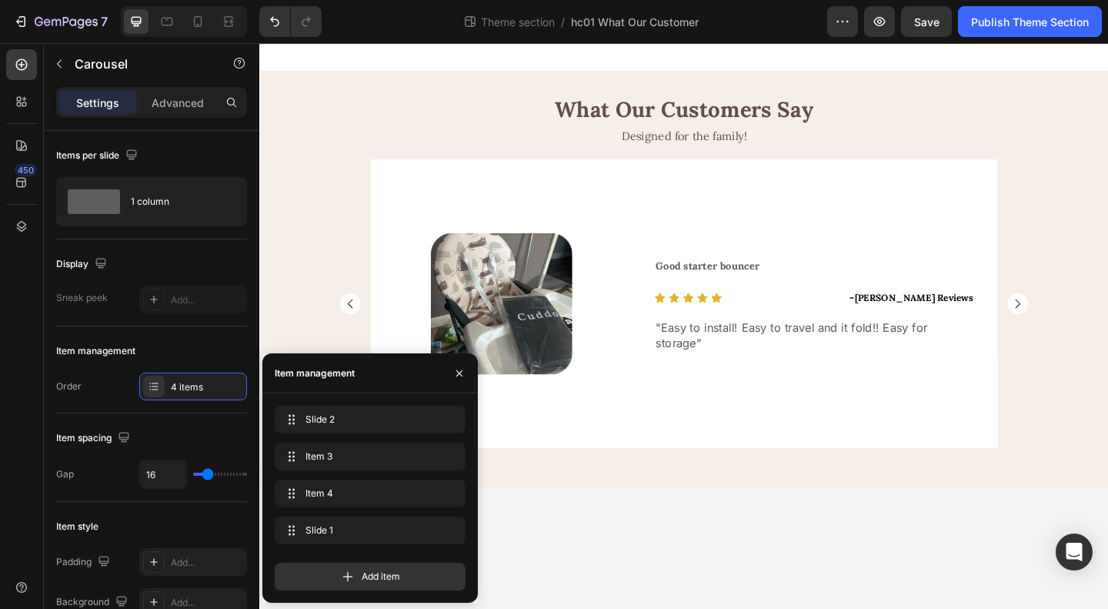
click at [890, 579] on body "What Our Customers Say Heading Designed for the family! Text Block Image Row A …" at bounding box center [720, 351] width 923 height 616
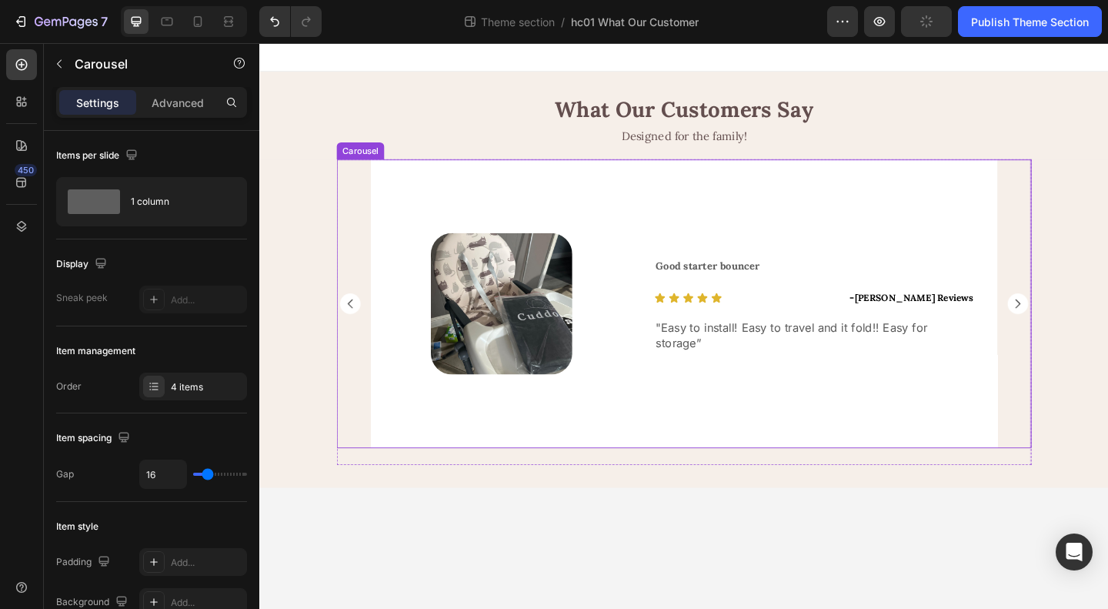
click at [1084, 328] on icon "Carousel Next Arrow" at bounding box center [1084, 326] width 5 height 10
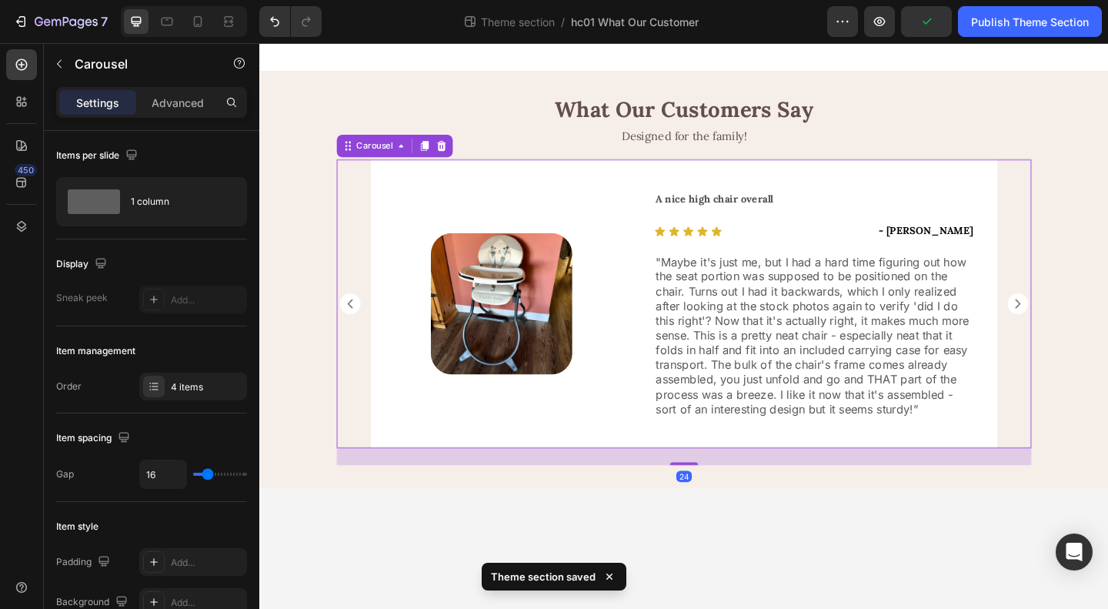
click at [1084, 328] on icon "Carousel Next Arrow" at bounding box center [1084, 326] width 5 height 10
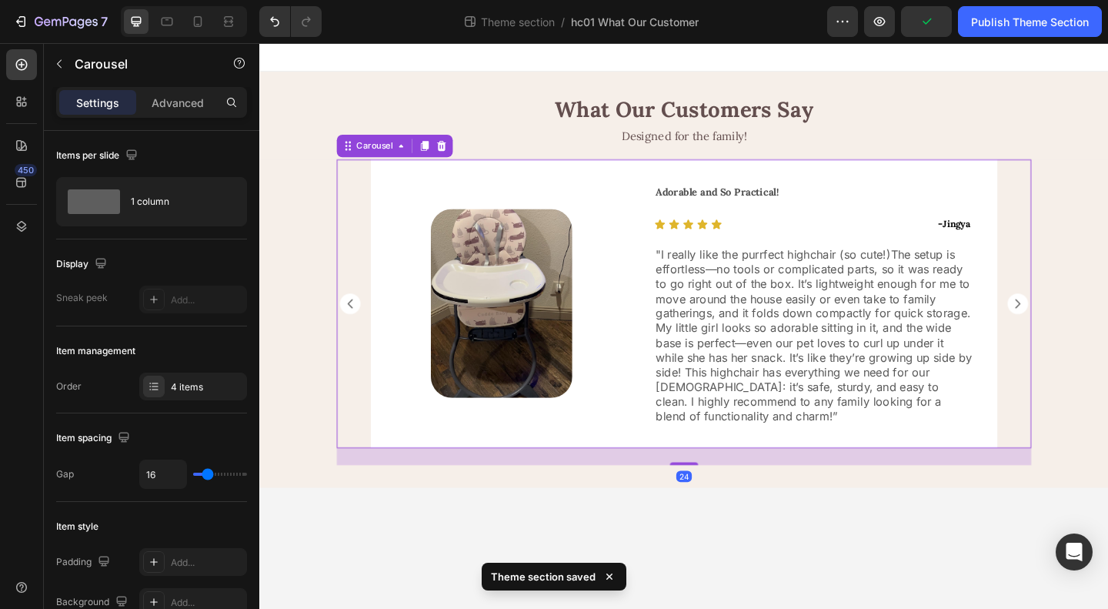
click at [1084, 328] on icon "Carousel Next Arrow" at bounding box center [1084, 326] width 5 height 10
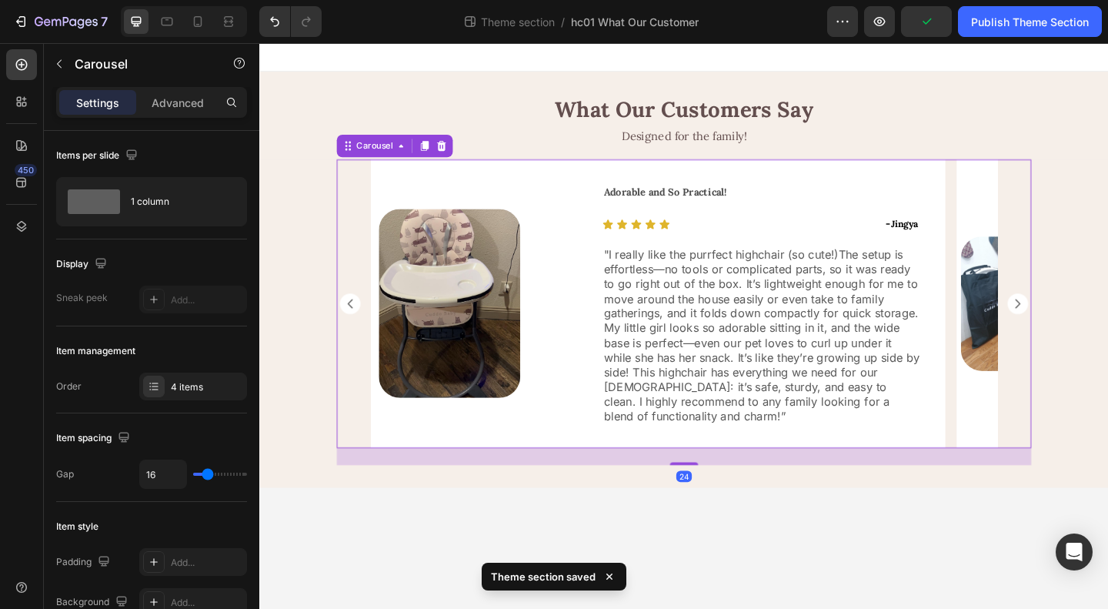
click at [1084, 328] on icon "Carousel Next Arrow" at bounding box center [1084, 326] width 5 height 10
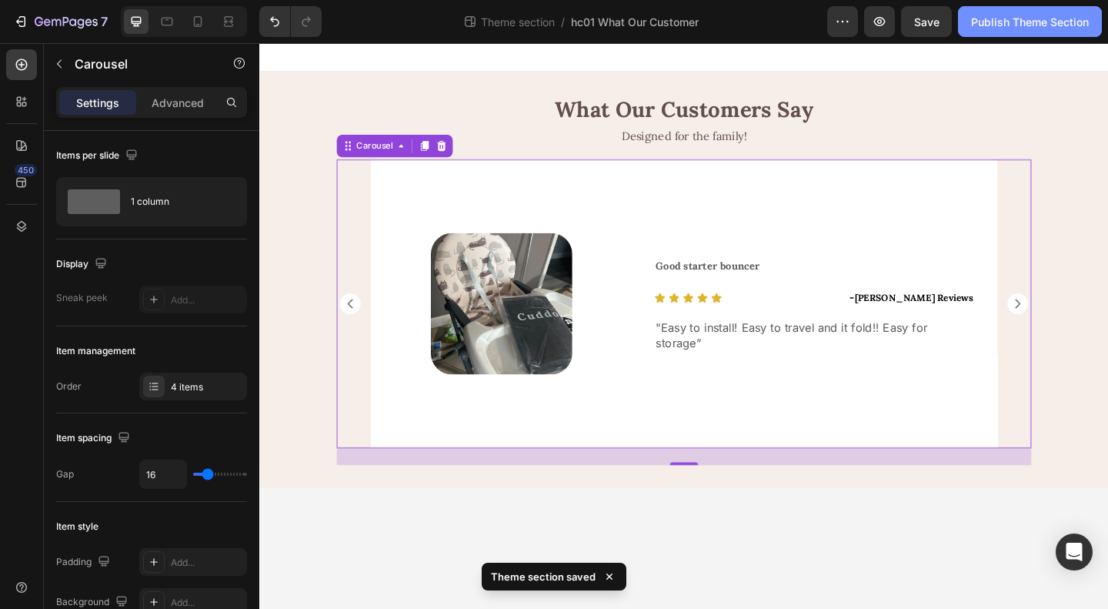
click at [1025, 19] on div "Publish Theme Section" at bounding box center [1030, 22] width 118 height 16
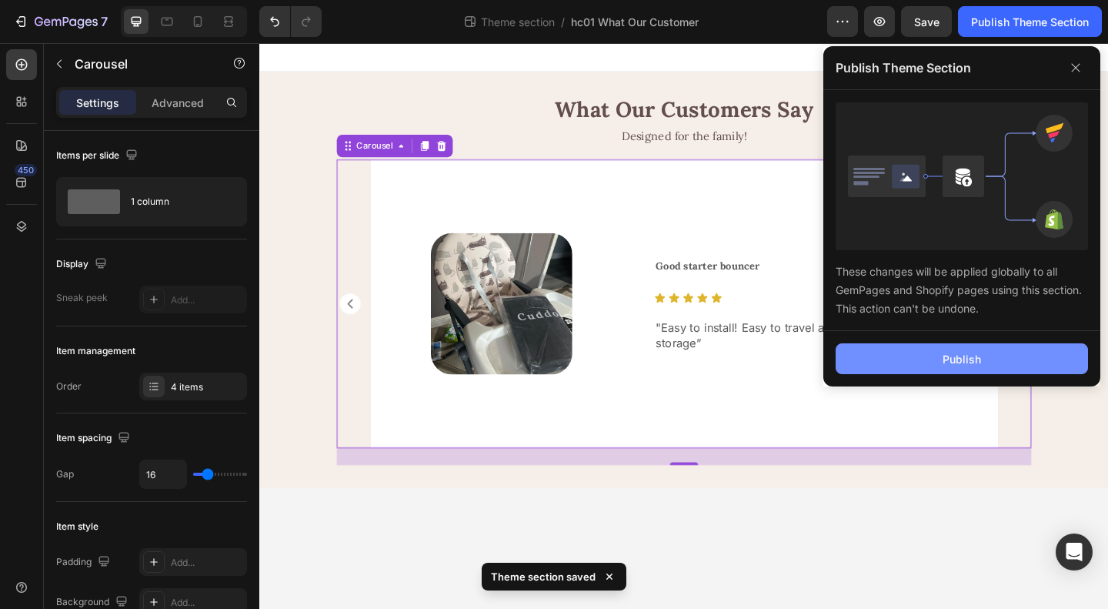
click at [1016, 354] on button "Publish" at bounding box center [962, 358] width 252 height 31
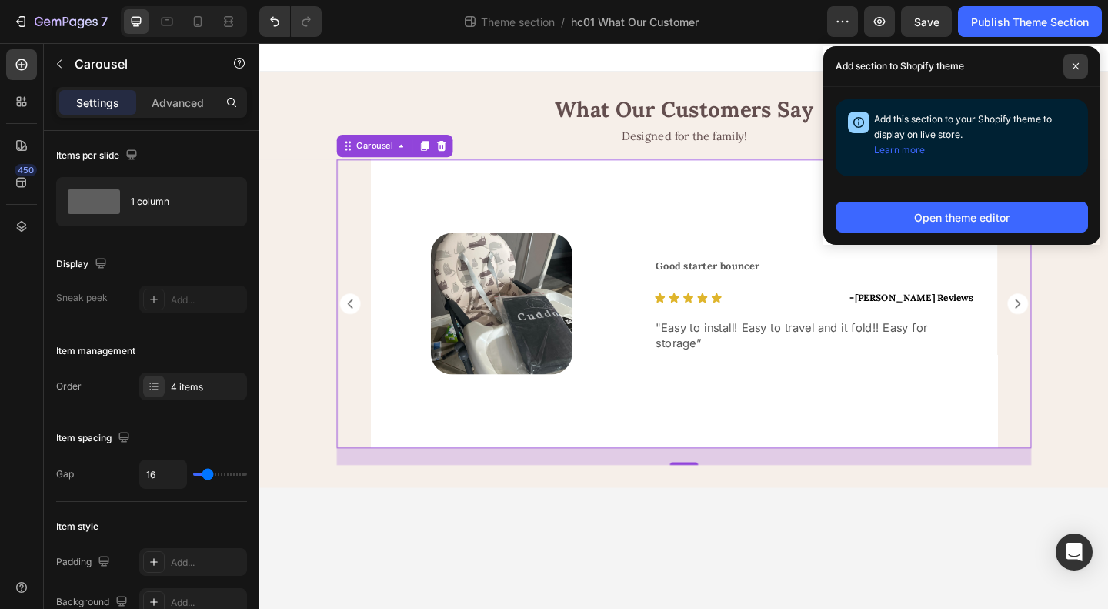
click at [1074, 64] on icon at bounding box center [1076, 66] width 6 height 6
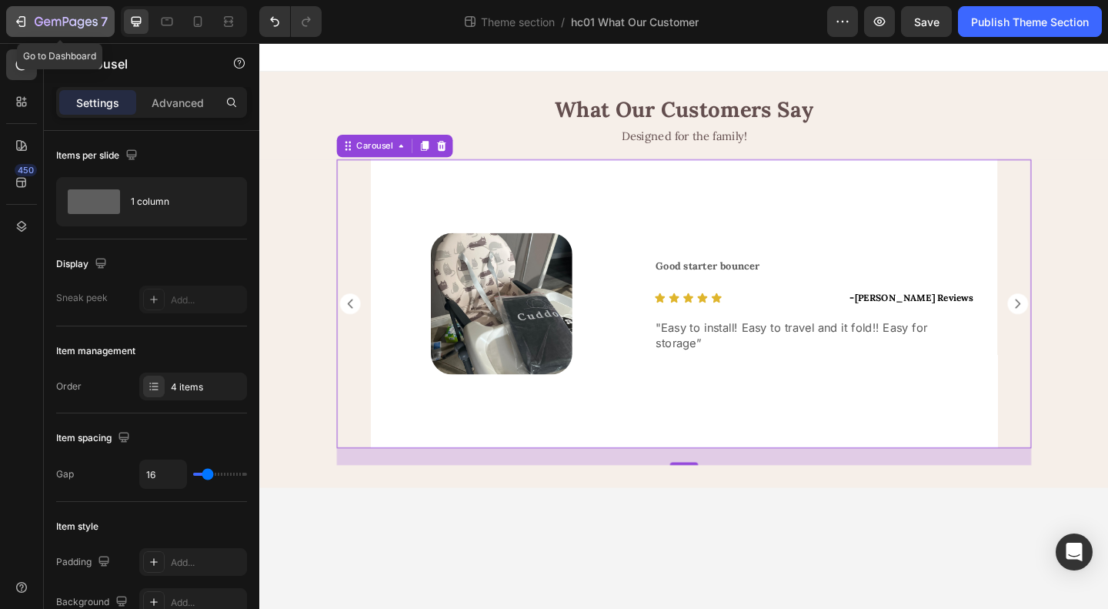
click at [65, 19] on icon "button" at bounding box center [66, 22] width 63 height 13
